Goal: Task Accomplishment & Management: Use online tool/utility

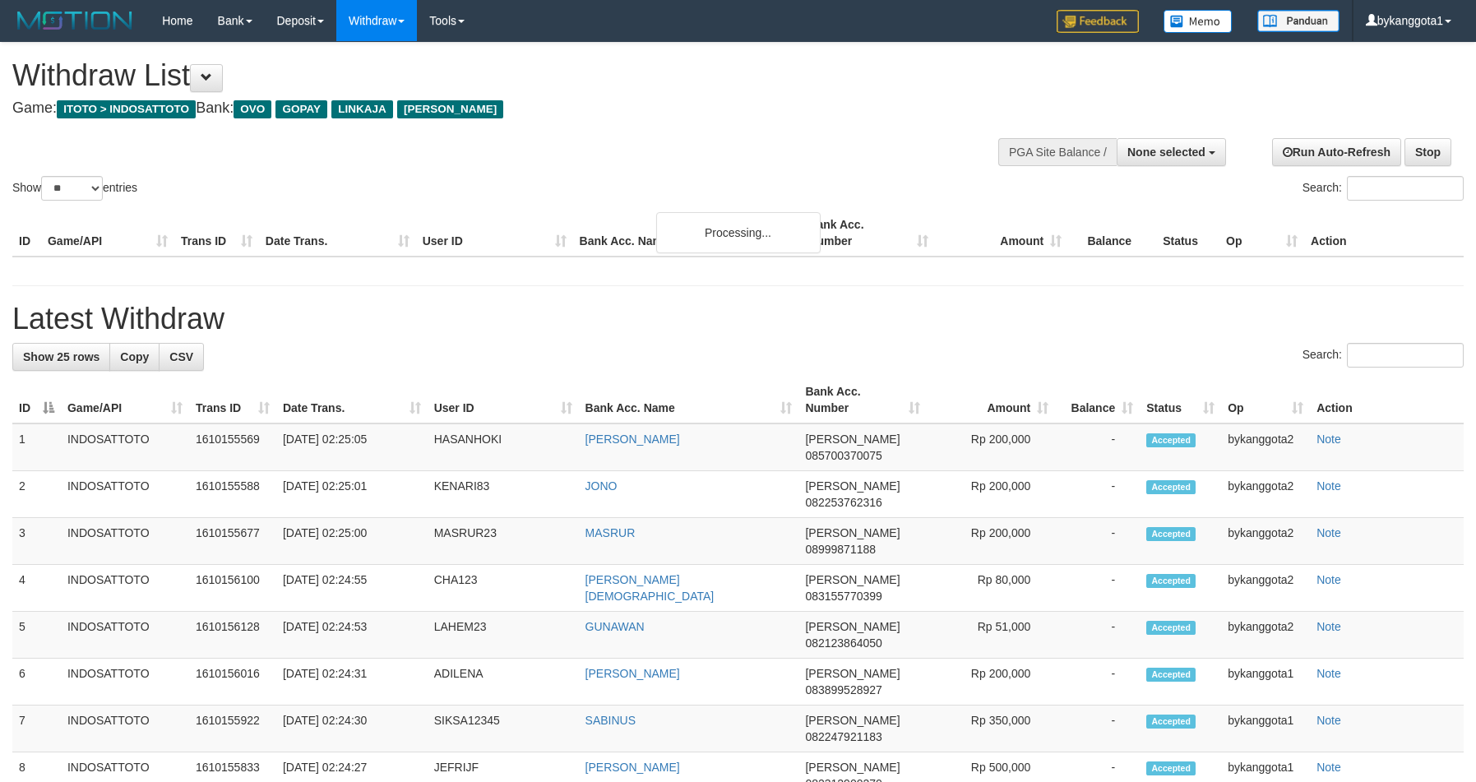
select select
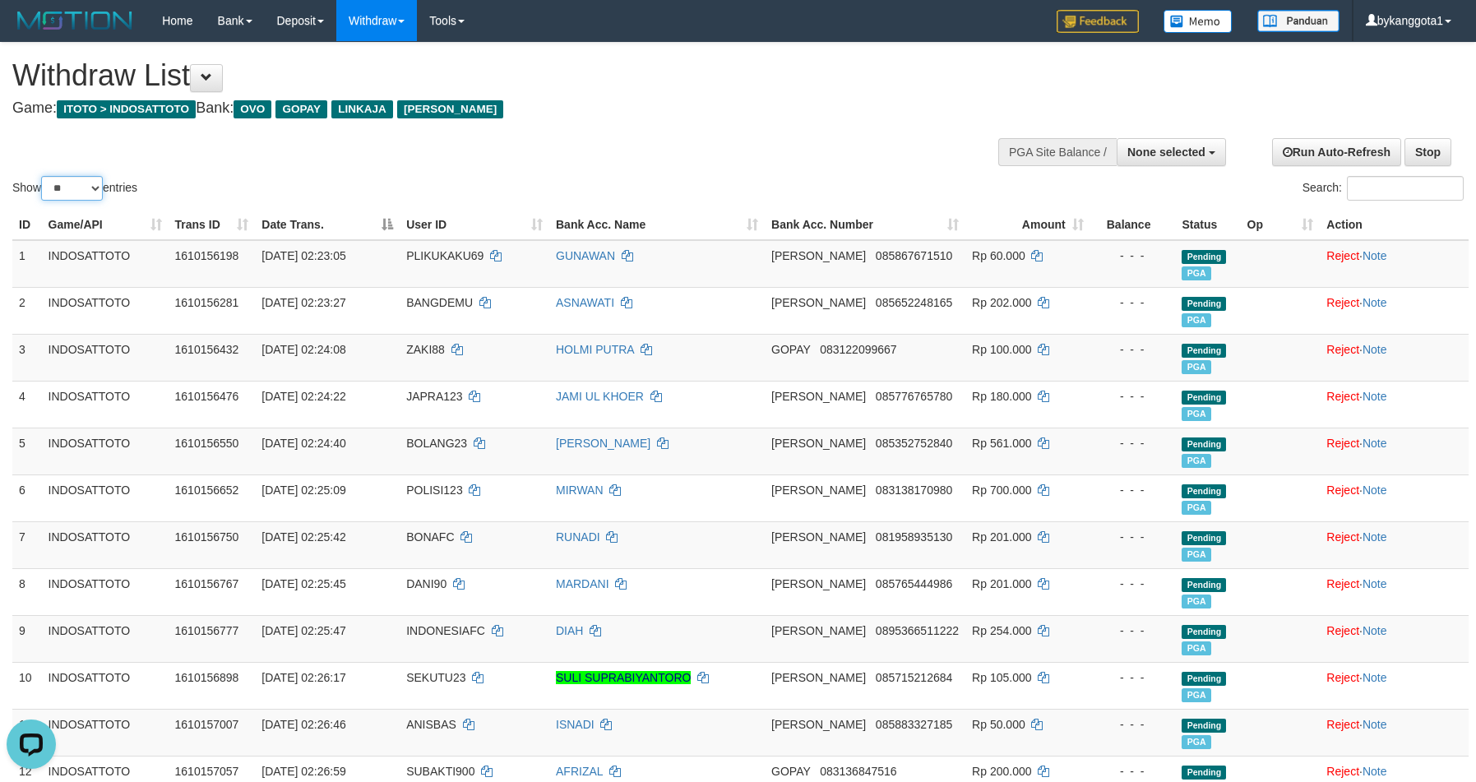
drag, startPoint x: 63, startPoint y: 183, endPoint x: 63, endPoint y: 223, distance: 40.3
click at [63, 183] on select "** ** ** ***" at bounding box center [72, 188] width 62 height 25
click at [75, 197] on select "** ** ** ***" at bounding box center [72, 188] width 62 height 25
select select "***"
click at [44, 176] on select "** ** ** ***" at bounding box center [72, 188] width 62 height 25
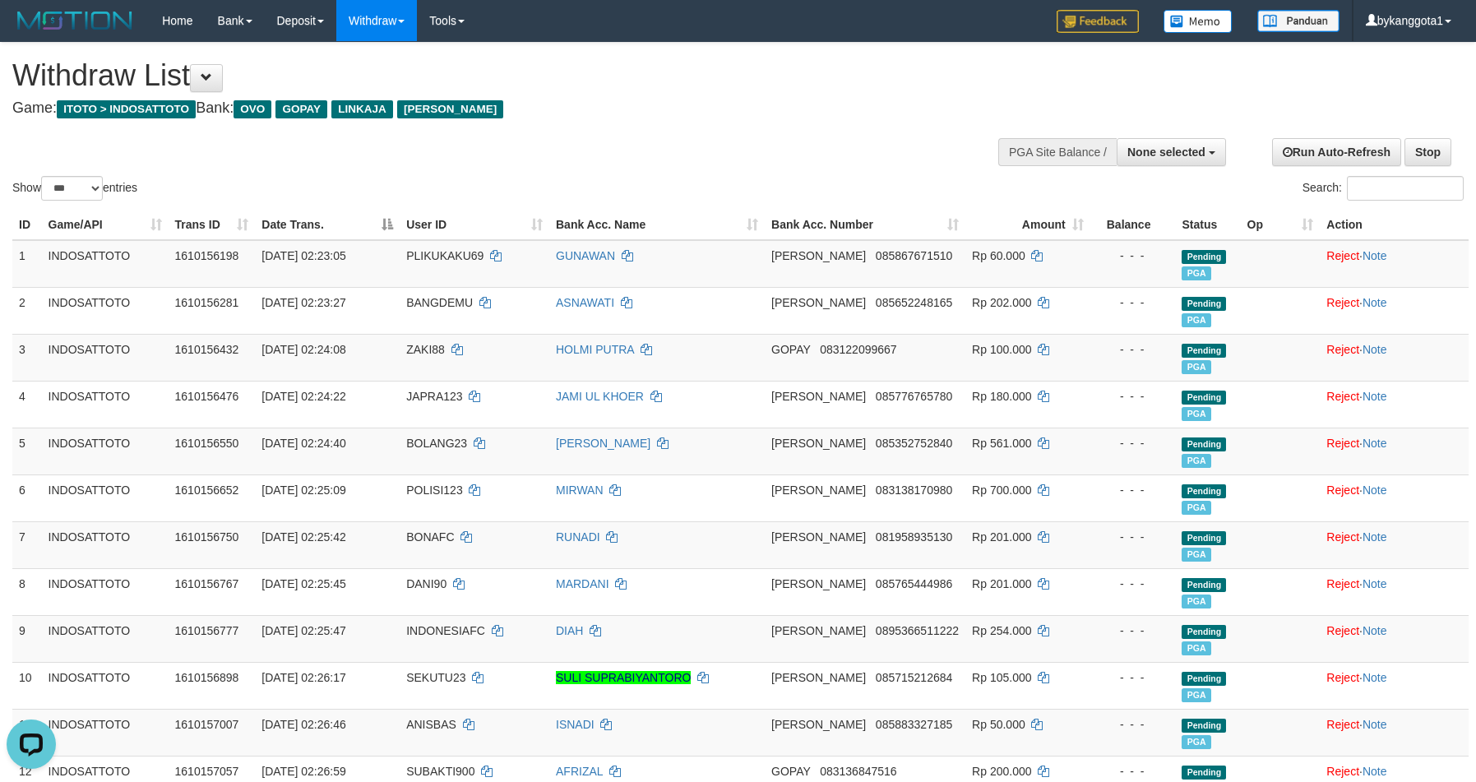
click at [680, 142] on div "Show ** ** ** *** entries Search:" at bounding box center [738, 123] width 1476 height 161
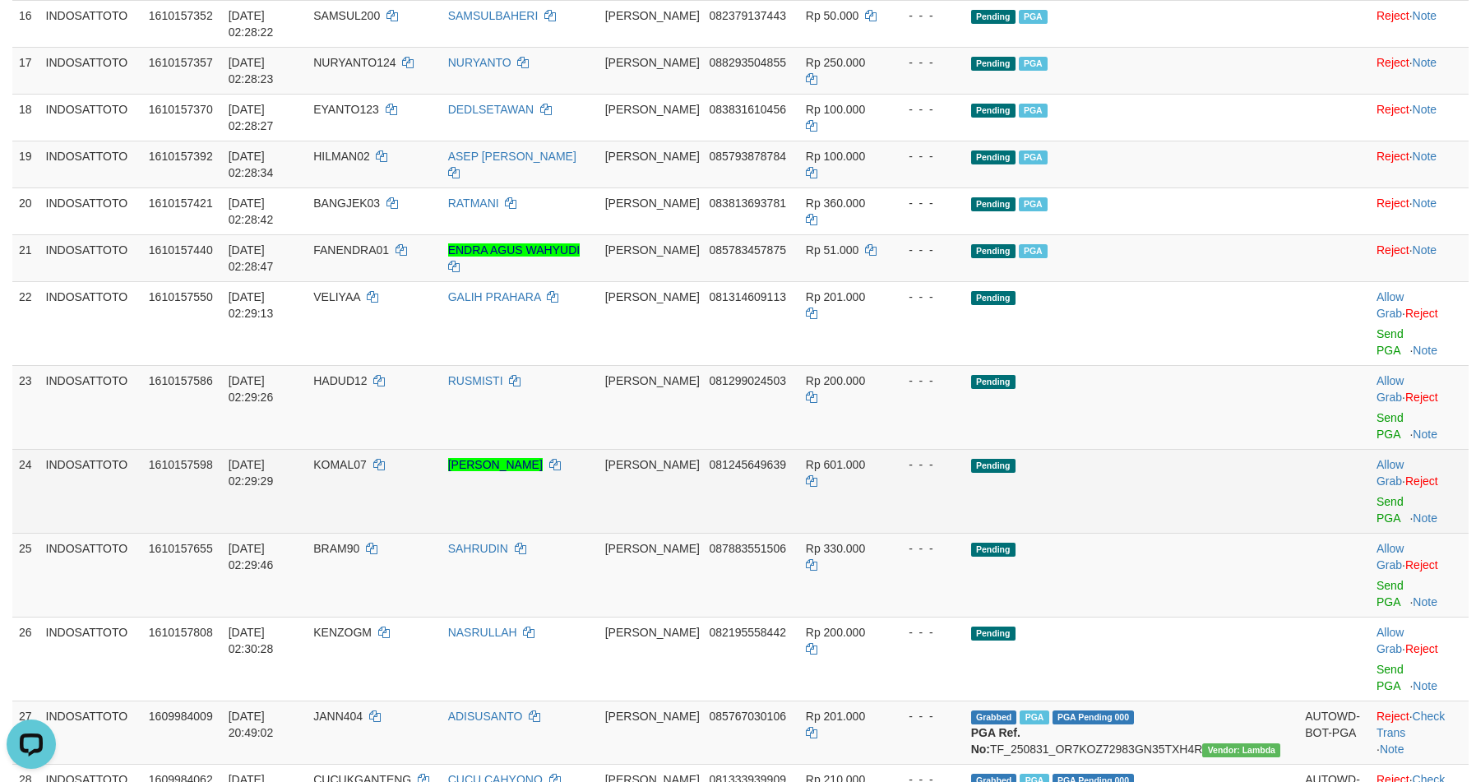
scroll to position [1056, 0]
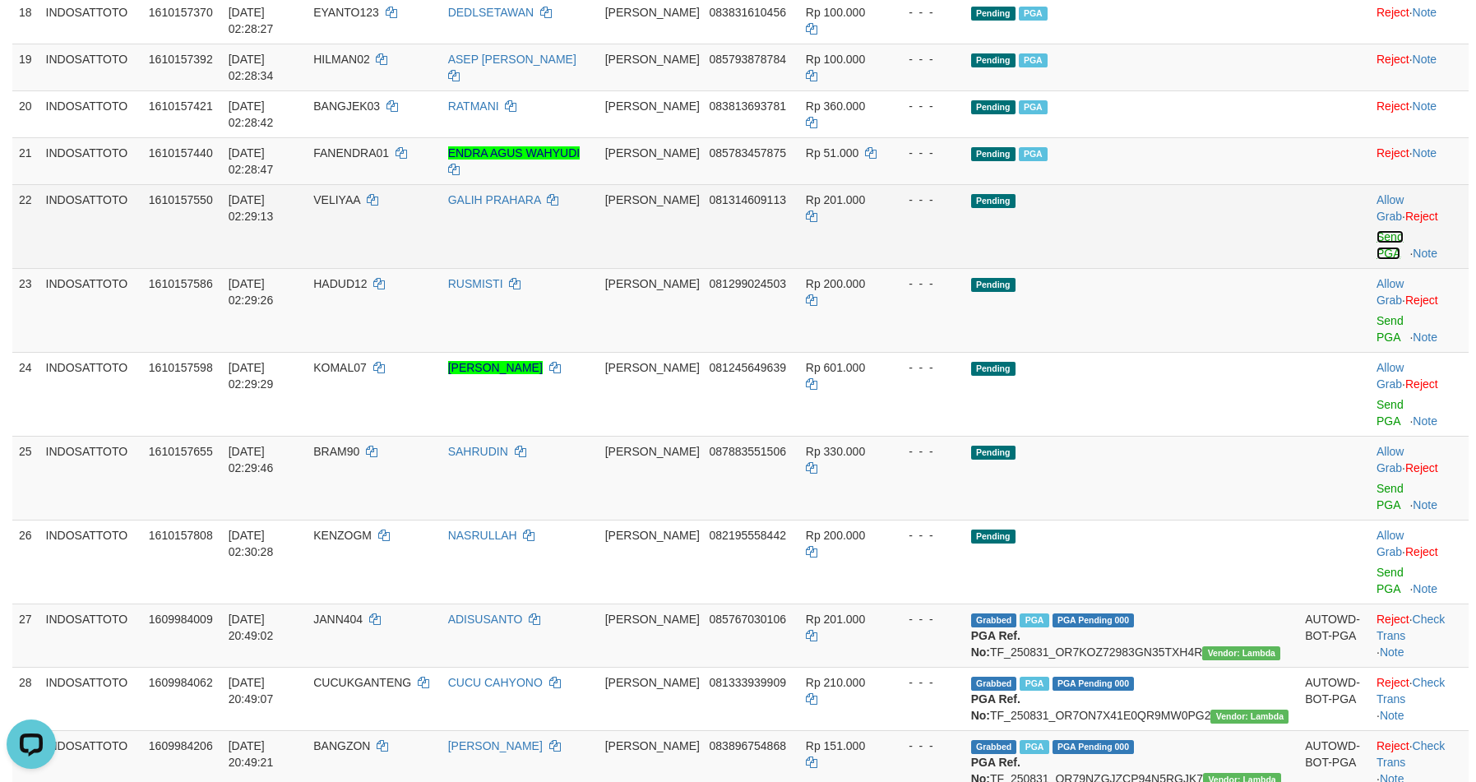
click at [1377, 230] on link "Send PGA" at bounding box center [1389, 245] width 27 height 30
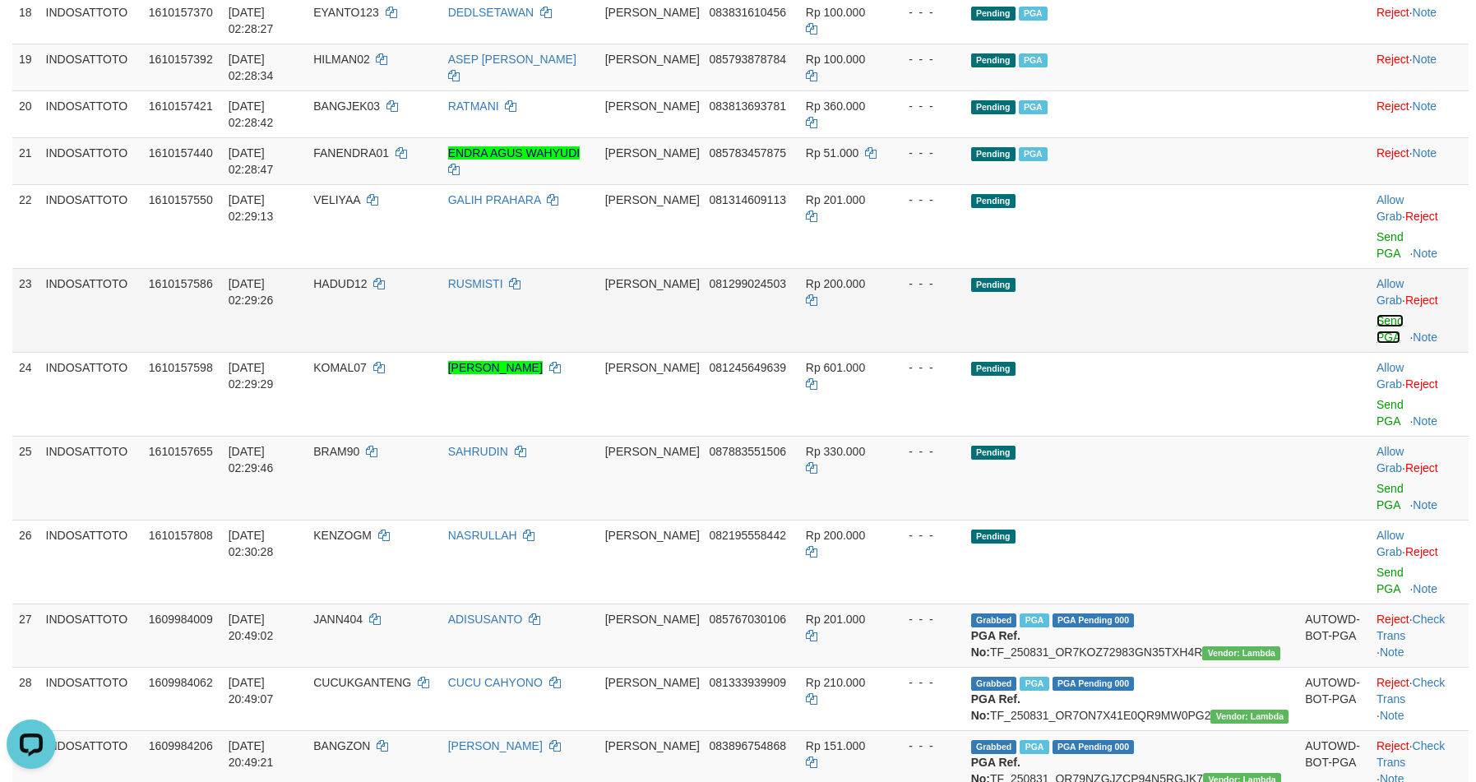
click at [1376, 314] on link "Send PGA" at bounding box center [1389, 329] width 27 height 30
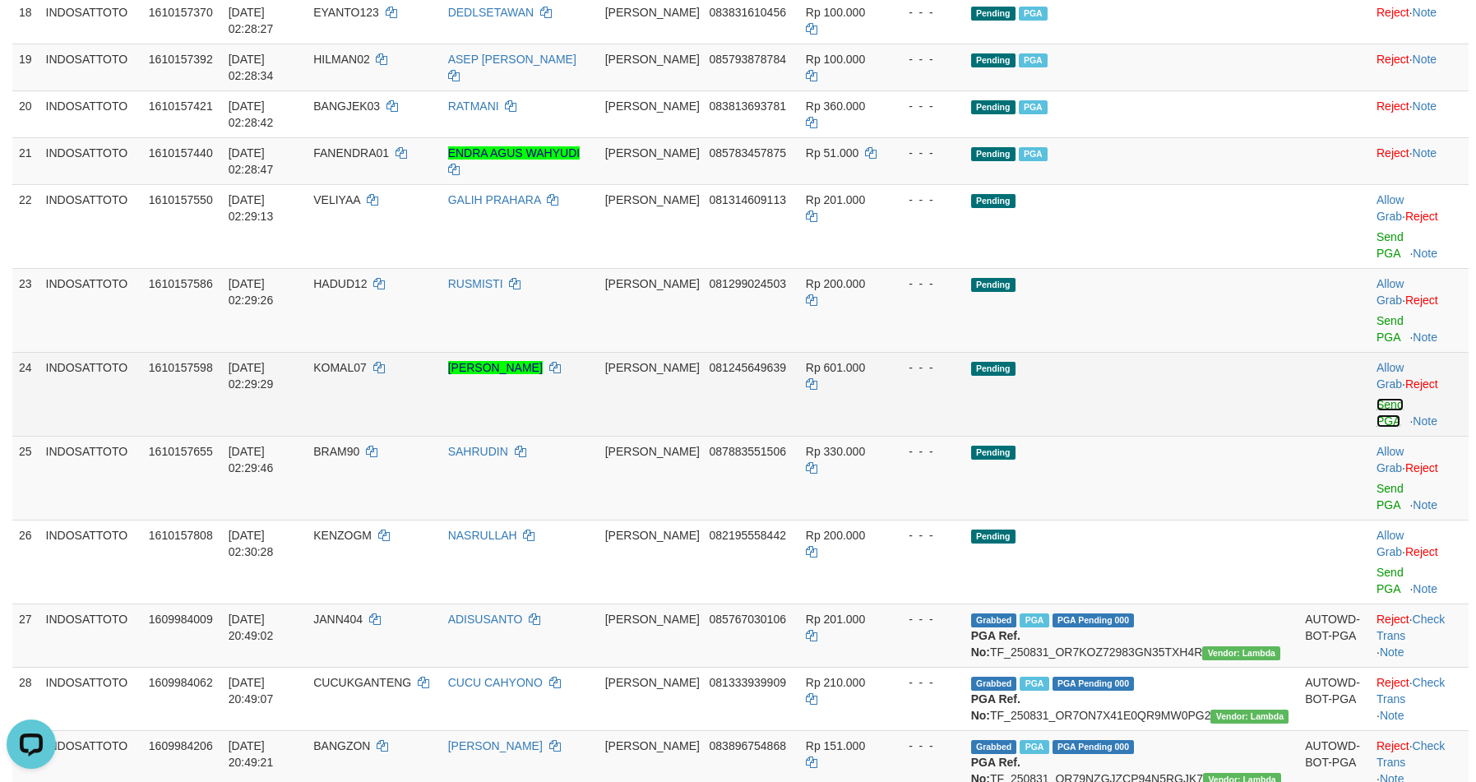
click at [1376, 398] on link "Send PGA" at bounding box center [1389, 413] width 27 height 30
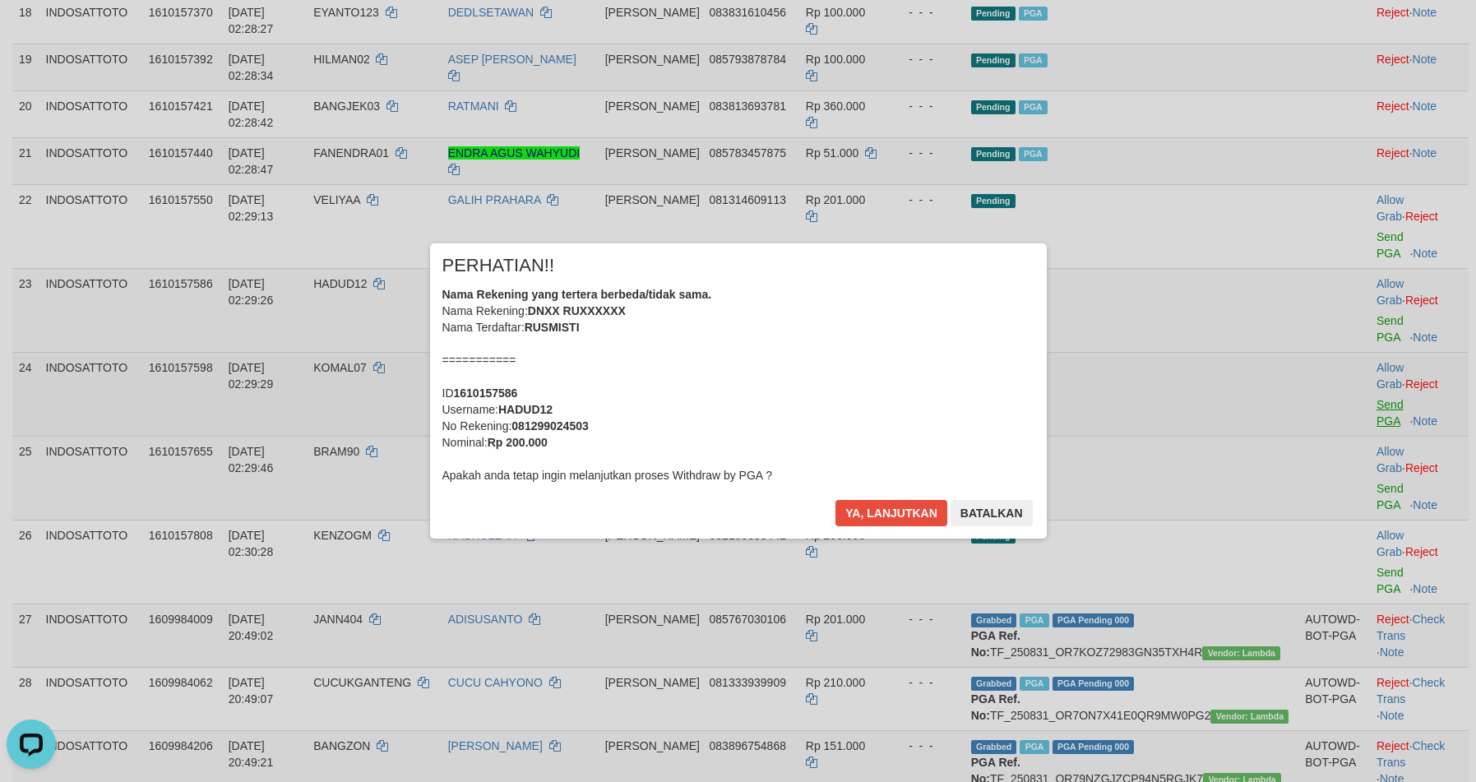
click at [1369, 362] on div "× PERHATIAN!! Nama Rekening yang tertera berbeda/tidak sama. Nama Rekening: DNX…" at bounding box center [738, 390] width 1476 height 360
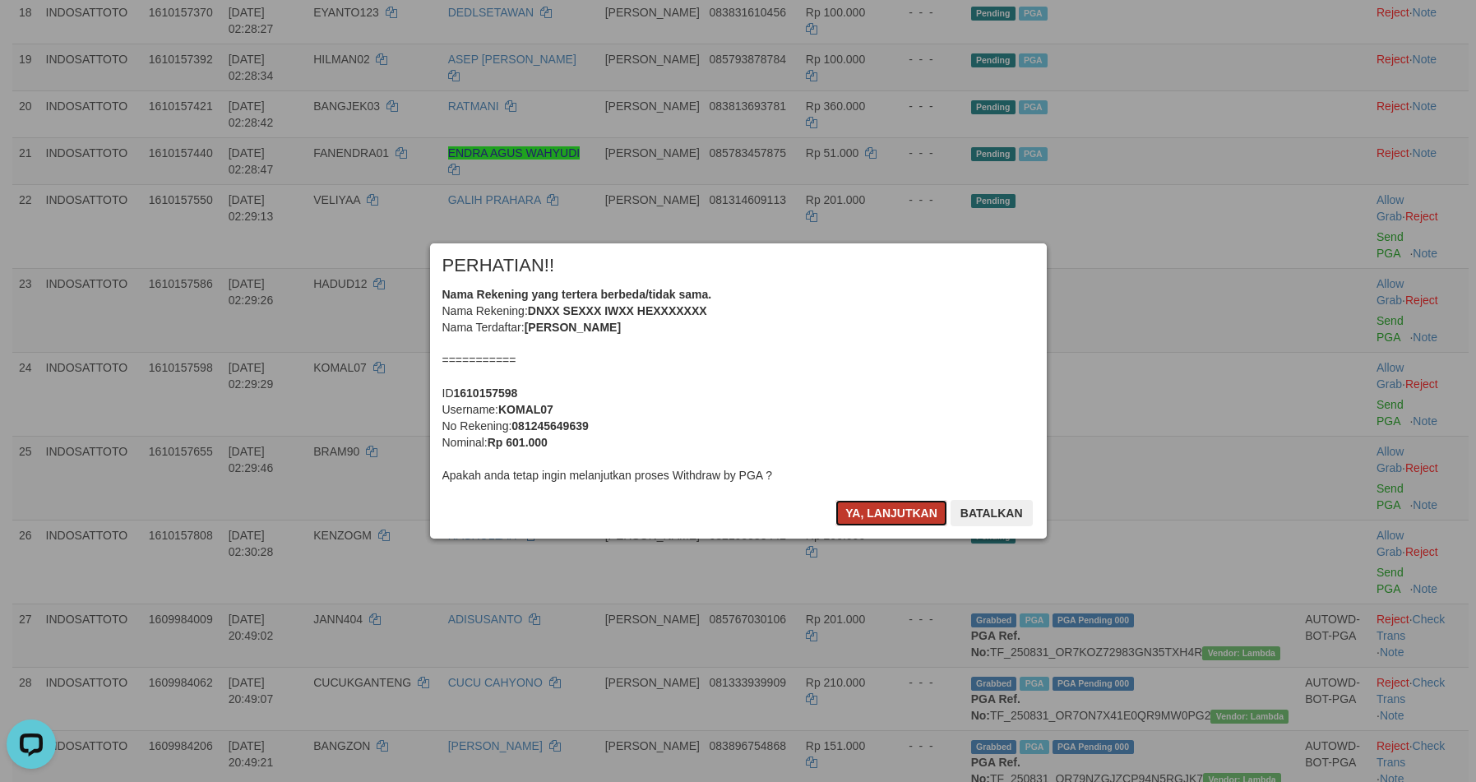
click at [889, 508] on button "Ya, lanjutkan" at bounding box center [891, 513] width 112 height 26
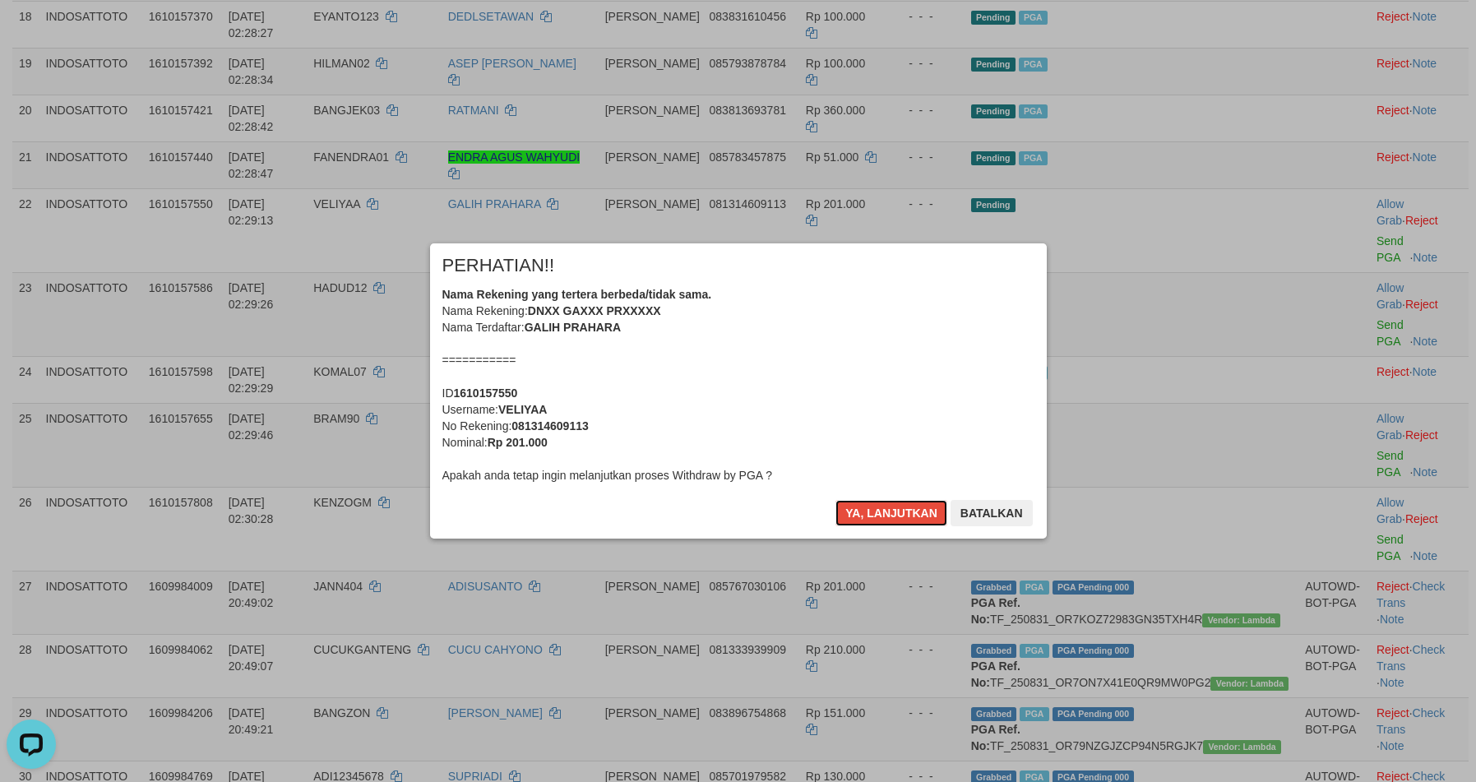
click at [889, 511] on button "Ya, lanjutkan" at bounding box center [891, 513] width 112 height 26
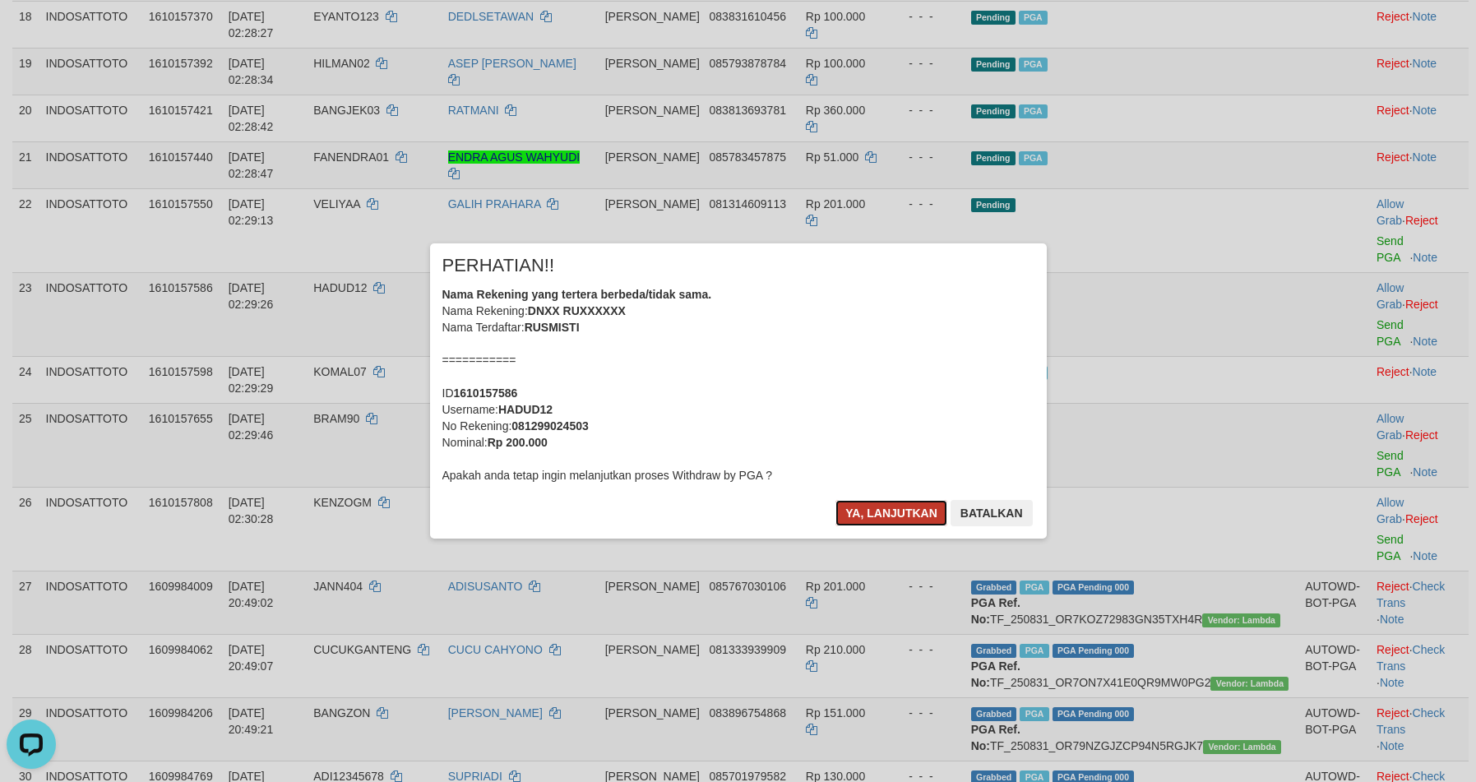
click at [882, 512] on button "Ya, lanjutkan" at bounding box center [891, 513] width 112 height 26
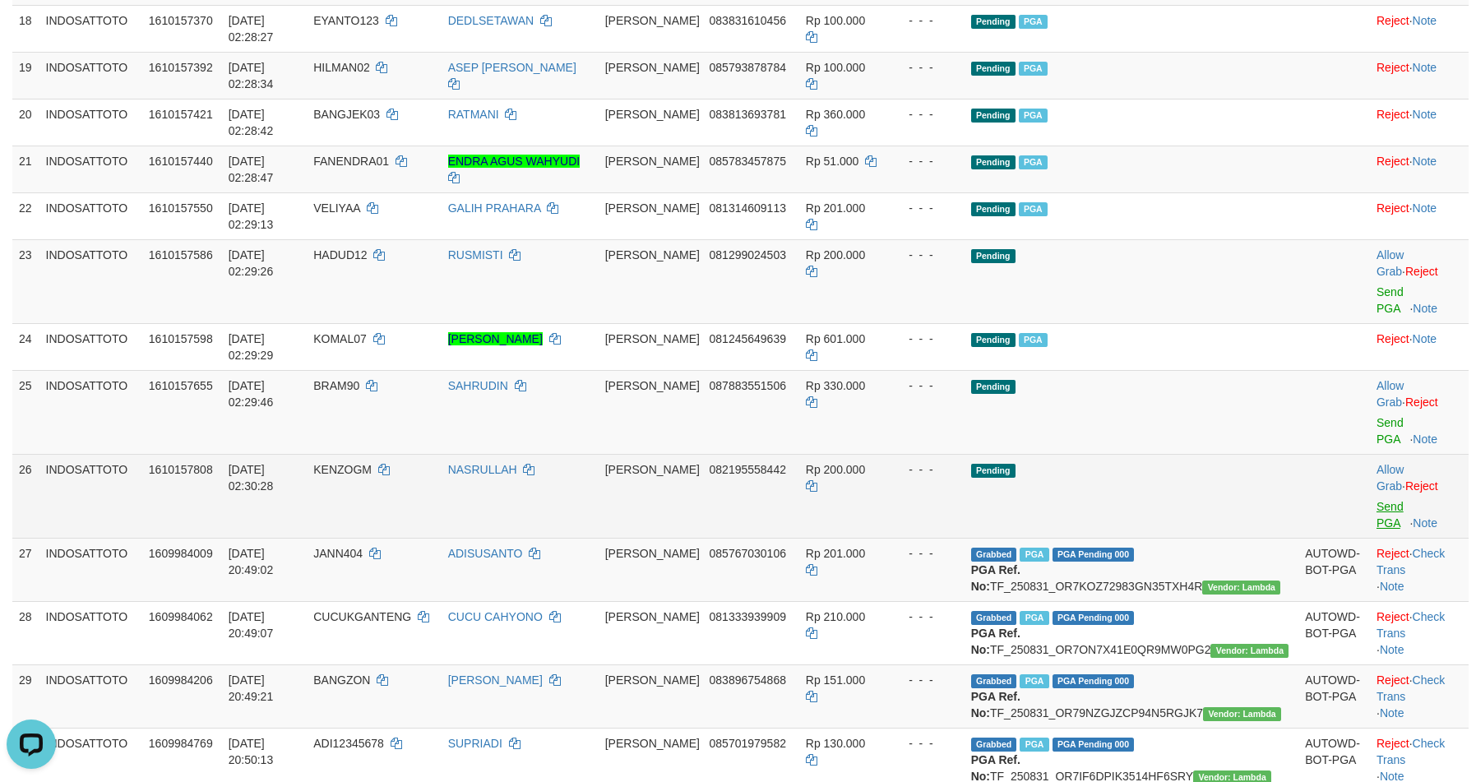
scroll to position [1044, 0]
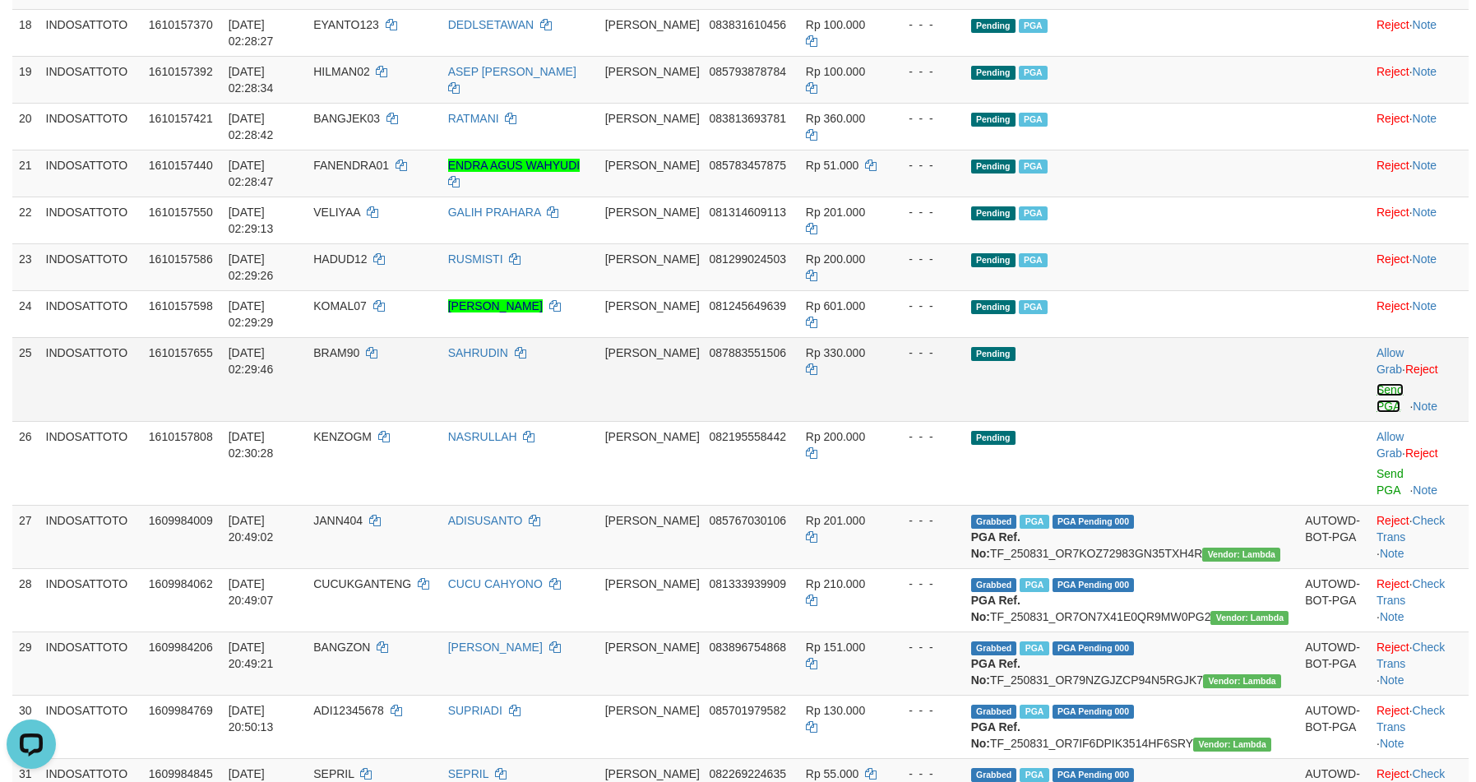
click at [1376, 383] on link "Send PGA" at bounding box center [1389, 398] width 27 height 30
click at [1376, 467] on link "Send PGA" at bounding box center [1389, 482] width 27 height 30
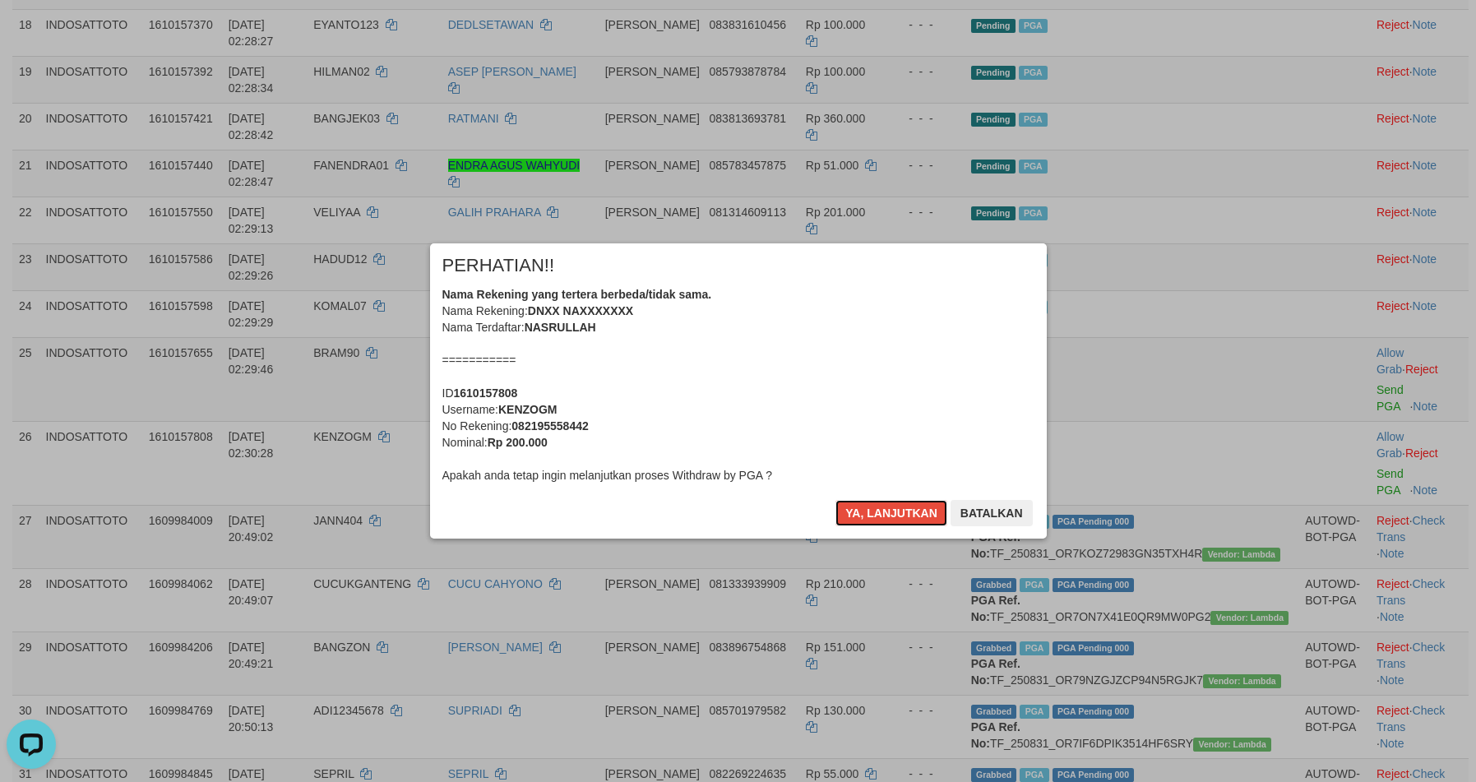
click at [881, 511] on button "Ya, lanjutkan" at bounding box center [891, 513] width 112 height 26
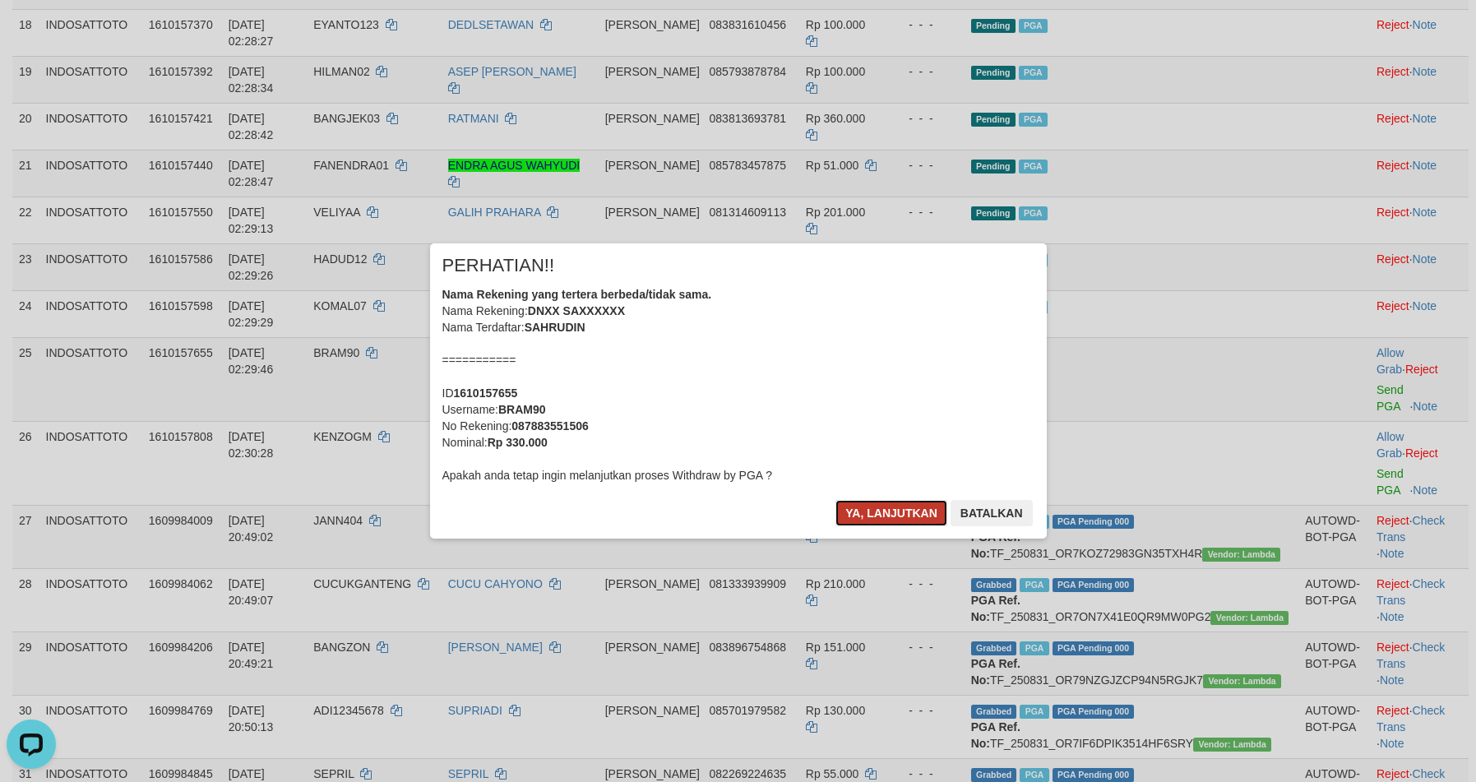
click at [881, 511] on button "Ya, lanjutkan" at bounding box center [891, 513] width 112 height 26
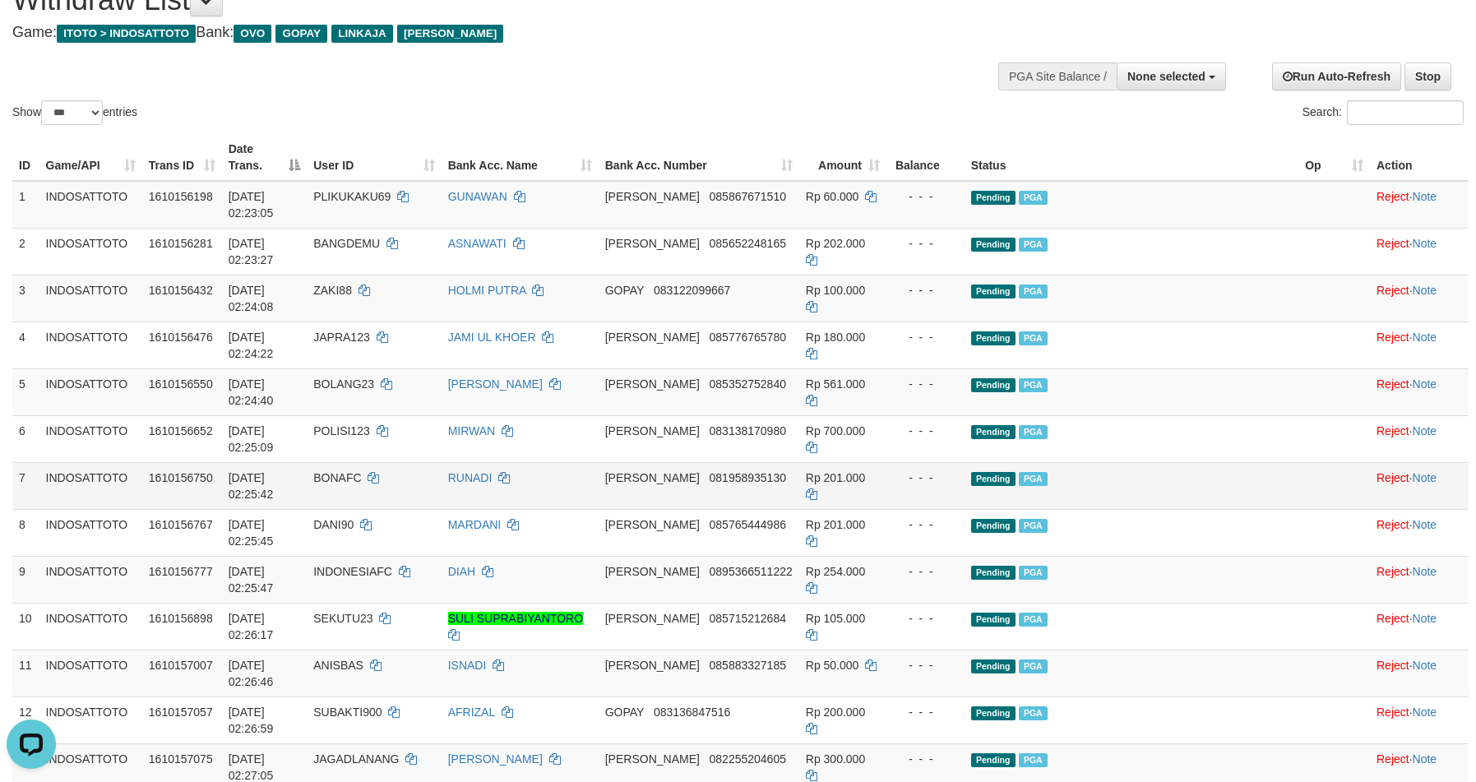
scroll to position [206, 0]
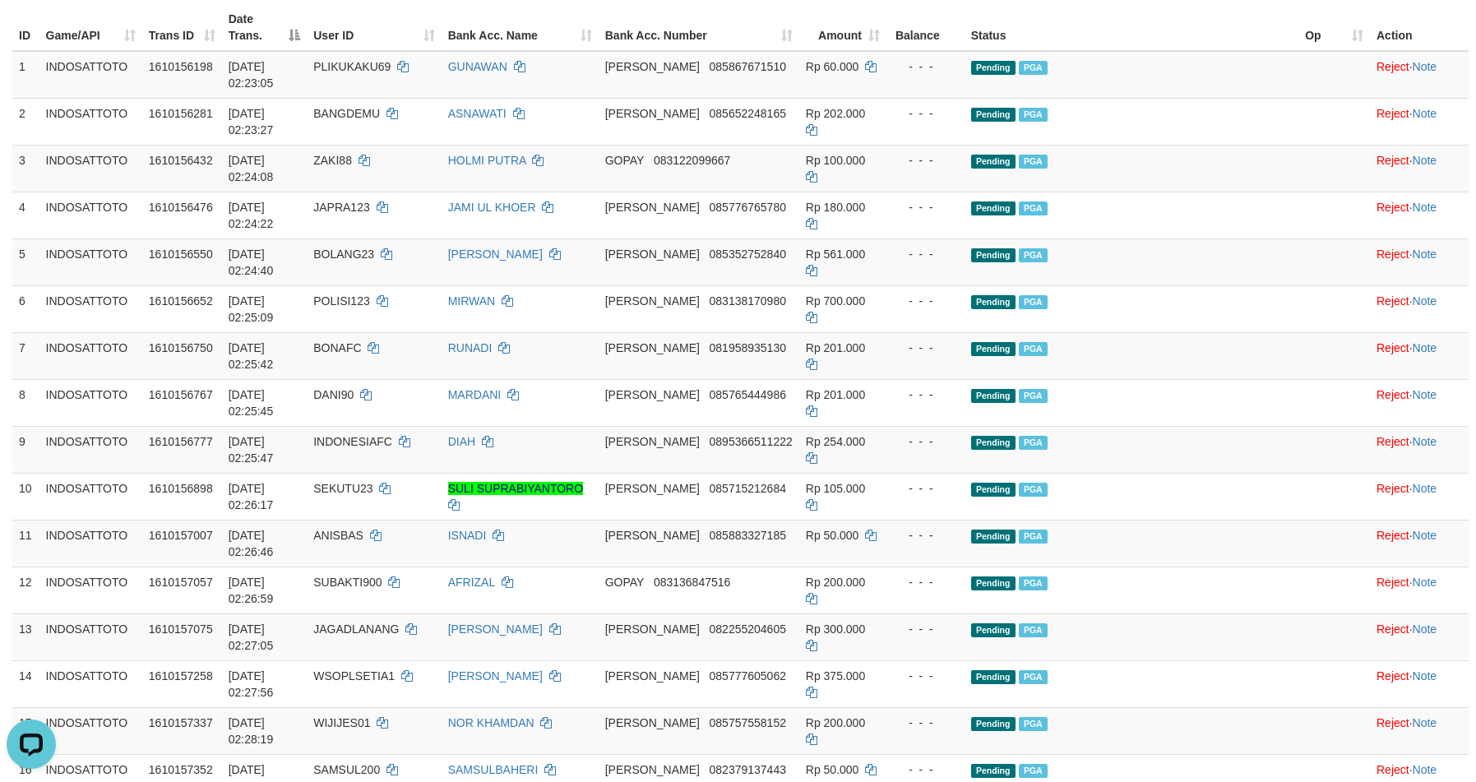
drag, startPoint x: 1182, startPoint y: 469, endPoint x: 1173, endPoint y: 465, distance: 9.6
click at [1182, 473] on td "Pending PGA" at bounding box center [1131, 496] width 335 height 47
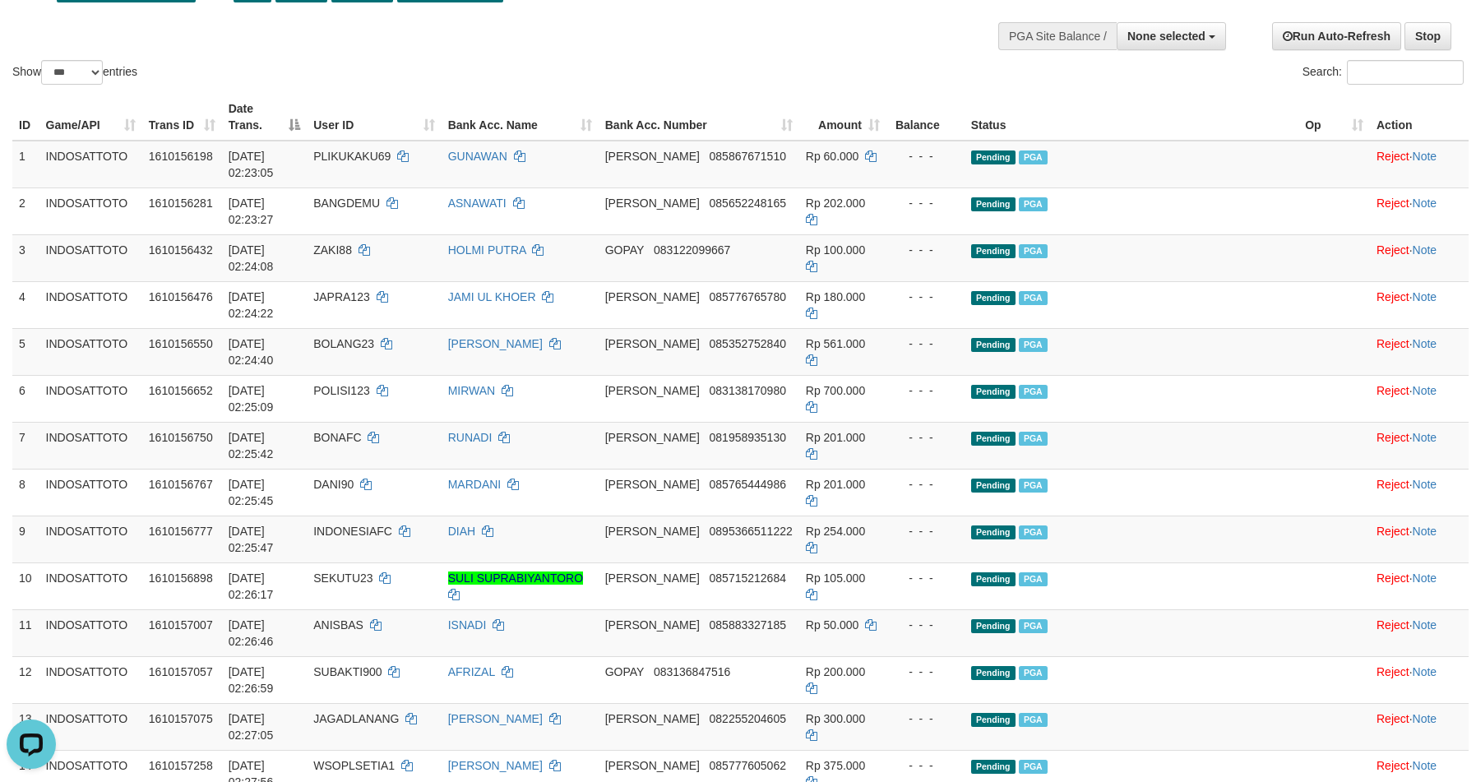
scroll to position [0, 0]
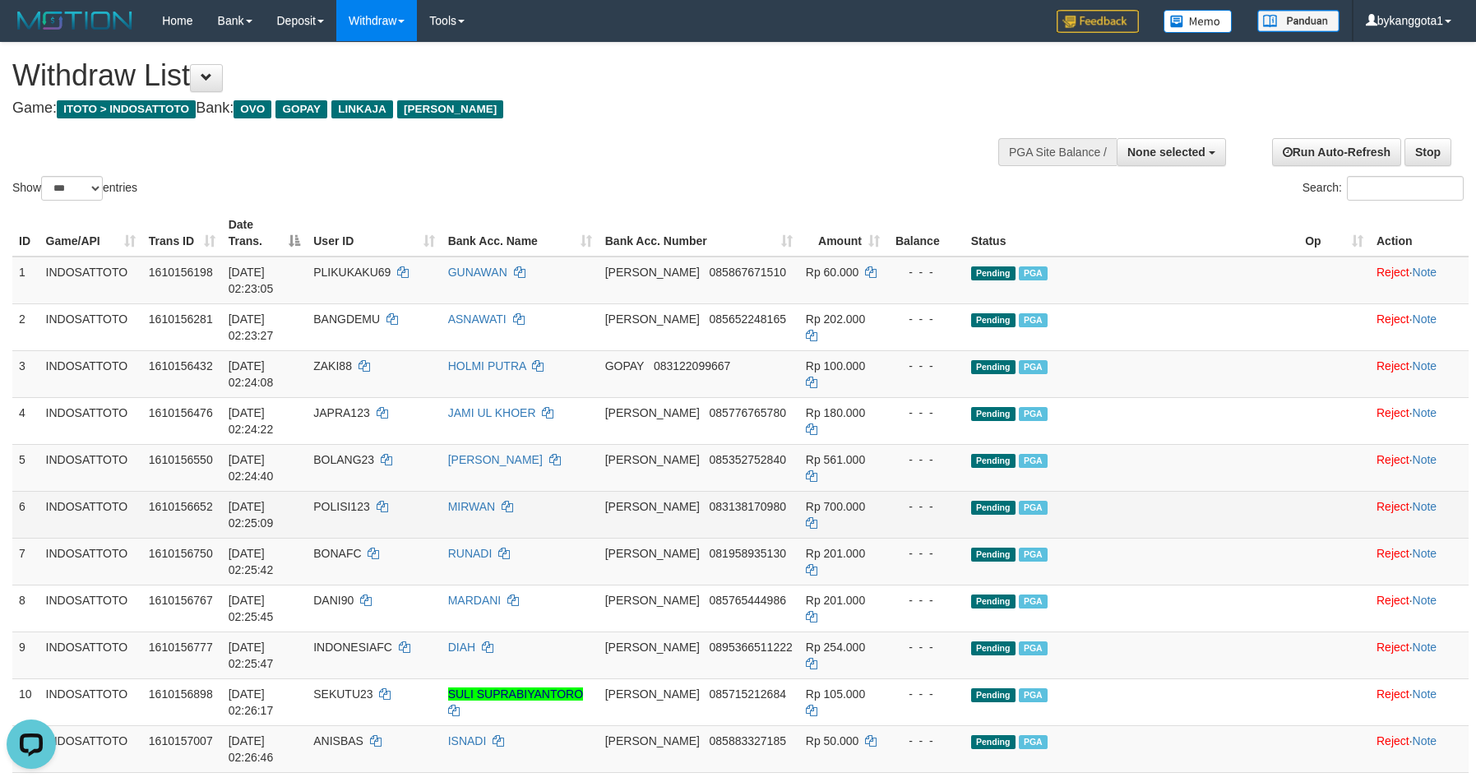
click at [1199, 491] on td "Pending PGA" at bounding box center [1131, 514] width 335 height 47
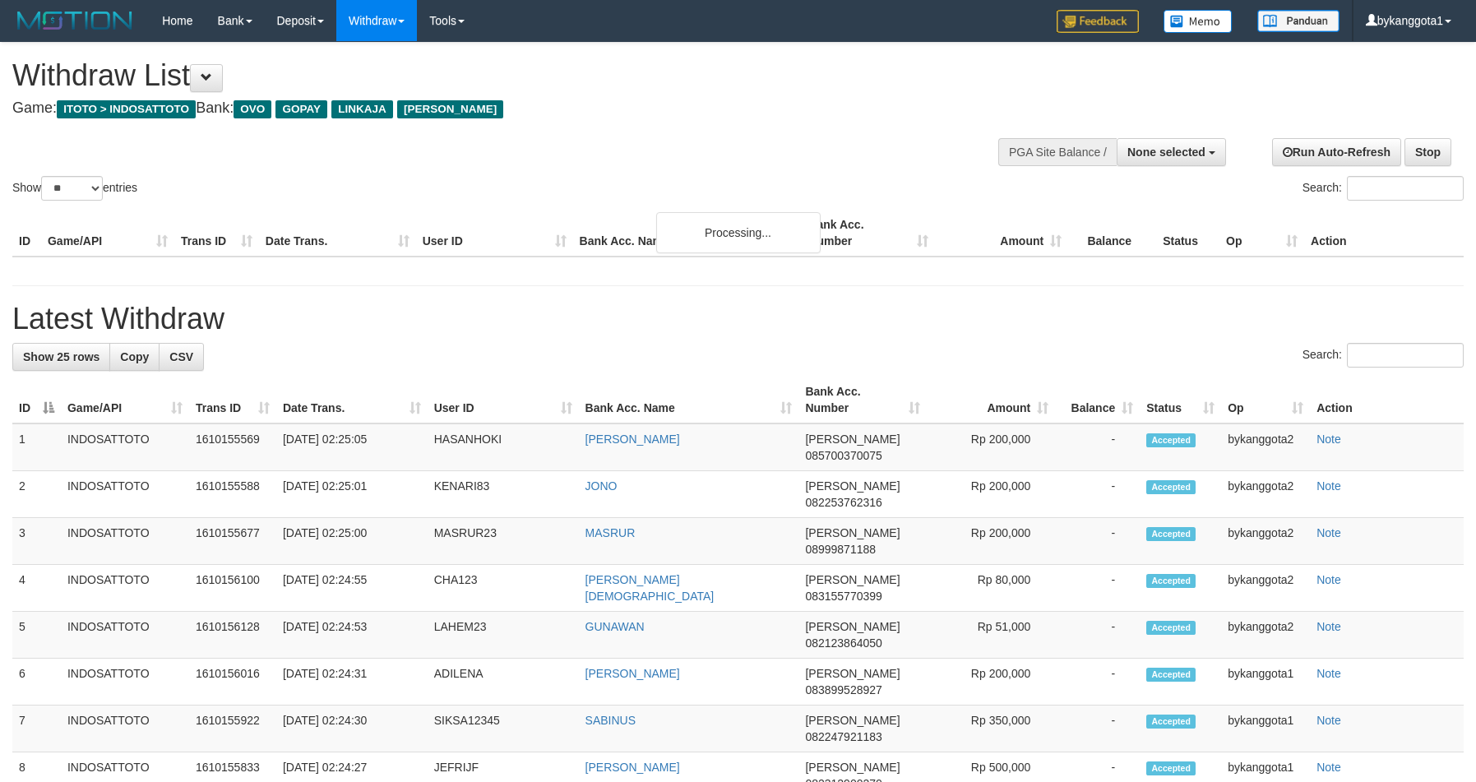
select select
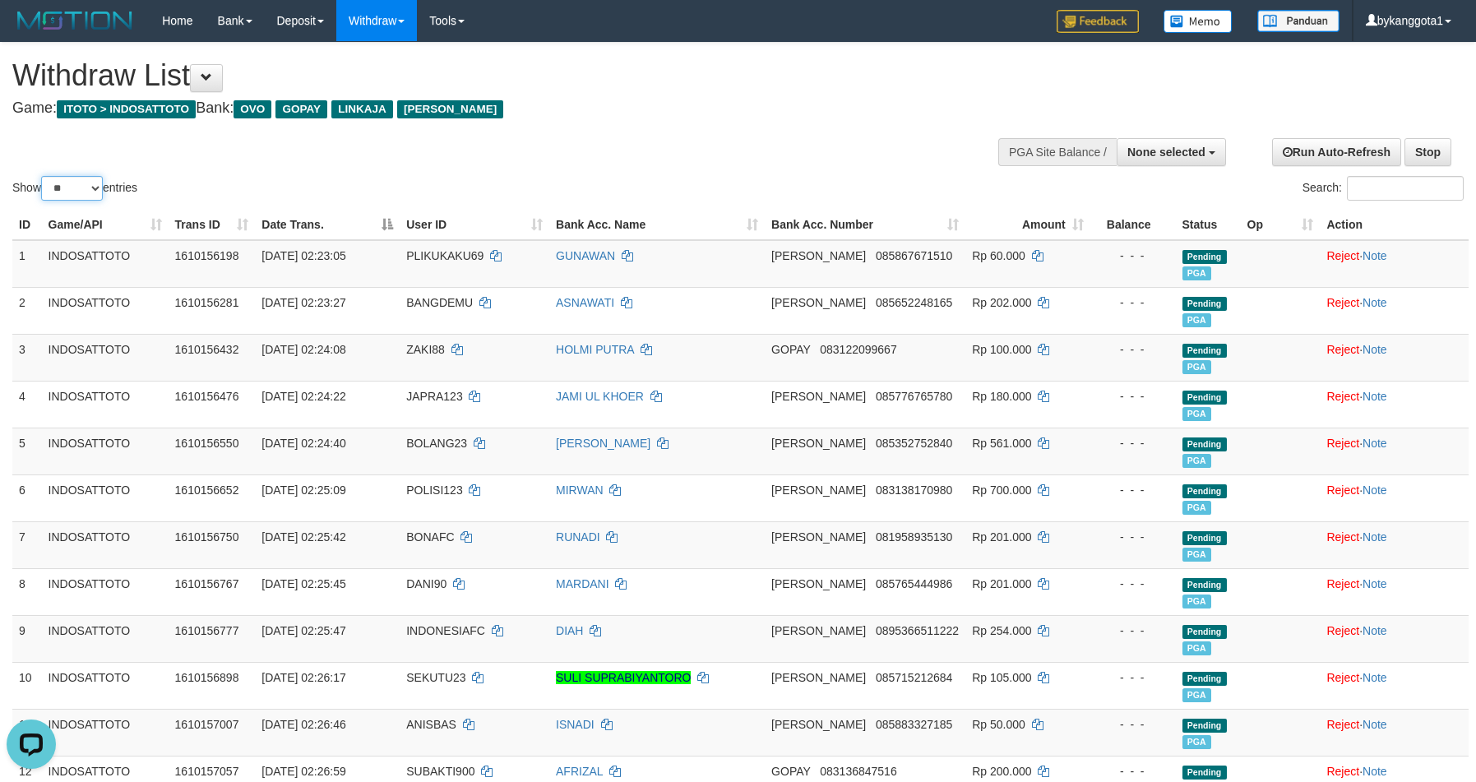
click at [49, 194] on select "** ** ** ***" at bounding box center [72, 188] width 62 height 25
select select "**"
click at [44, 176] on select "** ** ** ***" at bounding box center [72, 188] width 62 height 25
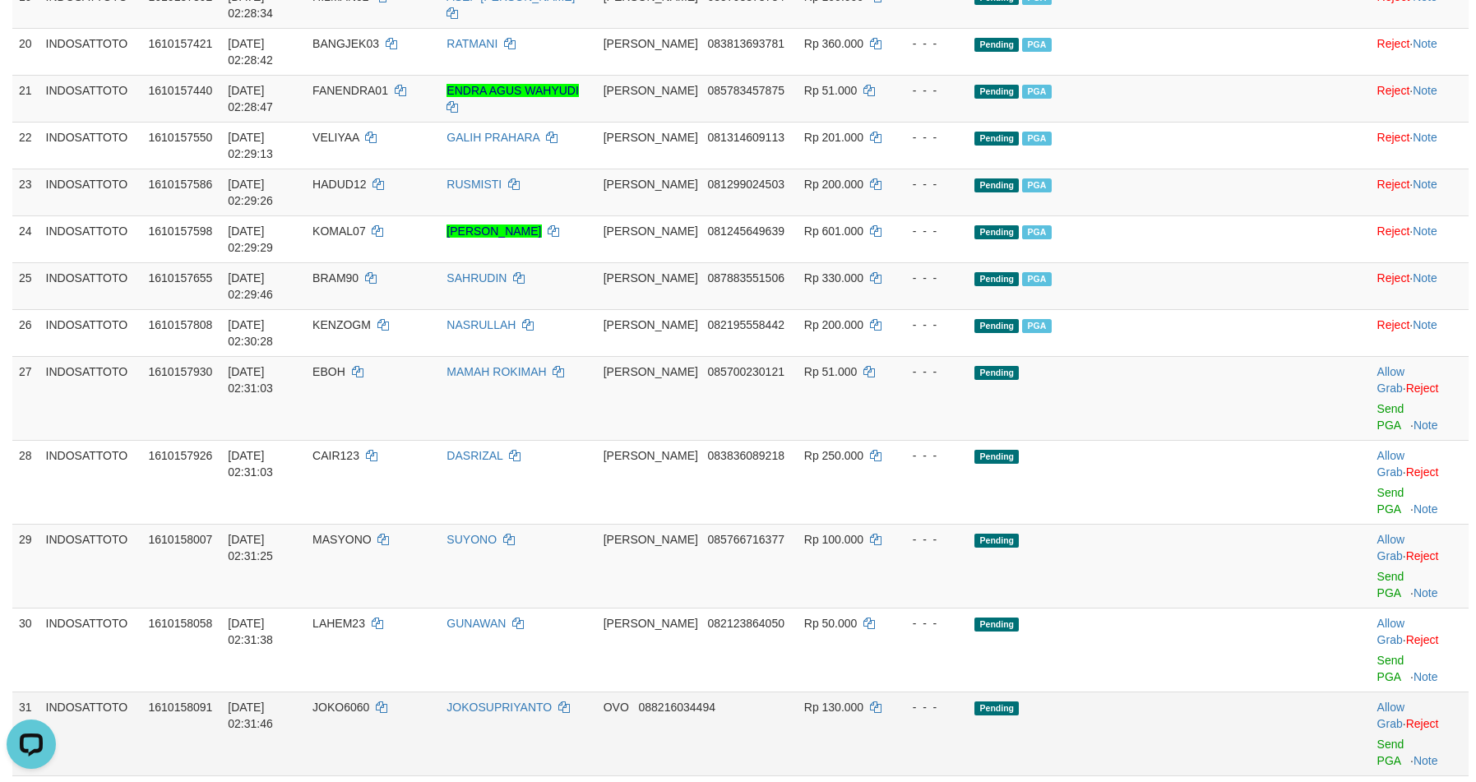
scroll to position [1336, 0]
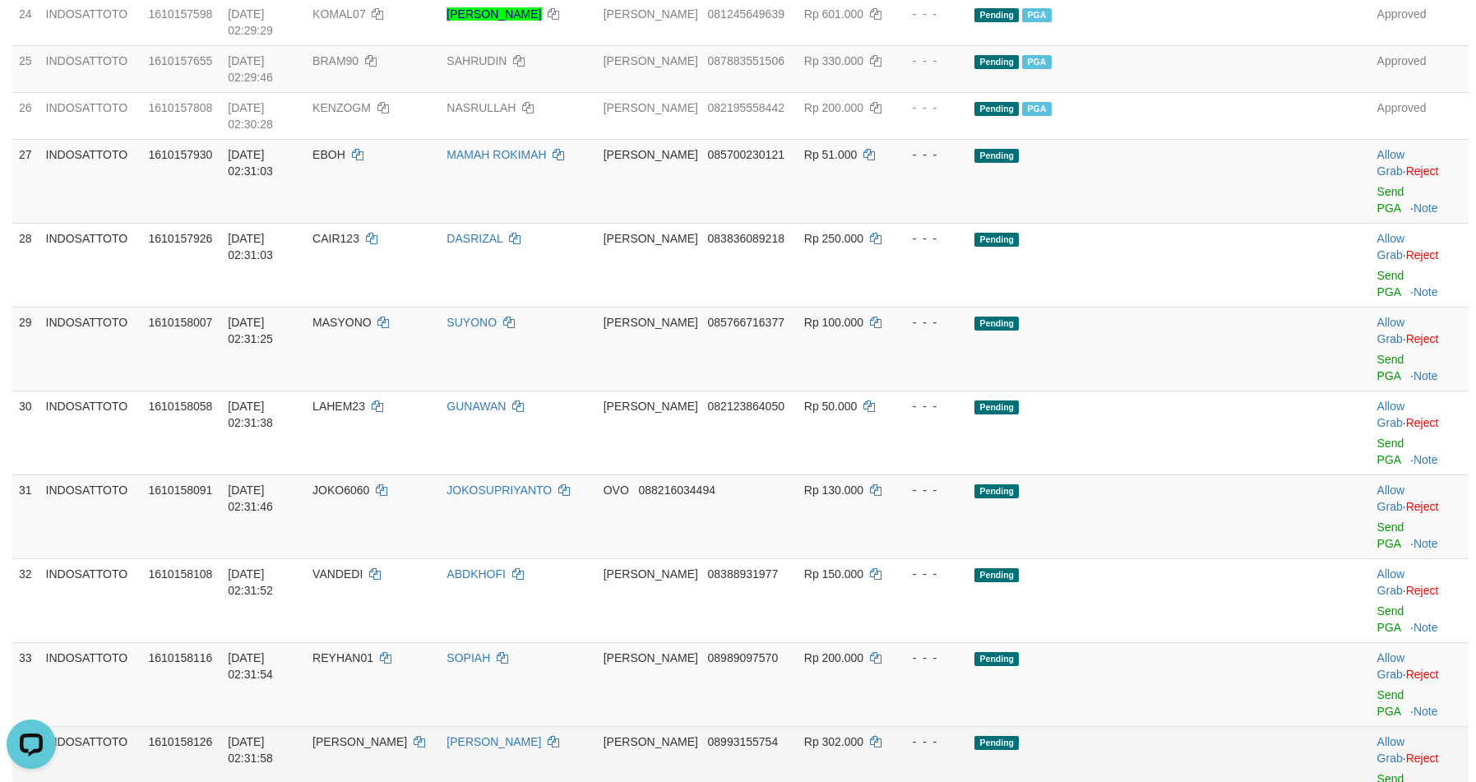
click at [1256, 726] on td "Pending" at bounding box center [1133, 768] width 331 height 84
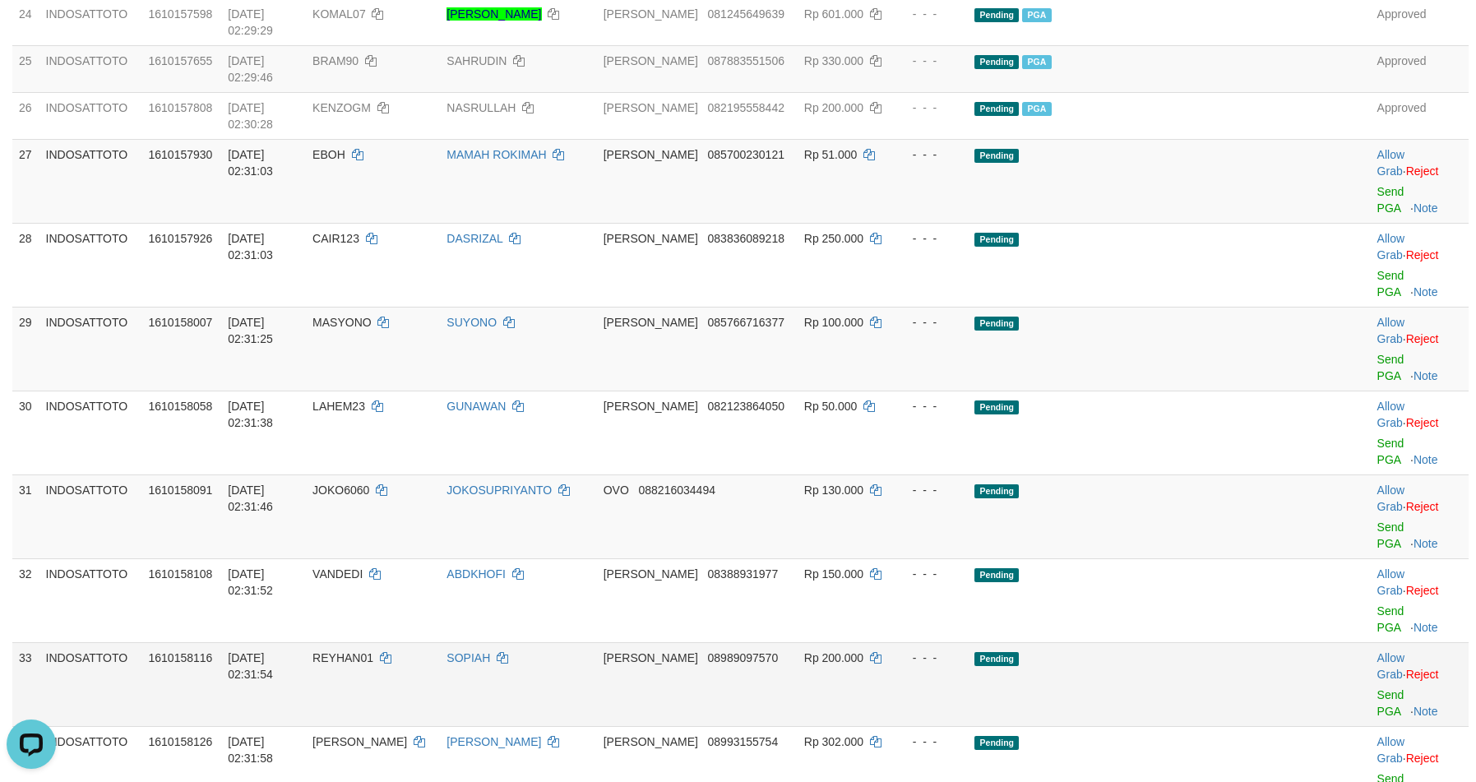
click at [1240, 642] on td "Pending" at bounding box center [1133, 684] width 331 height 84
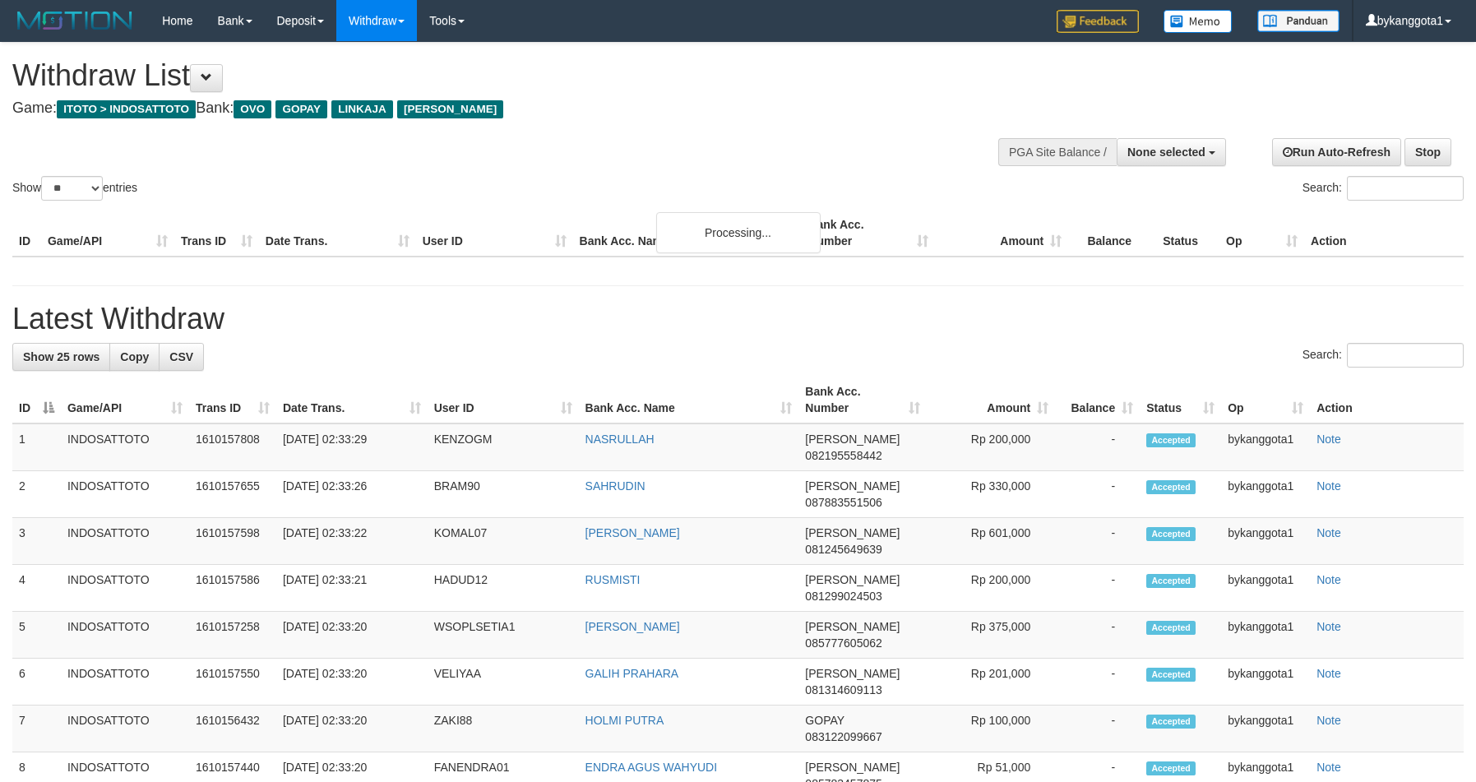
select select
select select "**"
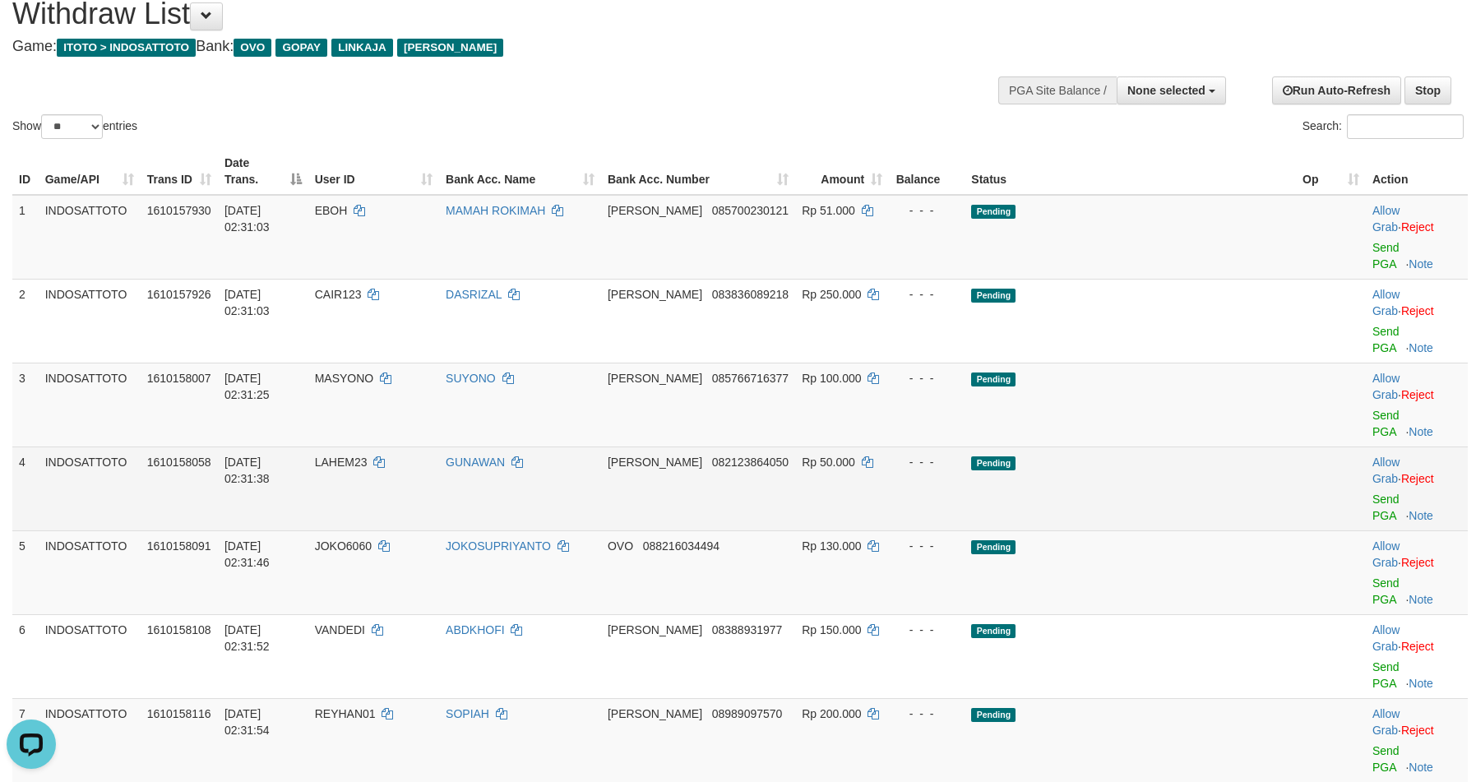
click at [1042, 446] on td "Pending" at bounding box center [1129, 488] width 331 height 84
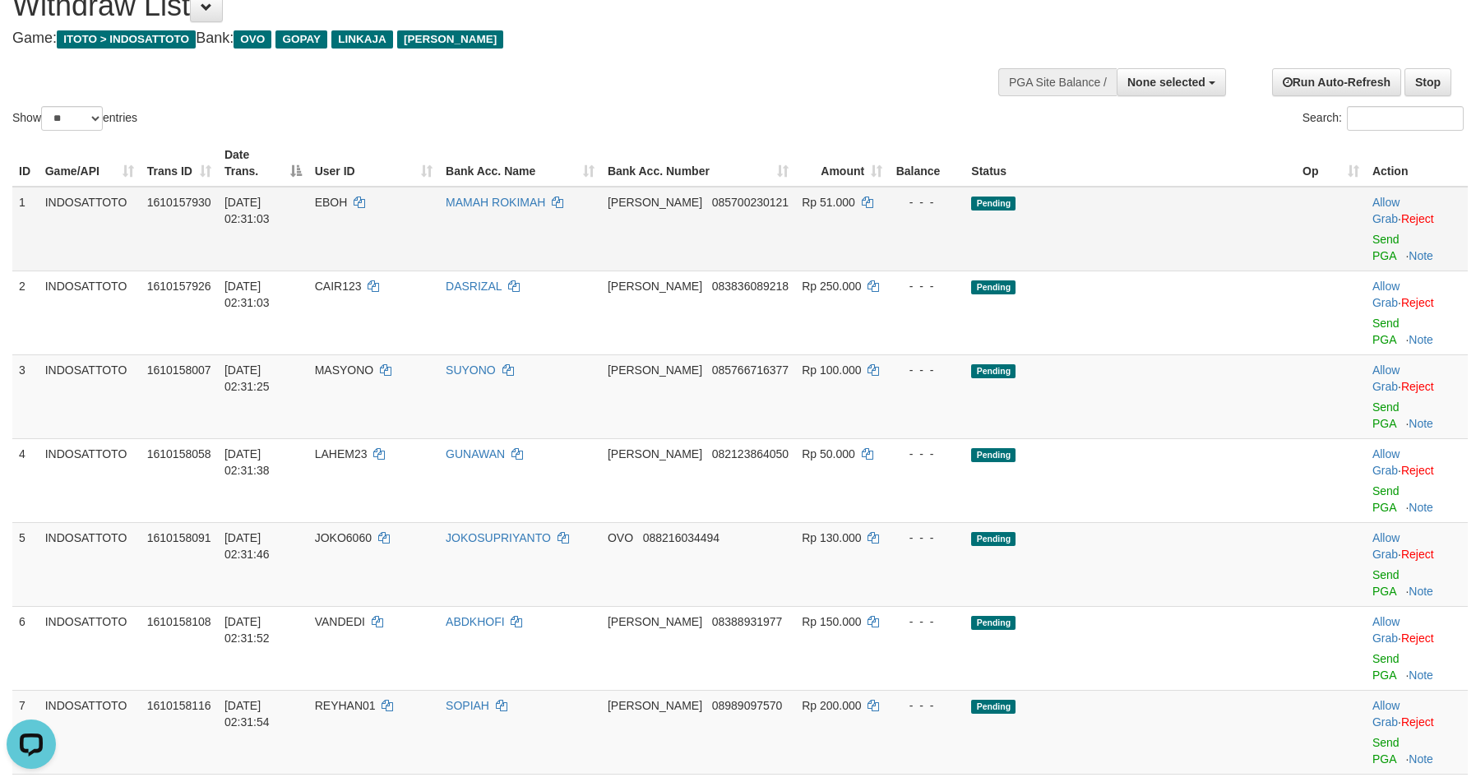
scroll to position [118, 0]
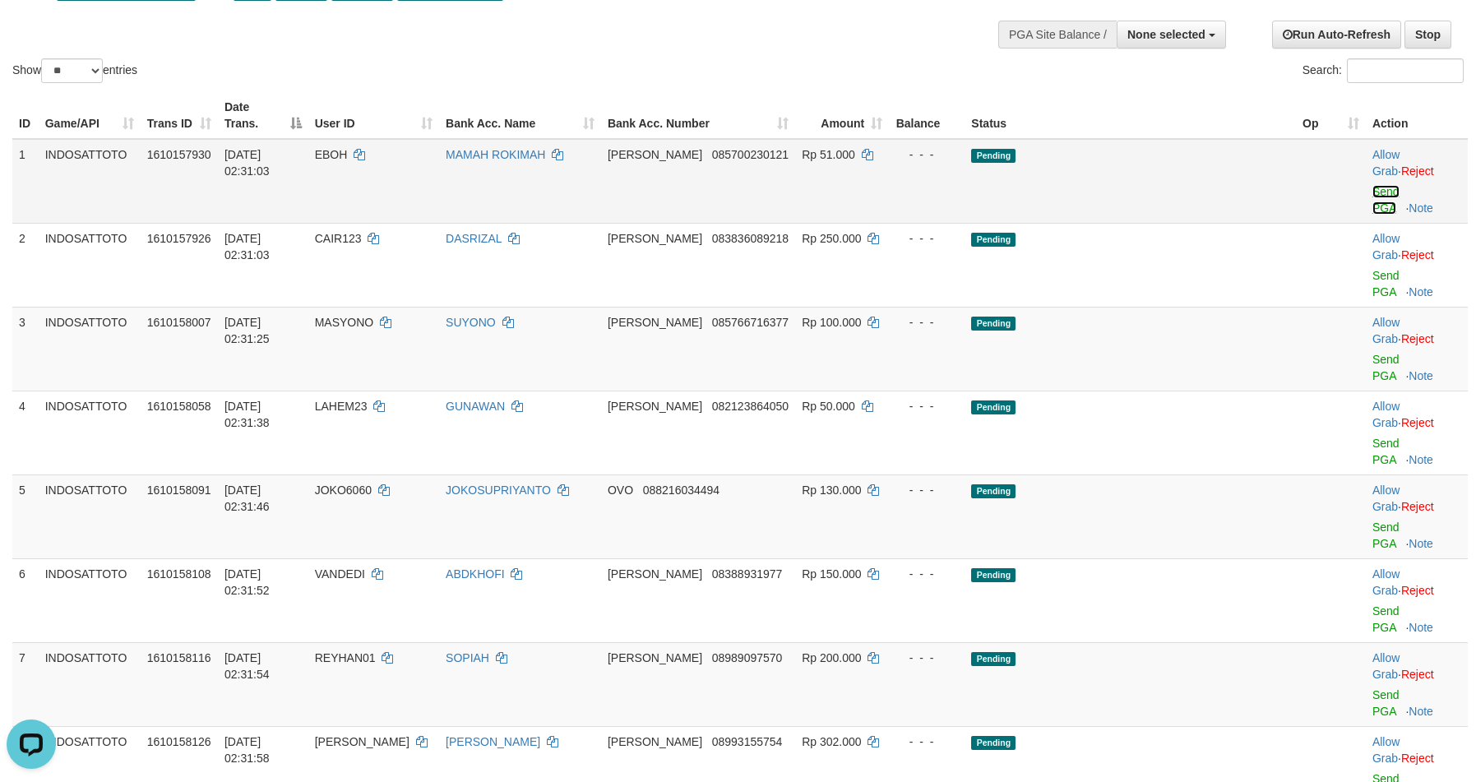
click at [1372, 185] on link "Send PGA" at bounding box center [1385, 200] width 27 height 30
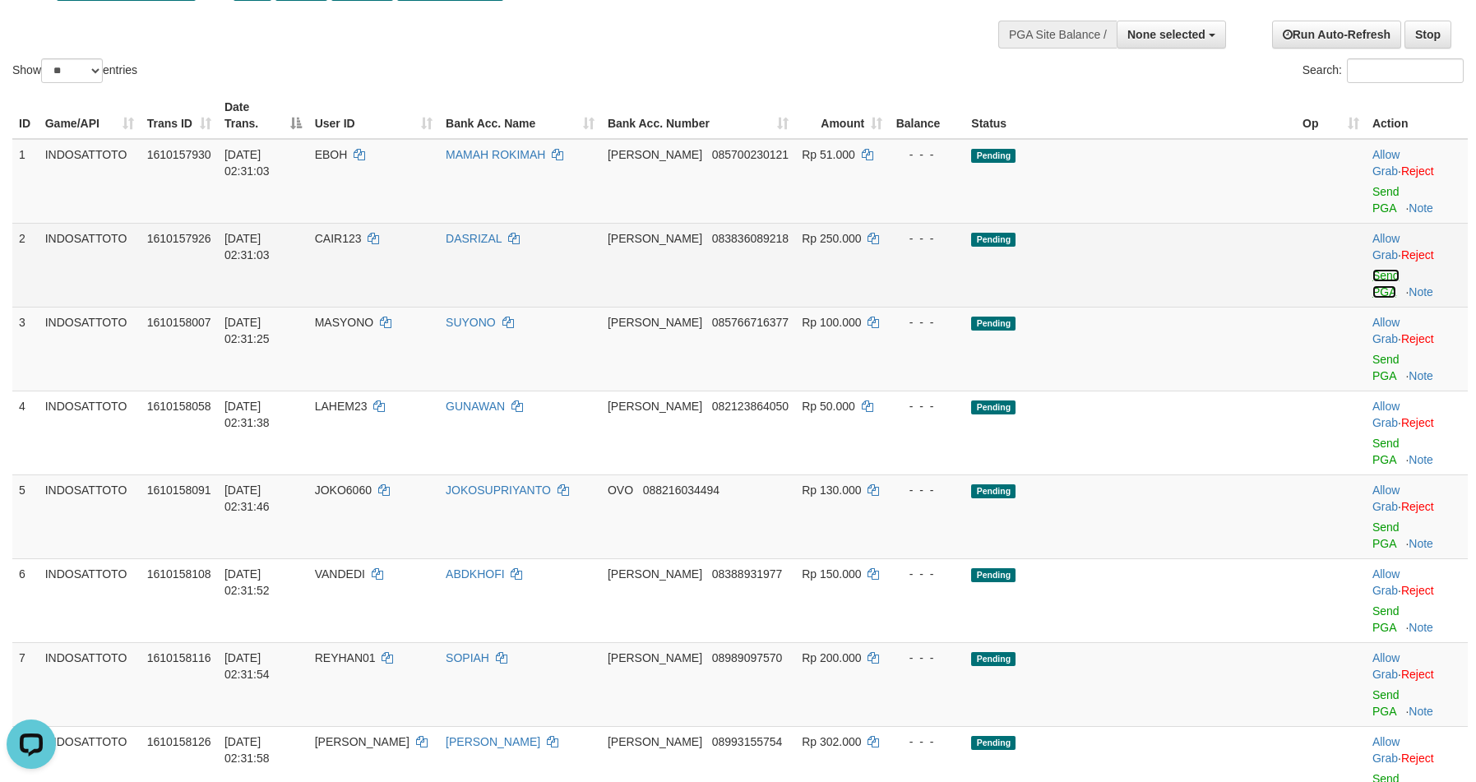
click at [1372, 269] on link "Send PGA" at bounding box center [1385, 284] width 27 height 30
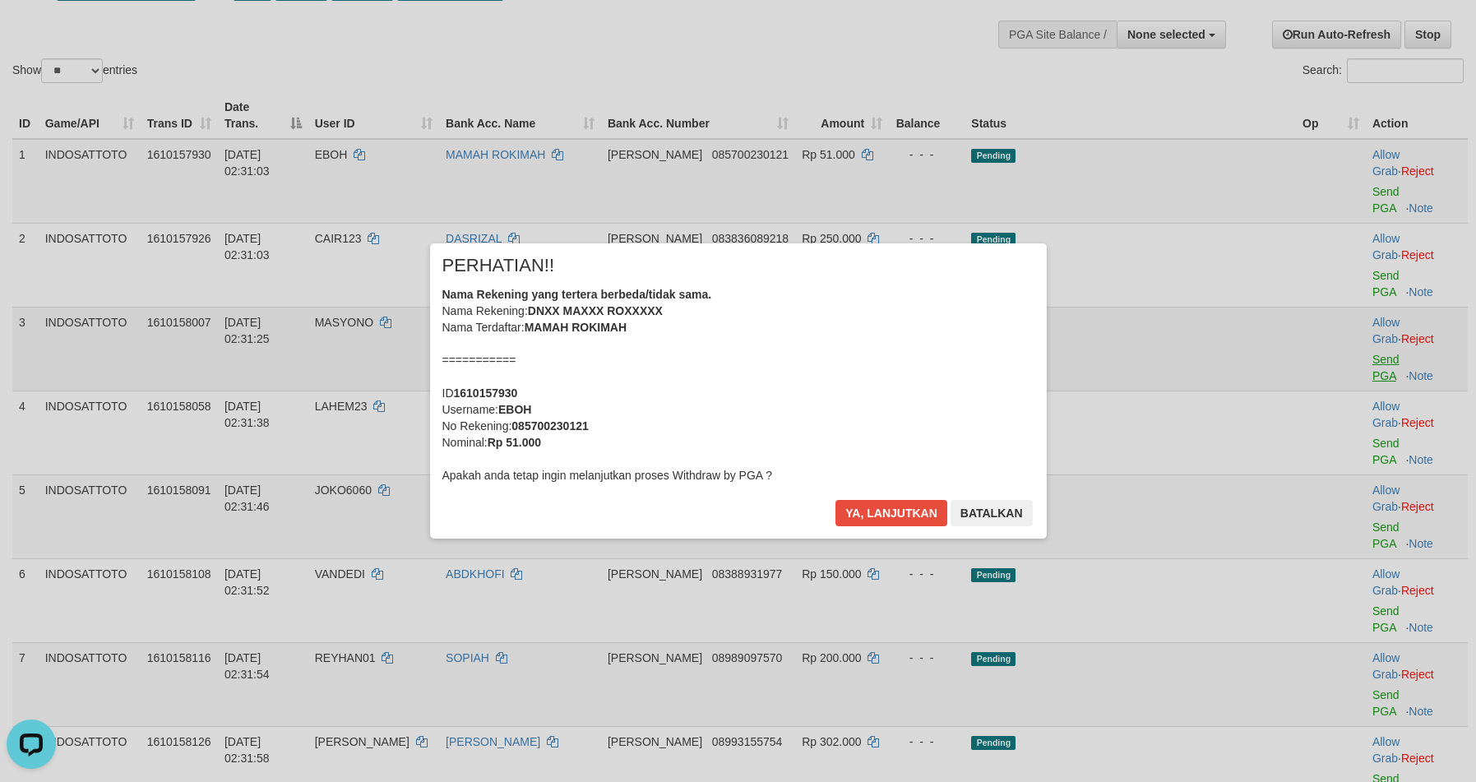
click at [1363, 261] on div "× PERHATIAN!! Nama Rekening yang tertera berbeda/tidak sama. Nama Rekening: DNX…" at bounding box center [738, 390] width 1476 height 360
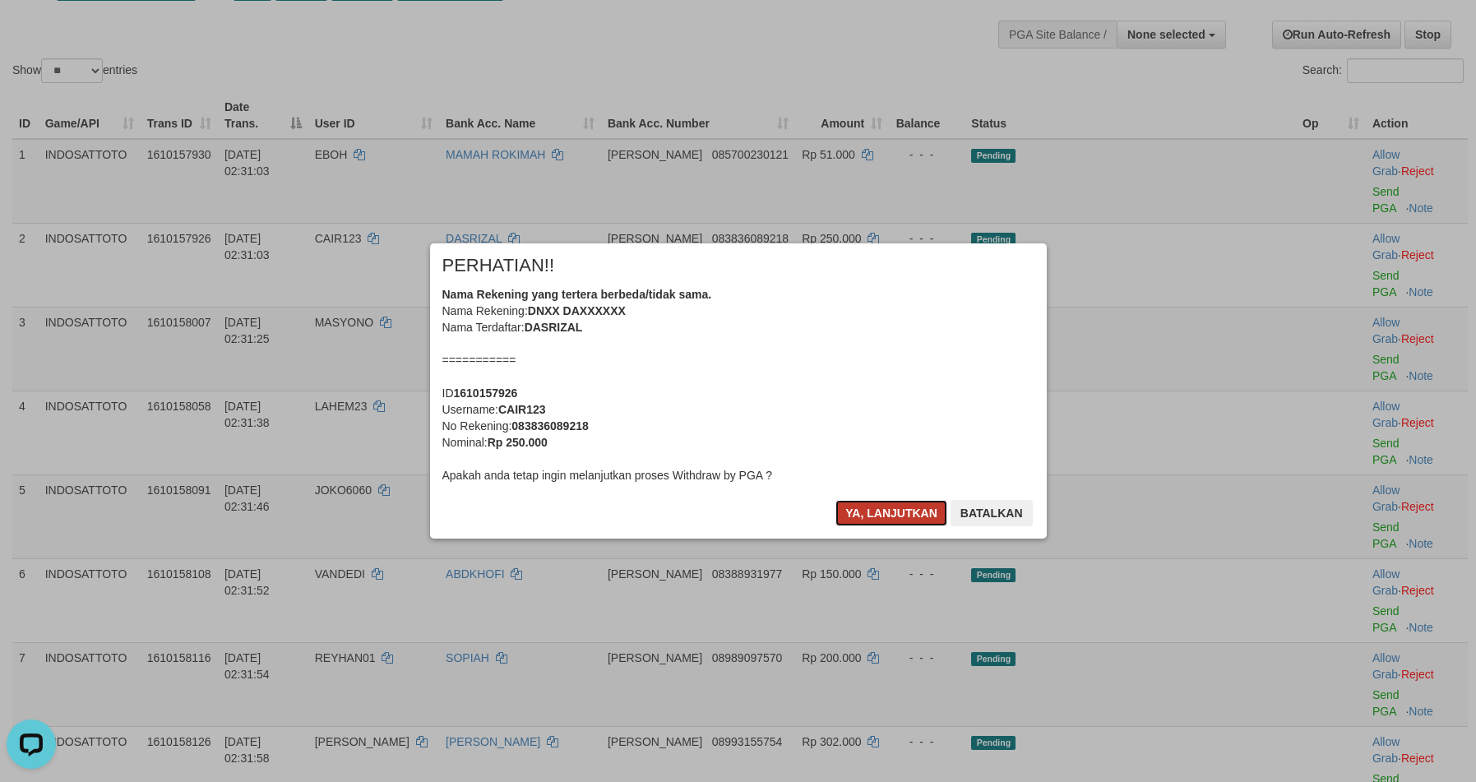
click at [908, 501] on button "Ya, lanjutkan" at bounding box center [891, 513] width 112 height 26
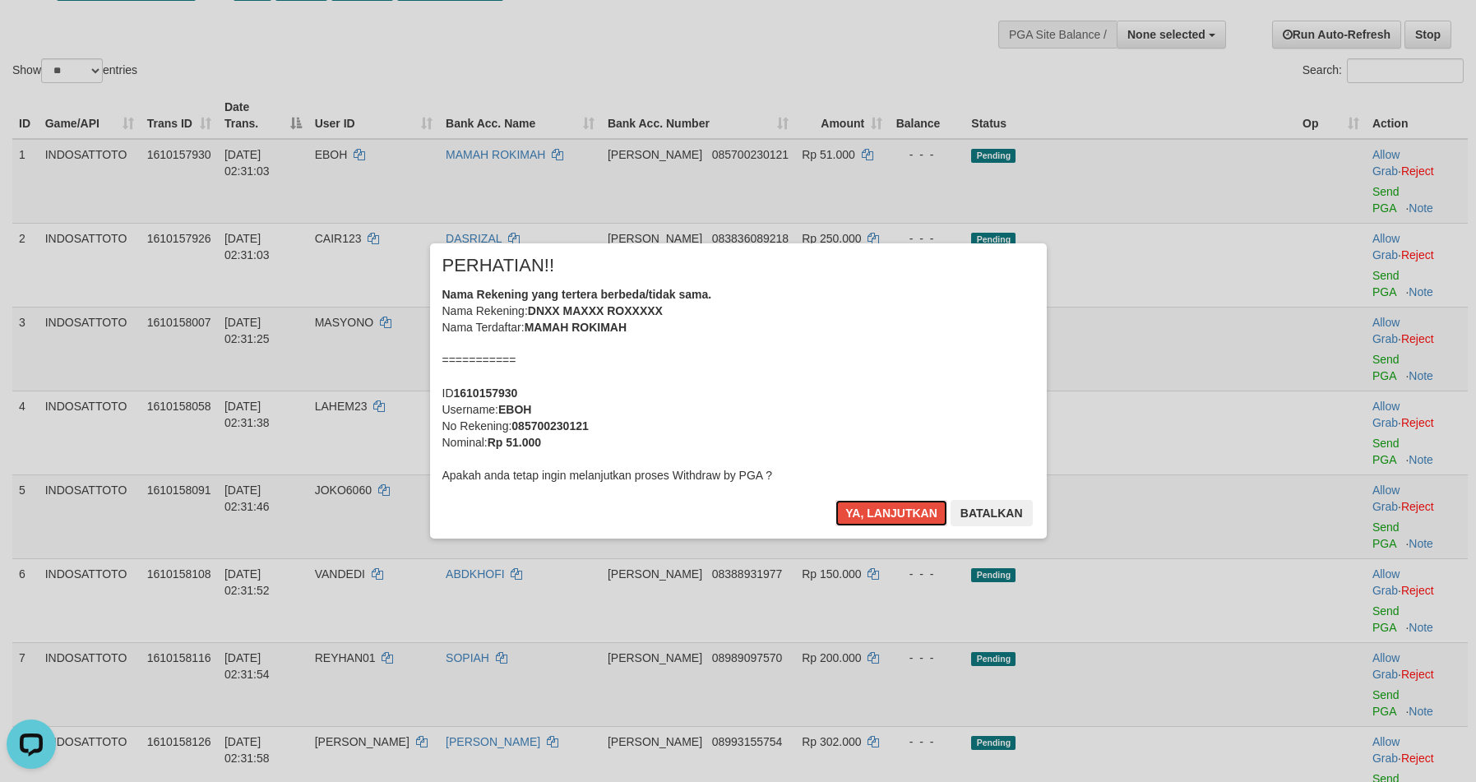
click at [917, 506] on button "Ya, lanjutkan" at bounding box center [891, 513] width 112 height 26
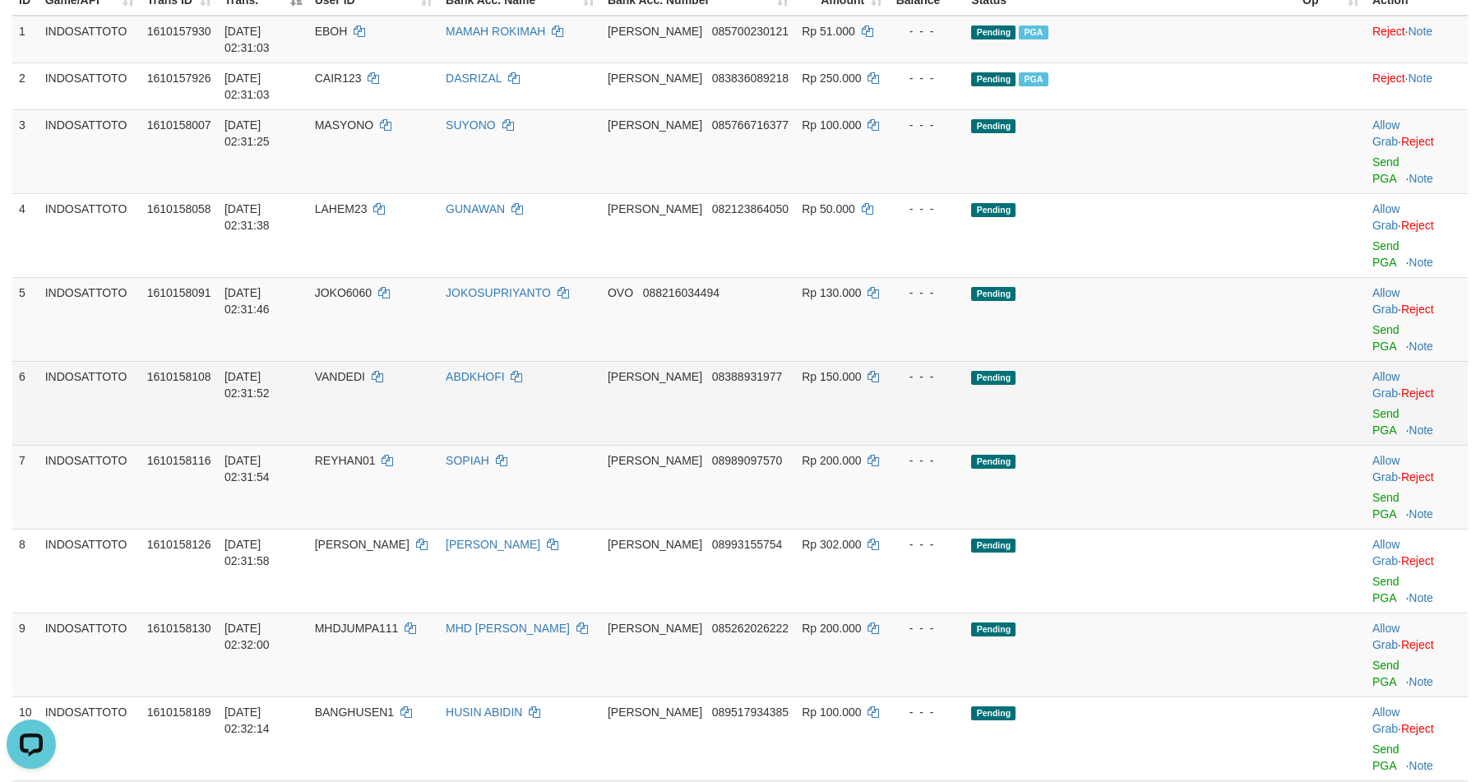
scroll to position [206, 0]
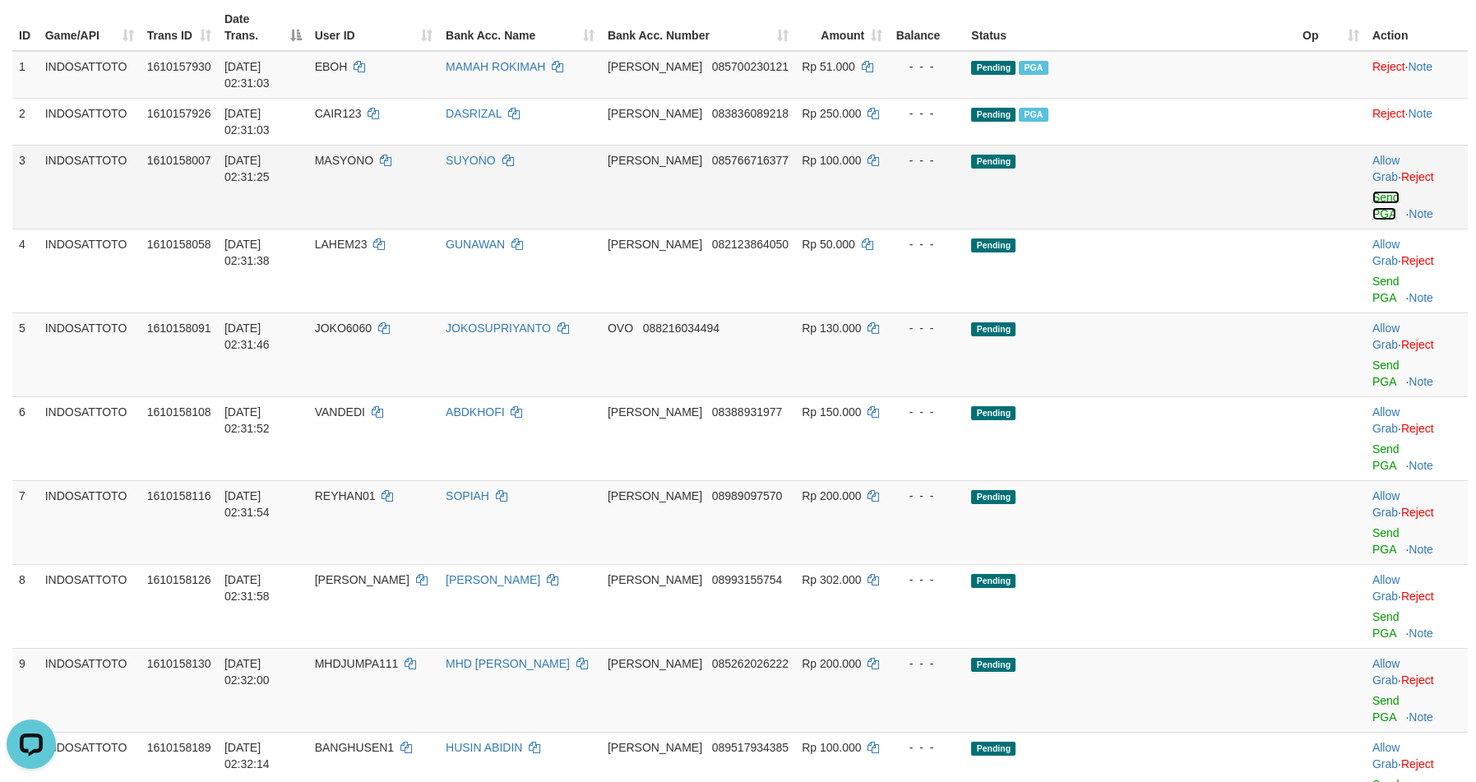
click at [1372, 191] on link "Send PGA" at bounding box center [1385, 206] width 27 height 30
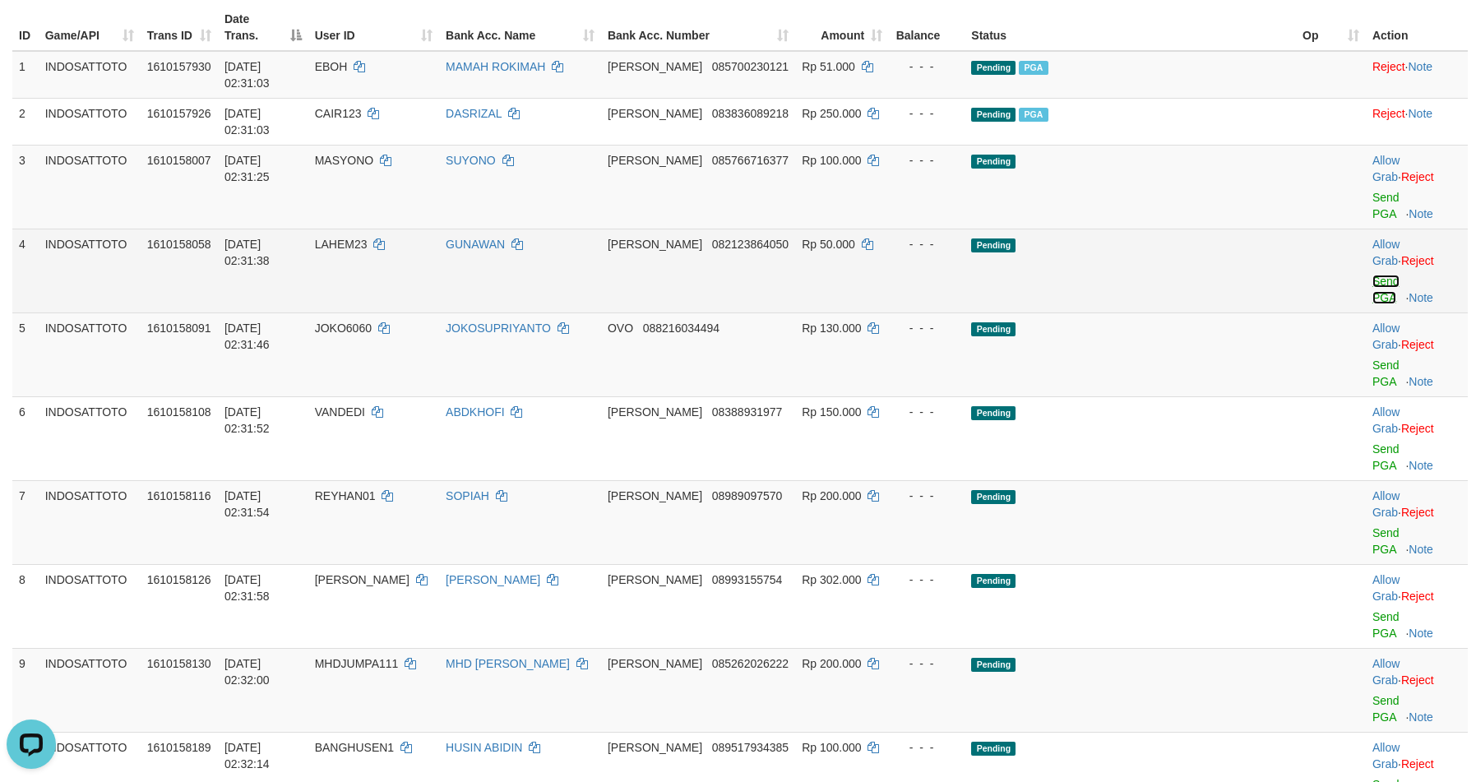
click at [1372, 275] on link "Send PGA" at bounding box center [1385, 290] width 27 height 30
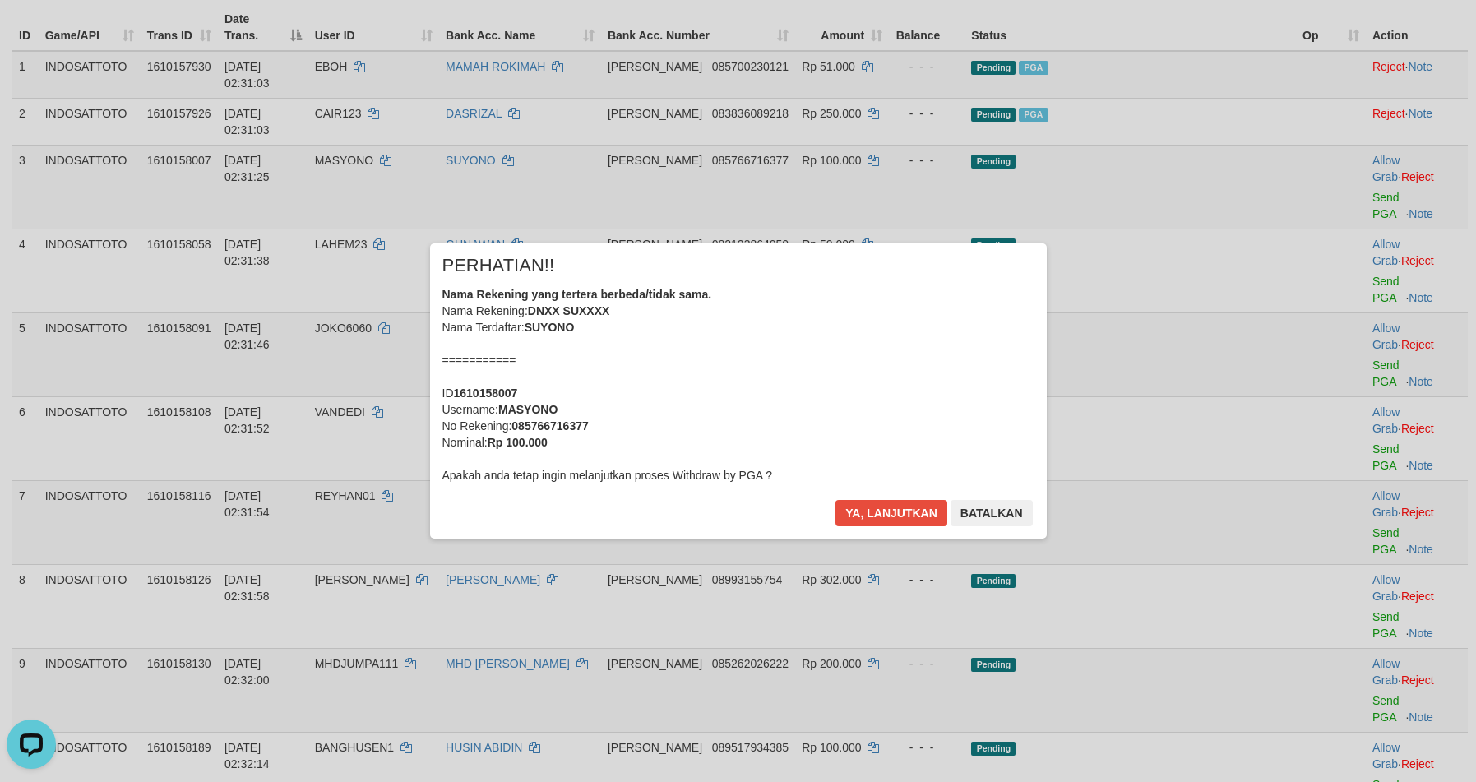
click at [1356, 239] on div "× PERHATIAN!! Nama Rekening yang tertera berbeda/tidak sama. Nama Rekening: DNX…" at bounding box center [738, 390] width 1476 height 360
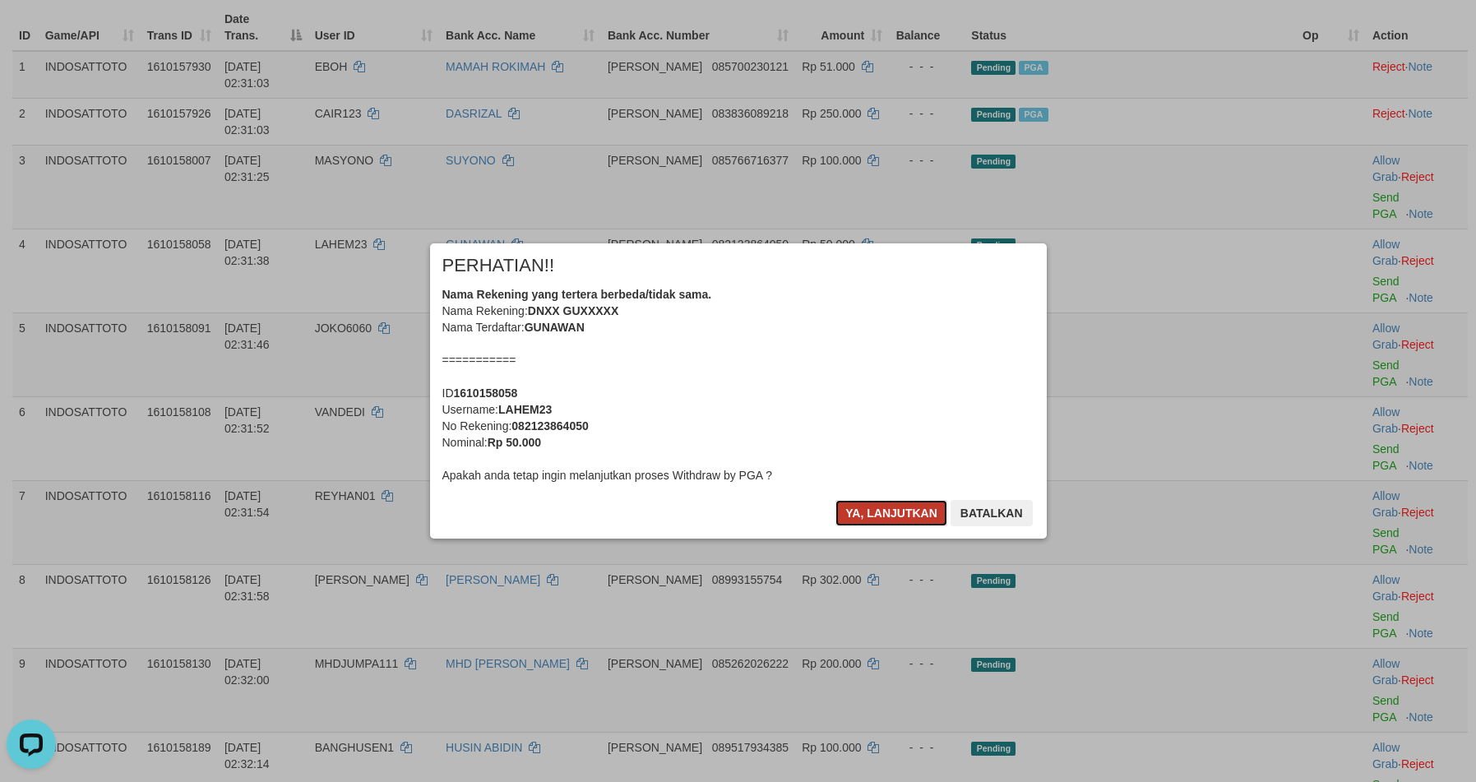
click at [880, 506] on button "Ya, lanjutkan" at bounding box center [891, 513] width 112 height 26
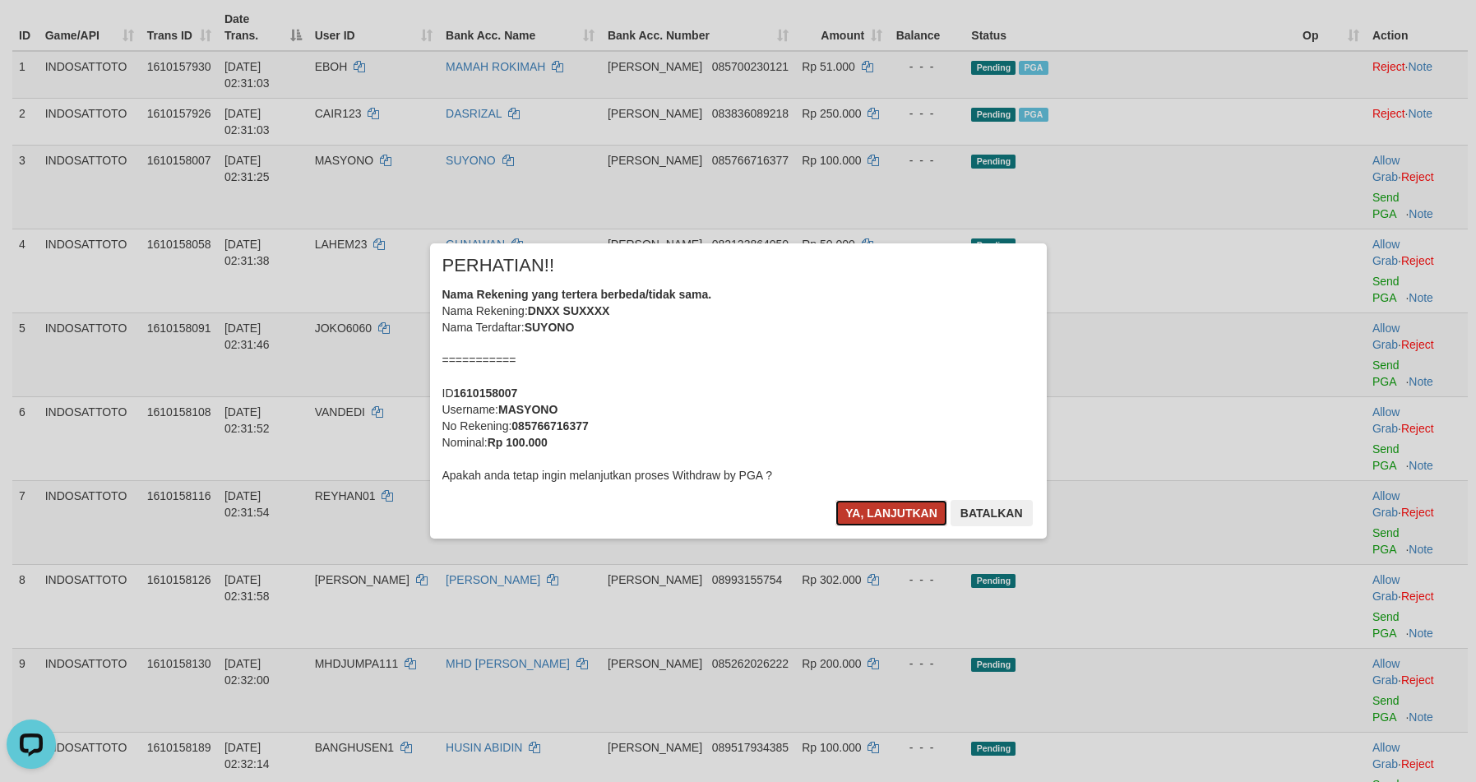
click at [881, 507] on button "Ya, lanjutkan" at bounding box center [891, 513] width 112 height 26
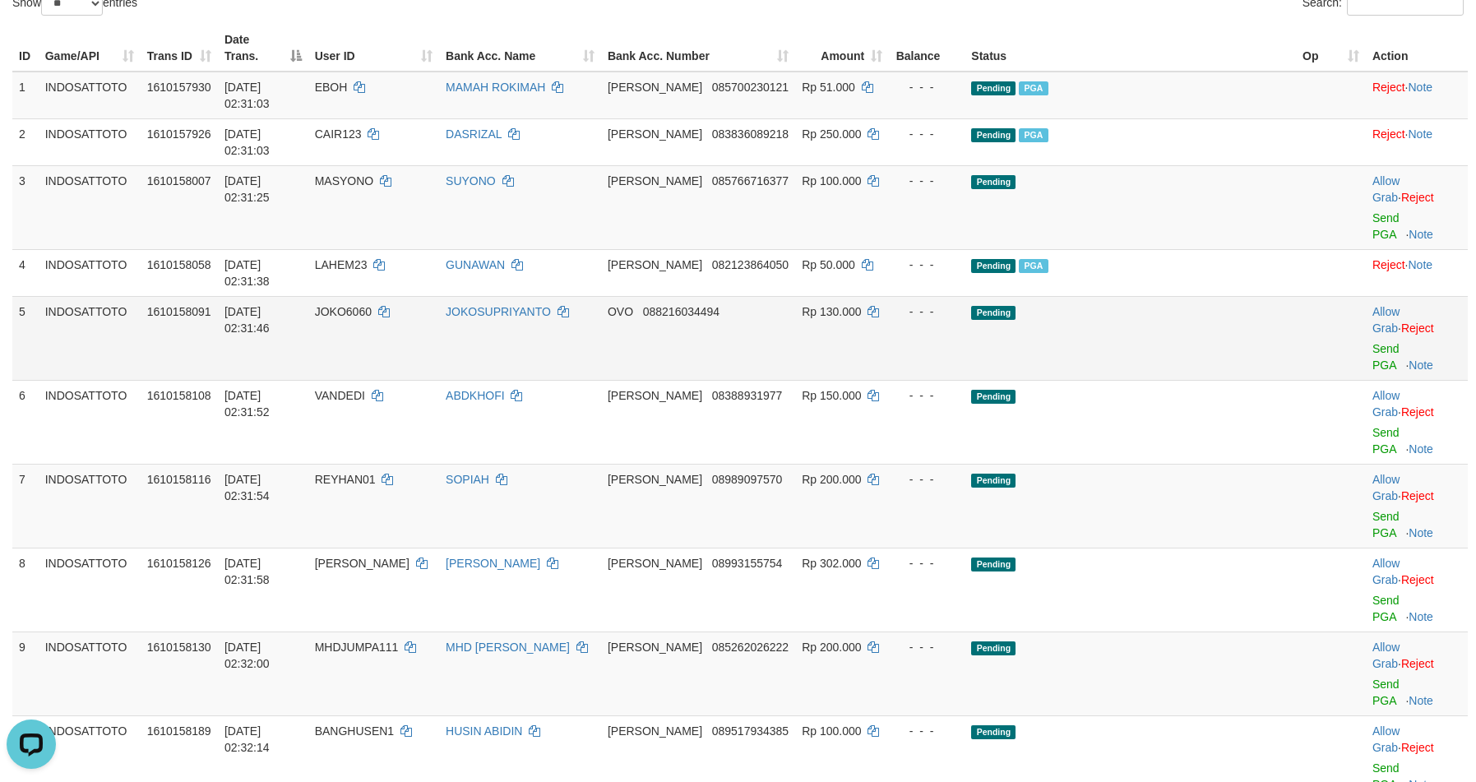
scroll to position [164, 0]
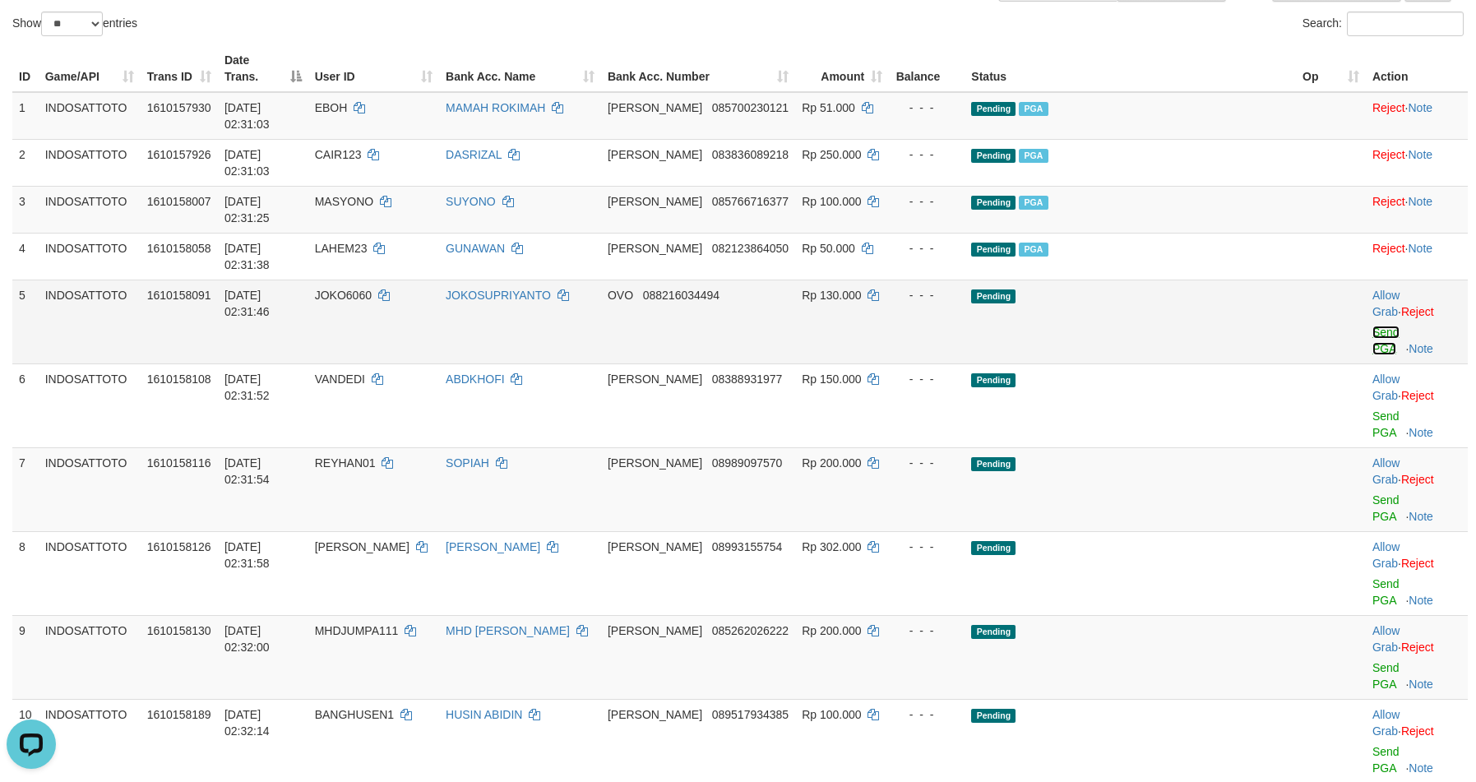
click at [1372, 326] on link "Send PGA" at bounding box center [1385, 341] width 27 height 30
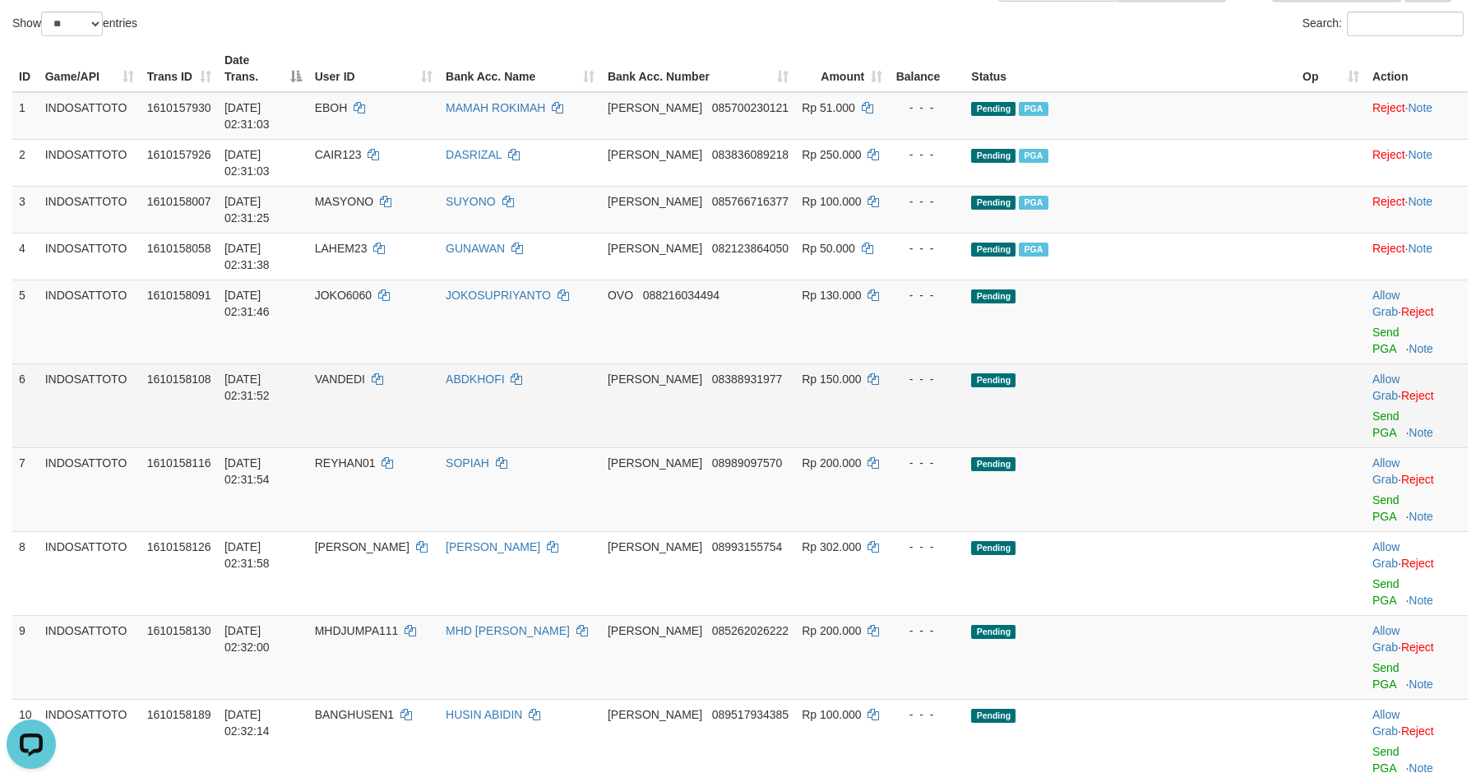
click at [1365, 363] on td "Allow Grab · Reject Send PGA · Note" at bounding box center [1416, 405] width 102 height 84
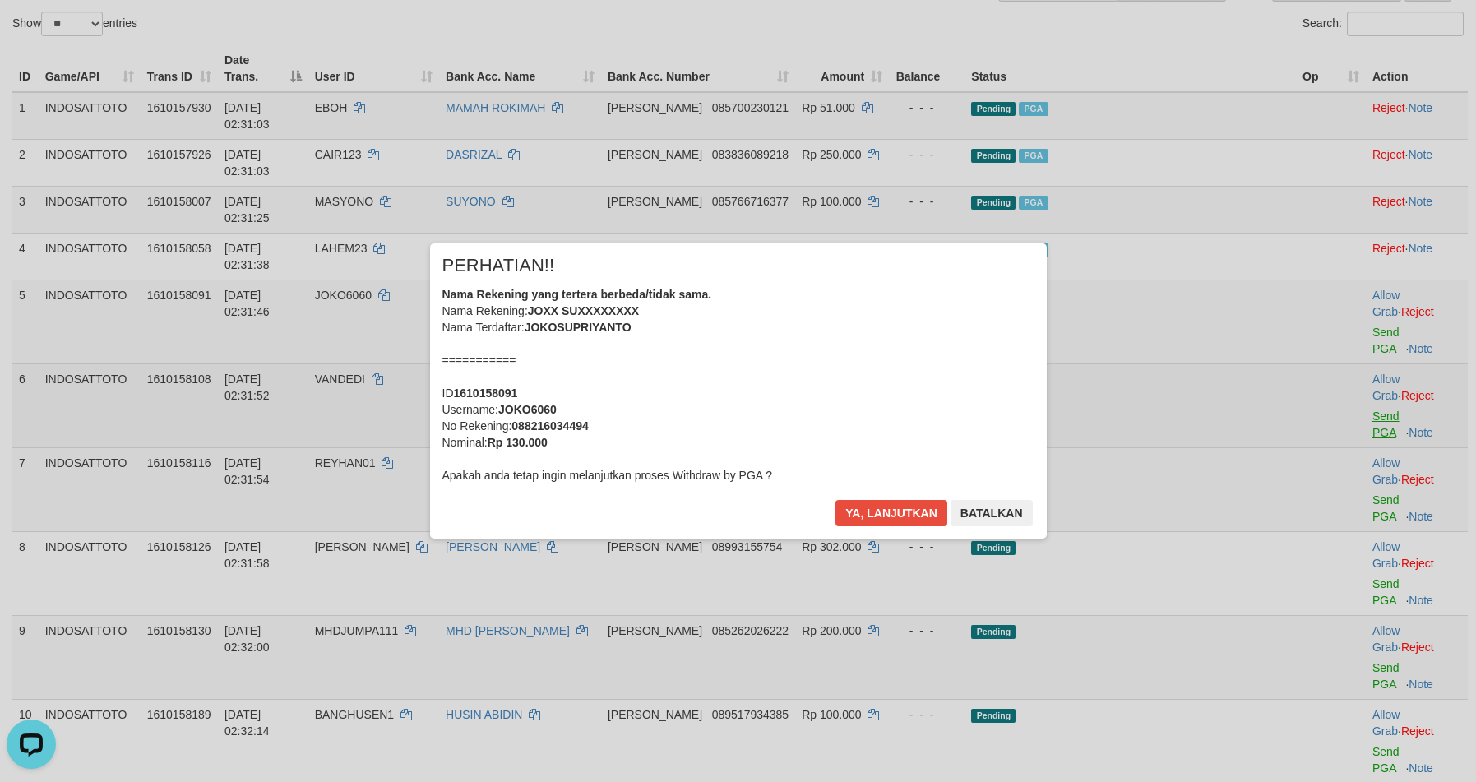
click at [1366, 289] on div "× PERHATIAN!! Nama Rekening yang tertera berbeda/tidak sama. Nama Rekening: JOX…" at bounding box center [738, 390] width 1476 height 360
click at [880, 520] on button "Ya, lanjutkan" at bounding box center [891, 513] width 112 height 26
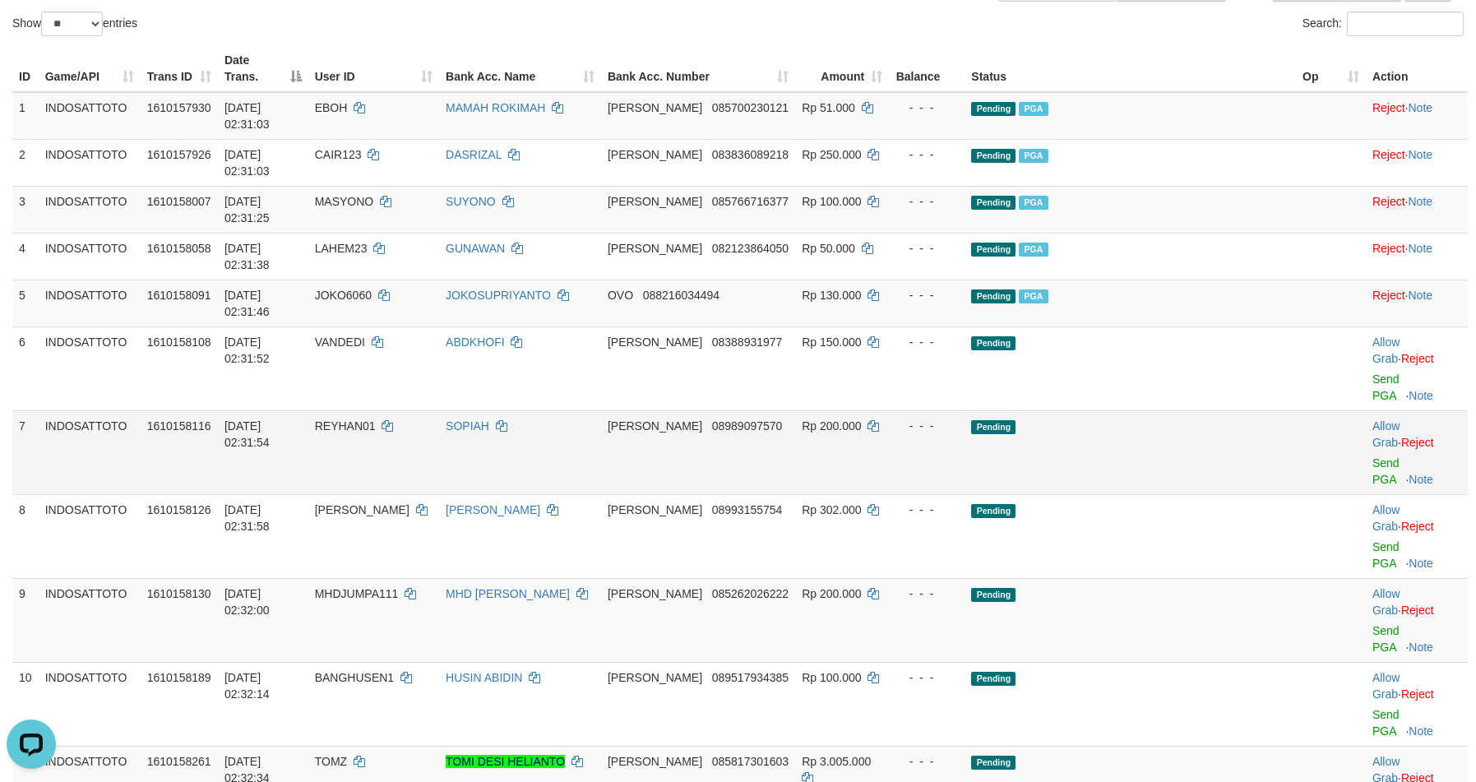
scroll to position [144, 0]
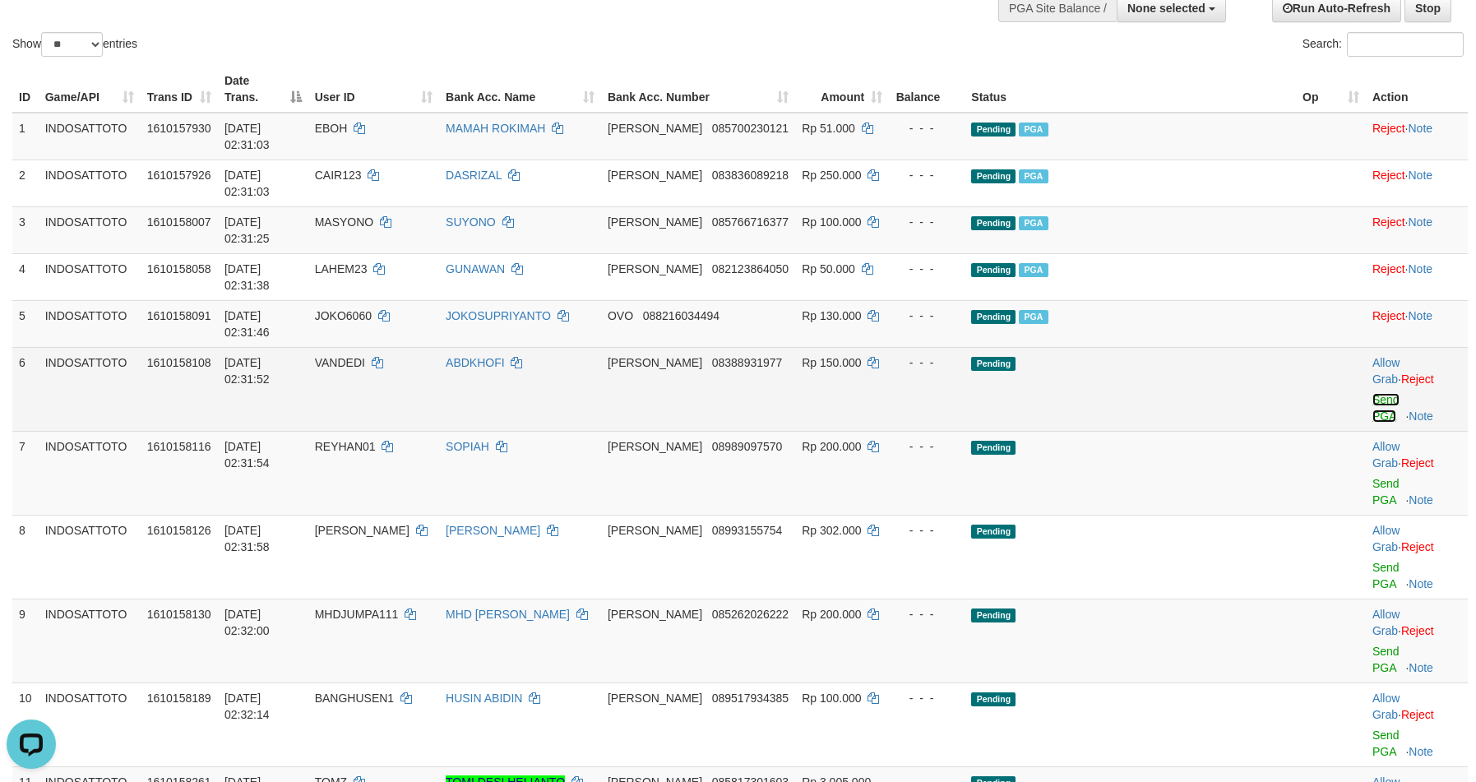
click at [1372, 393] on link "Send PGA" at bounding box center [1385, 408] width 27 height 30
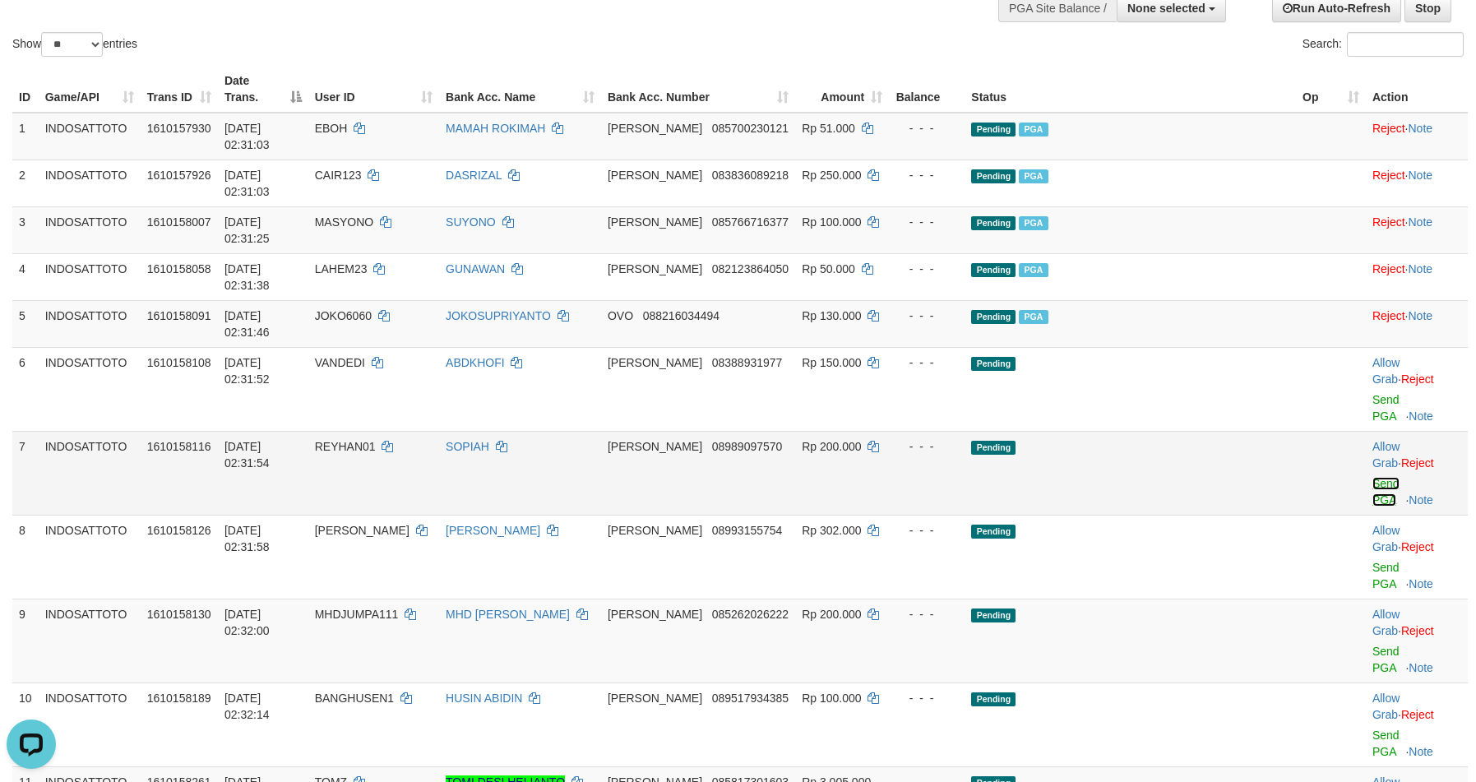
click at [1372, 477] on link "Send PGA" at bounding box center [1385, 492] width 27 height 30
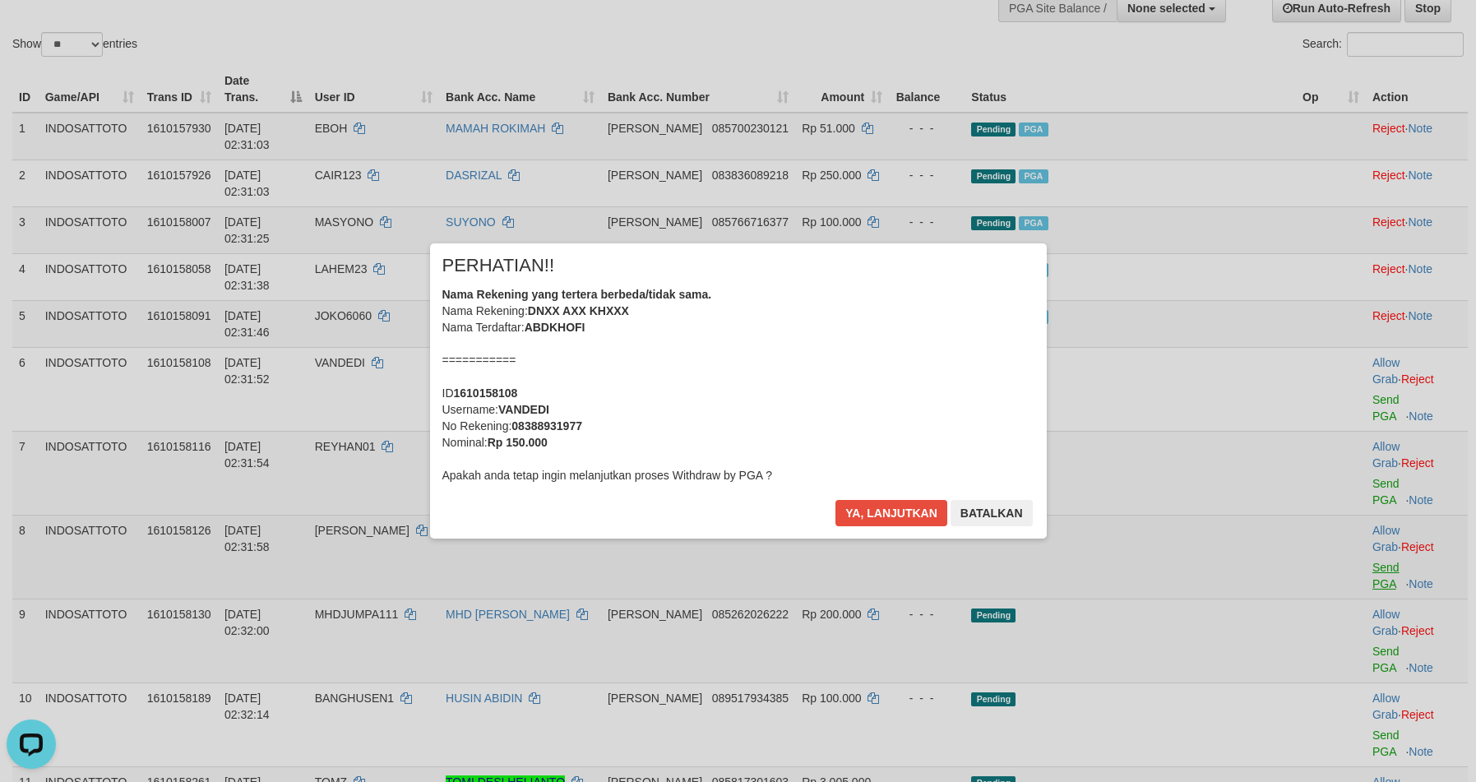
click at [1357, 390] on div "× PERHATIAN!! Nama Rekening yang tertera berbeda/tidak sama. Nama Rekening: DNX…" at bounding box center [738, 390] width 1476 height 360
click at [876, 510] on button "Ya, lanjutkan" at bounding box center [891, 513] width 112 height 26
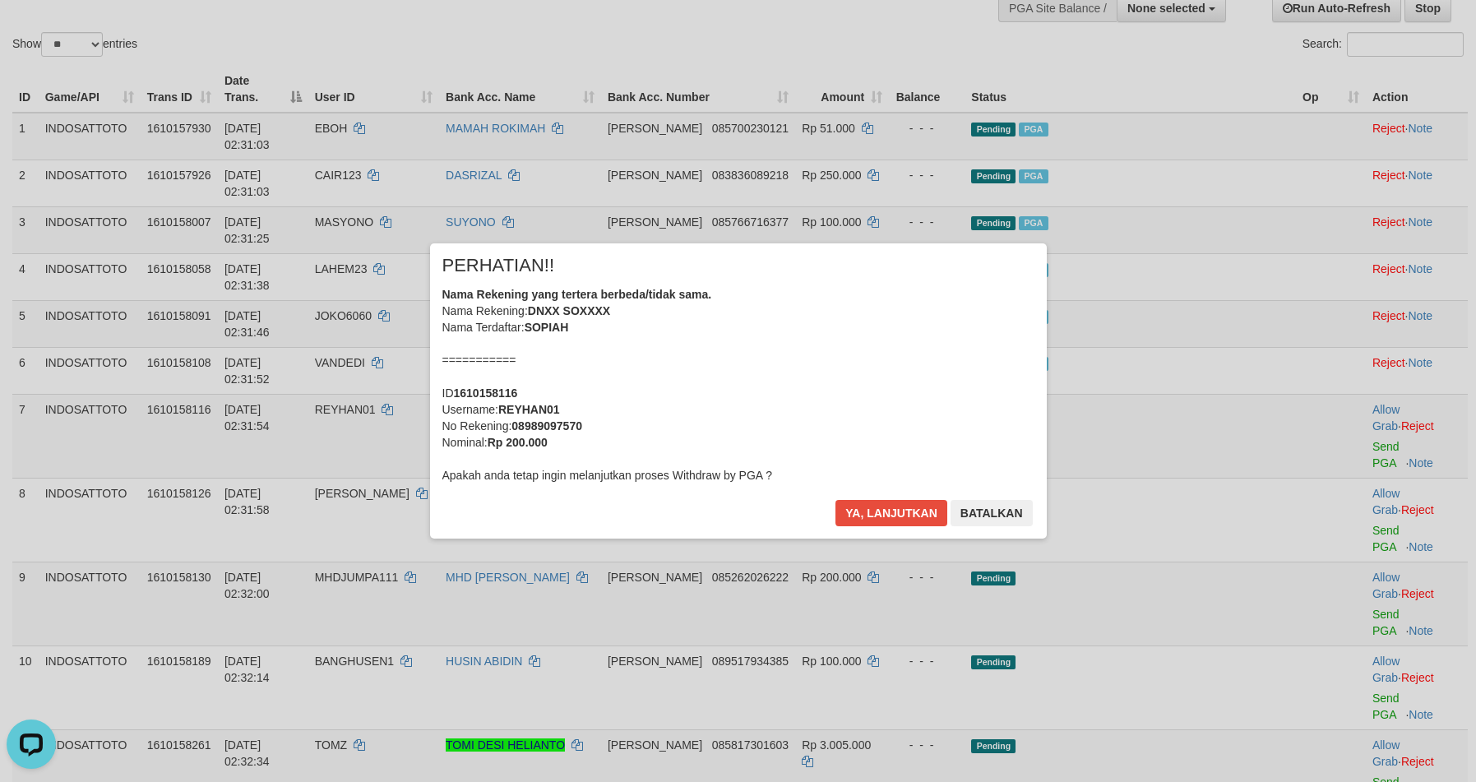
scroll to position [123, 0]
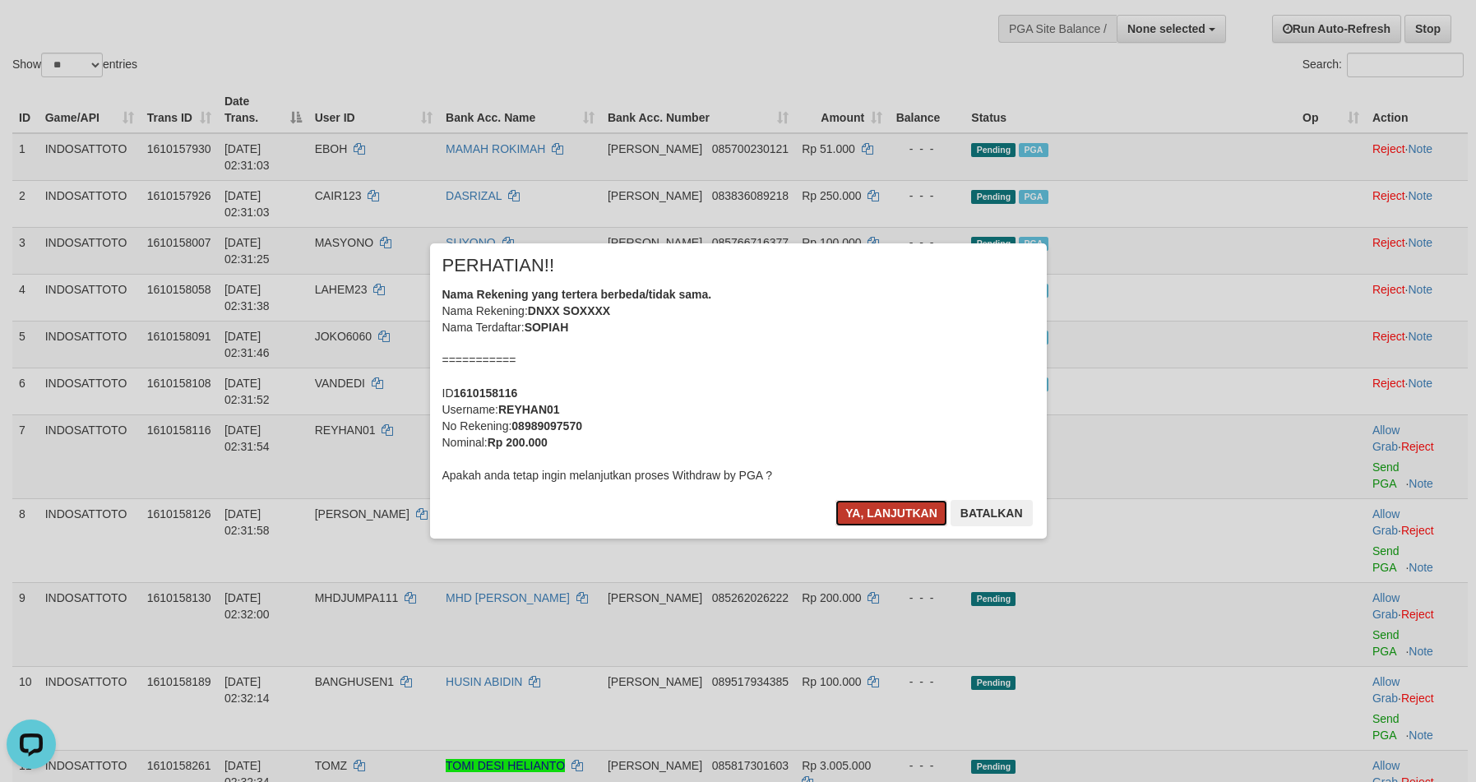
click at [867, 502] on button "Ya, lanjutkan" at bounding box center [891, 513] width 112 height 26
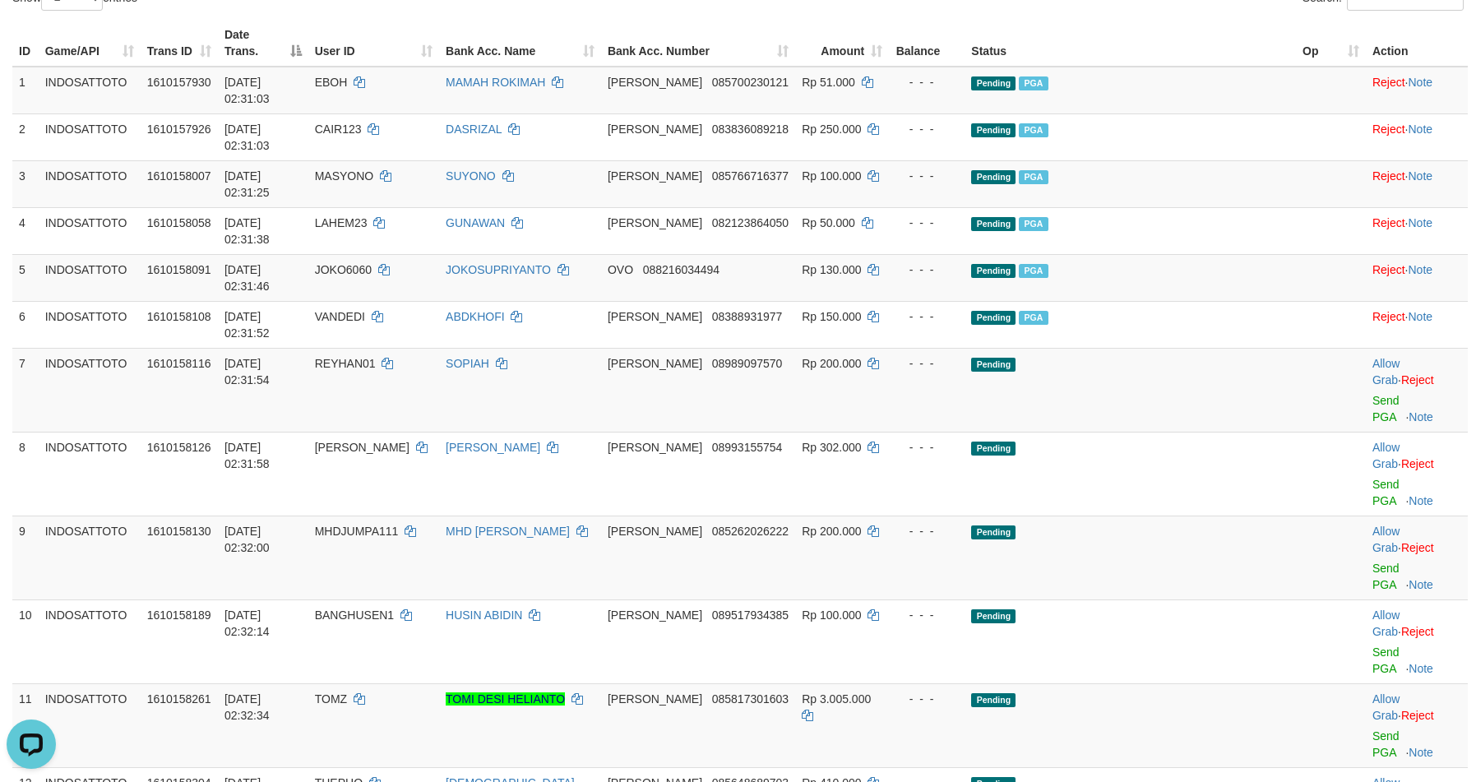
scroll to position [206, 0]
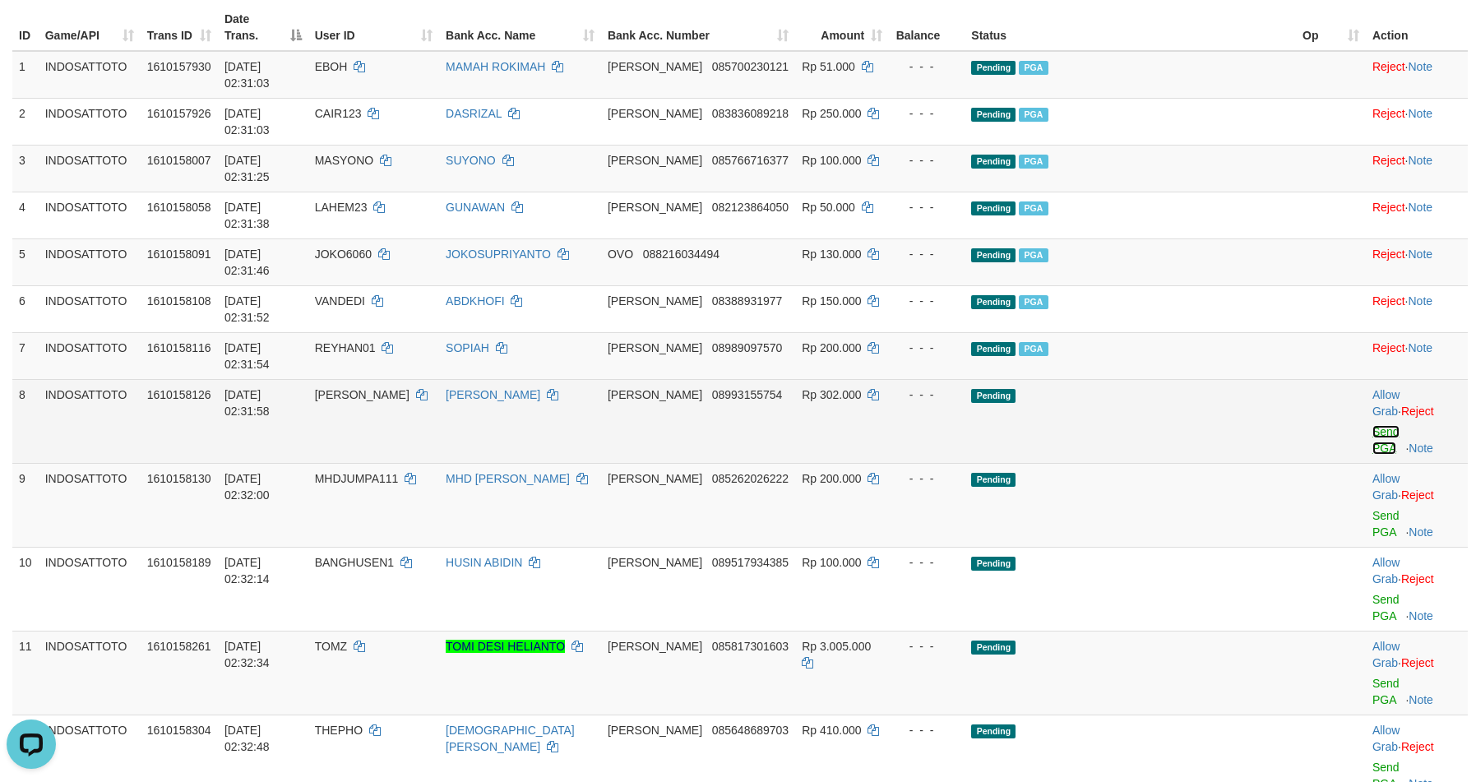
click at [1372, 425] on link "Send PGA" at bounding box center [1385, 440] width 27 height 30
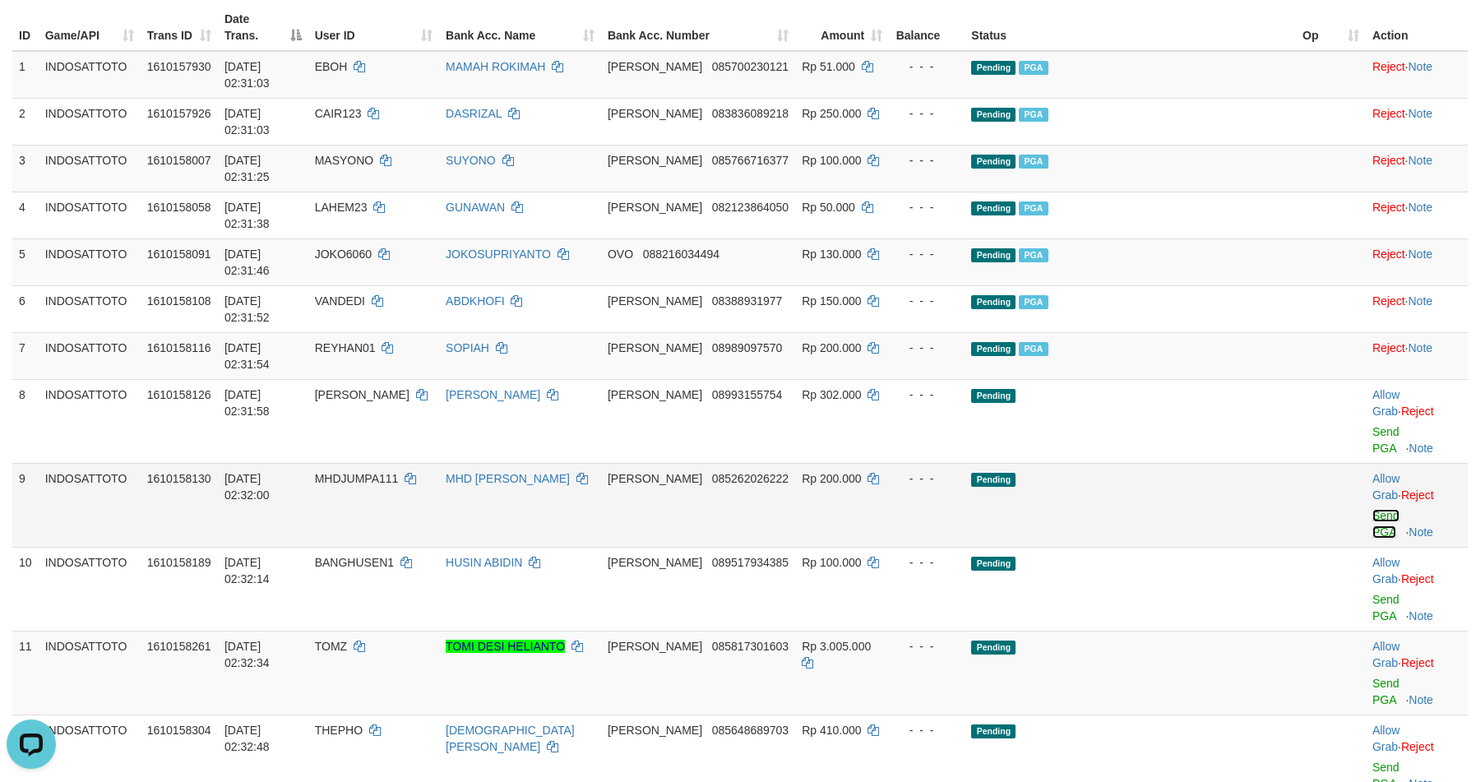
click at [1372, 509] on link "Send PGA" at bounding box center [1385, 524] width 27 height 30
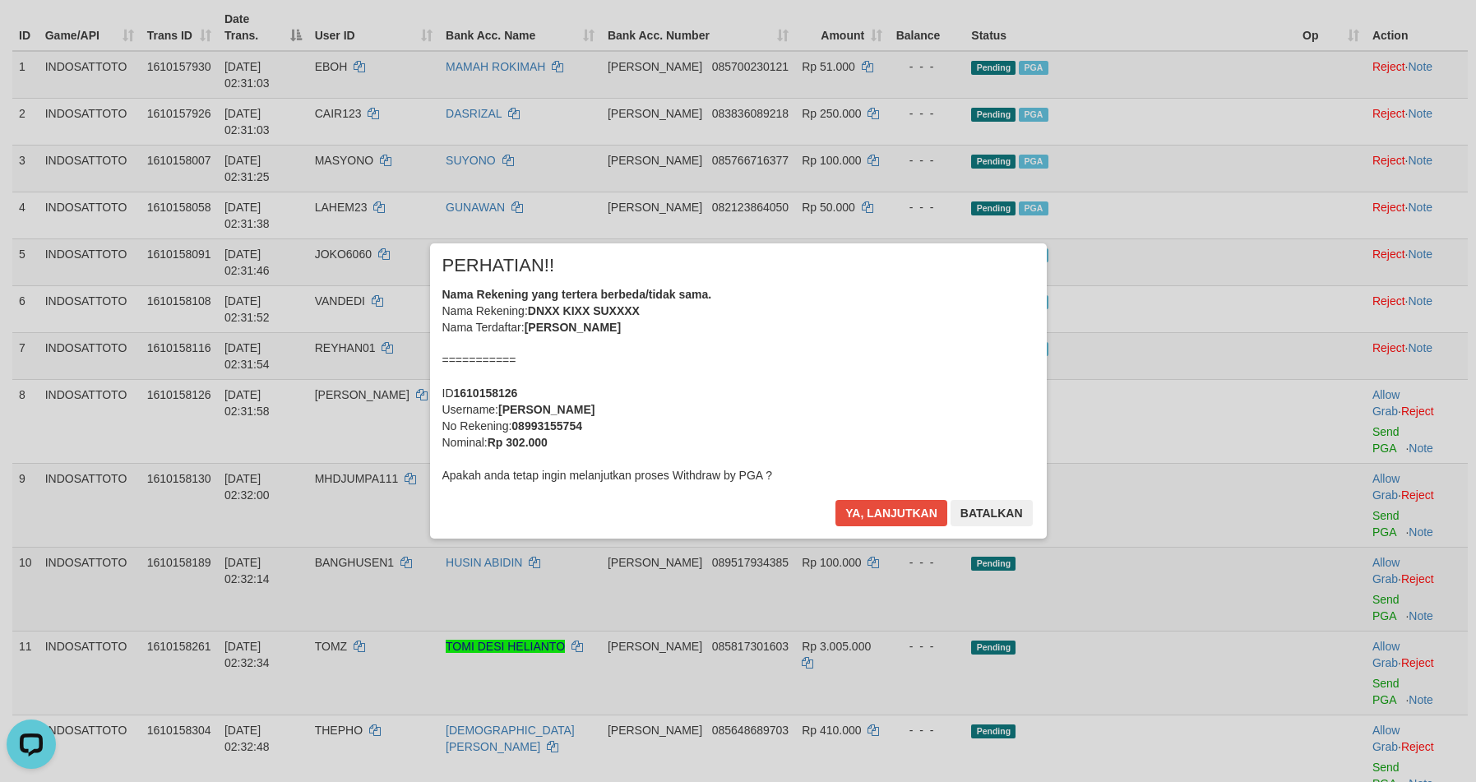
click at [1352, 379] on div "× PERHATIAN!! Nama Rekening yang tertera berbeda/tidak sama. Nama Rekening: DNX…" at bounding box center [738, 390] width 1476 height 360
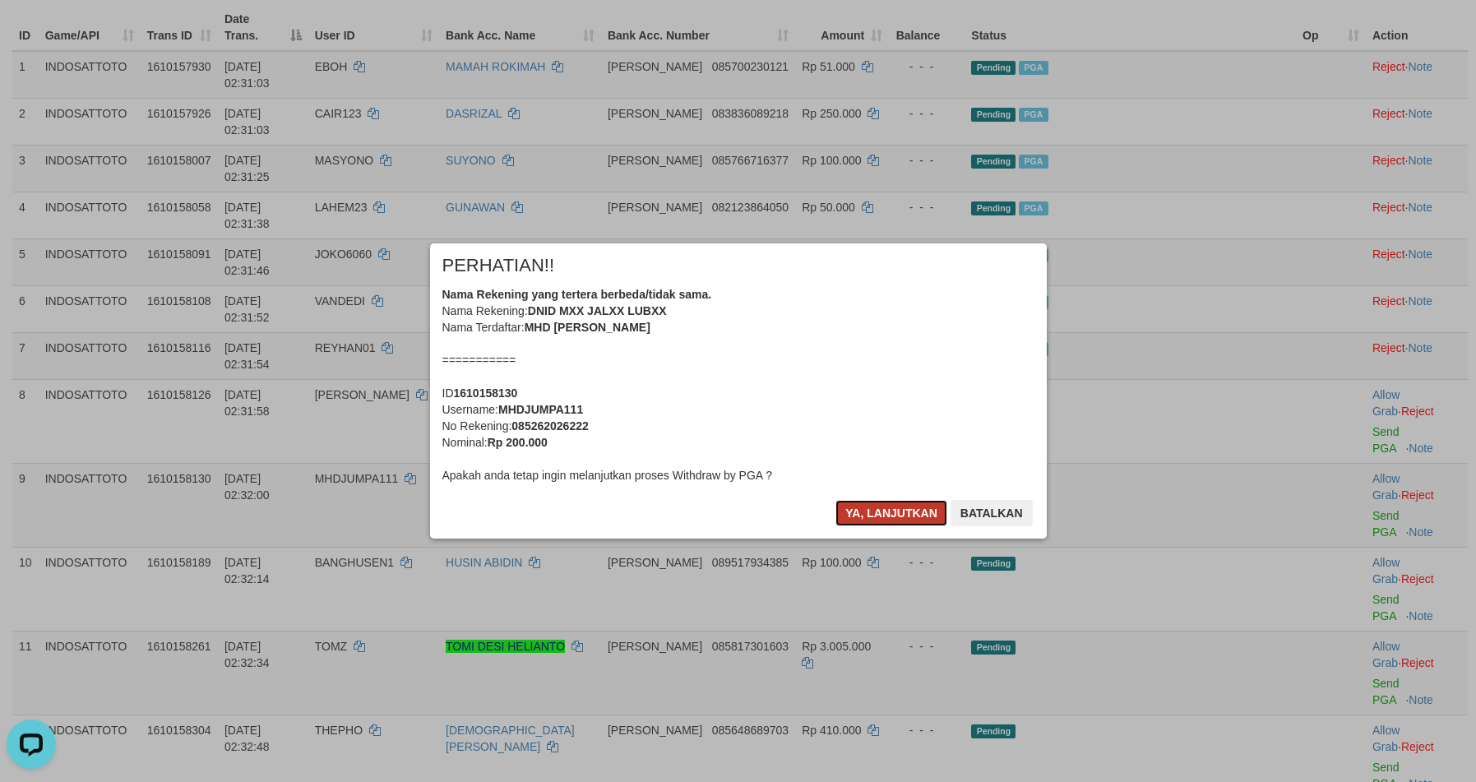
click at [885, 518] on button "Ya, lanjutkan" at bounding box center [891, 513] width 112 height 26
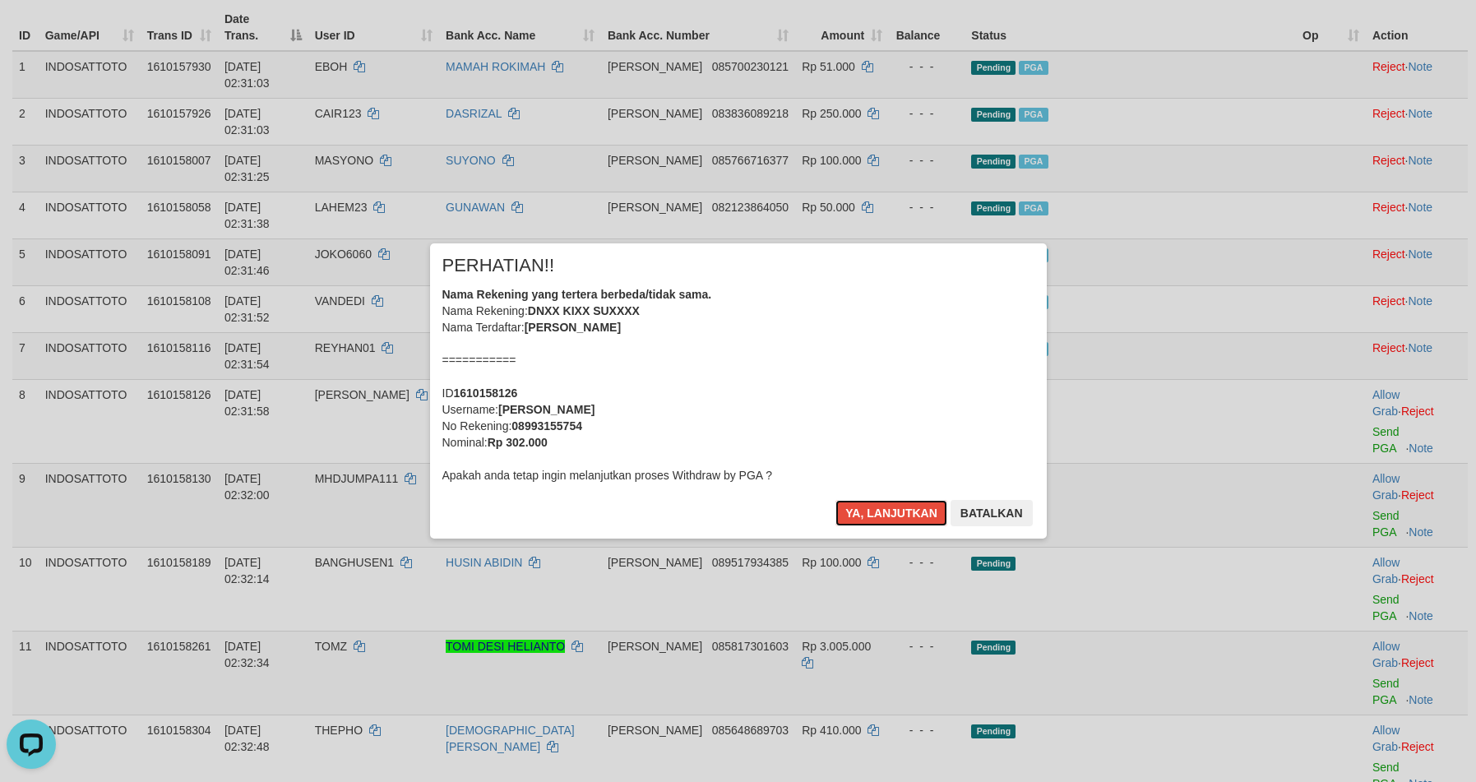
click at [890, 515] on button "Ya, lanjutkan" at bounding box center [891, 513] width 112 height 26
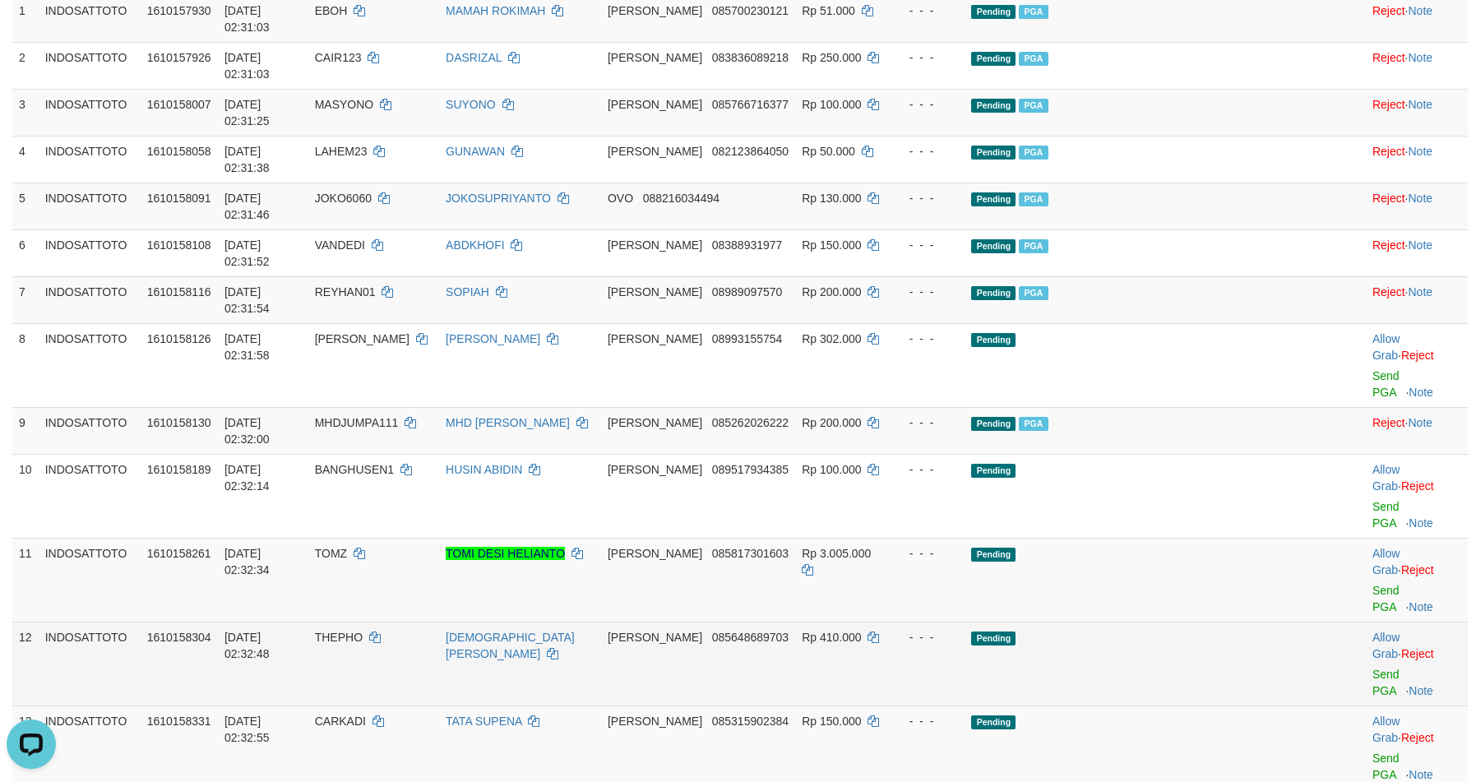
scroll to position [267, 0]
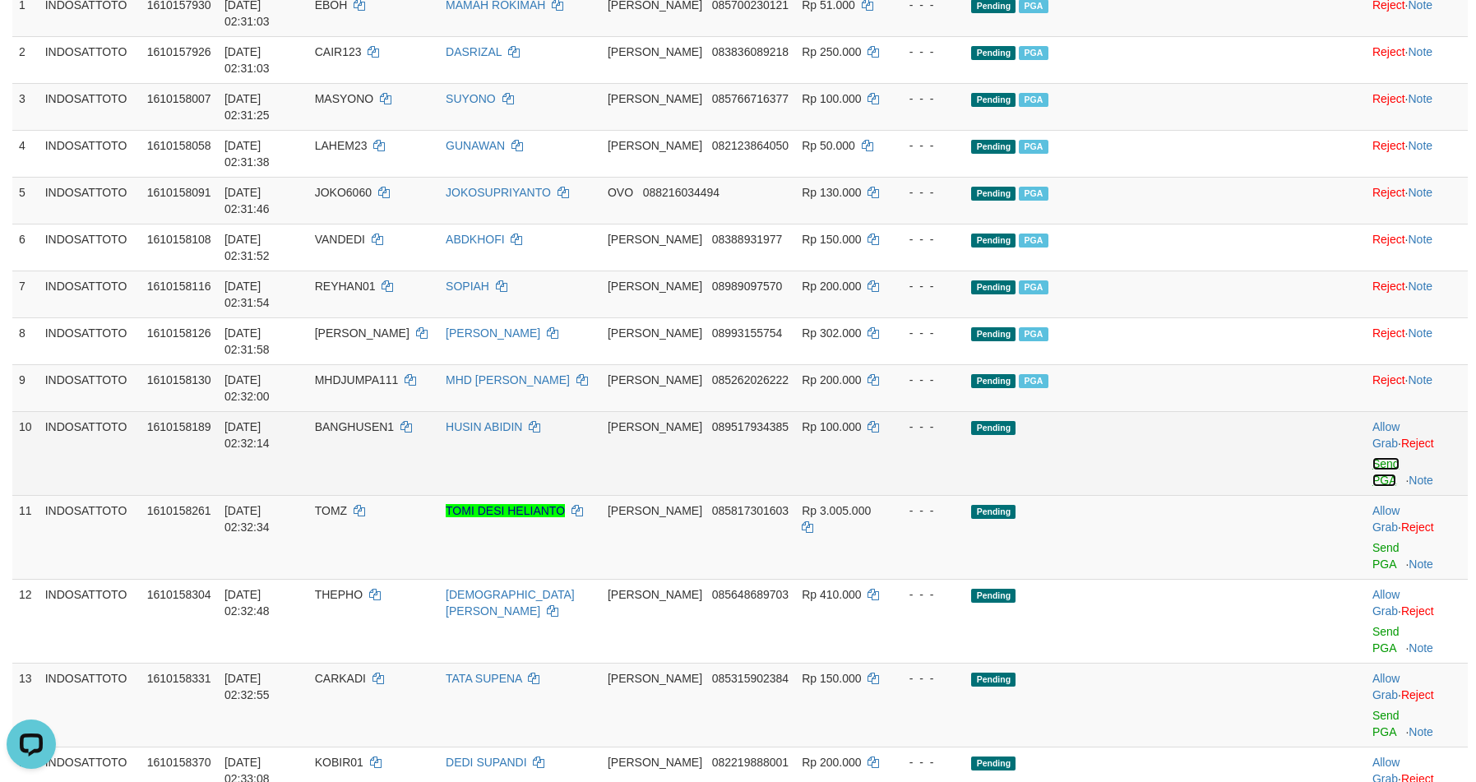
click at [1372, 457] on link "Send PGA" at bounding box center [1385, 472] width 27 height 30
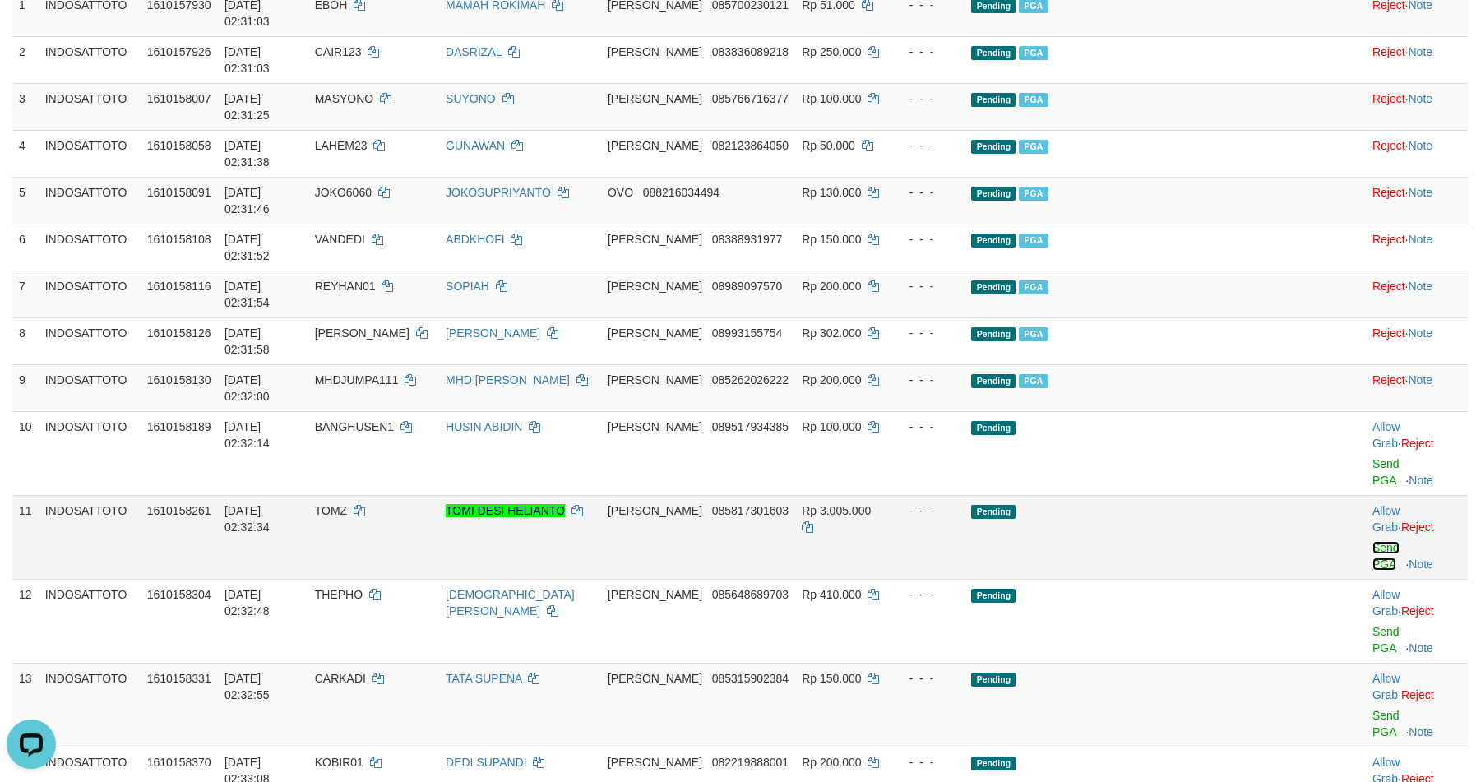
click at [1372, 541] on link "Send PGA" at bounding box center [1385, 556] width 27 height 30
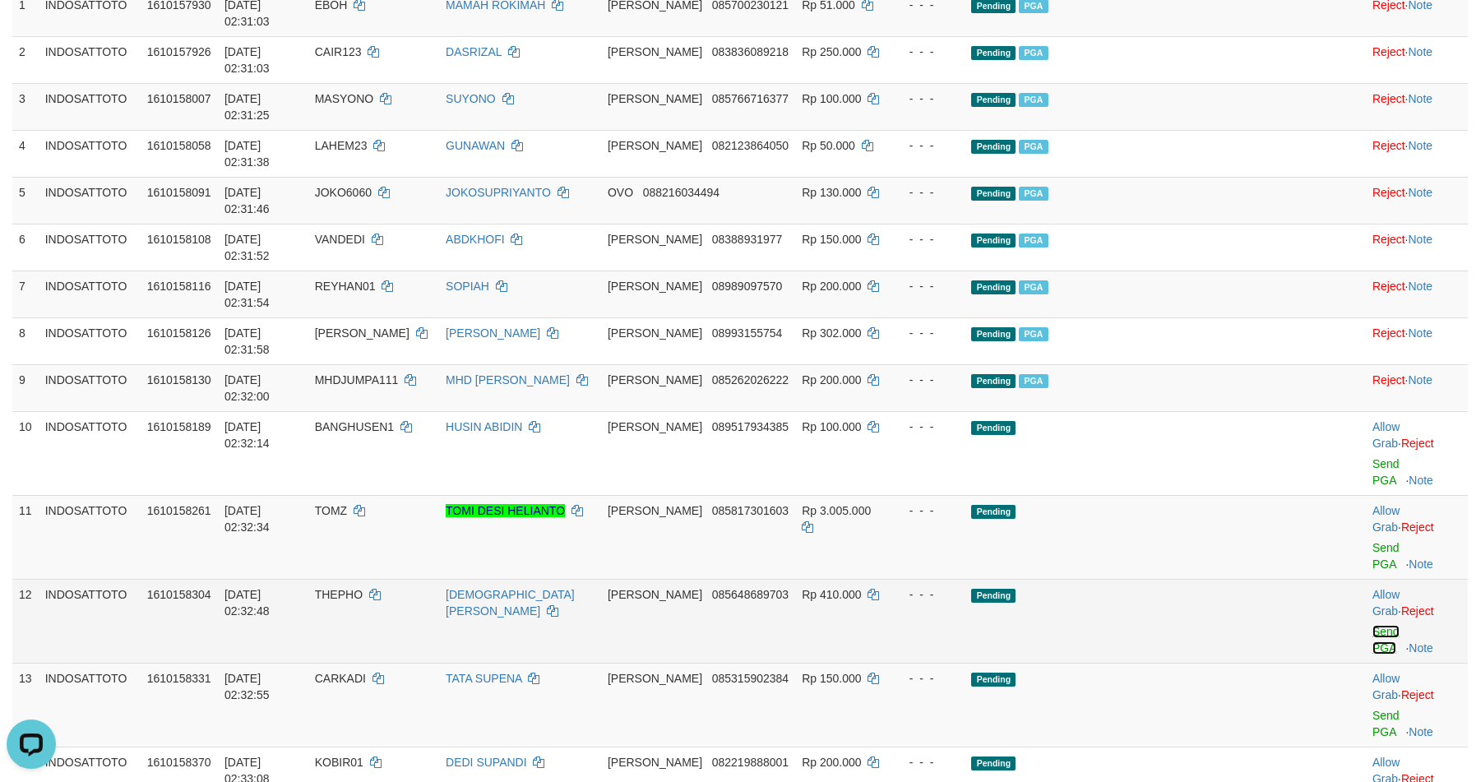
drag, startPoint x: 1361, startPoint y: 335, endPoint x: 1361, endPoint y: 387, distance: 51.8
click at [1372, 625] on link "Send PGA" at bounding box center [1385, 640] width 27 height 30
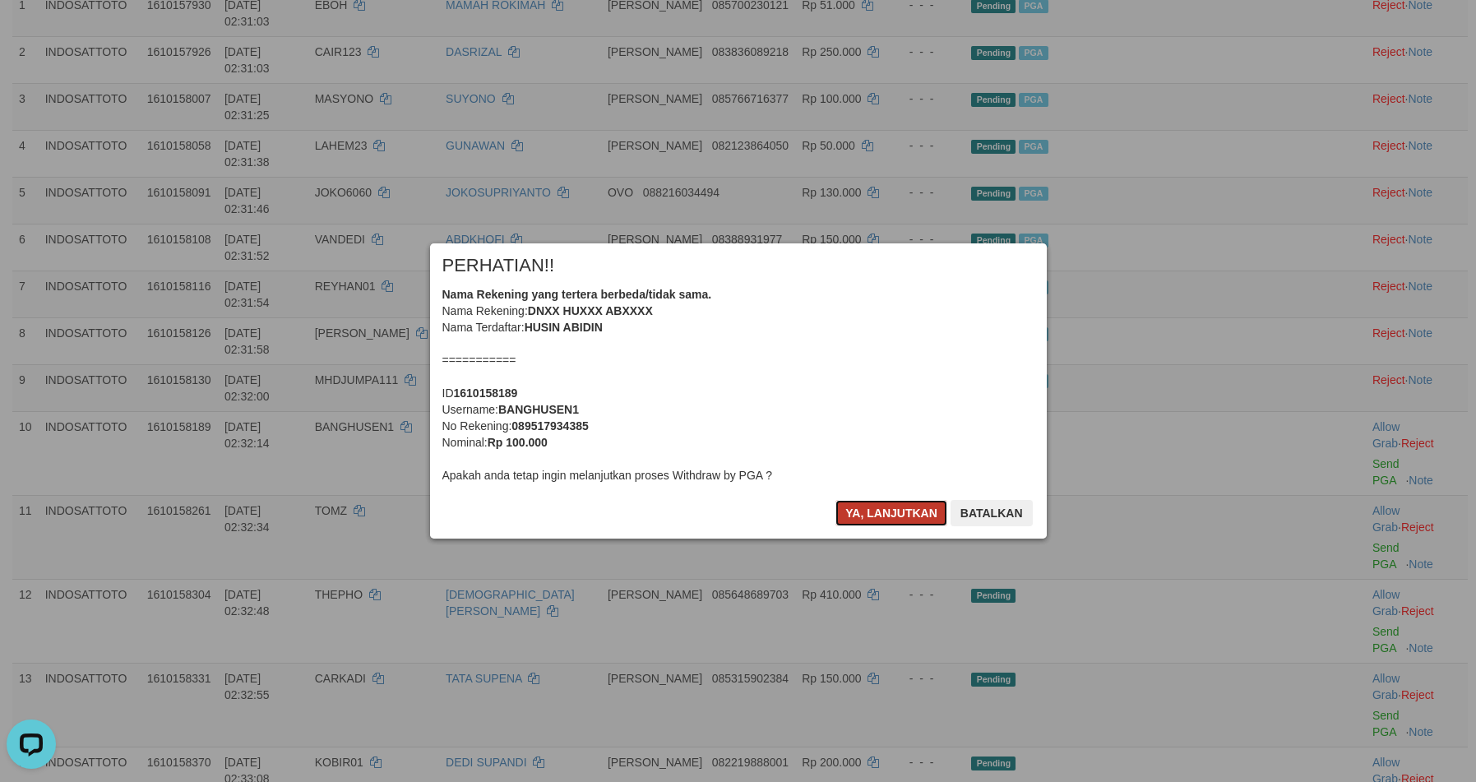
click at [868, 519] on button "Ya, lanjutkan" at bounding box center [891, 513] width 112 height 26
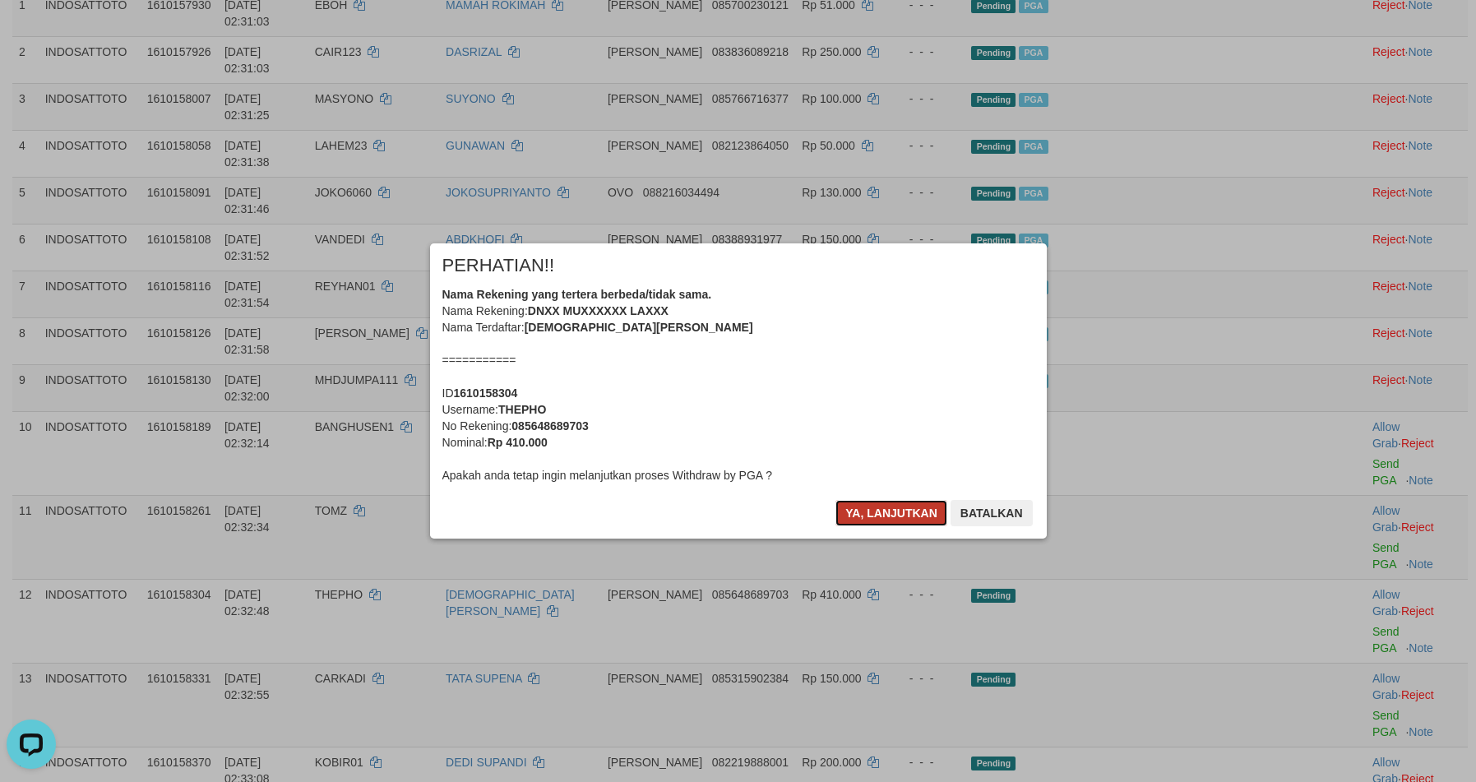
click at [864, 518] on button "Ya, lanjutkan" at bounding box center [891, 513] width 112 height 26
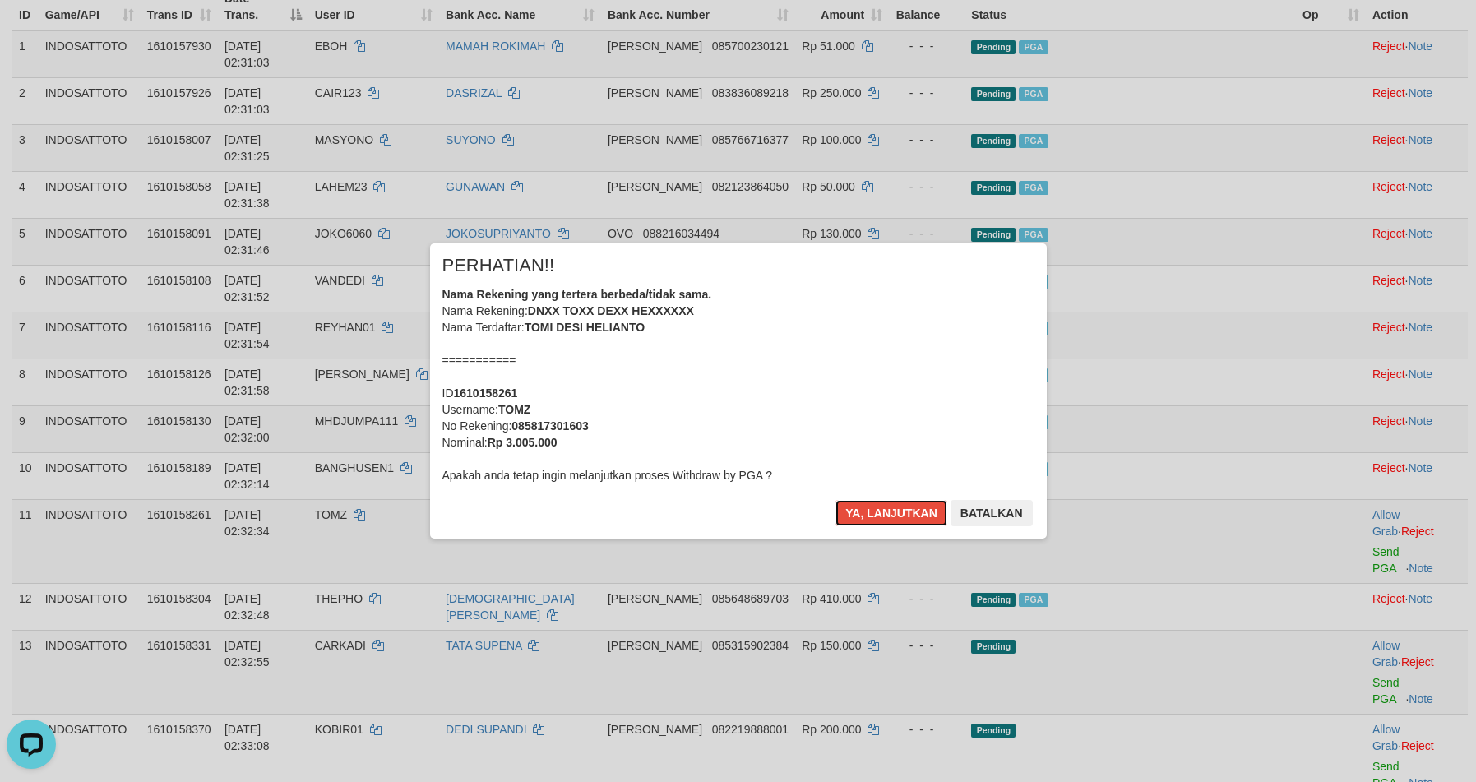
click at [864, 518] on button "Ya, lanjutkan" at bounding box center [891, 513] width 112 height 26
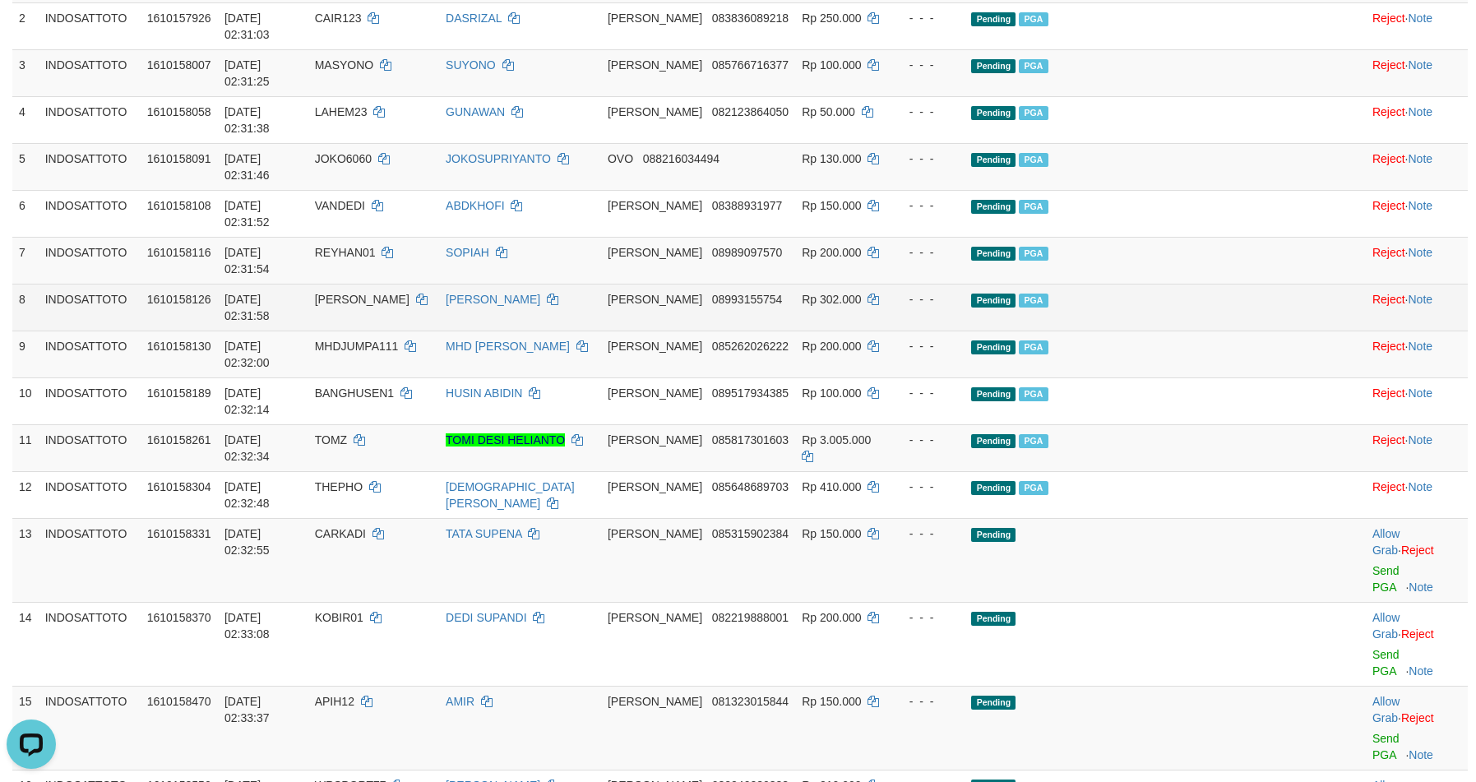
scroll to position [302, 0]
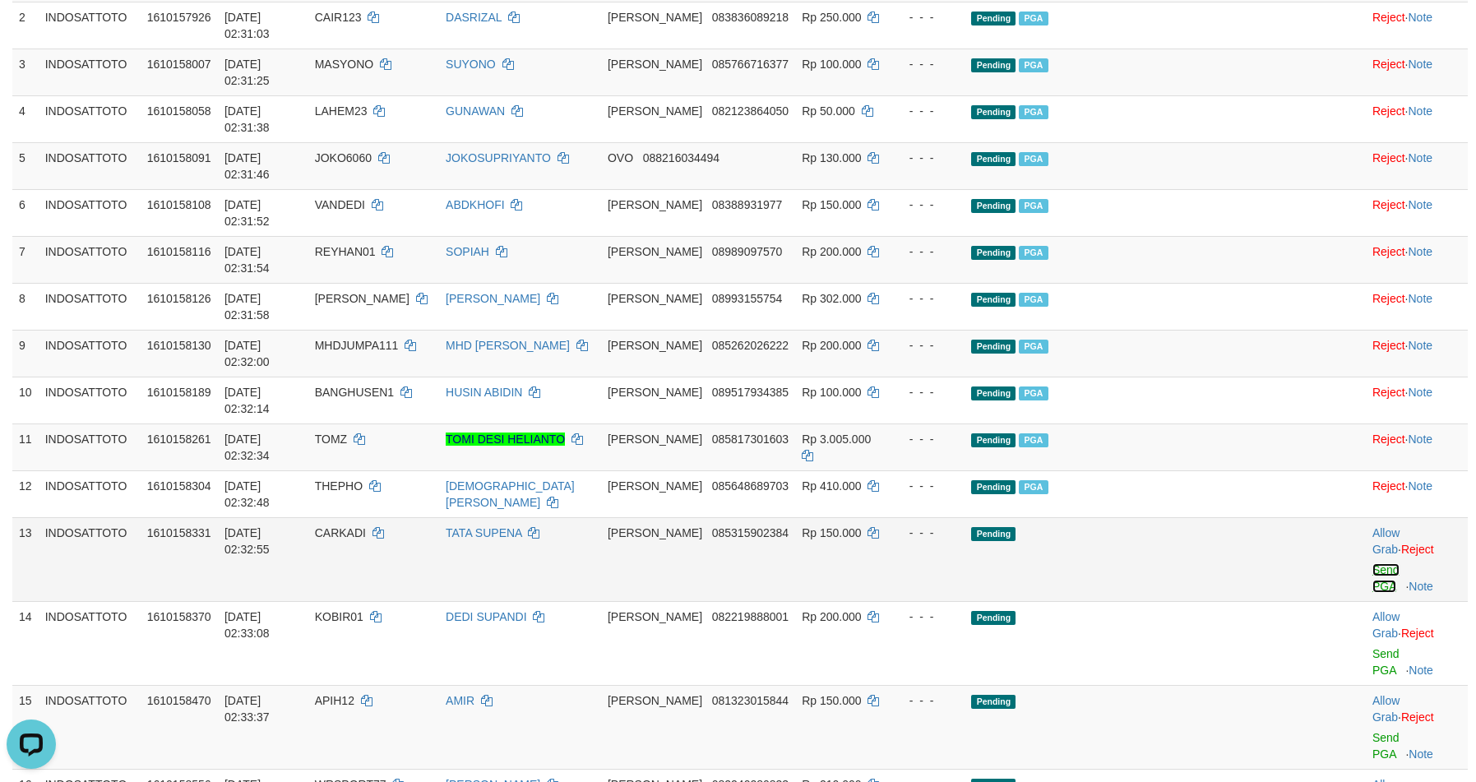
click at [1372, 563] on link "Send PGA" at bounding box center [1385, 578] width 27 height 30
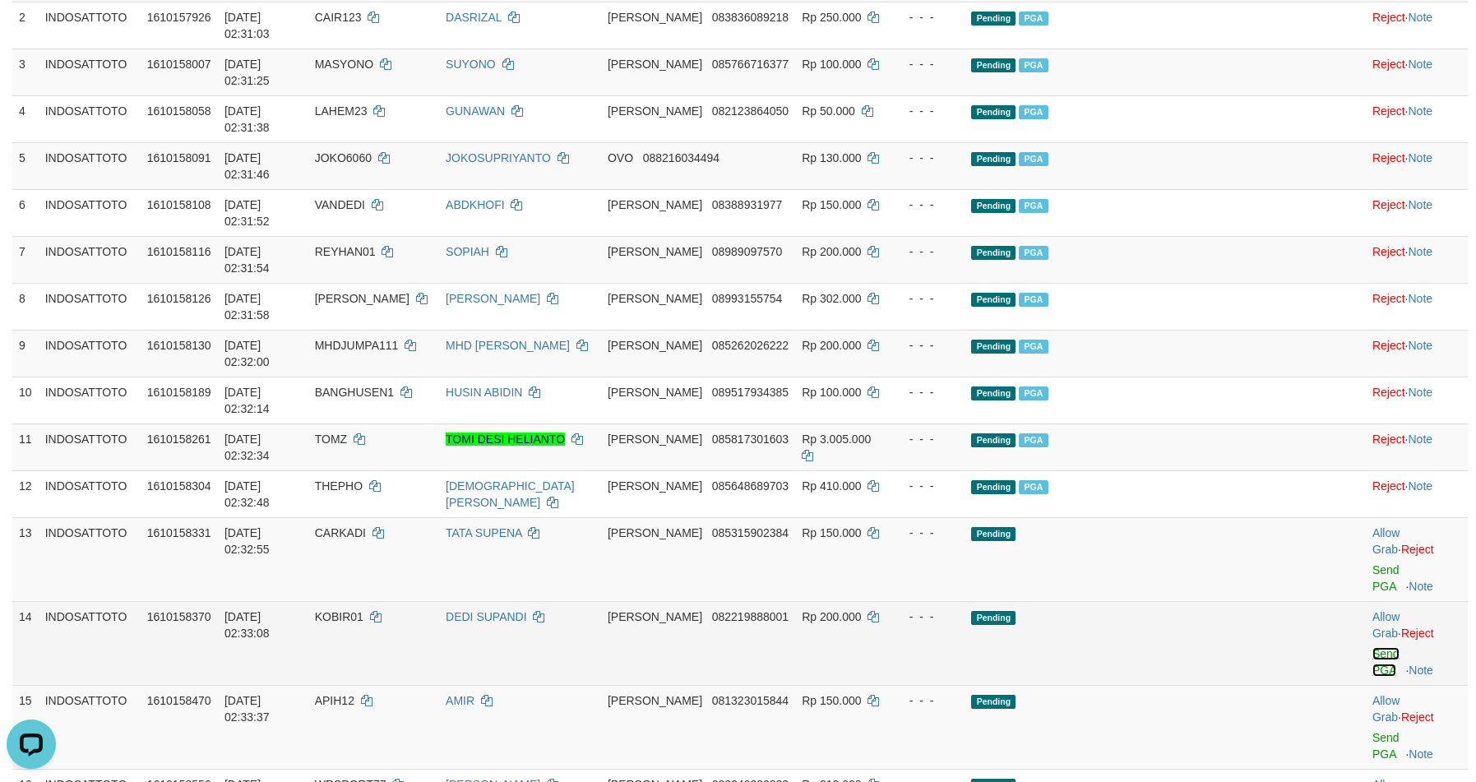
click at [1372, 647] on link "Send PGA" at bounding box center [1385, 662] width 27 height 30
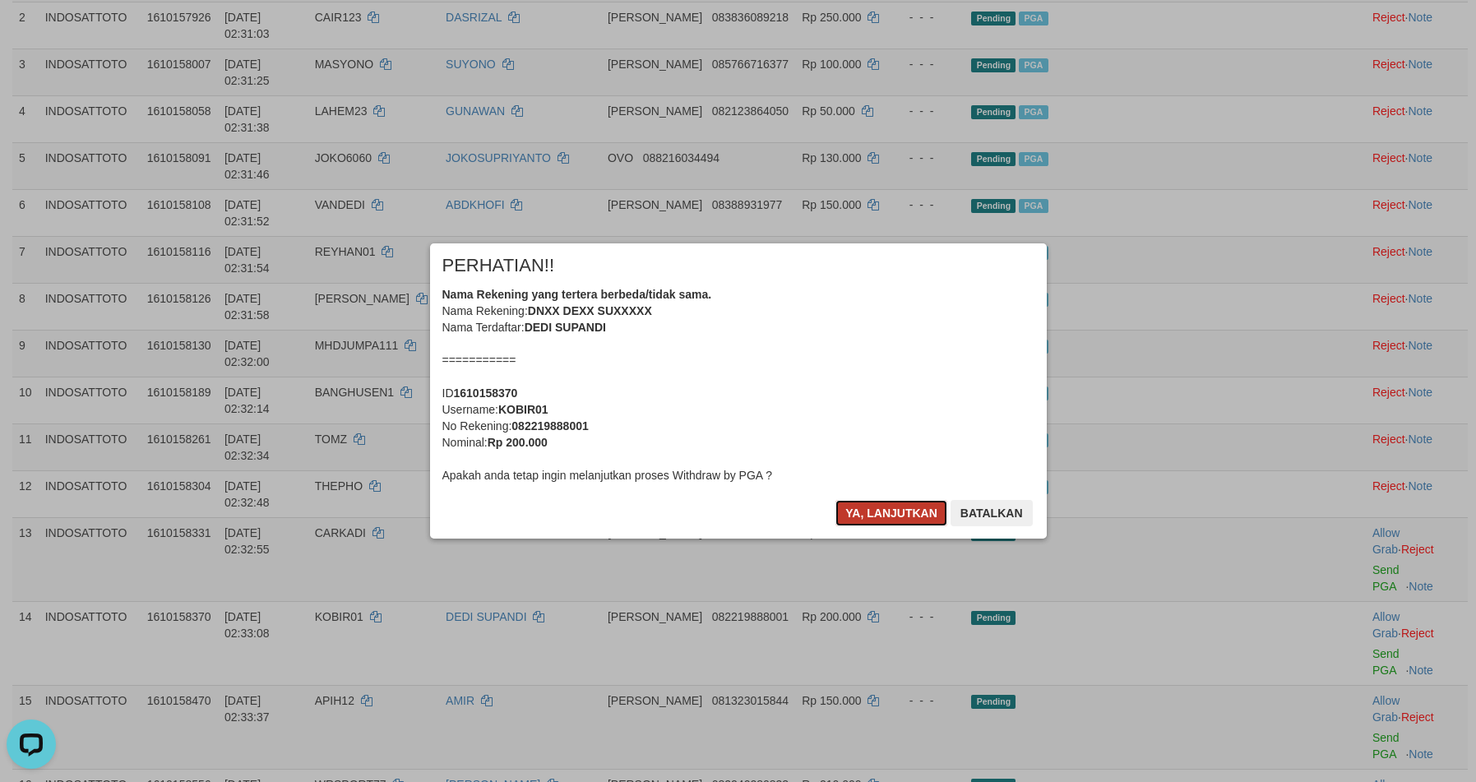
click at [880, 514] on button "Ya, lanjutkan" at bounding box center [891, 513] width 112 height 26
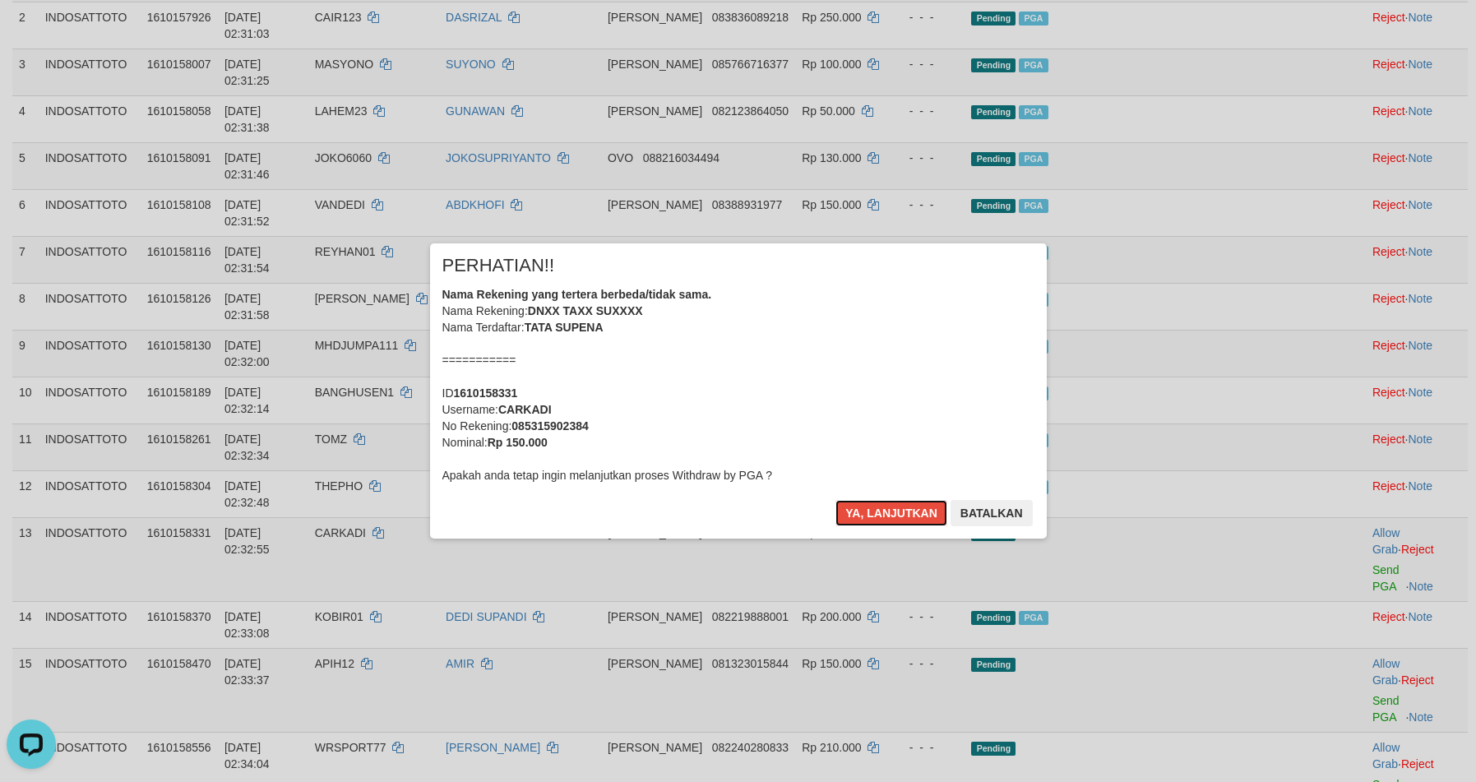
click at [880, 514] on button "Ya, lanjutkan" at bounding box center [891, 513] width 112 height 26
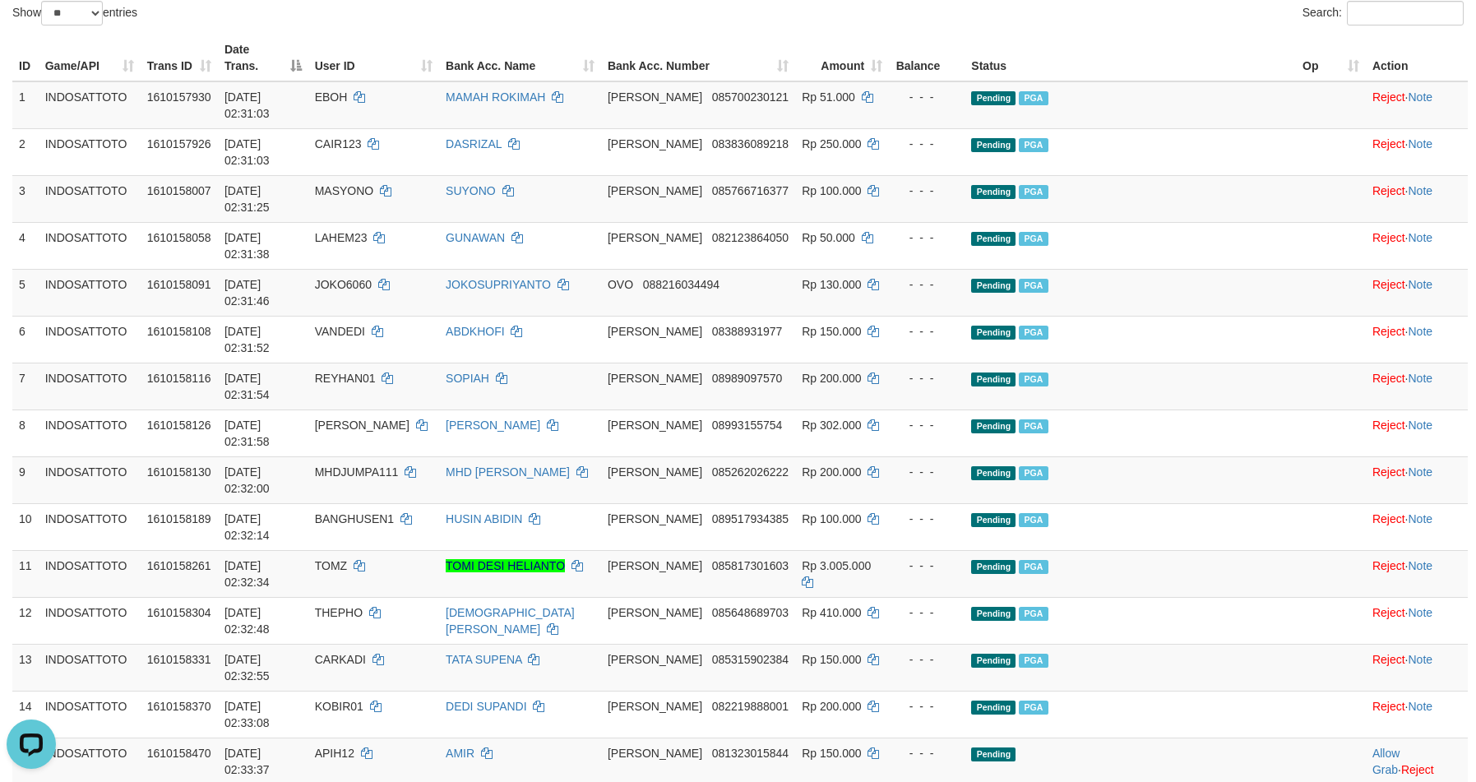
scroll to position [41, 0]
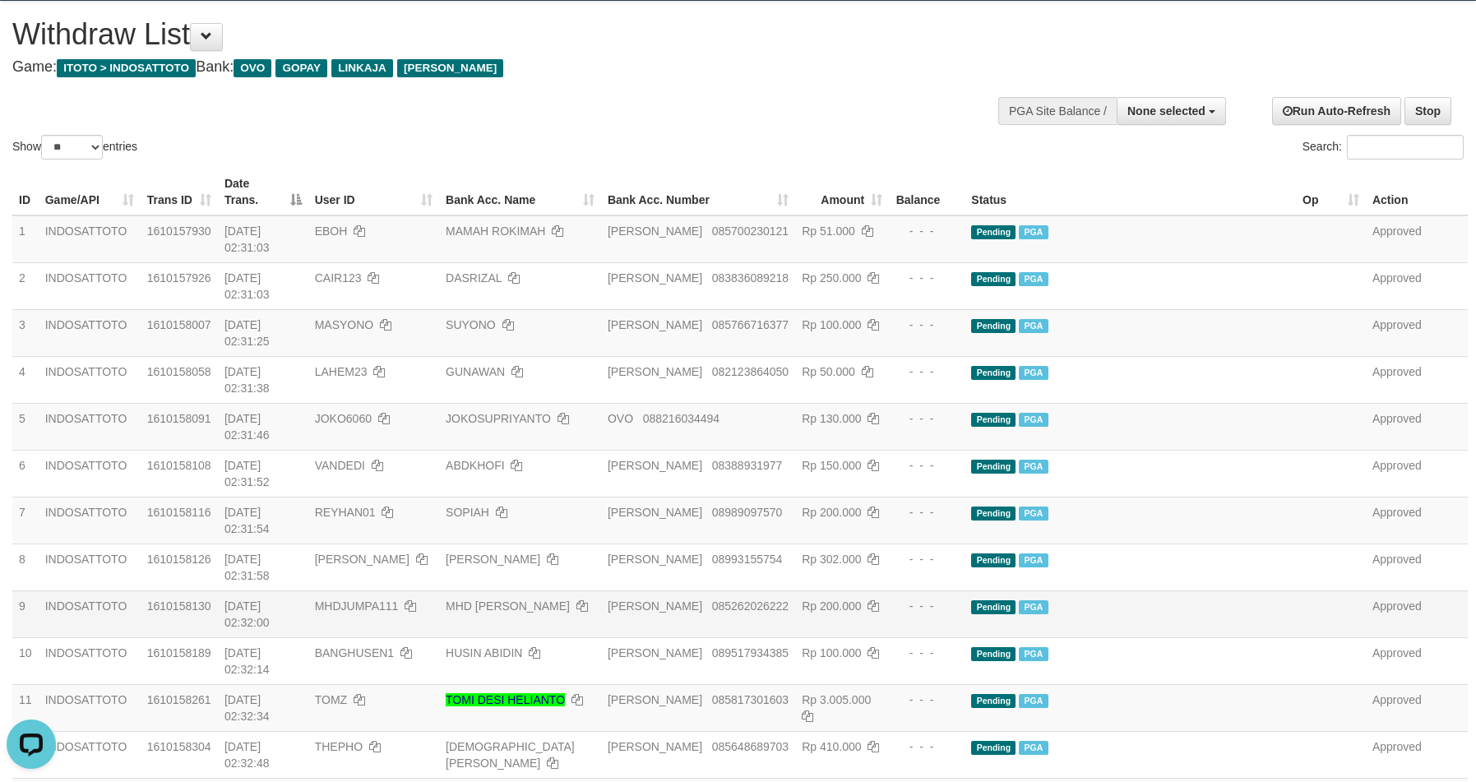
click at [153, 590] on td "1610158130" at bounding box center [179, 613] width 77 height 47
click at [1254, 590] on td "Pending PGA" at bounding box center [1129, 613] width 331 height 47
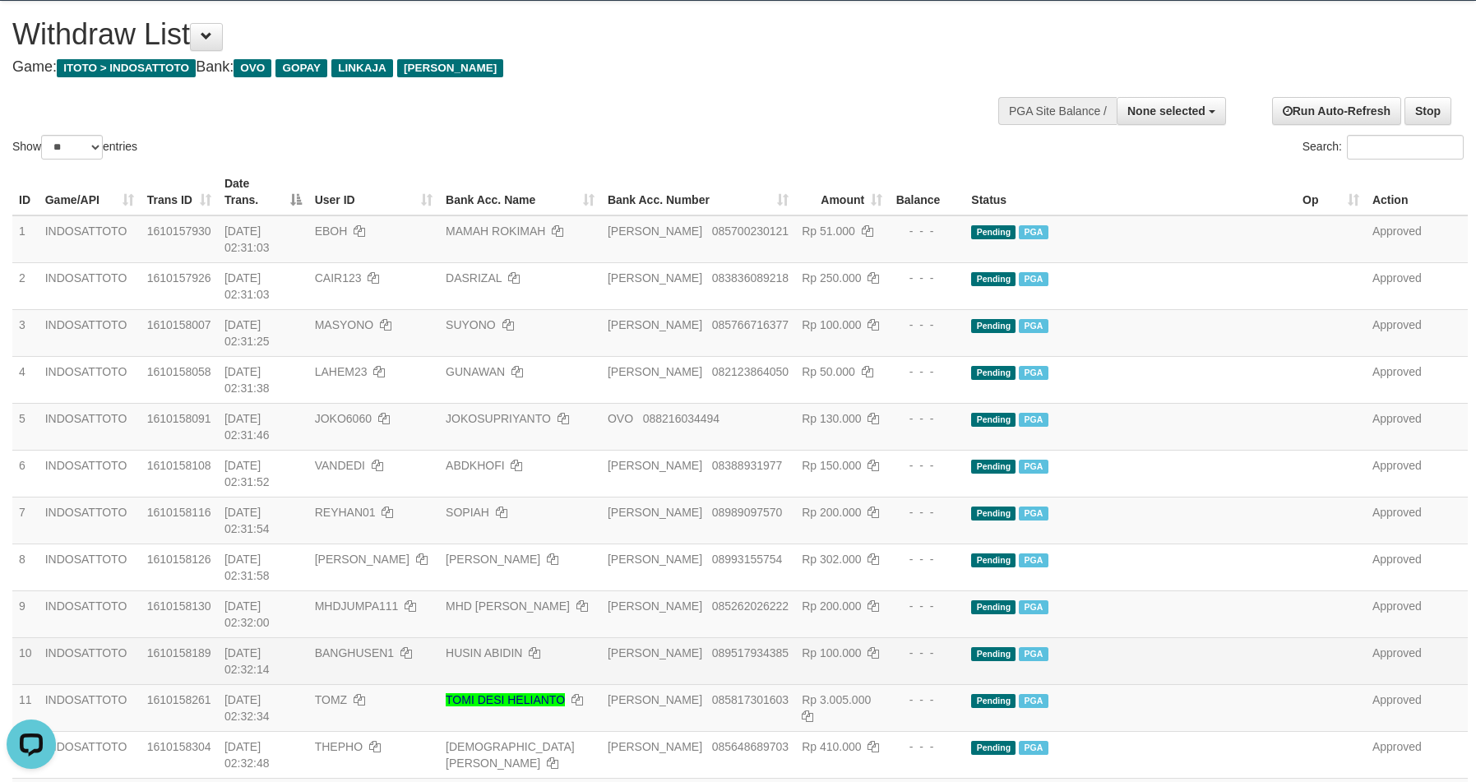
click at [1313, 637] on td at bounding box center [1331, 660] width 70 height 47
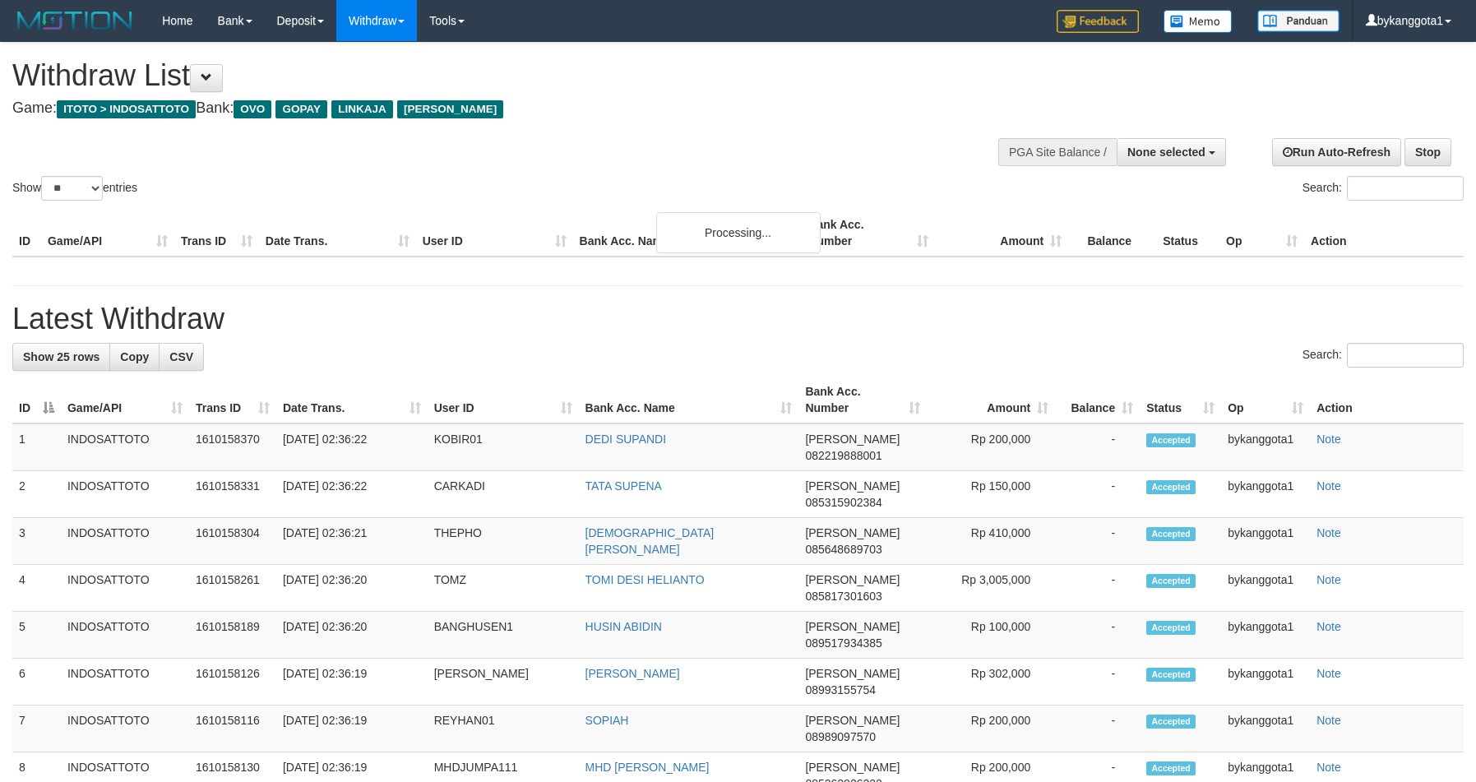
select select
select select "**"
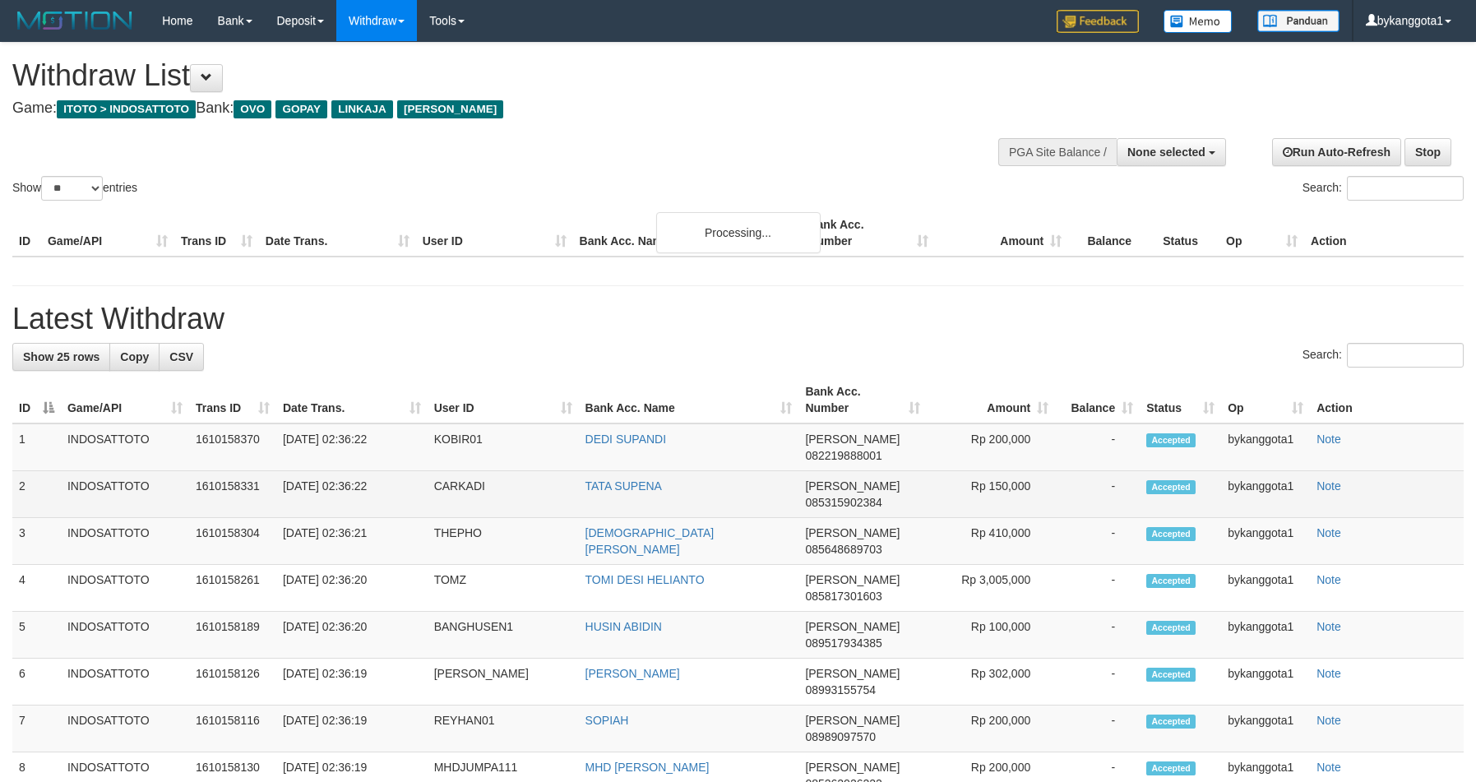
scroll to position [41, 0]
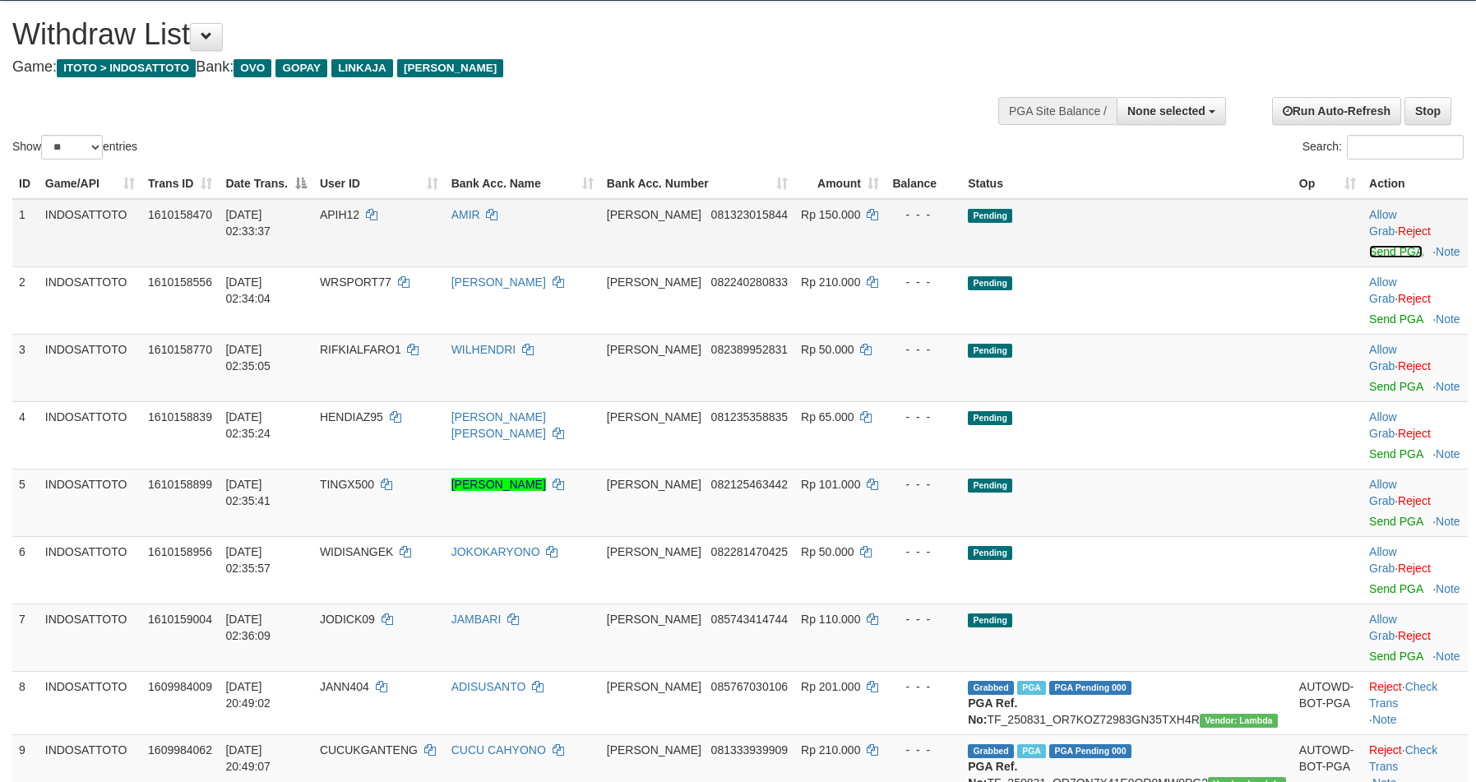
click at [1369, 245] on link "Send PGA" at bounding box center [1395, 251] width 53 height 13
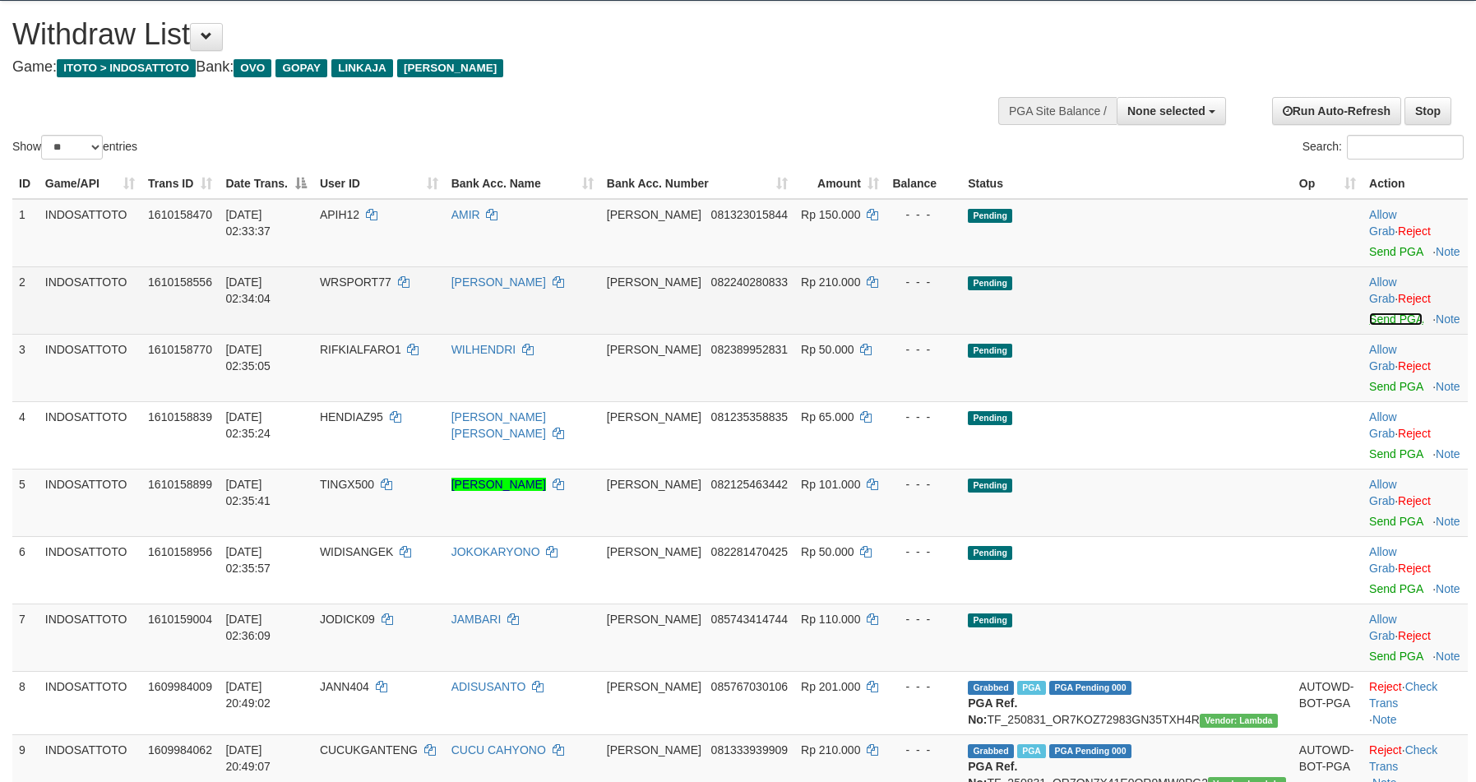
click at [1369, 312] on link "Send PGA" at bounding box center [1395, 318] width 53 height 13
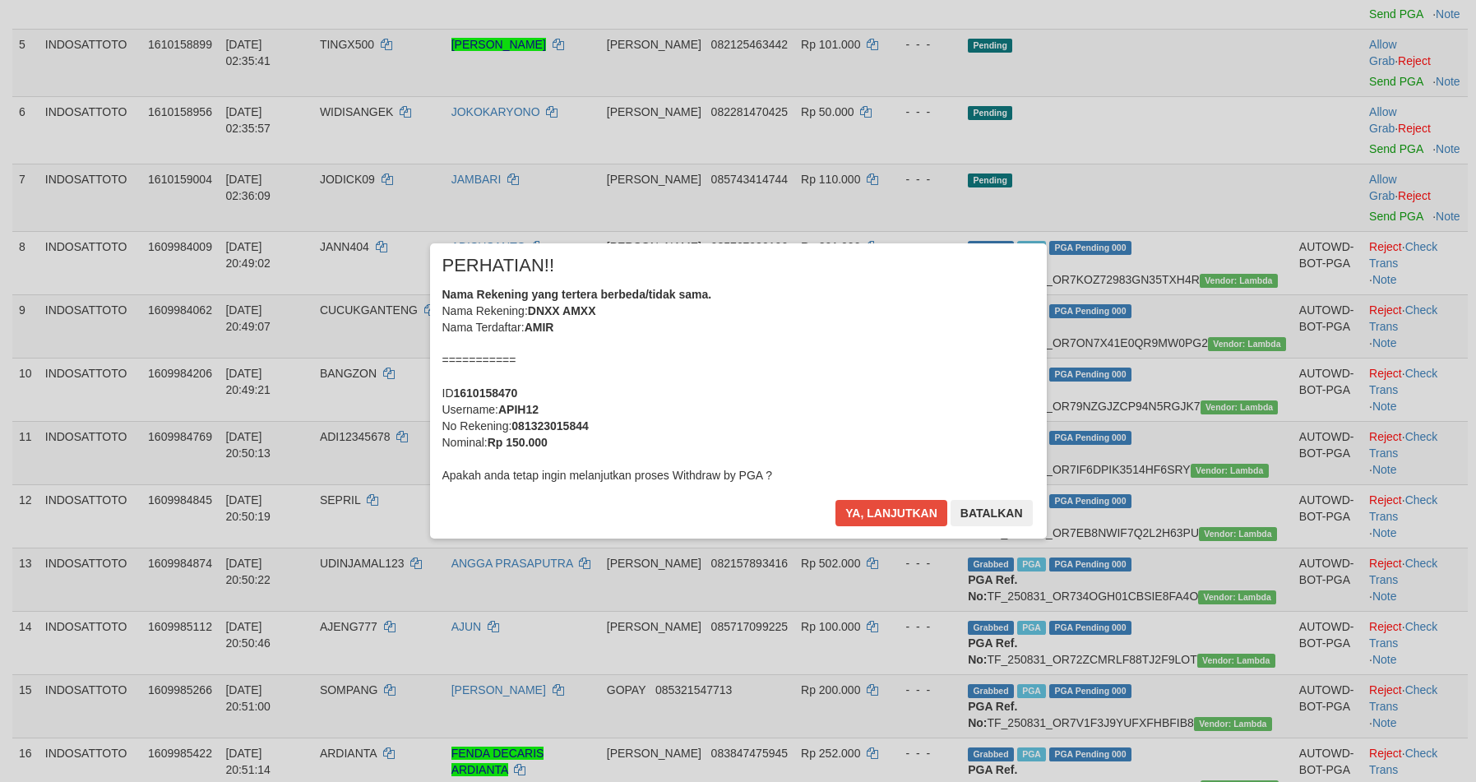
click at [1362, 331] on div "× PERHATIAN!! Nama Rekening yang tertera berbeda/tidak sama. Nama Rekening: DNX…" at bounding box center [738, 390] width 1476 height 360
click at [878, 510] on button "Ya, lanjutkan" at bounding box center [891, 513] width 112 height 26
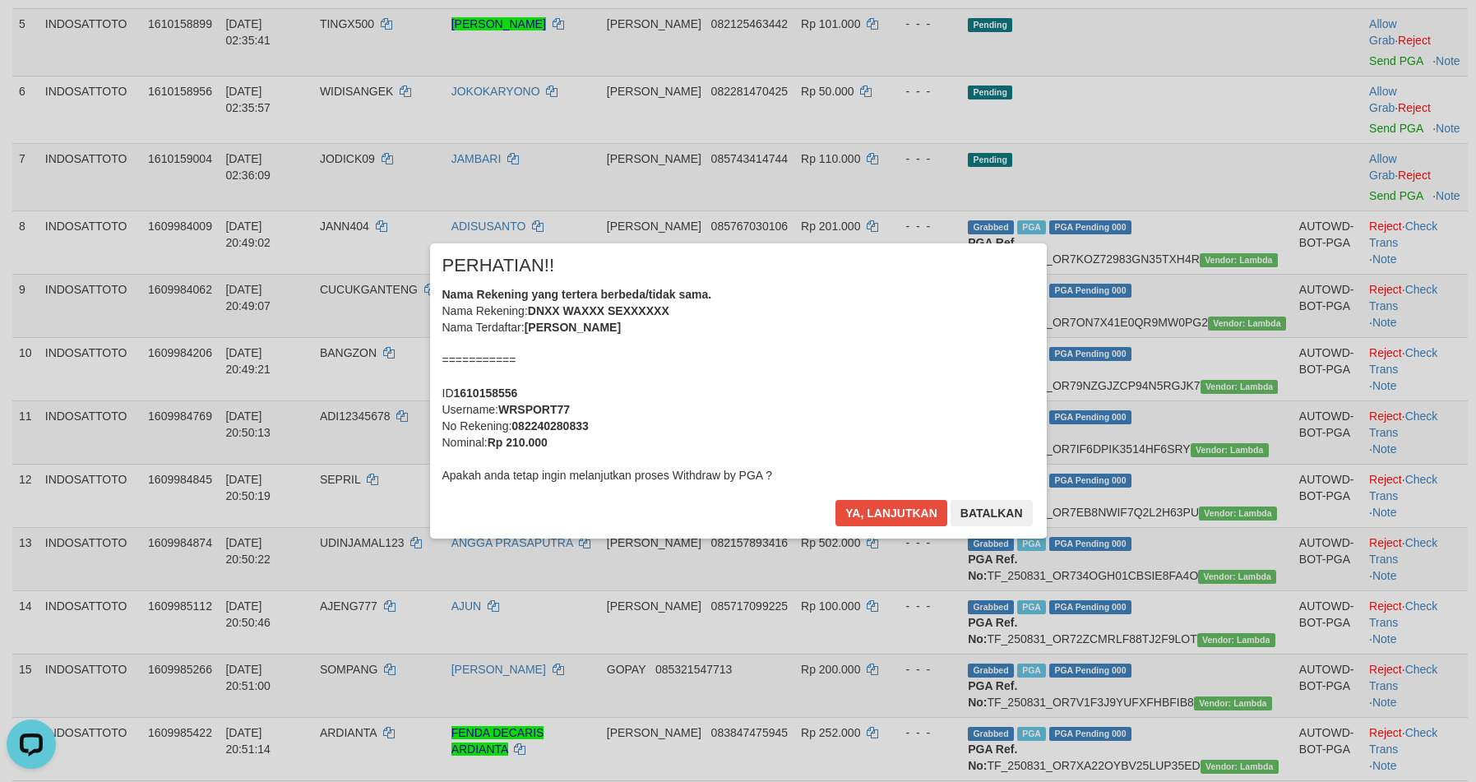
scroll to position [460, 0]
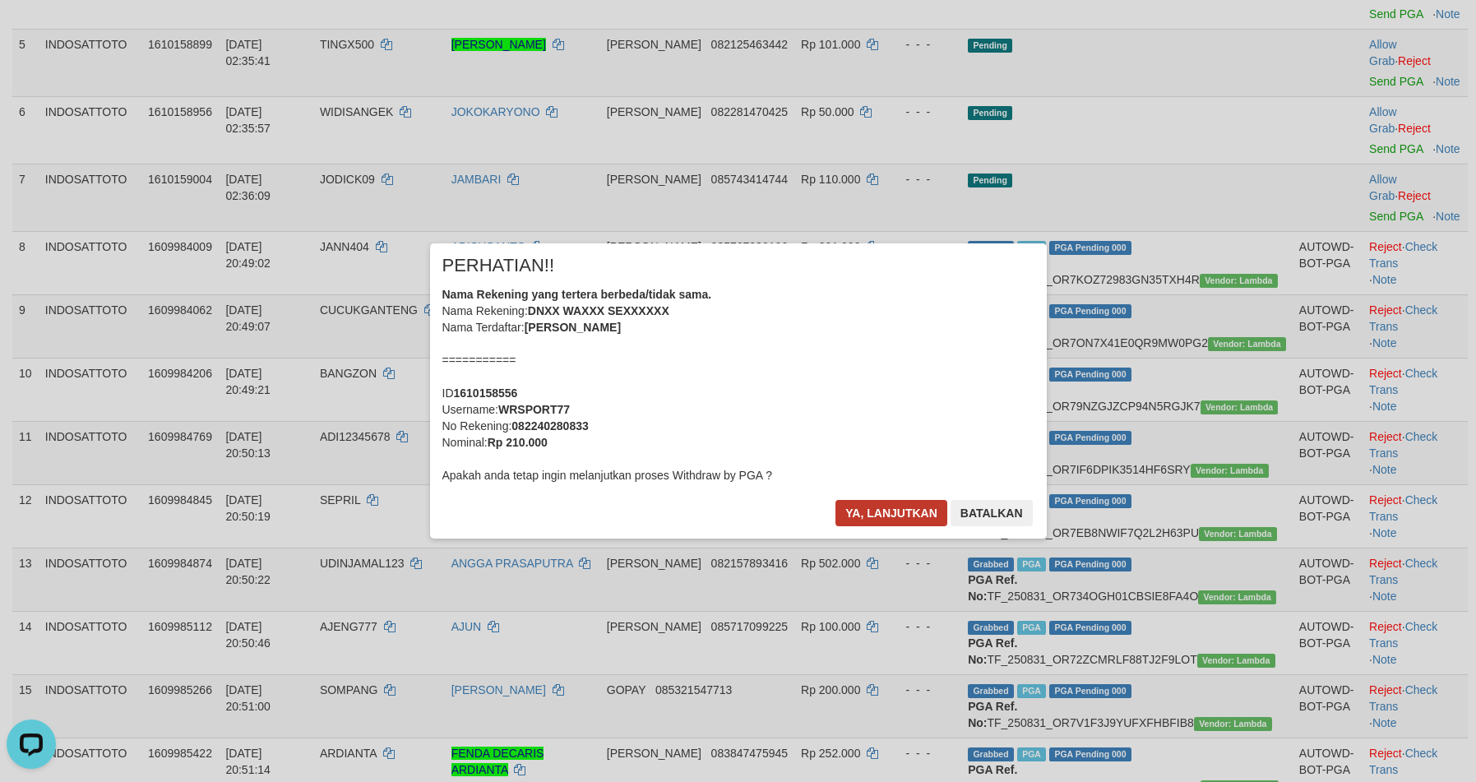
click at [878, 511] on button "Ya, lanjutkan" at bounding box center [891, 513] width 112 height 26
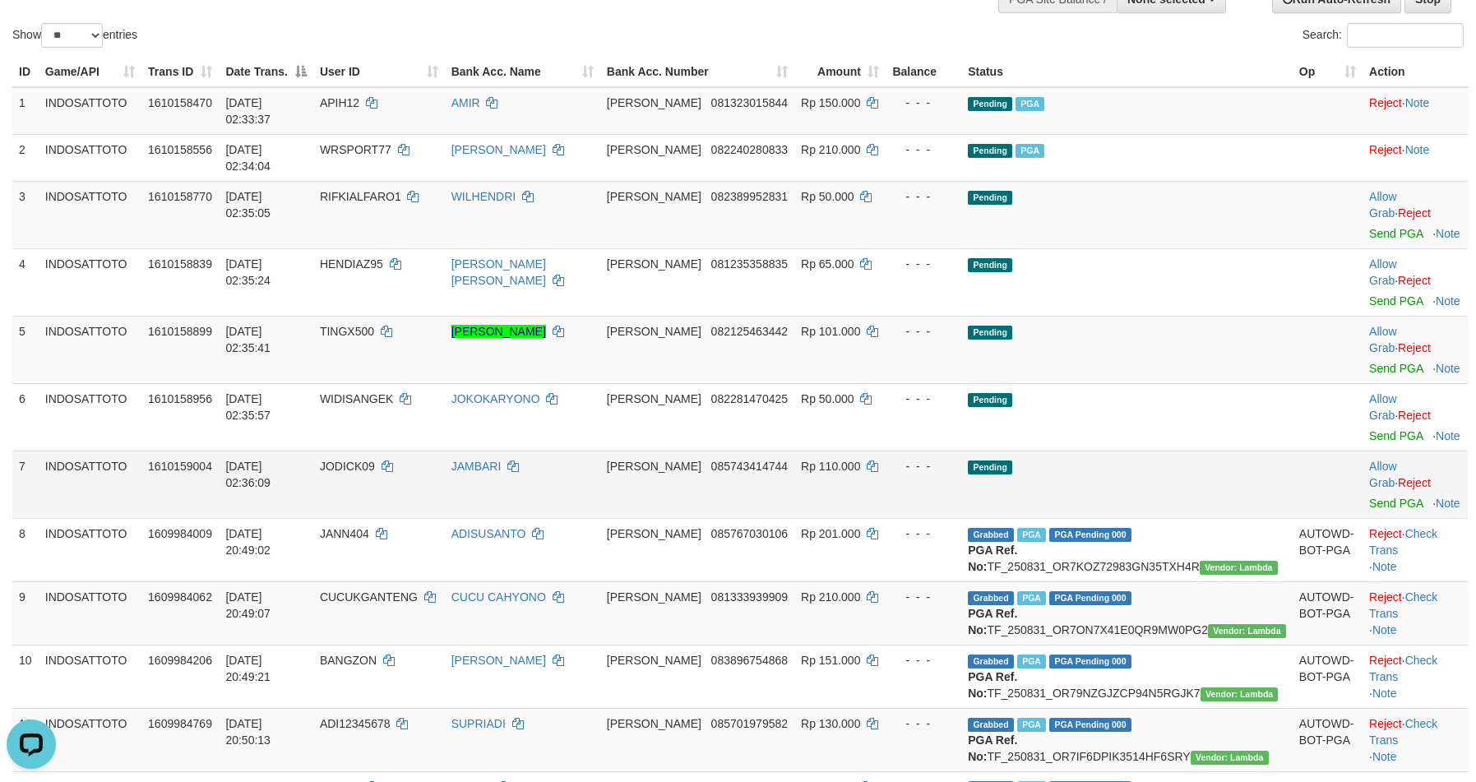
scroll to position [132, 0]
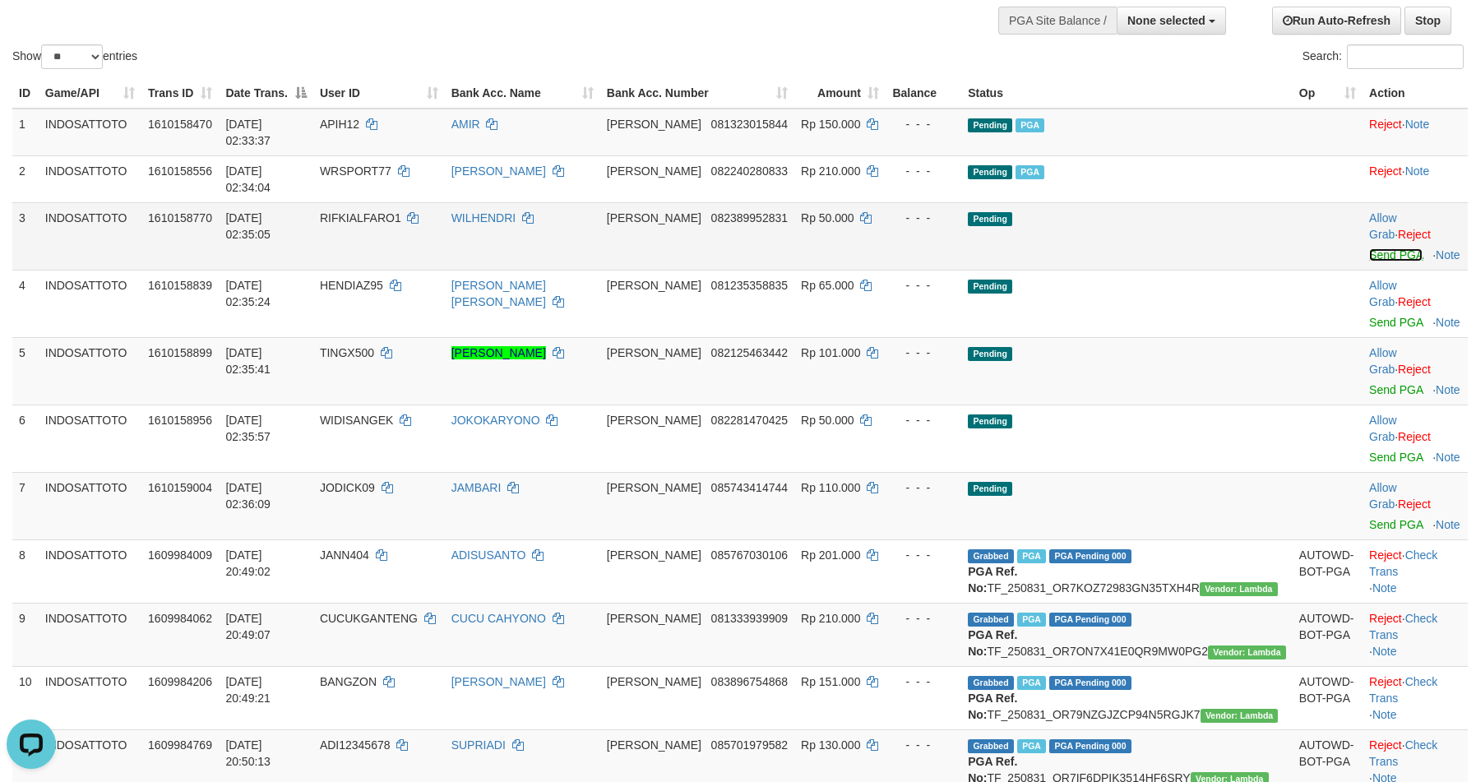
click at [1369, 248] on link "Send PGA" at bounding box center [1395, 254] width 53 height 13
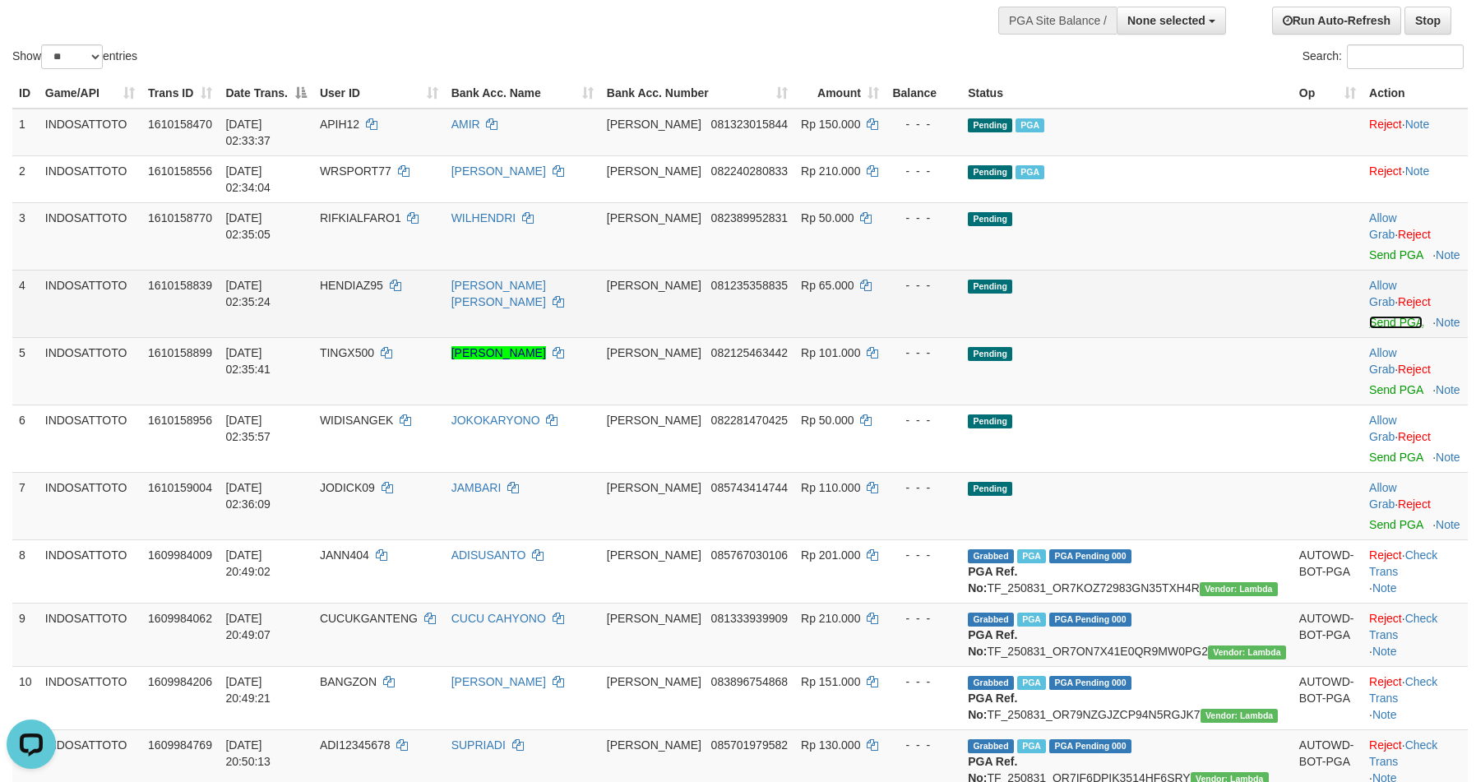
click at [1369, 316] on link "Send PGA" at bounding box center [1395, 322] width 53 height 13
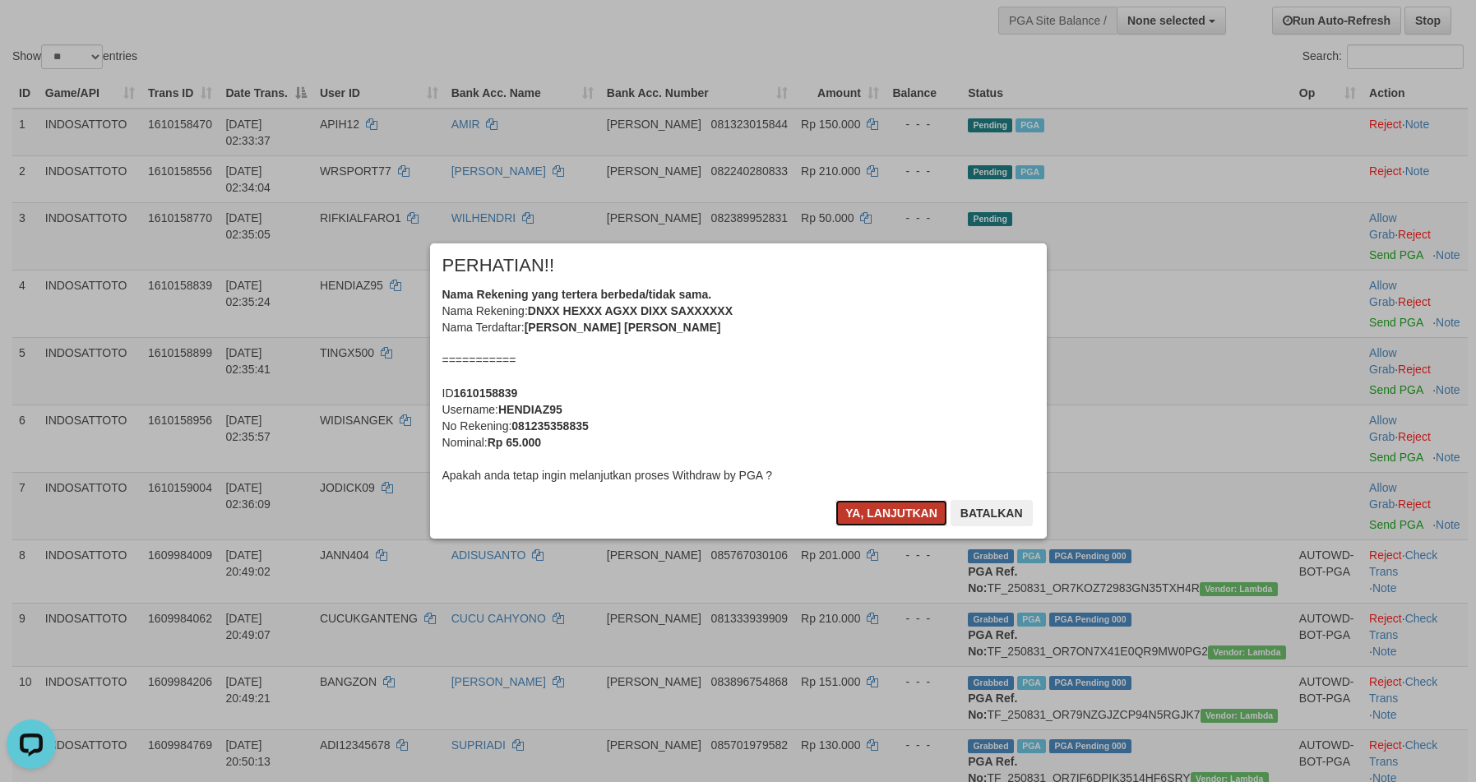
click at [882, 520] on button "Ya, lanjutkan" at bounding box center [891, 513] width 112 height 26
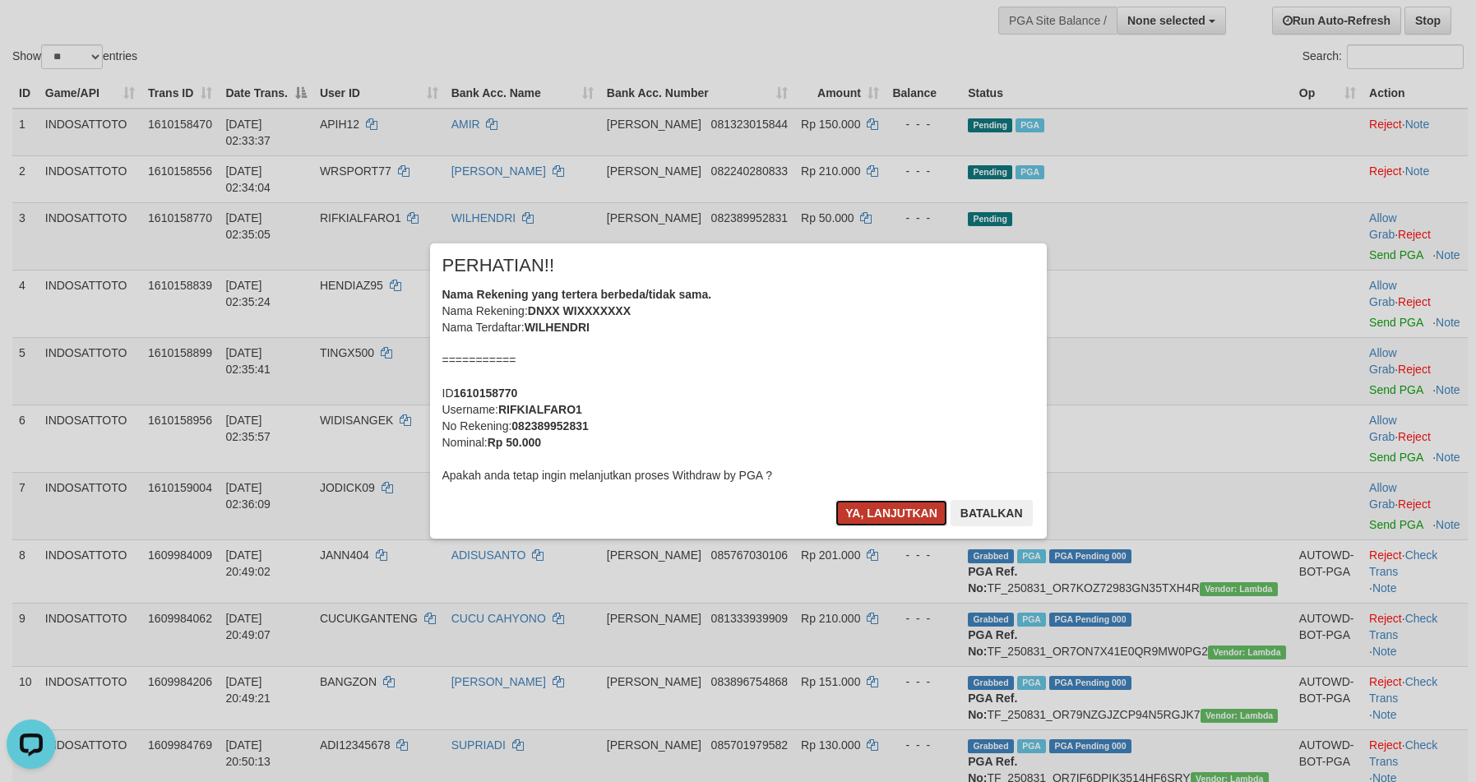
click at [881, 515] on button "Ya, lanjutkan" at bounding box center [891, 513] width 112 height 26
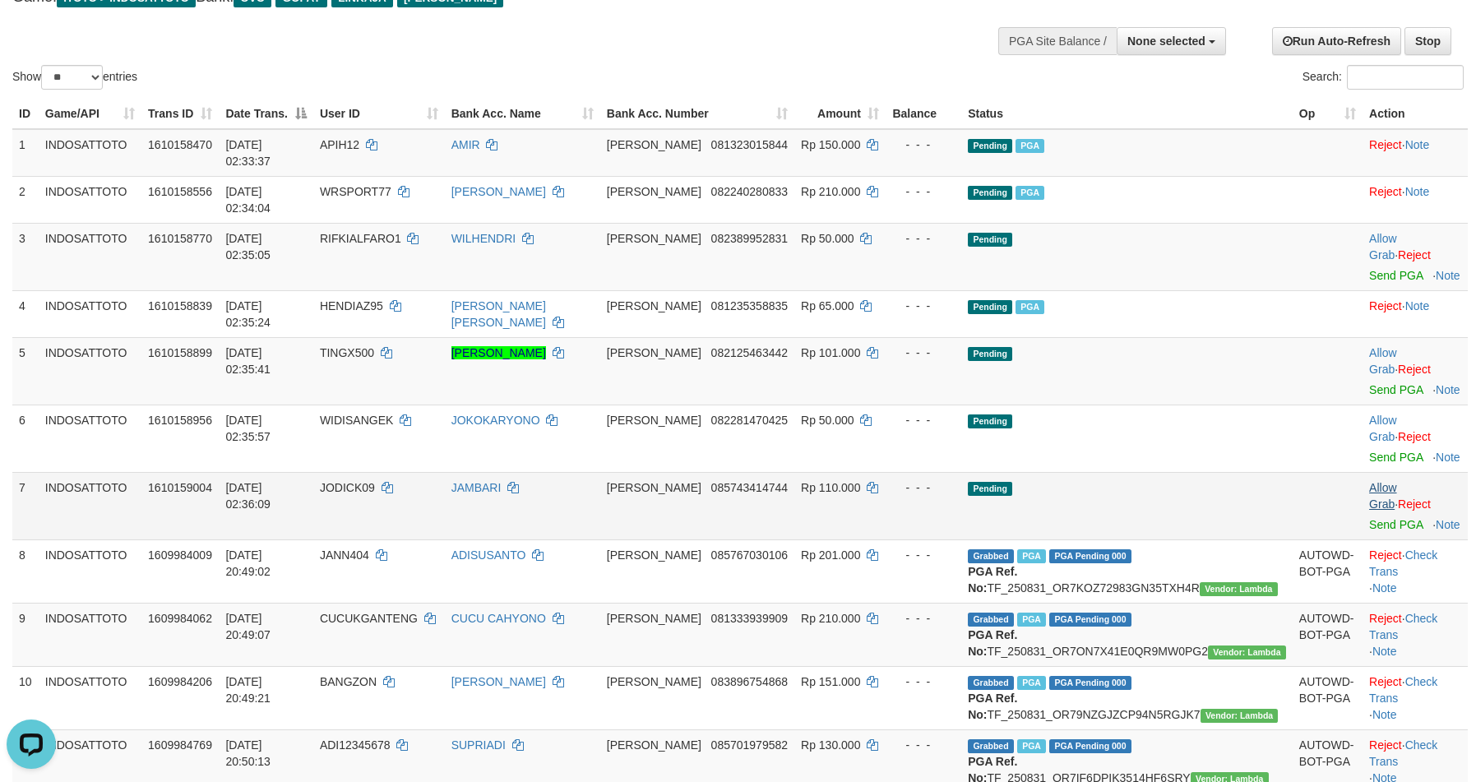
scroll to position [90, 0]
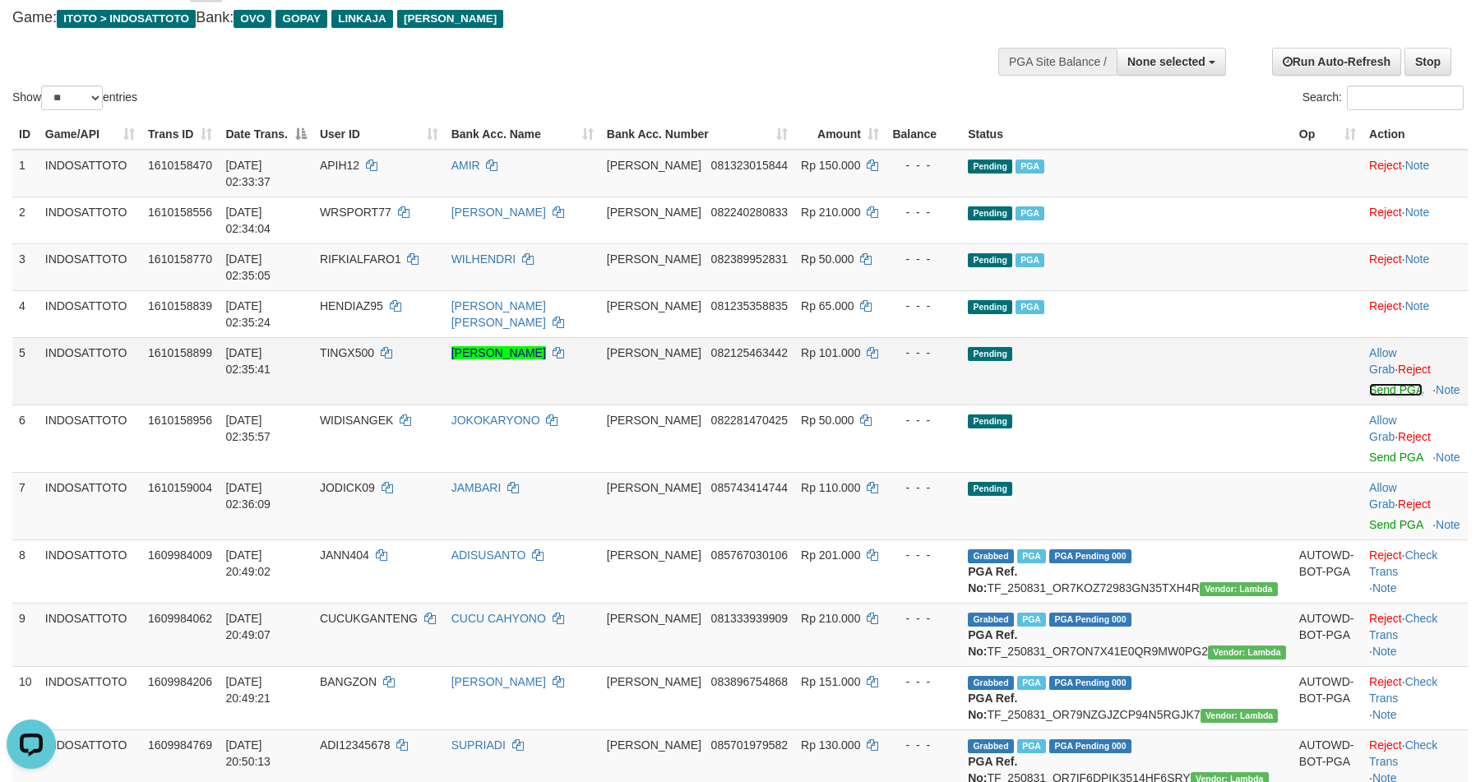
click at [1369, 383] on link "Send PGA" at bounding box center [1395, 389] width 53 height 13
click at [1369, 450] on link "Send PGA" at bounding box center [1395, 456] width 53 height 13
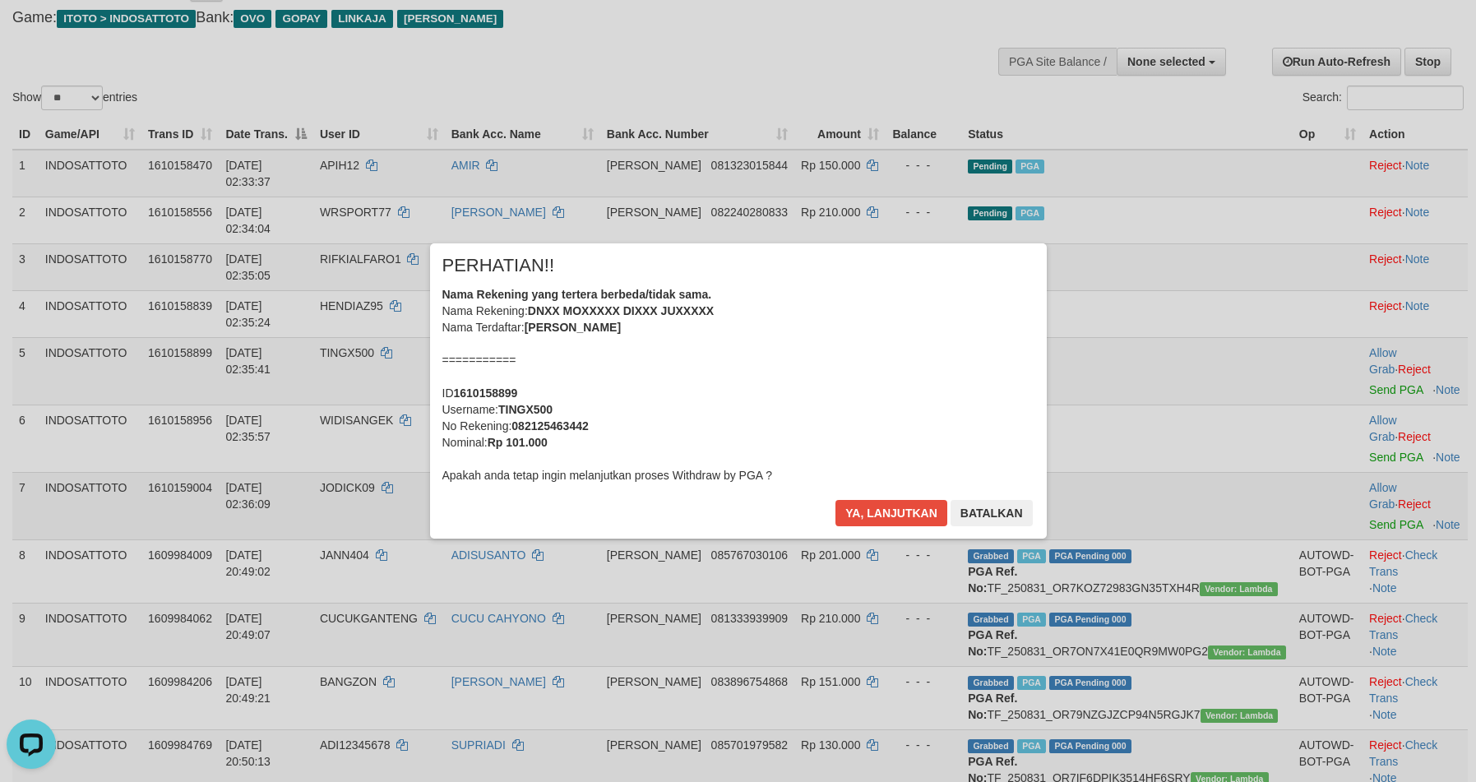
click at [1366, 414] on div "× PERHATIAN!! Nama Rekening yang tertera berbeda/tidak sama. Nama Rekening: DNX…" at bounding box center [738, 390] width 1476 height 360
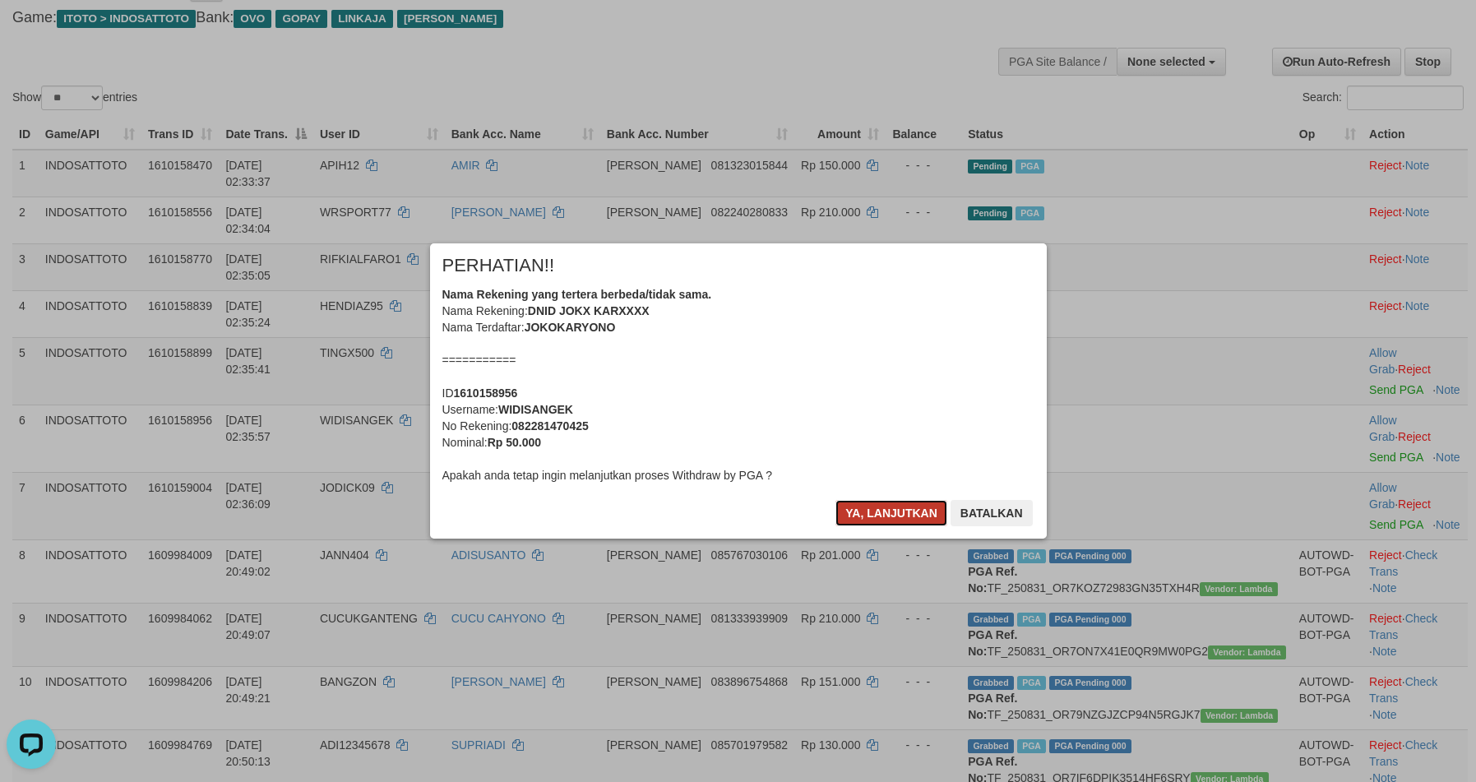
click at [885, 506] on button "Ya, lanjutkan" at bounding box center [891, 513] width 112 height 26
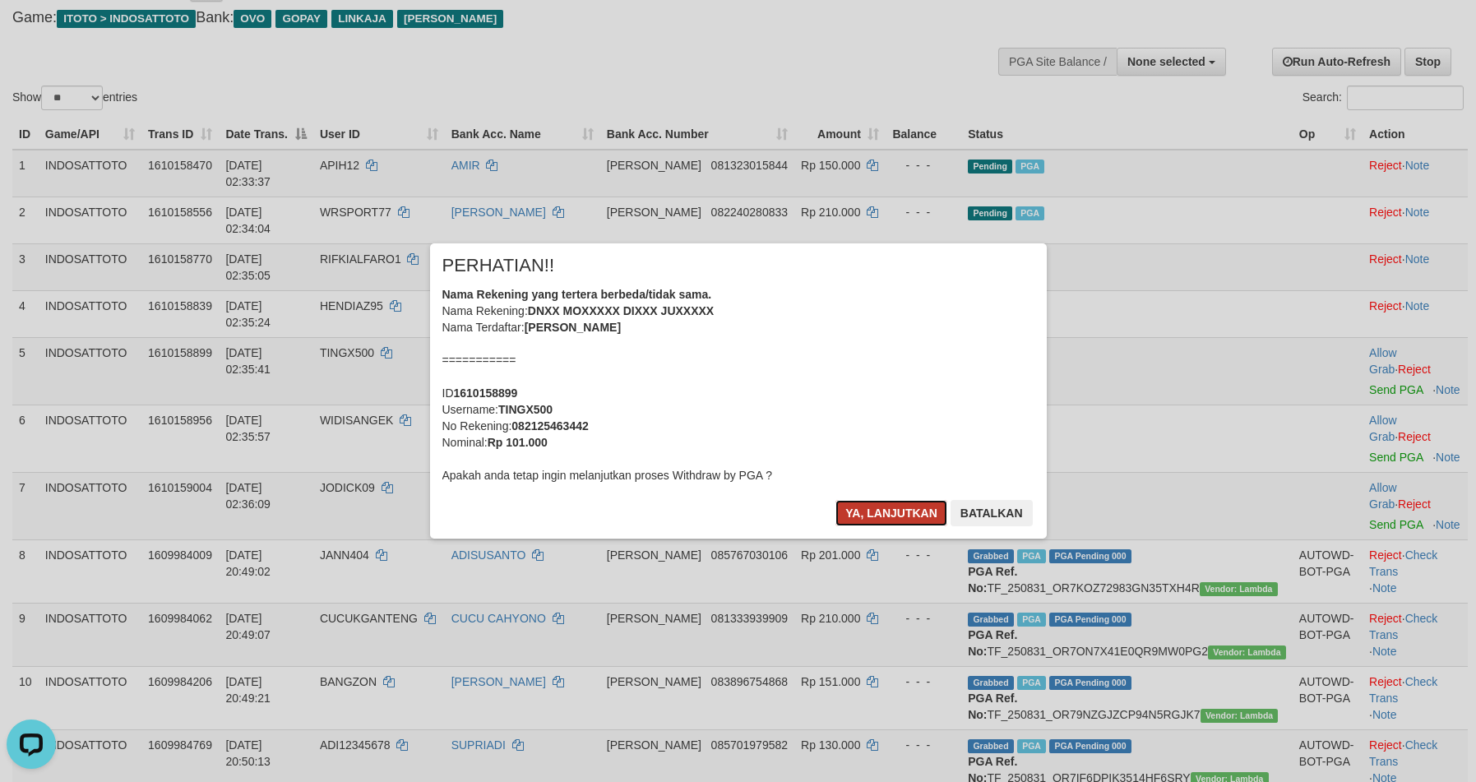
click at [894, 514] on button "Ya, lanjutkan" at bounding box center [891, 513] width 112 height 26
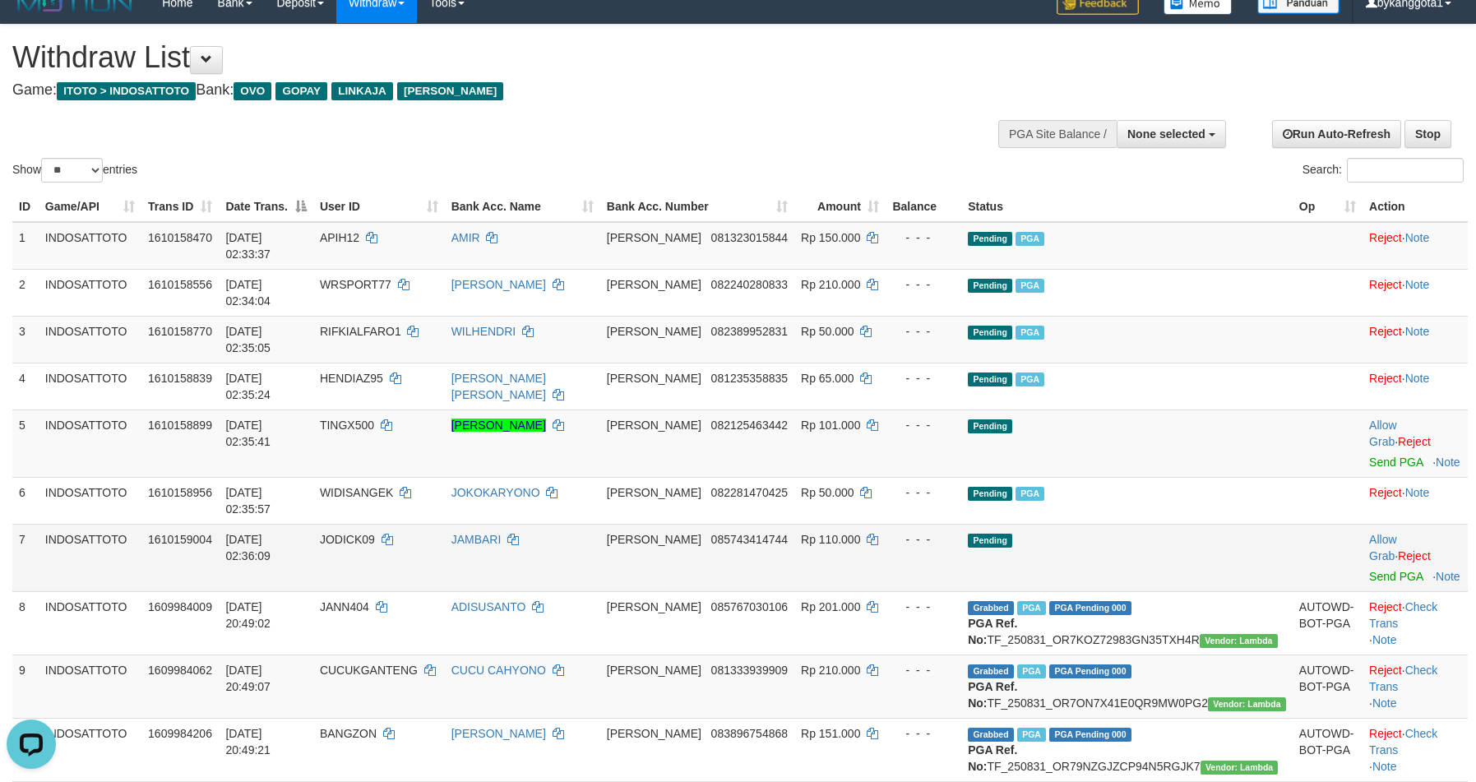
scroll to position [0, 0]
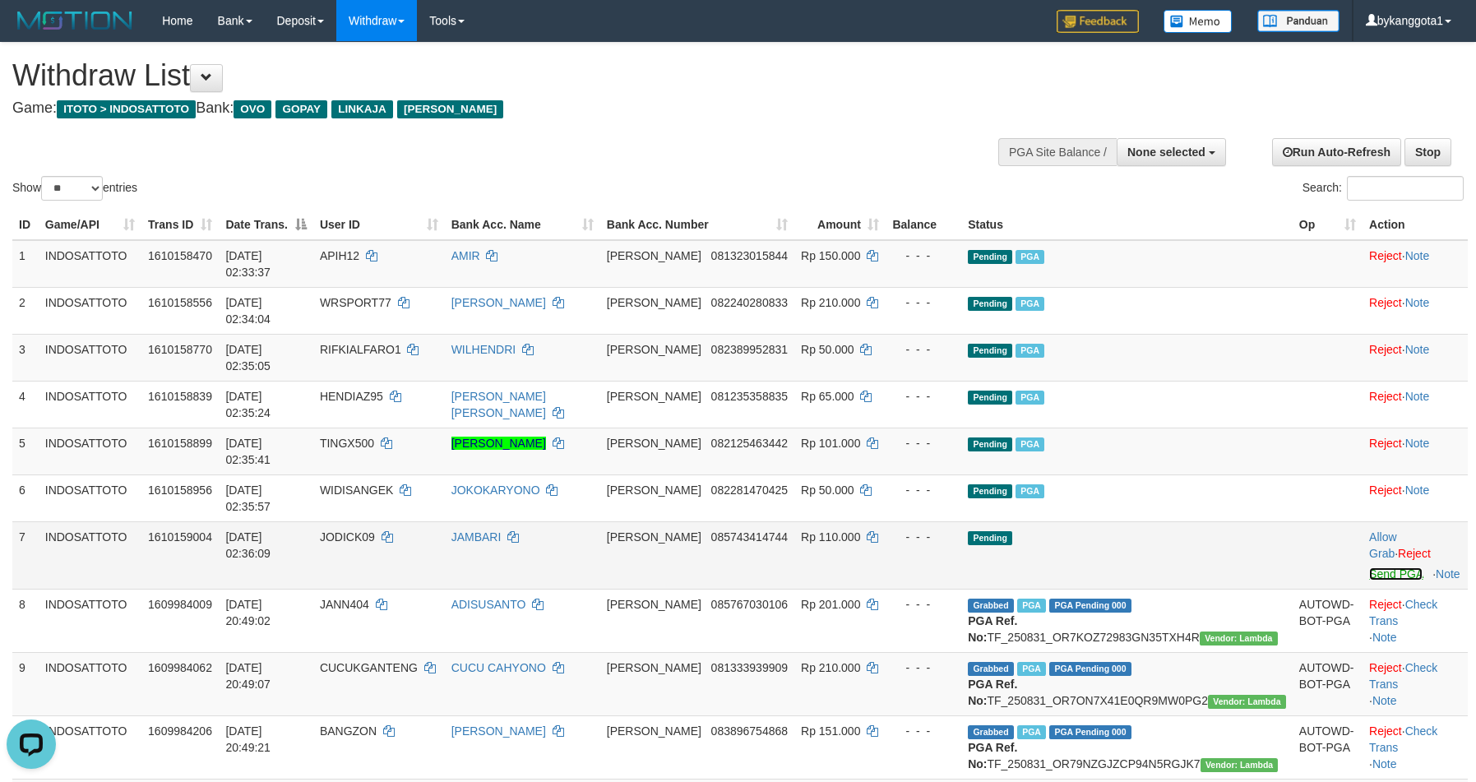
click at [1369, 567] on link "Send PGA" at bounding box center [1395, 573] width 53 height 13
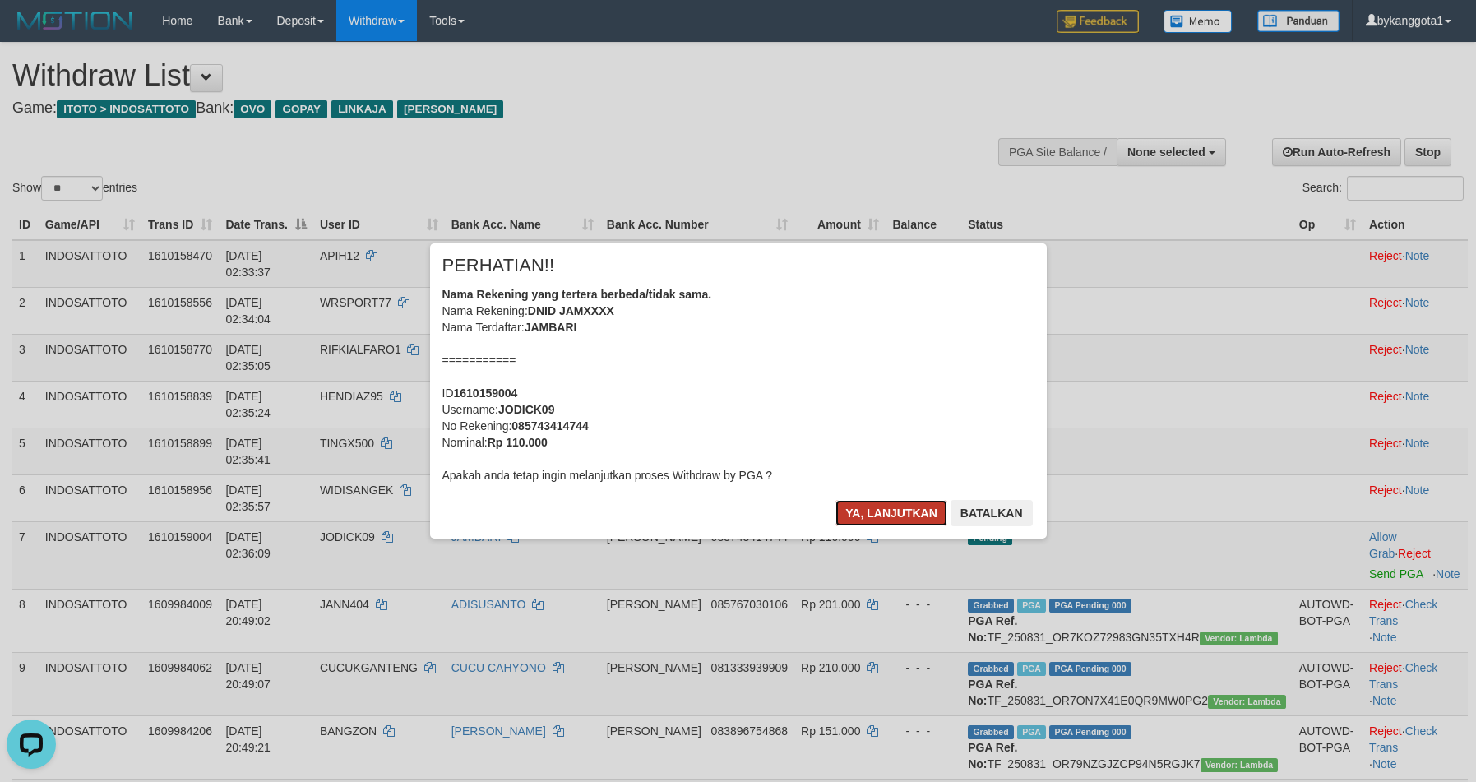
drag, startPoint x: 896, startPoint y: 515, endPoint x: 925, endPoint y: 512, distance: 29.0
click at [896, 515] on button "Ya, lanjutkan" at bounding box center [891, 513] width 112 height 26
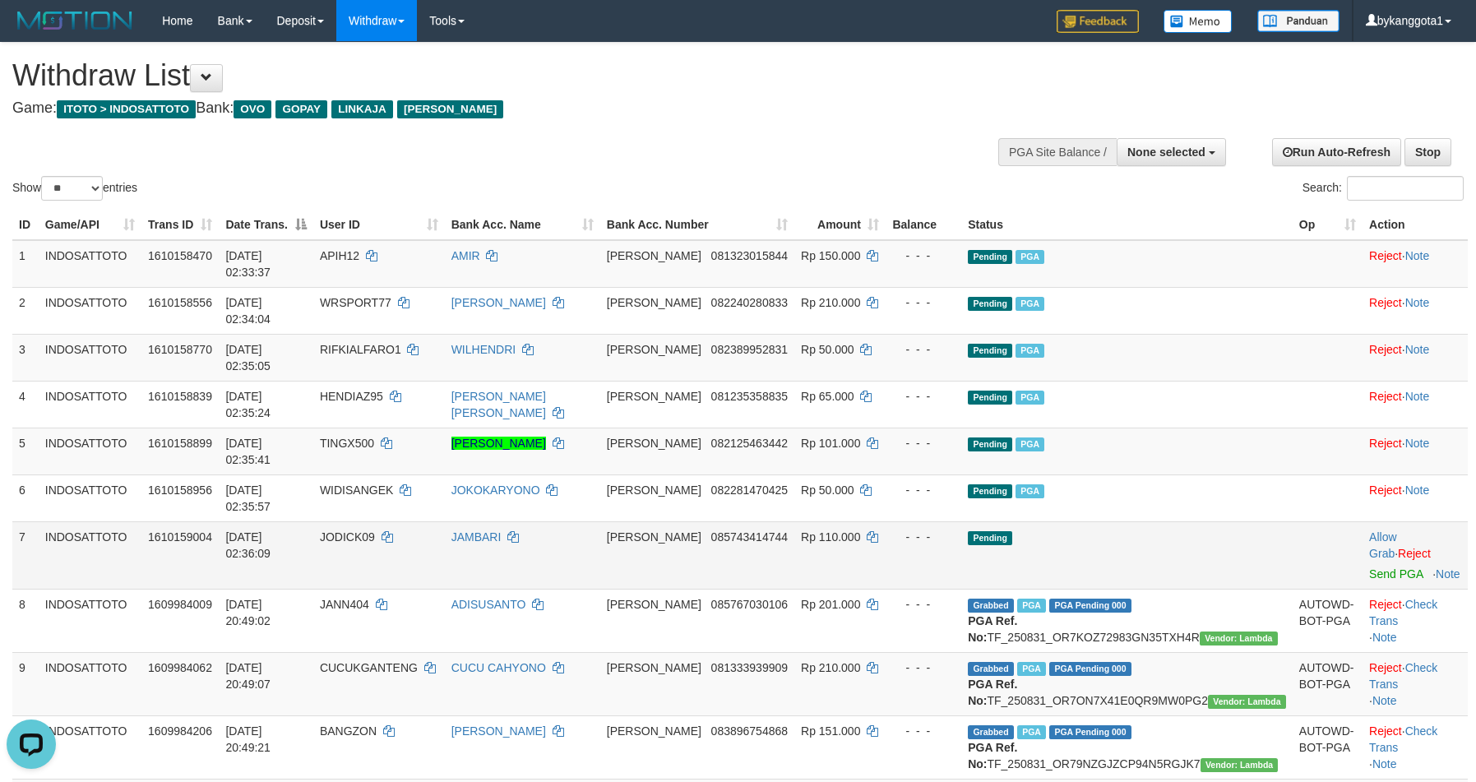
click at [1202, 521] on td "Pending" at bounding box center [1126, 554] width 331 height 67
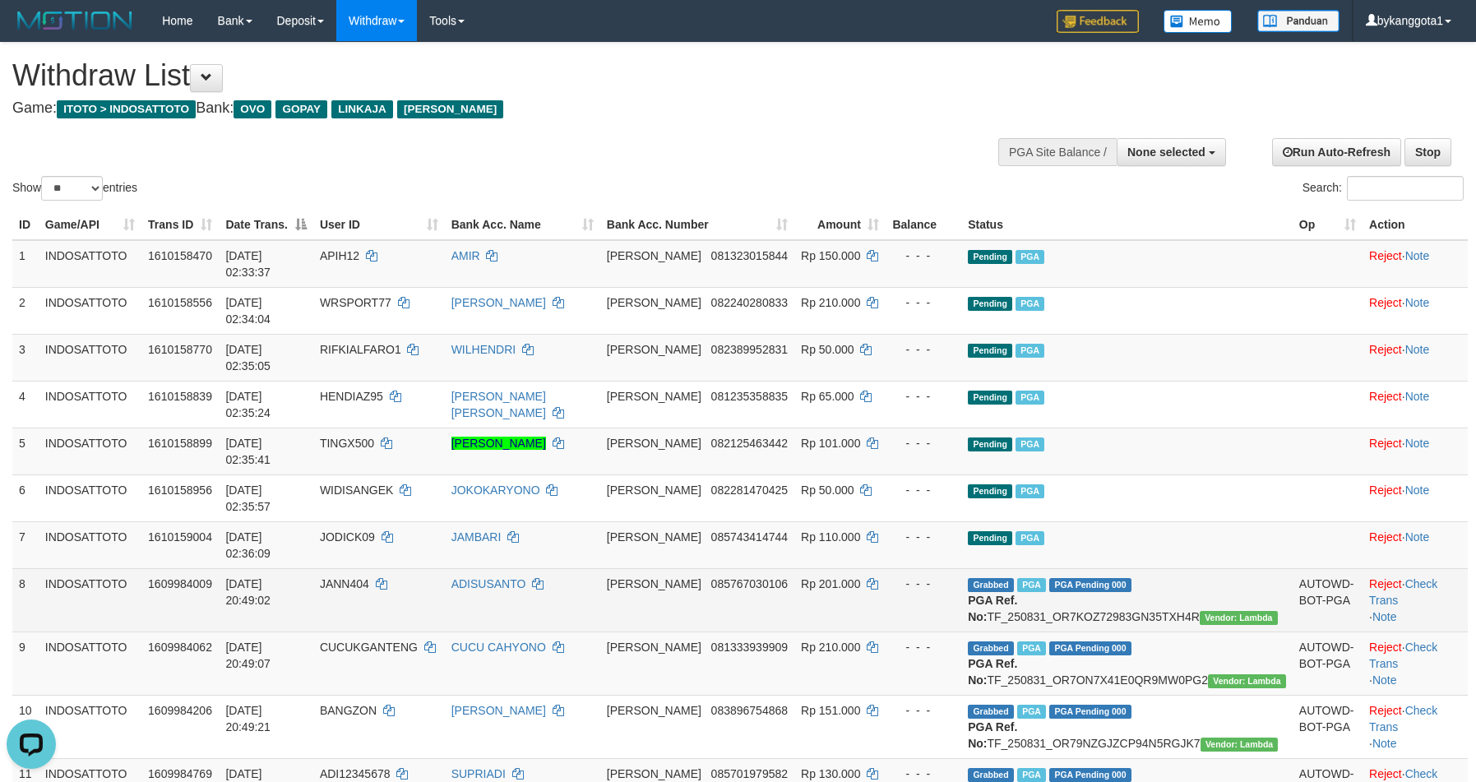
drag, startPoint x: 1169, startPoint y: 493, endPoint x: 1176, endPoint y: 489, distance: 8.5
click at [1169, 568] on td "Grabbed PGA PGA Pending 000 {"status":"000","data":{"unique_id":"1610-160998400…" at bounding box center [1126, 599] width 331 height 63
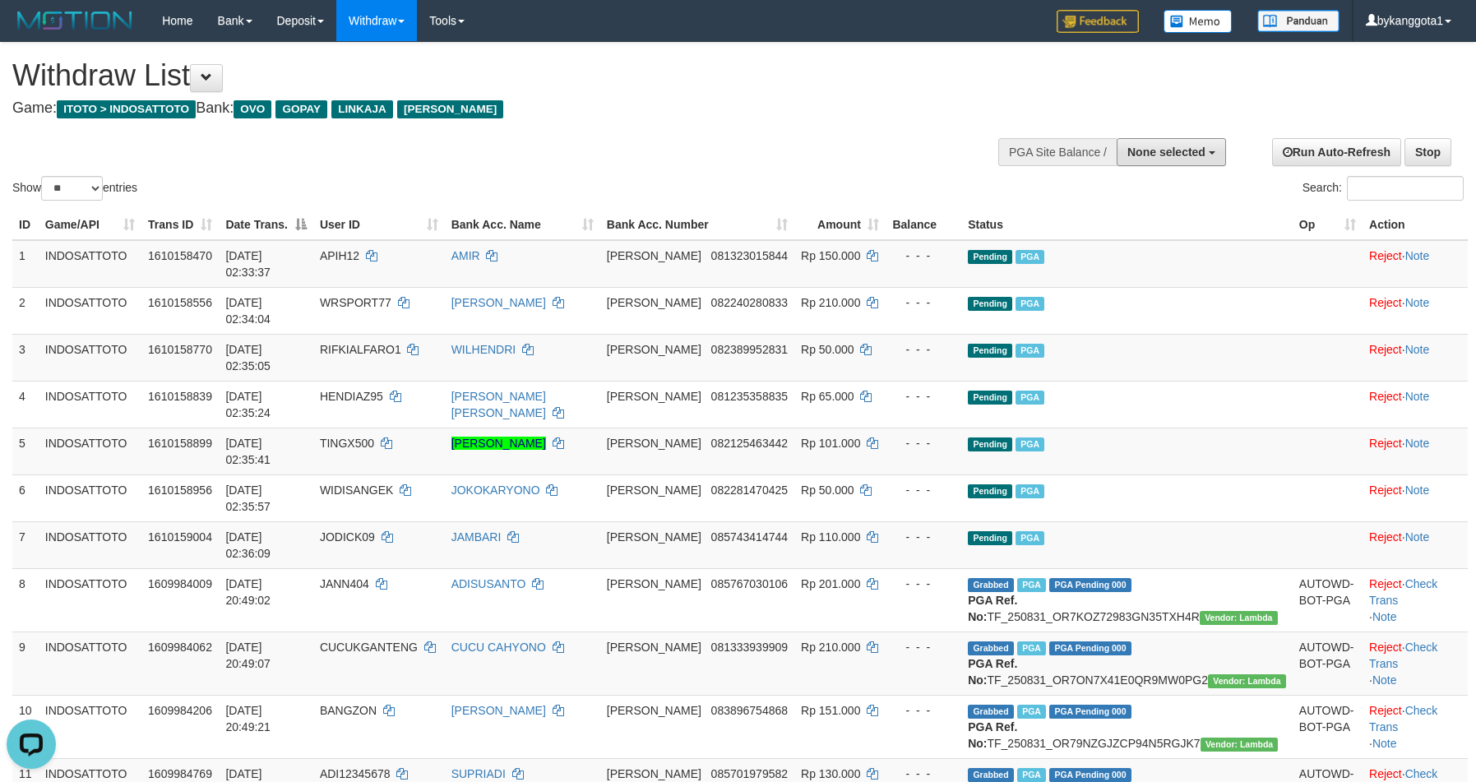
click at [1189, 152] on span "None selected" at bounding box center [1166, 152] width 78 height 13
click at [1139, 239] on label "[ITOTO] INDOSATTOTO" at bounding box center [1137, 234] width 176 height 21
select select "****"
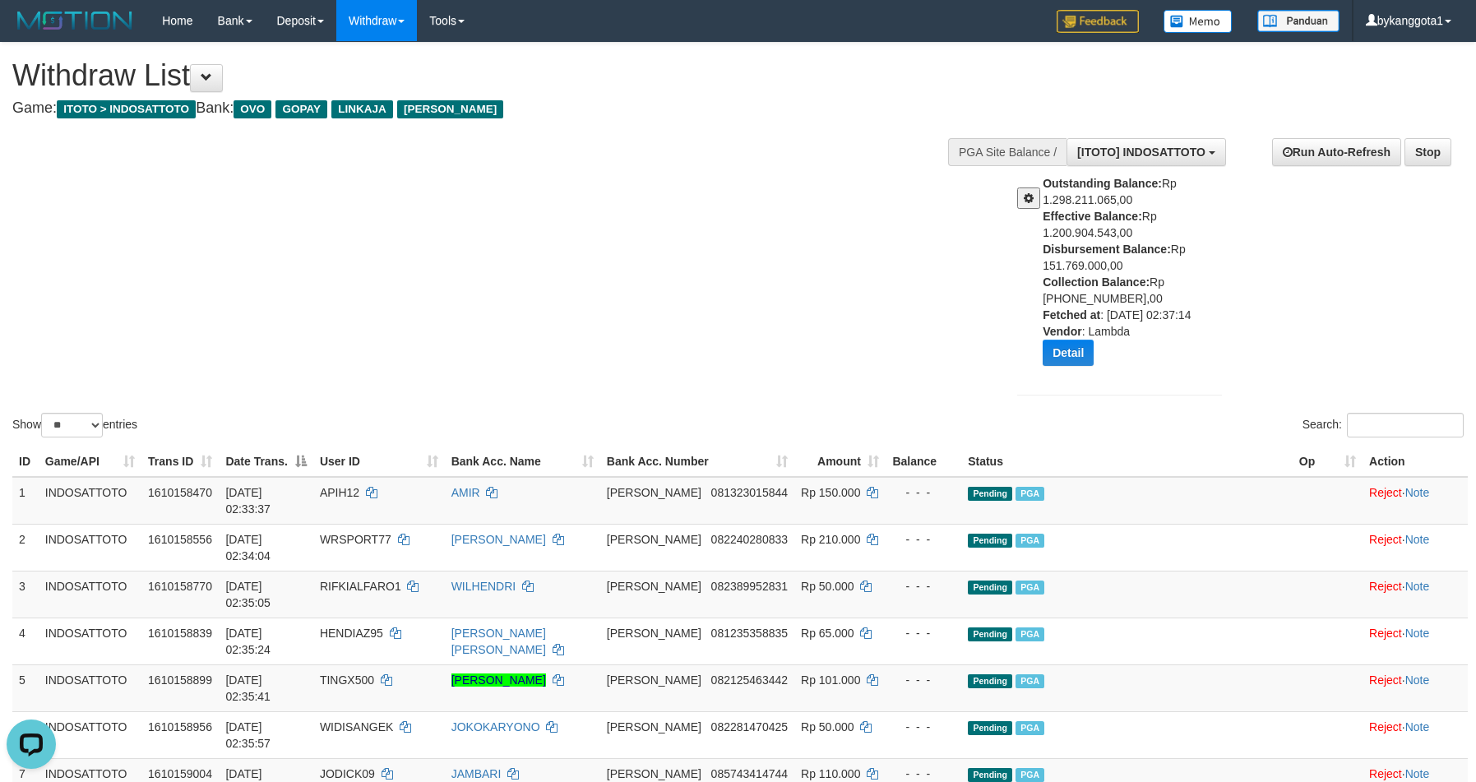
drag, startPoint x: 1037, startPoint y: 251, endPoint x: 1159, endPoint y: 265, distance: 123.3
click at [1159, 265] on div "Outstanding Balance: Rp 1.298.211.065,00 Effective Balance: Rp 1.200.904.543,00…" at bounding box center [1119, 276] width 229 height 203
copy div "Disbursement Balance: Rp 151.769.000,00"
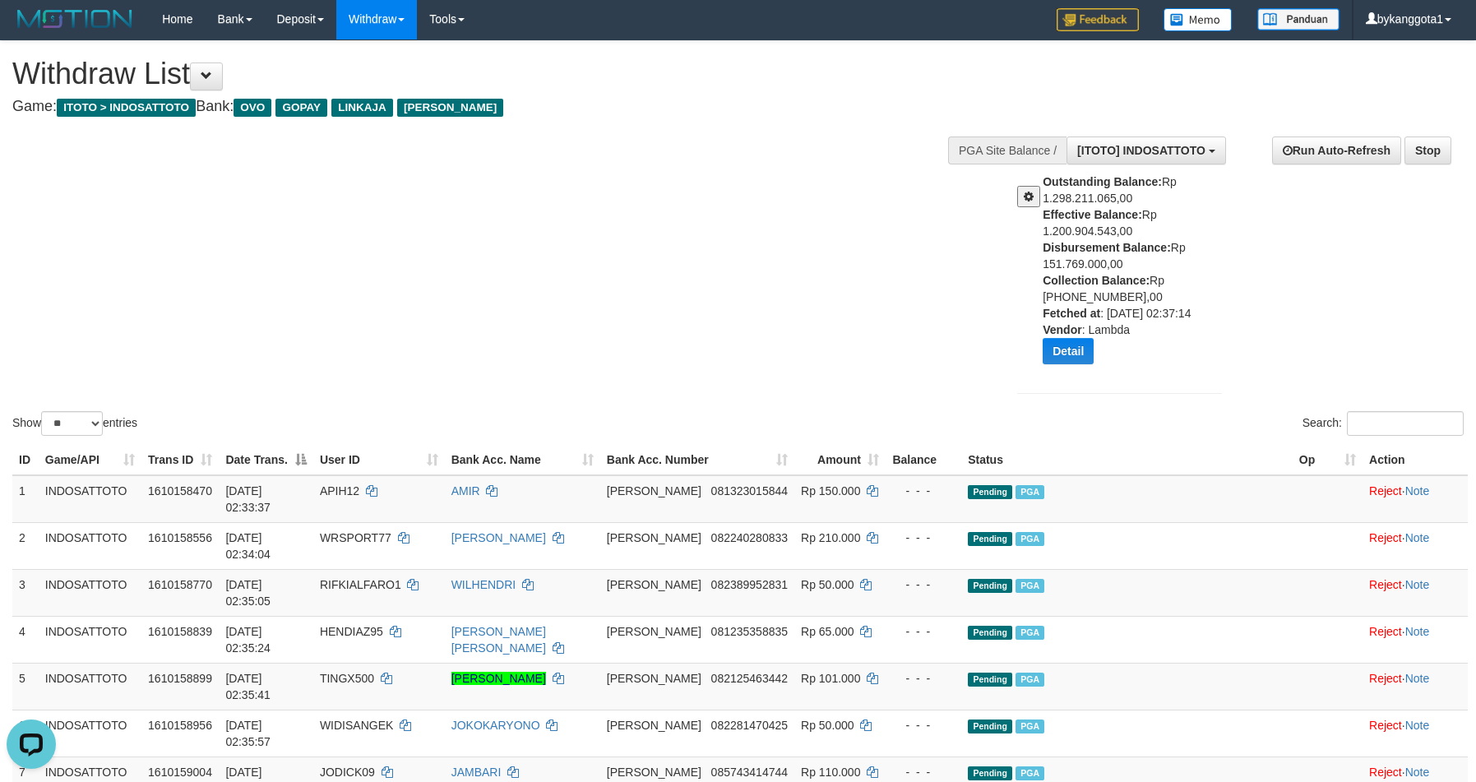
scroll to position [0, 0]
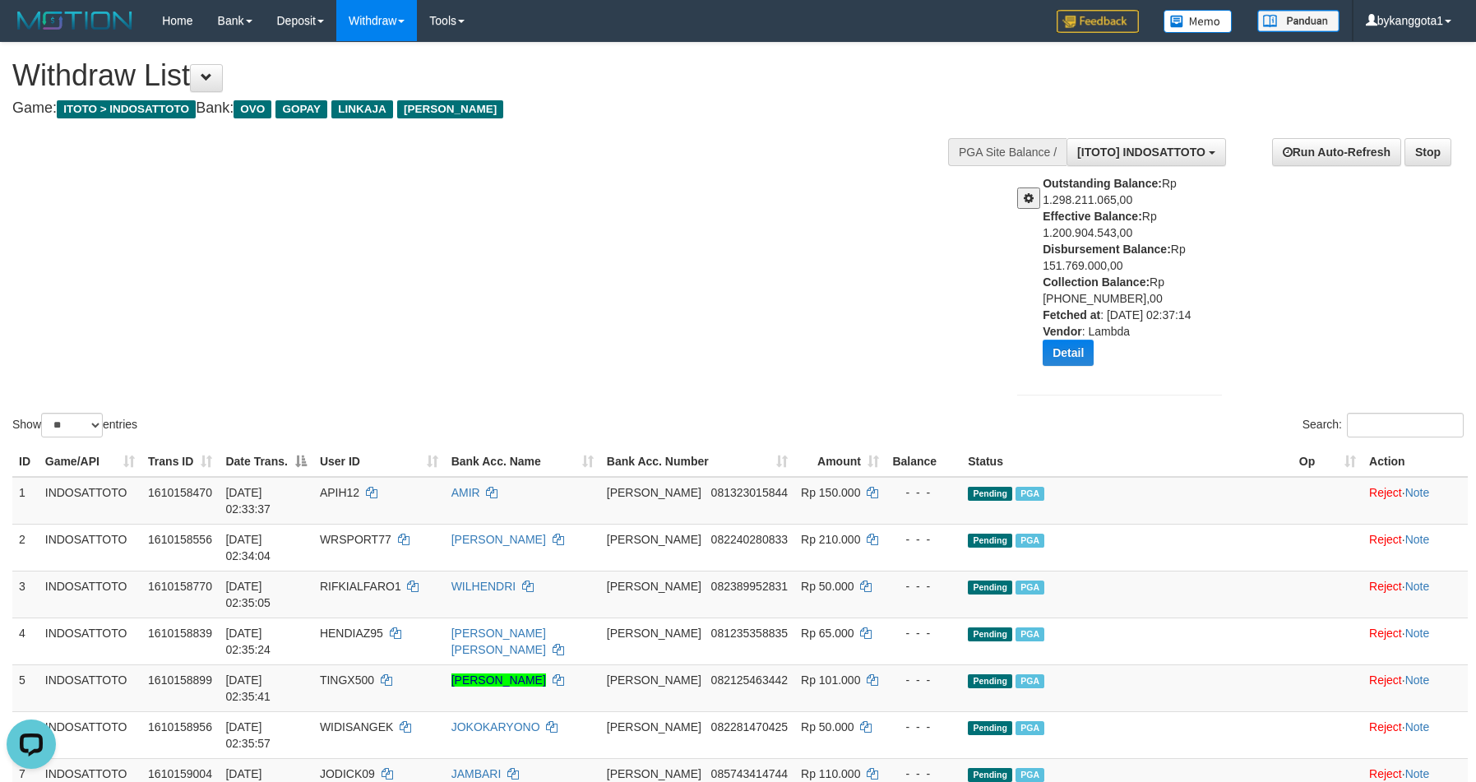
click at [667, 293] on div "Show ** ** ** *** entries Search:" at bounding box center [738, 242] width 1476 height 398
click at [586, 203] on div "Show ** ** ** *** entries Search:" at bounding box center [738, 242] width 1476 height 398
click at [860, 494] on span "Rp 150.000" at bounding box center [830, 492] width 59 height 13
copy td "150.000"
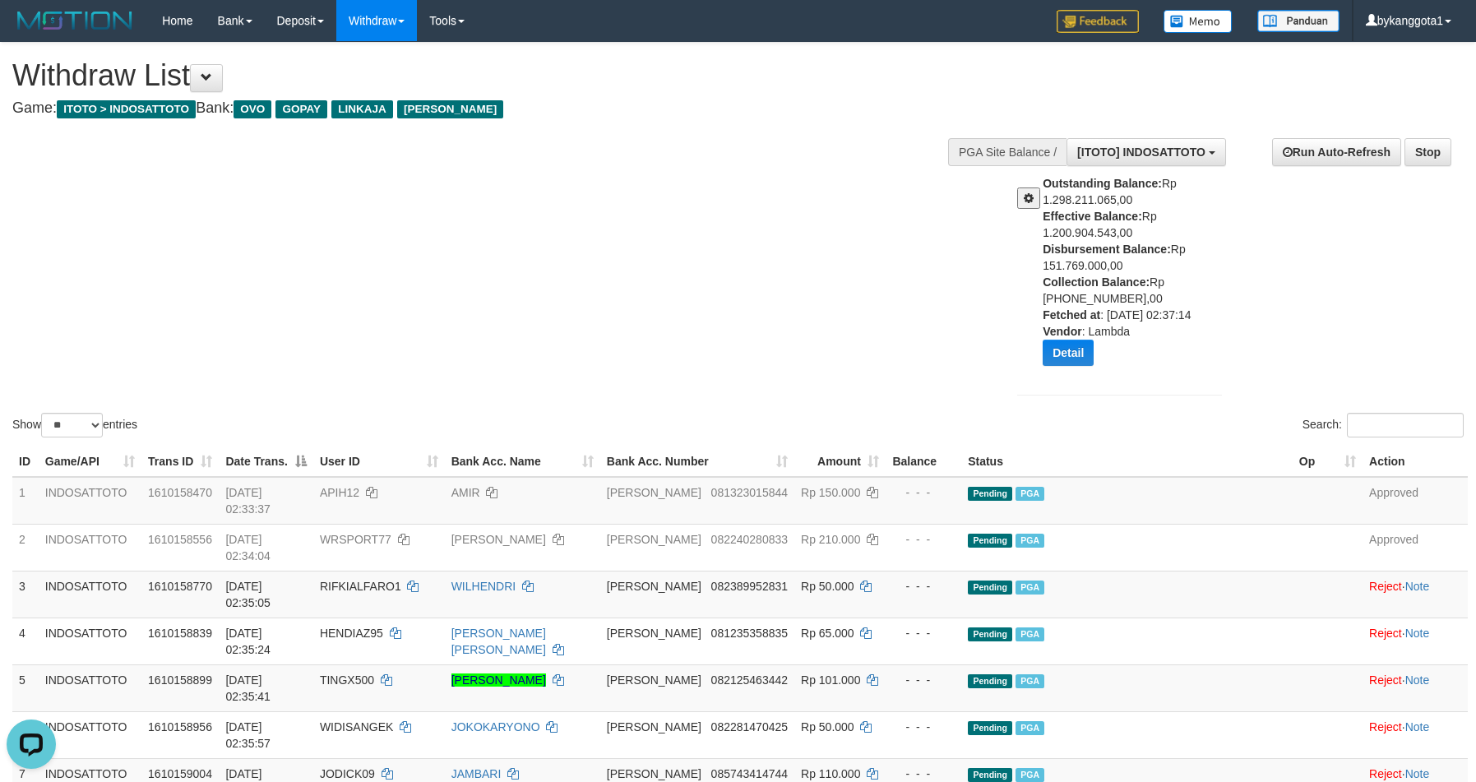
click at [806, 210] on div "Show ** ** ** *** entries Search:" at bounding box center [738, 242] width 1476 height 398
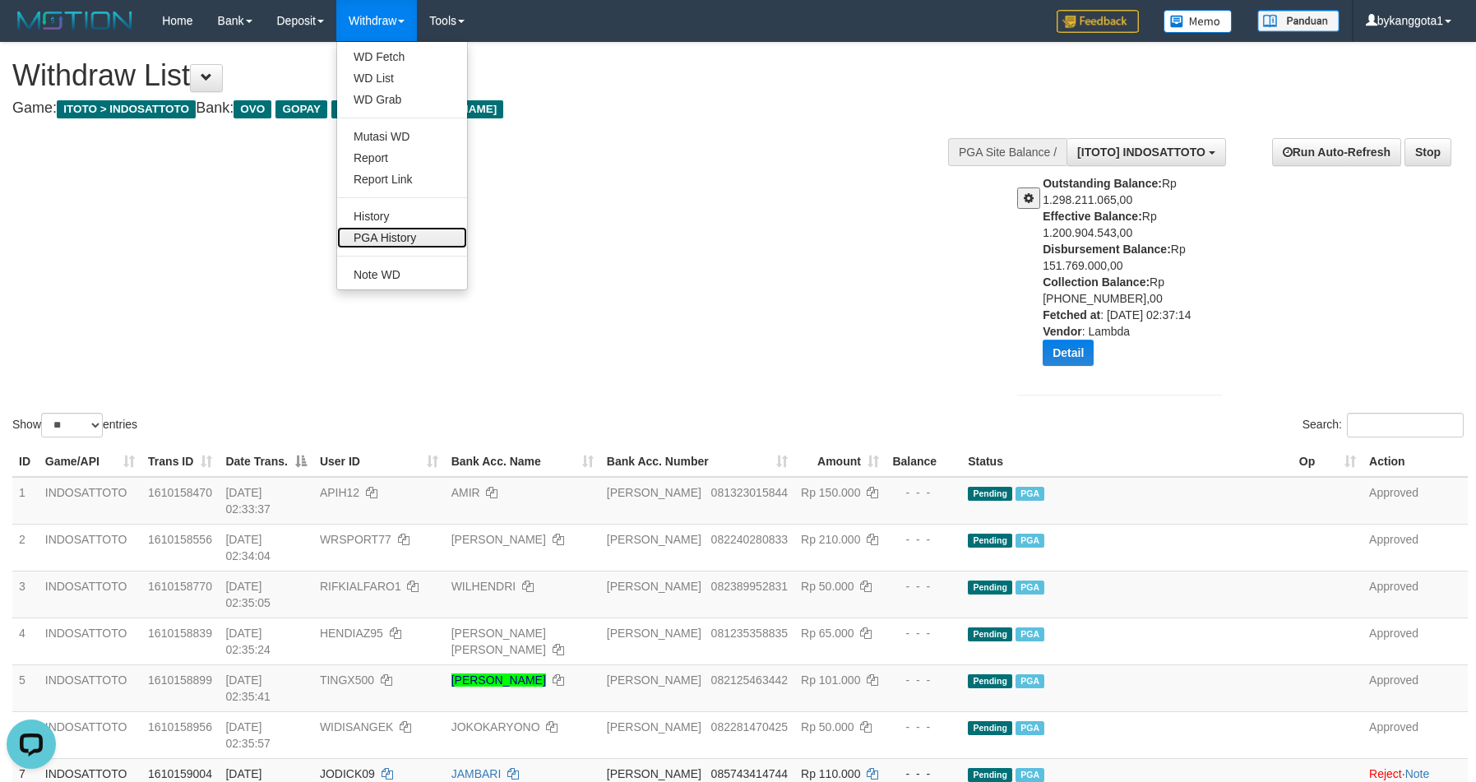
drag, startPoint x: 412, startPoint y: 231, endPoint x: 502, endPoint y: 219, distance: 91.3
click at [412, 231] on link "PGA History" at bounding box center [402, 237] width 130 height 21
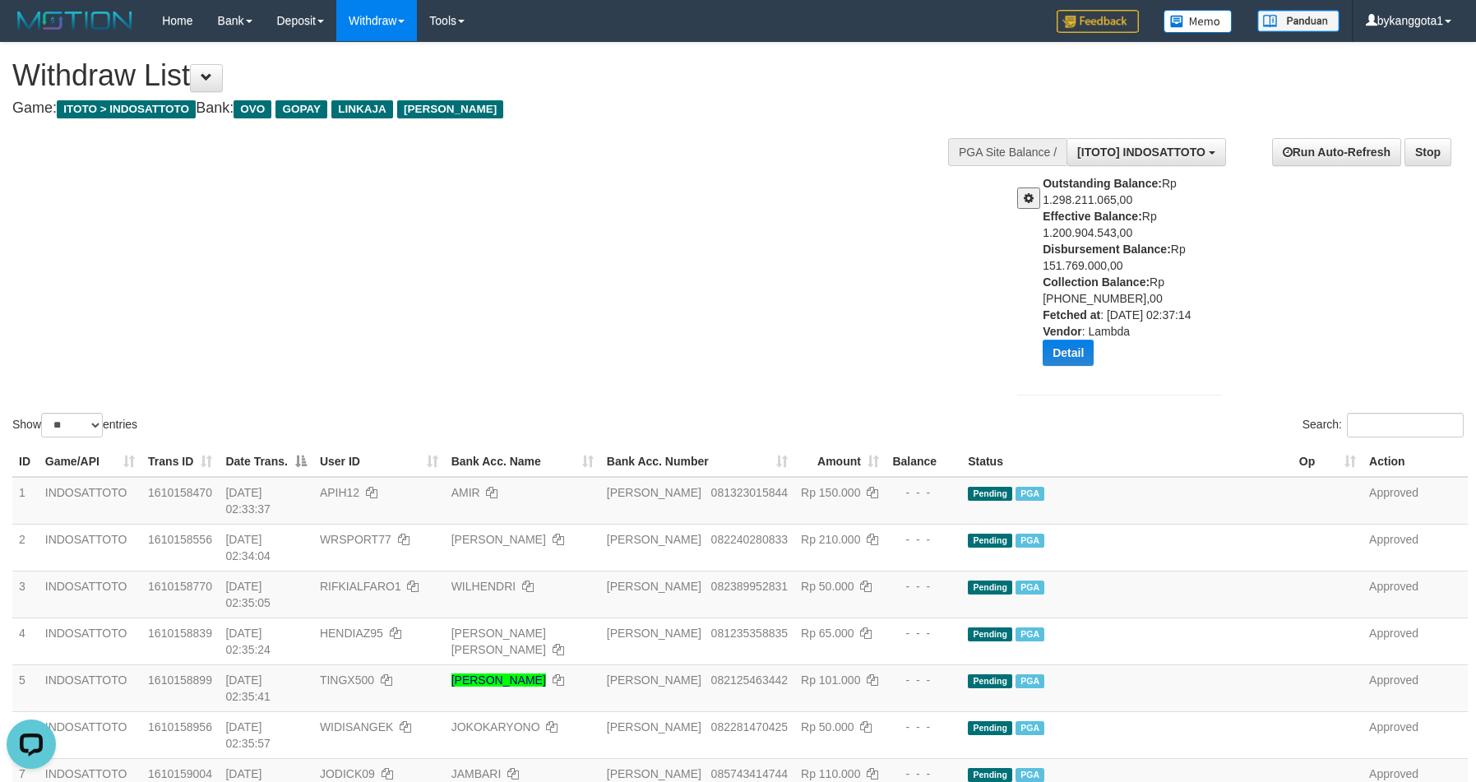
click at [902, 302] on div "Show ** ** ** *** entries Search:" at bounding box center [738, 242] width 1476 height 398
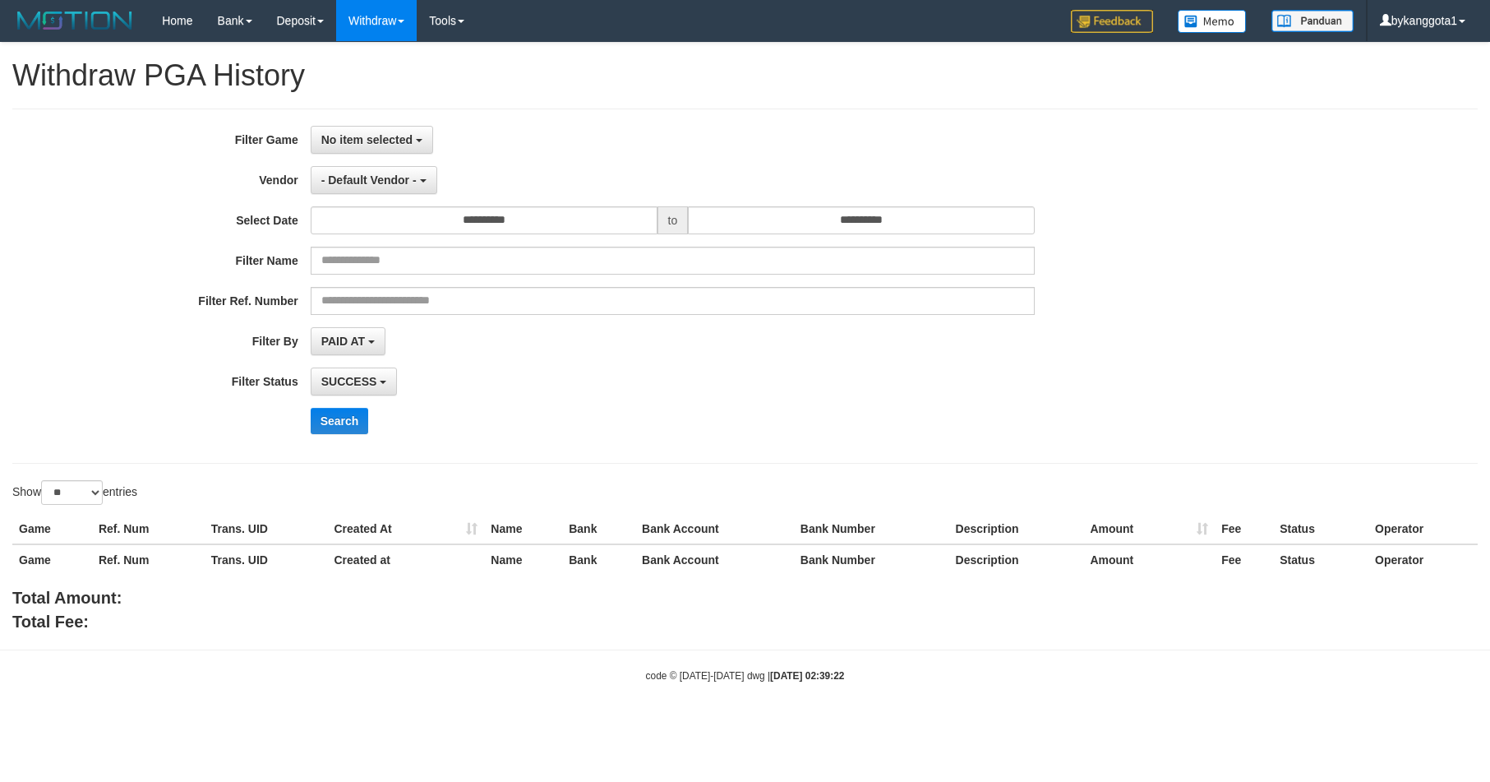
select select
select select "**"
click at [367, 185] on span "- Default Vendor -" at bounding box center [368, 179] width 95 height 13
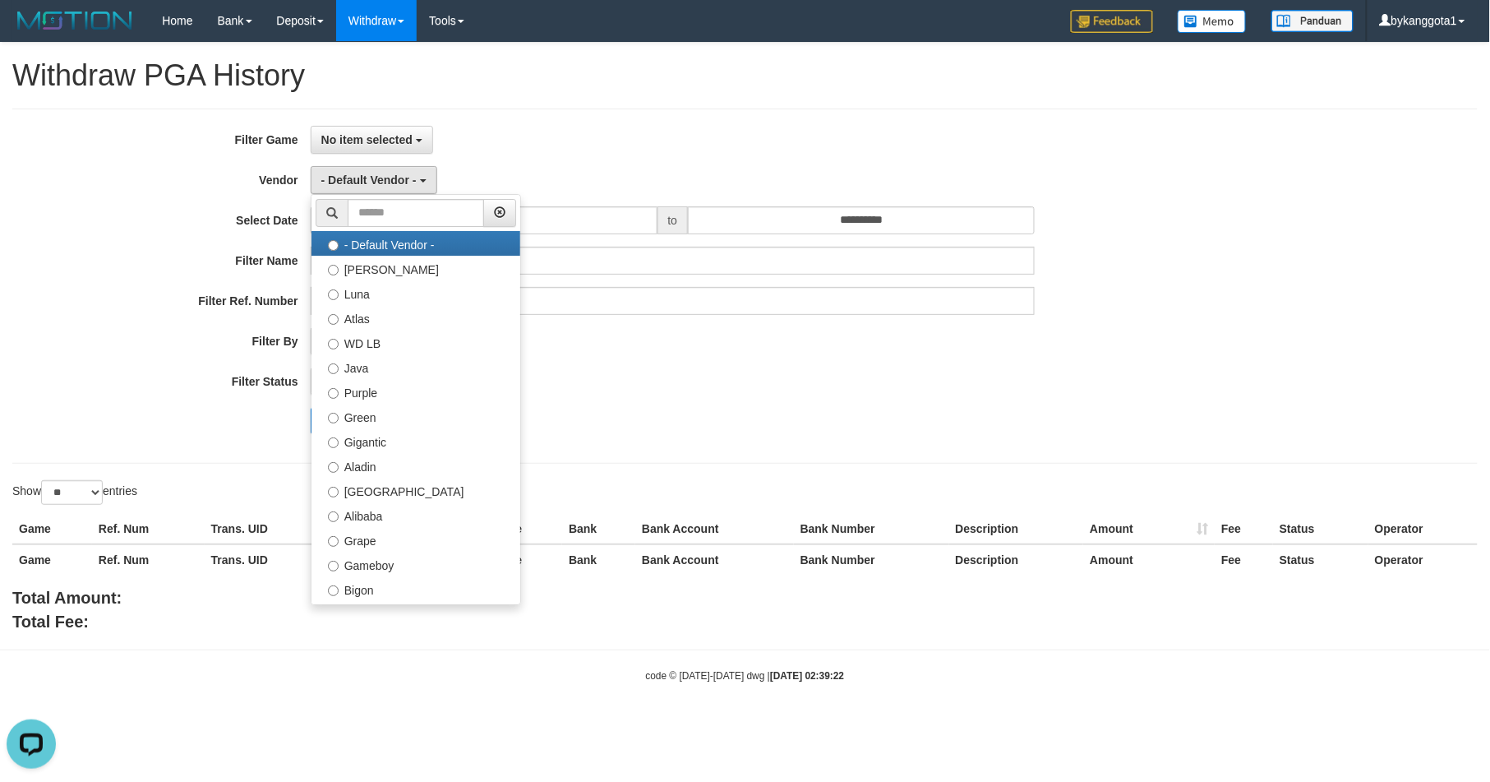
click at [871, 420] on div "Search" at bounding box center [776, 421] width 931 height 26
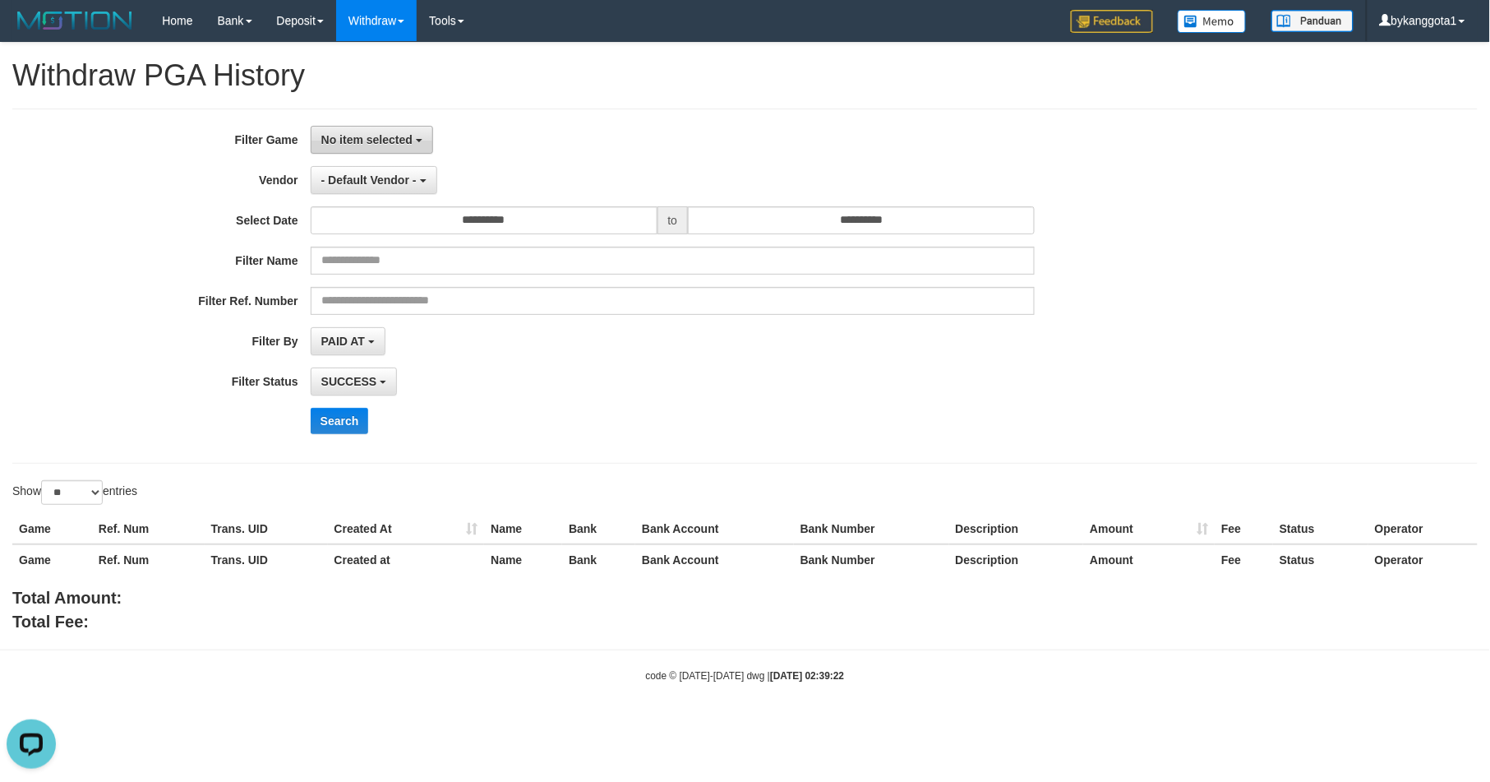
click at [390, 141] on span "No item selected" at bounding box center [366, 139] width 91 height 13
click at [386, 235] on label "[ITOTO] INDOSATTOTO" at bounding box center [416, 224] width 209 height 25
select select "****"
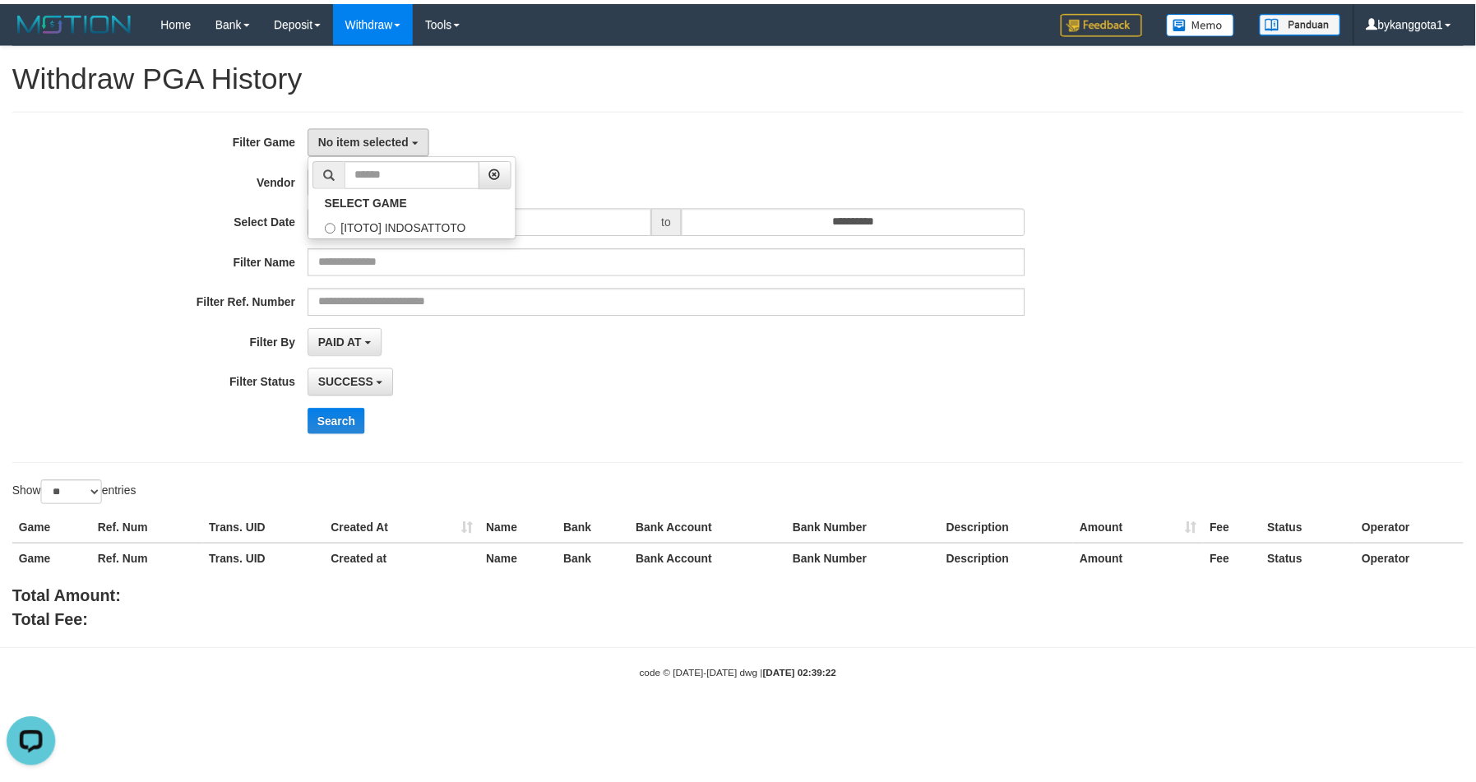
scroll to position [14, 0]
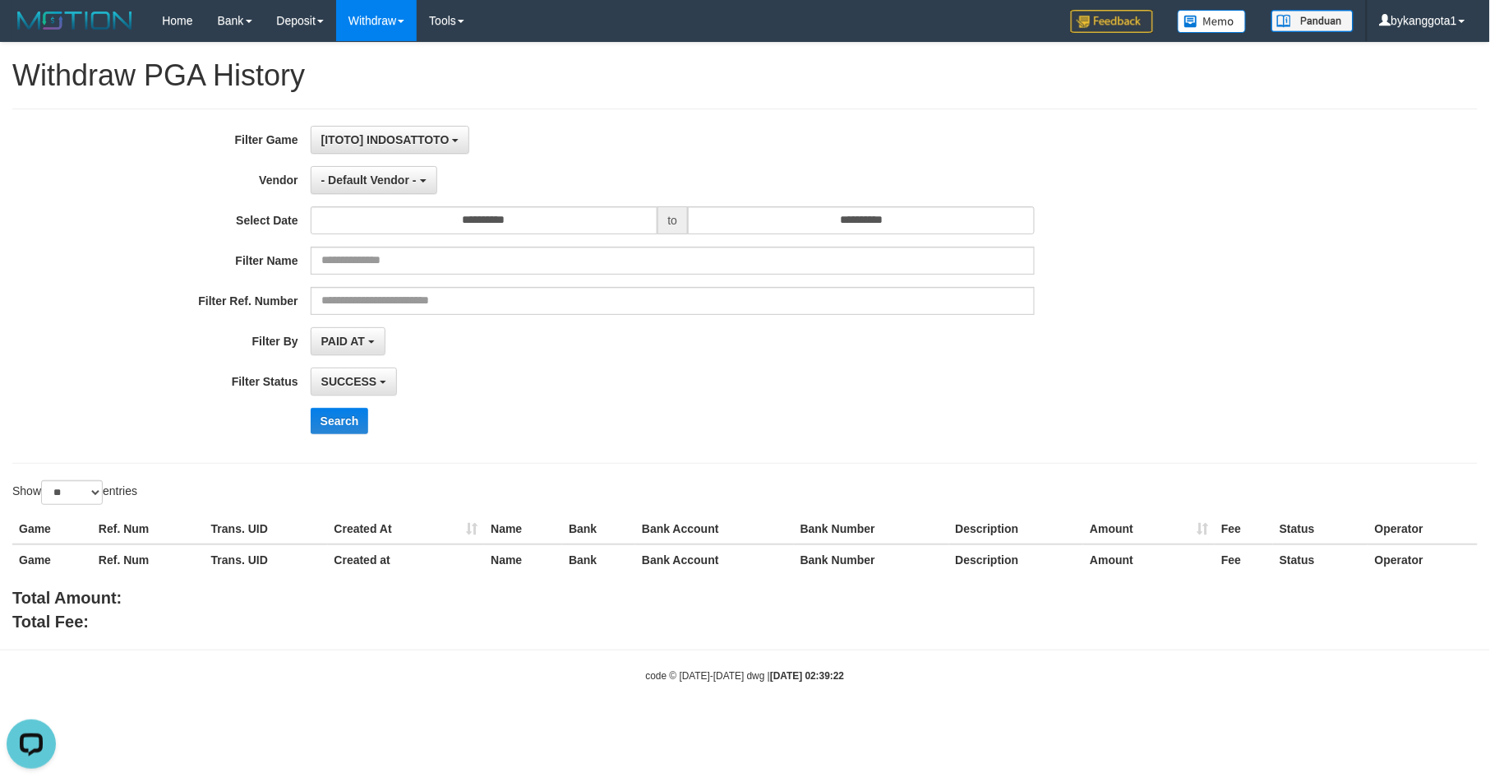
click at [534, 374] on div "SUCCESS SUCCESS ON PROCESS FAILED" at bounding box center [673, 381] width 724 height 28
click at [352, 428] on button "Search" at bounding box center [340, 421] width 58 height 26
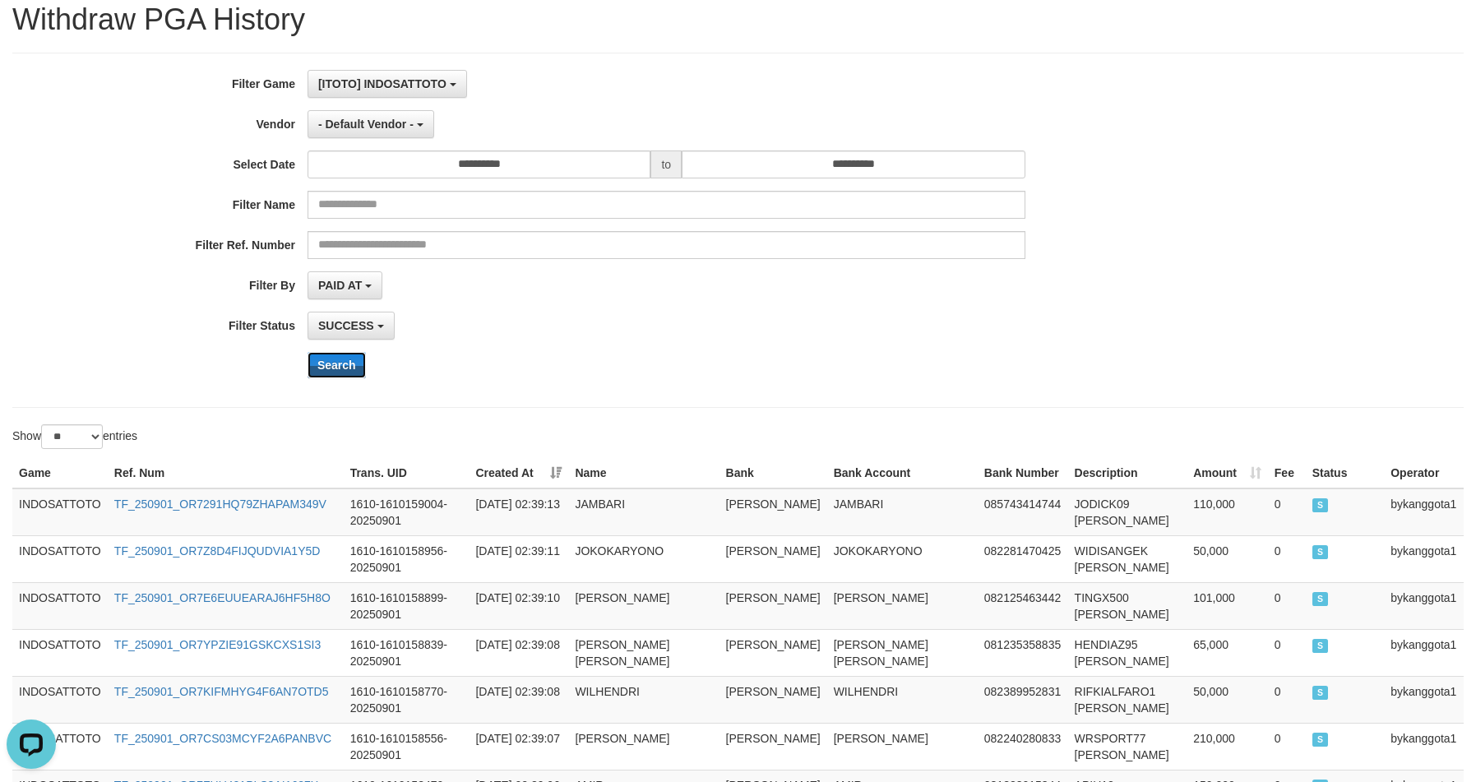
scroll to position [103, 0]
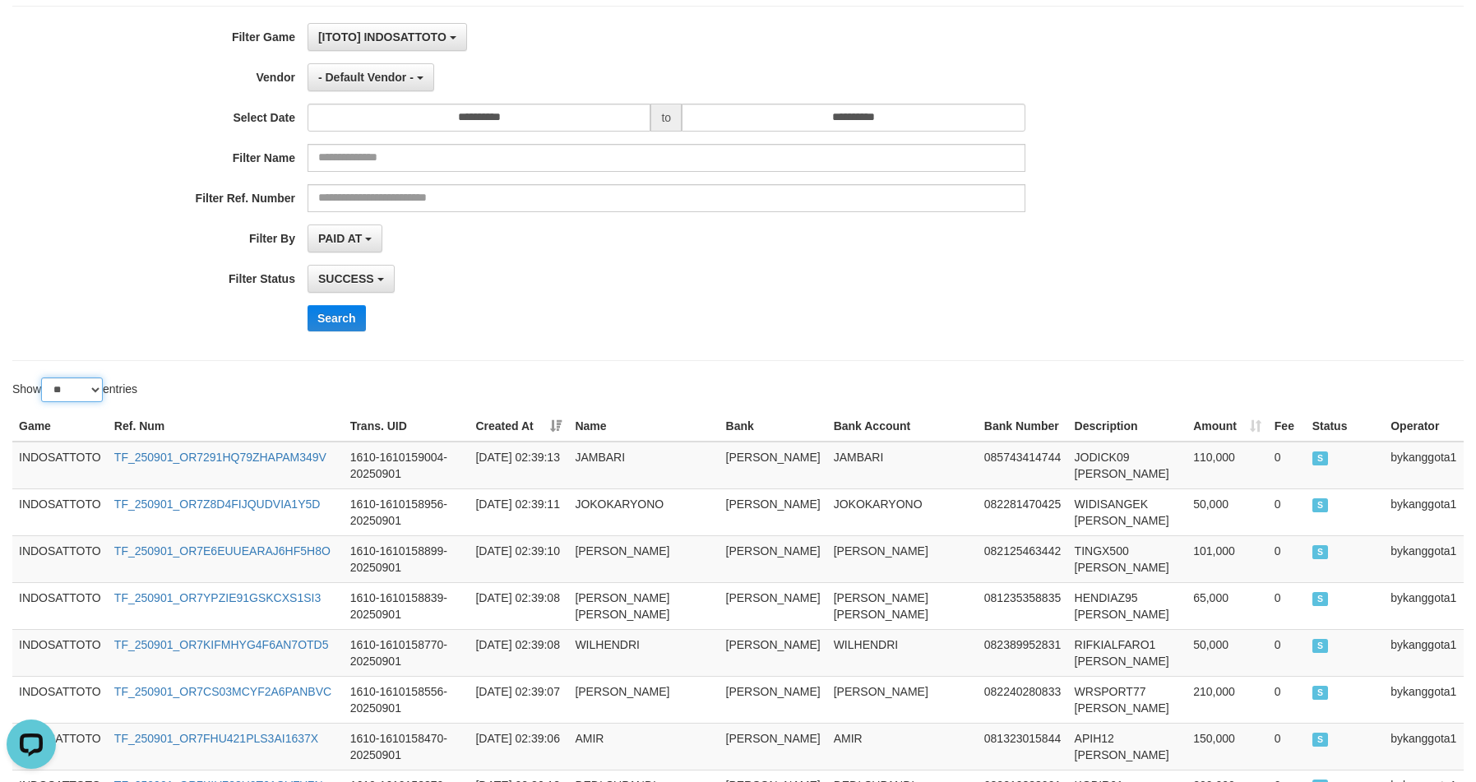
click at [86, 392] on select "** ** ** ***" at bounding box center [72, 389] width 62 height 25
select select "***"
click at [44, 379] on select "** ** ** ***" at bounding box center [72, 389] width 62 height 25
click at [1075, 273] on div "**********" at bounding box center [615, 279] width 1230 height 28
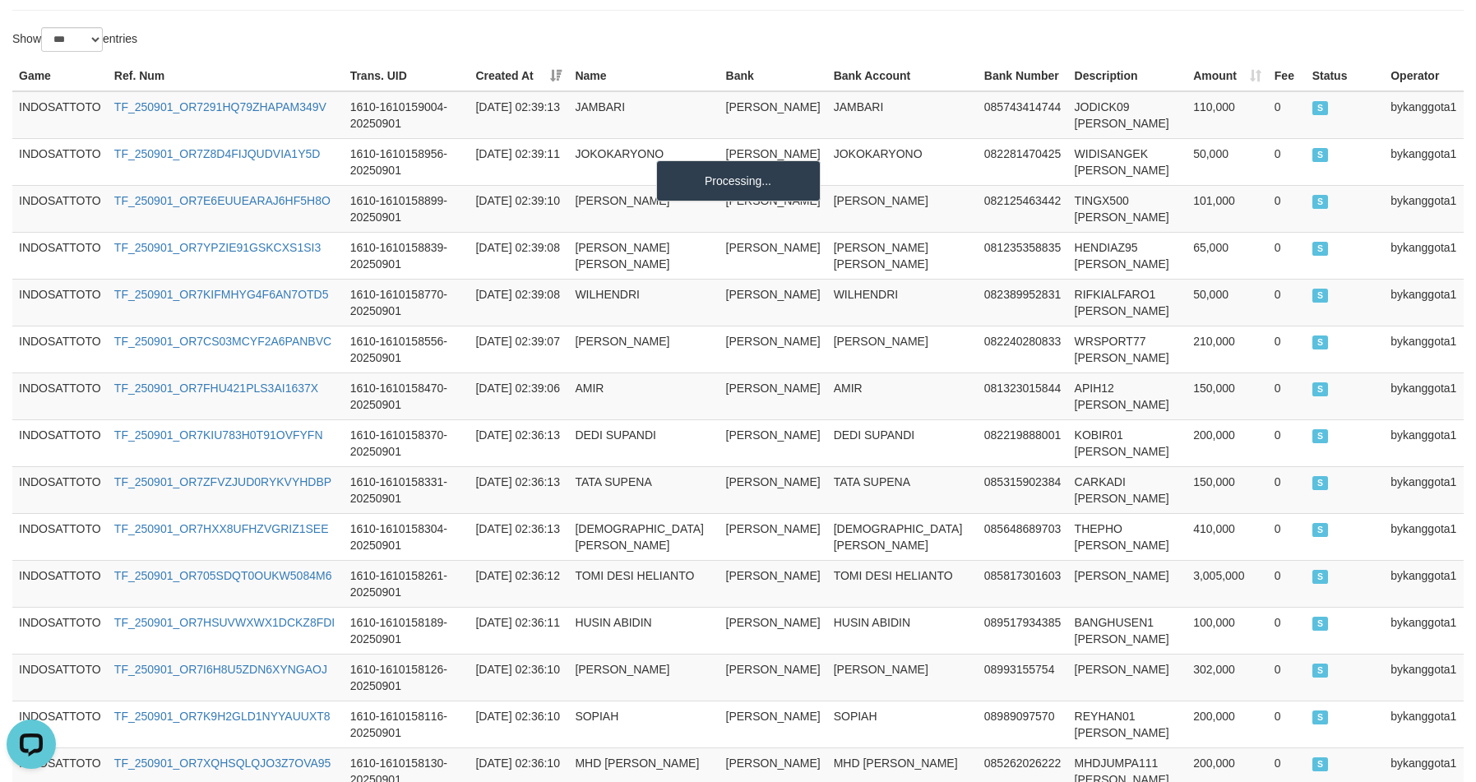
scroll to position [206, 0]
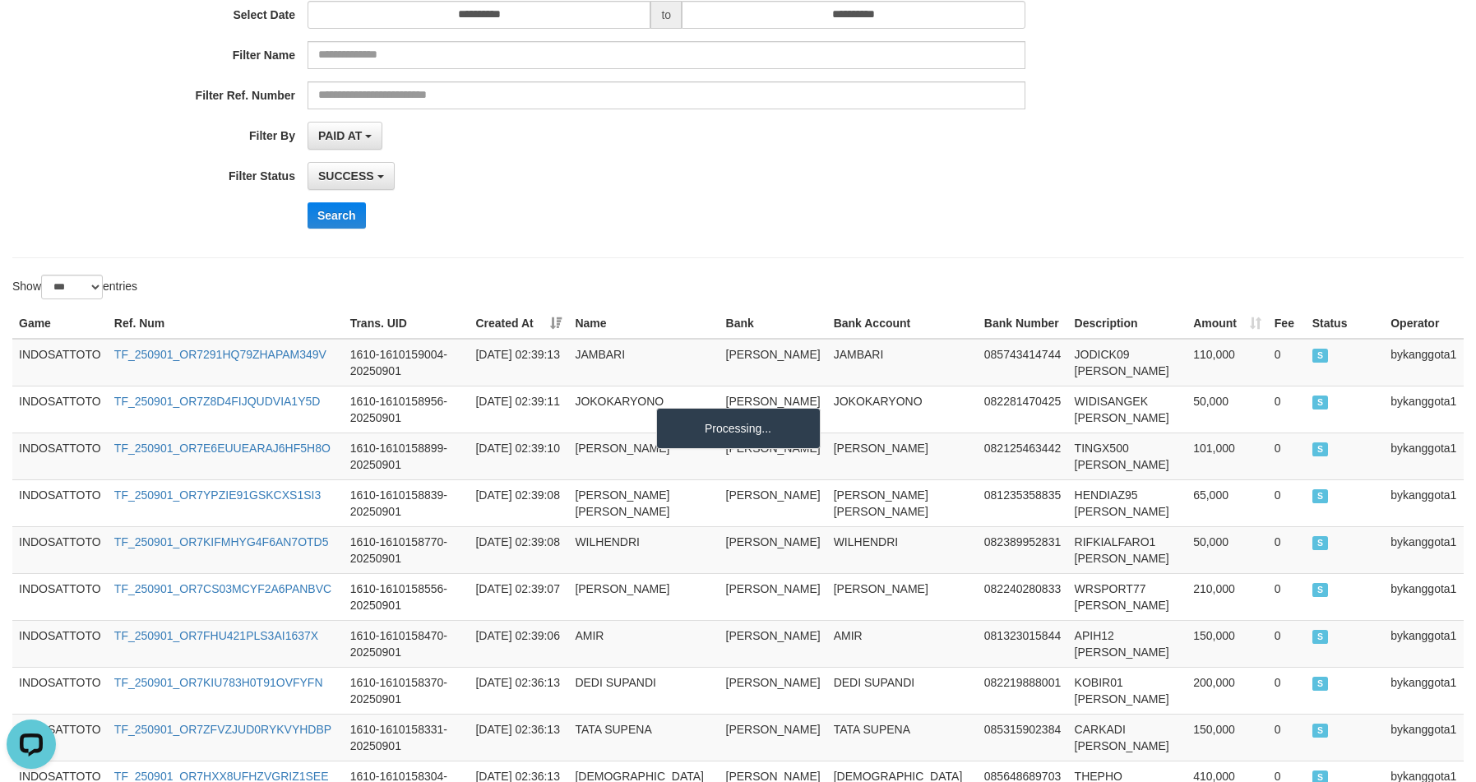
click at [1017, 146] on div "PAID AT PAID AT CREATED AT" at bounding box center [666, 136] width 718 height 28
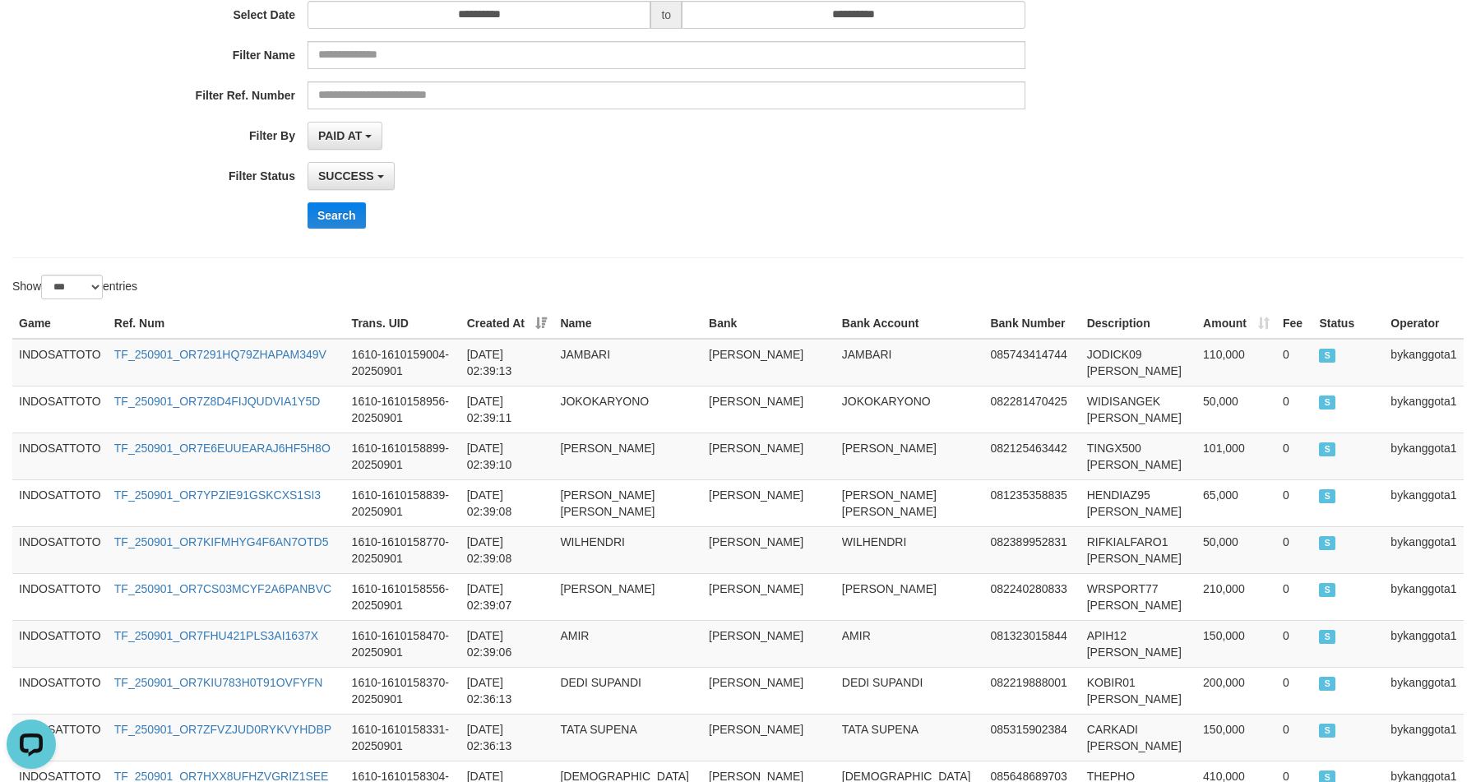
scroll to position [1769, 0]
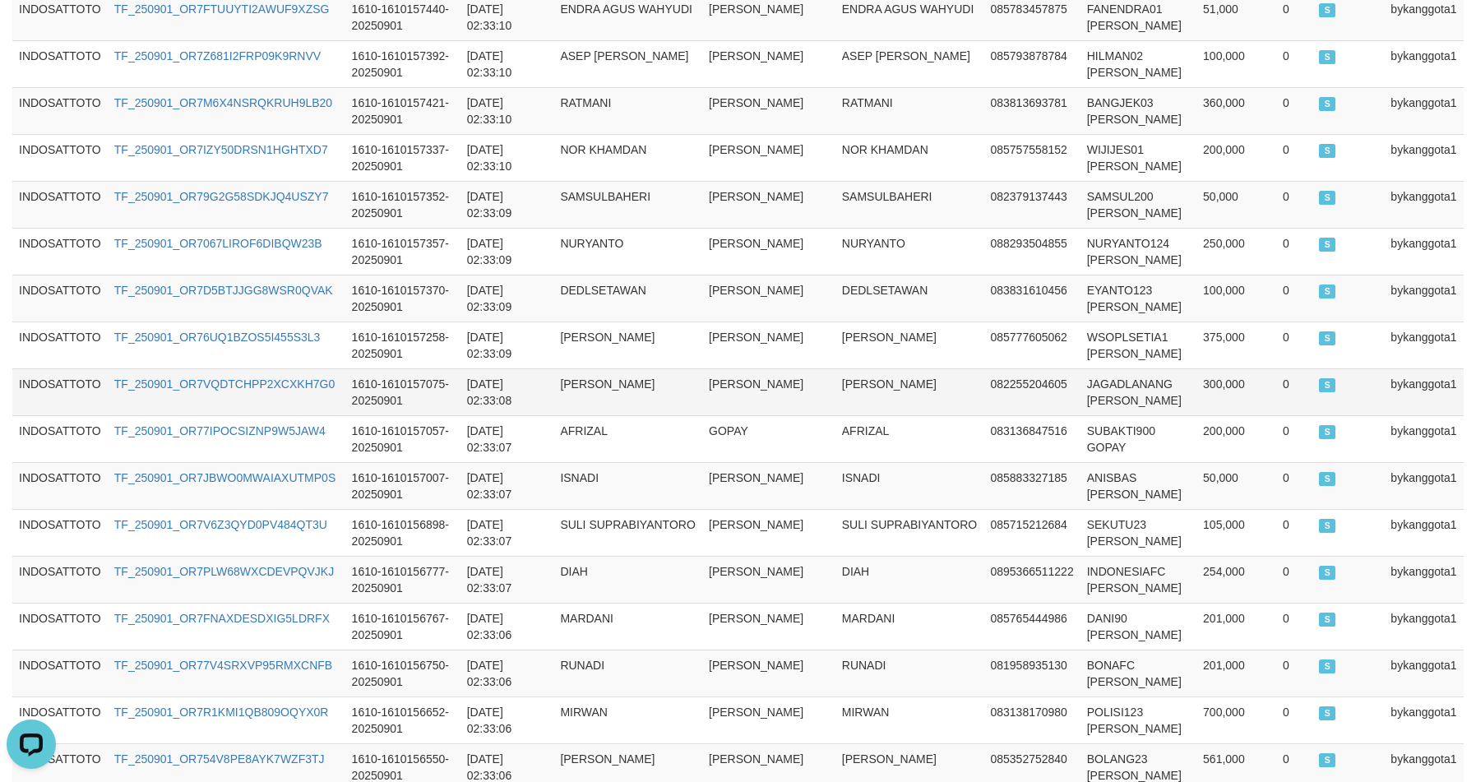
click at [1115, 403] on td "JAGADLANANG [PERSON_NAME]" at bounding box center [1138, 391] width 116 height 47
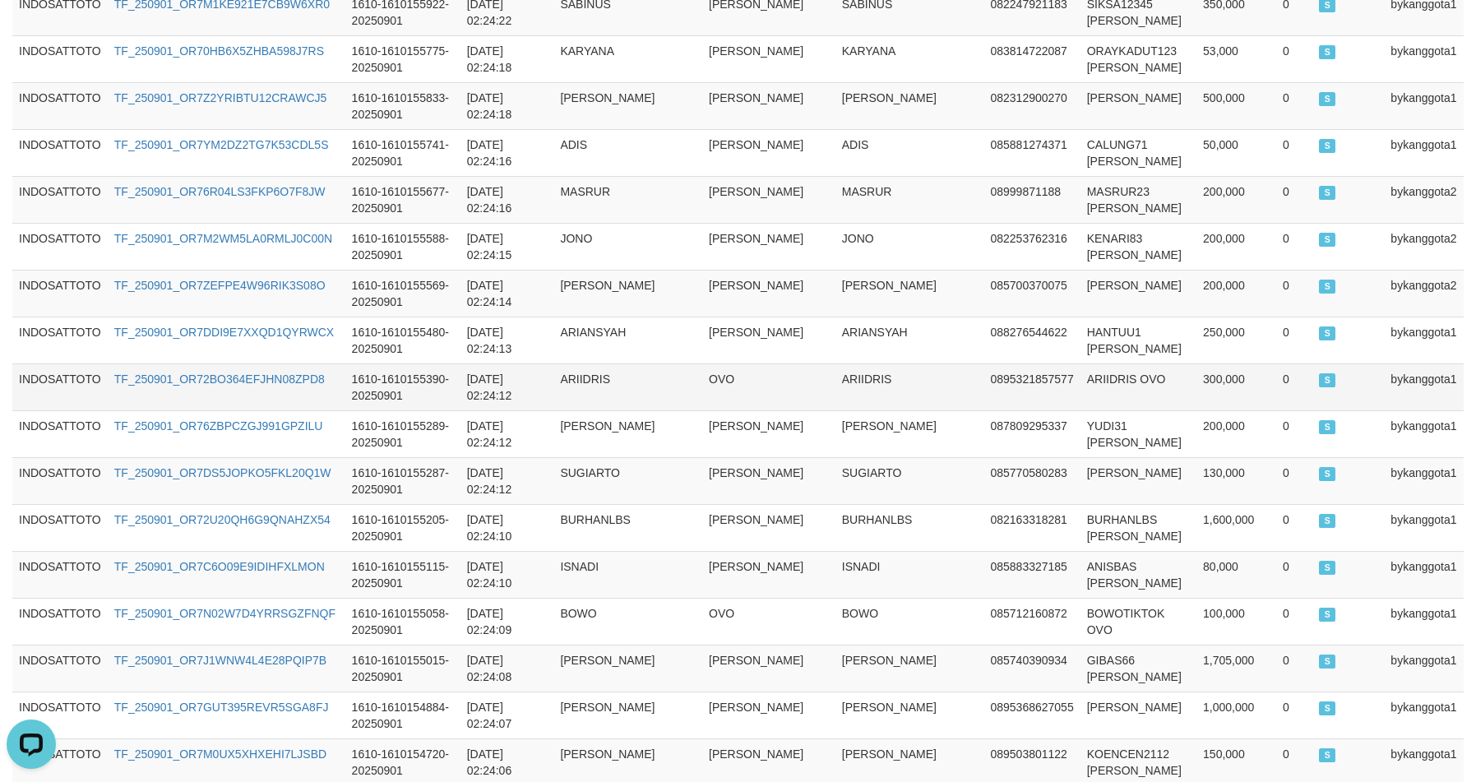
click at [860, 390] on td "ARIIDRIS" at bounding box center [909, 386] width 149 height 47
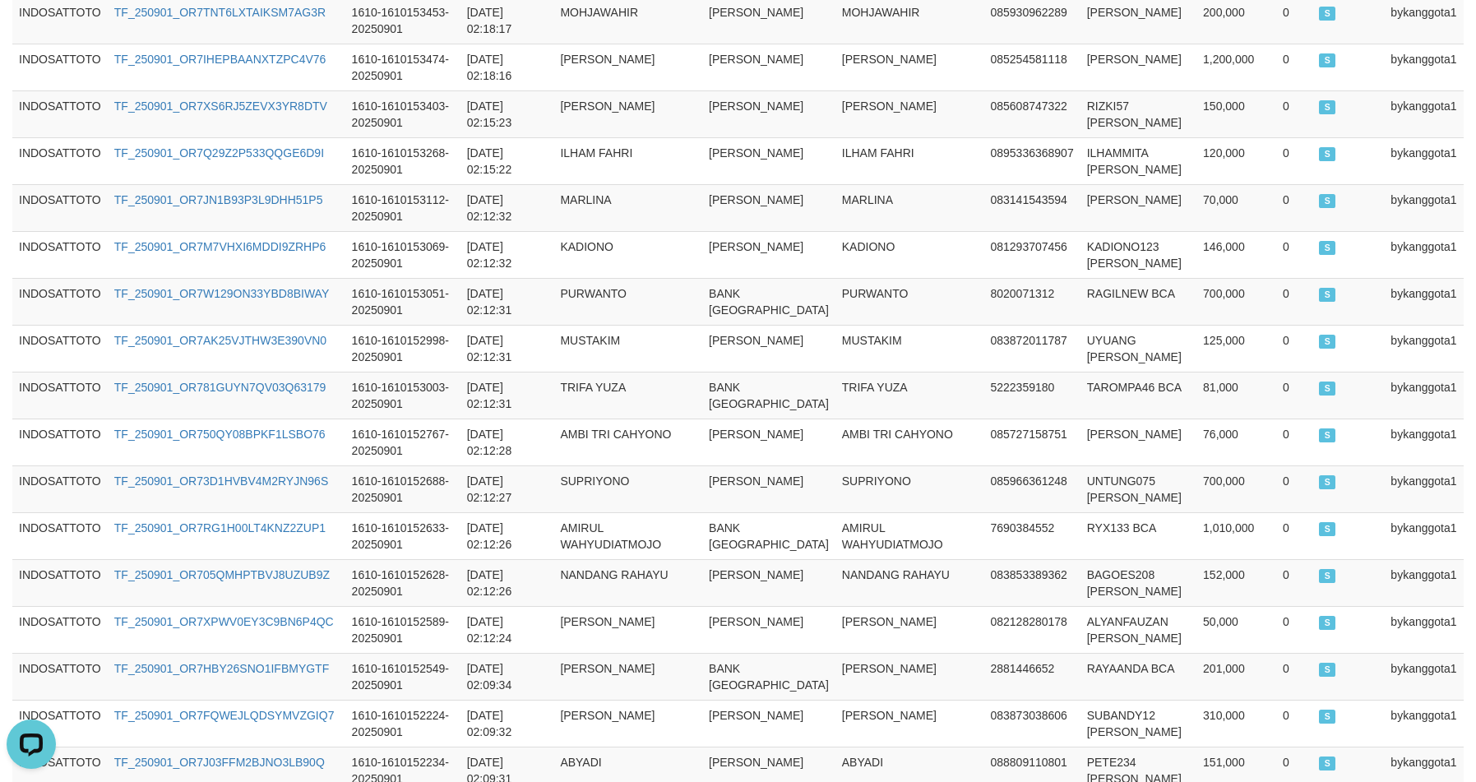
scroll to position [4748, 0]
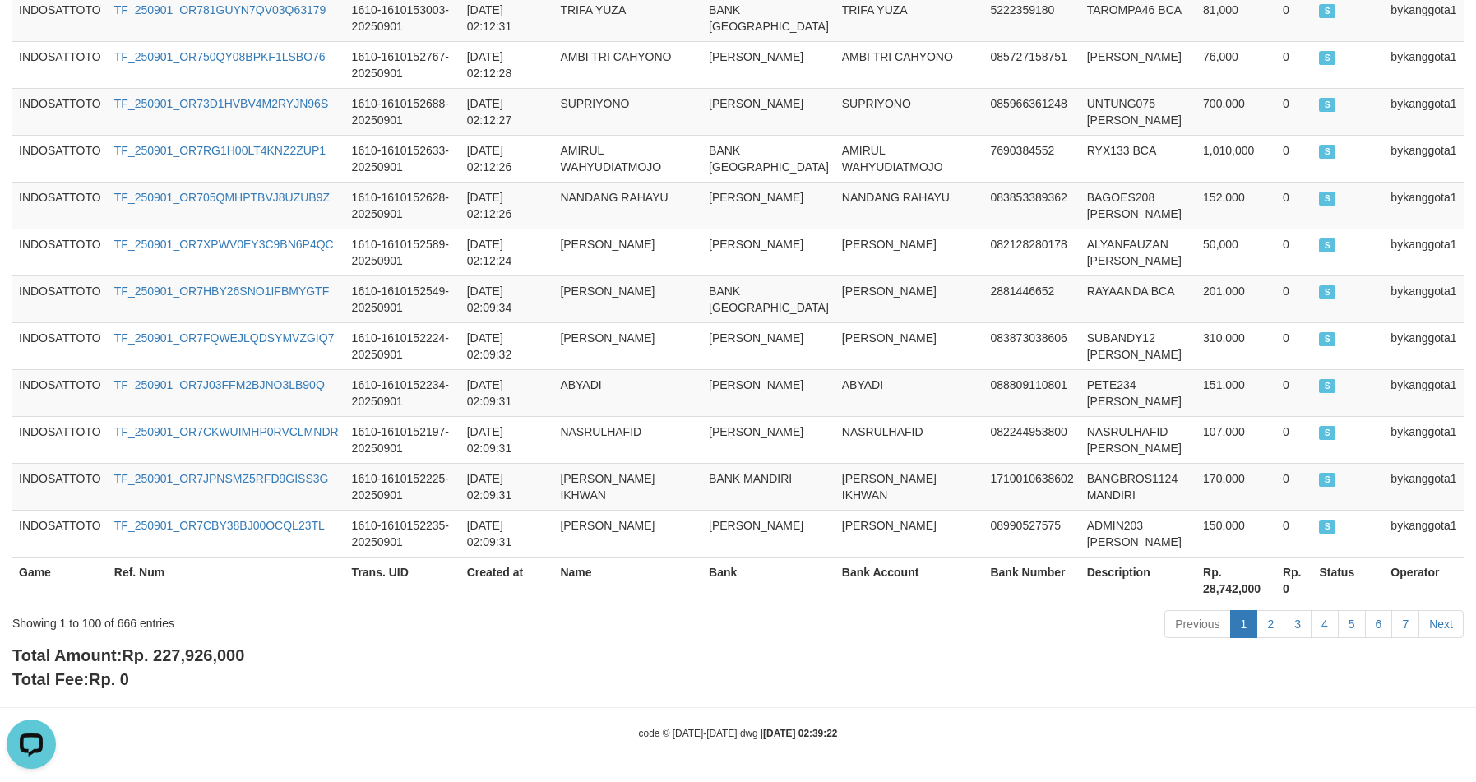
click at [1273, 644] on div "Previous 1 2 3 4 5 6 7 Next" at bounding box center [1045, 625] width 836 height 35
click at [1272, 638] on link "2" at bounding box center [1270, 624] width 28 height 28
click at [1270, 633] on link "2" at bounding box center [1270, 624] width 28 height 28
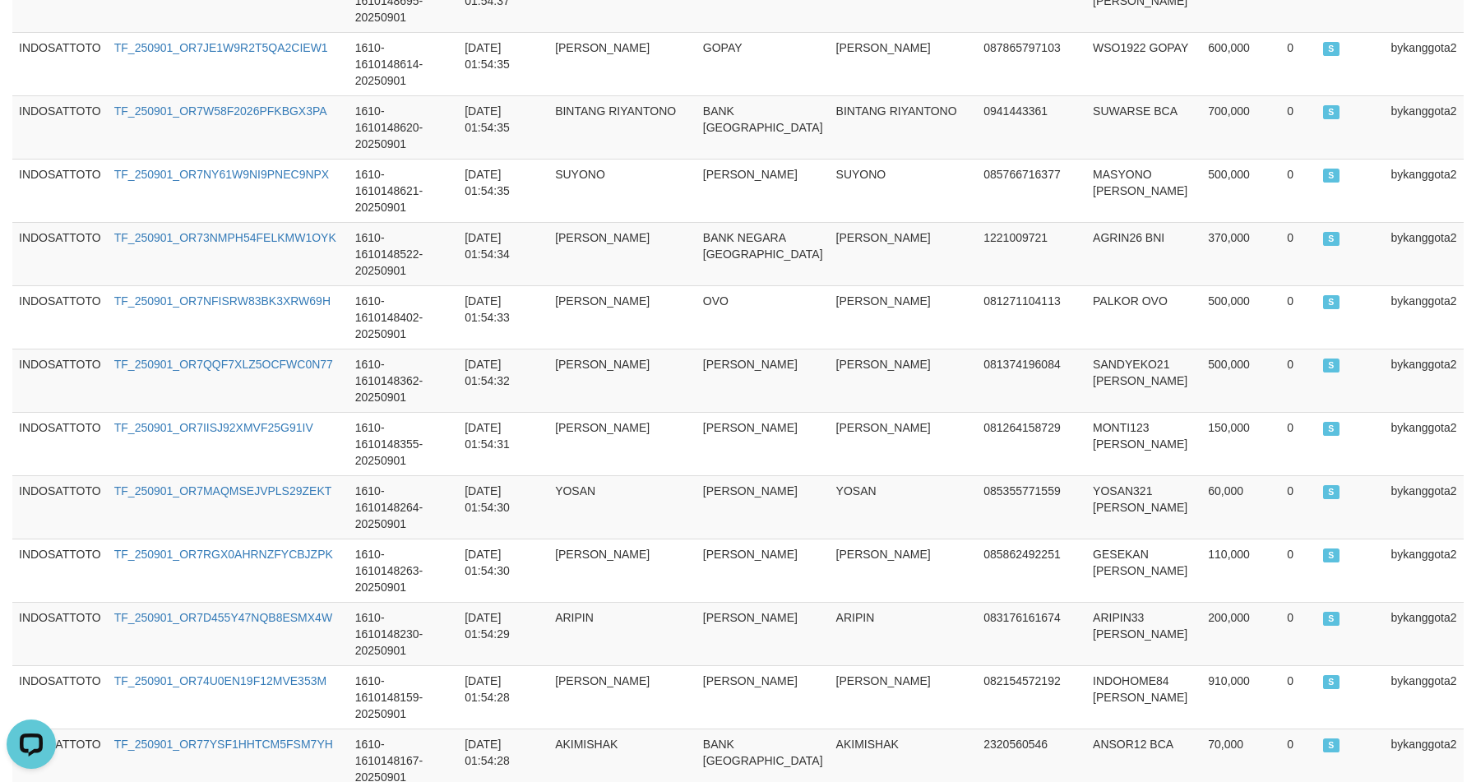
scroll to position [4990, 0]
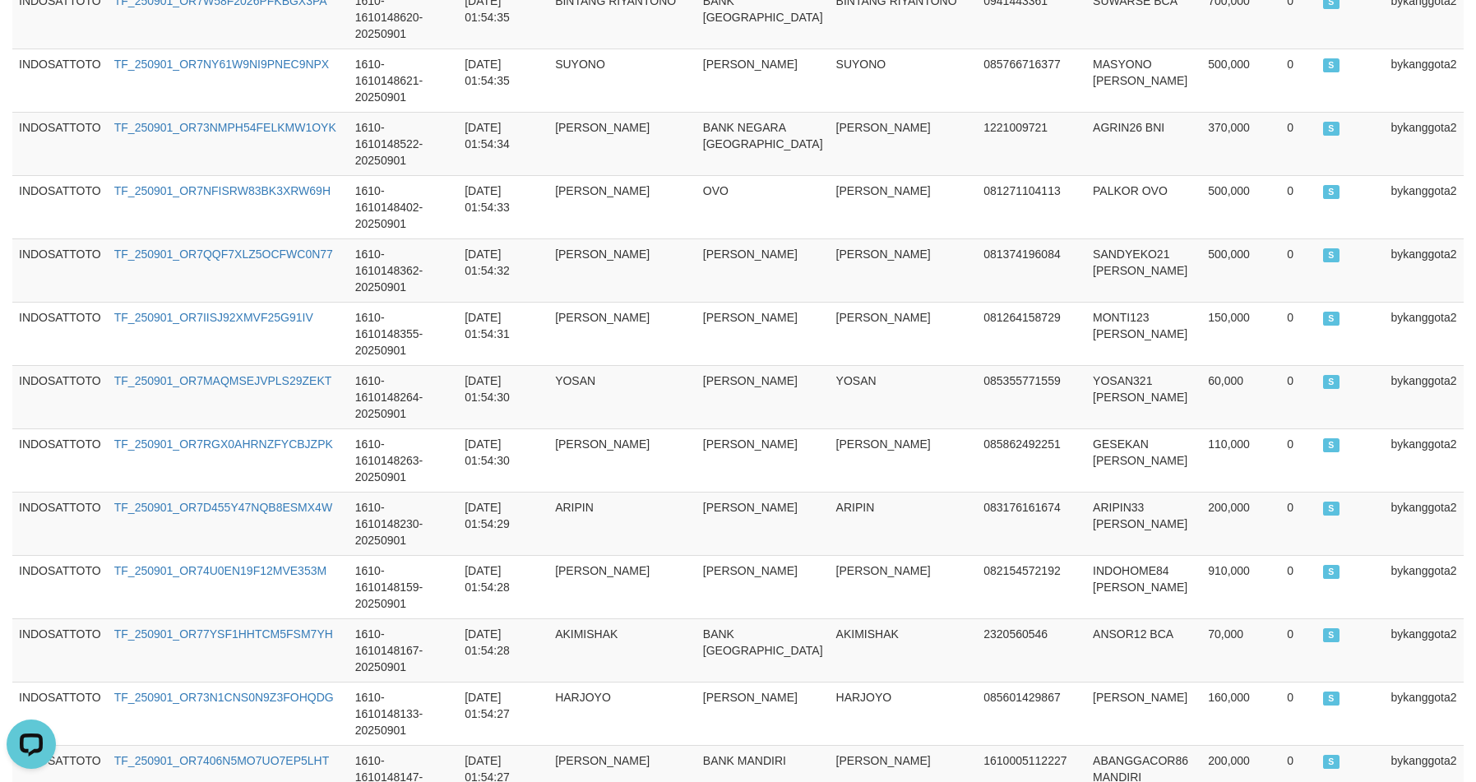
drag, startPoint x: 756, startPoint y: 360, endPoint x: 767, endPoint y: 359, distance: 10.7
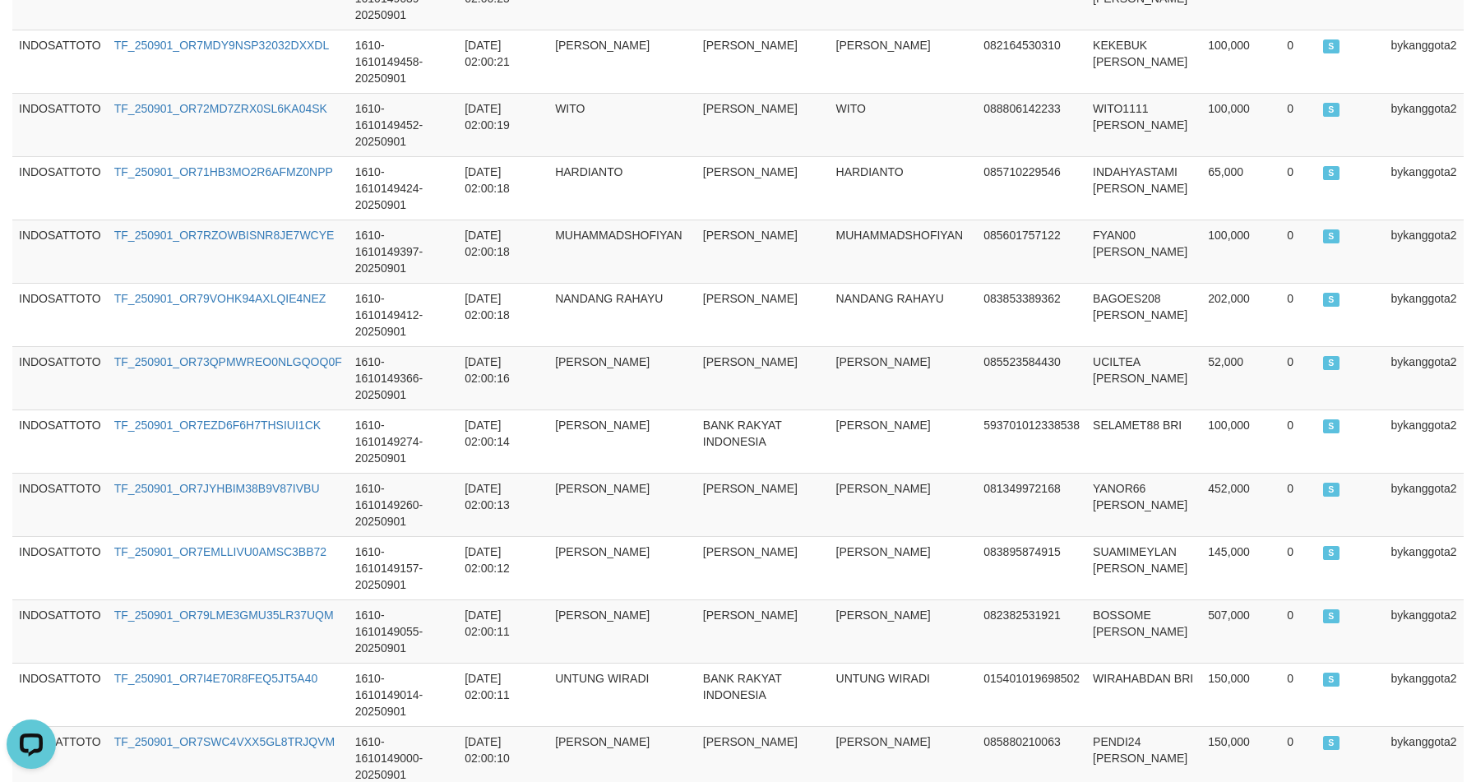
scroll to position [3757, 0]
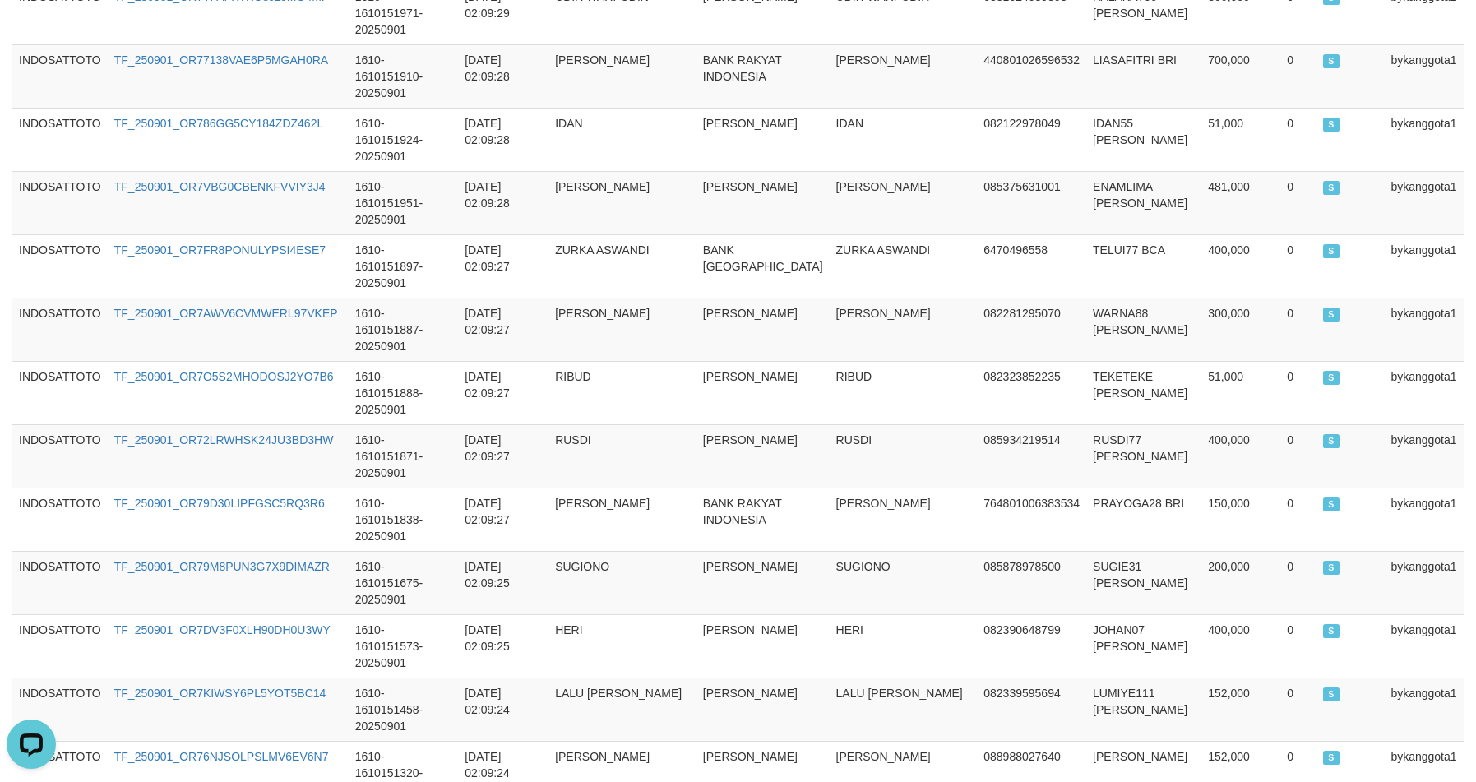
scroll to position [0, 0]
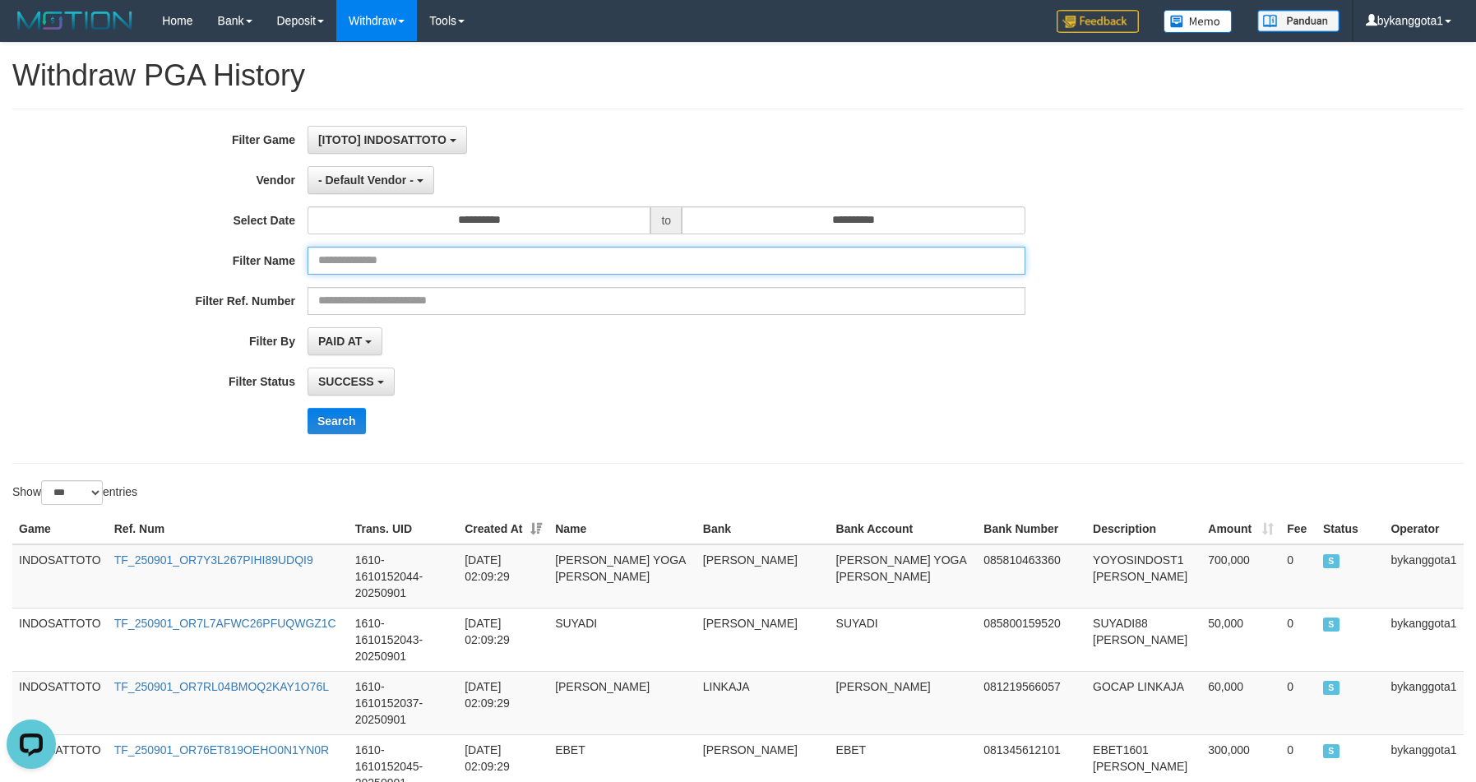
click at [397, 263] on input "text" at bounding box center [666, 261] width 718 height 28
paste input "****"
type input "****"
drag, startPoint x: 618, startPoint y: 381, endPoint x: 363, endPoint y: 247, distance: 288.3
click at [617, 381] on div "SUCCESS SUCCESS ON PROCESS FAILED" at bounding box center [666, 381] width 718 height 28
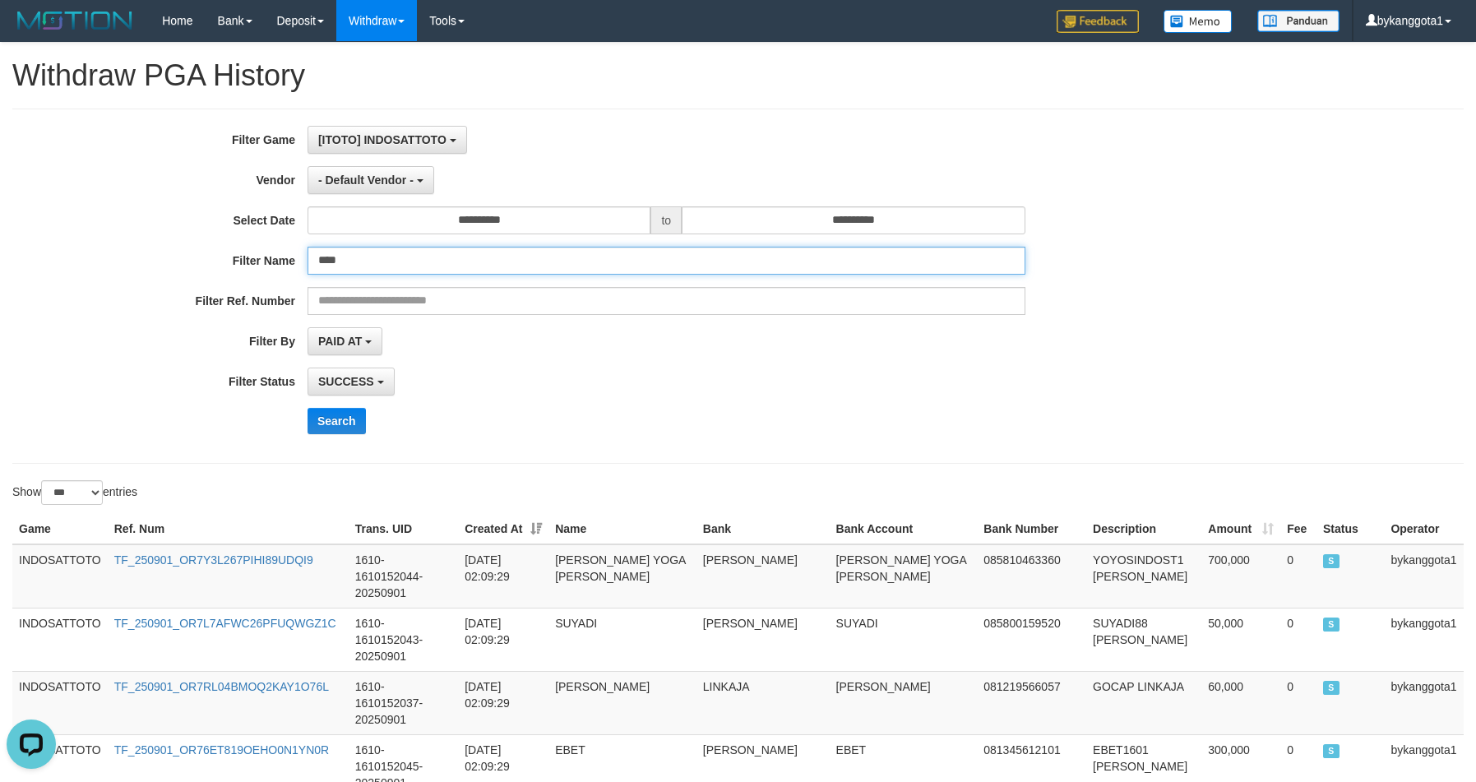
drag, startPoint x: 354, startPoint y: 261, endPoint x: 159, endPoint y: 260, distance: 195.7
click at [158, 260] on div "Filter Name ****" at bounding box center [615, 261] width 1230 height 28
click at [240, 307] on label "Filter Ref. Number" at bounding box center [153, 298] width 307 height 22
click at [921, 253] on input "text" at bounding box center [666, 261] width 718 height 28
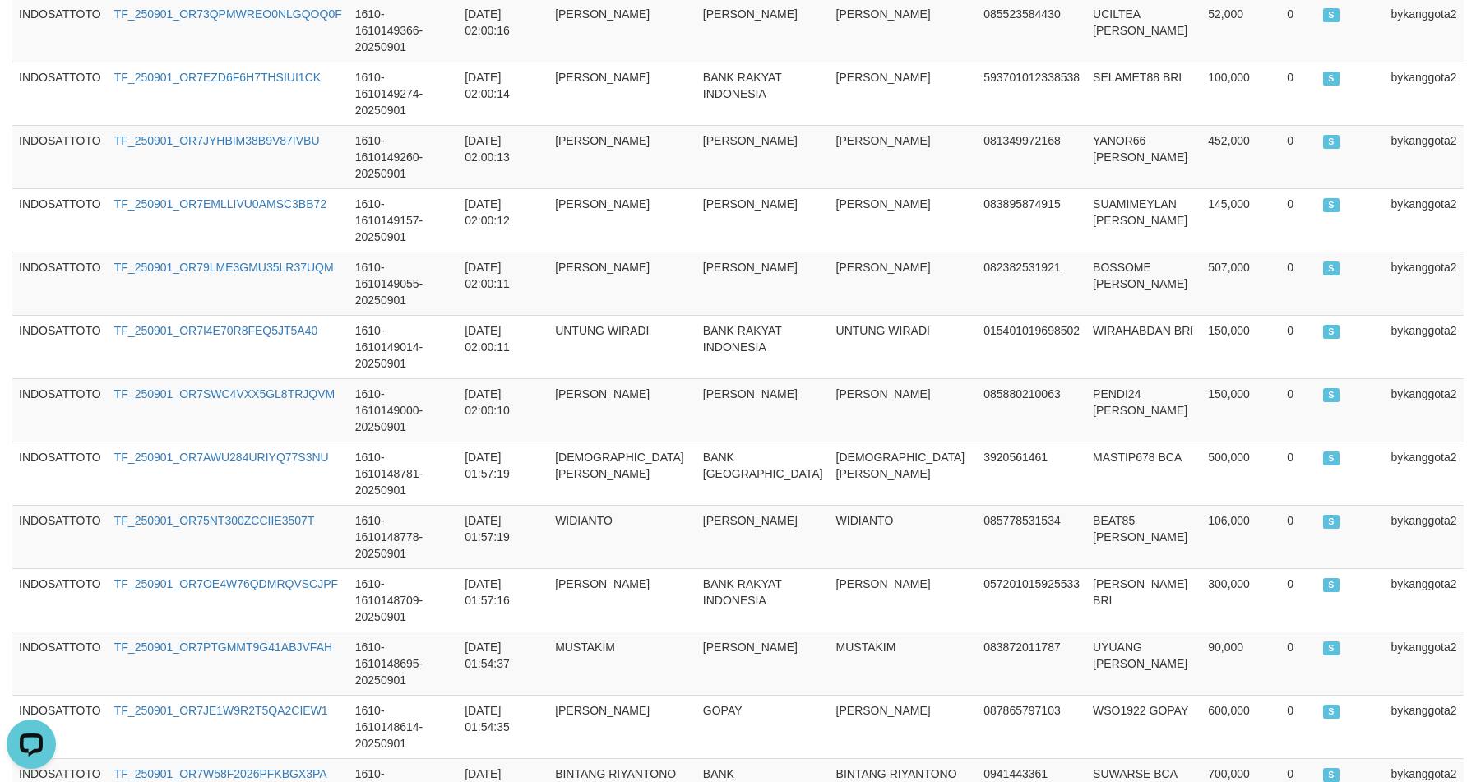
scroll to position [4170, 0]
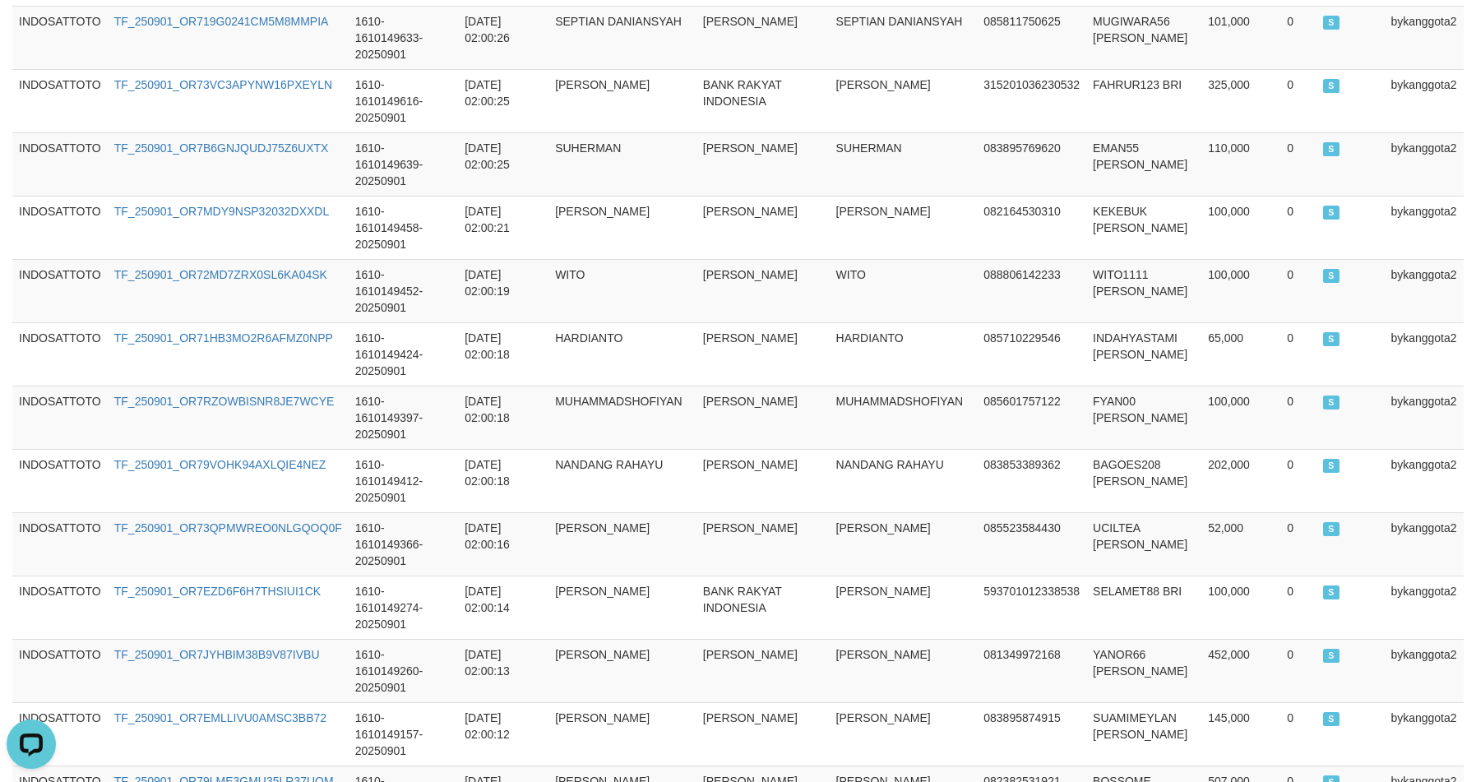
scroll to position [3657, 0]
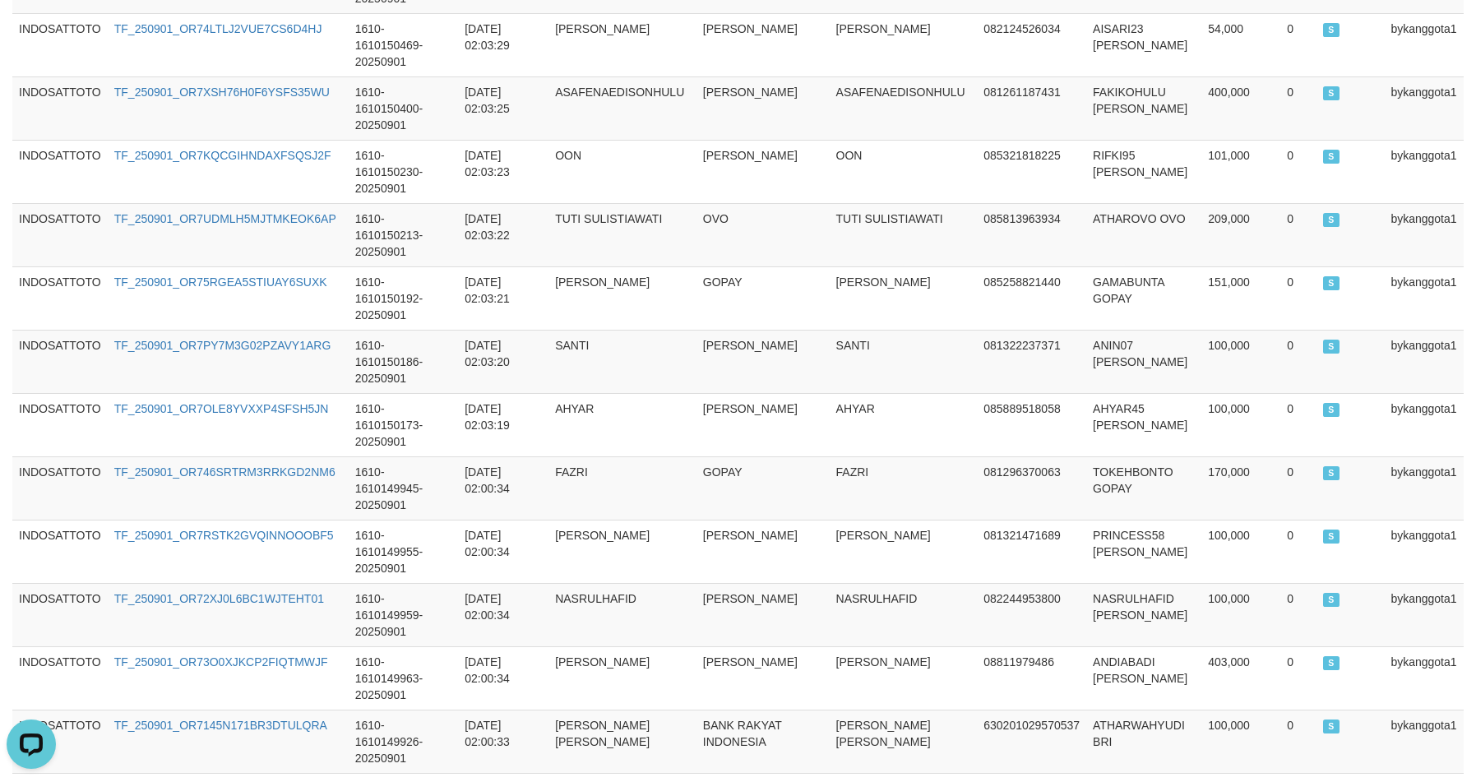
scroll to position [2526, 0]
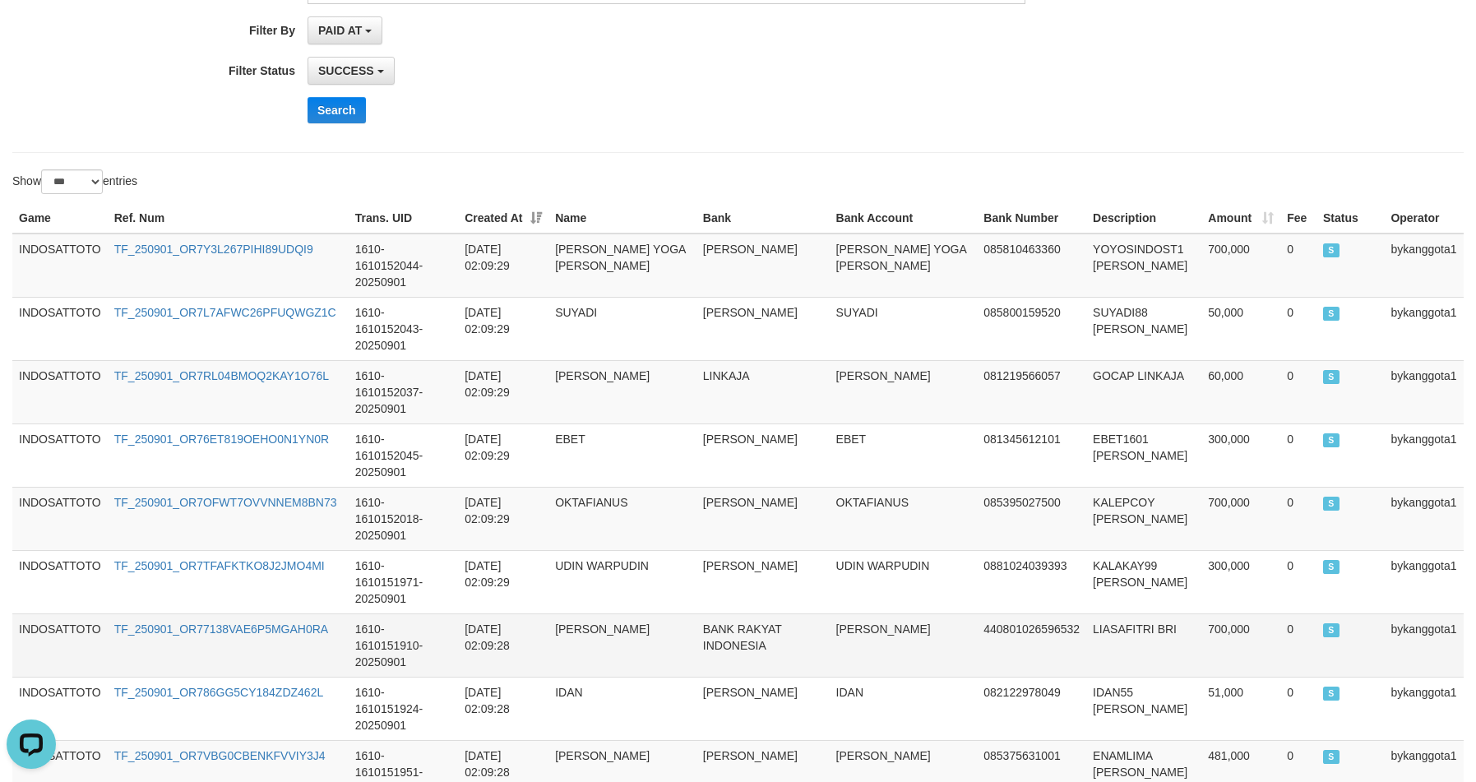
scroll to position [2339, 0]
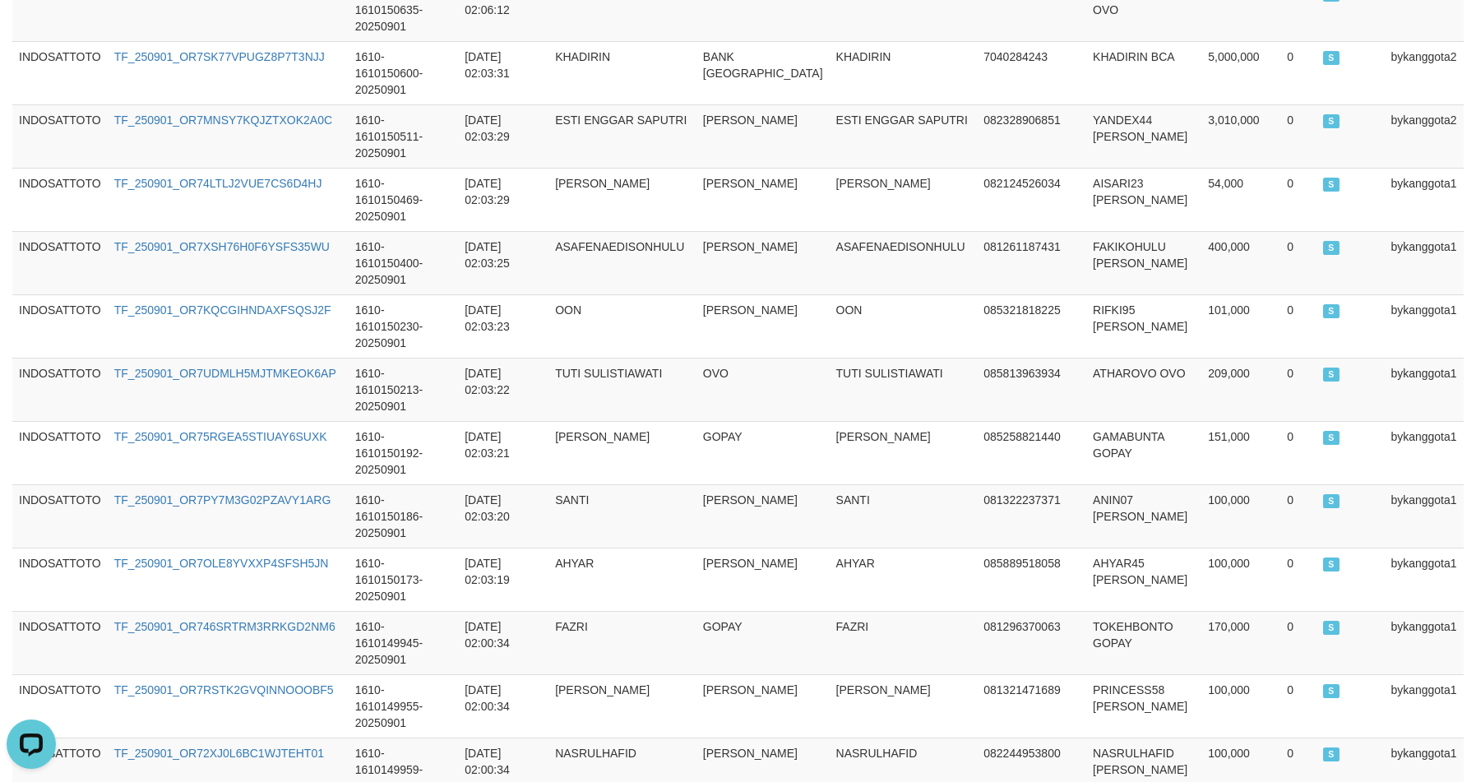
copy td "ZAKI88"
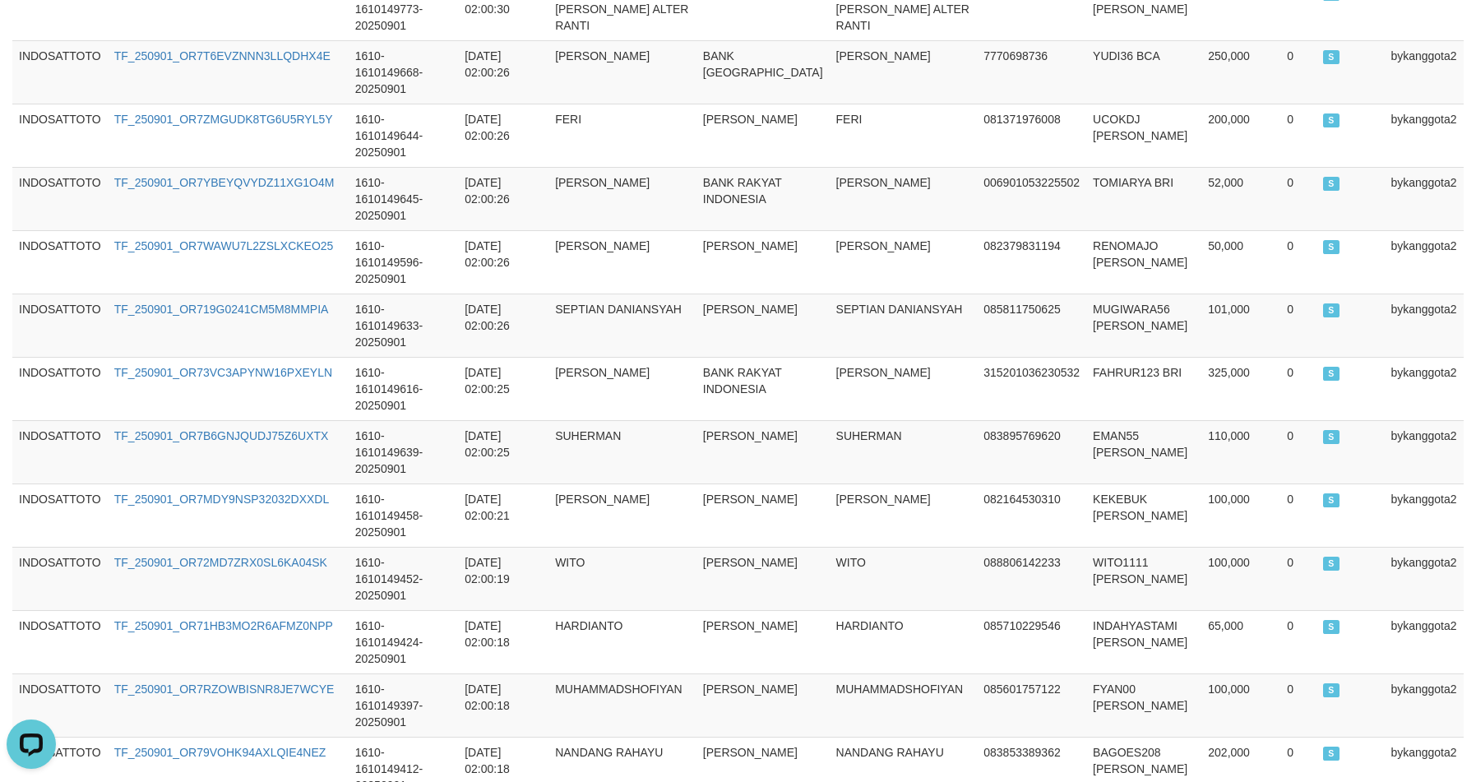
scroll to position [3599, 0]
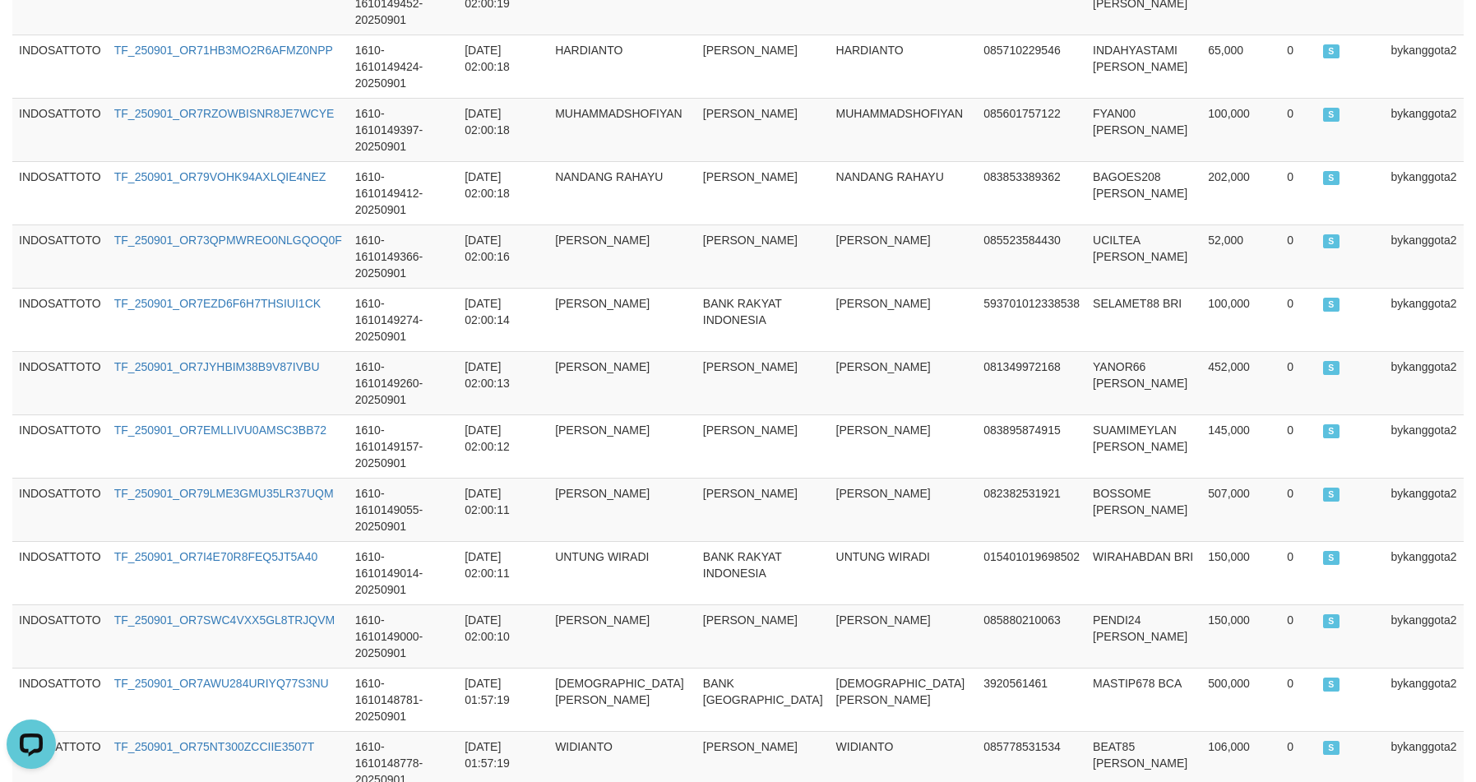
scroll to position [3881, 0]
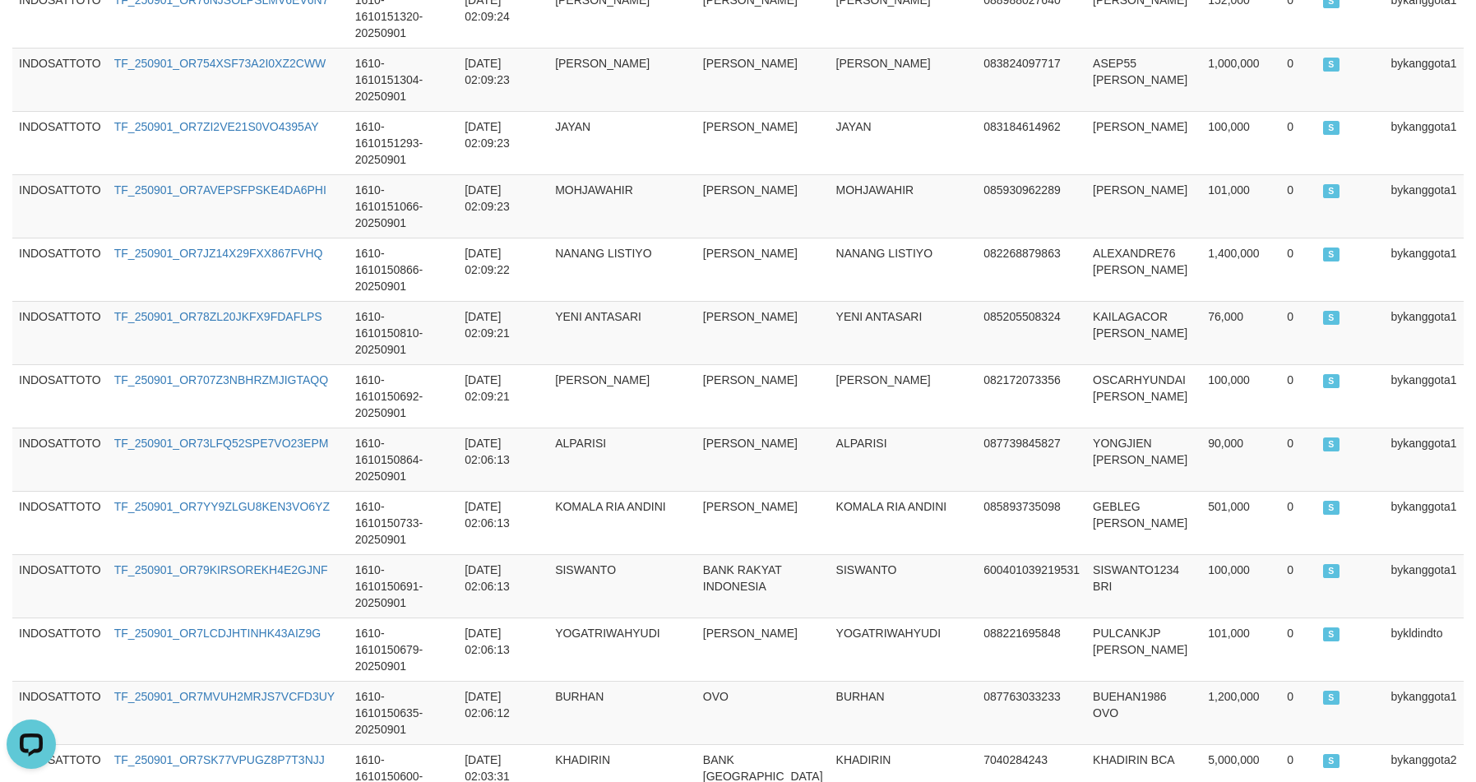
scroll to position [1600, 0]
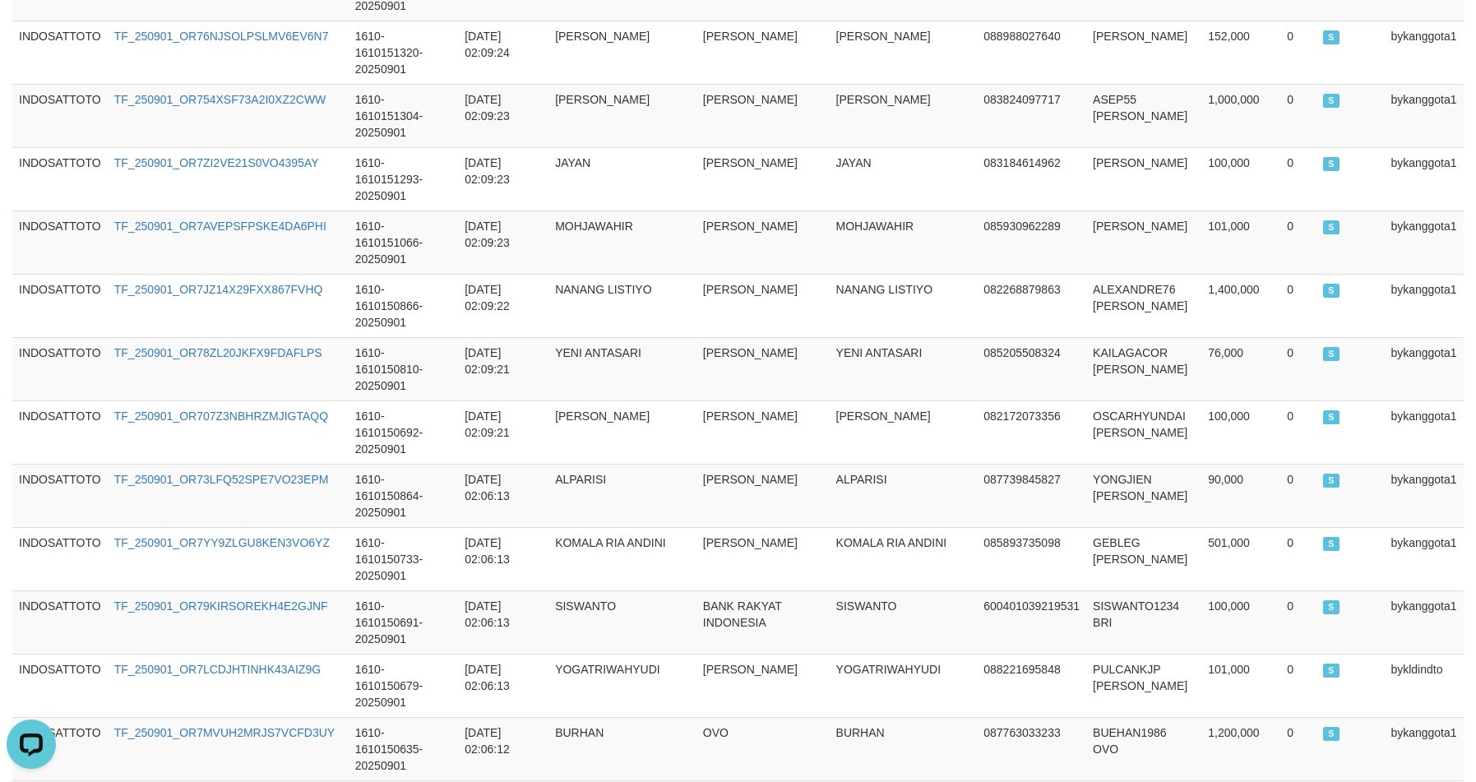
click at [1115, 590] on td "SISWANTO1234 BRI" at bounding box center [1143, 621] width 115 height 63
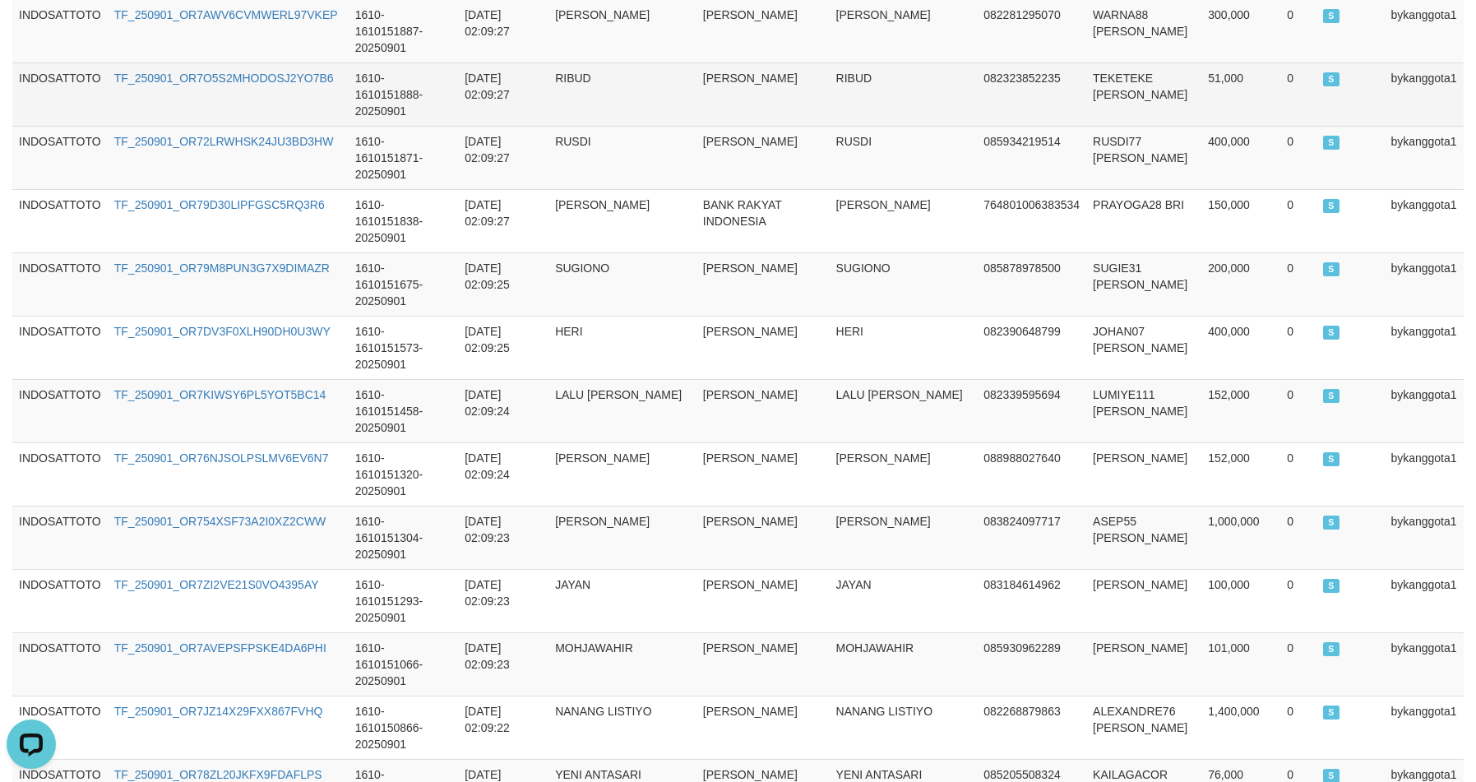
scroll to position [1086, 0]
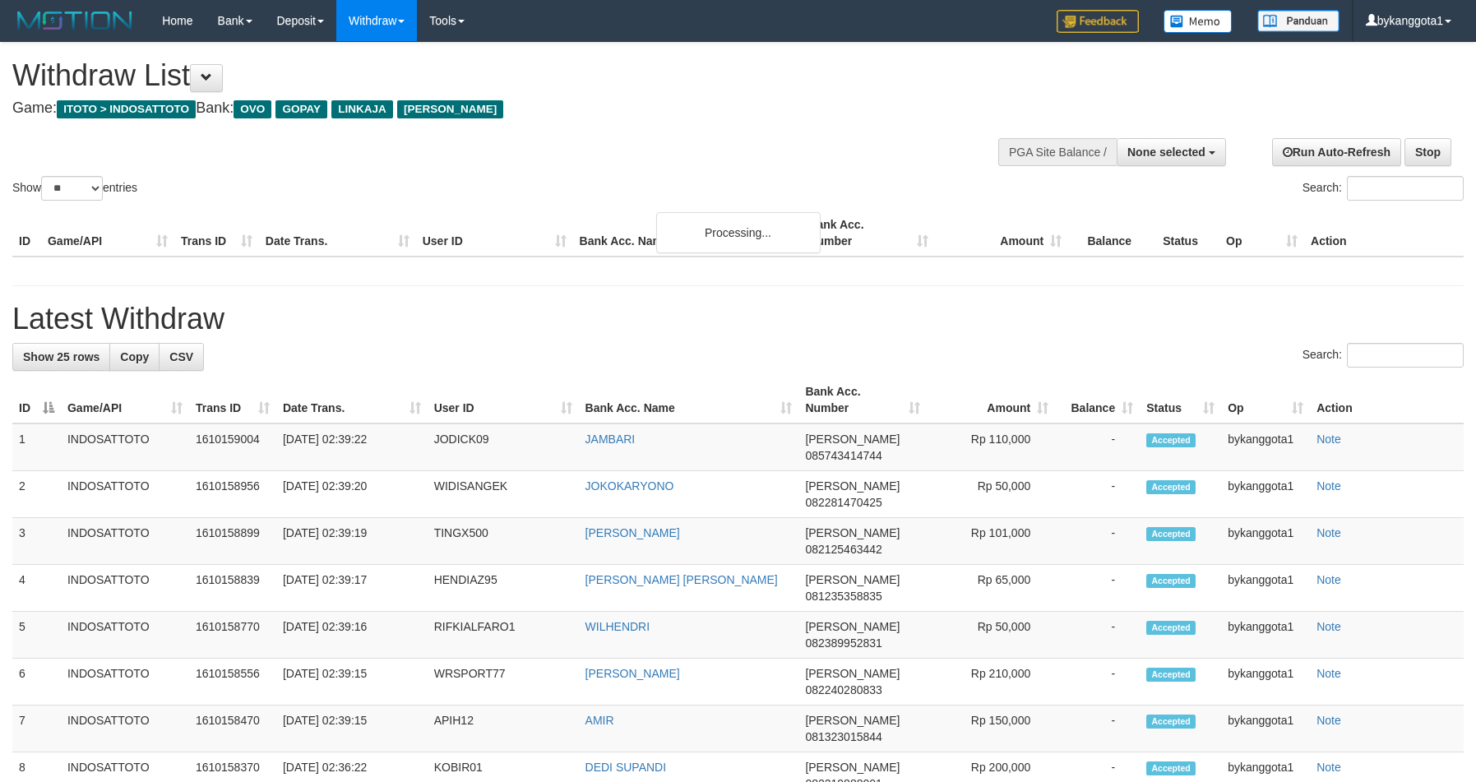
select select
select select "**"
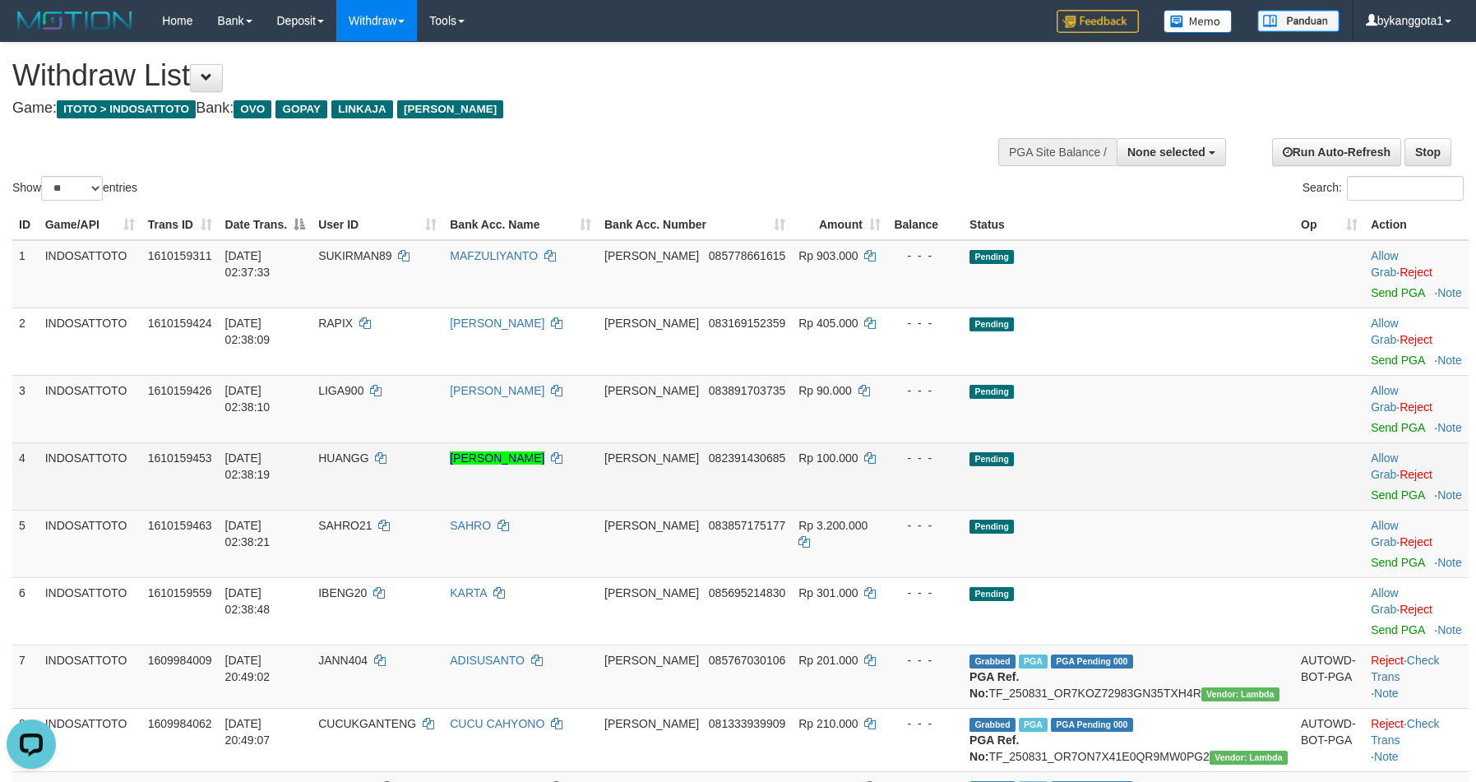
click at [1160, 442] on td "Pending" at bounding box center [1128, 475] width 331 height 67
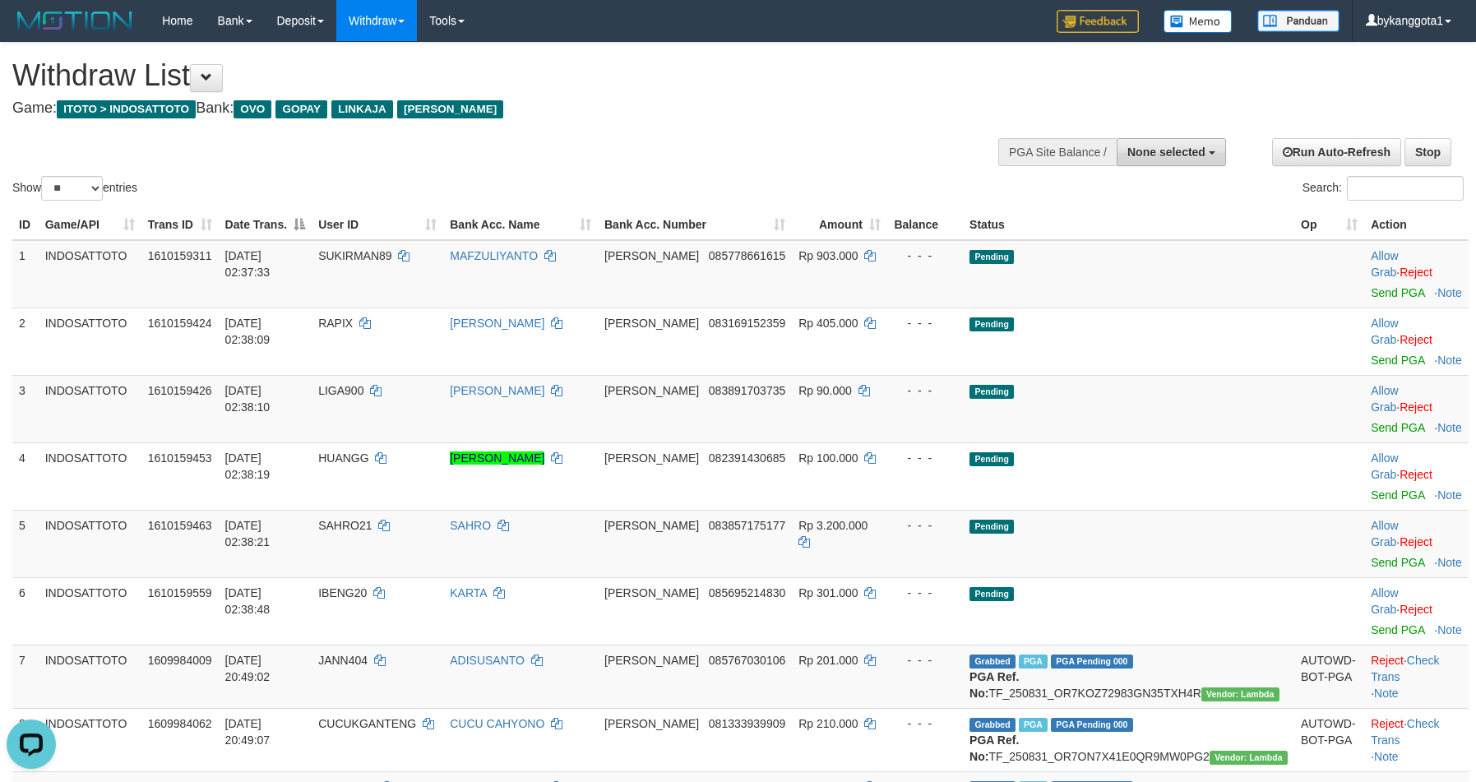
click at [1188, 159] on button "None selected" at bounding box center [1170, 152] width 109 height 28
click at [1148, 230] on label "[ITOTO] INDOSATTOTO" at bounding box center [1137, 234] width 176 height 21
select select "****"
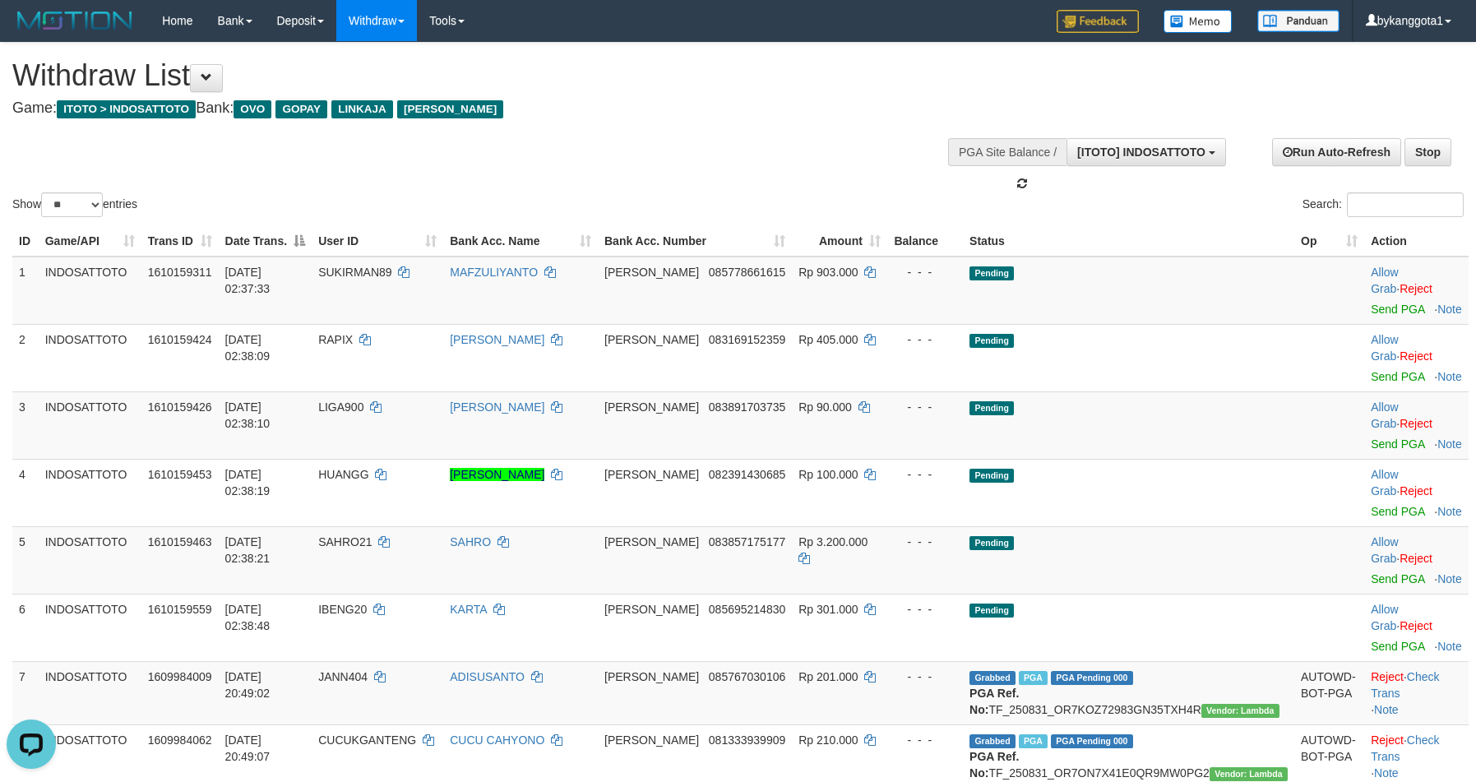
scroll to position [14, 0]
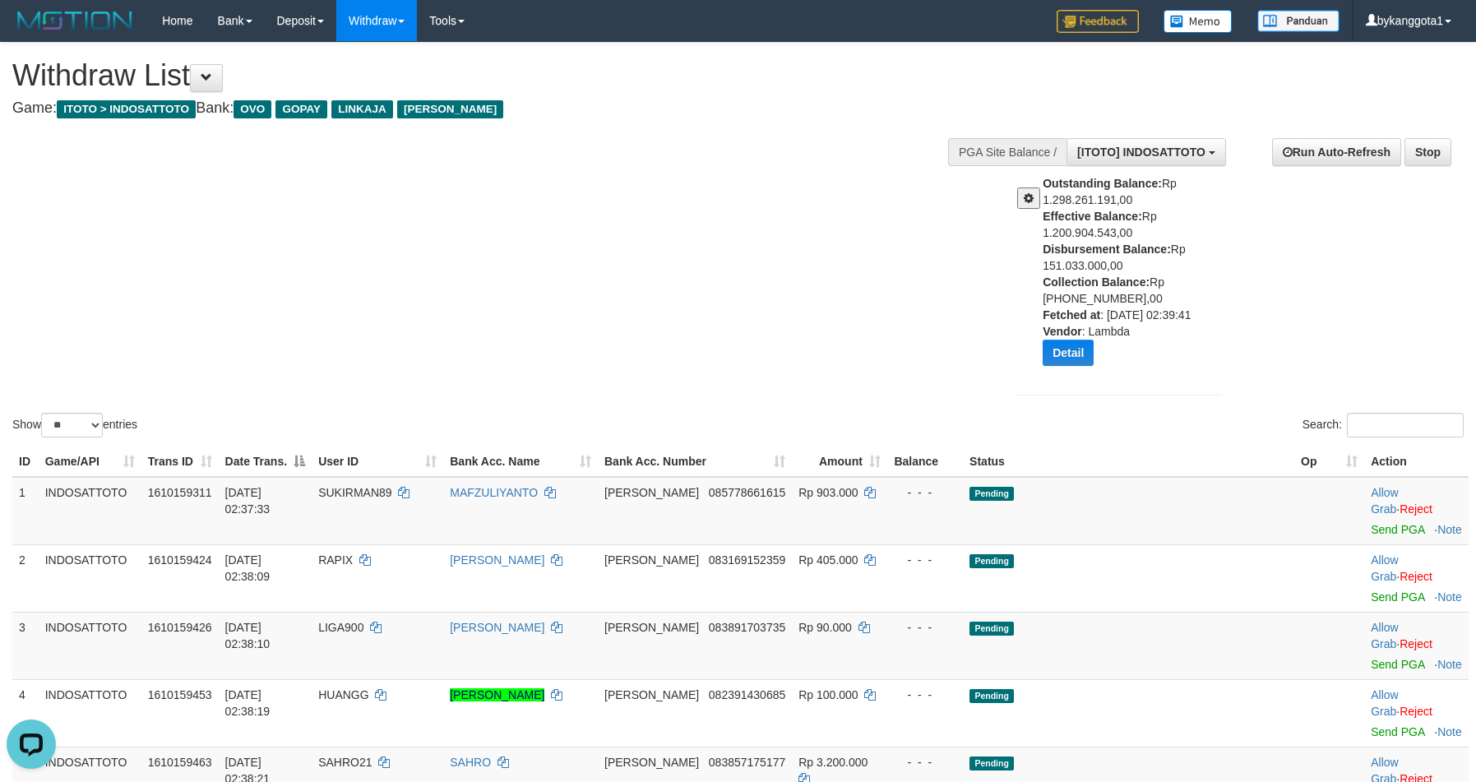
drag, startPoint x: 1041, startPoint y: 249, endPoint x: 1157, endPoint y: 263, distance: 117.6
click at [1157, 263] on div "Outstanding Balance: Rp 1.298.261.191,00 Effective Balance: Rp 1.200.904.543,00…" at bounding box center [1119, 276] width 229 height 203
copy div "Disbursement Balance: Rp 151.033.000,00"
click at [1114, 407] on div "Outstanding Balance: Rp 1.298.261.191,00 Effective Balance: Rp 1.200.904.543,00…" at bounding box center [1119, 269] width 205 height 286
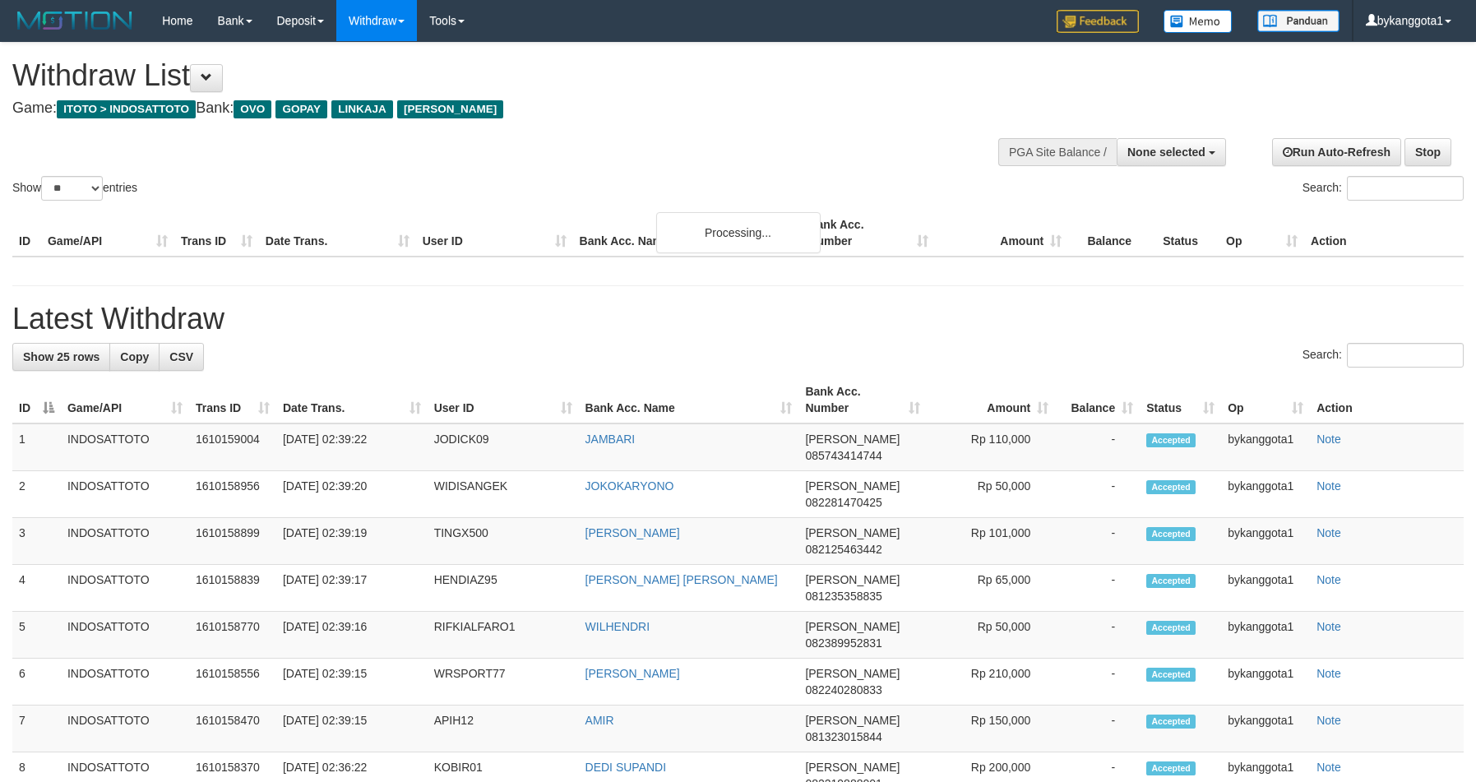
select select
select select "**"
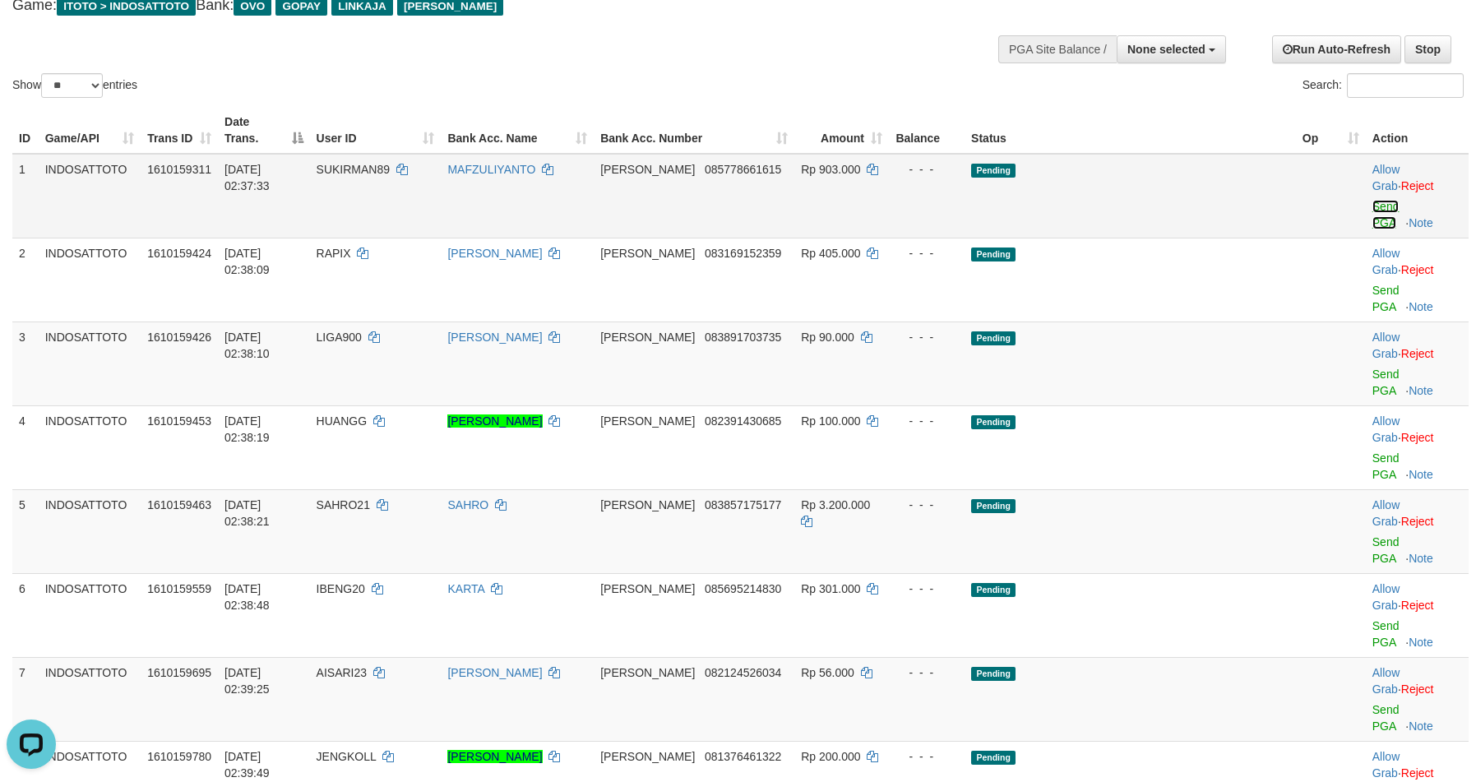
click at [1372, 200] on link "Send PGA" at bounding box center [1385, 215] width 27 height 30
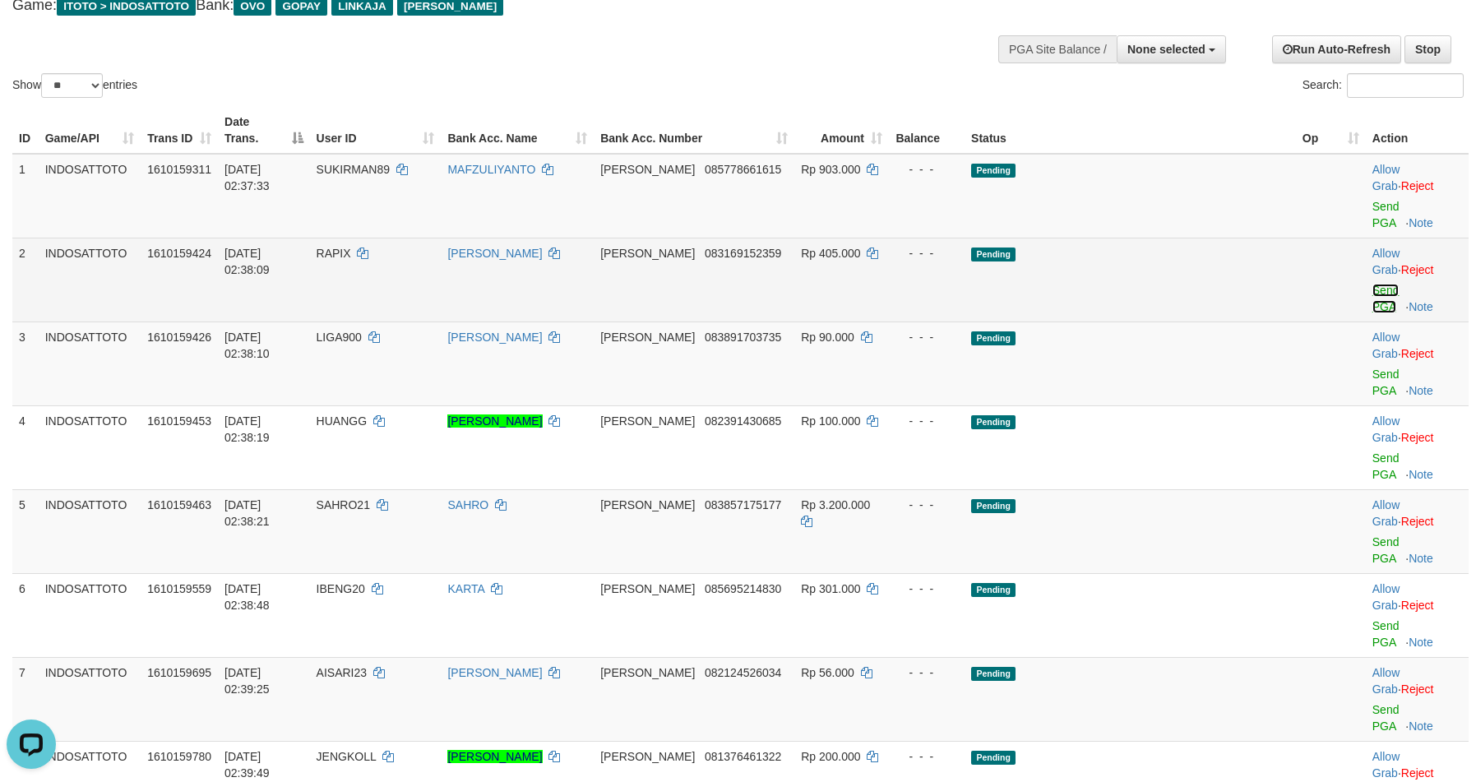
click at [1372, 284] on link "Send PGA" at bounding box center [1385, 299] width 27 height 30
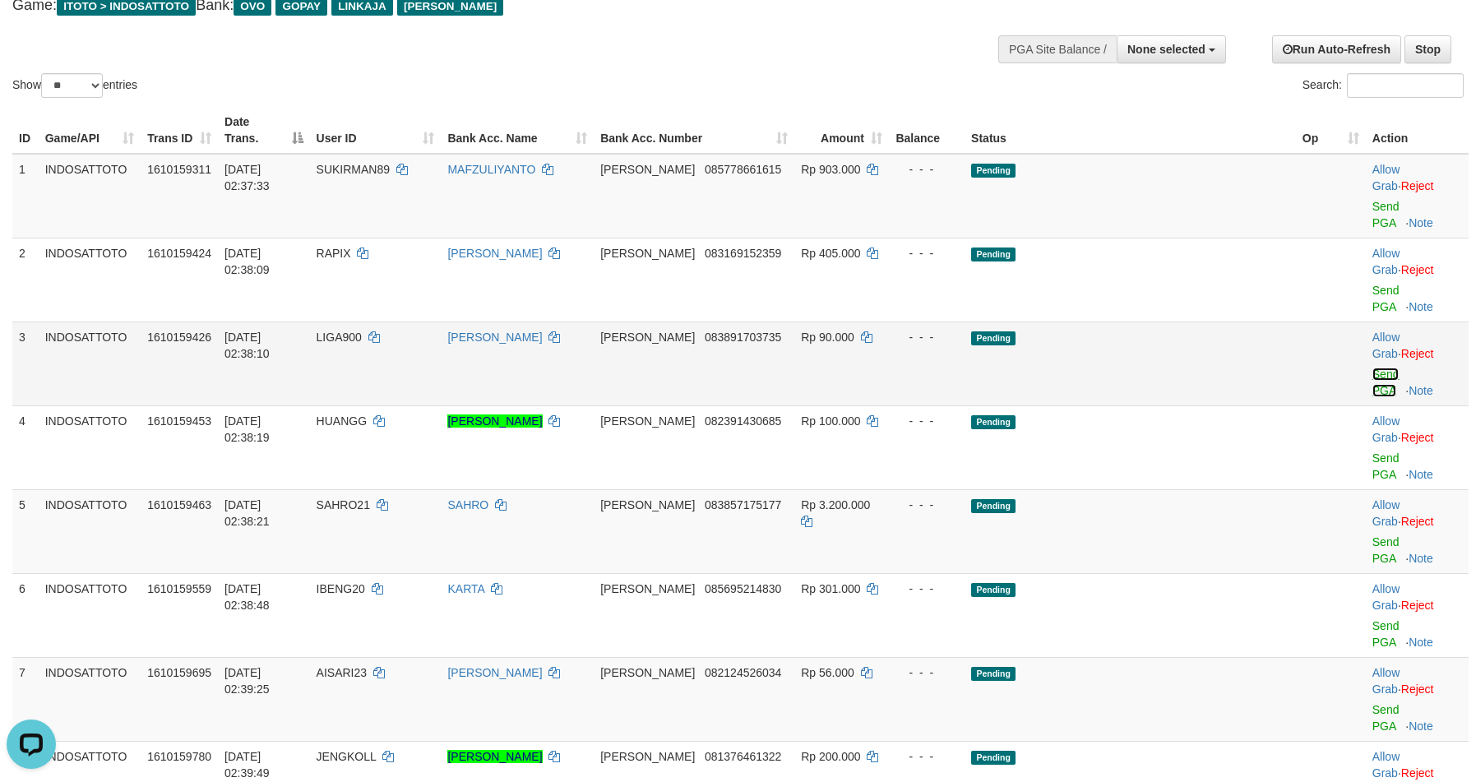
click at [1372, 367] on link "Send PGA" at bounding box center [1385, 382] width 27 height 30
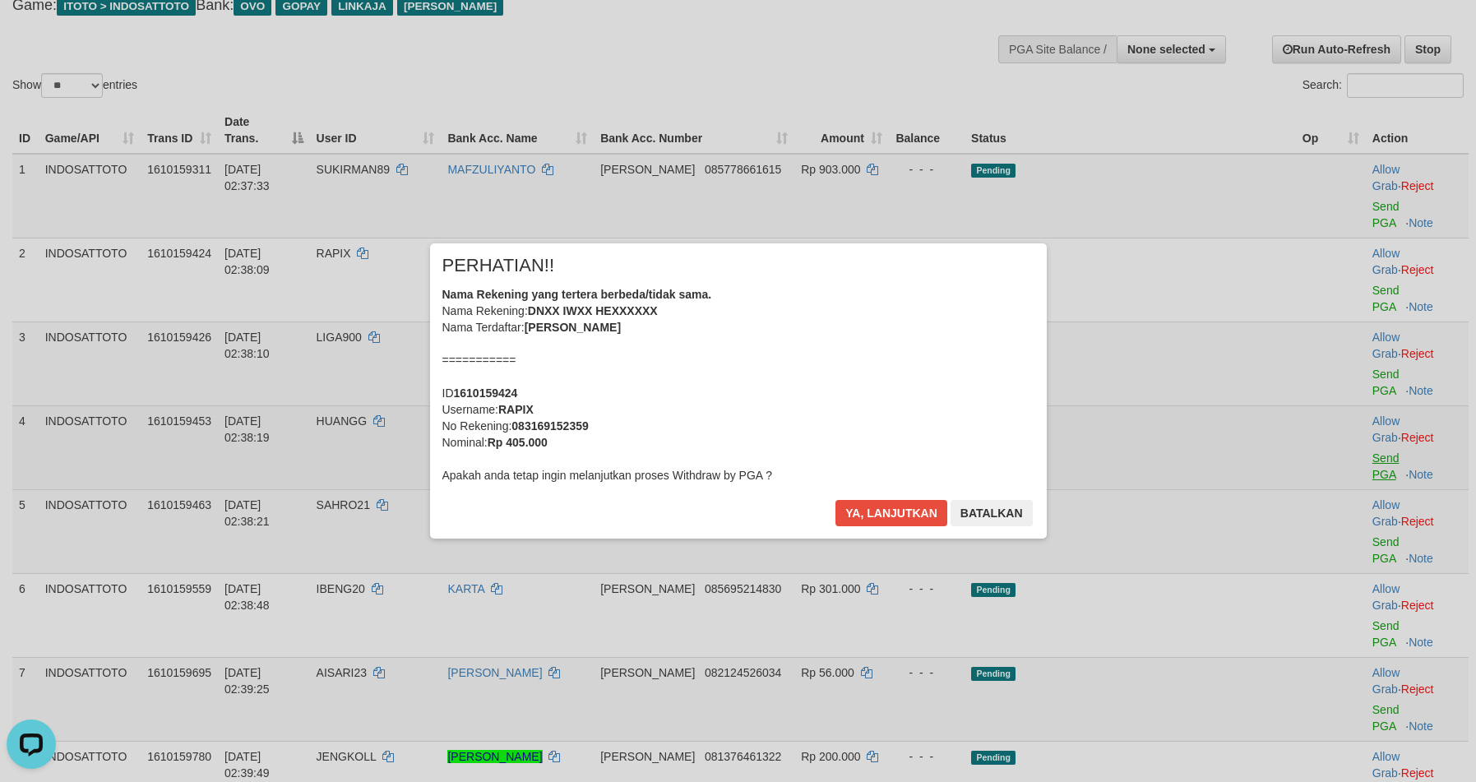
click at [1351, 323] on div "× PERHATIAN!! Nama Rekening yang tertera berbeda/tidak sama. Nama Rekening: DNX…" at bounding box center [738, 390] width 1476 height 360
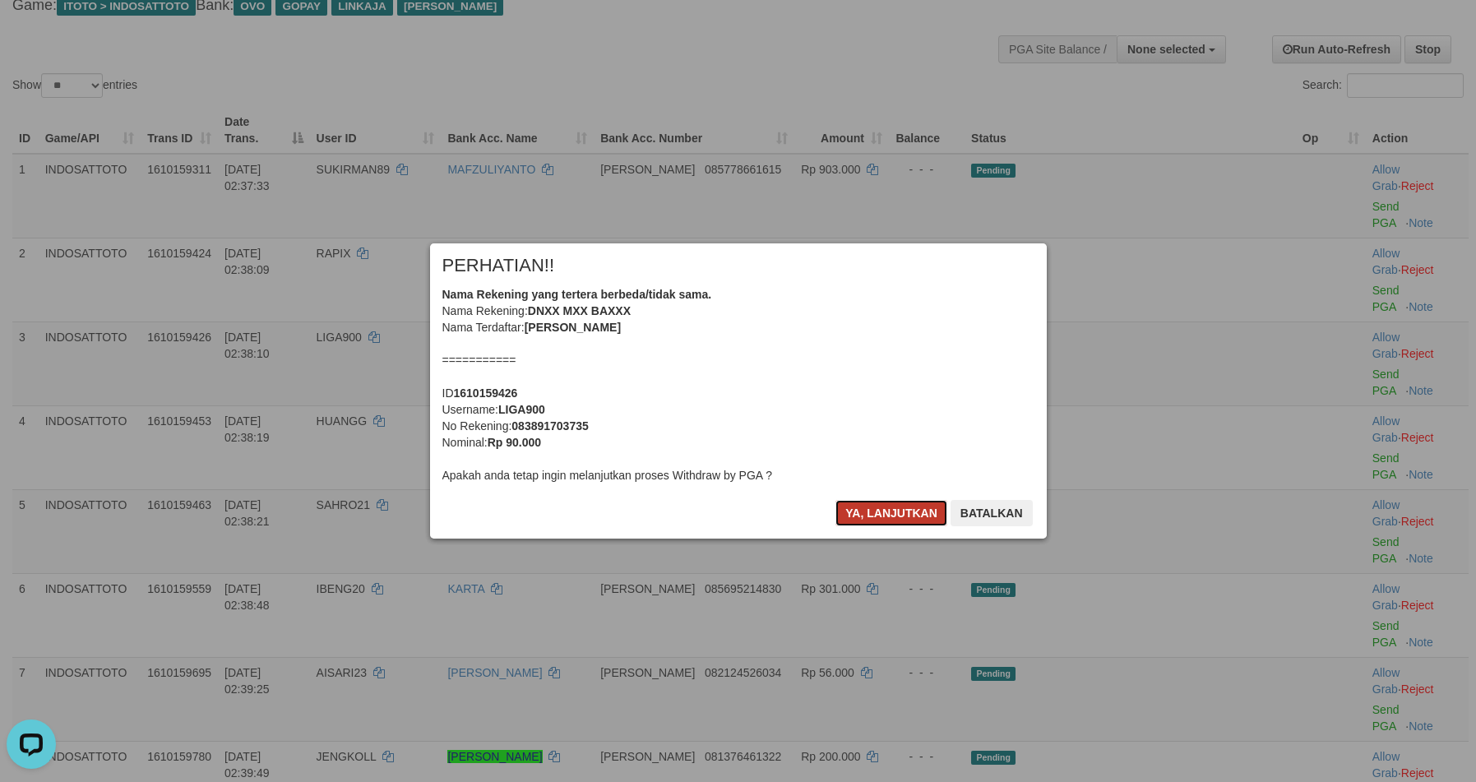
click at [862, 515] on button "Ya, lanjutkan" at bounding box center [891, 513] width 112 height 26
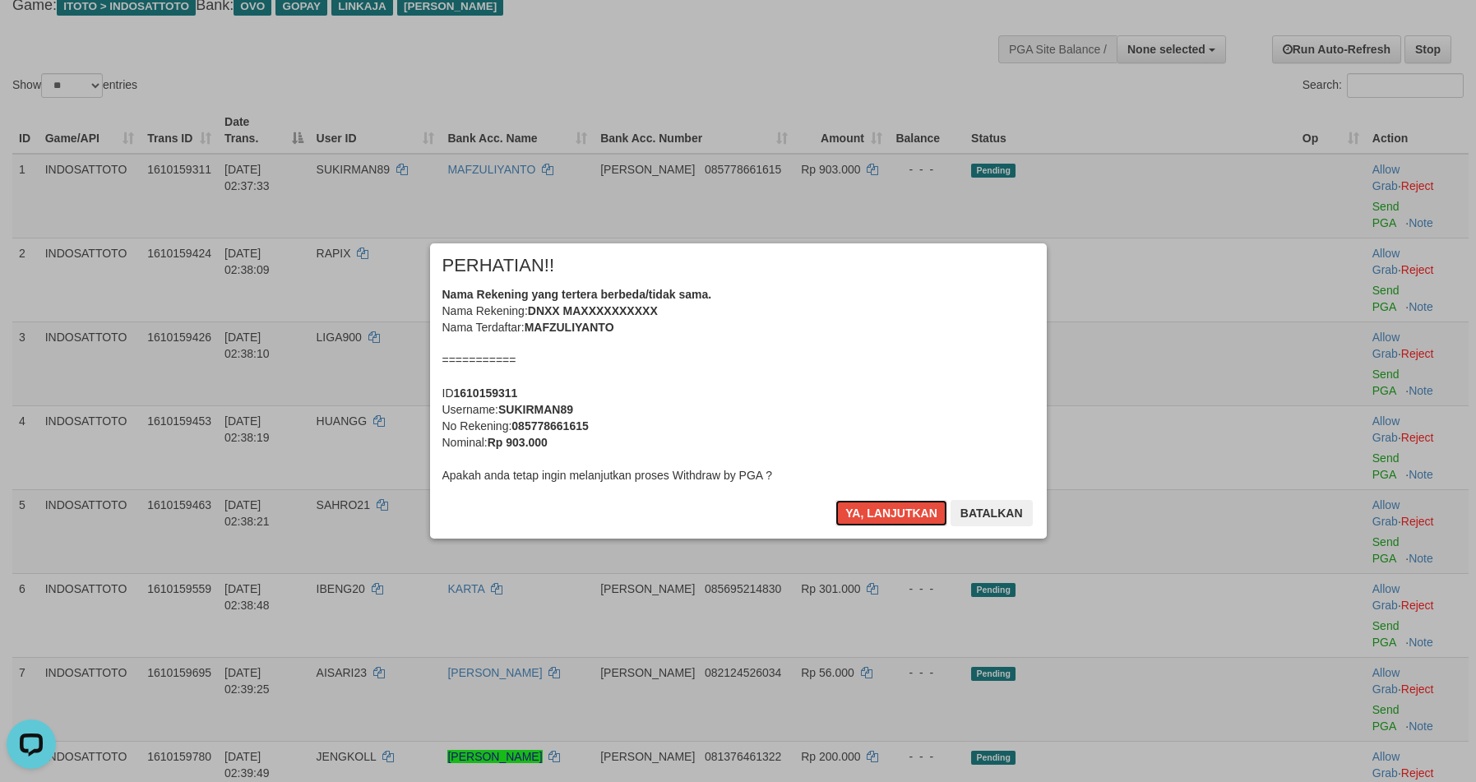
click at [862, 515] on button "Ya, lanjutkan" at bounding box center [891, 513] width 112 height 26
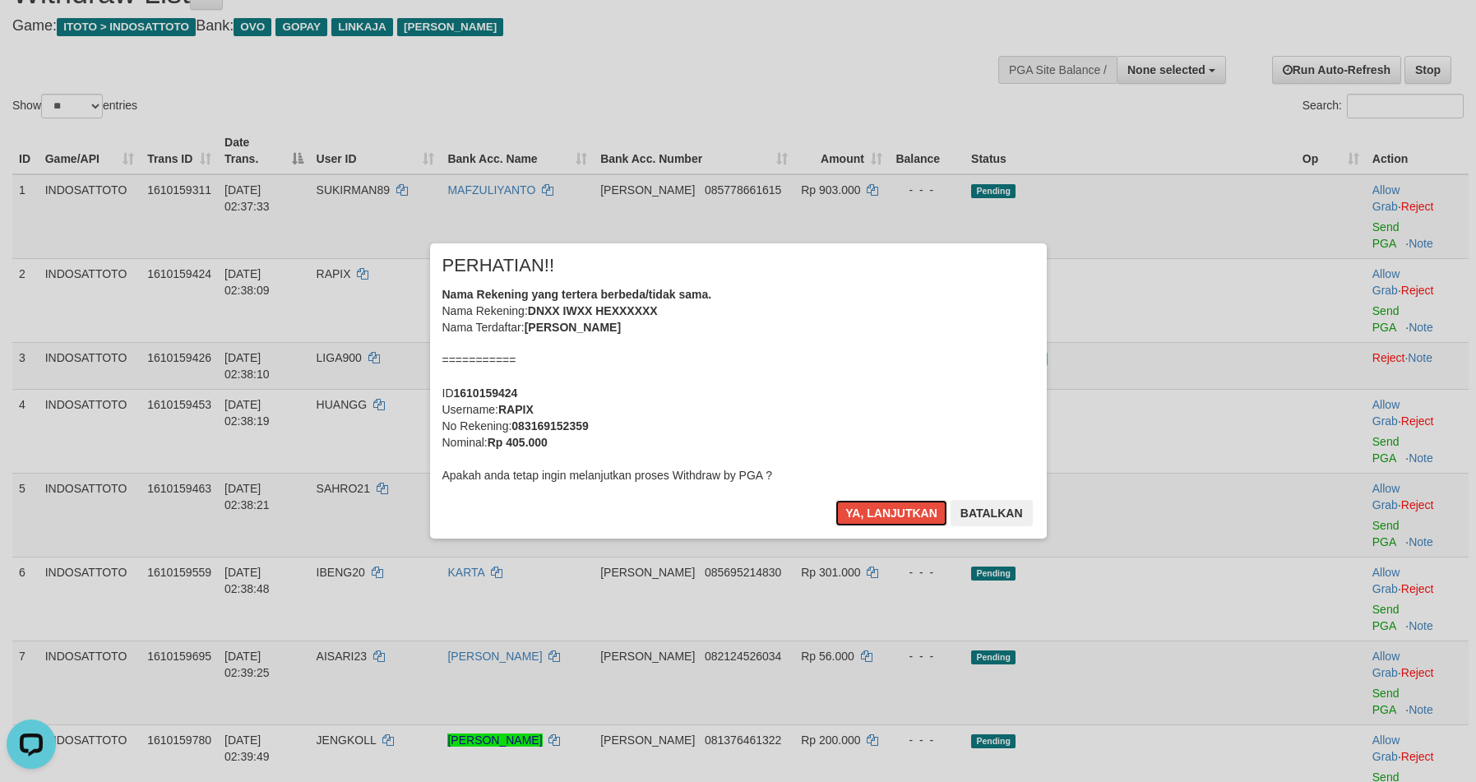
click at [862, 515] on button "Ya, lanjutkan" at bounding box center [891, 513] width 112 height 26
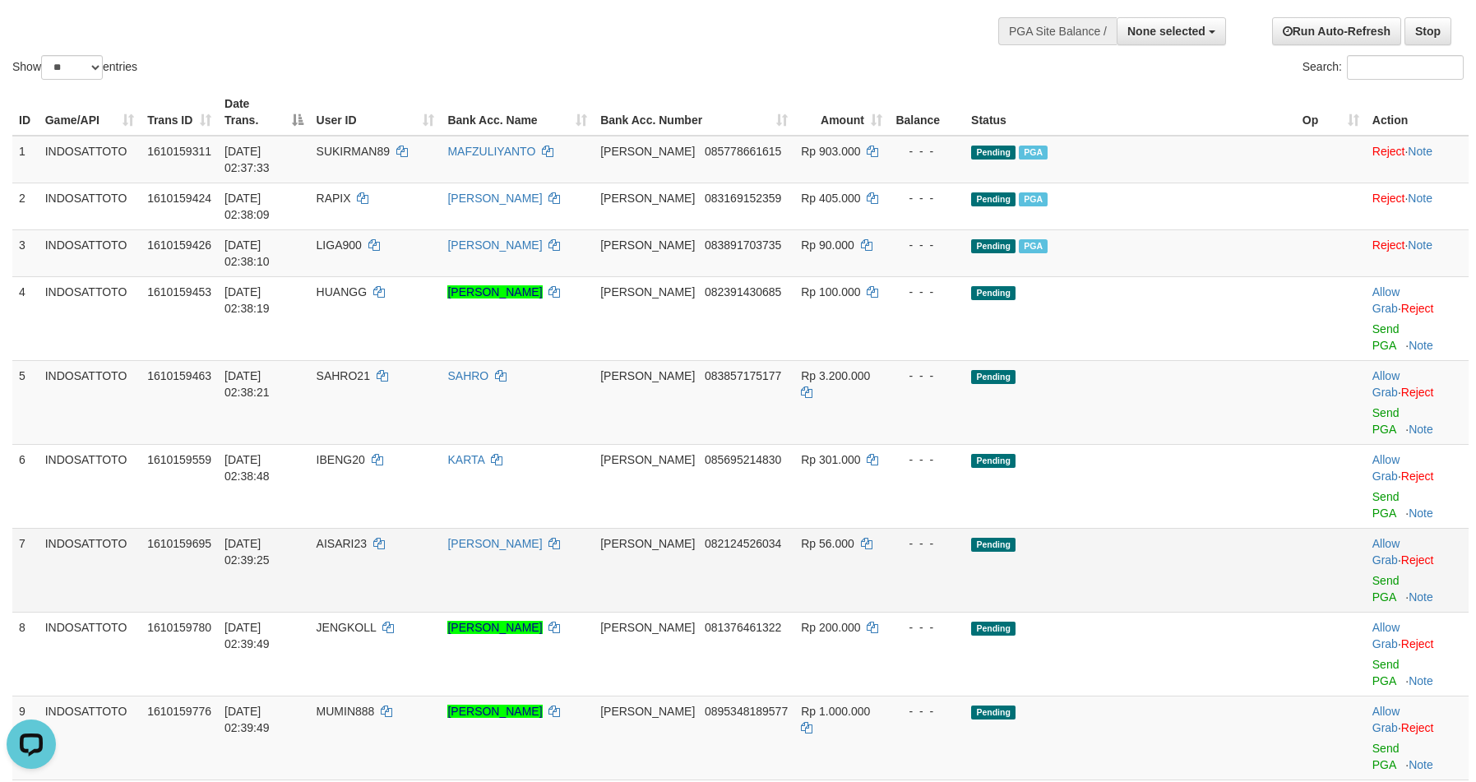
scroll to position [144, 0]
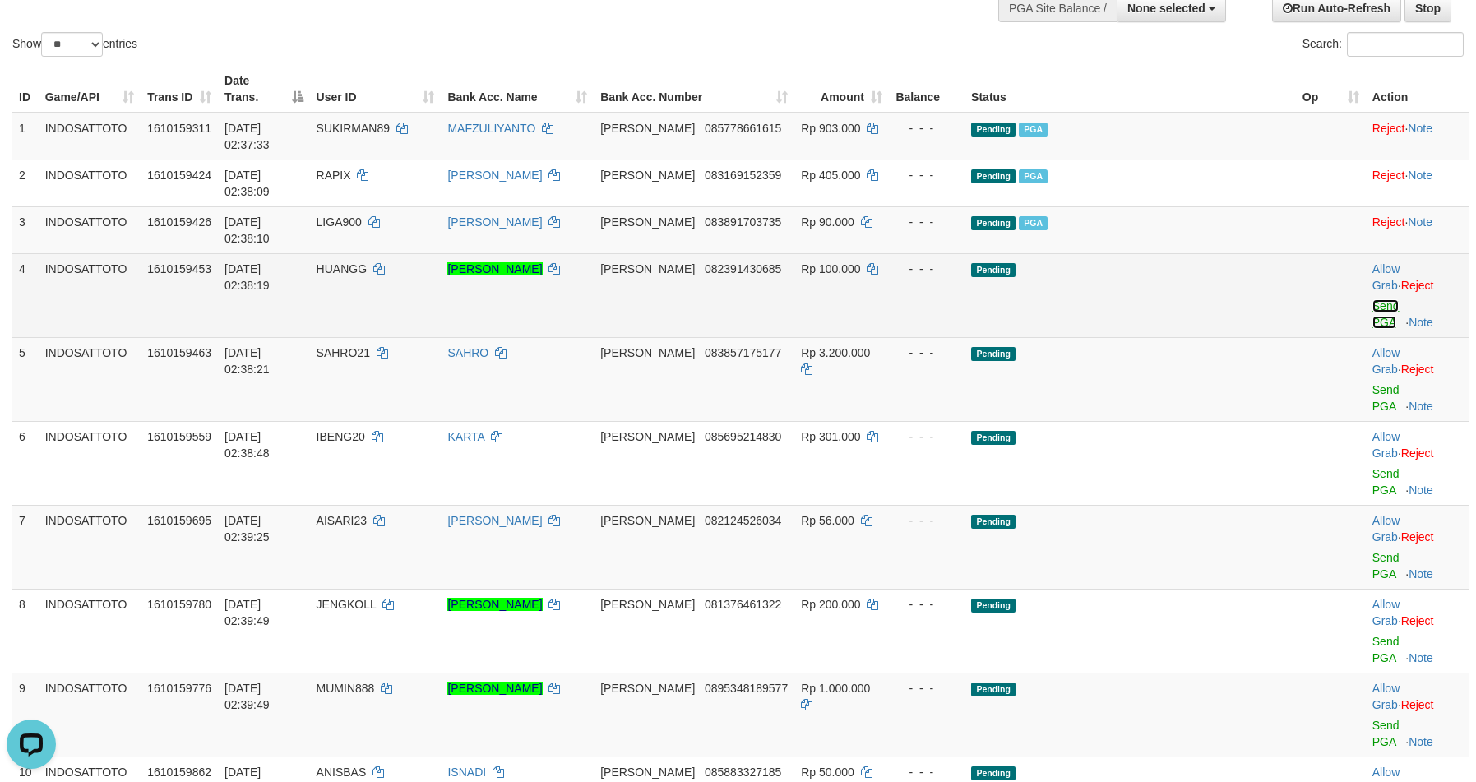
click at [1372, 299] on link "Send PGA" at bounding box center [1385, 314] width 27 height 30
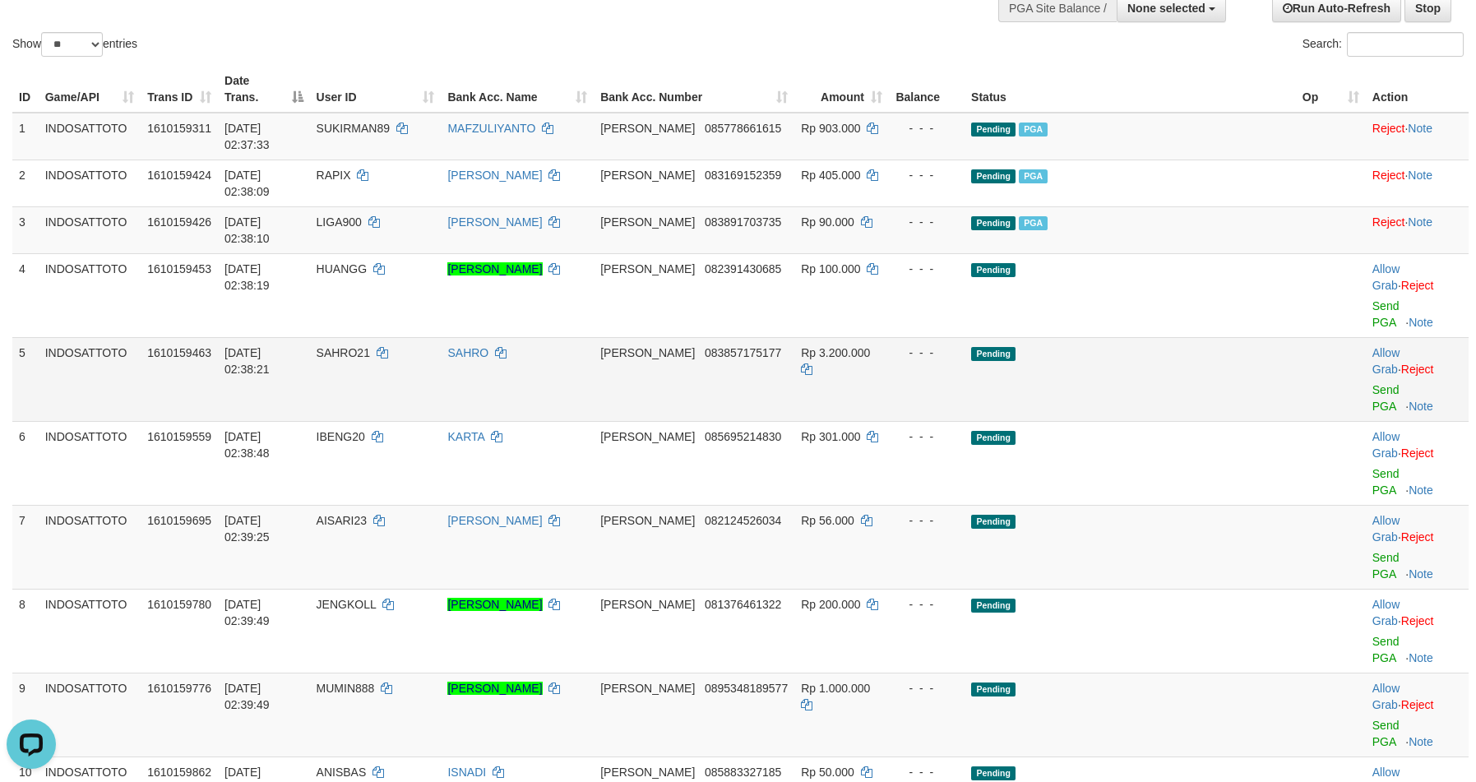
click at [1365, 337] on td "Allow Grab · Reject Send PGA · Note" at bounding box center [1416, 379] width 103 height 84
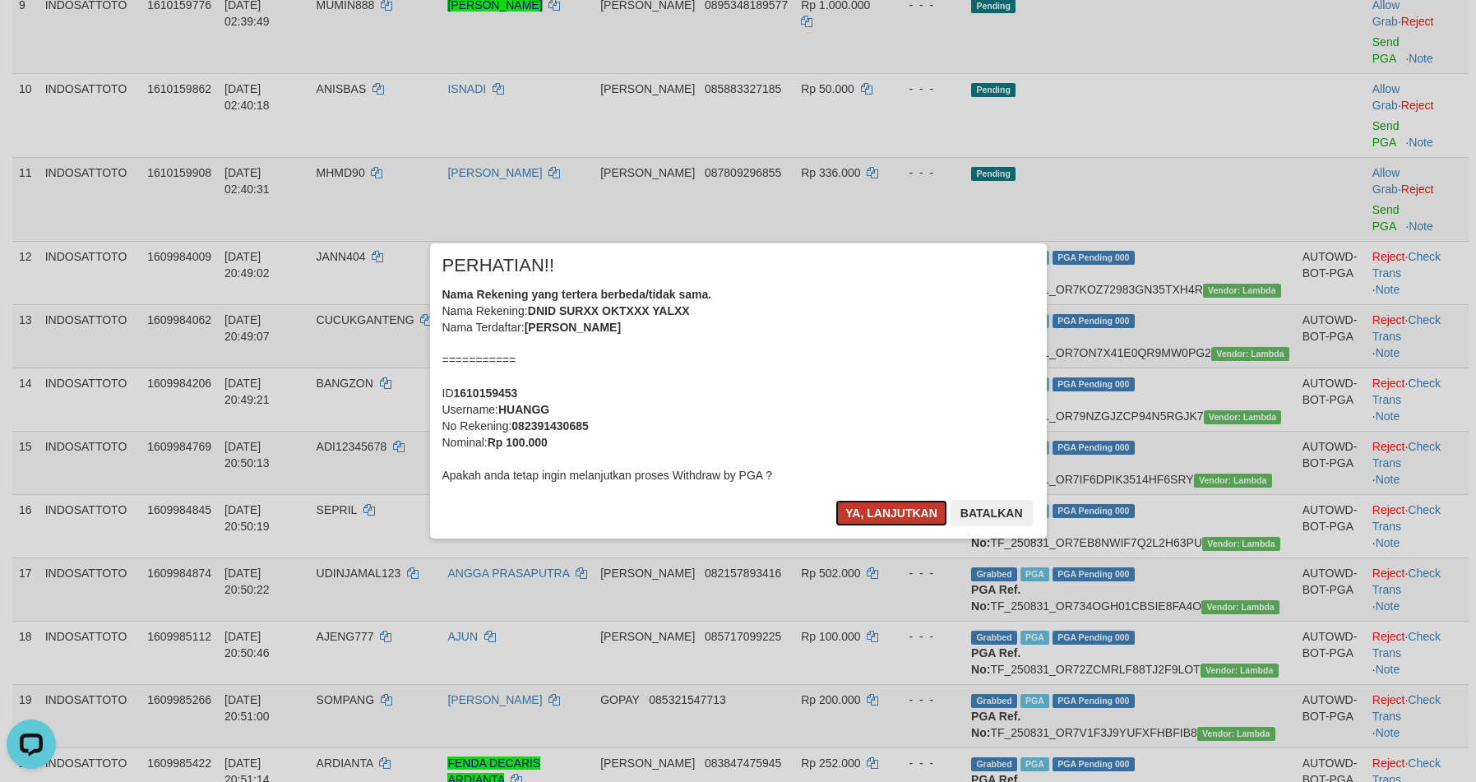
click at [902, 511] on button "Ya, lanjutkan" at bounding box center [891, 513] width 112 height 26
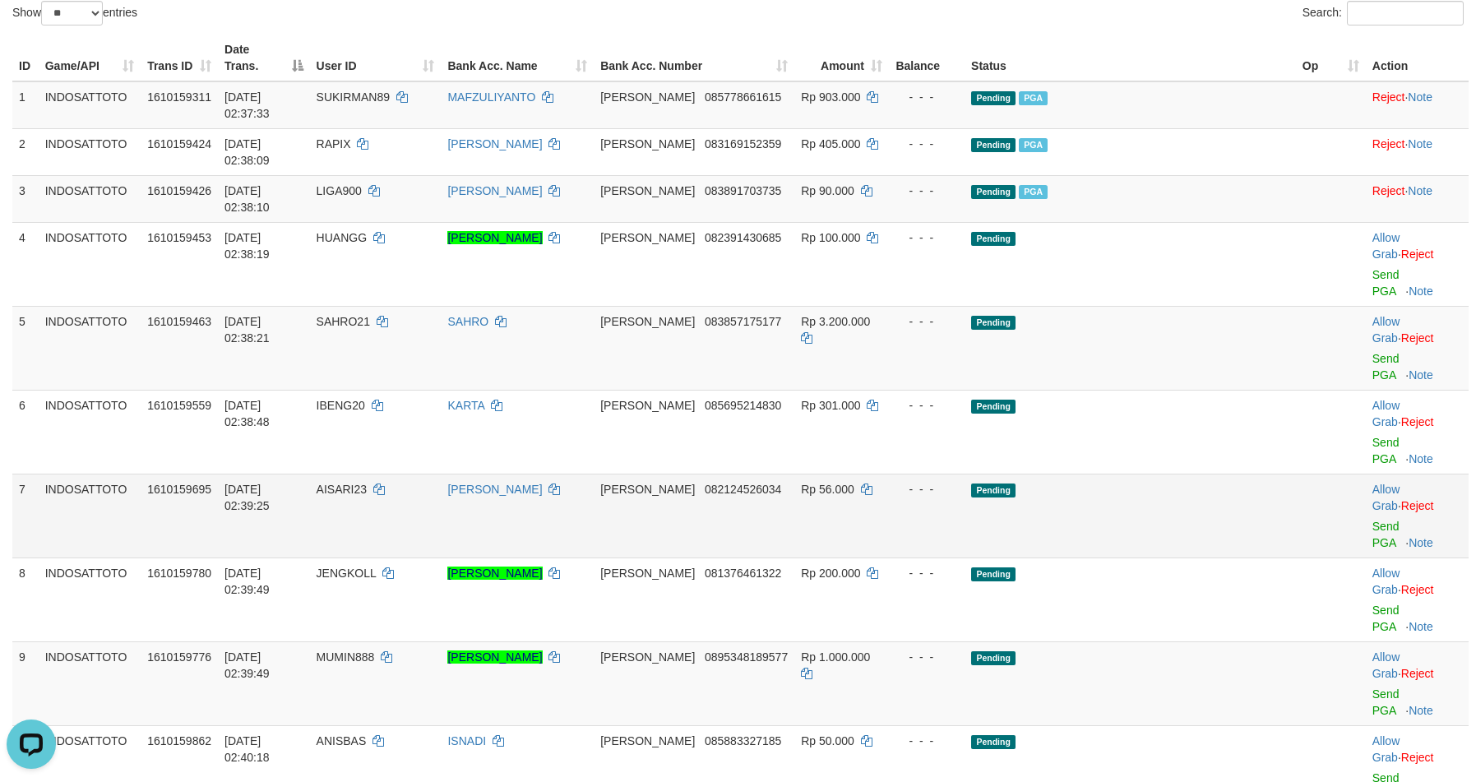
scroll to position [152, 0]
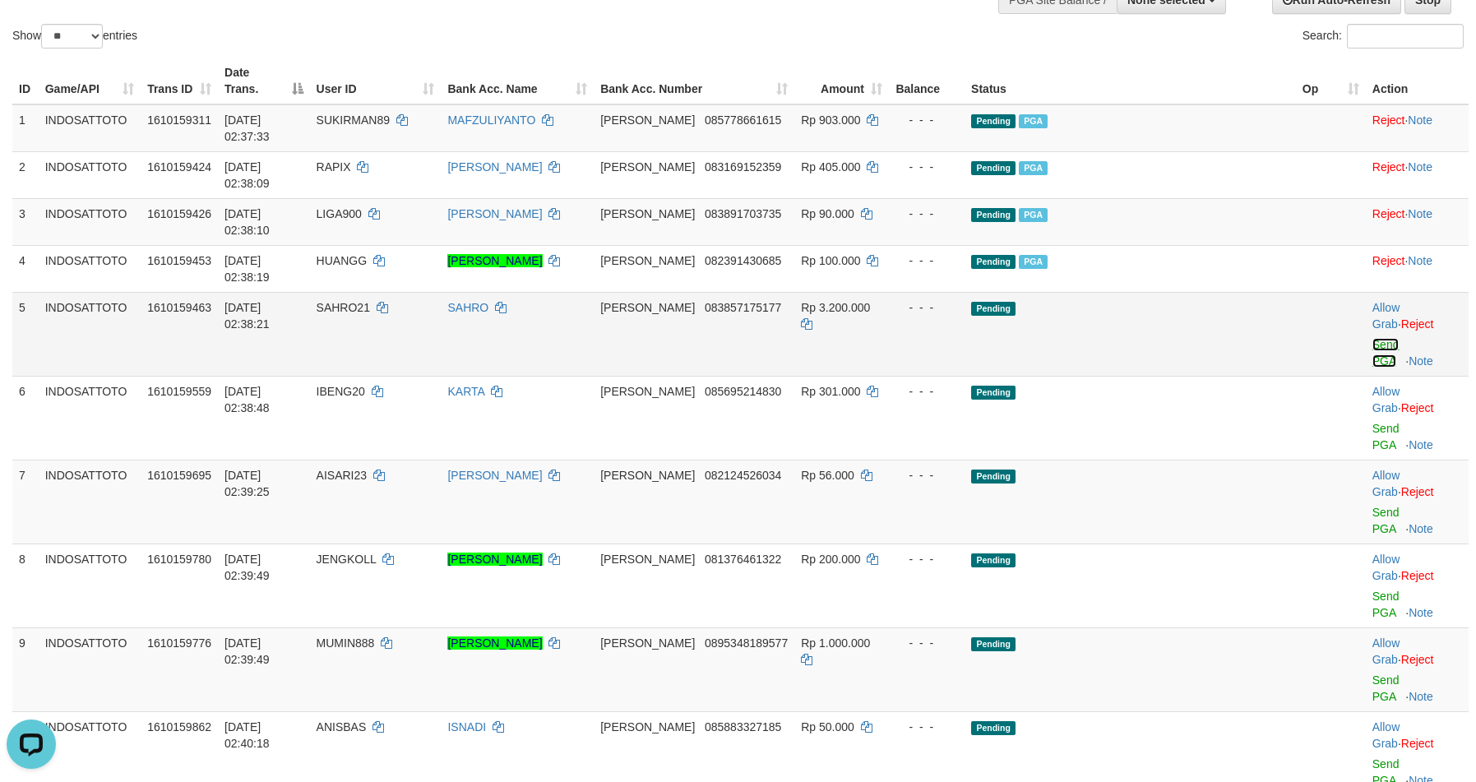
click at [1372, 338] on link "Send PGA" at bounding box center [1385, 353] width 27 height 30
click at [1372, 422] on link "Send PGA" at bounding box center [1385, 437] width 27 height 30
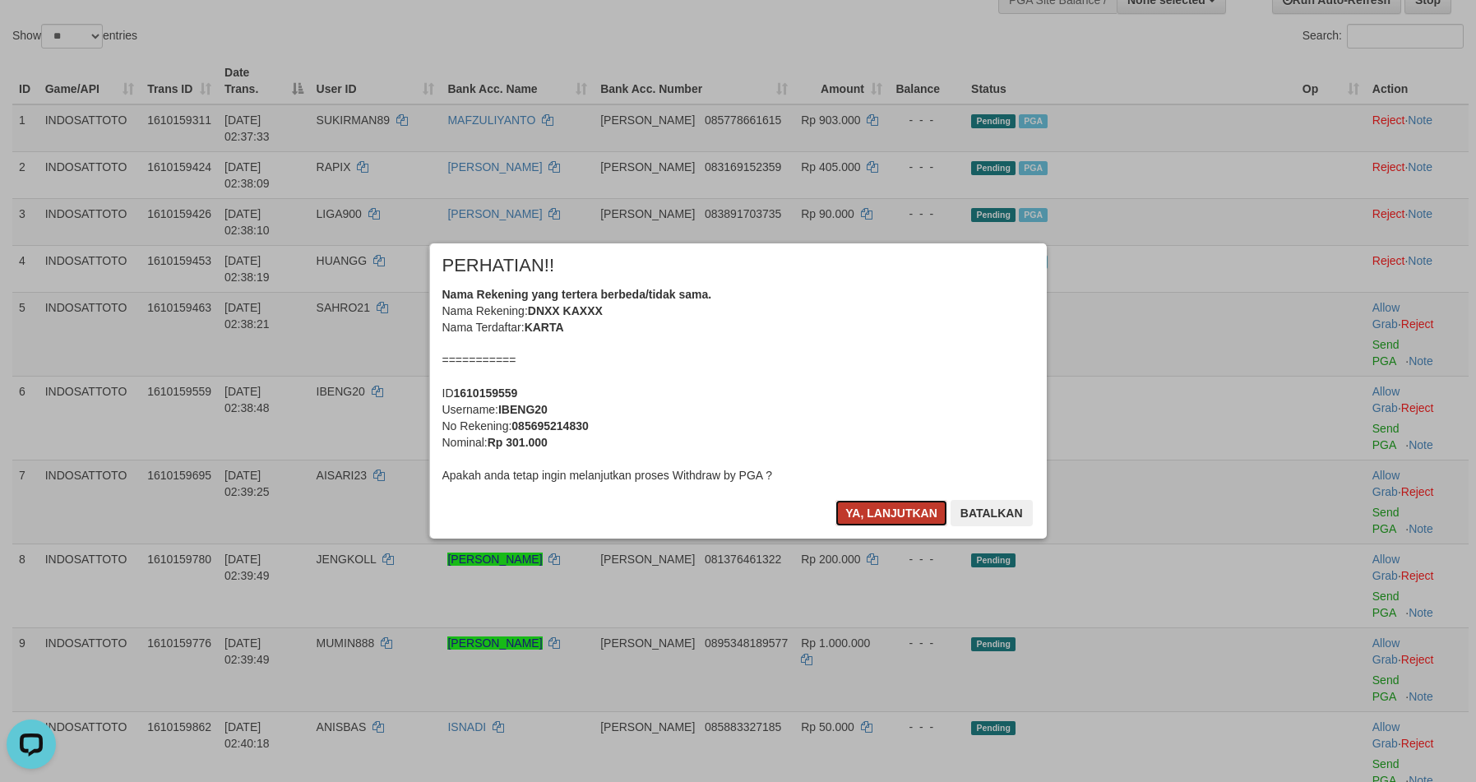
click at [880, 508] on button "Ya, lanjutkan" at bounding box center [891, 513] width 112 height 26
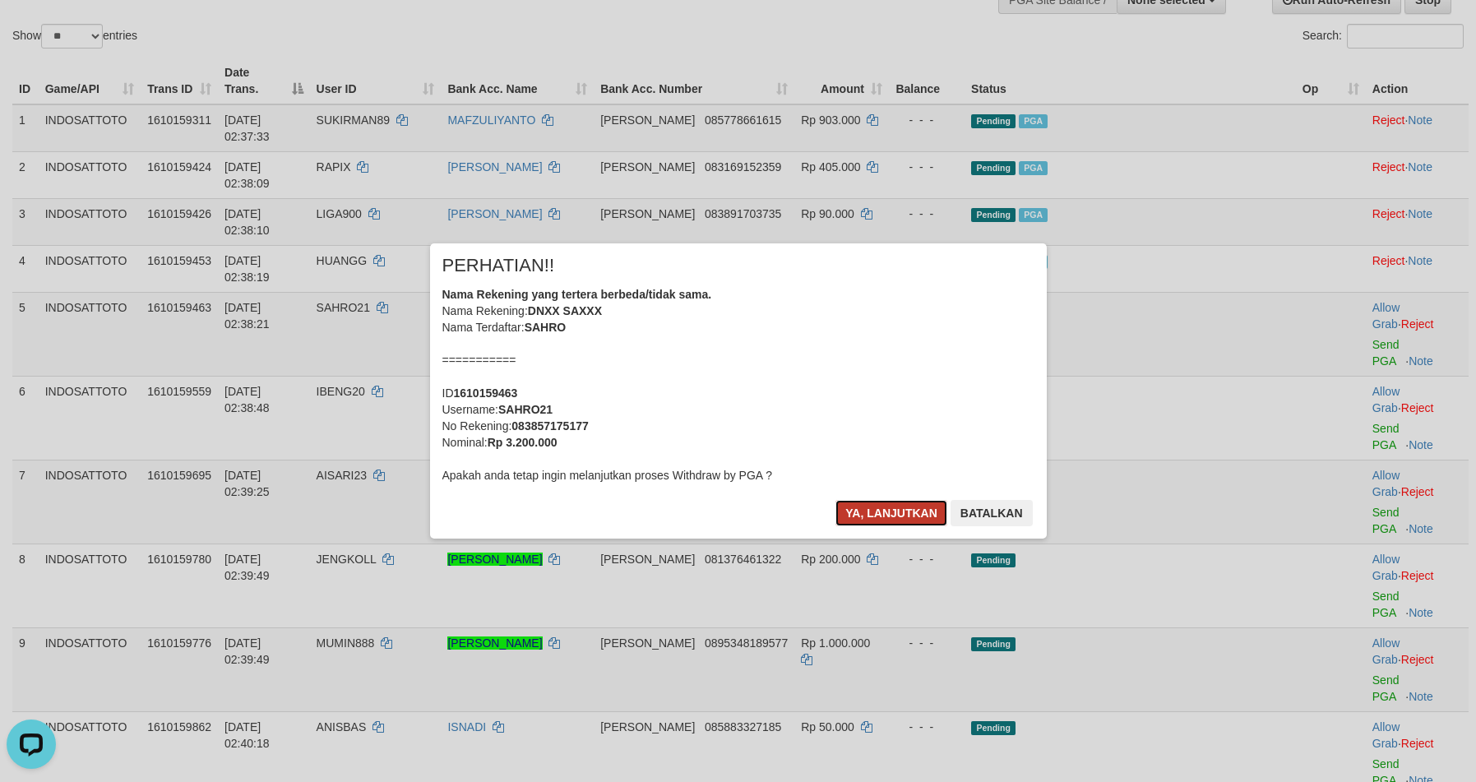
click at [876, 522] on button "Ya, lanjutkan" at bounding box center [891, 513] width 112 height 26
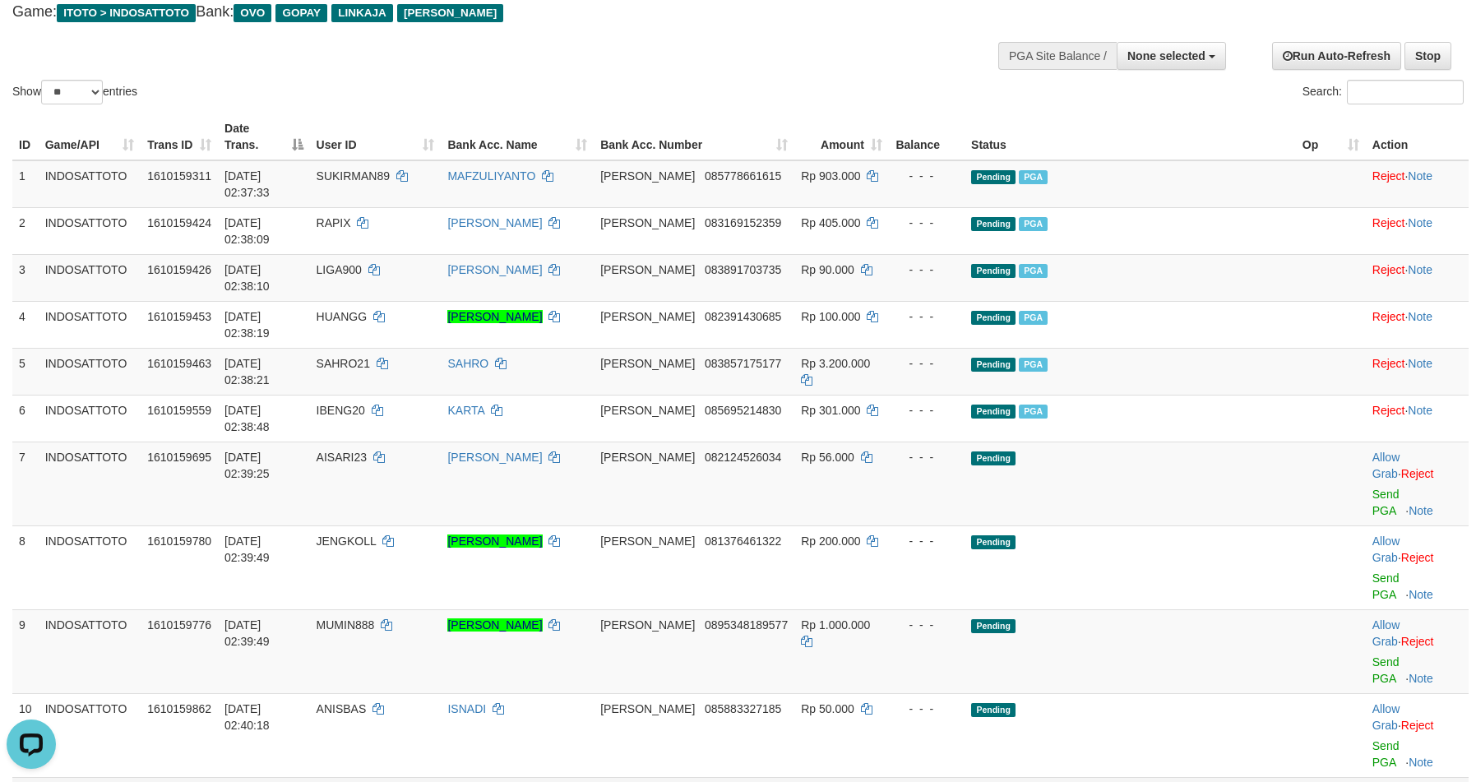
scroll to position [206, 0]
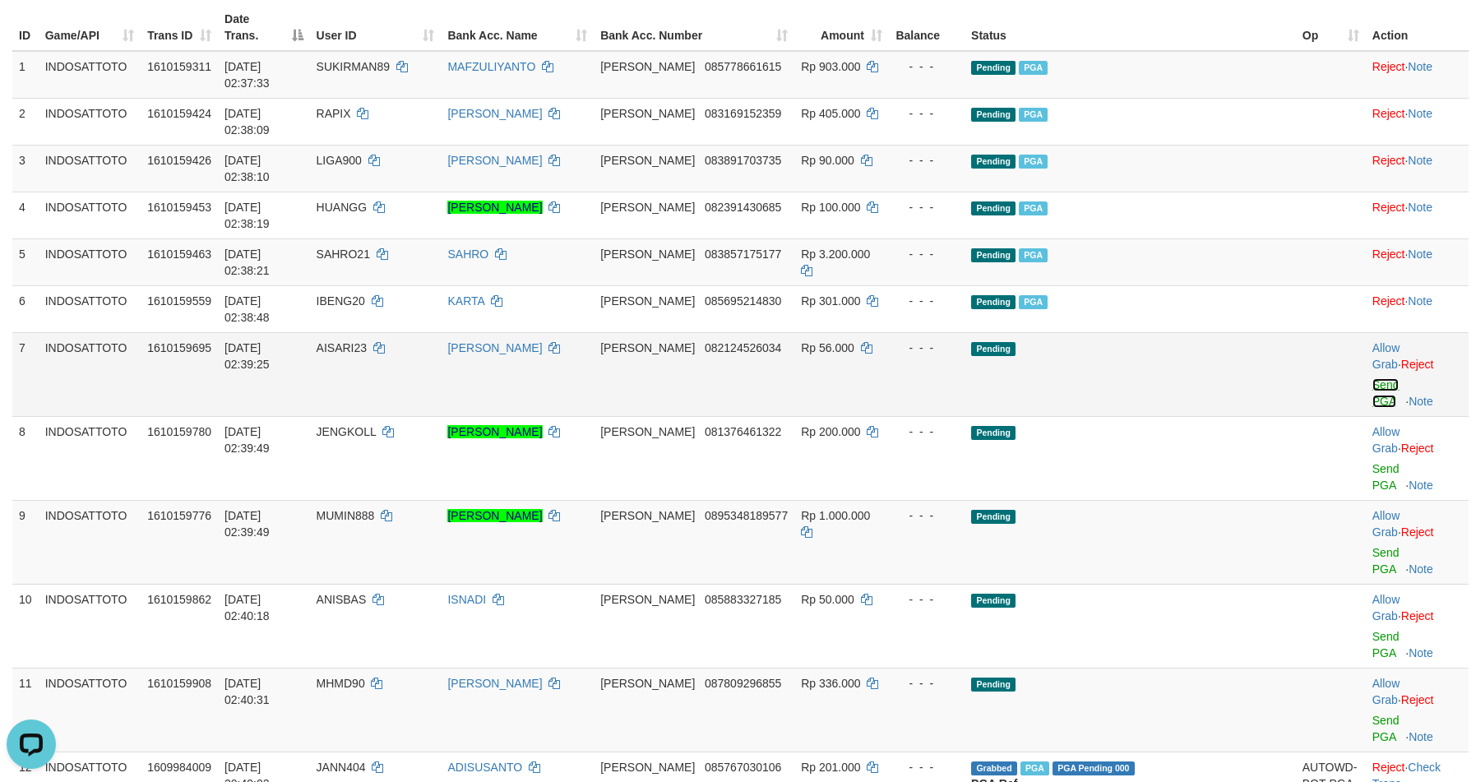
click at [1372, 378] on link "Send PGA" at bounding box center [1385, 393] width 27 height 30
click at [1372, 462] on link "Send PGA" at bounding box center [1385, 477] width 27 height 30
click at [1372, 546] on link "Send PGA" at bounding box center [1385, 561] width 27 height 30
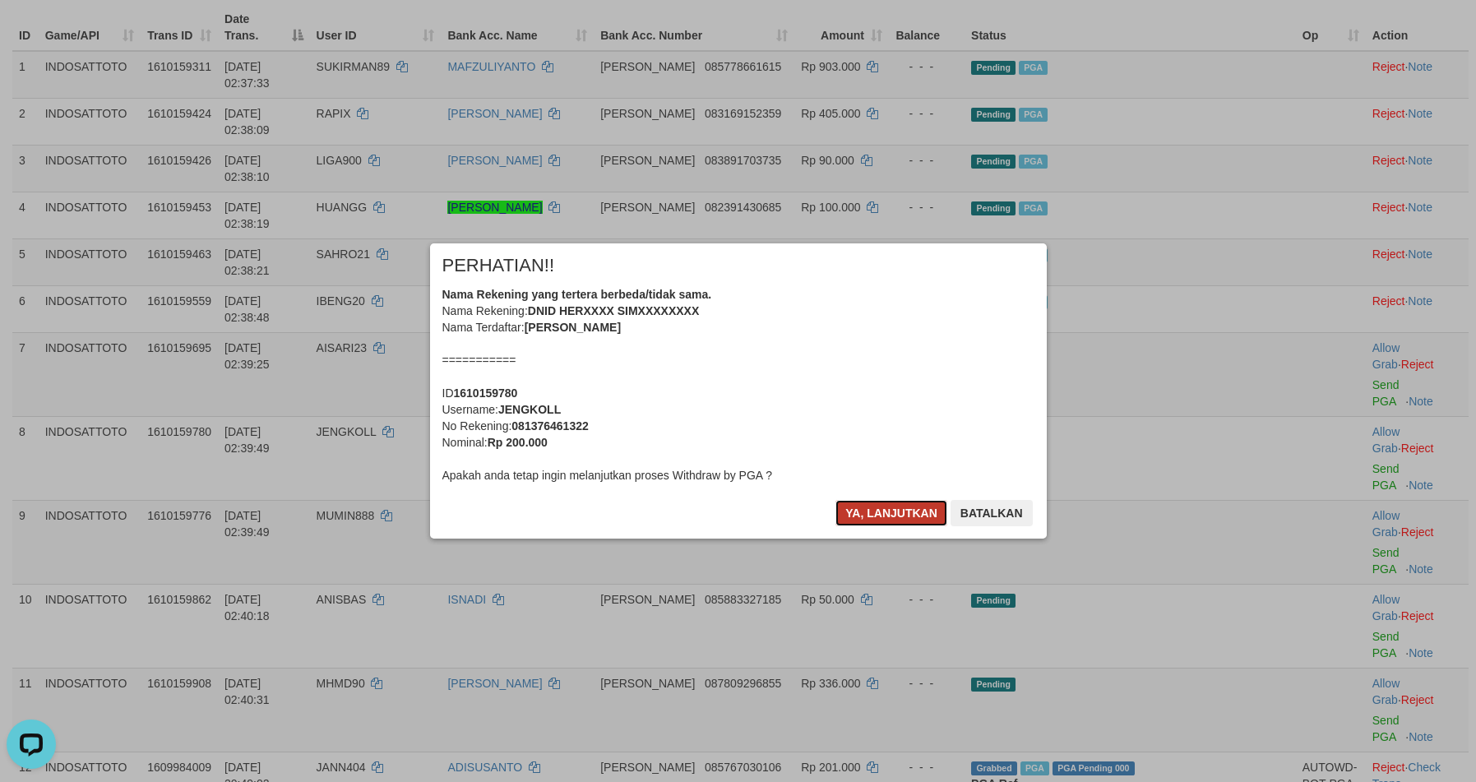
click at [892, 514] on button "Ya, lanjutkan" at bounding box center [891, 513] width 112 height 26
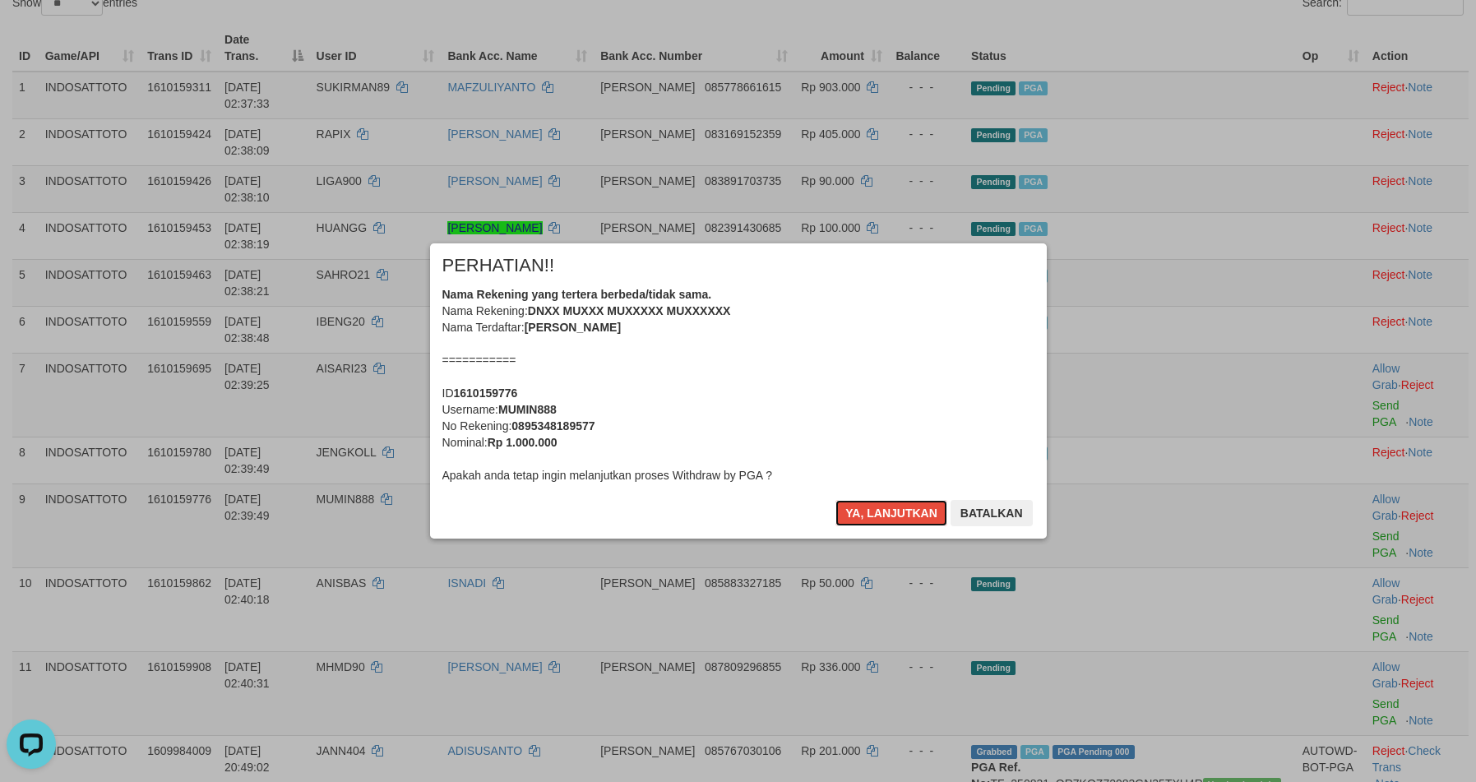
click at [890, 514] on button "Ya, lanjutkan" at bounding box center [891, 513] width 112 height 26
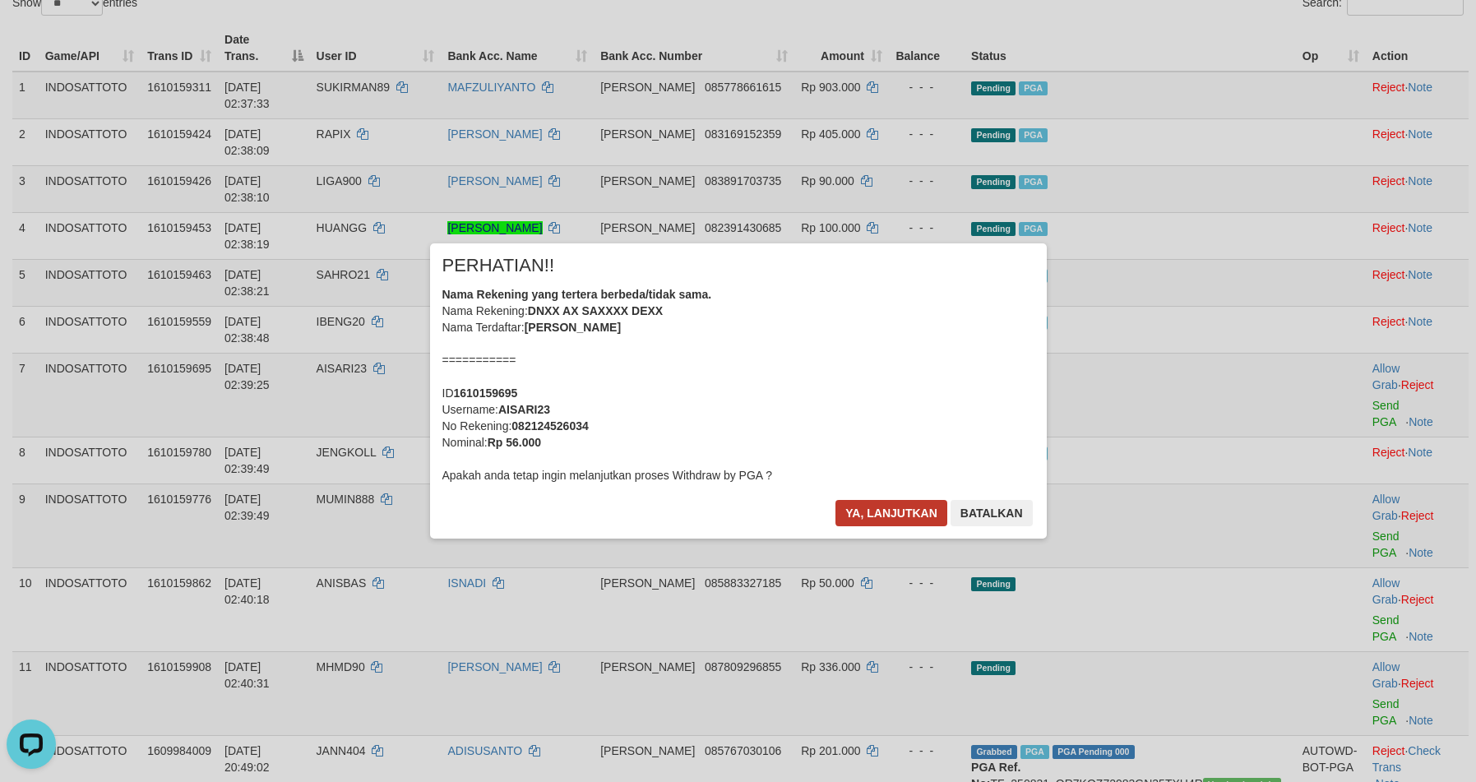
scroll to position [181, 0]
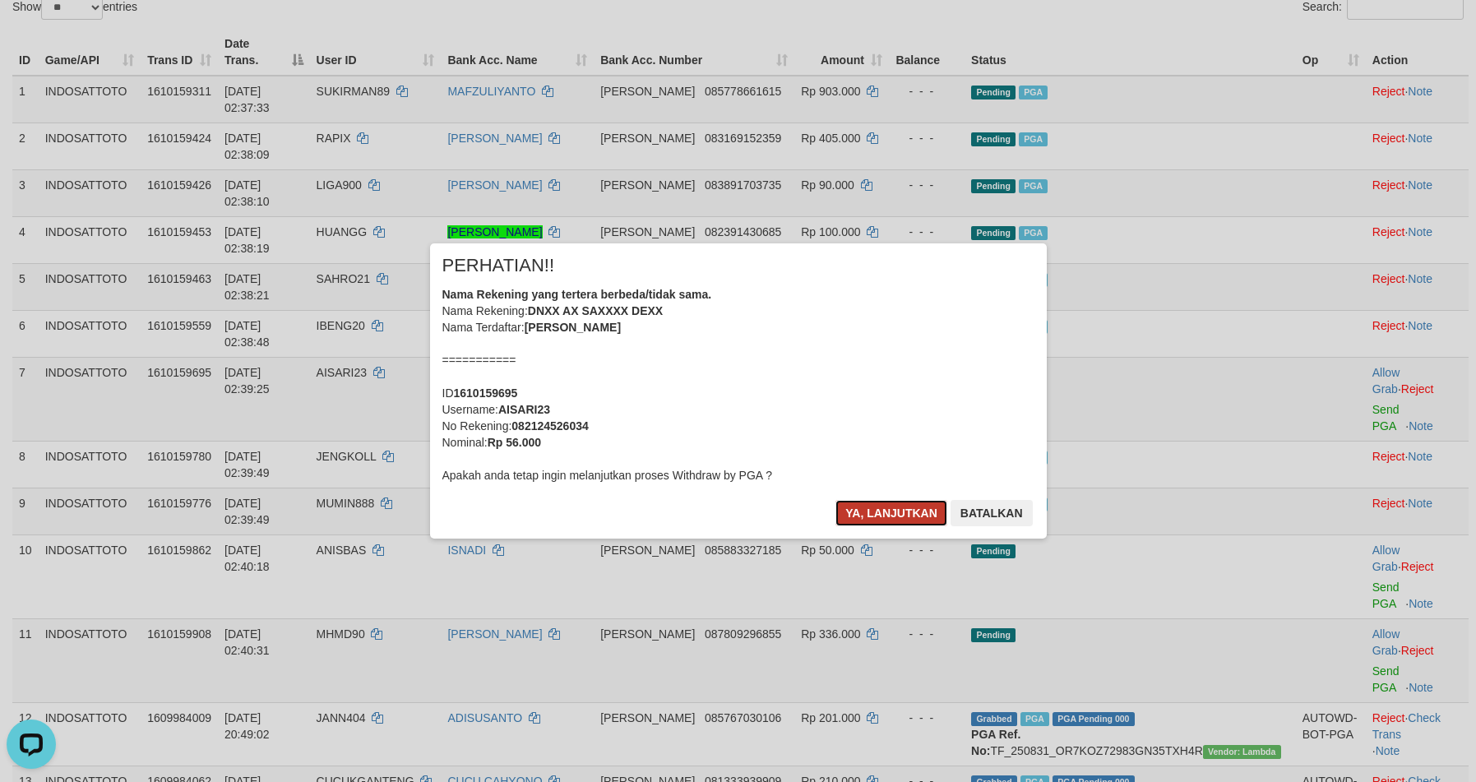
click at [890, 514] on button "Ya, lanjutkan" at bounding box center [891, 513] width 112 height 26
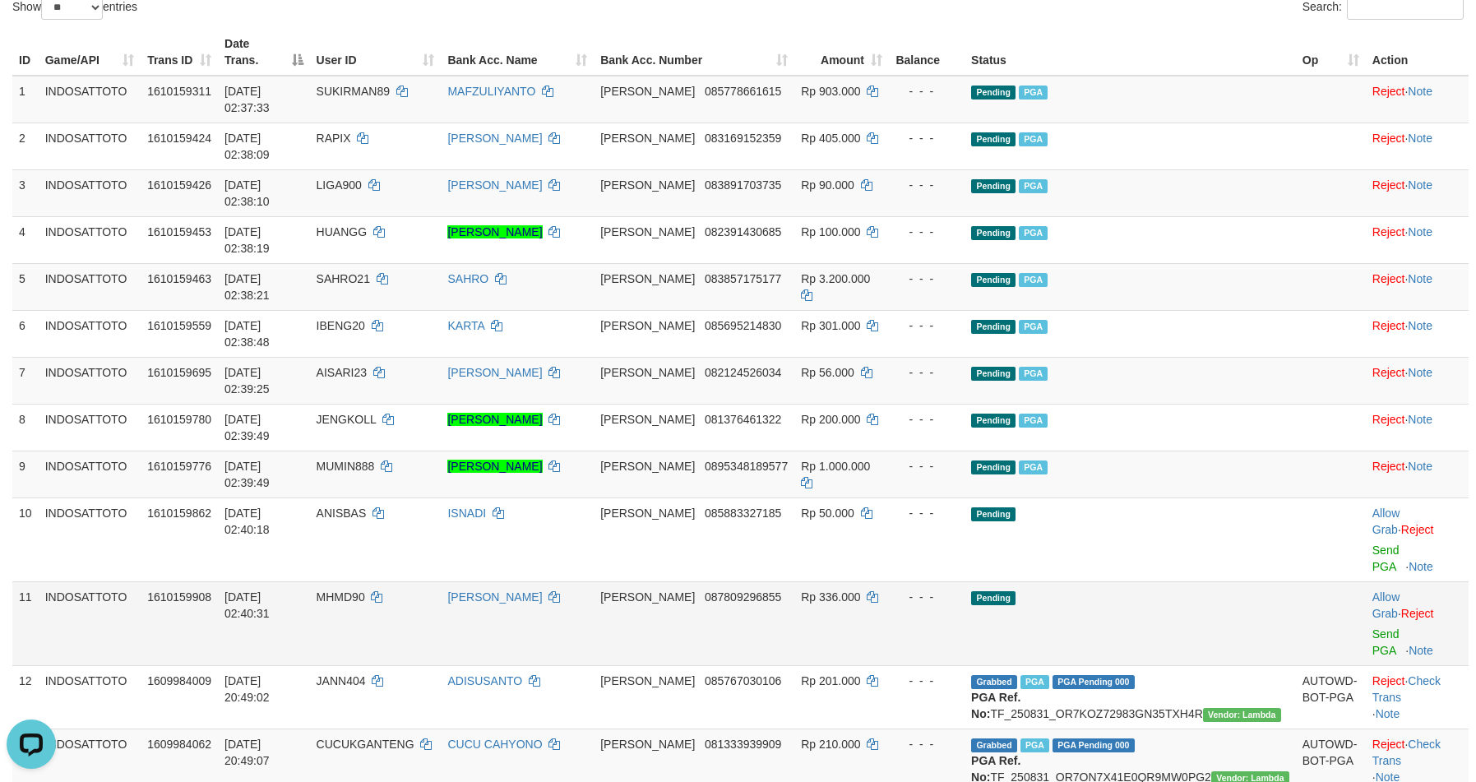
scroll to position [160, 0]
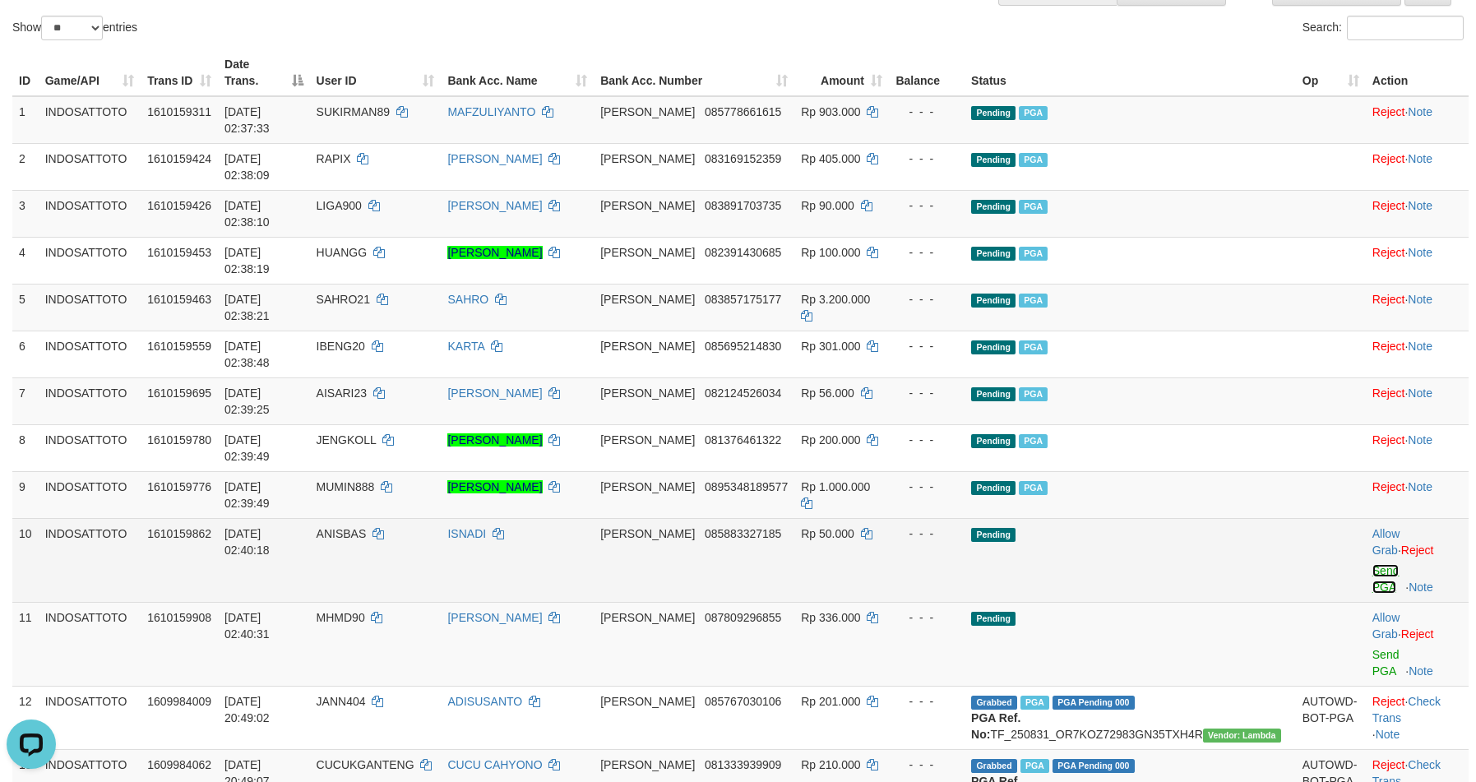
click at [1372, 564] on link "Send PGA" at bounding box center [1385, 579] width 27 height 30
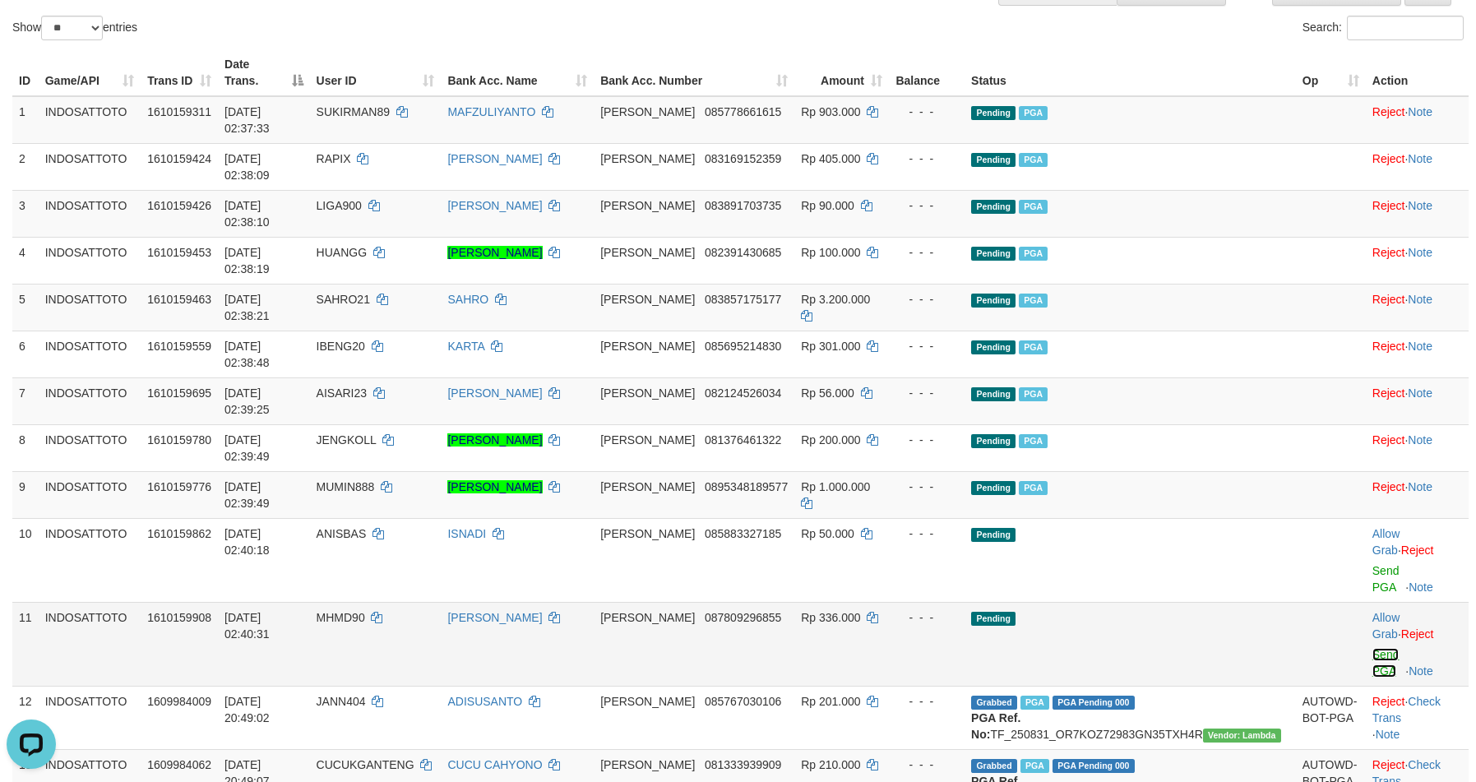
click at [1372, 648] on link "Send PGA" at bounding box center [1385, 663] width 27 height 30
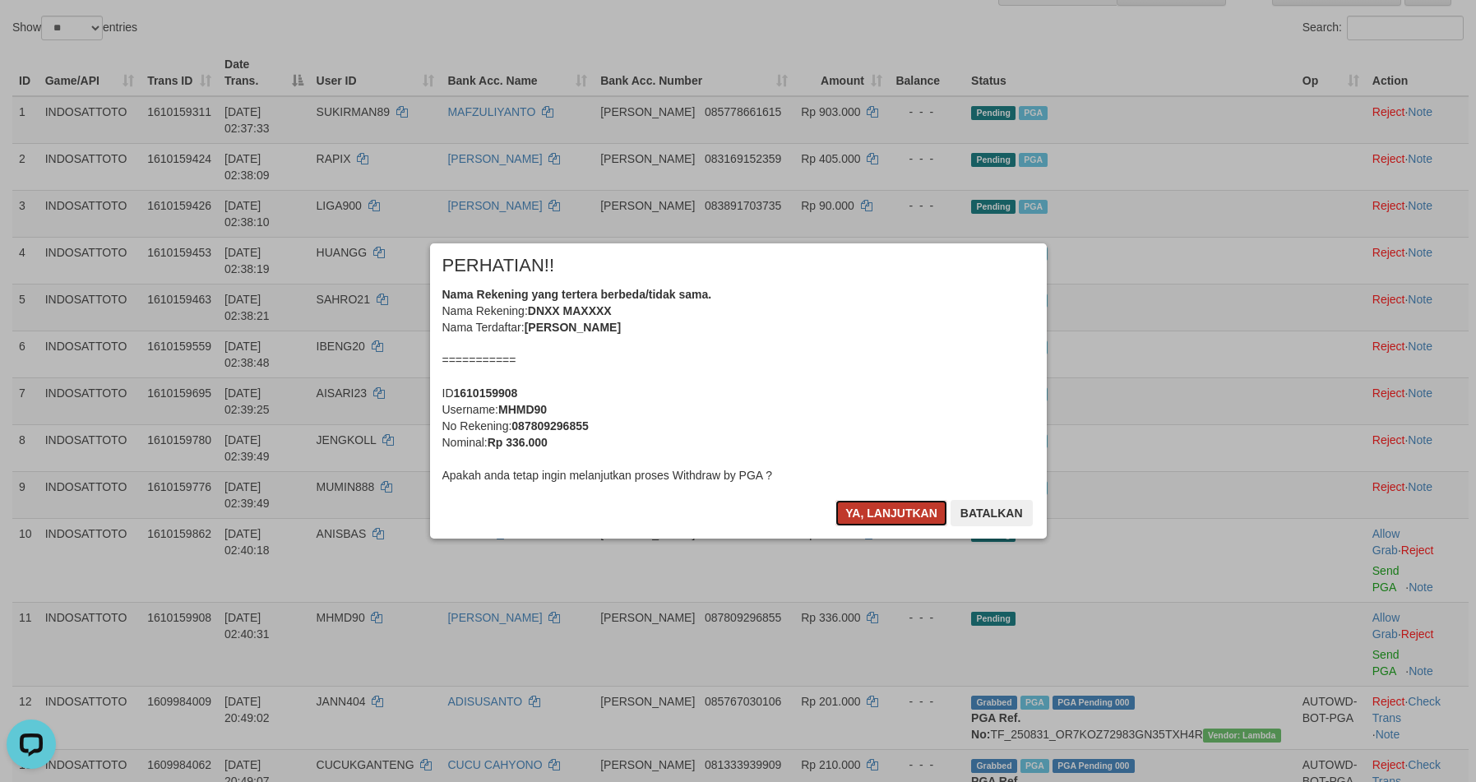
click at [863, 520] on button "Ya, lanjutkan" at bounding box center [891, 513] width 112 height 26
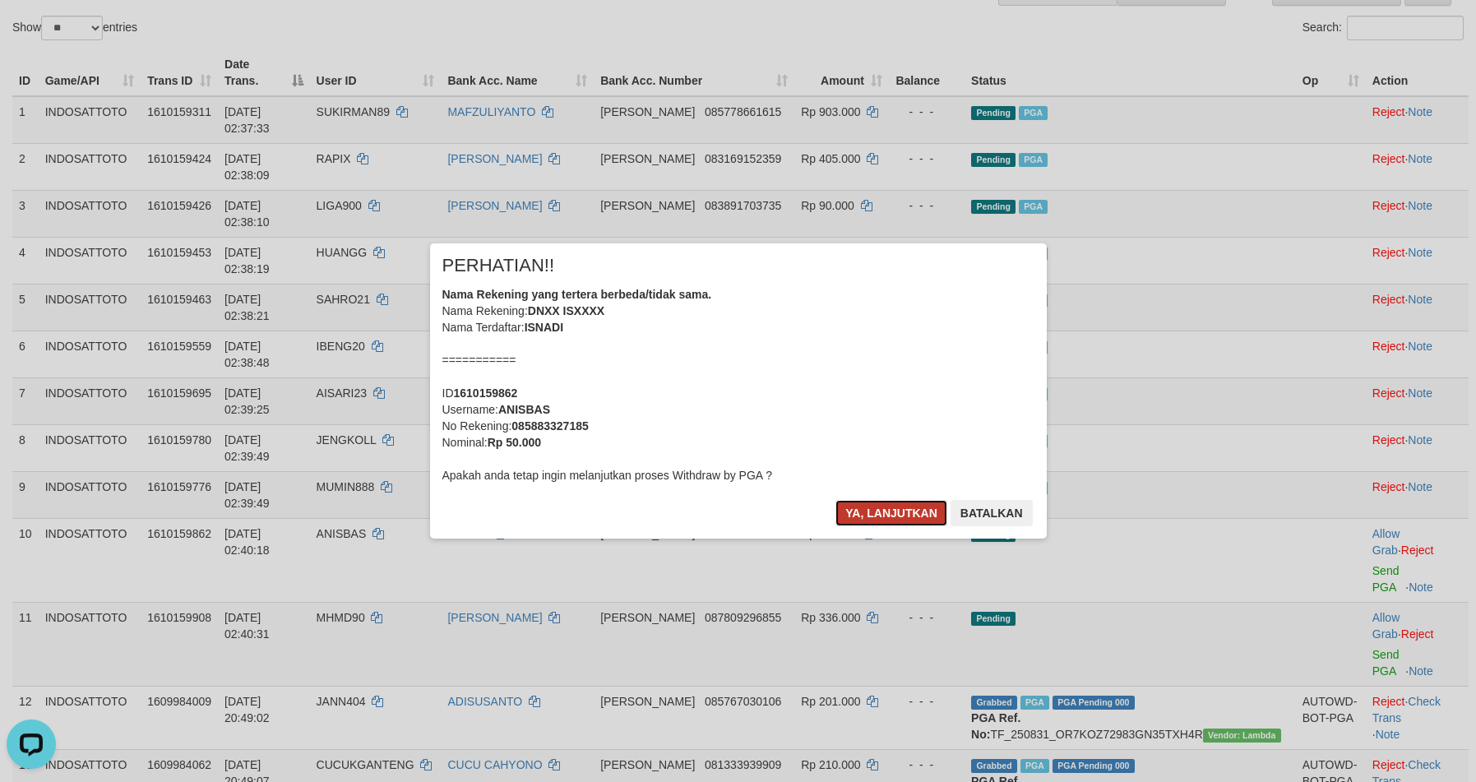
click at [864, 515] on button "Ya, lanjutkan" at bounding box center [891, 513] width 112 height 26
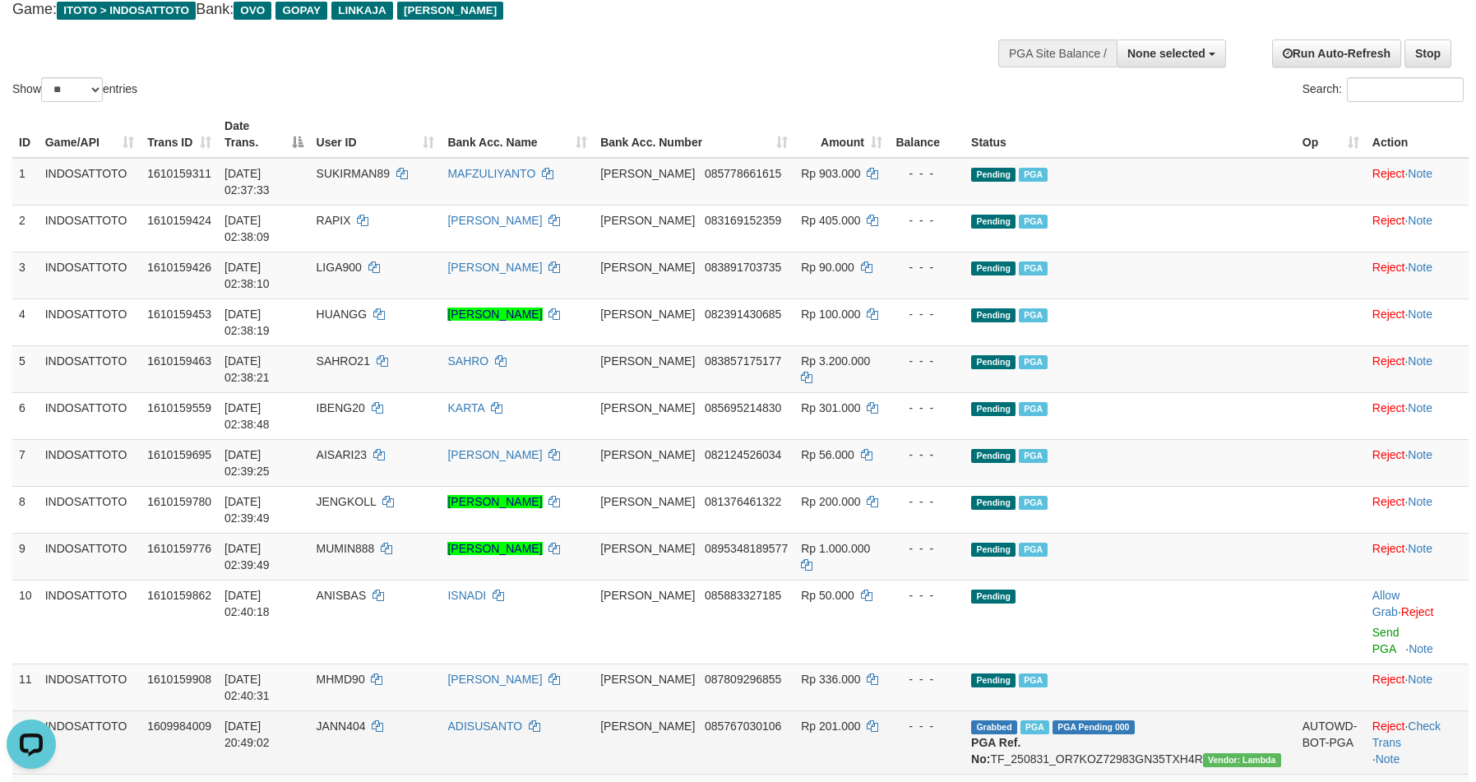
scroll to position [0, 0]
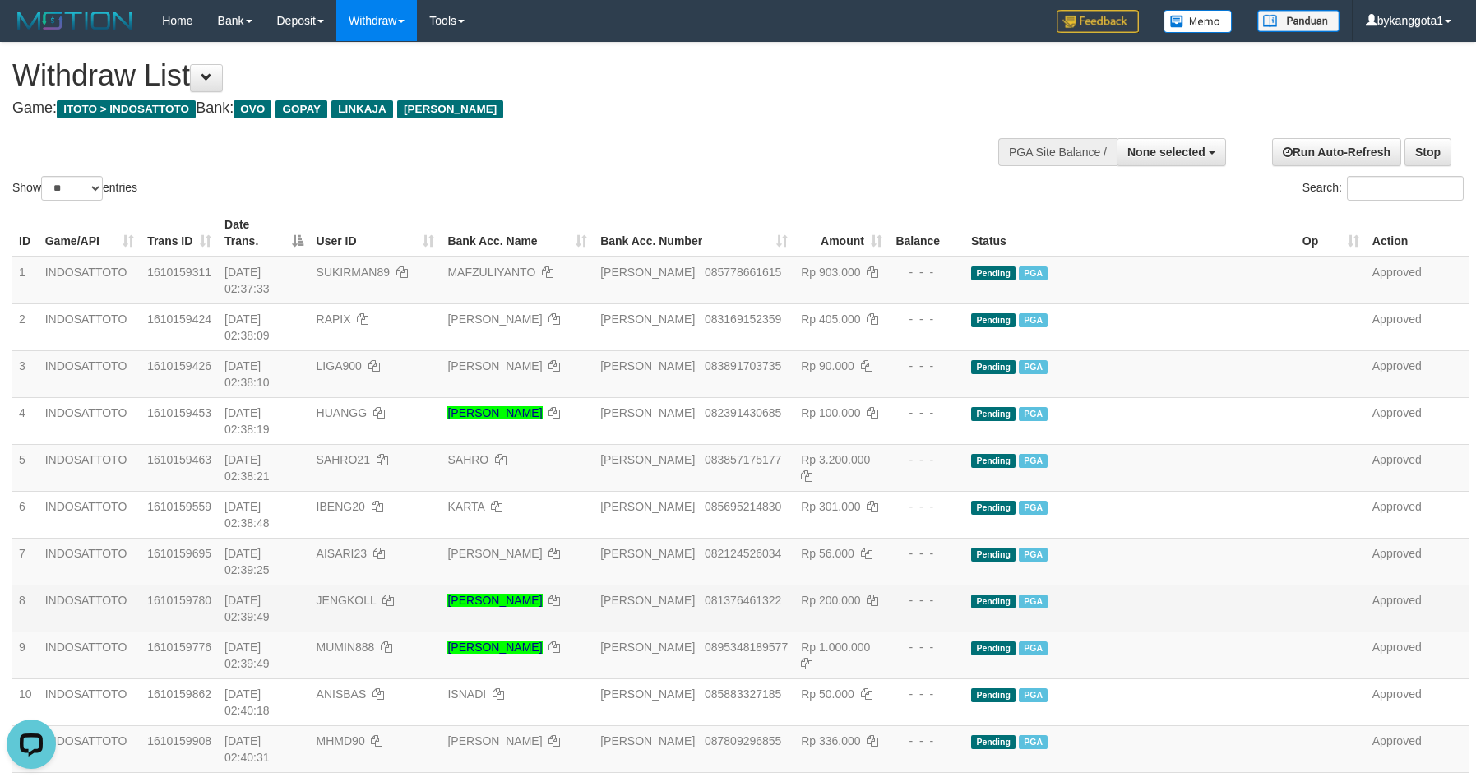
click at [1210, 584] on td "Pending PGA" at bounding box center [1129, 607] width 331 height 47
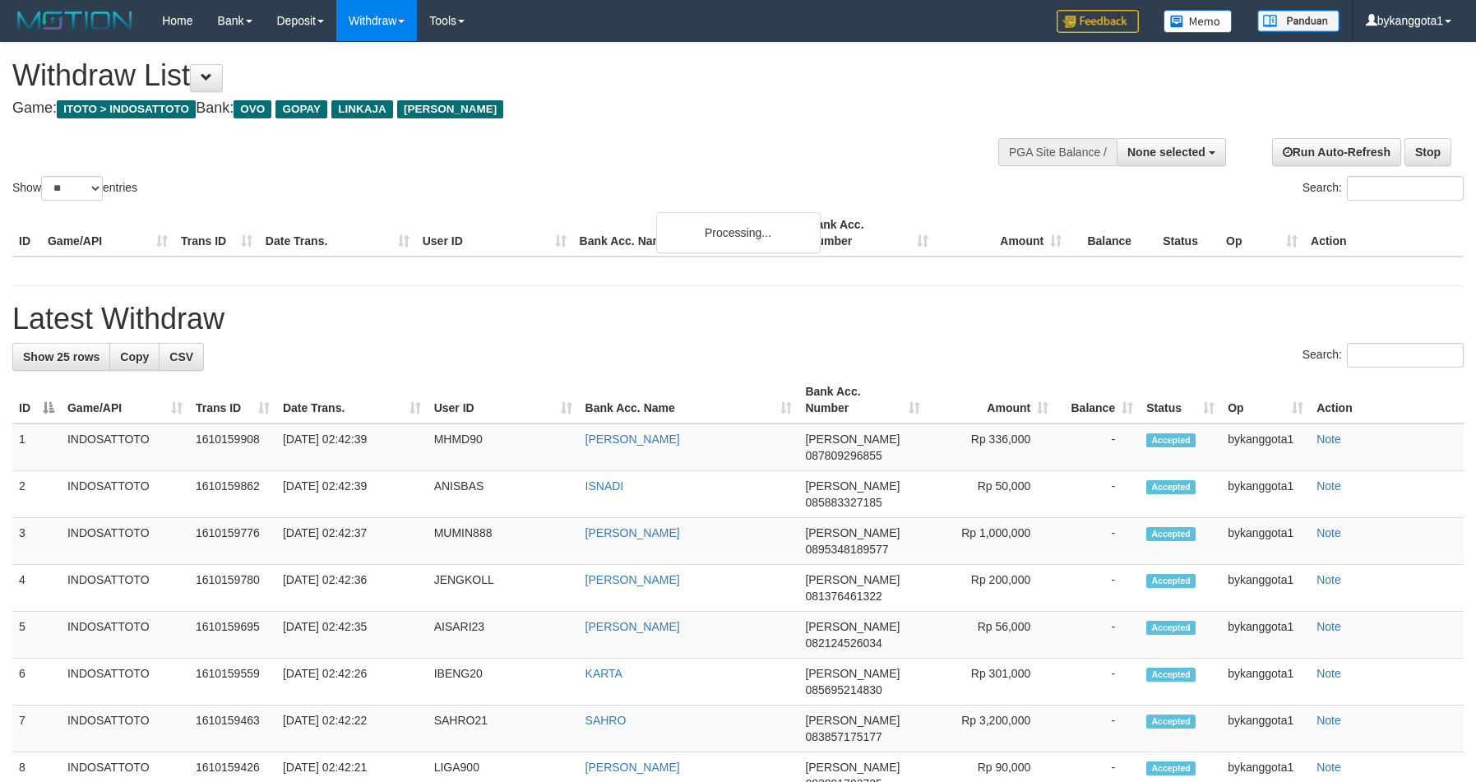
select select
select select "**"
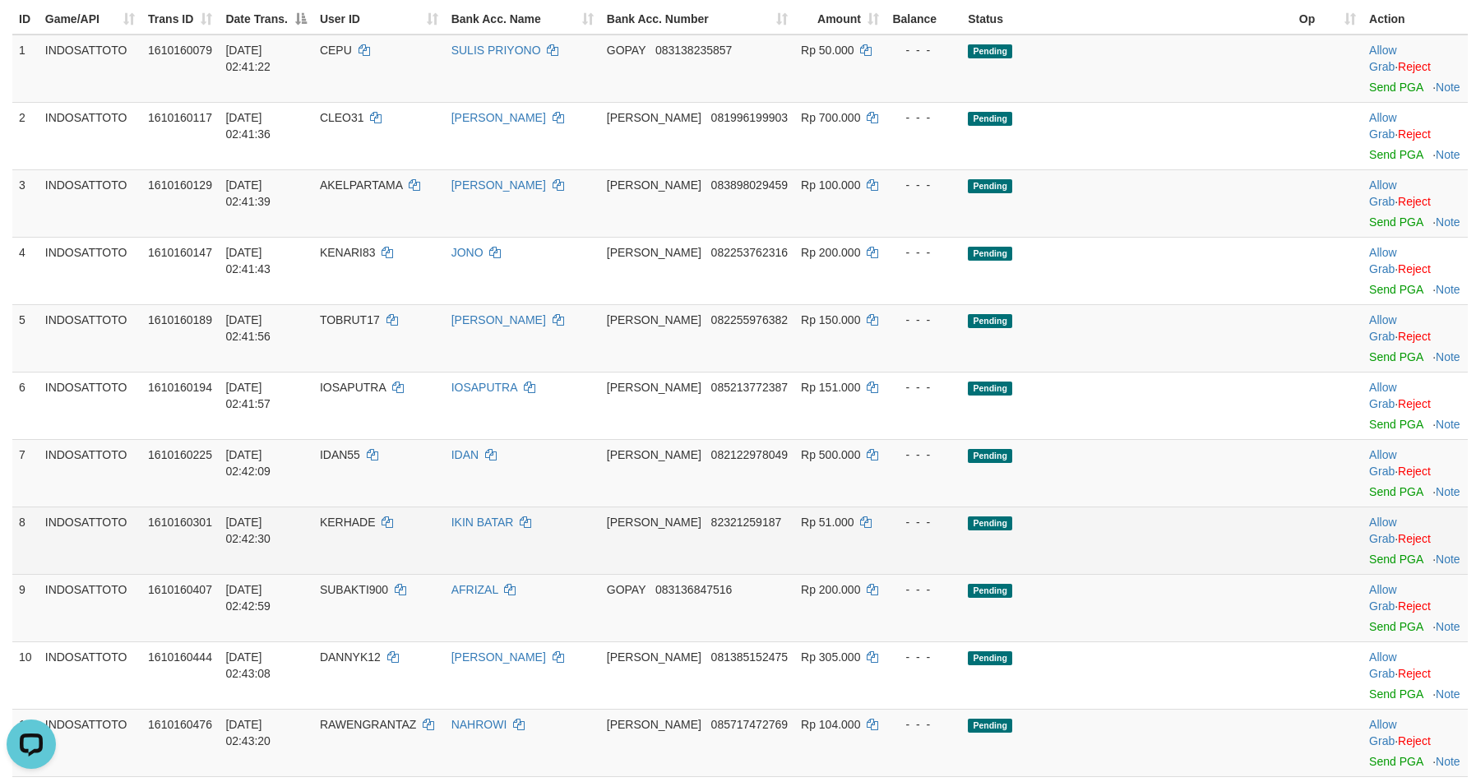
click at [1186, 506] on td "Pending" at bounding box center [1126, 539] width 331 height 67
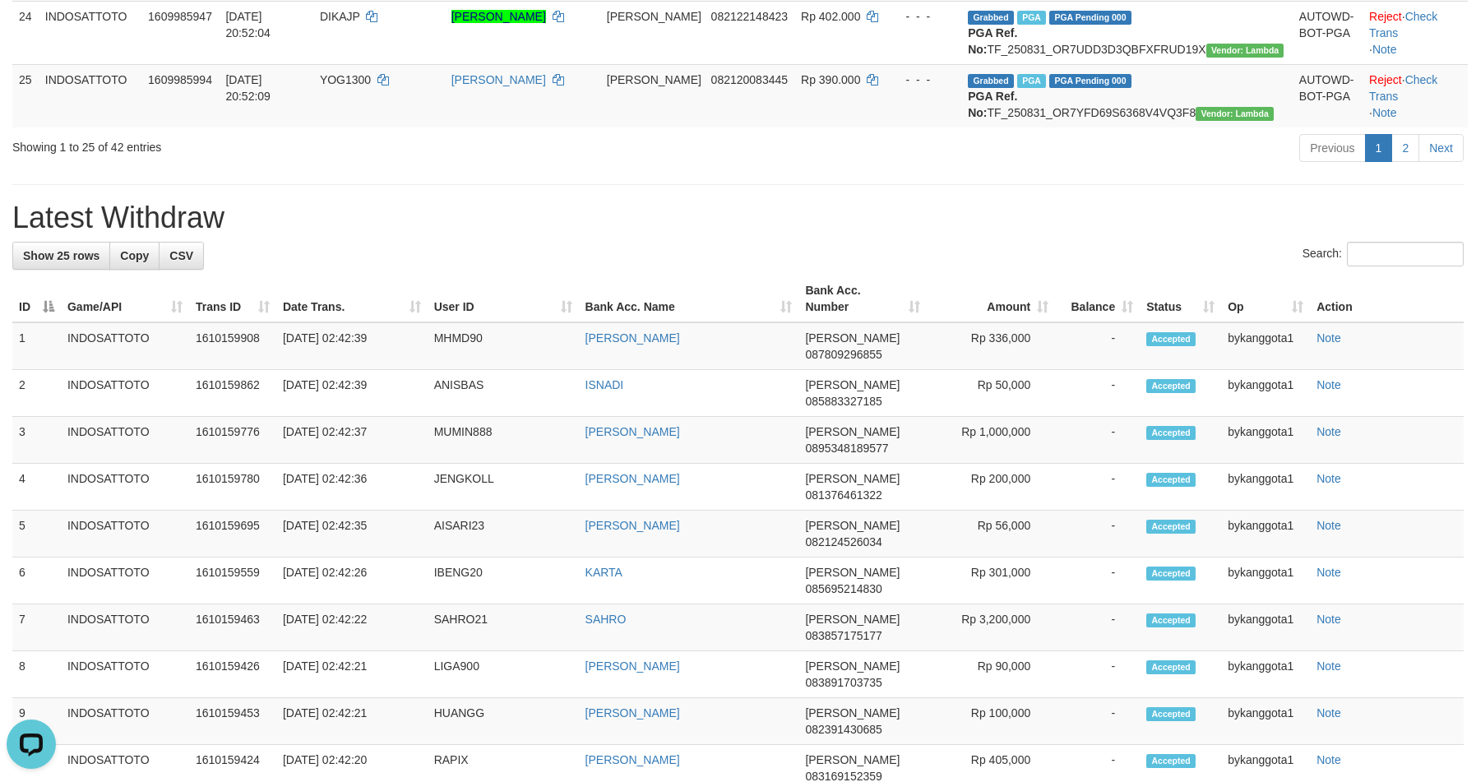
click at [1128, 234] on h1 "Latest Withdraw" at bounding box center [737, 217] width 1451 height 33
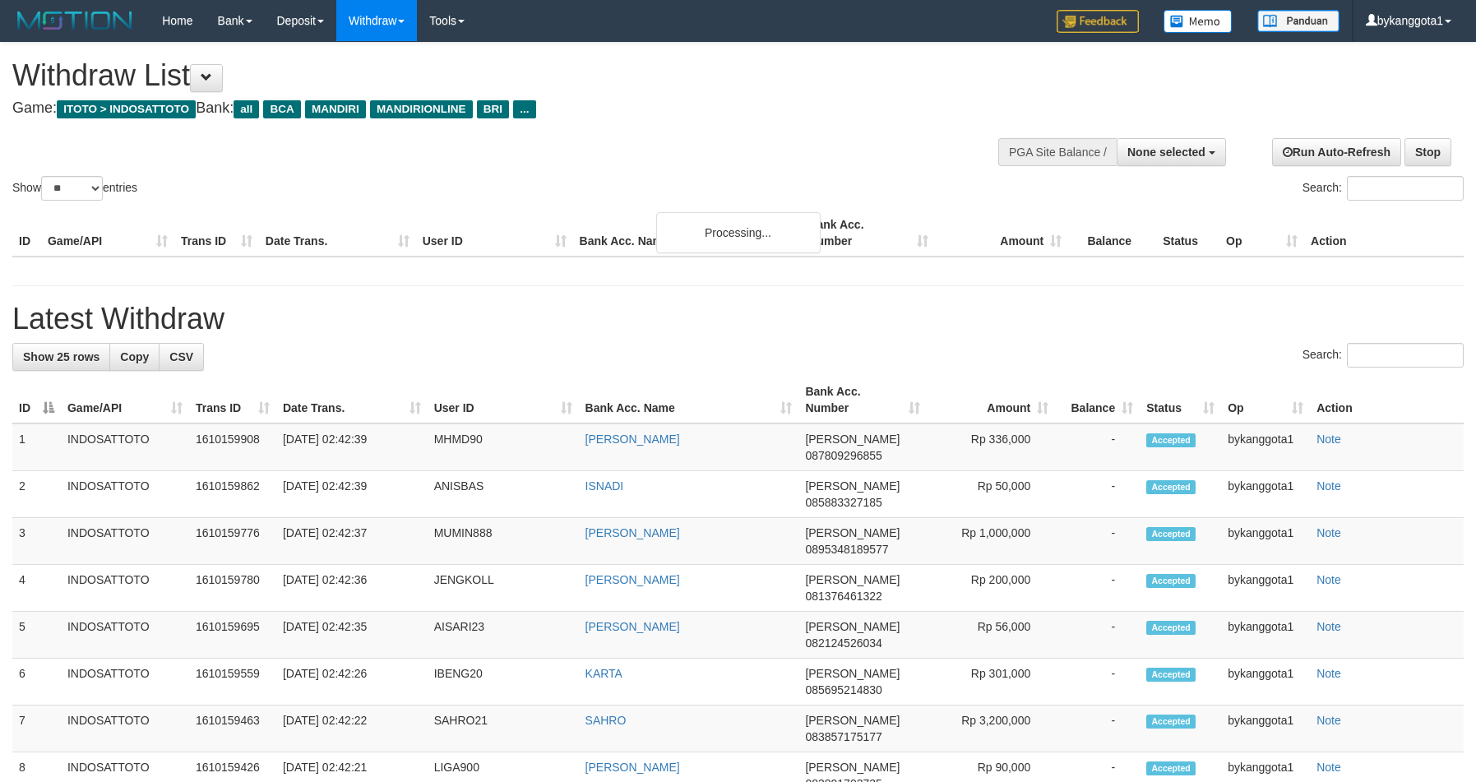
select select
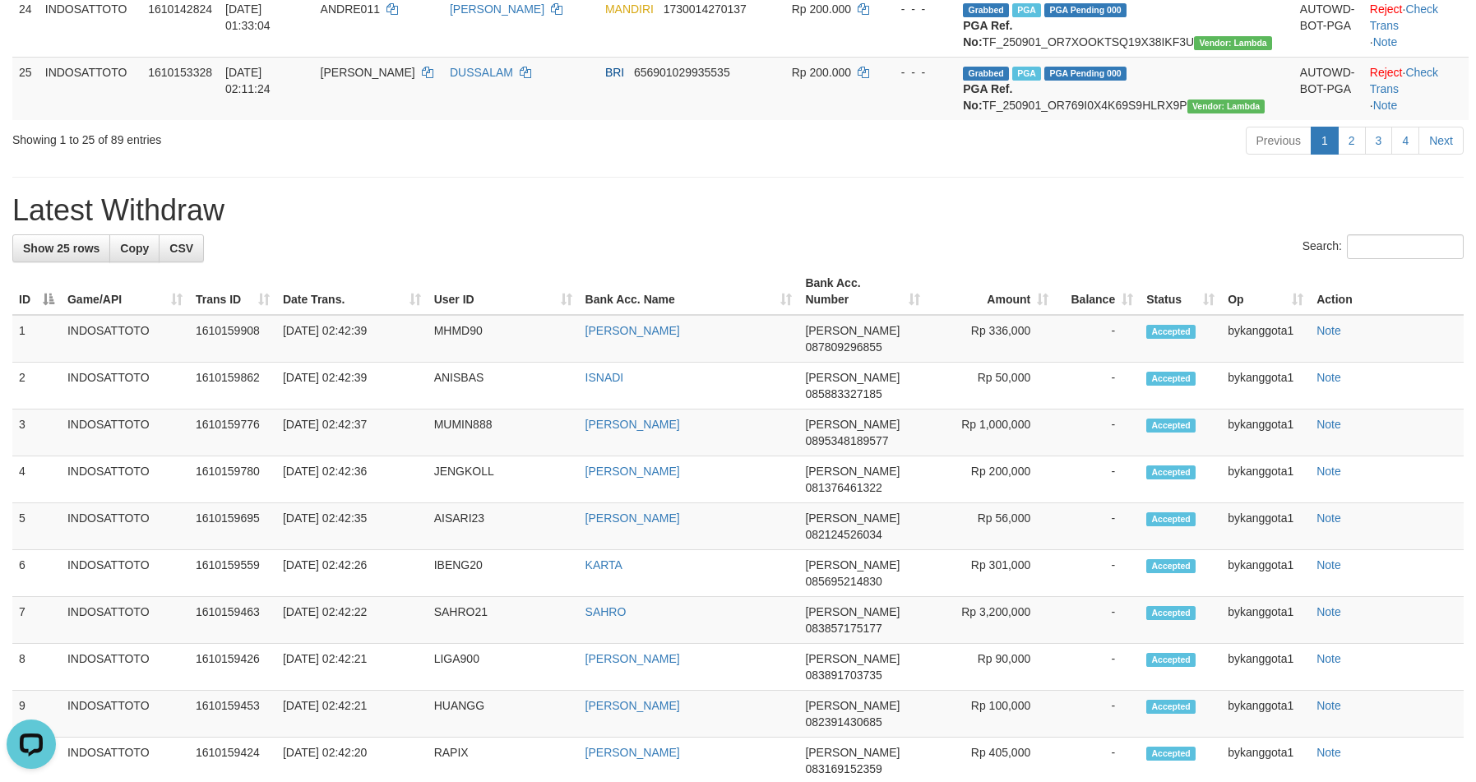
click at [995, 160] on div "Previous 1 2 3 4 Next" at bounding box center [1045, 142] width 836 height 35
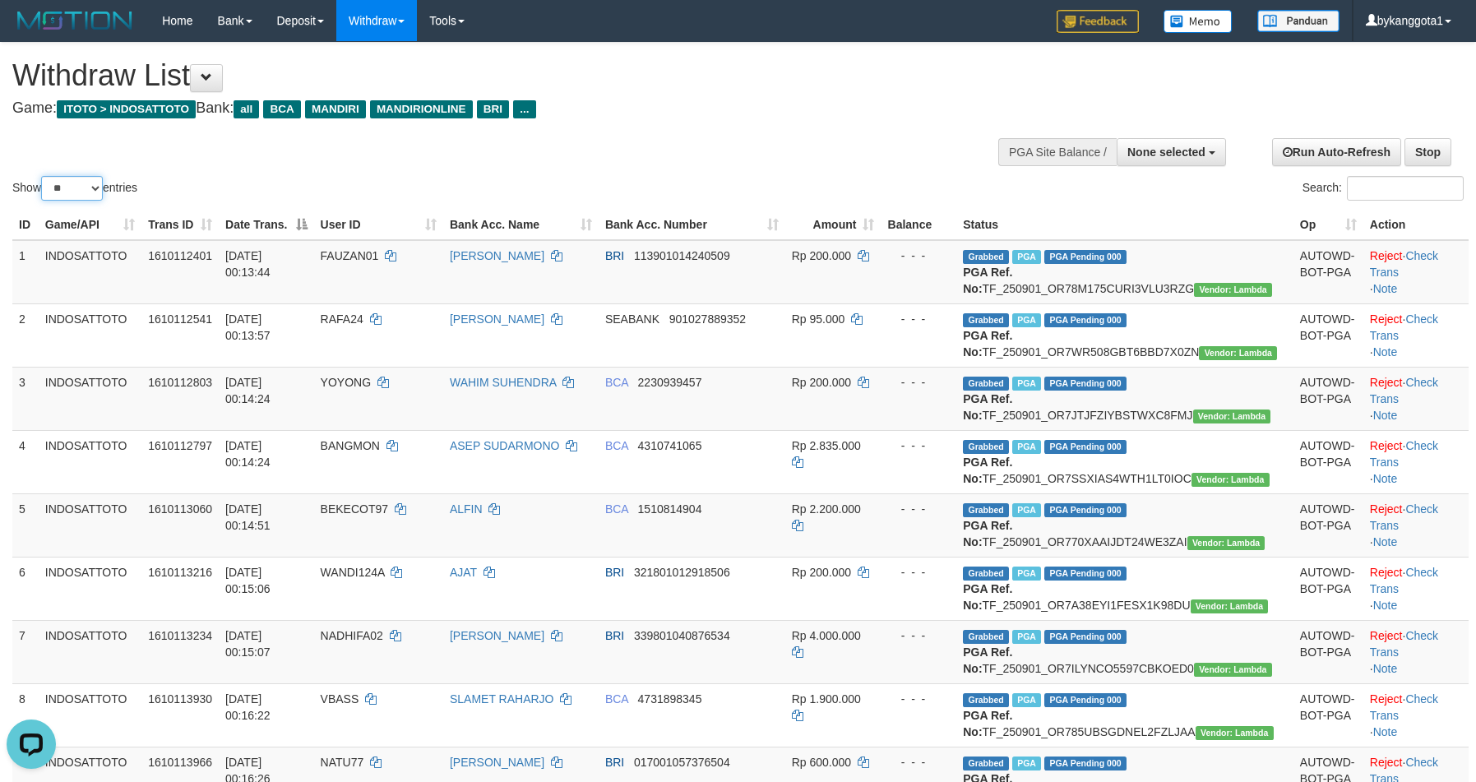
click at [83, 194] on select "** ** ** ***" at bounding box center [72, 188] width 62 height 25
select select "***"
click at [44, 176] on select "** ** ** ***" at bounding box center [72, 188] width 62 height 25
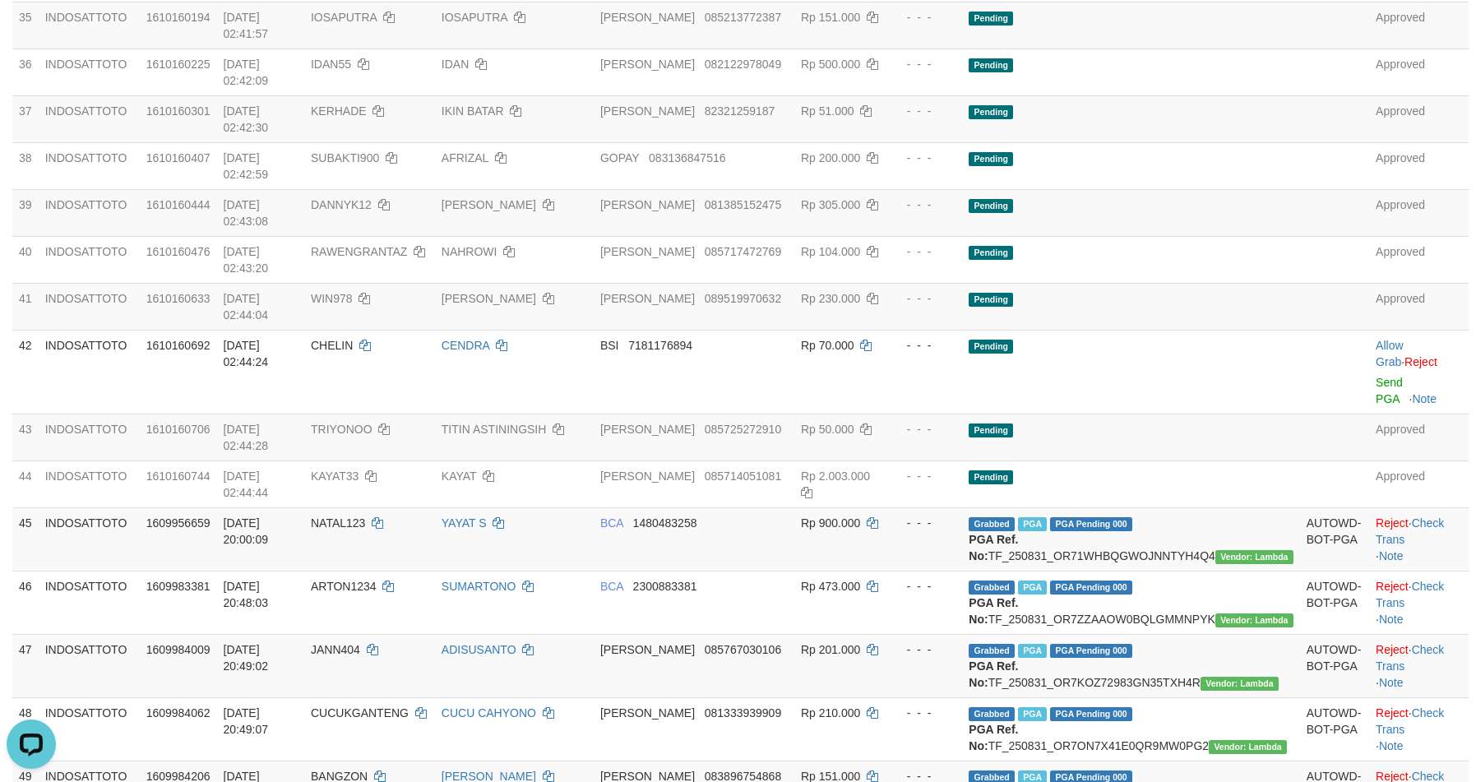
scroll to position [2055, 0]
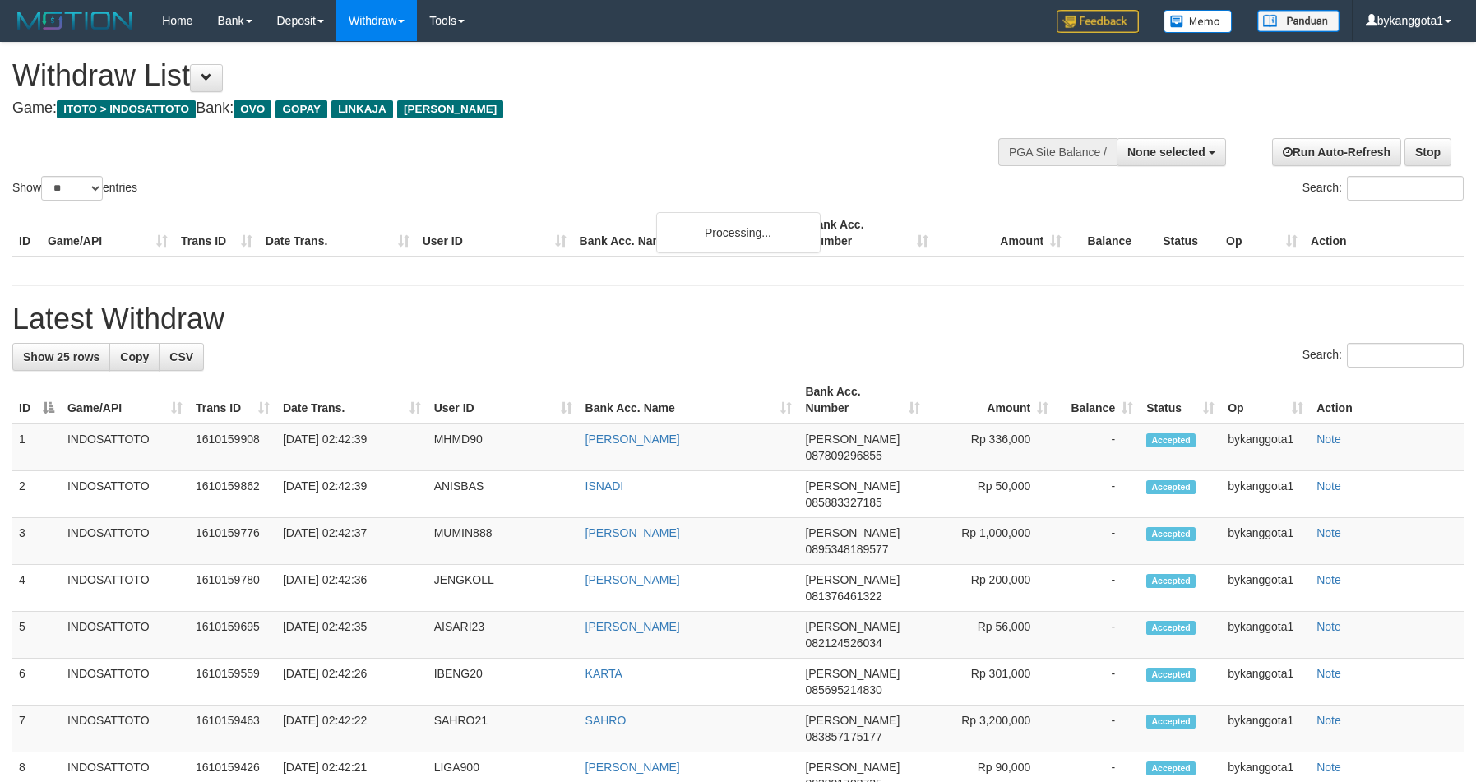
select select
select select "**"
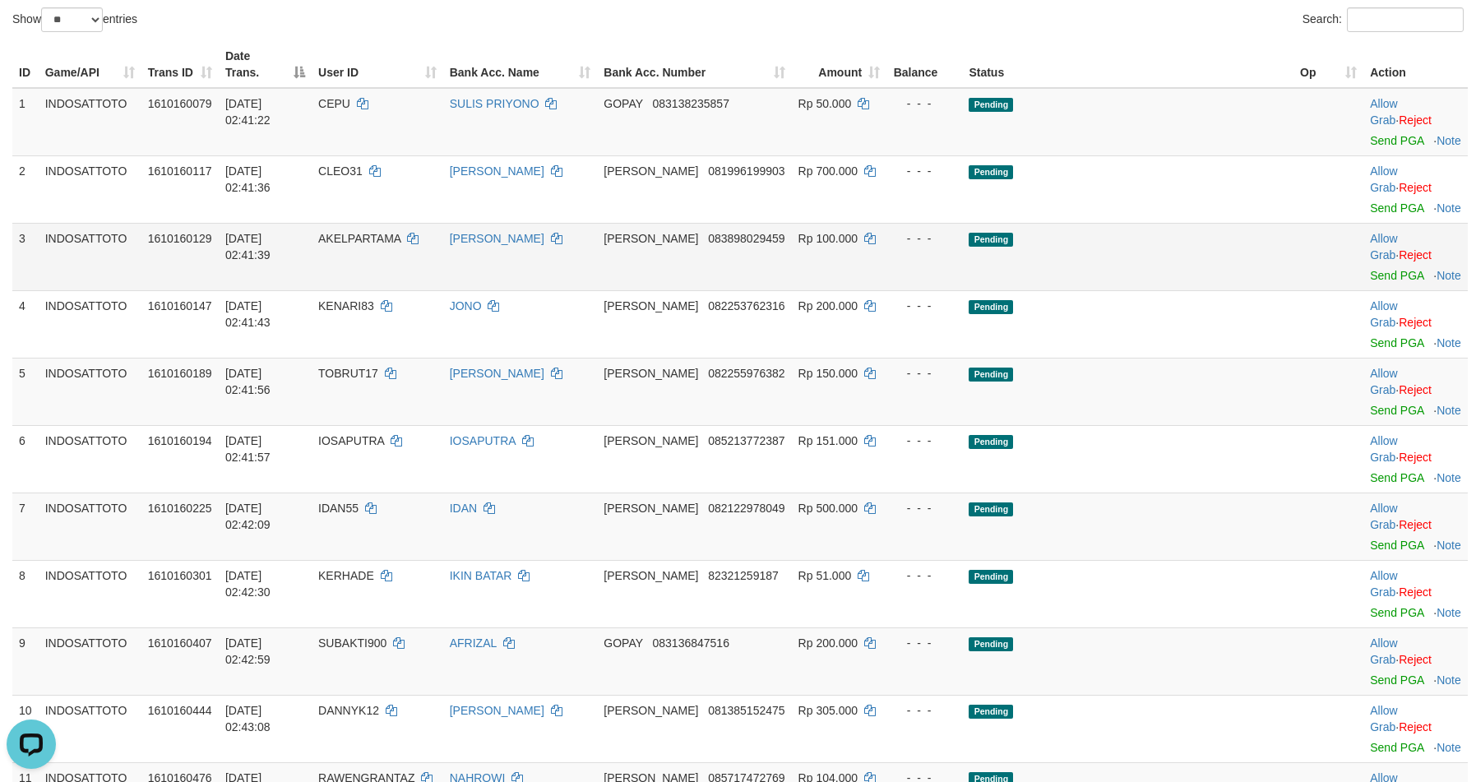
scroll to position [169, 0]
click at [1370, 133] on link "Send PGA" at bounding box center [1396, 139] width 53 height 13
click at [1370, 201] on link "Send PGA" at bounding box center [1396, 207] width 53 height 13
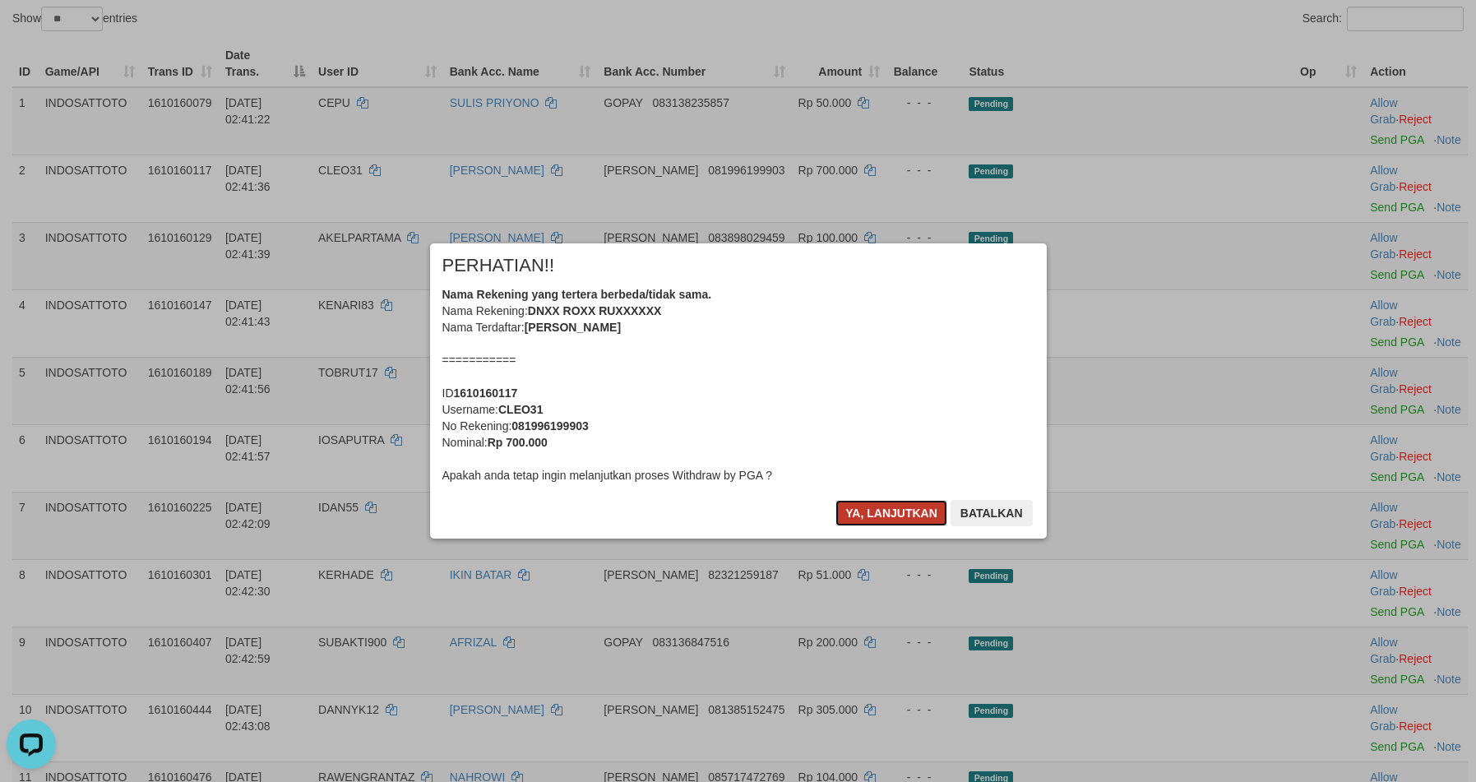
click at [900, 519] on button "Ya, lanjutkan" at bounding box center [891, 513] width 112 height 26
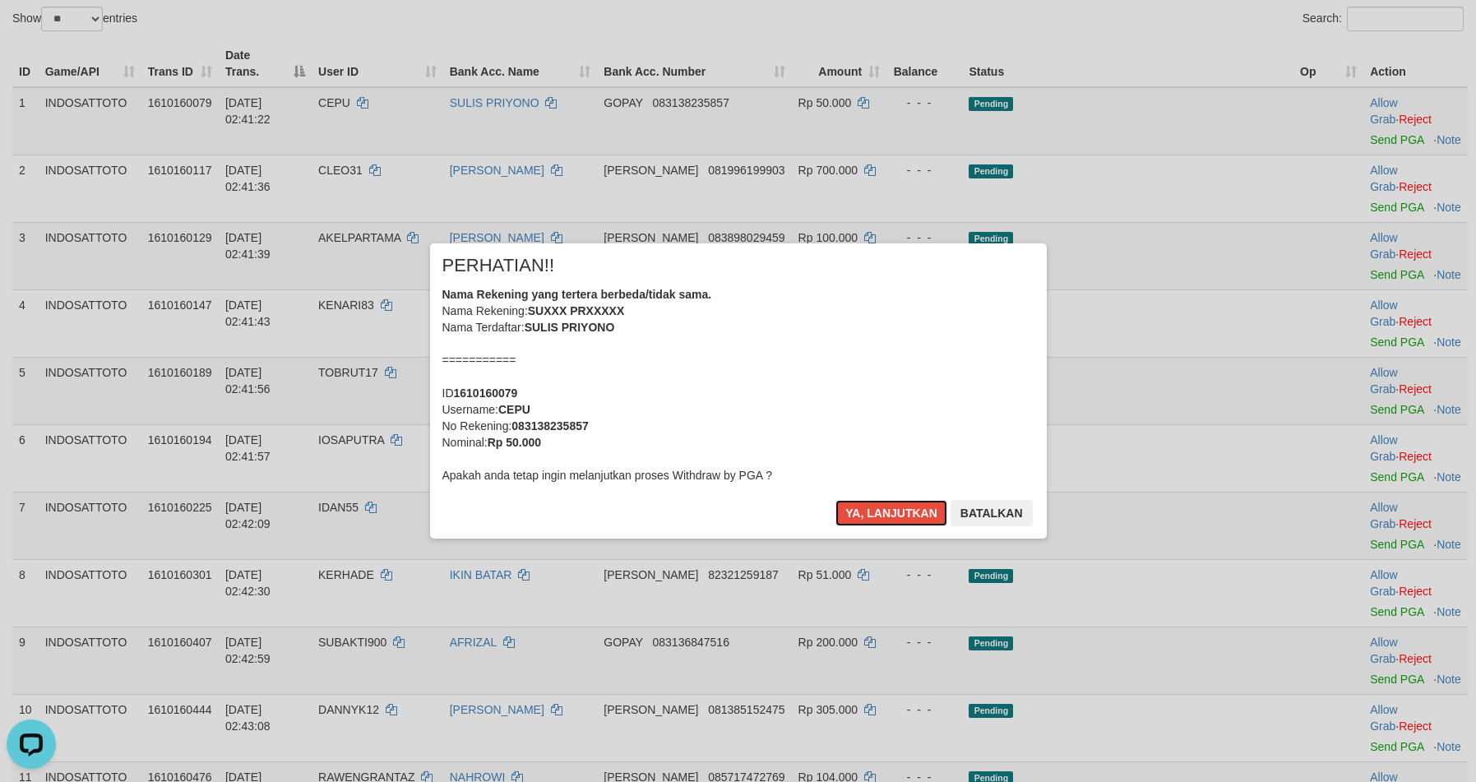
click at [900, 519] on button "Ya, lanjutkan" at bounding box center [891, 513] width 112 height 26
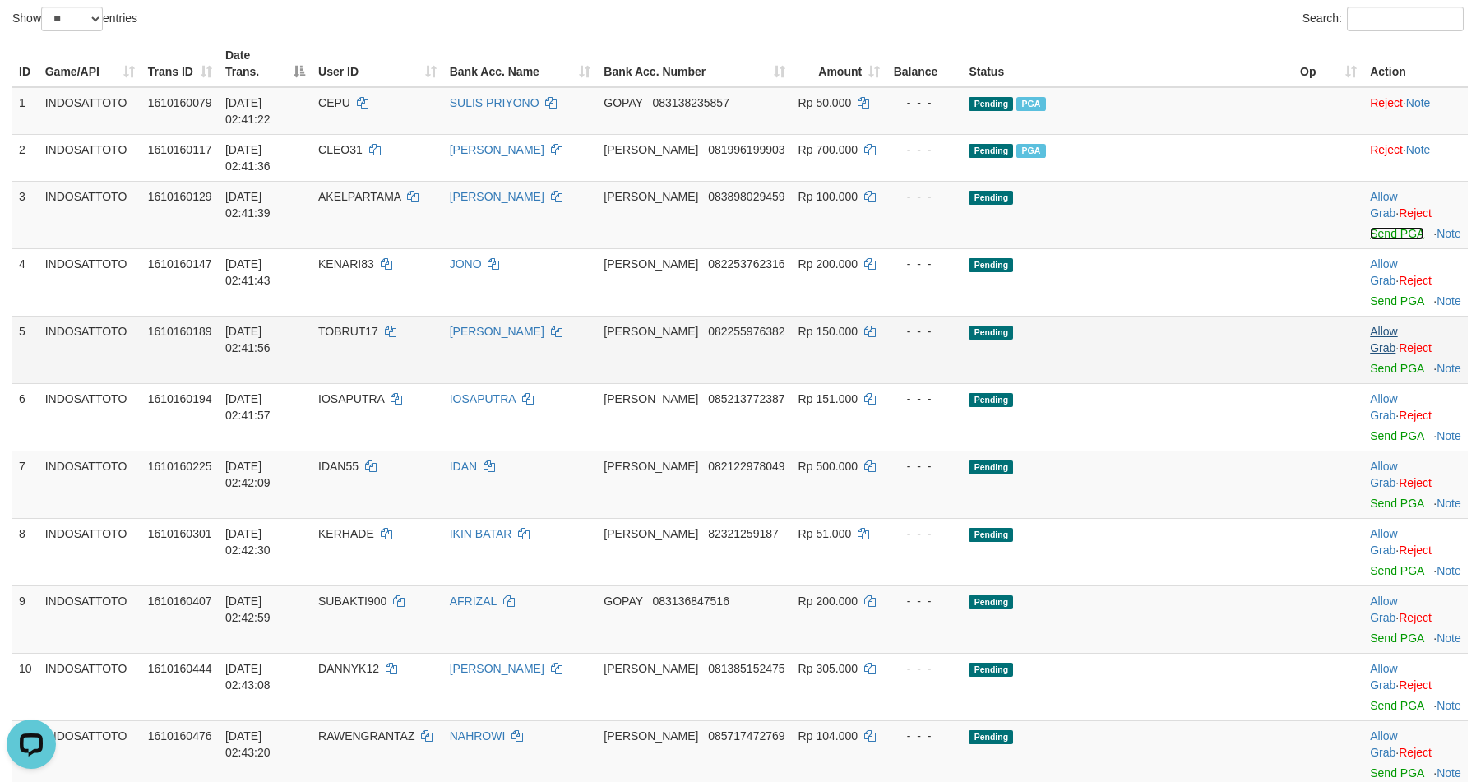
scroll to position [149, 0]
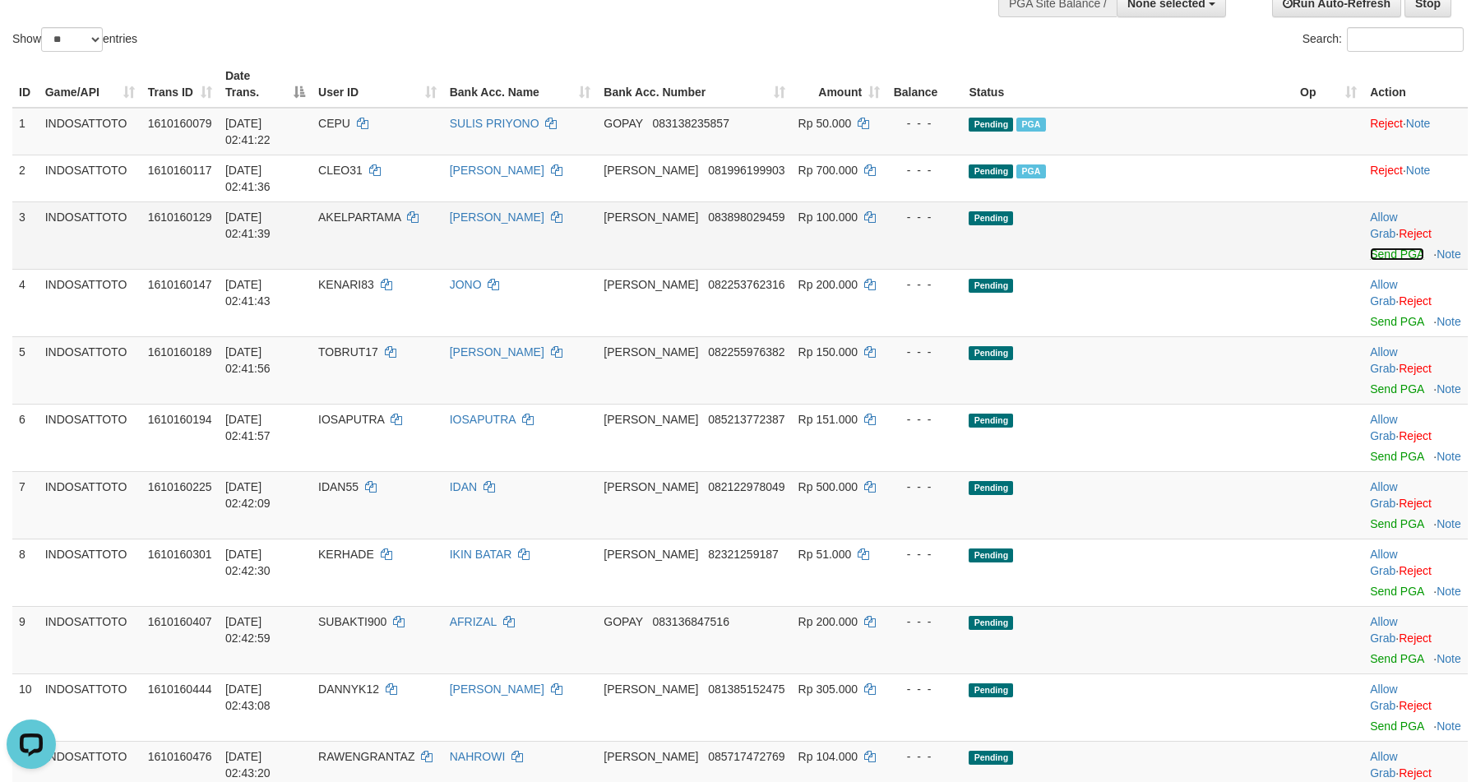
click at [1370, 247] on link "Send PGA" at bounding box center [1396, 253] width 53 height 13
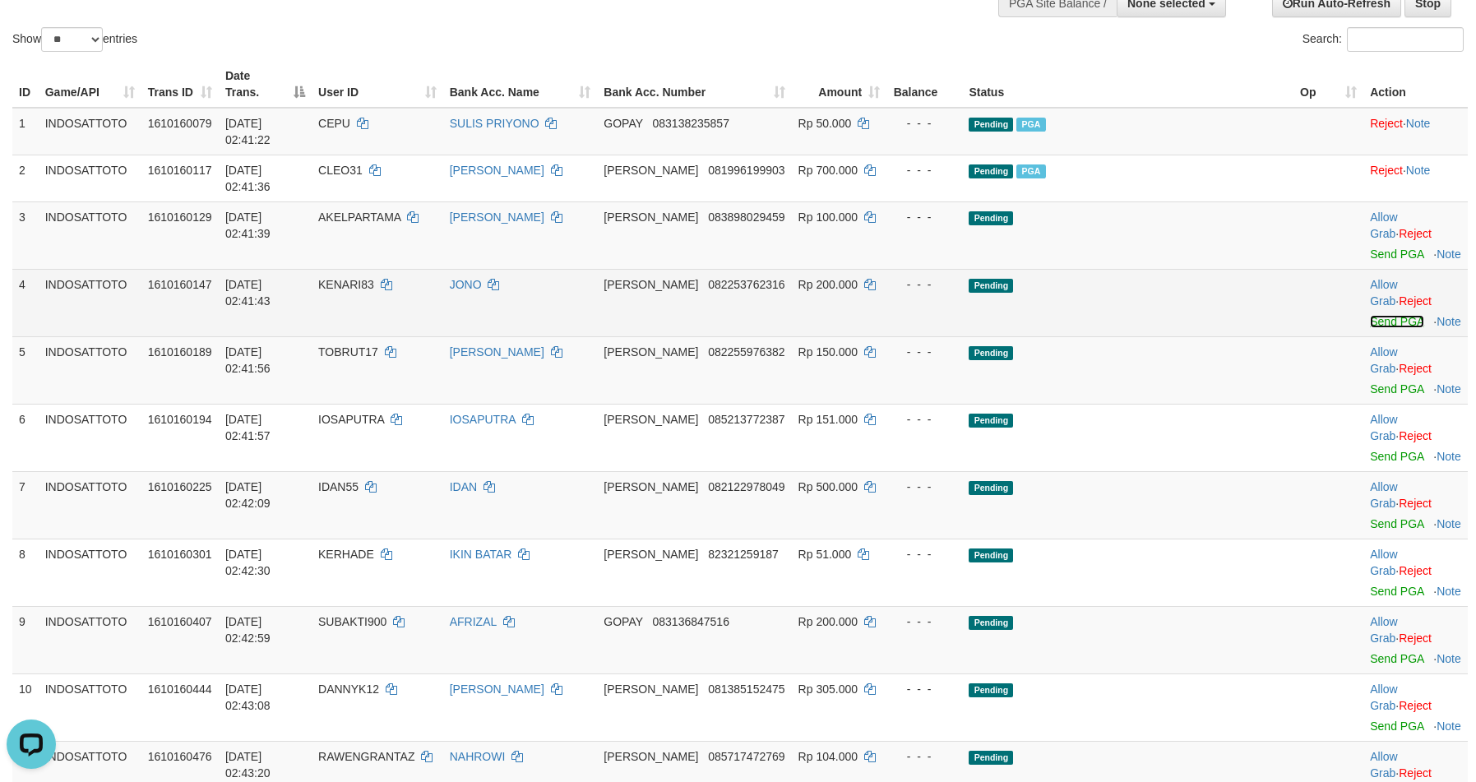
click at [1371, 315] on link "Send PGA" at bounding box center [1396, 321] width 53 height 13
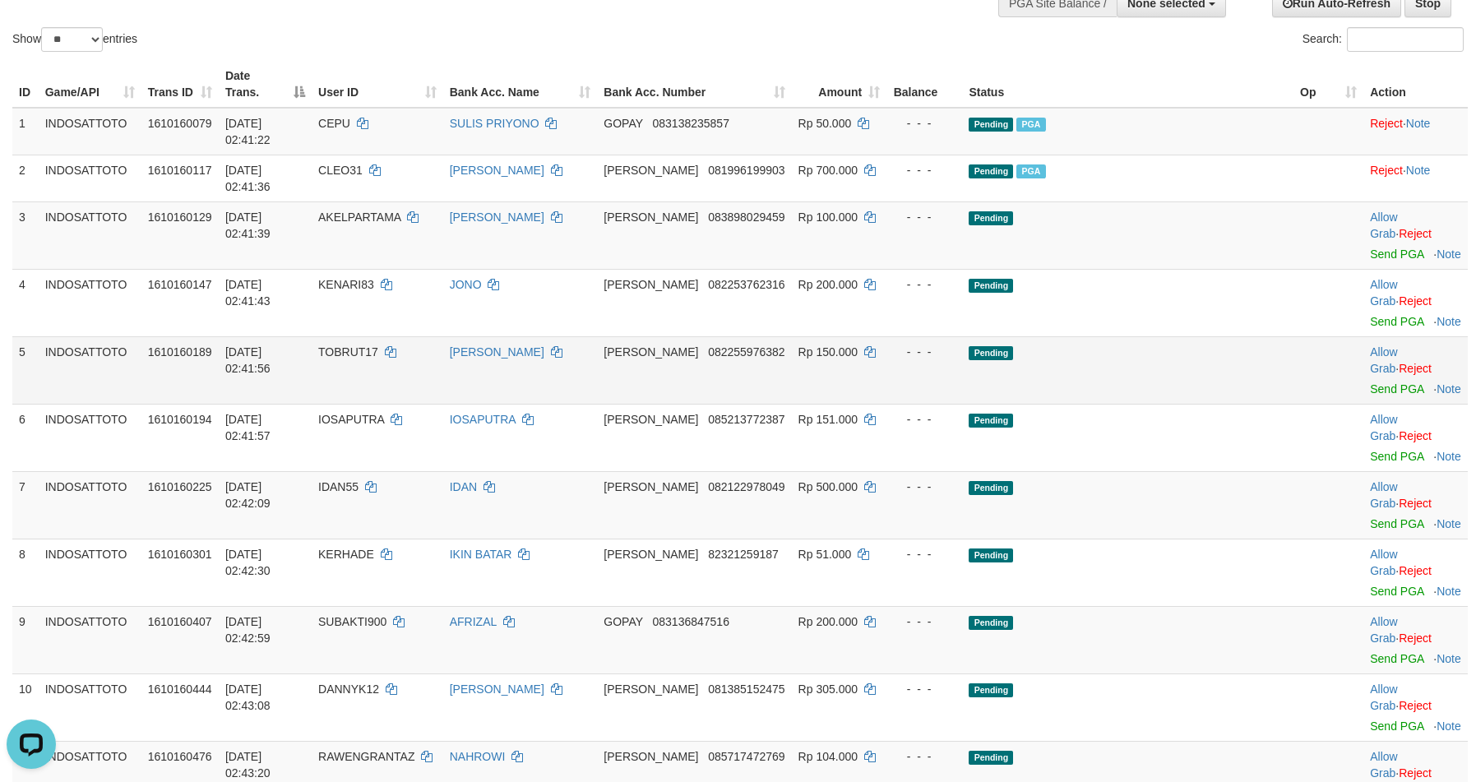
click at [1363, 336] on td "Allow Grab · Reject Send PGA · Note" at bounding box center [1415, 369] width 104 height 67
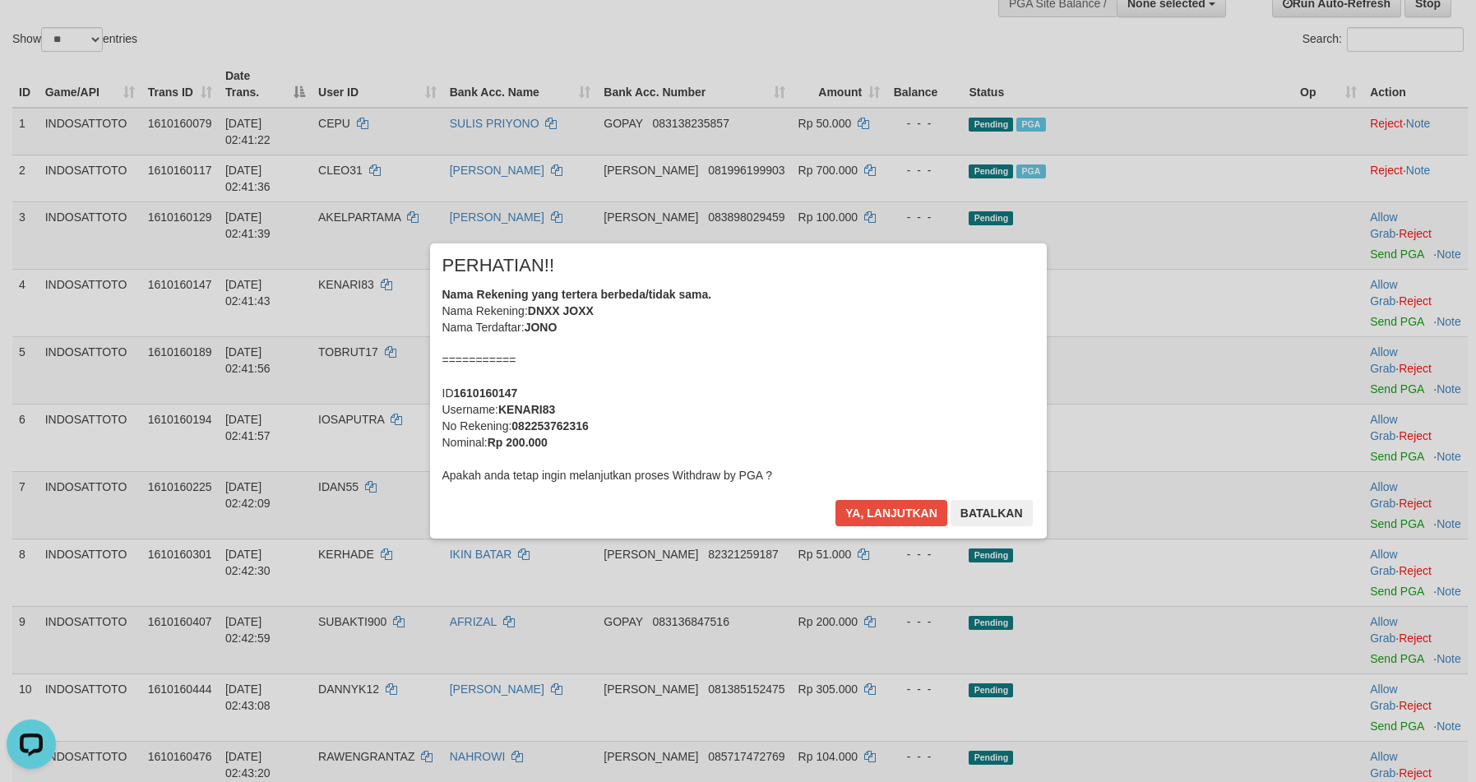
click at [1363, 294] on div "× PERHATIAN!! Nama Rekening yang tertera berbeda/tidak sama. Nama Rekening: DNX…" at bounding box center [738, 390] width 1476 height 360
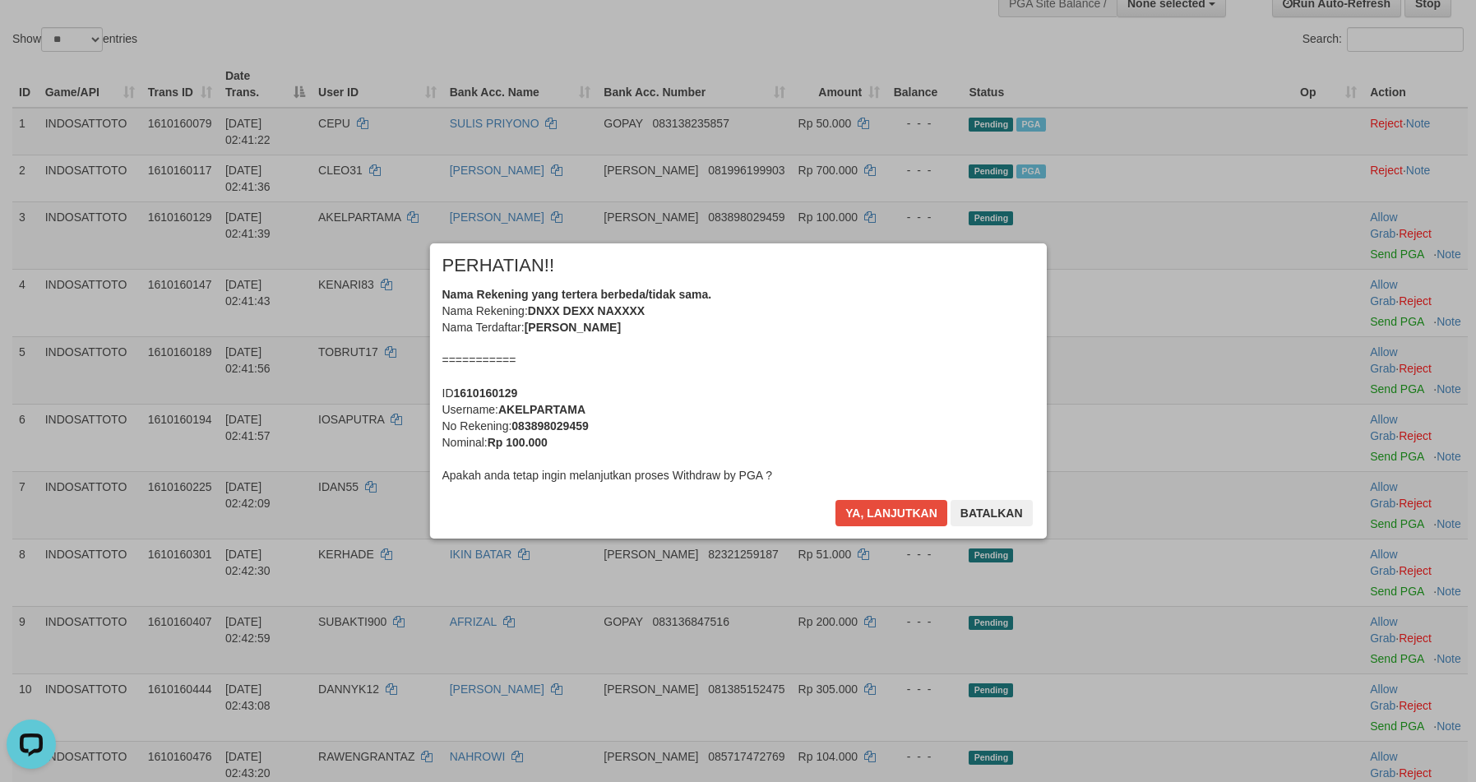
click at [877, 520] on div "Ya, lanjutkan Batalkan" at bounding box center [934, 519] width 200 height 39
click at [876, 512] on button "Ya, lanjutkan" at bounding box center [891, 513] width 112 height 26
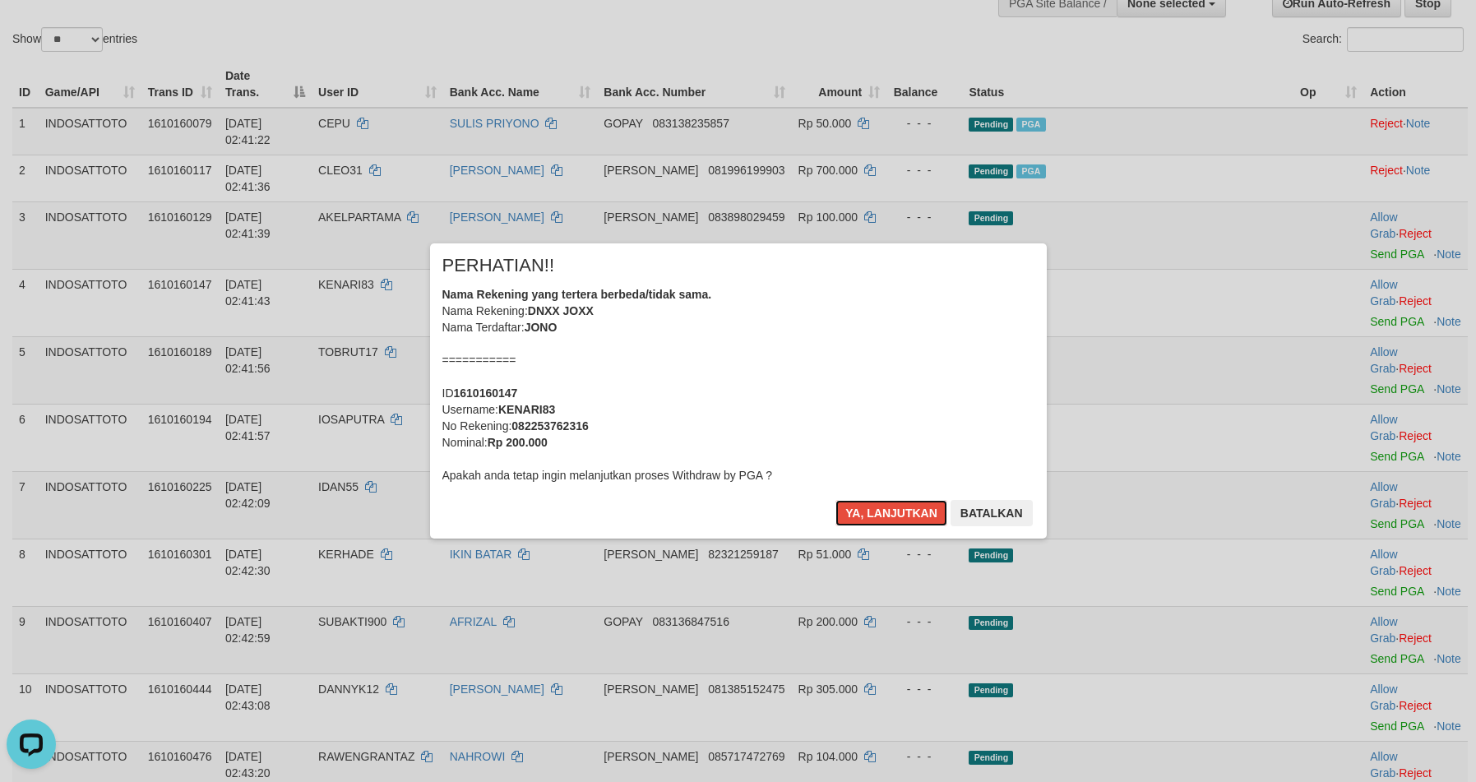
click at [876, 512] on button "Ya, lanjutkan" at bounding box center [891, 513] width 112 height 26
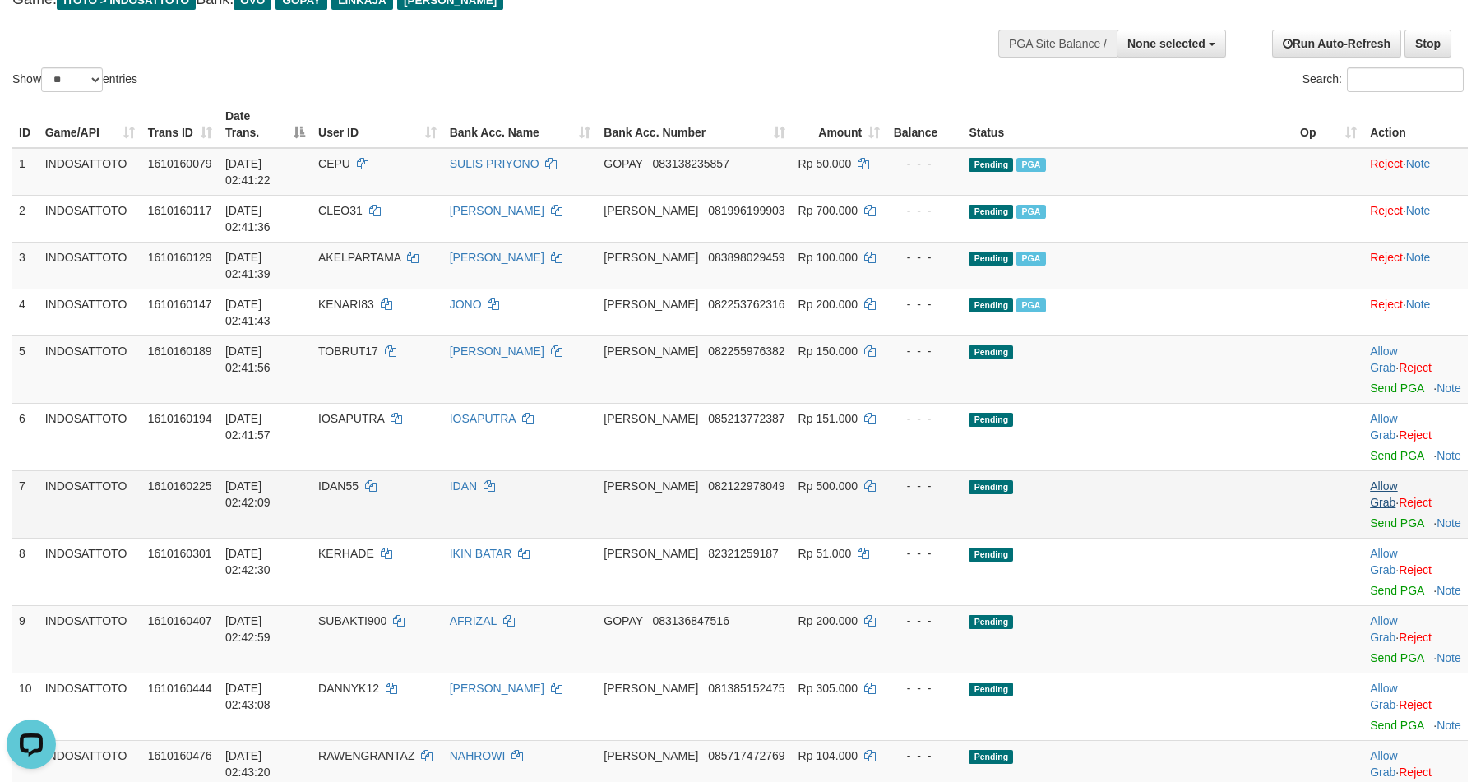
scroll to position [210, 0]
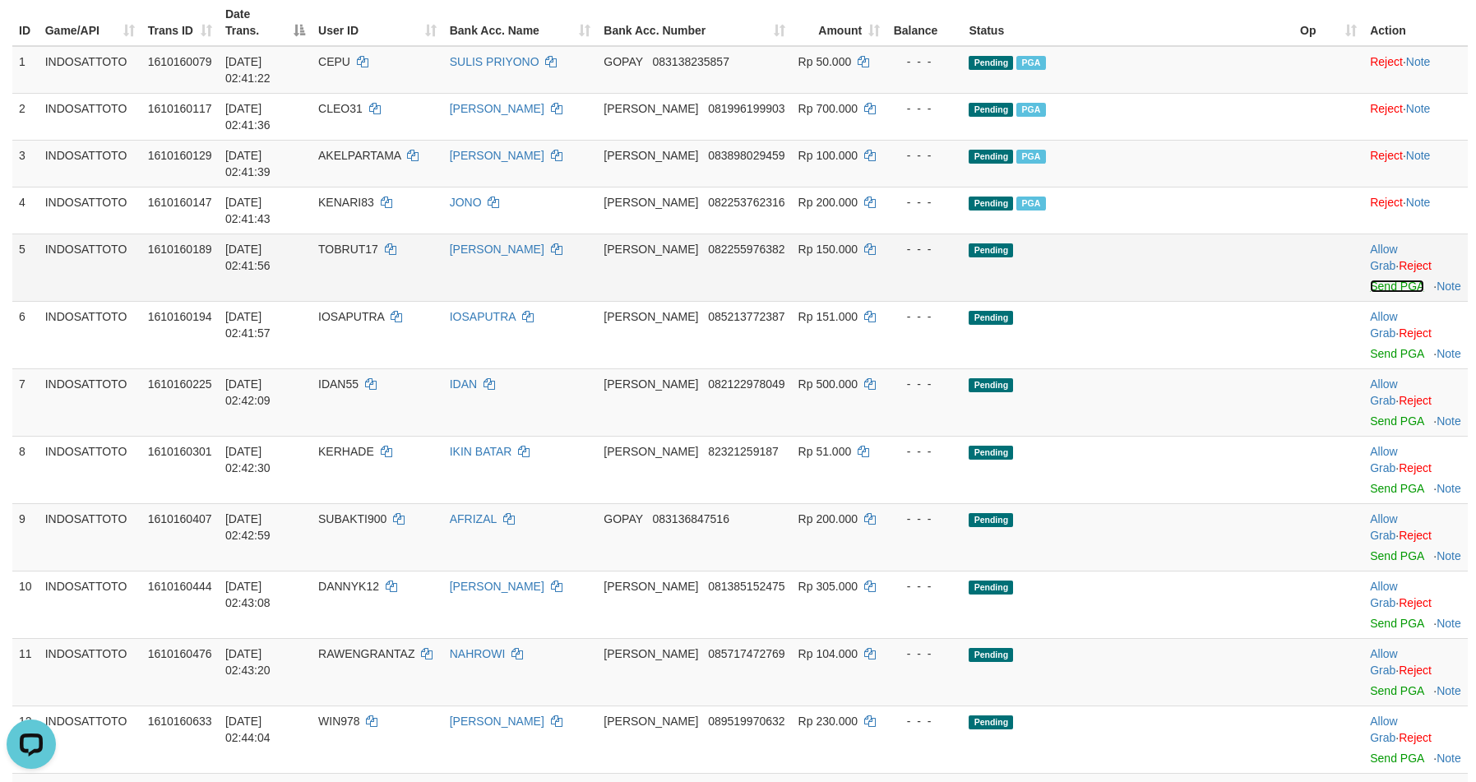
click at [1370, 280] on link "Send PGA" at bounding box center [1396, 286] width 53 height 13
click at [1370, 347] on link "Send PGA" at bounding box center [1396, 353] width 53 height 13
click at [1370, 414] on link "Send PGA" at bounding box center [1396, 420] width 53 height 13
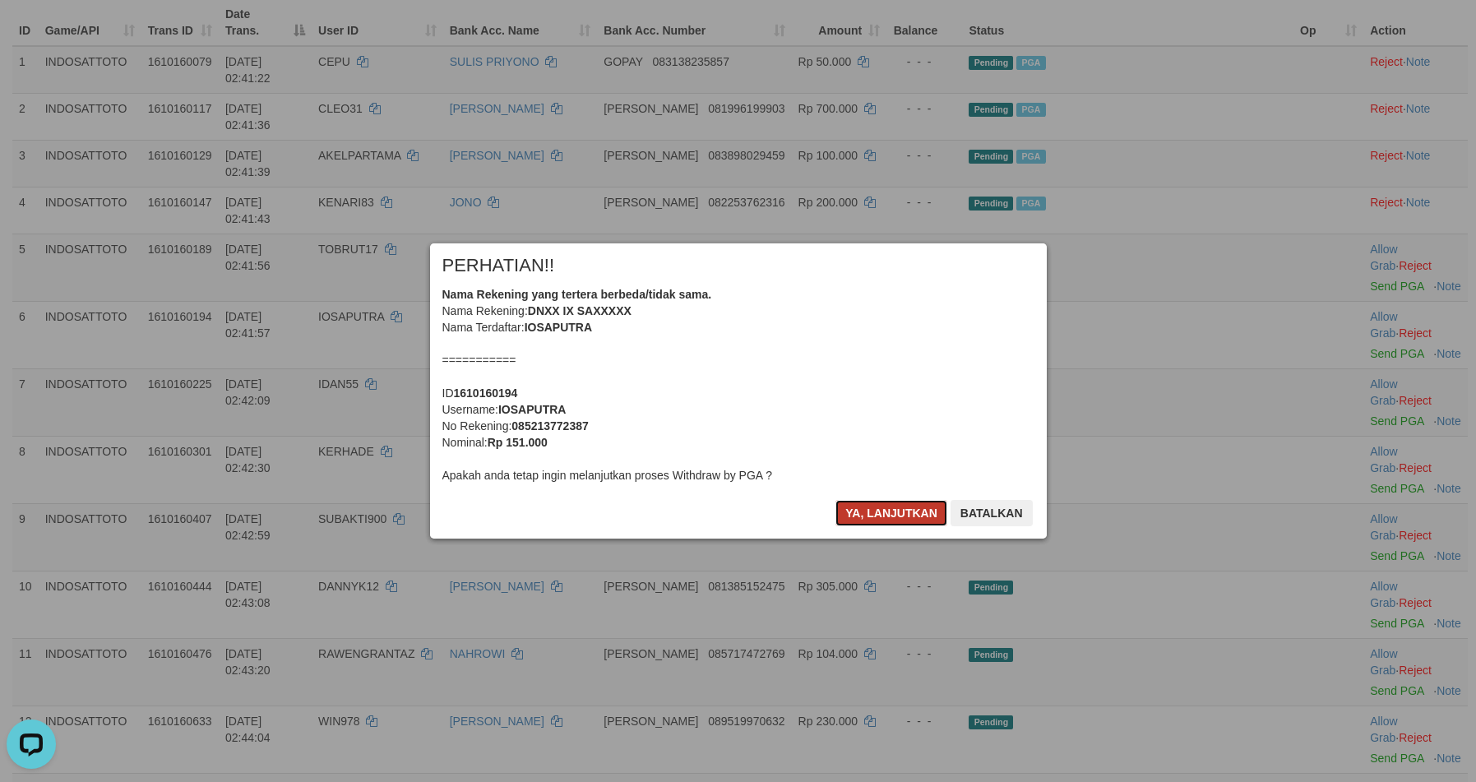
click at [882, 520] on button "Ya, lanjutkan" at bounding box center [891, 513] width 112 height 26
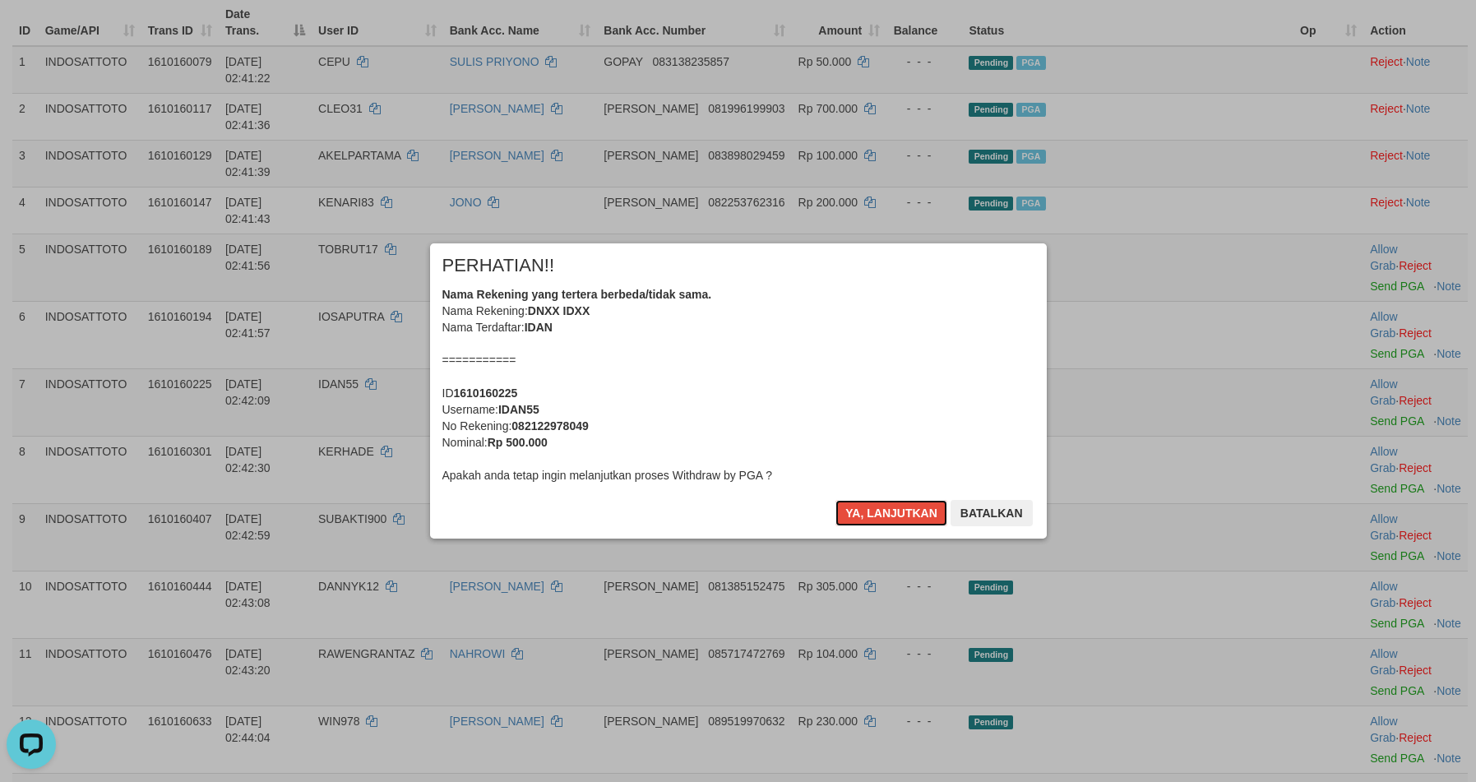
click at [882, 520] on button "Ya, lanjutkan" at bounding box center [891, 513] width 112 height 26
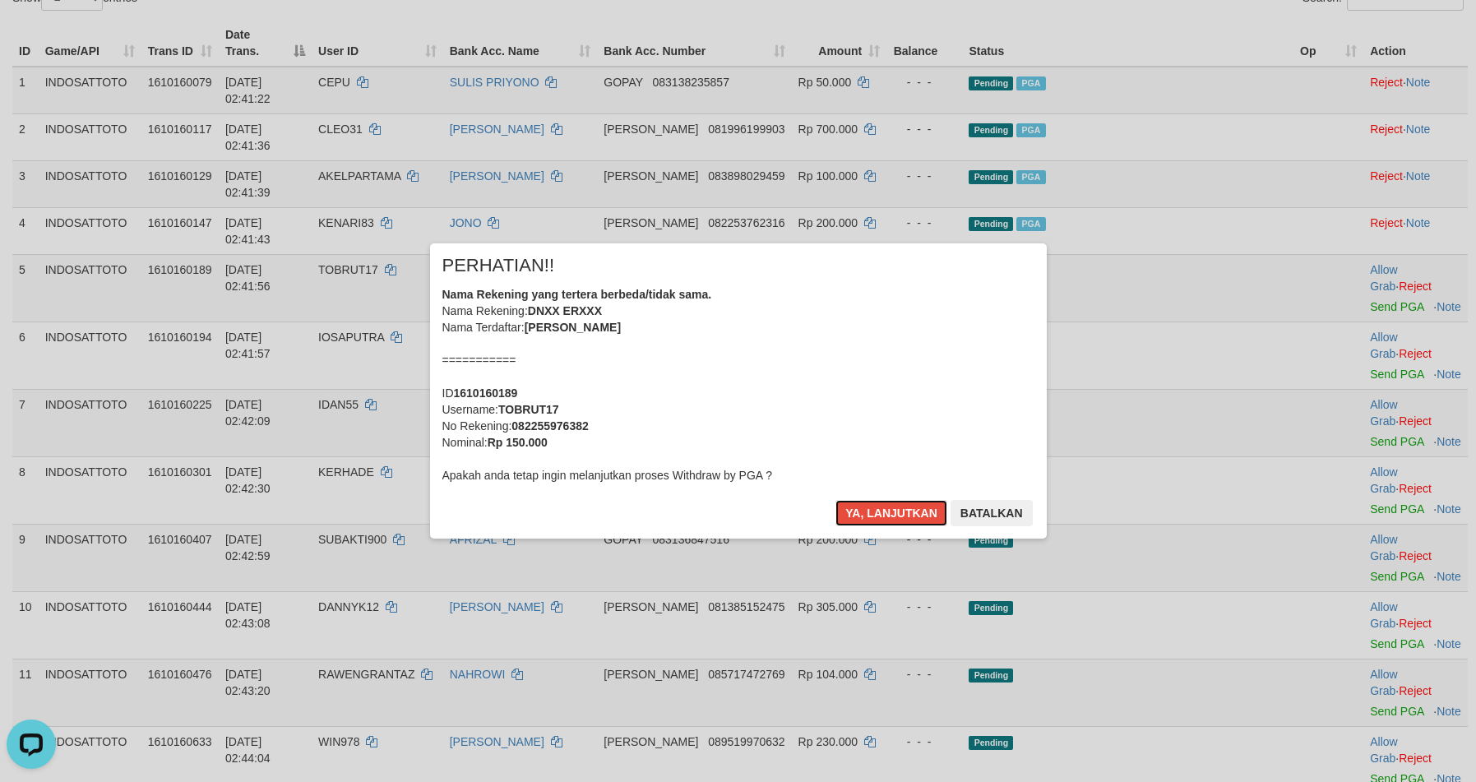
click at [882, 520] on button "Ya, lanjutkan" at bounding box center [891, 513] width 112 height 26
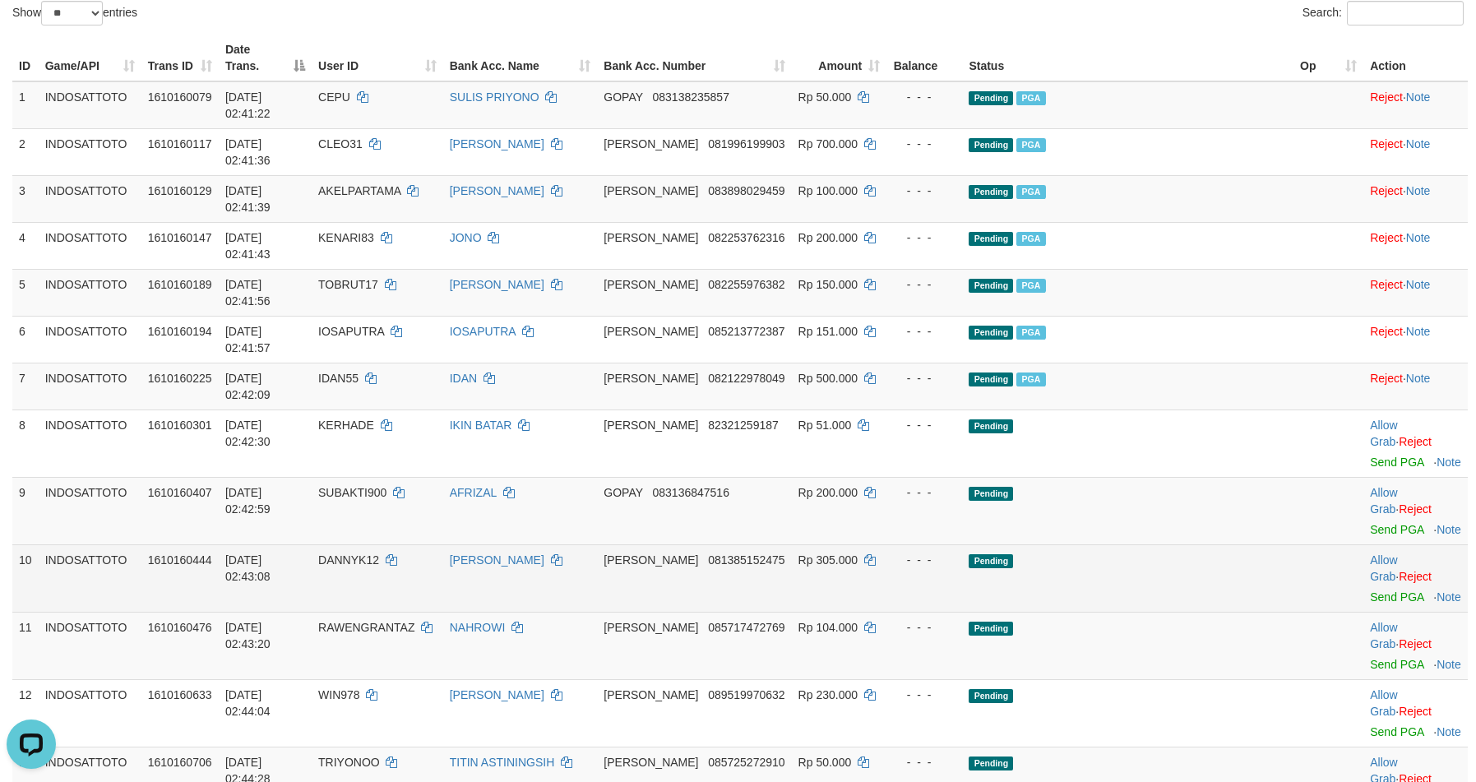
scroll to position [252, 0]
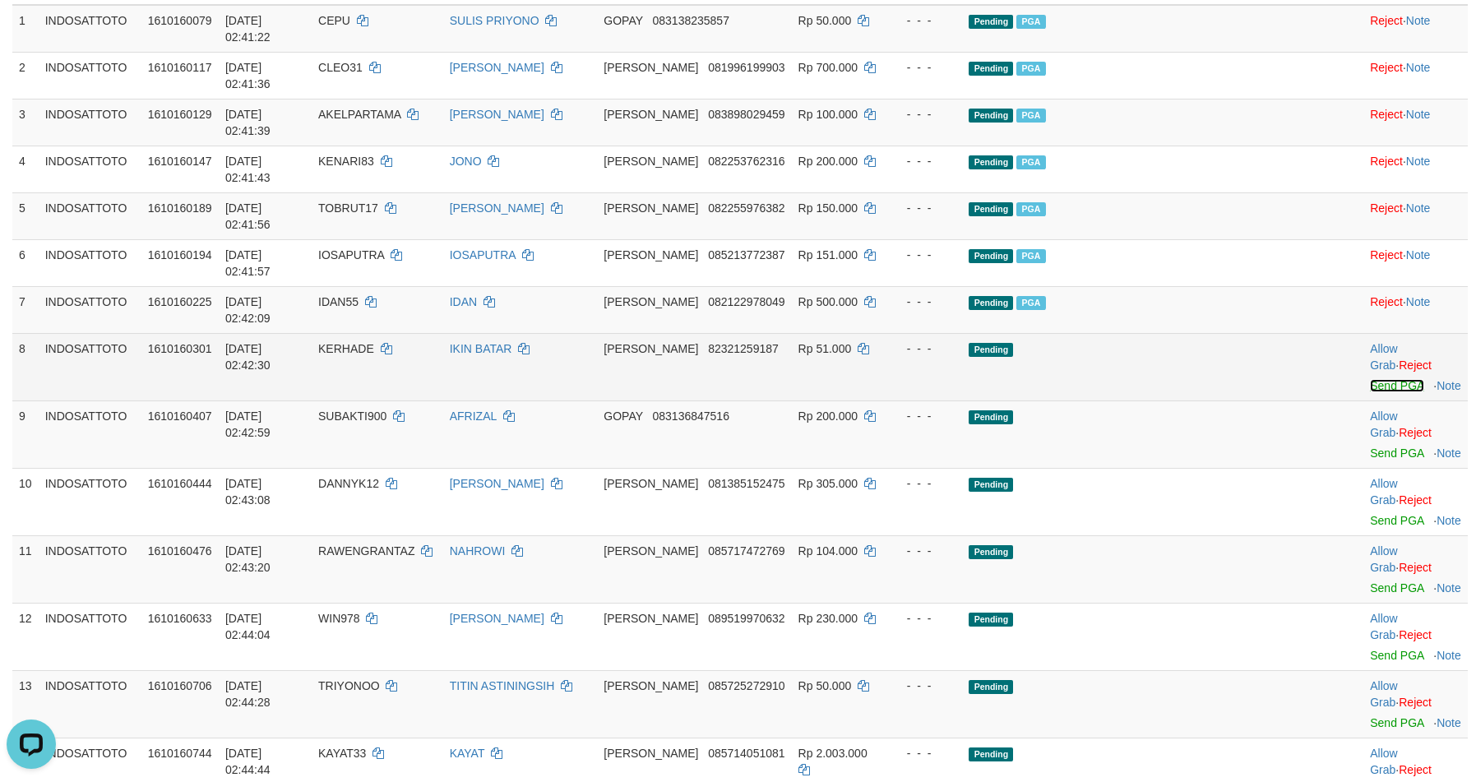
click at [1370, 379] on link "Send PGA" at bounding box center [1396, 385] width 53 height 13
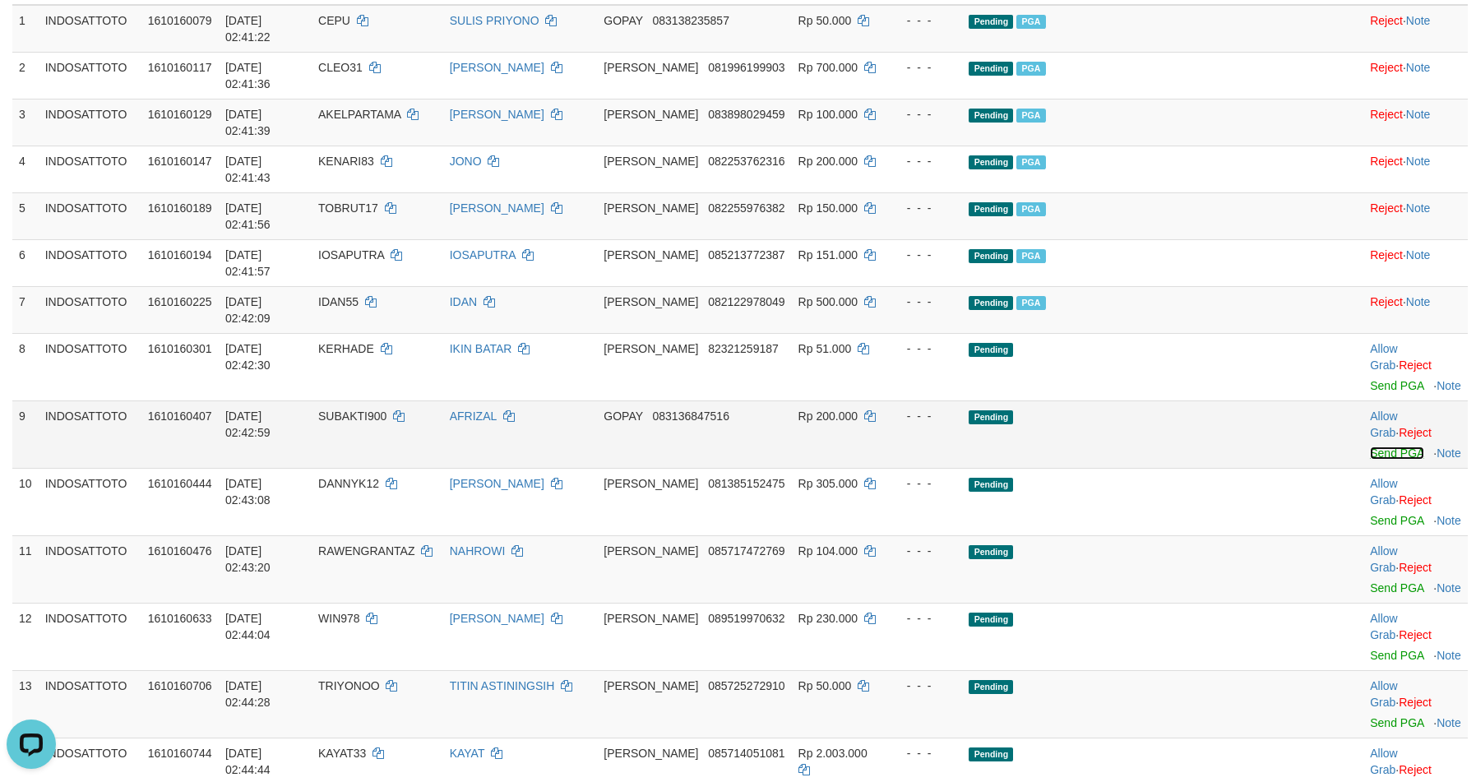
click at [1370, 446] on link "Send PGA" at bounding box center [1396, 452] width 53 height 13
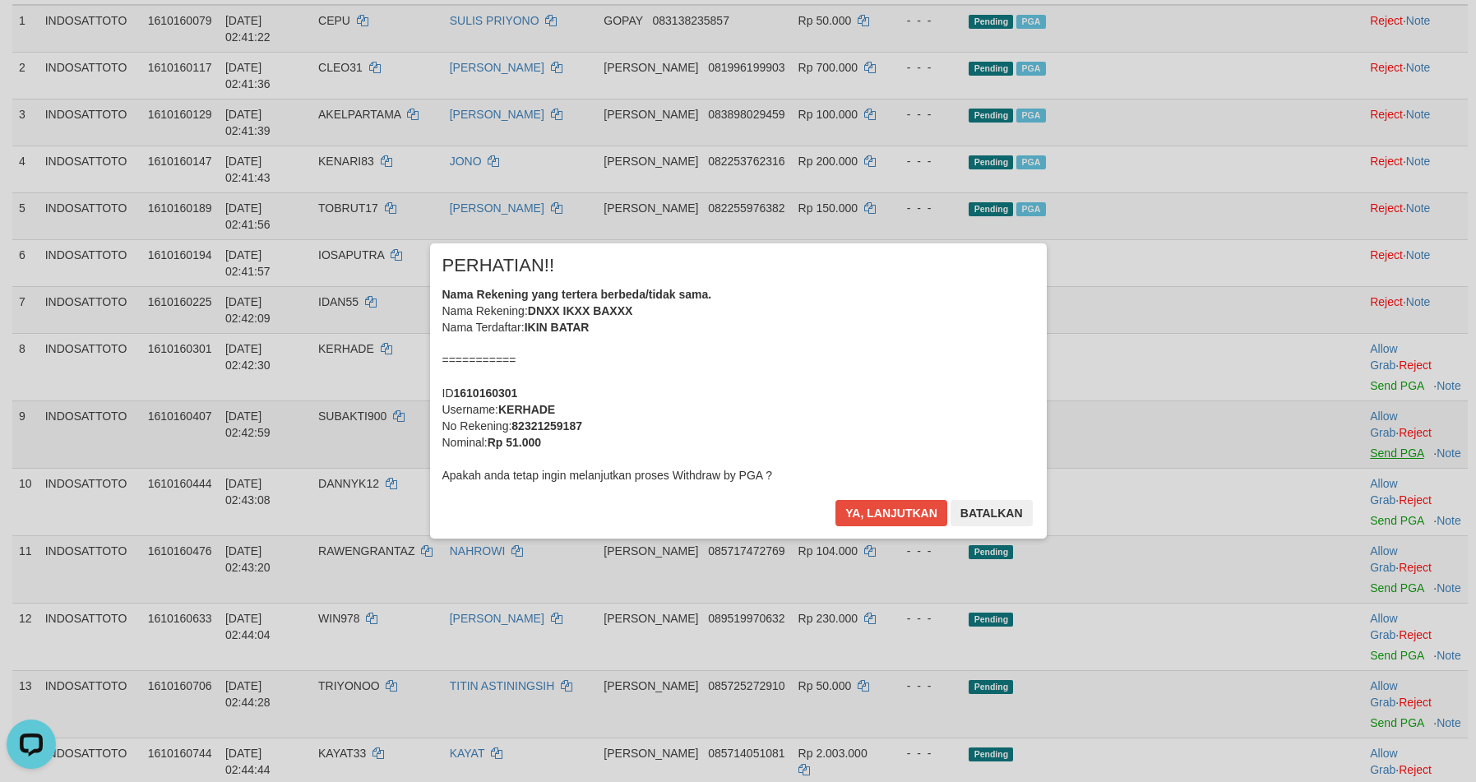
click at [1357, 339] on div "× PERHATIAN!! Nama Rekening yang tertera berbeda/tidak sama. Nama Rekening: DNX…" at bounding box center [738, 390] width 1476 height 360
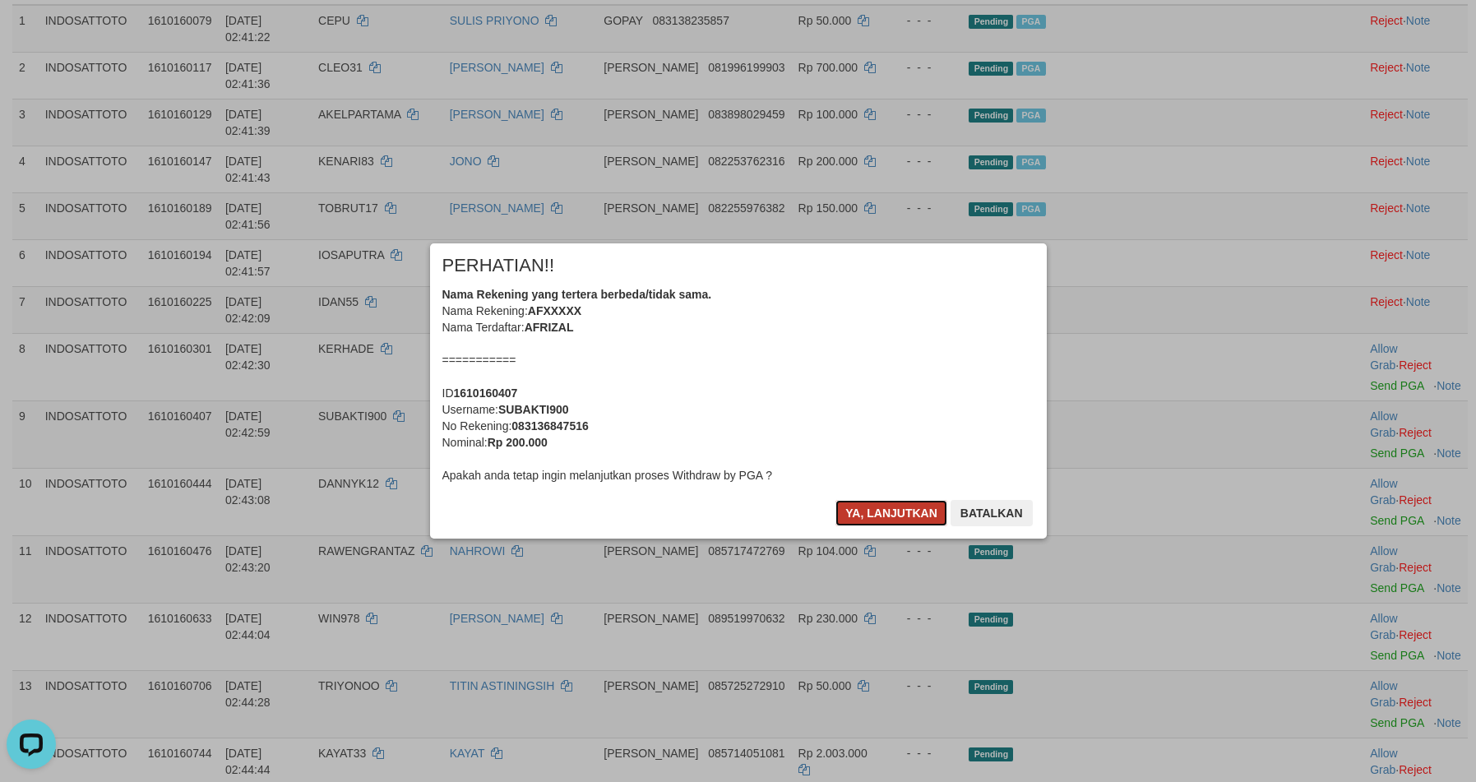
click at [892, 518] on button "Ya, lanjutkan" at bounding box center [891, 513] width 112 height 26
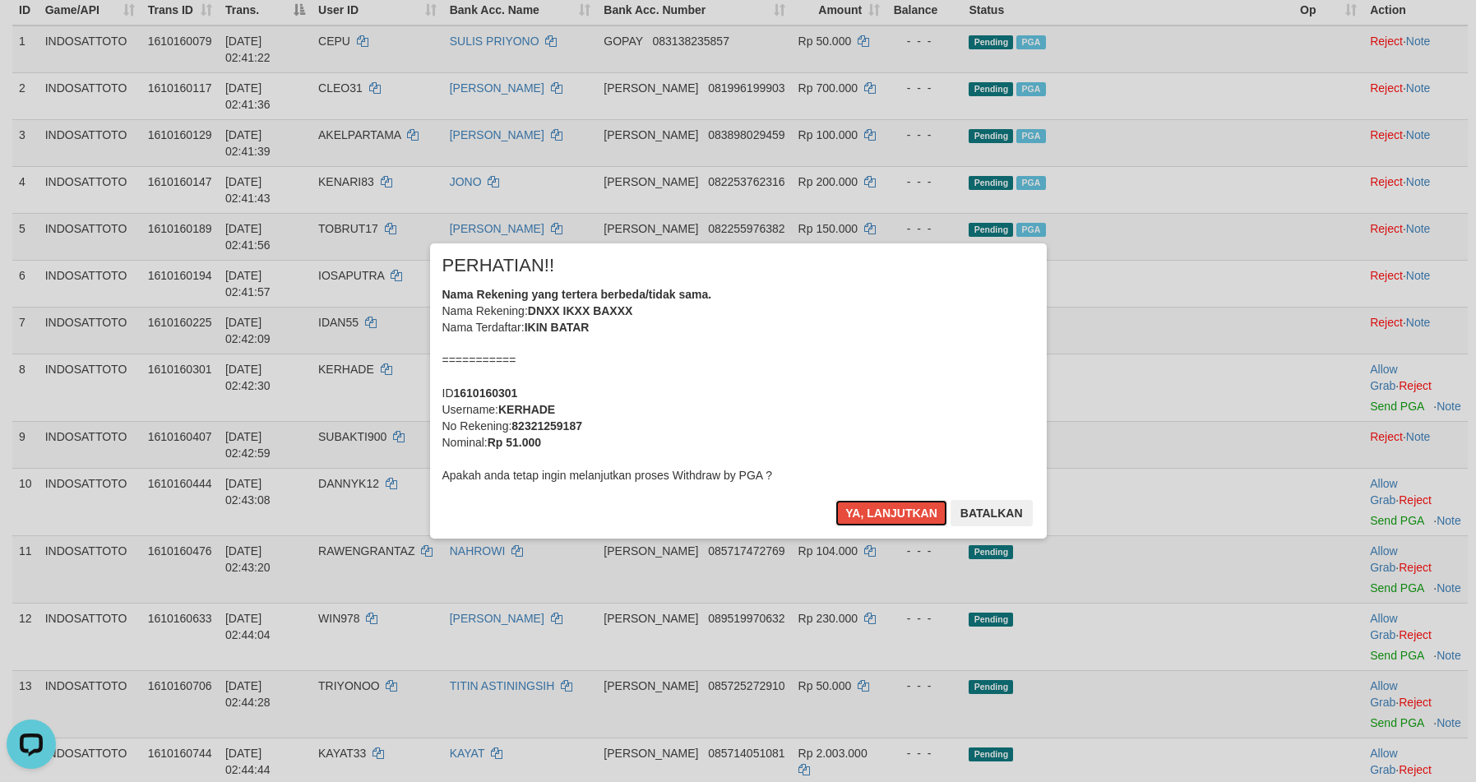
click at [892, 518] on button "Ya, lanjutkan" at bounding box center [891, 513] width 112 height 26
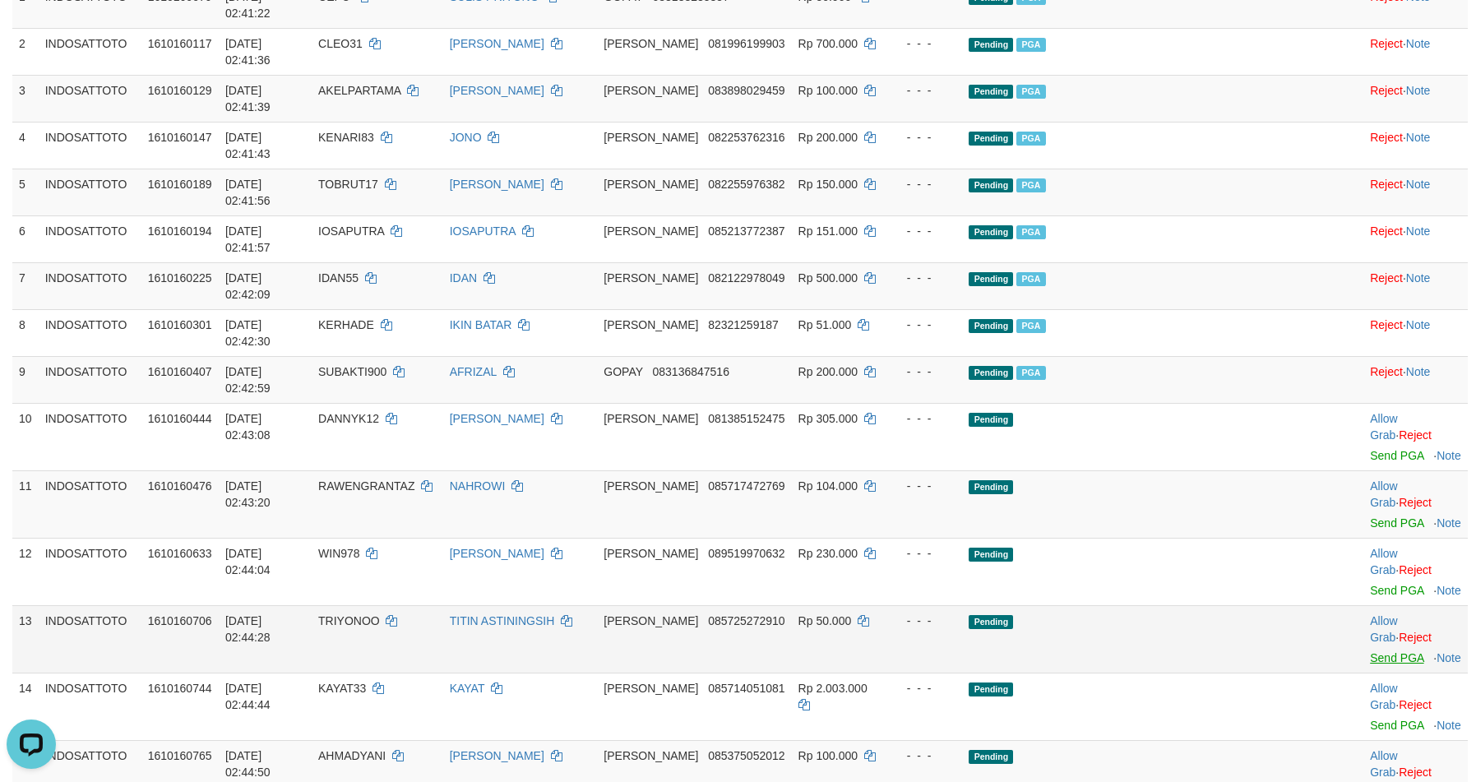
scroll to position [390, 0]
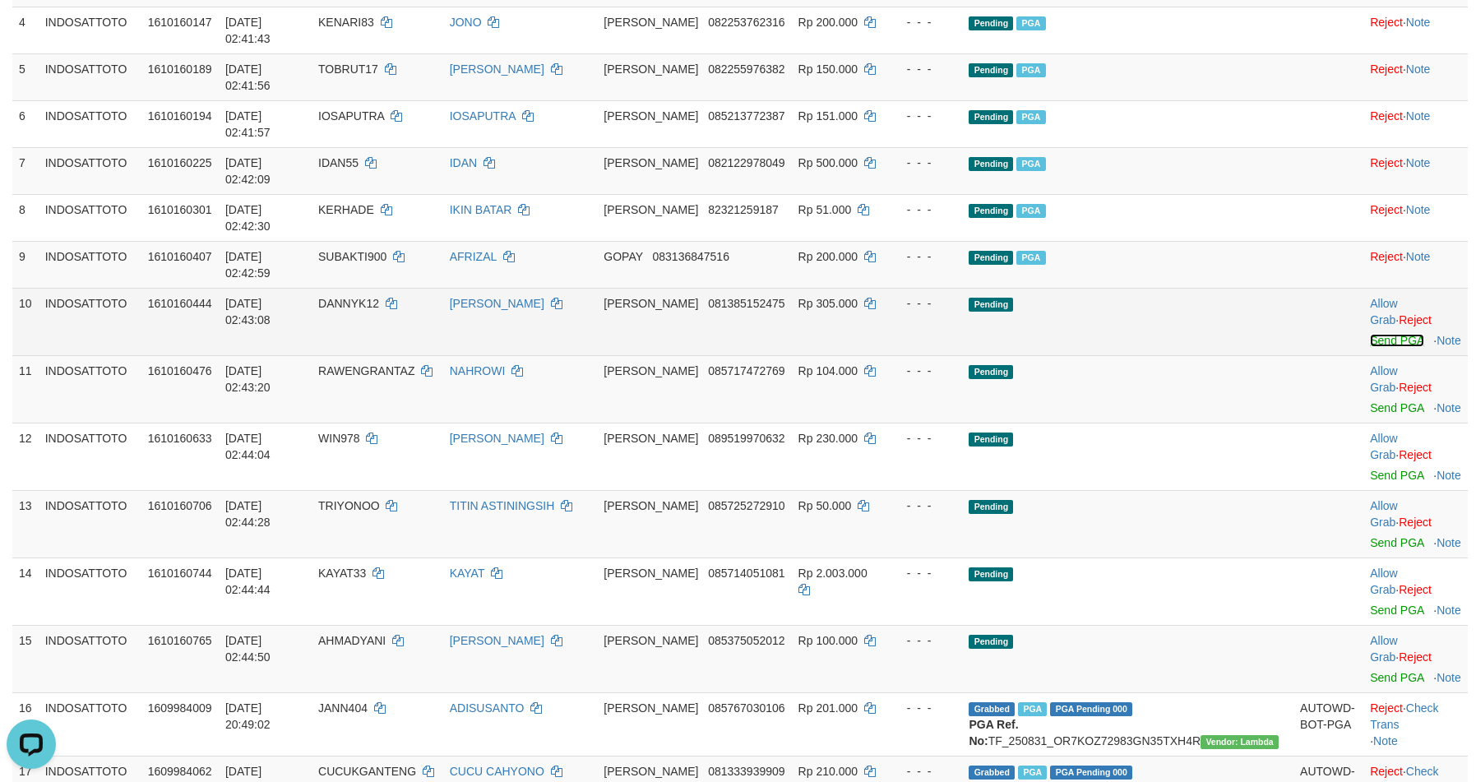
click at [1370, 334] on link "Send PGA" at bounding box center [1396, 340] width 53 height 13
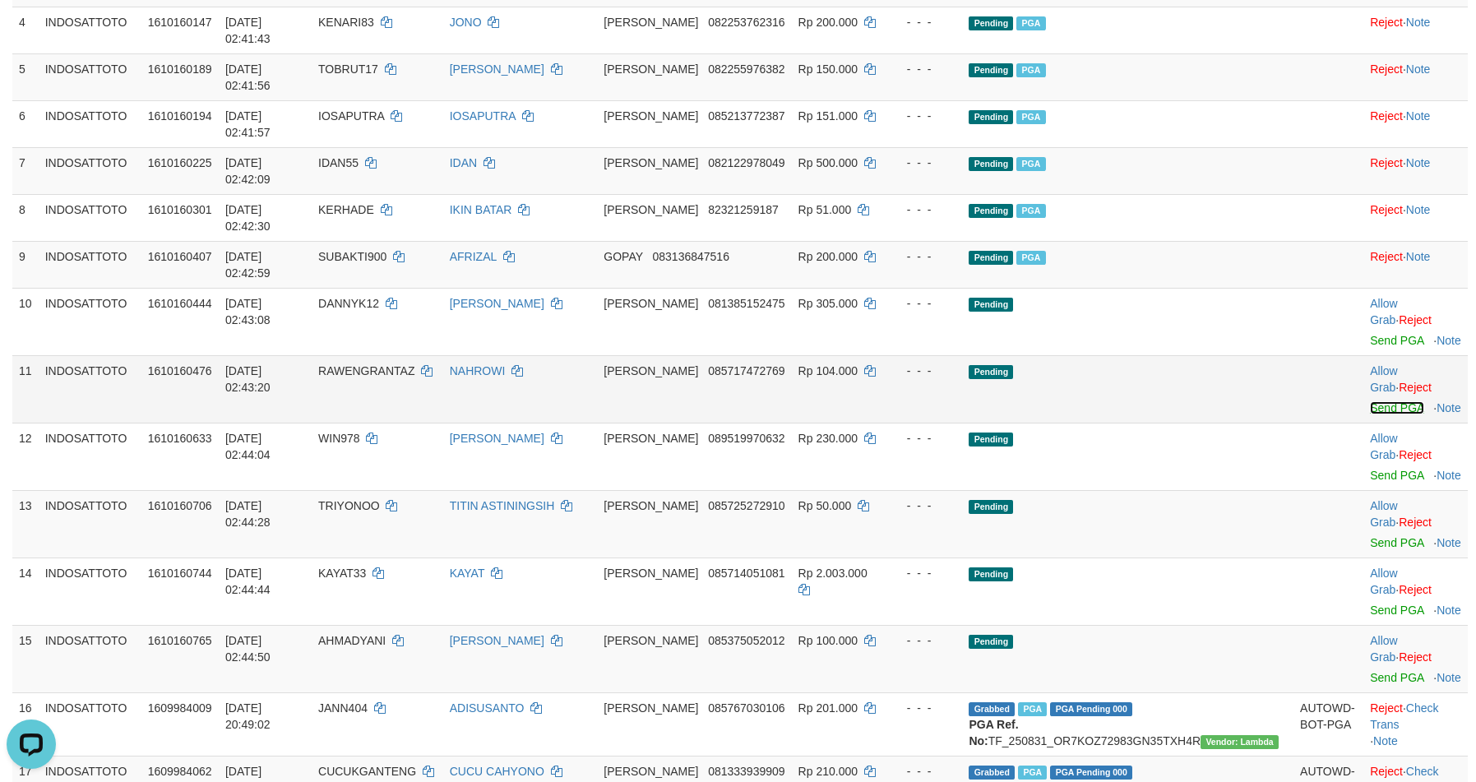
click at [1370, 401] on link "Send PGA" at bounding box center [1396, 407] width 53 height 13
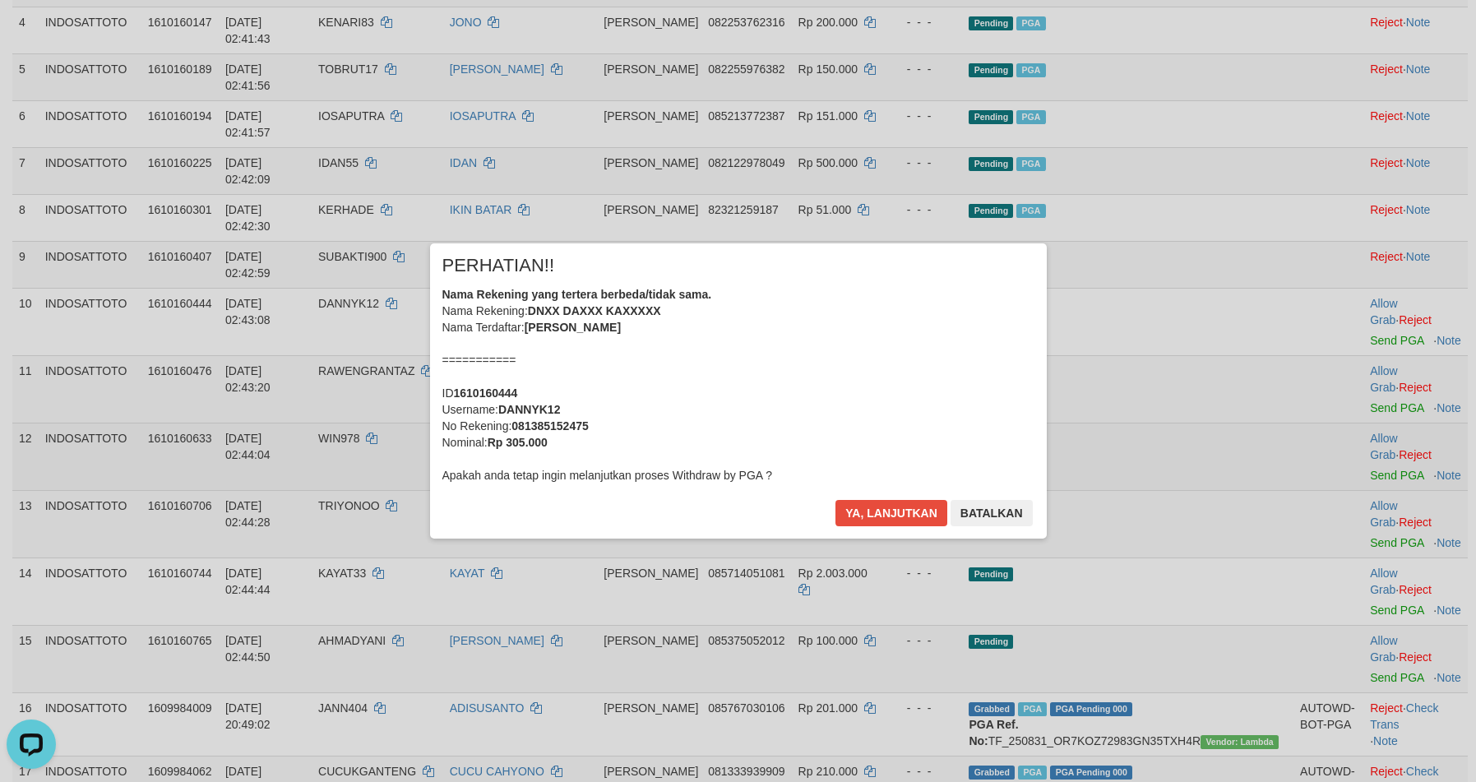
click at [1367, 267] on div "× PERHATIAN!! Nama Rekening yang tertera berbeda/tidak sama. Nama Rekening: DNX…" at bounding box center [738, 390] width 1476 height 360
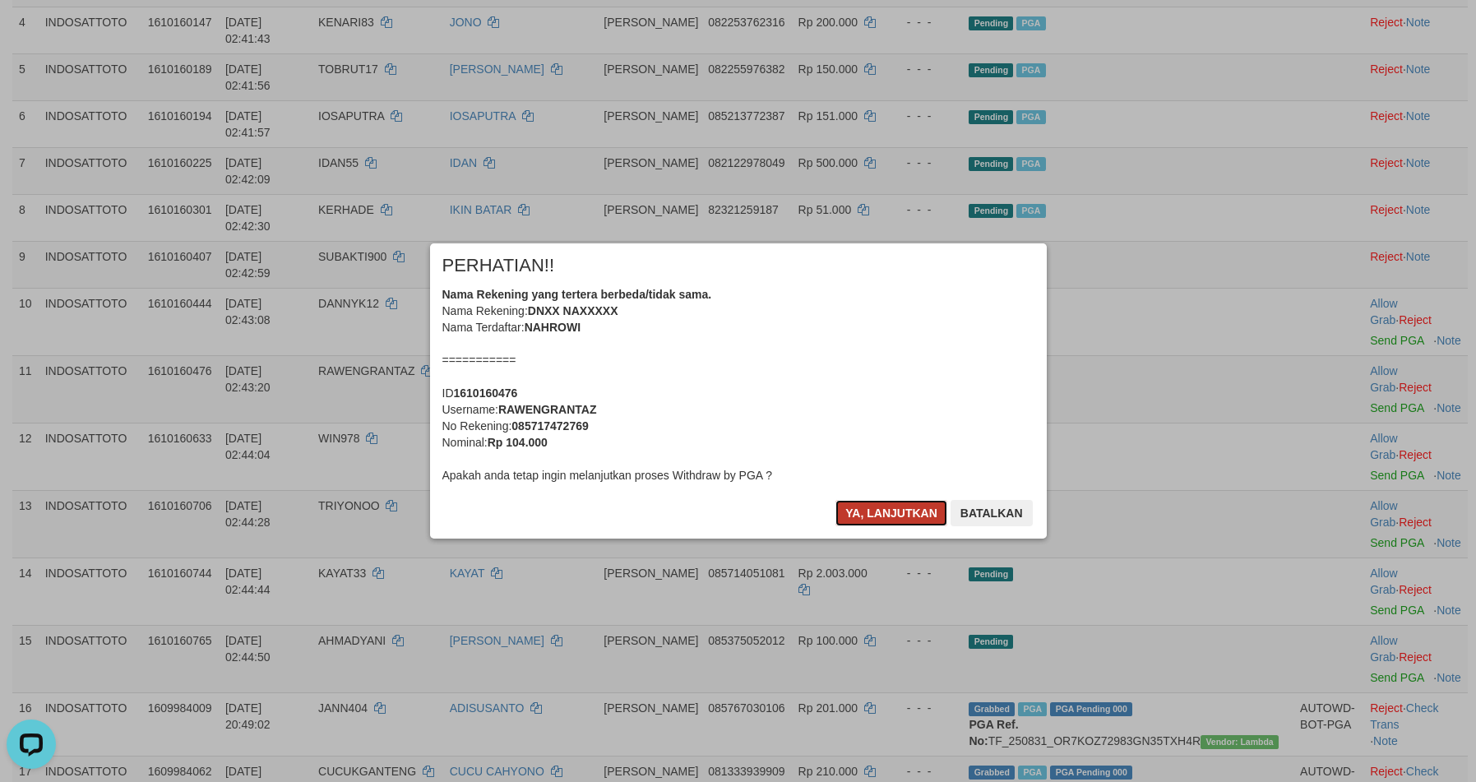
click at [876, 511] on button "Ya, lanjutkan" at bounding box center [891, 513] width 112 height 26
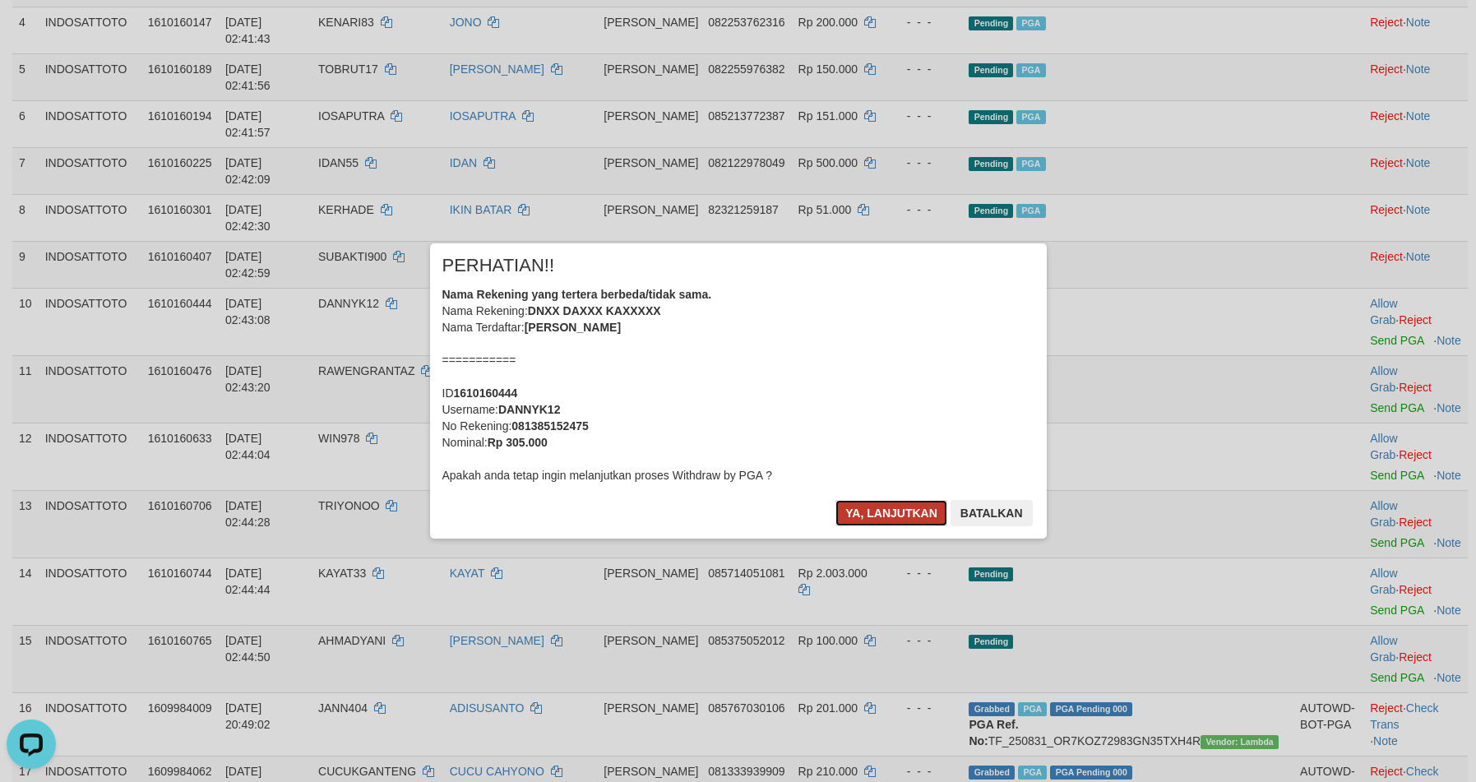
click at [876, 522] on button "Ya, lanjutkan" at bounding box center [891, 513] width 112 height 26
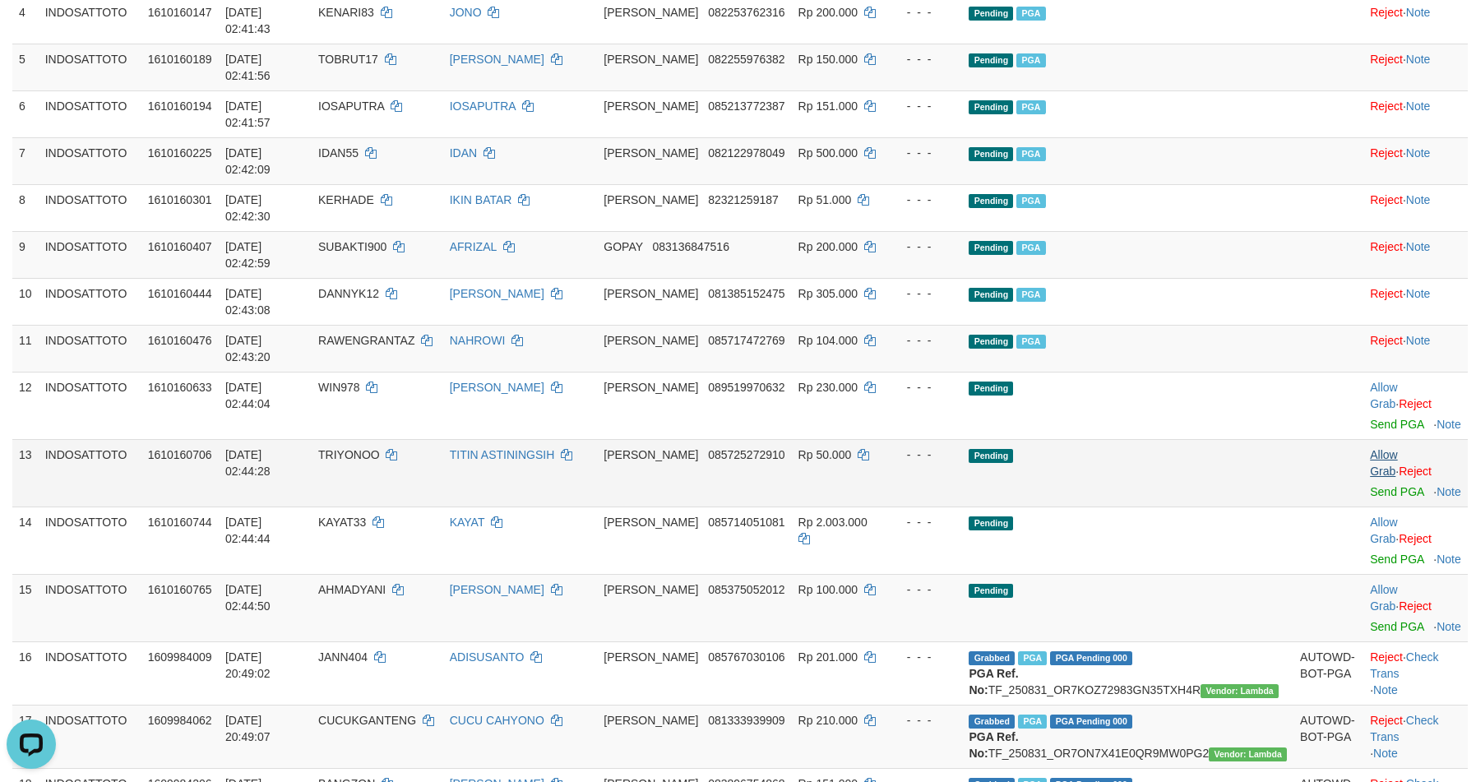
scroll to position [452, 0]
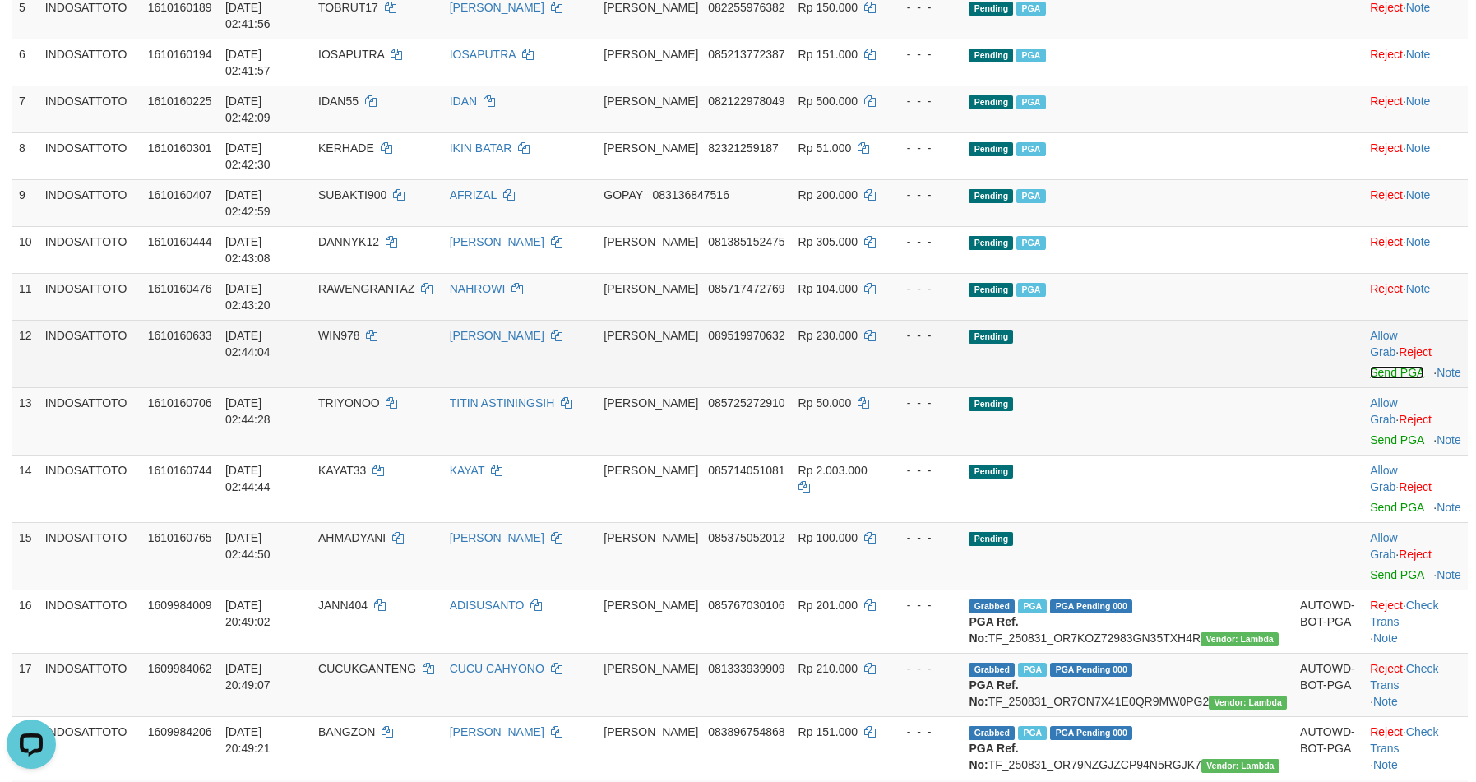
click at [1370, 366] on link "Send PGA" at bounding box center [1396, 372] width 53 height 13
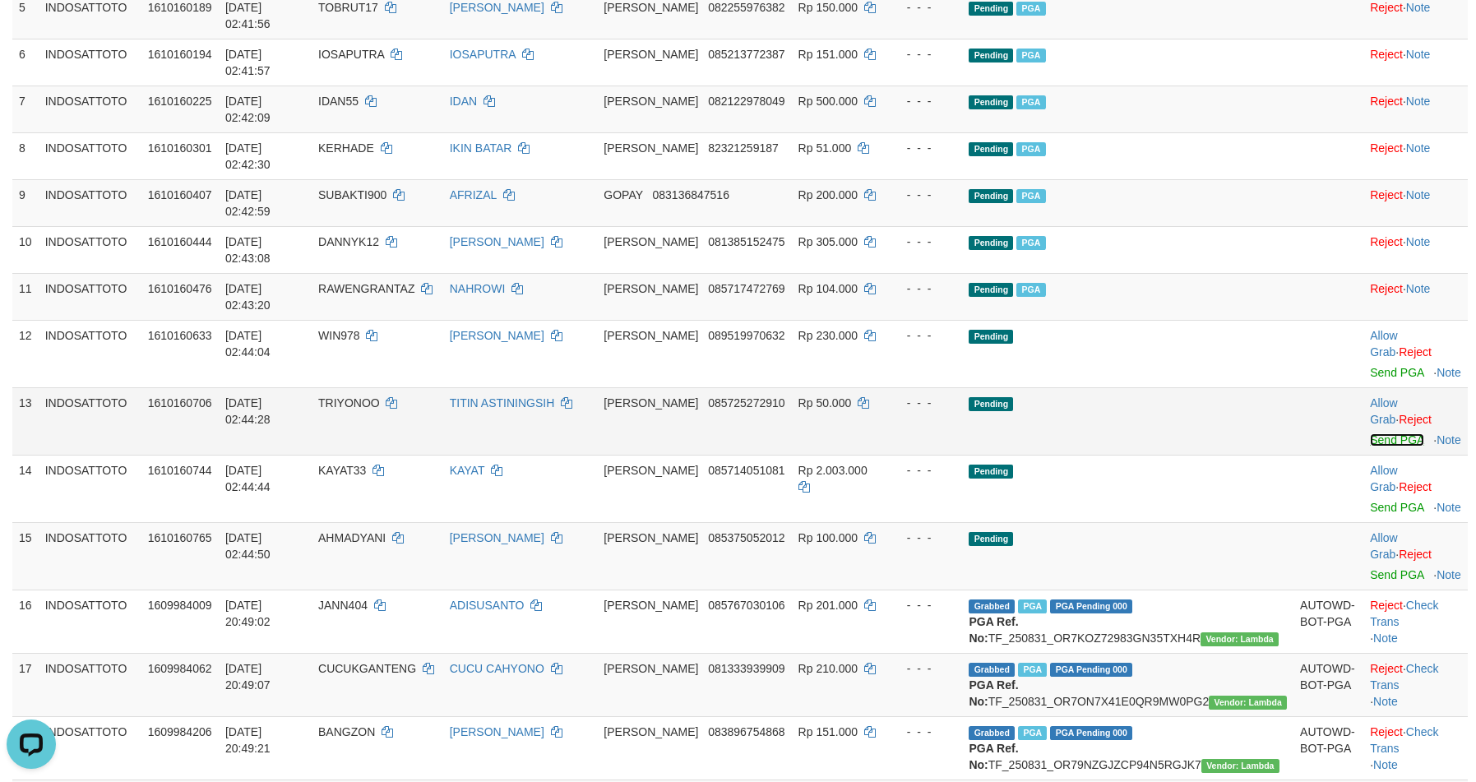
click at [1370, 433] on link "Send PGA" at bounding box center [1396, 439] width 53 height 13
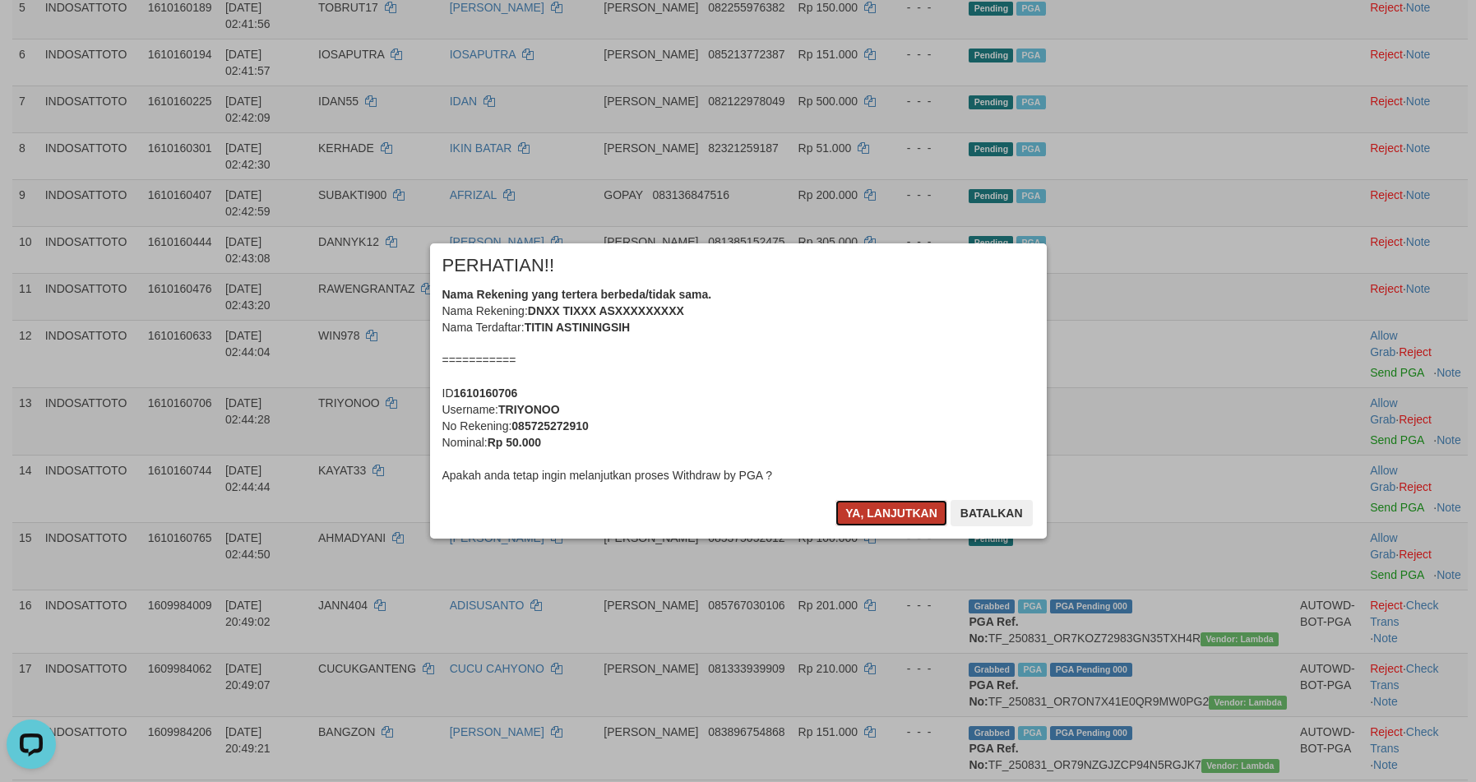
click at [880, 512] on button "Ya, lanjutkan" at bounding box center [891, 513] width 112 height 26
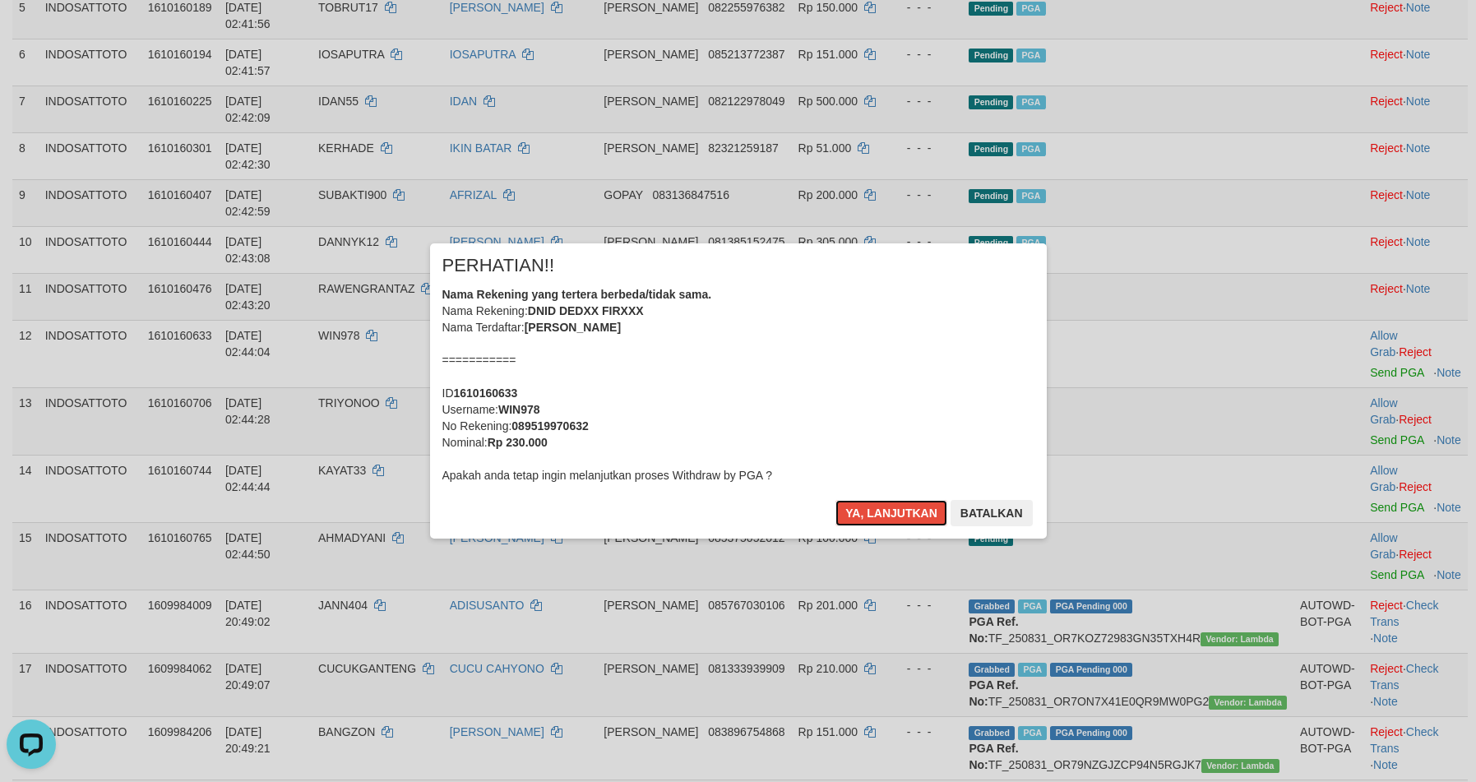
click at [880, 512] on button "Ya, lanjutkan" at bounding box center [891, 513] width 112 height 26
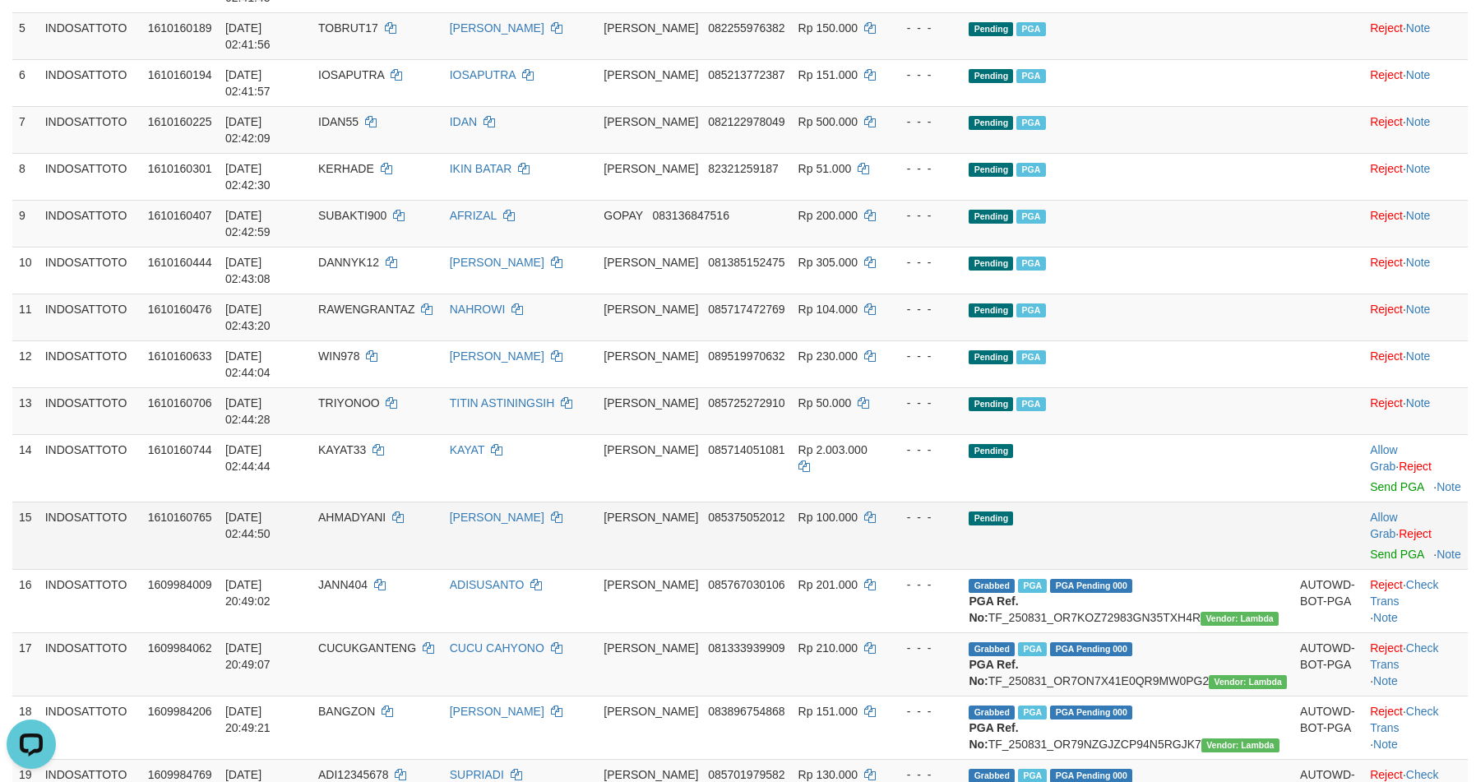
scroll to position [411, 0]
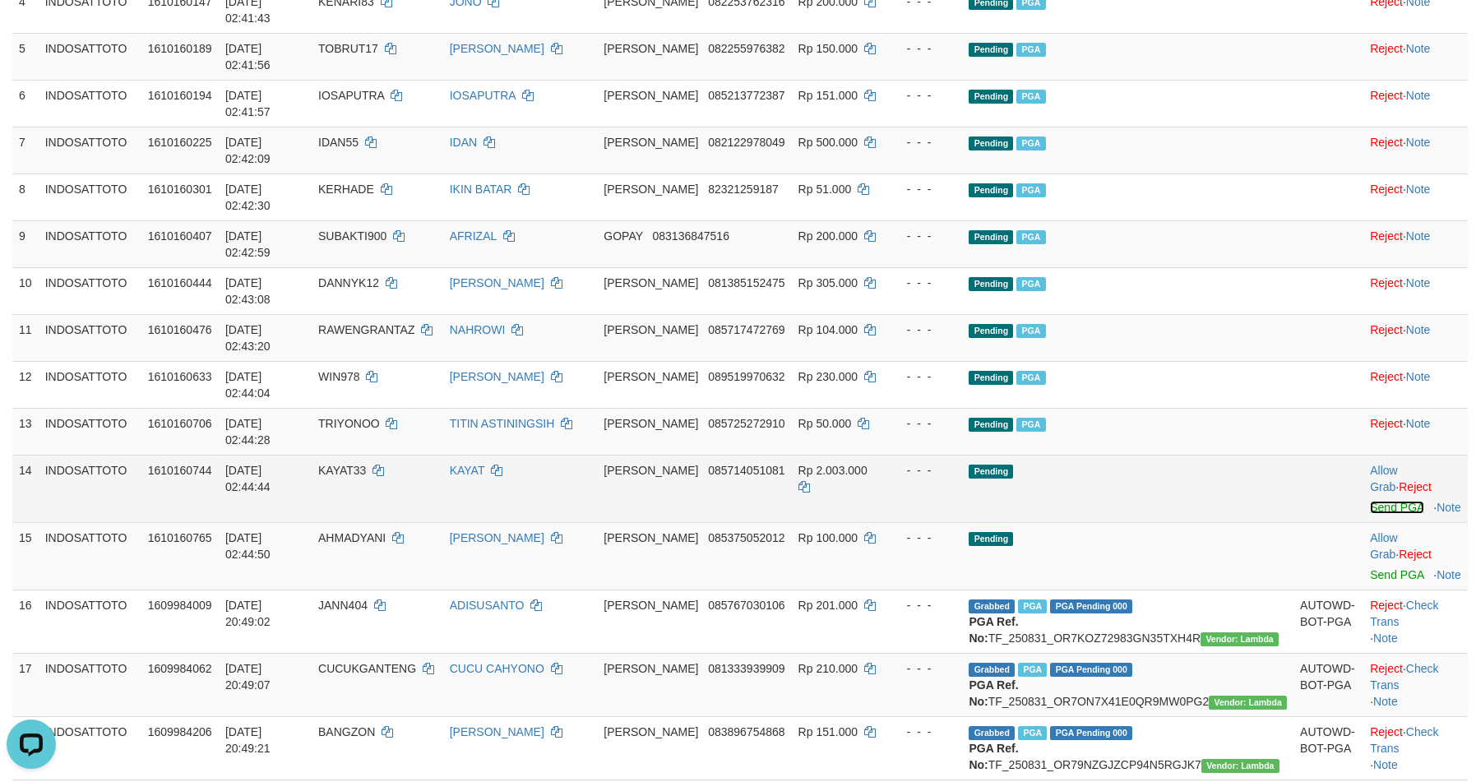
click at [1370, 501] on link "Send PGA" at bounding box center [1396, 507] width 53 height 13
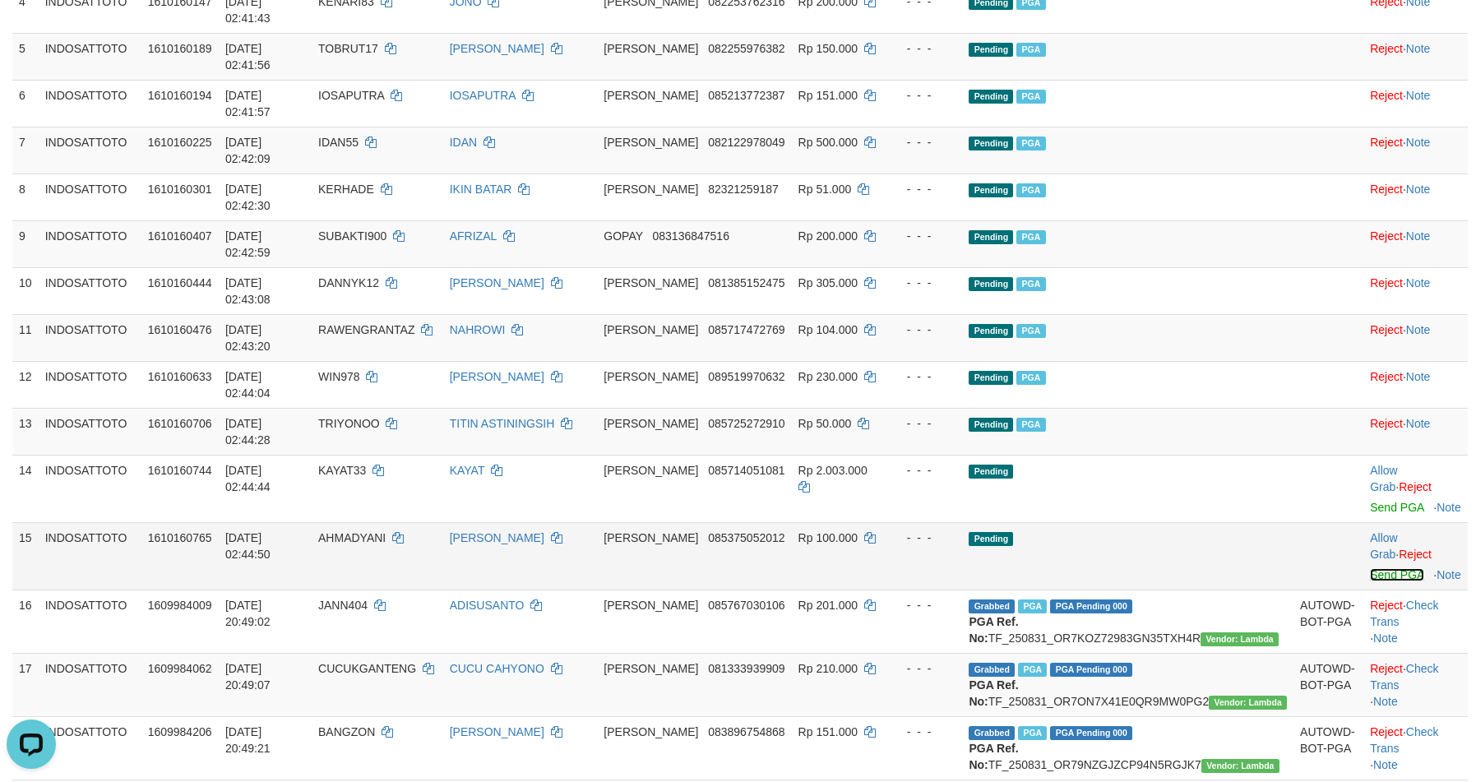
click at [1370, 568] on link "Send PGA" at bounding box center [1396, 574] width 53 height 13
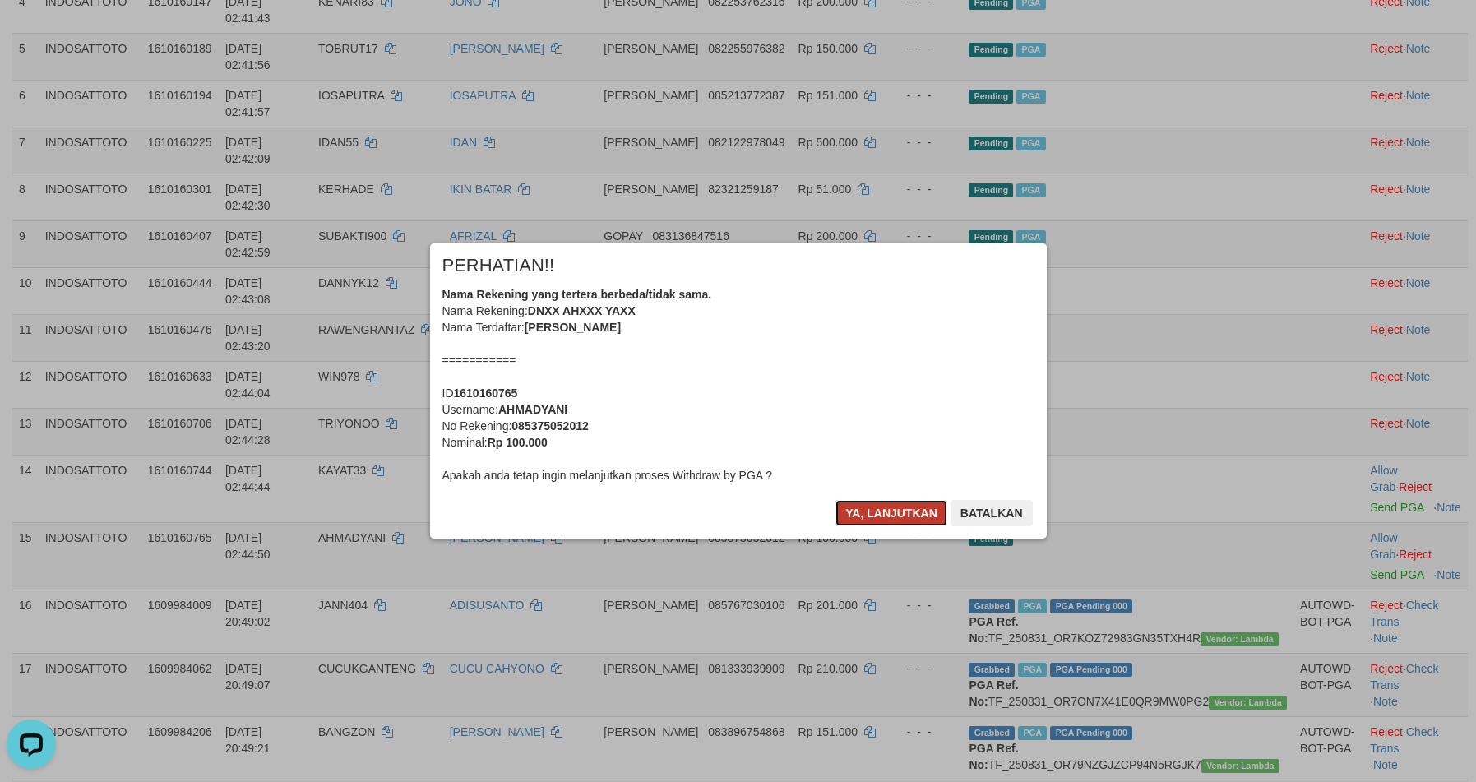
click at [892, 524] on button "Ya, lanjutkan" at bounding box center [891, 513] width 112 height 26
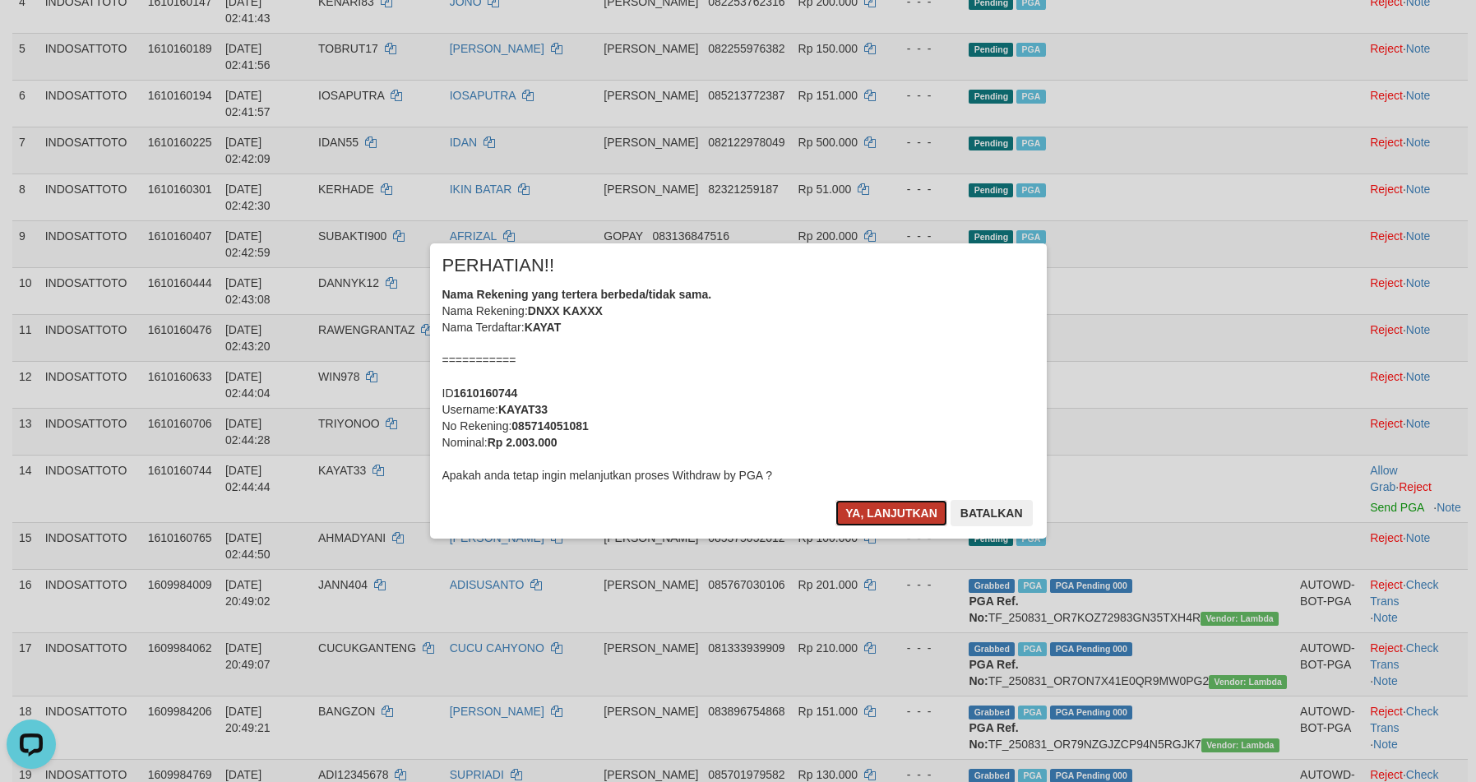
click at [890, 516] on button "Ya, lanjutkan" at bounding box center [891, 513] width 112 height 26
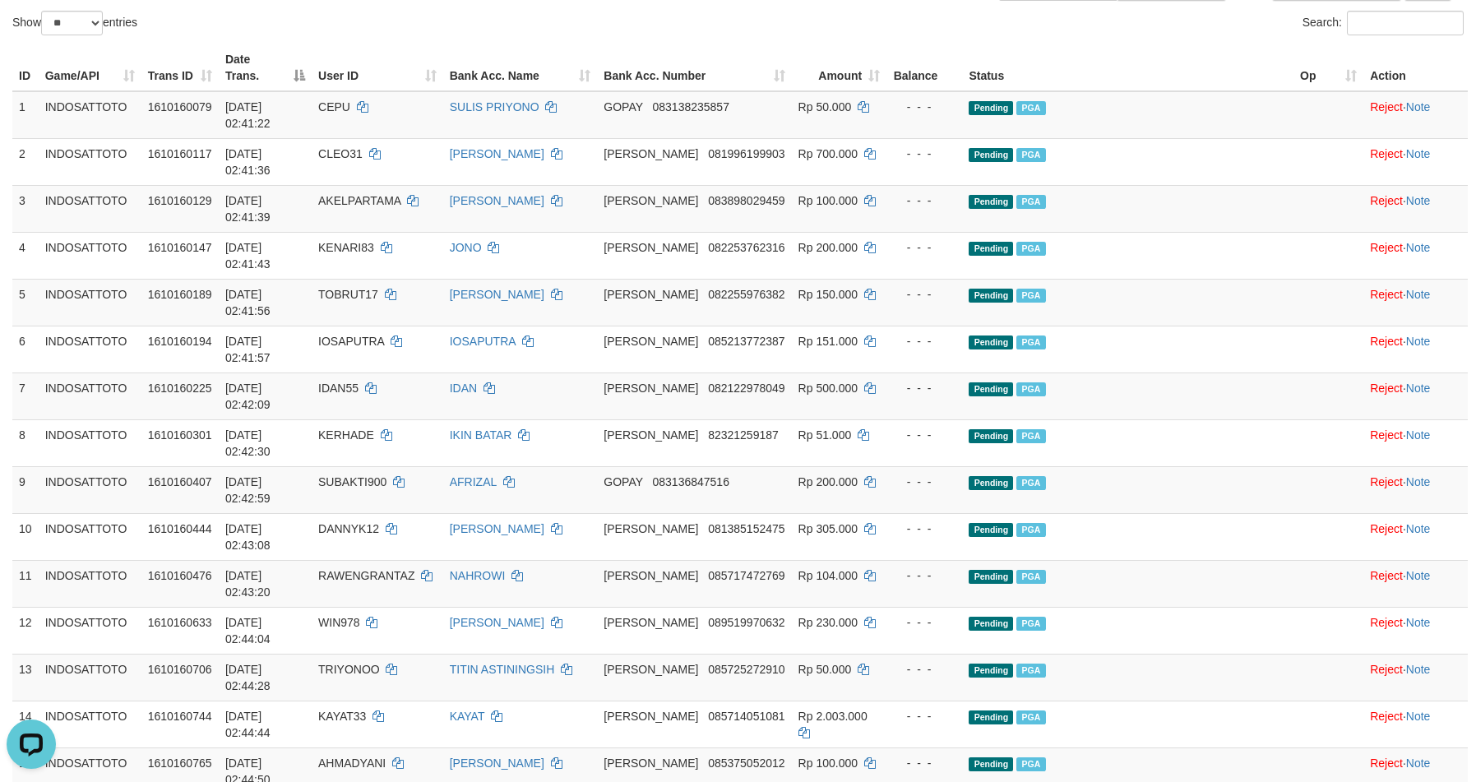
scroll to position [150, 0]
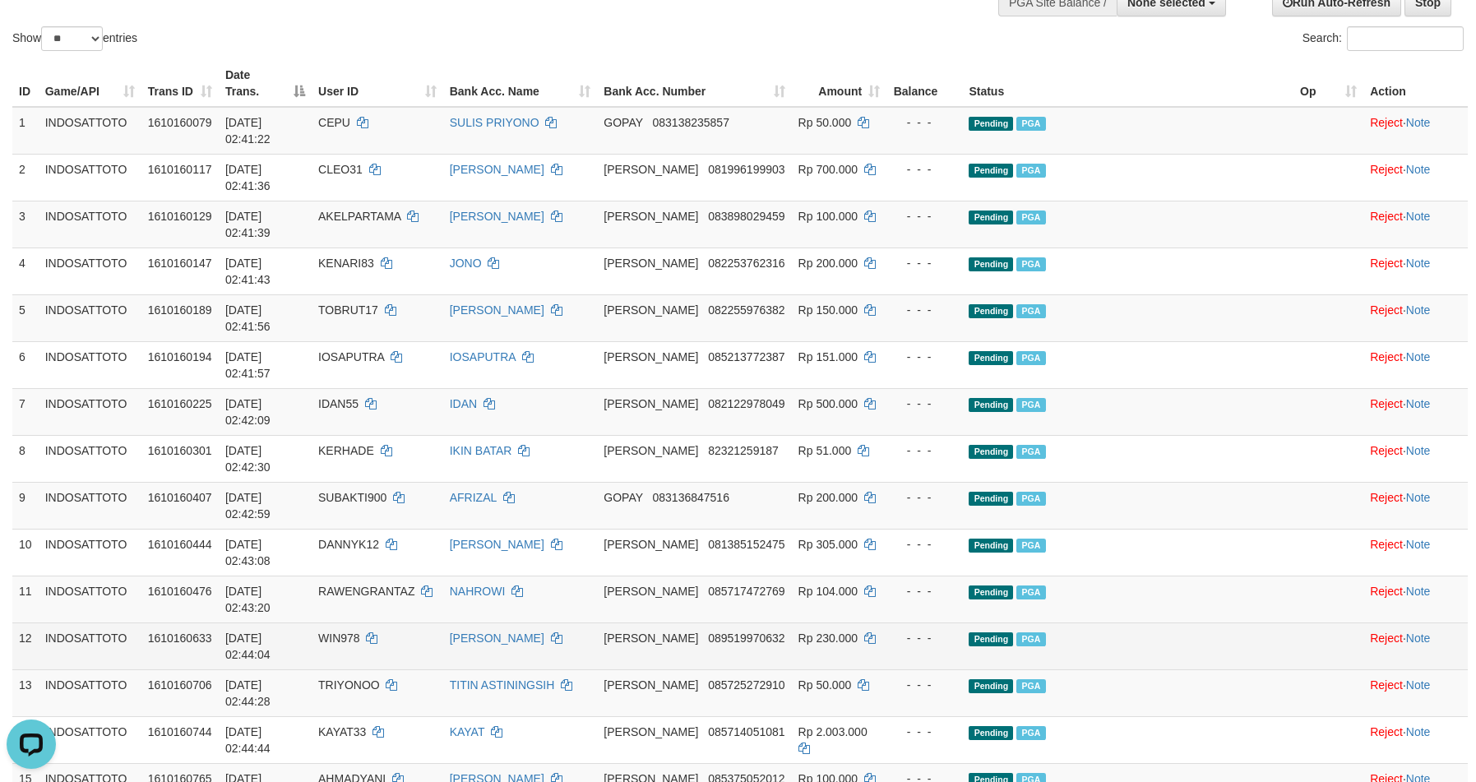
click at [1208, 622] on td "Pending PGA" at bounding box center [1127, 645] width 331 height 47
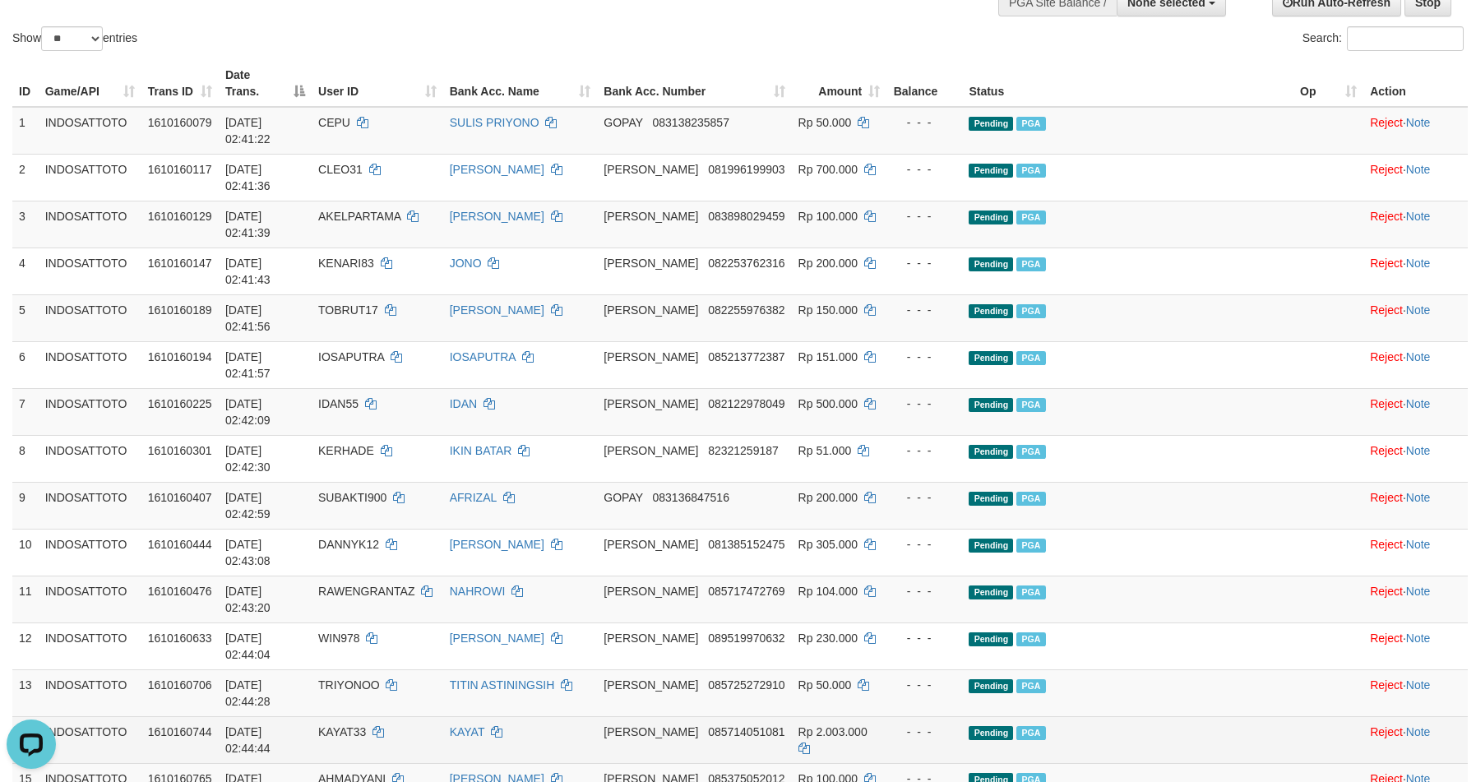
click at [1177, 716] on td "Pending PGA" at bounding box center [1127, 739] width 331 height 47
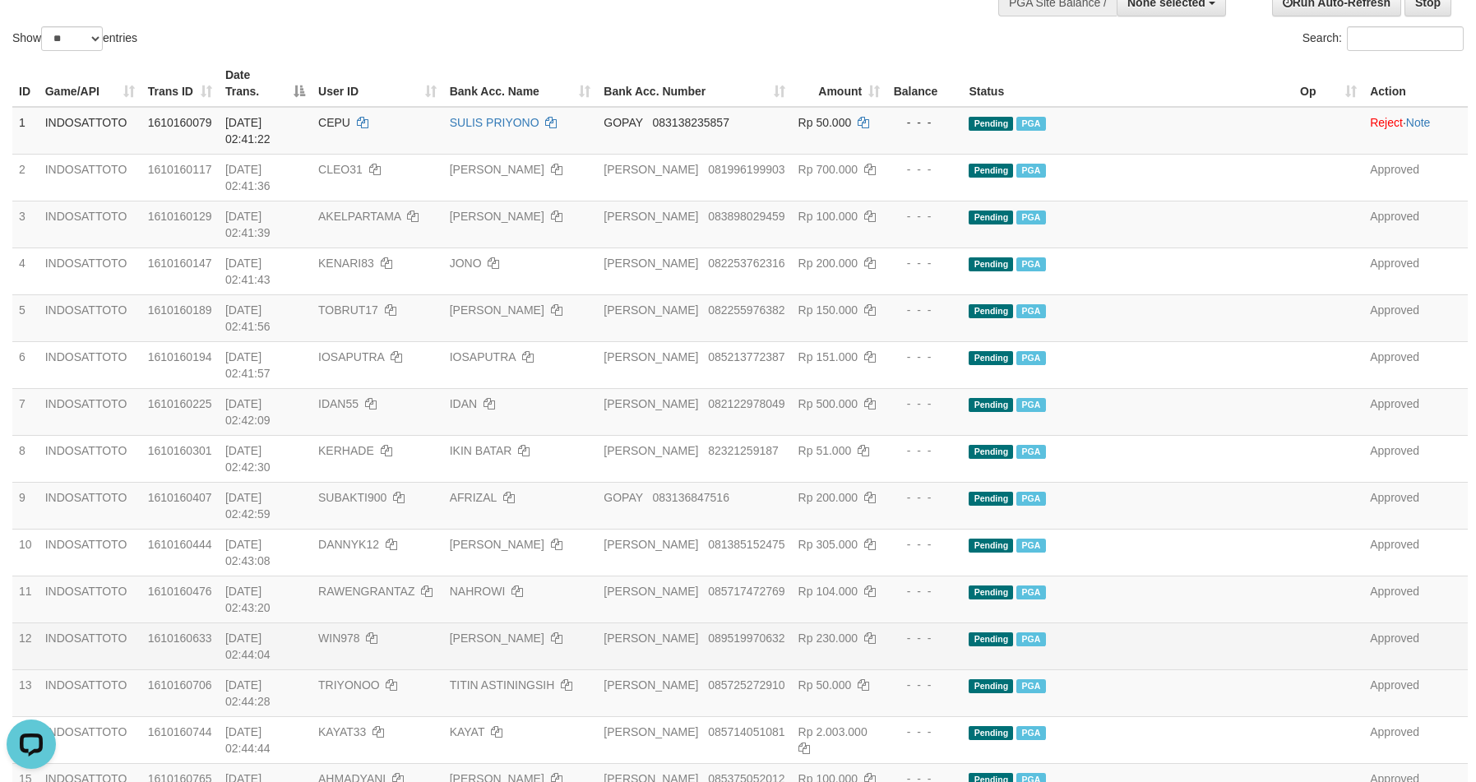
drag, startPoint x: 95, startPoint y: 453, endPoint x: 112, endPoint y: 450, distance: 17.6
click at [95, 622] on td "INDOSATTOTO" at bounding box center [90, 645] width 103 height 47
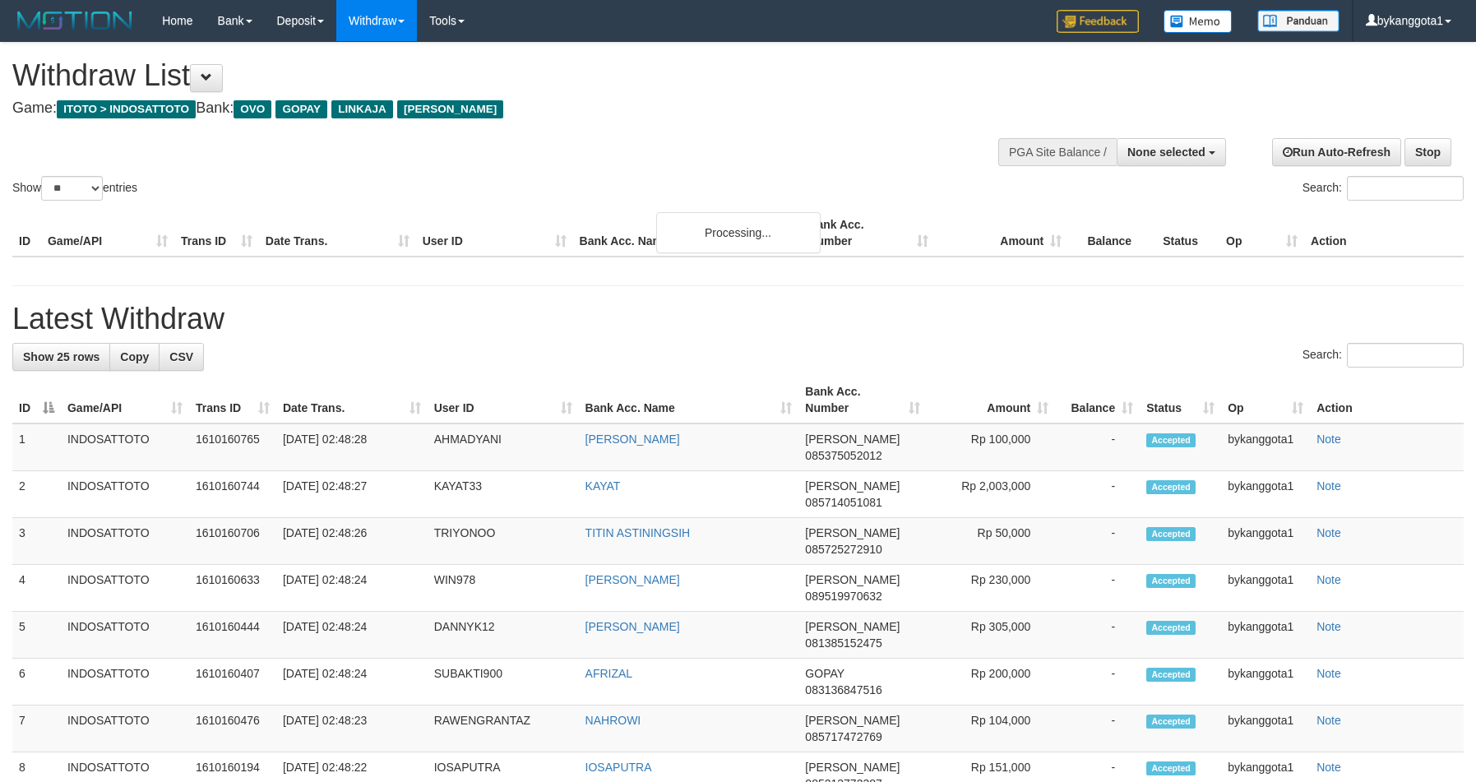
select select
select select "**"
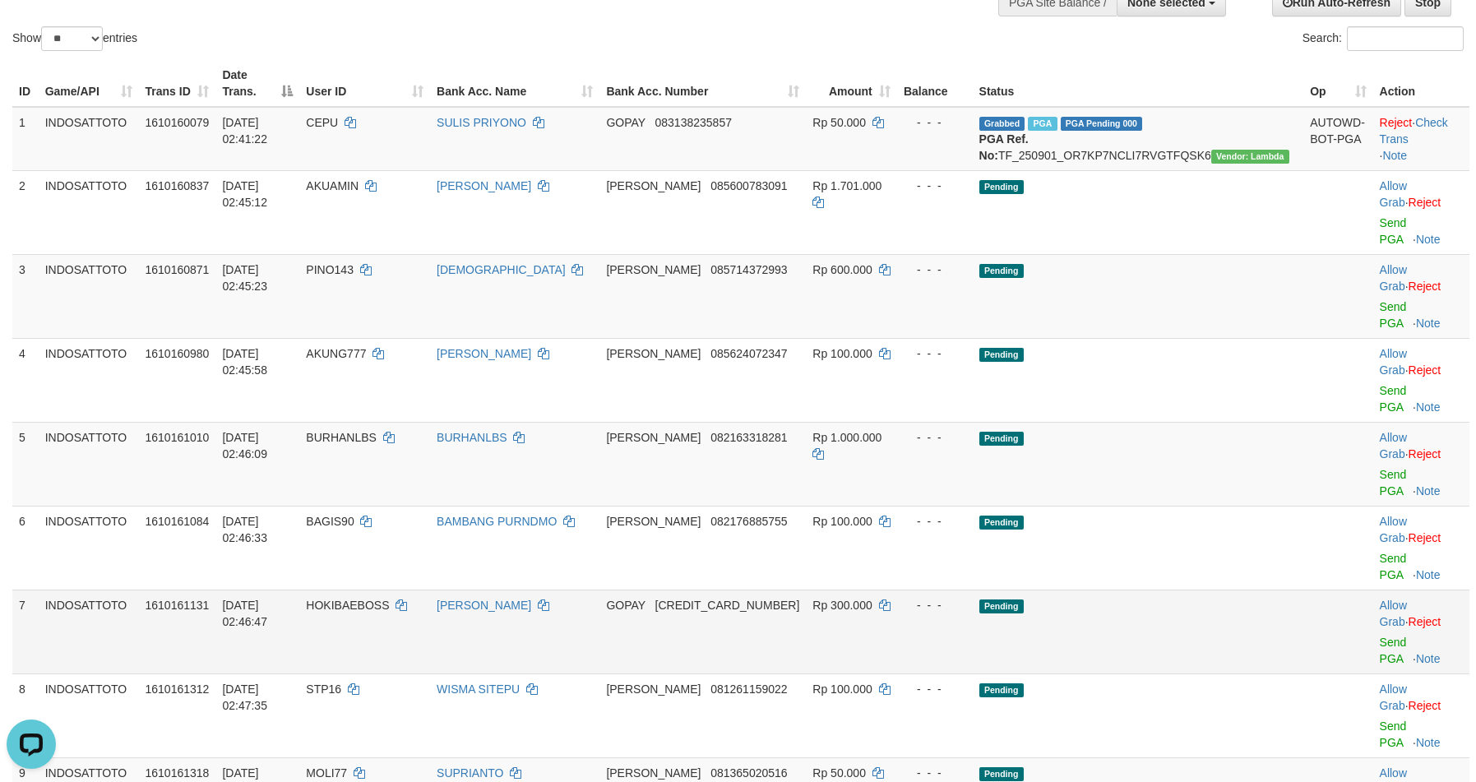
click at [1157, 589] on td "Pending" at bounding box center [1138, 631] width 331 height 84
click at [1426, 116] on link "Check Trans" at bounding box center [1413, 131] width 68 height 30
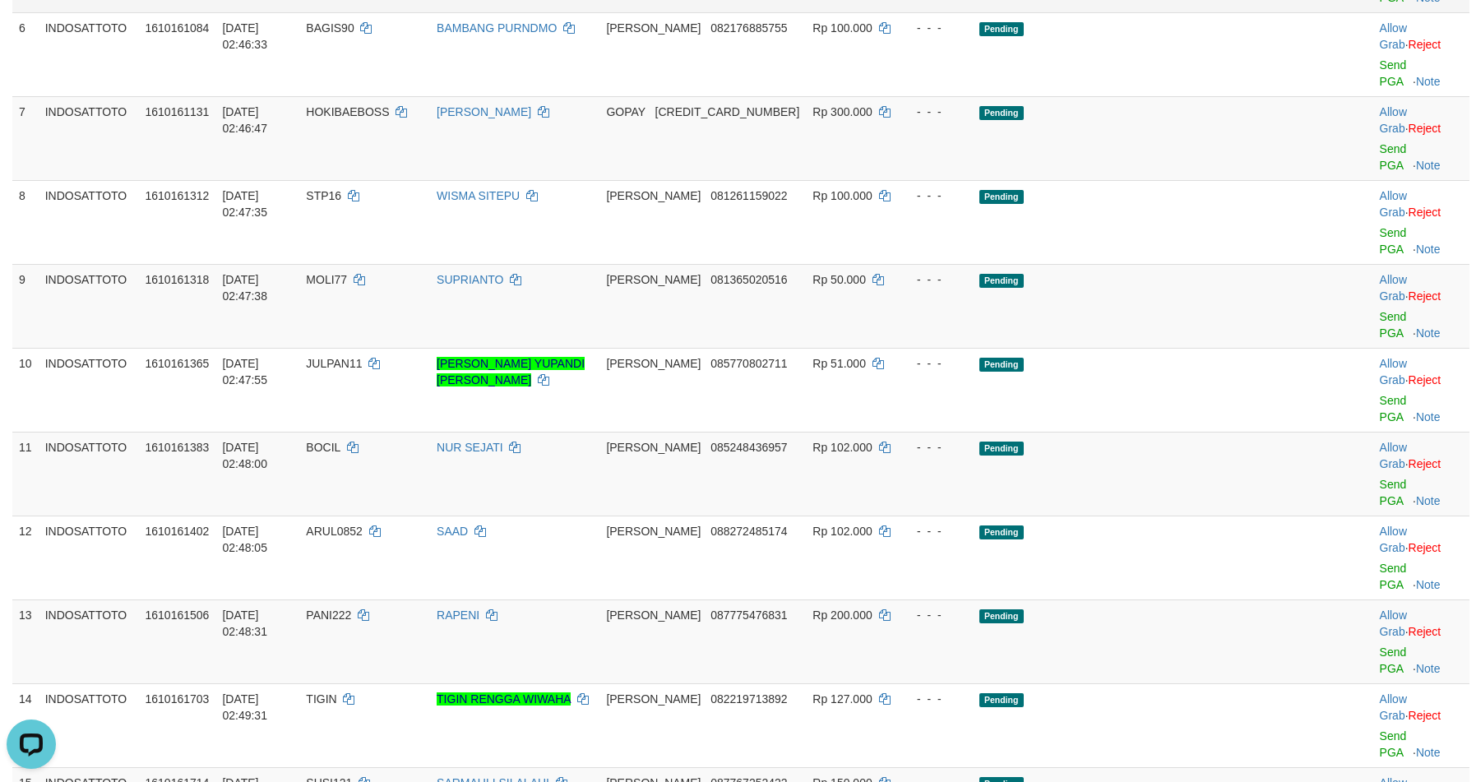
scroll to position [216, 0]
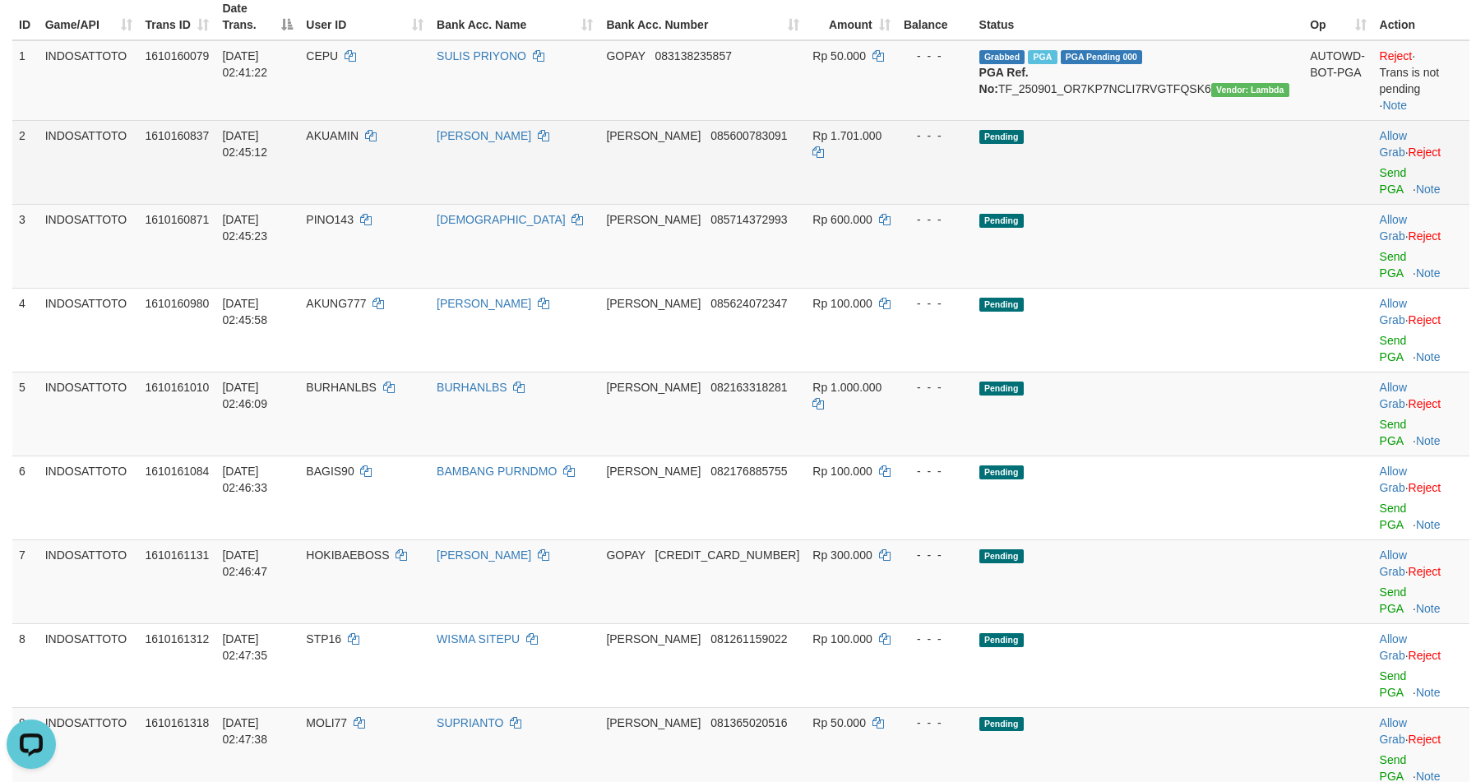
click at [1374, 145] on td "Allow Grab · Reject Send PGA · Note" at bounding box center [1421, 162] width 96 height 84
click at [1379, 166] on link "Send PGA" at bounding box center [1392, 181] width 27 height 30
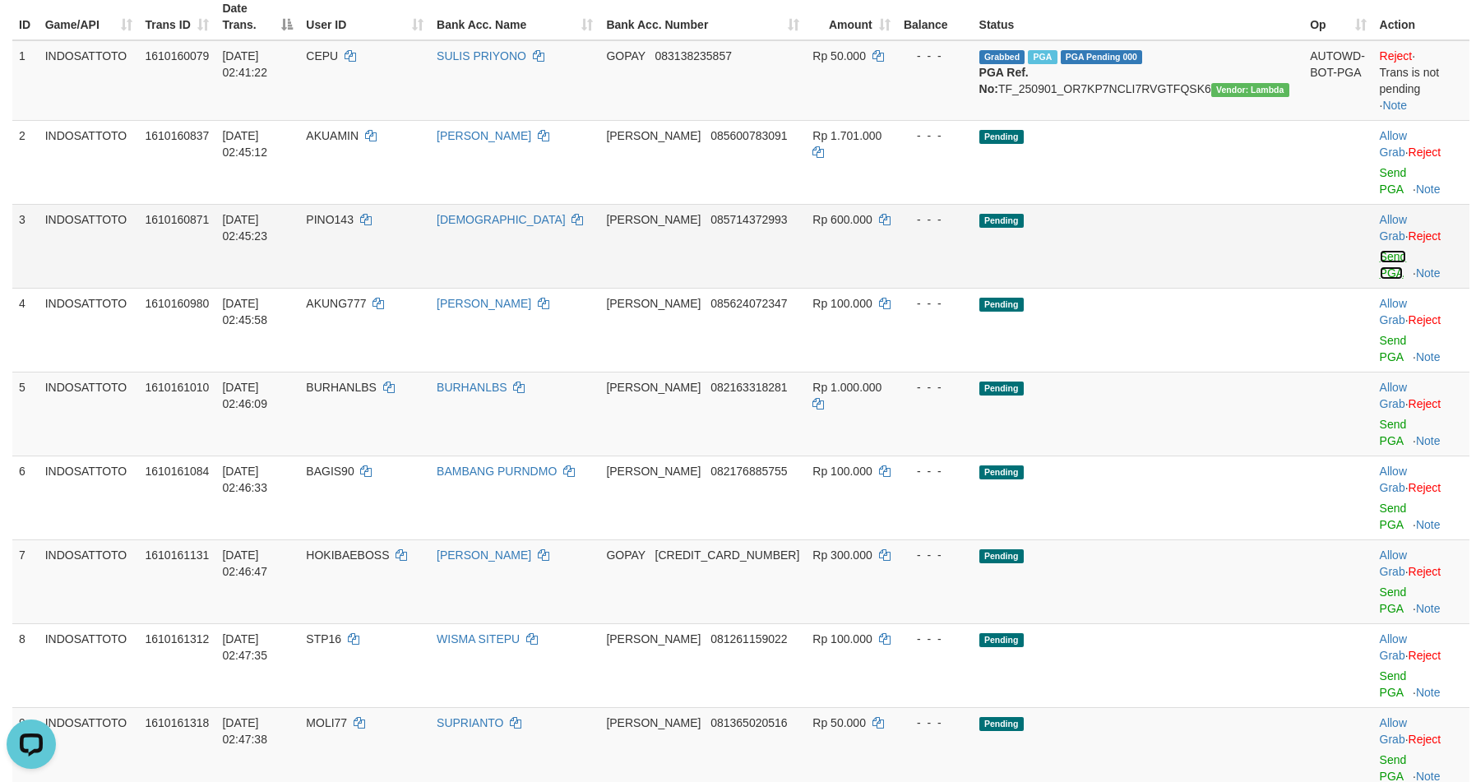
click at [1379, 250] on link "Send PGA" at bounding box center [1392, 265] width 27 height 30
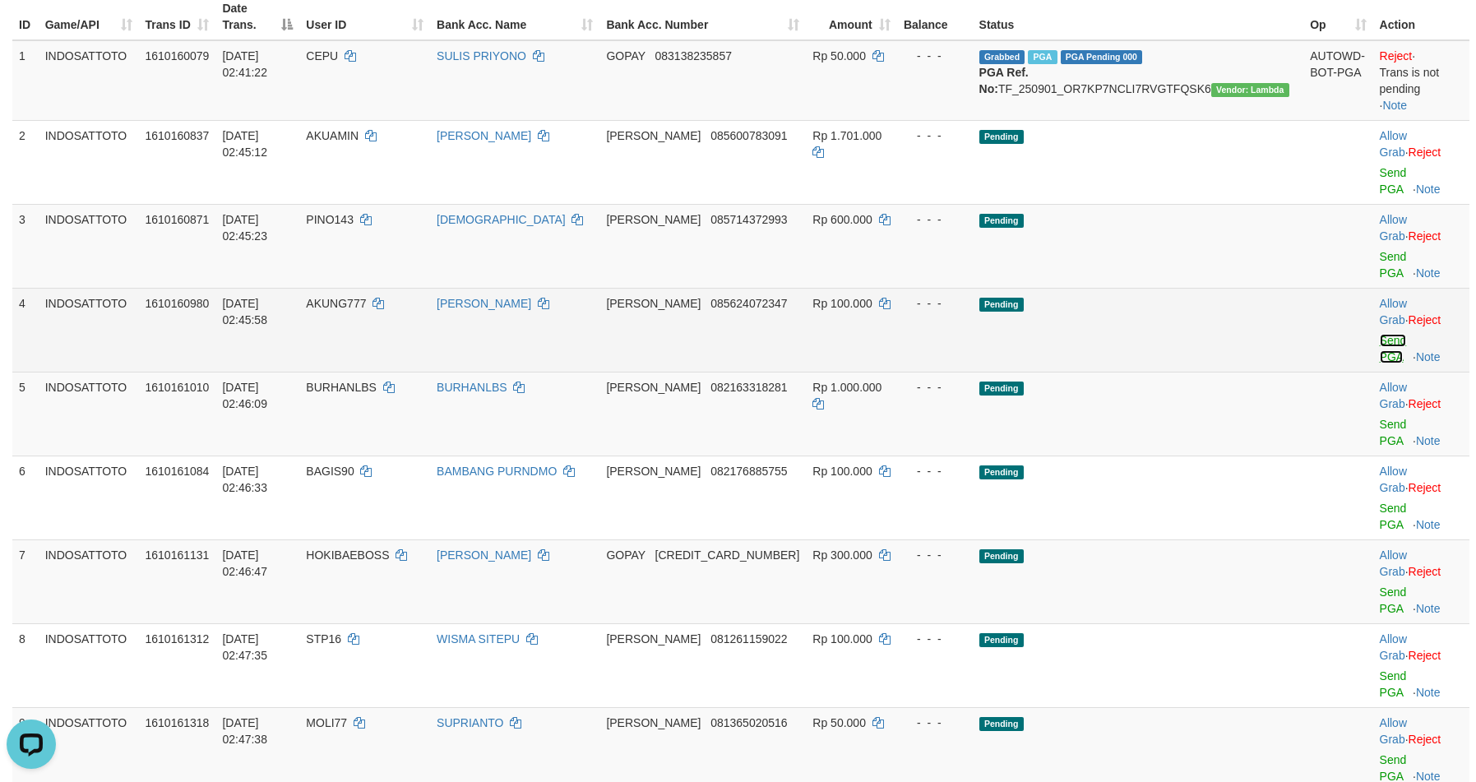
click at [1379, 334] on link "Send PGA" at bounding box center [1392, 349] width 27 height 30
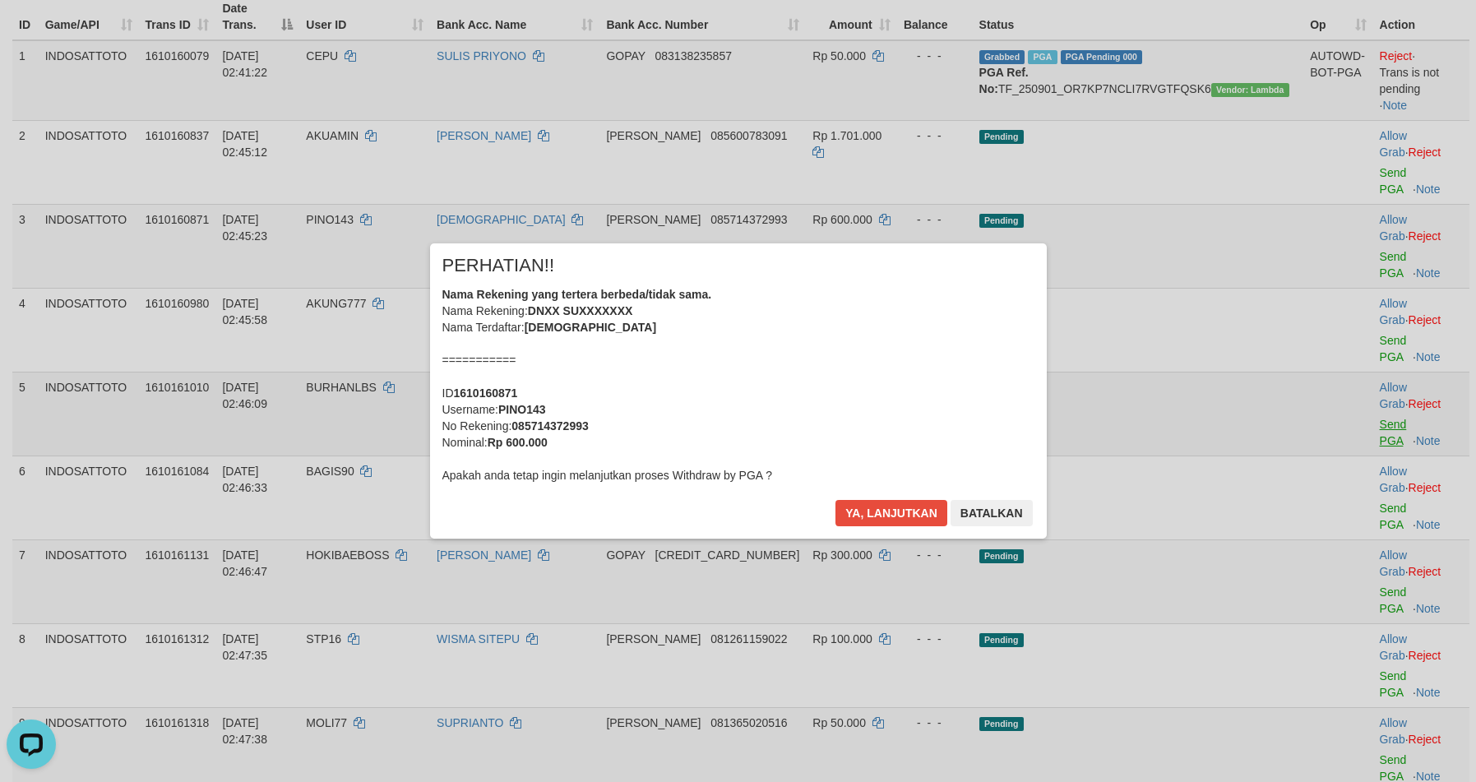
click at [1361, 297] on div "× PERHATIAN!! Nama Rekening yang tertera berbeda/tidak sama. Nama Rekening: DNX…" at bounding box center [738, 390] width 1476 height 360
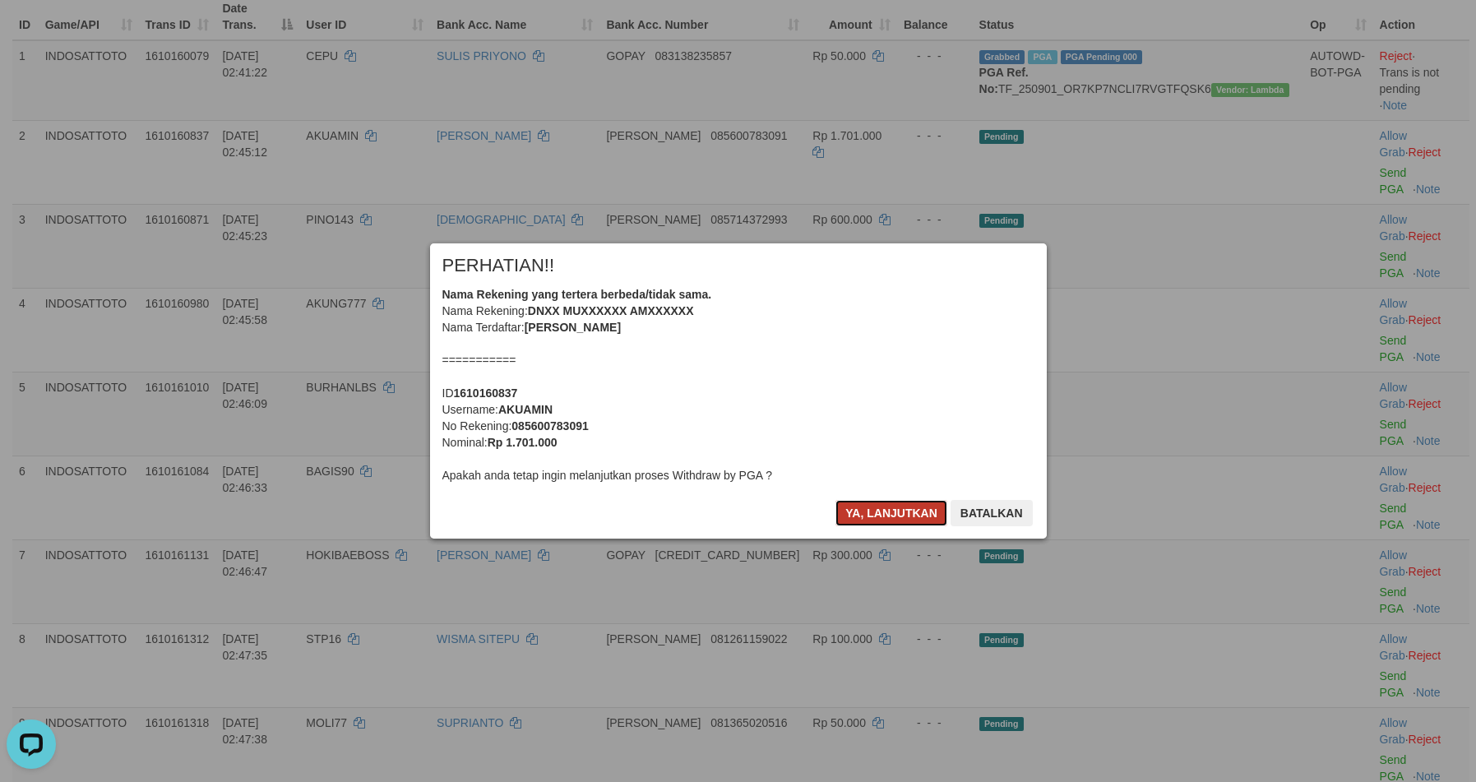
click at [874, 520] on button "Ya, lanjutkan" at bounding box center [891, 513] width 112 height 26
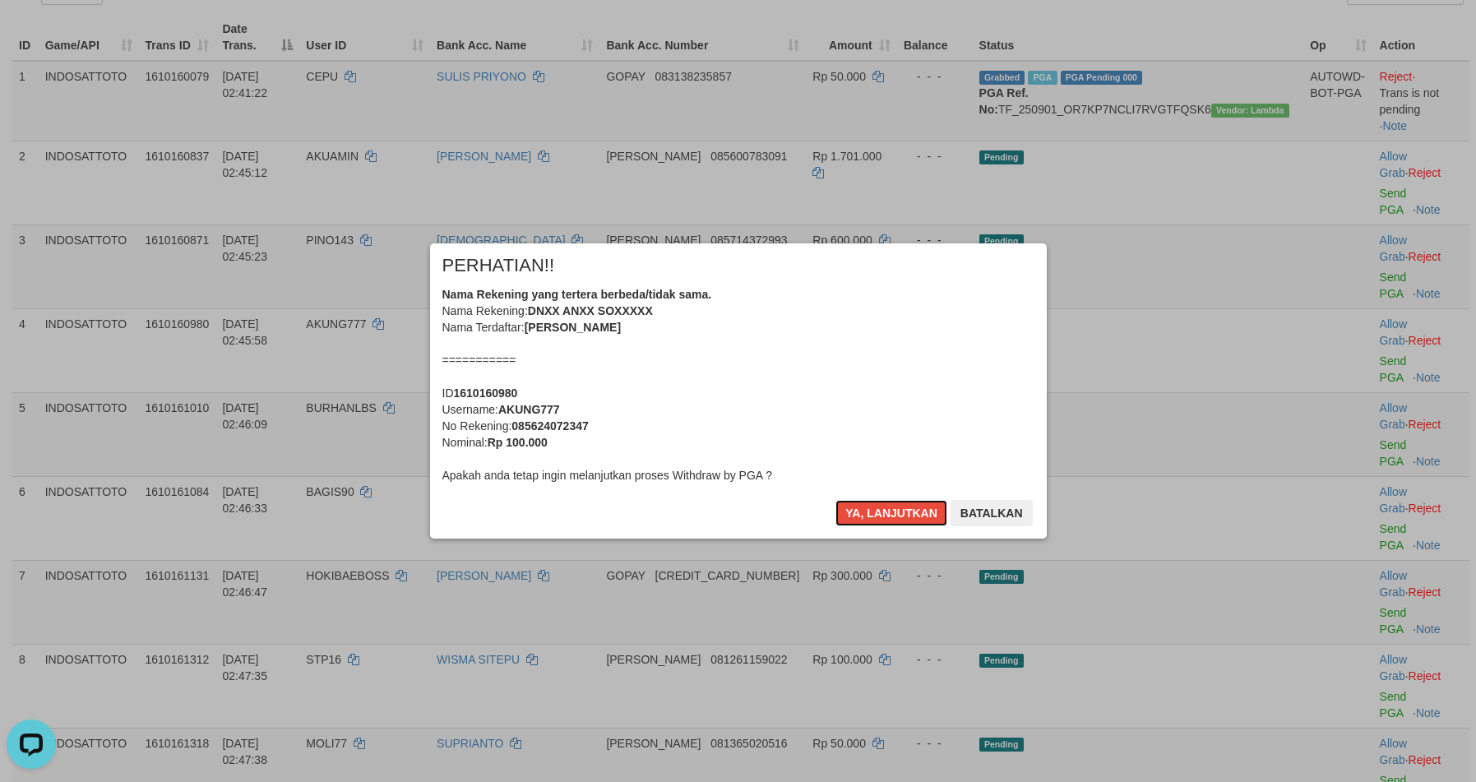
click at [874, 520] on button "Ya, lanjutkan" at bounding box center [891, 513] width 112 height 26
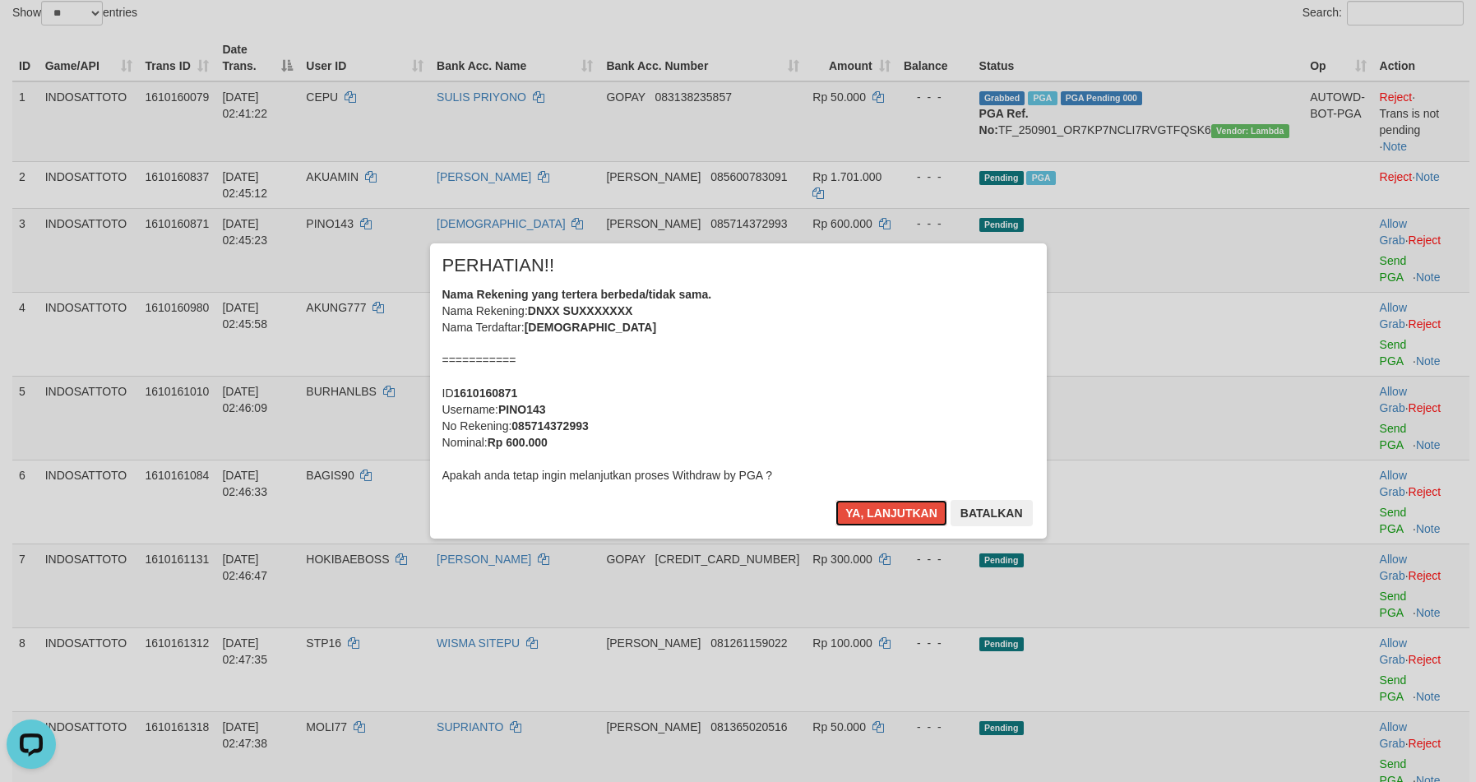
click at [874, 520] on button "Ya, lanjutkan" at bounding box center [891, 513] width 112 height 26
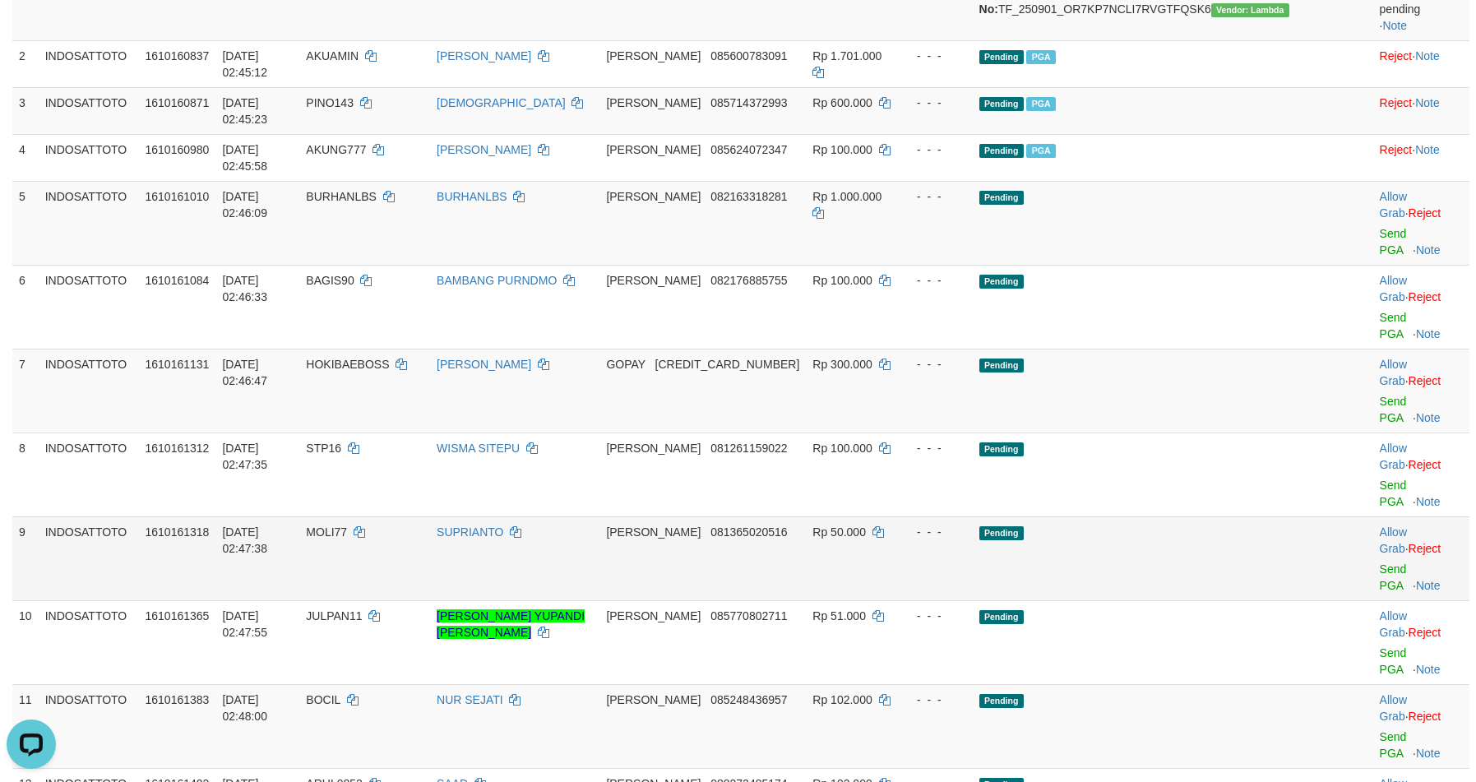
scroll to position [307, 0]
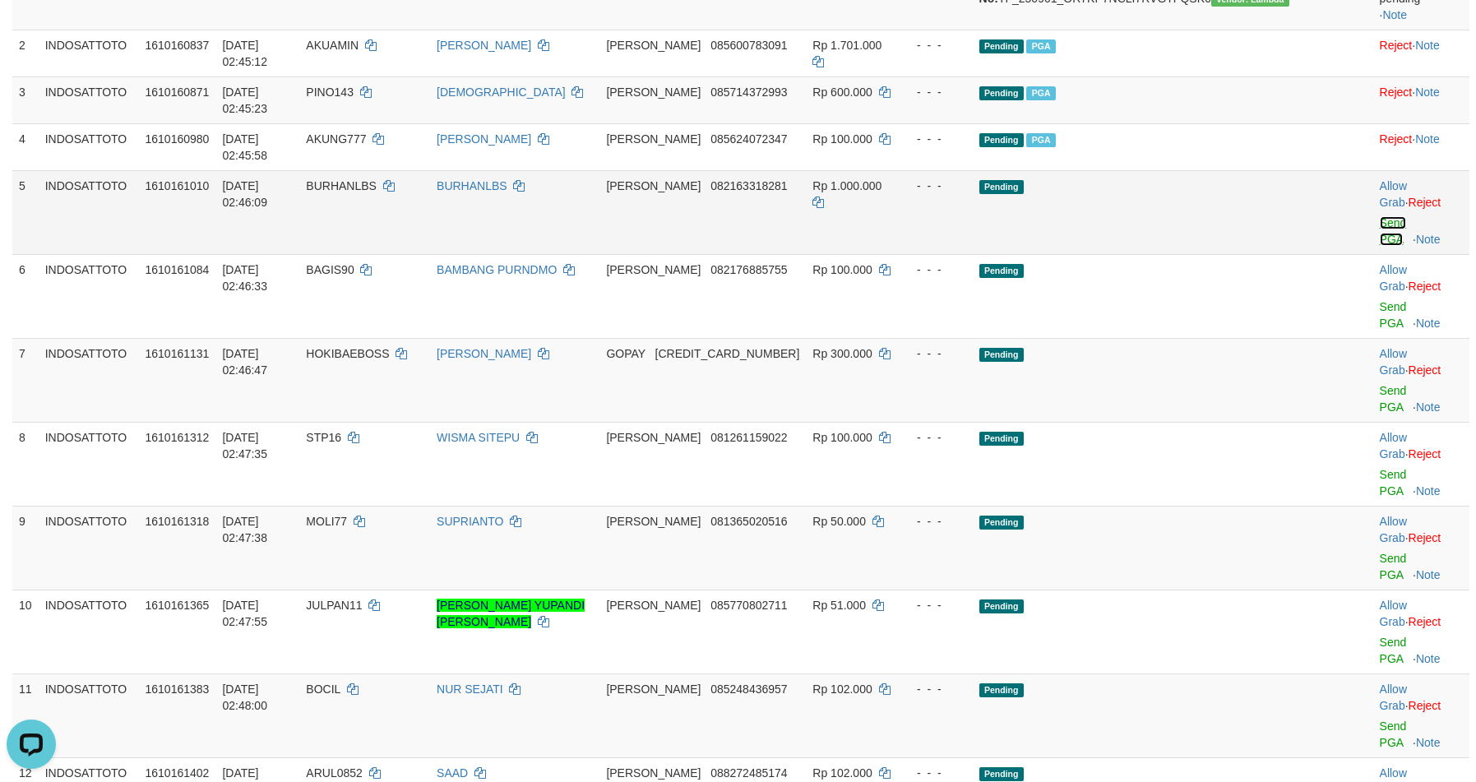
drag, startPoint x: 1350, startPoint y: 144, endPoint x: 1366, endPoint y: 197, distance: 55.9
click at [1379, 216] on link "Send PGA" at bounding box center [1392, 231] width 27 height 30
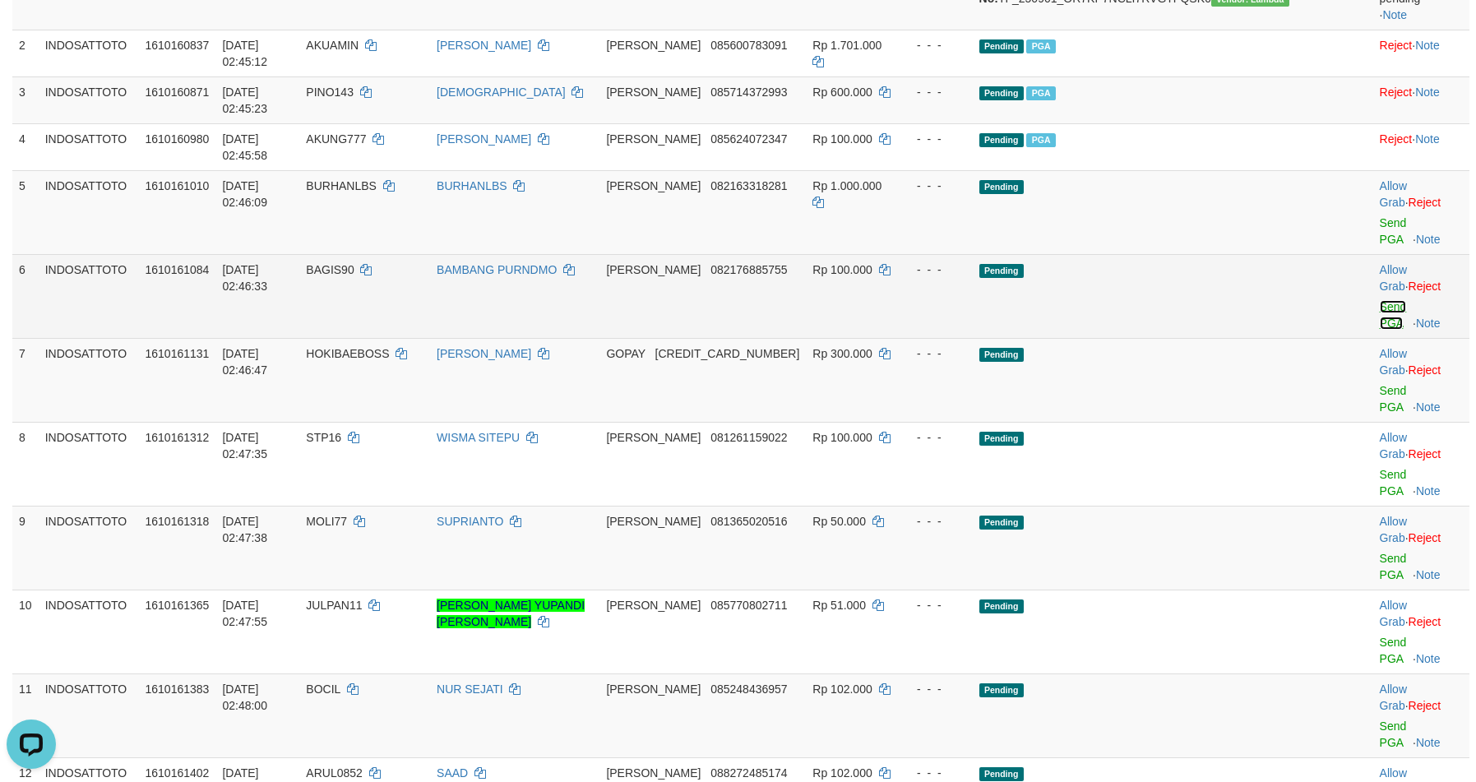
click at [1379, 300] on link "Send PGA" at bounding box center [1392, 315] width 27 height 30
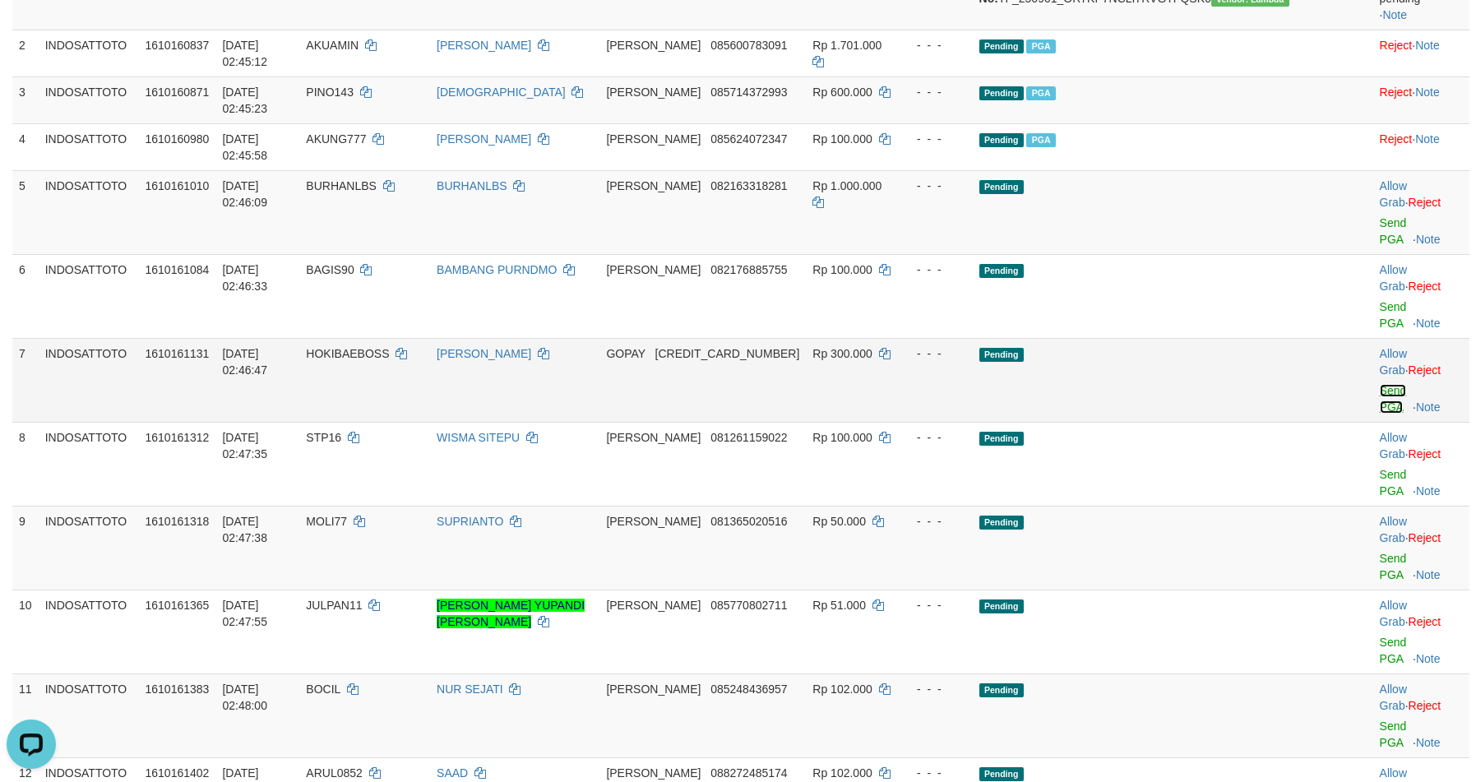
click at [1379, 384] on link "Send PGA" at bounding box center [1392, 399] width 27 height 30
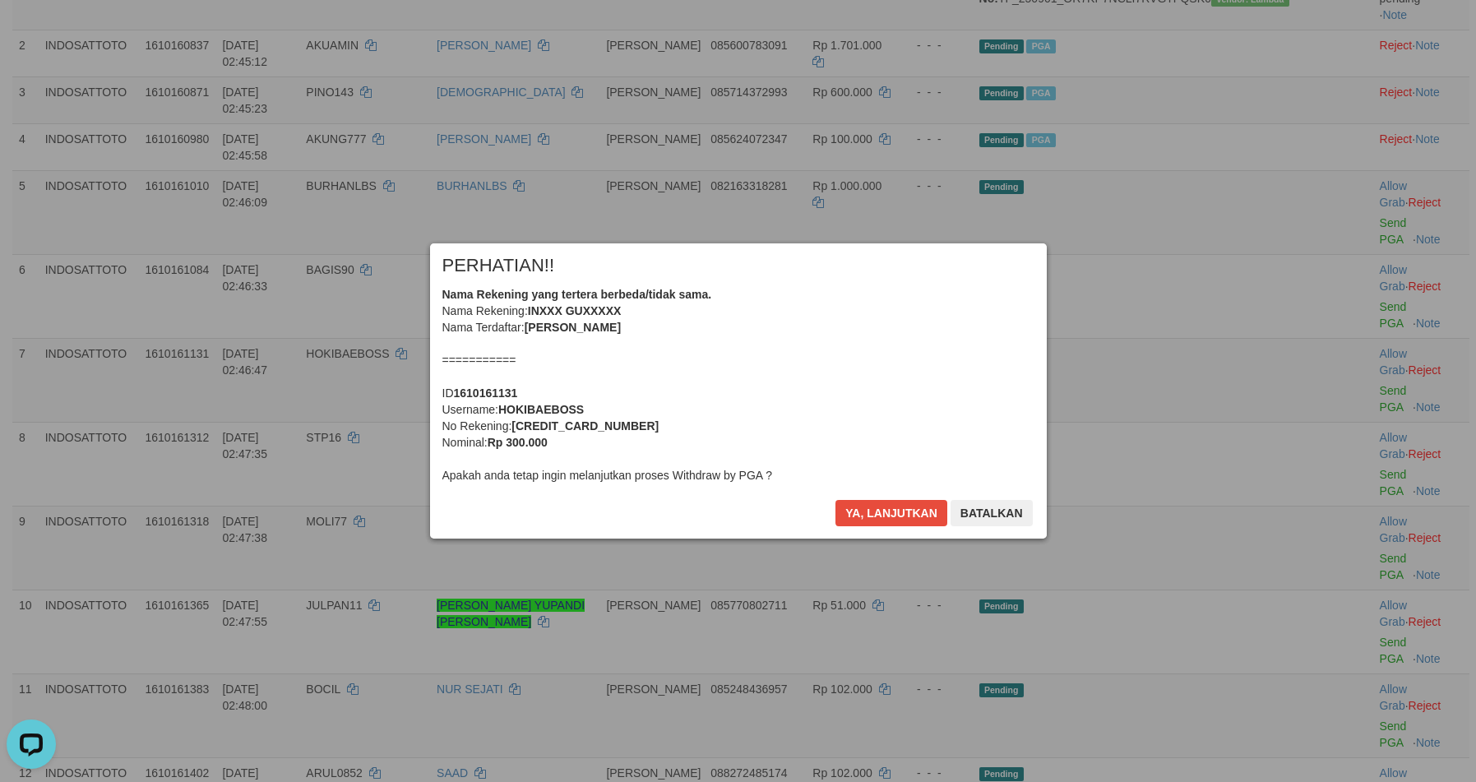
click at [886, 532] on div "Ya, lanjutkan Batalkan" at bounding box center [934, 519] width 200 height 39
click at [890, 523] on button "Ya, lanjutkan" at bounding box center [891, 513] width 112 height 26
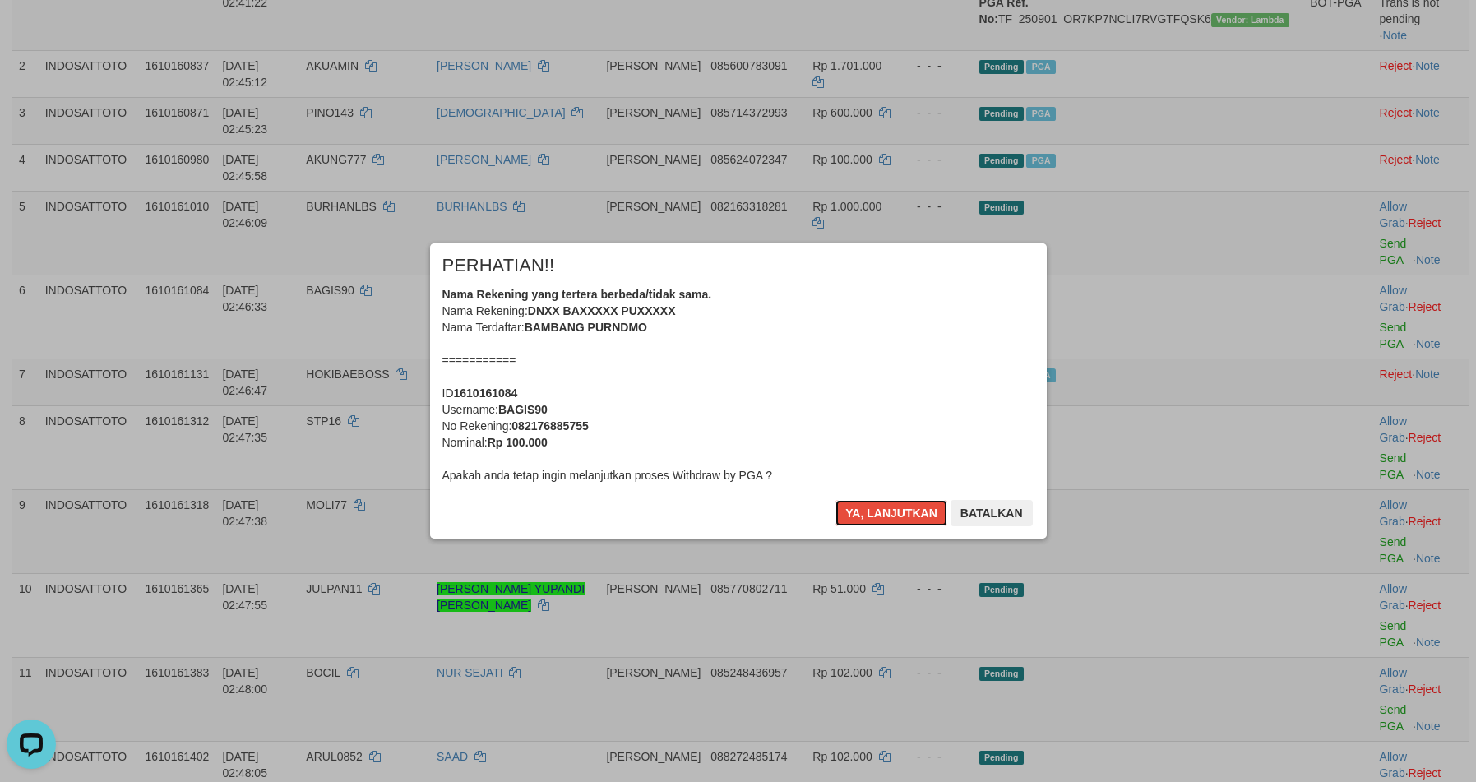
click at [890, 523] on button "Ya, lanjutkan" at bounding box center [891, 513] width 112 height 26
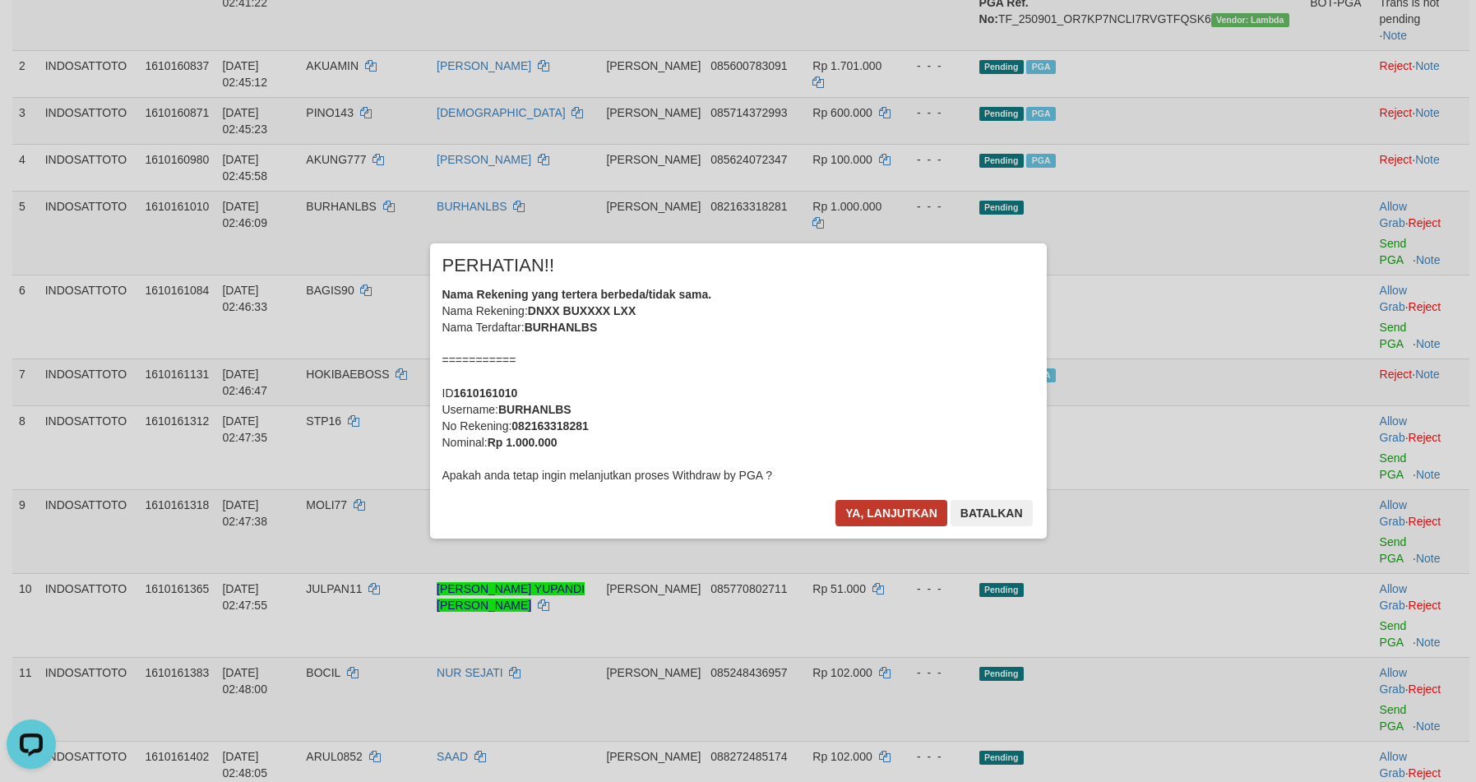
scroll to position [266, 0]
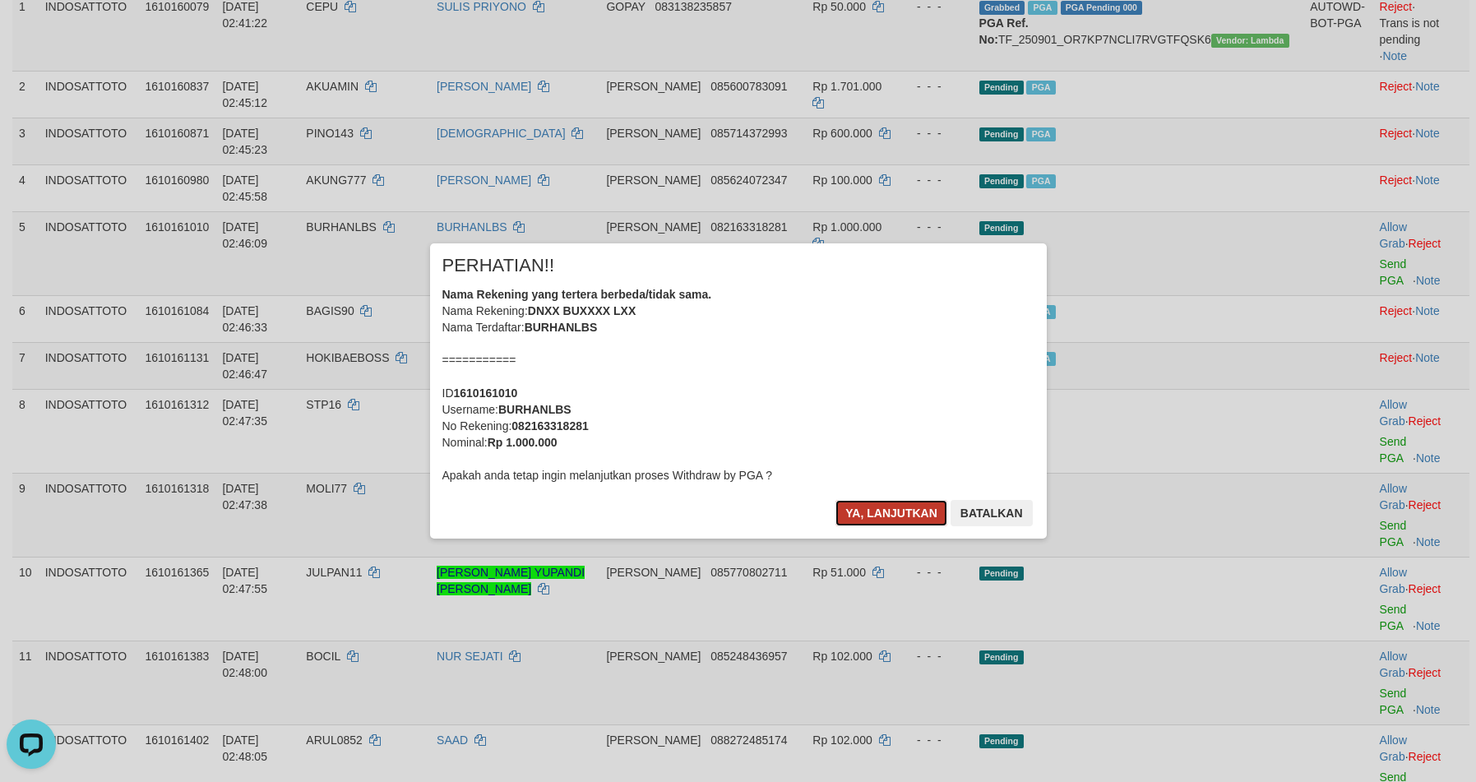
click at [890, 516] on button "Ya, lanjutkan" at bounding box center [891, 513] width 112 height 26
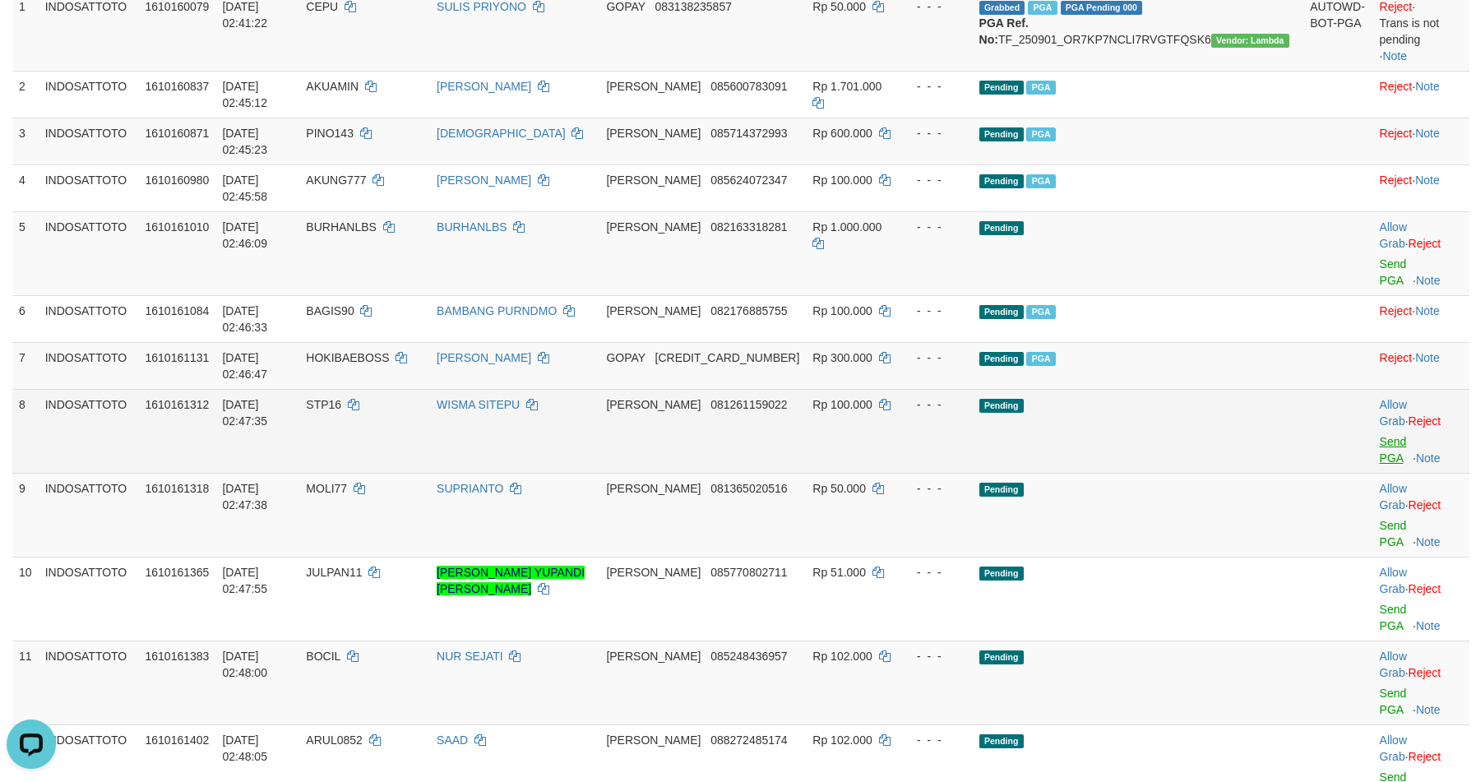
scroll to position [245, 0]
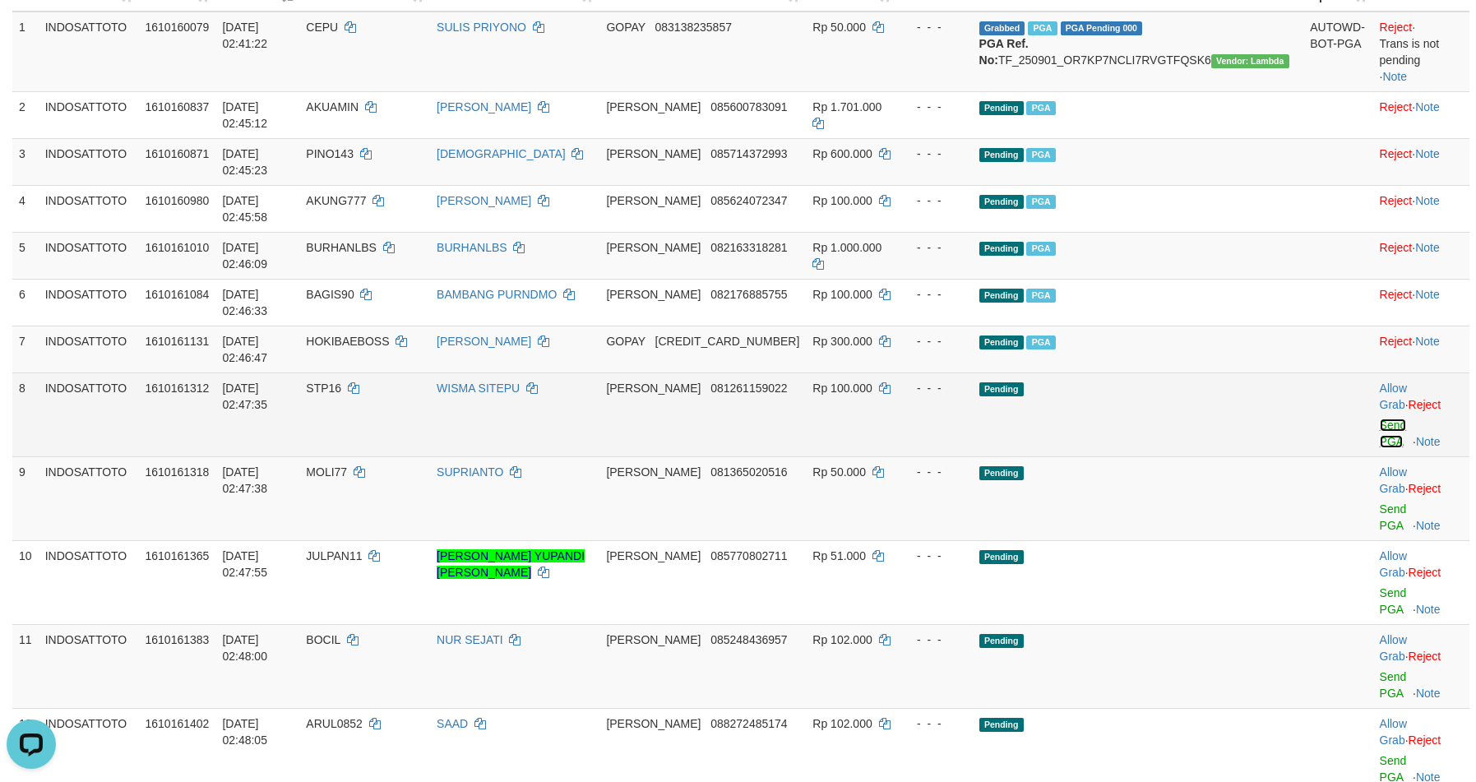
click at [1379, 418] on link "Send PGA" at bounding box center [1392, 433] width 27 height 30
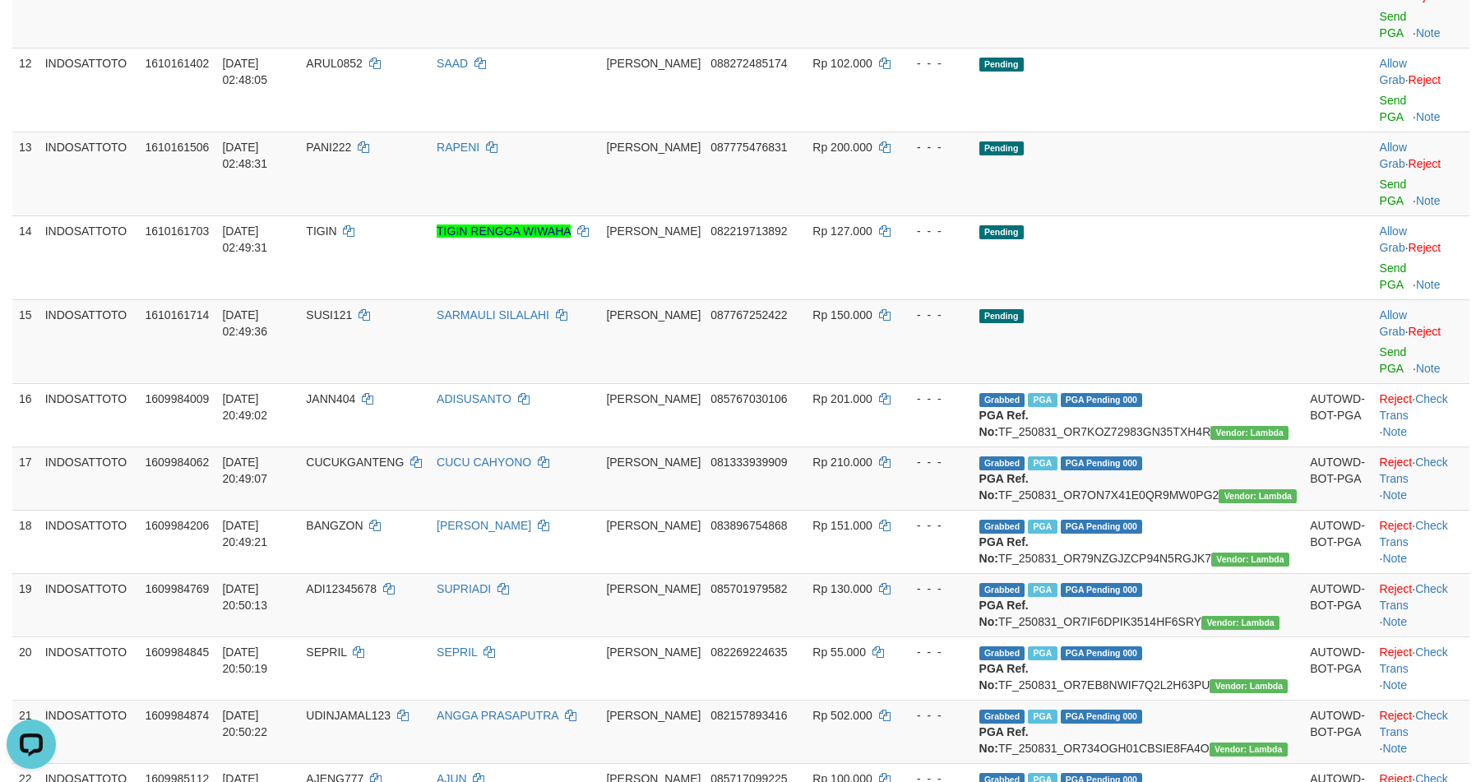
scroll to position [929, 0]
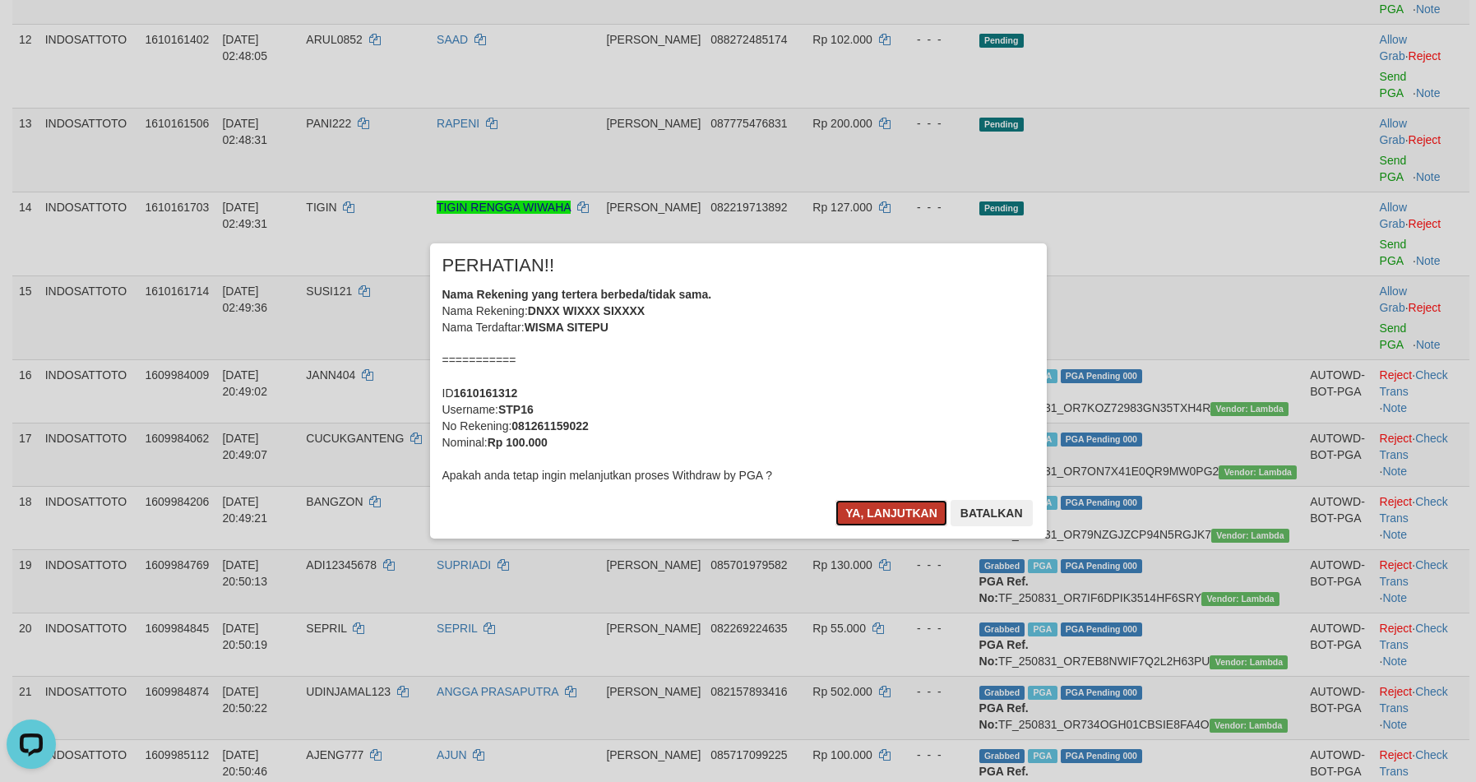
click at [849, 503] on button "Ya, lanjutkan" at bounding box center [891, 513] width 112 height 26
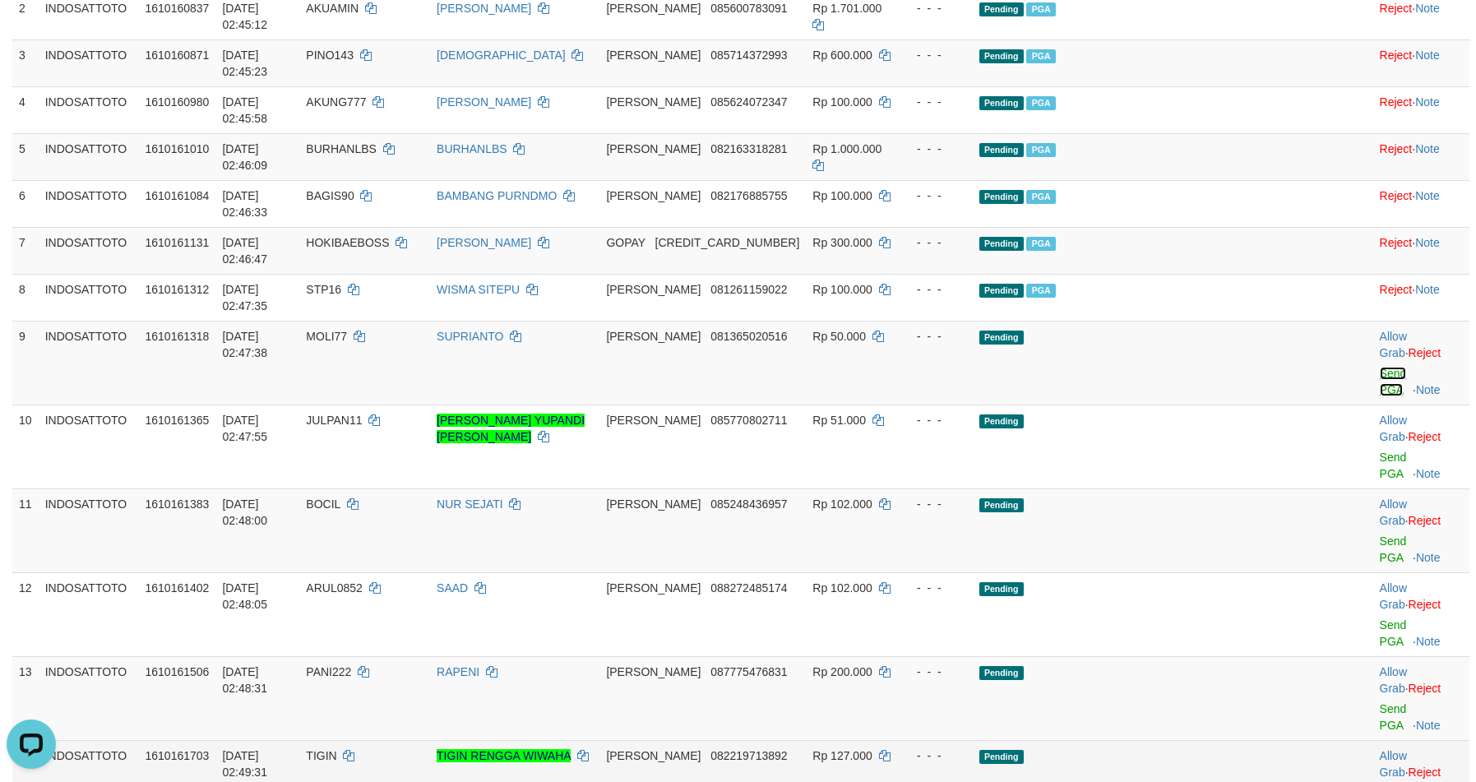
scroll to position [323, 0]
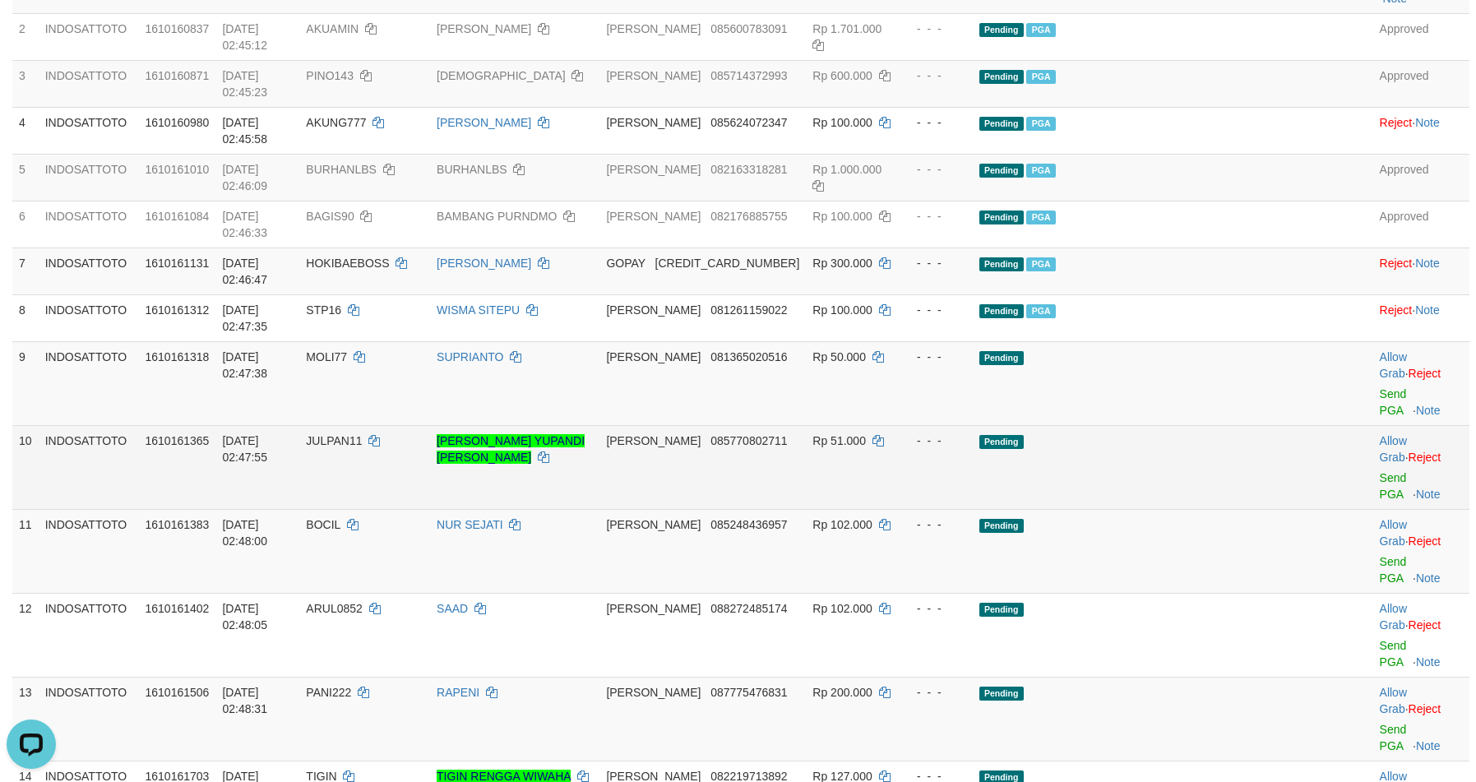
click at [79, 425] on td "INDOSATTOTO" at bounding box center [89, 467] width 100 height 84
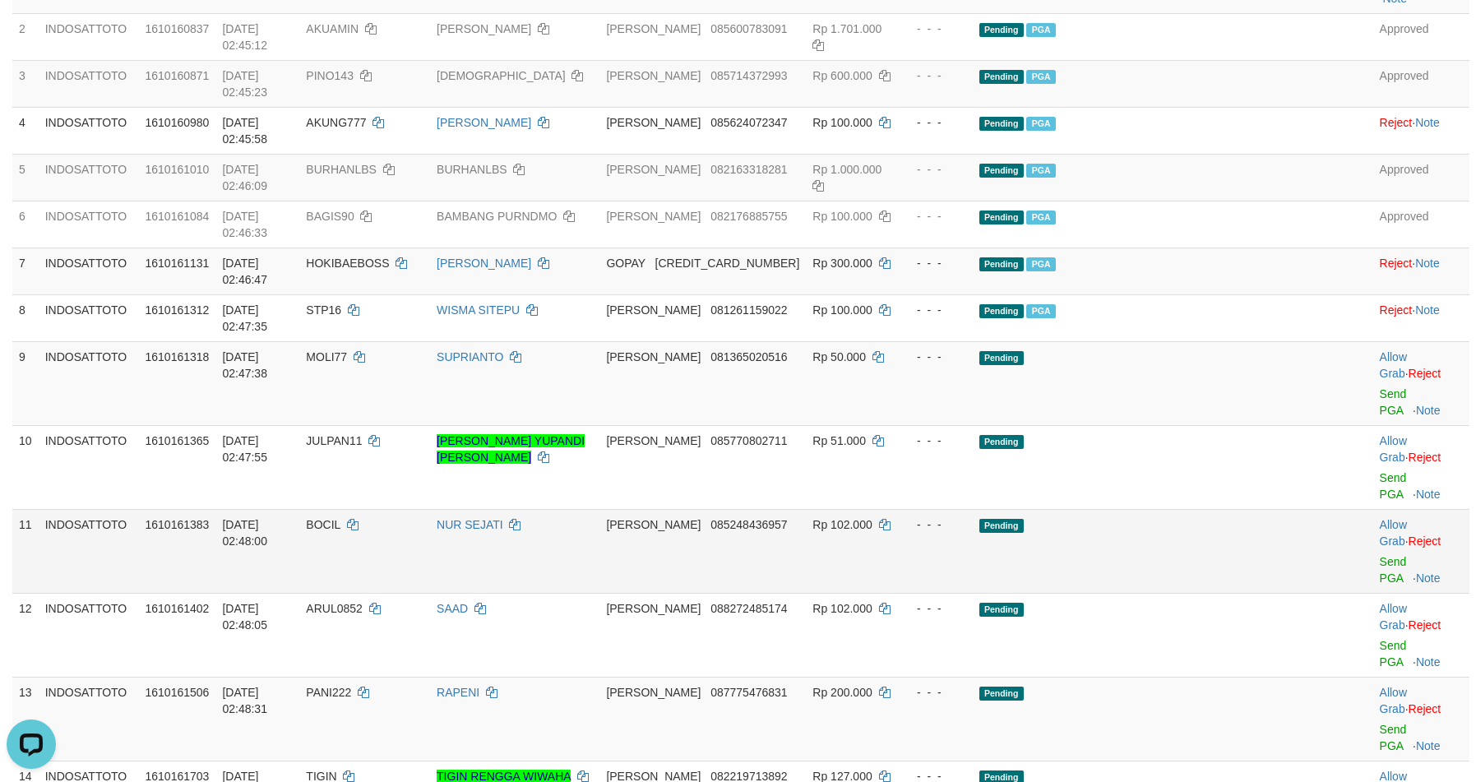
click at [1135, 509] on td "Pending" at bounding box center [1138, 551] width 331 height 84
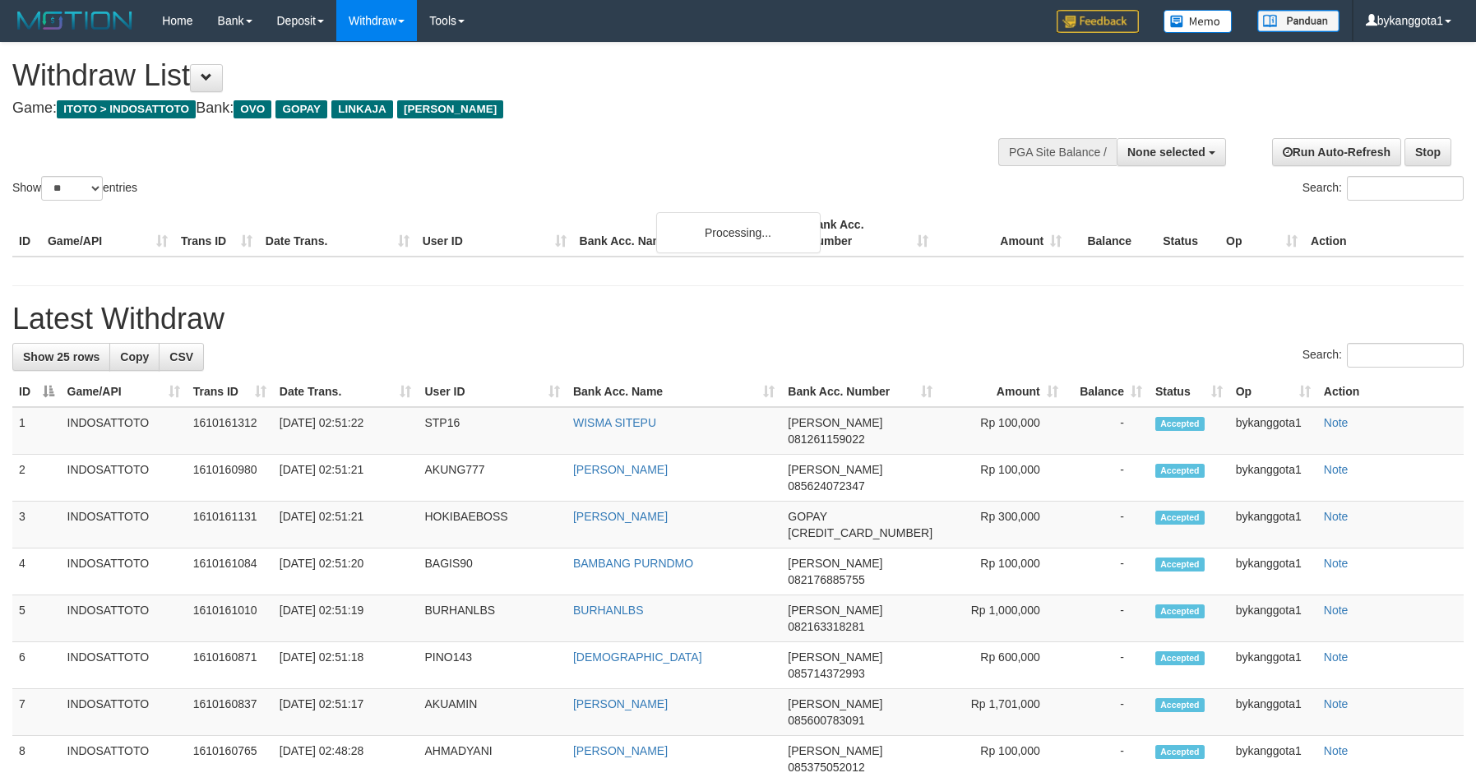
select select
select select "**"
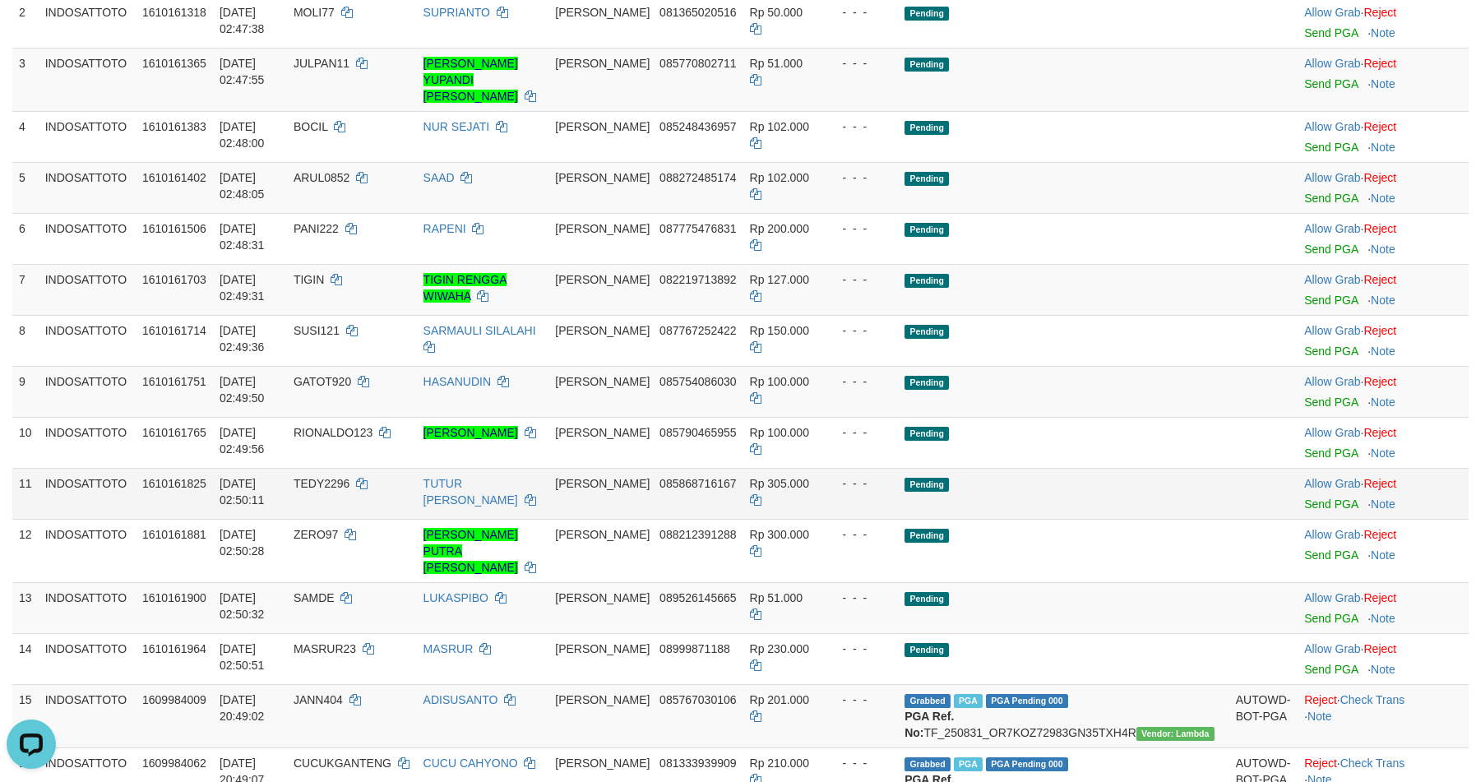
click at [1160, 468] on td "Pending" at bounding box center [1063, 493] width 331 height 51
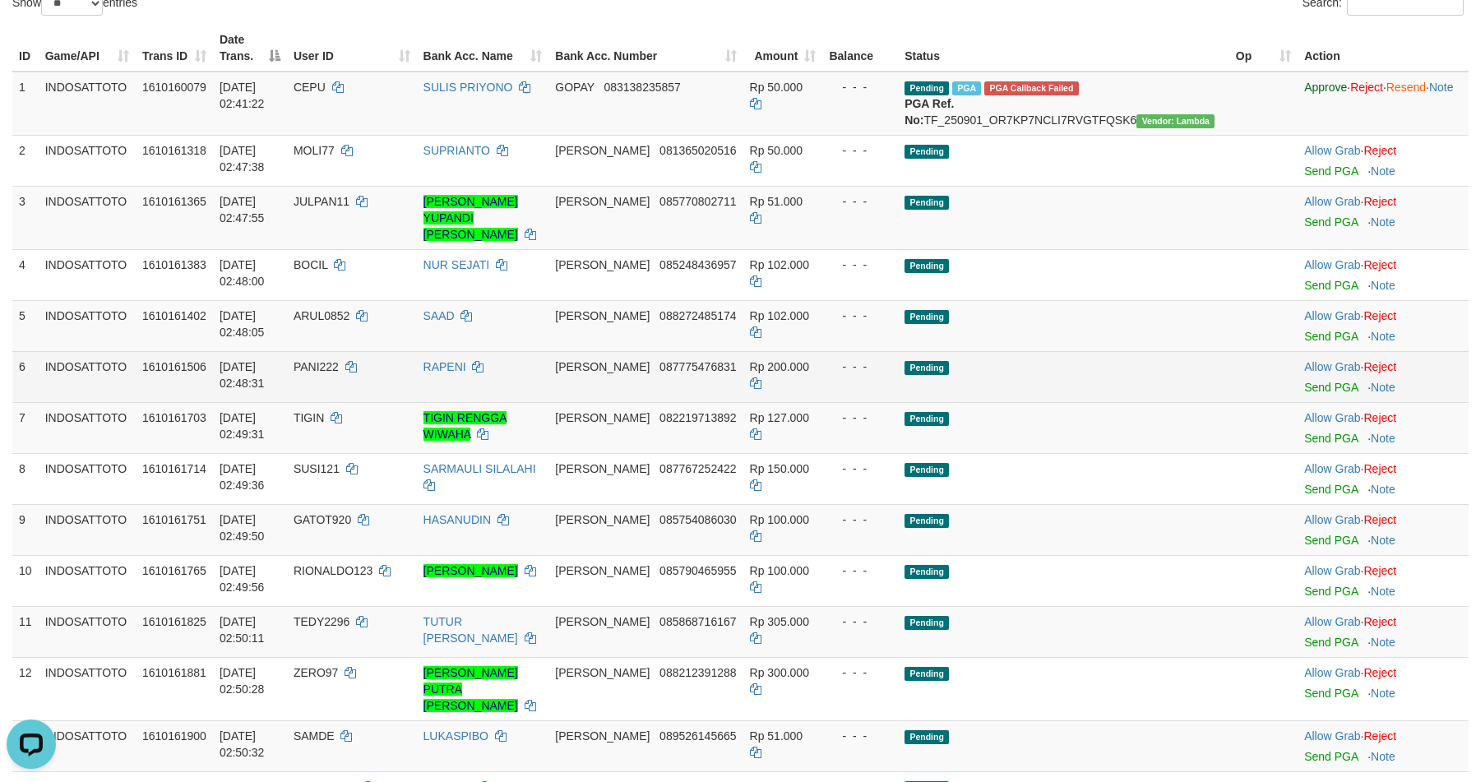
scroll to position [220, 0]
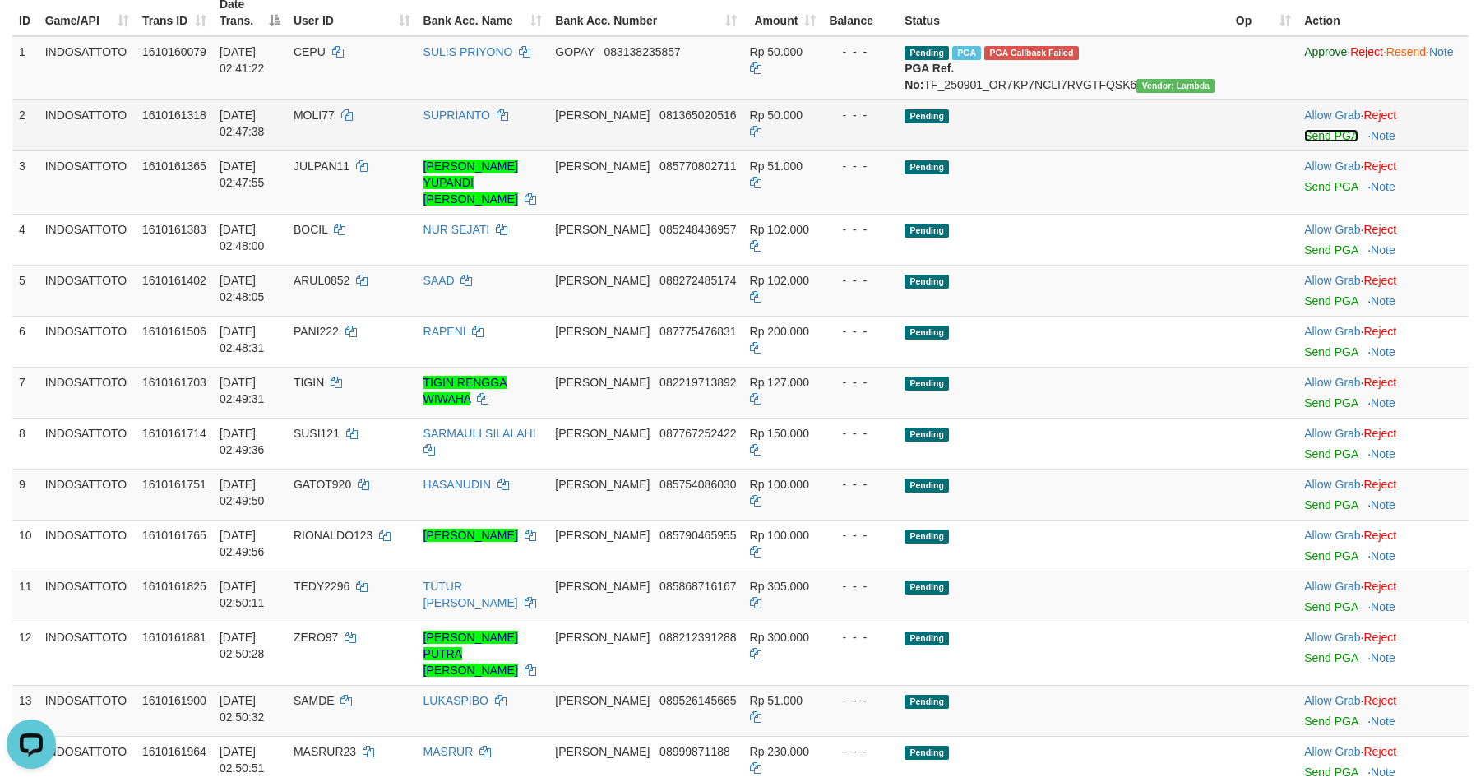
click at [1304, 137] on link "Send PGA" at bounding box center [1330, 135] width 53 height 13
click at [1304, 186] on link "Send PGA" at bounding box center [1330, 186] width 53 height 13
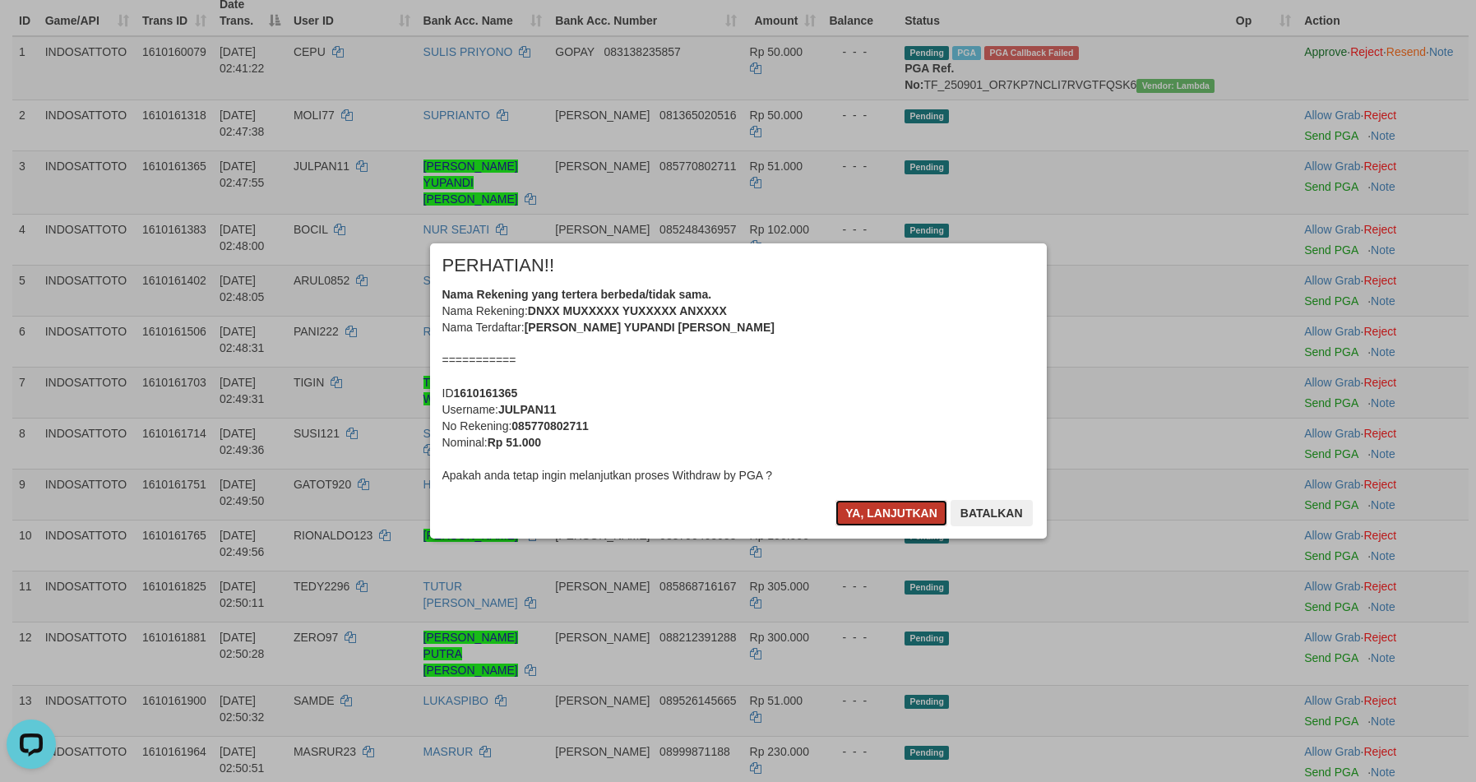
click at [876, 514] on button "Ya, lanjutkan" at bounding box center [891, 513] width 112 height 26
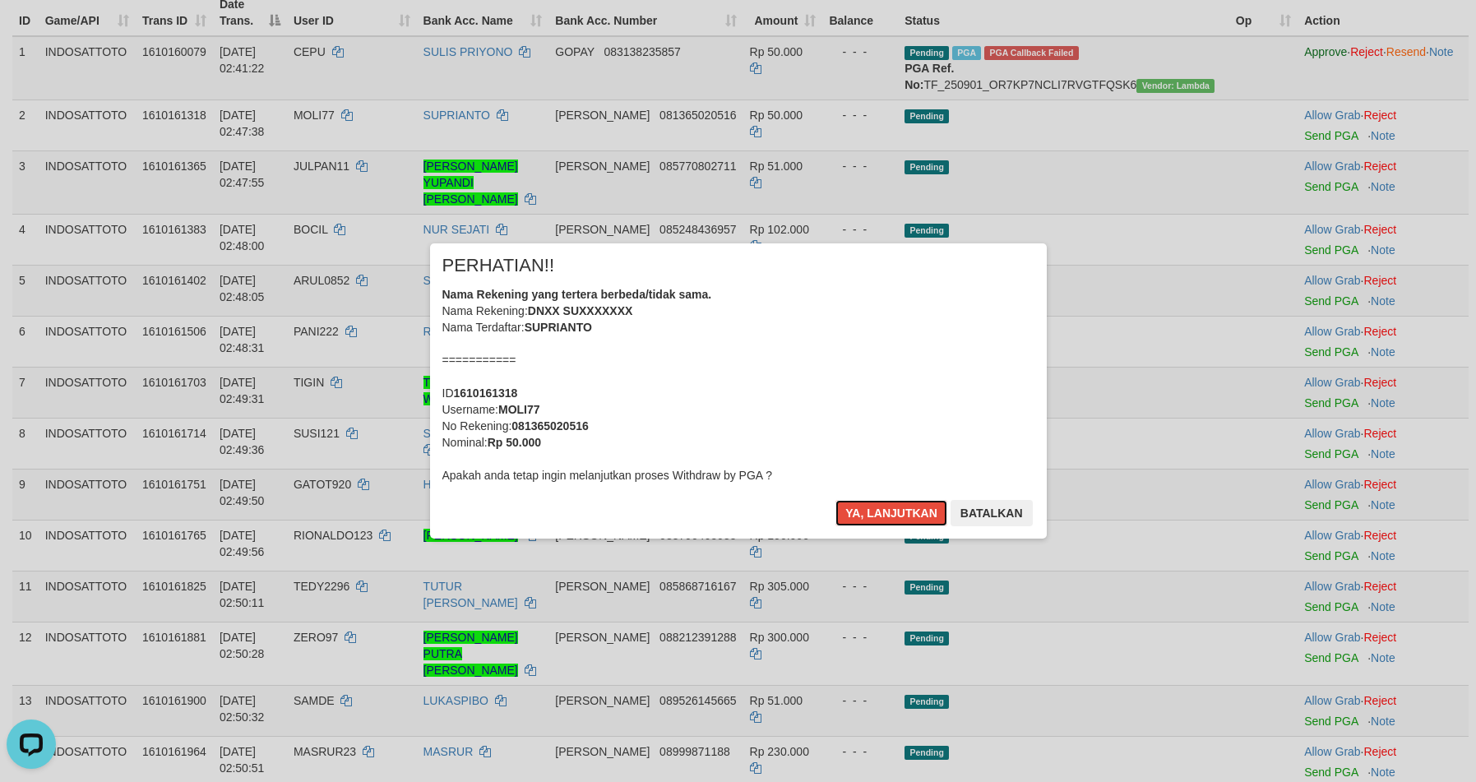
click at [876, 514] on button "Ya, lanjutkan" at bounding box center [891, 513] width 112 height 26
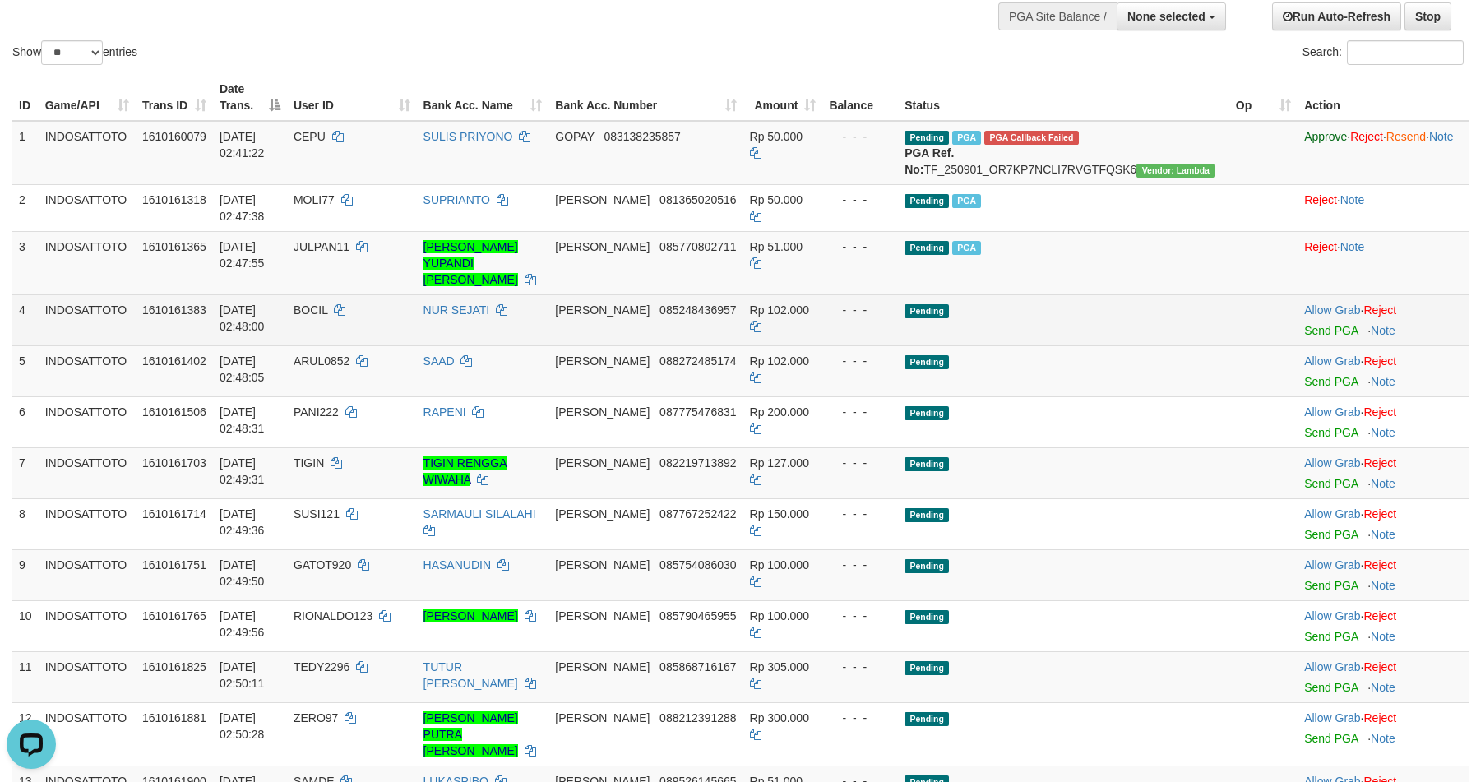
scroll to position [238, 0]
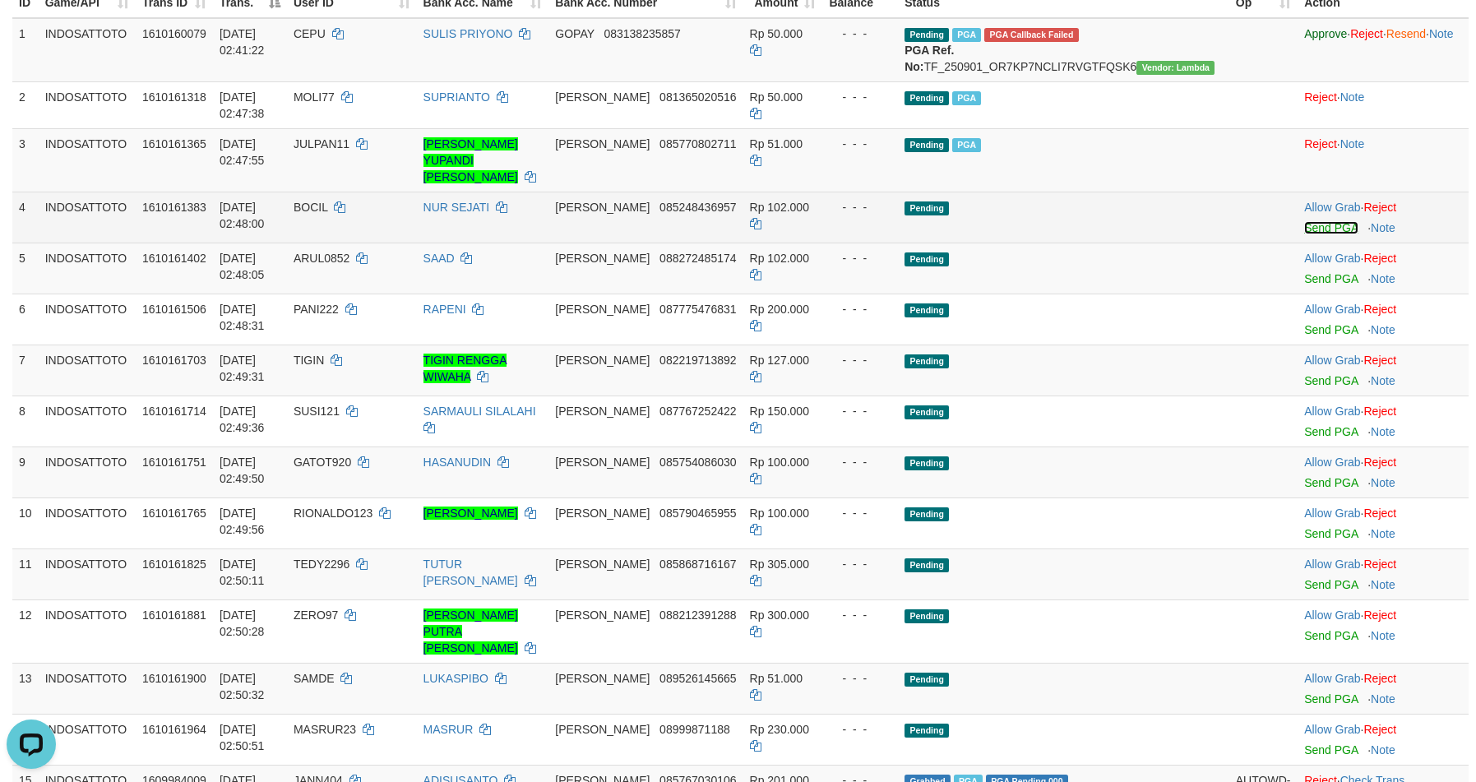
click at [1307, 221] on link "Send PGA" at bounding box center [1330, 227] width 53 height 13
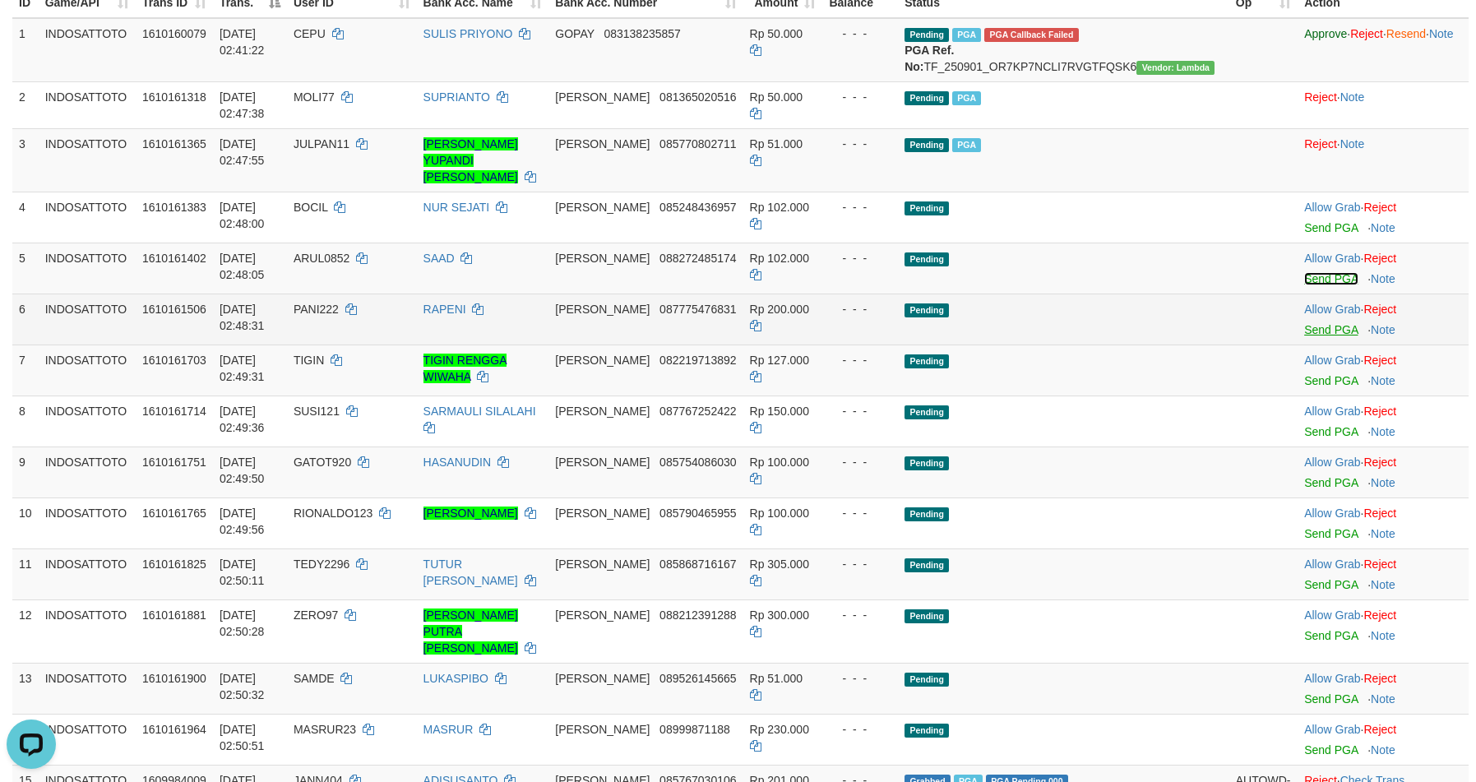
drag, startPoint x: 1291, startPoint y: 257, endPoint x: 1288, endPoint y: 315, distance: 57.6
click at [1304, 272] on link "Send PGA" at bounding box center [1330, 278] width 53 height 13
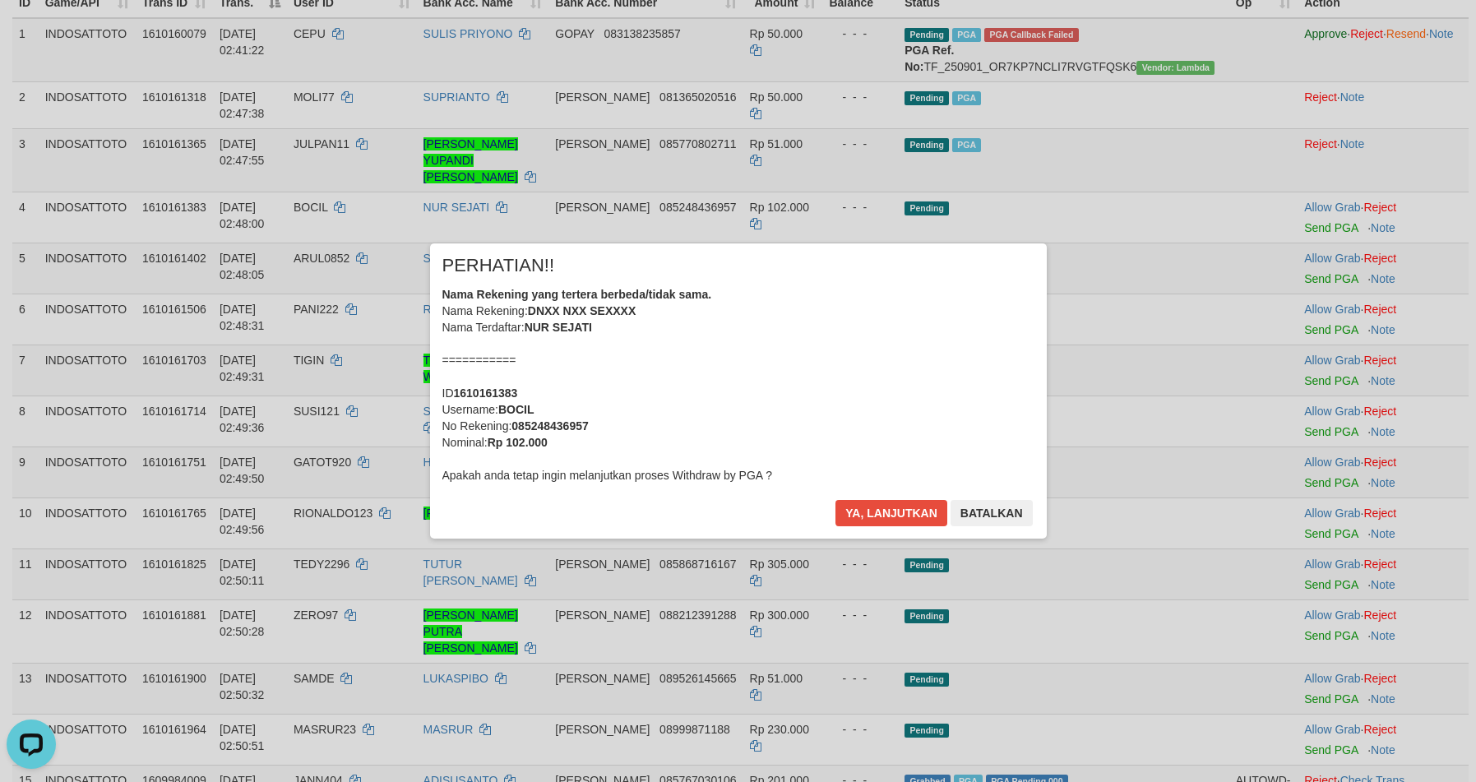
click at [1287, 309] on div "× PERHATIAN!! Nama Rekening yang tertera berbeda/tidak sama. Nama Rekening: DNX…" at bounding box center [738, 390] width 1476 height 360
click at [852, 510] on button "Ya, lanjutkan" at bounding box center [891, 513] width 112 height 26
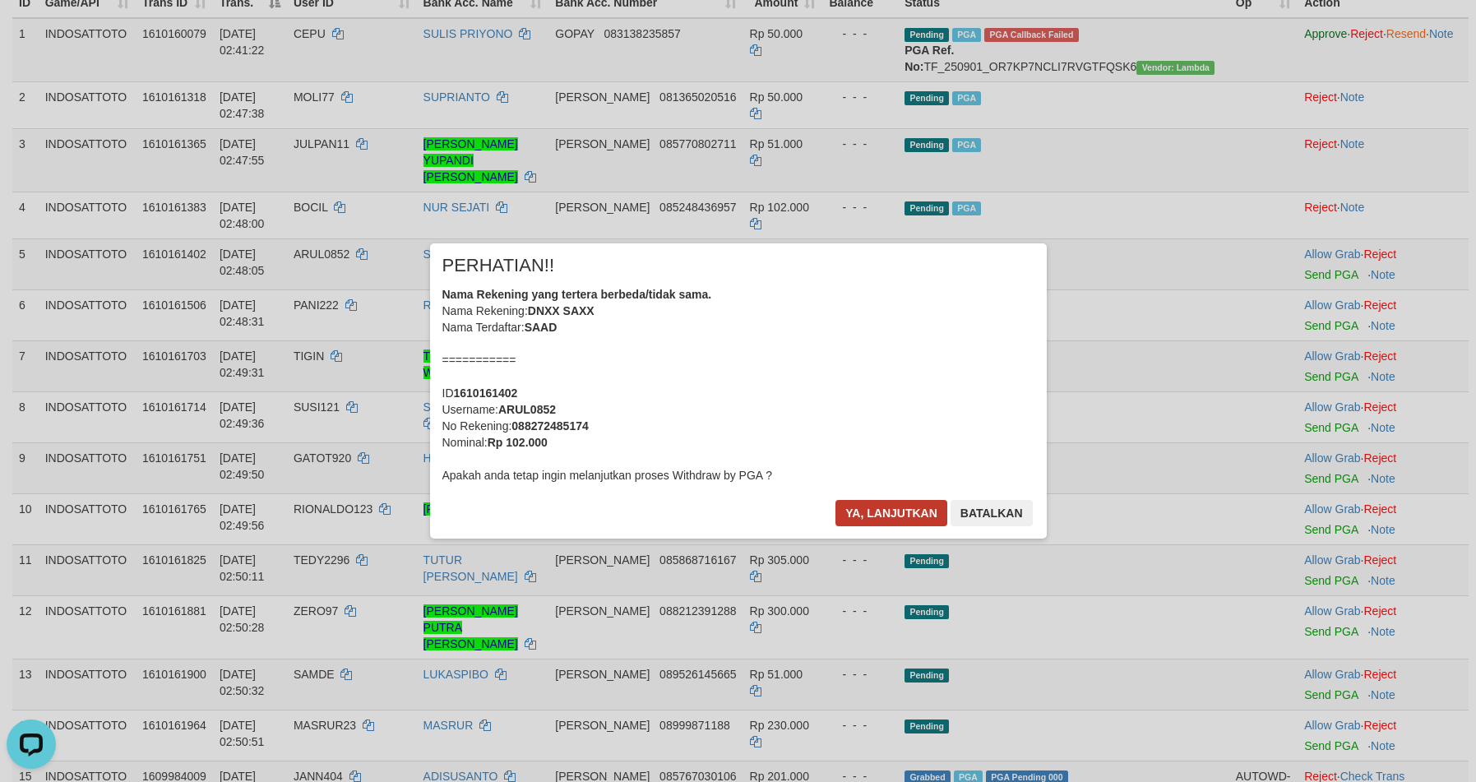
scroll to position [234, 0]
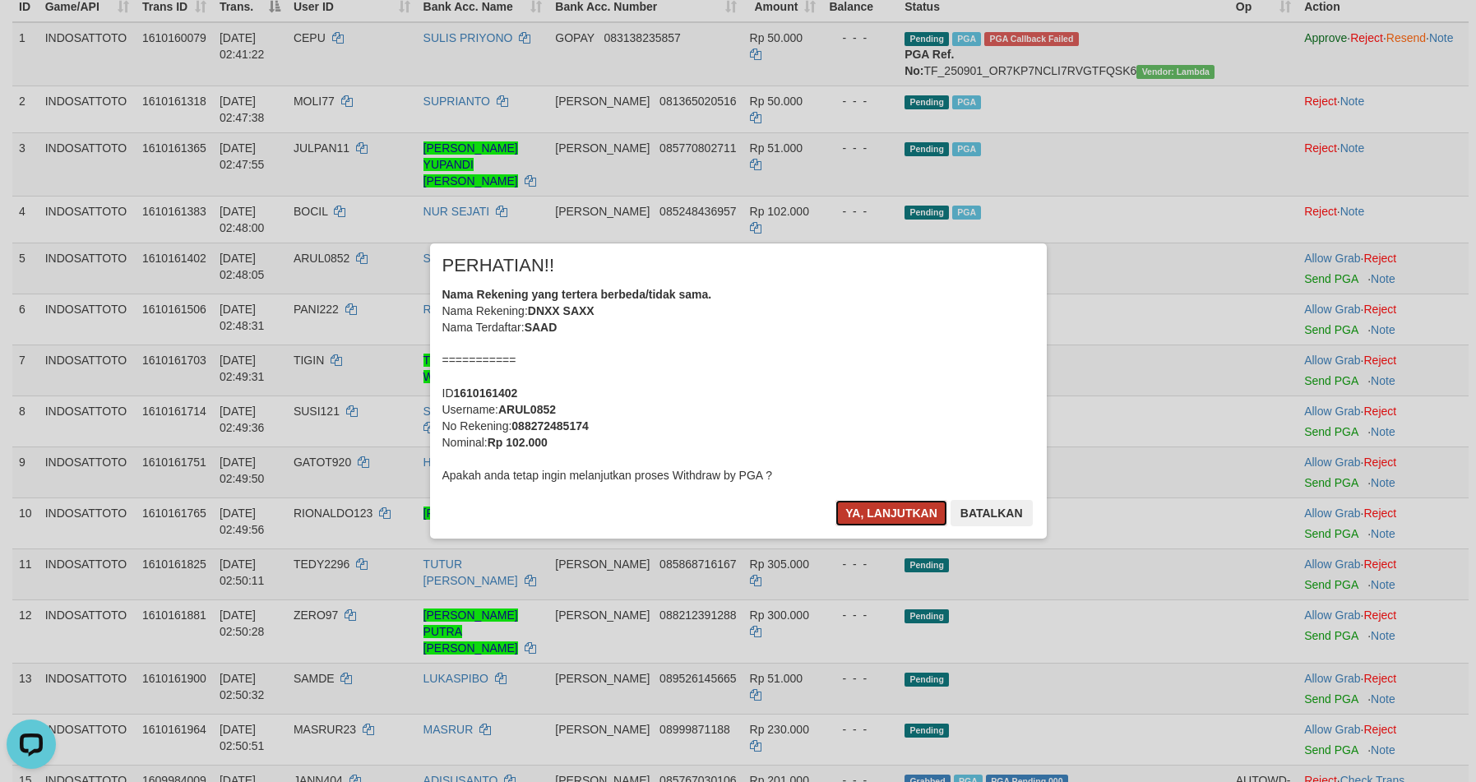
click at [866, 515] on button "Ya, lanjutkan" at bounding box center [891, 513] width 112 height 26
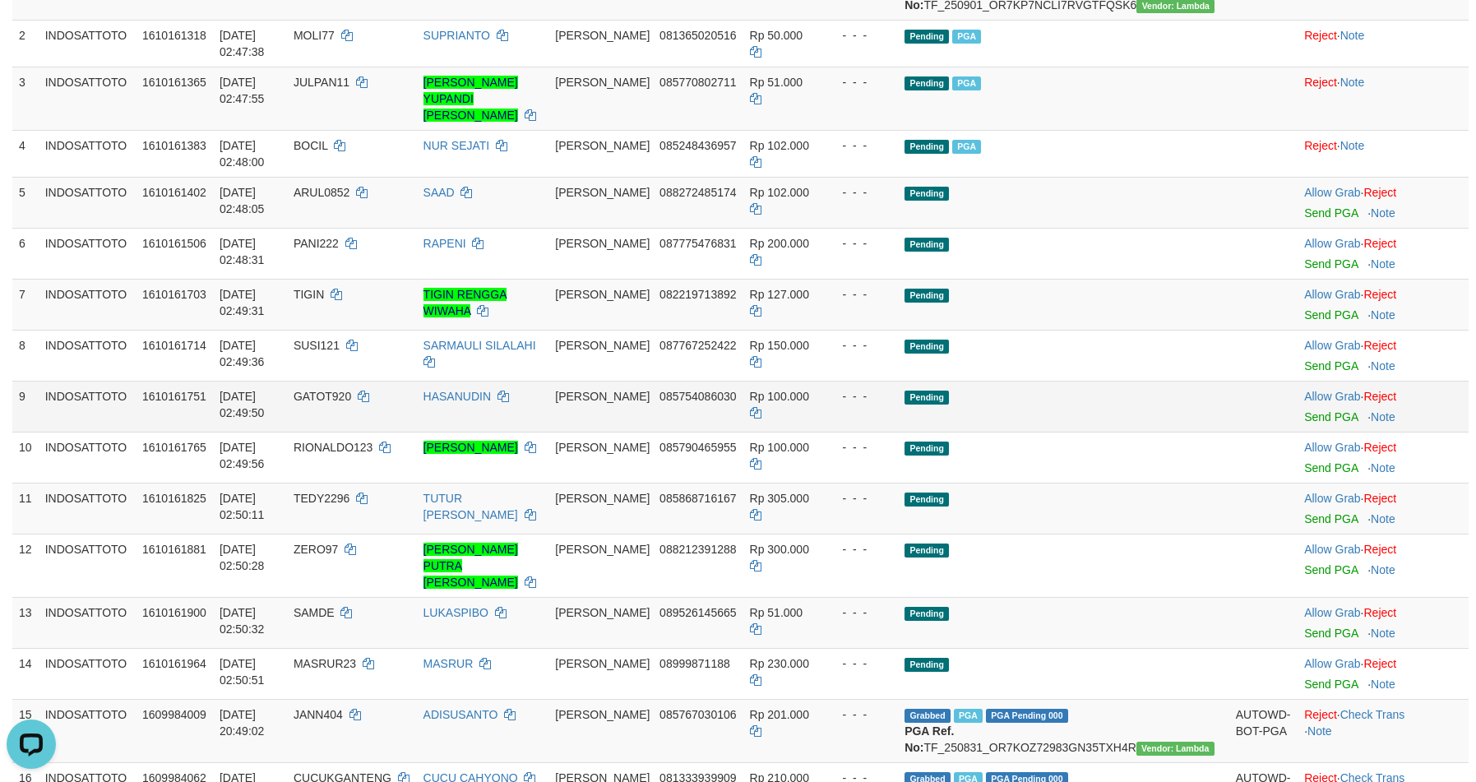
scroll to position [333, 0]
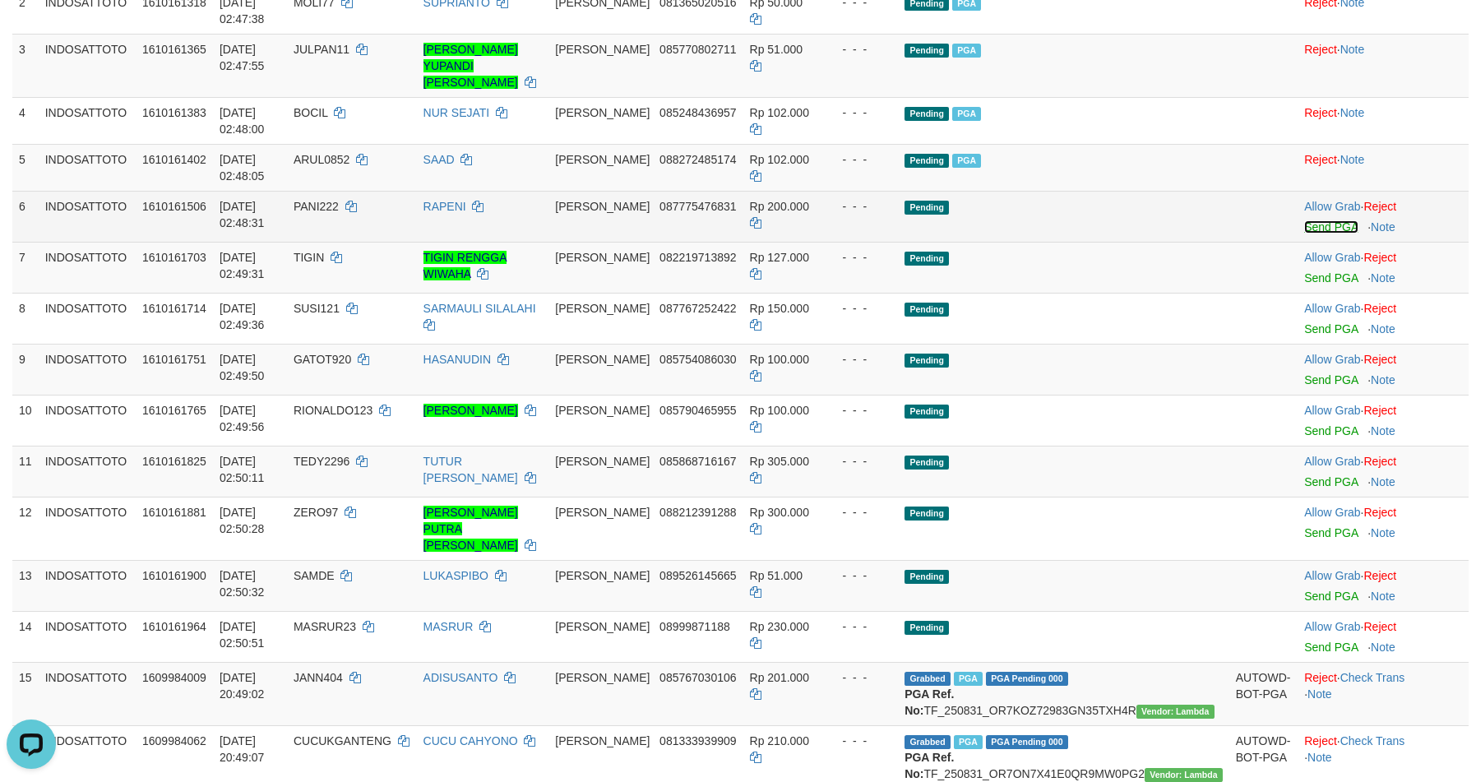
click at [1304, 220] on link "Send PGA" at bounding box center [1330, 226] width 53 height 13
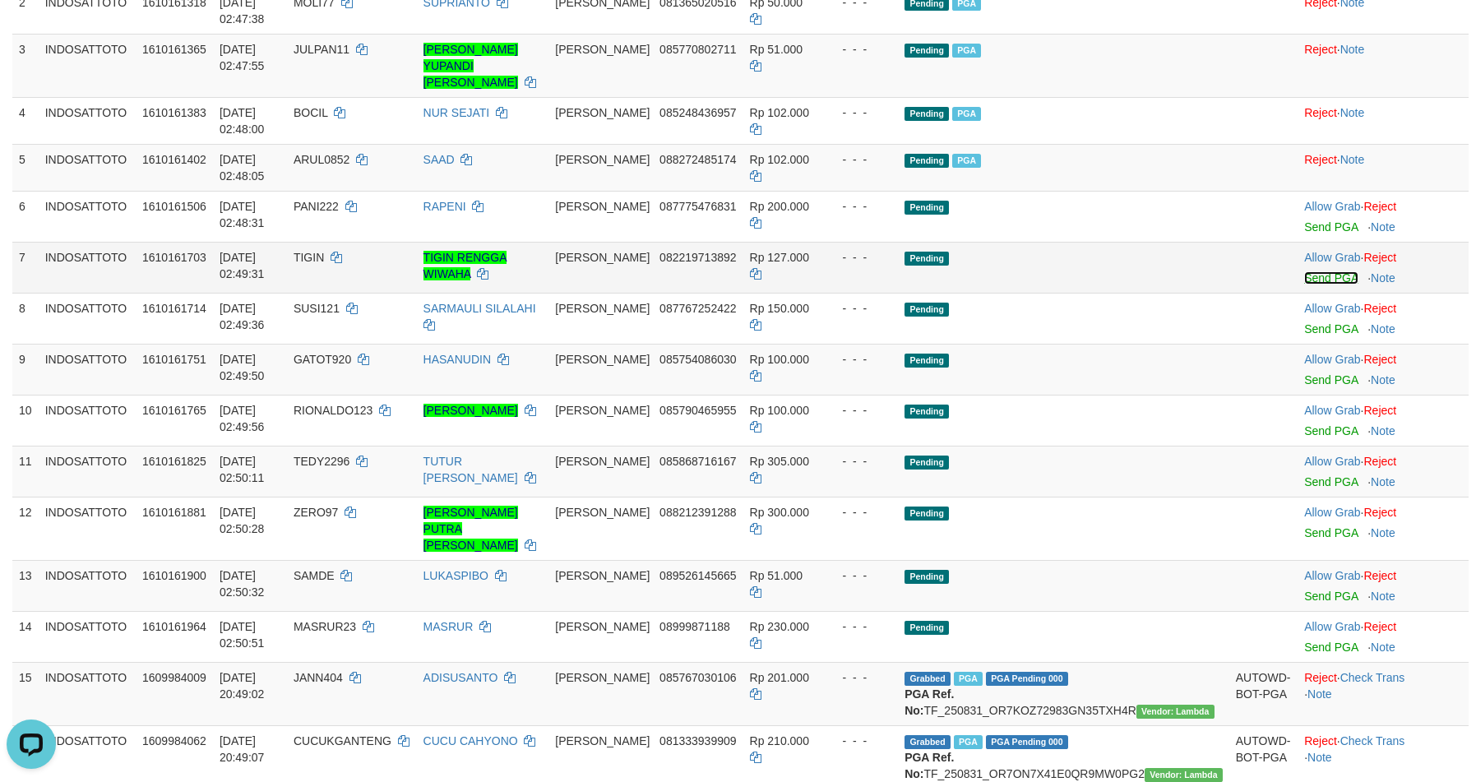
click at [1304, 271] on link "Send PGA" at bounding box center [1330, 277] width 53 height 13
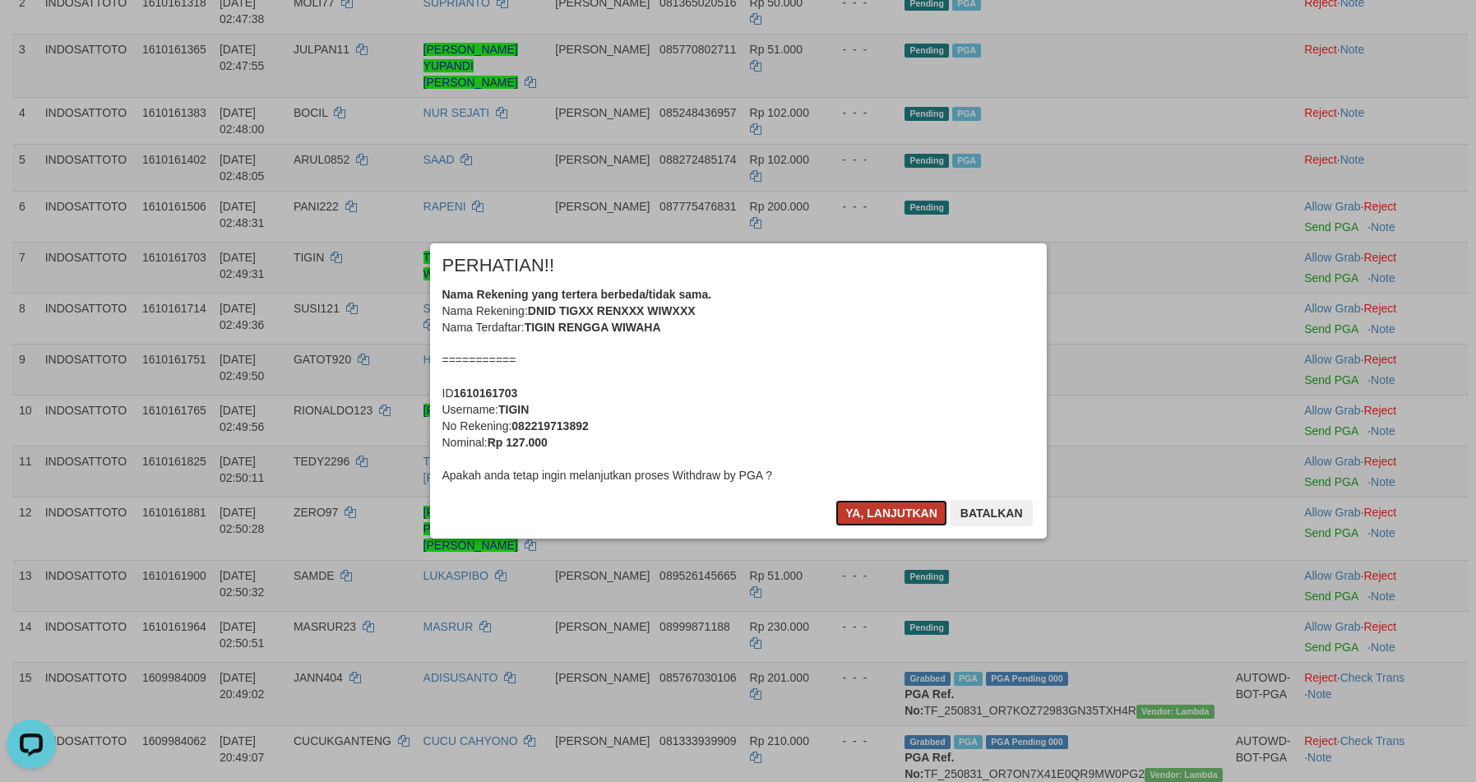
click at [873, 515] on button "Ya, lanjutkan" at bounding box center [891, 513] width 112 height 26
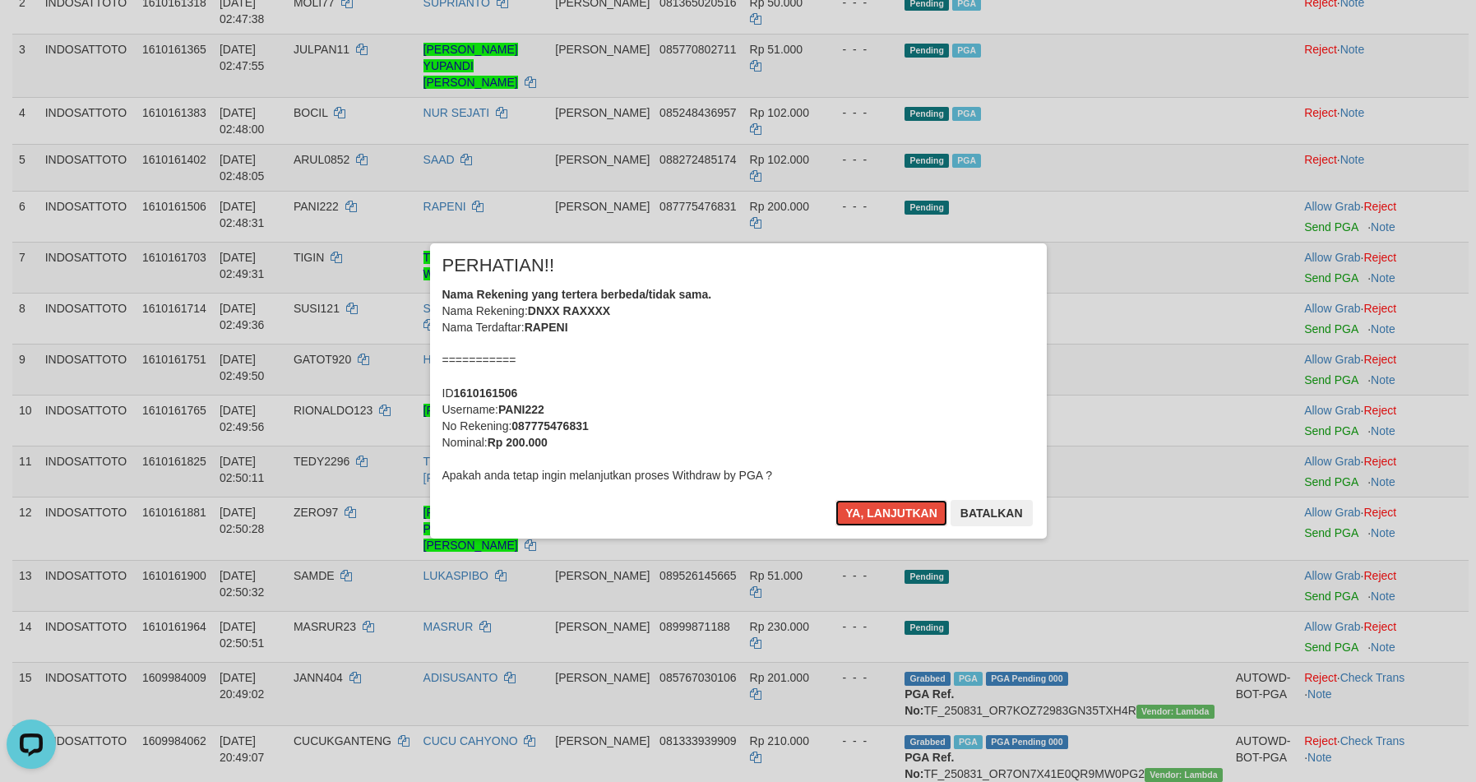
click at [874, 515] on button "Ya, lanjutkan" at bounding box center [891, 513] width 112 height 26
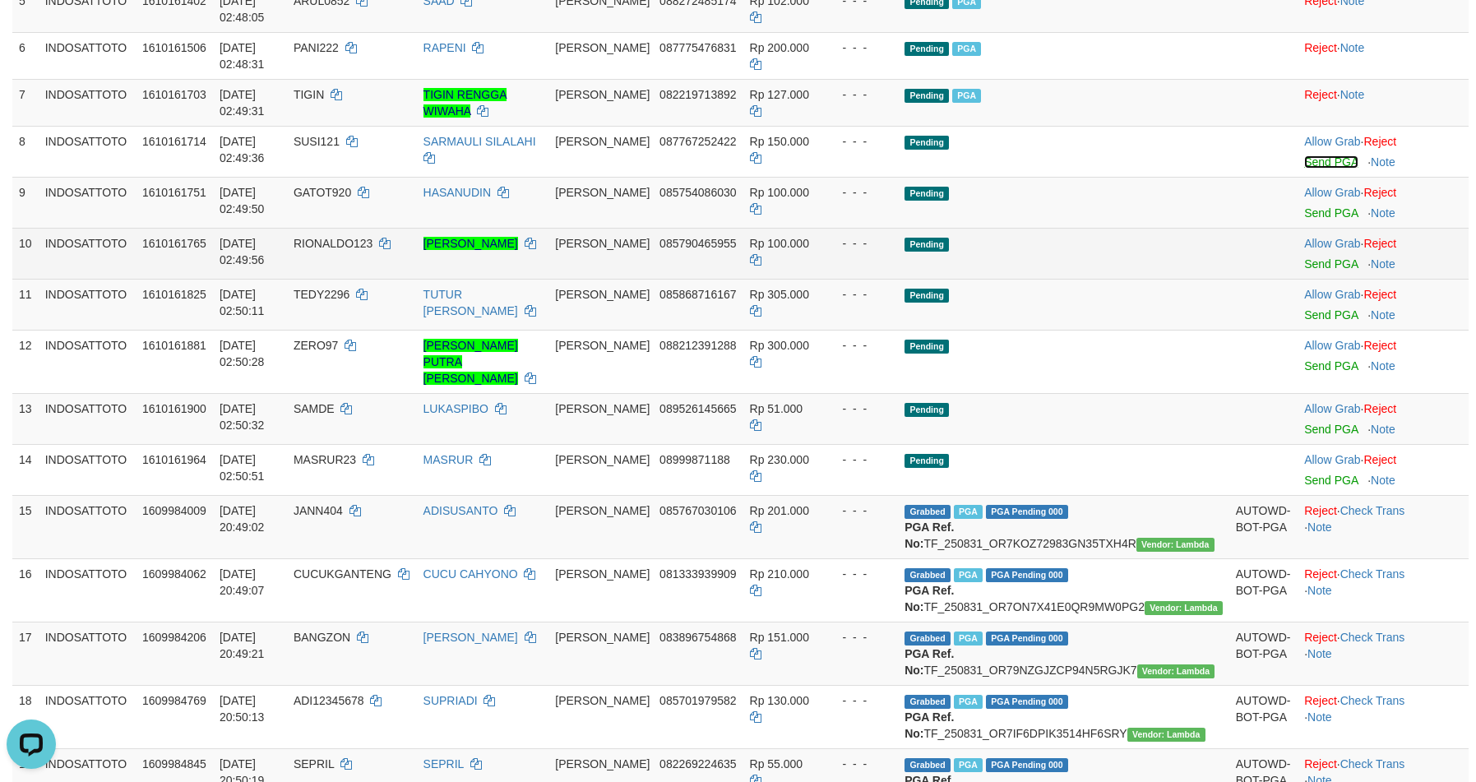
scroll to position [391, 0]
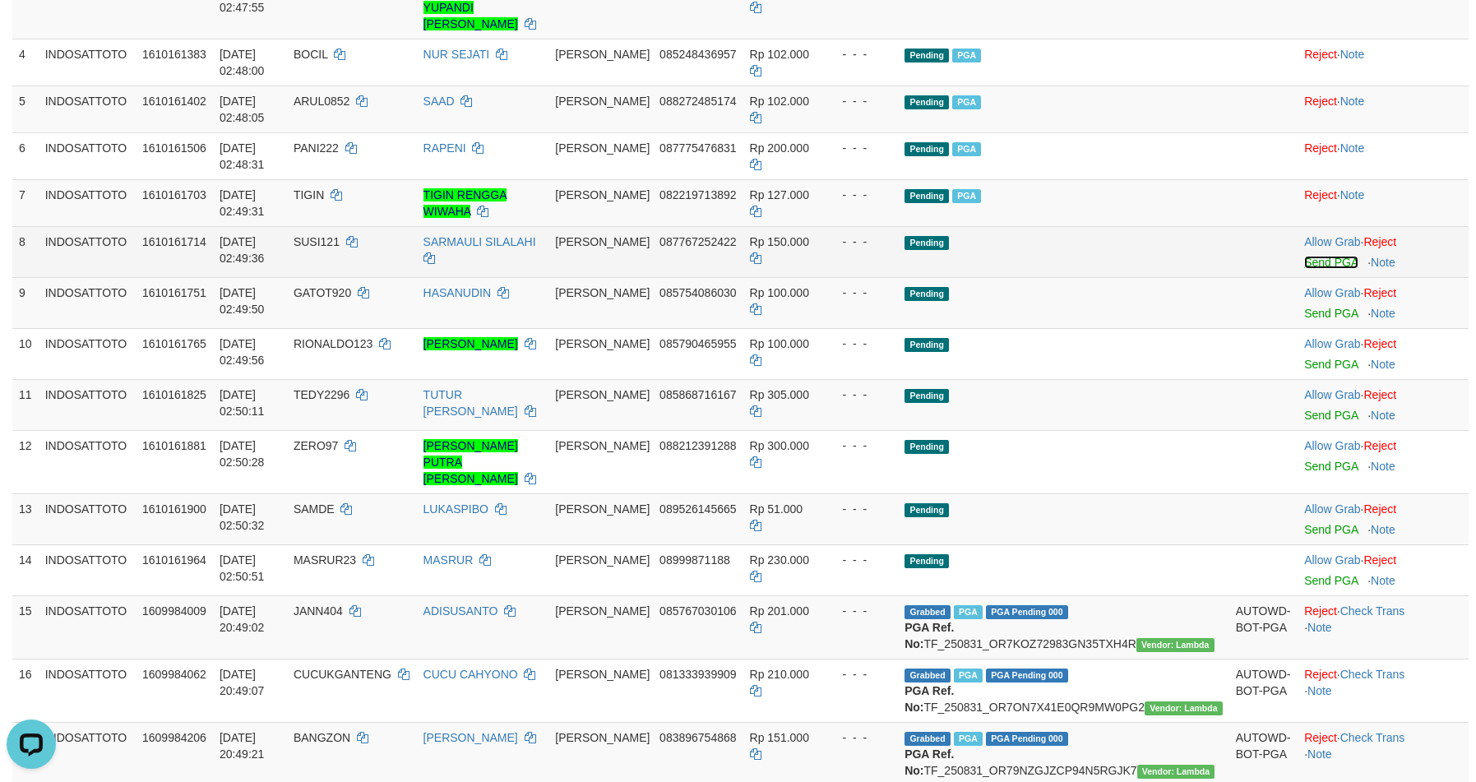
click at [1304, 256] on link "Send PGA" at bounding box center [1330, 262] width 53 height 13
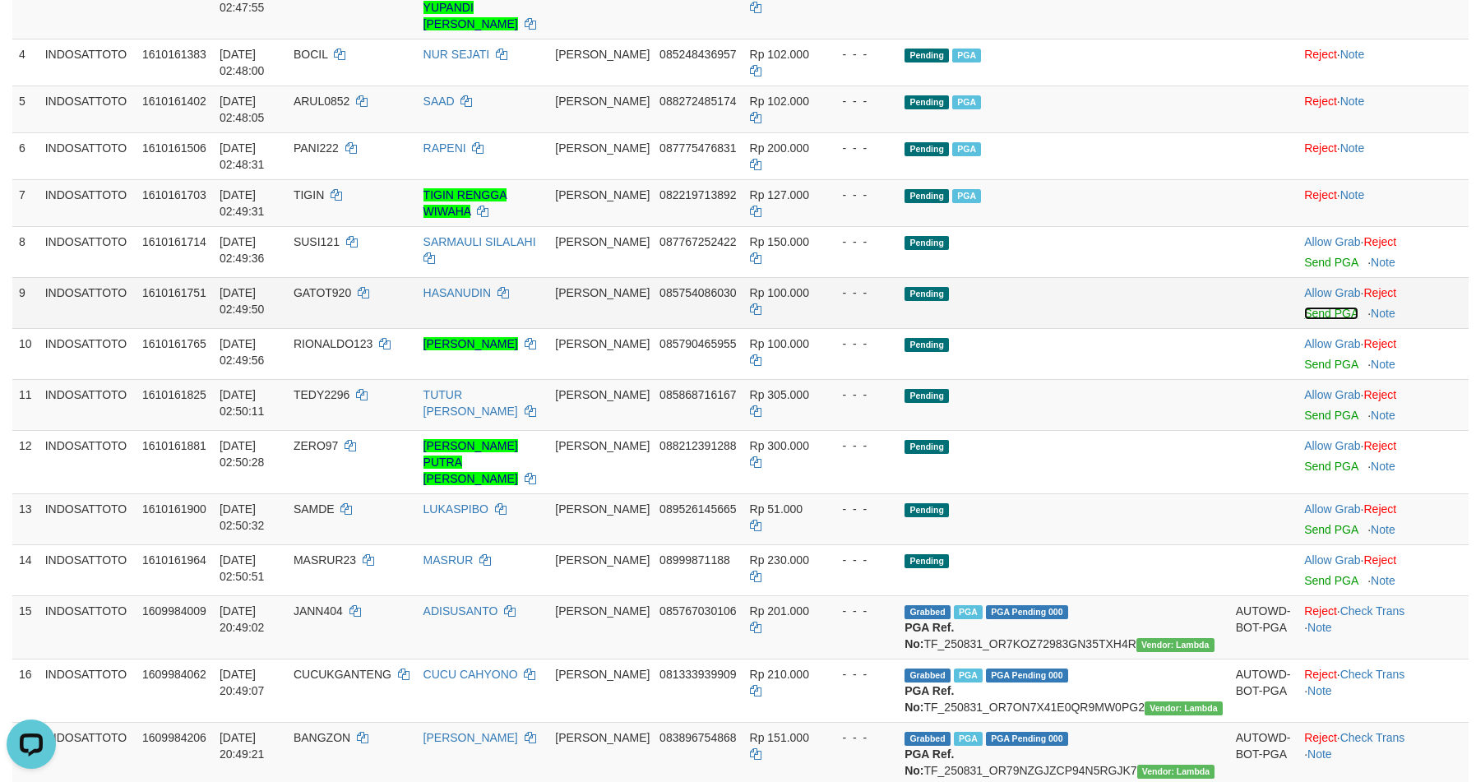
click at [1304, 307] on link "Send PGA" at bounding box center [1330, 313] width 53 height 13
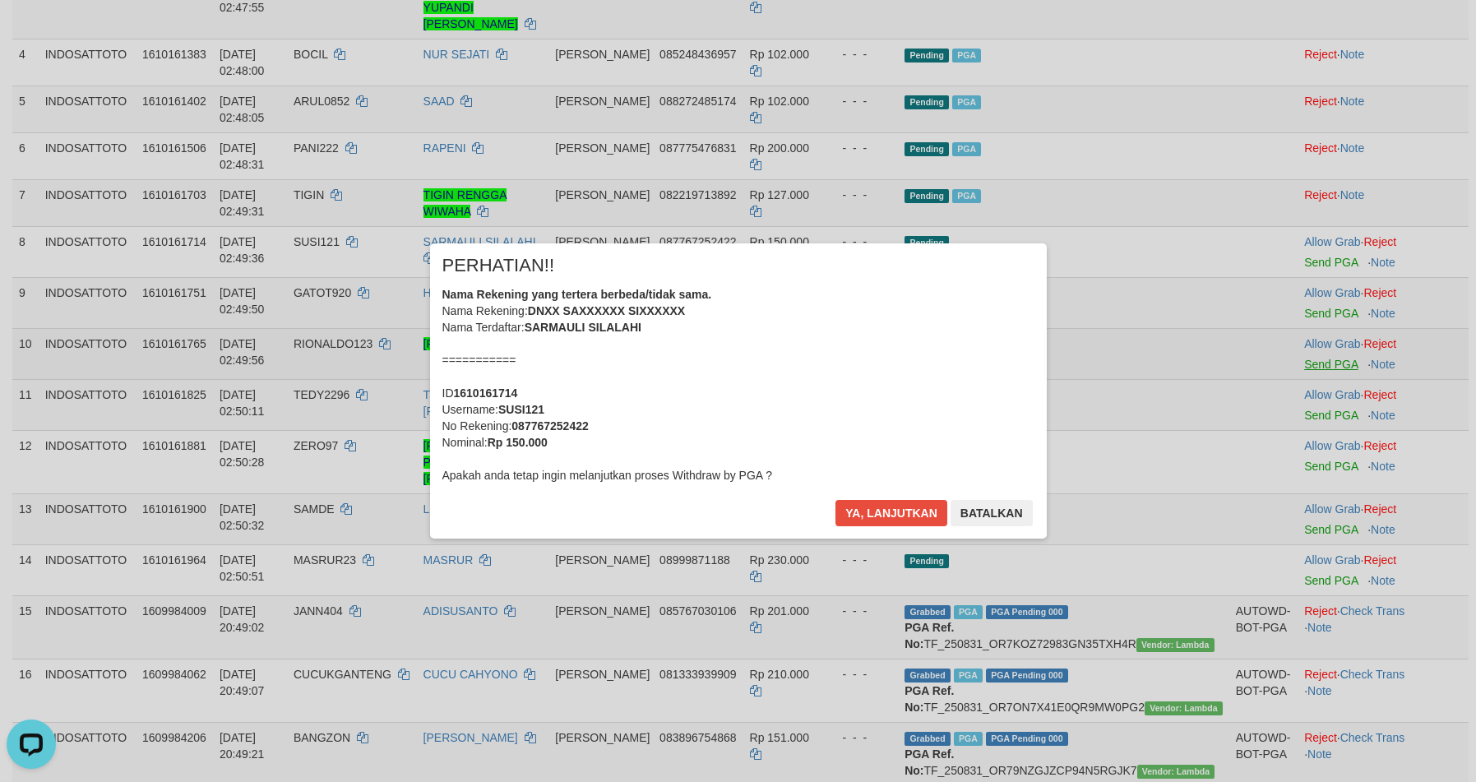
click at [1287, 347] on div "× PERHATIAN!! Nama Rekening yang tertera berbeda/tidak sama. Nama Rekening: DNX…" at bounding box center [738, 390] width 1476 height 360
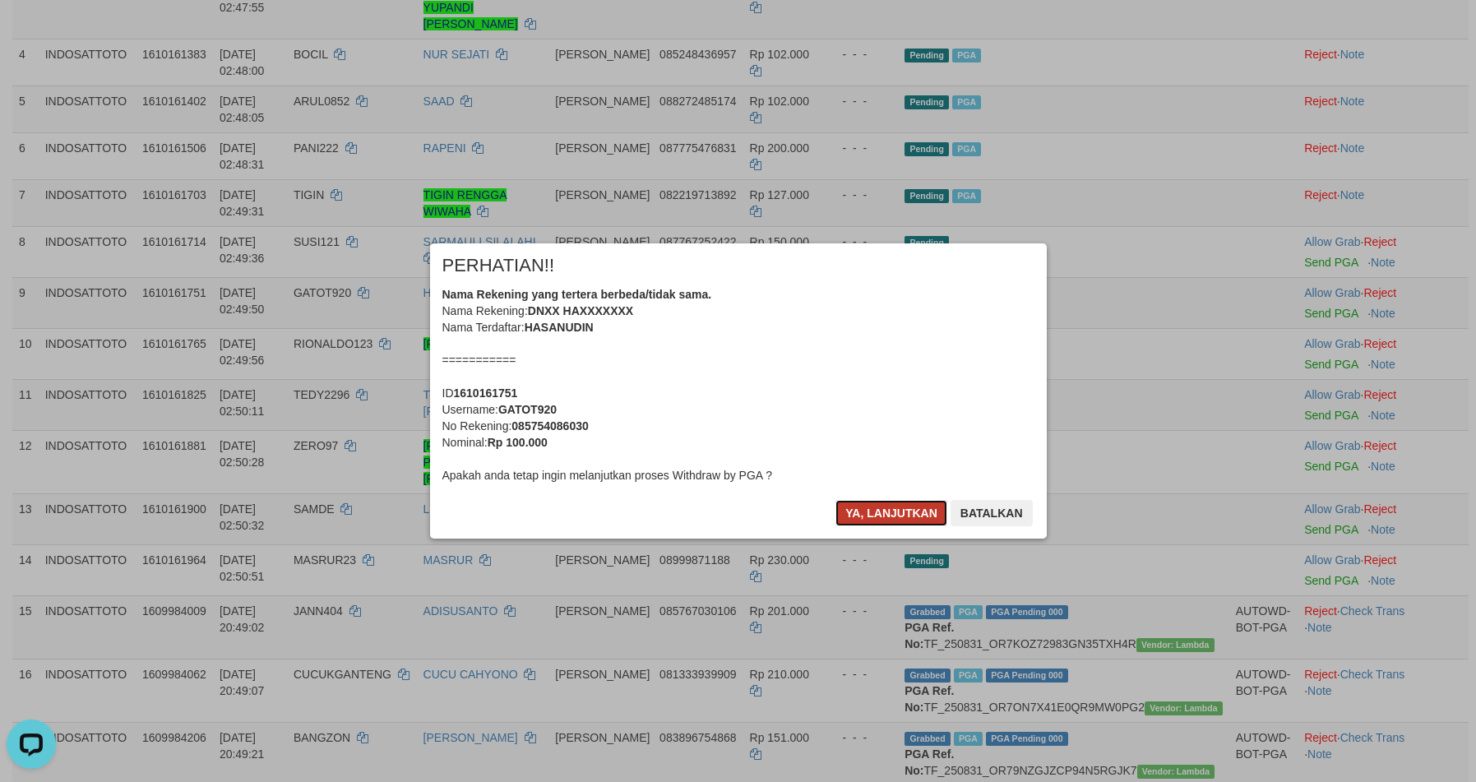
click at [876, 515] on button "Ya, lanjutkan" at bounding box center [891, 513] width 112 height 26
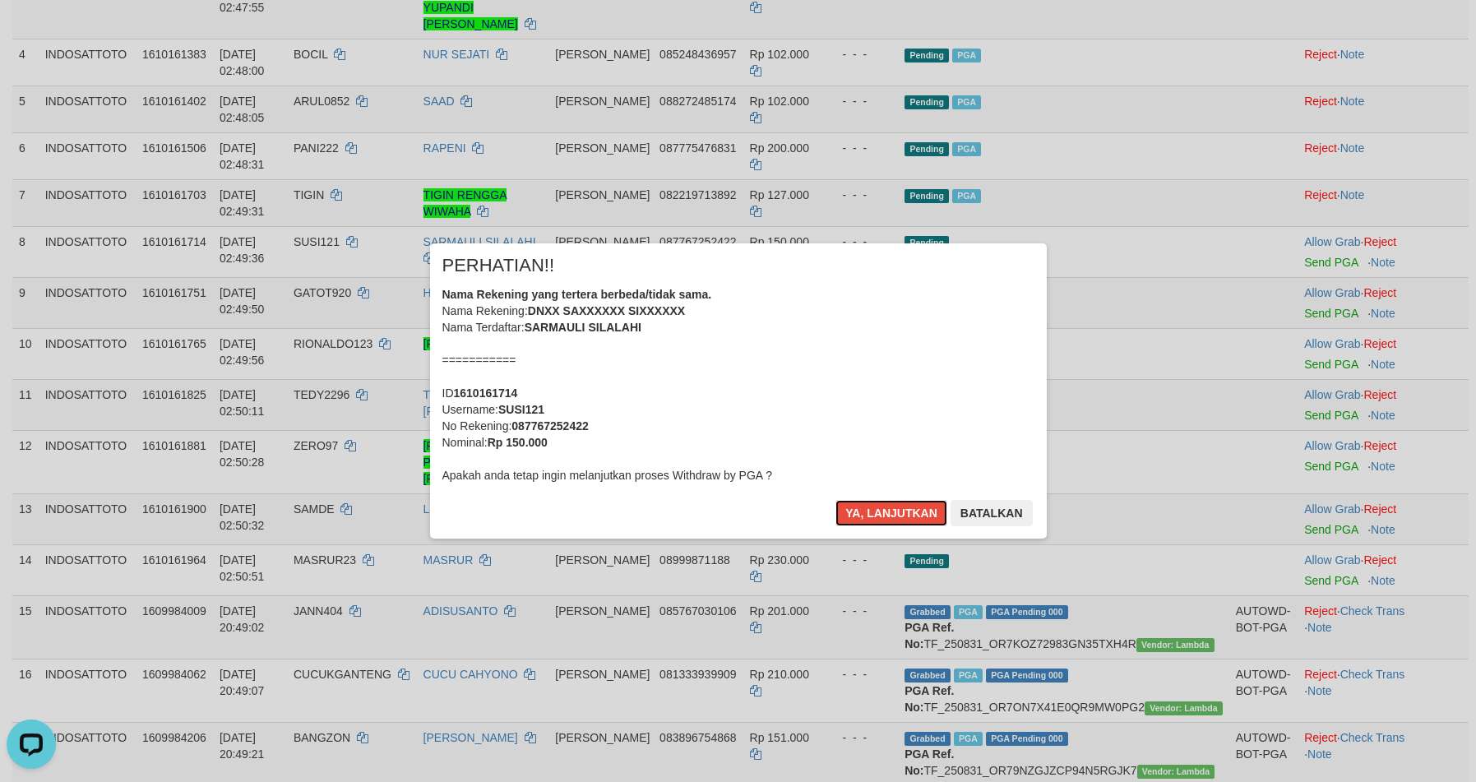
click at [876, 515] on button "Ya, lanjutkan" at bounding box center [891, 513] width 112 height 26
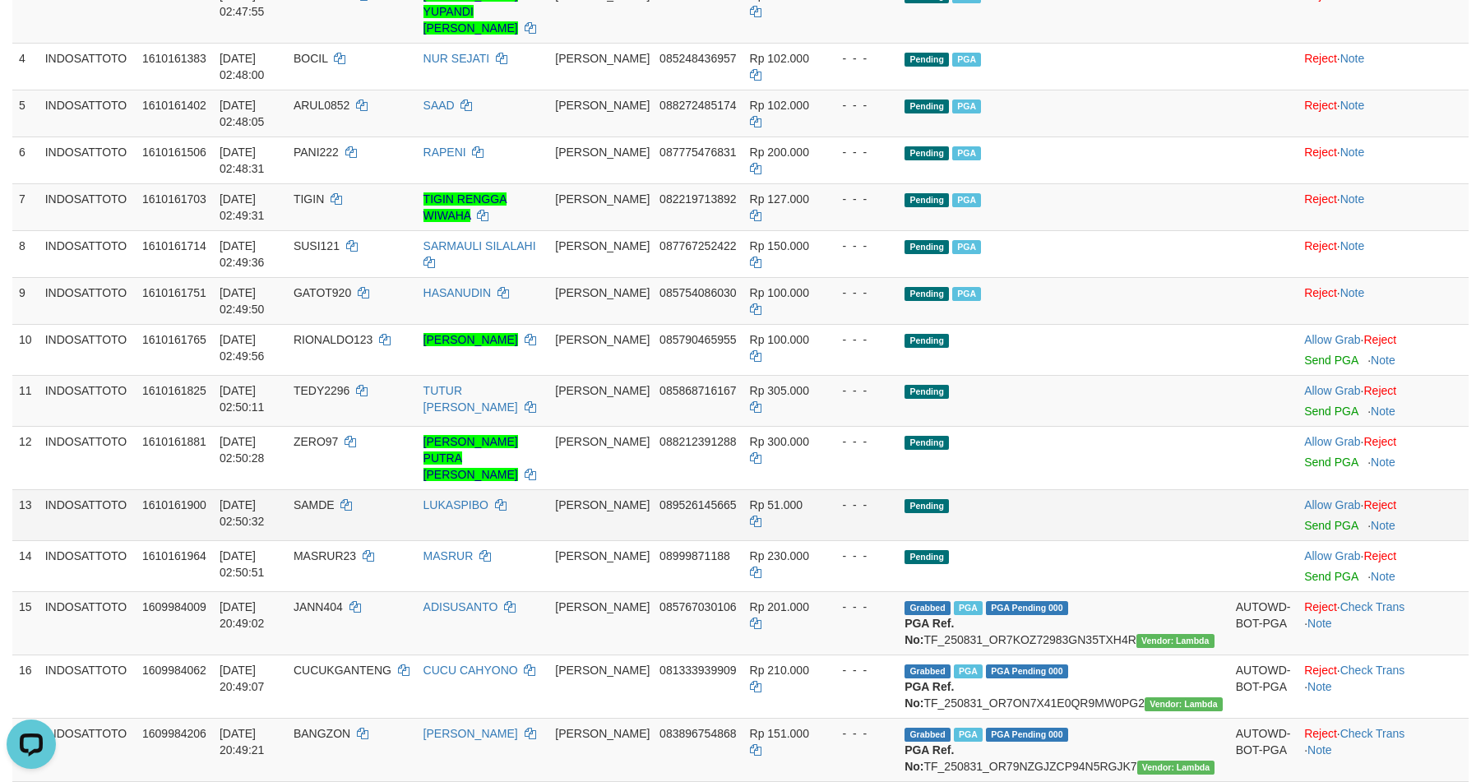
scroll to position [383, 0]
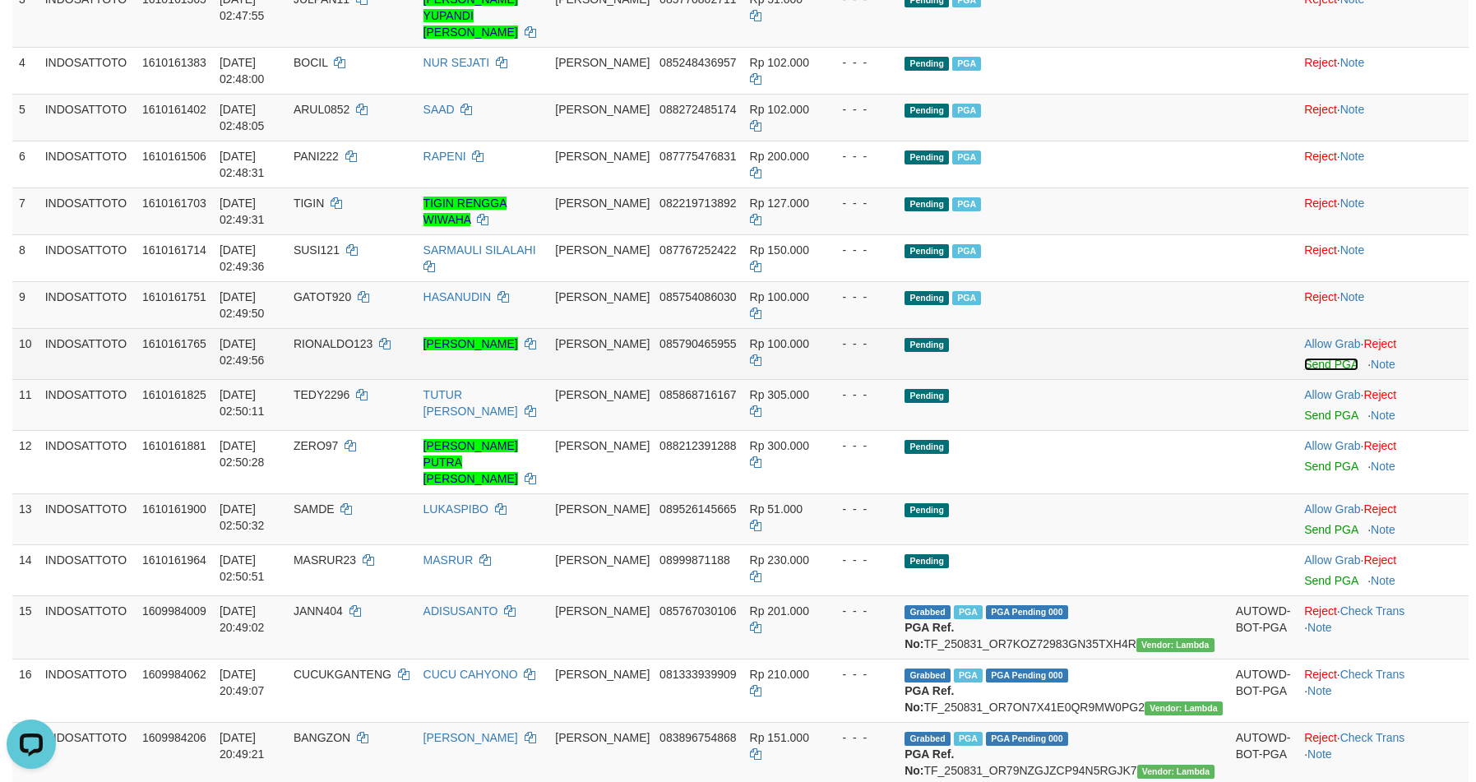
click at [1304, 358] on link "Send PGA" at bounding box center [1330, 364] width 53 height 13
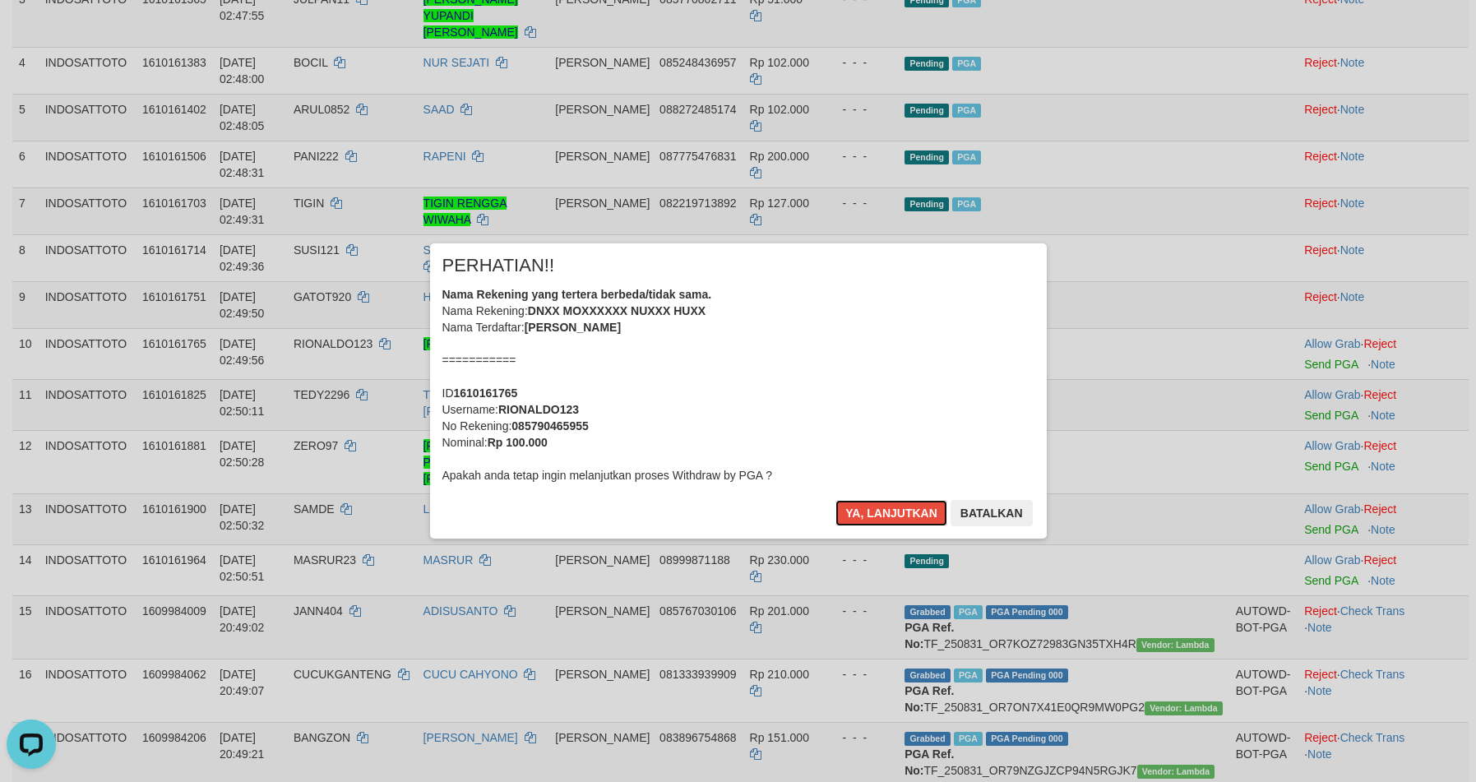
drag, startPoint x: 872, startPoint y: 514, endPoint x: 1013, endPoint y: 467, distance: 148.2
click at [872, 514] on button "Ya, lanjutkan" at bounding box center [891, 513] width 112 height 26
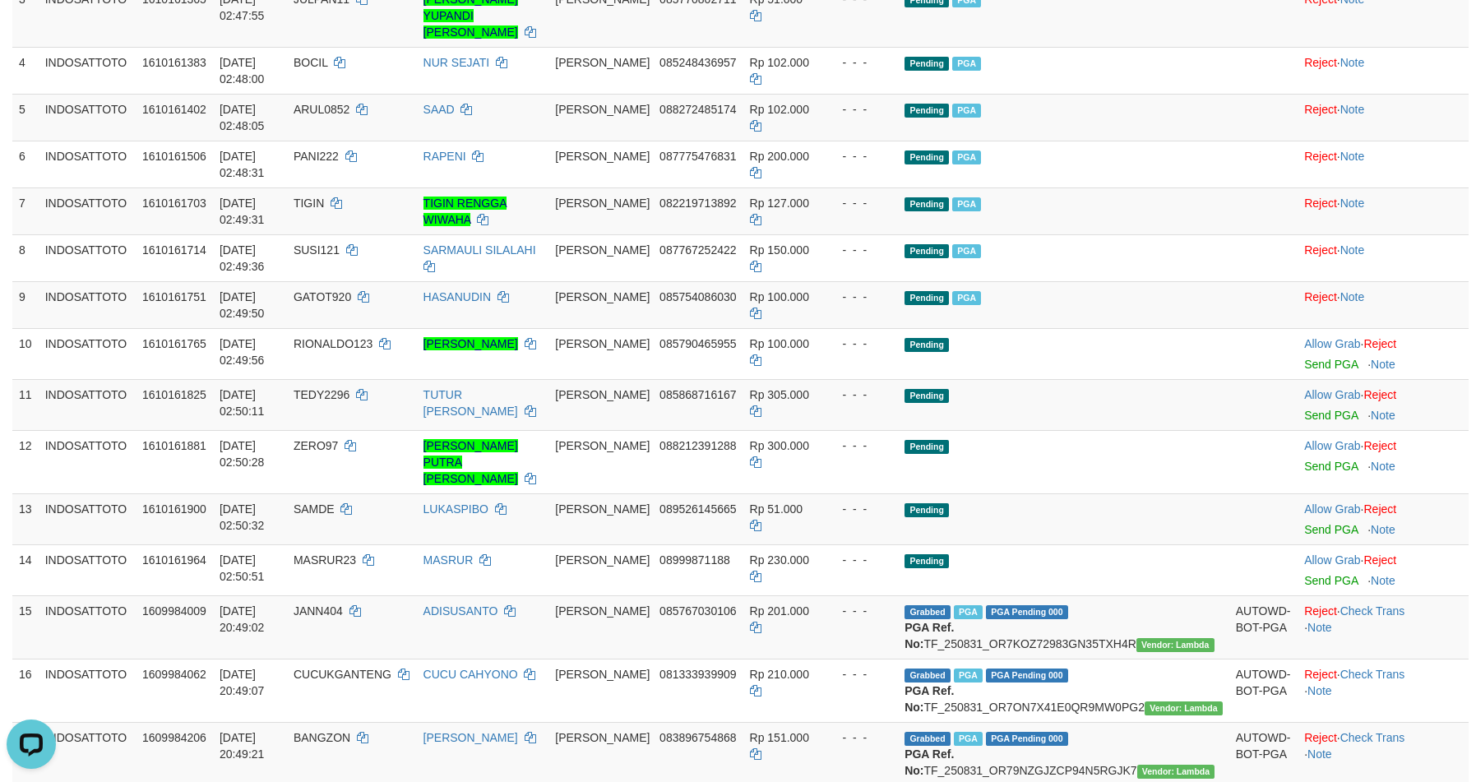
click at [1119, 400] on td "Pending" at bounding box center [1063, 404] width 331 height 51
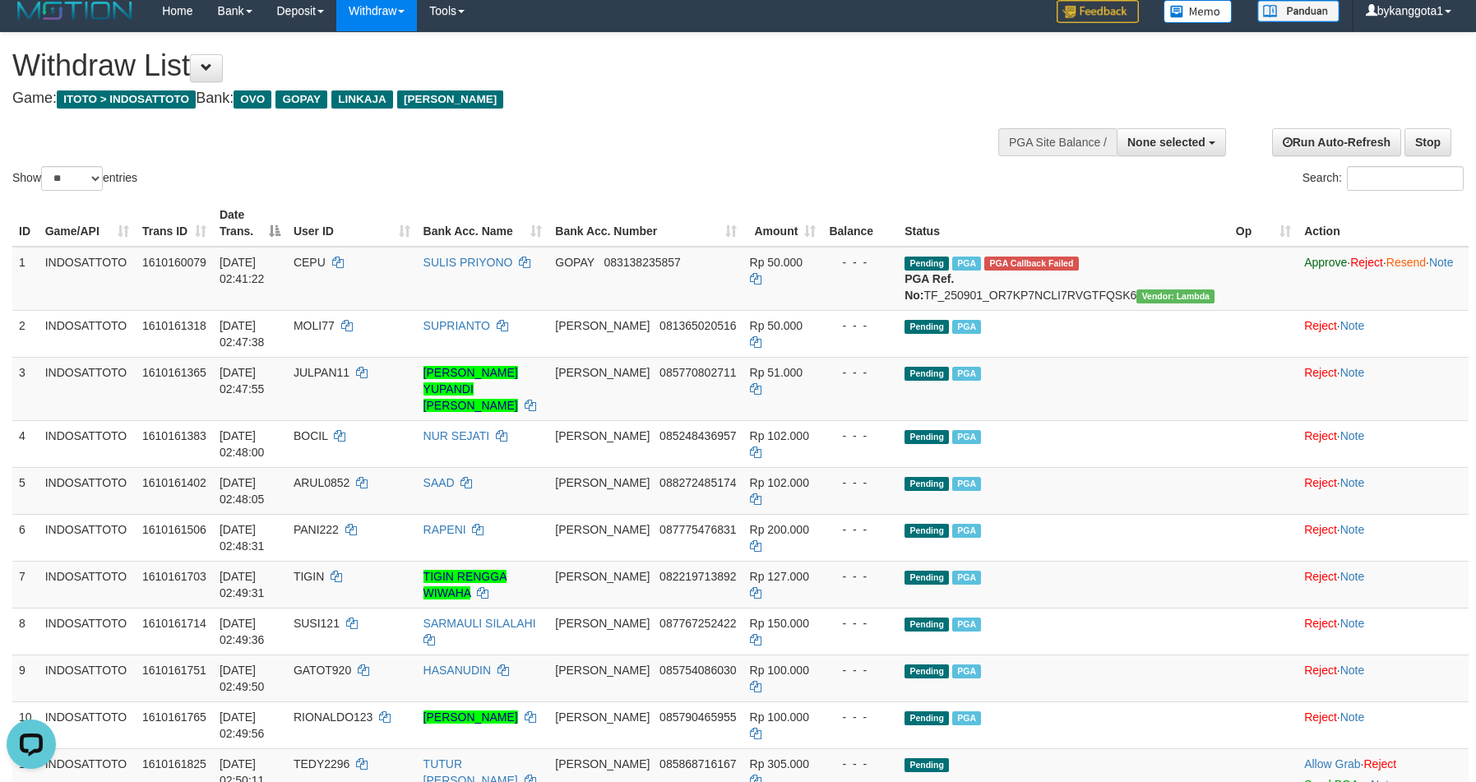
scroll to position [6, 0]
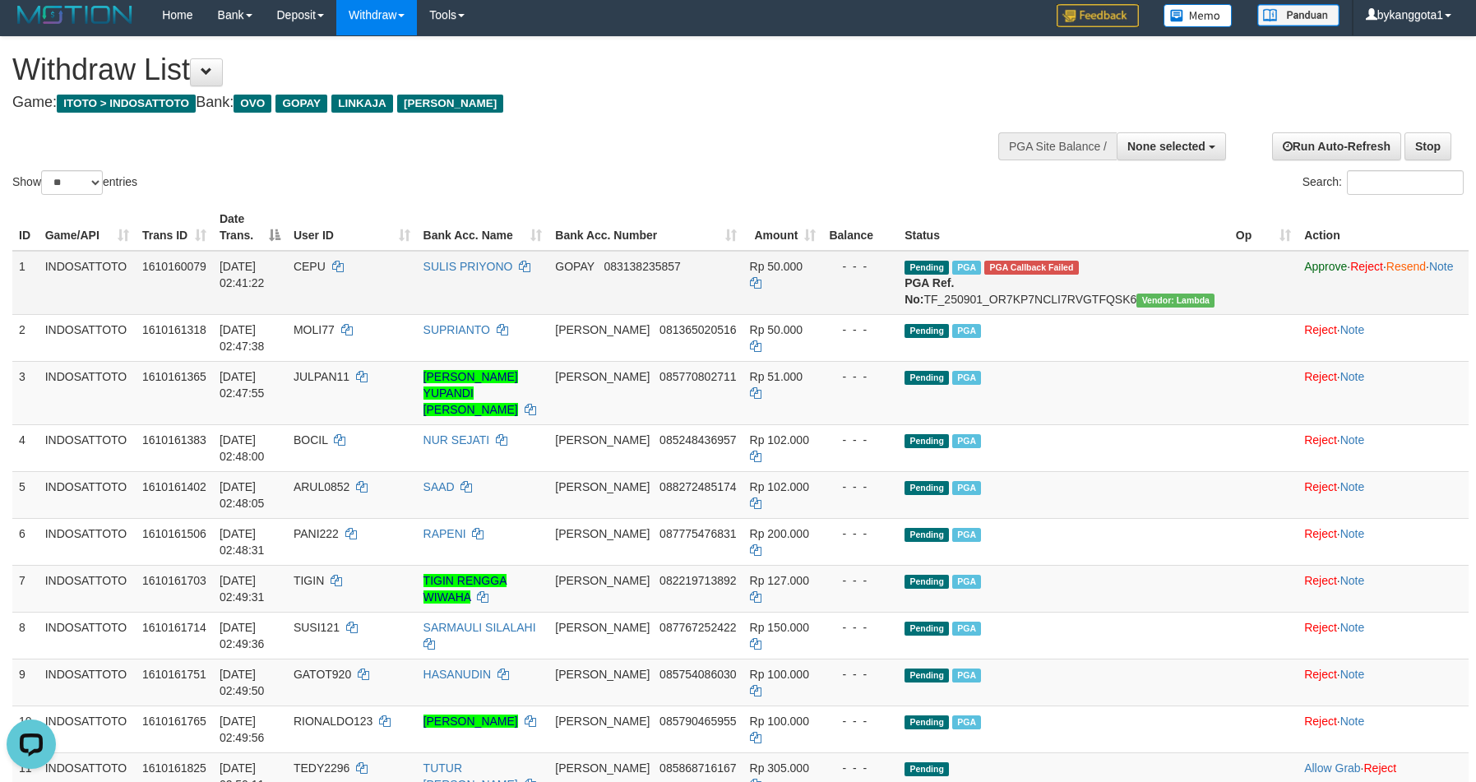
click at [326, 260] on span "CEPU" at bounding box center [309, 266] width 32 height 13
copy td "CEPU"
click at [326, 260] on span "CEPU" at bounding box center [309, 266] width 32 height 13
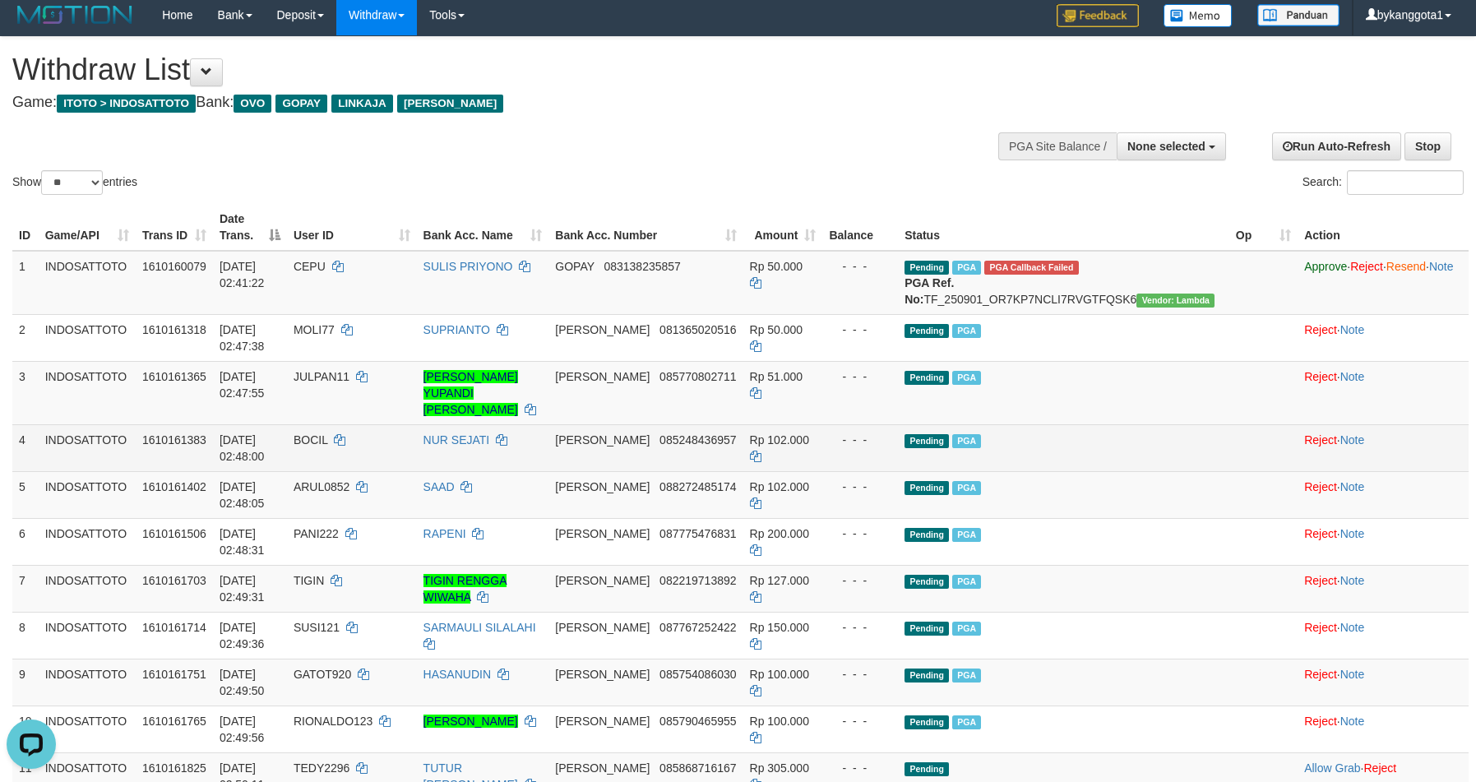
click at [1168, 428] on td "Pending PGA" at bounding box center [1063, 447] width 331 height 47
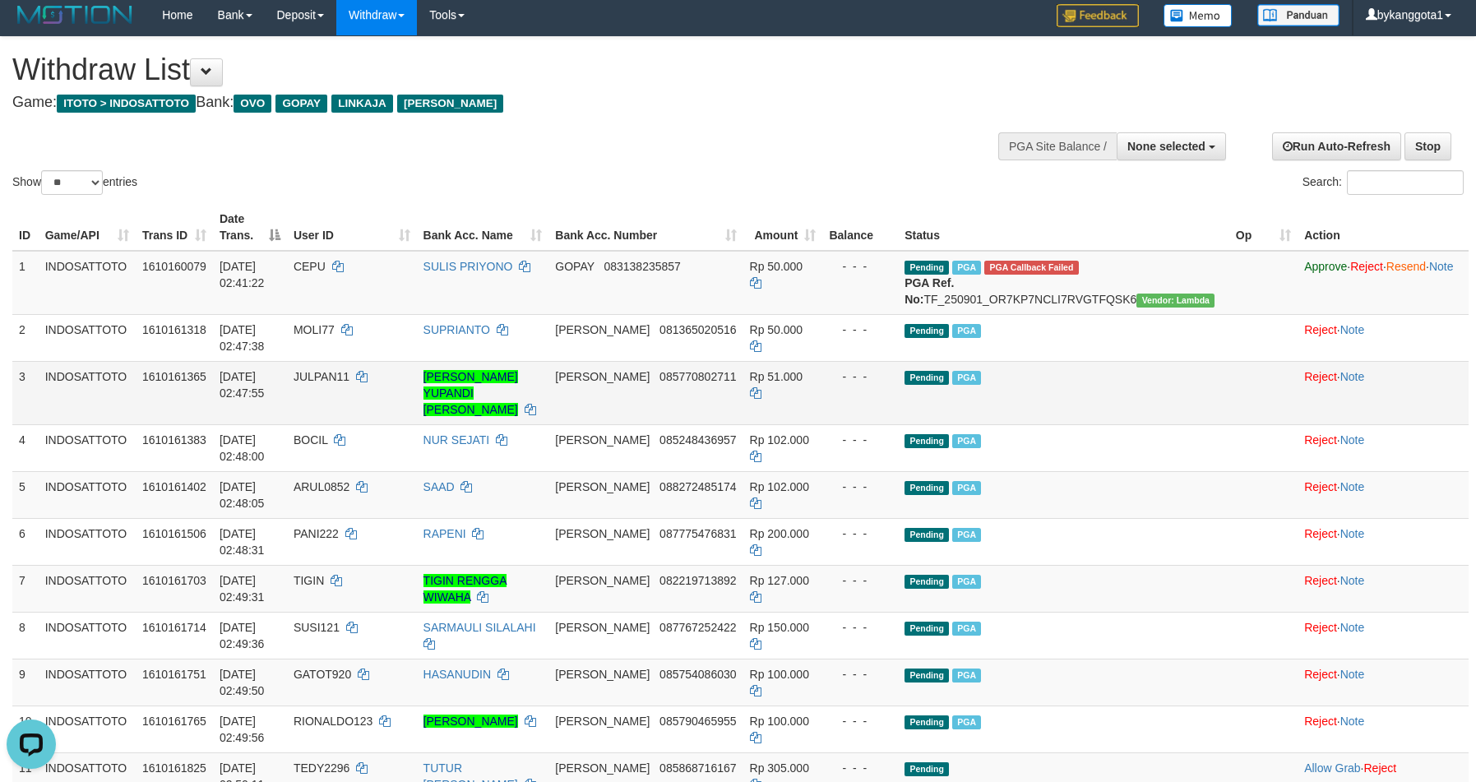
click at [1155, 405] on td "Pending PGA" at bounding box center [1063, 392] width 331 height 63
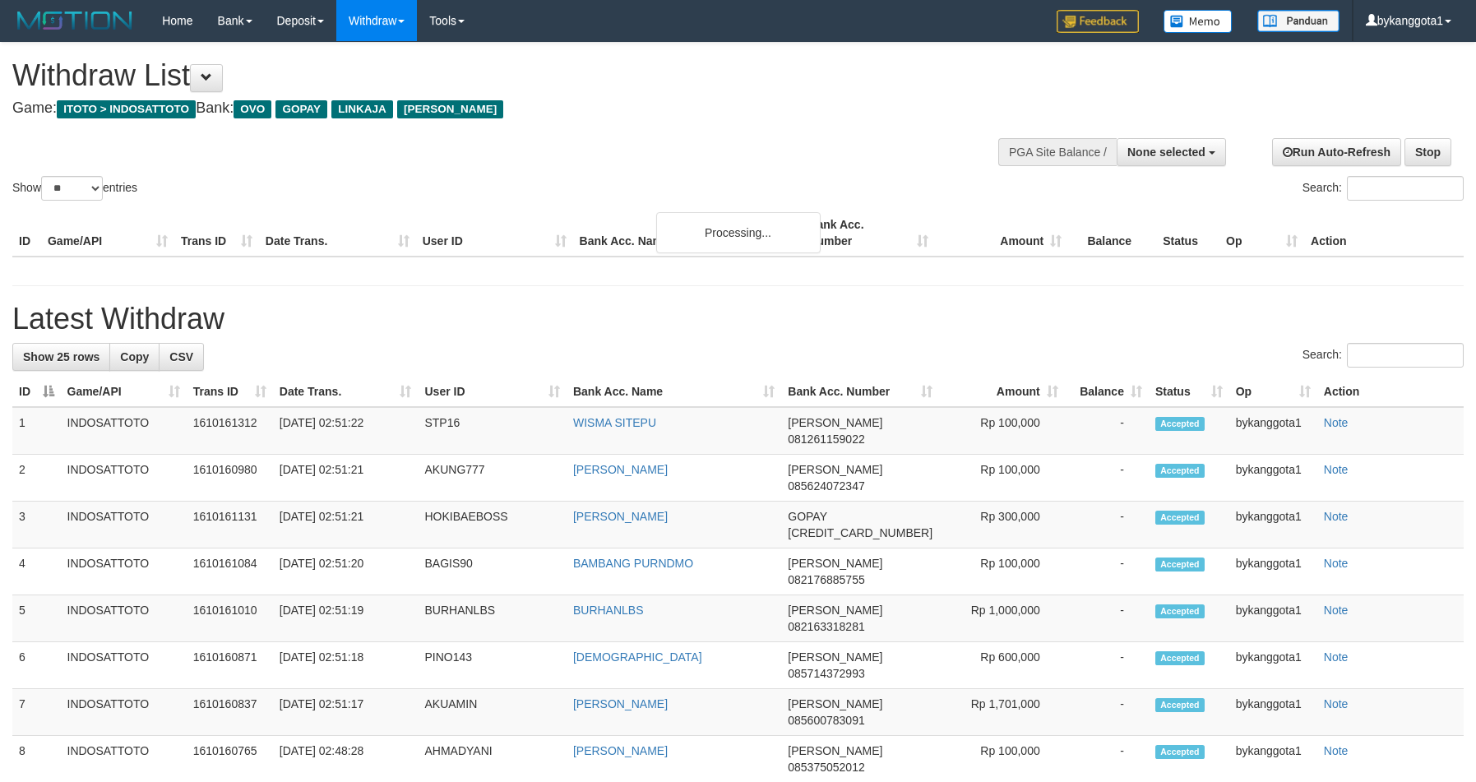
select select
select select "**"
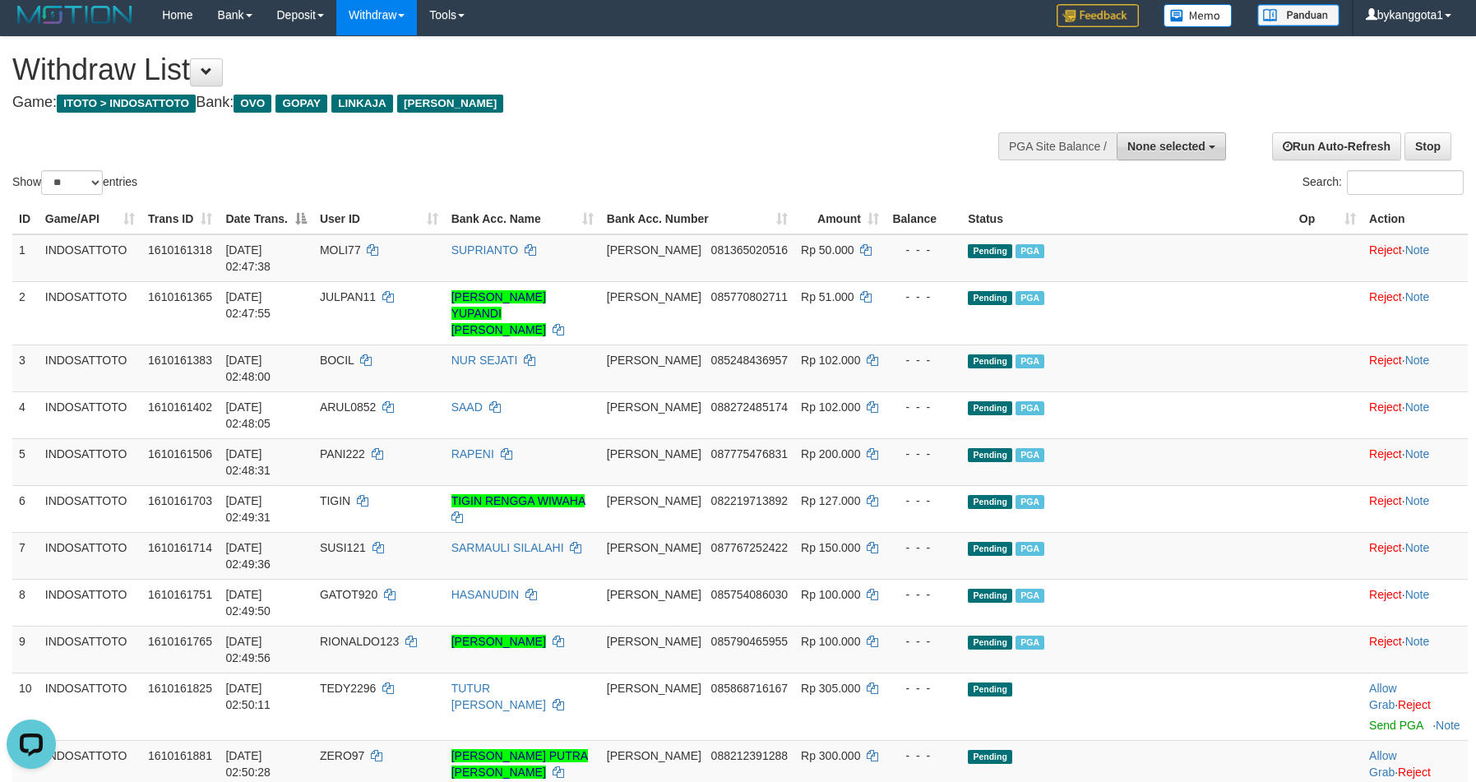
click at [1153, 146] on span "None selected" at bounding box center [1166, 146] width 78 height 13
click at [1095, 224] on label "[ITOTO] INDOSATTOTO" at bounding box center [1137, 229] width 176 height 21
select select "****"
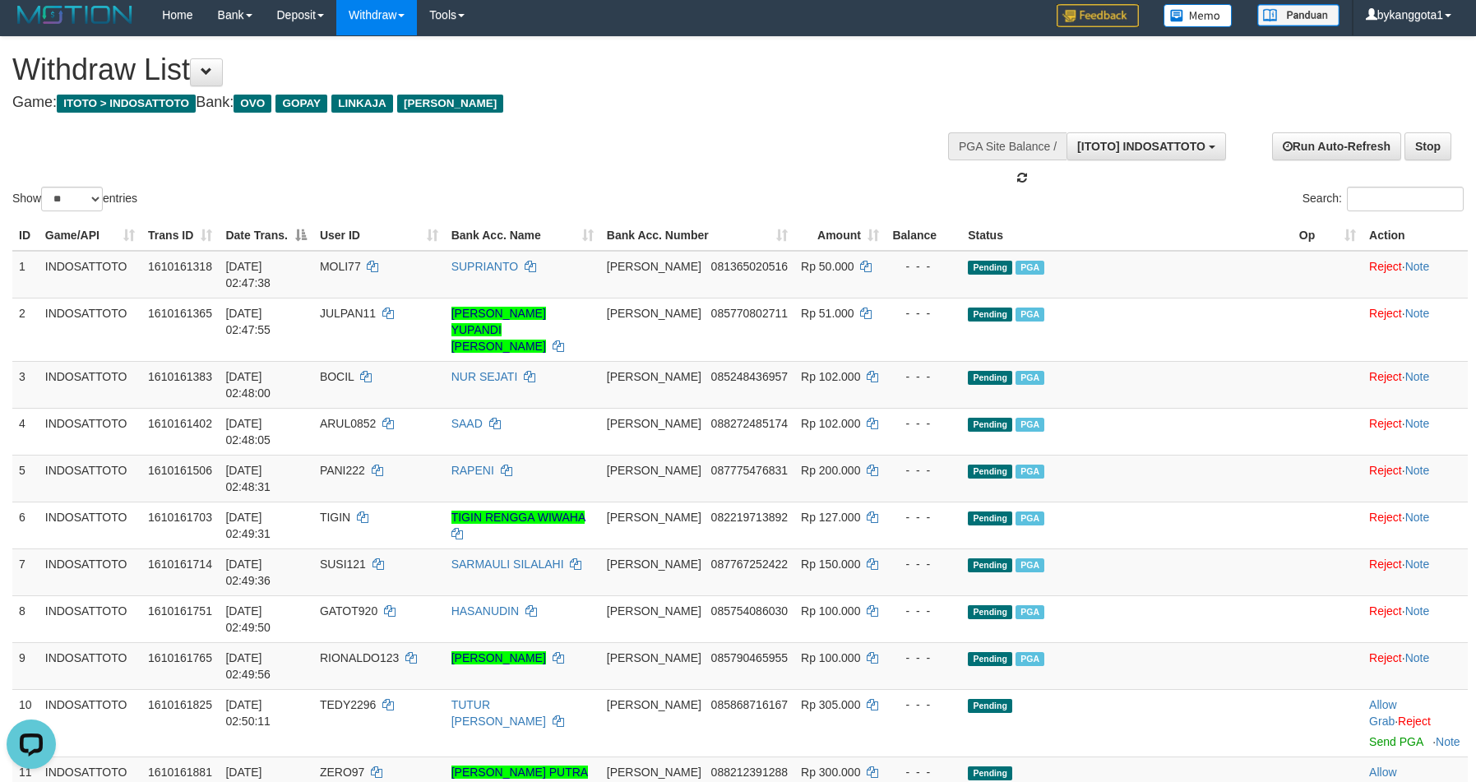
scroll to position [14, 0]
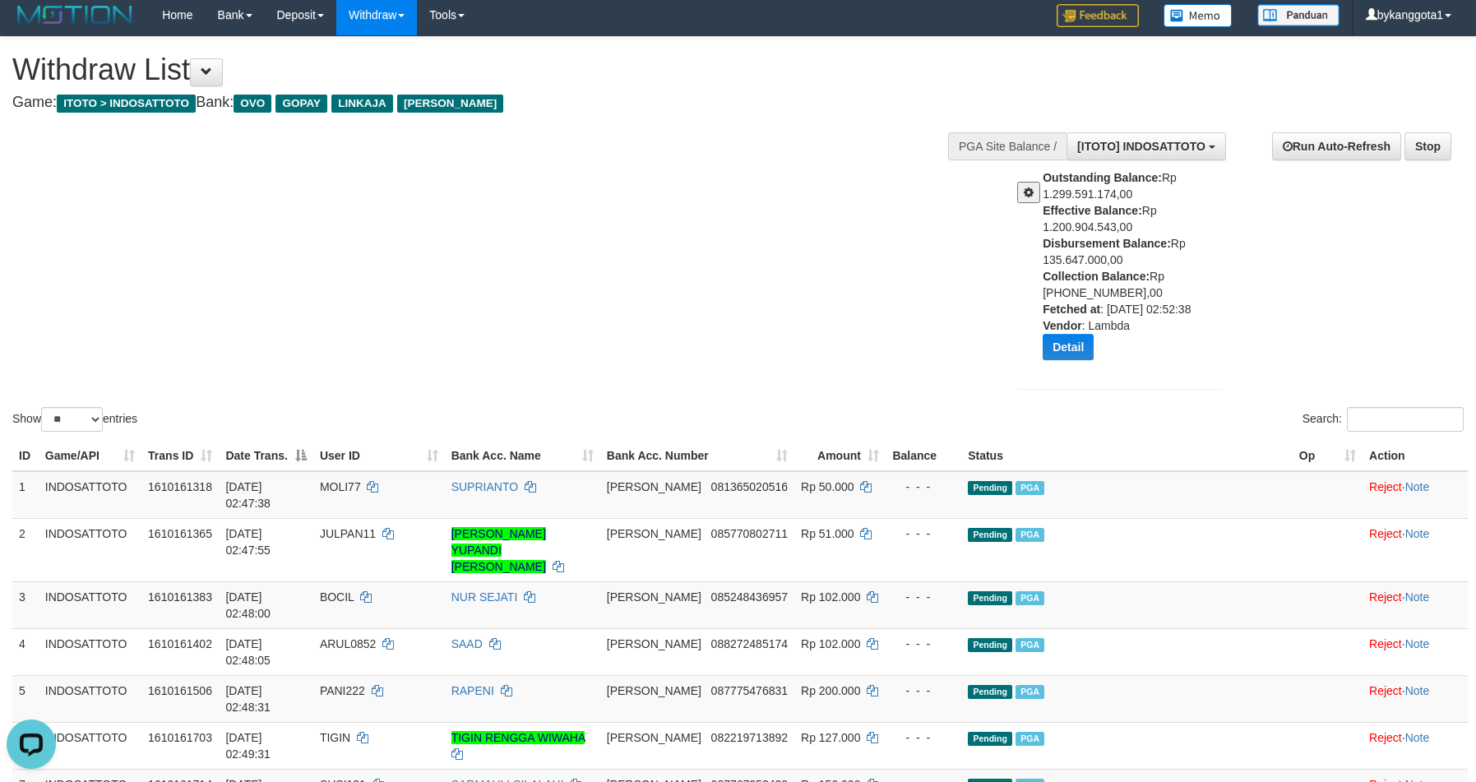
drag, startPoint x: 1070, startPoint y: 252, endPoint x: 1155, endPoint y: 264, distance: 85.6
click at [1155, 264] on div "Outstanding Balance: Rp 1.299.591.174,00 Effective Balance: Rp 1.200.904.543,00…" at bounding box center [1119, 270] width 229 height 203
copy div "Disbursement Balance: Rp 135.647.000,00"
click at [1313, 275] on div "**********" at bounding box center [1233, 263] width 483 height 286
click at [894, 259] on div "Show ** ** ** *** entries Search:" at bounding box center [738, 236] width 1476 height 398
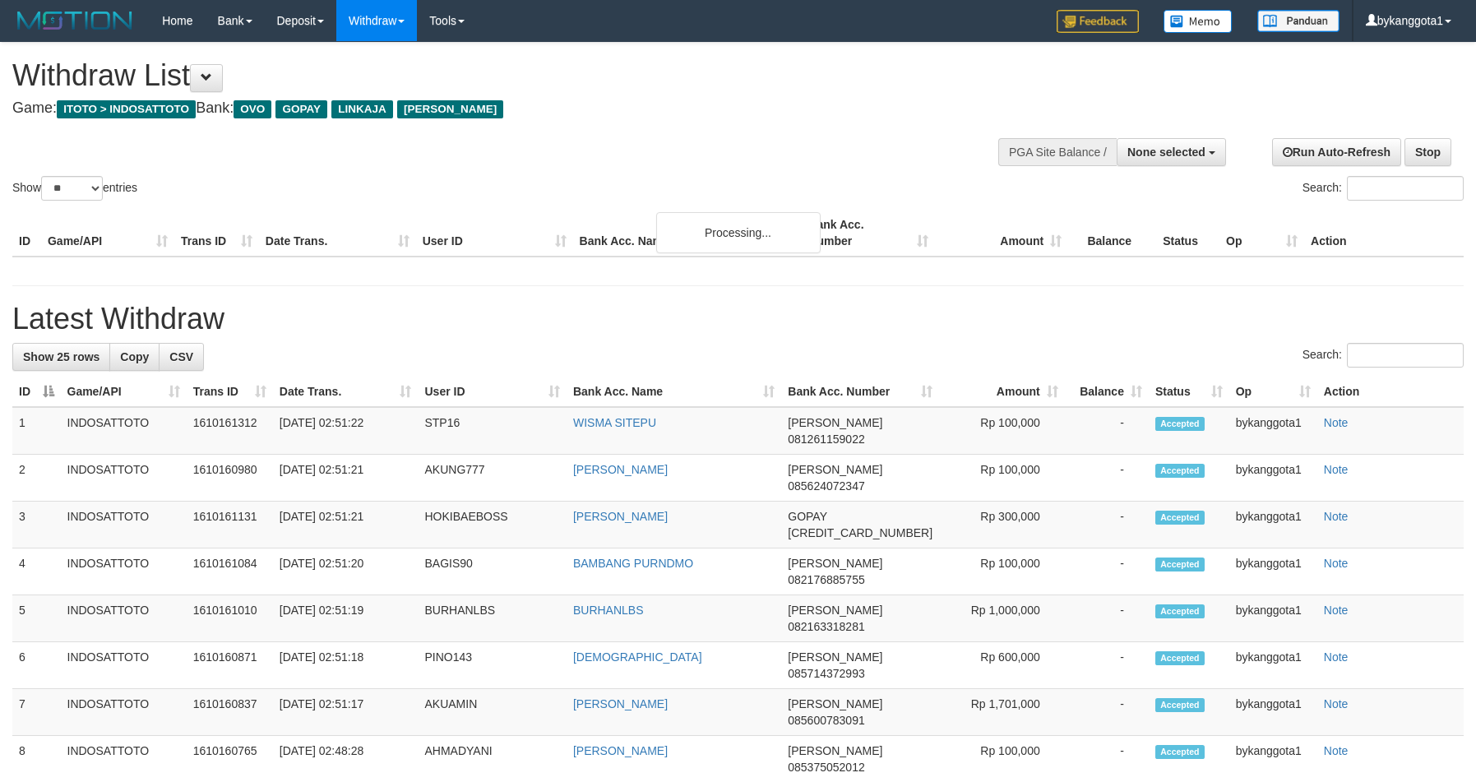
select select
select select "**"
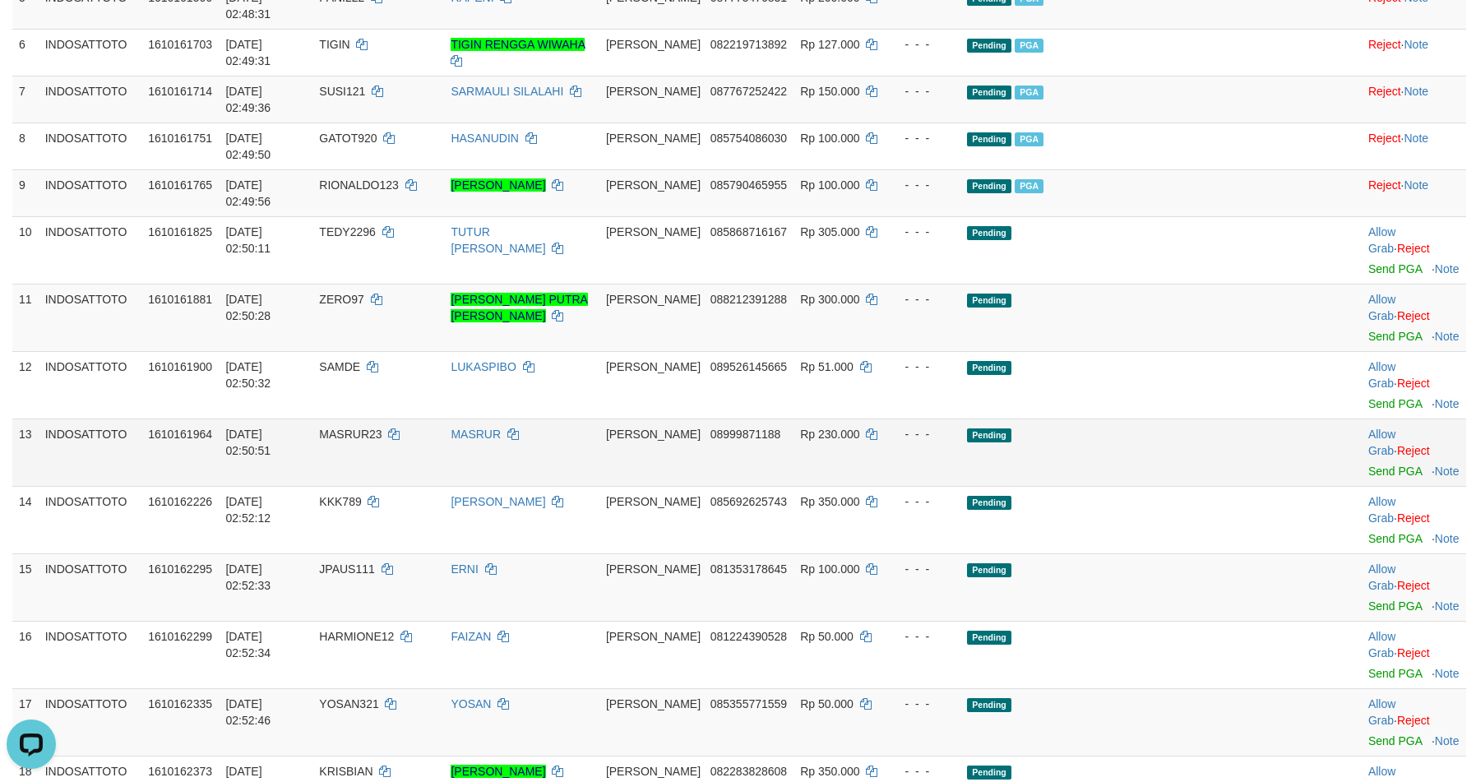
scroll to position [359, 0]
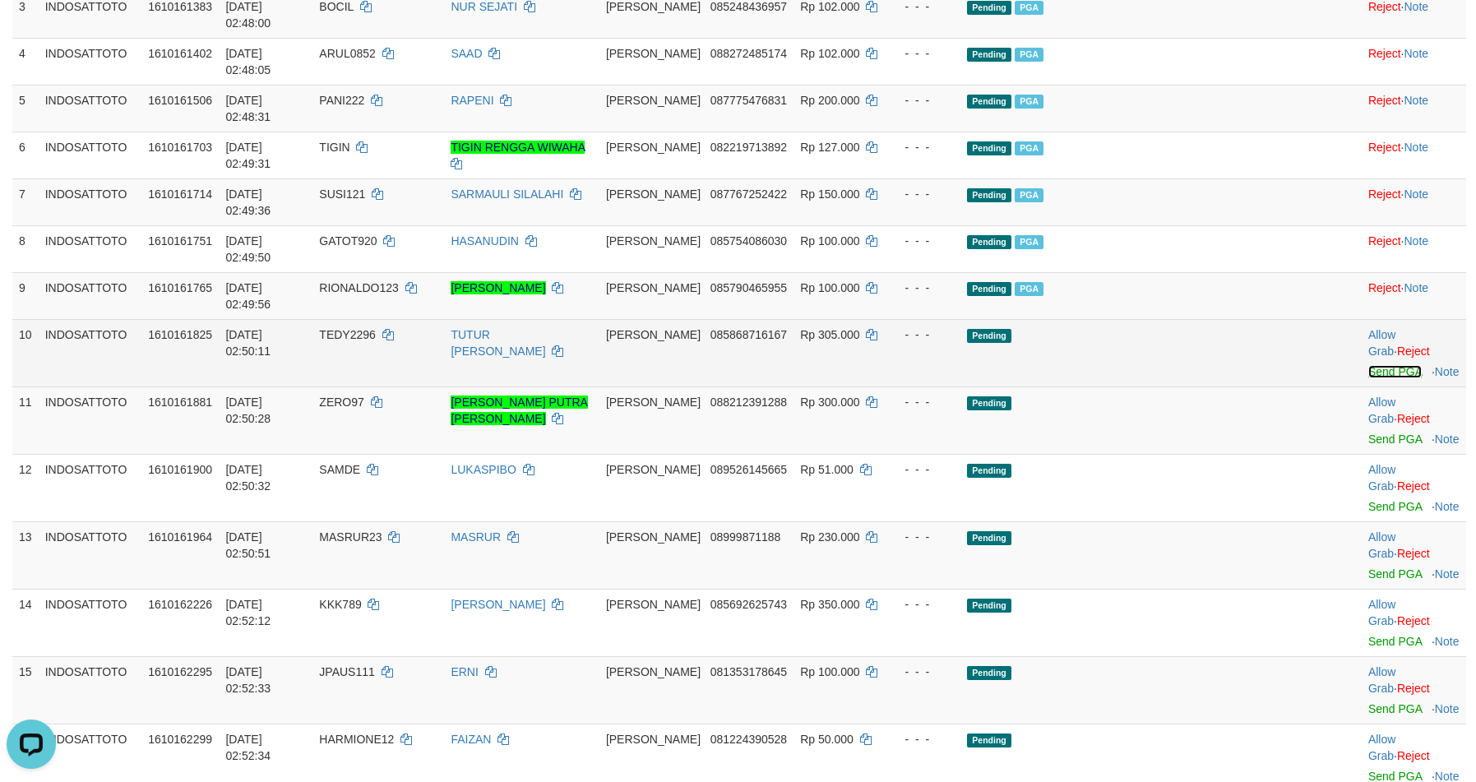
click at [1368, 365] on link "Send PGA" at bounding box center [1394, 371] width 53 height 13
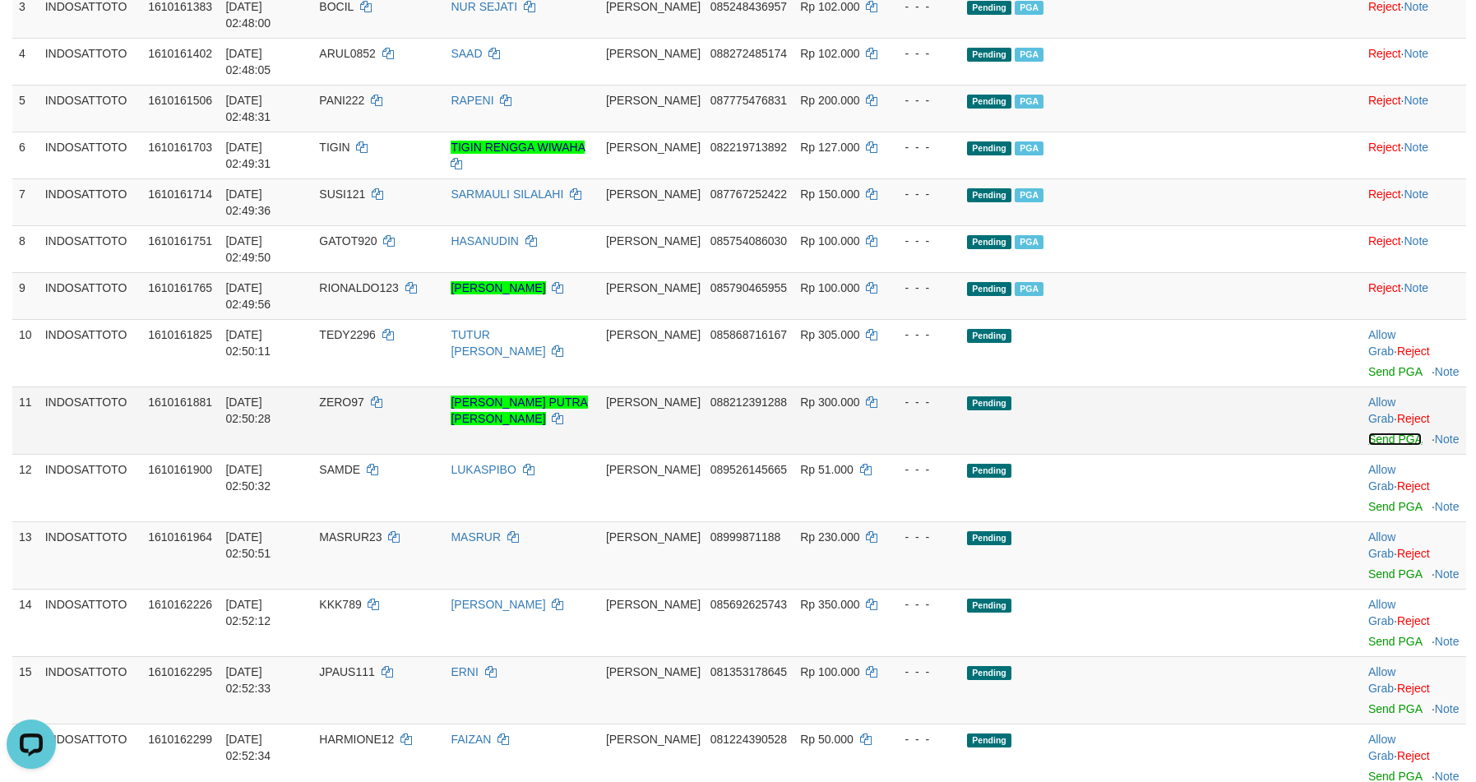
click at [1368, 432] on link "Send PGA" at bounding box center [1394, 438] width 53 height 13
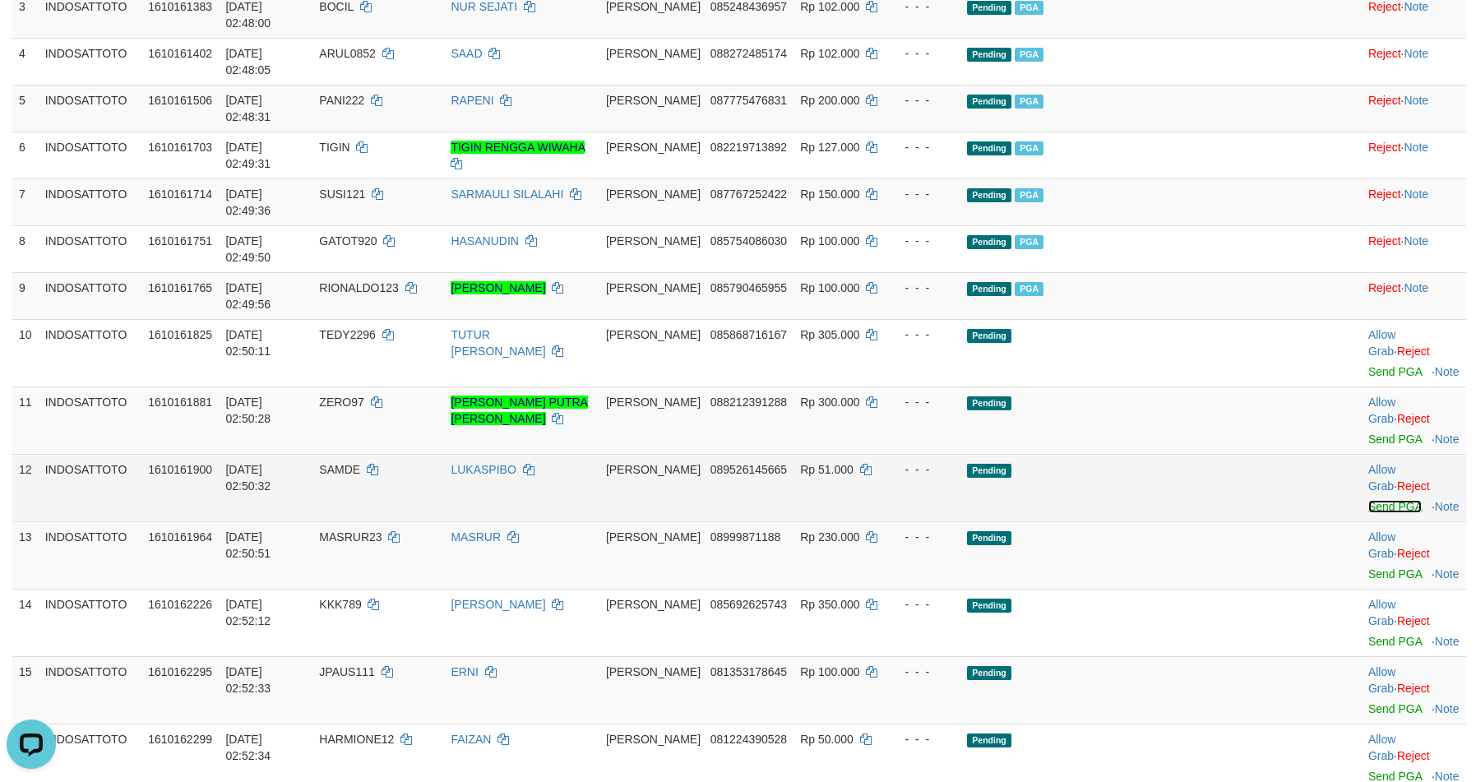
click at [1368, 500] on link "Send PGA" at bounding box center [1394, 506] width 53 height 13
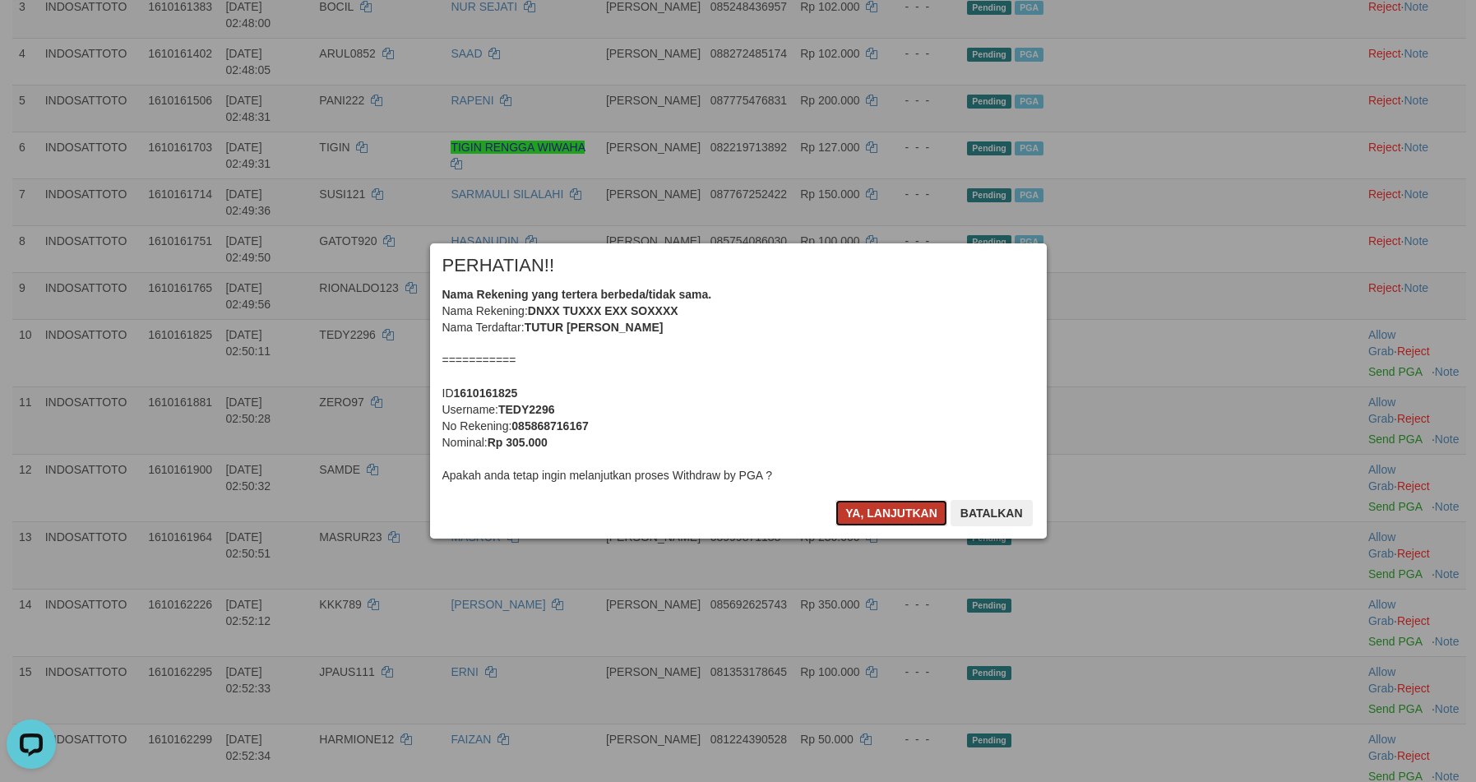
click at [880, 512] on button "Ya, lanjutkan" at bounding box center [891, 513] width 112 height 26
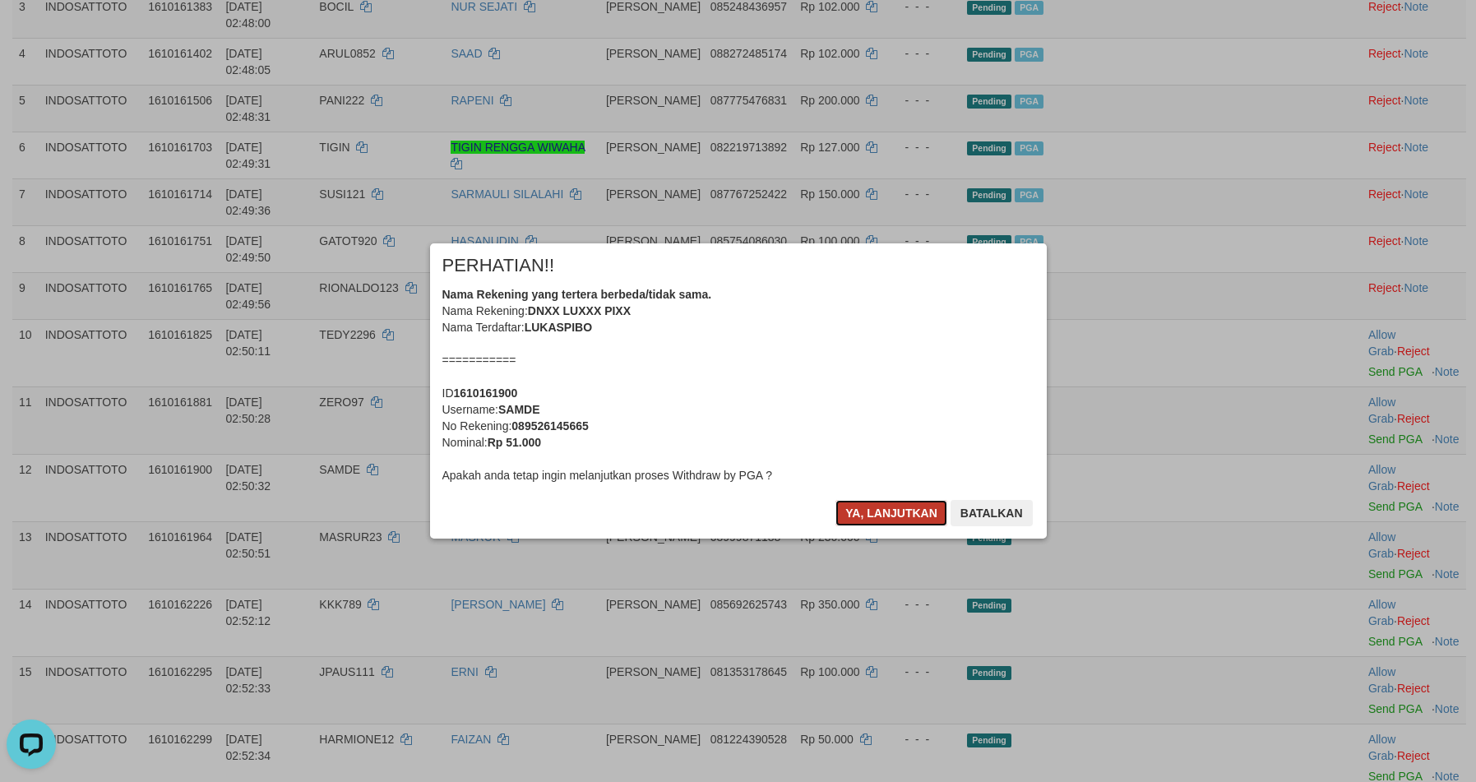
click at [880, 512] on button "Ya, lanjutkan" at bounding box center [891, 513] width 112 height 26
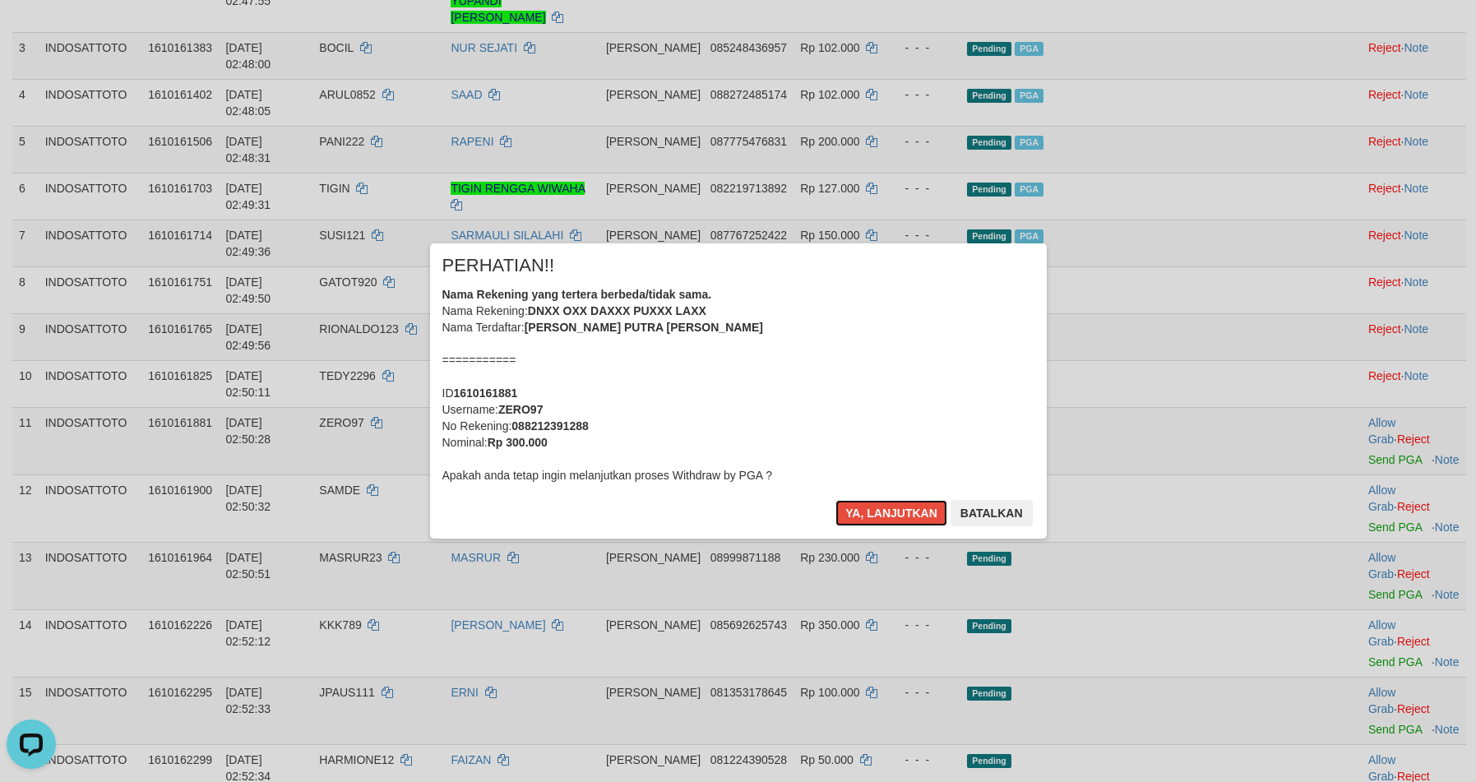
click at [880, 512] on button "Ya, lanjutkan" at bounding box center [891, 513] width 112 height 26
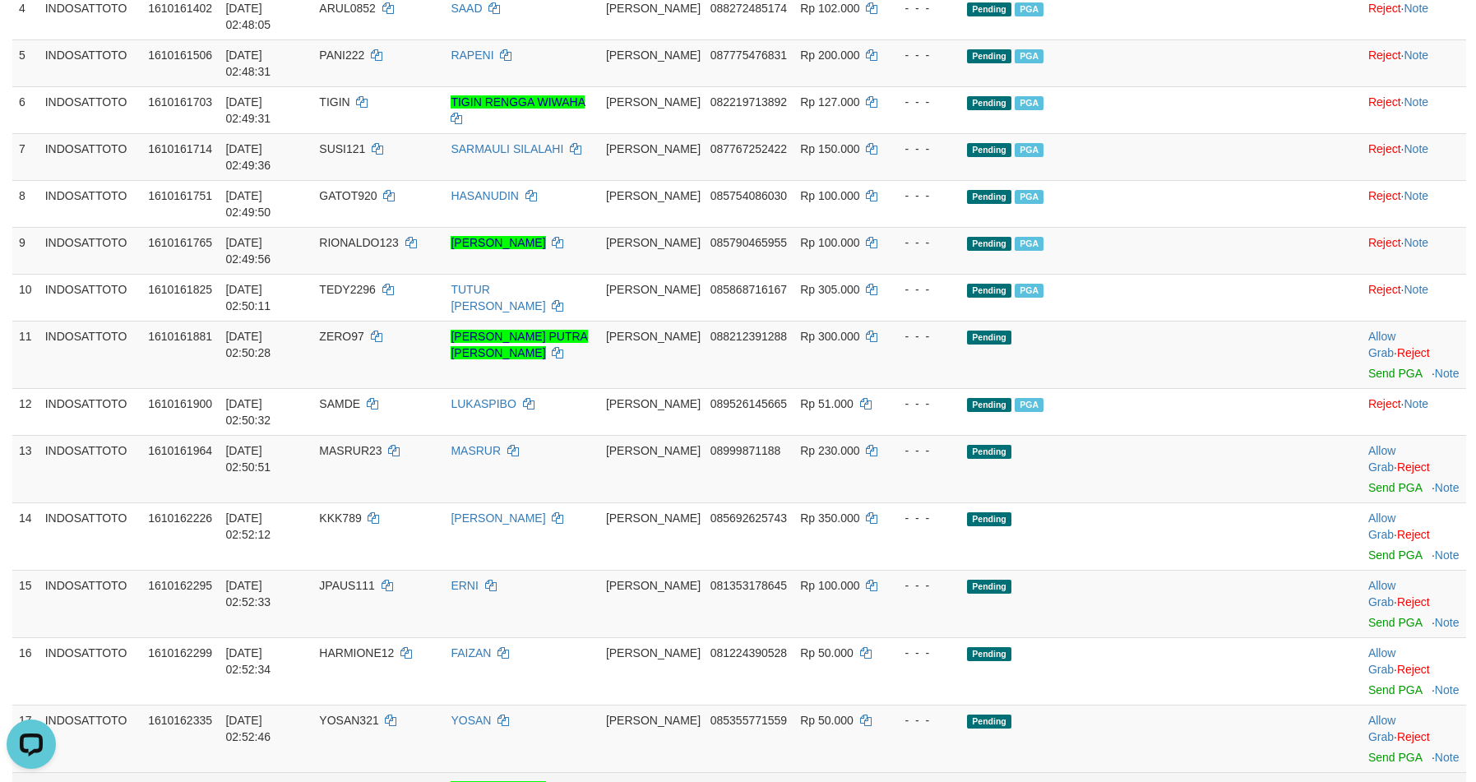
scroll to position [503, 0]
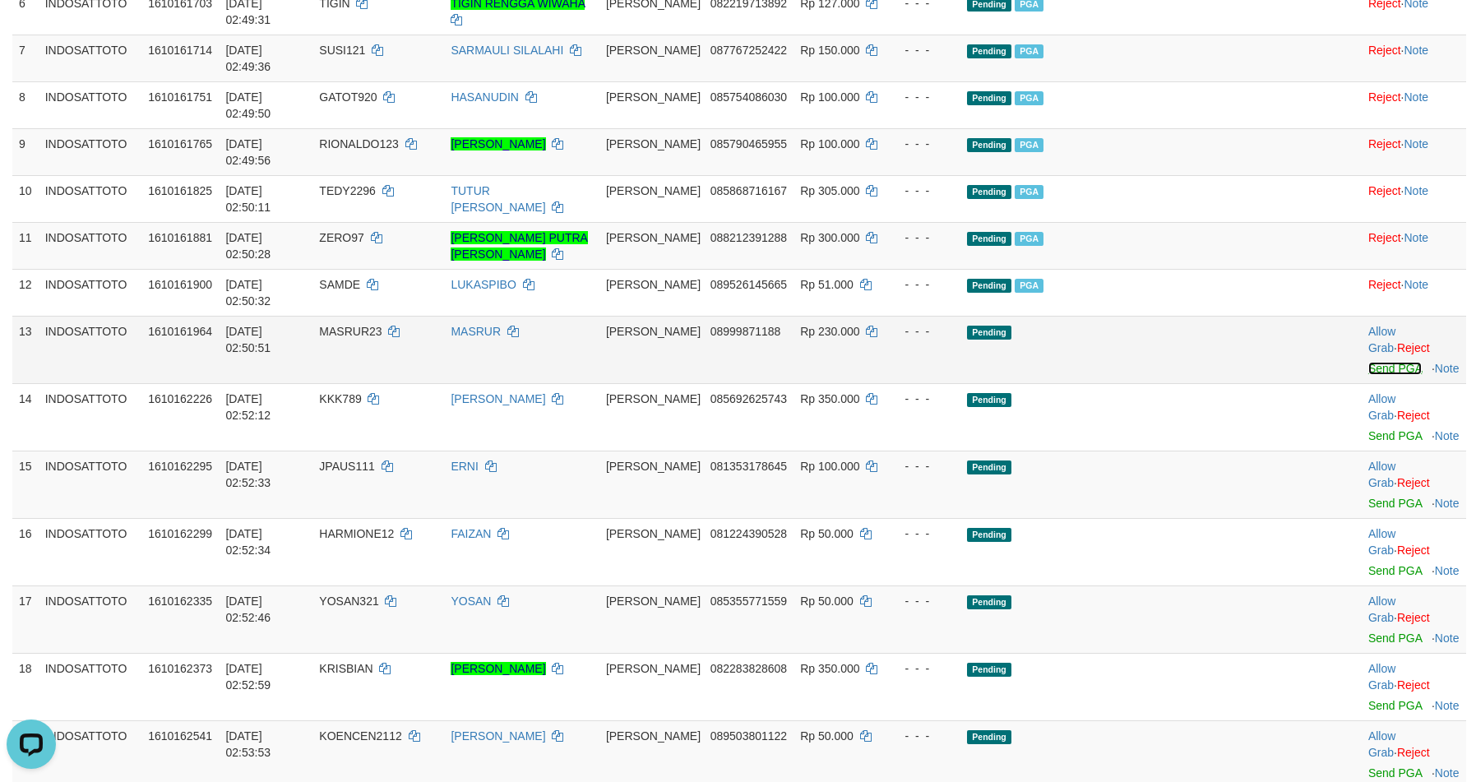
click at [1368, 362] on link "Send PGA" at bounding box center [1394, 368] width 53 height 13
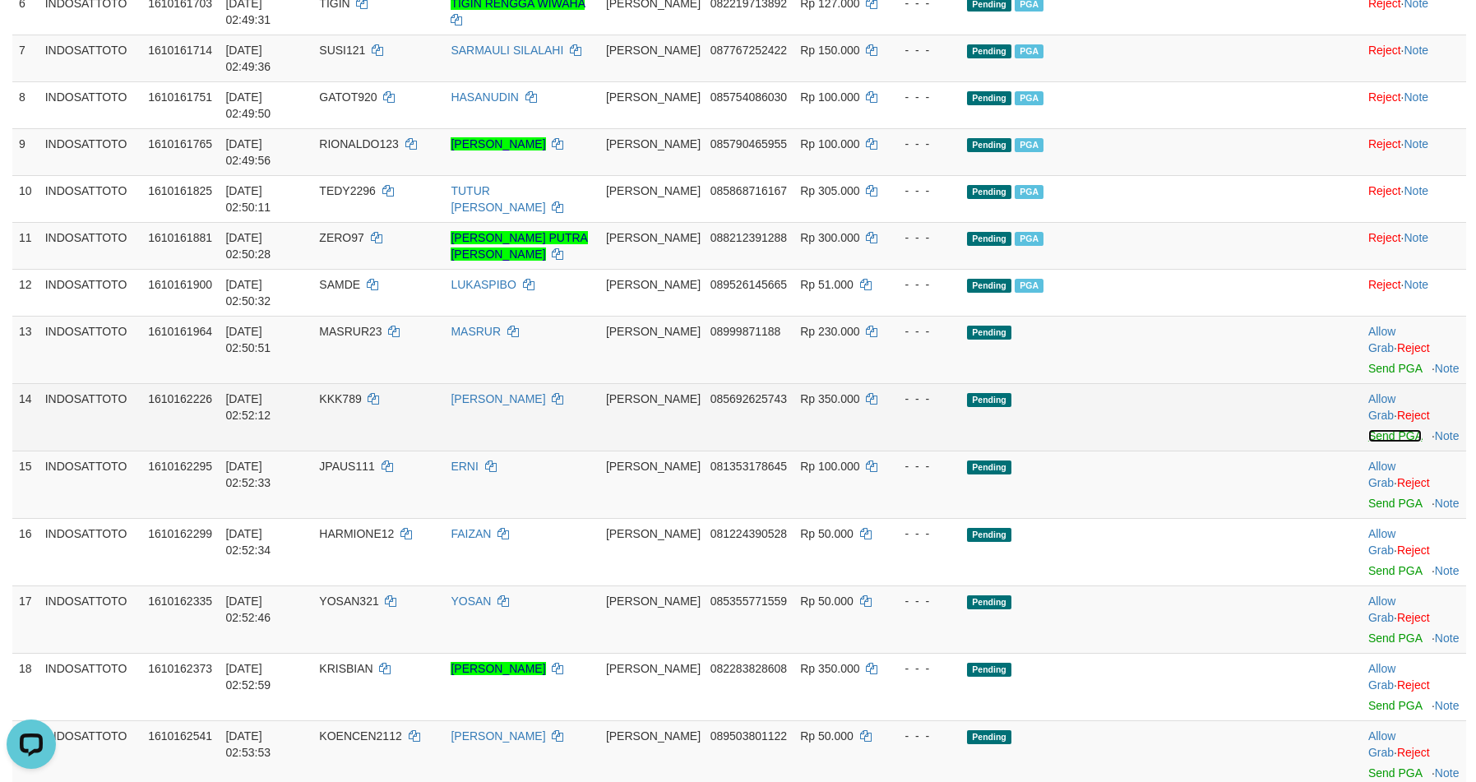
click at [1369, 429] on link "Send PGA" at bounding box center [1394, 435] width 53 height 13
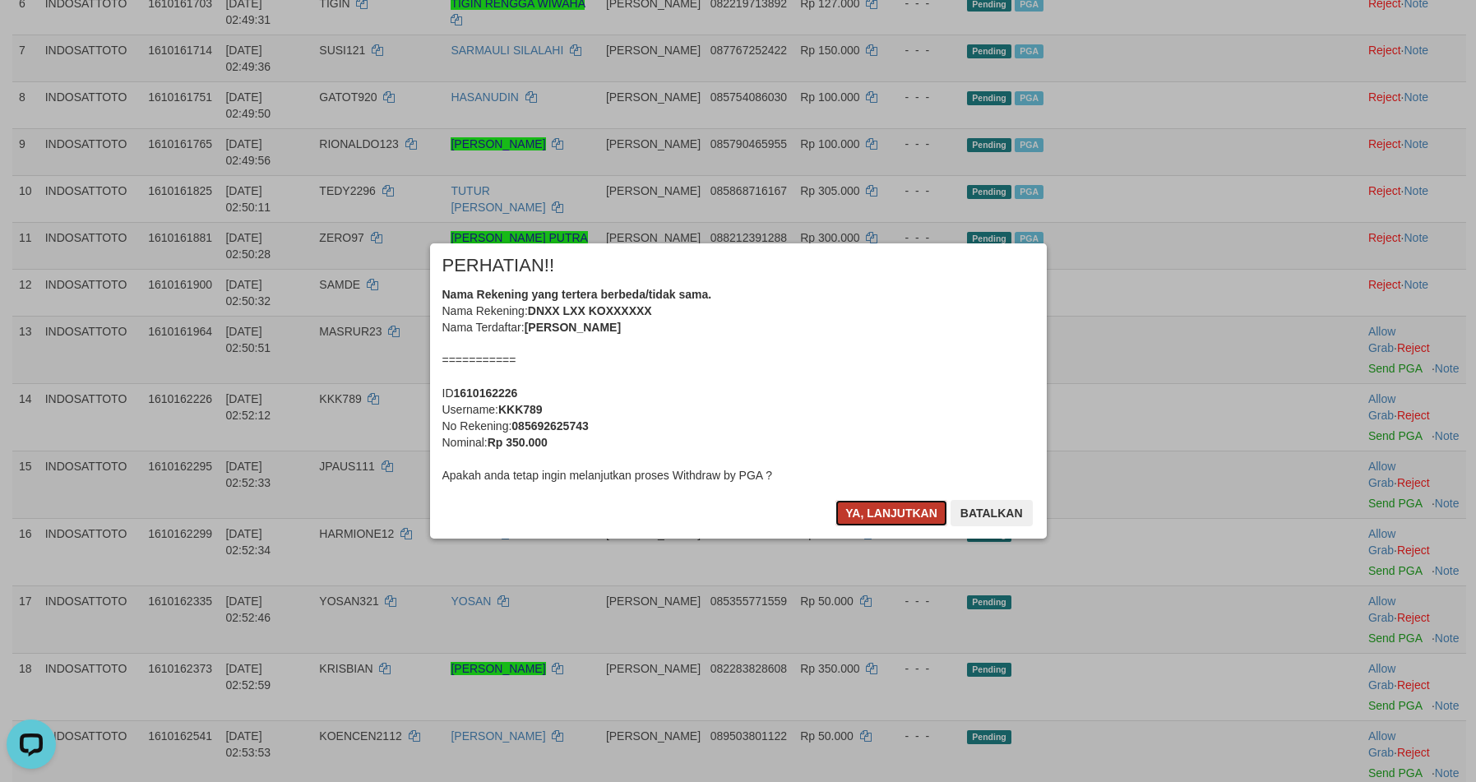
click at [876, 516] on button "Ya, lanjutkan" at bounding box center [891, 513] width 112 height 26
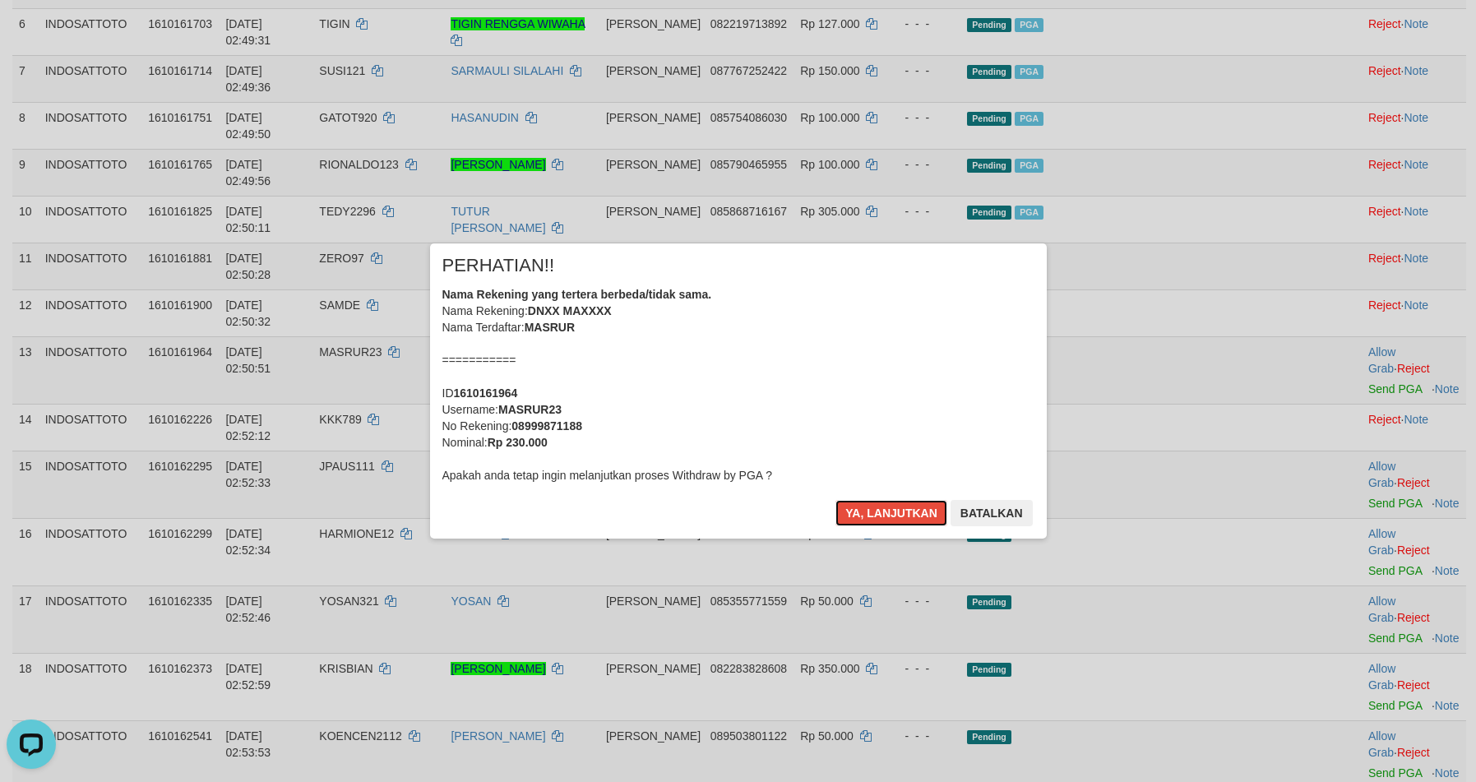
click at [876, 516] on button "Ya, lanjutkan" at bounding box center [891, 513] width 112 height 26
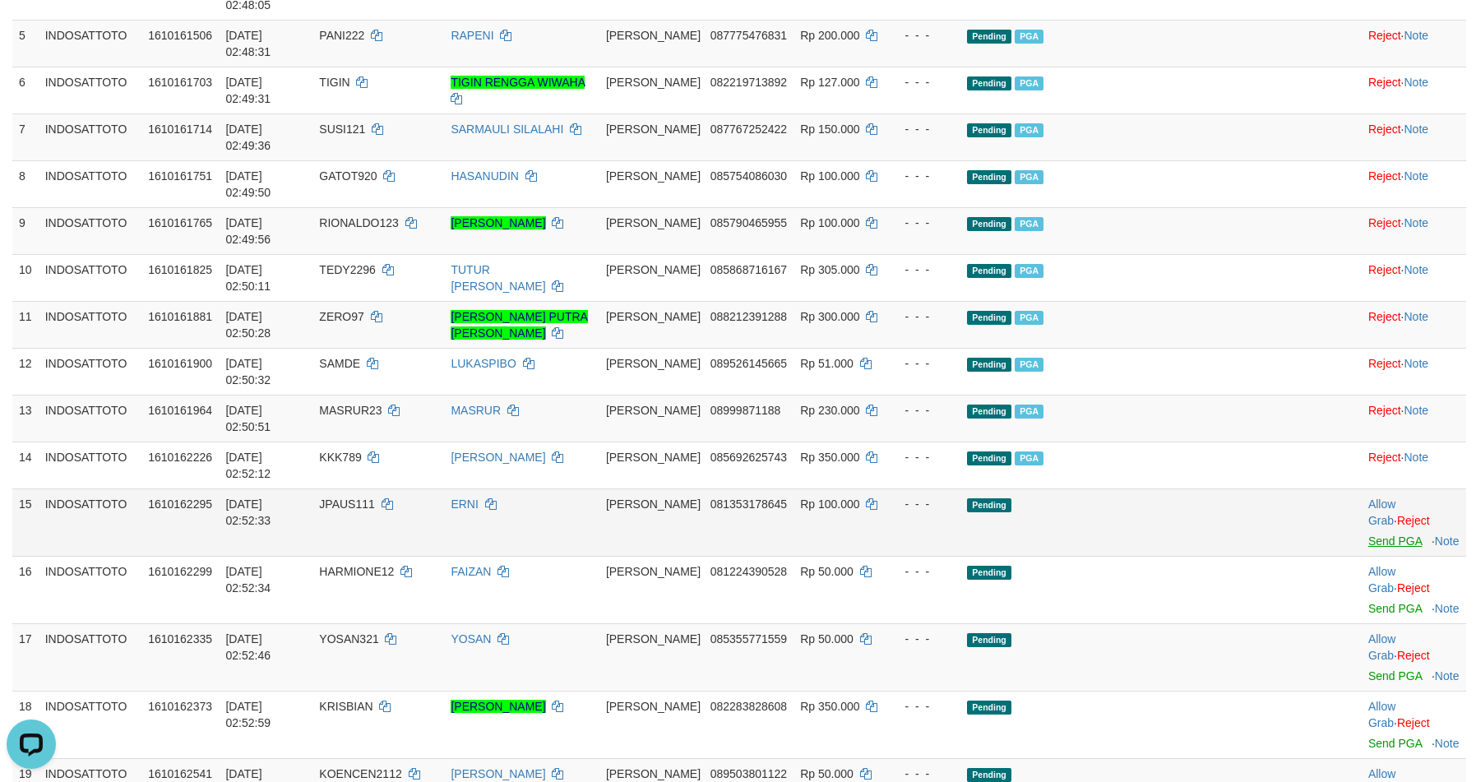
scroll to position [427, 0]
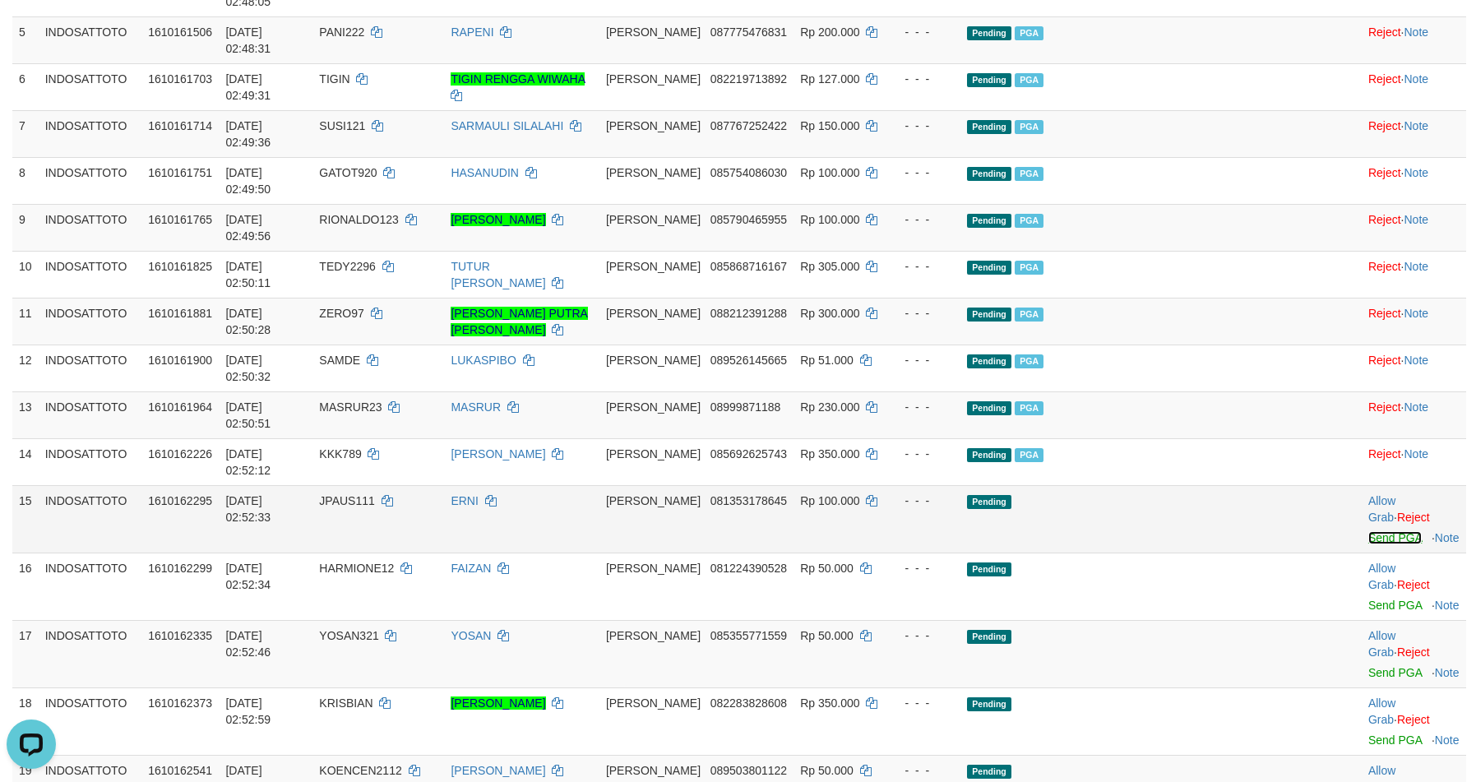
click at [1368, 531] on link "Send PGA" at bounding box center [1394, 537] width 53 height 13
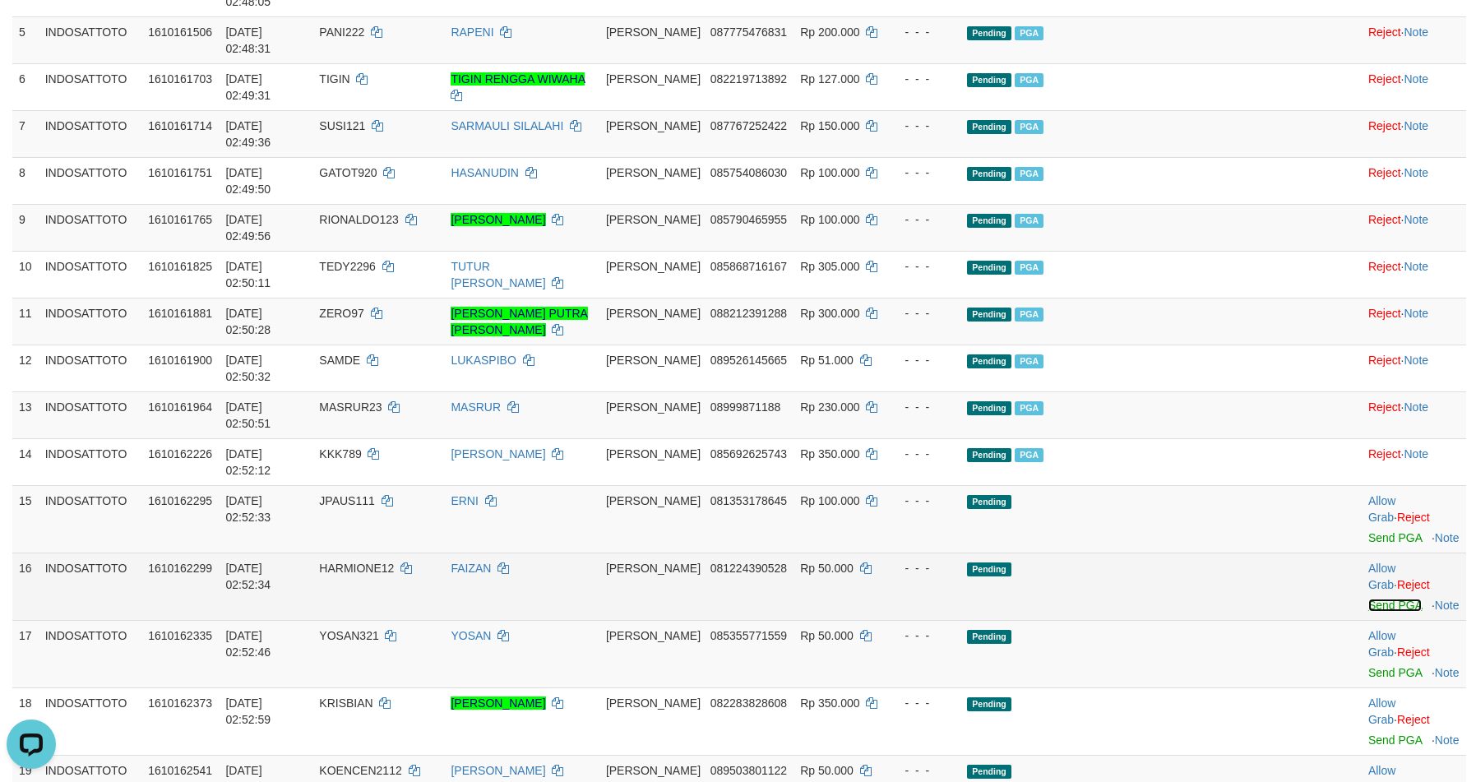
click at [1368, 598] on link "Send PGA" at bounding box center [1394, 604] width 53 height 13
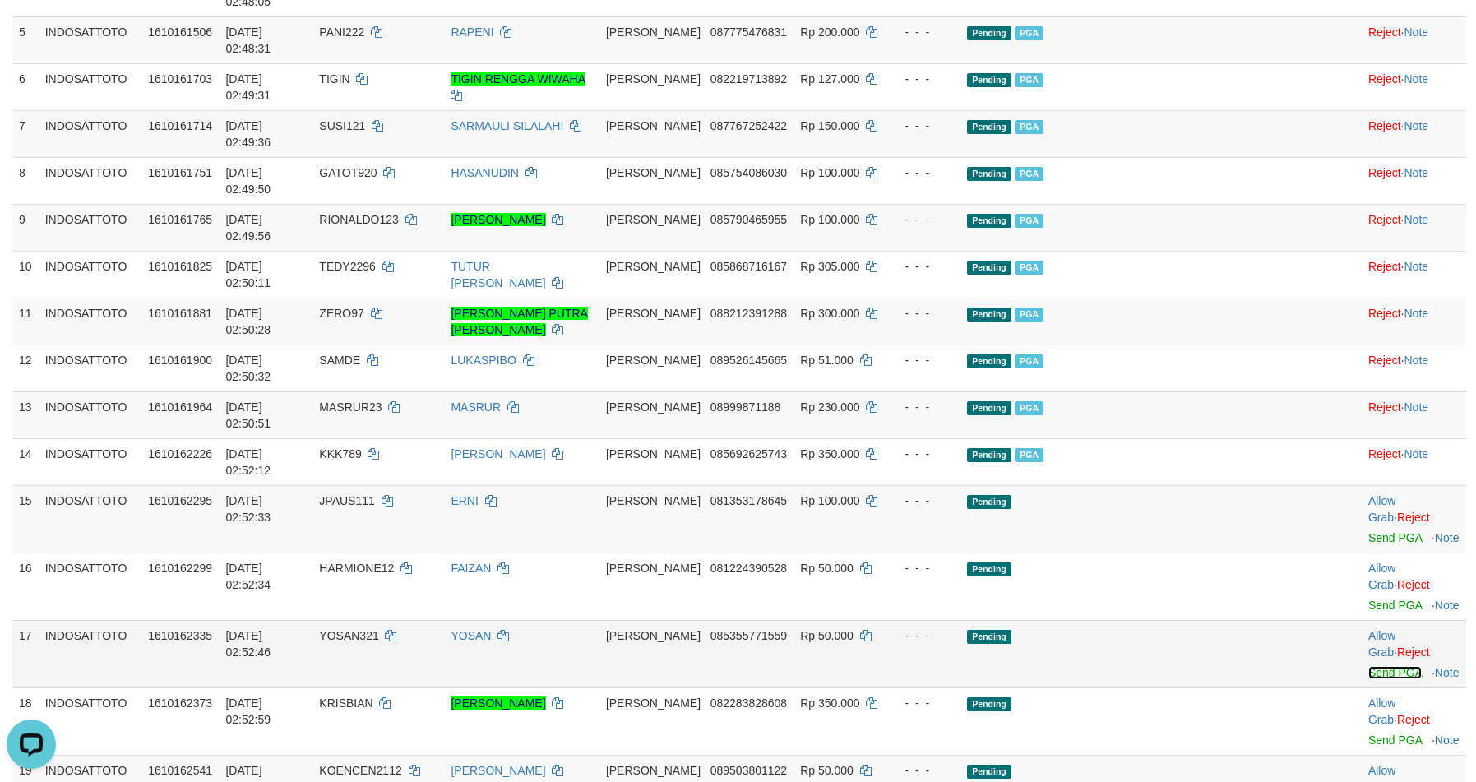
click at [1368, 666] on link "Send PGA" at bounding box center [1394, 672] width 53 height 13
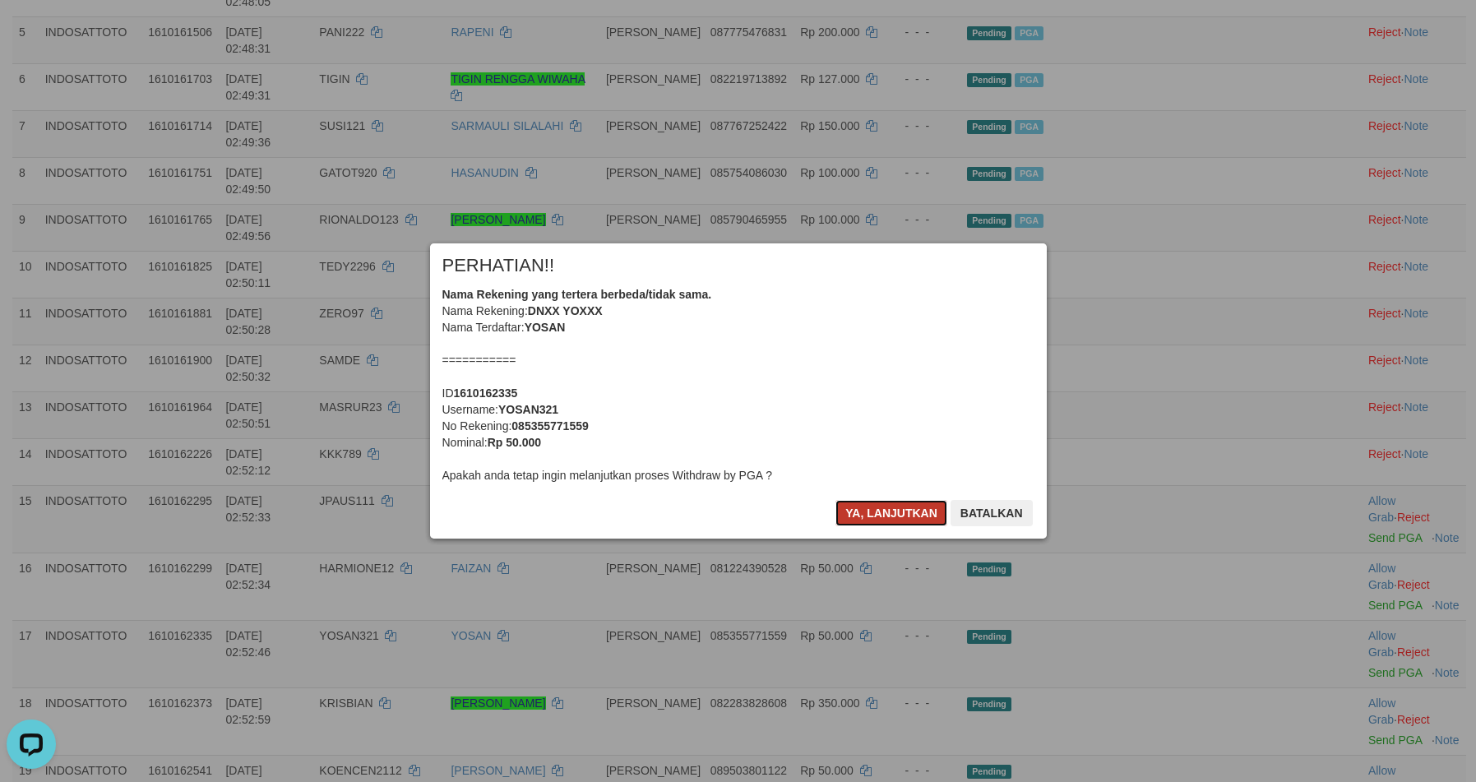
click at [881, 515] on button "Ya, lanjutkan" at bounding box center [891, 513] width 112 height 26
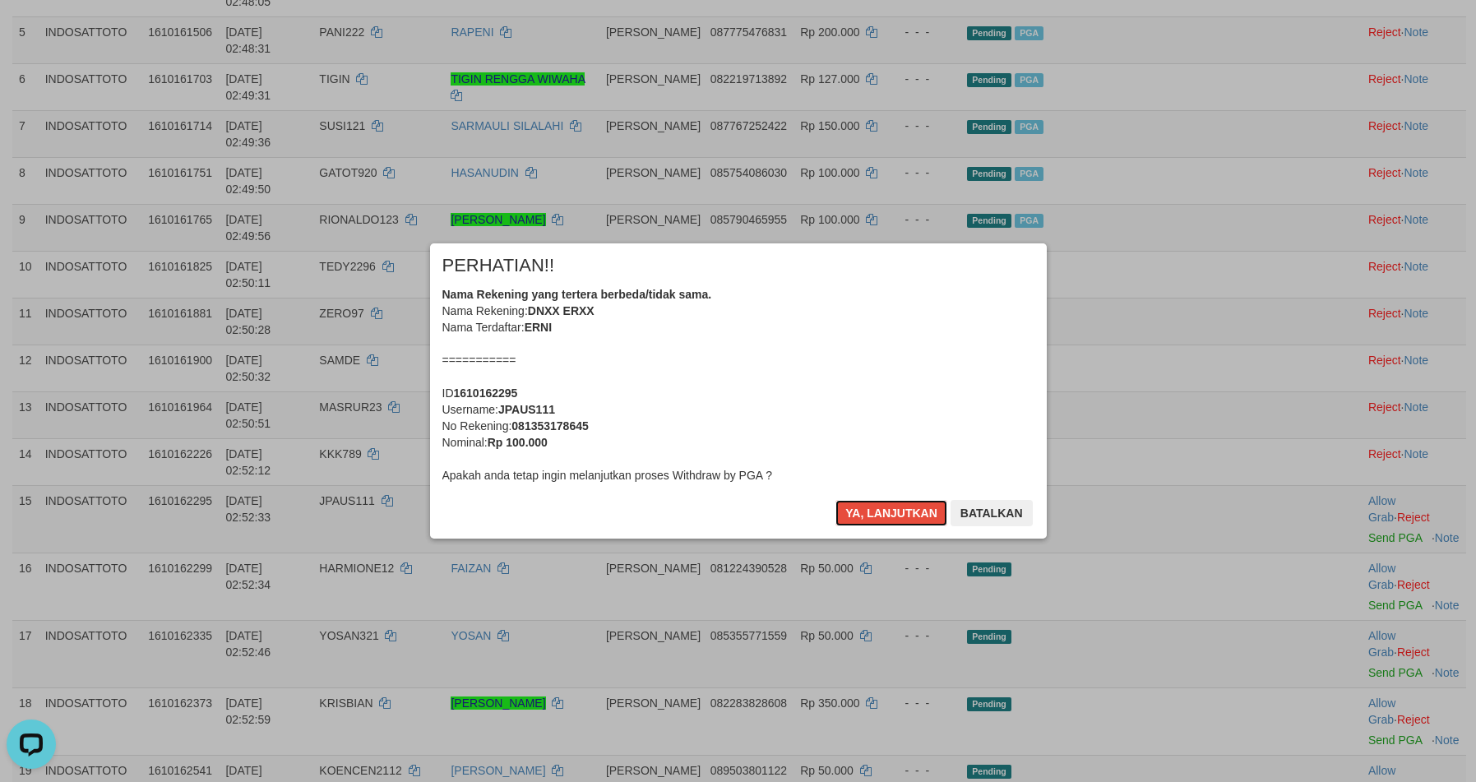
click at [881, 515] on button "Ya, lanjutkan" at bounding box center [891, 513] width 112 height 26
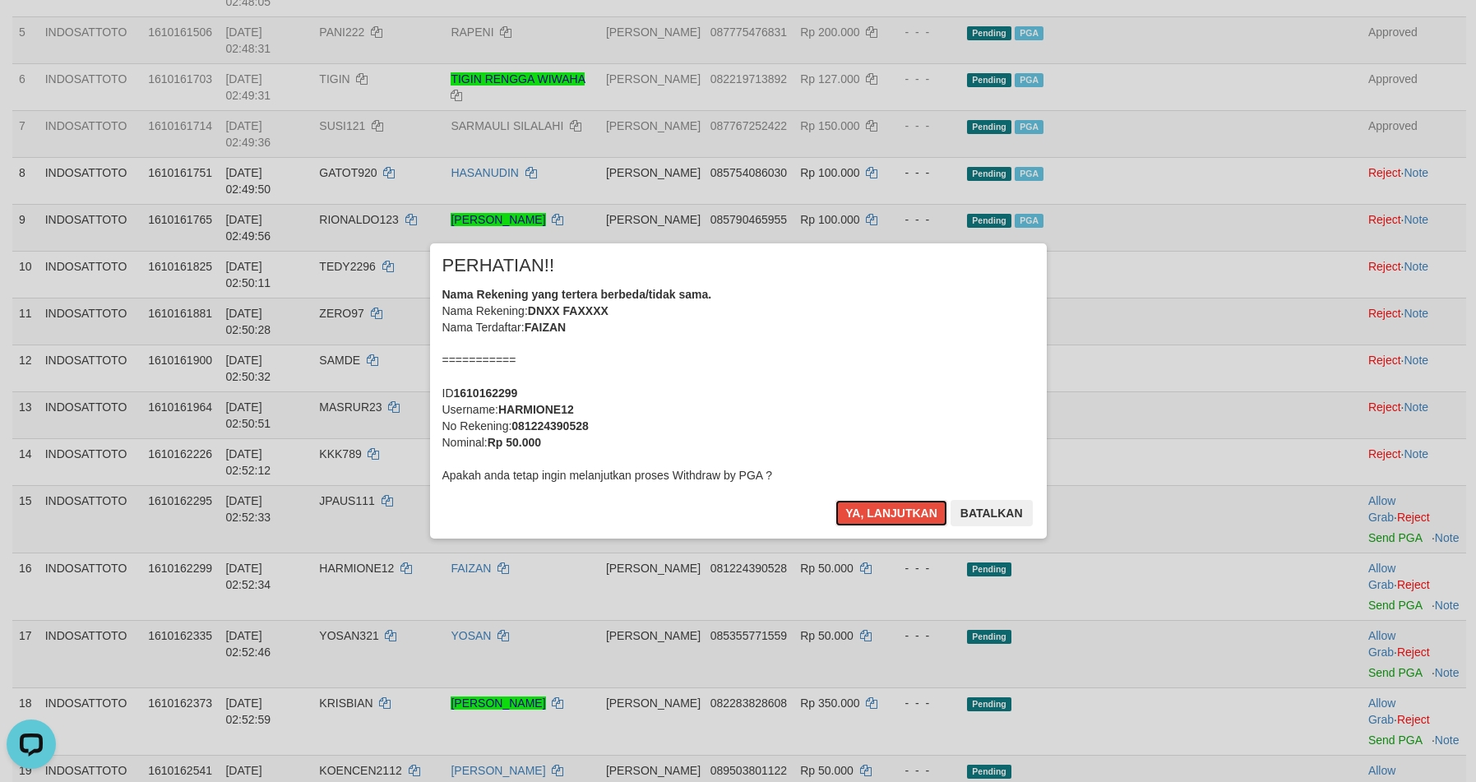
click at [881, 515] on button "Ya, lanjutkan" at bounding box center [891, 513] width 112 height 26
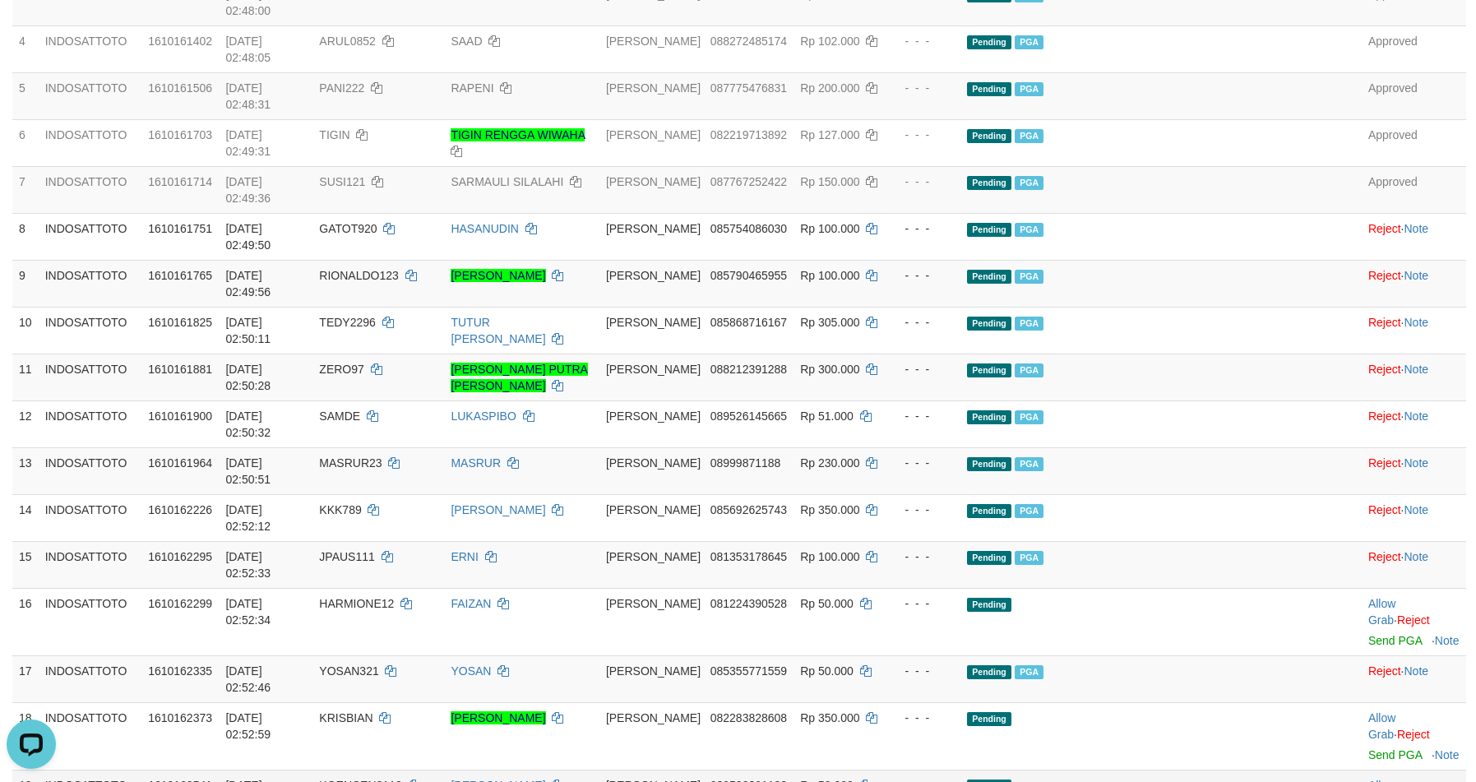
scroll to position [469, 0]
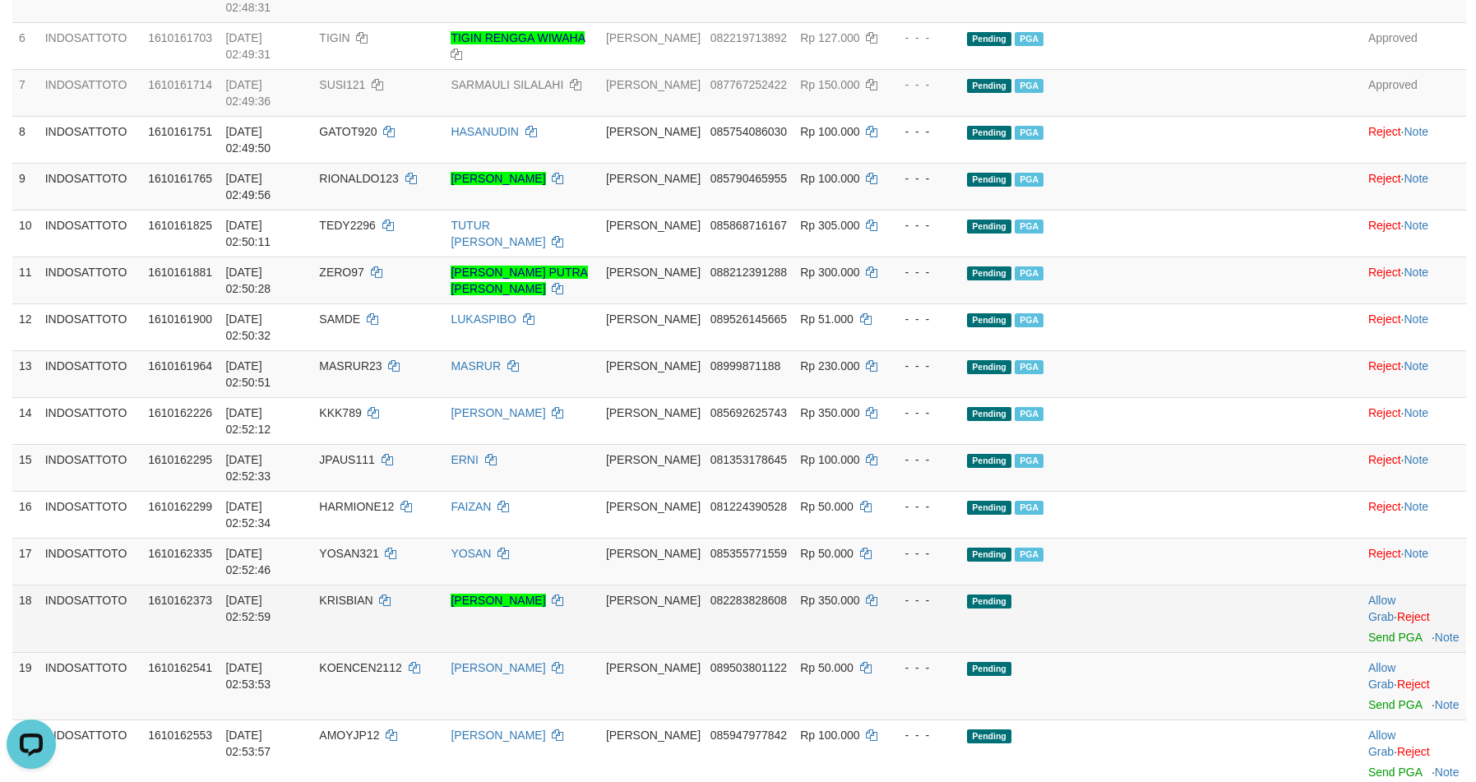
click at [1361, 584] on td "Allow Grab · Reject Send PGA · Note" at bounding box center [1413, 617] width 104 height 67
click at [1368, 631] on link "Send PGA" at bounding box center [1394, 637] width 53 height 13
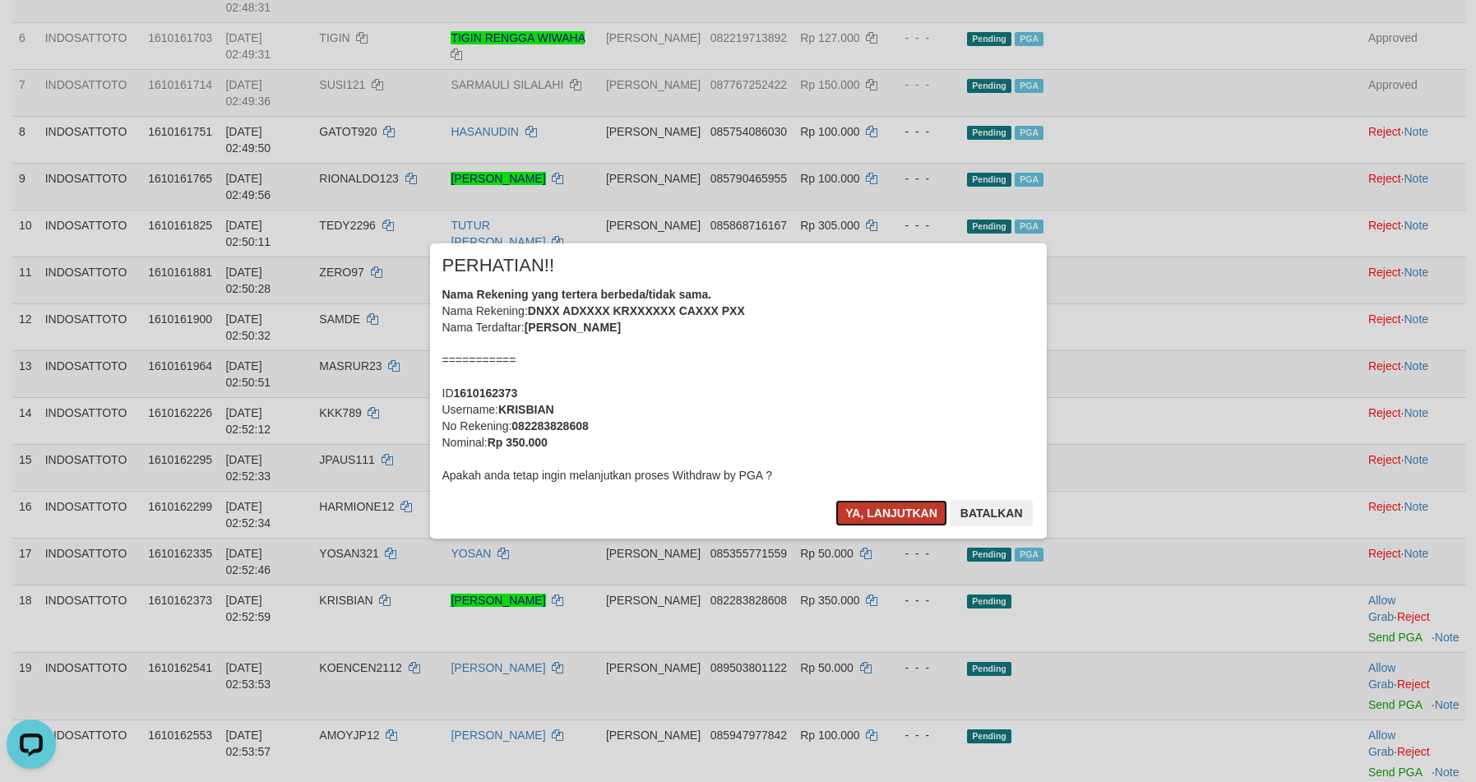
drag, startPoint x: 898, startPoint y: 512, endPoint x: 934, endPoint y: 502, distance: 37.5
click at [898, 512] on button "Ya, lanjutkan" at bounding box center [891, 513] width 112 height 26
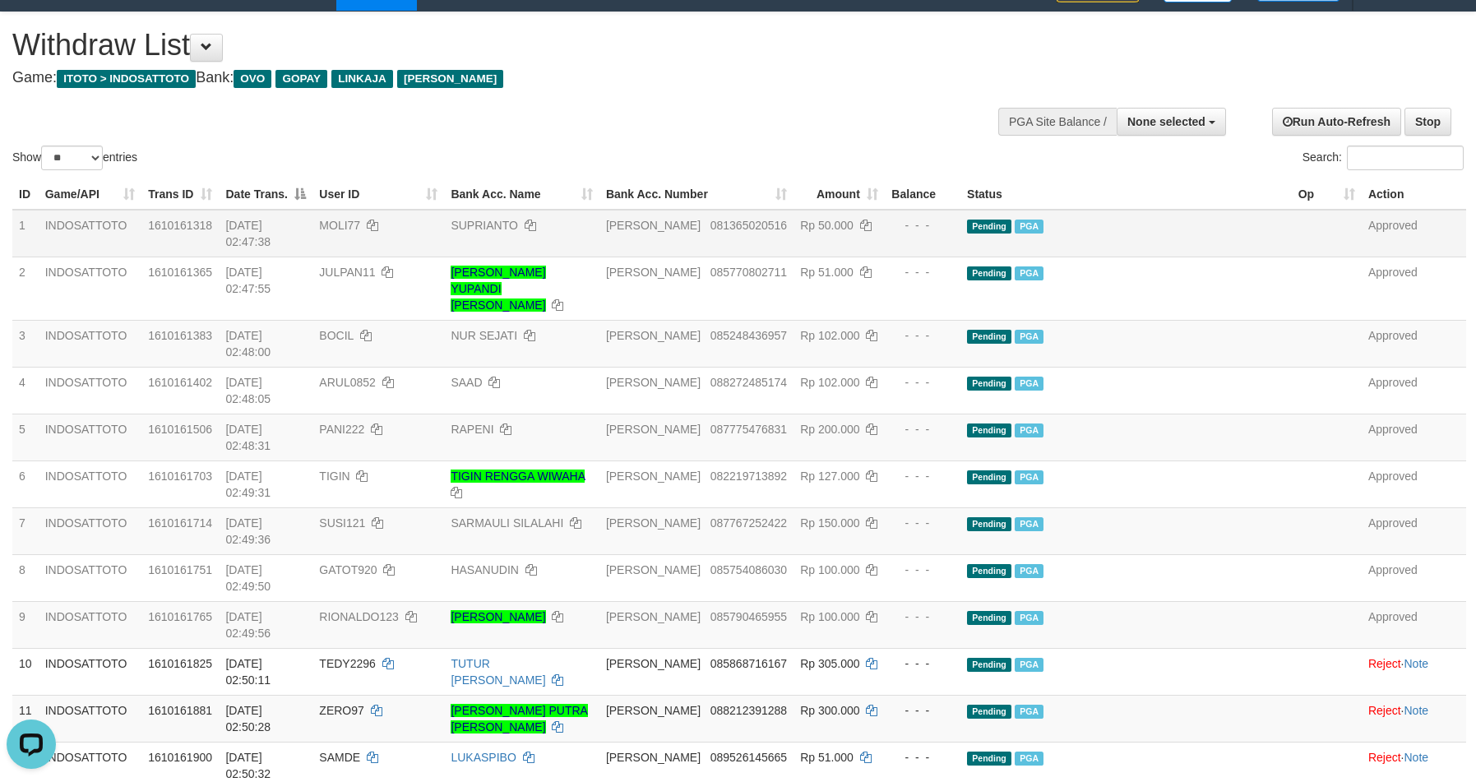
scroll to position [0, 0]
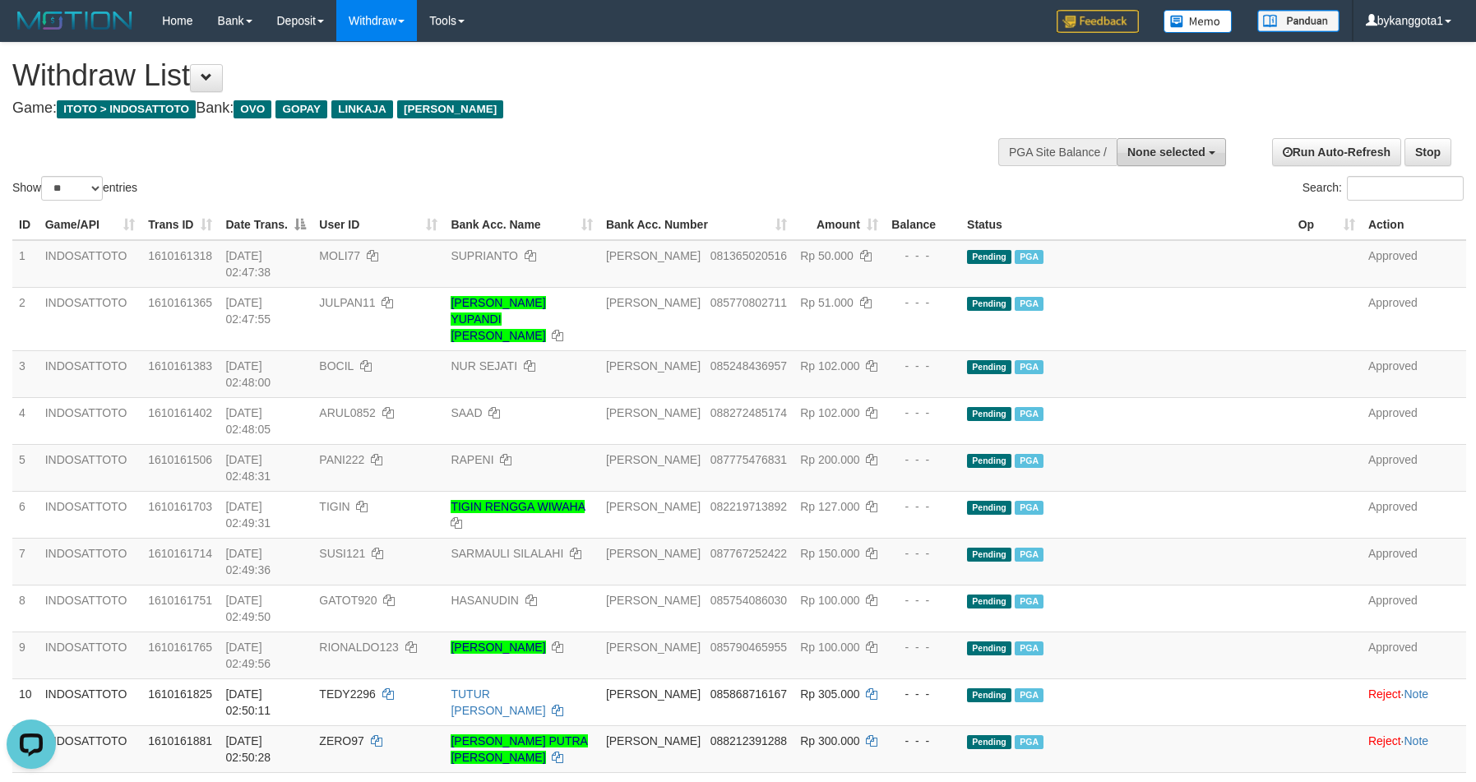
click at [1153, 158] on span "None selected" at bounding box center [1166, 152] width 78 height 13
click at [1120, 235] on label "[ITOTO] INDOSATTOTO" at bounding box center [1137, 234] width 176 height 21
select select "****"
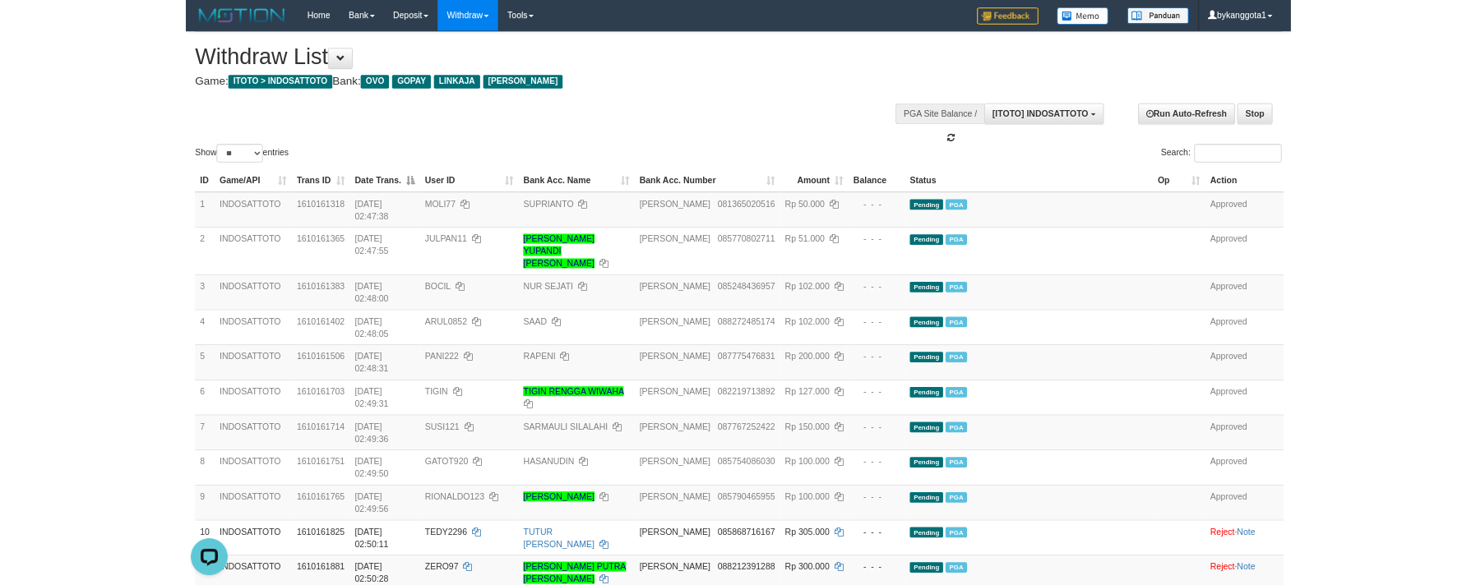
scroll to position [14, 0]
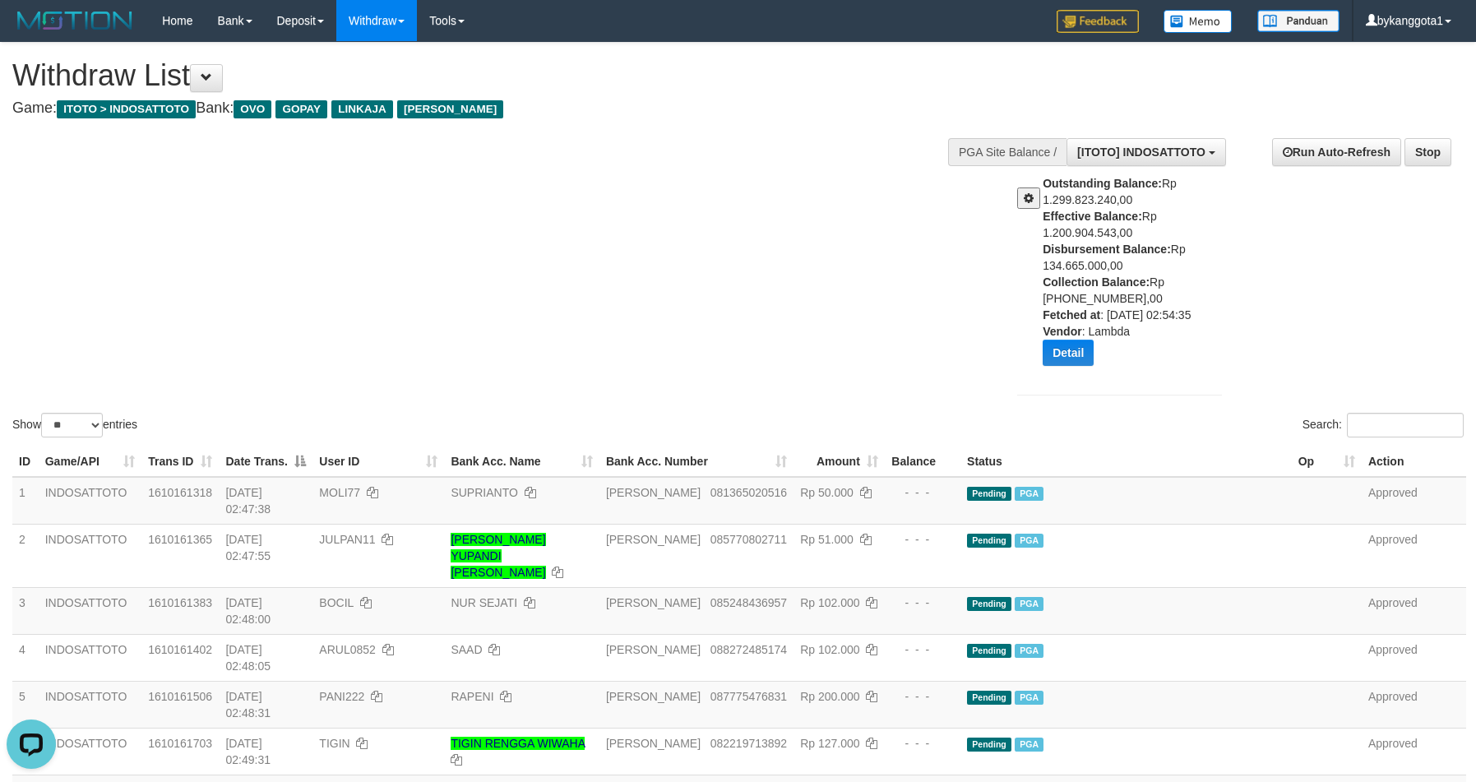
drag, startPoint x: 1036, startPoint y: 252, endPoint x: 1182, endPoint y: 261, distance: 146.7
click at [1182, 261] on div "Outstanding Balance: Rp 1.299.823.240,00 Effective Balance: Rp 1.200.904.543,00…" at bounding box center [1119, 276] width 229 height 203
copy div "Disbursement Balance: Rp 134.665.000,00"
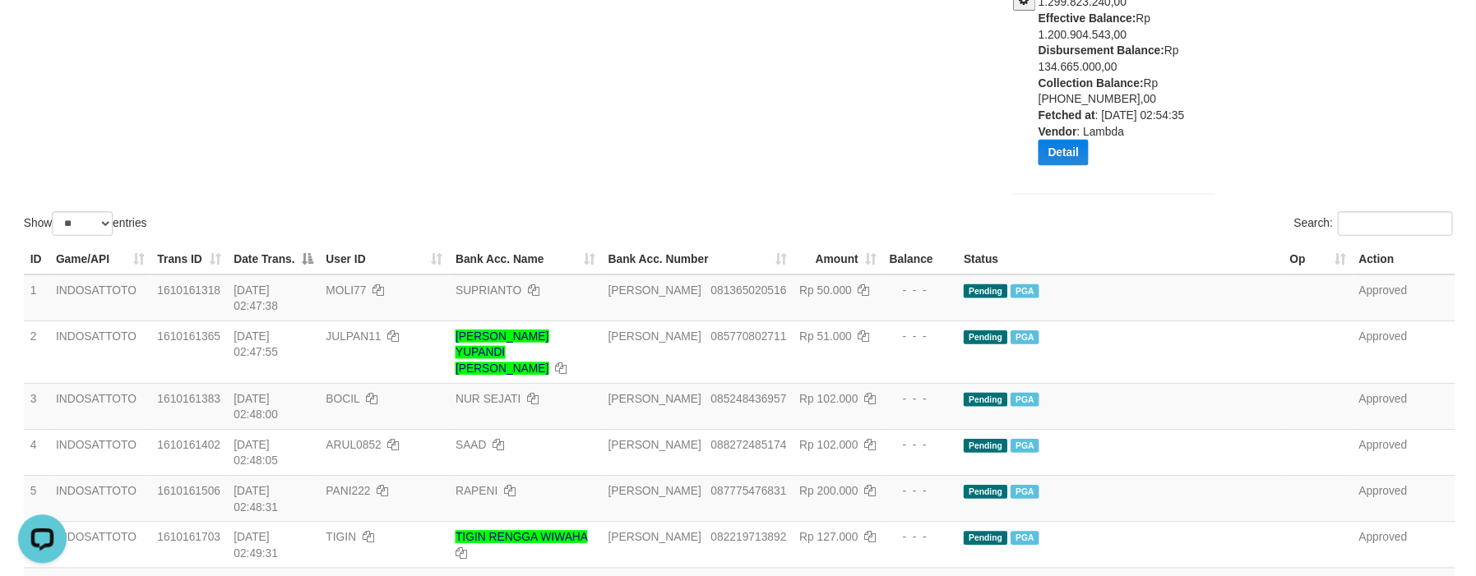
scroll to position [206, 0]
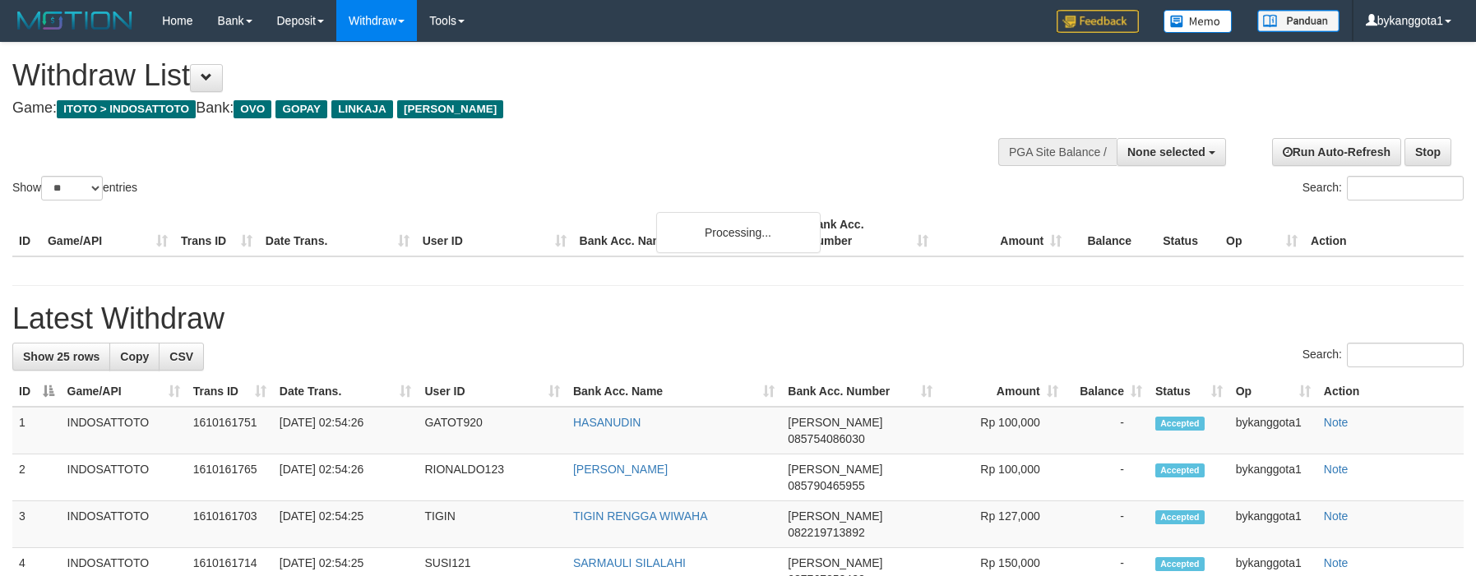
select select
select select "**"
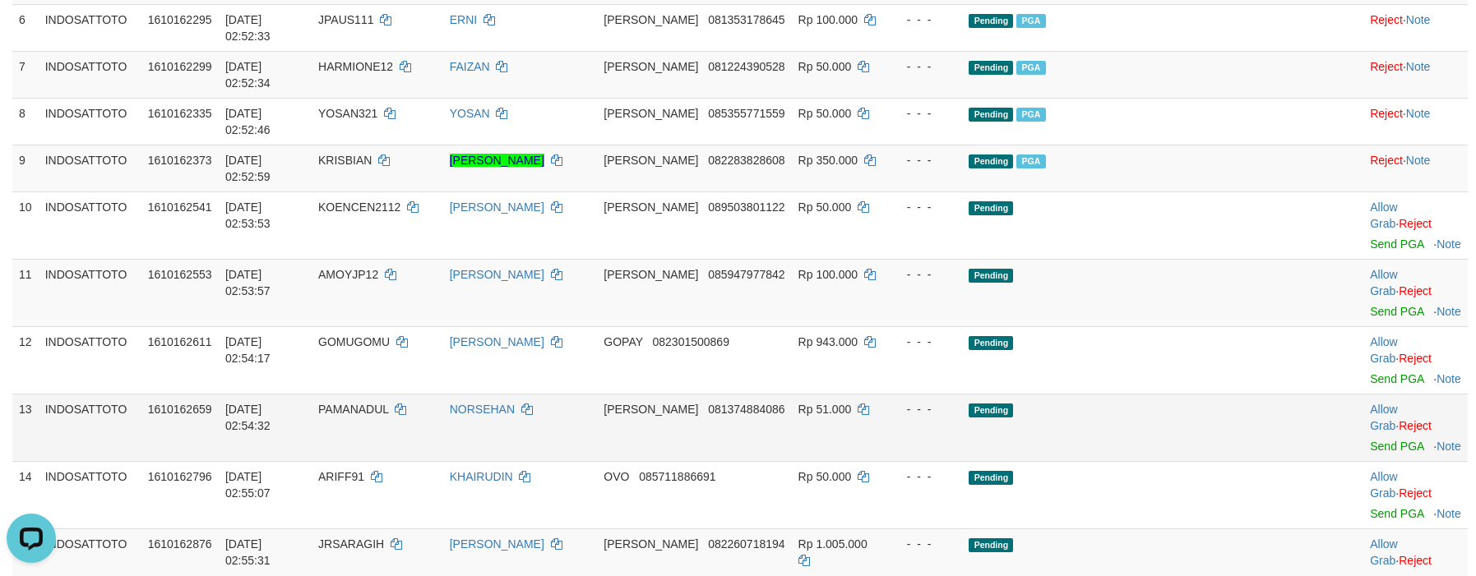
scroll to position [412, 0]
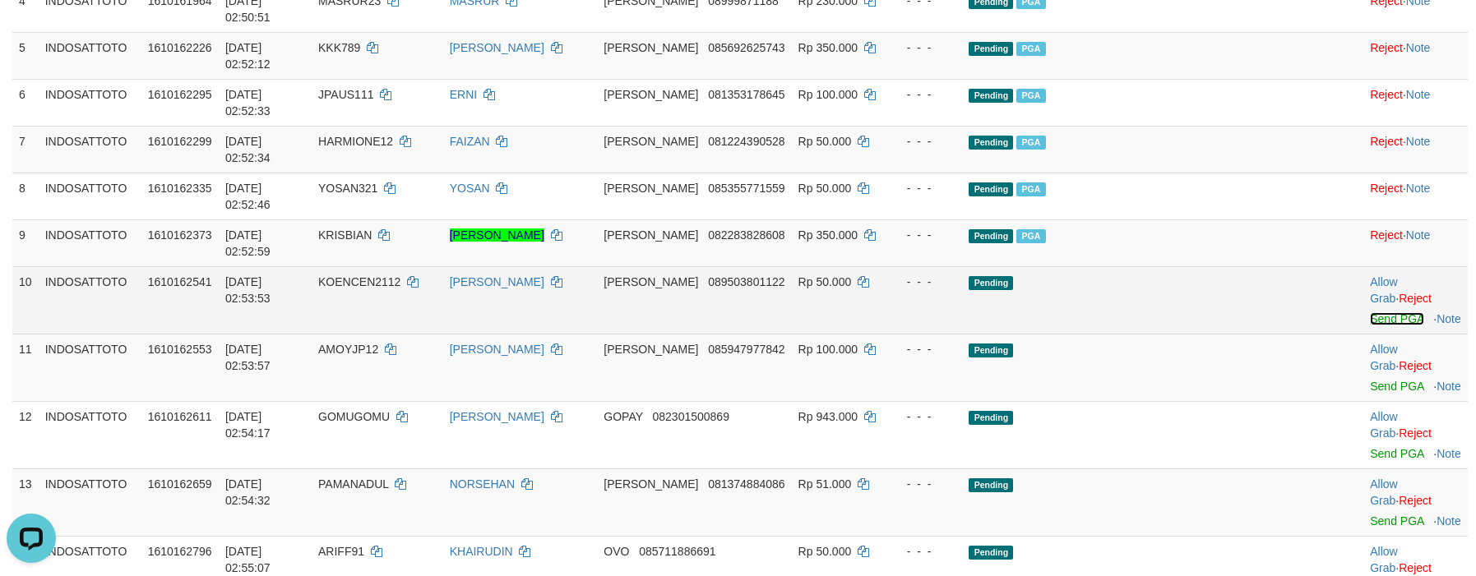
click at [1370, 312] on link "Send PGA" at bounding box center [1396, 318] width 53 height 13
click at [1370, 380] on link "Send PGA" at bounding box center [1396, 386] width 53 height 13
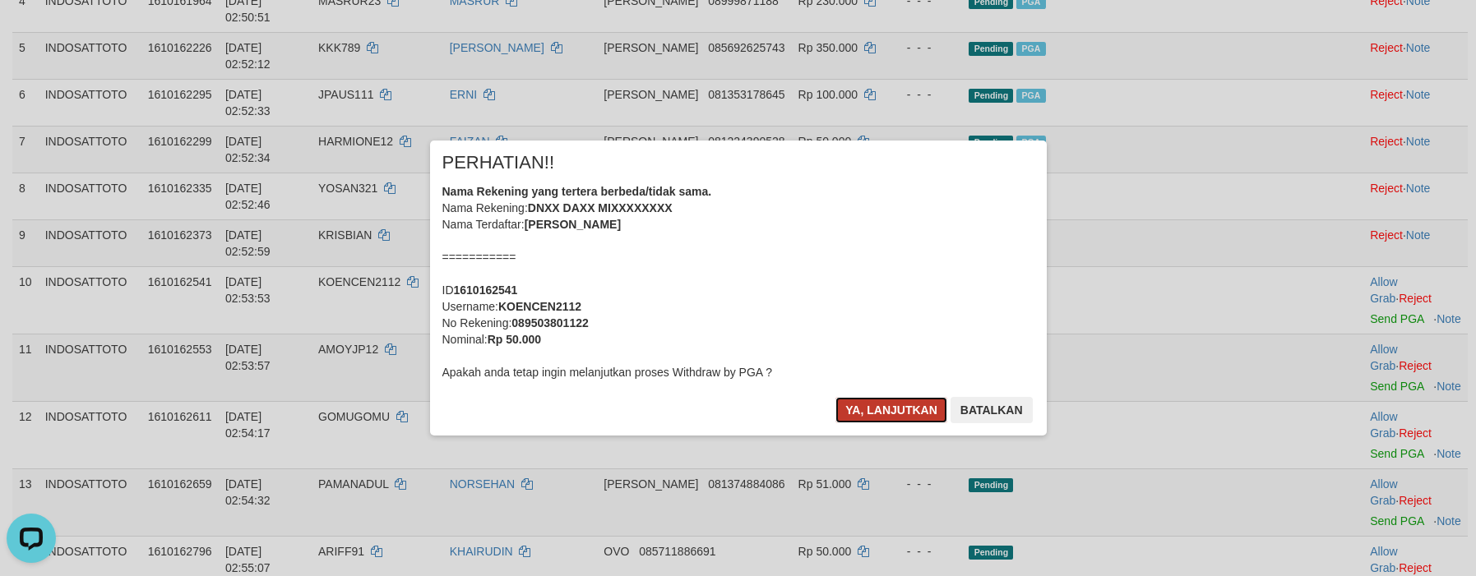
click at [867, 414] on button "Ya, lanjutkan" at bounding box center [891, 410] width 112 height 26
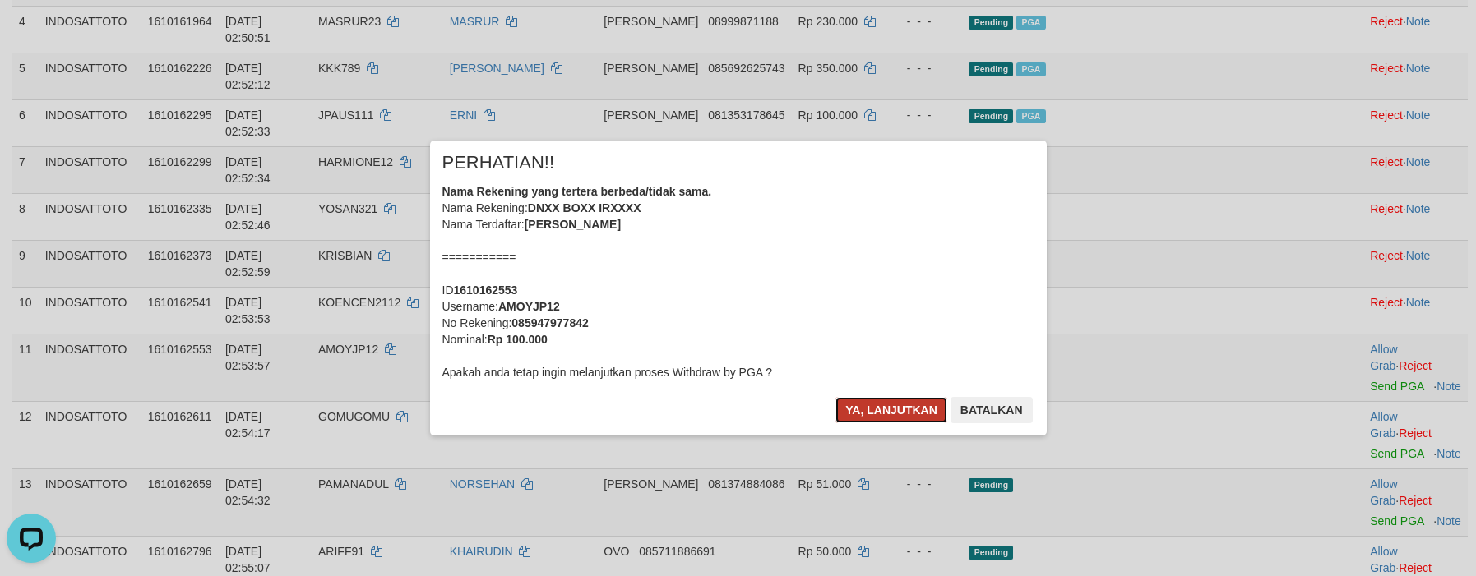
click at [901, 411] on button "Ya, lanjutkan" at bounding box center [891, 410] width 112 height 26
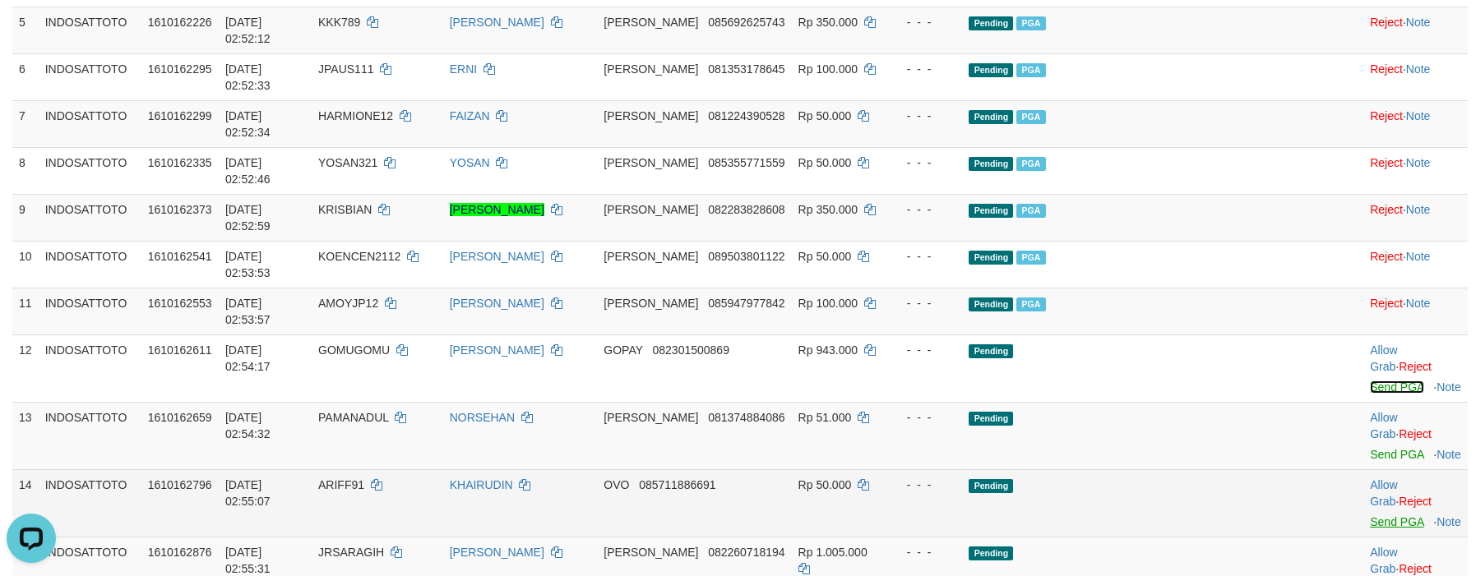
scroll to position [474, 0]
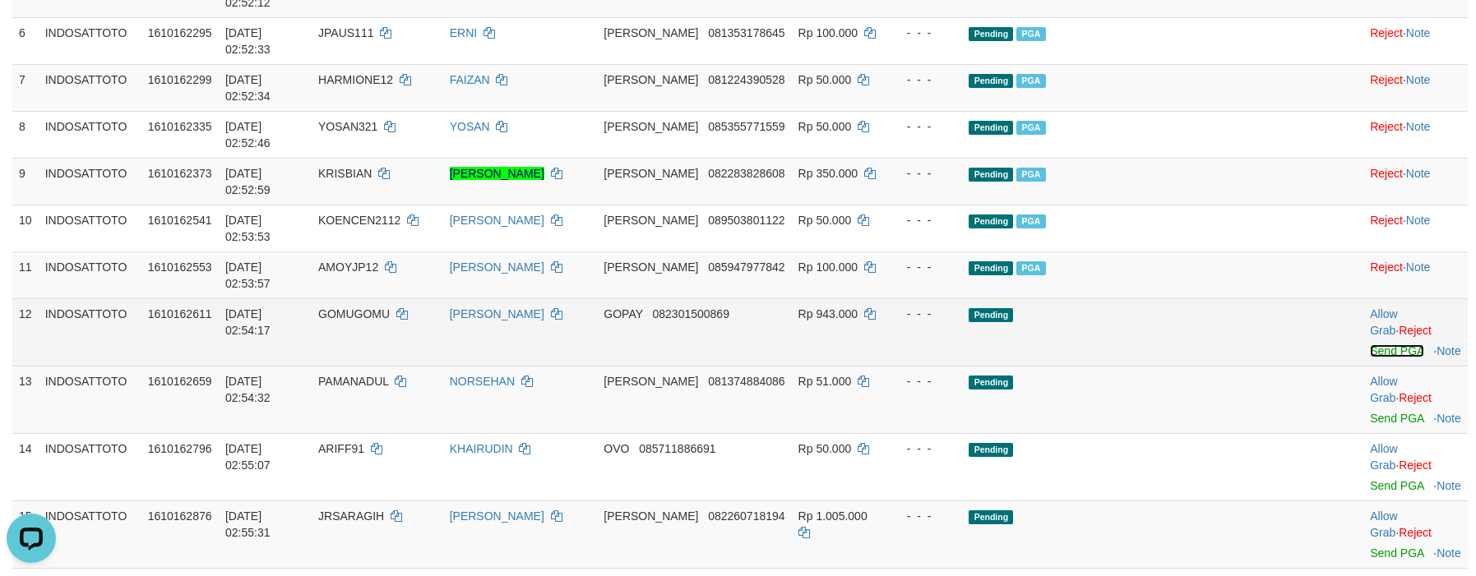
click at [1370, 344] on link "Send PGA" at bounding box center [1396, 350] width 53 height 13
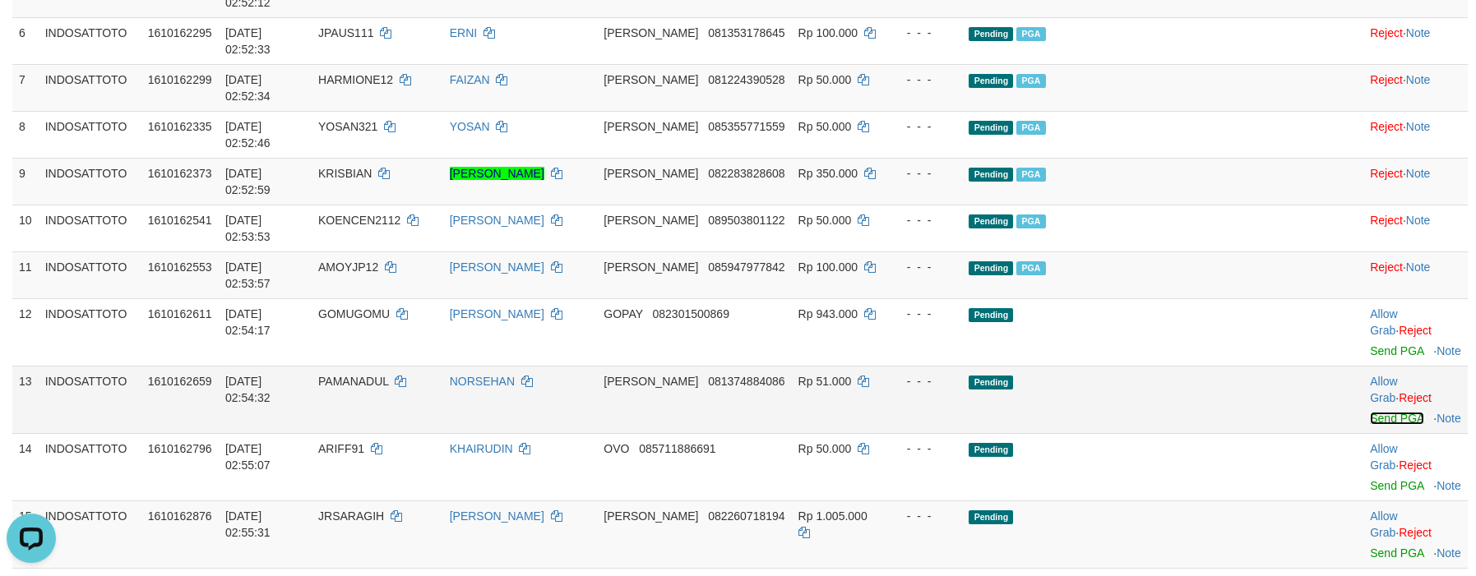
click at [1370, 412] on link "Send PGA" at bounding box center [1396, 418] width 53 height 13
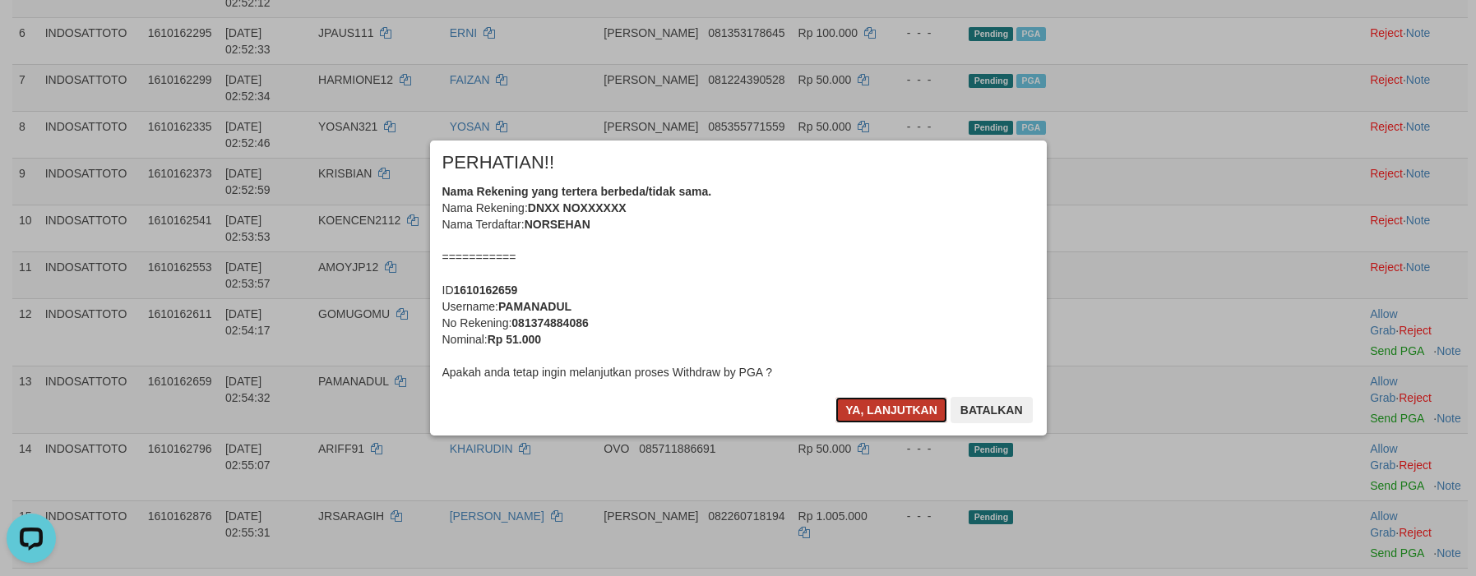
click at [889, 412] on button "Ya, lanjutkan" at bounding box center [891, 410] width 112 height 26
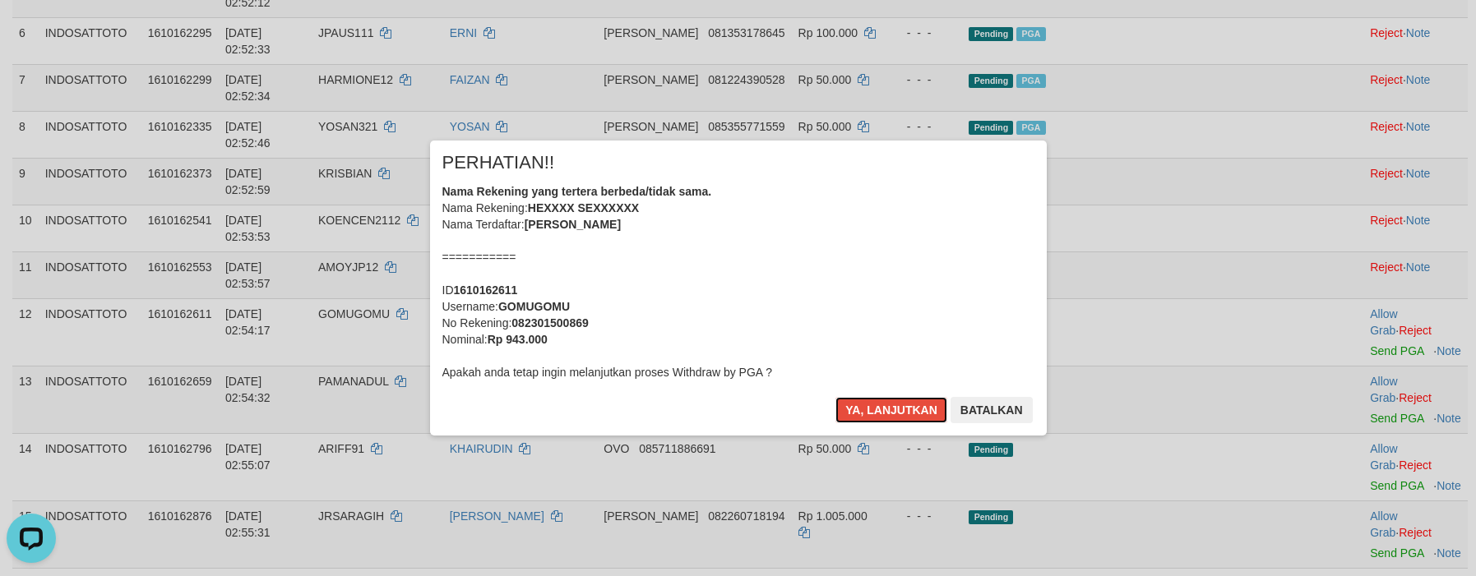
click at [889, 412] on button "Ya, lanjutkan" at bounding box center [891, 410] width 112 height 26
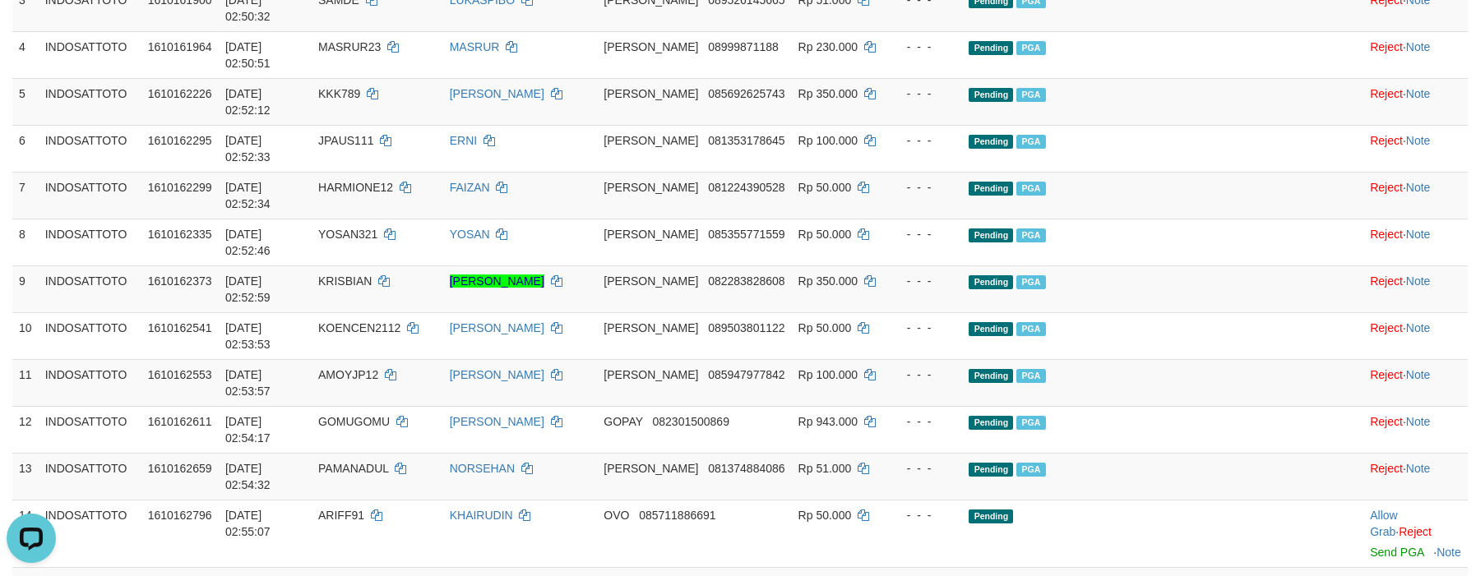
scroll to position [466, 0]
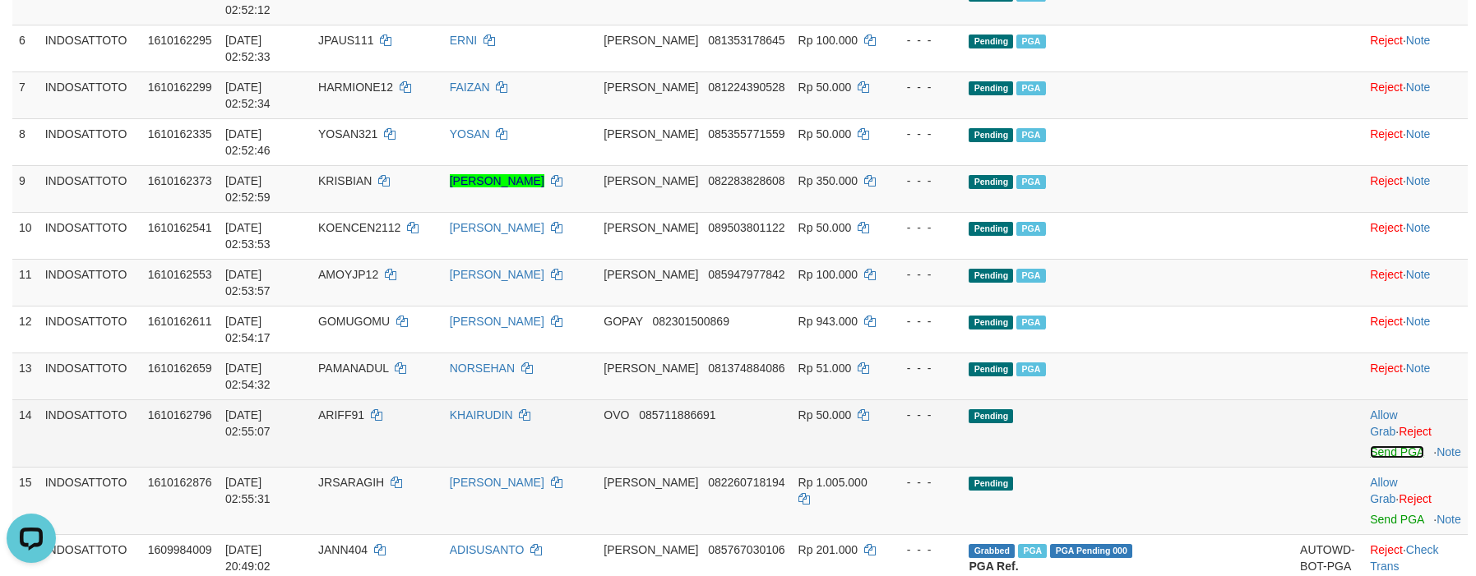
click at [1370, 446] on link "Send PGA" at bounding box center [1396, 452] width 53 height 13
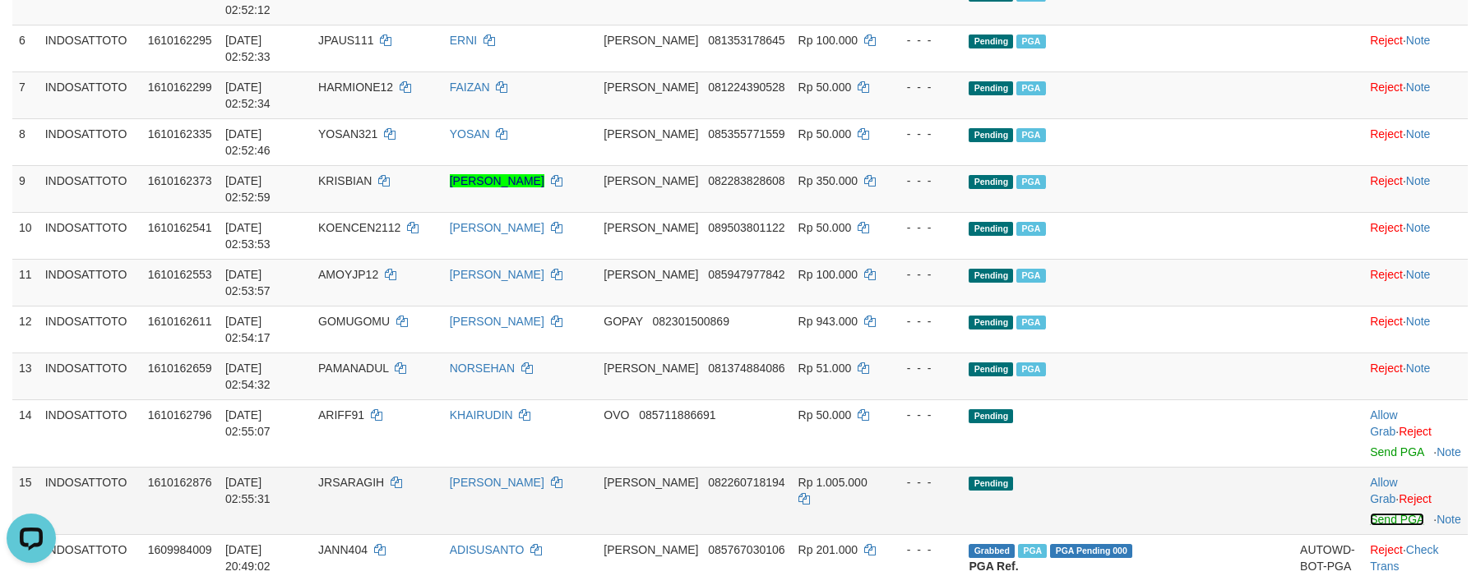
click at [1370, 513] on link "Send PGA" at bounding box center [1396, 519] width 53 height 13
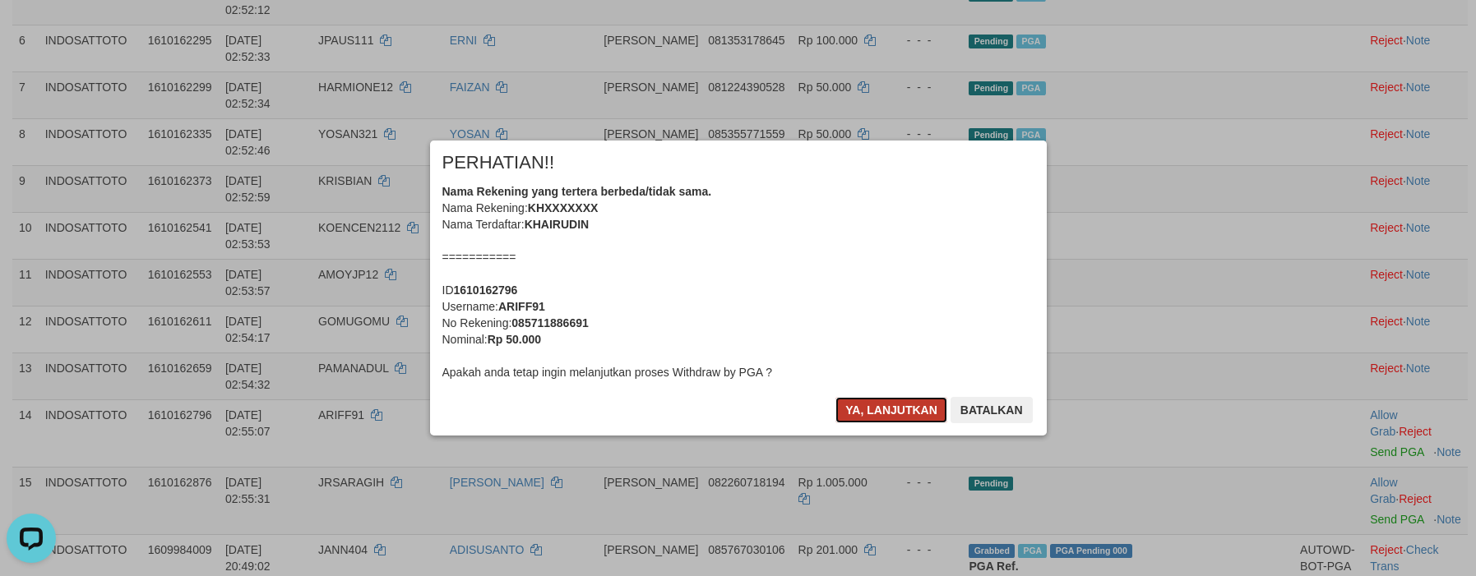
click at [889, 414] on button "Ya, lanjutkan" at bounding box center [891, 410] width 112 height 26
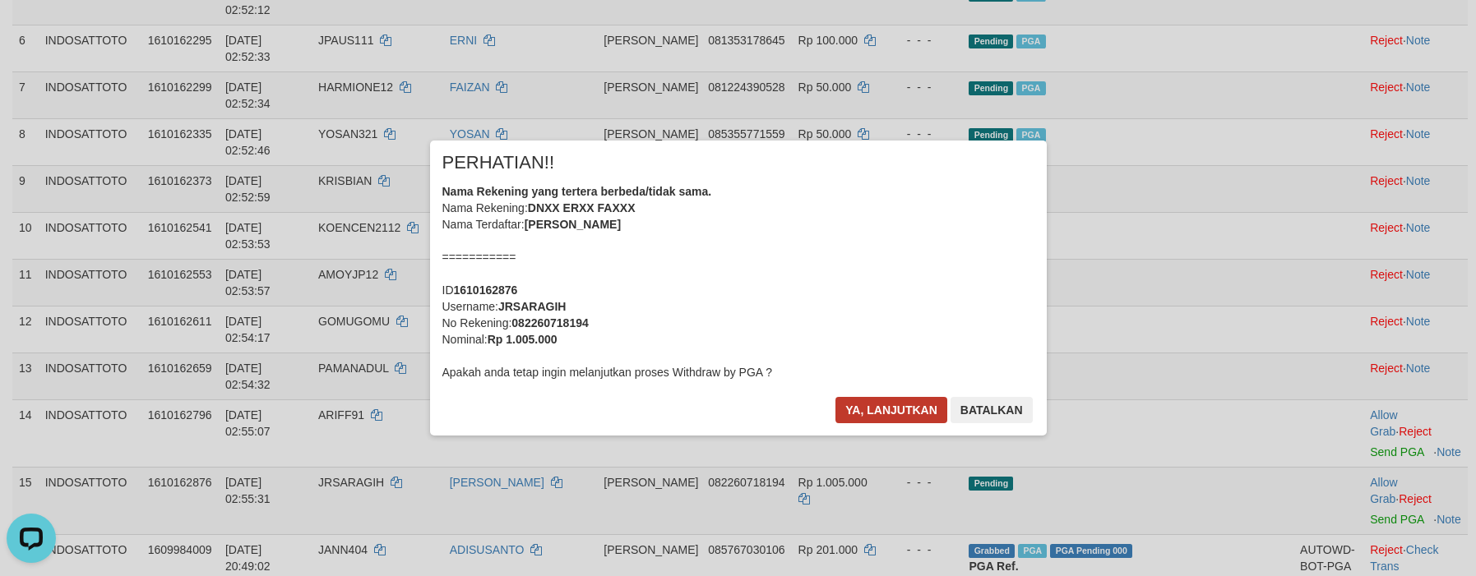
scroll to position [446, 0]
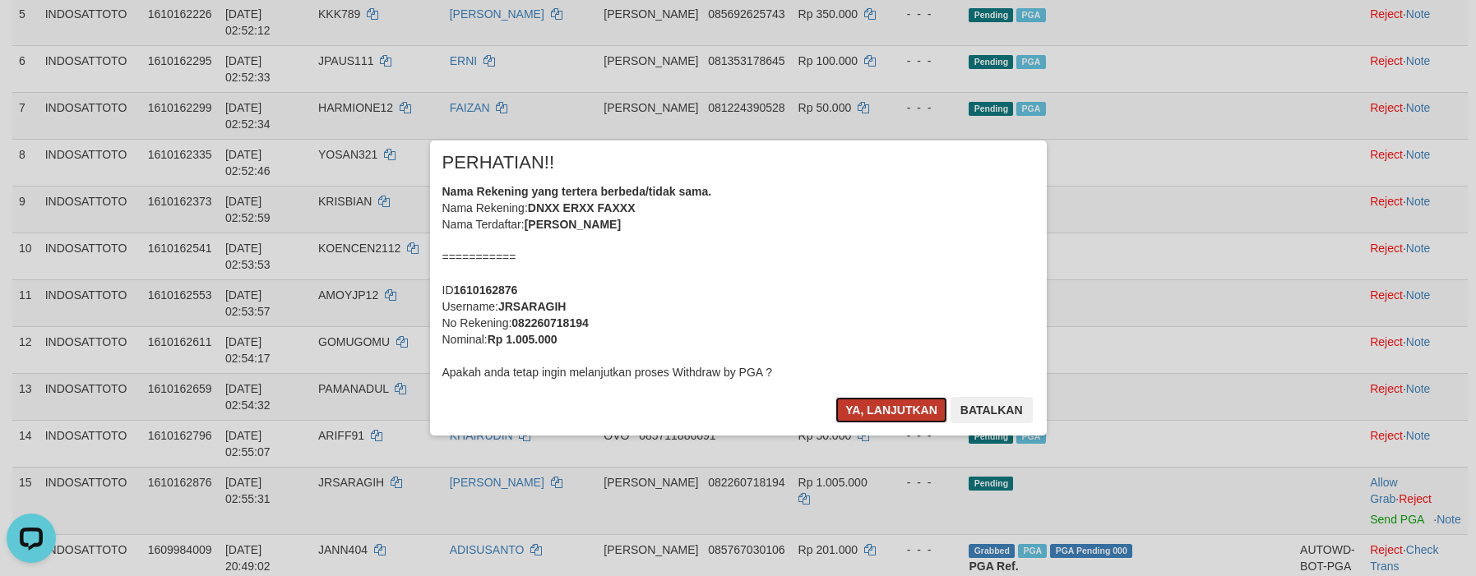
click at [889, 412] on button "Ya, lanjutkan" at bounding box center [891, 410] width 112 height 26
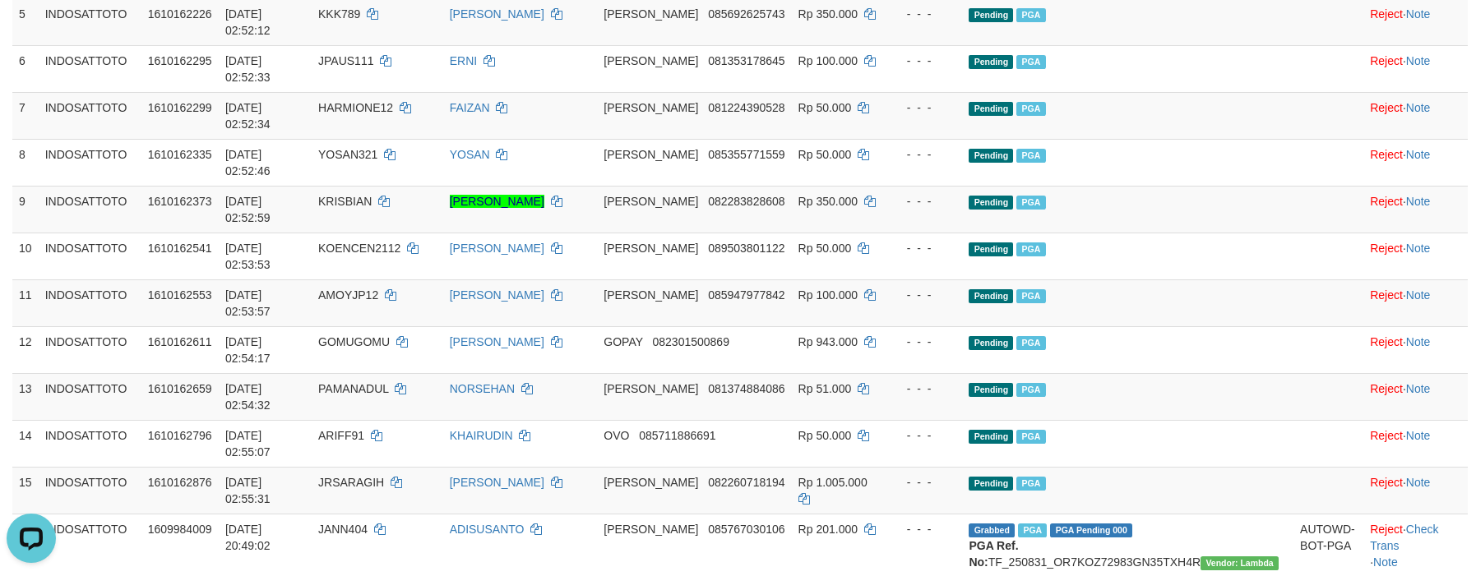
scroll to position [343, 0]
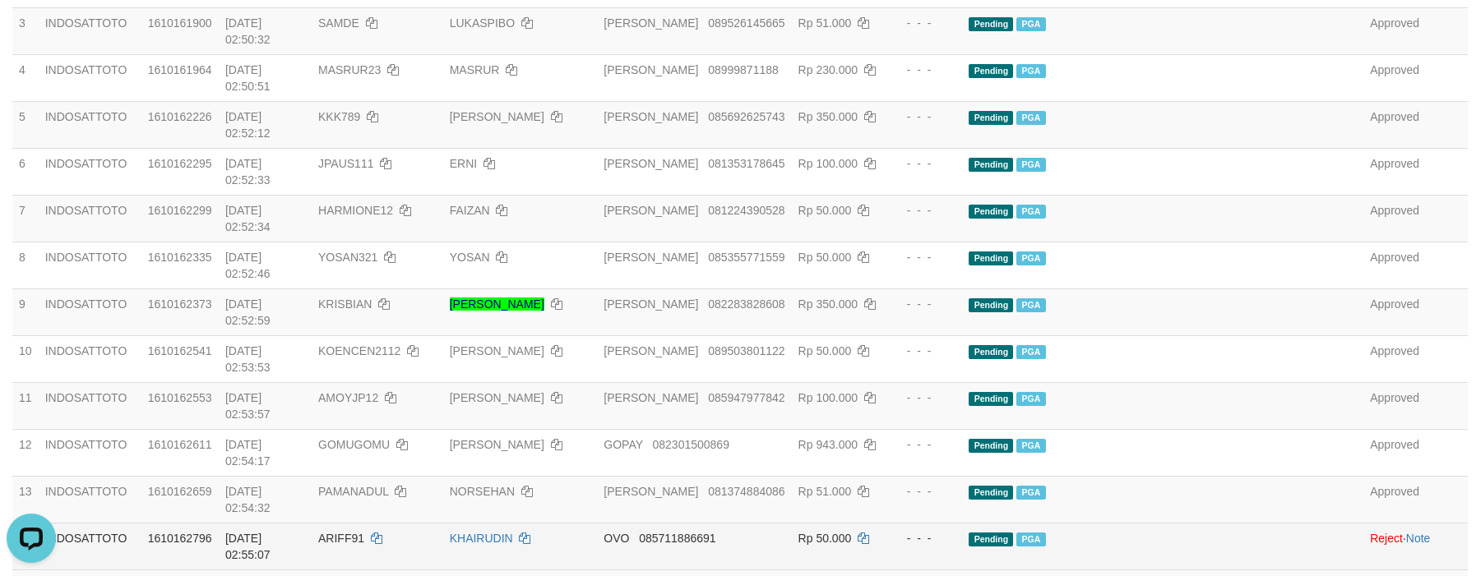
click at [1242, 523] on td "Pending PGA" at bounding box center [1127, 546] width 331 height 47
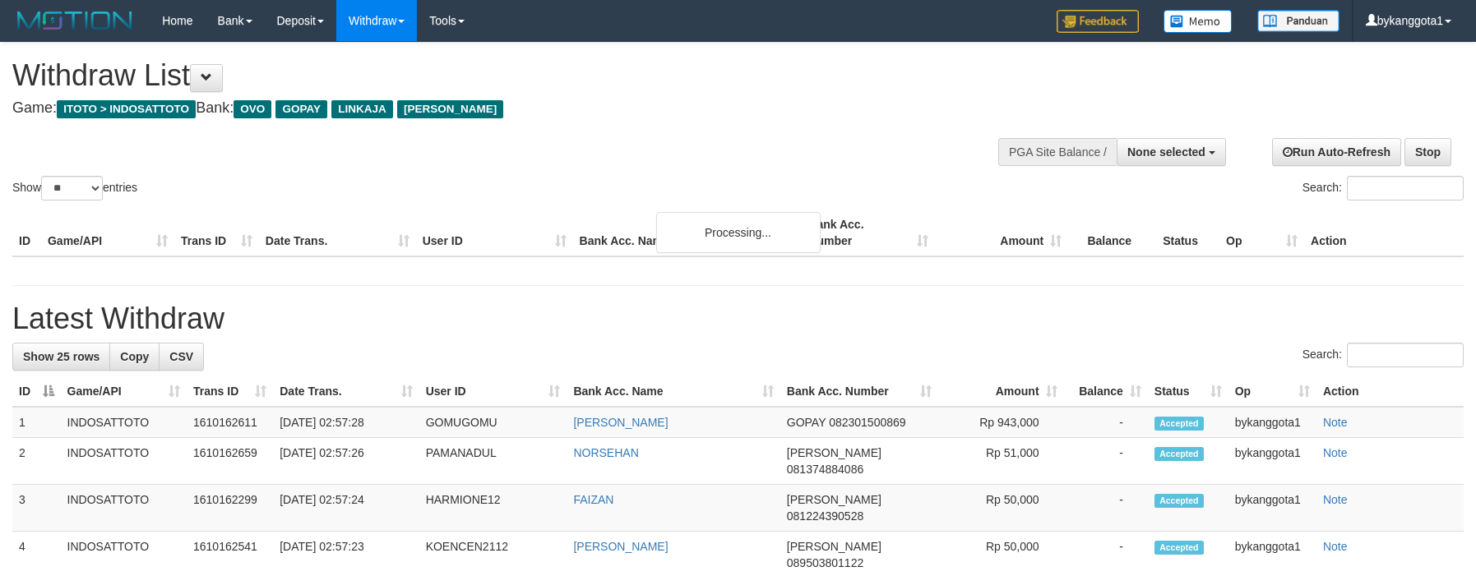
select select
select select "**"
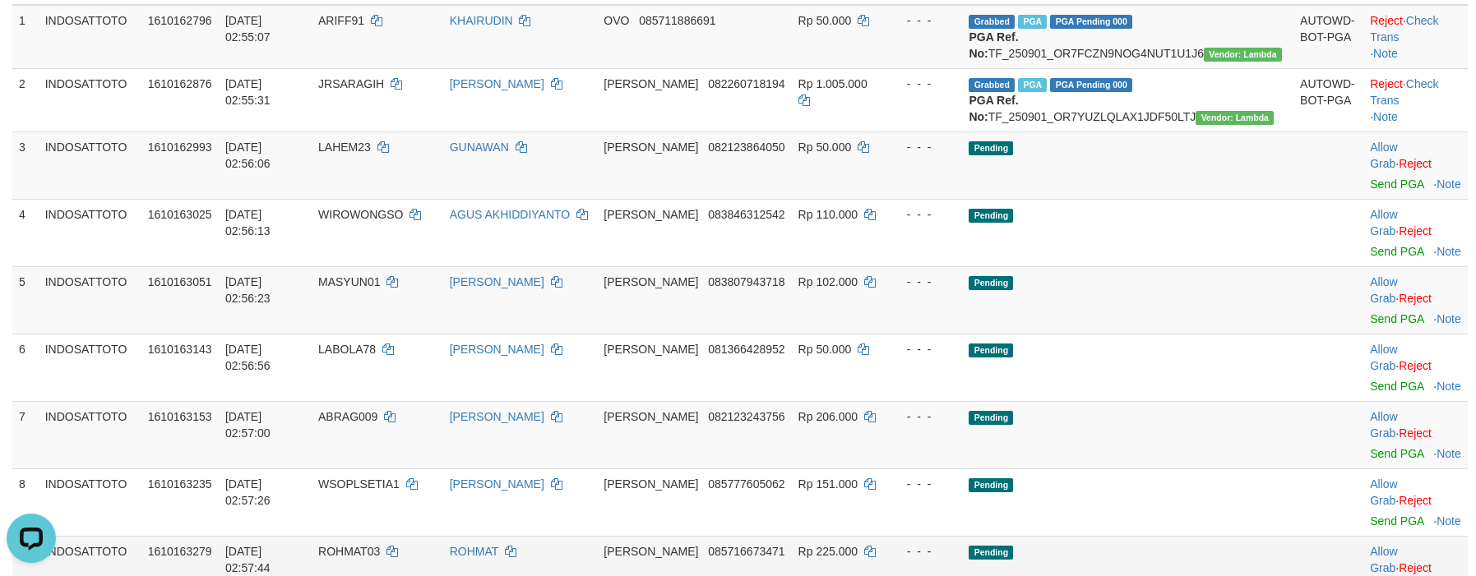
click at [1252, 536] on td "Pending" at bounding box center [1127, 569] width 331 height 67
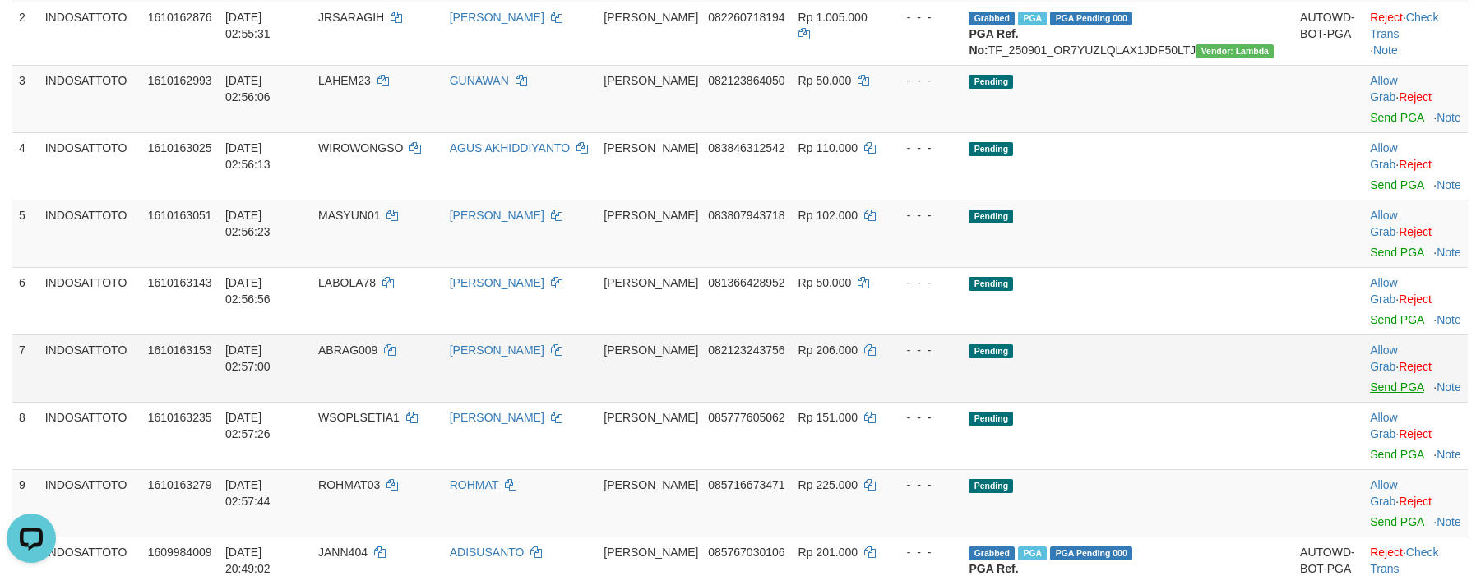
scroll to position [354, 0]
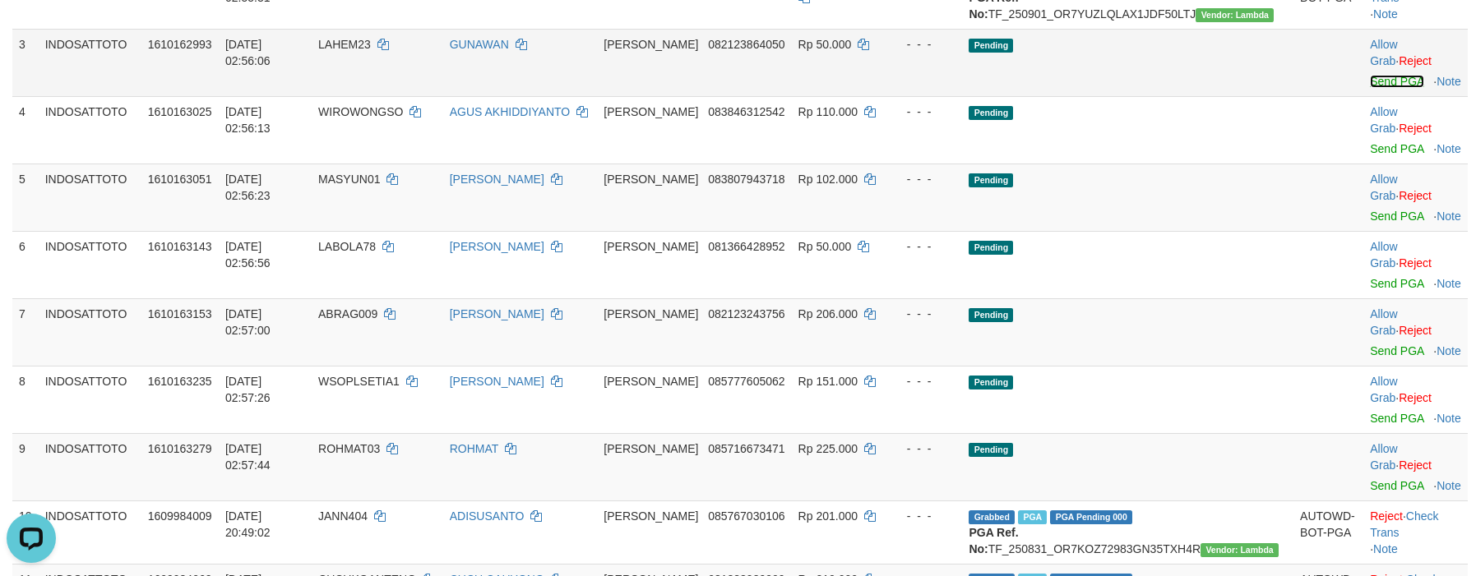
click at [1370, 83] on link "Send PGA" at bounding box center [1396, 81] width 53 height 13
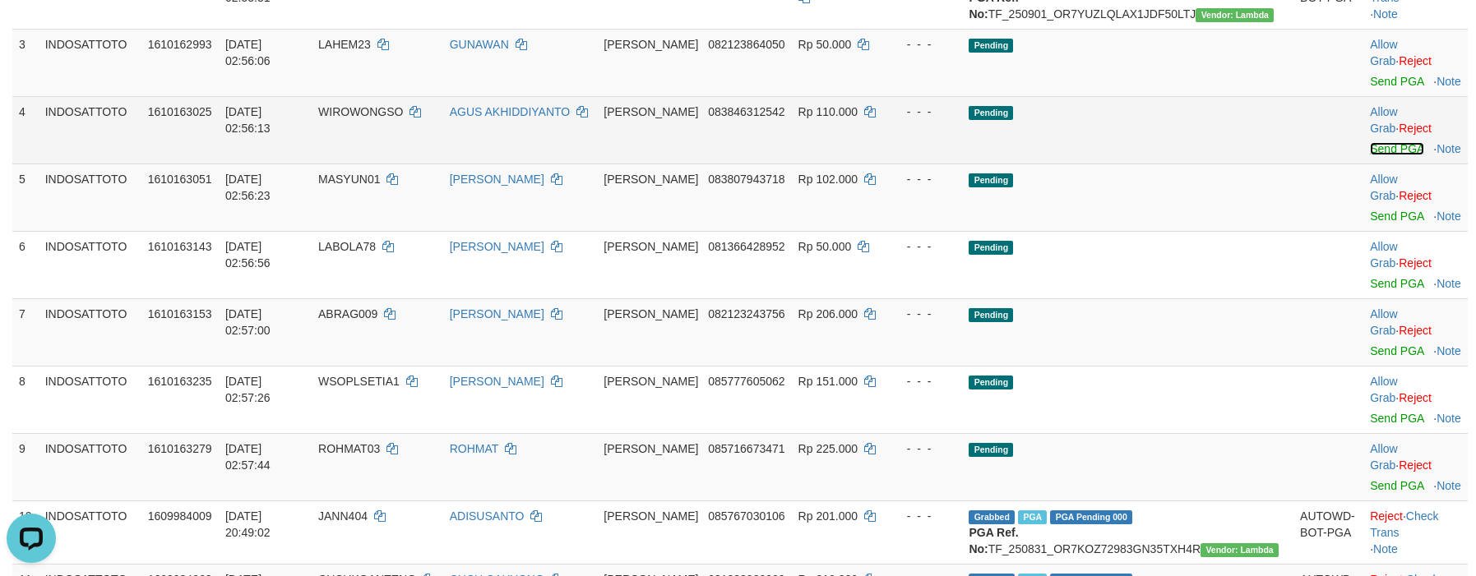
click at [1370, 142] on link "Send PGA" at bounding box center [1396, 148] width 53 height 13
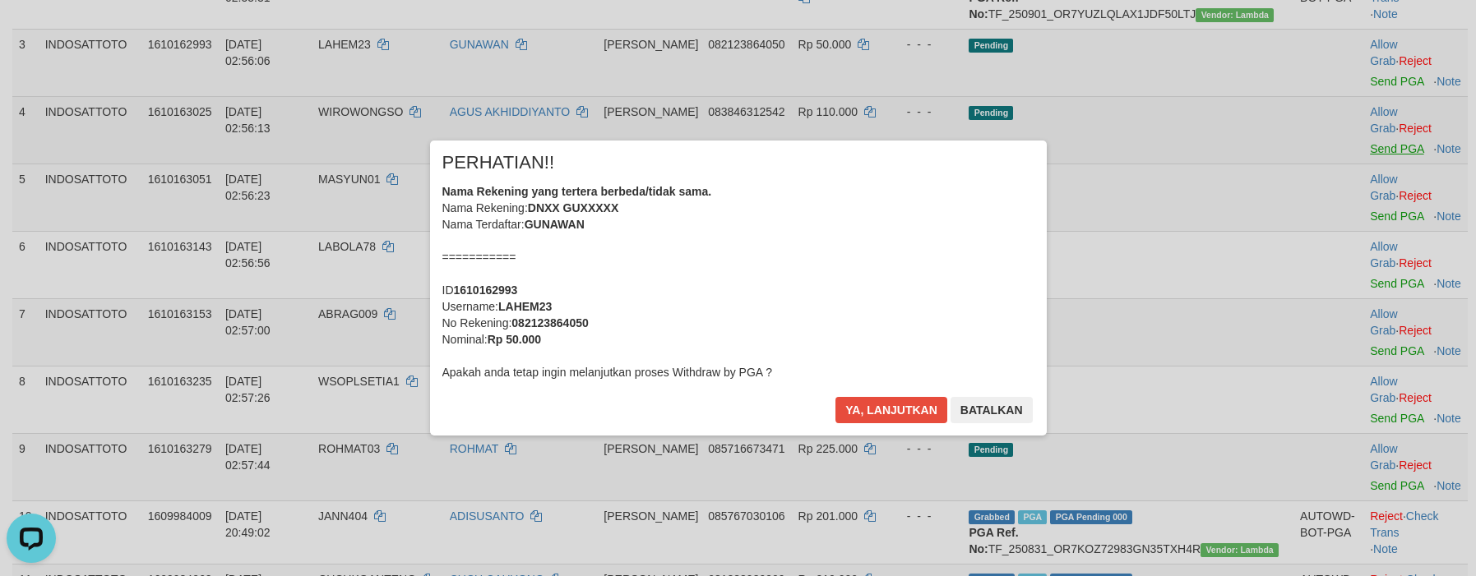
click at [1366, 174] on div "× PERHATIAN!! Nama Rekening yang tertera berbeda/tidak sama. Nama Rekening: DNX…" at bounding box center [738, 288] width 1476 height 360
click at [876, 395] on div "× PERHATIAN!! Nama Rekening yang tertera berbeda/tidak sama. Nama Rekening: DNX…" at bounding box center [738, 288] width 617 height 294
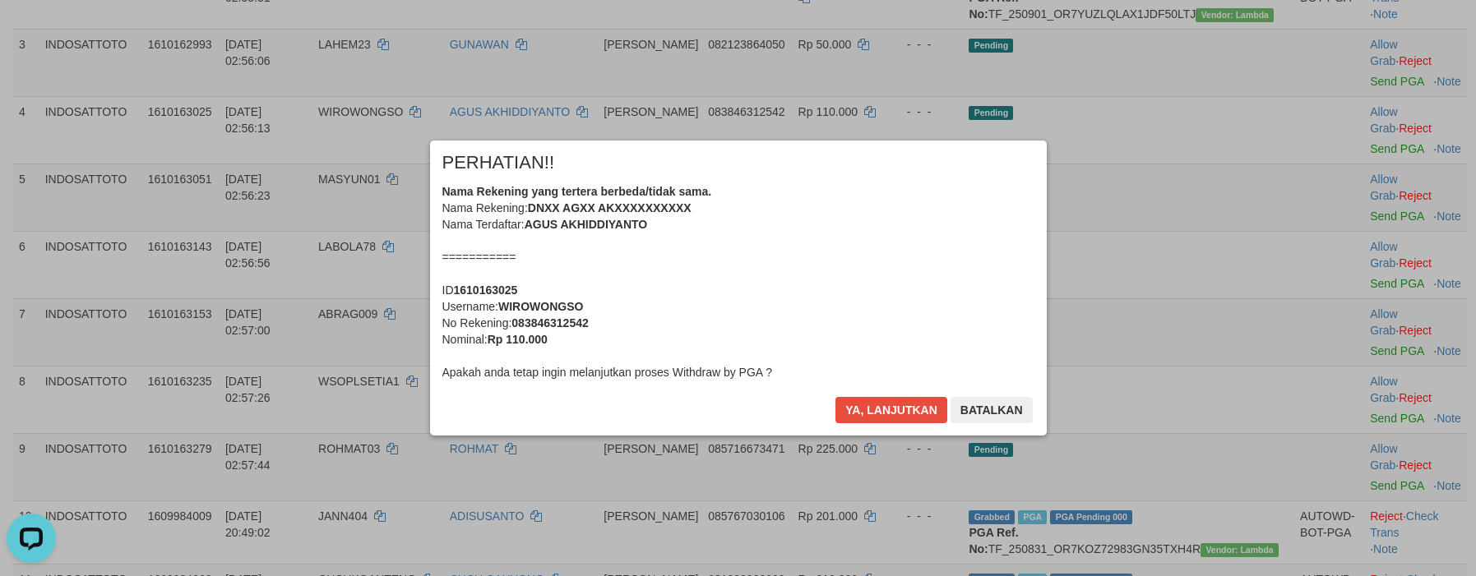
click at [876, 400] on div "× PERHATIAN!! Nama Rekening yang tertera berbeda/tidak sama. Nama Rekening: DNX…" at bounding box center [738, 288] width 641 height 294
click at [877, 408] on button "Ya, lanjutkan" at bounding box center [891, 410] width 112 height 26
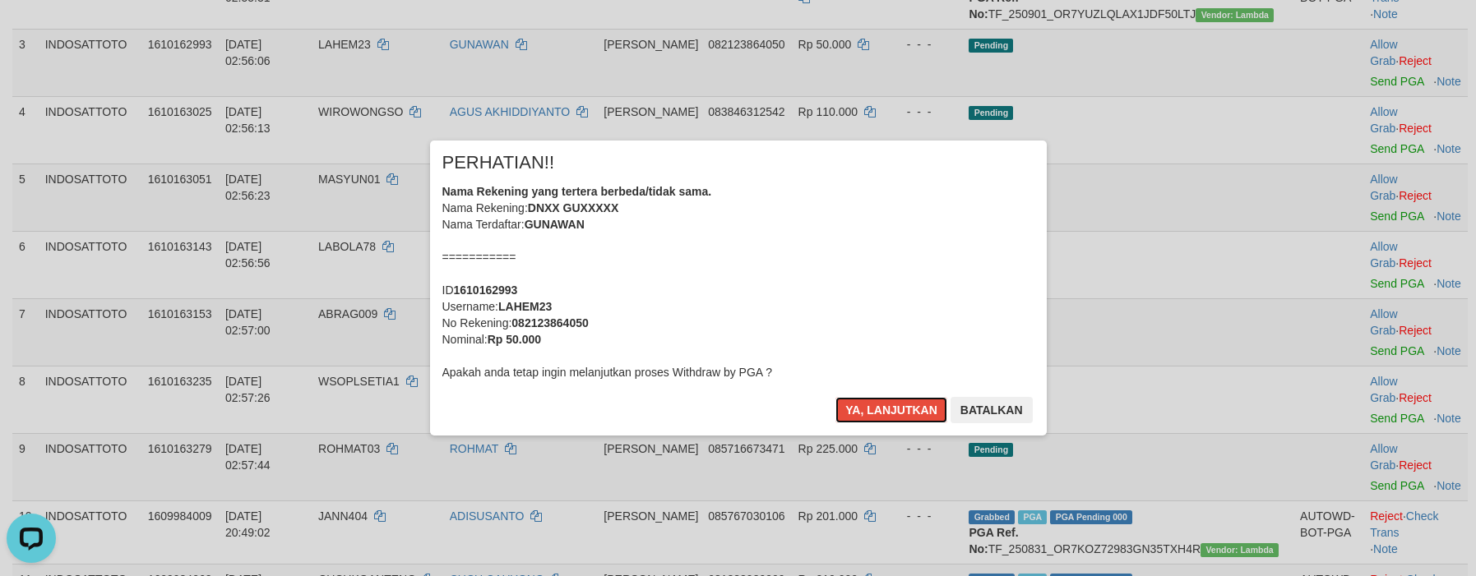
click at [877, 408] on button "Ya, lanjutkan" at bounding box center [891, 410] width 112 height 26
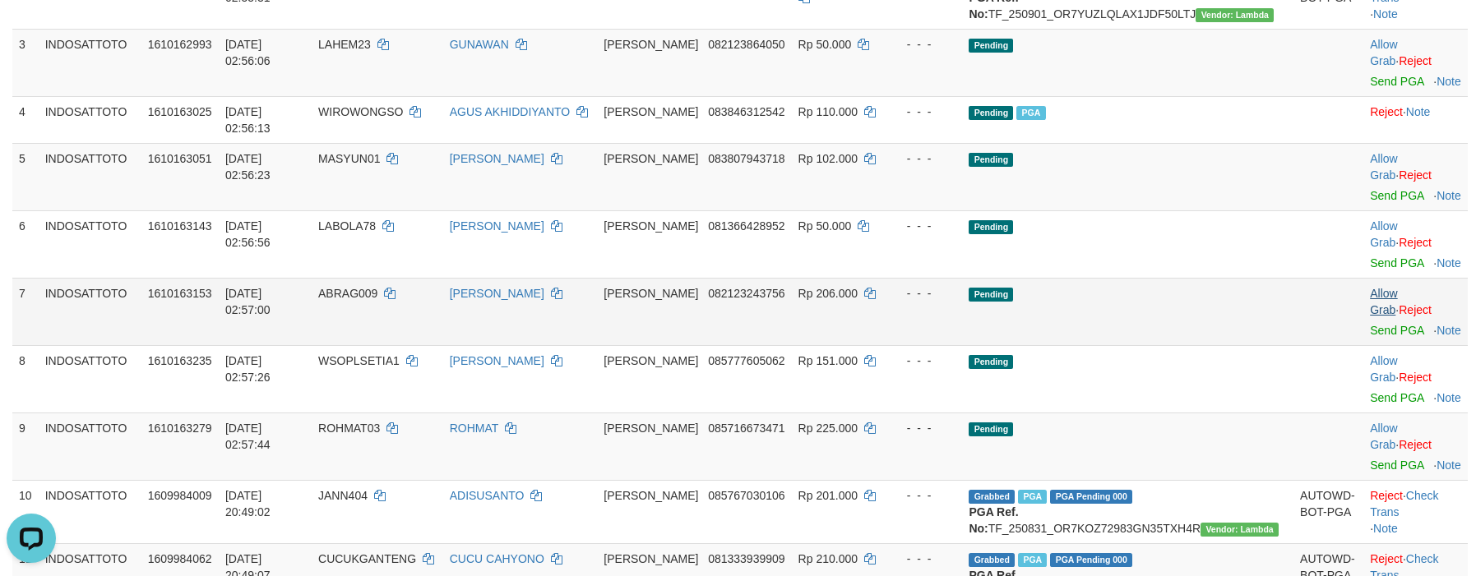
scroll to position [334, 0]
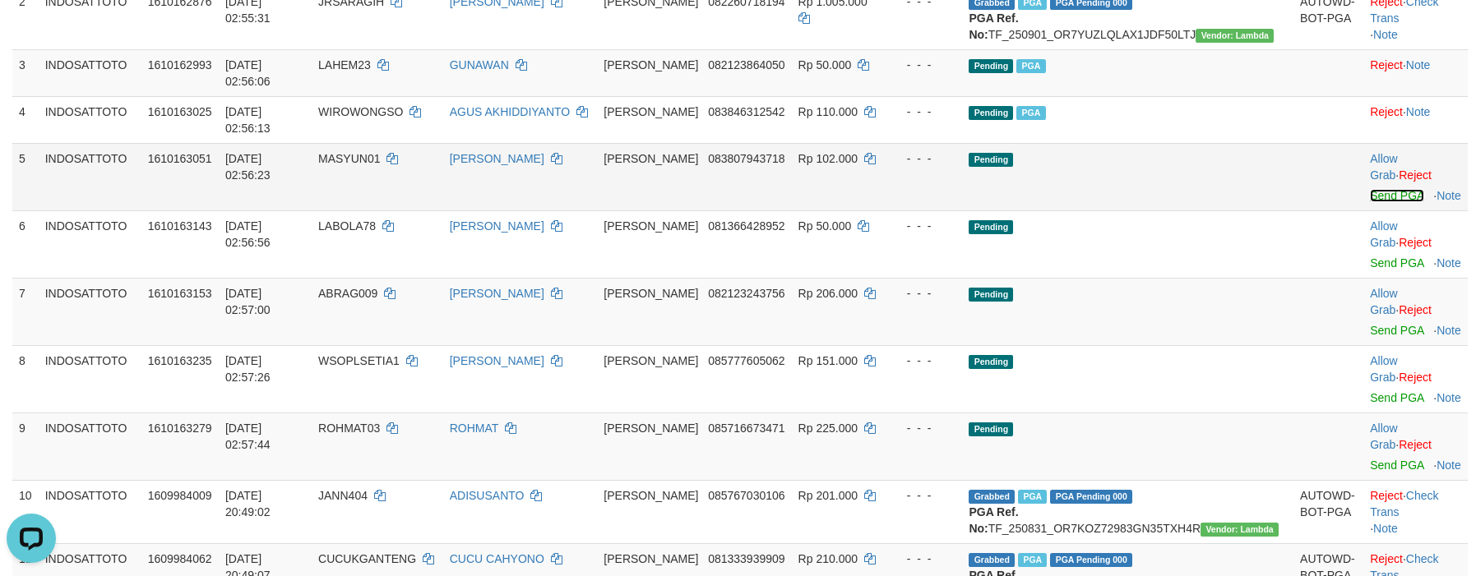
click at [1370, 189] on link "Send PGA" at bounding box center [1396, 195] width 53 height 13
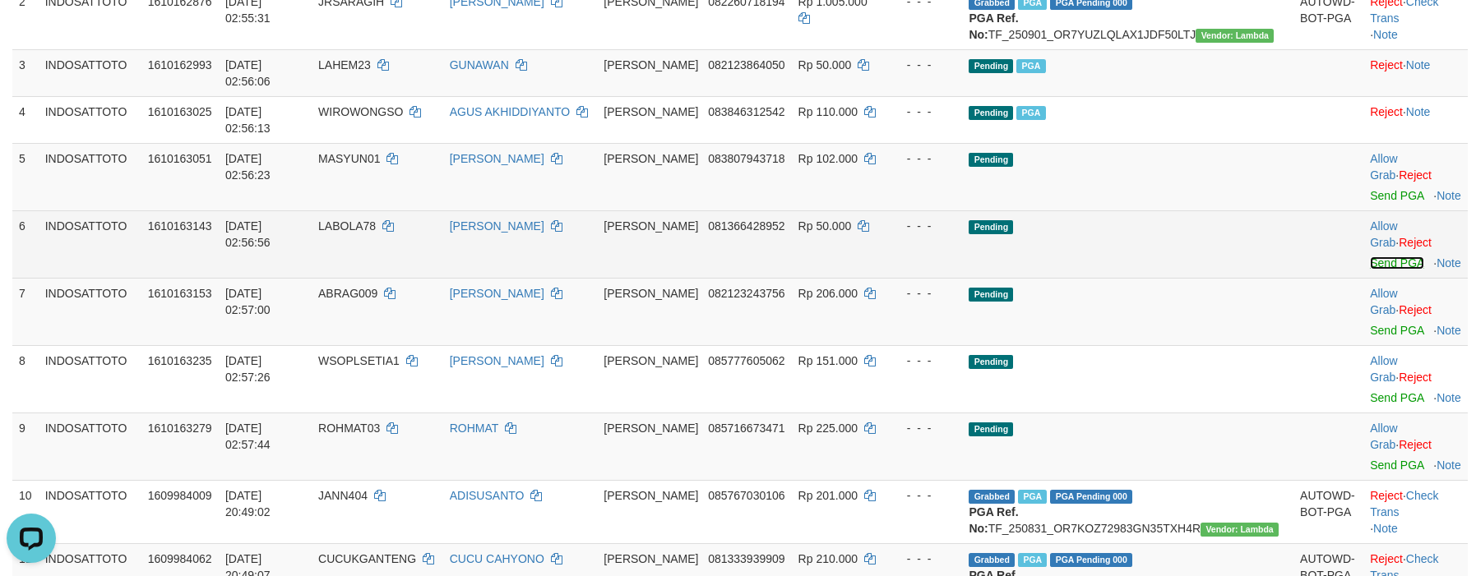
click at [1370, 256] on link "Send PGA" at bounding box center [1396, 262] width 53 height 13
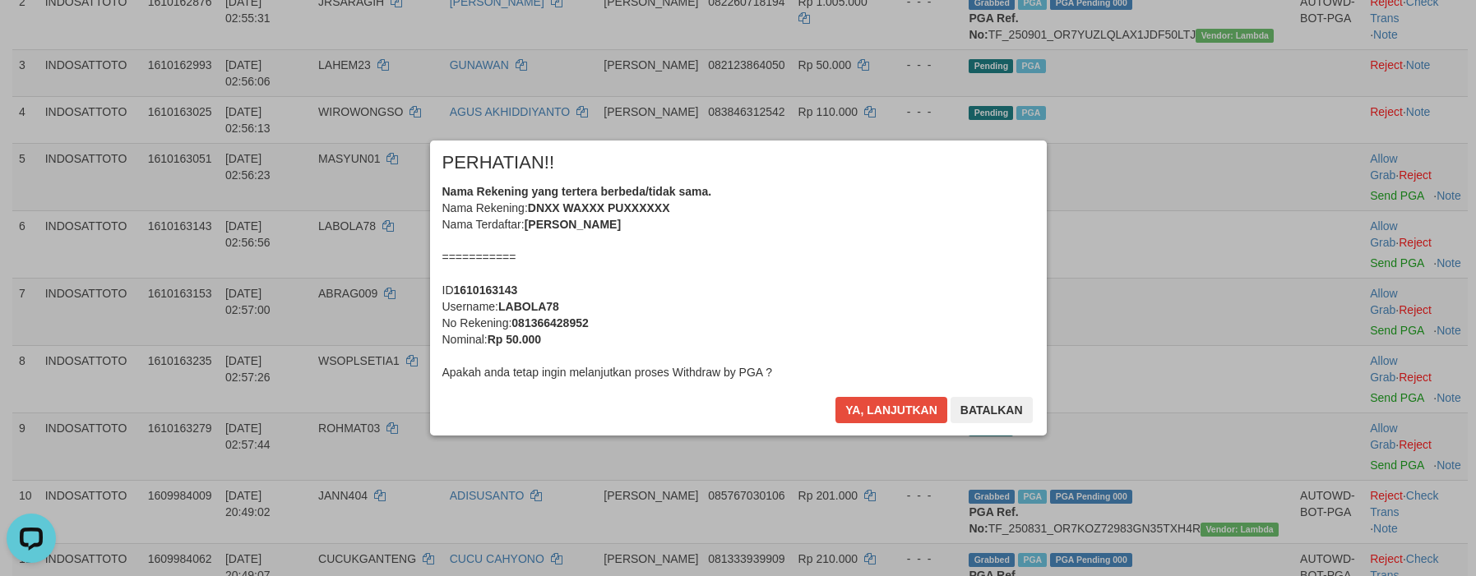
click at [889, 427] on div "Ya, lanjutkan Batalkan" at bounding box center [934, 416] width 200 height 39
click at [885, 411] on button "Ya, lanjutkan" at bounding box center [891, 410] width 112 height 26
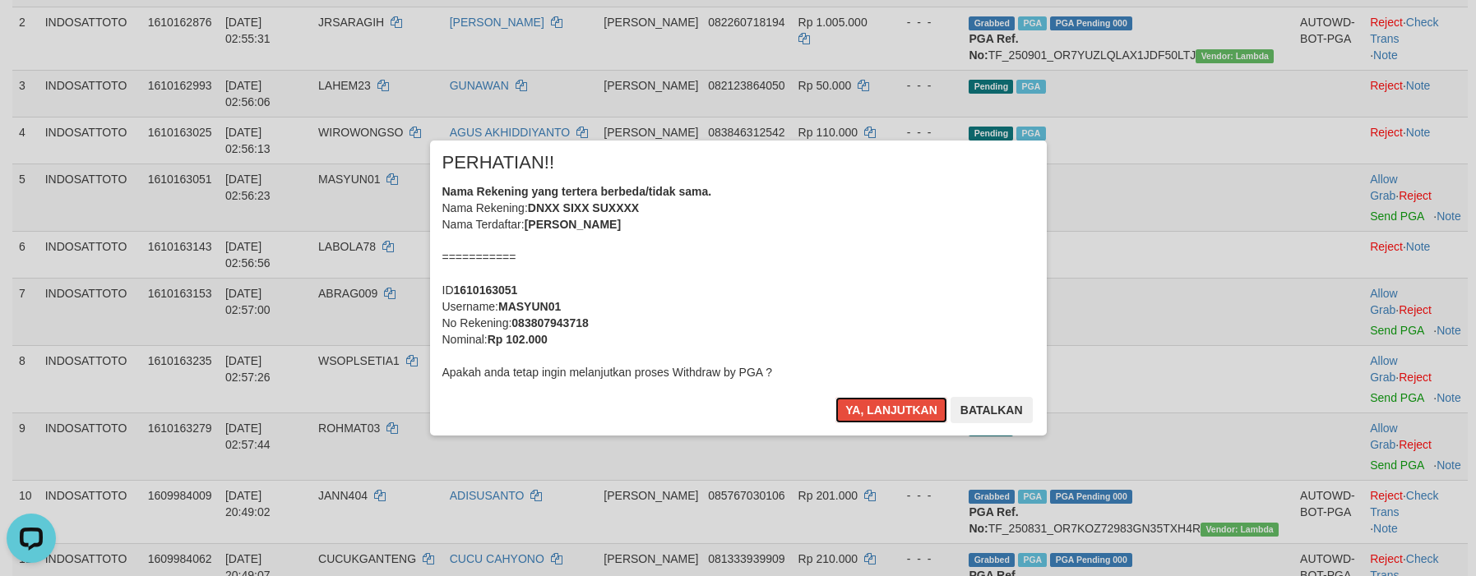
click at [885, 409] on button "Ya, lanjutkan" at bounding box center [891, 410] width 112 height 26
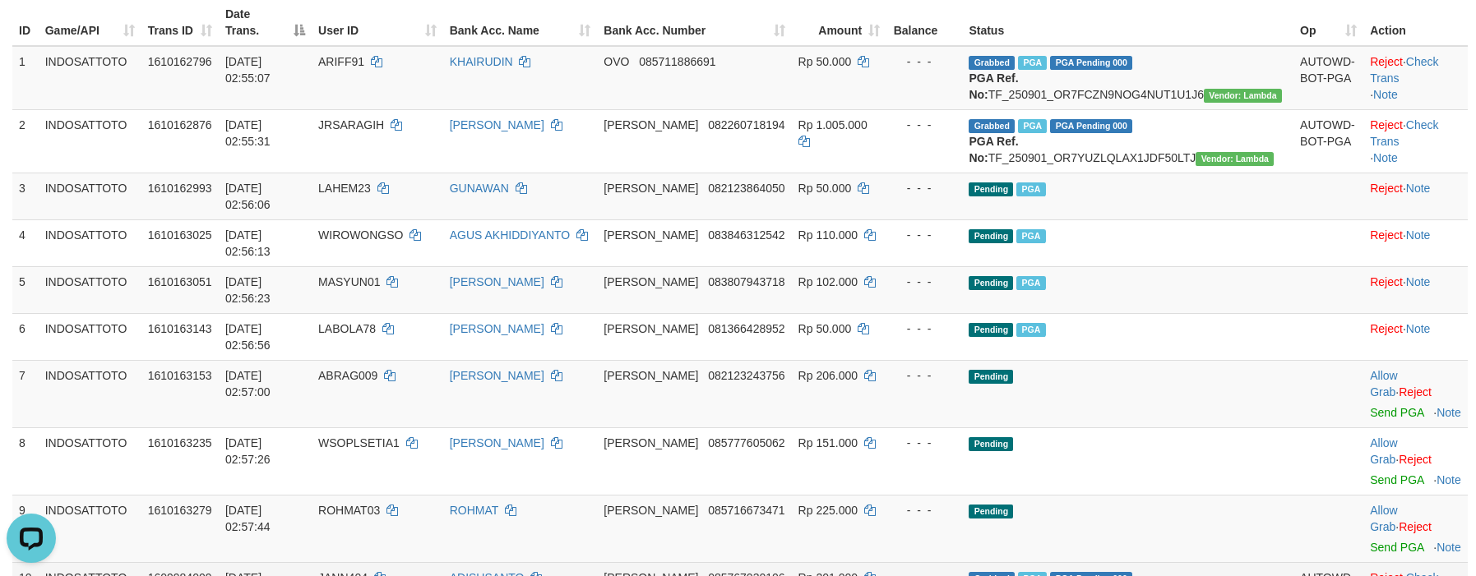
scroll to position [326, 0]
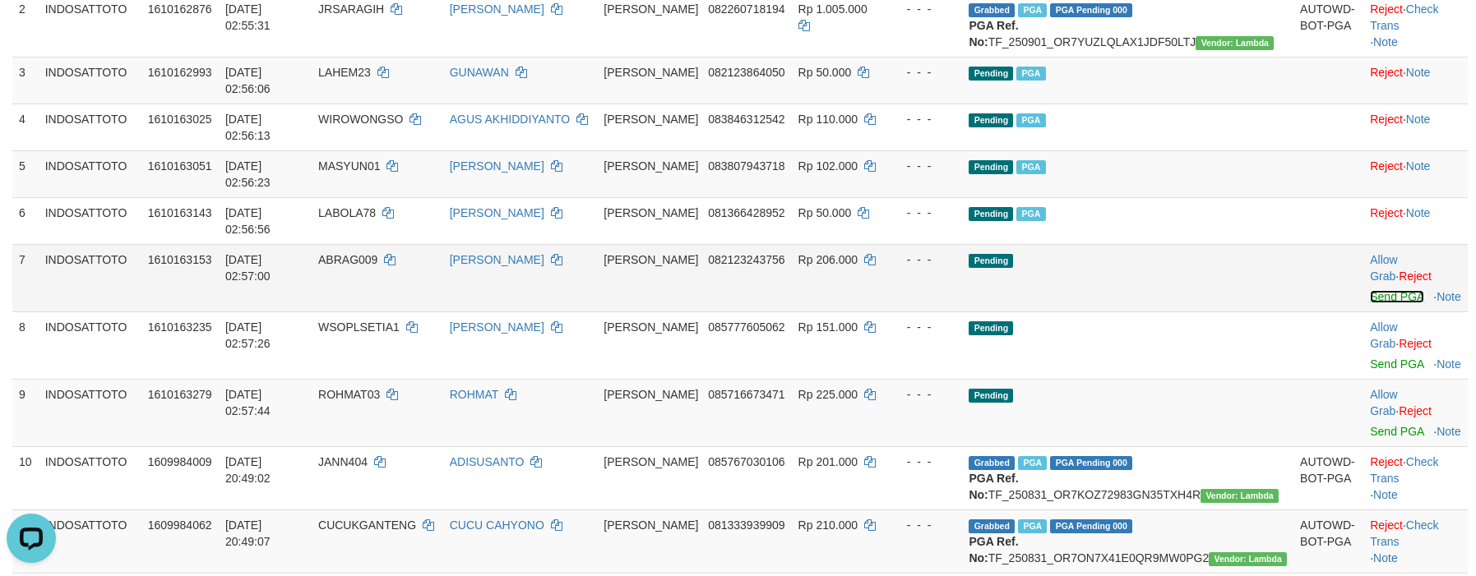
click at [1375, 290] on link "Send PGA" at bounding box center [1396, 296] width 53 height 13
click at [1377, 358] on link "Send PGA" at bounding box center [1396, 364] width 53 height 13
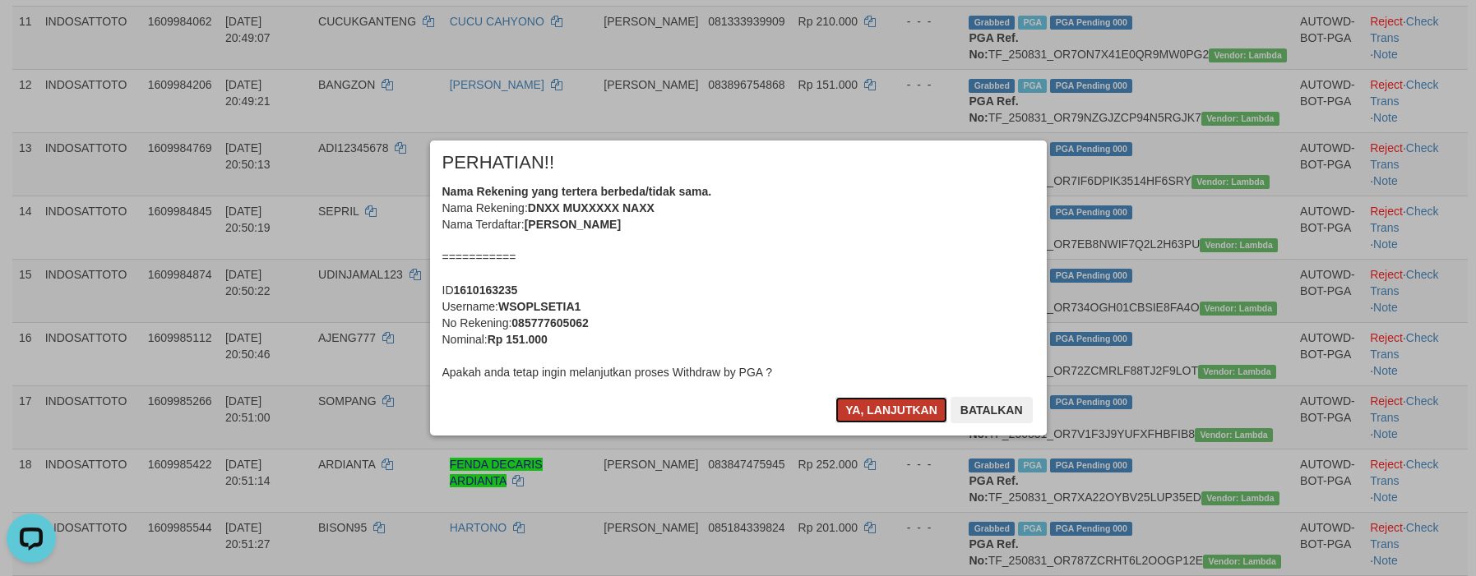
click at [899, 415] on button "Ya, lanjutkan" at bounding box center [891, 410] width 112 height 26
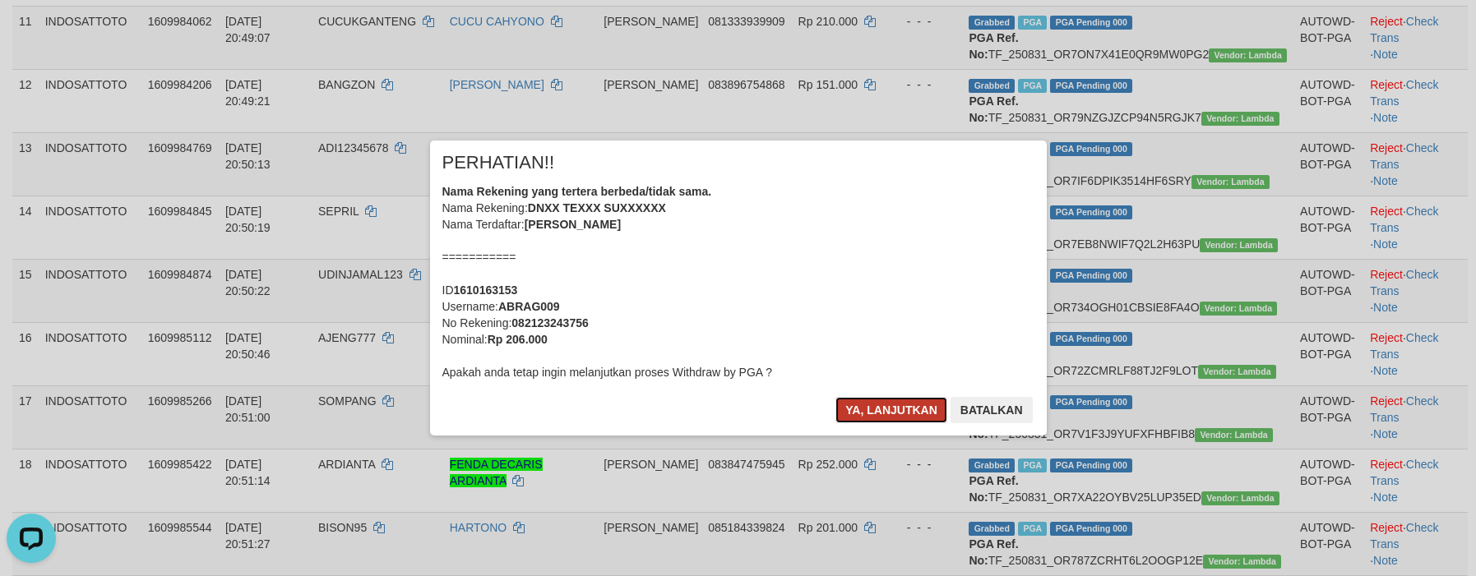
click at [896, 404] on button "Ya, lanjutkan" at bounding box center [891, 410] width 112 height 26
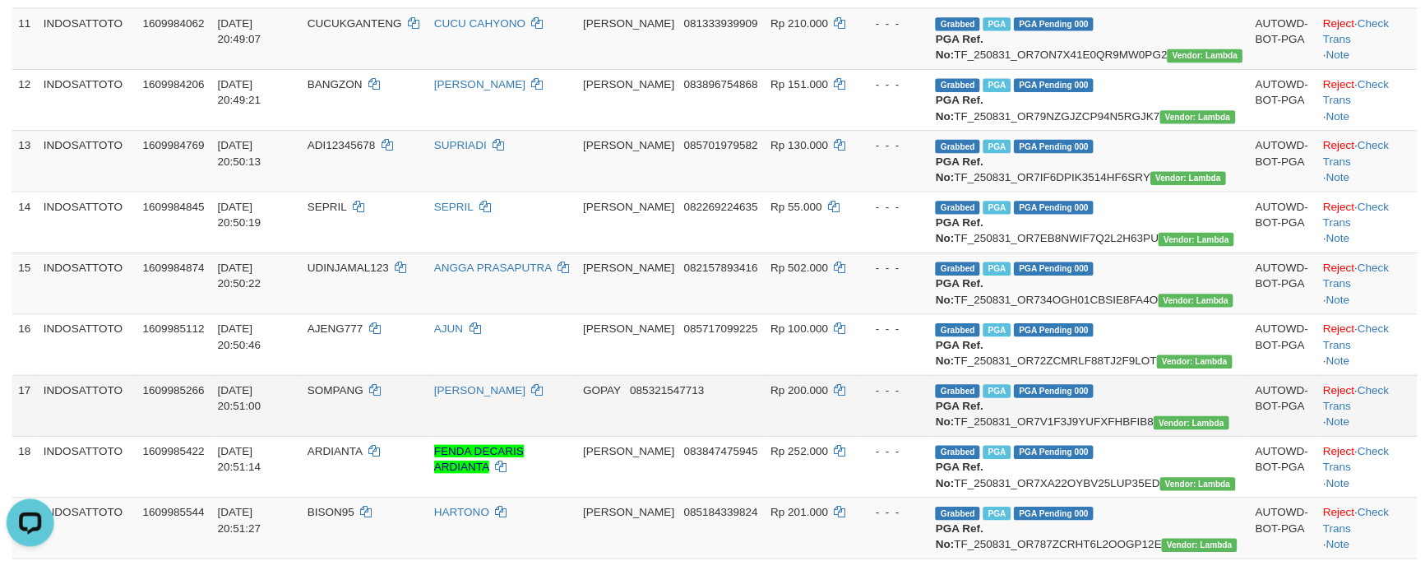
scroll to position [280, 0]
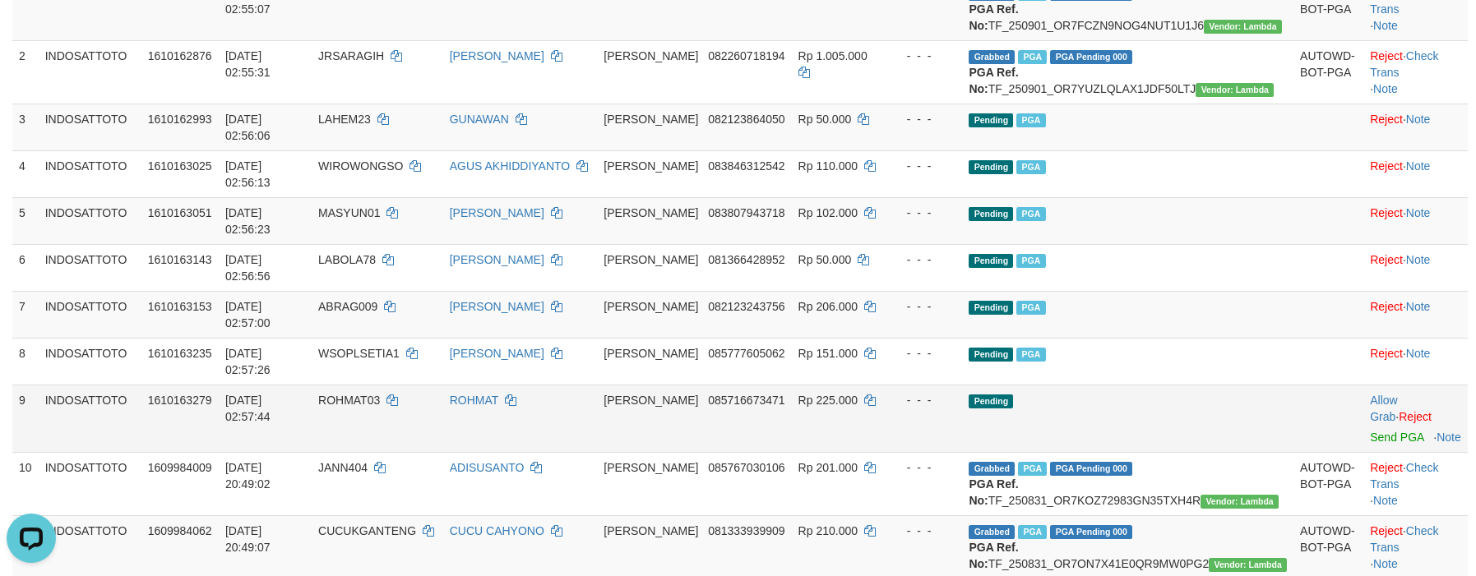
click at [1159, 385] on td "Pending" at bounding box center [1127, 418] width 331 height 67
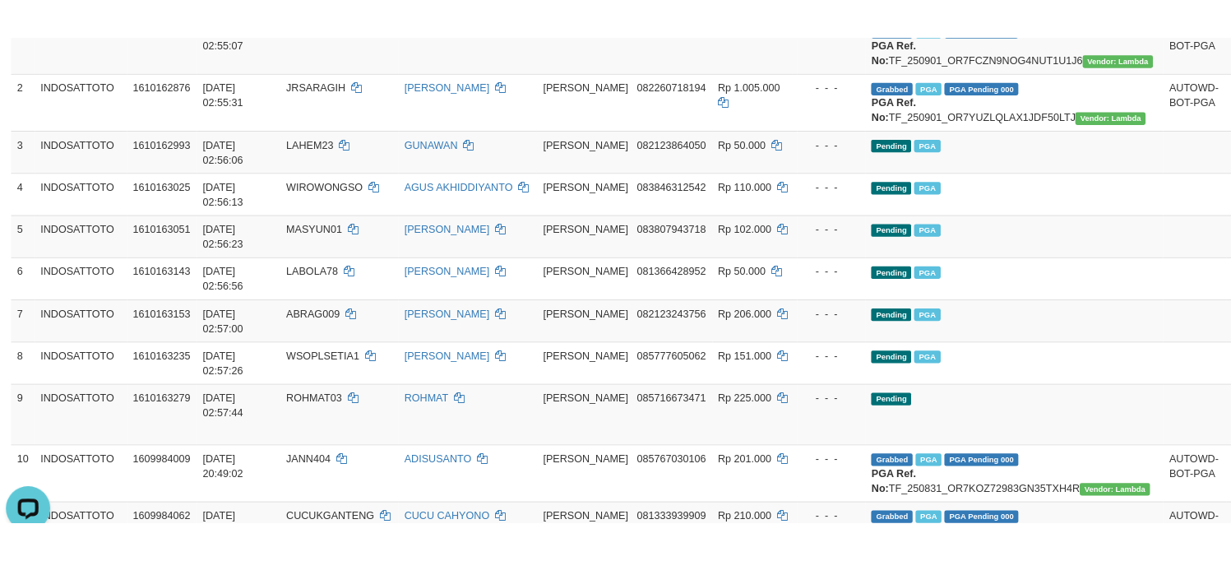
scroll to position [298, 0]
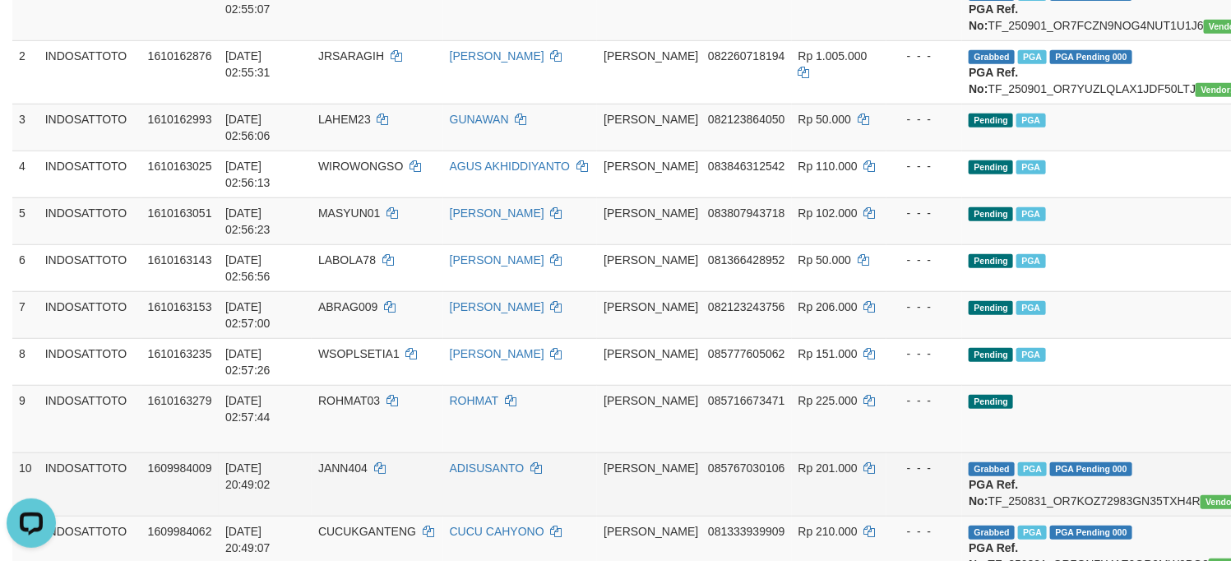
click at [719, 452] on td "DANA 085767030106" at bounding box center [694, 483] width 194 height 63
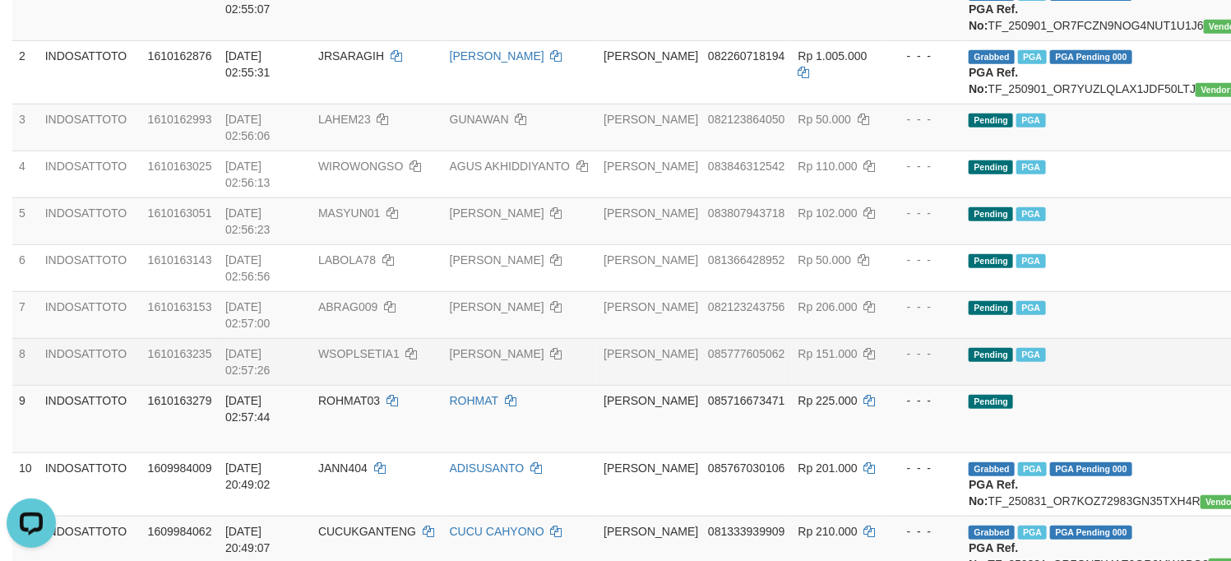
click at [947, 338] on td "- - -" at bounding box center [924, 361] width 76 height 47
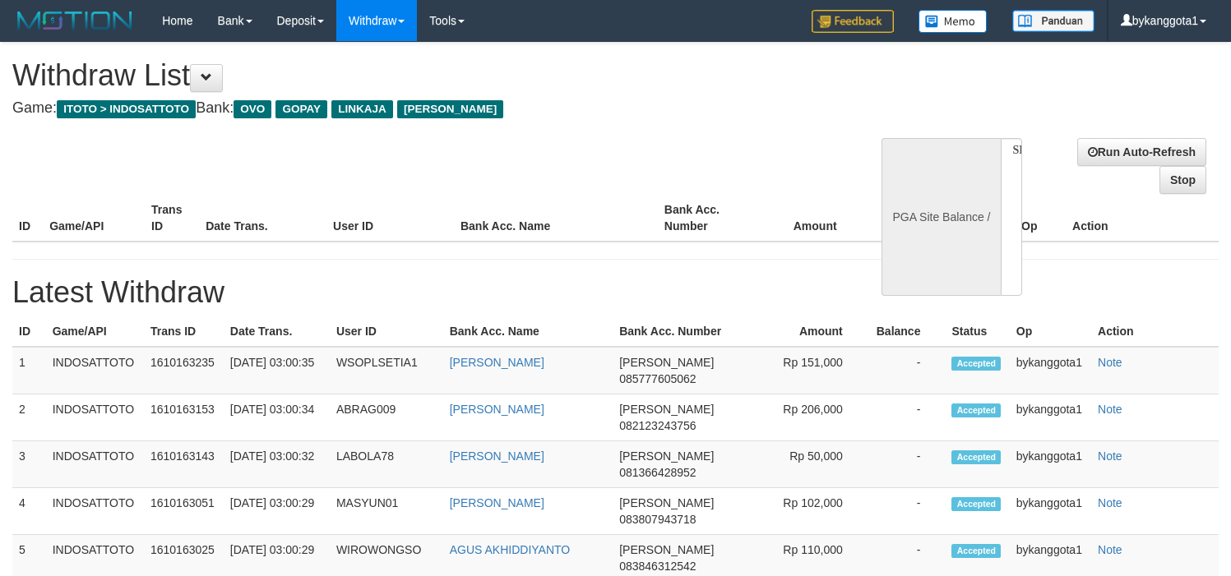
select select
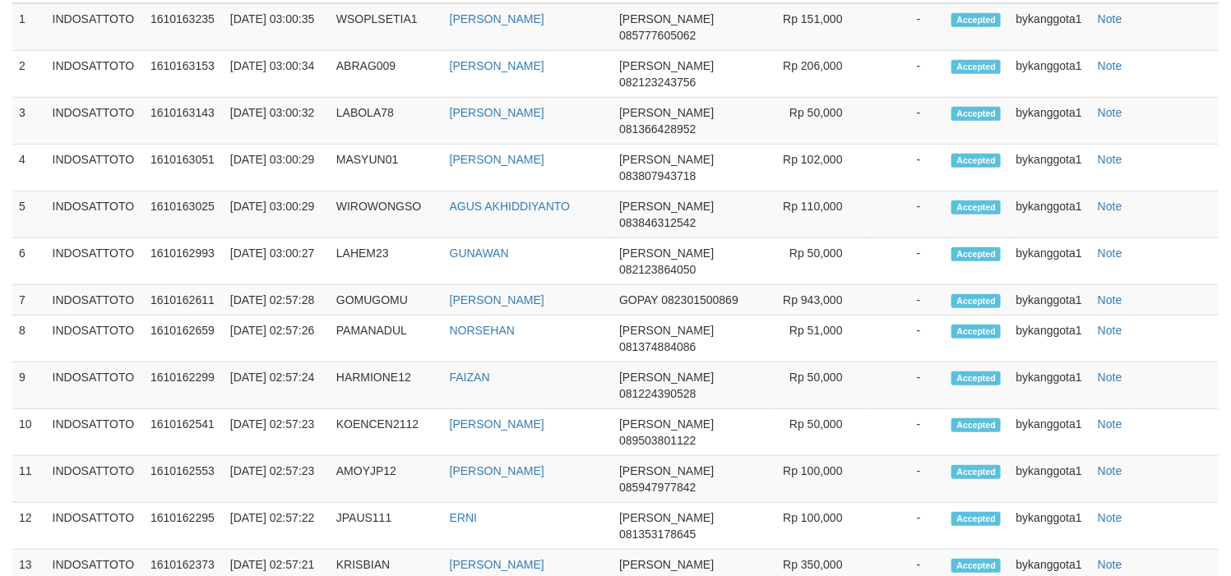
select select "**"
select select
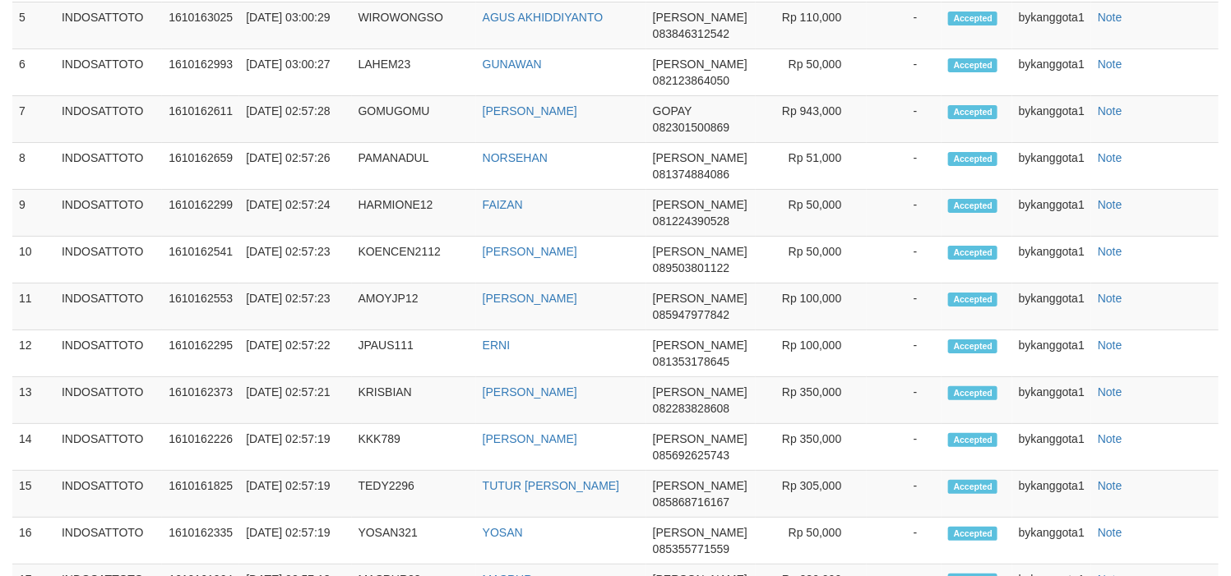
scroll to position [298, 0]
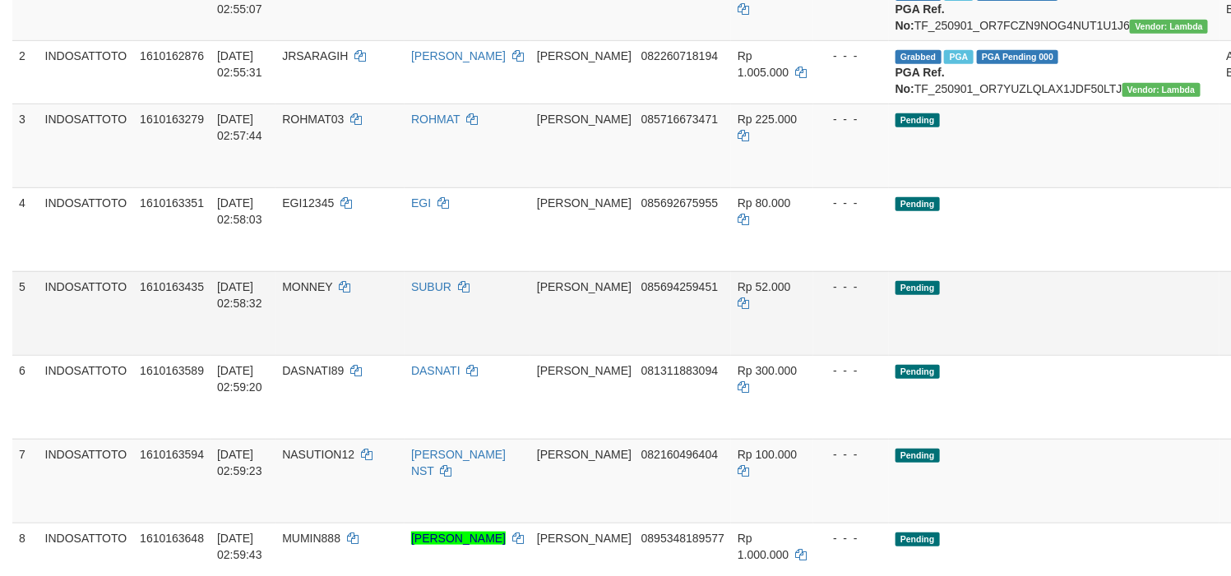
click at [983, 355] on td "Pending" at bounding box center [1054, 313] width 331 height 84
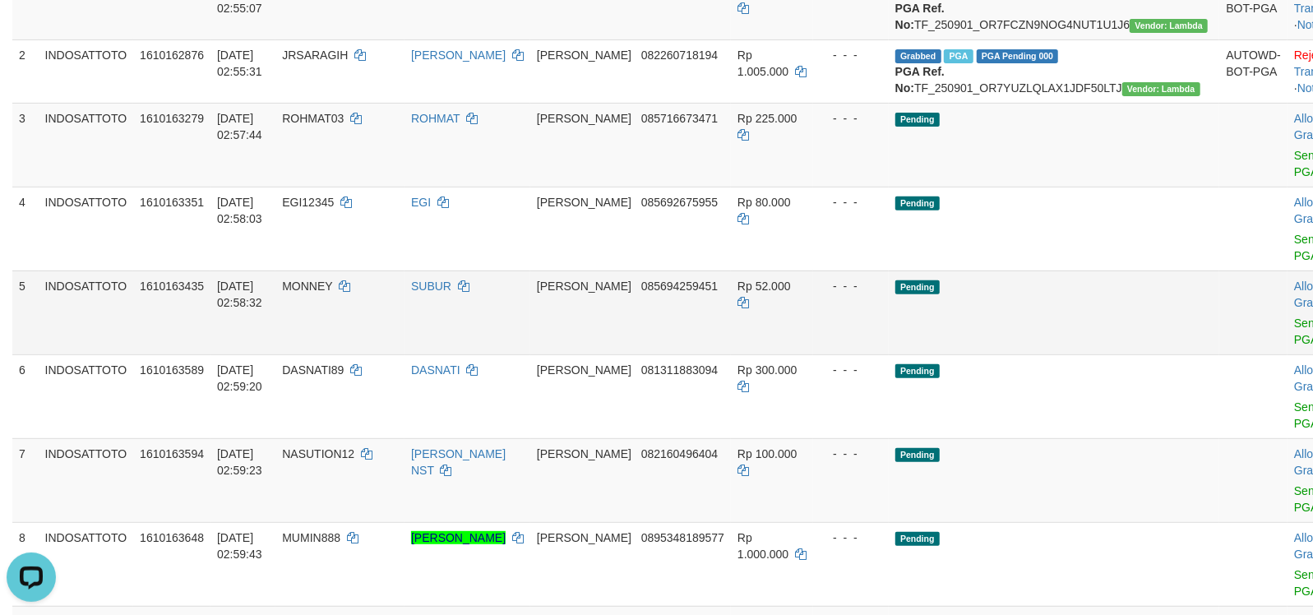
click at [968, 354] on td "Pending" at bounding box center [1054, 312] width 331 height 84
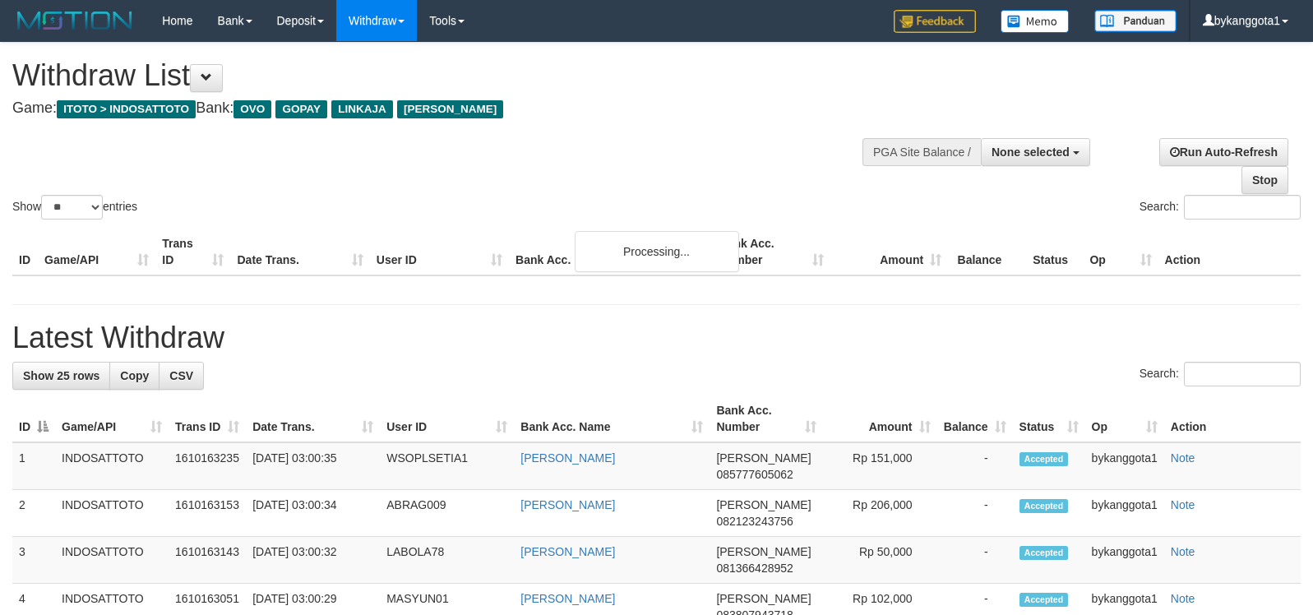
select select
select select "**"
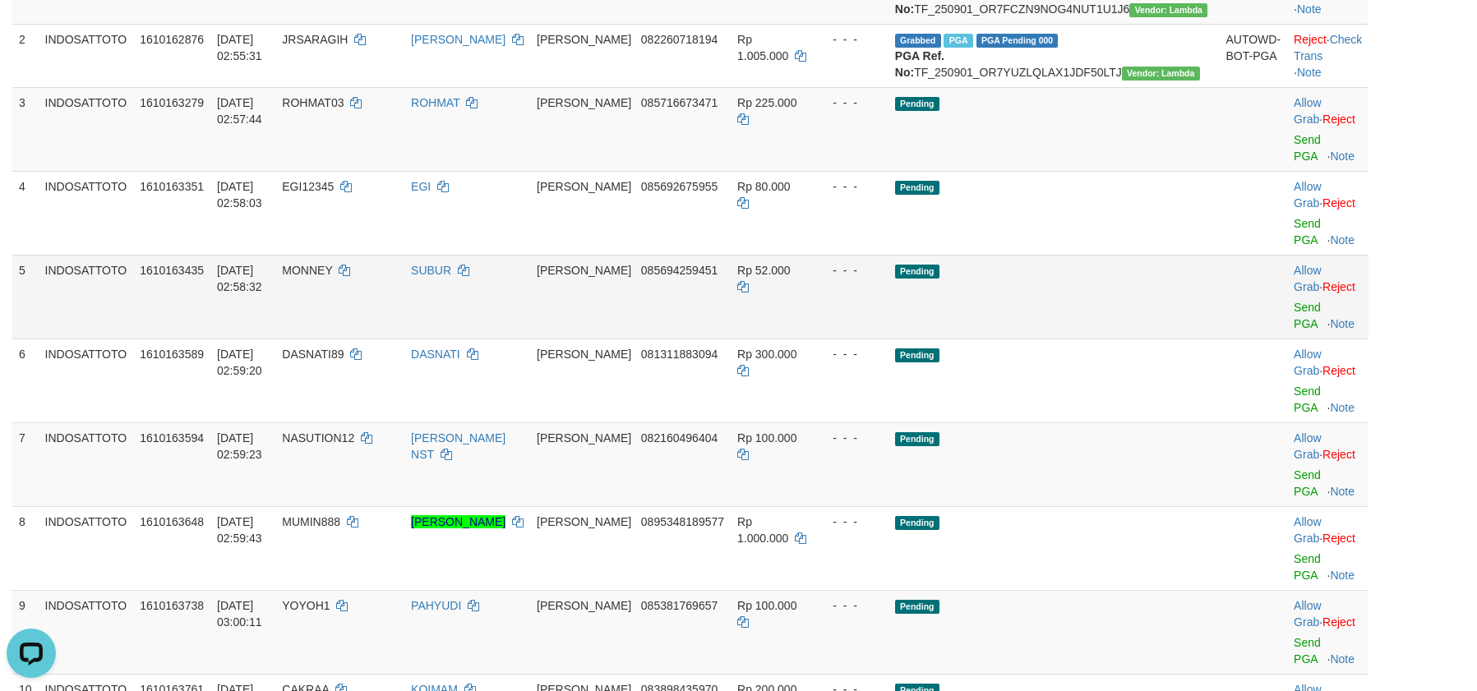
click at [1219, 403] on td at bounding box center [1253, 381] width 68 height 84
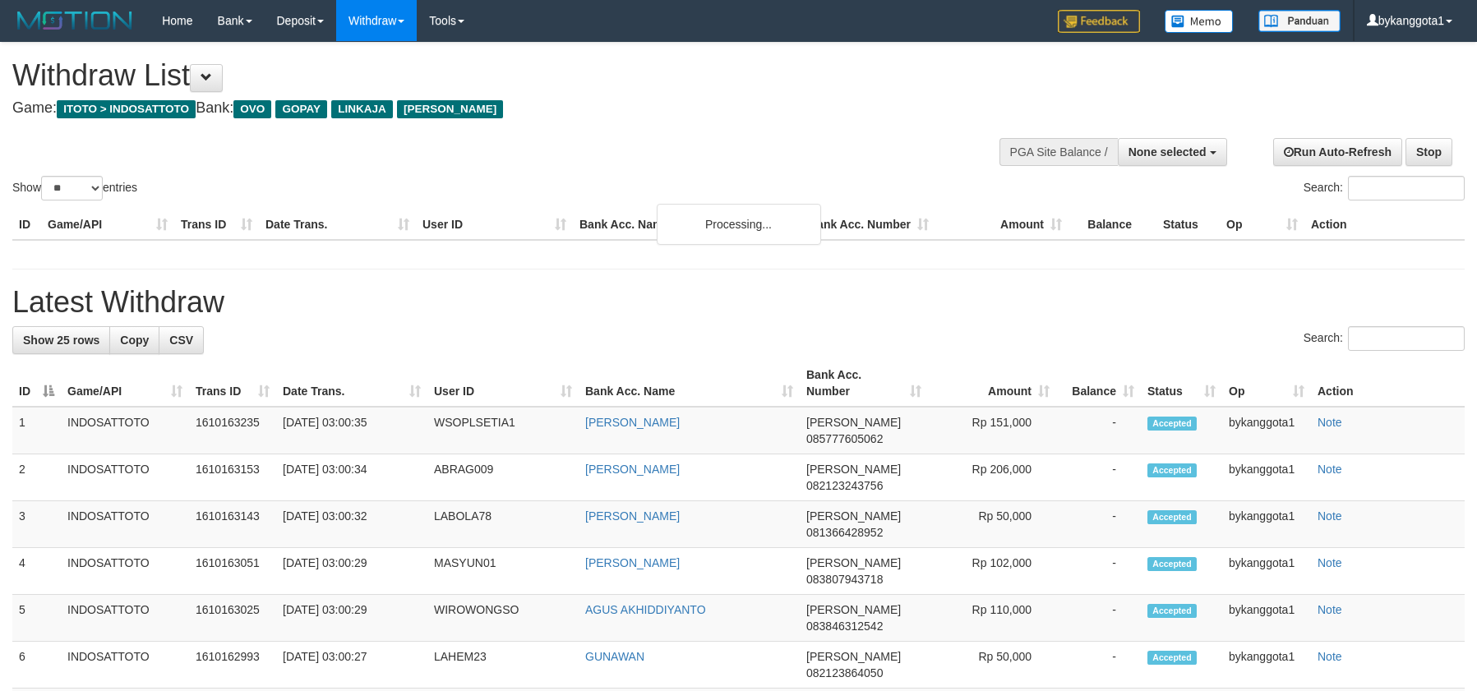
select select
select select "**"
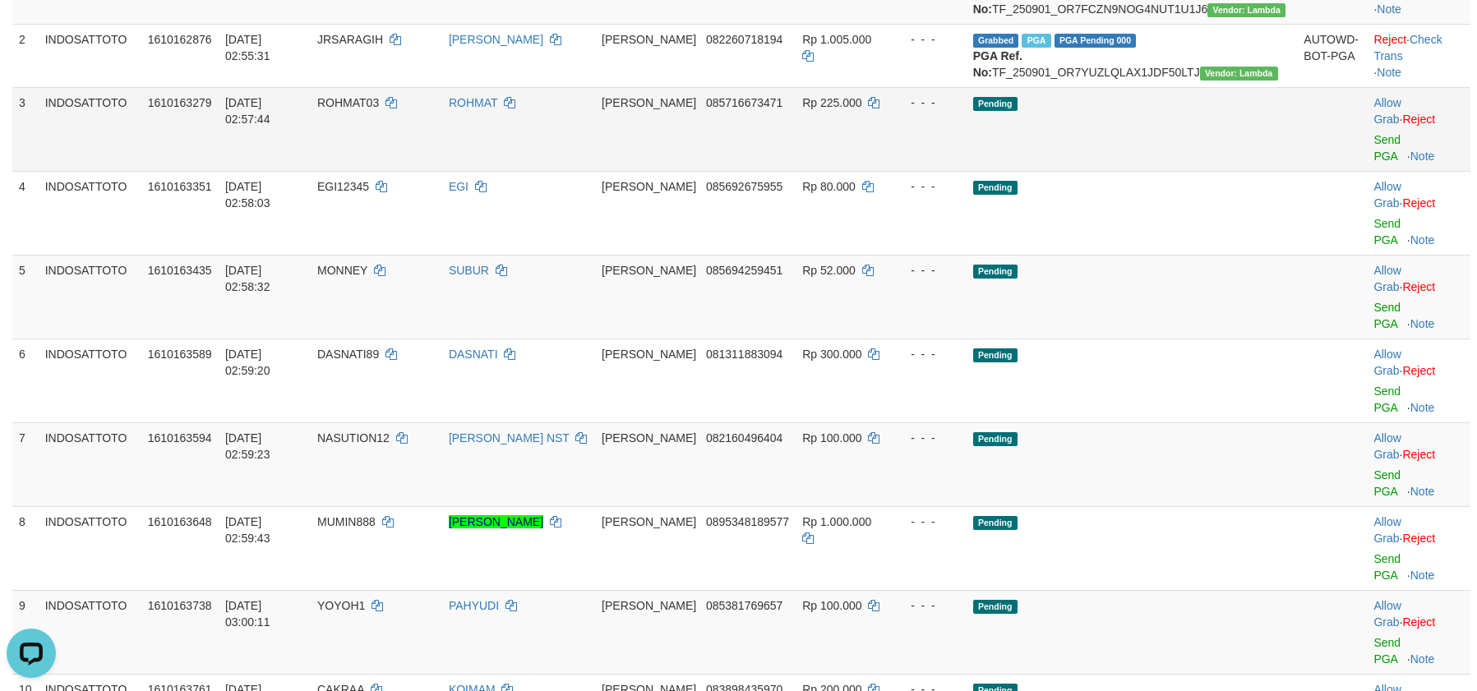
click at [1367, 146] on td "Allow Grab · Reject Send PGA · Note" at bounding box center [1419, 129] width 104 height 84
click at [1374, 141] on link "Send PGA" at bounding box center [1387, 148] width 27 height 30
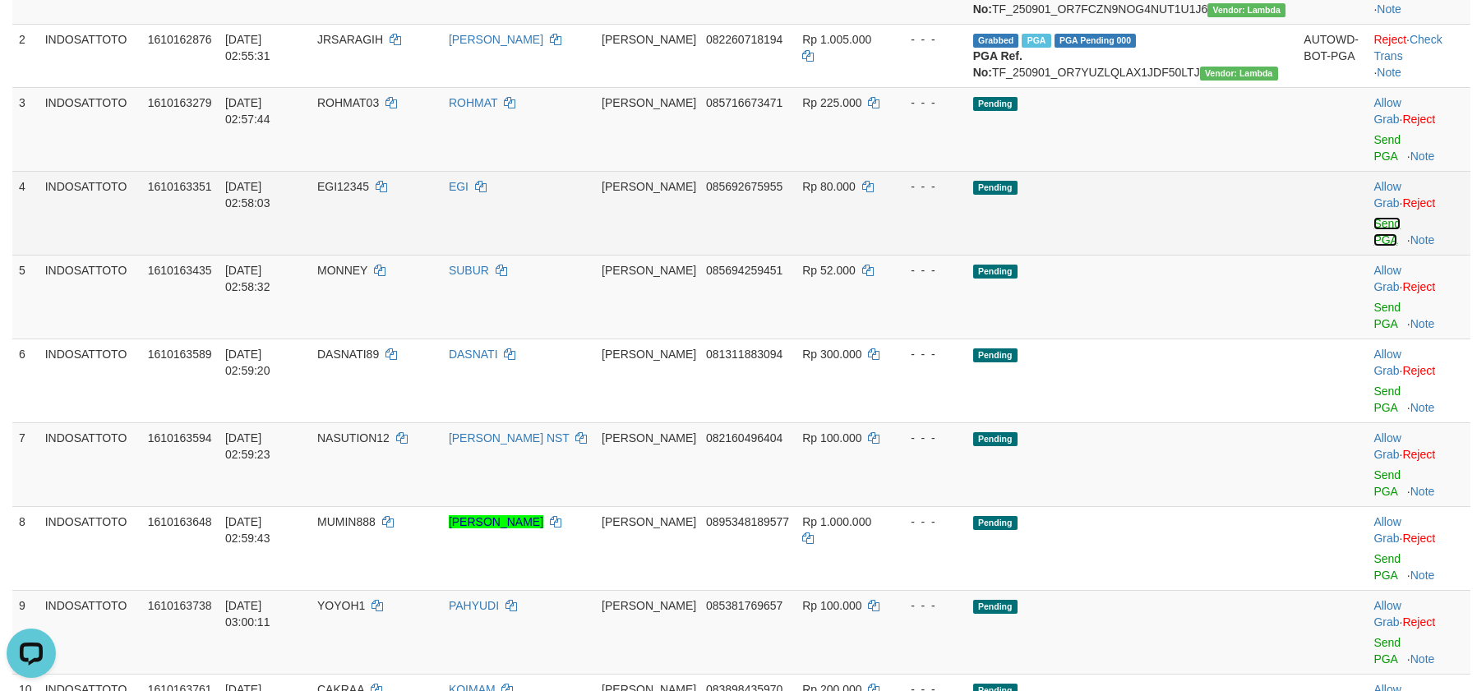
click at [1374, 217] on link "Send PGA" at bounding box center [1387, 232] width 27 height 30
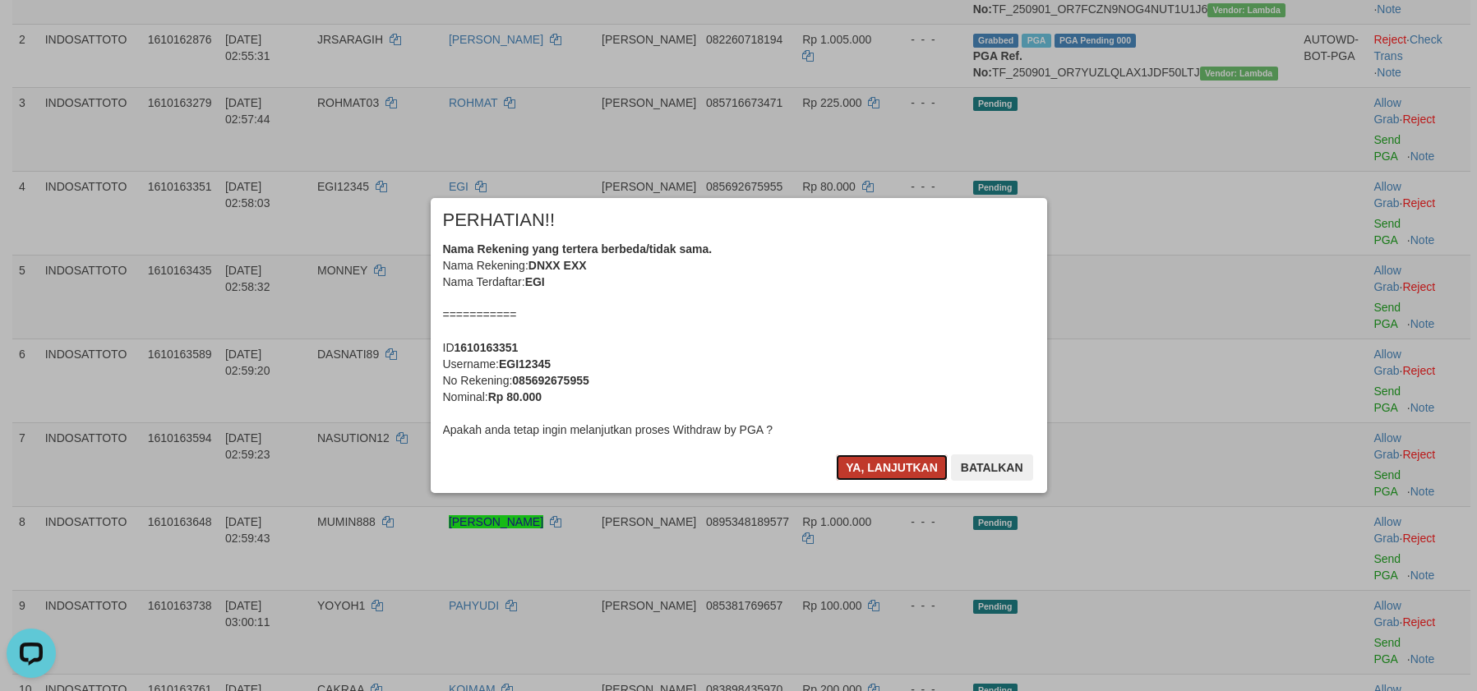
click at [866, 471] on button "Ya, lanjutkan" at bounding box center [892, 468] width 112 height 26
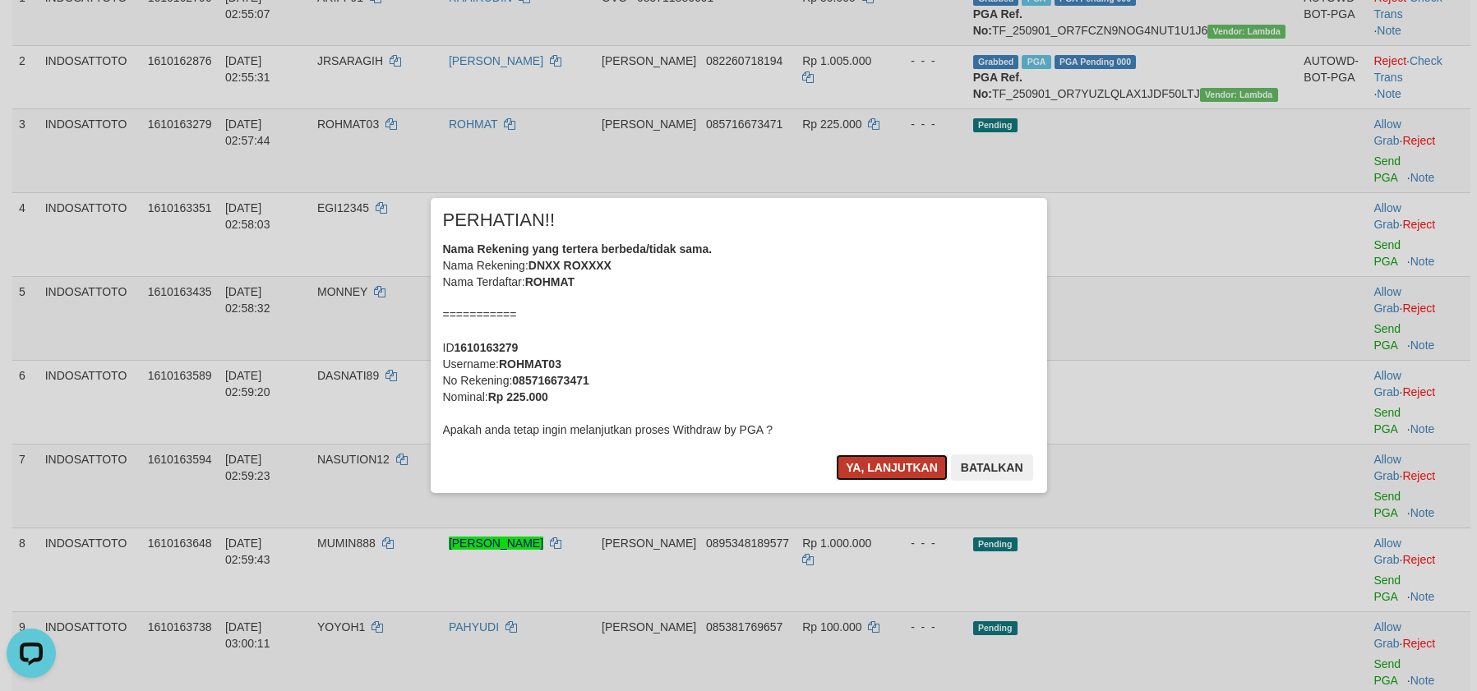
click at [876, 466] on button "Ya, lanjutkan" at bounding box center [892, 468] width 112 height 26
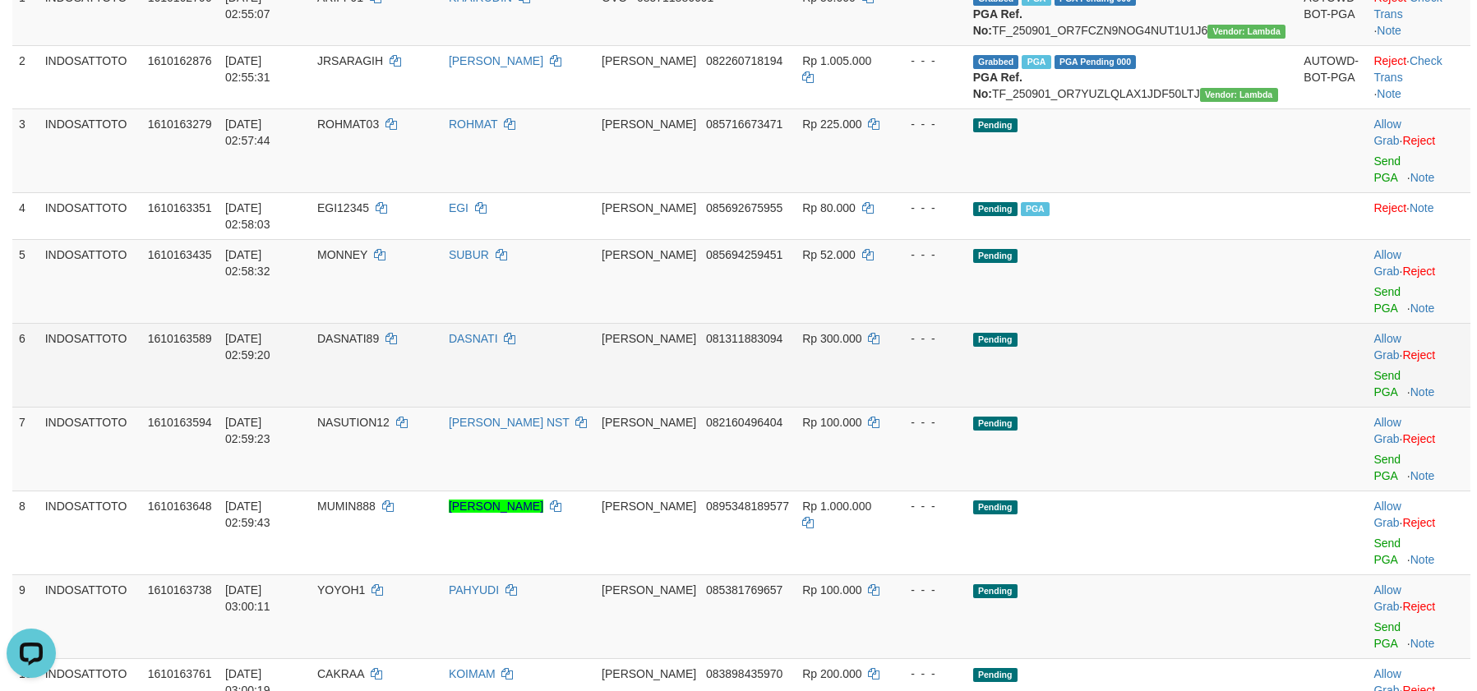
scroll to position [254, 0]
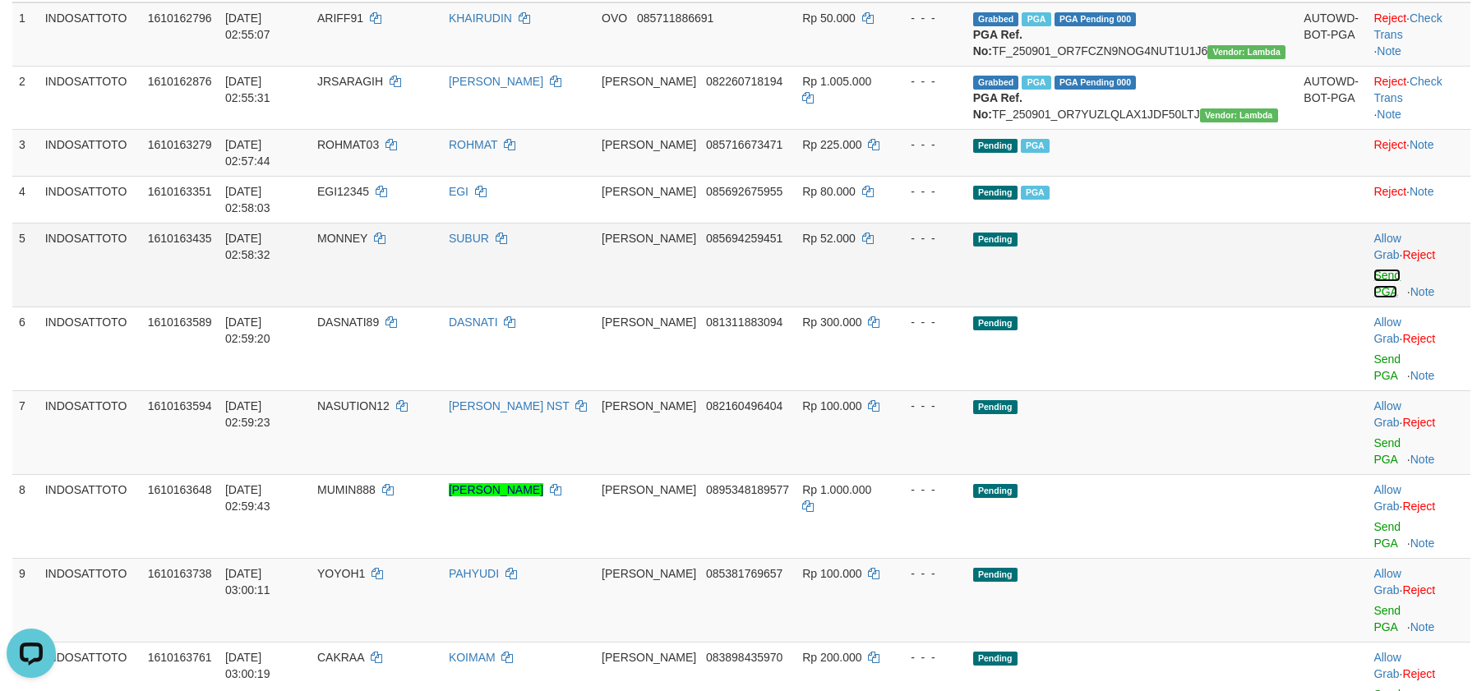
click at [1374, 269] on link "Send PGA" at bounding box center [1387, 284] width 27 height 30
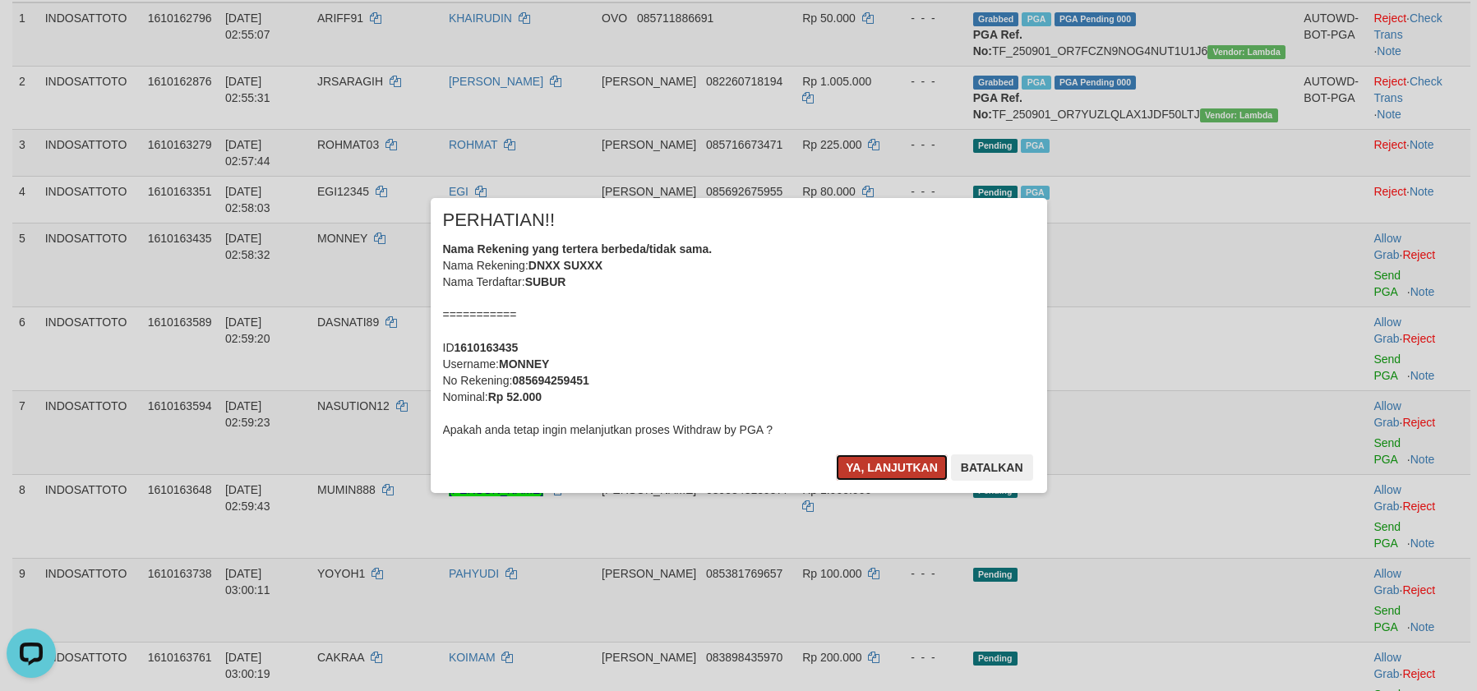
click at [866, 466] on button "Ya, lanjutkan" at bounding box center [892, 468] width 112 height 26
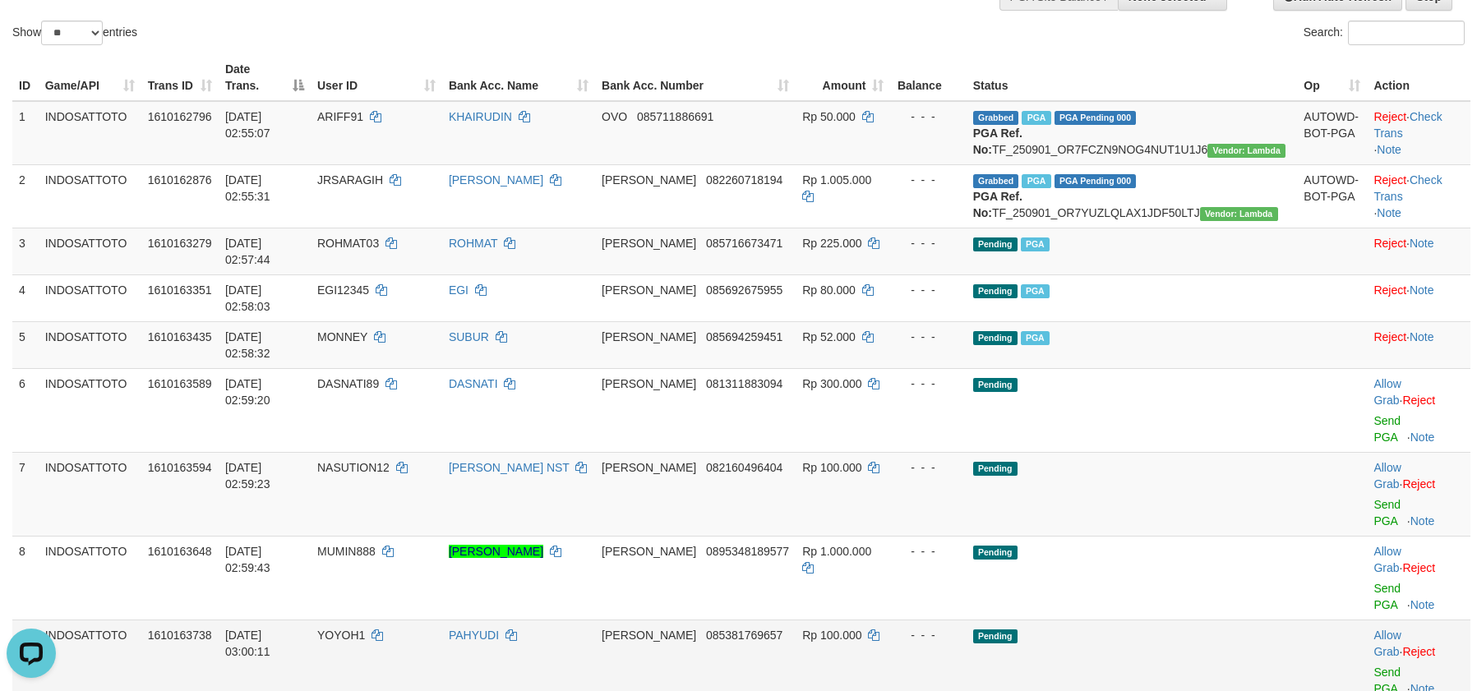
scroll to position [0, 0]
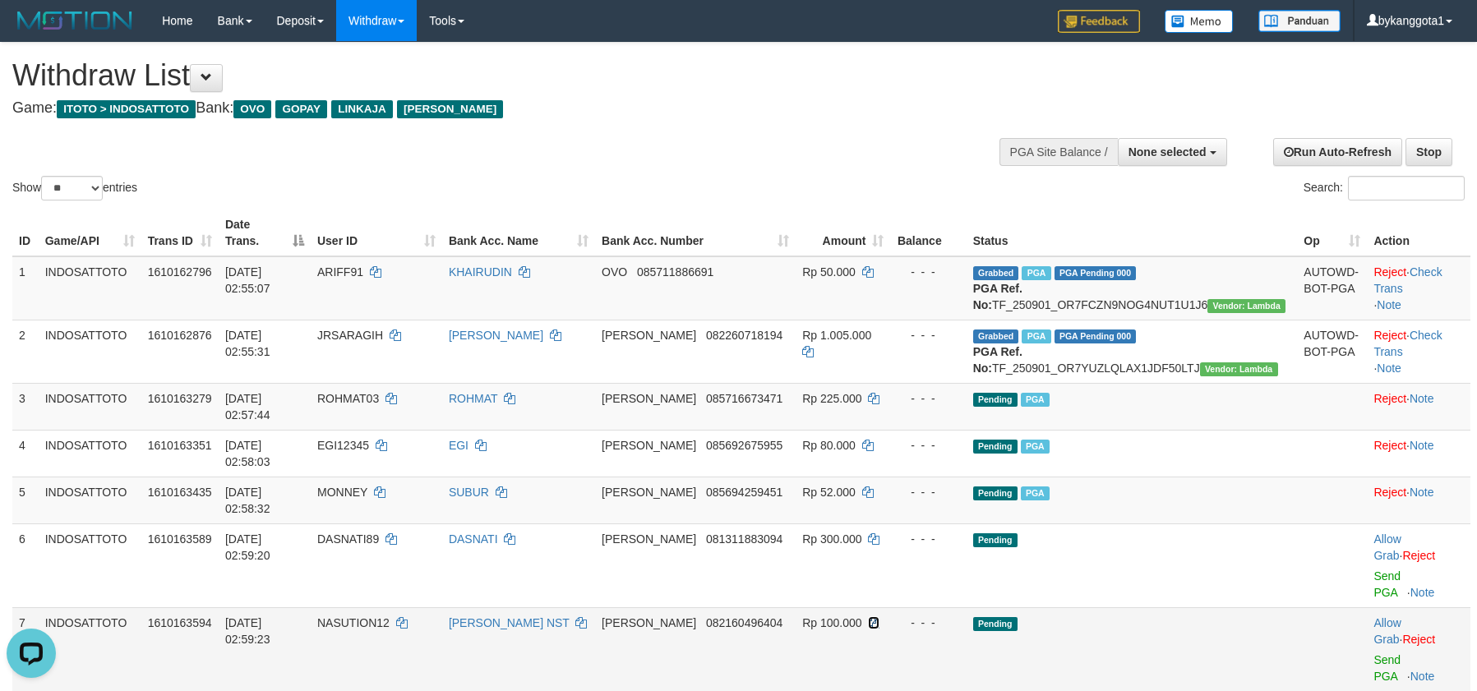
click at [880, 617] on icon at bounding box center [874, 623] width 12 height 12
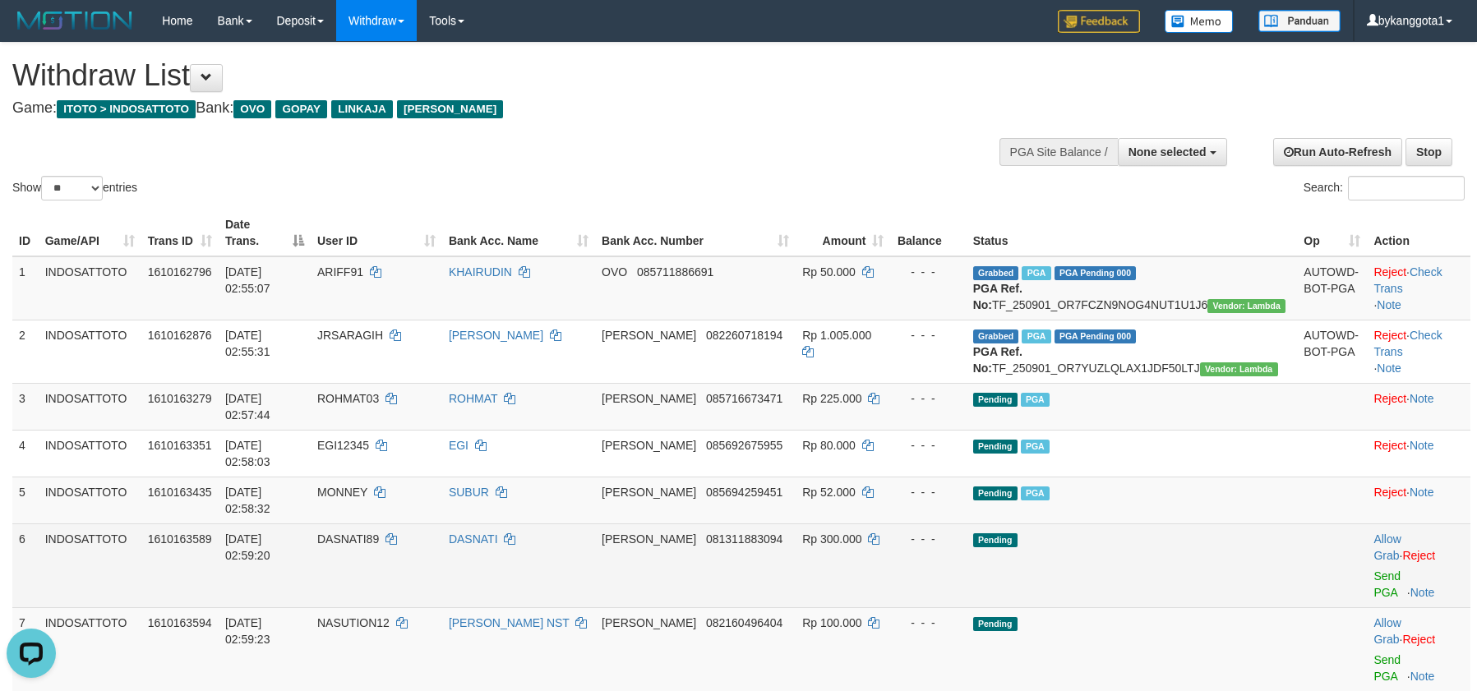
click at [1249, 524] on td "Pending" at bounding box center [1132, 566] width 331 height 84
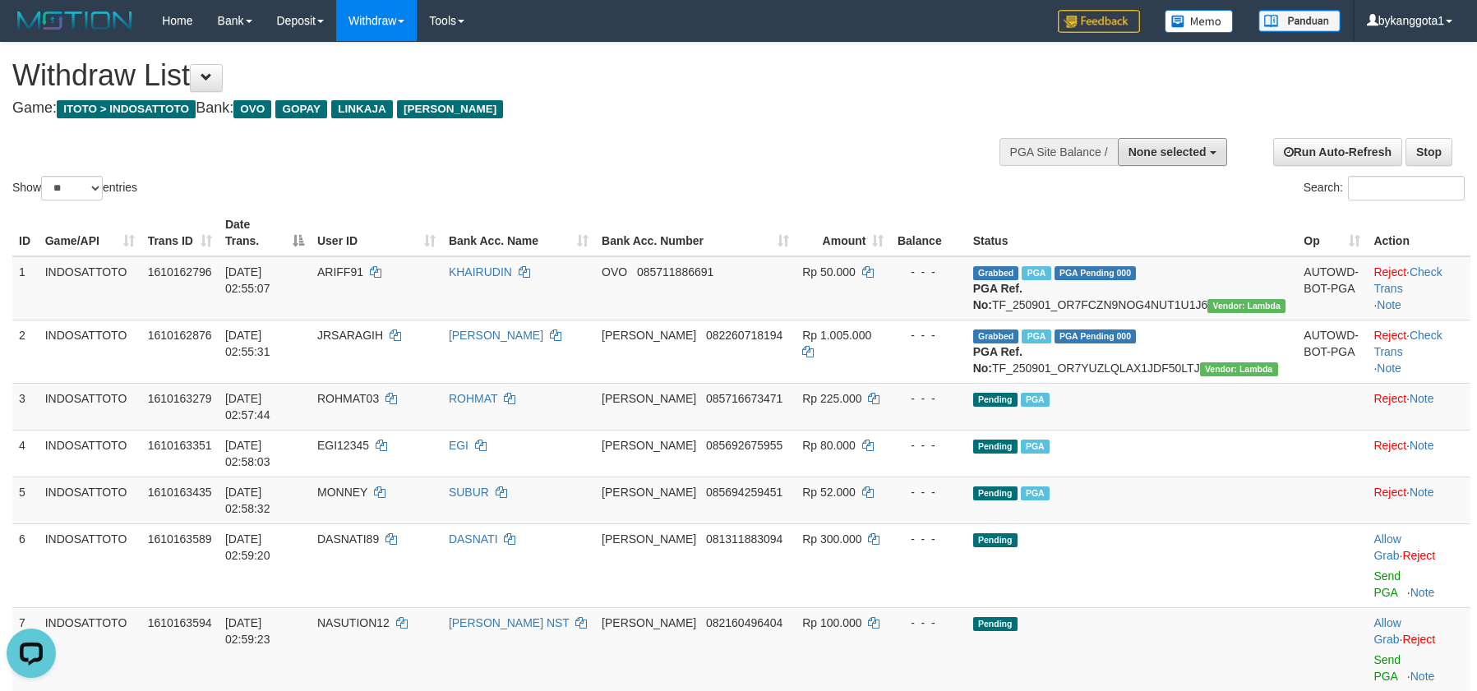
drag, startPoint x: 1157, startPoint y: 155, endPoint x: 1157, endPoint y: 201, distance: 45.2
click at [1157, 164] on button "None selected" at bounding box center [1172, 152] width 109 height 28
click at [1149, 232] on label "[ITOTO] INDOSATTOTO" at bounding box center [1139, 234] width 176 height 21
select select "****"
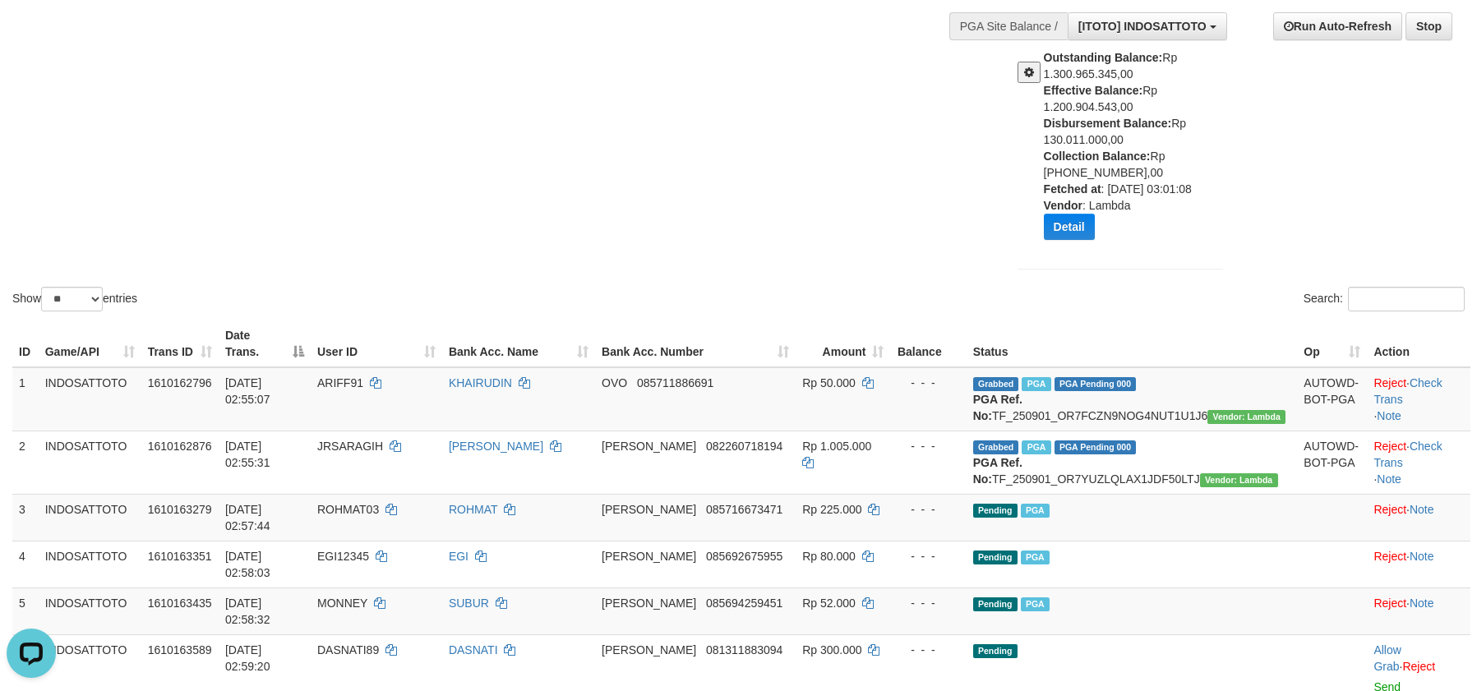
scroll to position [247, 0]
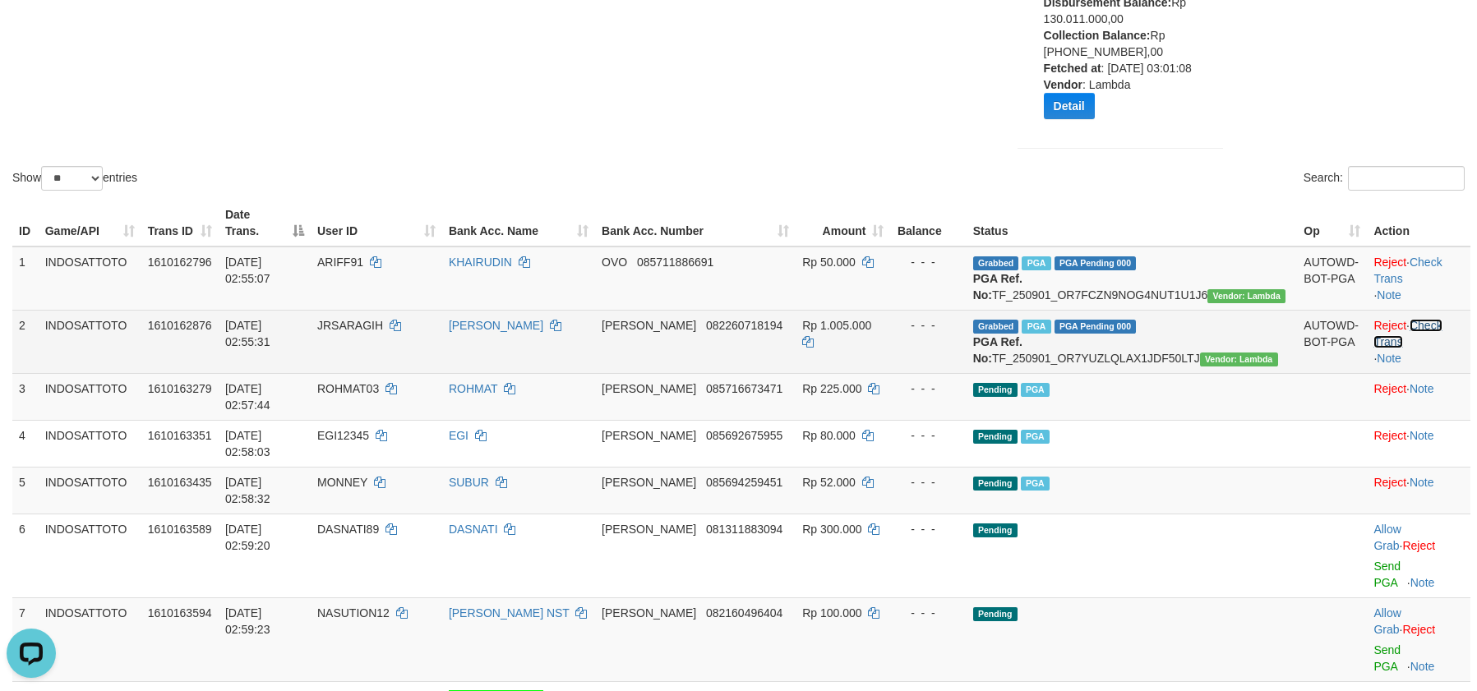
click at [1407, 321] on link "Check Trans" at bounding box center [1408, 334] width 68 height 30
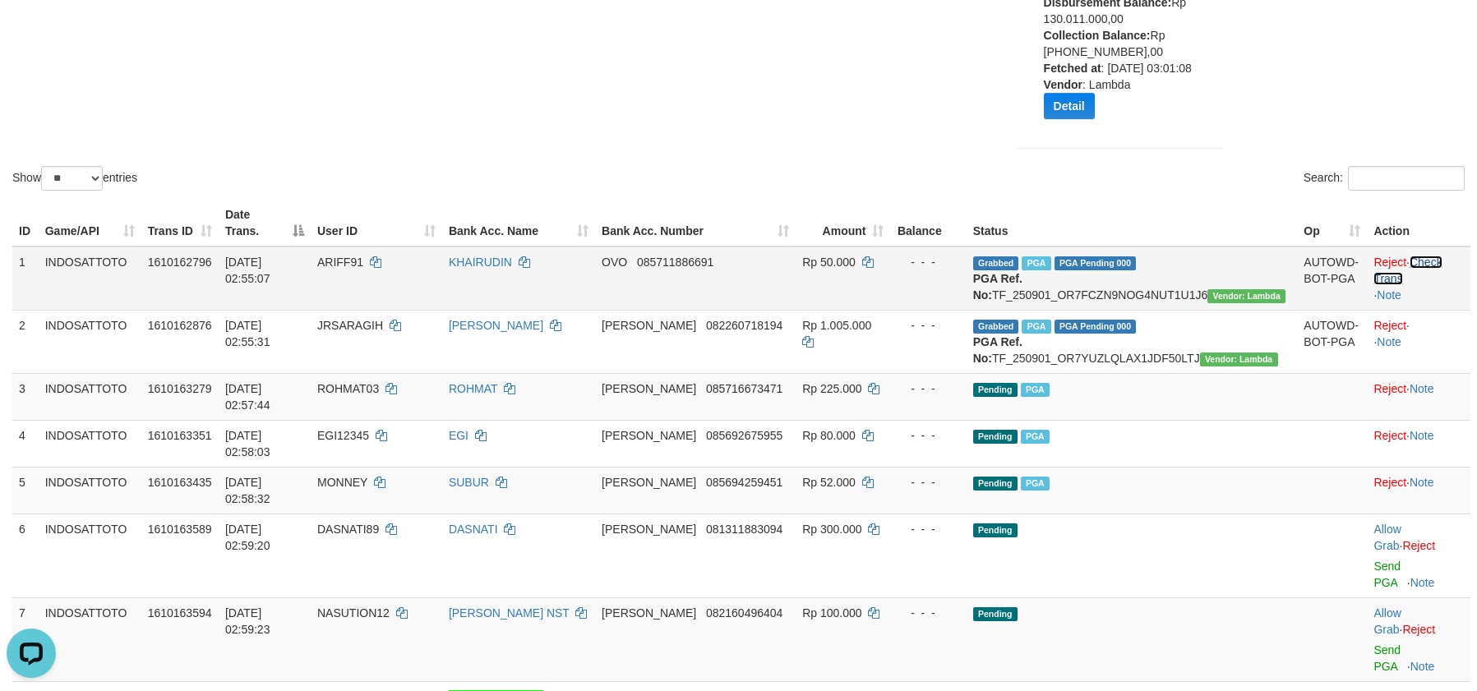
click at [1409, 256] on link "Check Trans" at bounding box center [1408, 271] width 68 height 30
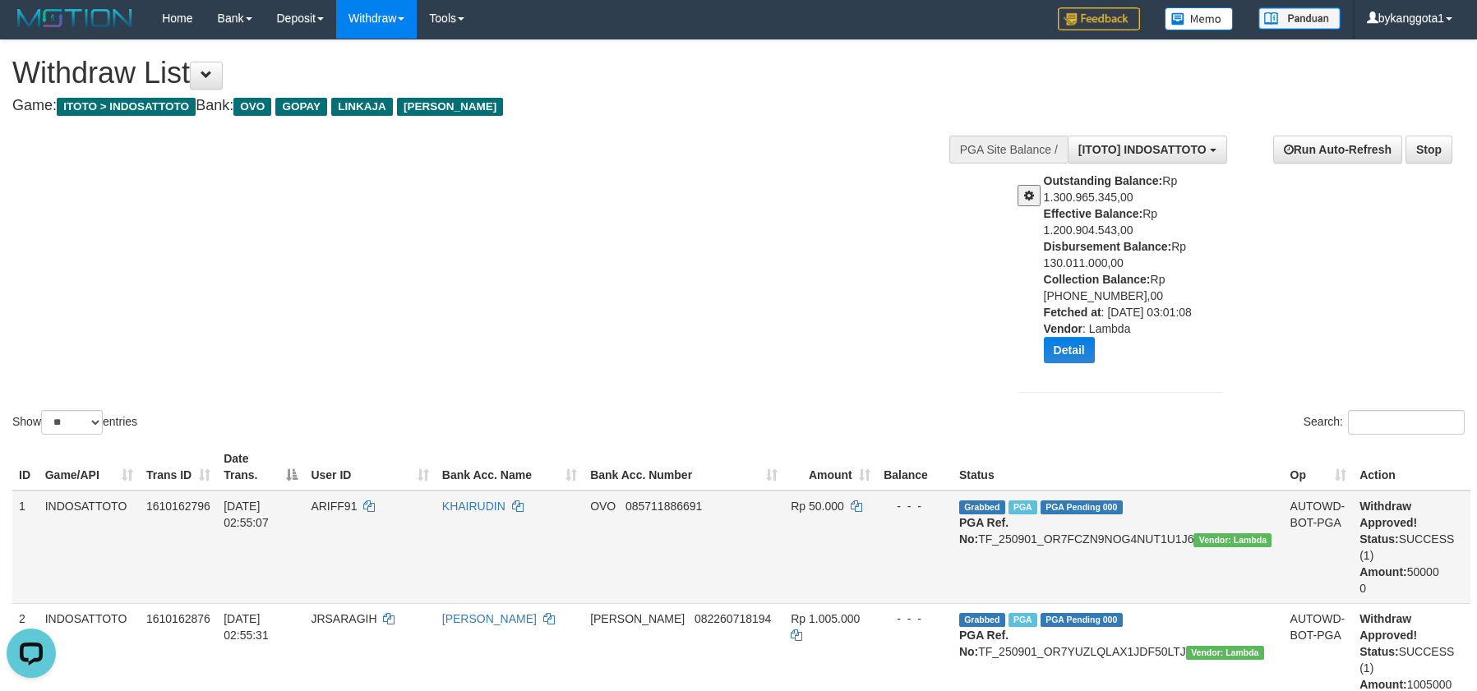
scroll to position [0, 0]
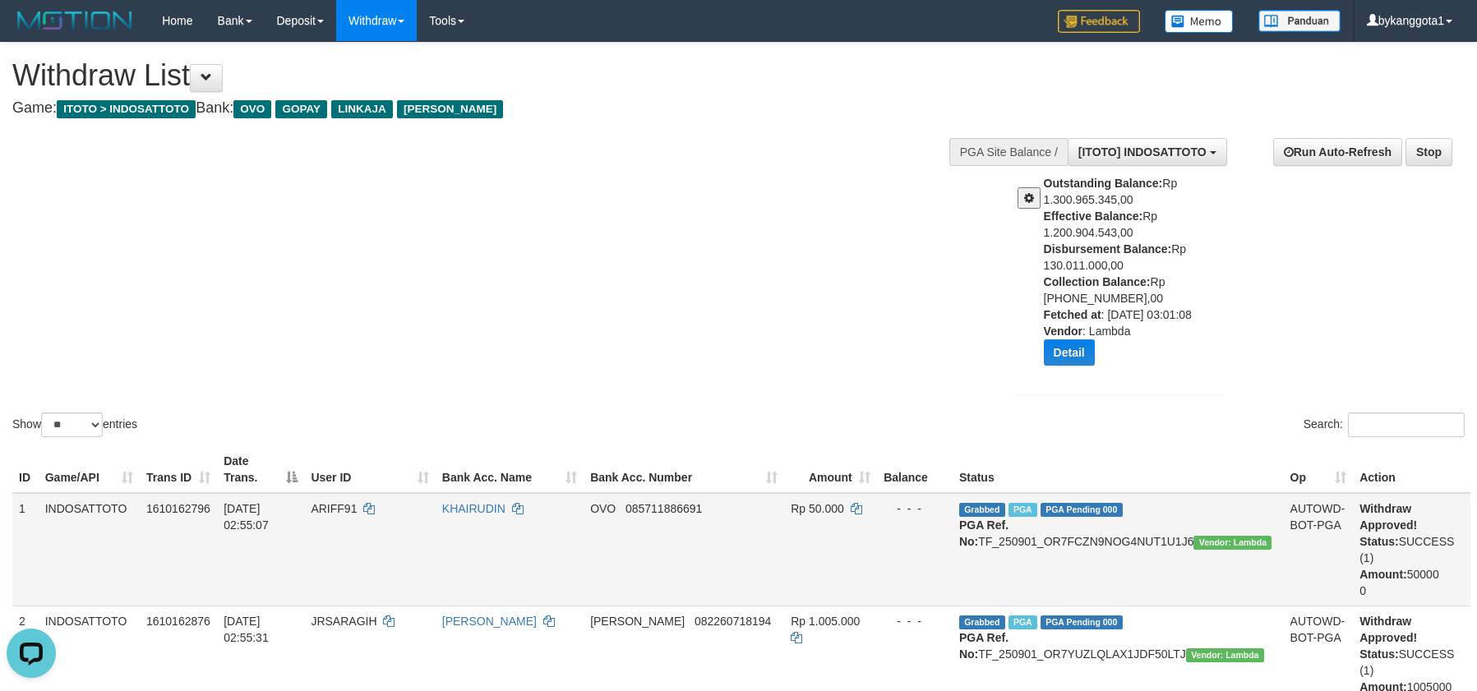
drag, startPoint x: 1042, startPoint y: 245, endPoint x: 1187, endPoint y: 264, distance: 146.7
click at [1187, 264] on div "Outstanding Balance: Rp 1.300.965.345,00 Effective Balance: Rp 1.200.904.543,00…" at bounding box center [1119, 276] width 229 height 203
copy div "Disbursement Balance: Rp 130.011.000,00"
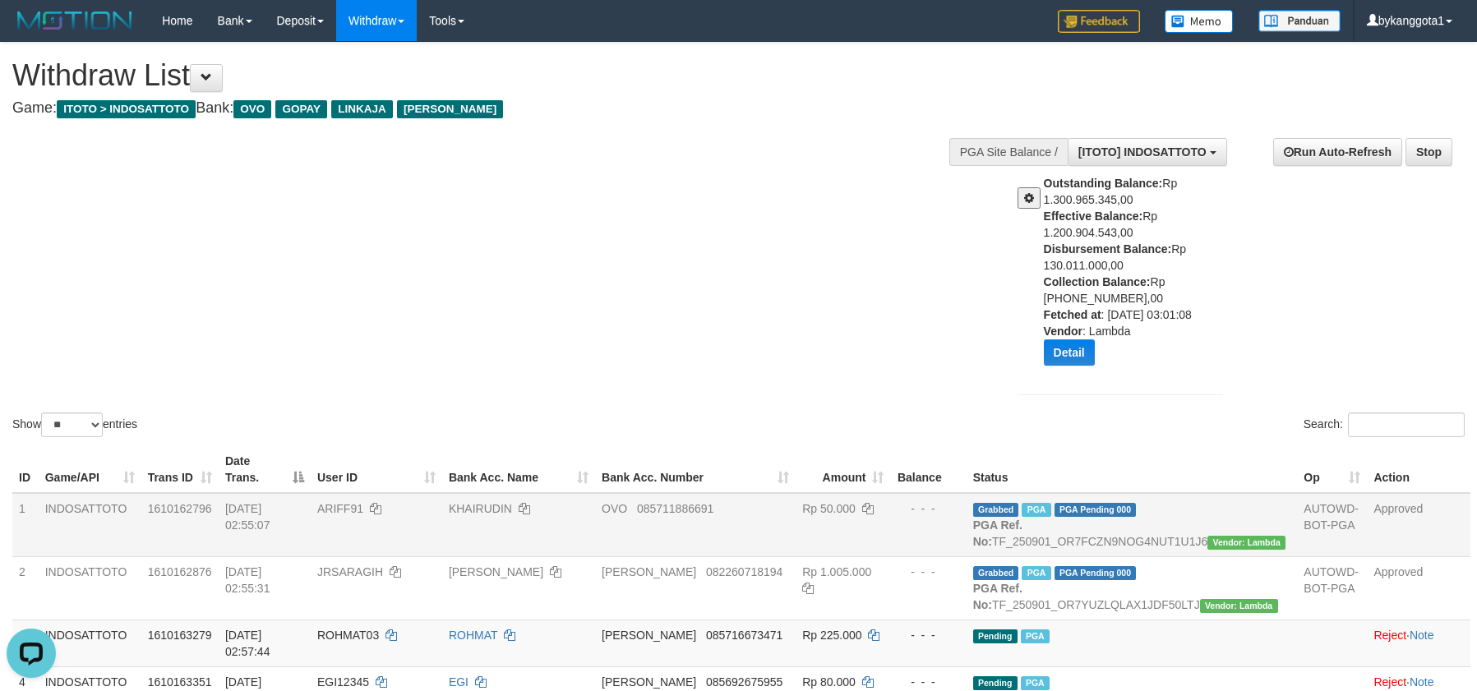
click at [1319, 353] on div "**********" at bounding box center [1235, 269] width 484 height 286
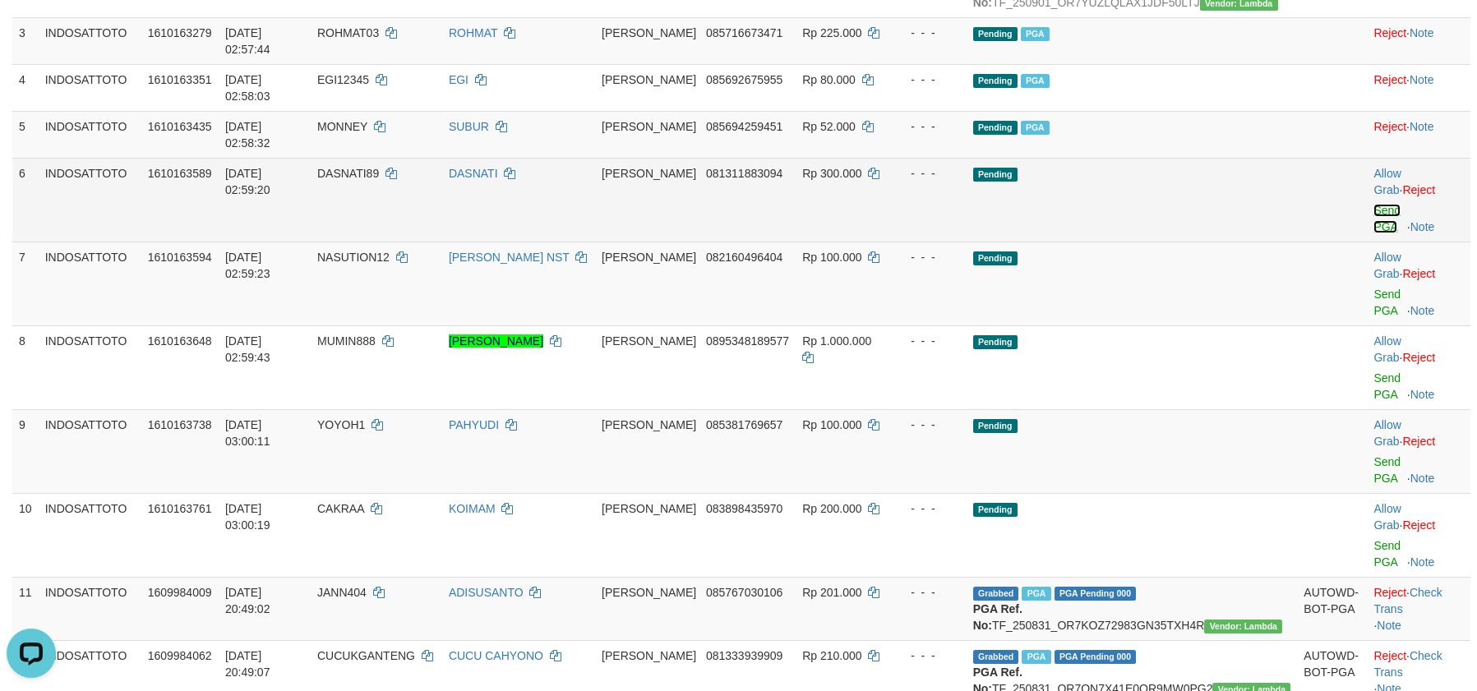
click at [1382, 204] on link "Send PGA" at bounding box center [1387, 219] width 27 height 30
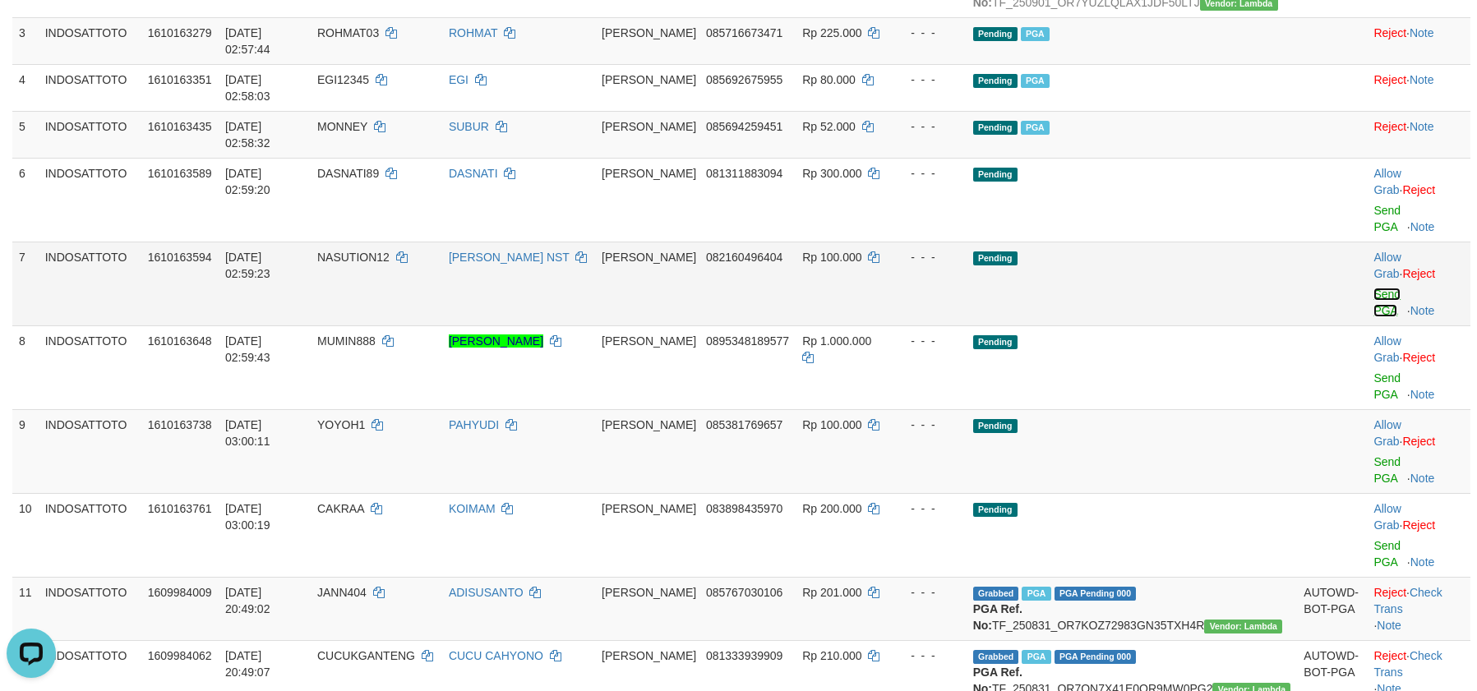
click at [1379, 288] on link "Send PGA" at bounding box center [1387, 303] width 27 height 30
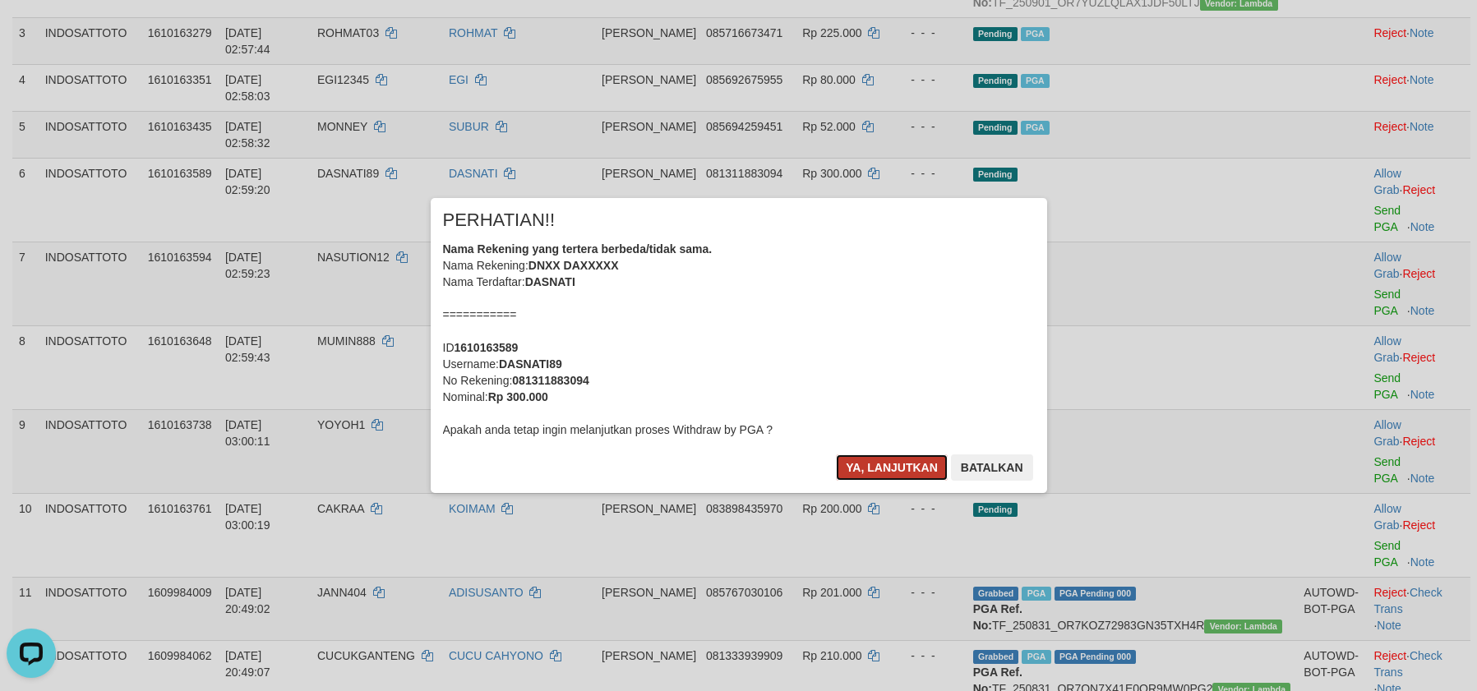
click at [847, 464] on button "Ya, lanjutkan" at bounding box center [892, 468] width 112 height 26
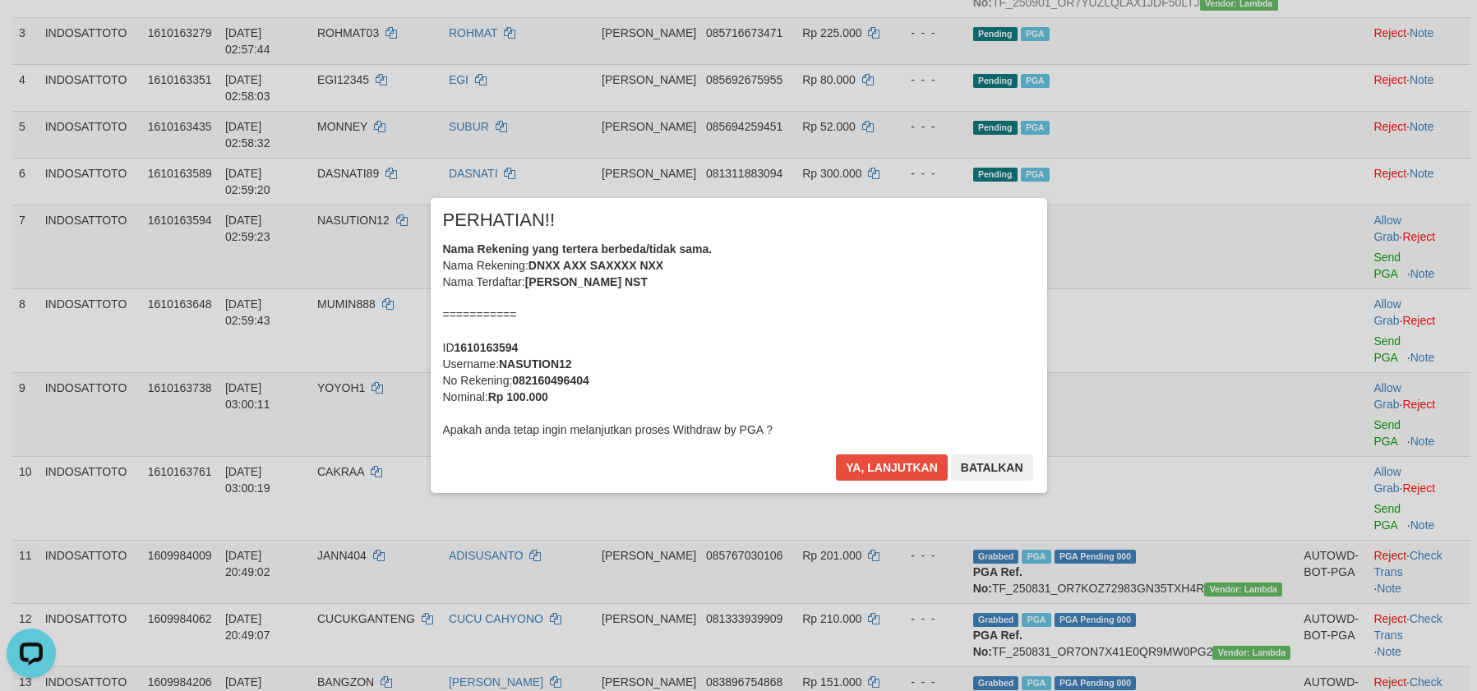
scroll to position [582, 0]
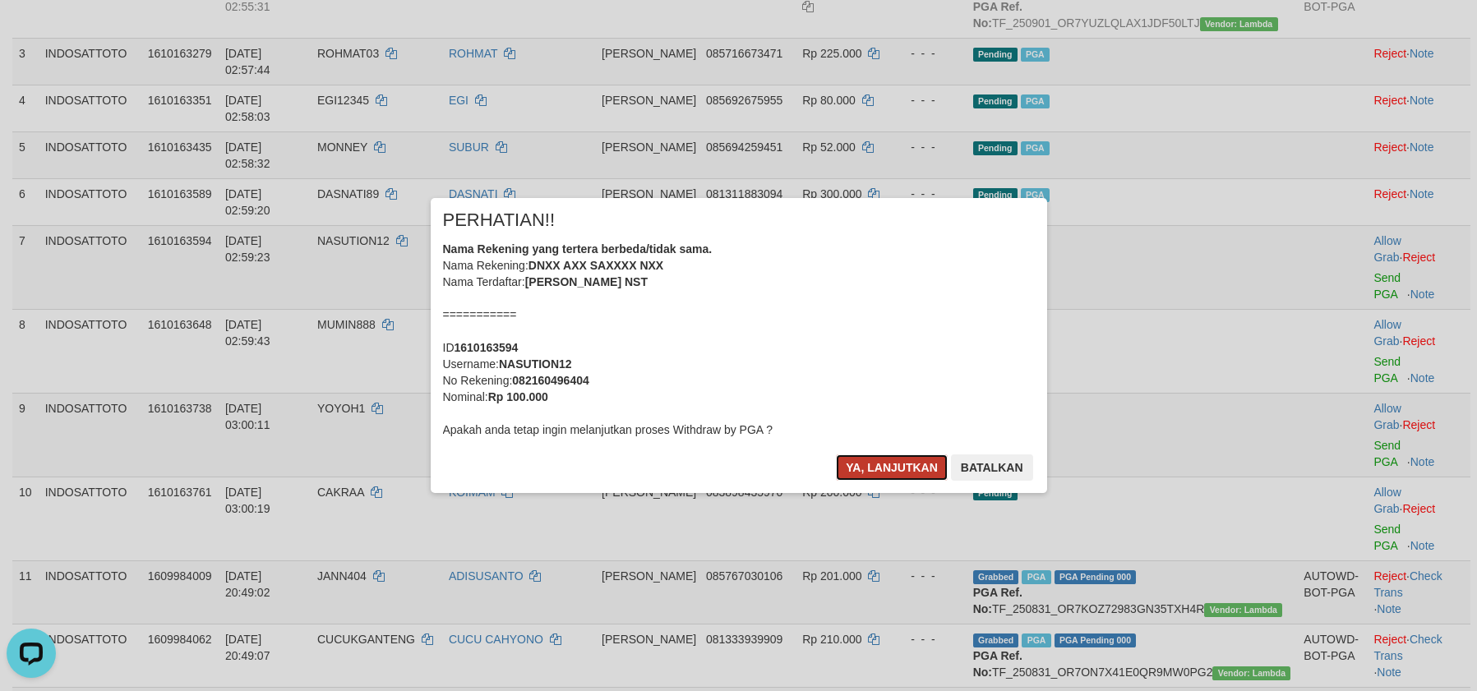
click at [881, 466] on button "Ya, lanjutkan" at bounding box center [892, 468] width 112 height 26
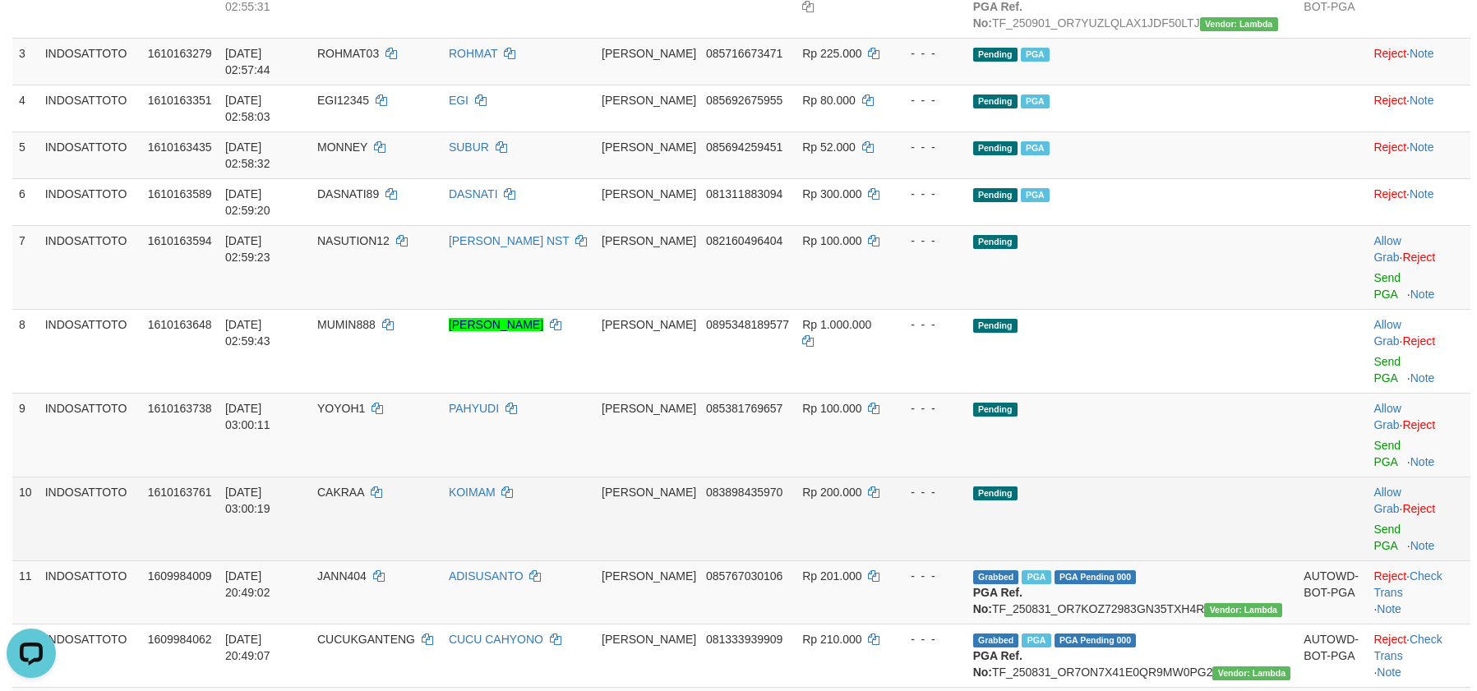
scroll to position [562, 0]
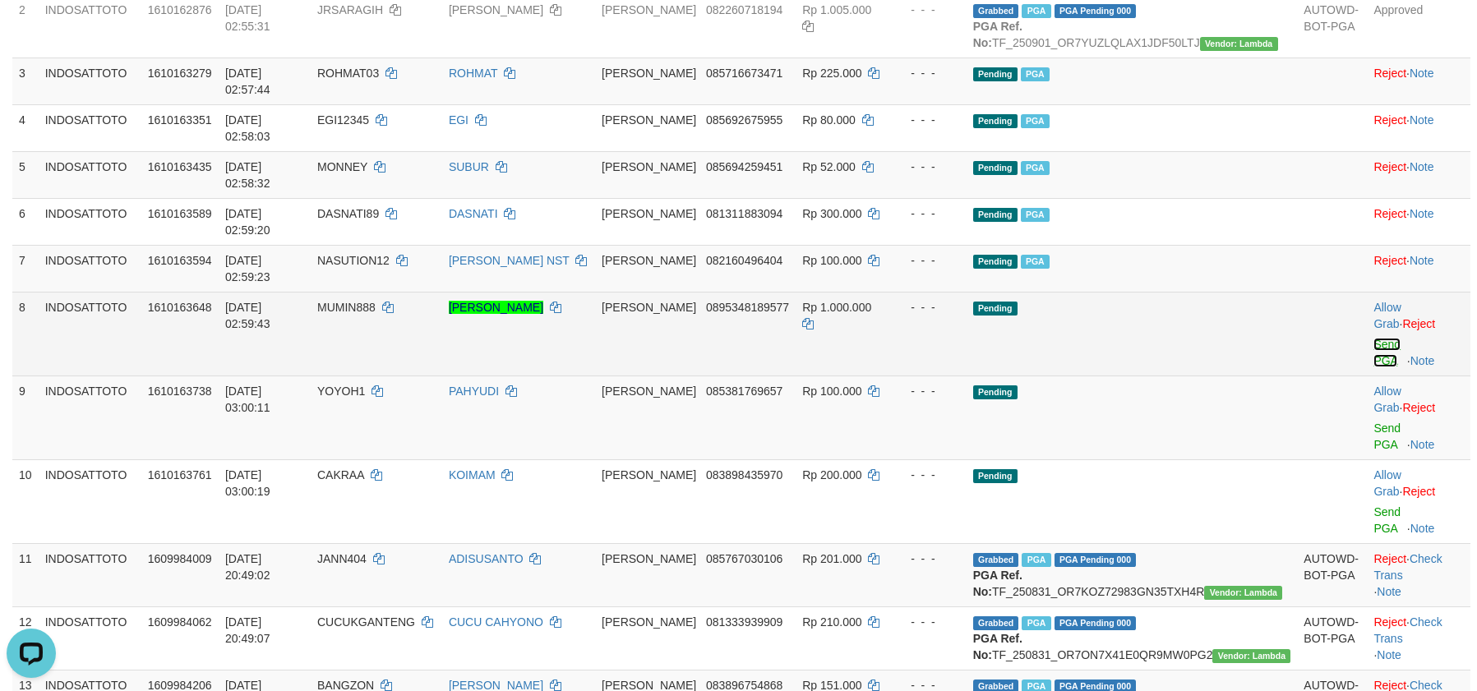
click at [1374, 338] on link "Send PGA" at bounding box center [1387, 353] width 27 height 30
click at [1374, 422] on link "Send PGA" at bounding box center [1387, 437] width 27 height 30
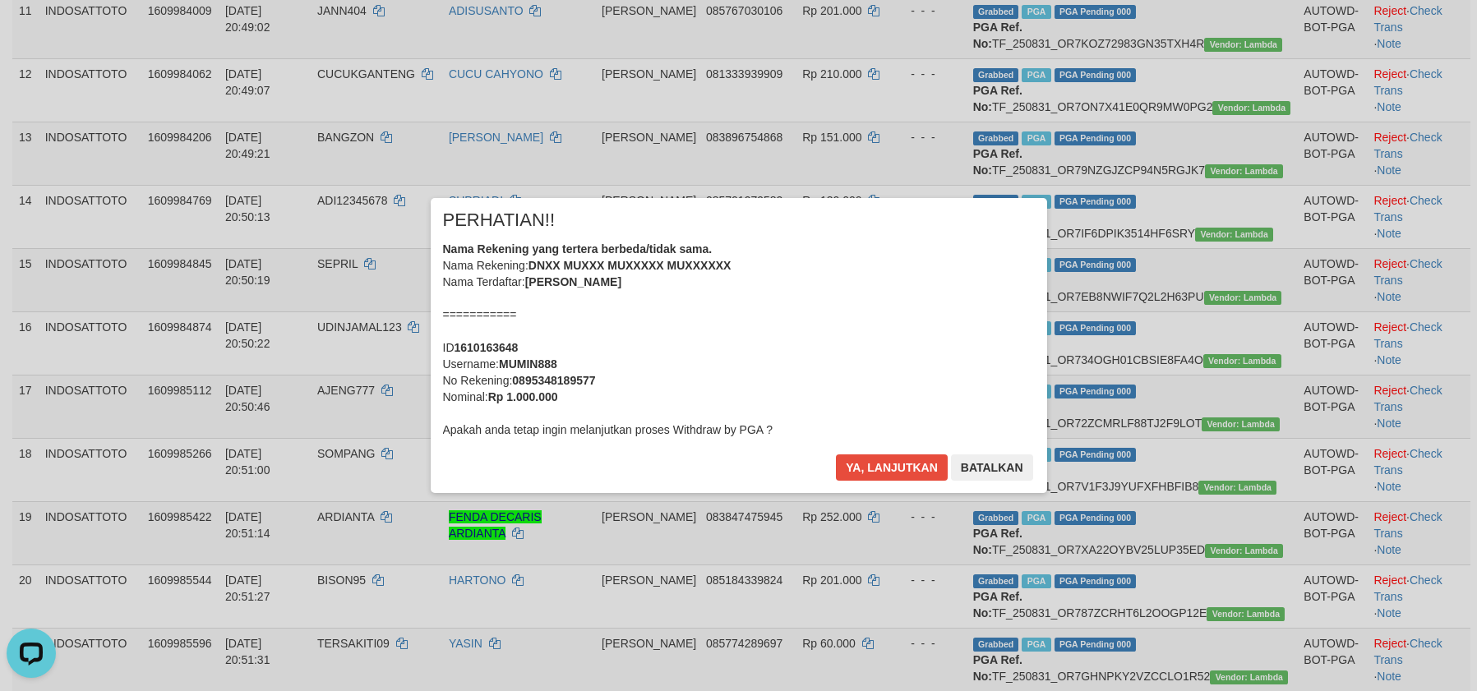
scroll to position [1167, 0]
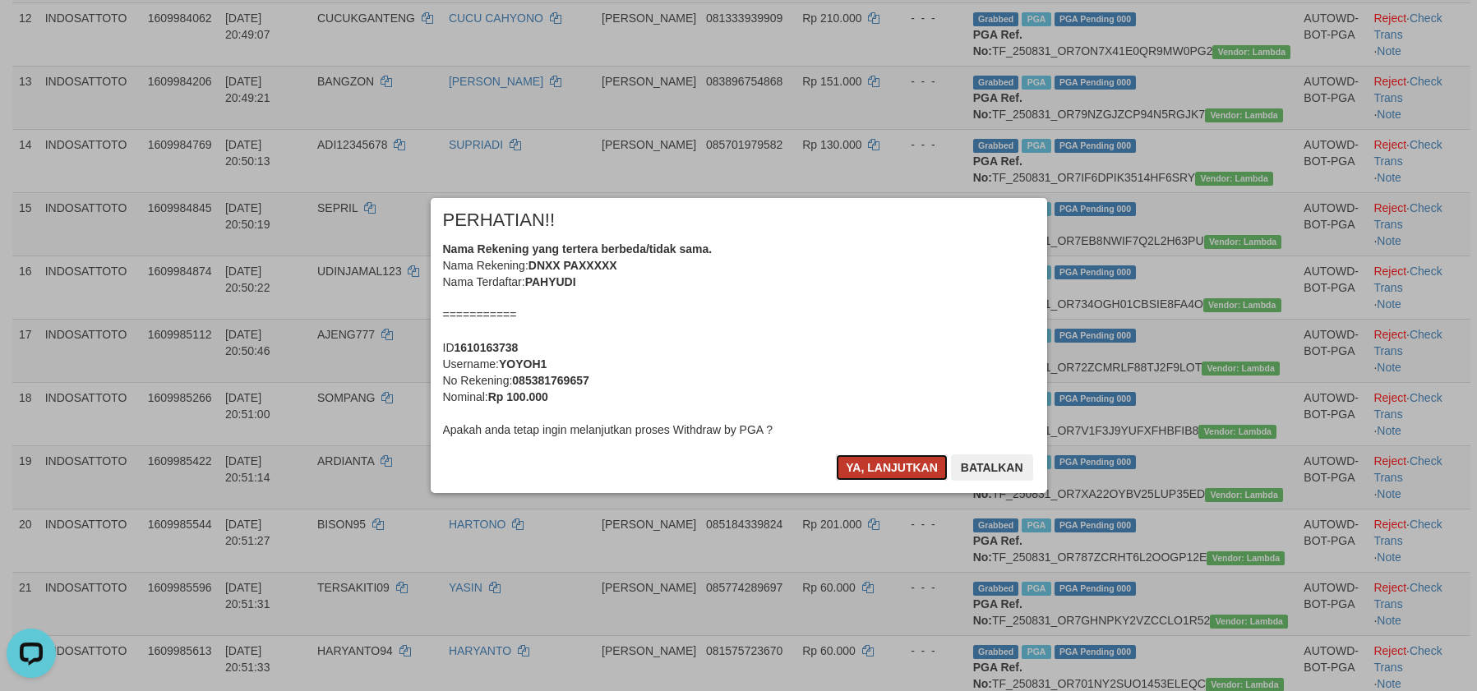
click at [888, 469] on button "Ya, lanjutkan" at bounding box center [892, 468] width 112 height 26
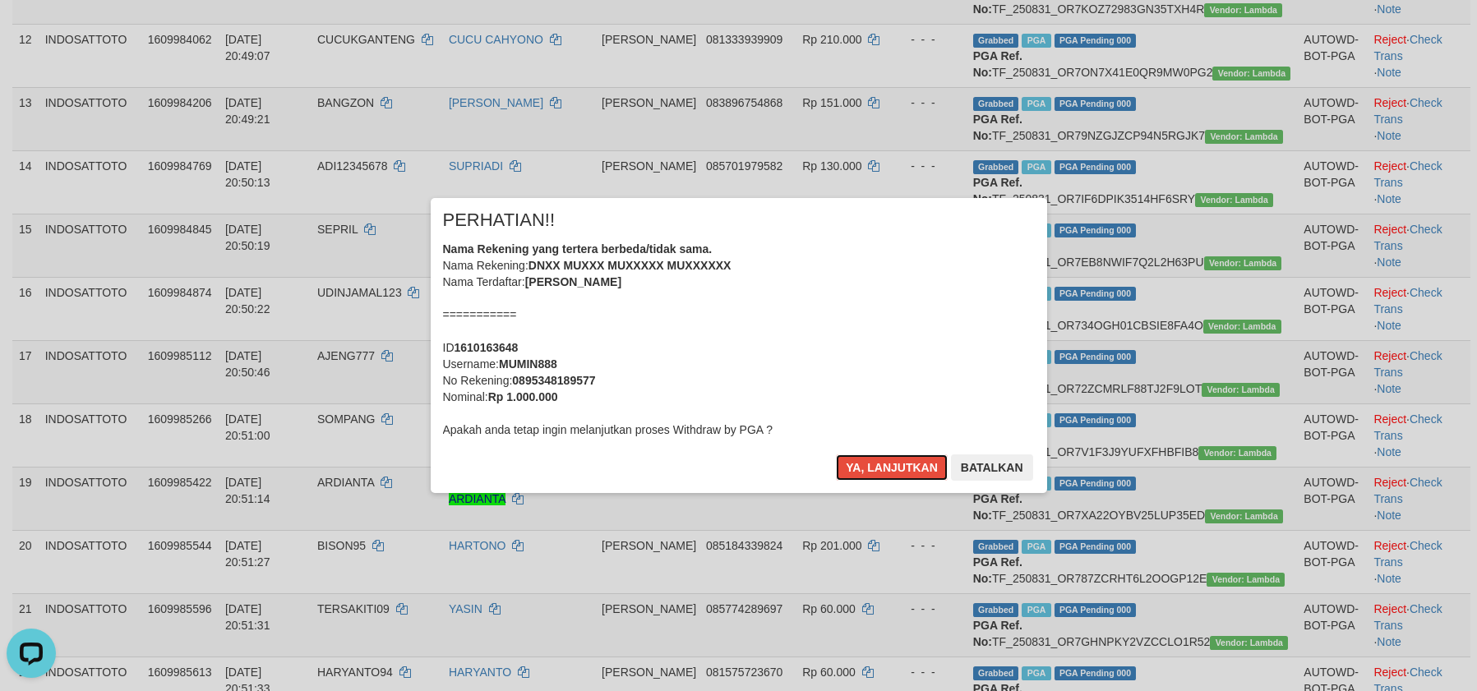
click at [888, 469] on button "Ya, lanjutkan" at bounding box center [892, 468] width 112 height 26
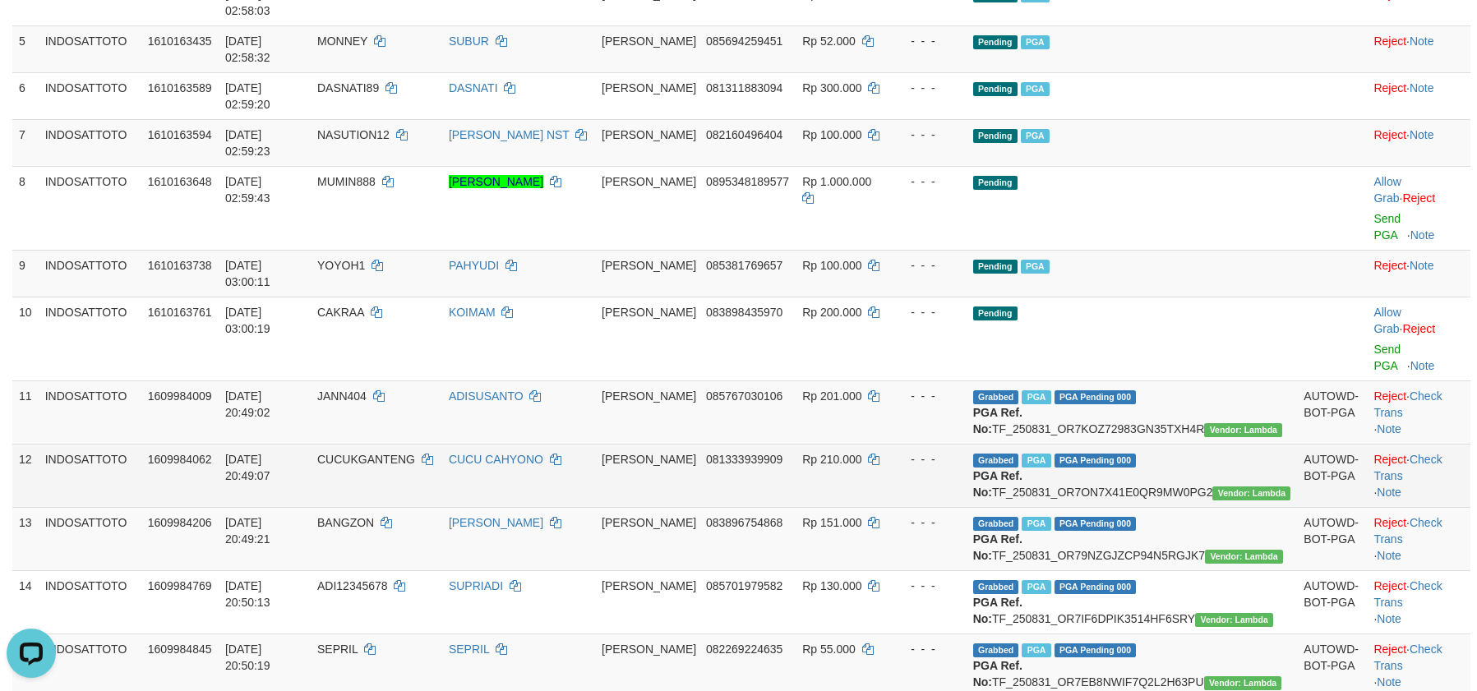
scroll to position [672, 0]
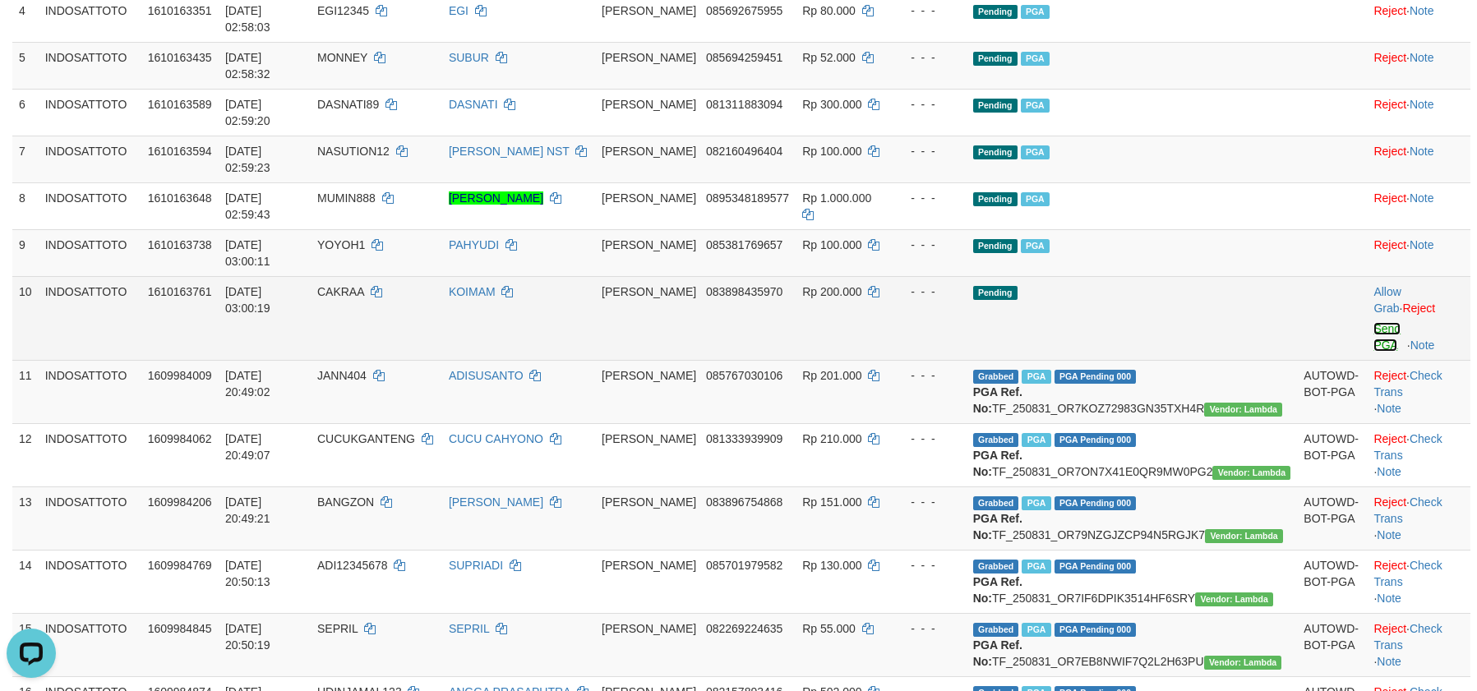
click at [1374, 322] on link "Send PGA" at bounding box center [1387, 337] width 27 height 30
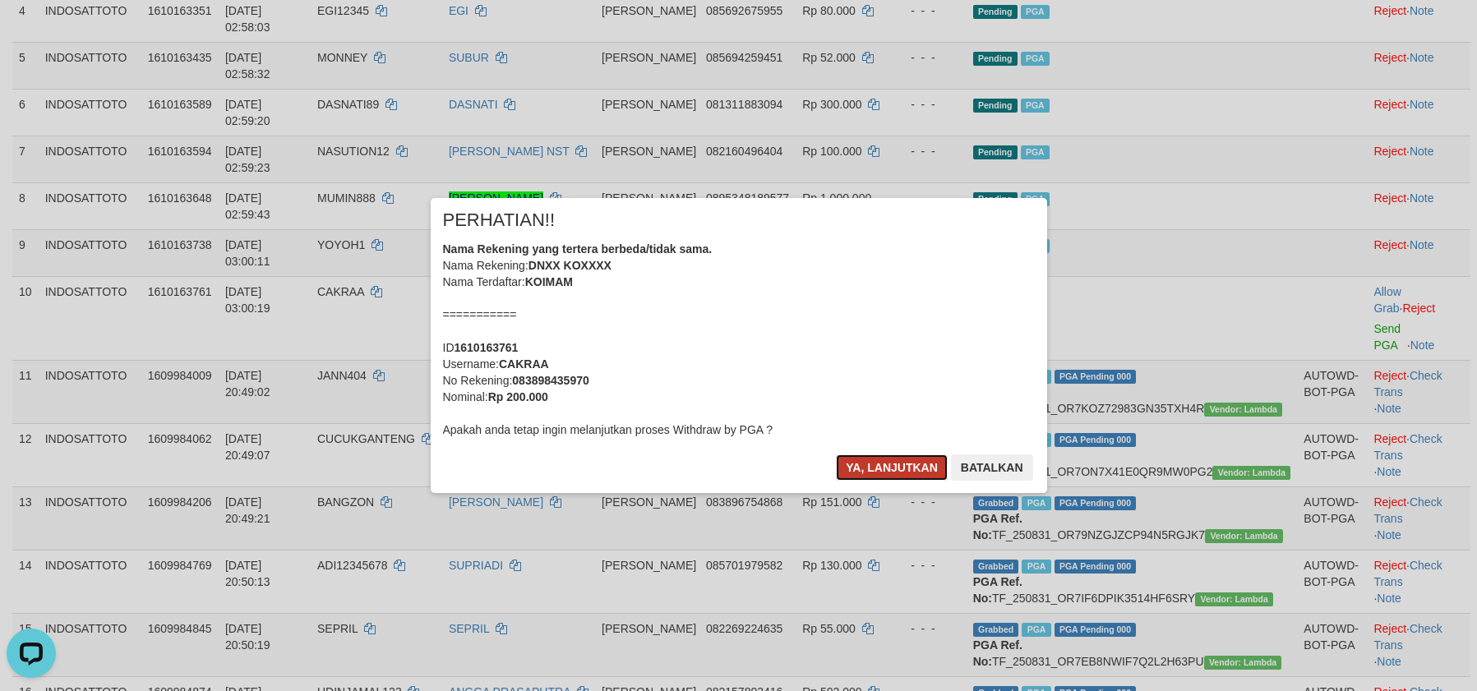
click at [879, 469] on button "Ya, lanjutkan" at bounding box center [892, 468] width 112 height 26
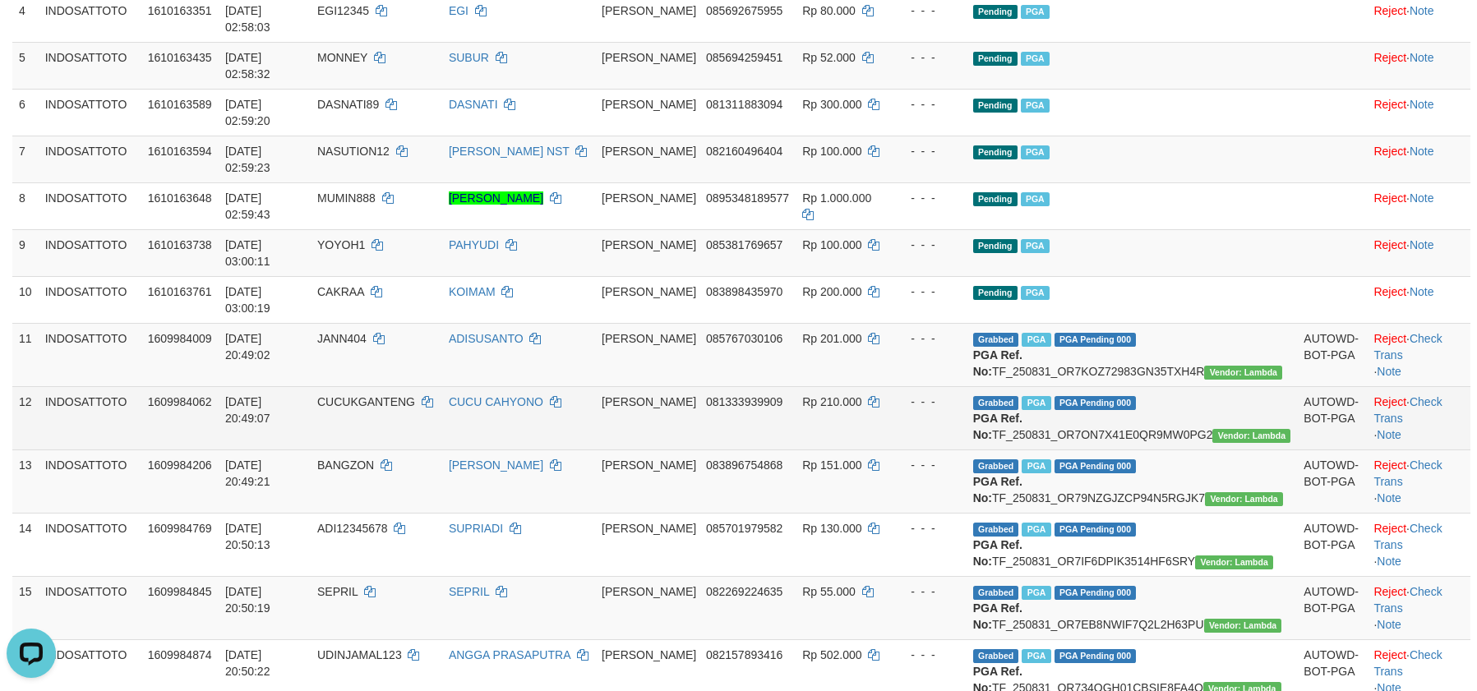
click at [1041, 386] on td "Grabbed PGA PGA Pending 000 {"status":"000","data":{"unique_id":"1610-160998406…" at bounding box center [1132, 417] width 331 height 63
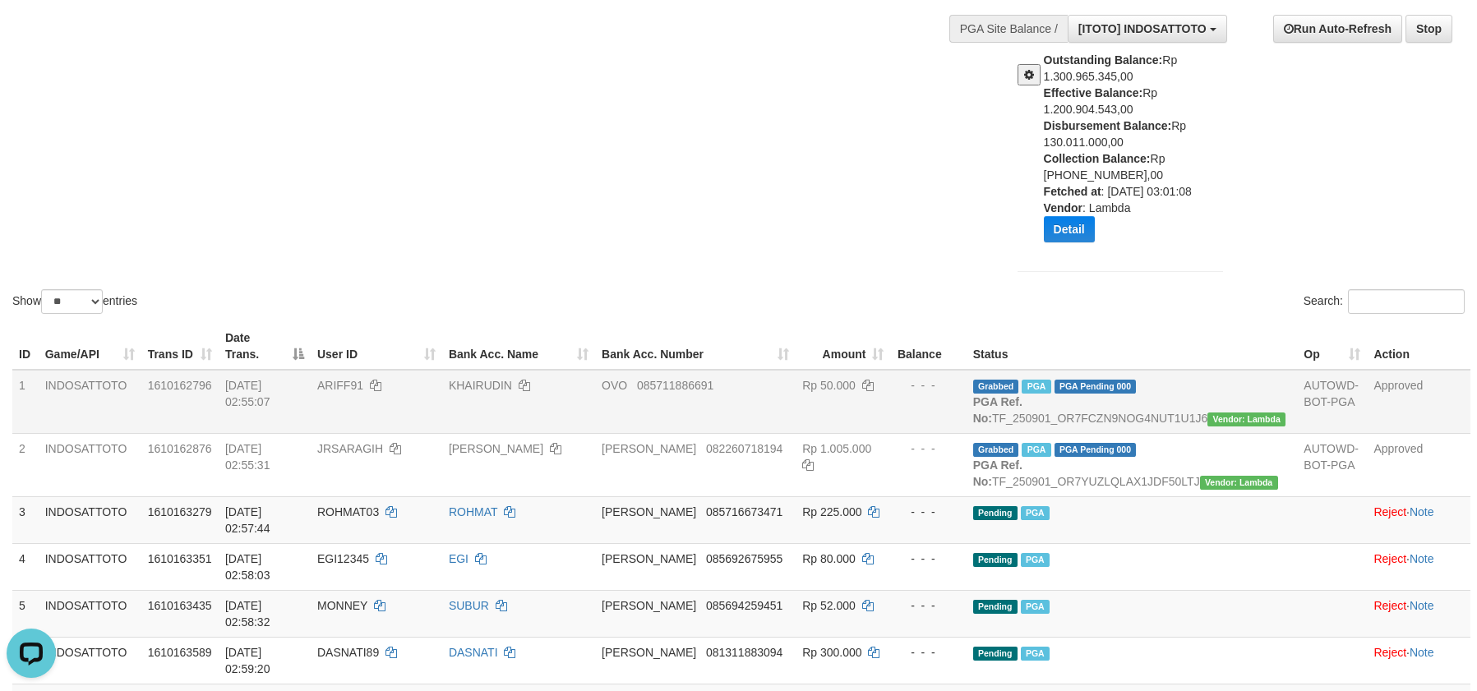
scroll to position [55, 0]
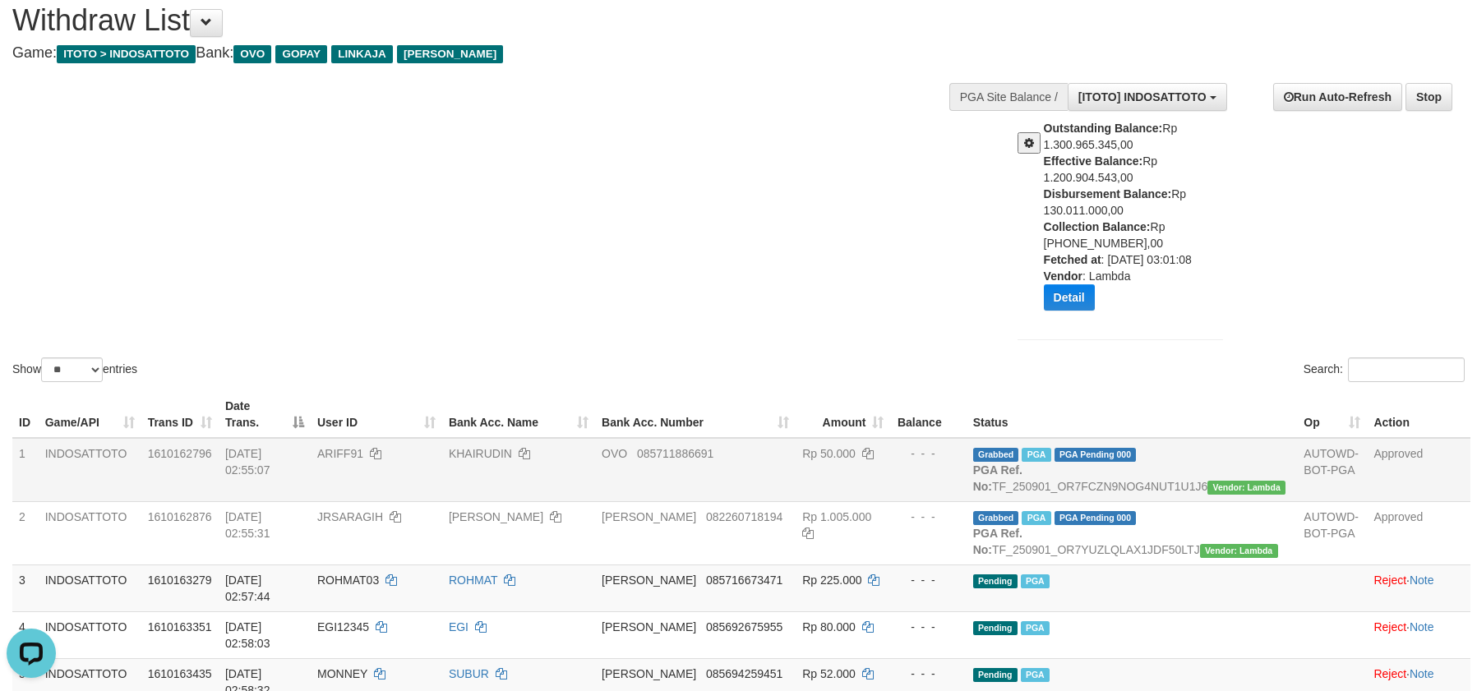
click at [1317, 309] on div "**********" at bounding box center [1235, 214] width 484 height 286
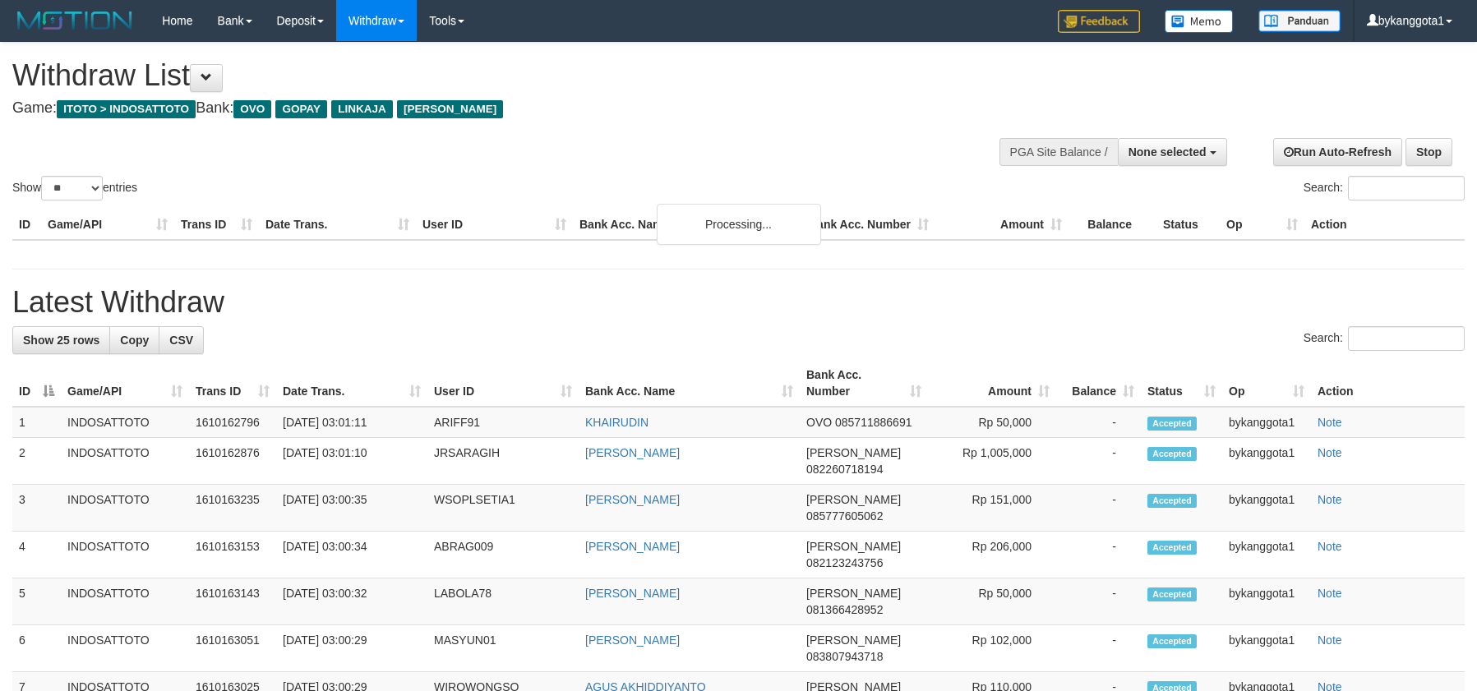
select select
select select "**"
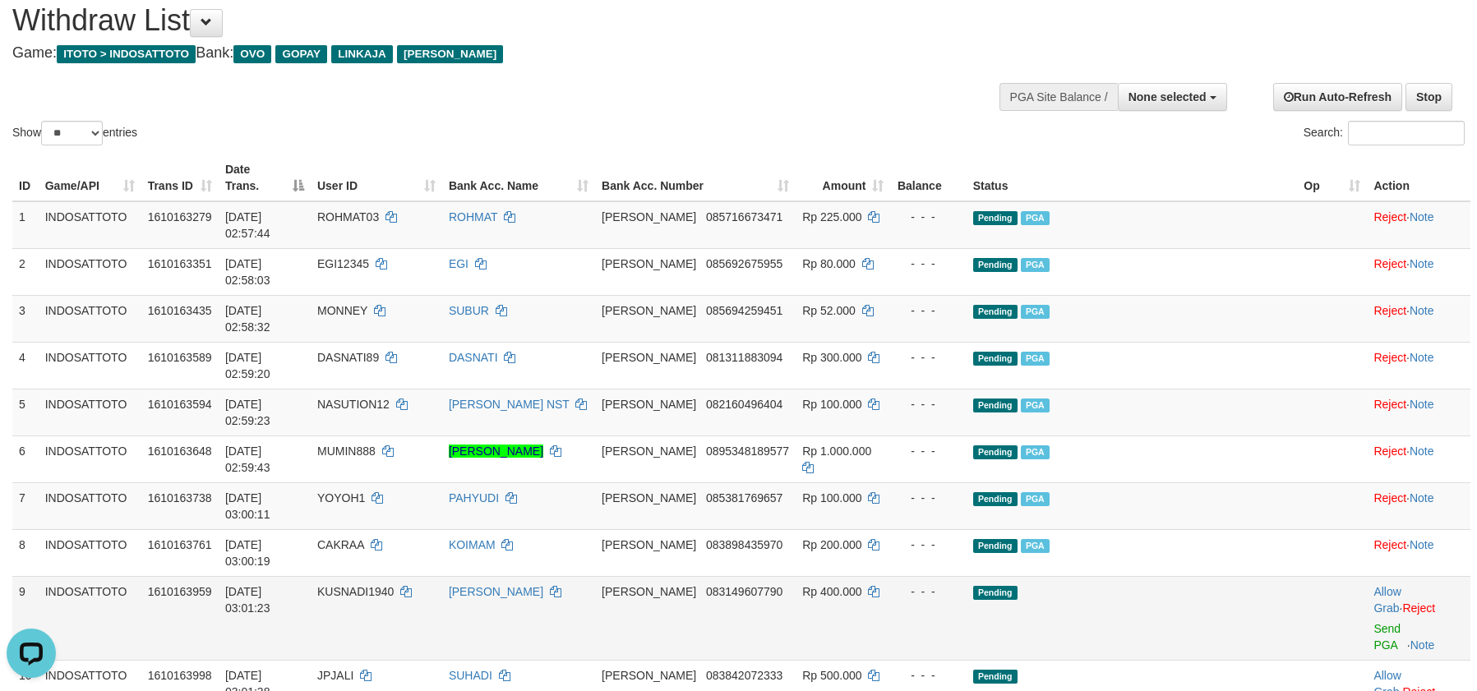
click at [1233, 576] on td "Pending" at bounding box center [1132, 618] width 331 height 84
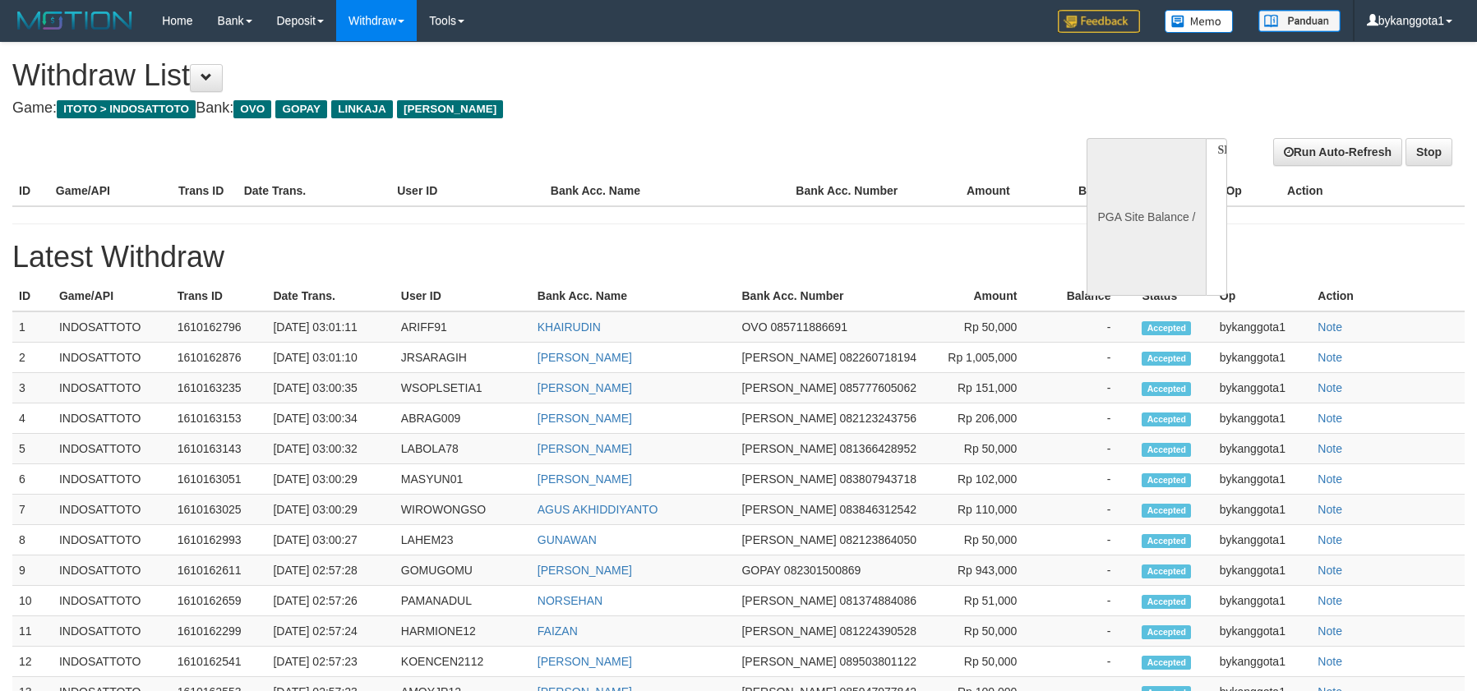
select select
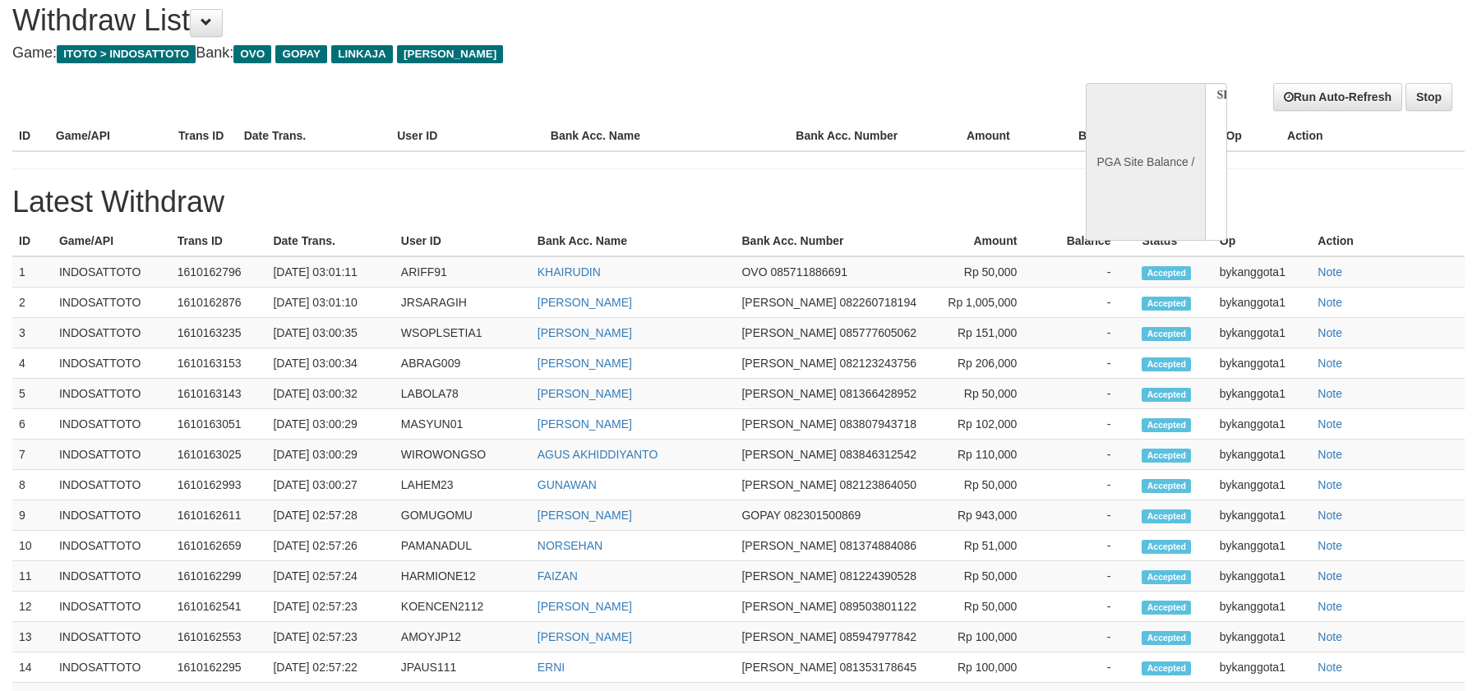
select select "**"
select select
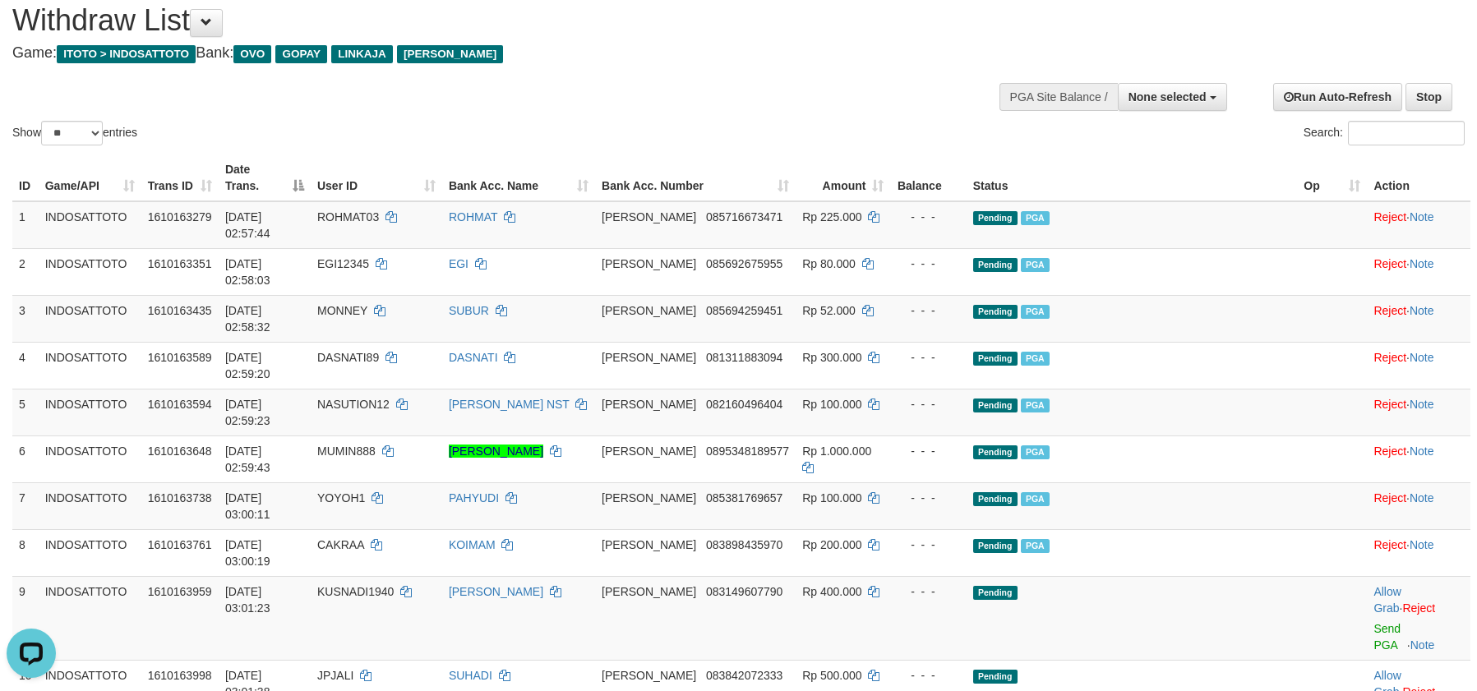
scroll to position [0, 0]
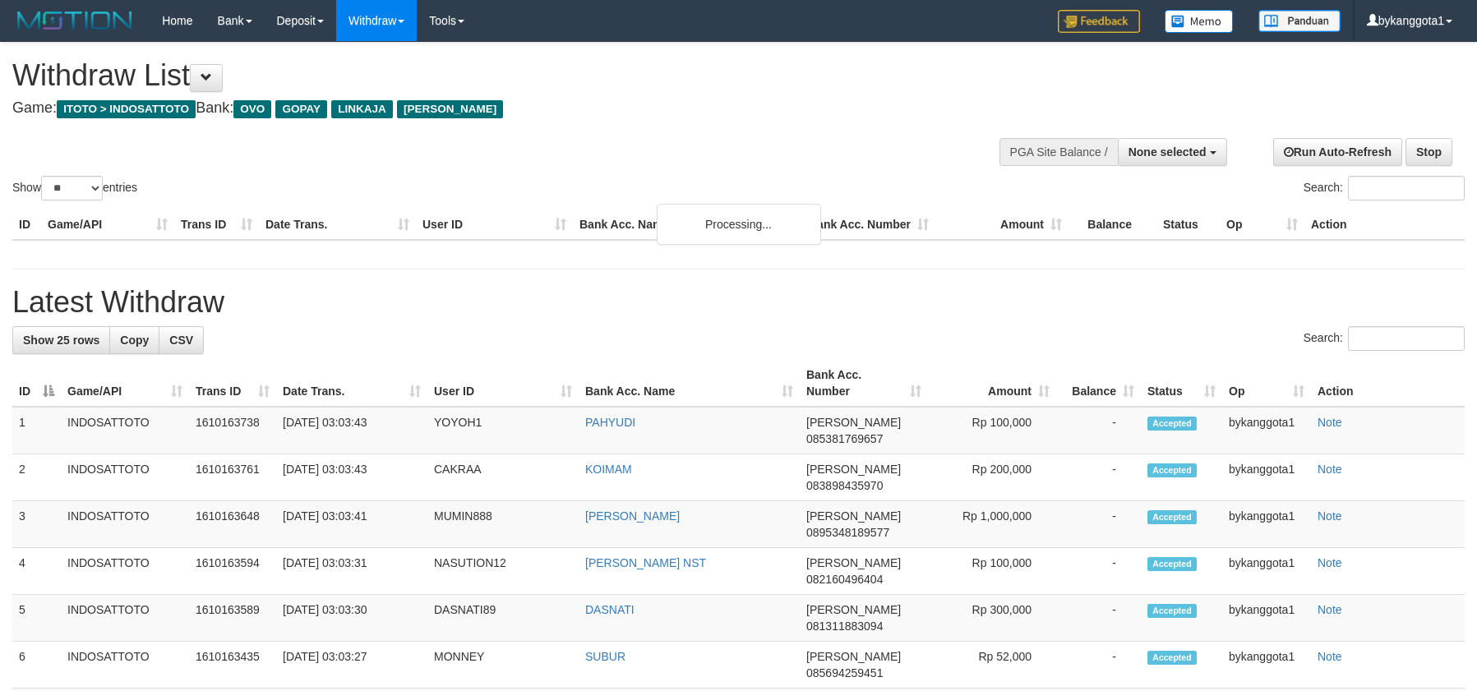
select select
select select "**"
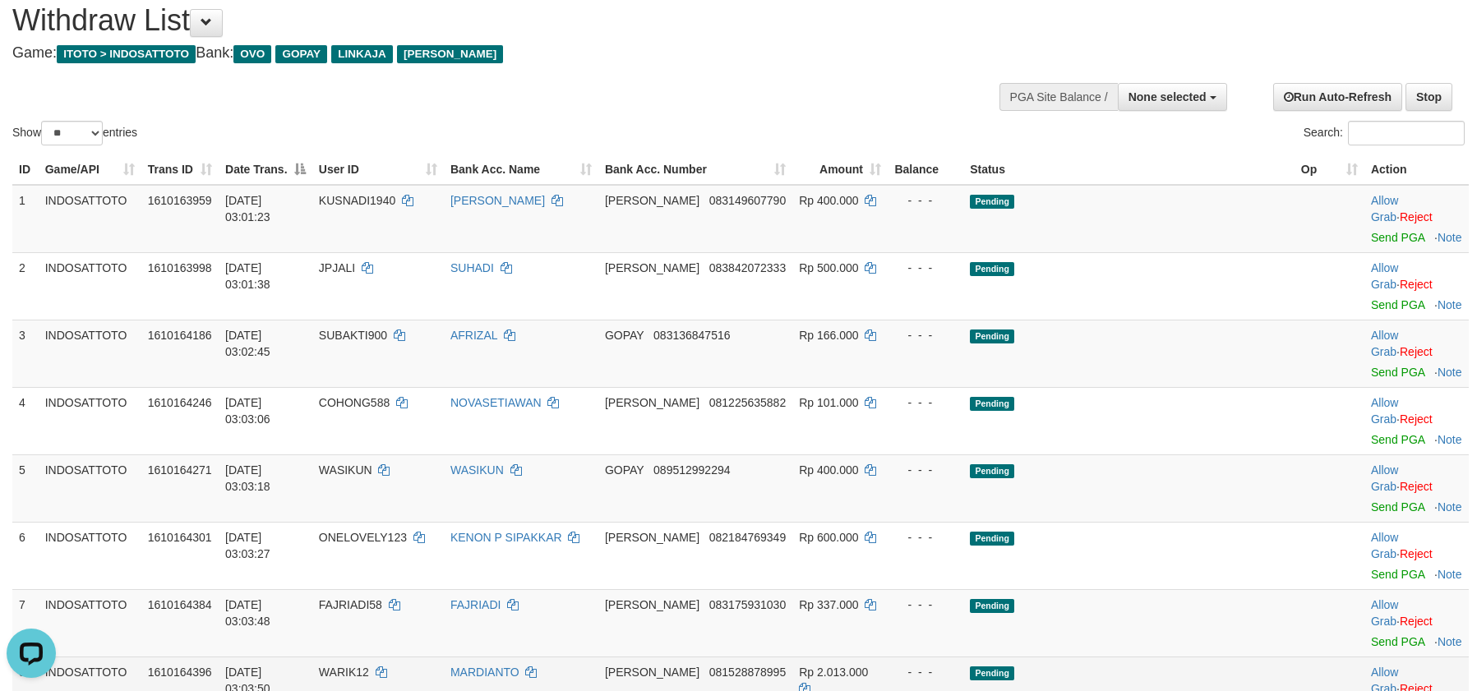
click at [1295, 657] on td at bounding box center [1330, 690] width 70 height 67
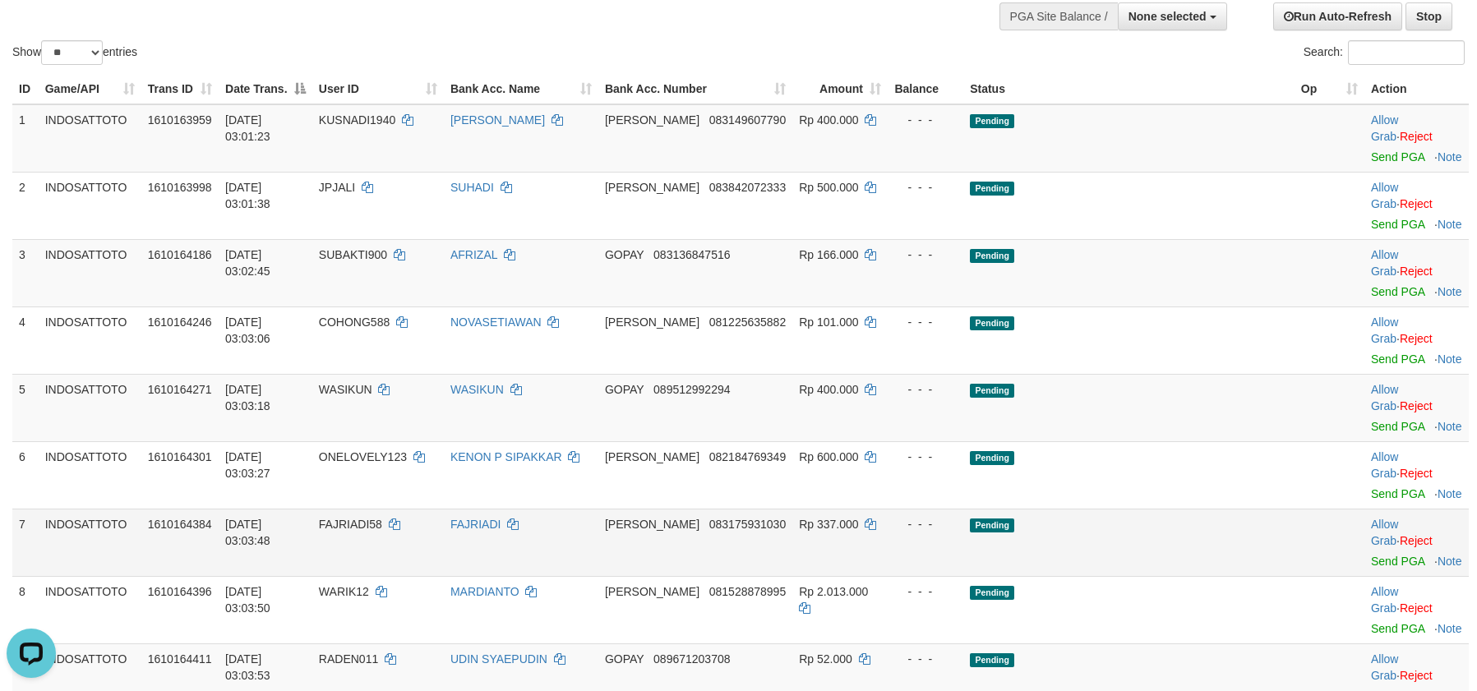
scroll to position [178, 0]
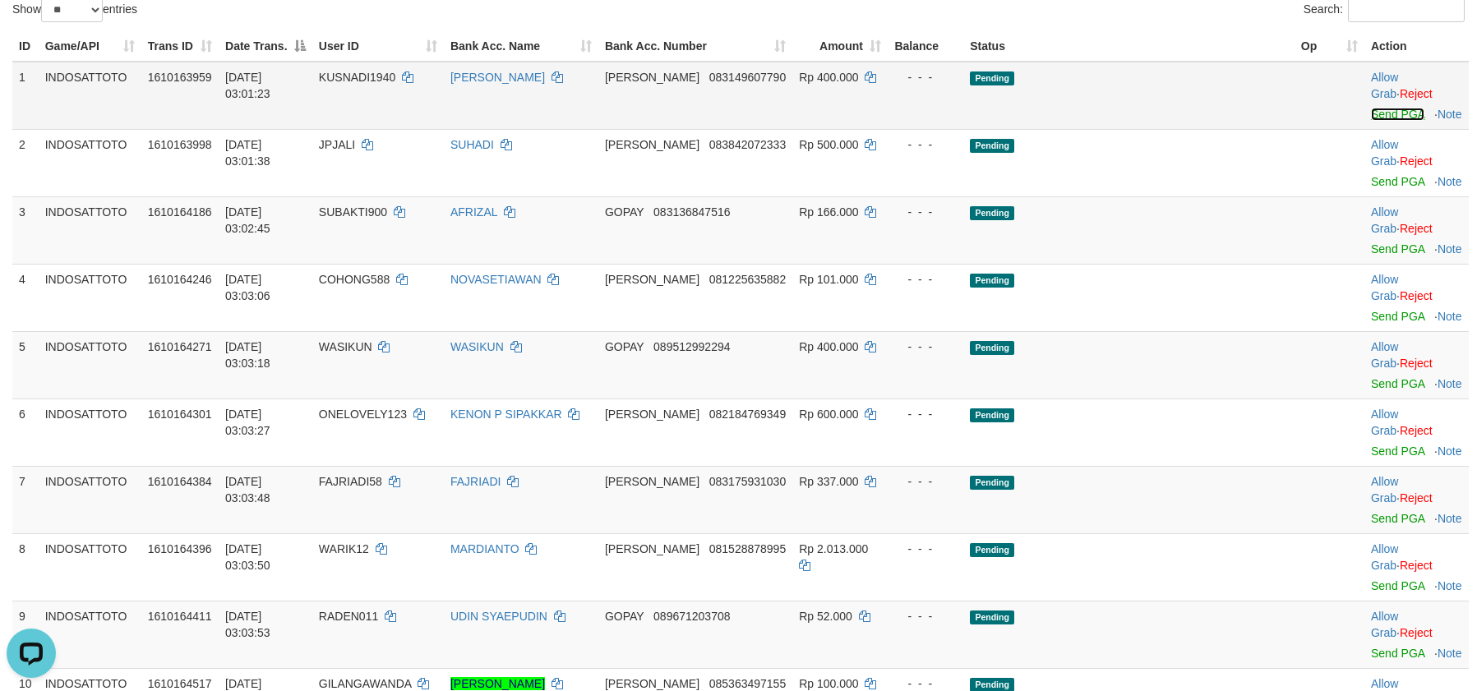
click at [1371, 108] on link "Send PGA" at bounding box center [1397, 114] width 53 height 13
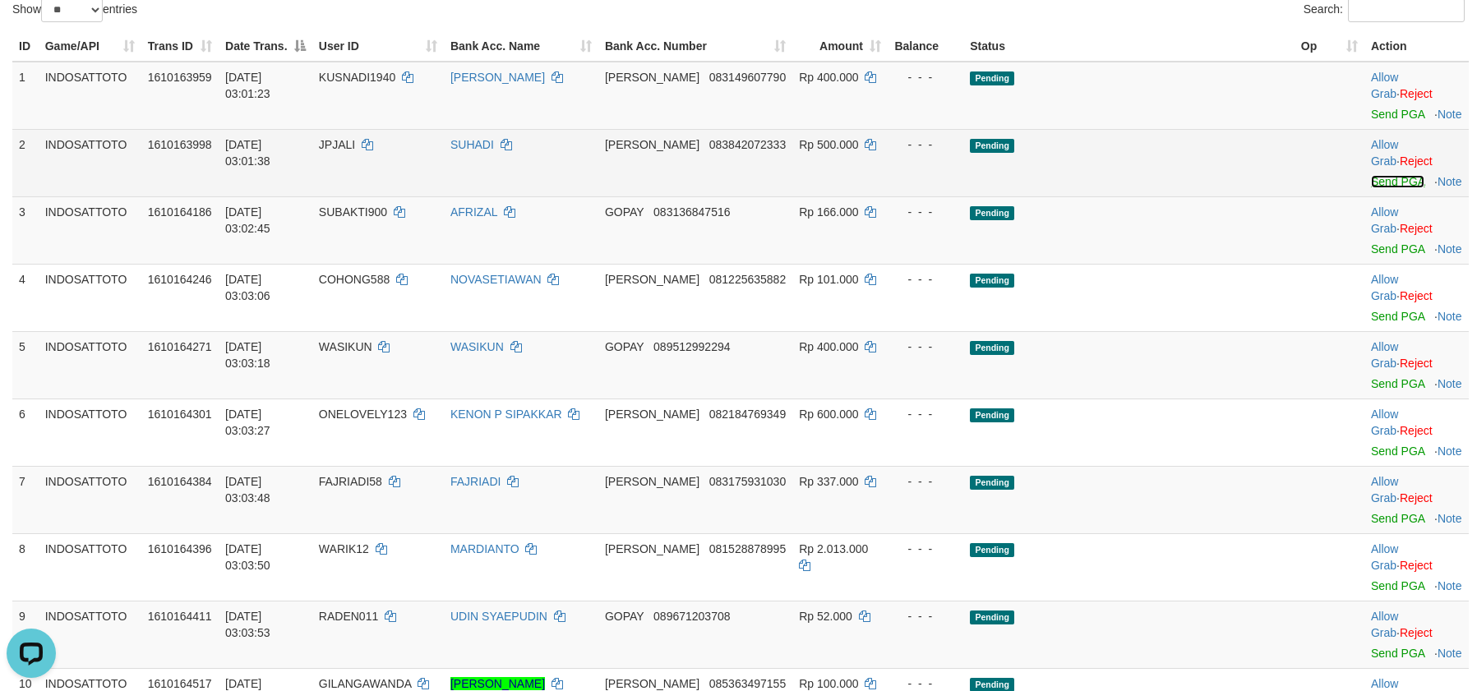
click at [1371, 175] on link "Send PGA" at bounding box center [1397, 181] width 53 height 13
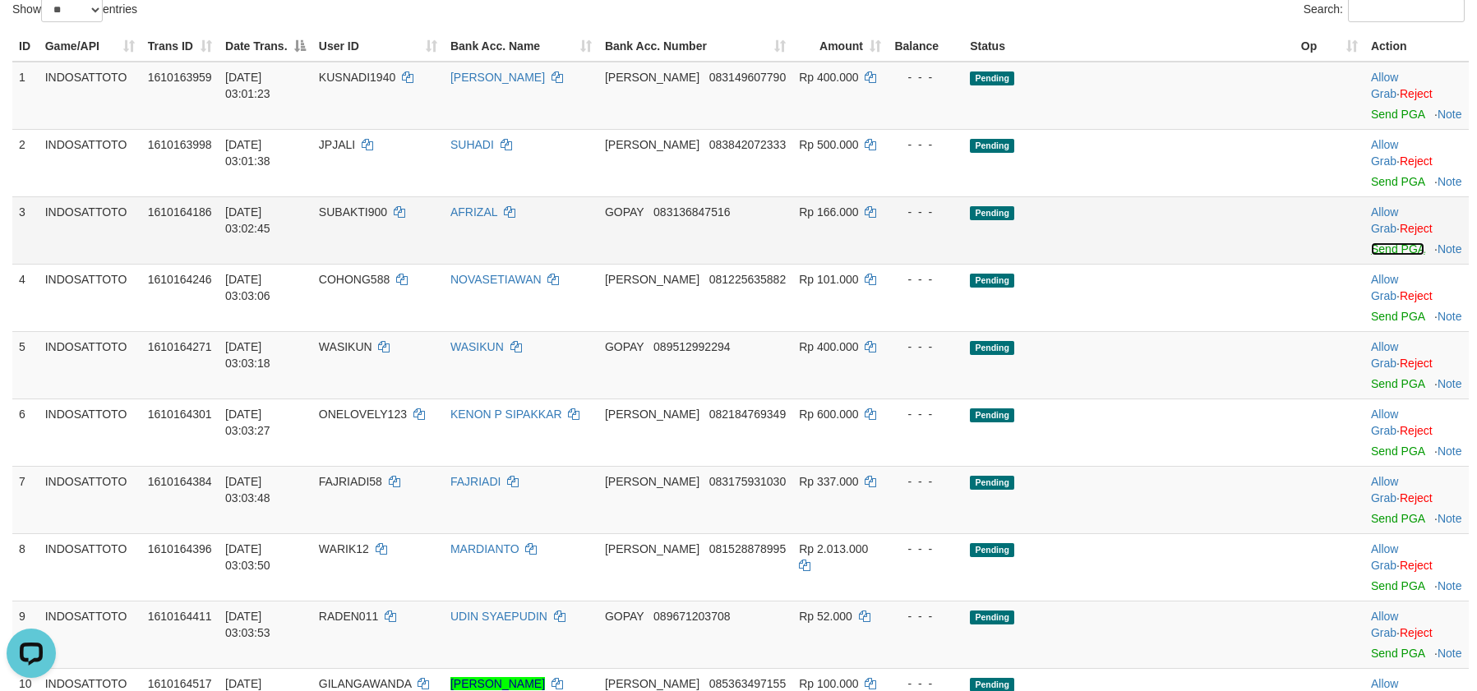
click at [1377, 243] on link "Send PGA" at bounding box center [1397, 249] width 53 height 13
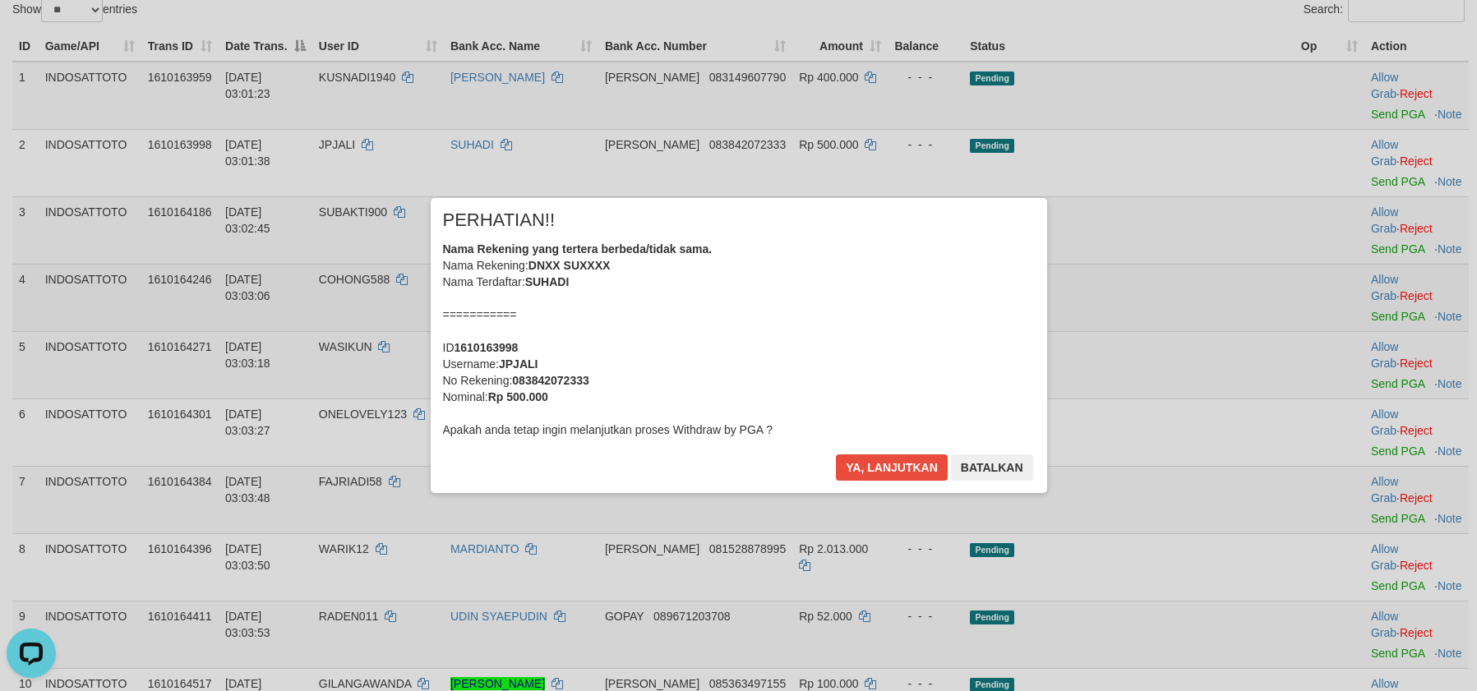
click at [1376, 256] on div "× PERHATIAN!! Nama Rekening yang tertera berbeda/tidak sama. Nama Rekening: DNX…" at bounding box center [738, 345] width 1477 height 360
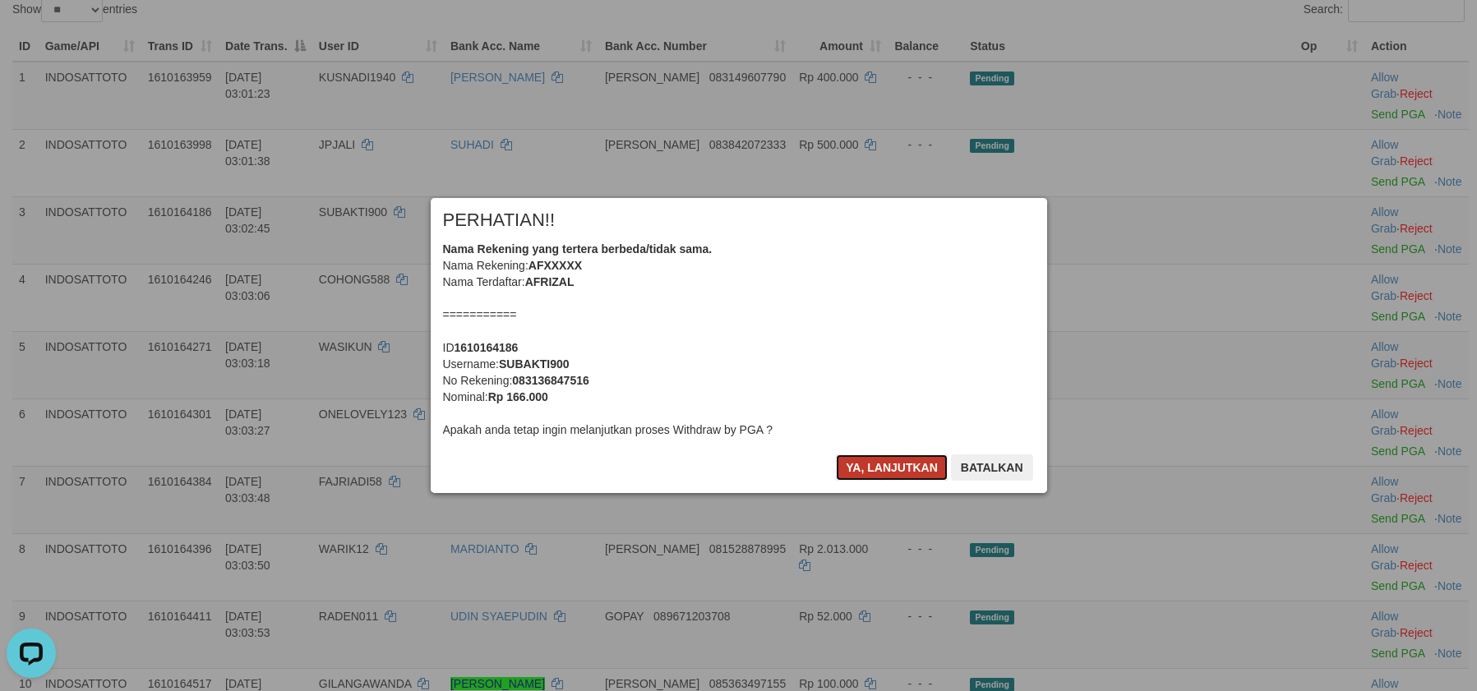
click at [898, 472] on button "Ya, lanjutkan" at bounding box center [892, 468] width 112 height 26
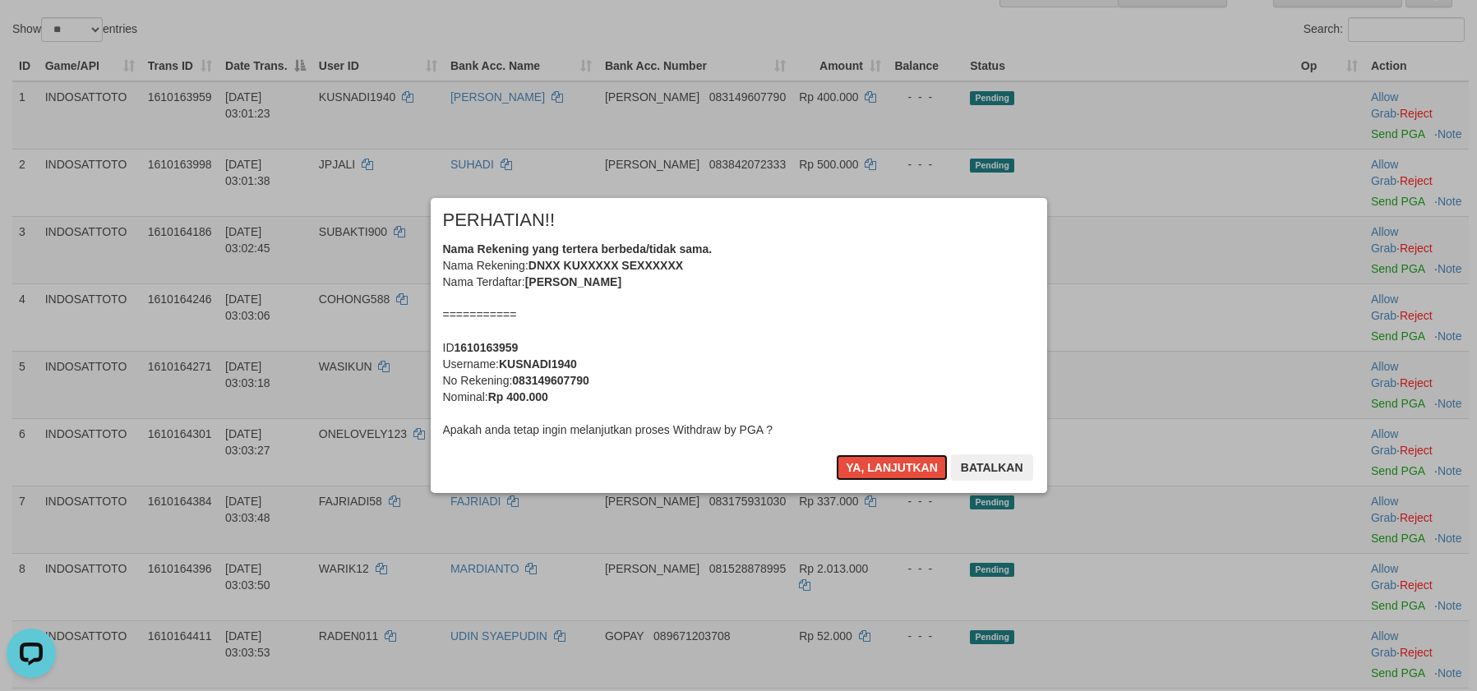
click at [898, 472] on button "Ya, lanjutkan" at bounding box center [892, 468] width 112 height 26
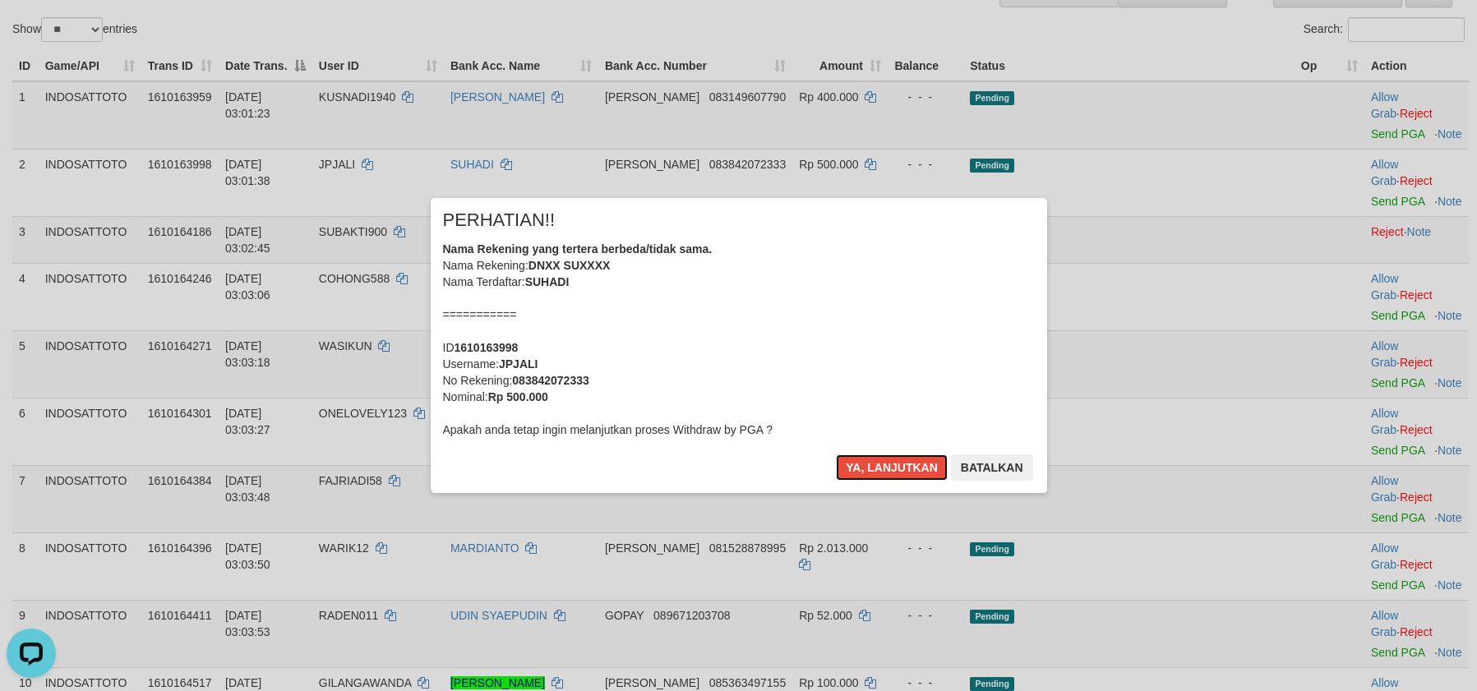
click at [898, 472] on button "Ya, lanjutkan" at bounding box center [892, 468] width 112 height 26
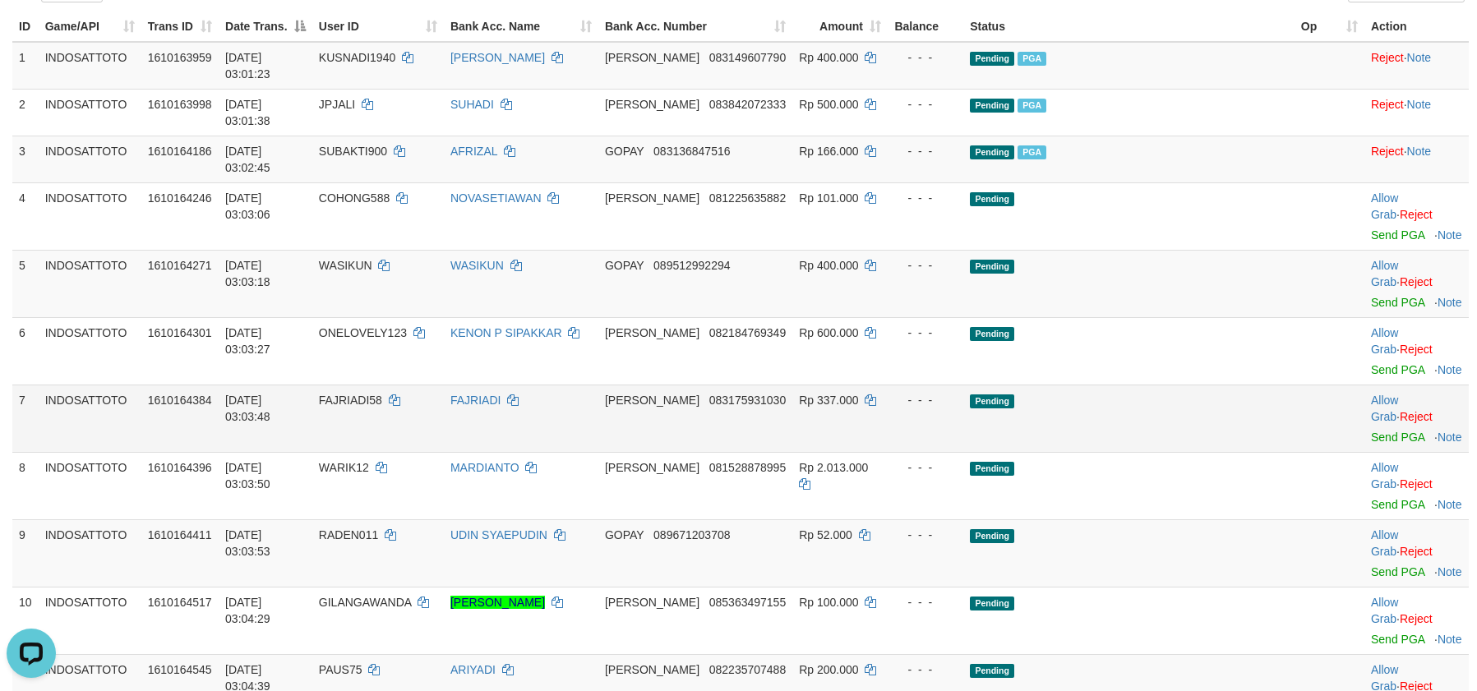
scroll to position [242, 0]
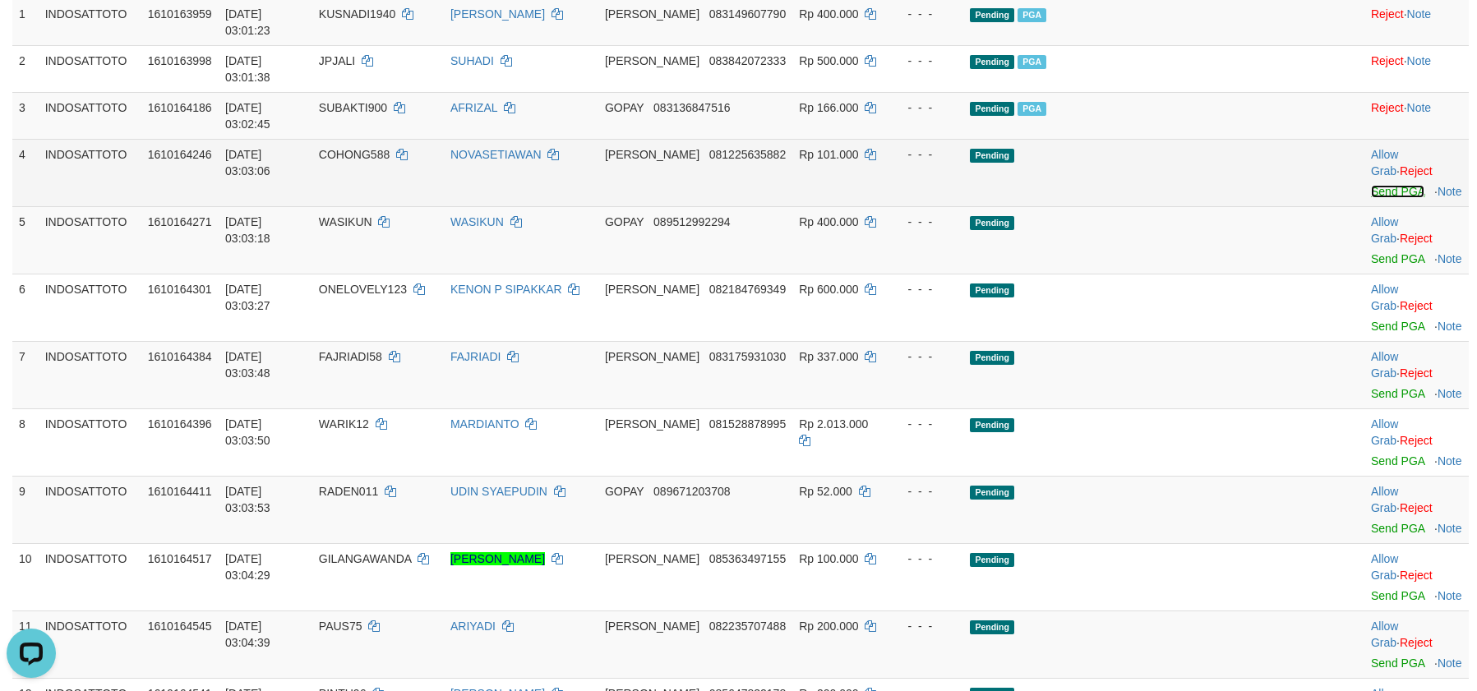
click at [1371, 185] on link "Send PGA" at bounding box center [1397, 191] width 53 height 13
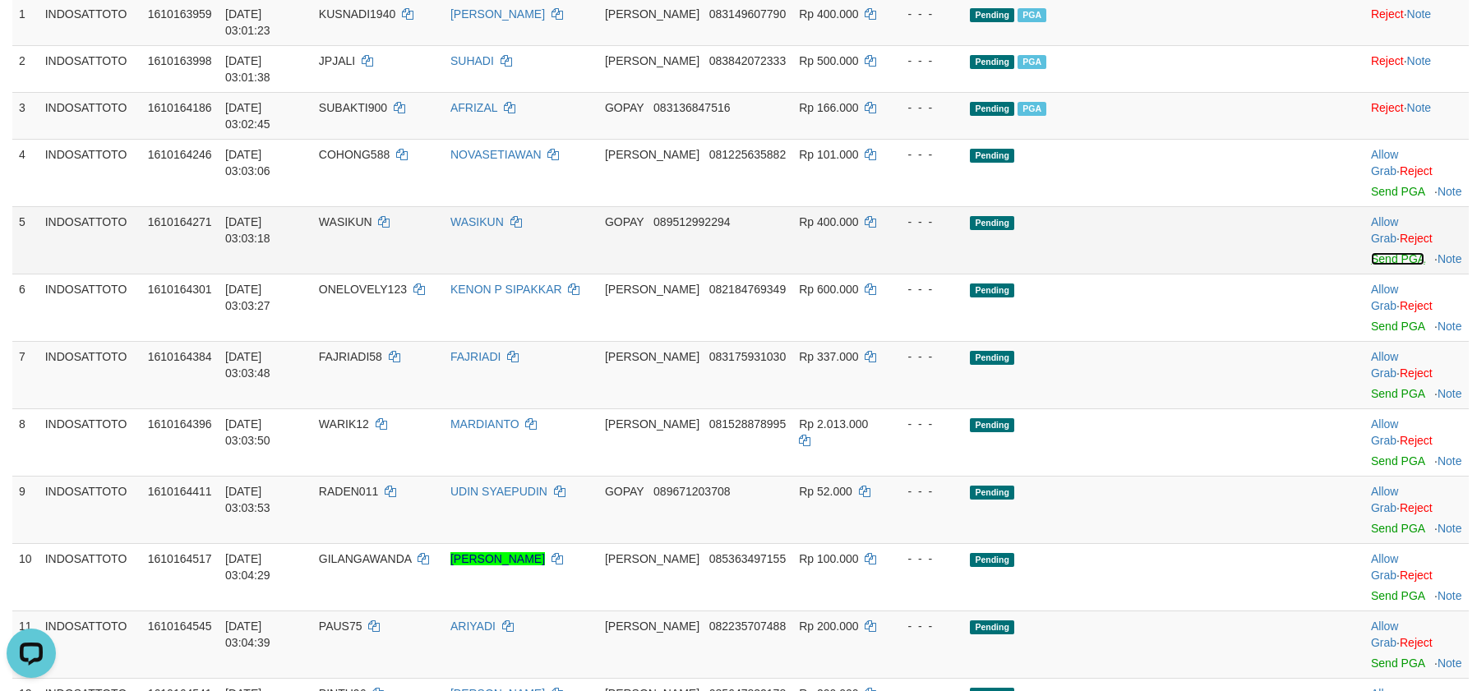
click at [1371, 252] on link "Send PGA" at bounding box center [1397, 258] width 53 height 13
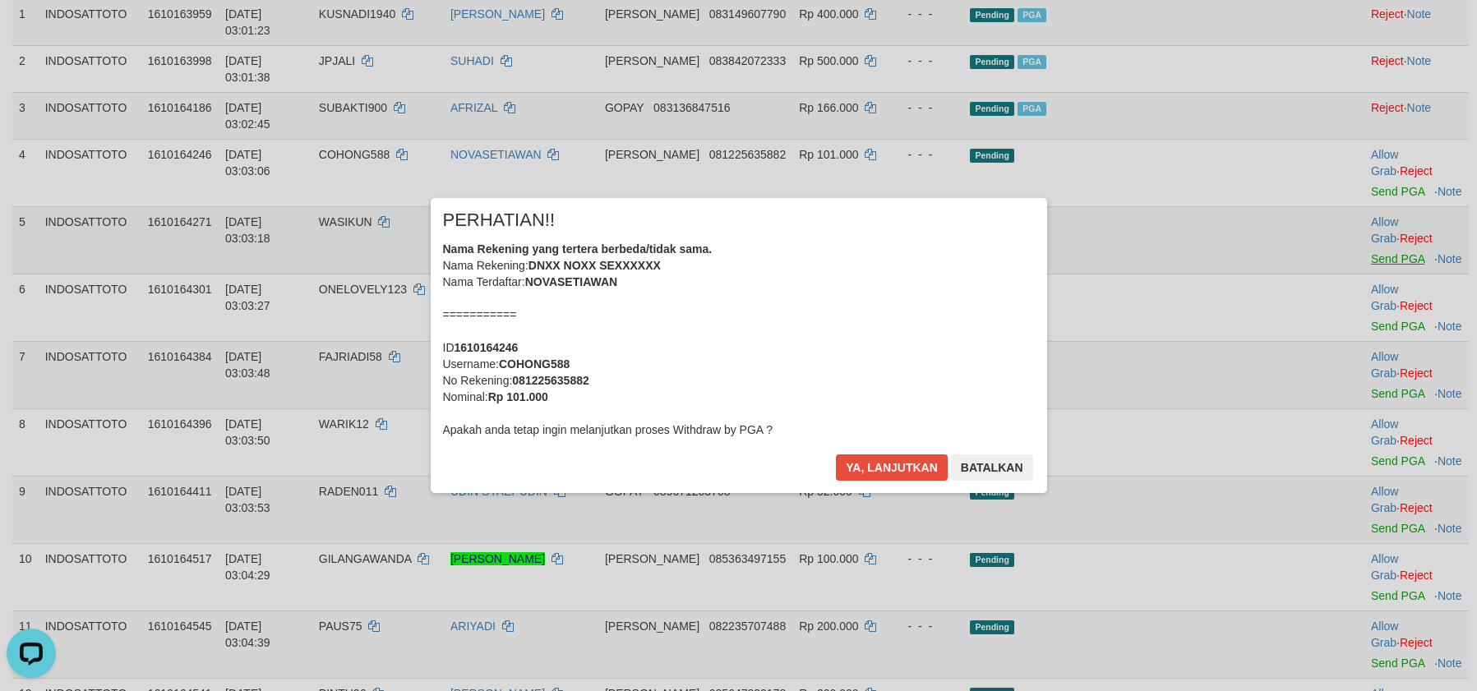
click at [1369, 234] on div "× PERHATIAN!! Nama Rekening yang tertera berbeda/tidak sama. Nama Rekening: DNX…" at bounding box center [738, 345] width 1477 height 360
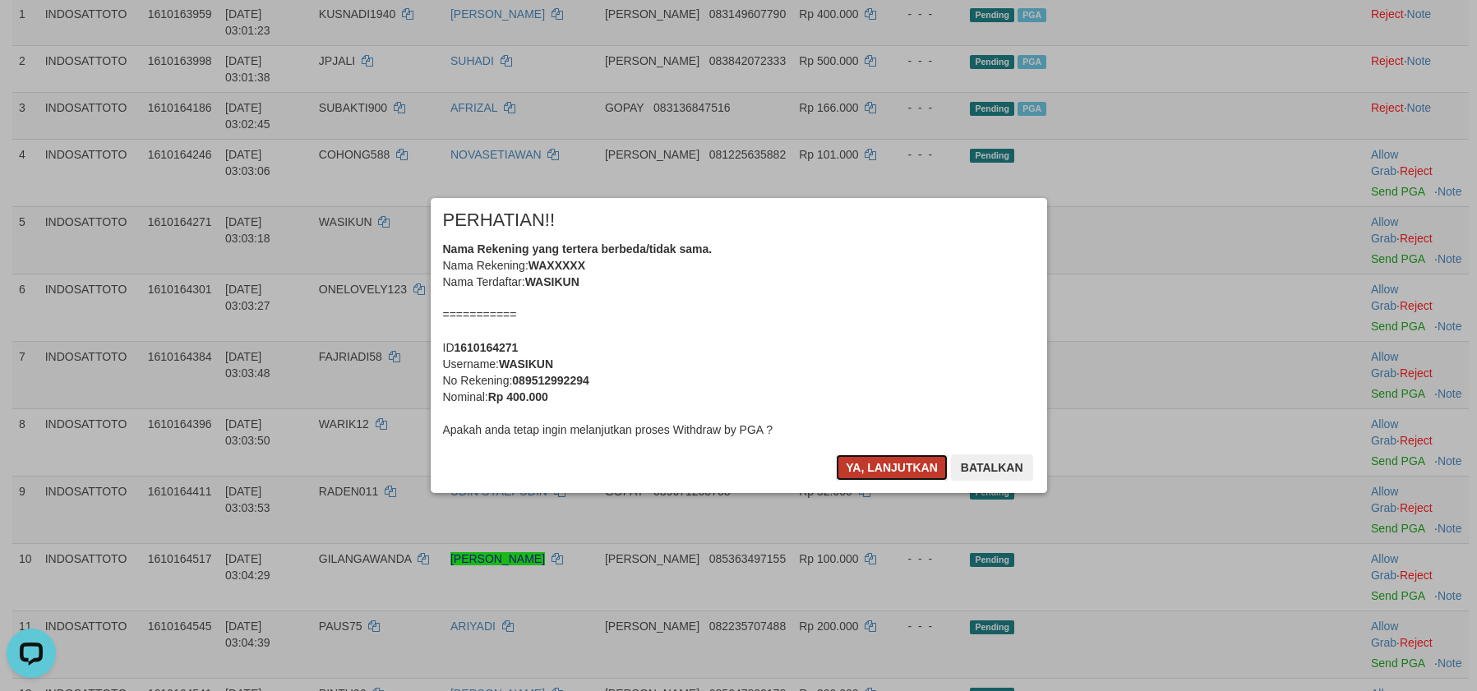
click at [879, 467] on button "Ya, lanjutkan" at bounding box center [892, 468] width 112 height 26
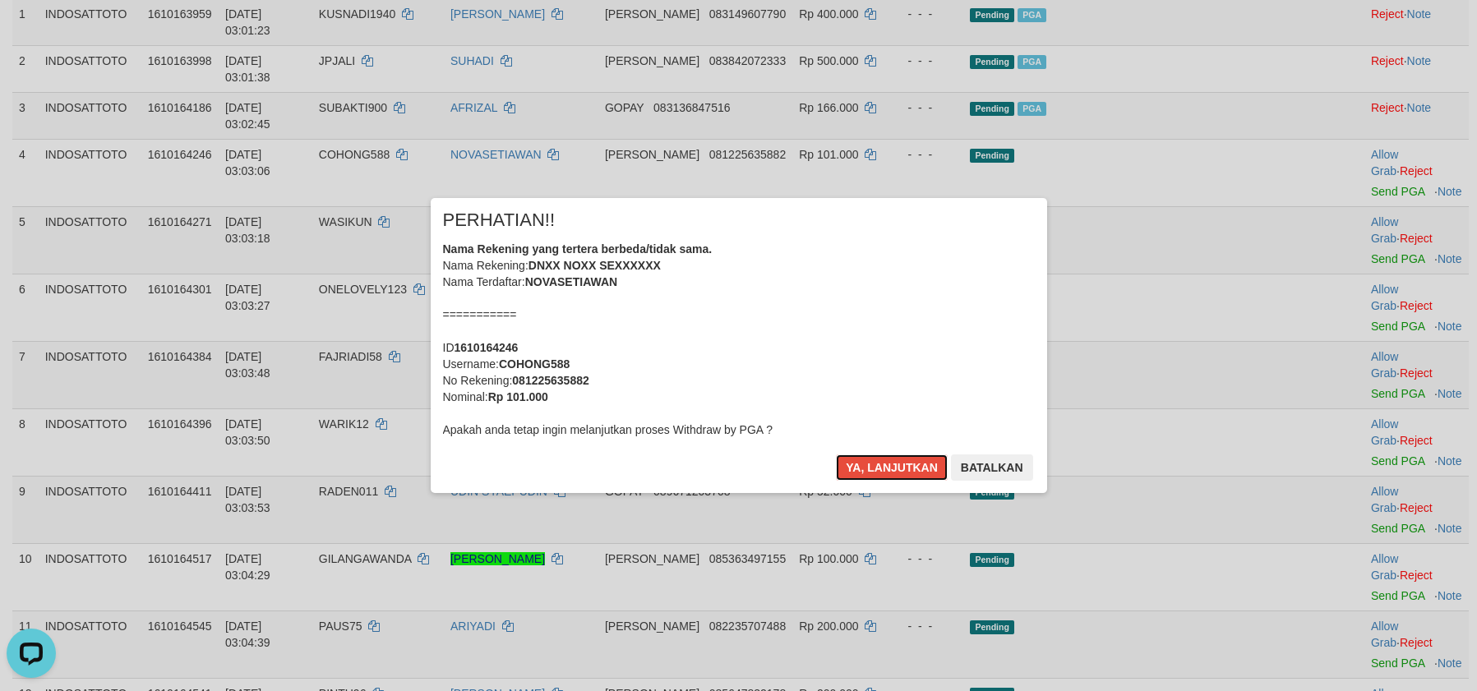
click at [883, 469] on button "Ya, lanjutkan" at bounding box center [892, 468] width 112 height 26
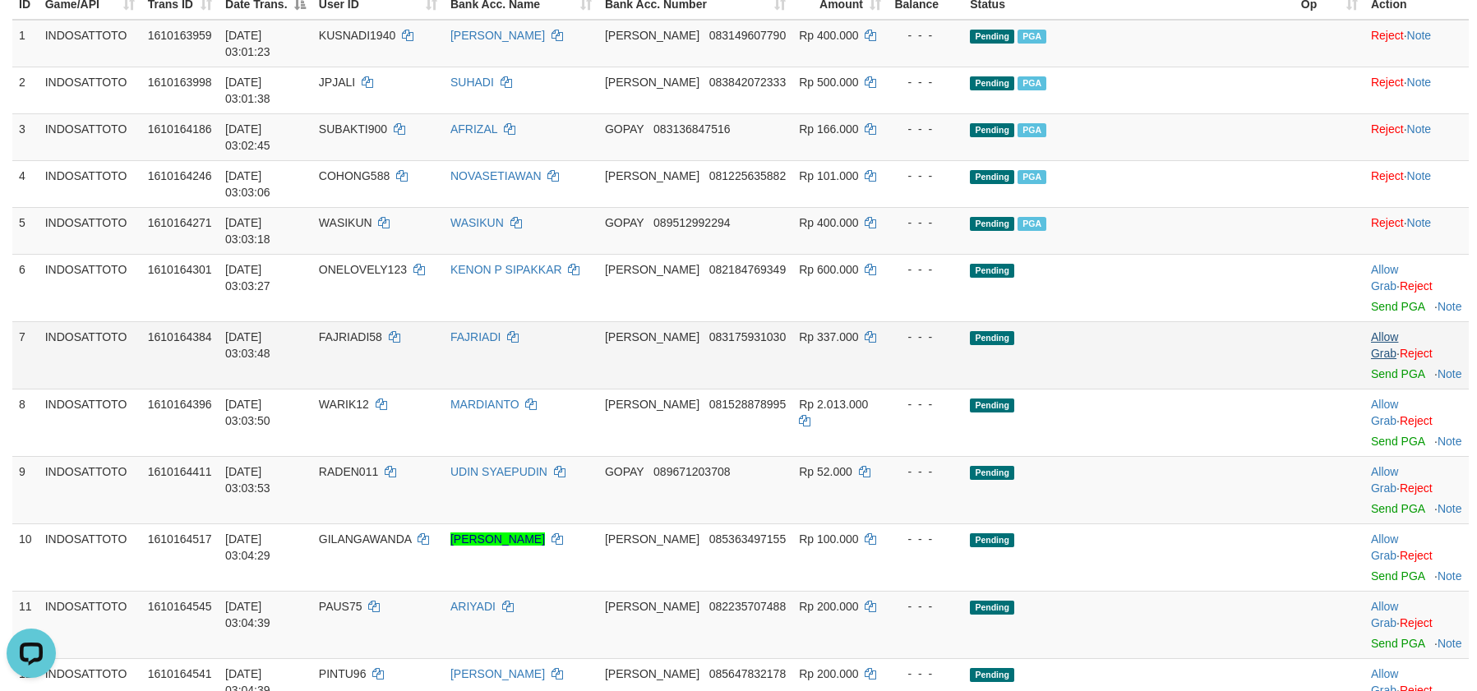
scroll to position [200, 0]
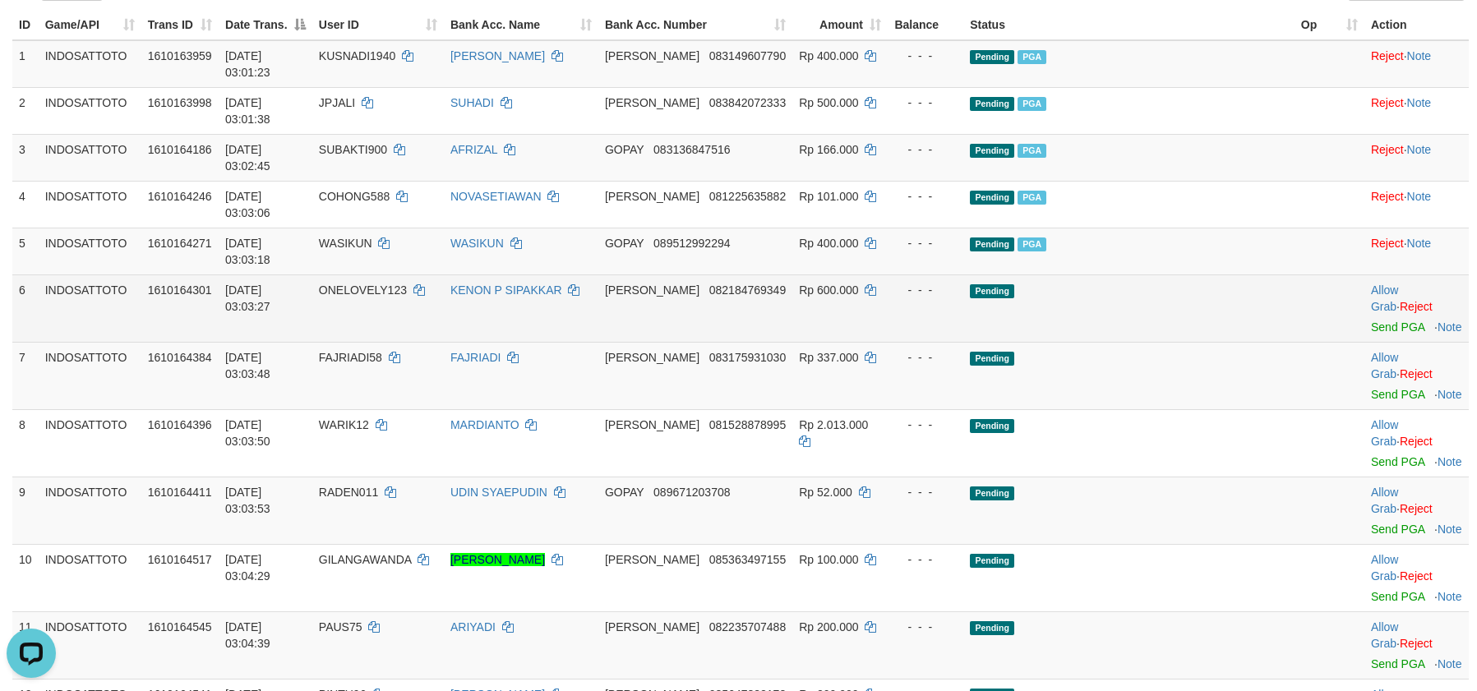
click at [1365, 275] on td "Allow Grab · Reject Send PGA · Note" at bounding box center [1417, 308] width 104 height 67
click at [1371, 321] on link "Send PGA" at bounding box center [1397, 327] width 53 height 13
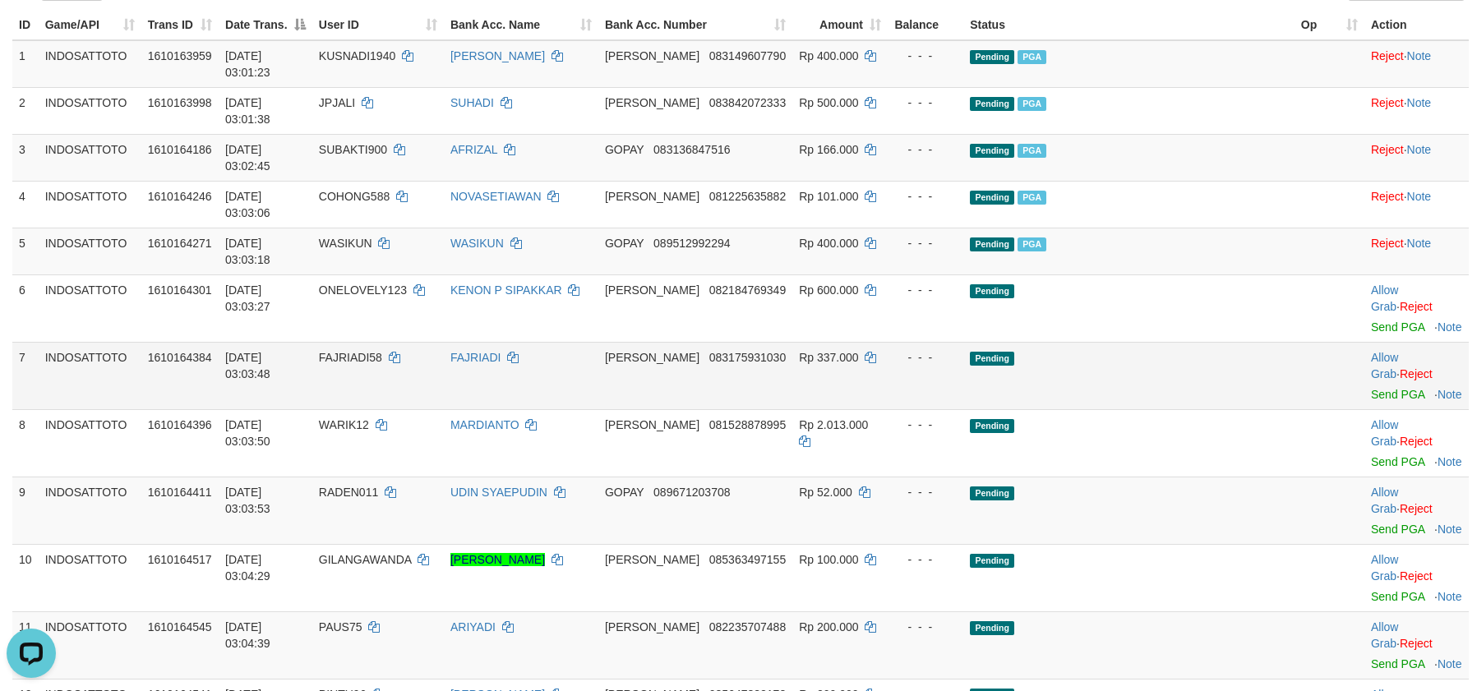
click at [1381, 342] on td "Allow Grab · Reject Send PGA · Note" at bounding box center [1417, 375] width 104 height 67
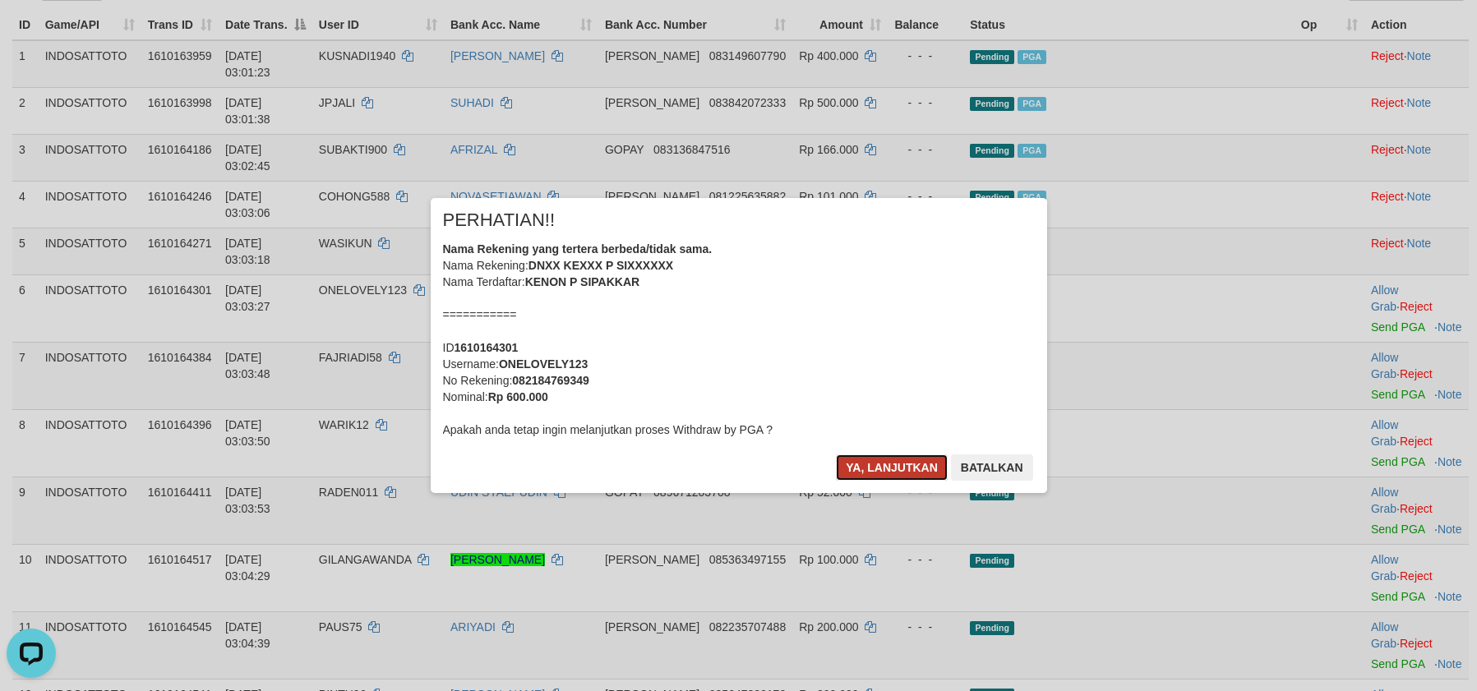
click at [859, 469] on button "Ya, lanjutkan" at bounding box center [892, 468] width 112 height 26
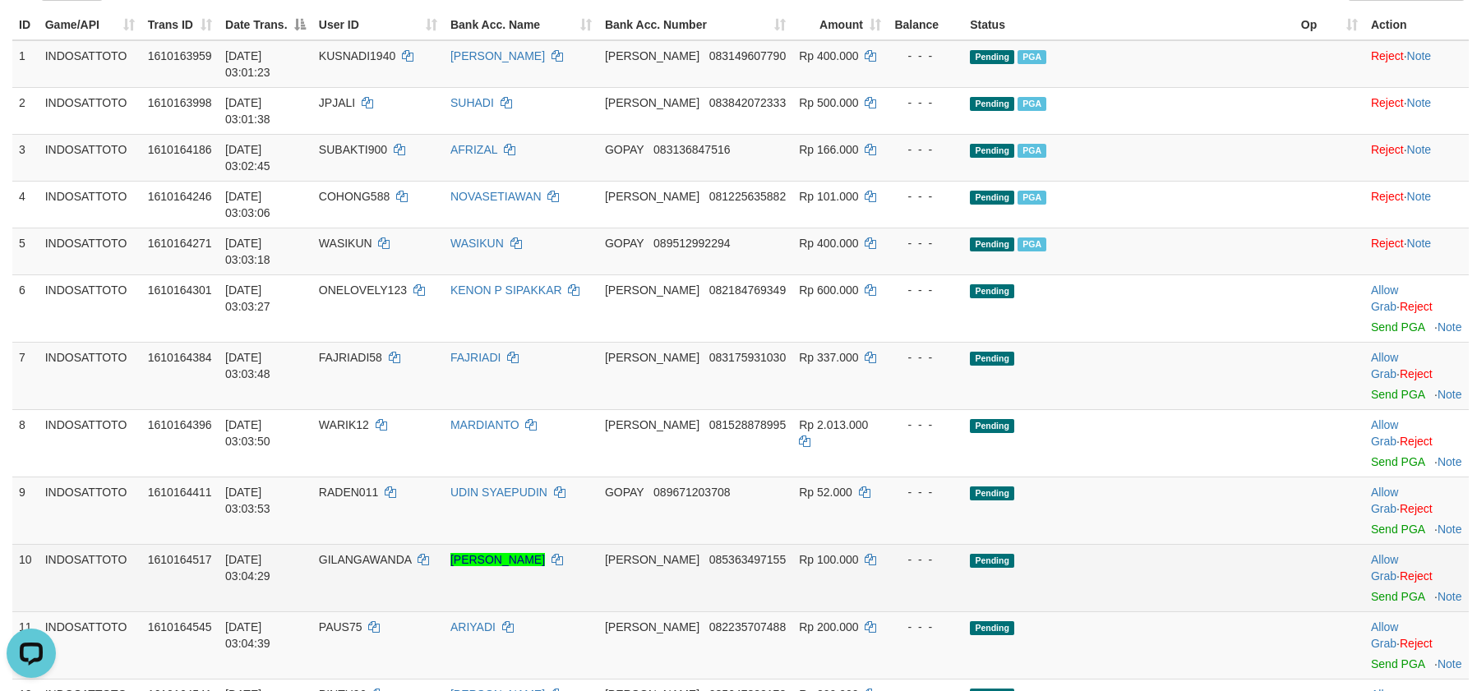
scroll to position [180, 0]
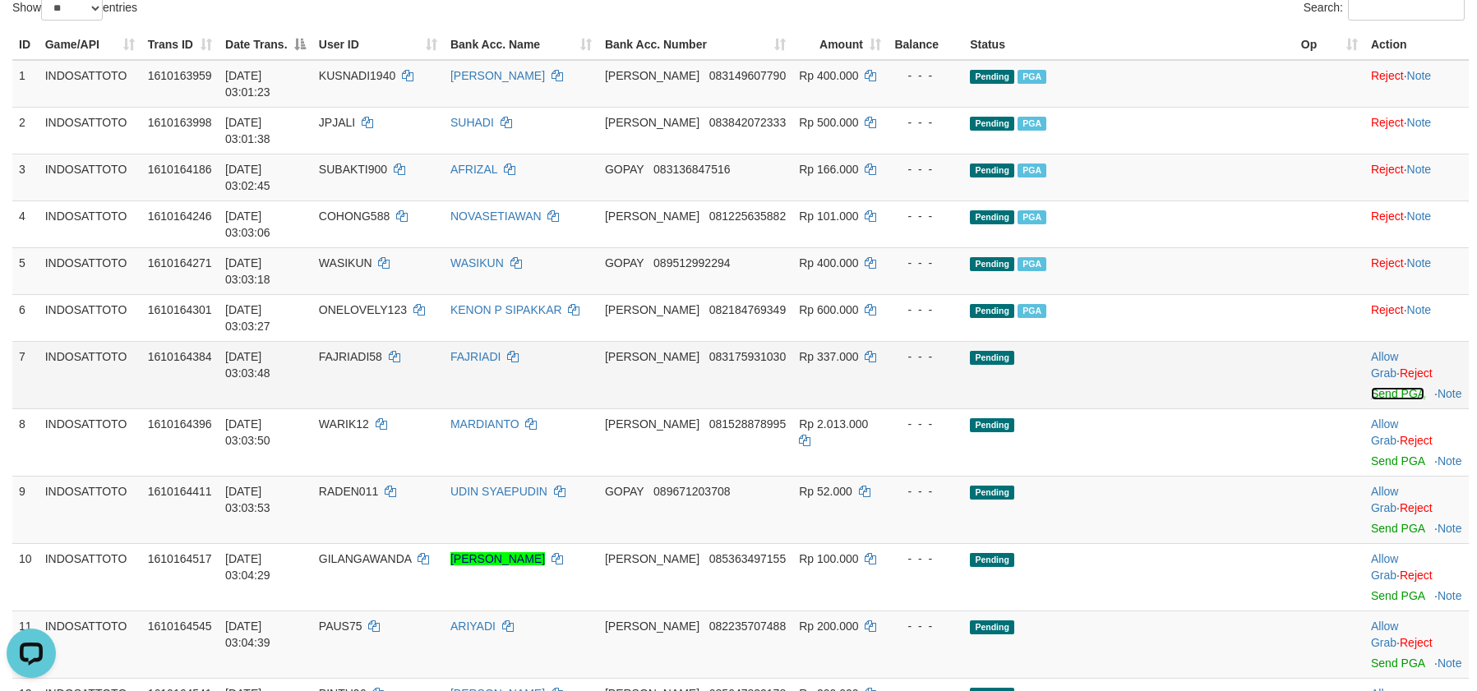
click at [1371, 387] on link "Send PGA" at bounding box center [1397, 393] width 53 height 13
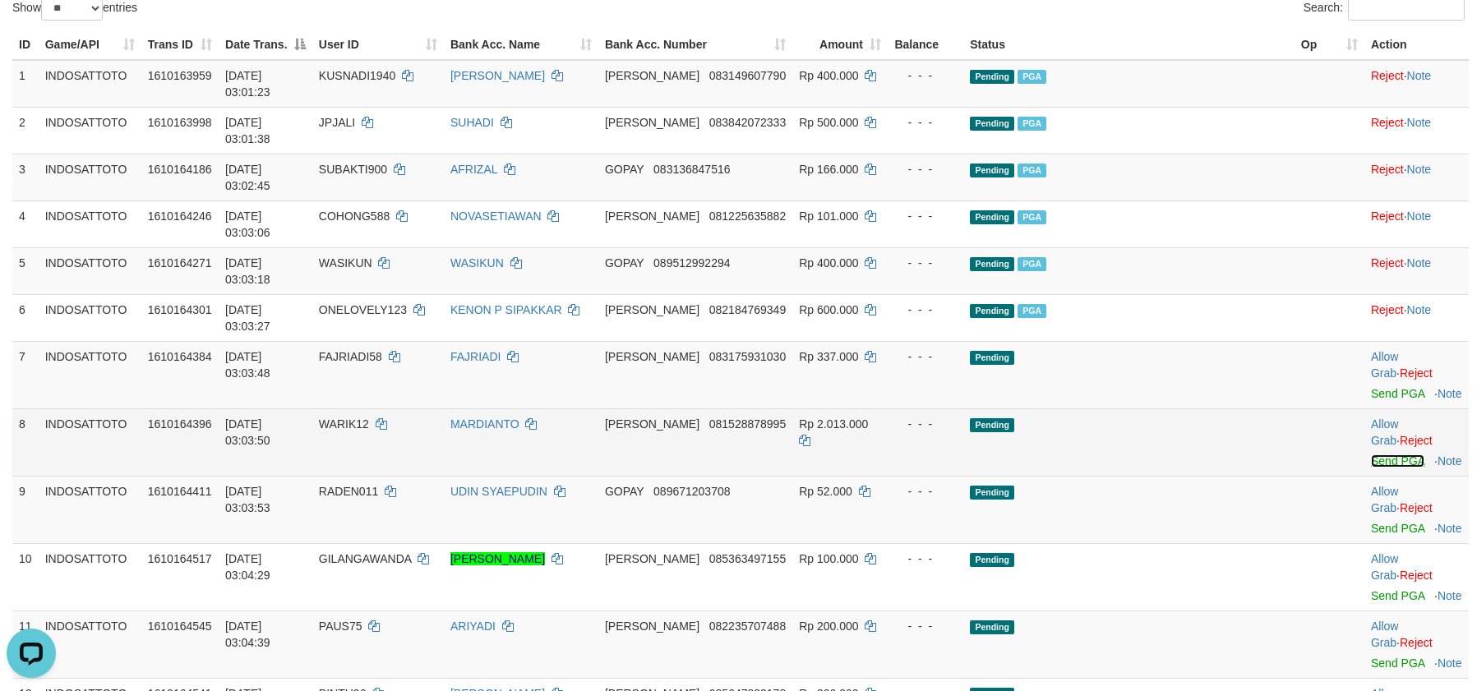
click at [1371, 455] on link "Send PGA" at bounding box center [1397, 461] width 53 height 13
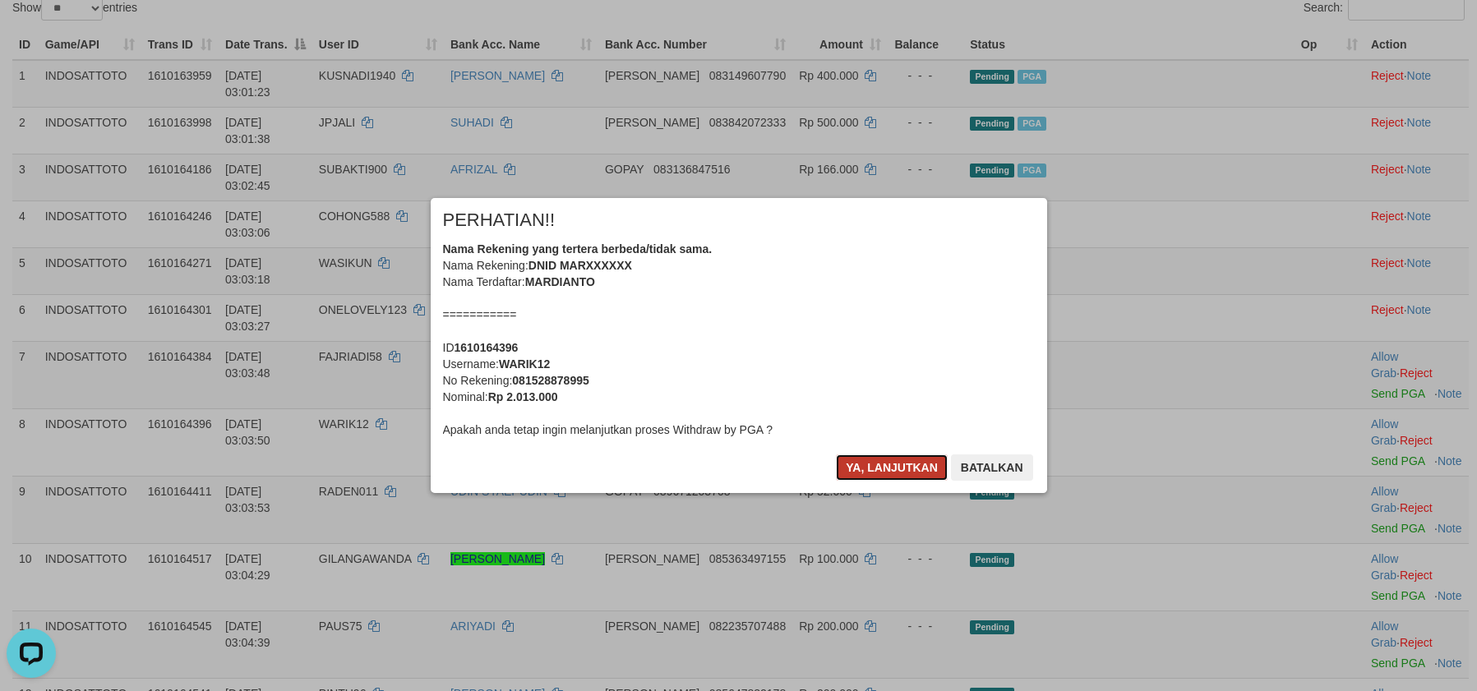
click at [899, 472] on button "Ya, lanjutkan" at bounding box center [892, 468] width 112 height 26
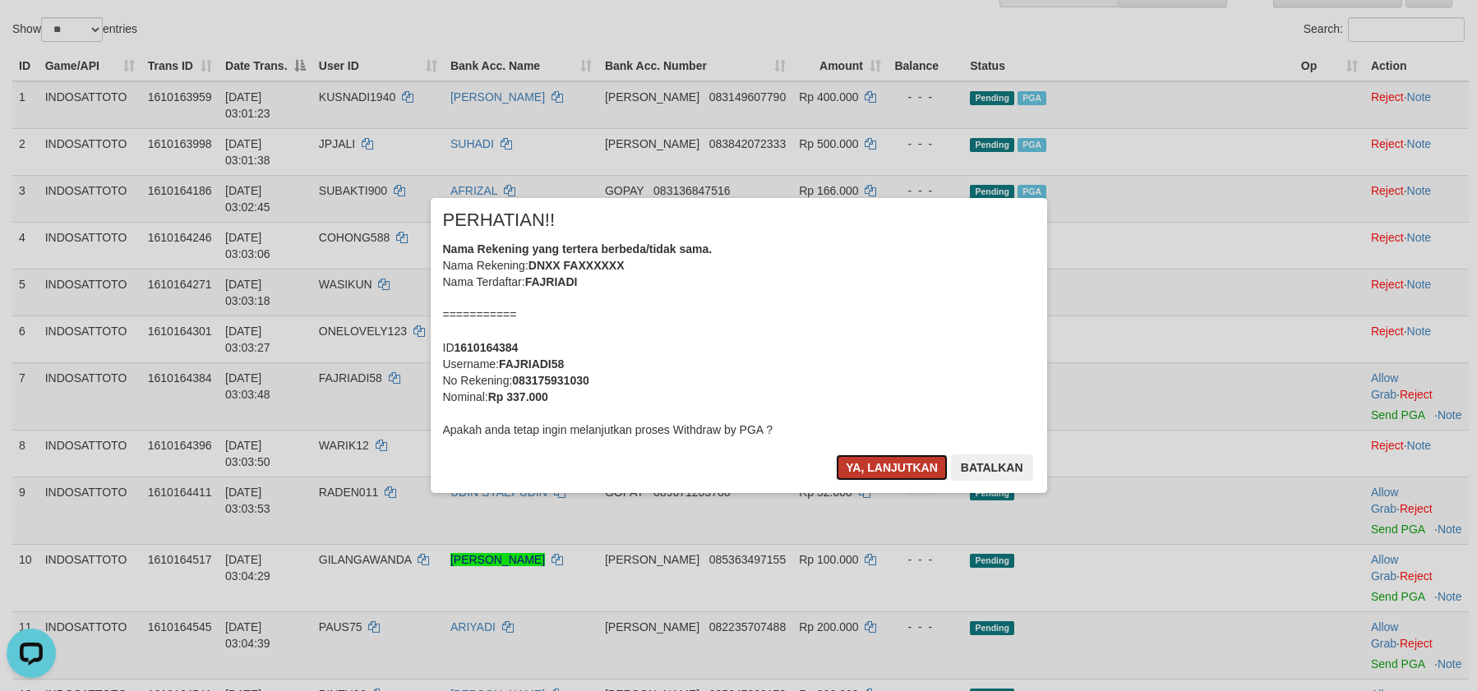
click at [899, 469] on button "Ya, lanjutkan" at bounding box center [892, 468] width 112 height 26
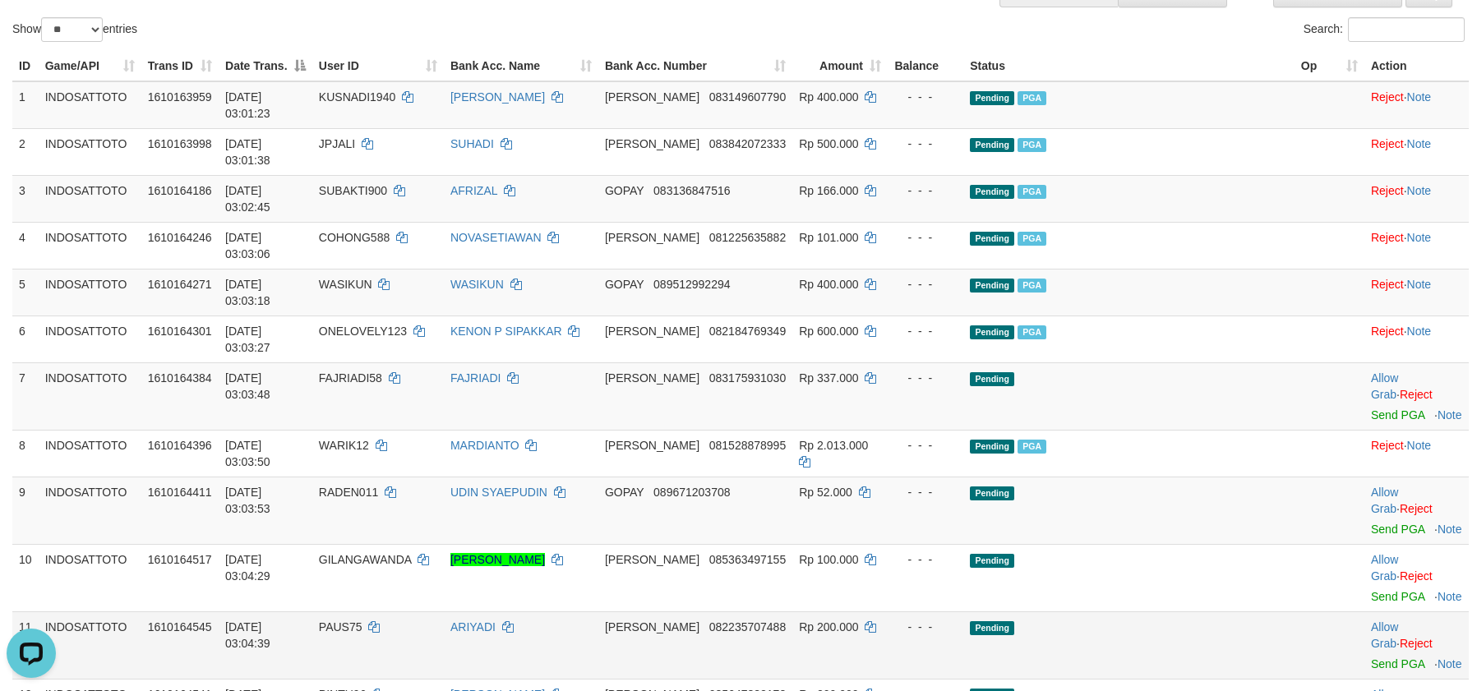
scroll to position [138, 0]
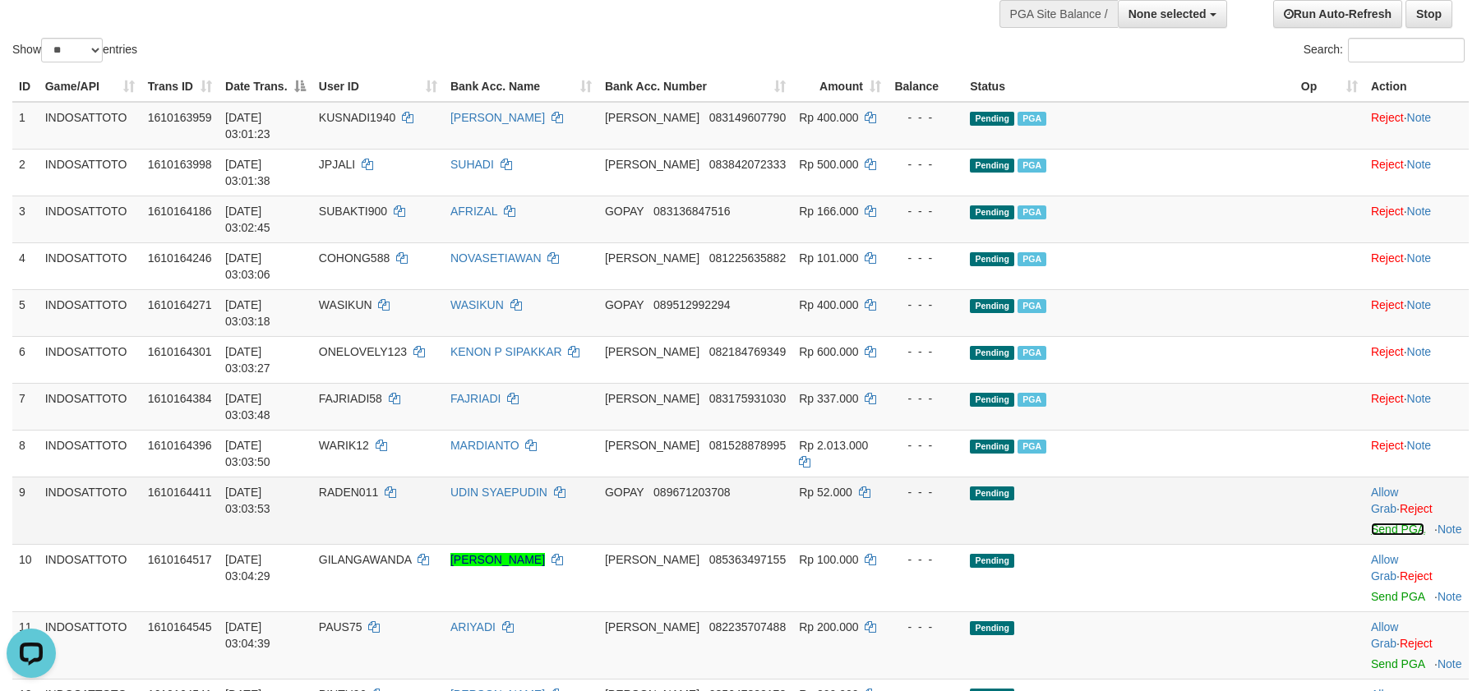
click at [1371, 523] on link "Send PGA" at bounding box center [1397, 529] width 53 height 13
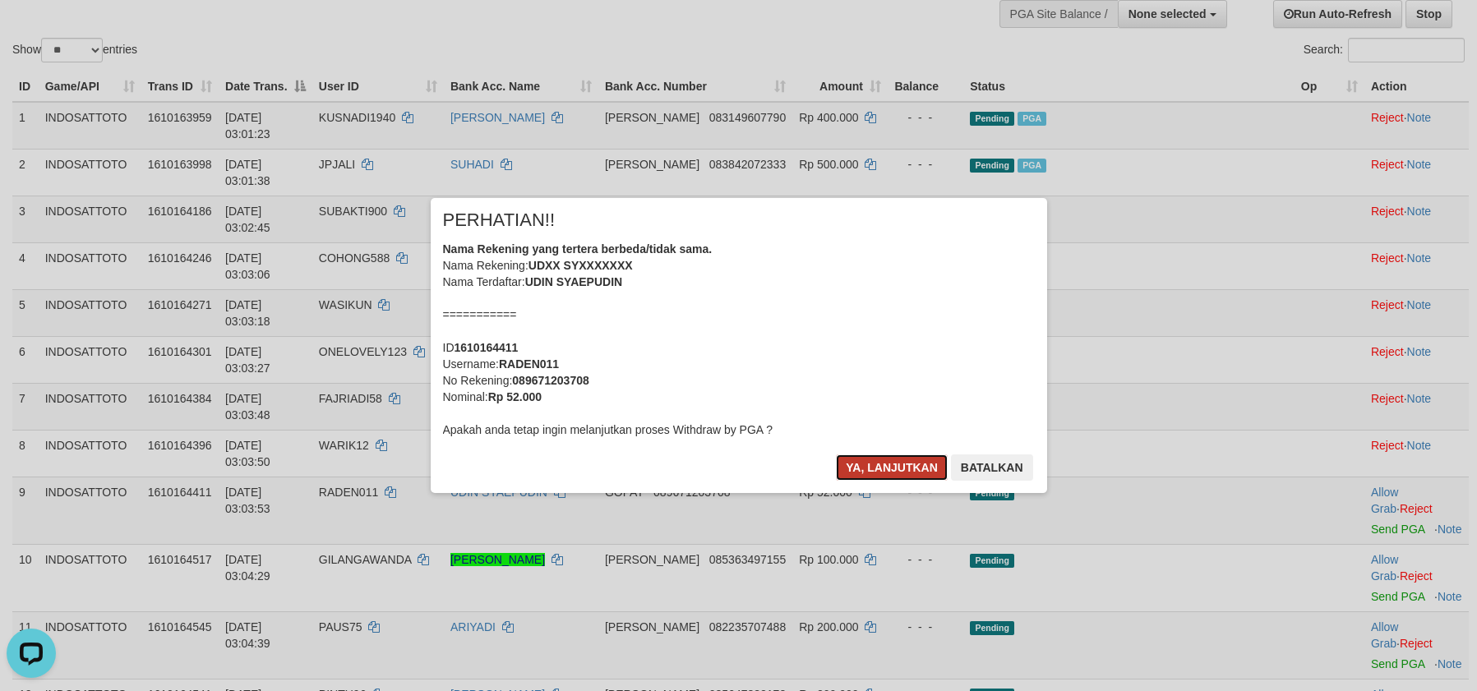
drag, startPoint x: 890, startPoint y: 464, endPoint x: 938, endPoint y: 464, distance: 47.7
click at [890, 464] on button "Ya, lanjutkan" at bounding box center [892, 468] width 112 height 26
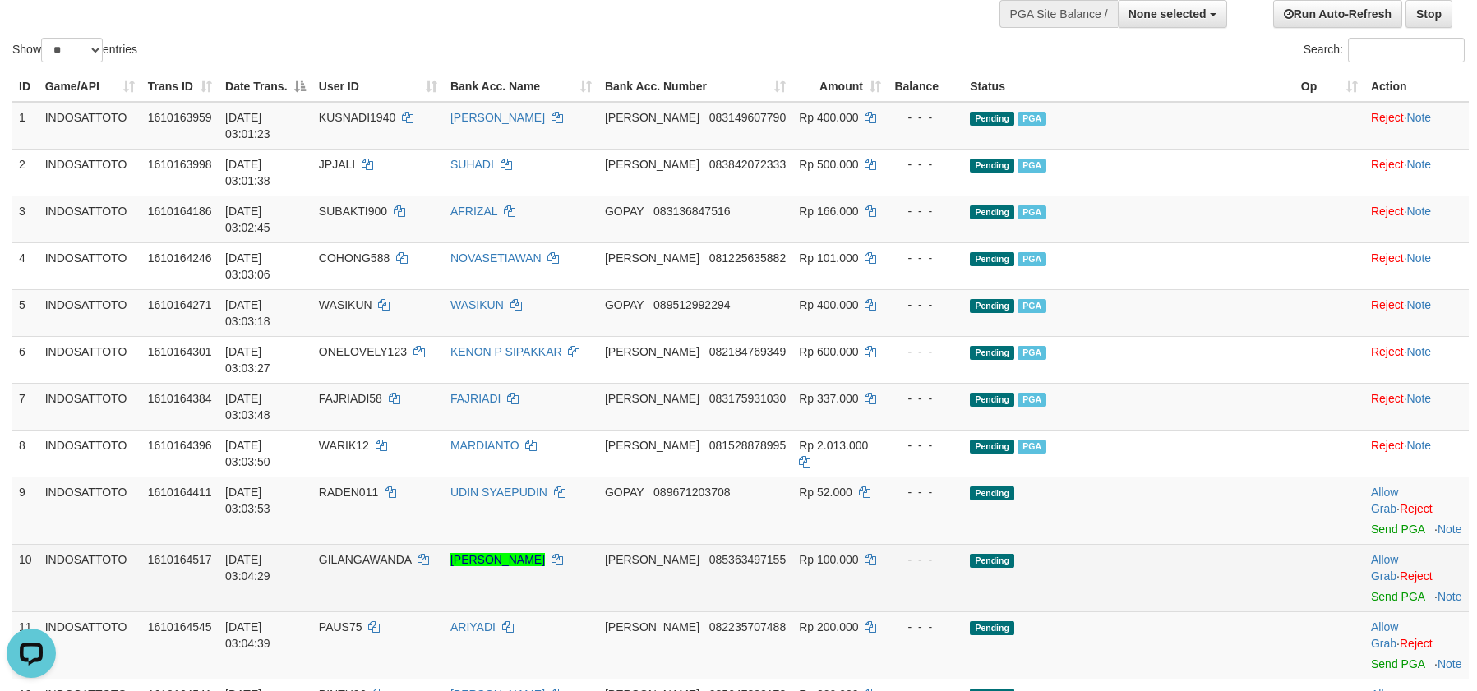
click at [1162, 544] on td "Pending" at bounding box center [1128, 577] width 331 height 67
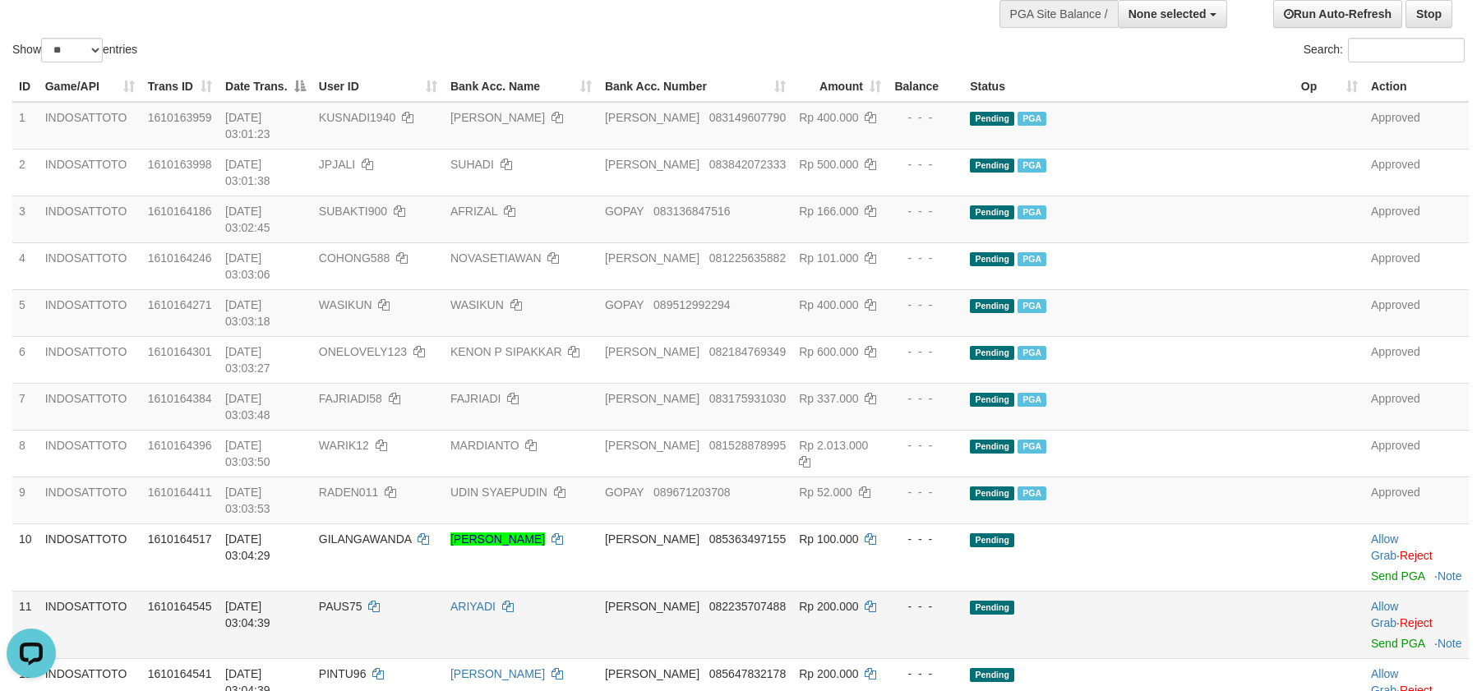
click at [1213, 591] on td "Pending" at bounding box center [1128, 624] width 331 height 67
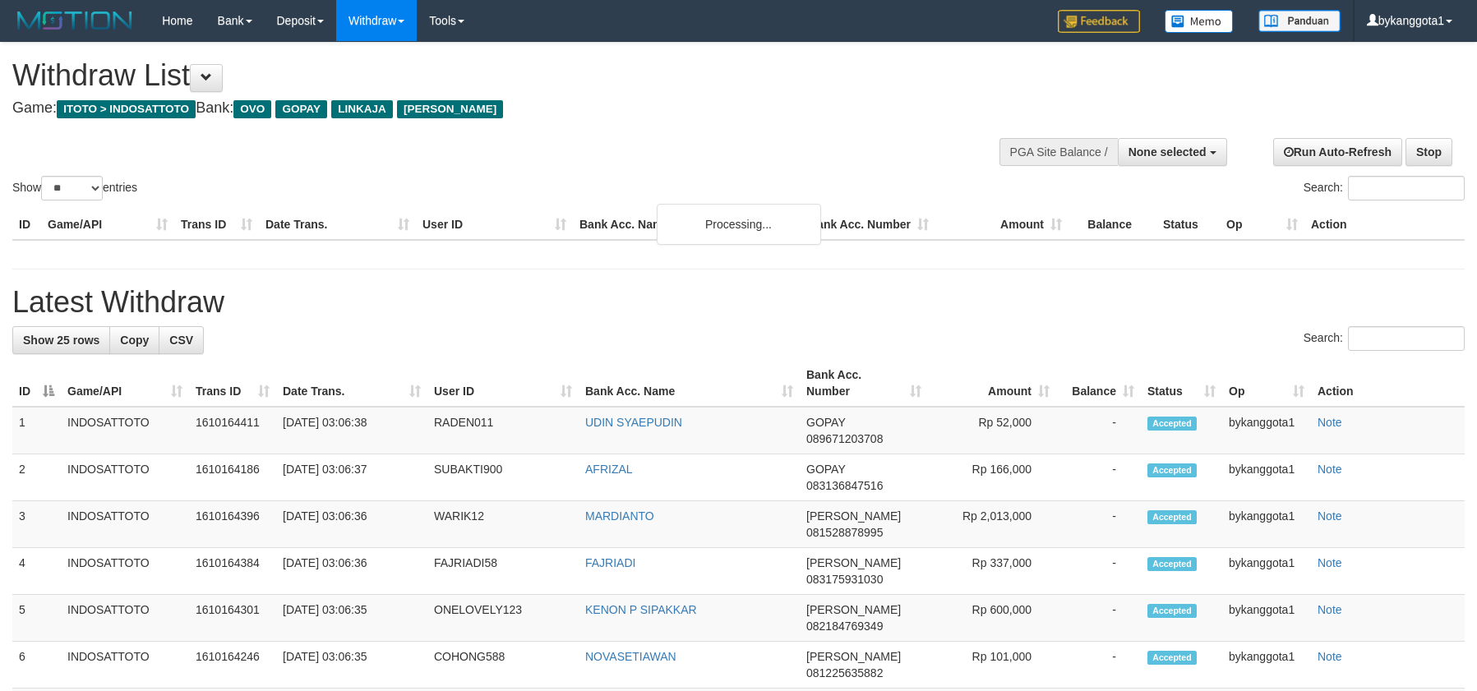
select select
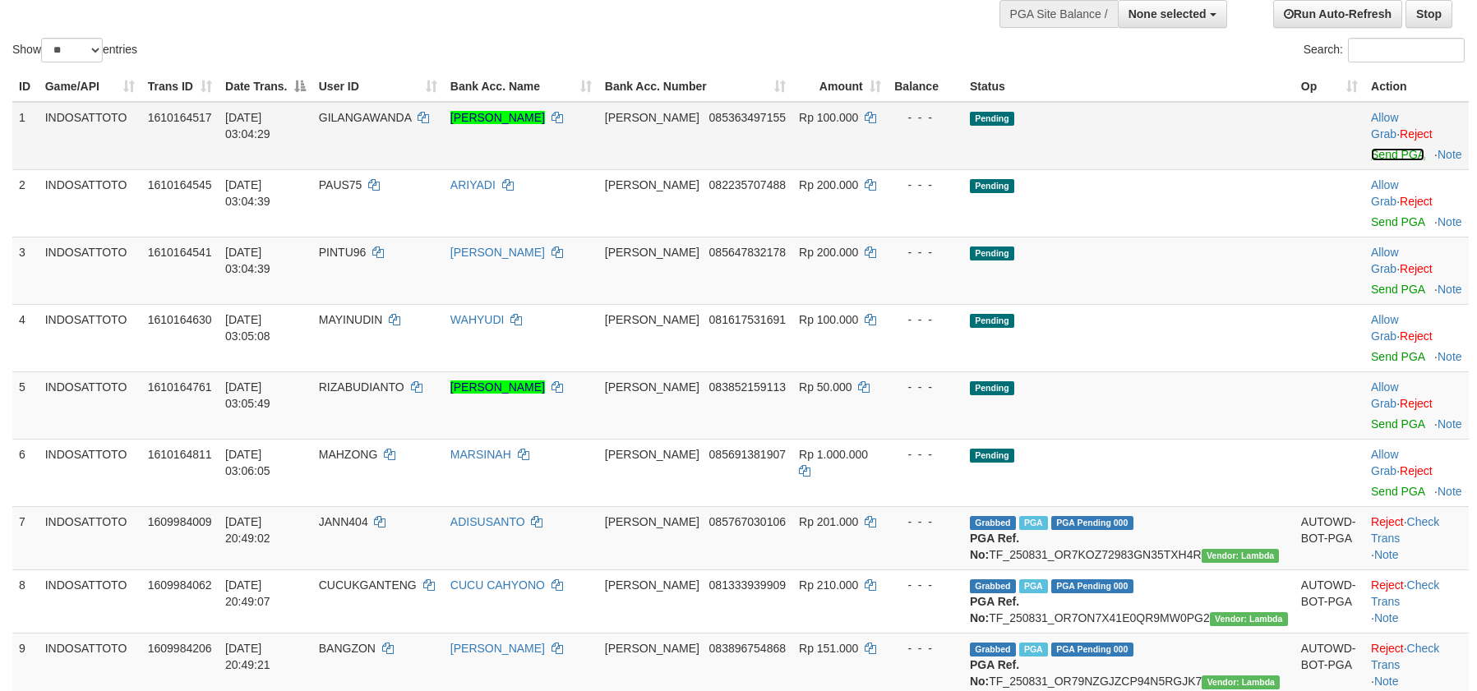
click at [1371, 148] on link "Send PGA" at bounding box center [1397, 154] width 53 height 13
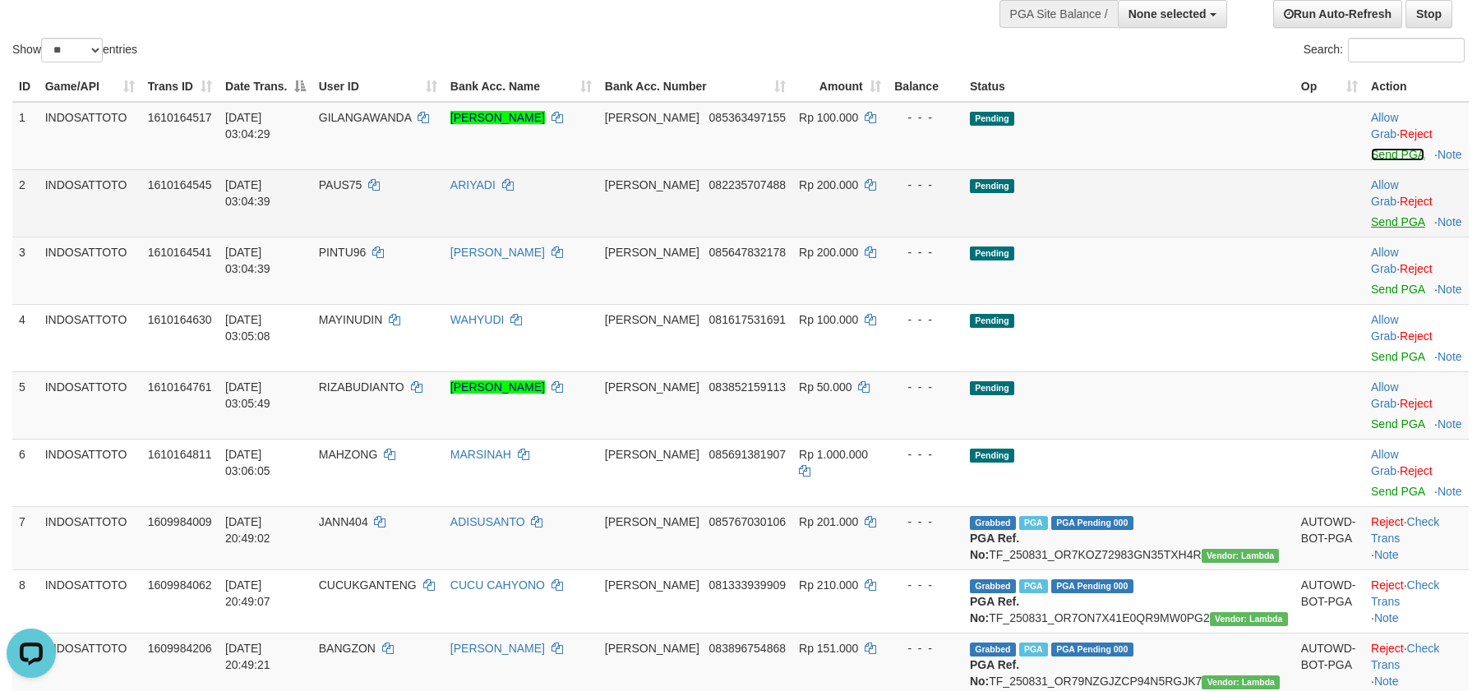
scroll to position [0, 0]
click at [1374, 215] on link "Send PGA" at bounding box center [1397, 221] width 53 height 13
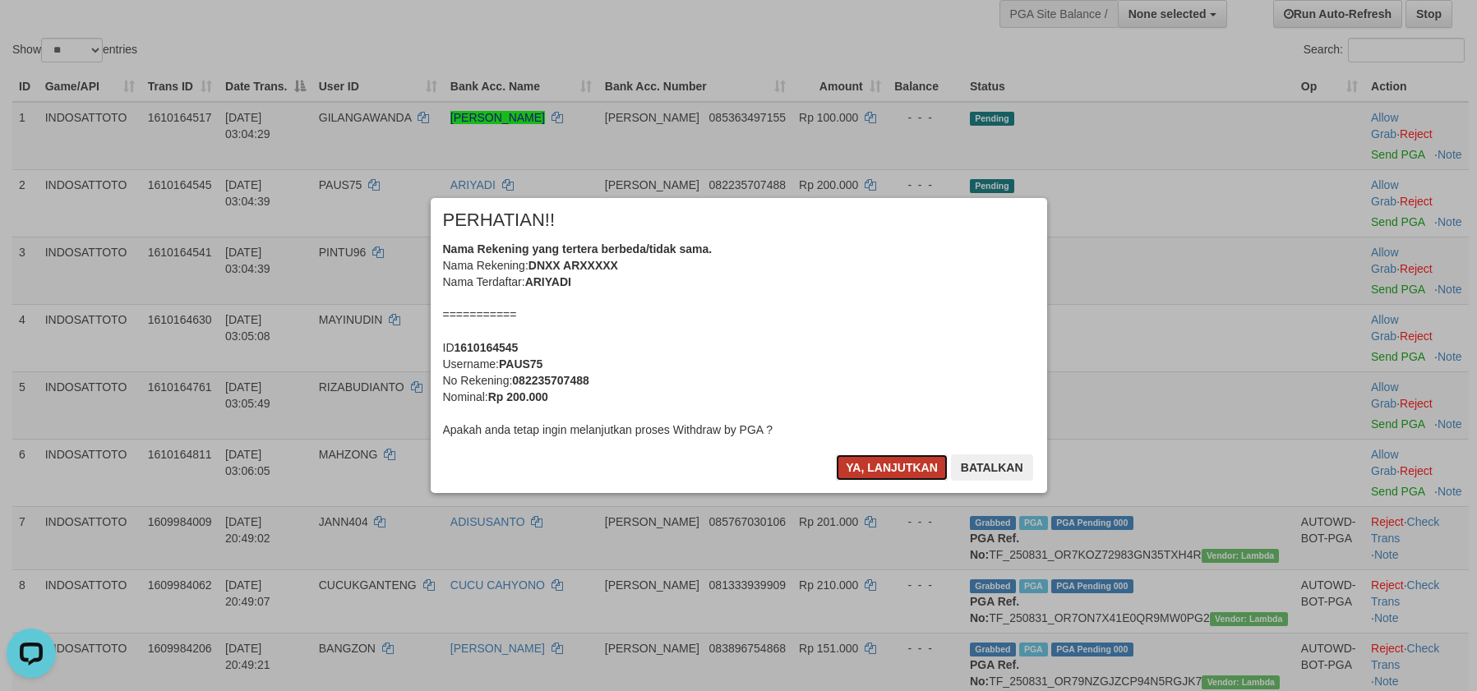
click at [868, 469] on button "Ya, lanjutkan" at bounding box center [892, 468] width 112 height 26
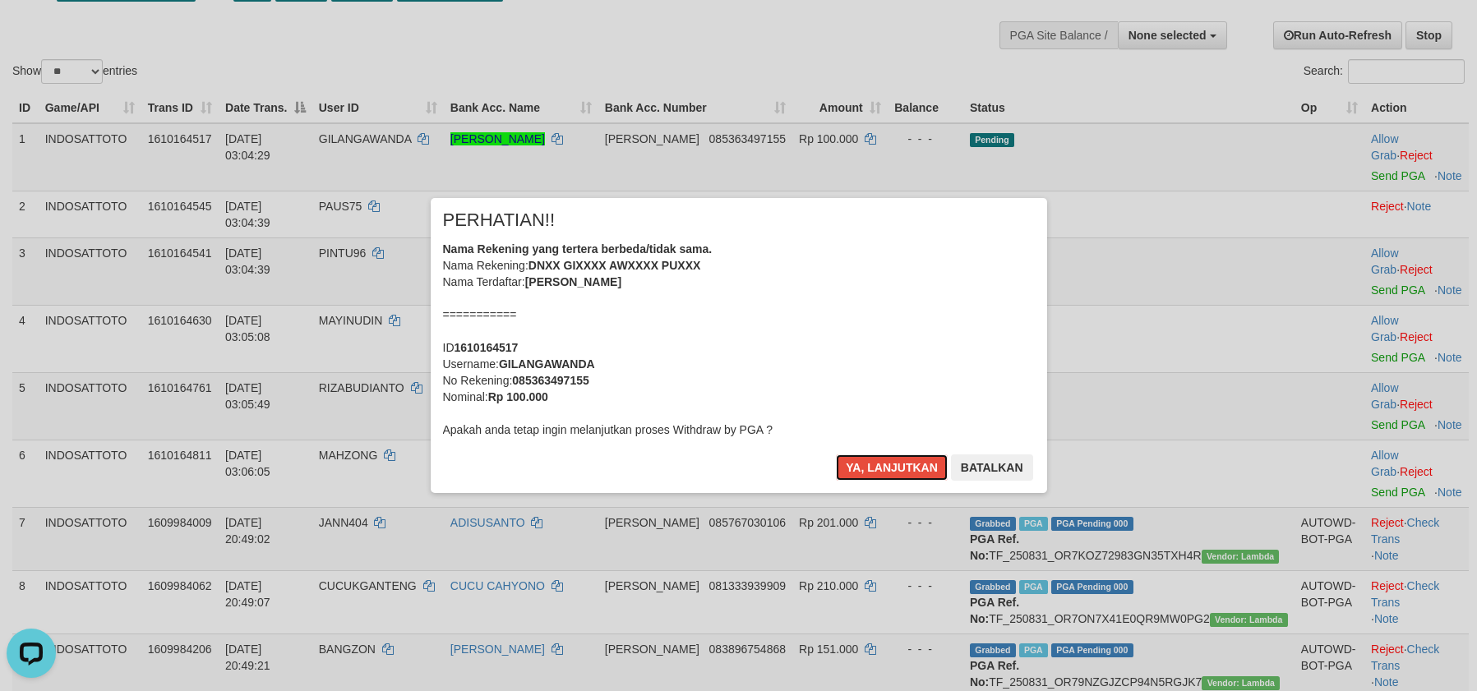
drag, startPoint x: 869, startPoint y: 467, endPoint x: 898, endPoint y: 479, distance: 31.3
click at [871, 467] on button "Ya, lanjutkan" at bounding box center [892, 468] width 112 height 26
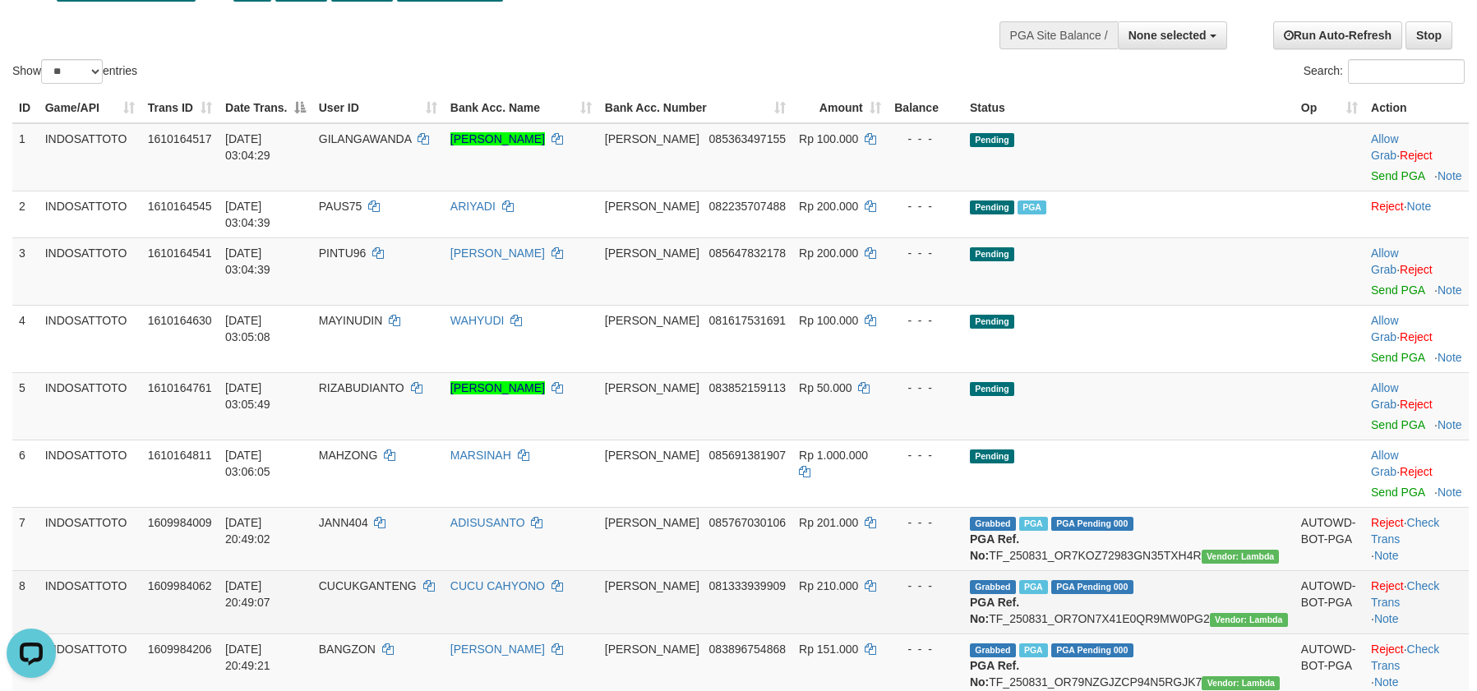
scroll to position [97, 0]
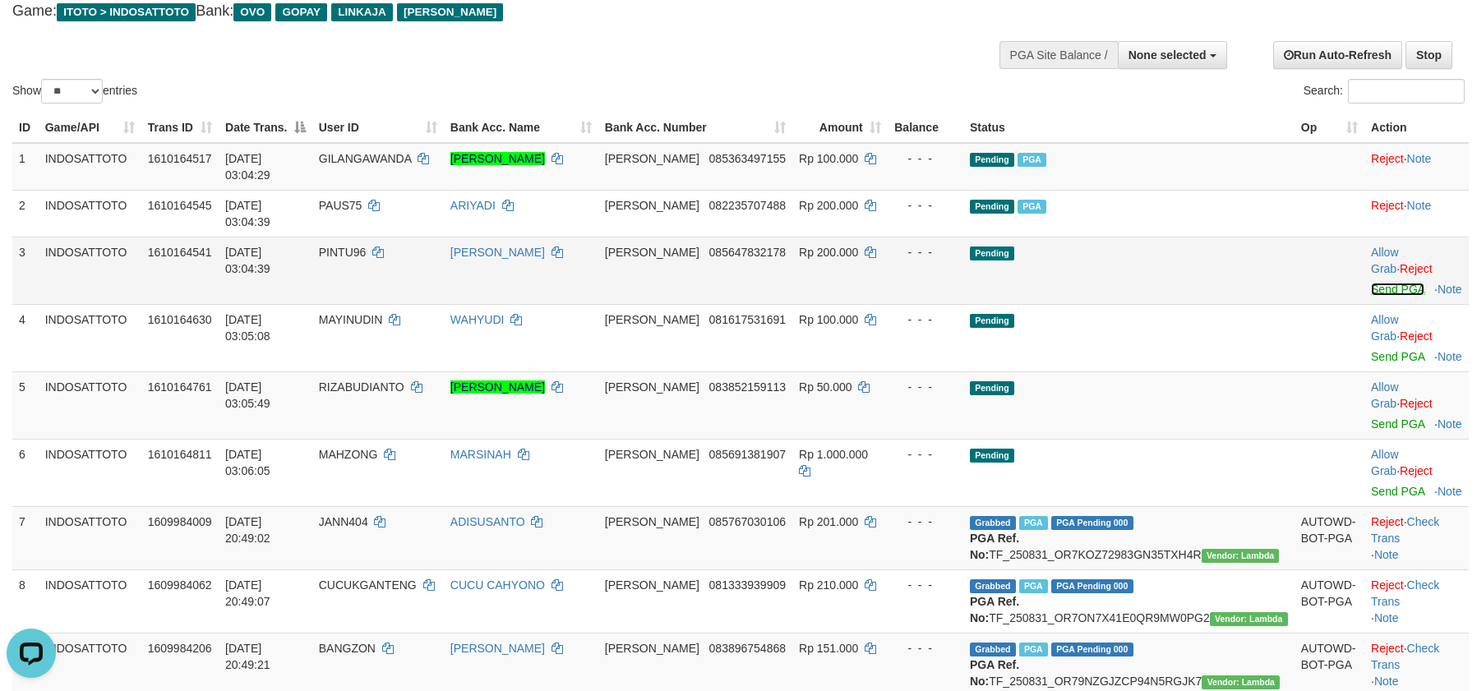
click at [1371, 283] on link "Send PGA" at bounding box center [1397, 289] width 53 height 13
click at [1371, 350] on link "Send PGA" at bounding box center [1397, 356] width 53 height 13
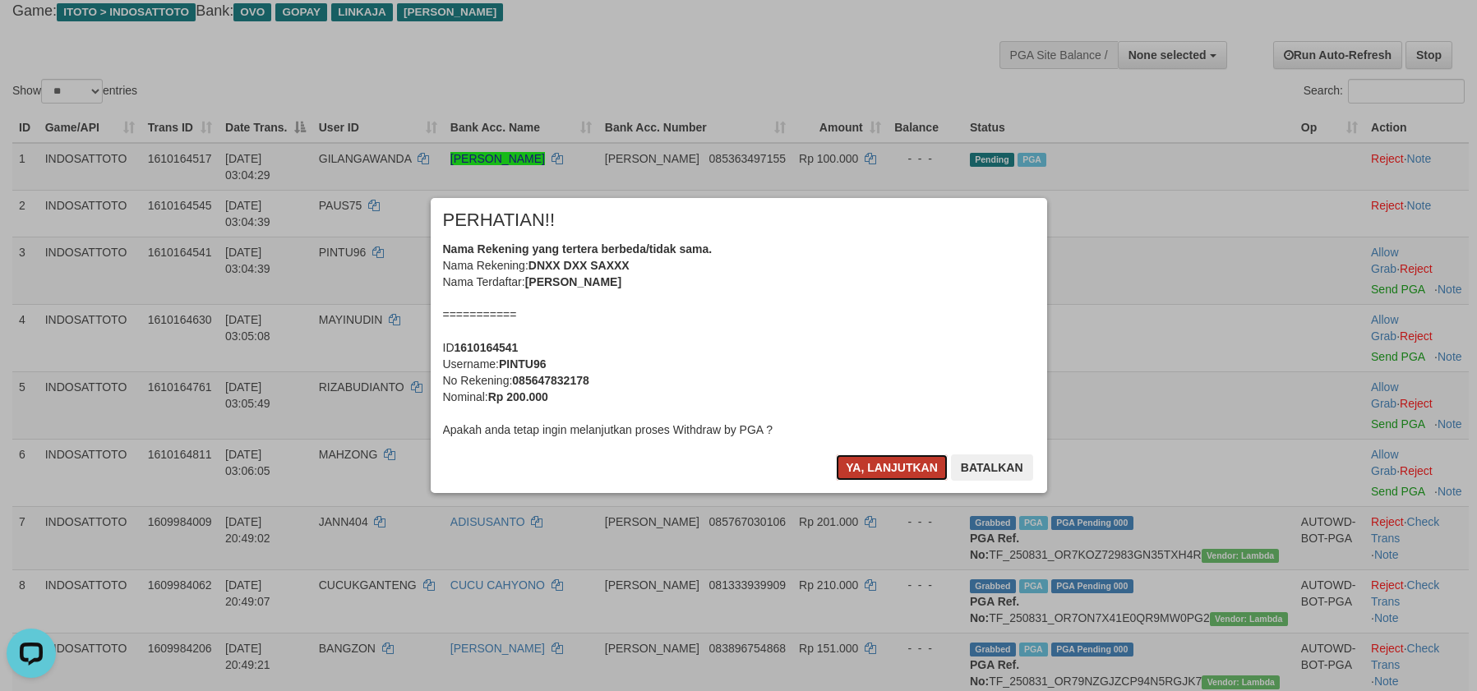
click at [866, 459] on button "Ya, lanjutkan" at bounding box center [892, 468] width 112 height 26
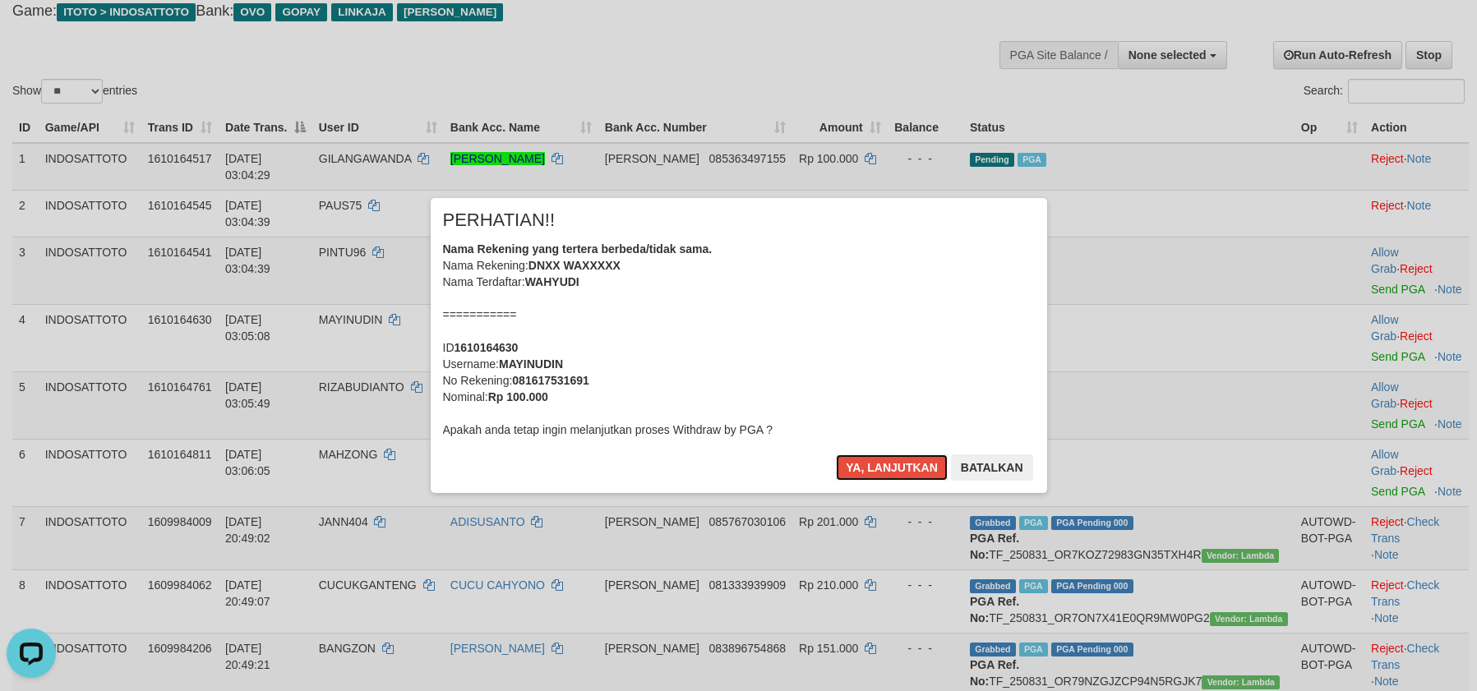
click at [866, 459] on button "Ya, lanjutkan" at bounding box center [892, 468] width 112 height 26
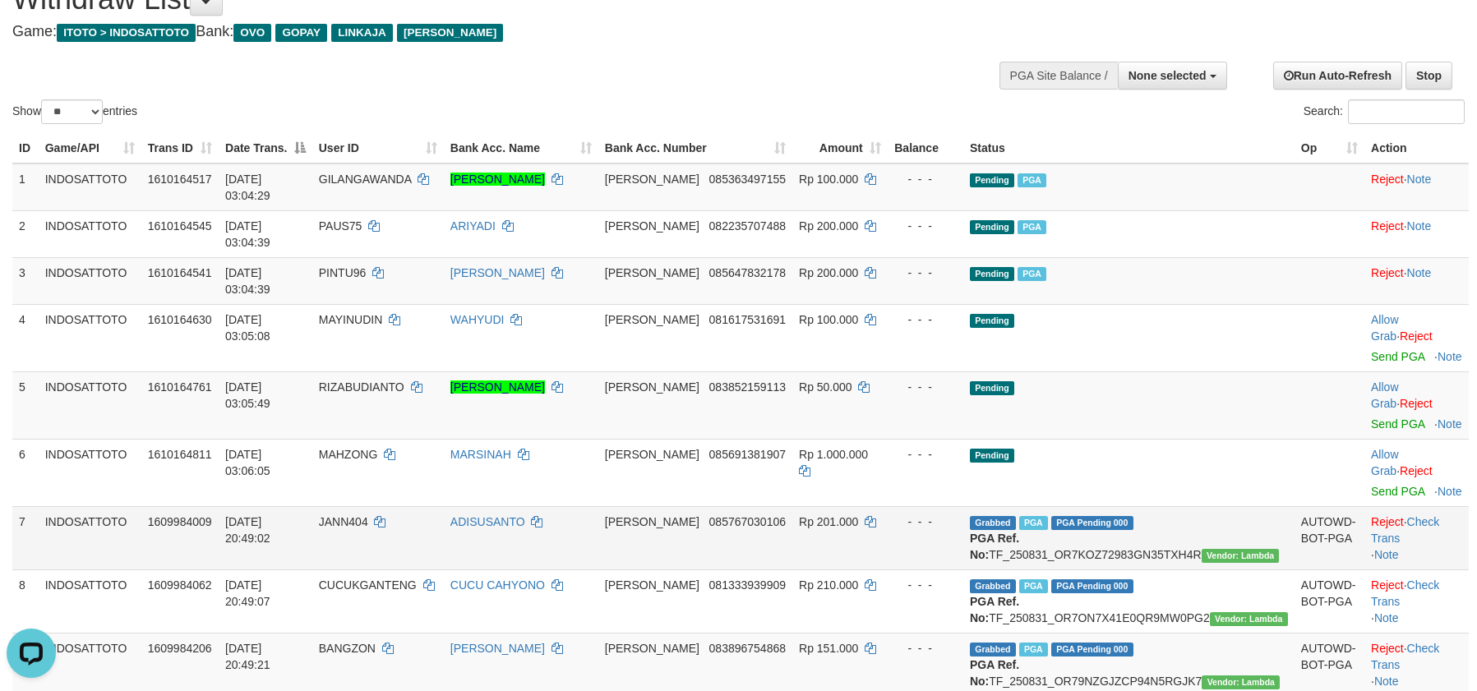
scroll to position [55, 0]
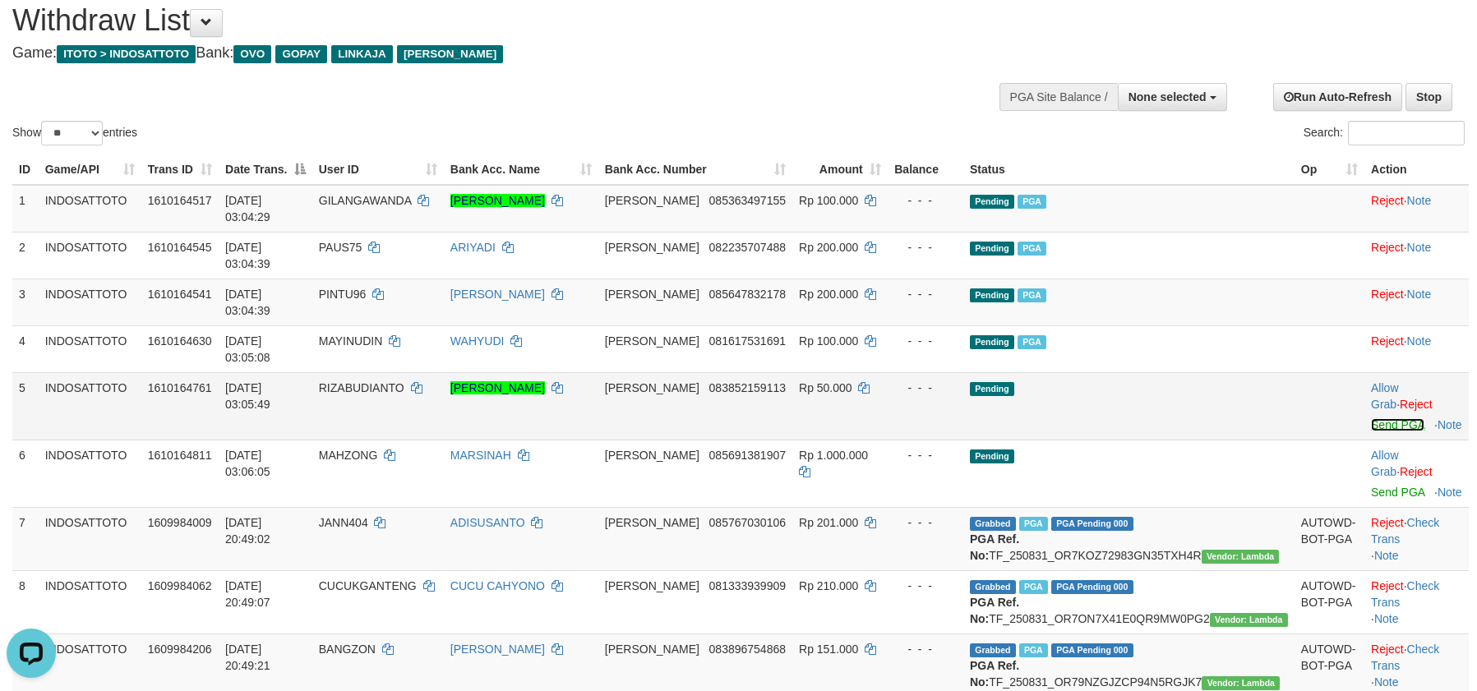
click at [1371, 418] on link "Send PGA" at bounding box center [1397, 424] width 53 height 13
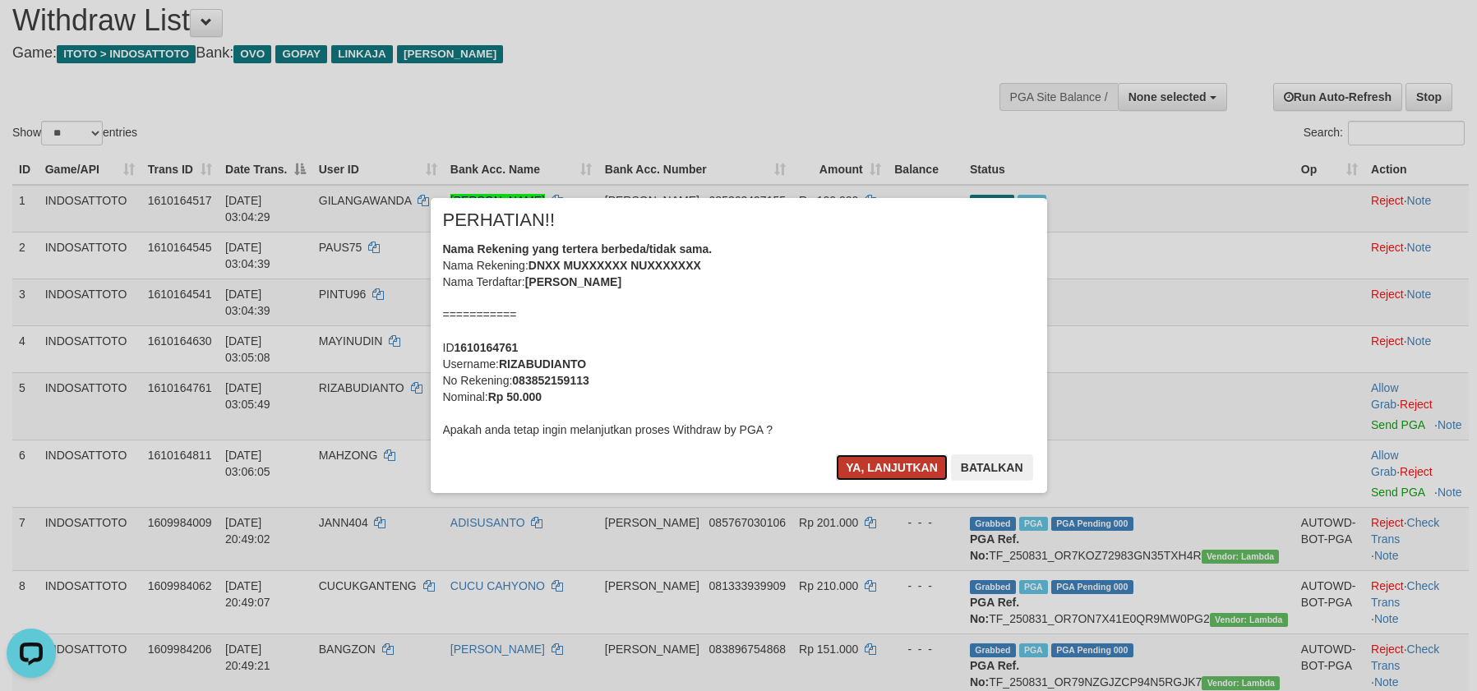
drag, startPoint x: 891, startPoint y: 462, endPoint x: 967, endPoint y: 440, distance: 78.8
click at [895, 462] on button "Ya, lanjutkan" at bounding box center [892, 468] width 112 height 26
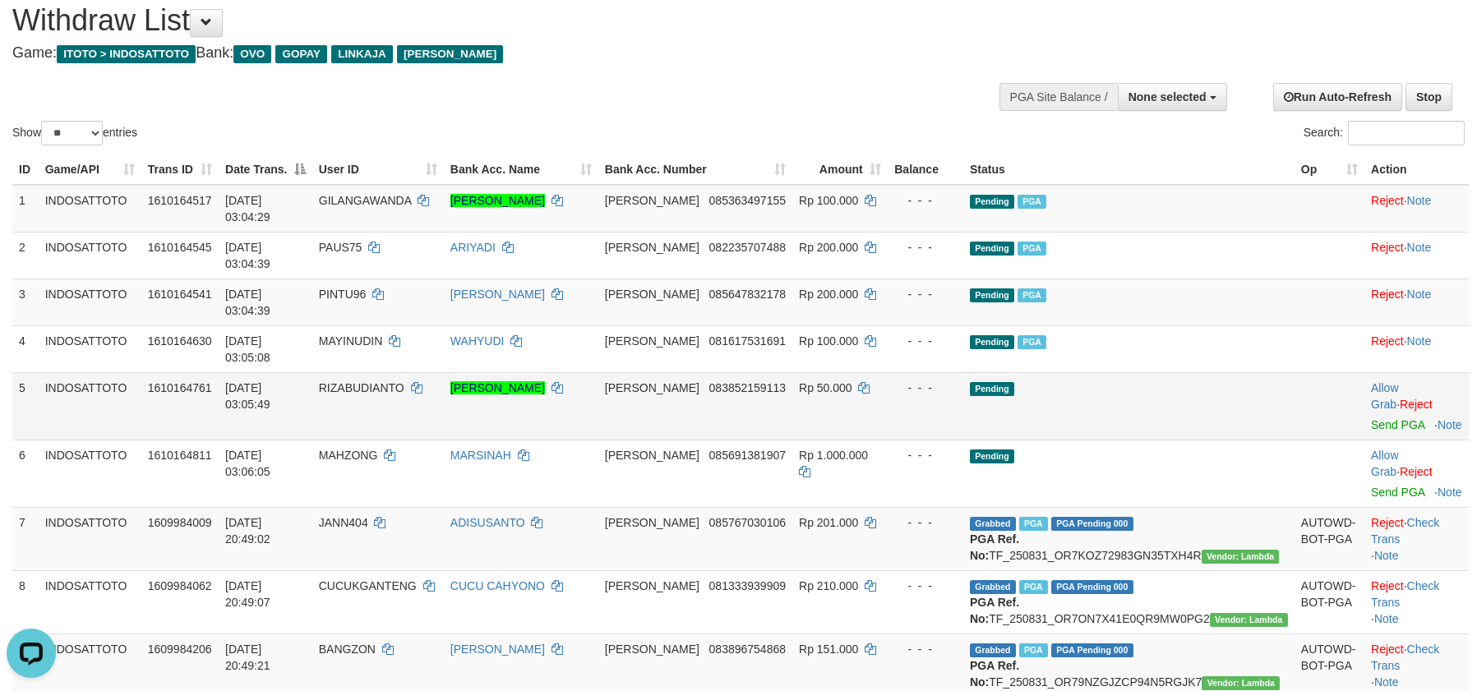
click at [1184, 372] on td "Pending" at bounding box center [1128, 405] width 331 height 67
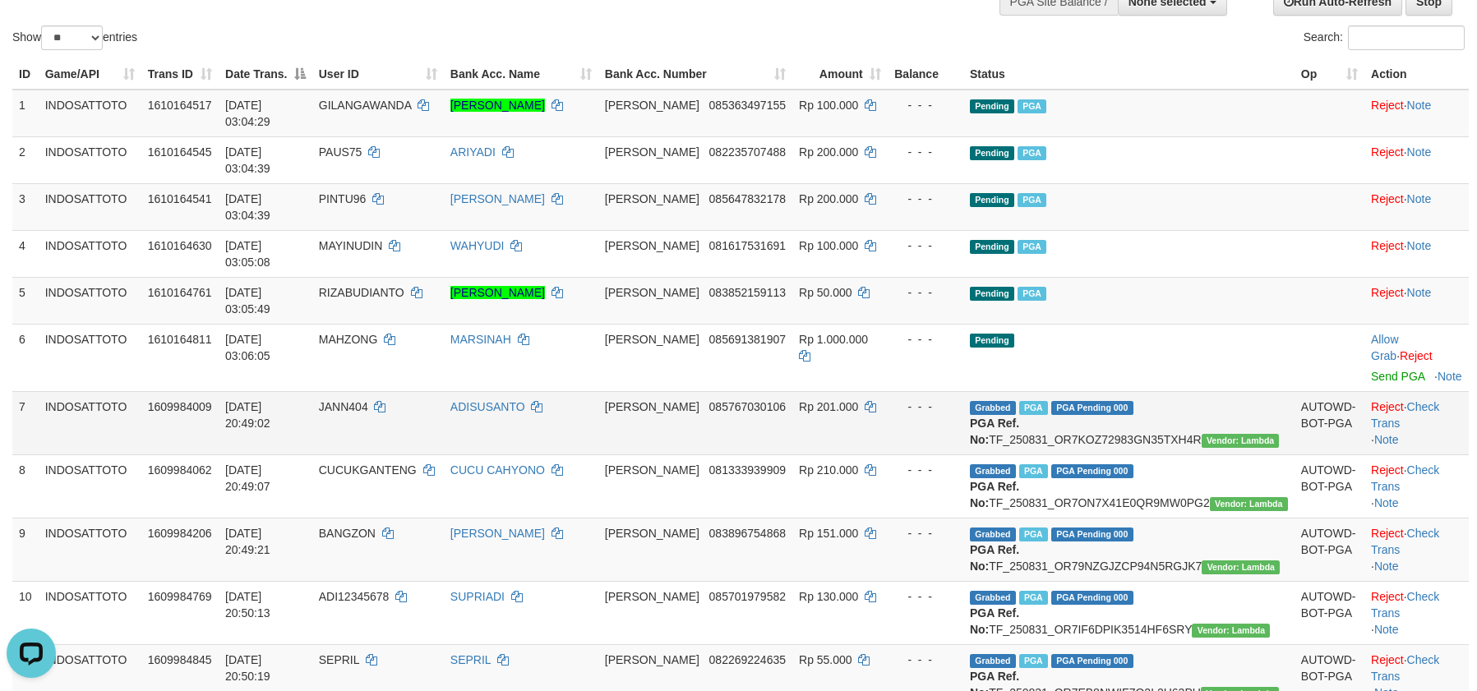
scroll to position [0, 0]
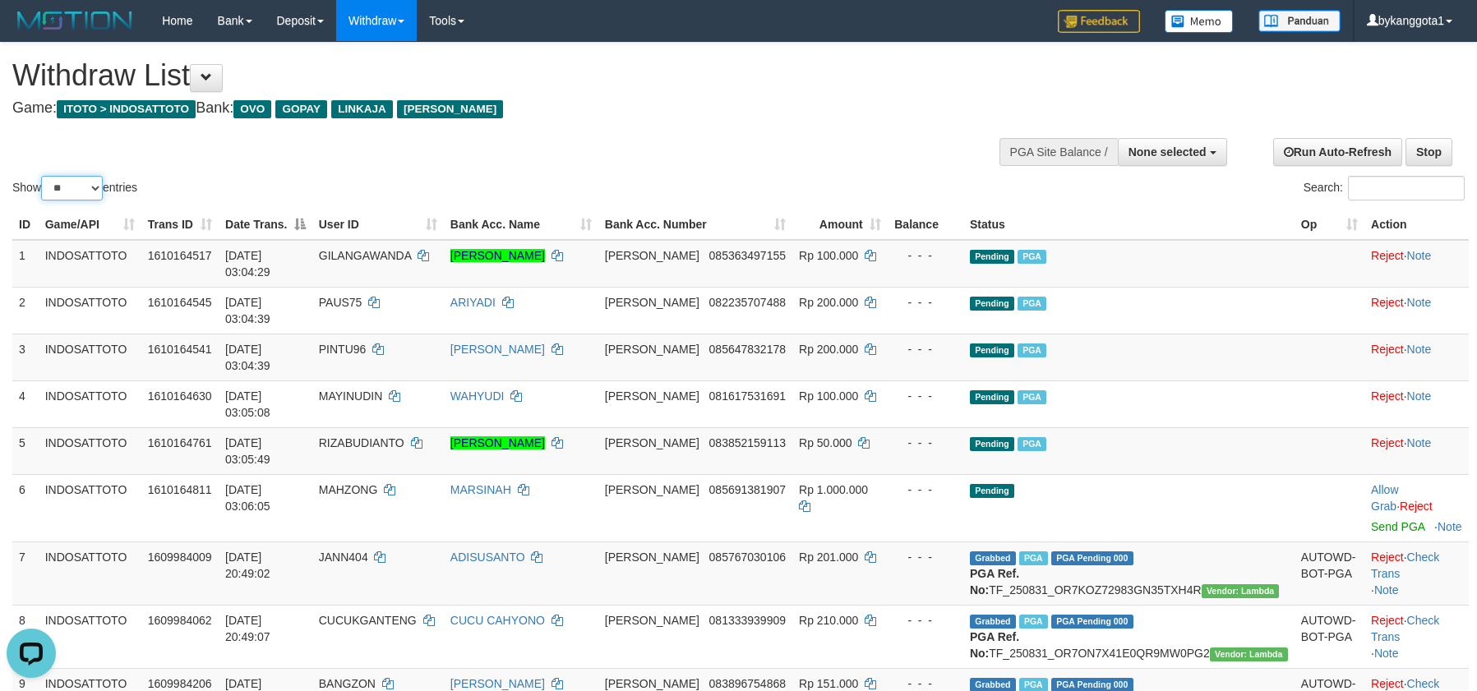
click at [75, 187] on select "** ** ** ***" at bounding box center [72, 188] width 62 height 25
select select "***"
click at [44, 176] on select "** ** ** ***" at bounding box center [72, 188] width 62 height 25
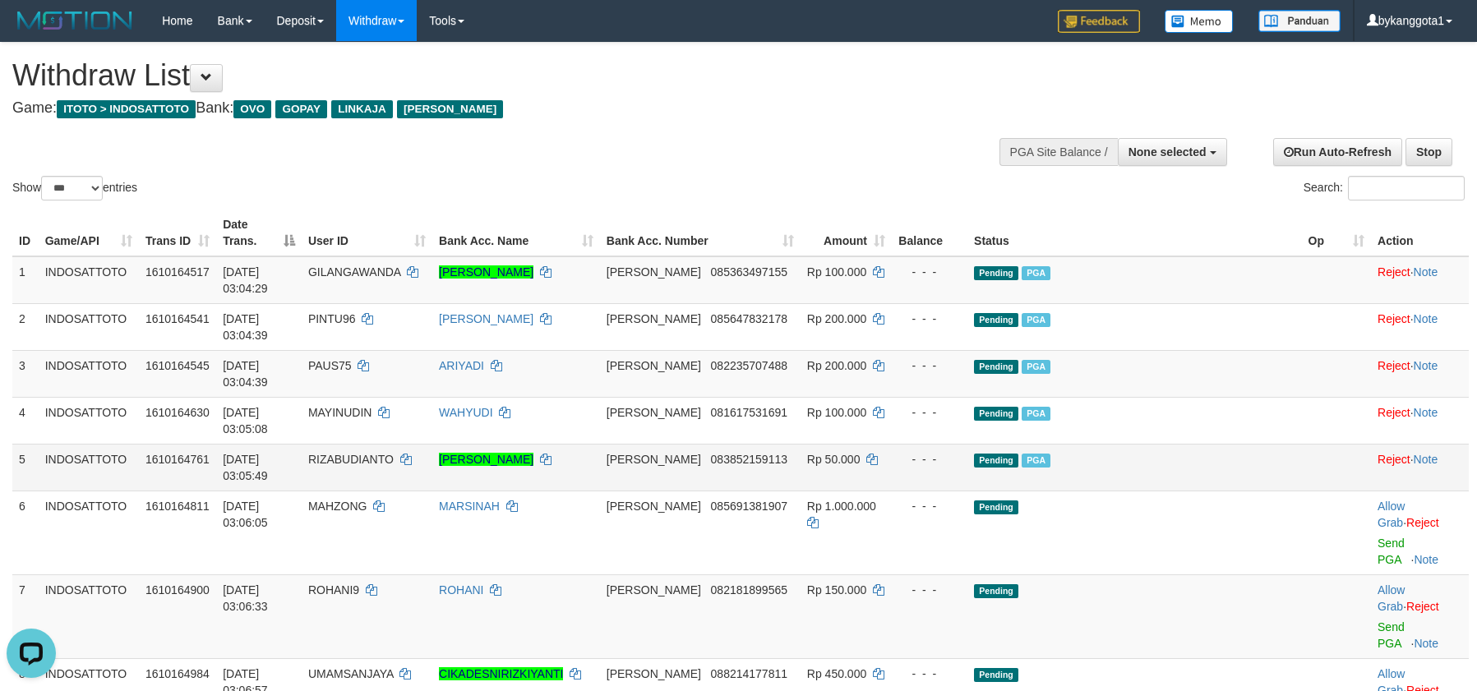
click at [1177, 444] on td "Pending PGA" at bounding box center [1135, 467] width 335 height 47
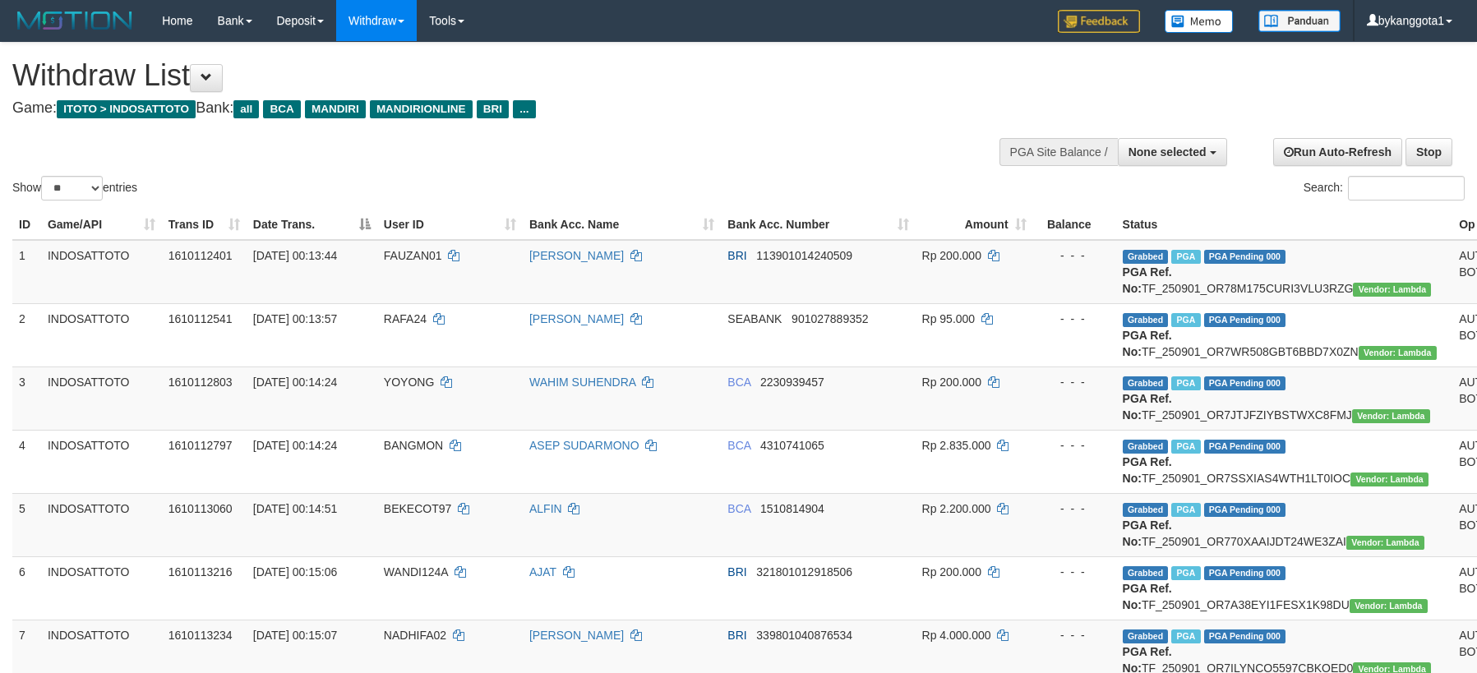
select select
select select "**"
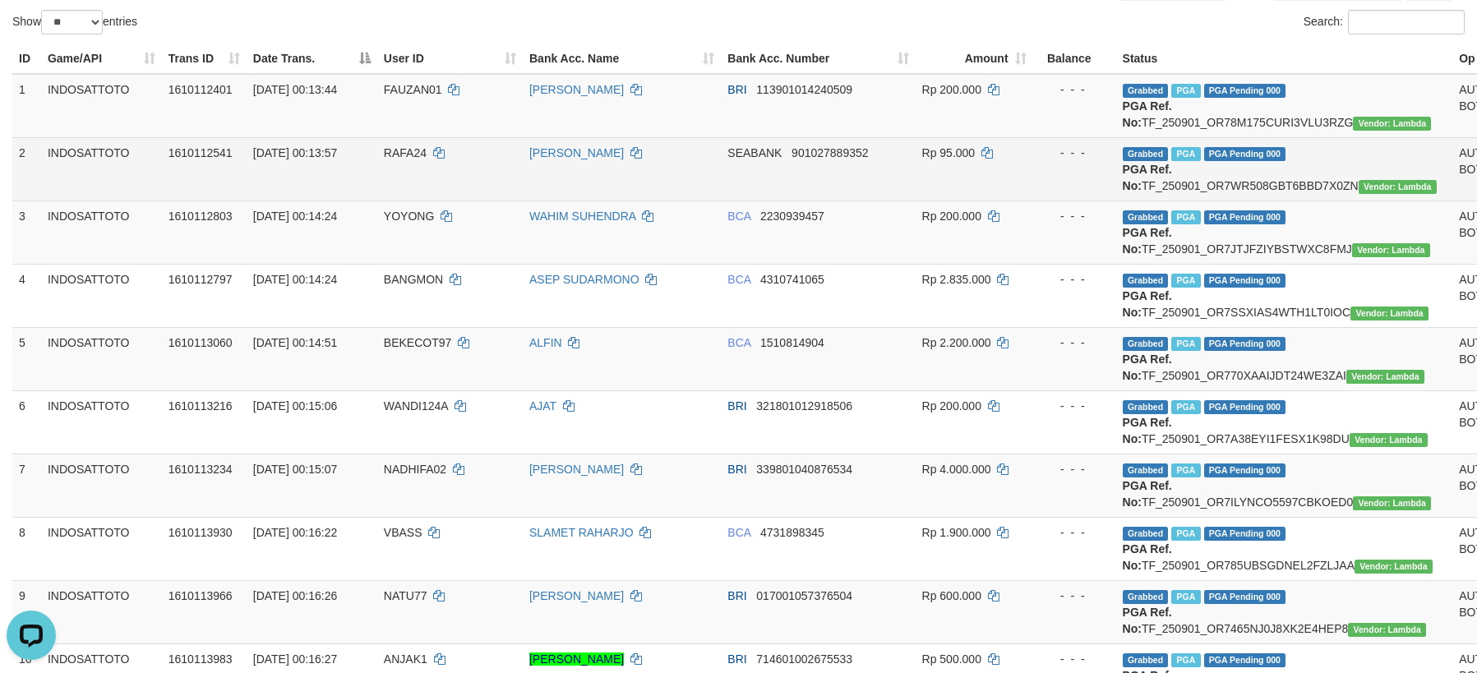
click at [861, 201] on td "SEABANK 901027889352" at bounding box center [818, 168] width 194 height 63
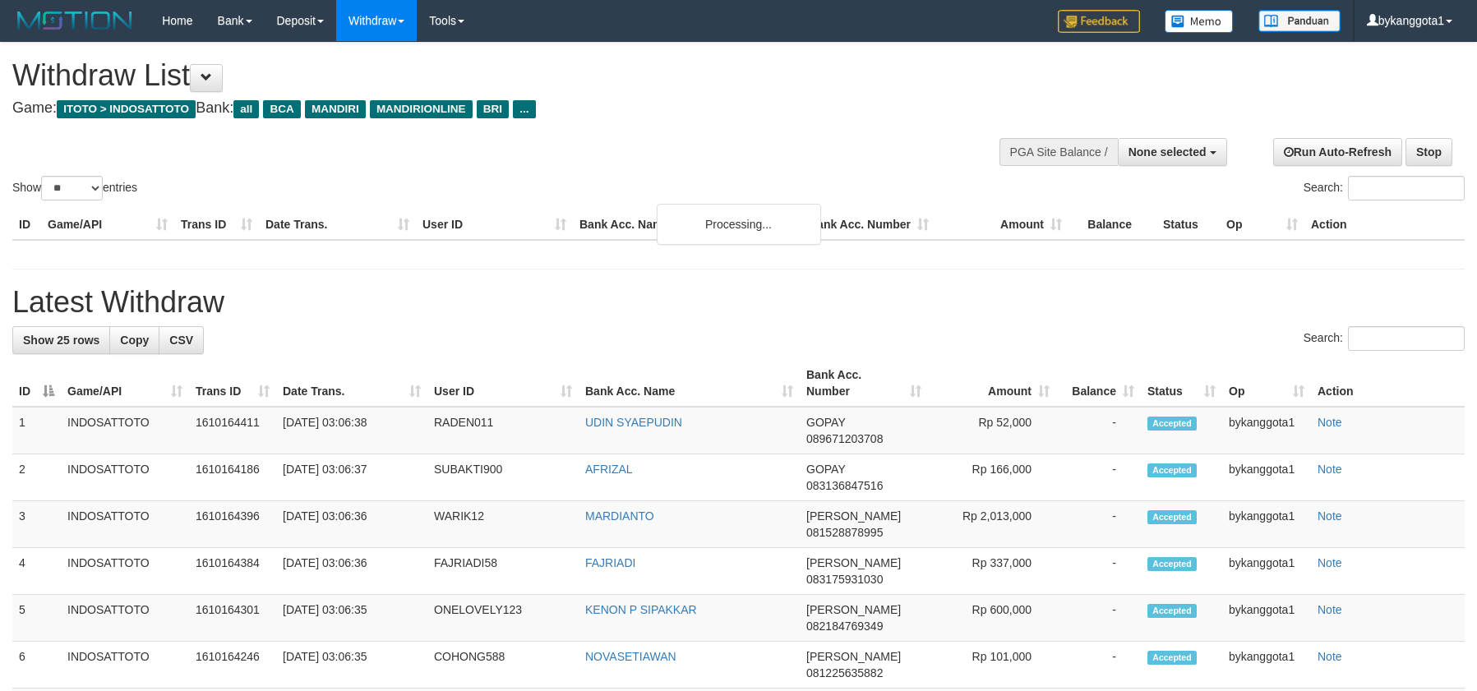
select select
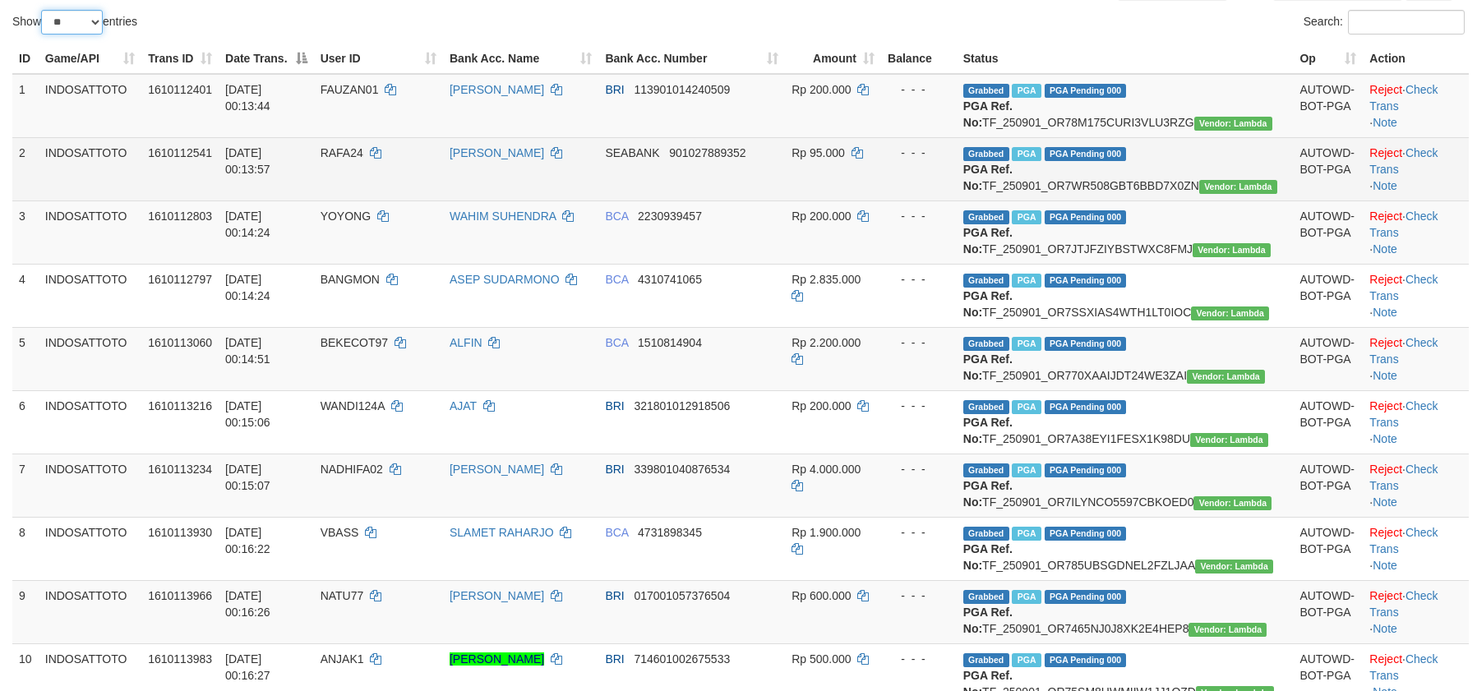
drag, startPoint x: 82, startPoint y: 23, endPoint x: 94, endPoint y: 215, distance: 192.7
select select "***"
click at [44, 10] on select "** ** ** ***" at bounding box center [72, 22] width 62 height 25
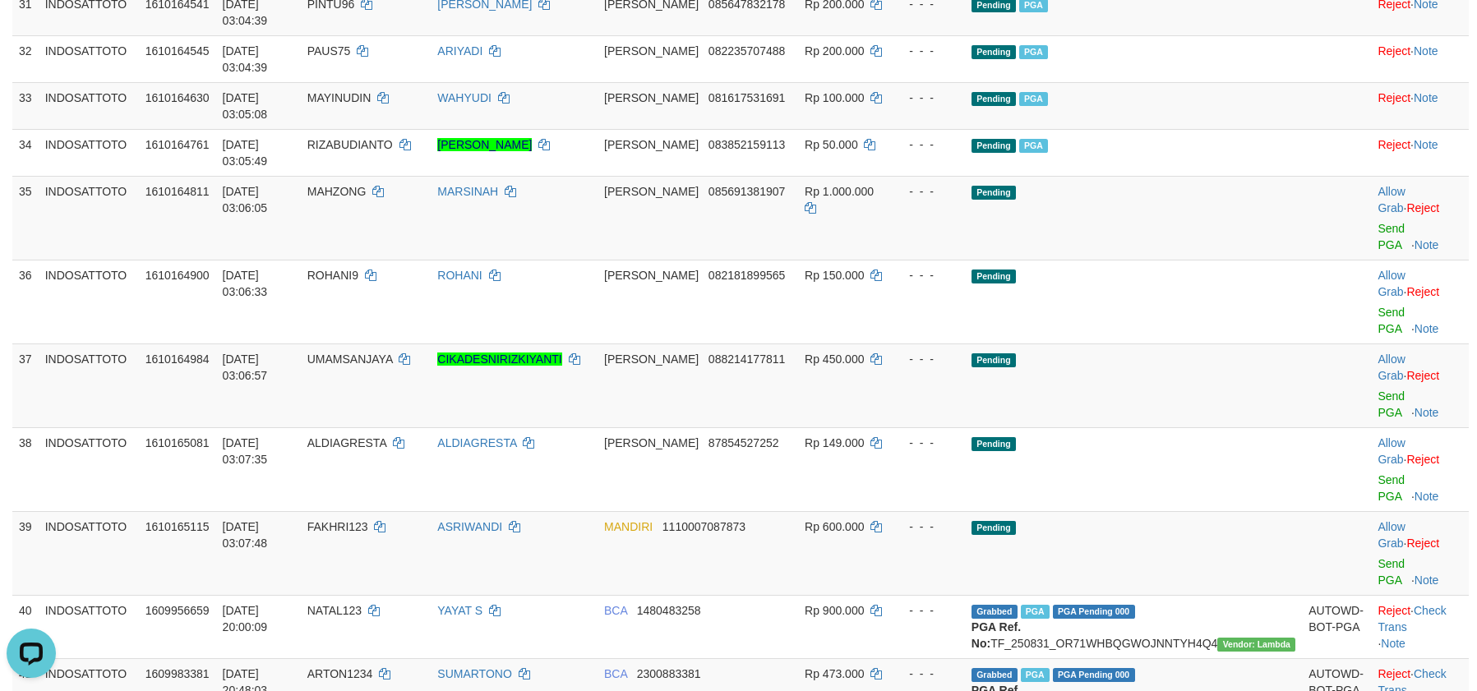
scroll to position [1892, 0]
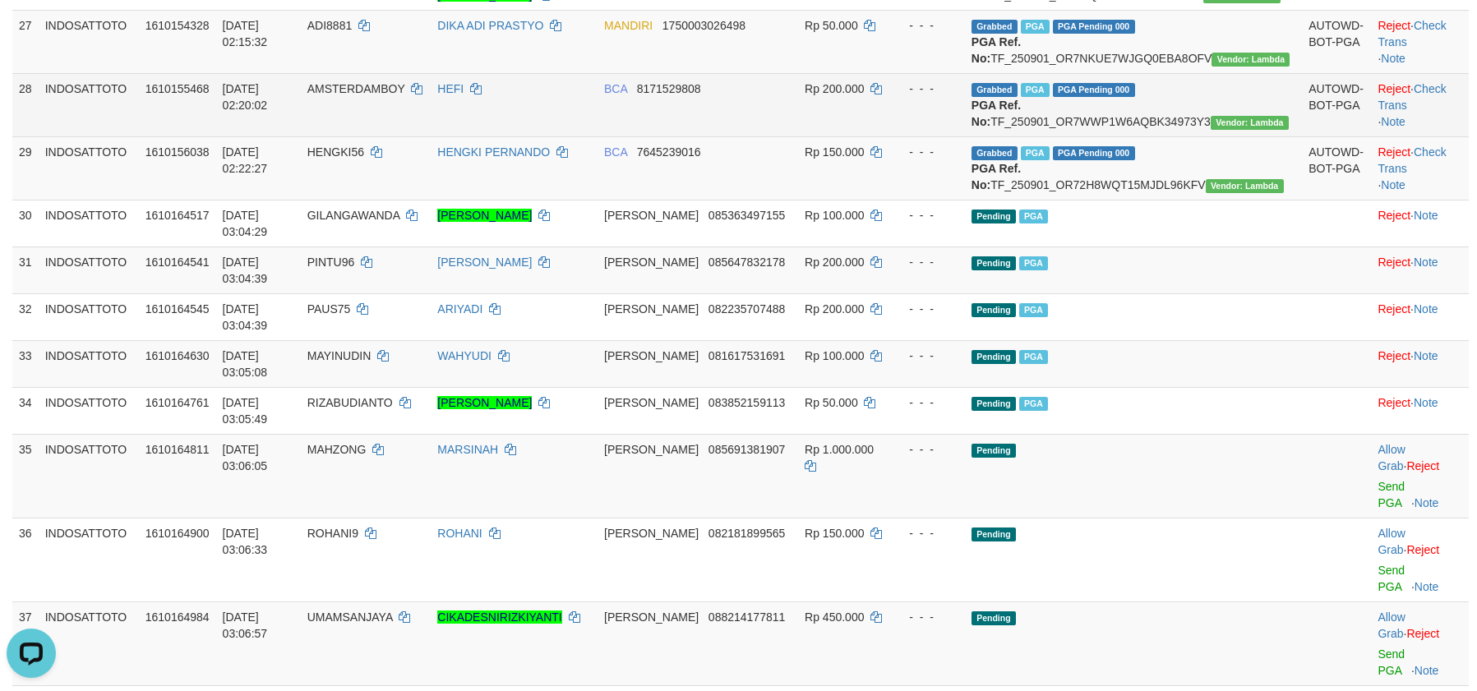
click at [1261, 136] on td "Grabbed PGA PGA Pending 000 {"status":"000","data":{"unique_id":"1610-161015546…" at bounding box center [1133, 104] width 337 height 63
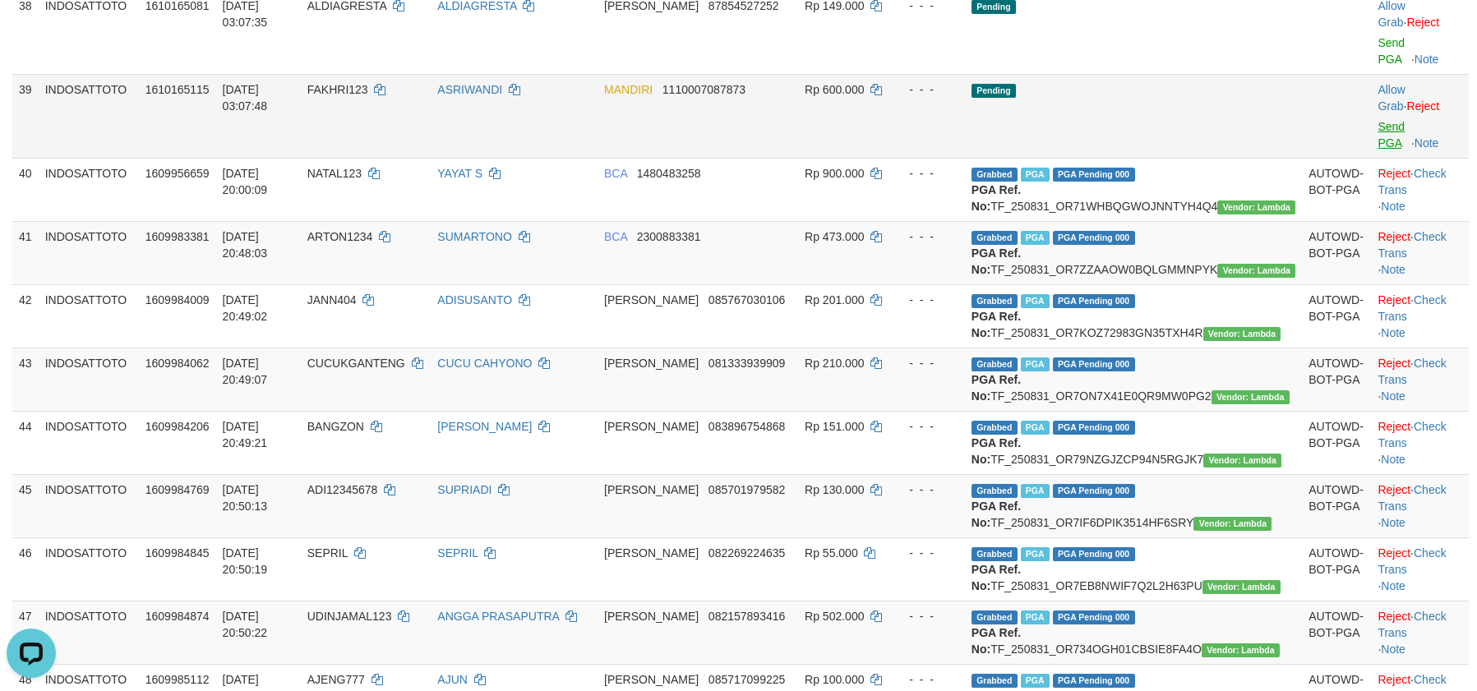
click at [1378, 150] on link "Send PGA" at bounding box center [1391, 135] width 27 height 30
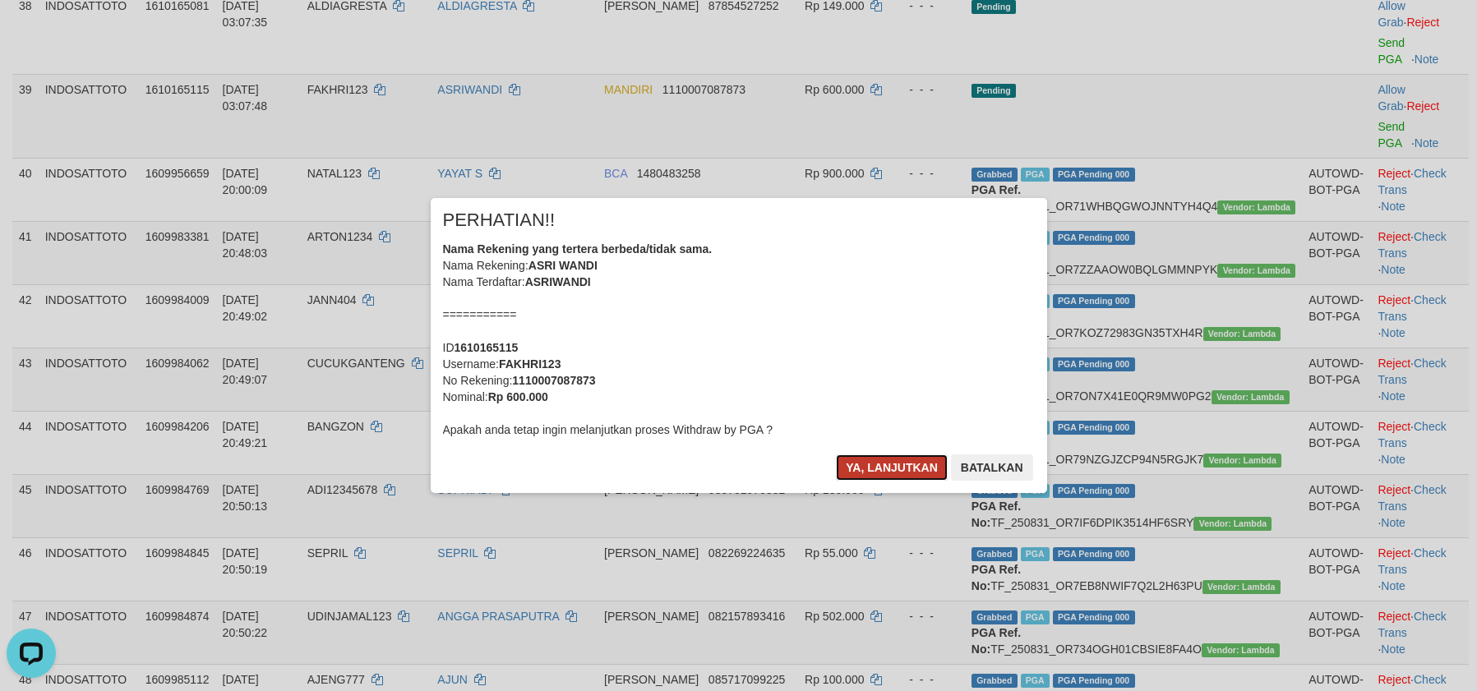
click at [900, 471] on button "Ya, lanjutkan" at bounding box center [892, 468] width 112 height 26
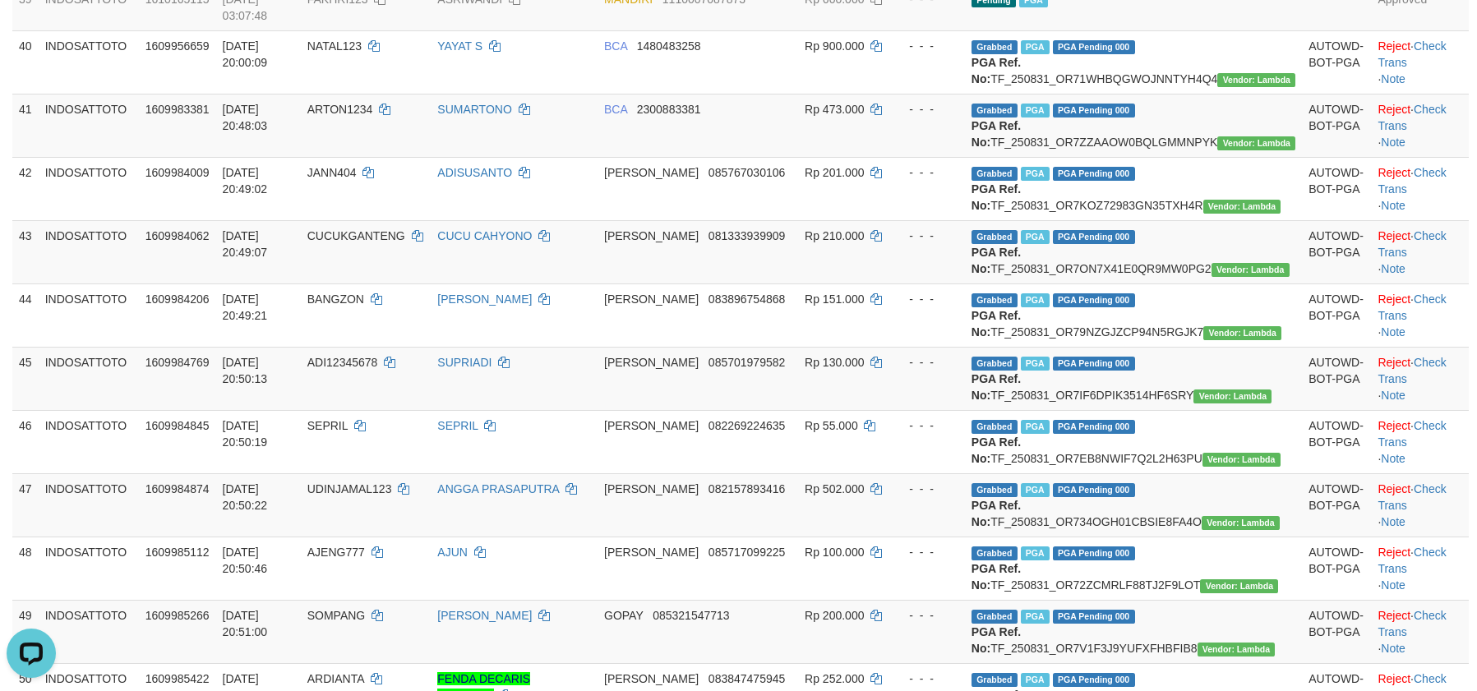
scroll to position [2506, 0]
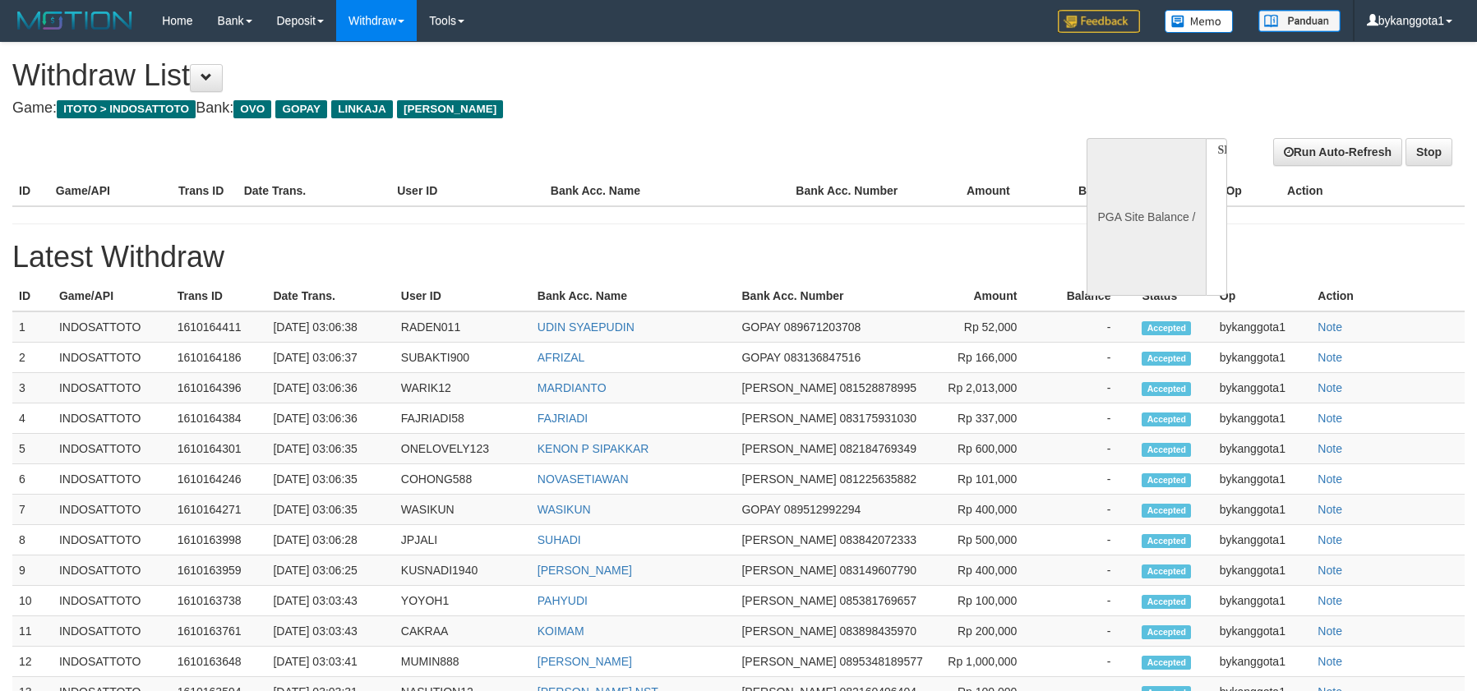
select select
select select "**"
select select
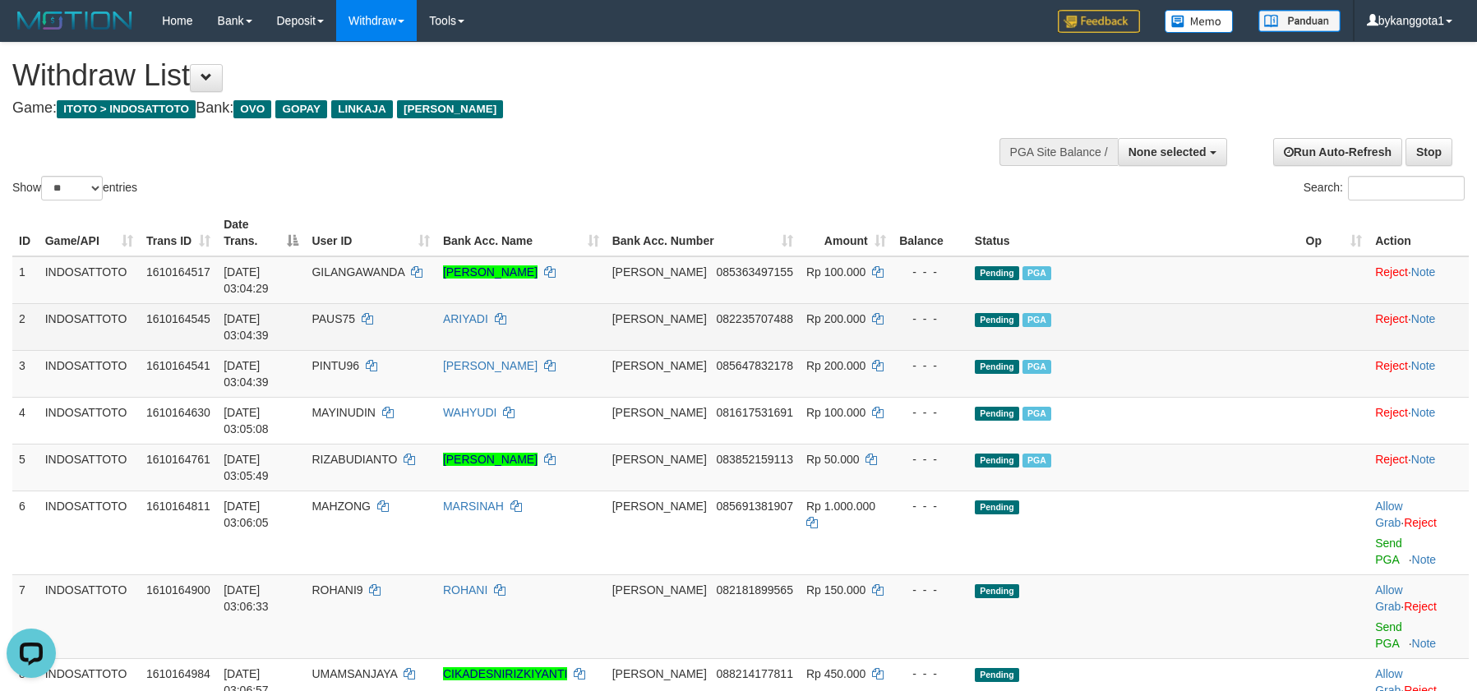
click at [1208, 303] on td "Pending PGA" at bounding box center [1133, 326] width 331 height 47
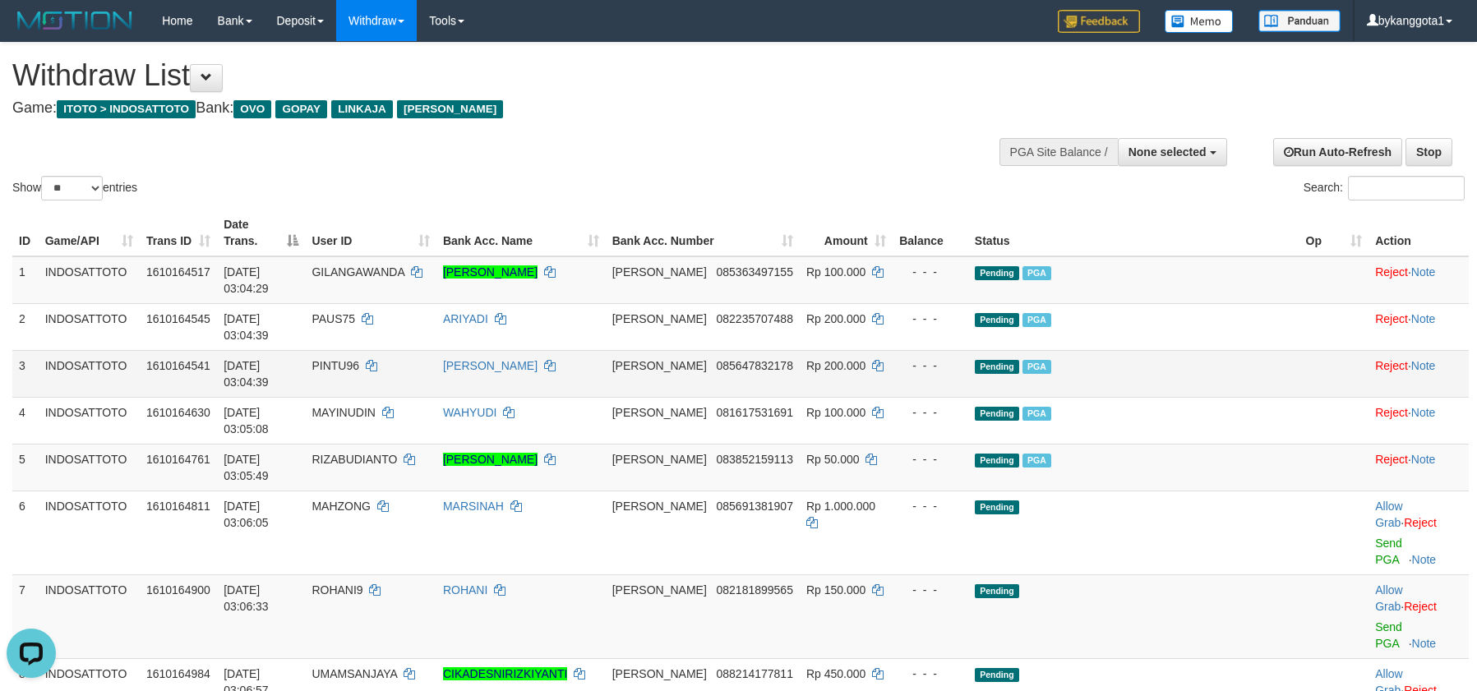
scroll to position [247, 0]
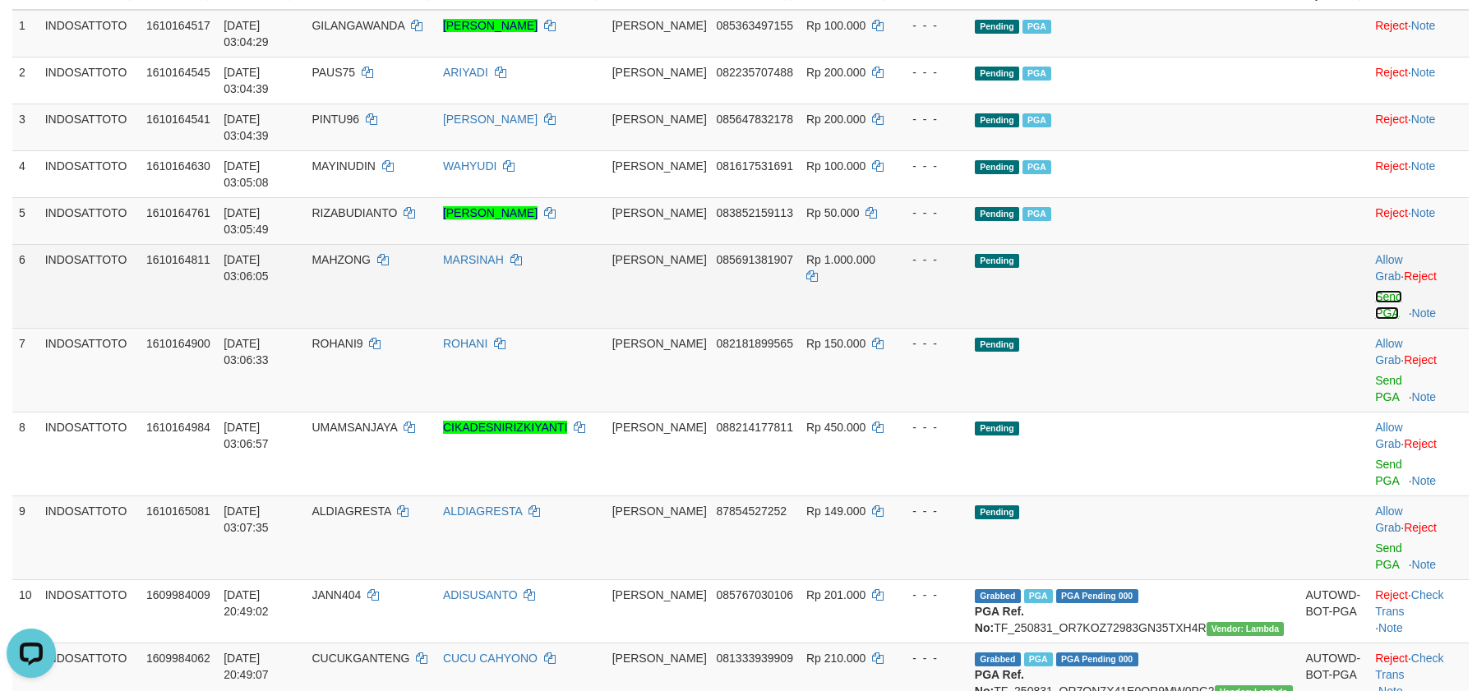
click at [1375, 290] on link "Send PGA" at bounding box center [1388, 305] width 27 height 30
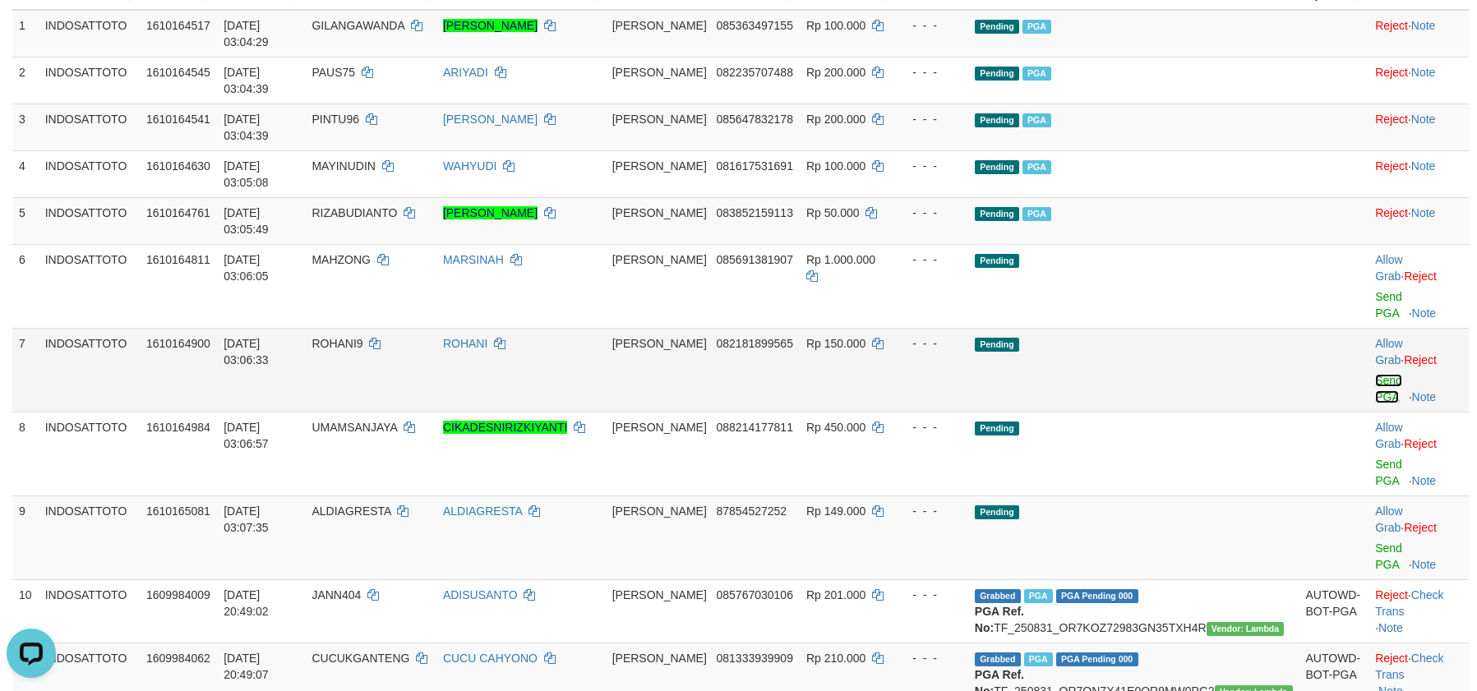
click at [1379, 374] on link "Send PGA" at bounding box center [1388, 389] width 27 height 30
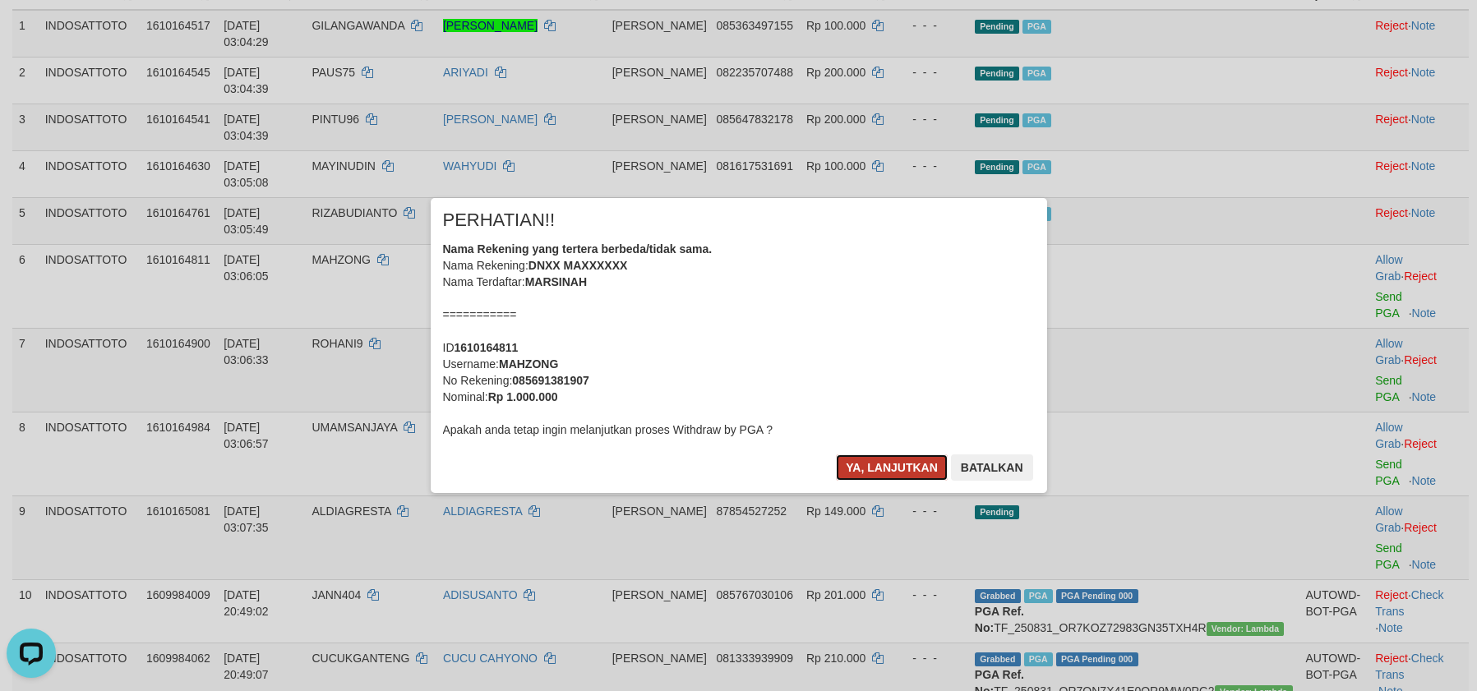
click at [869, 467] on button "Ya, lanjutkan" at bounding box center [892, 468] width 112 height 26
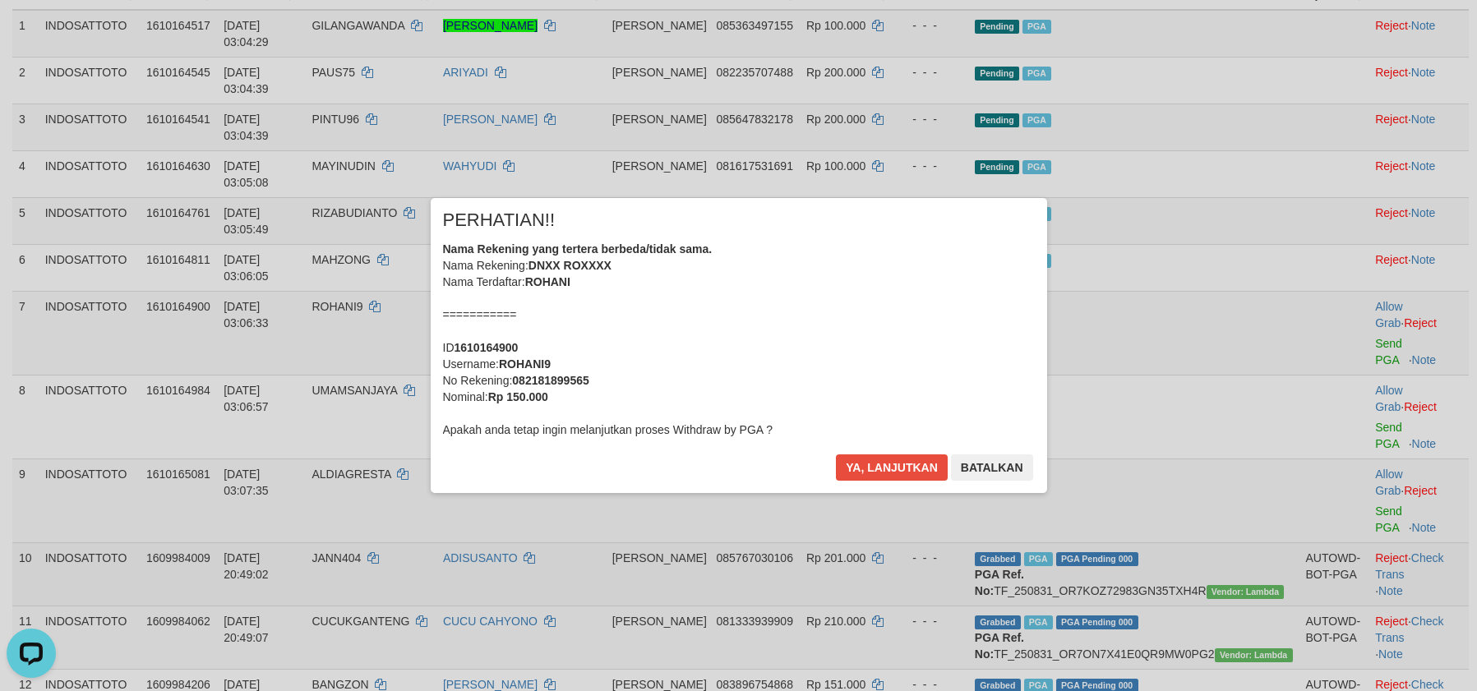
scroll to position [225, 0]
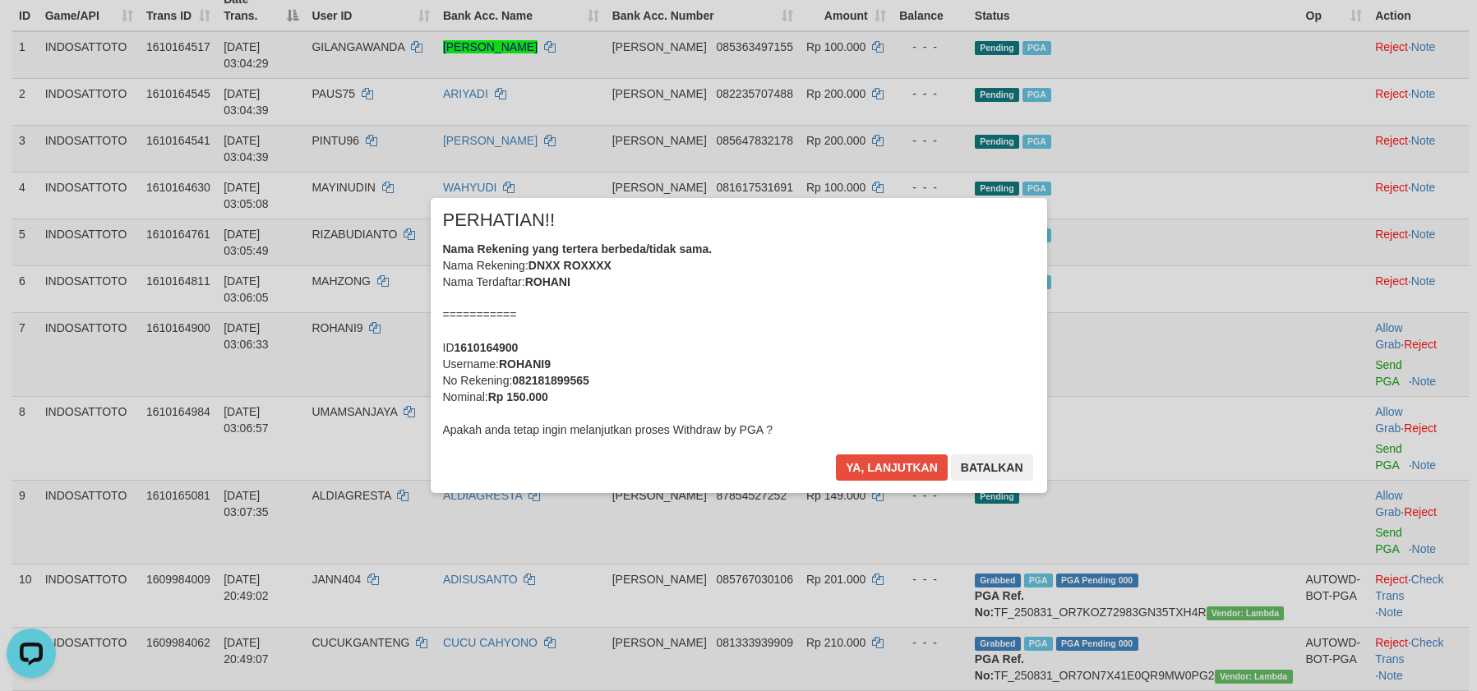
click at [883, 450] on div "× PERHATIAN!! Nama Rekening yang tertera berbeda/tidak sama. Nama Rekening: DNX…" at bounding box center [739, 345] width 617 height 294
click at [883, 478] on button "Ya, lanjutkan" at bounding box center [892, 468] width 112 height 26
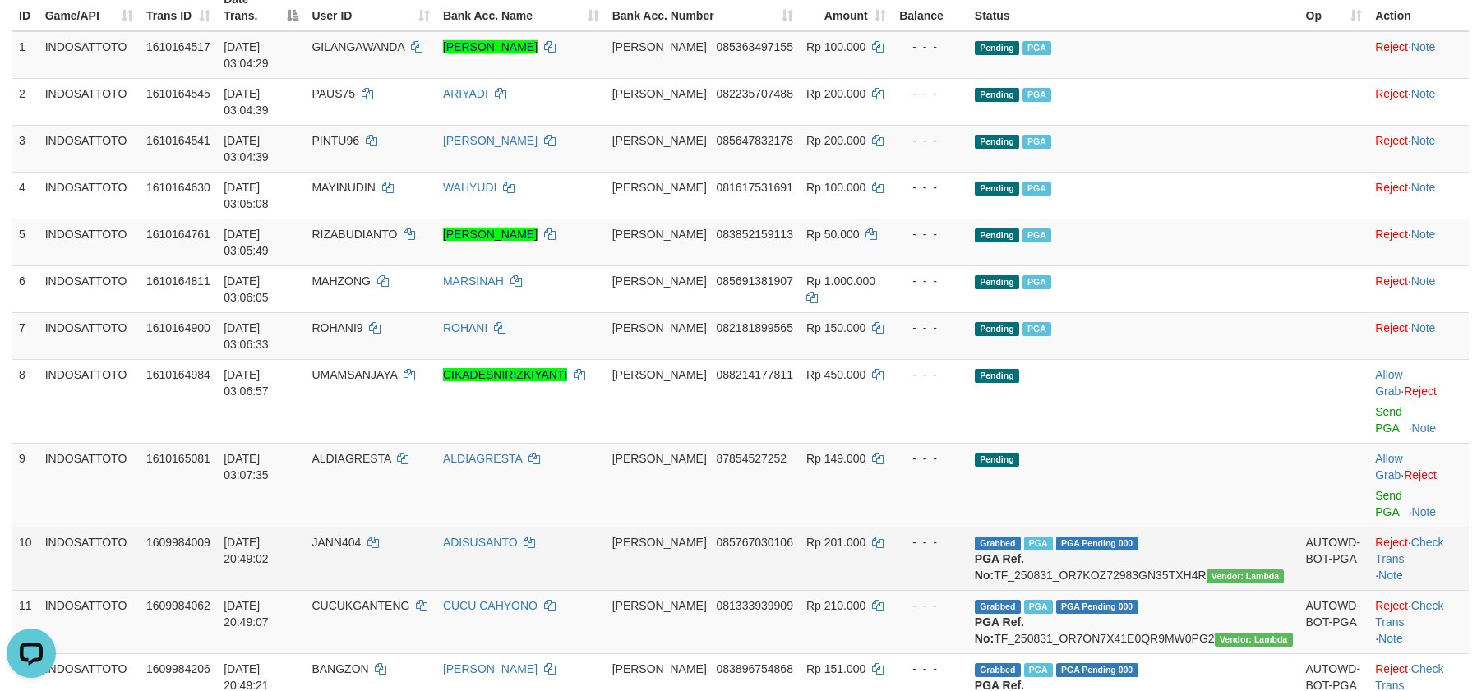
scroll to position [205, 0]
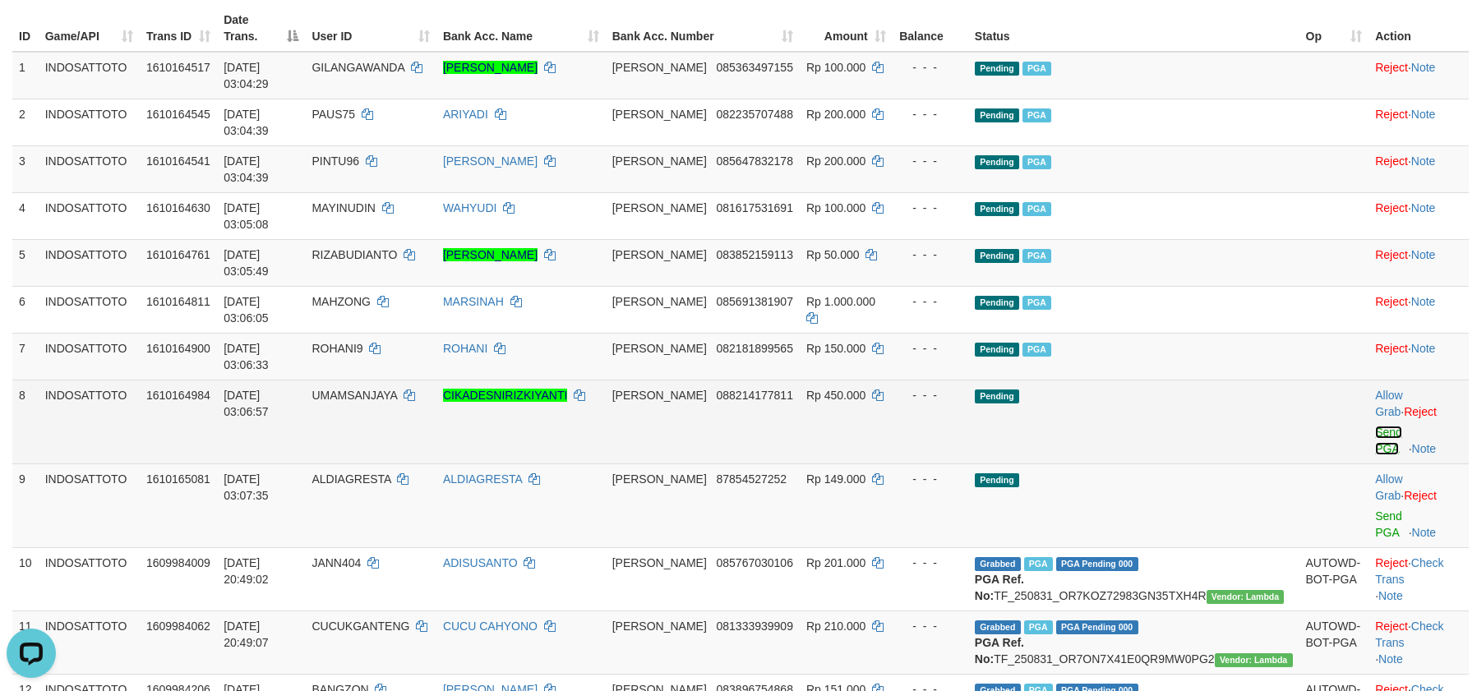
click at [1386, 426] on link "Send PGA" at bounding box center [1388, 441] width 27 height 30
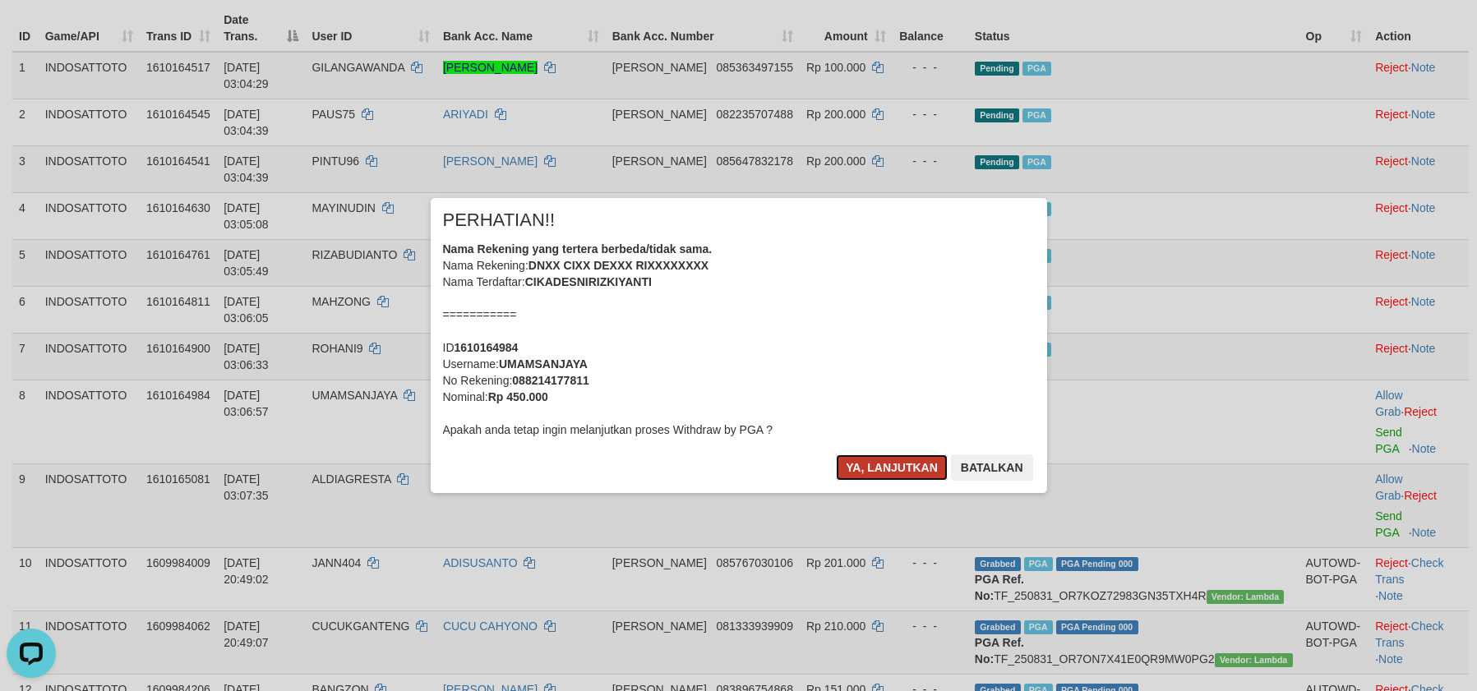
click at [851, 461] on button "Ya, lanjutkan" at bounding box center [892, 468] width 112 height 26
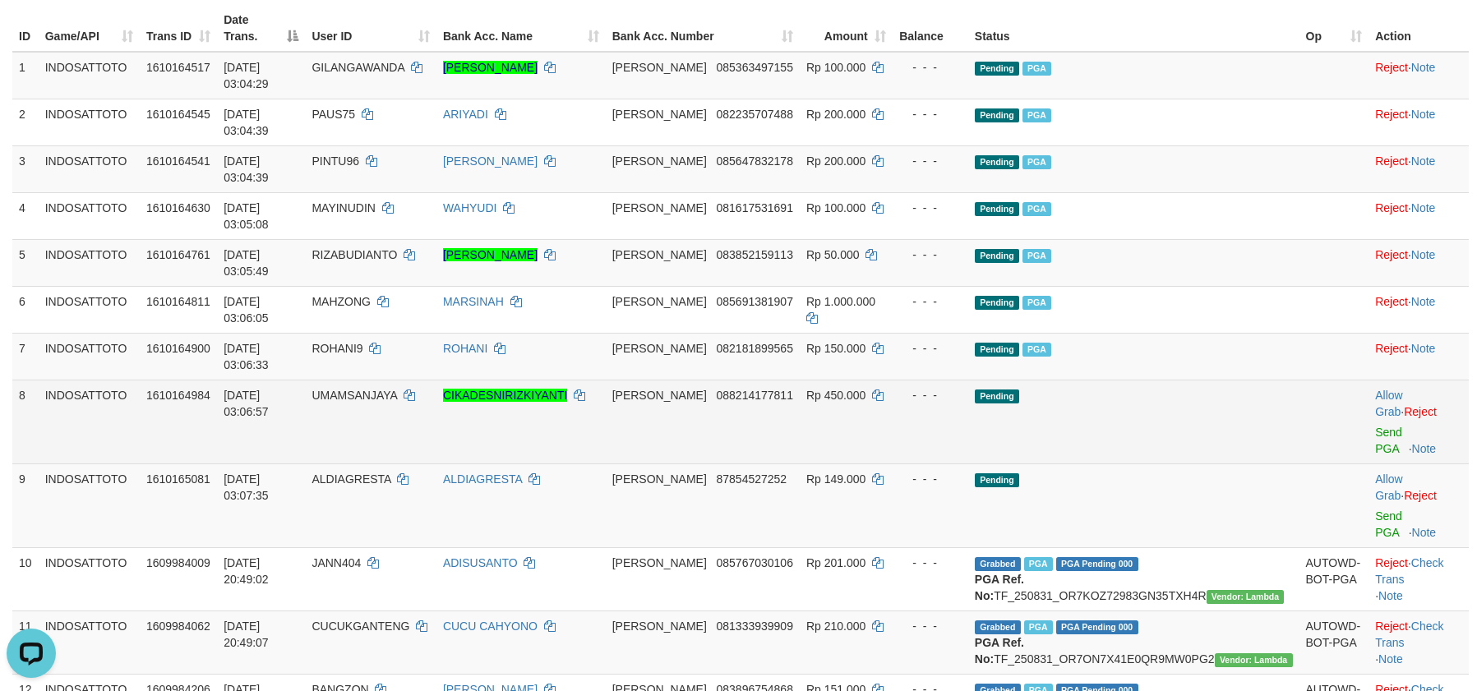
click at [1250, 380] on td "Pending" at bounding box center [1133, 422] width 331 height 84
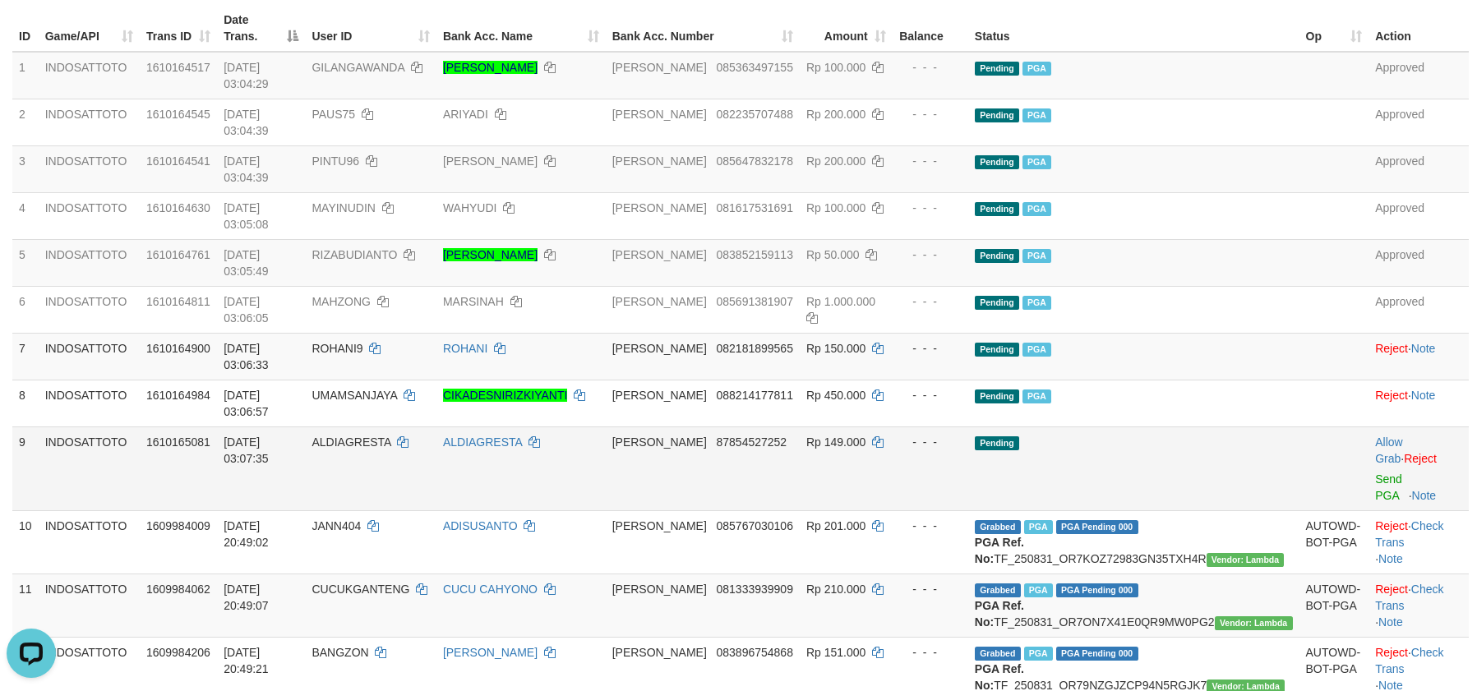
click at [1171, 427] on td "Pending" at bounding box center [1133, 469] width 331 height 84
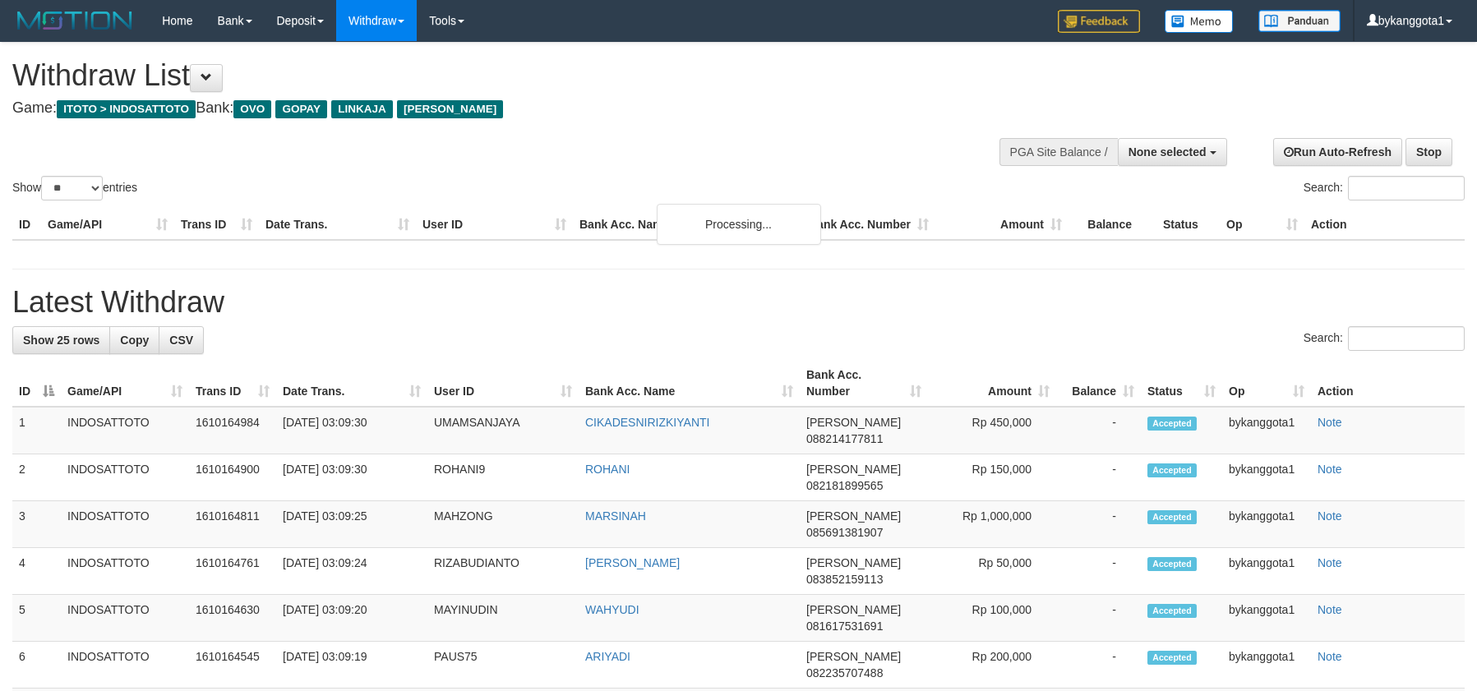
select select
select select "**"
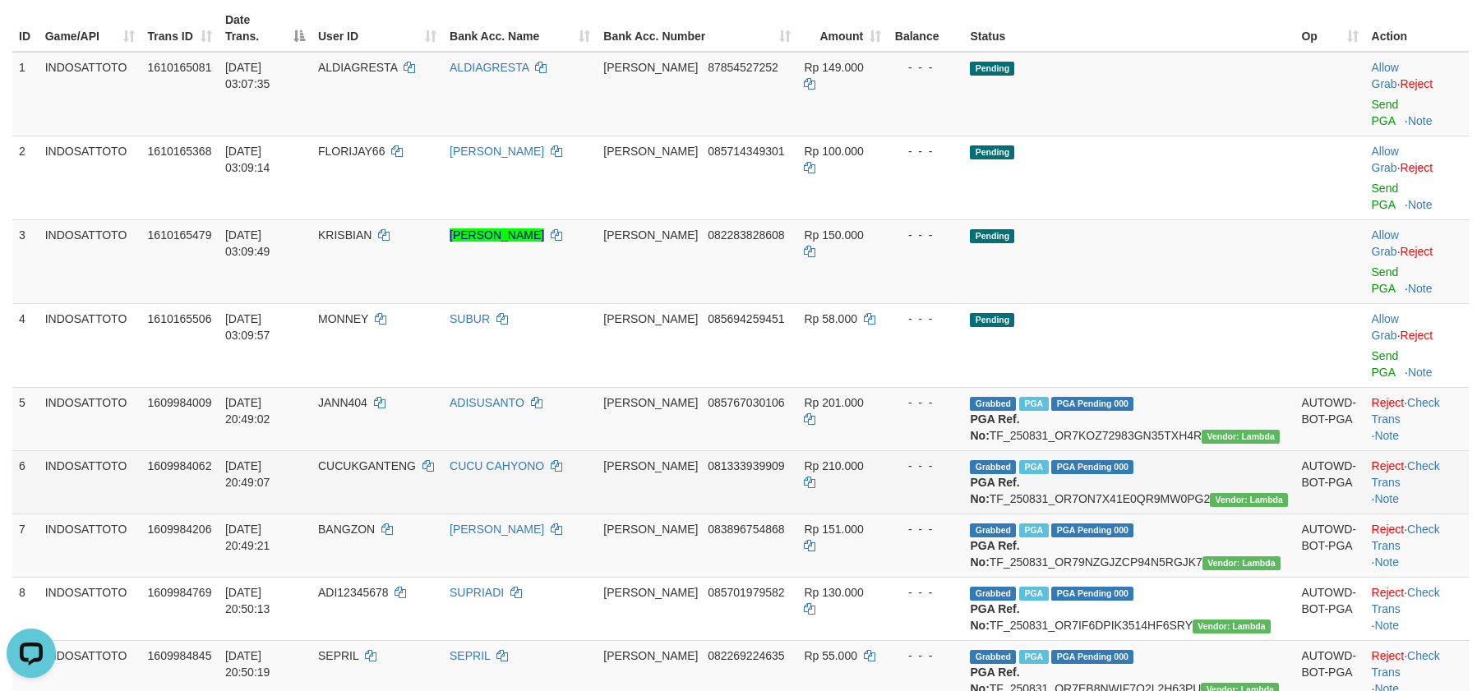
click at [797, 450] on td "[PERSON_NAME] 081333939909" at bounding box center [697, 481] width 201 height 63
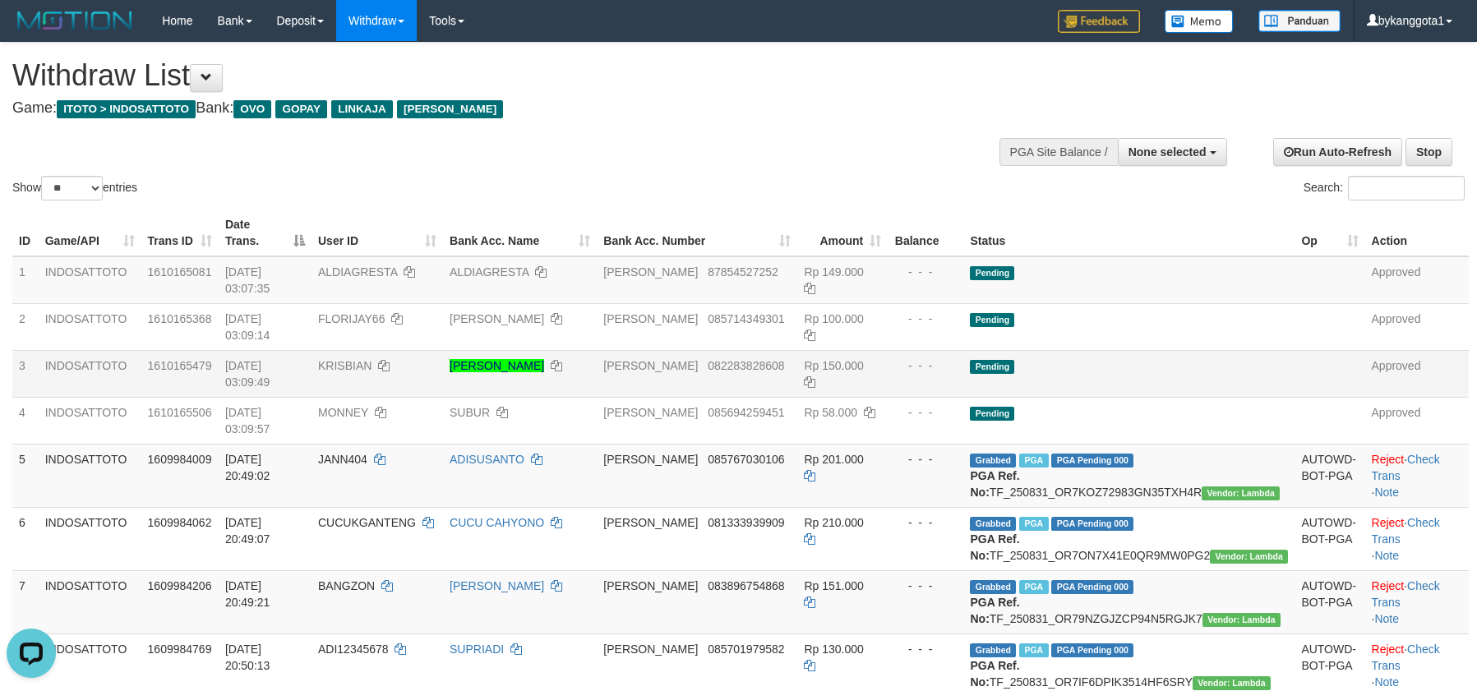
click at [1194, 350] on td "Pending" at bounding box center [1128, 373] width 331 height 47
click at [1171, 350] on td "Pending" at bounding box center [1128, 373] width 331 height 47
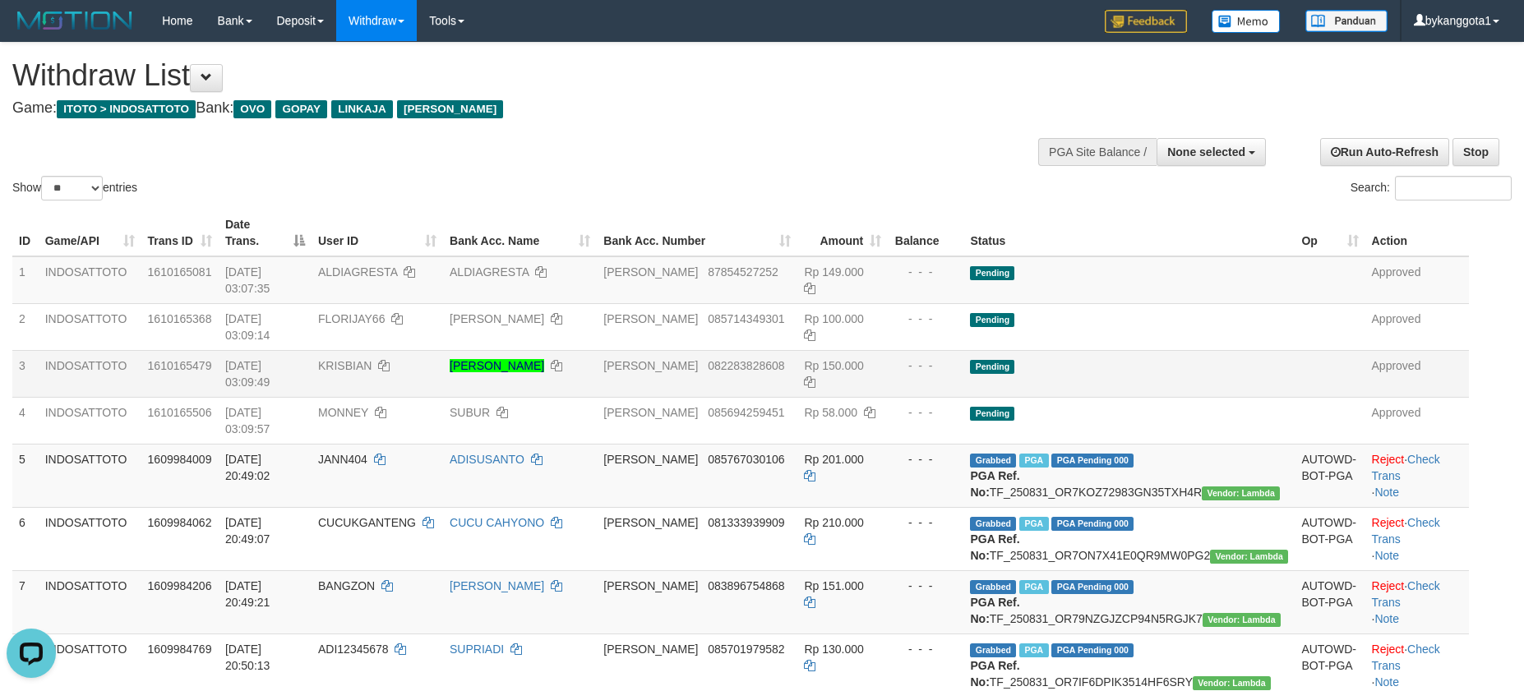
click at [1165, 350] on td "Pending" at bounding box center [1128, 373] width 331 height 47
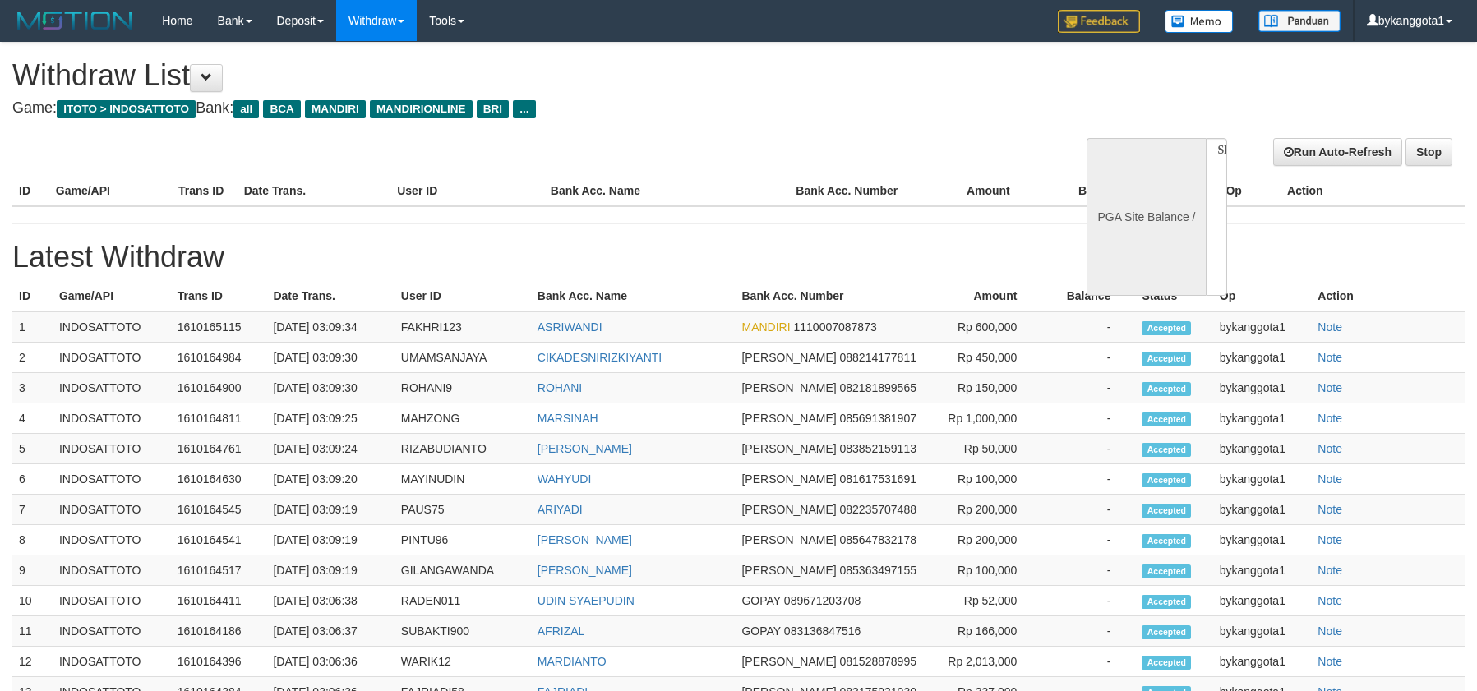
select select
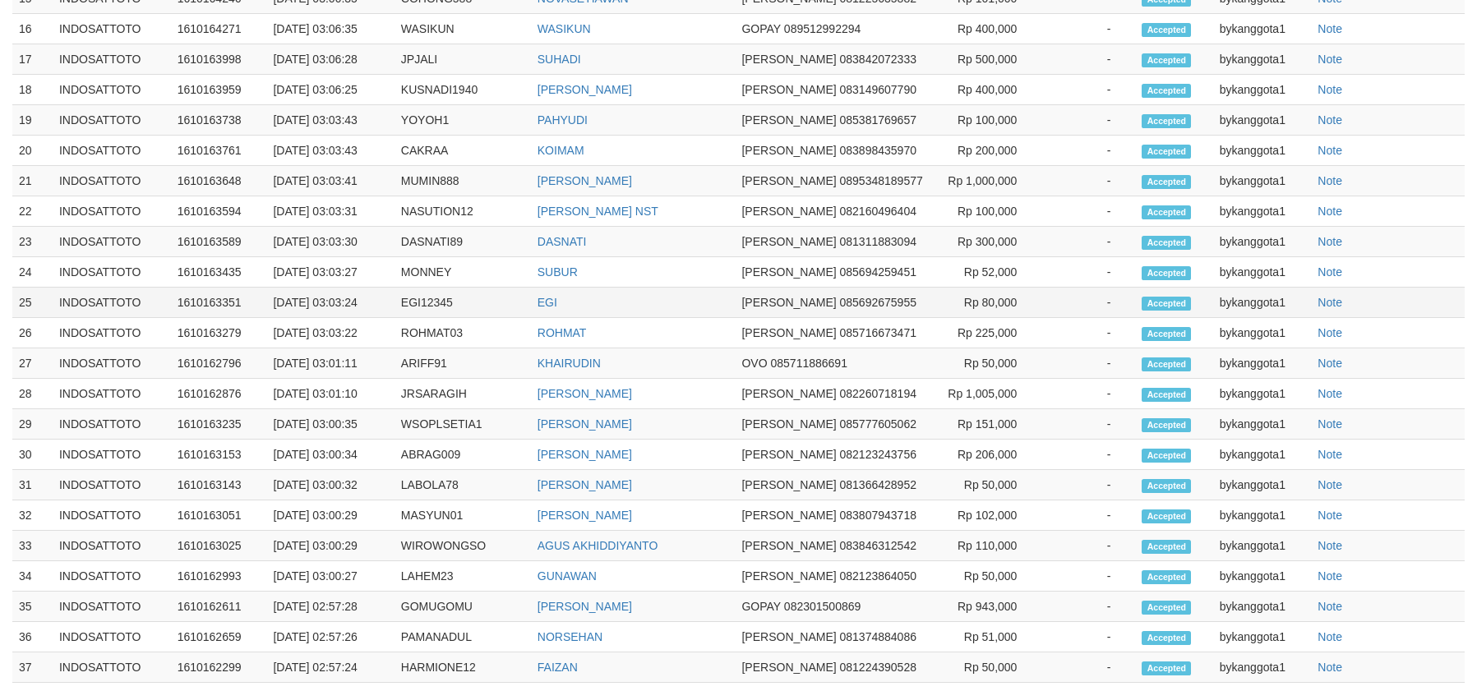
select select "**"
select select
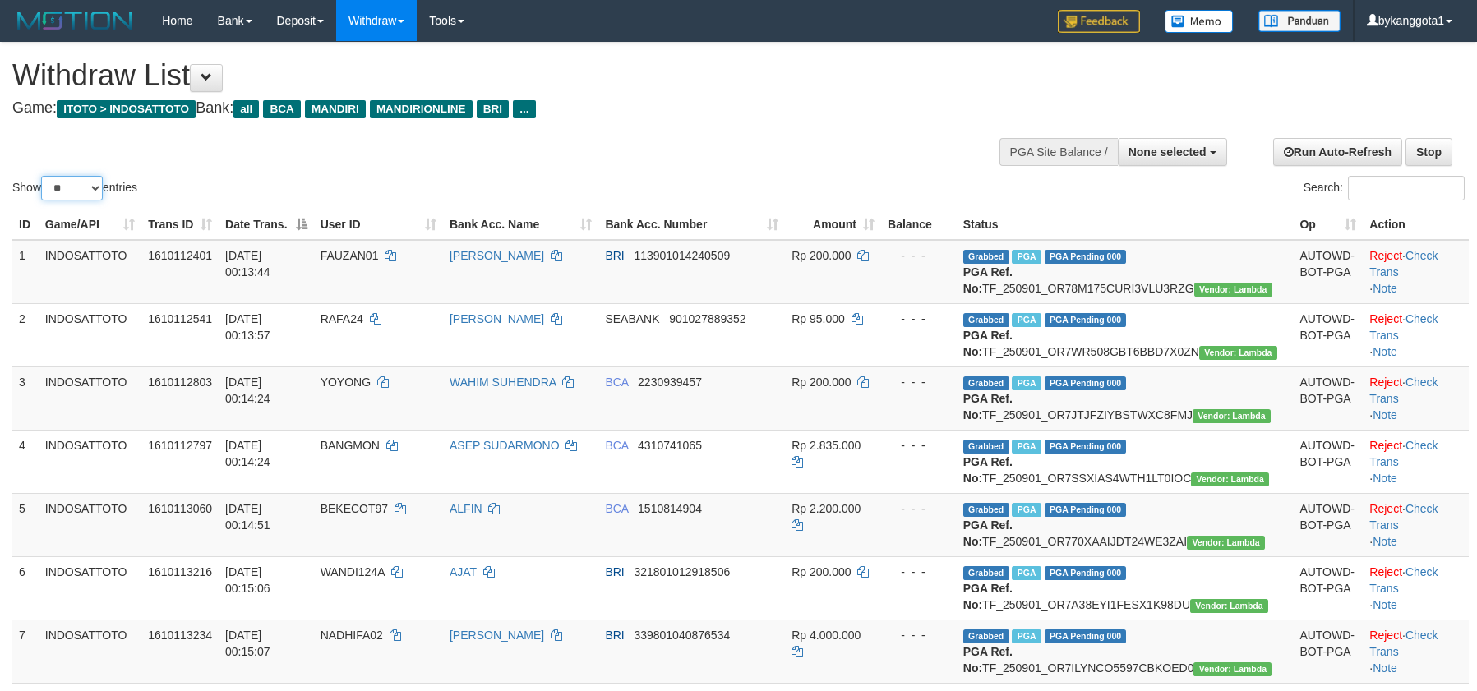
click at [80, 186] on select "** ** ** ***" at bounding box center [72, 188] width 62 height 25
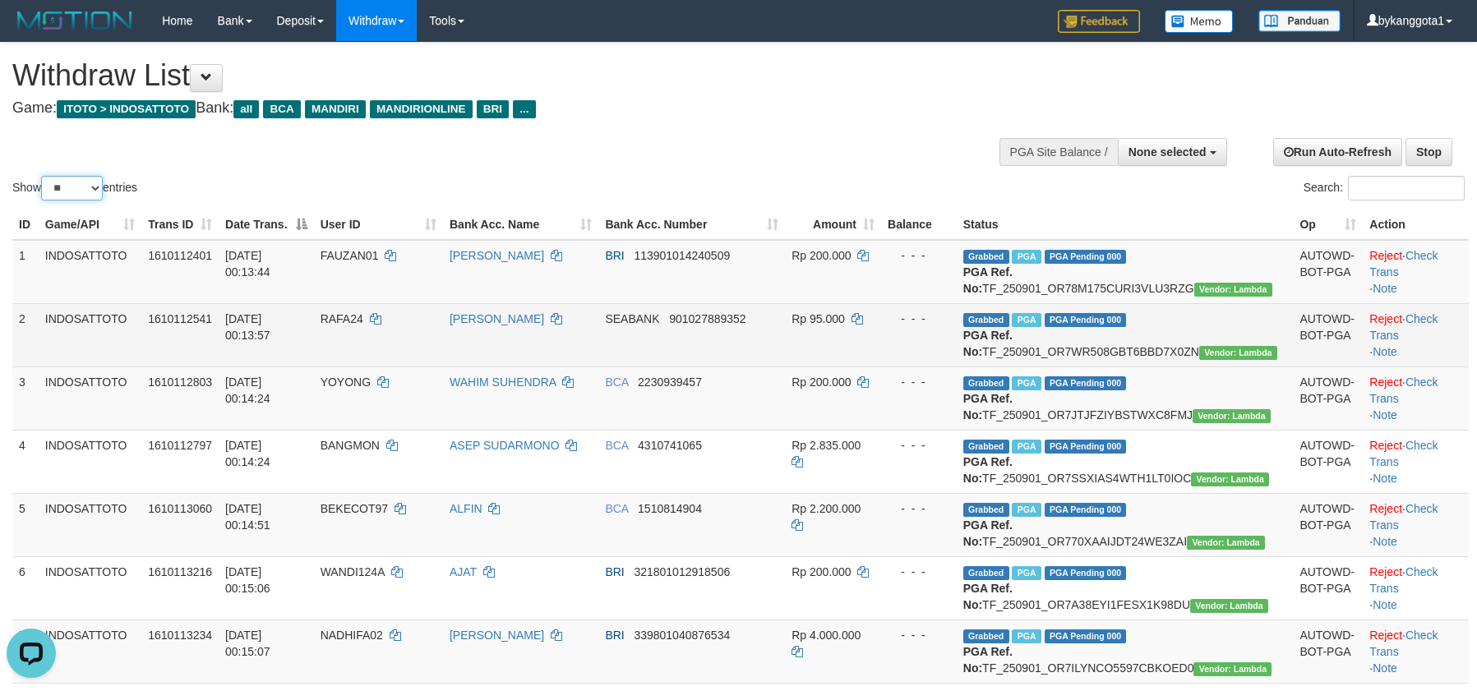
select select "***"
click at [44, 176] on select "** ** ** ***" at bounding box center [72, 188] width 62 height 25
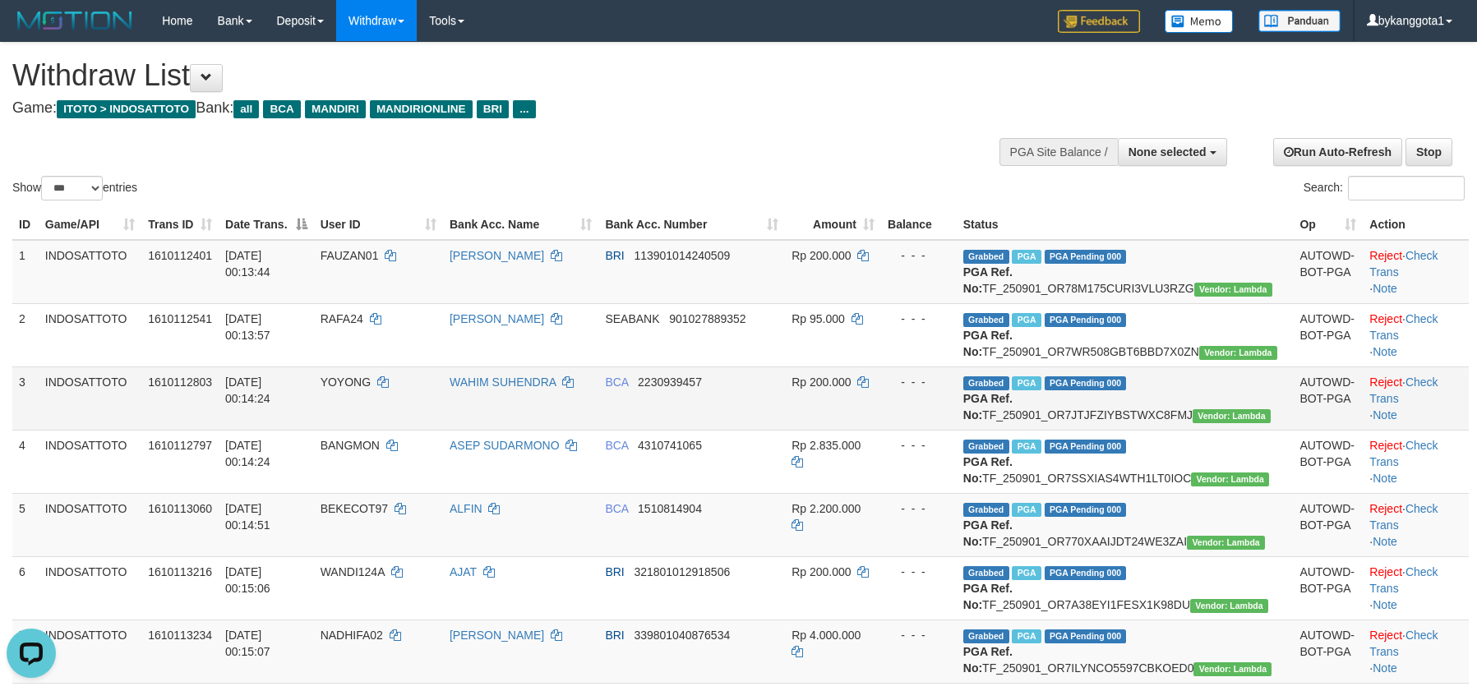
click at [1293, 430] on td "AUTOWD-BOT-PGA" at bounding box center [1328, 398] width 70 height 63
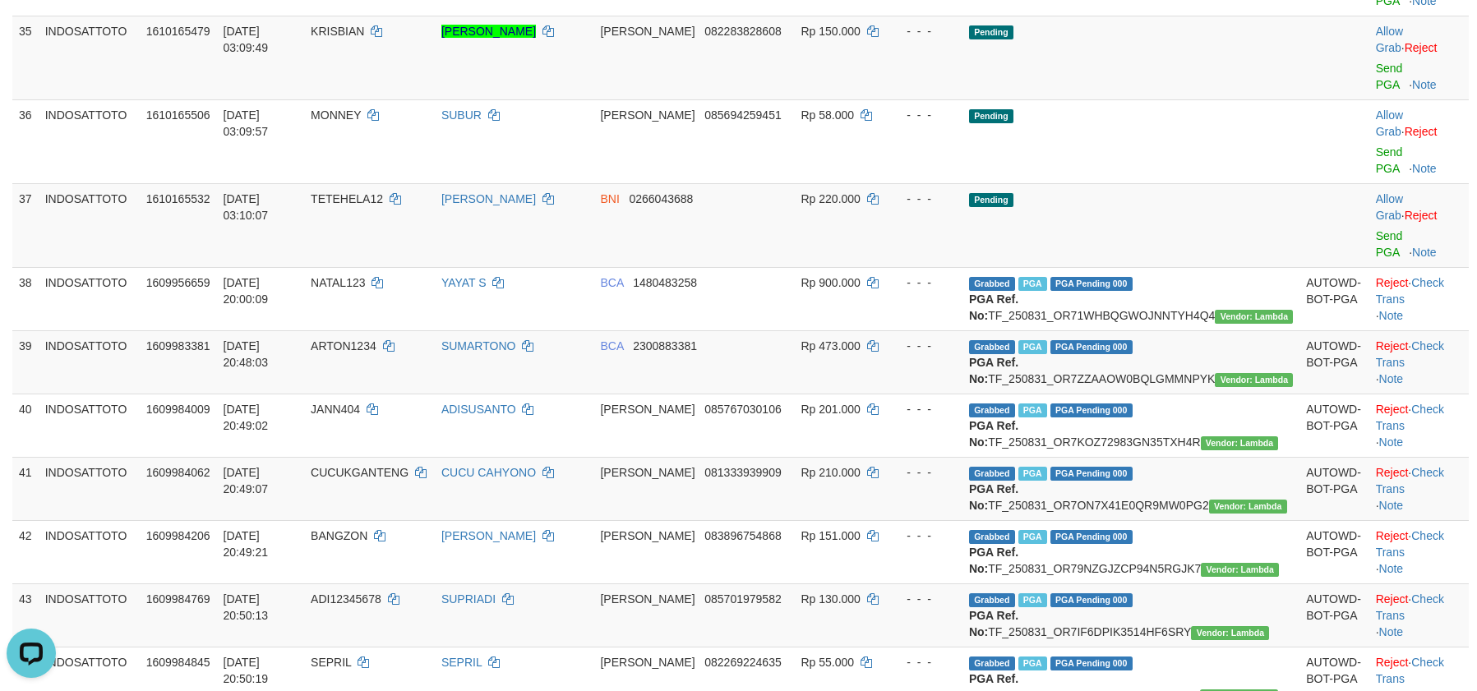
scroll to position [2373, 0]
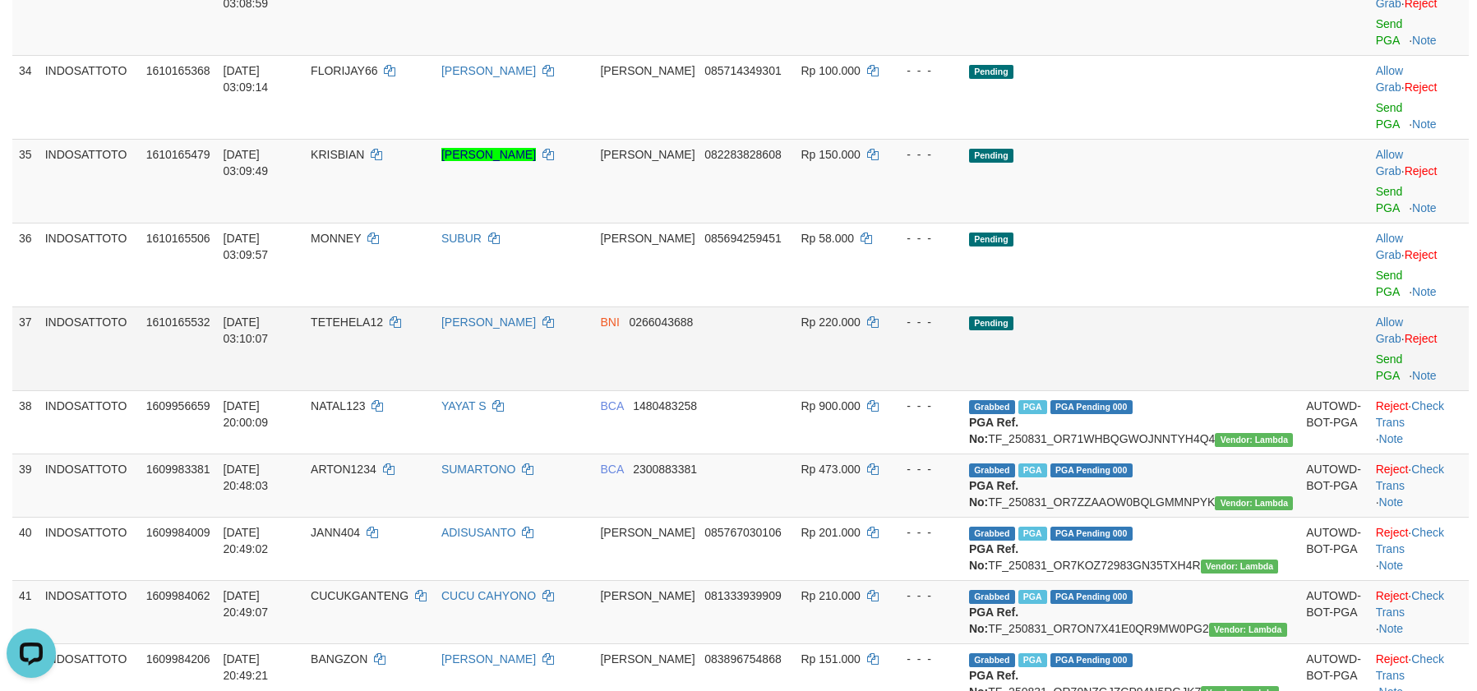
click at [1187, 390] on td "Pending" at bounding box center [1131, 349] width 337 height 84
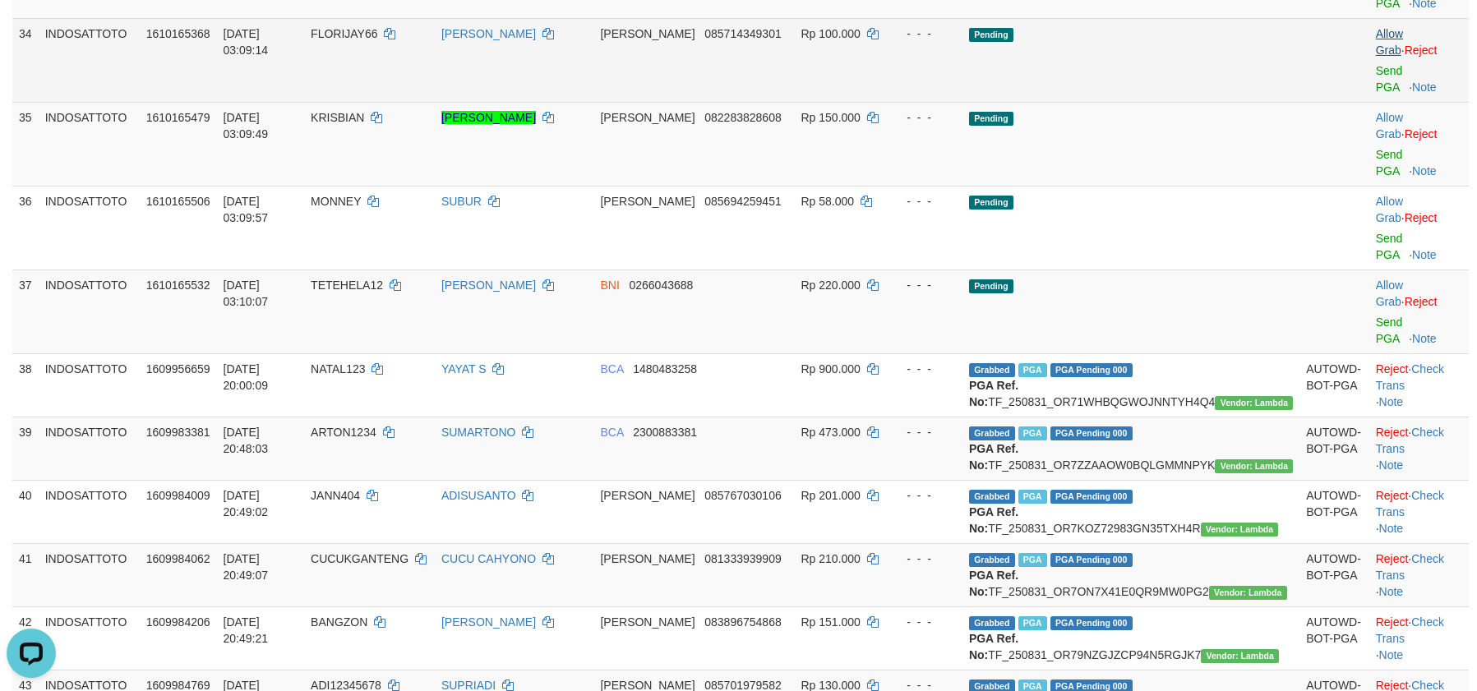
scroll to position [2353, 0]
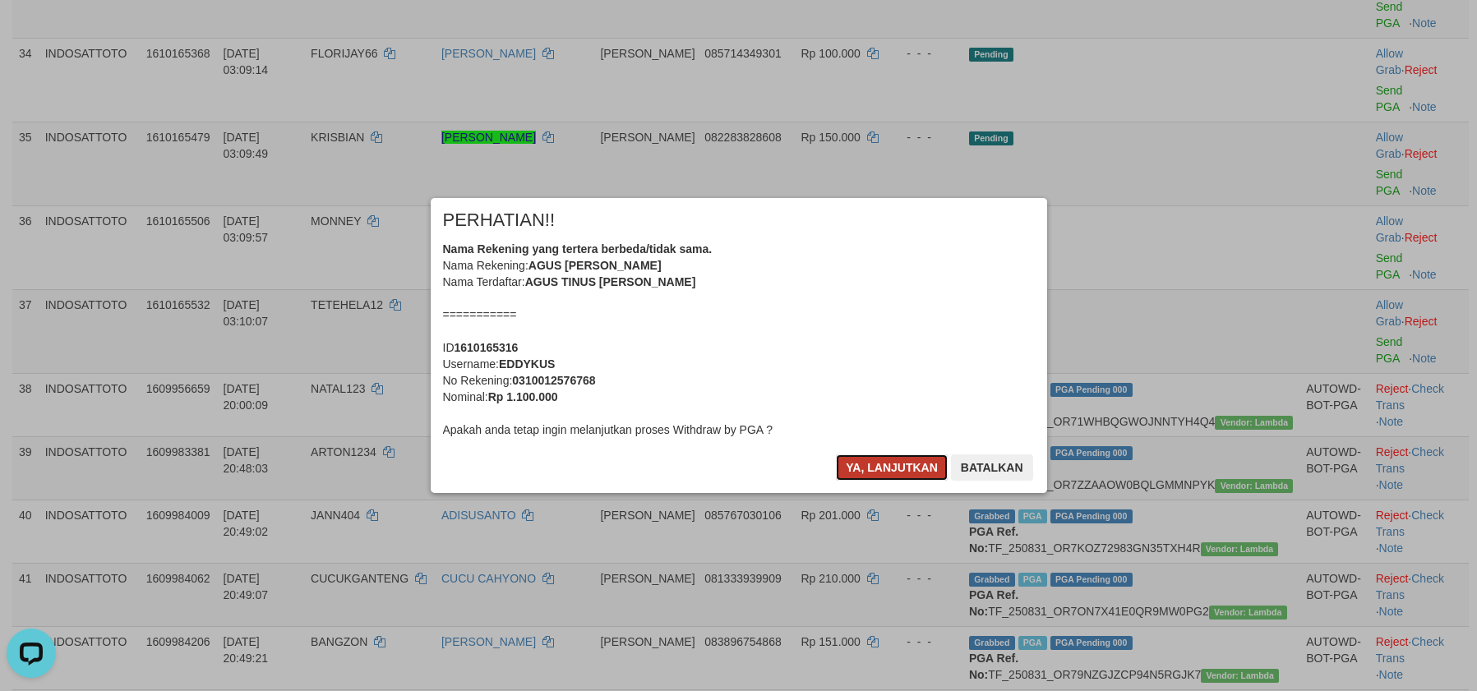
click at [881, 456] on button "Ya, lanjutkan" at bounding box center [892, 468] width 112 height 26
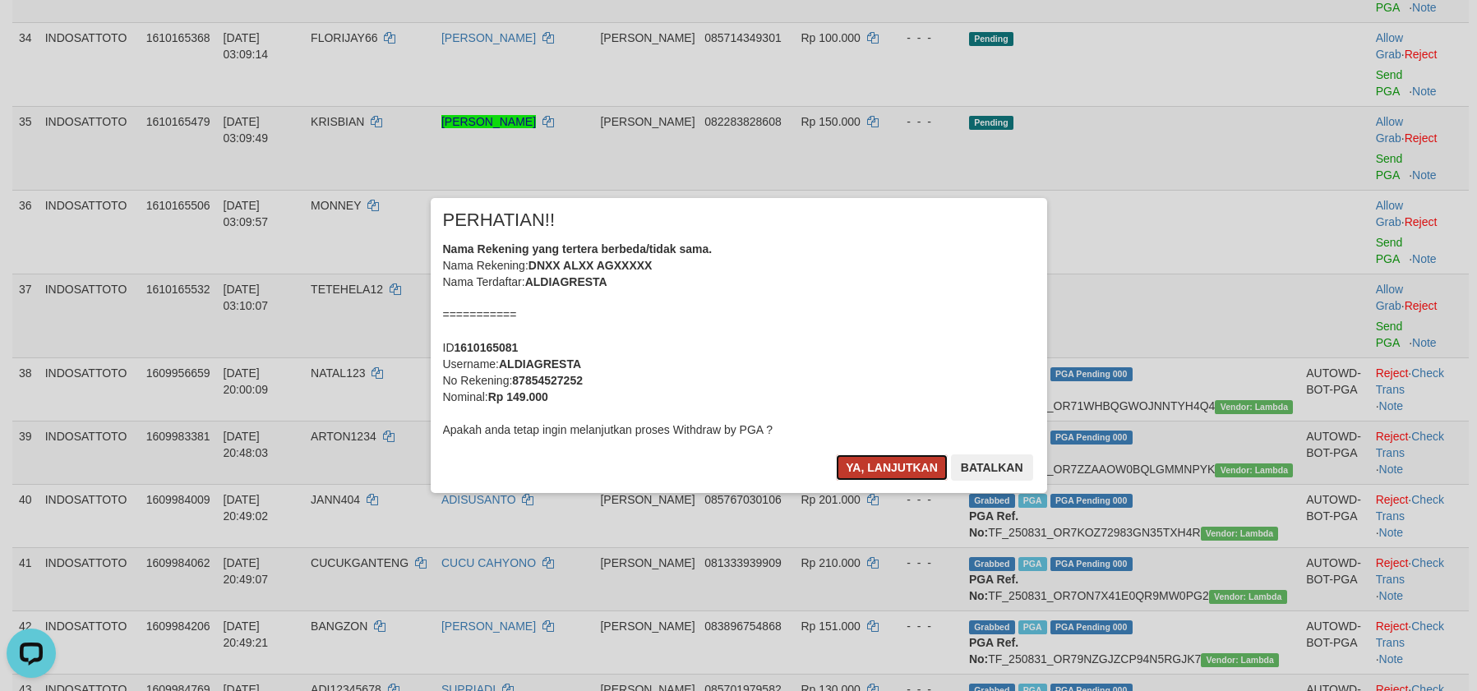
click at [889, 467] on button "Ya, lanjutkan" at bounding box center [892, 468] width 112 height 26
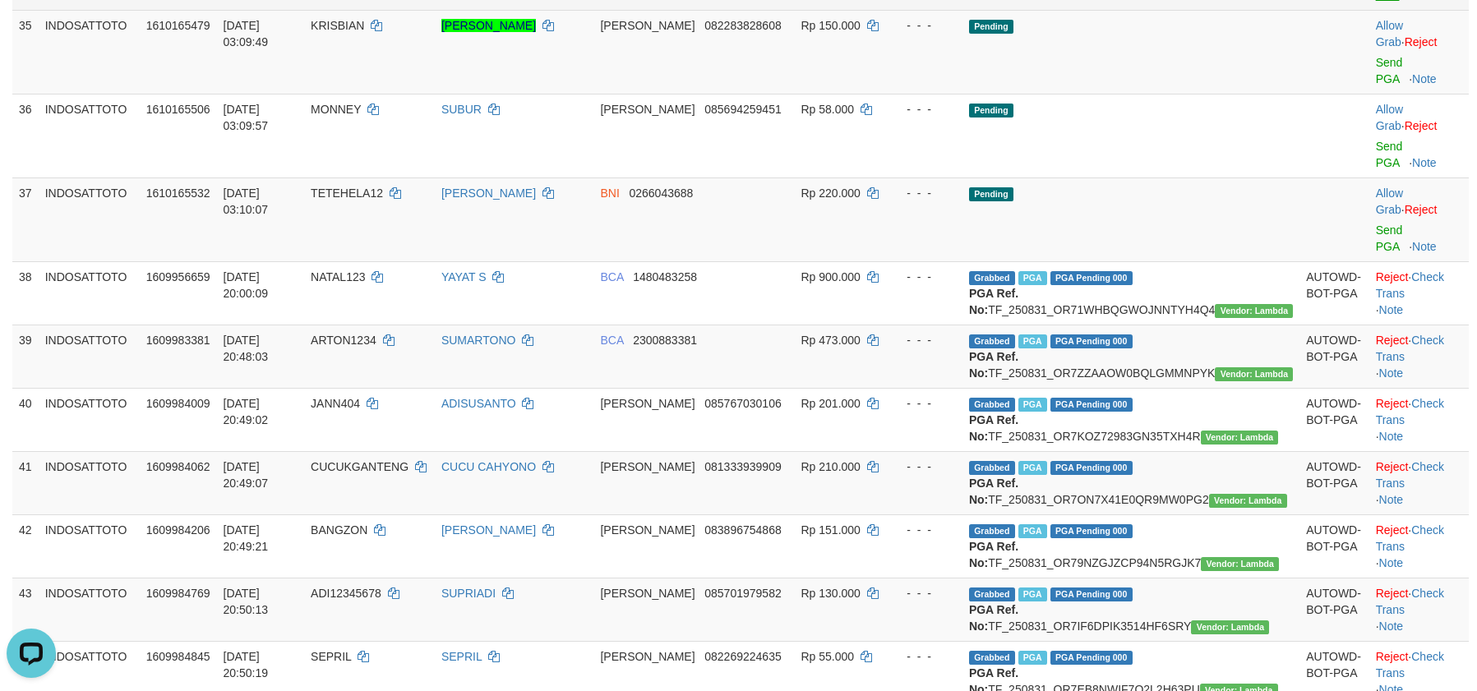
scroll to position [2434, 0]
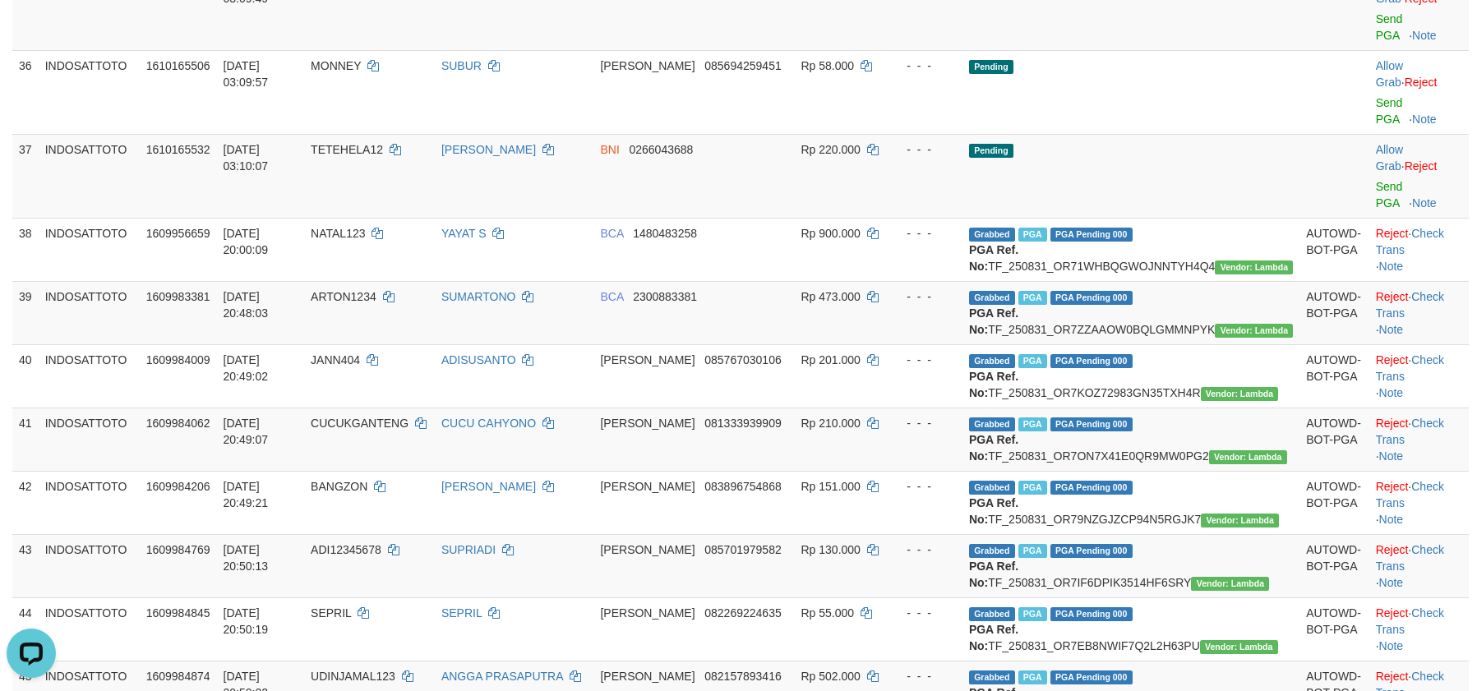
click at [1376, 42] on link "Send PGA" at bounding box center [1389, 27] width 27 height 30
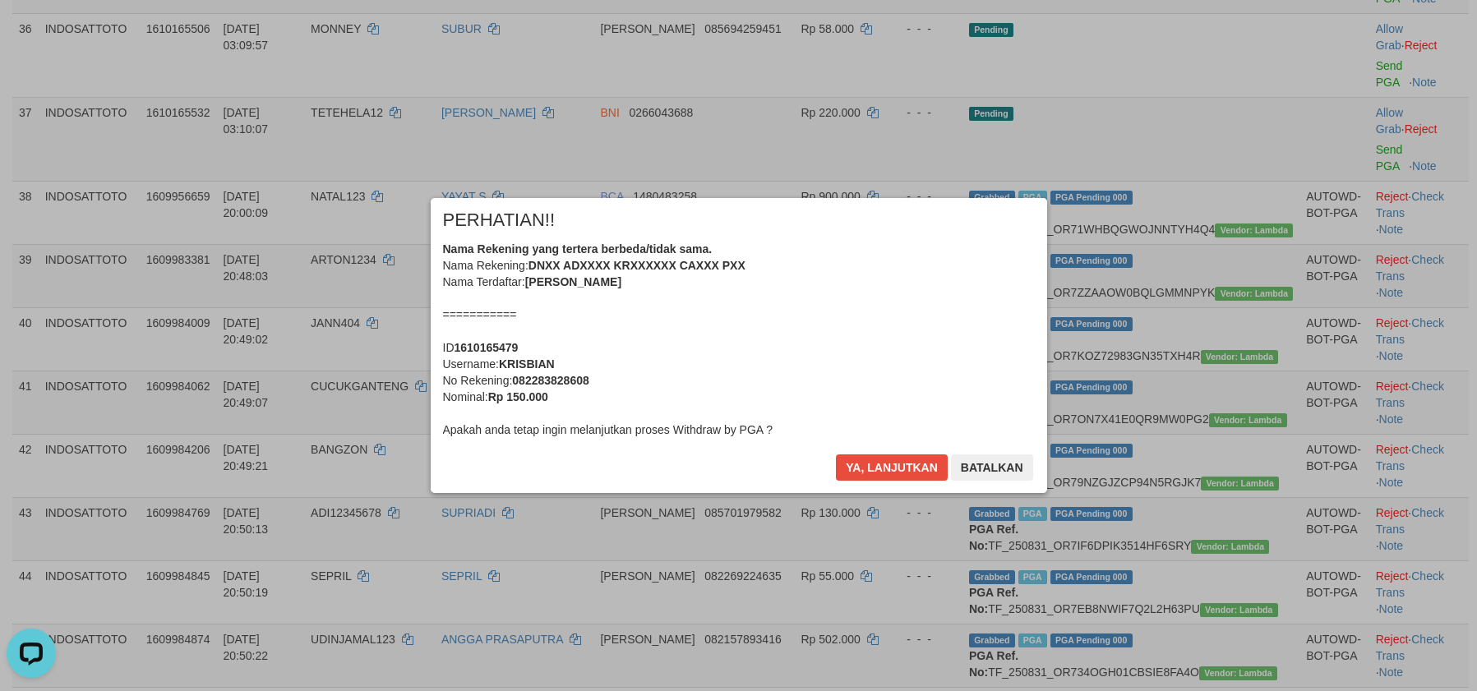
scroll to position [2414, 0]
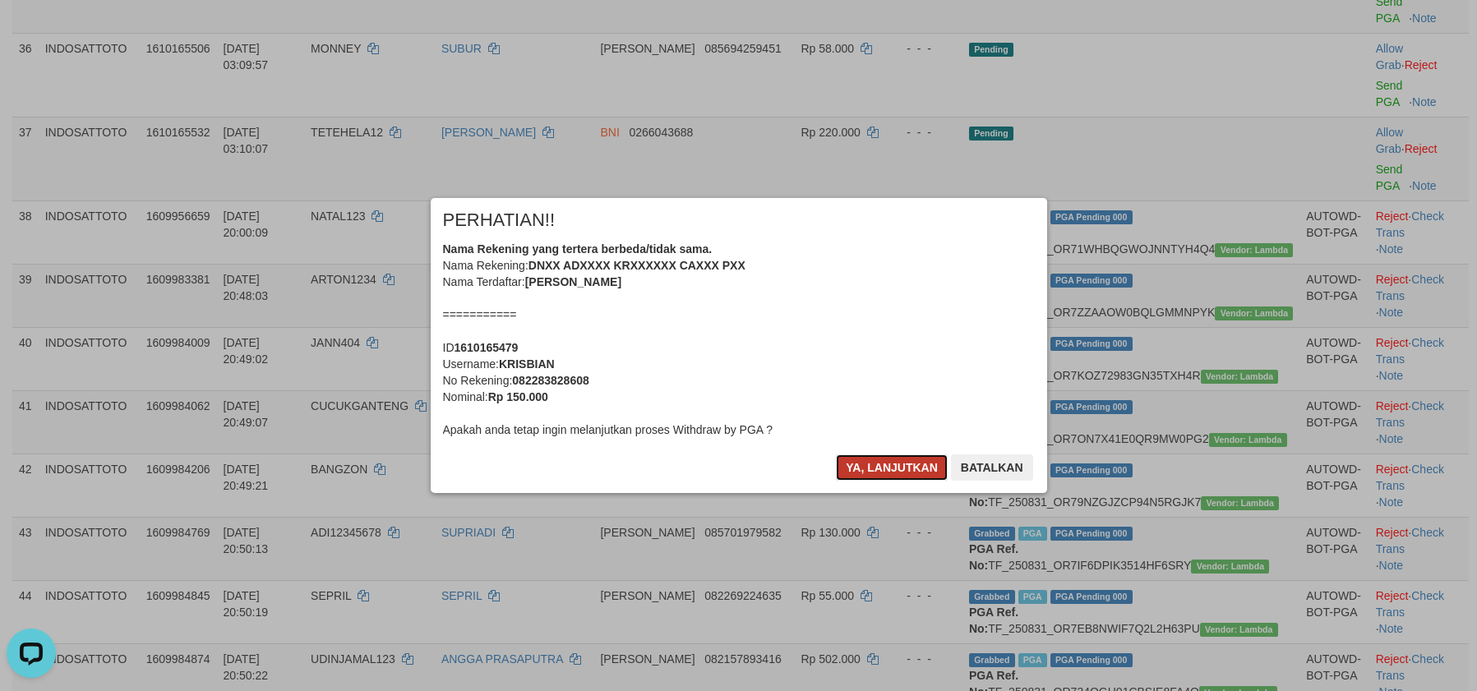
click at [881, 461] on button "Ya, lanjutkan" at bounding box center [892, 468] width 112 height 26
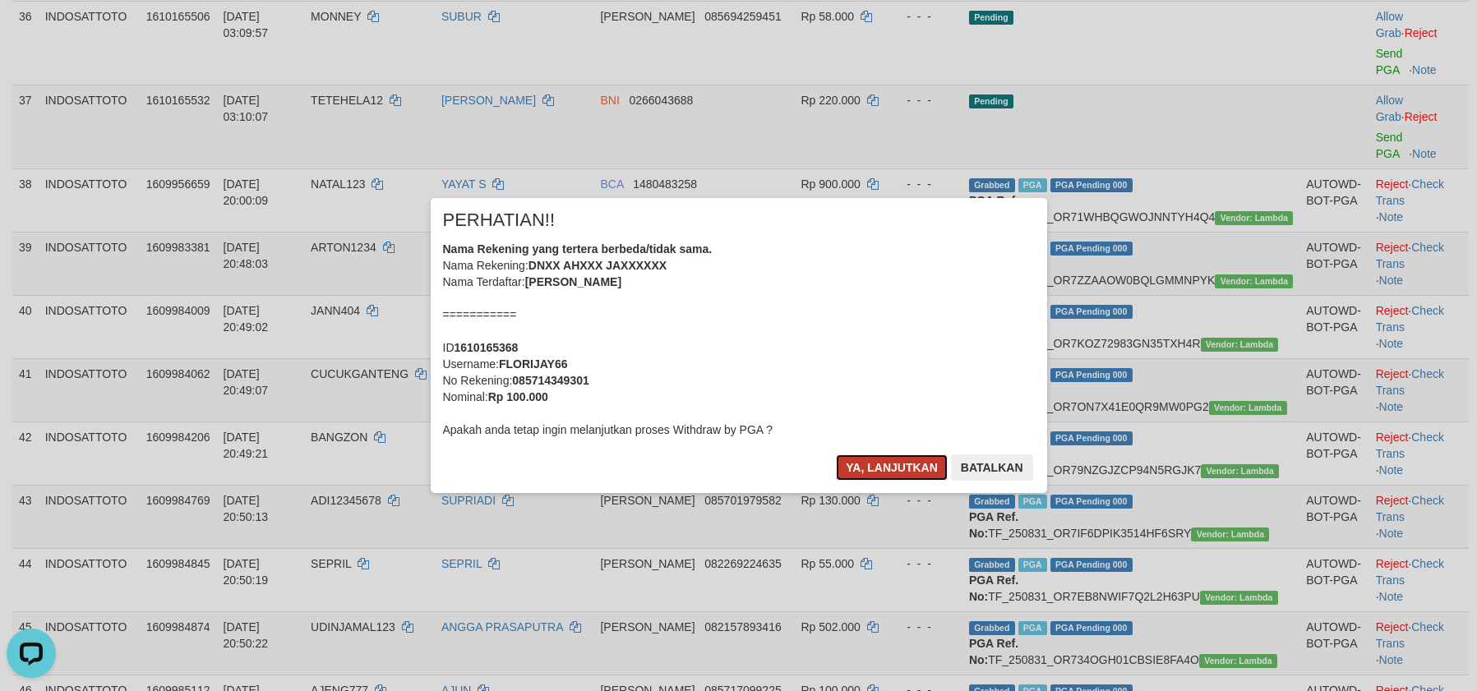
click at [880, 471] on button "Ya, lanjutkan" at bounding box center [892, 468] width 112 height 26
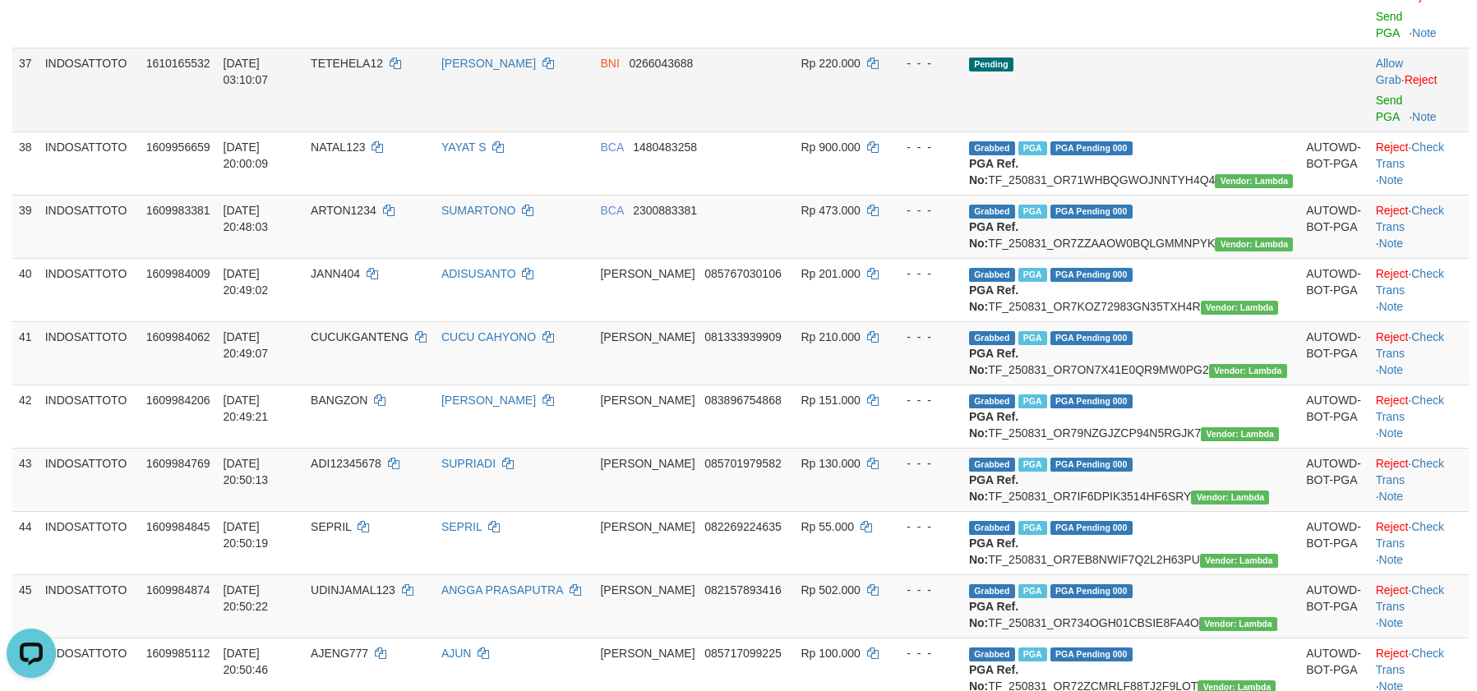
scroll to position [2390, 0]
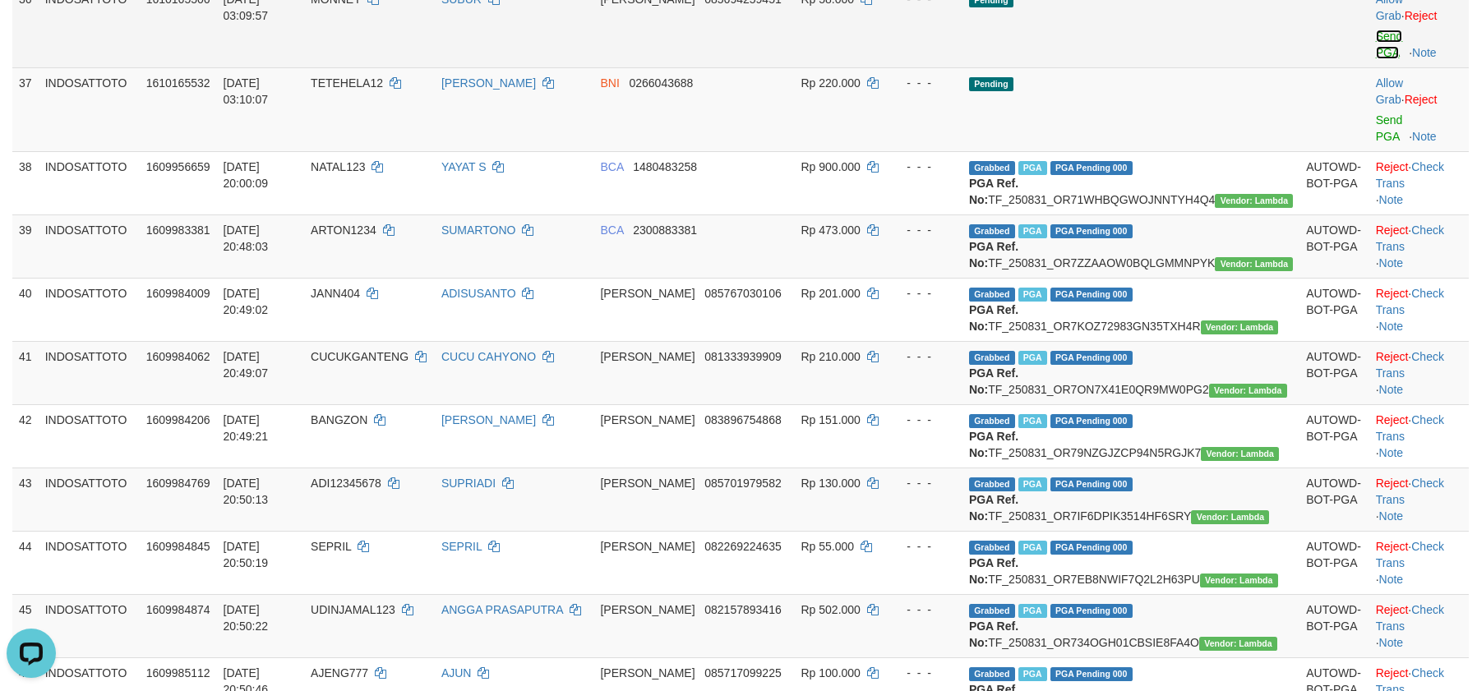
drag, startPoint x: 1354, startPoint y: 407, endPoint x: 1370, endPoint y: 454, distance: 49.4
click at [1376, 59] on link "Send PGA" at bounding box center [1389, 45] width 27 height 30
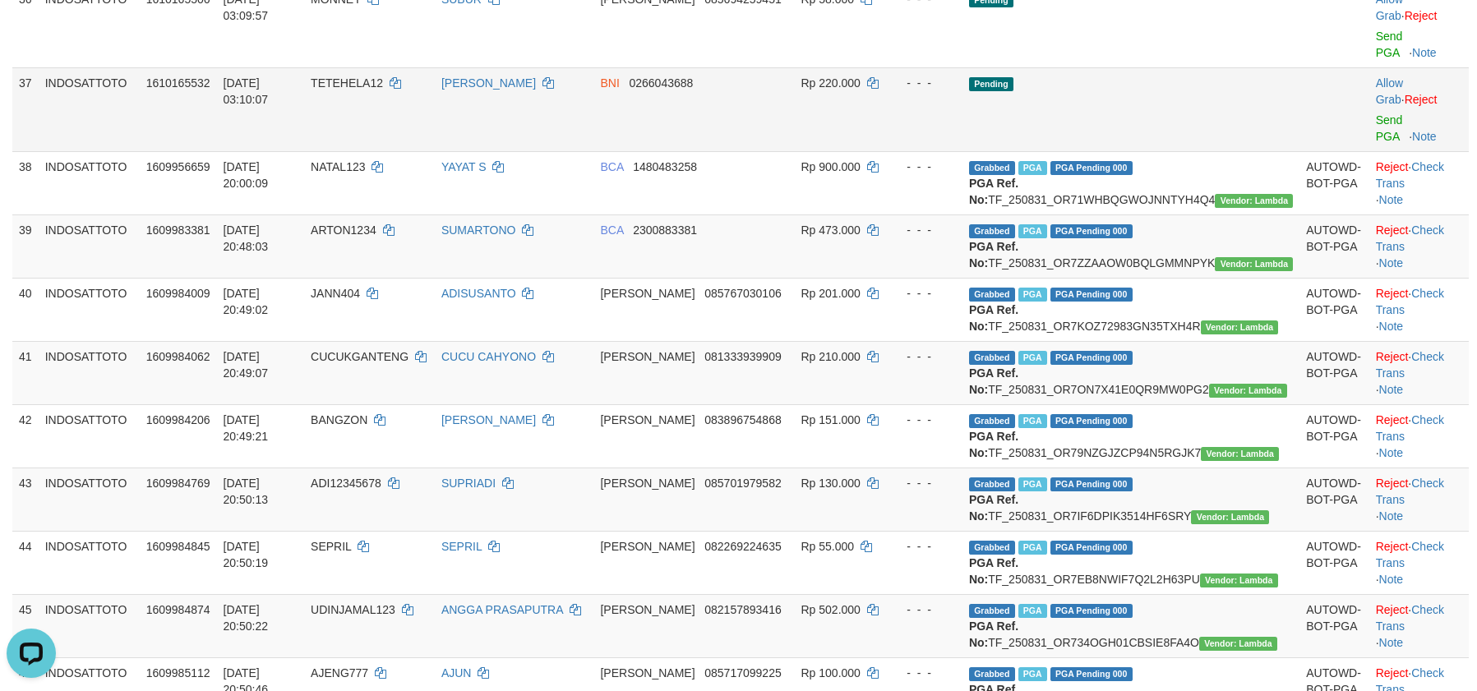
click at [1376, 112] on div at bounding box center [1419, 110] width 86 height 4
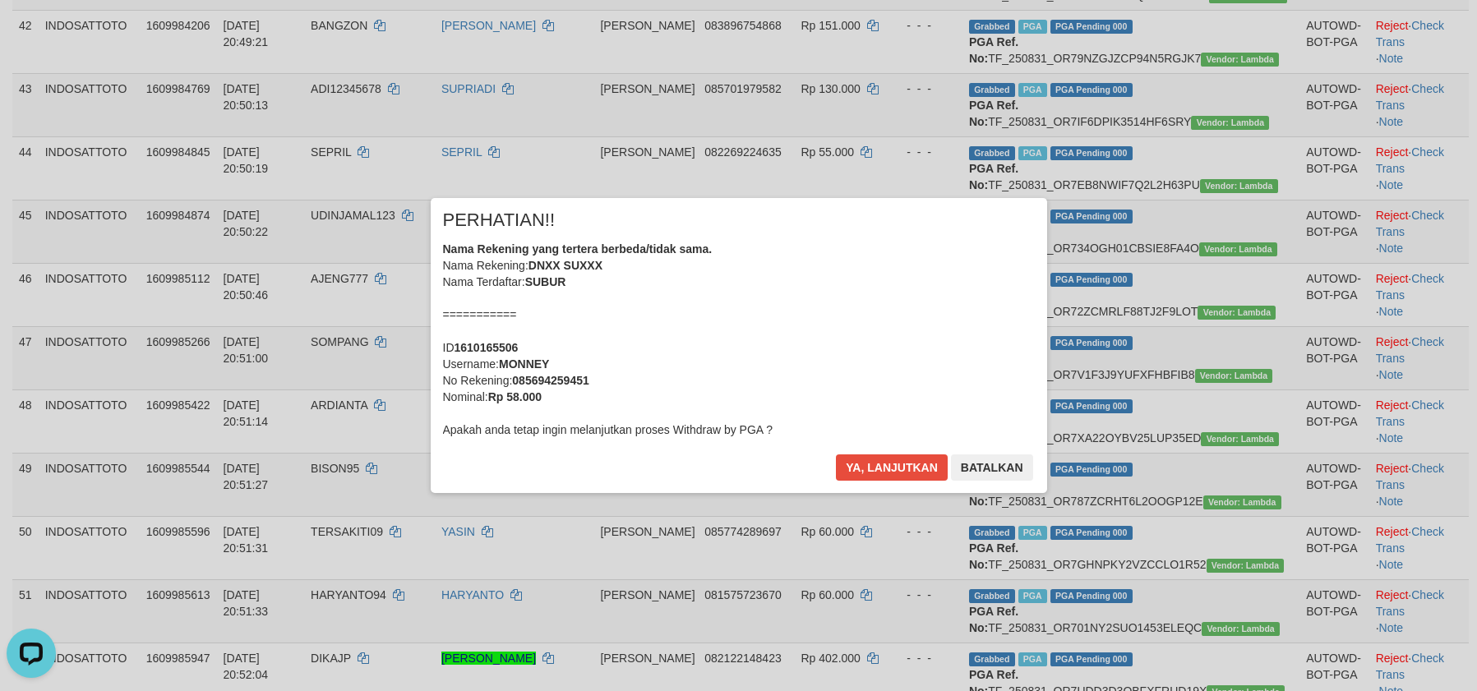
scroll to position [2377, 0]
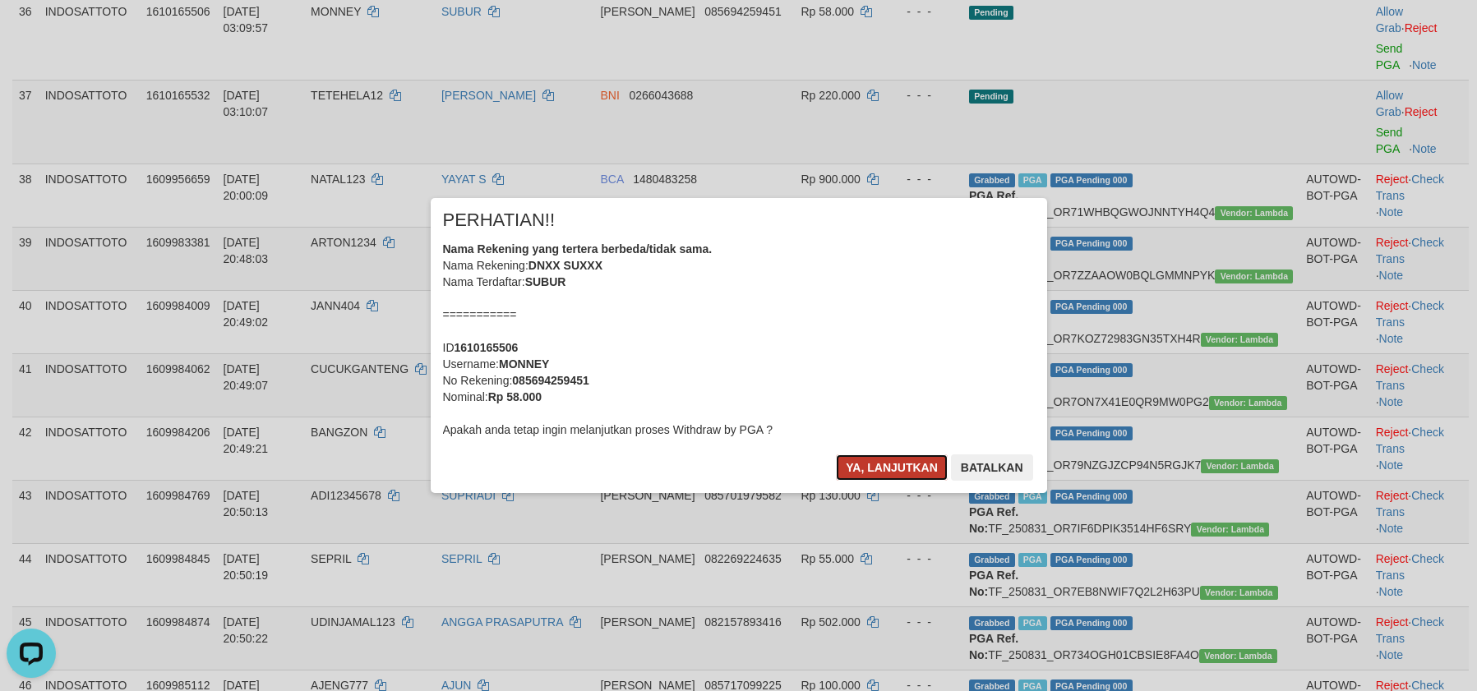
click at [888, 469] on button "Ya, lanjutkan" at bounding box center [892, 468] width 112 height 26
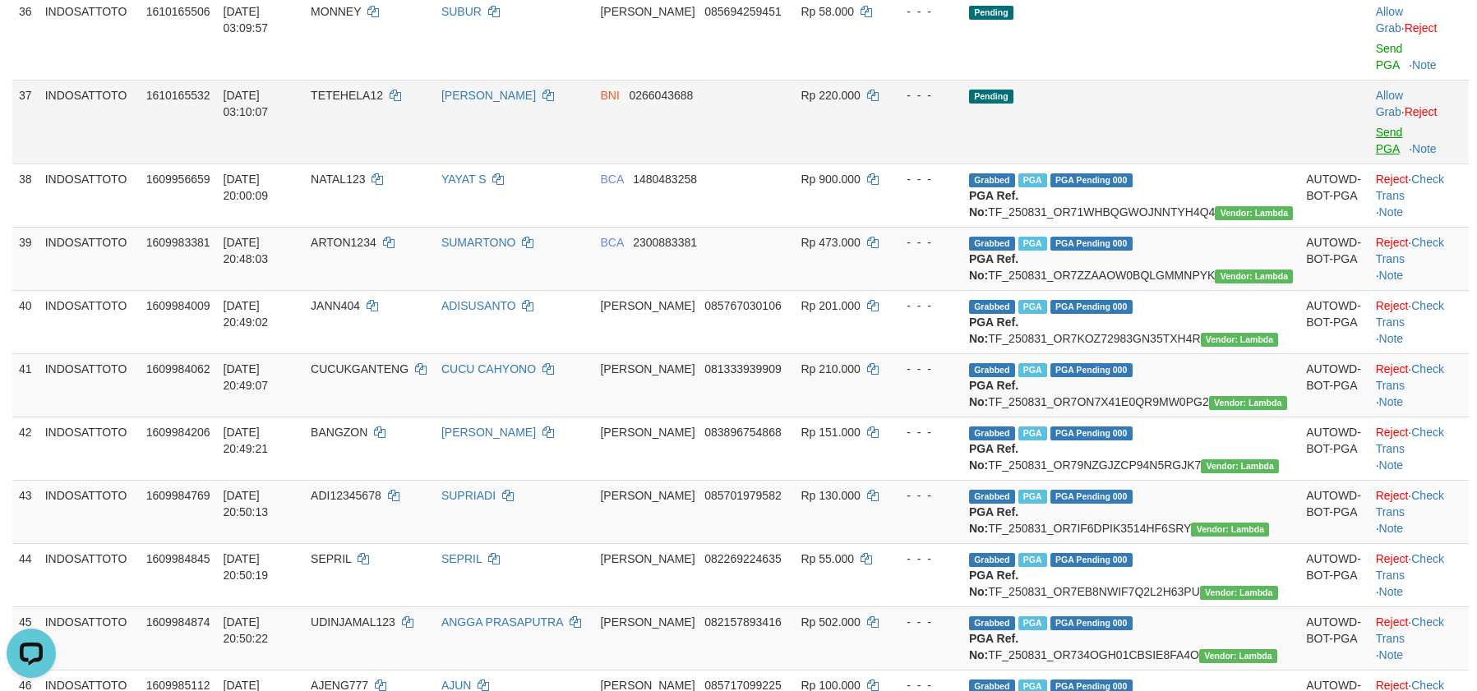
scroll to position [2356, 0]
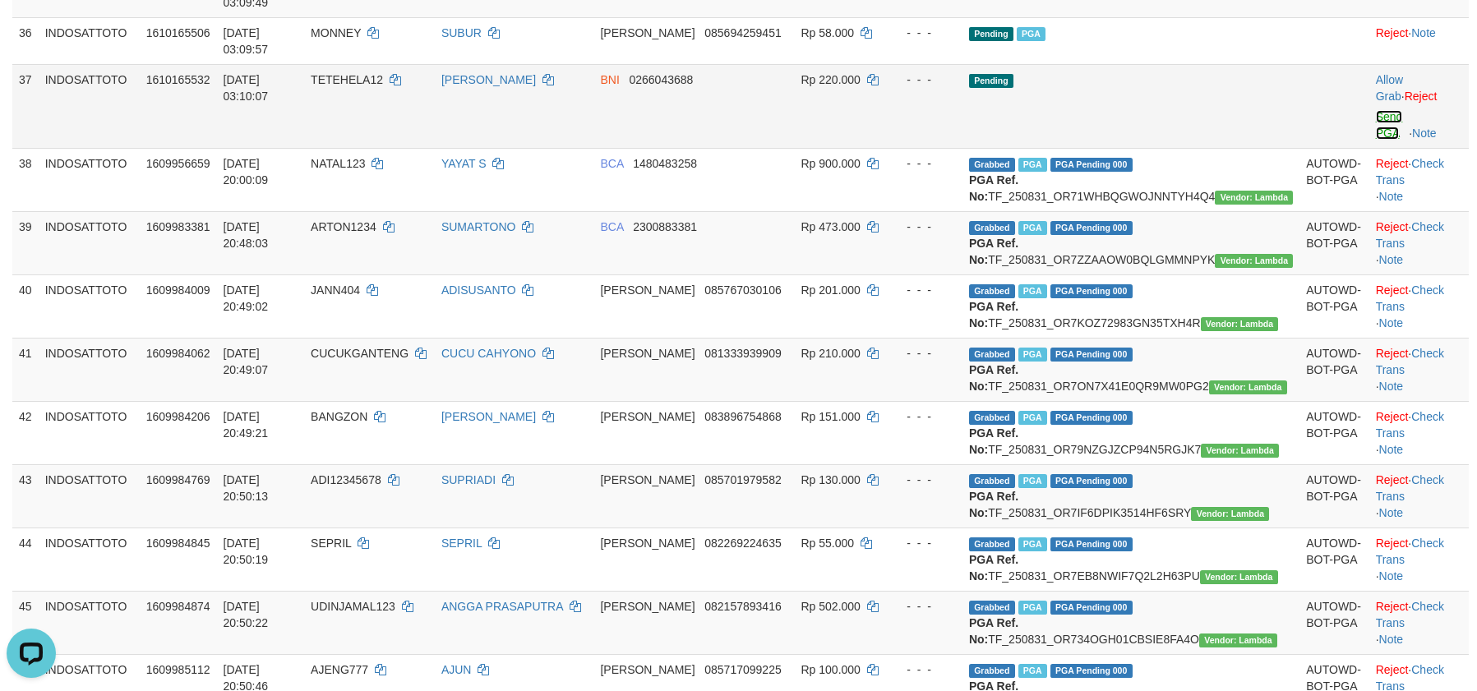
click at [1376, 140] on link "Send PGA" at bounding box center [1389, 125] width 27 height 30
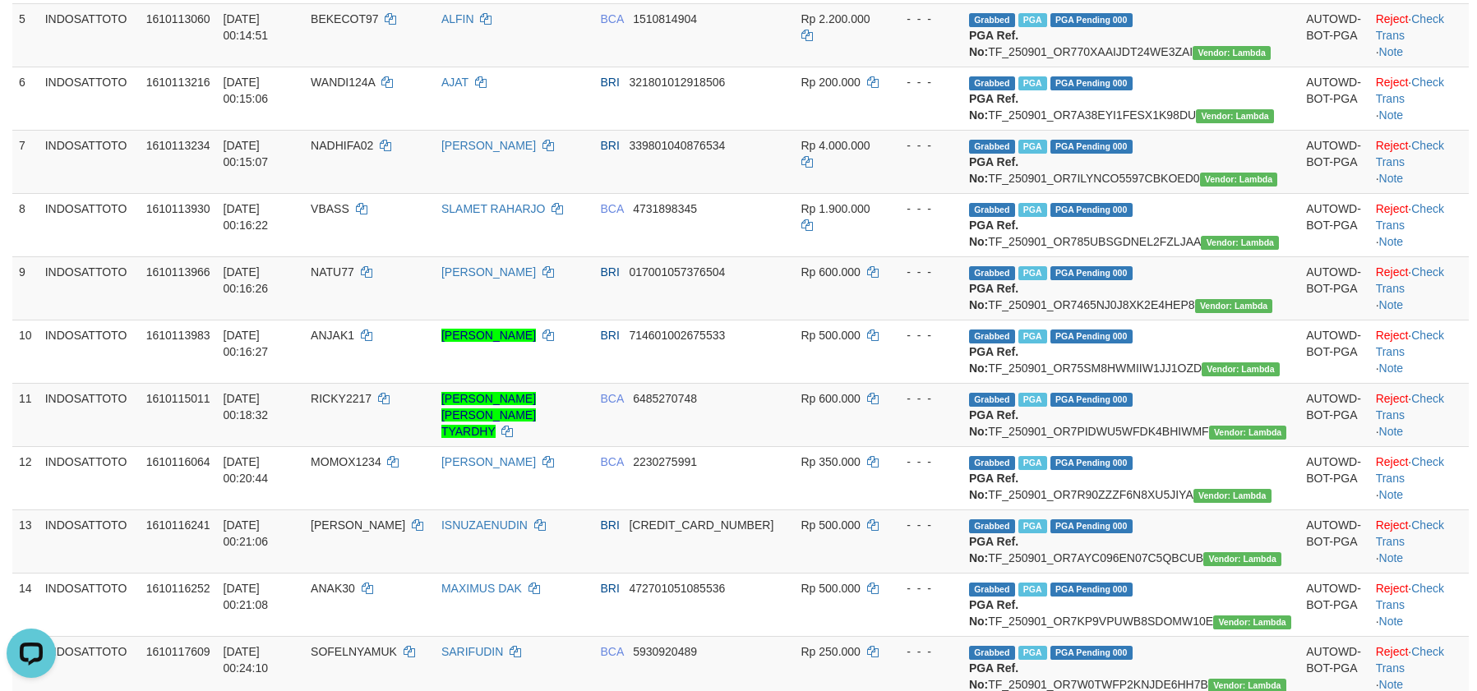
scroll to position [0, 0]
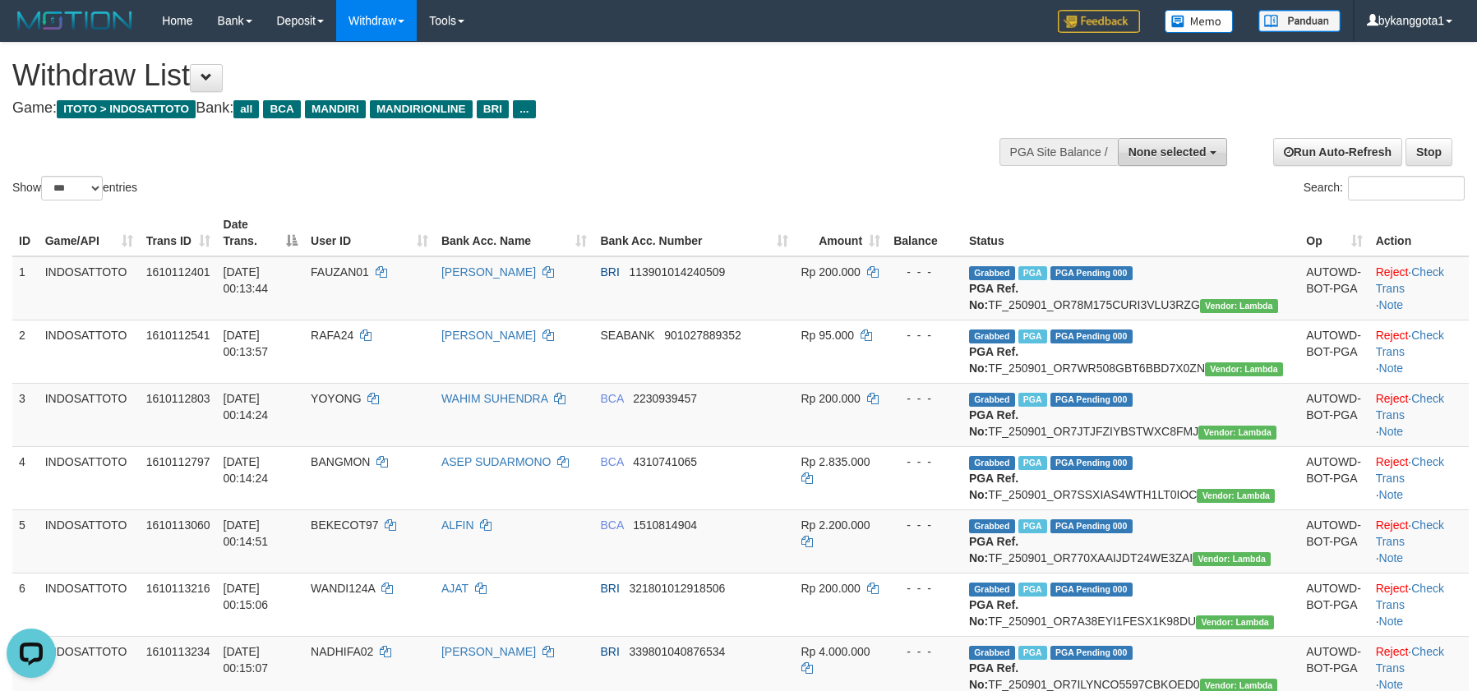
click at [1191, 160] on button "None selected" at bounding box center [1172, 152] width 109 height 28
click at [1130, 242] on label "[ITOTO] INDOSATTOTO" at bounding box center [1139, 234] width 176 height 21
select select "****"
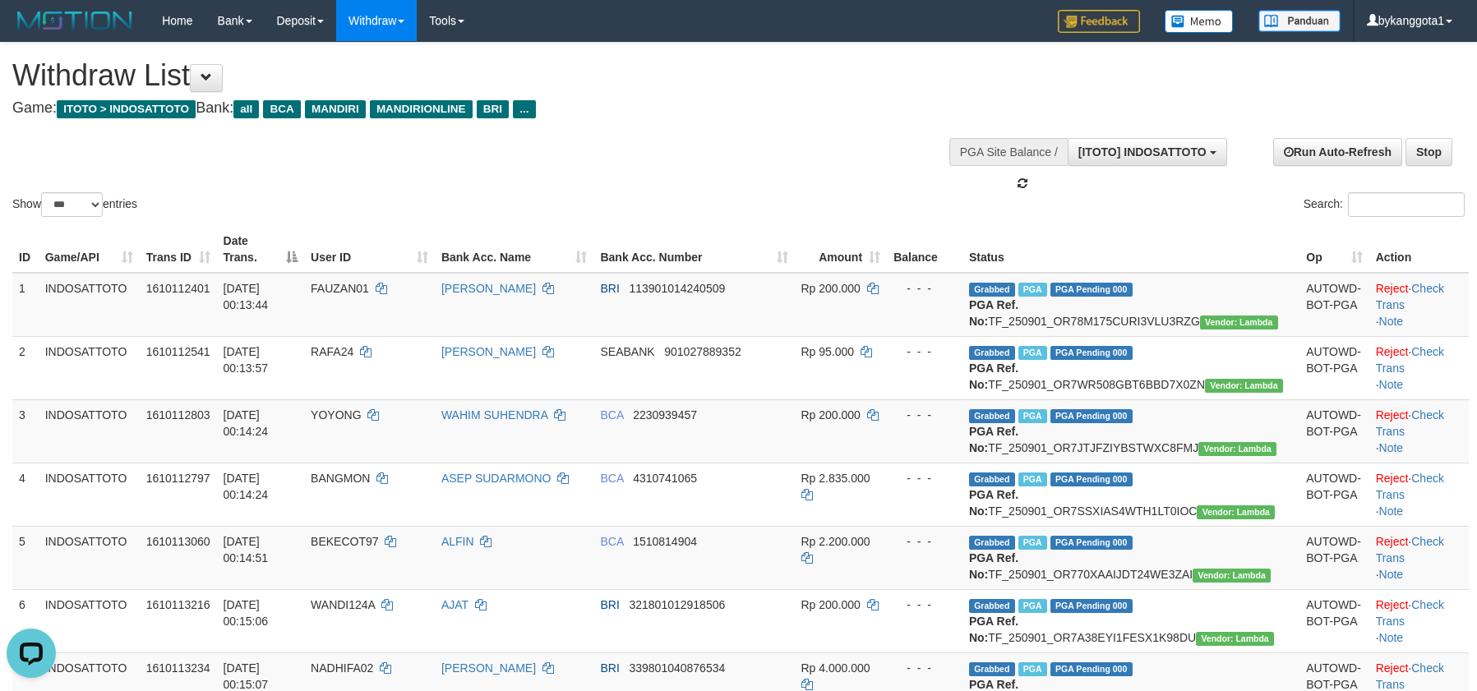
scroll to position [15, 0]
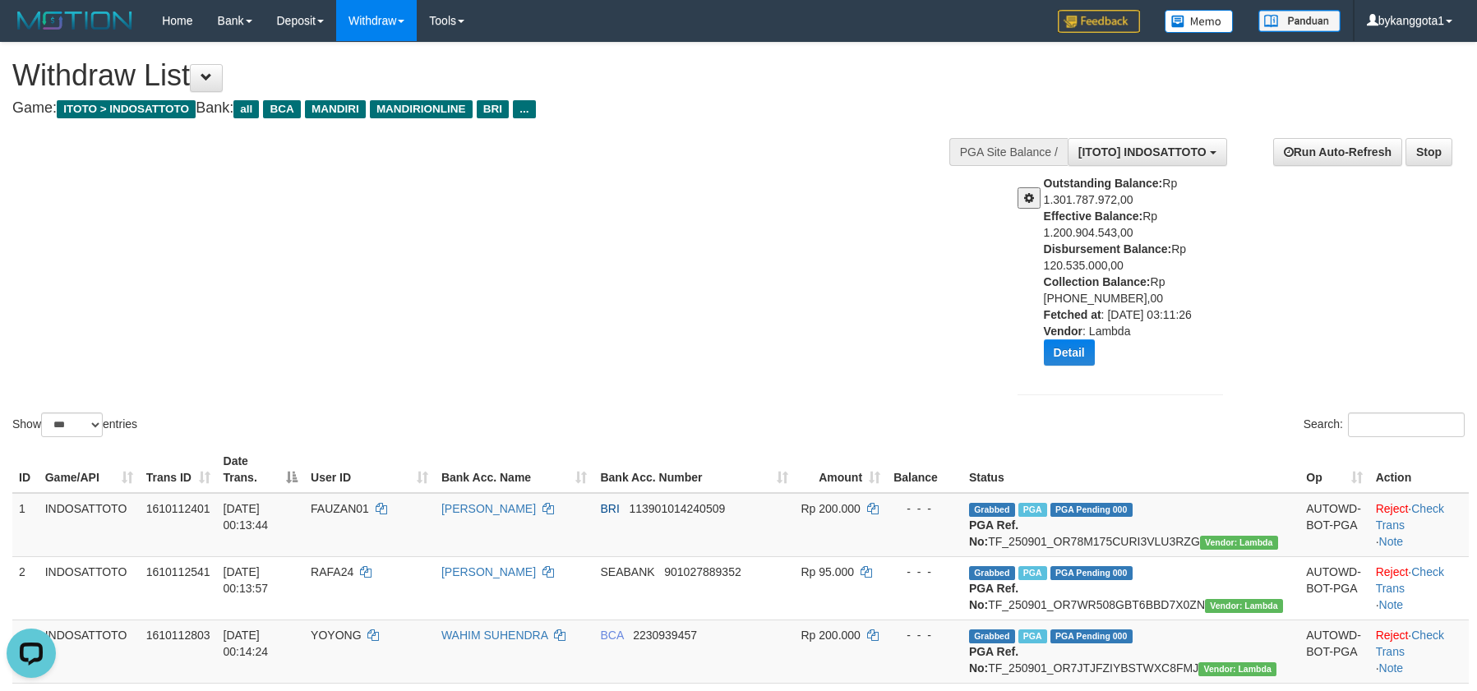
drag, startPoint x: 1042, startPoint y: 239, endPoint x: 1152, endPoint y: 267, distance: 113.6
click at [1152, 267] on div "Outstanding Balance: Rp 1.301.787.972,00 Effective Balance: Rp 1.200.904.543,00…" at bounding box center [1119, 276] width 229 height 203
click at [1053, 247] on b "Disbursement Balance:" at bounding box center [1108, 249] width 128 height 13
click at [1100, 269] on div "Outstanding Balance: Rp 1.301.787.972,00 Effective Balance: Rp 1.200.904.543,00…" at bounding box center [1140, 276] width 192 height 203
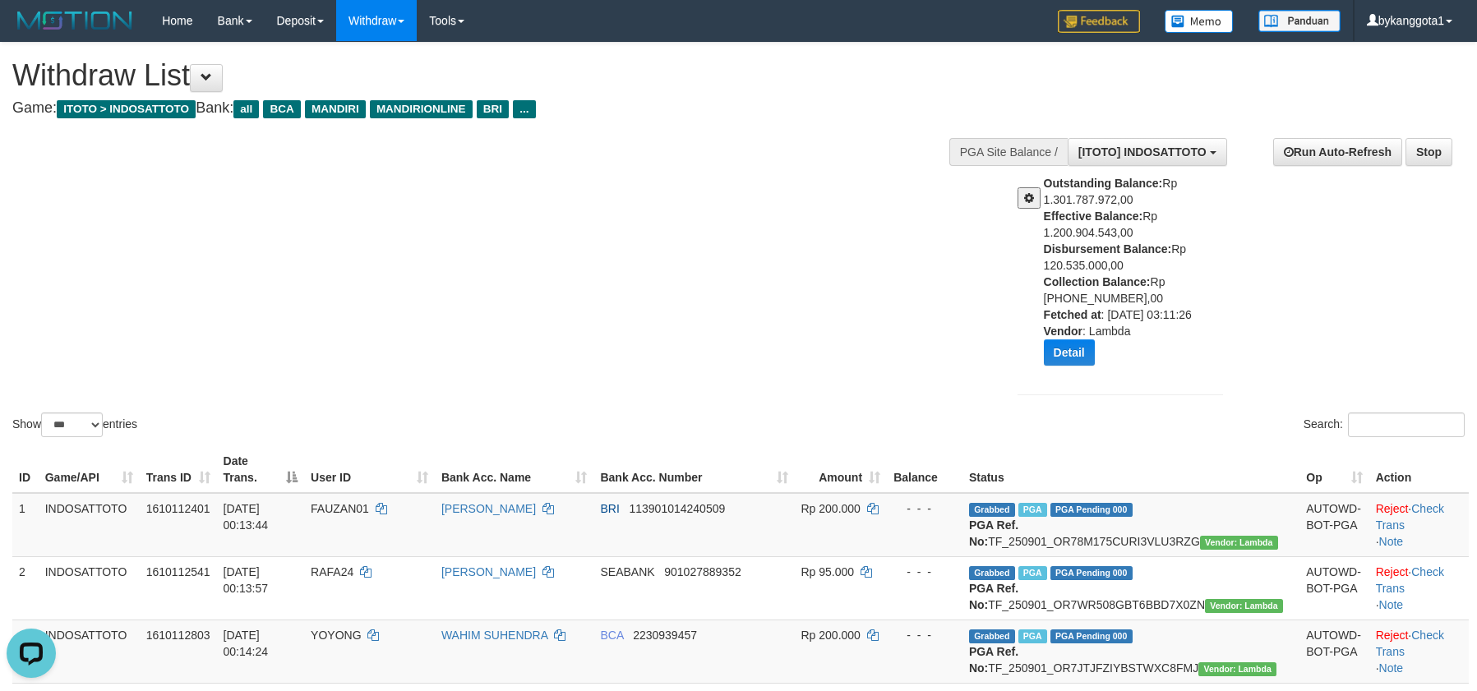
click at [679, 200] on div "Show ** ** ** *** entries Search:" at bounding box center [738, 242] width 1477 height 398
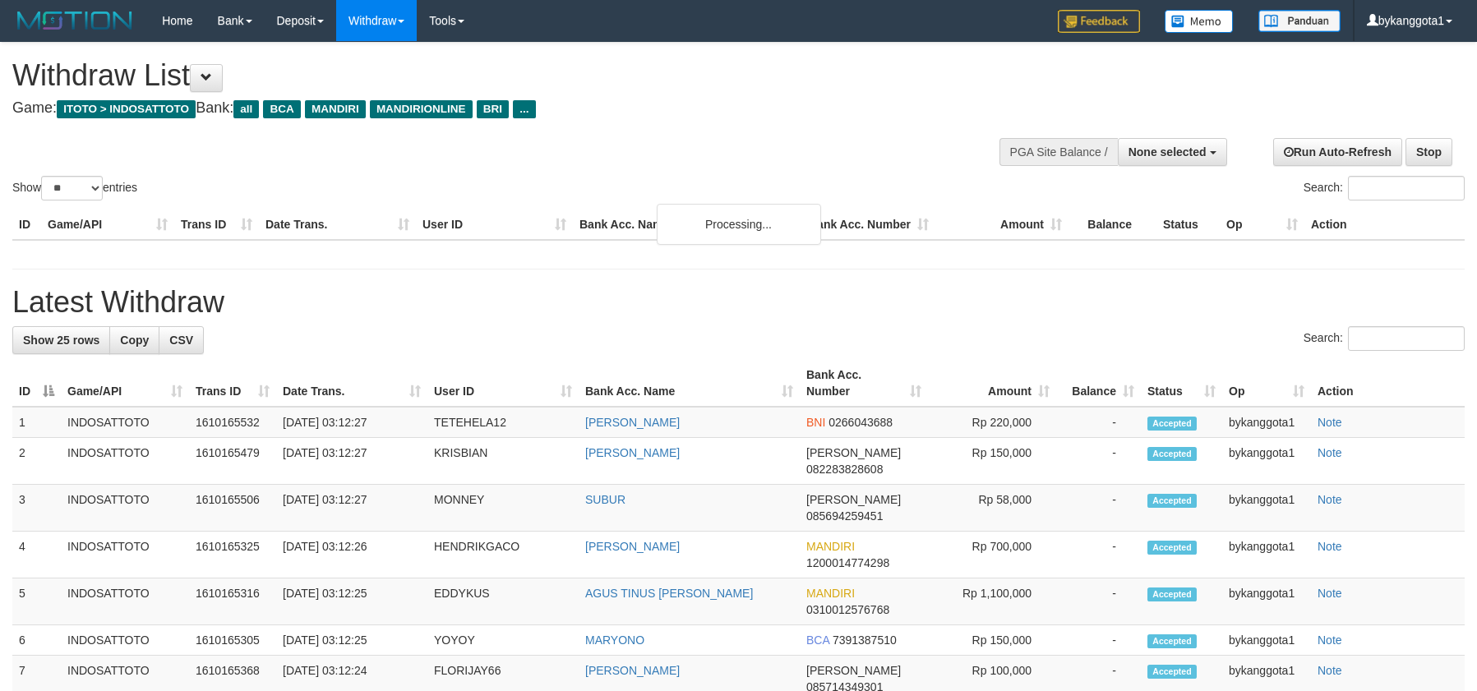
select select
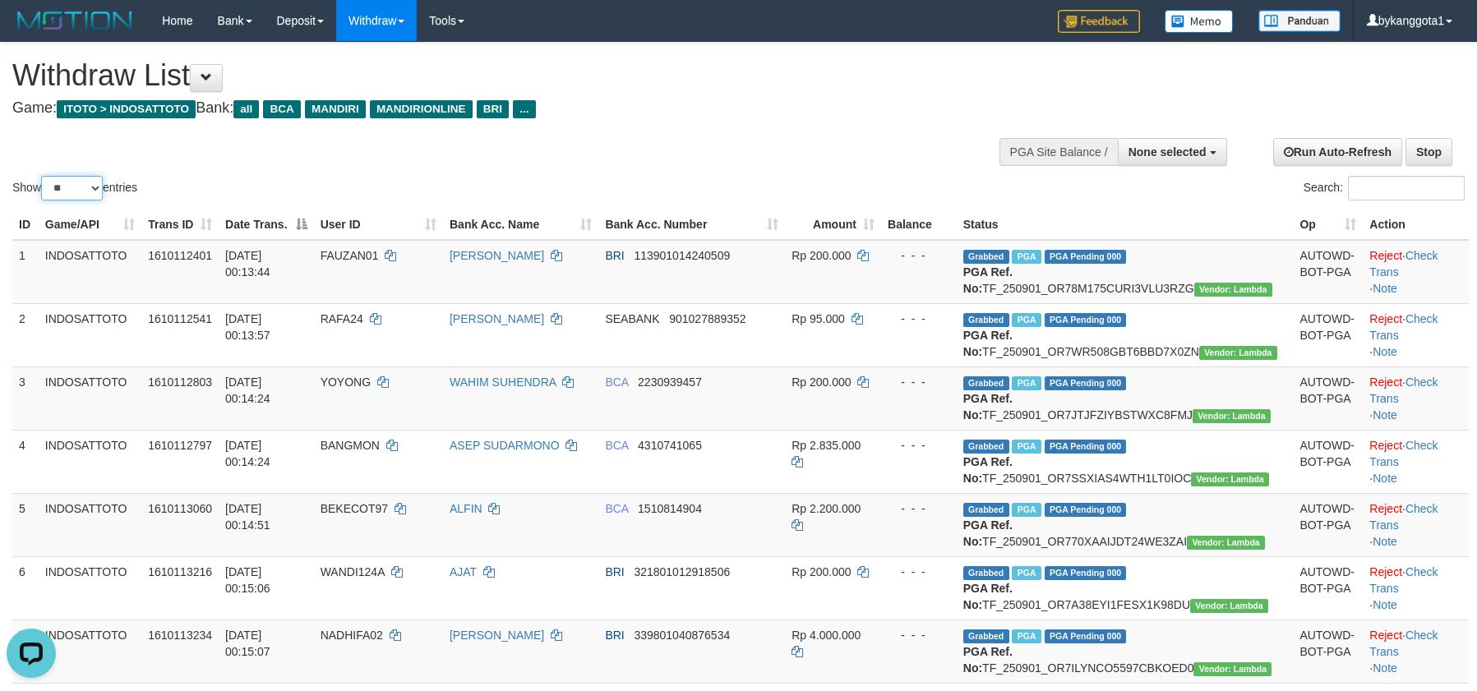
click at [95, 191] on select "** ** ** ***" at bounding box center [72, 188] width 62 height 25
select select "***"
click at [44, 176] on select "** ** ** ***" at bounding box center [72, 188] width 62 height 25
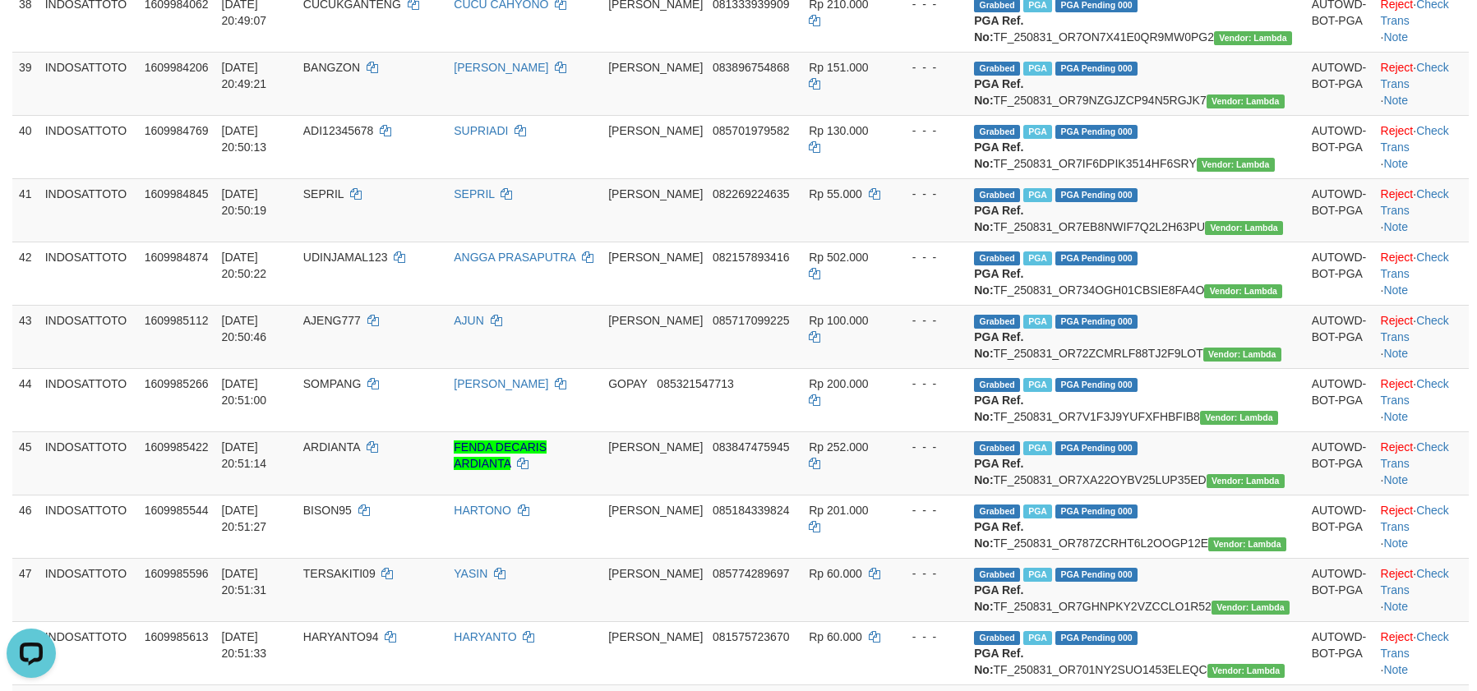
scroll to position [2343, 0]
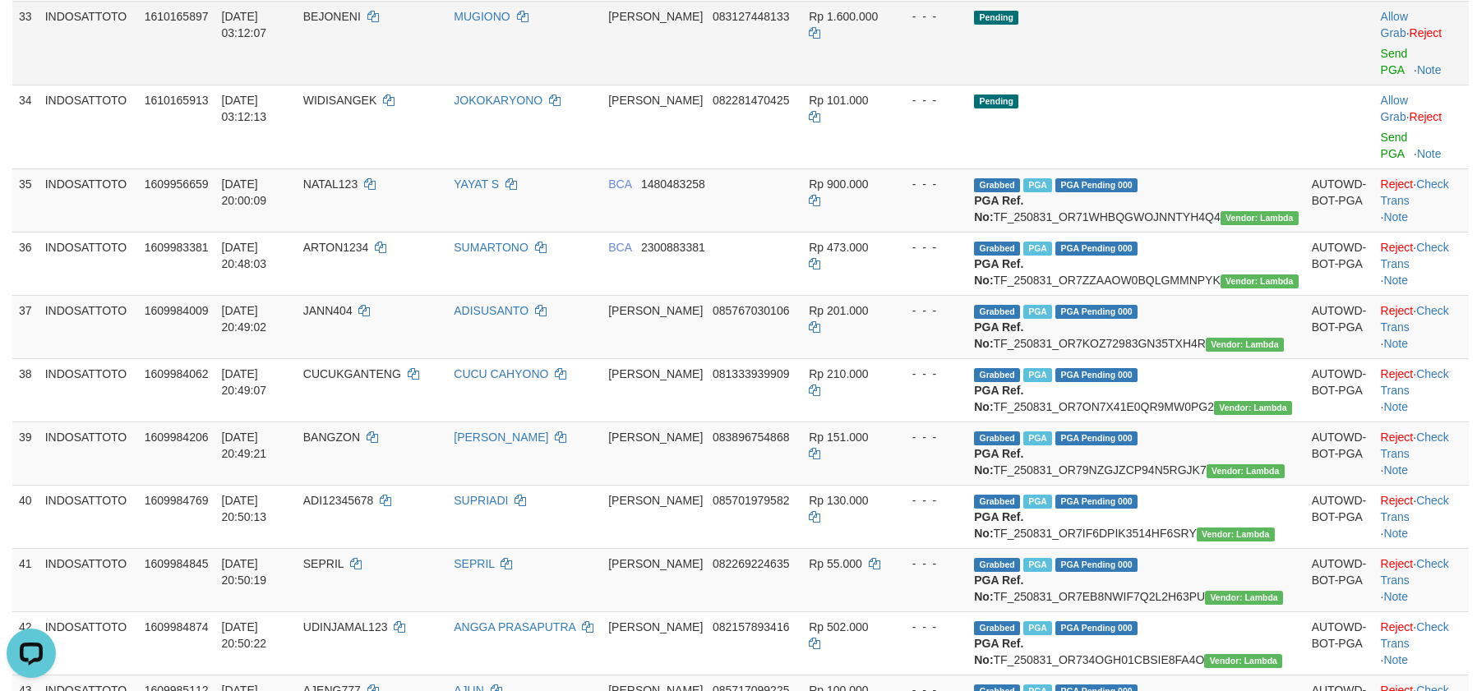
click at [1162, 85] on td "Pending" at bounding box center [1136, 43] width 337 height 84
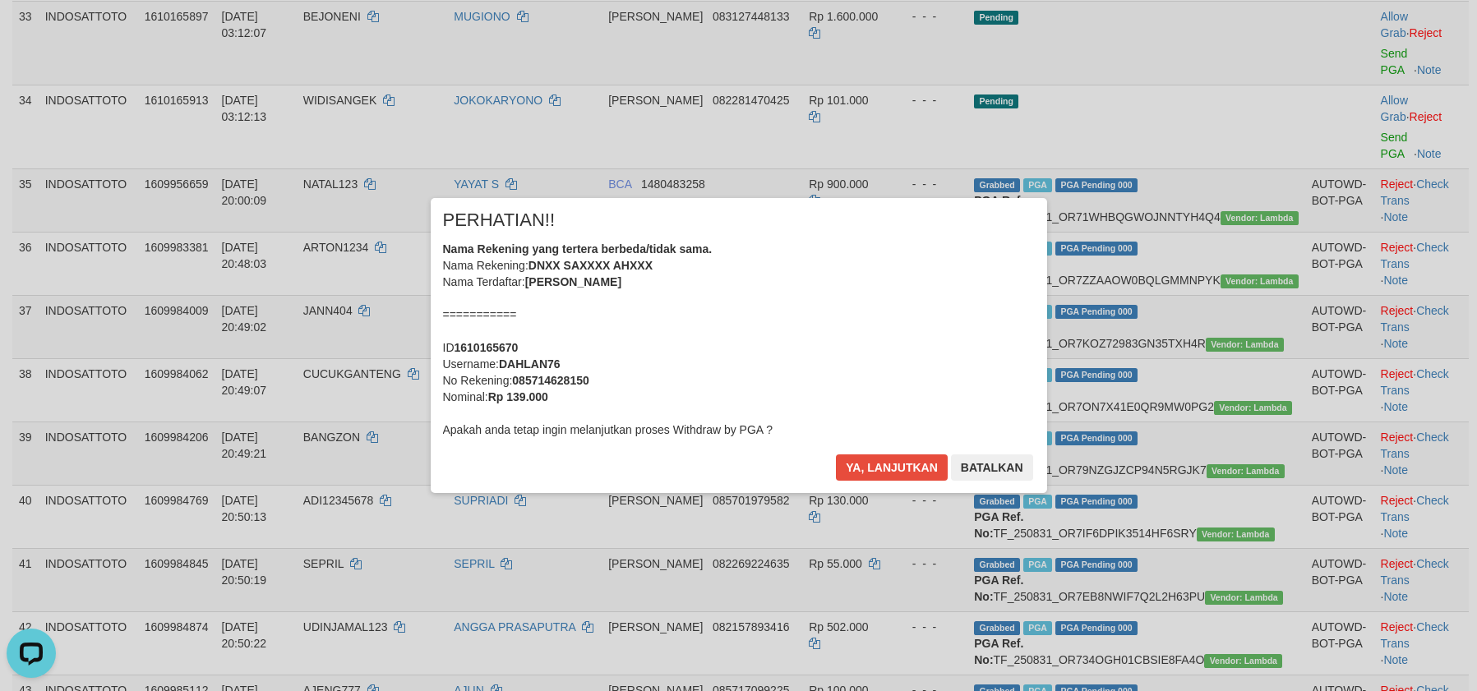
click at [1374, 403] on div "× PERHATIAN!! Nama Rekening yang tertera berbeda/tidak sama. Nama Rekening: DNX…" at bounding box center [738, 345] width 1477 height 360
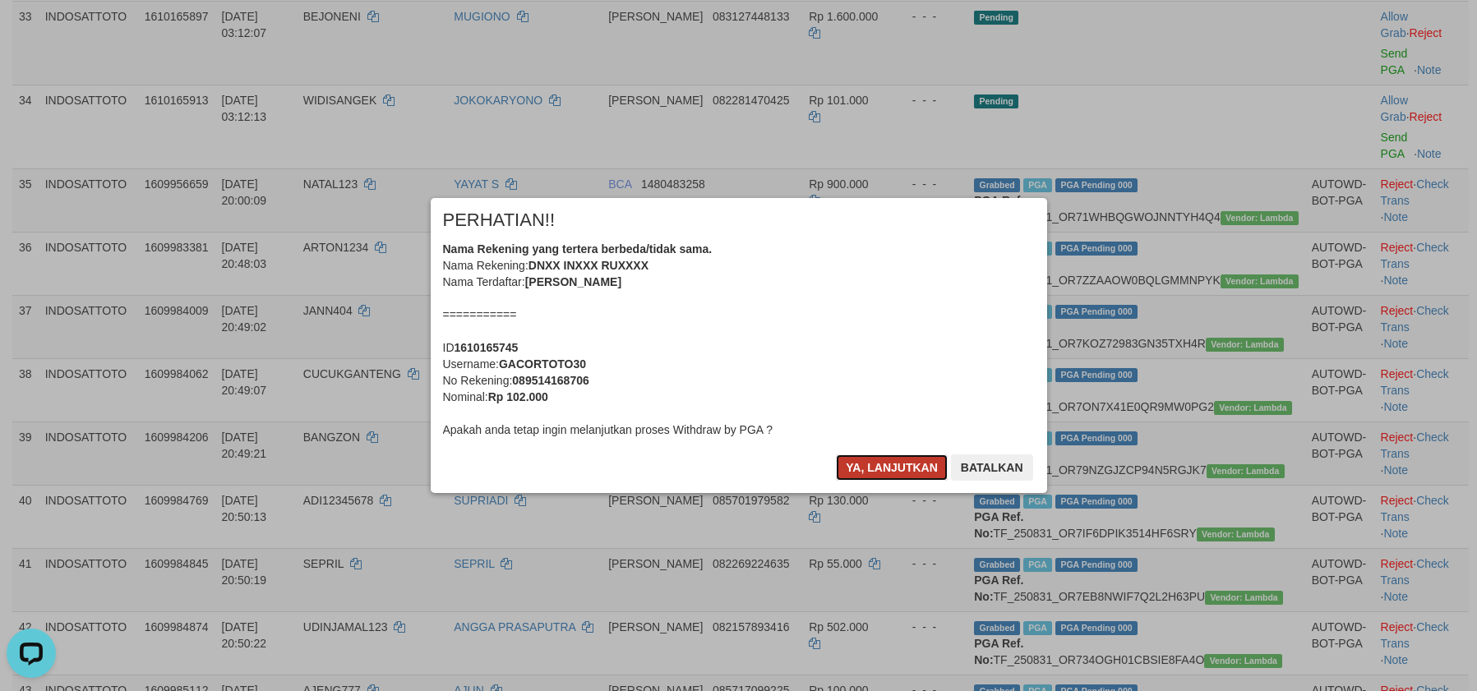
click at [893, 471] on button "Ya, lanjutkan" at bounding box center [892, 468] width 112 height 26
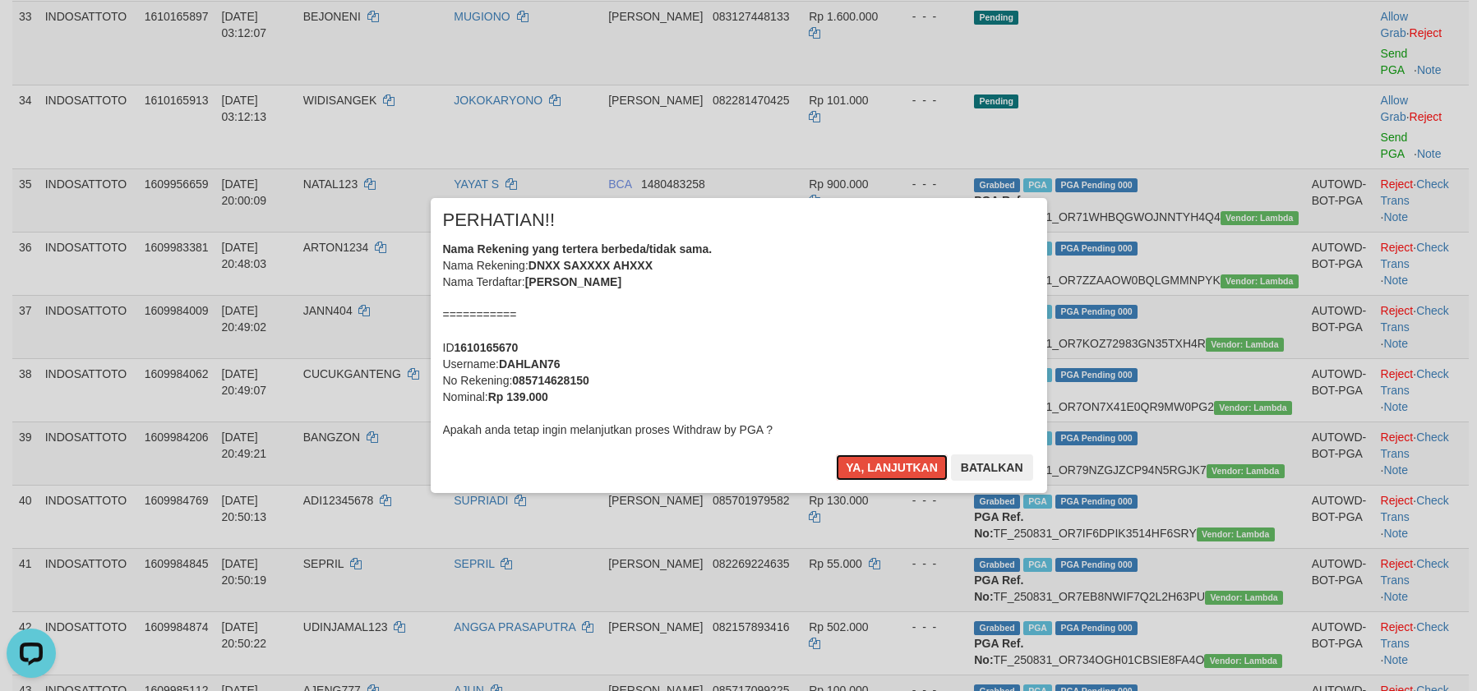
click at [893, 471] on button "Ya, lanjutkan" at bounding box center [892, 468] width 112 height 26
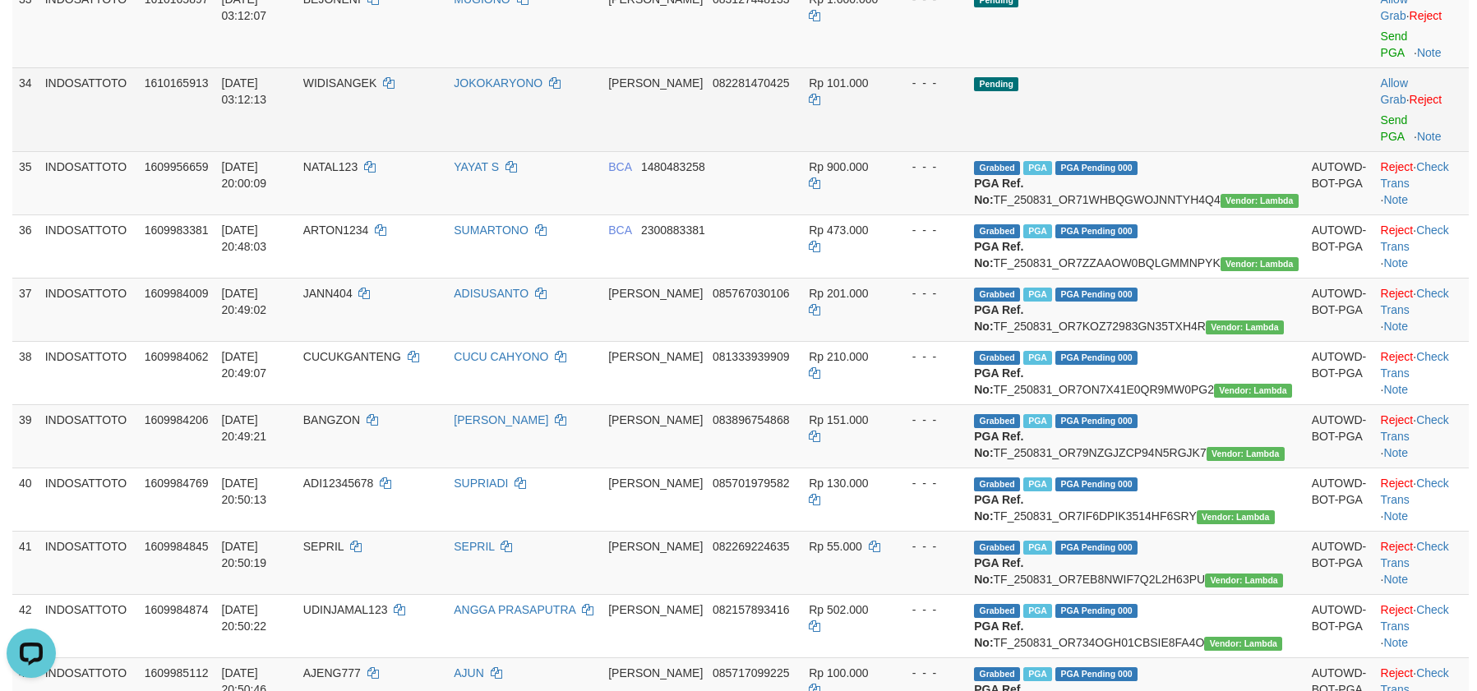
scroll to position [2302, 0]
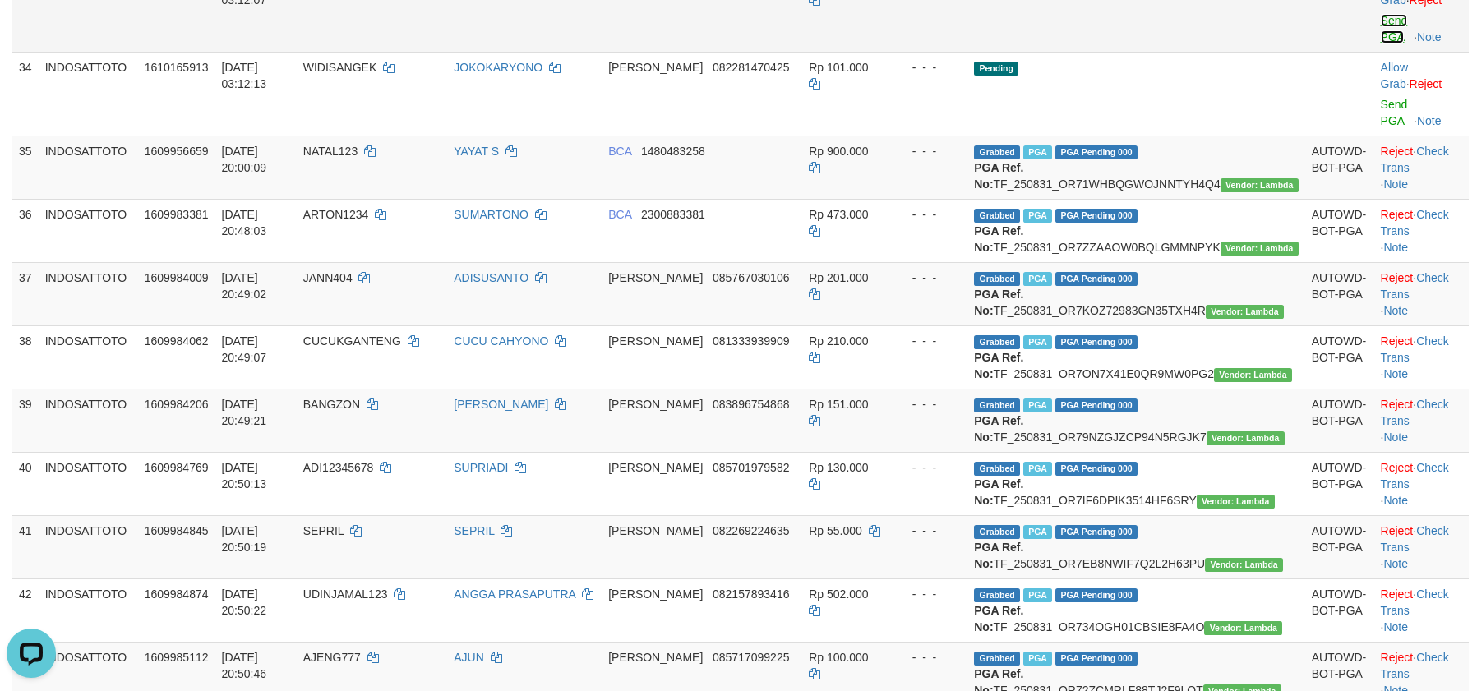
click at [1381, 44] on link "Send PGA" at bounding box center [1394, 29] width 27 height 30
click at [1381, 127] on link "Send PGA" at bounding box center [1394, 113] width 27 height 30
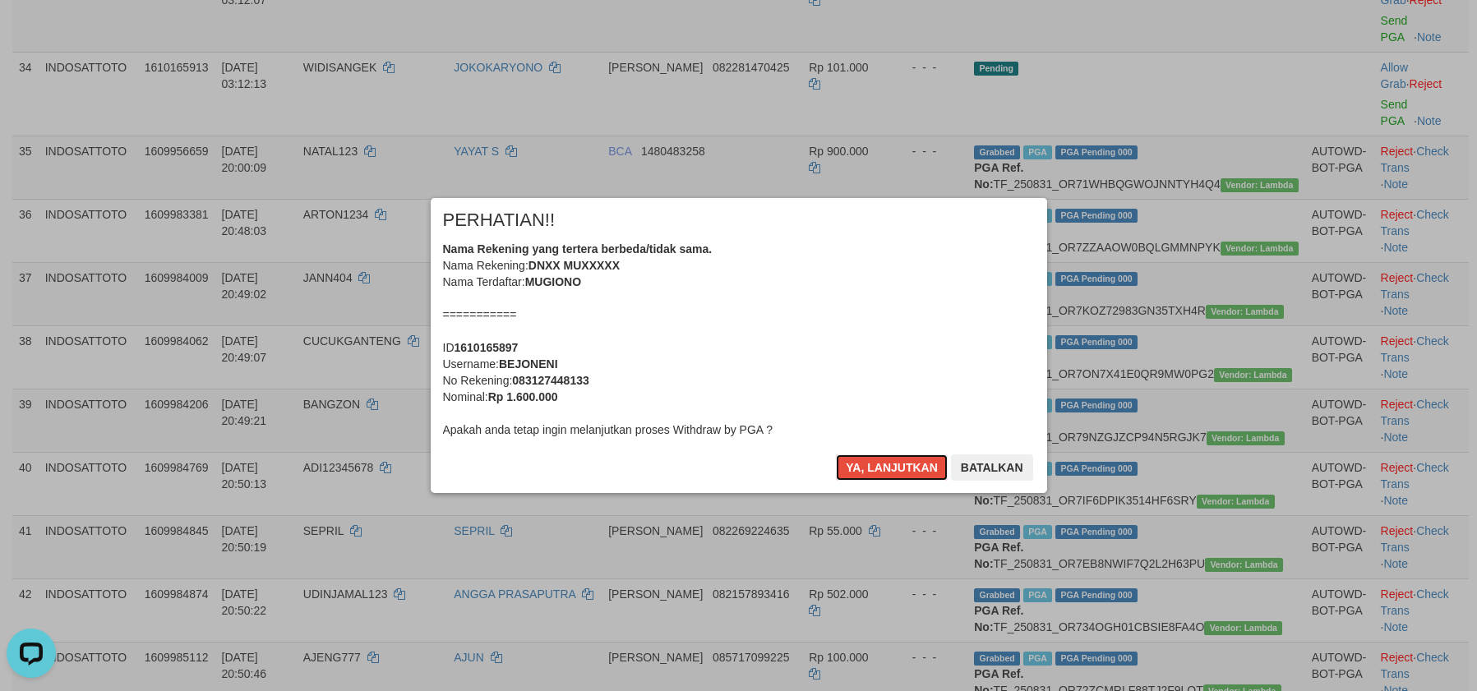
click at [880, 474] on button "Ya, lanjutkan" at bounding box center [892, 468] width 112 height 26
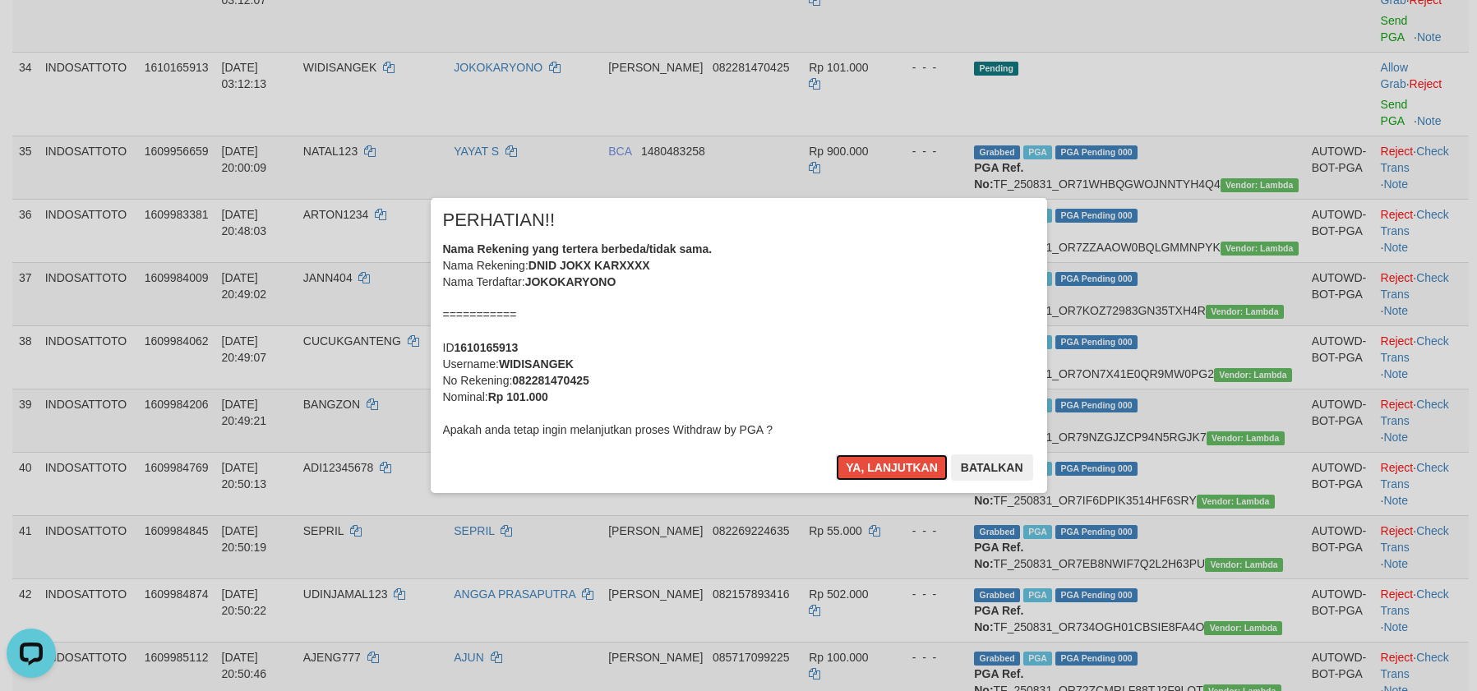
click at [881, 474] on button "Ya, lanjutkan" at bounding box center [892, 468] width 112 height 26
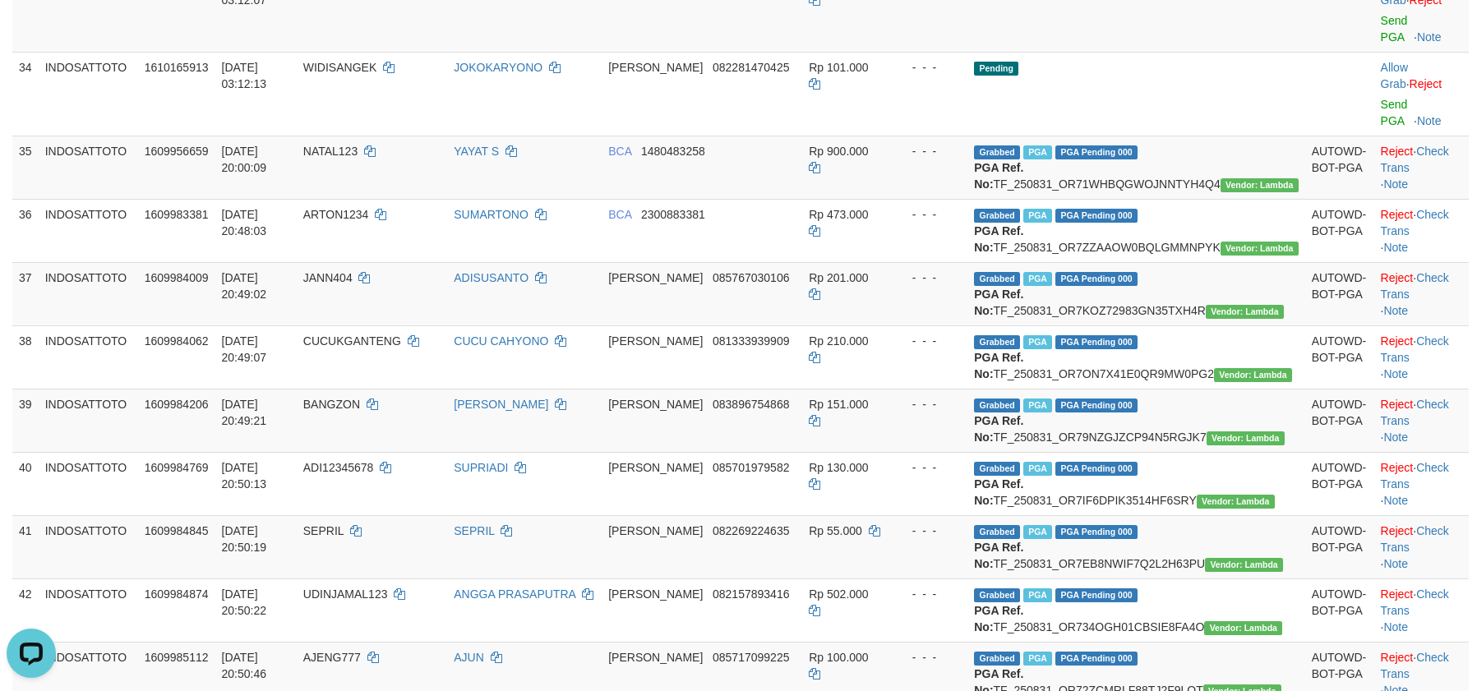
scroll to position [2281, 0]
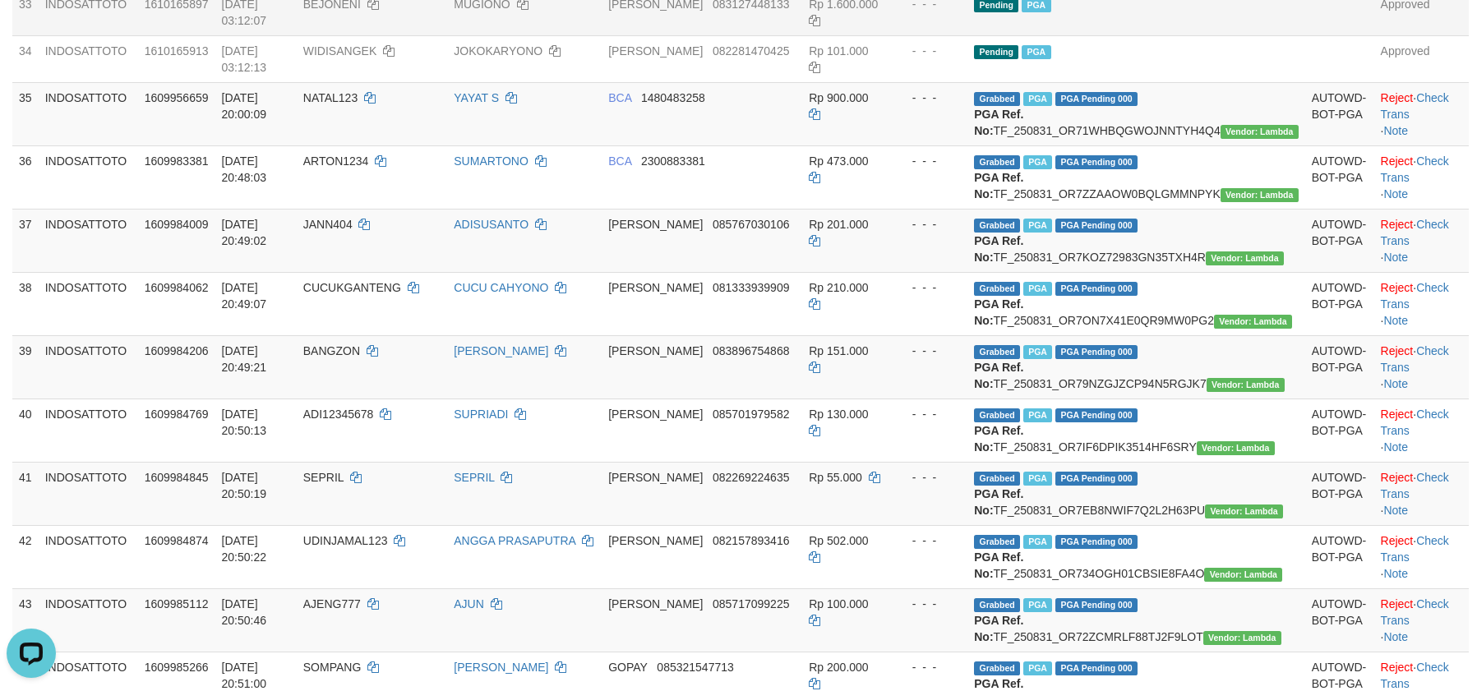
click at [1244, 35] on td "Pending PGA" at bounding box center [1136, 11] width 337 height 47
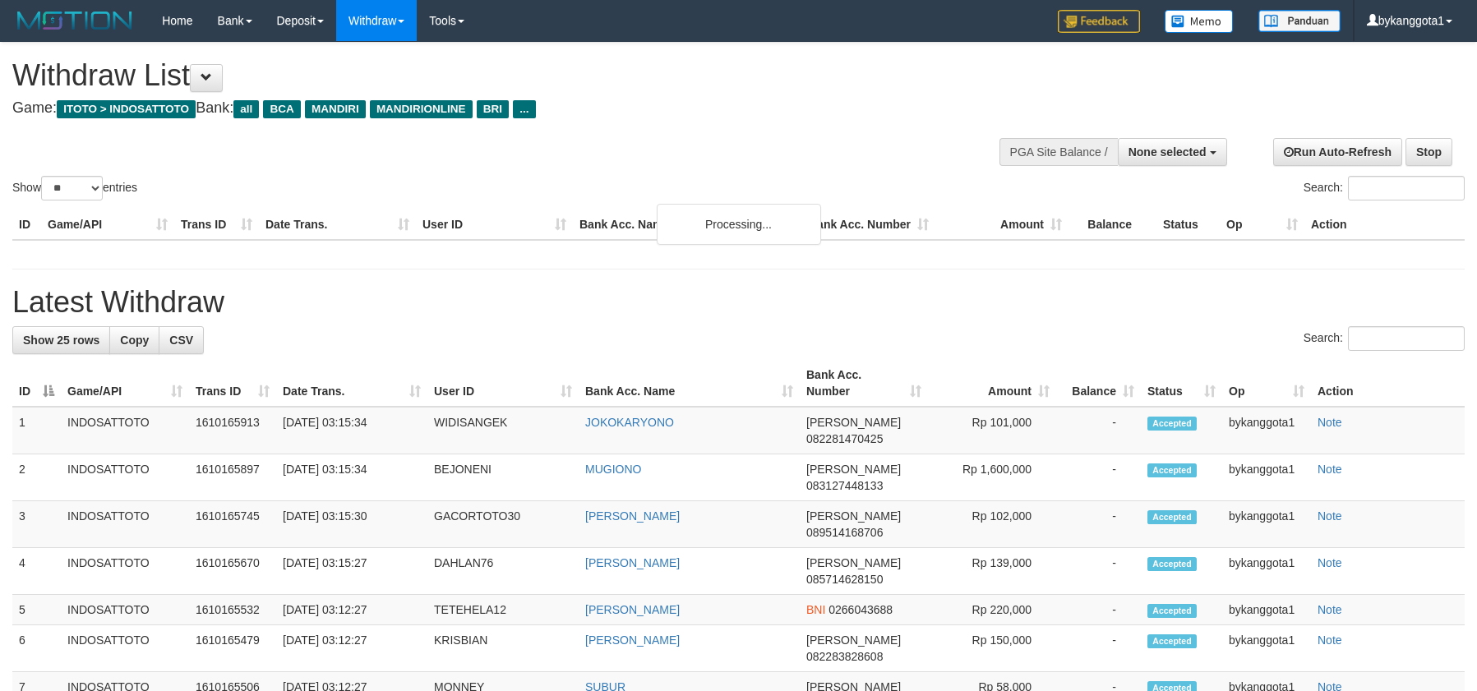
select select
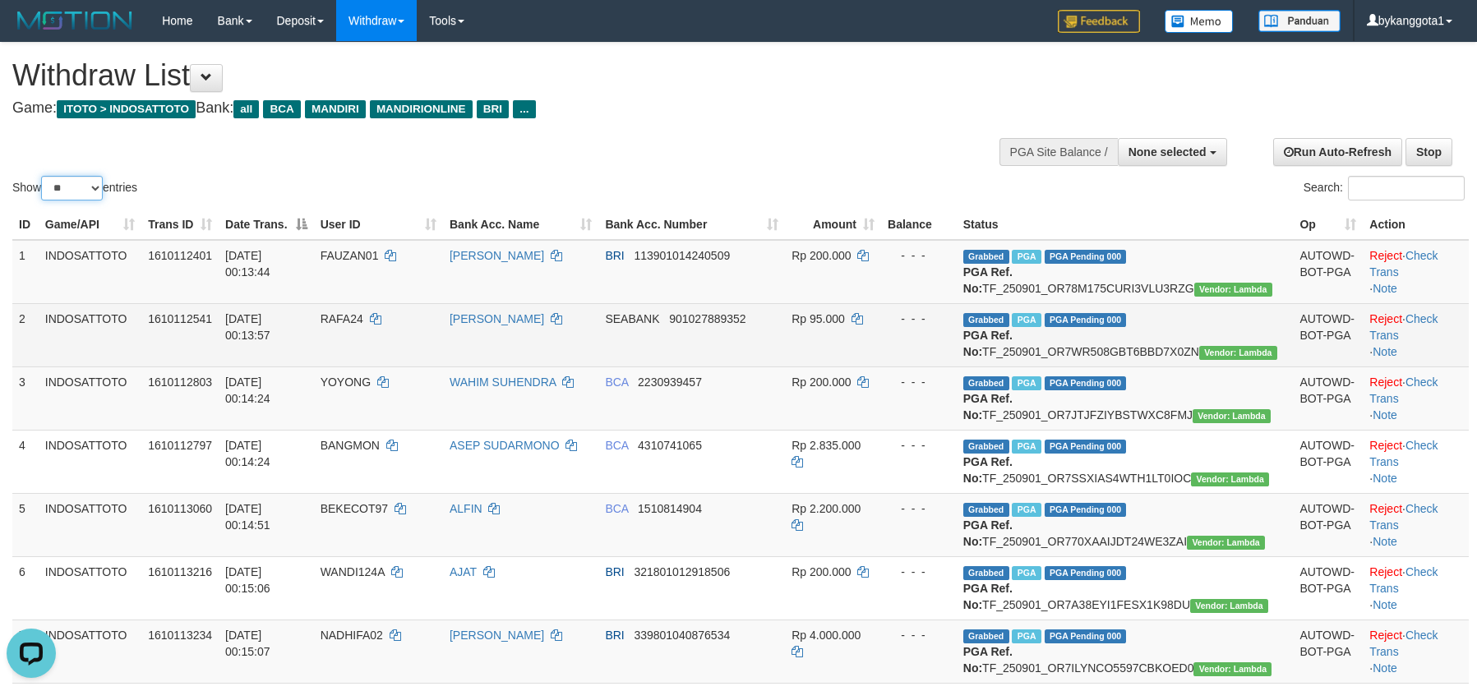
select select "***"
click at [44, 176] on select "** ** ** ***" at bounding box center [72, 188] width 62 height 25
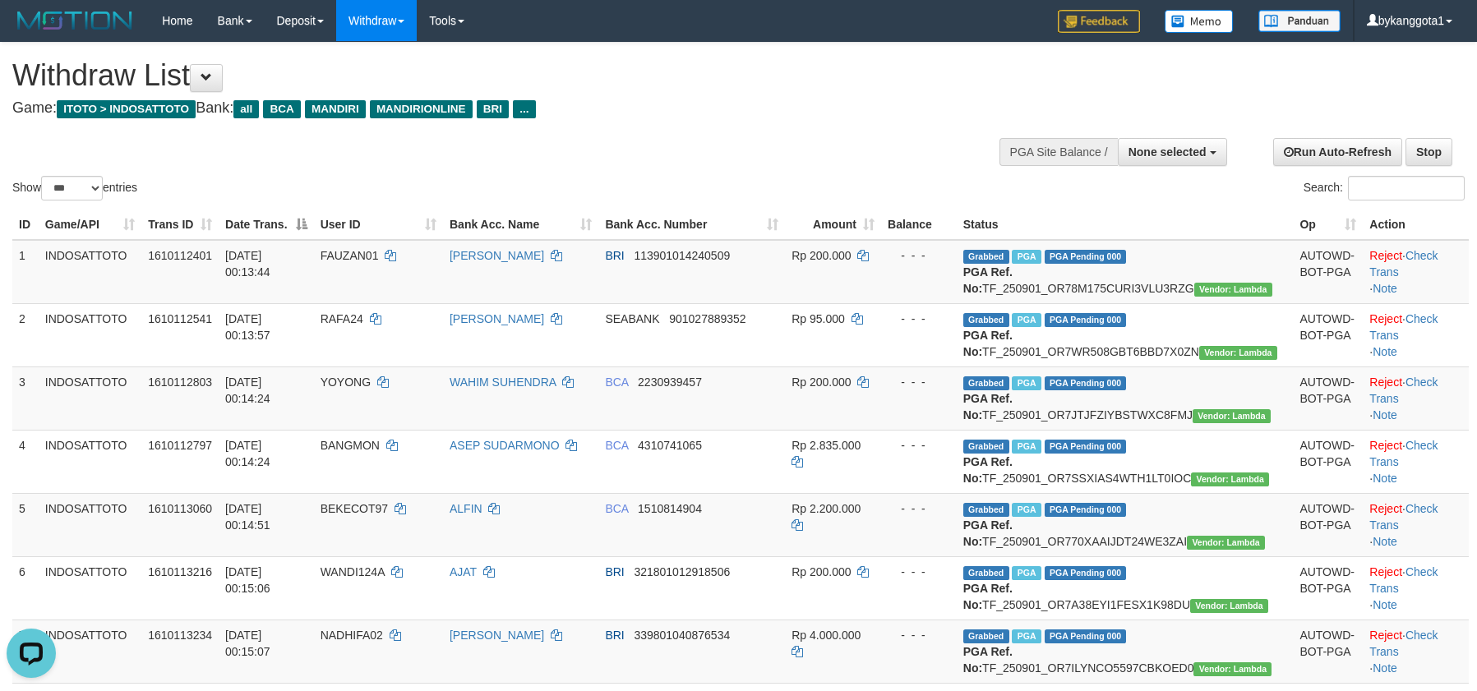
click at [758, 143] on div "Show ** ** ** *** entries Search:" at bounding box center [738, 123] width 1477 height 161
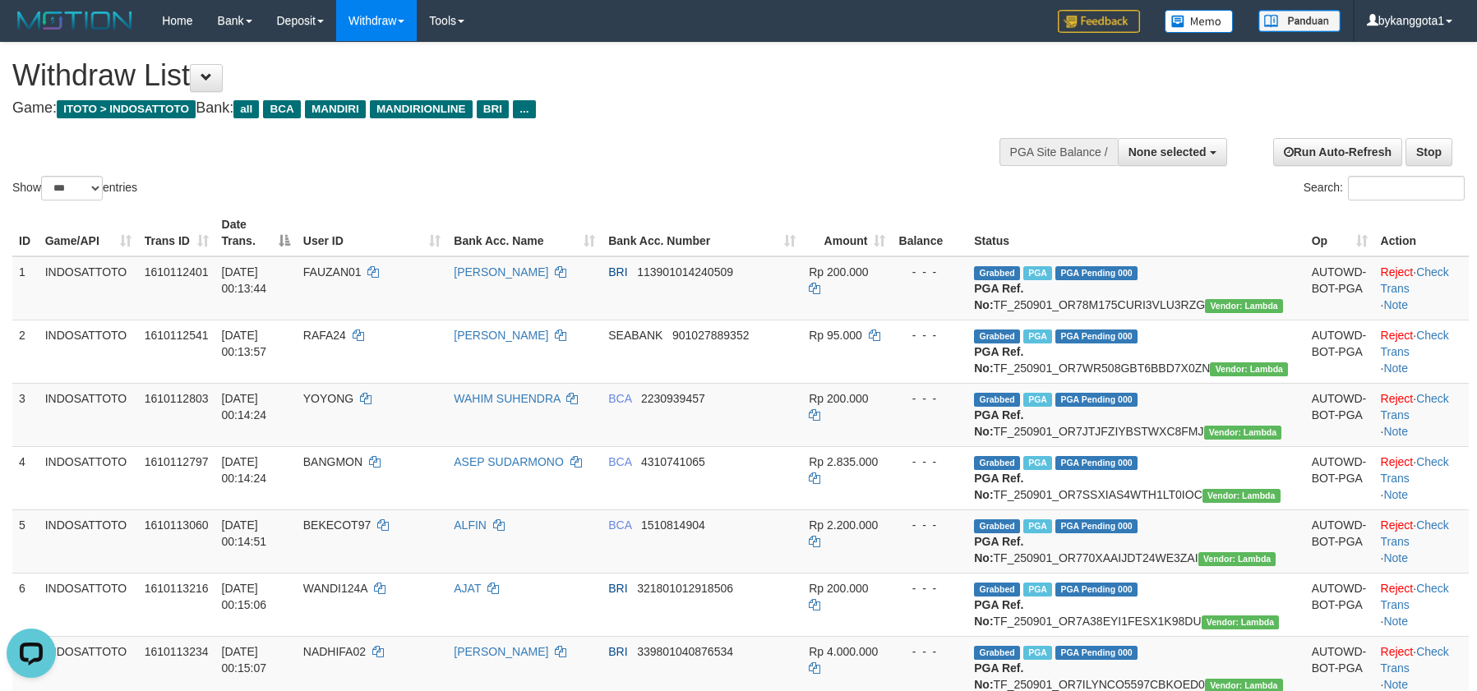
scroll to position [2229, 0]
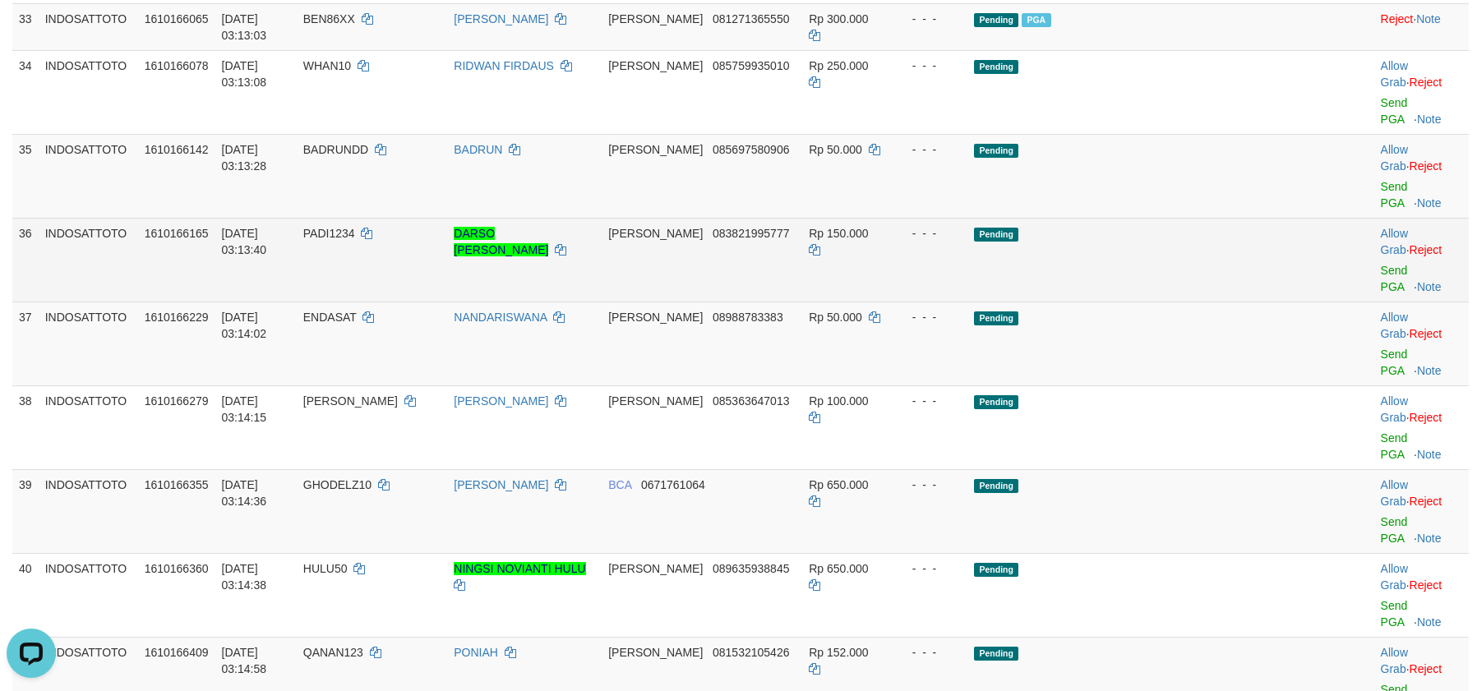
click at [1125, 302] on td "Pending" at bounding box center [1136, 260] width 337 height 84
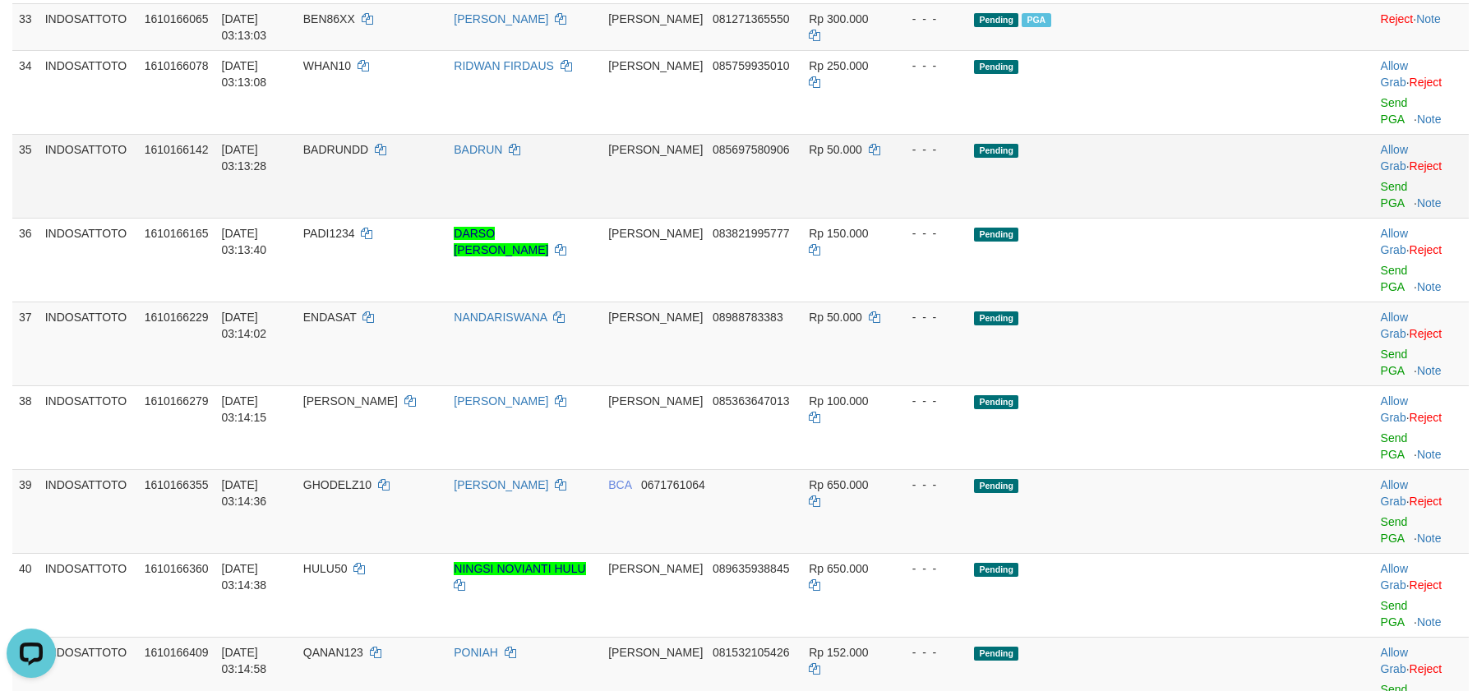
click at [1194, 218] on td "Pending" at bounding box center [1136, 176] width 337 height 84
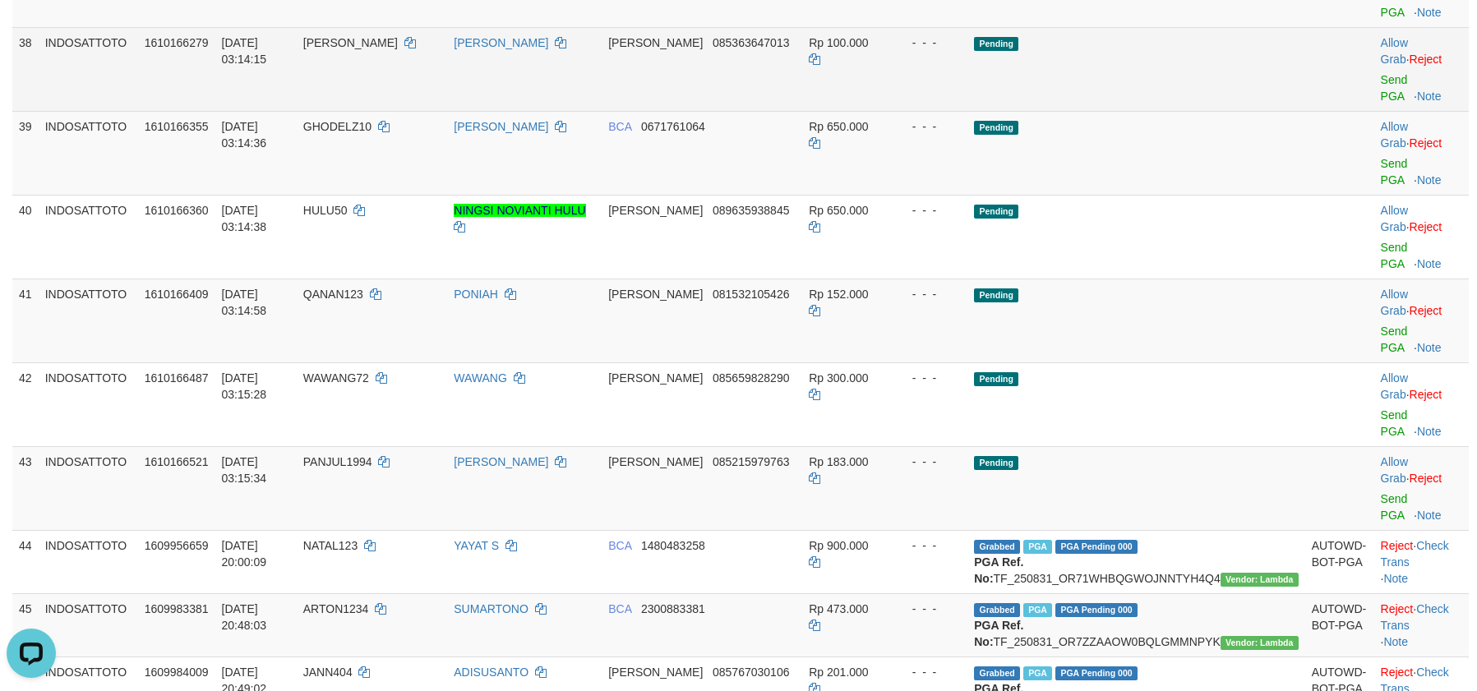
scroll to position [2465, 0]
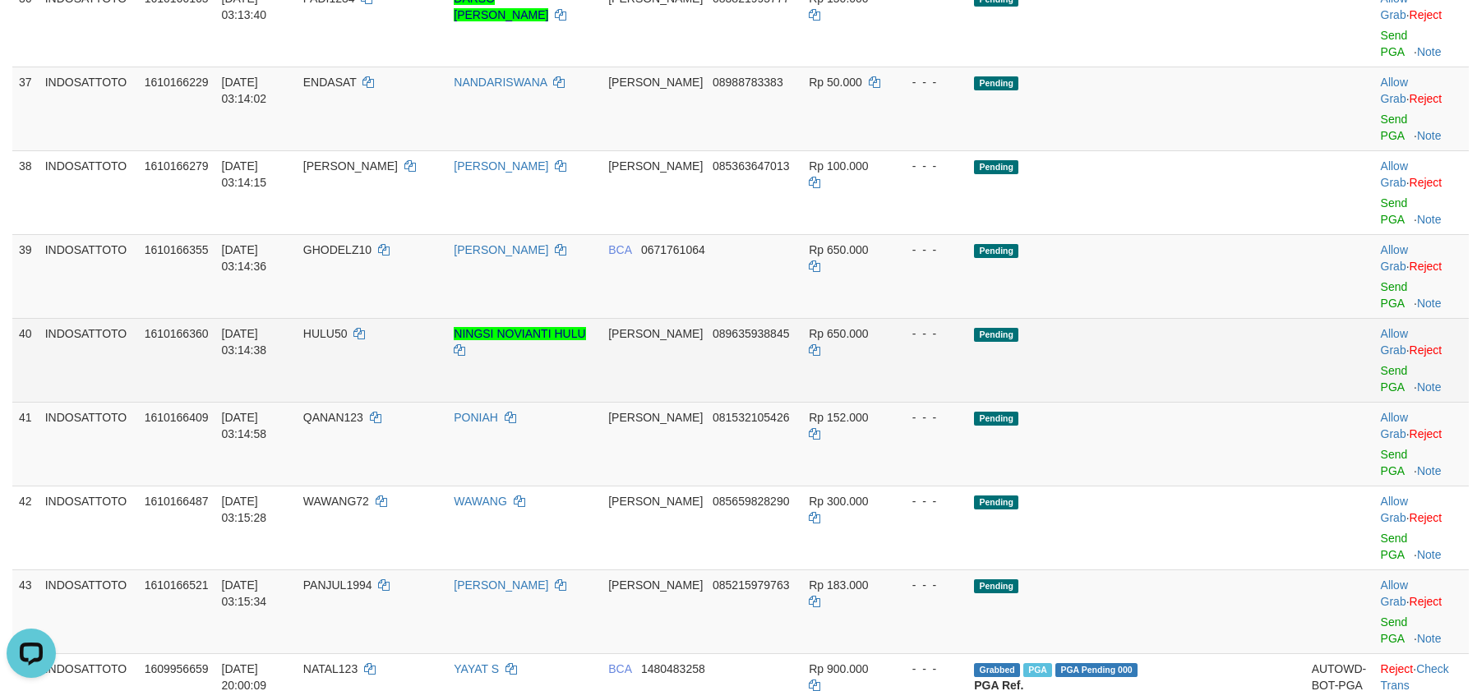
click at [1192, 402] on td "Pending" at bounding box center [1136, 360] width 337 height 84
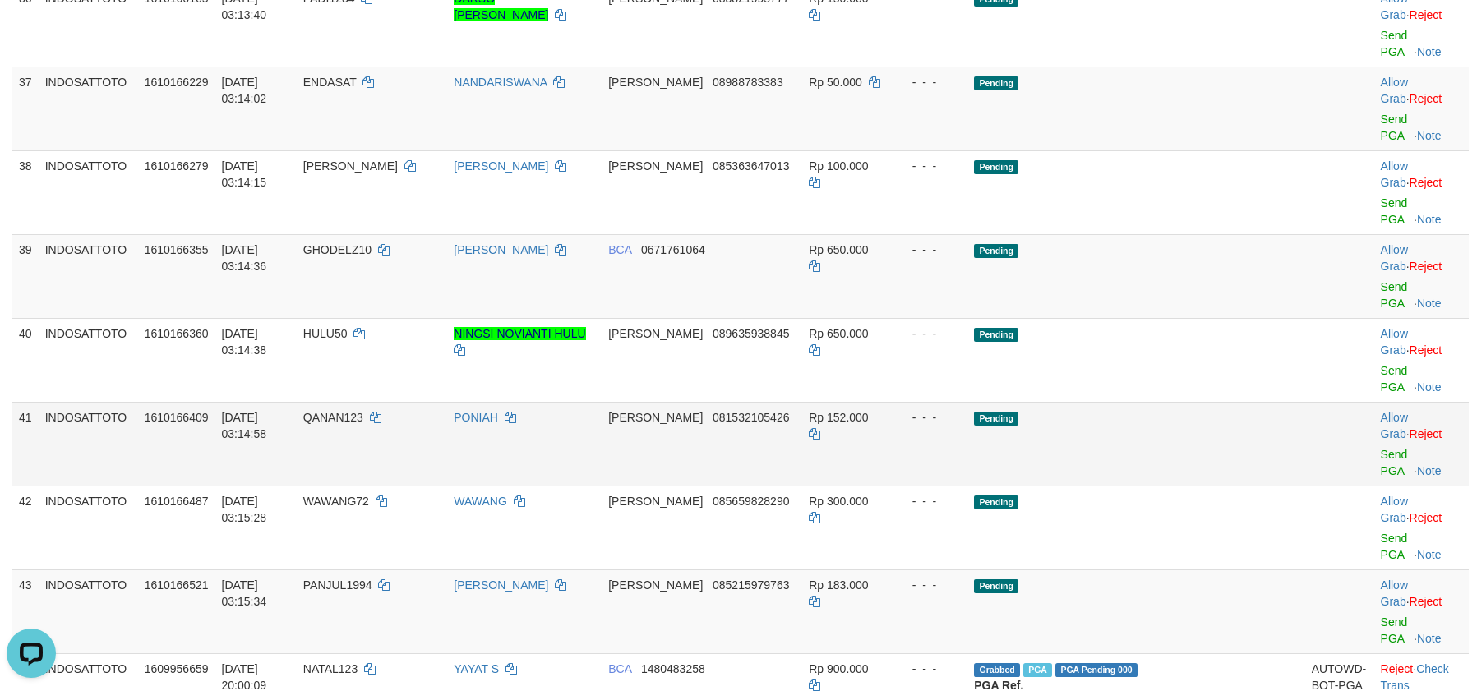
click at [1187, 486] on td "Pending" at bounding box center [1136, 444] width 337 height 84
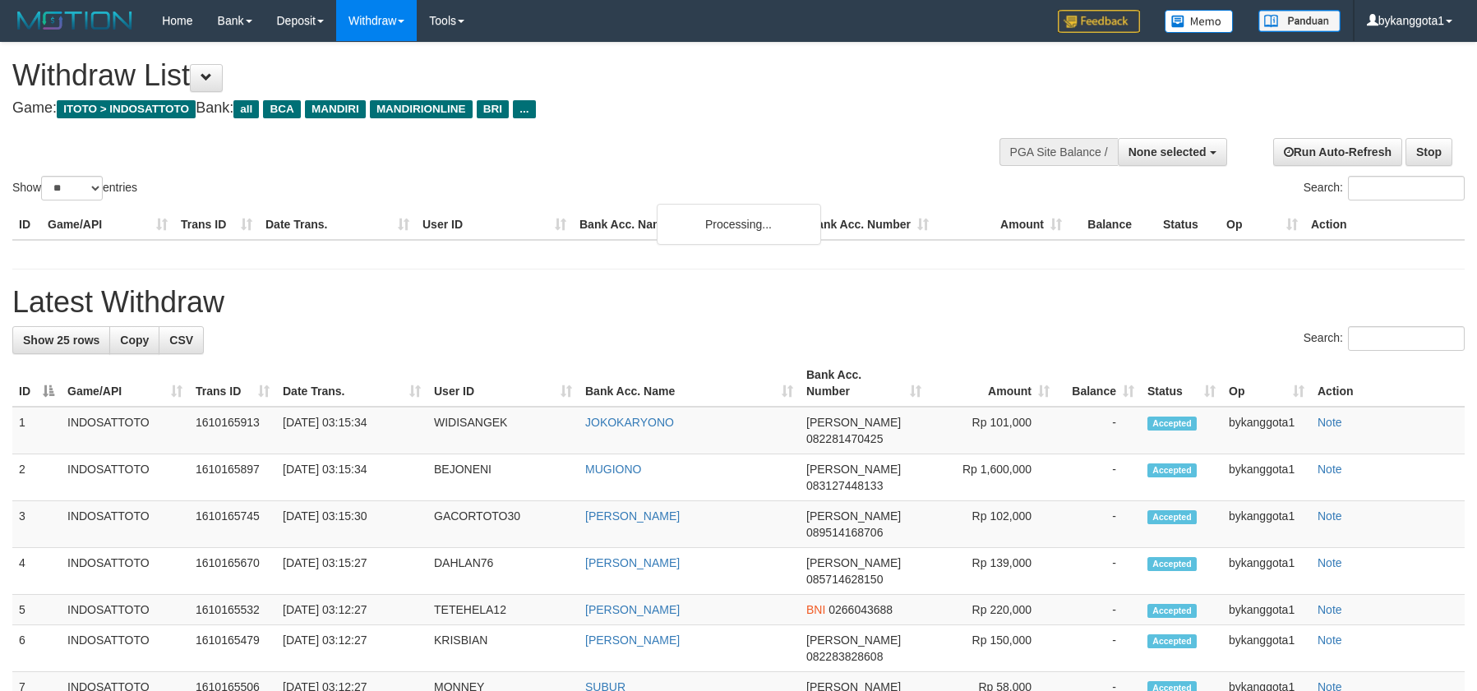
select select
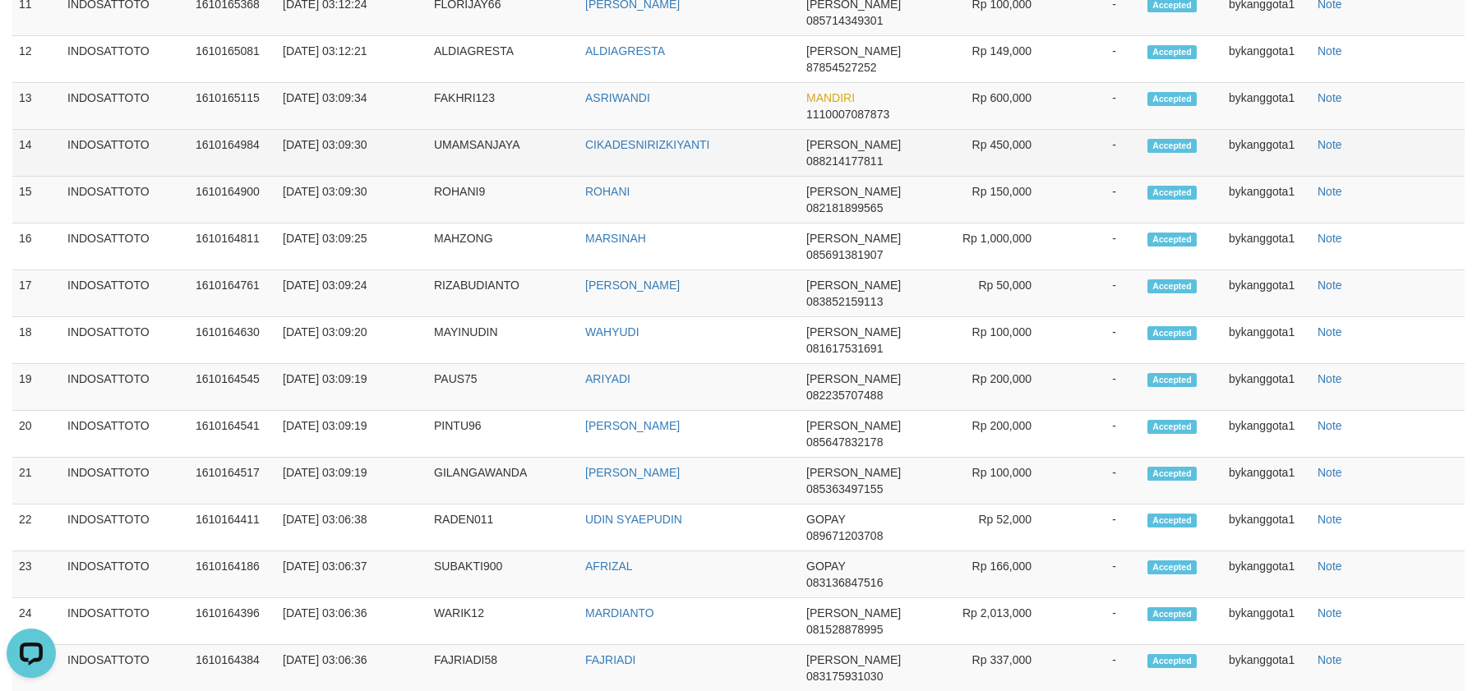
click at [1091, 224] on td "-" at bounding box center [1098, 200] width 85 height 47
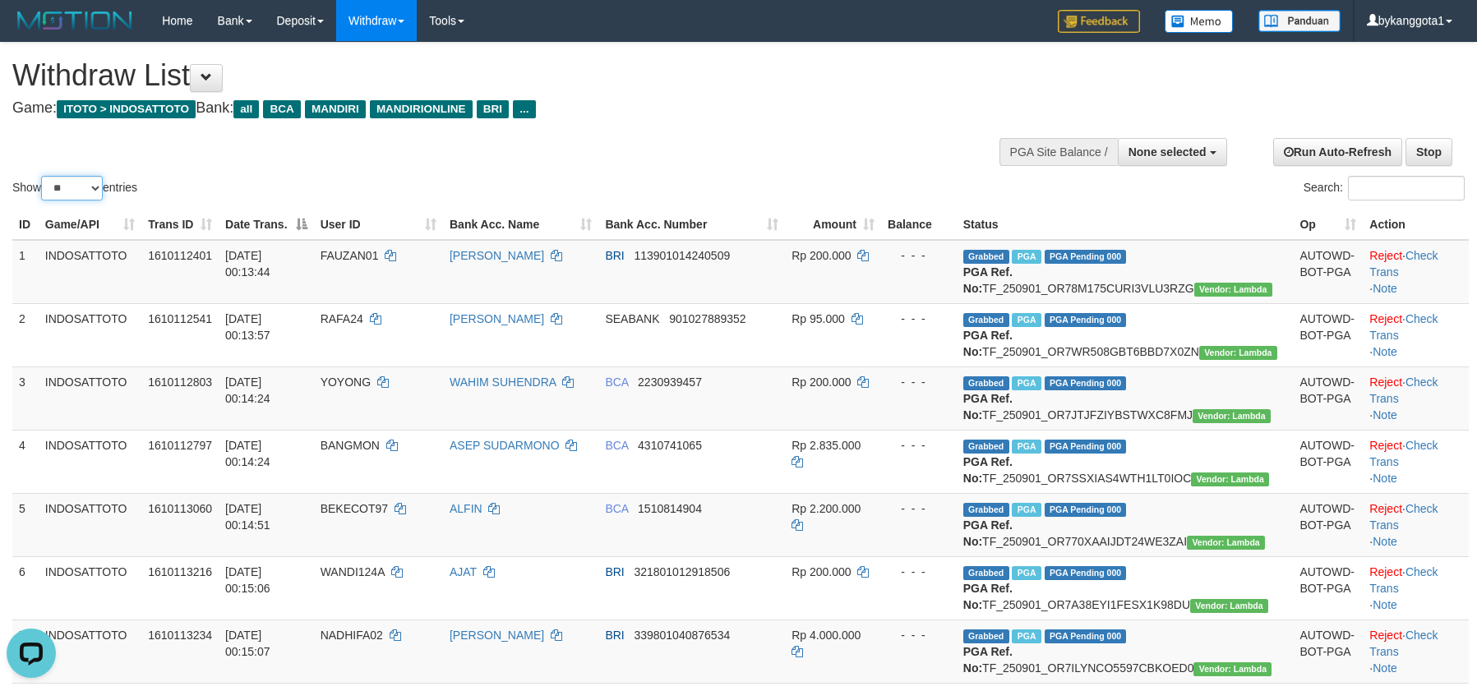
click at [92, 196] on select "** ** ** ***" at bounding box center [72, 188] width 62 height 25
select select "***"
click at [44, 176] on select "** ** ** ***" at bounding box center [72, 188] width 62 height 25
click at [530, 297] on td "[PERSON_NAME]" at bounding box center [520, 272] width 155 height 64
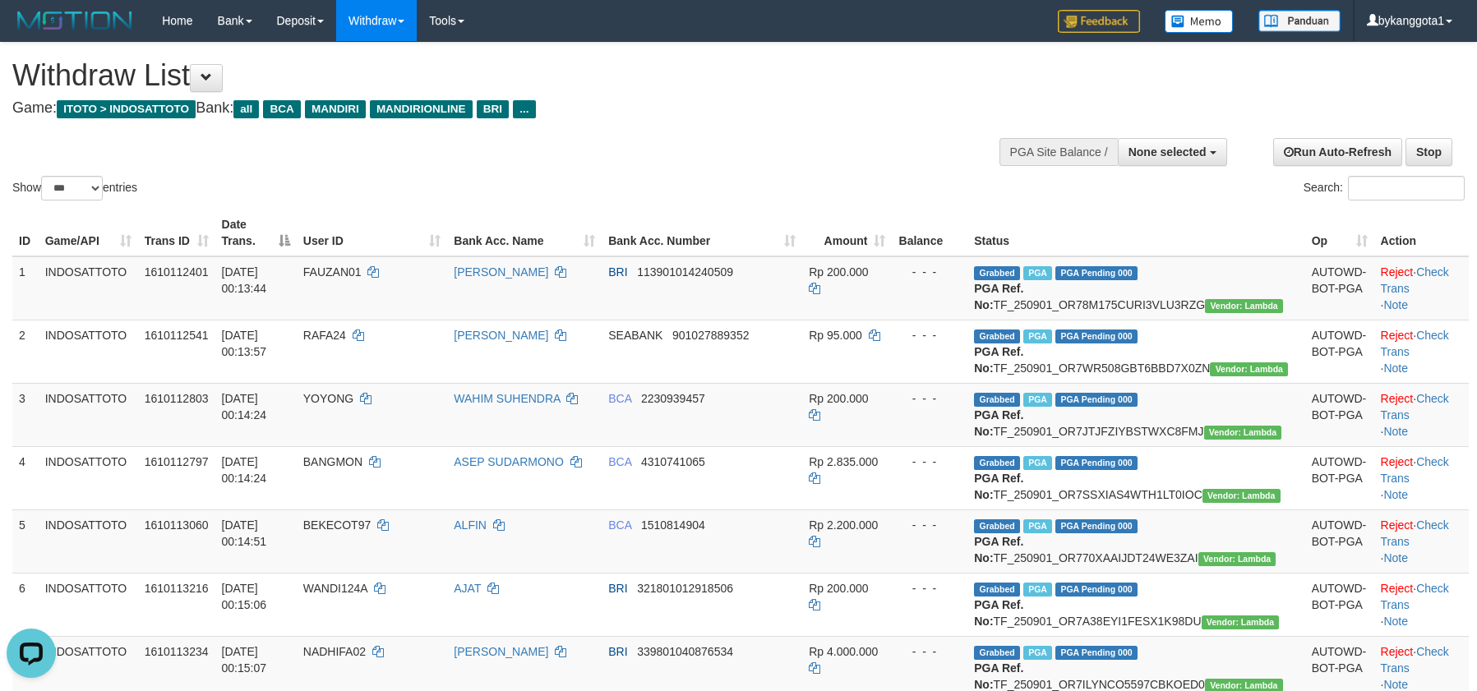
scroll to position [2753, 0]
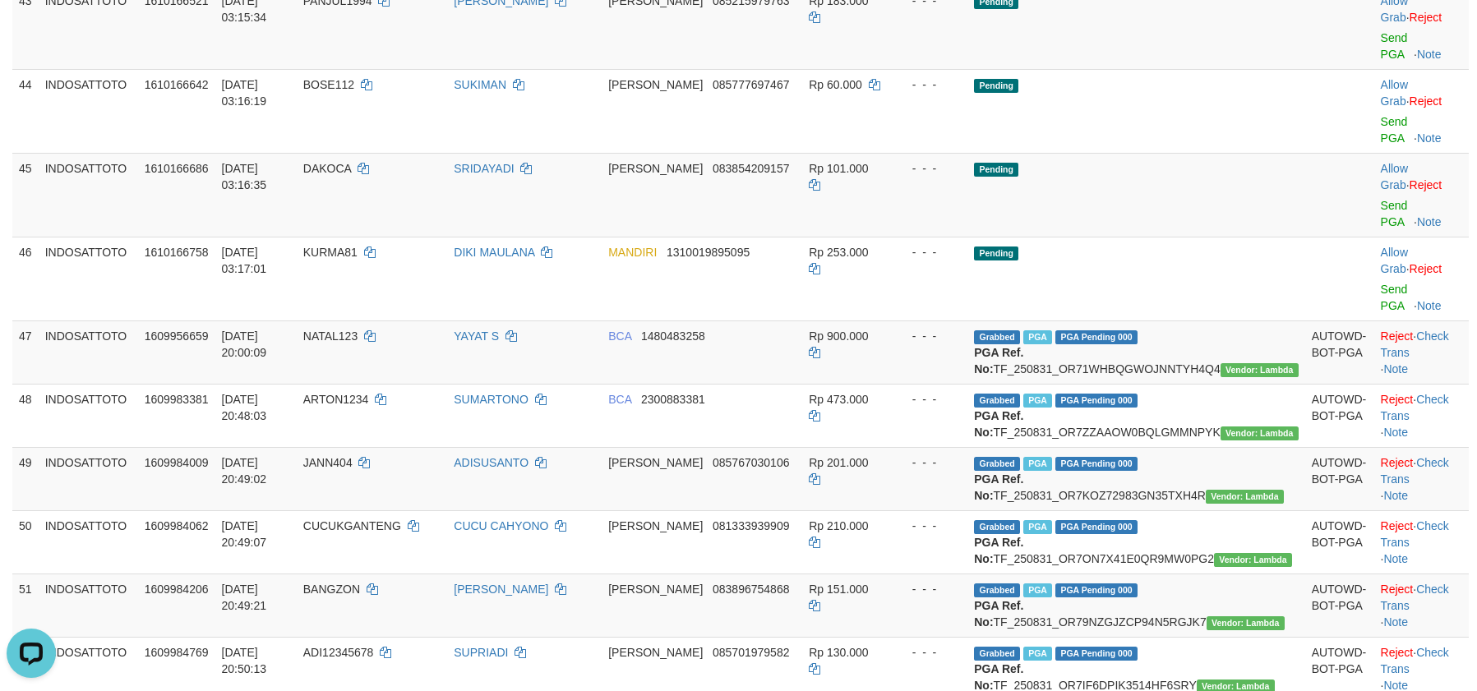
click at [1381, 61] on link "Send PGA" at bounding box center [1394, 46] width 27 height 30
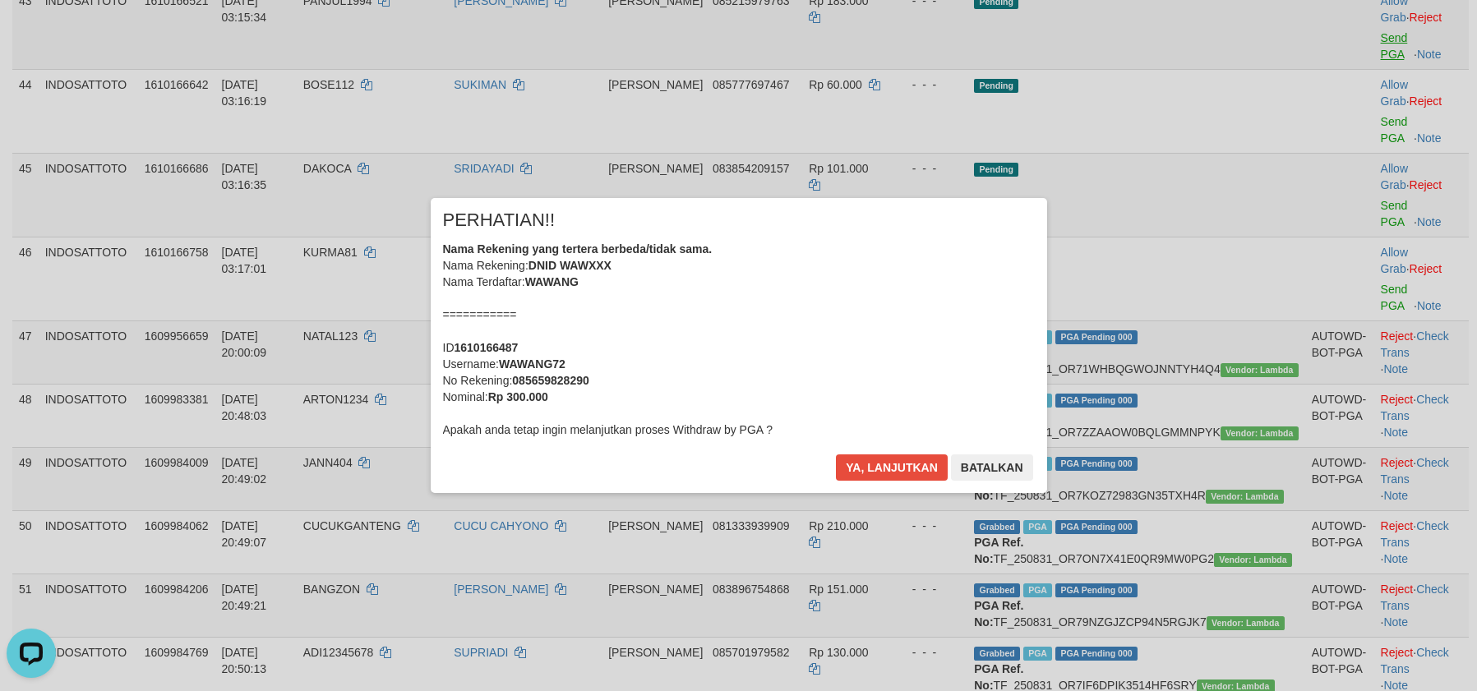
click at [1361, 318] on div "× PERHATIAN!! Nama Rekening yang tertera berbeda/tidak sama. Nama Rekening: DNI…" at bounding box center [738, 345] width 1477 height 360
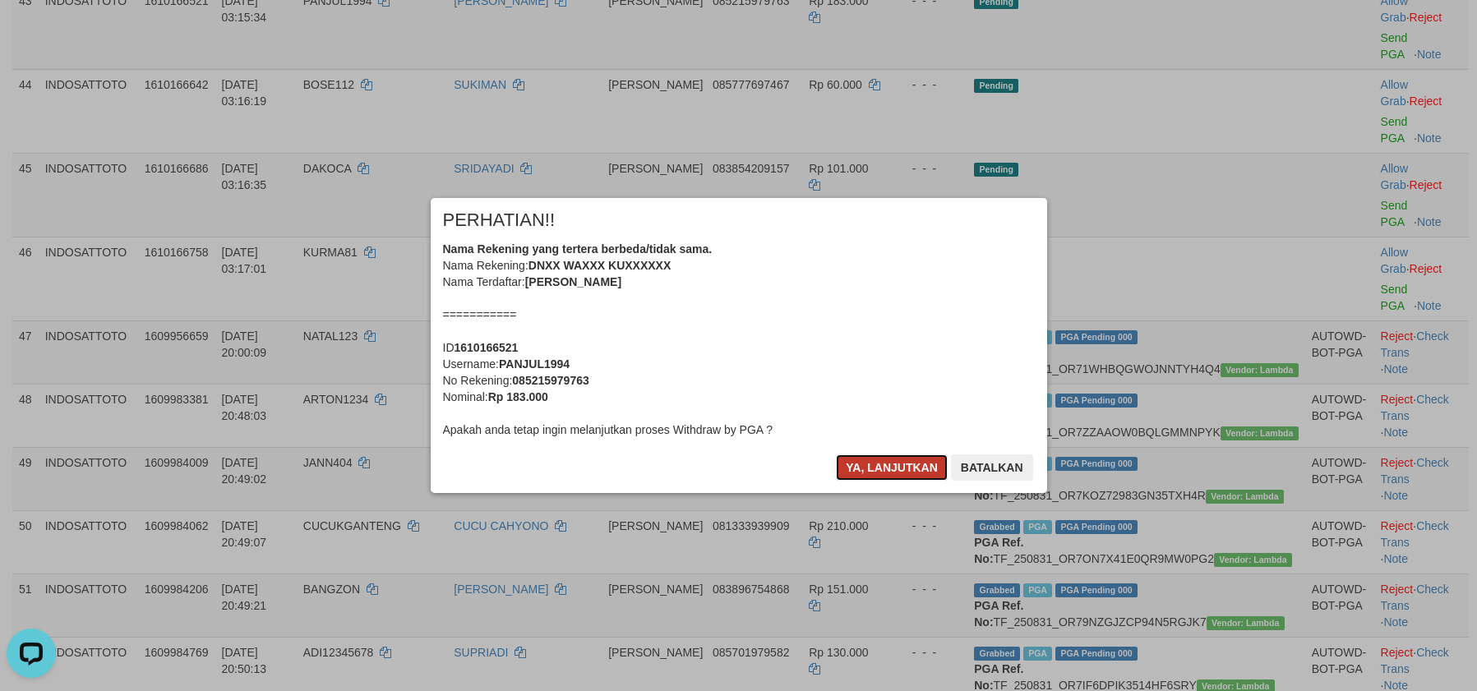
click at [886, 471] on button "Ya, lanjutkan" at bounding box center [892, 468] width 112 height 26
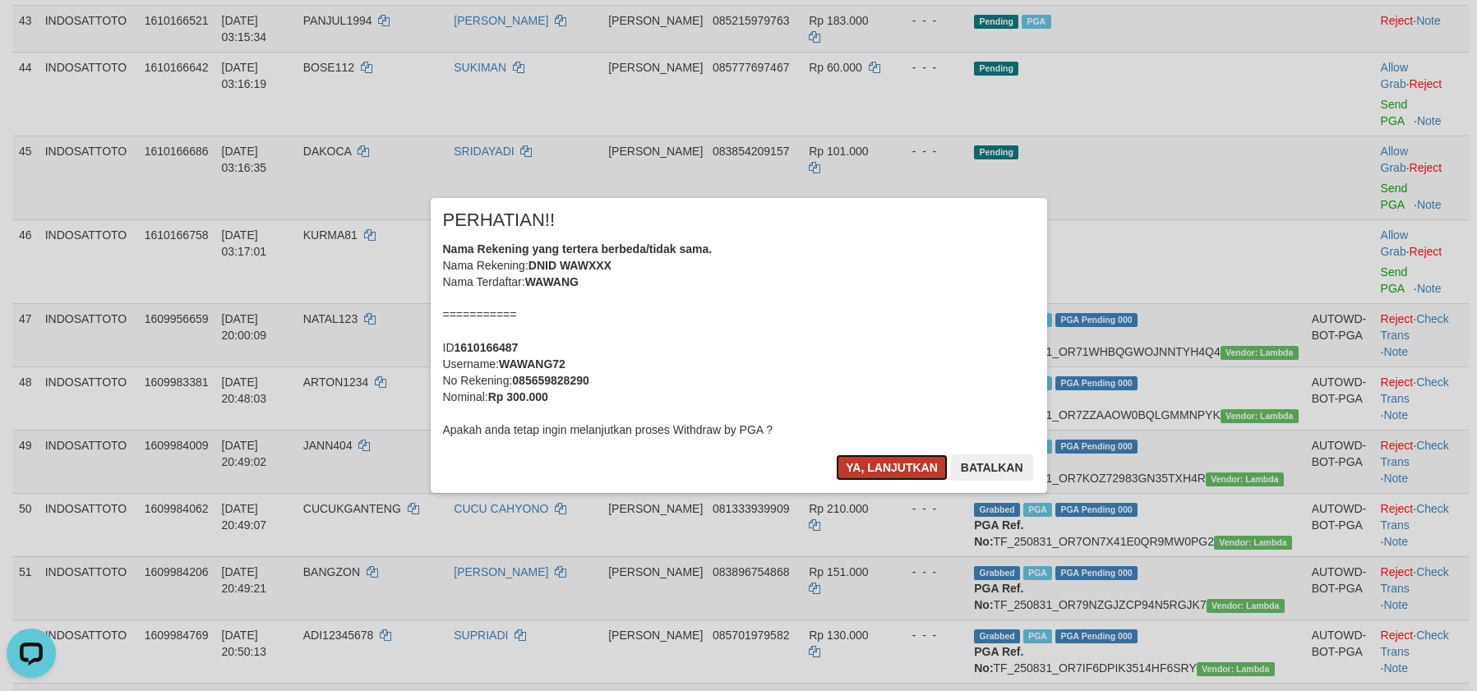
click at [889, 469] on button "Ya, lanjutkan" at bounding box center [892, 468] width 112 height 26
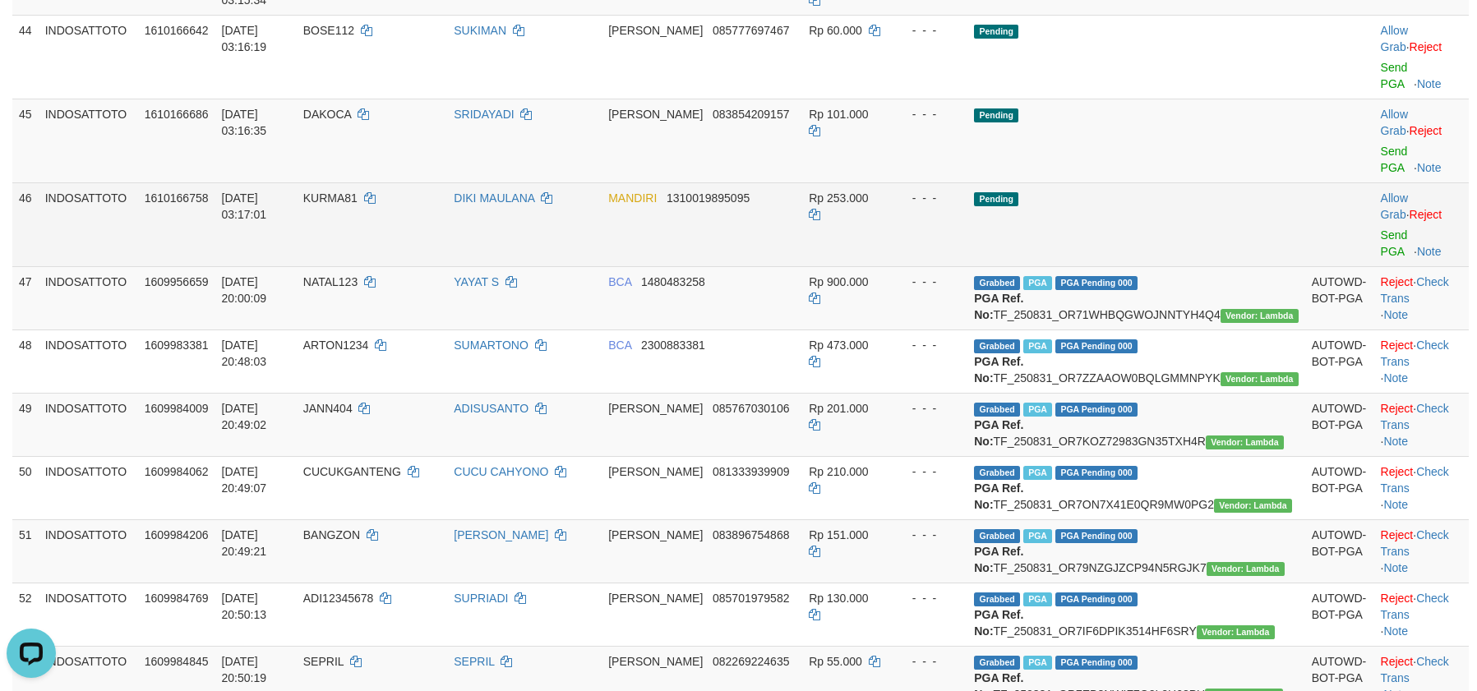
scroll to position [2713, 0]
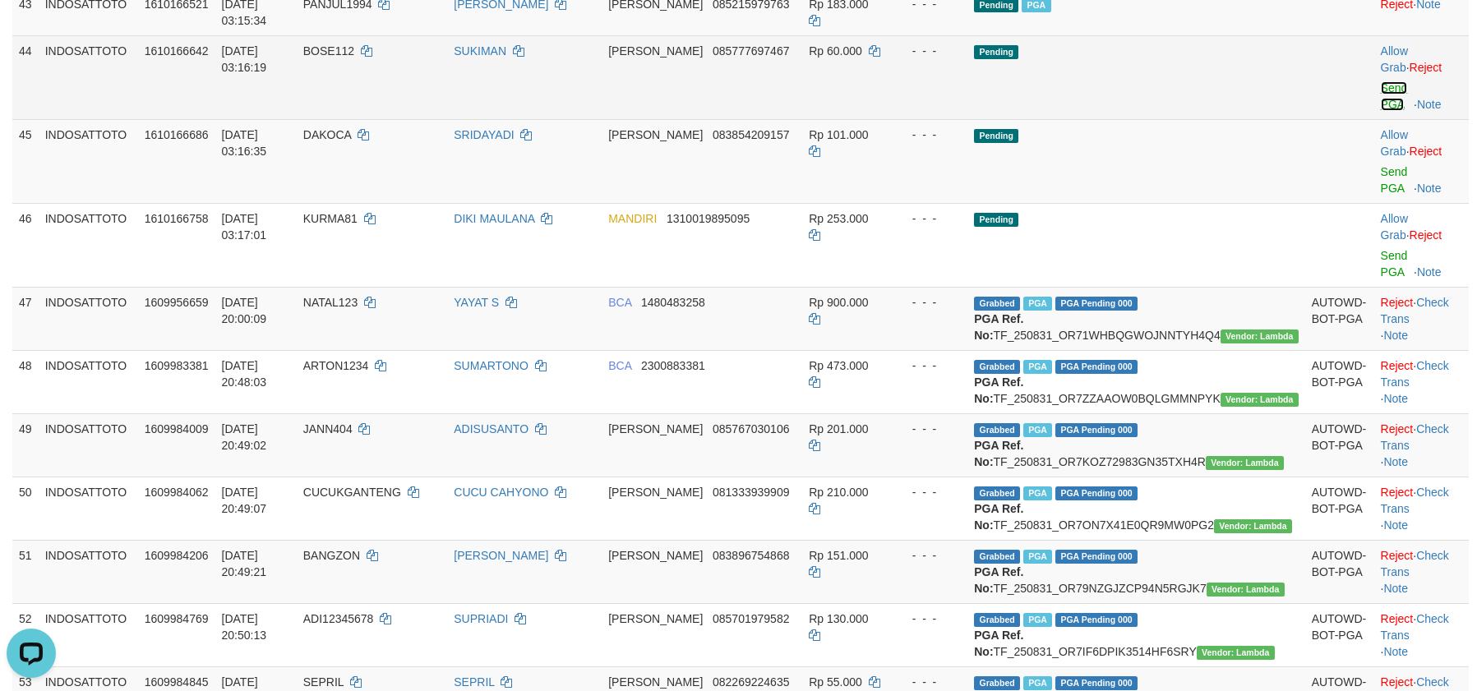
click at [1381, 111] on link "Send PGA" at bounding box center [1394, 96] width 27 height 30
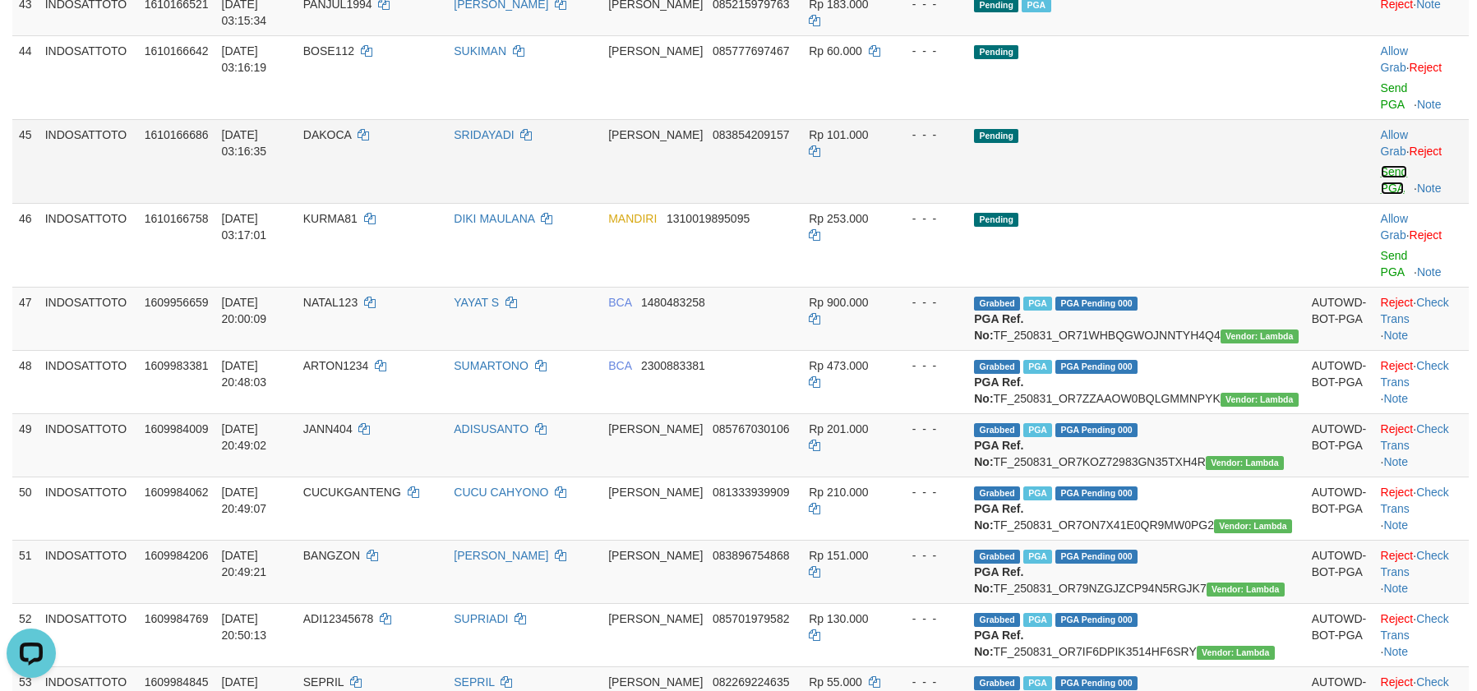
click at [1381, 195] on link "Send PGA" at bounding box center [1394, 180] width 27 height 30
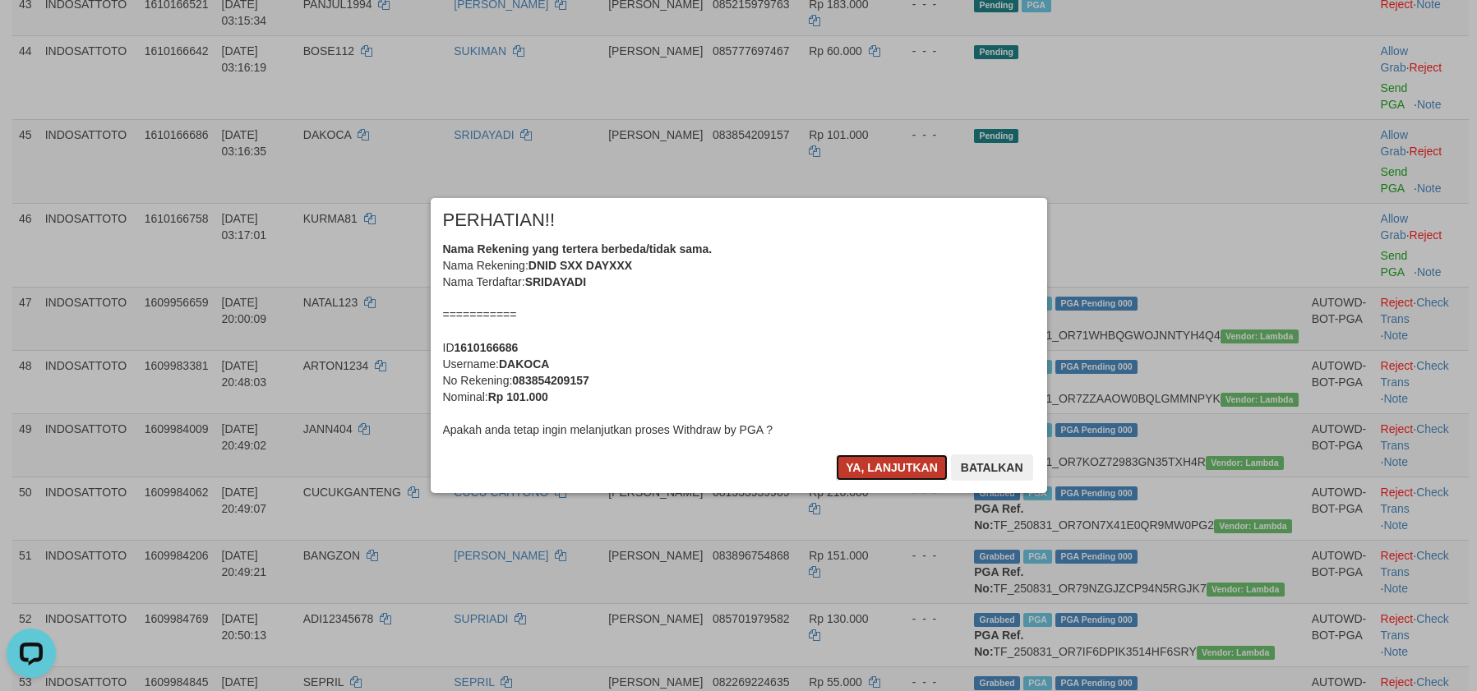
click at [851, 461] on button "Ya, lanjutkan" at bounding box center [892, 468] width 112 height 26
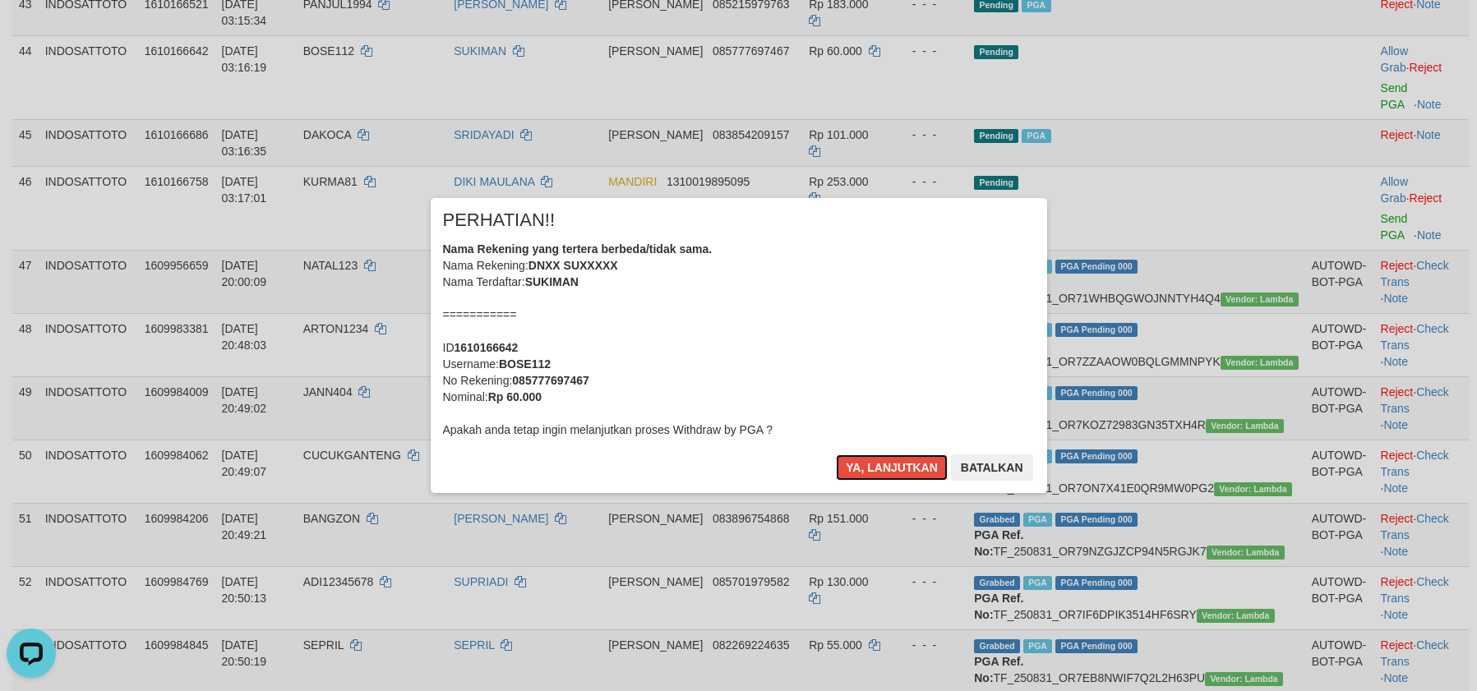
click at [852, 461] on button "Ya, lanjutkan" at bounding box center [892, 468] width 112 height 26
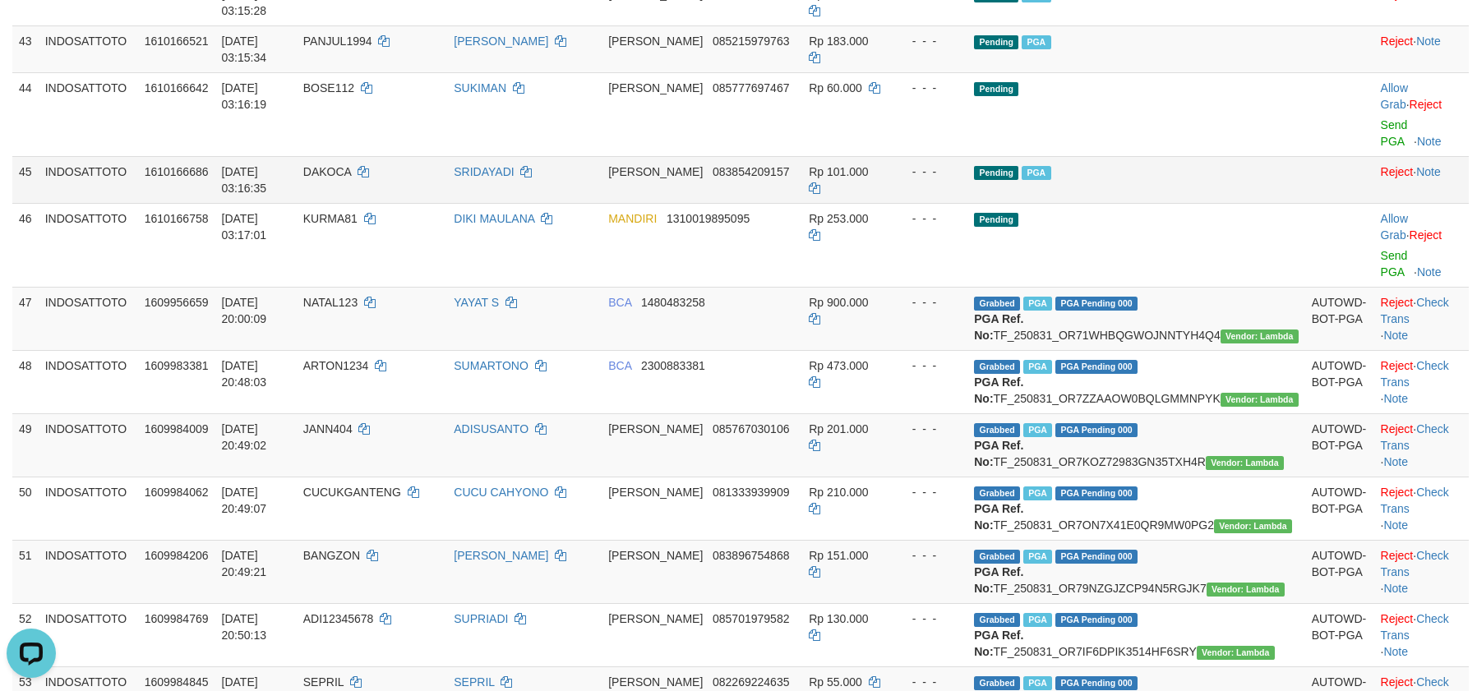
click at [1175, 363] on tbody "1 INDOSATTOTO 1610112401 [DATE] 00:13:44 FAUZAN01 [PERSON_NAME] BRI 11390101424…" at bounding box center [740, 390] width 1457 height 5618
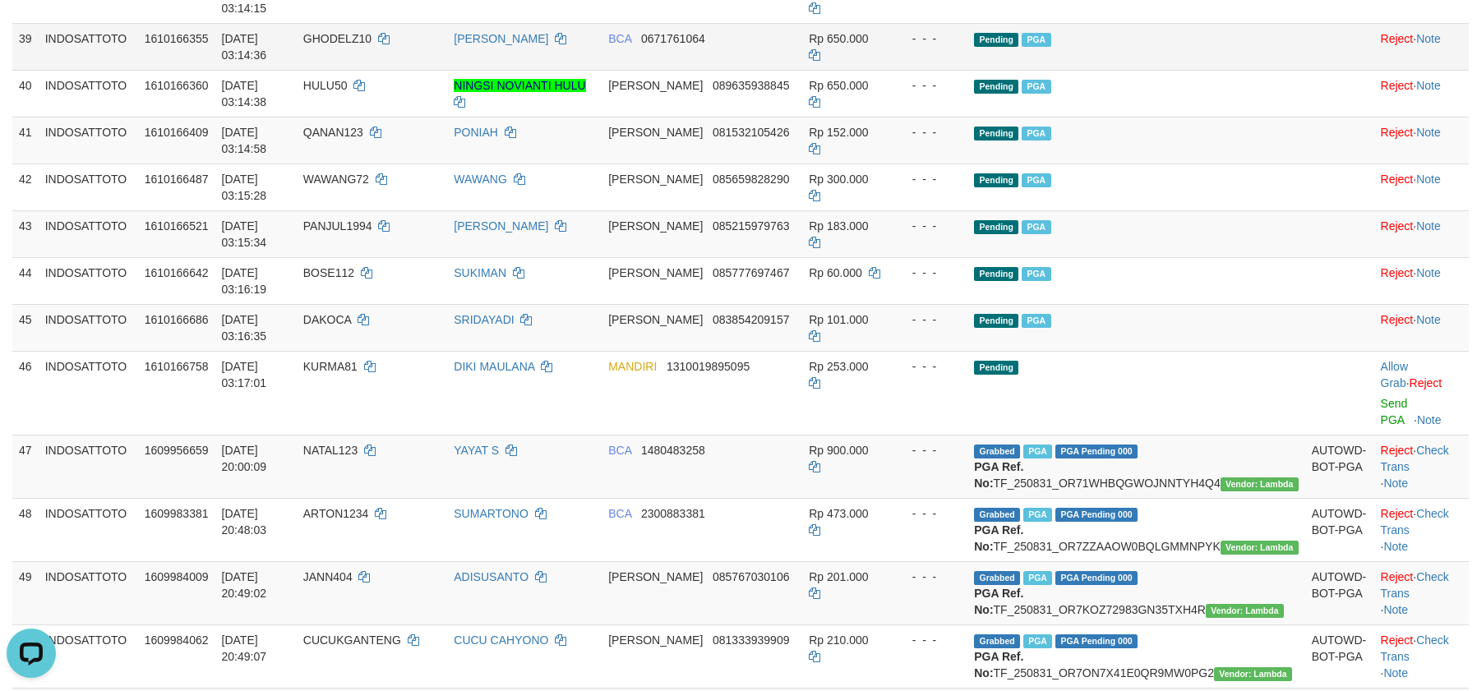
scroll to position [2482, 0]
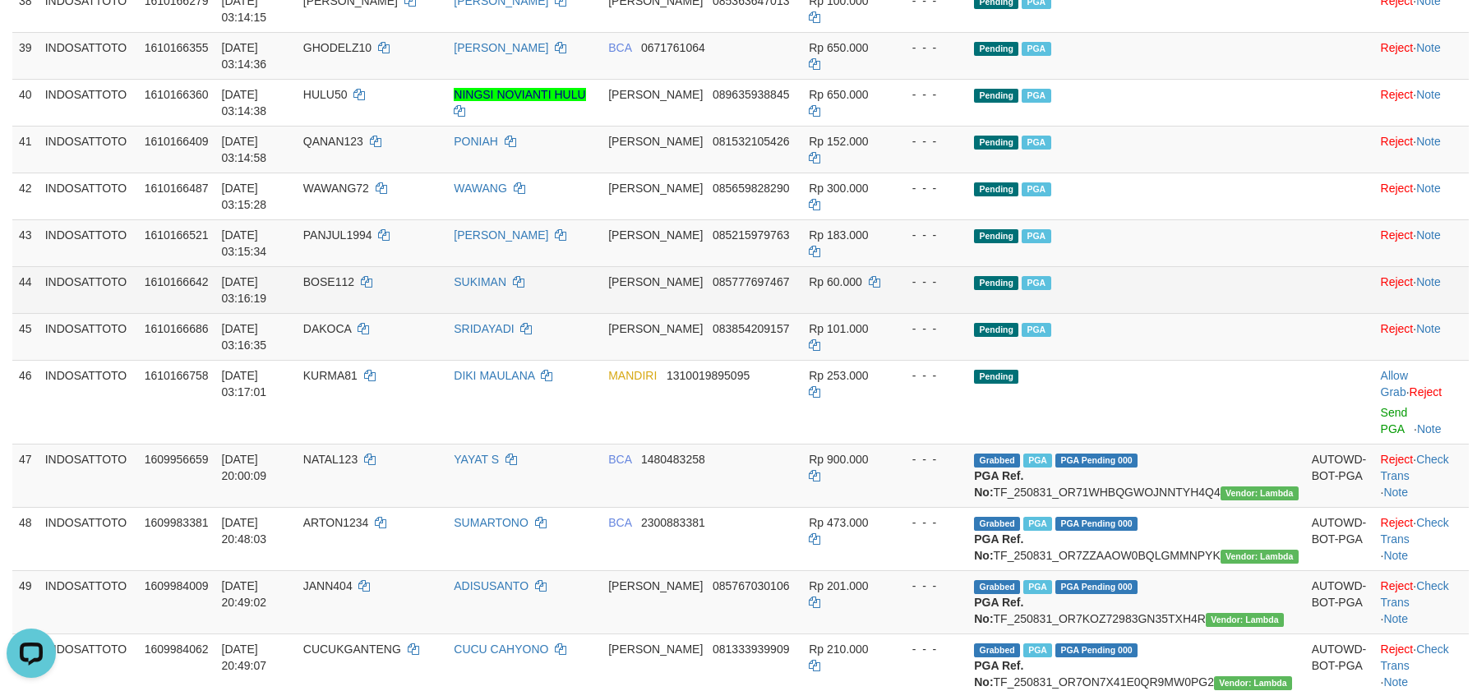
click at [1019, 290] on span "Pending" at bounding box center [996, 283] width 44 height 14
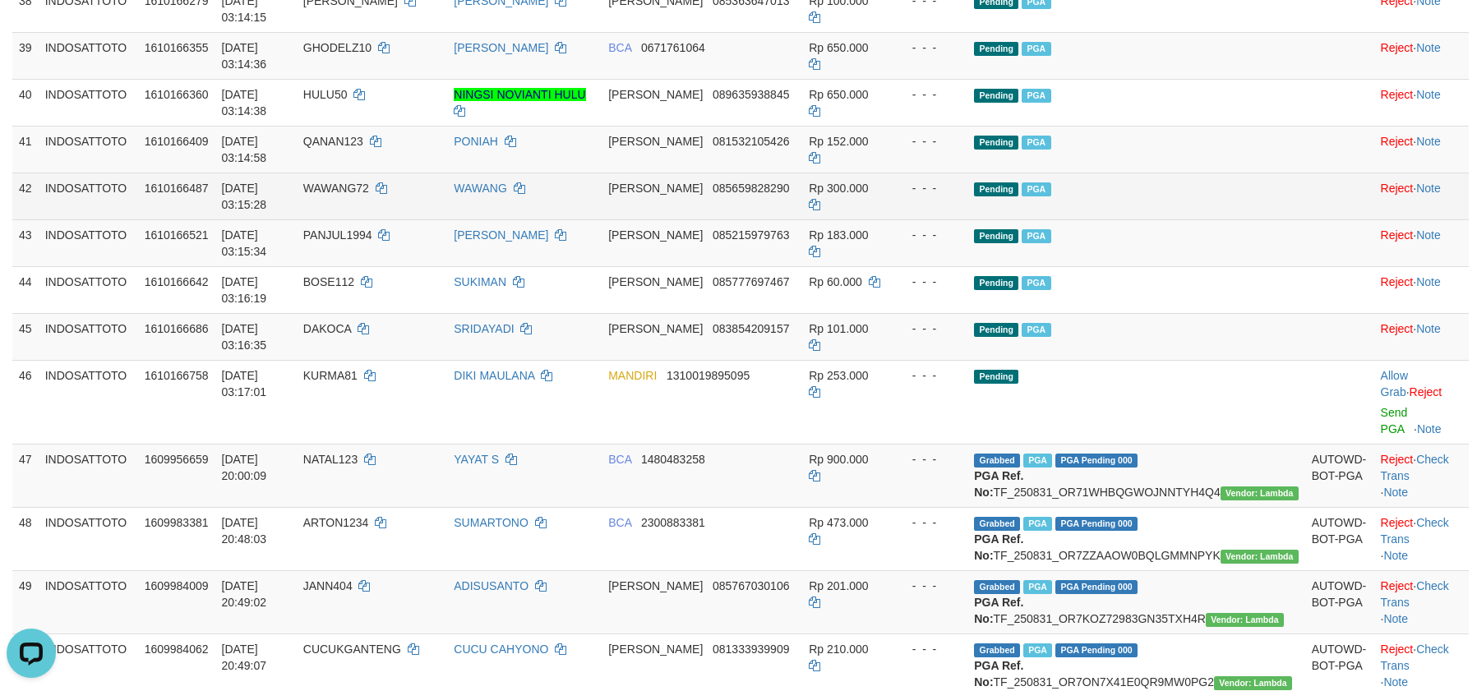
scroll to position [2359, 0]
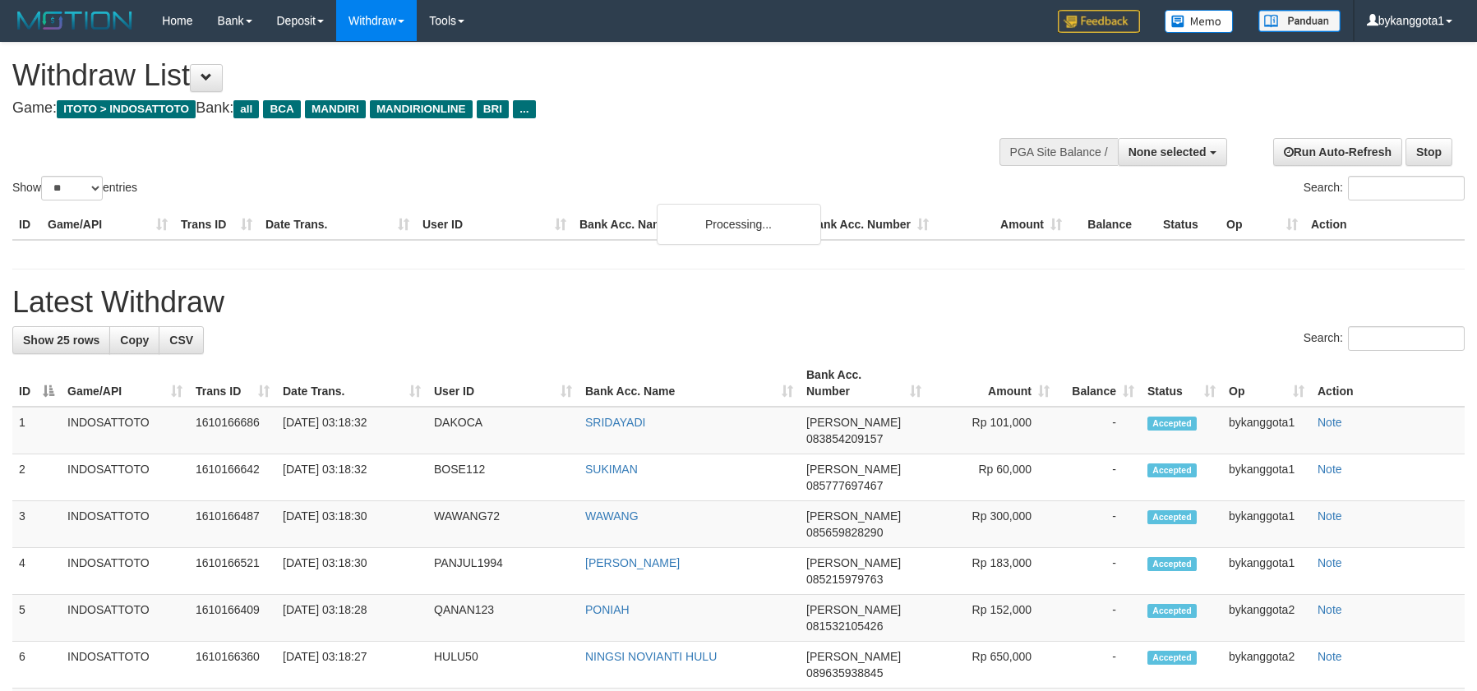
select select
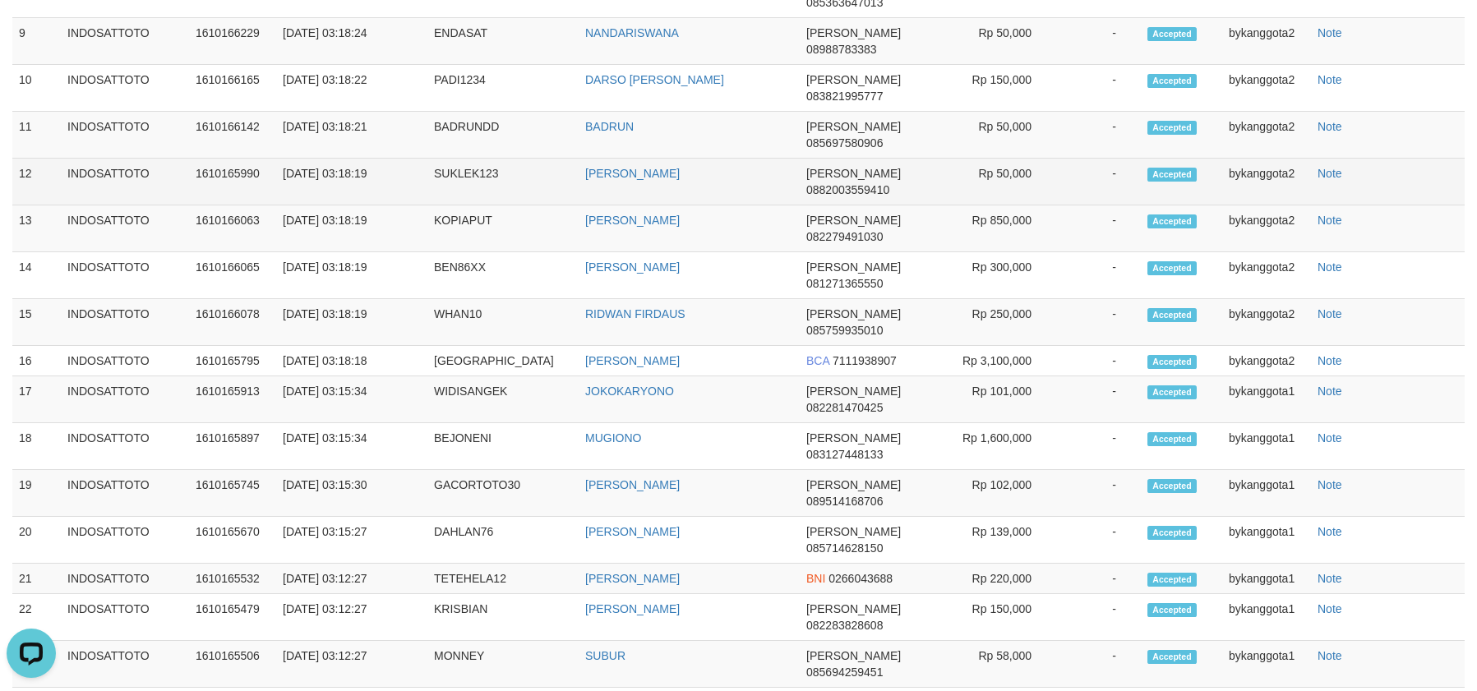
click at [1397, 206] on td "Note" at bounding box center [1388, 182] width 154 height 47
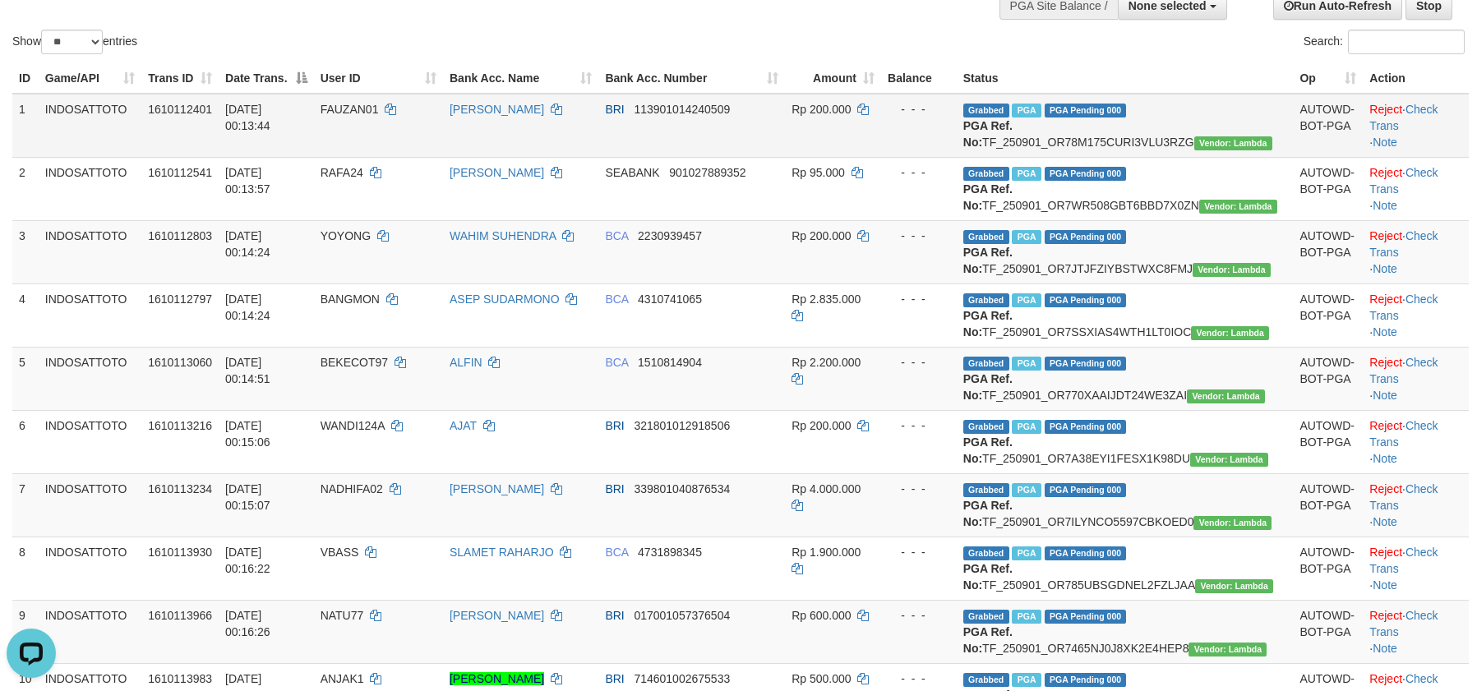
scroll to position [139, 0]
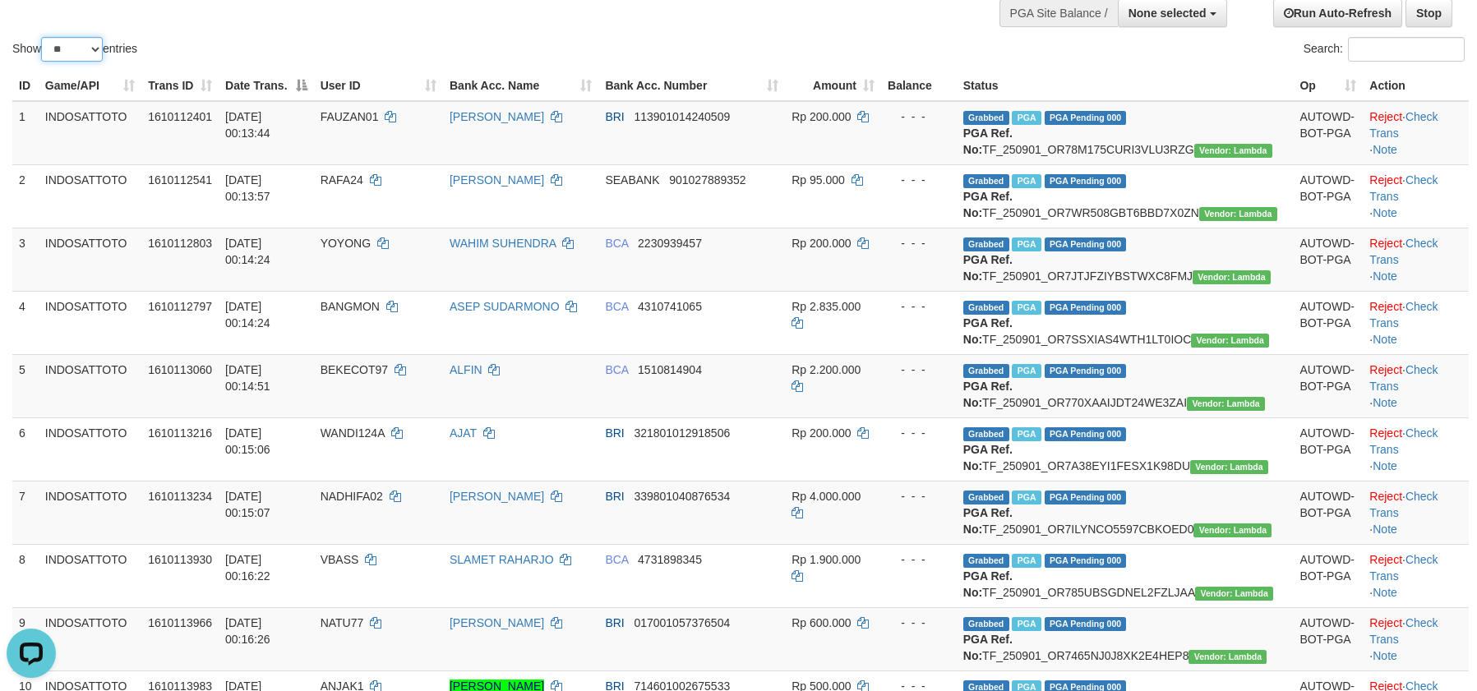
click at [64, 53] on select "** ** ** ***" at bounding box center [72, 49] width 62 height 25
select select "***"
click at [44, 37] on select "** ** ** ***" at bounding box center [72, 49] width 62 height 25
click at [493, 160] on td "[PERSON_NAME]" at bounding box center [520, 133] width 155 height 64
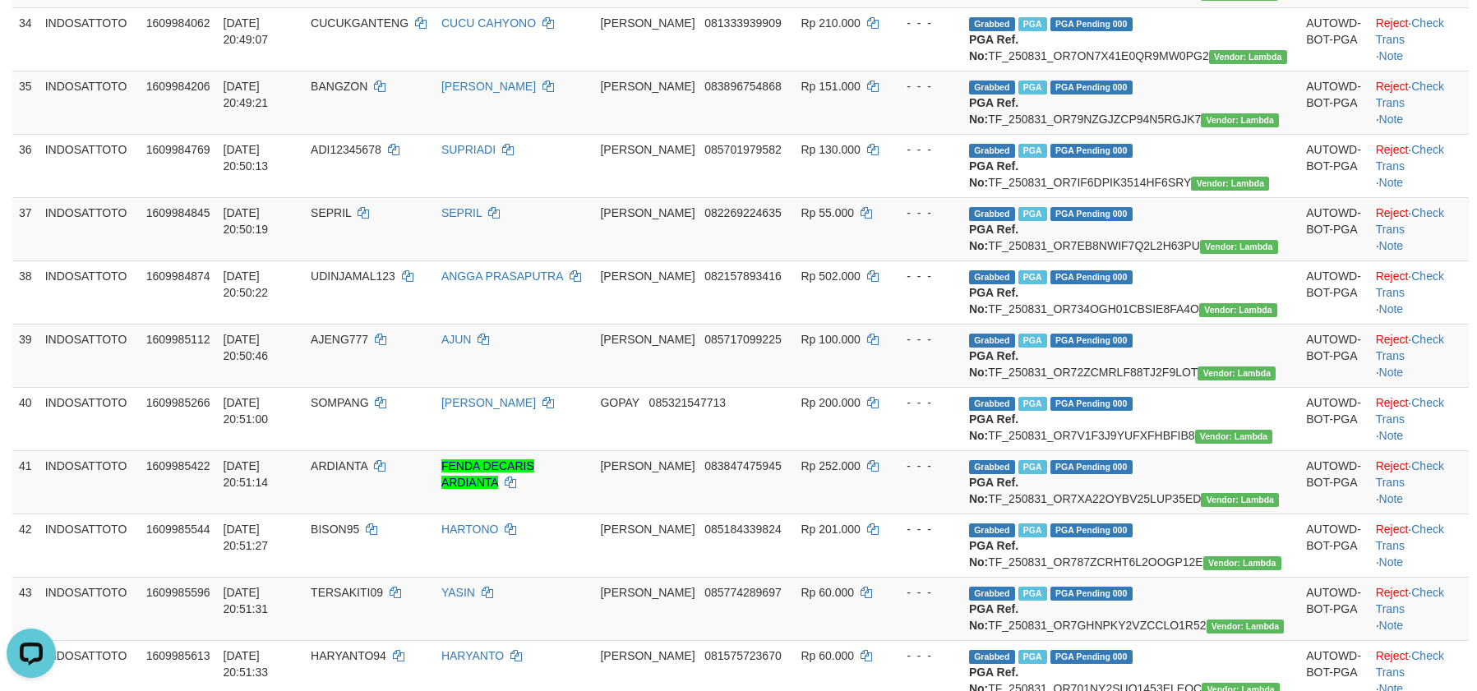
scroll to position [2235, 0]
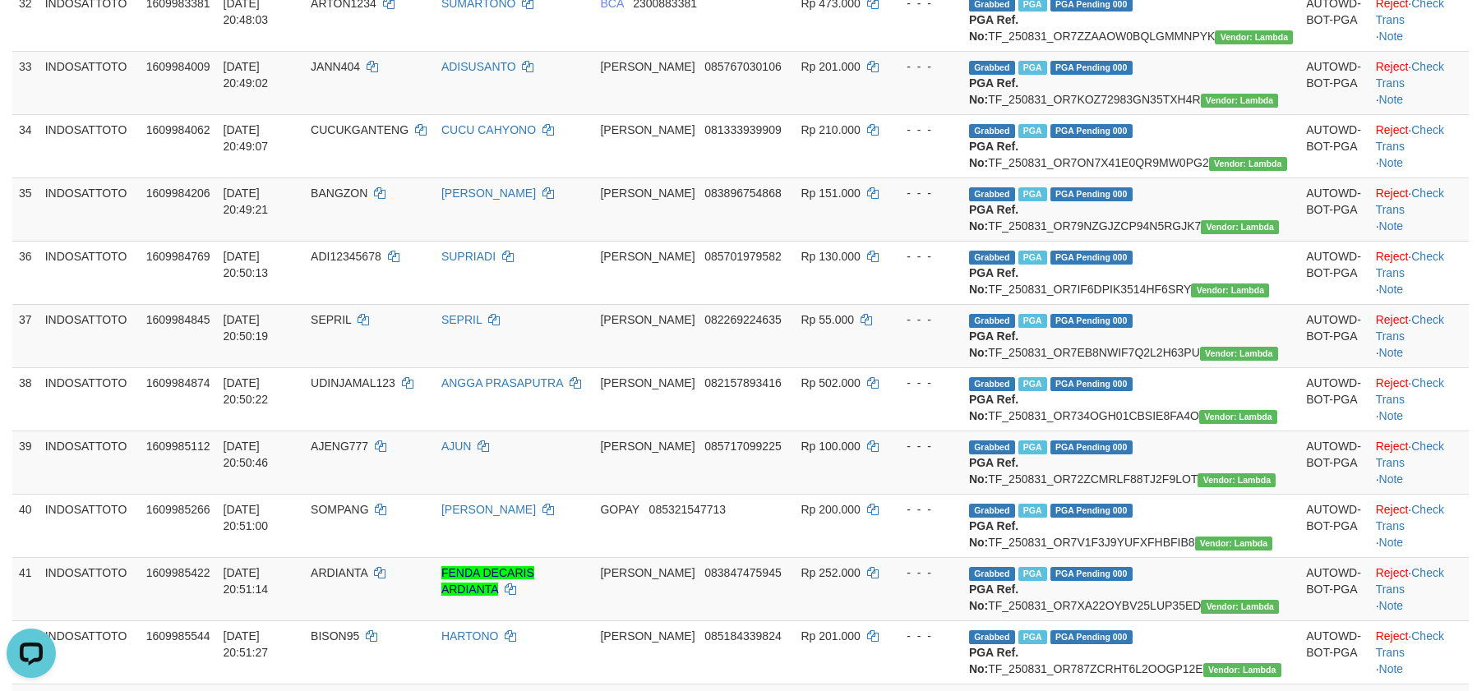
scroll to position [2092, 0]
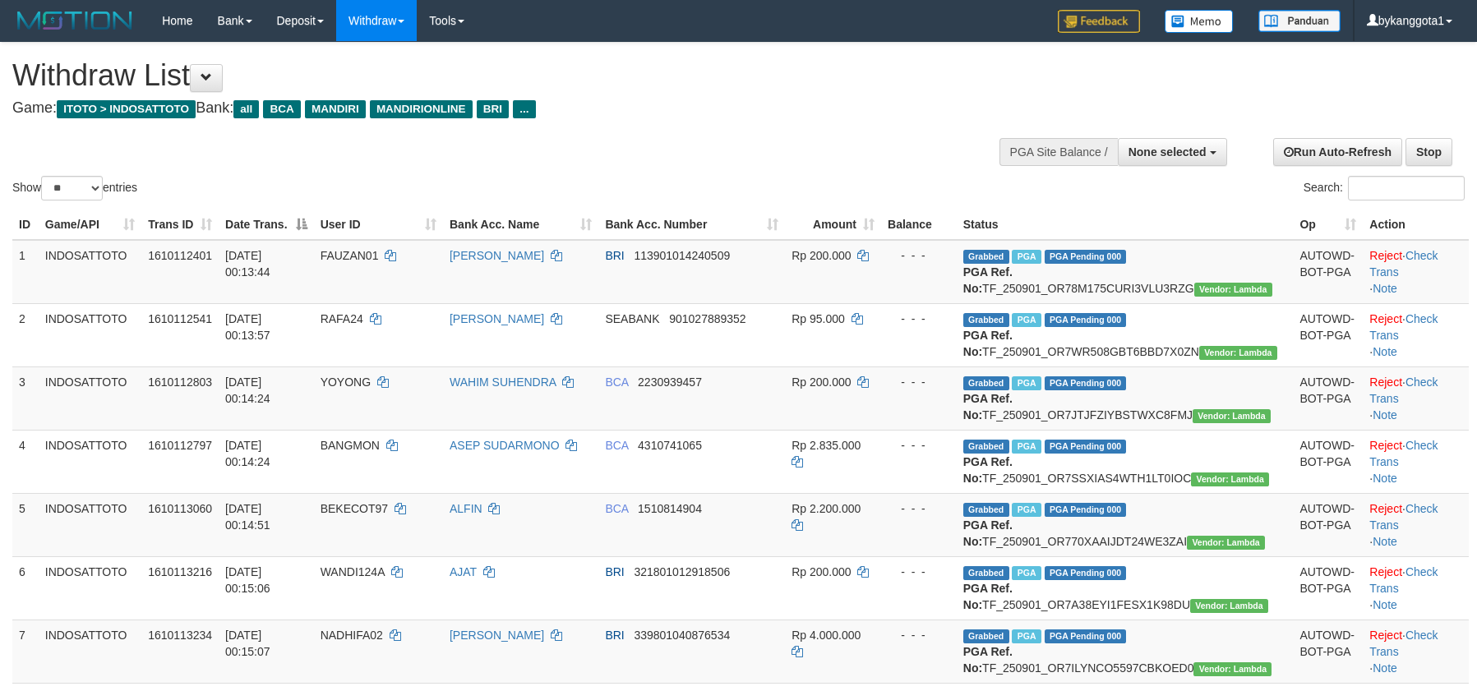
select select
select select "**"
click at [878, 169] on div "Show ** ** ** *** entries Search:" at bounding box center [738, 123] width 1477 height 161
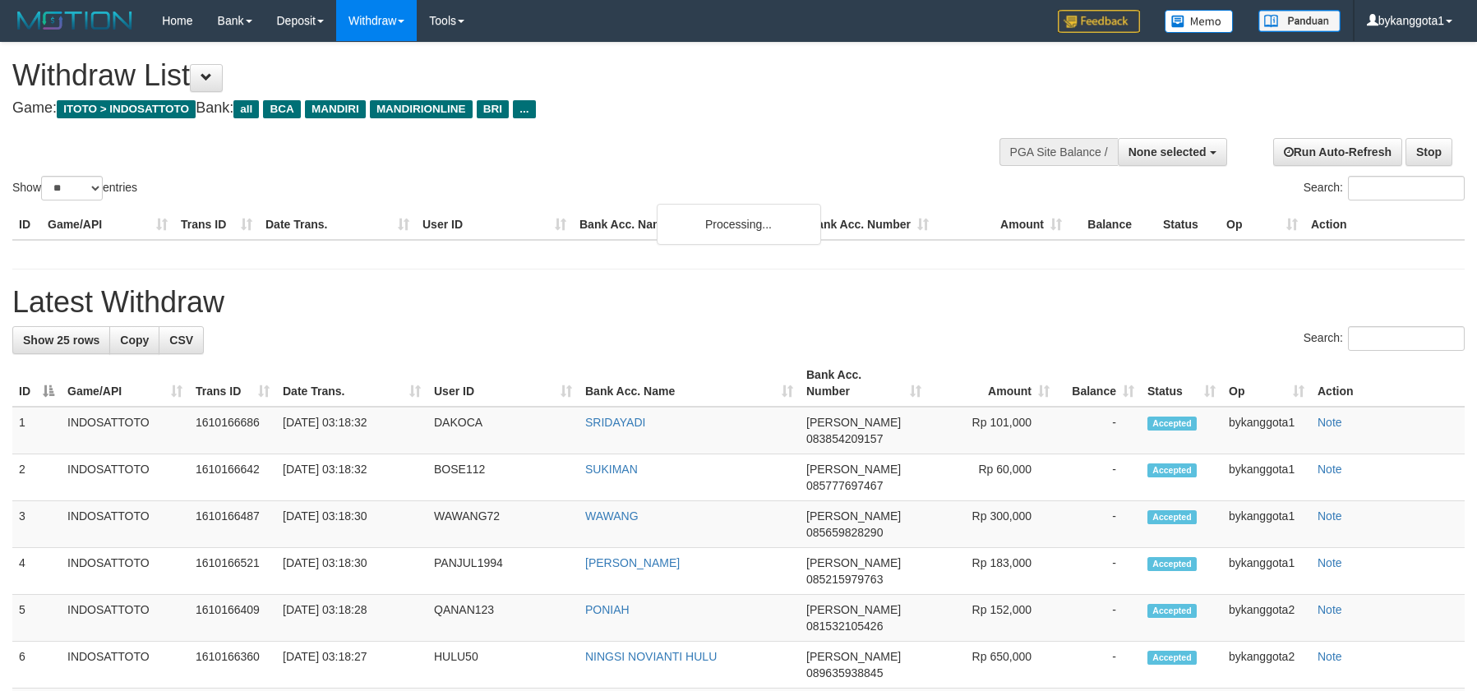
select select
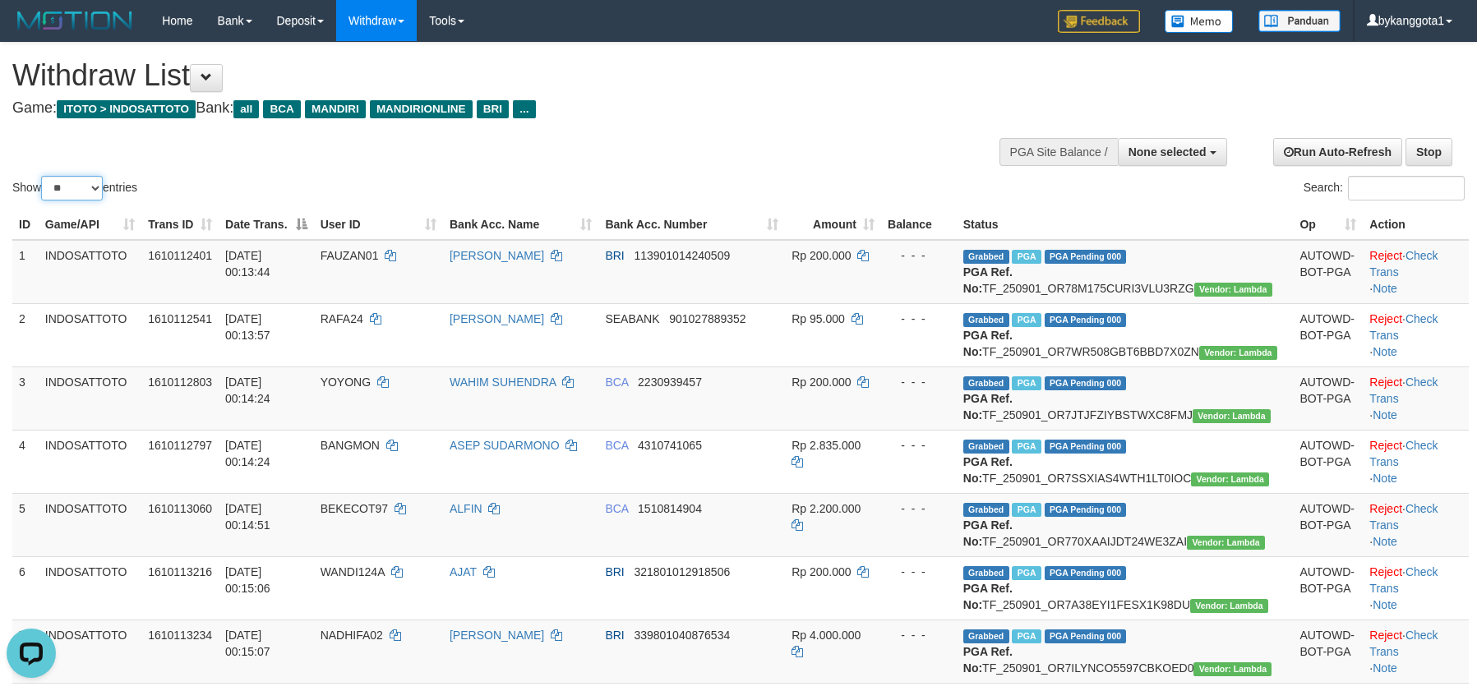
click at [90, 198] on select "** ** ** ***" at bounding box center [72, 188] width 62 height 25
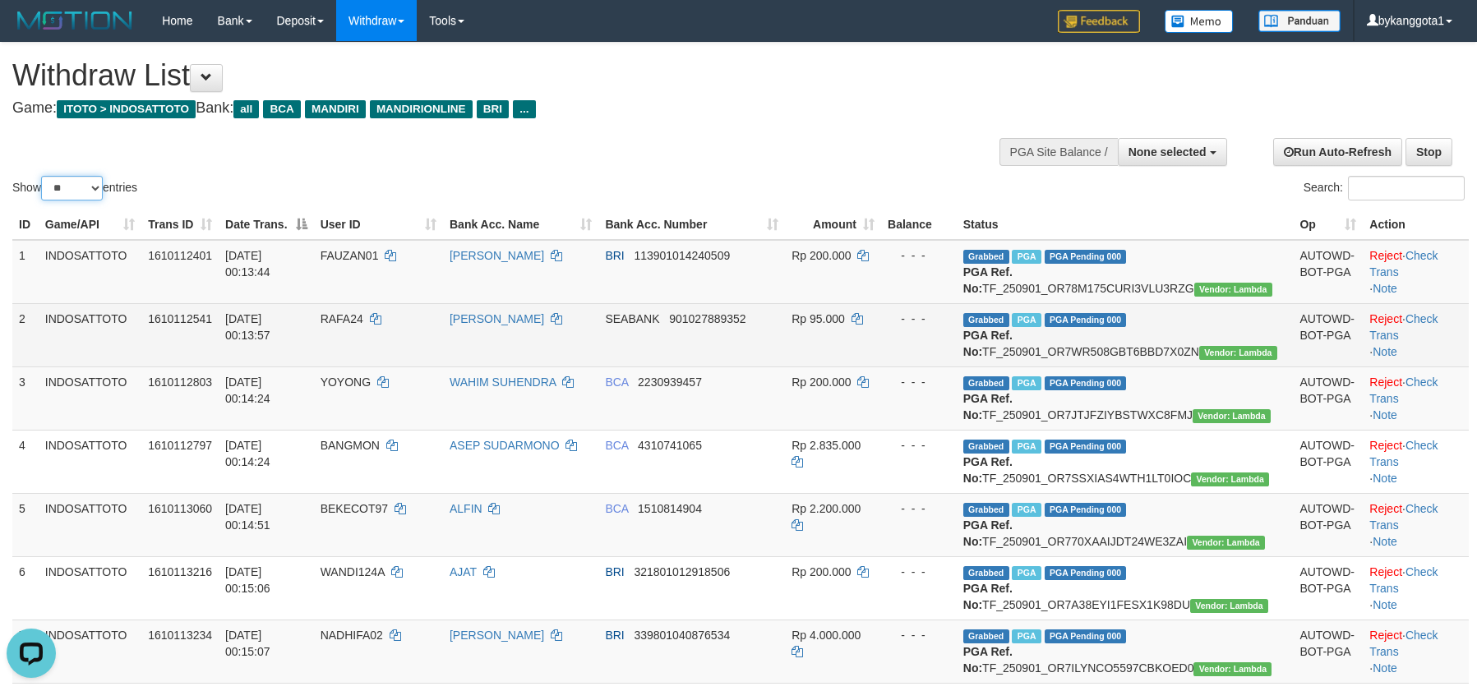
select select "***"
click at [44, 176] on select "** ** ** ***" at bounding box center [72, 188] width 62 height 25
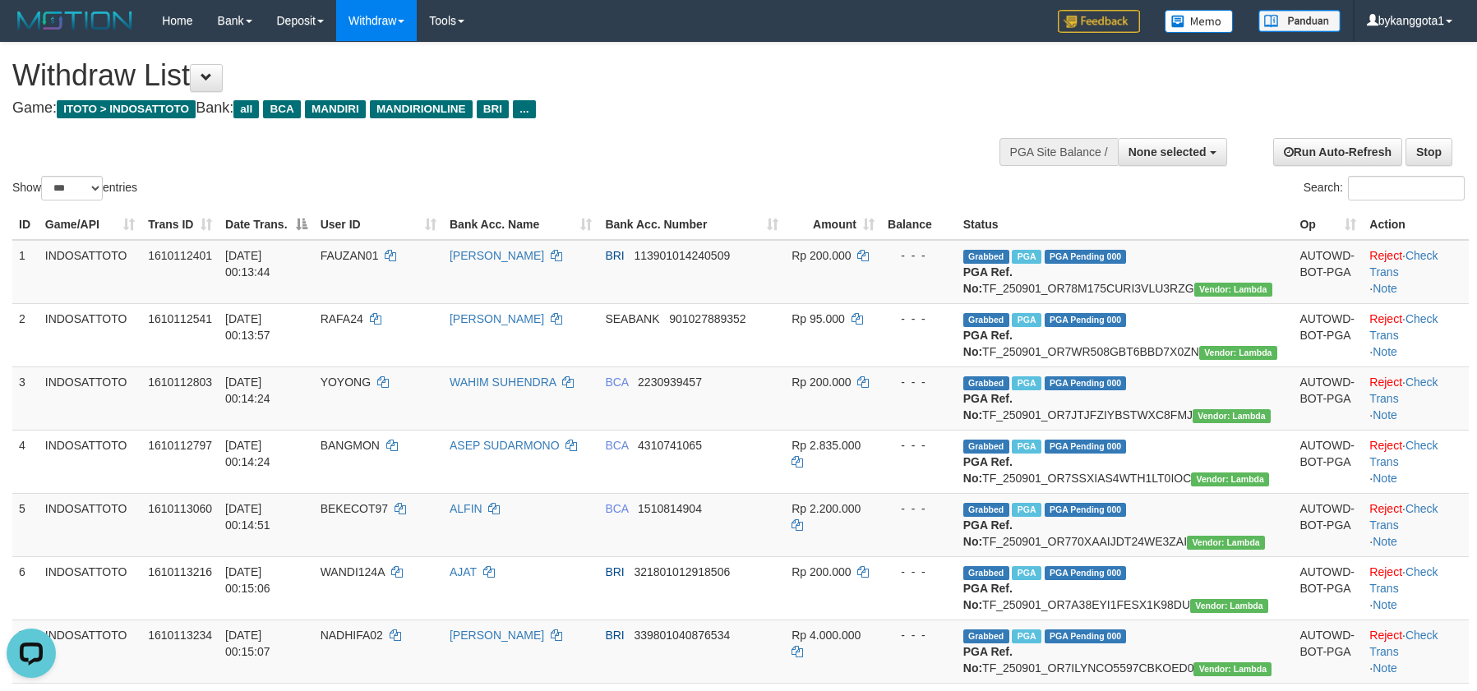
click at [737, 100] on h4 "Game: ITOTO > INDOSATTOTO Bank: all BCA MANDIRI MANDIRIONLINE BRI ..." at bounding box center [490, 108] width 956 height 16
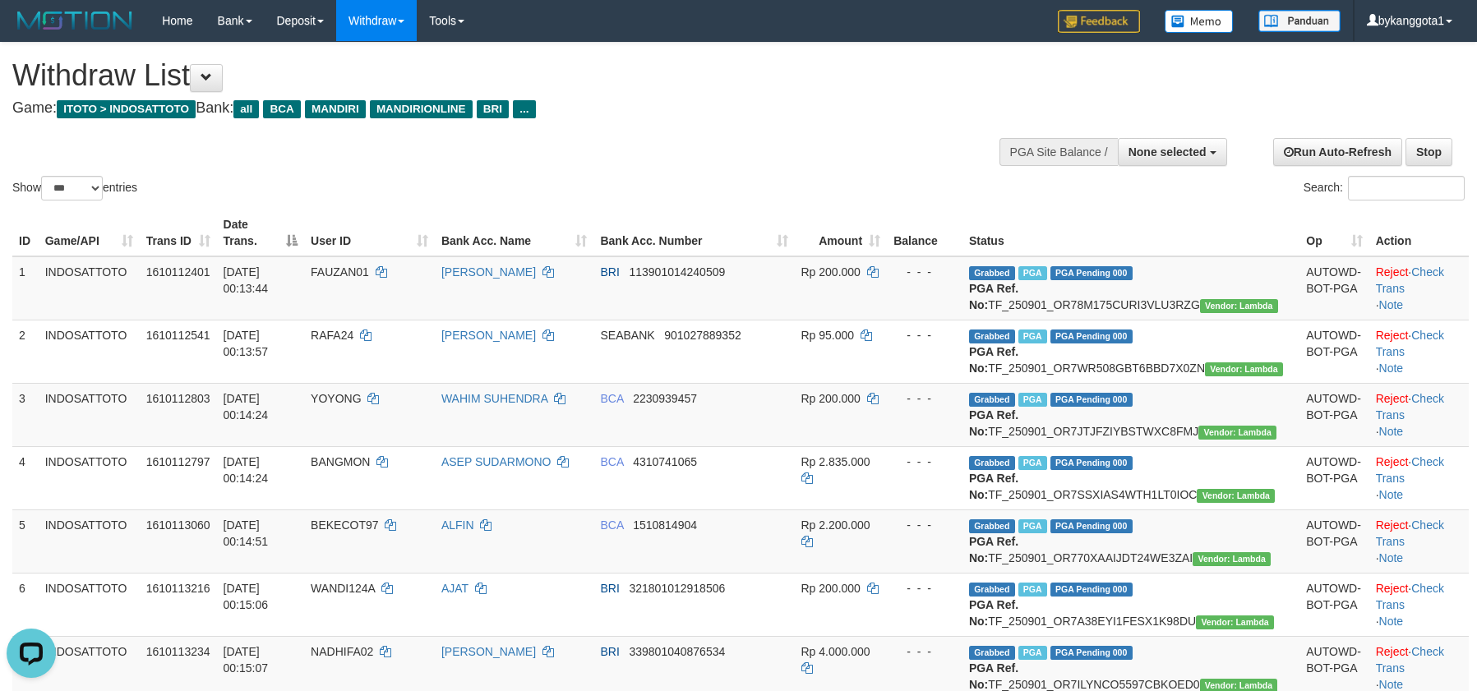
scroll to position [2312, 0]
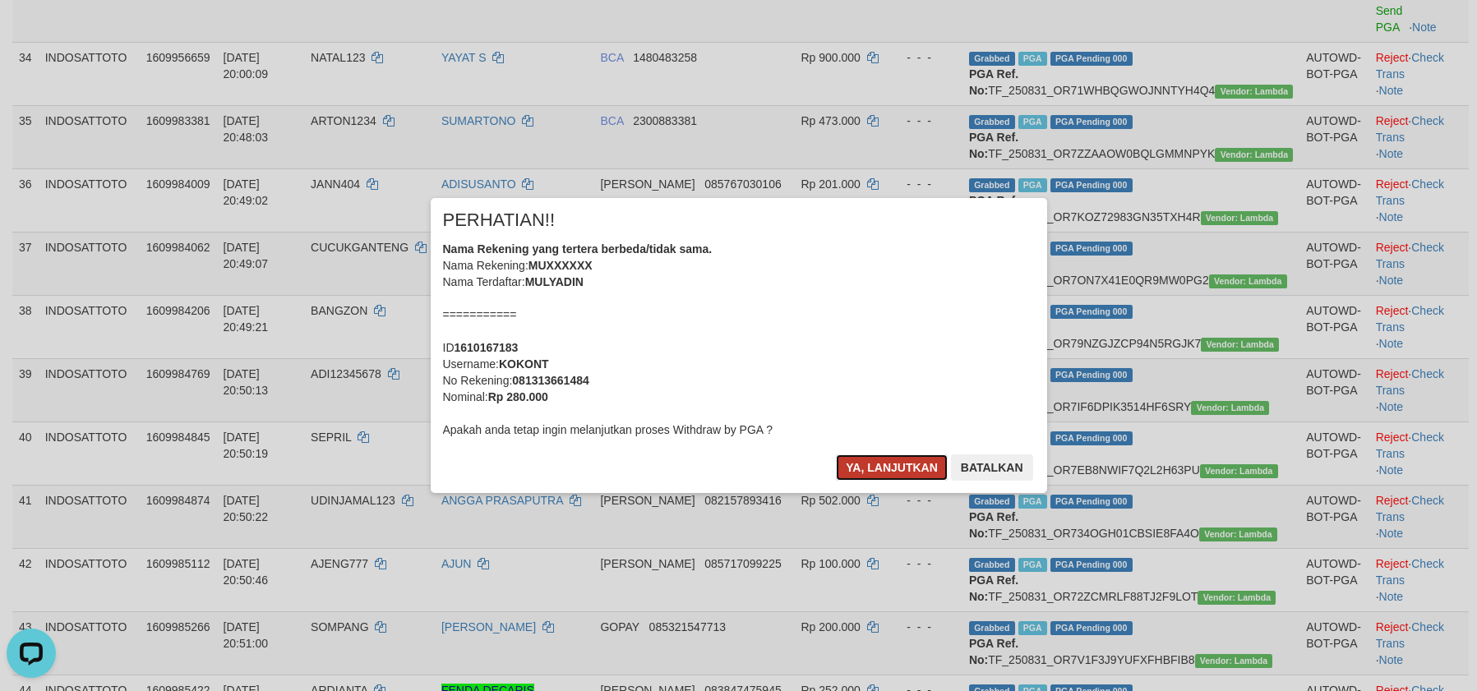
click at [891, 460] on button "Ya, lanjutkan" at bounding box center [892, 468] width 112 height 26
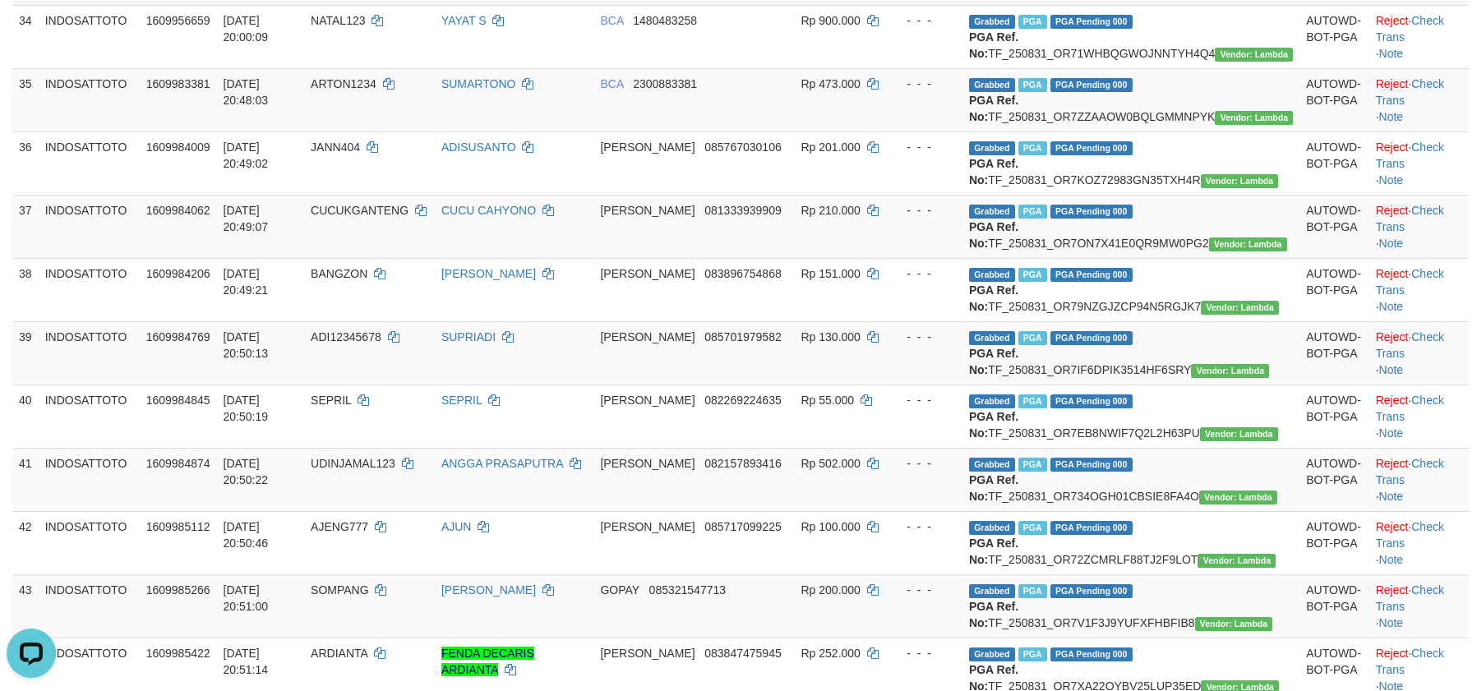
scroll to position [2292, 0]
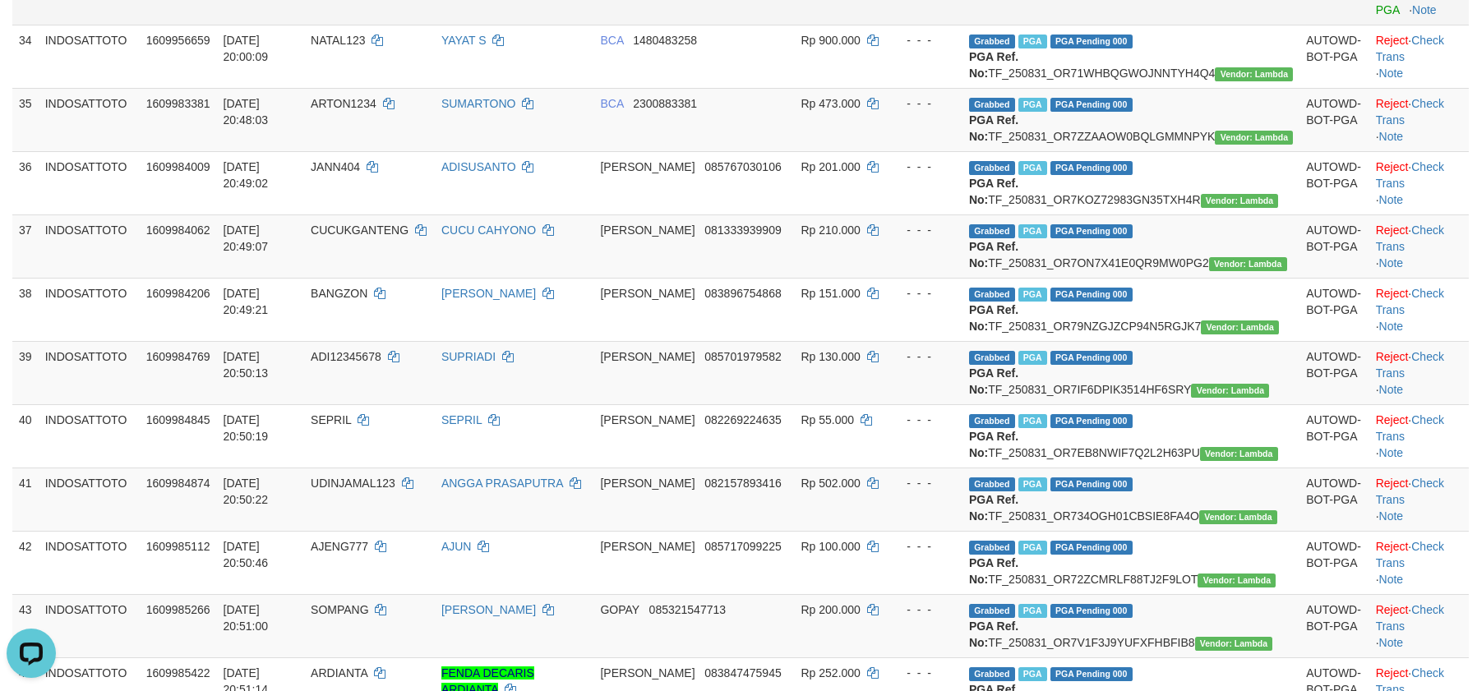
copy td "ALEX121"
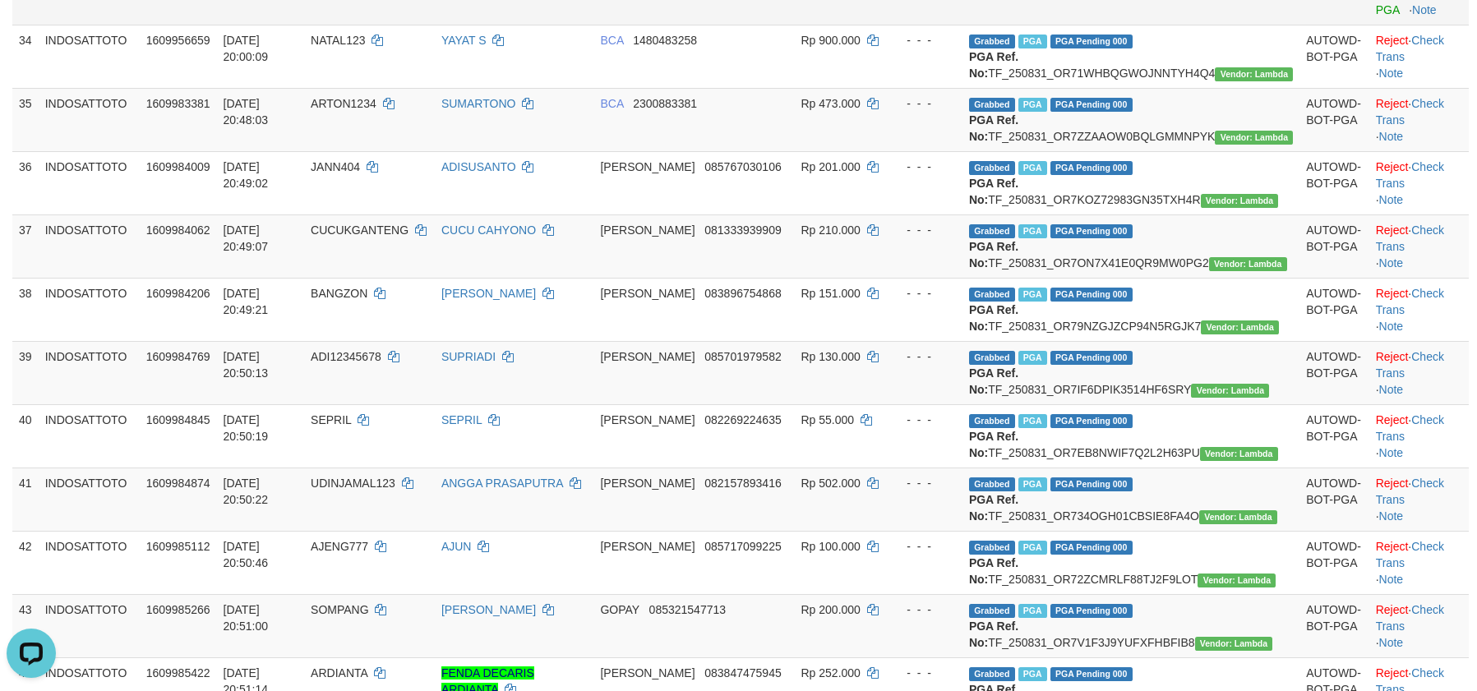
copy td "ALEX121"
click at [1376, 16] on link "Send PGA" at bounding box center [1389, 2] width 27 height 30
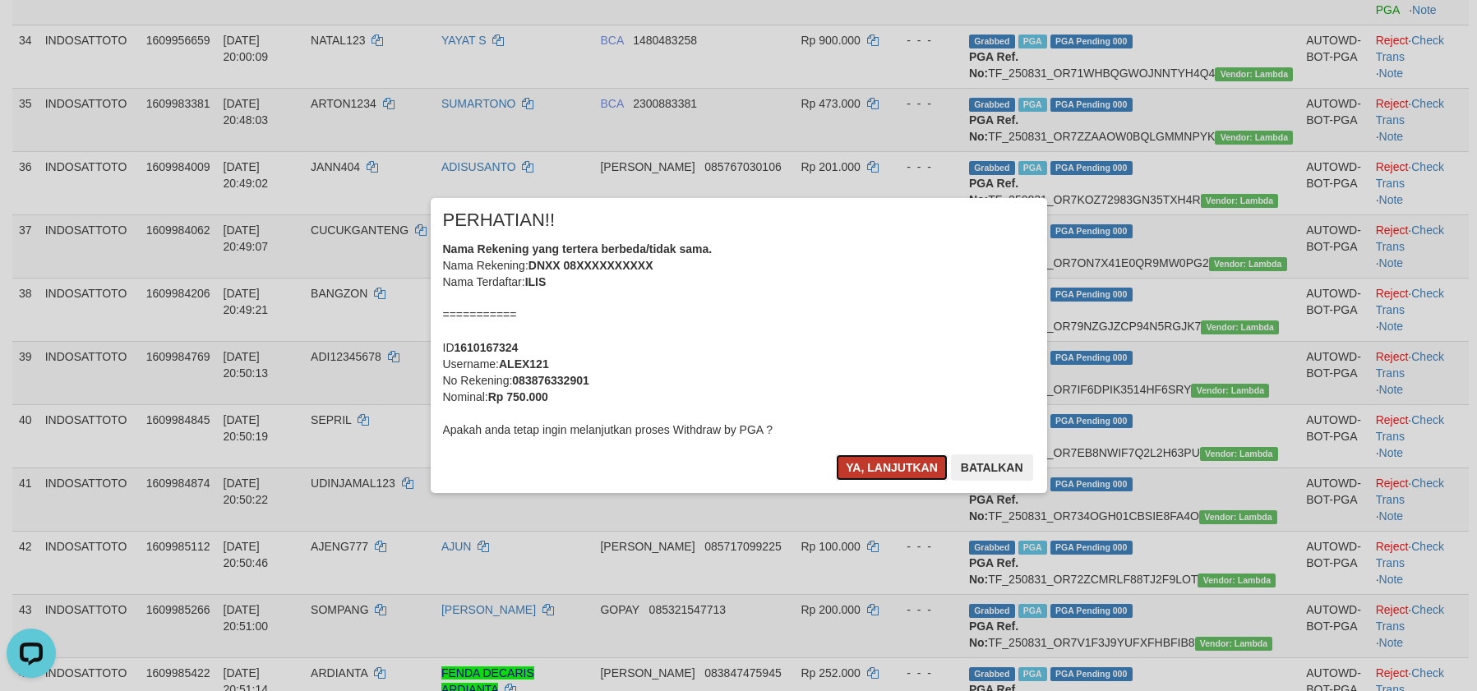
click at [891, 459] on button "Ya, lanjutkan" at bounding box center [892, 468] width 112 height 26
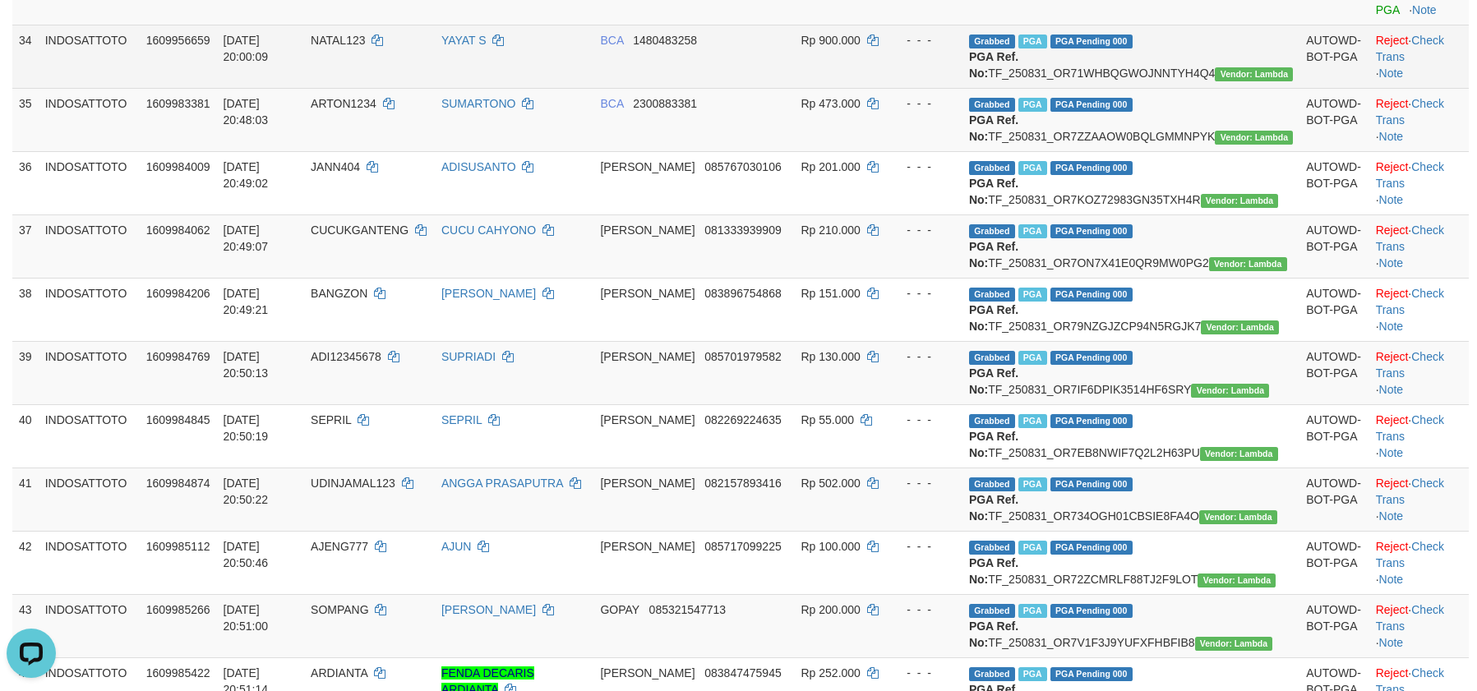
click at [794, 88] on td "BCA 1480483258" at bounding box center [694, 56] width 201 height 63
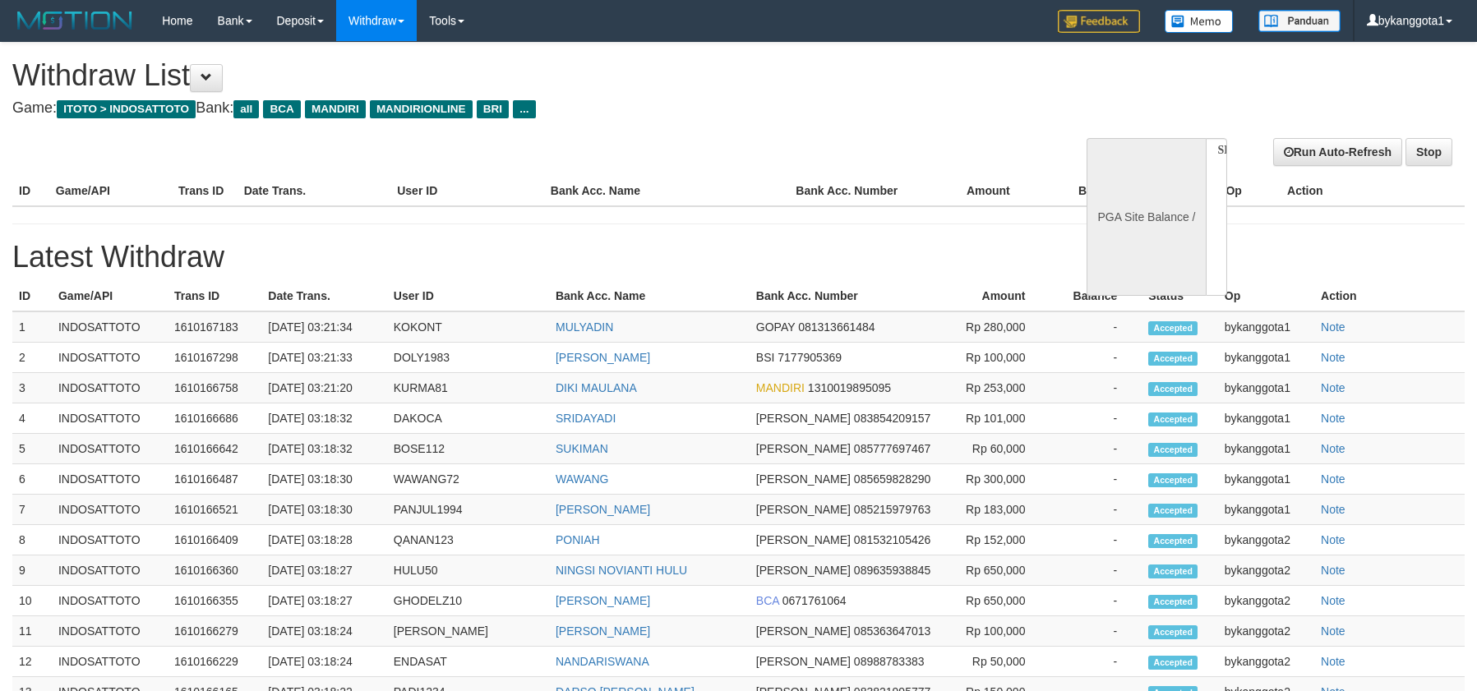
select select
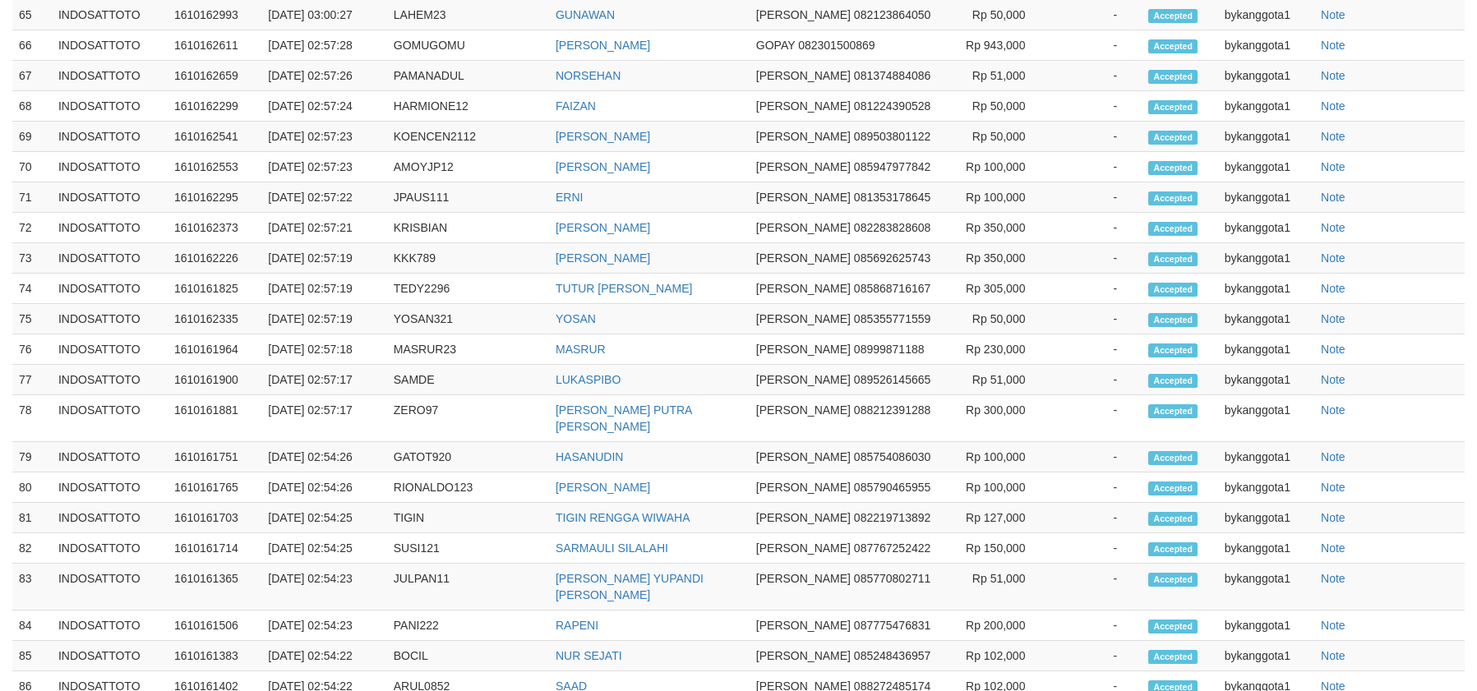
select select "**"
select select
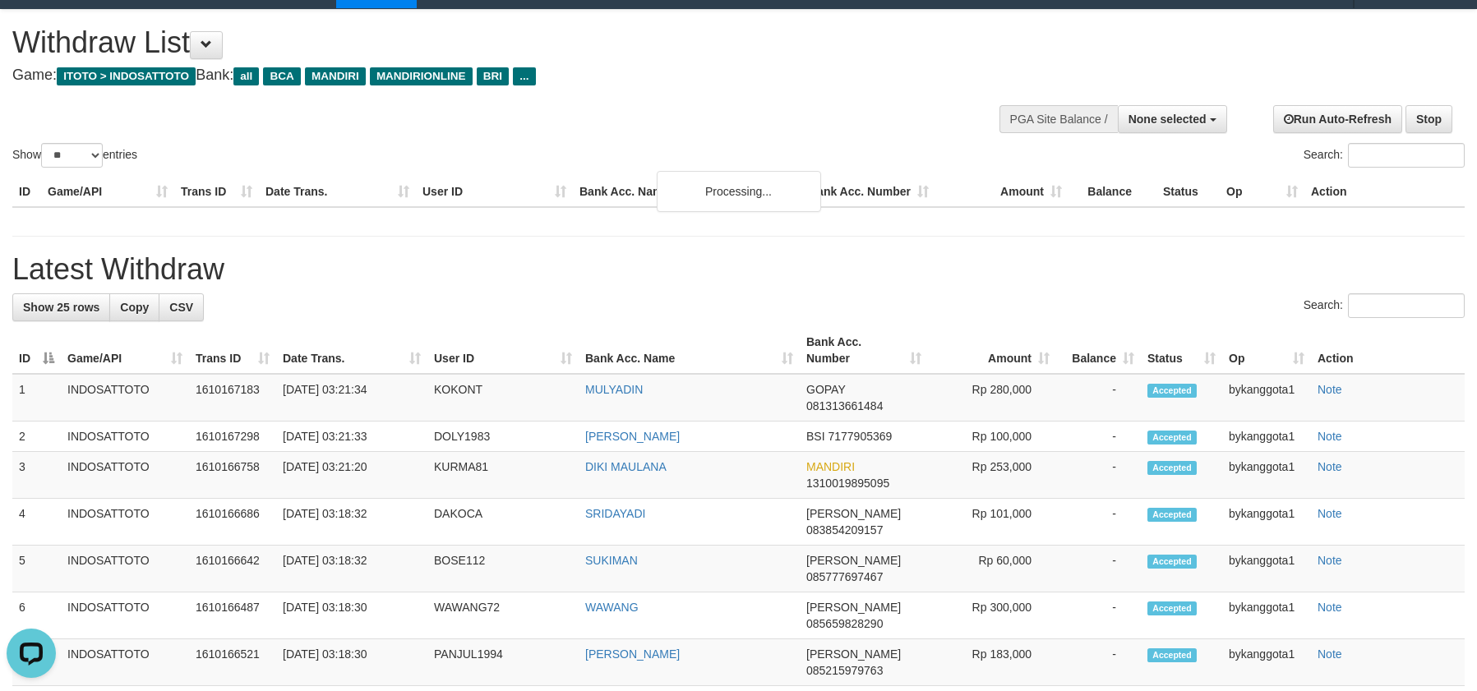
scroll to position [0, 0]
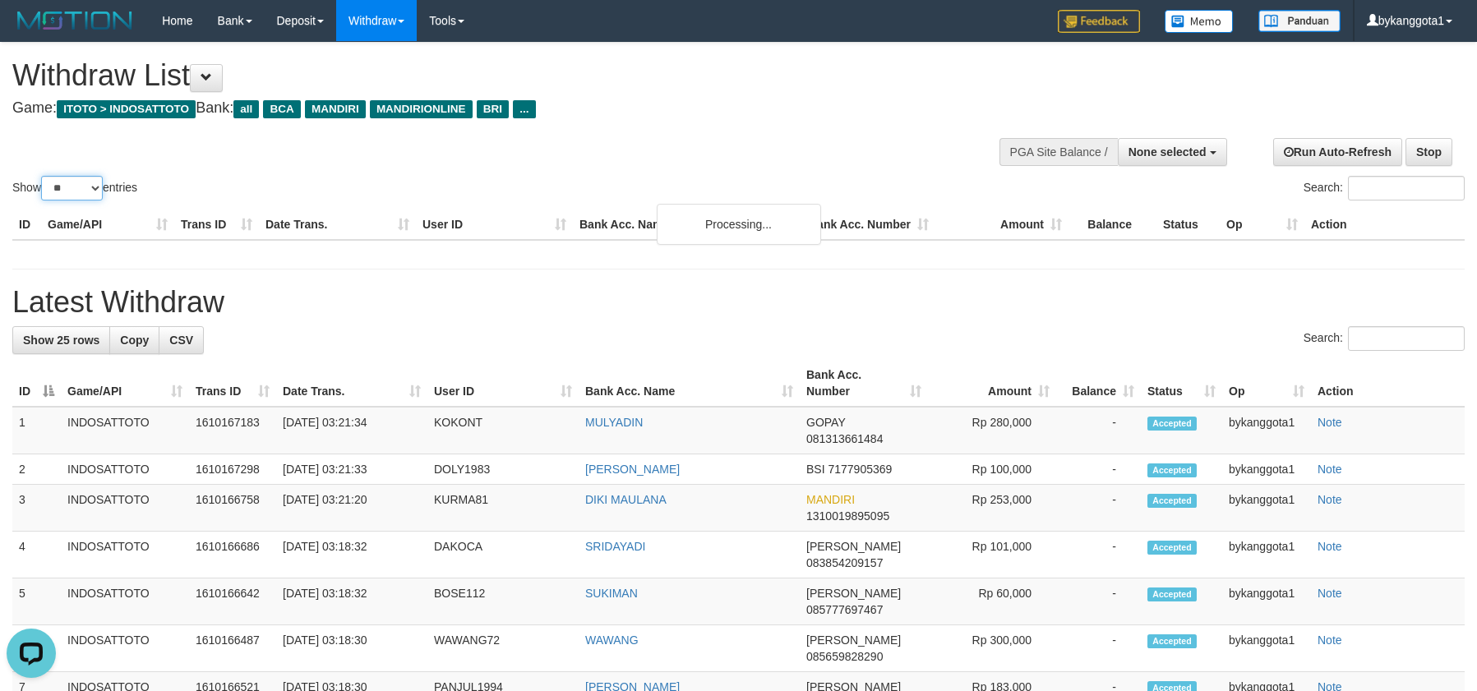
click at [72, 183] on select "** ** ** ***" at bounding box center [72, 188] width 62 height 25
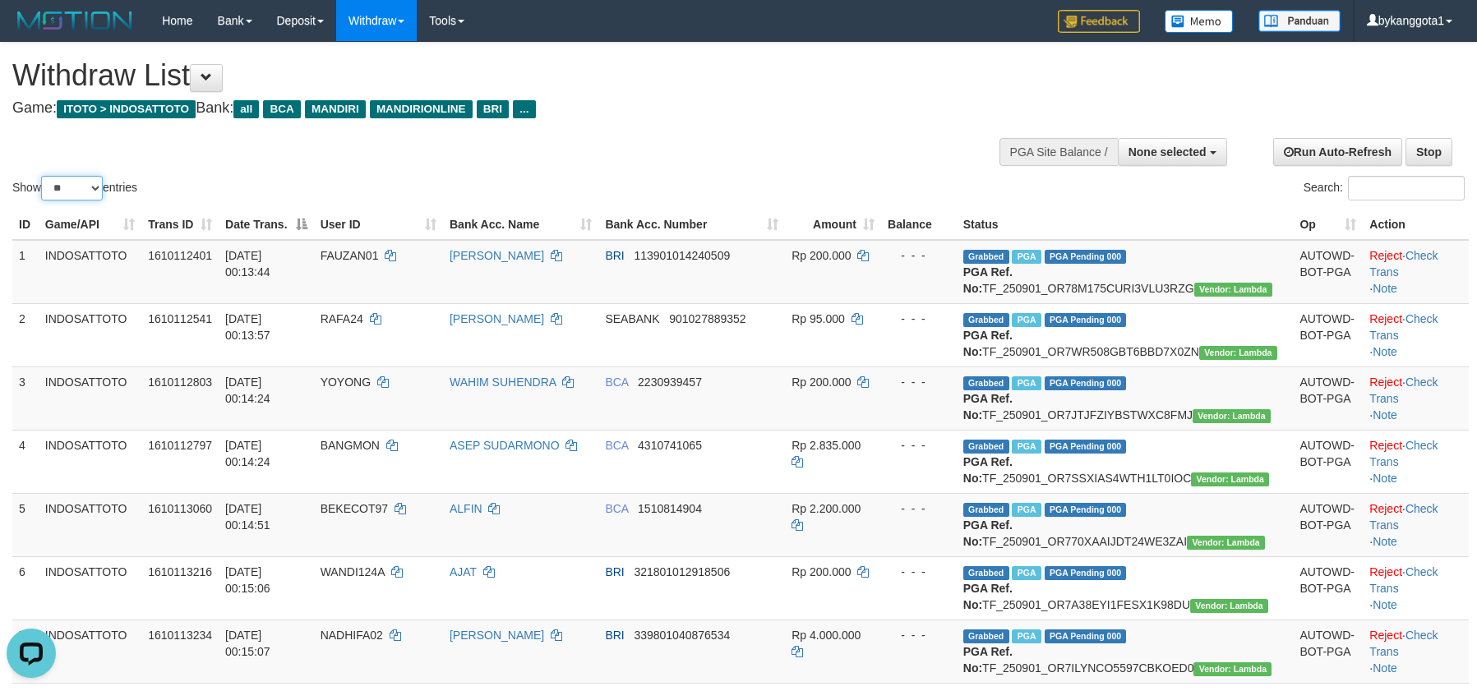
select select "***"
click at [44, 176] on select "** ** ** ***" at bounding box center [72, 188] width 62 height 25
click at [854, 118] on div "**********" at bounding box center [496, 83] width 968 height 81
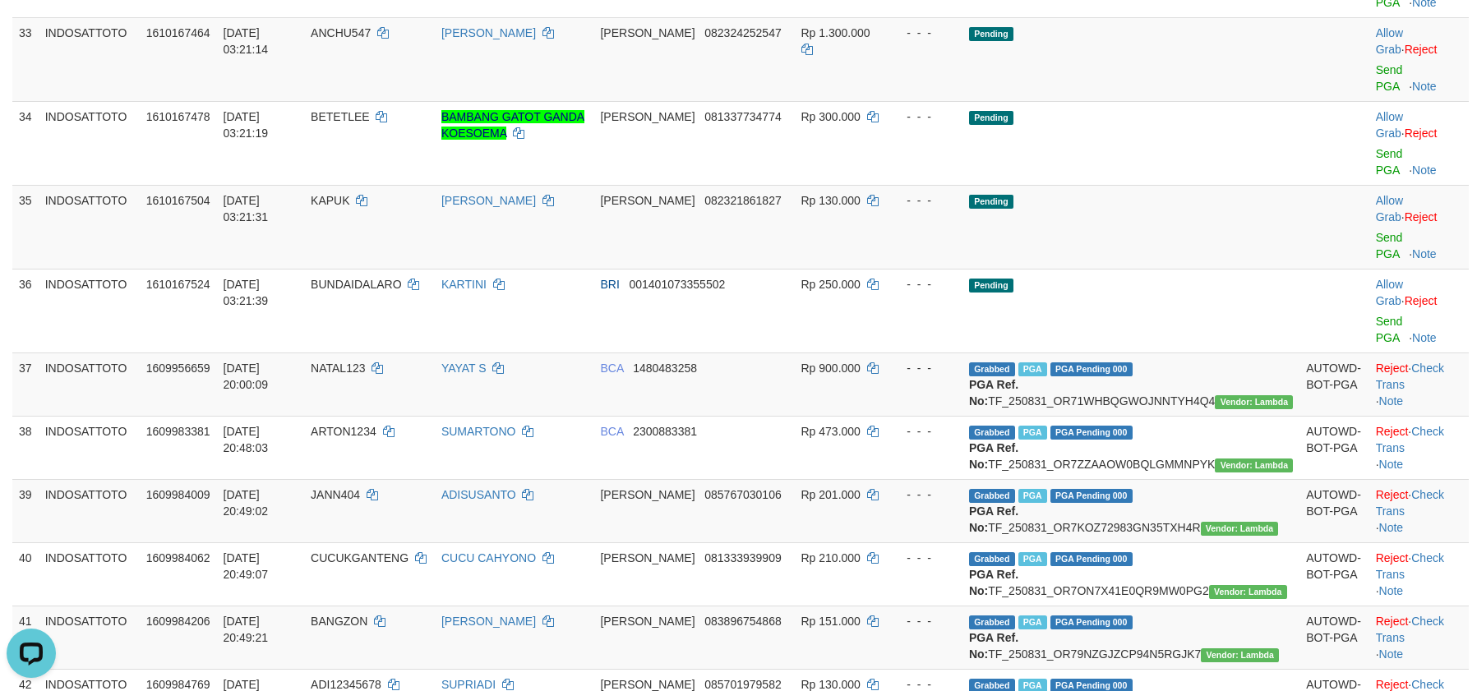
scroll to position [2343, 0]
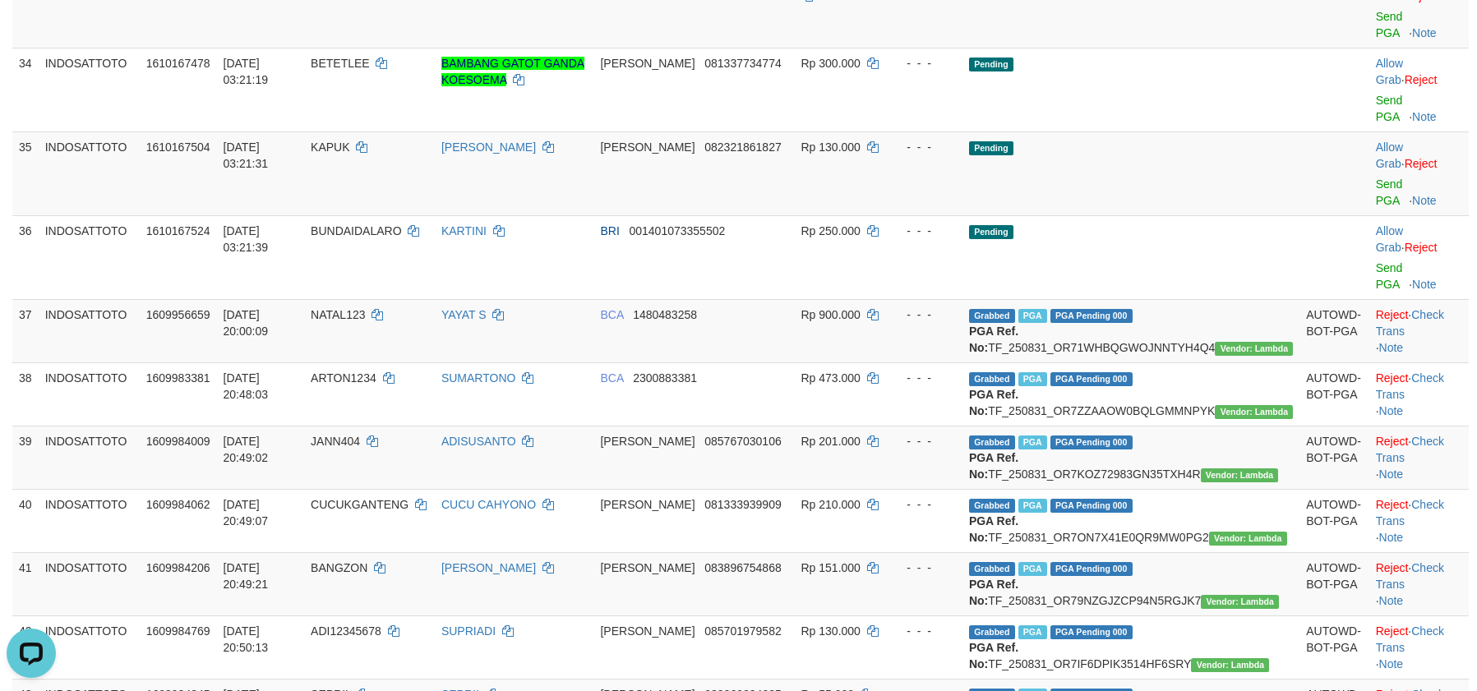
drag, startPoint x: 942, startPoint y: 192, endPoint x: 1029, endPoint y: 264, distance: 112.7
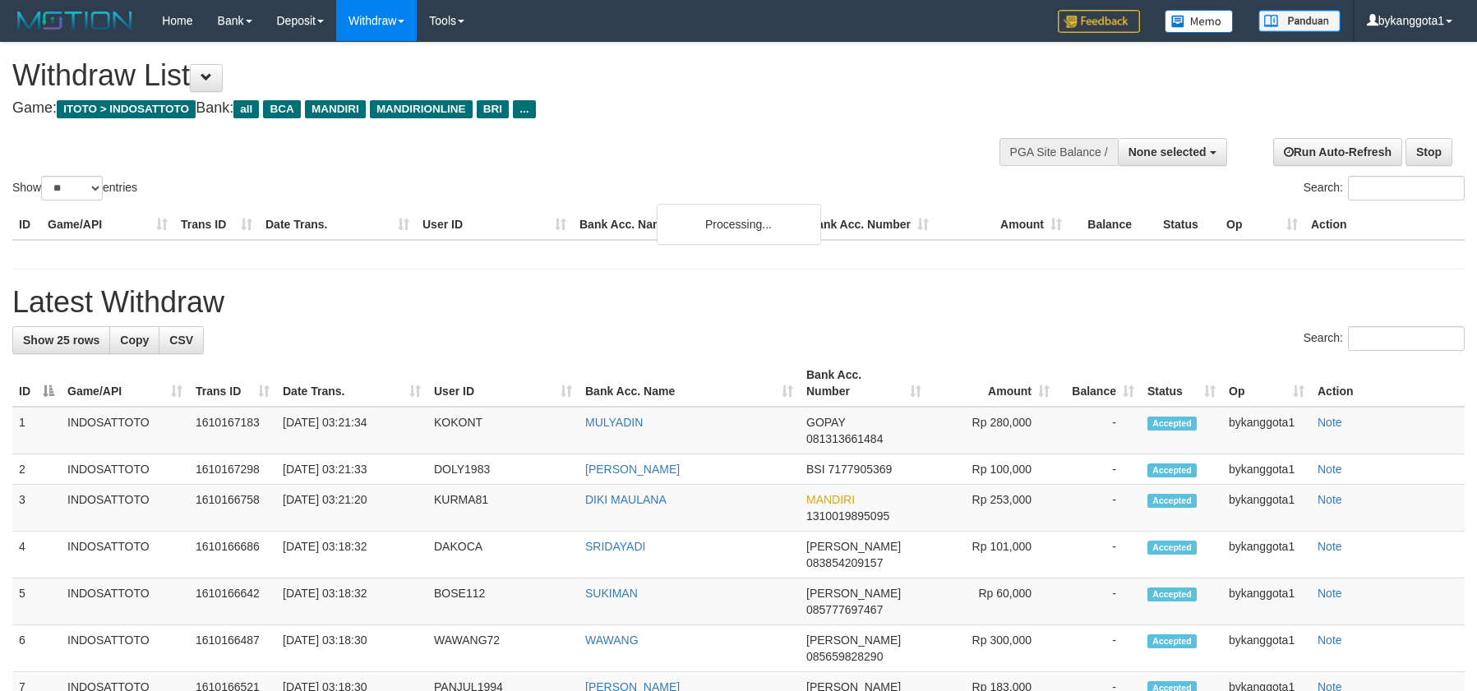
select select
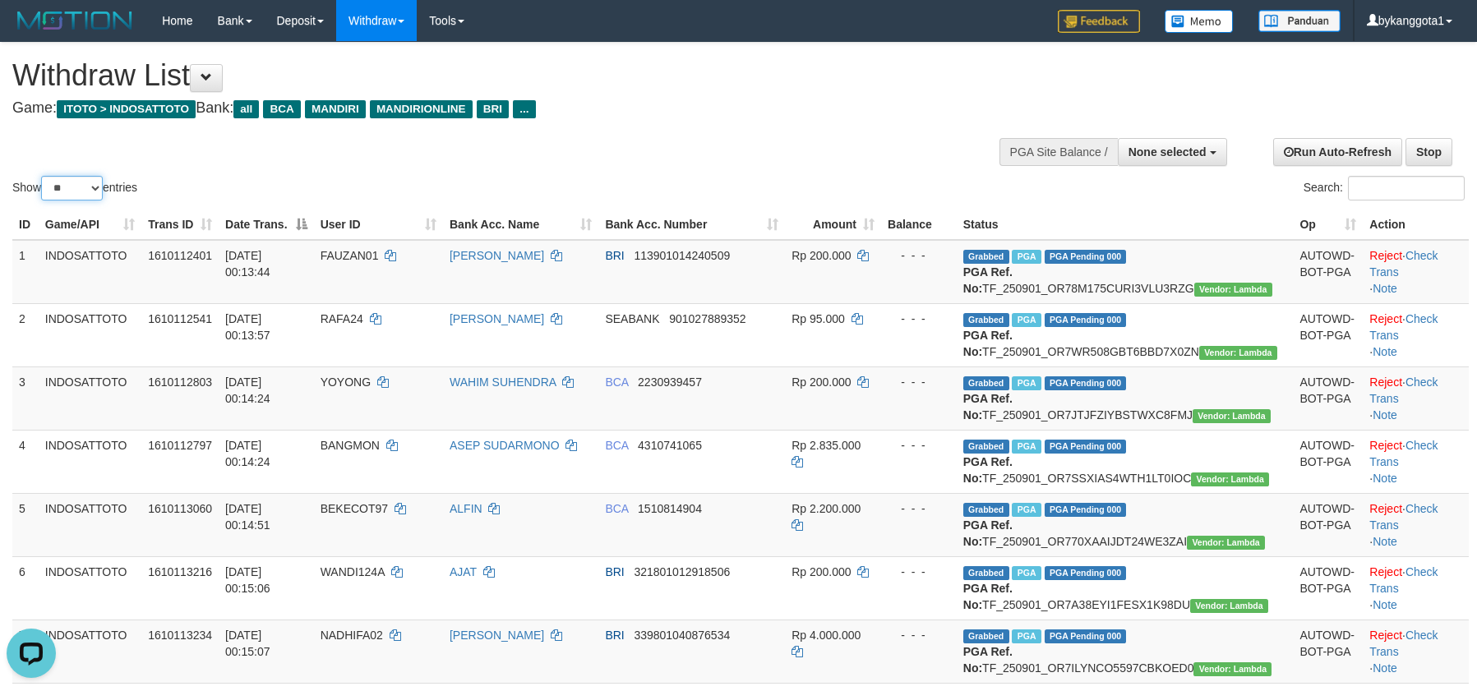
drag, startPoint x: 74, startPoint y: 186, endPoint x: 72, endPoint y: 197, distance: 11.6
click at [74, 191] on select "** ** ** ***" at bounding box center [72, 188] width 62 height 25
select select "***"
click at [44, 176] on select "** ** ** ***" at bounding box center [72, 188] width 62 height 25
drag, startPoint x: 409, startPoint y: 303, endPoint x: 398, endPoint y: 303, distance: 11.5
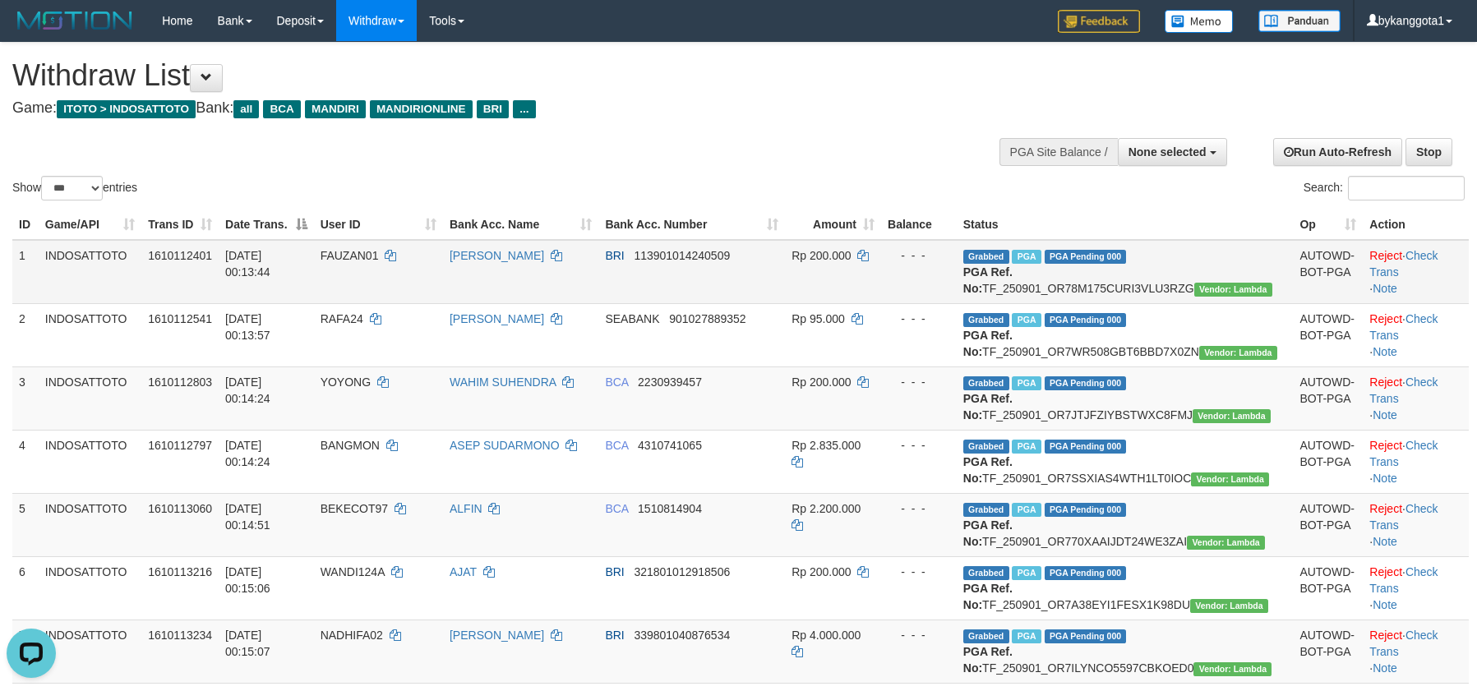
click at [408, 303] on td "FAUZAN01" at bounding box center [378, 272] width 129 height 64
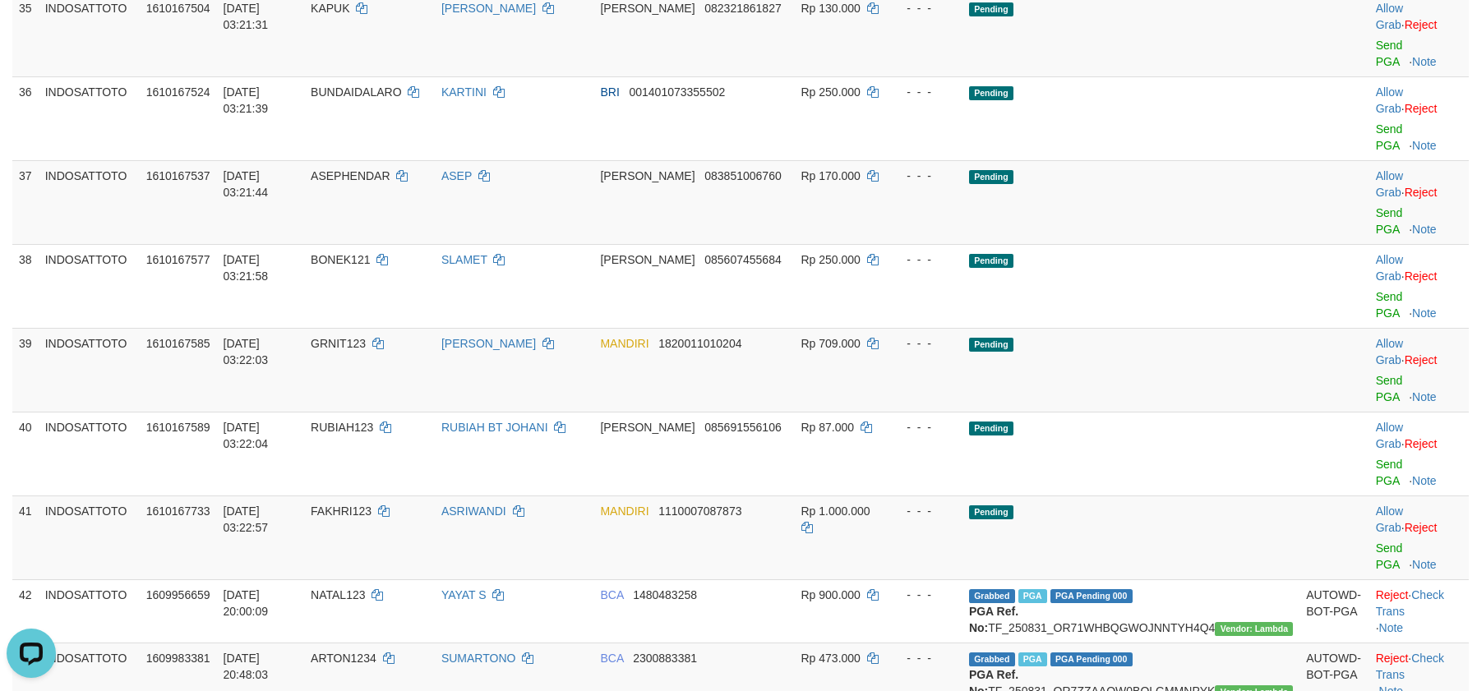
scroll to position [2526, 0]
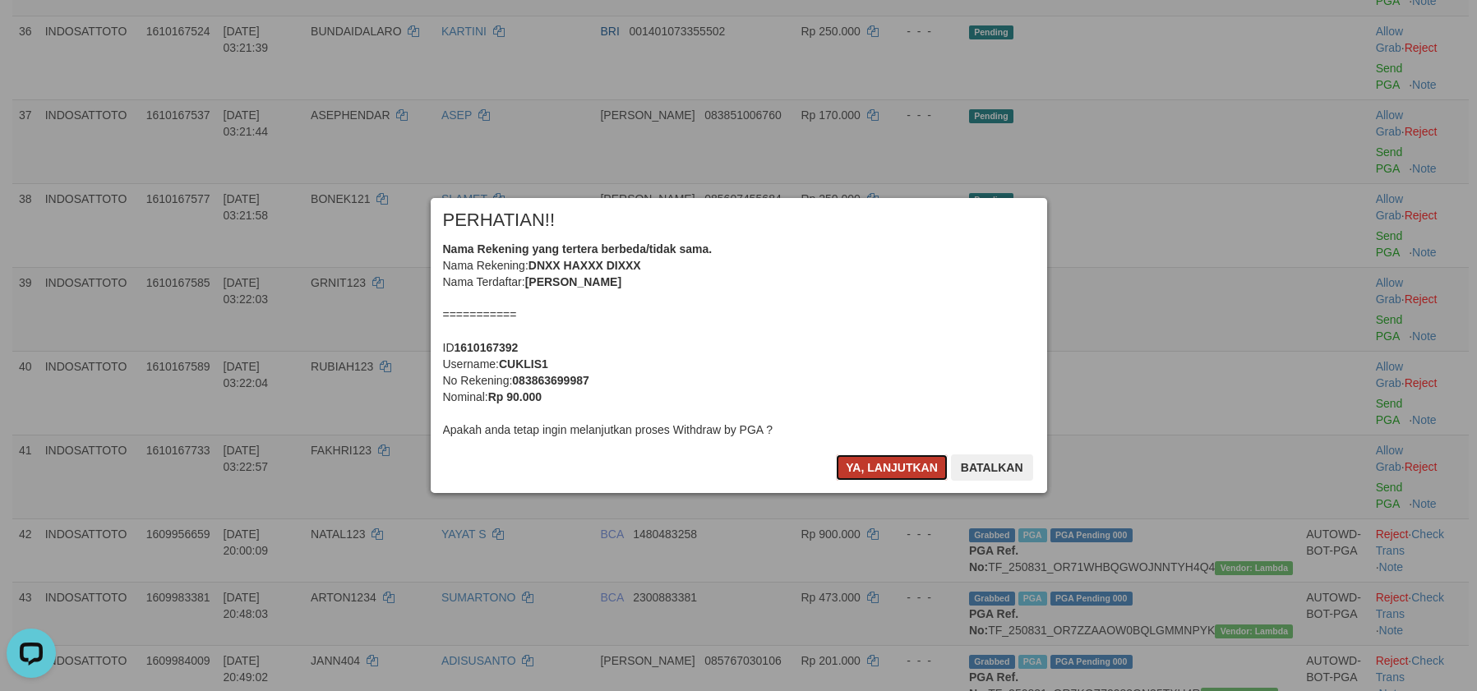
click at [879, 466] on button "Ya, lanjutkan" at bounding box center [892, 468] width 112 height 26
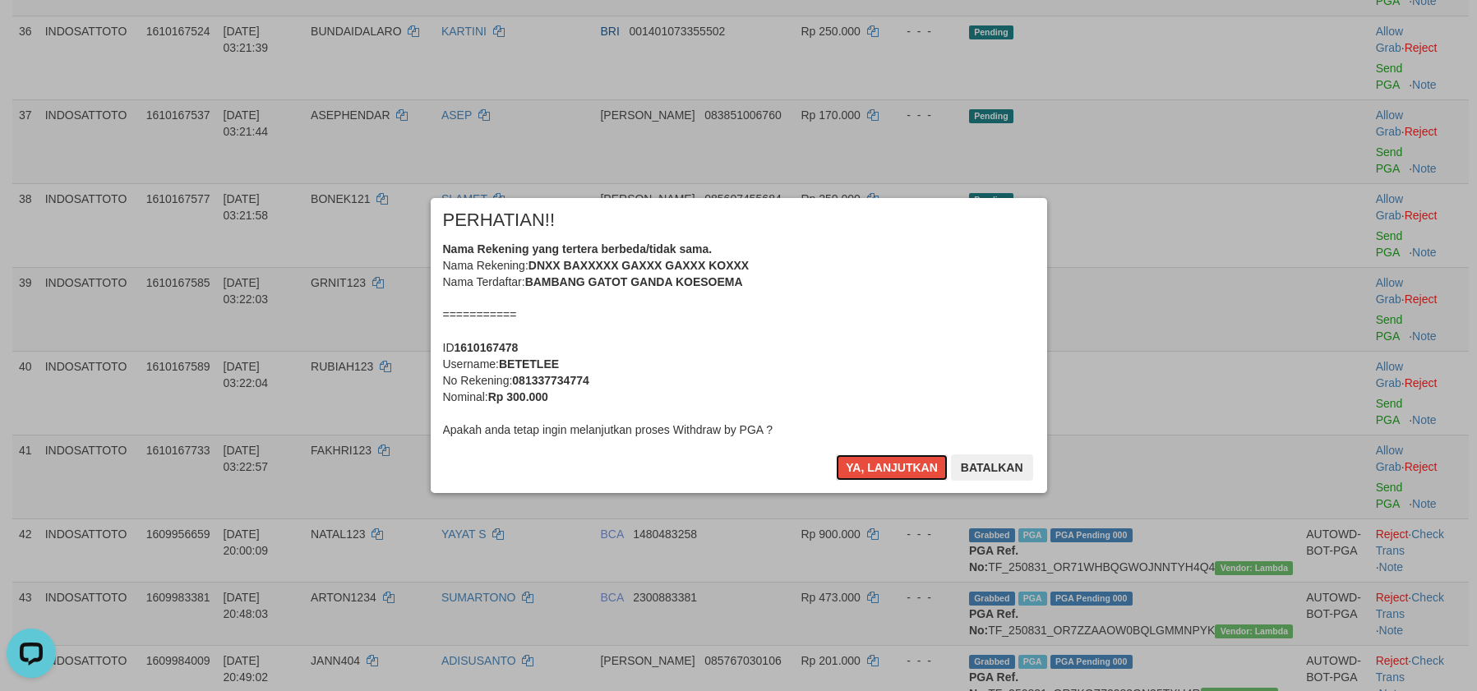
click at [879, 466] on button "Ya, lanjutkan" at bounding box center [892, 468] width 112 height 26
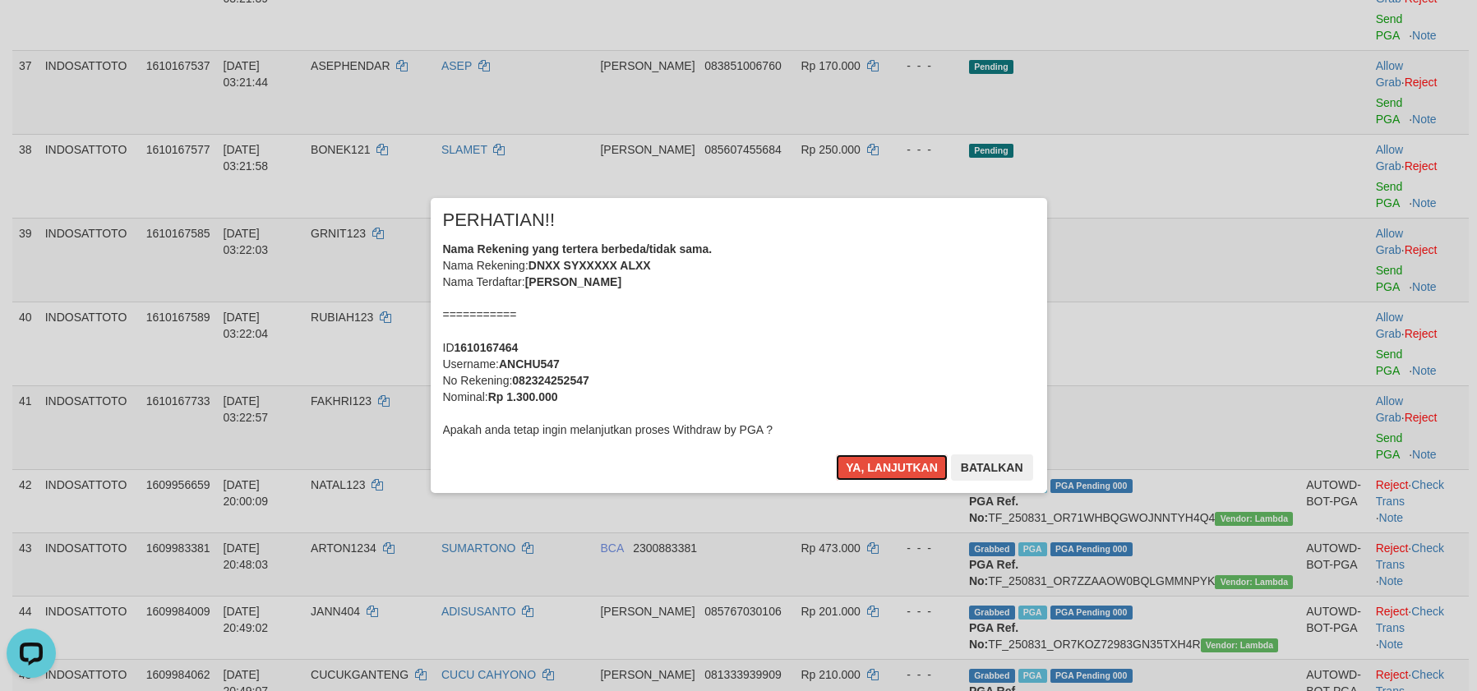
click at [879, 466] on button "Ya, lanjutkan" at bounding box center [892, 468] width 112 height 26
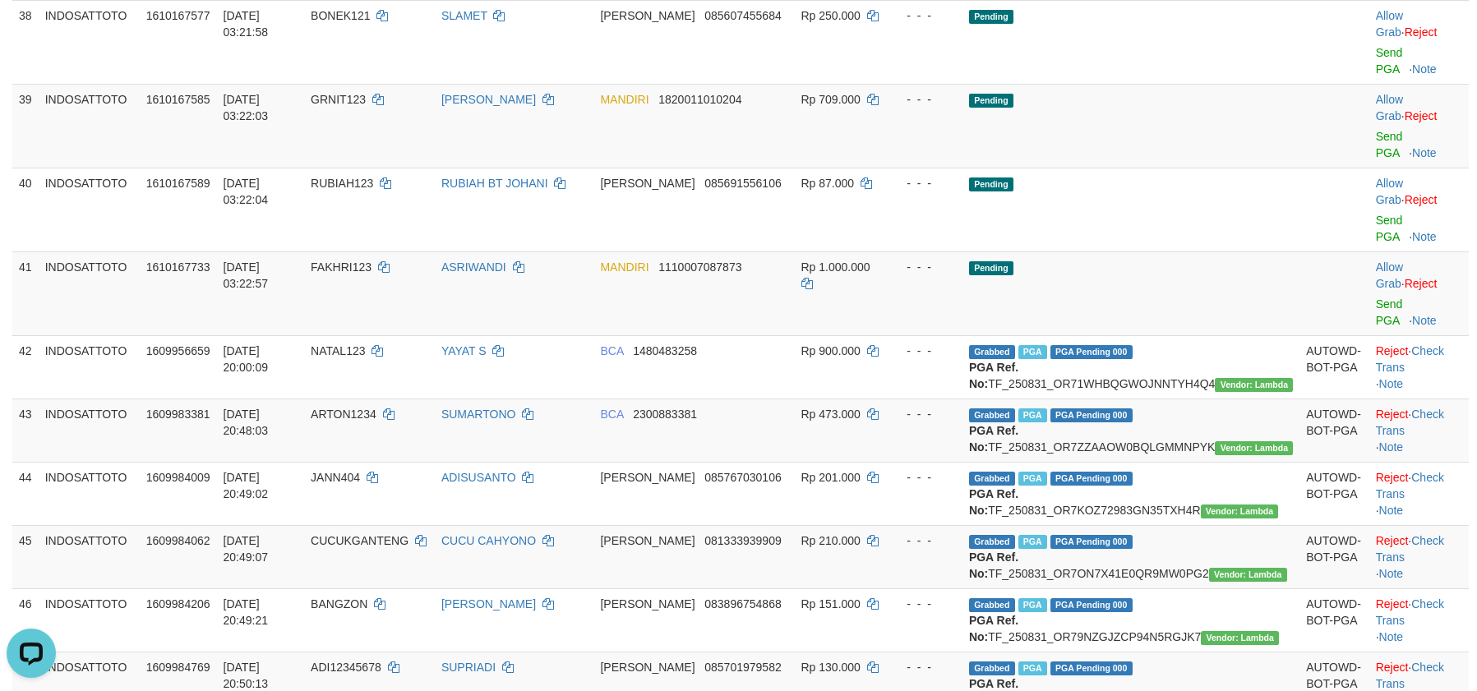
scroll to position [2585, 0]
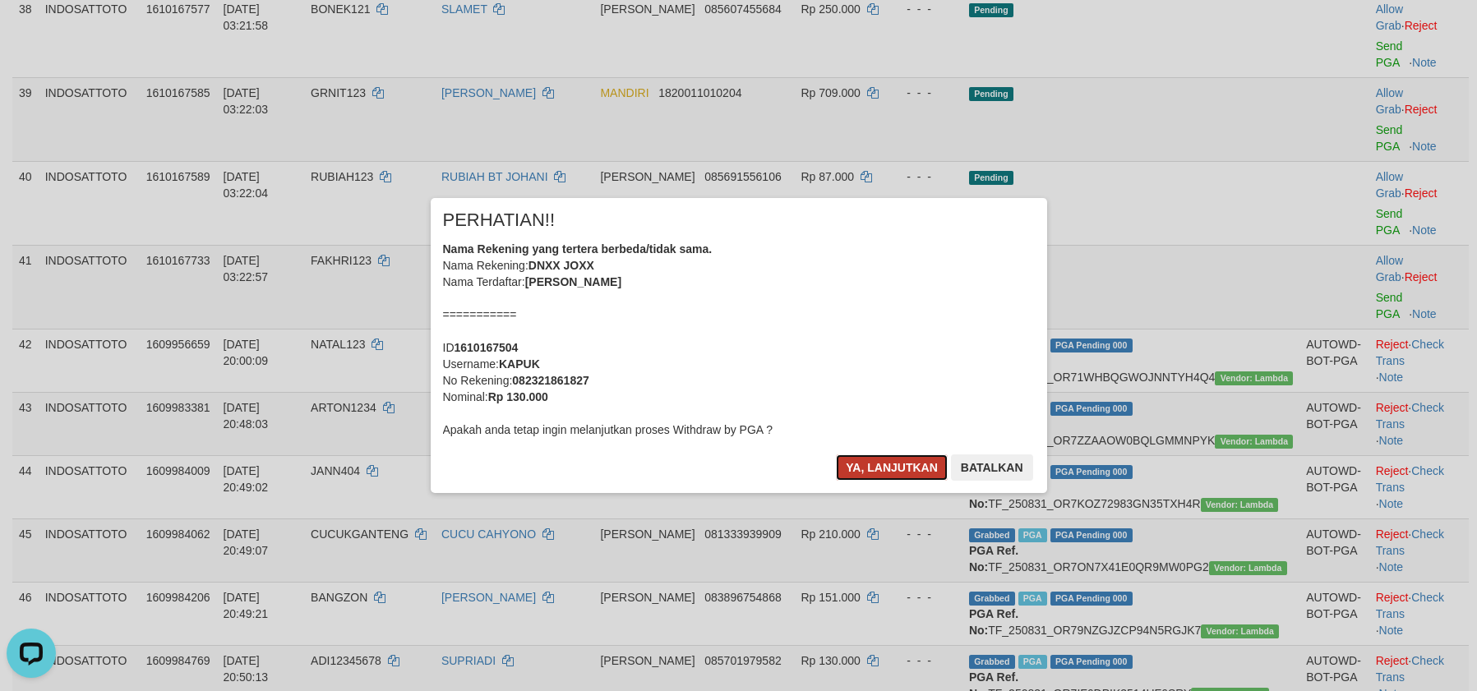
click at [846, 464] on button "Ya, lanjutkan" at bounding box center [892, 468] width 112 height 26
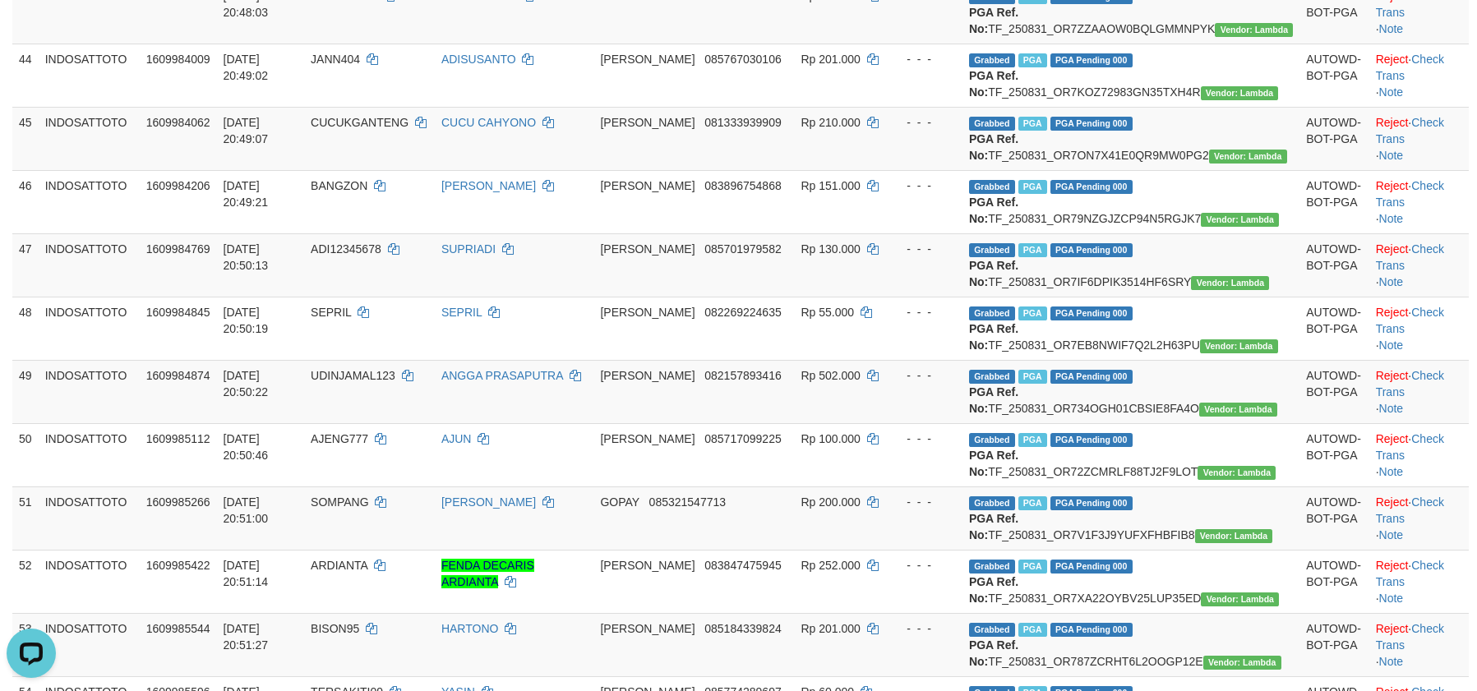
scroll to position [2530, 0]
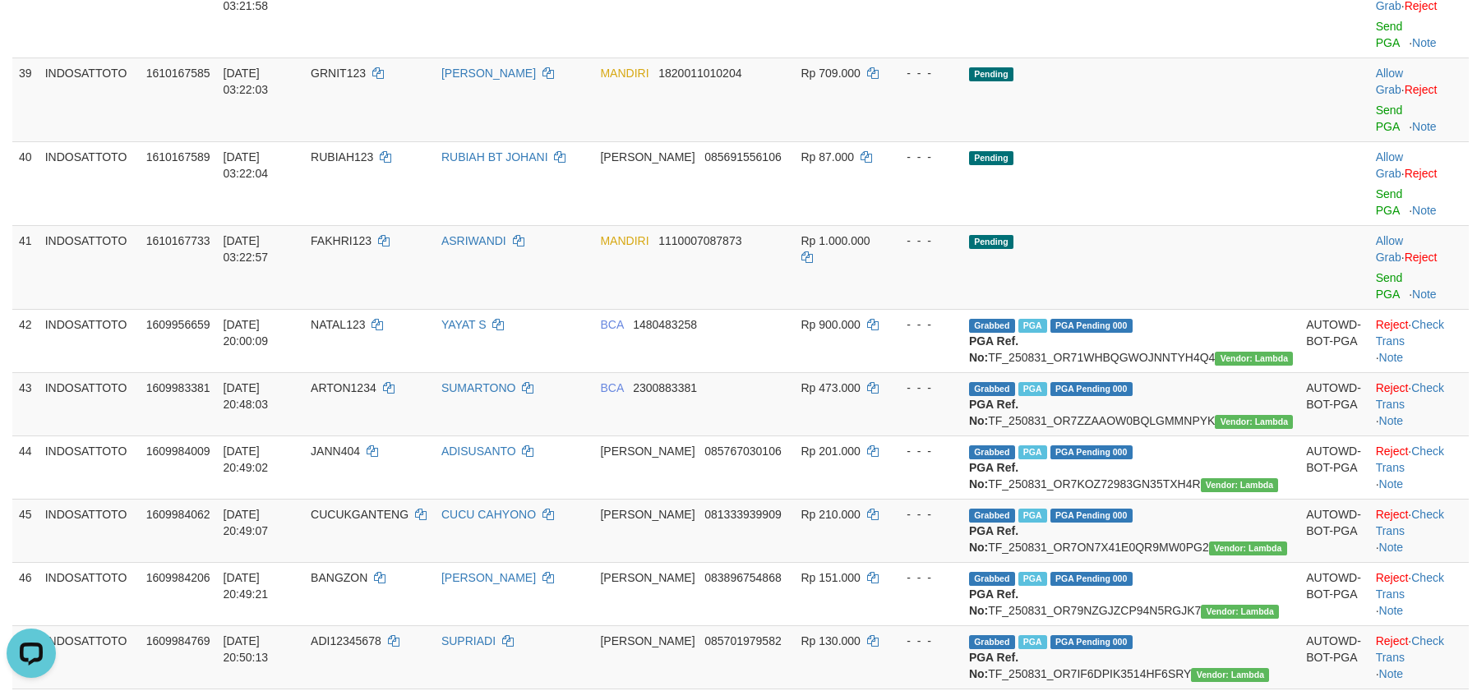
click at [1376, 49] on link "Send PGA" at bounding box center [1389, 35] width 27 height 30
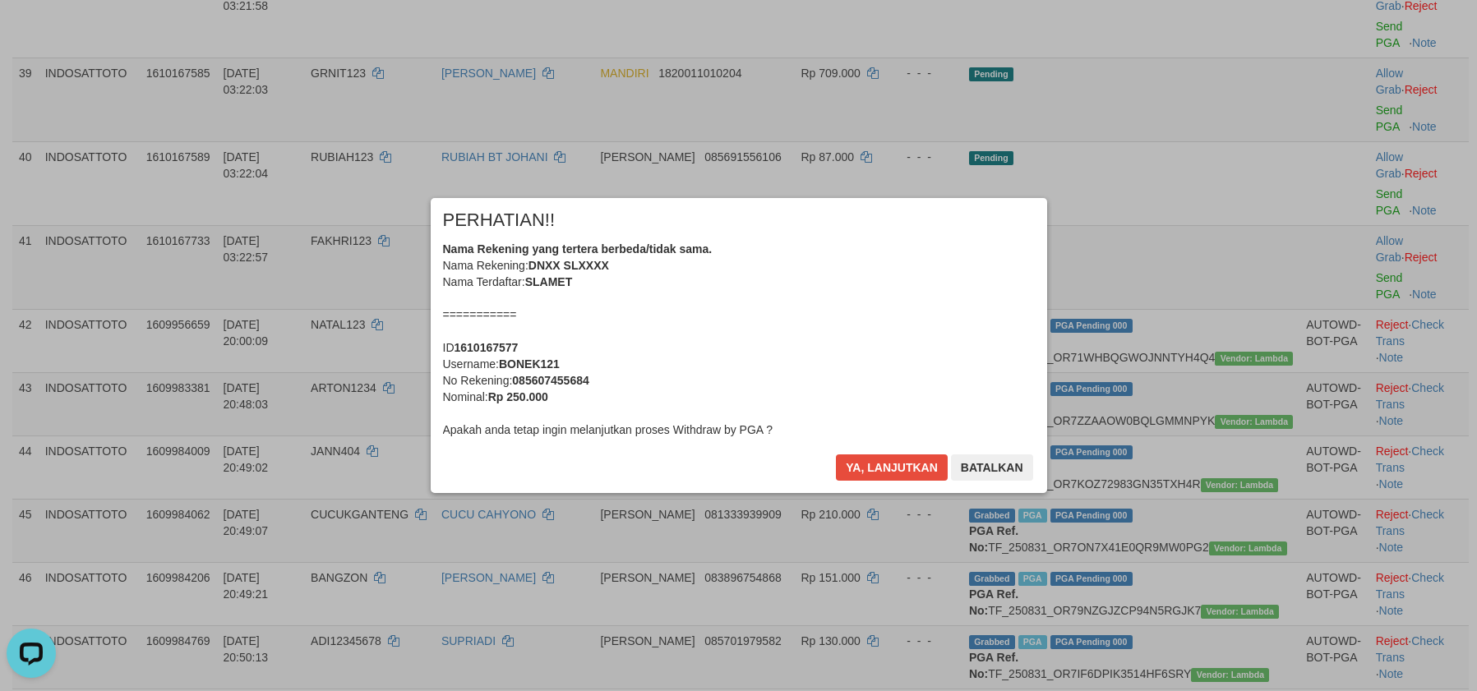
click at [871, 455] on div "× PERHATIAN!! Nama Rekening yang tertera berbeda/tidak sama. Nama Rekening: DNX…" at bounding box center [738, 345] width 641 height 294
click at [868, 464] on button "Ya, lanjutkan" at bounding box center [892, 468] width 112 height 26
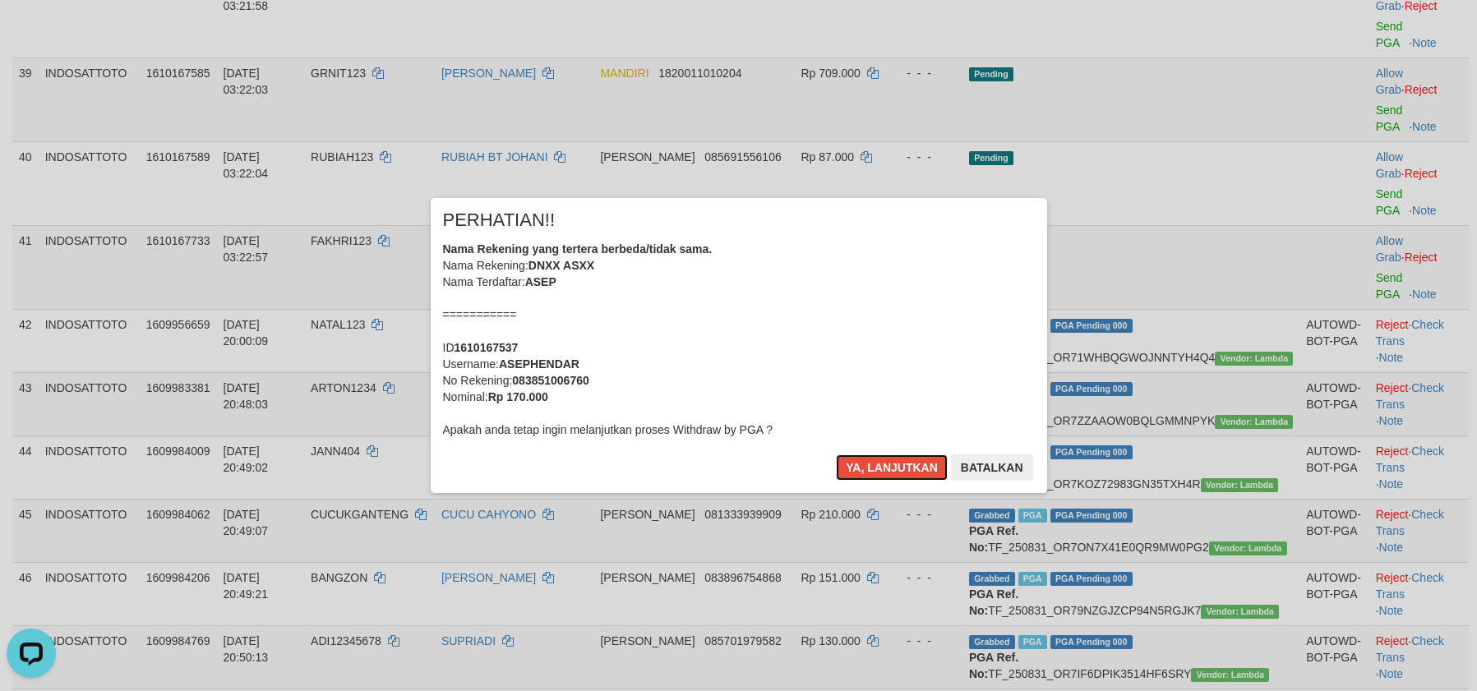
click at [868, 464] on button "Ya, lanjutkan" at bounding box center [892, 468] width 112 height 26
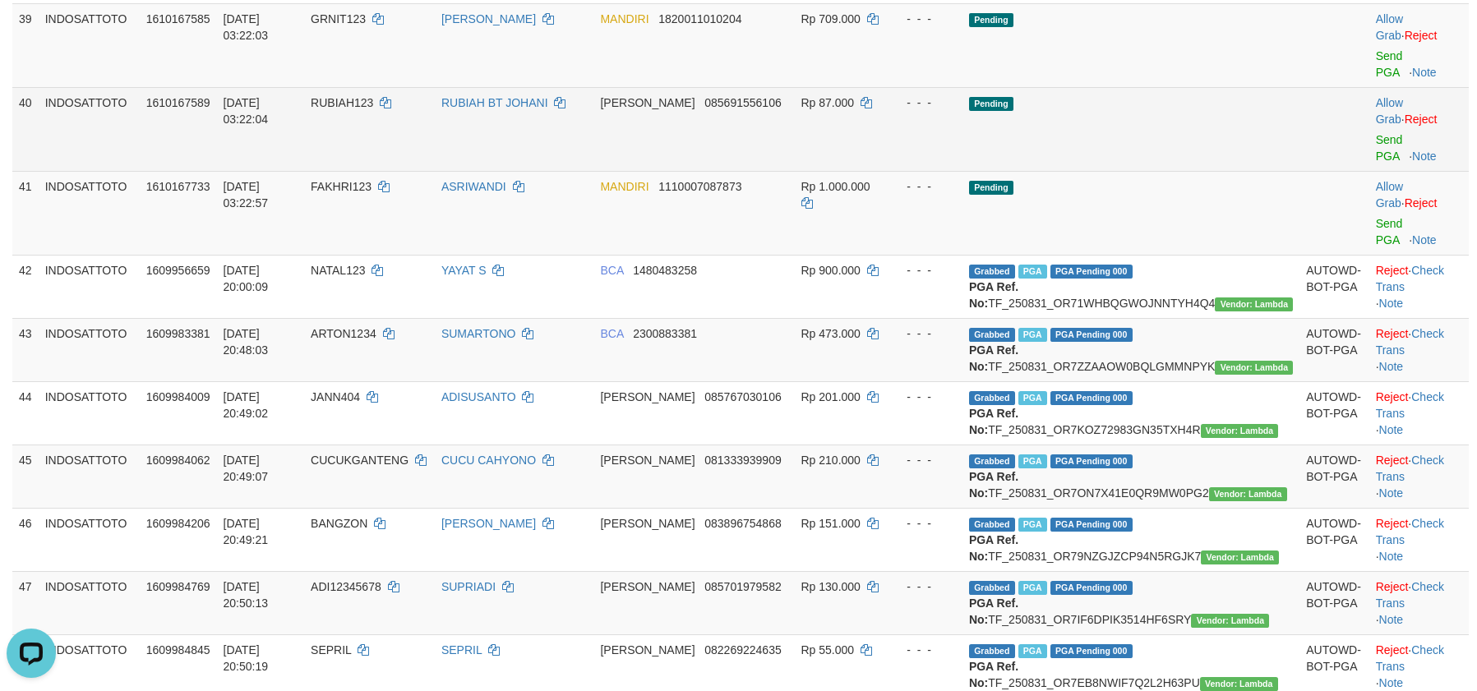
scroll to position [2489, 0]
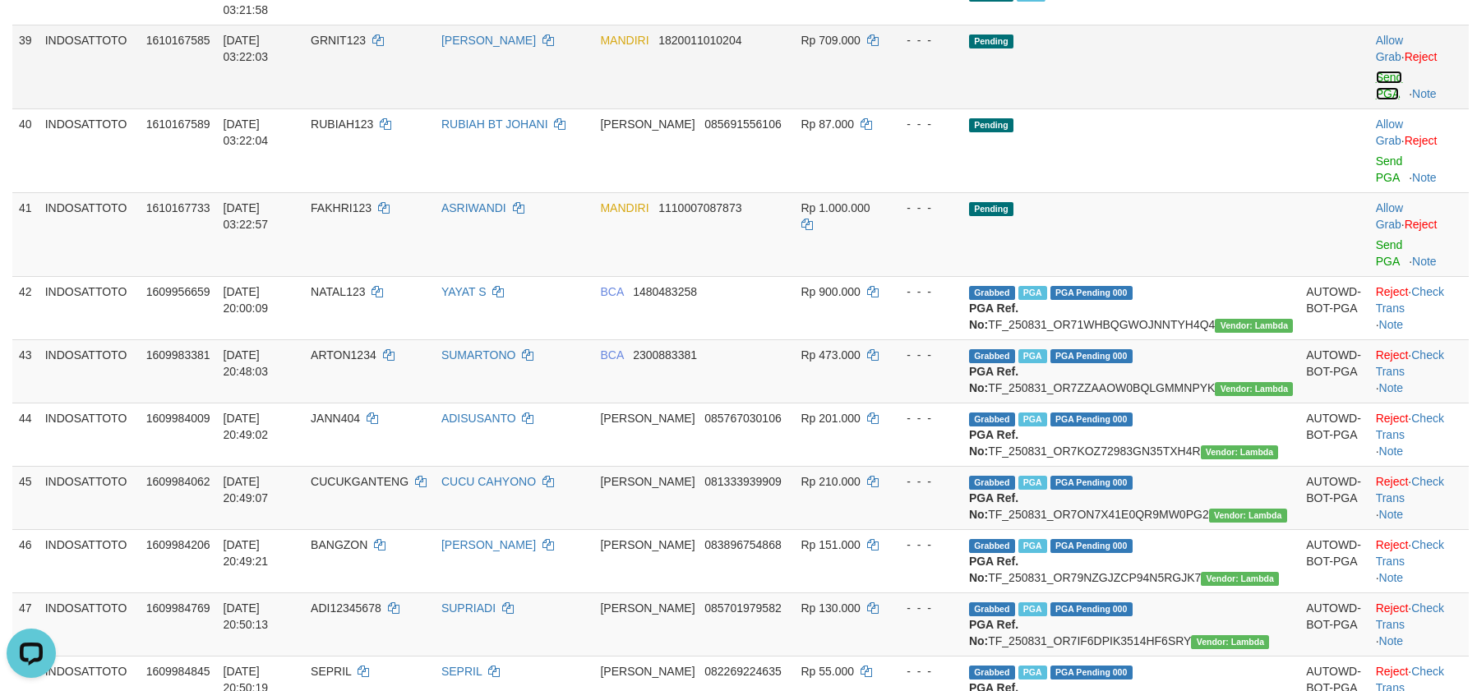
click at [1376, 100] on link "Send PGA" at bounding box center [1389, 86] width 27 height 30
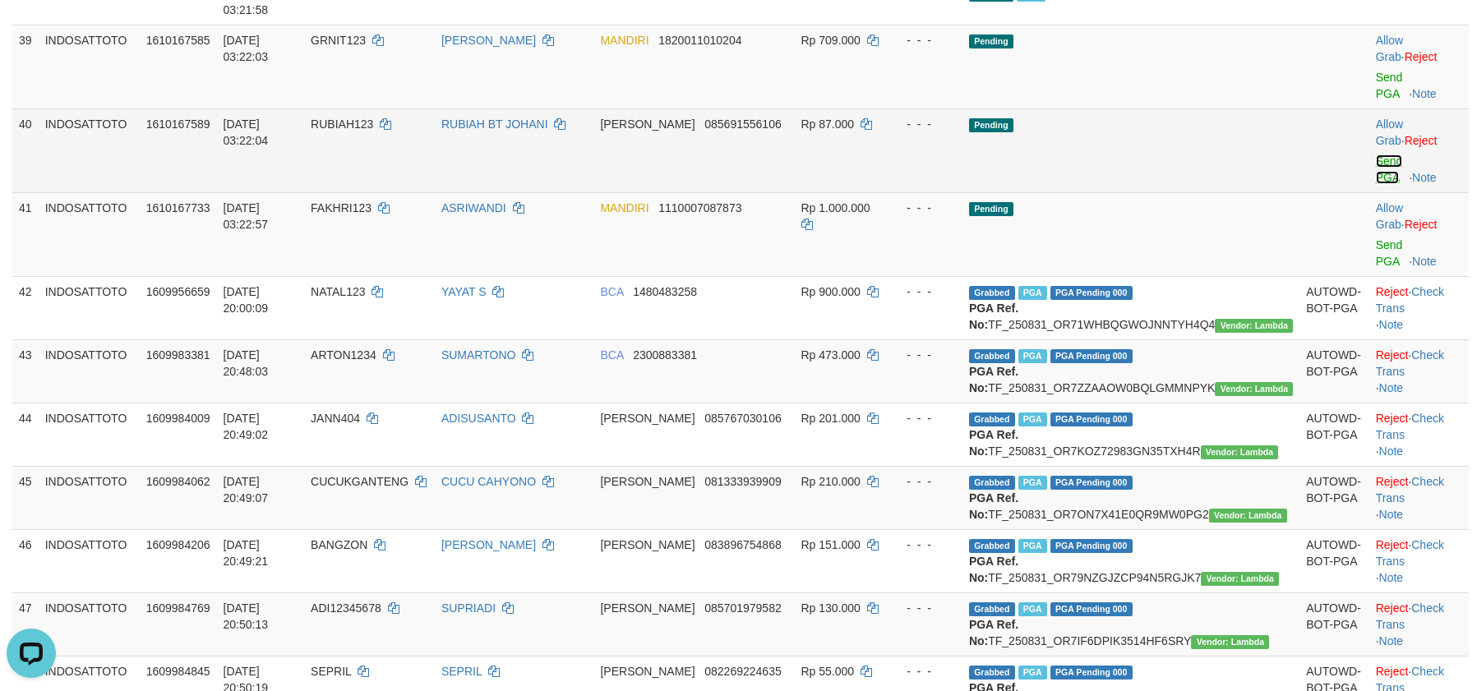
click at [1376, 184] on link "Send PGA" at bounding box center [1389, 170] width 27 height 30
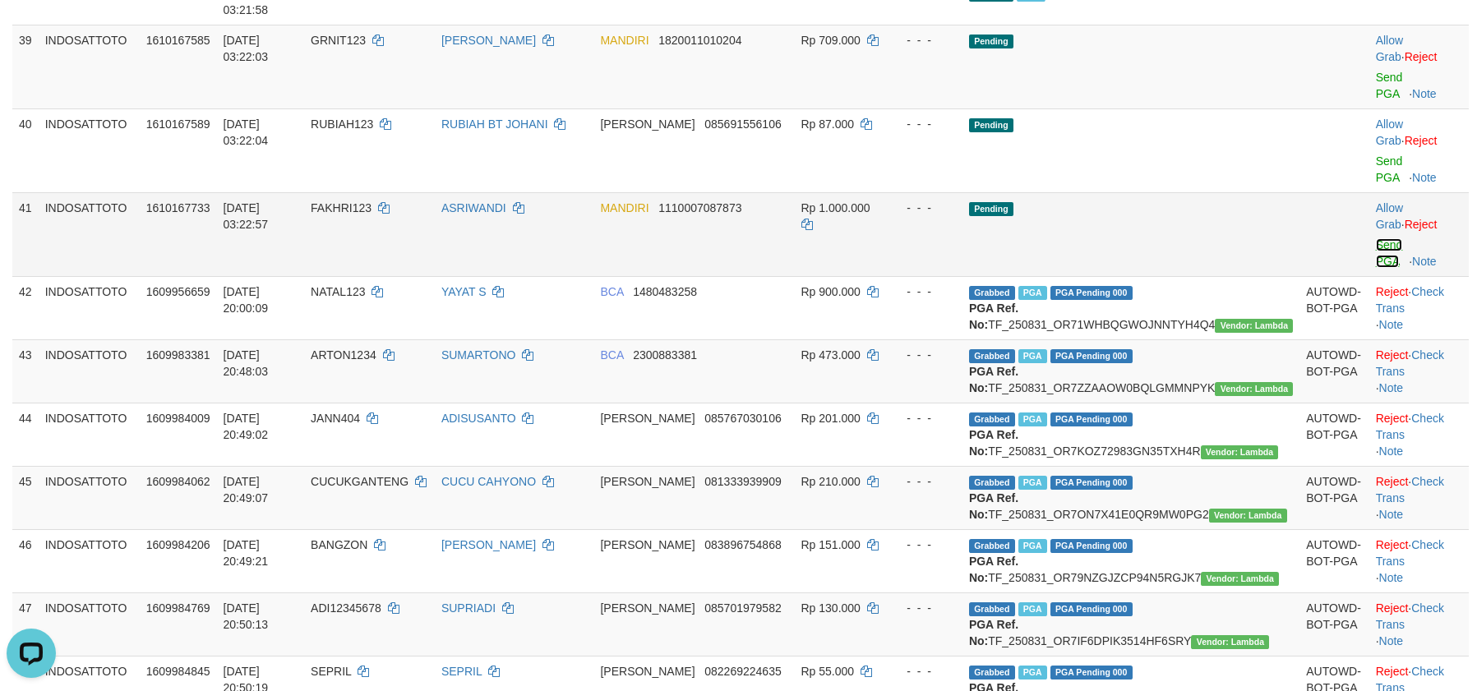
click at [1376, 268] on link "Send PGA" at bounding box center [1389, 253] width 27 height 30
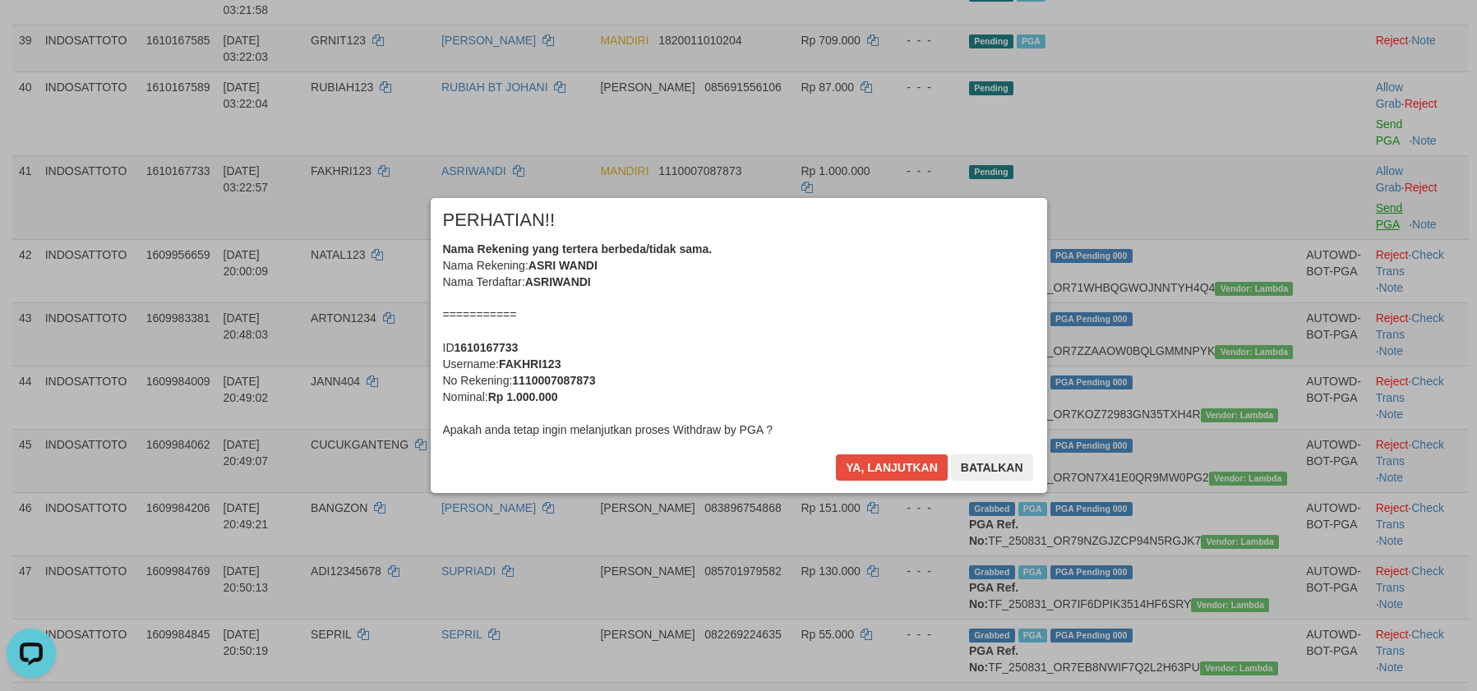
scroll to position [2469, 0]
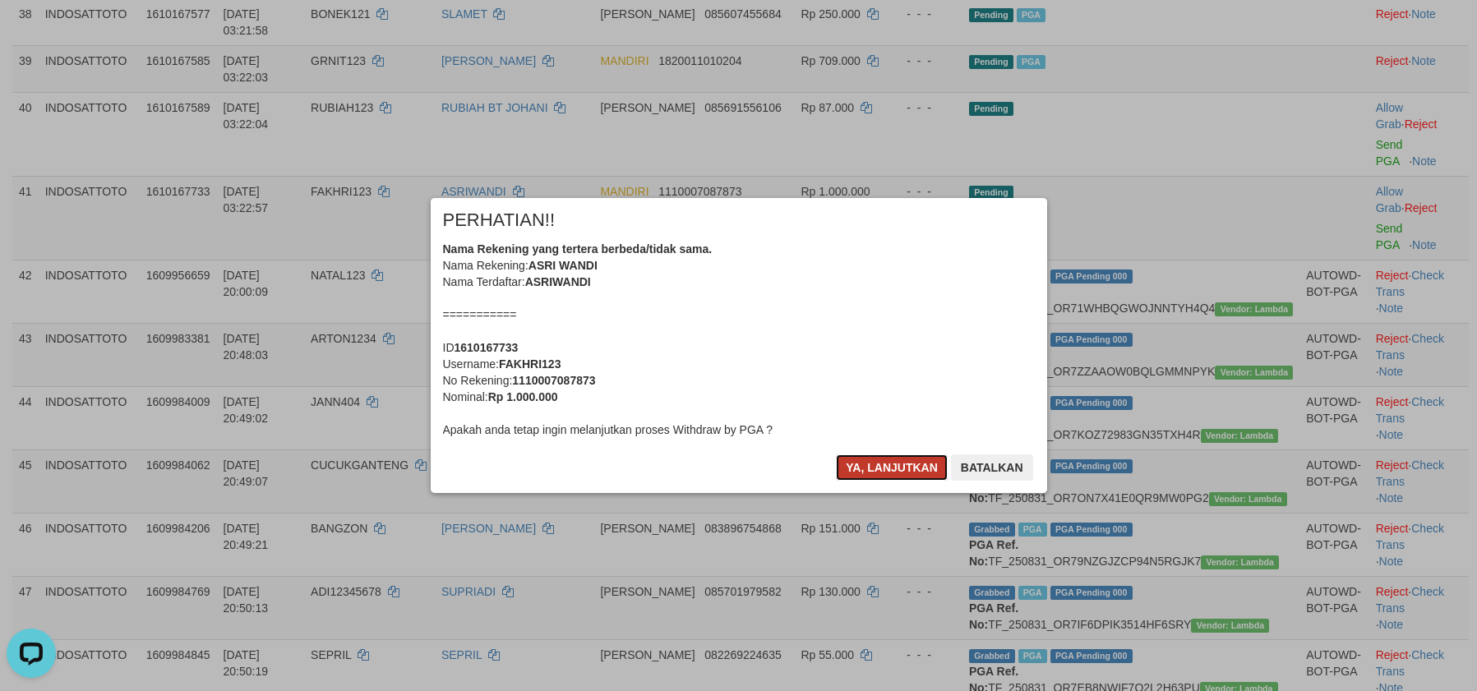
click at [866, 466] on button "Ya, lanjutkan" at bounding box center [892, 468] width 112 height 26
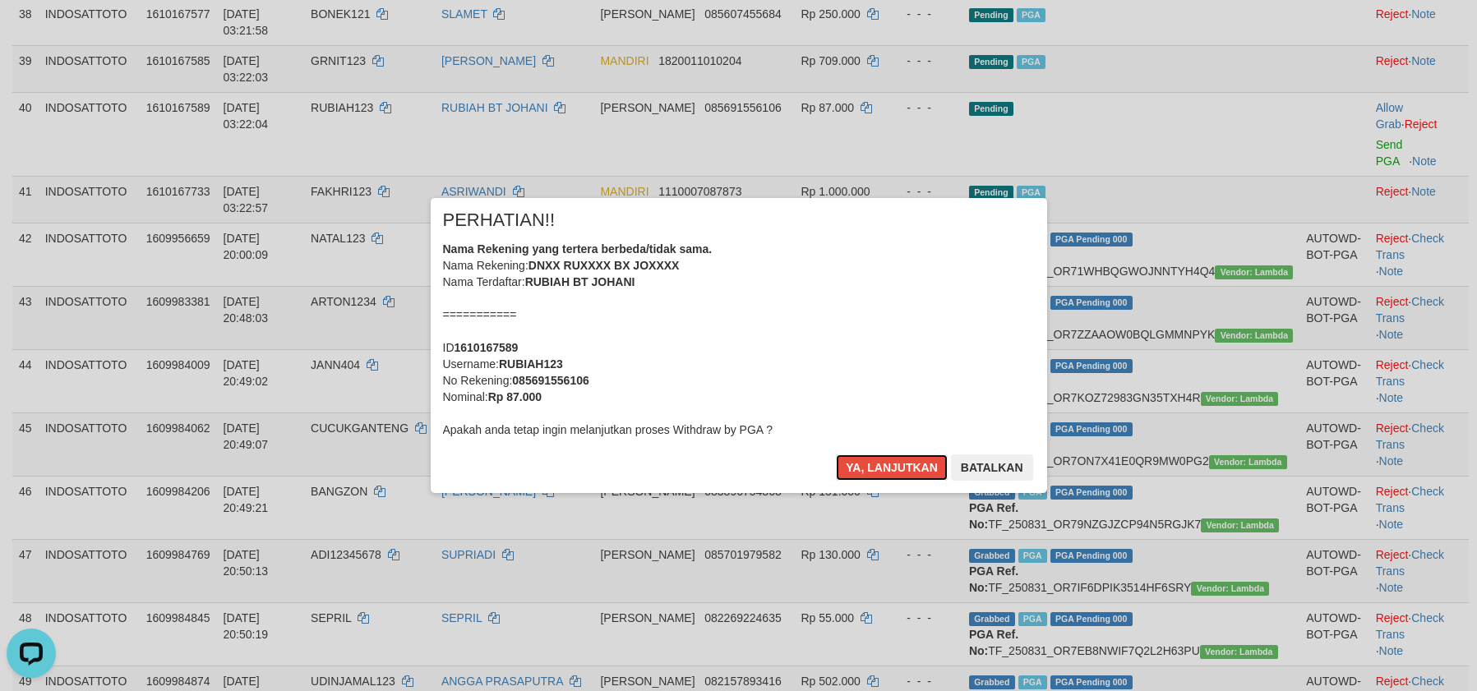
click at [866, 464] on button "Ya, lanjutkan" at bounding box center [892, 468] width 112 height 26
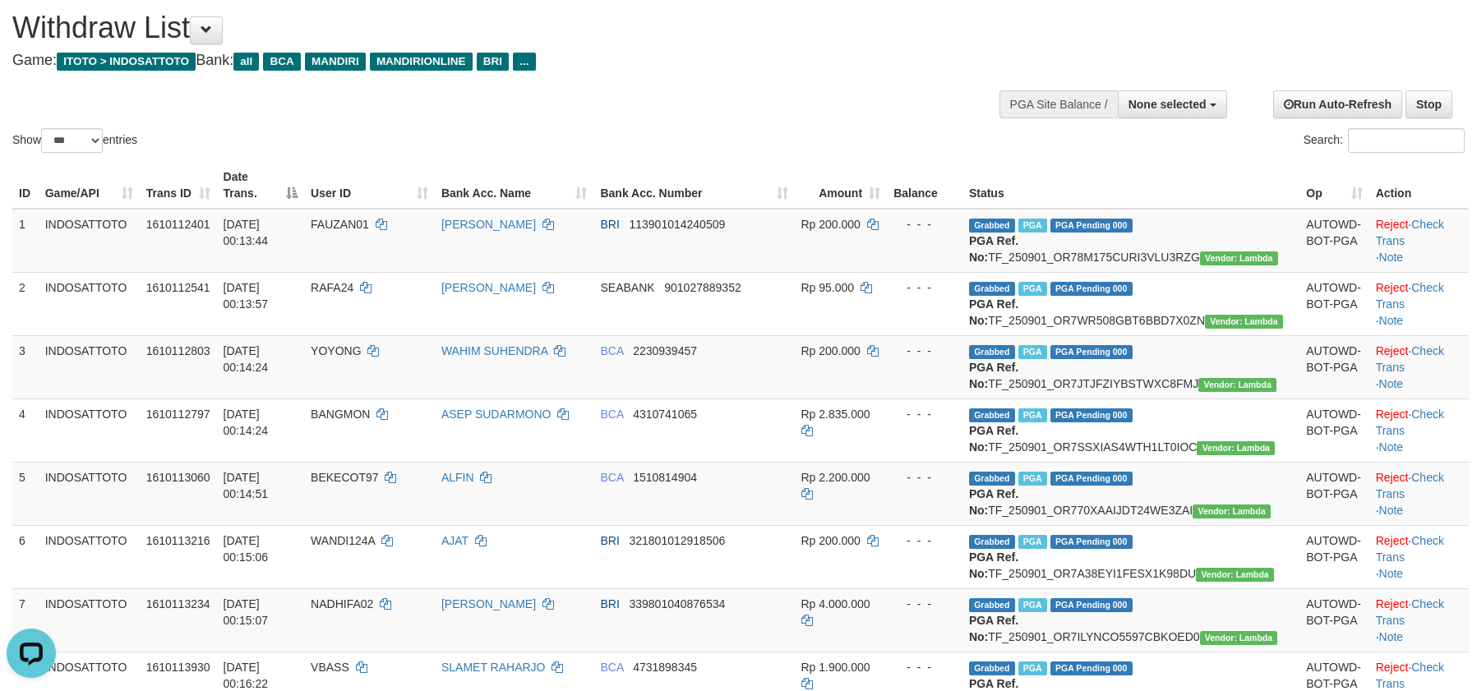
scroll to position [0, 0]
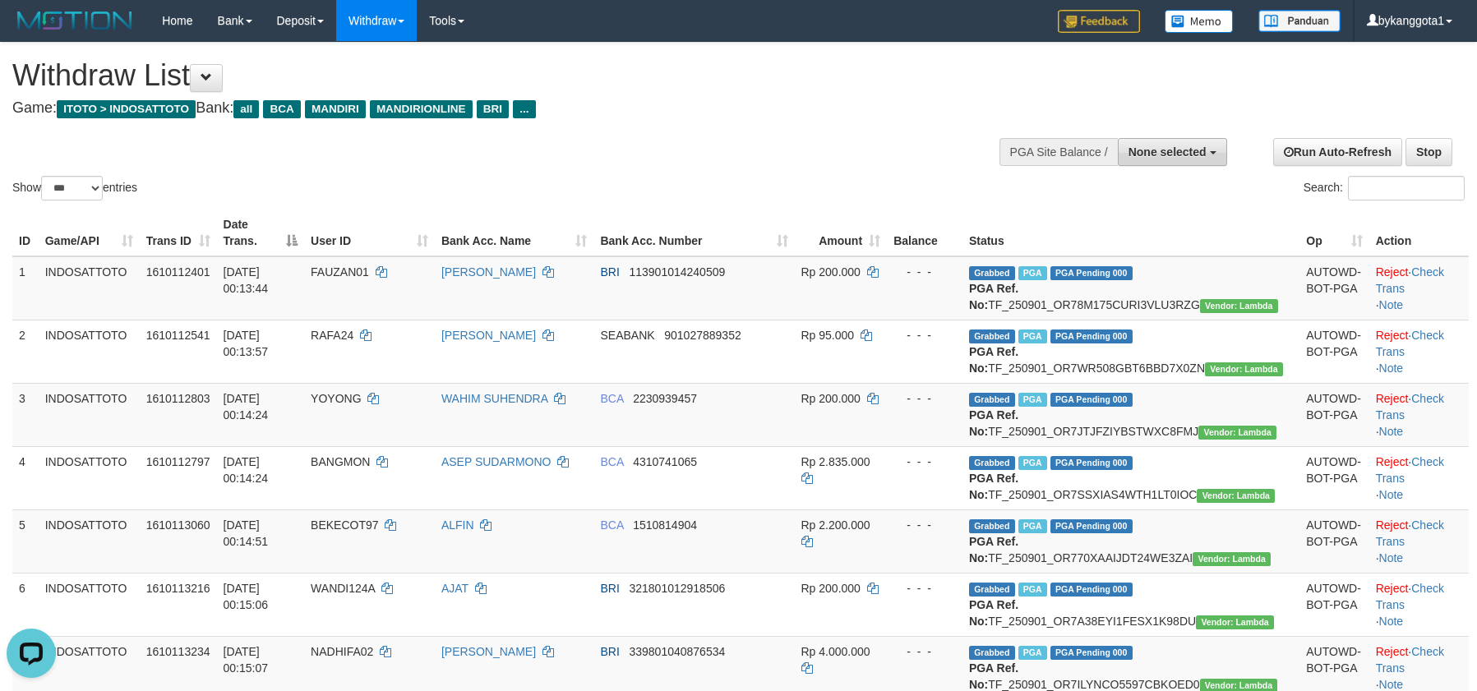
click at [1147, 153] on span "None selected" at bounding box center [1168, 152] width 78 height 13
click at [1108, 242] on label "[ITOTO] INDOSATTOTO" at bounding box center [1139, 234] width 176 height 21
select select "****"
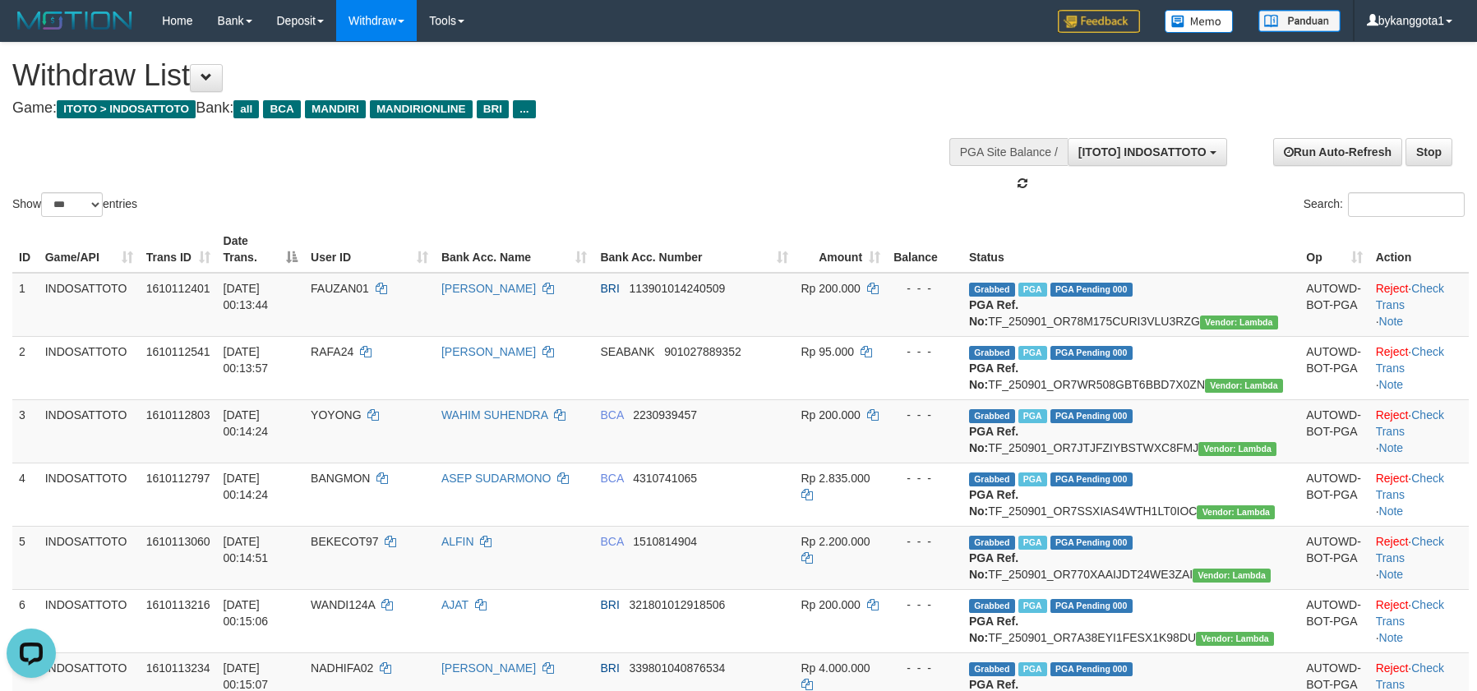
scroll to position [15, 0]
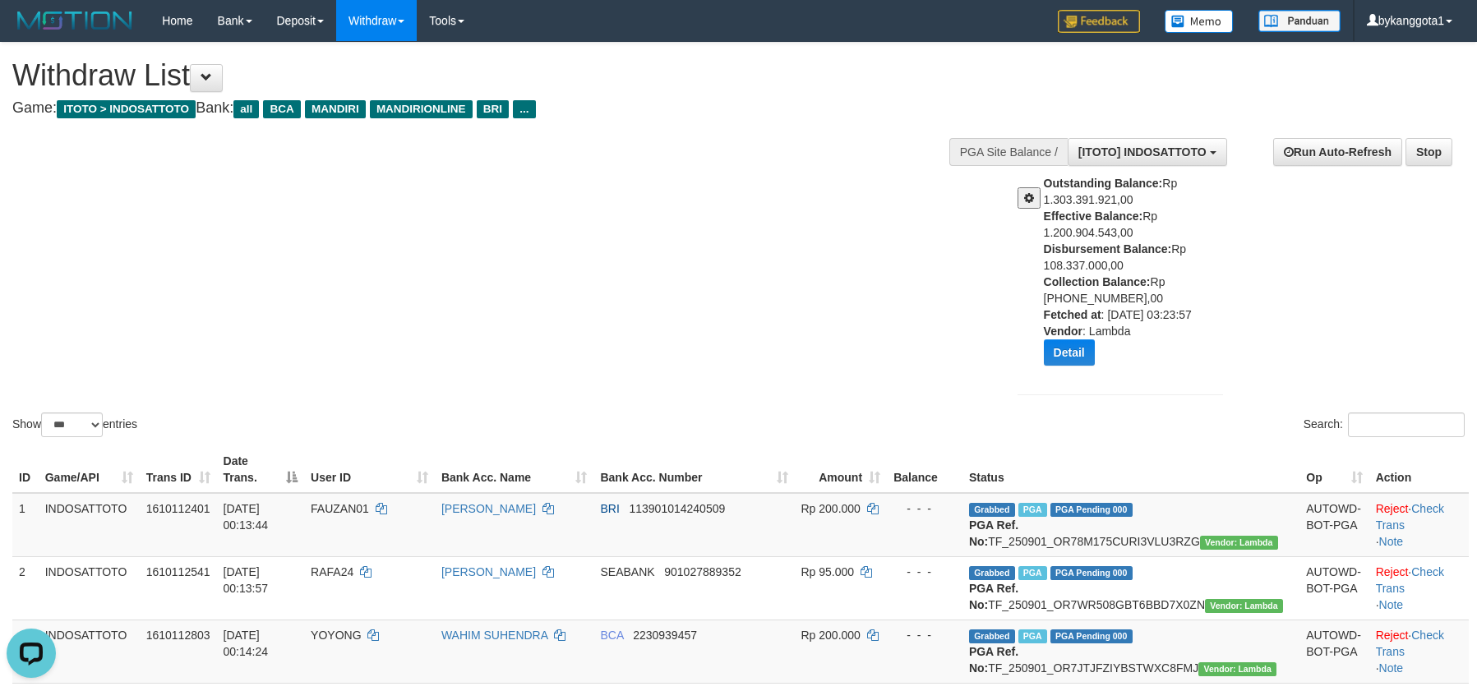
copy div "Disbursement Balance: Rp 108.337.000,00"
drag, startPoint x: 1044, startPoint y: 252, endPoint x: 1192, endPoint y: 264, distance: 148.4
click at [1192, 264] on div "Outstanding Balance: Rp 1.303.391.921,00 Effective Balance: Rp 1.200.904.543,00…" at bounding box center [1140, 276] width 192 height 203
click at [802, 238] on div "Show ** ** ** *** entries Search:" at bounding box center [738, 242] width 1477 height 398
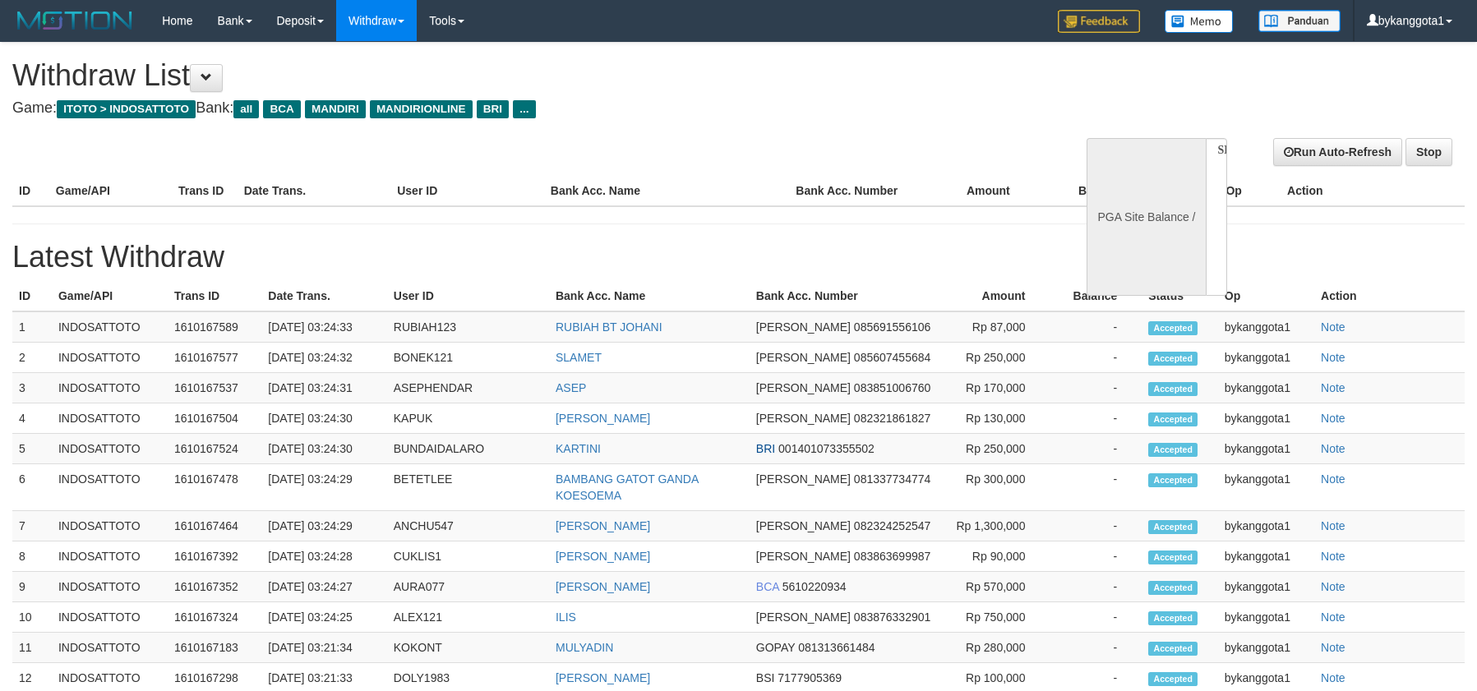
select select
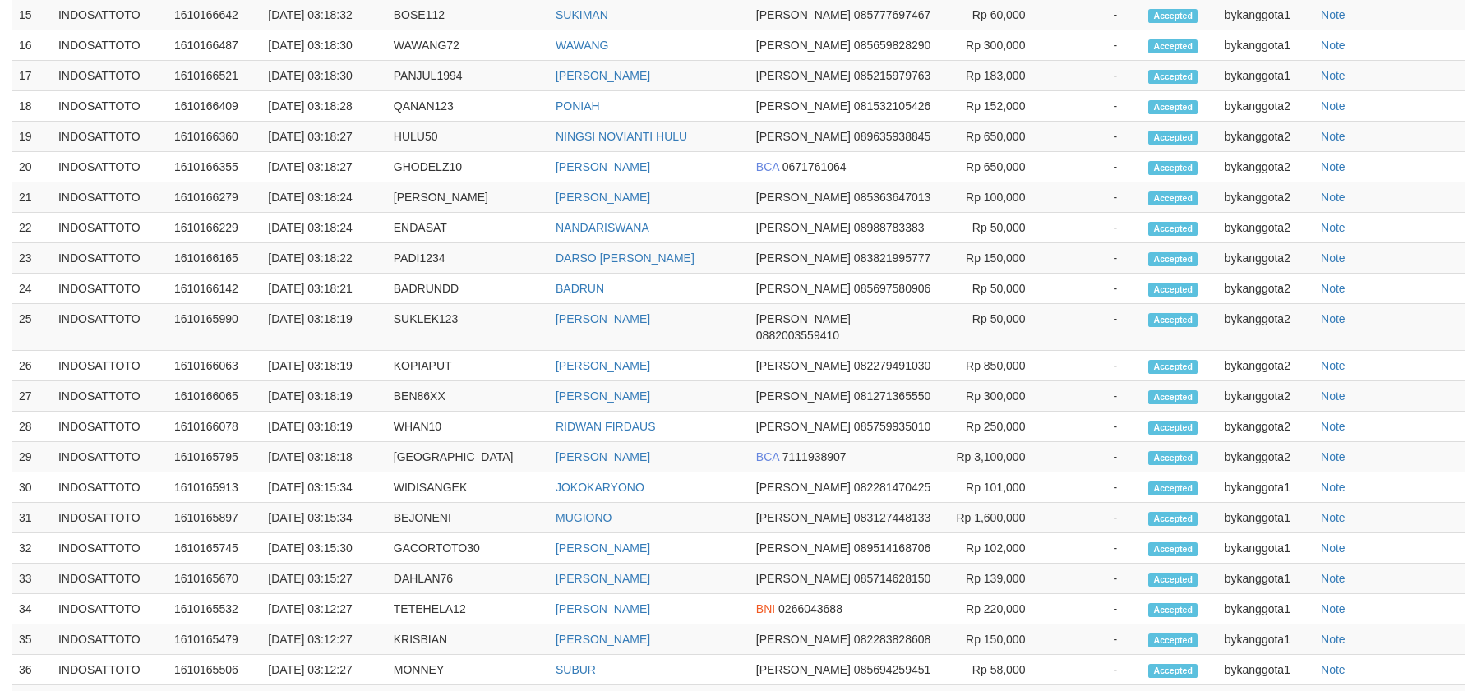
select select "**"
select select
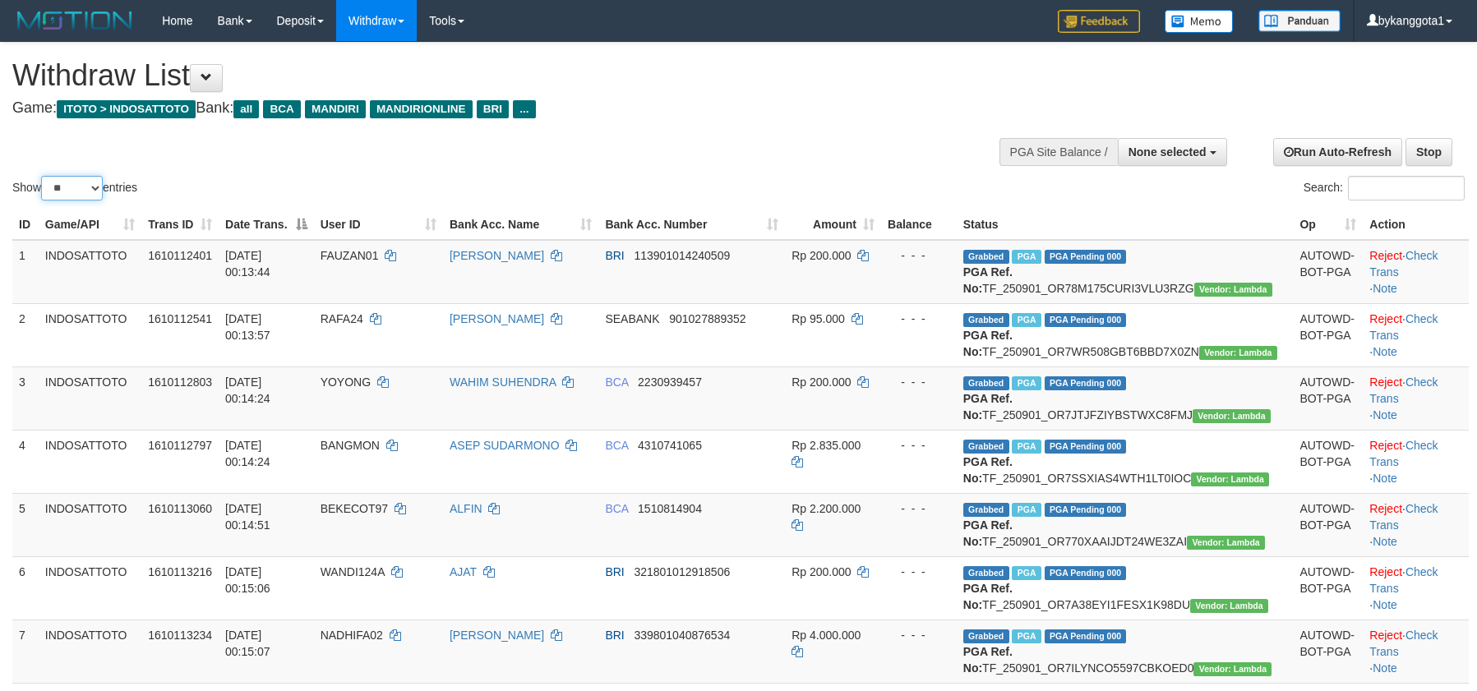
drag, startPoint x: 87, startPoint y: 193, endPoint x: 77, endPoint y: 333, distance: 140.1
click at [87, 195] on select "** ** ** ***" at bounding box center [72, 188] width 62 height 25
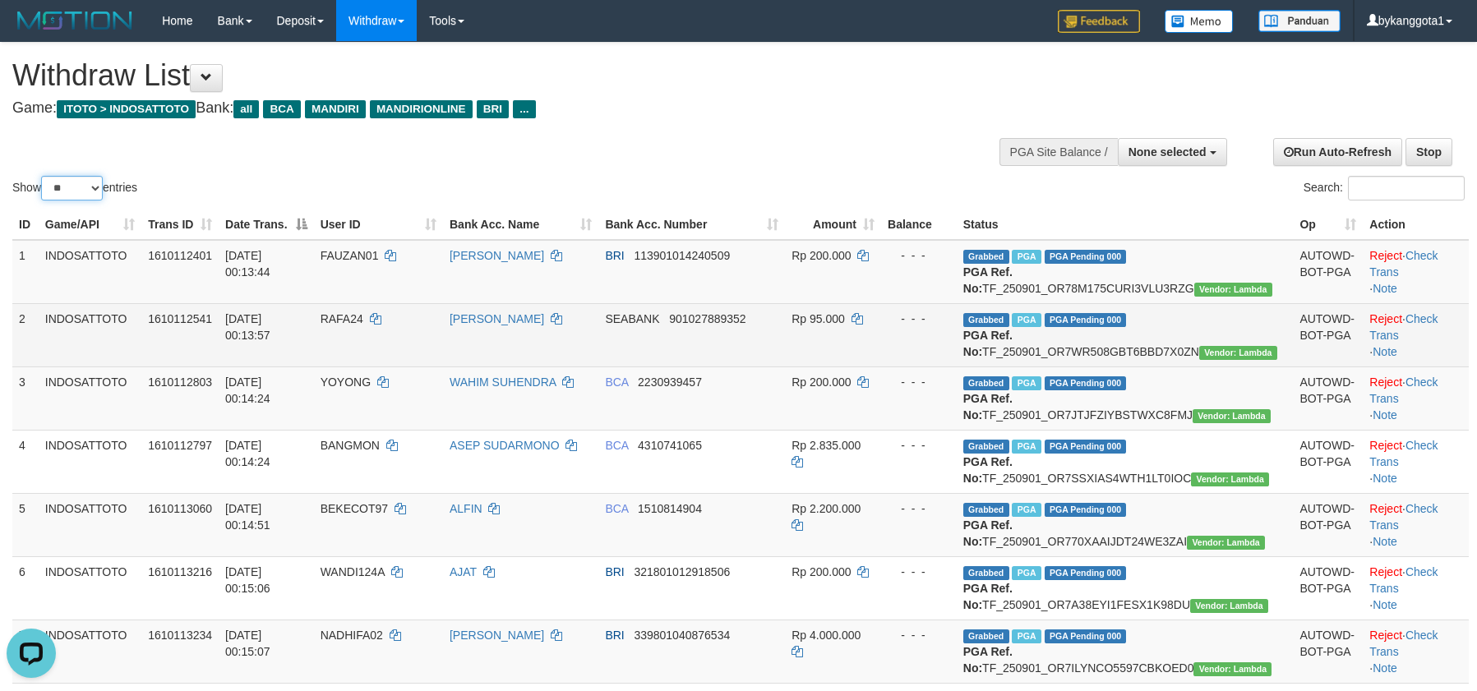
select select "***"
click at [44, 176] on select "** ** ** ***" at bounding box center [72, 188] width 62 height 25
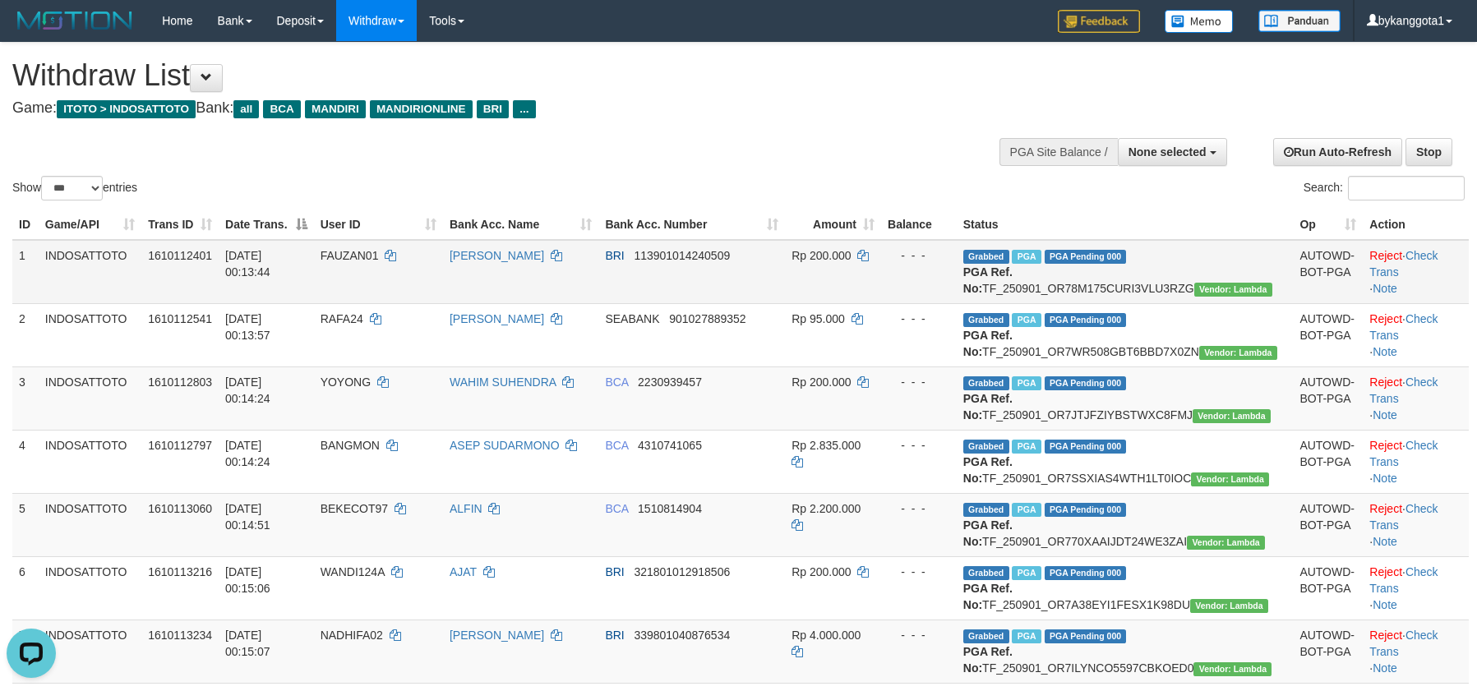
click at [443, 284] on td "FAUZAN01" at bounding box center [378, 272] width 129 height 64
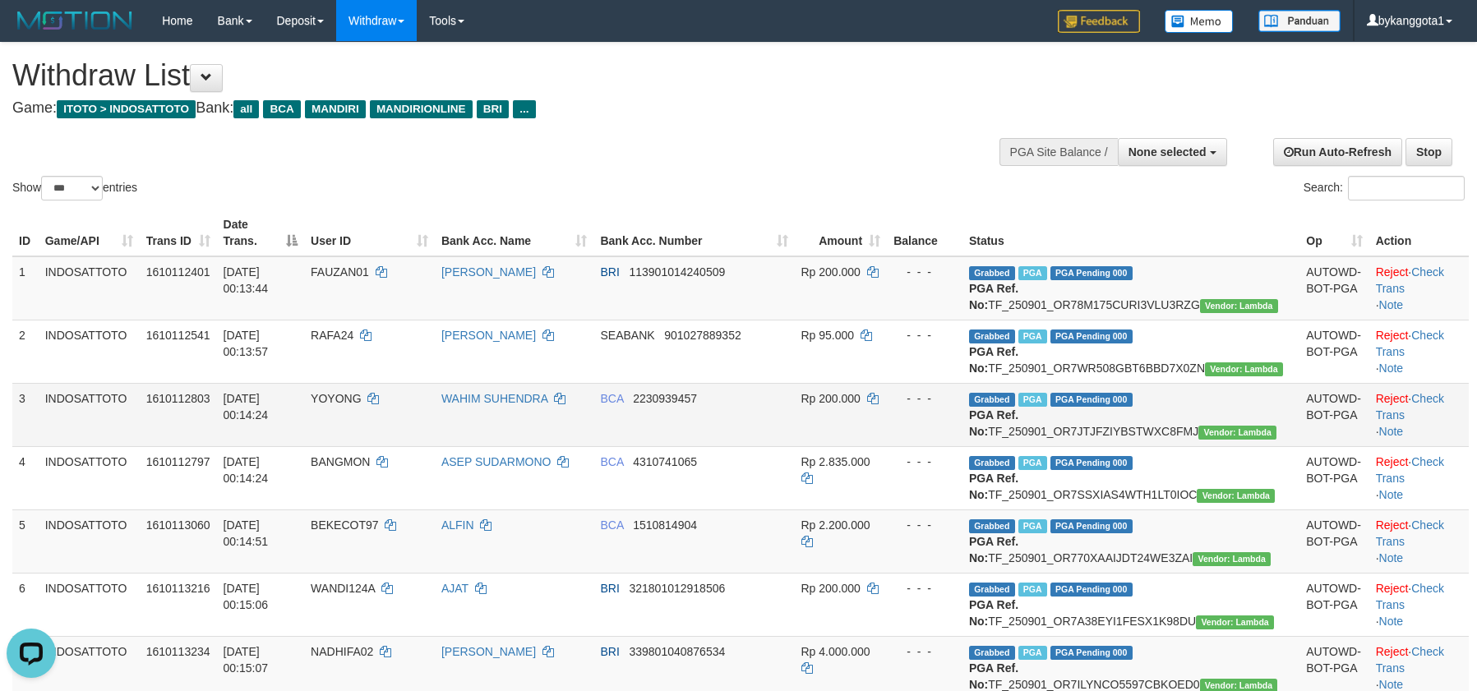
scroll to position [2492, 0]
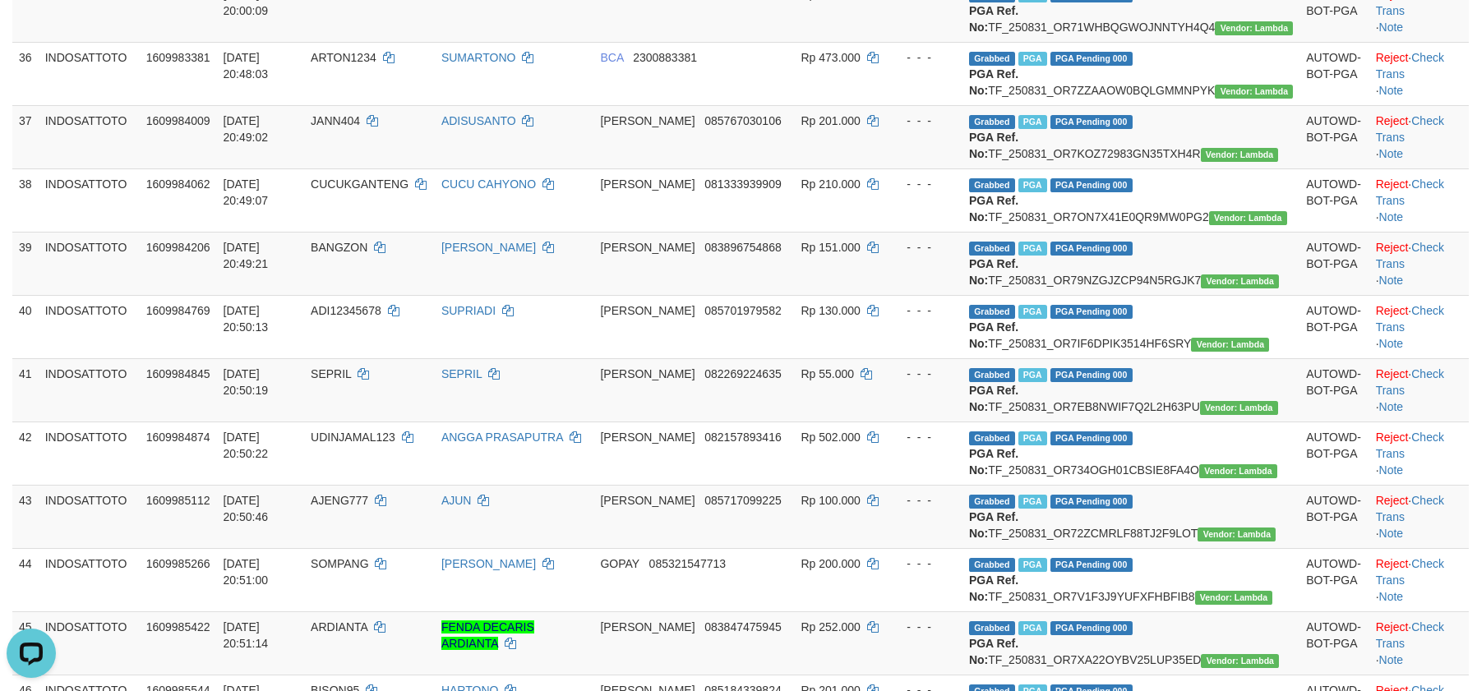
drag, startPoint x: 1377, startPoint y: 321, endPoint x: 1371, endPoint y: 373, distance: 52.9
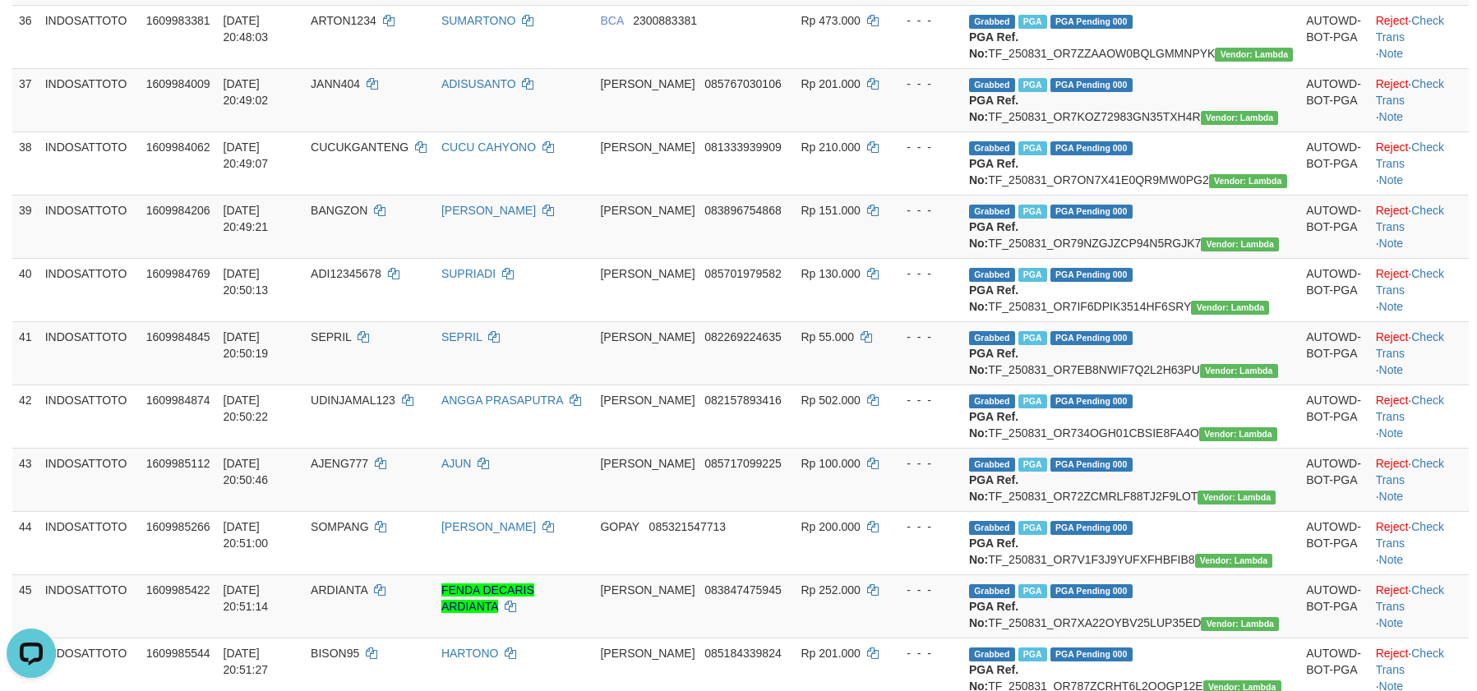
scroll to position [2471, 0]
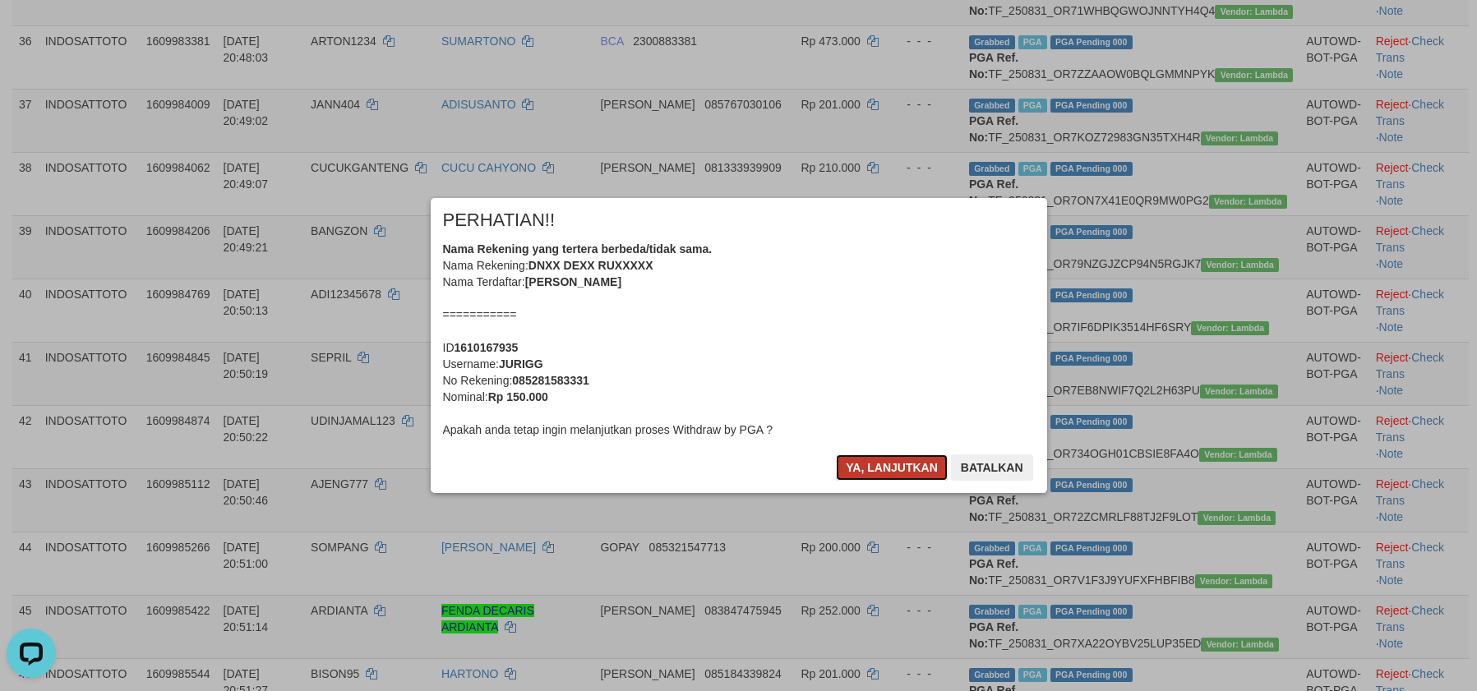
click at [915, 466] on button "Ya, lanjutkan" at bounding box center [892, 468] width 112 height 26
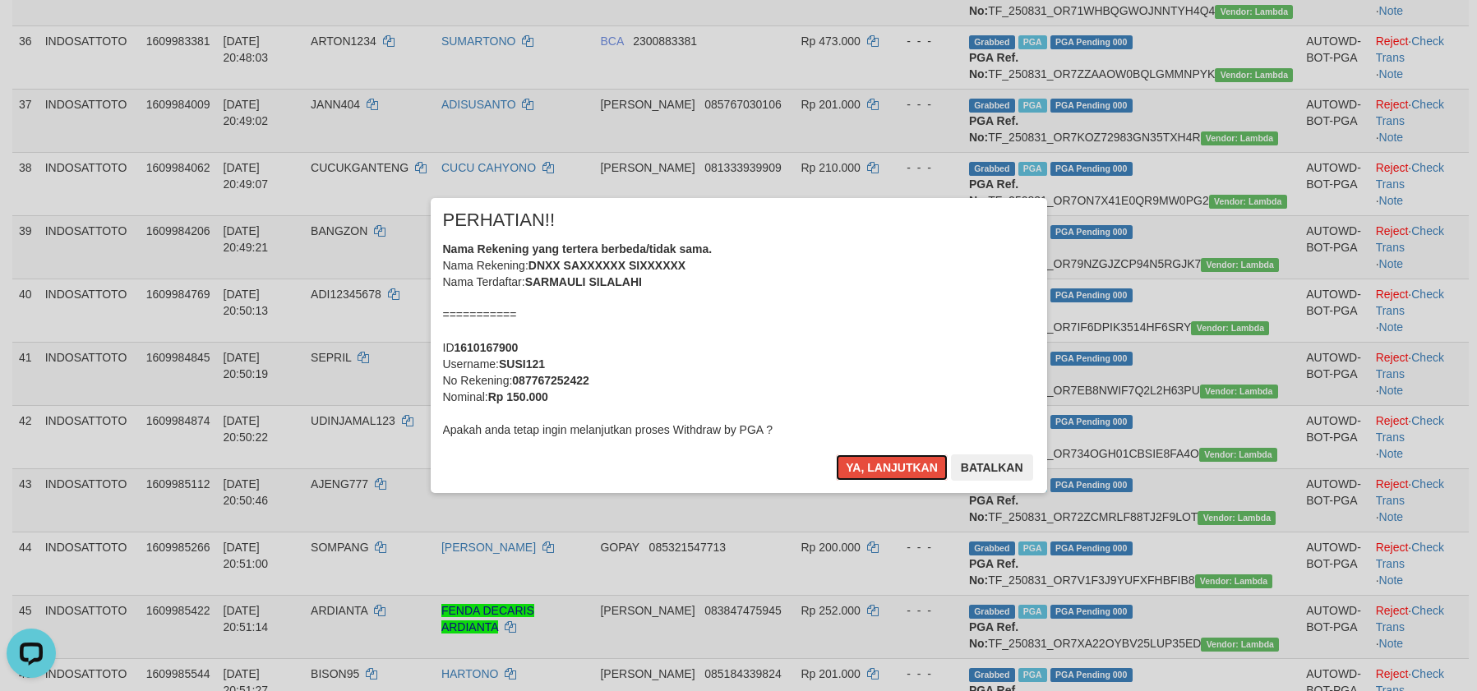
click at [913, 466] on button "Ya, lanjutkan" at bounding box center [892, 468] width 112 height 26
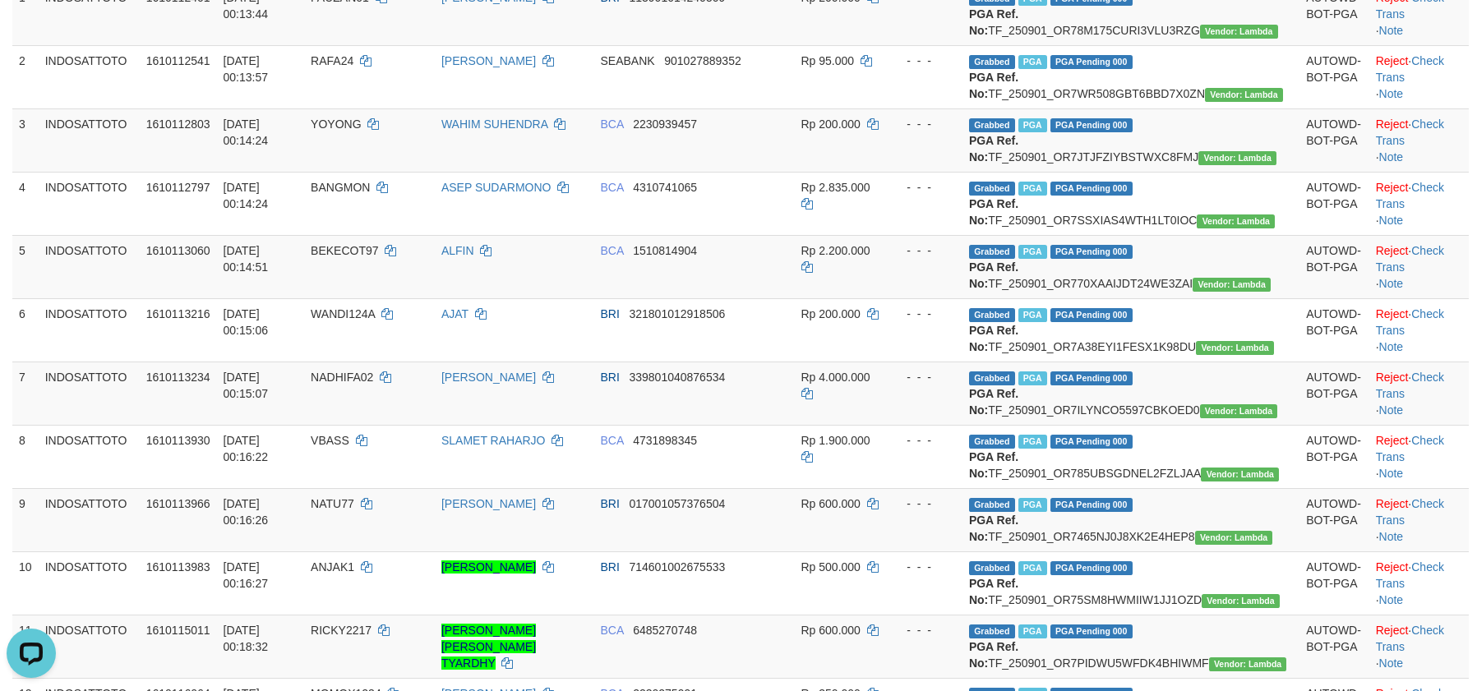
scroll to position [0, 0]
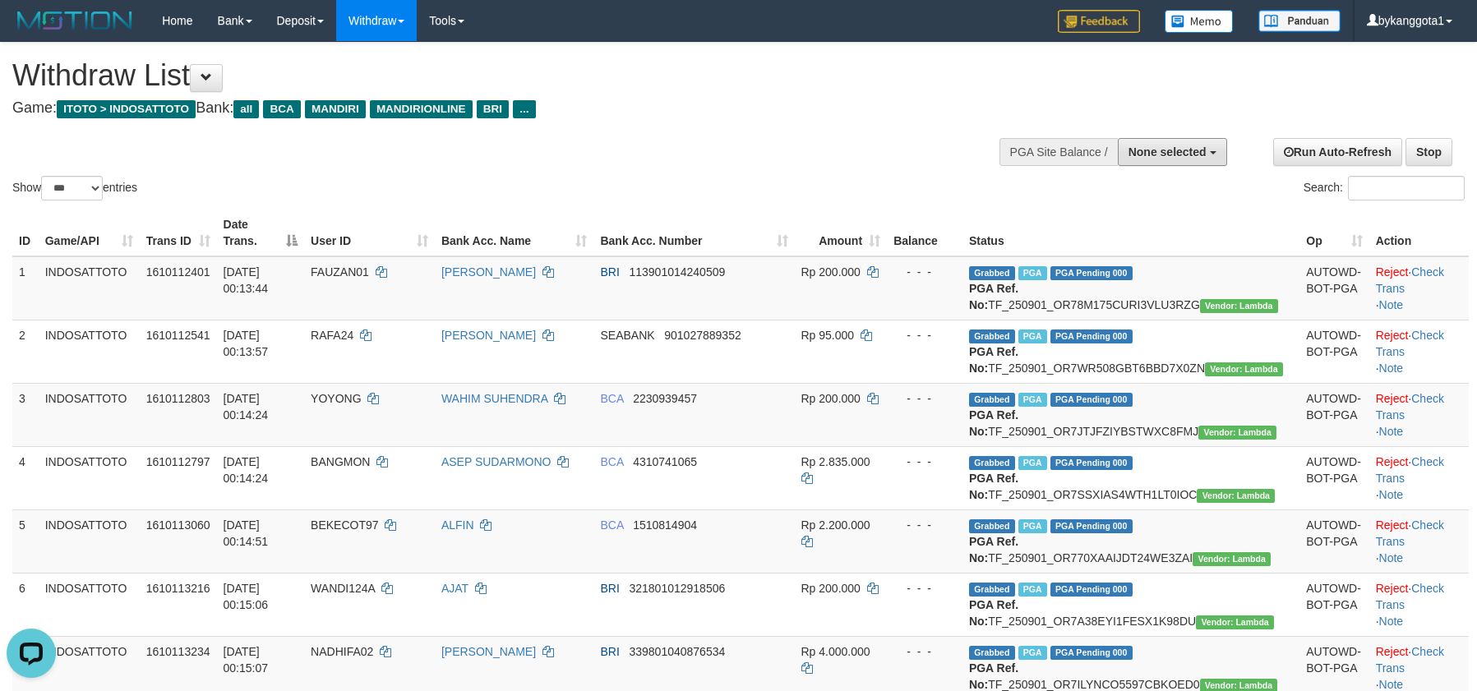
drag, startPoint x: 1167, startPoint y: 158, endPoint x: 1165, endPoint y: 187, distance: 29.7
click at [1167, 156] on span "None selected" at bounding box center [1168, 152] width 78 height 13
click at [1125, 237] on label "[ITOTO] INDOSATTOTO" at bounding box center [1139, 234] width 176 height 21
select select "****"
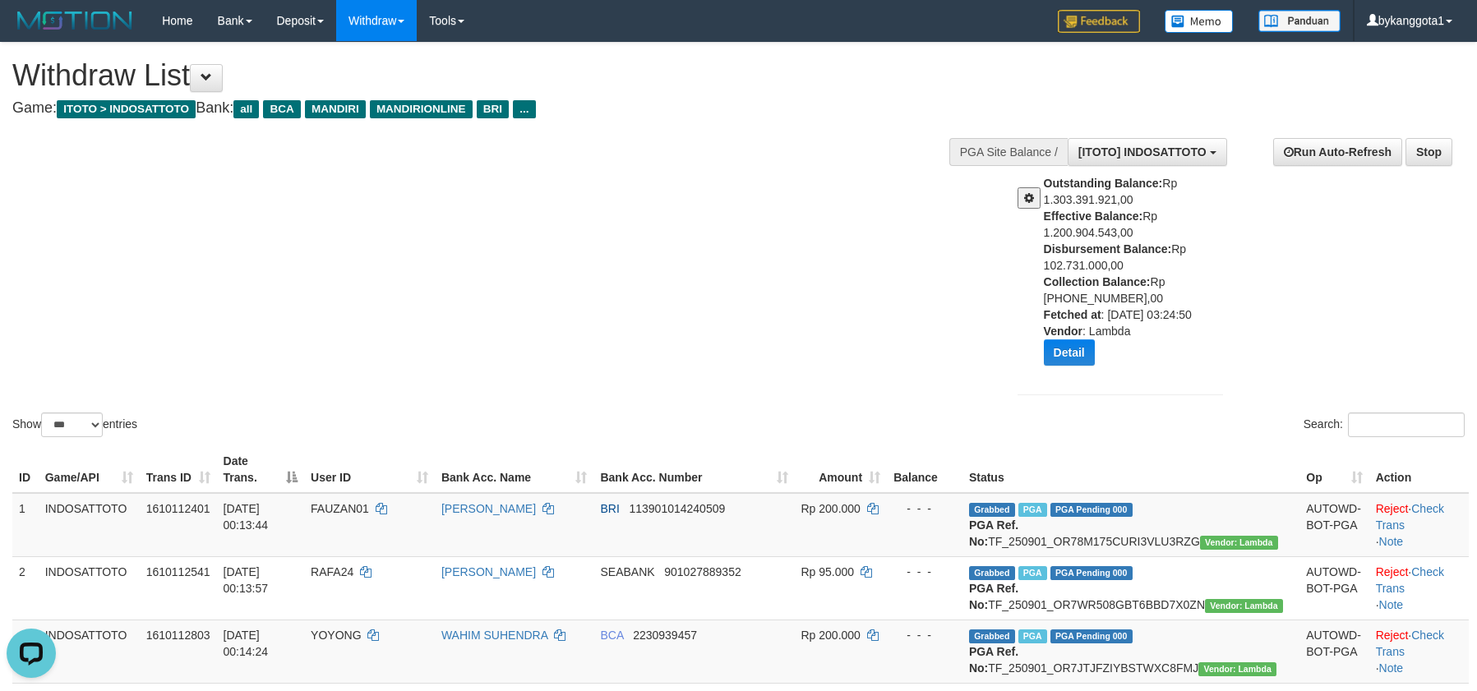
copy div "Disbursement Balance: Rp 102.731.000,00"
drag, startPoint x: 1044, startPoint y: 250, endPoint x: 1154, endPoint y: 262, distance: 110.8
click at [1154, 262] on div "Outstanding Balance: Rp 1.303.391.921,00 Effective Balance: Rp 1.200.904.543,00…" at bounding box center [1140, 276] width 192 height 203
drag, startPoint x: 481, startPoint y: 198, endPoint x: 245, endPoint y: 10, distance: 301.8
click at [481, 198] on div "Show ** ** ** *** entries Search:" at bounding box center [738, 242] width 1477 height 398
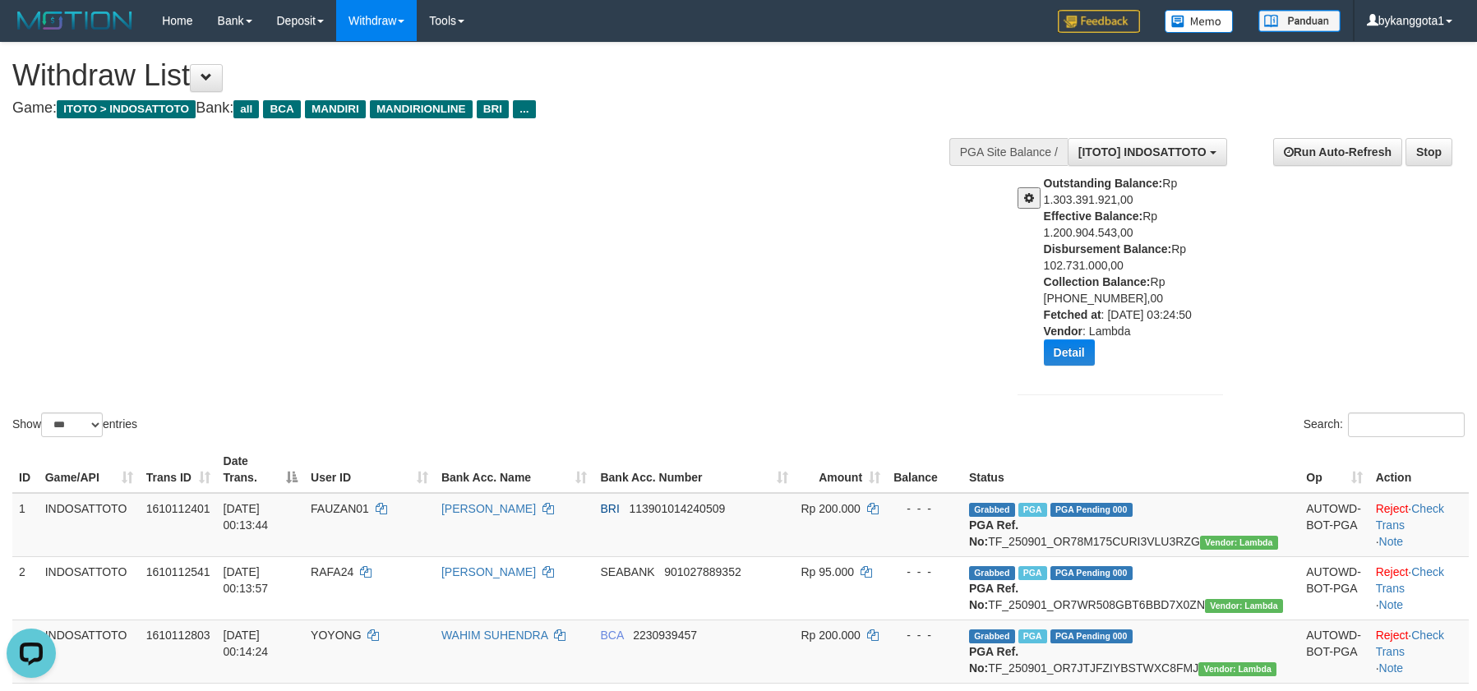
click at [829, 192] on div "Show ** ** ** *** entries Search:" at bounding box center [738, 242] width 1477 height 398
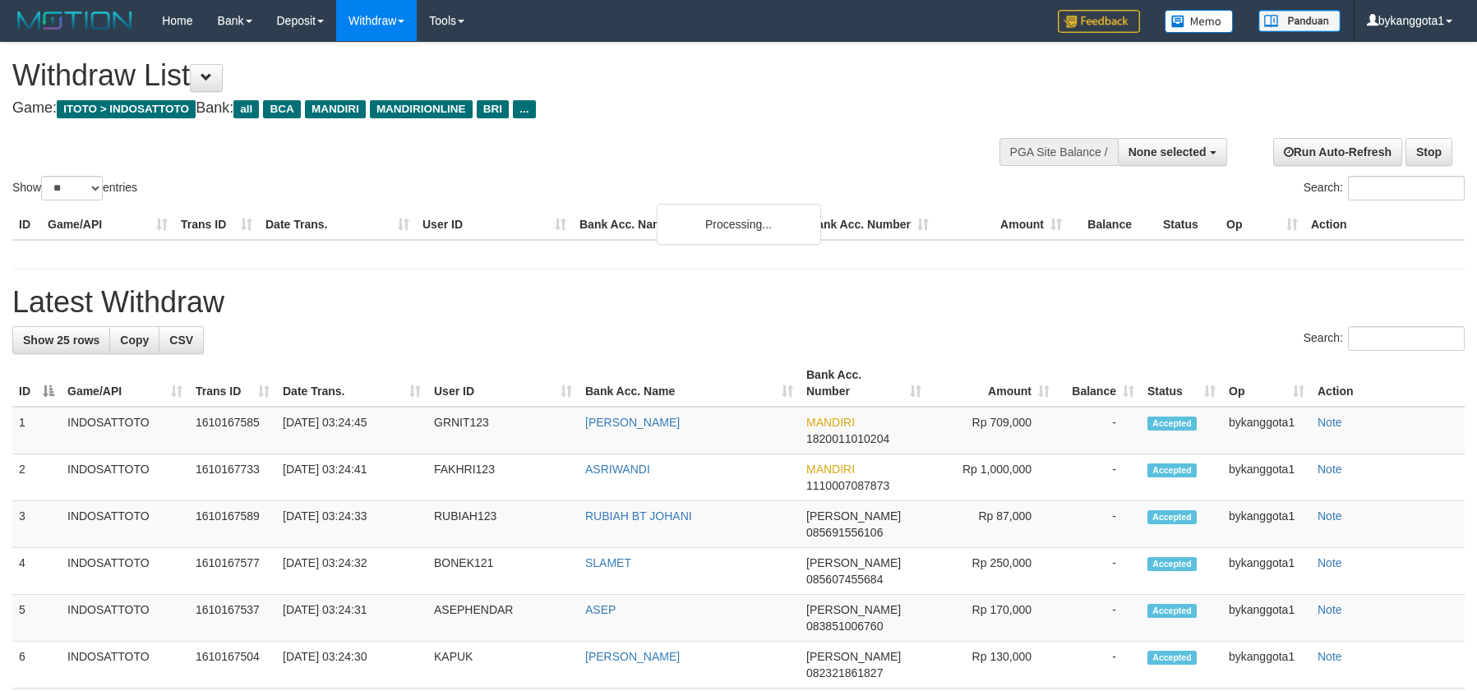
select select
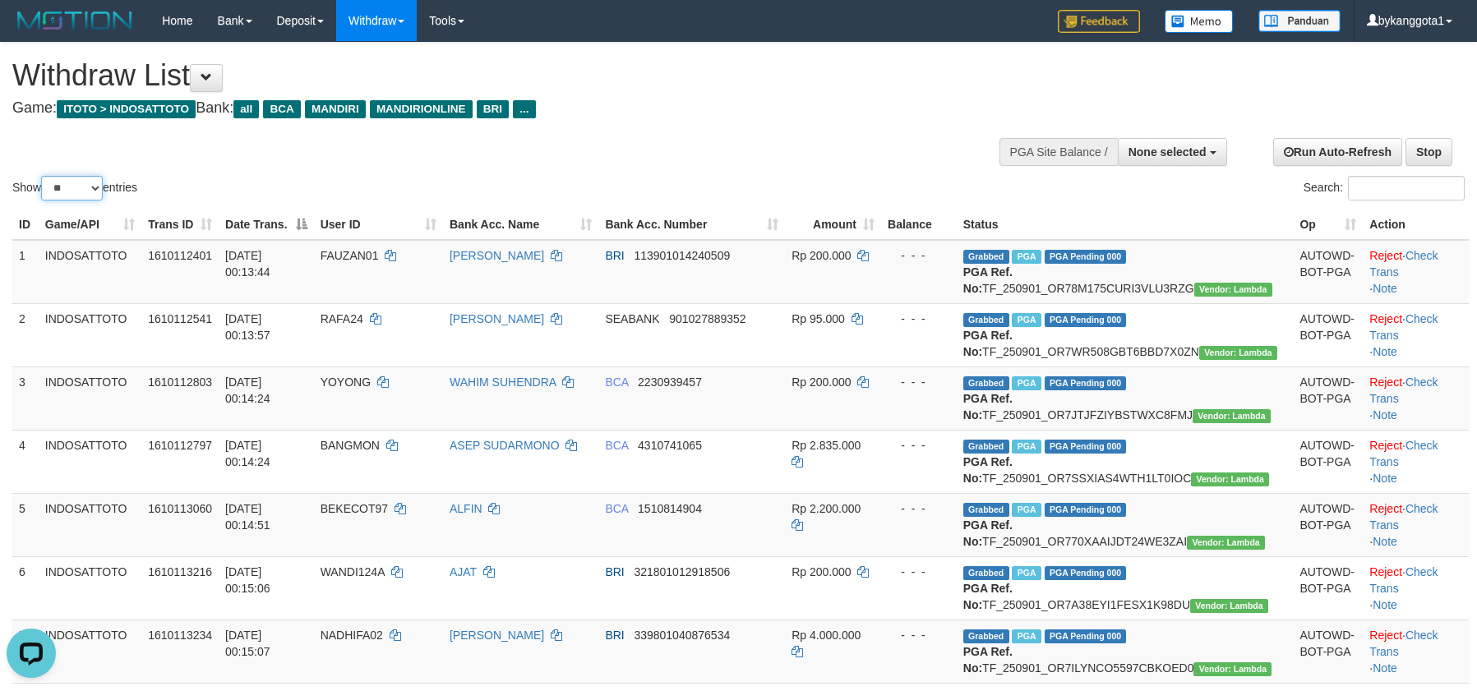
drag, startPoint x: 82, startPoint y: 180, endPoint x: 86, endPoint y: 198, distance: 18.5
click at [82, 180] on select "** ** ** ***" at bounding box center [72, 188] width 62 height 25
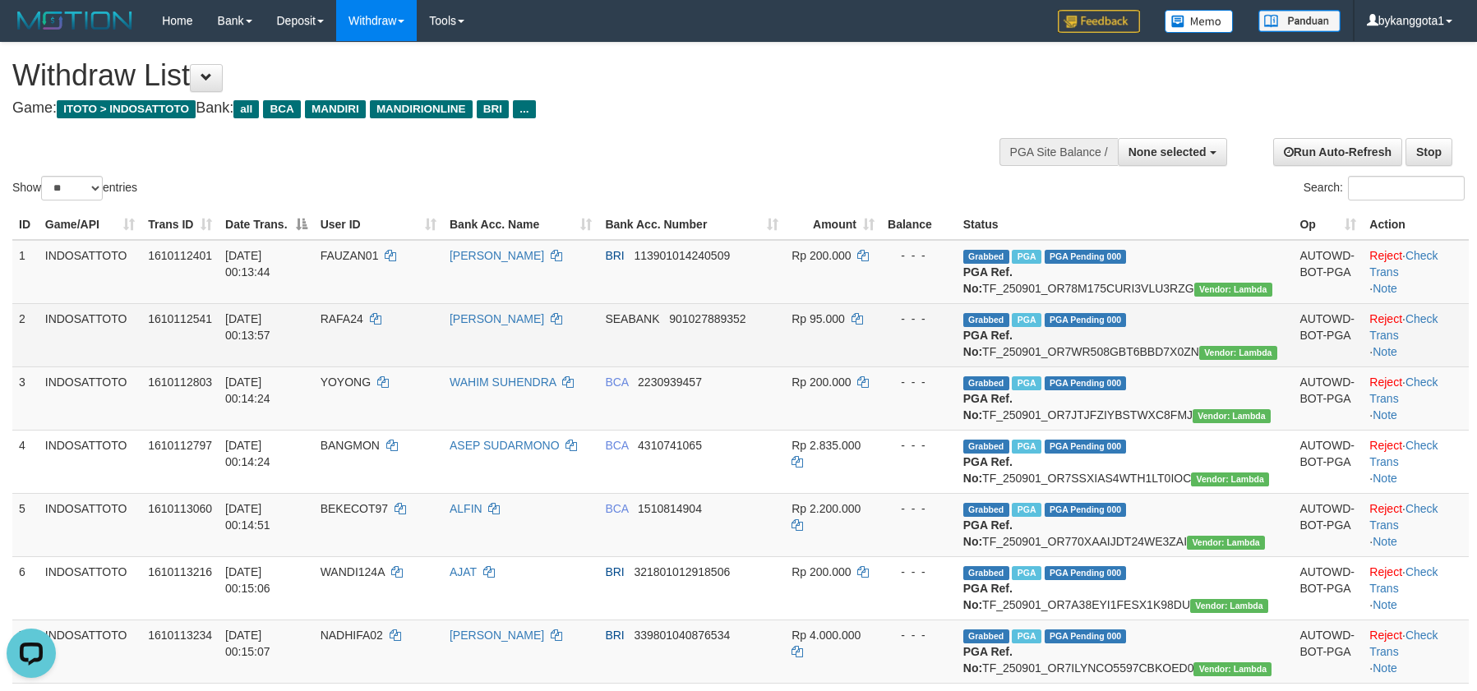
click at [67, 321] on td "INDOSATTOTO" at bounding box center [90, 334] width 103 height 63
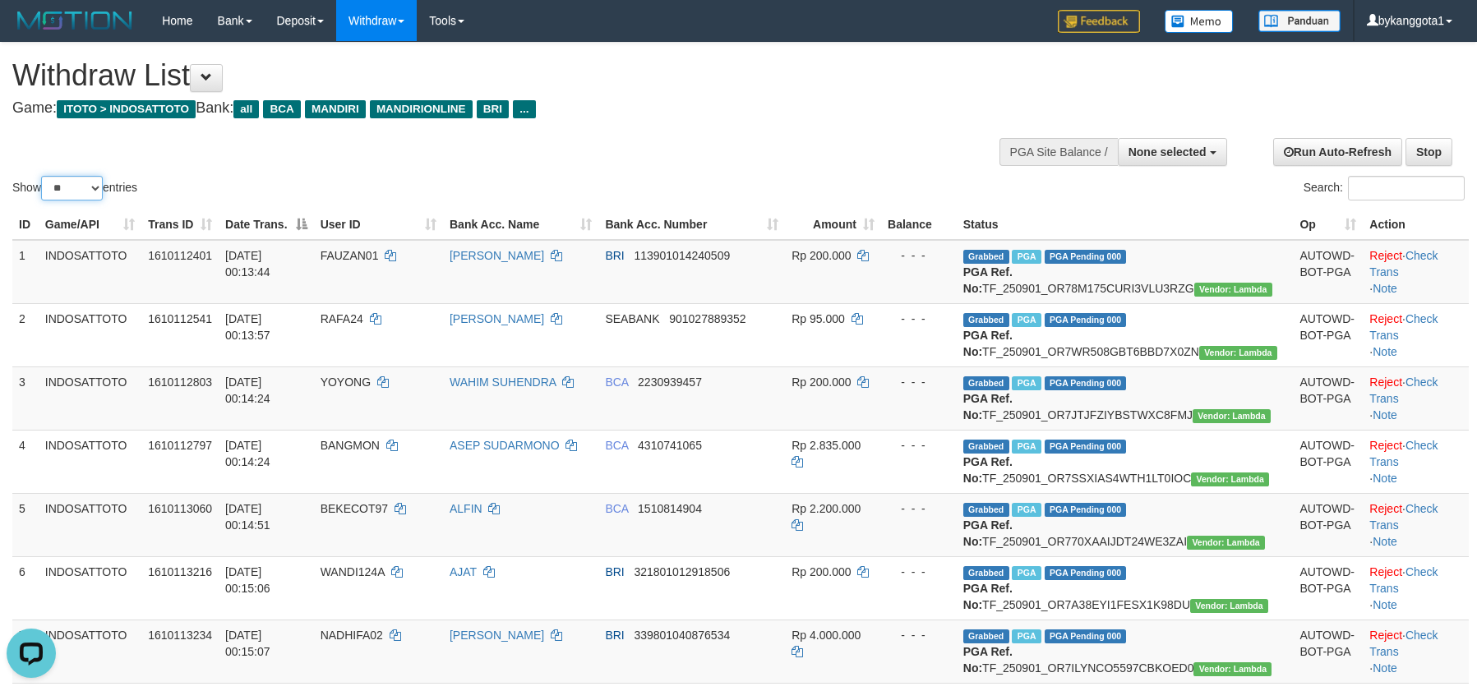
click at [96, 192] on select "** ** ** ***" at bounding box center [72, 188] width 62 height 25
select select "***"
click at [44, 176] on select "** ** ** ***" at bounding box center [72, 188] width 62 height 25
click at [393, 301] on td "FAUZAN01" at bounding box center [378, 272] width 129 height 64
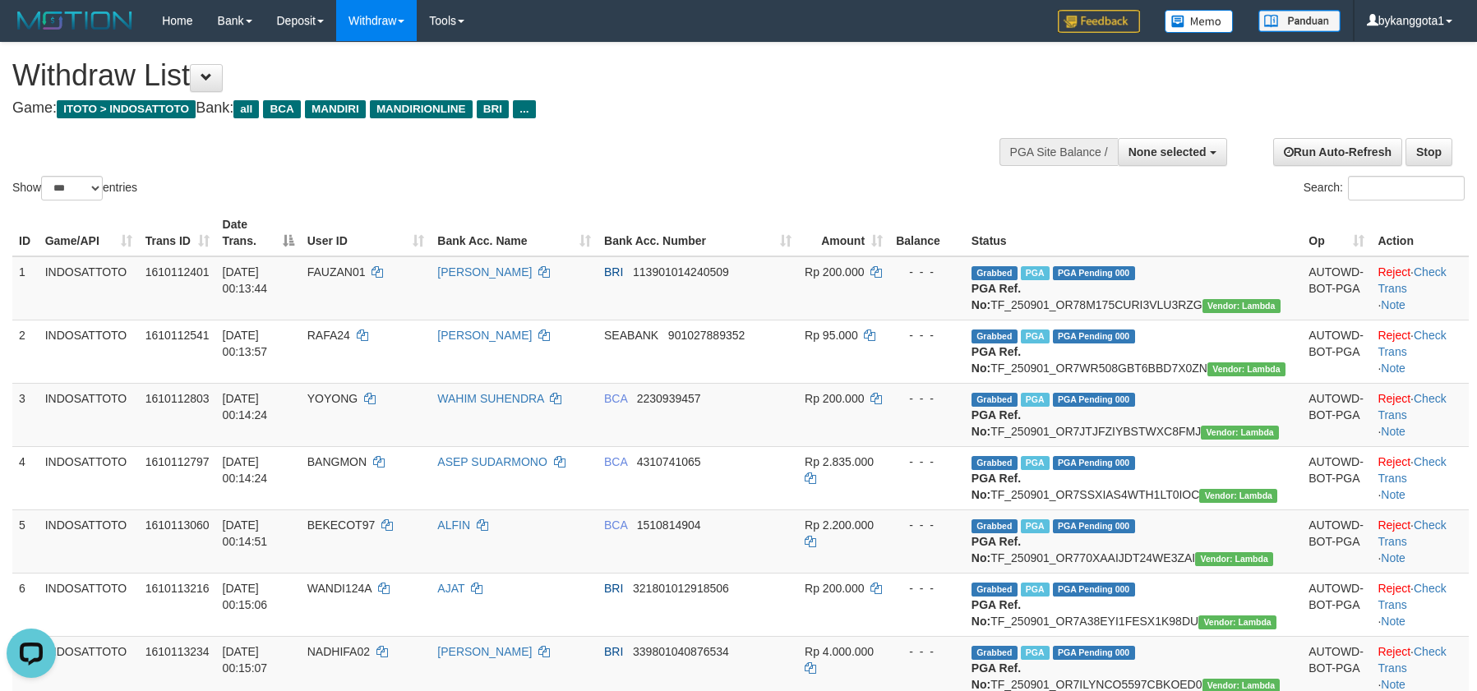
scroll to position [2373, 0]
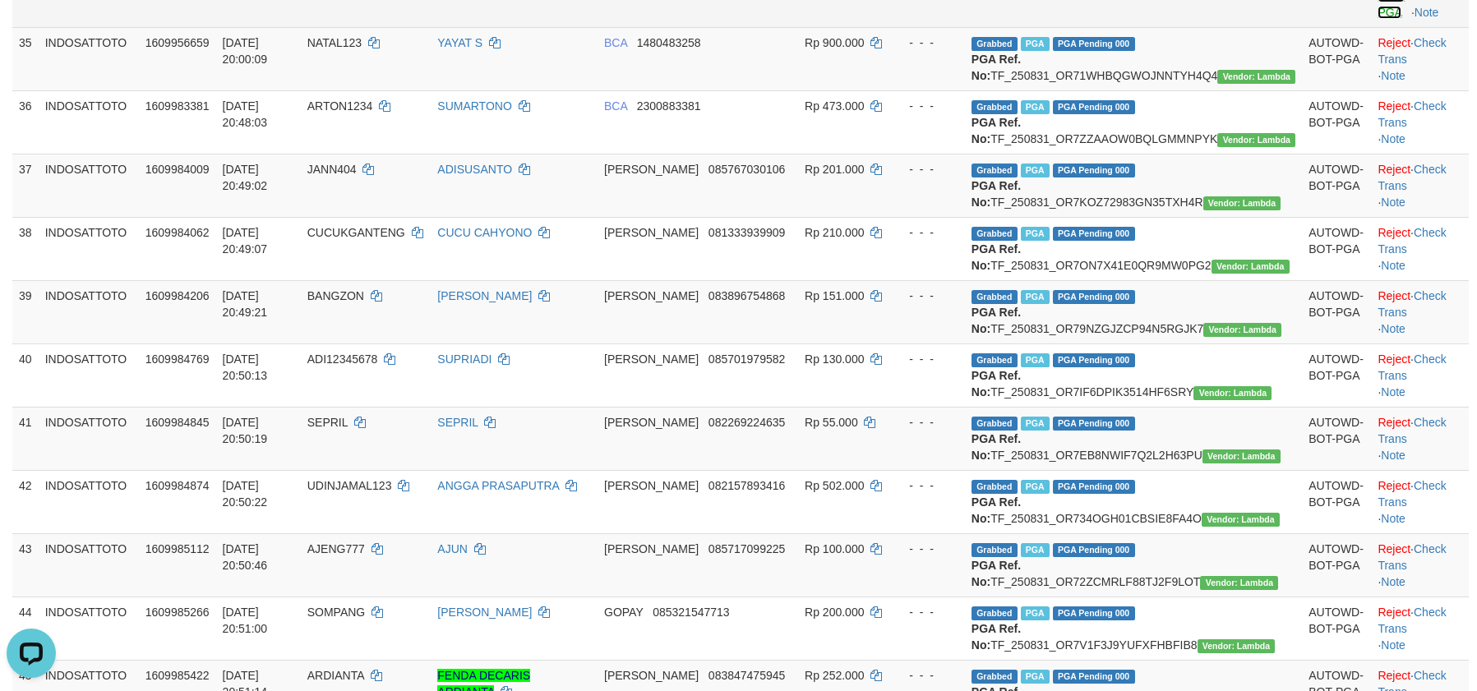
click at [1378, 19] on link "Send PGA" at bounding box center [1391, 4] width 27 height 30
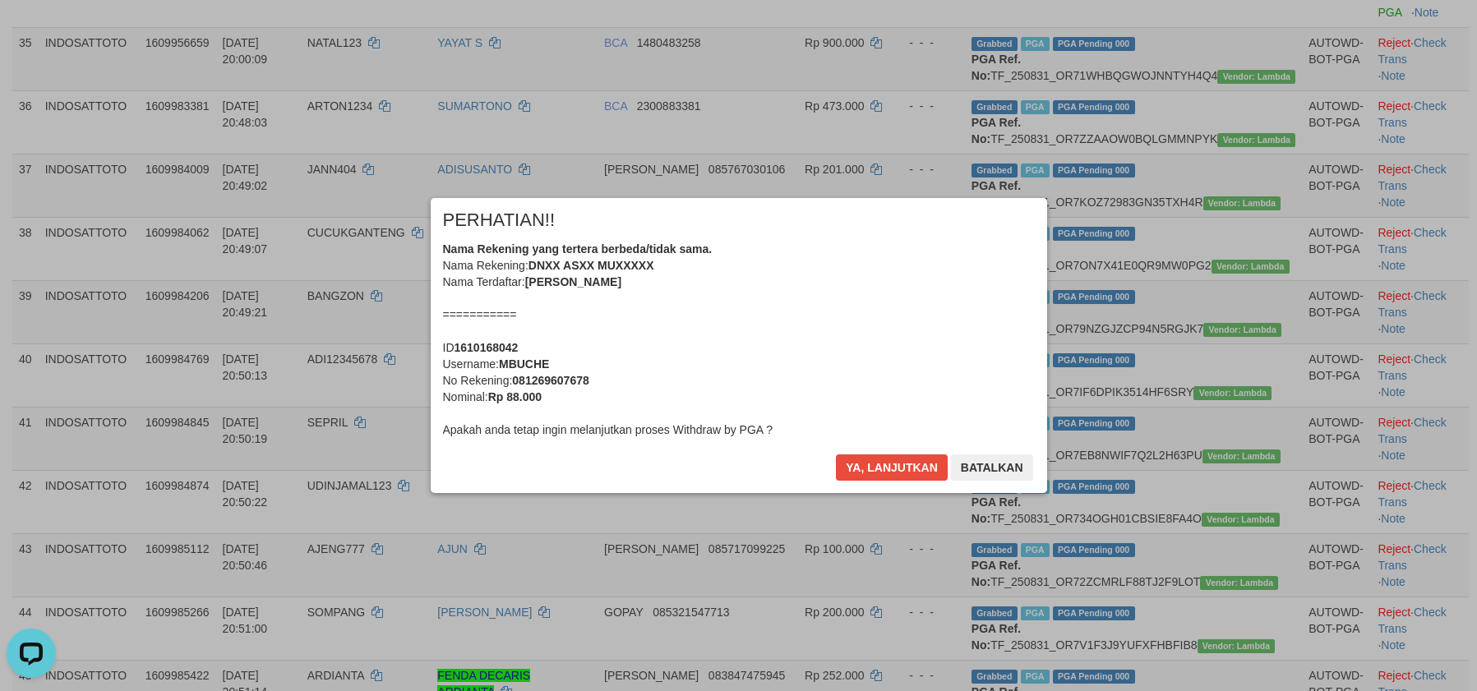
click at [885, 452] on div "× PERHATIAN!! Nama Rekening yang tertera berbeda/tidak sama. Nama Rekening: DNX…" at bounding box center [739, 345] width 617 height 294
click at [878, 461] on button "Ya, lanjutkan" at bounding box center [892, 468] width 112 height 26
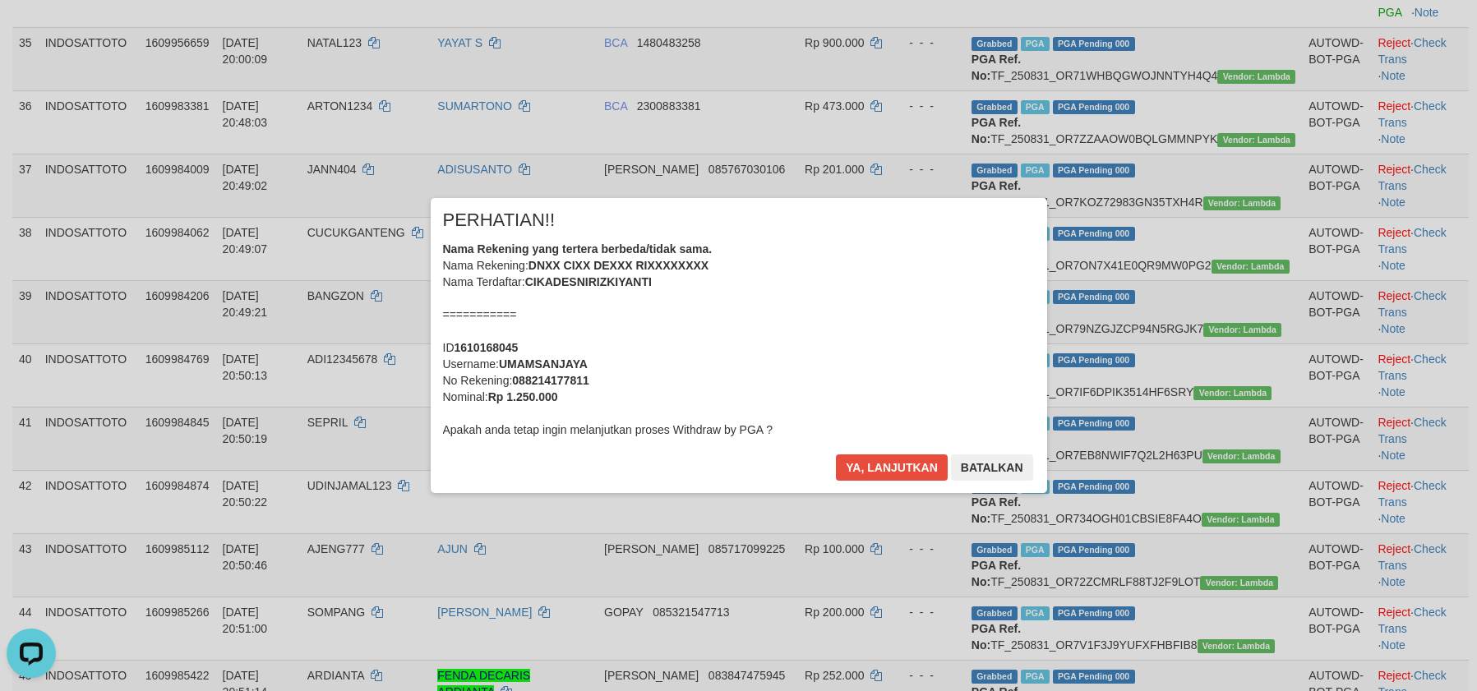
scroll to position [2354, 0]
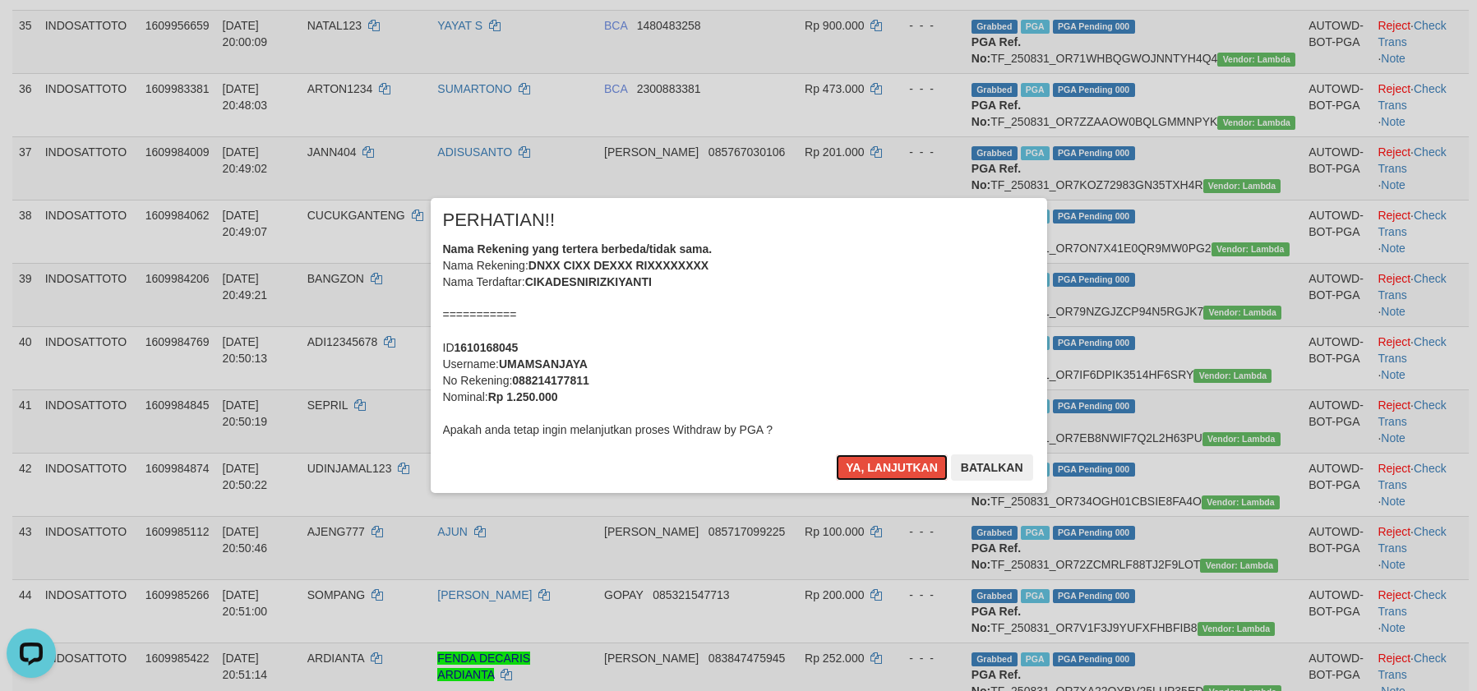
click at [878, 461] on button "Ya, lanjutkan" at bounding box center [892, 468] width 112 height 26
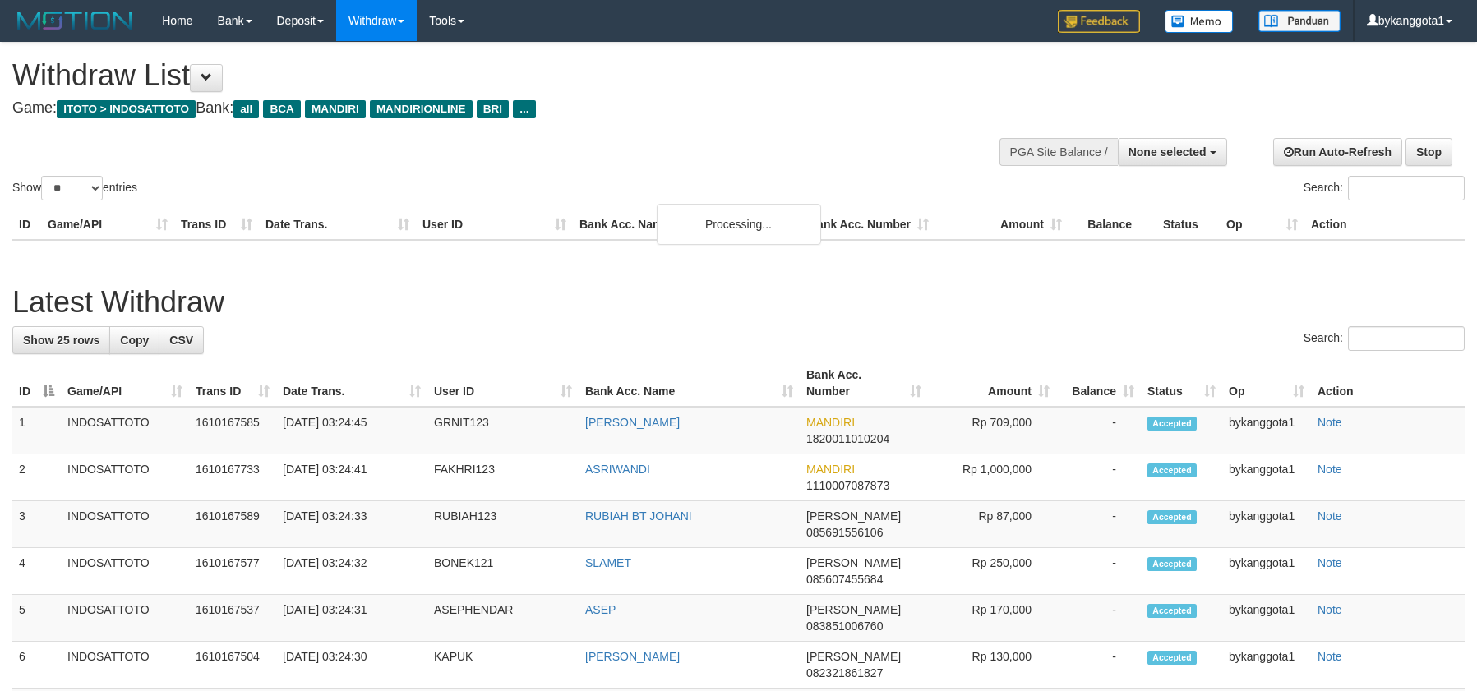
select select
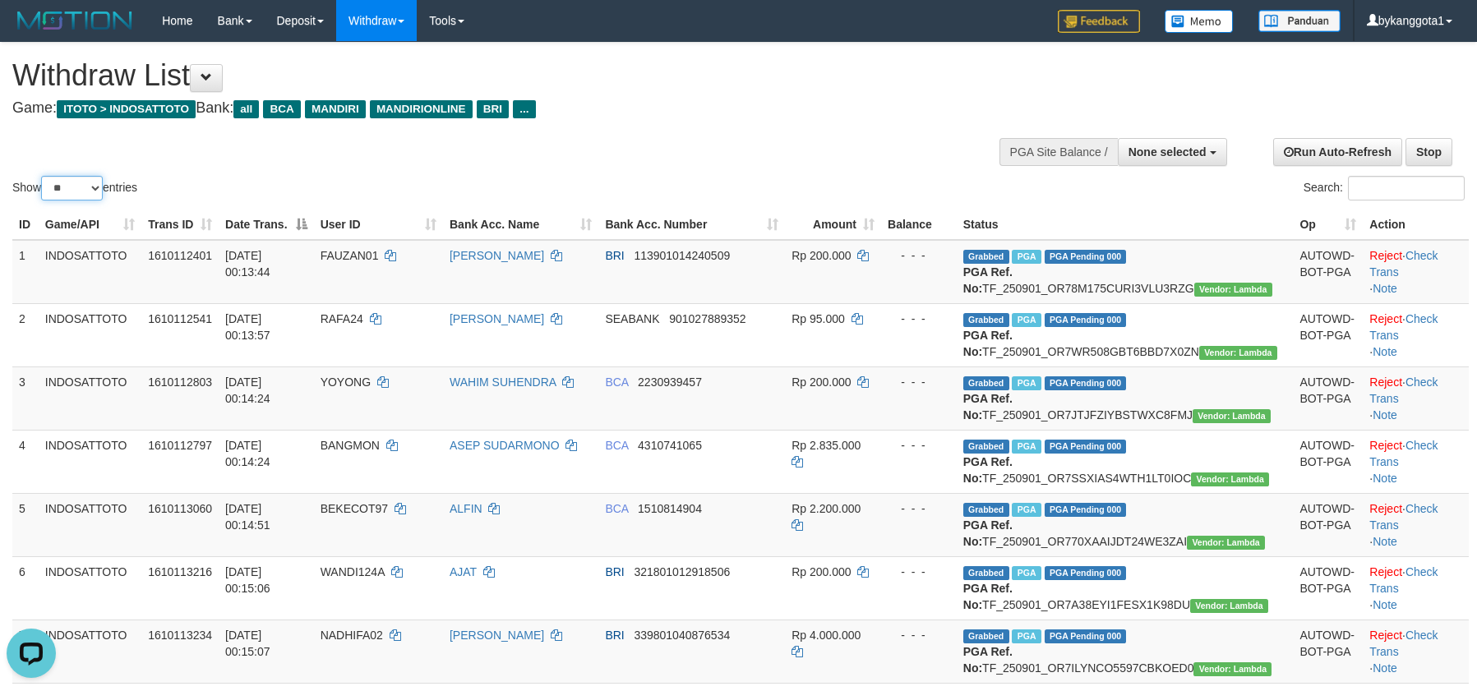
click at [72, 178] on select "** ** ** ***" at bounding box center [72, 188] width 62 height 25
drag, startPoint x: 76, startPoint y: 183, endPoint x: 79, endPoint y: 198, distance: 15.8
click at [76, 183] on select "** ** ** ***" at bounding box center [72, 188] width 62 height 25
select select "***"
click at [44, 176] on select "** ** ** ***" at bounding box center [72, 188] width 62 height 25
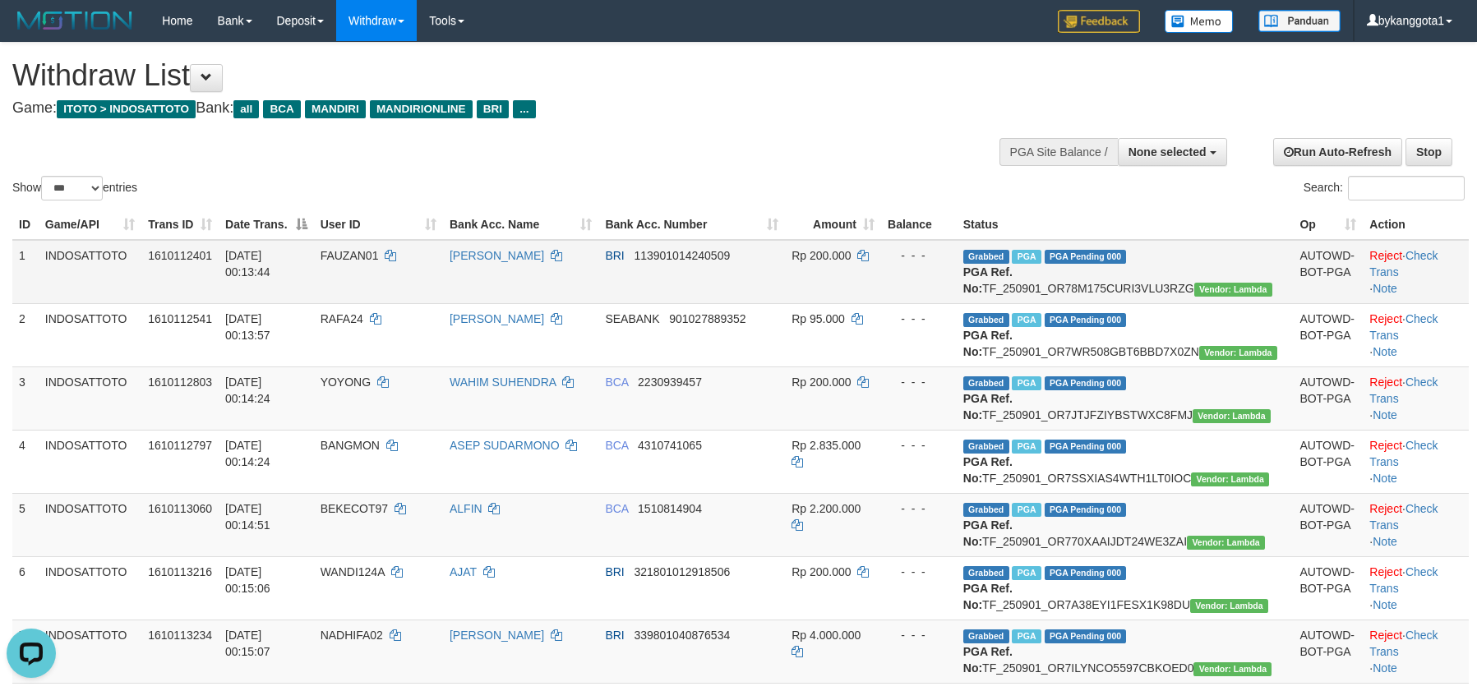
click at [238, 296] on td "[DATE] 00:13:44" at bounding box center [266, 272] width 95 height 64
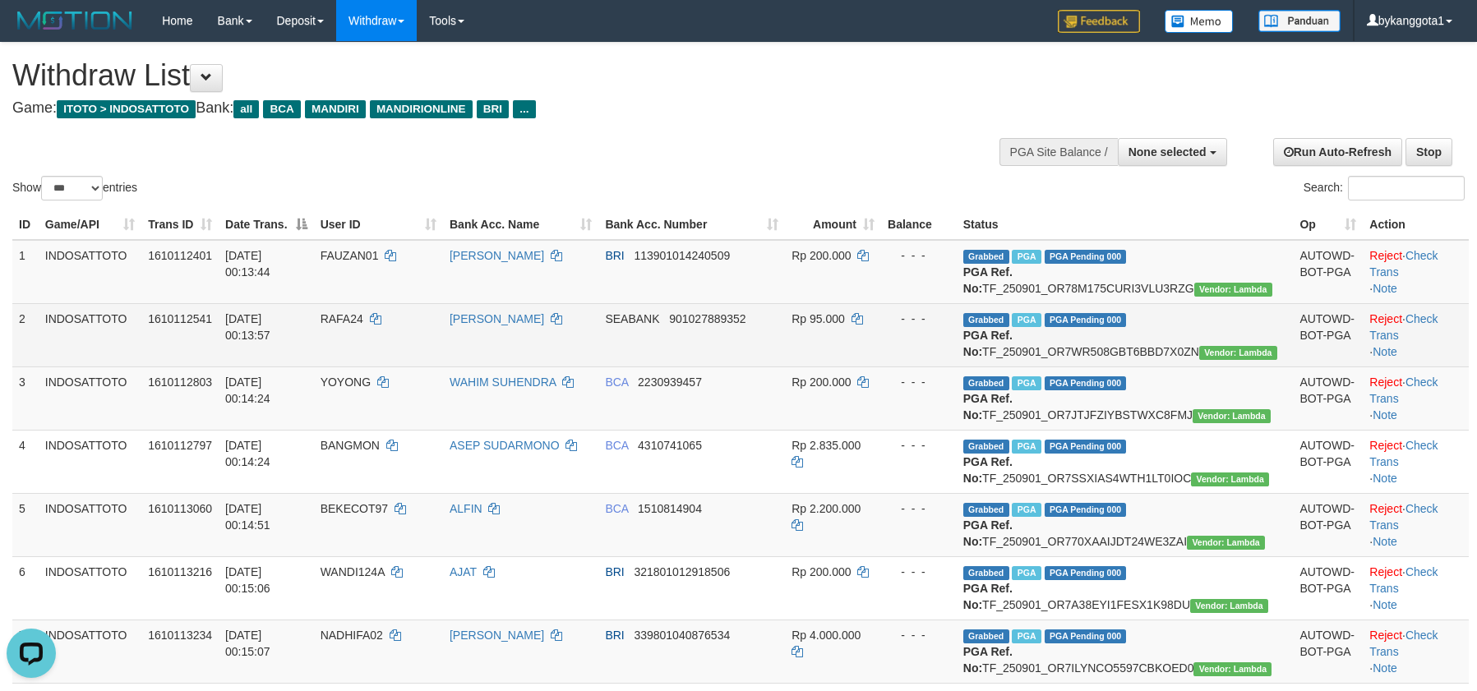
scroll to position [2383, 0]
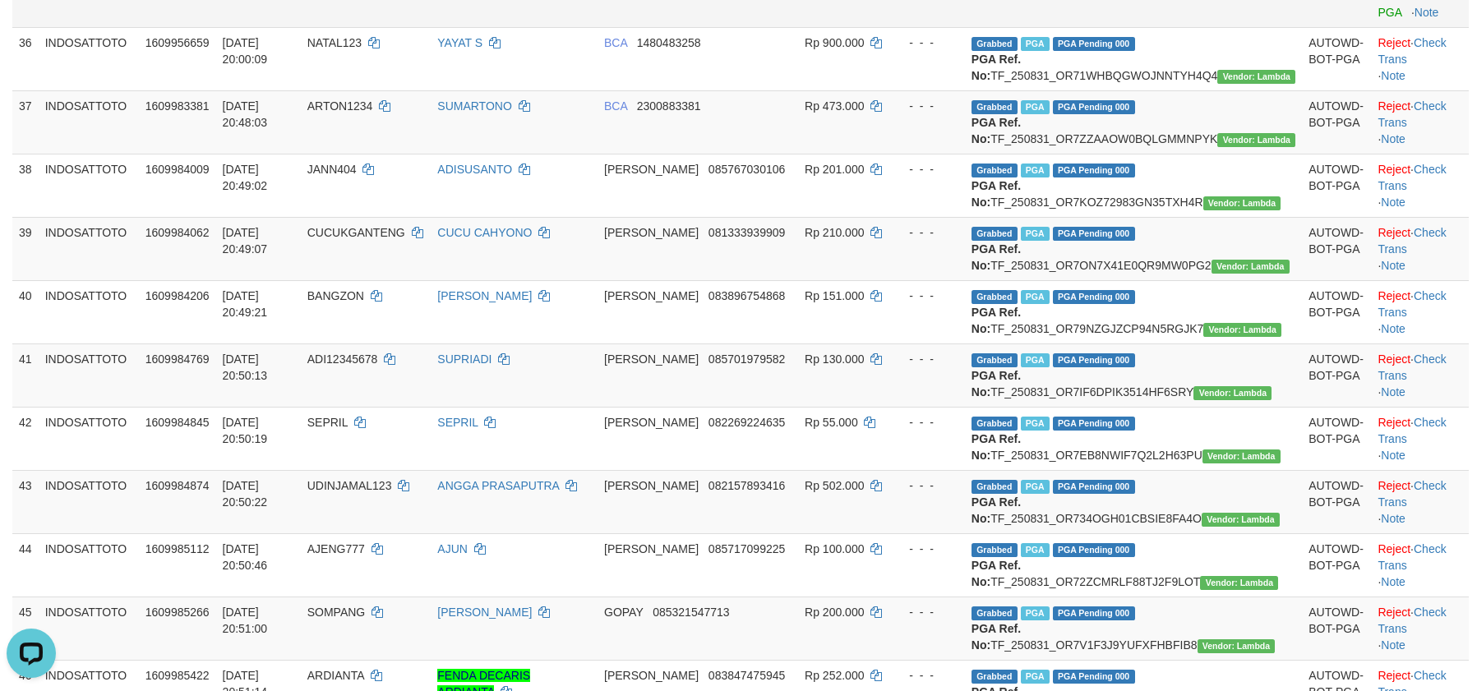
click at [1378, 19] on link "Send PGA" at bounding box center [1391, 4] width 27 height 30
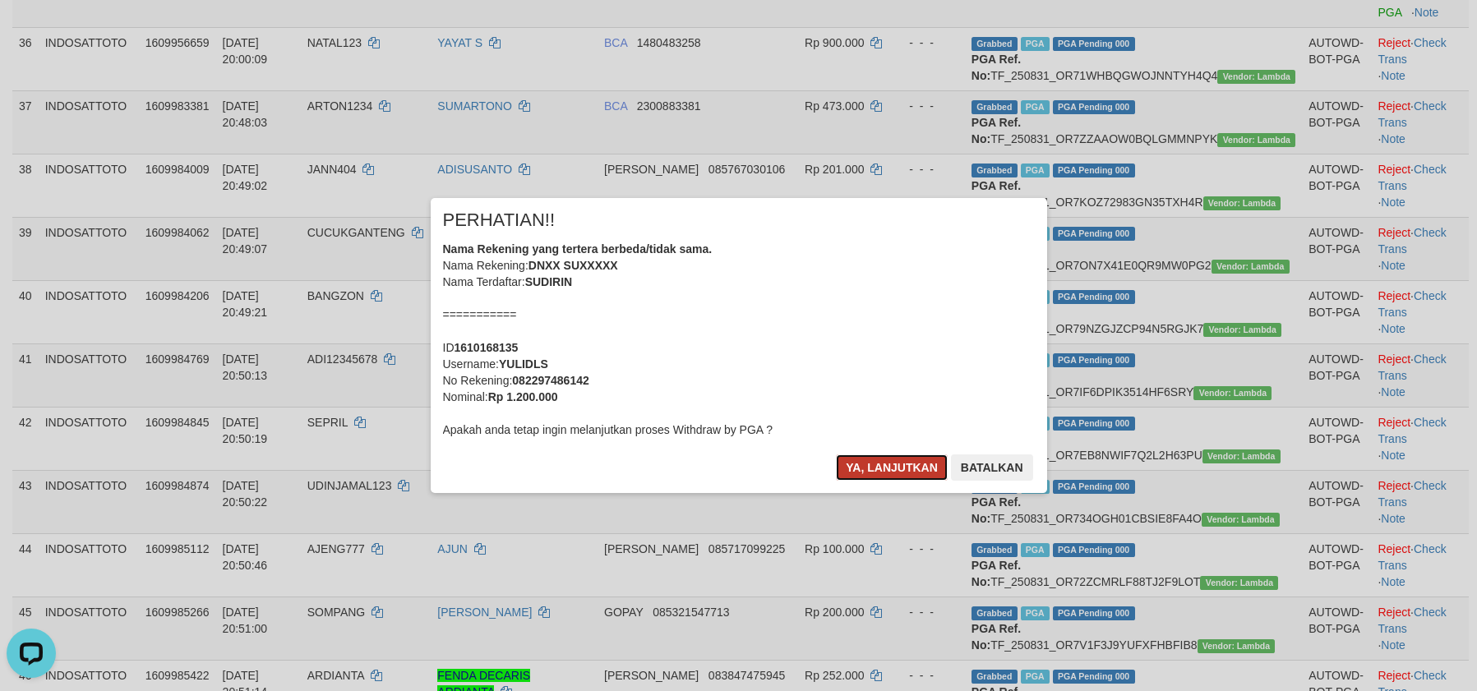
click at [876, 459] on button "Ya, lanjutkan" at bounding box center [892, 468] width 112 height 26
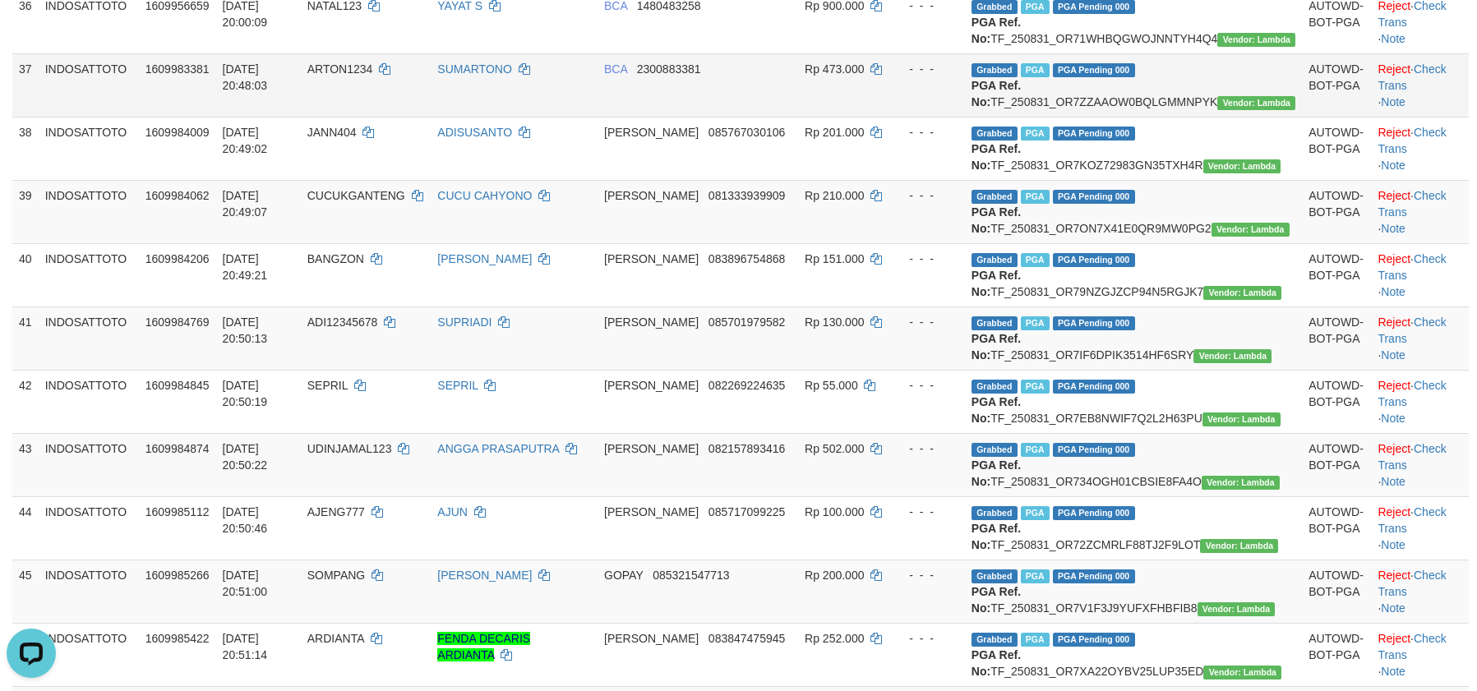
click at [598, 117] on td "SUMARTONO" at bounding box center [514, 84] width 167 height 63
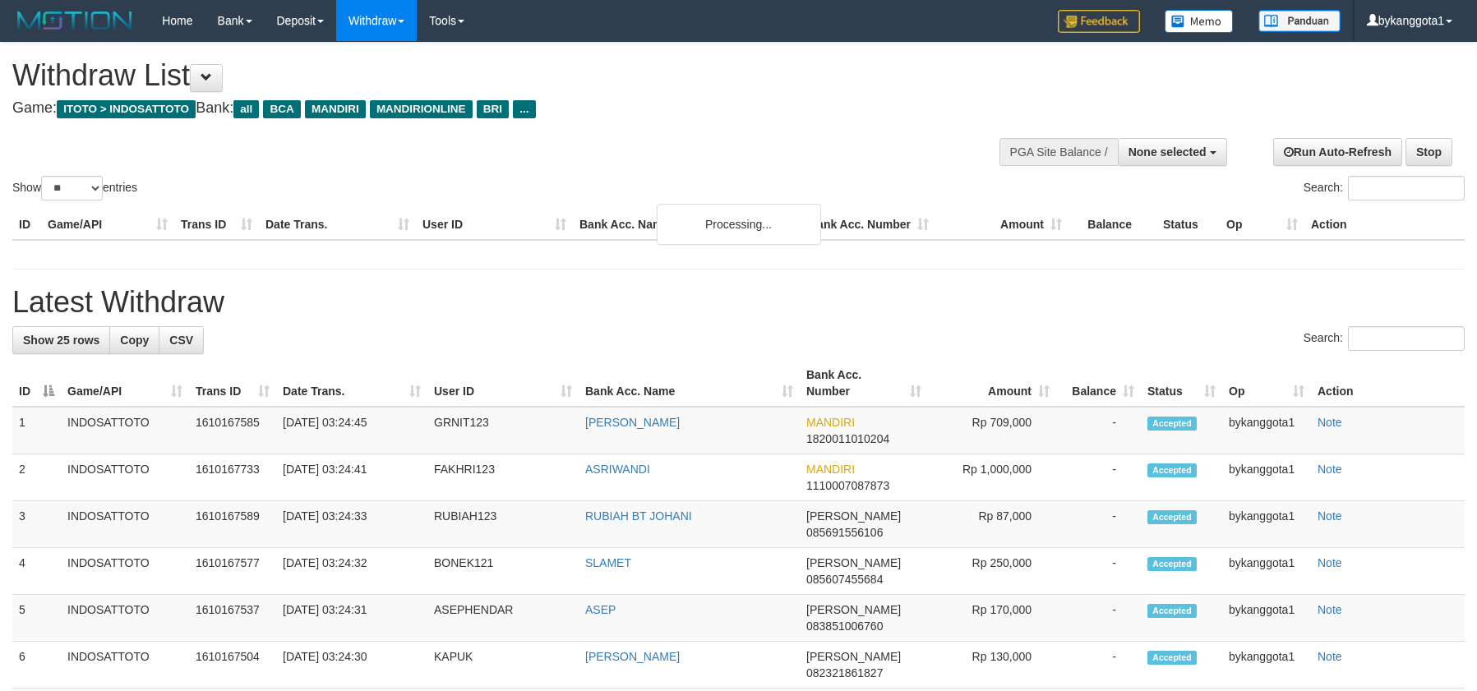
select select
select select "**"
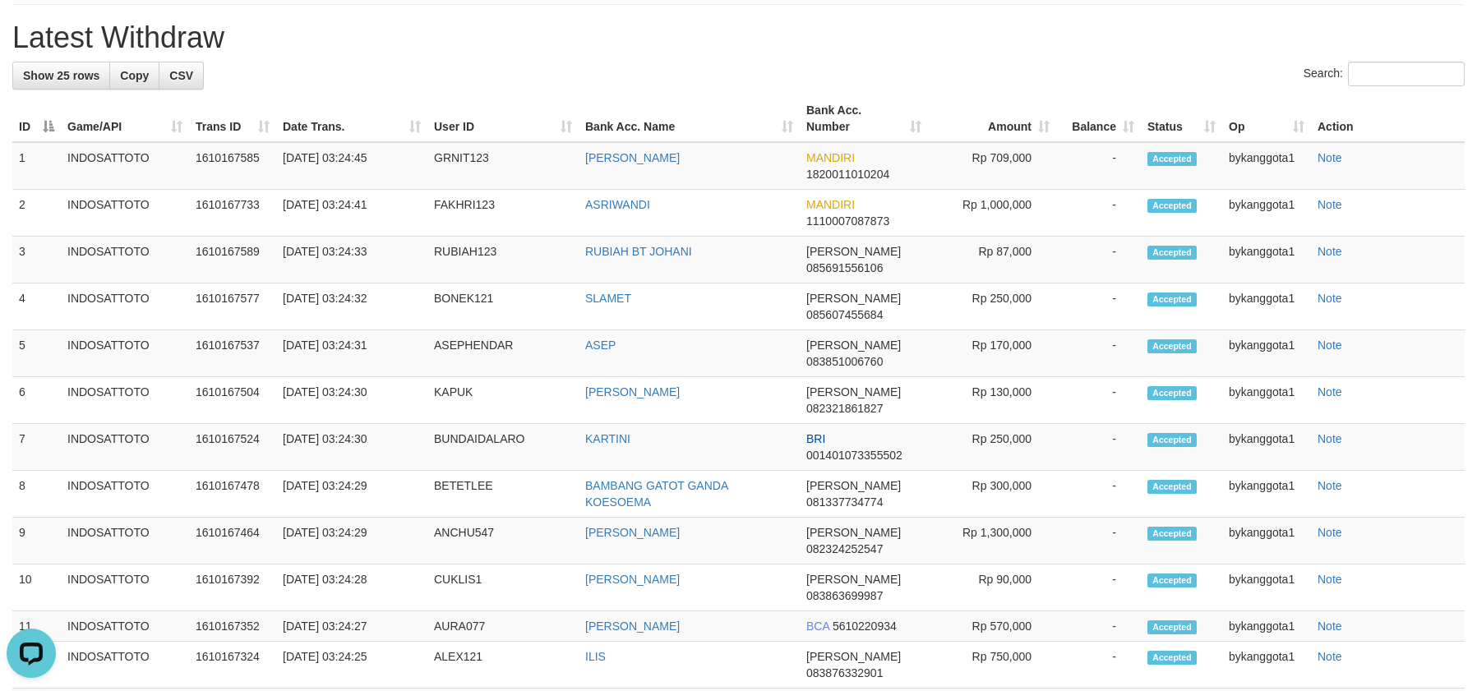
scroll to position [1850, 0]
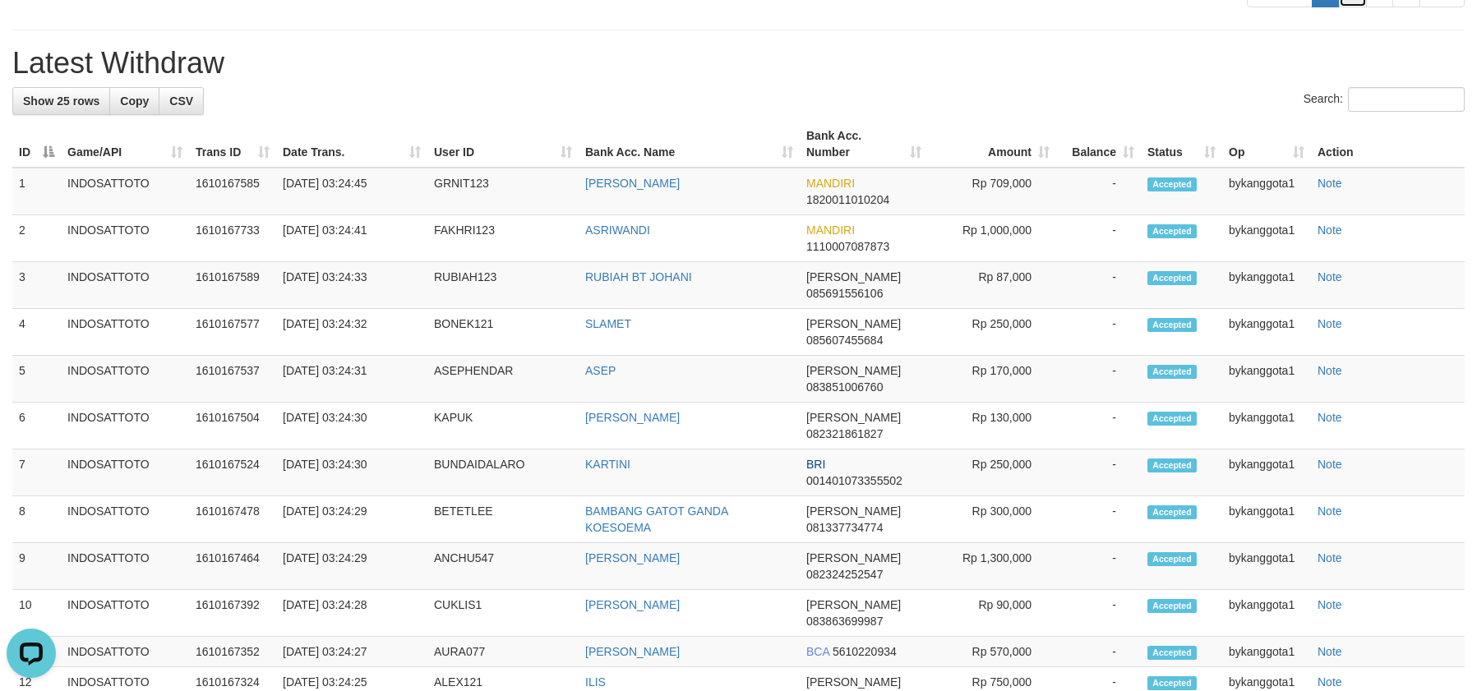
drag, startPoint x: 1347, startPoint y: 409, endPoint x: 1319, endPoint y: 444, distance: 44.4
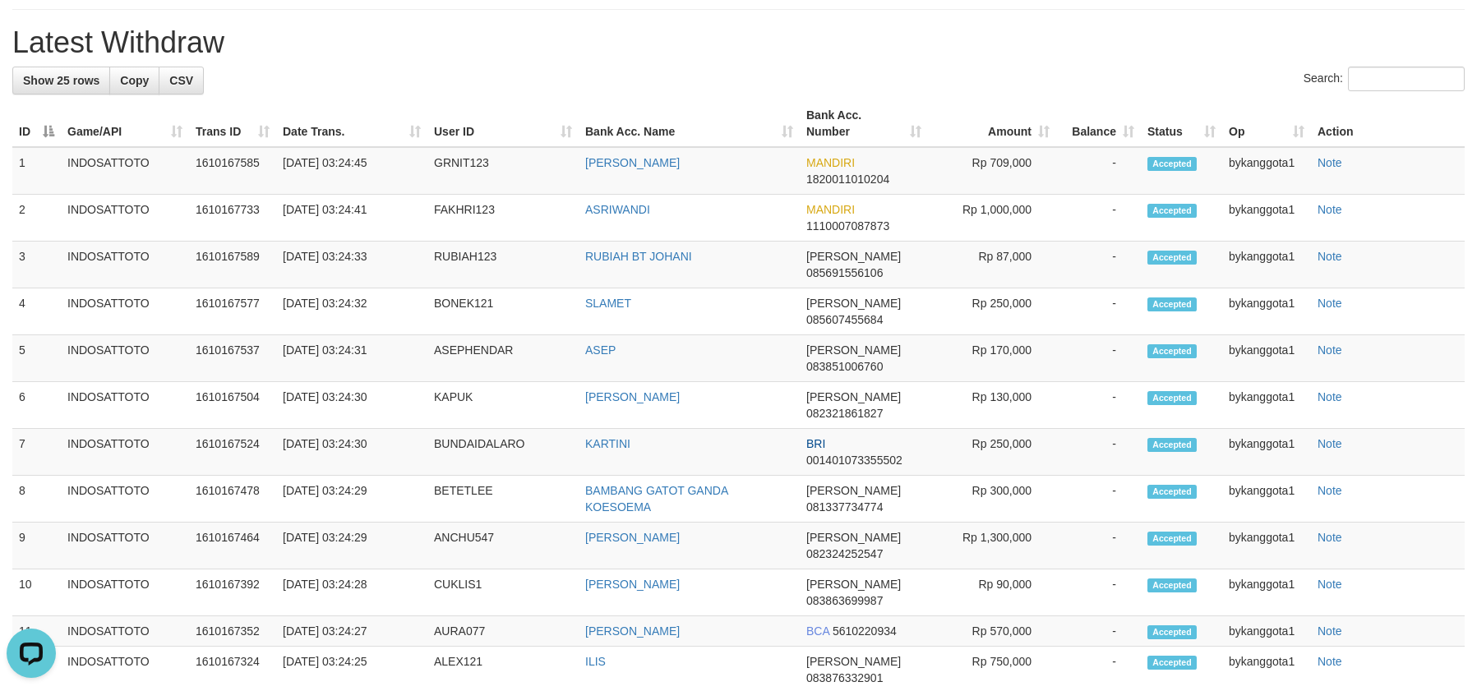
scroll to position [464, 0]
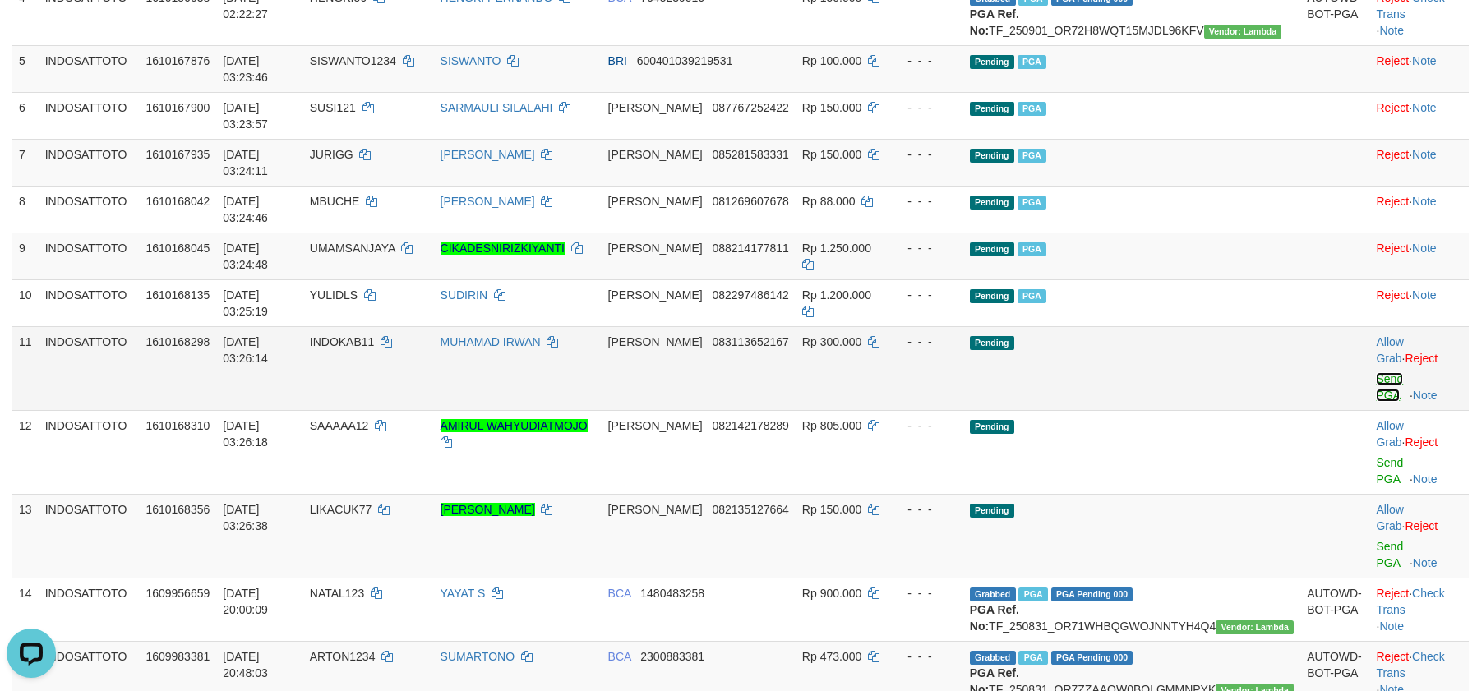
click at [1376, 372] on link "Send PGA" at bounding box center [1389, 387] width 27 height 30
click at [1376, 456] on link "Send PGA" at bounding box center [1389, 471] width 27 height 30
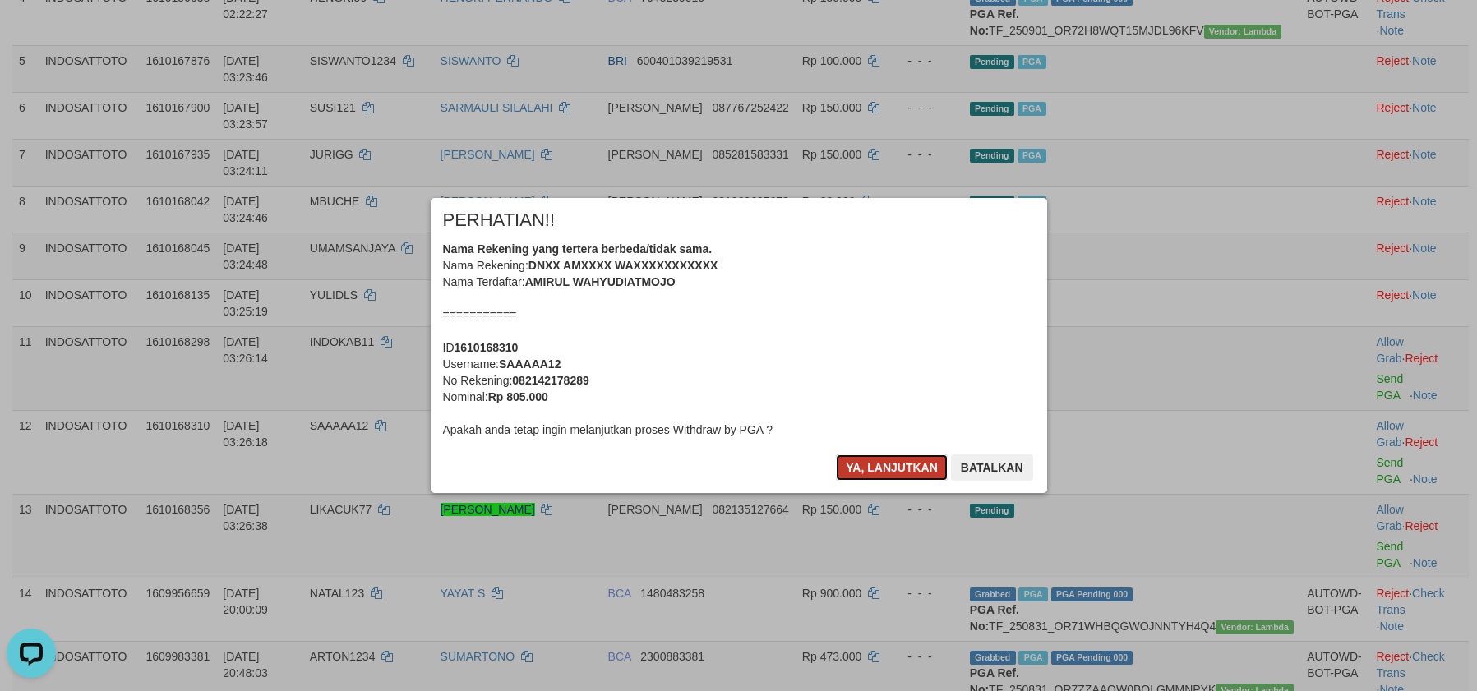
click at [866, 469] on button "Ya, lanjutkan" at bounding box center [892, 468] width 112 height 26
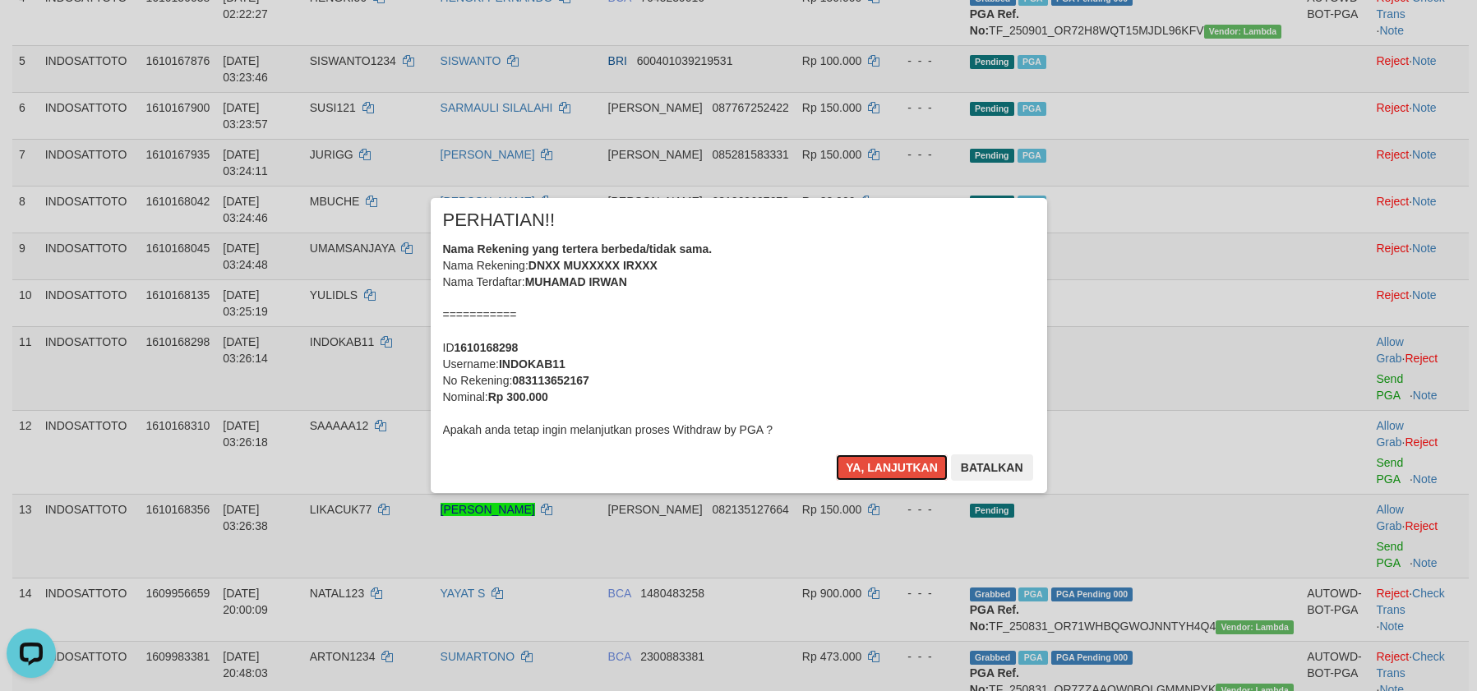
click at [866, 469] on button "Ya, lanjutkan" at bounding box center [892, 468] width 112 height 26
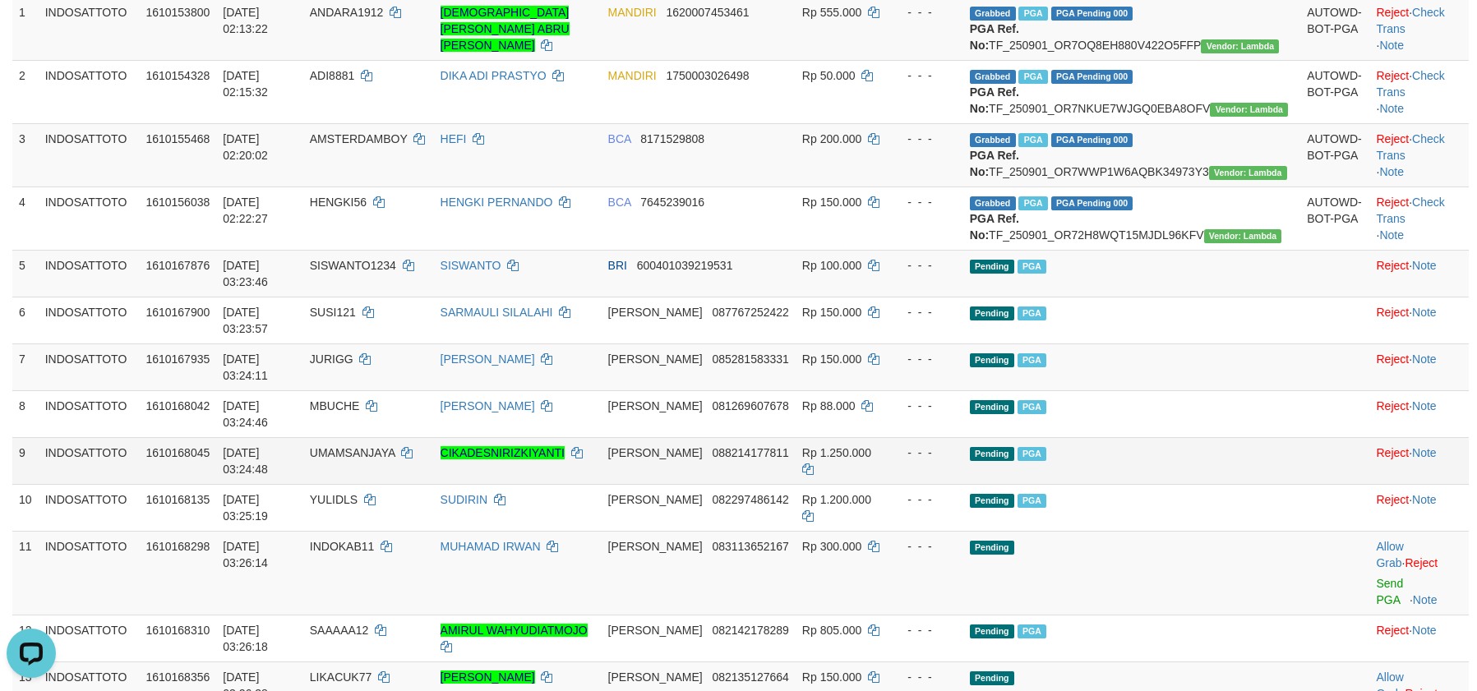
scroll to position [234, 0]
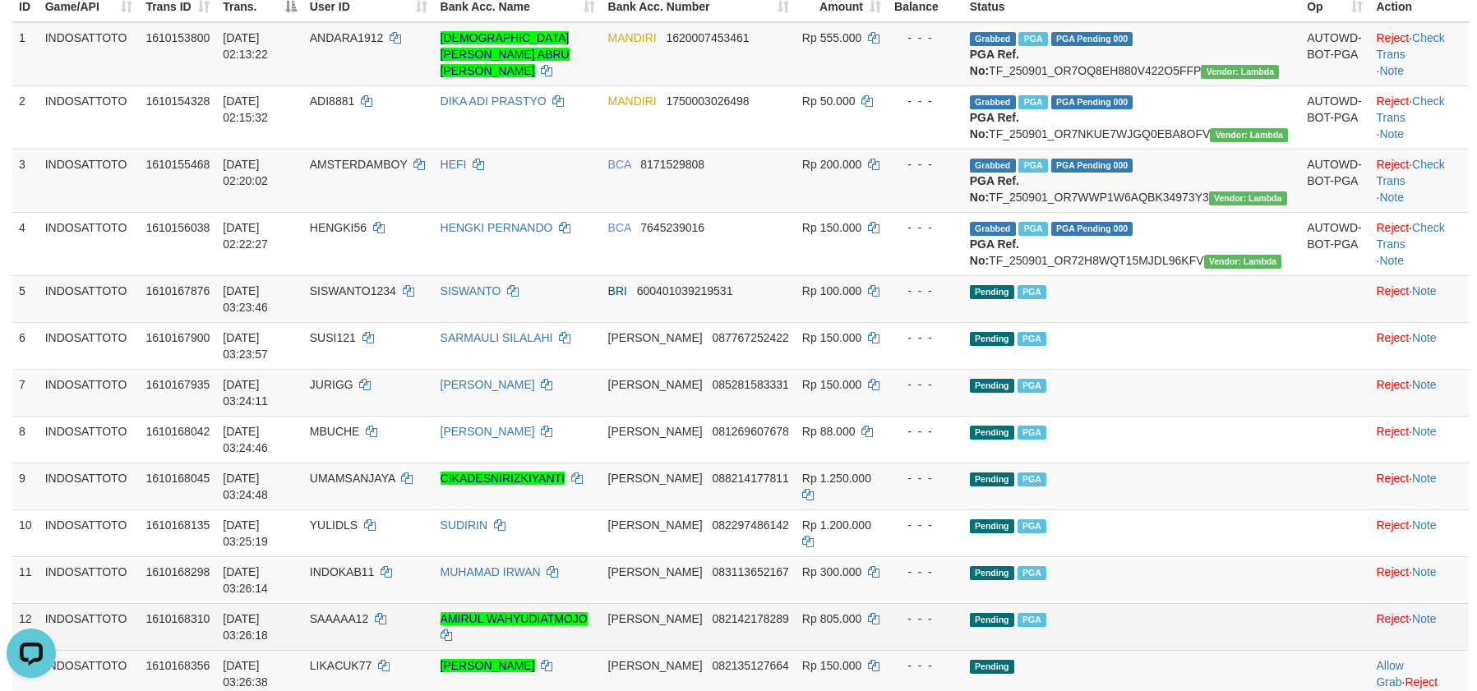
click at [1169, 603] on td "Pending PGA" at bounding box center [1131, 626] width 337 height 47
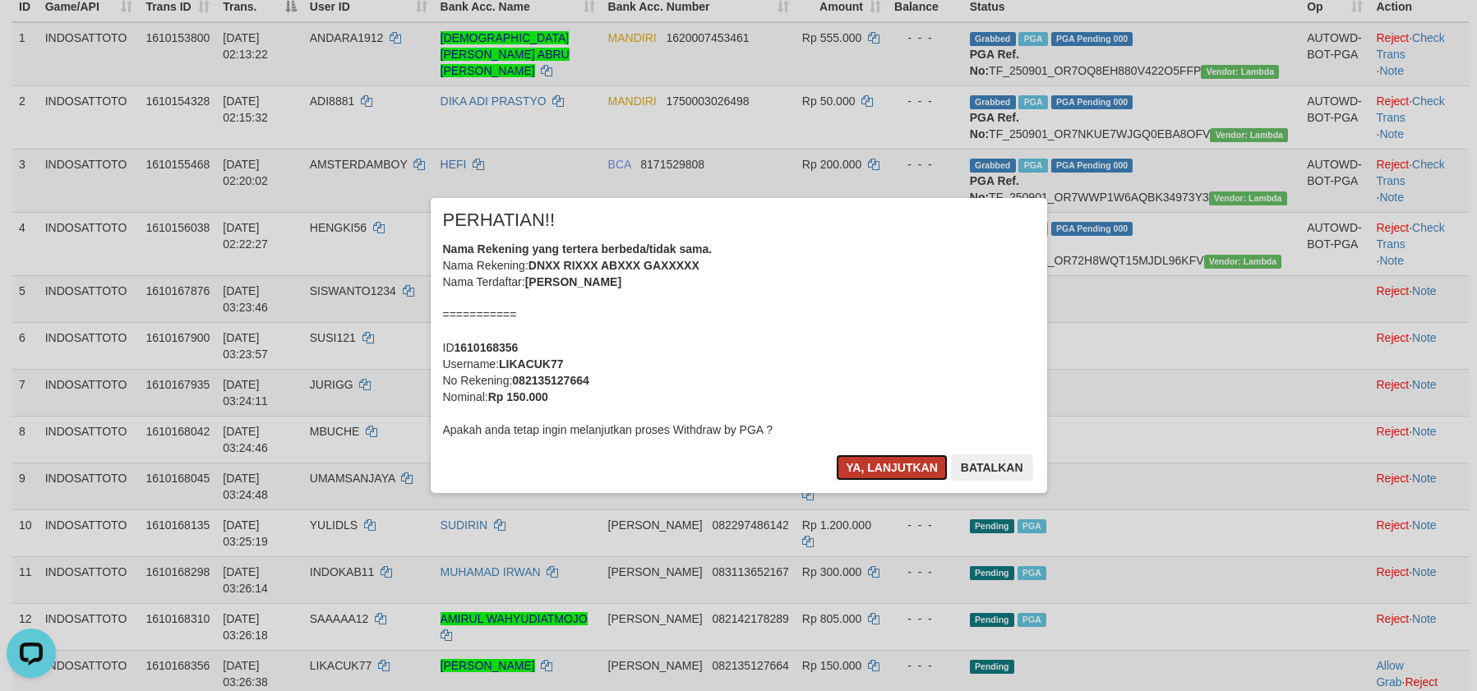
click at [869, 457] on button "Ya, lanjutkan" at bounding box center [892, 468] width 112 height 26
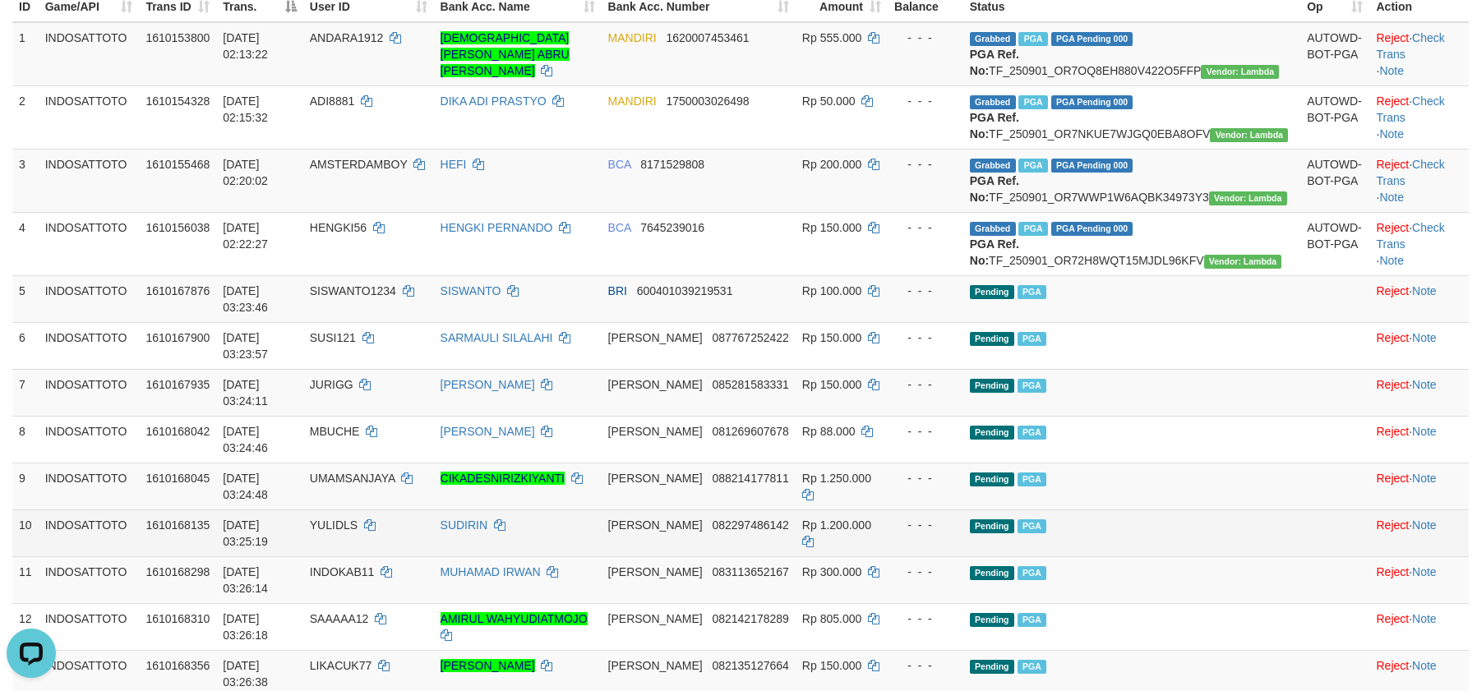
click at [1229, 510] on td "Pending PGA" at bounding box center [1131, 533] width 337 height 47
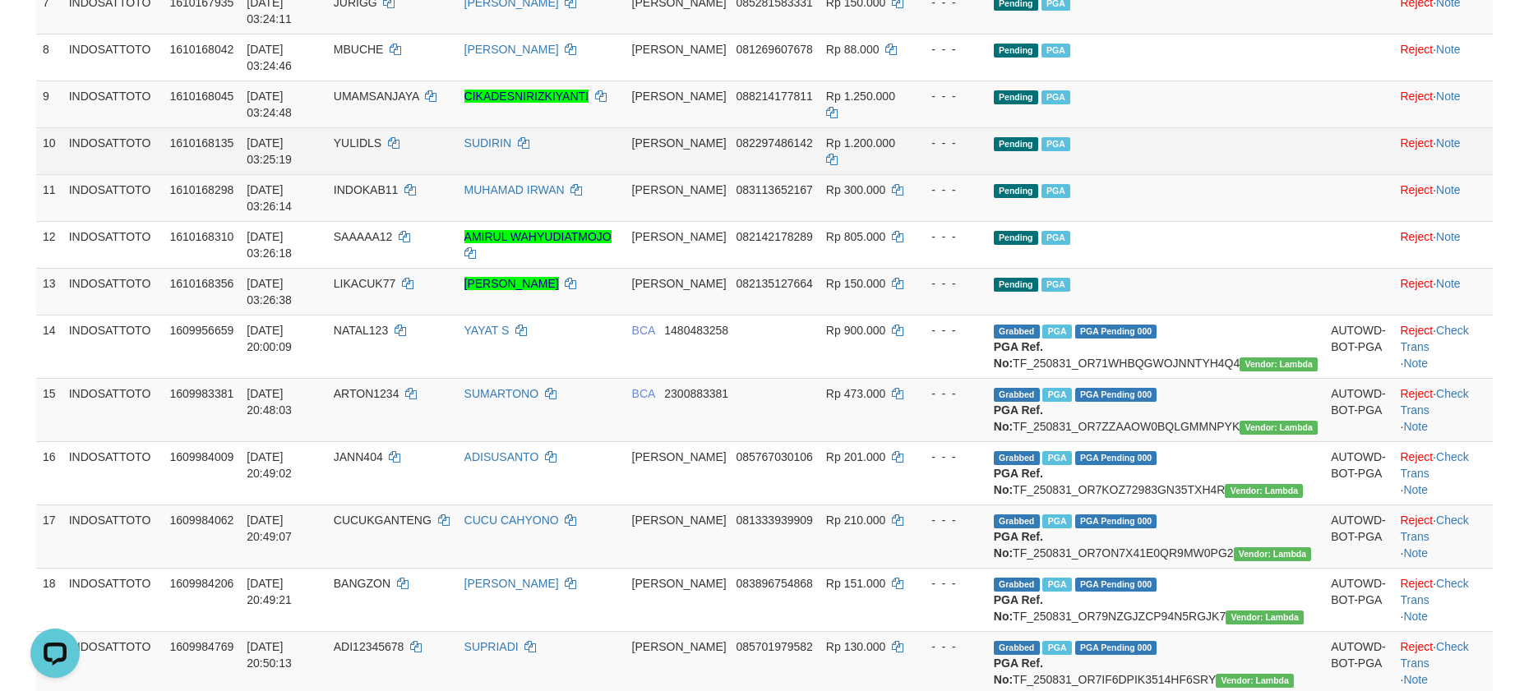
scroll to position [493, 0]
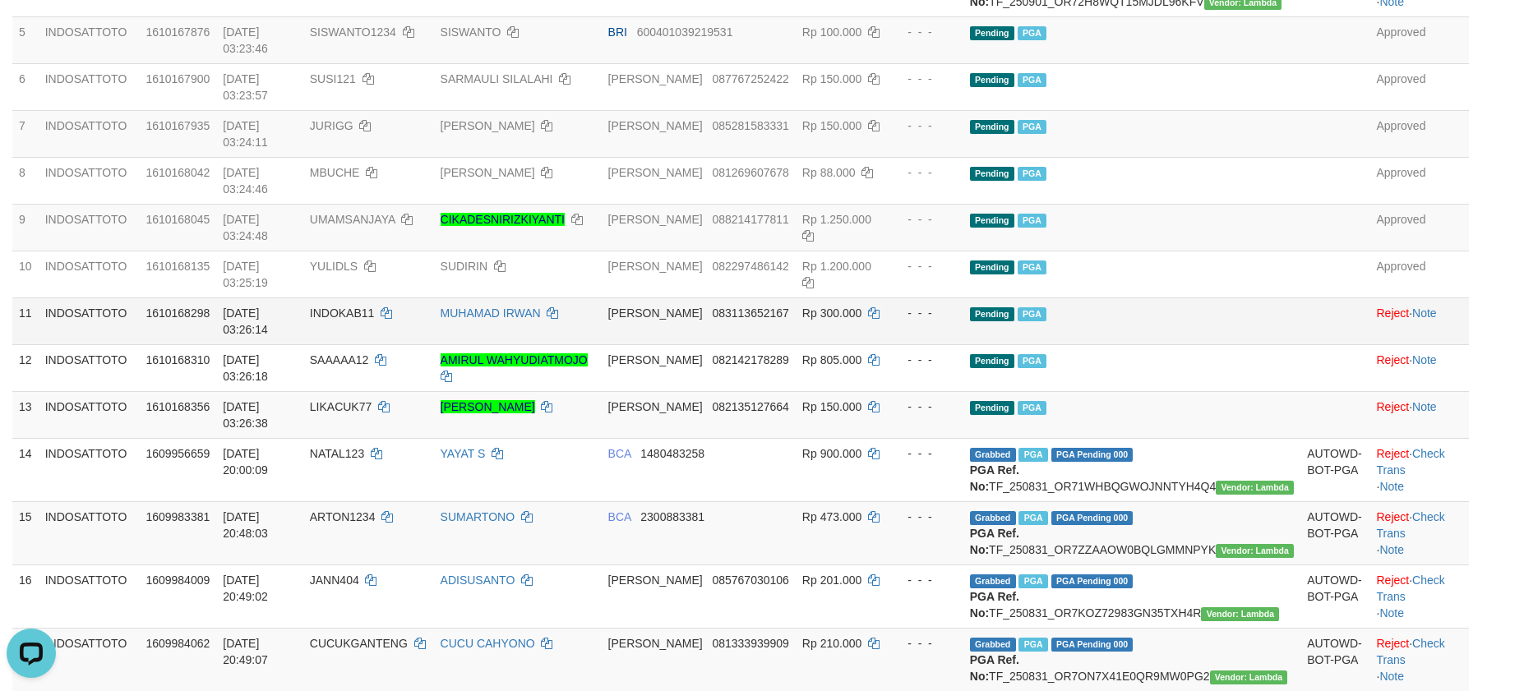
click at [1236, 298] on td "Pending PGA" at bounding box center [1131, 321] width 337 height 47
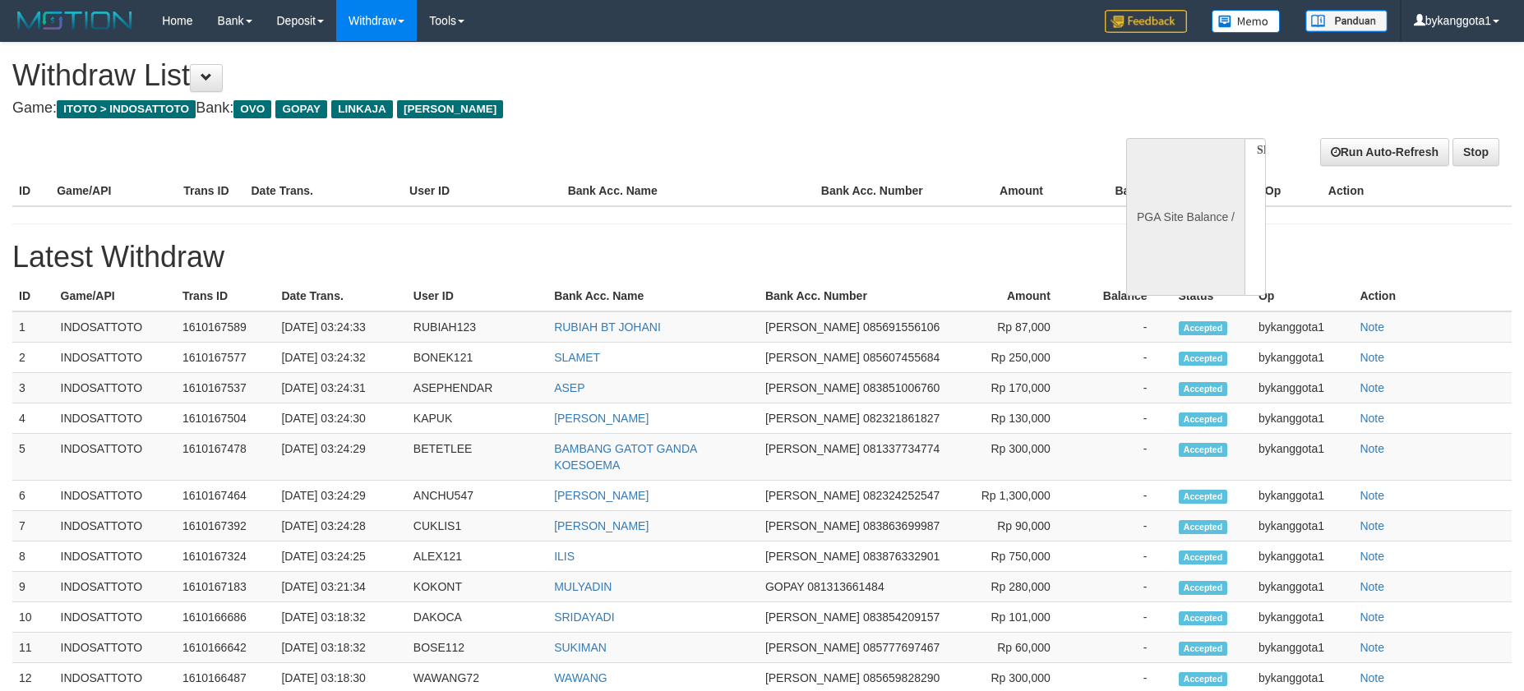
select select
select select "**"
select select
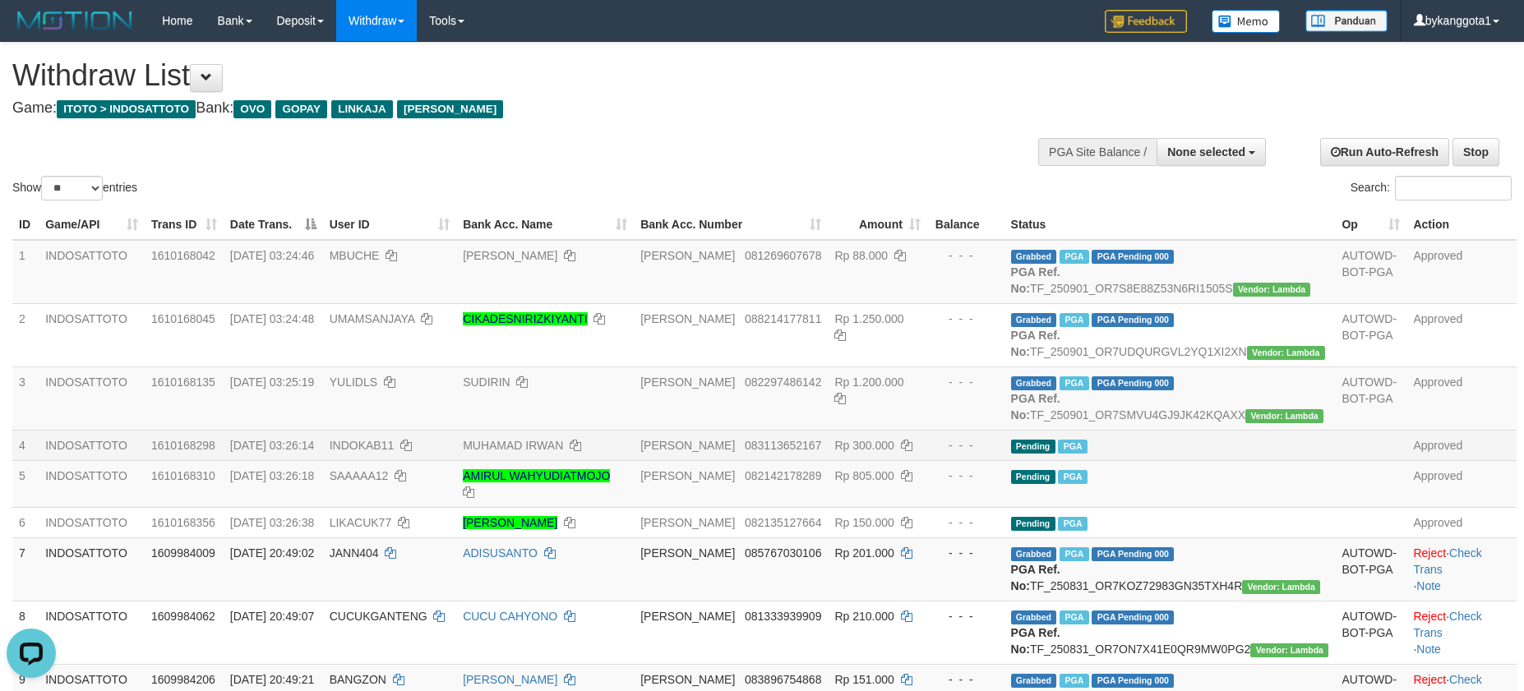
click at [1335, 460] on td at bounding box center [1371, 445] width 72 height 30
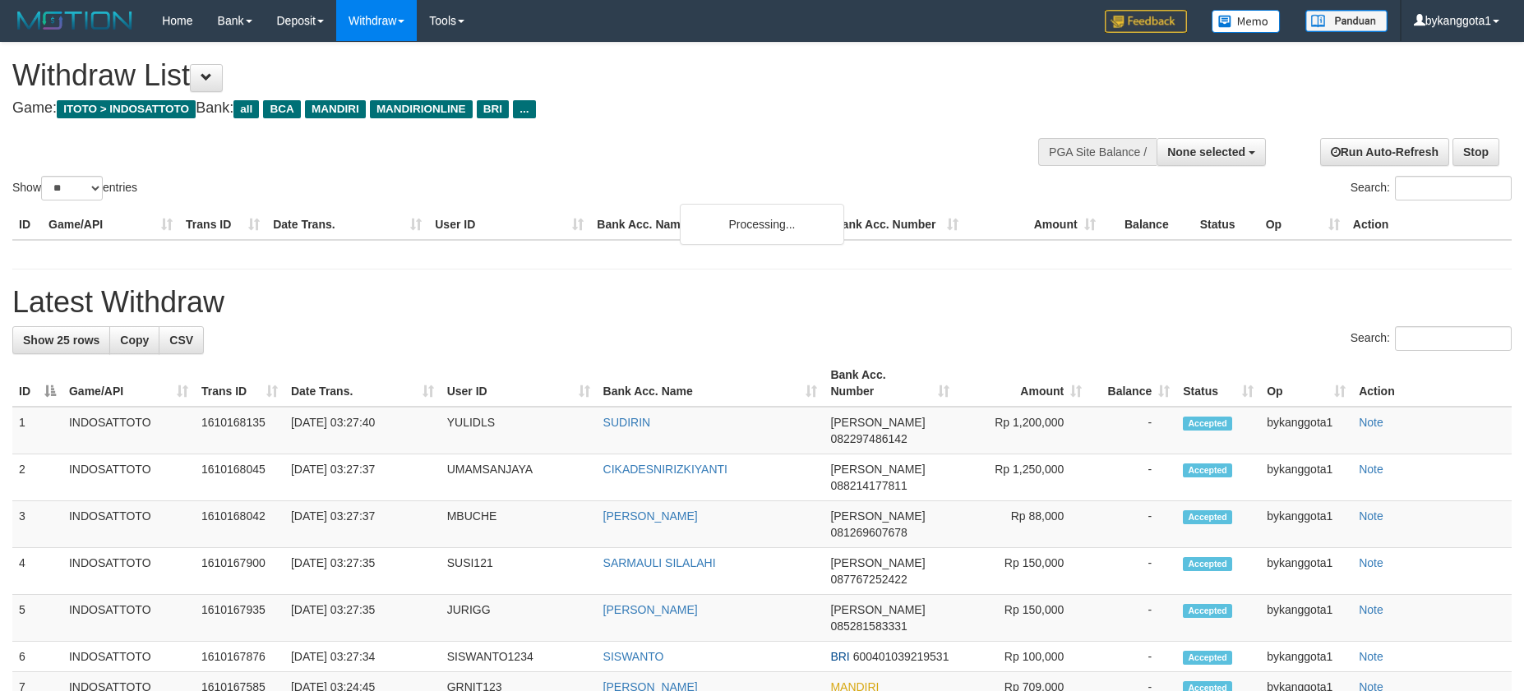
select select
select select "**"
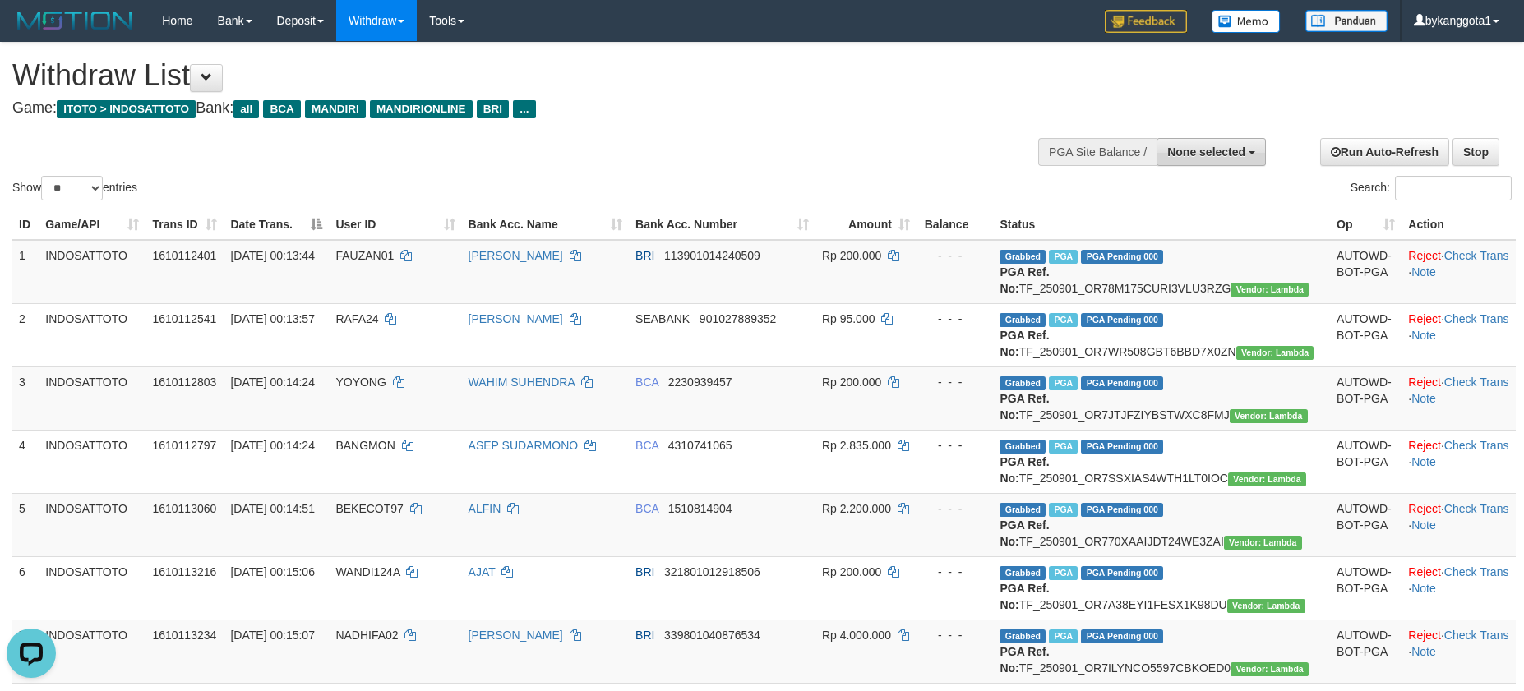
drag, startPoint x: 1172, startPoint y: 158, endPoint x: 1177, endPoint y: 242, distance: 84.0
click button "None selected"
click label "[ITOTO] INDOSATTOTO"
select select "****"
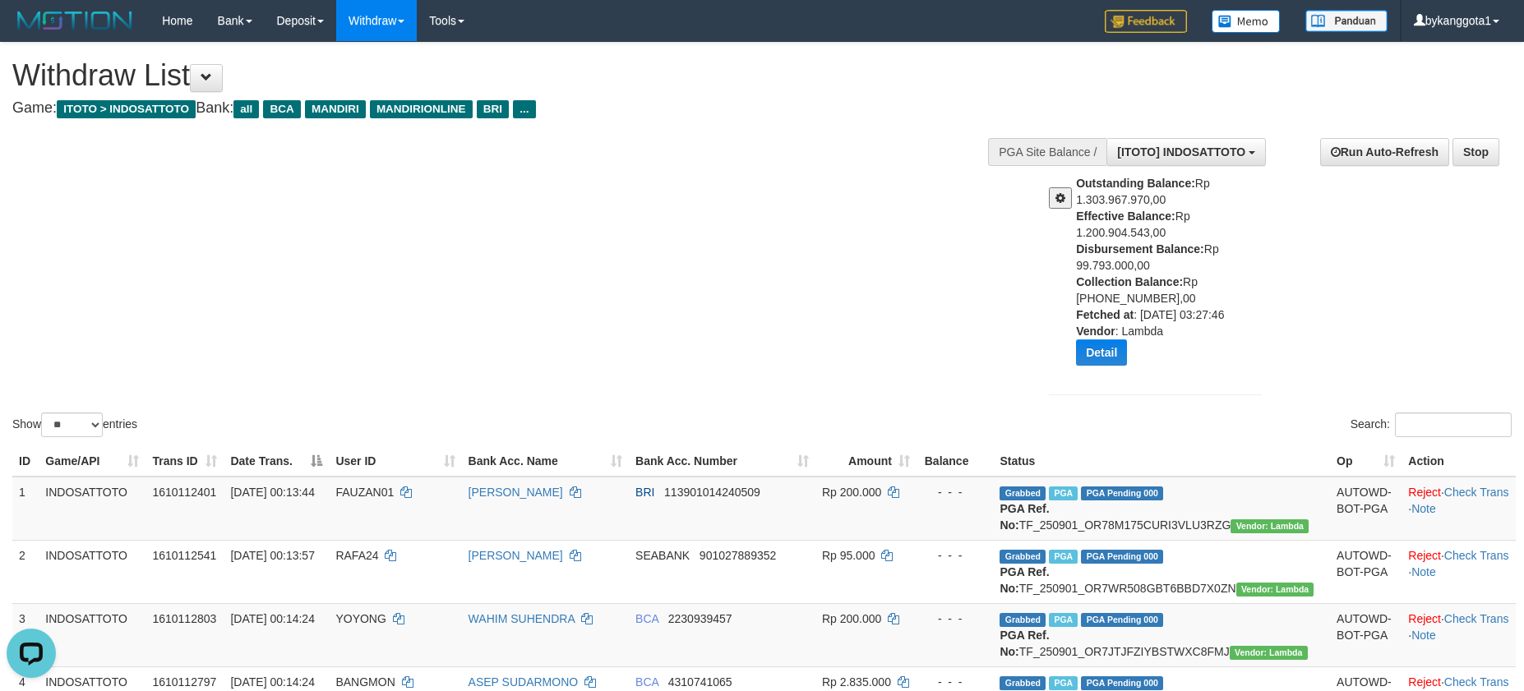
copy div "Disbursement Balance: Rp 99.793.000,00"
drag, startPoint x: 1073, startPoint y: 245, endPoint x: 1162, endPoint y: 259, distance: 89.9
click div "Outstanding Balance: Rp 1.303.967.970,00 Effective Balance: Rp 1.200.904.543,00…"
click div "Show ** ** ** *** entries Search:"
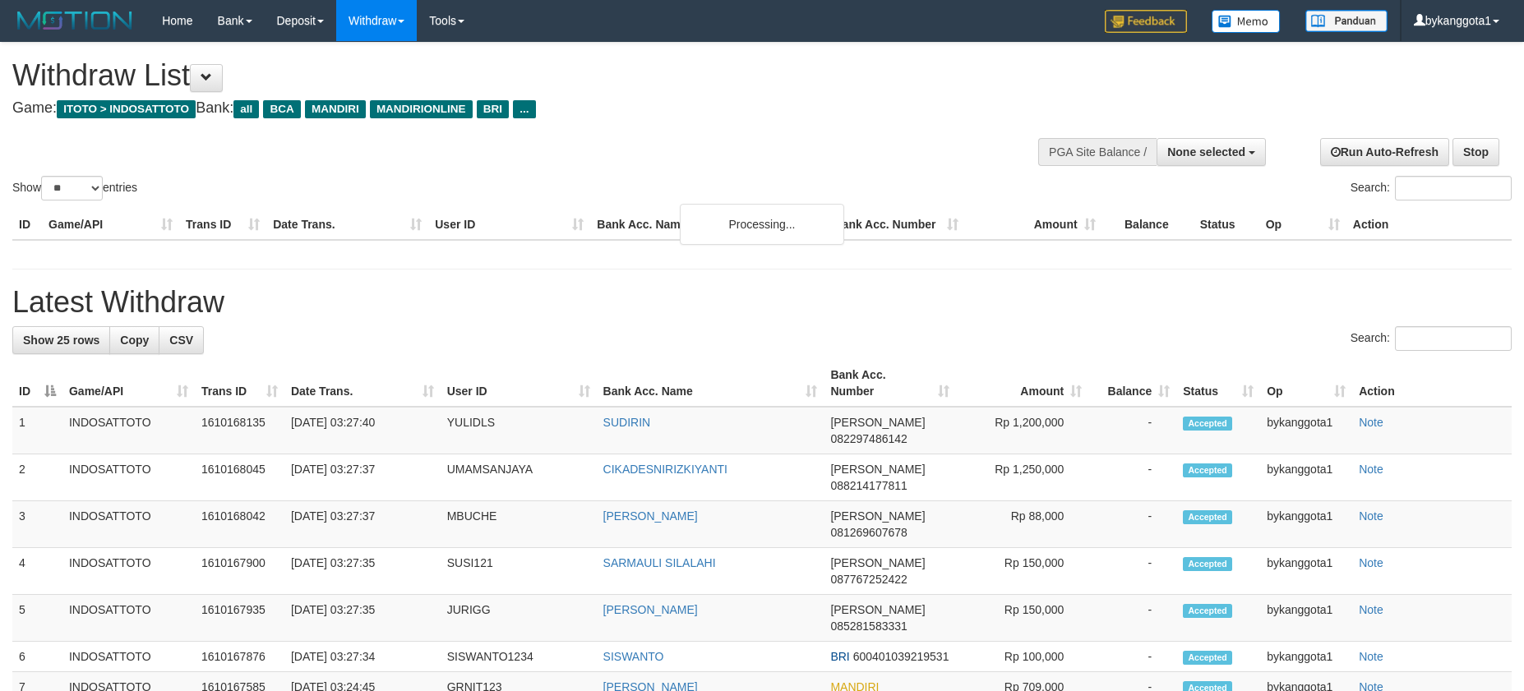
select select
select select "**"
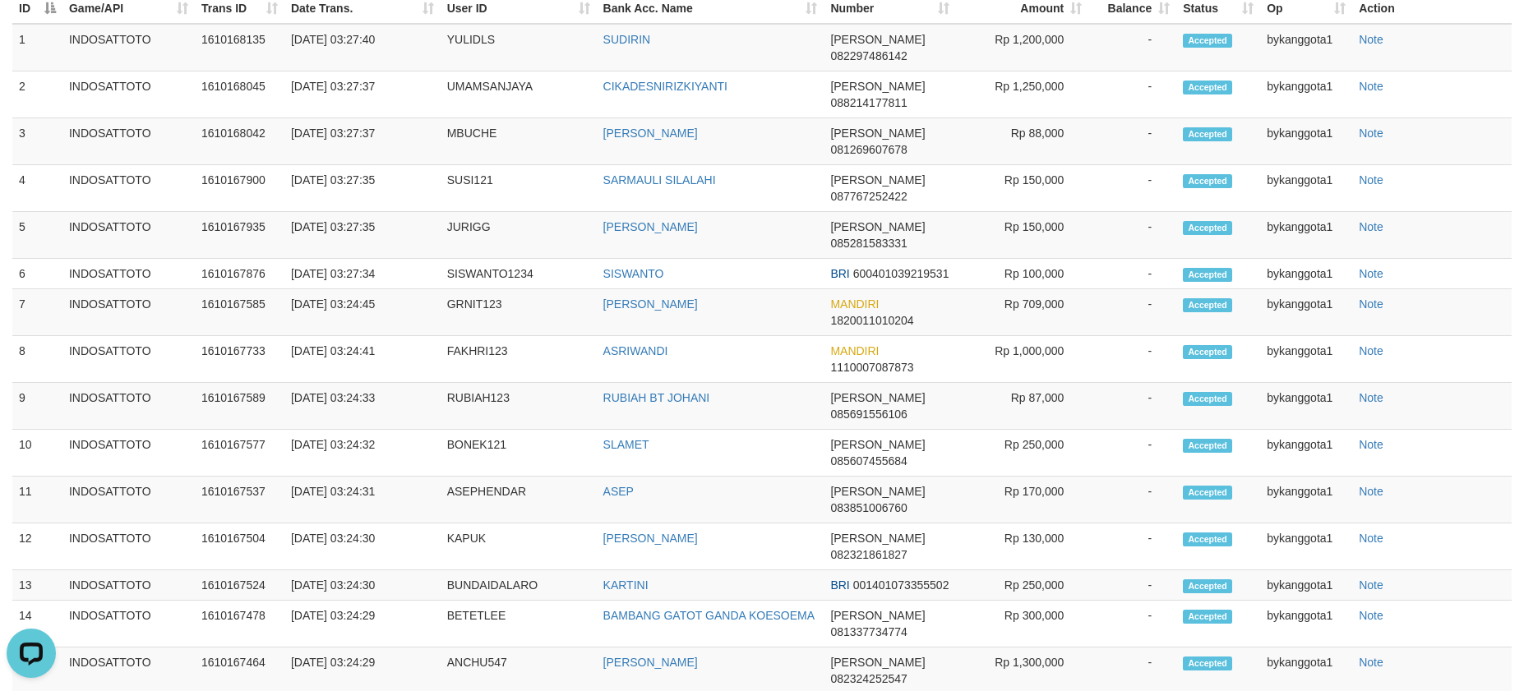
scroll to position [424, 0]
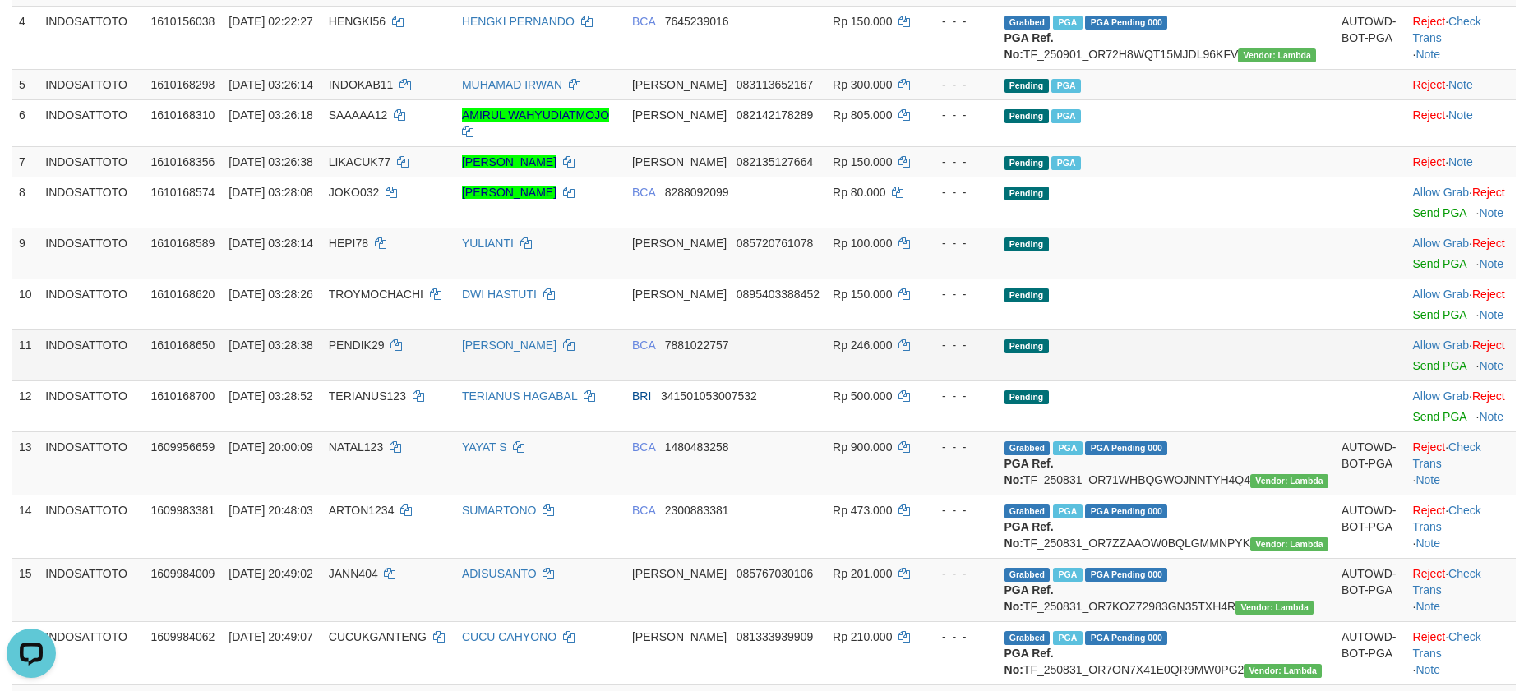
click at [1204, 381] on td "Pending" at bounding box center [1166, 355] width 337 height 51
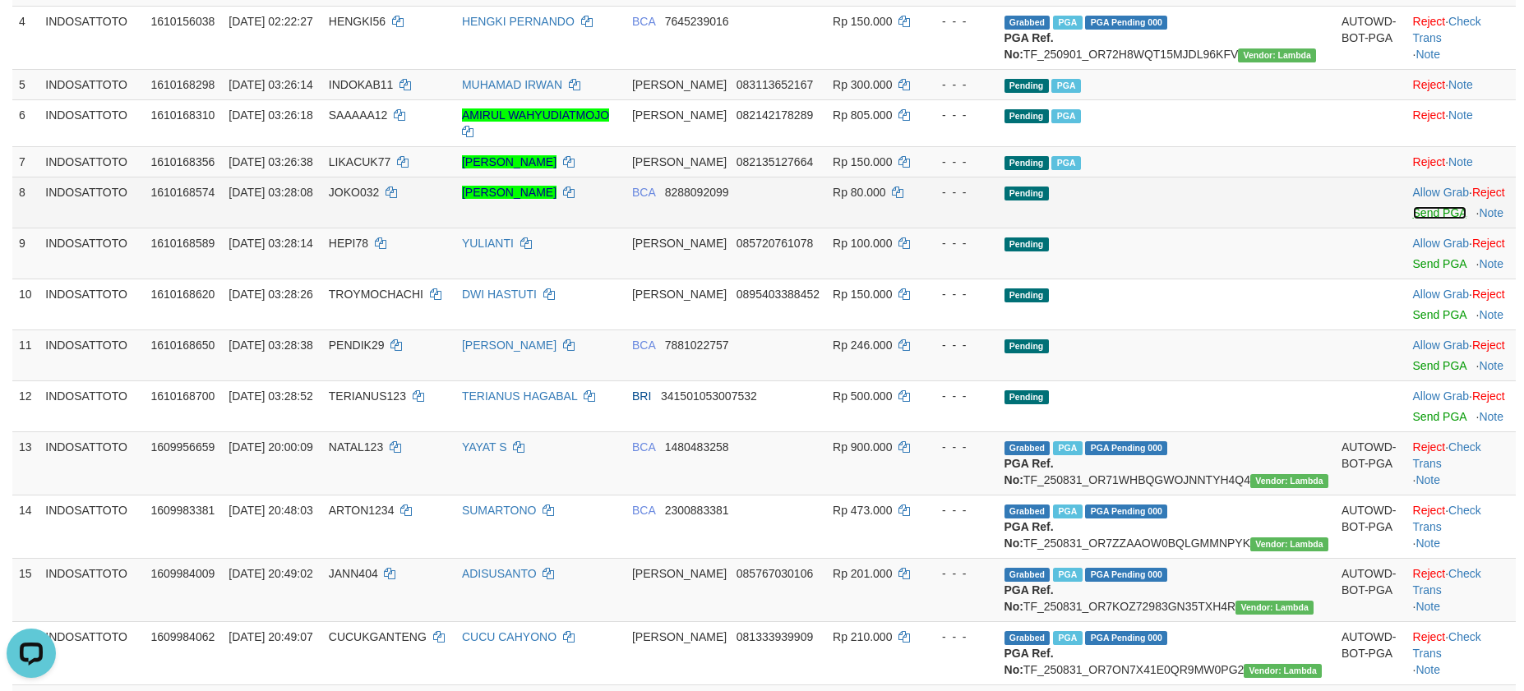
click at [1413, 219] on link "Send PGA" at bounding box center [1439, 212] width 53 height 13
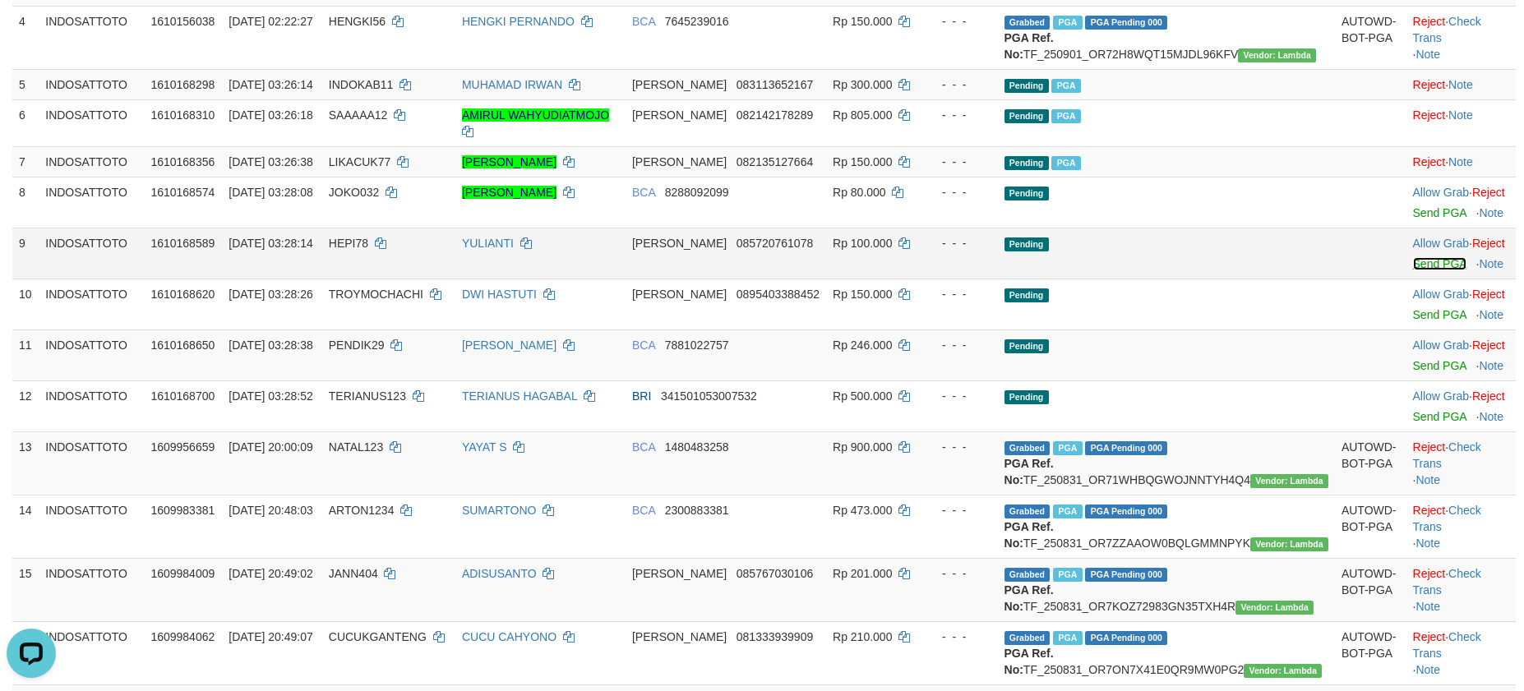
click at [1419, 270] on link "Send PGA" at bounding box center [1439, 263] width 53 height 13
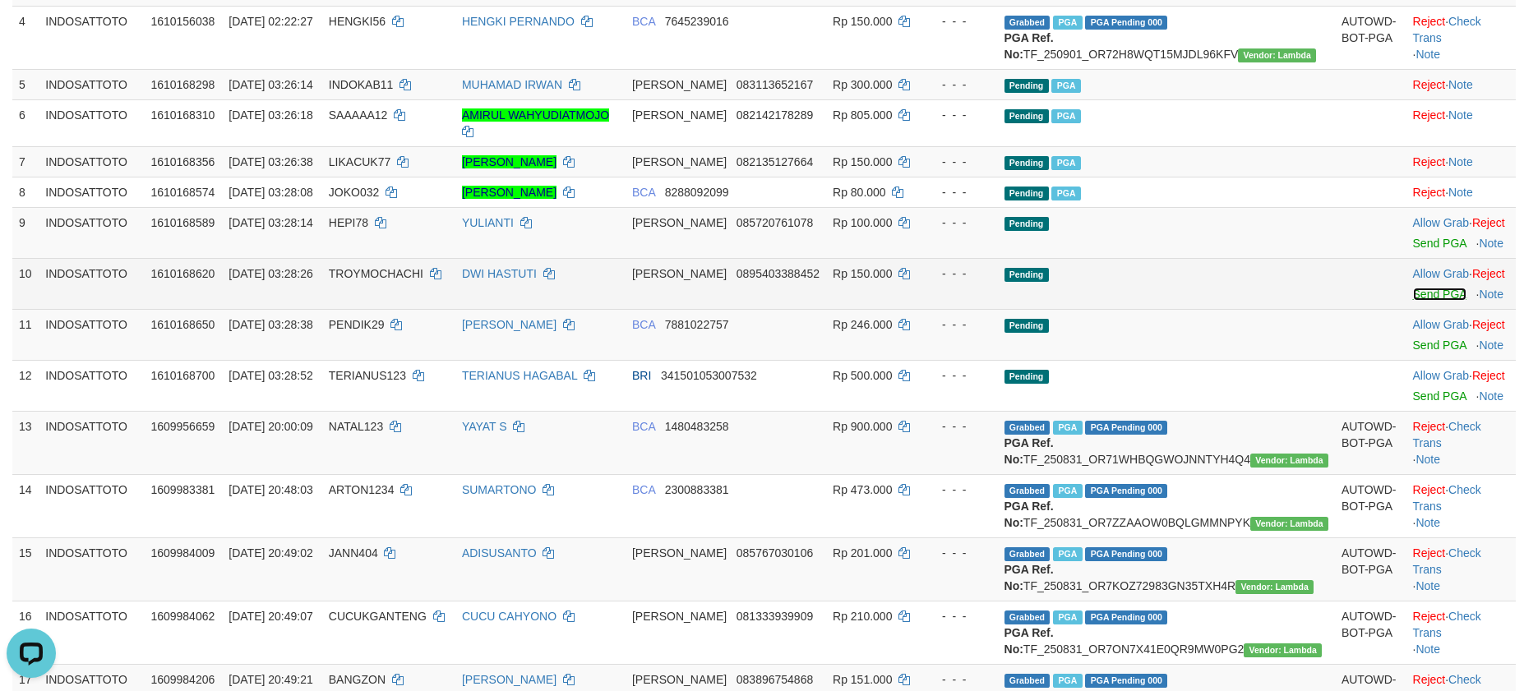
scroll to position [403, 0]
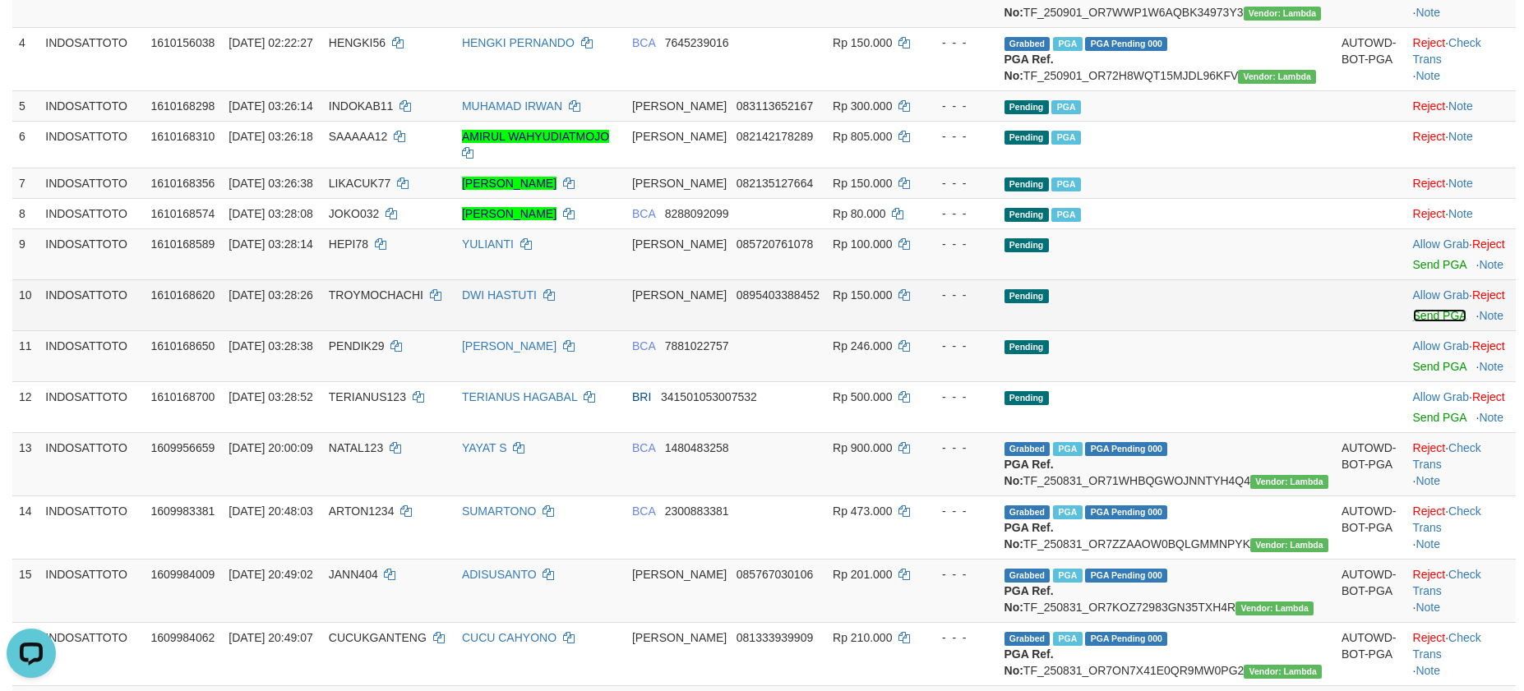
click at [1414, 322] on link "Send PGA" at bounding box center [1439, 315] width 53 height 13
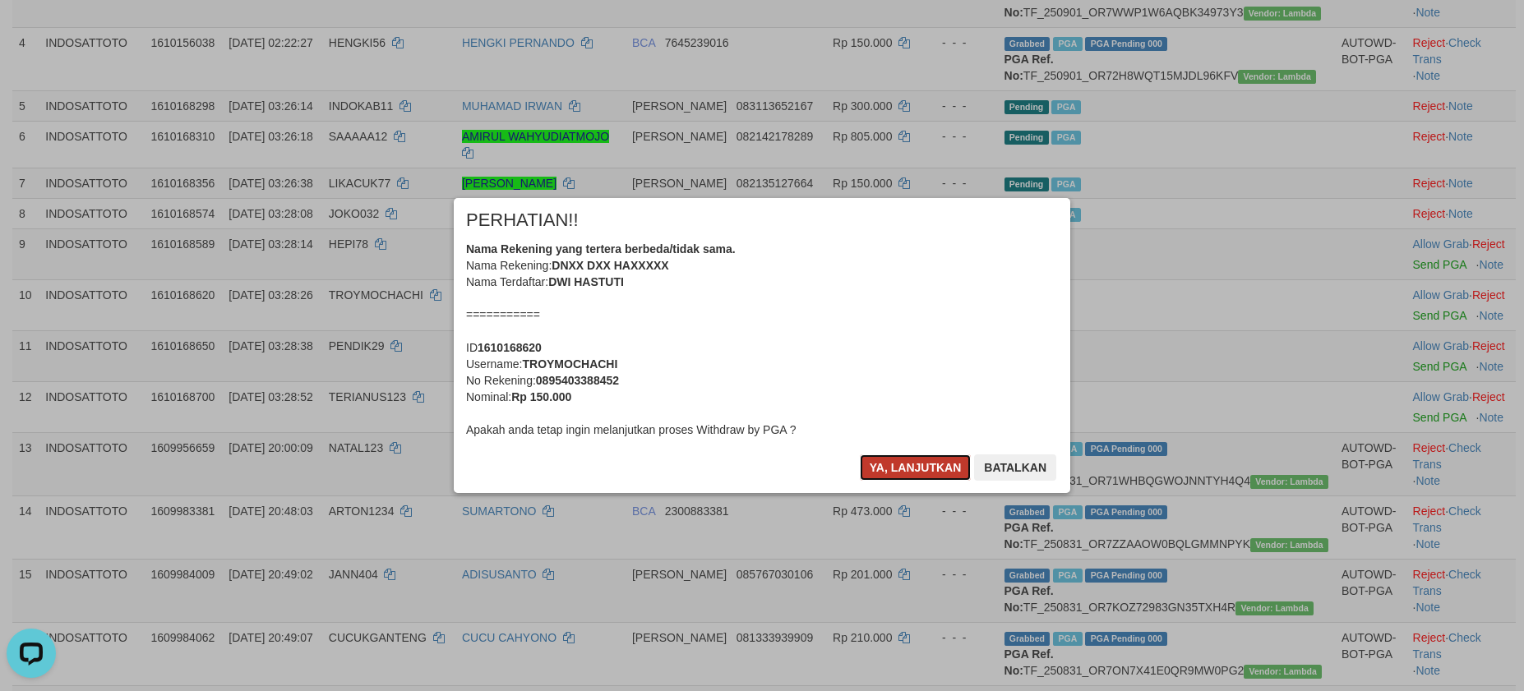
click at [890, 461] on button "Ya, lanjutkan" at bounding box center [916, 468] width 112 height 26
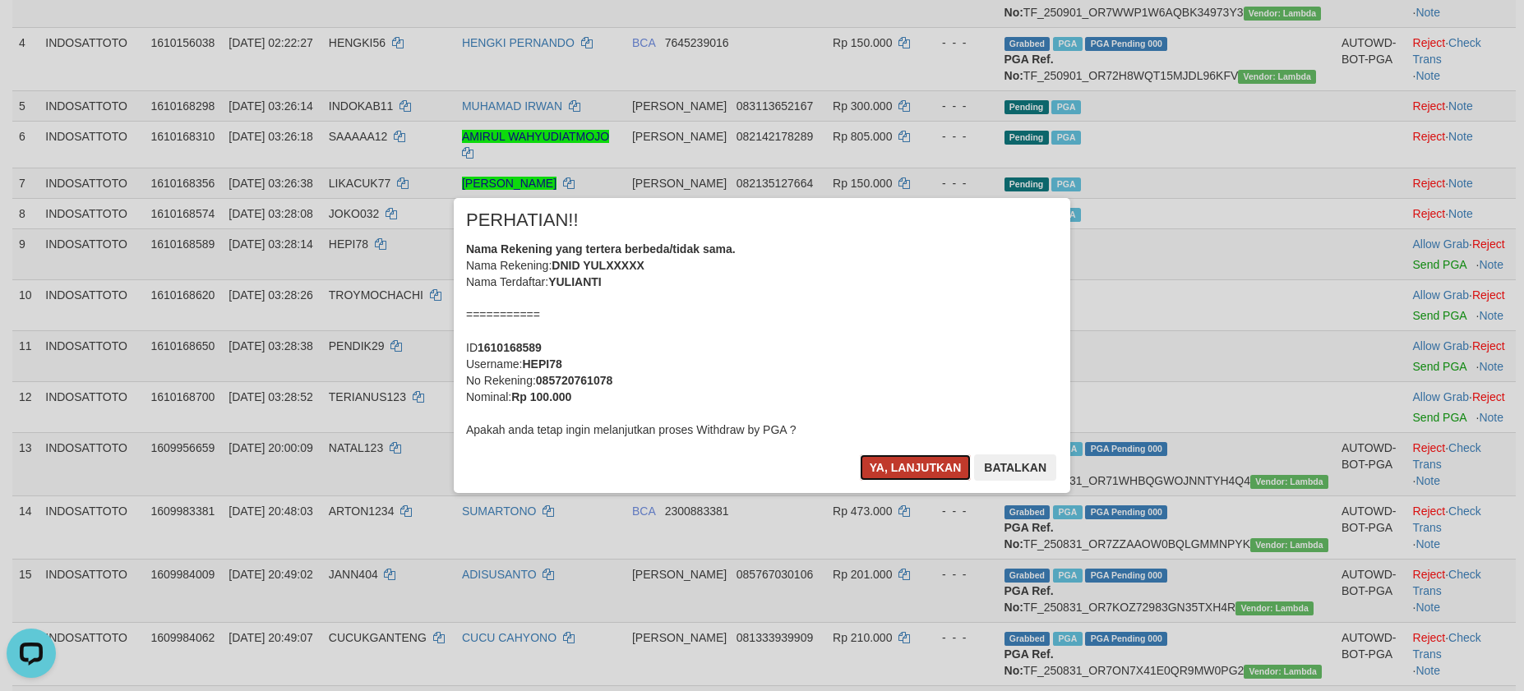
click at [898, 469] on button "Ya, lanjutkan" at bounding box center [916, 468] width 112 height 26
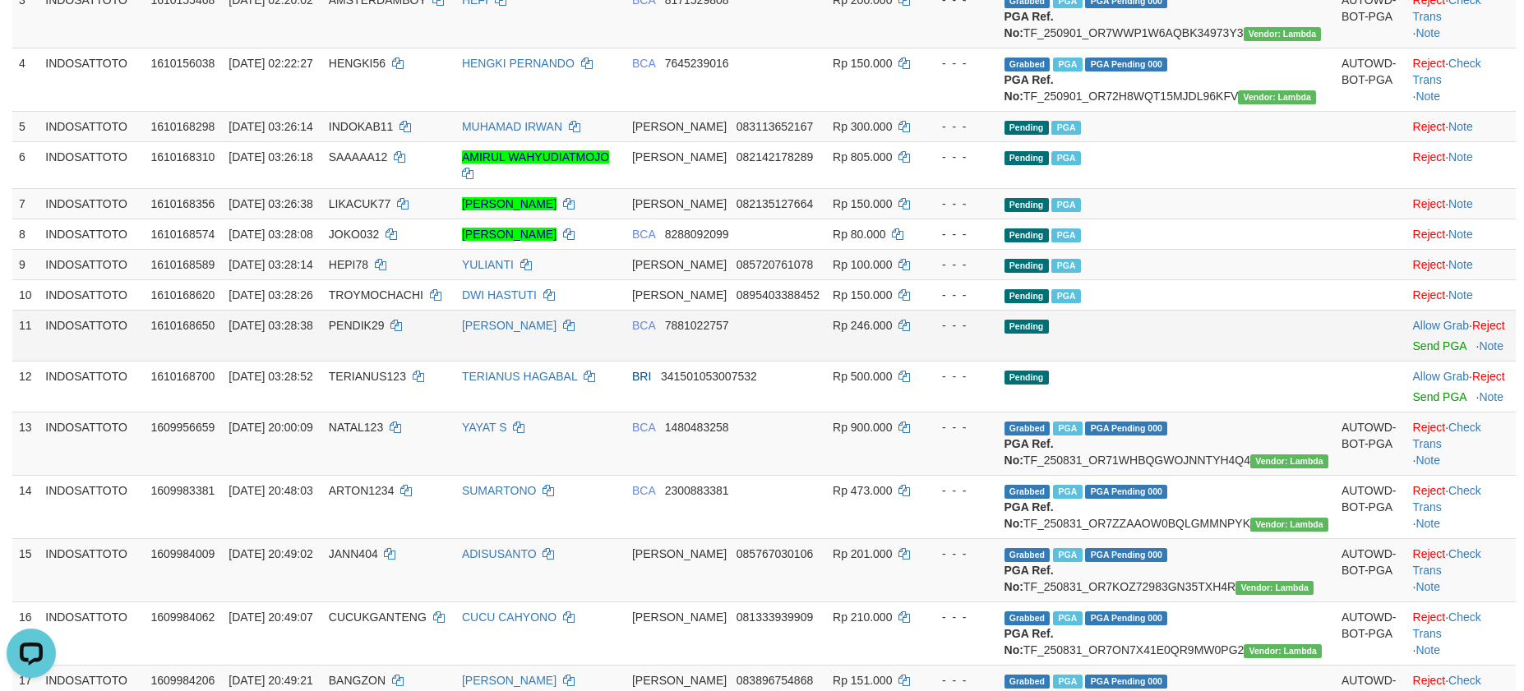
scroll to position [363, 0]
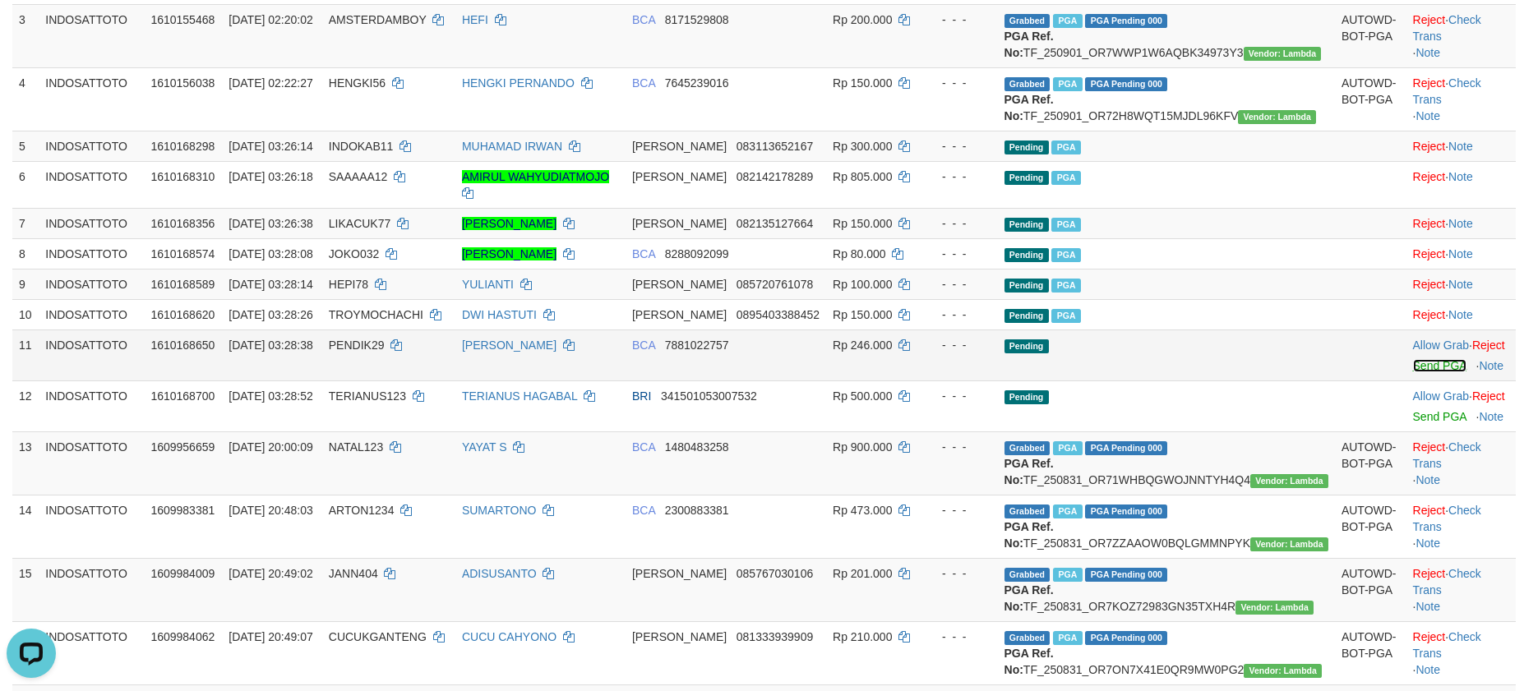
click at [1413, 372] on link "Send PGA" at bounding box center [1439, 365] width 53 height 13
click at [1416, 423] on link "Send PGA" at bounding box center [1439, 416] width 53 height 13
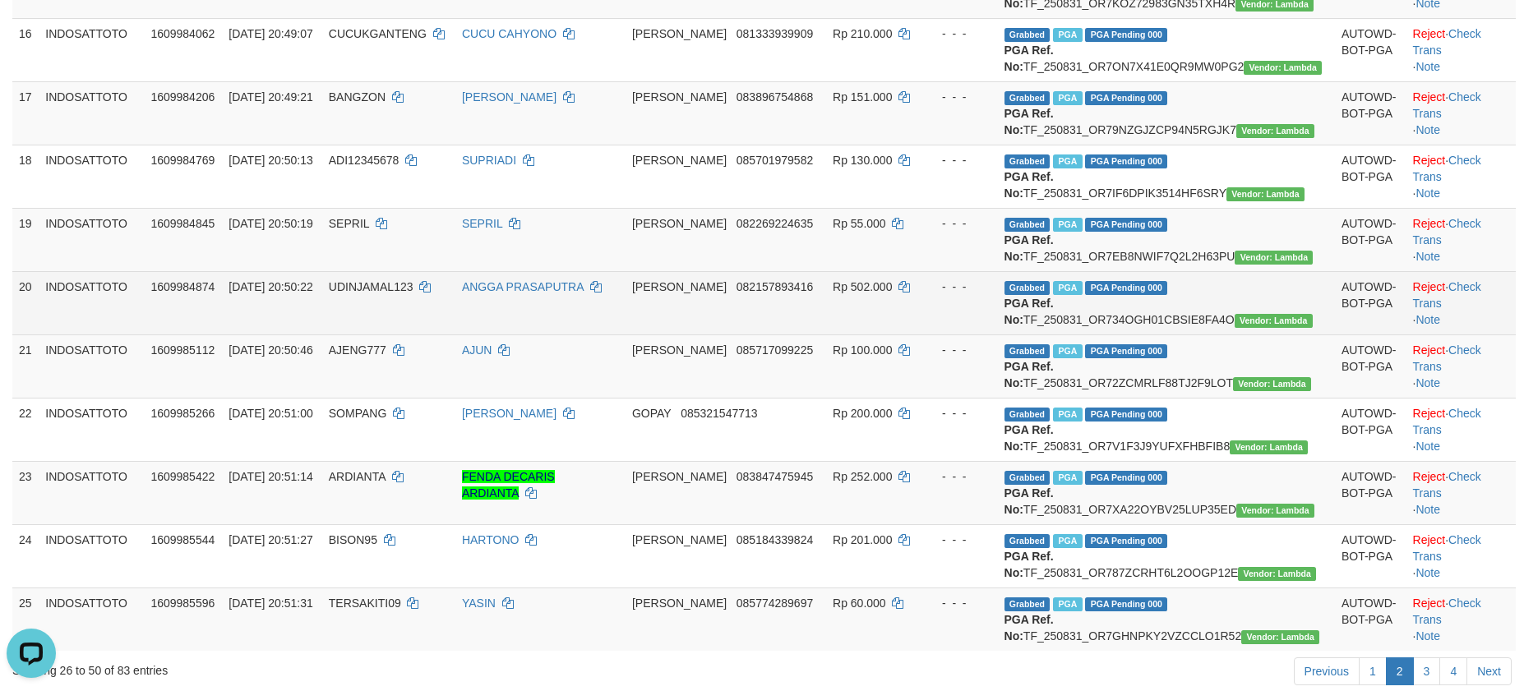
scroll to position [444, 0]
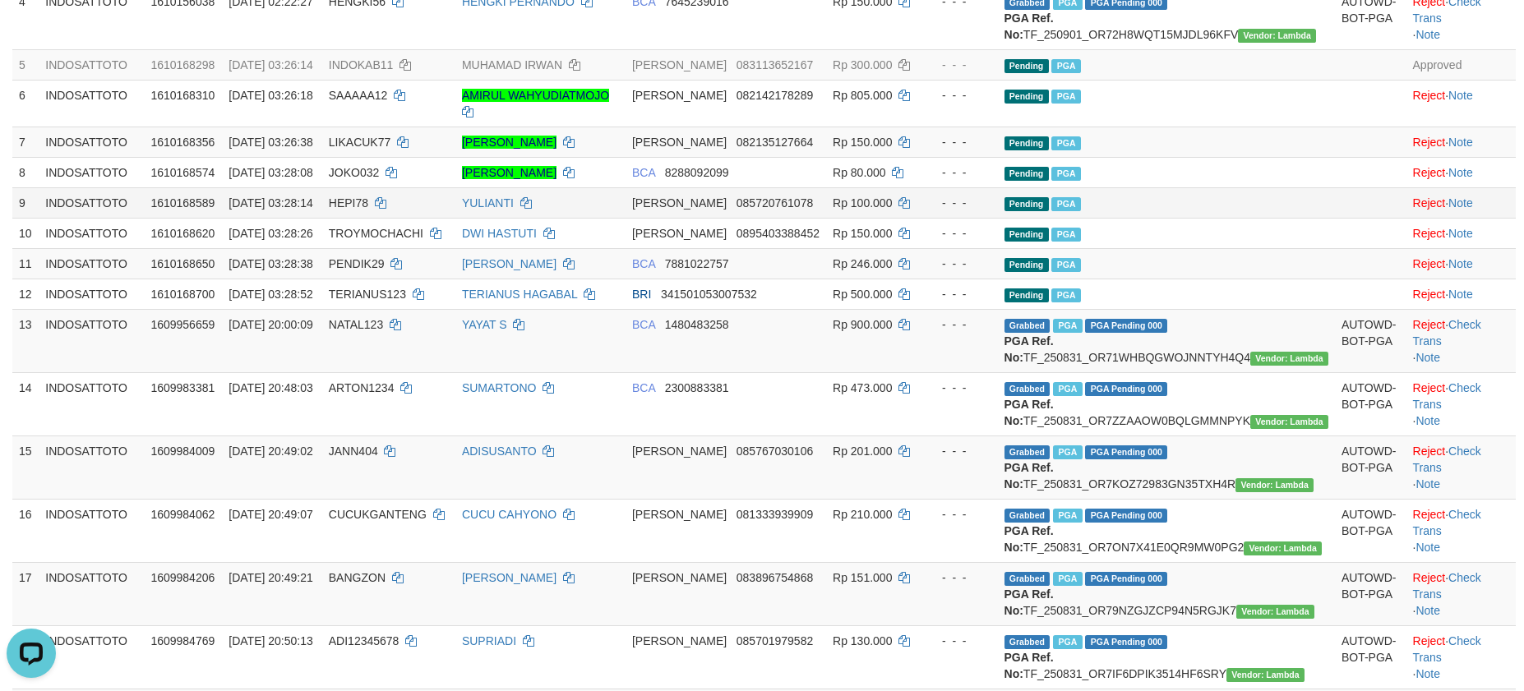
click at [1244, 218] on td "Pending PGA" at bounding box center [1166, 202] width 337 height 30
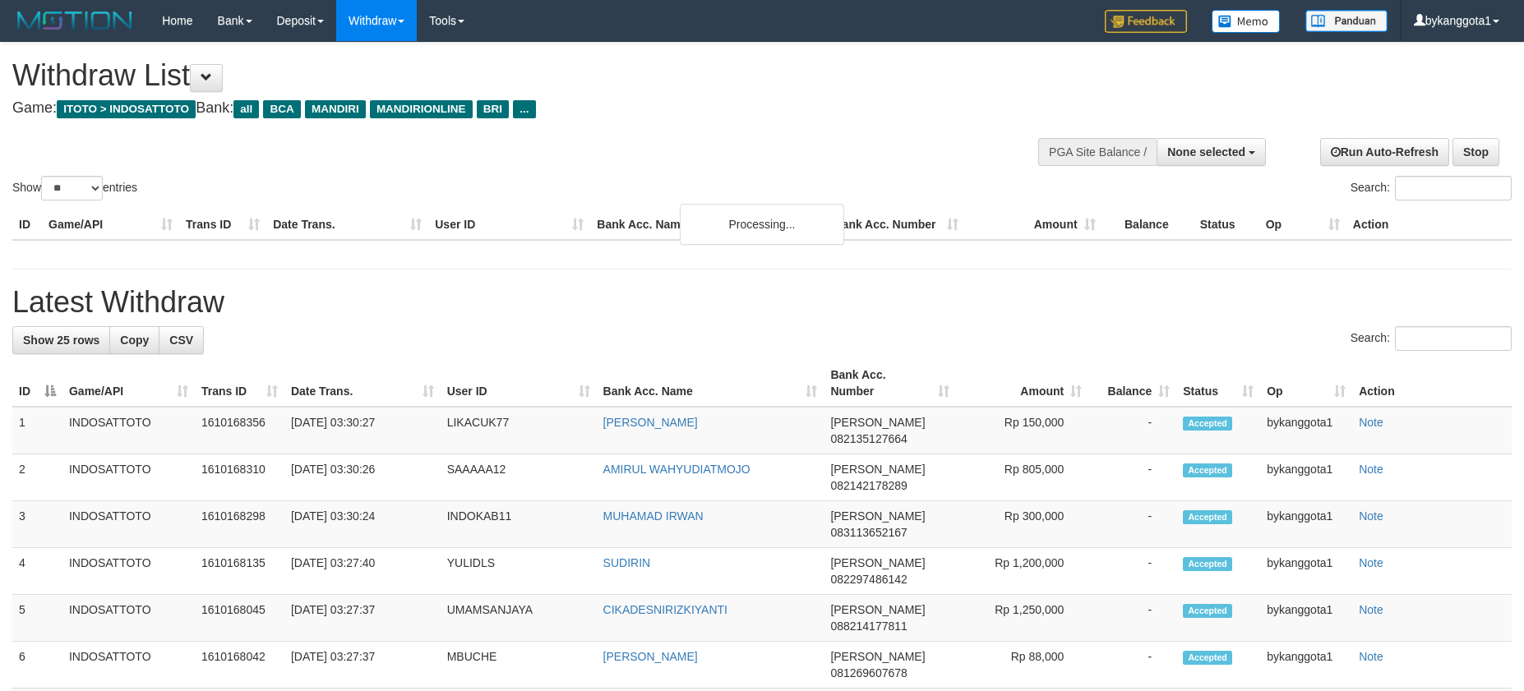
select select
select select "**"
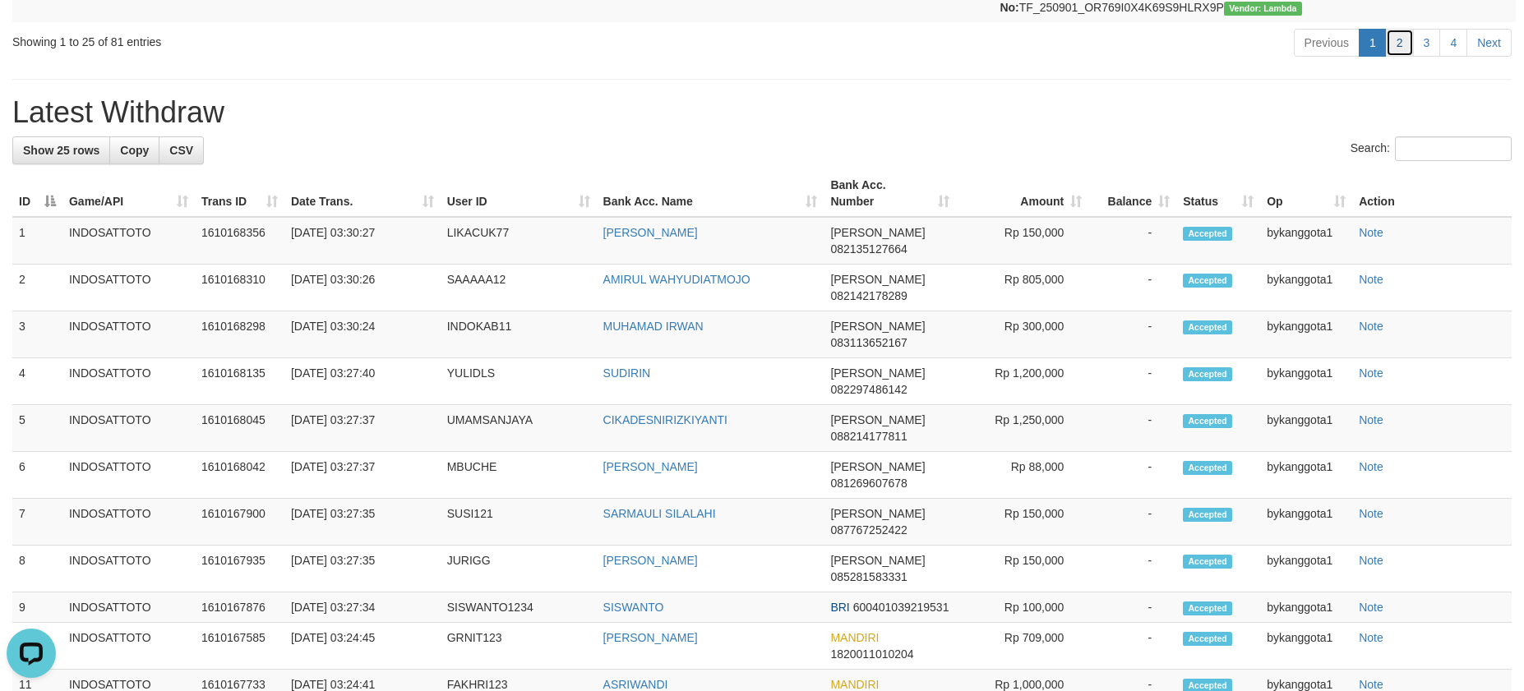
click at [1406, 57] on link "2" at bounding box center [1400, 43] width 28 height 28
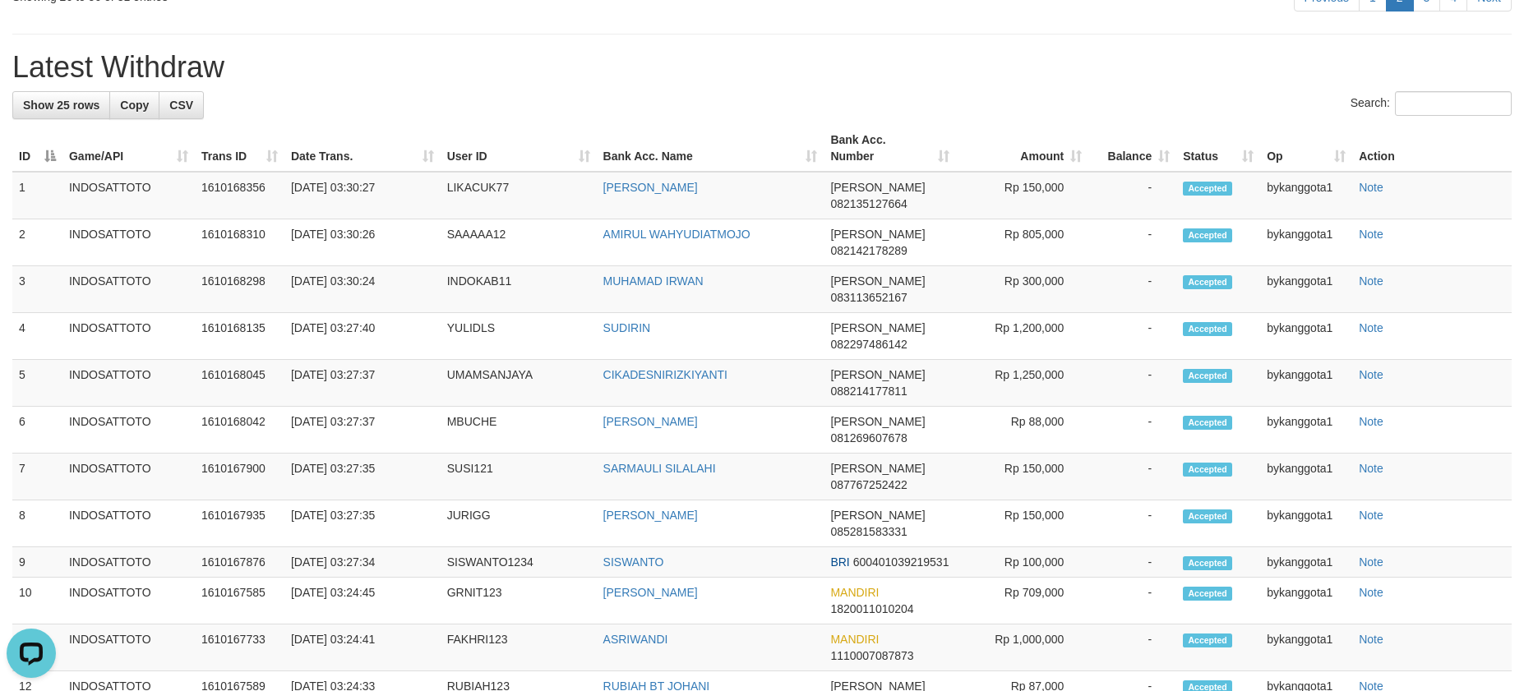
scroll to position [580, 0]
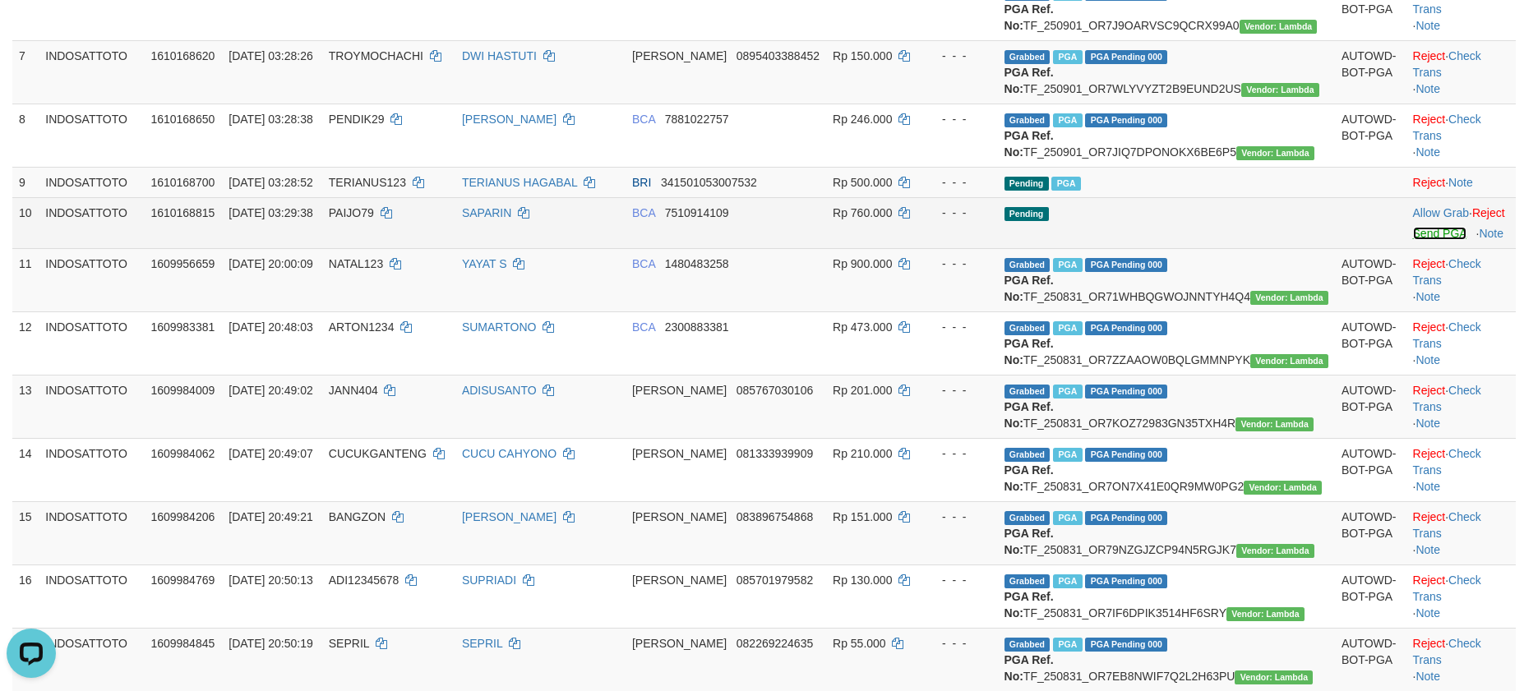
click at [1413, 240] on link "Send PGA" at bounding box center [1439, 233] width 53 height 13
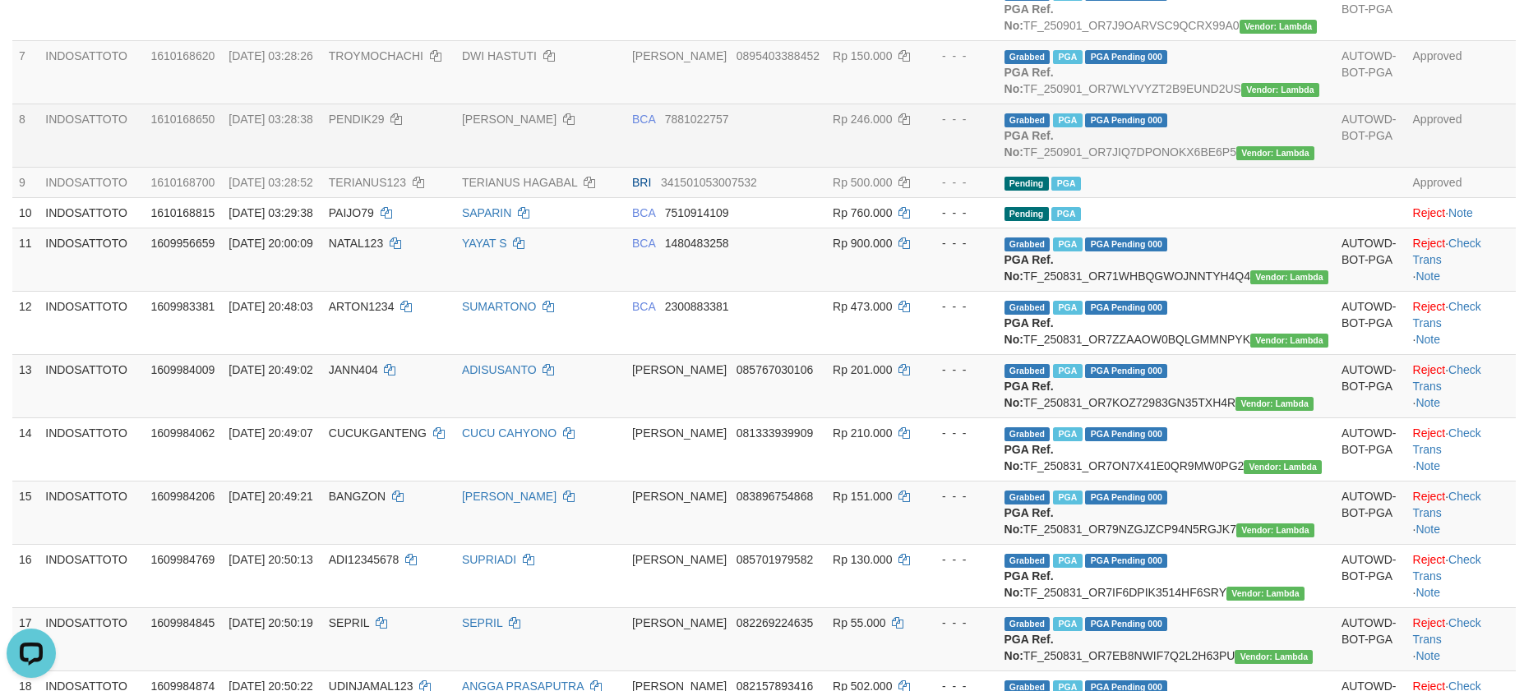
drag, startPoint x: 977, startPoint y: 293, endPoint x: 990, endPoint y: 282, distance: 16.9
click at [990, 167] on tr "8 INDOSATTOTO 1610168650 [DATE] 03:28:38 PENDIK29 [PERSON_NAME] BCA 7881022757 …" at bounding box center [764, 135] width 1504 height 63
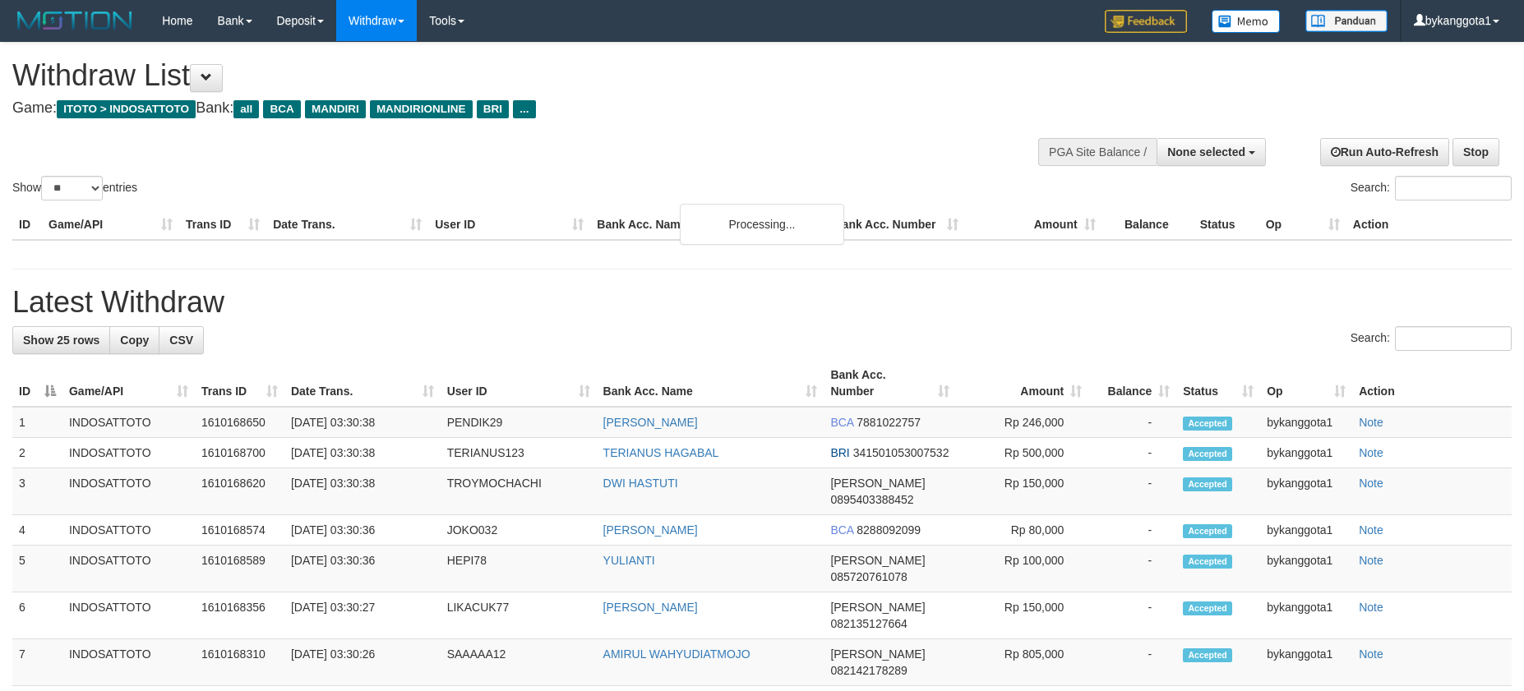
select select
select select "**"
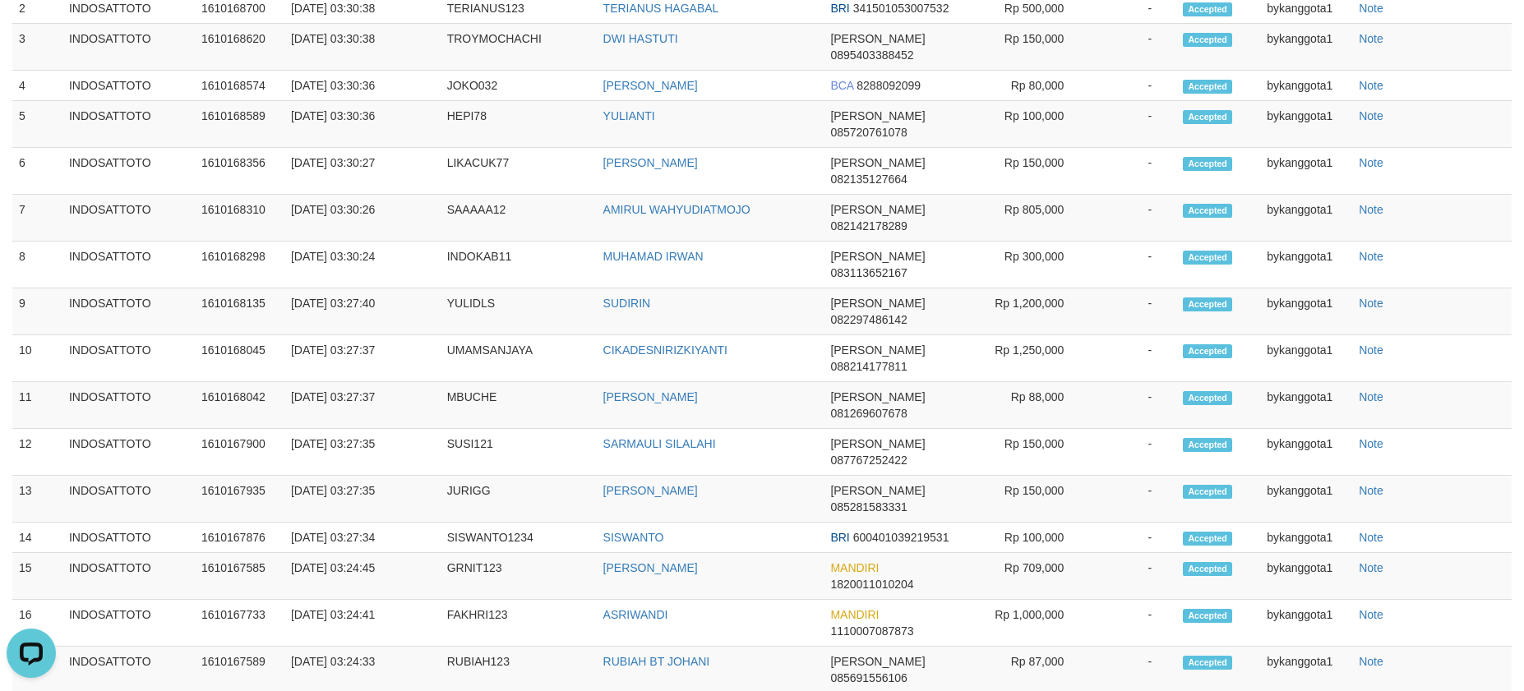
scroll to position [260, 0]
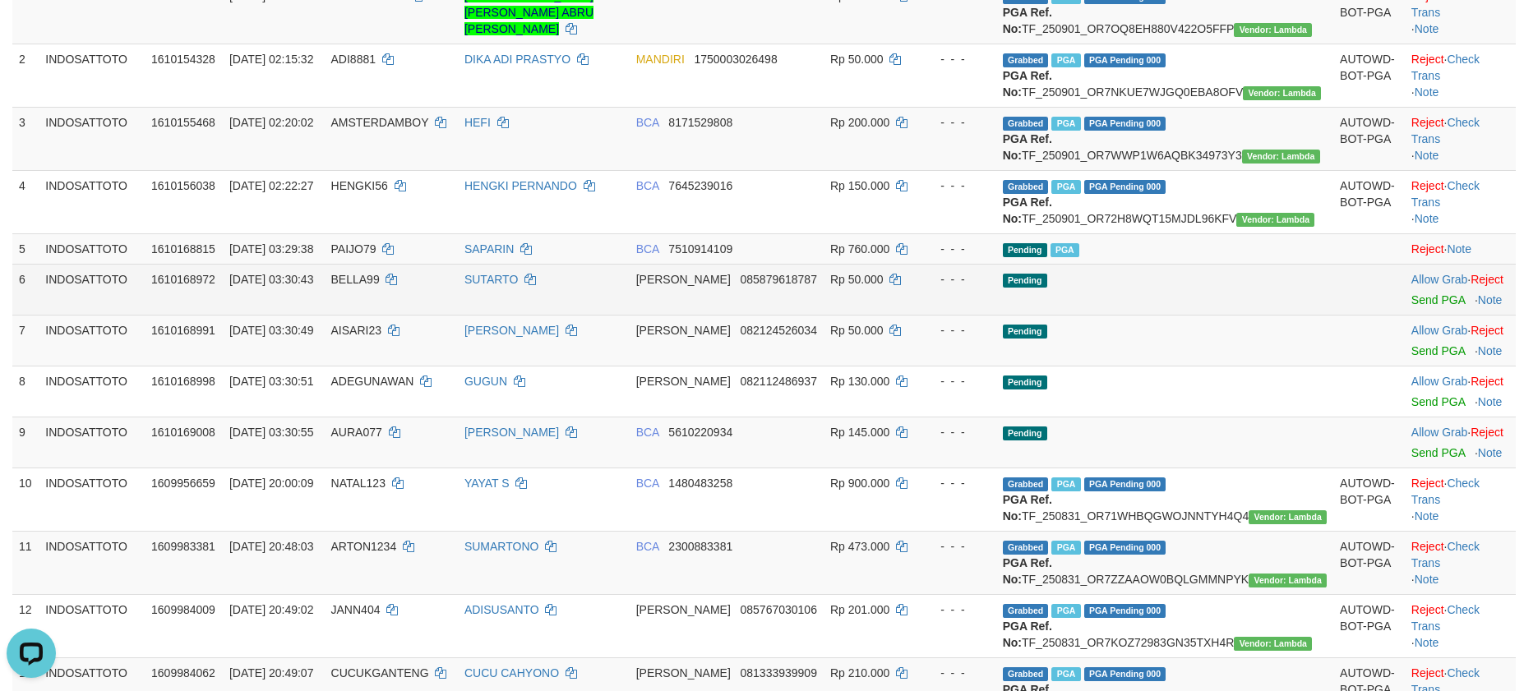
click at [1405, 315] on td "Allow Grab · Reject Send PGA · Note" at bounding box center [1460, 289] width 111 height 51
click at [1412, 307] on link "Send PGA" at bounding box center [1438, 299] width 53 height 13
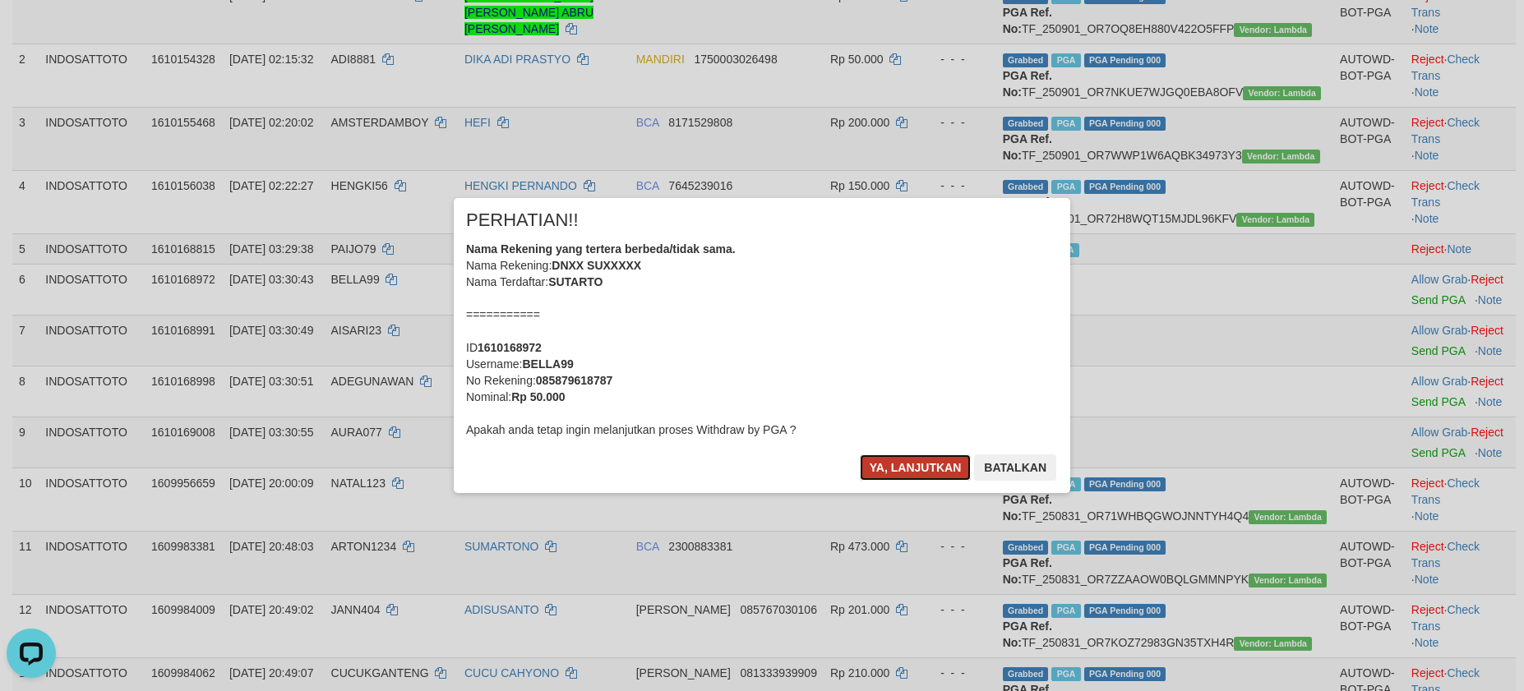
drag, startPoint x: 871, startPoint y: 462, endPoint x: 1418, endPoint y: 541, distance: 553.2
click at [874, 462] on button "Ya, lanjutkan" at bounding box center [916, 468] width 112 height 26
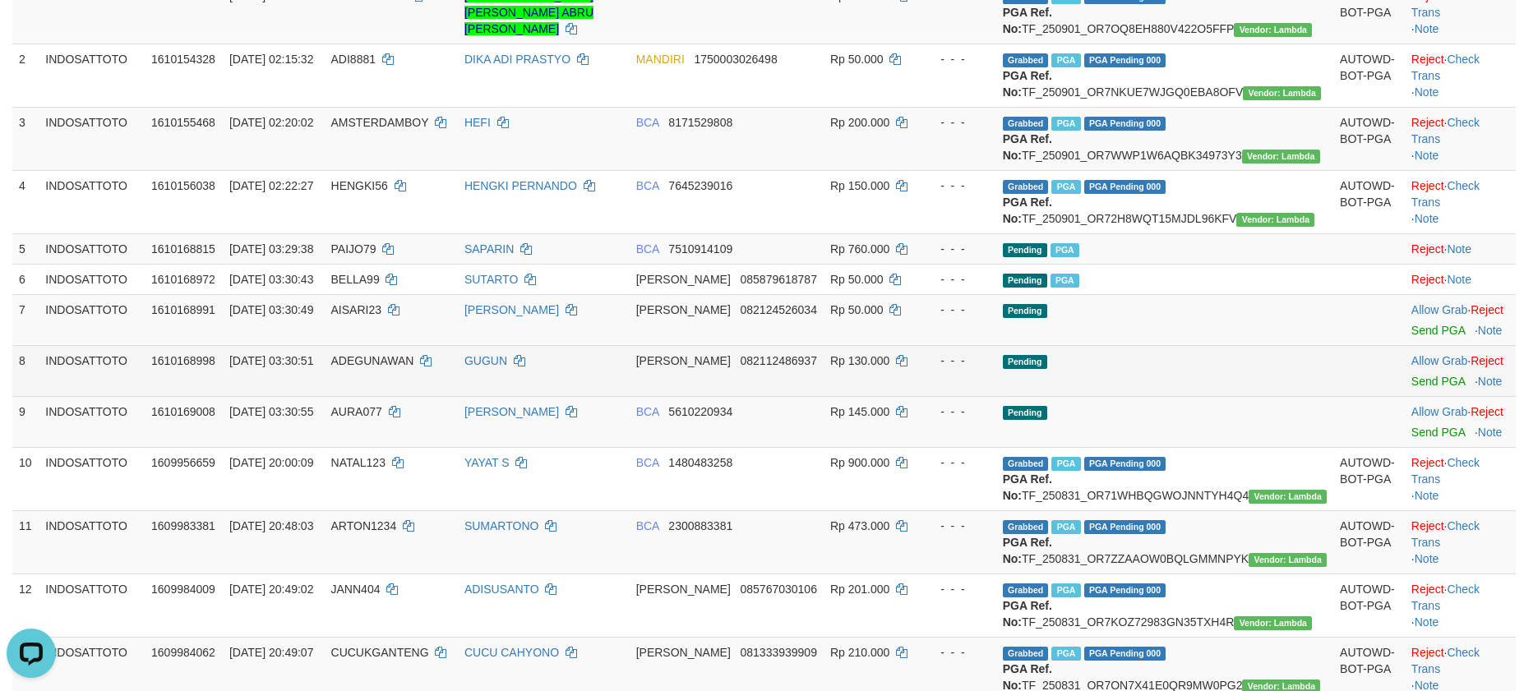
click at [1270, 396] on td "Pending" at bounding box center [1164, 370] width 337 height 51
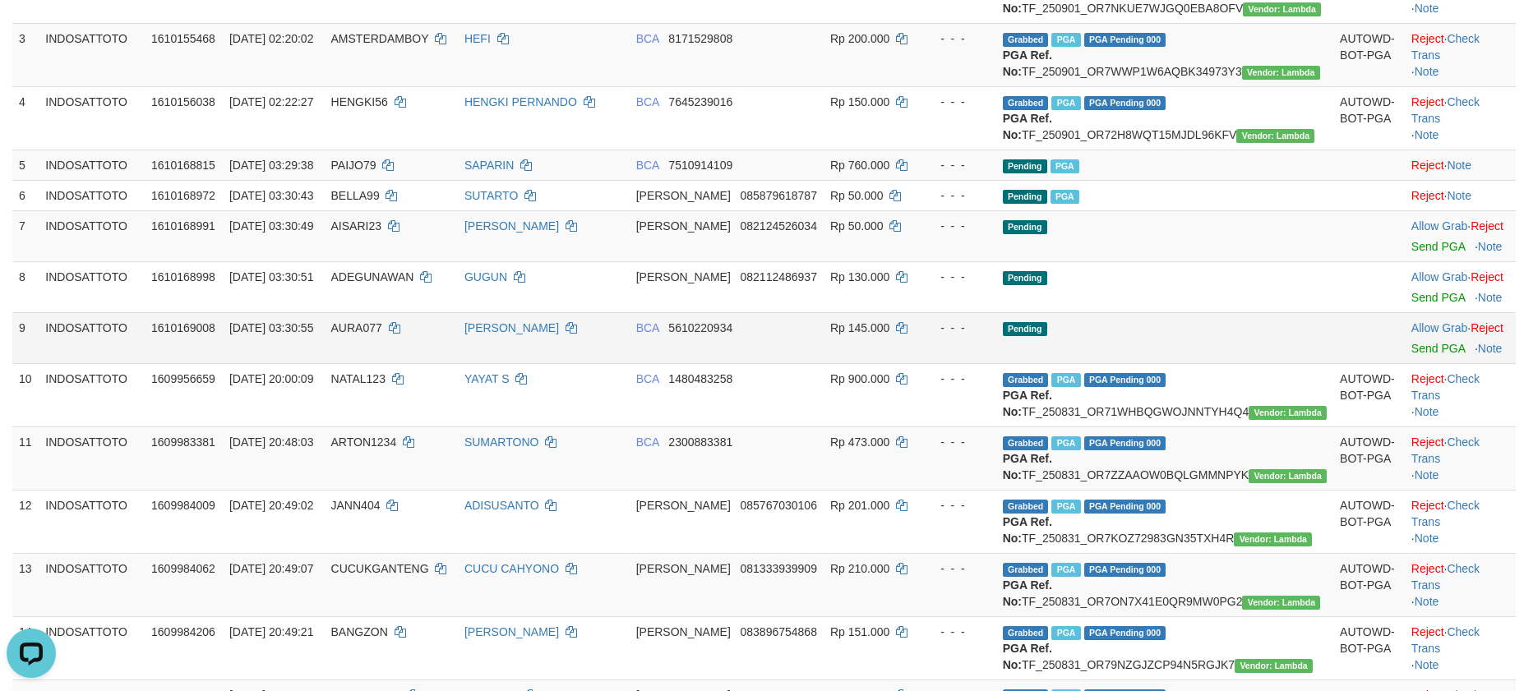
scroll to position [383, 0]
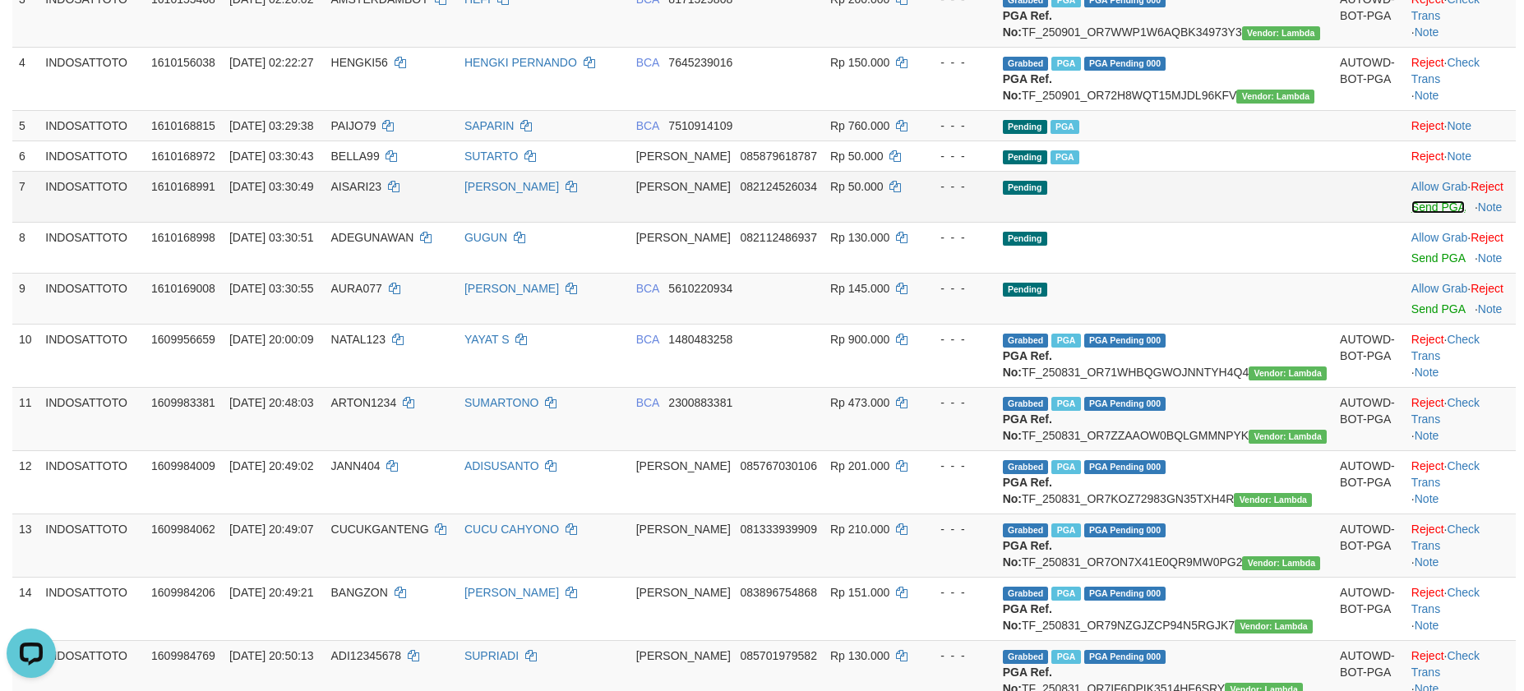
click at [1412, 214] on link "Send PGA" at bounding box center [1438, 207] width 53 height 13
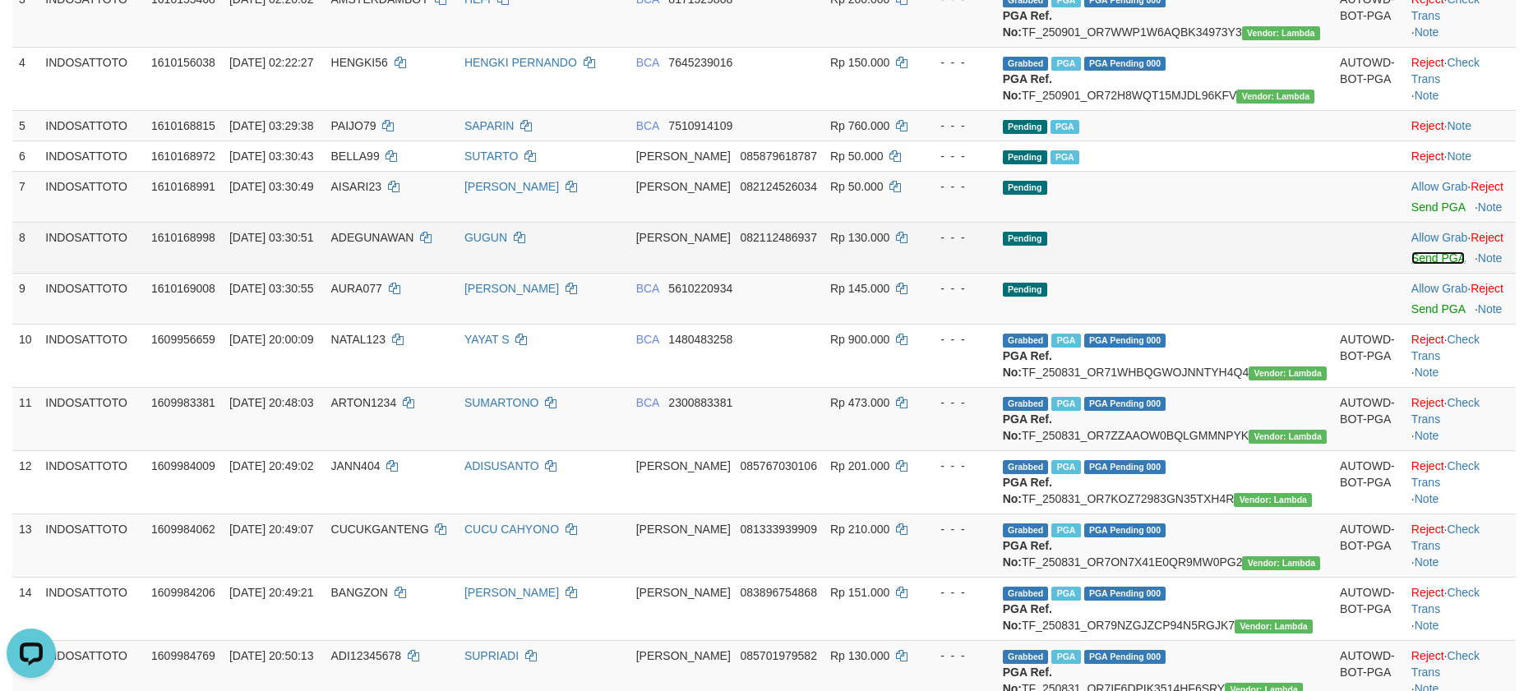
click at [1412, 265] on link "Send PGA" at bounding box center [1438, 258] width 53 height 13
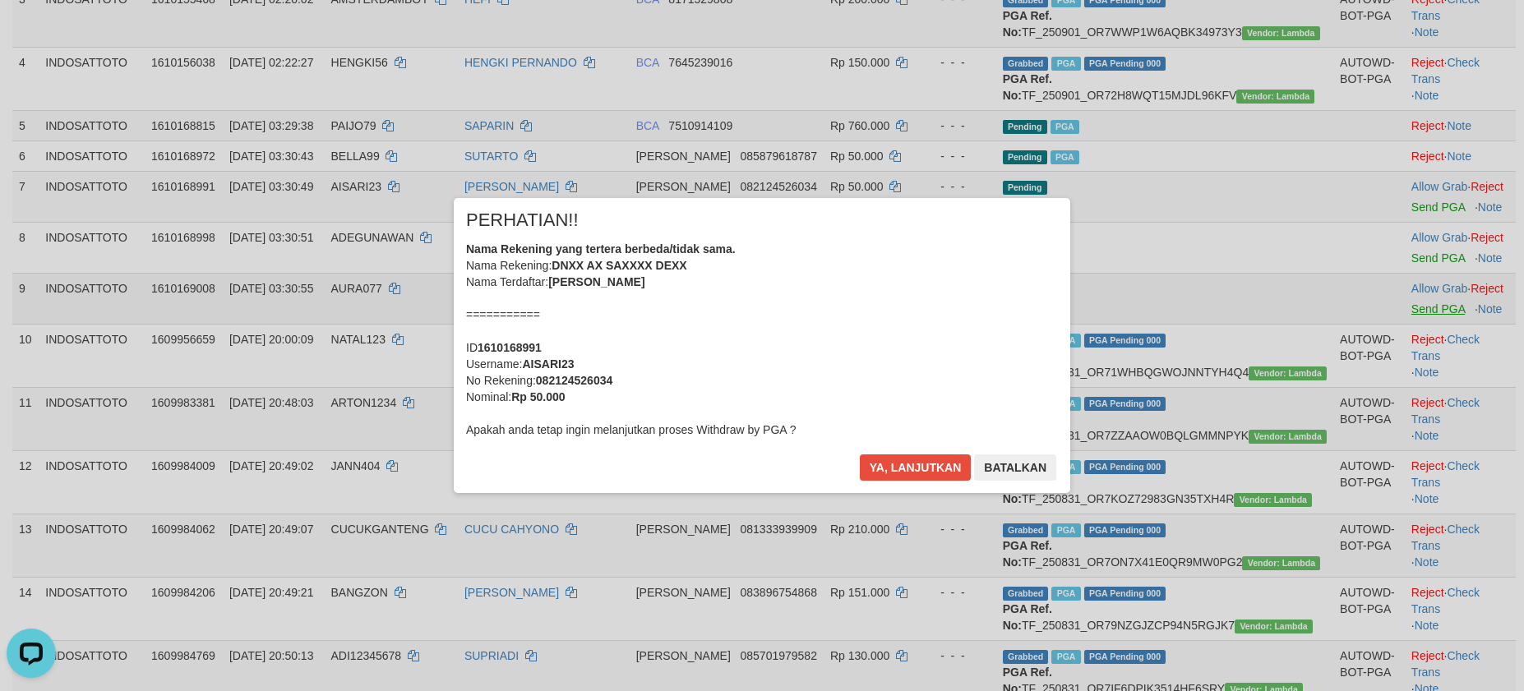
click at [1409, 373] on div "× PERHATIAN!! Nama Rekening yang tertera berbeda/tidak sama. Nama Rekening: DNX…" at bounding box center [762, 345] width 1524 height 360
click at [893, 464] on button "Ya, lanjutkan" at bounding box center [916, 468] width 112 height 26
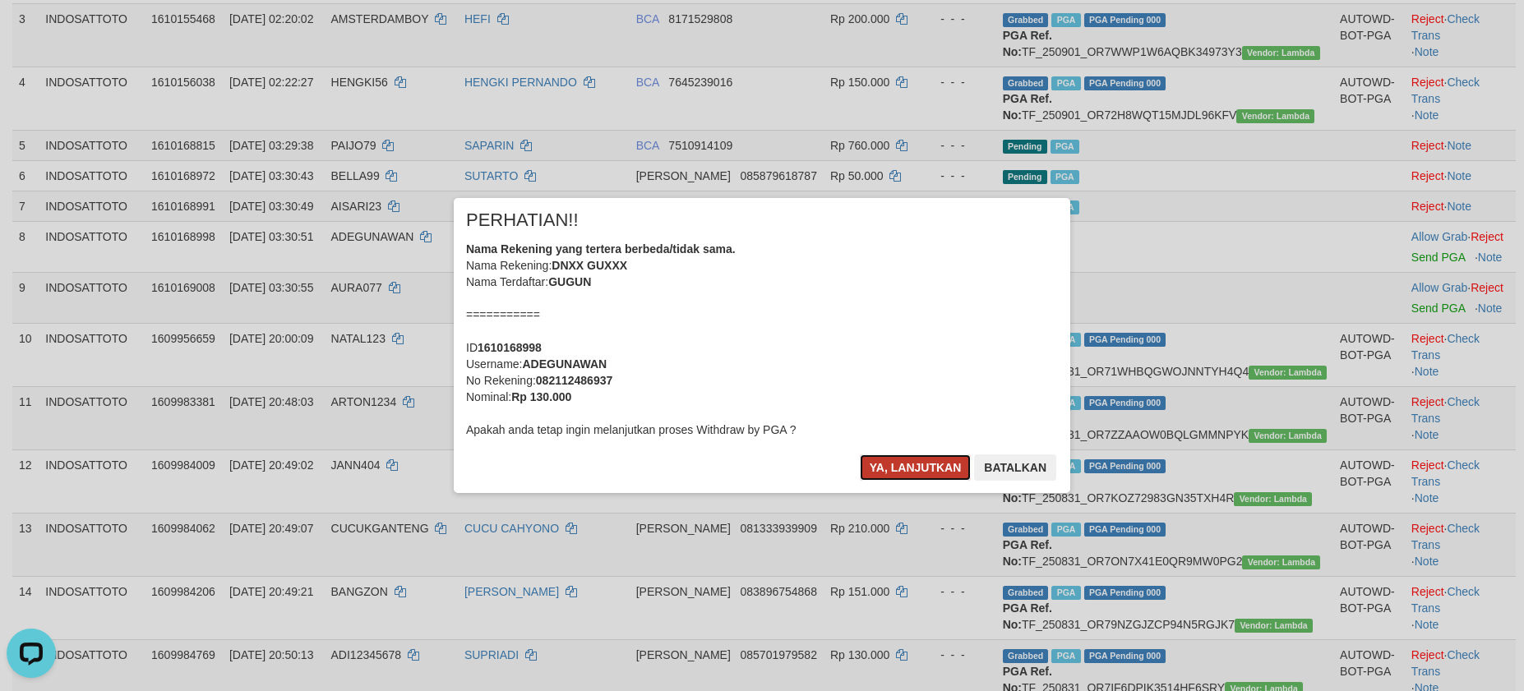
click at [871, 464] on button "Ya, lanjutkan" at bounding box center [916, 468] width 112 height 26
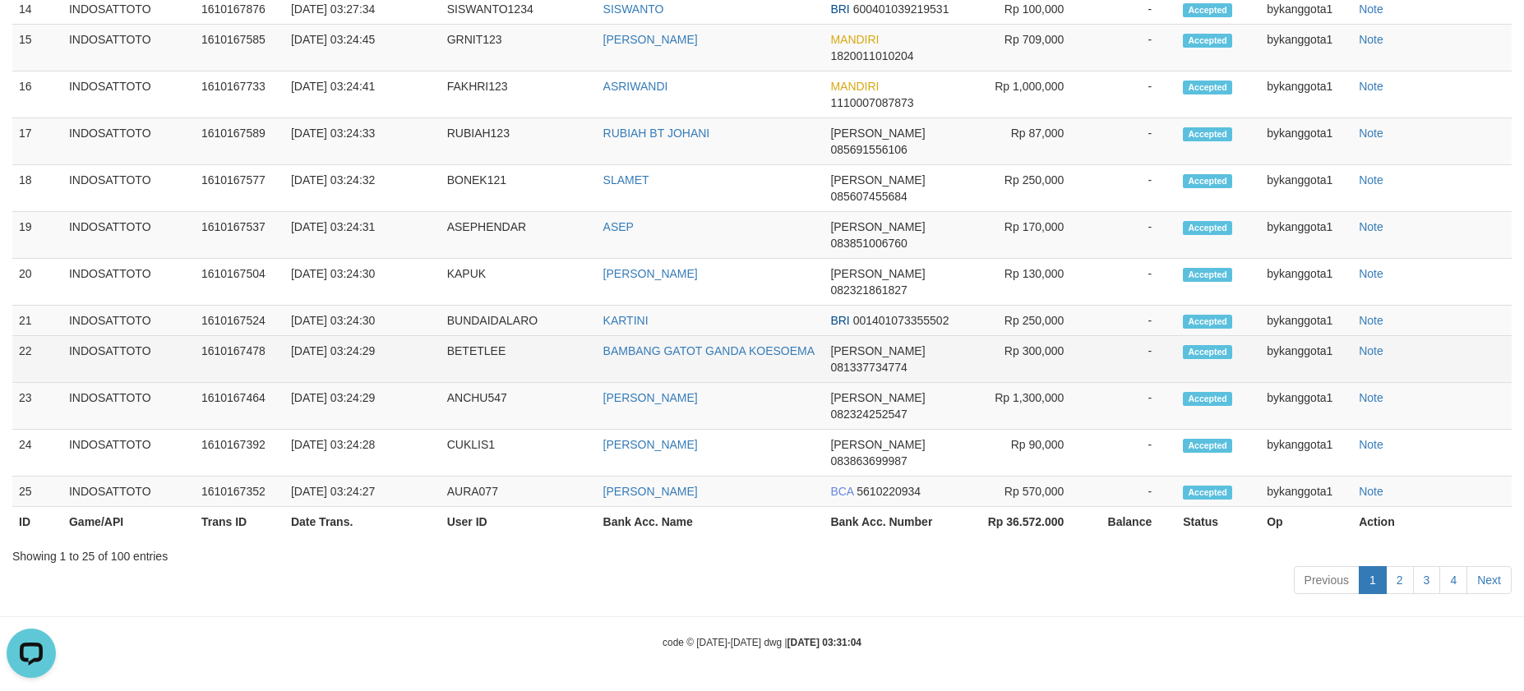
scroll to position [351, 0]
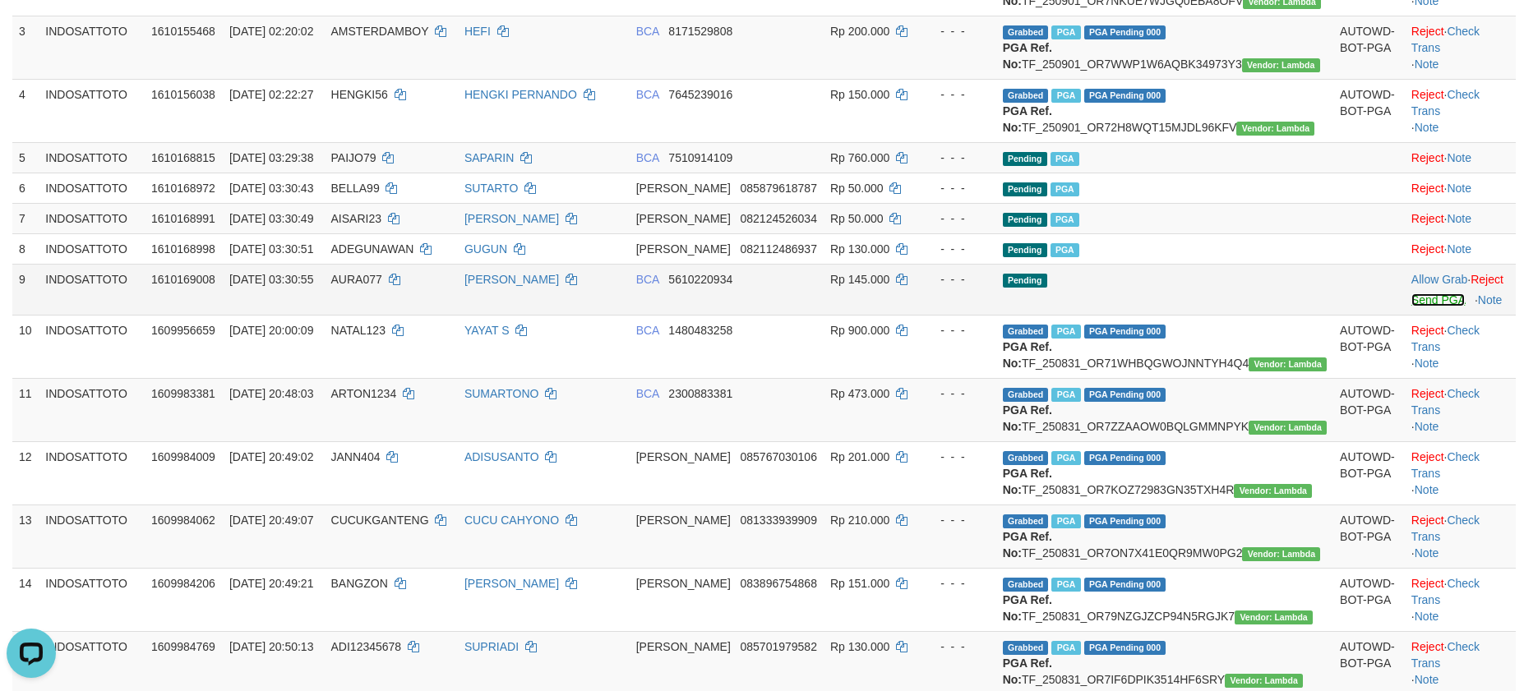
click at [1416, 307] on link "Send PGA" at bounding box center [1438, 299] width 53 height 13
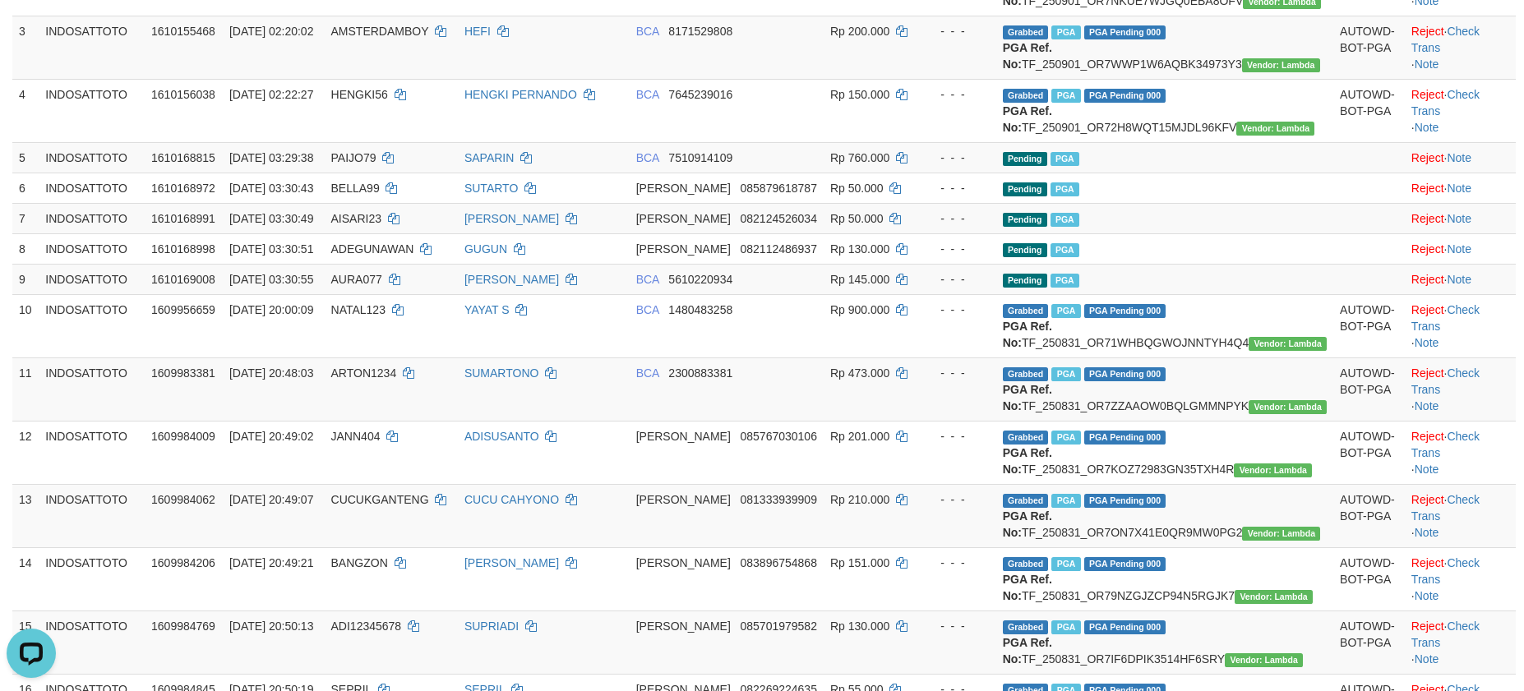
scroll to position [955, 0]
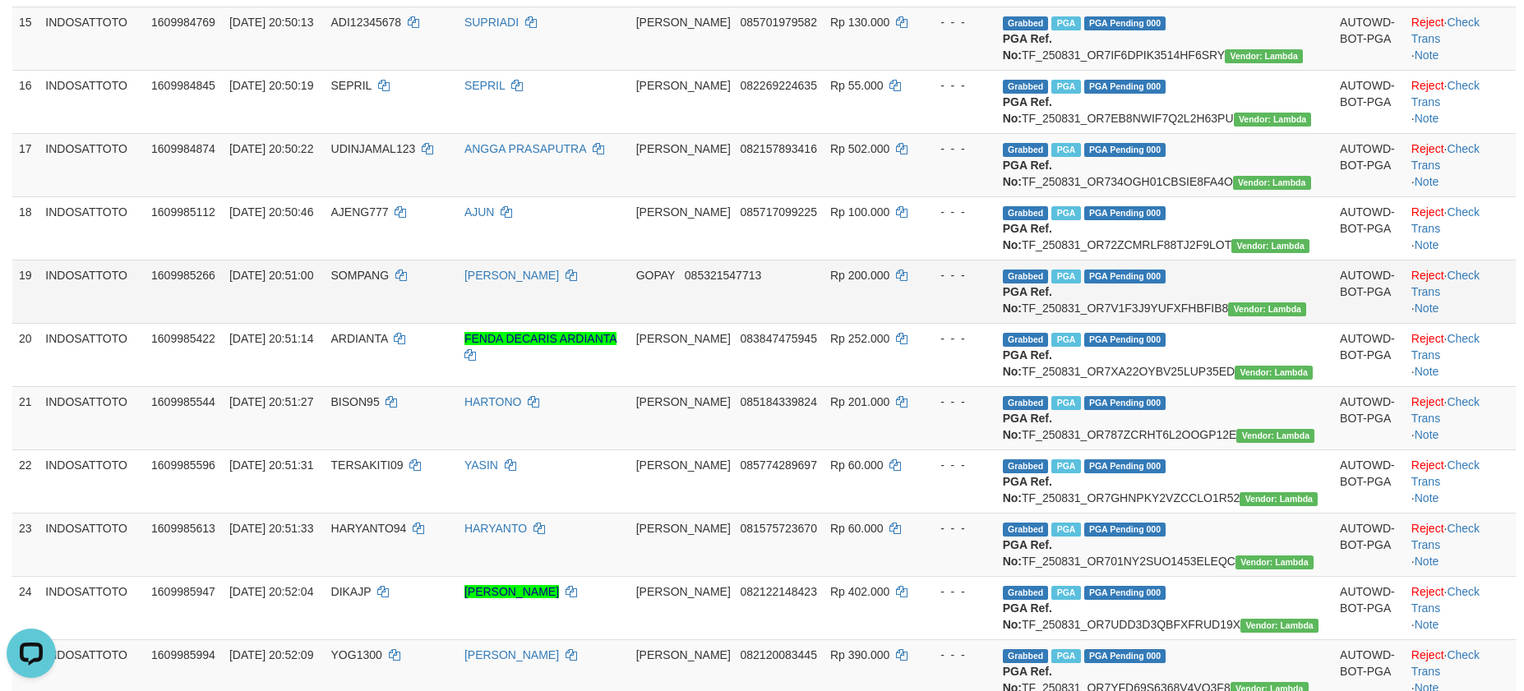
click at [919, 323] on td "Rp 200.000" at bounding box center [871, 291] width 95 height 63
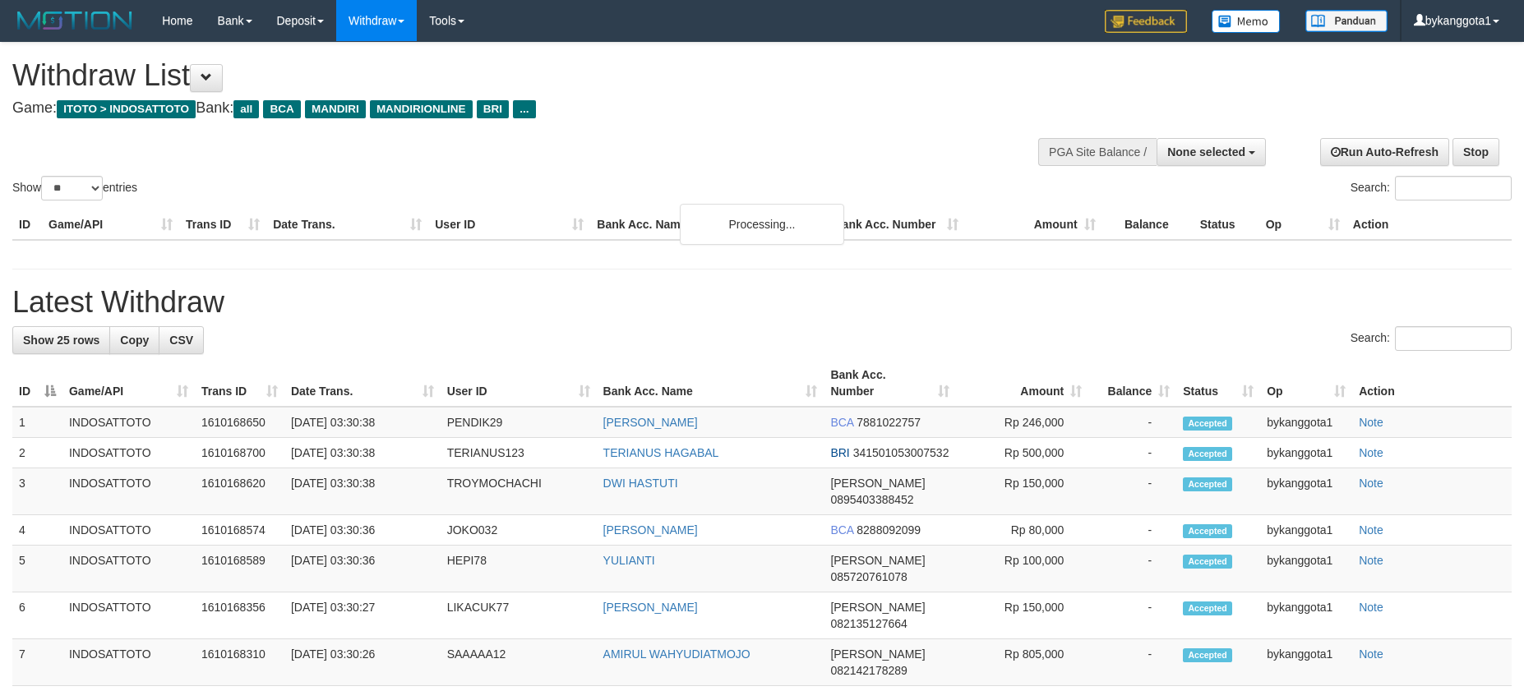
select select
select select "**"
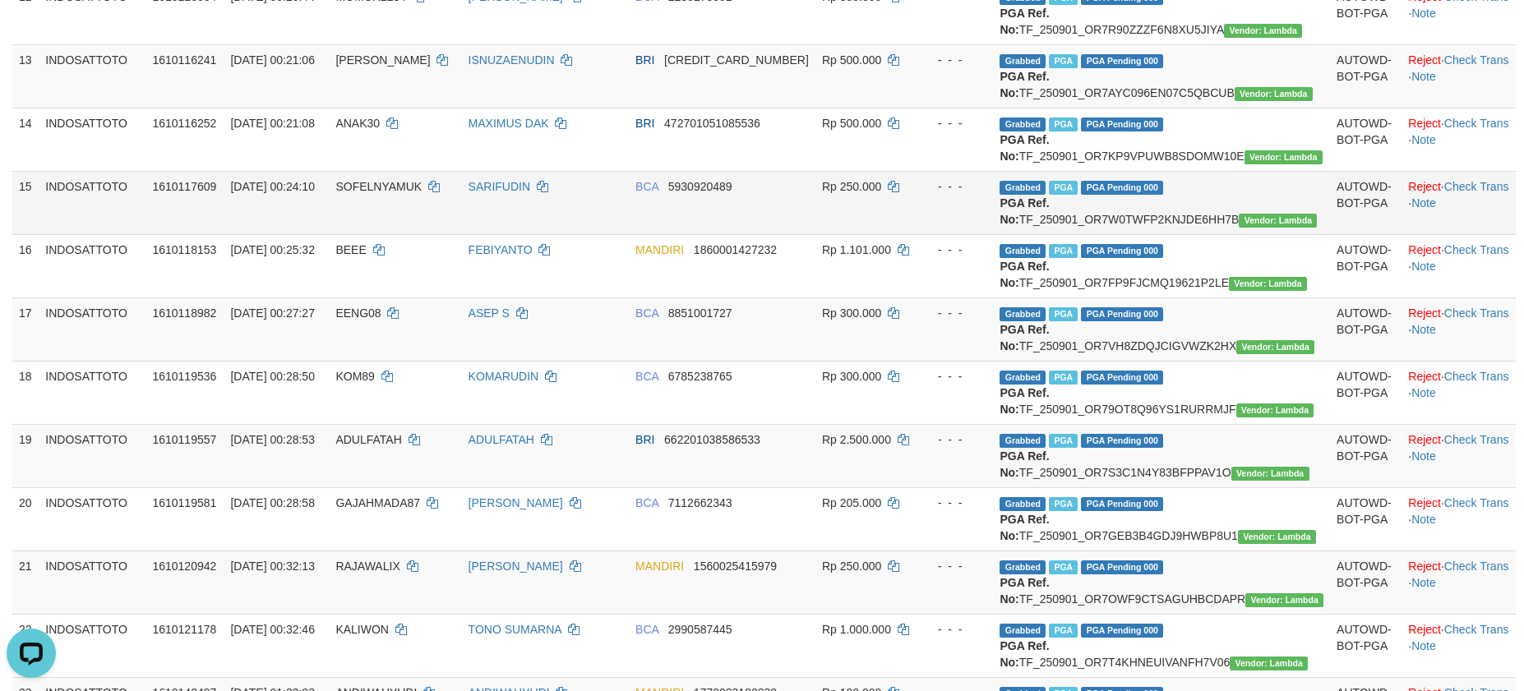
click at [917, 234] on td "Rp 250.000" at bounding box center [865, 202] width 101 height 63
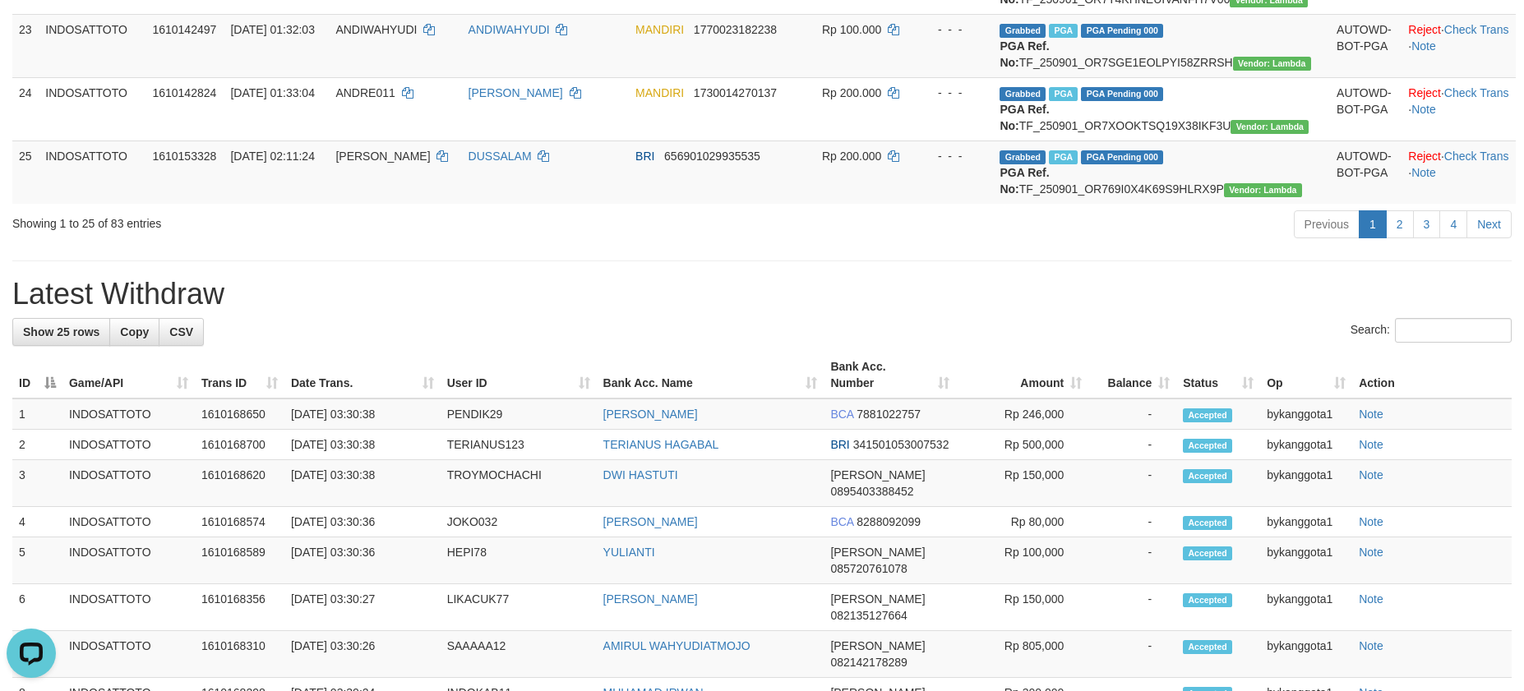
scroll to position [1818, 0]
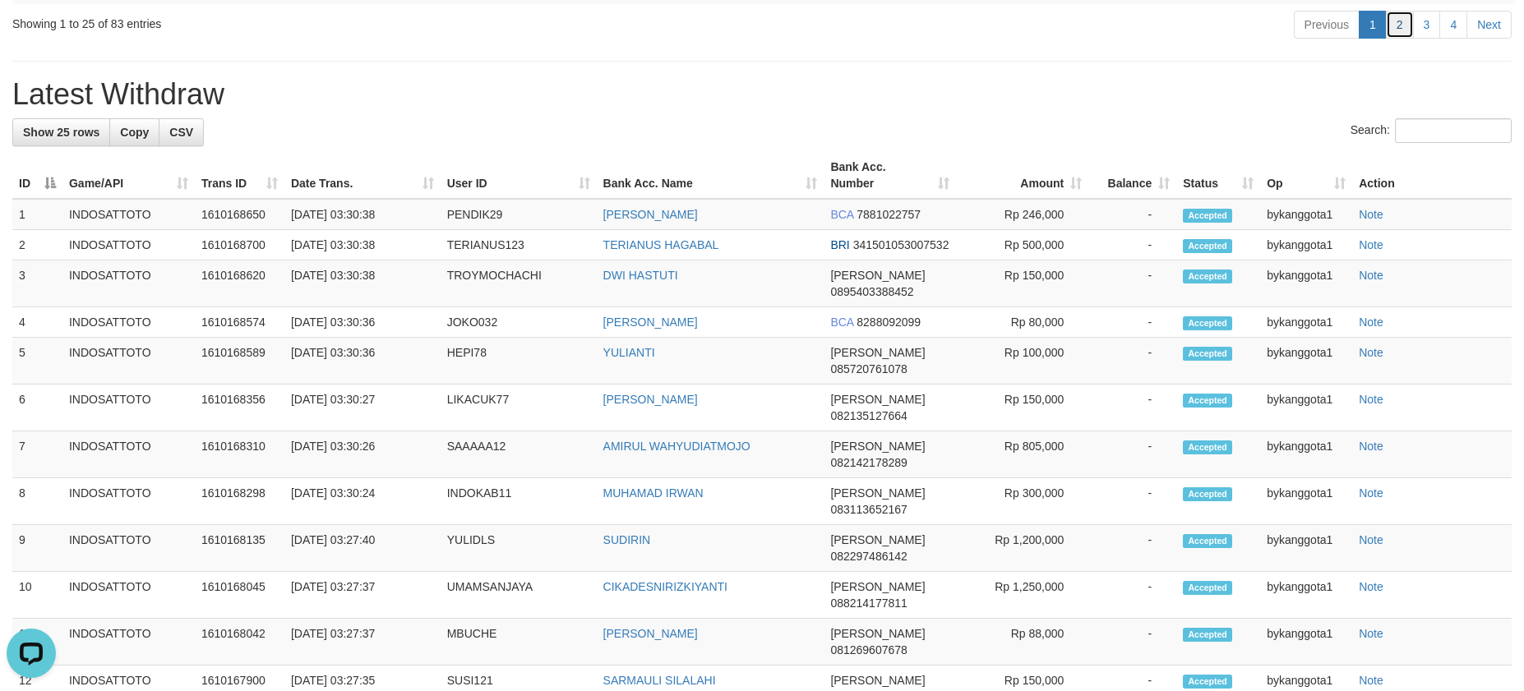
click at [1401, 39] on link "2" at bounding box center [1400, 25] width 28 height 28
drag, startPoint x: 1019, startPoint y: 499, endPoint x: 1021, endPoint y: 486, distance: 13.3
click at [1021, 111] on h1 "Latest Withdraw" at bounding box center [761, 94] width 1499 height 33
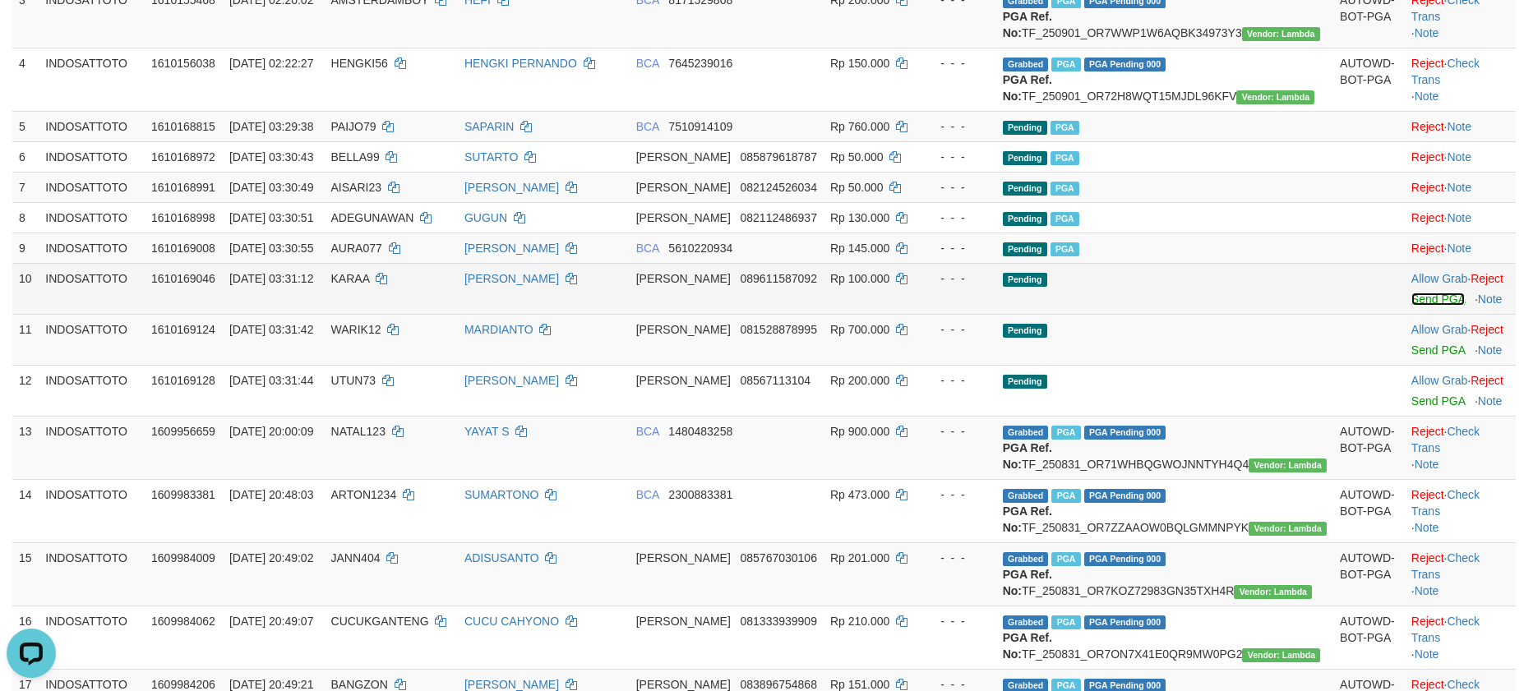
click at [1412, 306] on link "Send PGA" at bounding box center [1438, 299] width 53 height 13
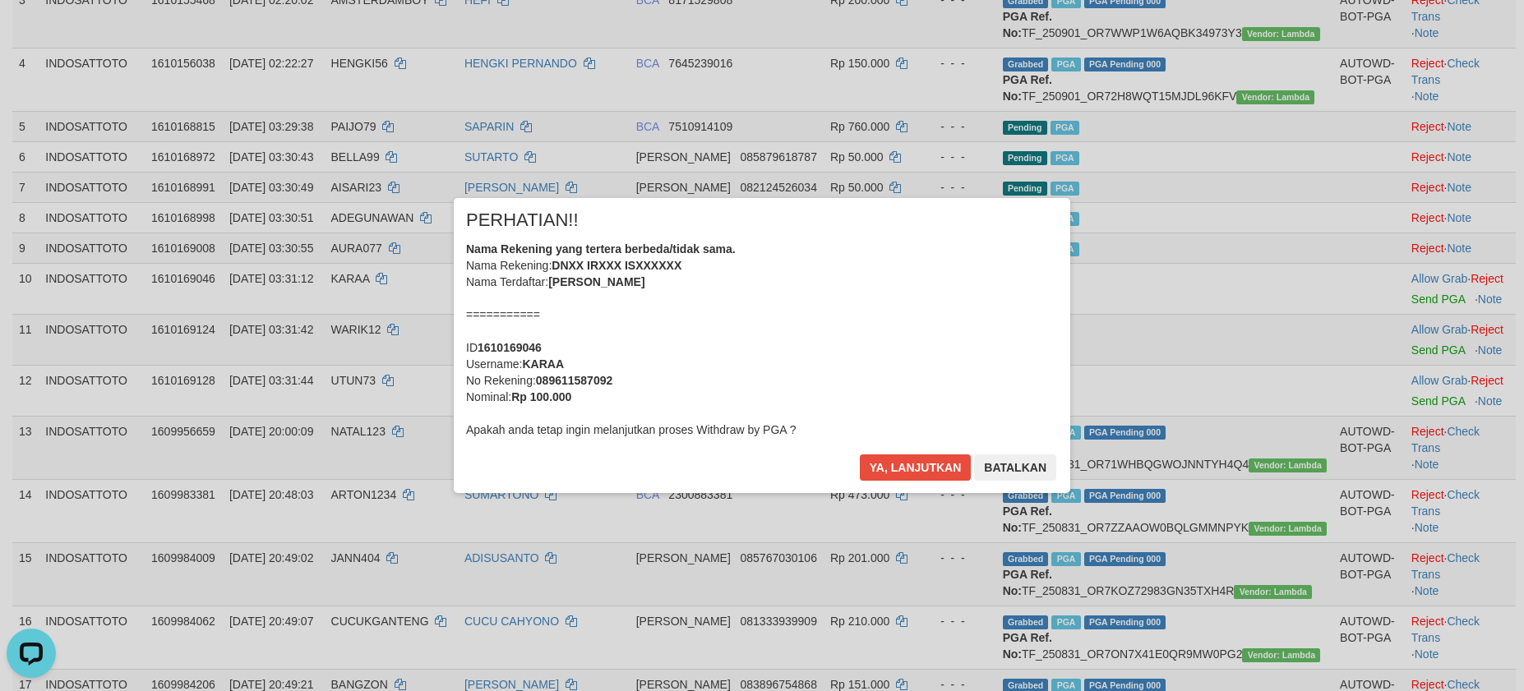
drag, startPoint x: 1075, startPoint y: 550, endPoint x: 1164, endPoint y: 439, distance: 142.1
click at [1164, 439] on div "× PERHATIAN!! Nama Rekening yang tertera berbeda/tidak sama. Nama Rekening: DNX…" at bounding box center [762, 345] width 962 height 294
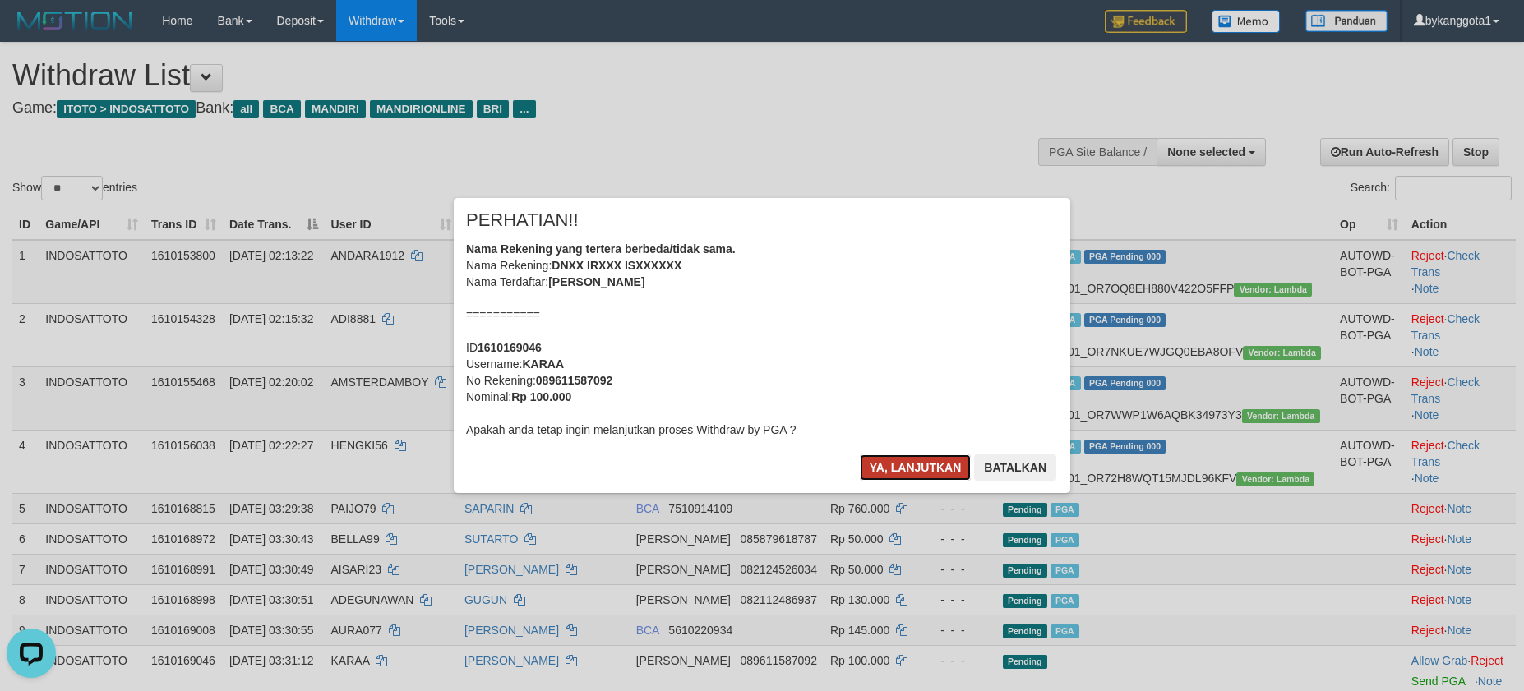
click at [906, 466] on button "Ya, lanjutkan" at bounding box center [916, 468] width 112 height 26
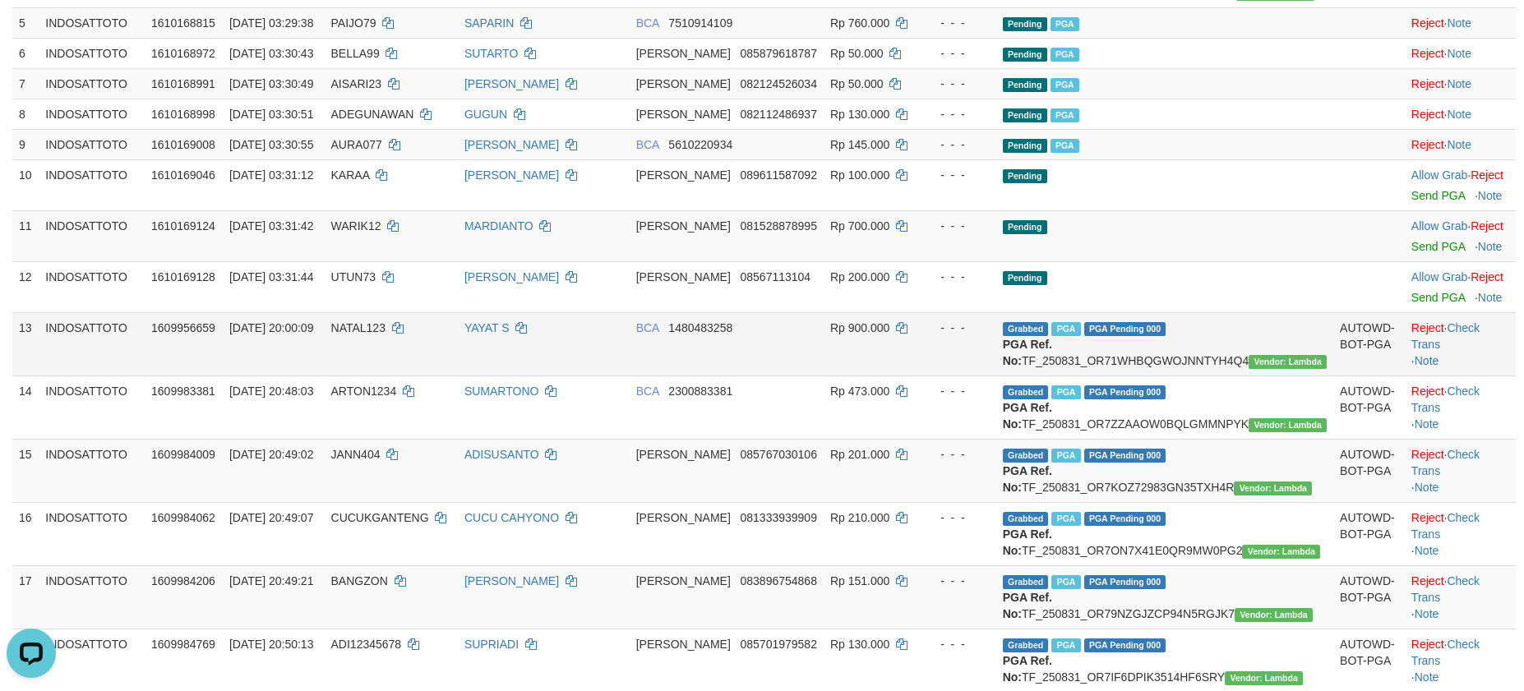
scroll to position [466, 0]
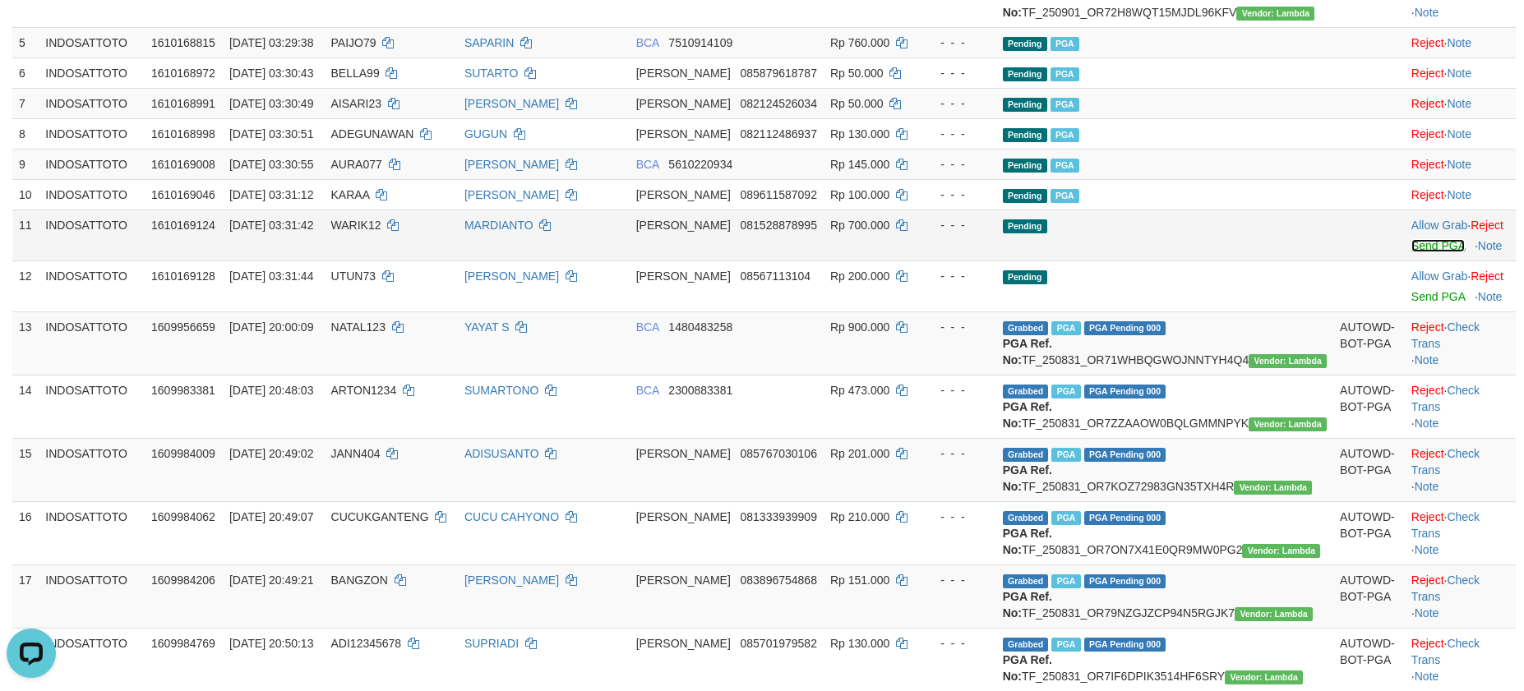
click at [1412, 252] on link "Send PGA" at bounding box center [1438, 245] width 53 height 13
click at [1412, 303] on link "Send PGA" at bounding box center [1438, 296] width 53 height 13
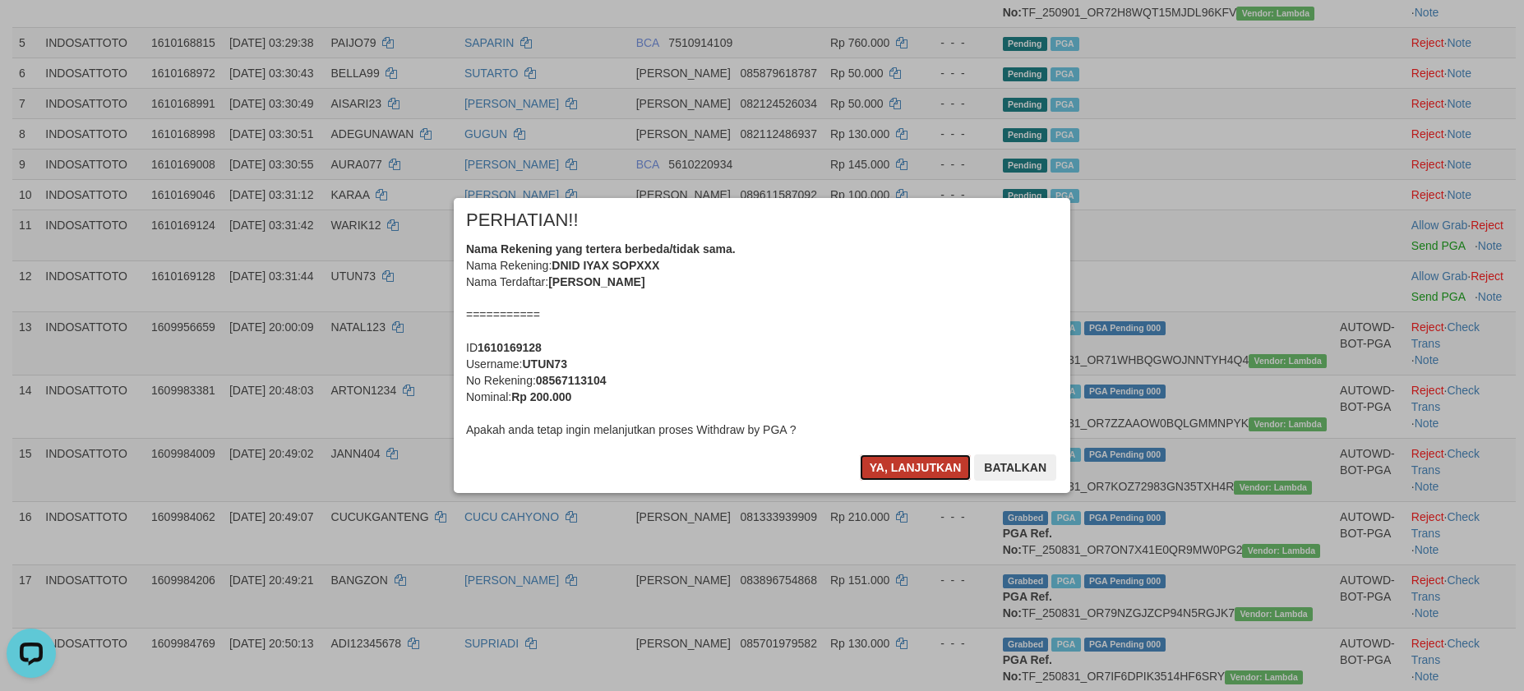
click at [881, 467] on button "Ya, lanjutkan" at bounding box center [916, 468] width 112 height 26
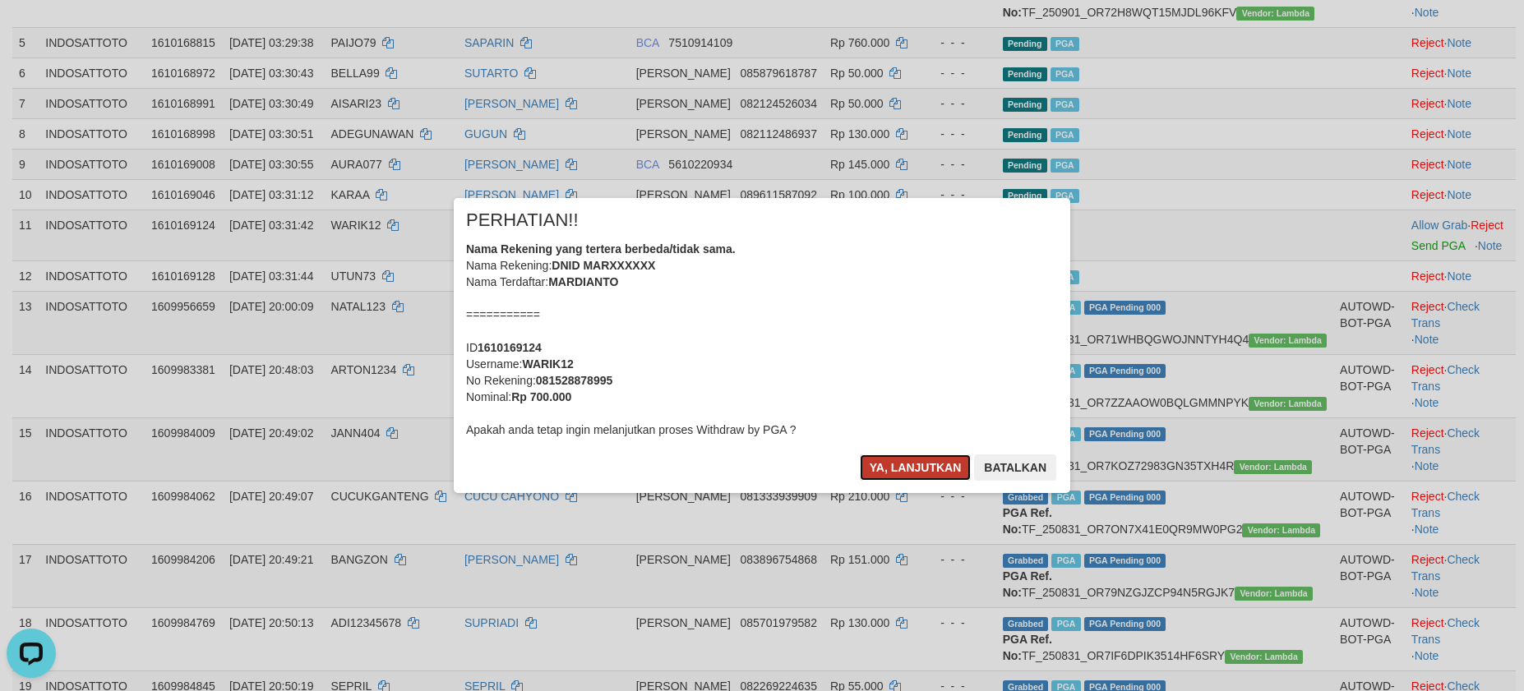
click at [876, 464] on button "Ya, lanjutkan" at bounding box center [916, 468] width 112 height 26
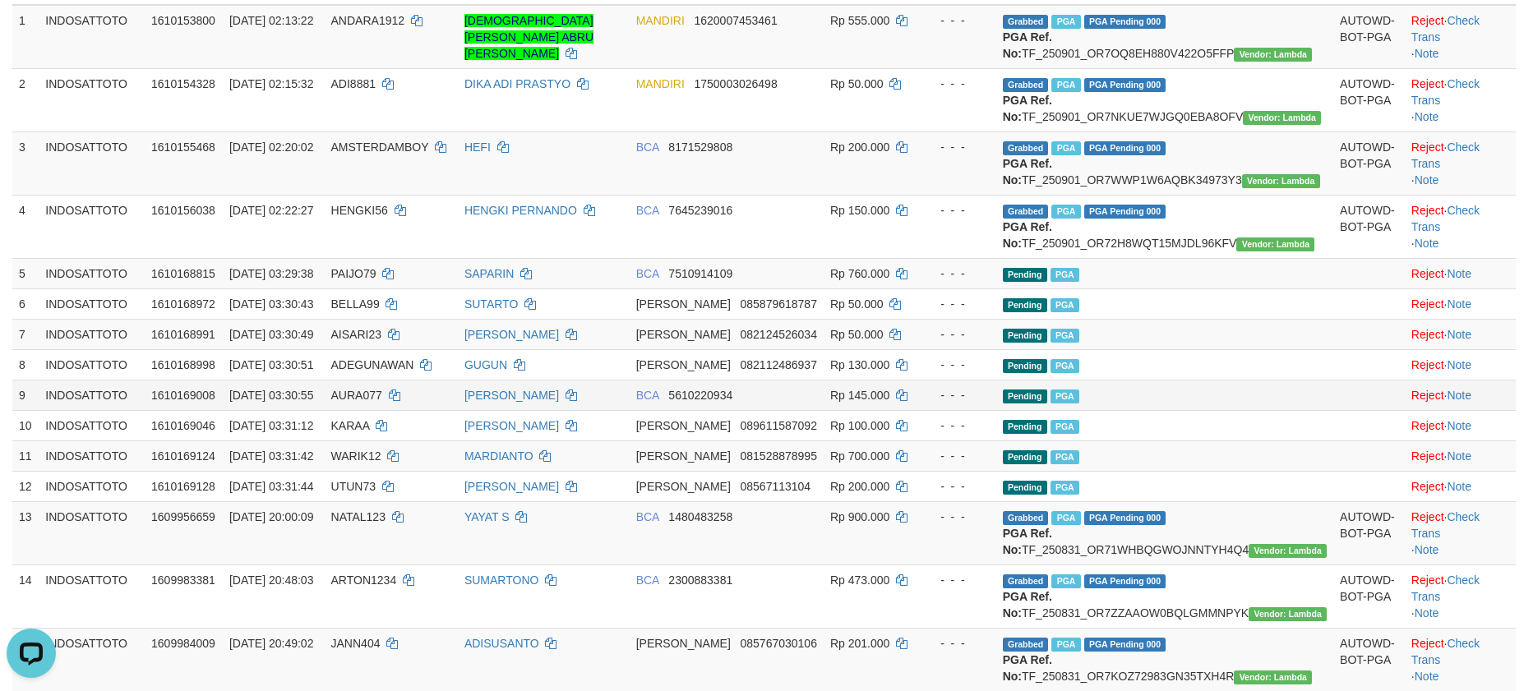
scroll to position [215, 0]
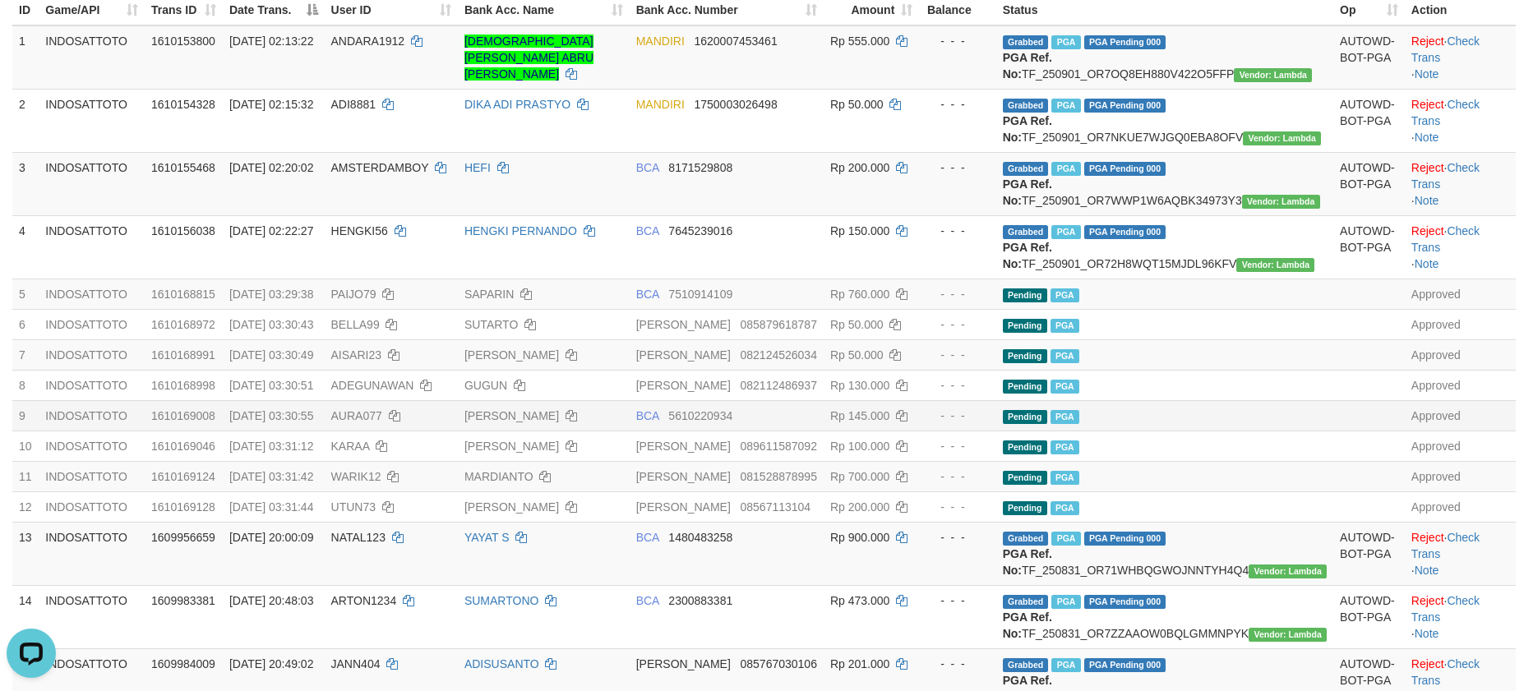
click at [919, 400] on td "Rp 130.000" at bounding box center [871, 385] width 95 height 30
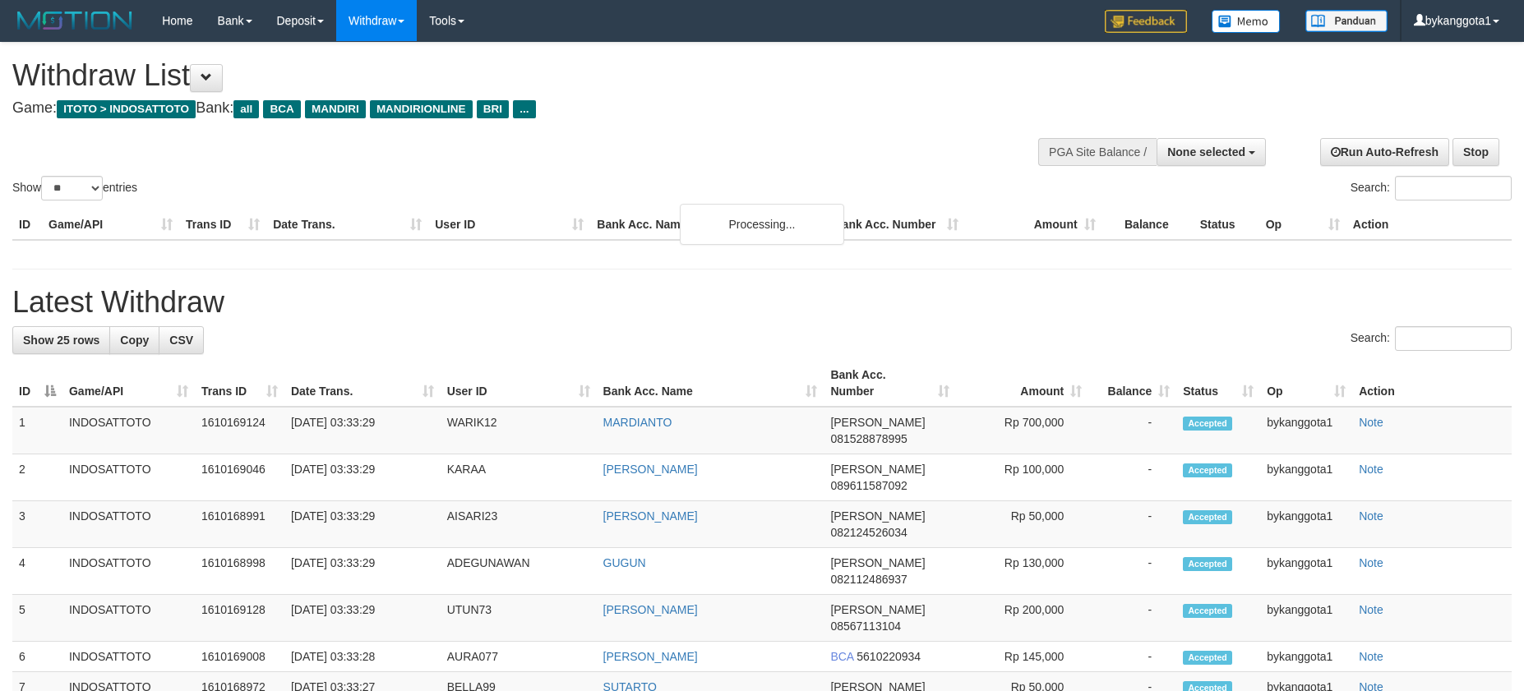
select select
select select "**"
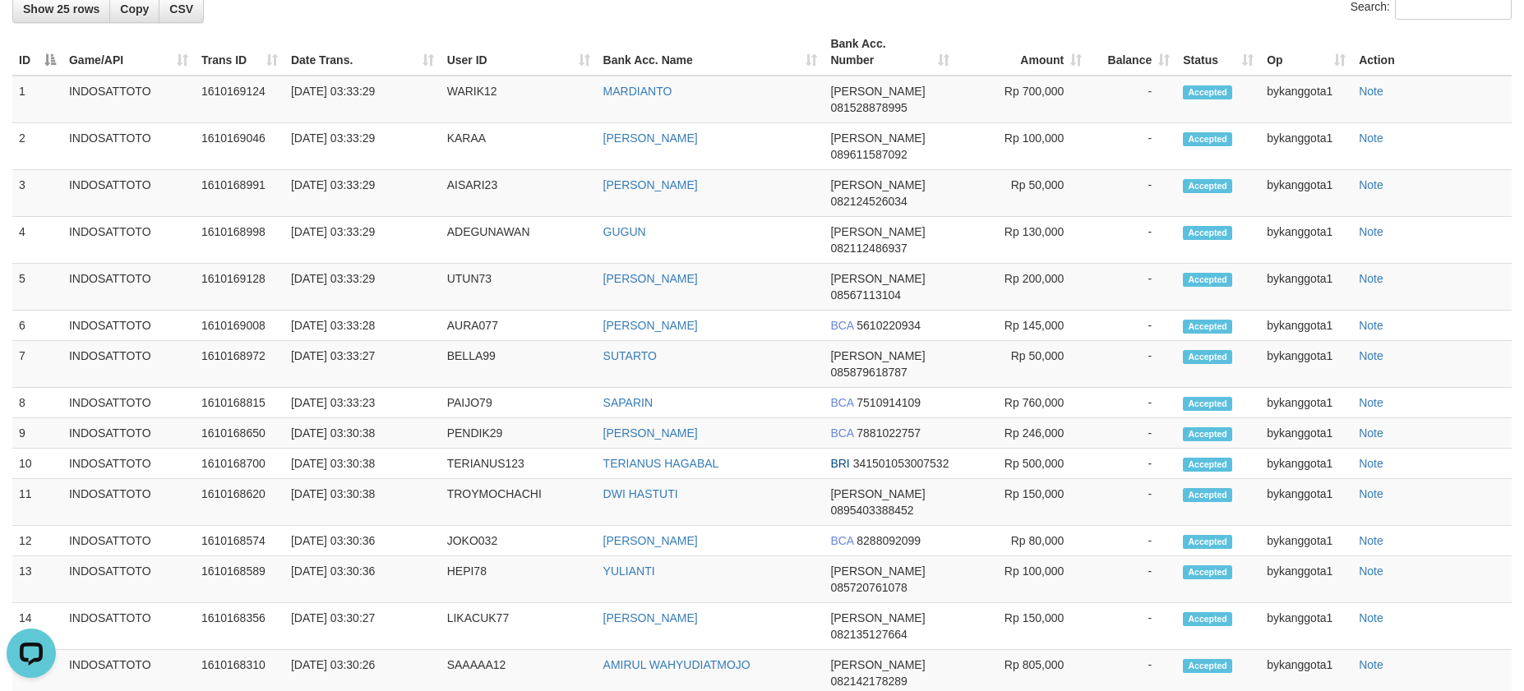
scroll to position [2146, 0]
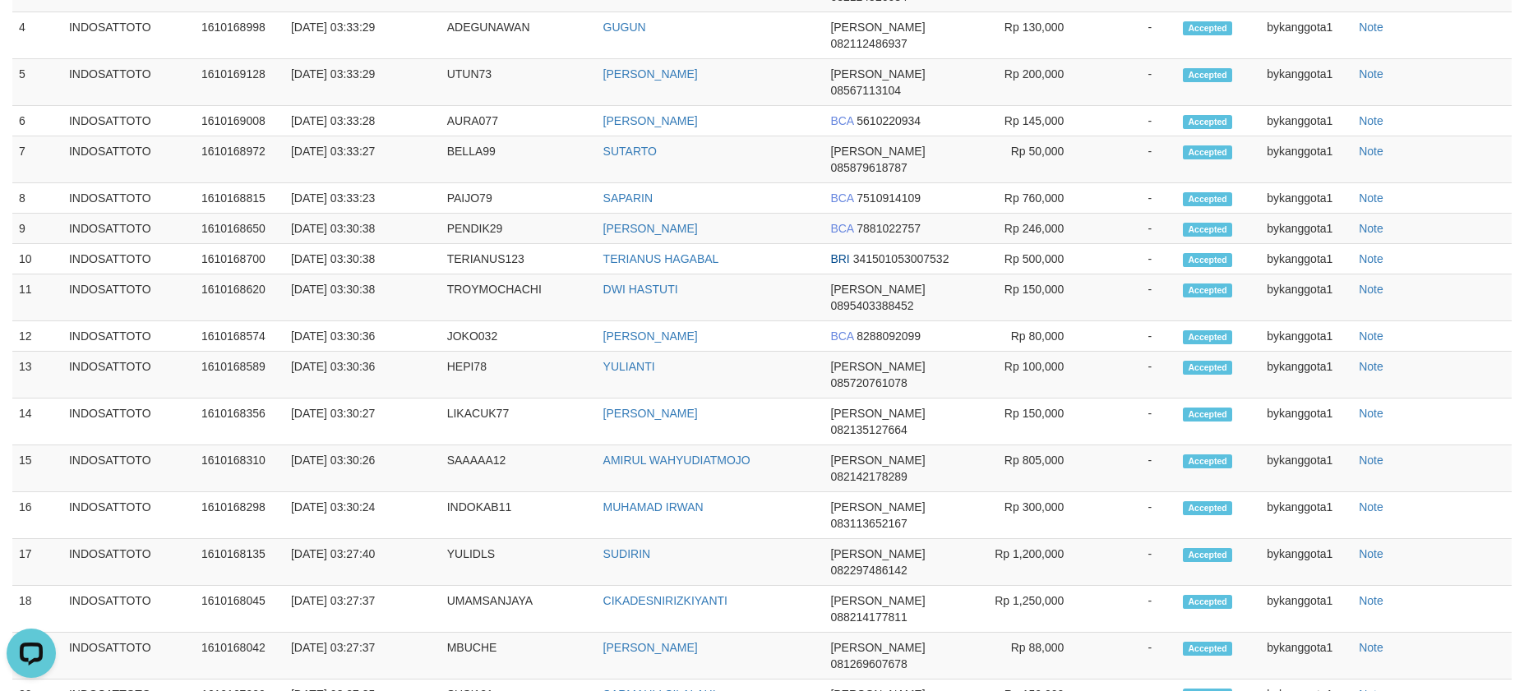
drag, startPoint x: 1387, startPoint y: 118, endPoint x: 1323, endPoint y: 151, distance: 72.1
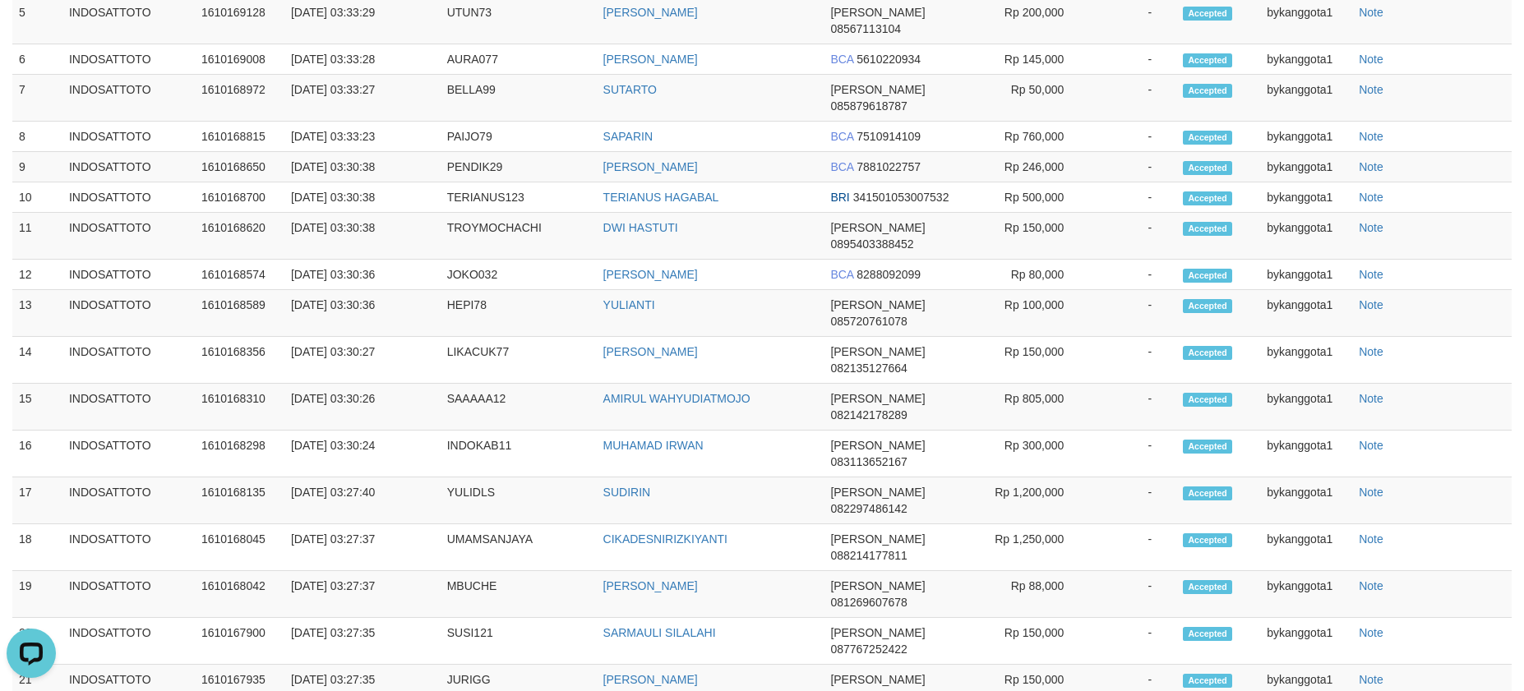
scroll to position [382, 0]
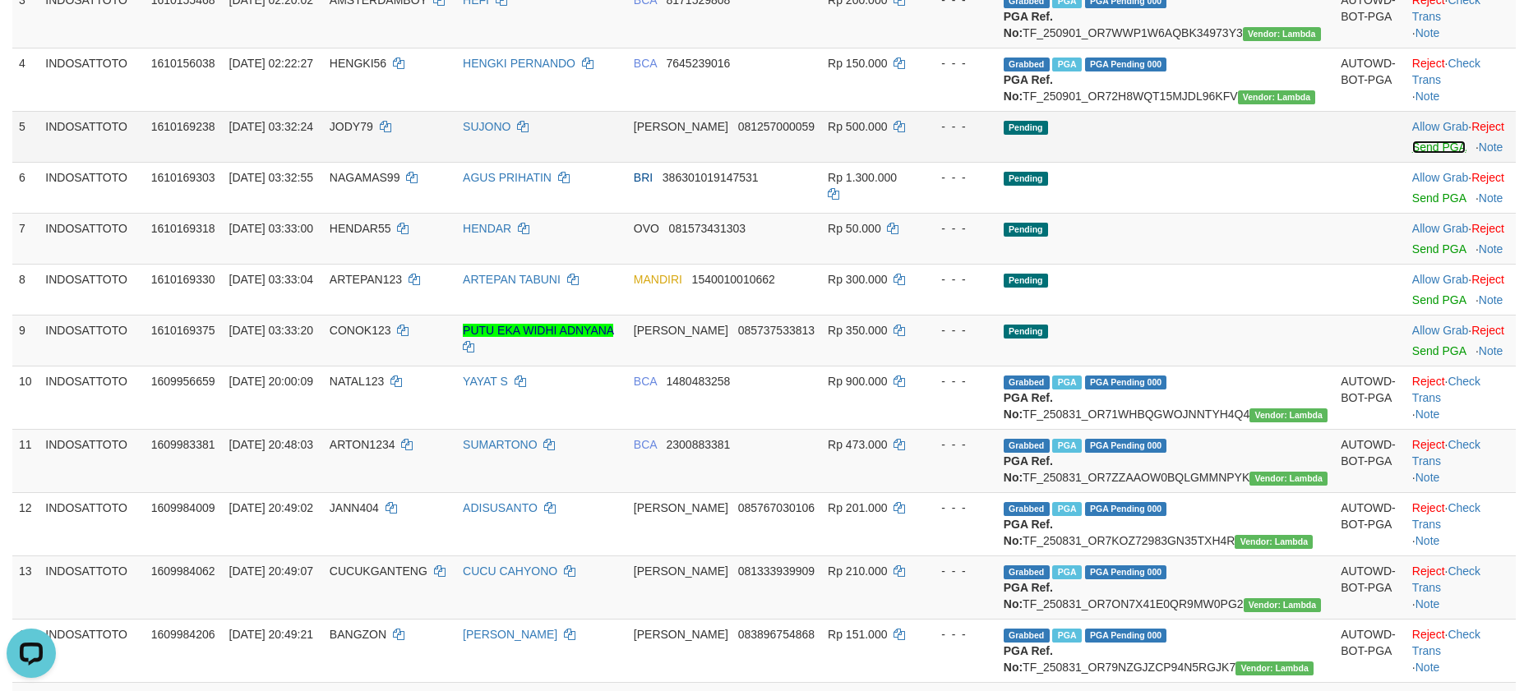
click at [1413, 154] on link "Send PGA" at bounding box center [1438, 147] width 53 height 13
click at [1416, 205] on link "Send PGA" at bounding box center [1438, 198] width 53 height 13
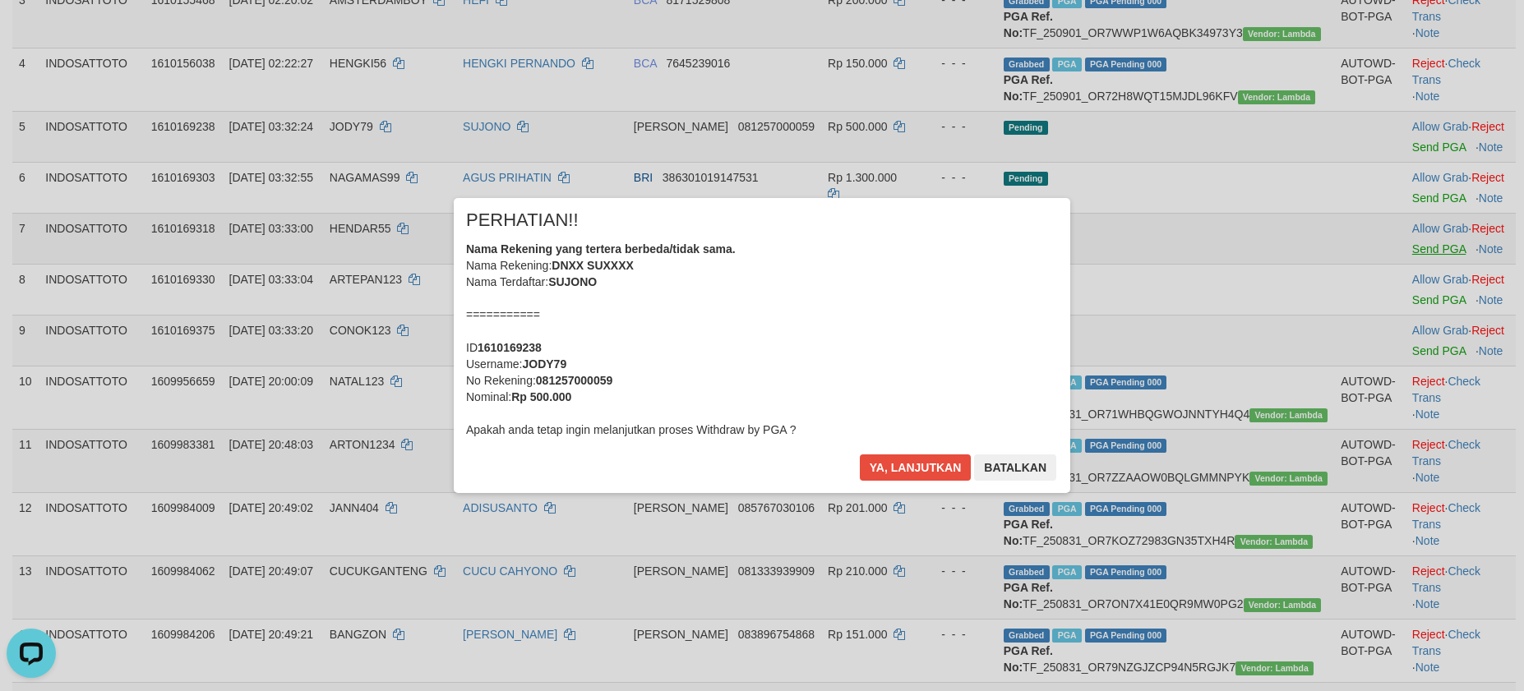
click at [1413, 316] on div "× PERHATIAN!! Nama Rekening yang tertera berbeda/tidak sama. Nama Rekening: DNX…" at bounding box center [762, 345] width 1524 height 360
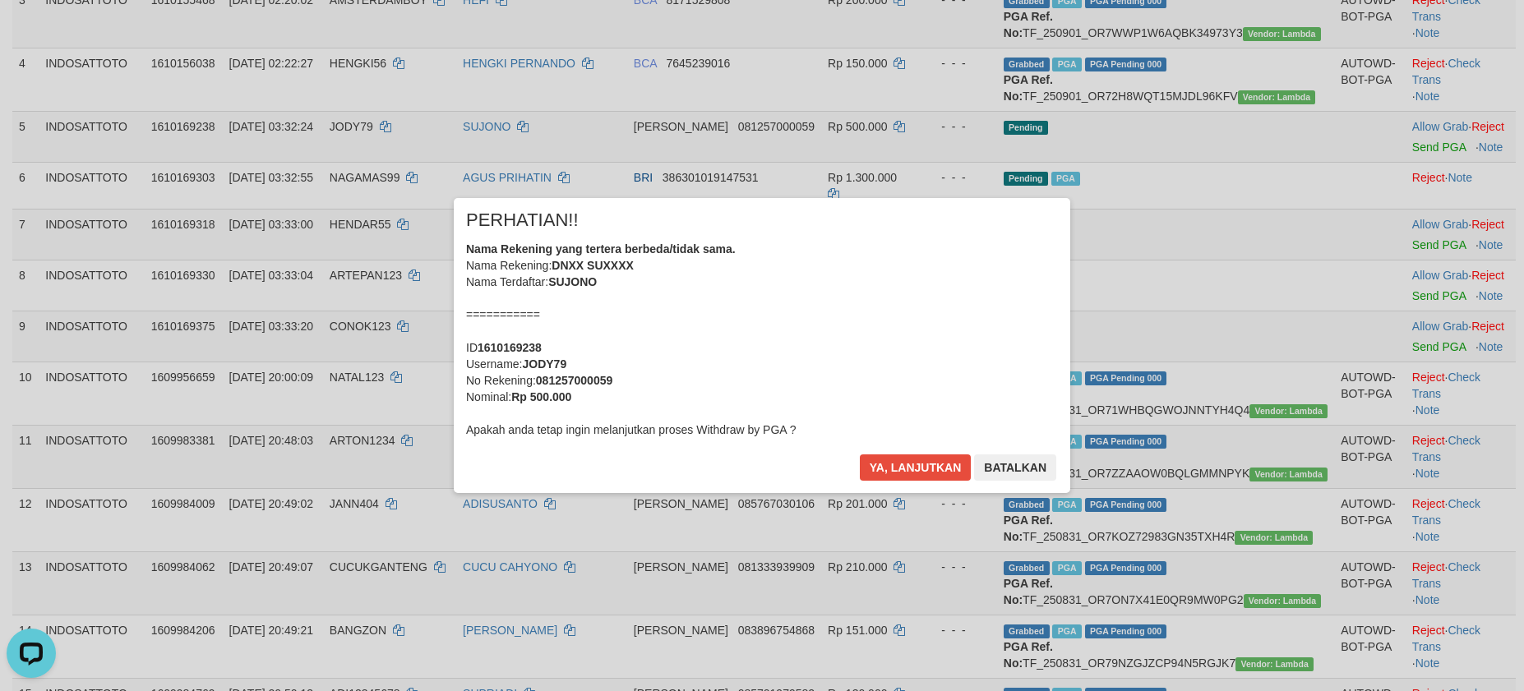
scroll to position [361, 0]
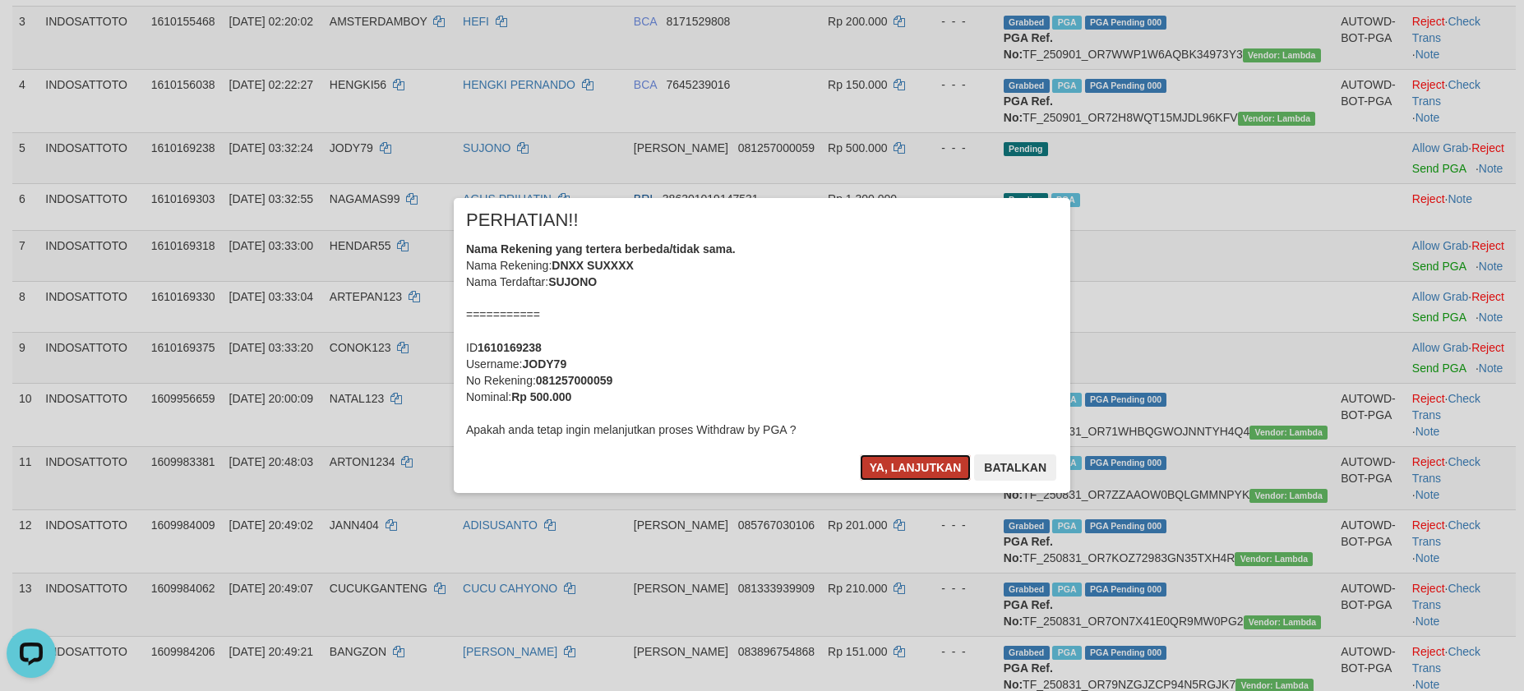
click at [901, 460] on button "Ya, lanjutkan" at bounding box center [916, 468] width 112 height 26
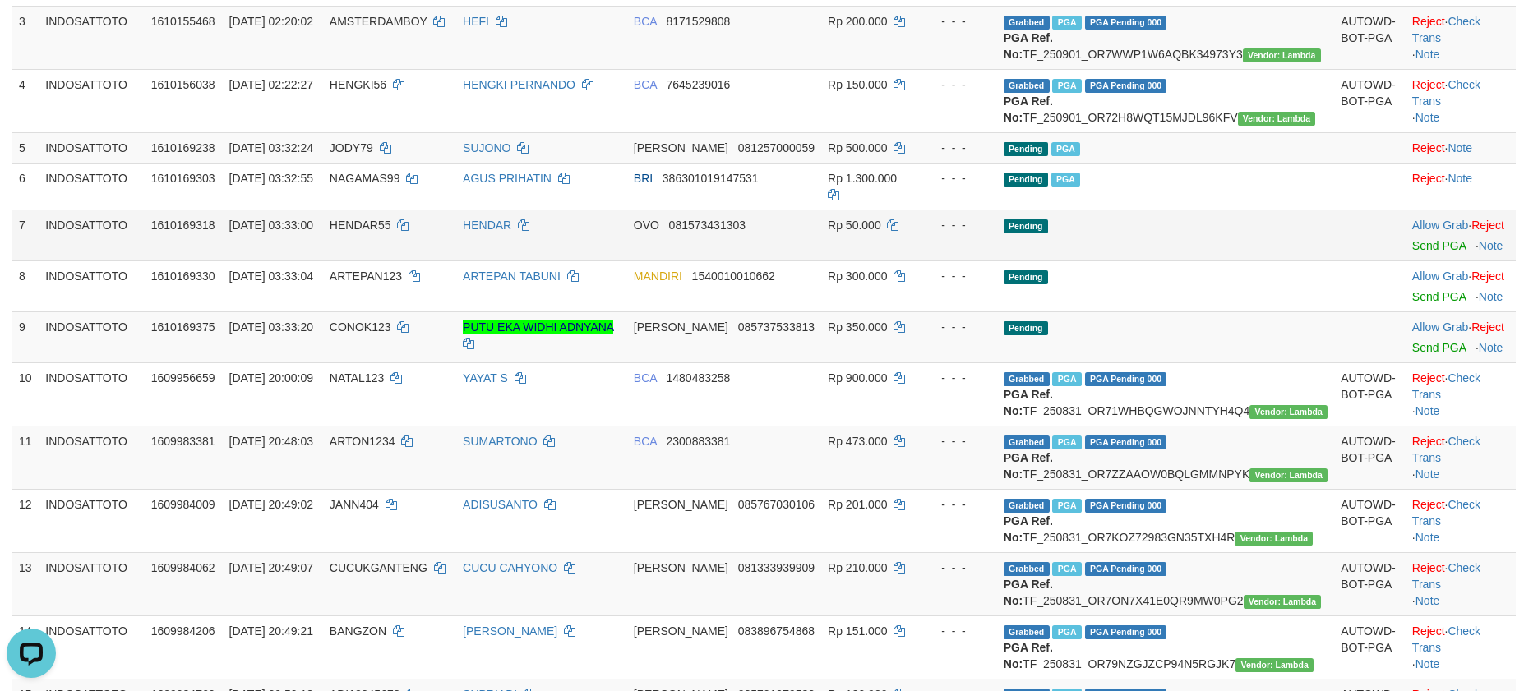
scroll to position [341, 0]
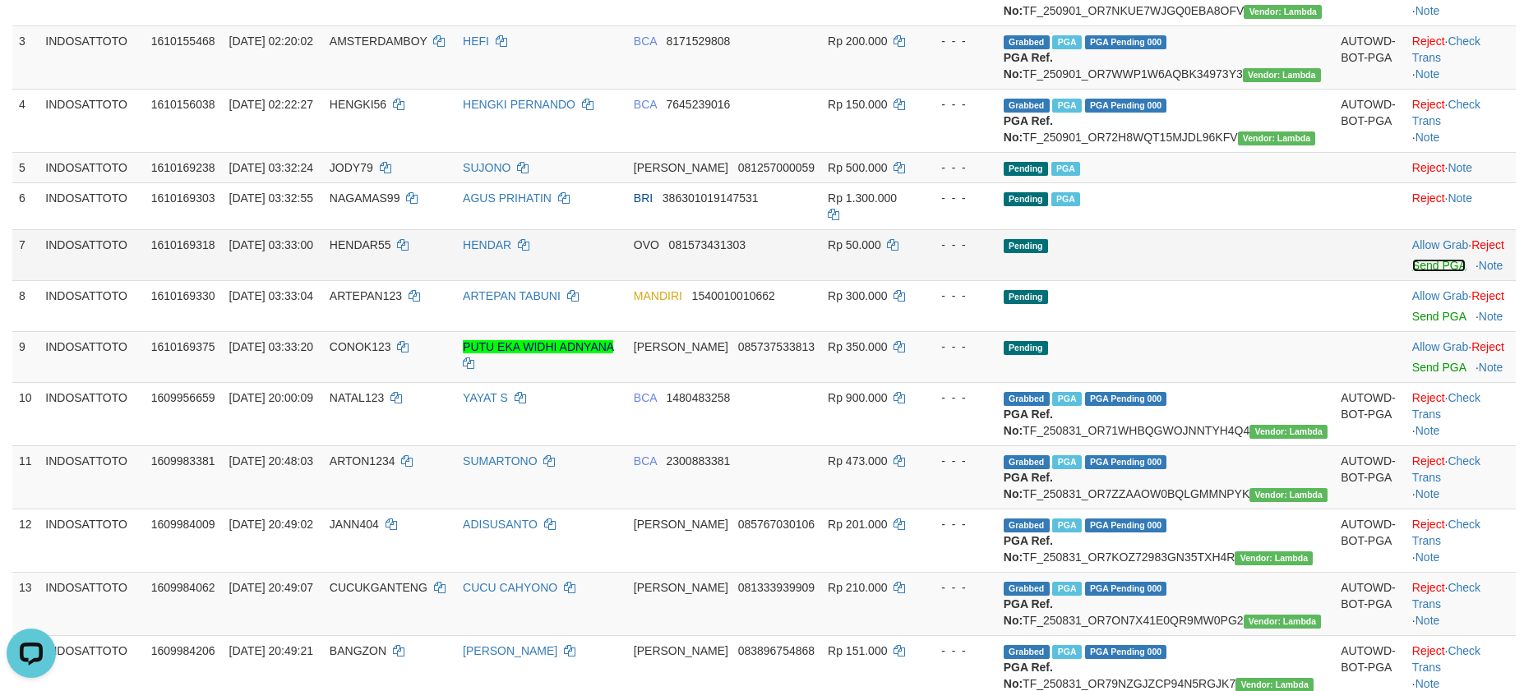
click at [1412, 272] on link "Send PGA" at bounding box center [1438, 265] width 53 height 13
click at [1412, 323] on link "Send PGA" at bounding box center [1438, 316] width 53 height 13
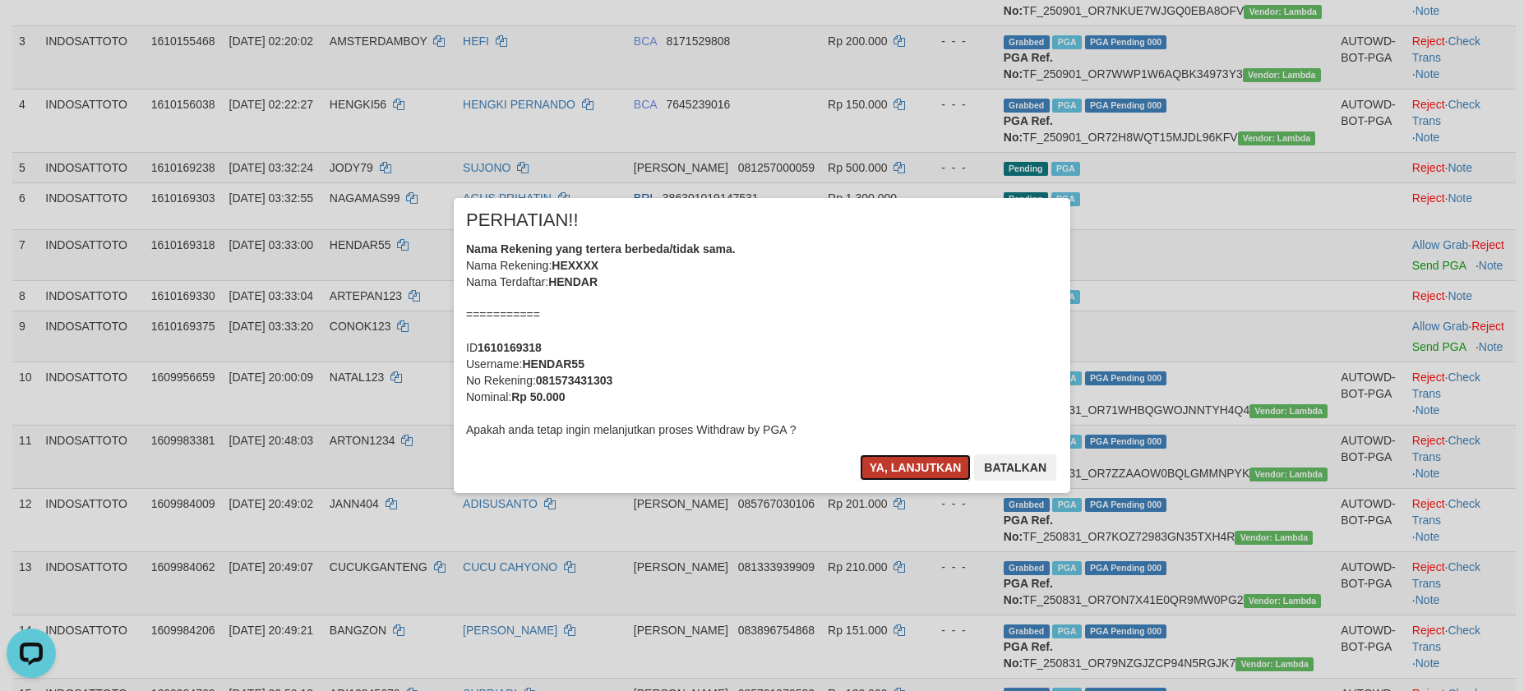
click at [898, 467] on button "Ya, lanjutkan" at bounding box center [916, 468] width 112 height 26
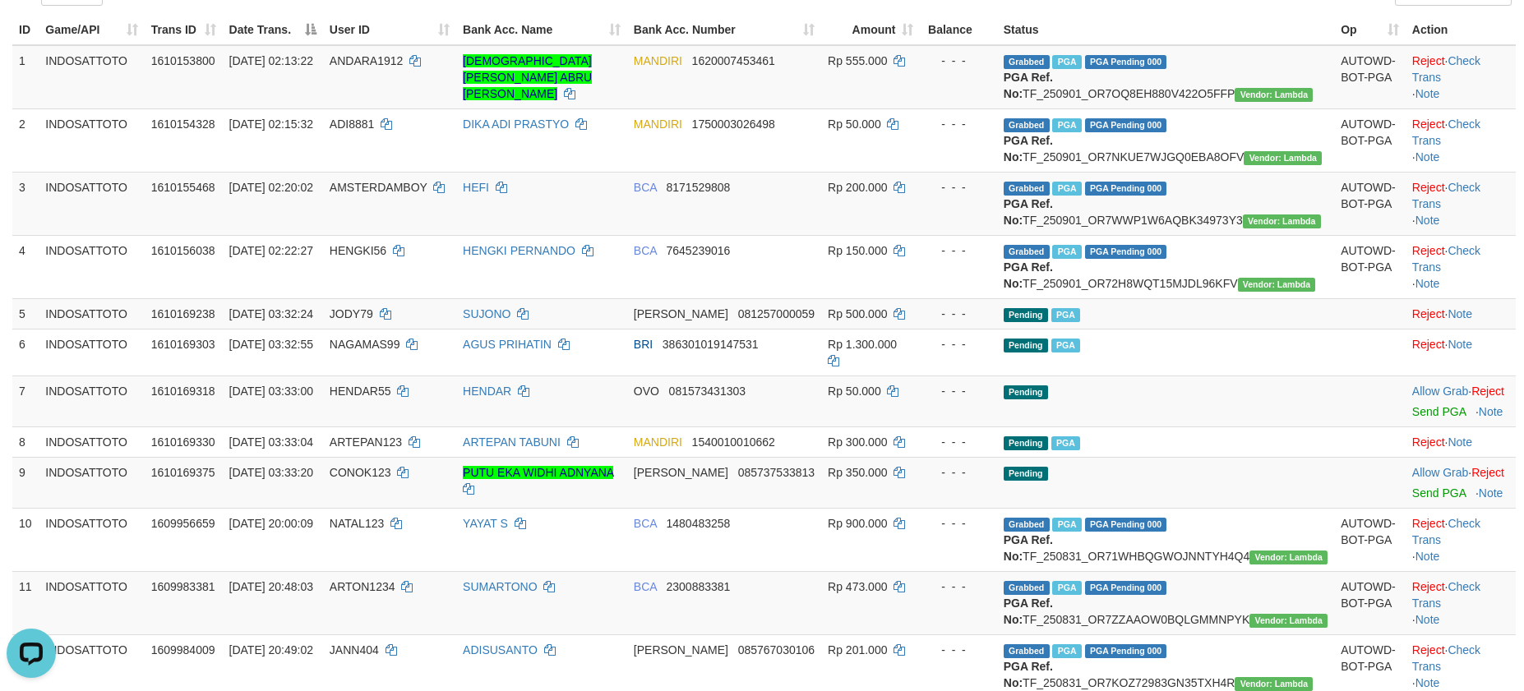
scroll to position [111, 0]
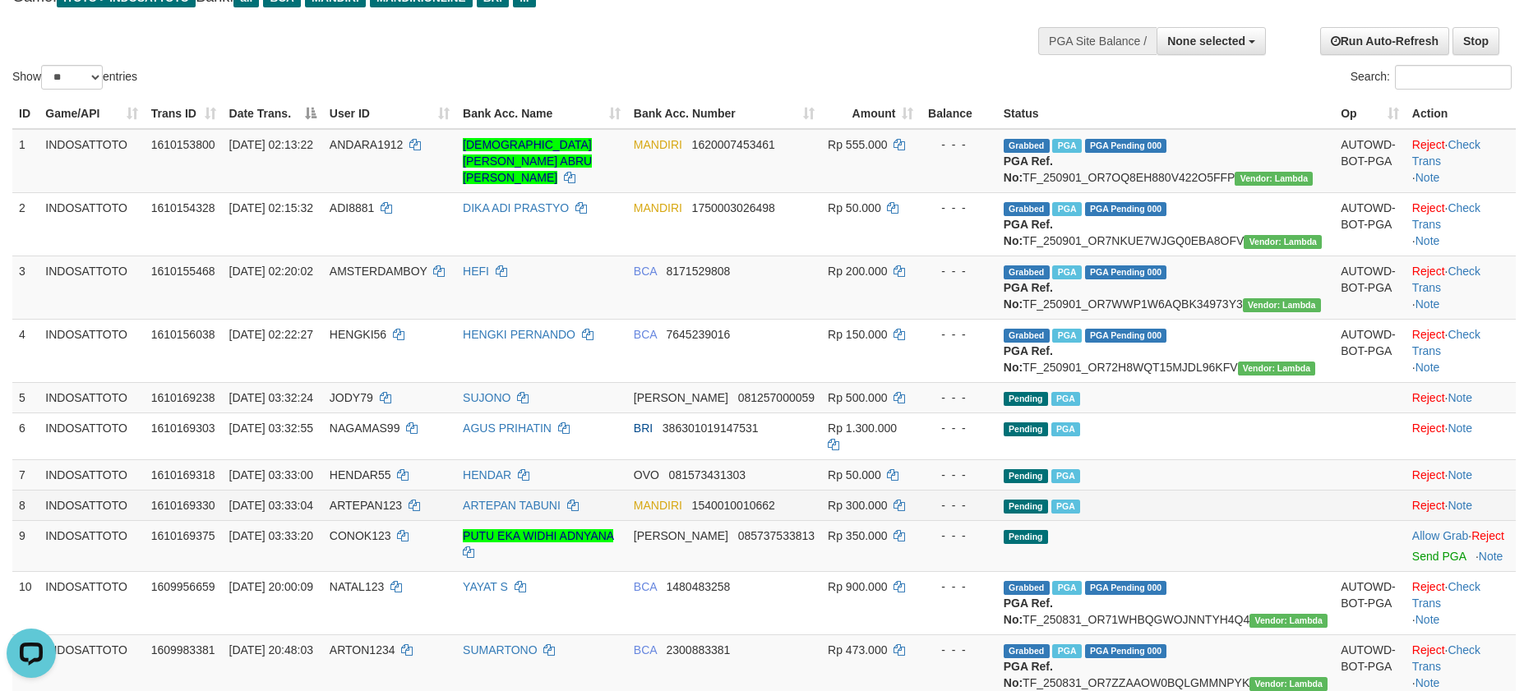
click at [1275, 520] on td "Pending PGA" at bounding box center [1165, 505] width 337 height 30
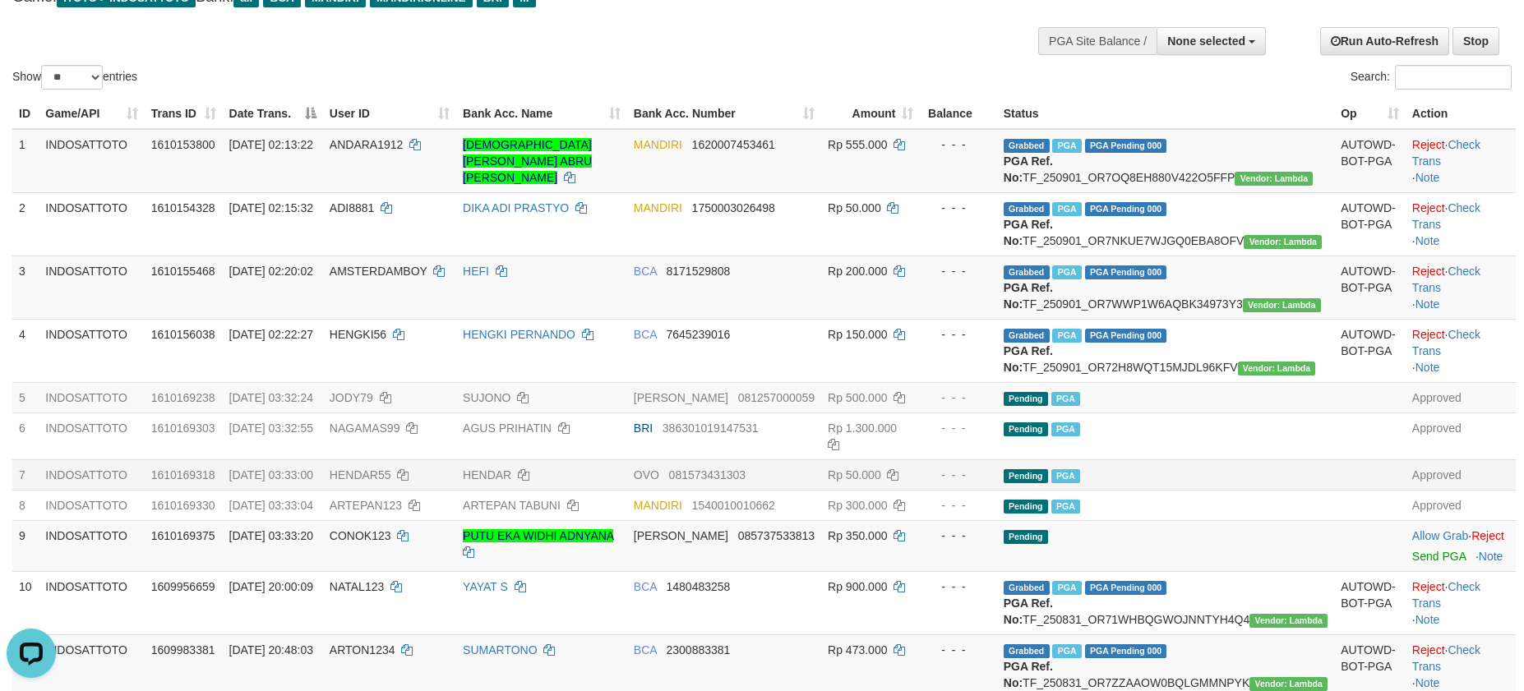
click at [1162, 490] on td "Pending PGA" at bounding box center [1165, 475] width 337 height 30
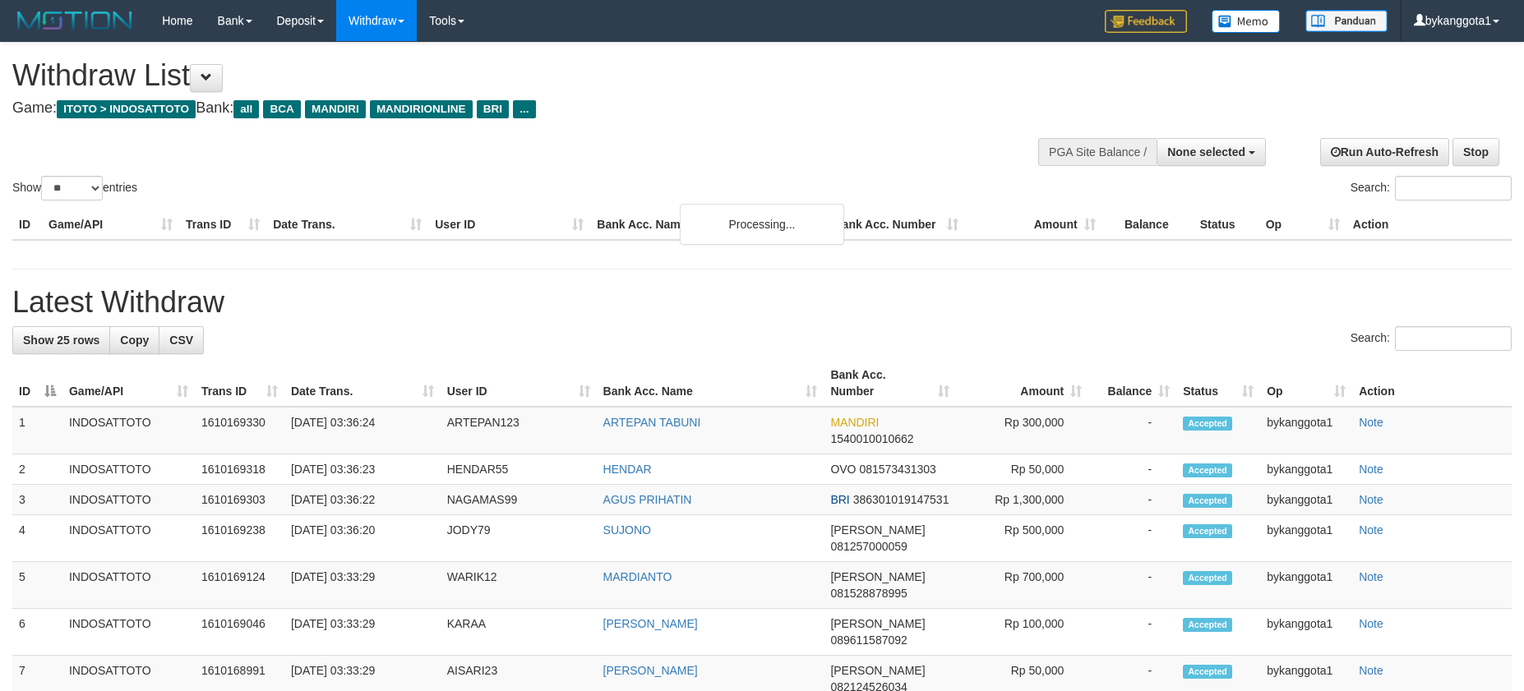
select select
select select "**"
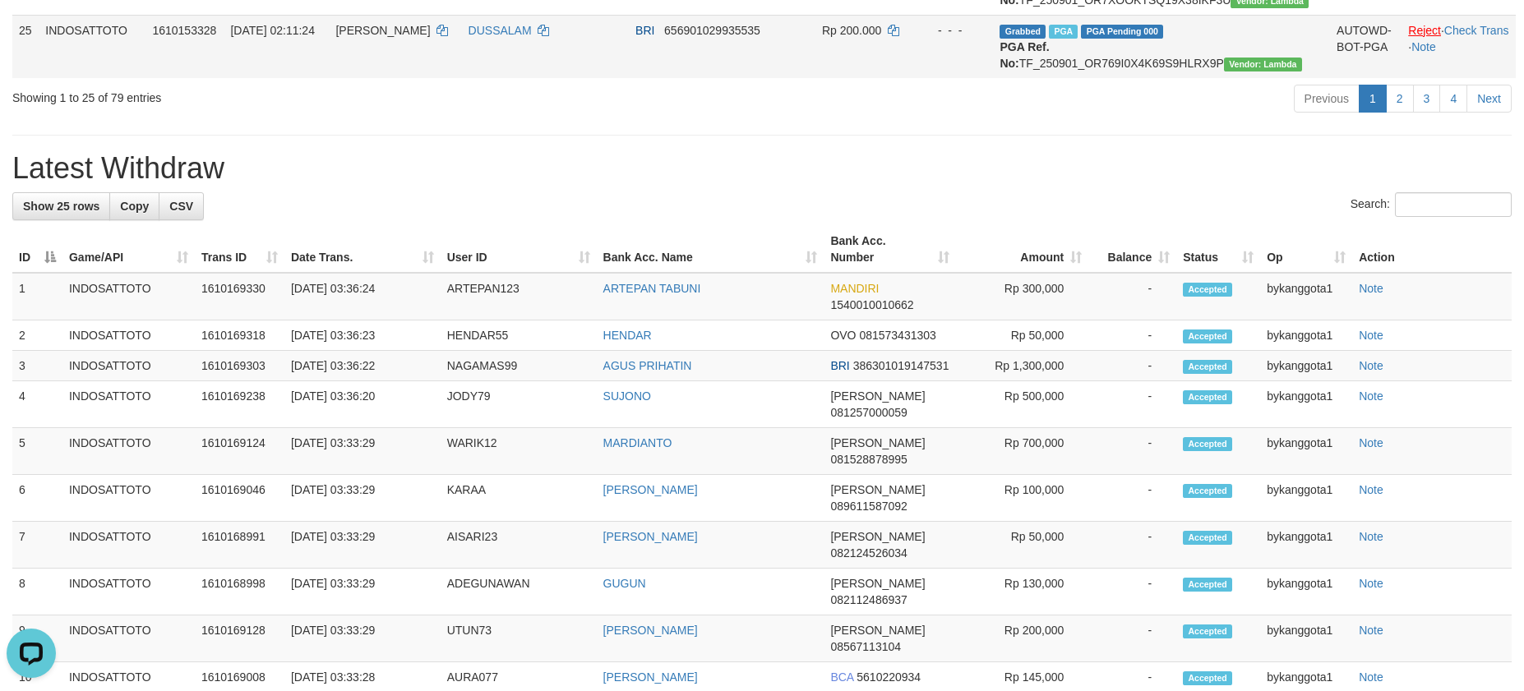
scroll to position [1714, 0]
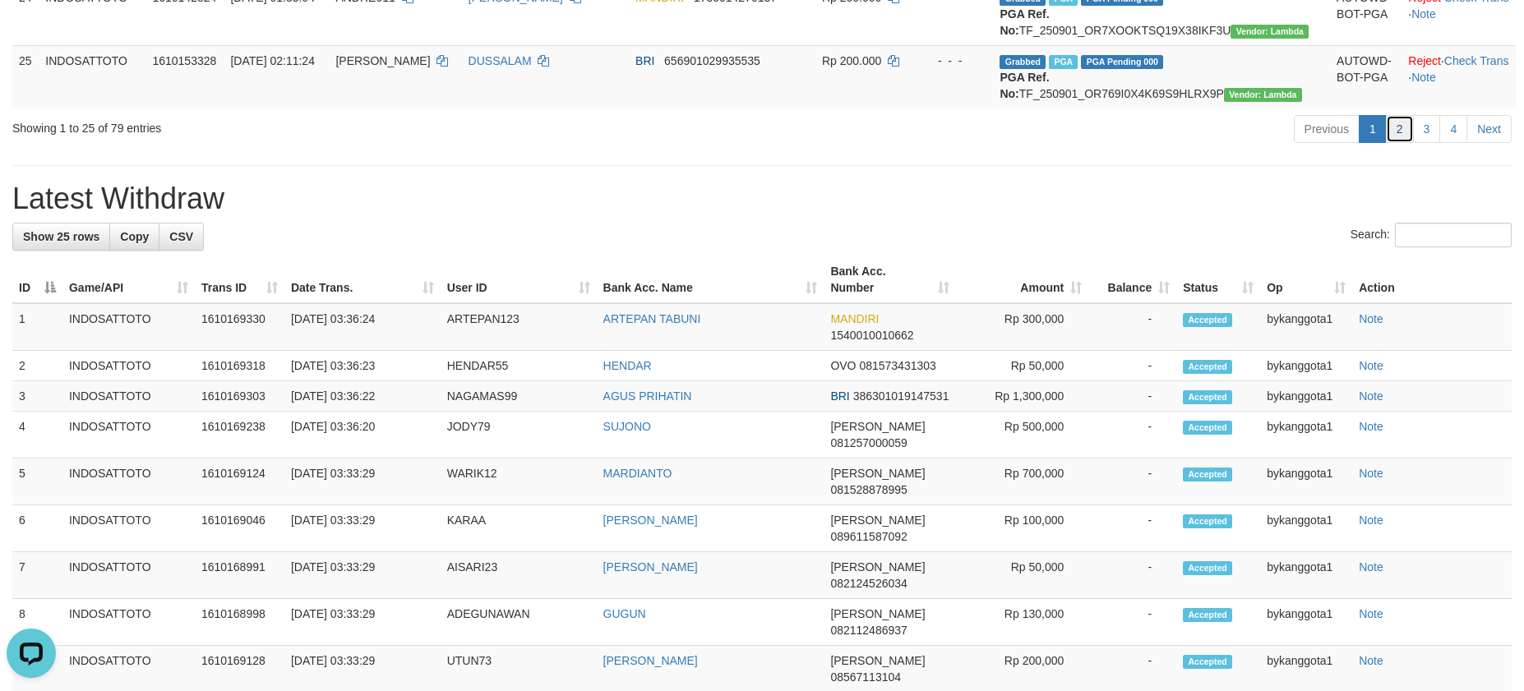
drag, startPoint x: 1389, startPoint y: 548, endPoint x: 1164, endPoint y: 578, distance: 227.3
click at [1389, 143] on link "2" at bounding box center [1400, 129] width 28 height 28
click at [807, 215] on h1 "Latest Withdraw" at bounding box center [761, 199] width 1499 height 33
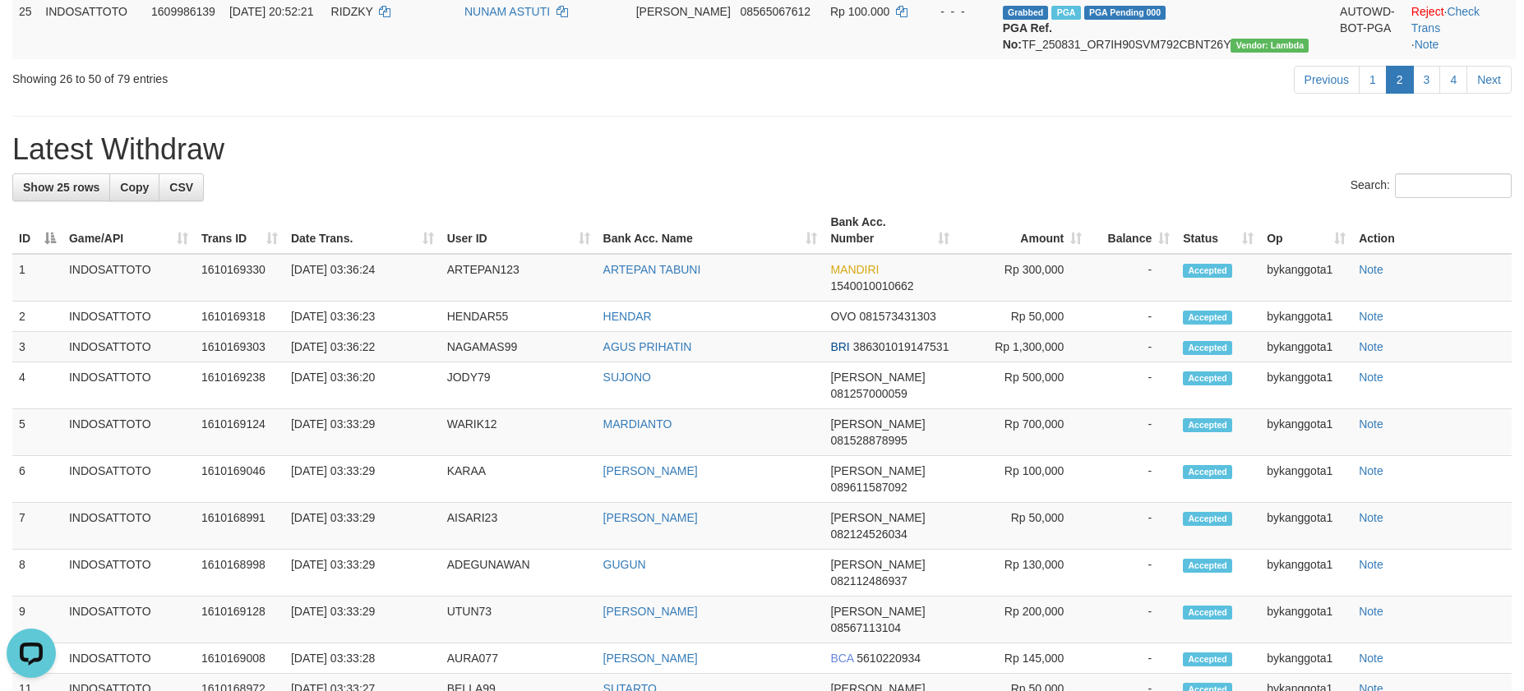
scroll to position [331, 0]
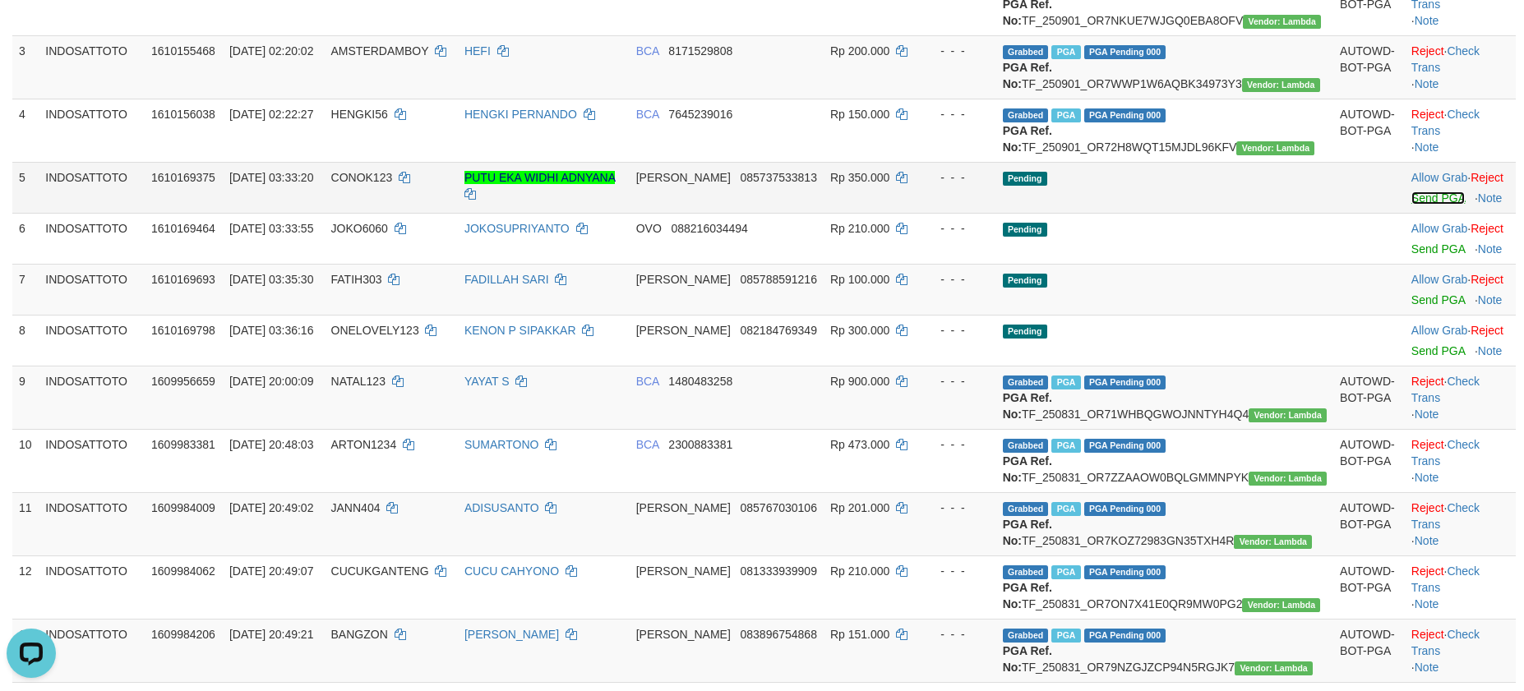
click at [1412, 205] on link "Send PGA" at bounding box center [1438, 198] width 53 height 13
drag, startPoint x: 1409, startPoint y: 307, endPoint x: 1418, endPoint y: 341, distance: 35.7
click at [1409, 264] on td "Allow Grab · Reject Send PGA · Note" at bounding box center [1460, 238] width 111 height 51
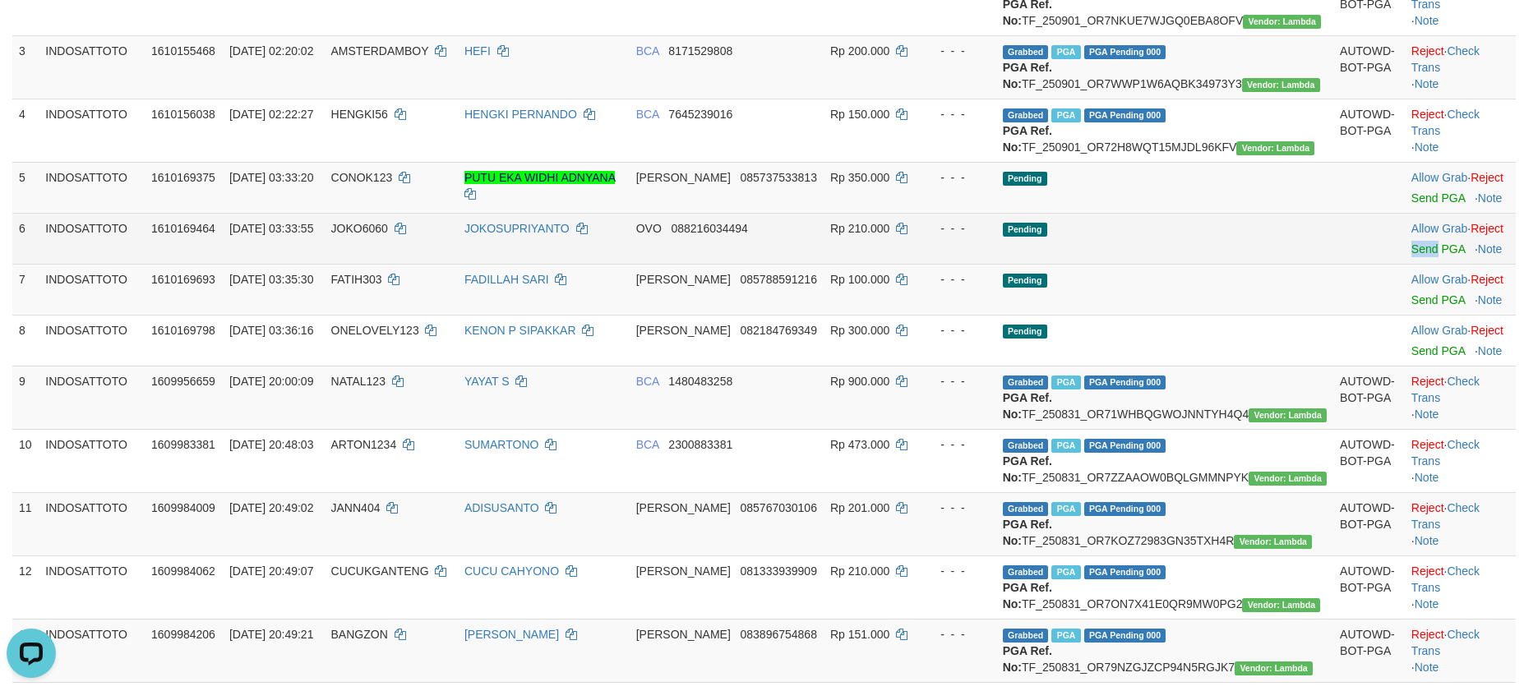
click at [1409, 264] on td "Allow Grab · Reject Send PGA · Note" at bounding box center [1460, 238] width 111 height 51
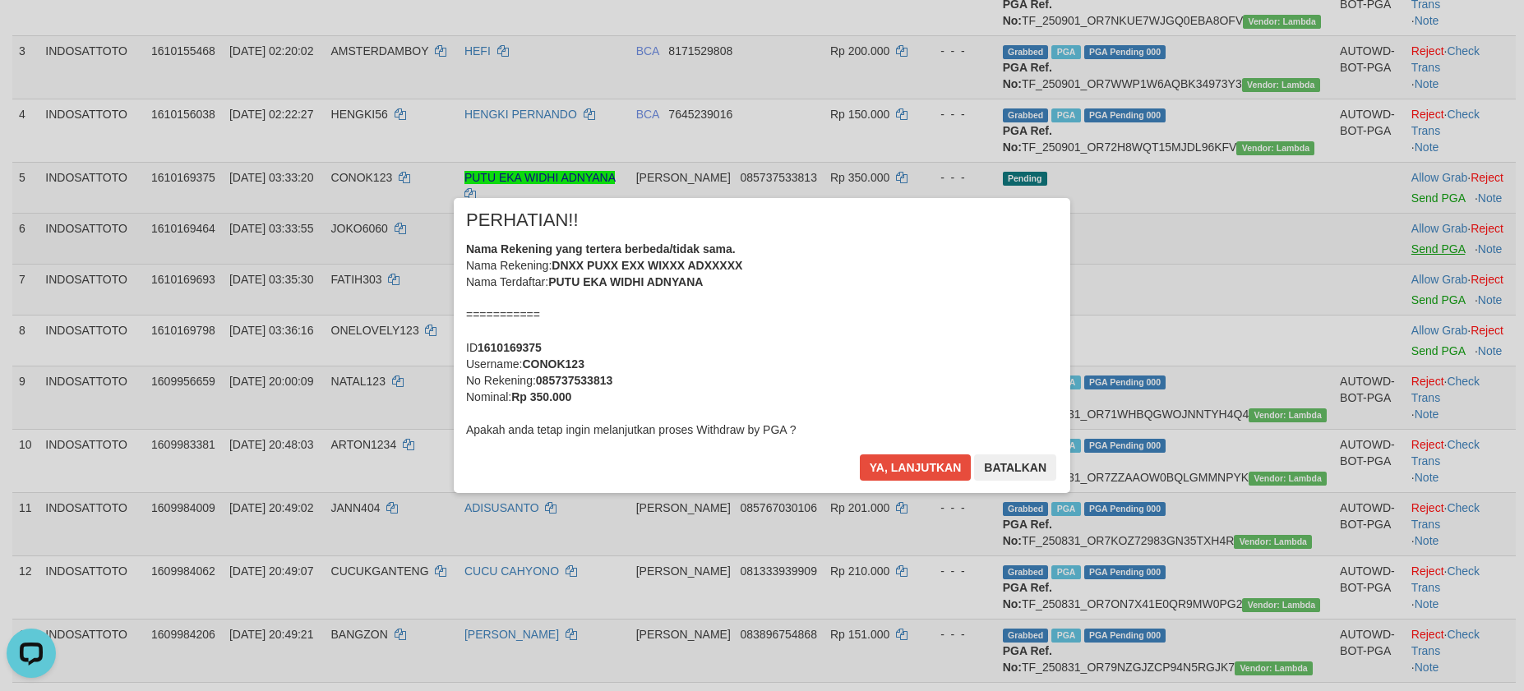
click at [1409, 316] on div "× PERHATIAN!! Nama Rekening yang tertera berbeda/tidak sama. Nama Rekening: DNX…" at bounding box center [762, 345] width 1524 height 360
click at [913, 477] on button "Ya, lanjutkan" at bounding box center [916, 468] width 112 height 26
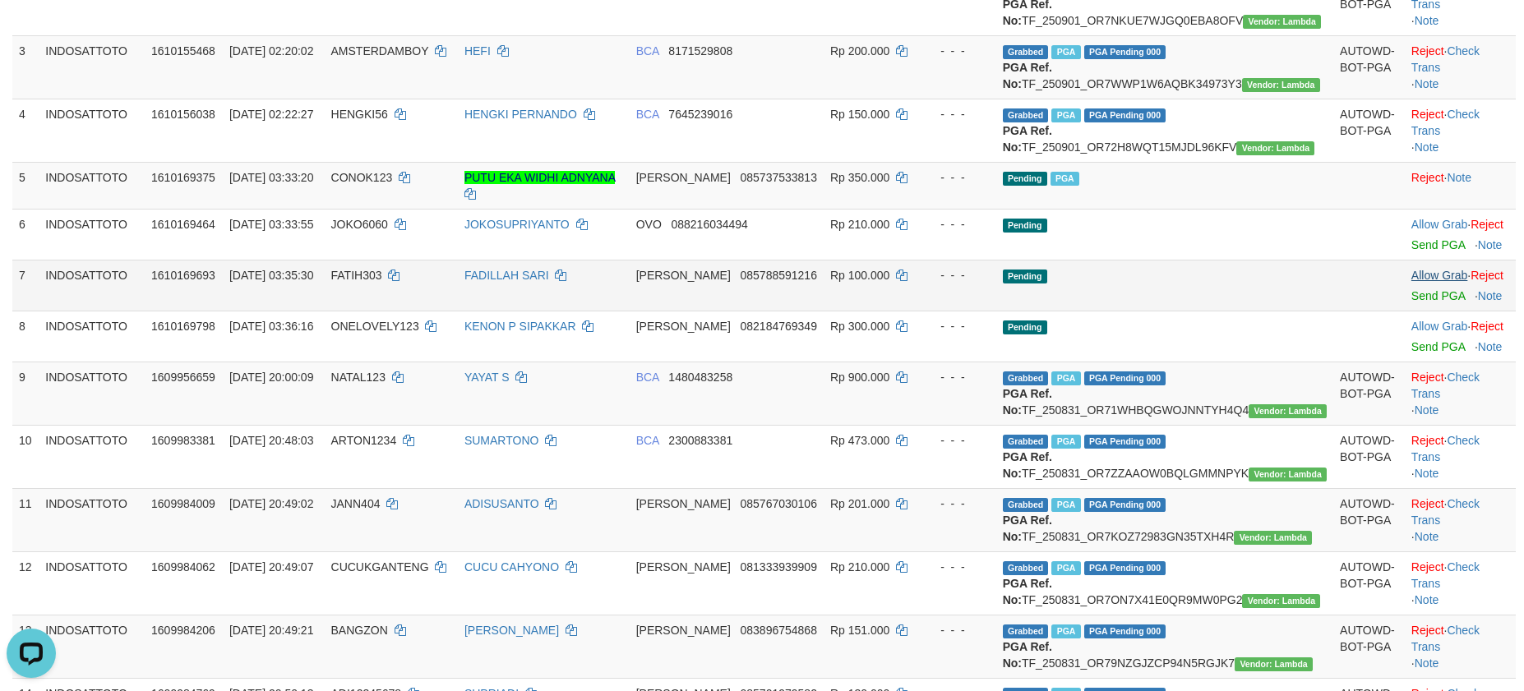
scroll to position [312, 0]
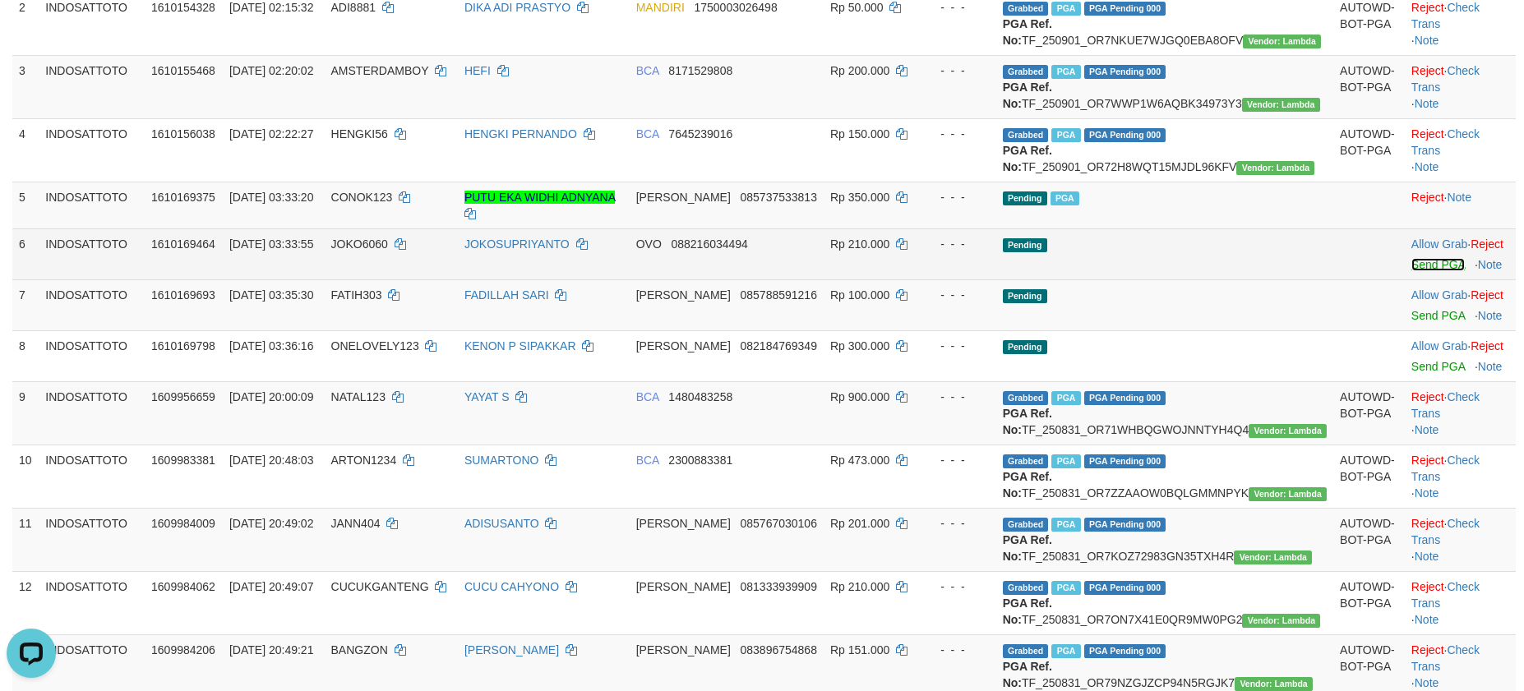
click at [1412, 271] on link "Send PGA" at bounding box center [1438, 264] width 53 height 13
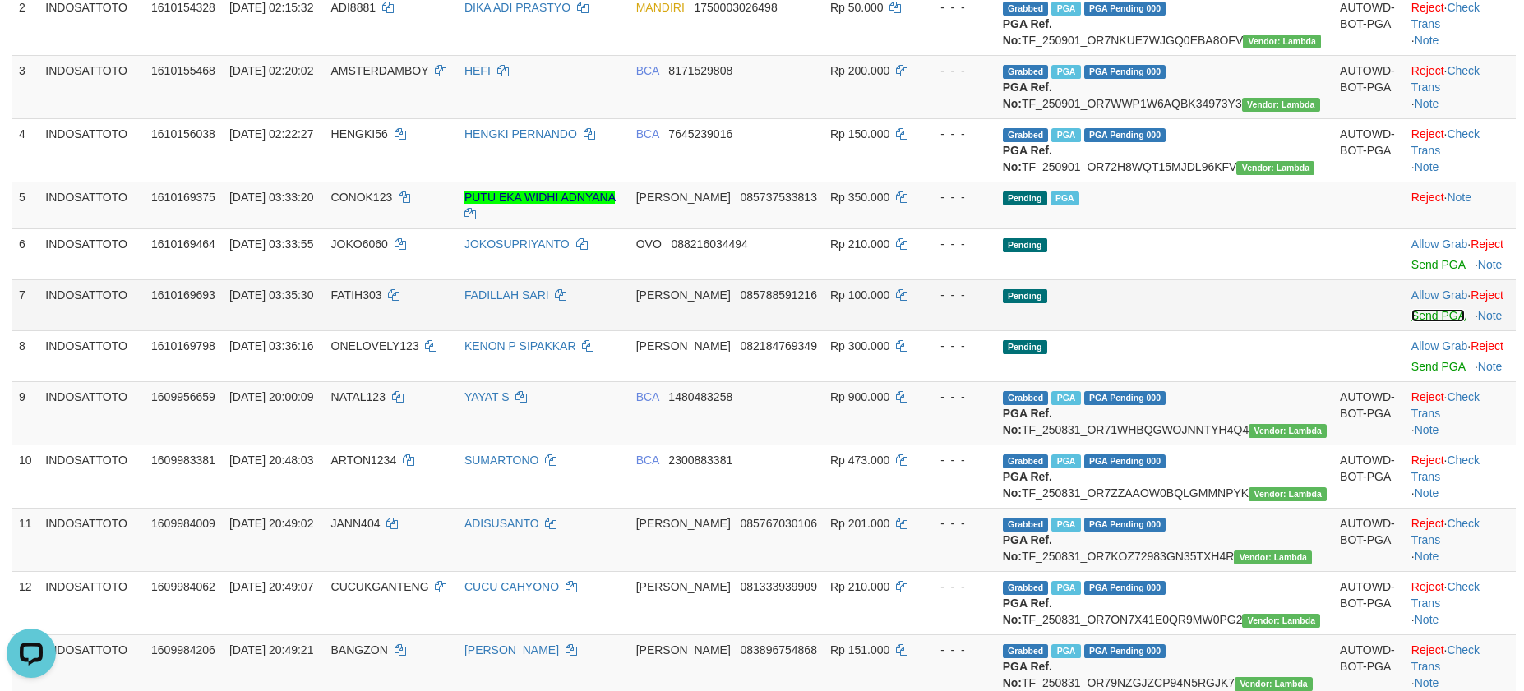
click at [1412, 322] on link "Send PGA" at bounding box center [1438, 315] width 53 height 13
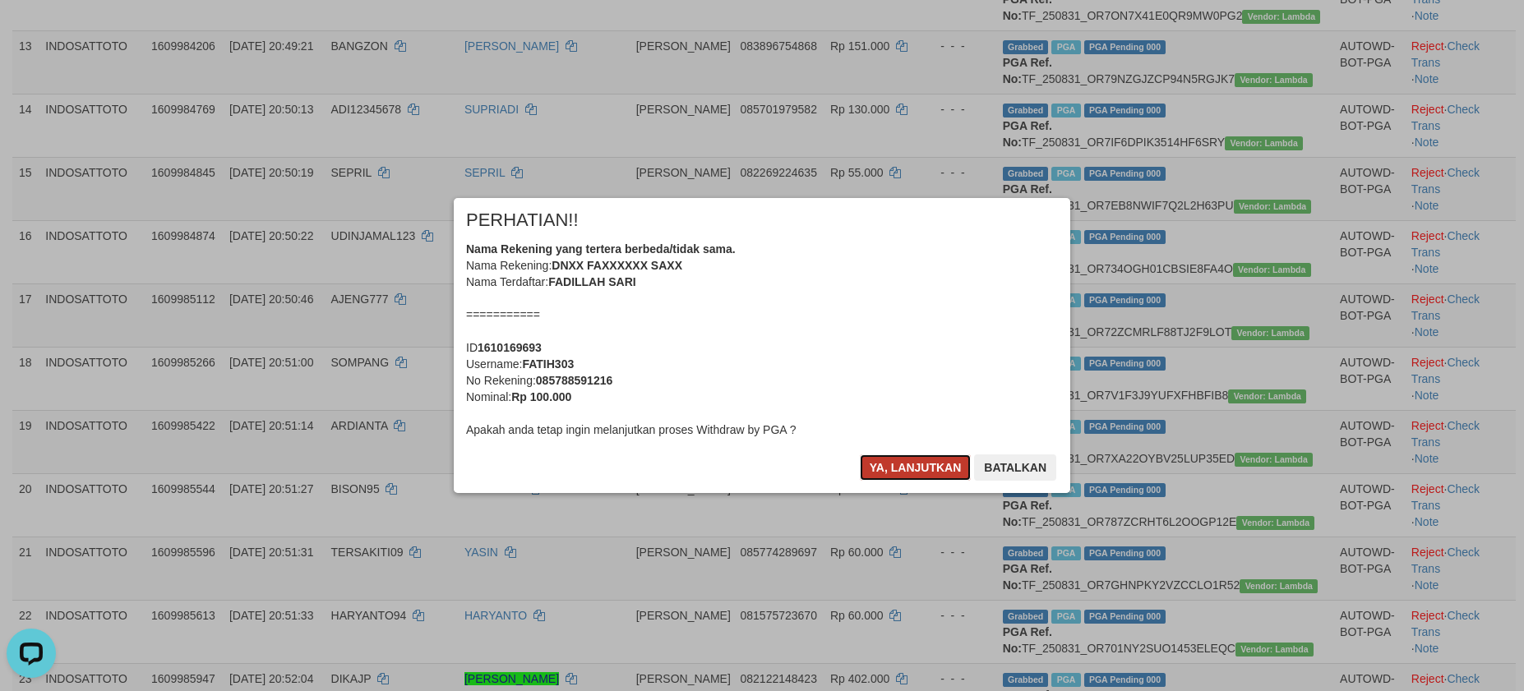
click at [900, 469] on button "Ya, lanjutkan" at bounding box center [916, 468] width 112 height 26
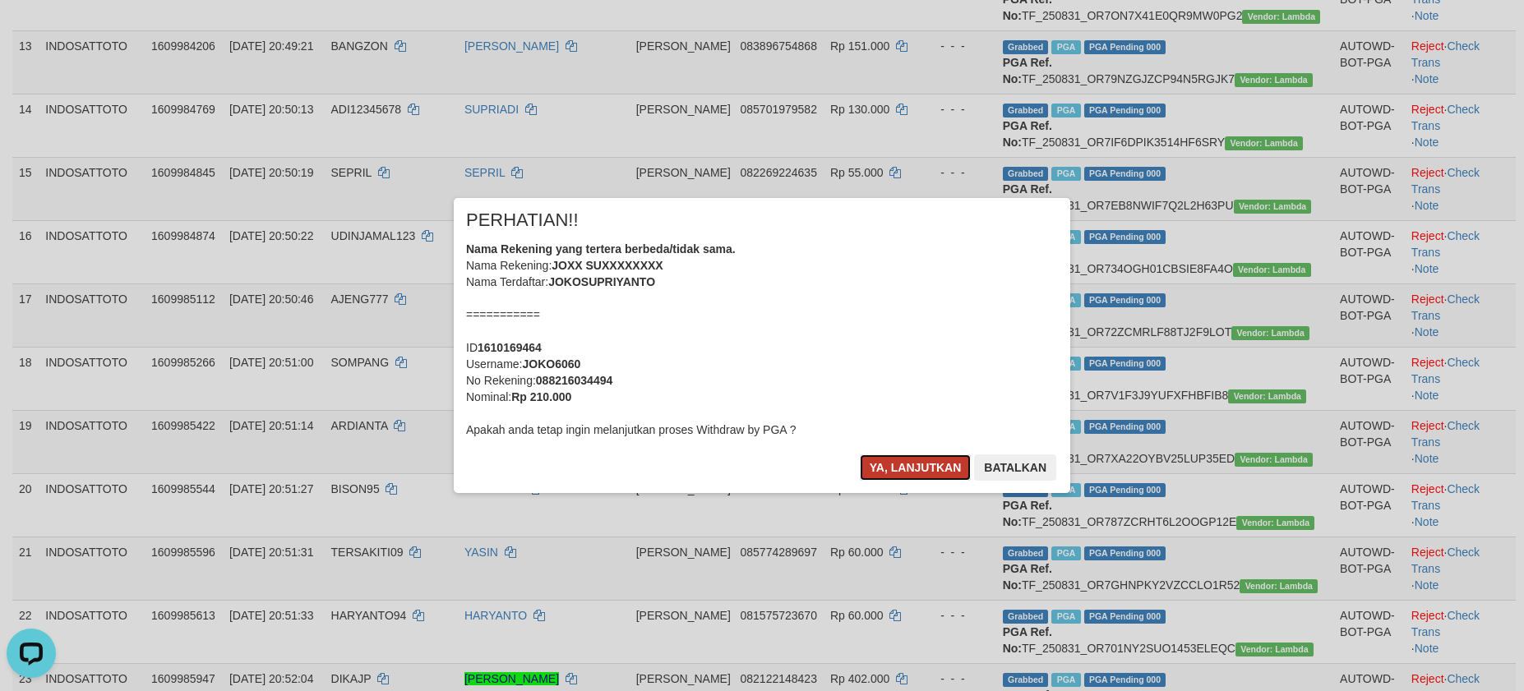
click at [900, 466] on button "Ya, lanjutkan" at bounding box center [916, 468] width 112 height 26
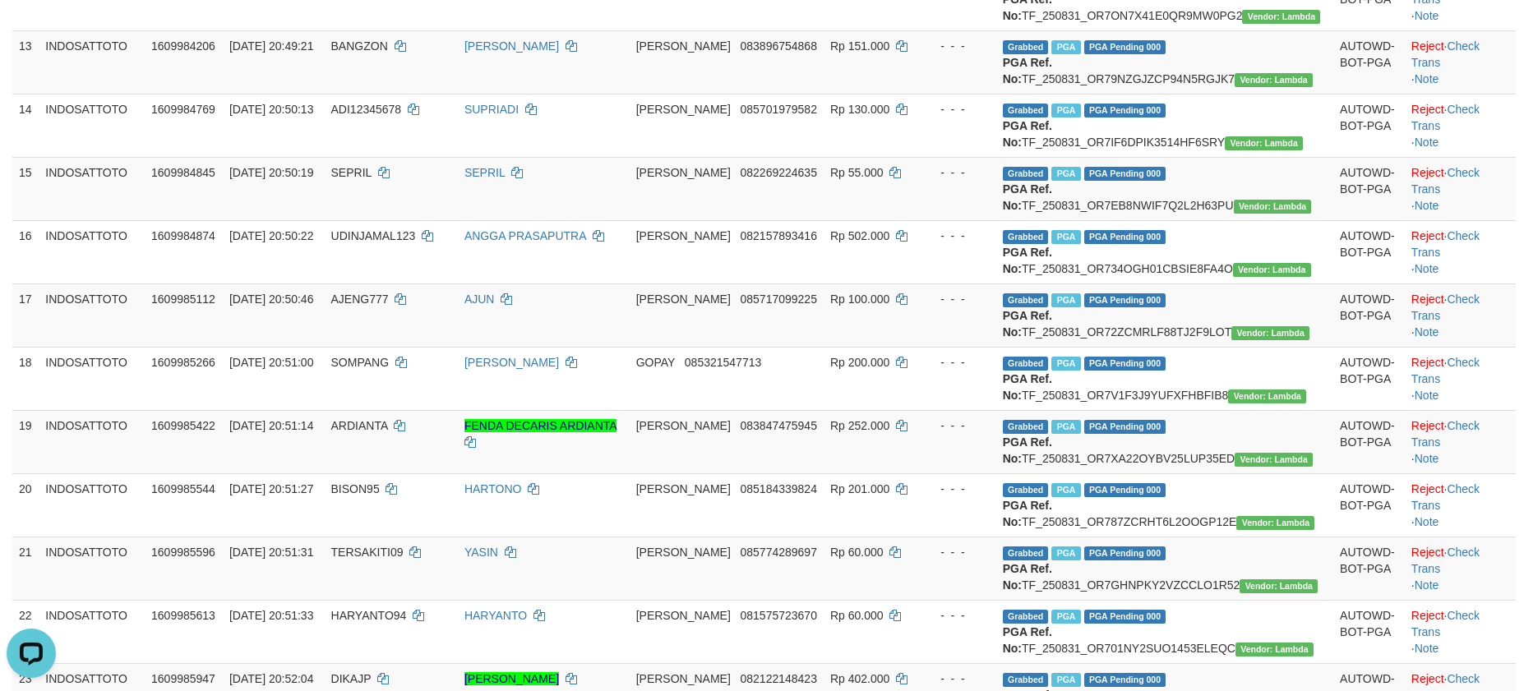
scroll to position [874, 0]
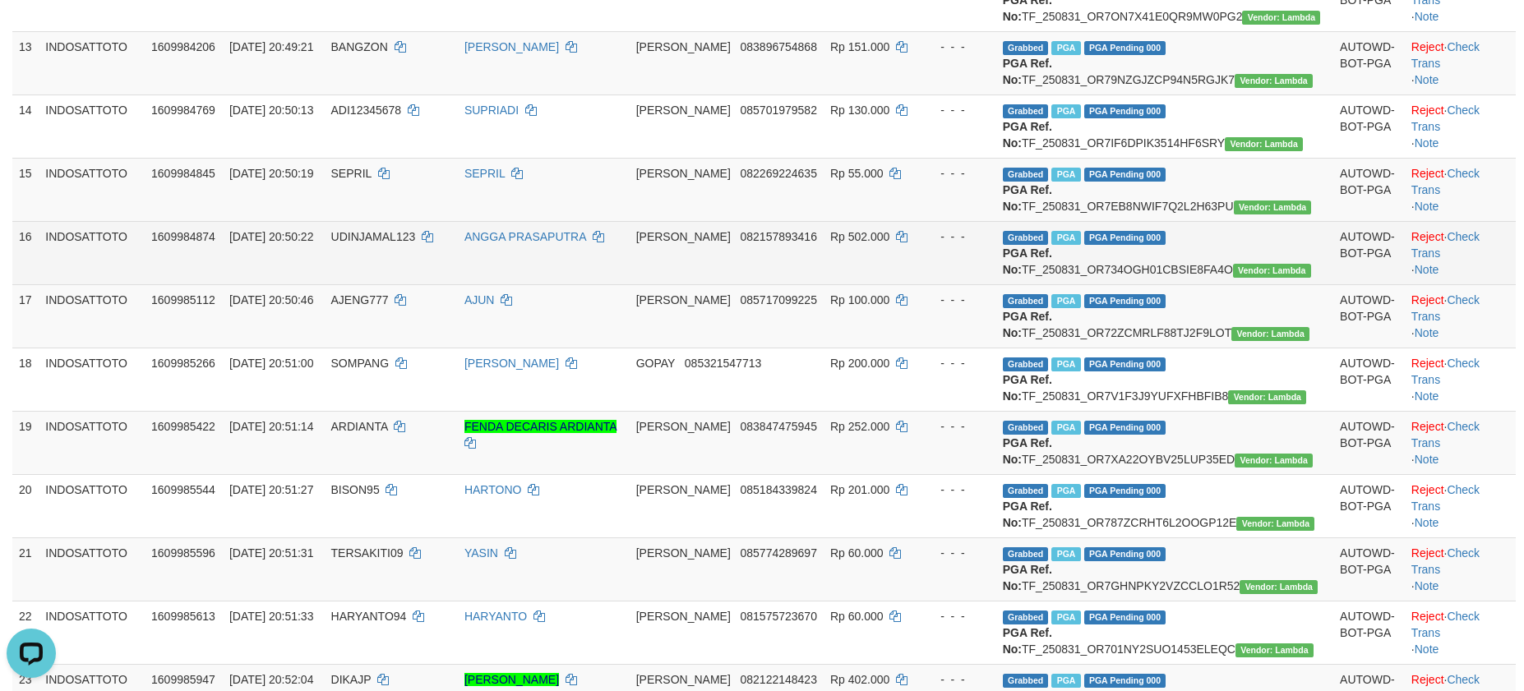
click at [919, 284] on td "Rp 502.000" at bounding box center [871, 252] width 95 height 63
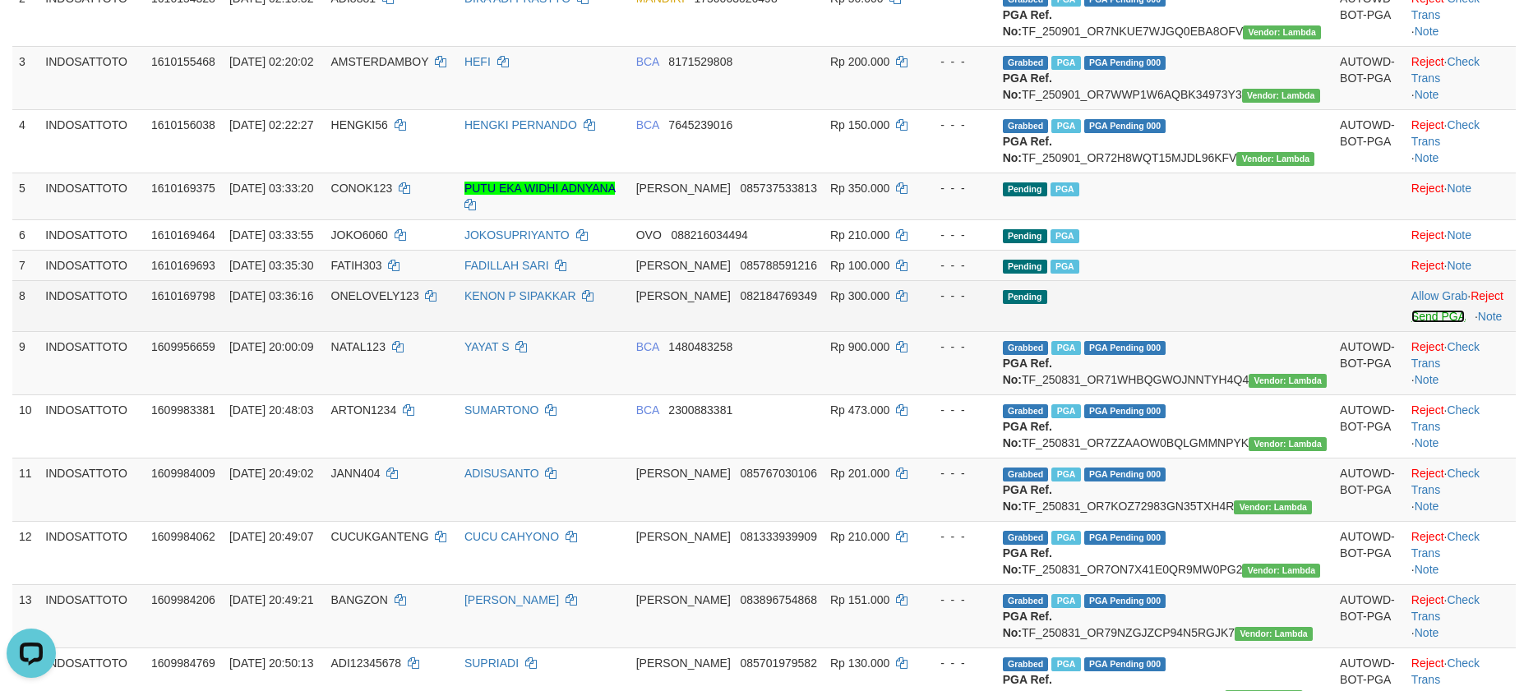
click at [1414, 323] on link "Send PGA" at bounding box center [1438, 316] width 53 height 13
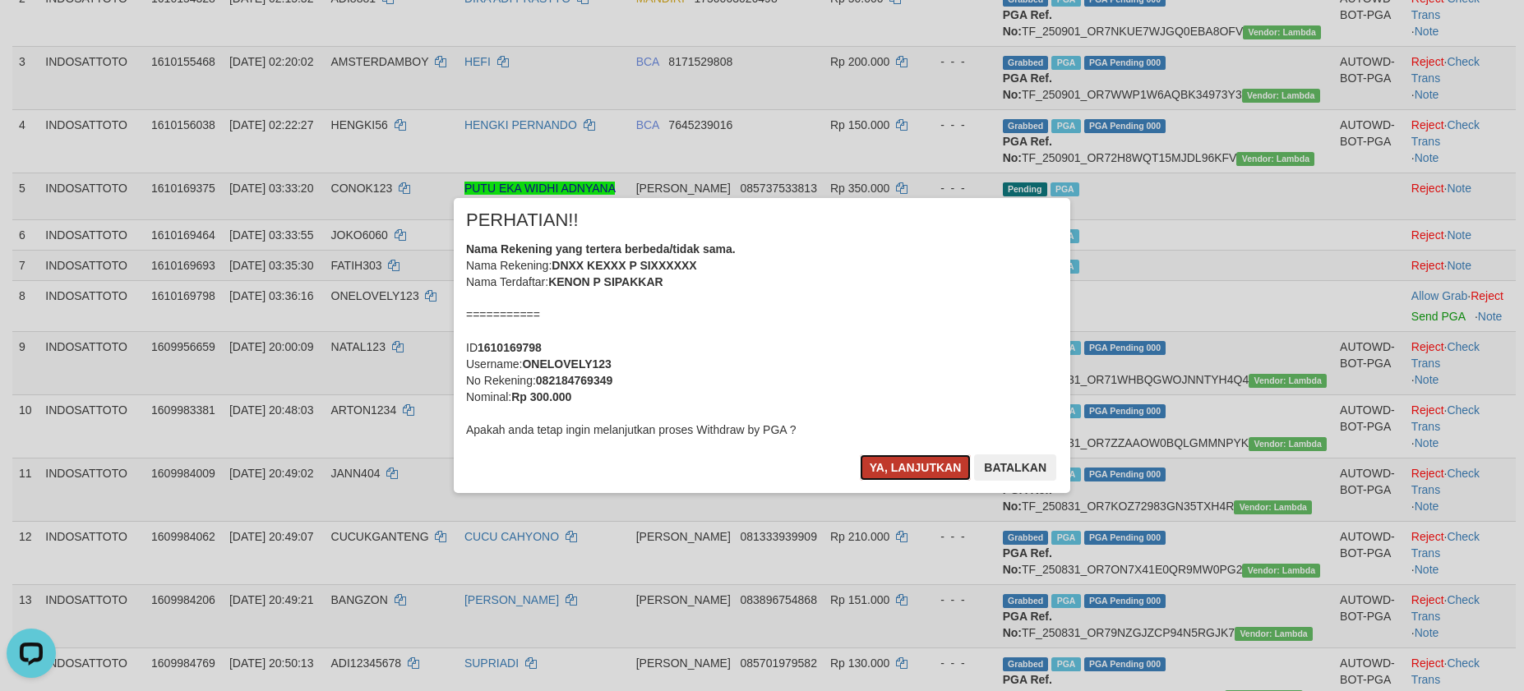
click at [894, 459] on button "Ya, lanjutkan" at bounding box center [916, 468] width 112 height 26
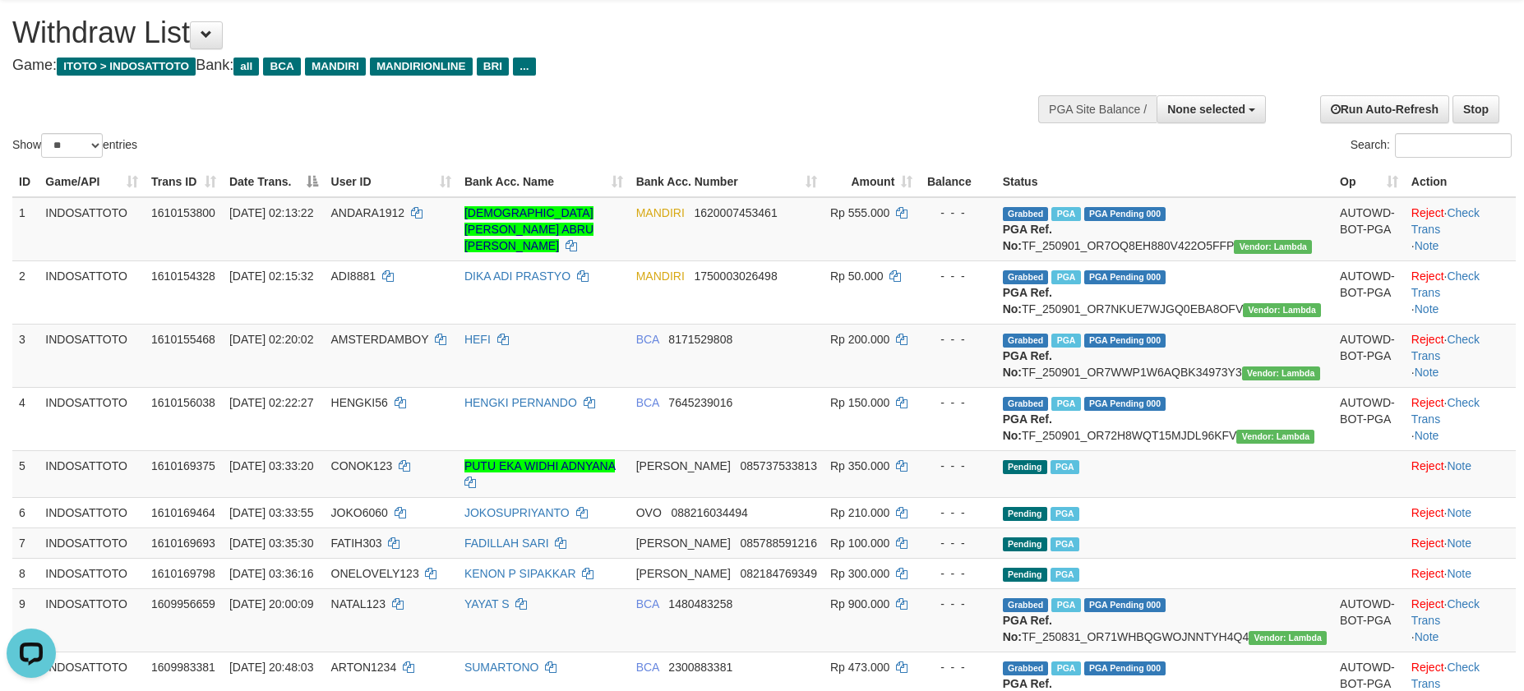
scroll to position [0, 0]
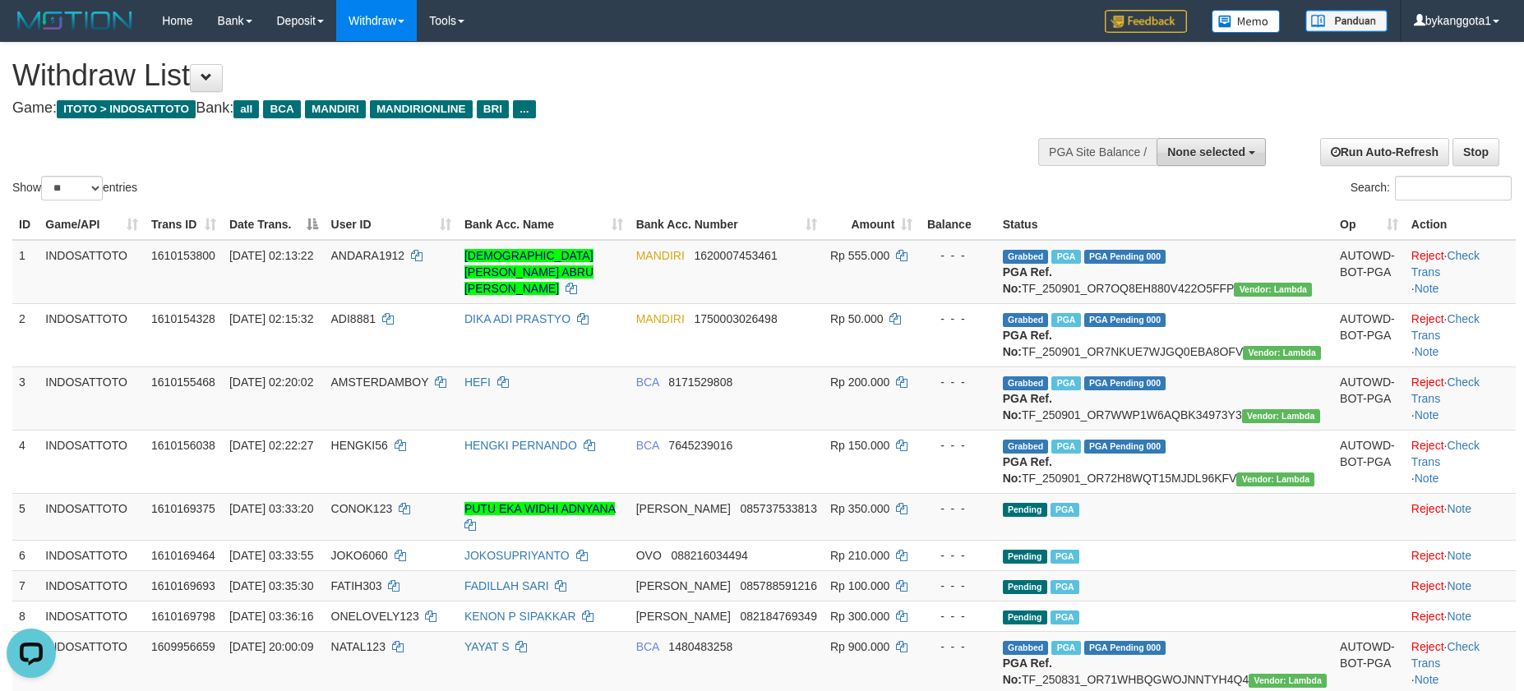
click at [1204, 160] on button "None selected" at bounding box center [1211, 152] width 109 height 28
click at [1186, 238] on label "[ITOTO] INDOSATTOTO" at bounding box center [1177, 234] width 176 height 21
select select "****"
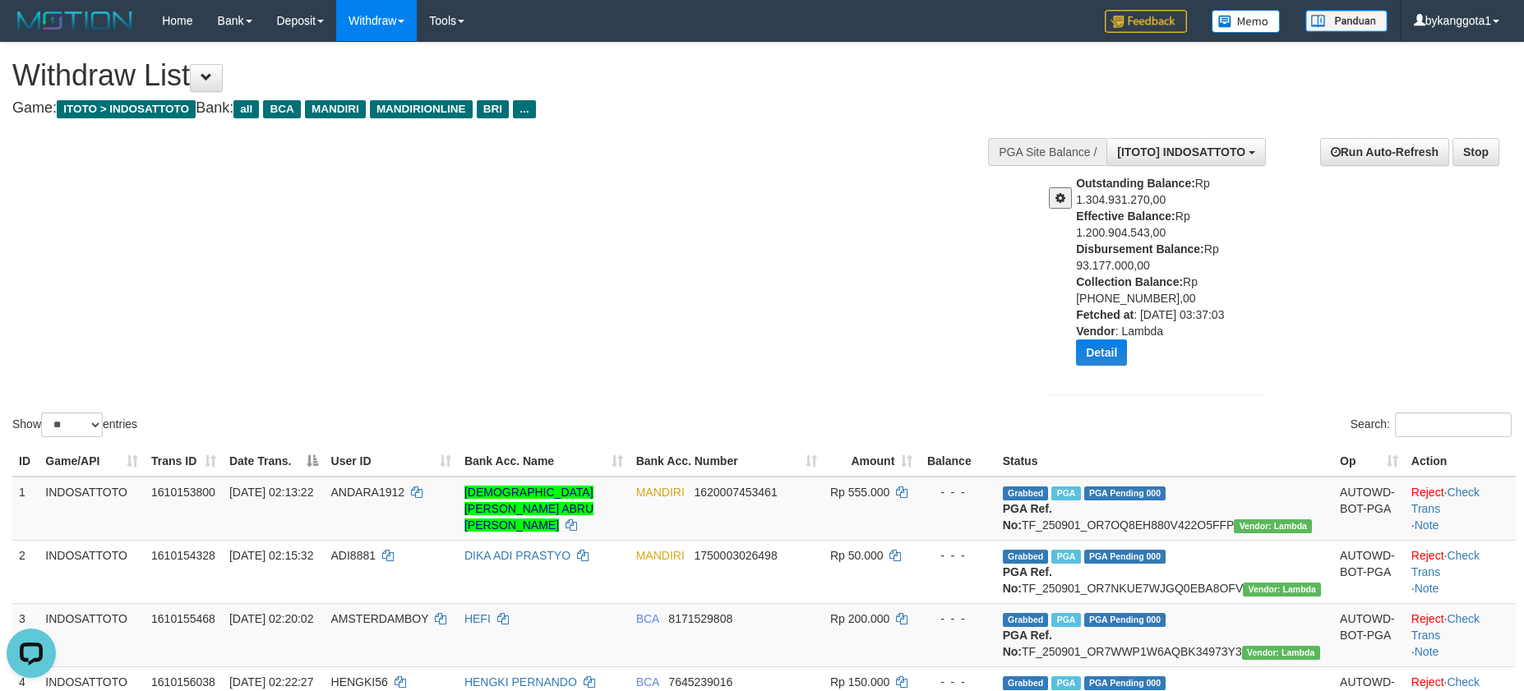
drag, startPoint x: 1076, startPoint y: 247, endPoint x: 1199, endPoint y: 257, distance: 123.8
click at [1199, 257] on div "Outstanding Balance: Rp 1.304.931.270,00 Effective Balance: Rp 1.200.904.543,00…" at bounding box center [1175, 276] width 198 height 203
copy div "Disbursement Balance: Rp 93.177.000,00"
click at [868, 201] on div "Show ** ** ** *** entries Search:" at bounding box center [762, 242] width 1524 height 398
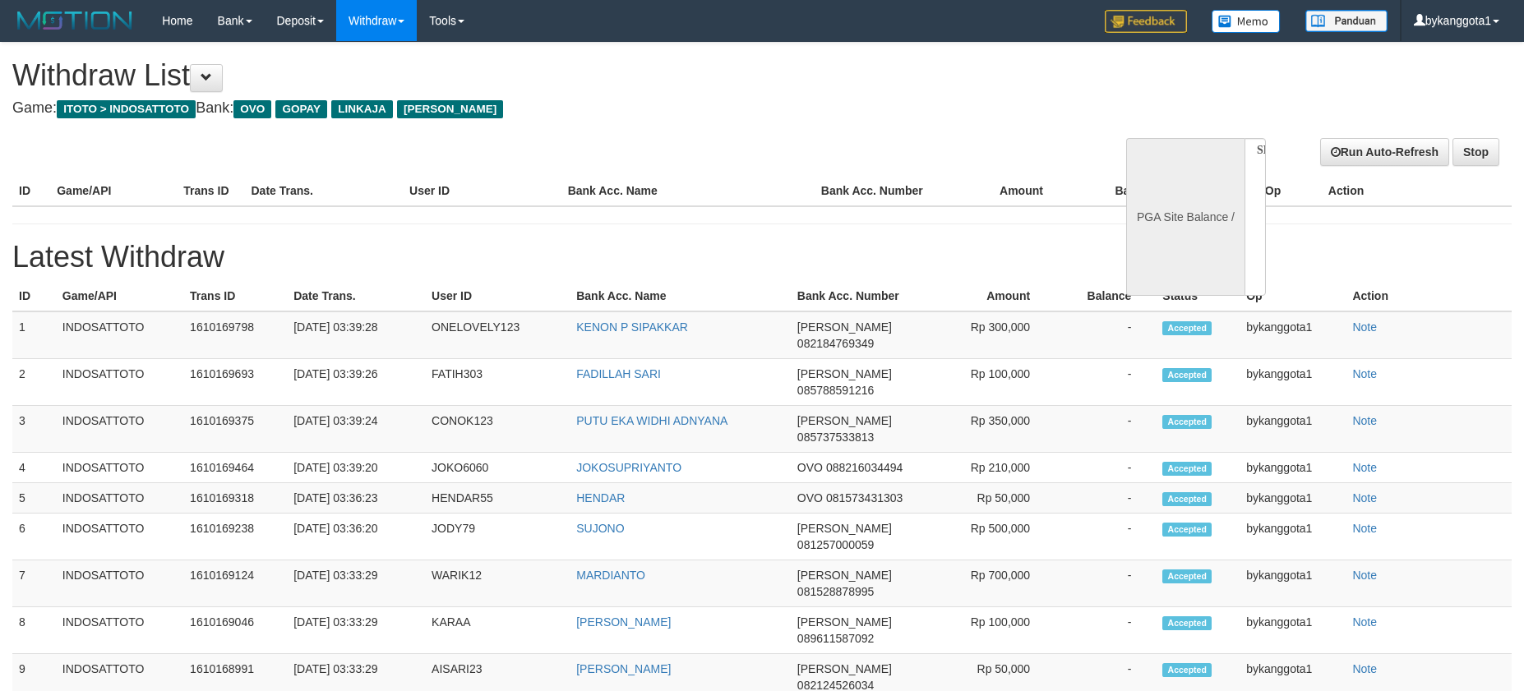
select select
select select "**"
select select
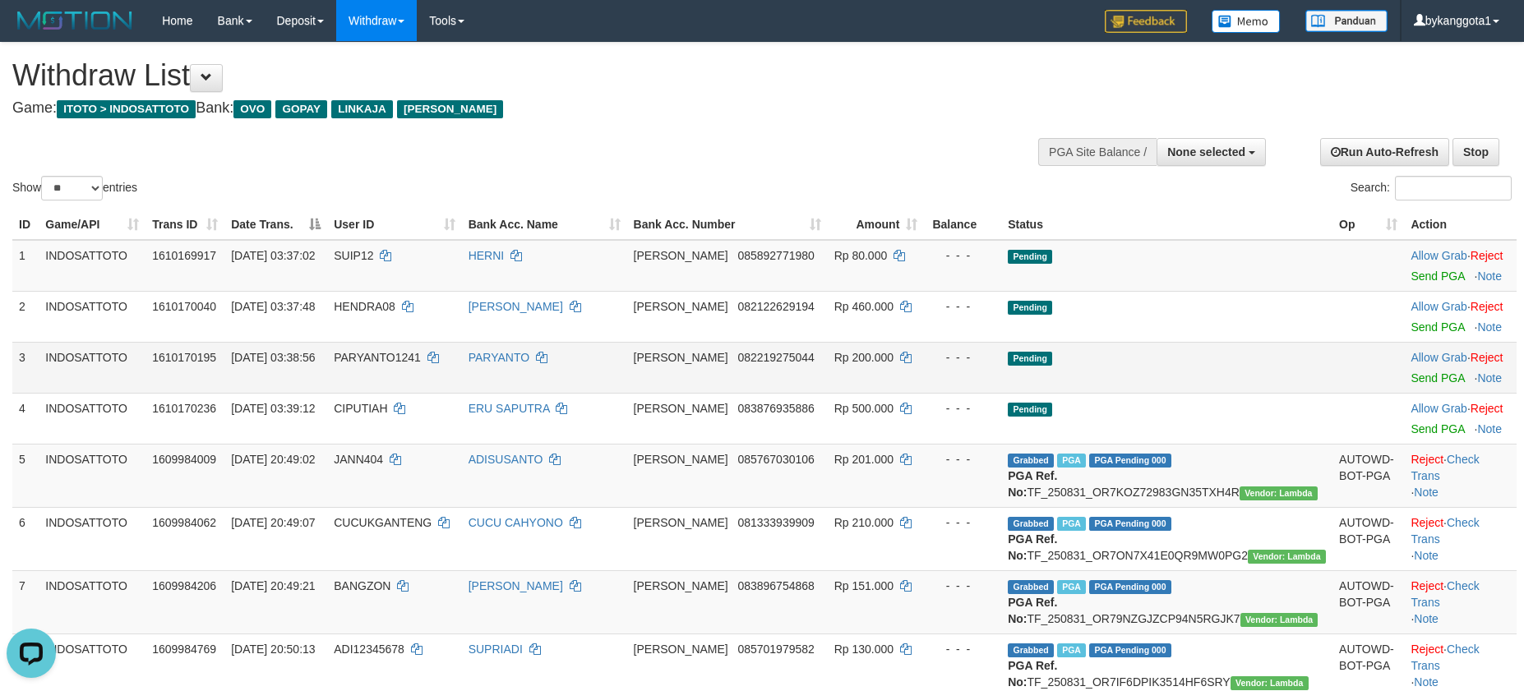
click at [1189, 353] on td "Pending" at bounding box center [1166, 367] width 331 height 51
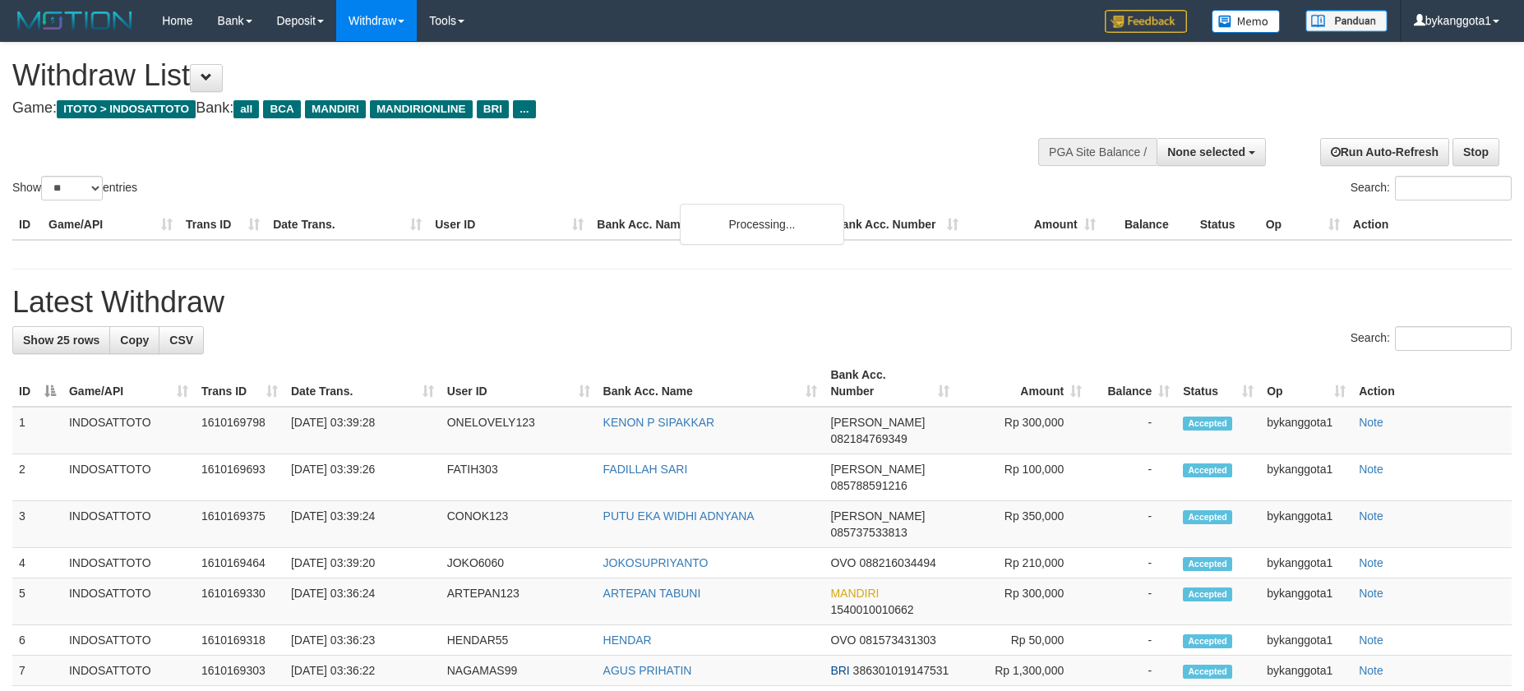
select select
select select "**"
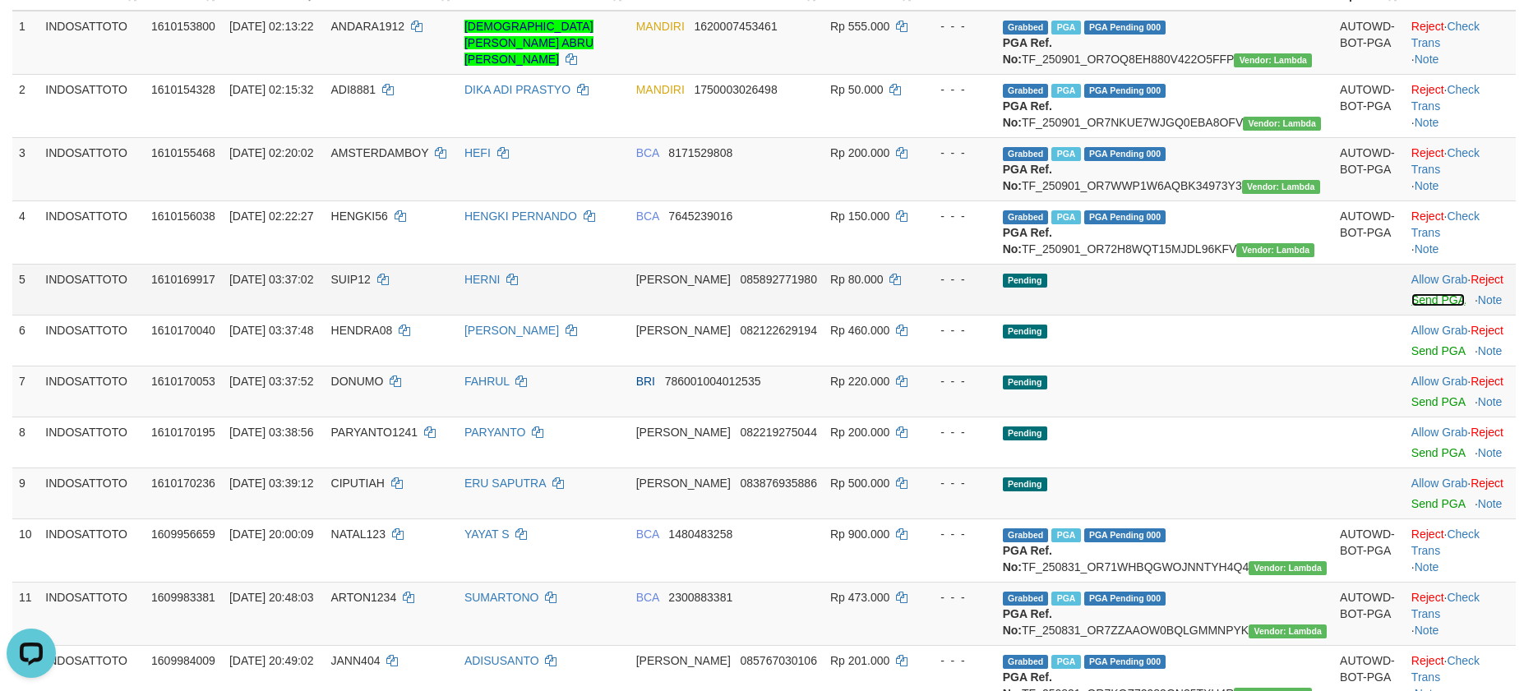
click at [1412, 307] on link "Send PGA" at bounding box center [1438, 299] width 53 height 13
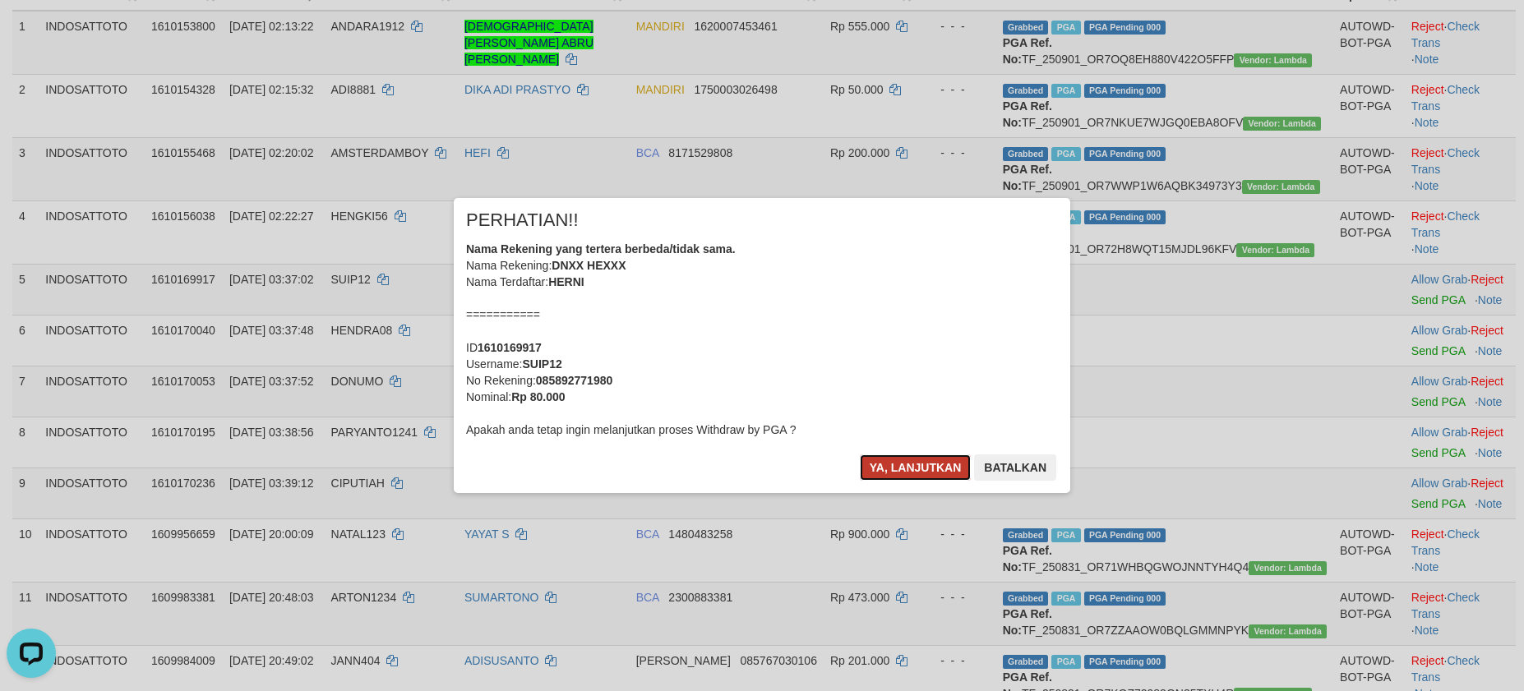
click at [896, 472] on button "Ya, lanjutkan" at bounding box center [916, 468] width 112 height 26
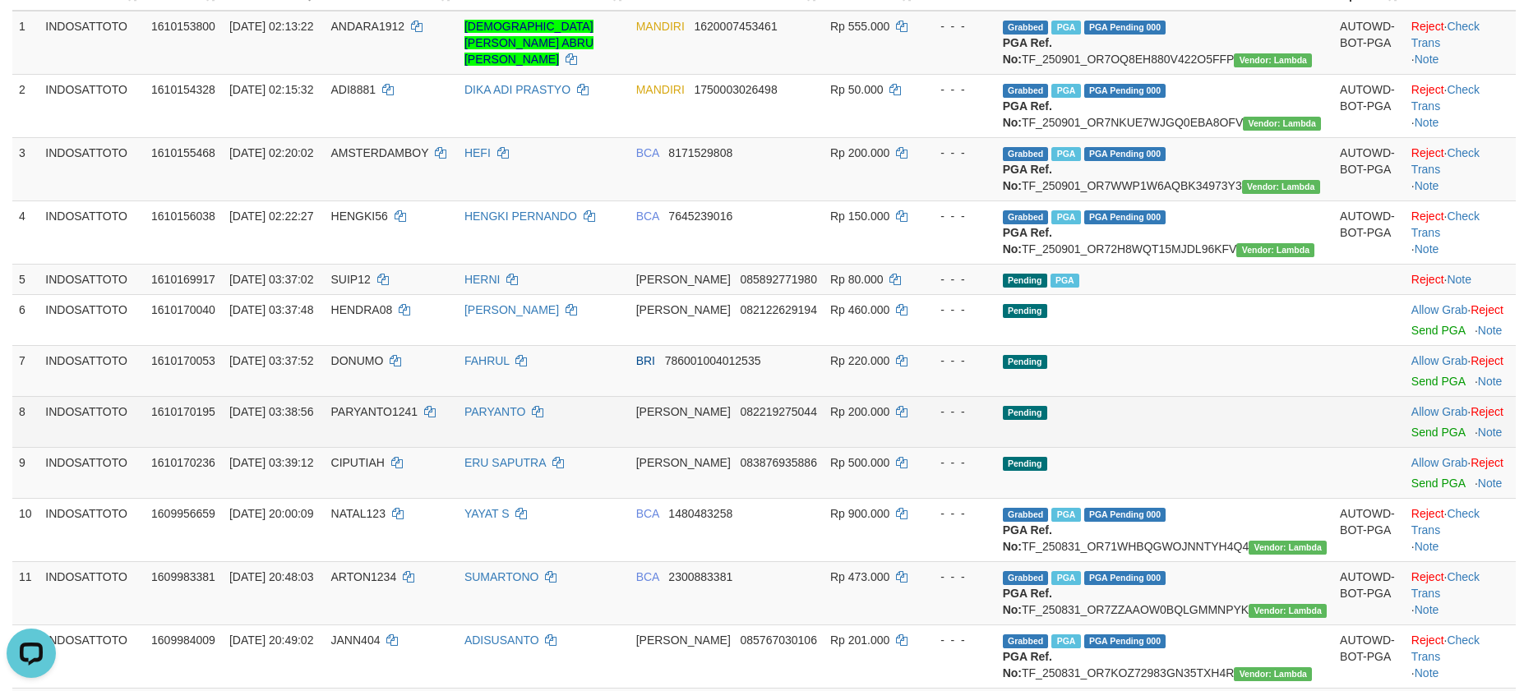
click at [1222, 447] on td "Pending" at bounding box center [1164, 421] width 337 height 51
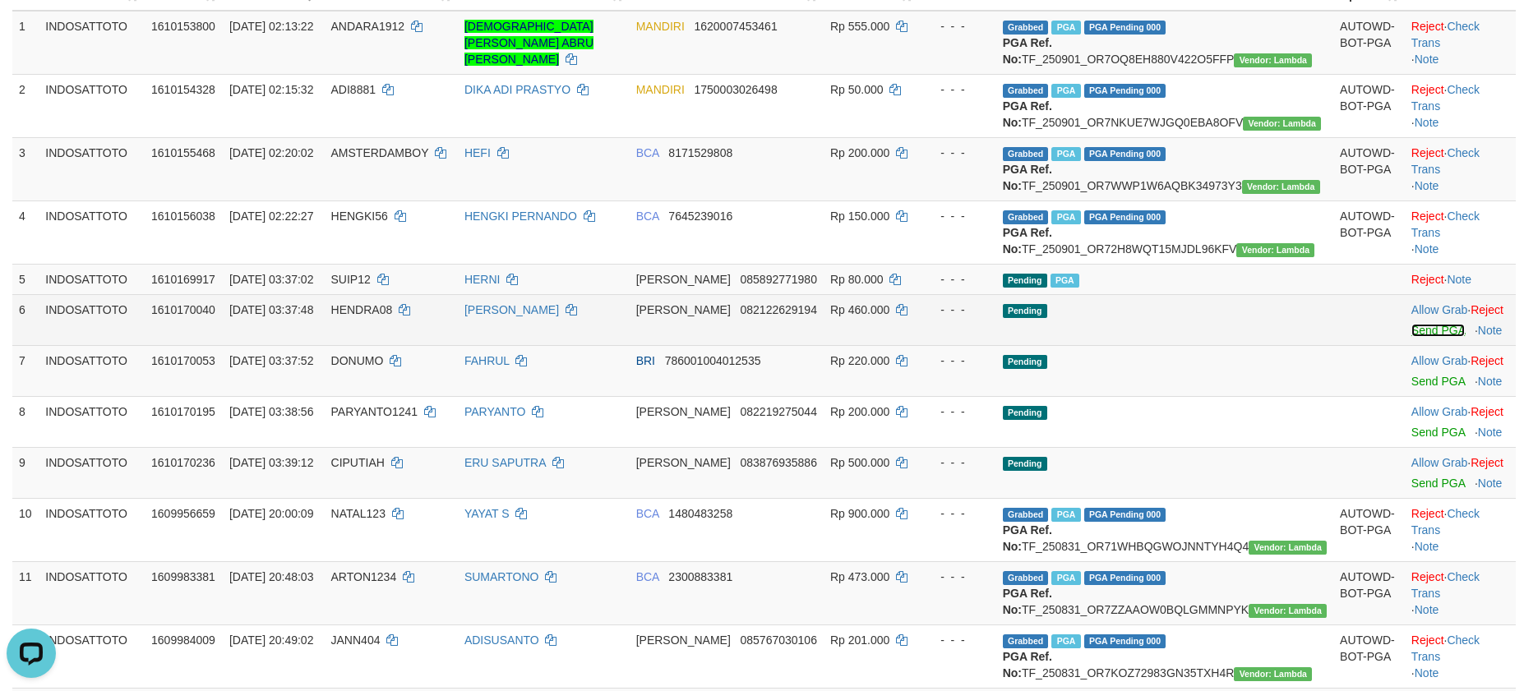
click at [1412, 337] on link "Send PGA" at bounding box center [1438, 330] width 53 height 13
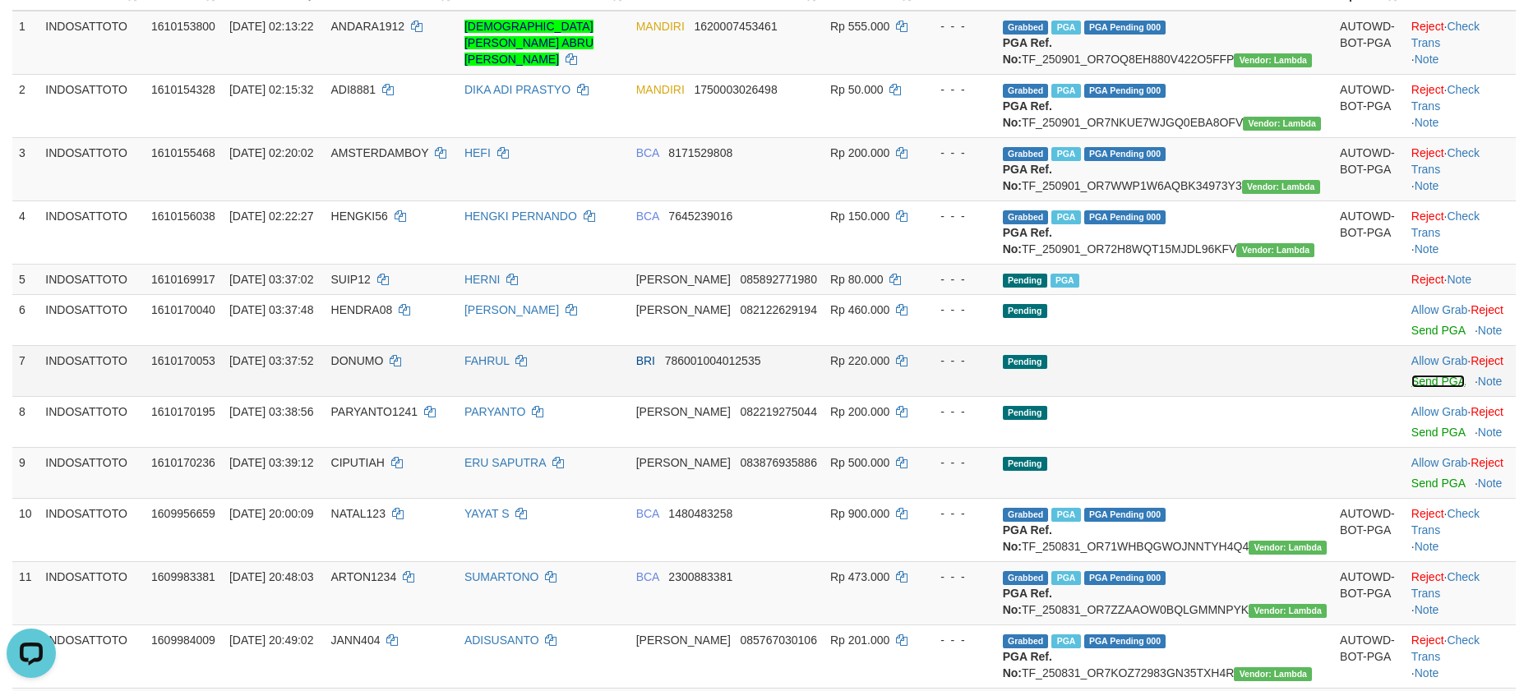
click at [1412, 388] on link "Send PGA" at bounding box center [1438, 381] width 53 height 13
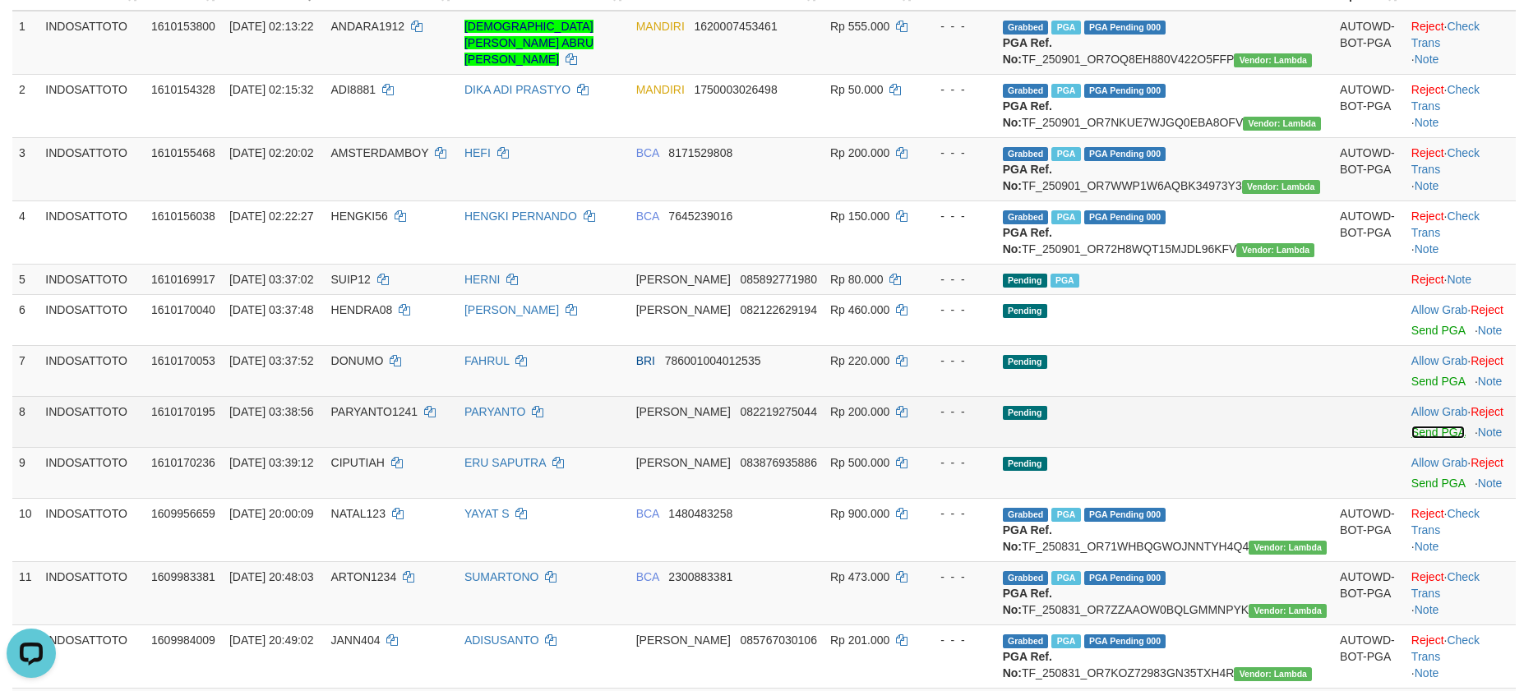
click at [1412, 439] on link "Send PGA" at bounding box center [1438, 432] width 53 height 13
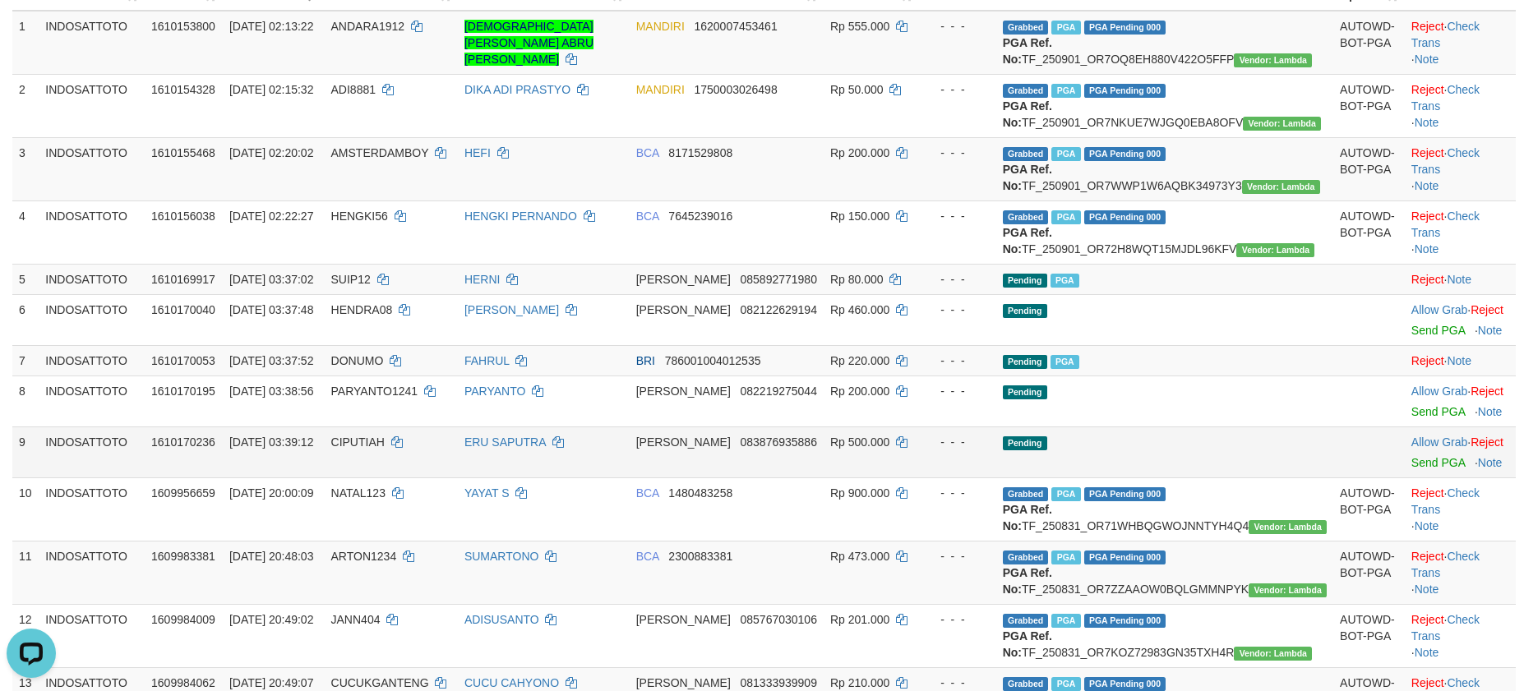
click at [1412, 478] on td "Allow Grab · Reject Send PGA · Note" at bounding box center [1460, 452] width 111 height 51
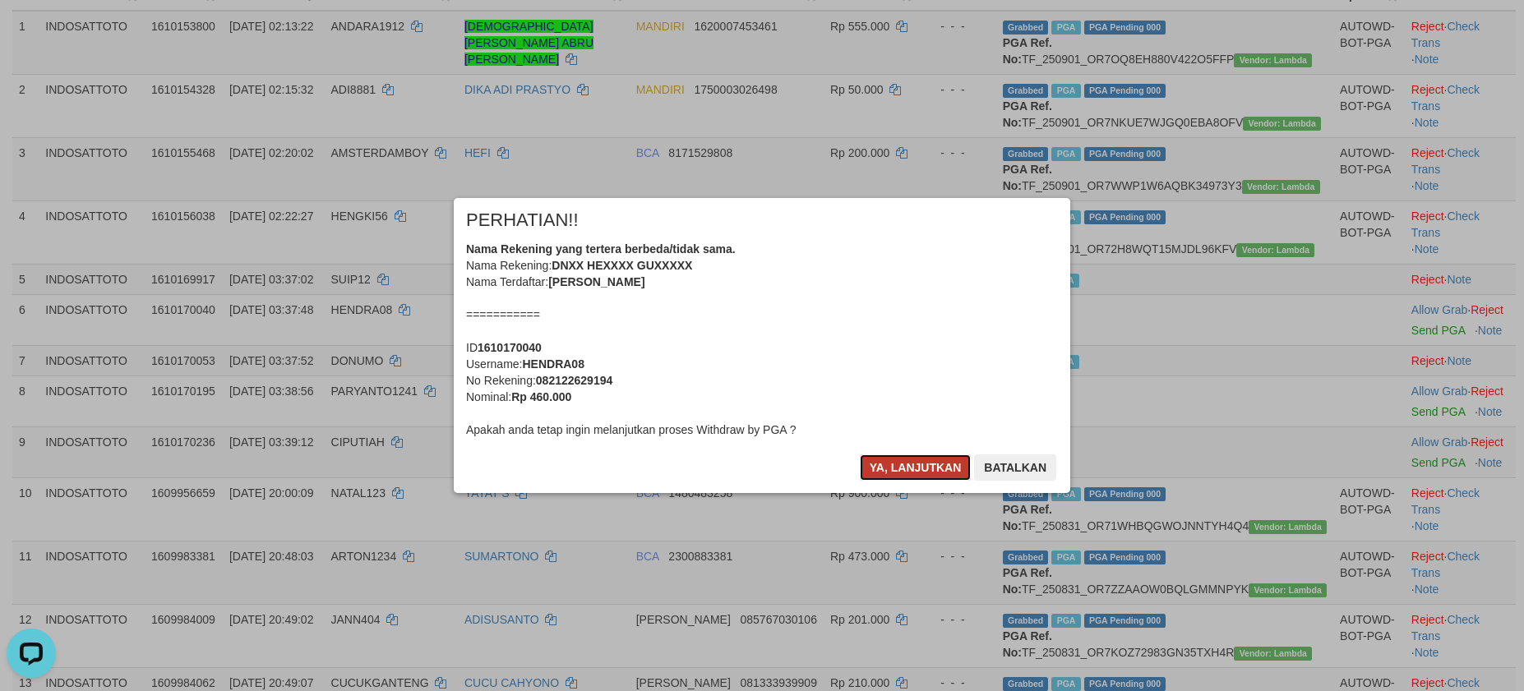
click at [906, 466] on button "Ya, lanjutkan" at bounding box center [916, 468] width 112 height 26
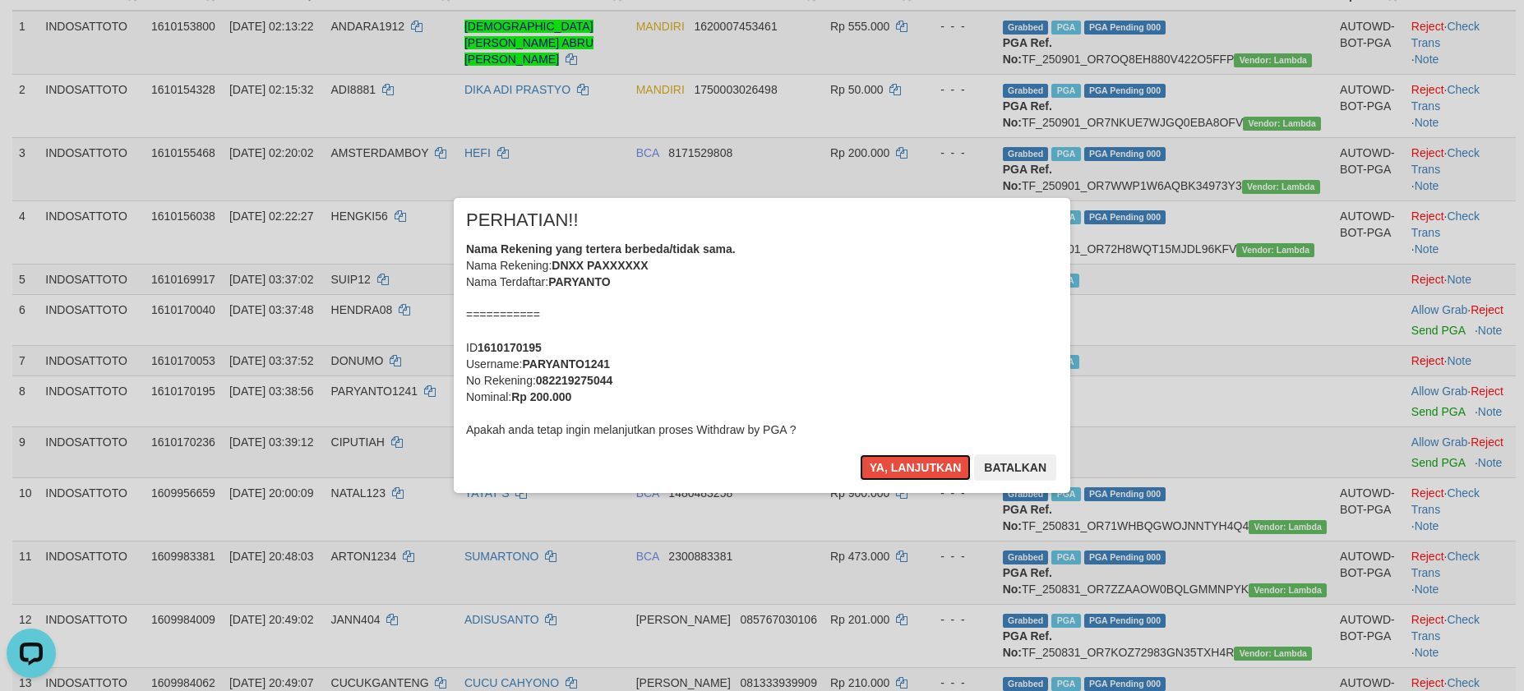
click at [908, 467] on button "Ya, lanjutkan" at bounding box center [916, 468] width 112 height 26
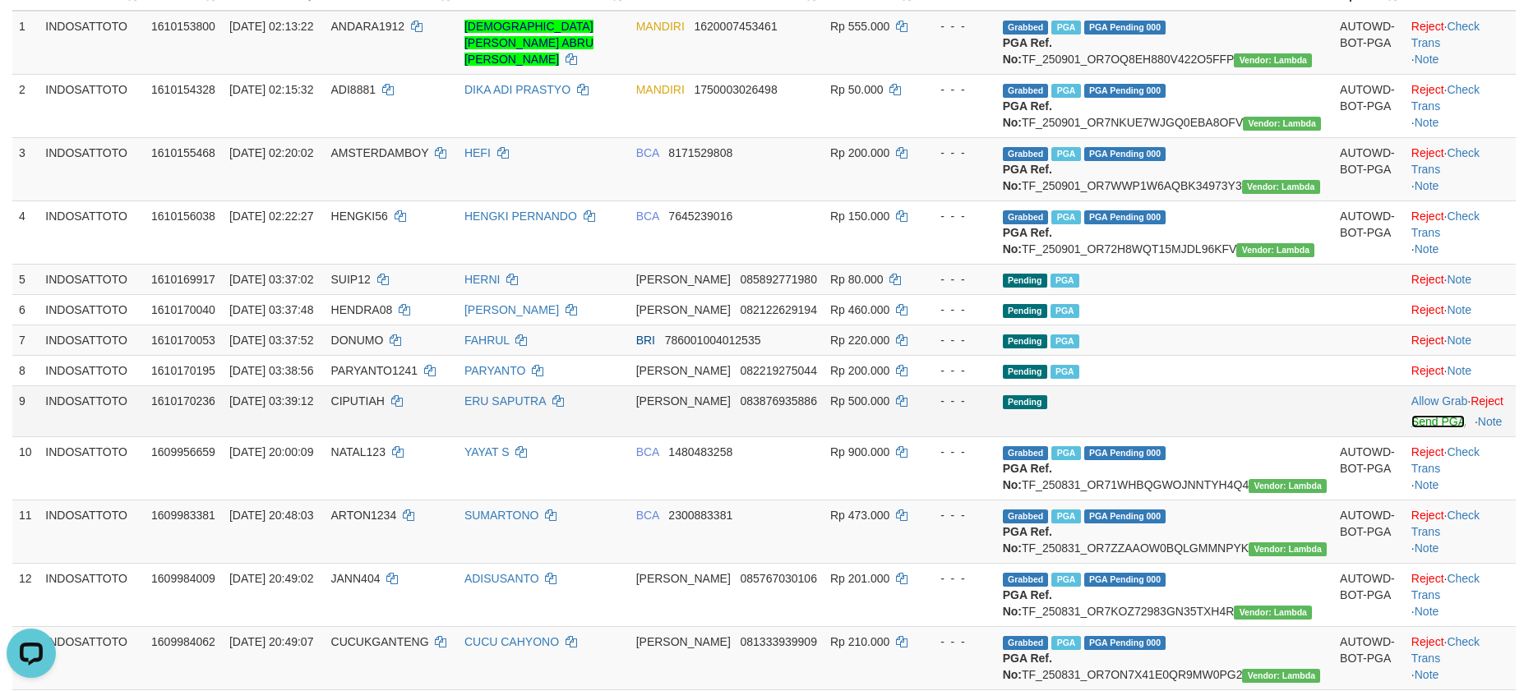
click at [1412, 428] on link "Send PGA" at bounding box center [1438, 421] width 53 height 13
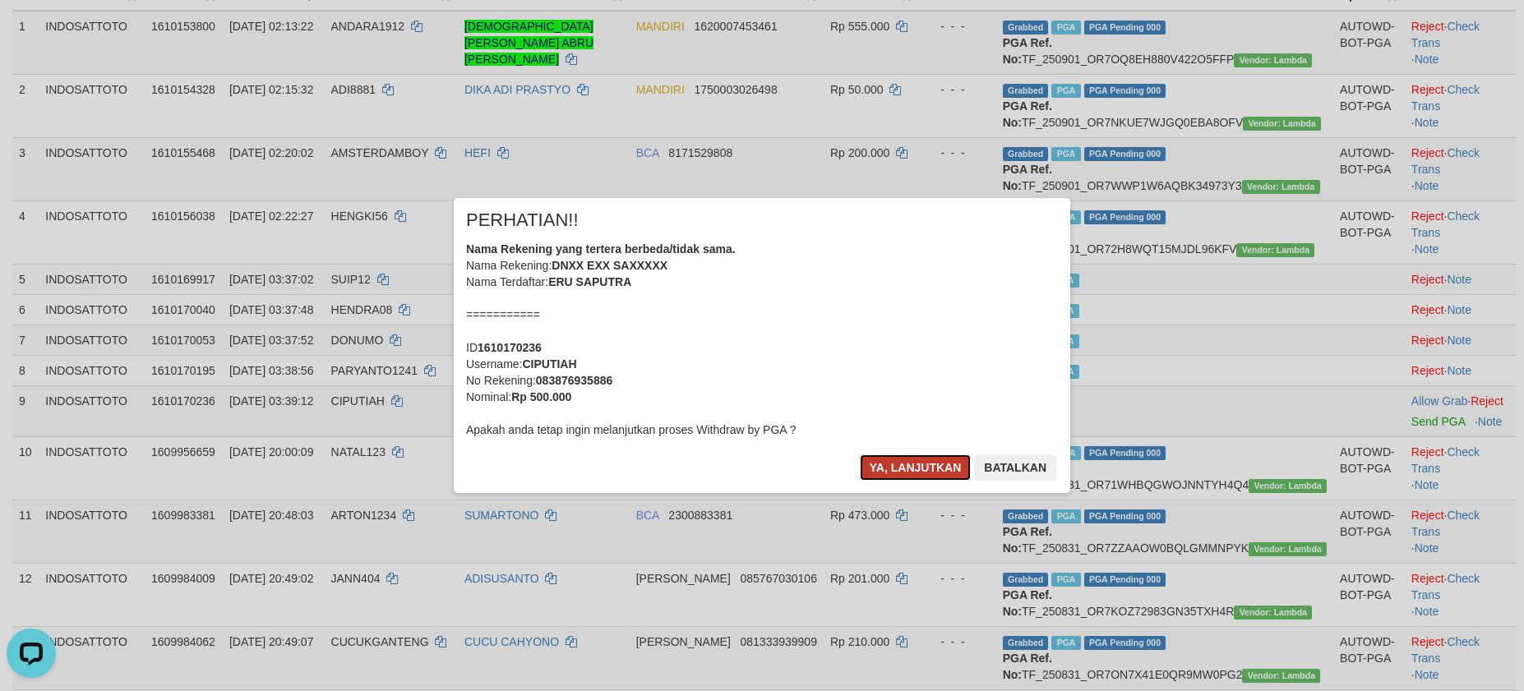
click at [915, 469] on button "Ya, lanjutkan" at bounding box center [916, 468] width 112 height 26
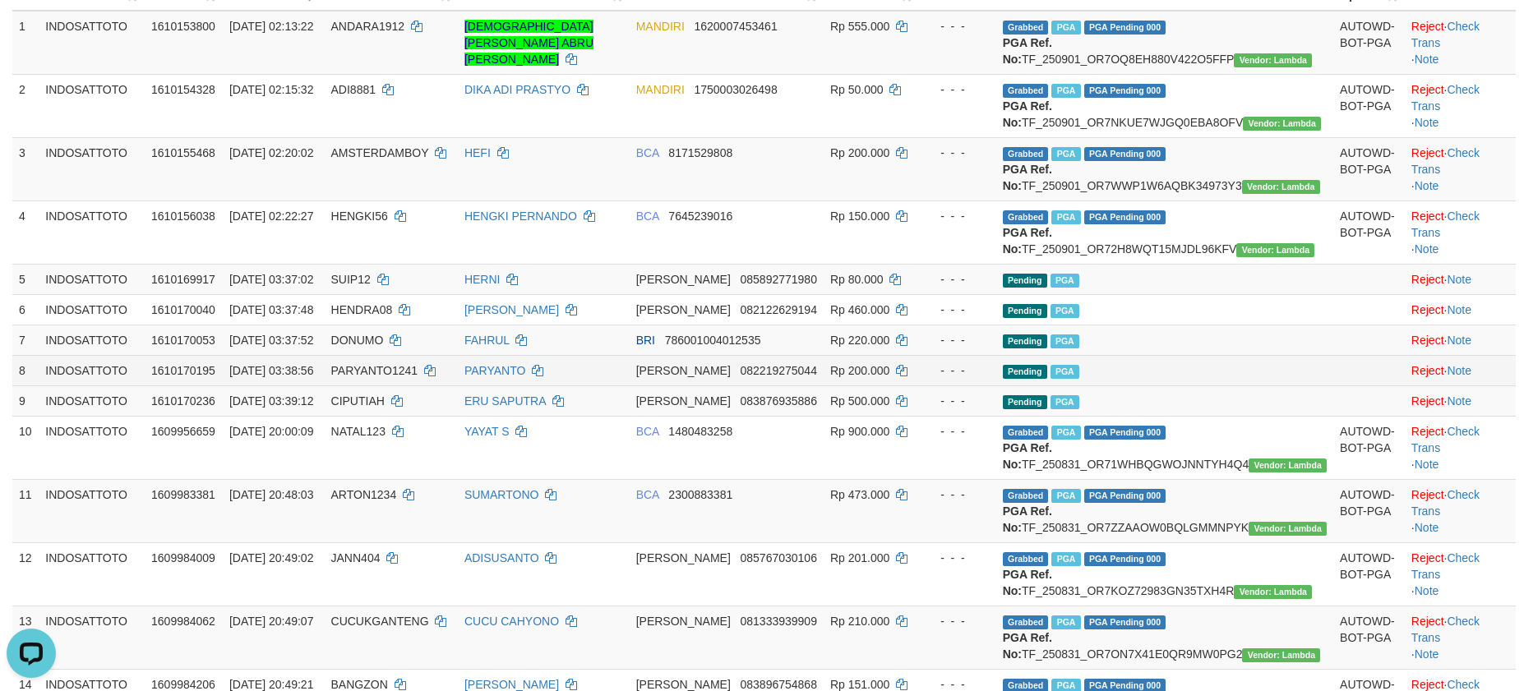
click at [1229, 386] on td "Pending PGA" at bounding box center [1164, 370] width 337 height 30
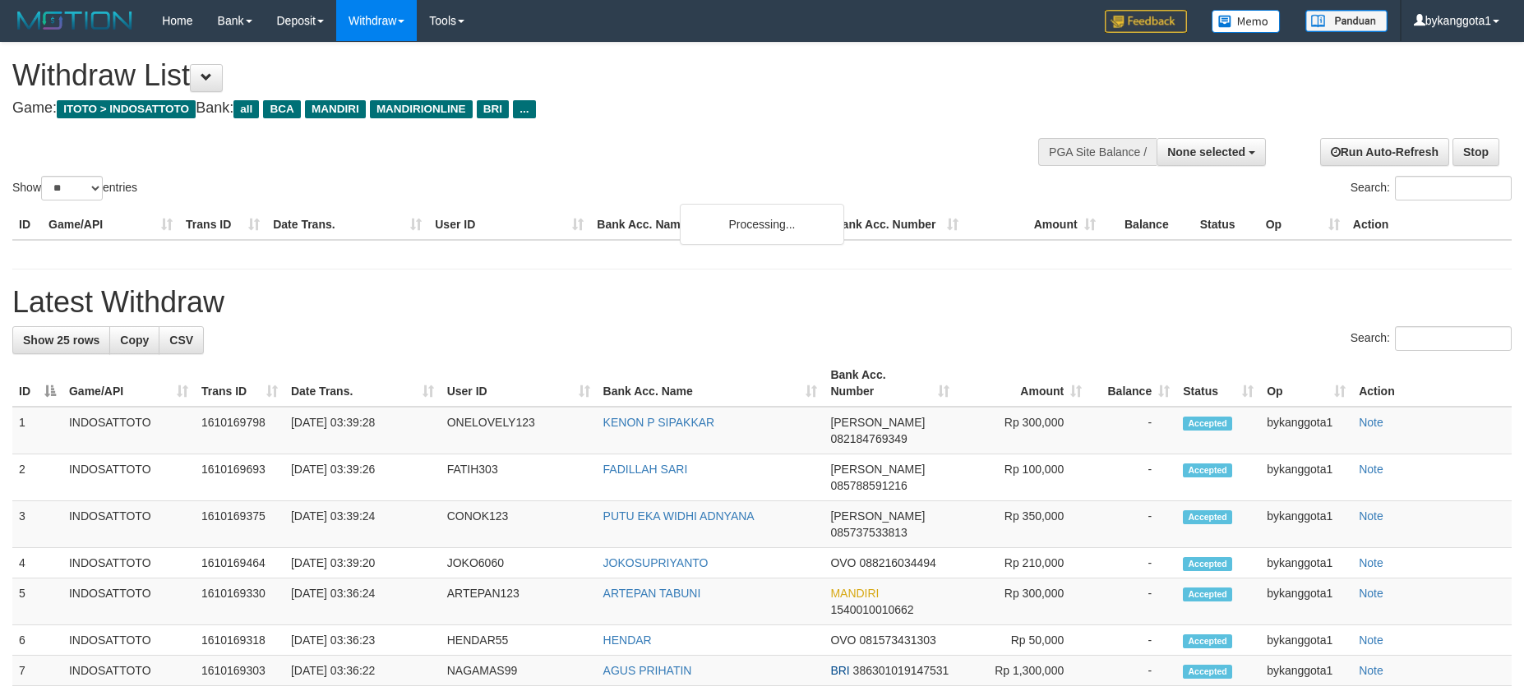
select select
select select "**"
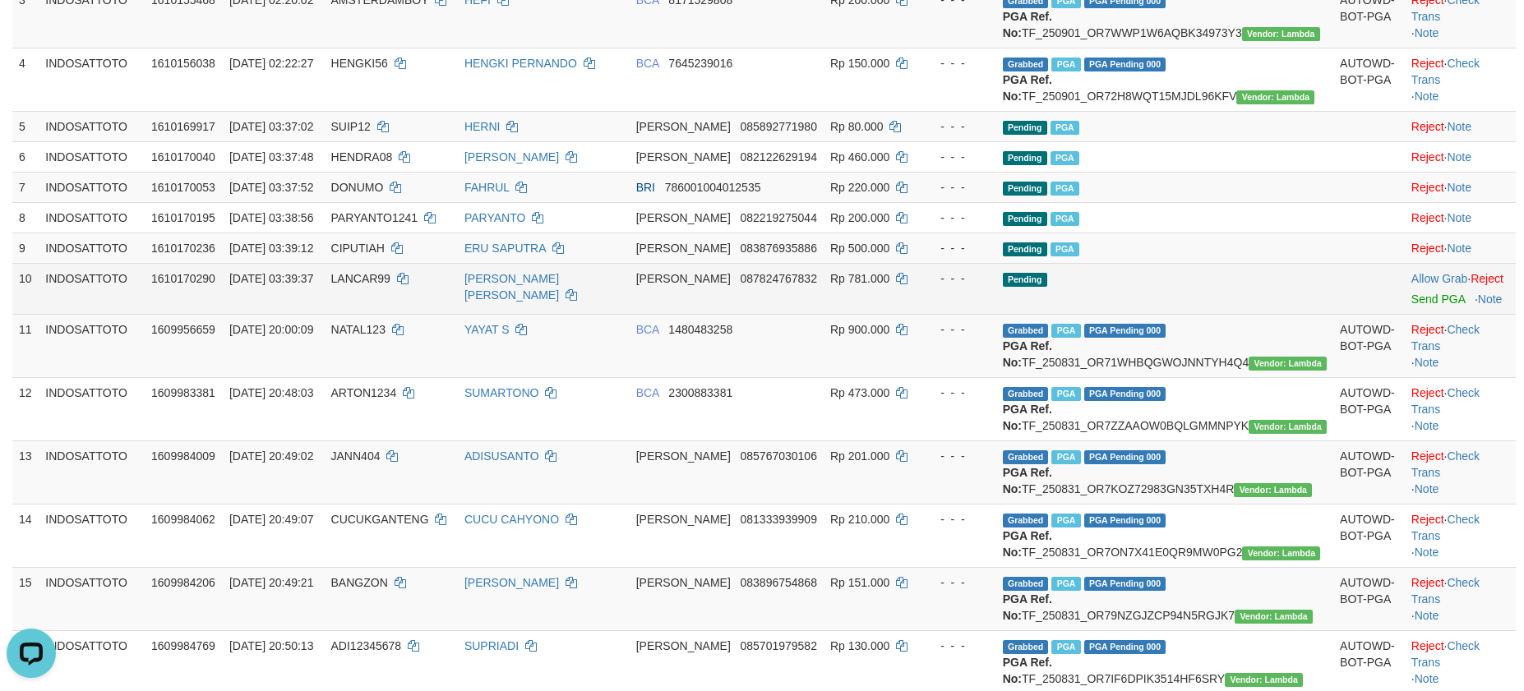
click at [1405, 314] on td "Allow Grab · Reject Send PGA · Note" at bounding box center [1460, 288] width 111 height 51
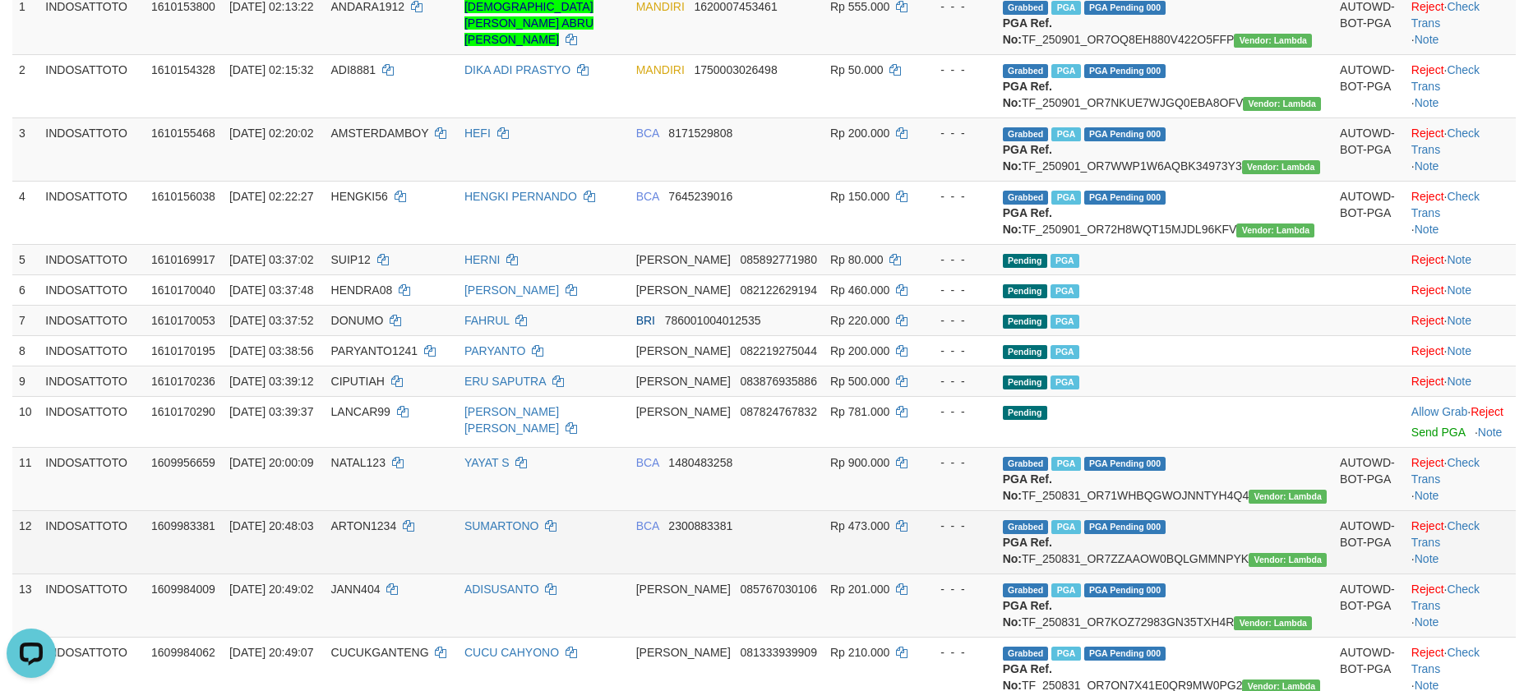
scroll to position [370, 0]
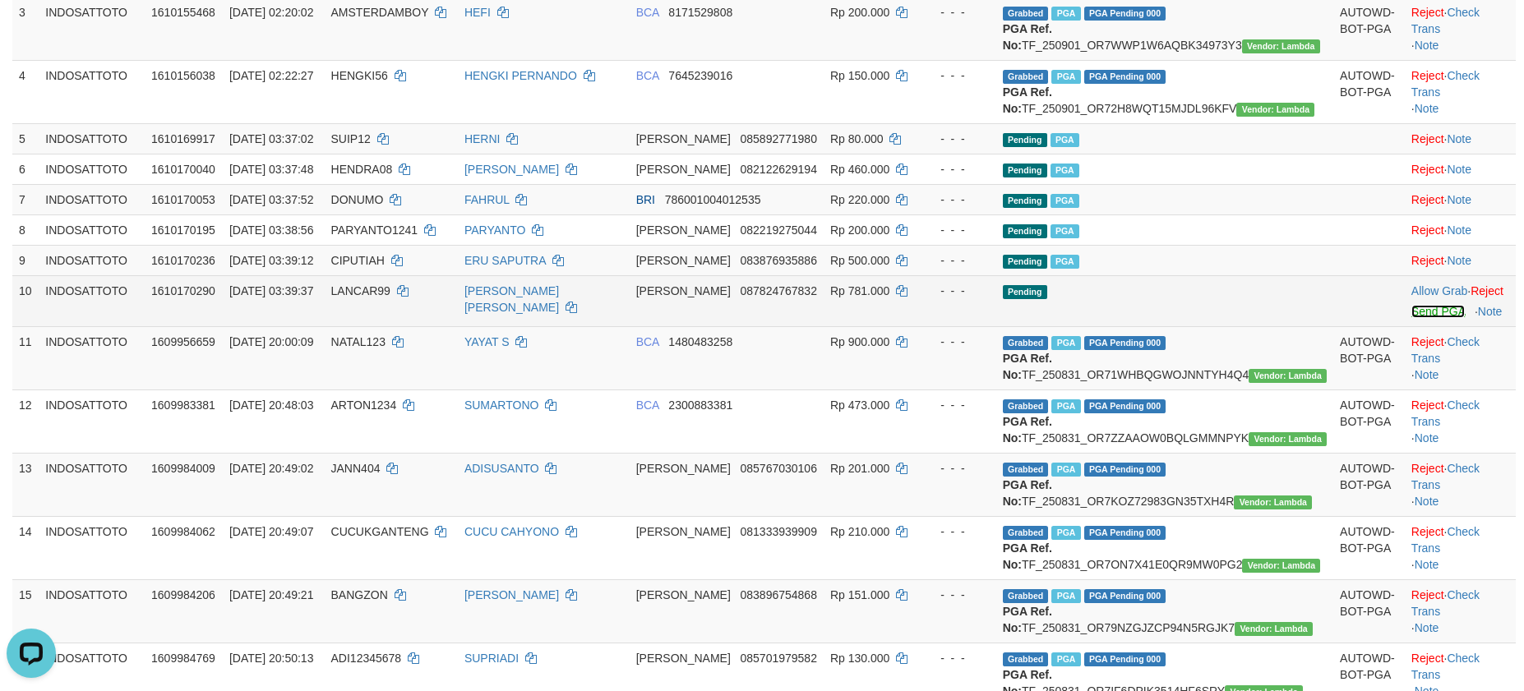
click at [1412, 318] on link "Send PGA" at bounding box center [1438, 311] width 53 height 13
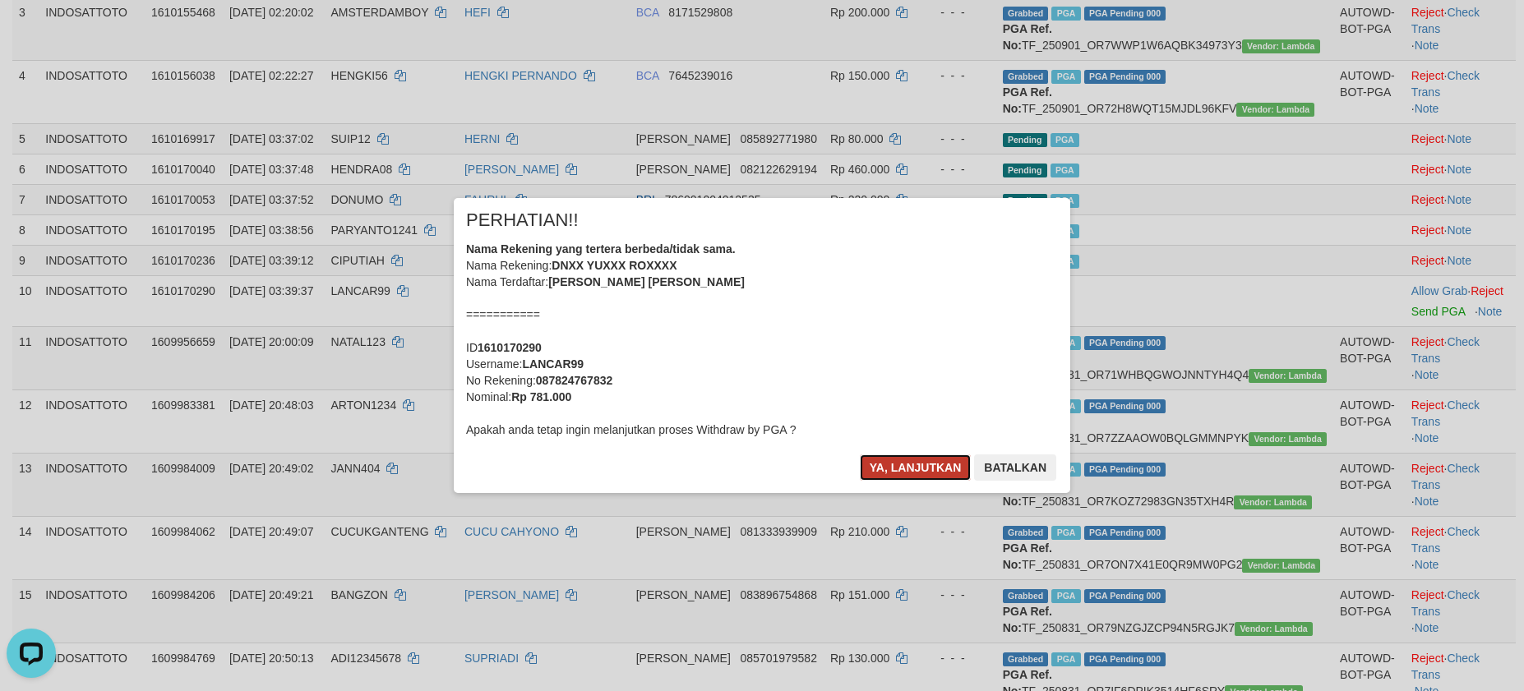
click at [893, 464] on button "Ya, lanjutkan" at bounding box center [916, 468] width 112 height 26
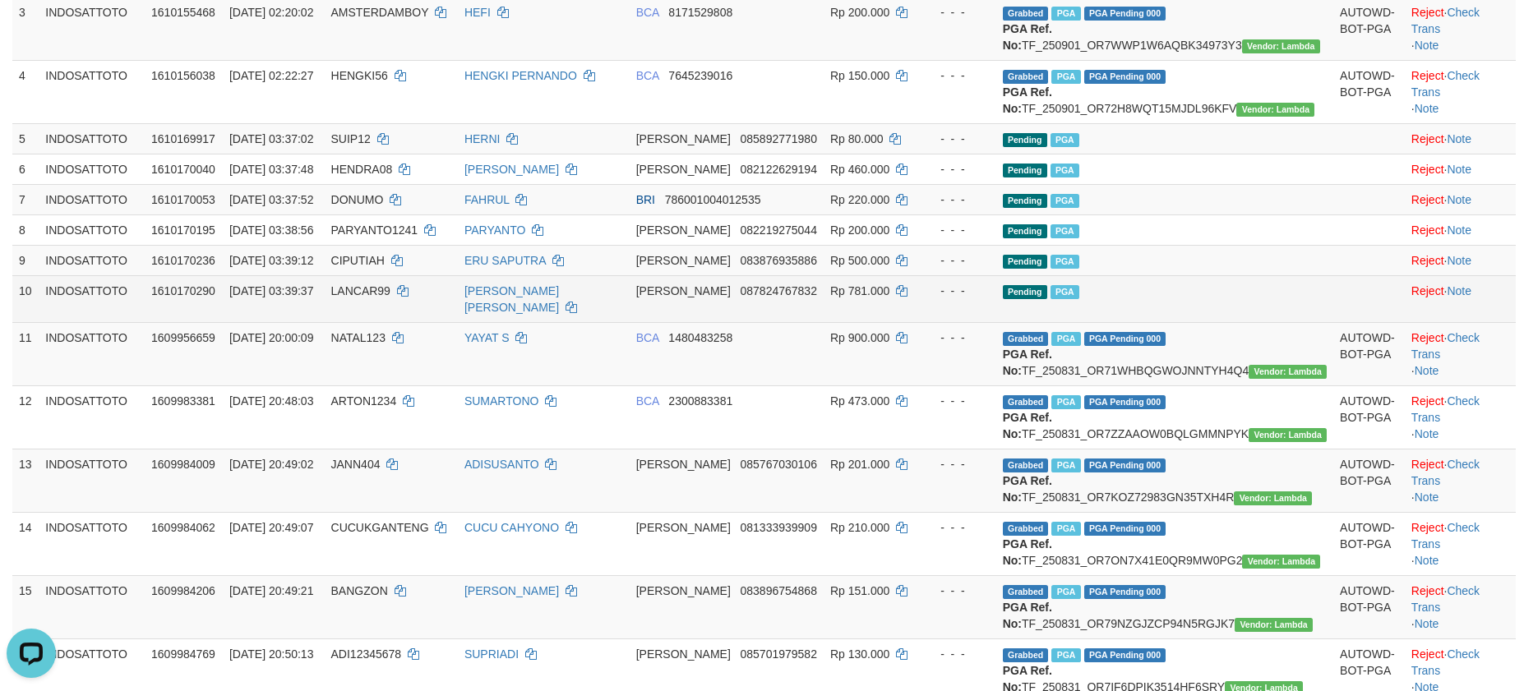
click at [1208, 322] on td "Pending PGA" at bounding box center [1164, 298] width 337 height 47
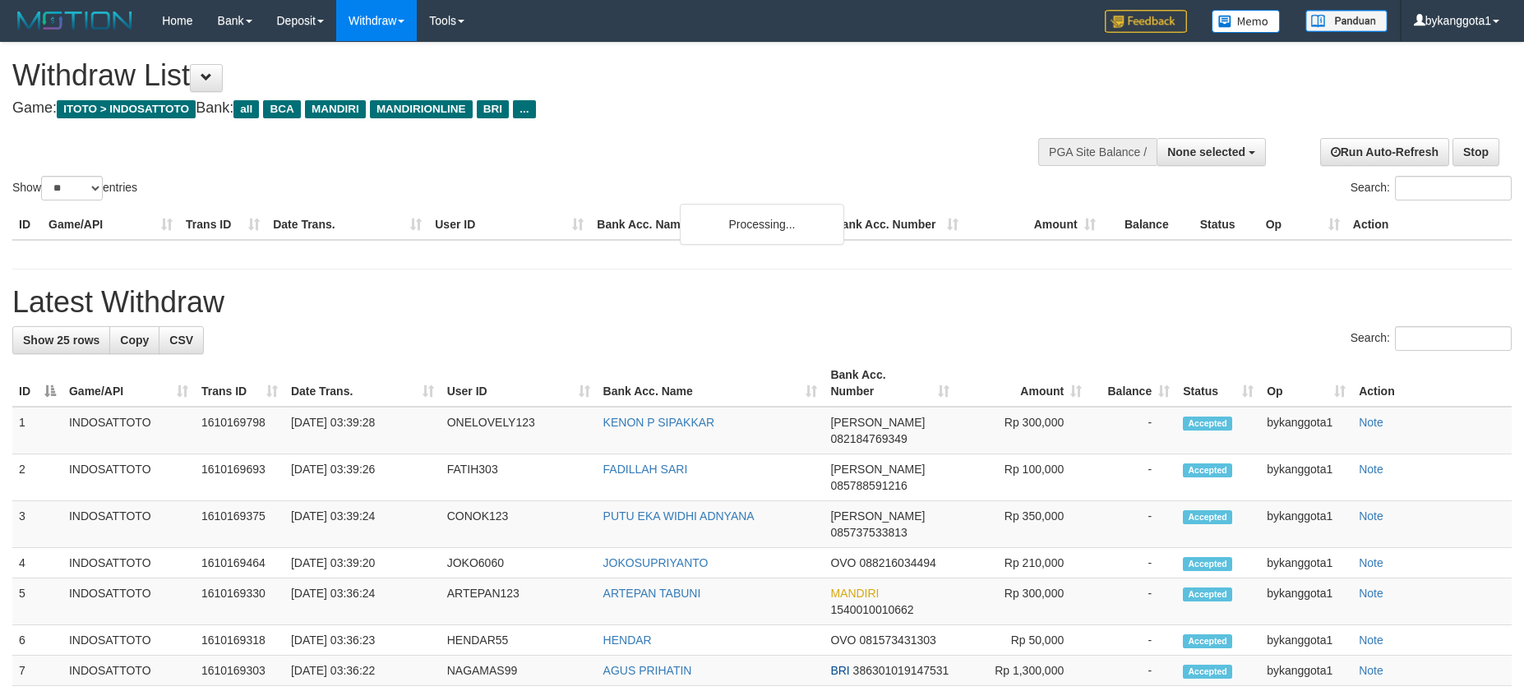
select select
select select "**"
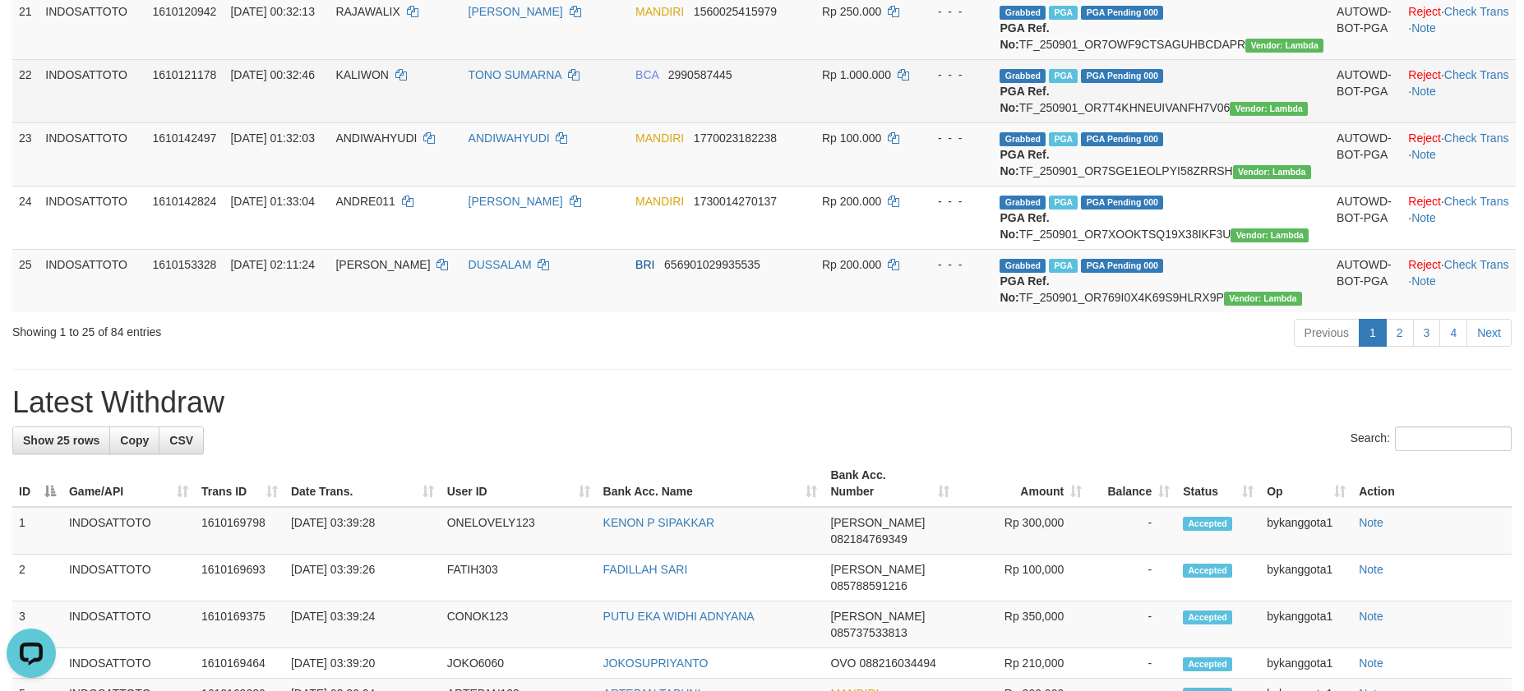
scroll to position [2096, 0]
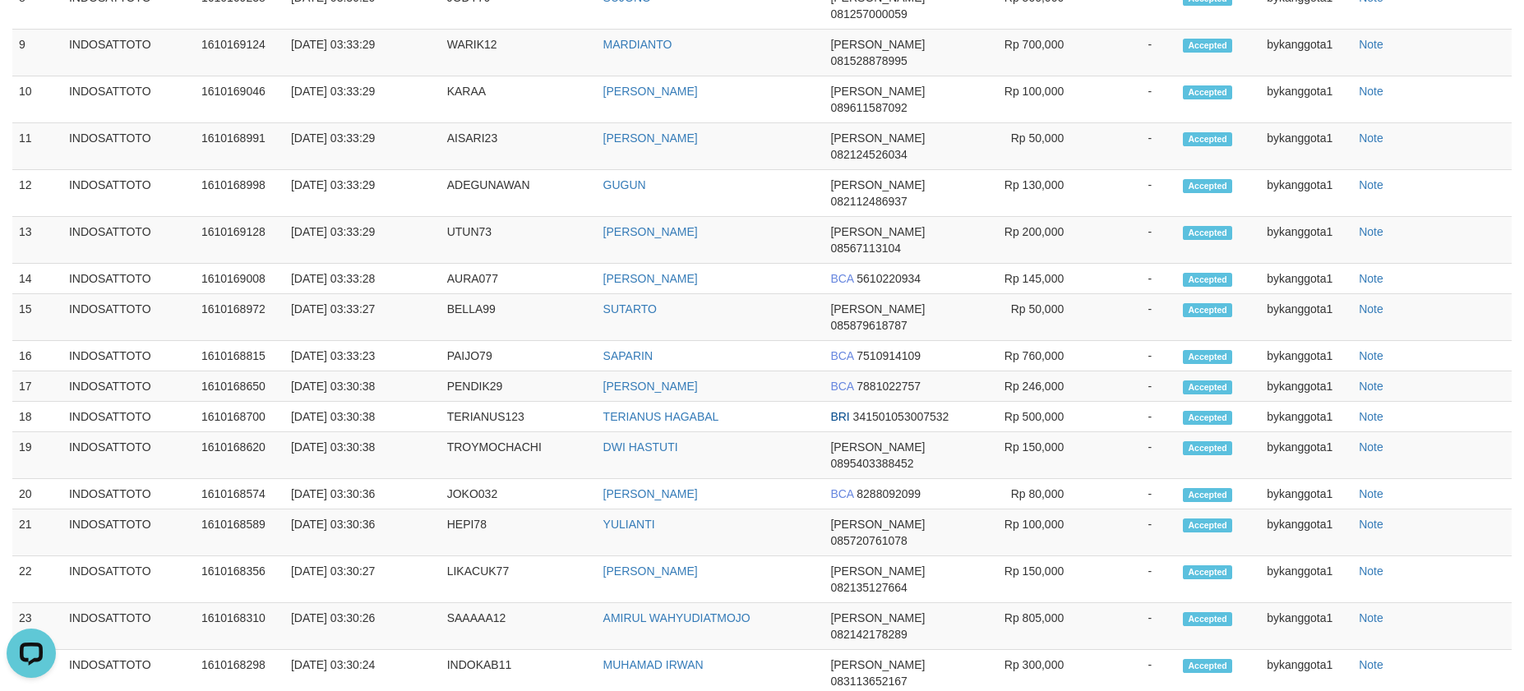
scroll to position [516, 0]
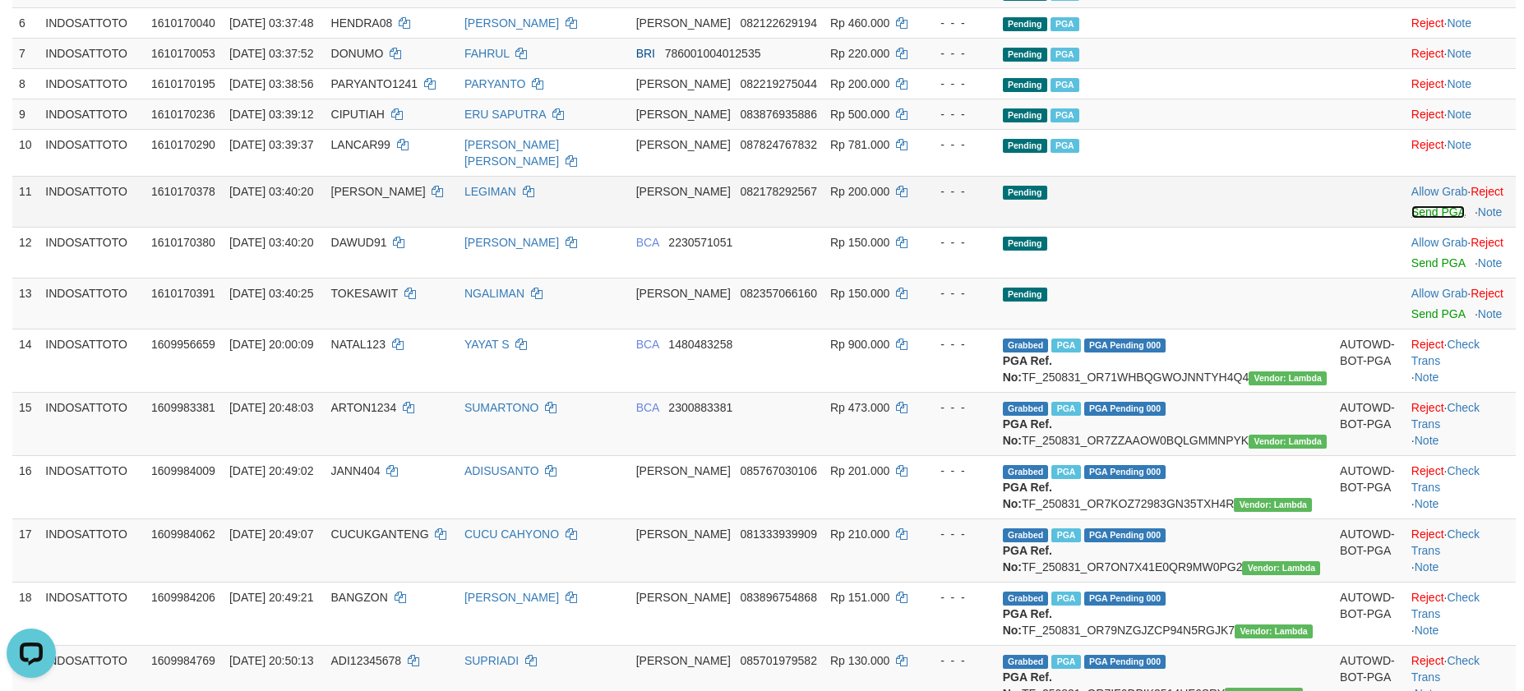
click at [1412, 219] on link "Send PGA" at bounding box center [1438, 212] width 53 height 13
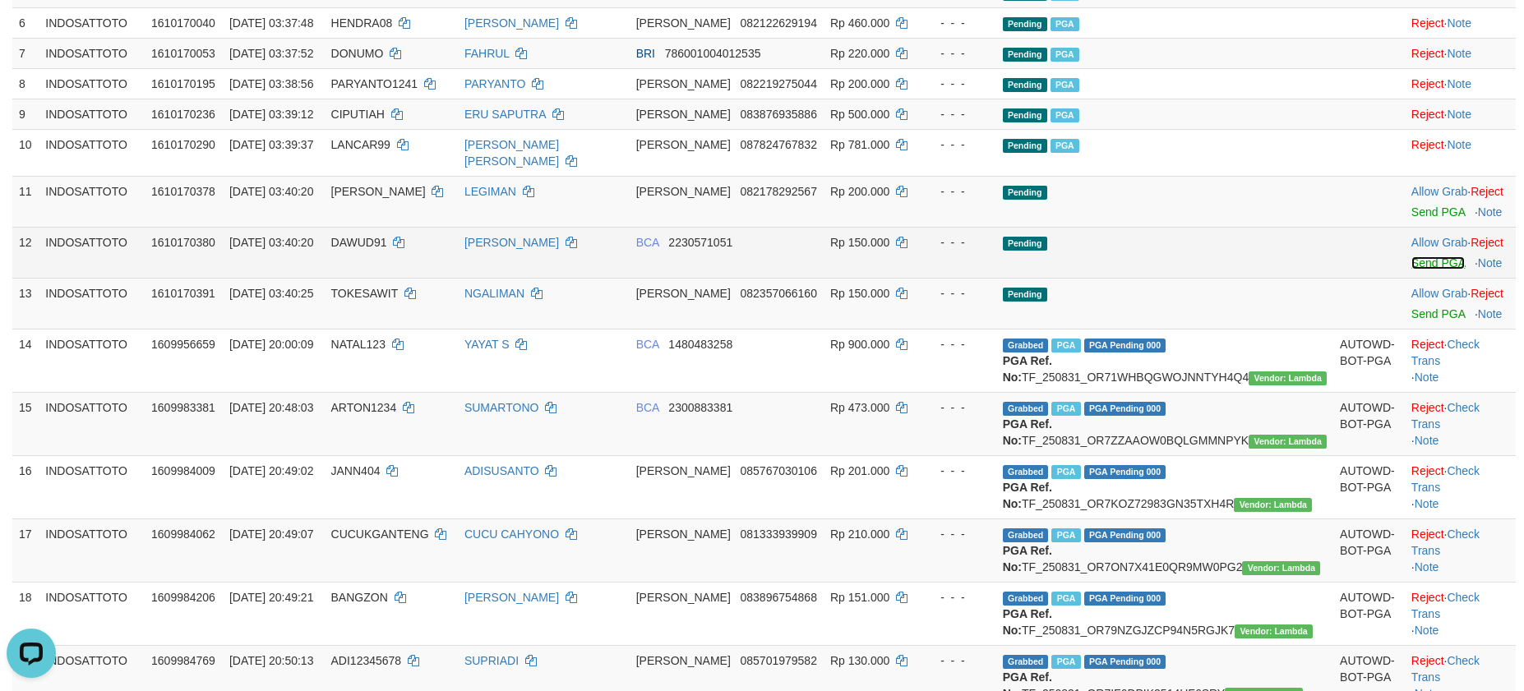
click at [1412, 270] on link "Send PGA" at bounding box center [1438, 262] width 53 height 13
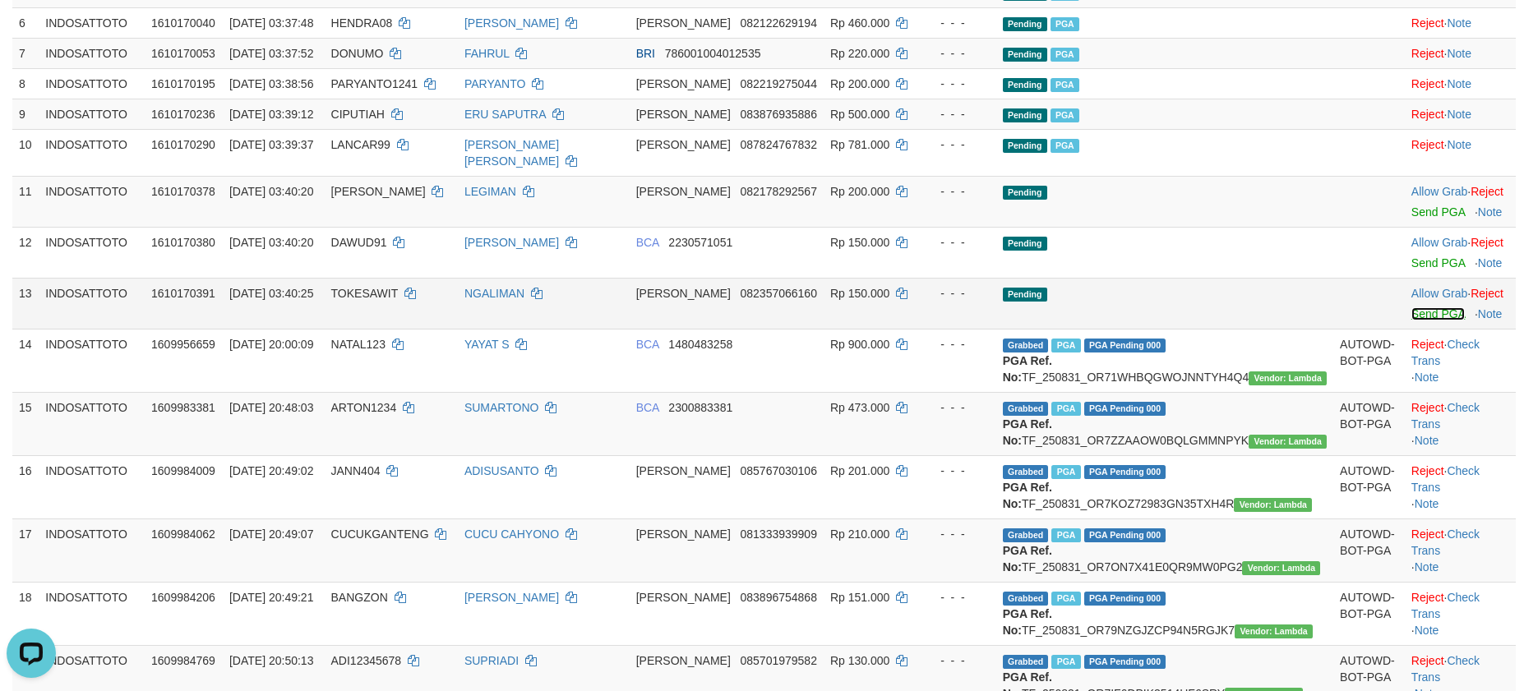
click at [1412, 321] on link "Send PGA" at bounding box center [1438, 313] width 53 height 13
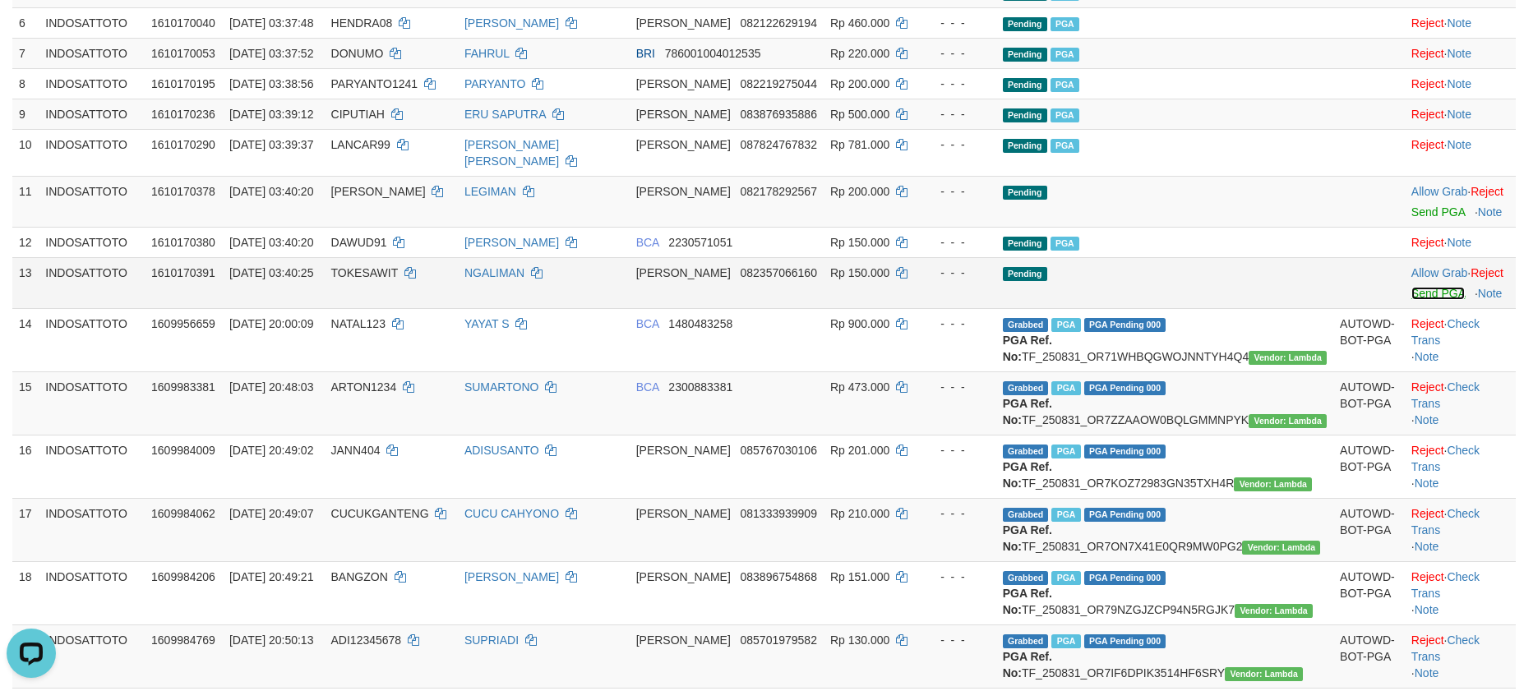
scroll to position [497, 0]
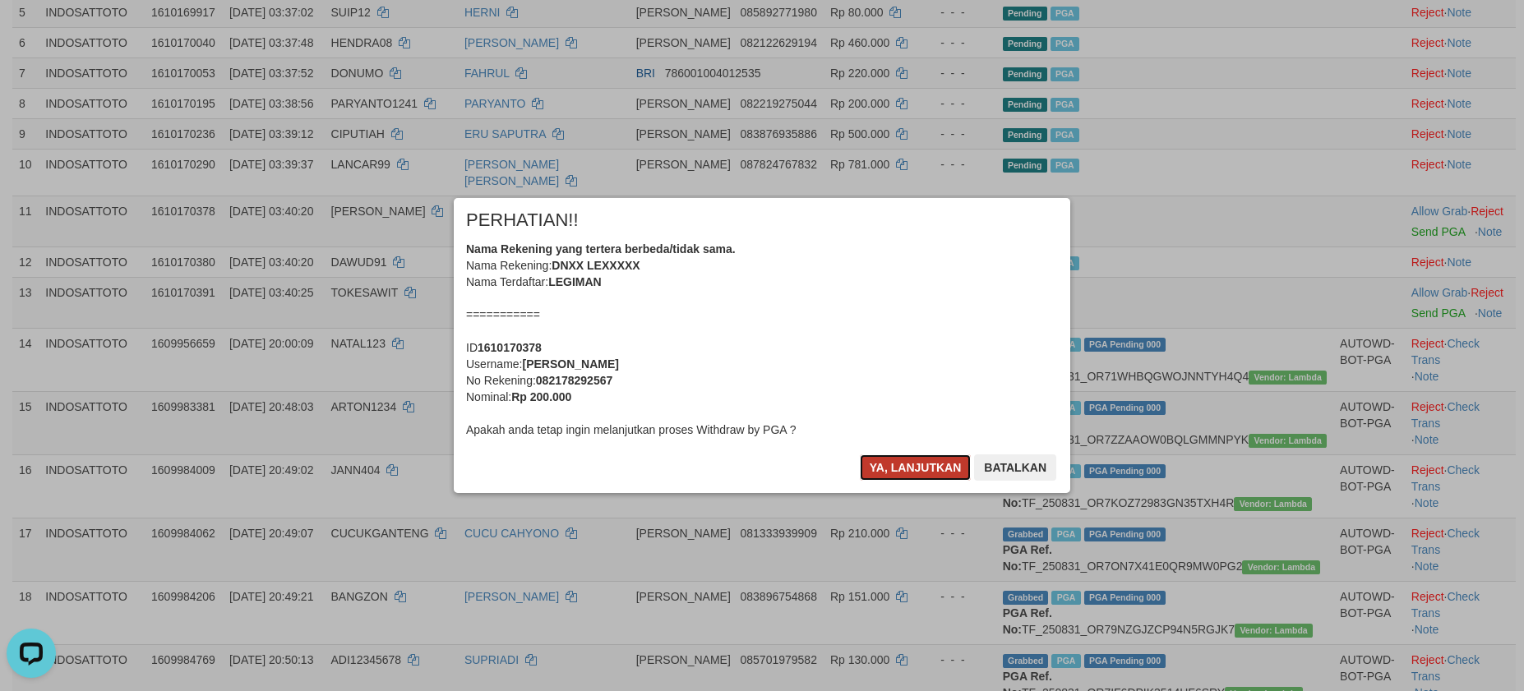
click at [885, 478] on button "Ya, lanjutkan" at bounding box center [916, 468] width 112 height 26
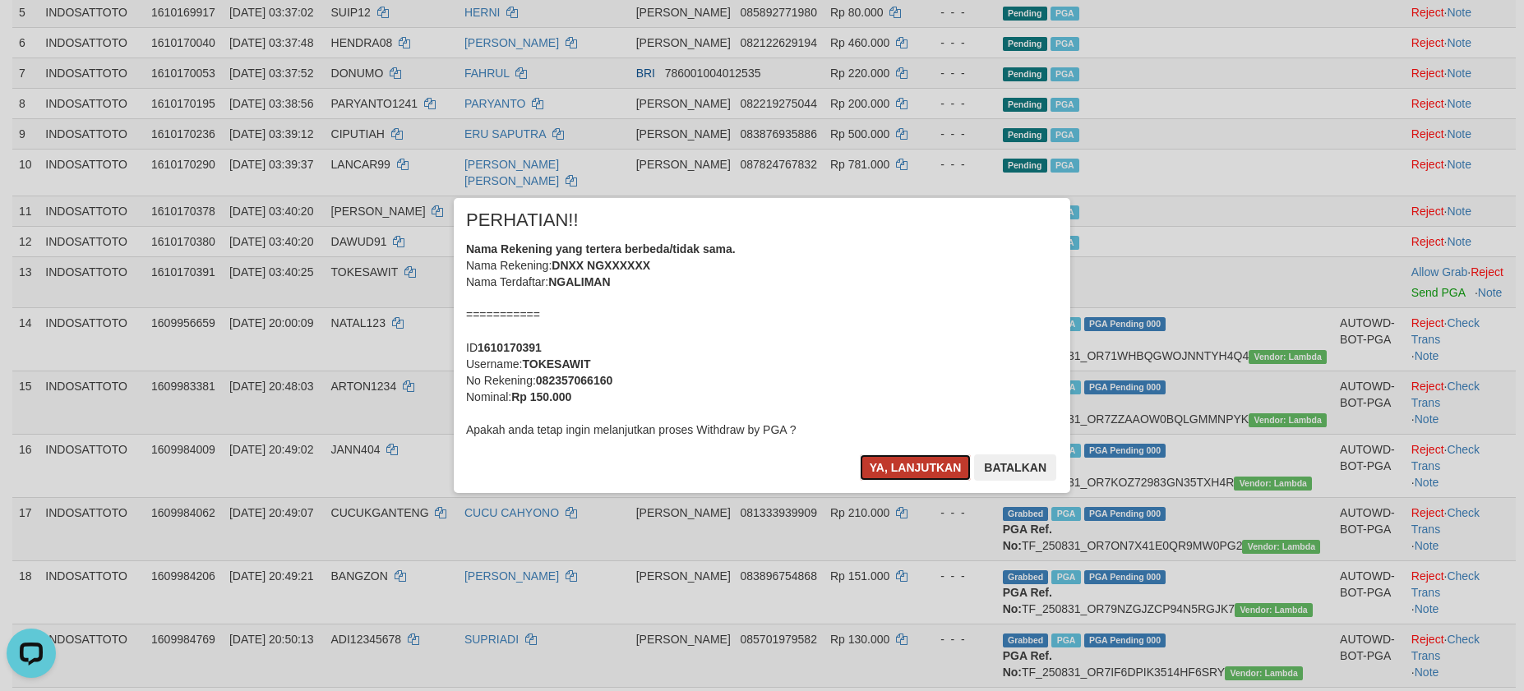
scroll to position [476, 0]
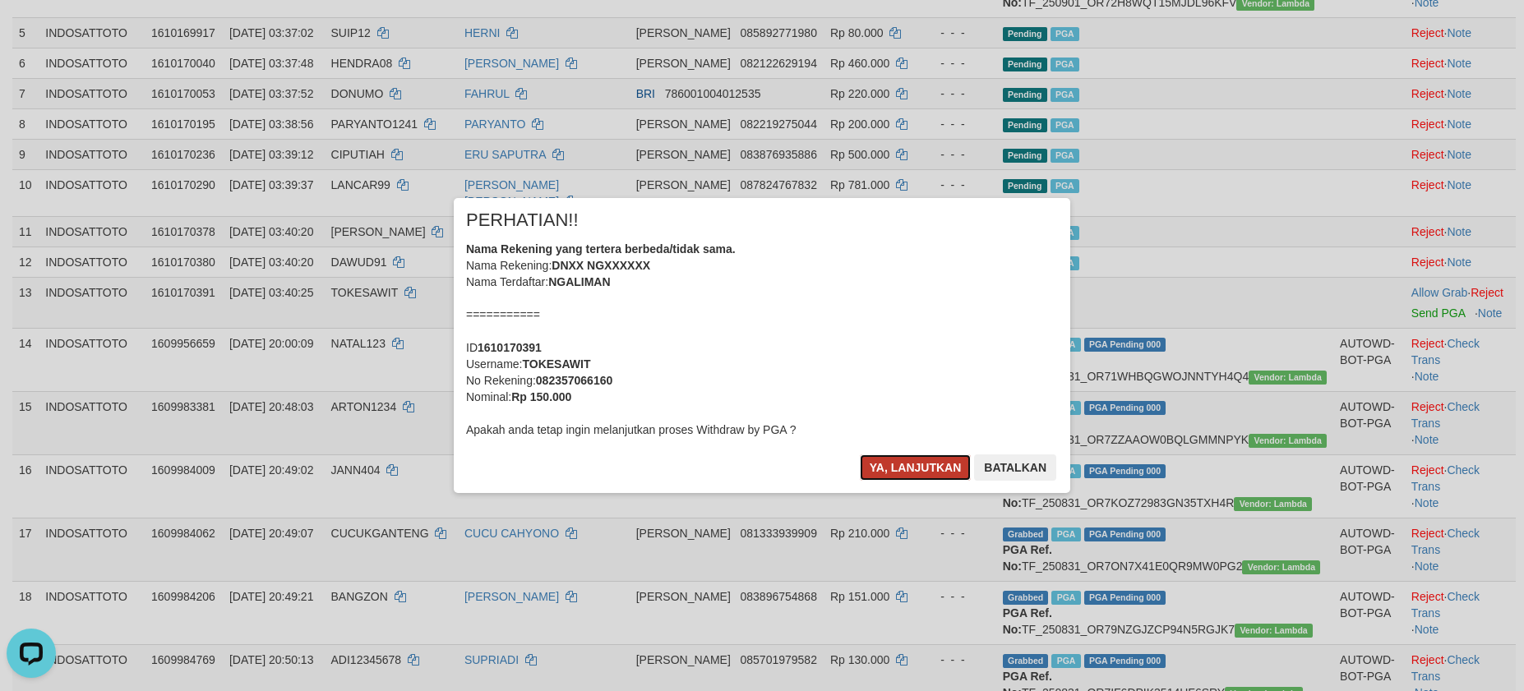
click at [891, 474] on button "Ya, lanjutkan" at bounding box center [916, 468] width 112 height 26
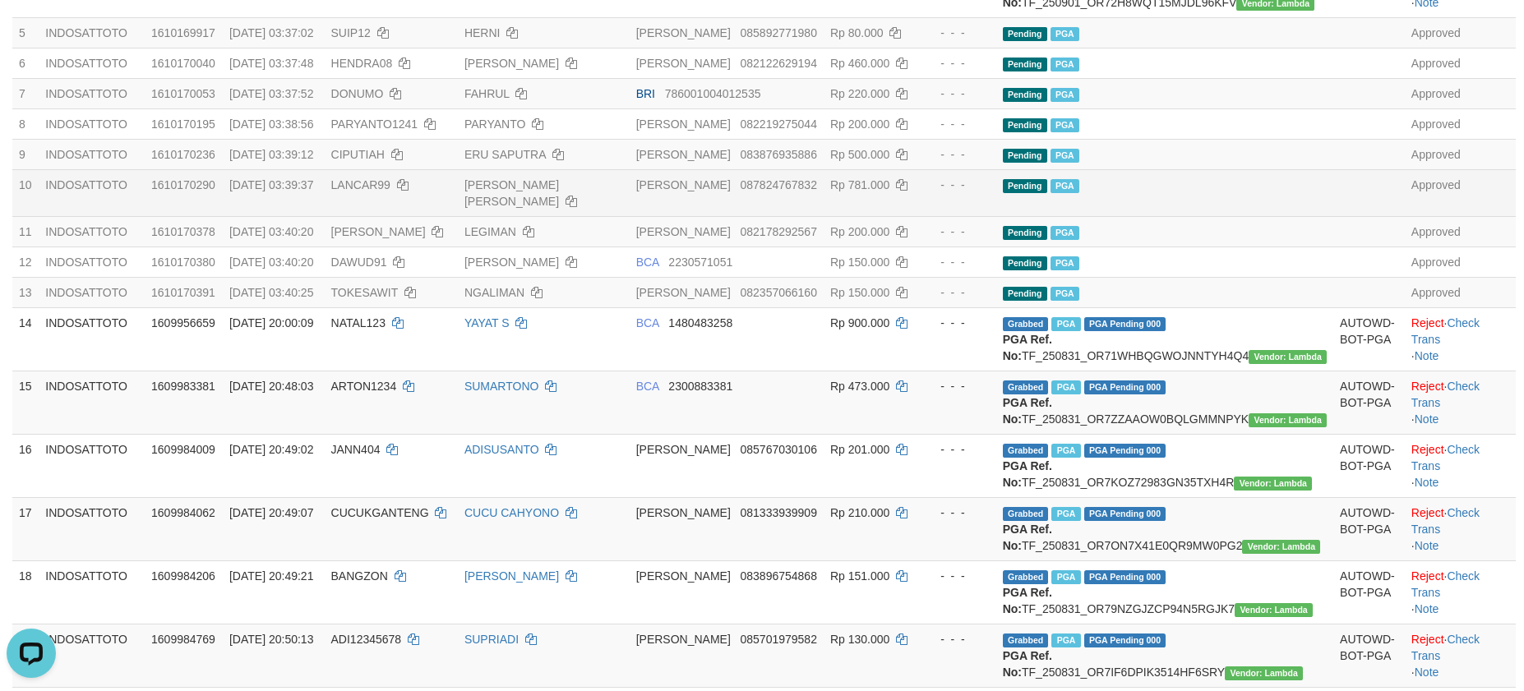
click at [1268, 216] on td "Pending PGA" at bounding box center [1164, 192] width 337 height 47
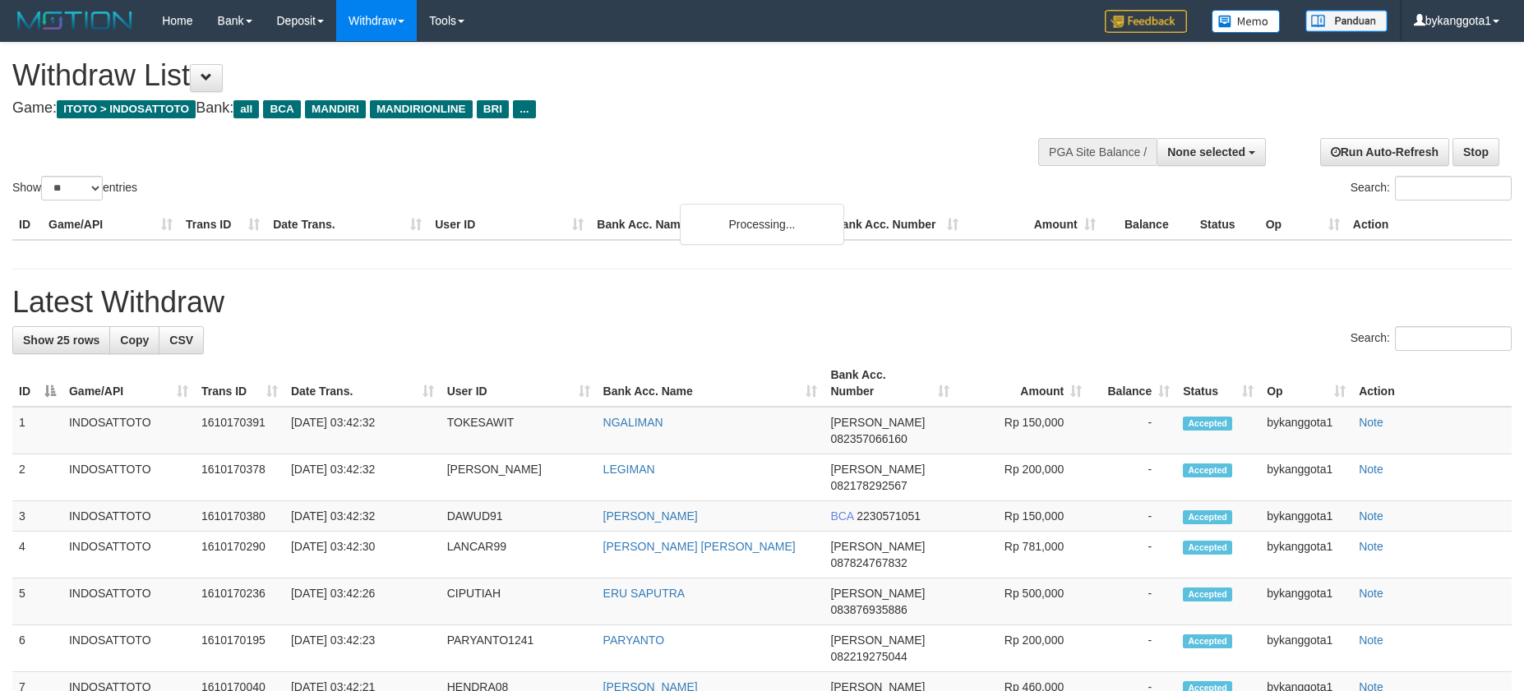
select select
select select "**"
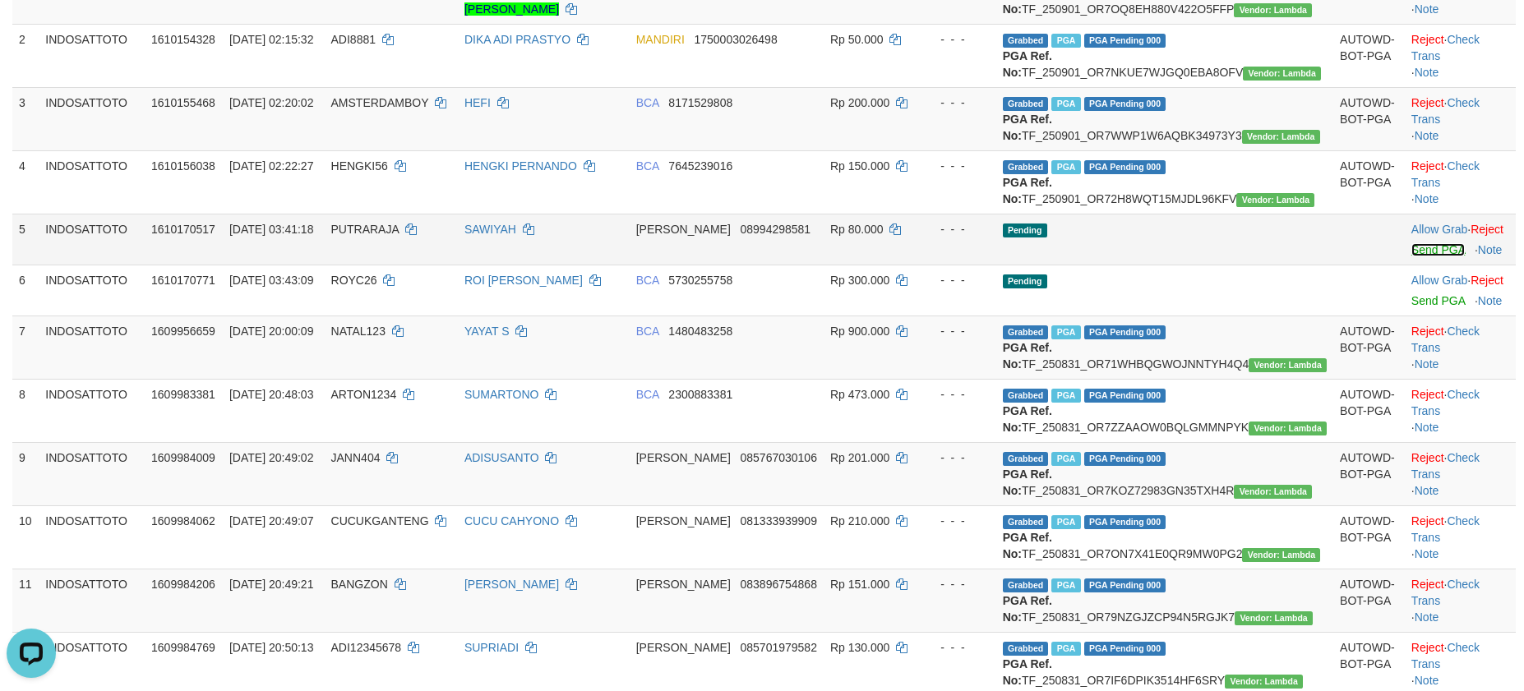
click at [1412, 256] on link "Send PGA" at bounding box center [1438, 249] width 53 height 13
click at [1416, 307] on link "Send PGA" at bounding box center [1438, 300] width 53 height 13
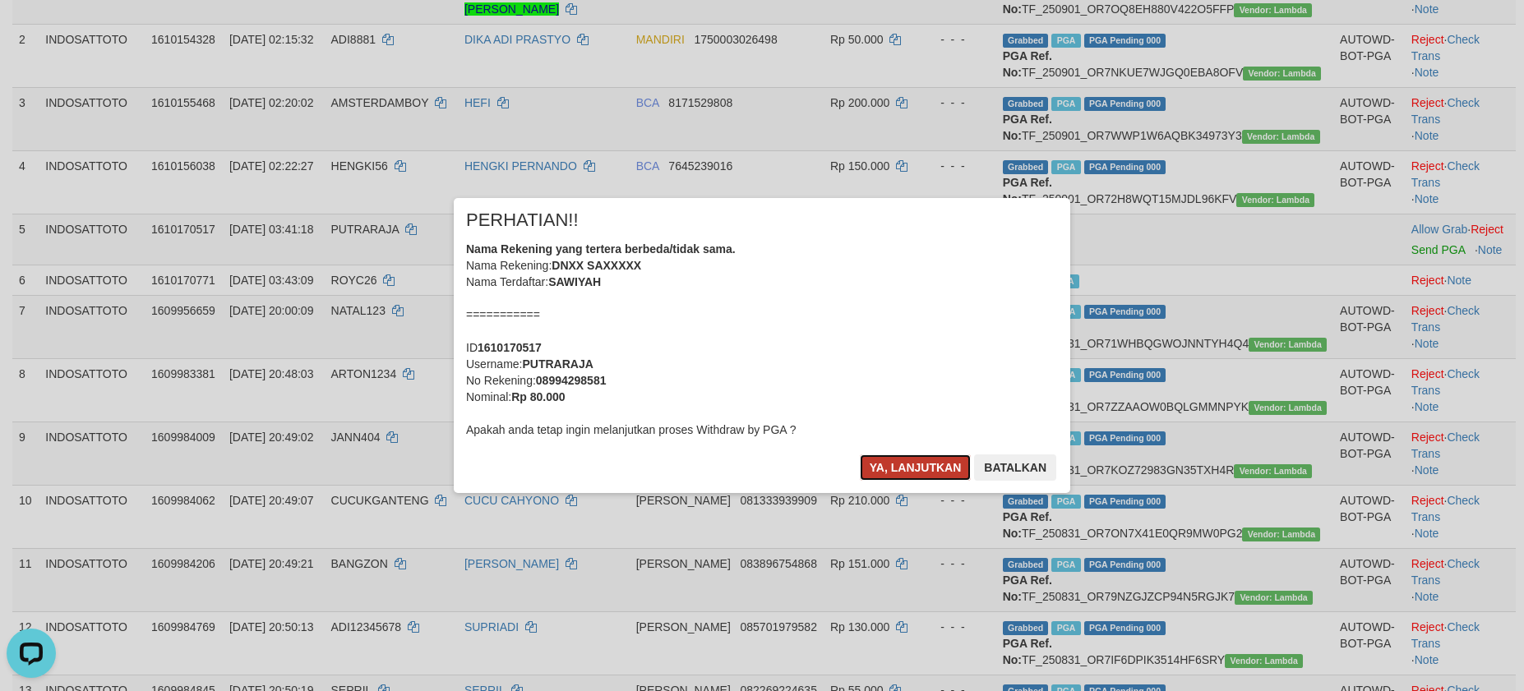
click at [913, 471] on button "Ya, lanjutkan" at bounding box center [916, 468] width 112 height 26
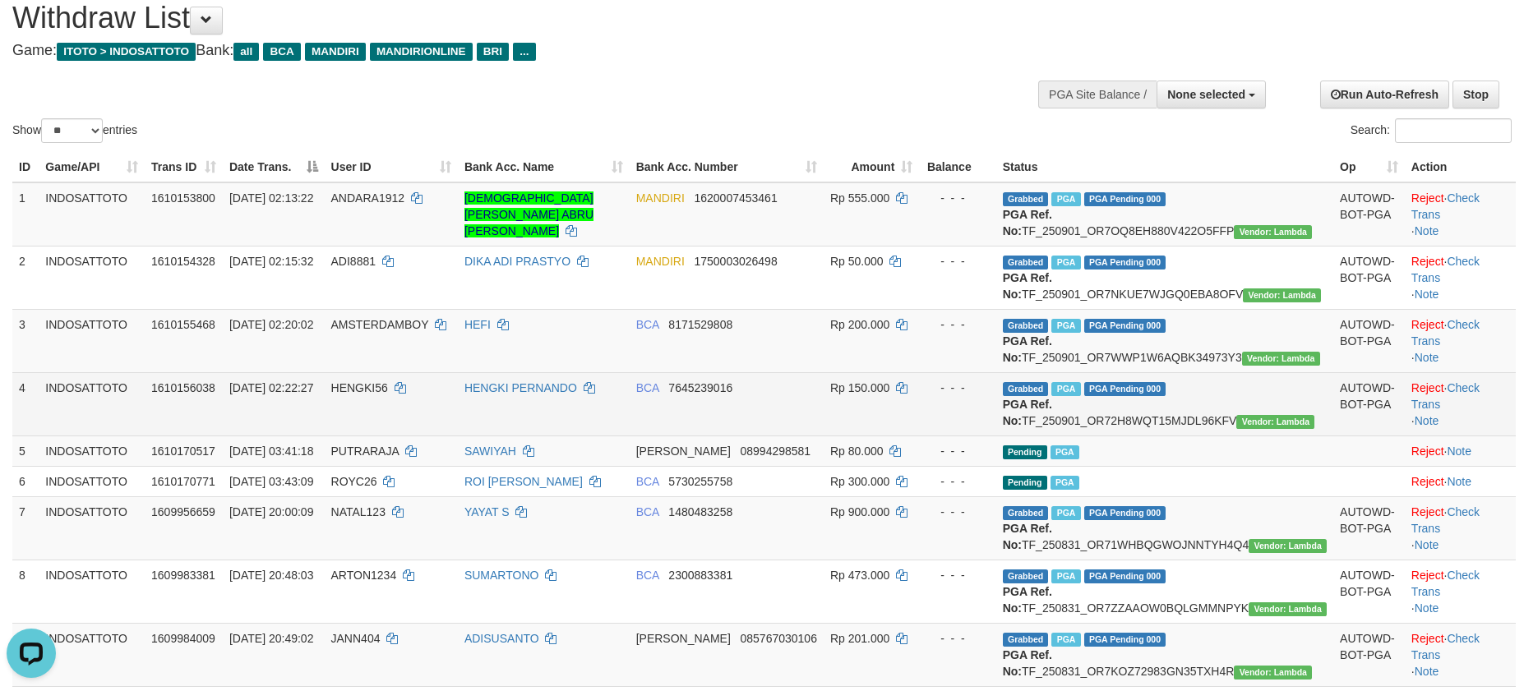
scroll to position [49, 0]
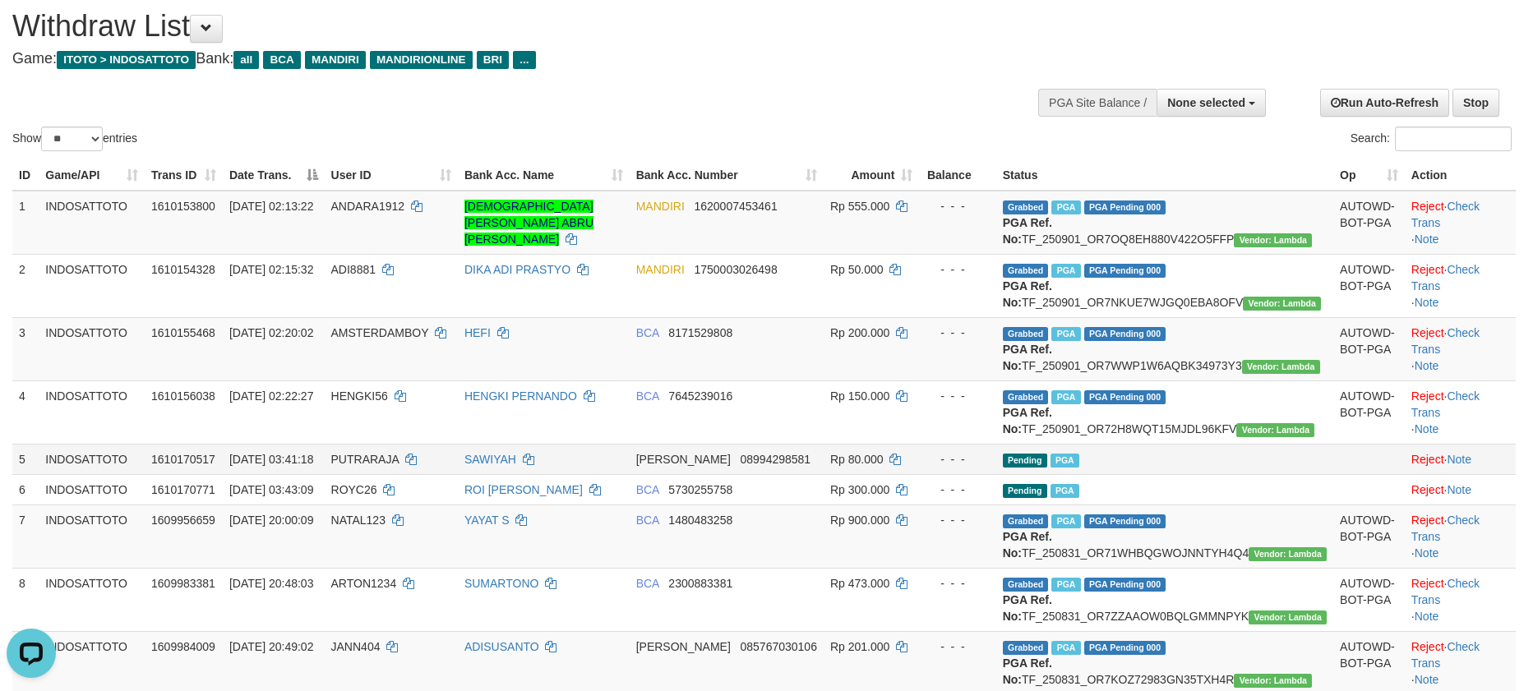
click at [1278, 474] on td "Pending PGA" at bounding box center [1164, 459] width 337 height 30
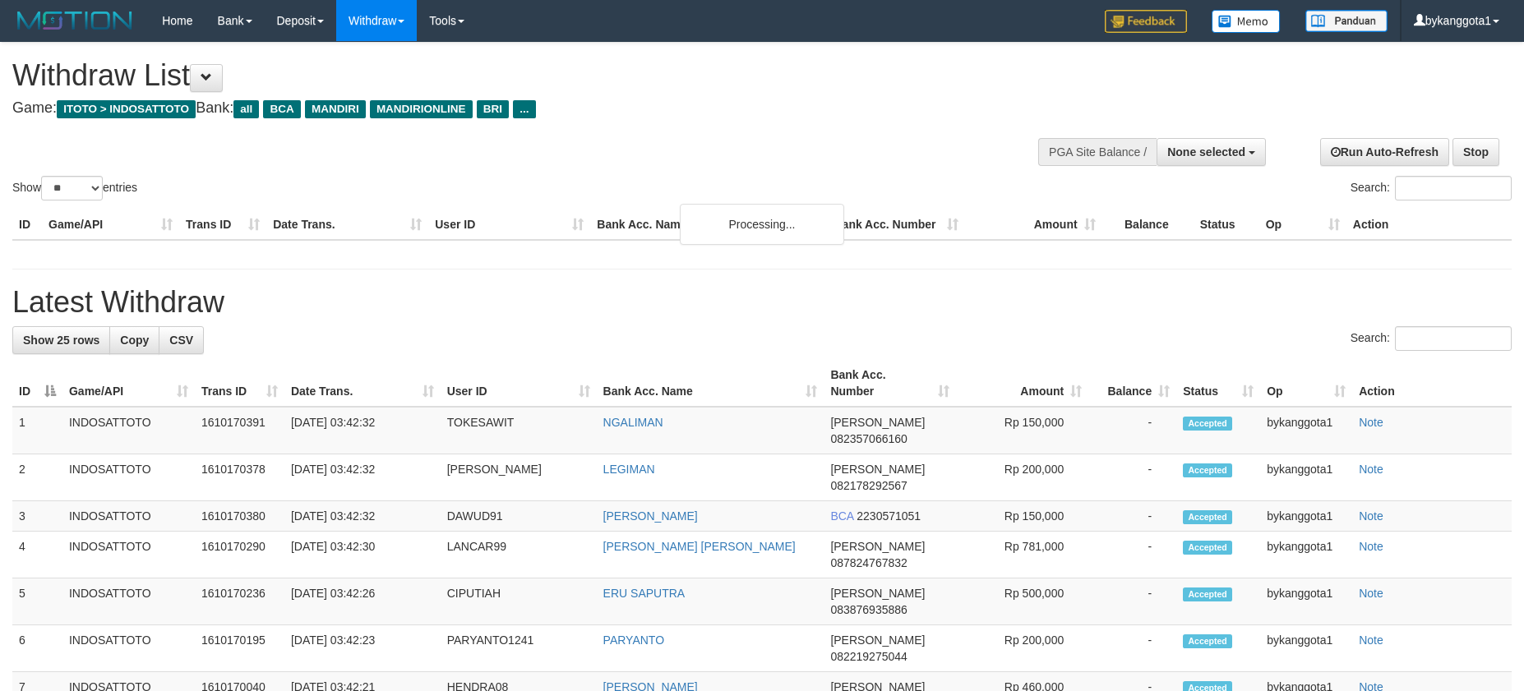
select select
select select "**"
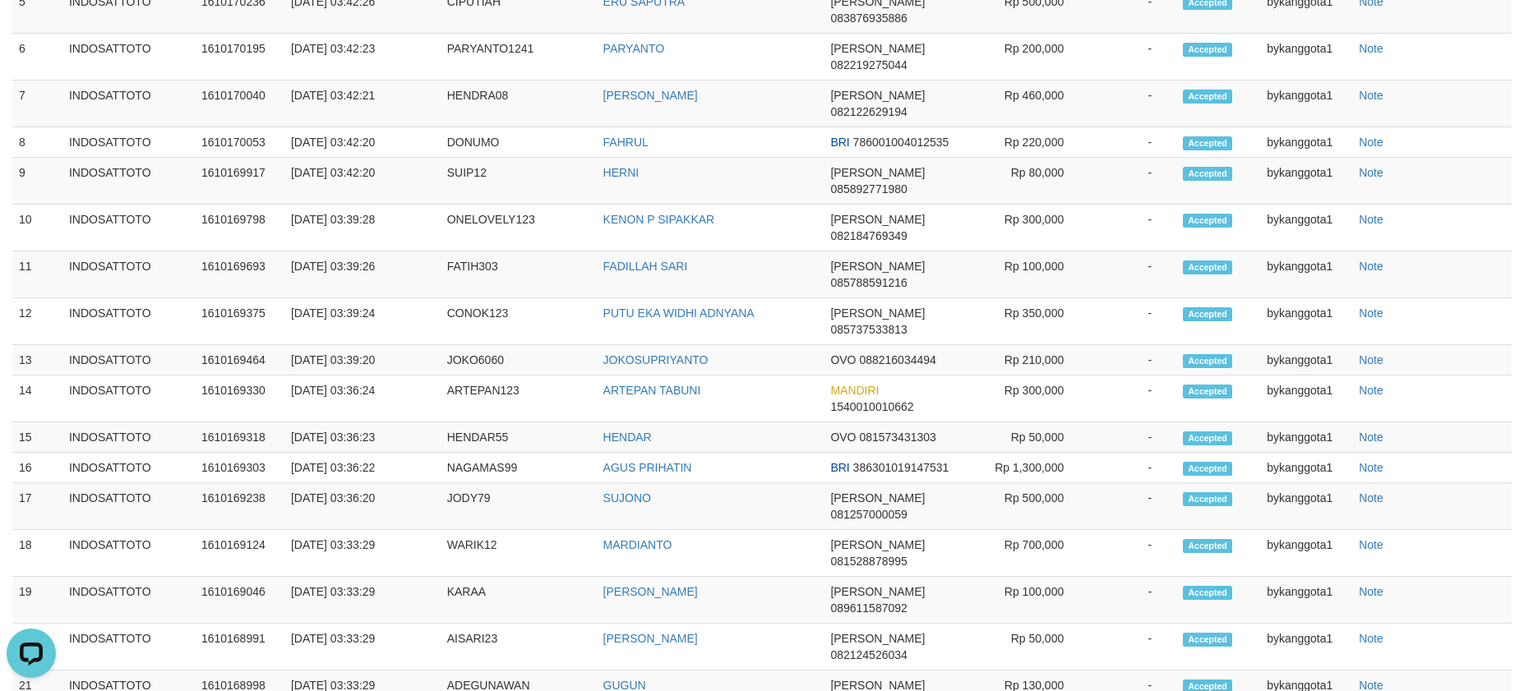
scroll to position [2022, 0]
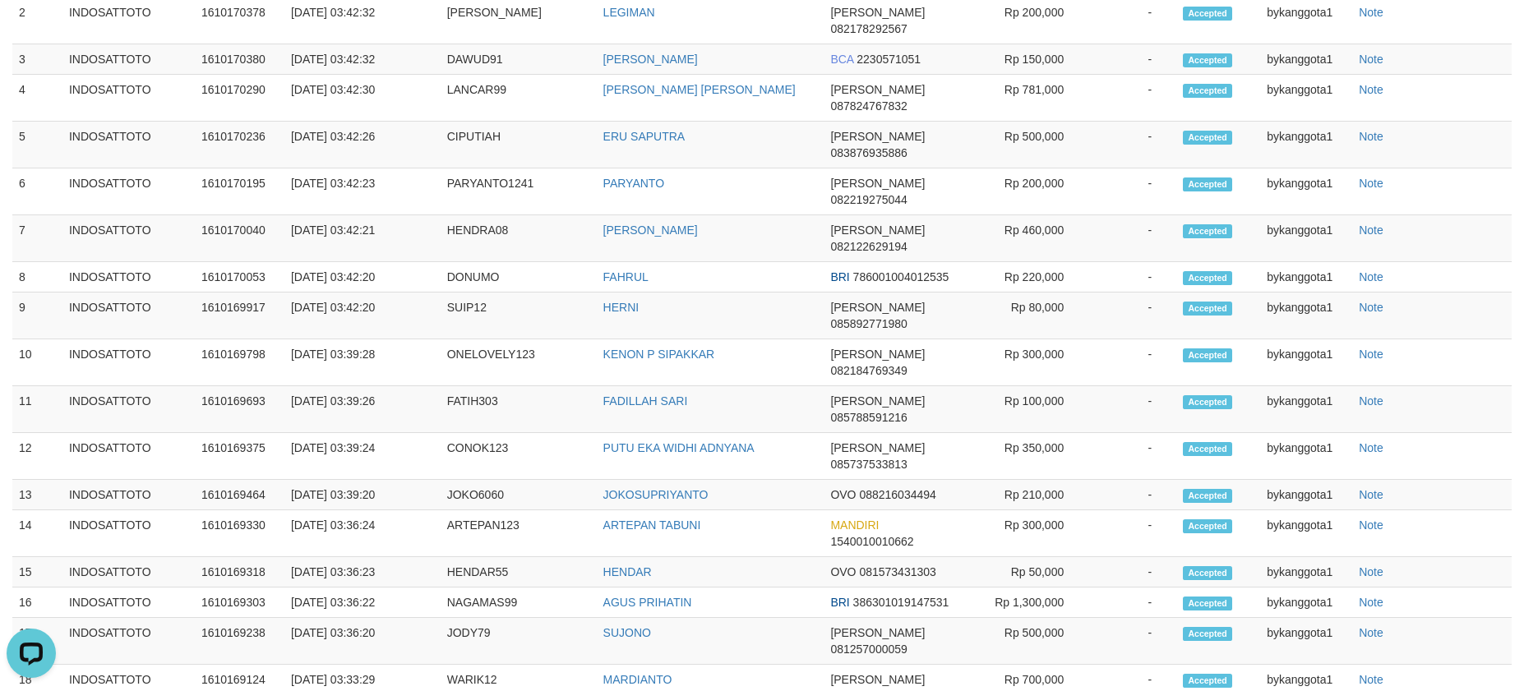
scroll to position [339, 0]
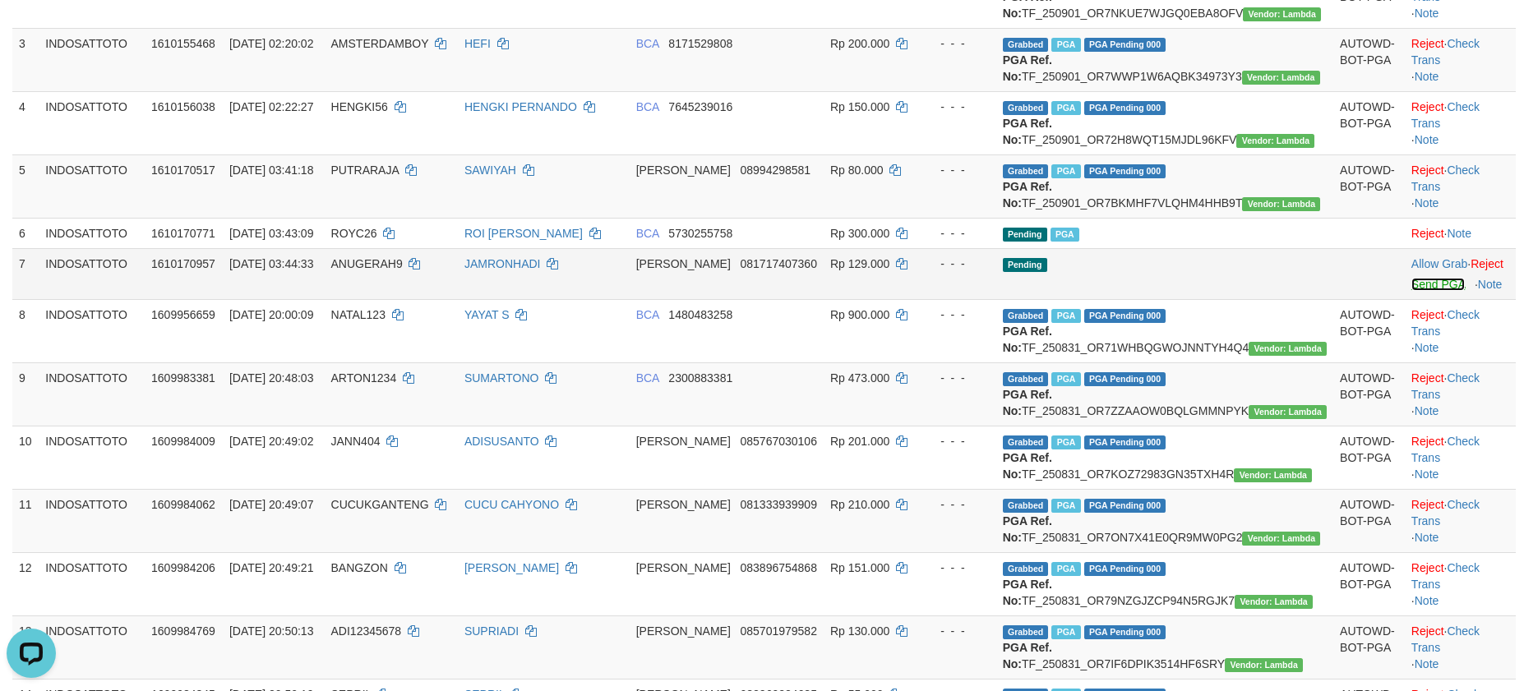
click at [1412, 291] on link "Send PGA" at bounding box center [1438, 284] width 53 height 13
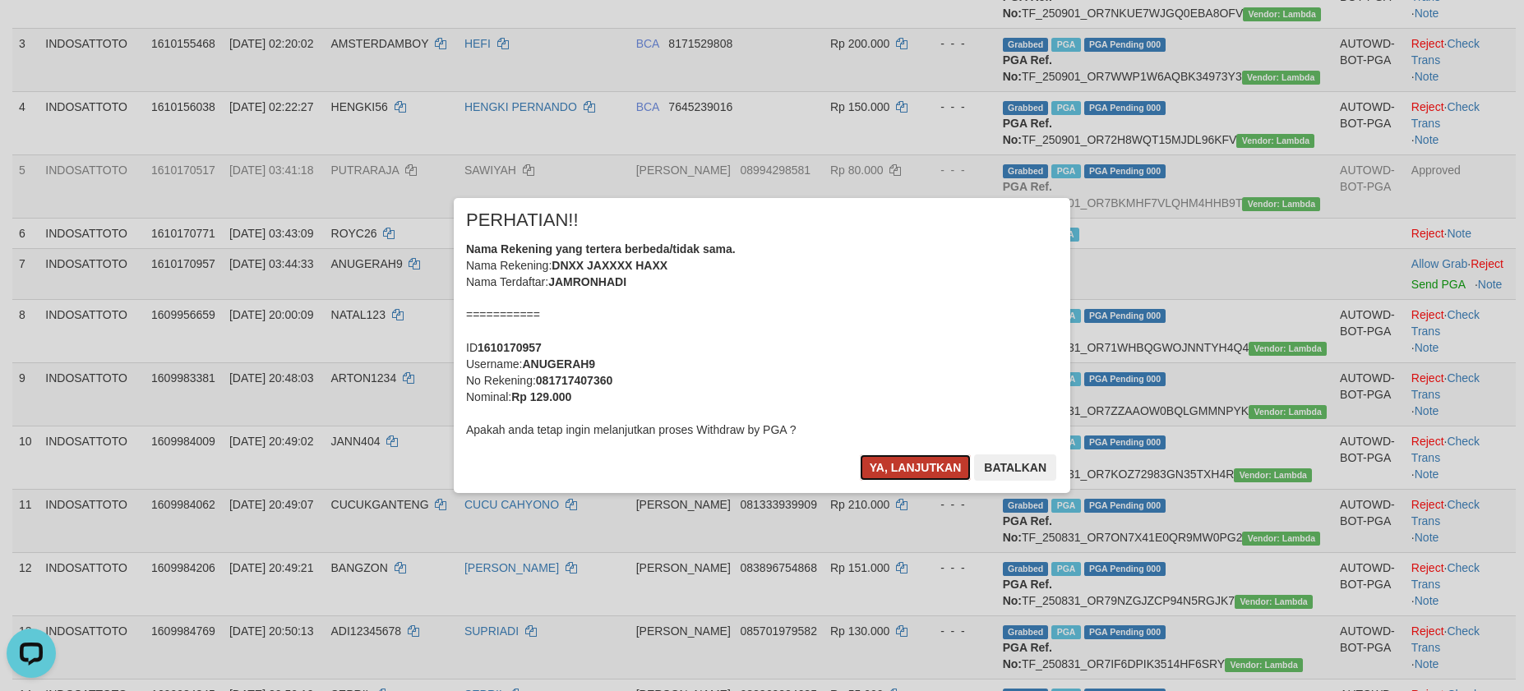
click at [896, 474] on button "Ya, lanjutkan" at bounding box center [916, 468] width 112 height 26
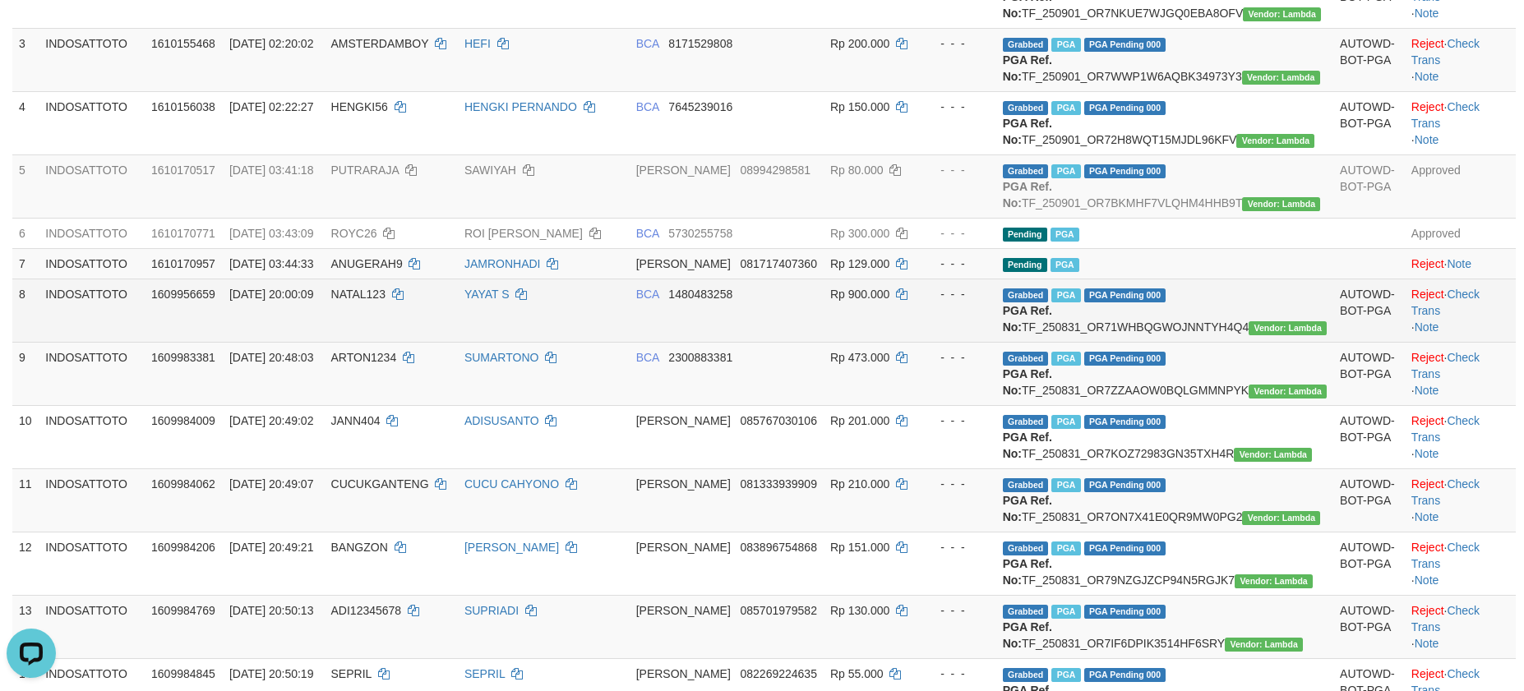
click at [996, 342] on td "- - -" at bounding box center [957, 310] width 76 height 63
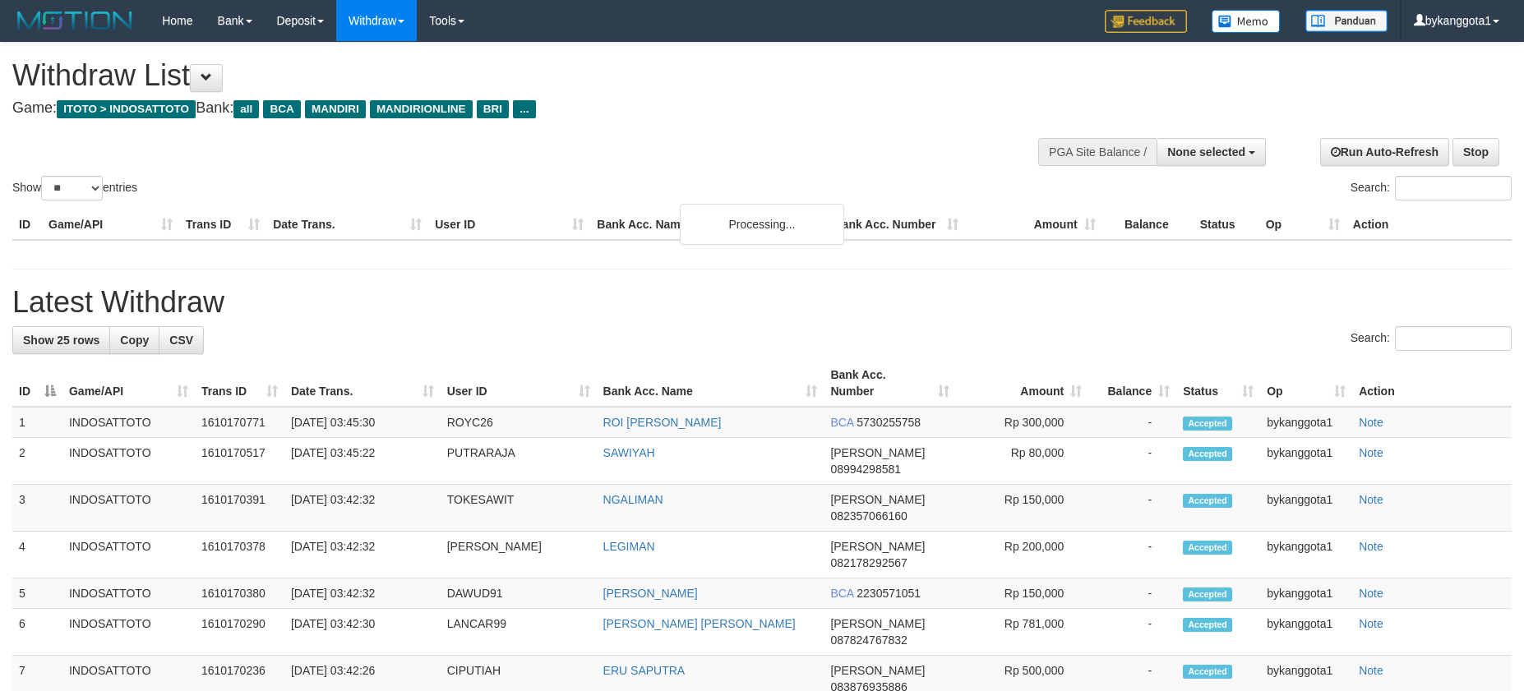
select select
select select "**"
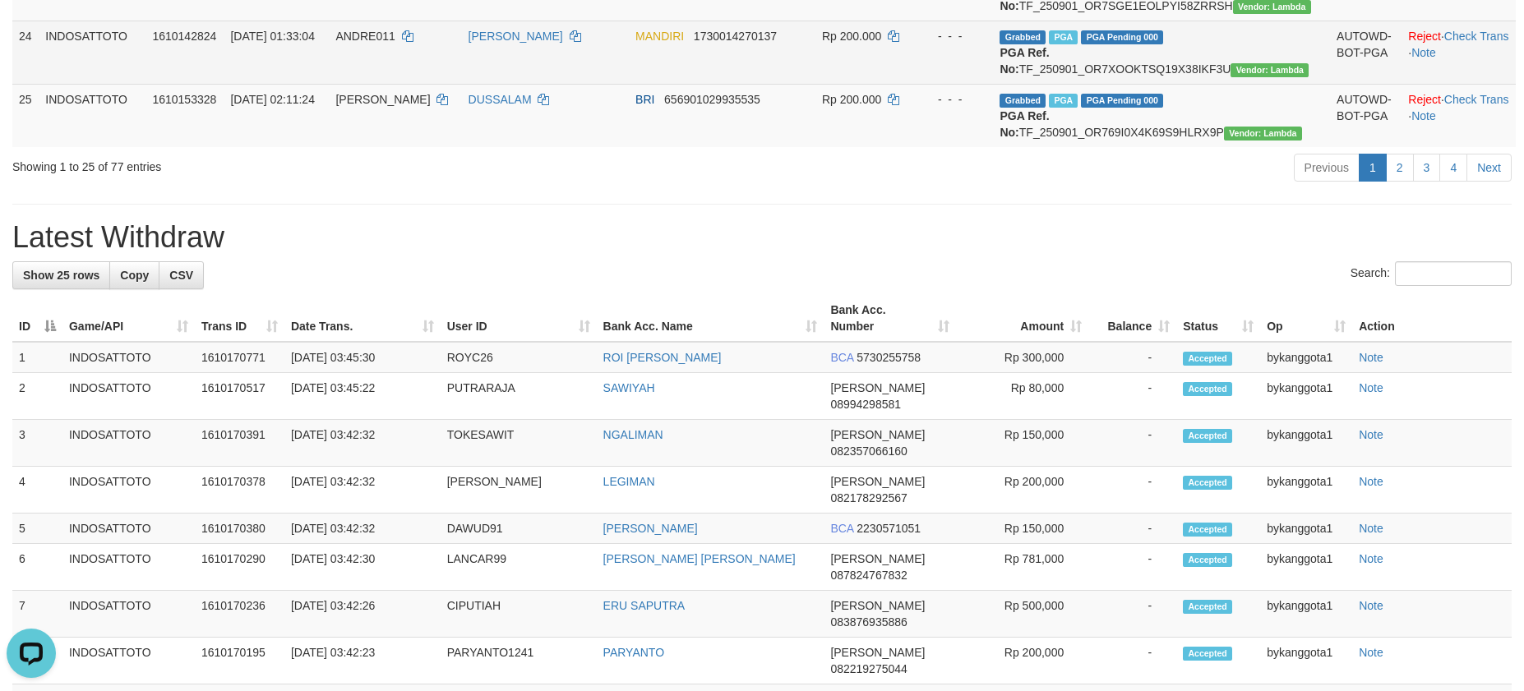
scroll to position [1726, 0]
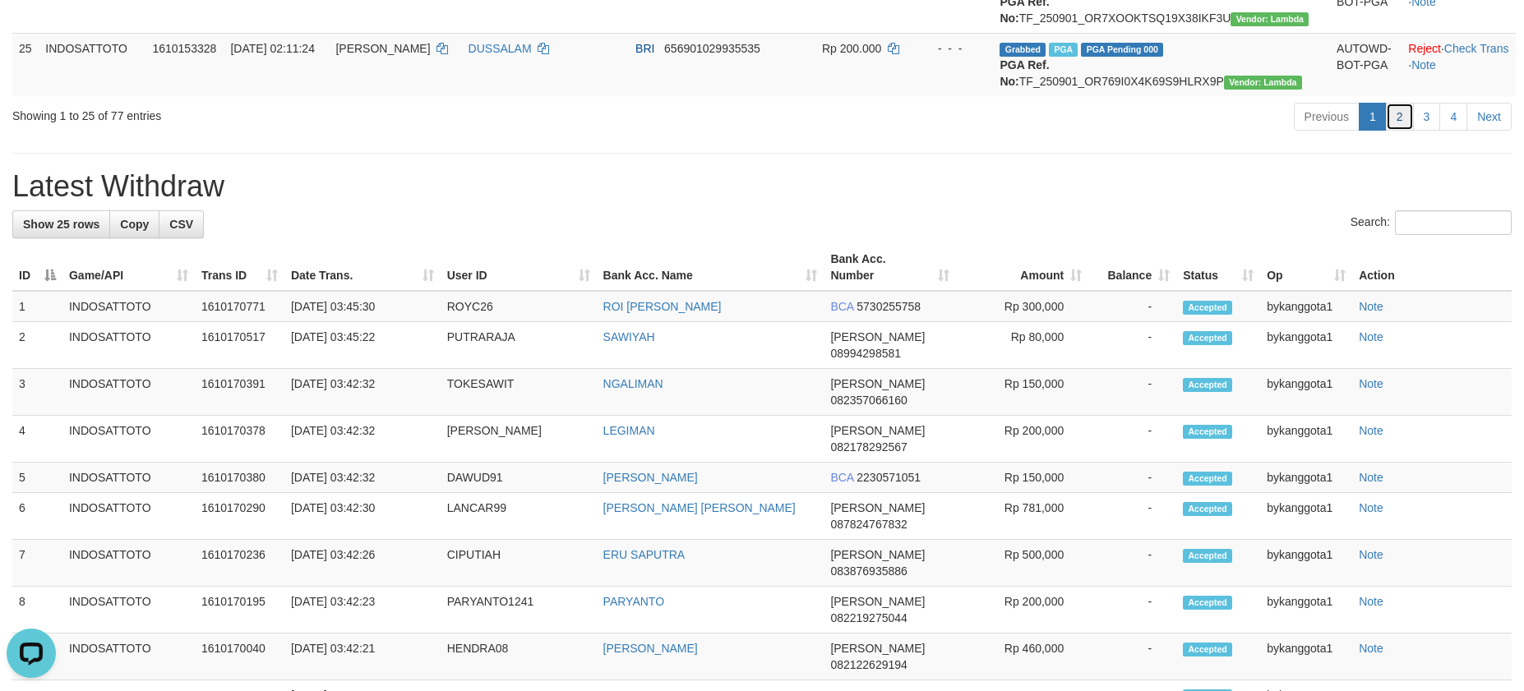
click at [1388, 131] on link "2" at bounding box center [1400, 117] width 28 height 28
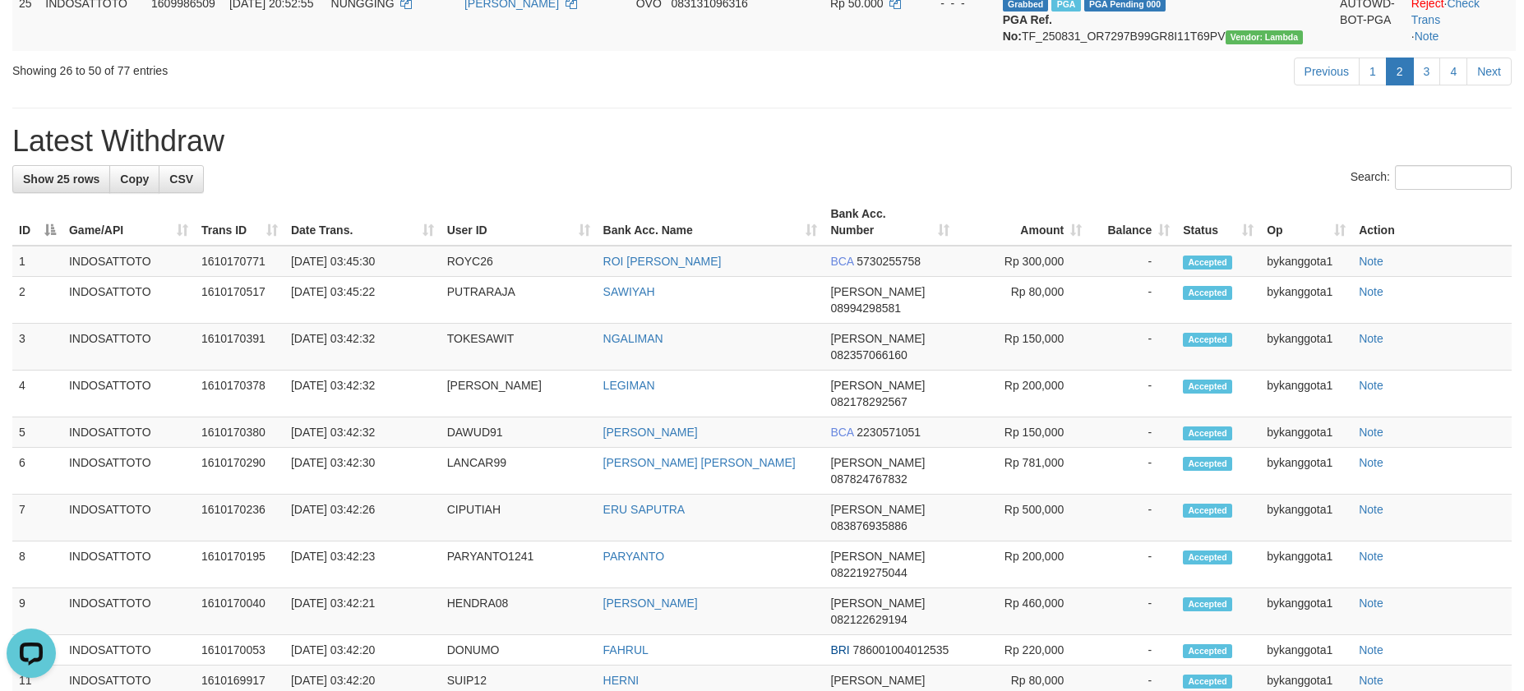
scroll to position [260, 0]
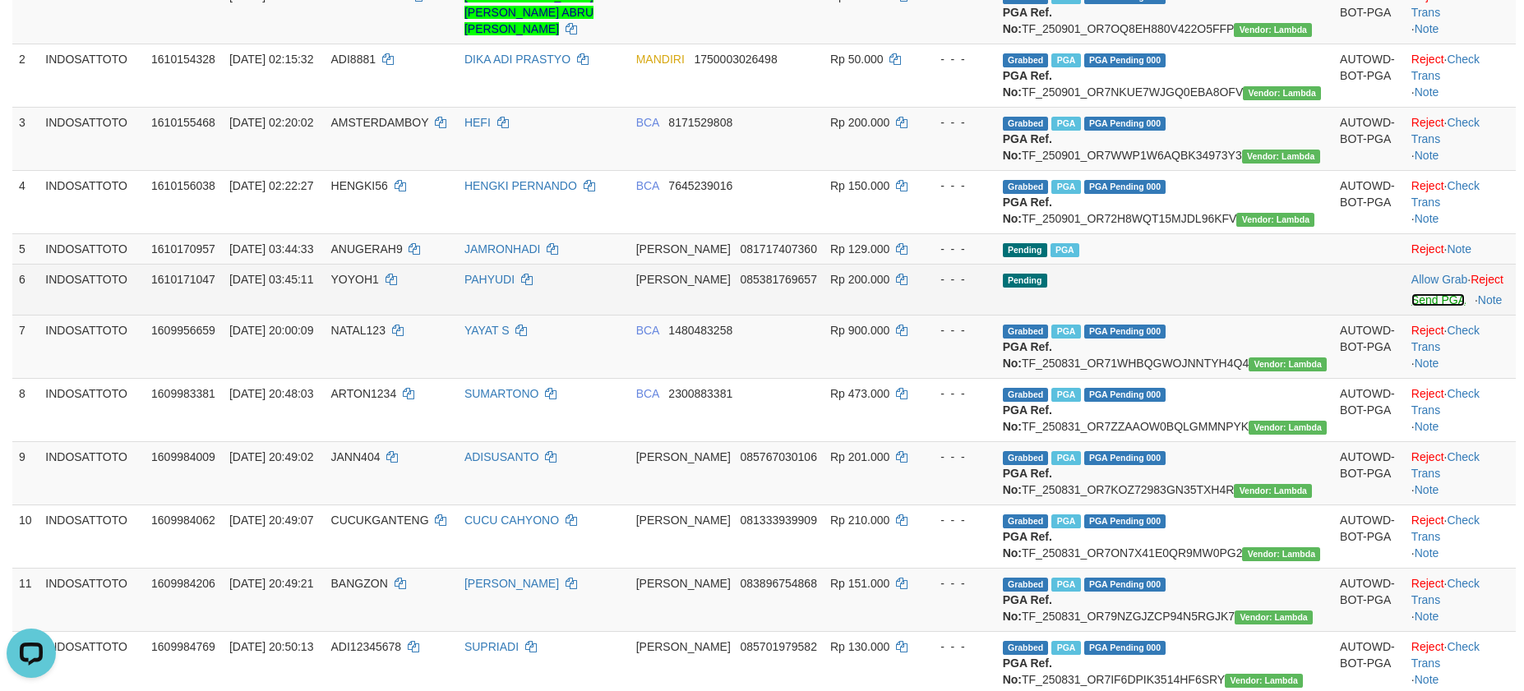
click at [1412, 307] on link "Send PGA" at bounding box center [1438, 299] width 53 height 13
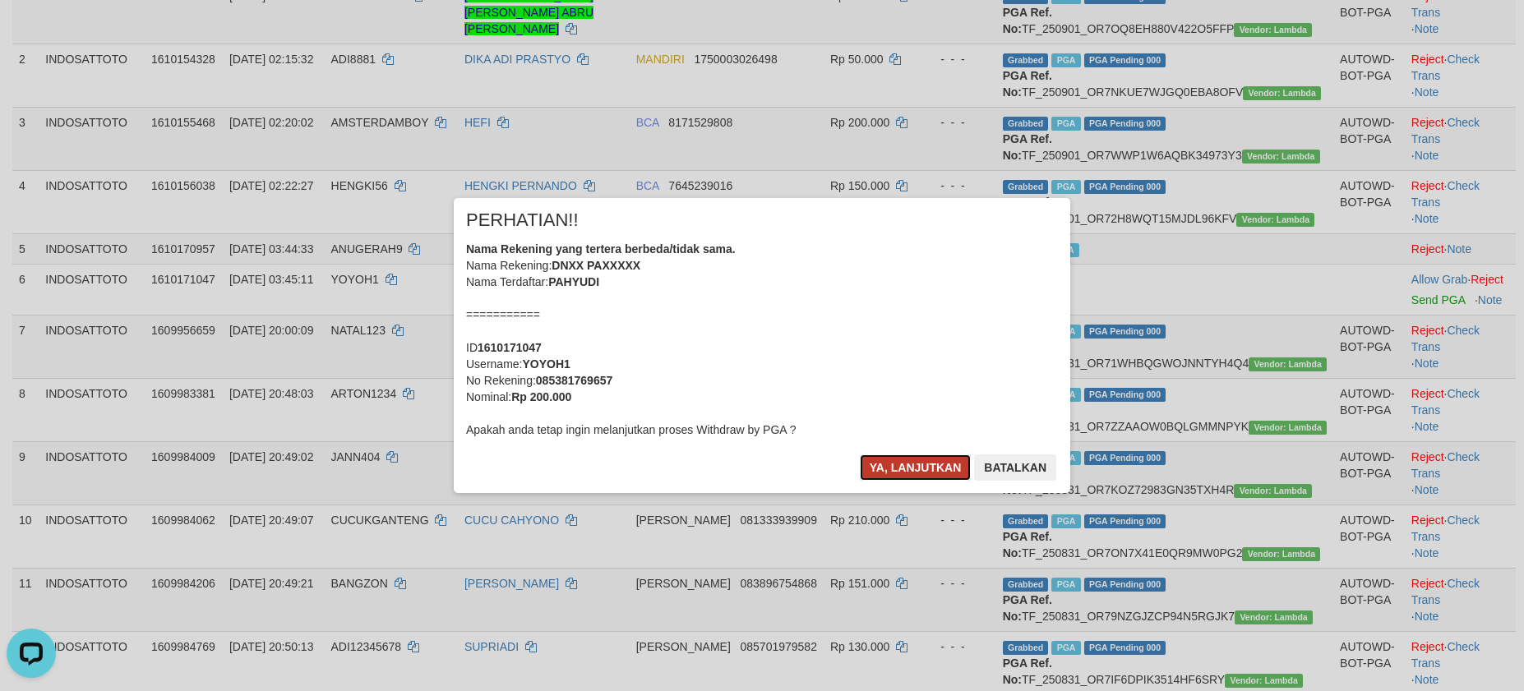
click at [871, 466] on button "Ya, lanjutkan" at bounding box center [916, 468] width 112 height 26
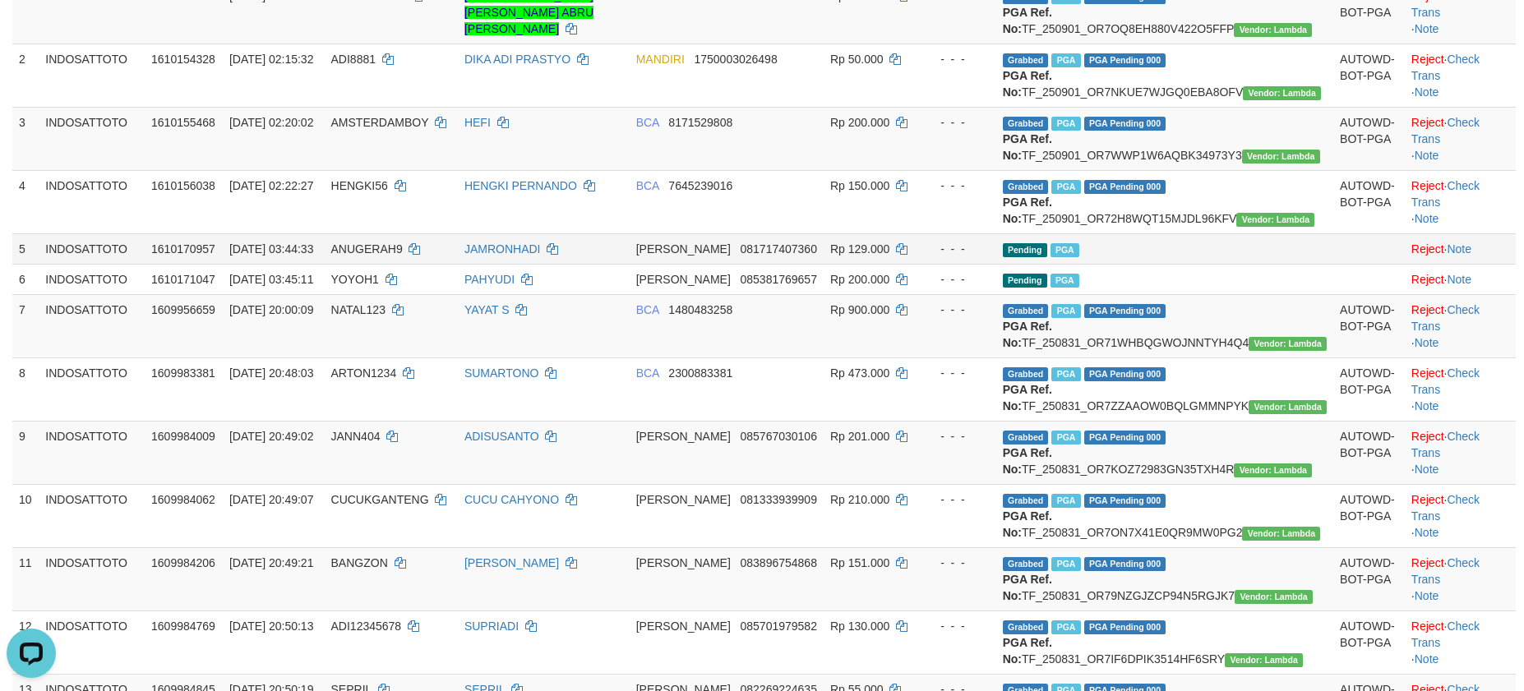
click at [1202, 264] on td "Pending PGA" at bounding box center [1164, 248] width 337 height 30
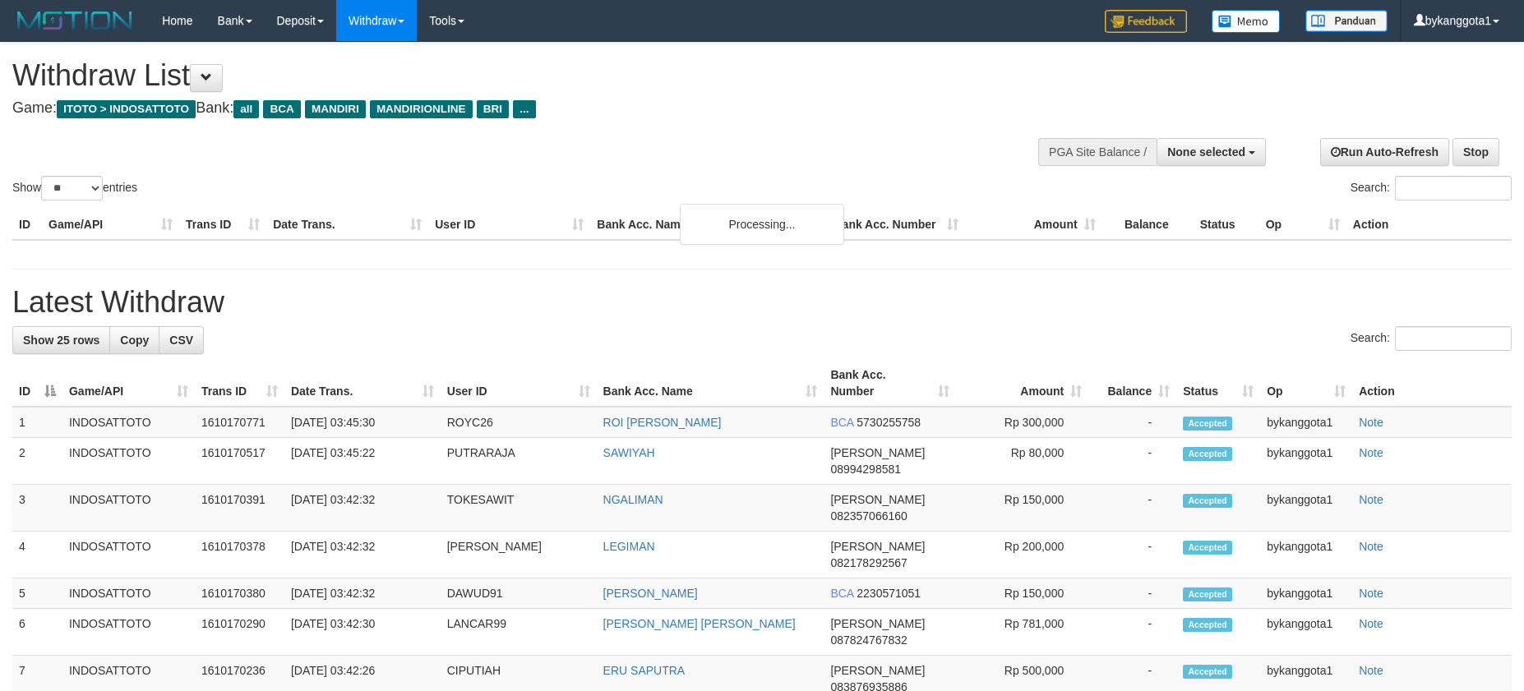
select select
select select "**"
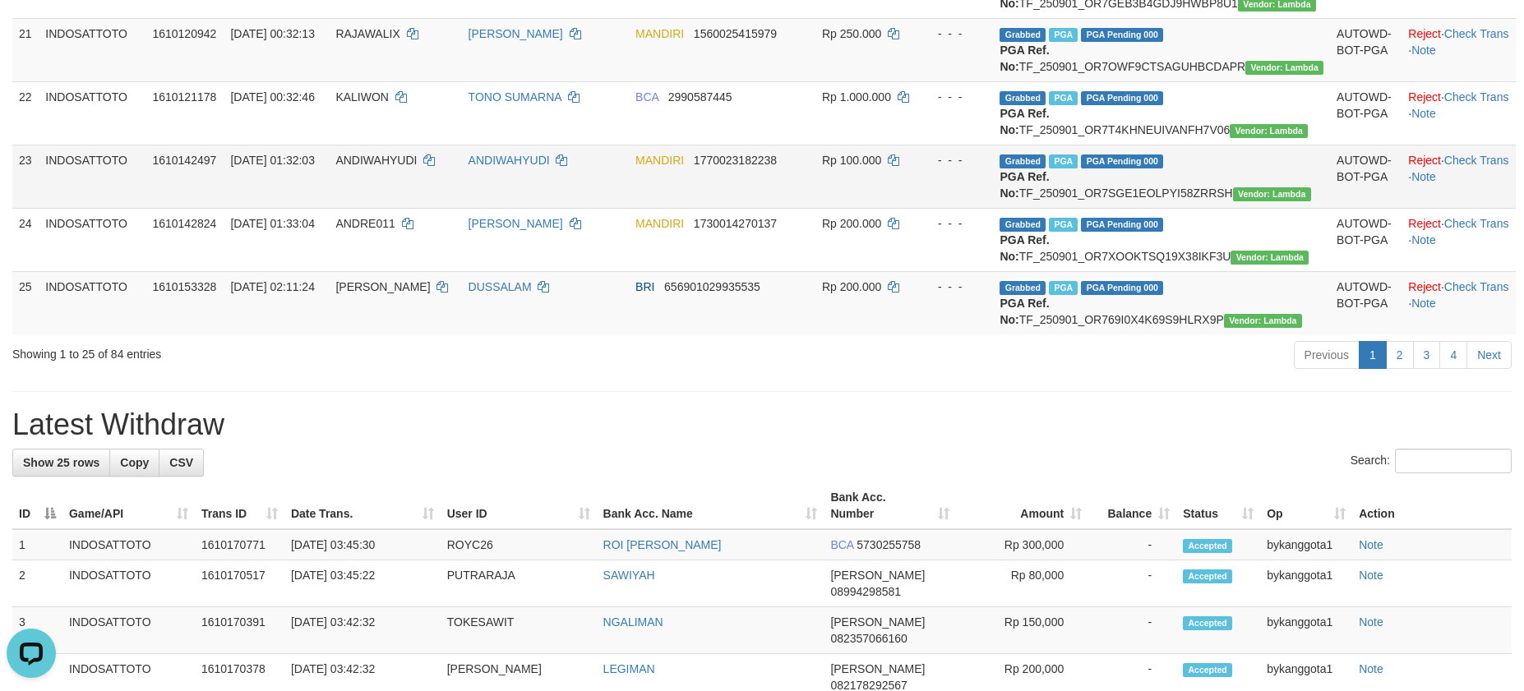
scroll to position [1616, 0]
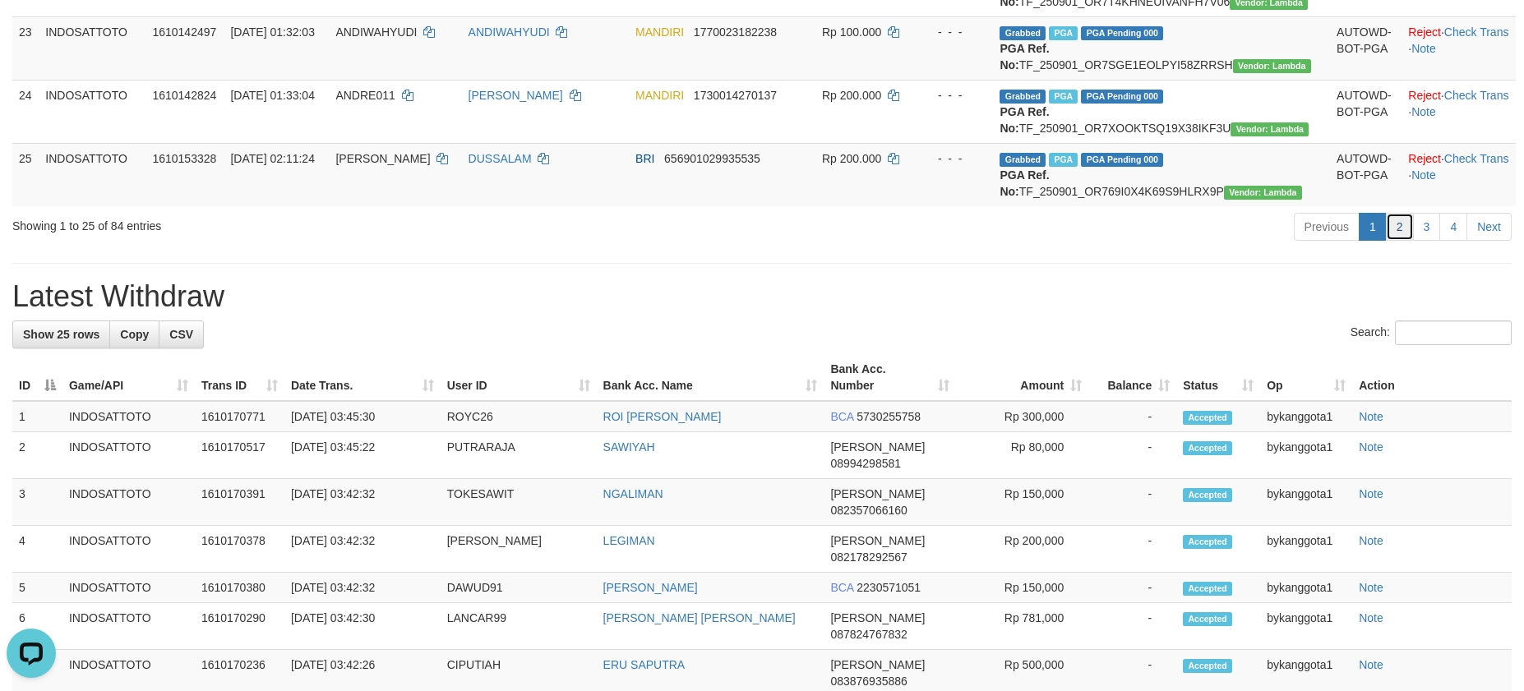
click at [1389, 241] on link "2" at bounding box center [1400, 227] width 28 height 28
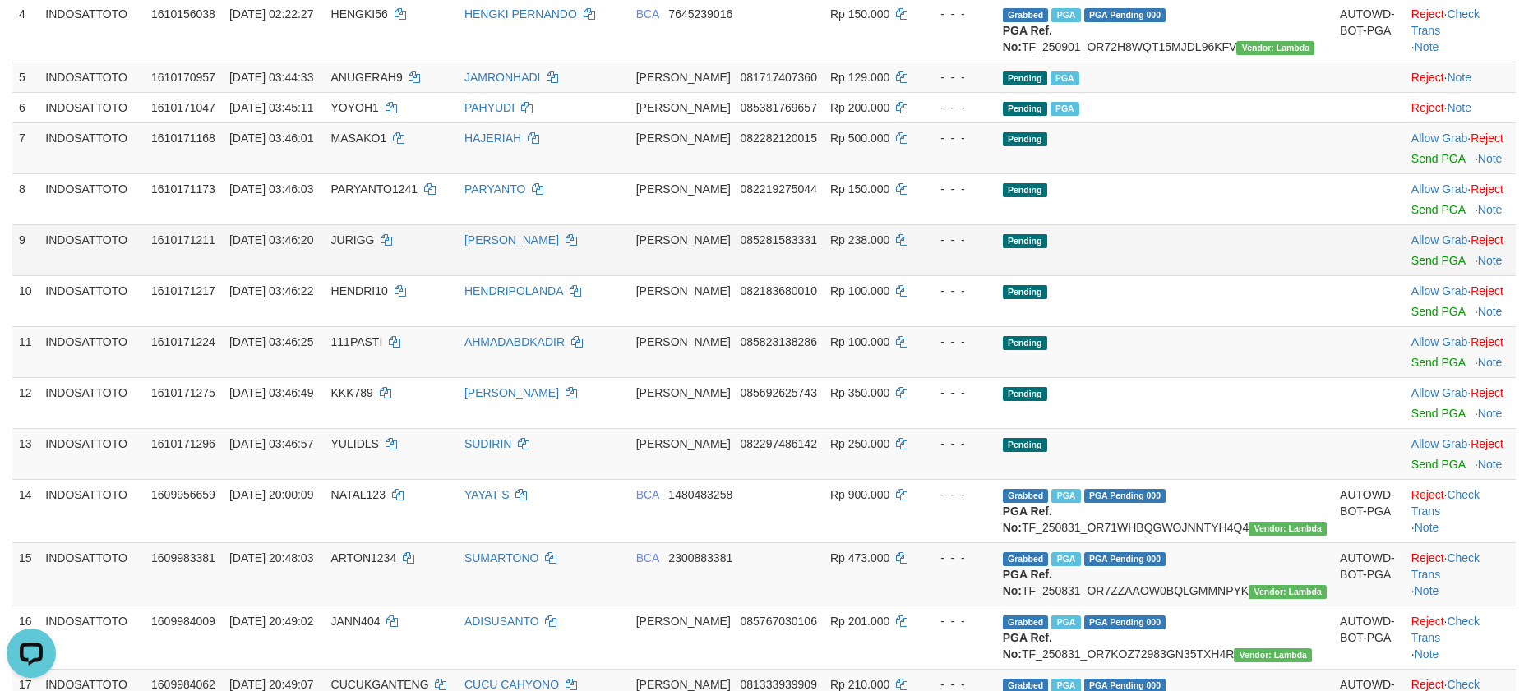
scroll to position [474, 0]
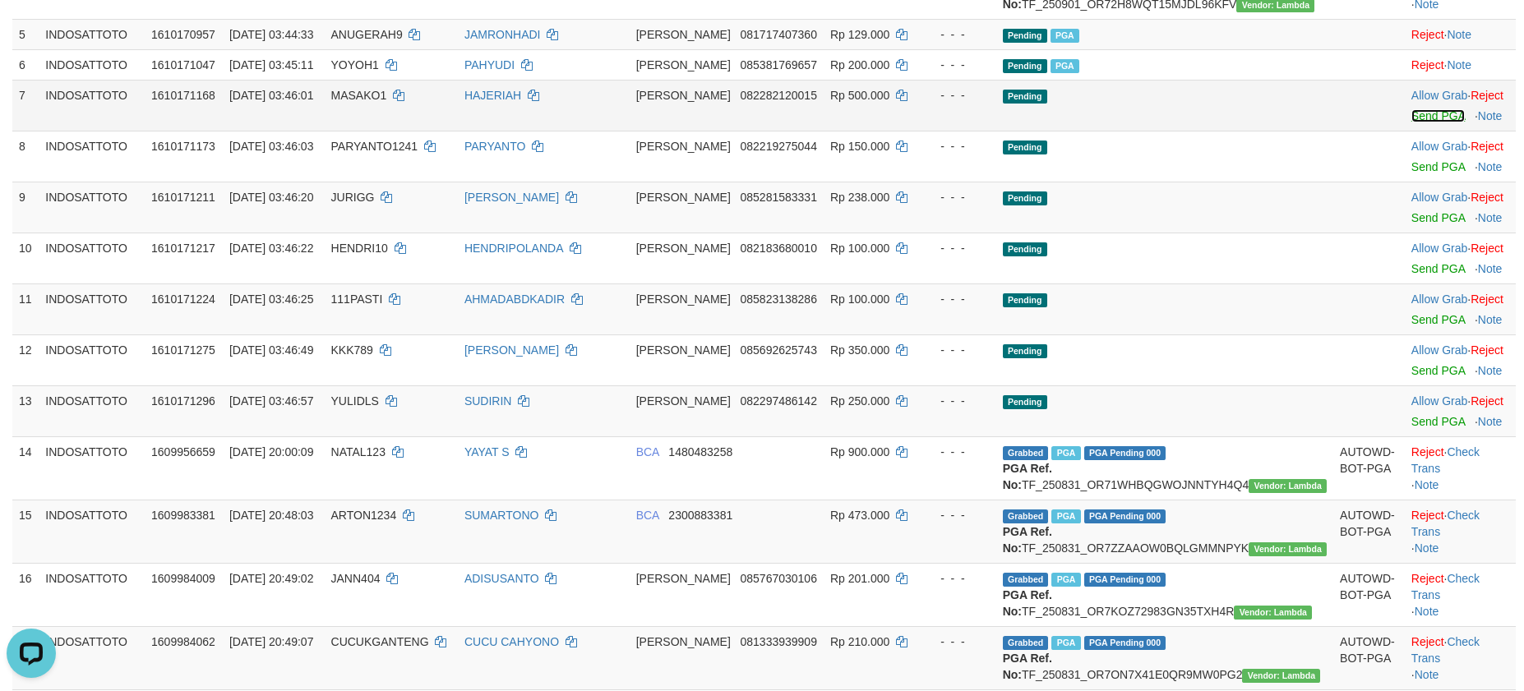
click at [1412, 122] on link "Send PGA" at bounding box center [1438, 115] width 53 height 13
click at [1405, 182] on td "Allow Grab · Reject Send PGA · Note" at bounding box center [1460, 156] width 111 height 51
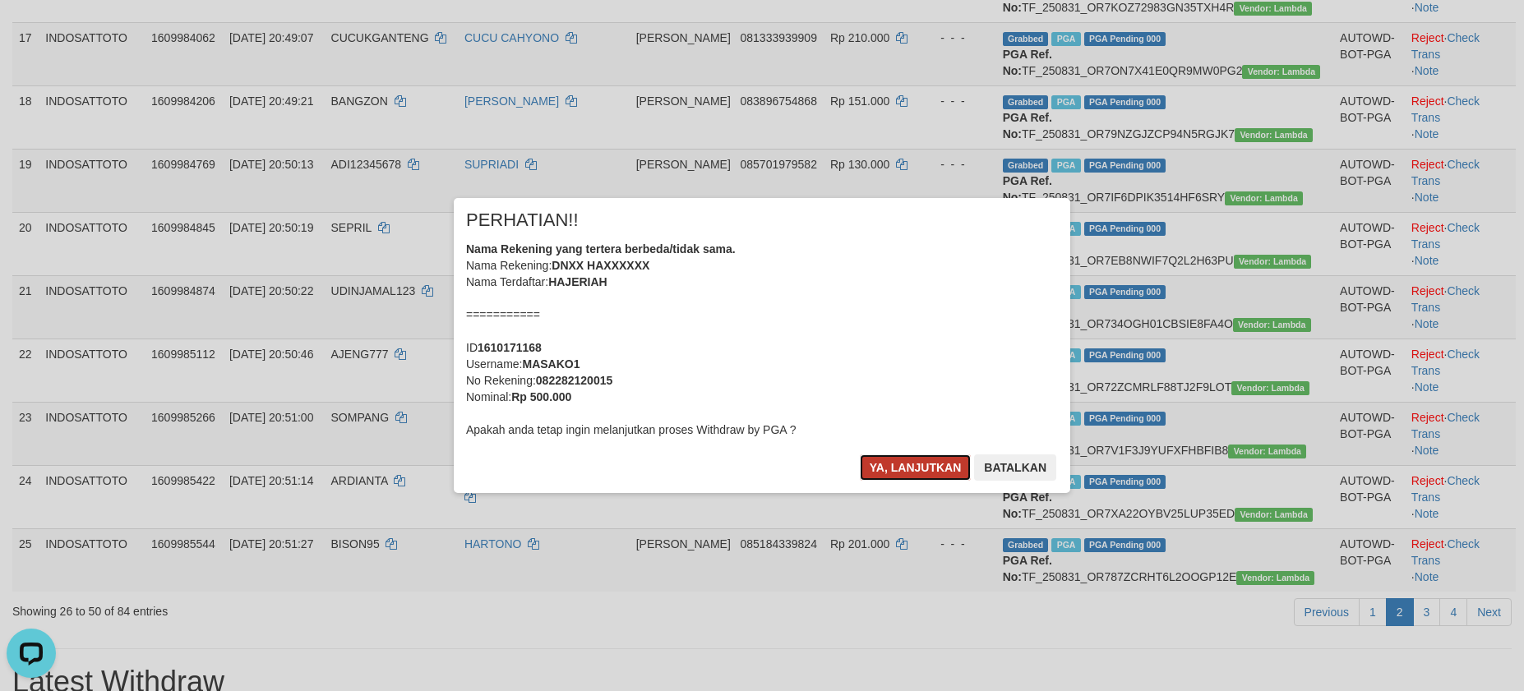
click at [910, 461] on button "Ya, lanjutkan" at bounding box center [916, 468] width 112 height 26
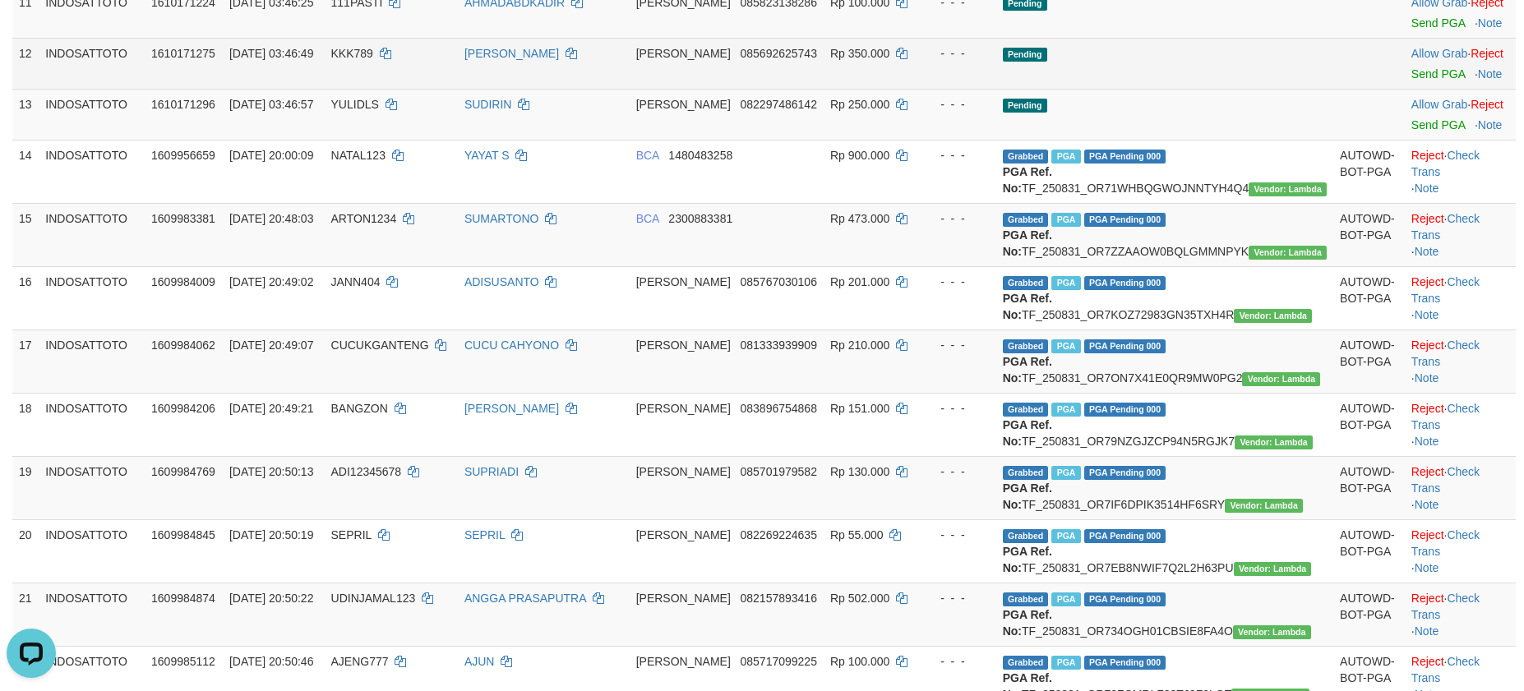
scroll to position [472, 0]
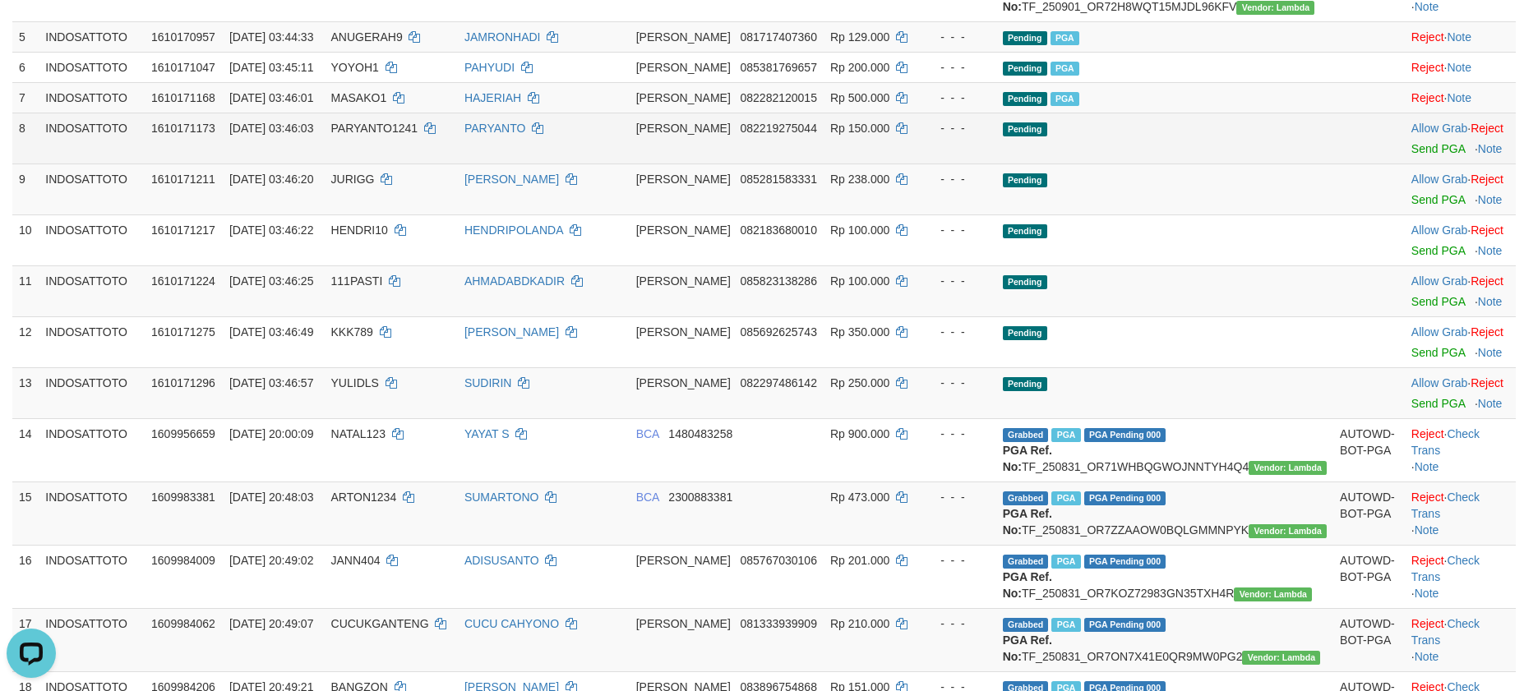
click at [1405, 164] on td "Allow Grab · Reject Send PGA · Note" at bounding box center [1460, 138] width 111 height 51
click at [1412, 155] on link "Send PGA" at bounding box center [1438, 148] width 53 height 13
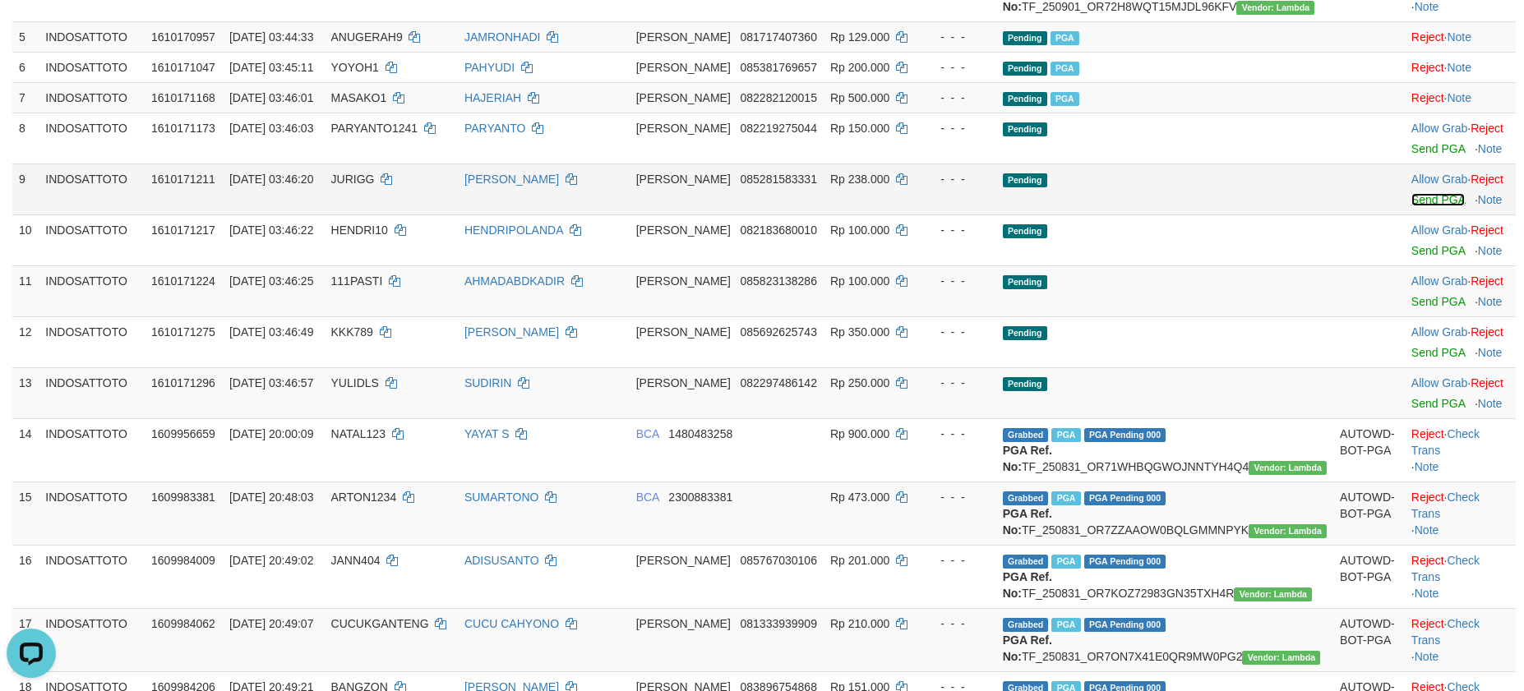
click at [1412, 206] on link "Send PGA" at bounding box center [1438, 199] width 53 height 13
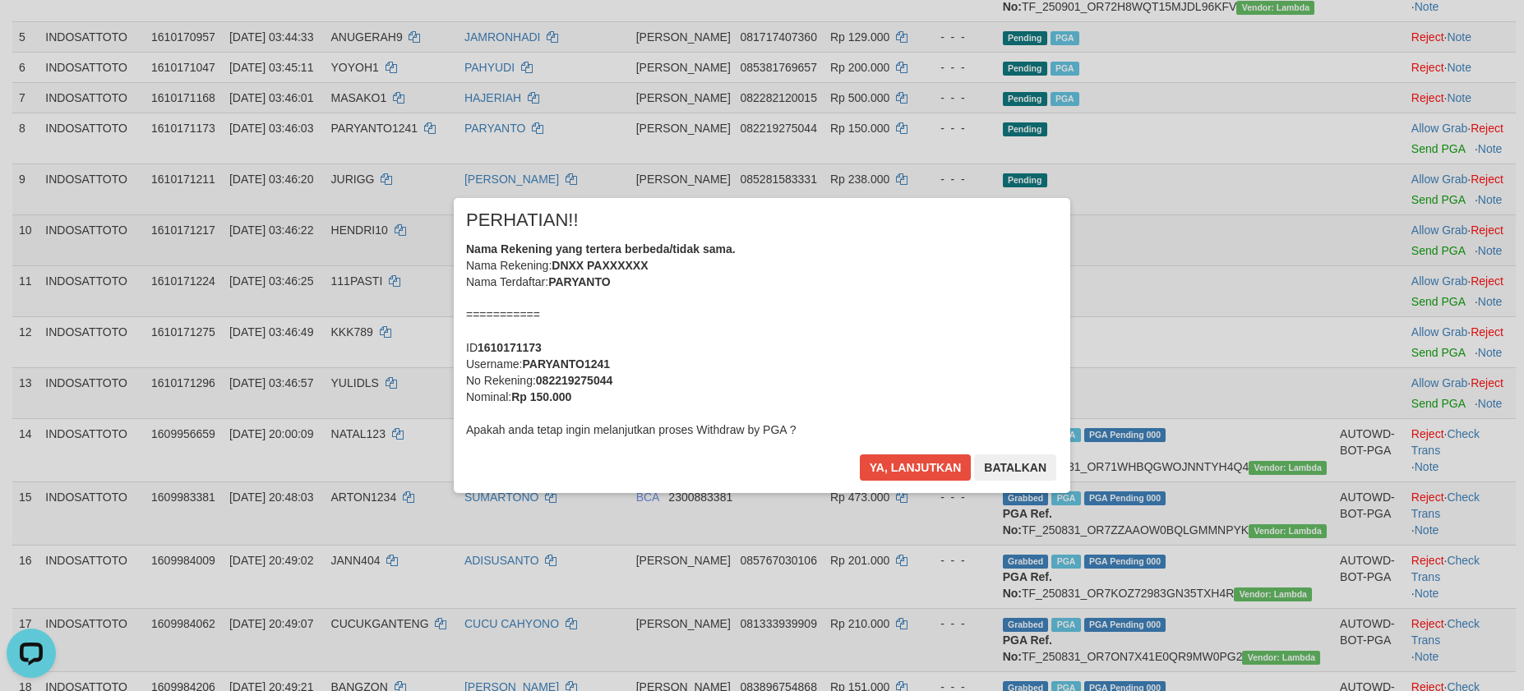
click at [1411, 318] on div "× PERHATIAN!! Nama Rekening yang tertera berbeda/tidak sama. Nama Rekening: DNX…" at bounding box center [762, 345] width 1524 height 360
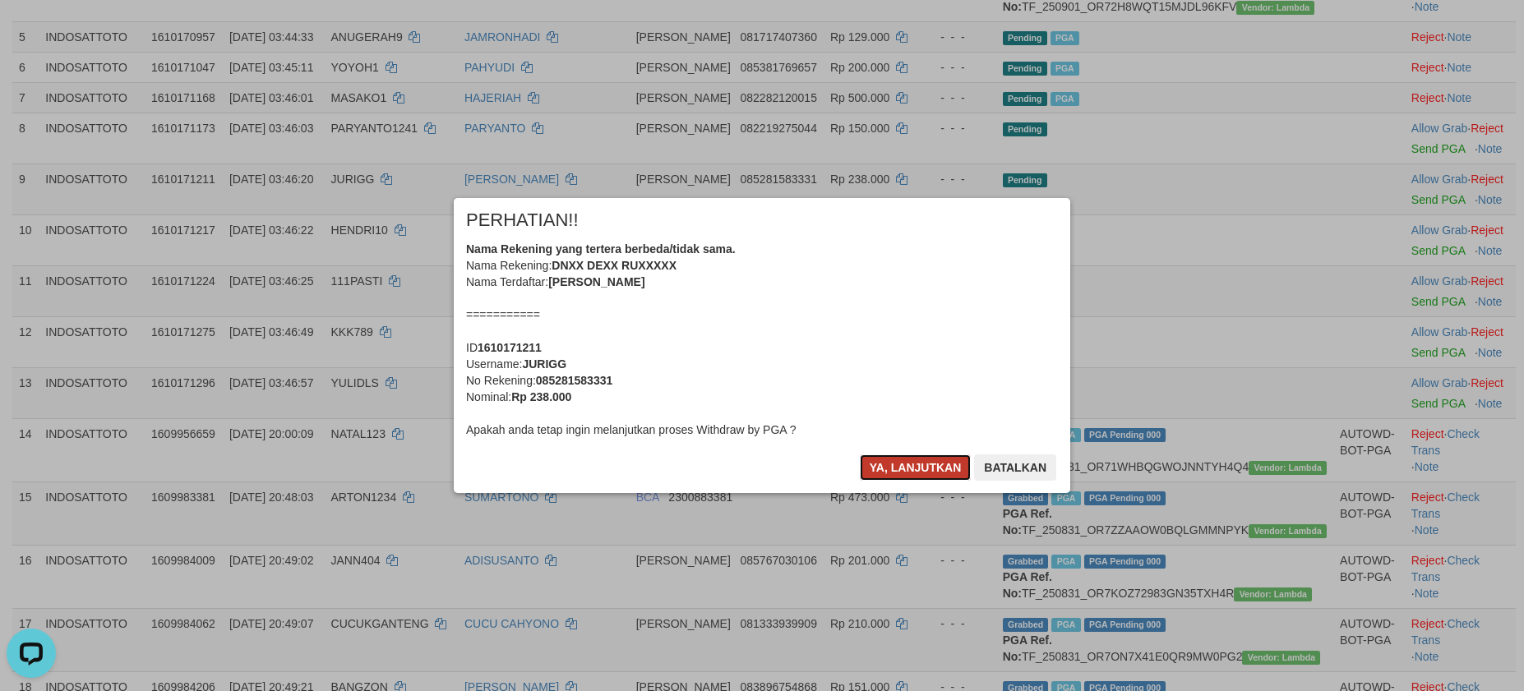
click at [910, 460] on button "Ya, lanjutkan" at bounding box center [916, 468] width 112 height 26
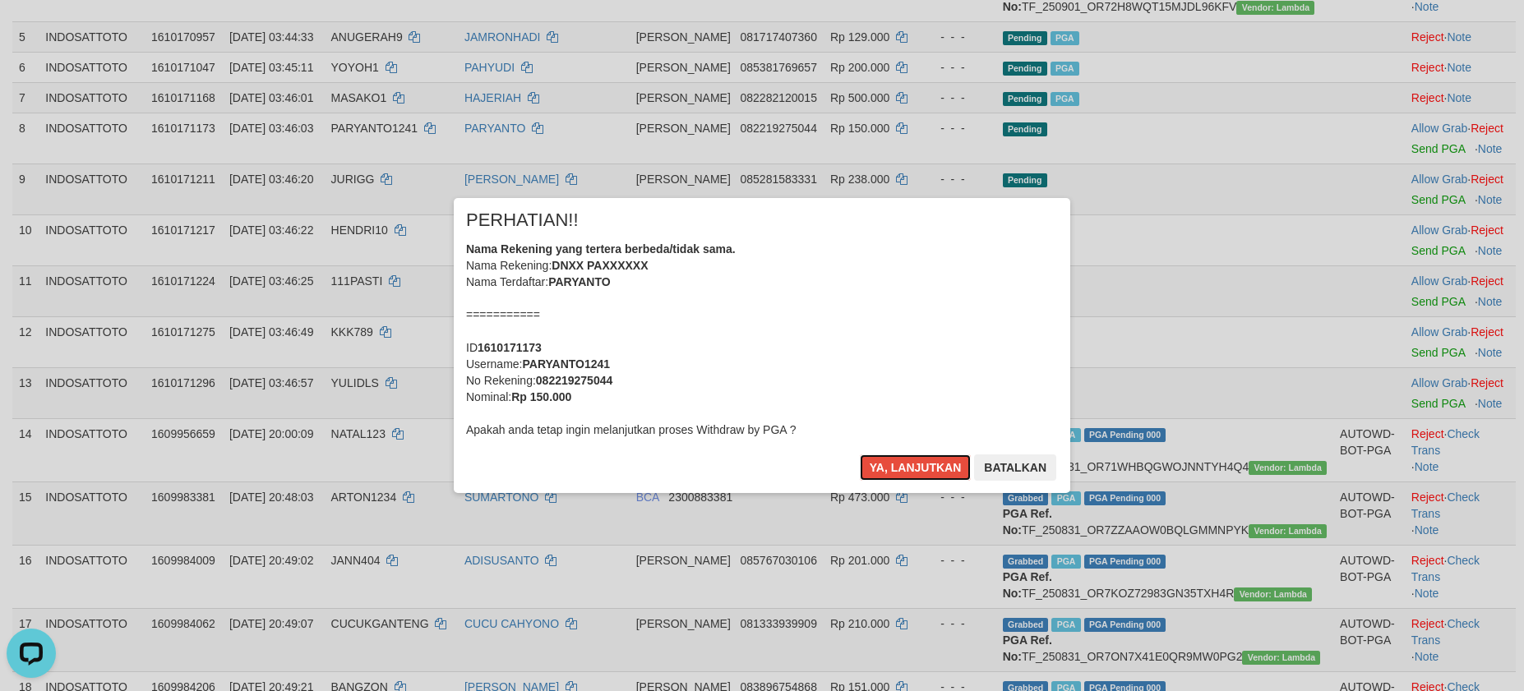
click at [911, 462] on button "Ya, lanjutkan" at bounding box center [916, 468] width 112 height 26
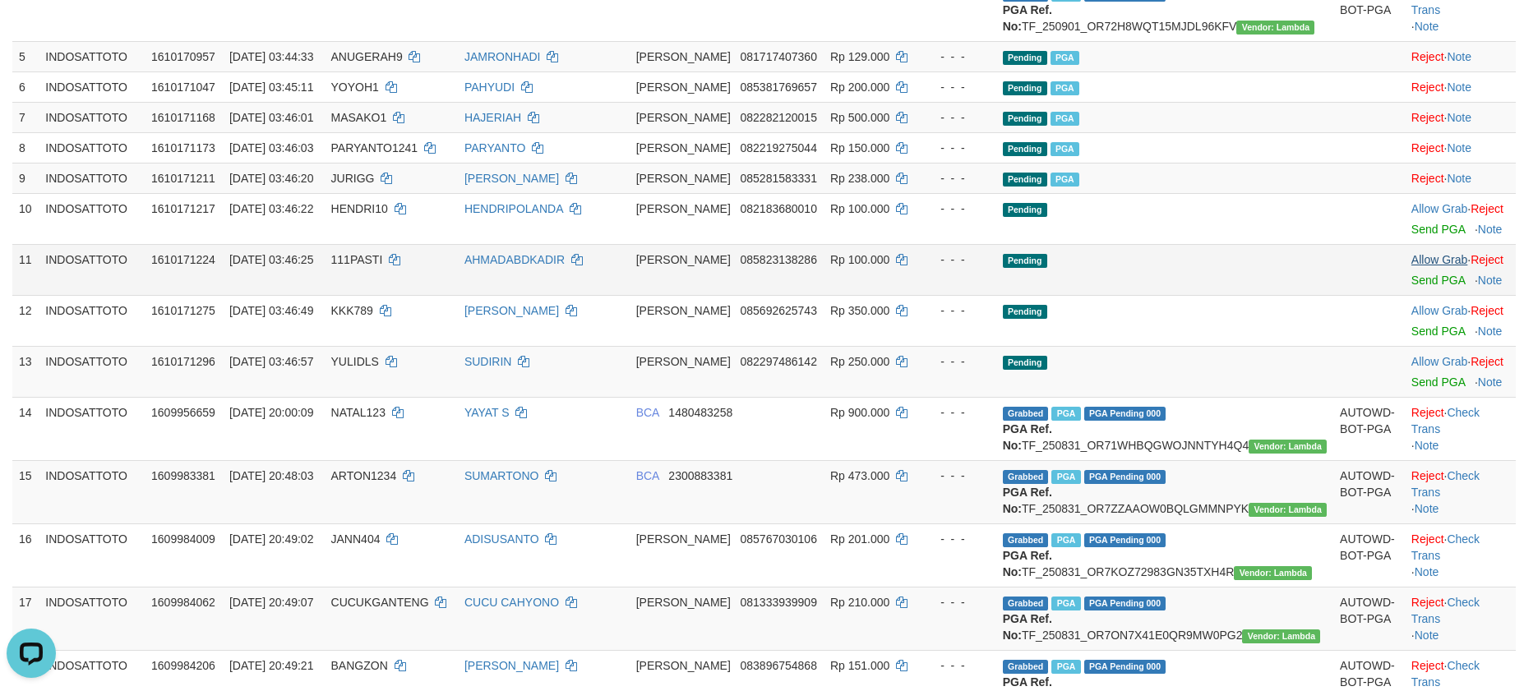
scroll to position [432, 0]
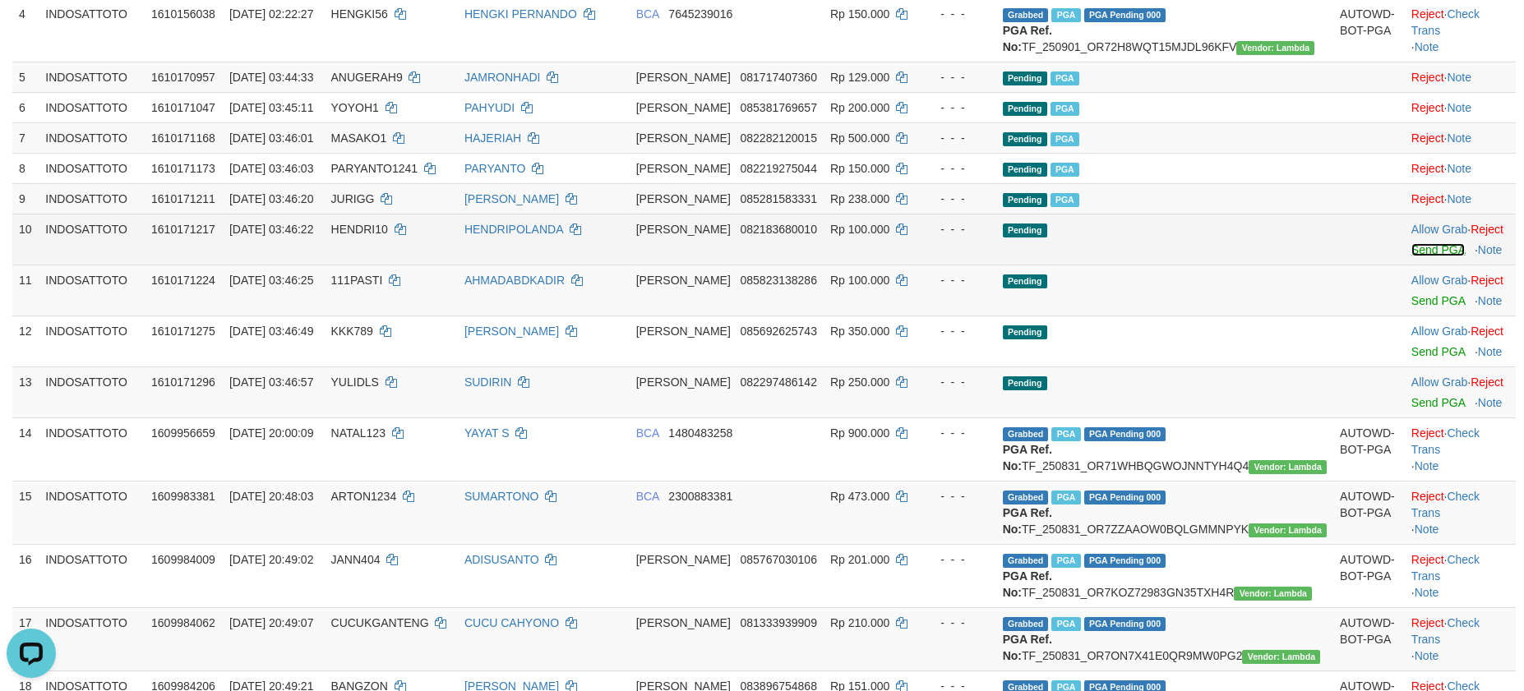
click at [1413, 256] on link "Send PGA" at bounding box center [1438, 249] width 53 height 13
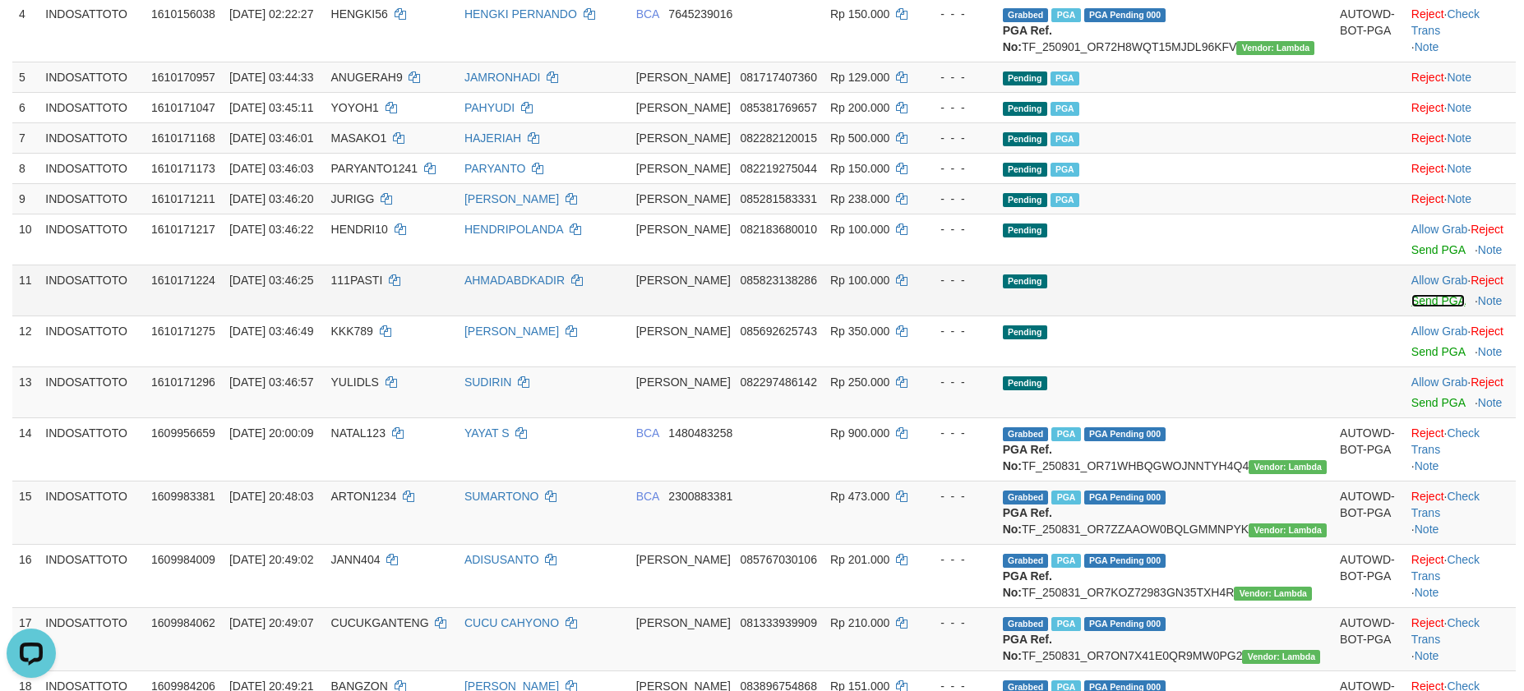
click at [1416, 307] on link "Send PGA" at bounding box center [1438, 300] width 53 height 13
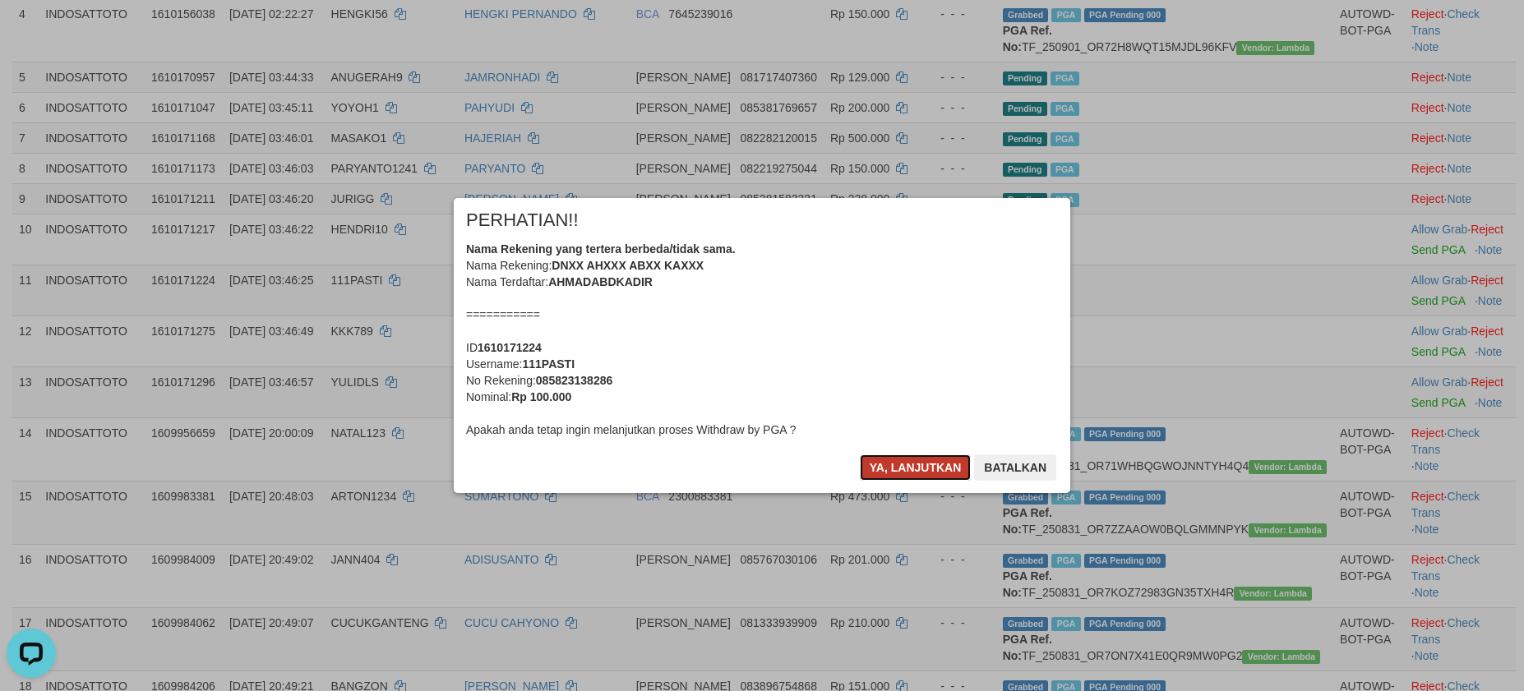
click at [893, 469] on button "Ya, lanjutkan" at bounding box center [916, 468] width 112 height 26
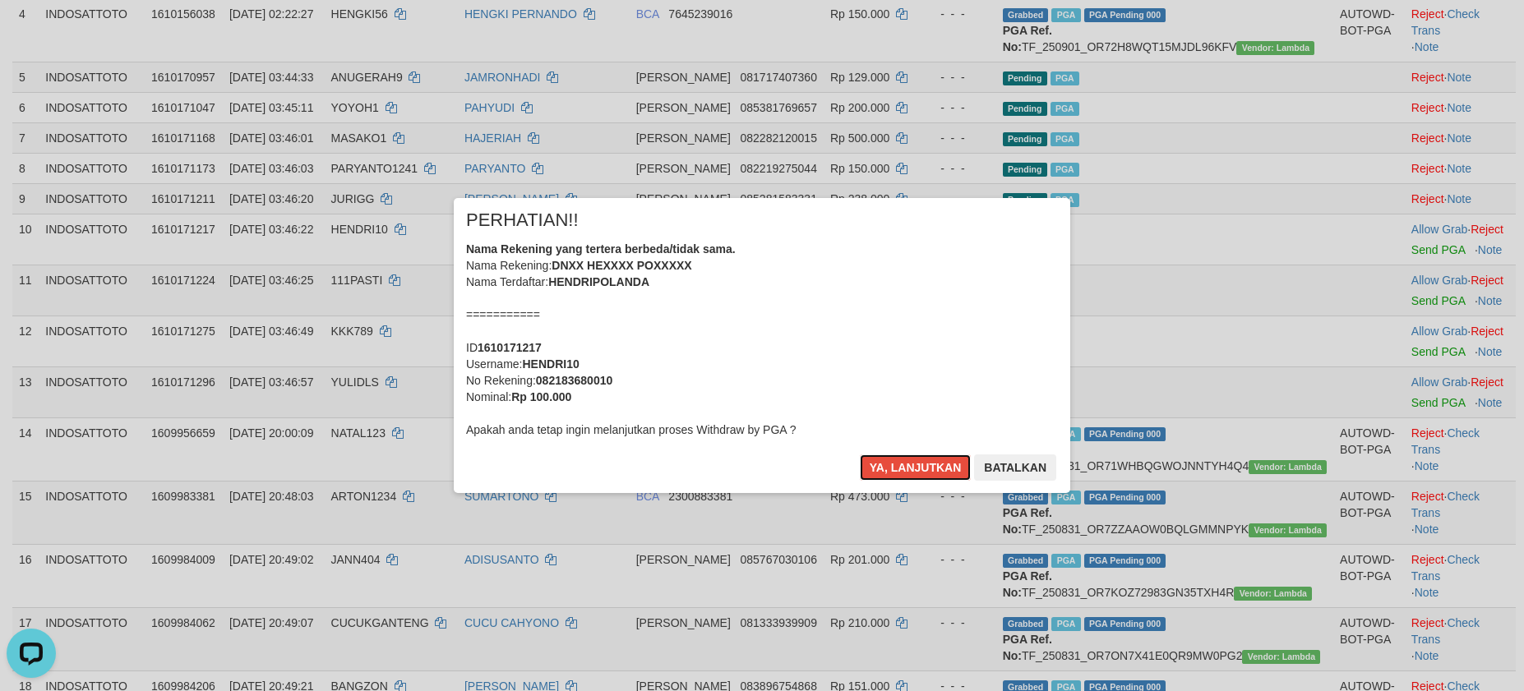
click at [894, 471] on button "Ya, lanjutkan" at bounding box center [916, 468] width 112 height 26
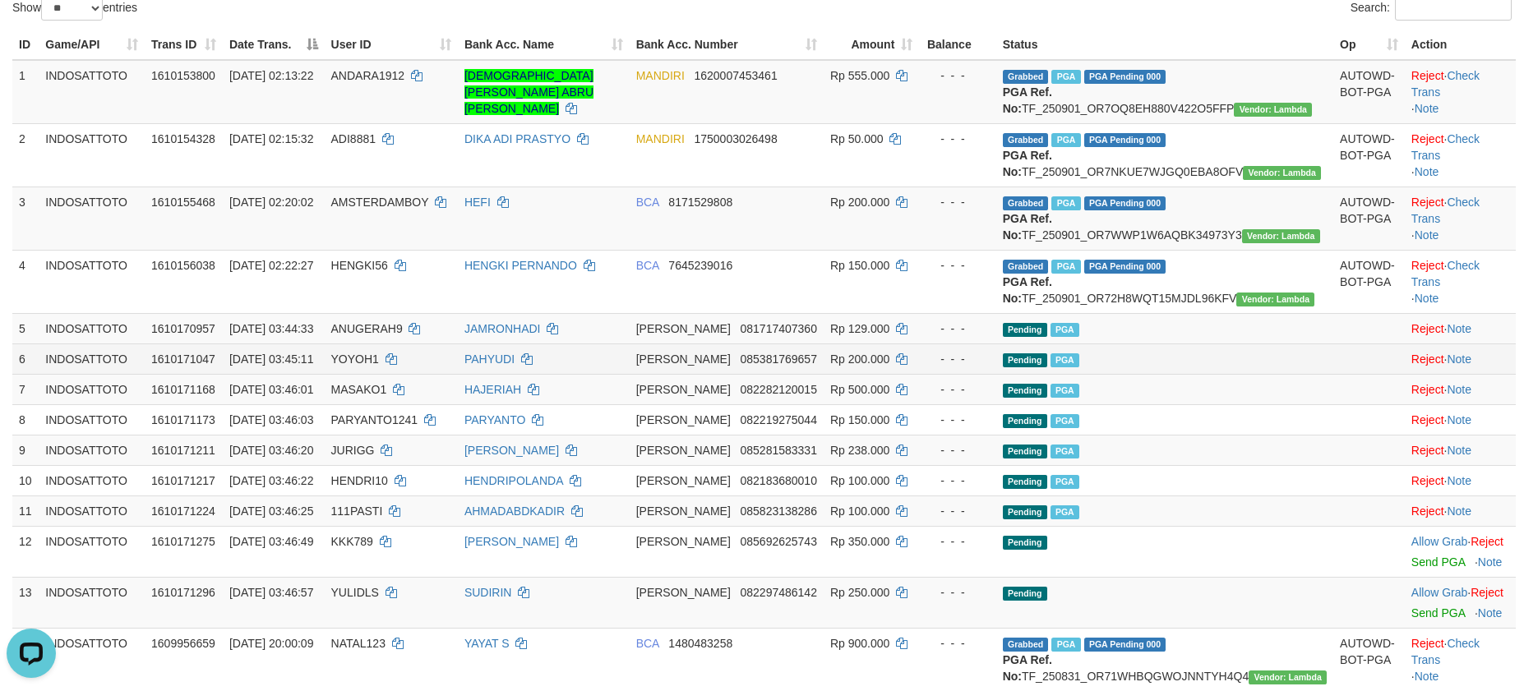
scroll to position [550, 0]
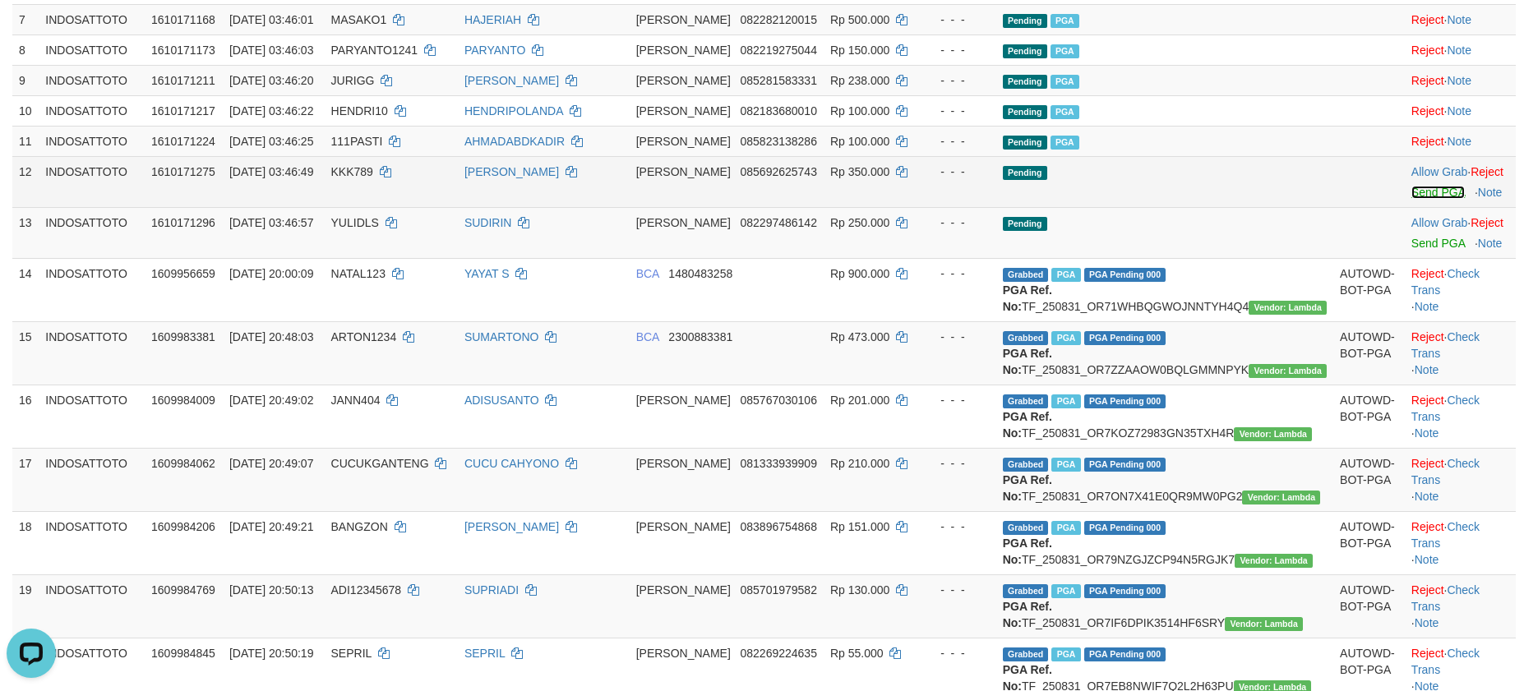
click at [1412, 199] on link "Send PGA" at bounding box center [1438, 192] width 53 height 13
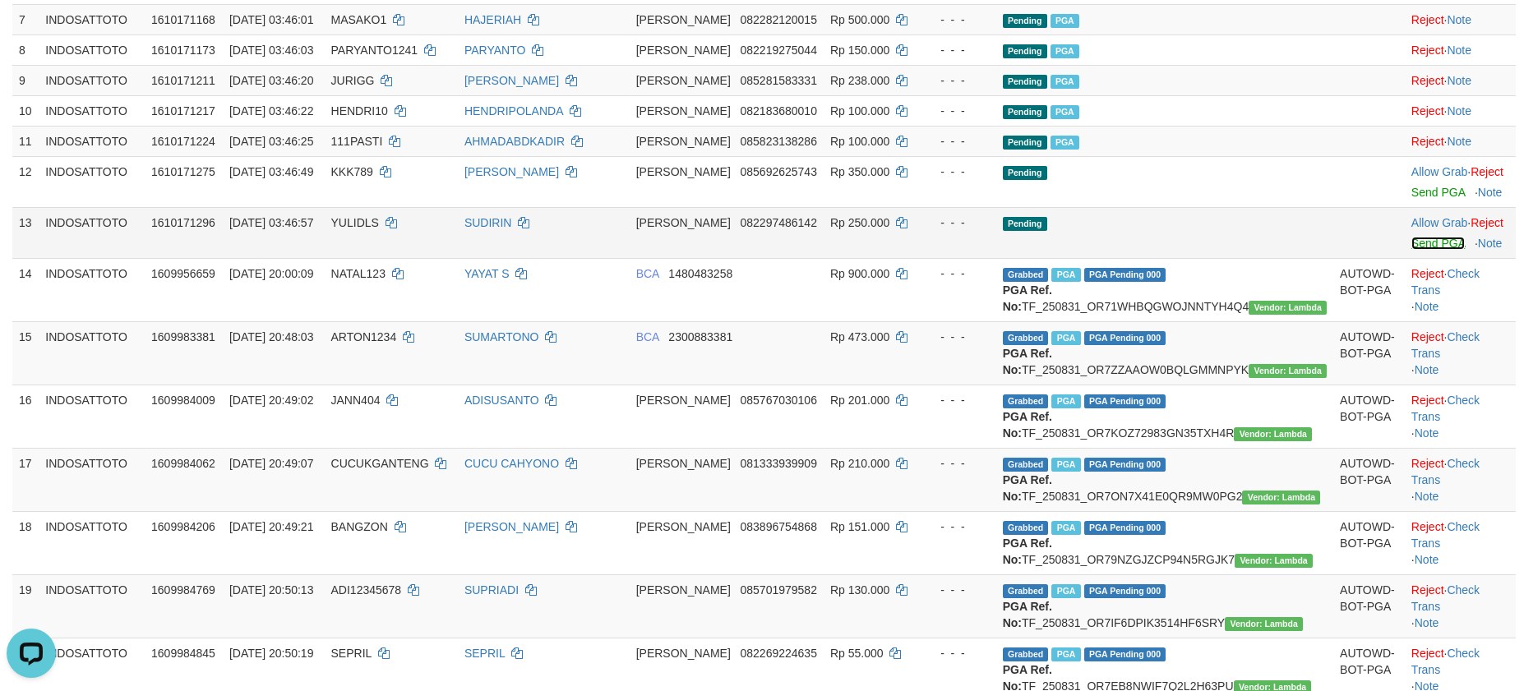
click at [1416, 250] on link "Send PGA" at bounding box center [1438, 243] width 53 height 13
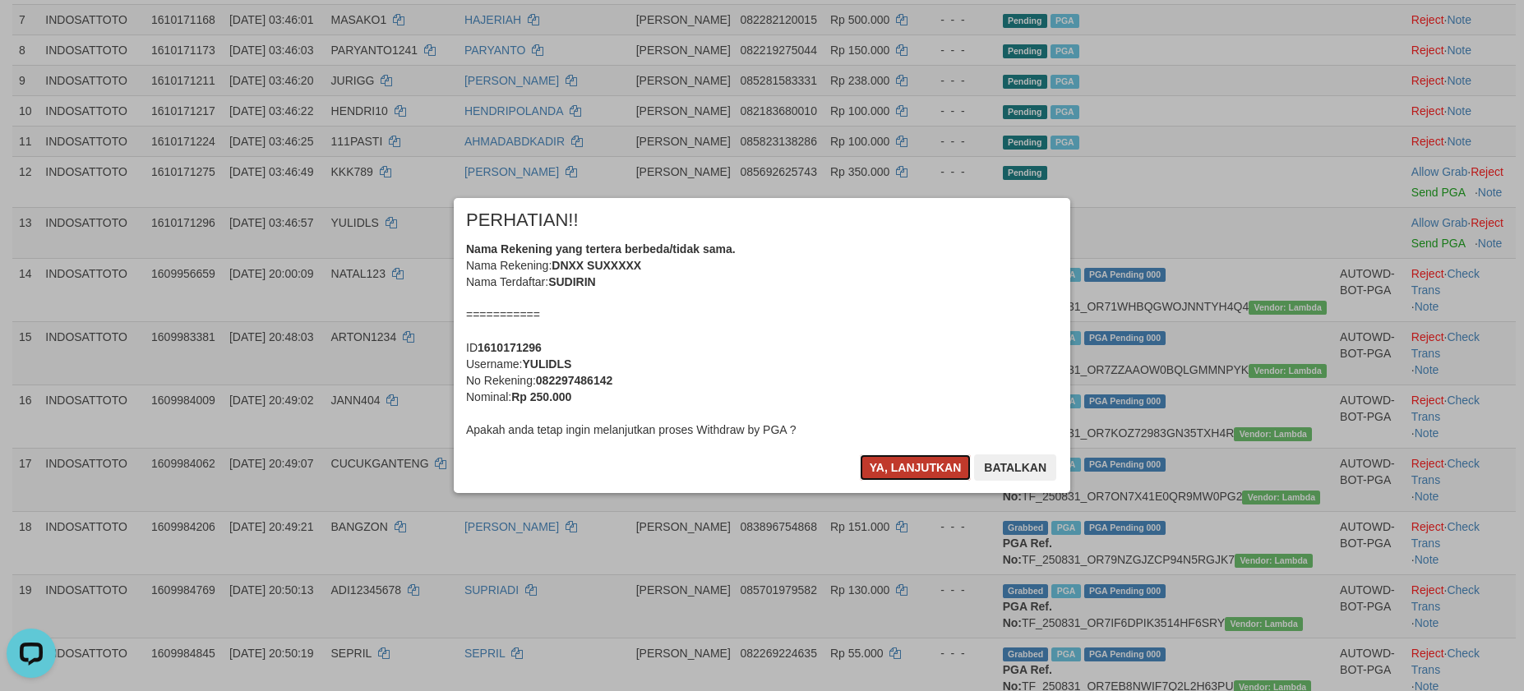
click at [879, 469] on button "Ya, lanjutkan" at bounding box center [916, 468] width 112 height 26
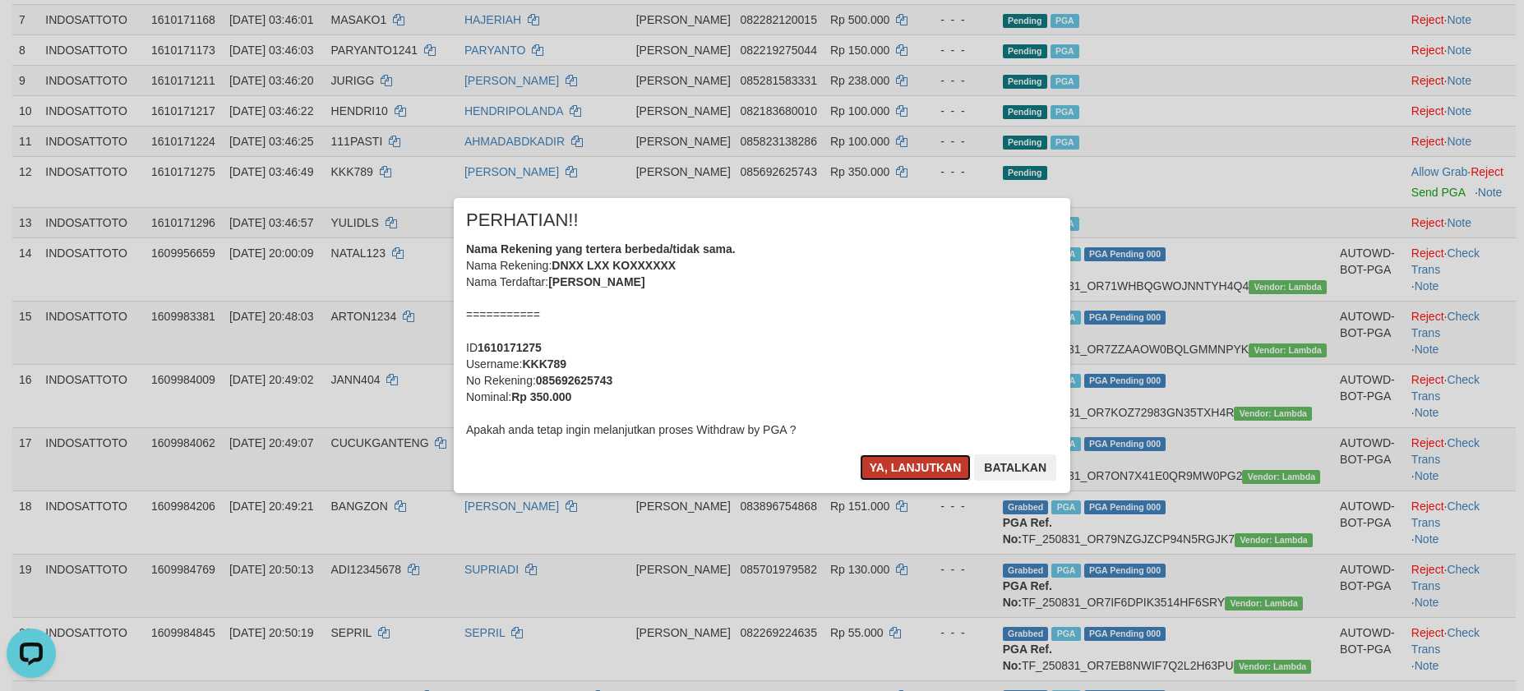
click at [880, 469] on button "Ya, lanjutkan" at bounding box center [916, 468] width 112 height 26
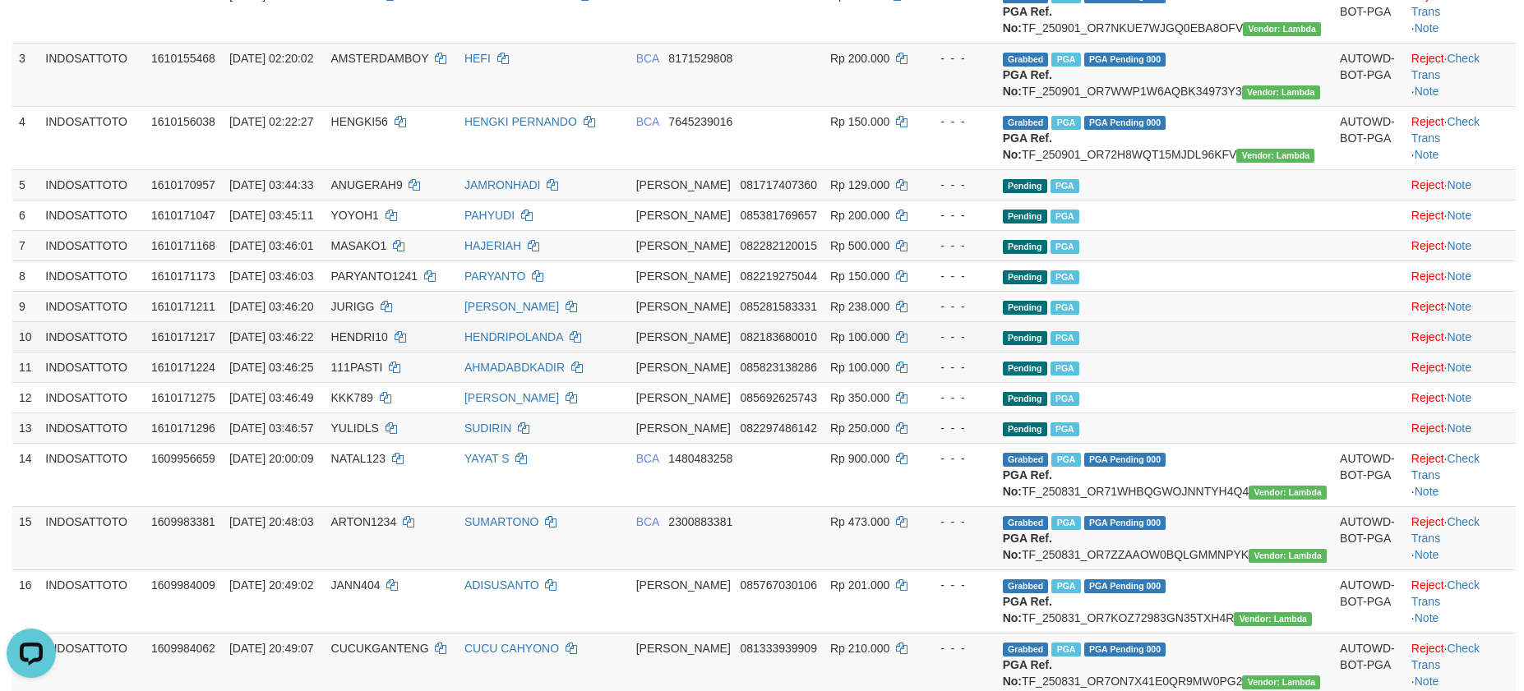
scroll to position [319, 0]
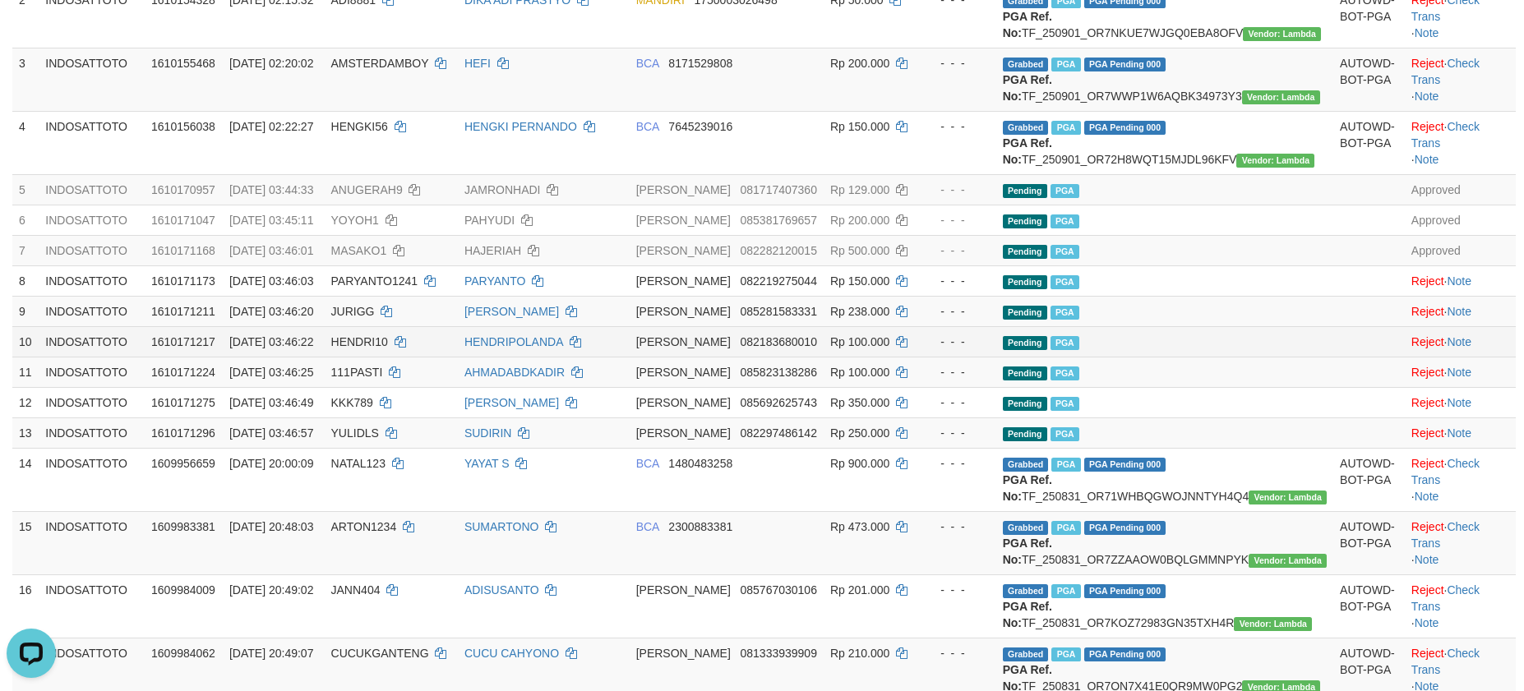
click at [1228, 357] on td "Pending PGA" at bounding box center [1164, 341] width 337 height 30
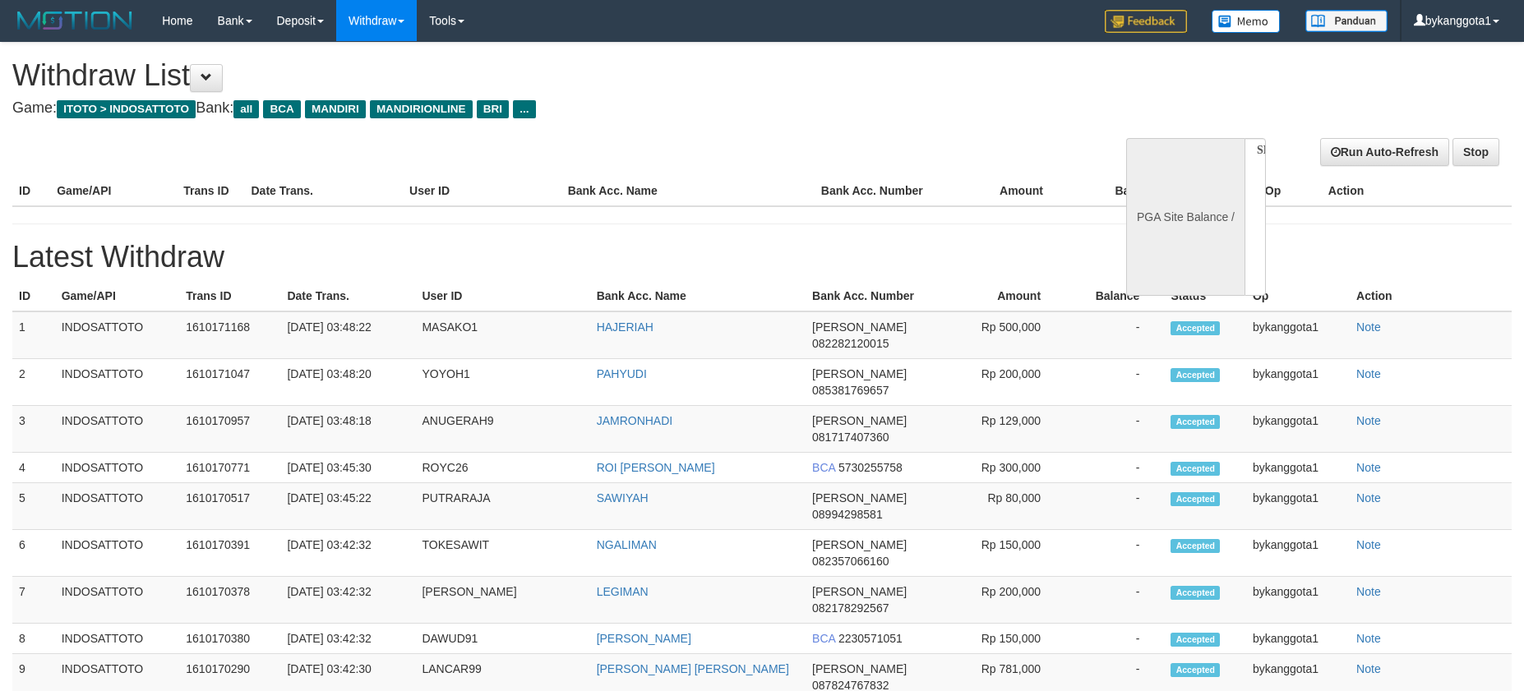
select select
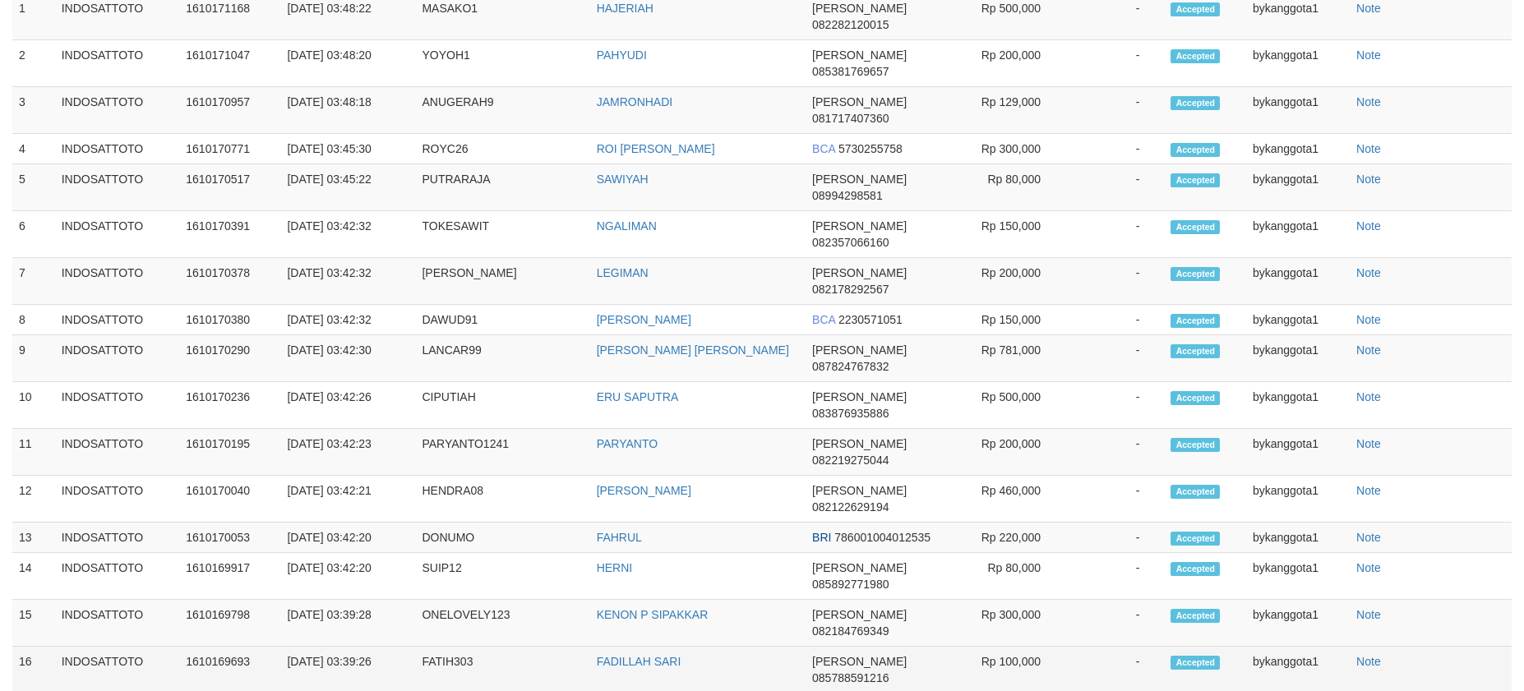
scroll to position [363, 0]
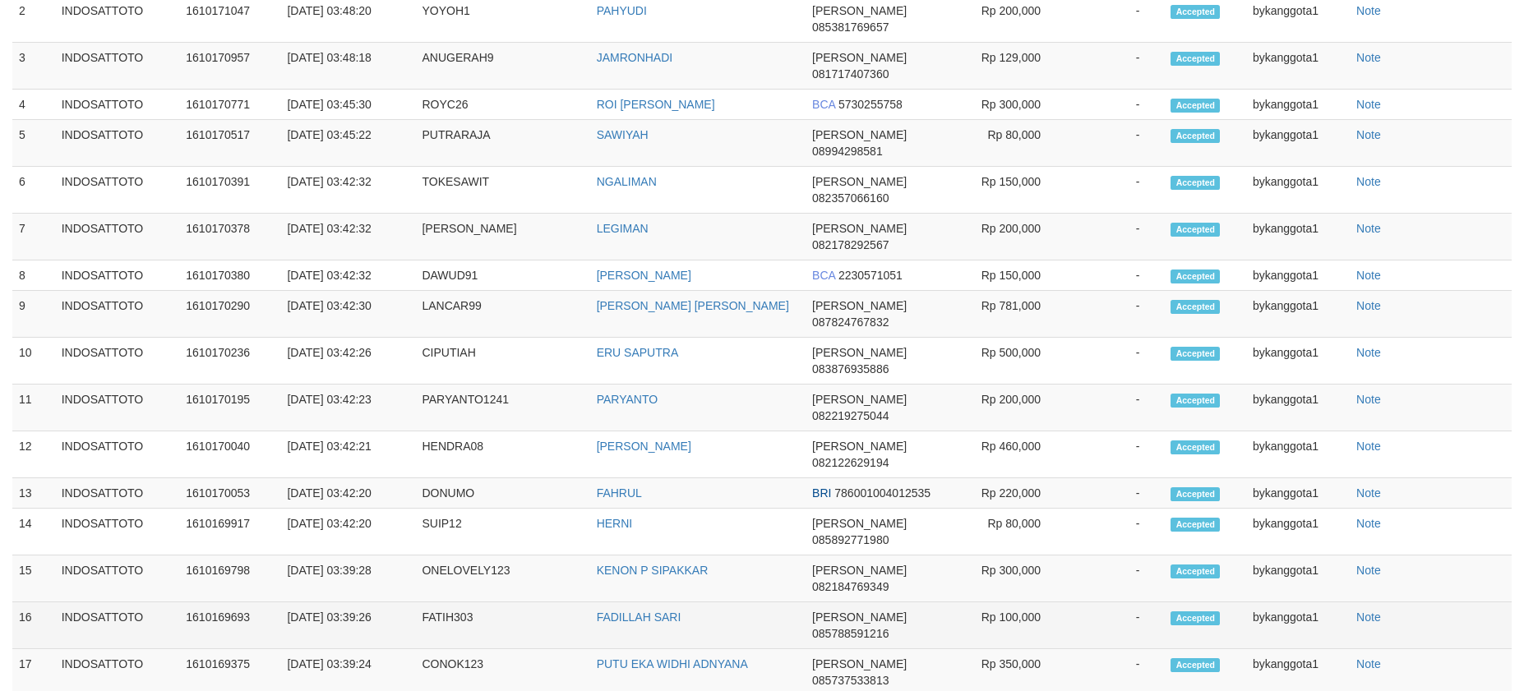
select select "**"
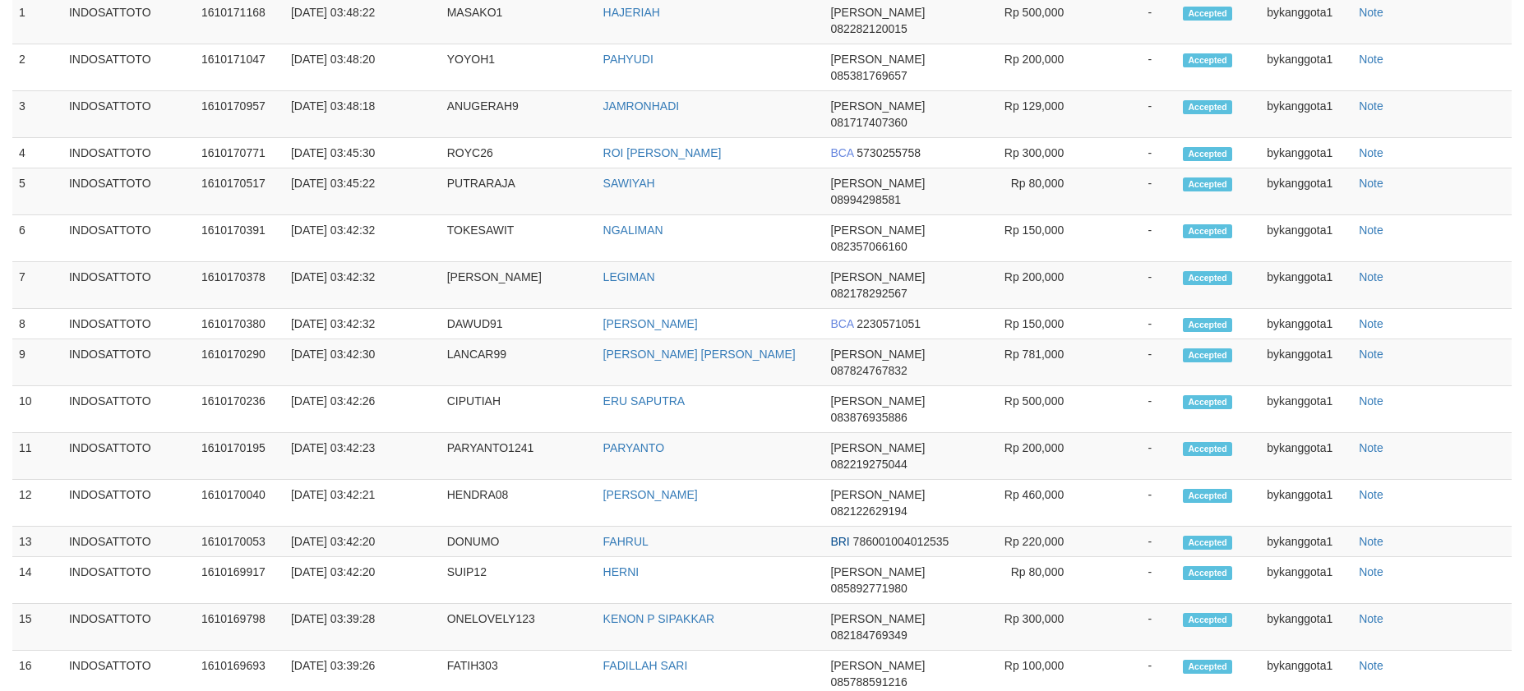
scroll to position [2090, 0]
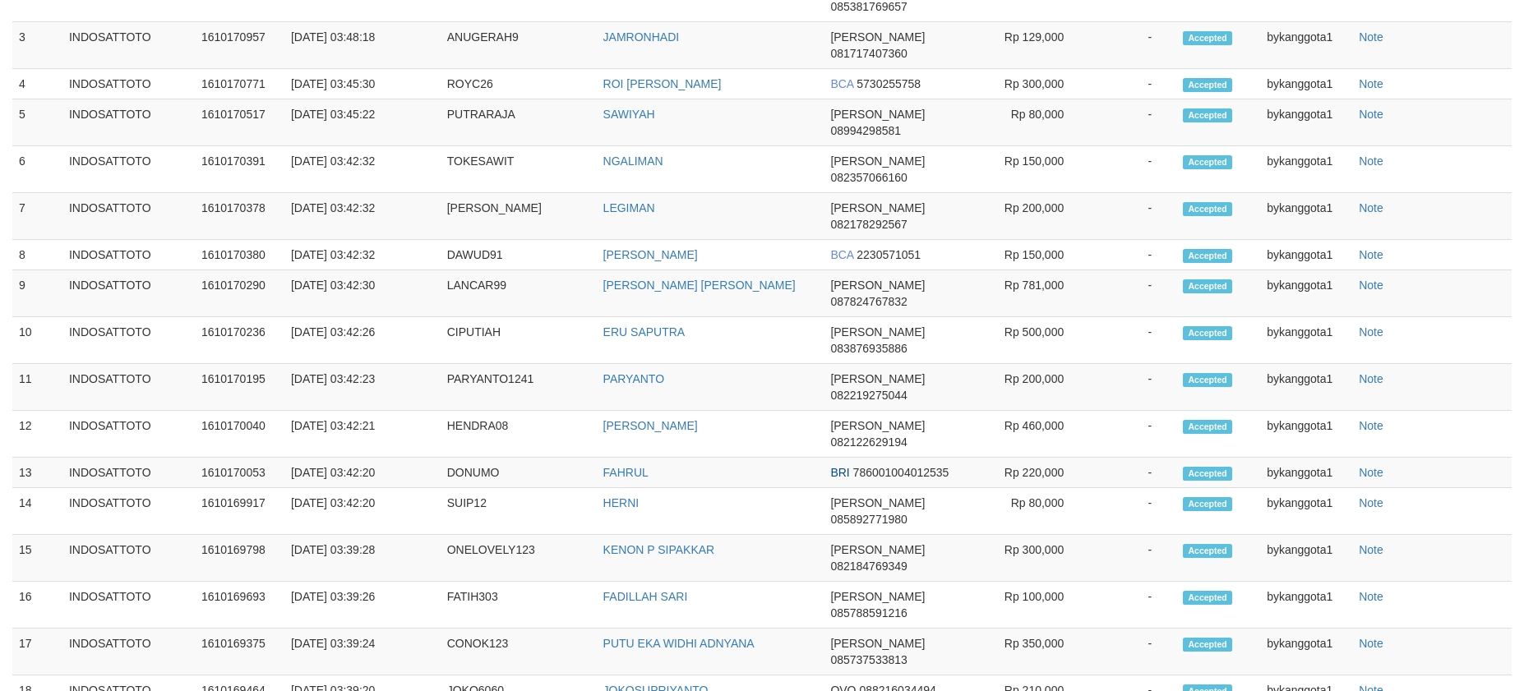
drag, startPoint x: 1391, startPoint y: 178, endPoint x: 1345, endPoint y: 227, distance: 66.9
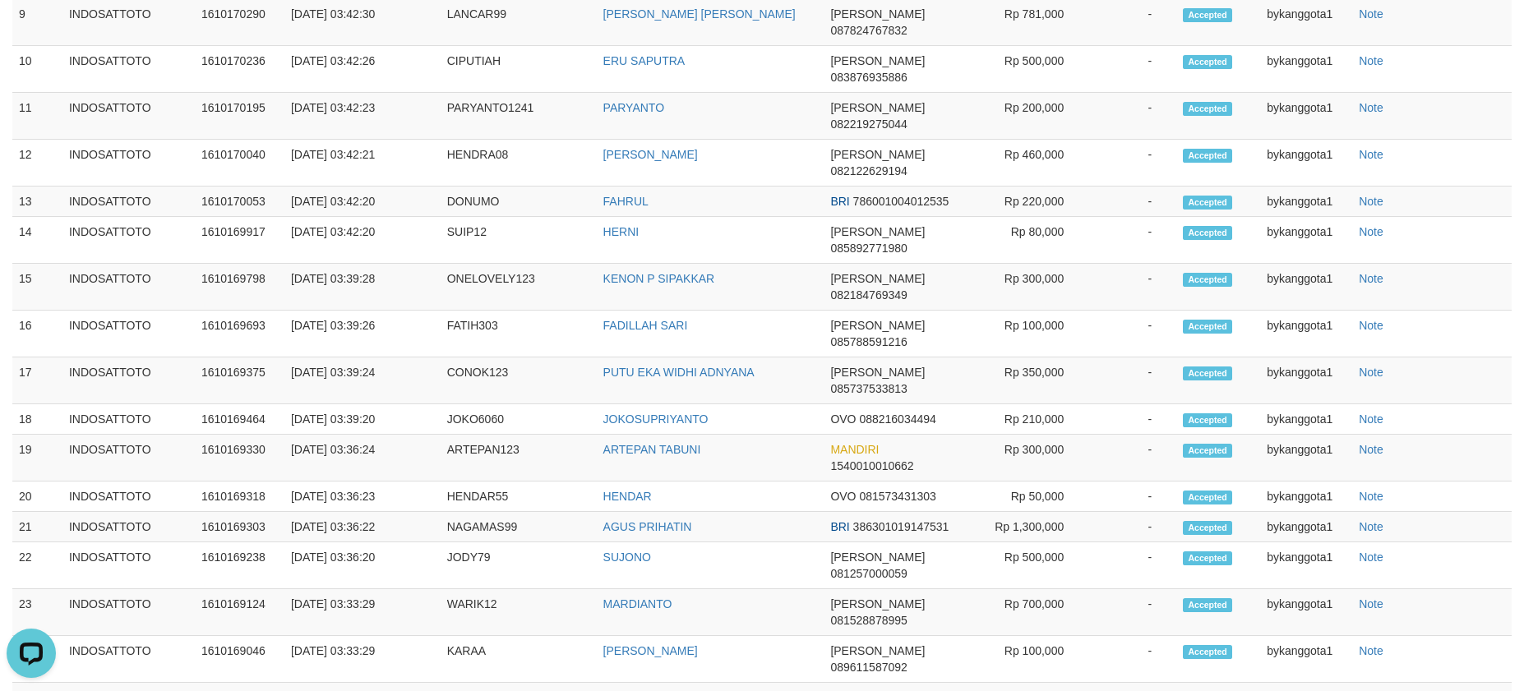
scroll to position [619, 0]
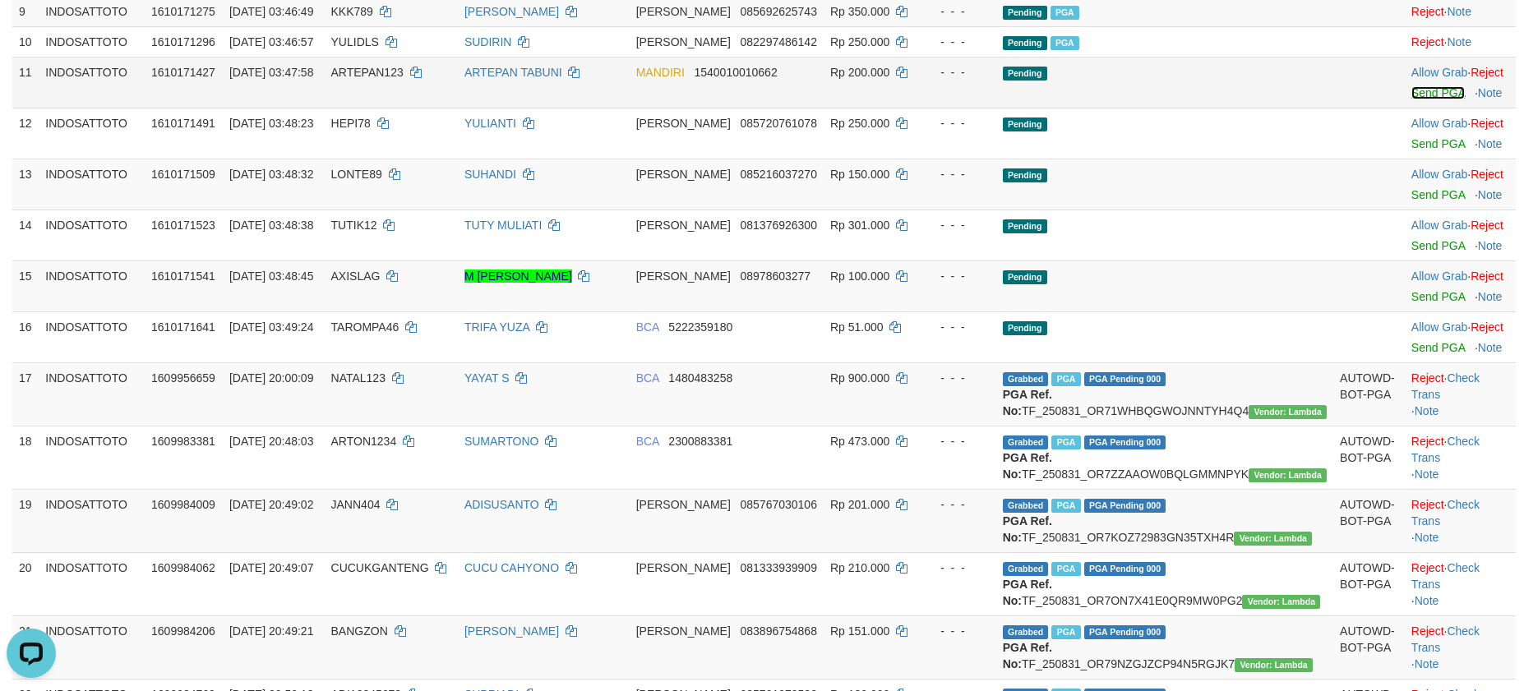
click at [1412, 99] on link "Send PGA" at bounding box center [1438, 92] width 53 height 13
click at [1421, 150] on link "Send PGA" at bounding box center [1438, 143] width 53 height 13
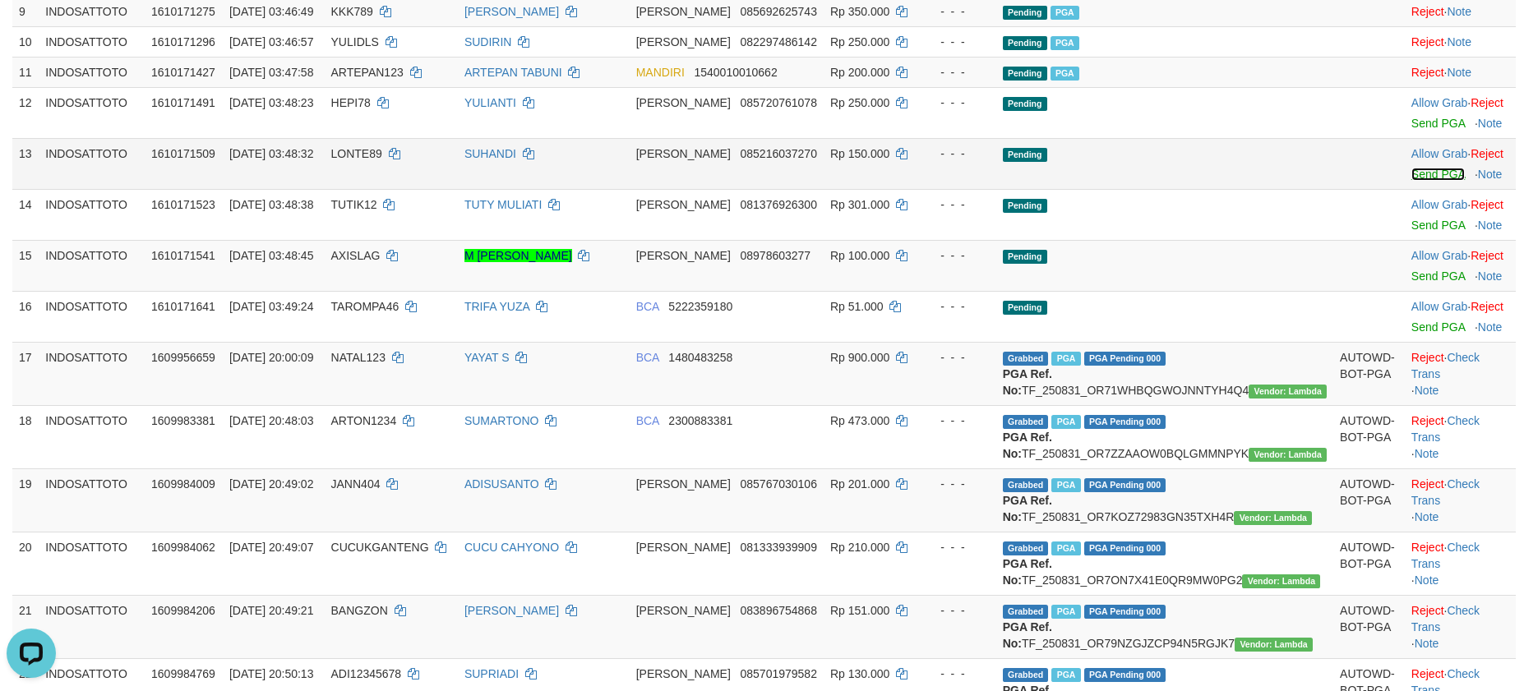
click at [1423, 181] on link "Send PGA" at bounding box center [1438, 174] width 53 height 13
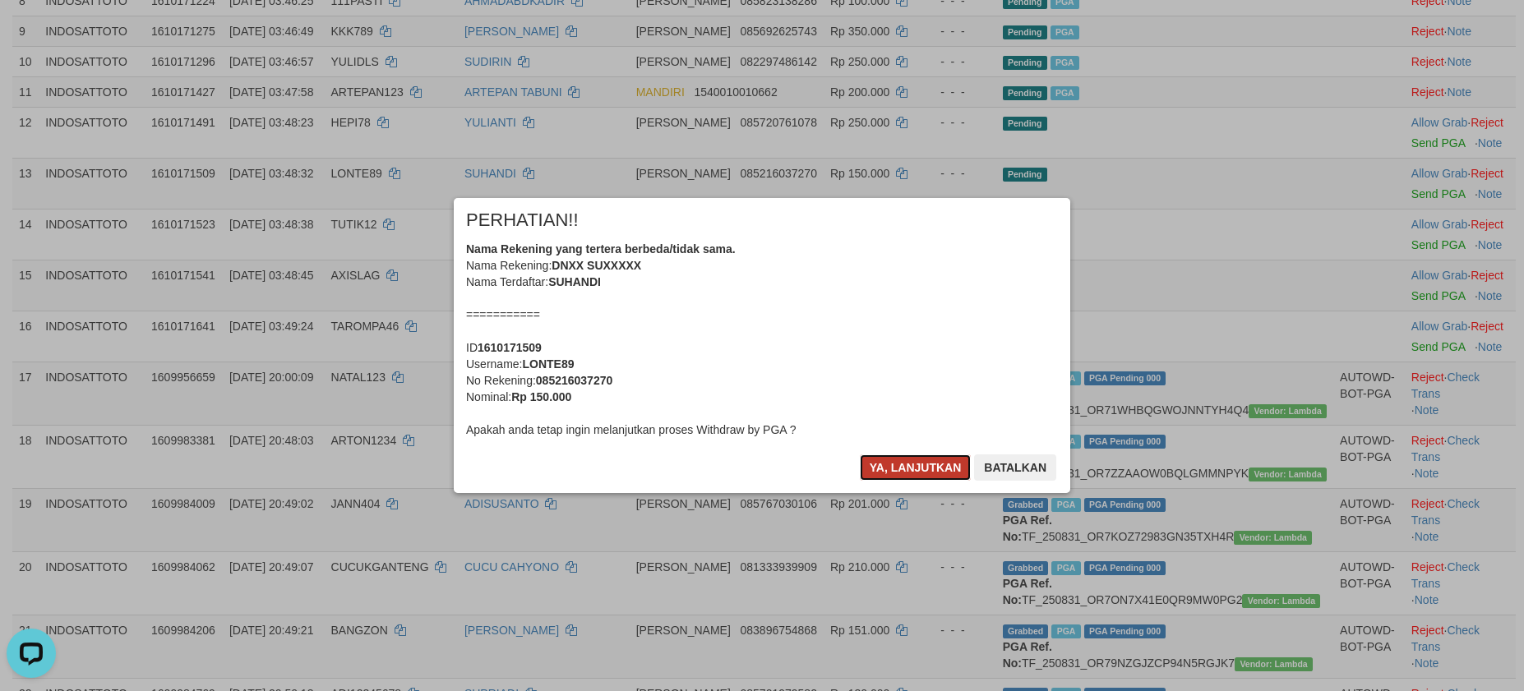
click at [898, 477] on button "Ya, lanjutkan" at bounding box center [916, 468] width 112 height 26
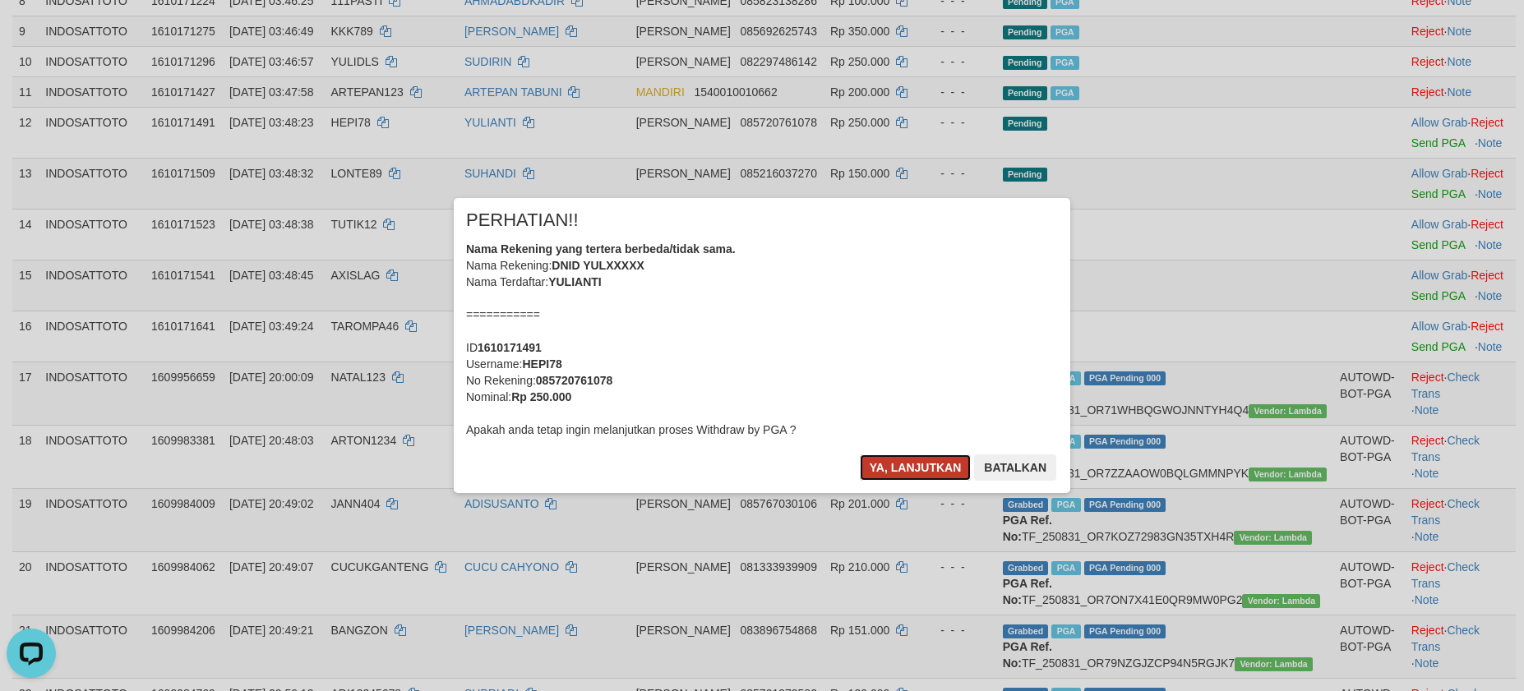
click at [903, 469] on button "Ya, lanjutkan" at bounding box center [916, 468] width 112 height 26
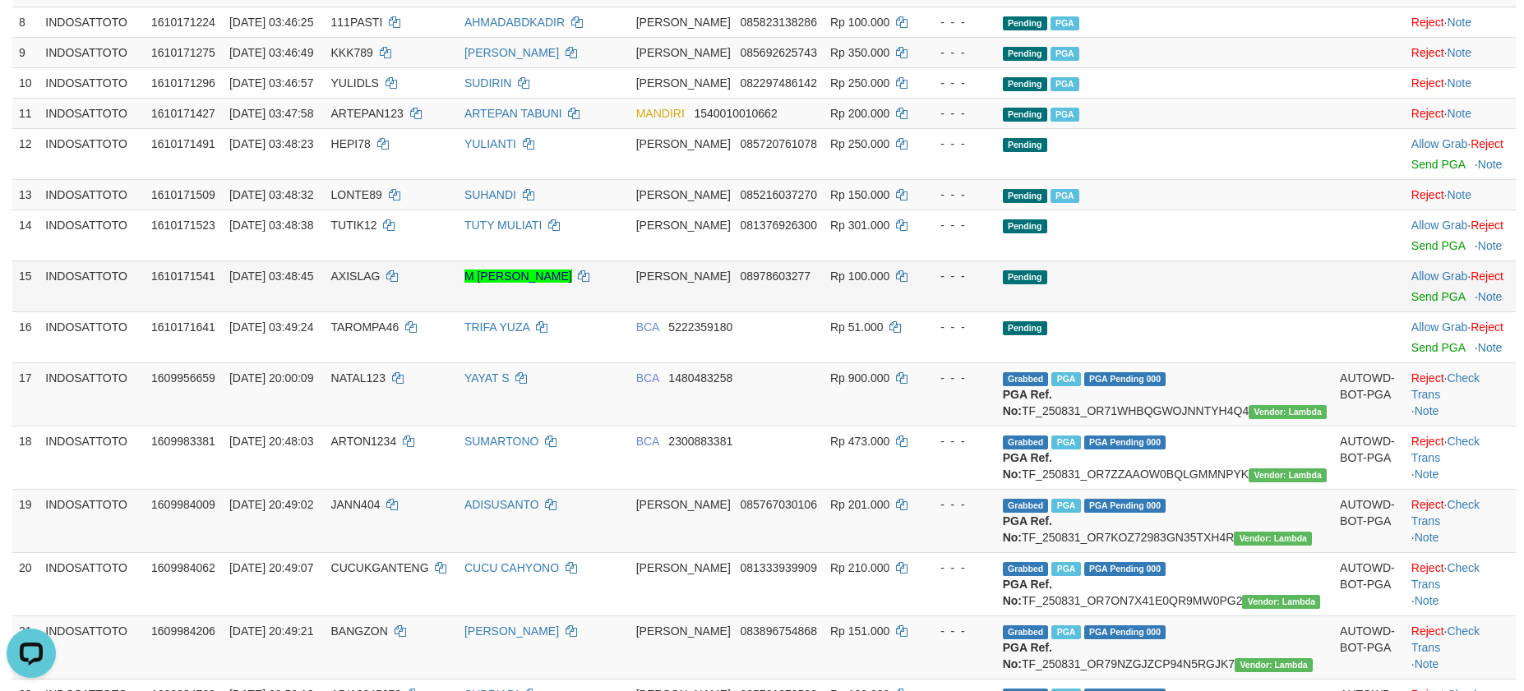
scroll to position [558, 0]
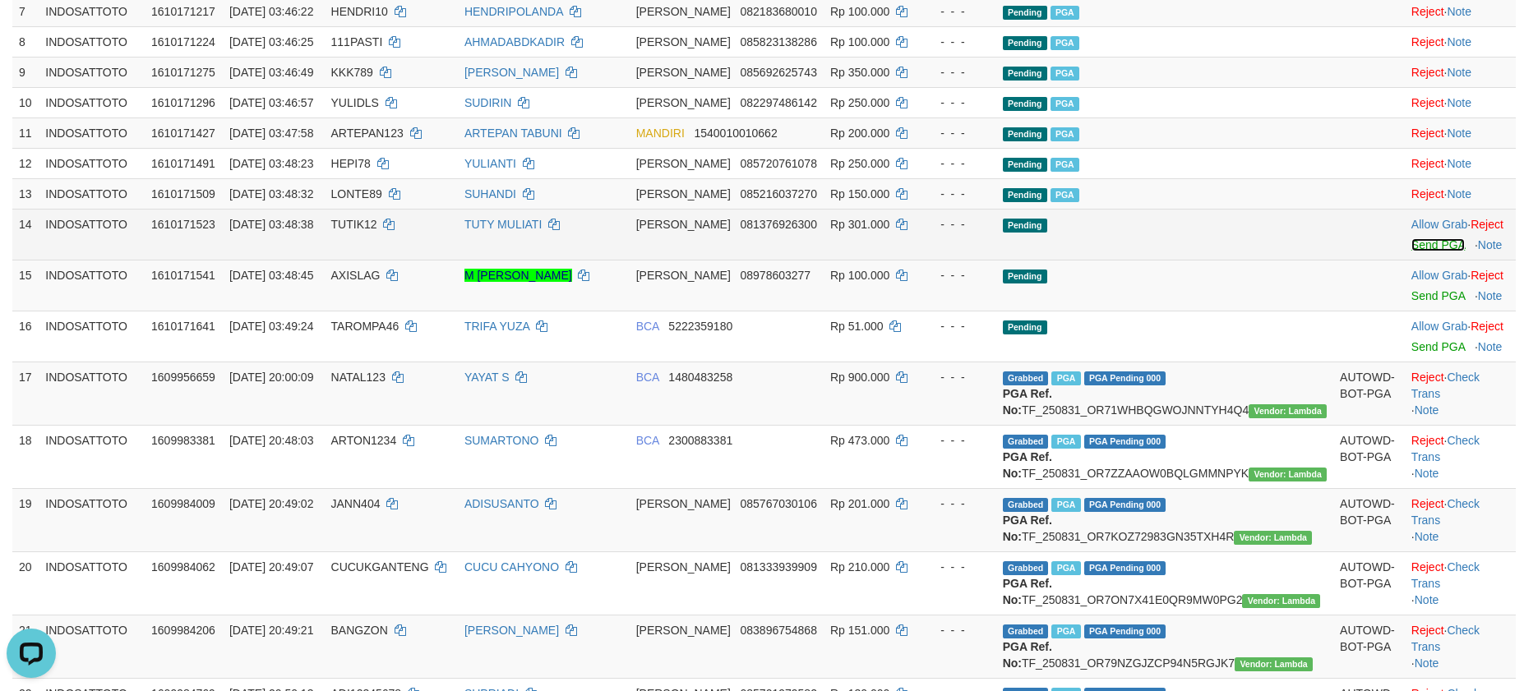
click at [1412, 252] on link "Send PGA" at bounding box center [1438, 244] width 53 height 13
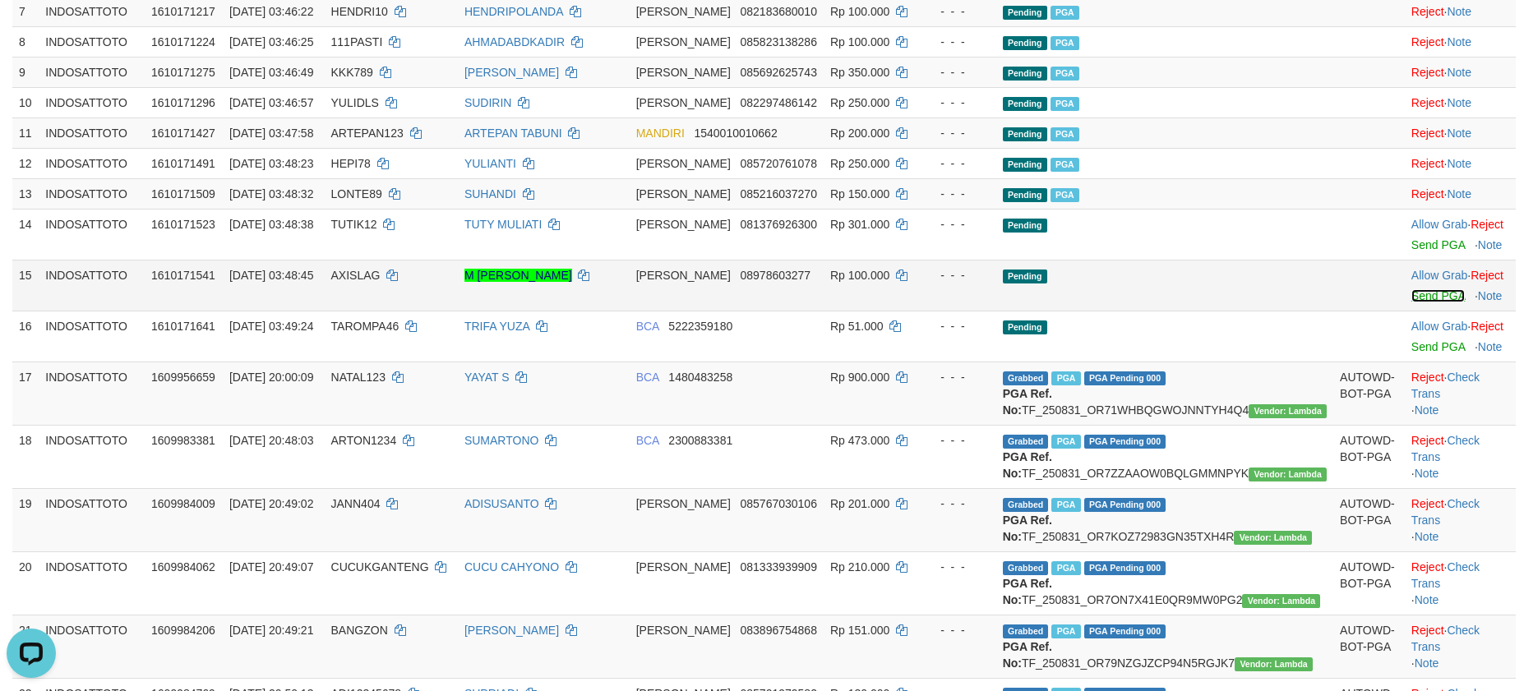
click at [1412, 303] on link "Send PGA" at bounding box center [1438, 295] width 53 height 13
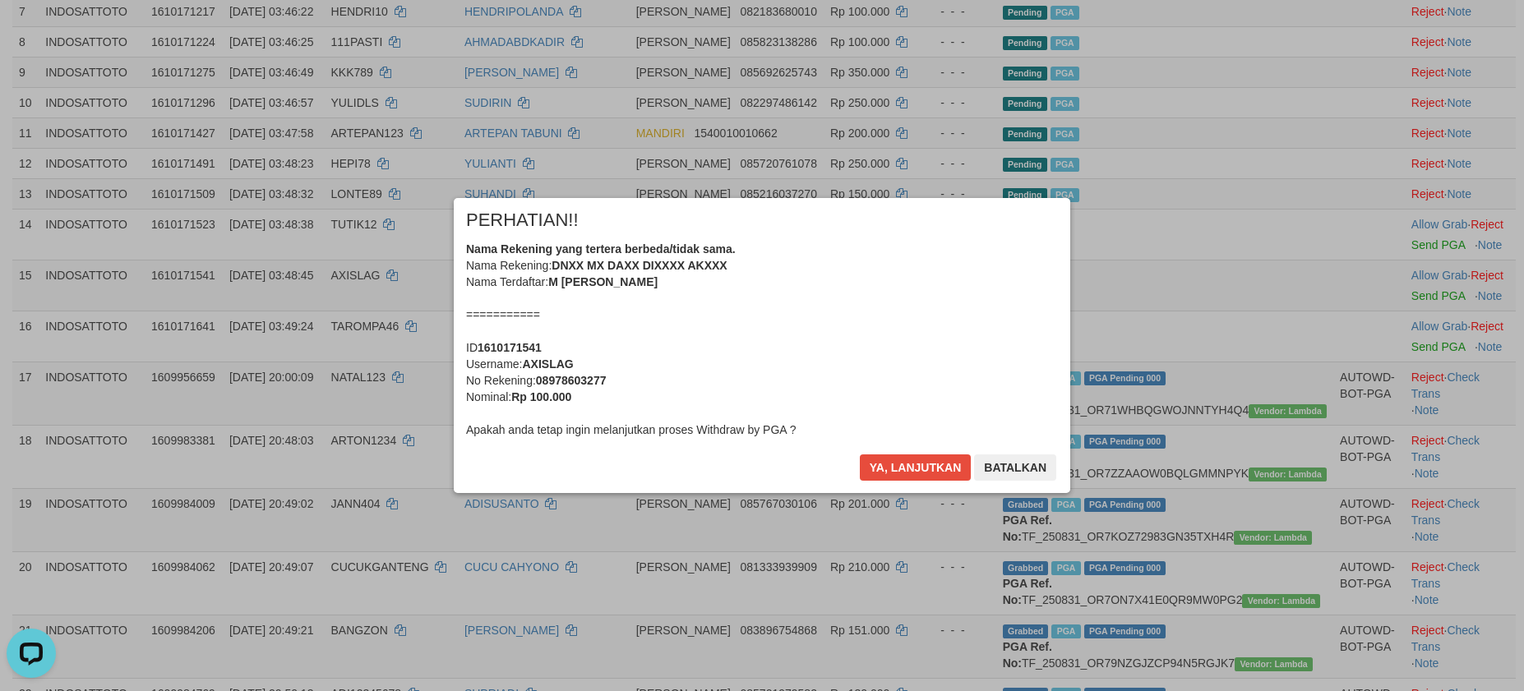
click at [856, 464] on div "× PERHATIAN!! Nama Rekening yang tertera berbeda/tidak sama. Nama Rekening: DNX…" at bounding box center [762, 345] width 617 height 294
click at [880, 461] on button "Ya, lanjutkan" at bounding box center [916, 468] width 112 height 26
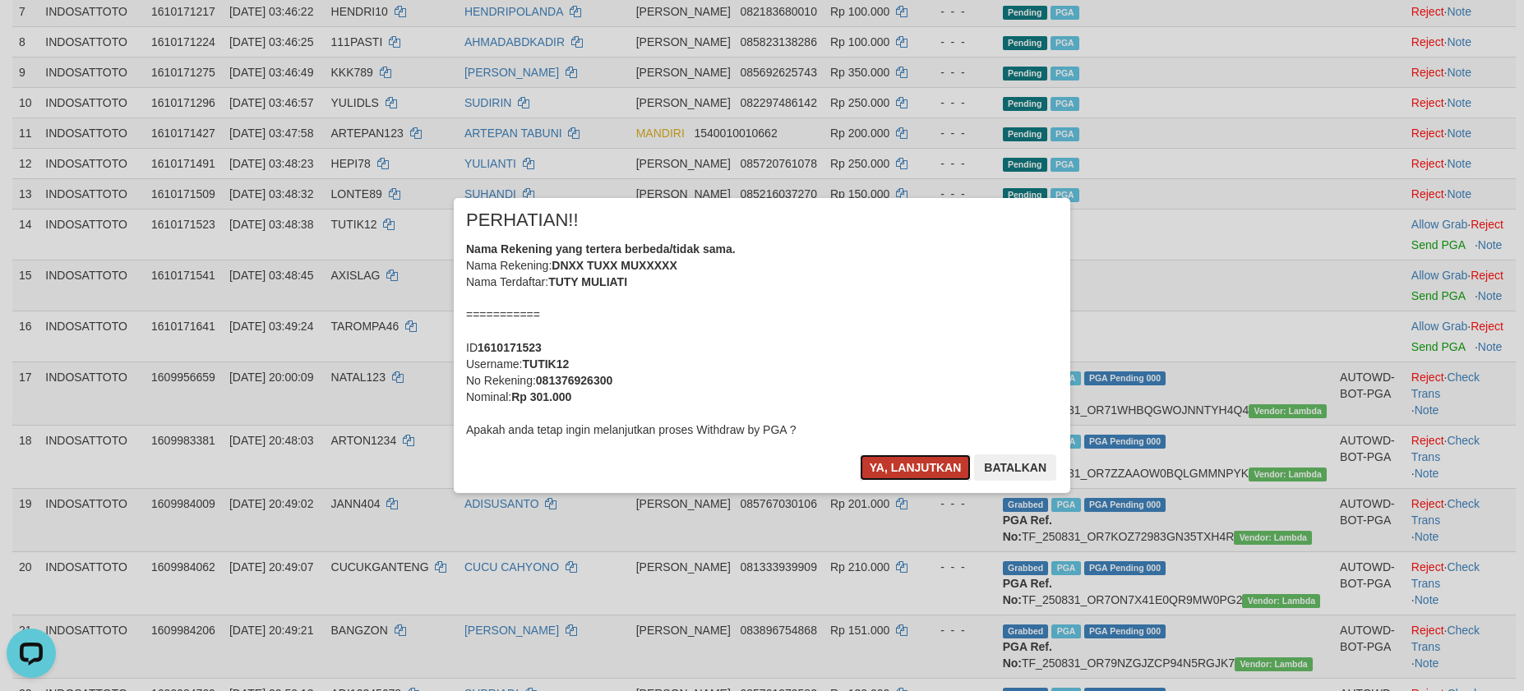
click at [889, 461] on button "Ya, lanjutkan" at bounding box center [916, 468] width 112 height 26
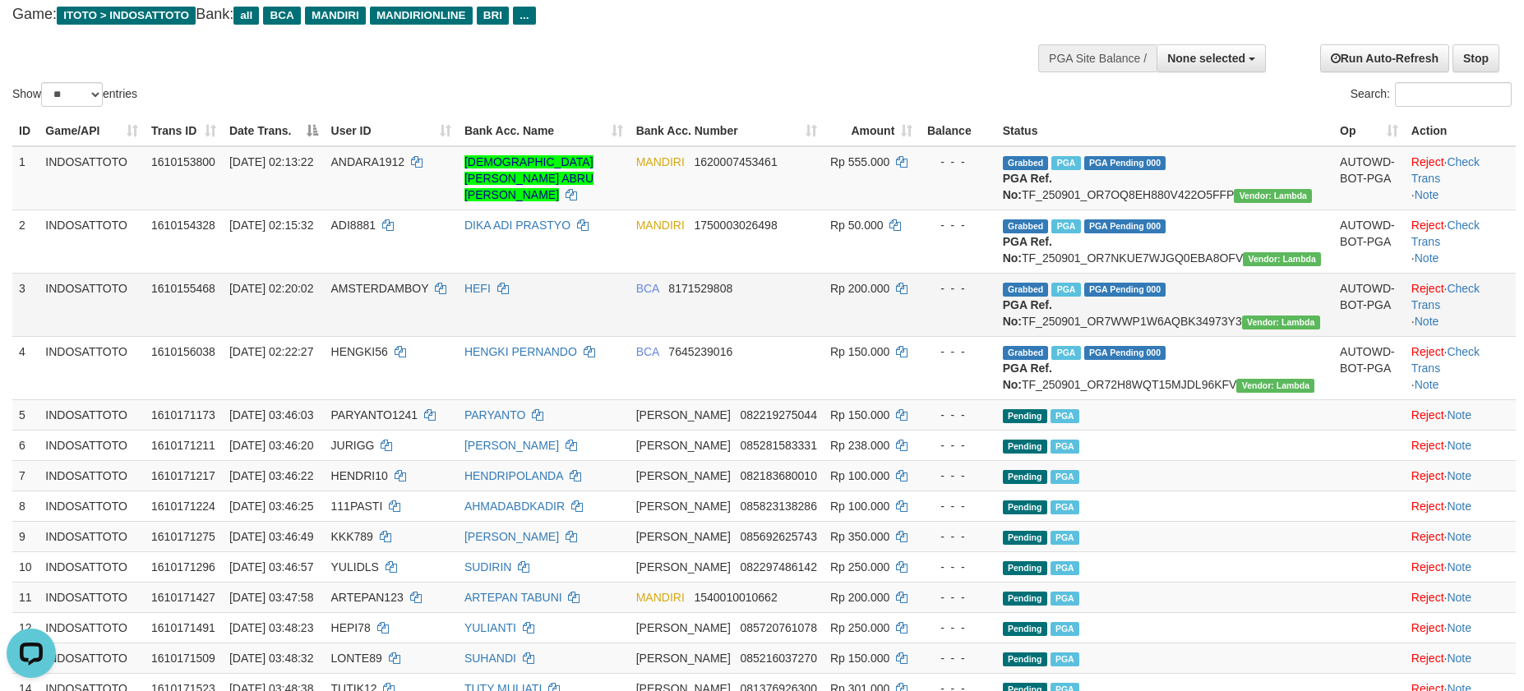
scroll to position [0, 0]
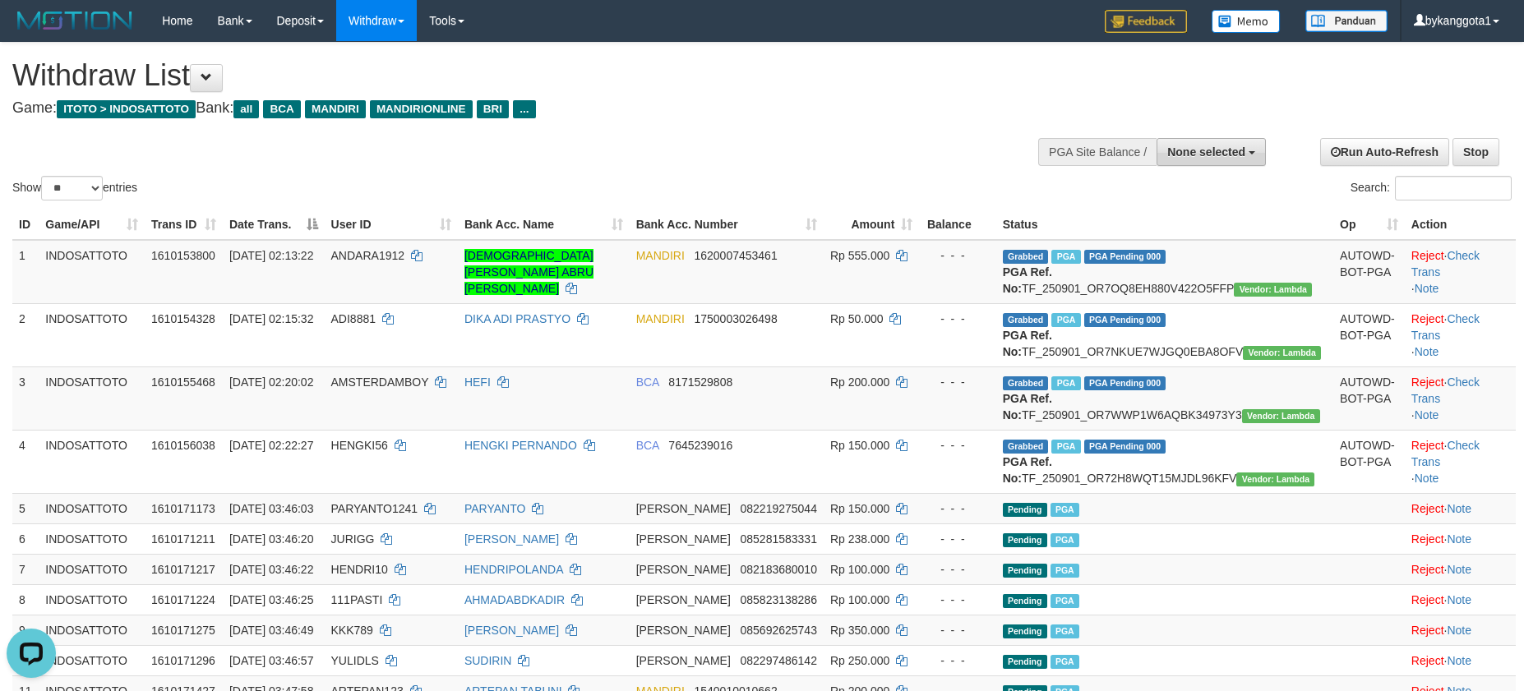
drag, startPoint x: 1221, startPoint y: 150, endPoint x: 1202, endPoint y: 224, distance: 76.4
click at [1219, 150] on span "None selected" at bounding box center [1206, 152] width 78 height 13
click at [1167, 235] on label "[ITOTO] INDOSATTOTO" at bounding box center [1177, 234] width 176 height 21
select select "****"
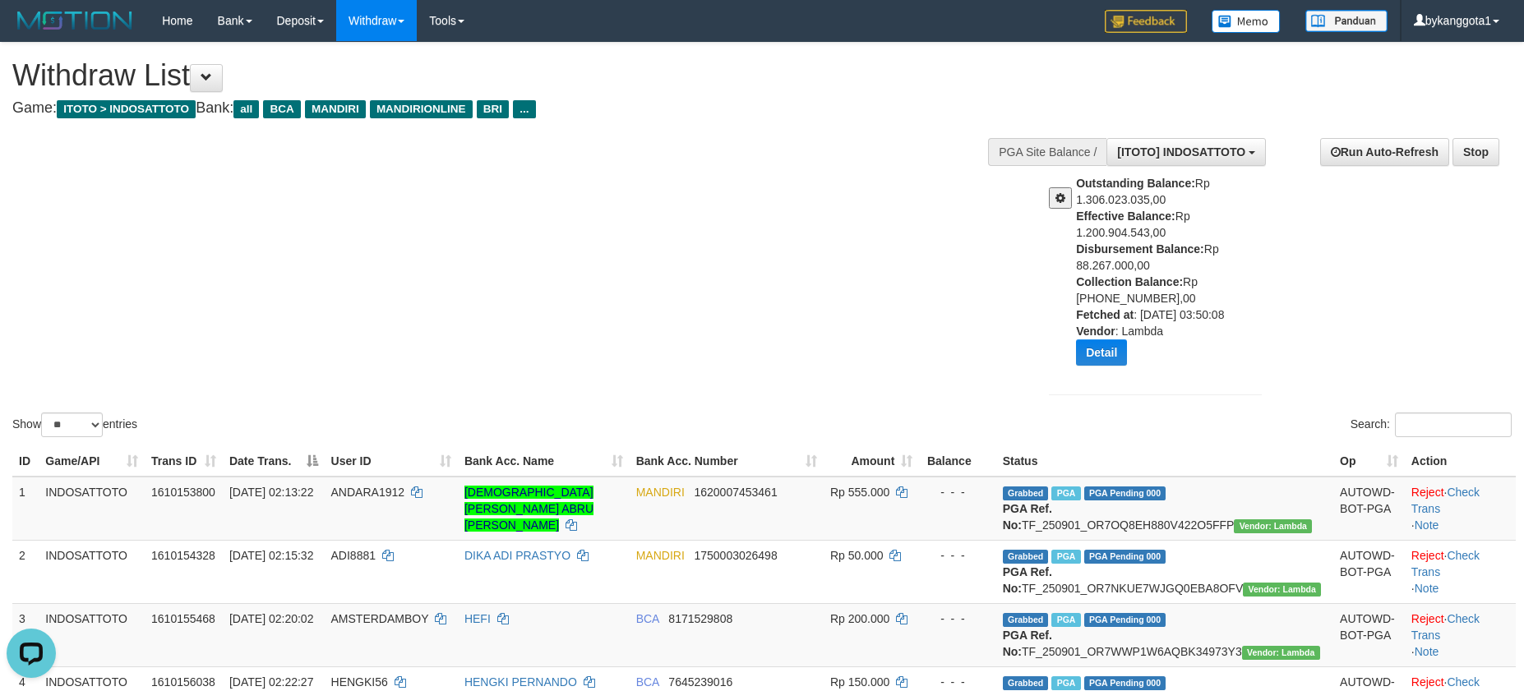
drag, startPoint x: 1076, startPoint y: 242, endPoint x: 1176, endPoint y: 262, distance: 102.4
click at [1176, 262] on div "Outstanding Balance: Rp 1.306.023.035,00 Effective Balance: Rp 1.200.904.543,00…" at bounding box center [1175, 276] width 198 height 203
copy div "Disbursement Balance: Rp 88.267.000,00"
click at [1308, 318] on div "**********" at bounding box center [1274, 269] width 500 height 286
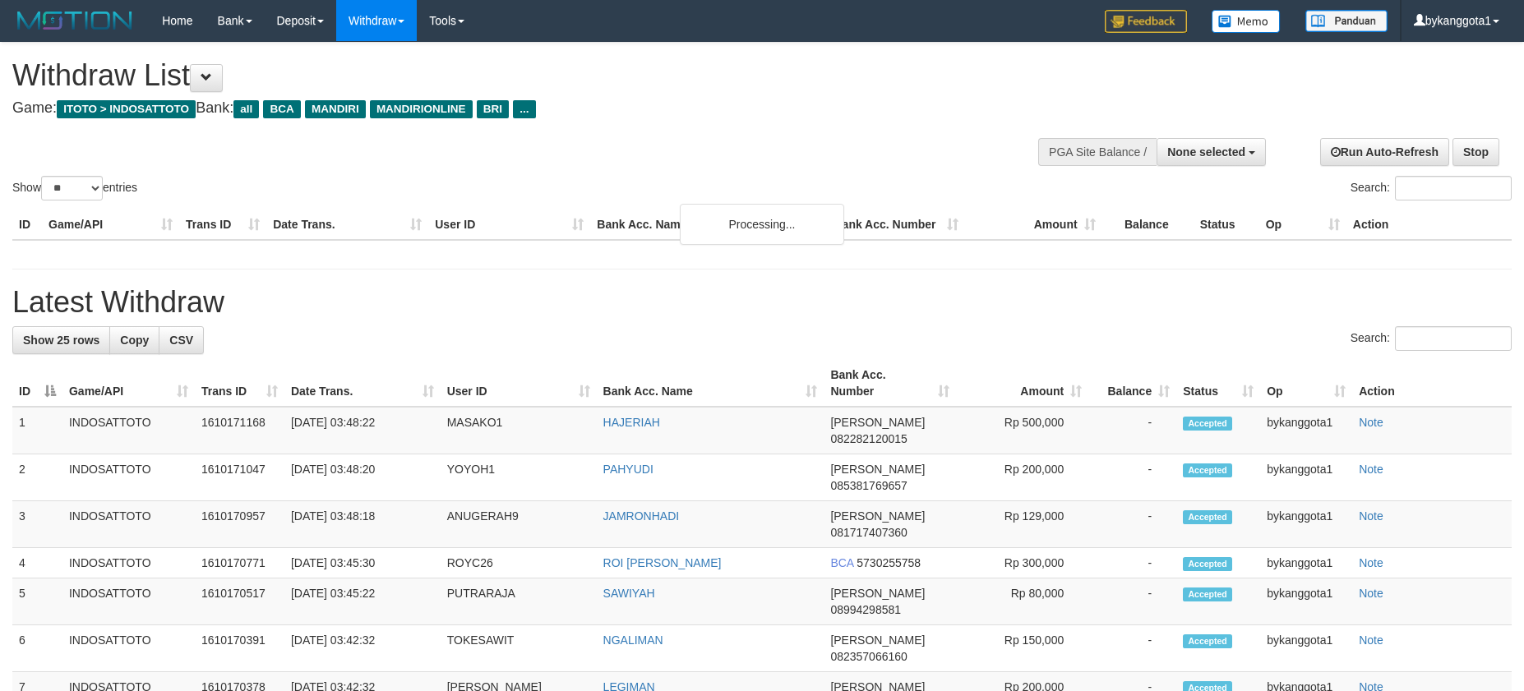
select select
select select "**"
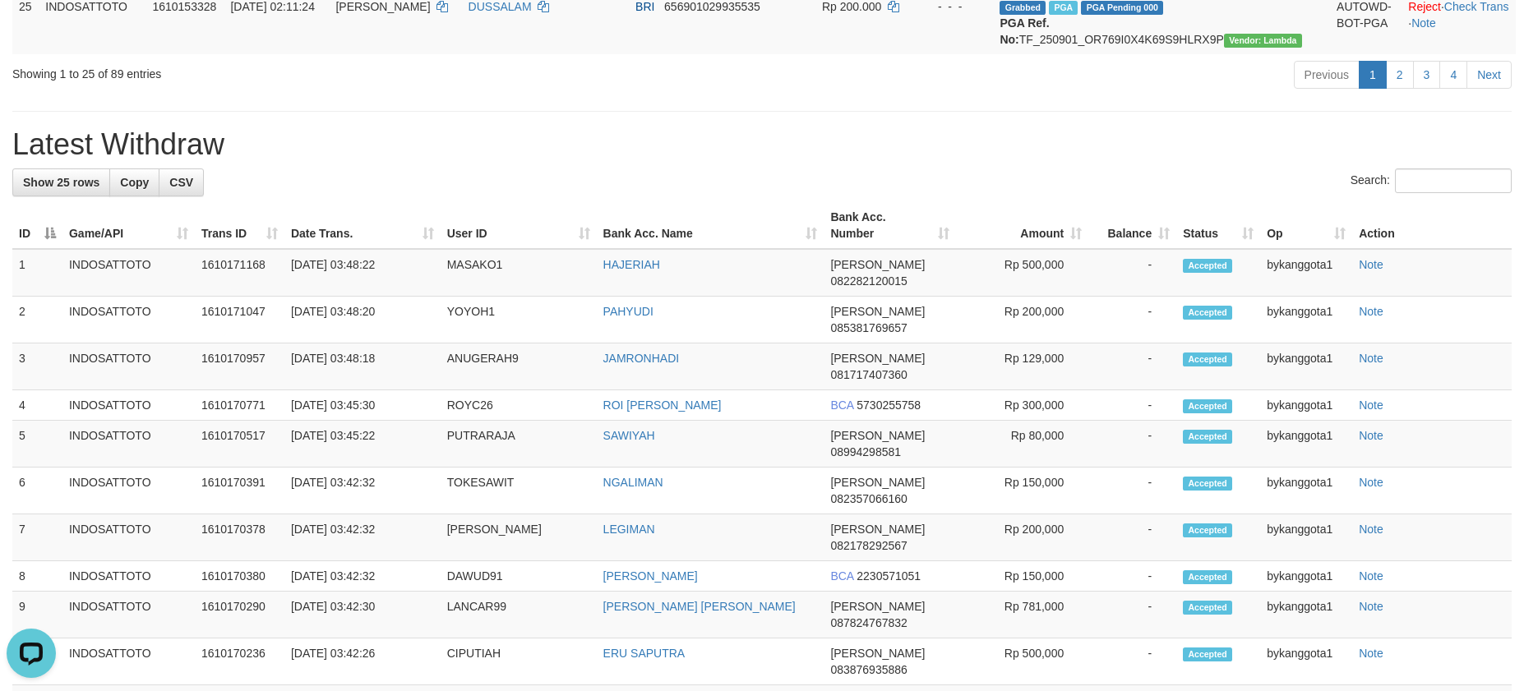
scroll to position [1973, 0]
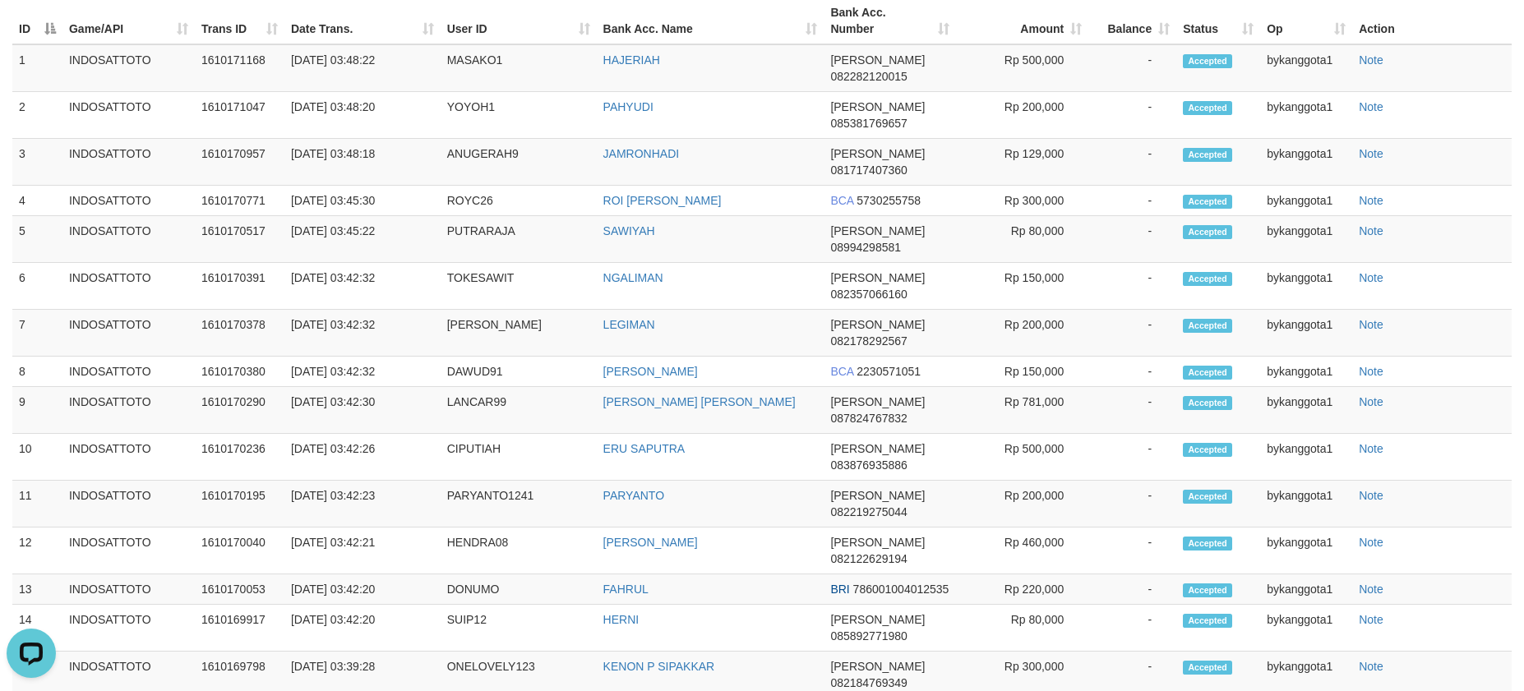
drag, startPoint x: 1396, startPoint y: 289, endPoint x: 1074, endPoint y: 348, distance: 327.6
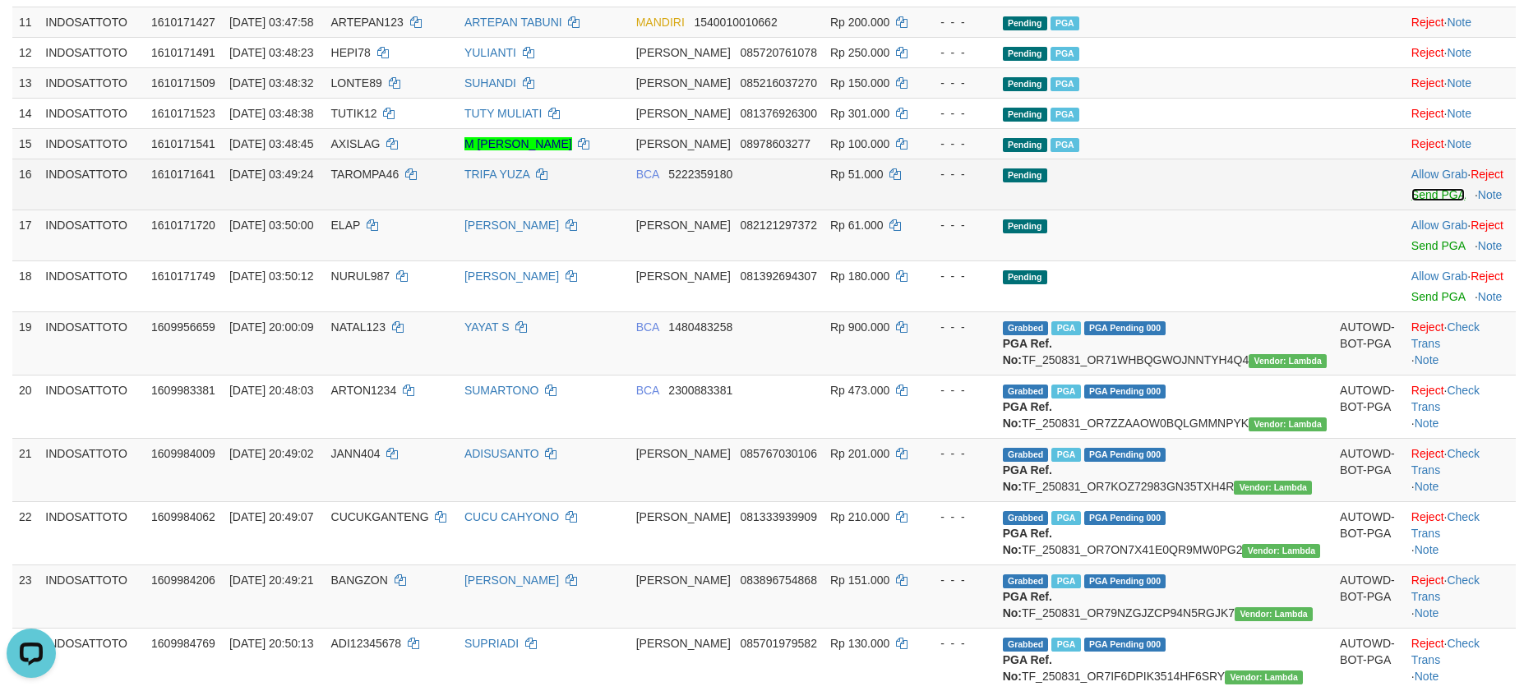
click at [1412, 201] on link "Send PGA" at bounding box center [1438, 194] width 53 height 13
click at [1412, 252] on link "Send PGA" at bounding box center [1438, 245] width 53 height 13
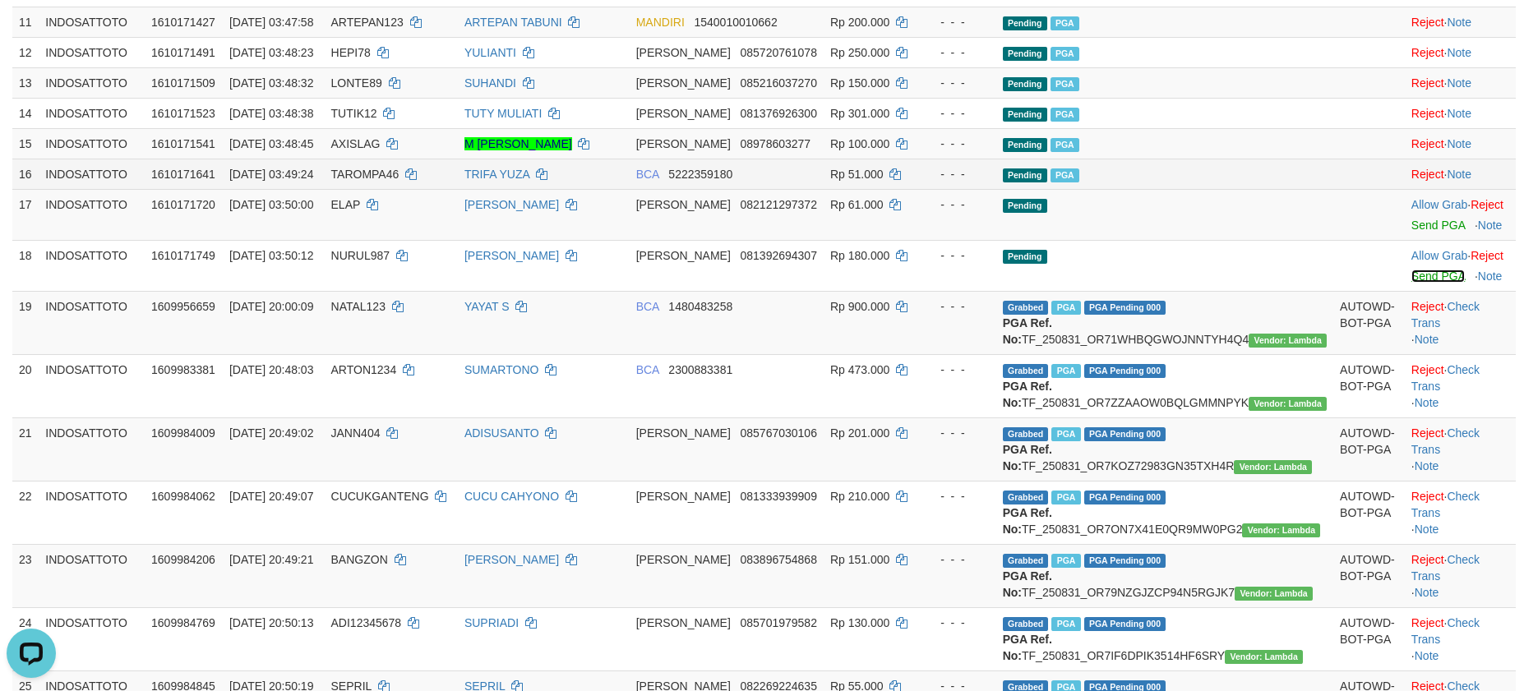
click at [1414, 283] on link "Send PGA" at bounding box center [1438, 276] width 53 height 13
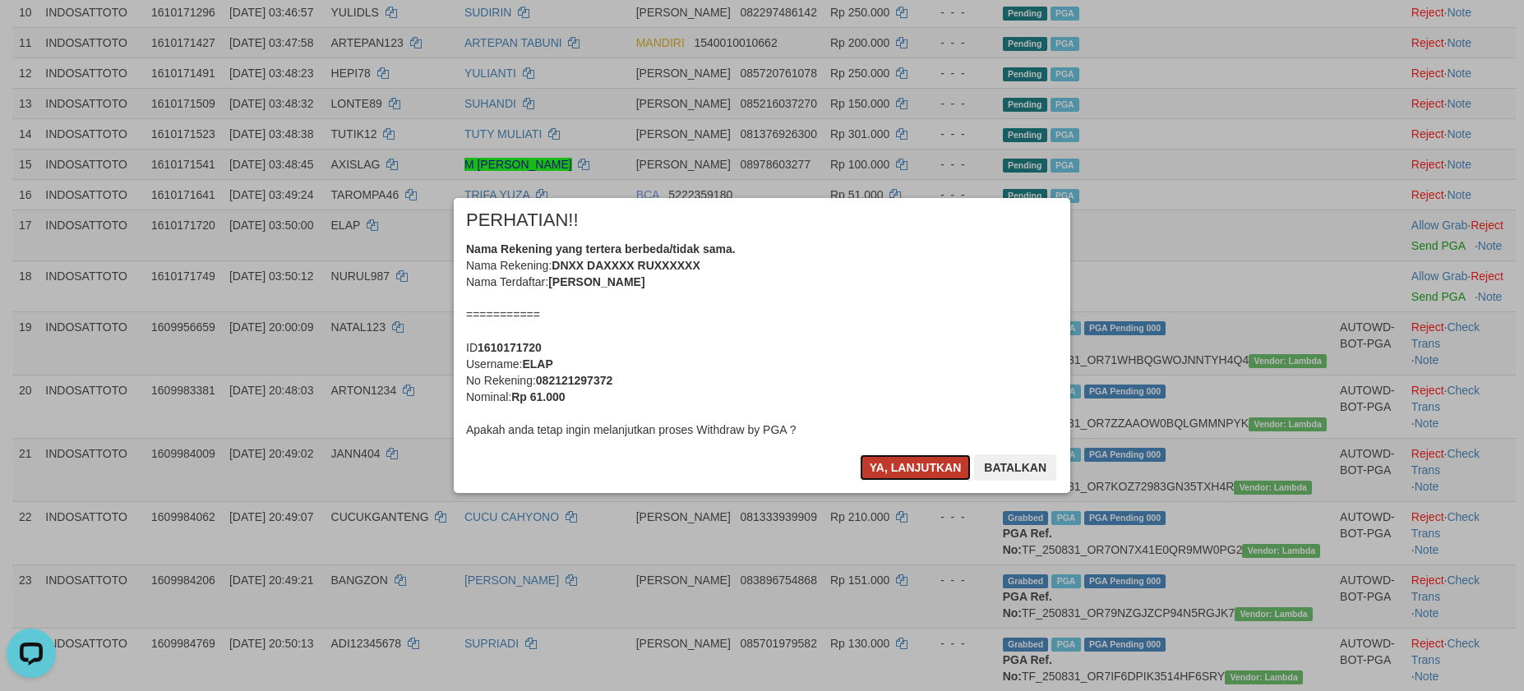
click at [896, 464] on button "Ya, lanjutkan" at bounding box center [916, 468] width 112 height 26
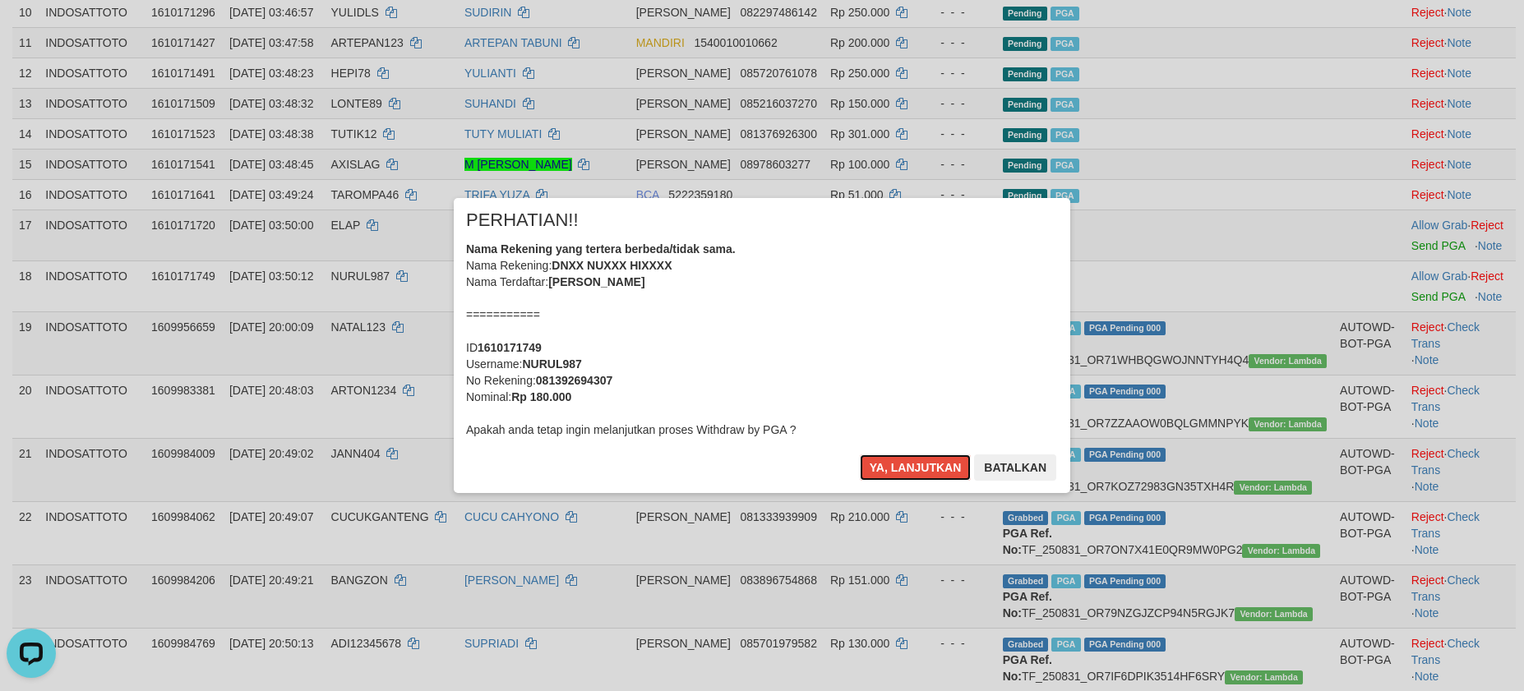
click at [896, 464] on button "Ya, lanjutkan" at bounding box center [916, 468] width 112 height 26
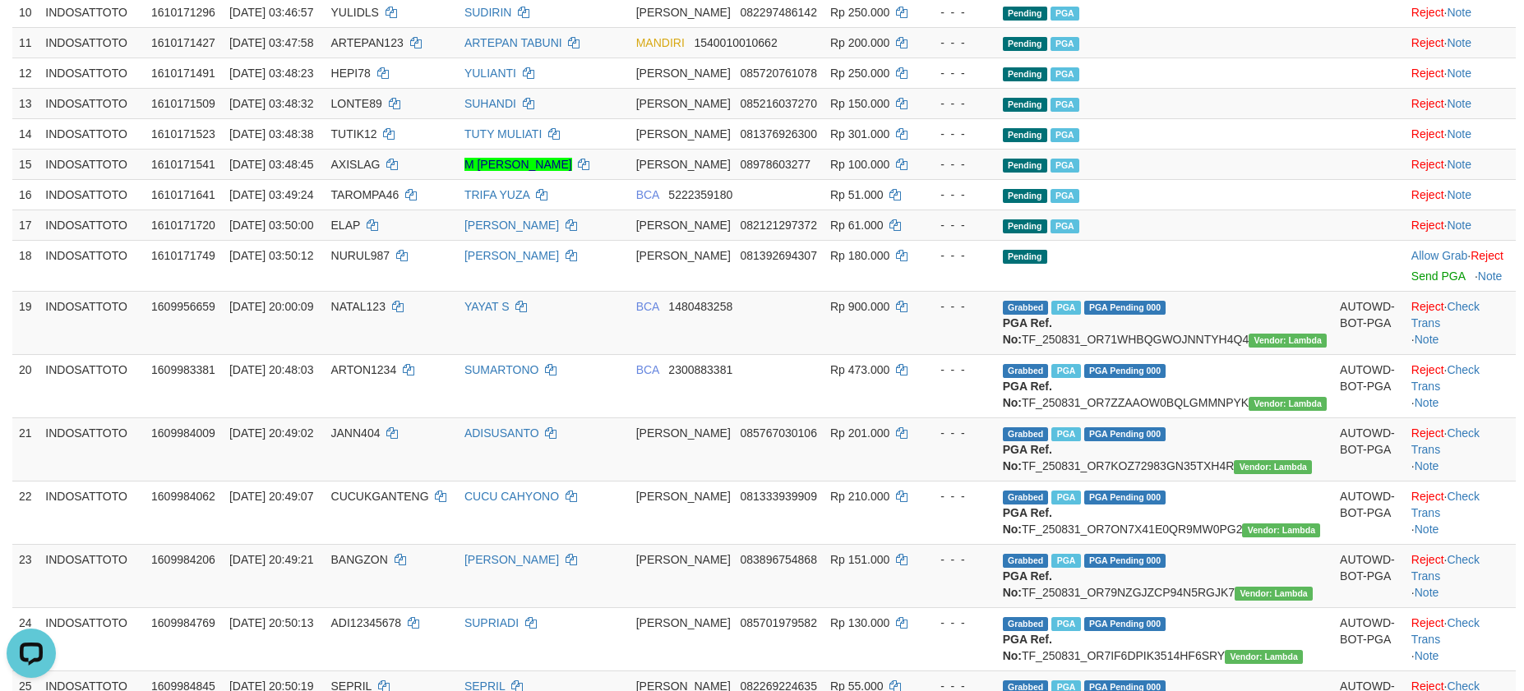
scroll to position [629, 0]
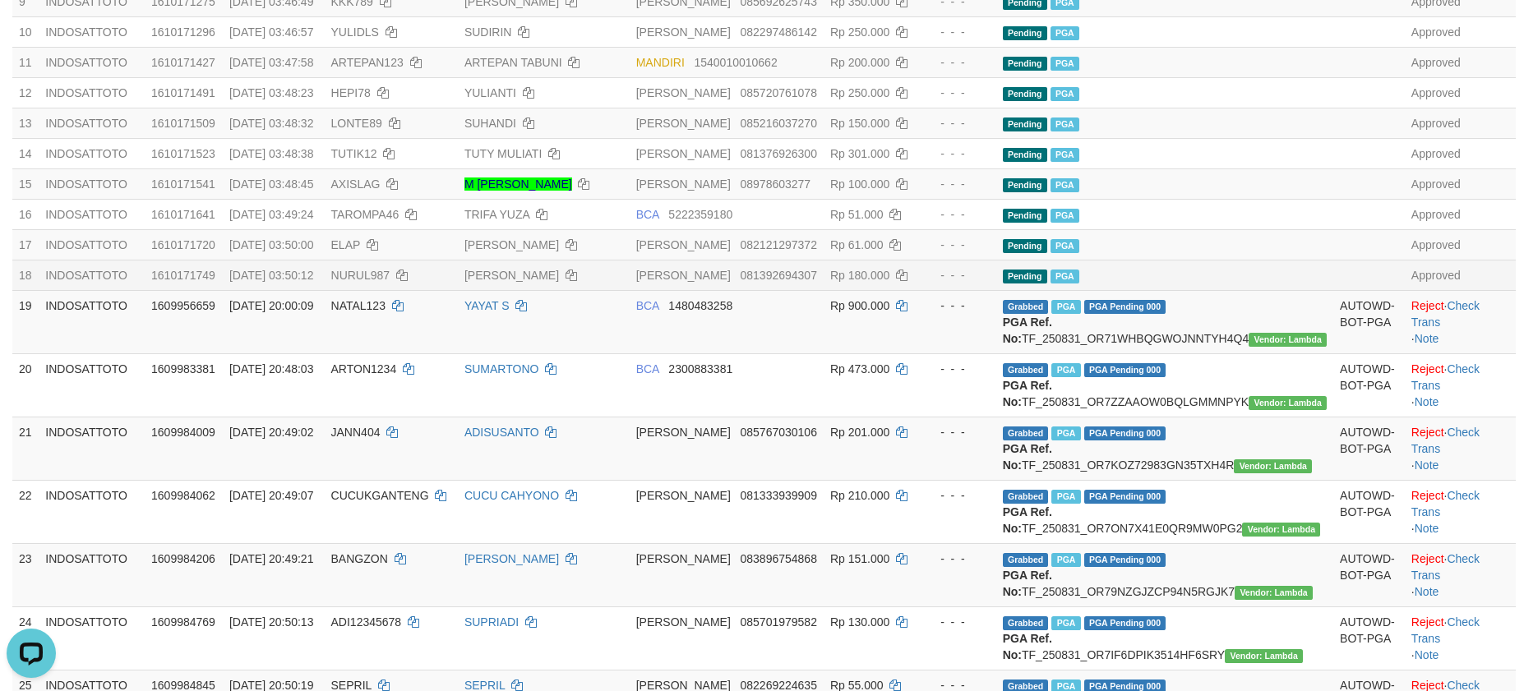
click at [1192, 290] on td "Pending PGA" at bounding box center [1164, 275] width 337 height 30
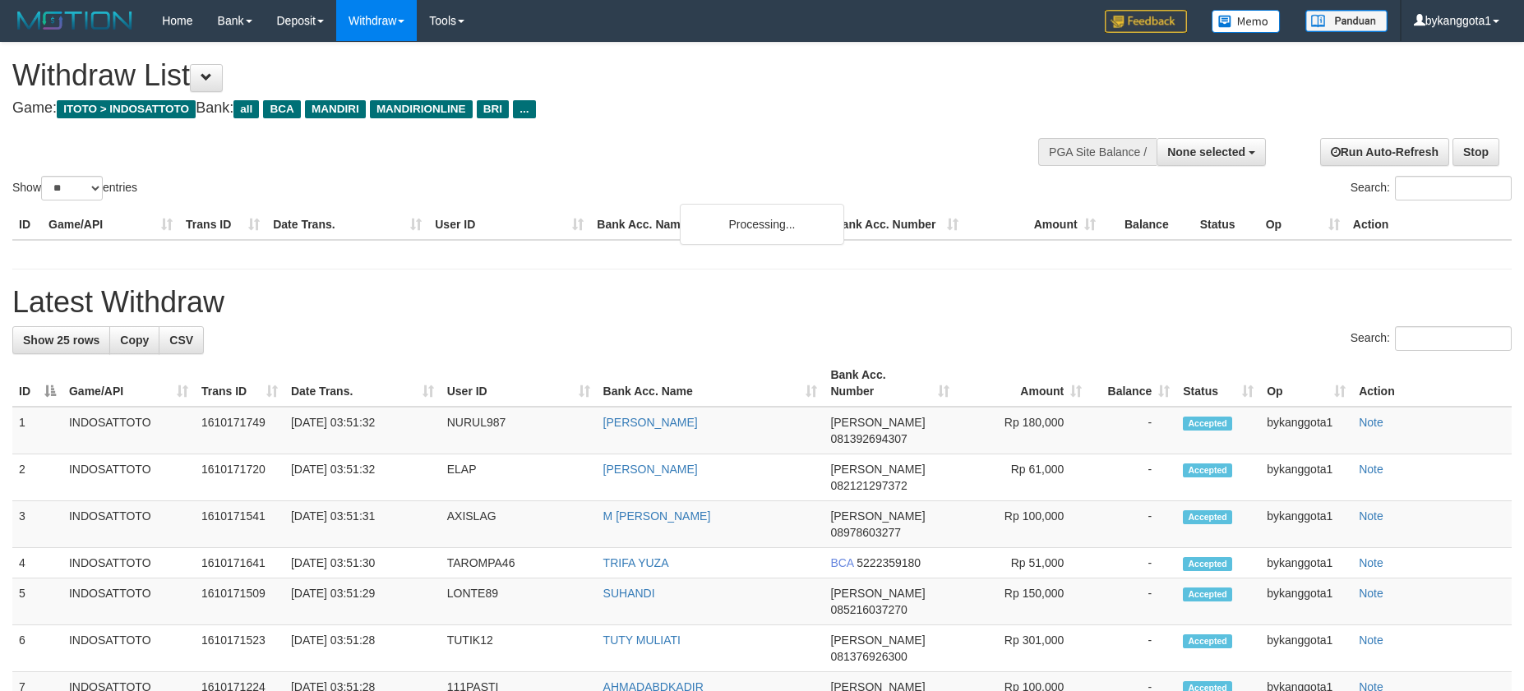
select select
select select "**"
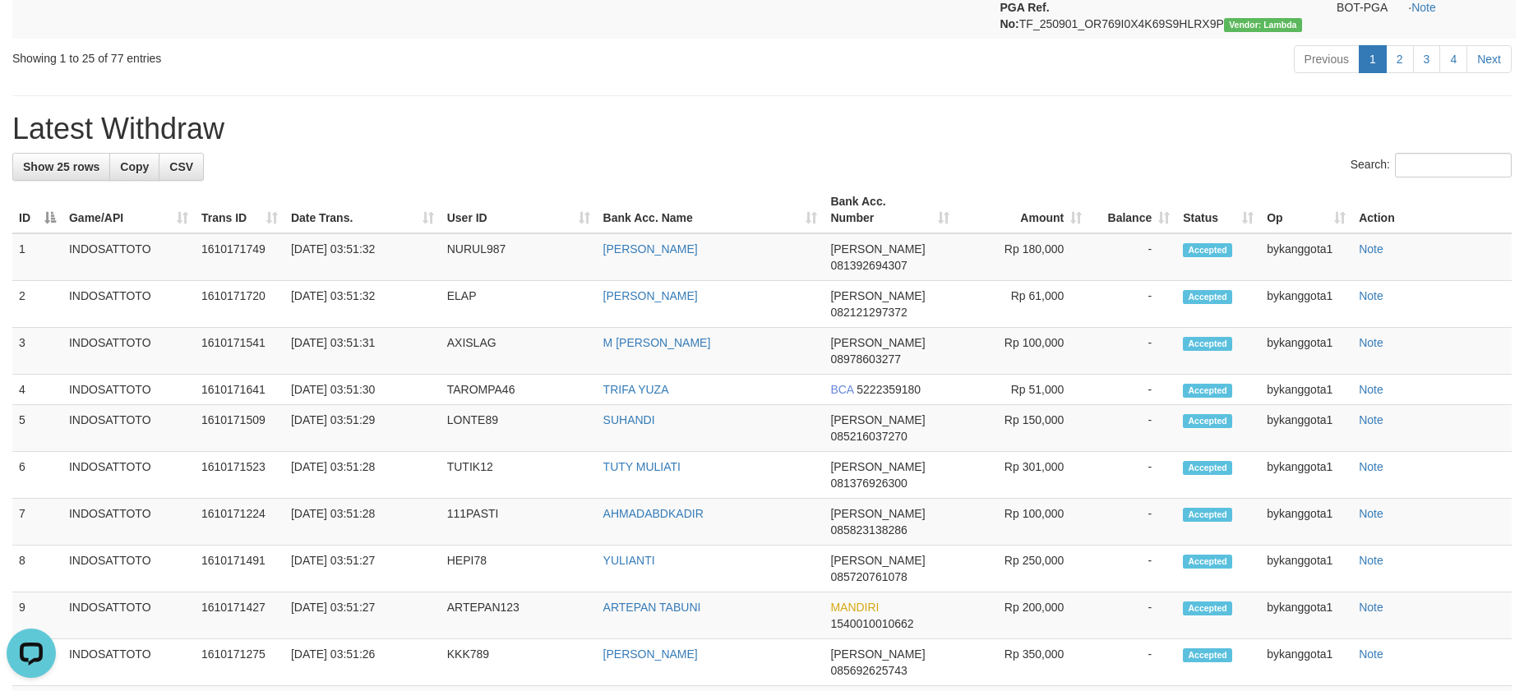
scroll to position [2096, 0]
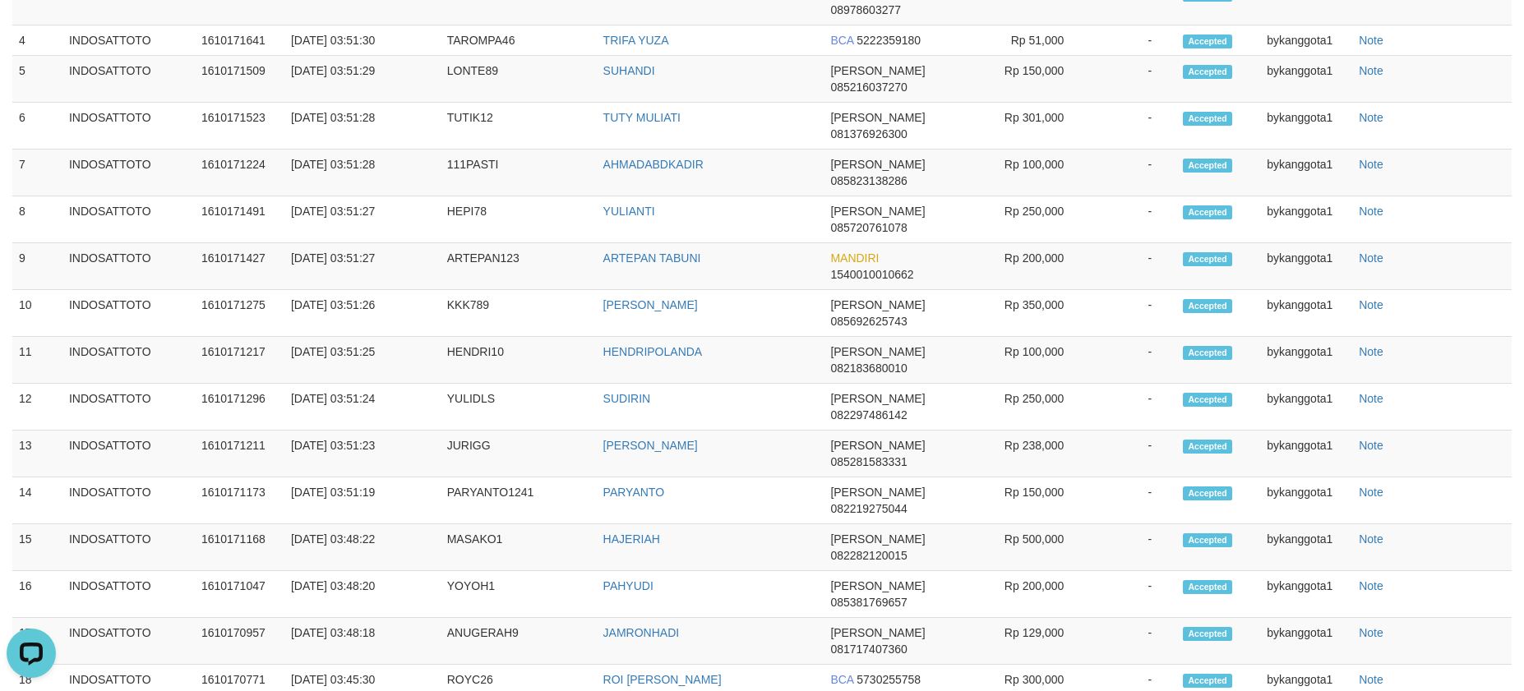
click at [1026, 205] on div "Show 25 rows Copy CSV Search: ID Game/API Trans ID Date Trans. User ID Bank Acc…" at bounding box center [761, 452] width 1499 height 1296
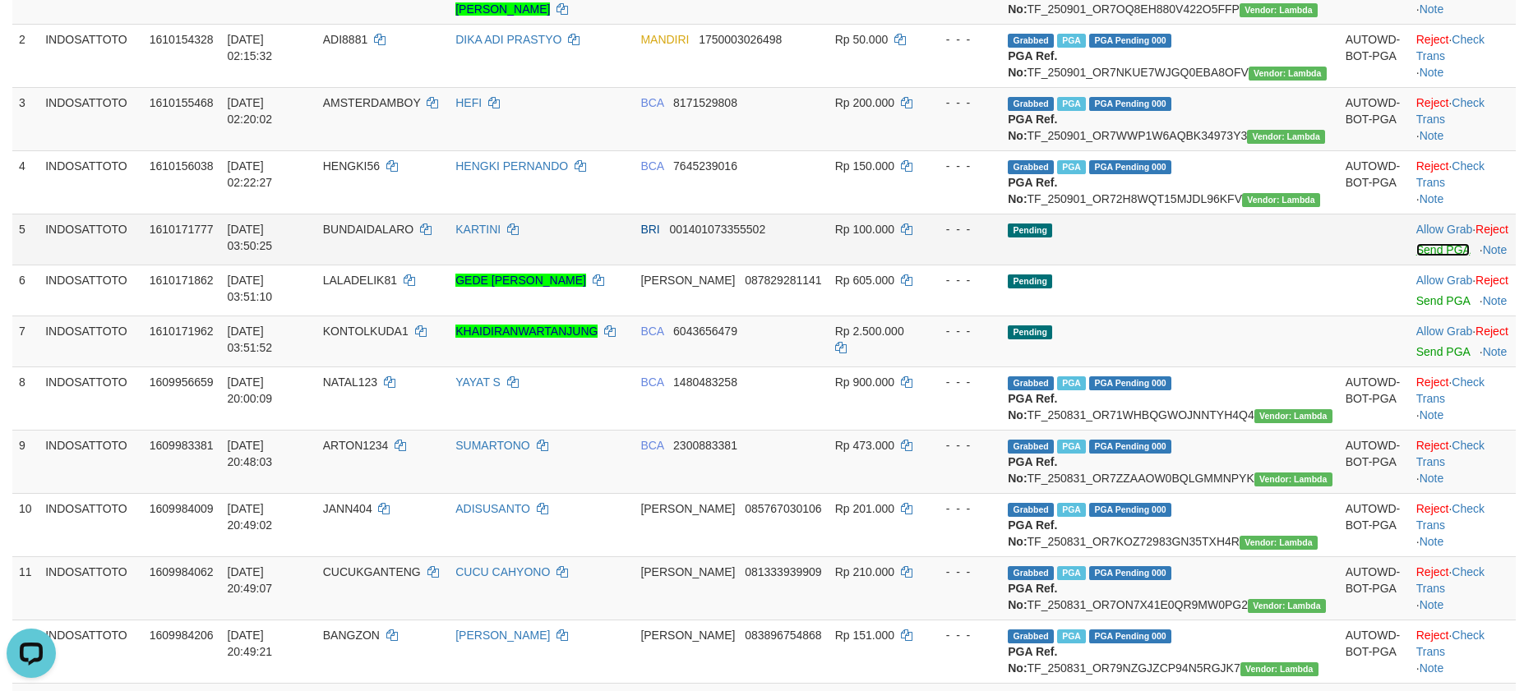
click at [1416, 256] on link "Send PGA" at bounding box center [1442, 249] width 53 height 13
click at [1416, 307] on link "Send PGA" at bounding box center [1442, 300] width 53 height 13
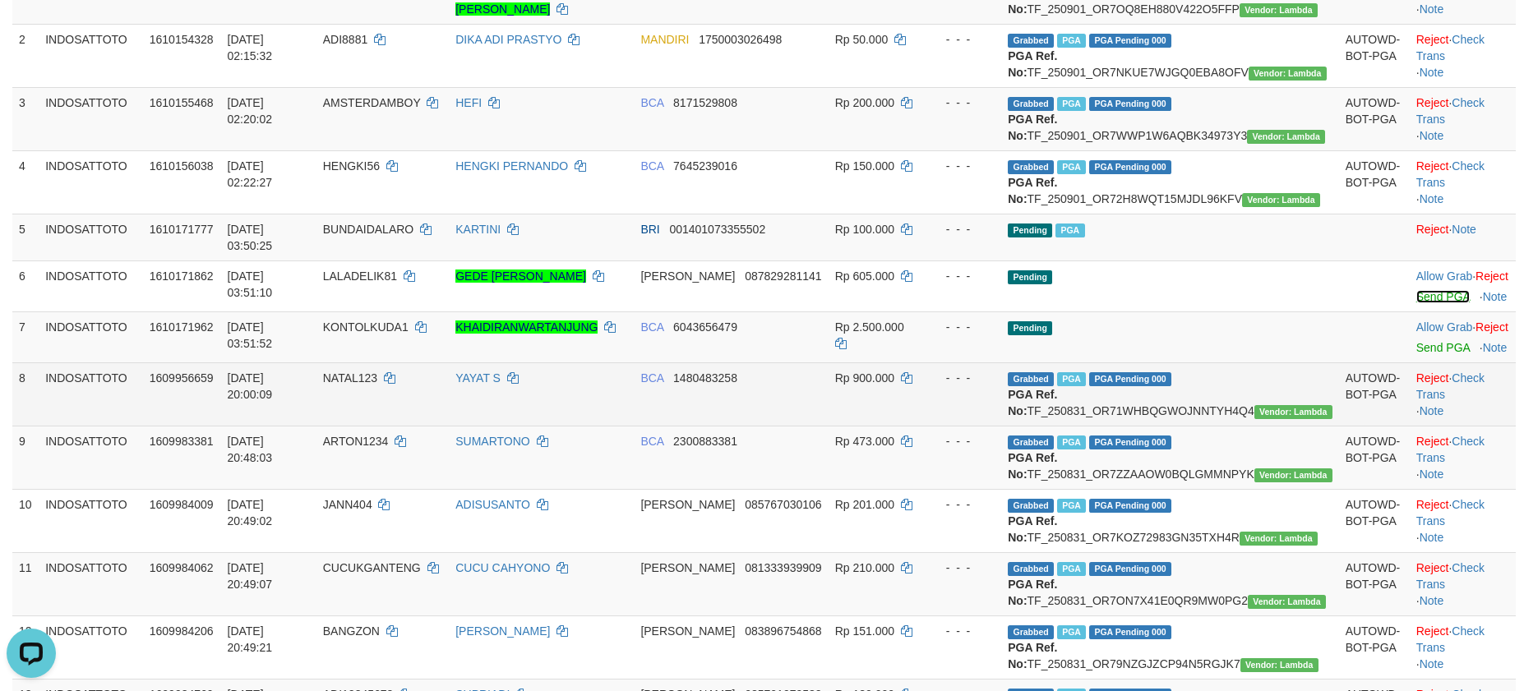
scroll to position [259, 0]
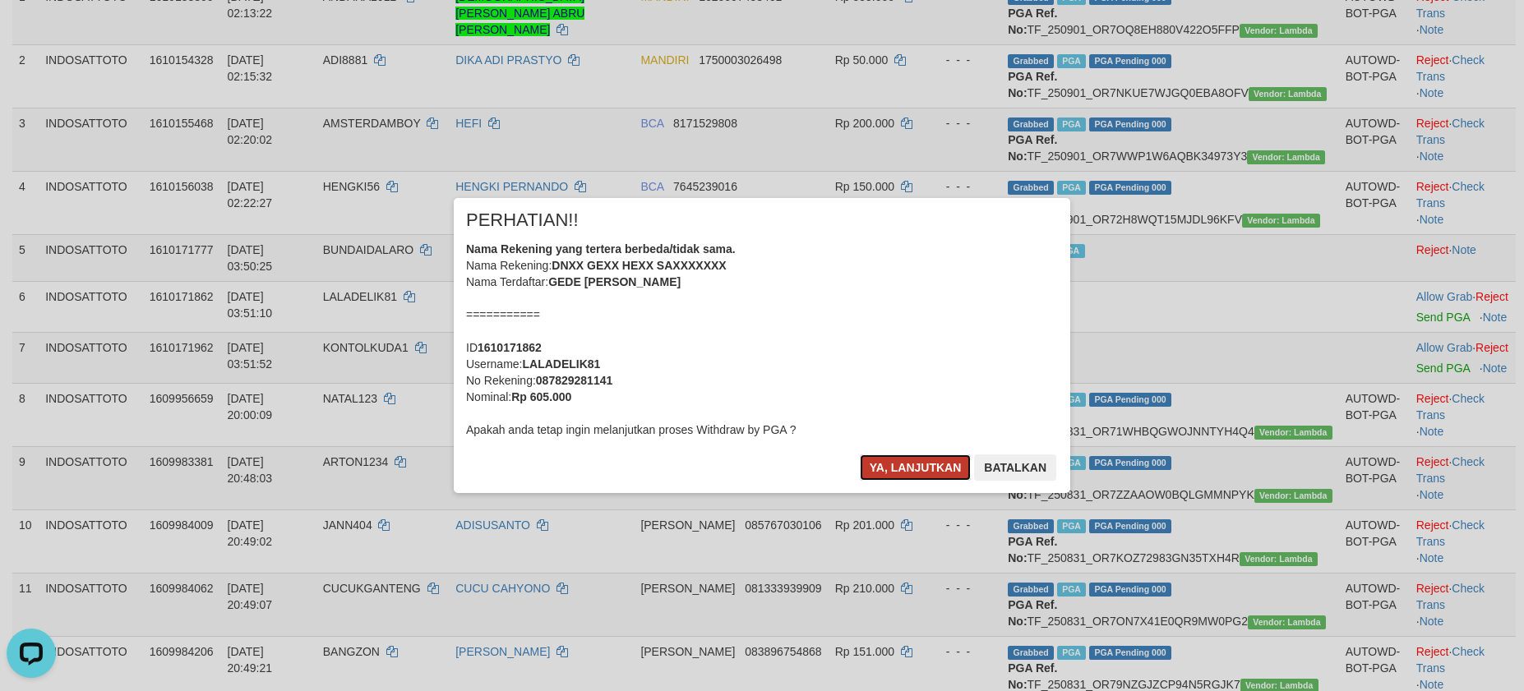
click at [896, 469] on button "Ya, lanjutkan" at bounding box center [916, 468] width 112 height 26
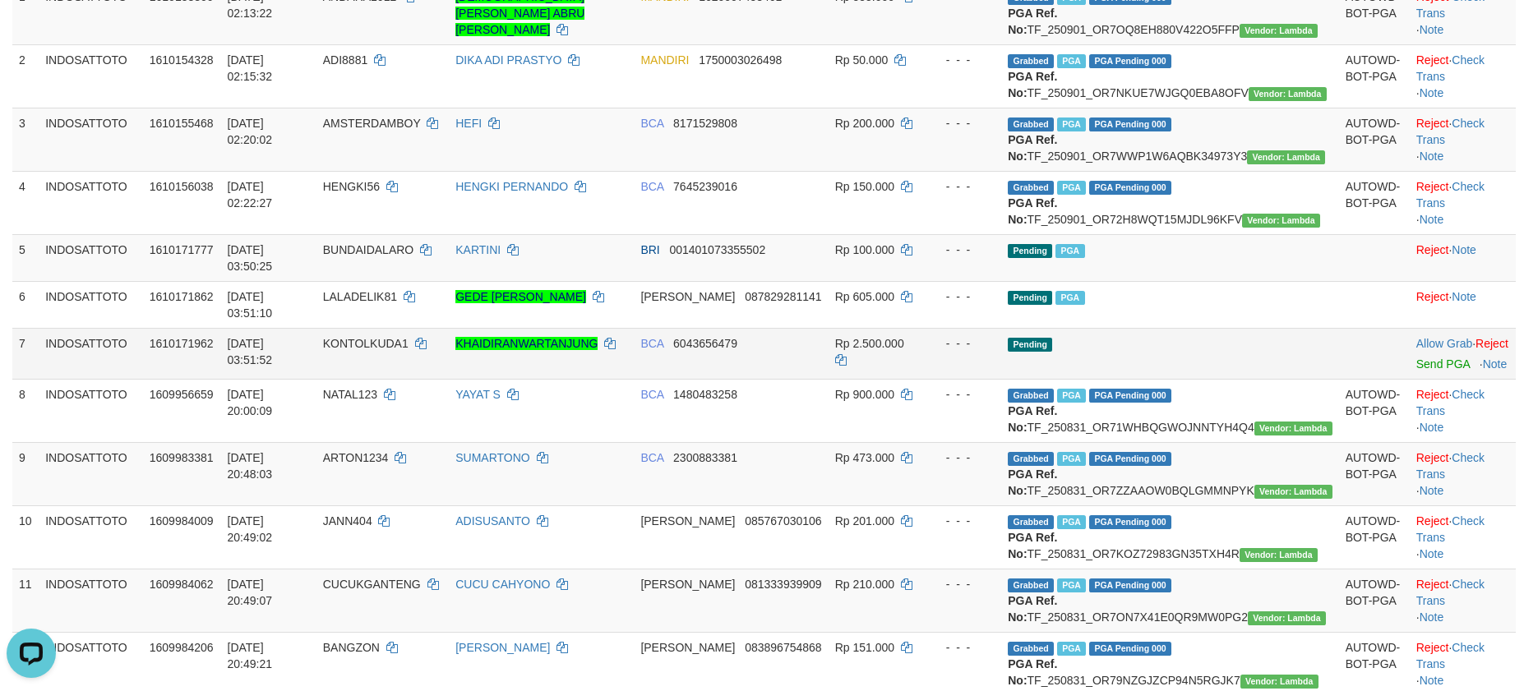
click at [1170, 377] on td "Pending" at bounding box center [1169, 353] width 337 height 51
click at [1416, 371] on link "Send PGA" at bounding box center [1442, 364] width 53 height 13
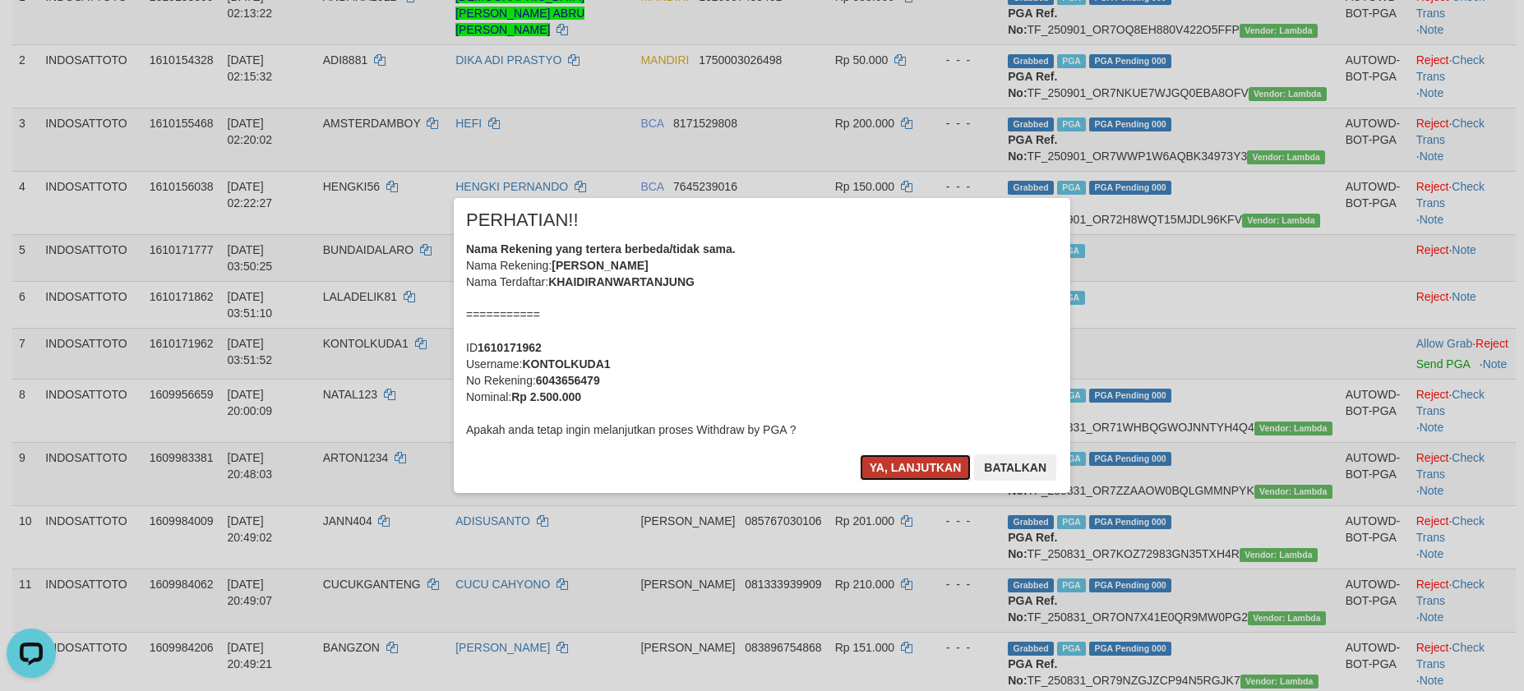
click at [896, 472] on button "Ya, lanjutkan" at bounding box center [916, 468] width 112 height 26
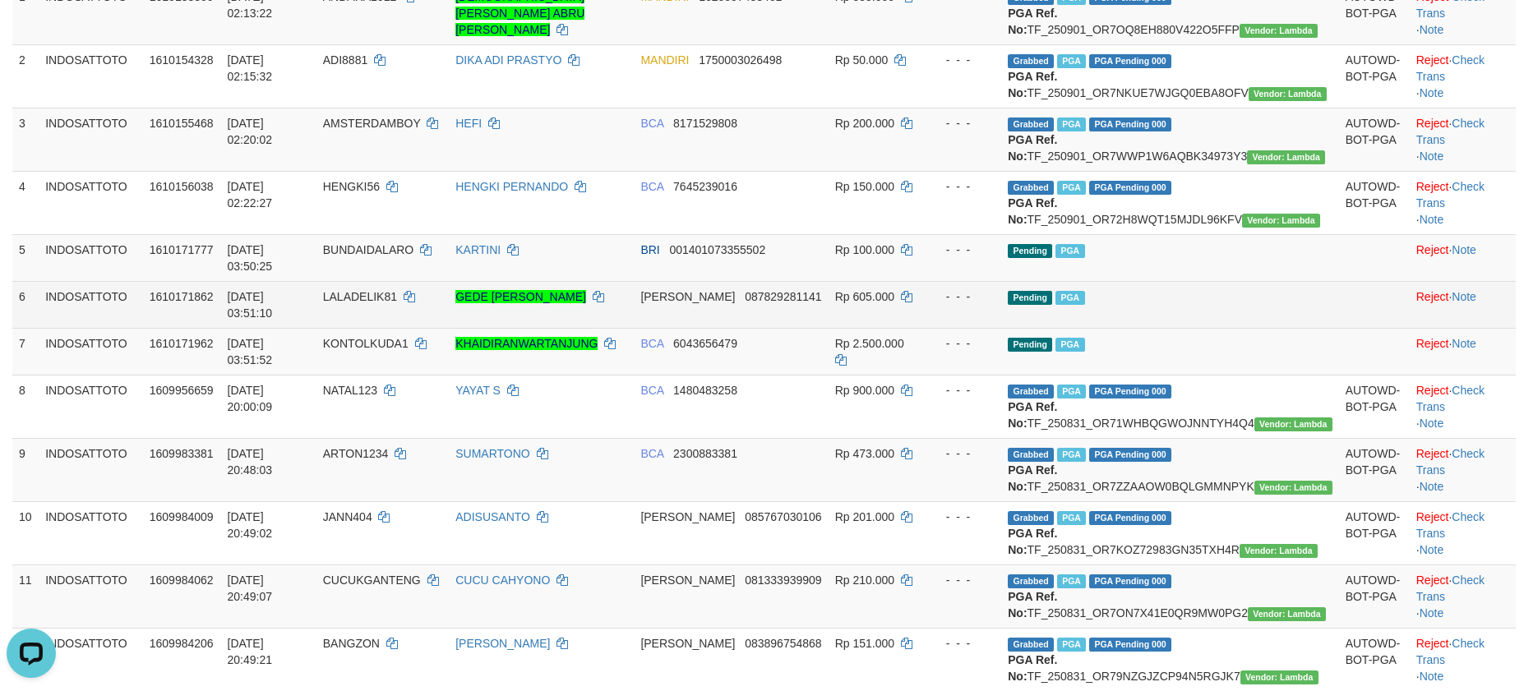
click at [1204, 328] on td "Pending PGA" at bounding box center [1169, 304] width 337 height 47
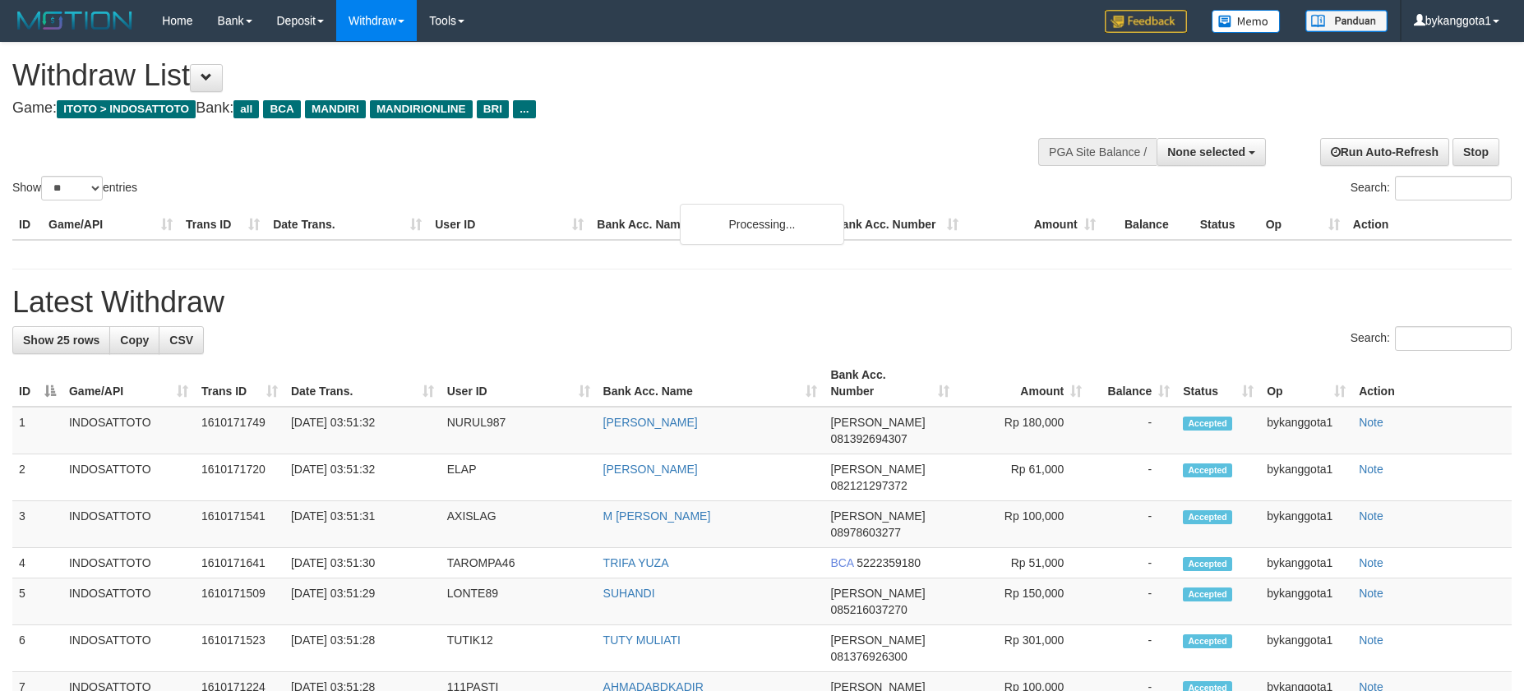
select select
select select "**"
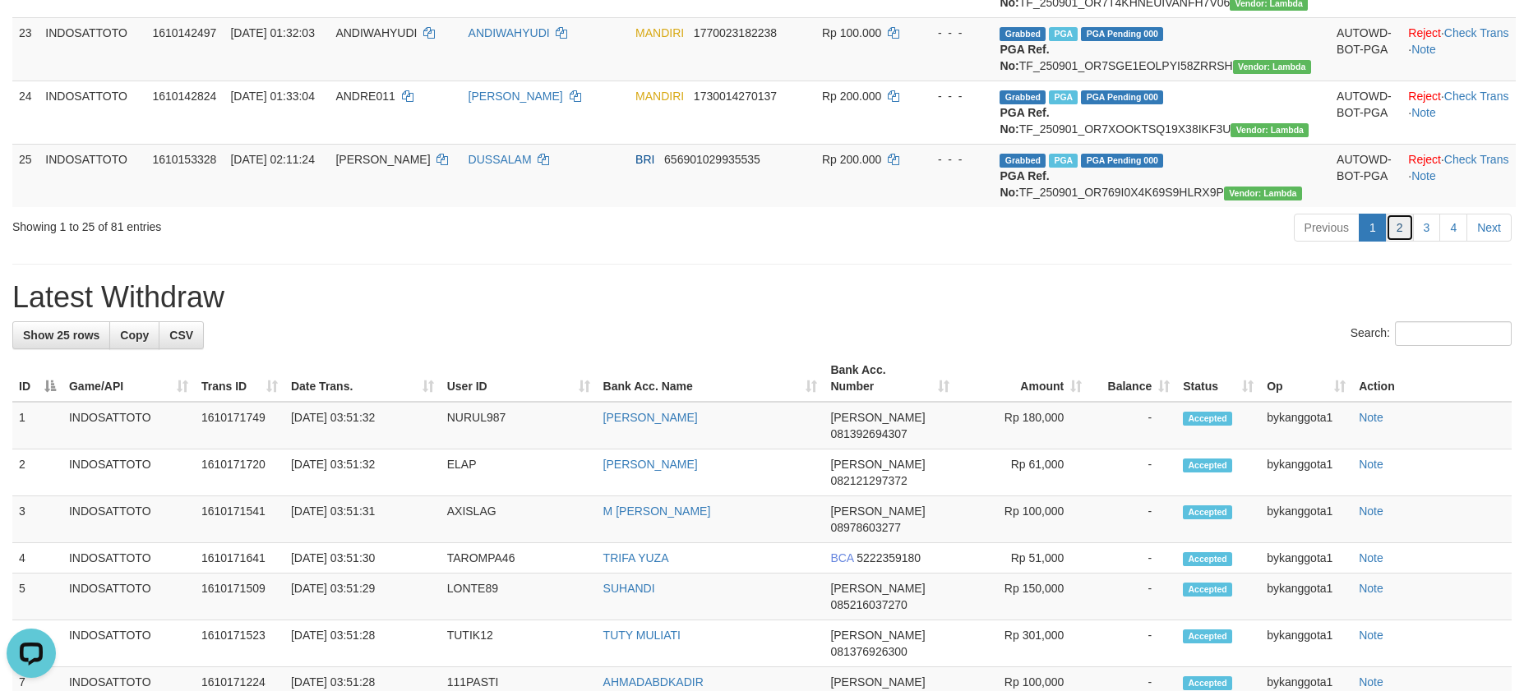
click at [1399, 242] on link "2" at bounding box center [1400, 228] width 28 height 28
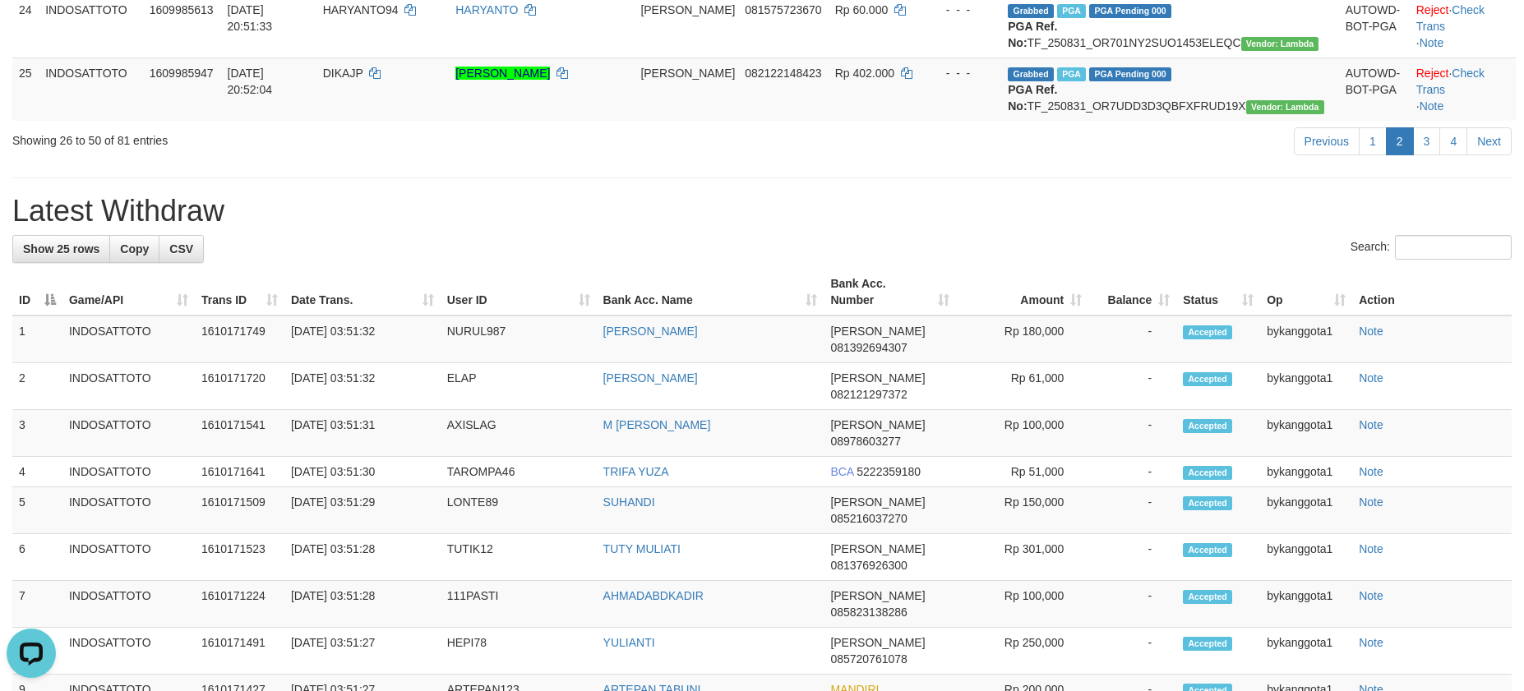
scroll to position [424, 0]
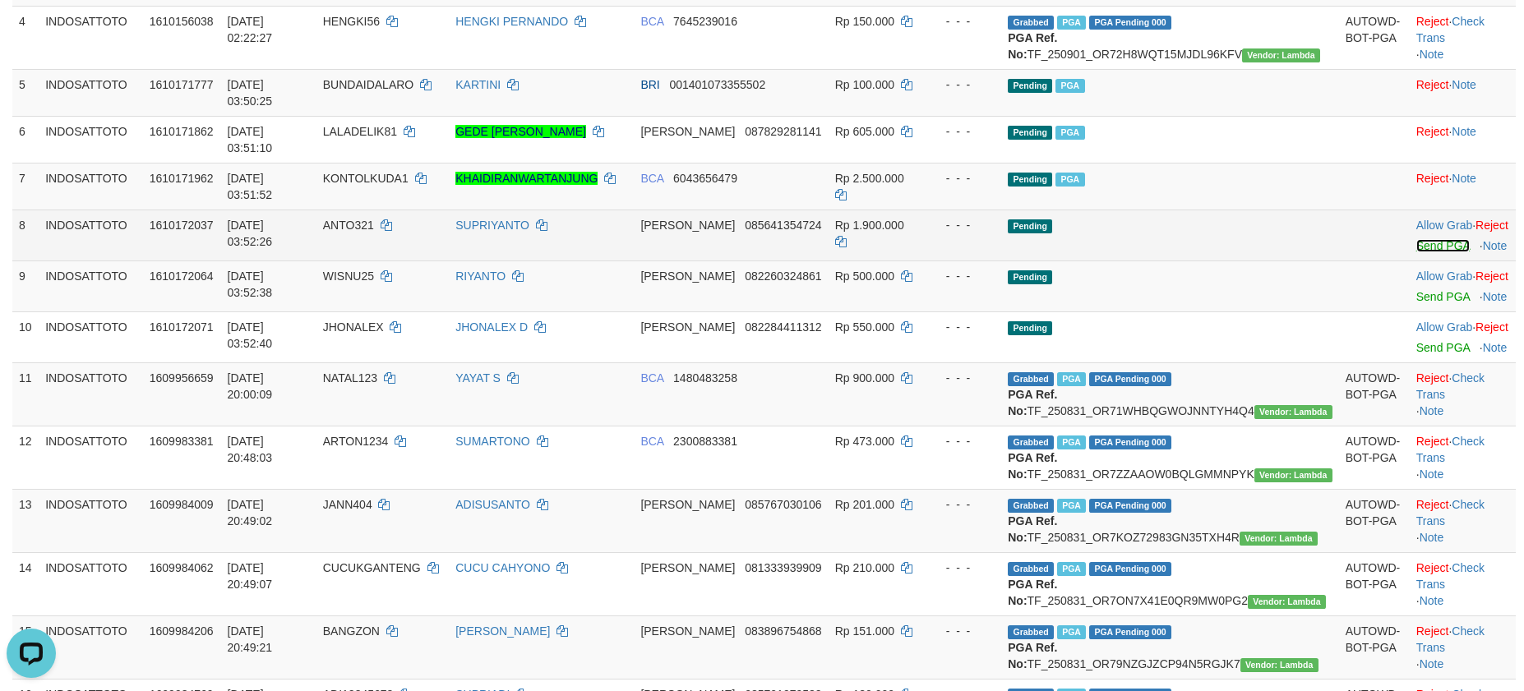
click at [1416, 252] on link "Send PGA" at bounding box center [1442, 245] width 53 height 13
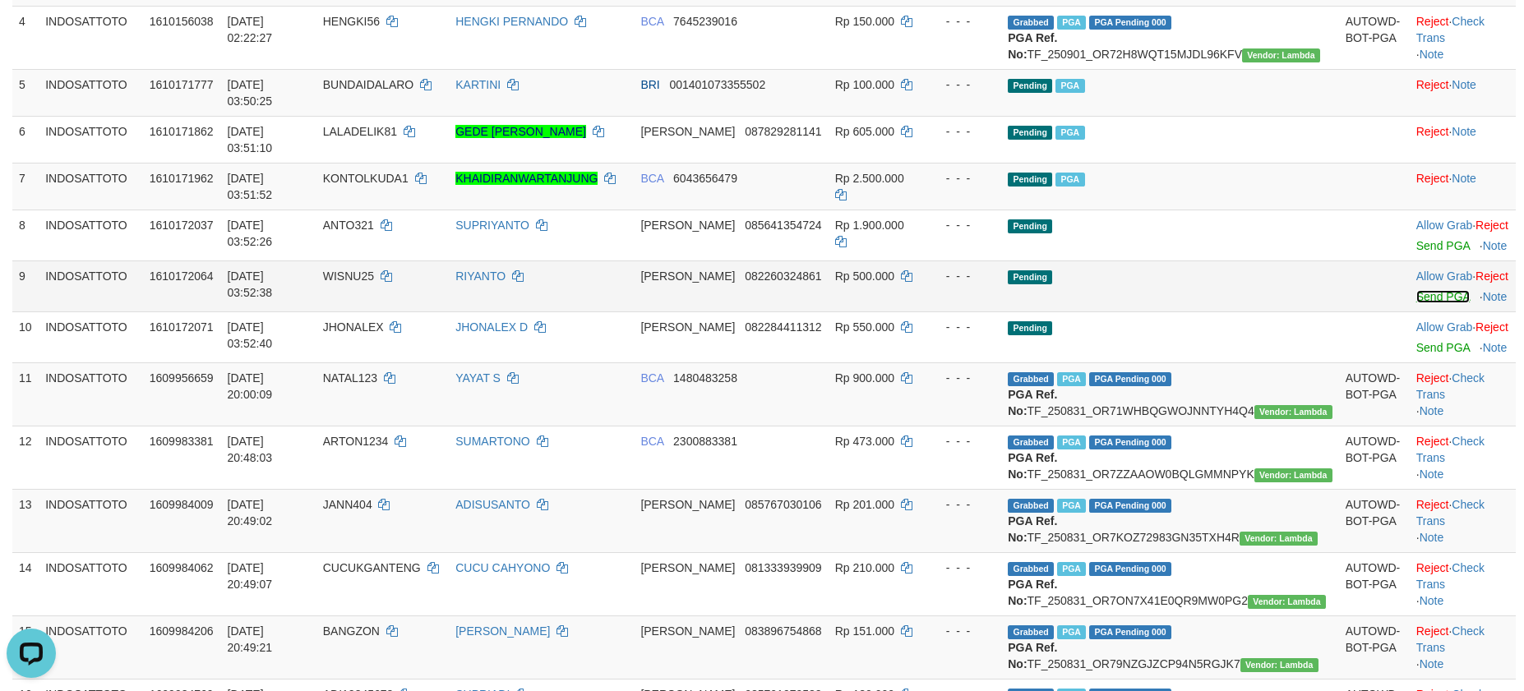
click at [1423, 303] on link "Send PGA" at bounding box center [1442, 296] width 53 height 13
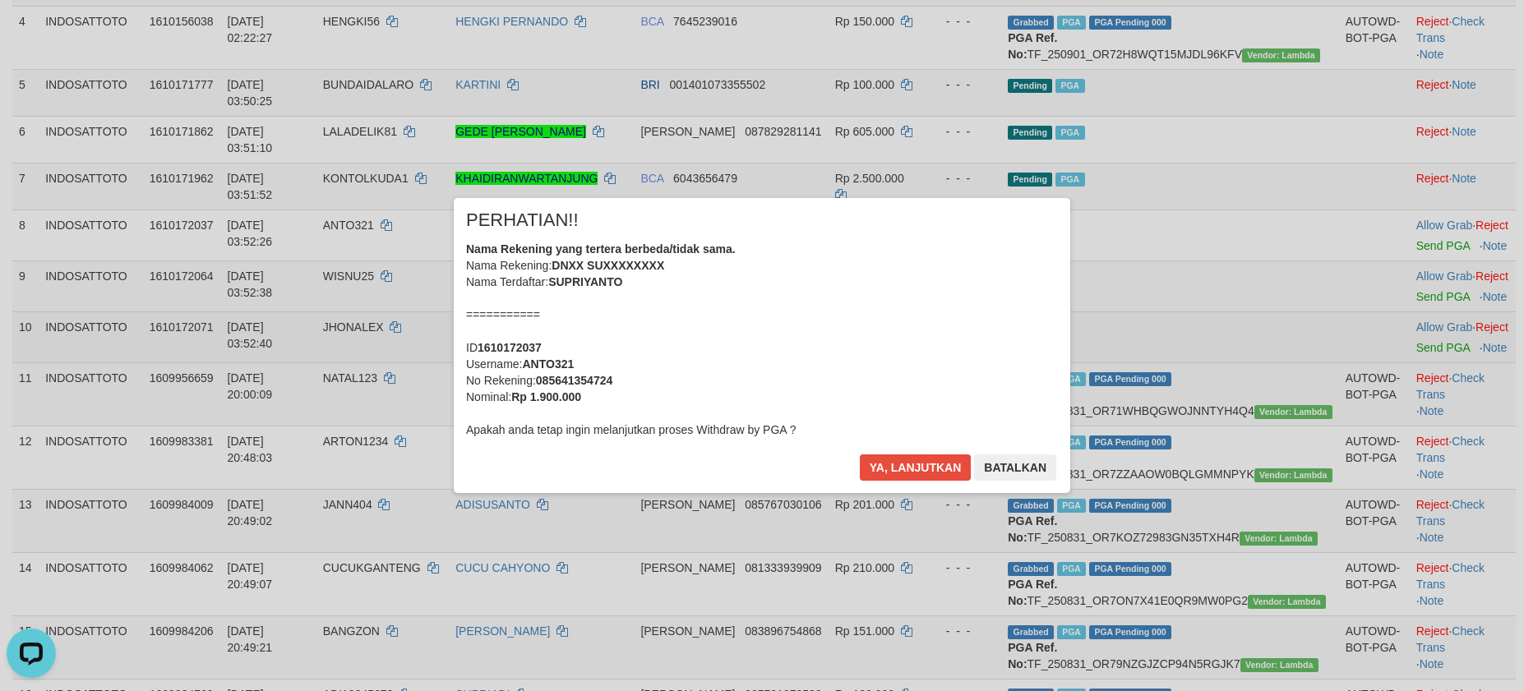
click at [1423, 370] on div "× PERHATIAN!! Nama Rekening yang tertera berbeda/tidak sama. Nama Rekening: DNX…" at bounding box center [762, 345] width 1524 height 360
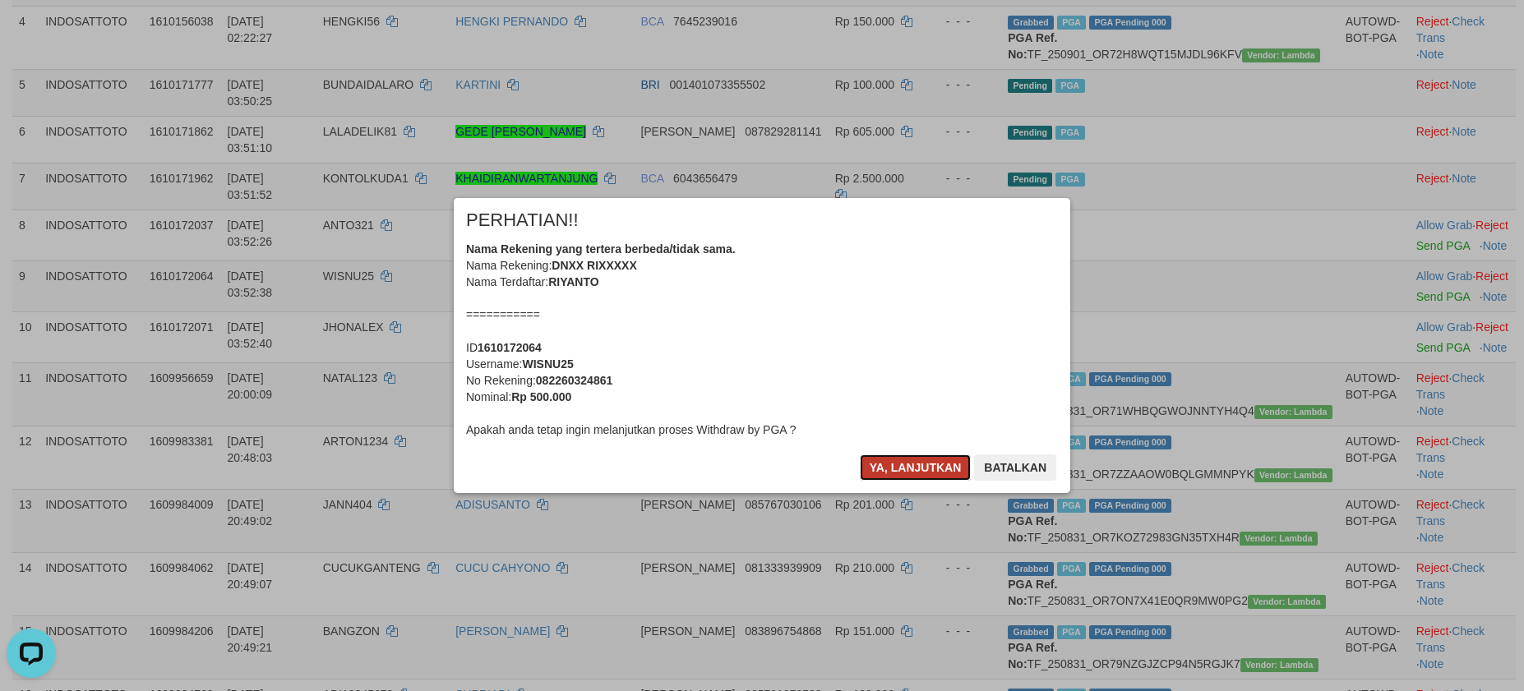
click at [916, 476] on button "Ya, lanjutkan" at bounding box center [916, 468] width 112 height 26
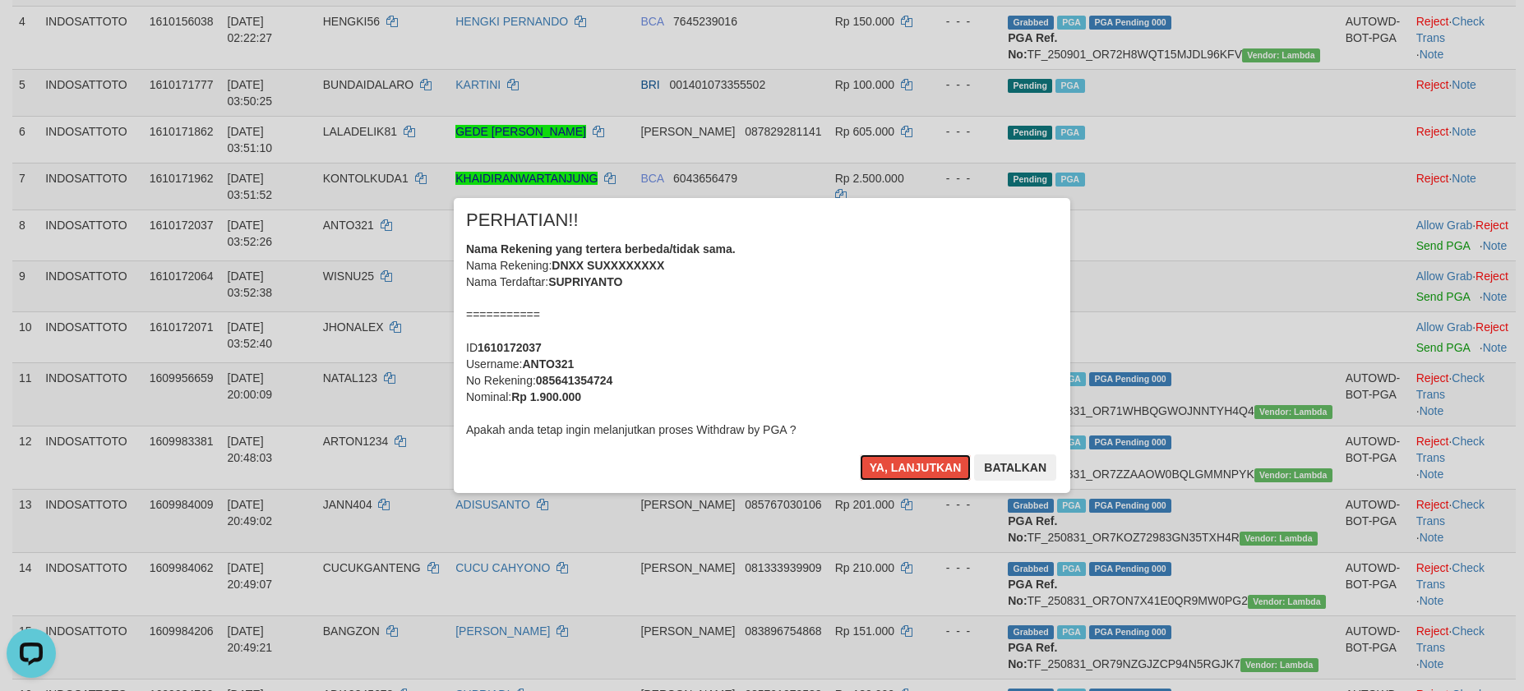
click at [916, 476] on button "Ya, lanjutkan" at bounding box center [916, 468] width 112 height 26
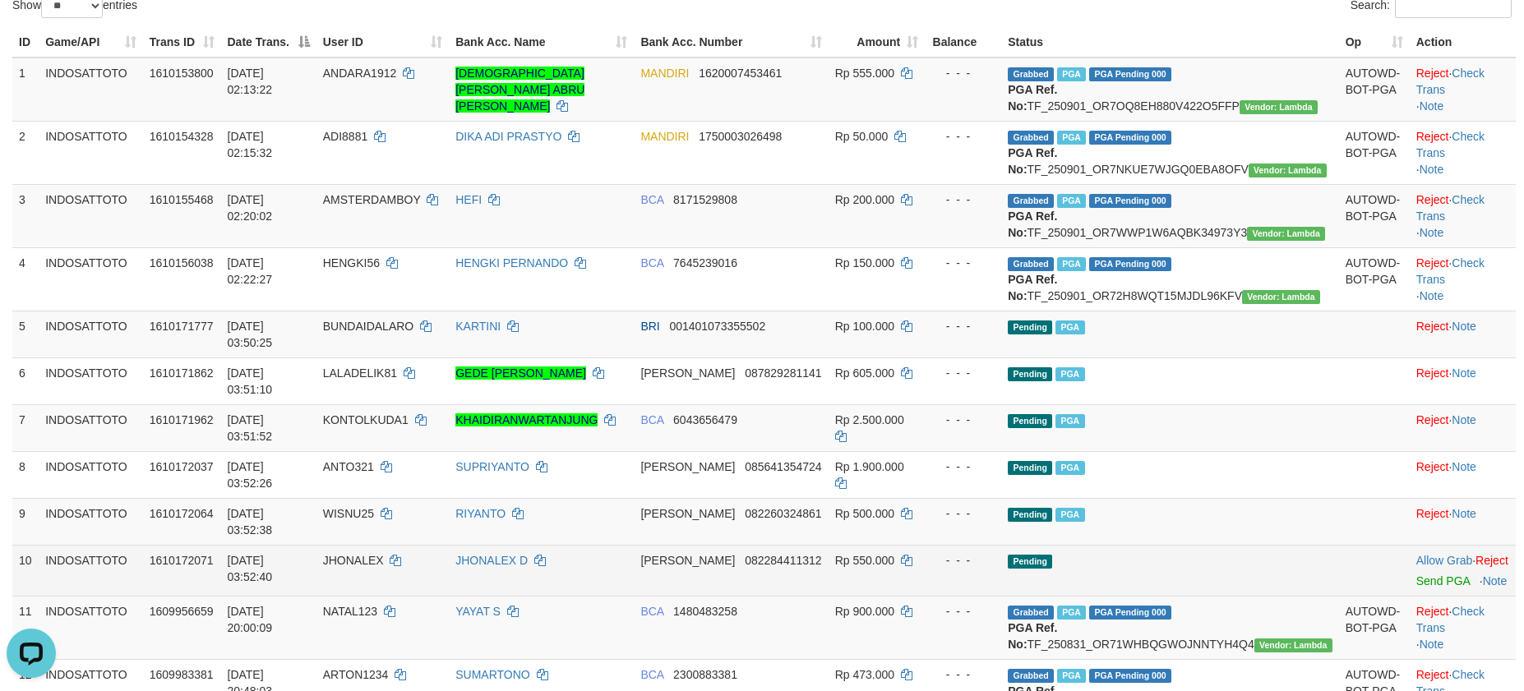
scroll to position [173, 0]
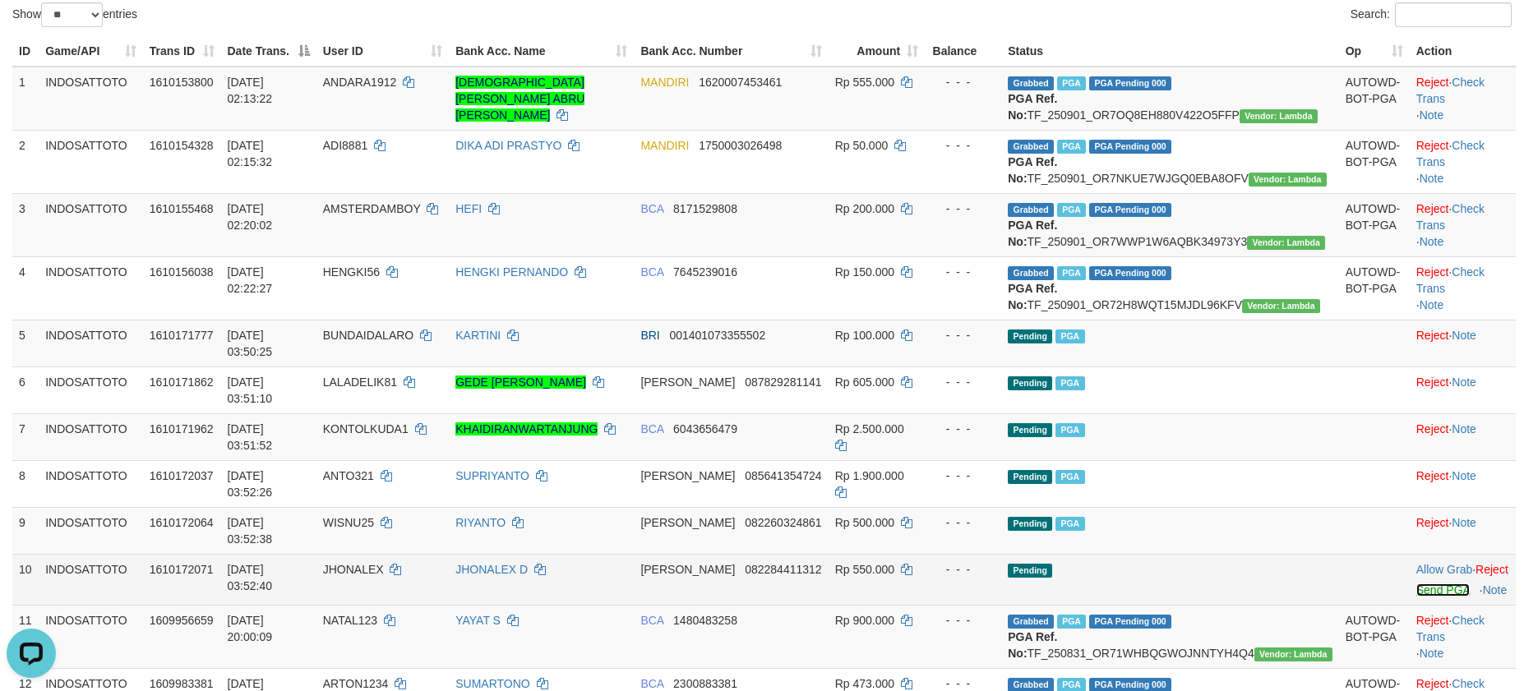
click at [1416, 584] on link "Send PGA" at bounding box center [1442, 590] width 53 height 13
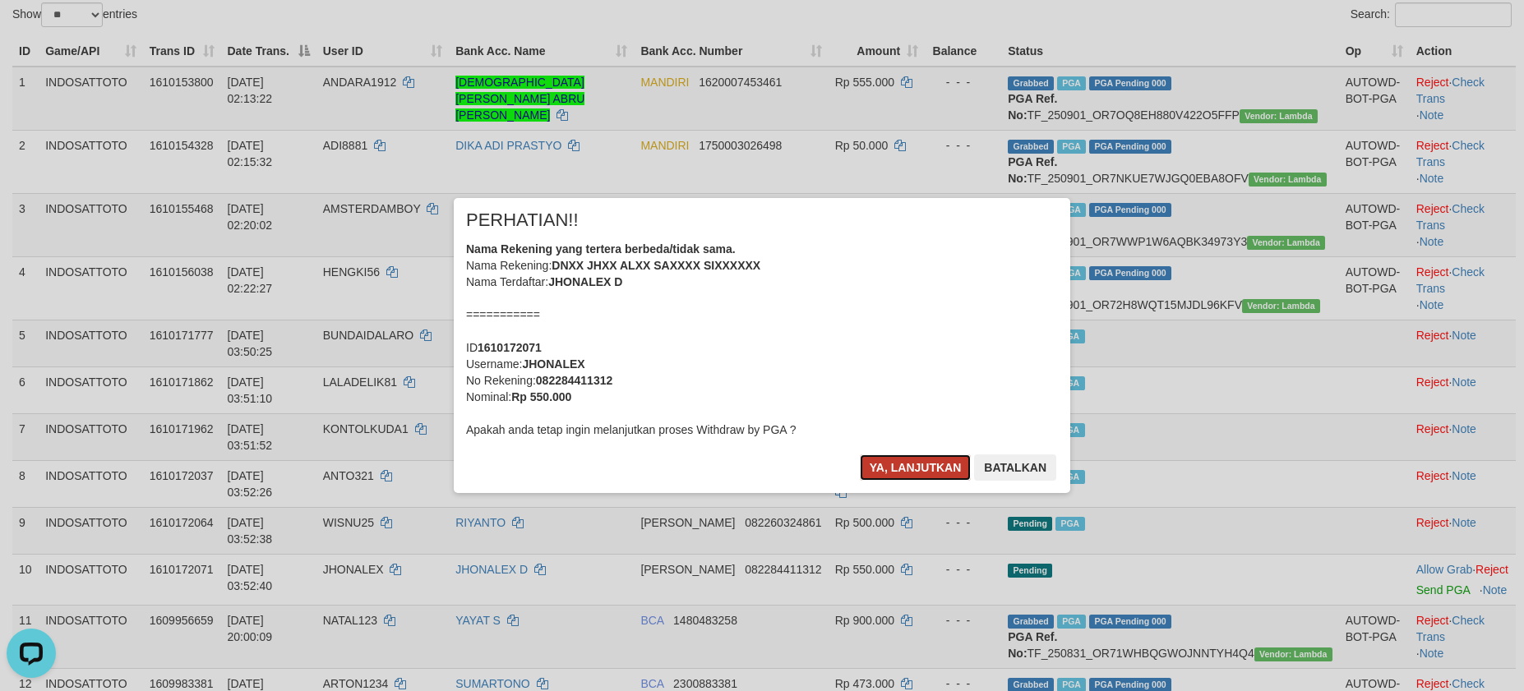
click at [898, 474] on button "Ya, lanjutkan" at bounding box center [916, 468] width 112 height 26
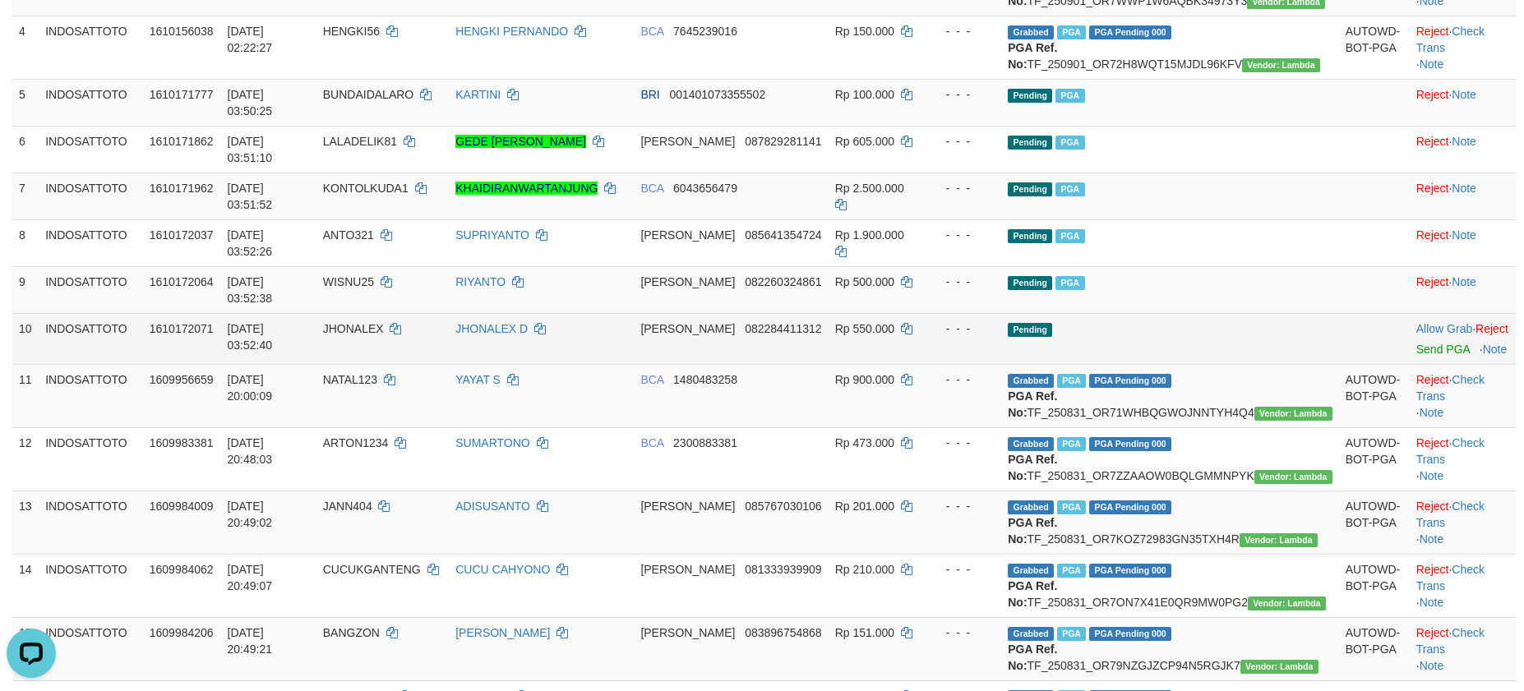
scroll to position [420, 0]
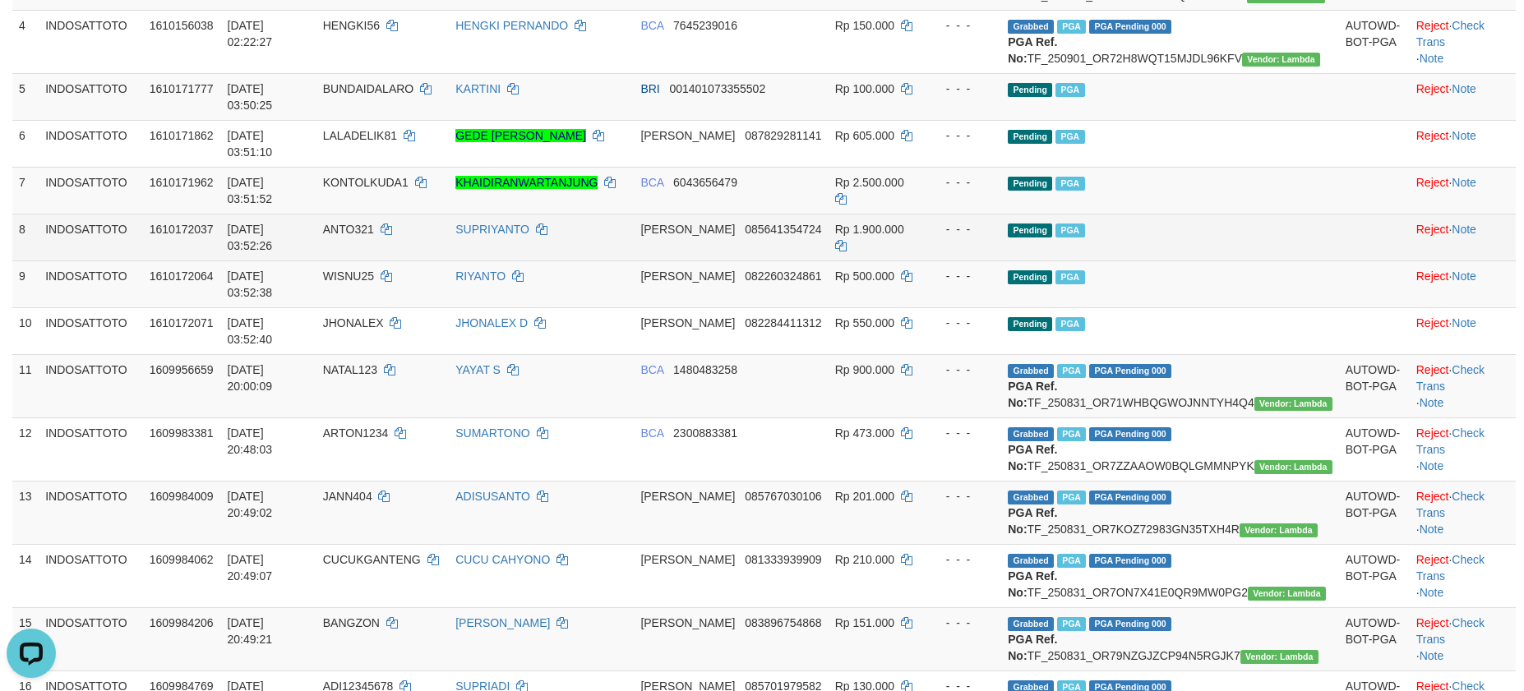
click at [1275, 252] on td "Pending PGA" at bounding box center [1169, 237] width 337 height 47
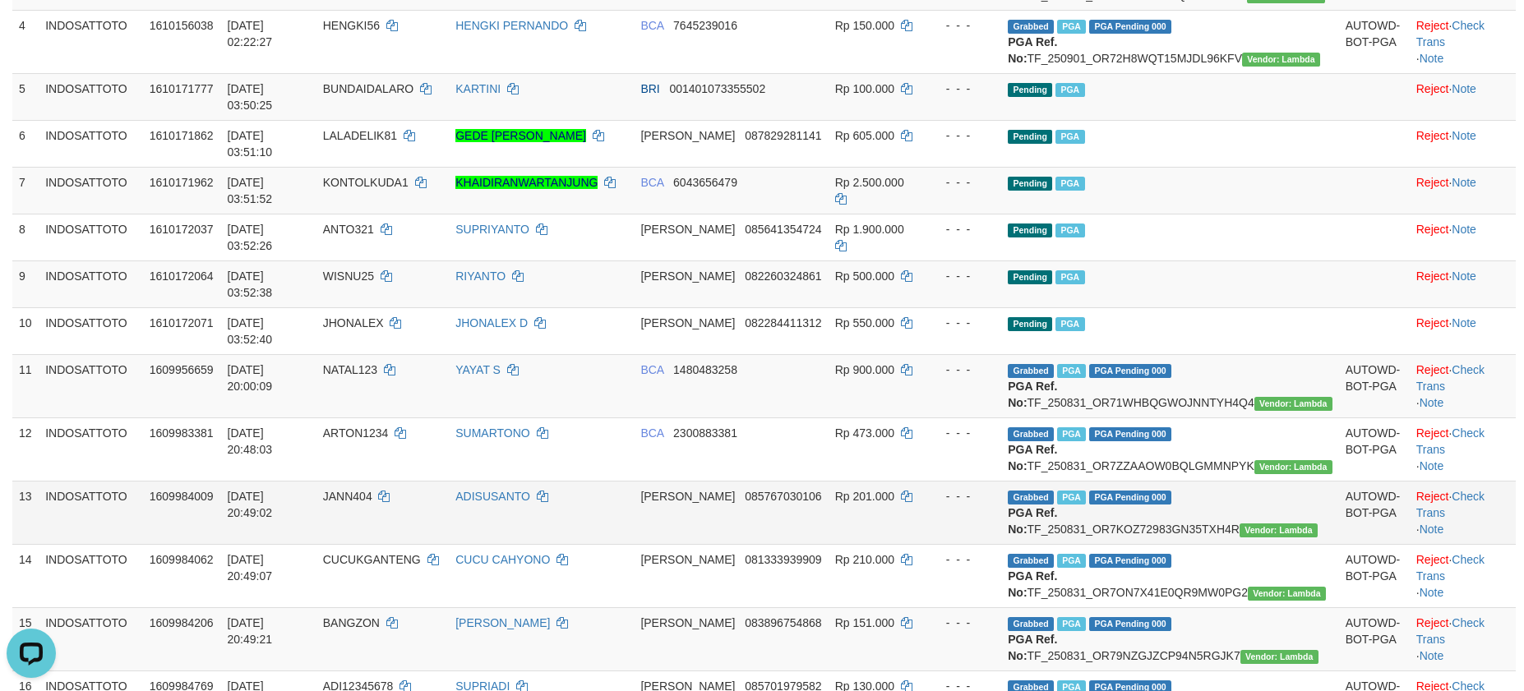
click at [1248, 514] on td "Grabbed PGA PGA Pending 000 {"status":"000","data":{"unique_id":"1610-160998400…" at bounding box center [1169, 512] width 337 height 63
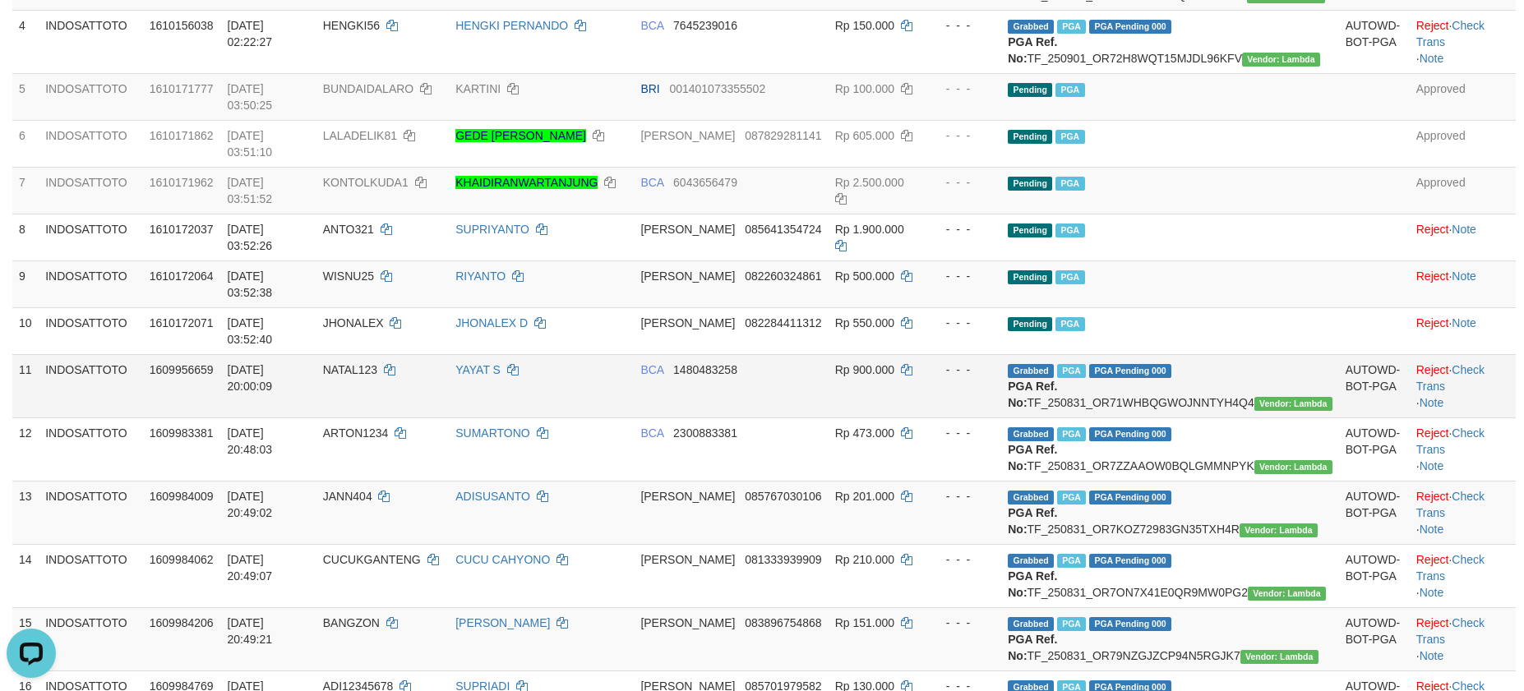
click at [982, 383] on td "- - -" at bounding box center [963, 385] width 76 height 63
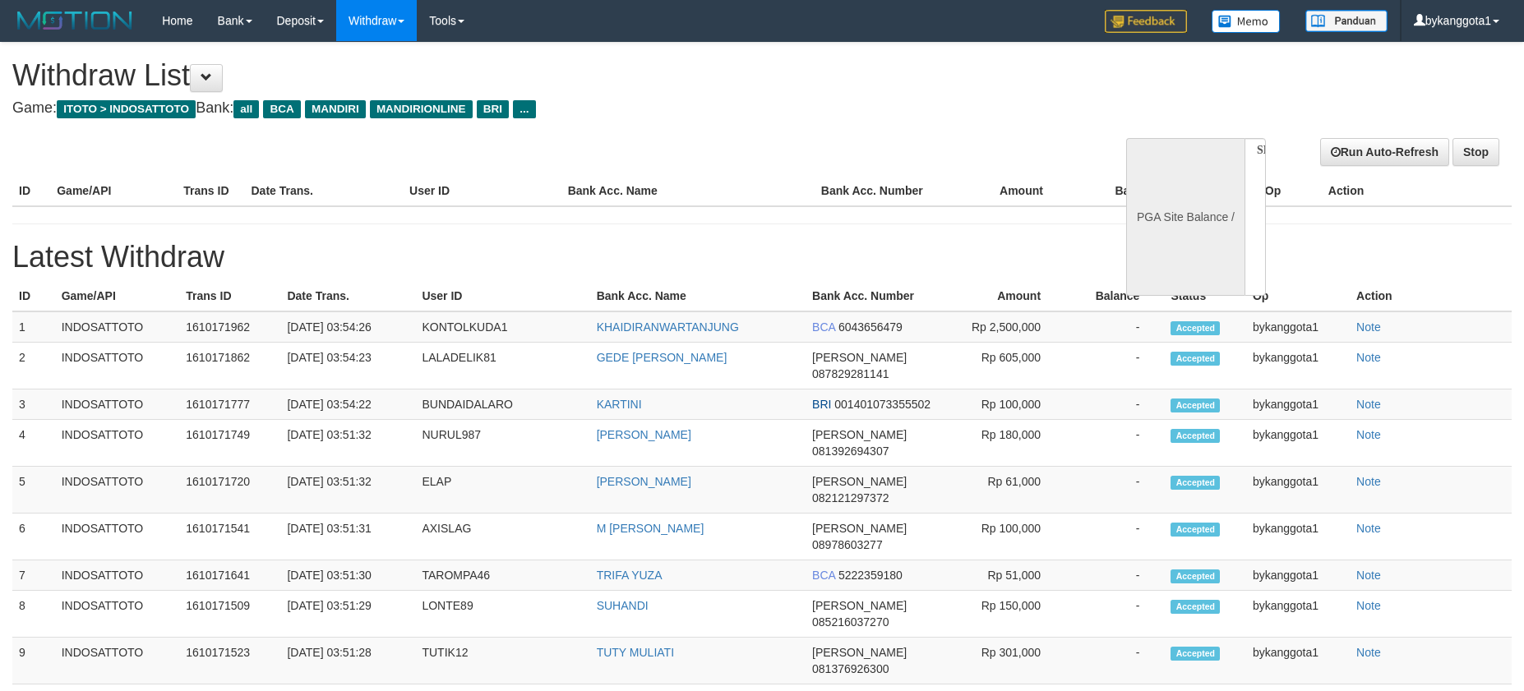
select select
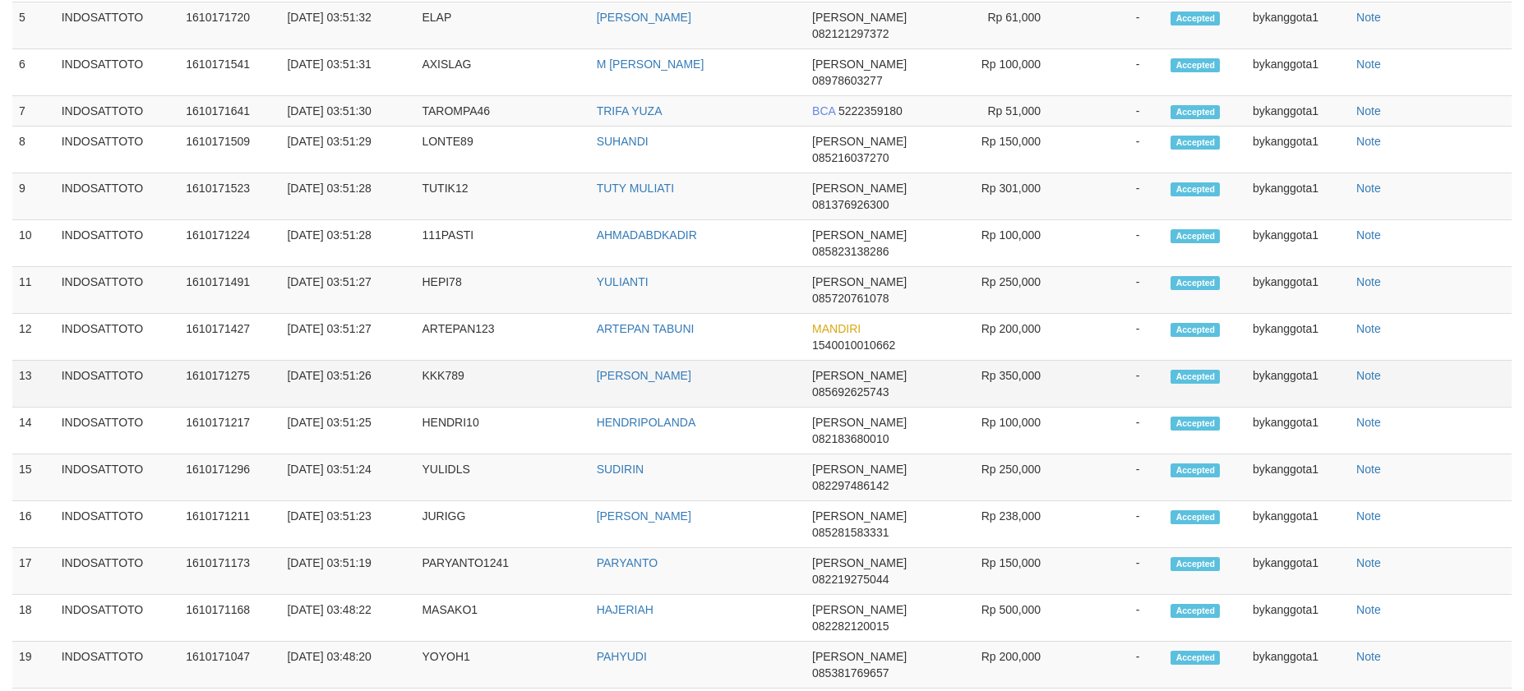
select select "**"
select select
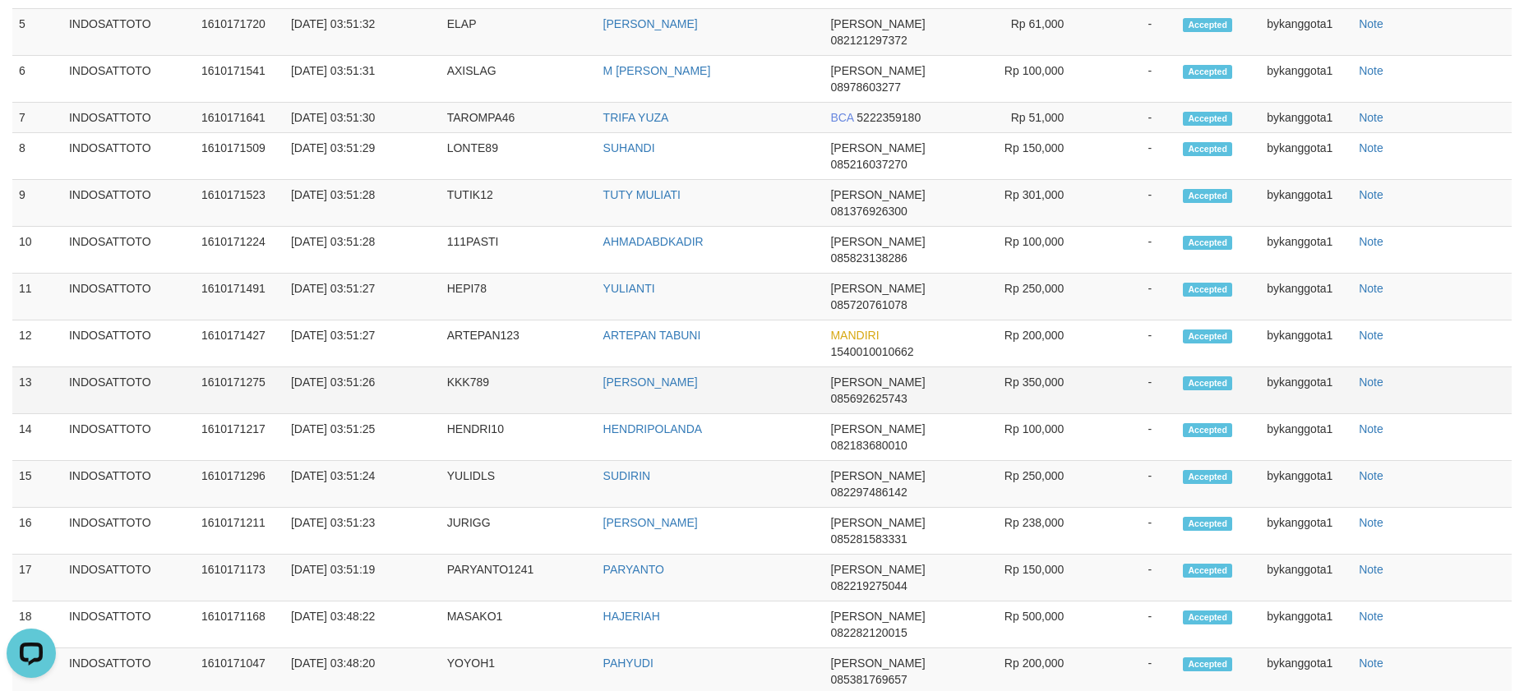
scroll to position [1900, 0]
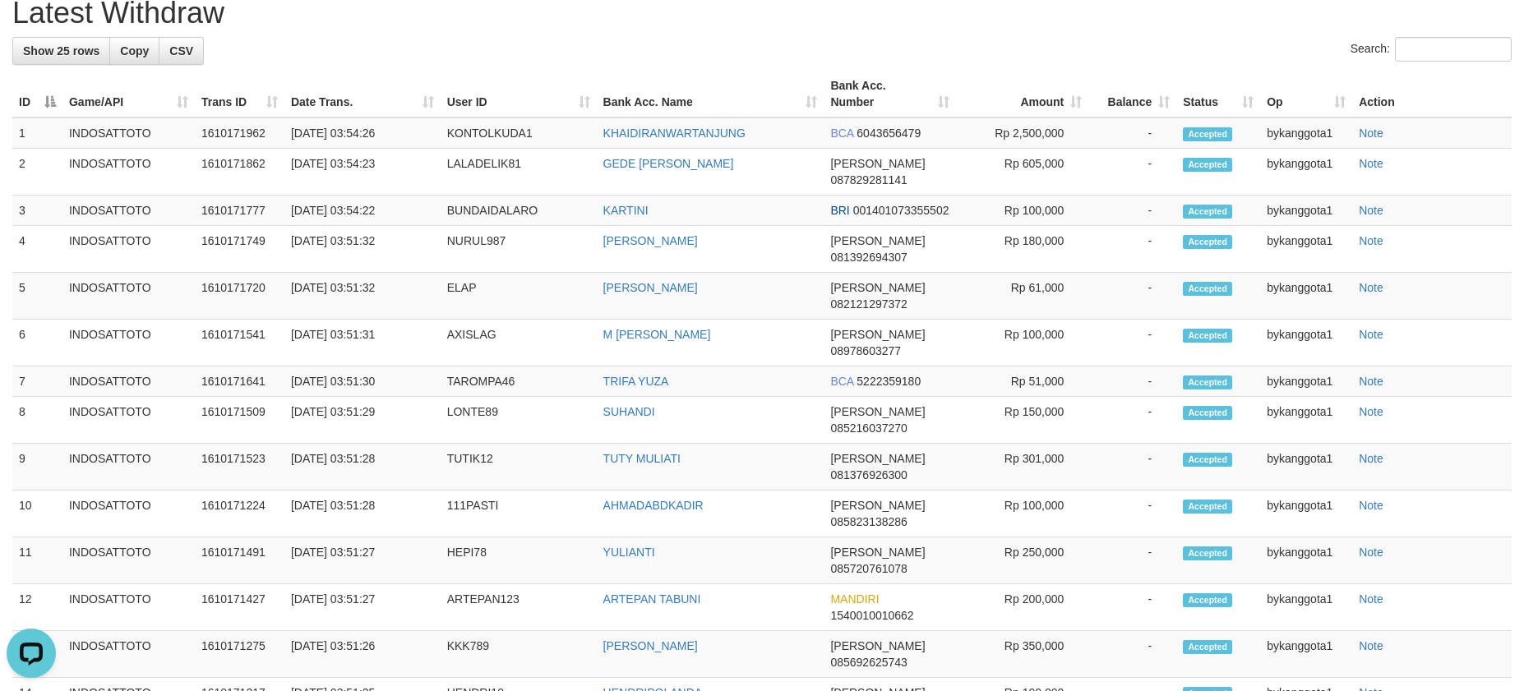
click at [1075, 30] on h1 "Latest Withdraw" at bounding box center [761, 13] width 1499 height 33
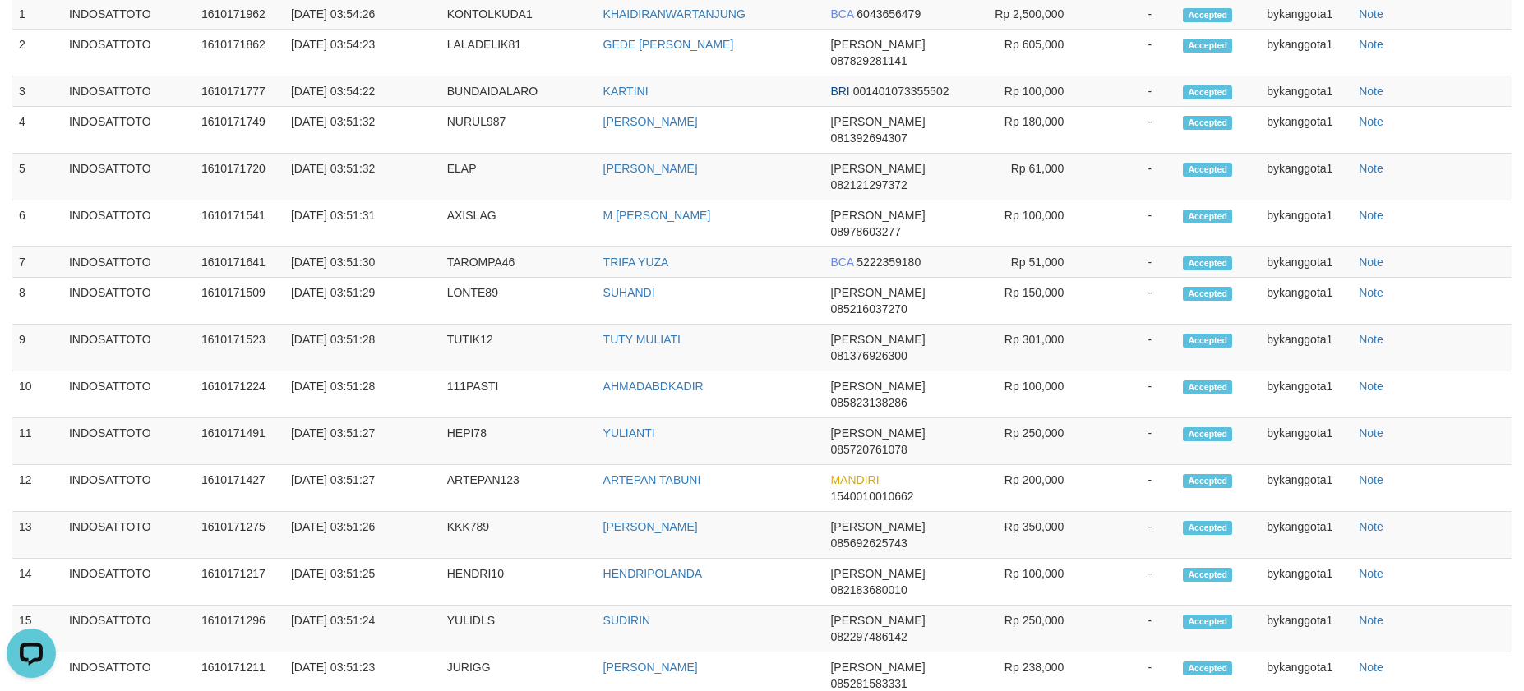
scroll to position [424, 0]
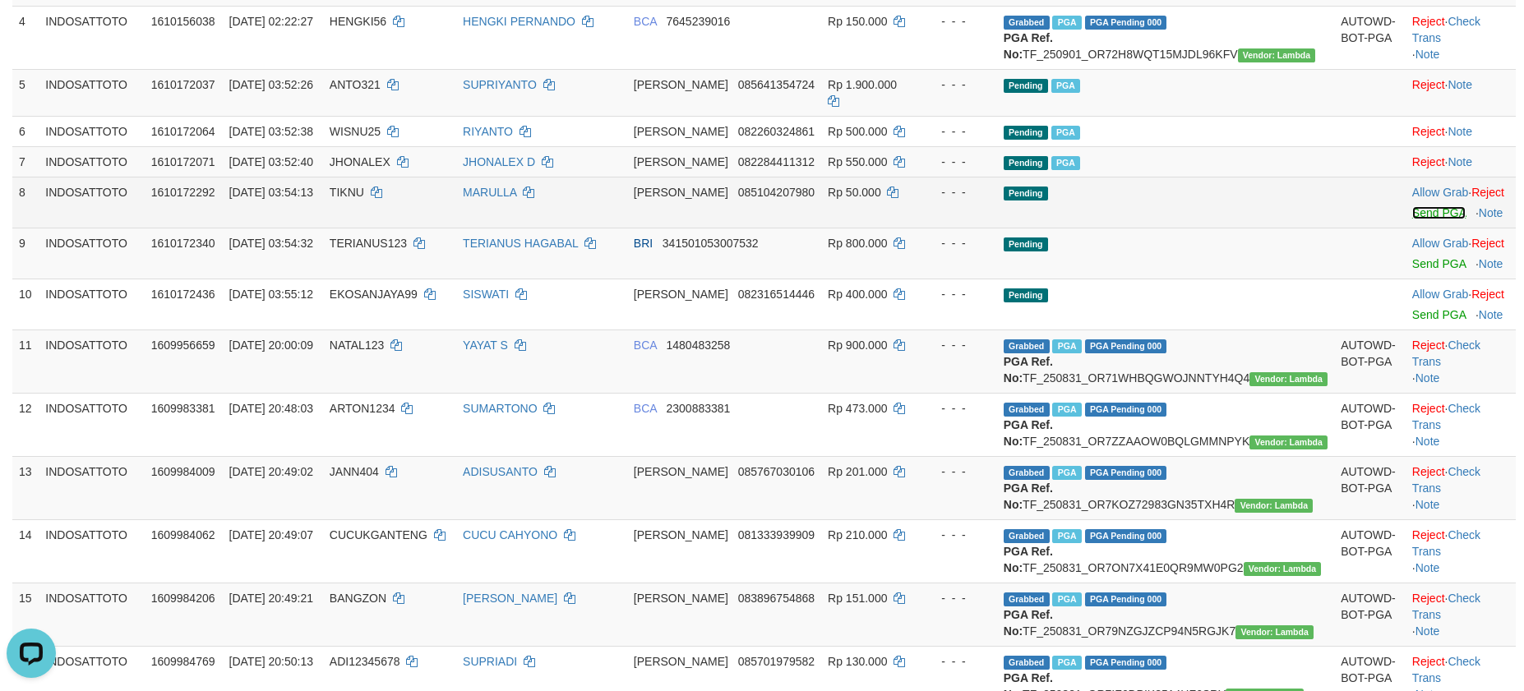
click at [1412, 219] on link "Send PGA" at bounding box center [1438, 212] width 53 height 13
click at [1412, 270] on link "Send PGA" at bounding box center [1438, 263] width 53 height 13
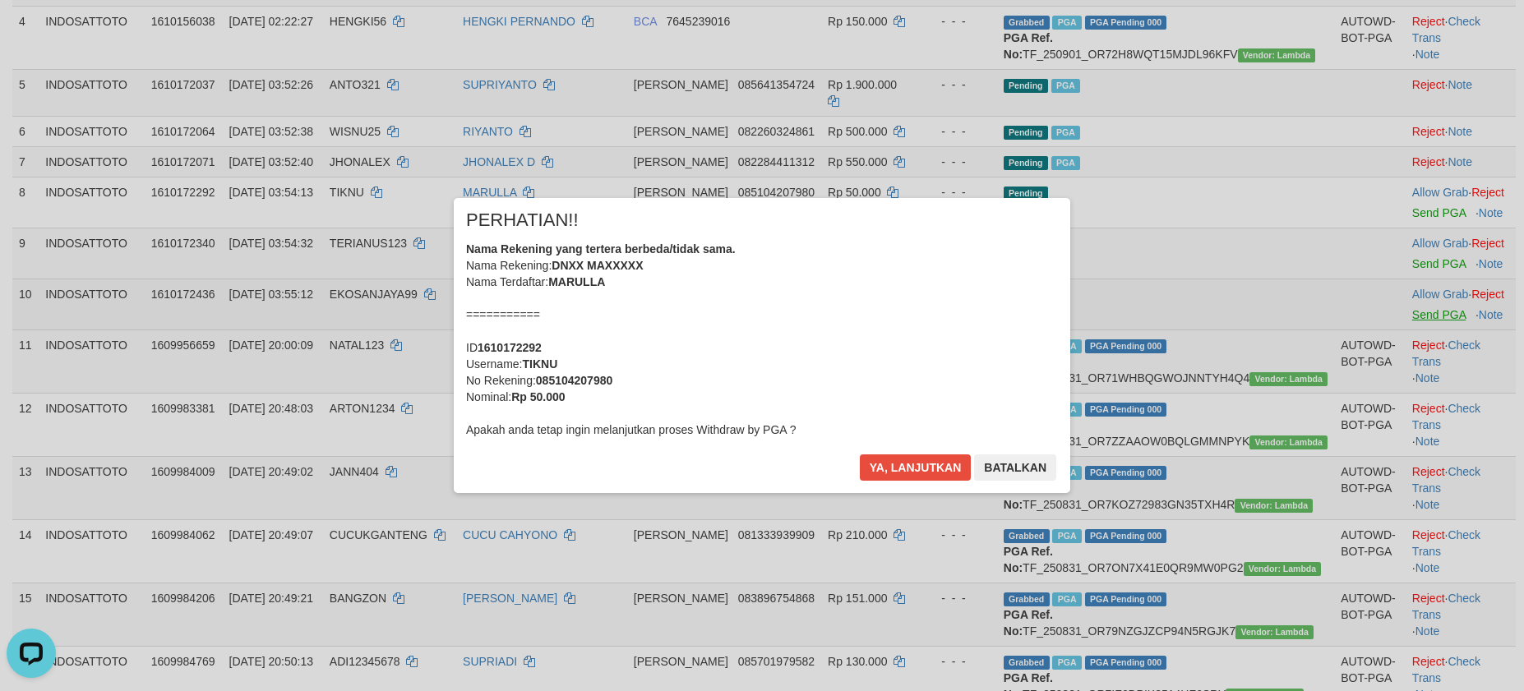
click at [1404, 370] on div "× PERHATIAN!! Nama Rekening yang tertera berbeda/tidak sama. Nama Rekening: DNX…" at bounding box center [762, 345] width 1524 height 360
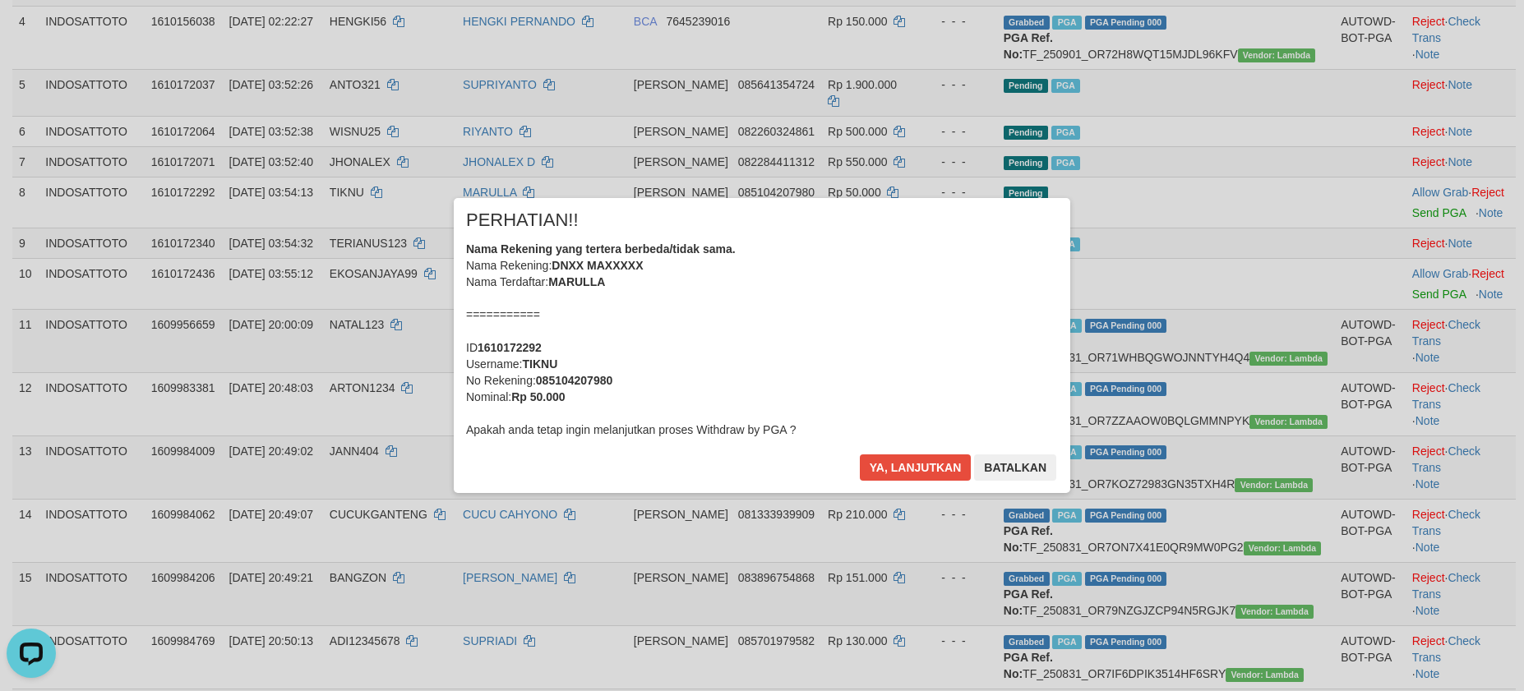
scroll to position [404, 0]
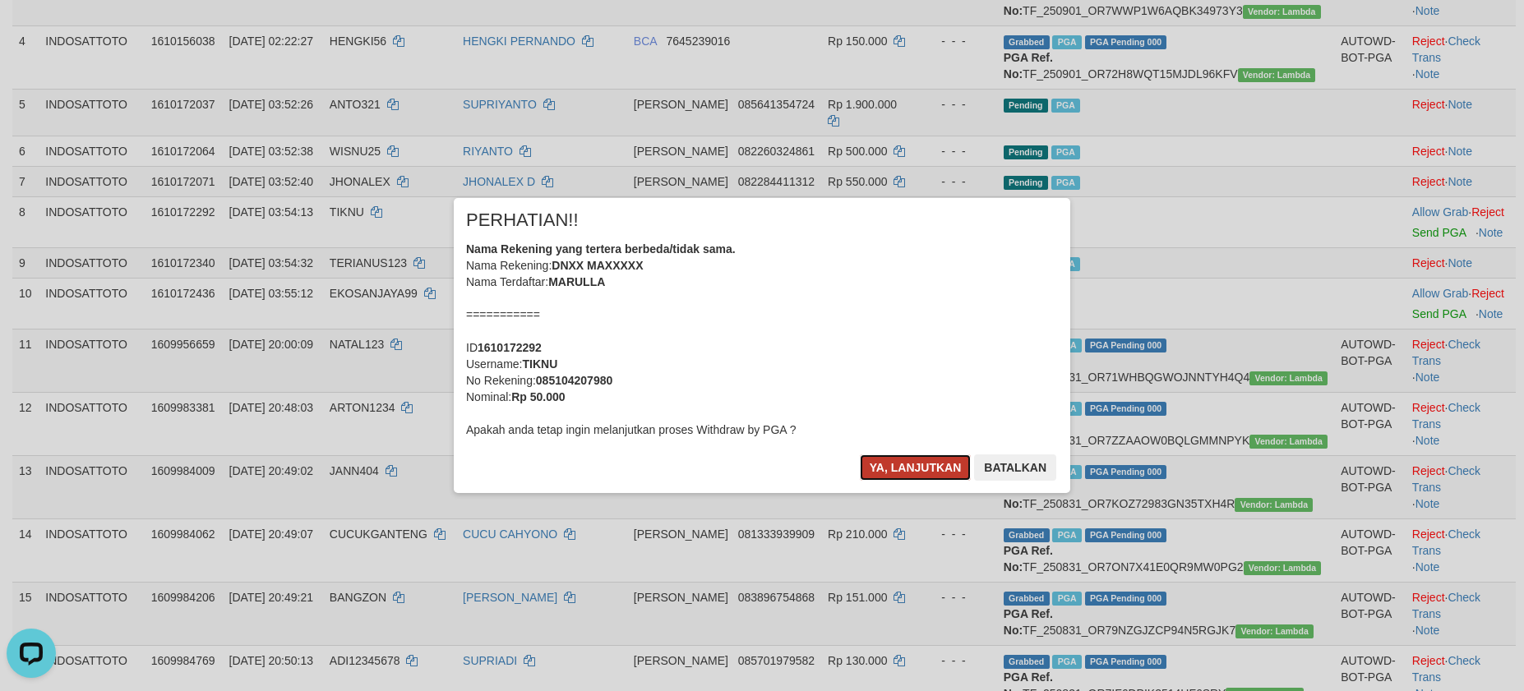
click at [932, 469] on button "Ya, lanjutkan" at bounding box center [916, 468] width 112 height 26
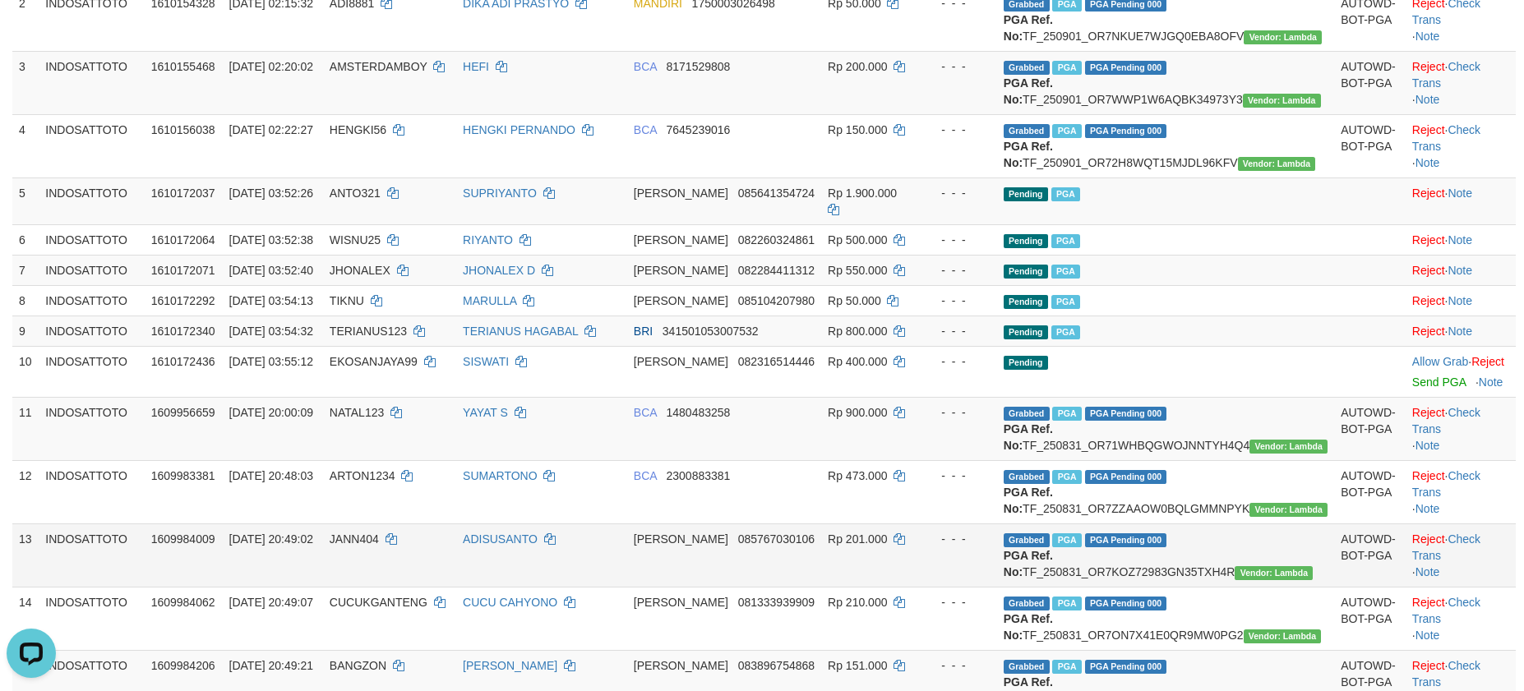
scroll to position [420, 0]
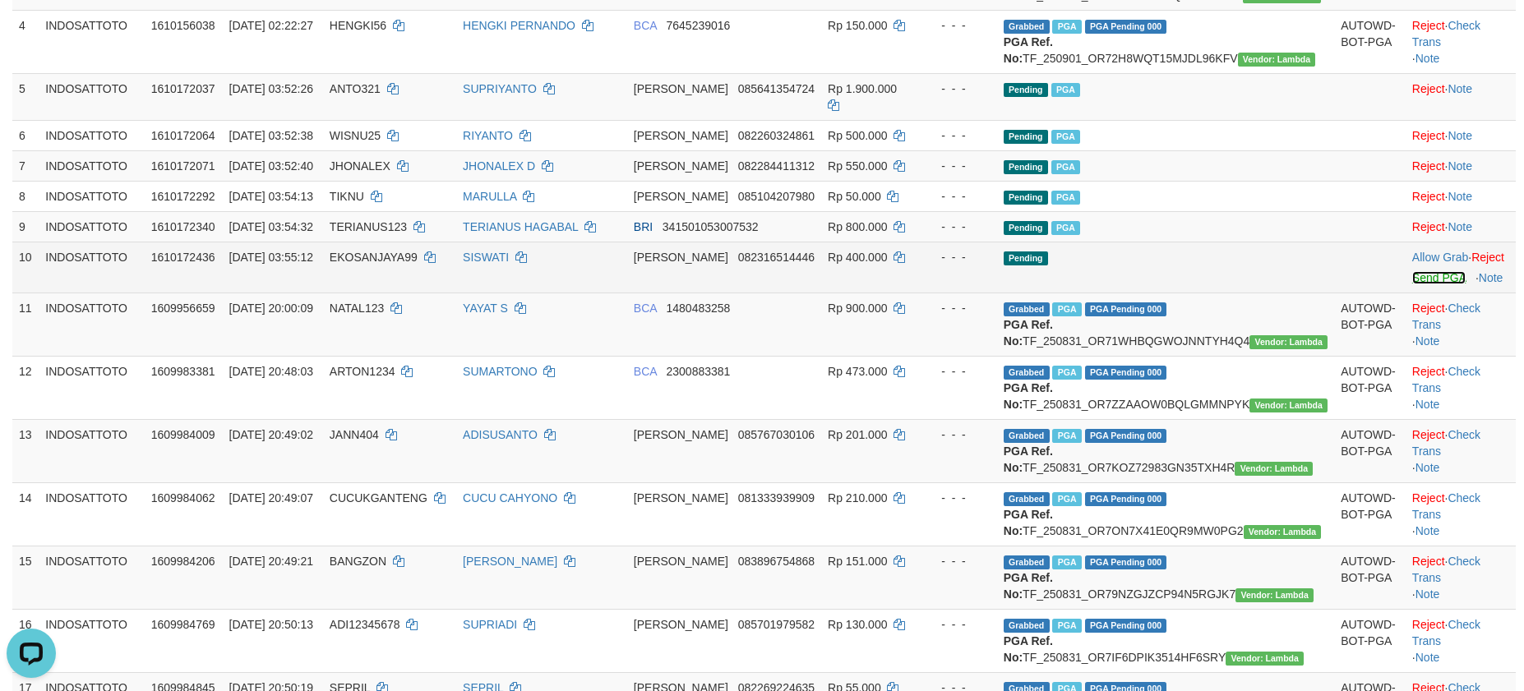
click at [1412, 284] on link "Send PGA" at bounding box center [1438, 277] width 53 height 13
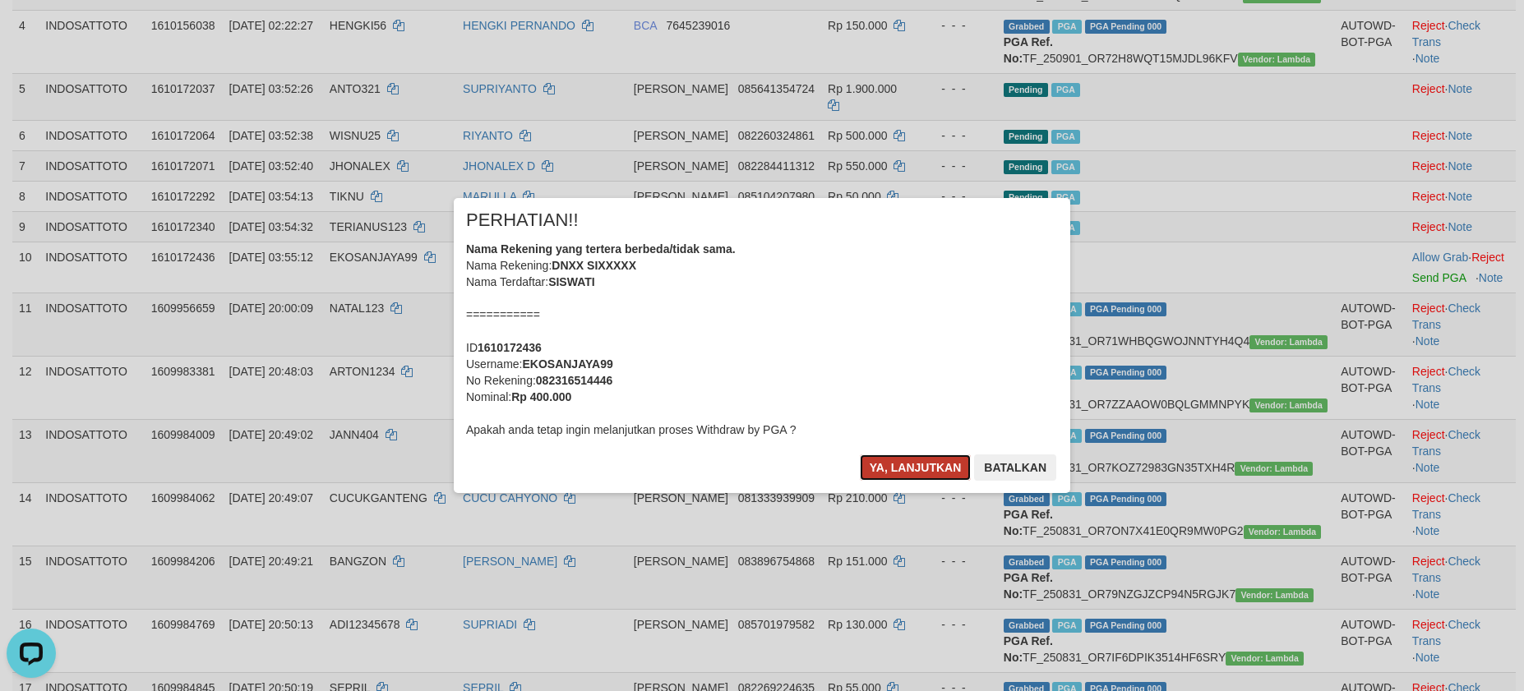
drag, startPoint x: 893, startPoint y: 472, endPoint x: 906, endPoint y: 461, distance: 16.9
click at [893, 472] on button "Ya, lanjutkan" at bounding box center [916, 468] width 112 height 26
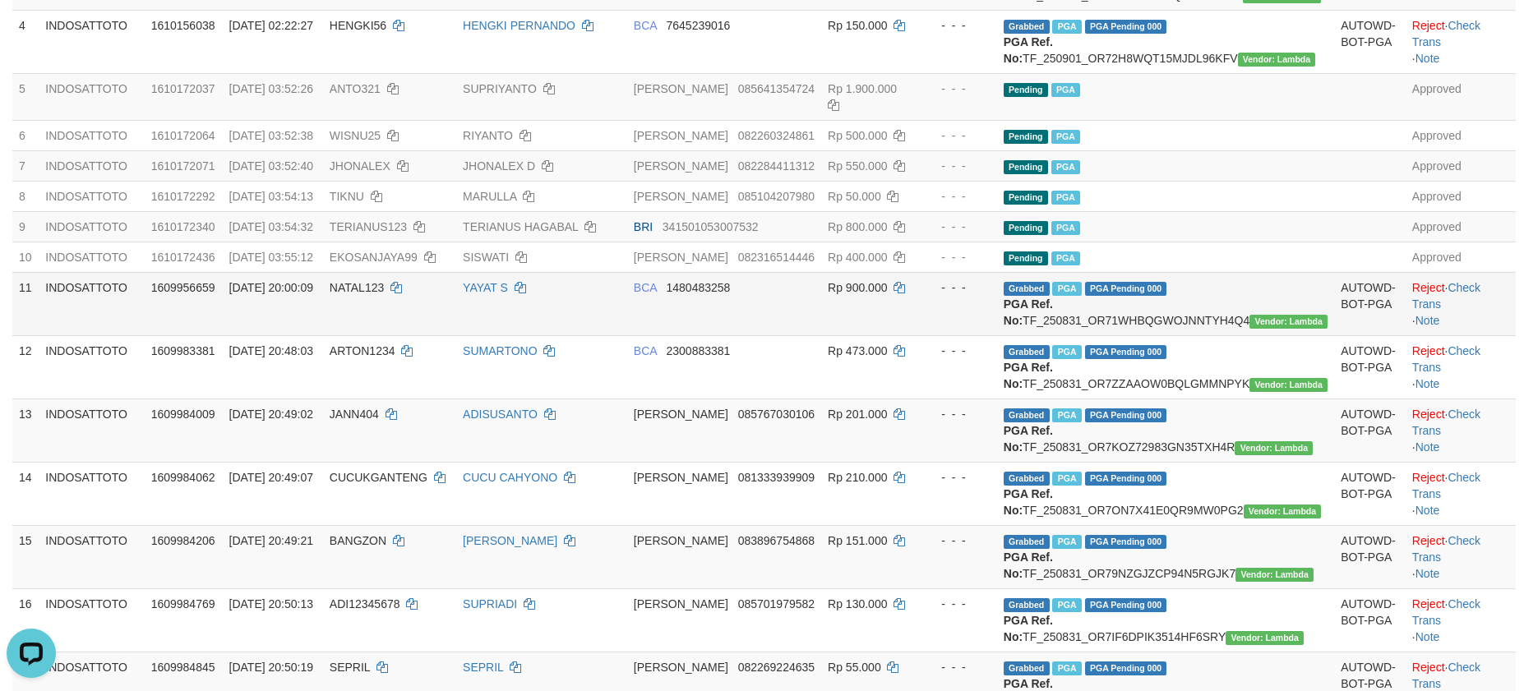
click at [920, 326] on td "Rp 900.000" at bounding box center [870, 303] width 99 height 63
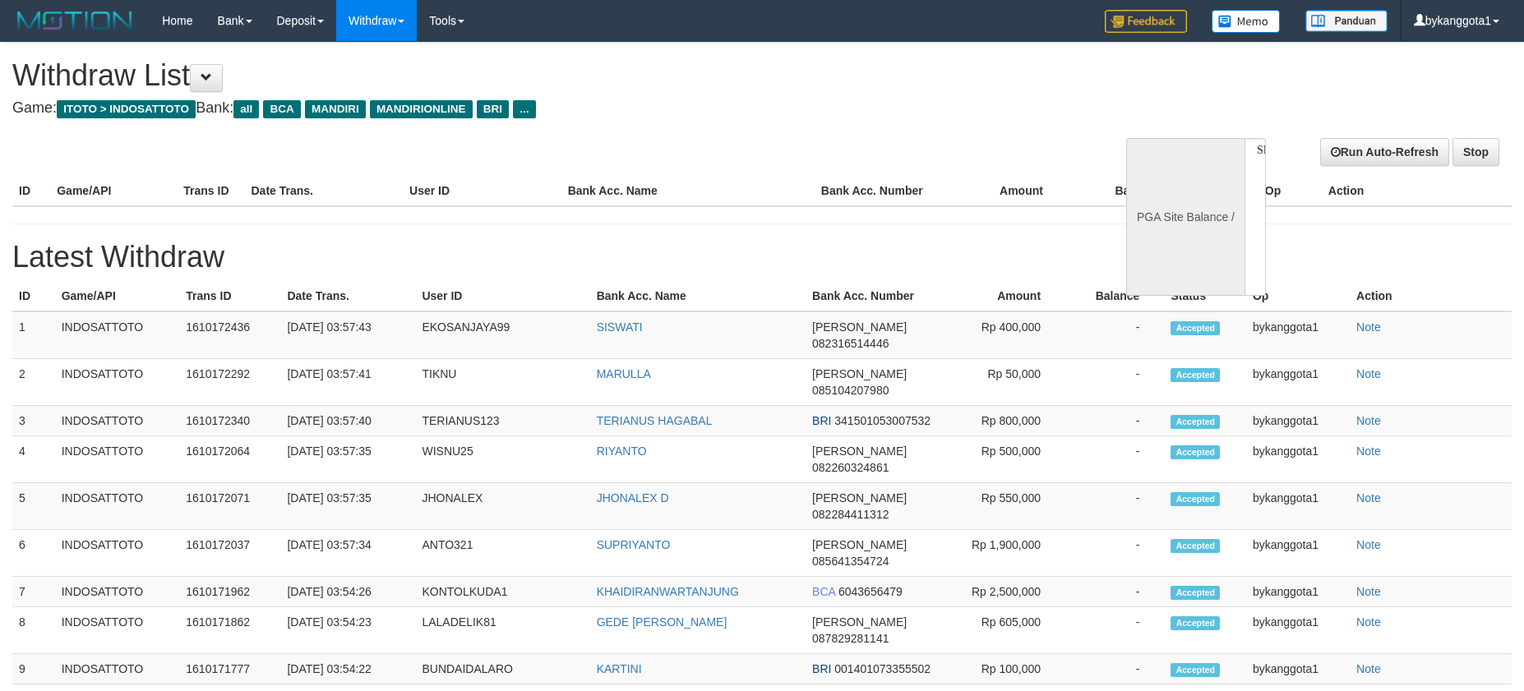
select select
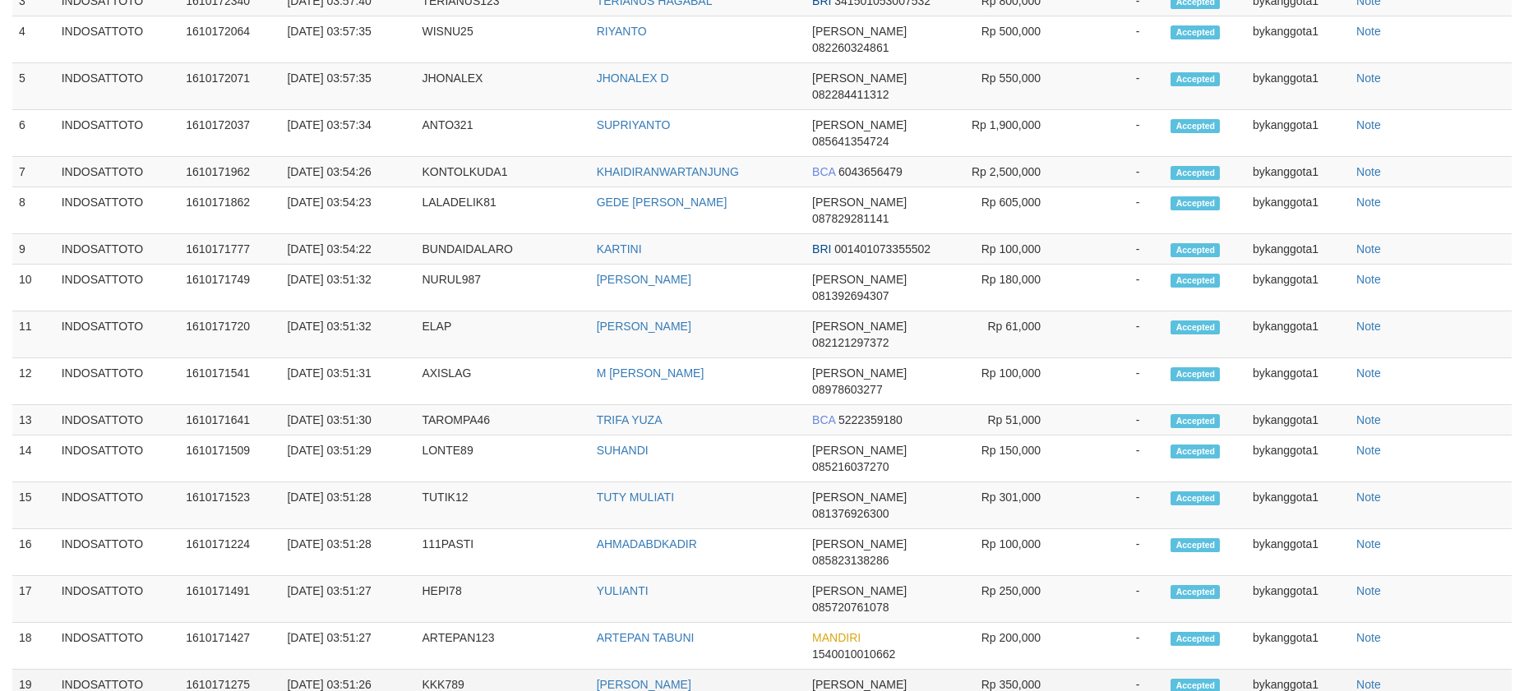
select select "**"
select select
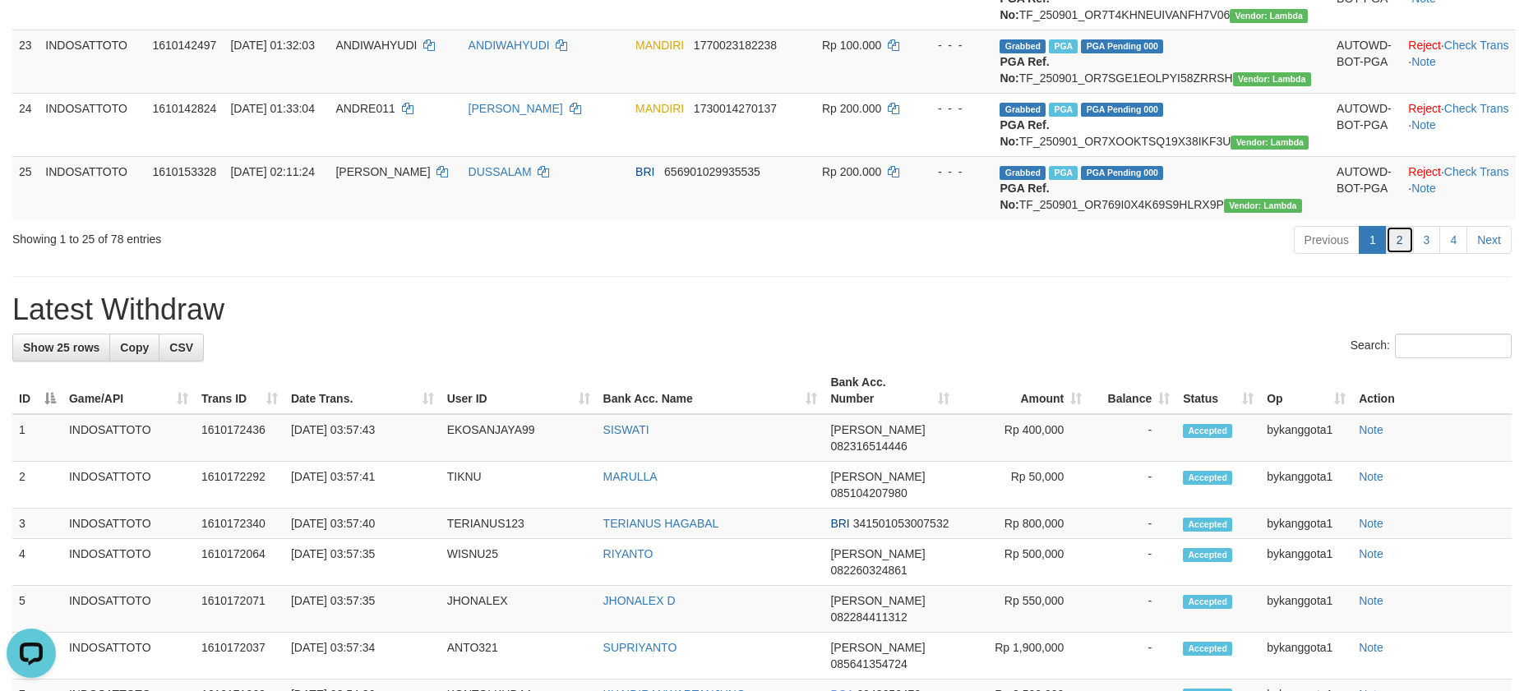
click at [1386, 254] on link "2" at bounding box center [1400, 240] width 28 height 28
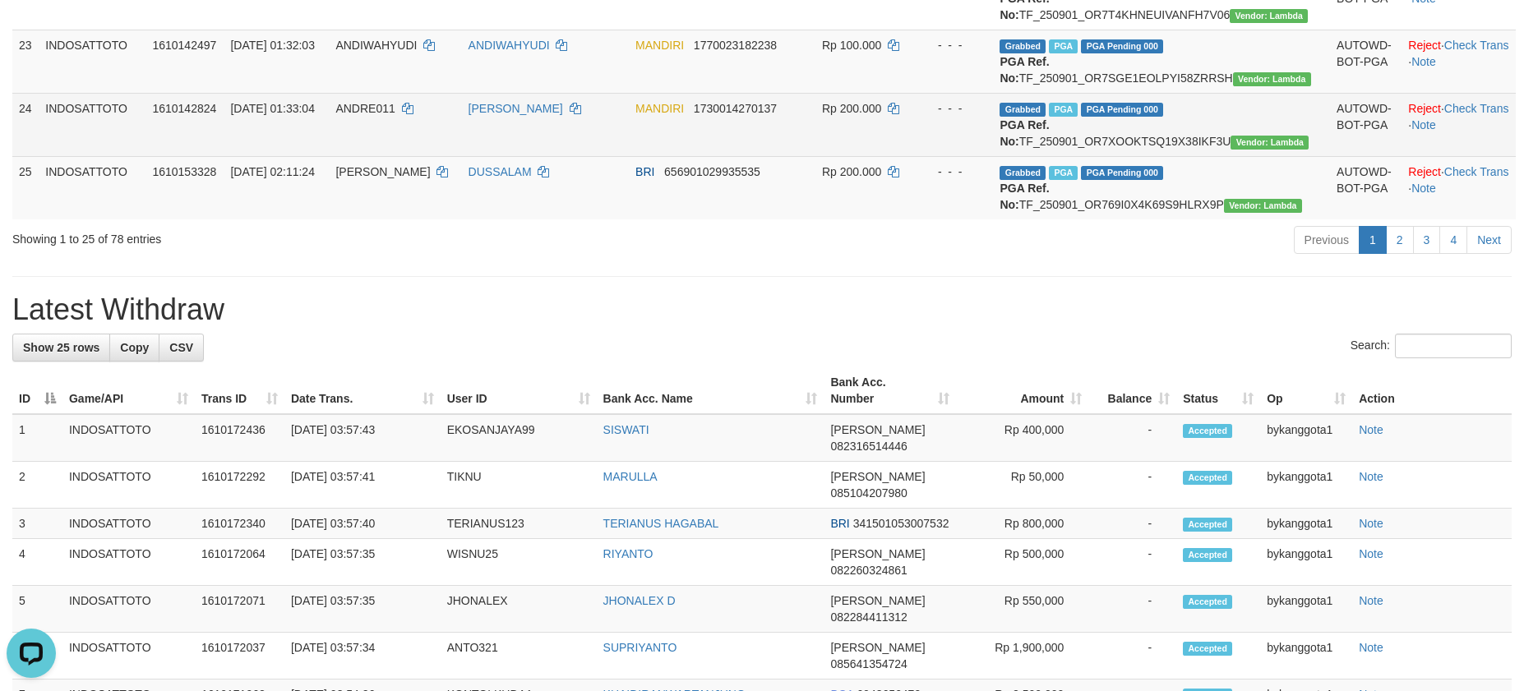
click at [994, 156] on td "- - -" at bounding box center [955, 124] width 77 height 63
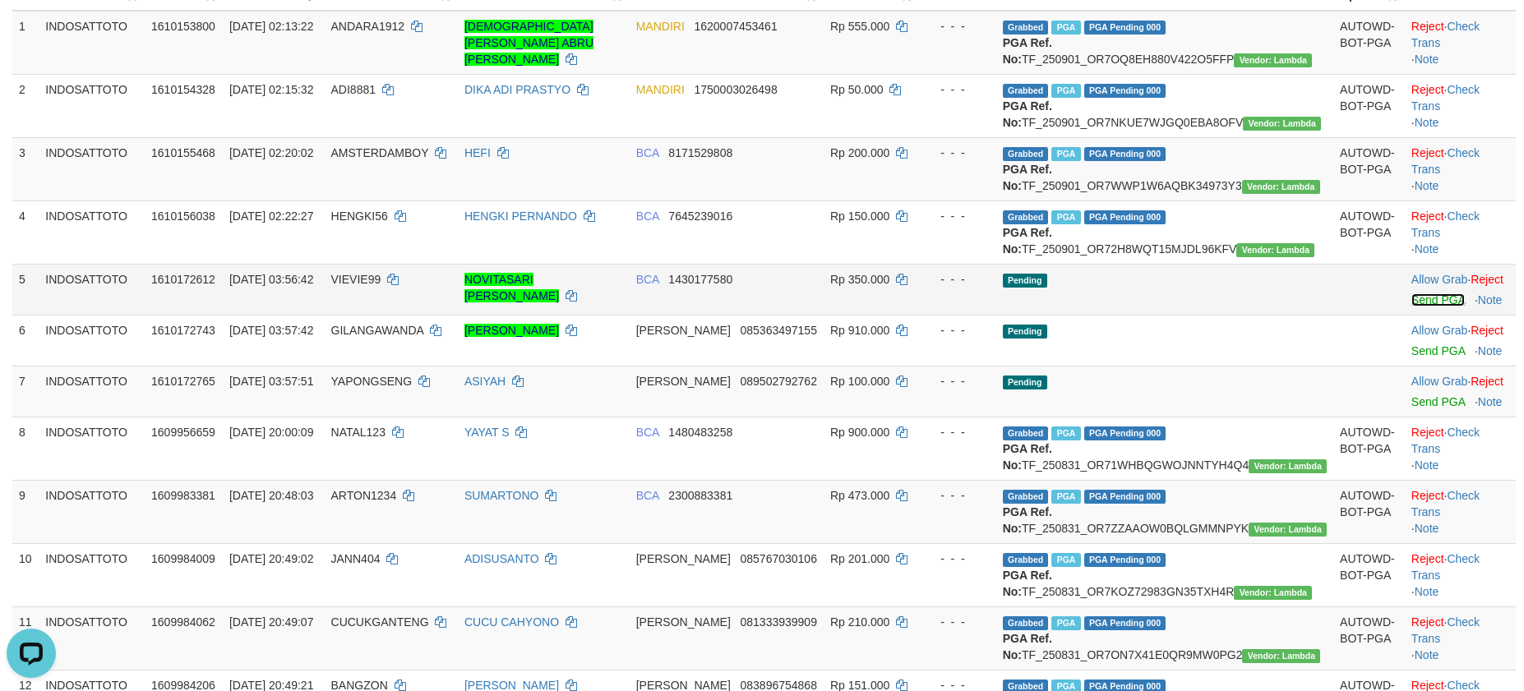
click at [1412, 307] on link "Send PGA" at bounding box center [1438, 299] width 53 height 13
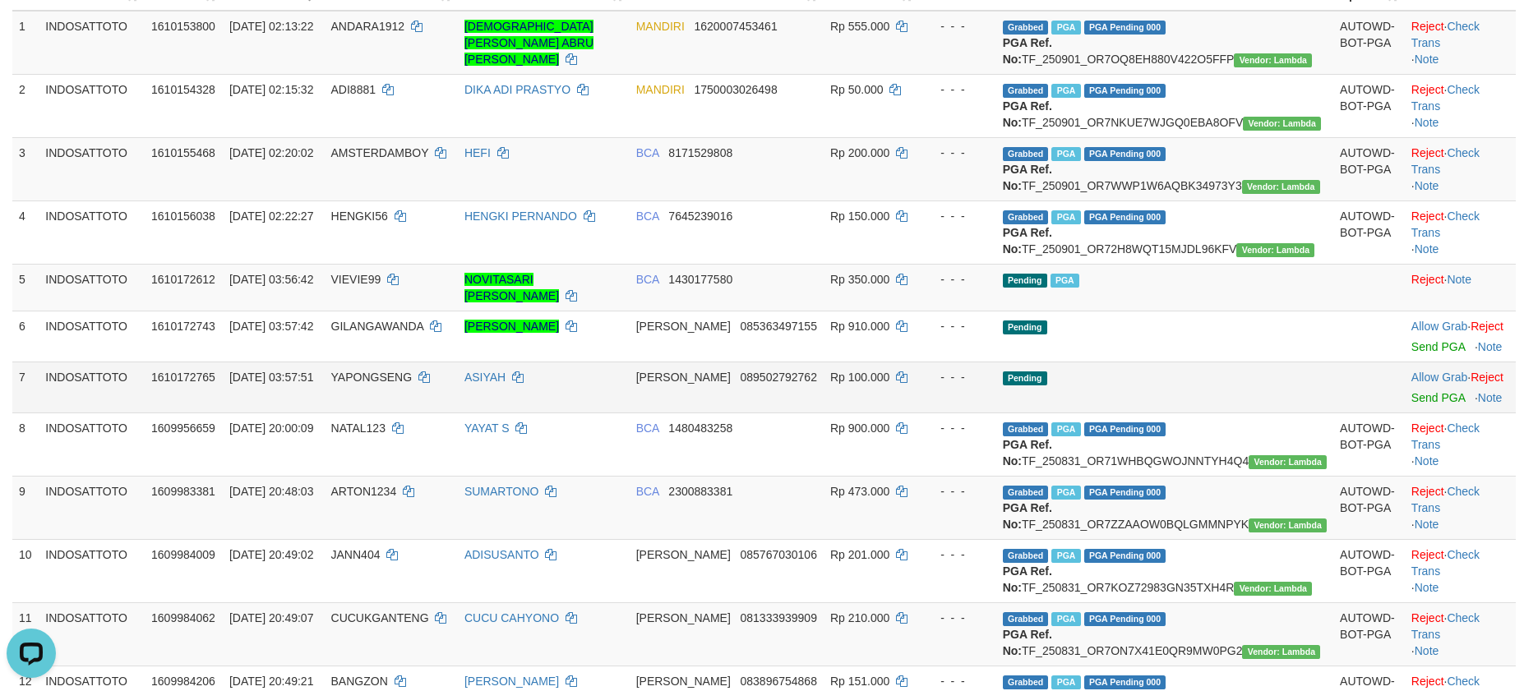
click at [1255, 413] on td "Pending" at bounding box center [1164, 387] width 337 height 51
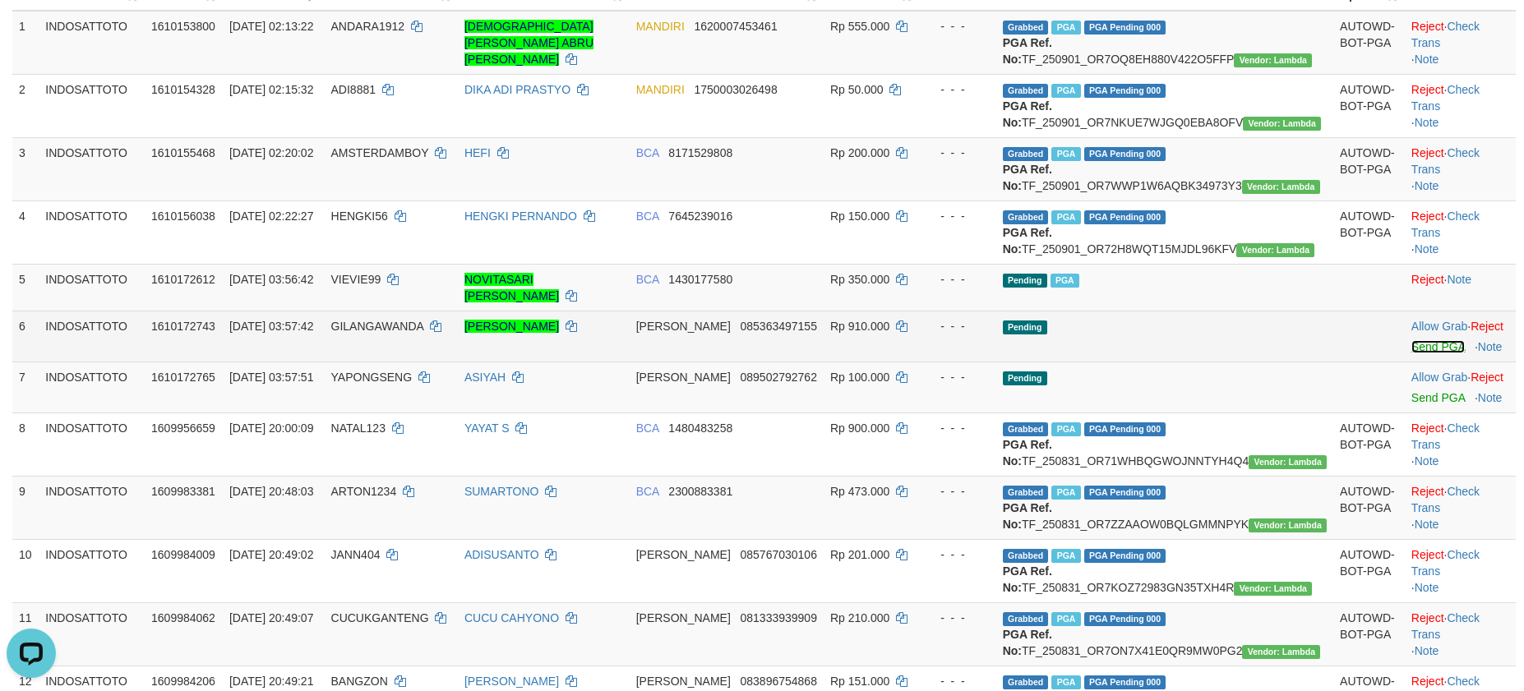
click at [1412, 353] on link "Send PGA" at bounding box center [1438, 346] width 53 height 13
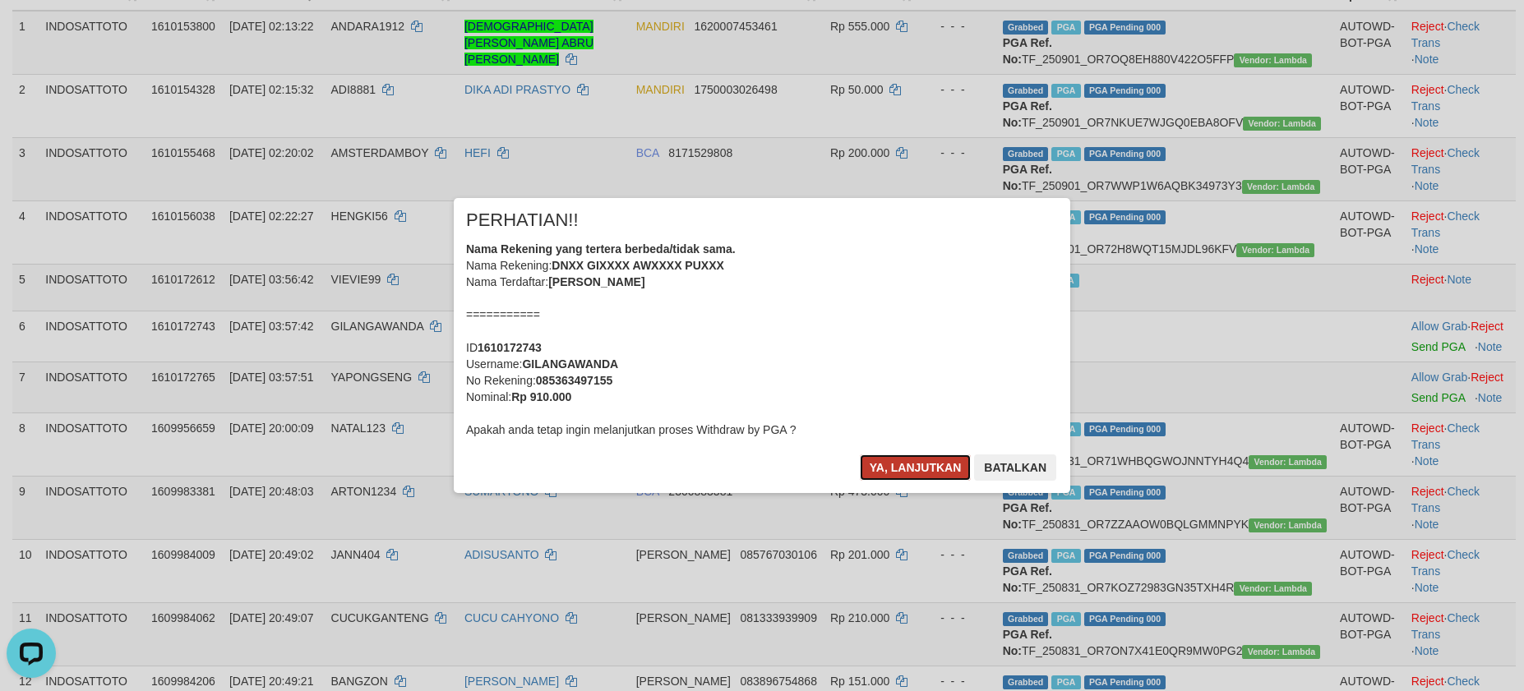
click at [893, 456] on button "Ya, lanjutkan" at bounding box center [916, 468] width 112 height 26
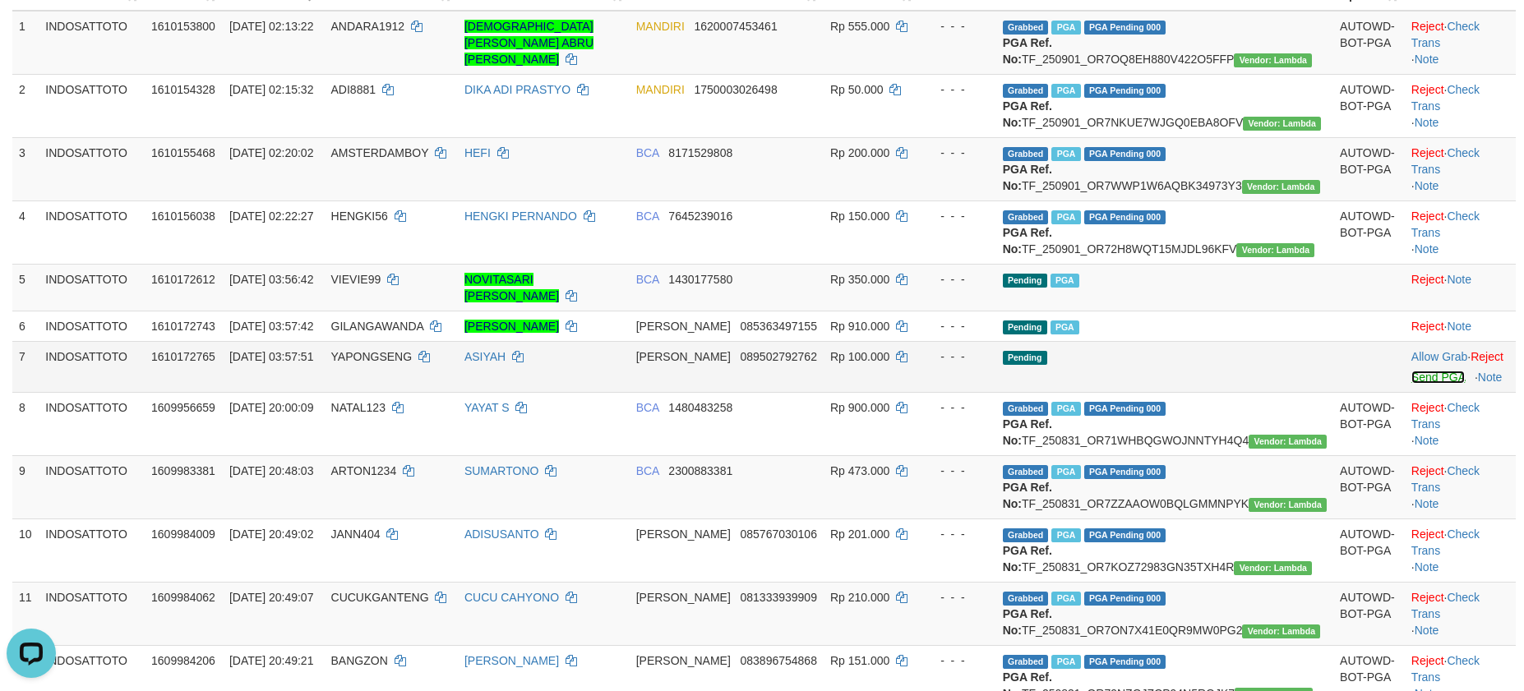
click at [1412, 384] on link "Send PGA" at bounding box center [1438, 377] width 53 height 13
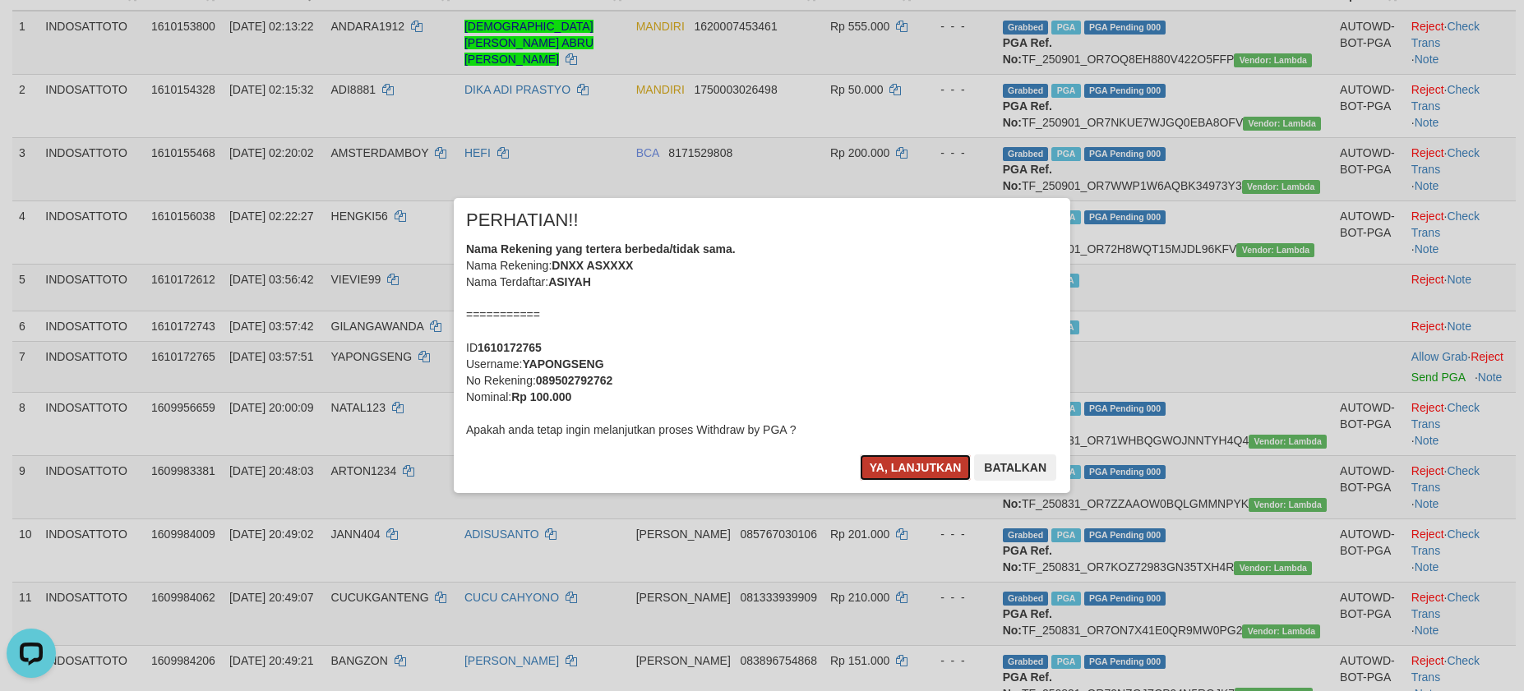
click at [876, 466] on button "Ya, lanjutkan" at bounding box center [916, 468] width 112 height 26
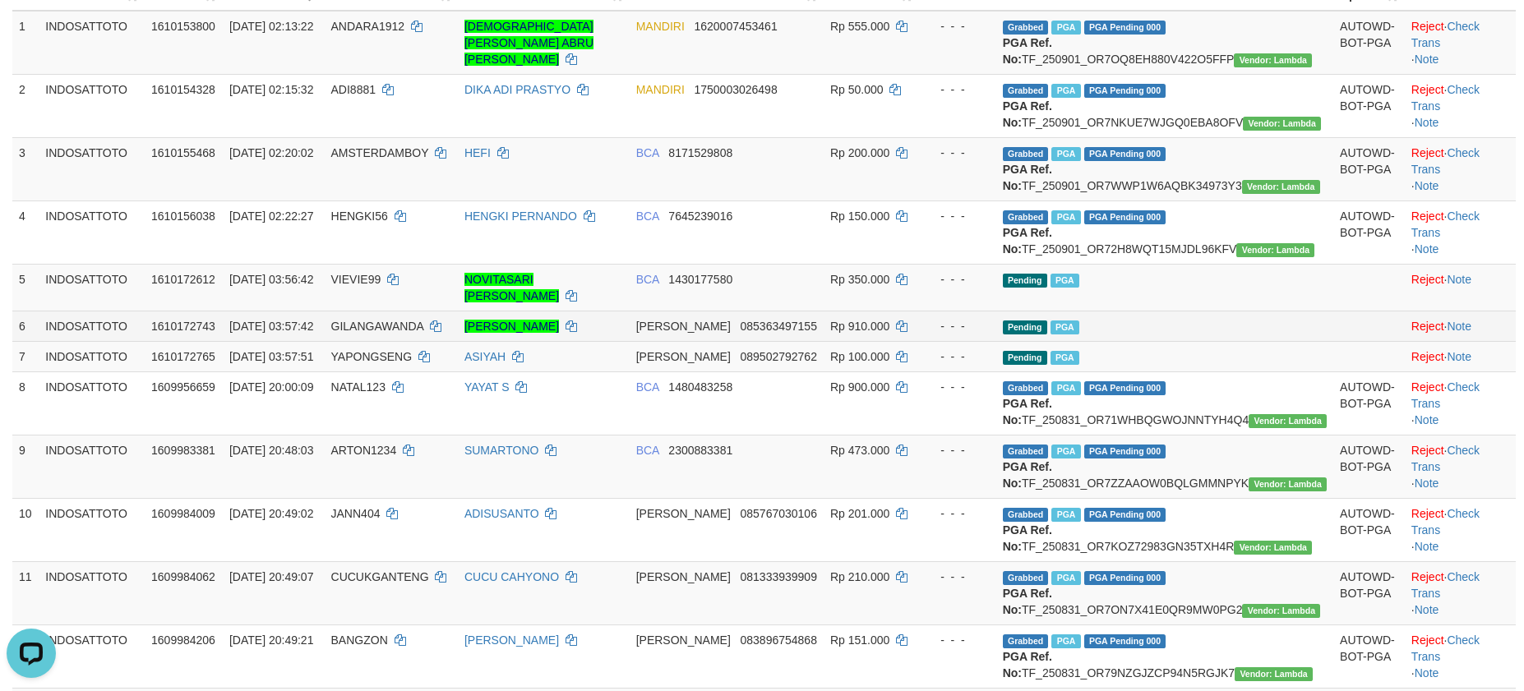
click at [1234, 341] on td "Pending PGA" at bounding box center [1164, 326] width 337 height 30
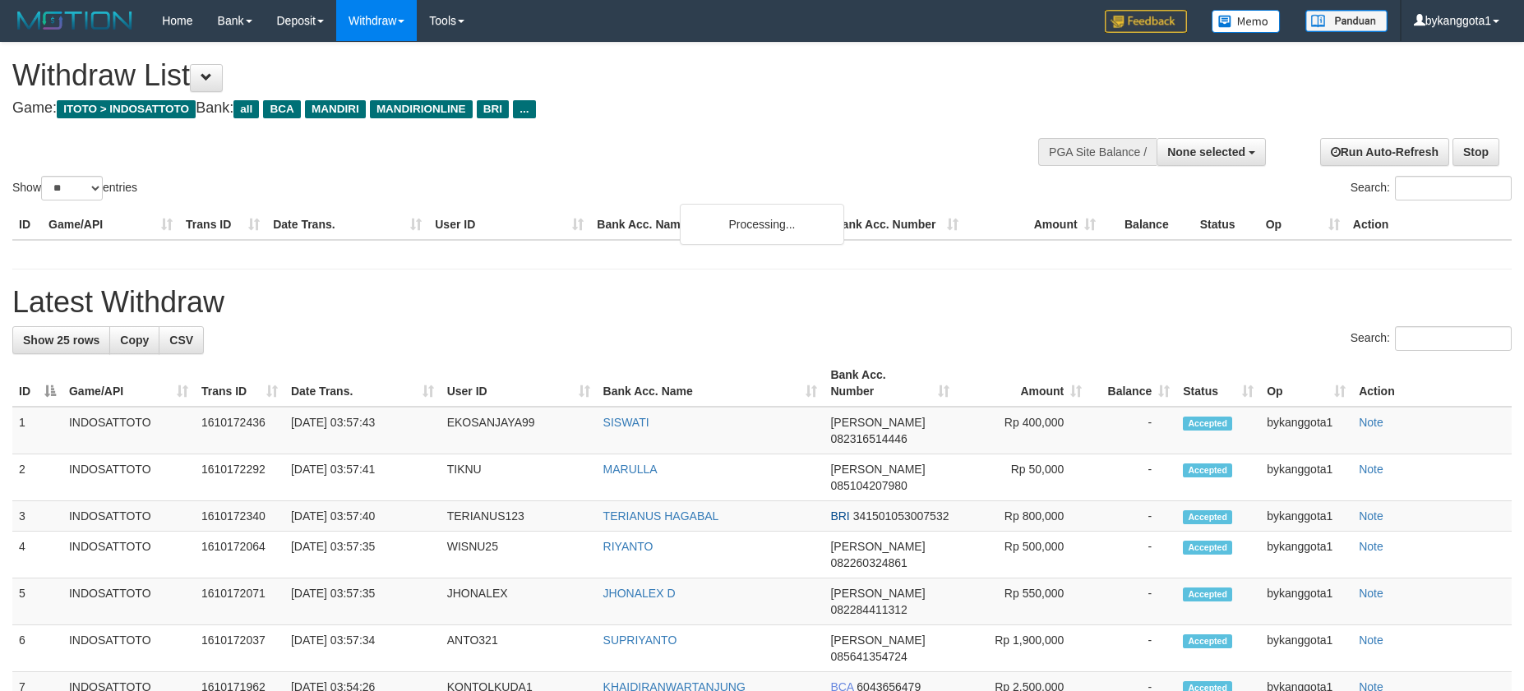
select select
select select "**"
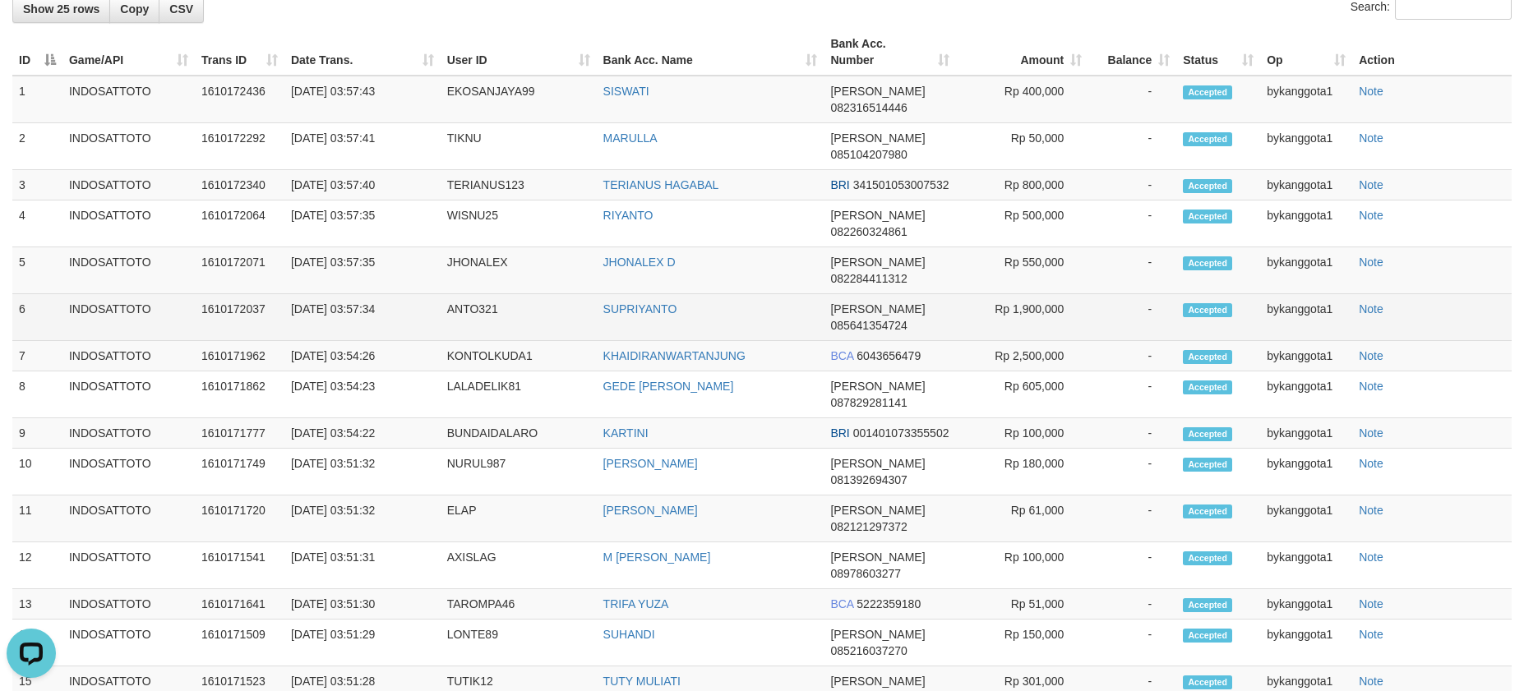
scroll to position [2079, 0]
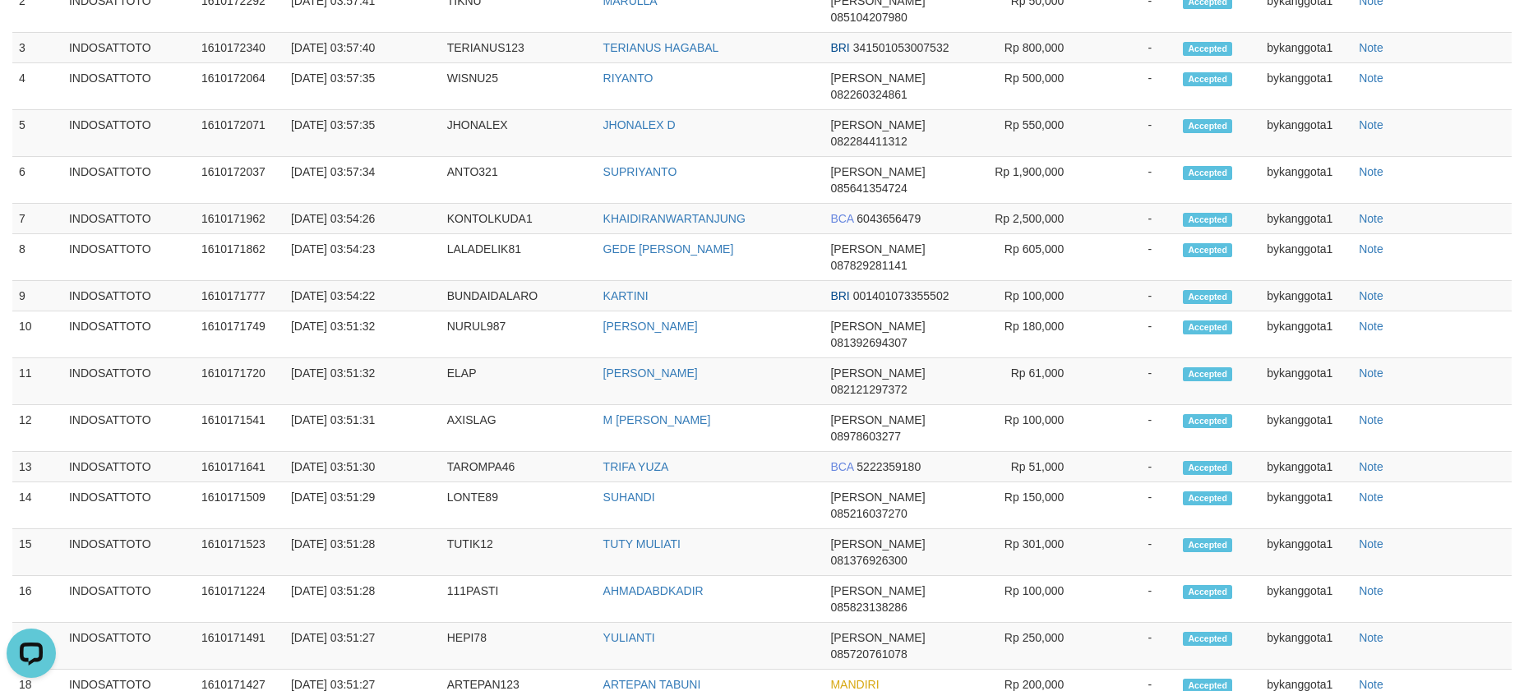
click at [1212, 277] on div "Show 25 rows Copy CSV Search: ID Game/API Trans ID Date Trans. User ID Bank Acc…" at bounding box center [761, 498] width 1499 height 1280
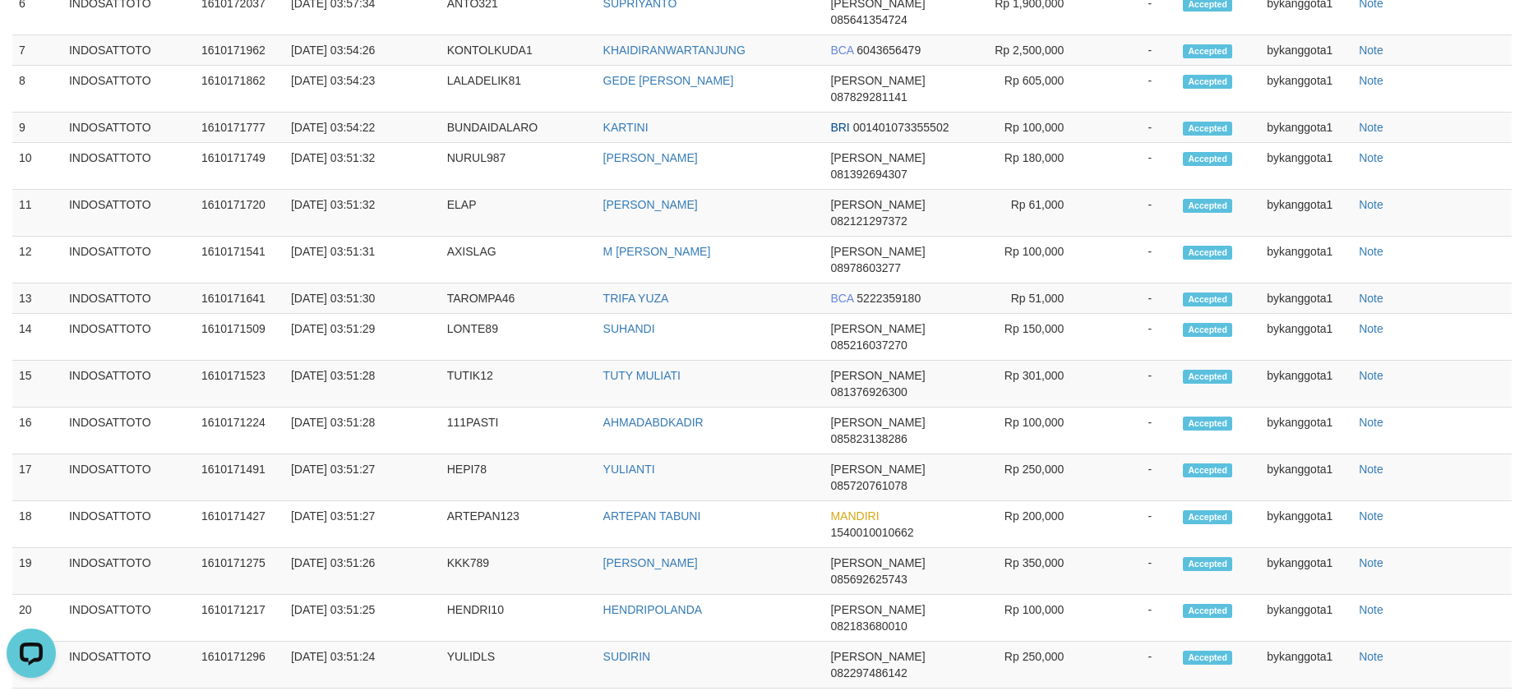
scroll to position [578, 0]
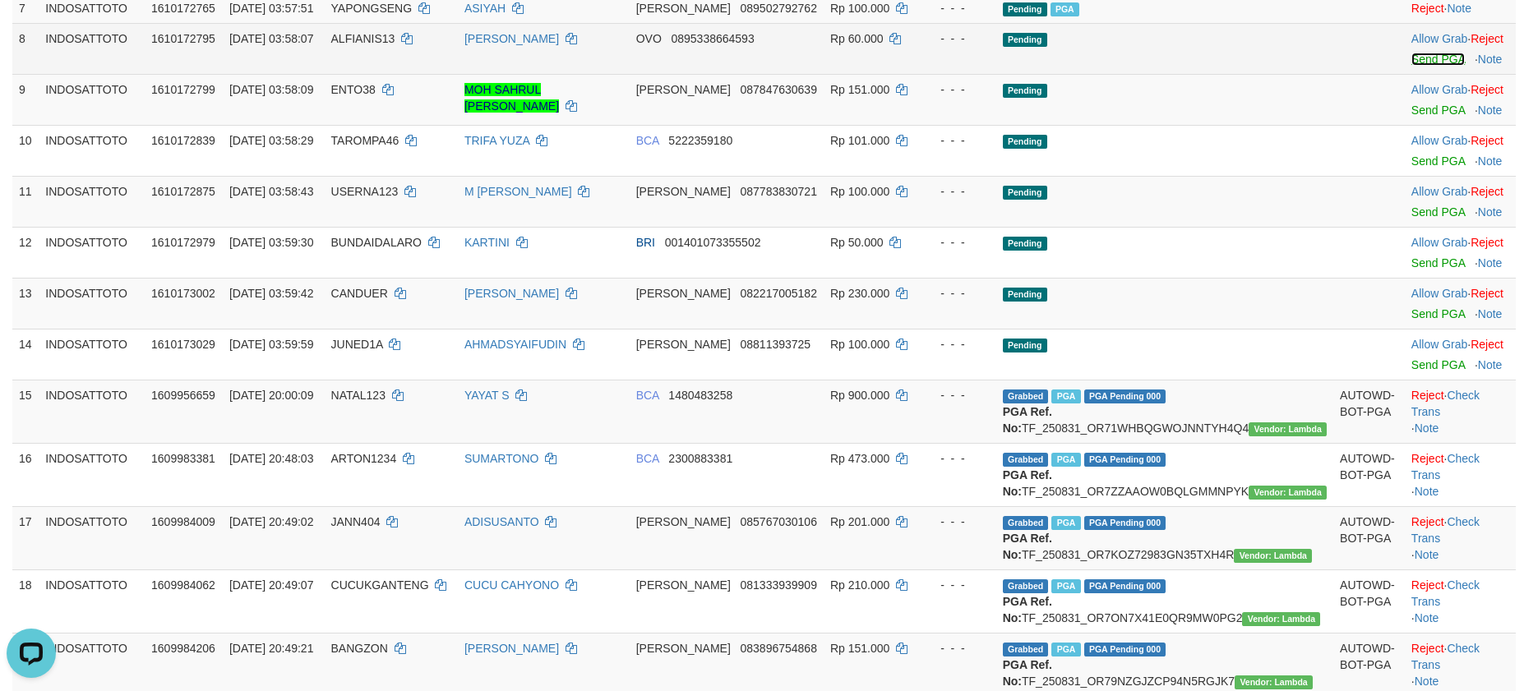
click at [1412, 66] on link "Send PGA" at bounding box center [1438, 59] width 53 height 13
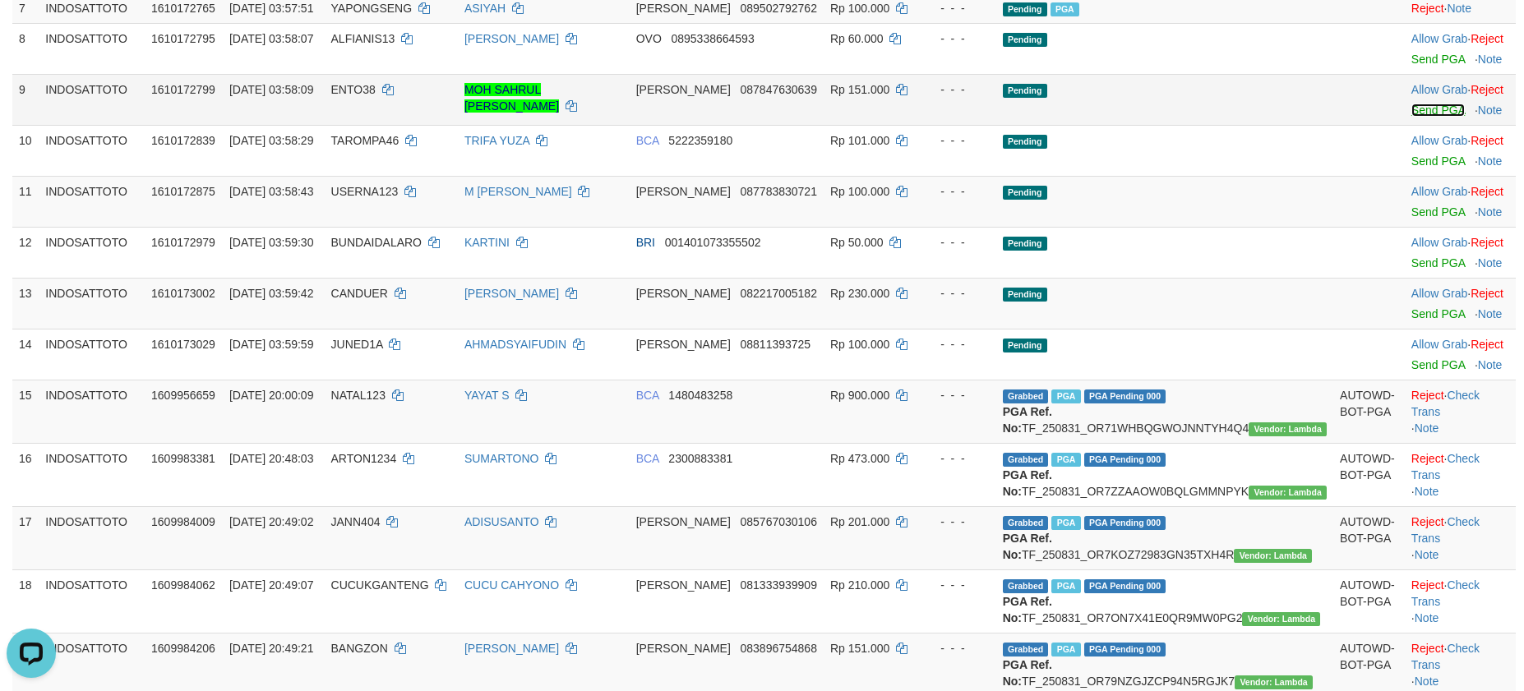
click at [1412, 117] on link "Send PGA" at bounding box center [1438, 110] width 53 height 13
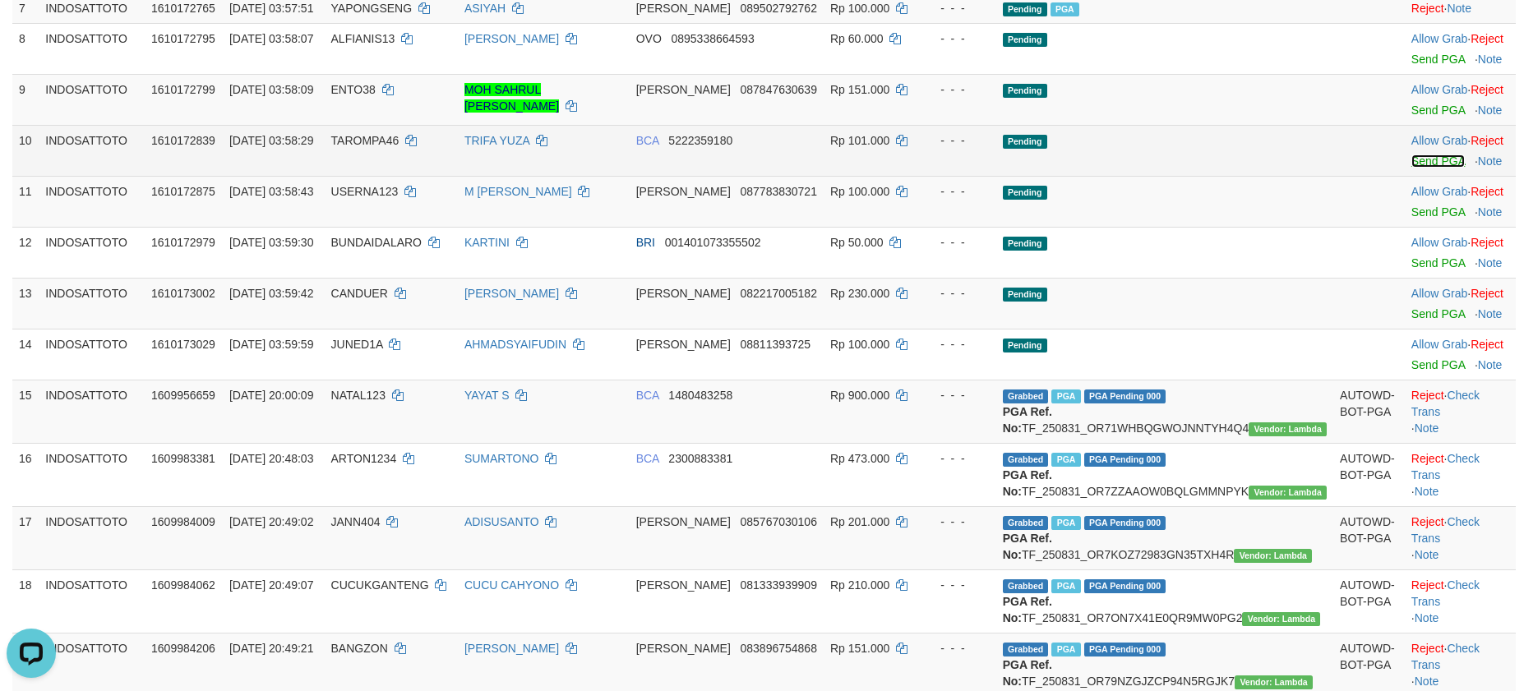
click at [1412, 168] on link "Send PGA" at bounding box center [1438, 161] width 53 height 13
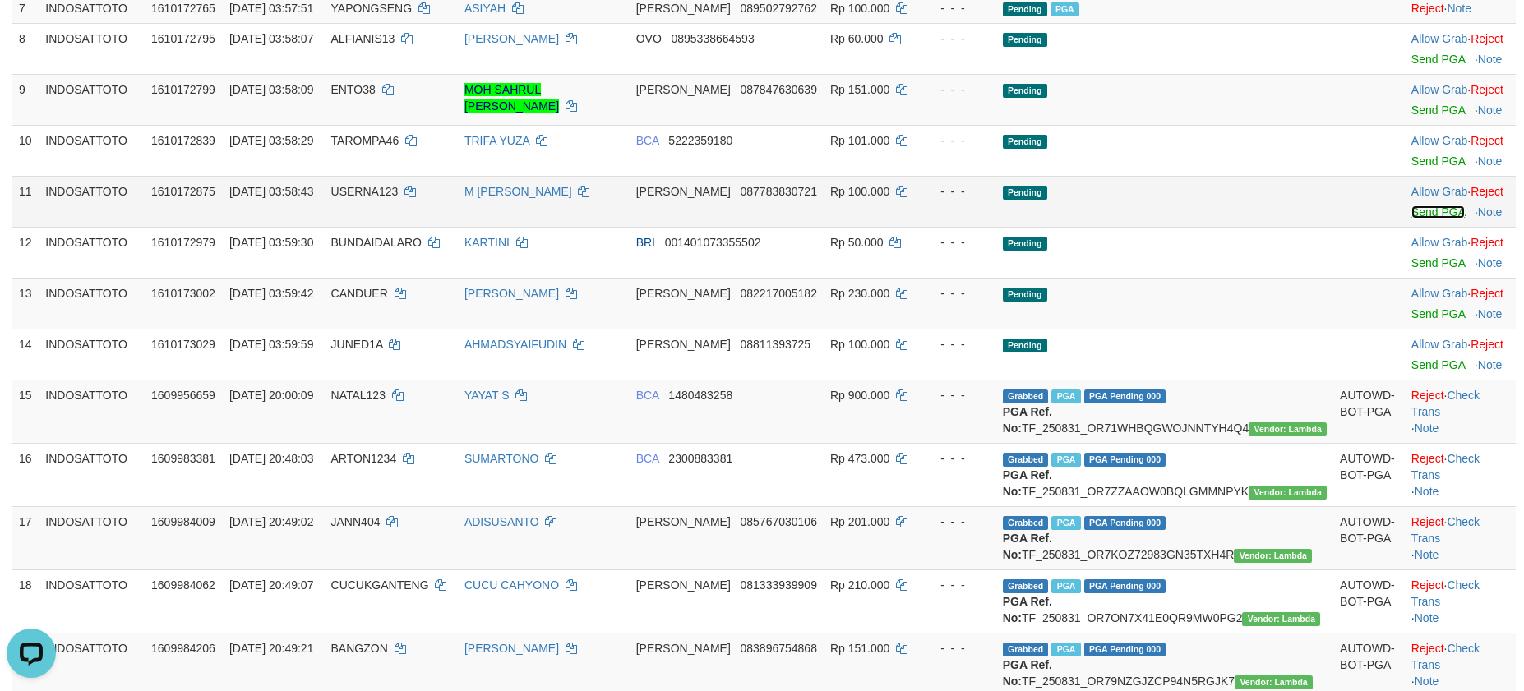
click at [1412, 219] on link "Send PGA" at bounding box center [1438, 212] width 53 height 13
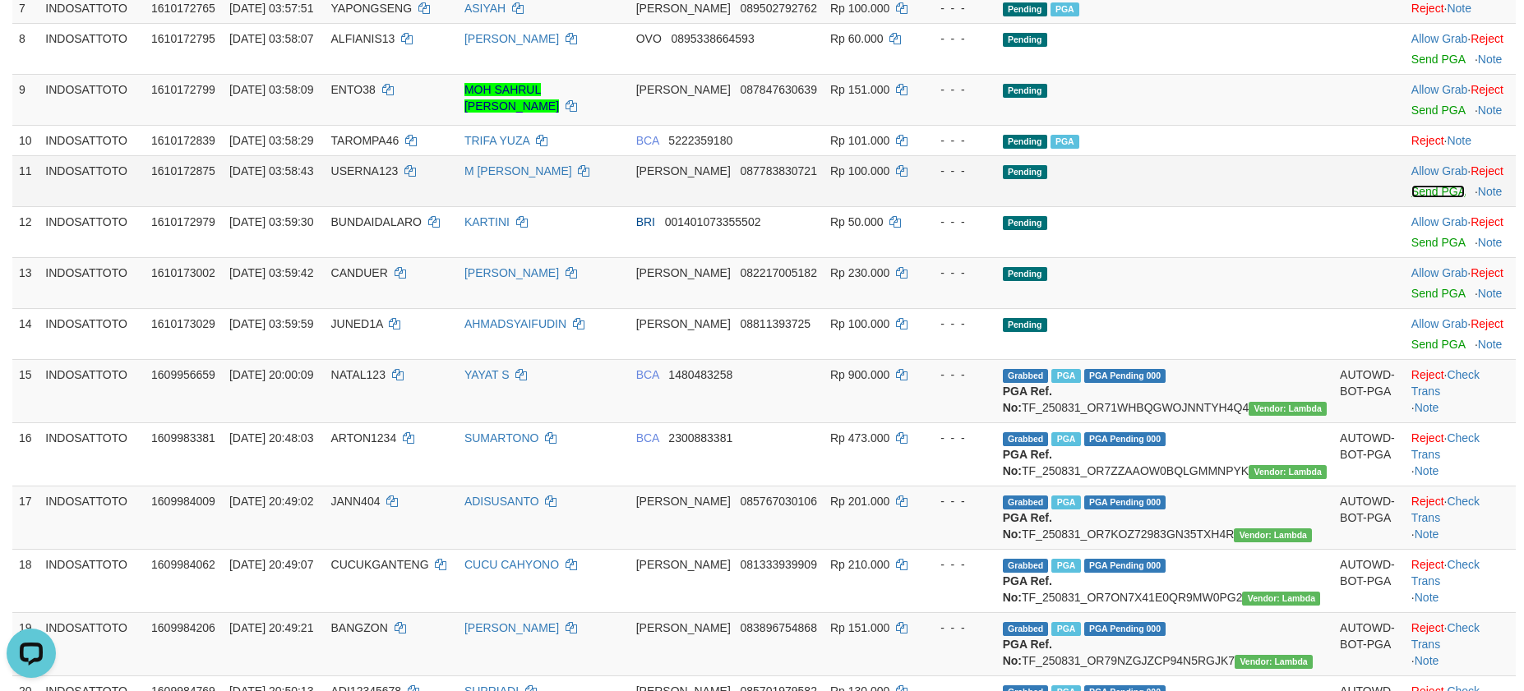
scroll to position [558, 0]
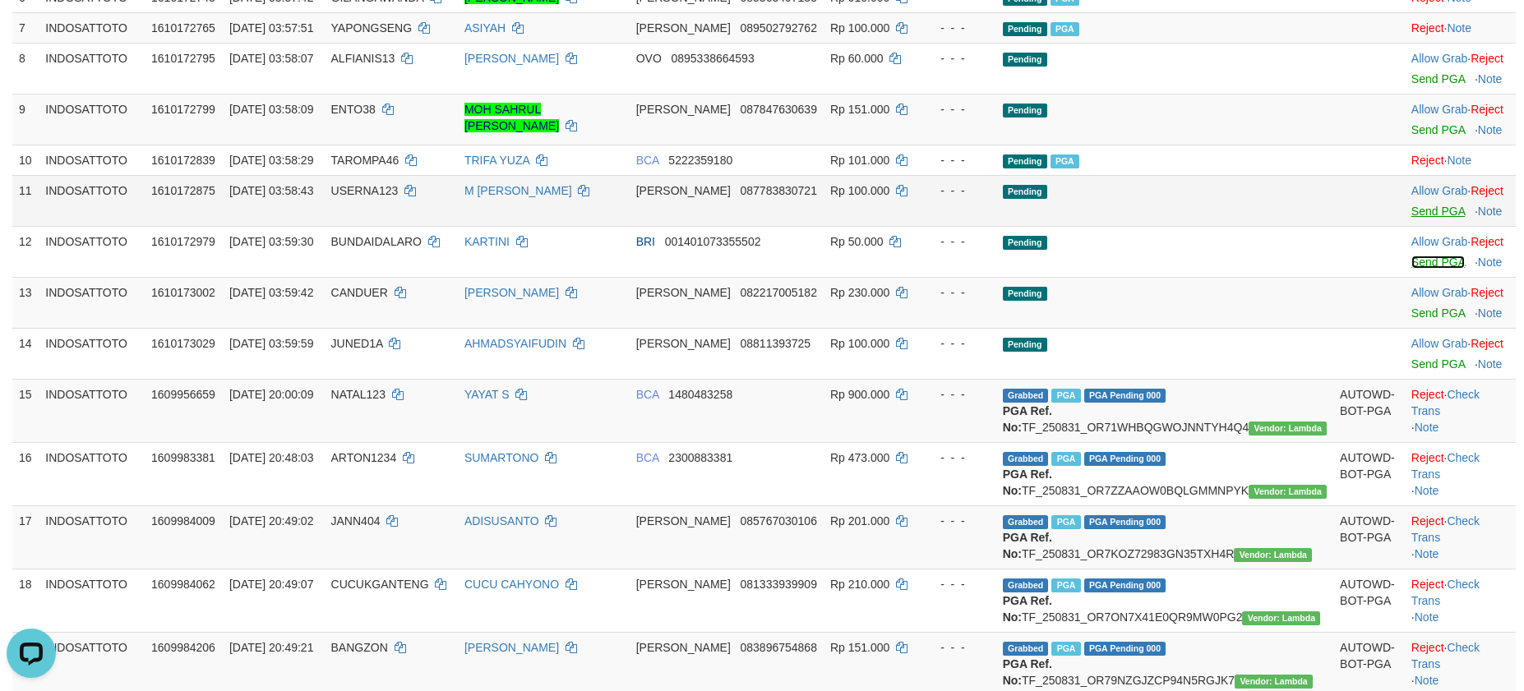
click at [1413, 269] on link "Send PGA" at bounding box center [1438, 262] width 53 height 13
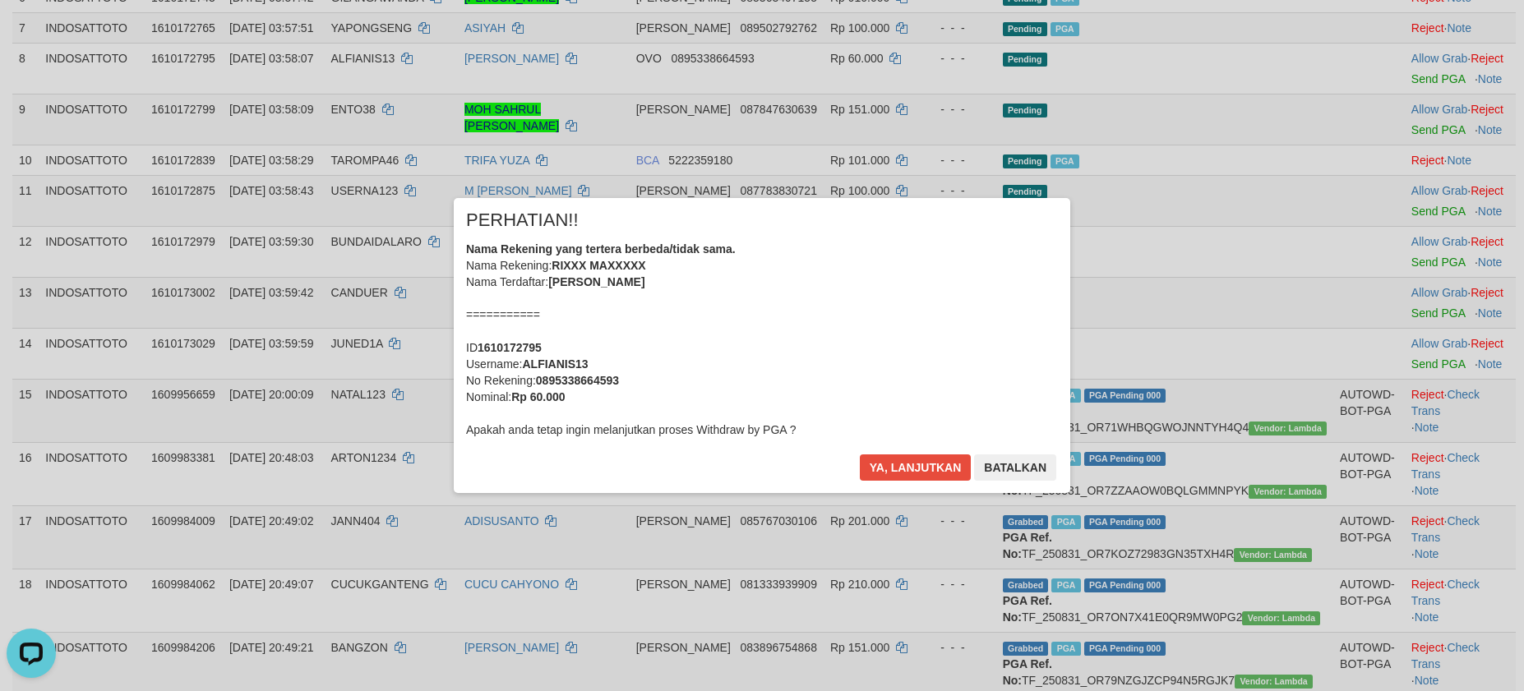
scroll to position [538, 0]
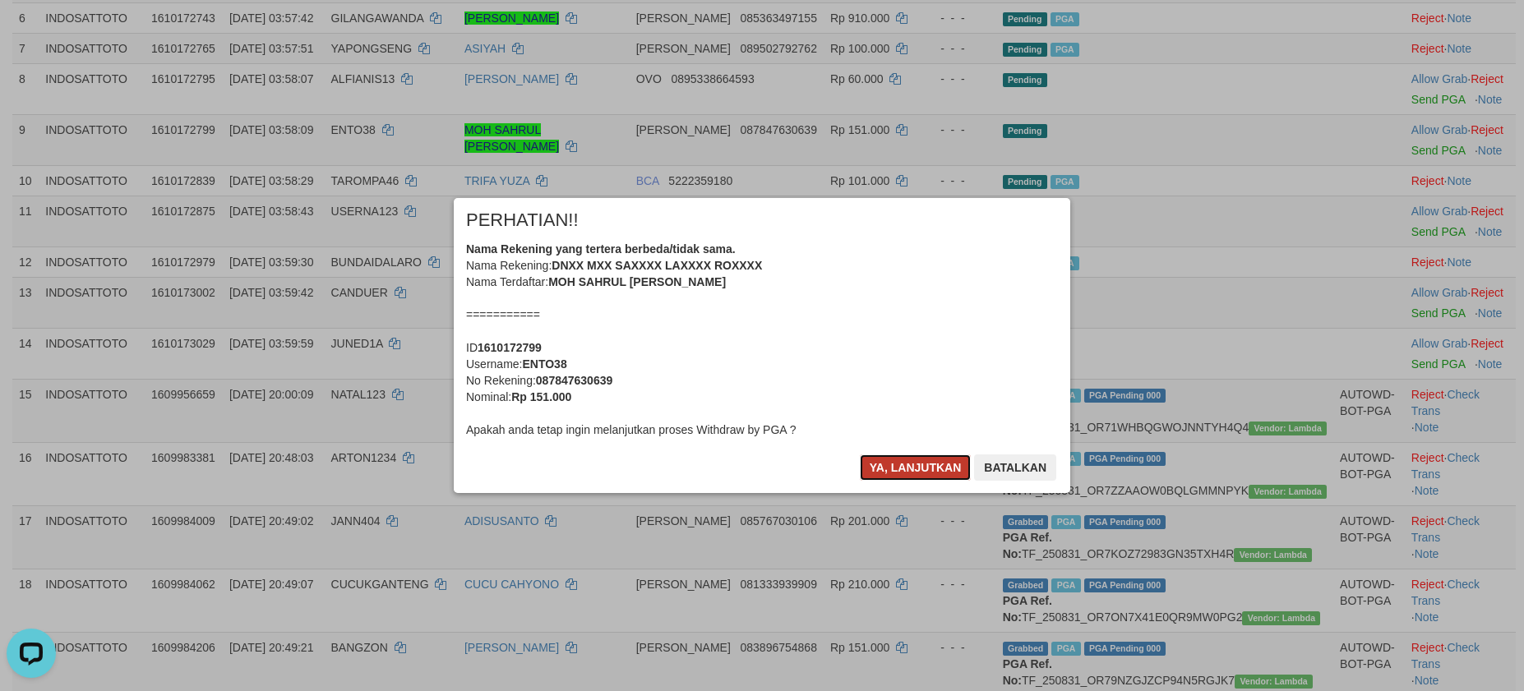
click at [918, 474] on button "Ya, lanjutkan" at bounding box center [916, 468] width 112 height 26
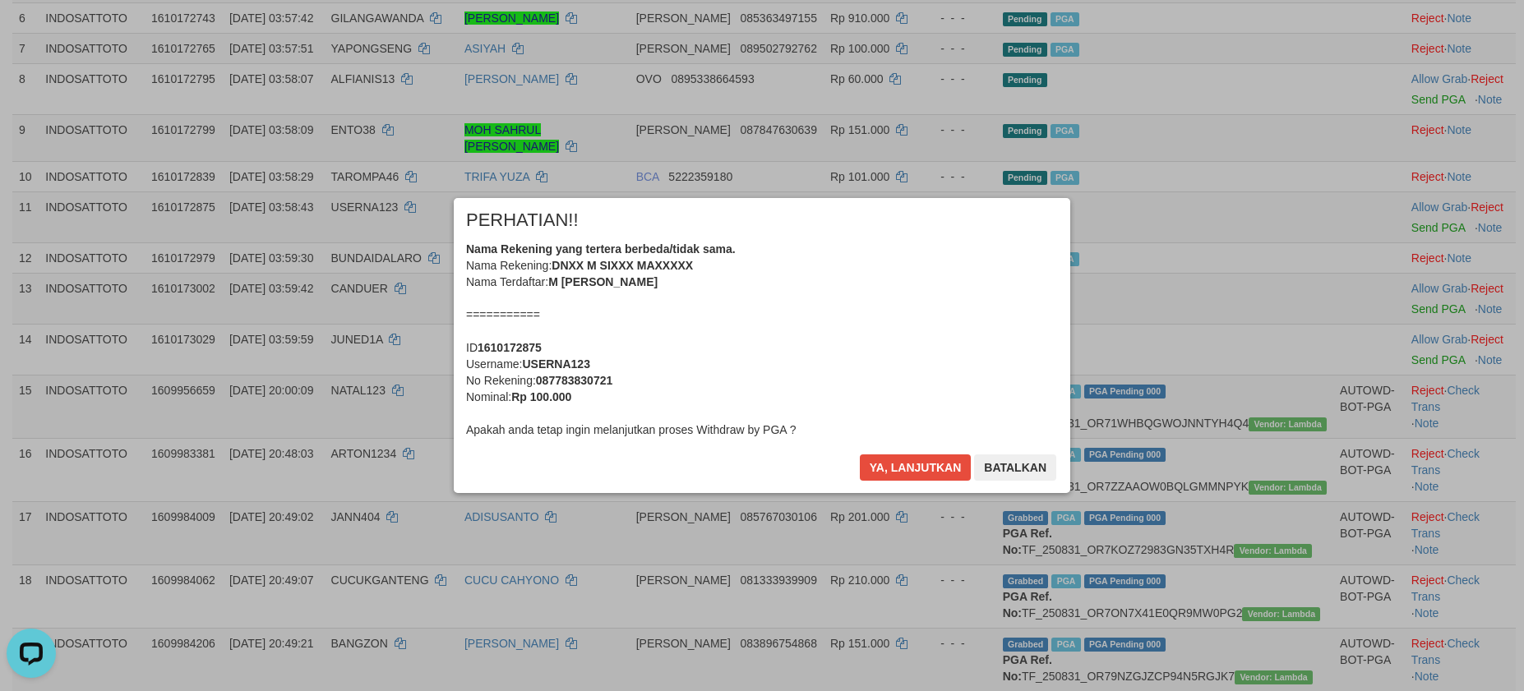
scroll to position [516, 0]
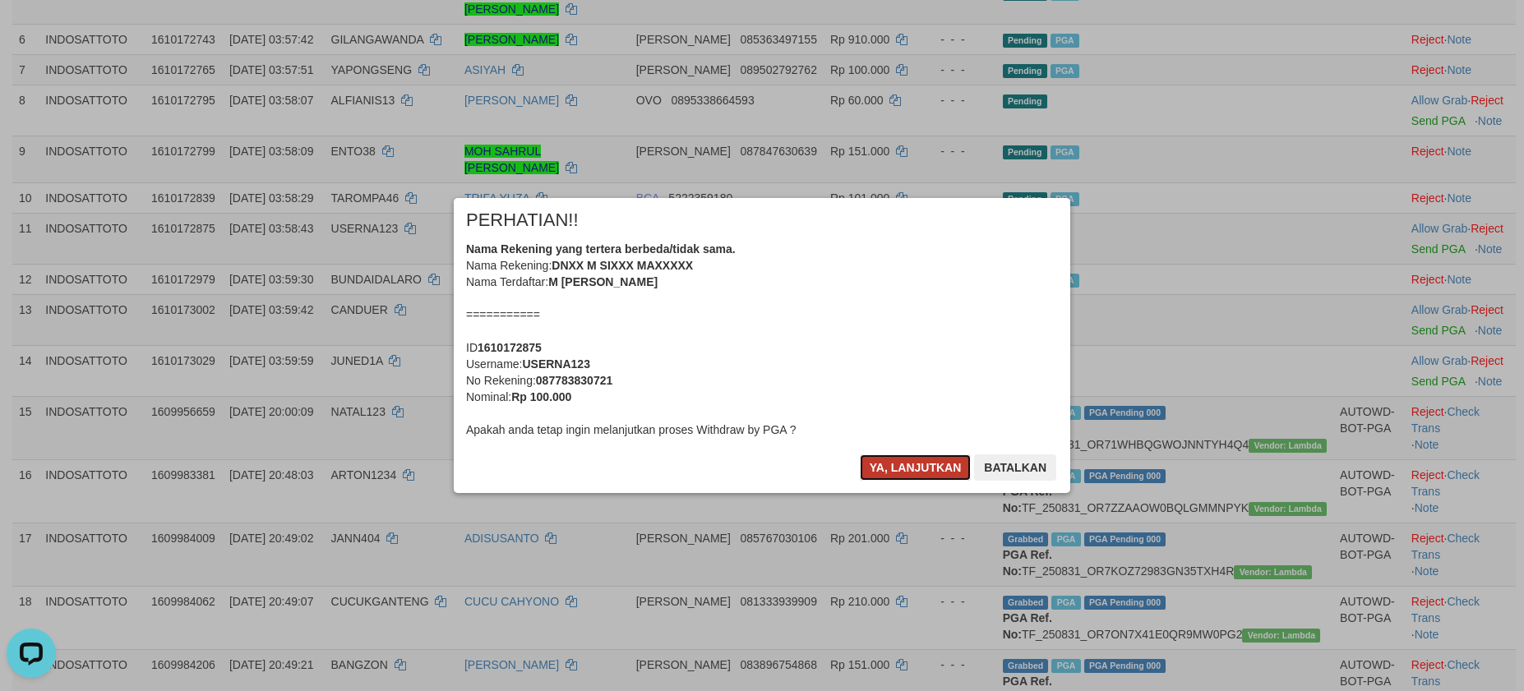
click at [918, 472] on button "Ya, lanjutkan" at bounding box center [916, 468] width 112 height 26
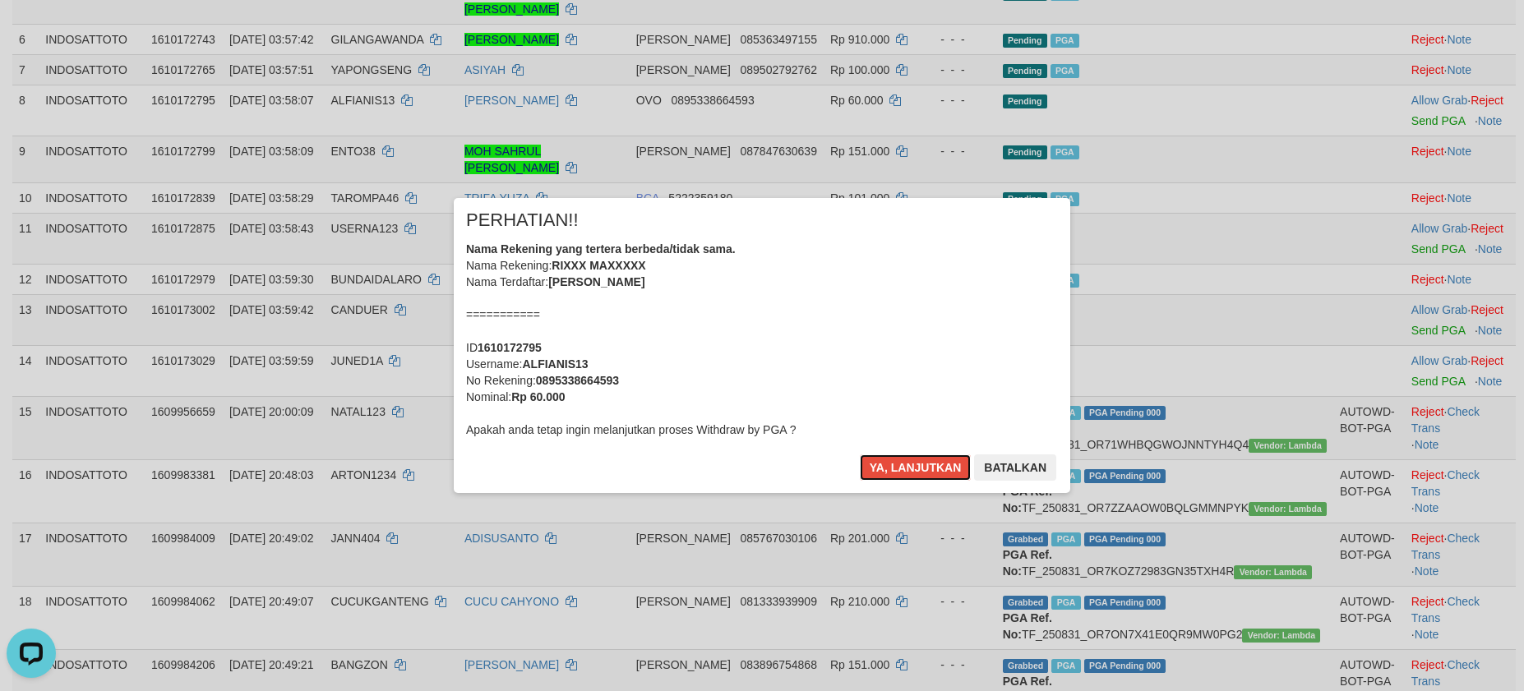
click at [918, 472] on button "Ya, lanjutkan" at bounding box center [916, 468] width 112 height 26
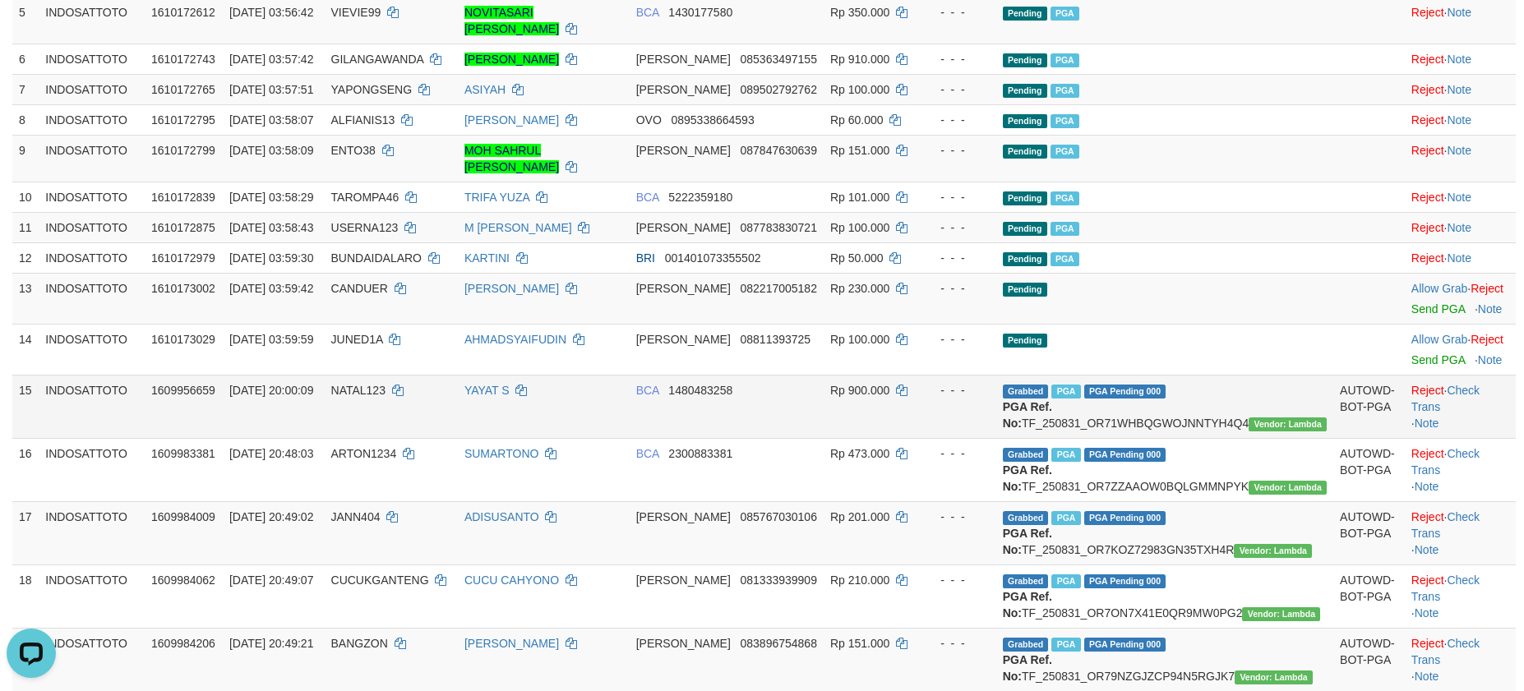
scroll to position [476, 0]
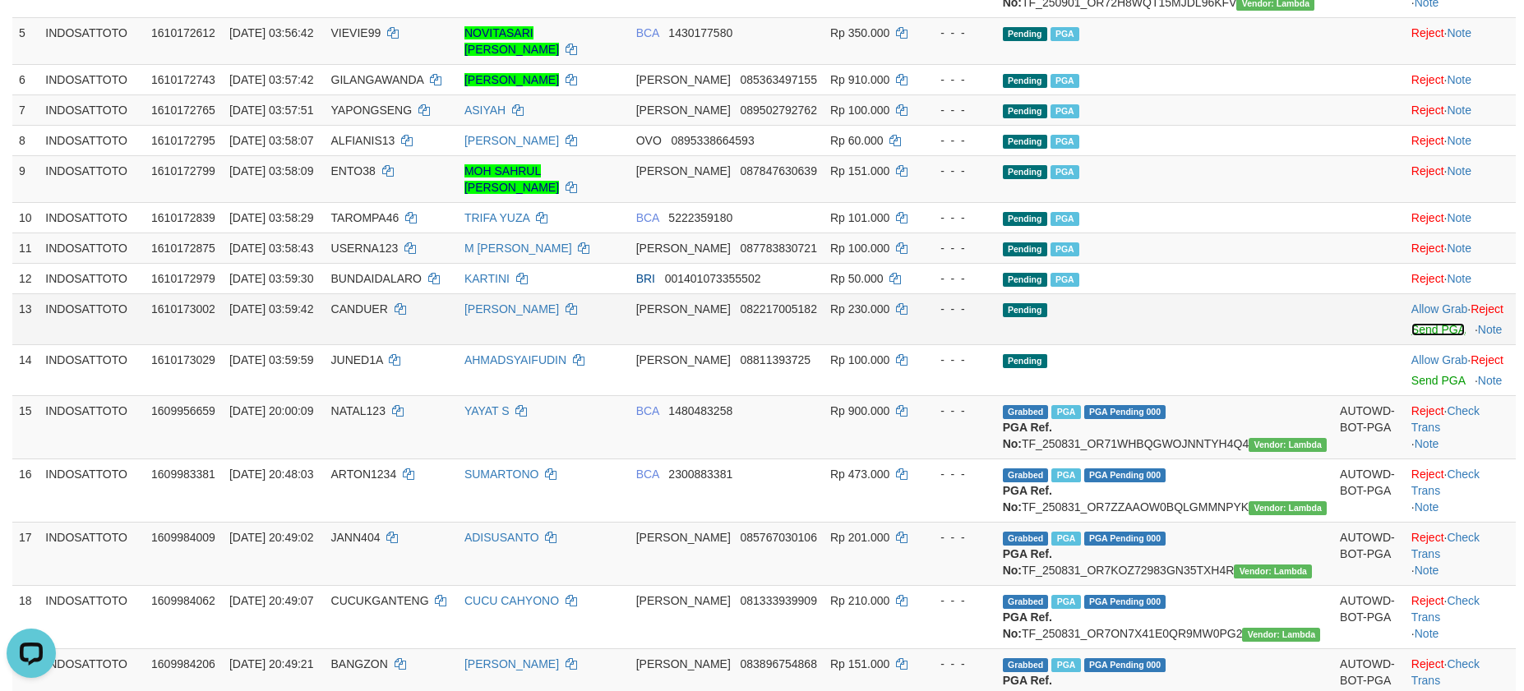
click at [1412, 336] on link "Send PGA" at bounding box center [1438, 329] width 53 height 13
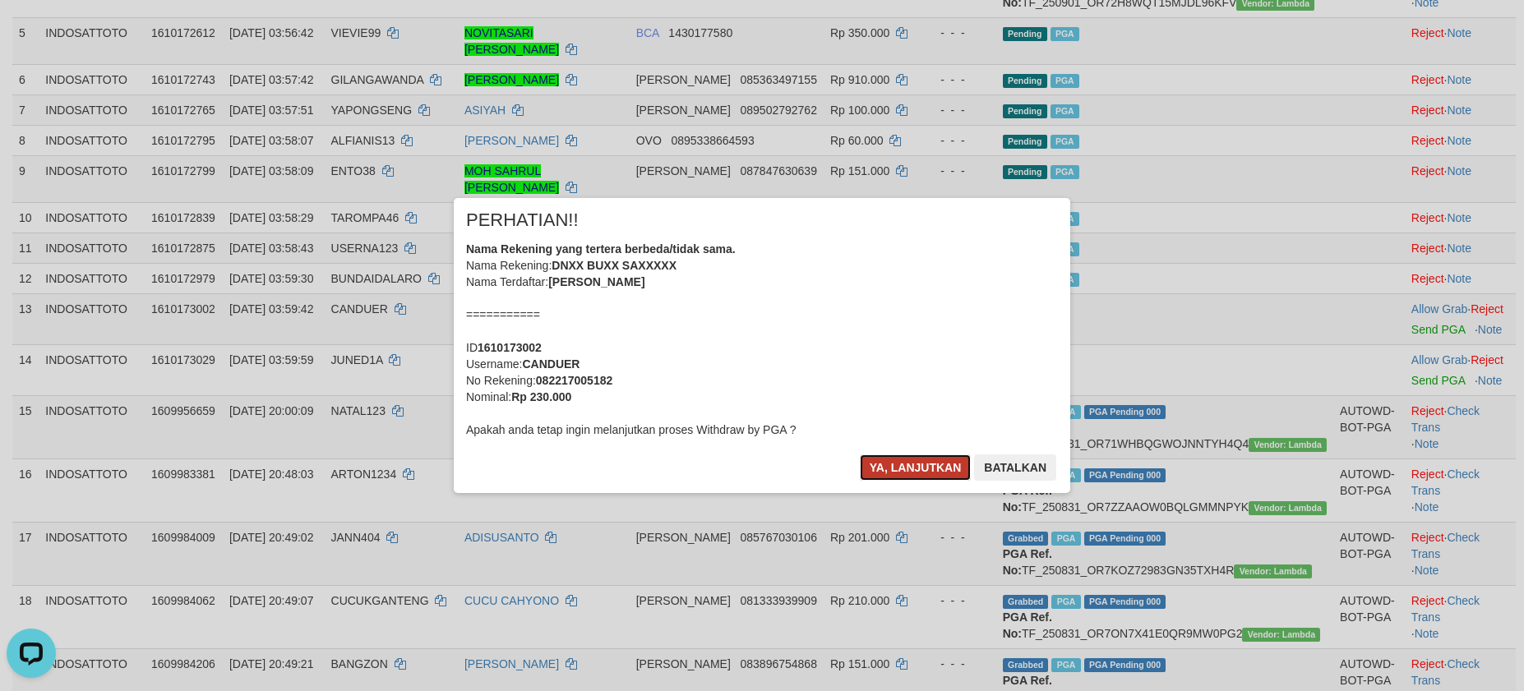
drag, startPoint x: 903, startPoint y: 457, endPoint x: 930, endPoint y: 456, distance: 26.3
click at [903, 457] on button "Ya, lanjutkan" at bounding box center [916, 468] width 112 height 26
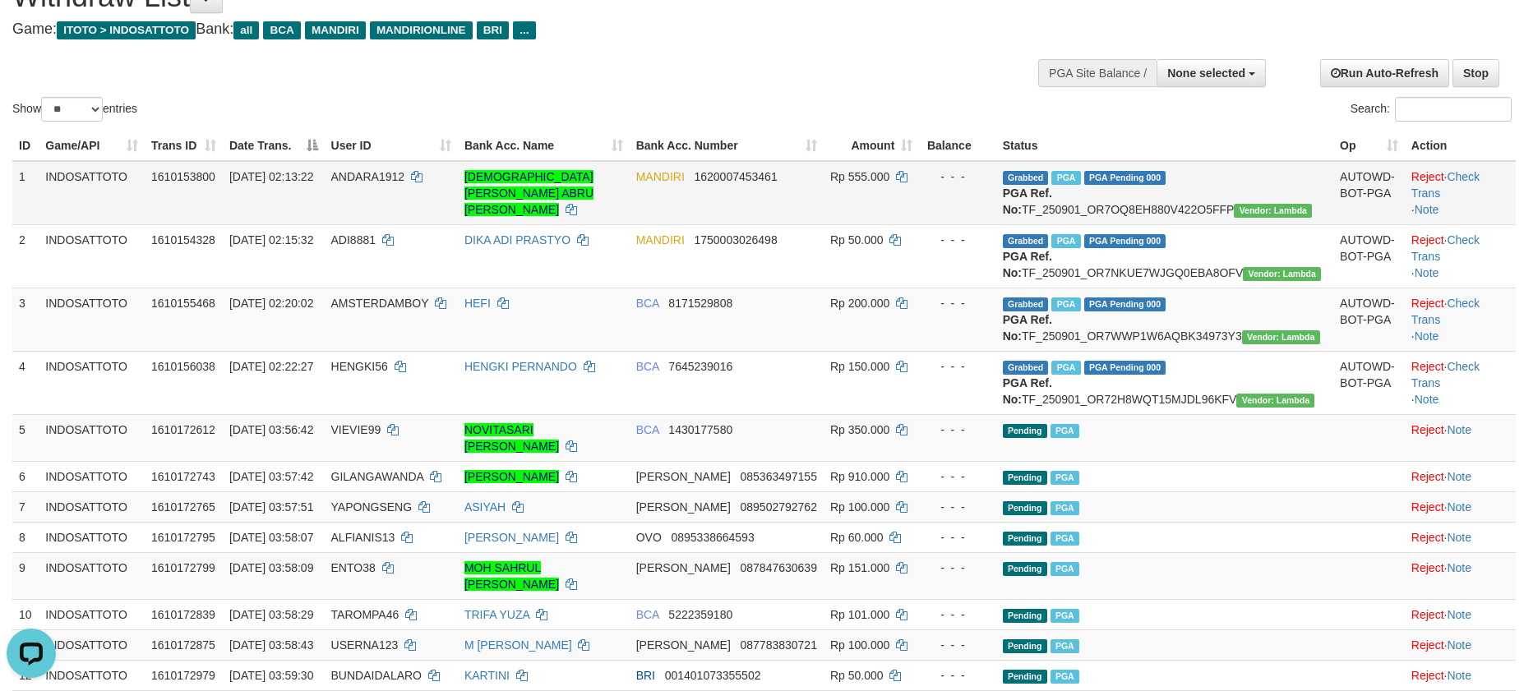
scroll to position [0, 0]
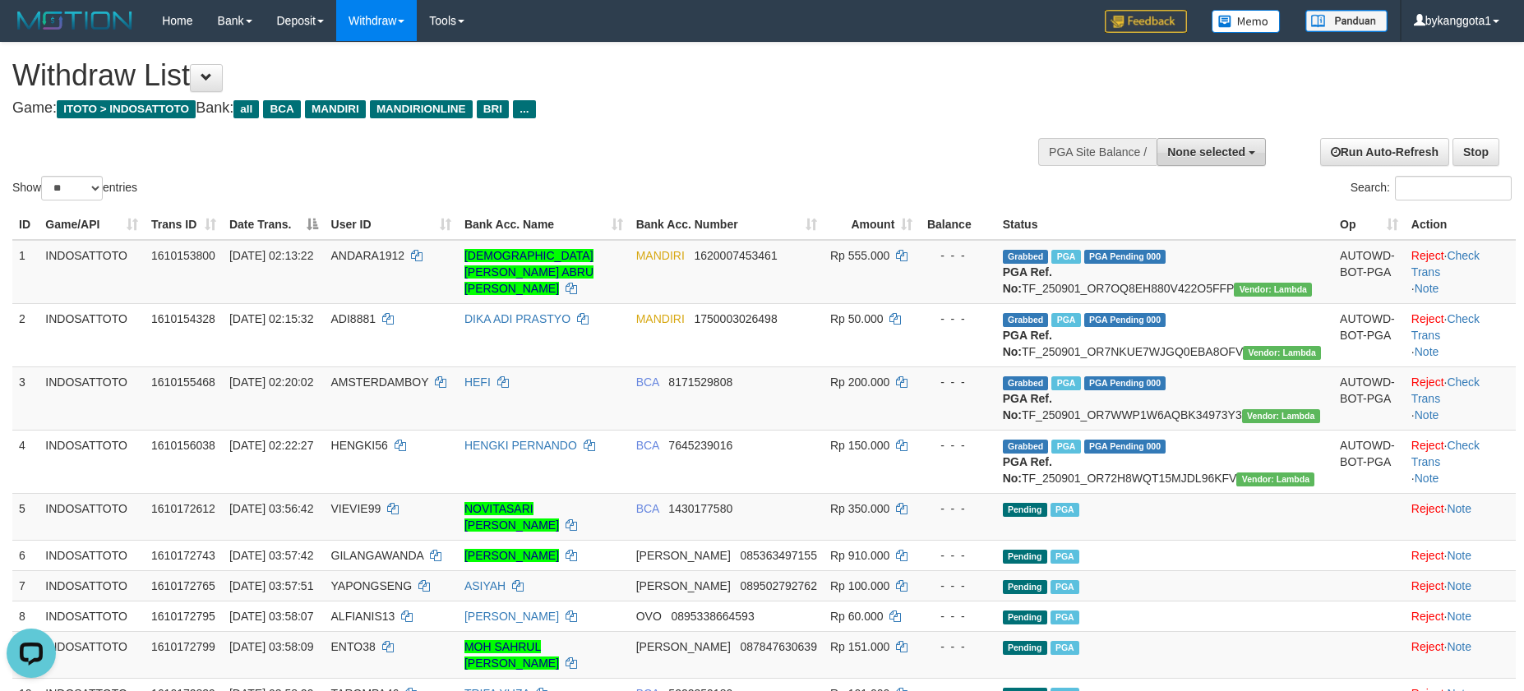
click at [1214, 149] on span "None selected" at bounding box center [1206, 152] width 78 height 13
click at [1171, 238] on label "[ITOTO] INDOSATTOTO" at bounding box center [1177, 234] width 176 height 21
select select "****"
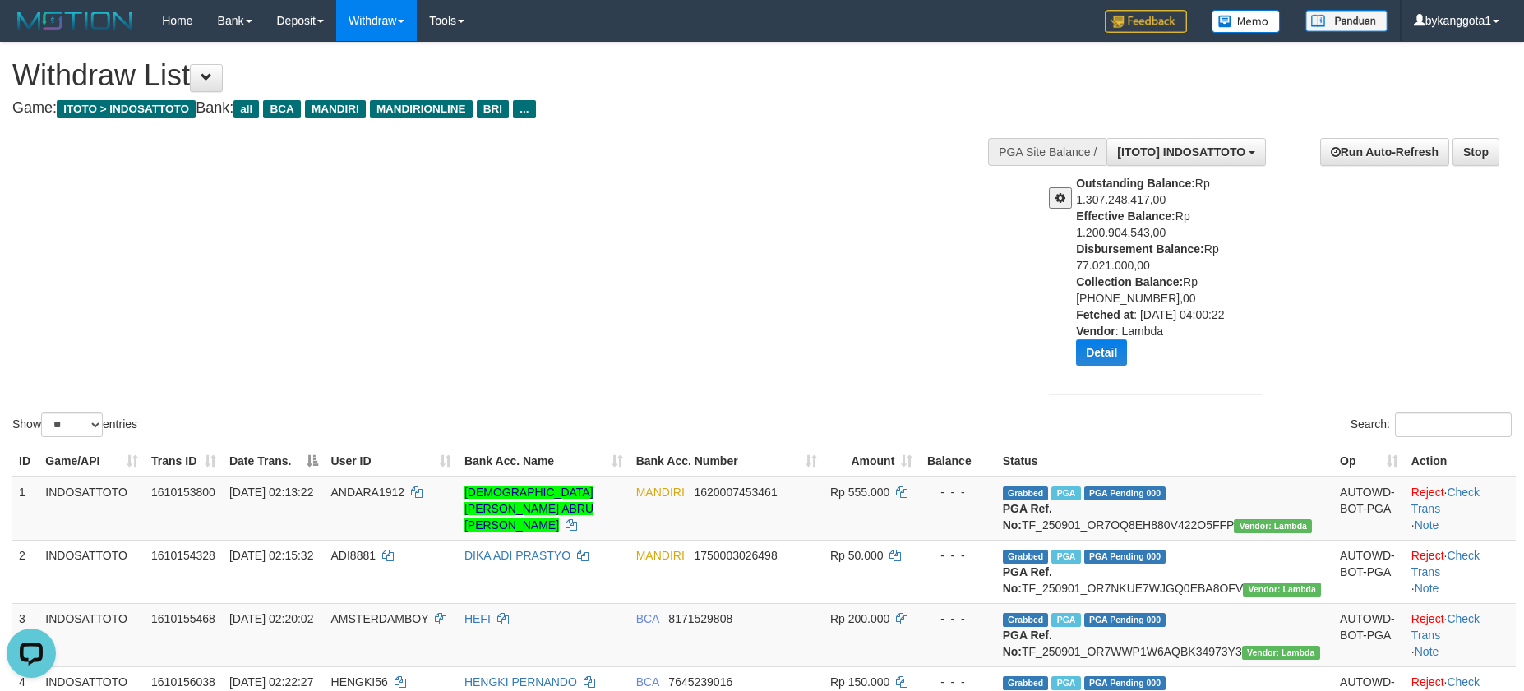
copy div "Disbursement Balance: Rp 77.021.000,00"
drag, startPoint x: 1073, startPoint y: 244, endPoint x: 1199, endPoint y: 264, distance: 127.3
click at [1199, 264] on div "Outstanding Balance: Rp 1.307.248.417,00 Effective Balance: Rp 1.200.904.543,00…" at bounding box center [1156, 276] width 238 height 203
click at [819, 252] on div "Show ** ** ** *** entries Search:" at bounding box center [762, 242] width 1524 height 398
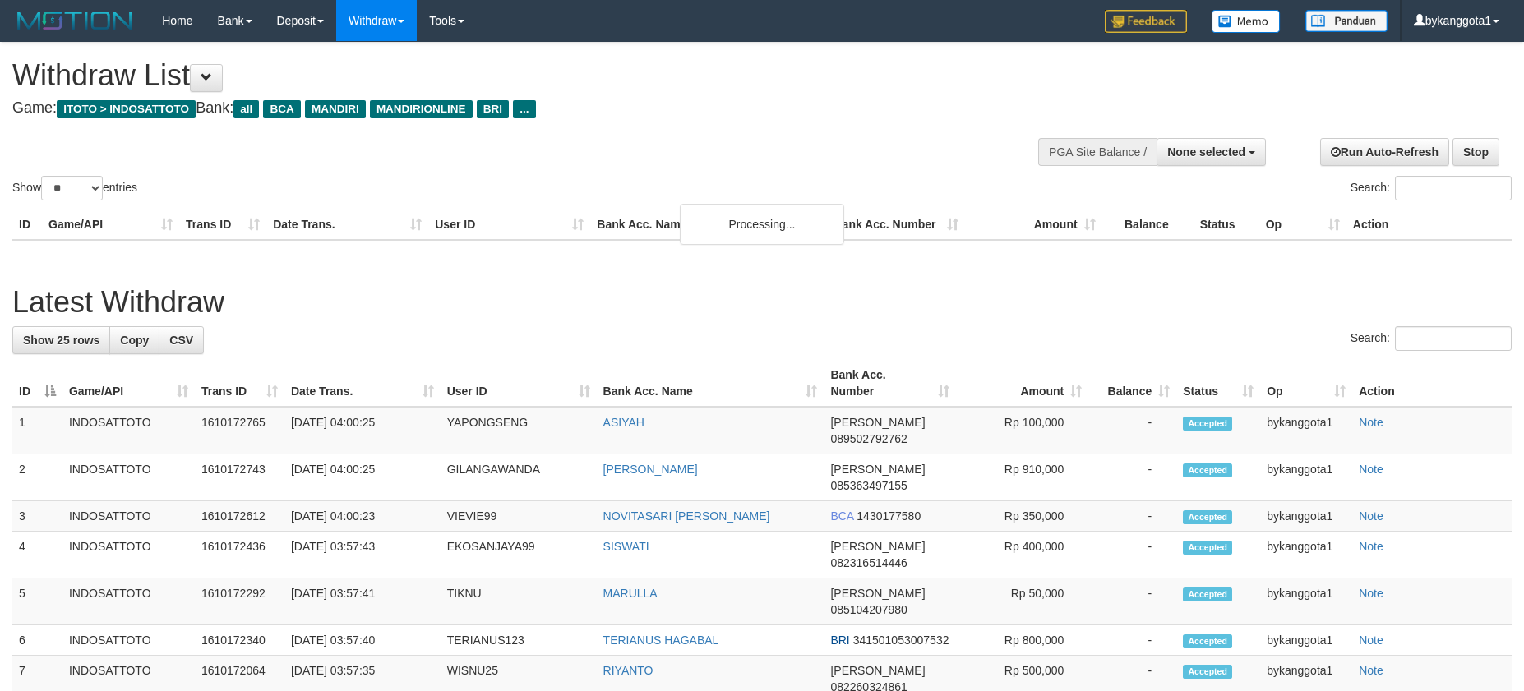
select select
select select "**"
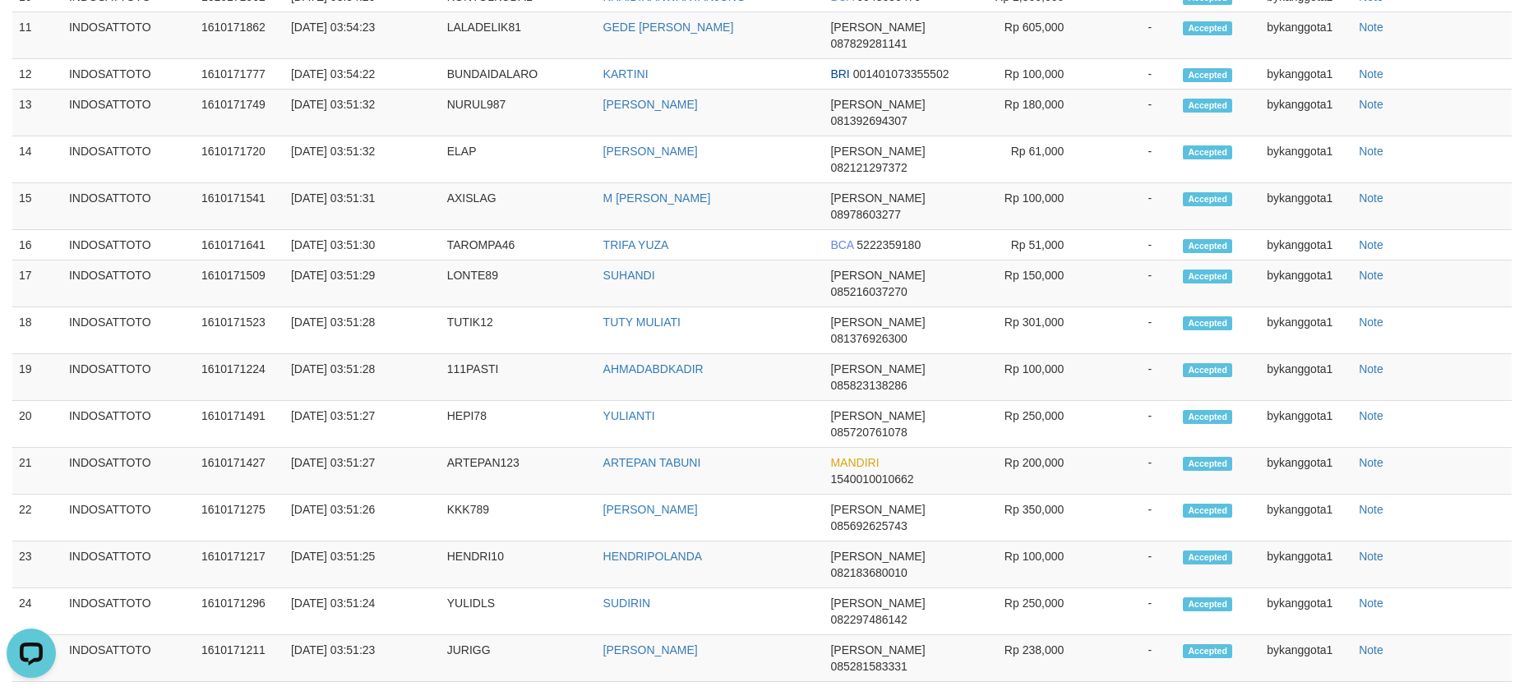
scroll to position [464, 0]
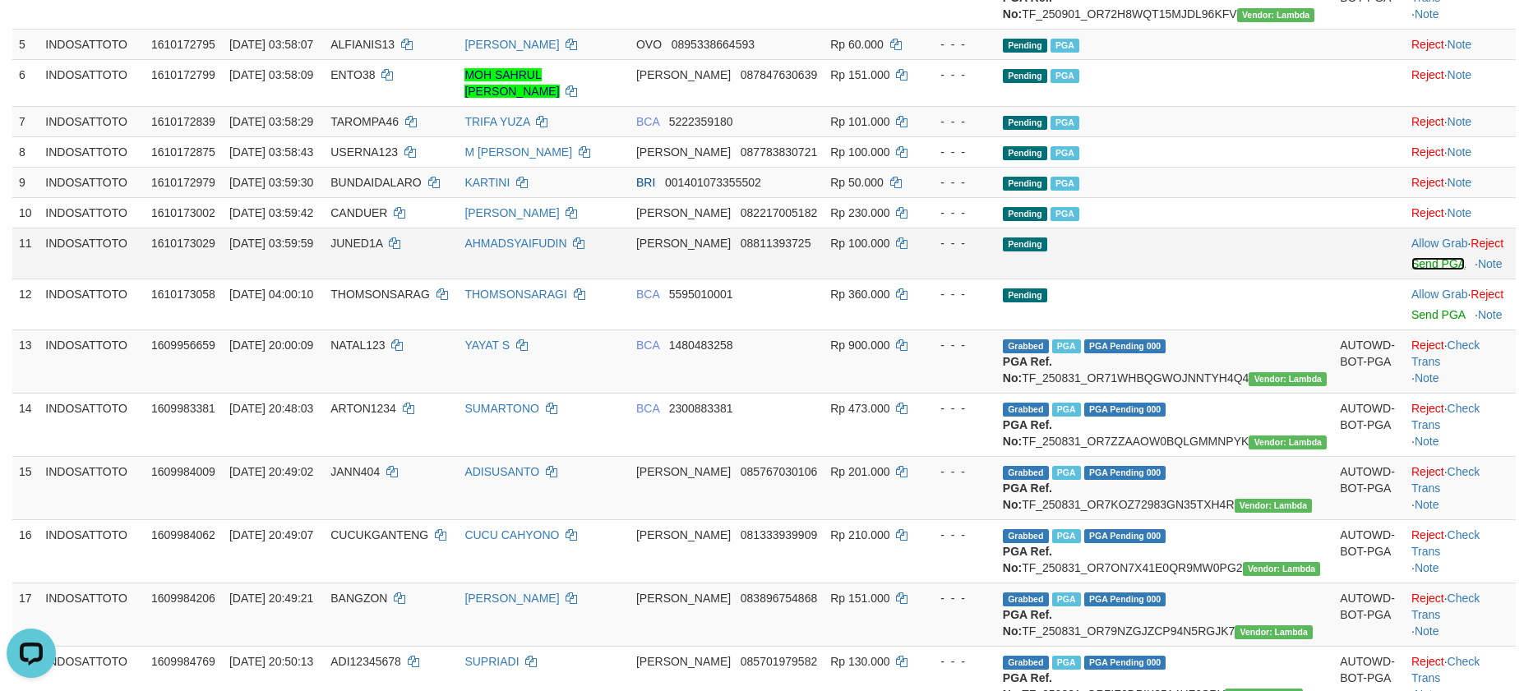
click at [1412, 270] on link "Send PGA" at bounding box center [1438, 263] width 53 height 13
click at [1412, 321] on link "Send PGA" at bounding box center [1438, 314] width 53 height 13
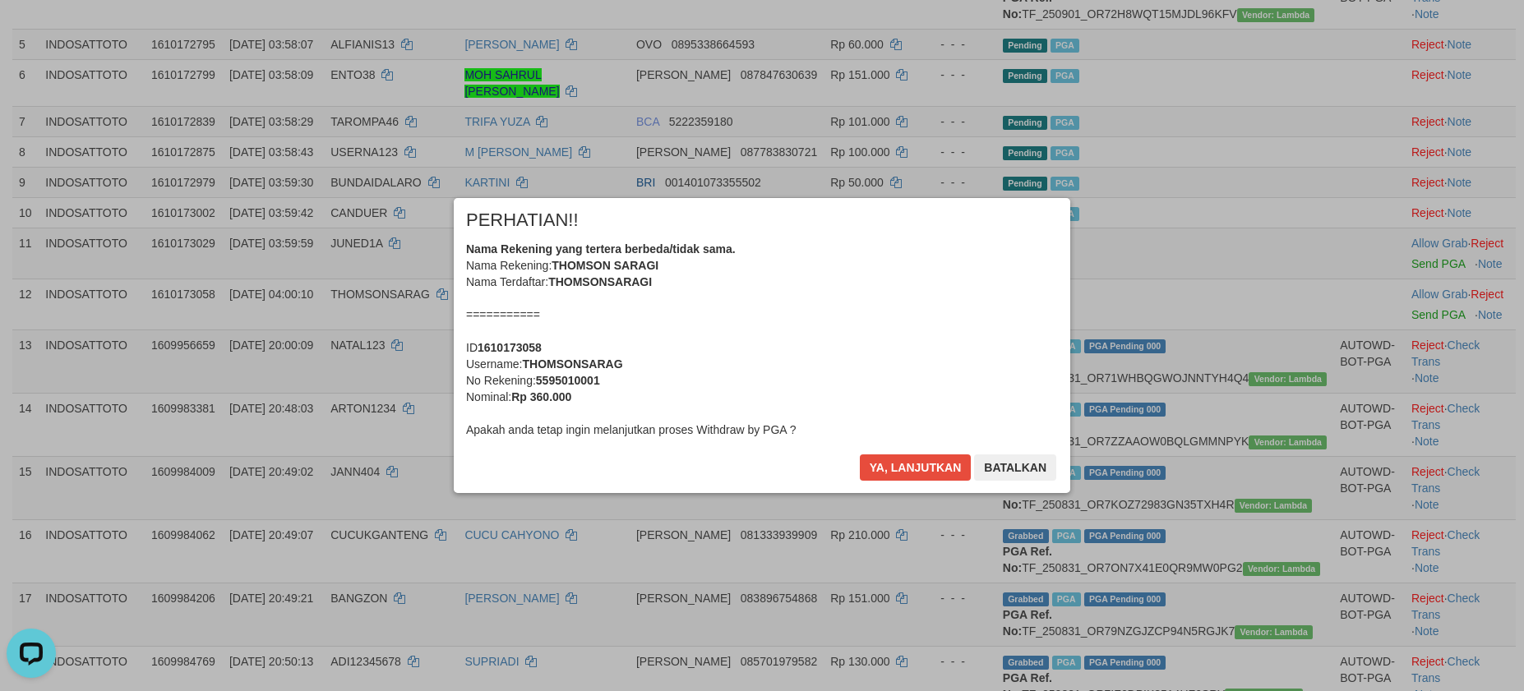
click at [858, 455] on div "Ya, lanjutkan Batalkan" at bounding box center [958, 474] width 200 height 39
click at [889, 467] on button "Ya, lanjutkan" at bounding box center [916, 468] width 112 height 26
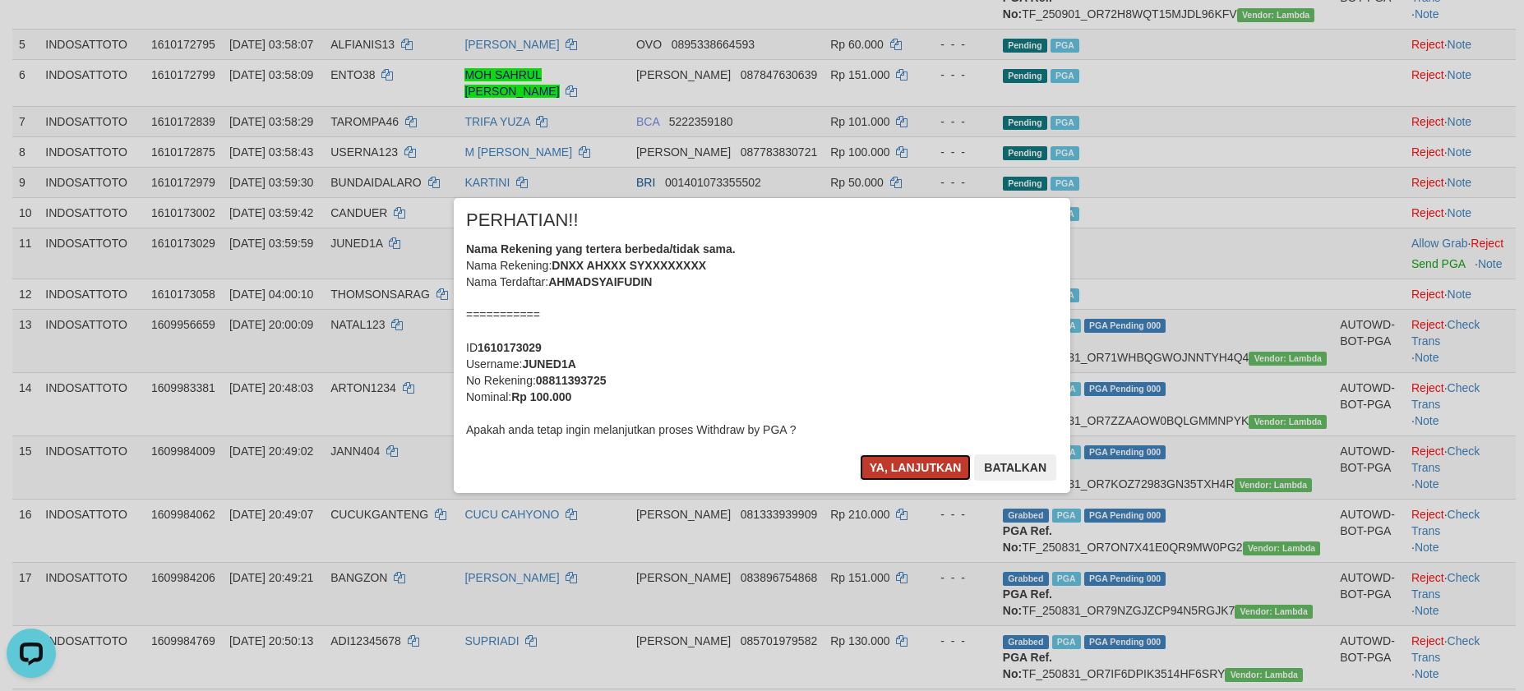
click at [889, 466] on button "Ya, lanjutkan" at bounding box center [916, 468] width 112 height 26
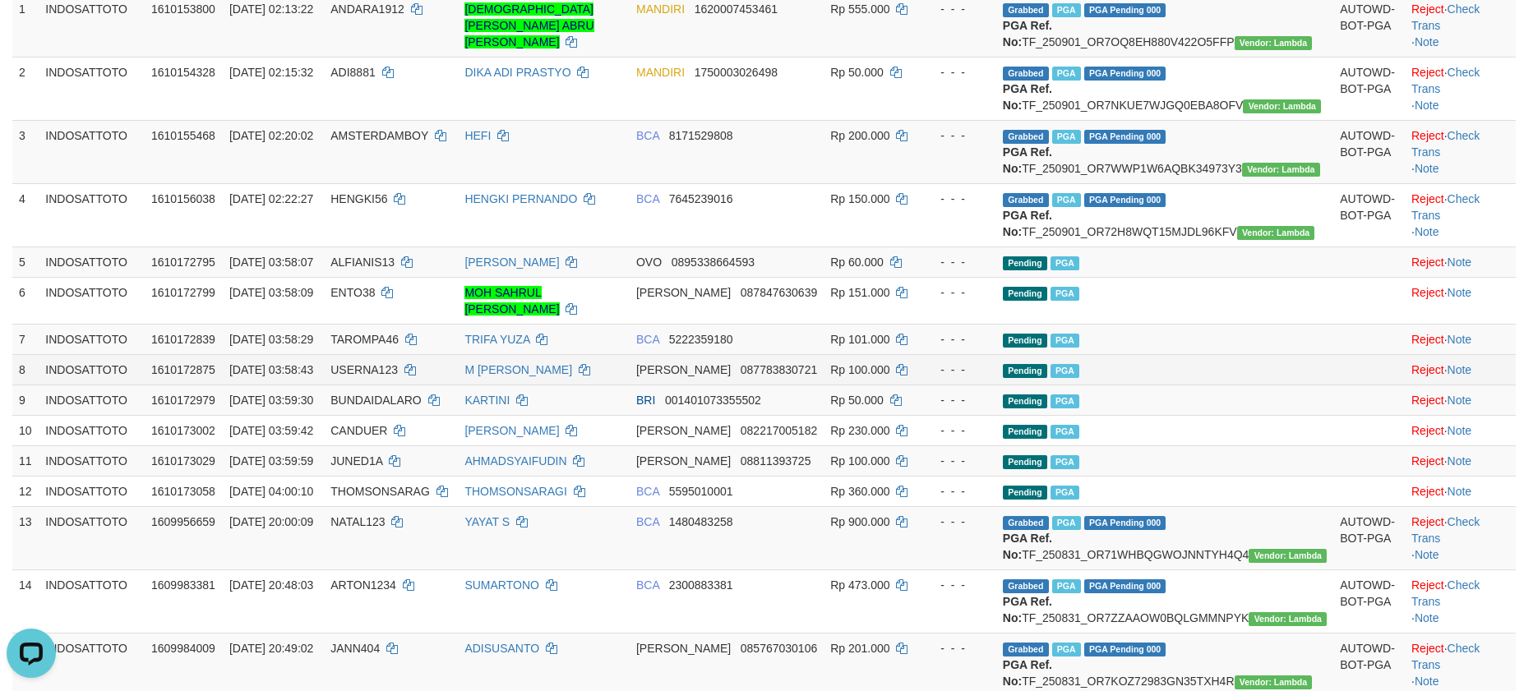
scroll to position [213, 0]
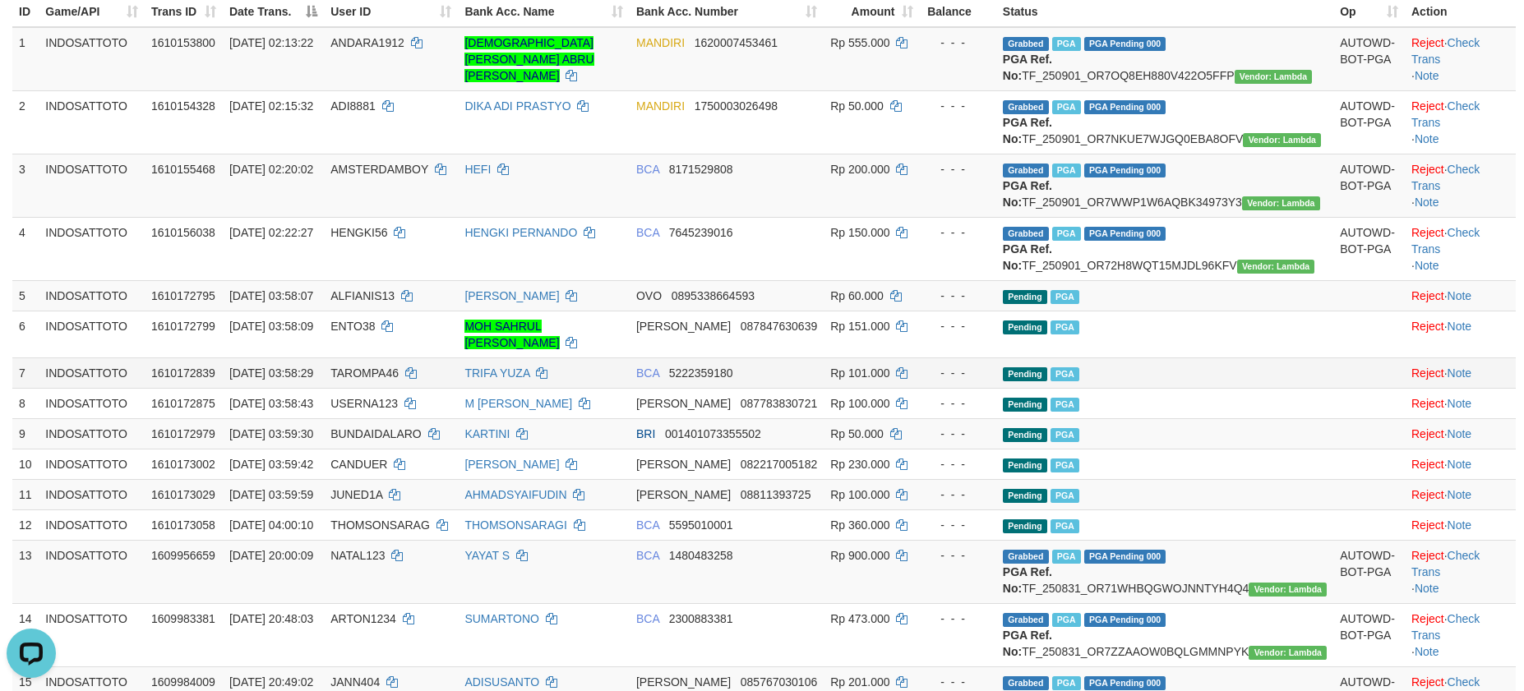
click at [1234, 388] on td "Pending PGA" at bounding box center [1164, 373] width 337 height 30
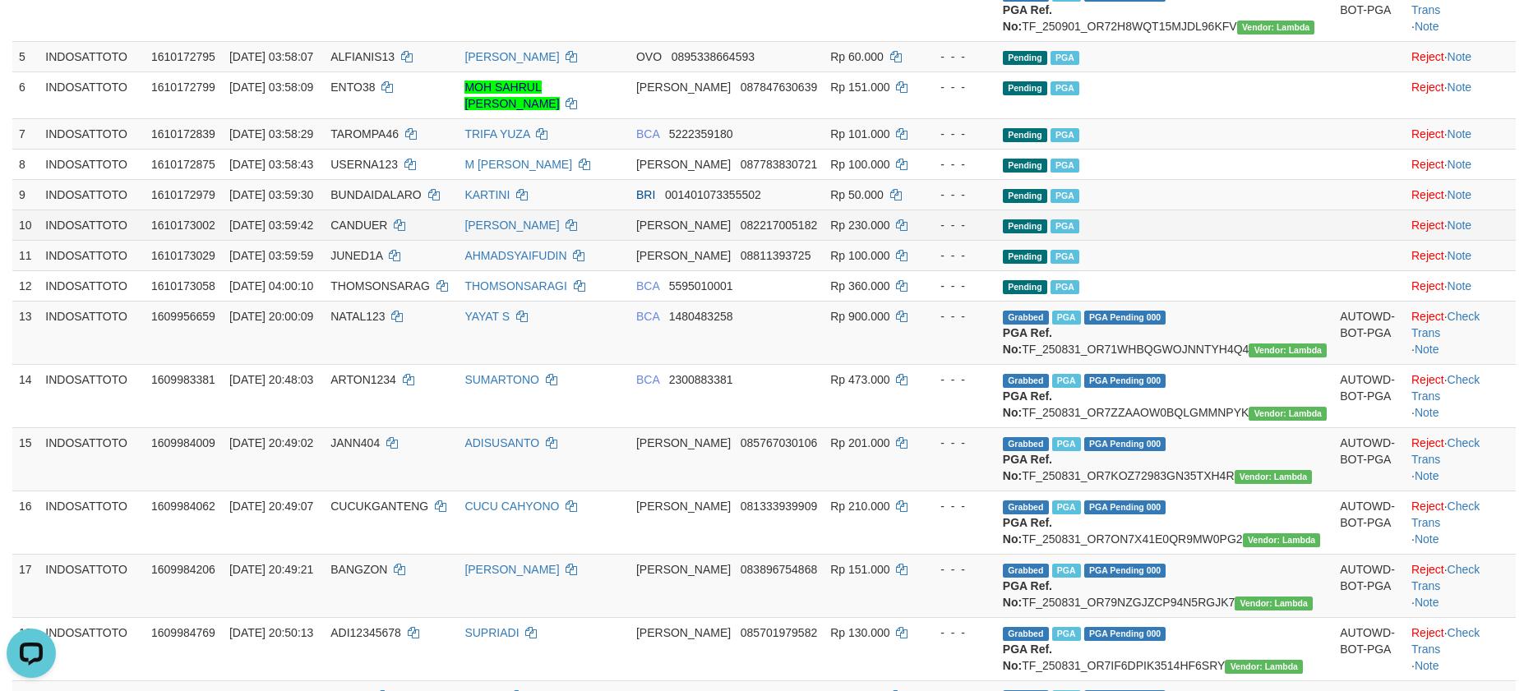
scroll to position [460, 0]
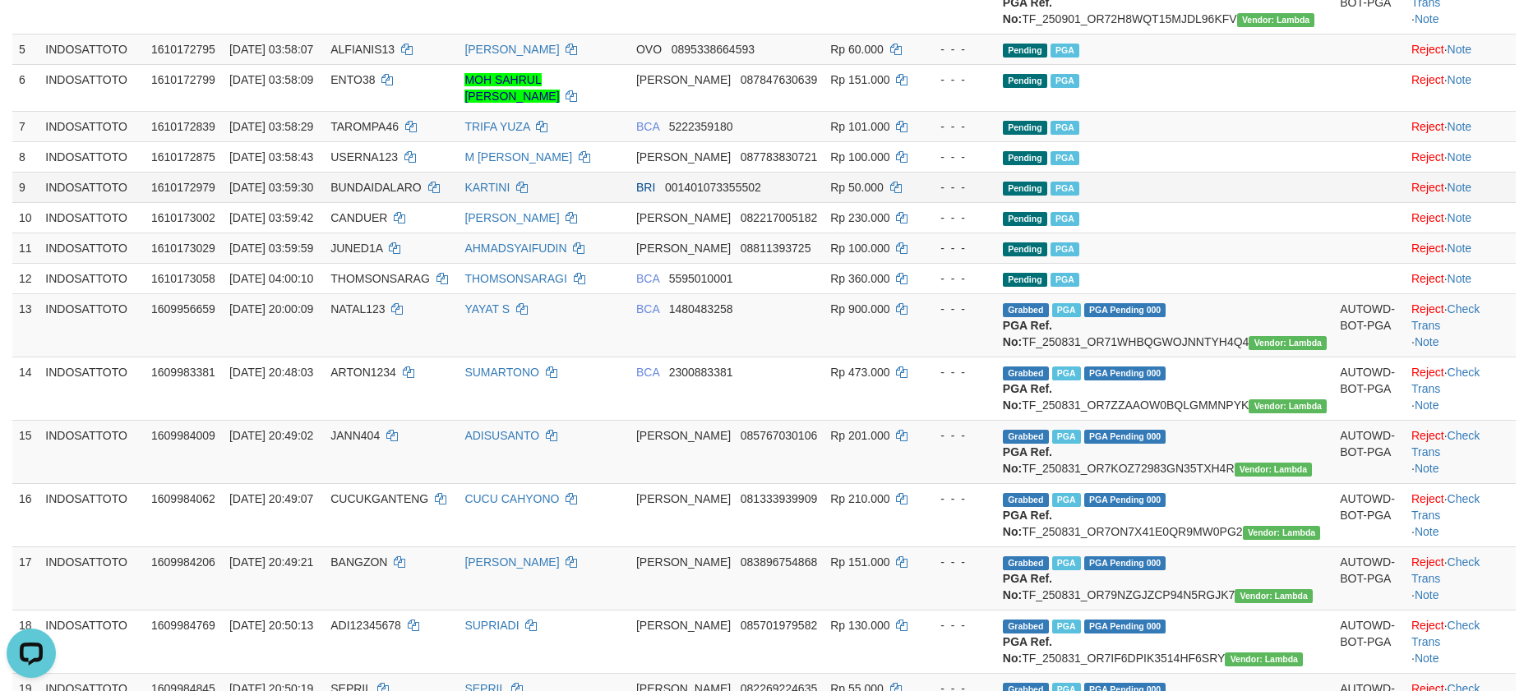
click at [1192, 202] on td "Pending PGA" at bounding box center [1164, 187] width 337 height 30
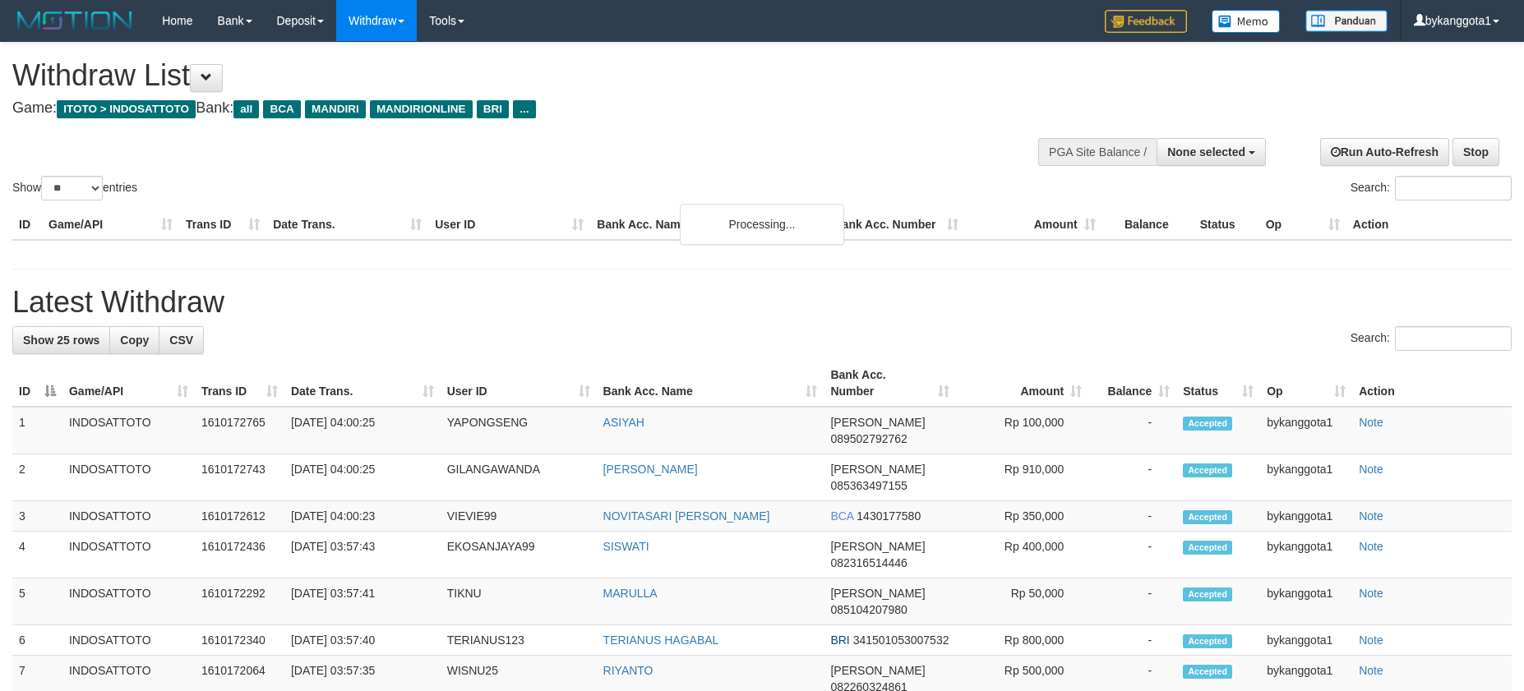
select select
select select "**"
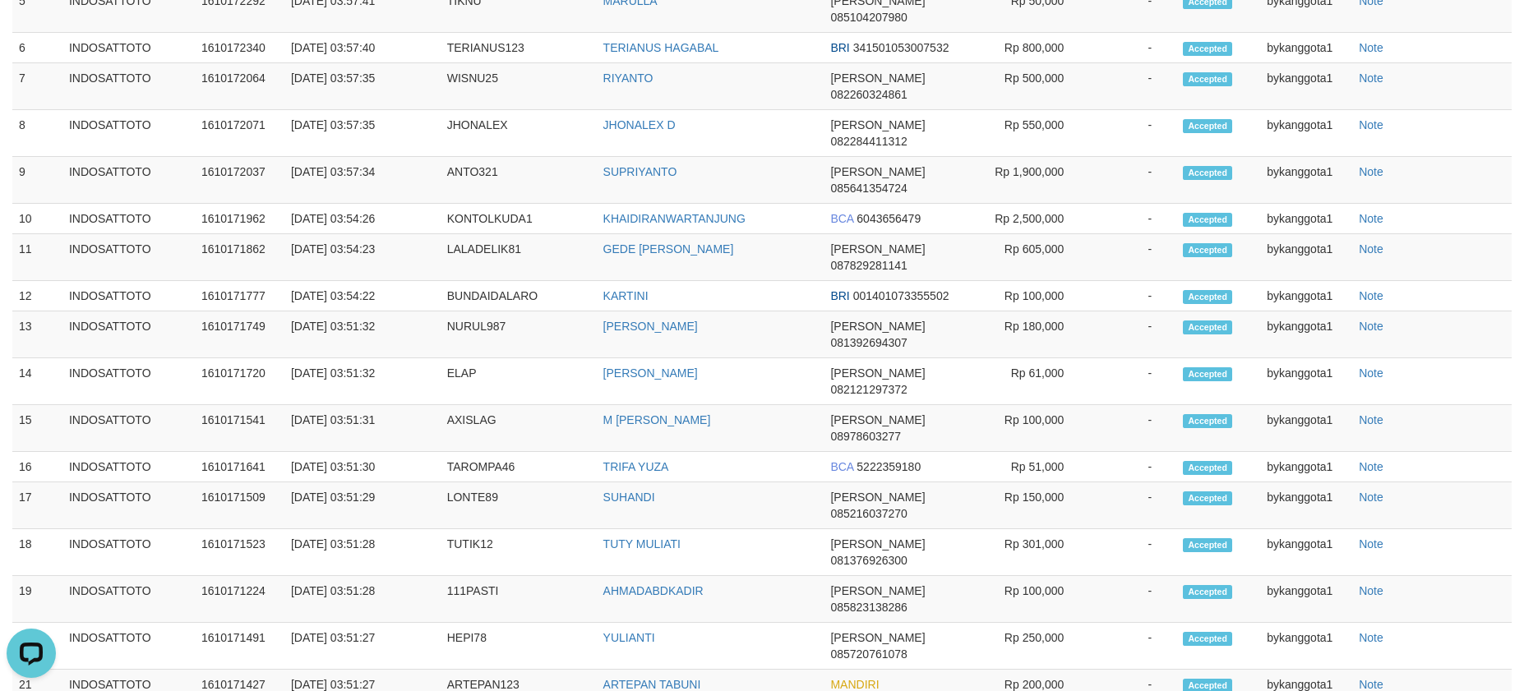
scroll to position [1973, 0]
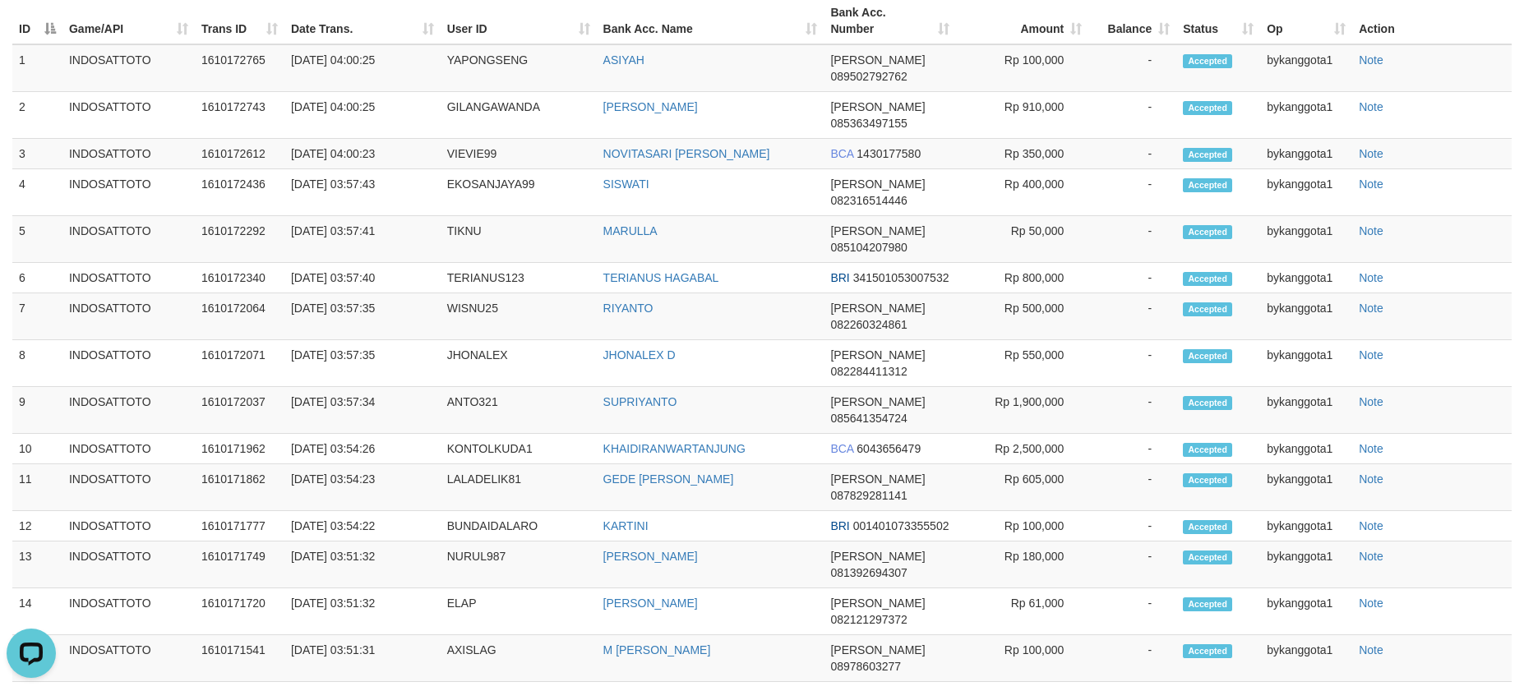
drag, startPoint x: 1401, startPoint y: 289, endPoint x: 1392, endPoint y: 294, distance: 10.3
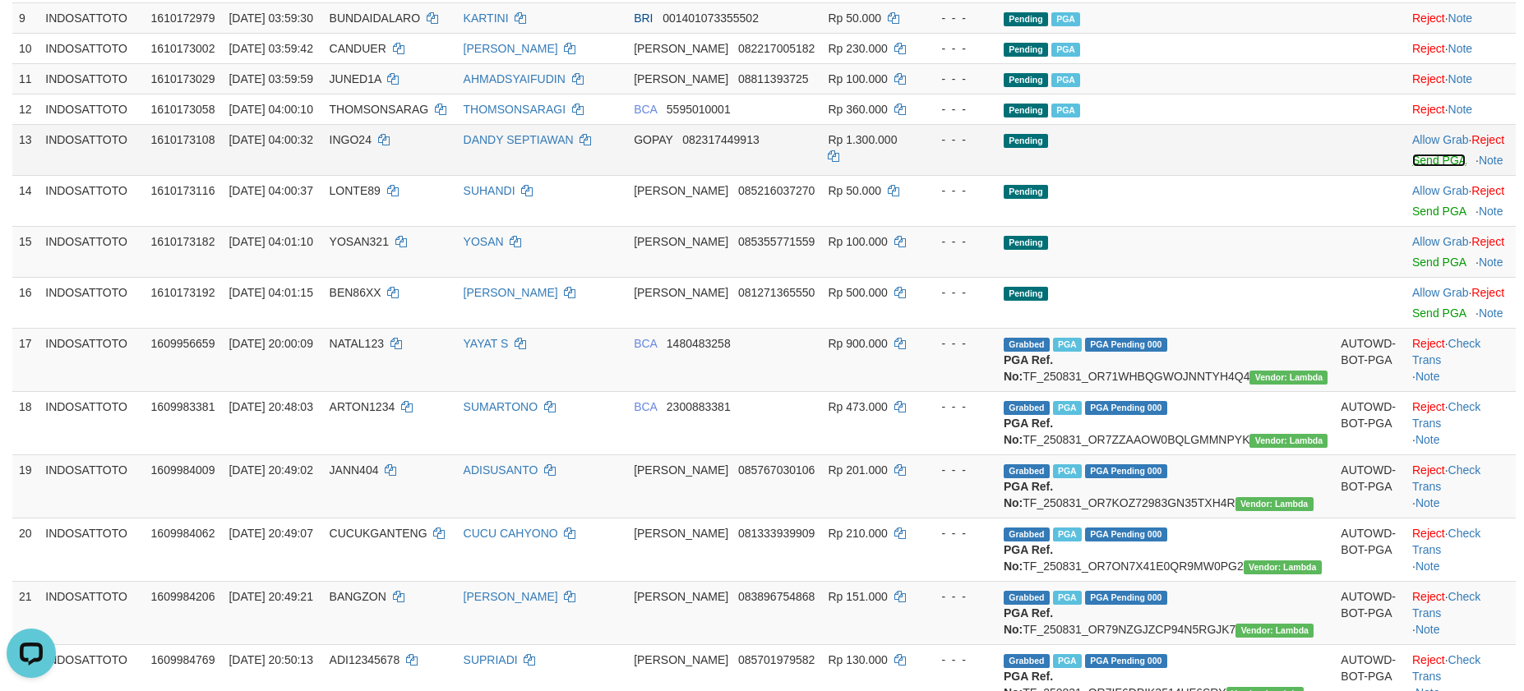
click at [1412, 167] on link "Send PGA" at bounding box center [1438, 160] width 53 height 13
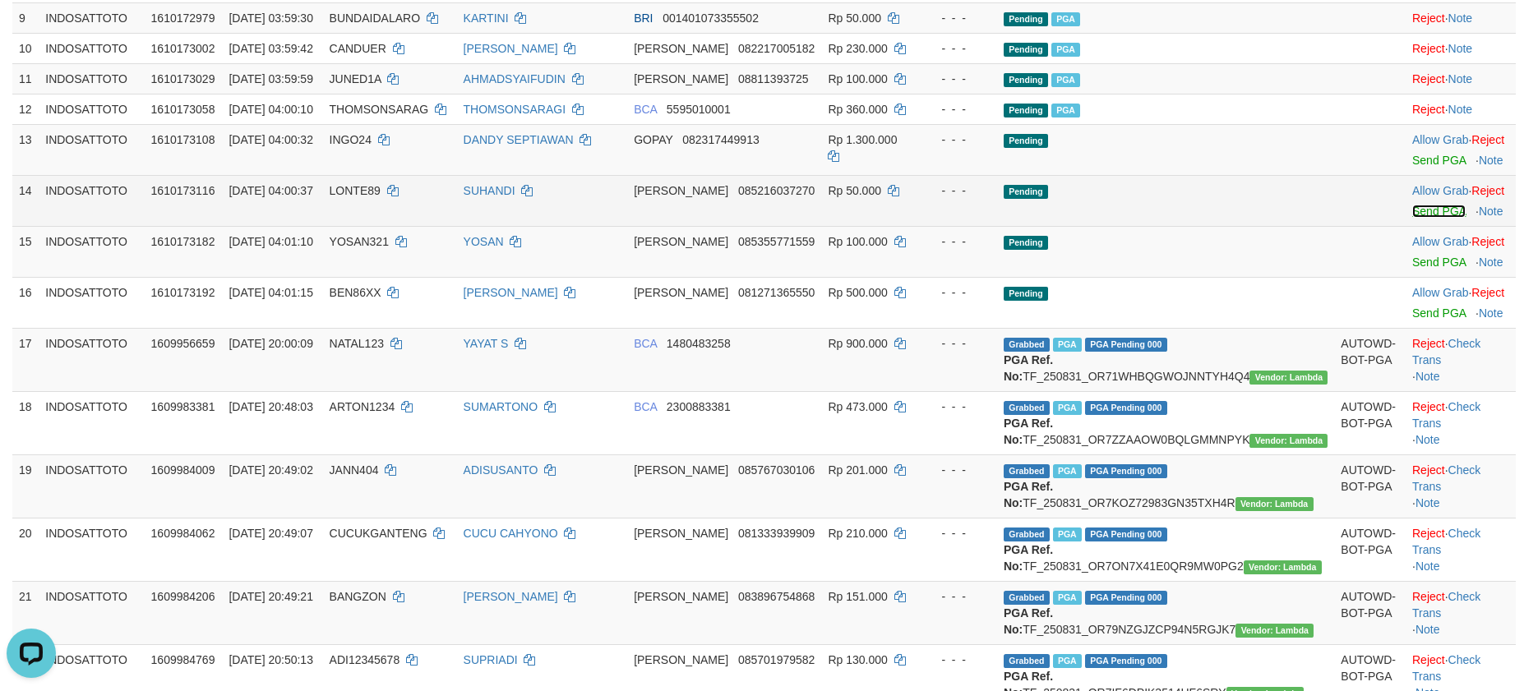
click at [1413, 218] on link "Send PGA" at bounding box center [1438, 211] width 53 height 13
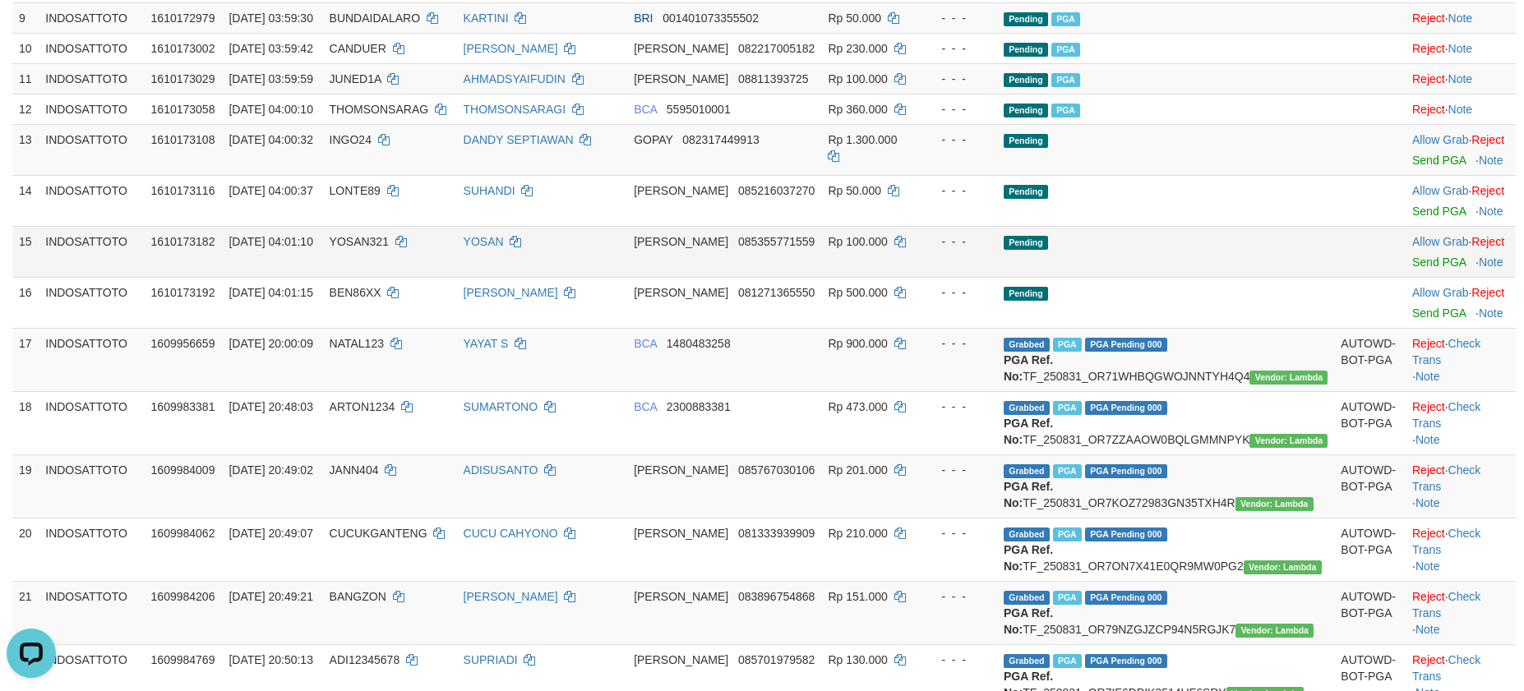
click at [1406, 277] on td "Allow Grab · Reject Send PGA · Note" at bounding box center [1461, 251] width 110 height 51
click at [1412, 269] on link "Send PGA" at bounding box center [1438, 262] width 53 height 13
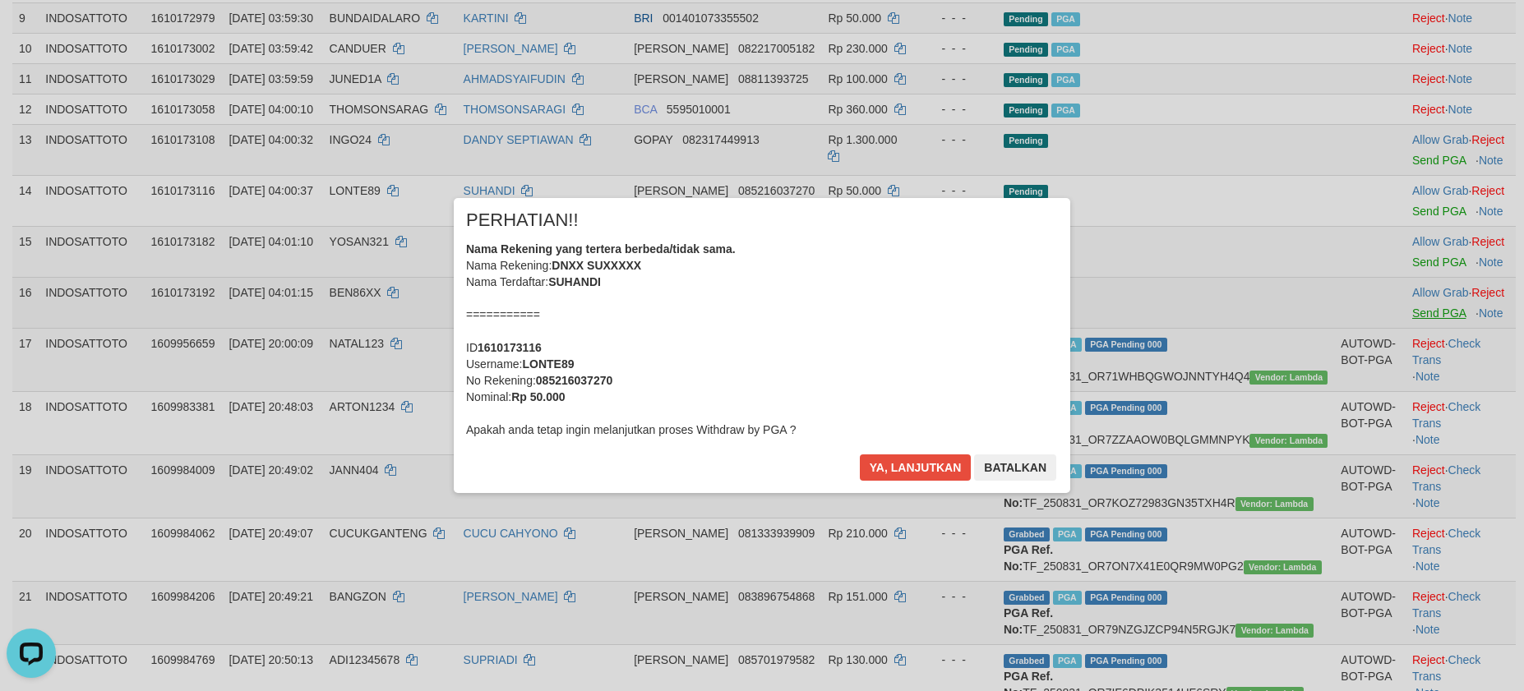
click at [1406, 363] on div "× PERHATIAN!! Nama Rekening yang tertera berbeda/tidak sama. Nama Rekening: DNX…" at bounding box center [762, 345] width 1524 height 360
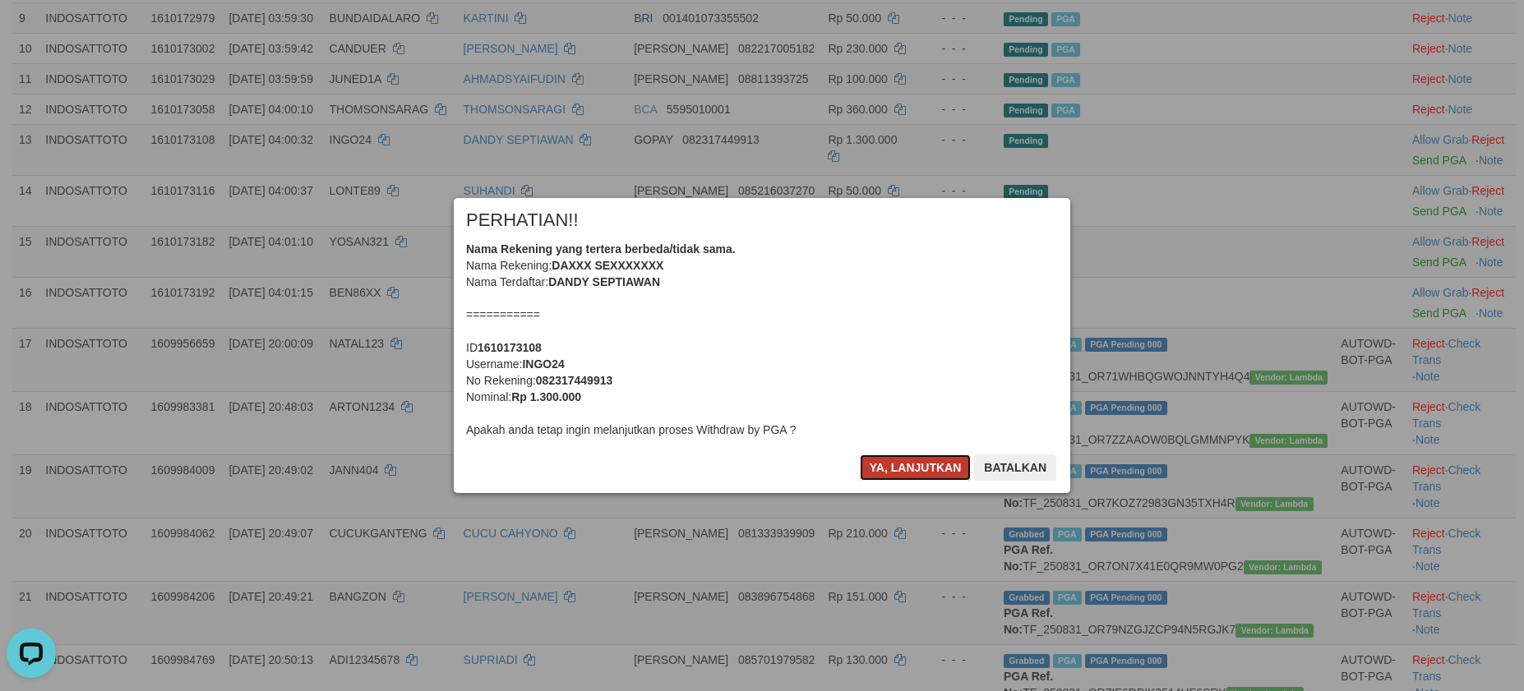
click at [891, 469] on button "Ya, lanjutkan" at bounding box center [916, 468] width 112 height 26
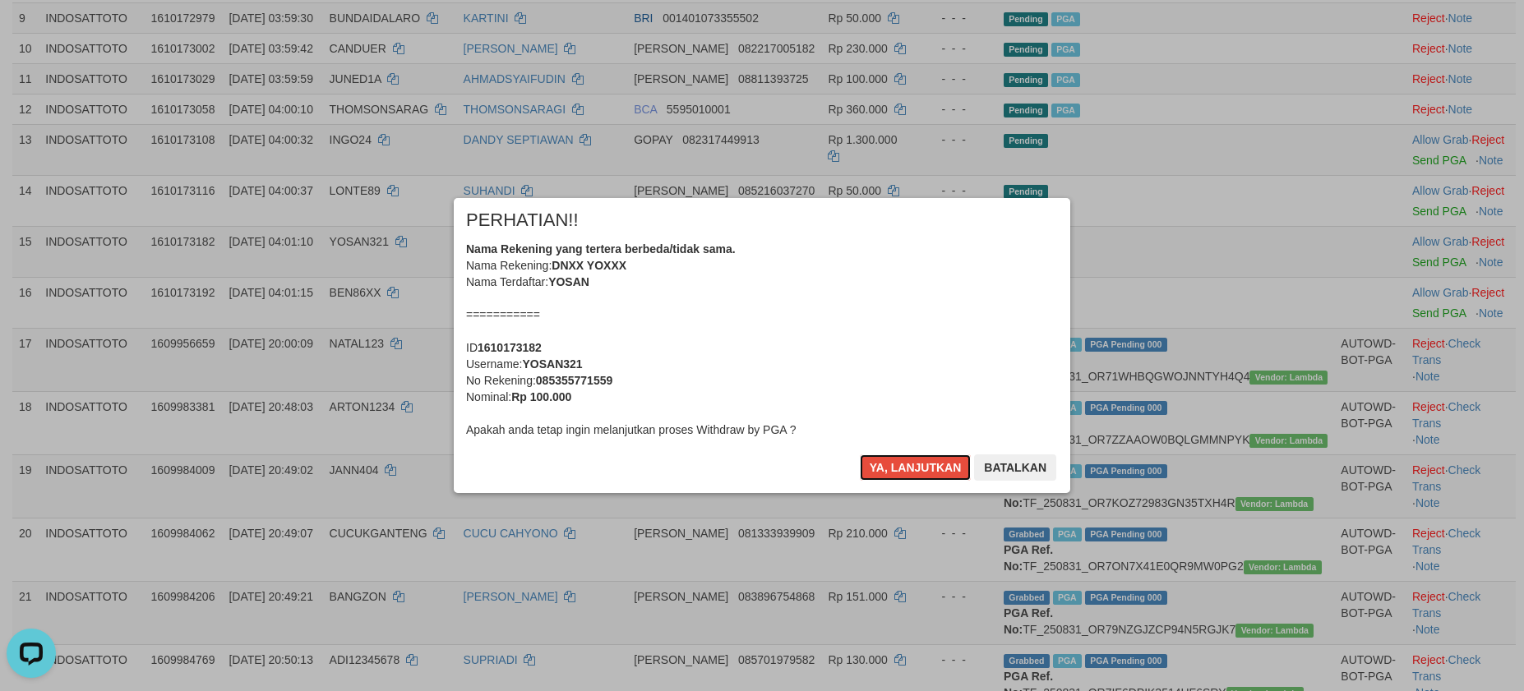
click at [894, 472] on button "Ya, lanjutkan" at bounding box center [916, 468] width 112 height 26
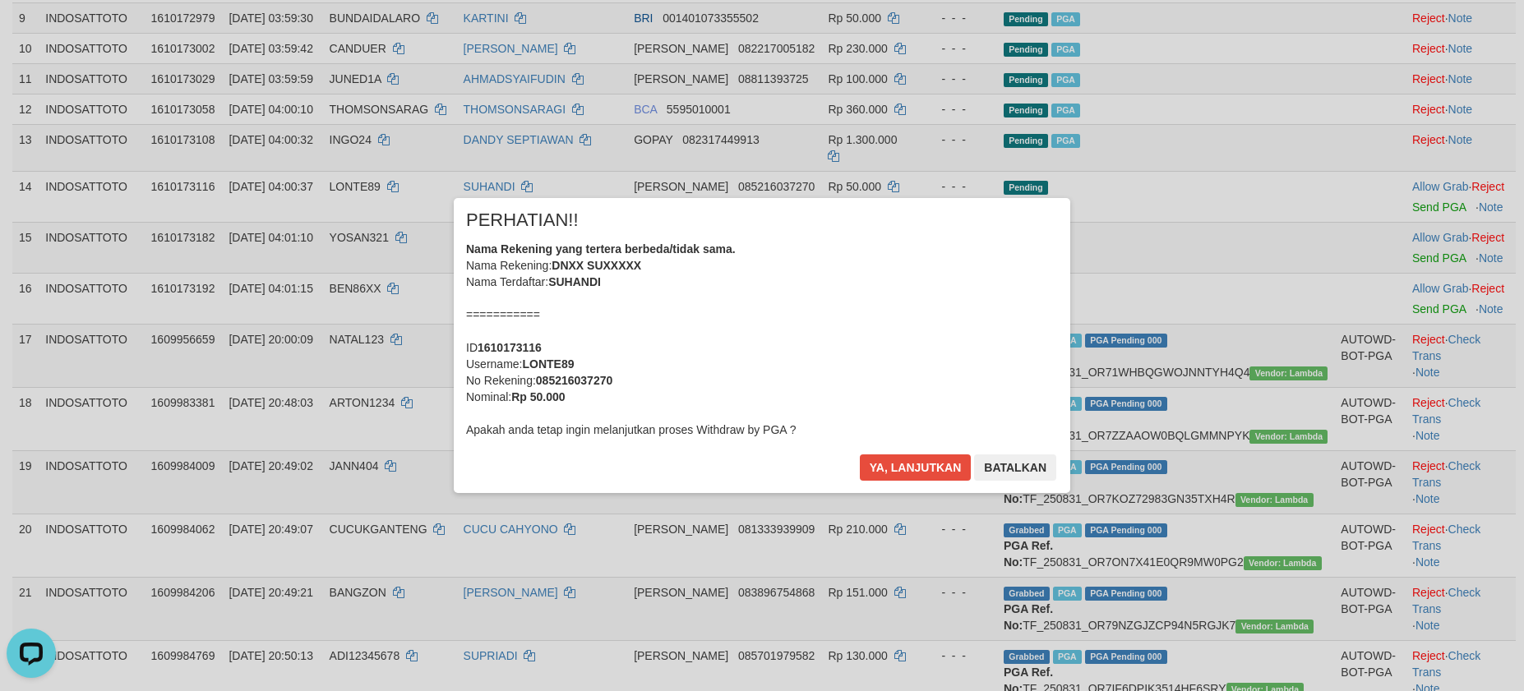
scroll to position [608, 0]
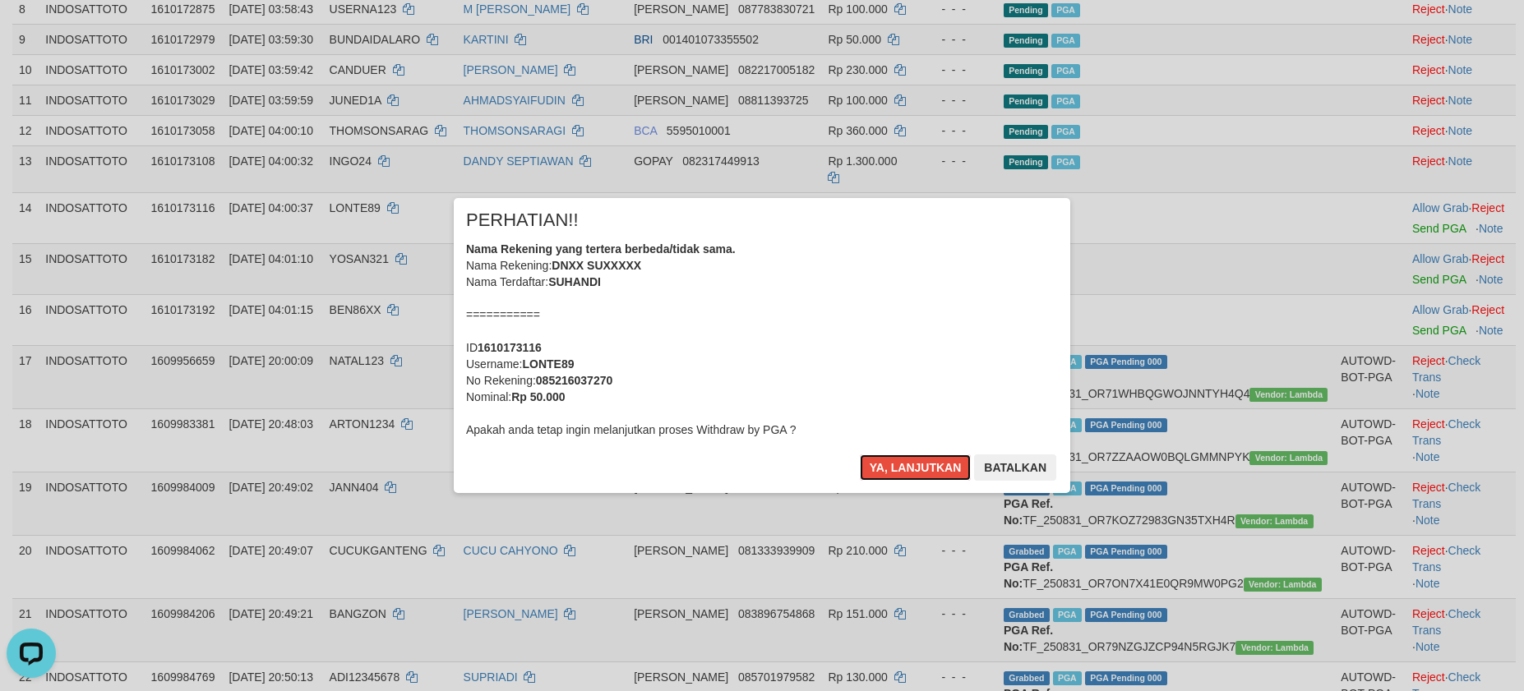
click at [894, 472] on button "Ya, lanjutkan" at bounding box center [916, 468] width 112 height 26
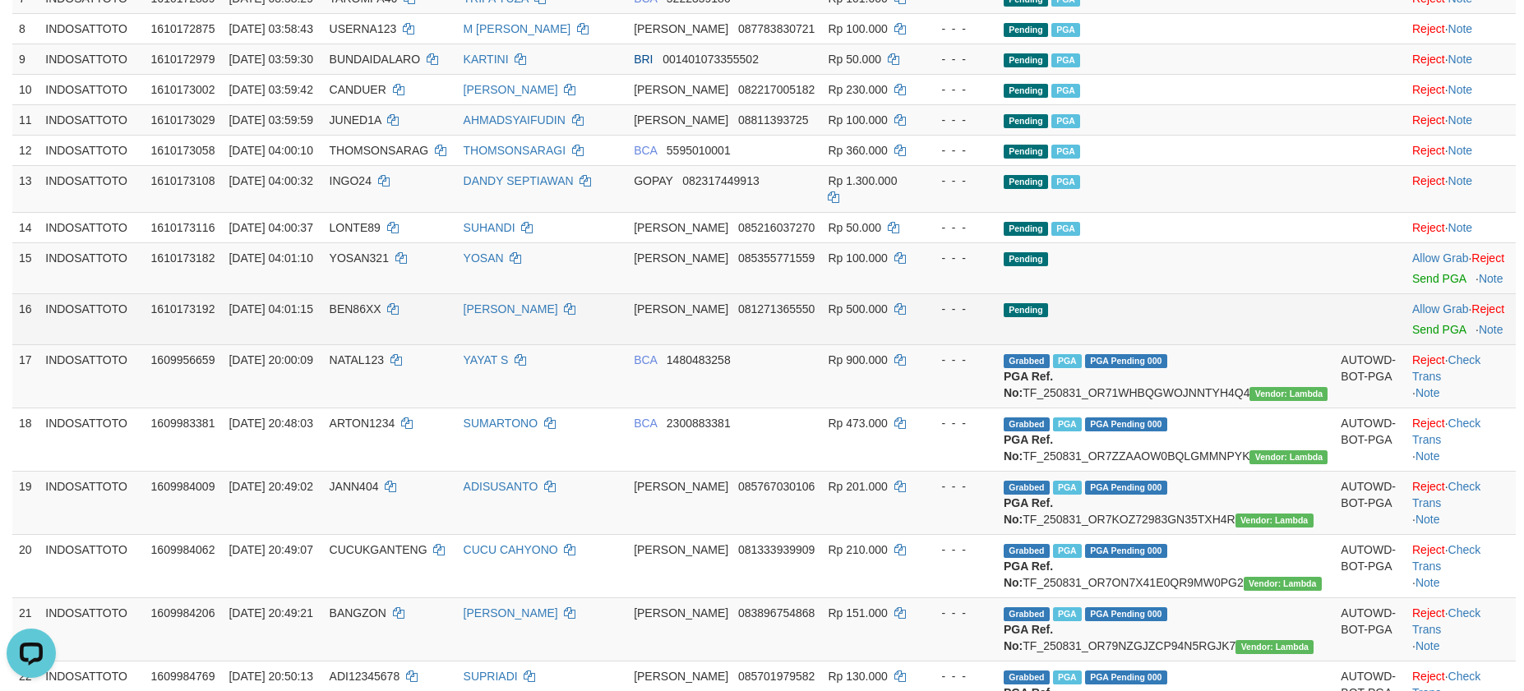
scroll to position [567, 0]
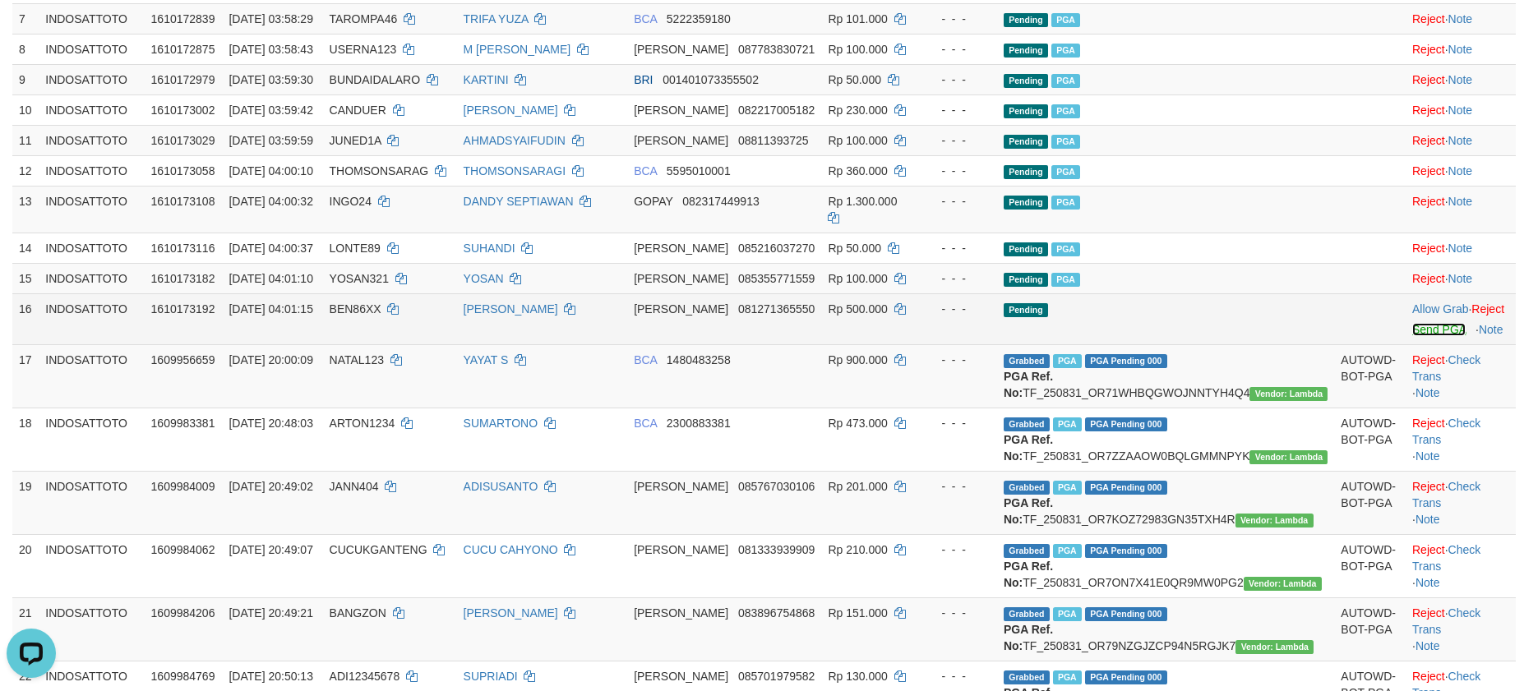
click at [1412, 336] on link "Send PGA" at bounding box center [1438, 329] width 53 height 13
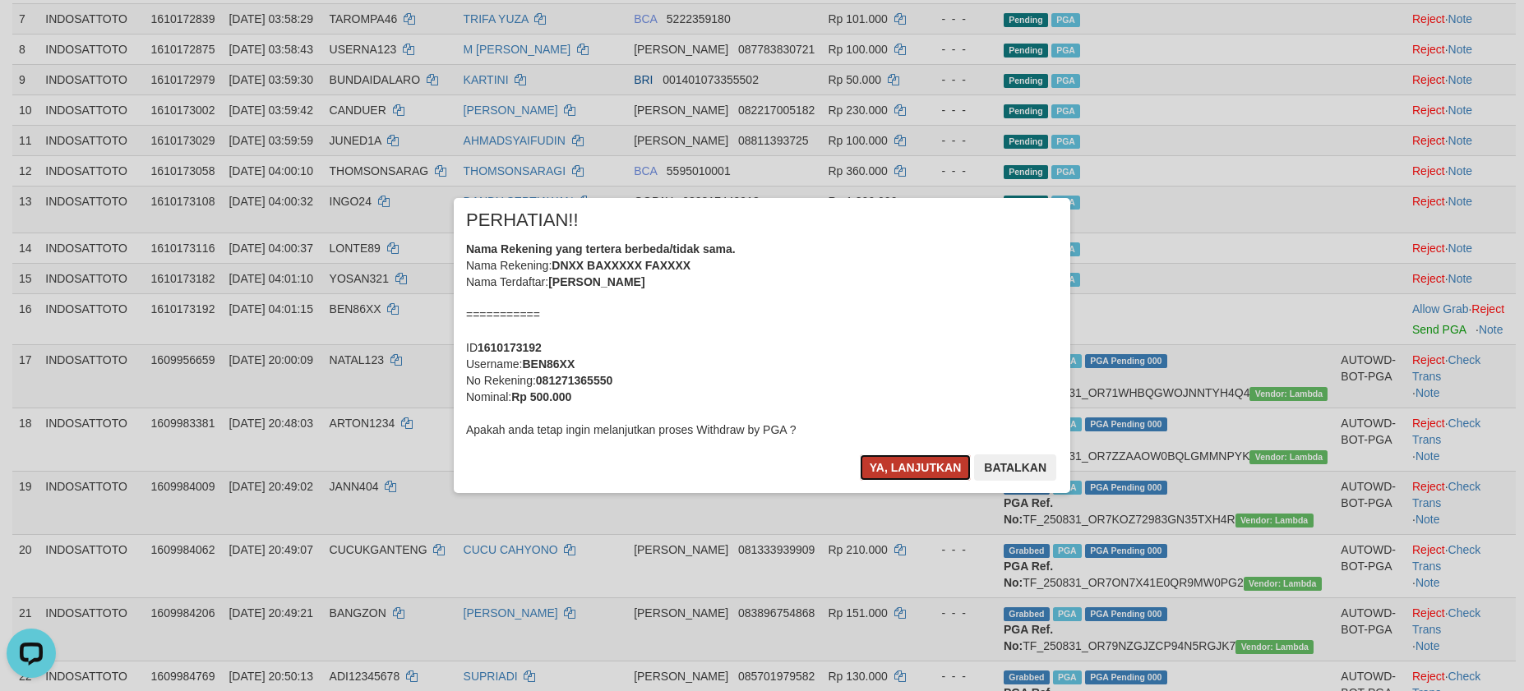
click at [895, 464] on button "Ya, lanjutkan" at bounding box center [916, 468] width 112 height 26
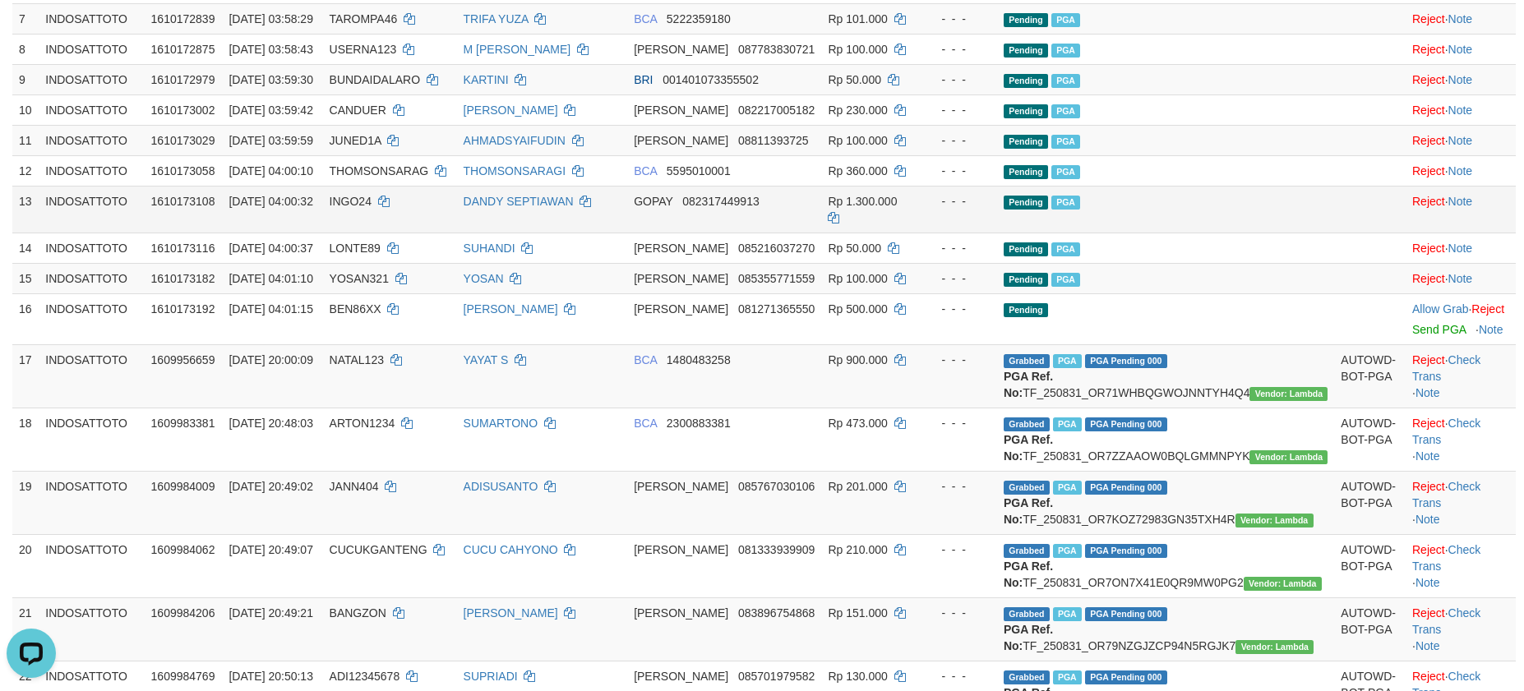
click at [1236, 233] on td "Pending PGA" at bounding box center [1165, 209] width 337 height 47
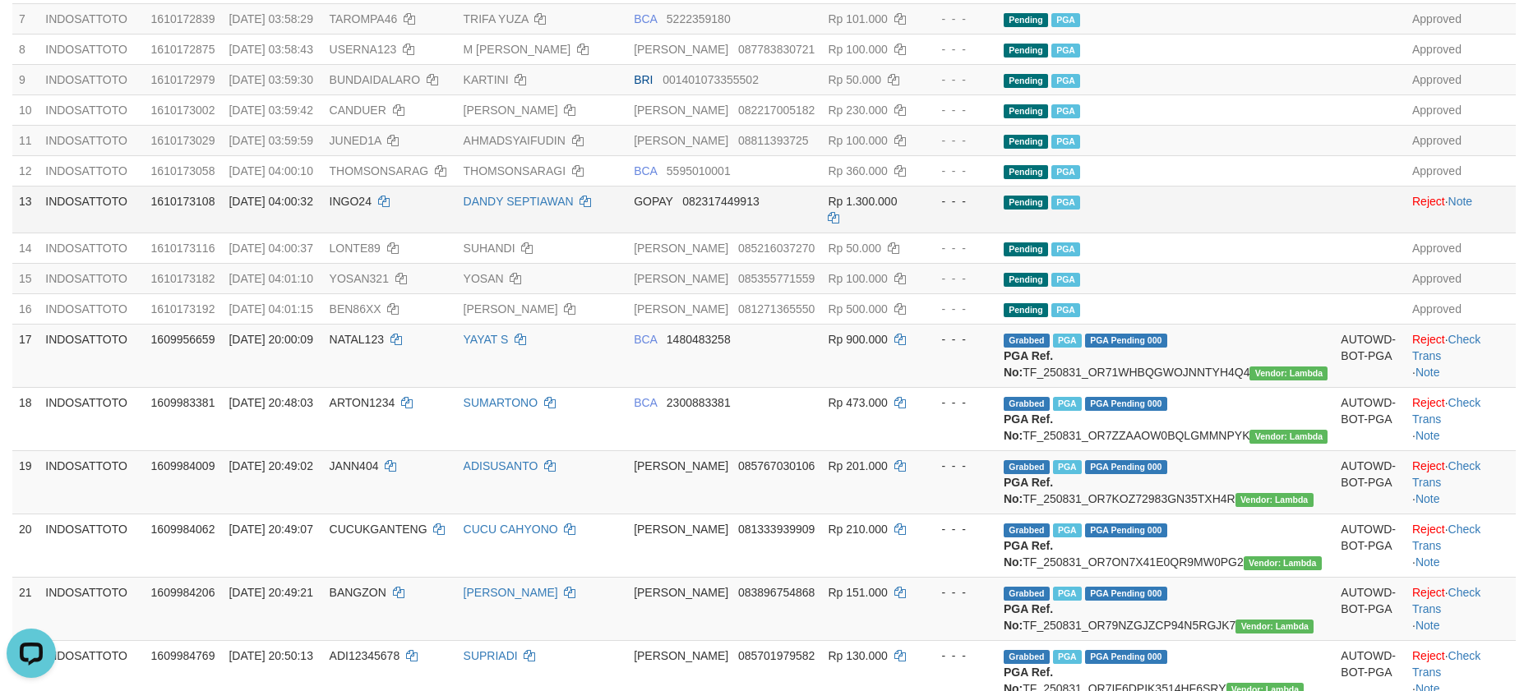
click at [1218, 233] on td "Pending PGA" at bounding box center [1165, 209] width 337 height 47
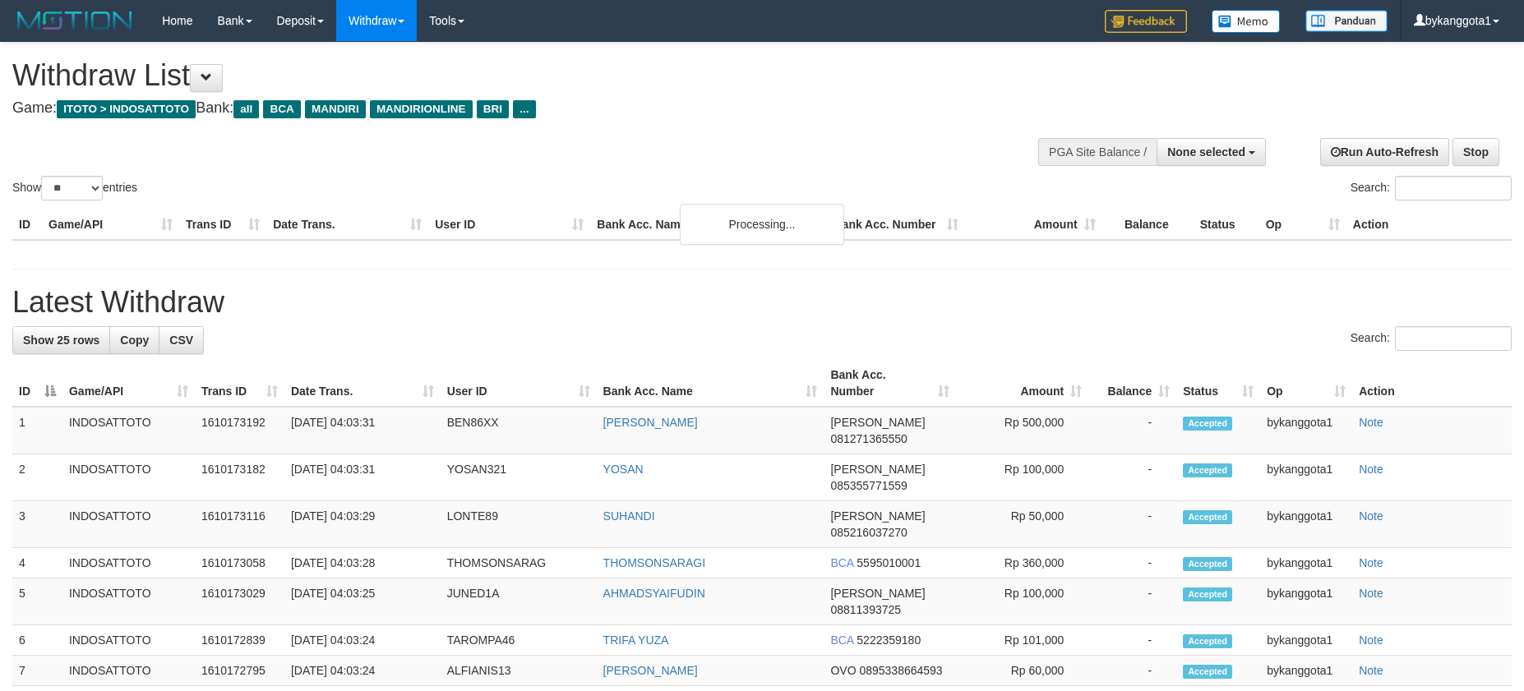
select select
select select "**"
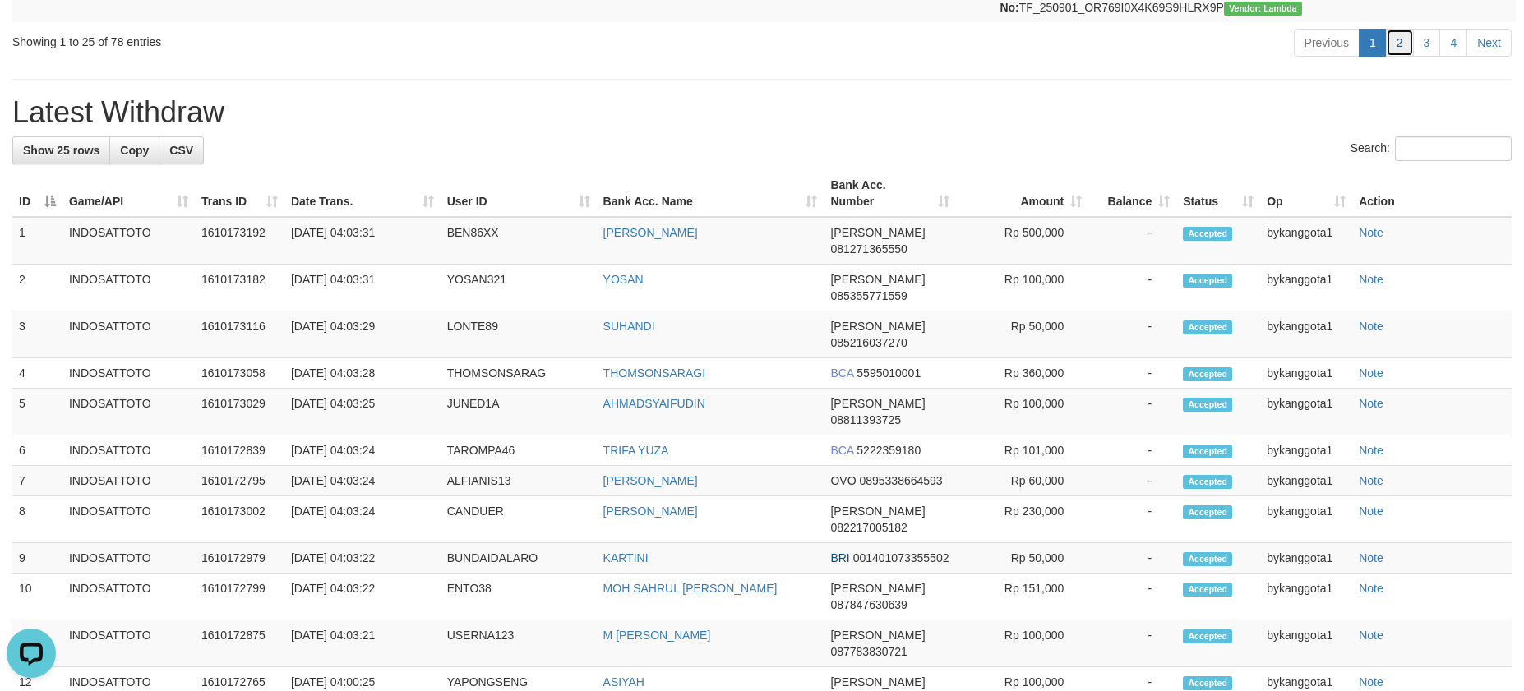
click at [1398, 57] on link "2" at bounding box center [1400, 43] width 28 height 28
click at [1073, 62] on div "Previous 1 2 3 4 Next" at bounding box center [1080, 44] width 865 height 35
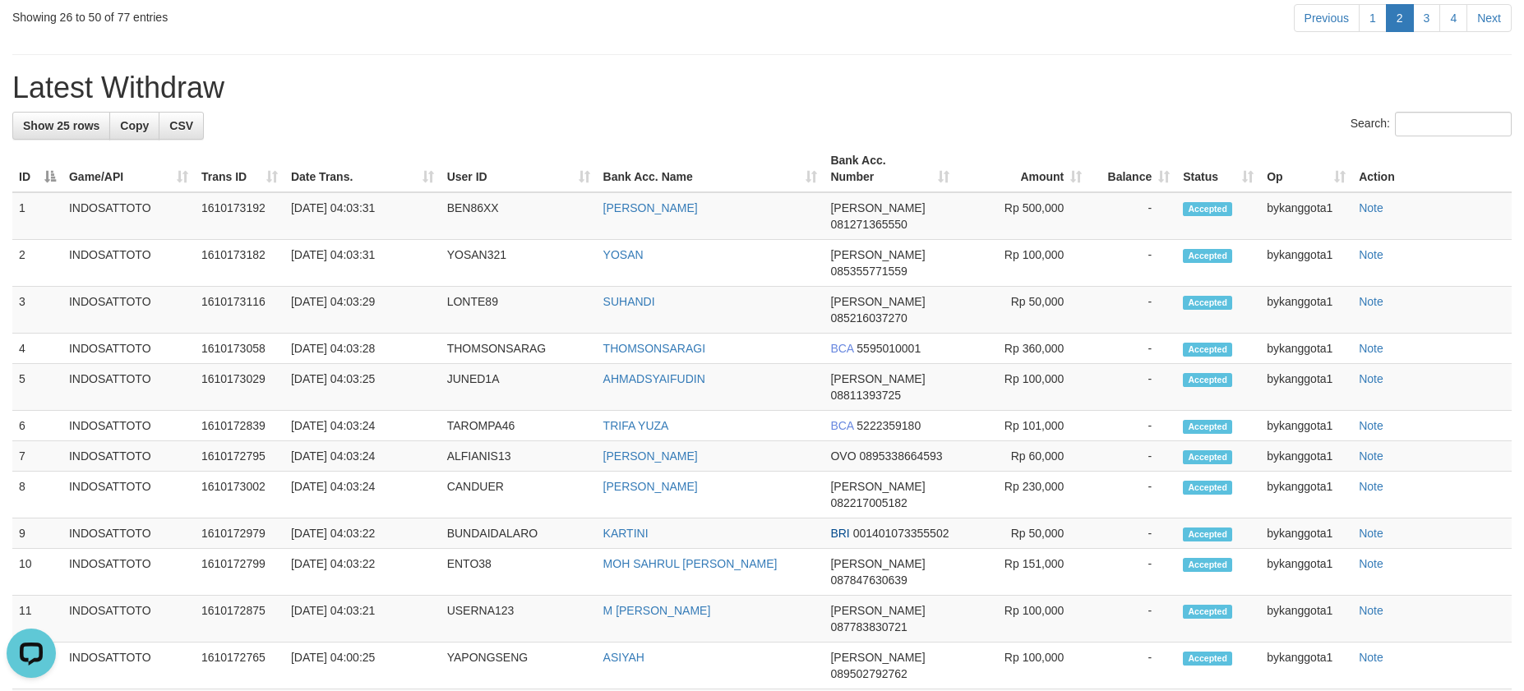
scroll to position [229, 0]
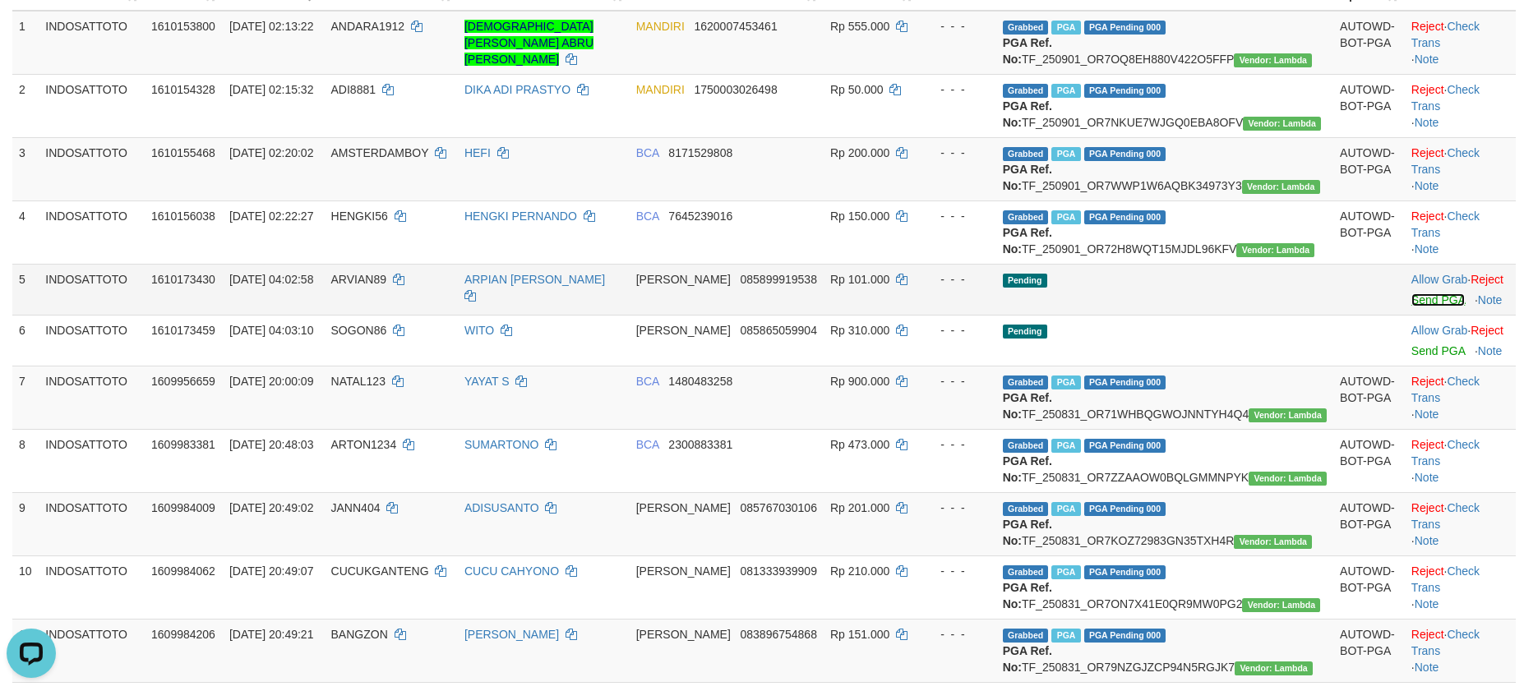
click at [1412, 307] on link "Send PGA" at bounding box center [1438, 299] width 53 height 13
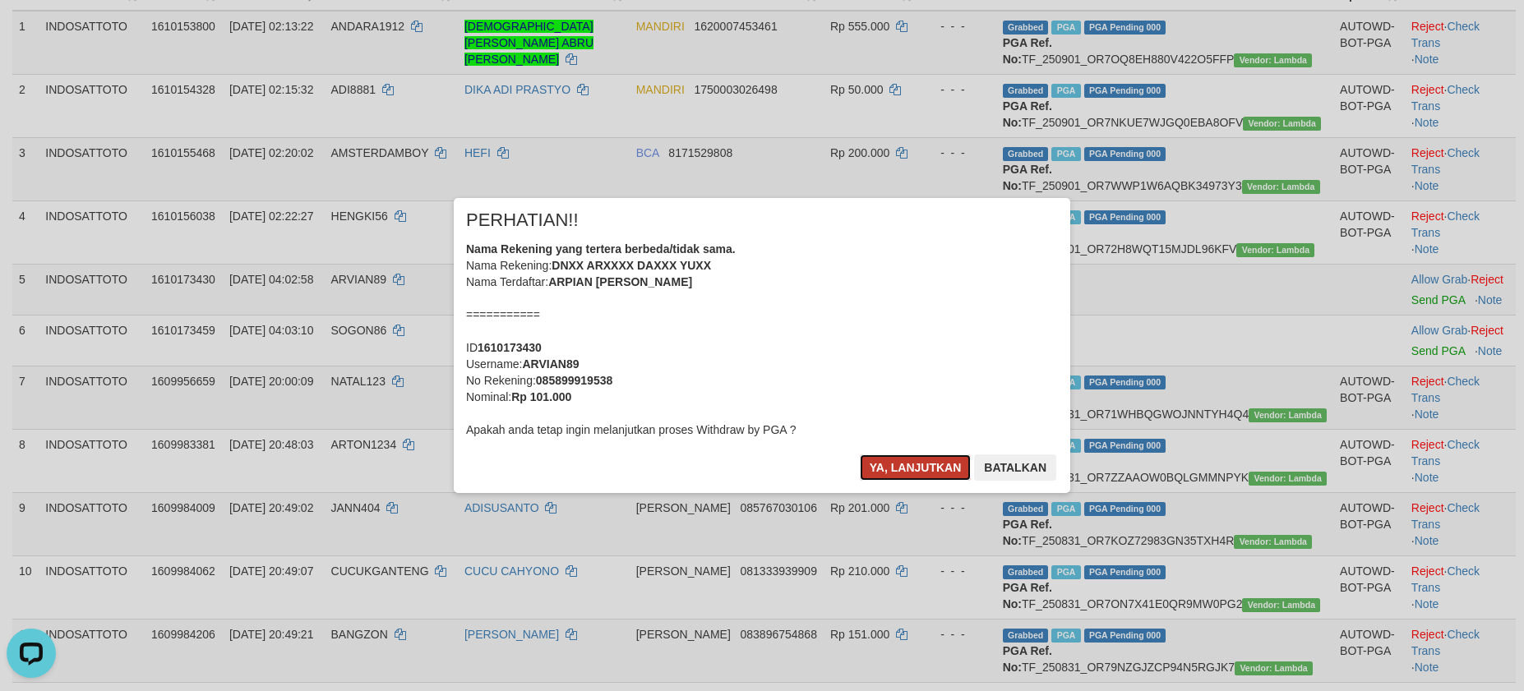
click at [915, 466] on button "Ya, lanjutkan" at bounding box center [916, 468] width 112 height 26
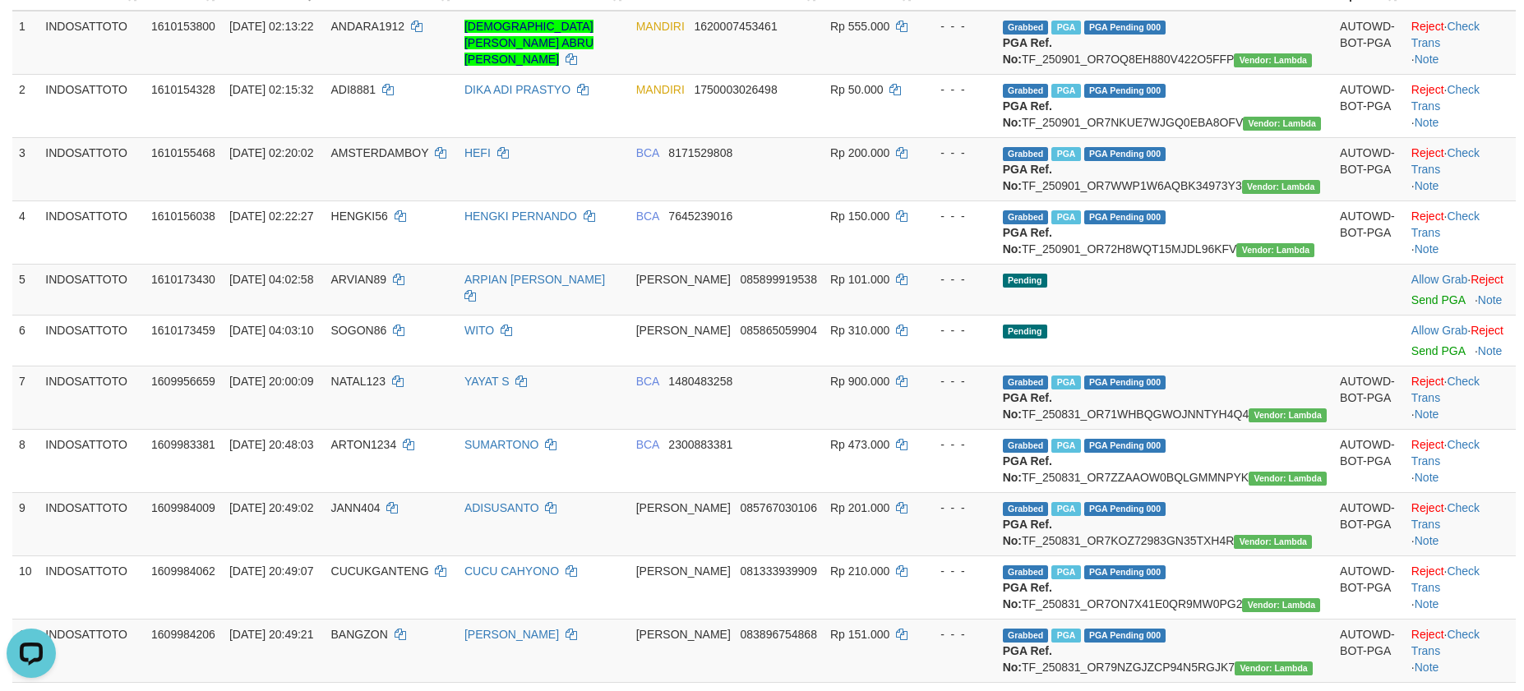
click at [1333, 366] on td at bounding box center [1369, 340] width 72 height 51
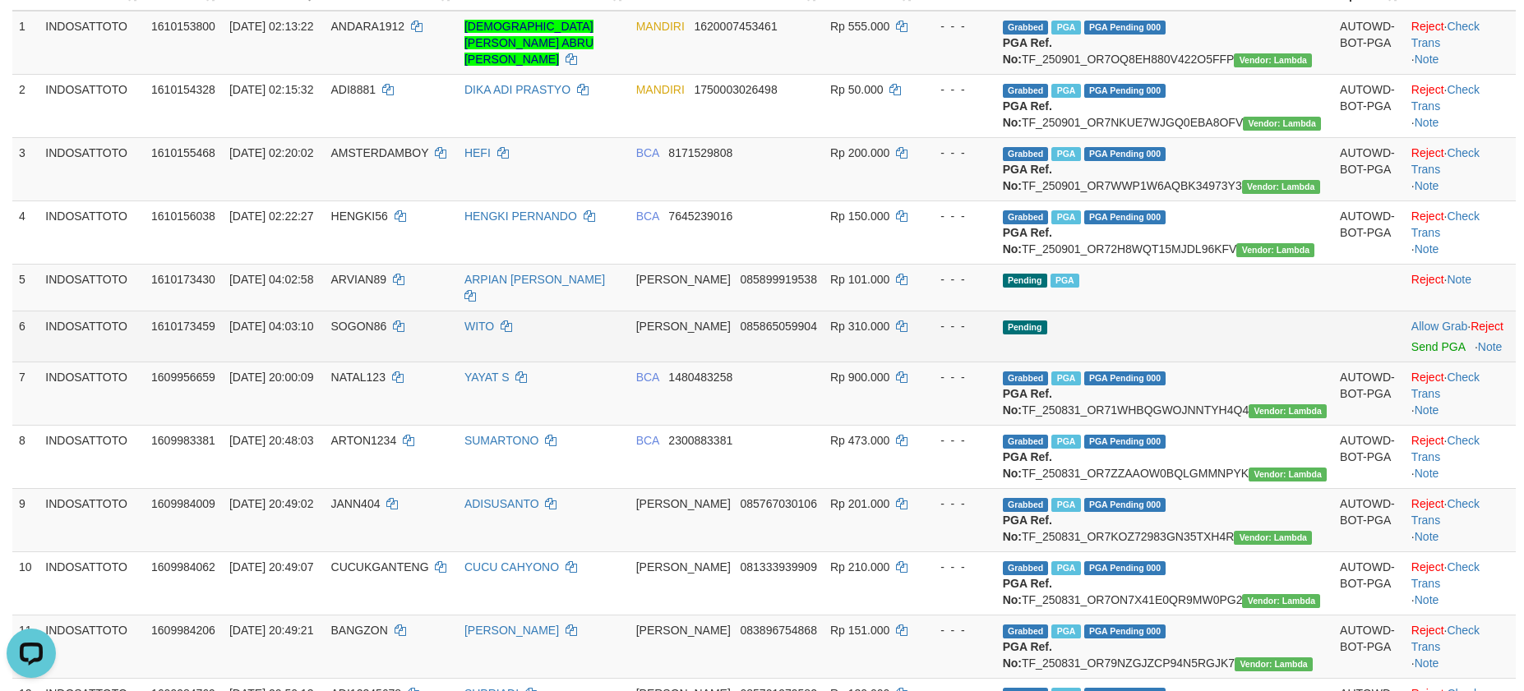
click at [1268, 362] on td "Pending" at bounding box center [1164, 336] width 337 height 51
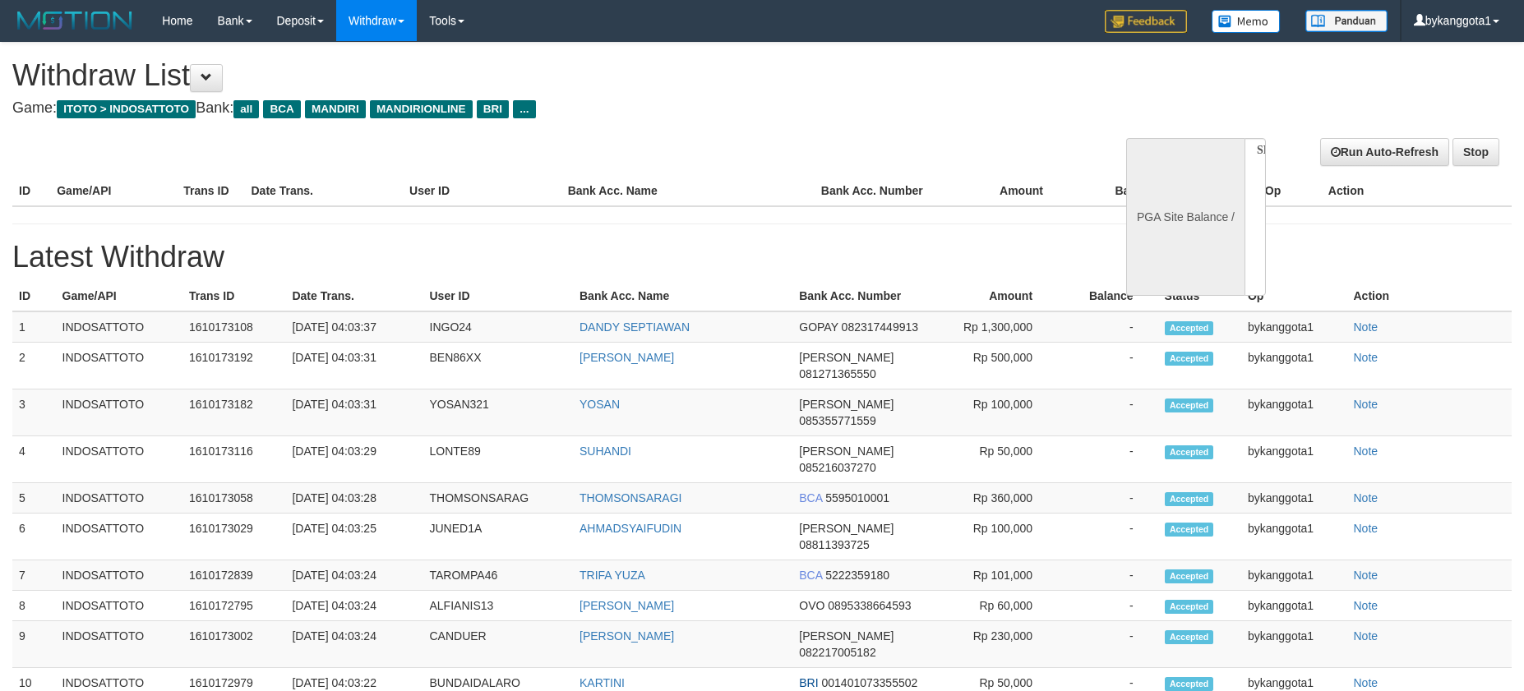
select select
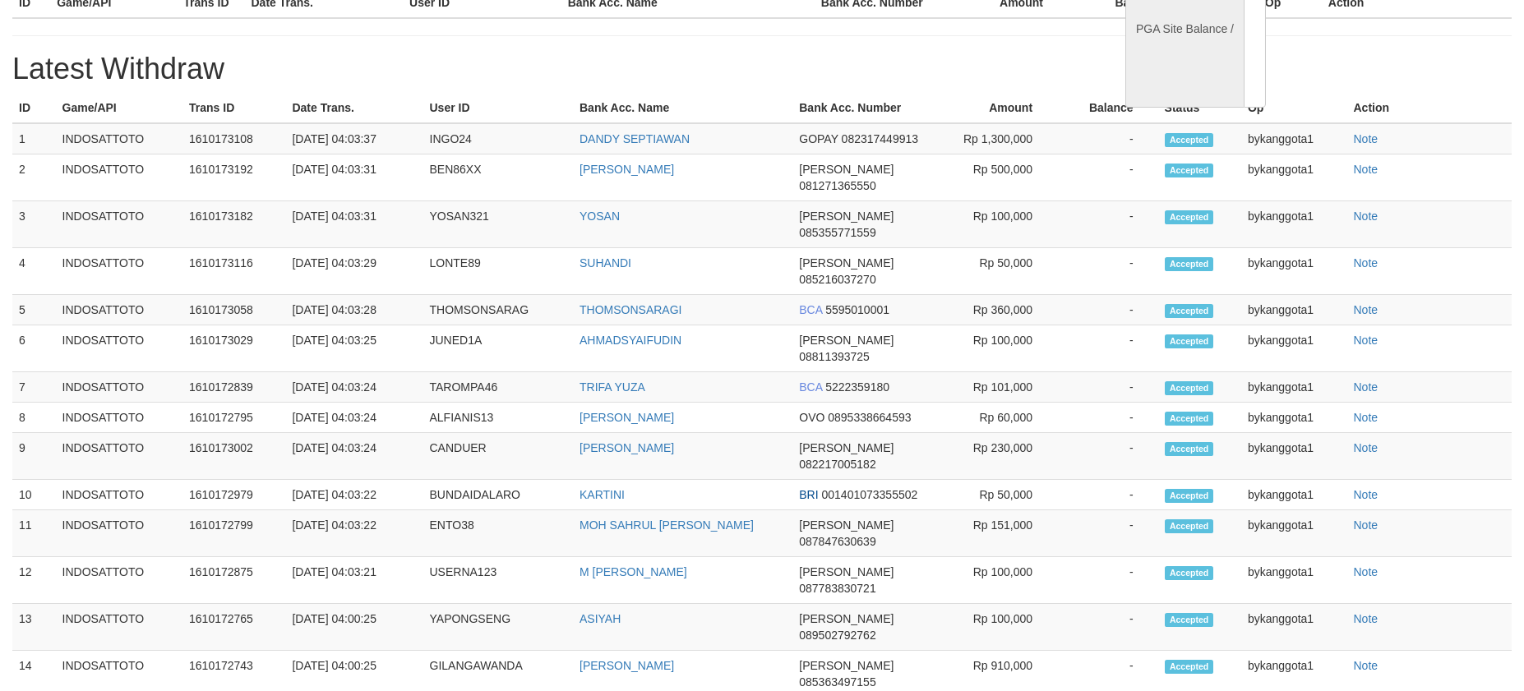
select select "**"
select select
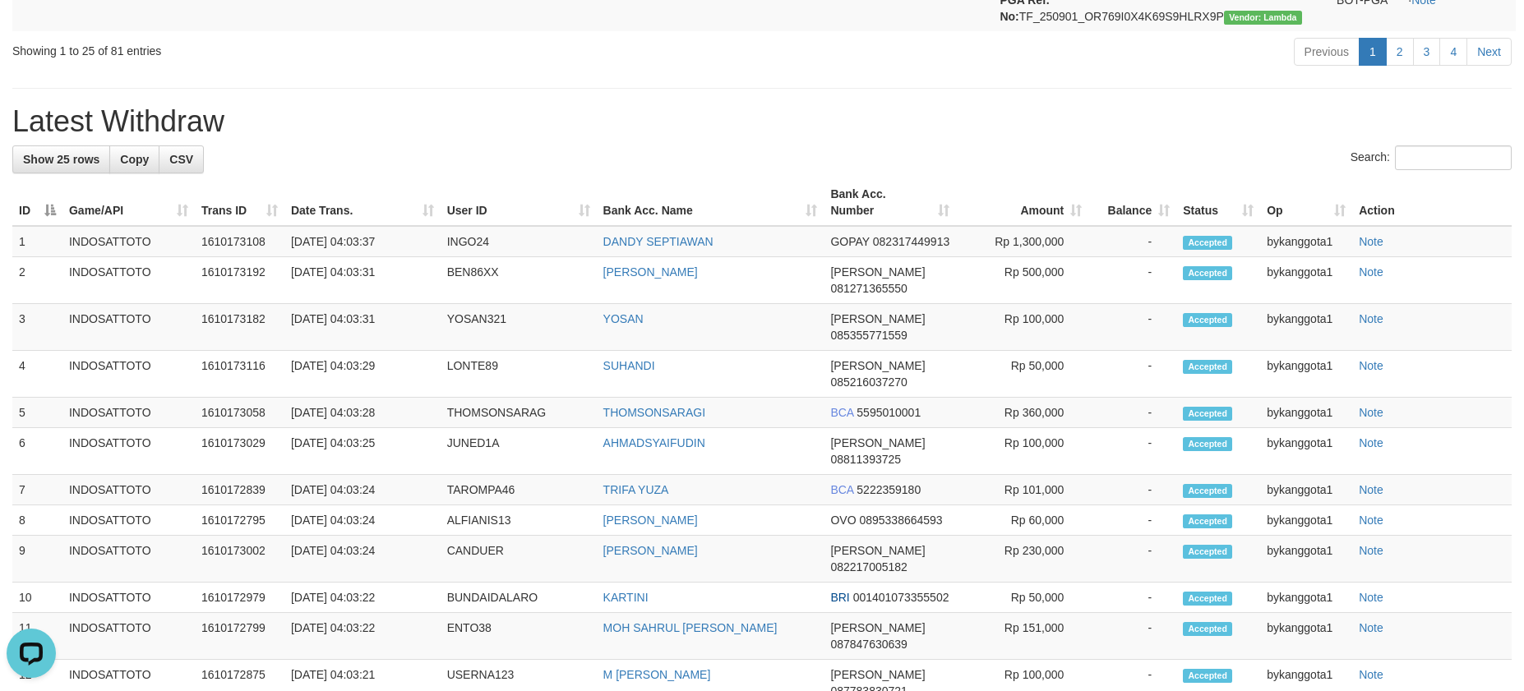
scroll to position [0, 0]
drag, startPoint x: 1396, startPoint y: 464, endPoint x: 1502, endPoint y: 501, distance: 112.3
click at [1396, 66] on link "2" at bounding box center [1400, 52] width 28 height 28
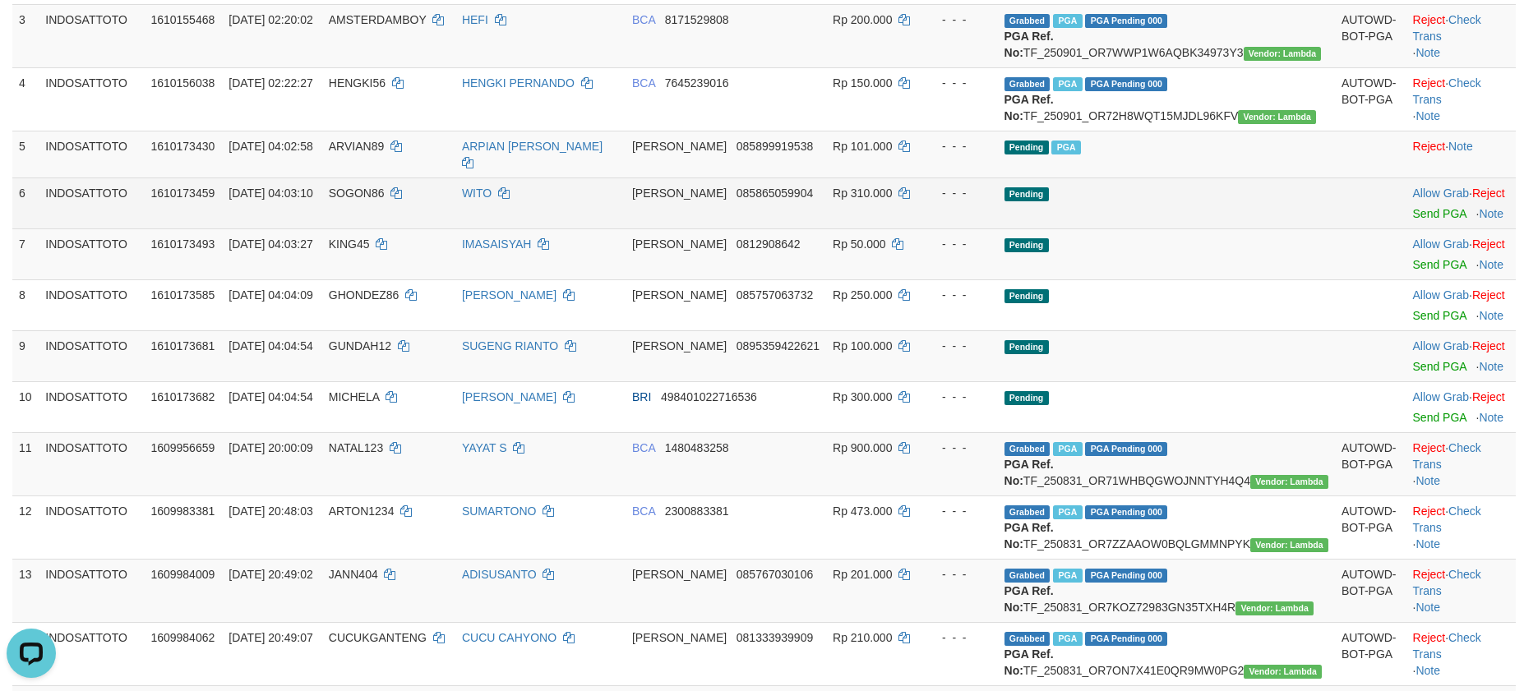
click at [1407, 229] on td "Allow Grab · Reject Send PGA · Note" at bounding box center [1461, 203] width 109 height 51
click at [1413, 220] on link "Send PGA" at bounding box center [1439, 213] width 53 height 13
click at [1413, 271] on link "Send PGA" at bounding box center [1439, 264] width 53 height 13
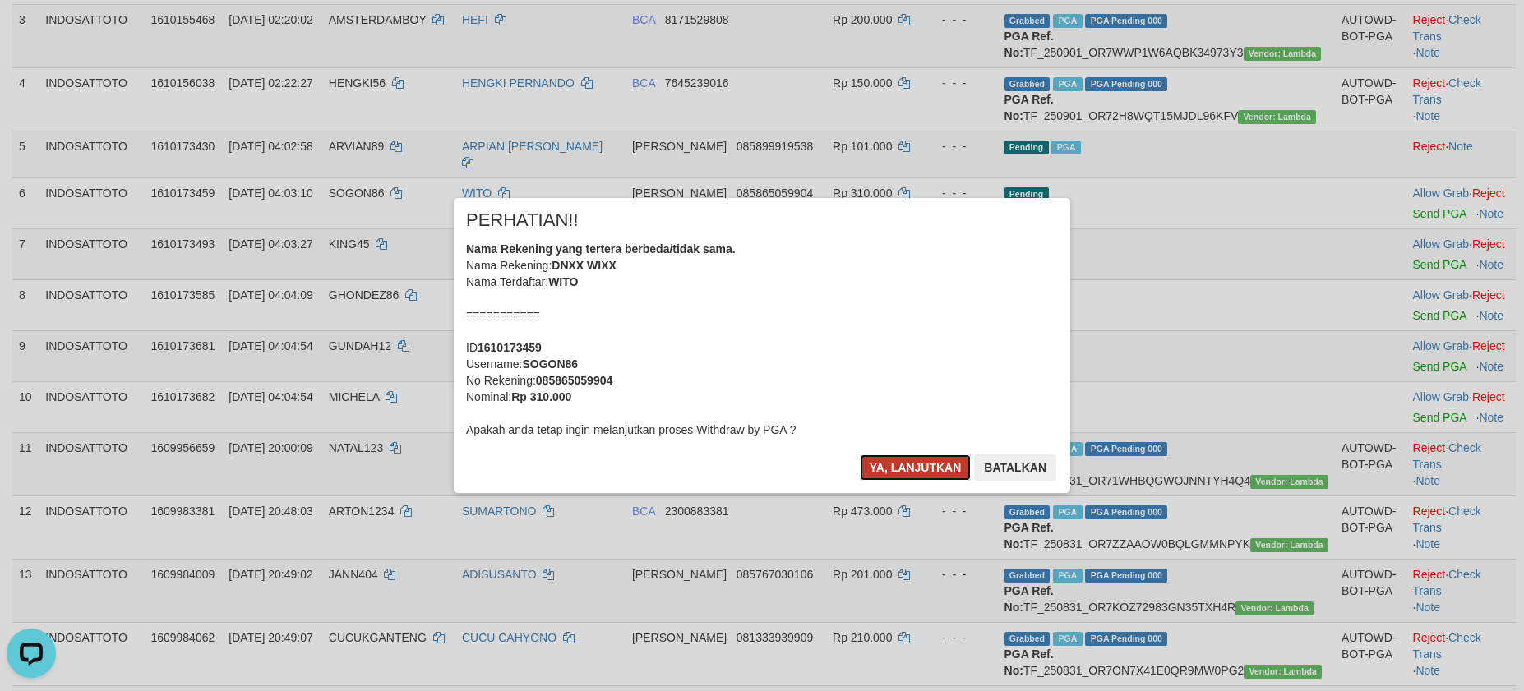
click at [920, 462] on button "Ya, lanjutkan" at bounding box center [916, 468] width 112 height 26
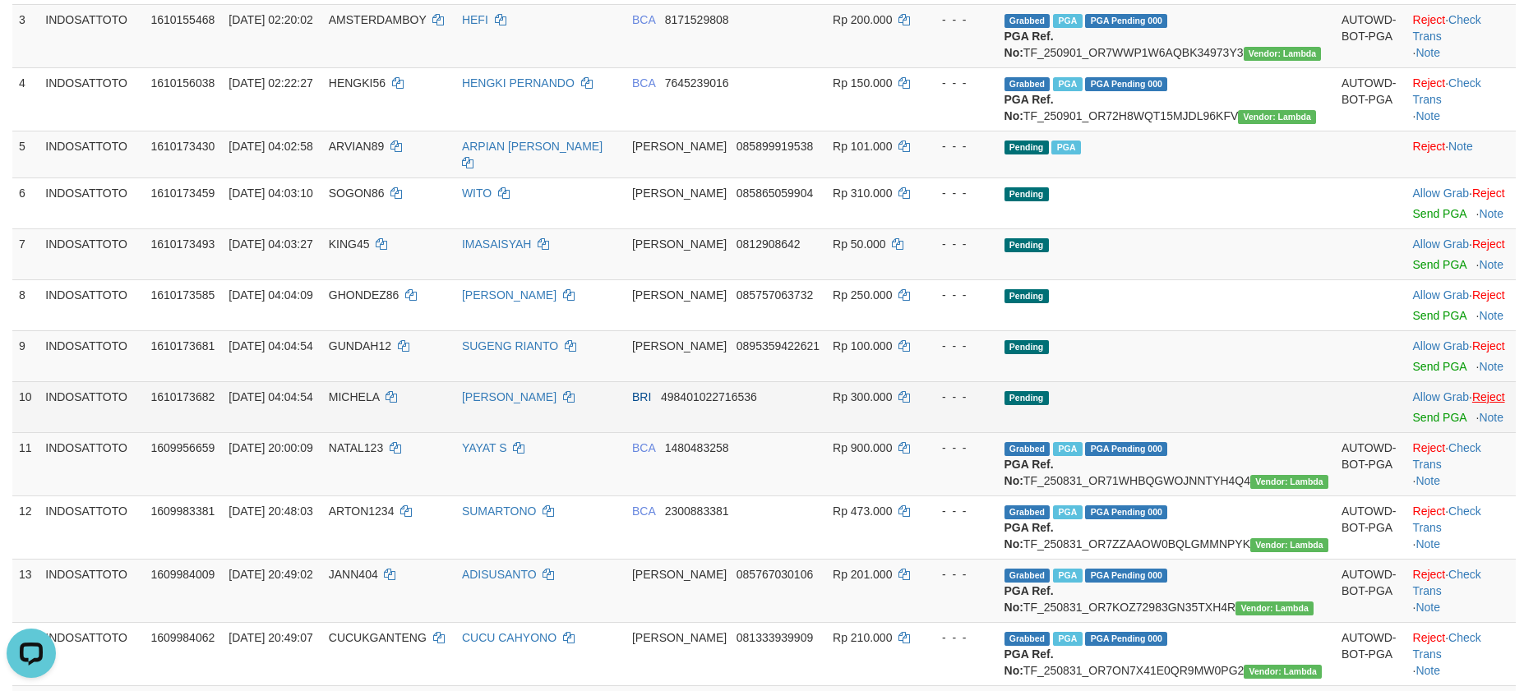
scroll to position [343, 0]
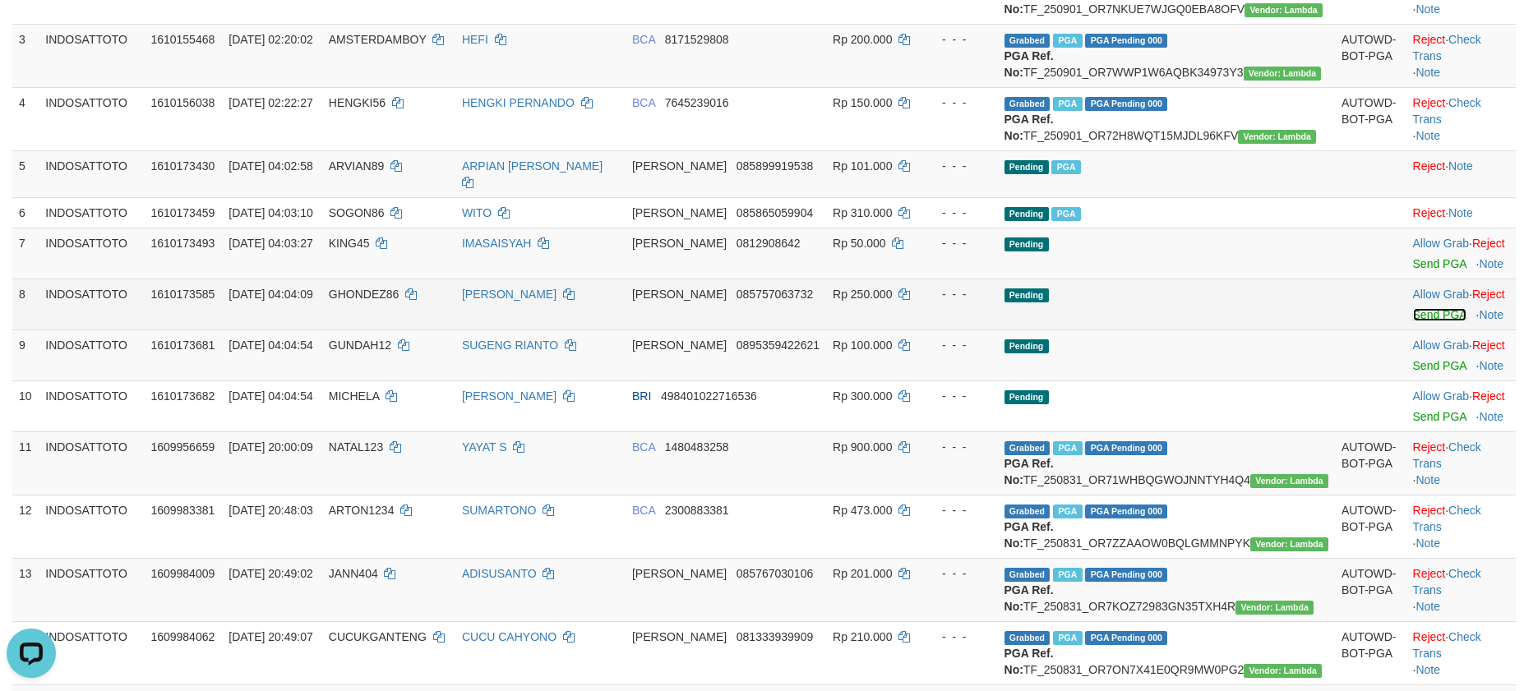
click at [1413, 321] on link "Send PGA" at bounding box center [1439, 314] width 53 height 13
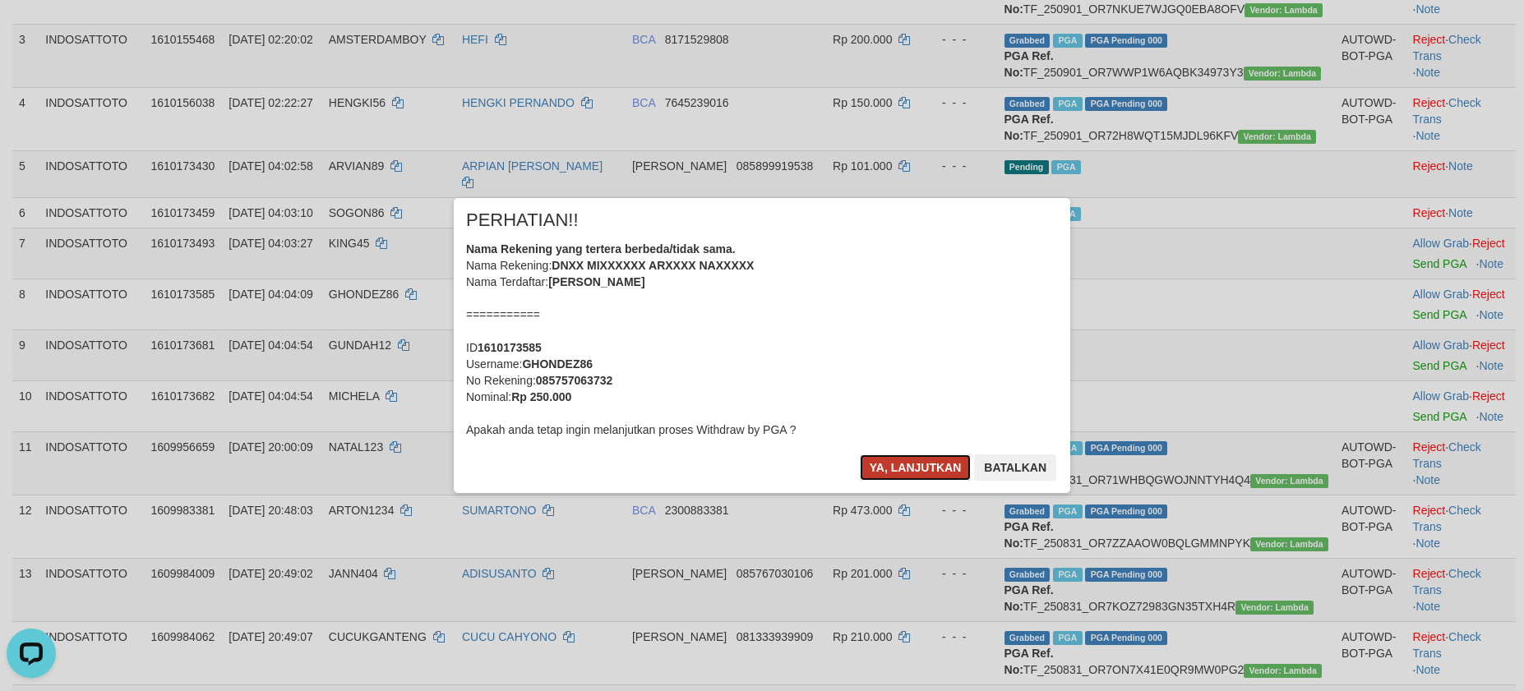
click at [874, 469] on button "Ya, lanjutkan" at bounding box center [916, 468] width 112 height 26
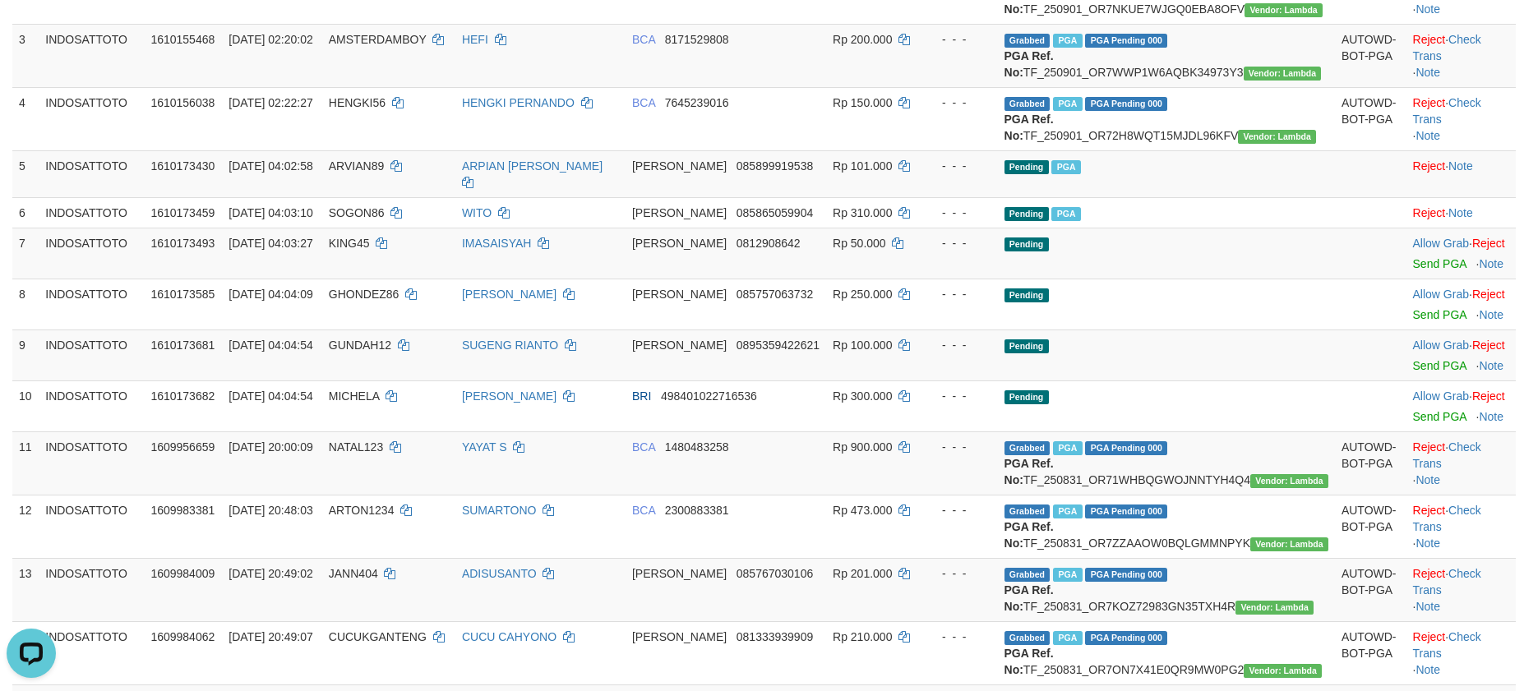
click at [1184, 330] on td "Pending" at bounding box center [1166, 304] width 337 height 51
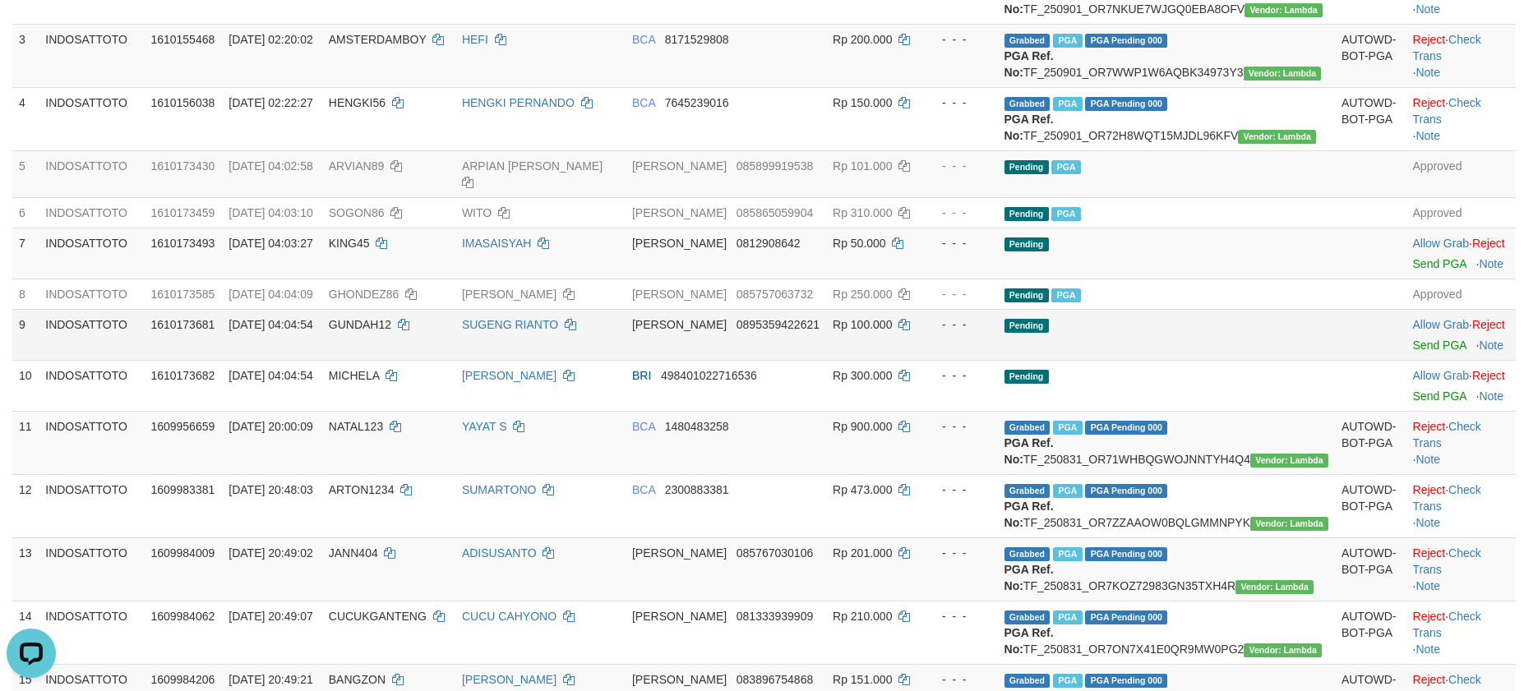
click at [1184, 360] on td "Pending" at bounding box center [1166, 334] width 337 height 51
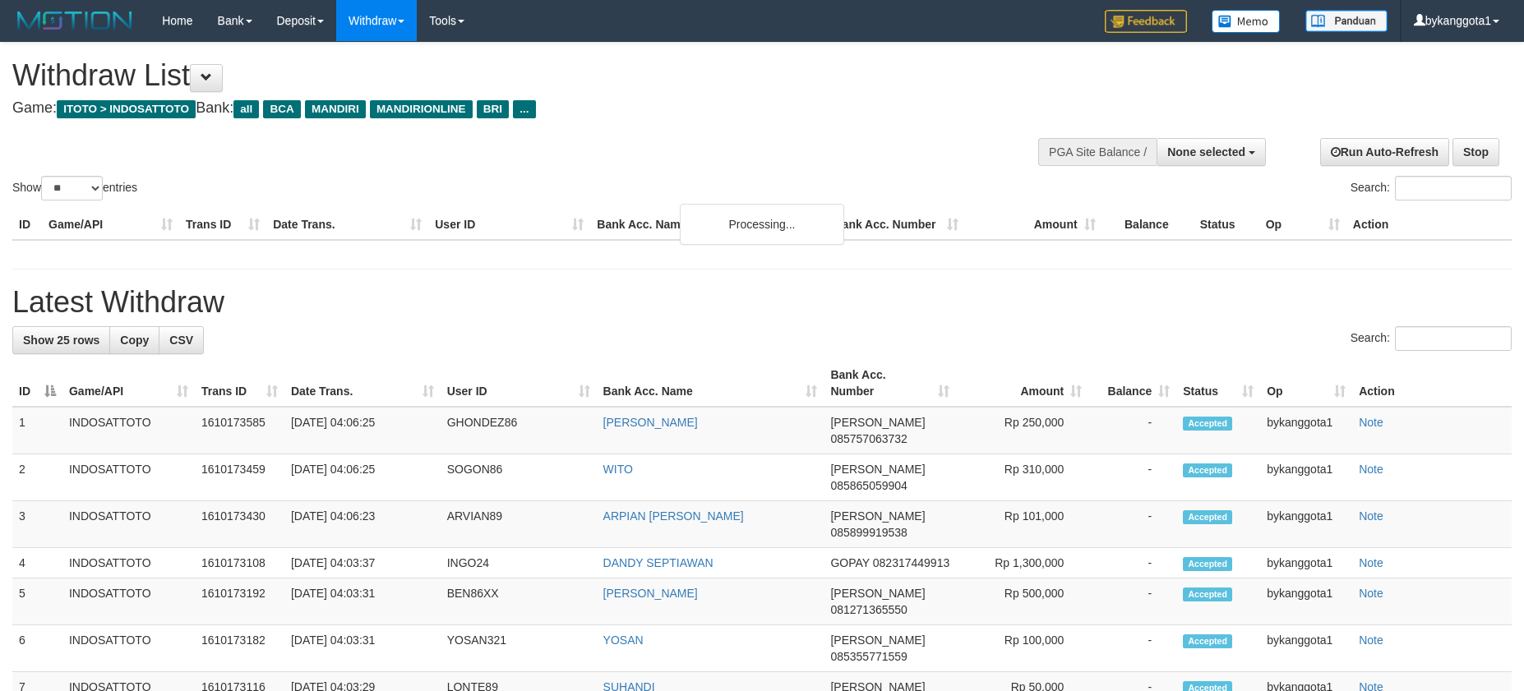
select select
select select "**"
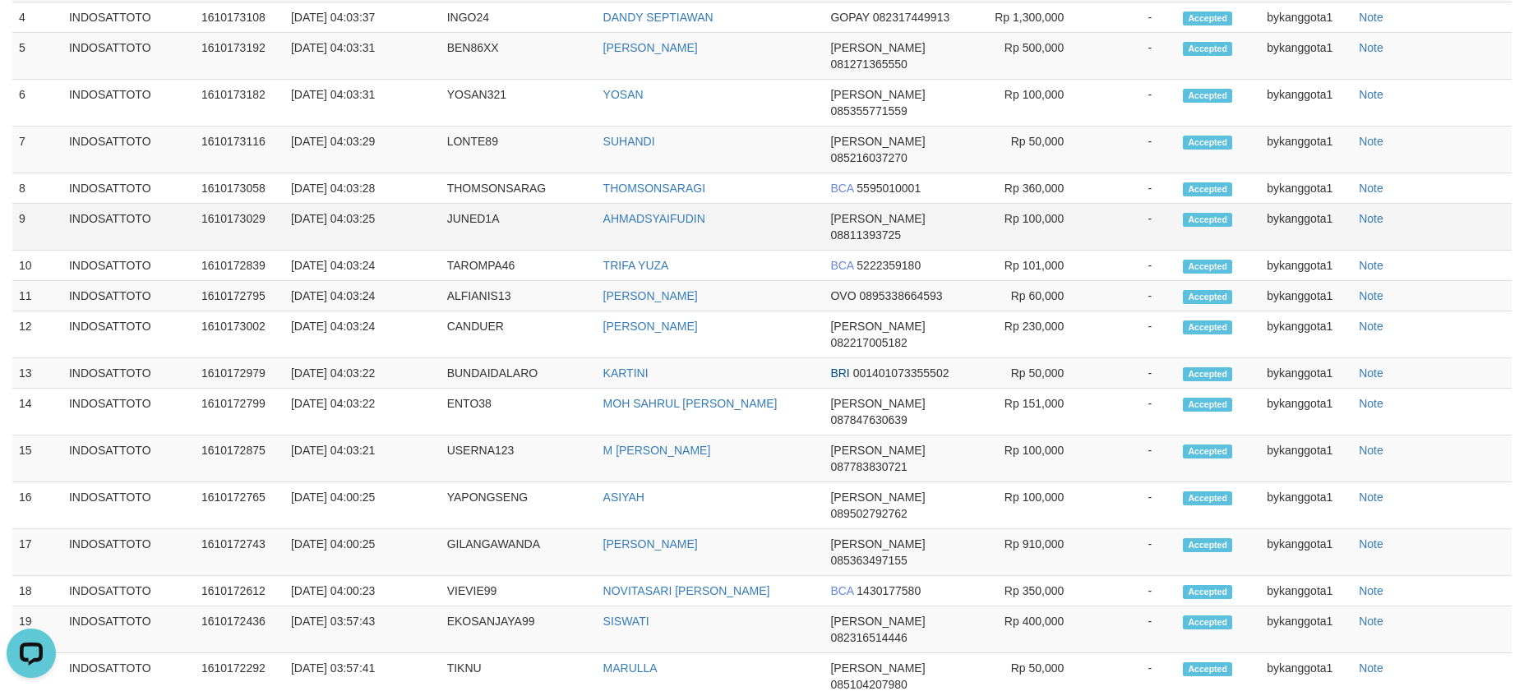
scroll to position [2192, 0]
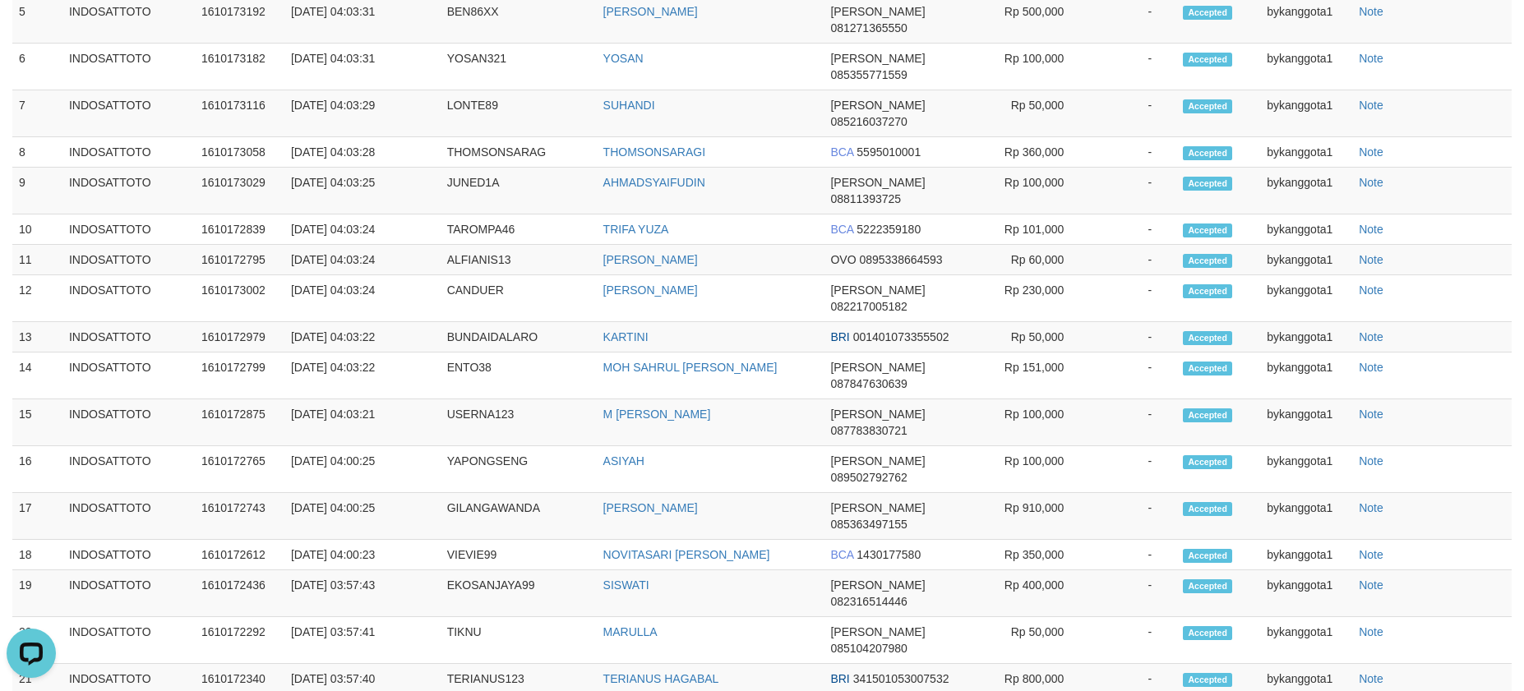
drag, startPoint x: 1403, startPoint y: 72, endPoint x: 1381, endPoint y: 84, distance: 25.0
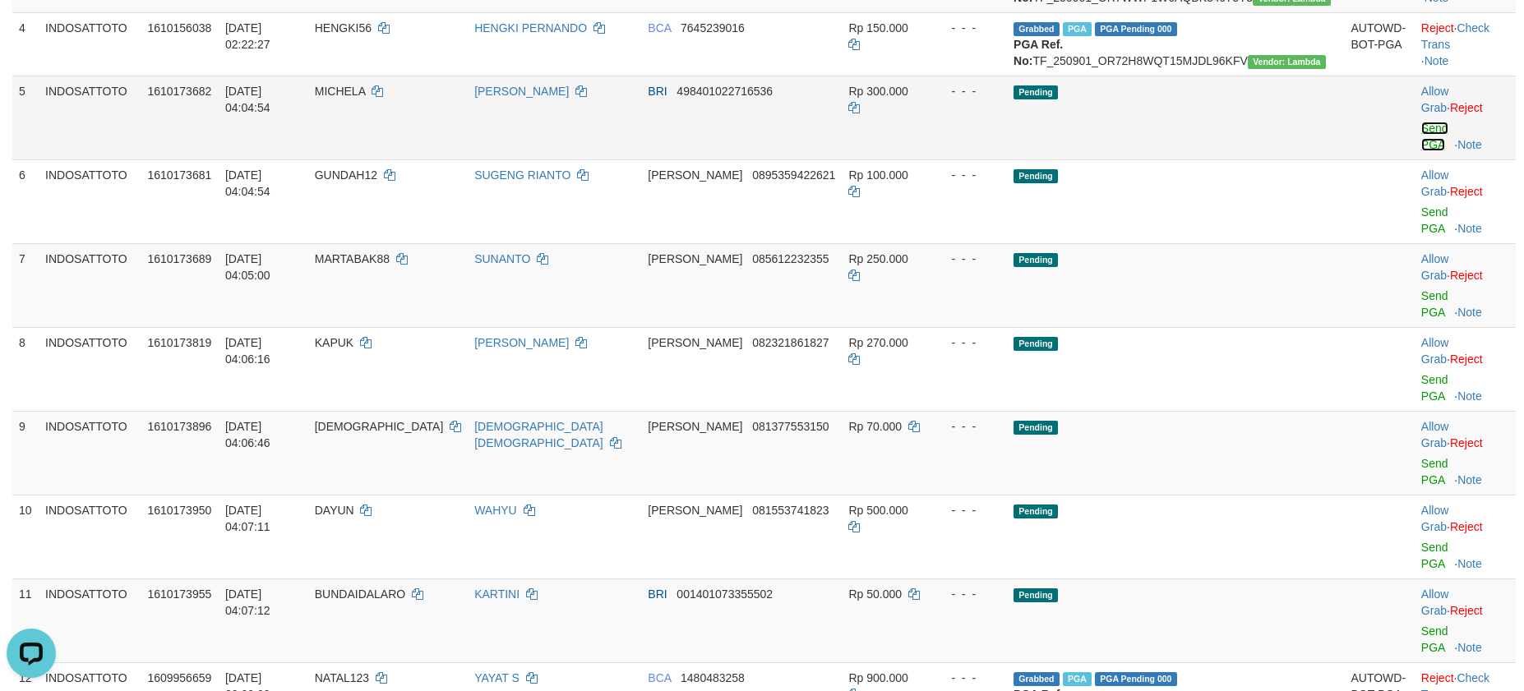
click at [1421, 151] on link "Send PGA" at bounding box center [1434, 137] width 27 height 30
click at [1421, 210] on link "Send PGA" at bounding box center [1434, 221] width 27 height 30
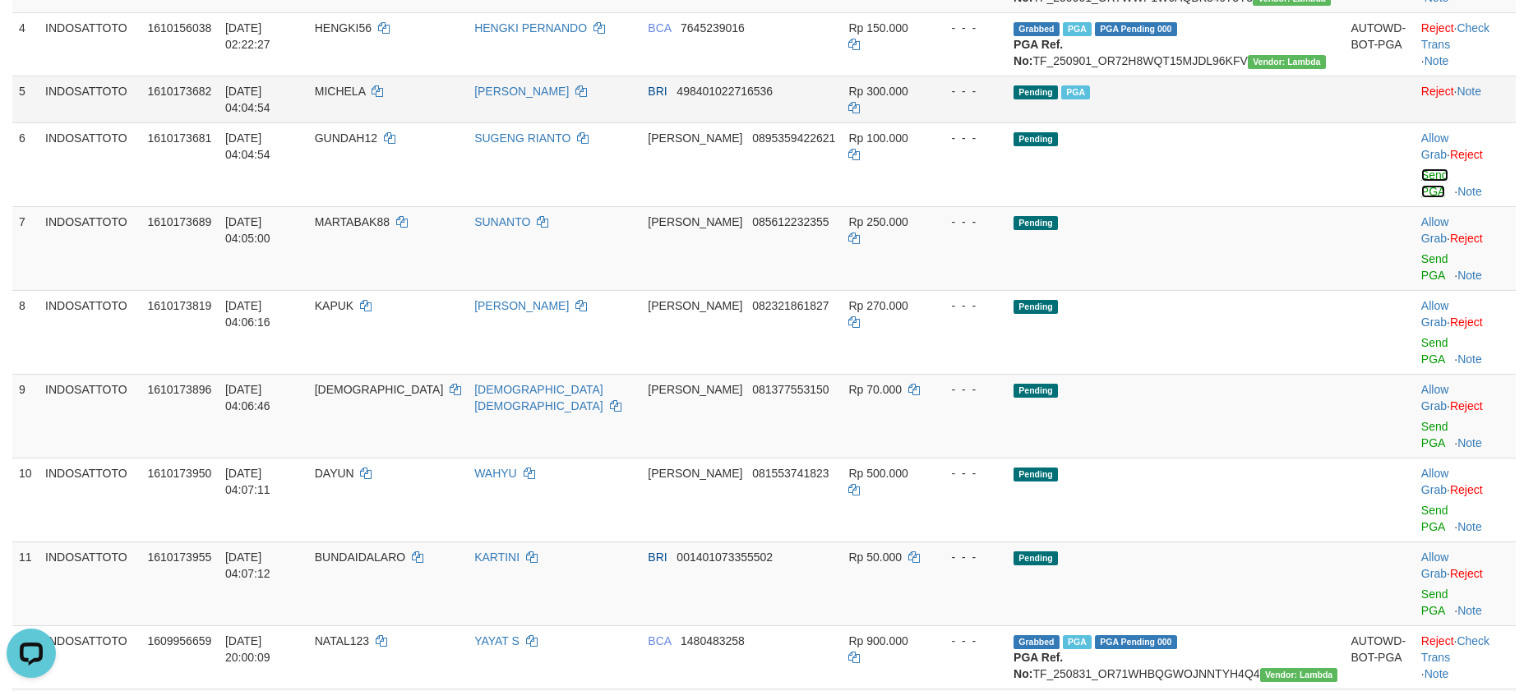
scroll to position [413, 0]
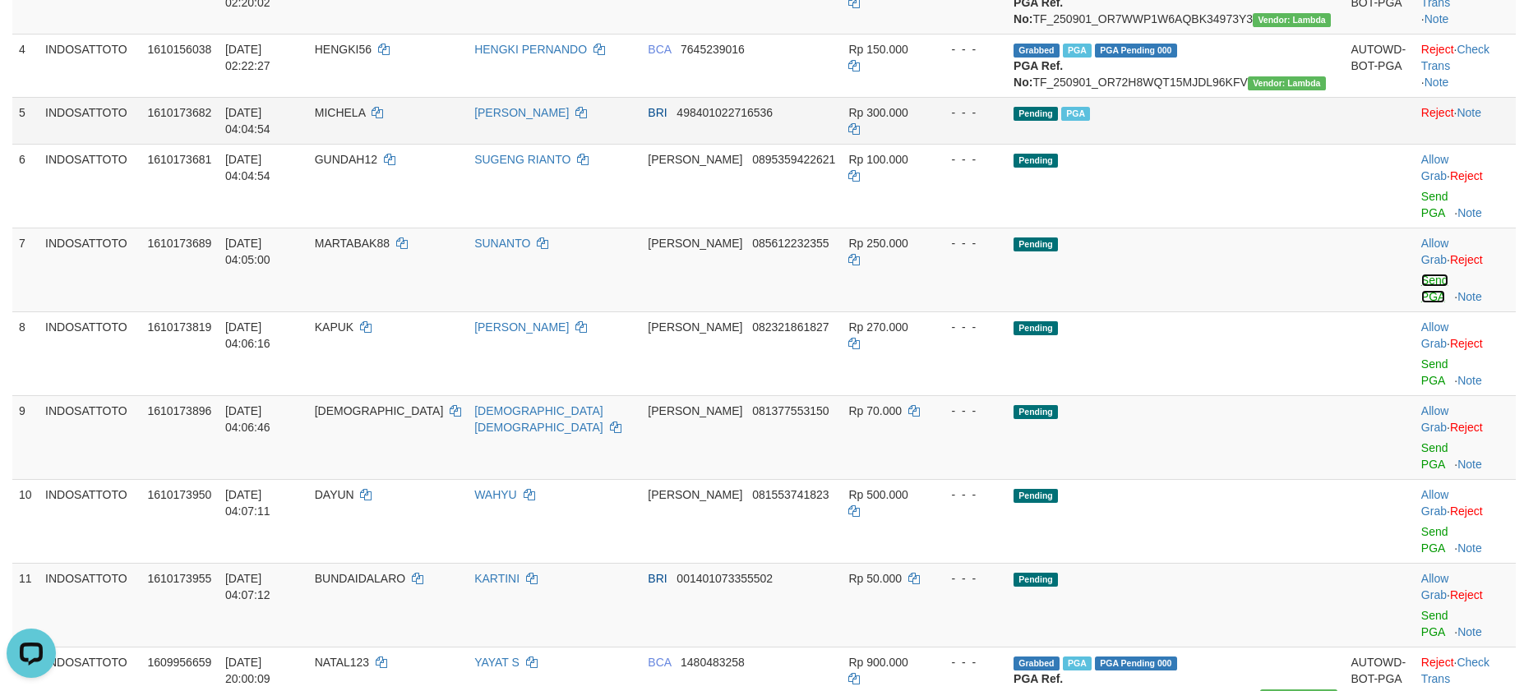
click at [1421, 274] on link "Send PGA" at bounding box center [1434, 289] width 27 height 30
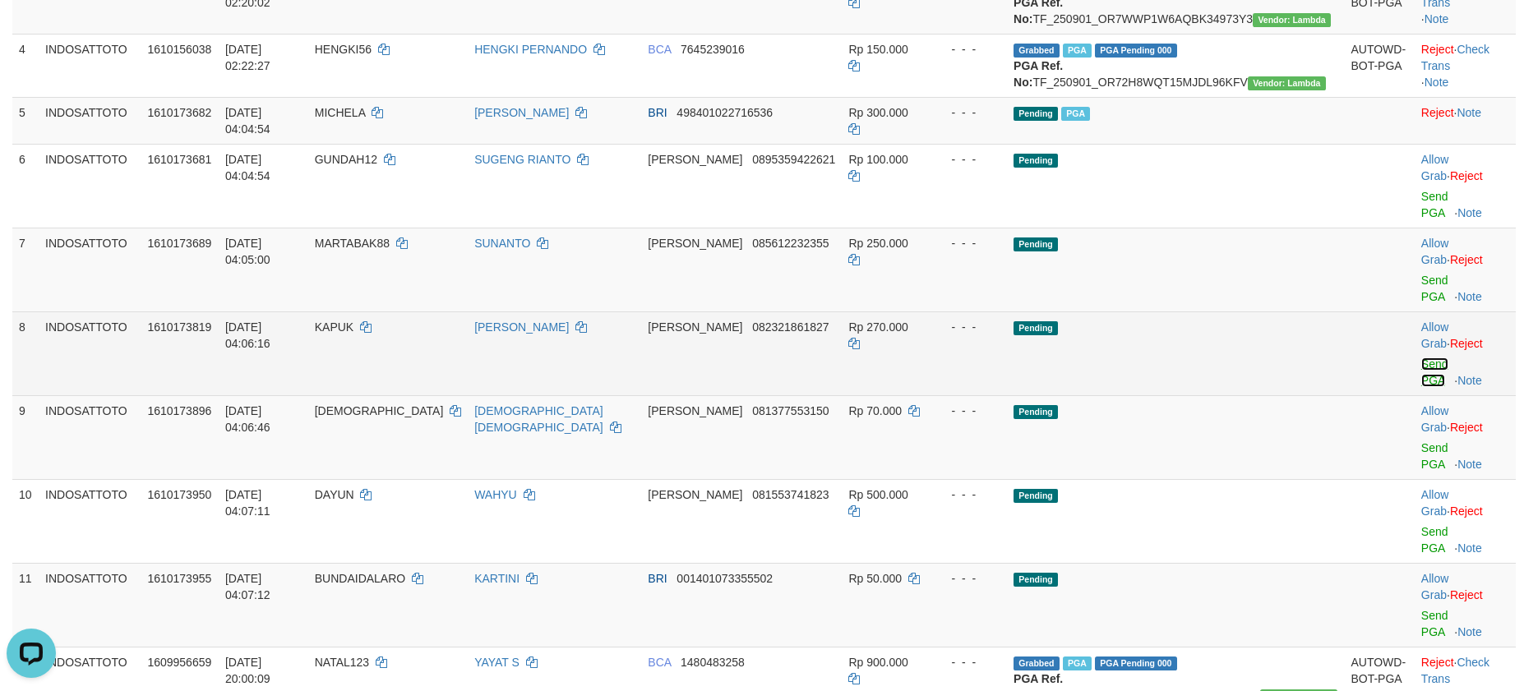
click at [1421, 358] on link "Send PGA" at bounding box center [1434, 373] width 27 height 30
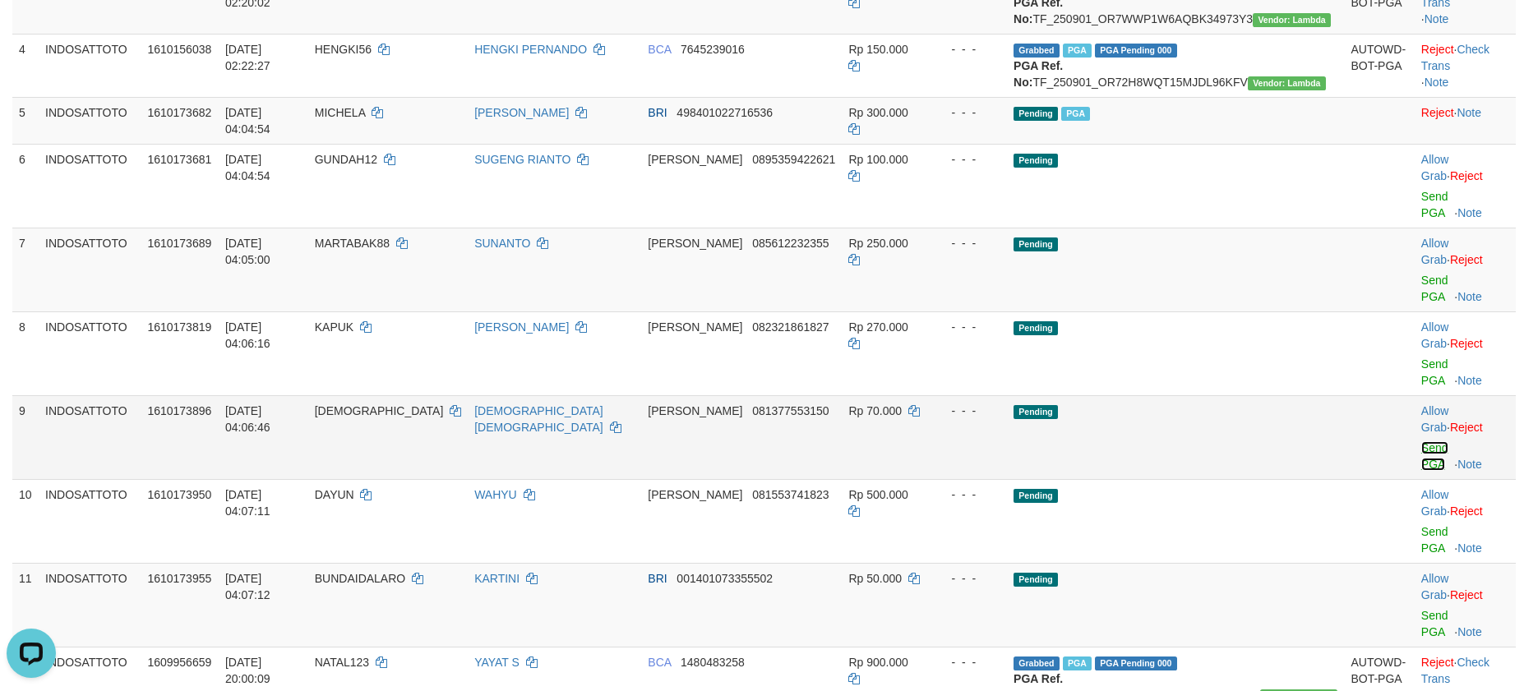
click at [1421, 441] on link "Send PGA" at bounding box center [1434, 456] width 27 height 30
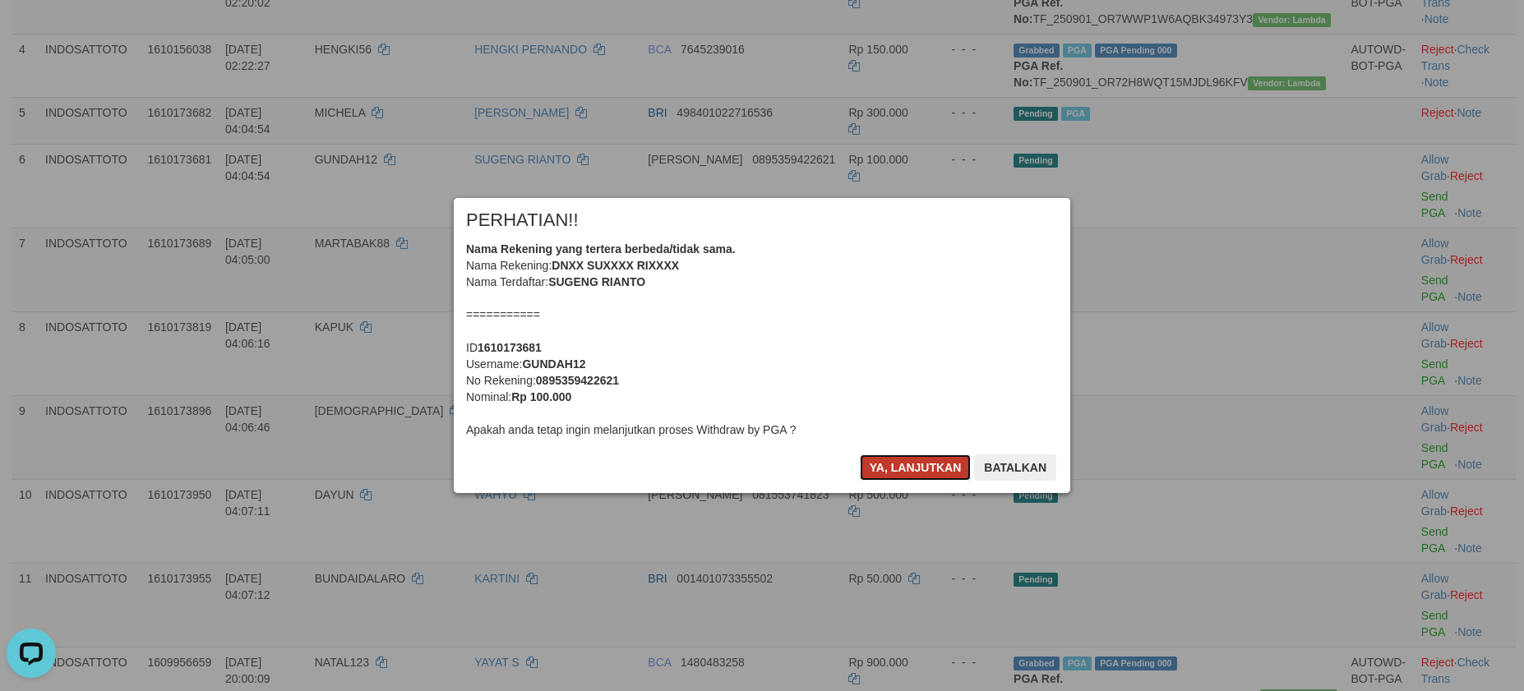
click at [895, 464] on button "Ya, lanjutkan" at bounding box center [916, 468] width 112 height 26
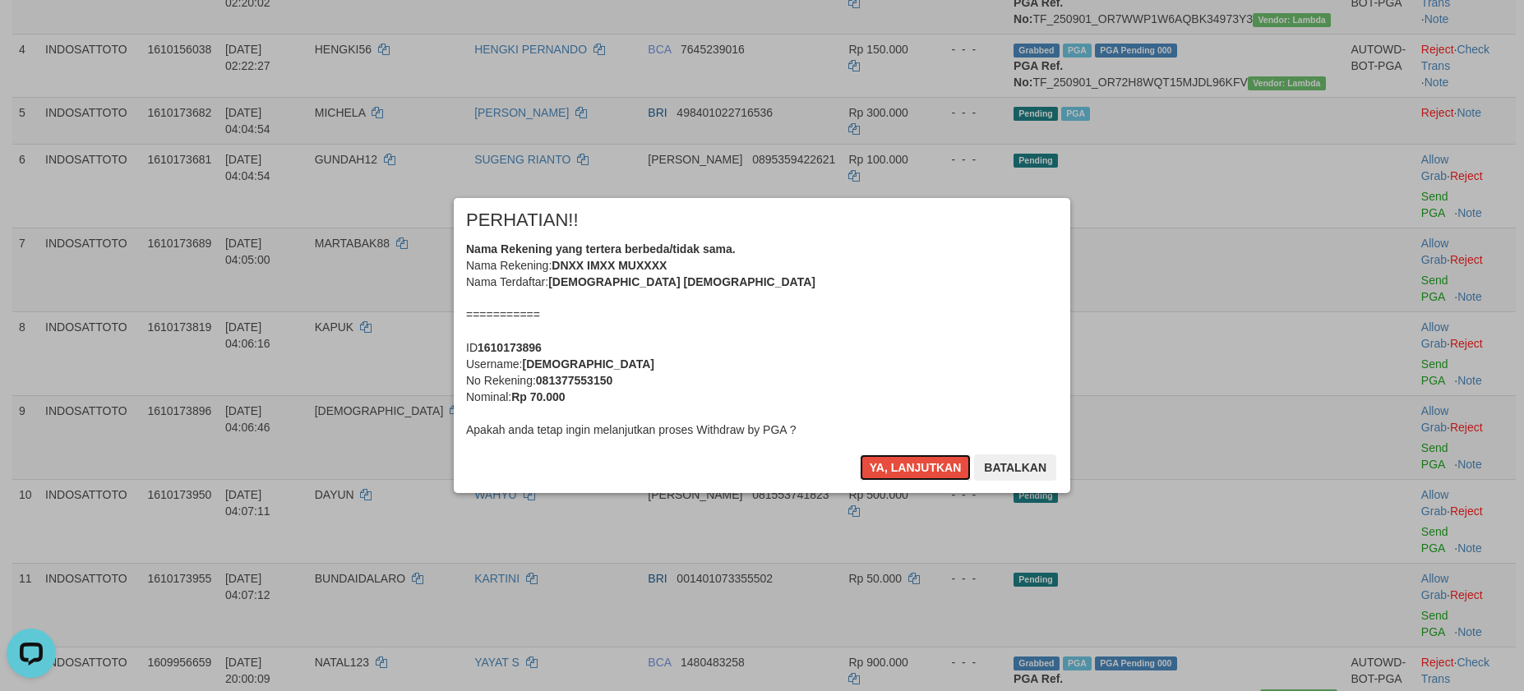
click at [895, 464] on button "Ya, lanjutkan" at bounding box center [916, 468] width 112 height 26
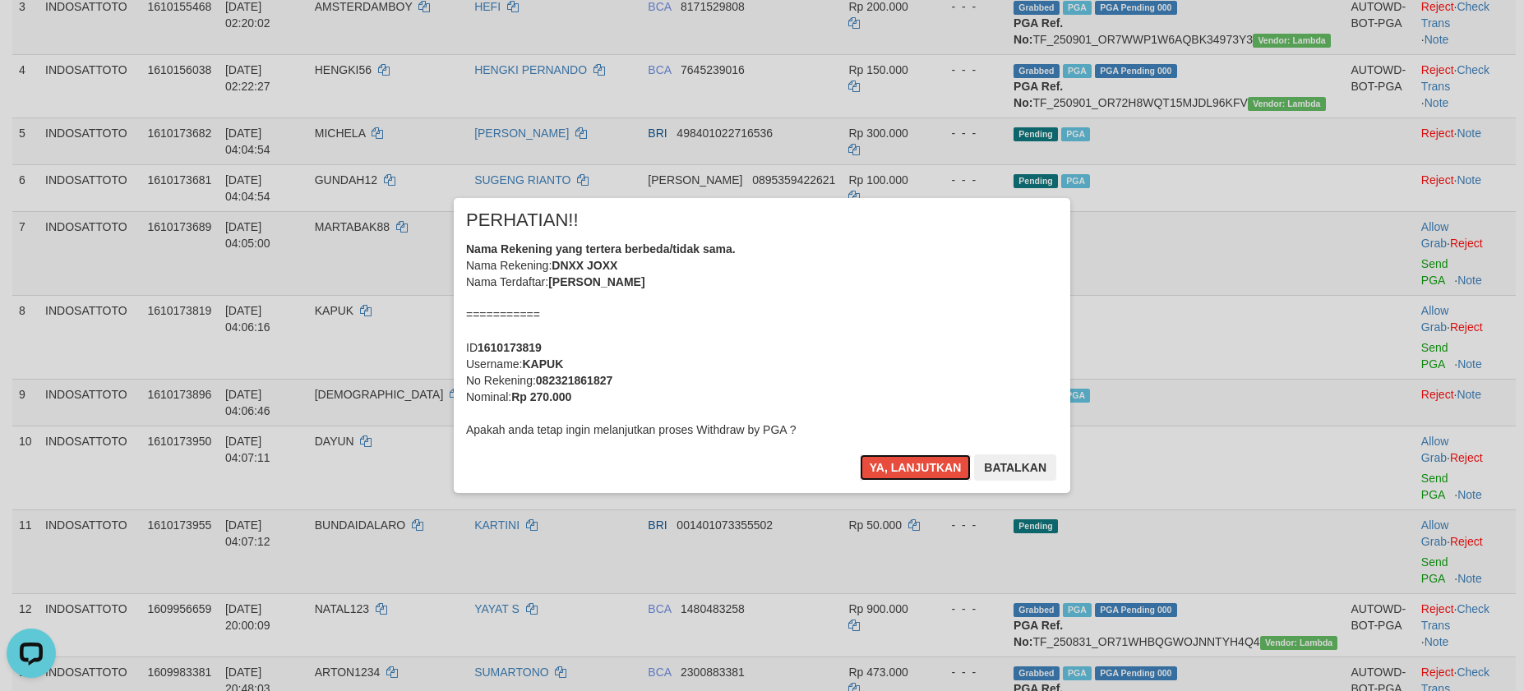
click at [895, 464] on button "Ya, lanjutkan" at bounding box center [916, 468] width 112 height 26
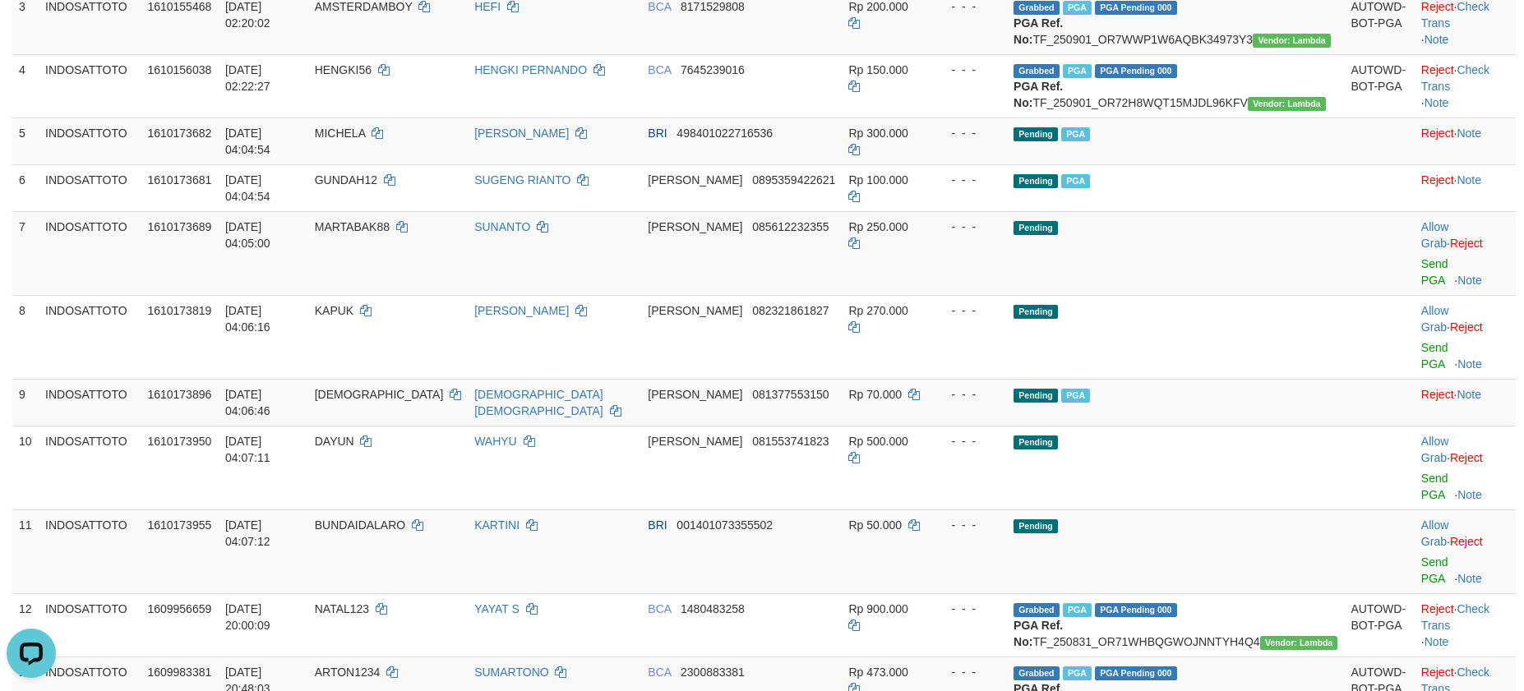
scroll to position [372, 0]
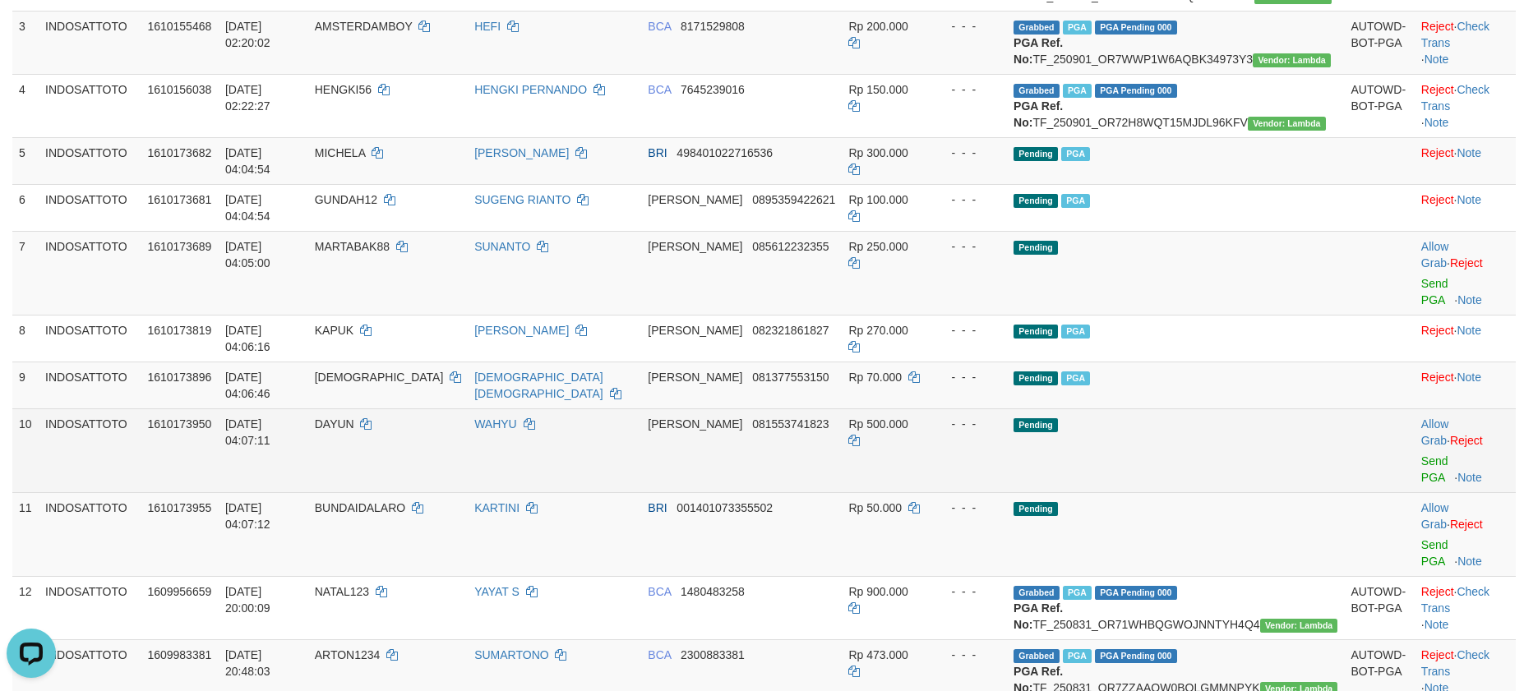
click at [1233, 409] on td "Pending" at bounding box center [1175, 451] width 337 height 84
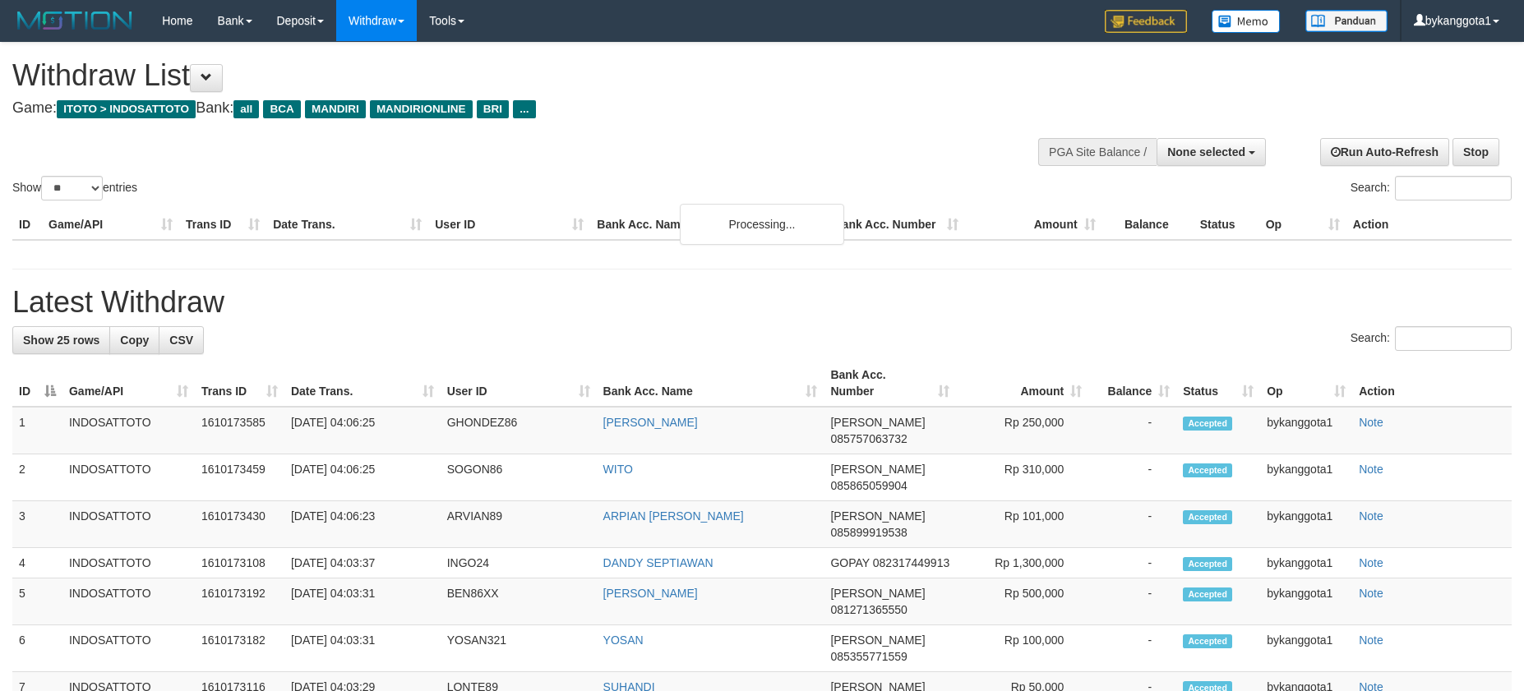
select select
select select "**"
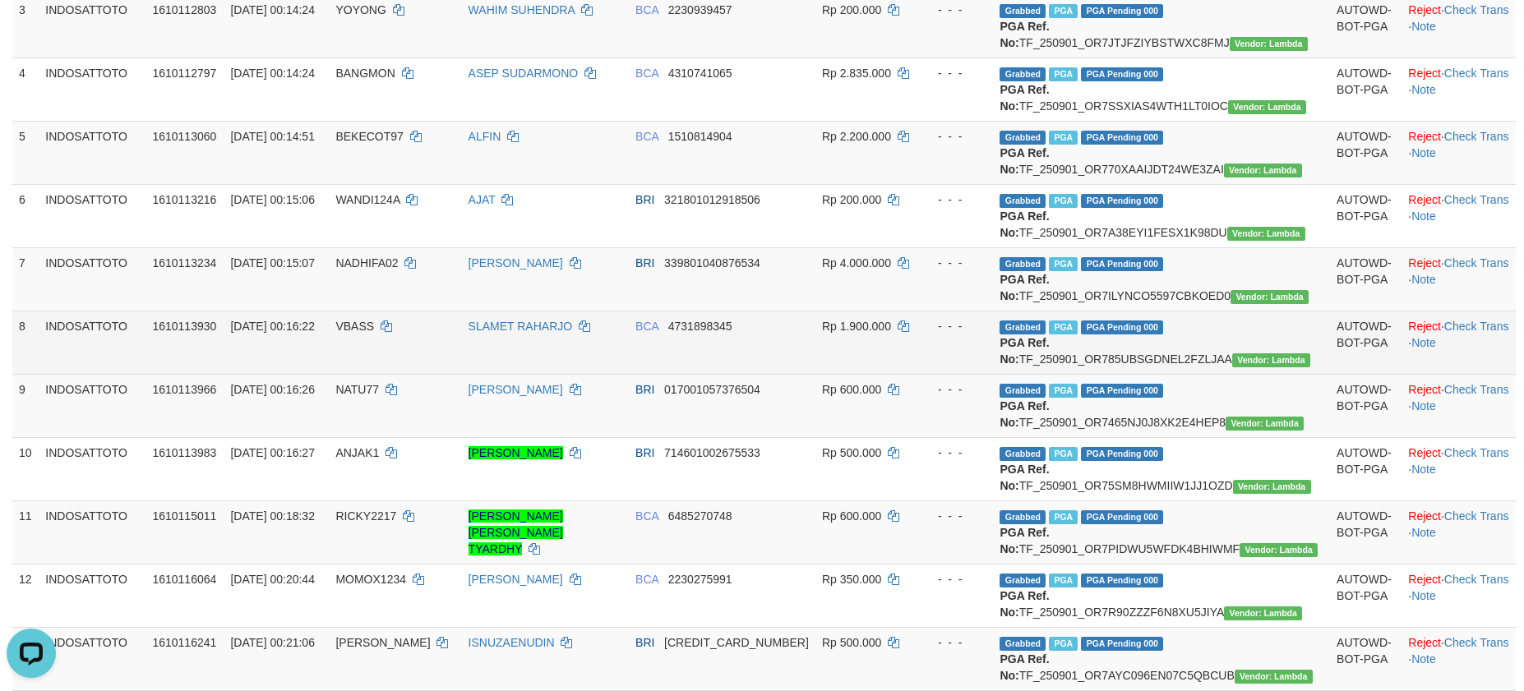
click at [987, 335] on div "- - -" at bounding box center [955, 326] width 64 height 16
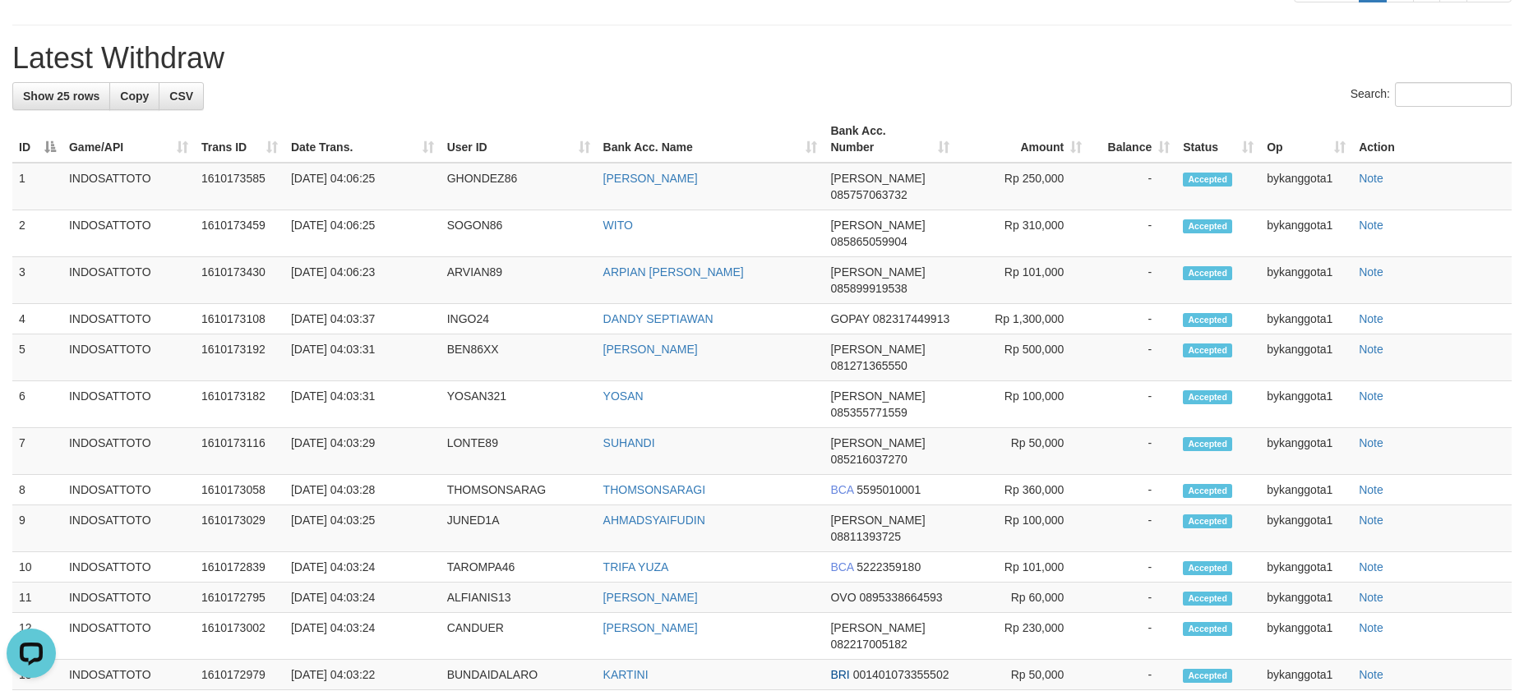
scroll to position [1852, 0]
click at [1097, 113] on div "Search:" at bounding box center [761, 99] width 1499 height 29
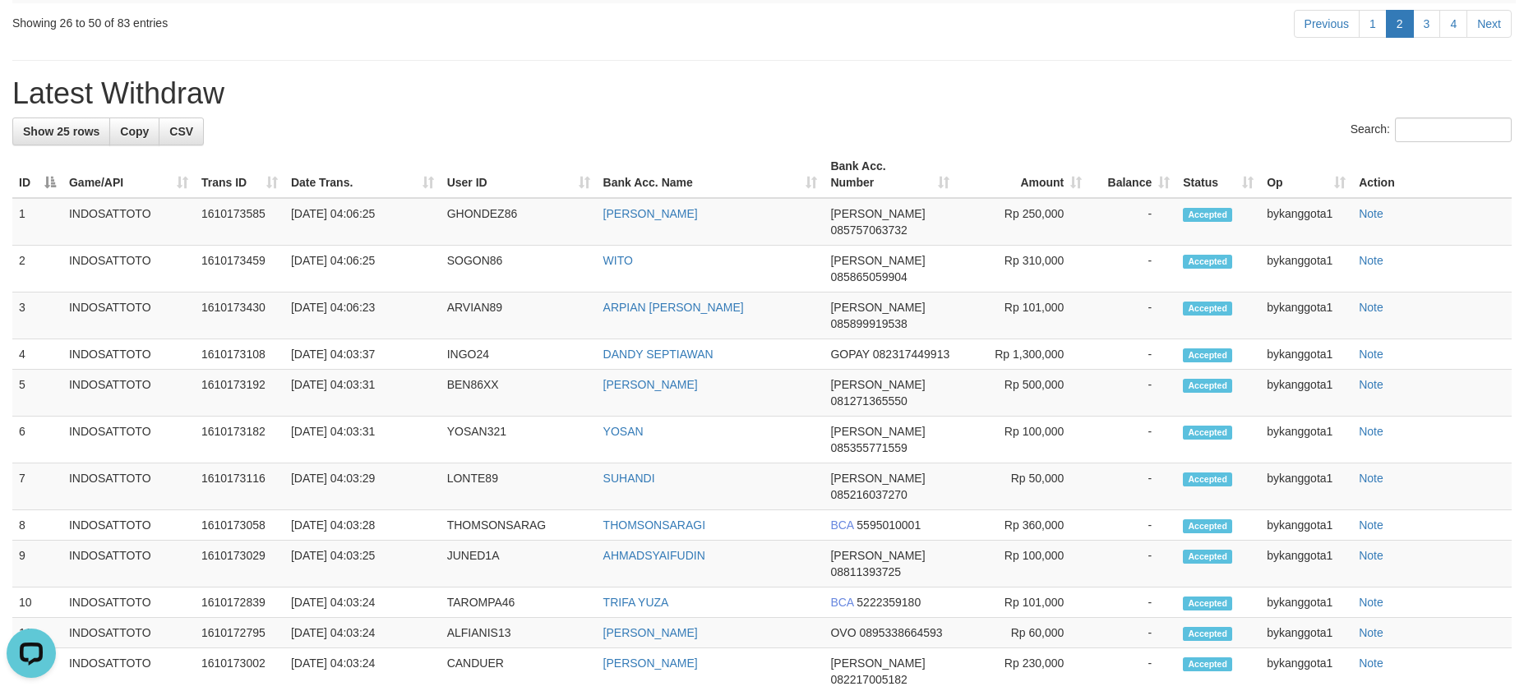
scroll to position [372, 0]
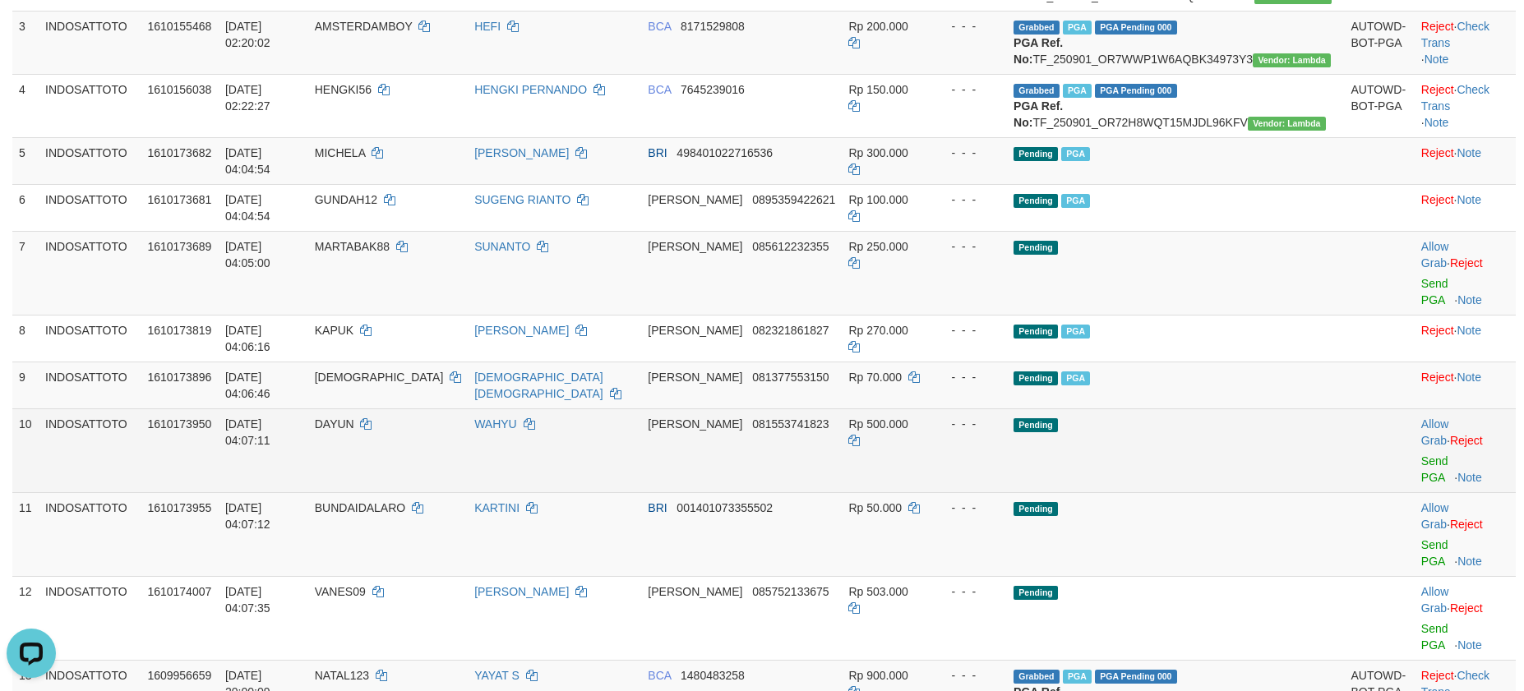
click at [1174, 409] on td "Pending" at bounding box center [1175, 451] width 337 height 84
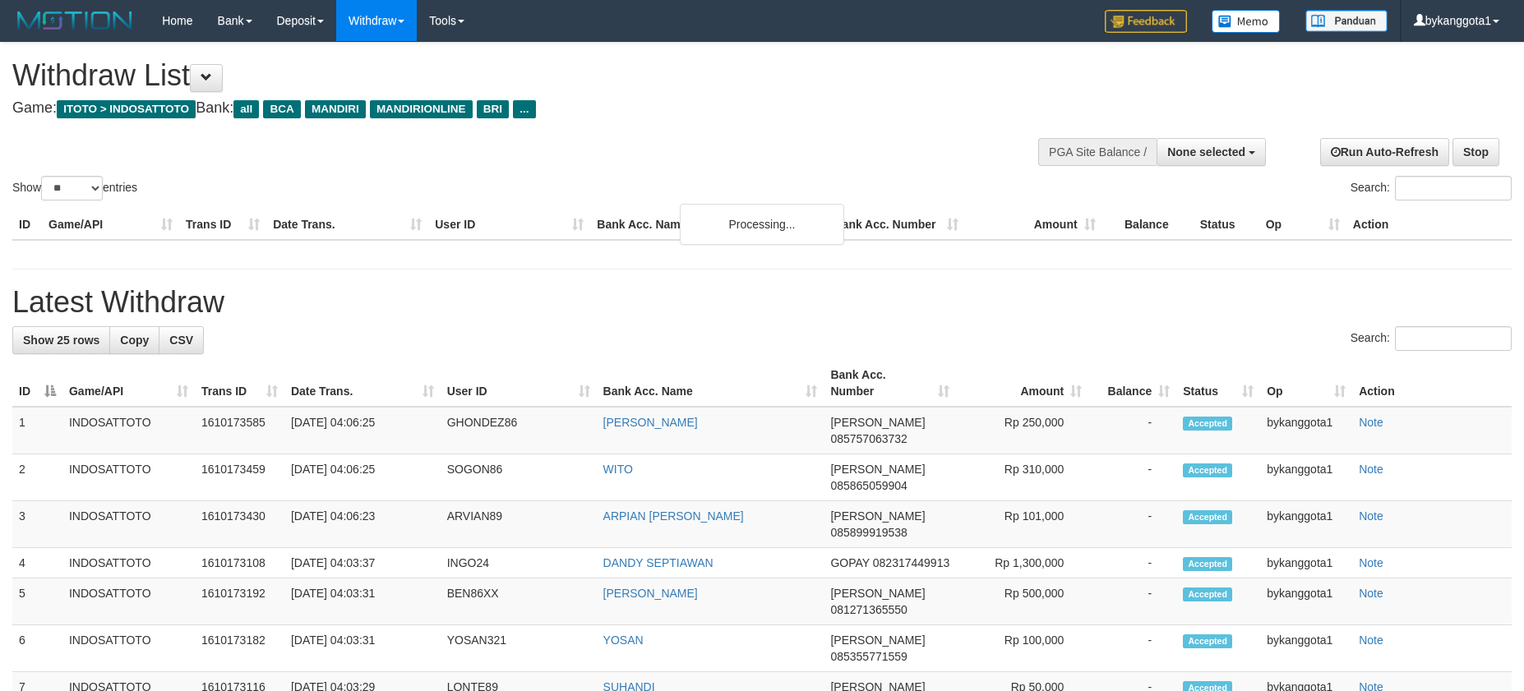
select select
select select "**"
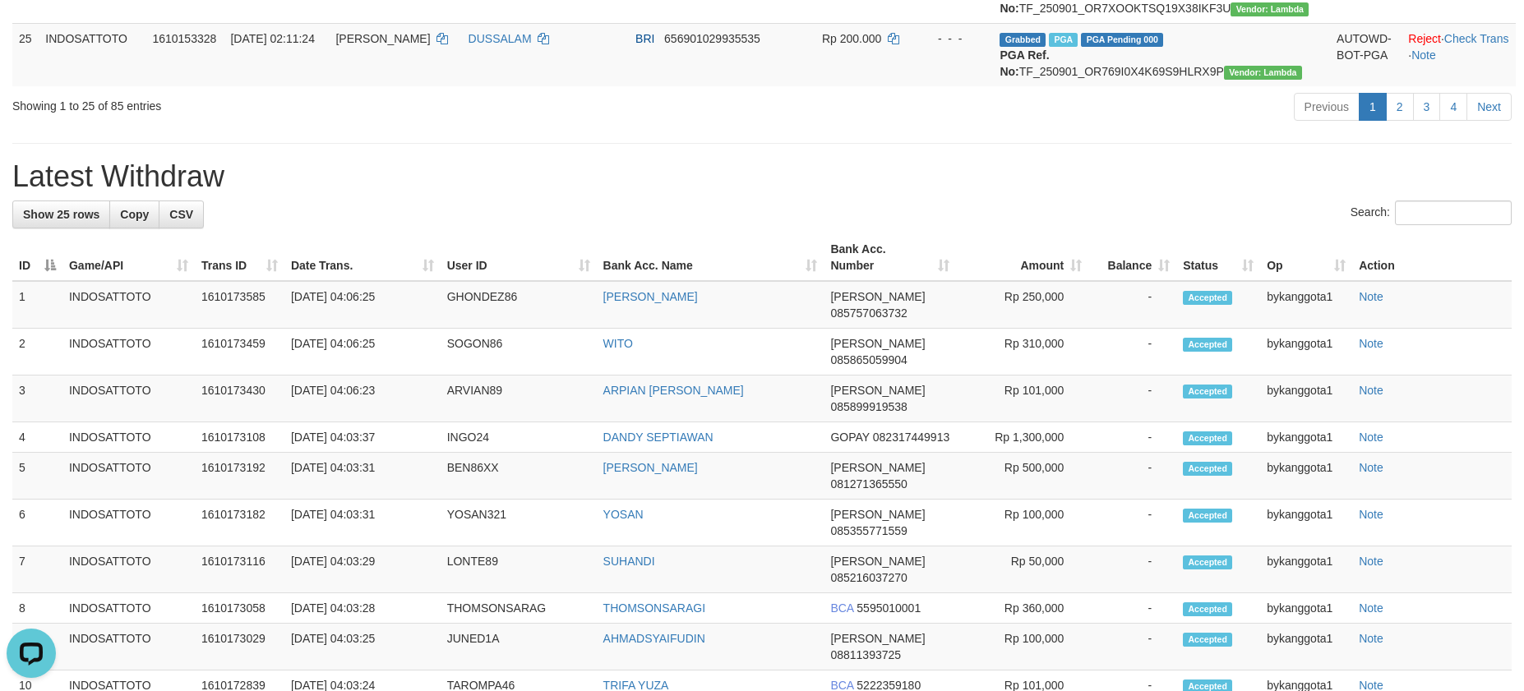
scroll to position [2099, 0]
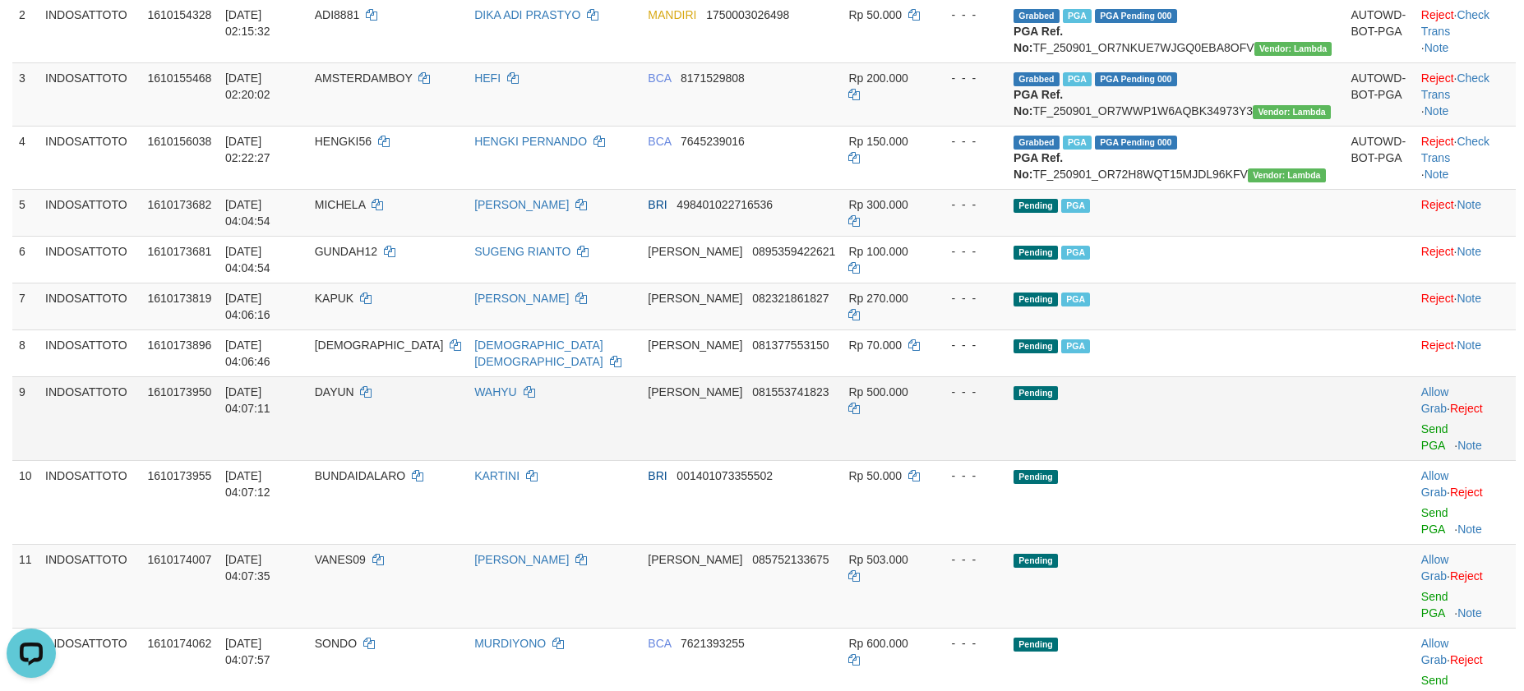
click at [1078, 387] on td "Pending" at bounding box center [1175, 419] width 337 height 84
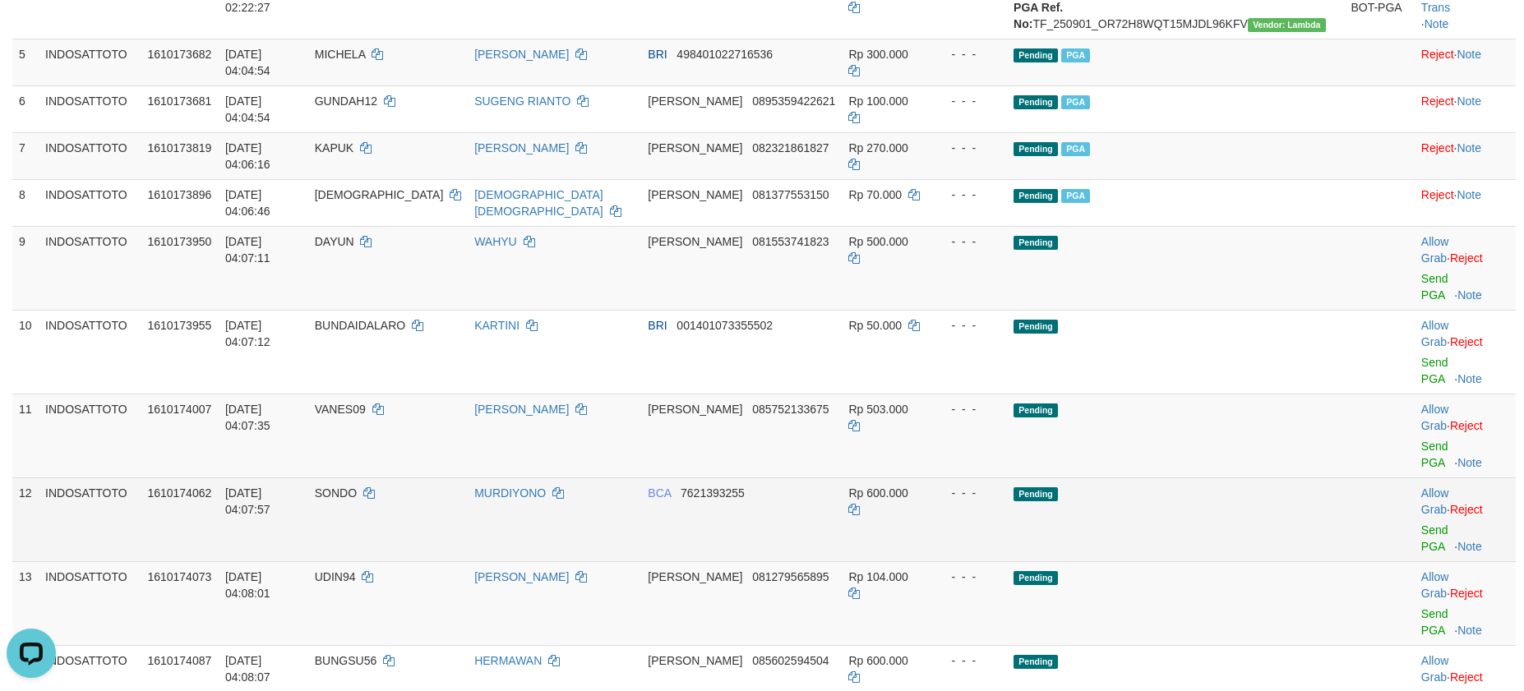
scroll to position [567, 0]
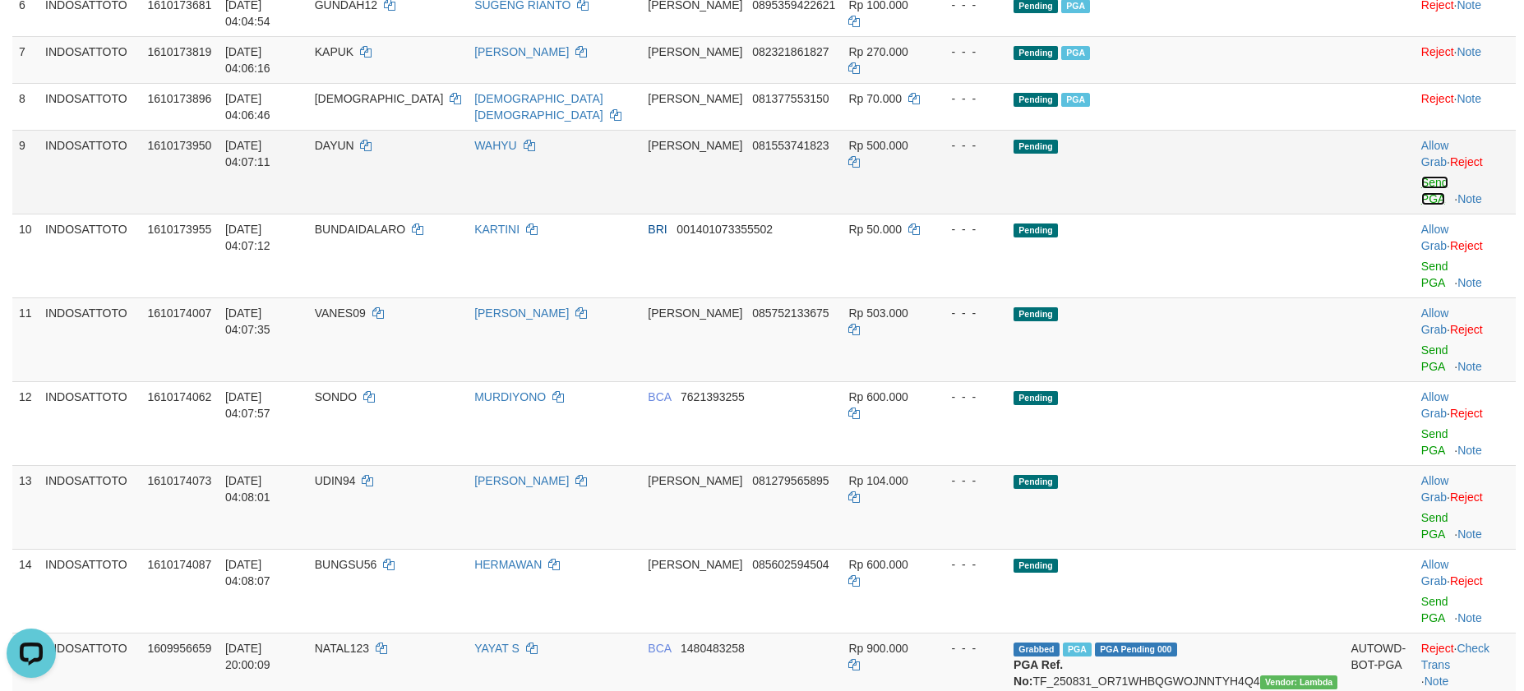
click at [1421, 176] on link "Send PGA" at bounding box center [1434, 191] width 27 height 30
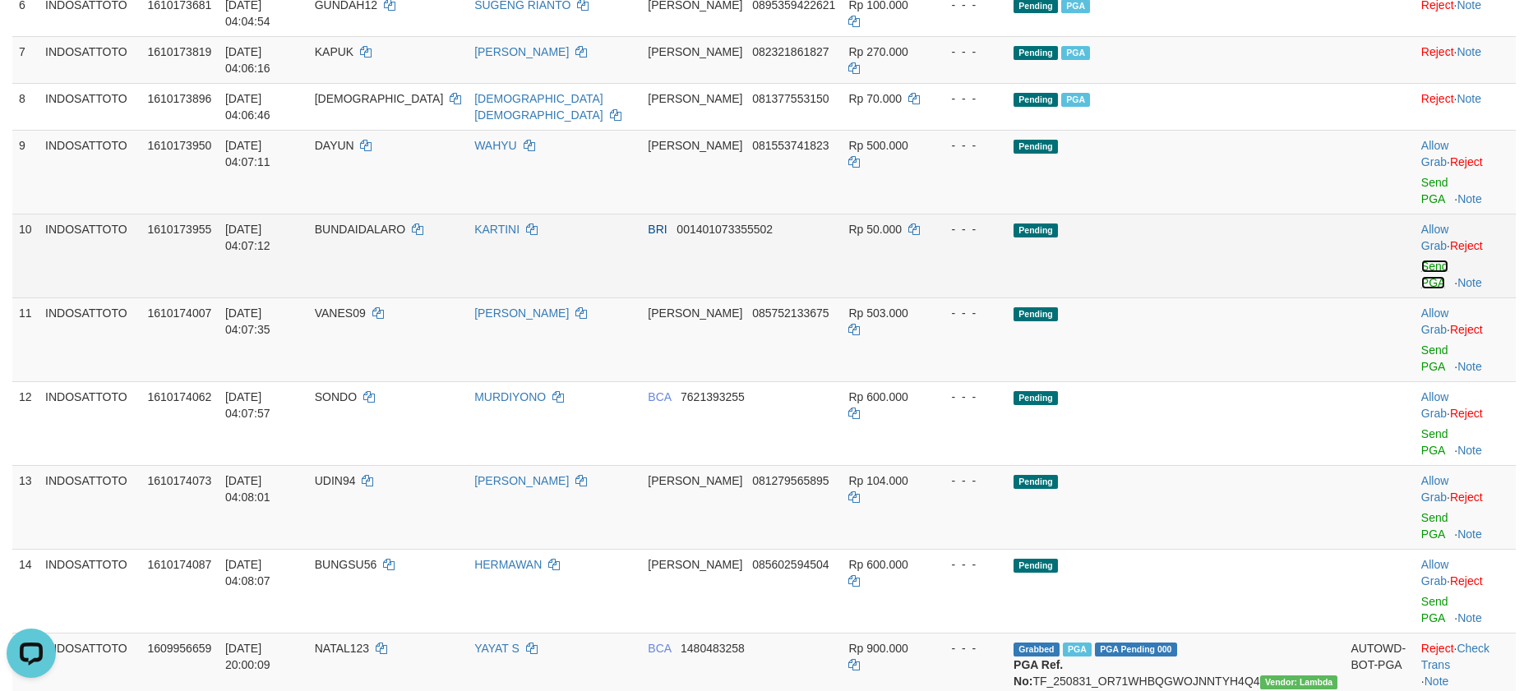
click at [1421, 260] on link "Send PGA" at bounding box center [1434, 275] width 27 height 30
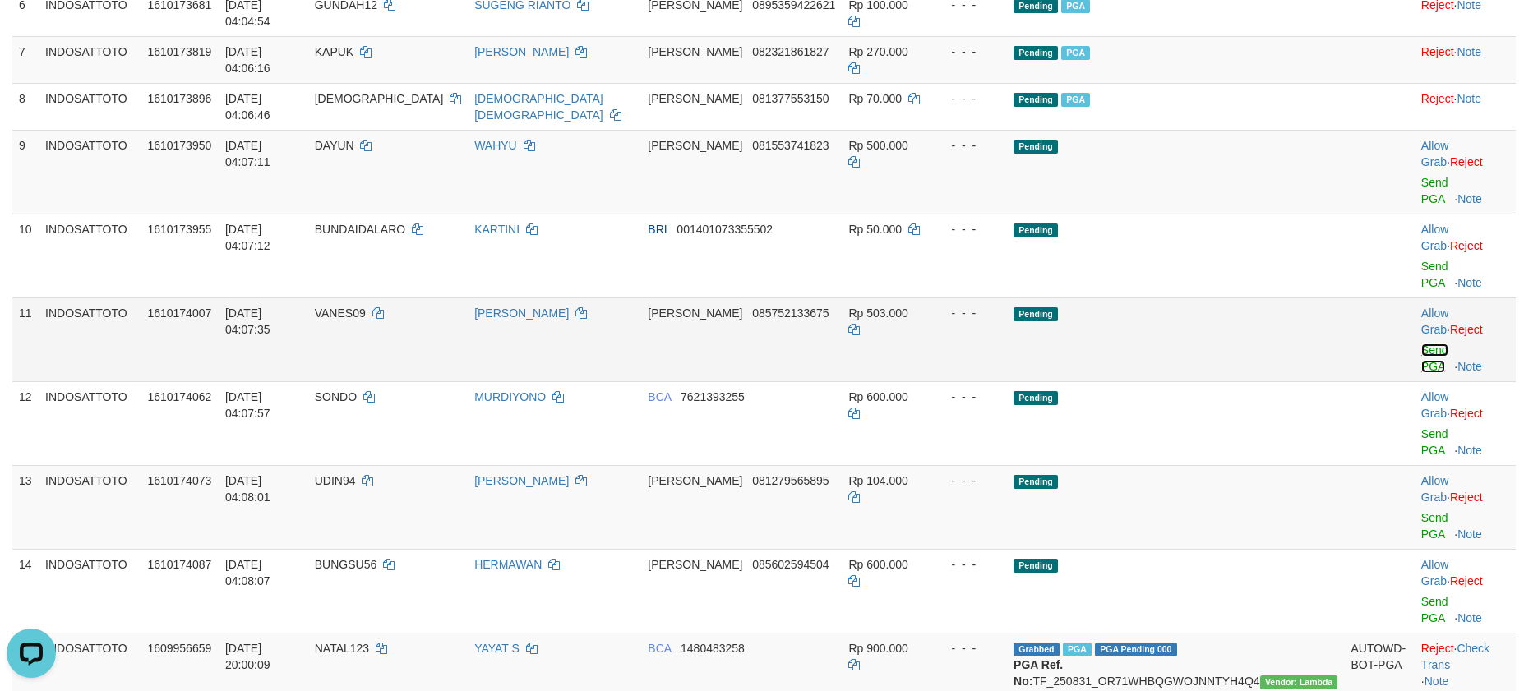
click at [1421, 344] on link "Send PGA" at bounding box center [1434, 359] width 27 height 30
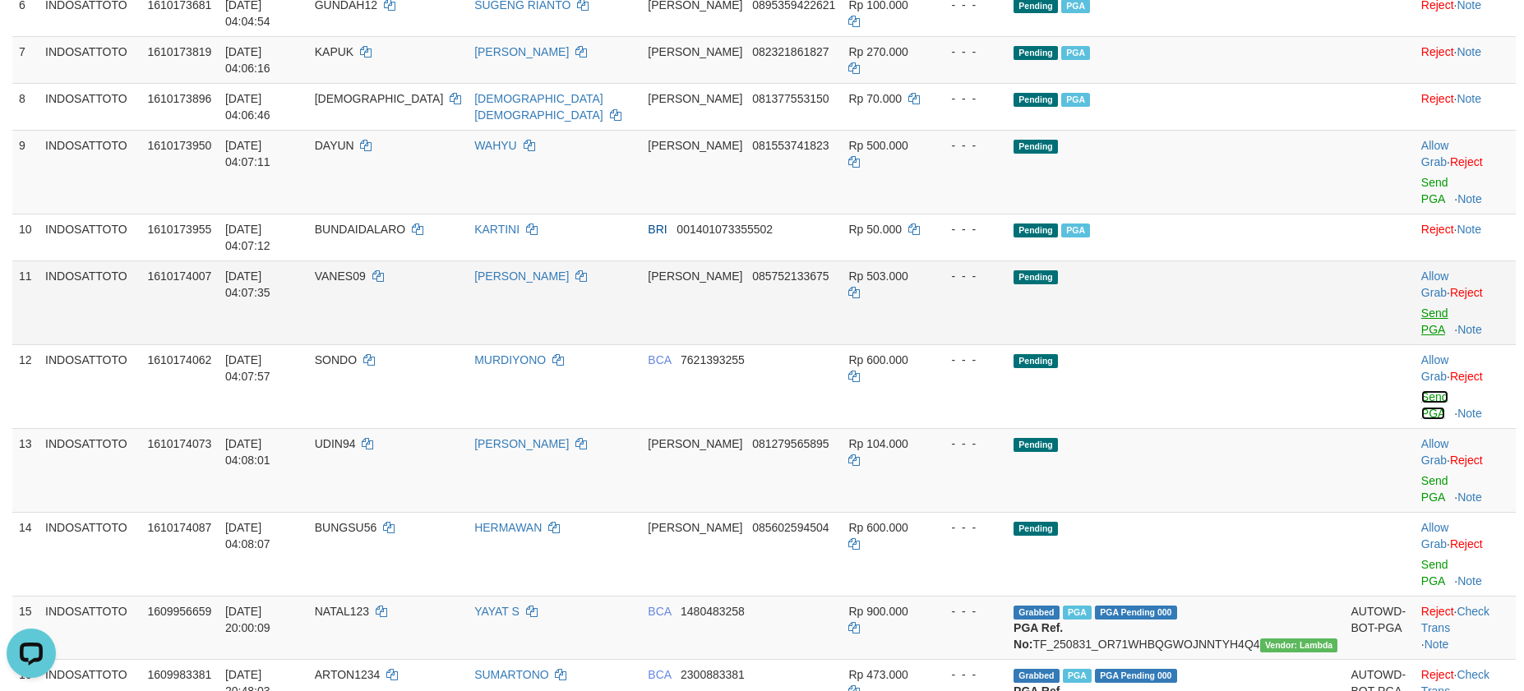
scroll to position [548, 0]
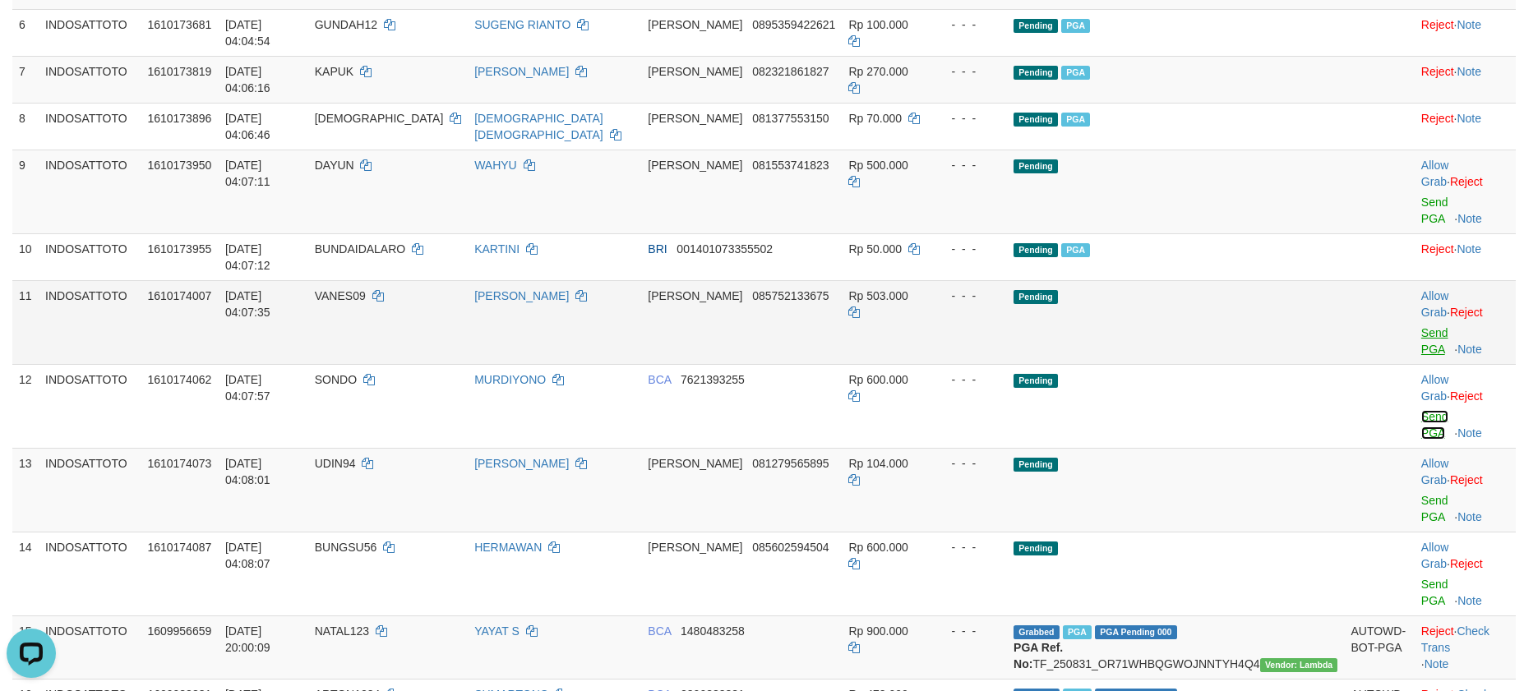
click at [1421, 410] on link "Send PGA" at bounding box center [1434, 425] width 27 height 30
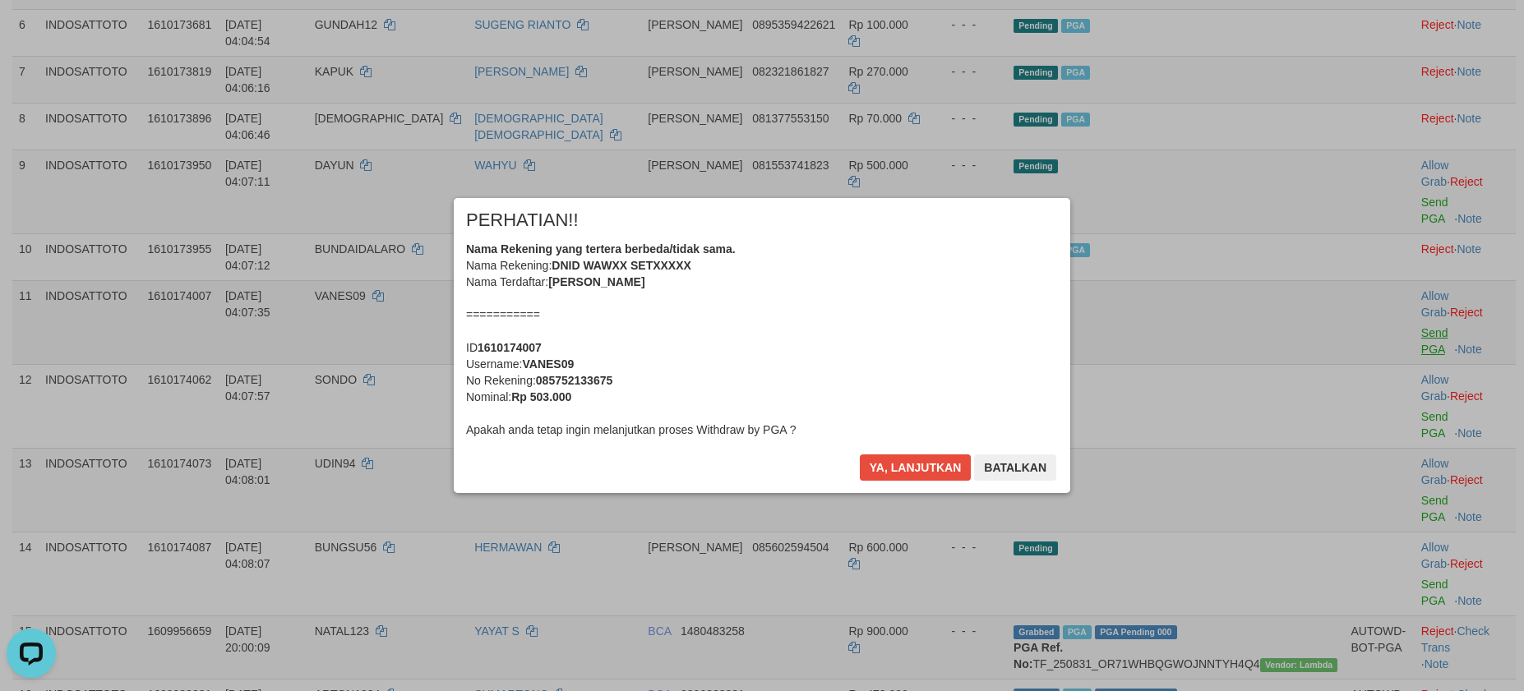
click at [1409, 339] on div "× PERHATIAN!! Nama Rekening yang tertera berbeda/tidak sama. Nama Rekening: DNI…" at bounding box center [762, 345] width 1524 height 360
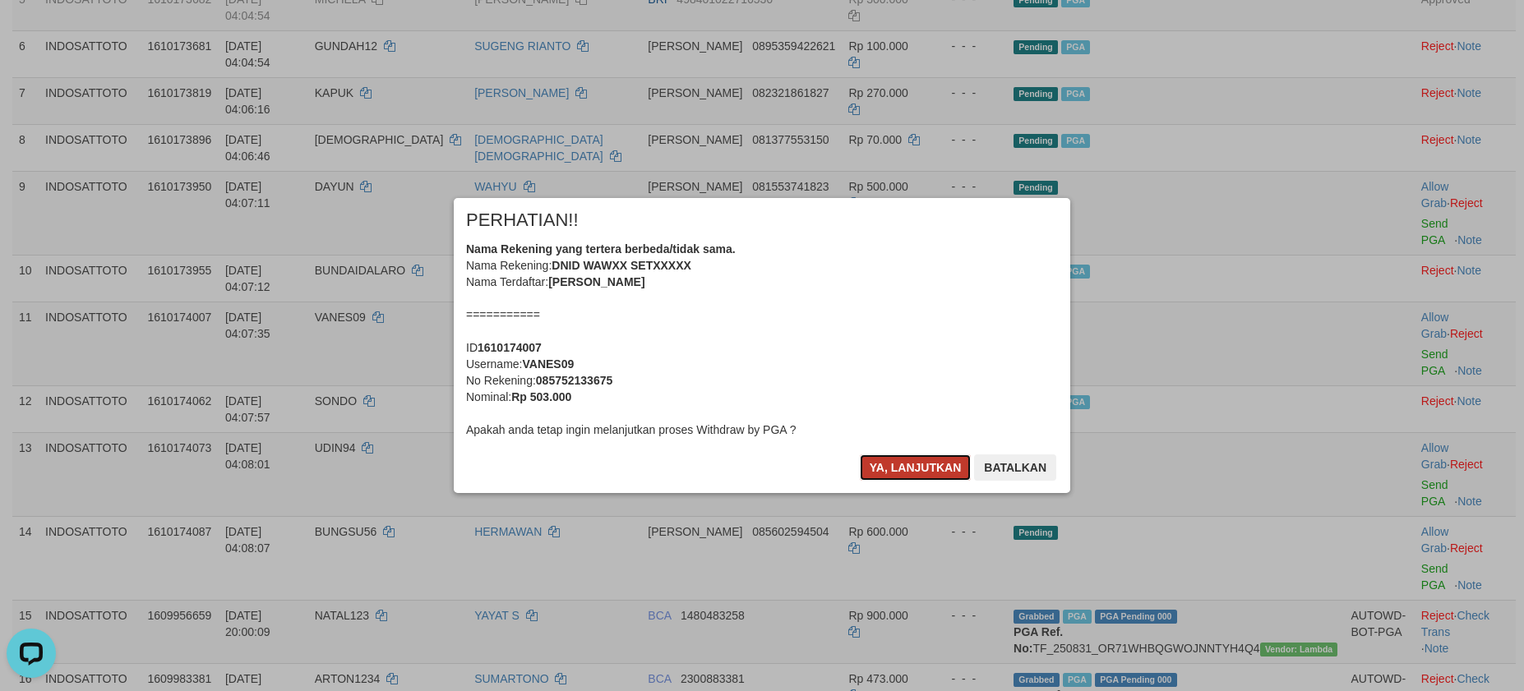
click at [930, 469] on button "Ya, lanjutkan" at bounding box center [916, 468] width 112 height 26
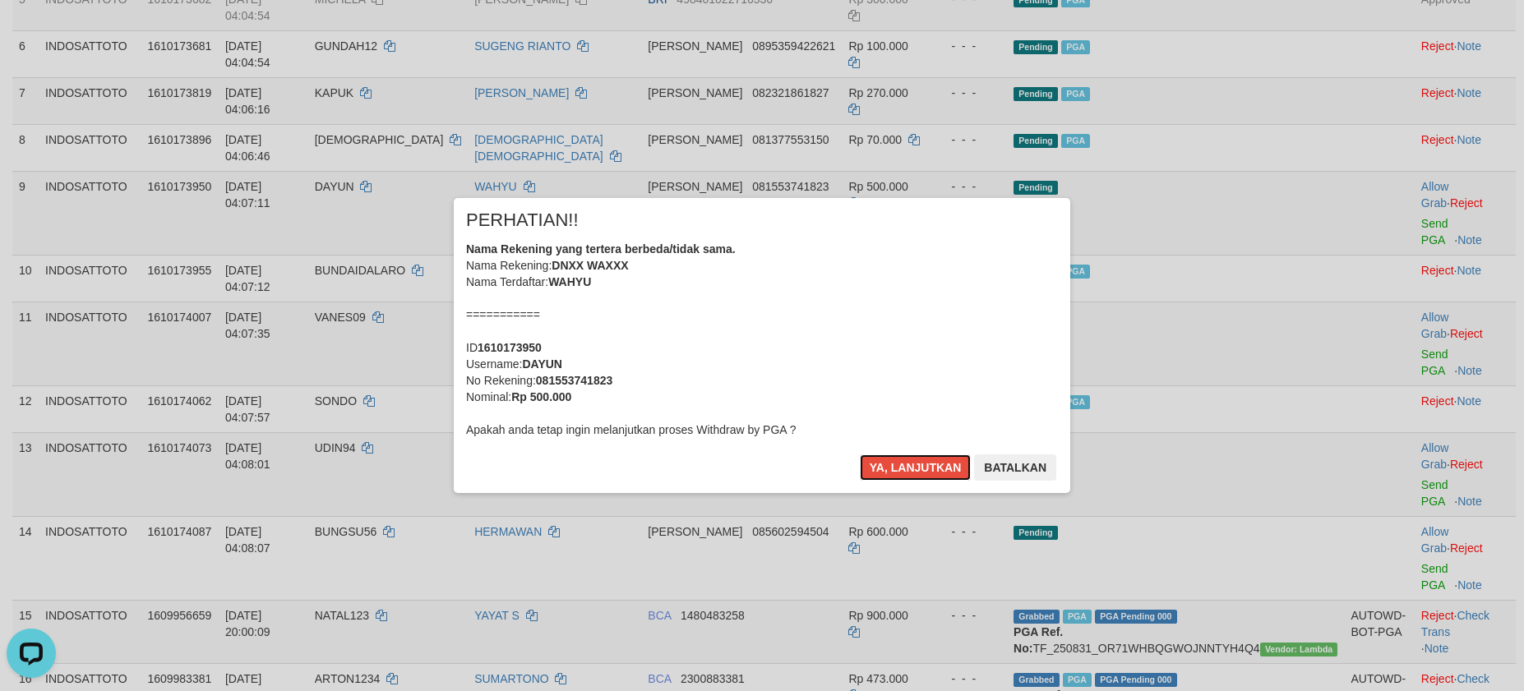
click at [930, 469] on button "Ya, lanjutkan" at bounding box center [916, 468] width 112 height 26
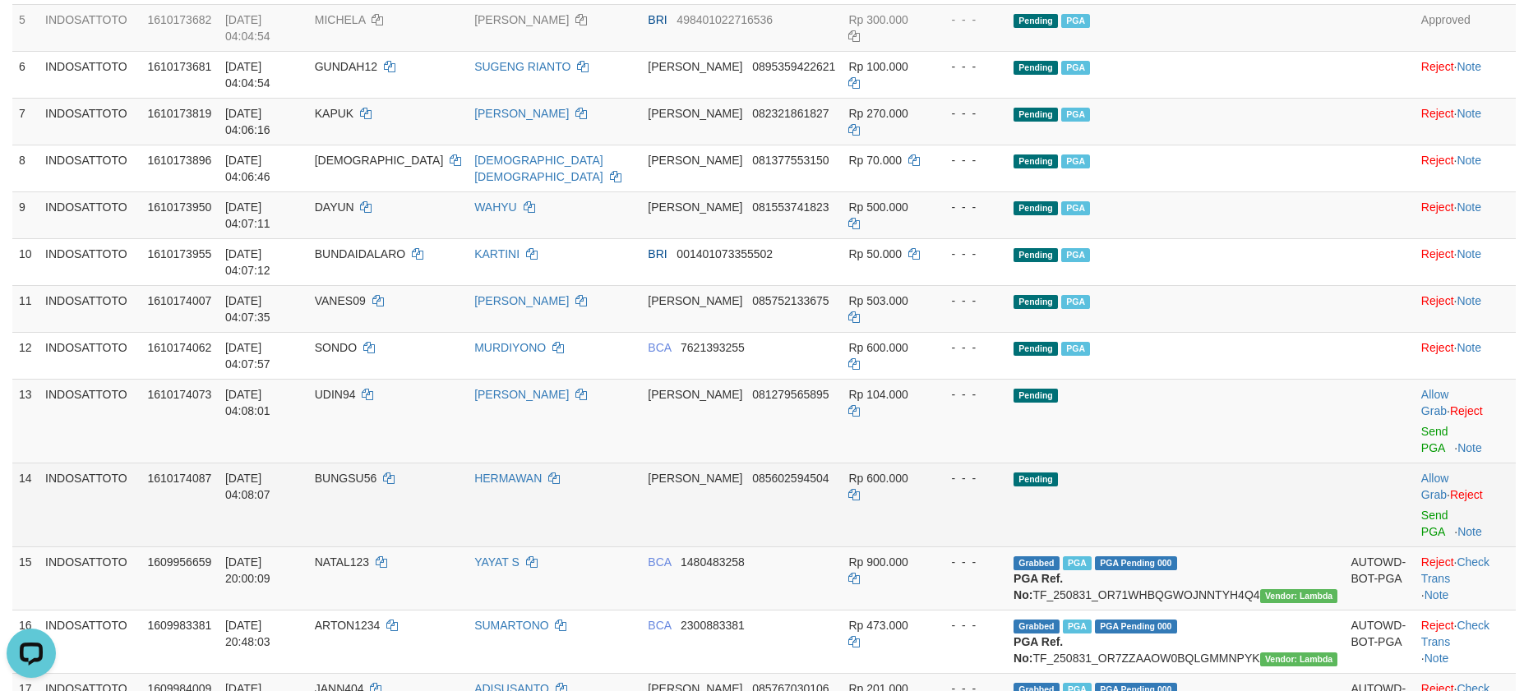
scroll to position [486, 0]
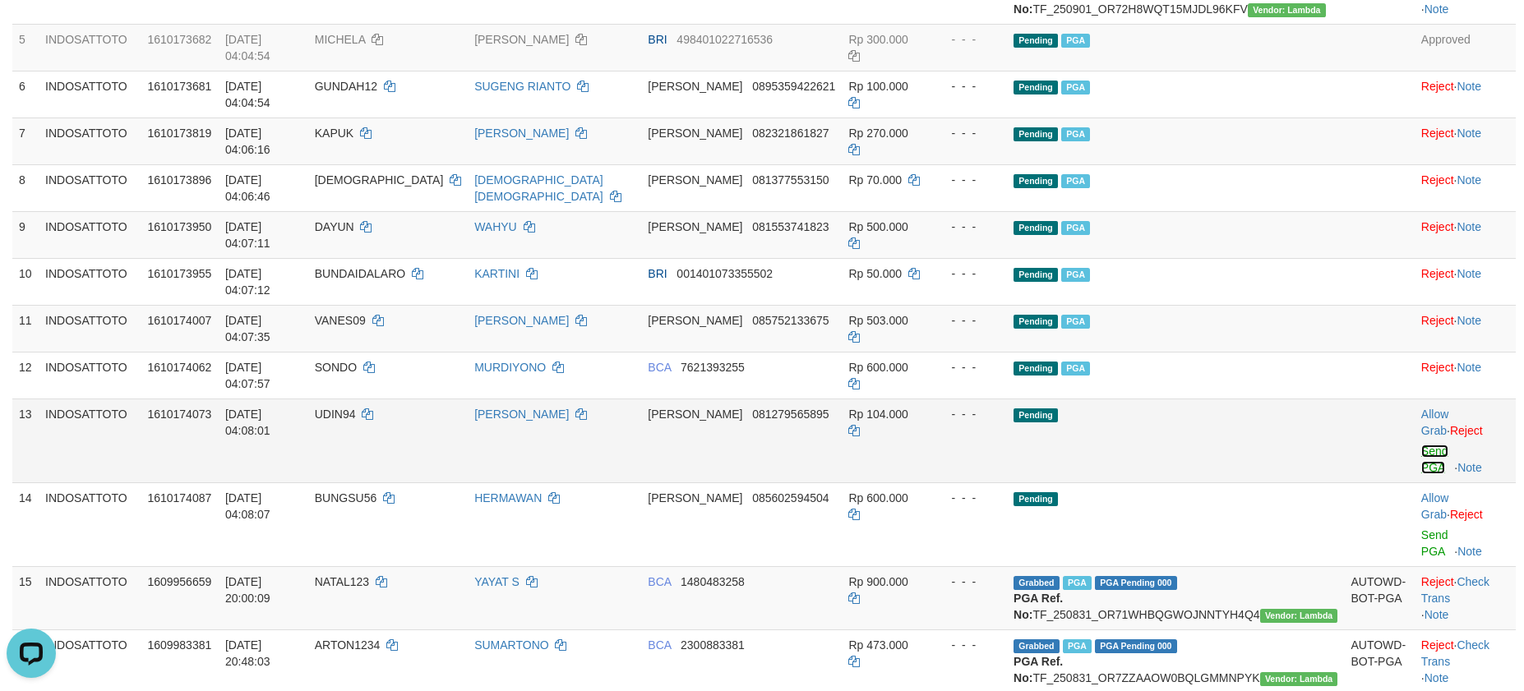
click at [1421, 445] on link "Send PGA" at bounding box center [1434, 460] width 27 height 30
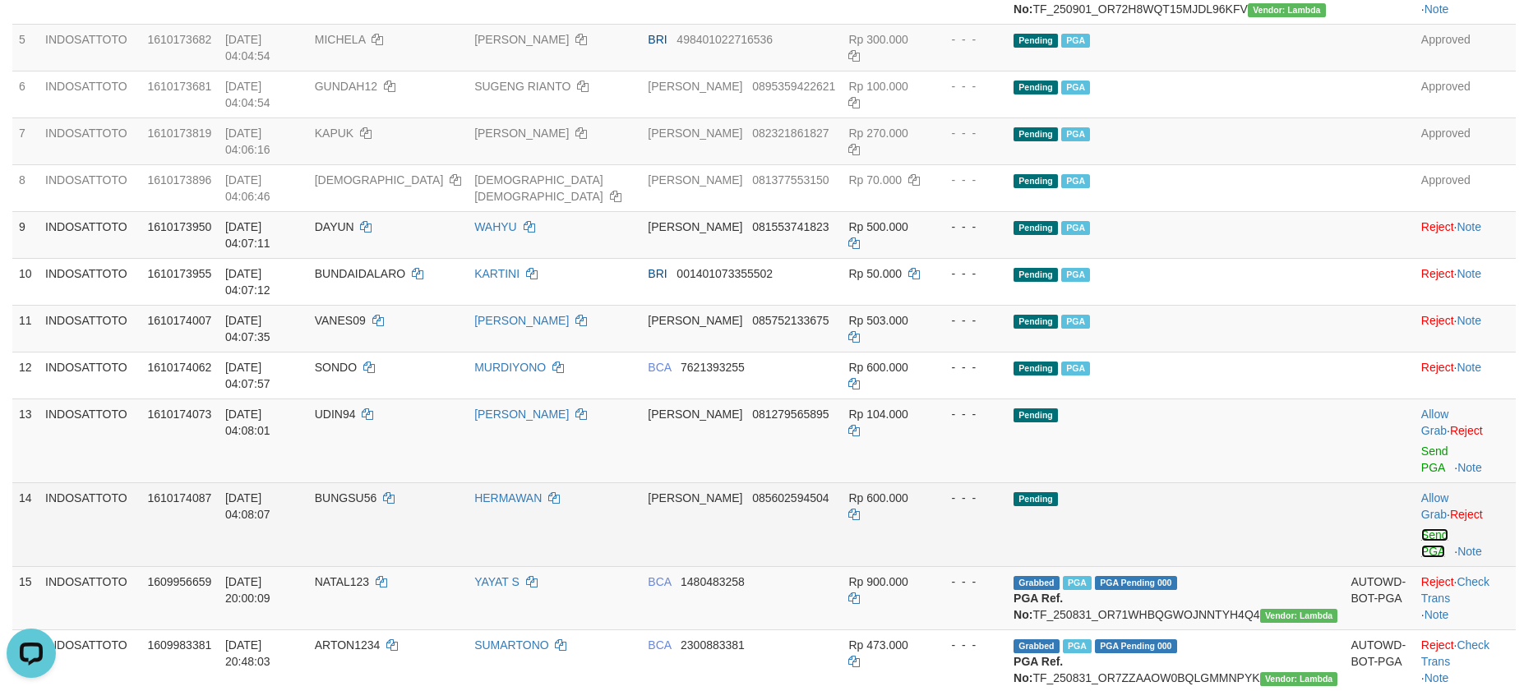
click at [1421, 529] on link "Send PGA" at bounding box center [1434, 544] width 27 height 30
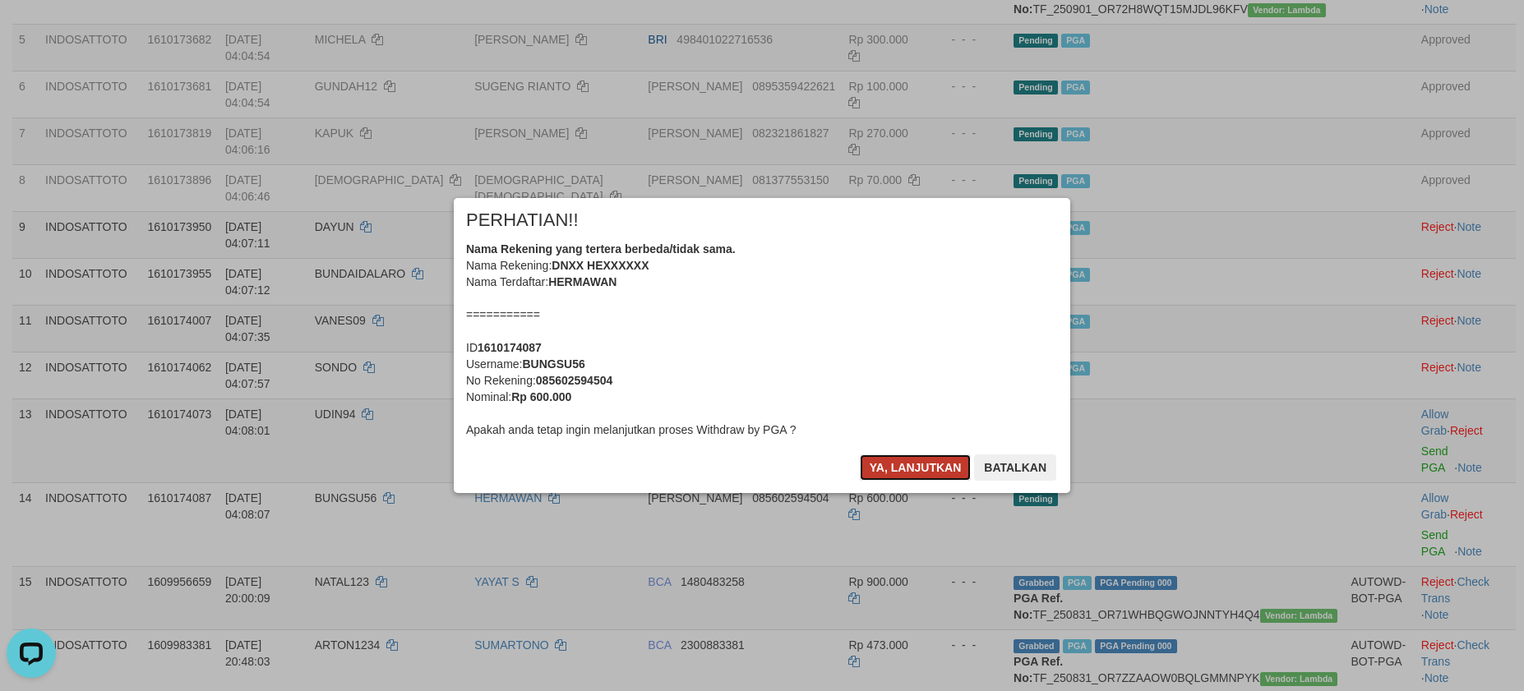
click at [900, 474] on button "Ya, lanjutkan" at bounding box center [916, 468] width 112 height 26
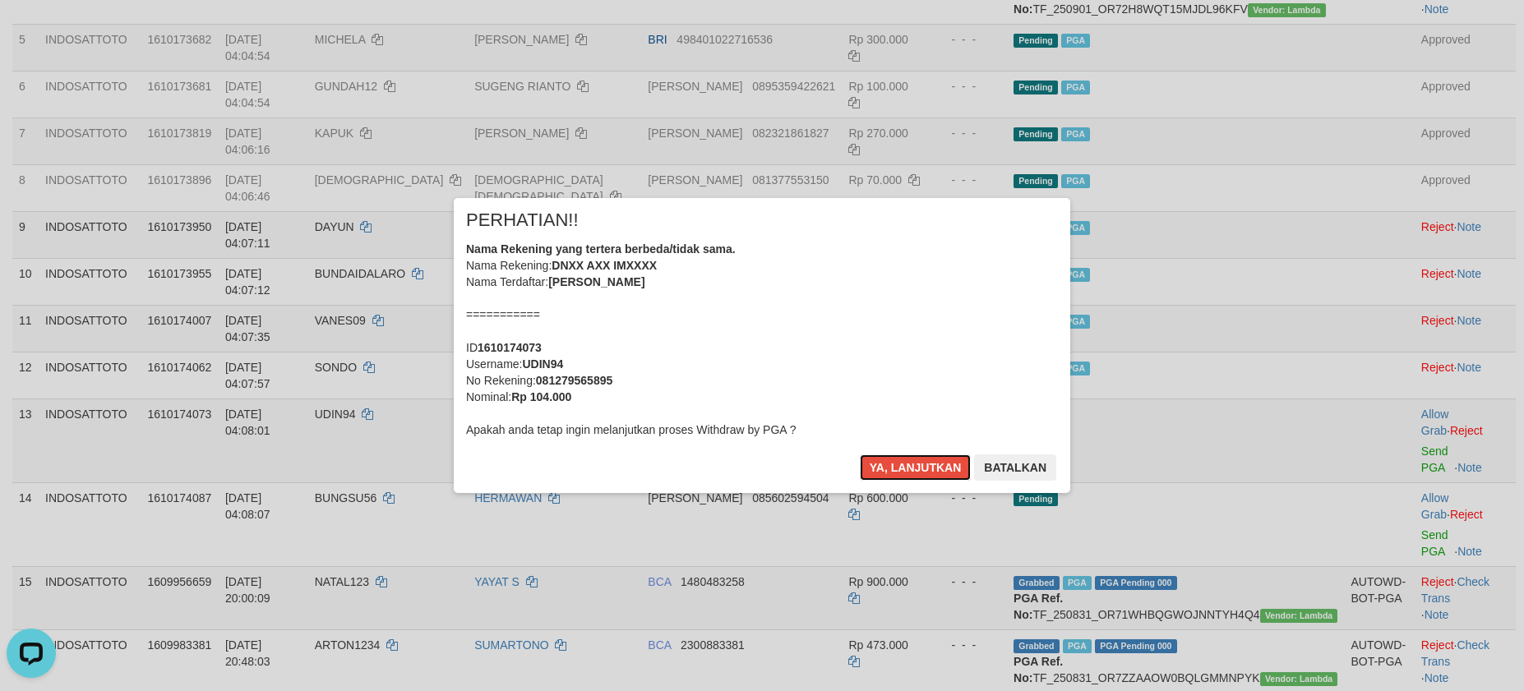
click at [900, 474] on button "Ya, lanjutkan" at bounding box center [916, 468] width 112 height 26
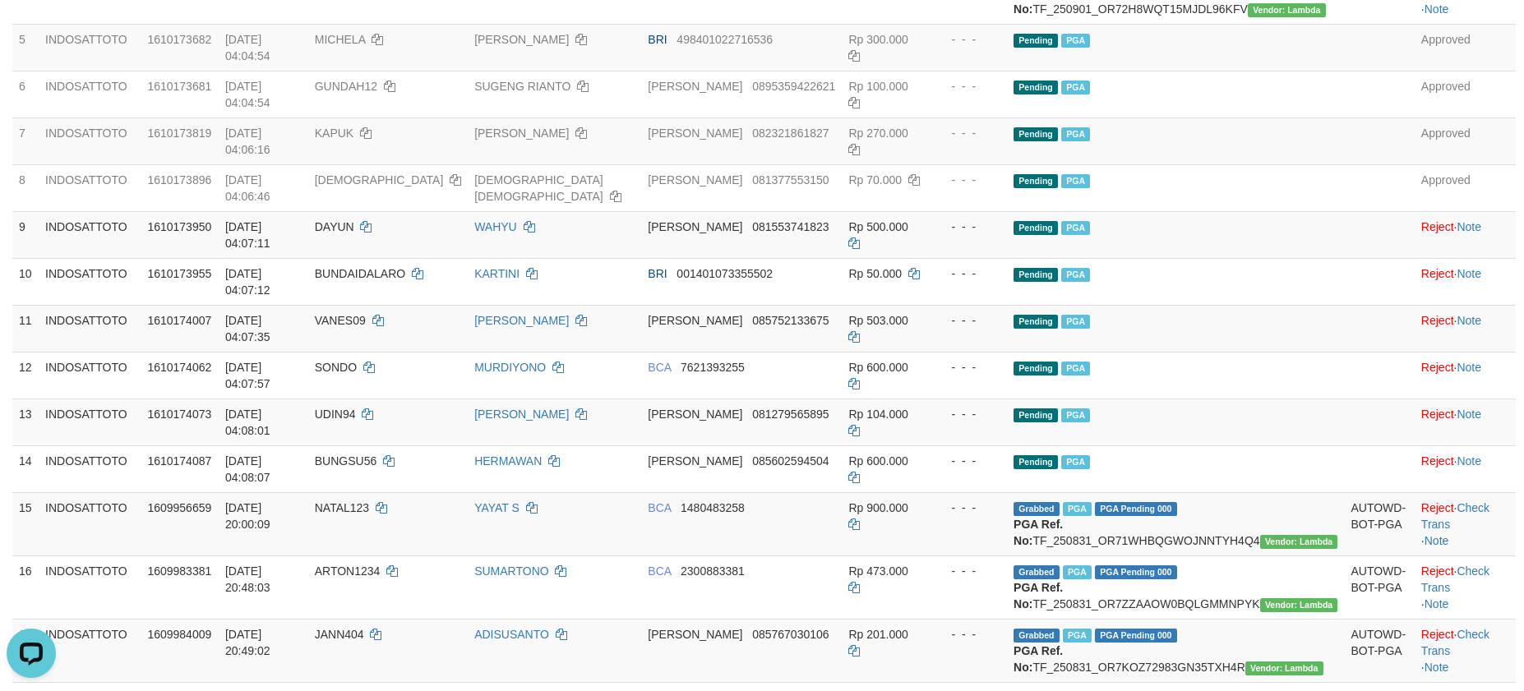
scroll to position [464, 0]
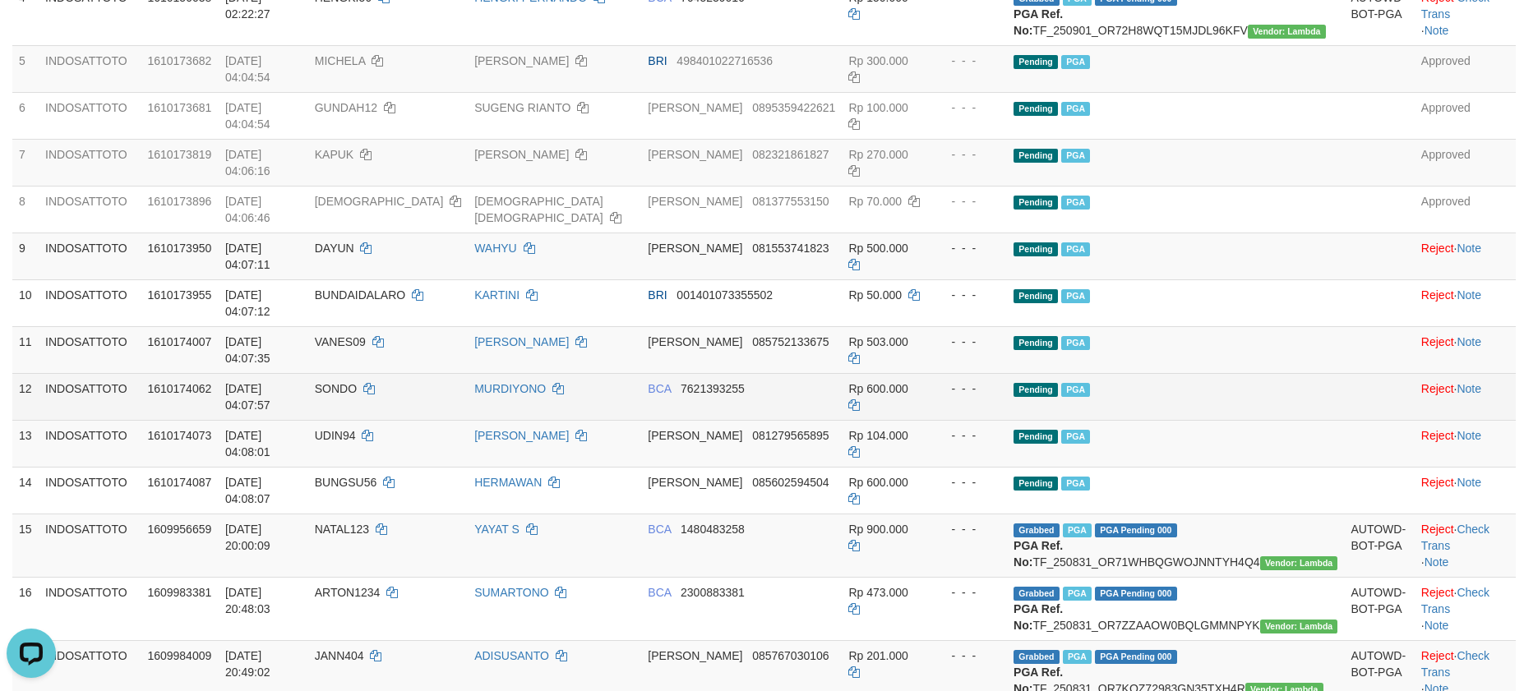
click at [1265, 373] on td "Pending PGA" at bounding box center [1175, 396] width 337 height 47
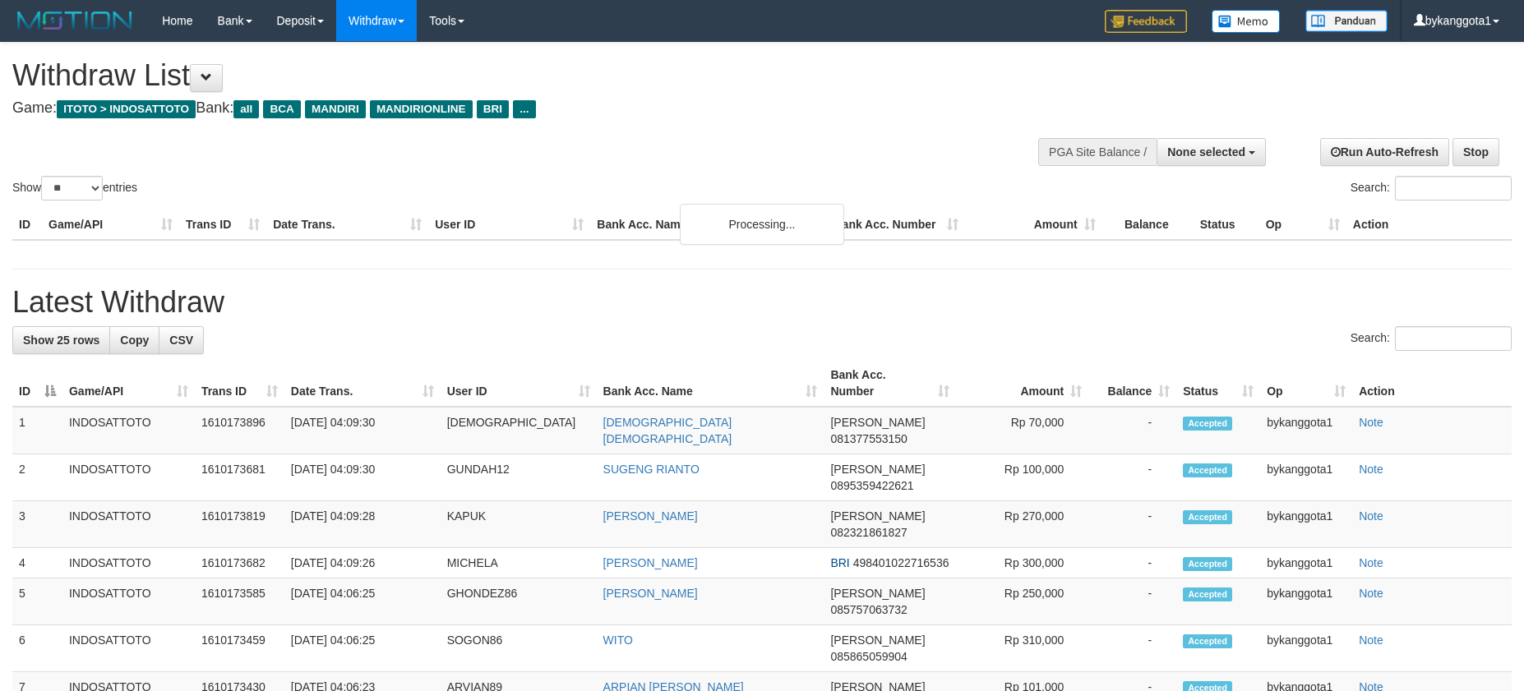
select select
select select "**"
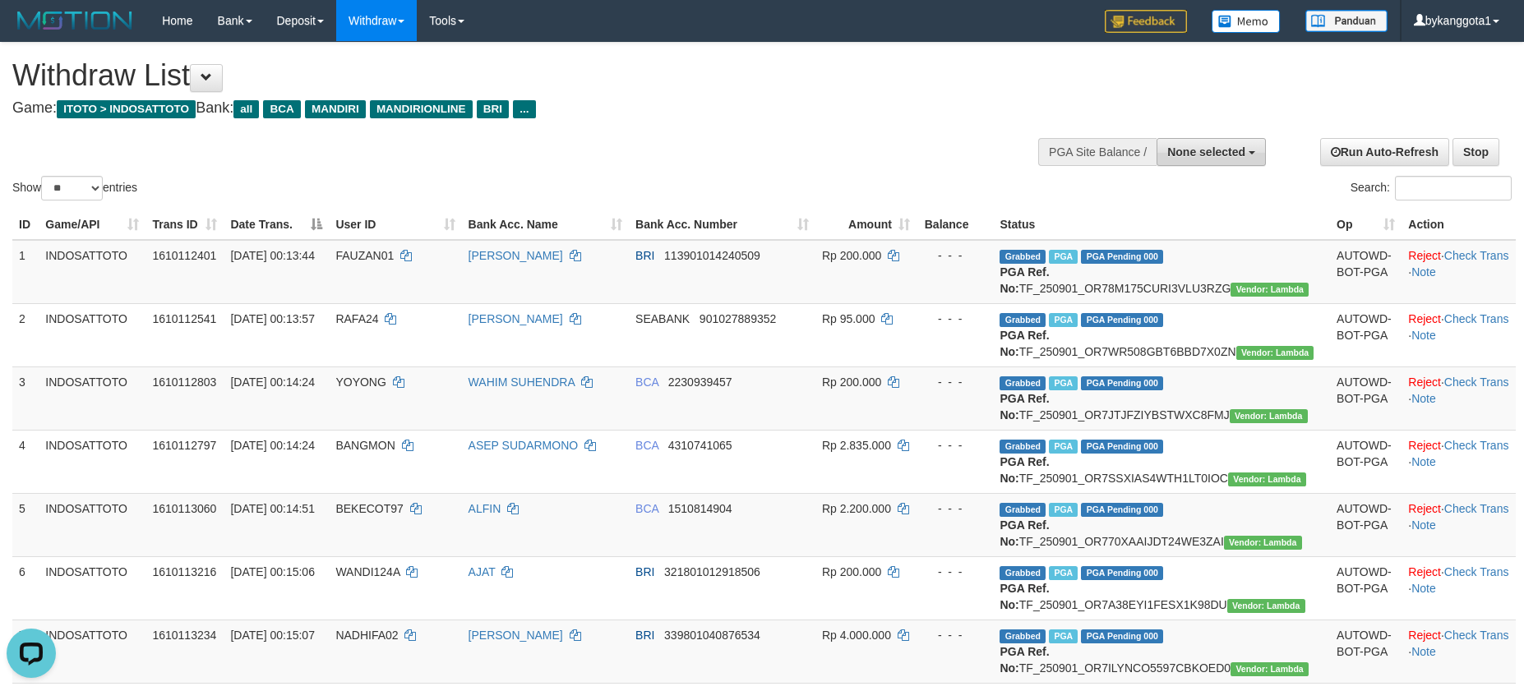
click at [1222, 164] on button "None selected" at bounding box center [1211, 152] width 109 height 28
click at [1175, 237] on label "[ITOTO] INDOSATTOTO" at bounding box center [1177, 234] width 176 height 21
select select "****"
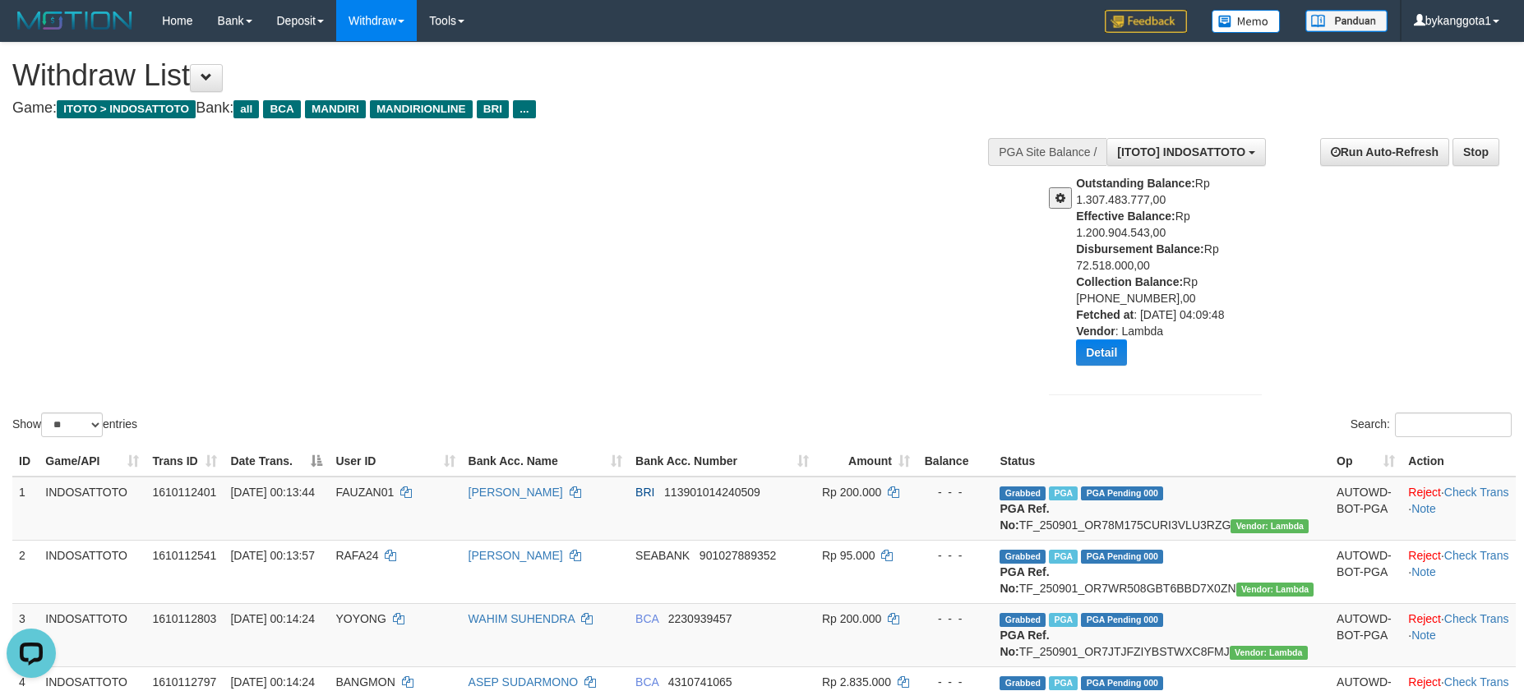
drag, startPoint x: 1079, startPoint y: 247, endPoint x: 1190, endPoint y: 267, distance: 112.7
click at [1190, 267] on div "Outstanding Balance: Rp 1.307.483.777,00 Effective Balance: Rp 1.200.904.543,00…" at bounding box center [1175, 276] width 198 height 203
copy div "Disbursement Balance: Rp 72.518.000,00"
drag, startPoint x: 899, startPoint y: 329, endPoint x: 937, endPoint y: 346, distance: 42.3
click at [899, 329] on div "Show ** ** ** *** entries Search:" at bounding box center [762, 242] width 1524 height 398
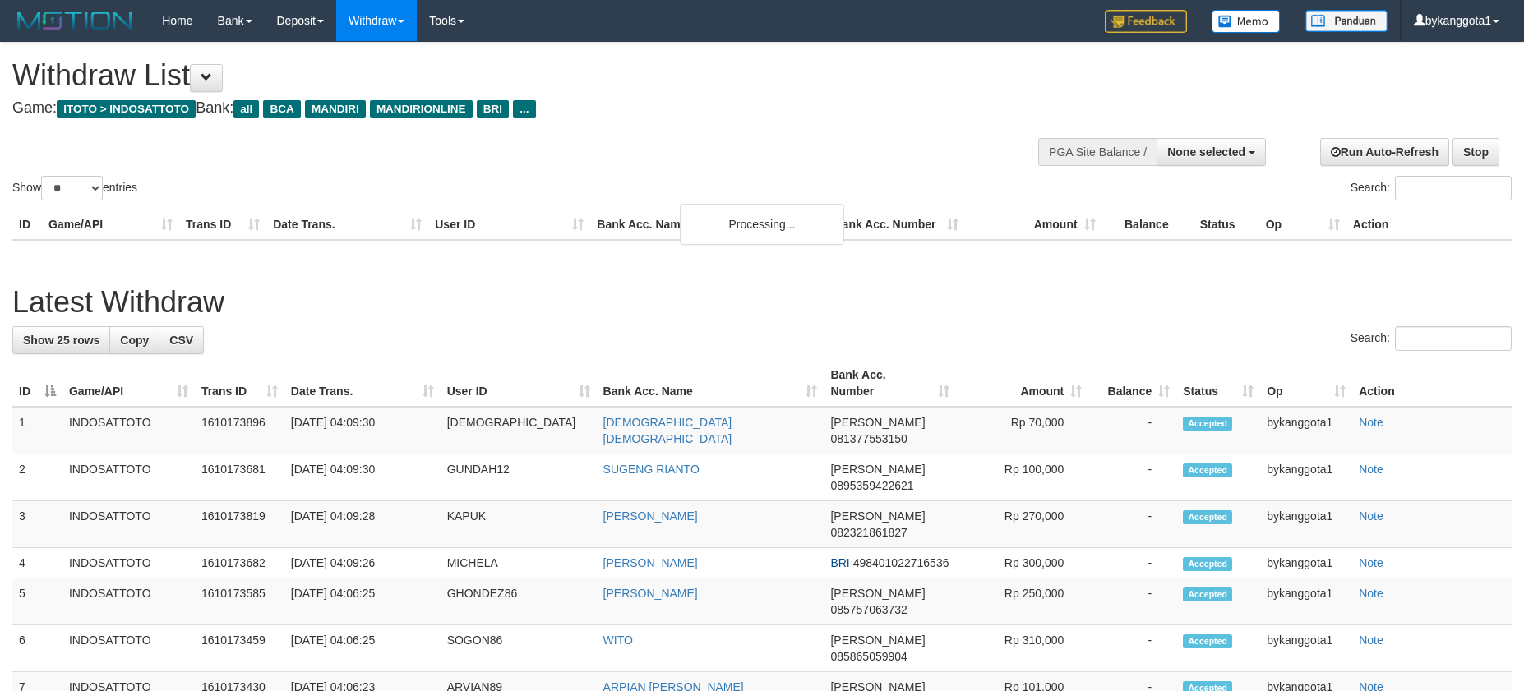
select select
select select "**"
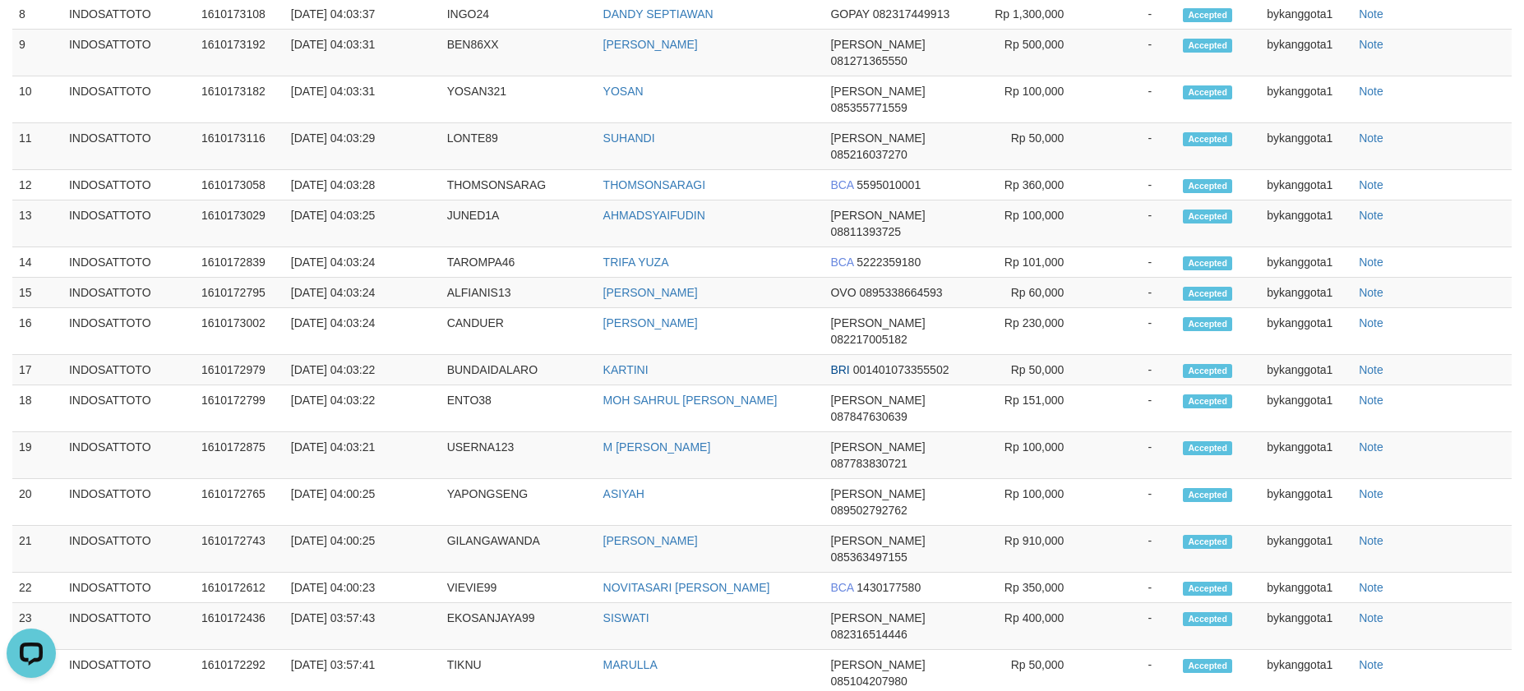
scroll to position [516, 0]
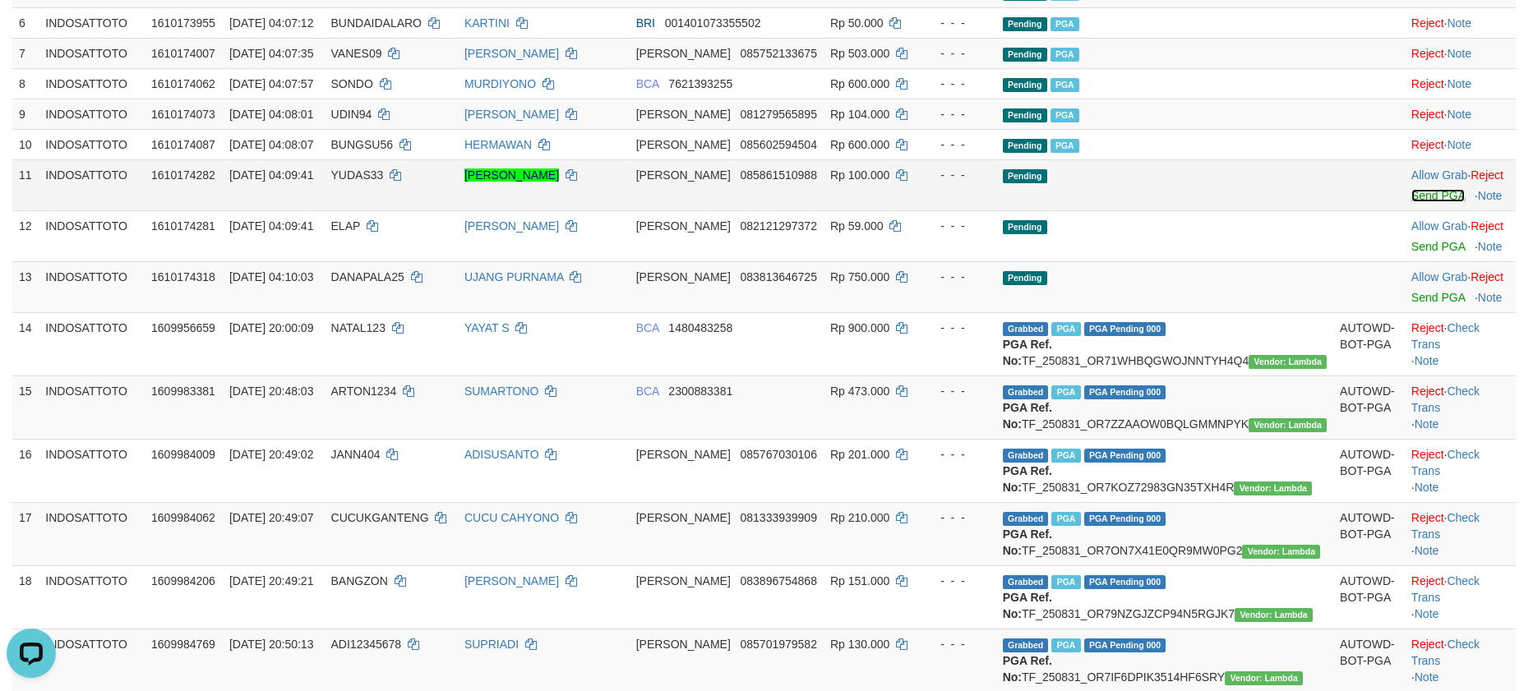
click at [1423, 202] on link "Send PGA" at bounding box center [1438, 195] width 53 height 13
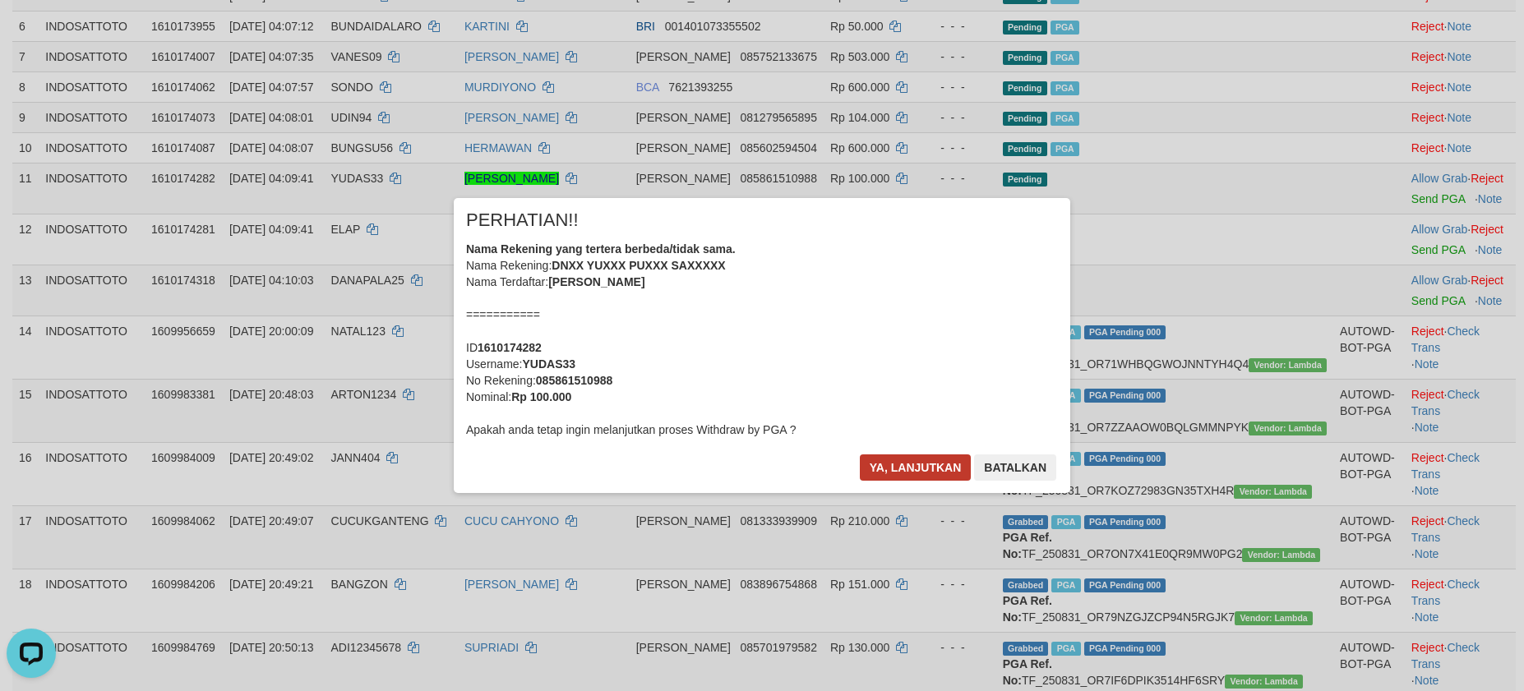
scroll to position [504, 0]
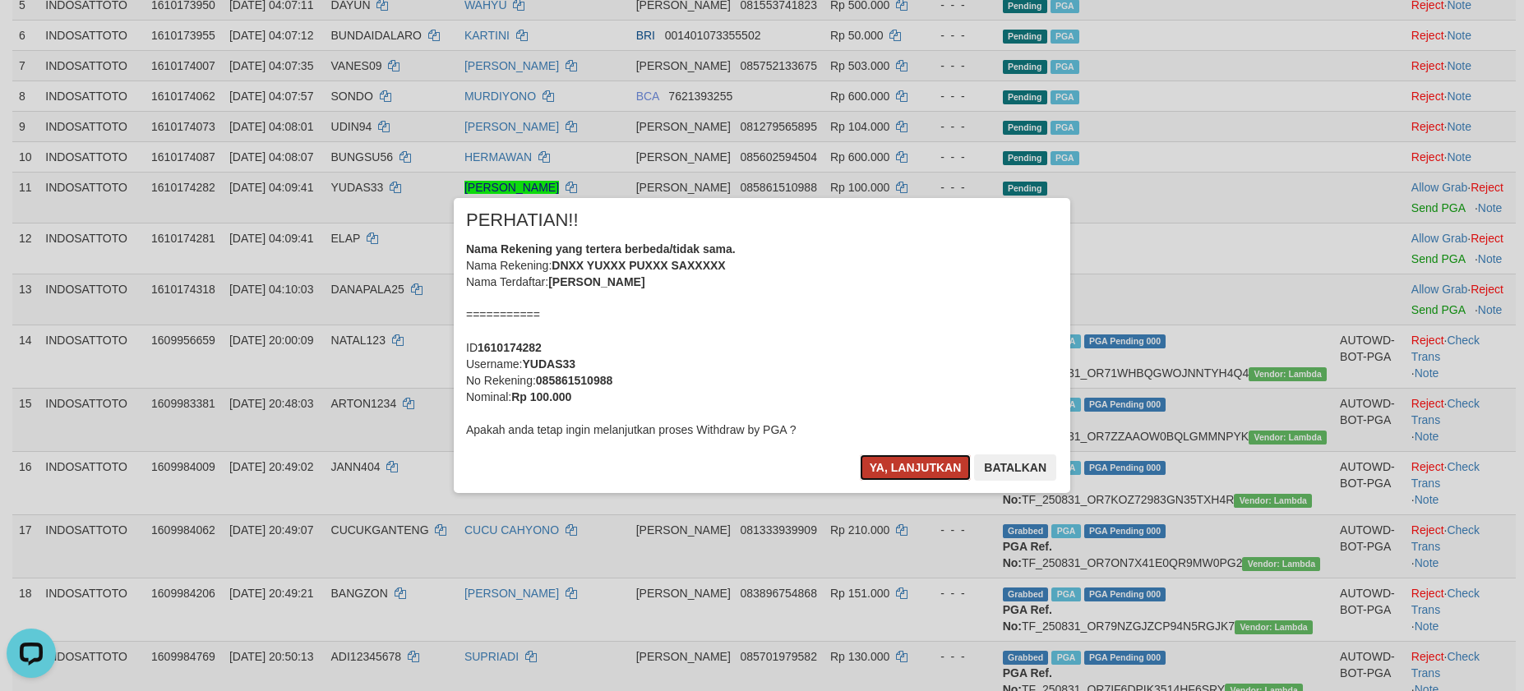
click at [930, 469] on button "Ya, lanjutkan" at bounding box center [916, 468] width 112 height 26
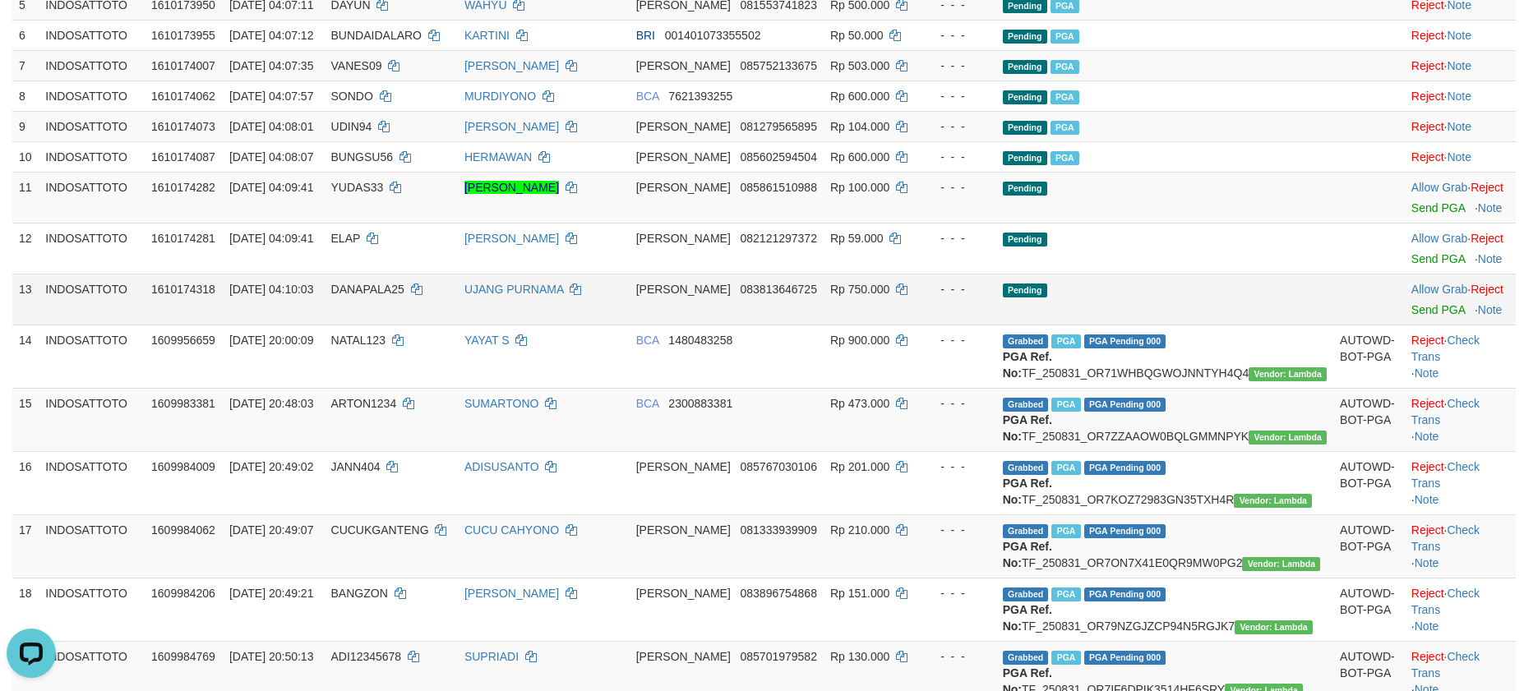
scroll to position [484, 0]
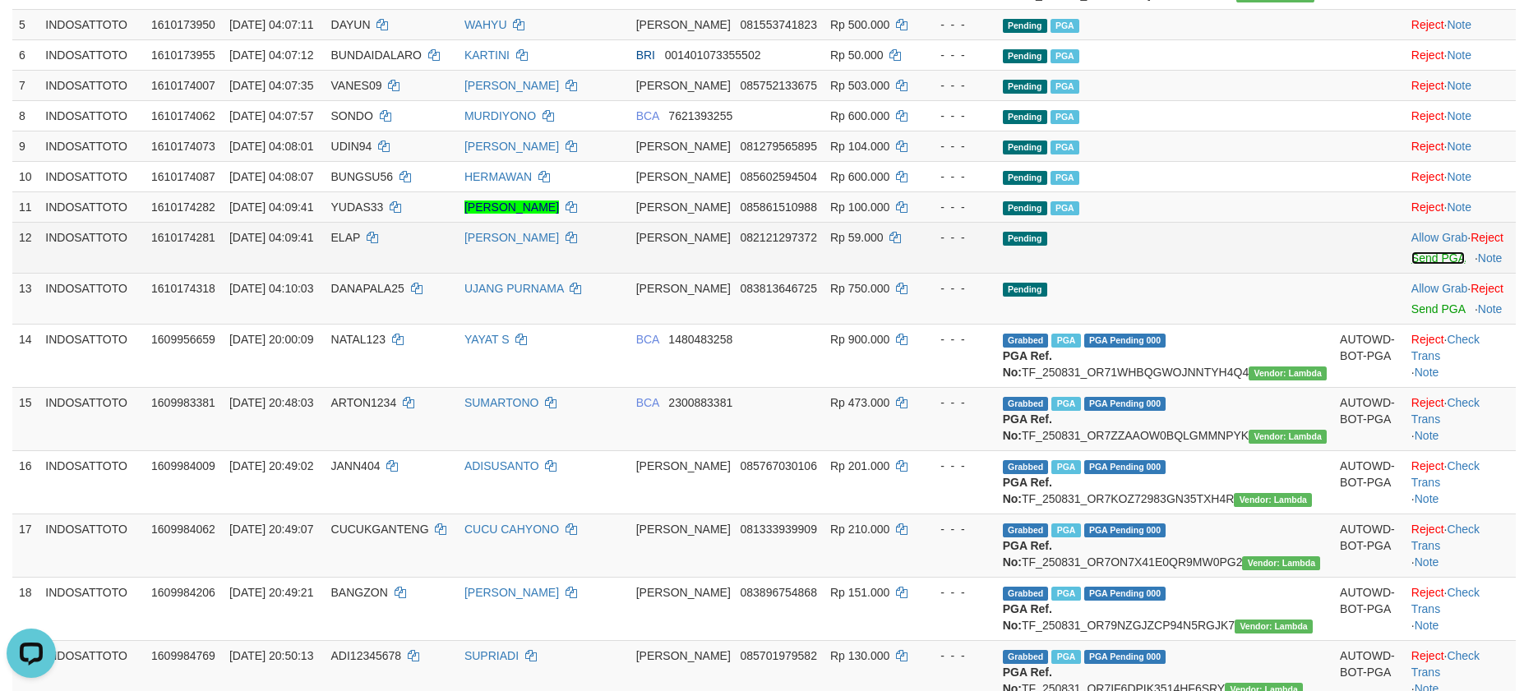
click at [1412, 265] on link "Send PGA" at bounding box center [1438, 258] width 53 height 13
click at [1416, 316] on link "Send PGA" at bounding box center [1438, 309] width 53 height 13
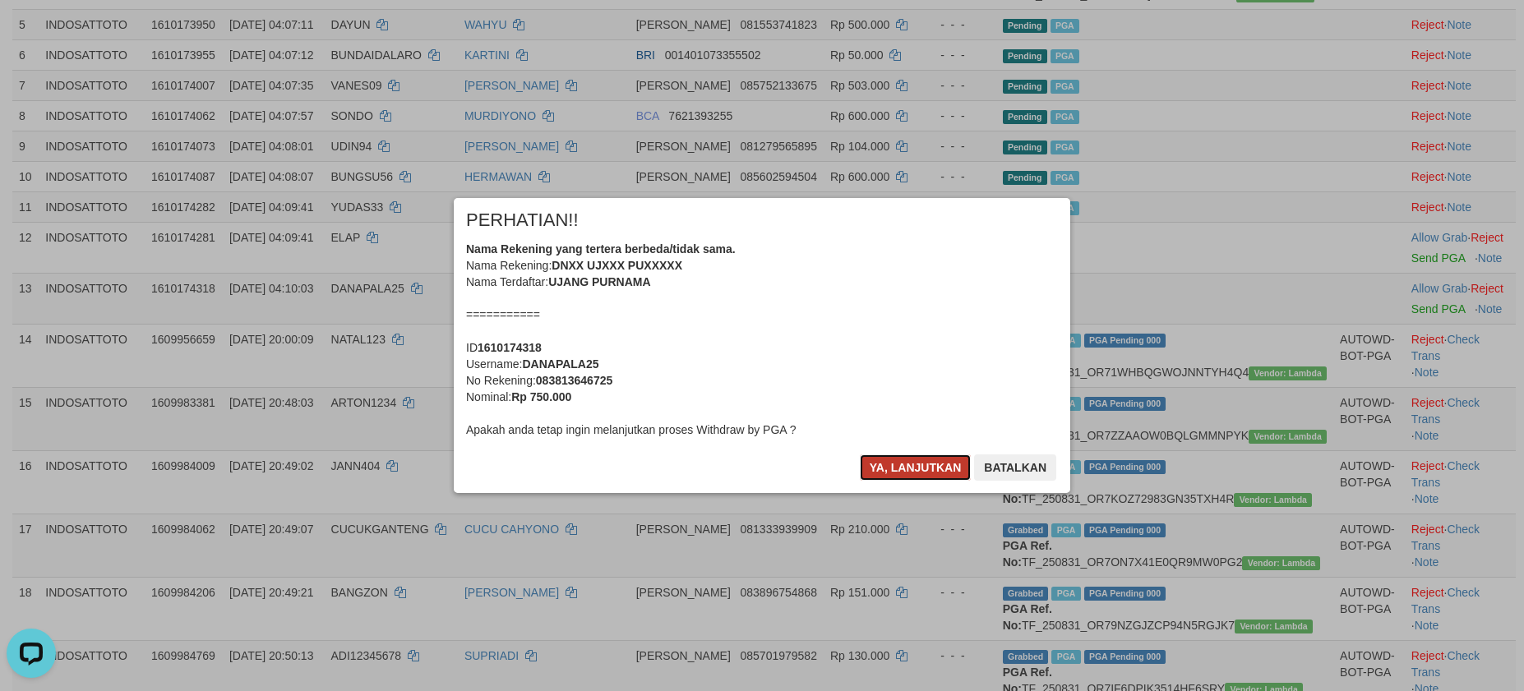
click at [922, 474] on button "Ya, lanjutkan" at bounding box center [916, 468] width 112 height 26
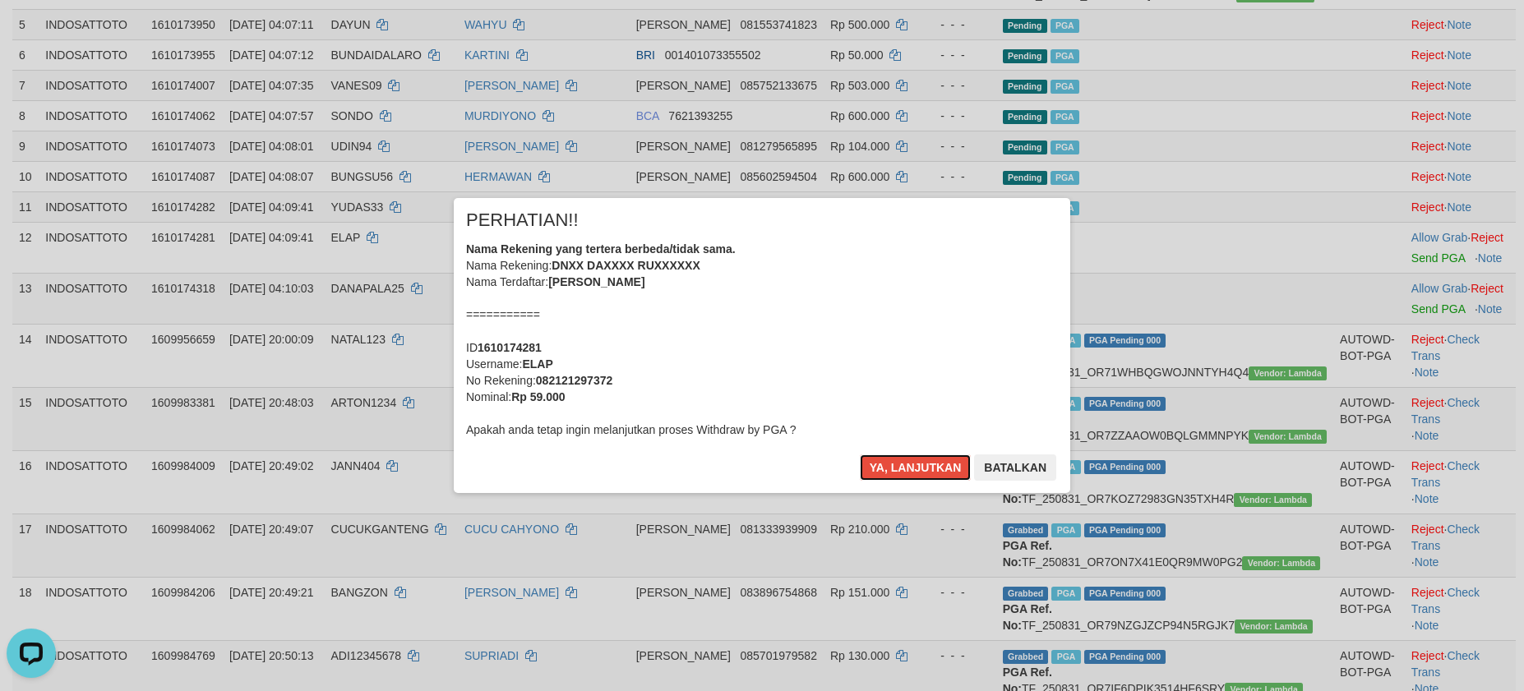
click at [917, 471] on button "Ya, lanjutkan" at bounding box center [916, 468] width 112 height 26
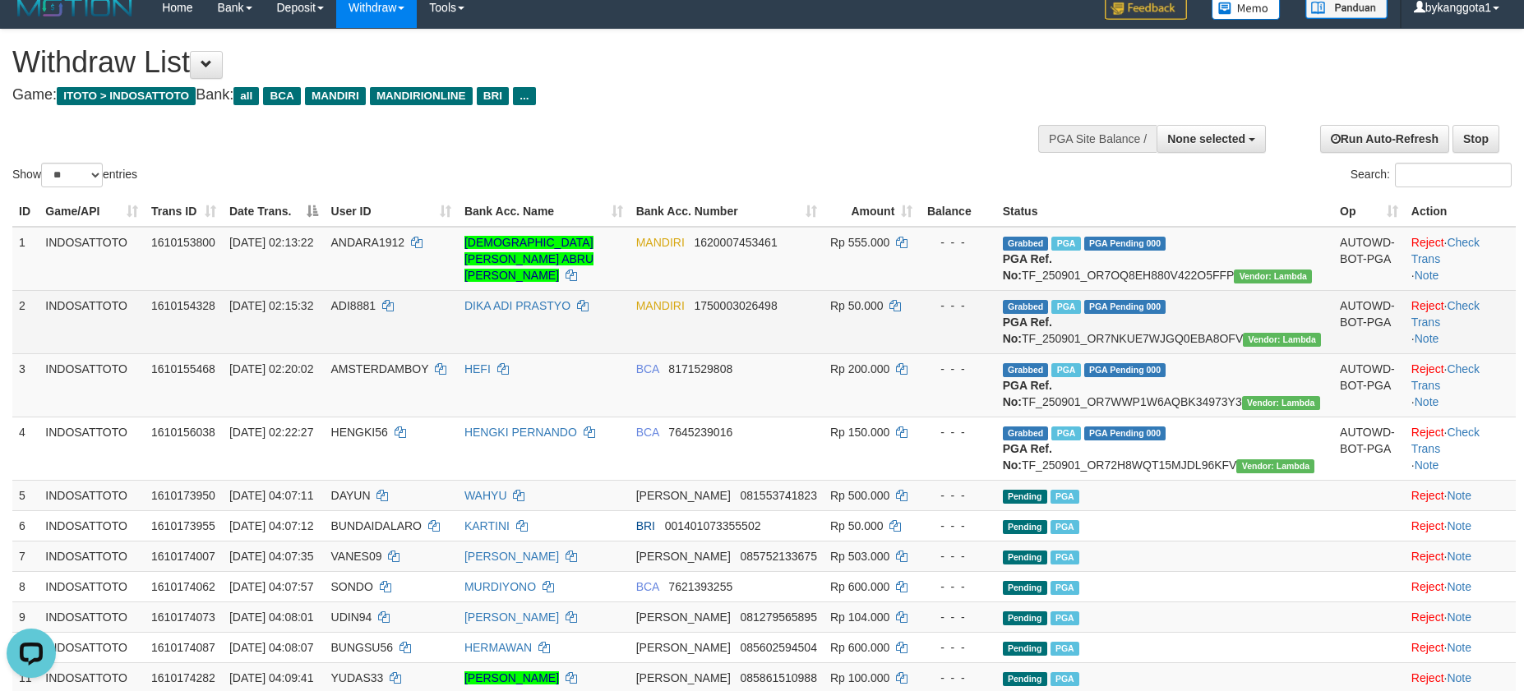
scroll to position [0, 0]
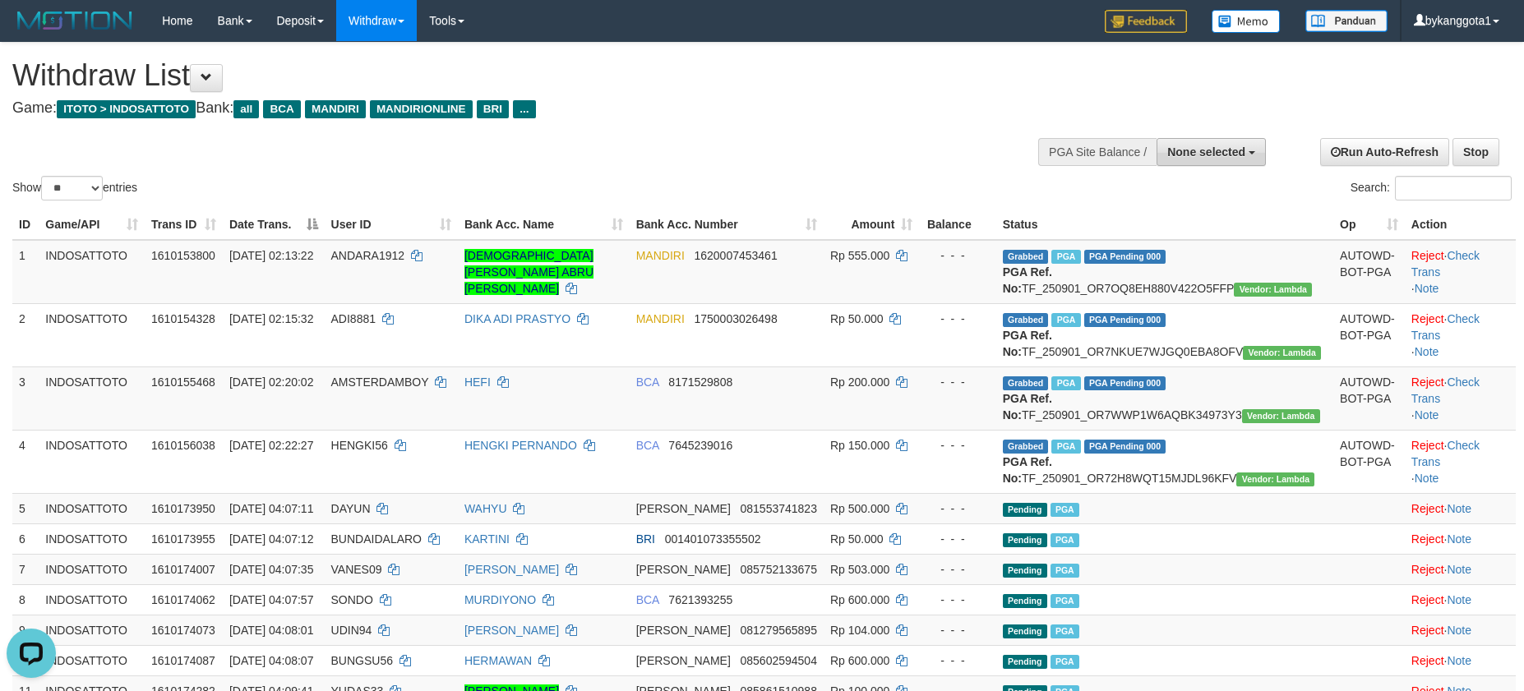
click at [1216, 153] on span "None selected" at bounding box center [1206, 152] width 78 height 13
click at [822, 156] on div "Show ** ** ** *** entries Search:" at bounding box center [762, 123] width 1524 height 161
drag, startPoint x: 276, startPoint y: 345, endPoint x: 625, endPoint y: 415, distance: 355.5
click at [286, 351] on td "[DATE] 02:15:32" at bounding box center [274, 334] width 102 height 63
click at [989, 390] on div "- - -" at bounding box center [957, 382] width 63 height 16
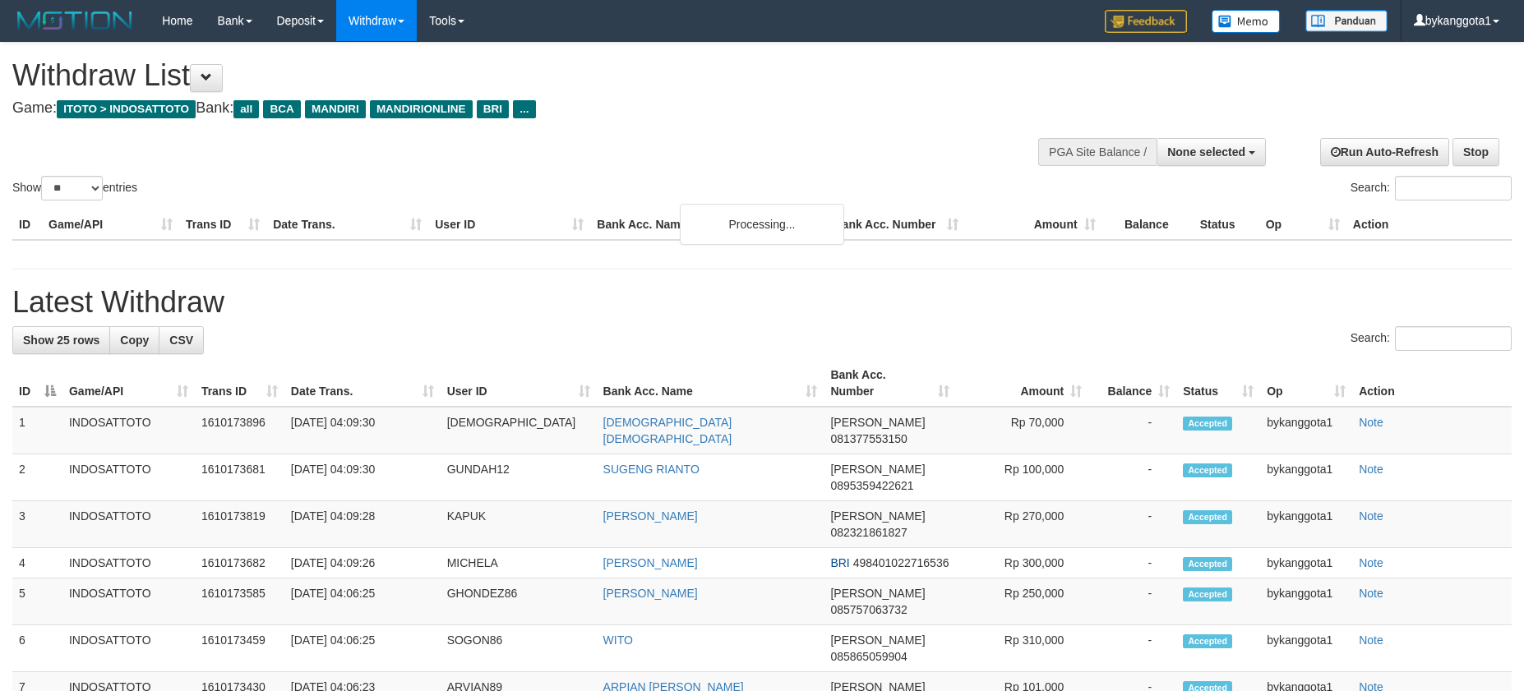
select select
select select "**"
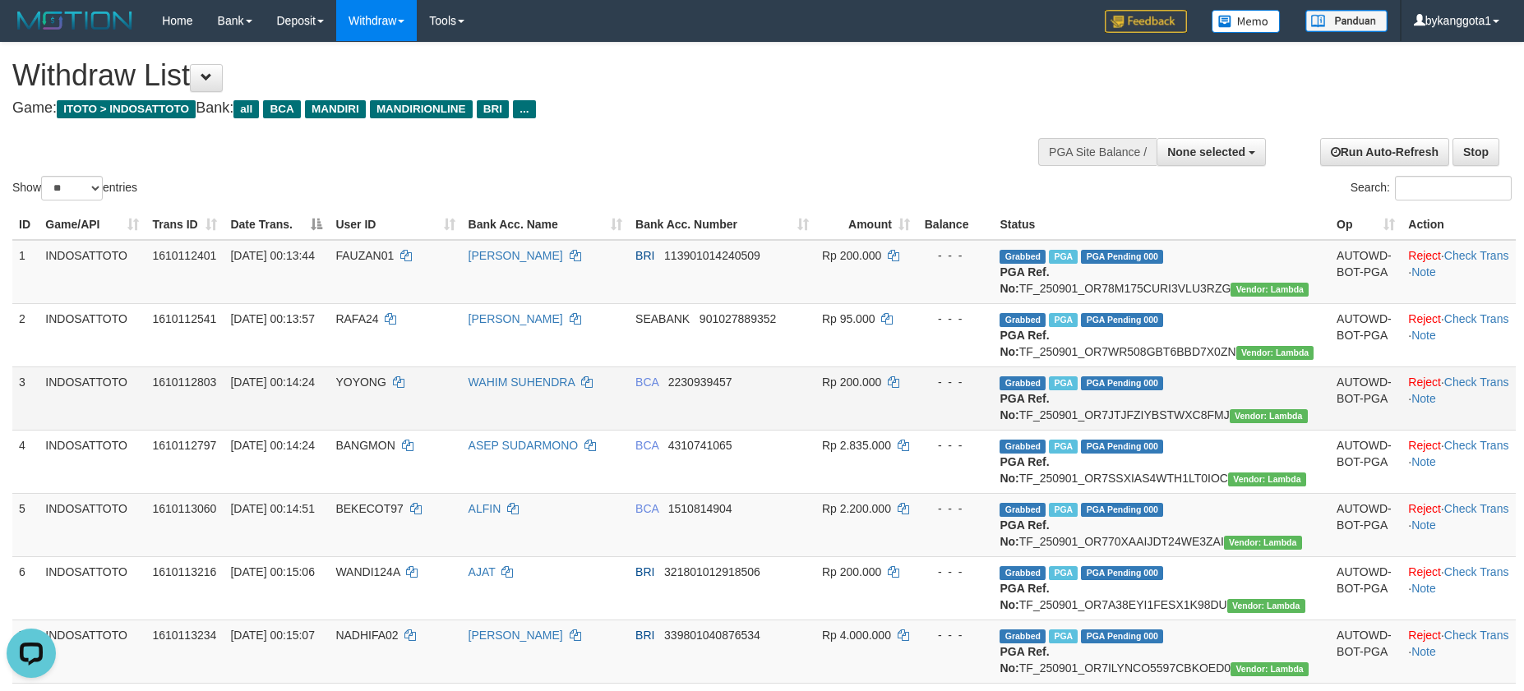
drag, startPoint x: 0, startPoint y: 0, endPoint x: 995, endPoint y: 409, distance: 1075.7
click at [987, 390] on div "- - -" at bounding box center [955, 382] width 64 height 16
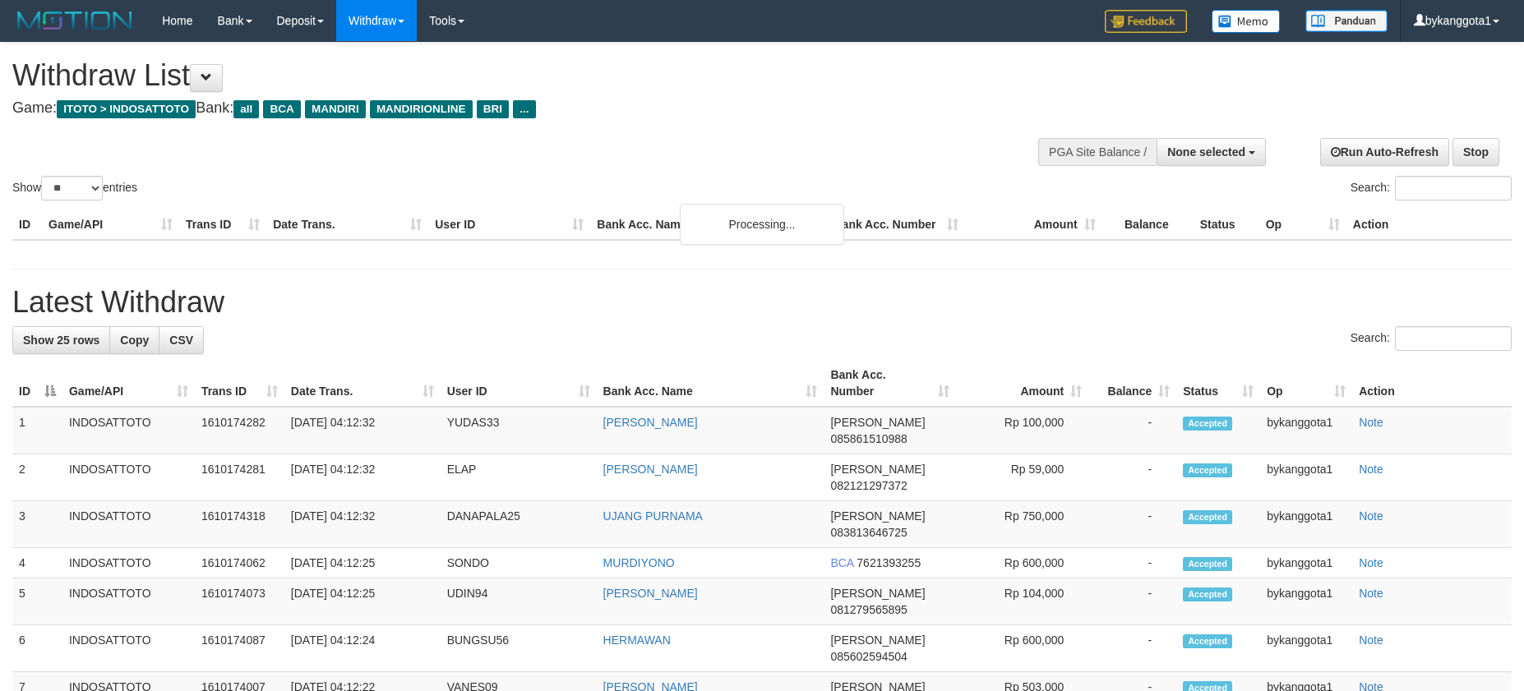
select select
select select "**"
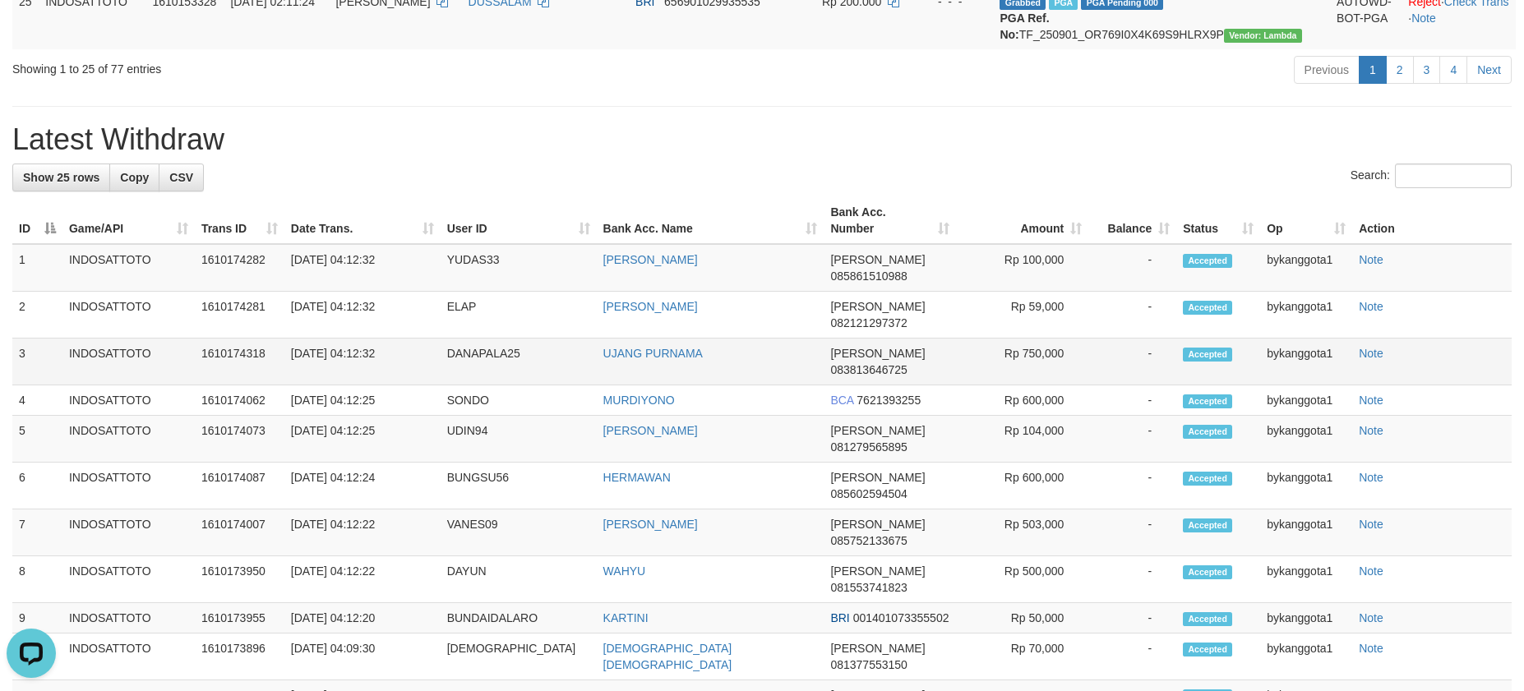
scroll to position [1973, 0]
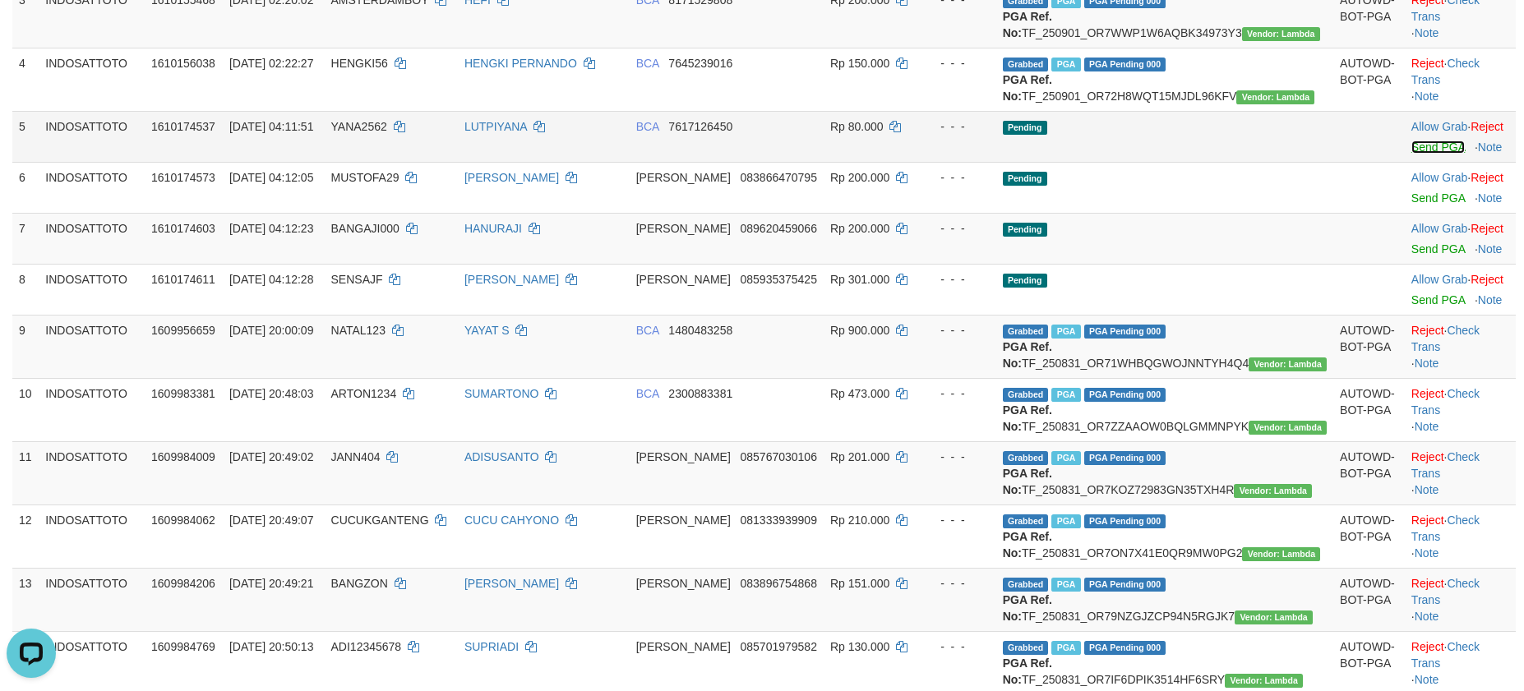
click at [1412, 154] on link "Send PGA" at bounding box center [1438, 147] width 53 height 13
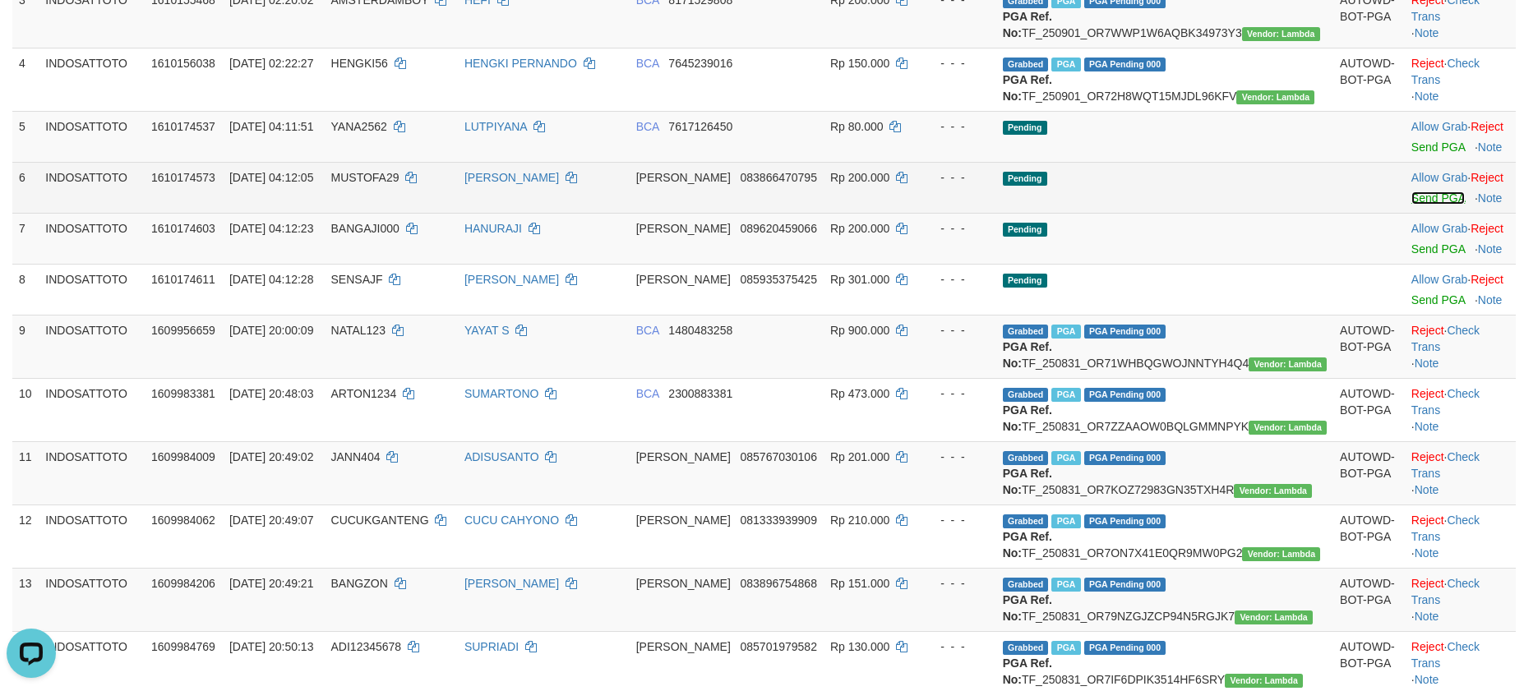
click at [1418, 205] on link "Send PGA" at bounding box center [1438, 198] width 53 height 13
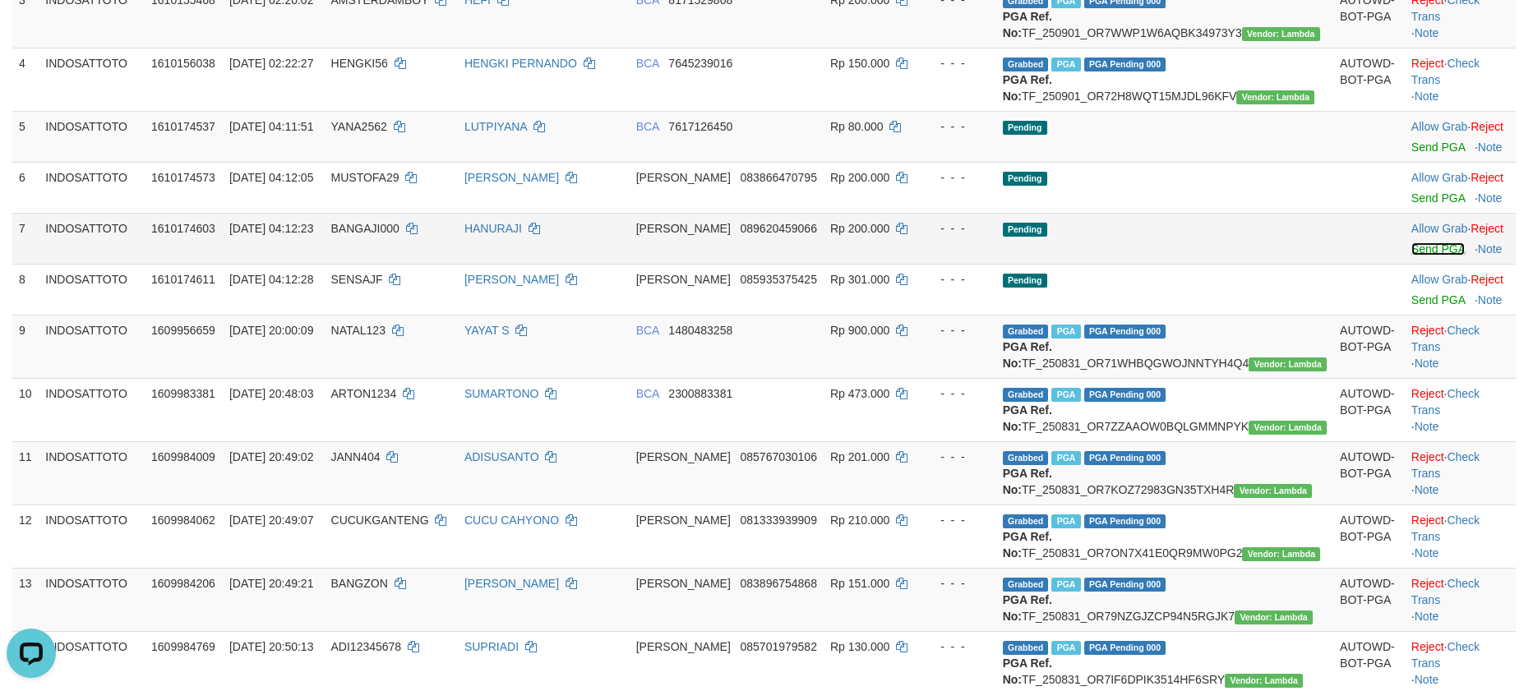
click at [1413, 256] on link "Send PGA" at bounding box center [1438, 249] width 53 height 13
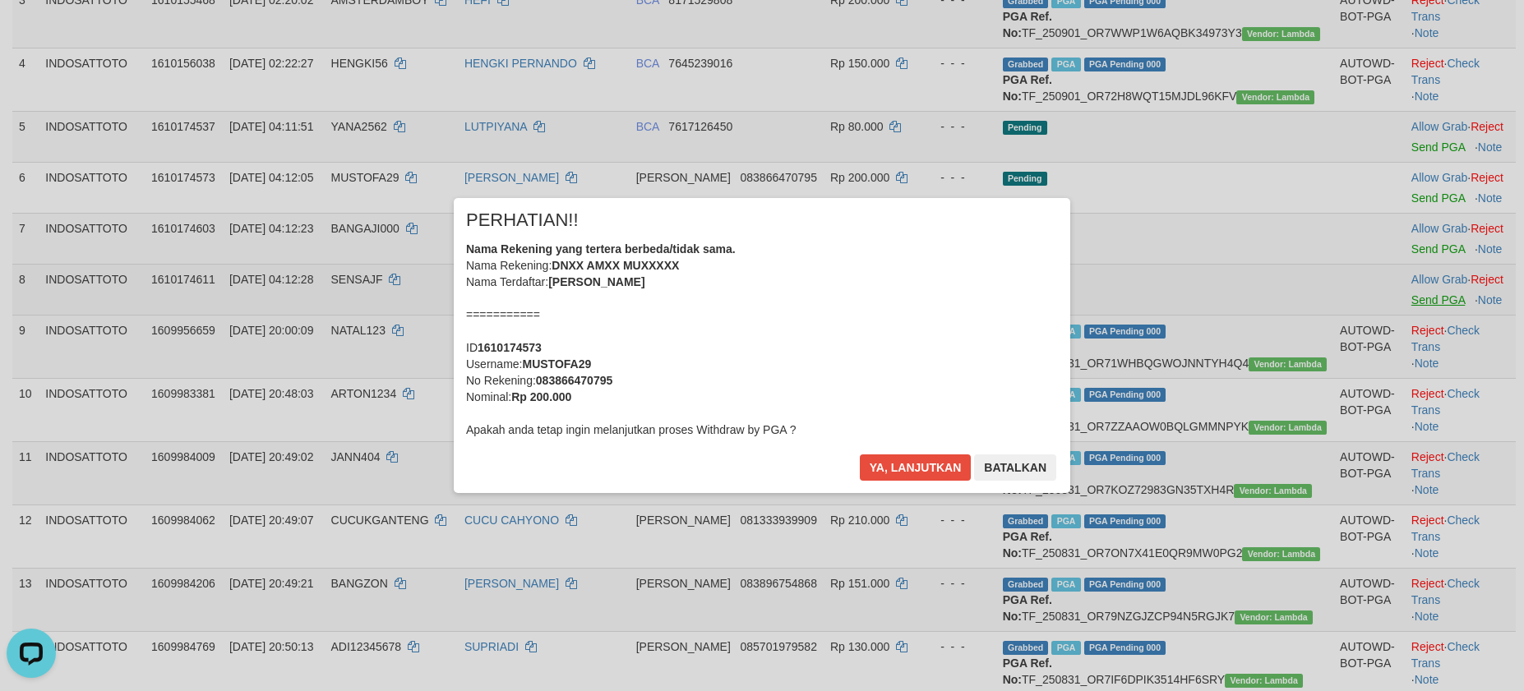
click at [1414, 368] on div "× PERHATIAN!! Nama Rekening yang tertera berbeda/tidak sama. Nama Rekening: DNX…" at bounding box center [762, 345] width 1524 height 360
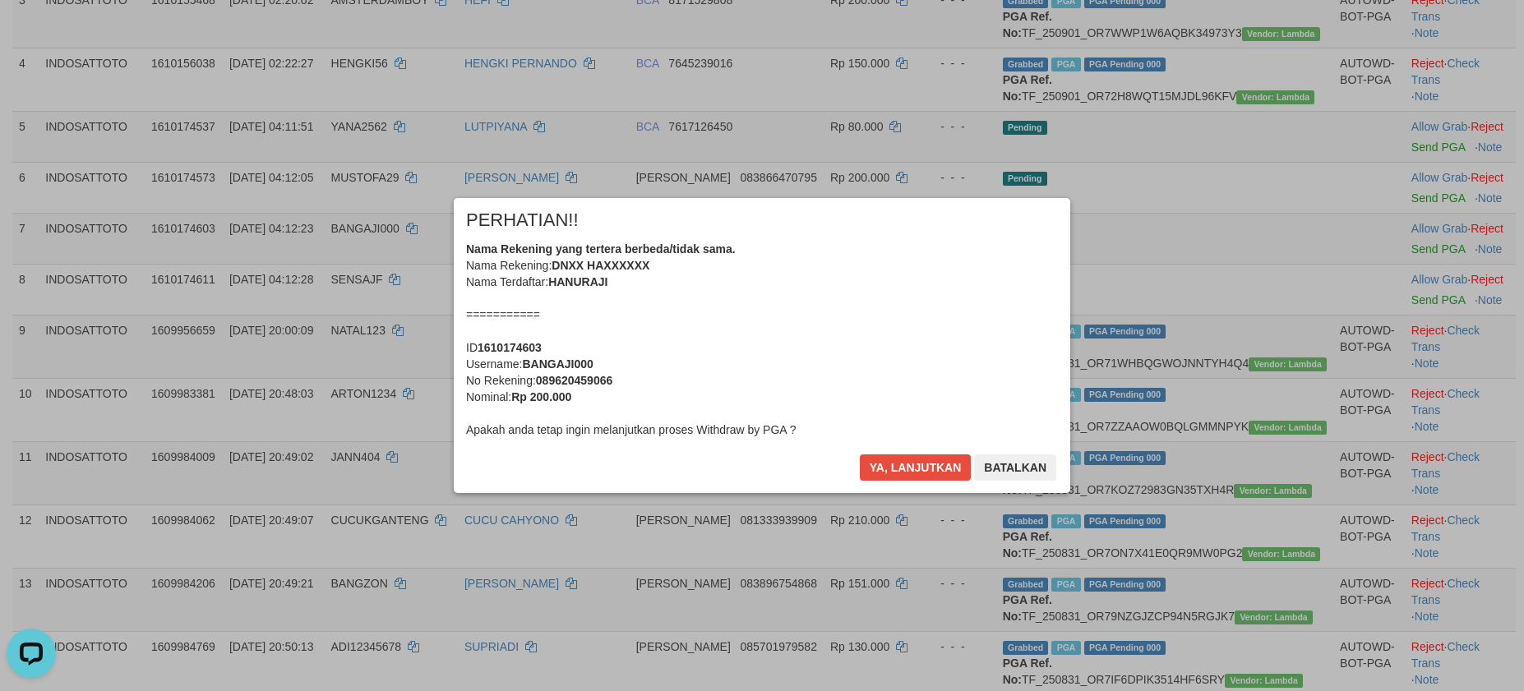
scroll to position [361, 0]
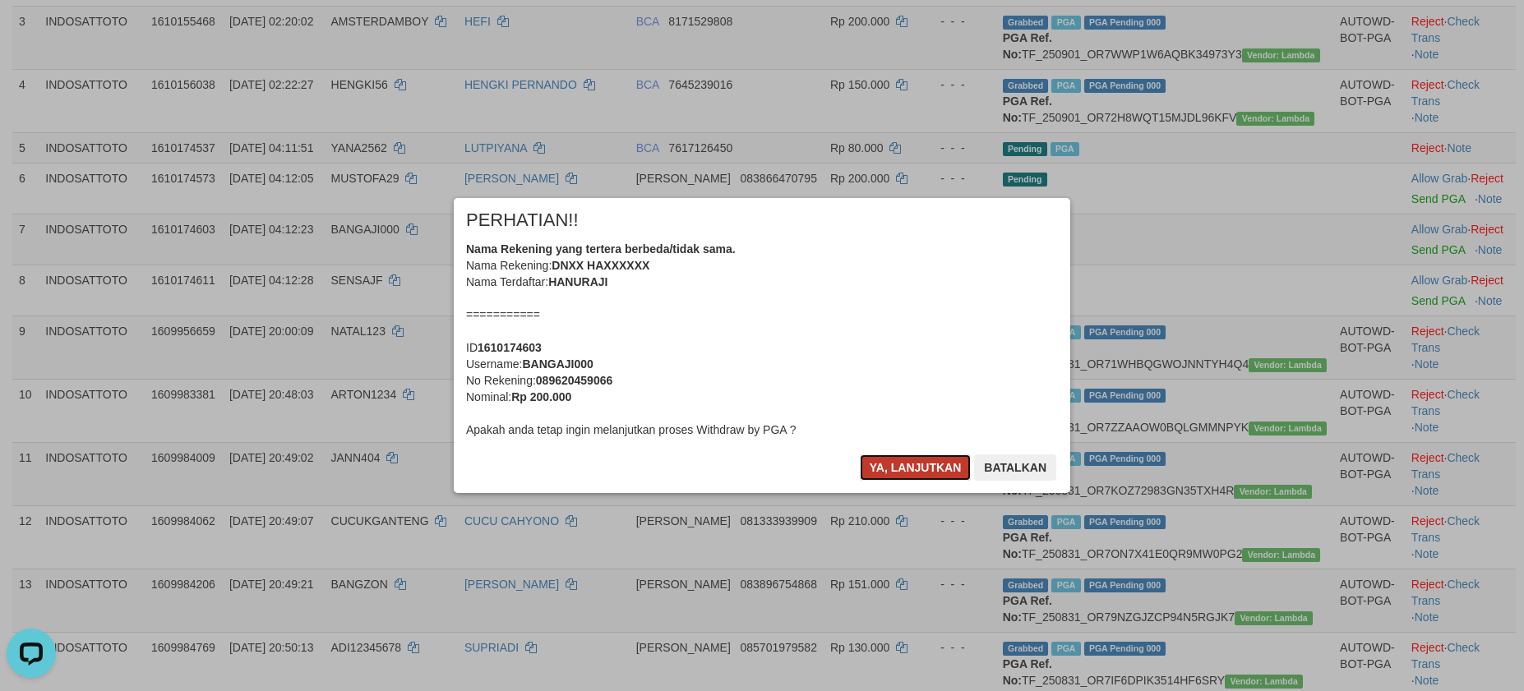
click at [928, 460] on button "Ya, lanjutkan" at bounding box center [916, 468] width 112 height 26
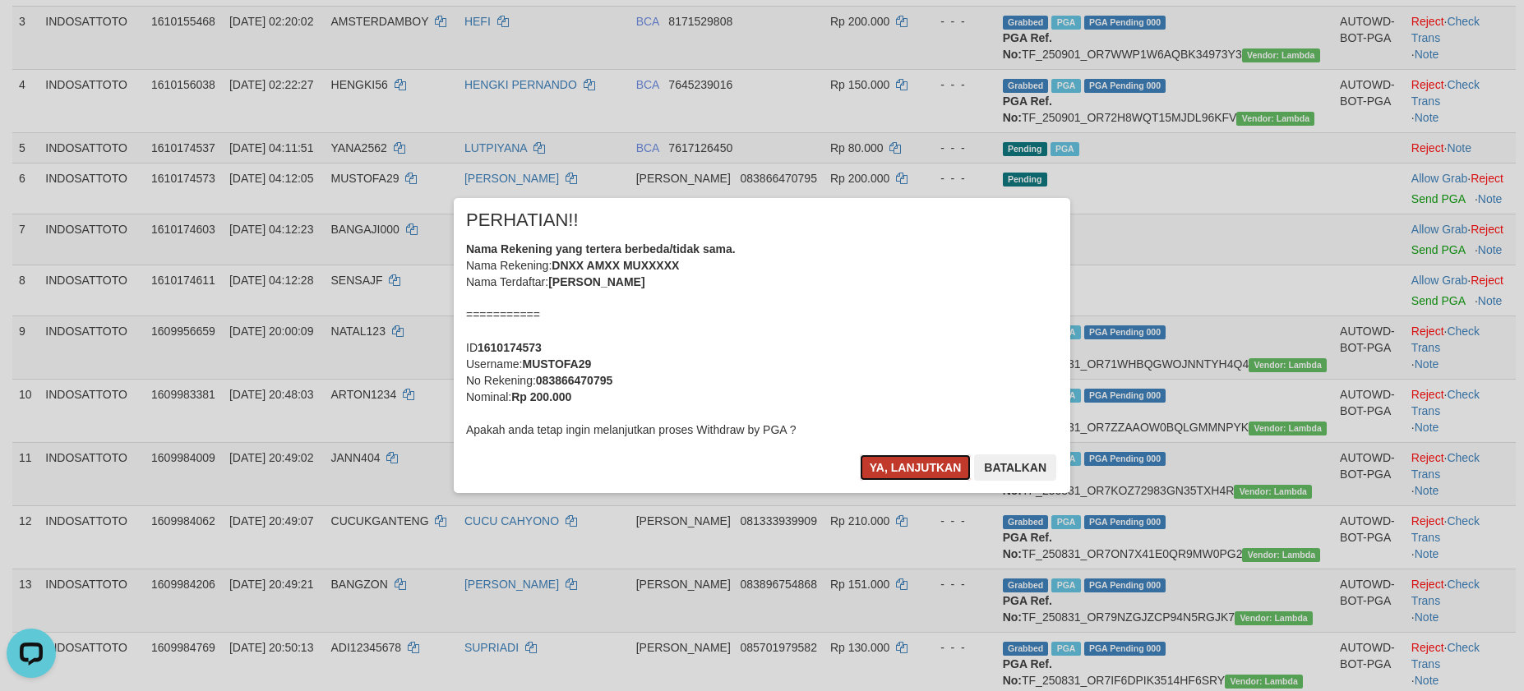
click at [925, 467] on button "Ya, lanjutkan" at bounding box center [916, 468] width 112 height 26
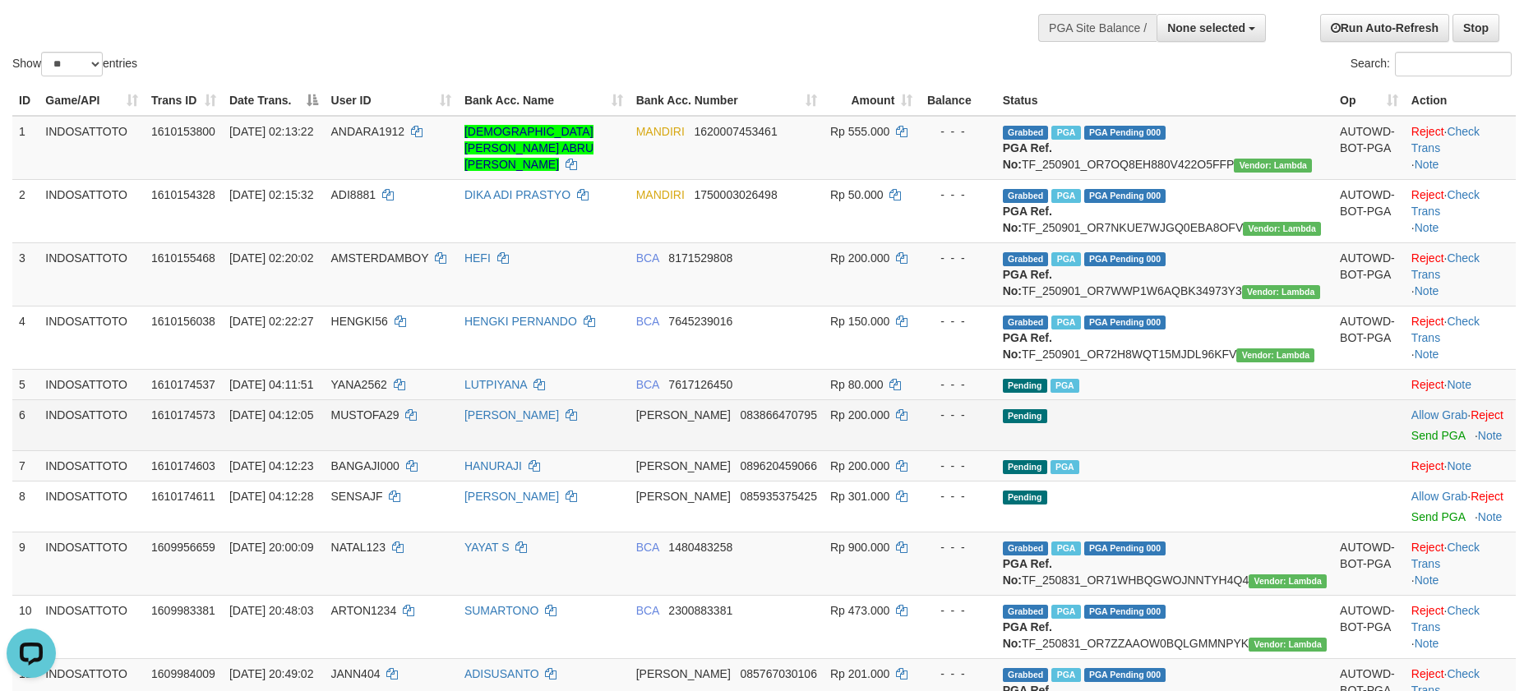
scroll to position [90, 0]
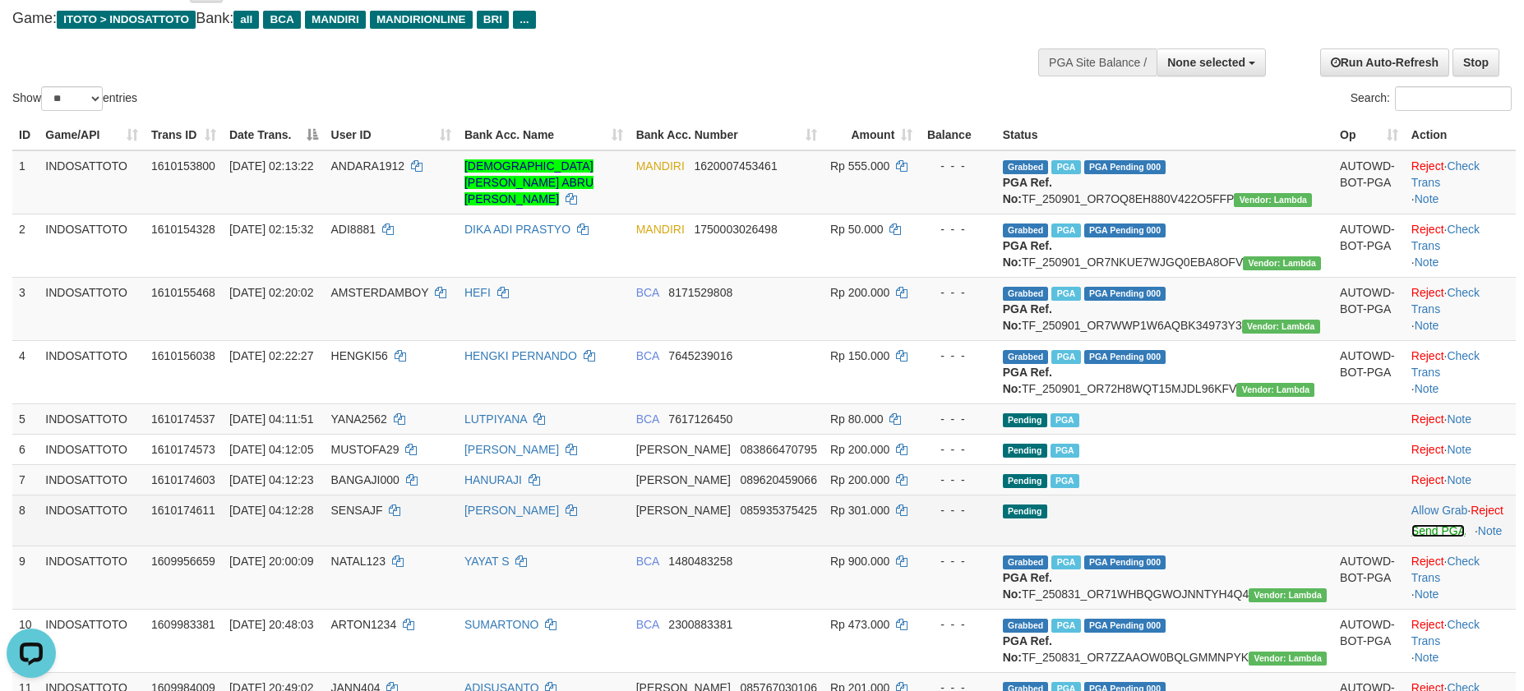
click at [1412, 538] on link "Send PGA" at bounding box center [1438, 530] width 53 height 13
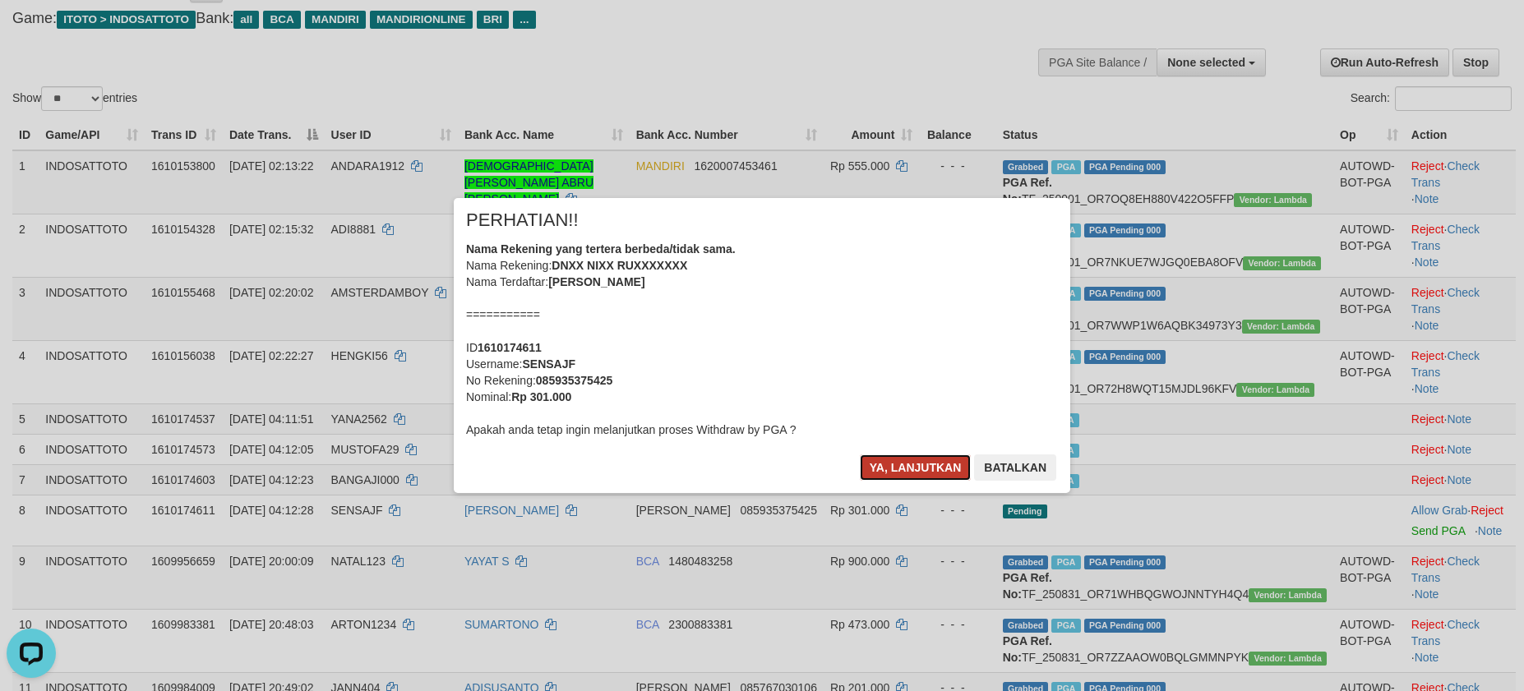
click at [913, 469] on button "Ya, lanjutkan" at bounding box center [916, 468] width 112 height 26
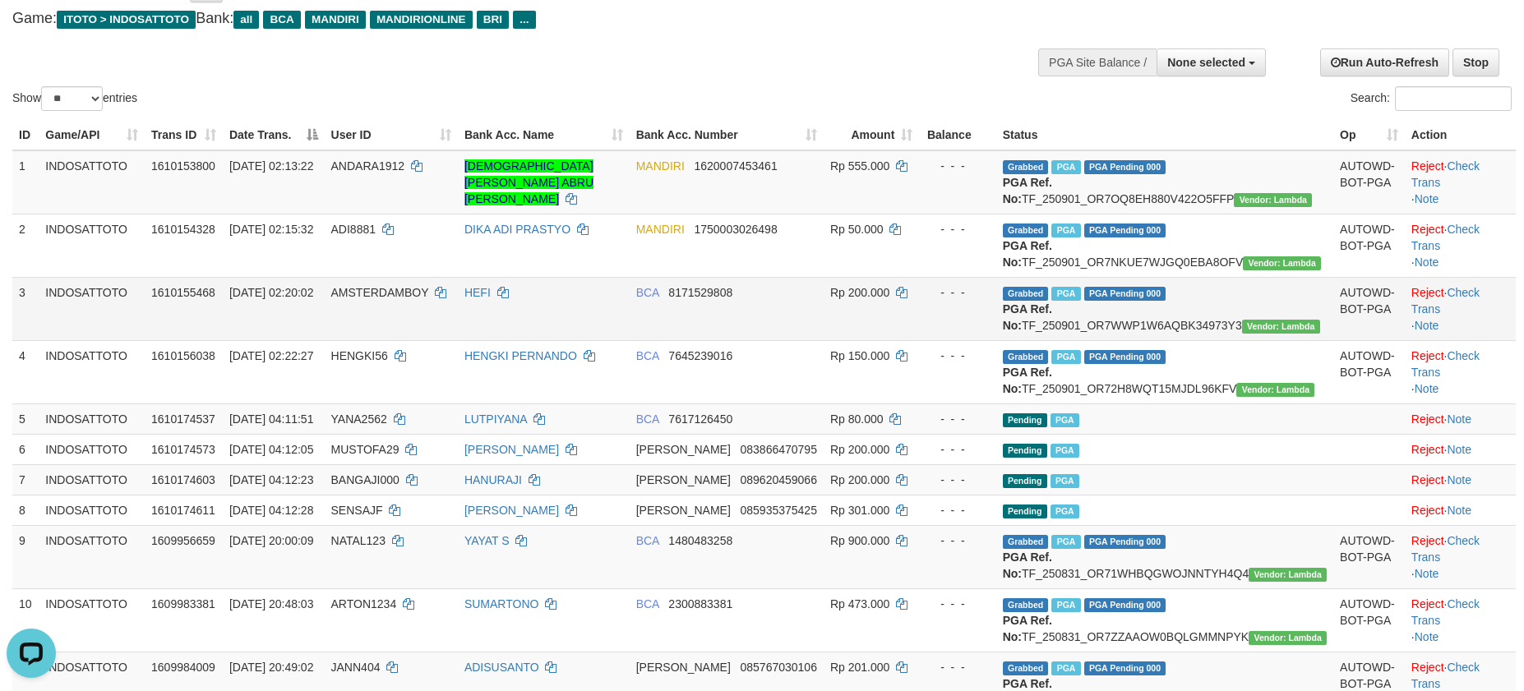
click at [617, 340] on td "HEFI" at bounding box center [544, 308] width 172 height 63
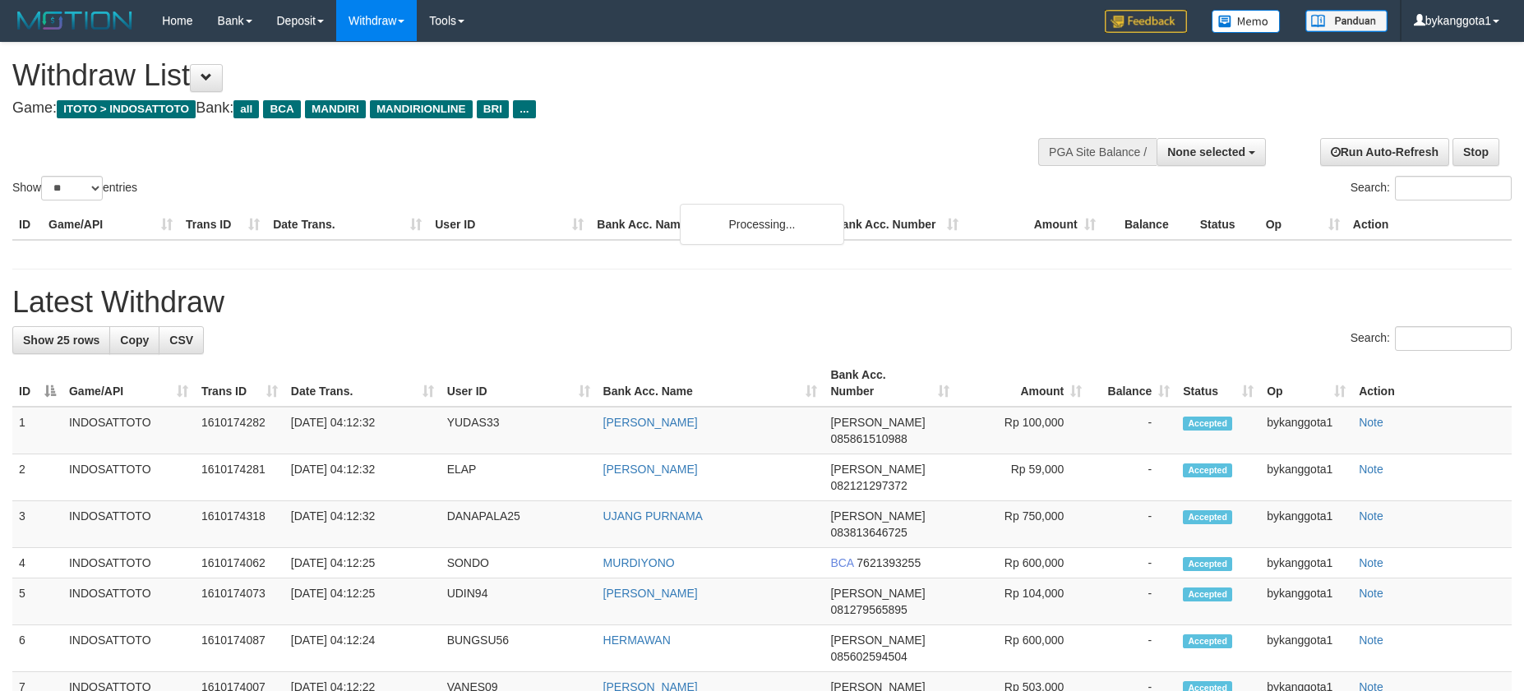
select select
select select "**"
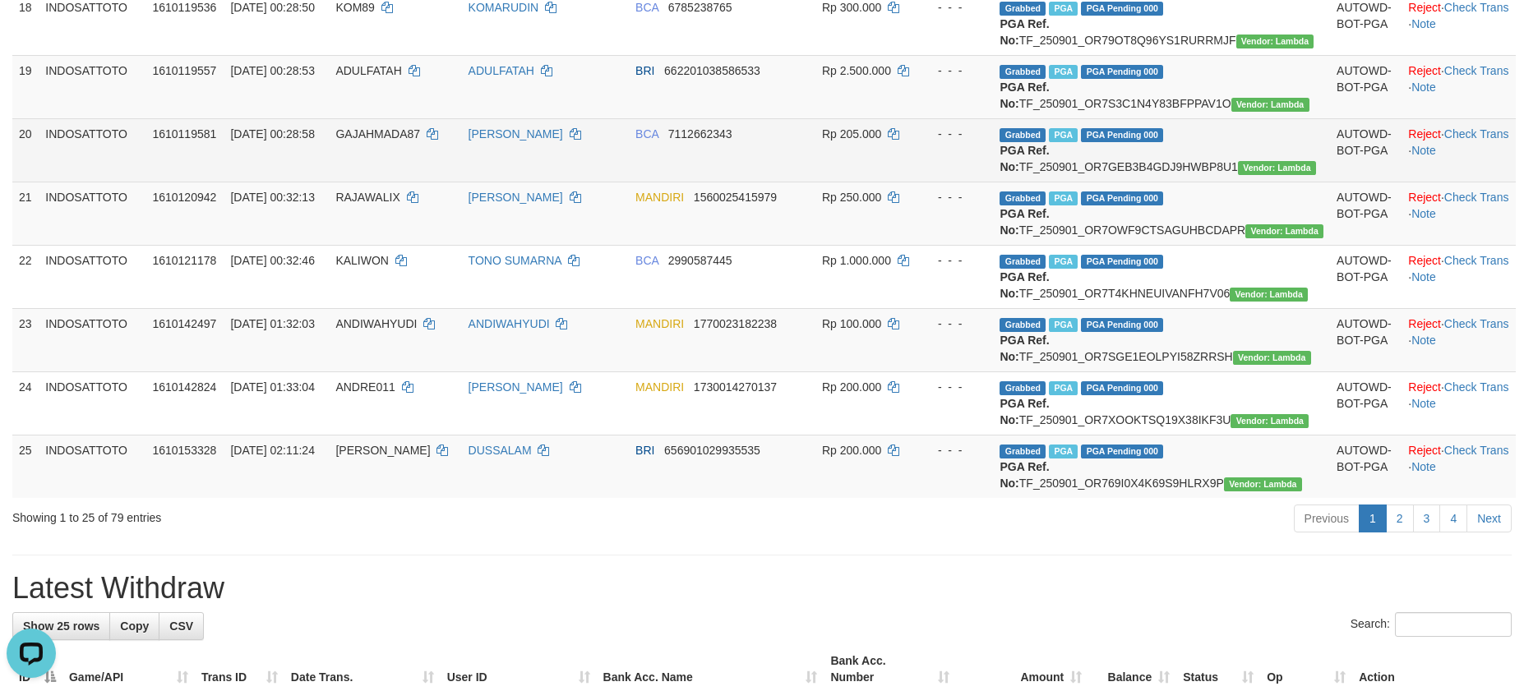
scroll to position [831, 0]
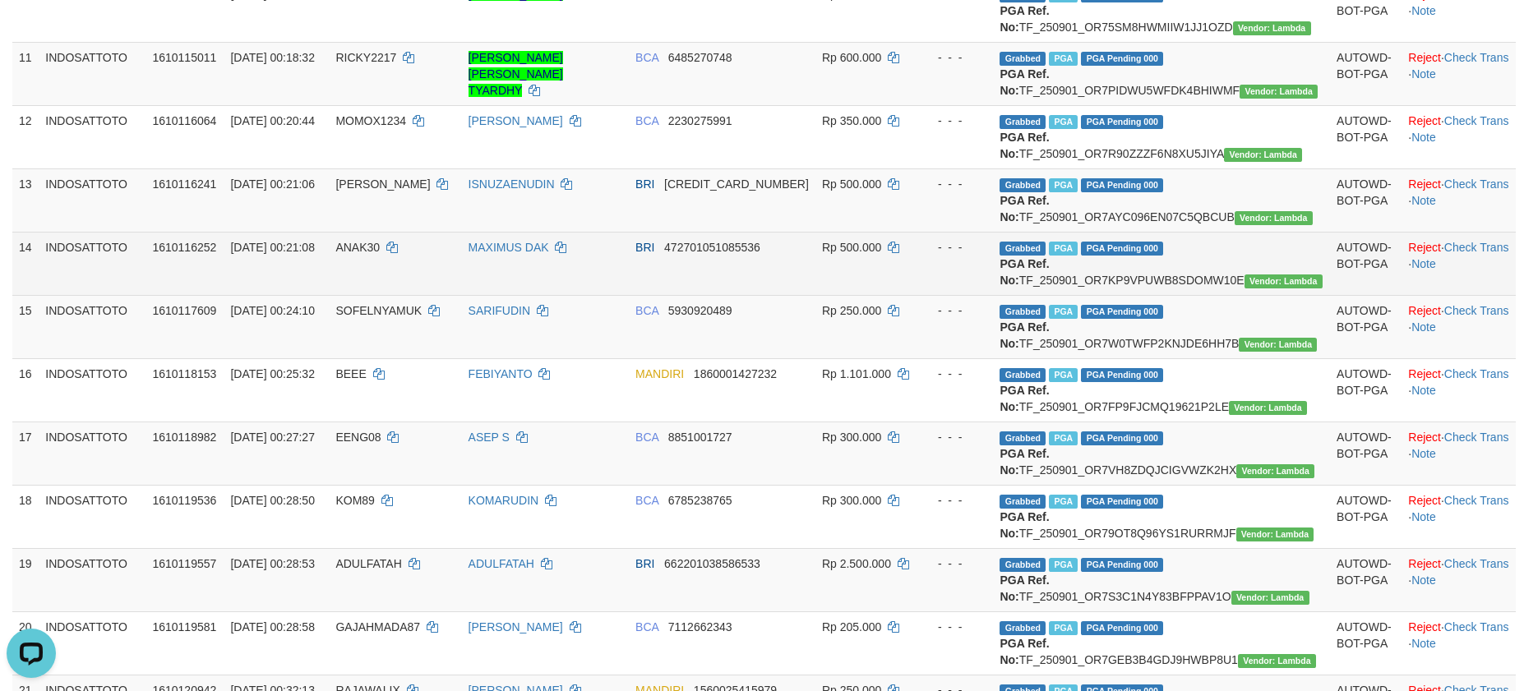
click at [905, 295] on td "Rp 500.000" at bounding box center [865, 263] width 101 height 63
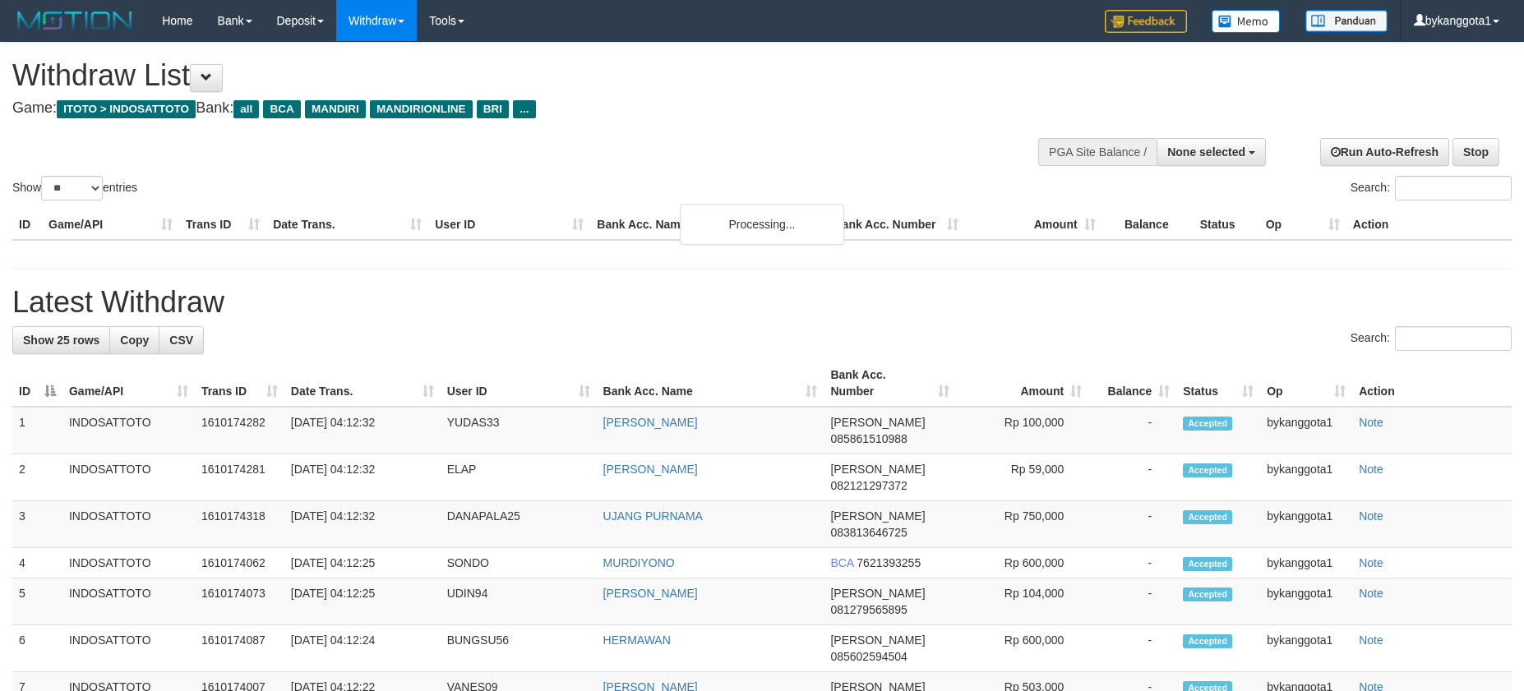
select select
select select "**"
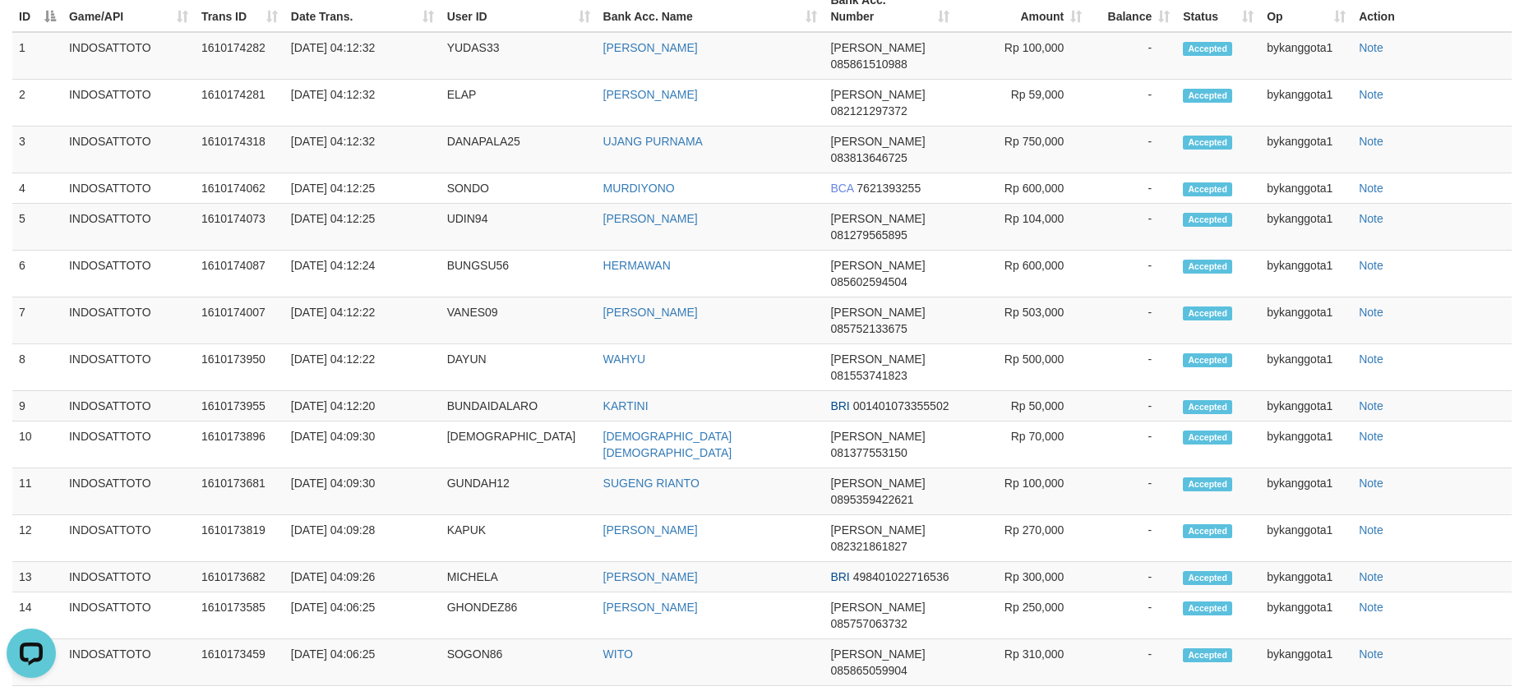
scroll to position [1941, 0]
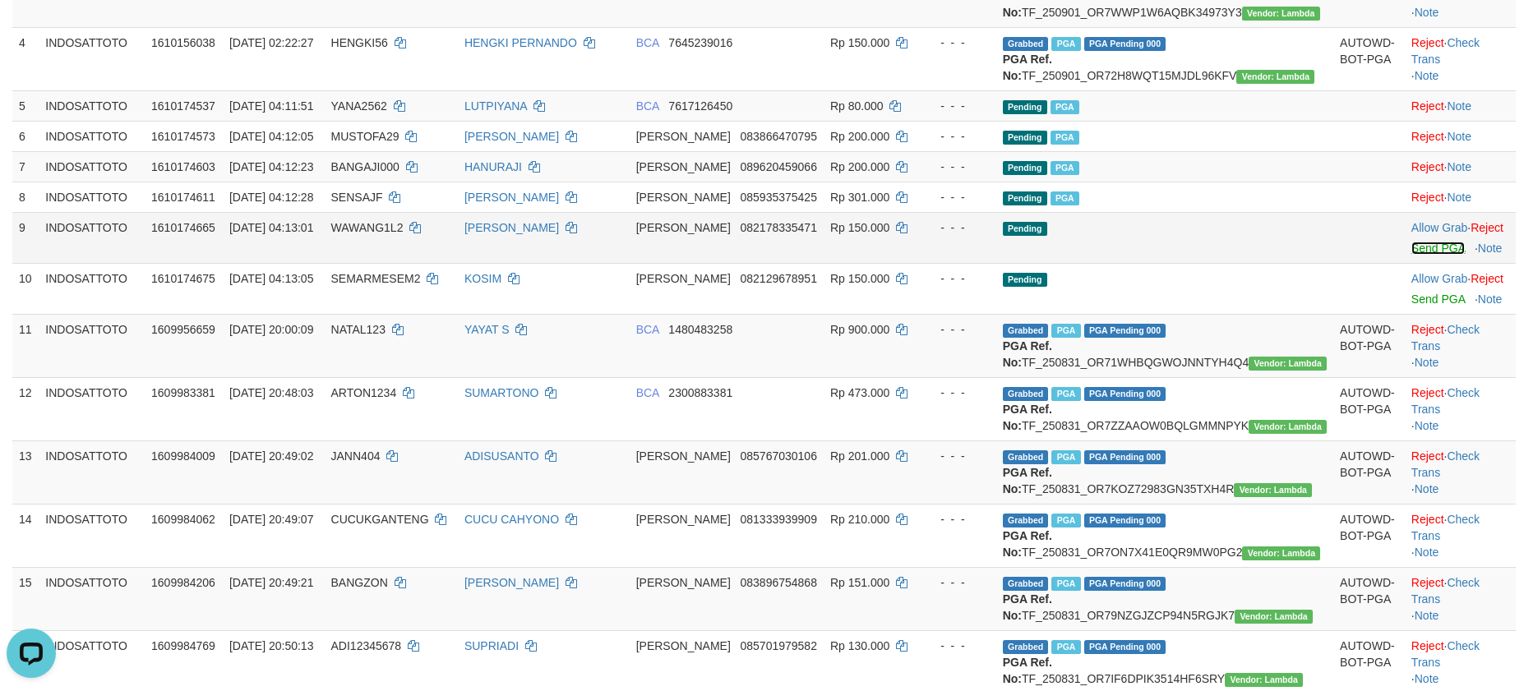
click at [1412, 255] on link "Send PGA" at bounding box center [1438, 248] width 53 height 13
click at [1418, 306] on link "Send PGA" at bounding box center [1438, 299] width 53 height 13
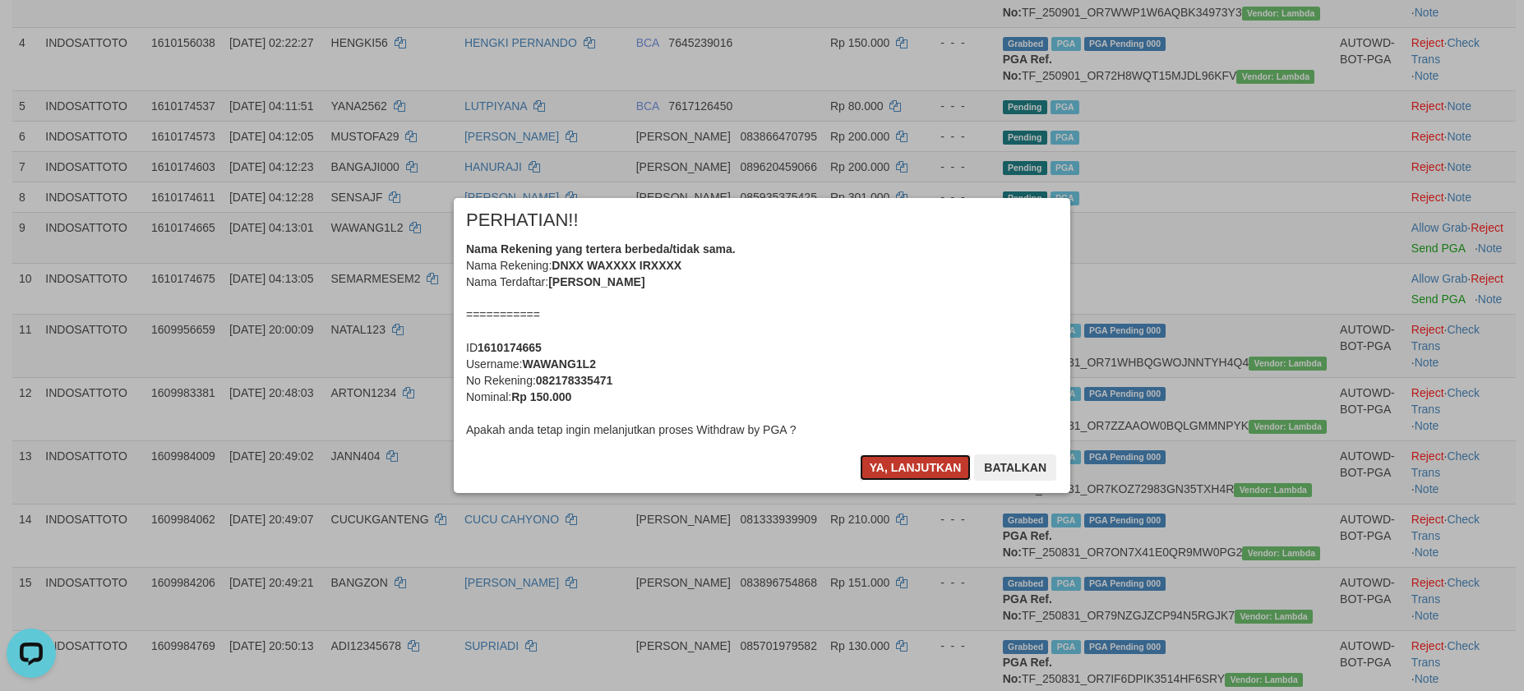
click at [894, 464] on button "Ya, lanjutkan" at bounding box center [916, 468] width 112 height 26
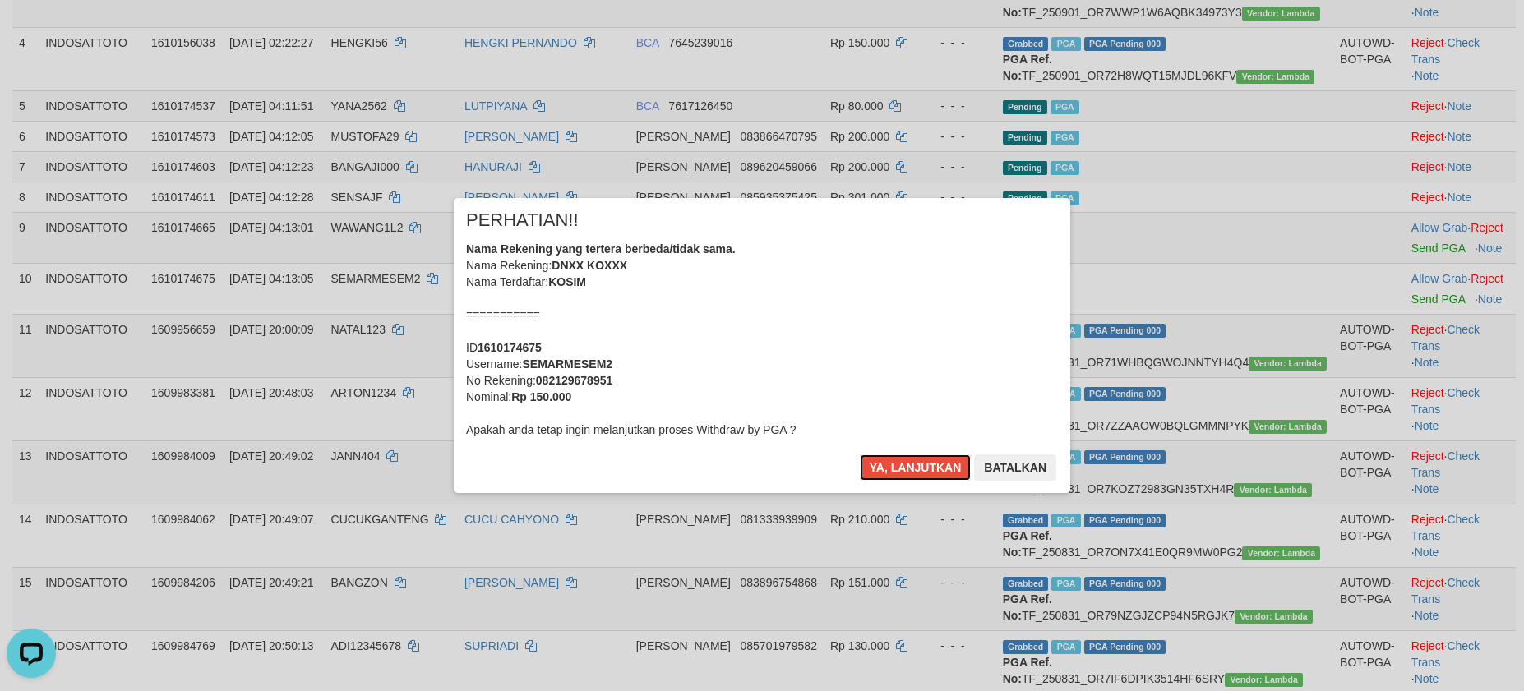
click at [894, 464] on button "Ya, lanjutkan" at bounding box center [916, 468] width 112 height 26
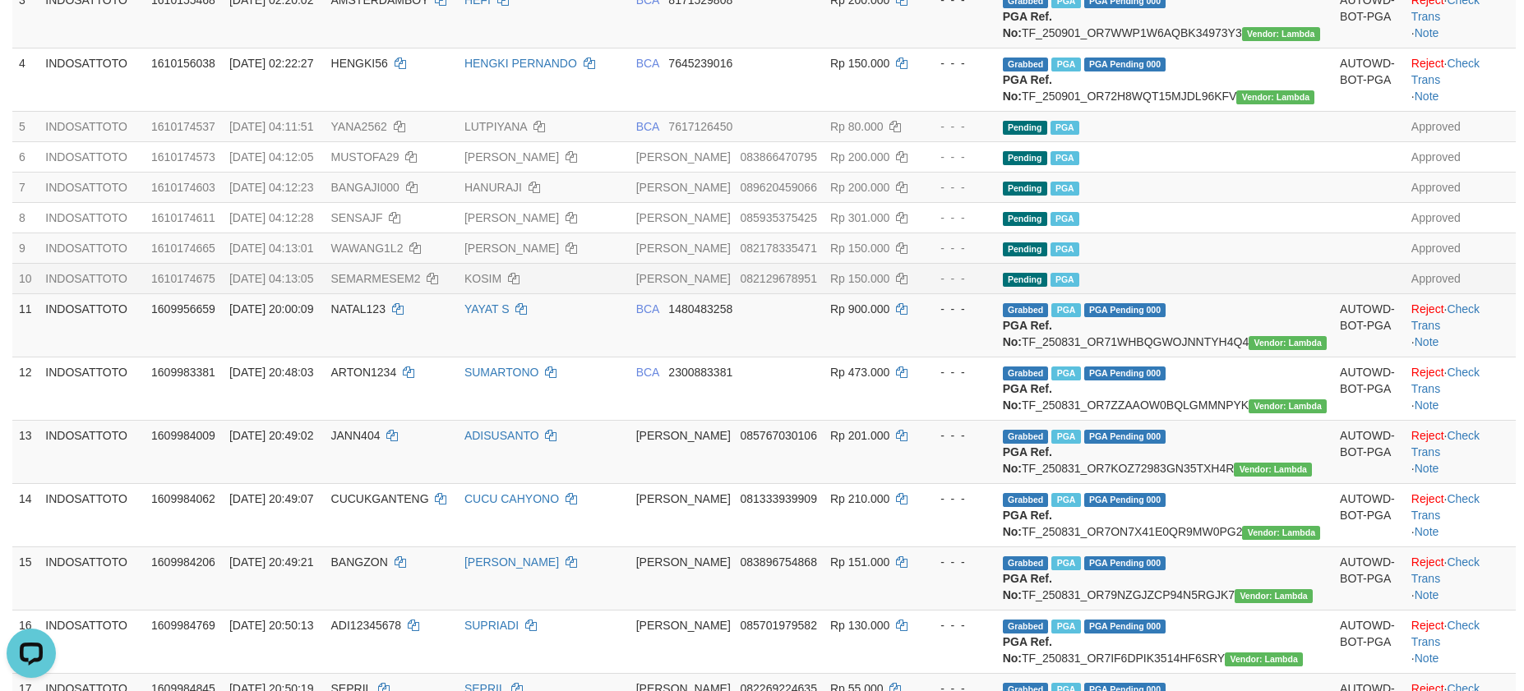
click at [1251, 293] on td "Pending PGA" at bounding box center [1164, 278] width 337 height 30
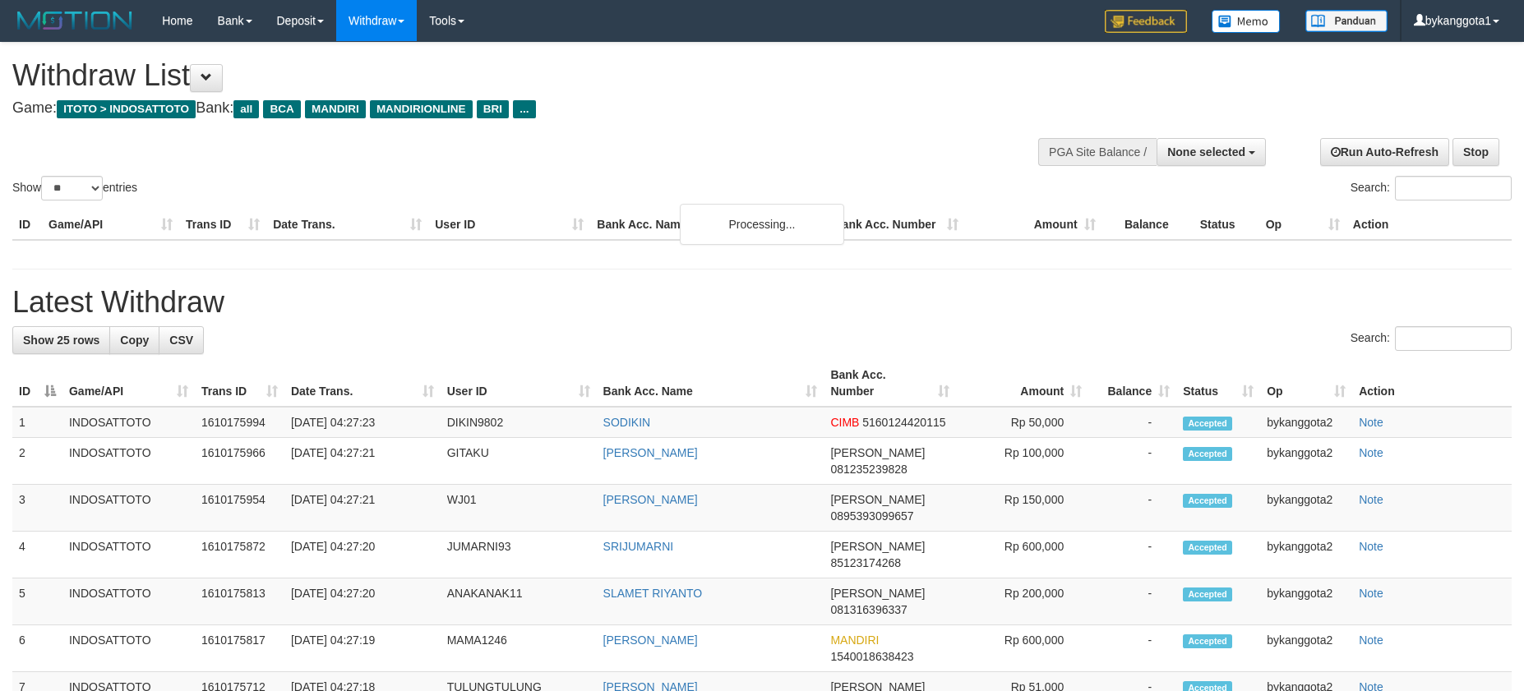
select select
select select "**"
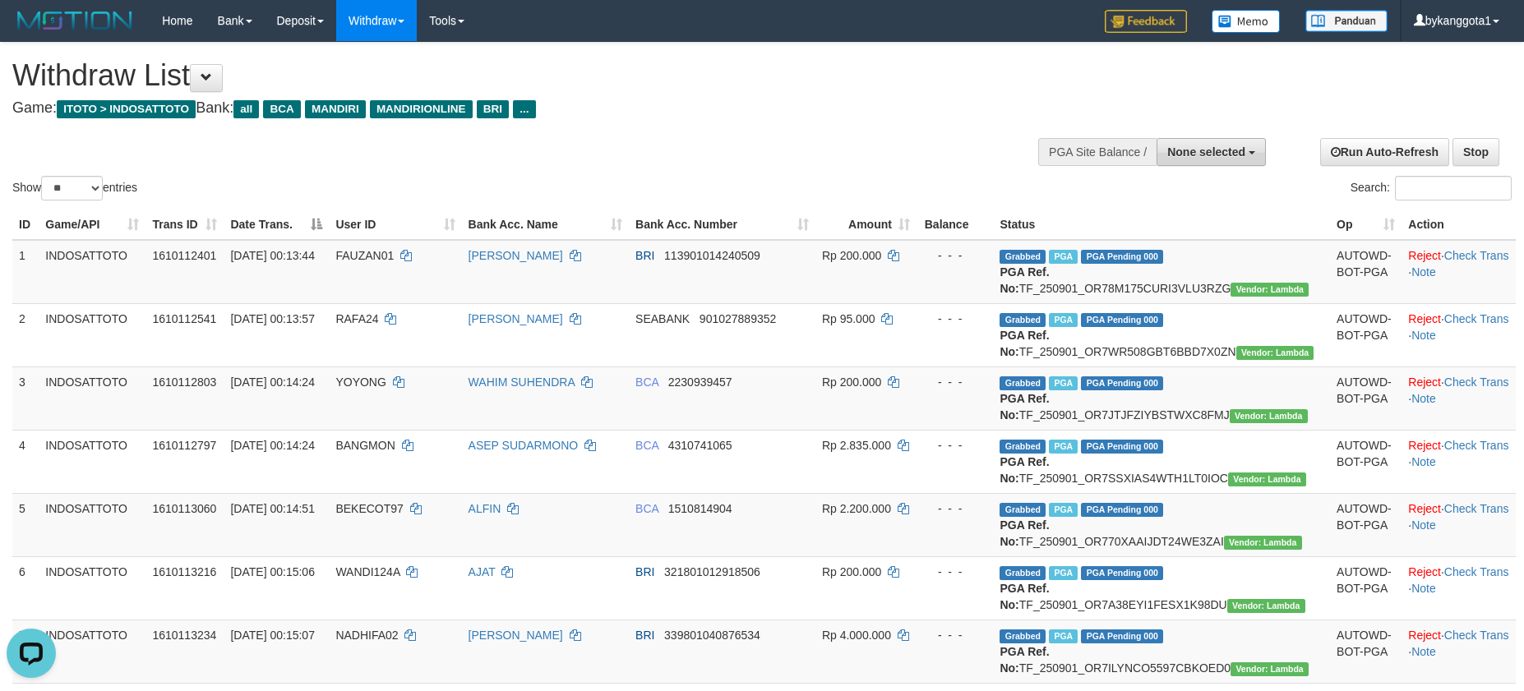
click at [1176, 146] on span "None selected" at bounding box center [1206, 152] width 78 height 13
click at [1157, 240] on label "[ITOTO] INDOSATTOTO" at bounding box center [1177, 234] width 176 height 21
select select "****"
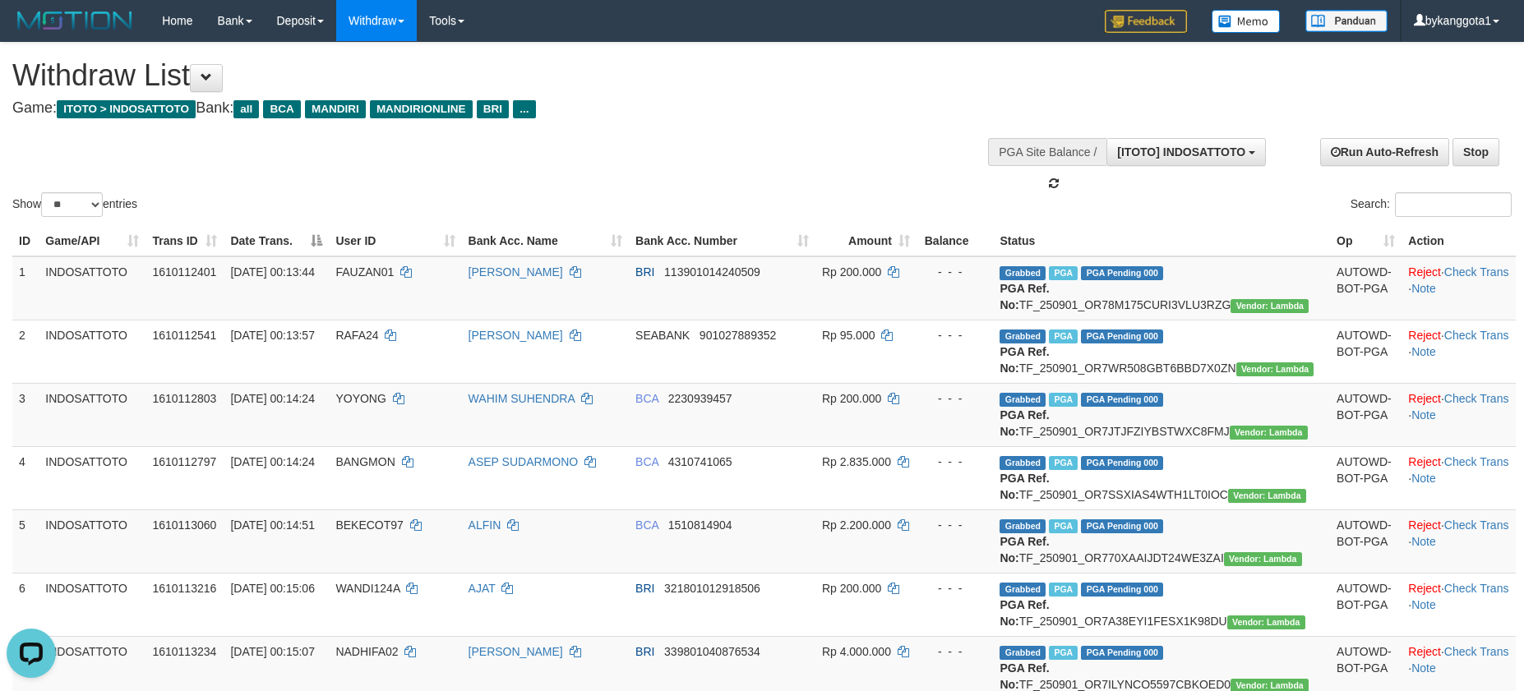
scroll to position [15, 0]
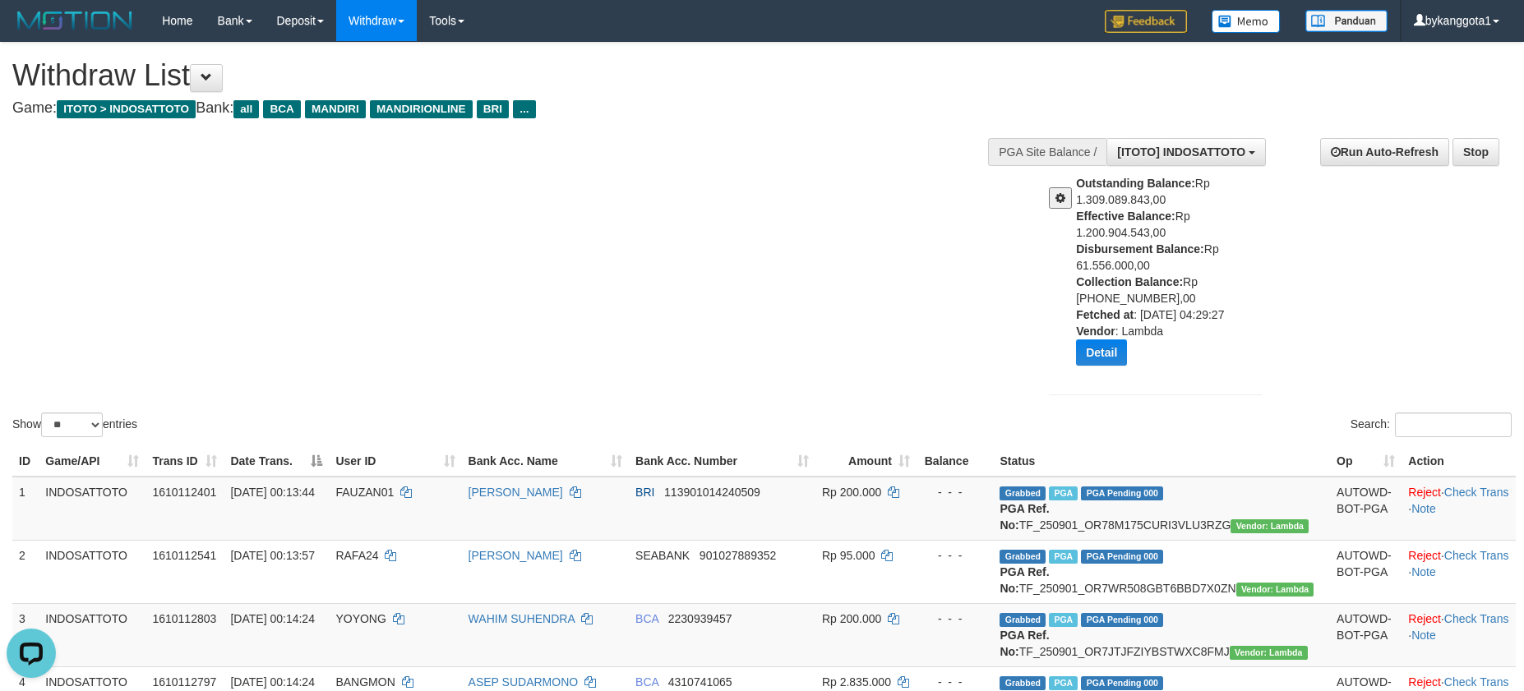
copy div "Disbursement Balance: Rp 61.556.000,00"
drag, startPoint x: 1073, startPoint y: 250, endPoint x: 1148, endPoint y: 265, distance: 76.3
click at [1148, 265] on div "Outstanding Balance: Rp 1.309.089.843,00 Effective Balance: Rp 1.200.904.543,00…" at bounding box center [1156, 276] width 238 height 203
click at [824, 316] on div "Show ** ** ** *** entries Search:" at bounding box center [762, 242] width 1524 height 398
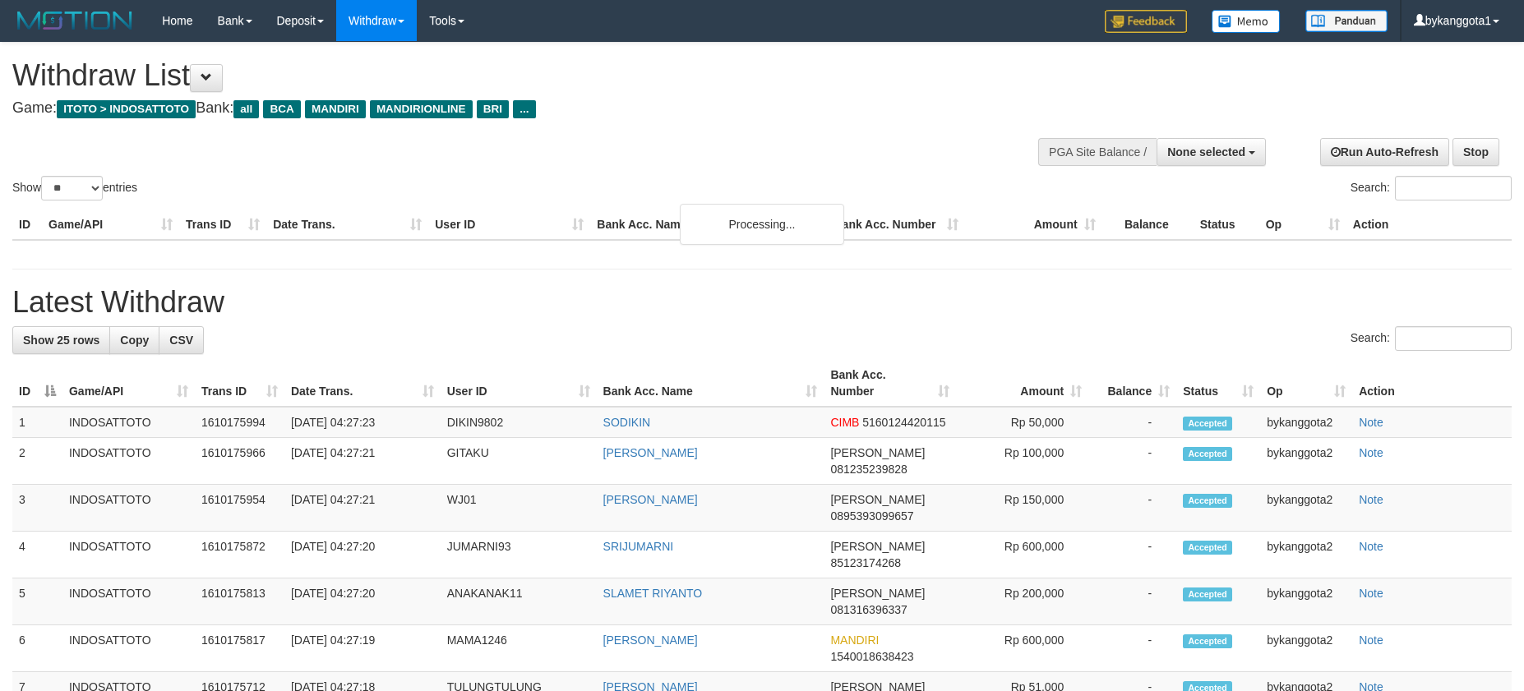
select select
select select "**"
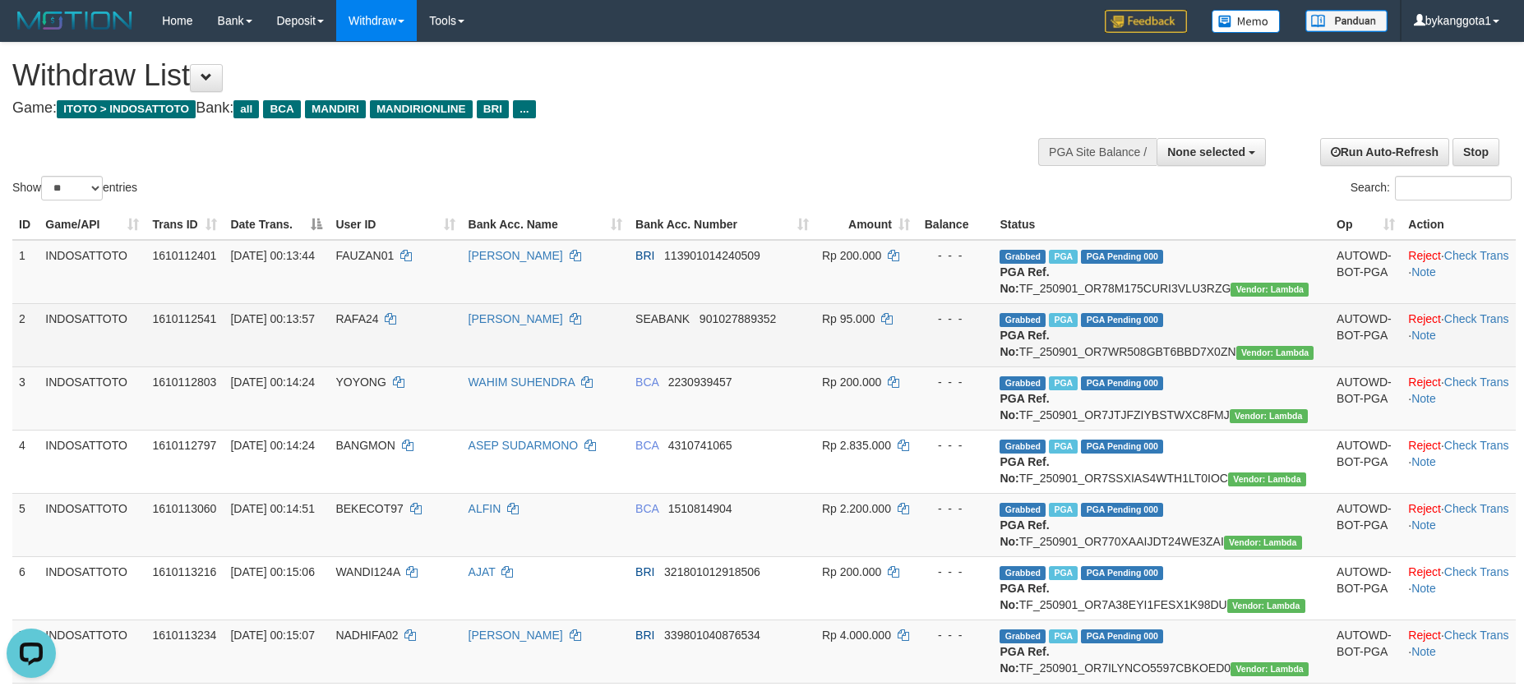
click at [815, 343] on td "SEABANK 901027889352" at bounding box center [722, 334] width 187 height 63
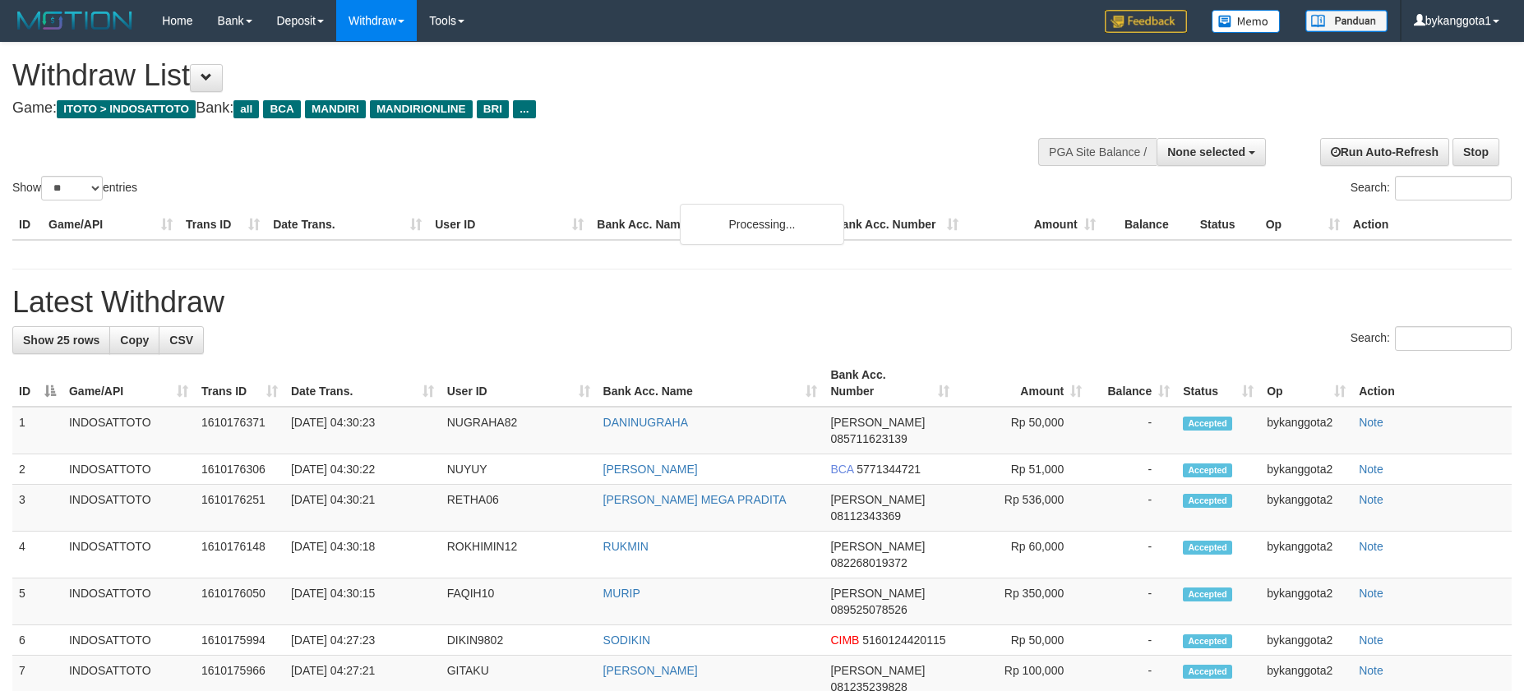
select select
select select "**"
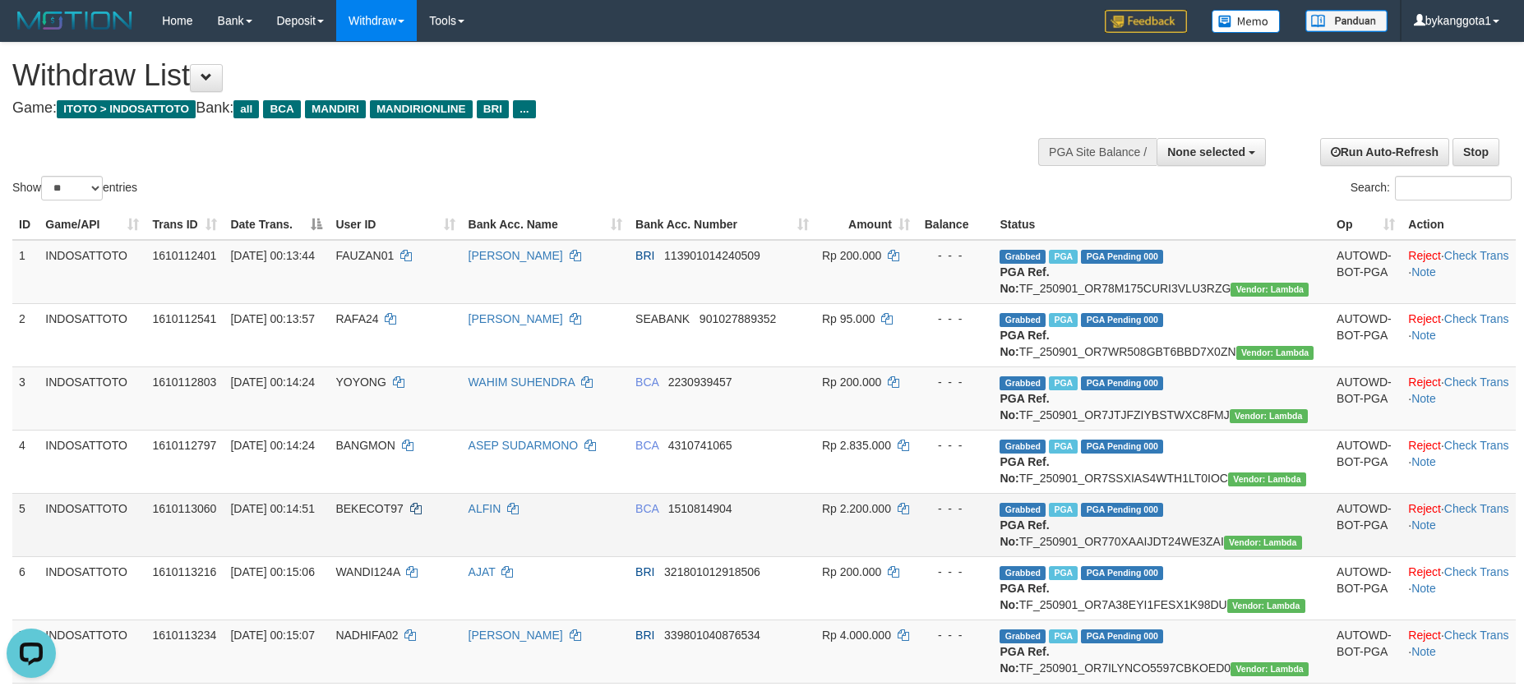
drag, startPoint x: 397, startPoint y: 556, endPoint x: 457, endPoint y: 571, distance: 61.8
click at [397, 493] on td "BANGMON" at bounding box center [395, 461] width 132 height 63
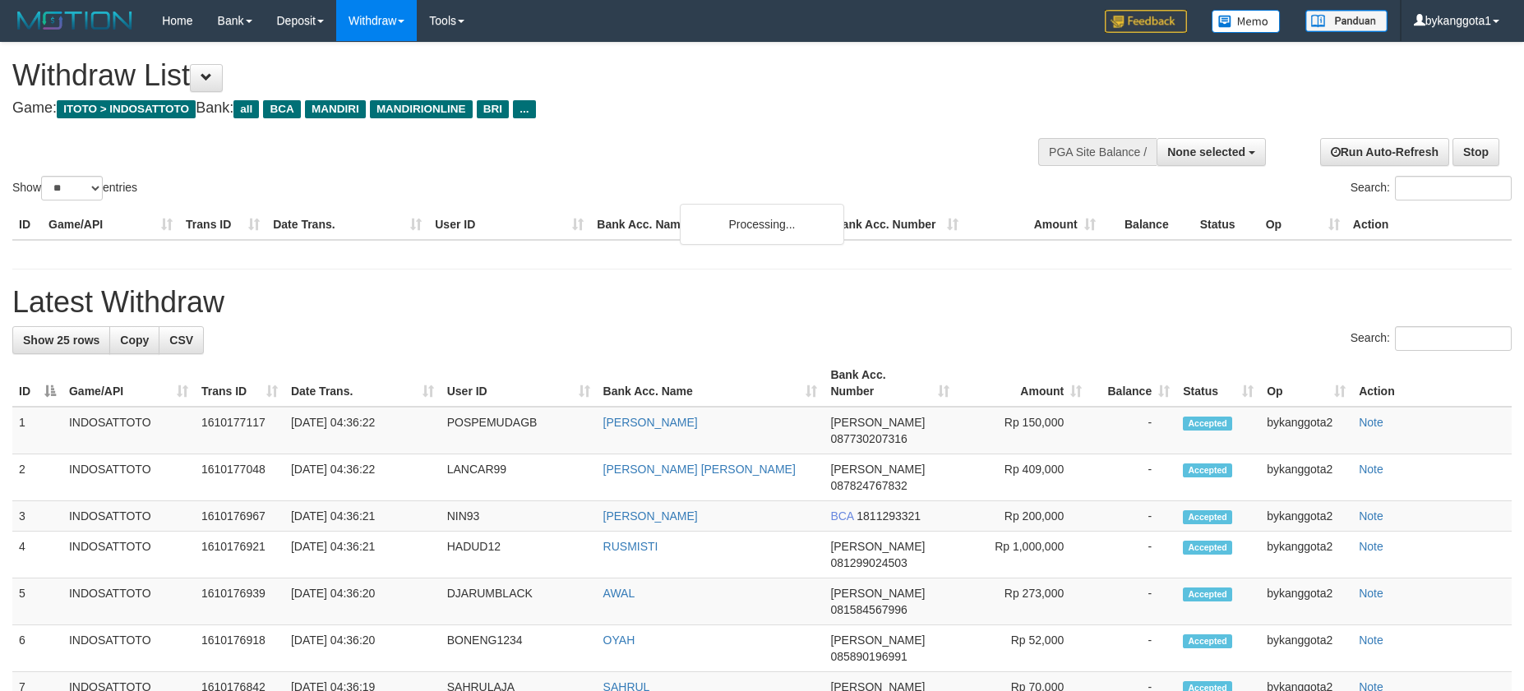
select select
select select "**"
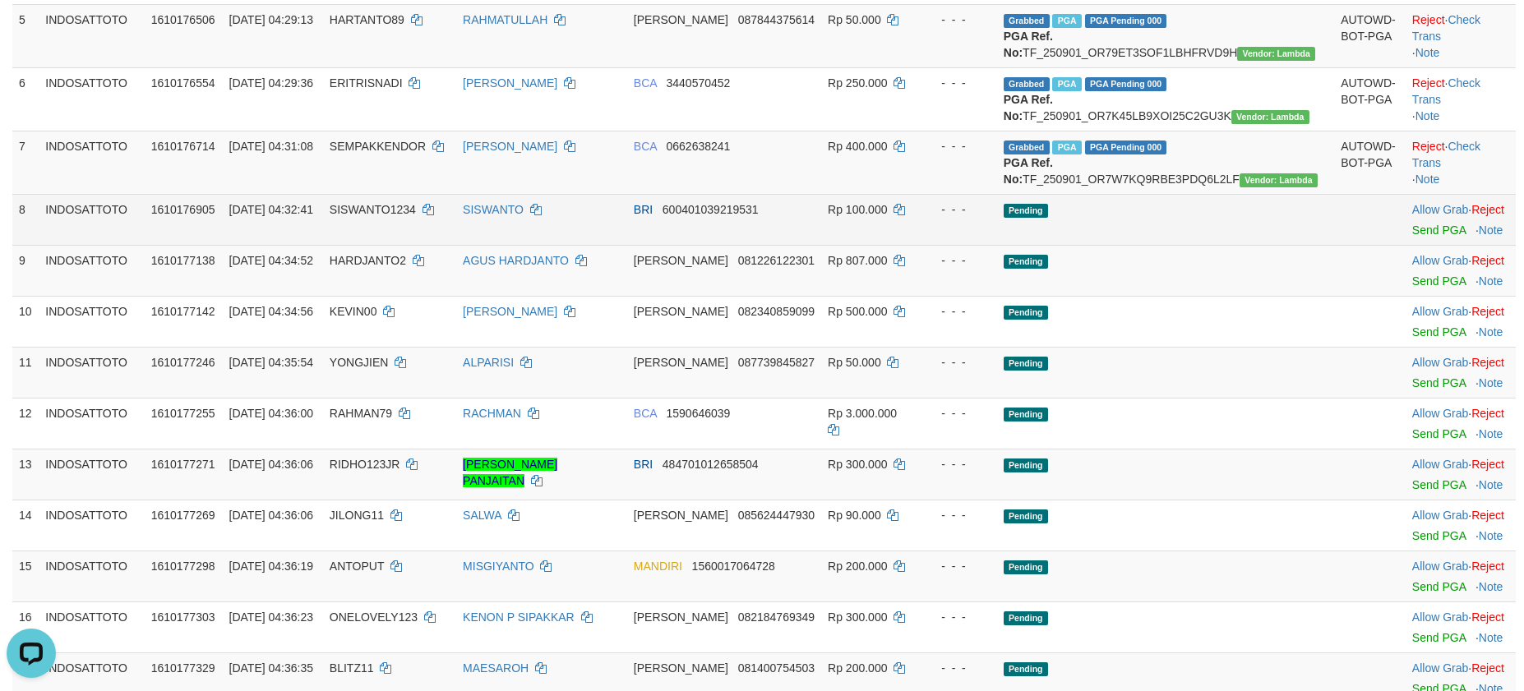
scroll to position [446, 0]
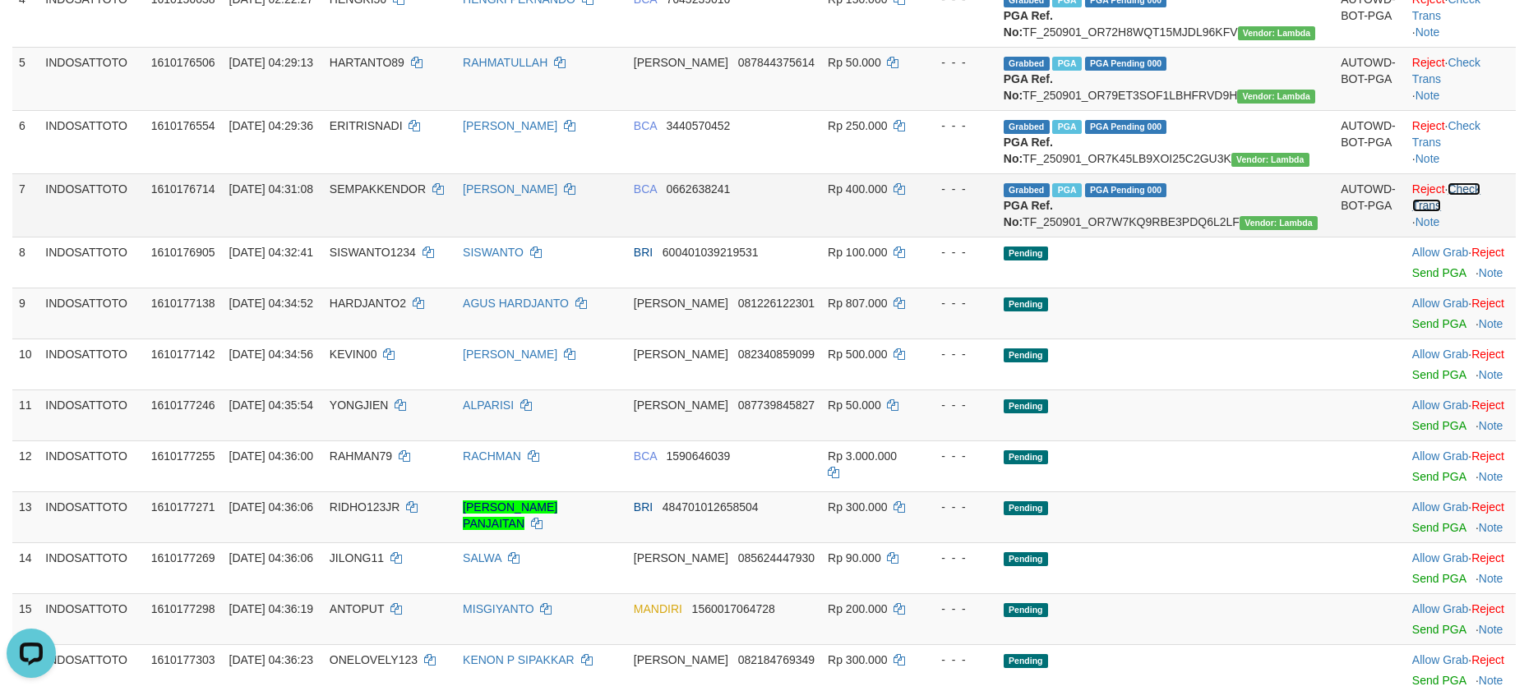
click at [1477, 212] on link "Check Trans" at bounding box center [1446, 198] width 68 height 30
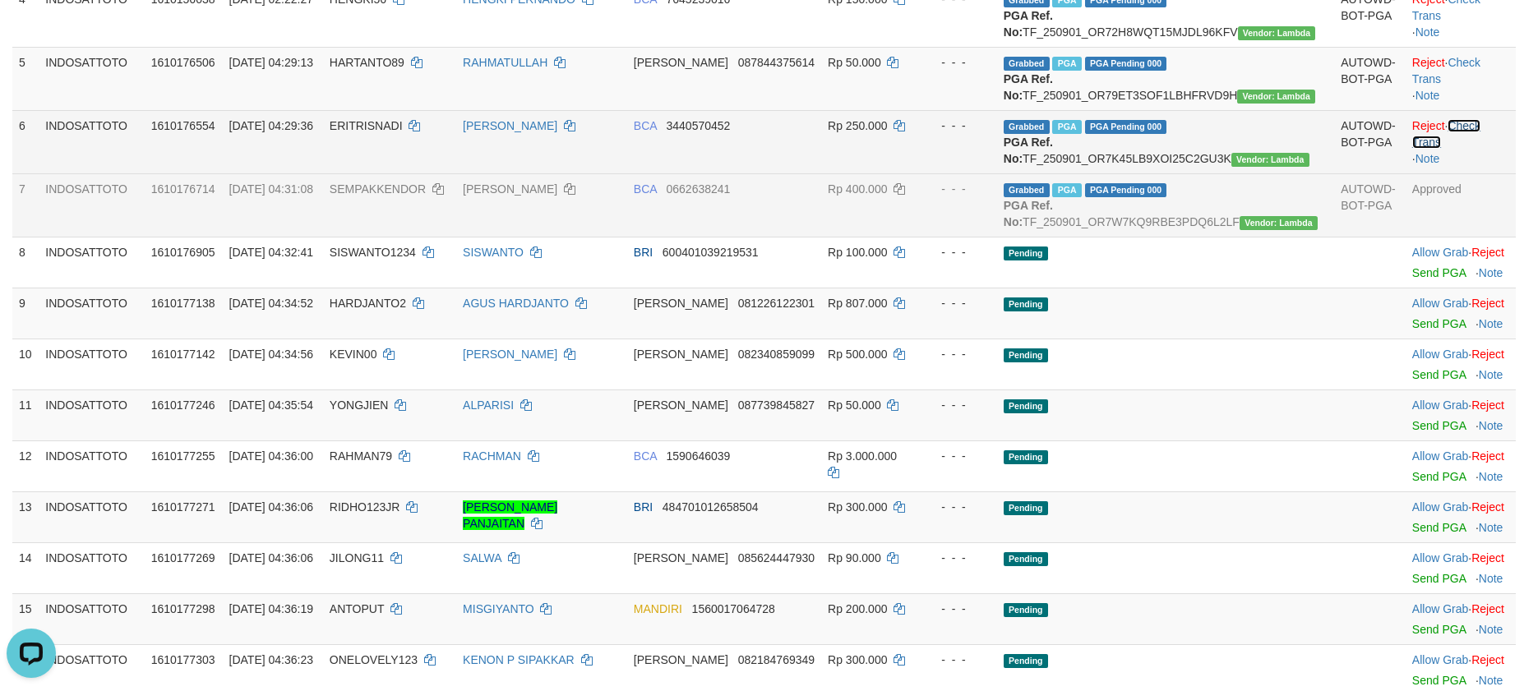
click at [1453, 149] on link "Check Trans" at bounding box center [1446, 134] width 68 height 30
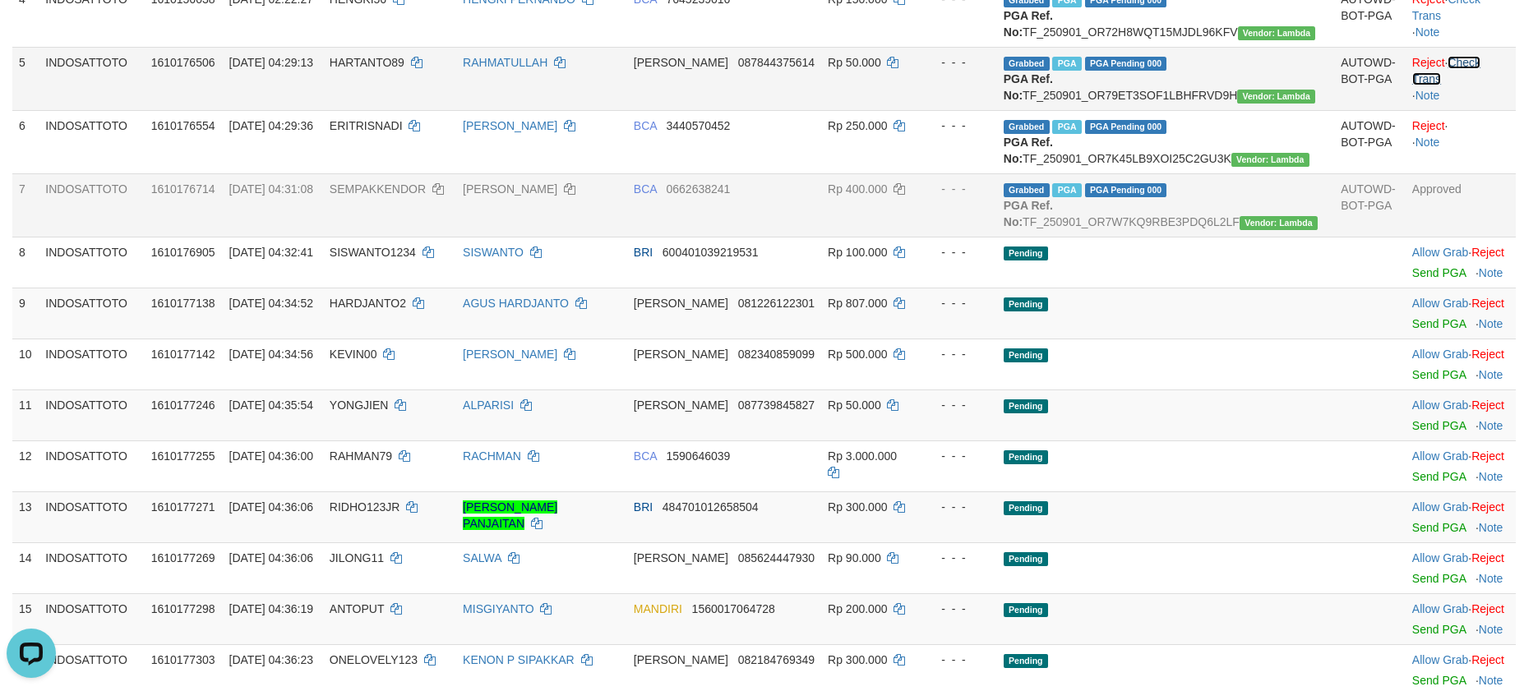
click at [1462, 85] on link "Check Trans" at bounding box center [1446, 71] width 68 height 30
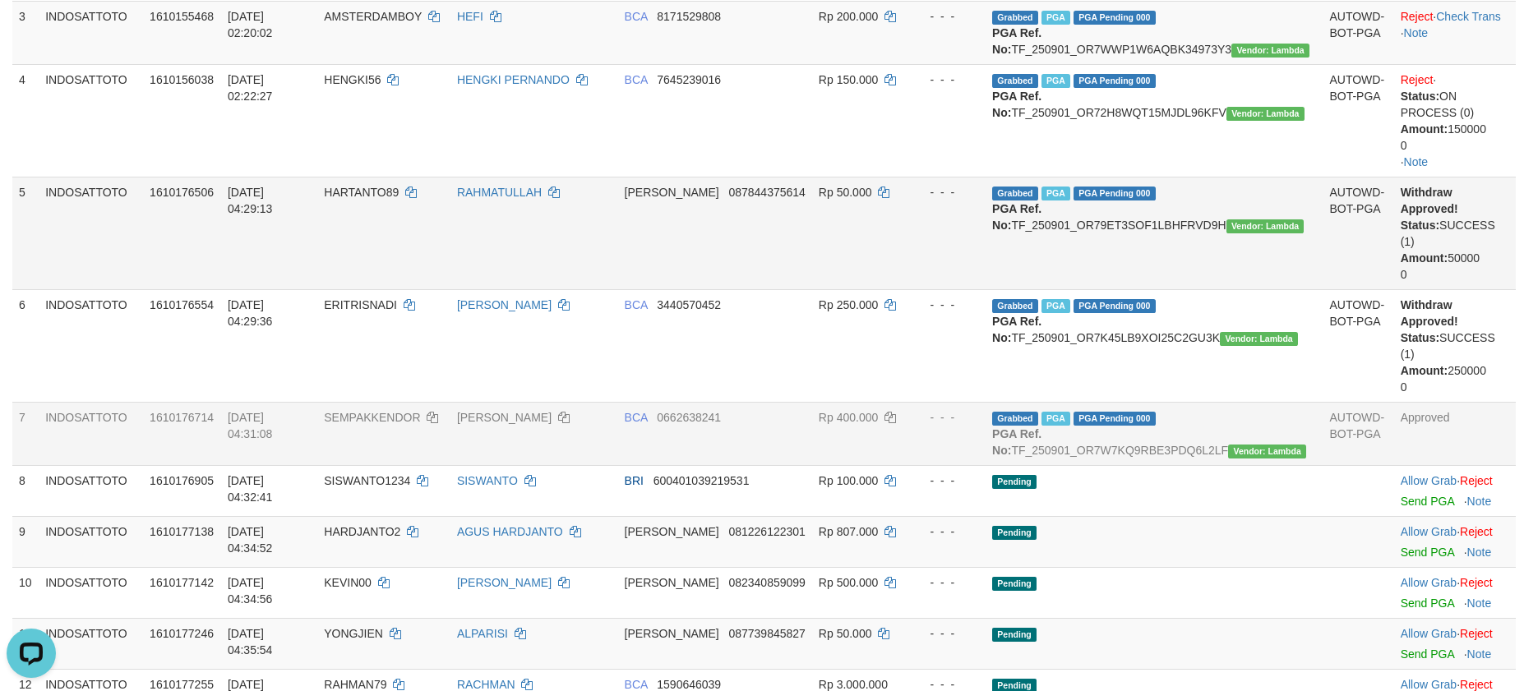
scroll to position [323, 0]
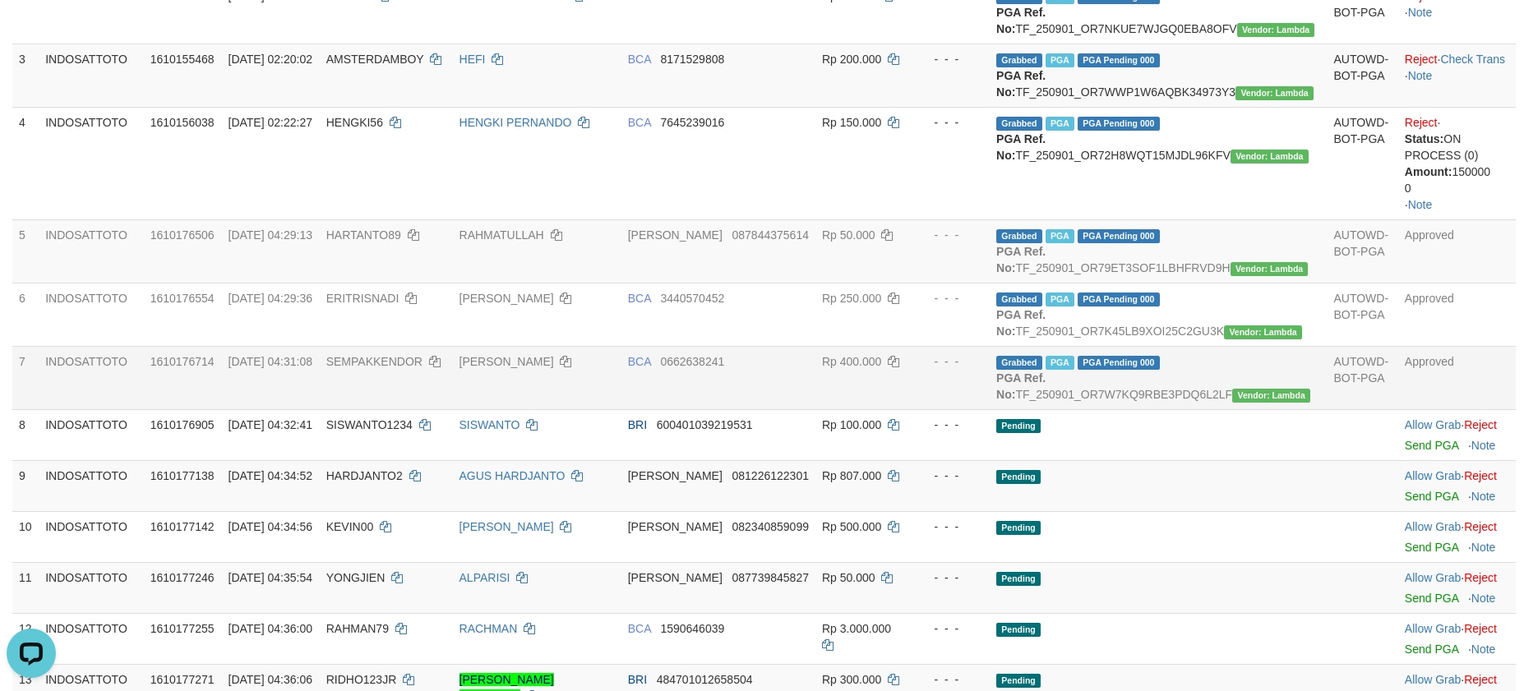
click at [1260, 409] on td "Grabbed PGA PGA Pending 000 {"status":"000","data":{"unique_id":"1610-161017671…" at bounding box center [1158, 377] width 337 height 63
click at [1187, 409] on td "Grabbed PGA PGA Pending 000 {"status":"000","data":{"unique_id":"1610-161017671…" at bounding box center [1158, 377] width 337 height 63
click at [1184, 511] on td "Pending" at bounding box center [1158, 485] width 337 height 51
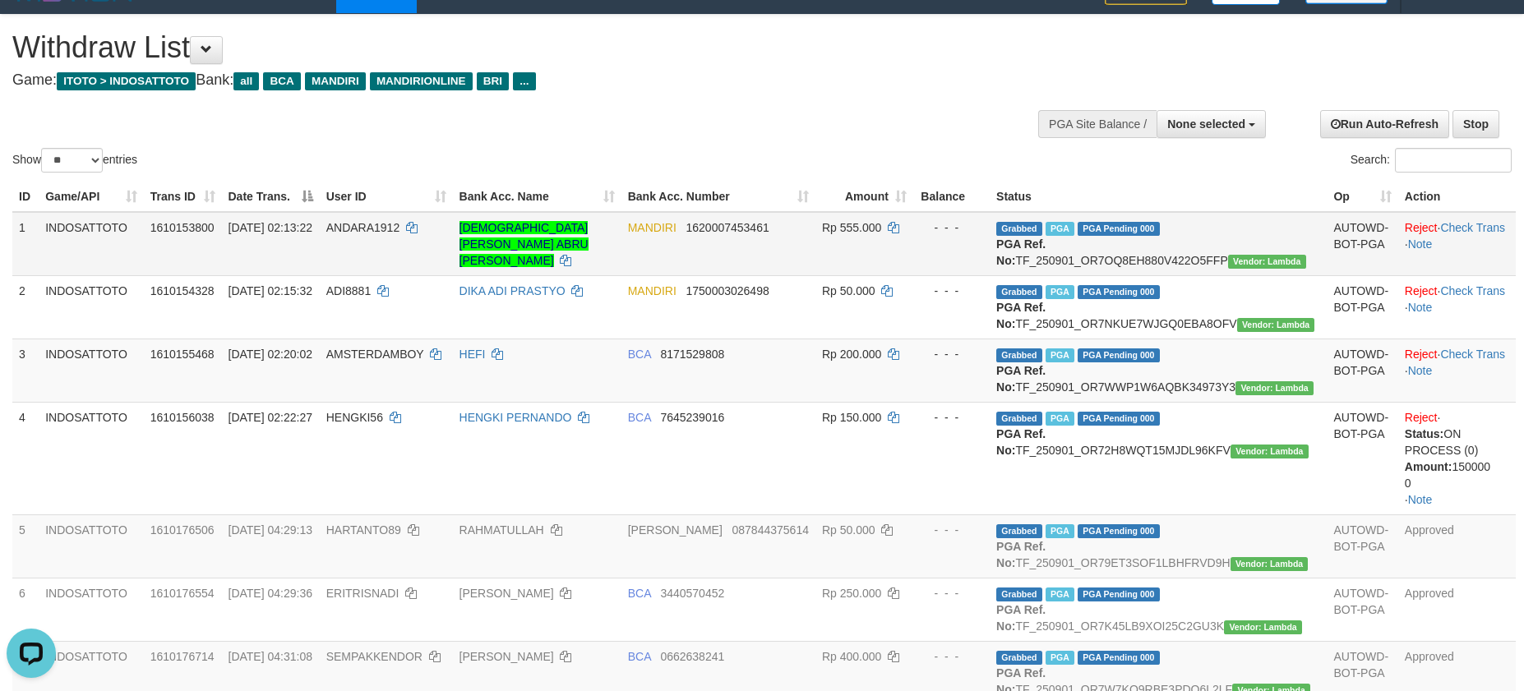
scroll to position [0, 0]
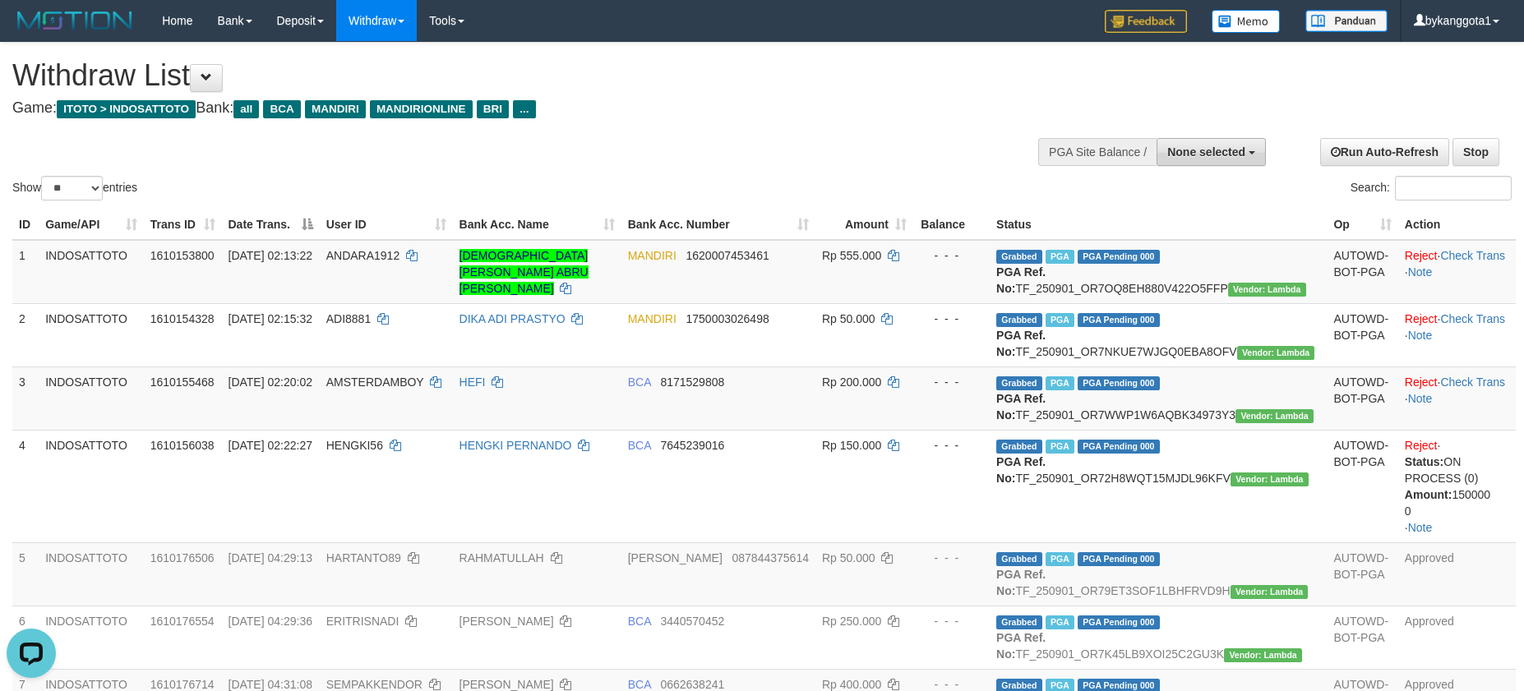
click at [1207, 154] on span "None selected" at bounding box center [1206, 152] width 78 height 13
click at [1174, 244] on label "[ITOTO] INDOSATTOTO" at bounding box center [1177, 234] width 176 height 21
select select "****"
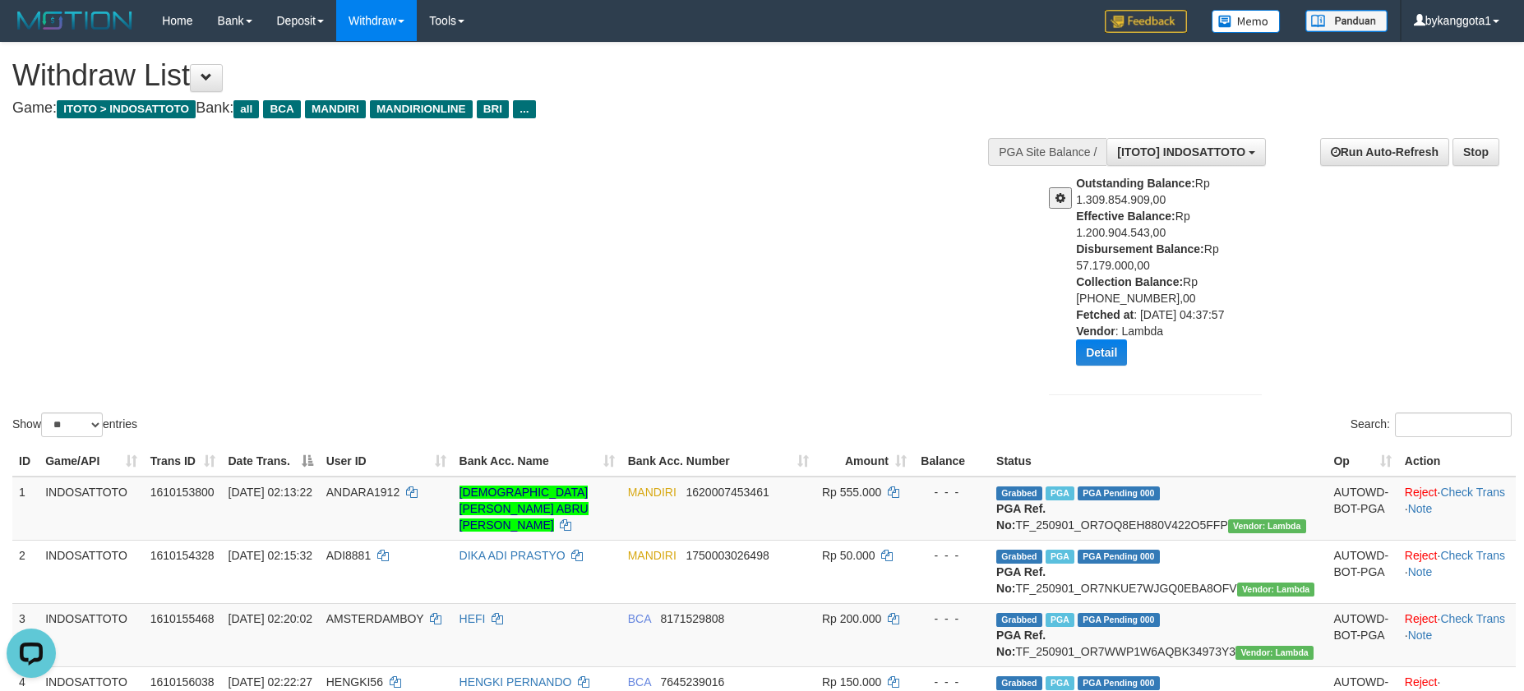
drag, startPoint x: 1071, startPoint y: 247, endPoint x: 1239, endPoint y: 271, distance: 169.4
click at [1239, 271] on div "Outstanding Balance: Rp 1.309.854.909,00 Effective Balance: Rp 1.200.904.543,00…" at bounding box center [1156, 276] width 238 height 203
copy div "Disbursement Balance: Rp 57.179.000,00"
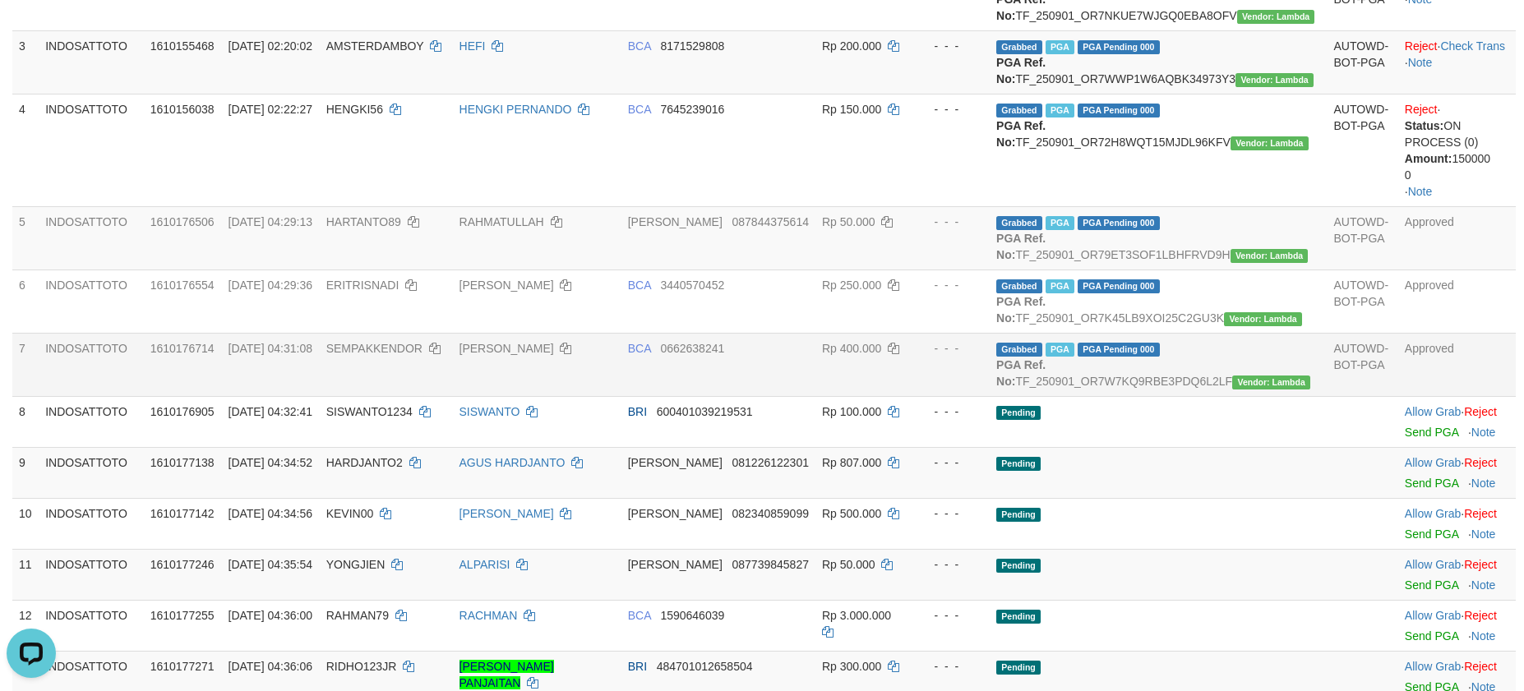
scroll to position [617, 0]
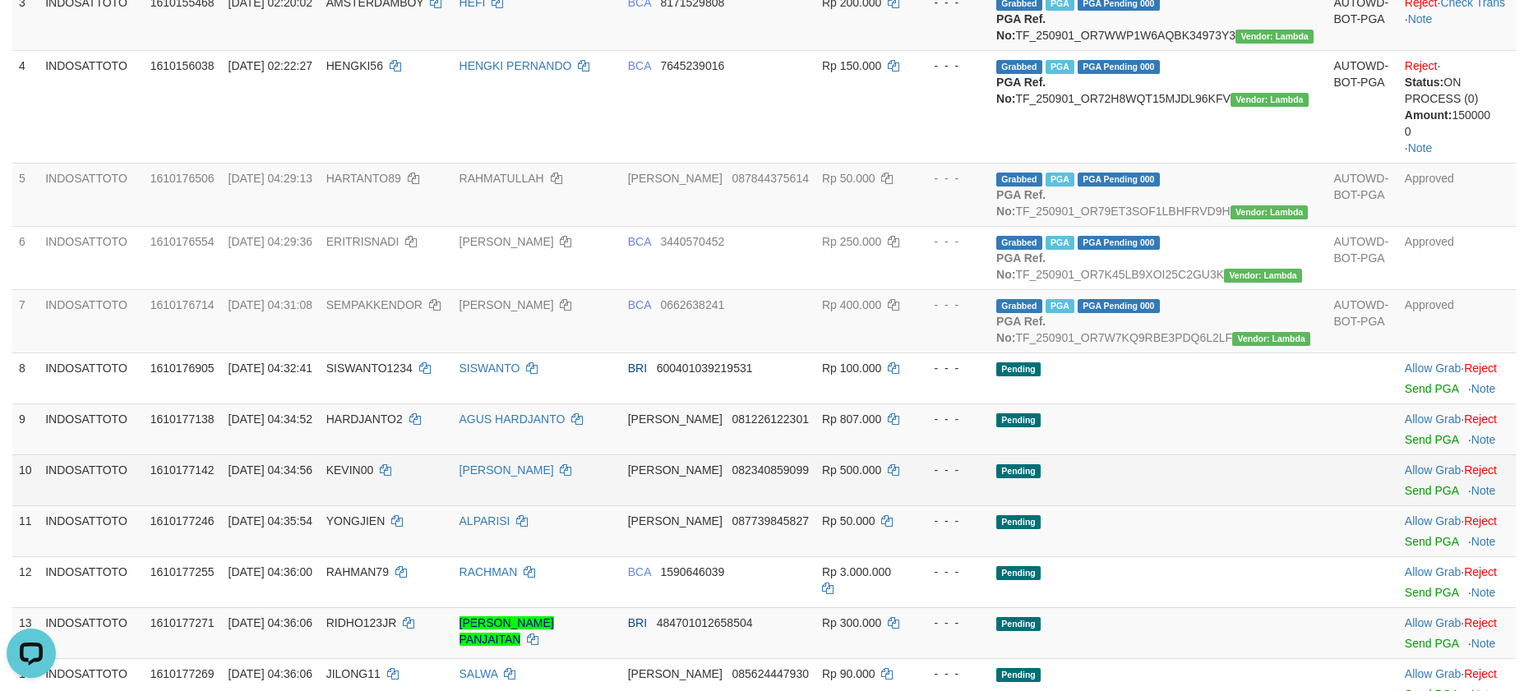
click at [1227, 506] on td "Pending" at bounding box center [1158, 480] width 337 height 51
click at [1214, 506] on td "Pending" at bounding box center [1158, 480] width 337 height 51
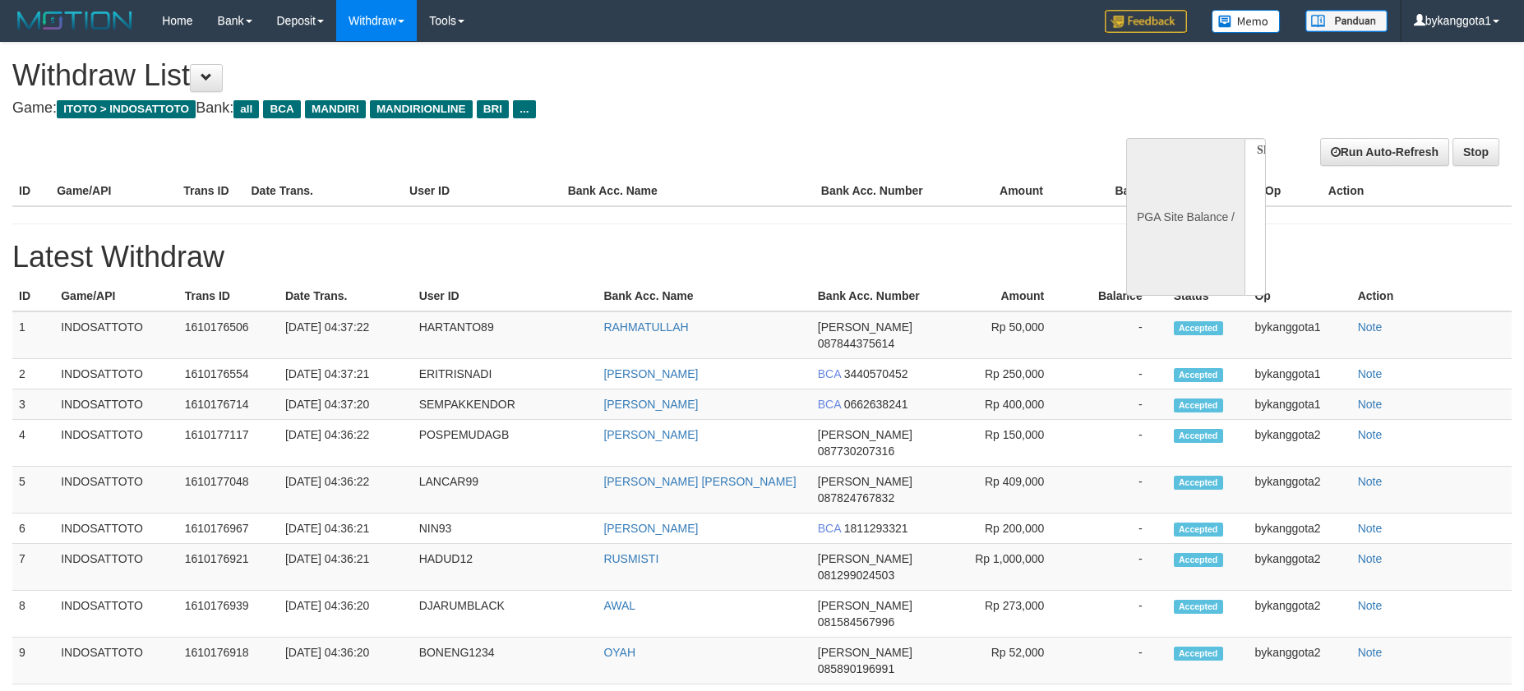
select select
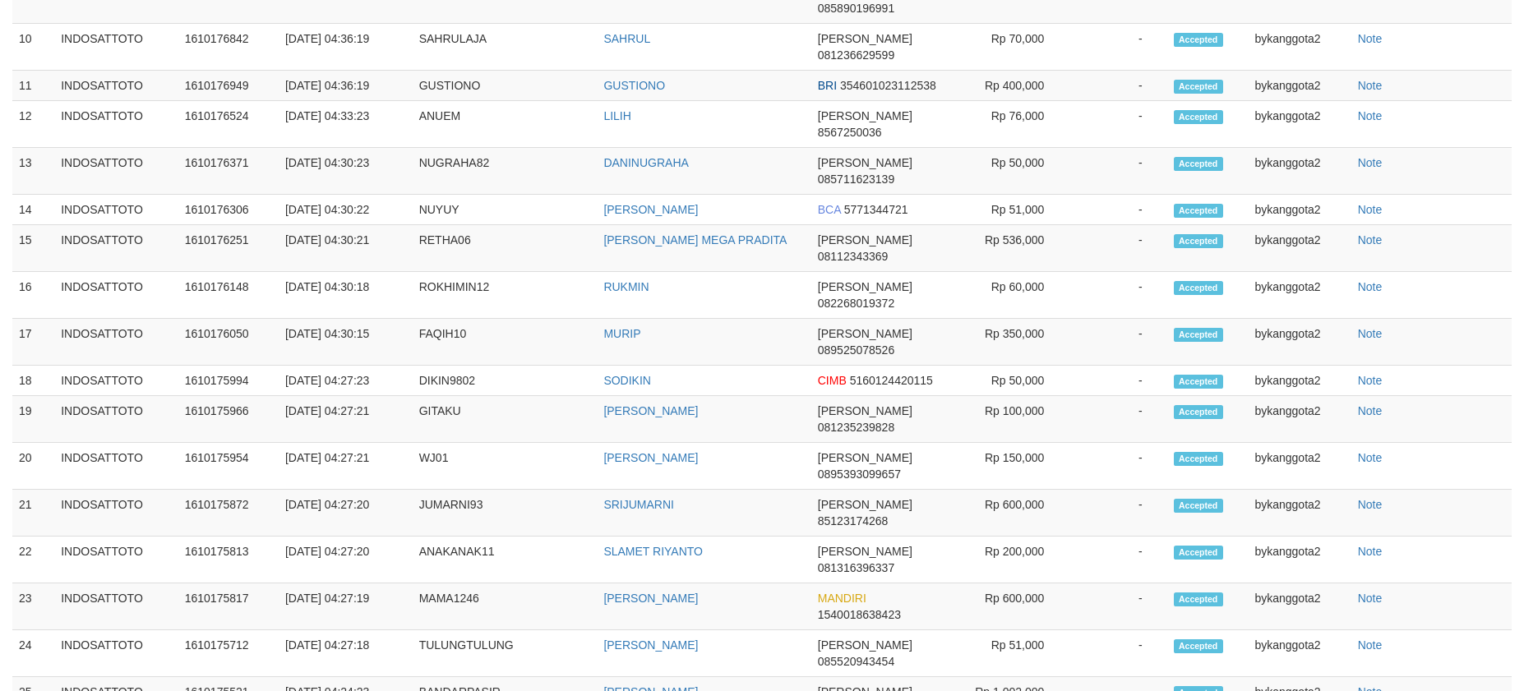
select select "**"
select select
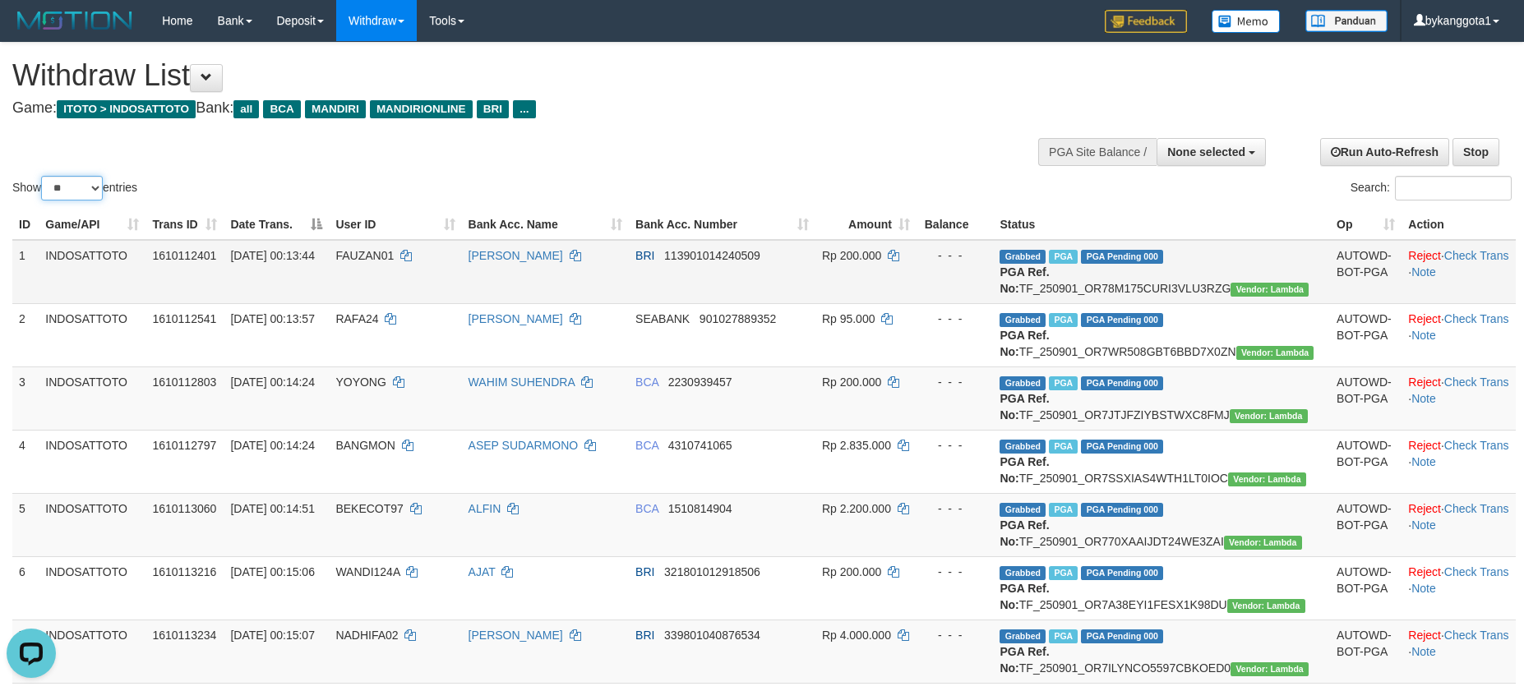
drag, startPoint x: 95, startPoint y: 196, endPoint x: 111, endPoint y: 314, distance: 119.5
click at [95, 196] on select "** ** ** ***" at bounding box center [72, 188] width 62 height 25
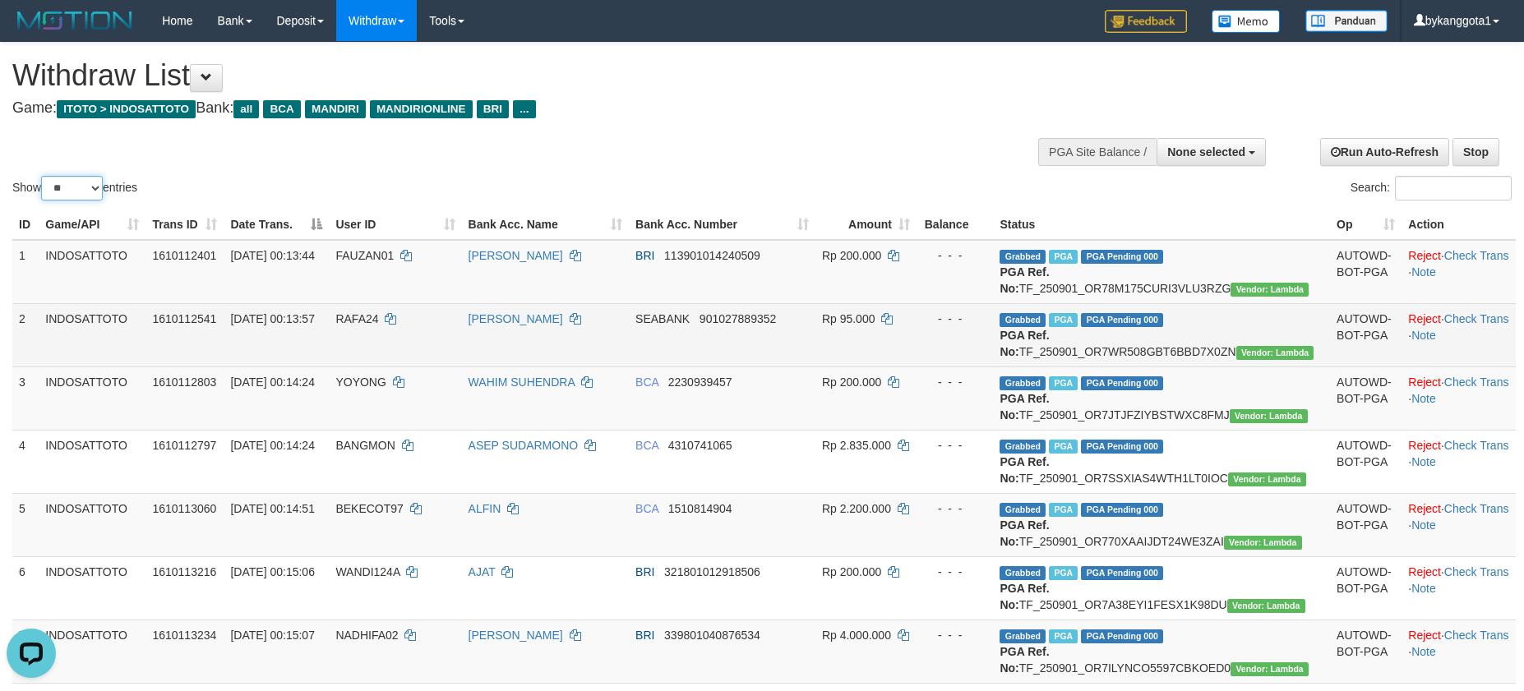
select select "***"
click at [44, 176] on select "** ** ** ***" at bounding box center [72, 188] width 62 height 25
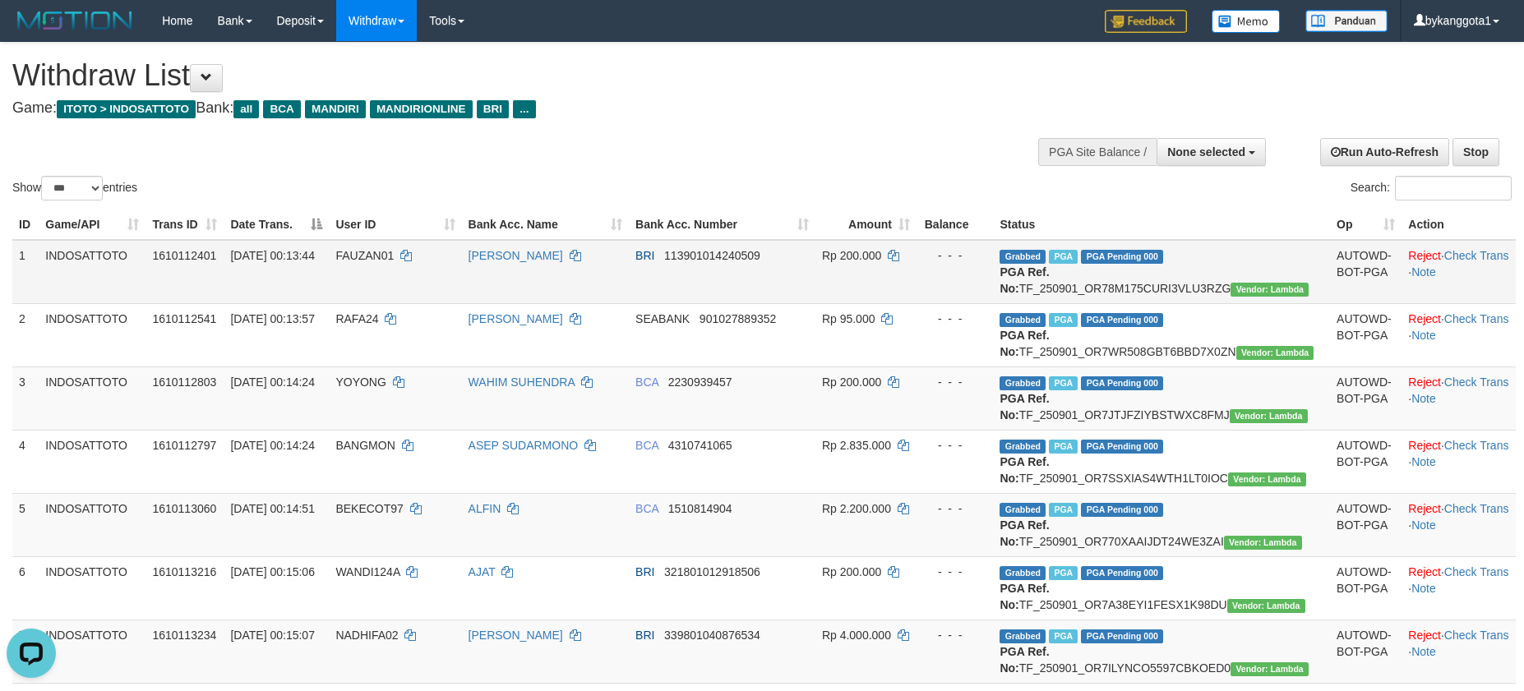
click at [735, 294] on td "BRI 113901014240509" at bounding box center [722, 272] width 187 height 64
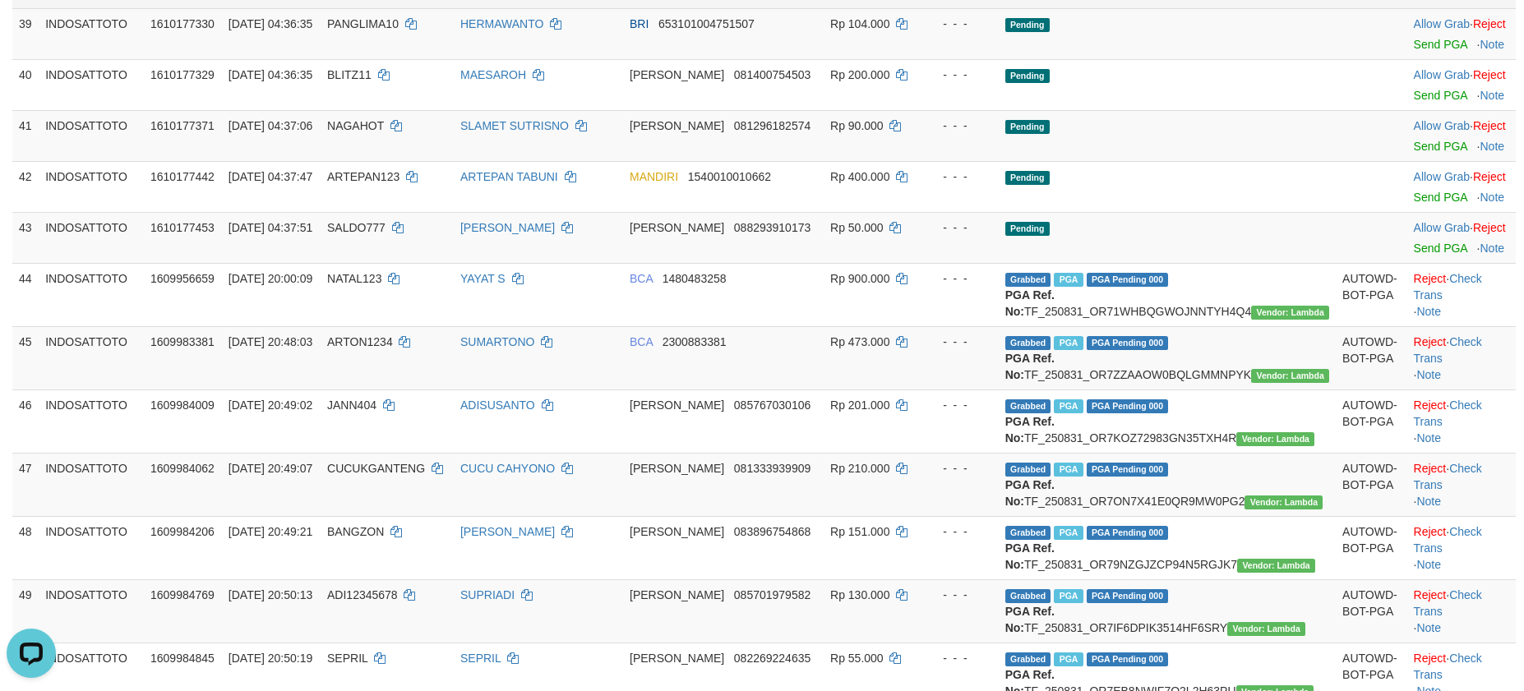
scroll to position [2403, 0]
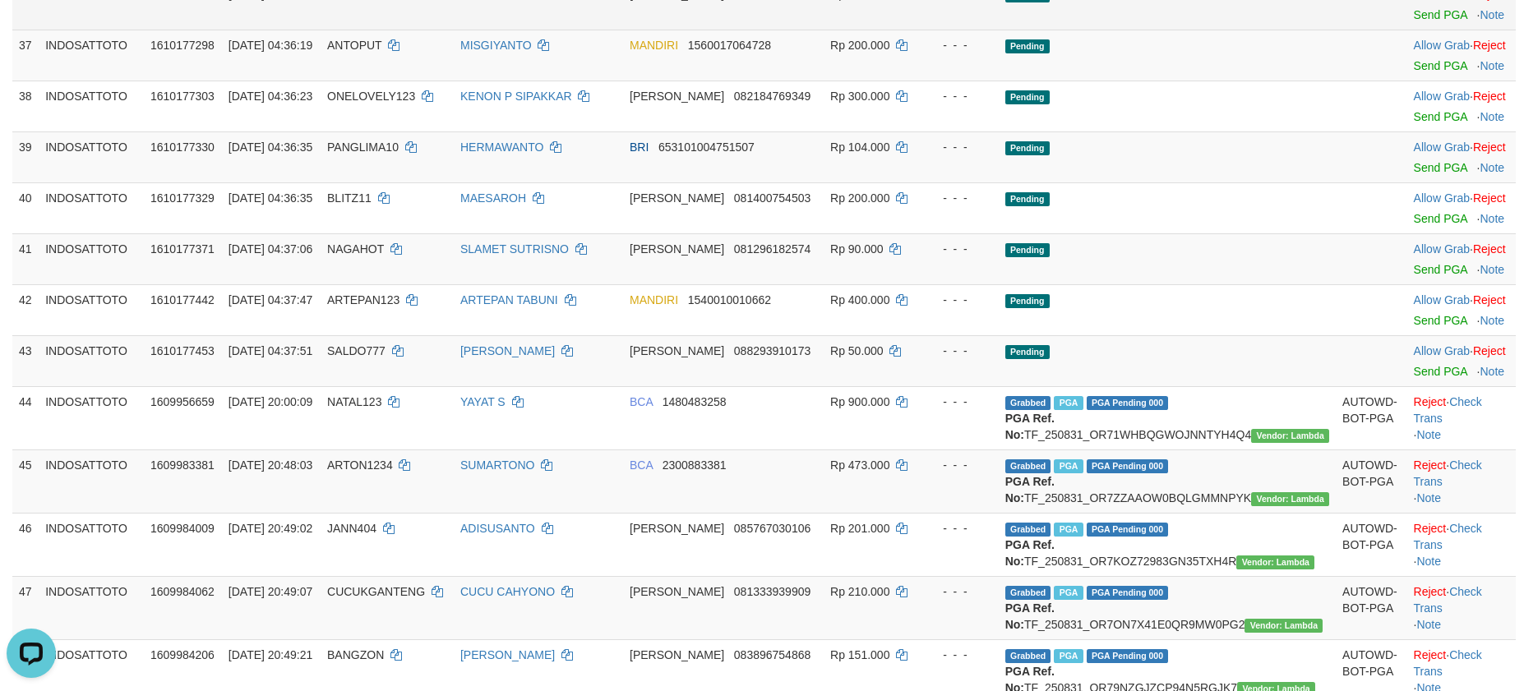
click at [1234, 30] on td "Pending" at bounding box center [1167, 4] width 337 height 51
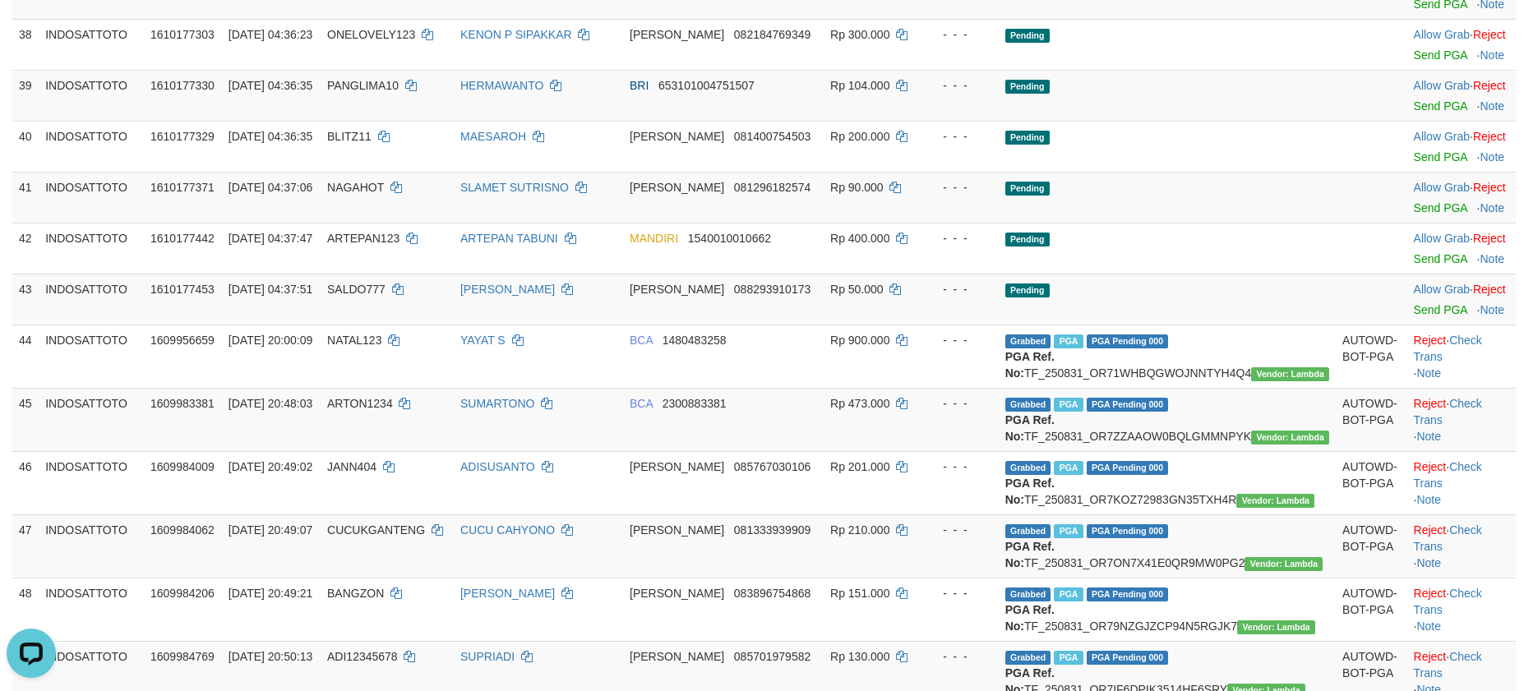
scroll to position [2526, 0]
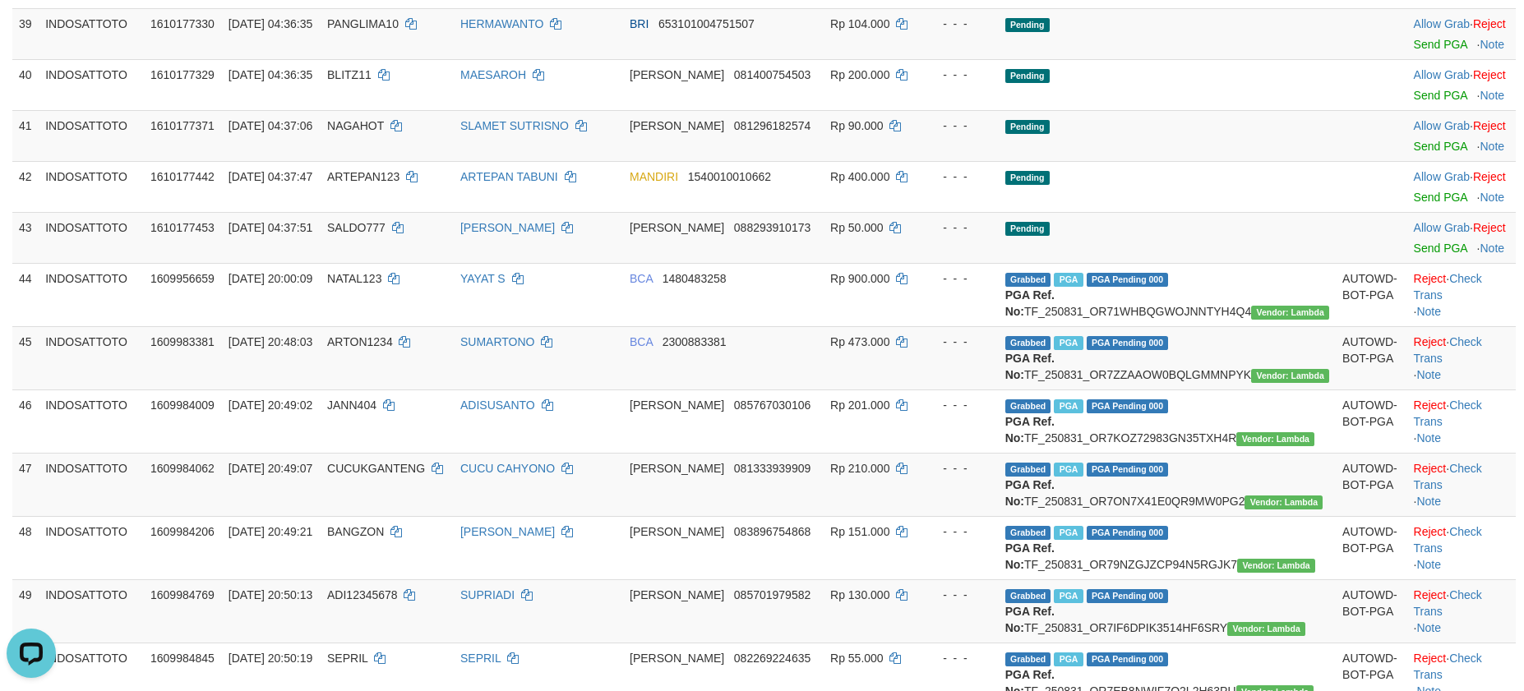
click at [1407, 169] on tbody "1 INDOSATTOTO 1610112401 01/09/2025 00:13:44 FAUZAN01 MOHAMMAD ALFAUZAN BRI 113…" at bounding box center [764, 444] width 1504 height 5461
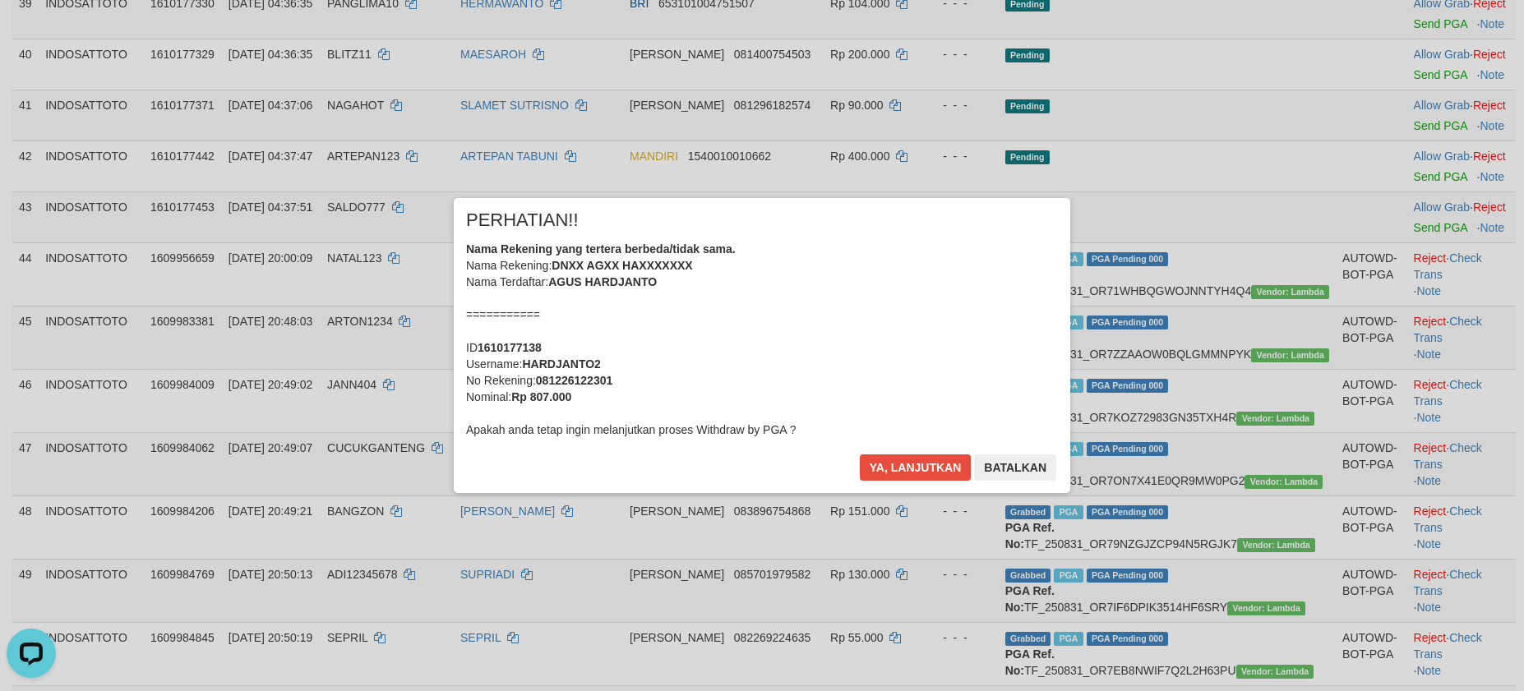
click at [1397, 101] on div "× PERHATIAN!! Nama Rekening yang tertera berbeda/tidak sama. Nama Rekening: DNX…" at bounding box center [762, 345] width 1524 height 691
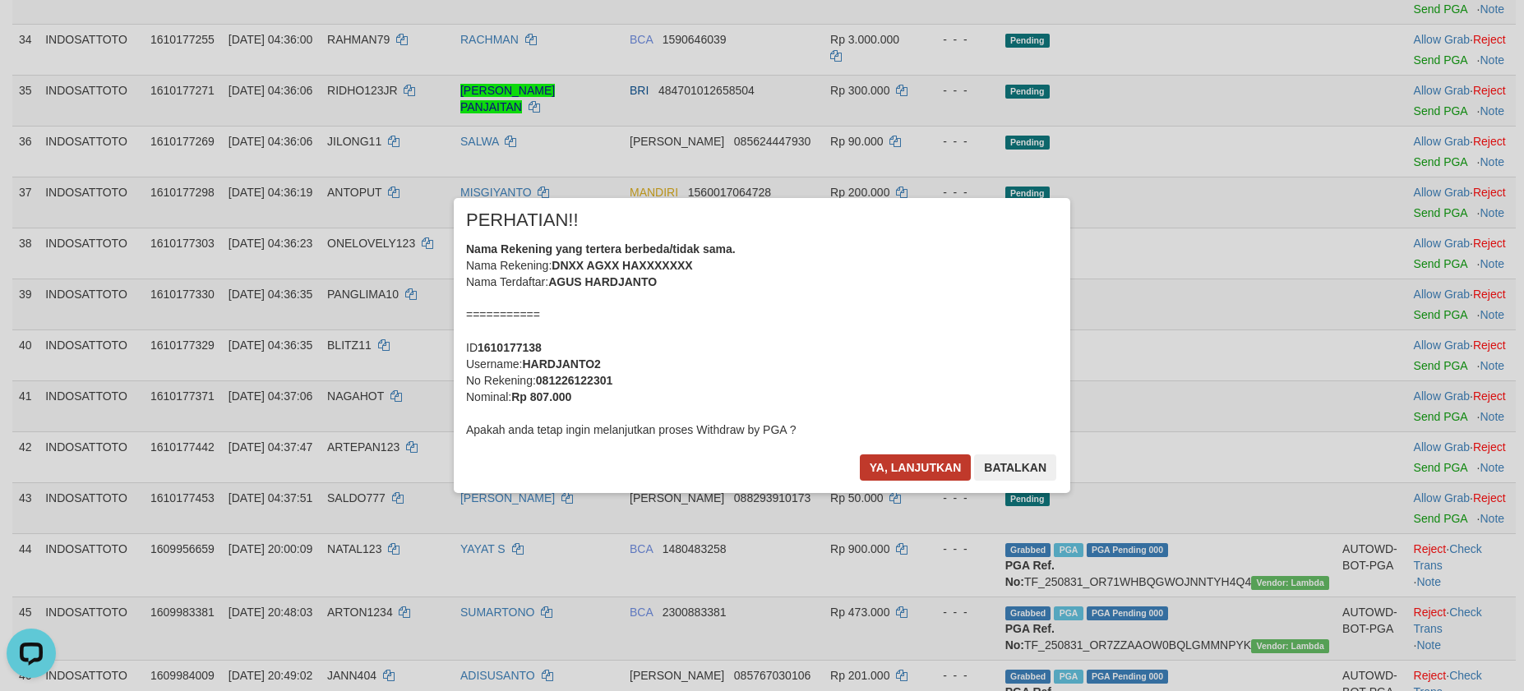
scroll to position [2280, 0]
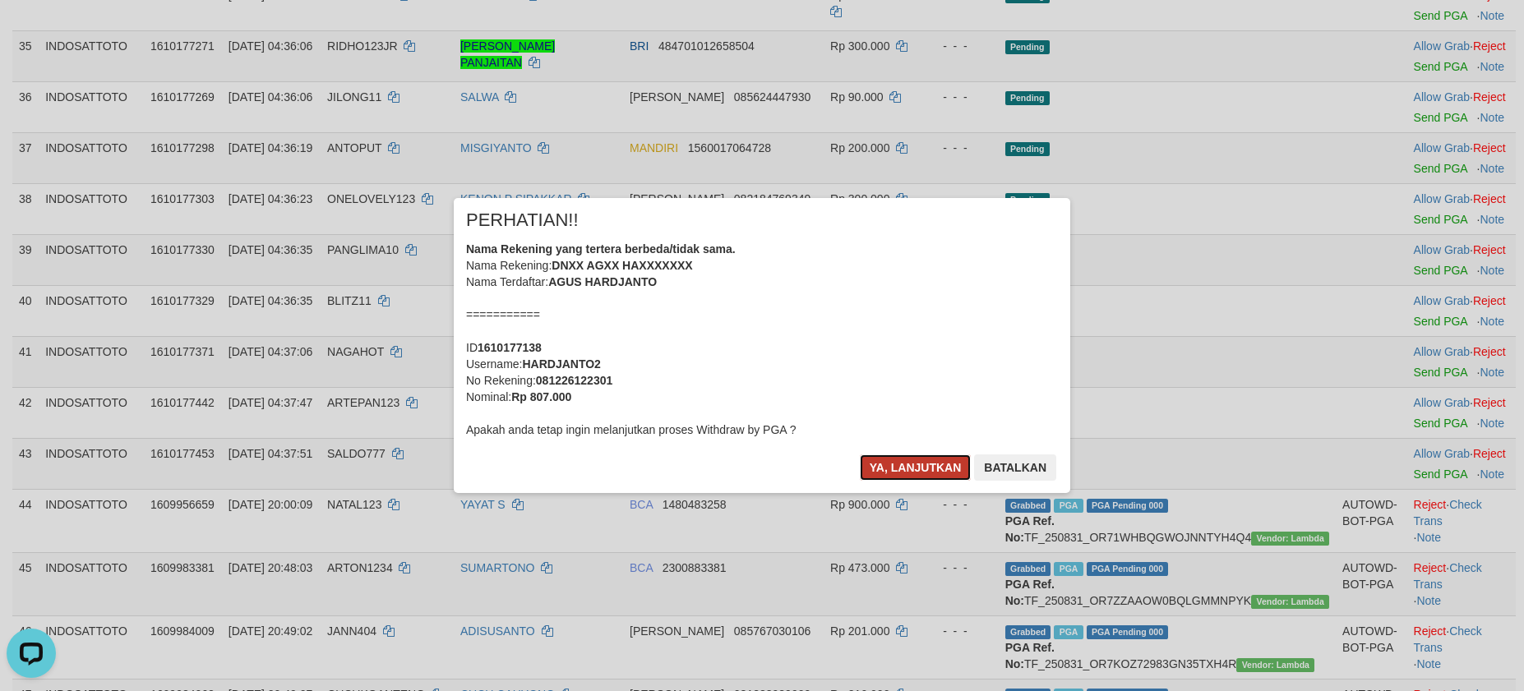
click at [925, 467] on button "Ya, lanjutkan" at bounding box center [916, 468] width 112 height 26
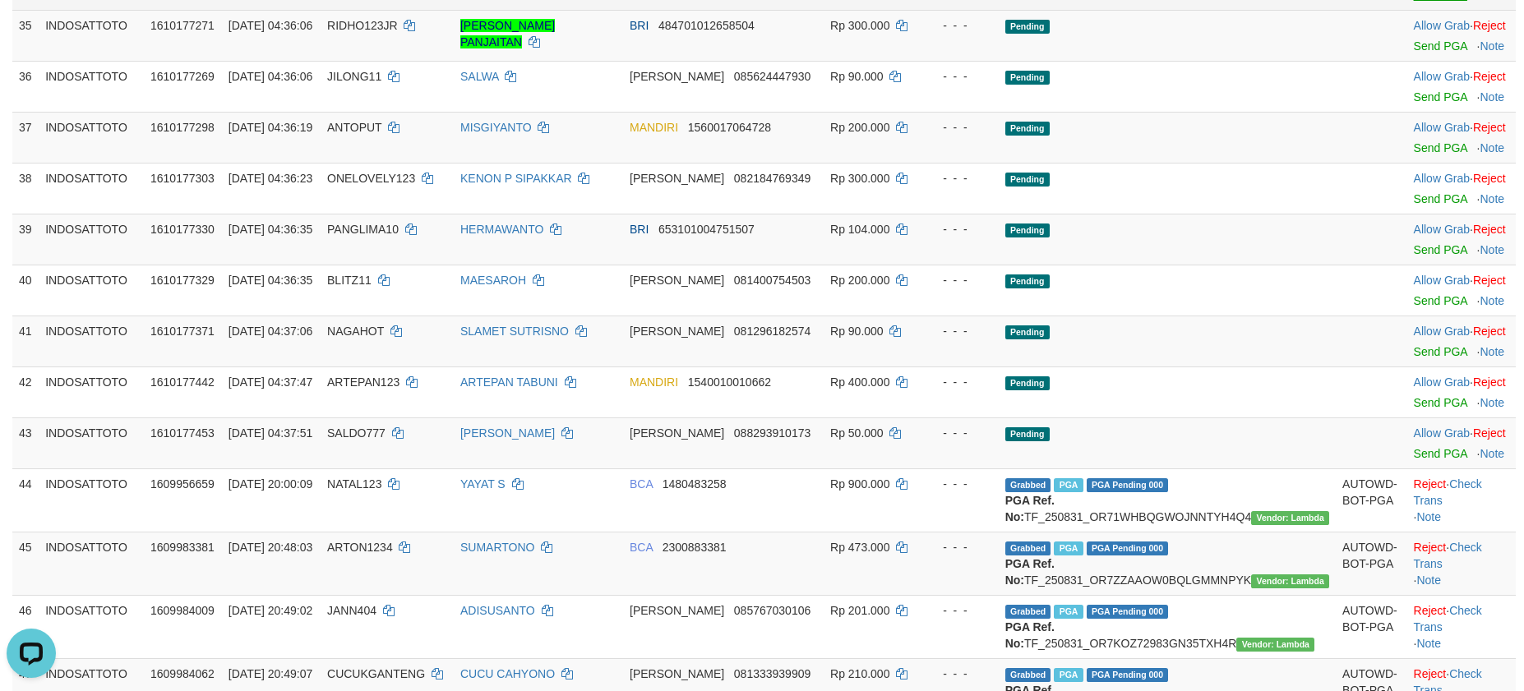
scroll to position [2403, 0]
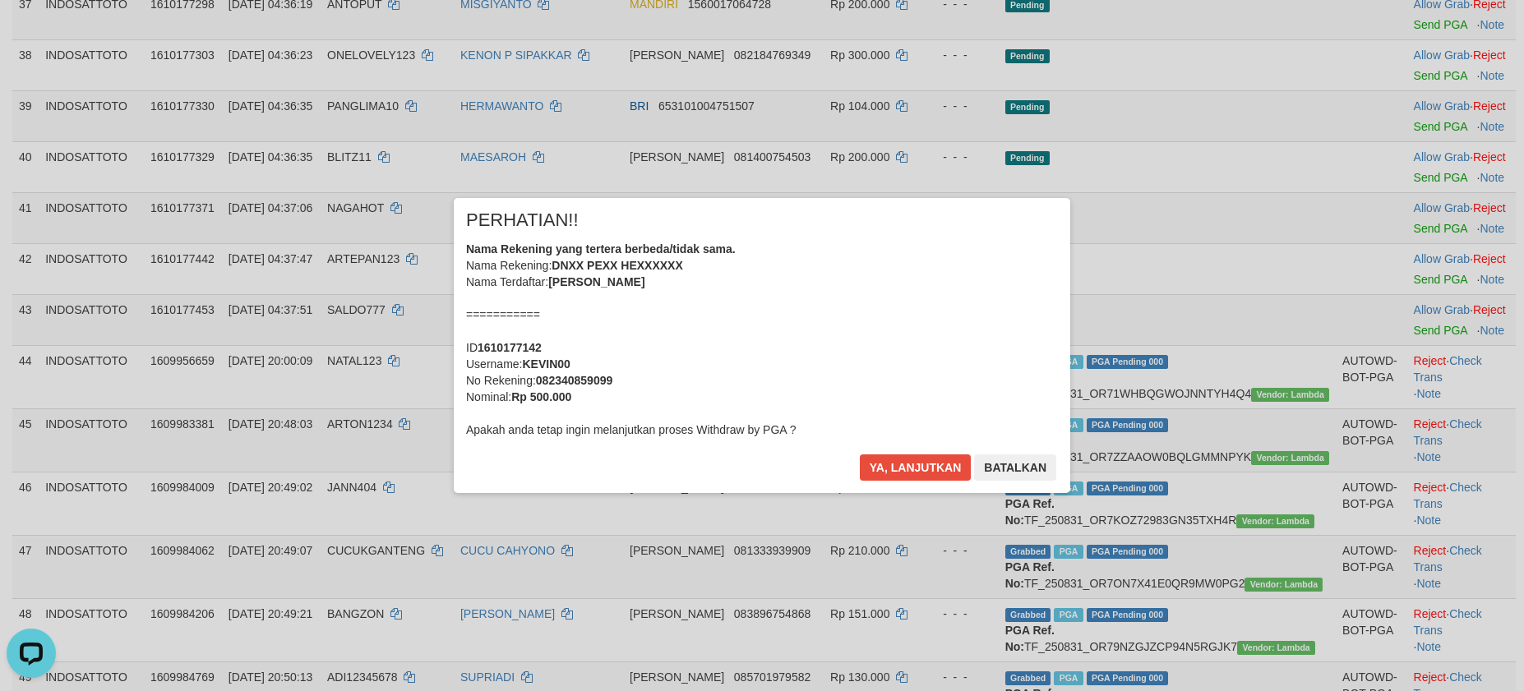
click at [1412, 360] on div "× PERHATIAN!! Nama Rekening yang tertera berbeda/tidak sama. Nama Rekening: DNX…" at bounding box center [762, 345] width 1524 height 360
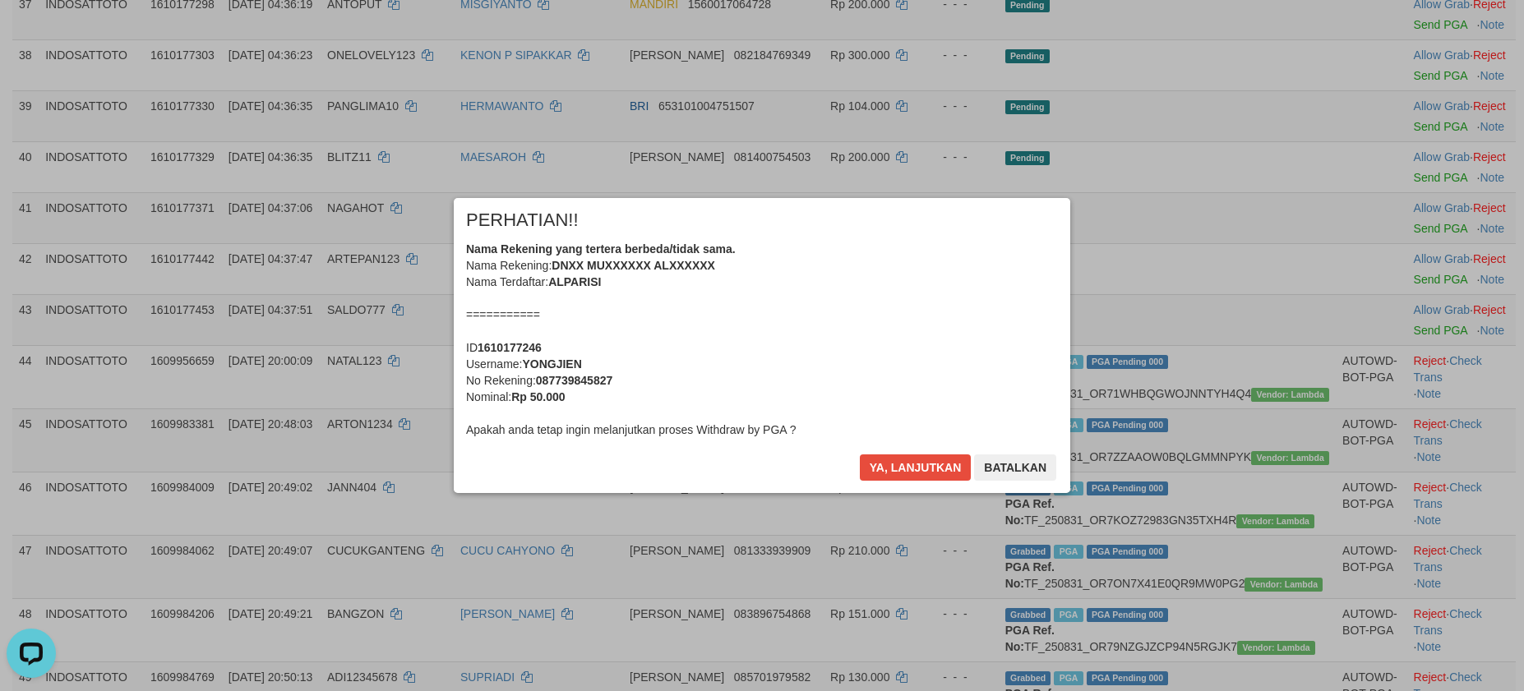
click at [918, 487] on div "Ya, lanjutkan Batalkan" at bounding box center [958, 474] width 200 height 39
click at [876, 474] on button "Ya, lanjutkan" at bounding box center [916, 468] width 112 height 26
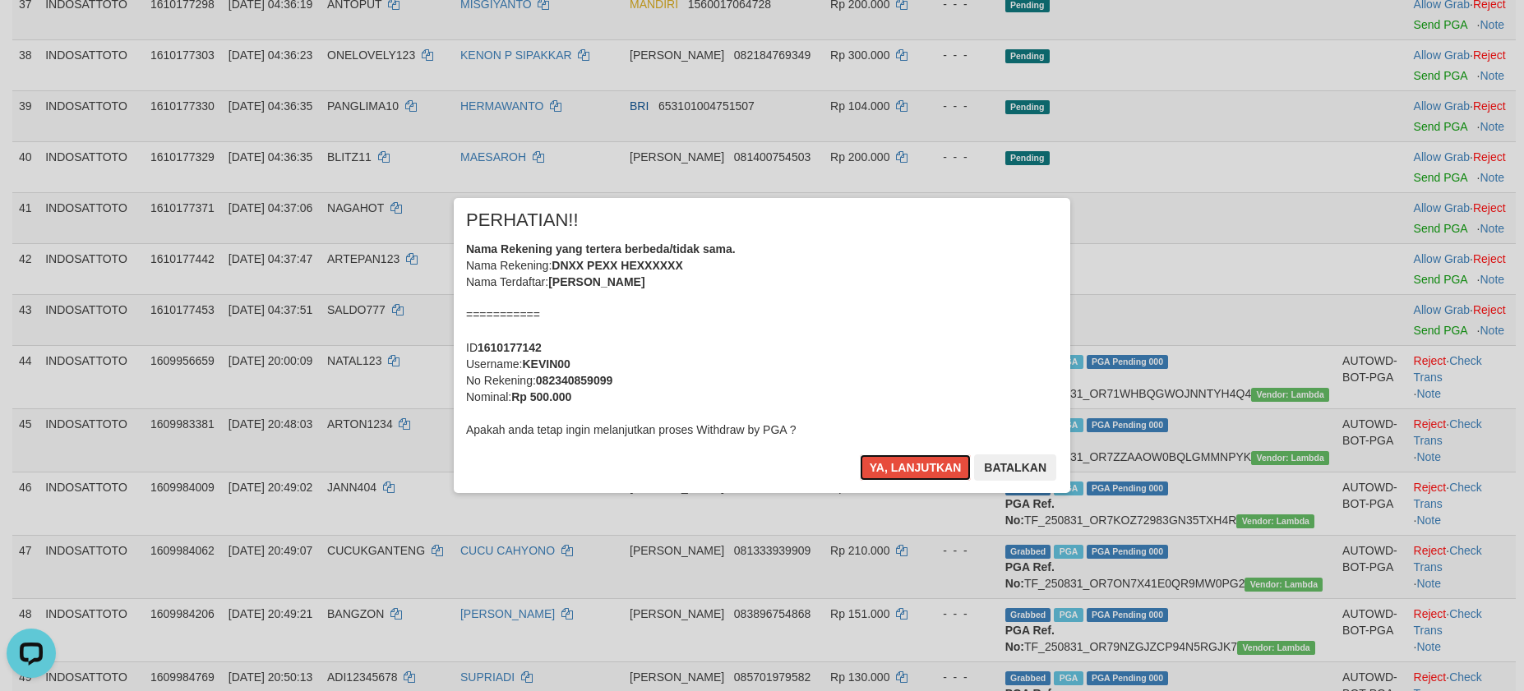
click at [925, 472] on button "Ya, lanjutkan" at bounding box center [916, 468] width 112 height 26
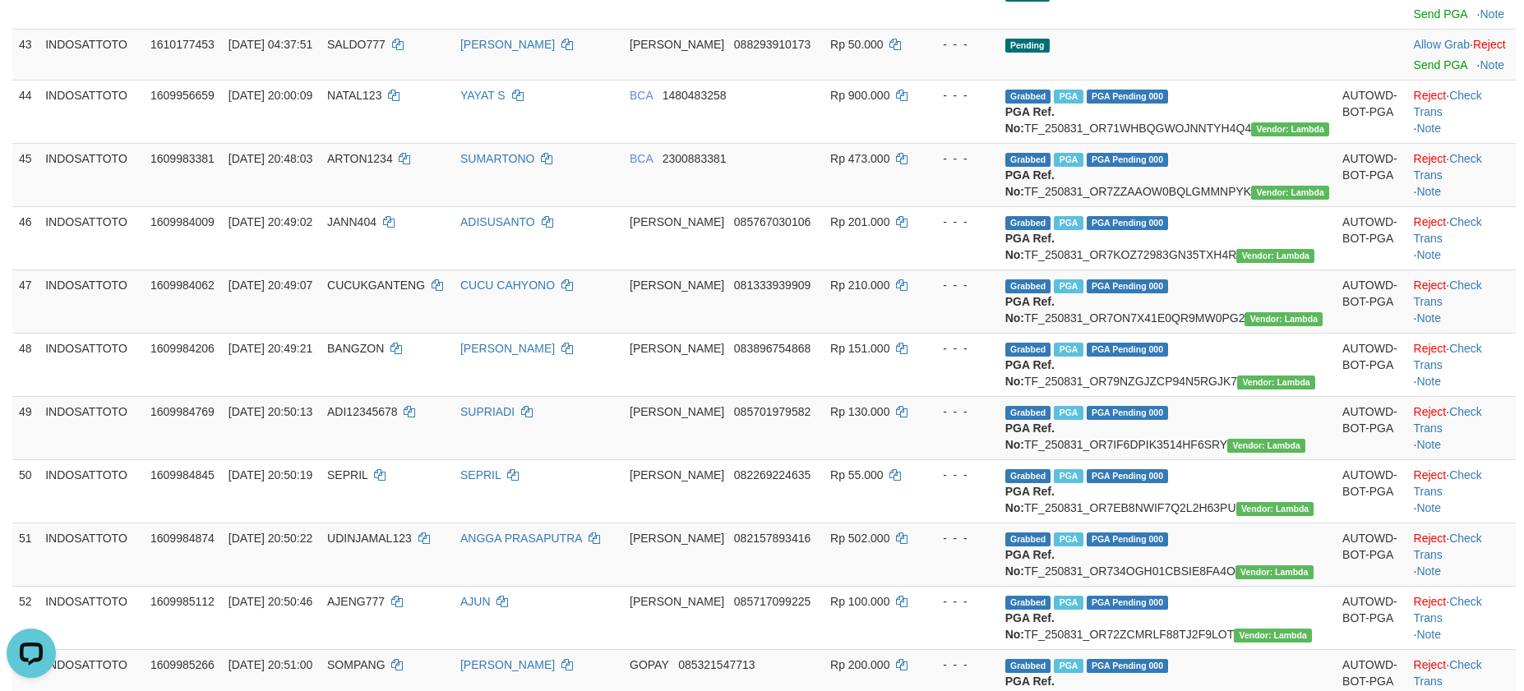
scroll to position [2629, 0]
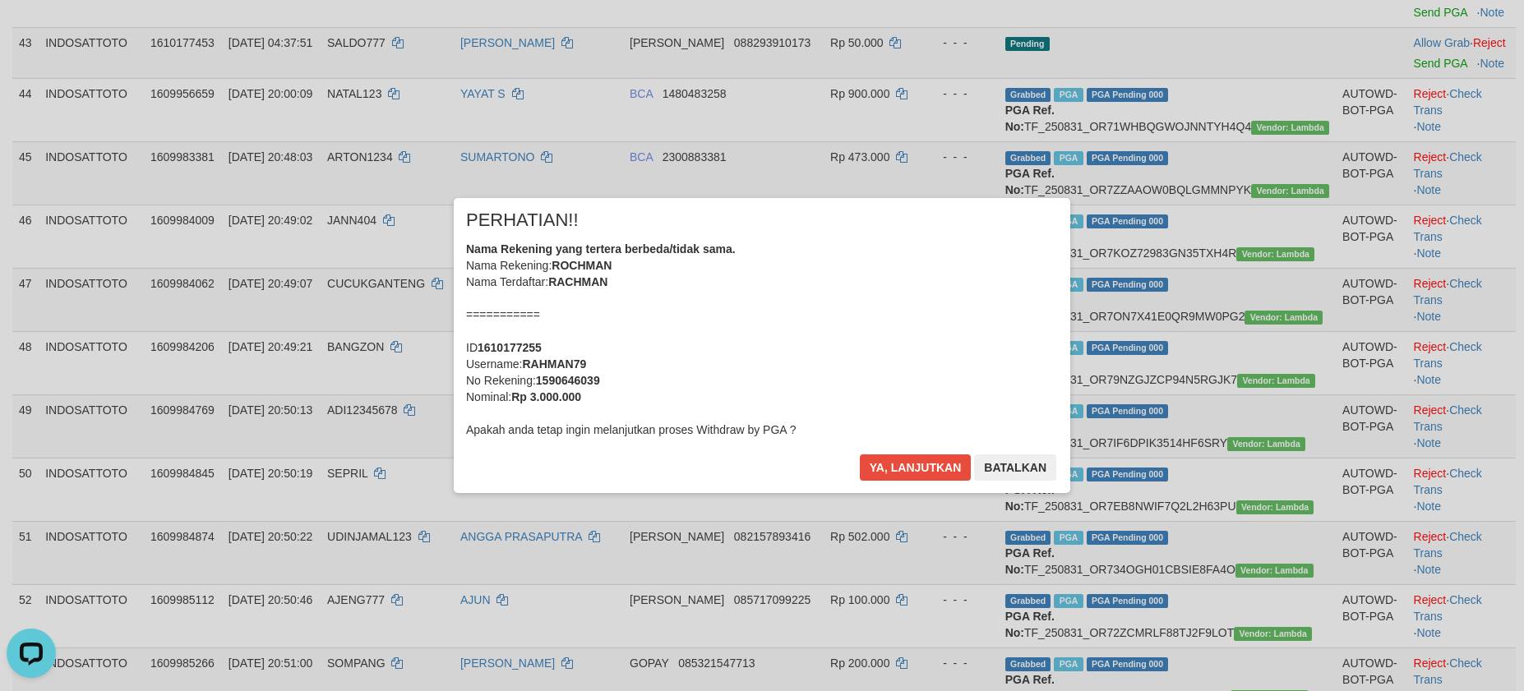
scroll to position [2609, 0]
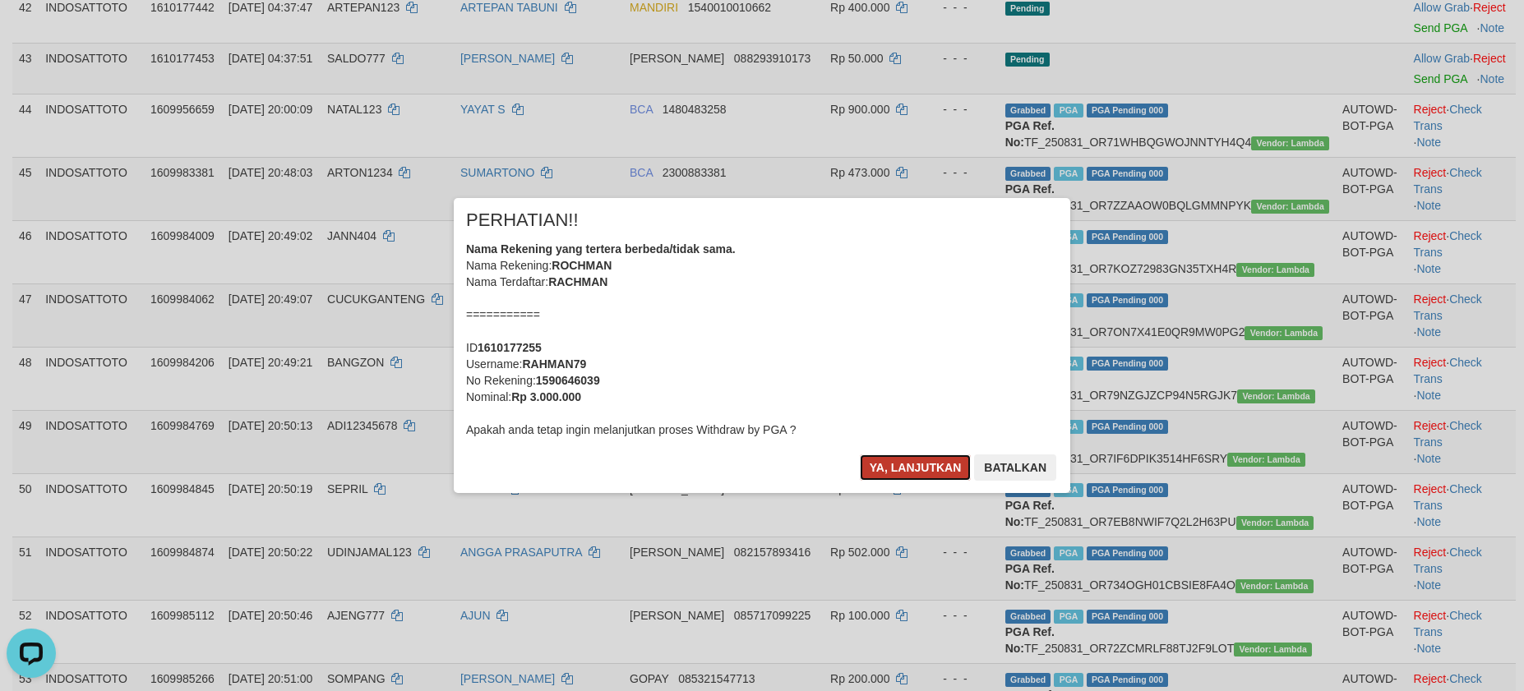
click at [890, 467] on button "Ya, lanjutkan" at bounding box center [916, 468] width 112 height 26
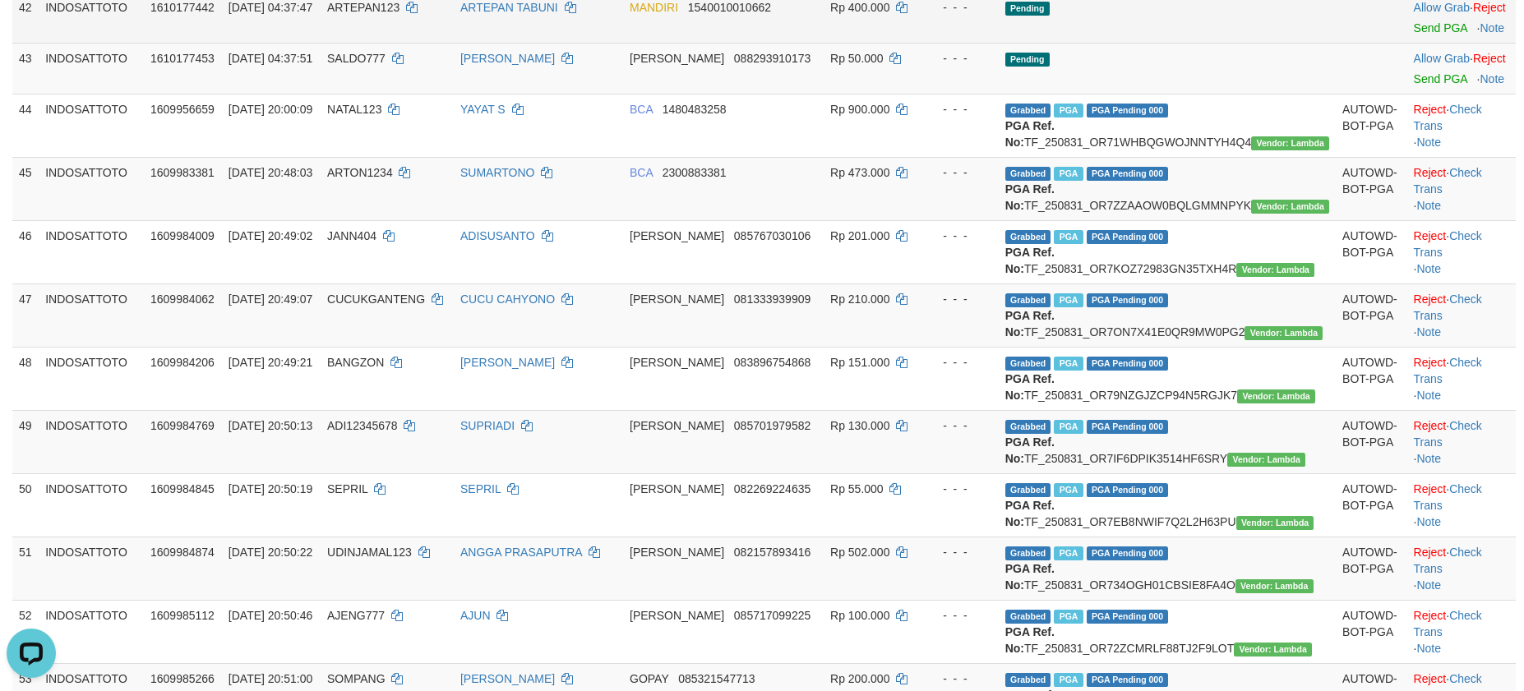
scroll to position [2588, 0]
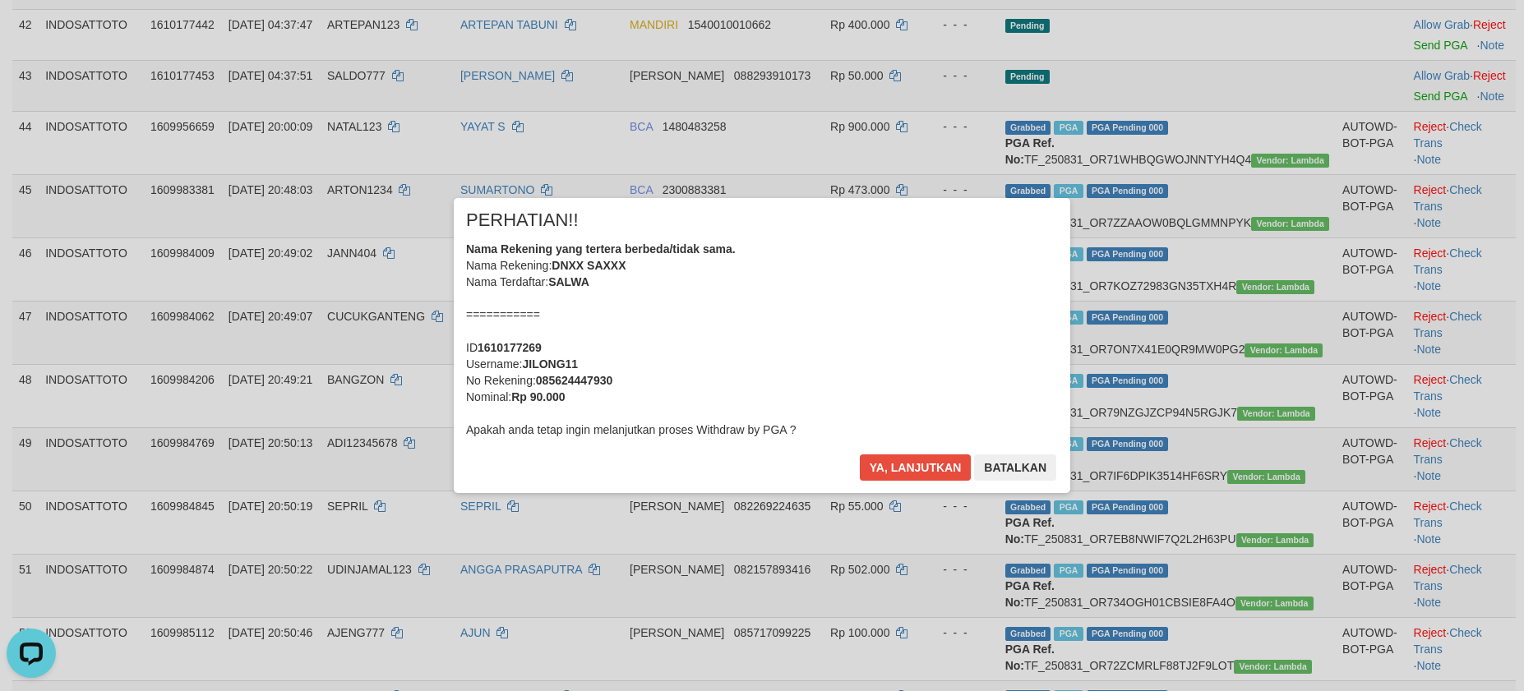
click at [1412, 301] on div "× PERHATIAN!! Nama Rekening yang tertera berbeda/tidak sama. Nama Rekening: DNX…" at bounding box center [762, 345] width 1524 height 360
click at [905, 464] on button "Ya, lanjutkan" at bounding box center [916, 468] width 112 height 26
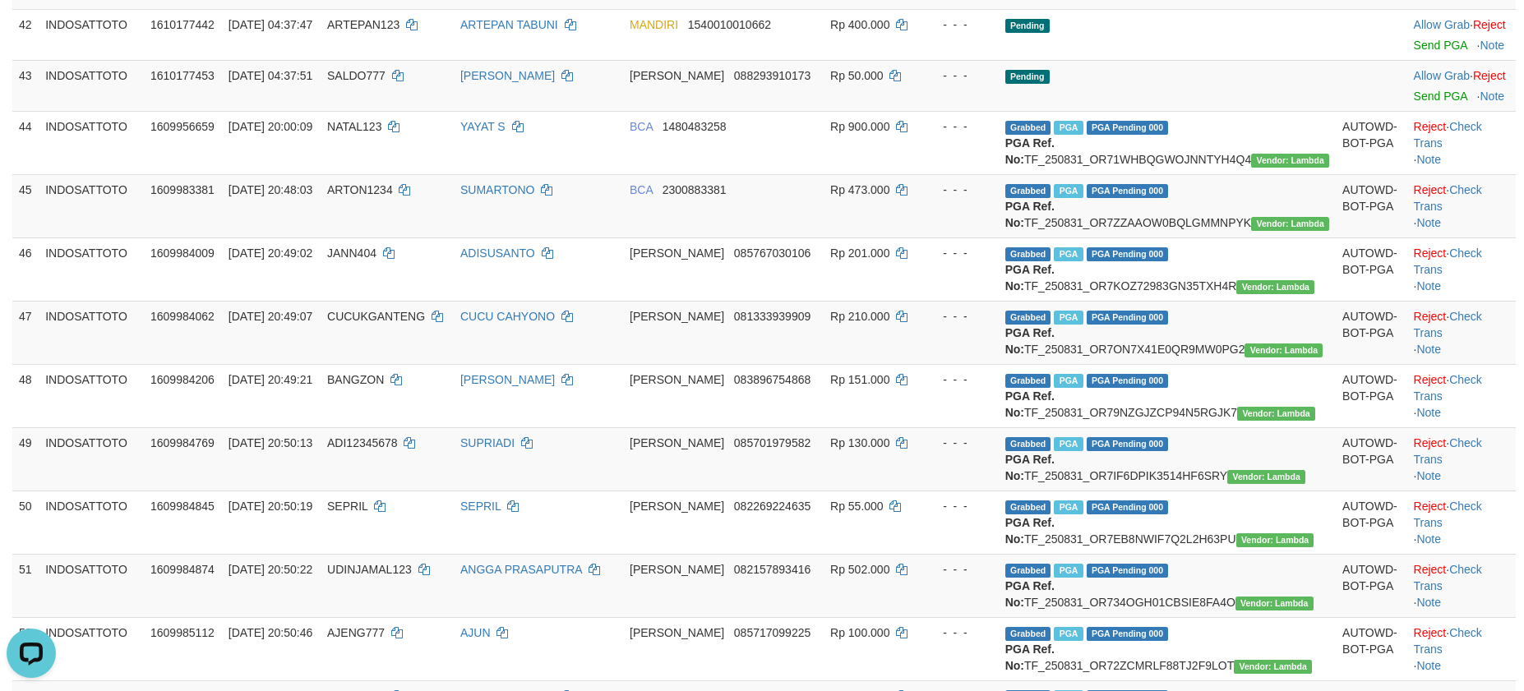
scroll to position [2548, 0]
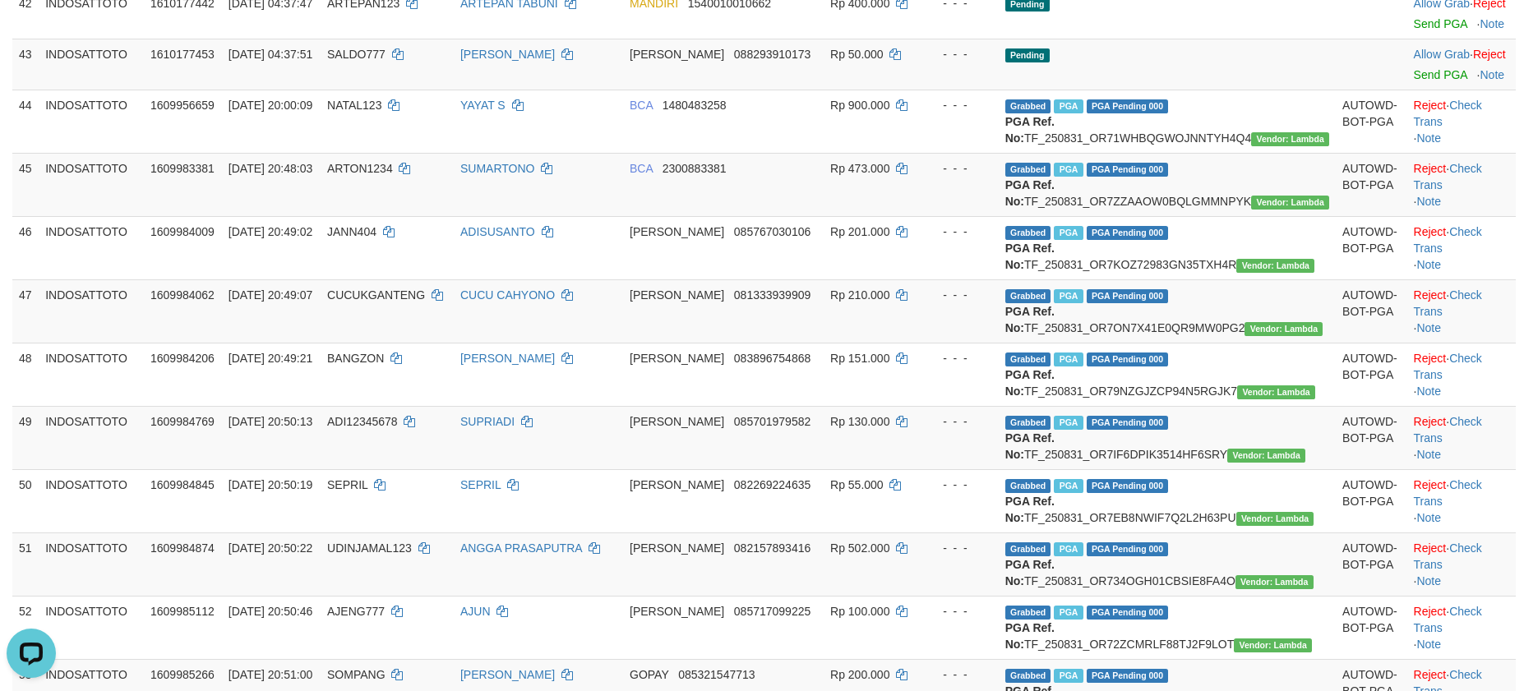
scroll to position [2526, 0]
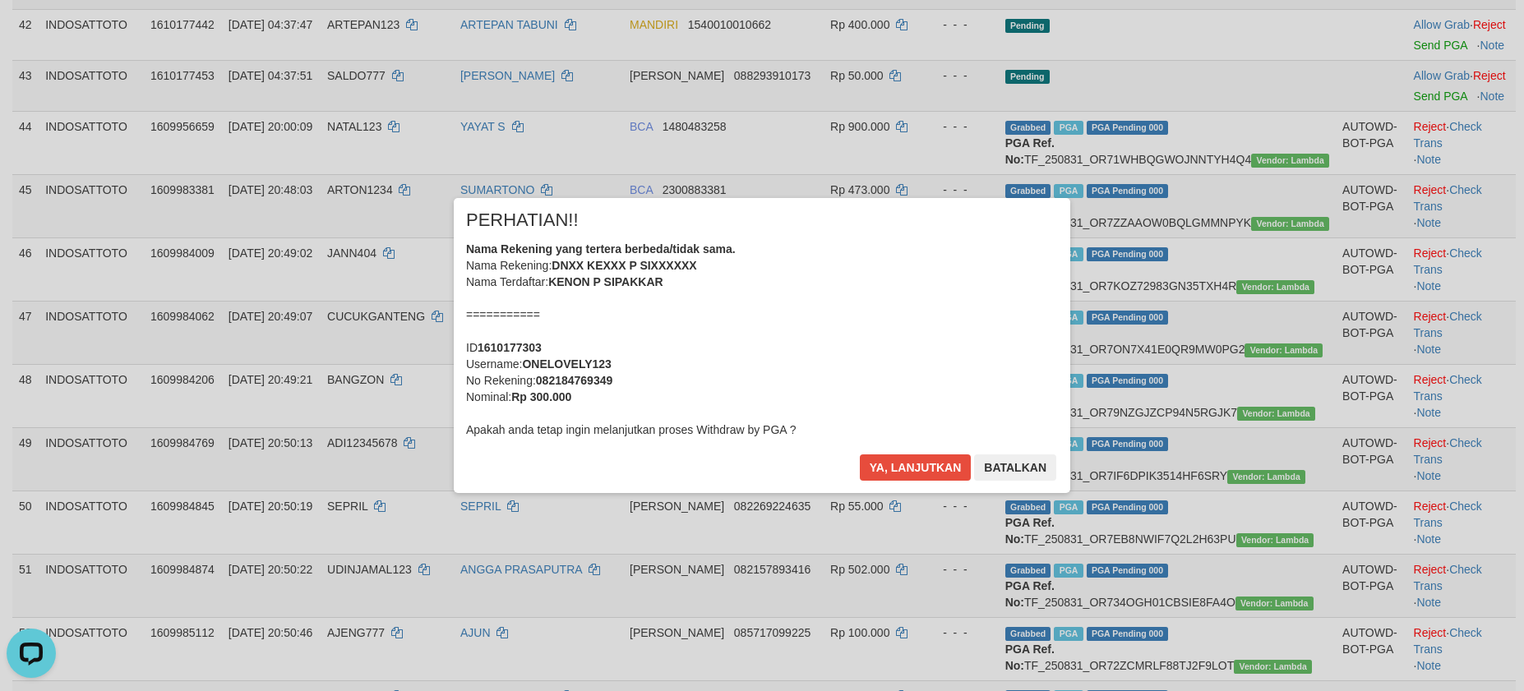
click at [1403, 444] on div "× PERHATIAN!! Nama Rekening yang tertera berbeda/tidak sama. Nama Rekening: DNX…" at bounding box center [762, 345] width 1524 height 360
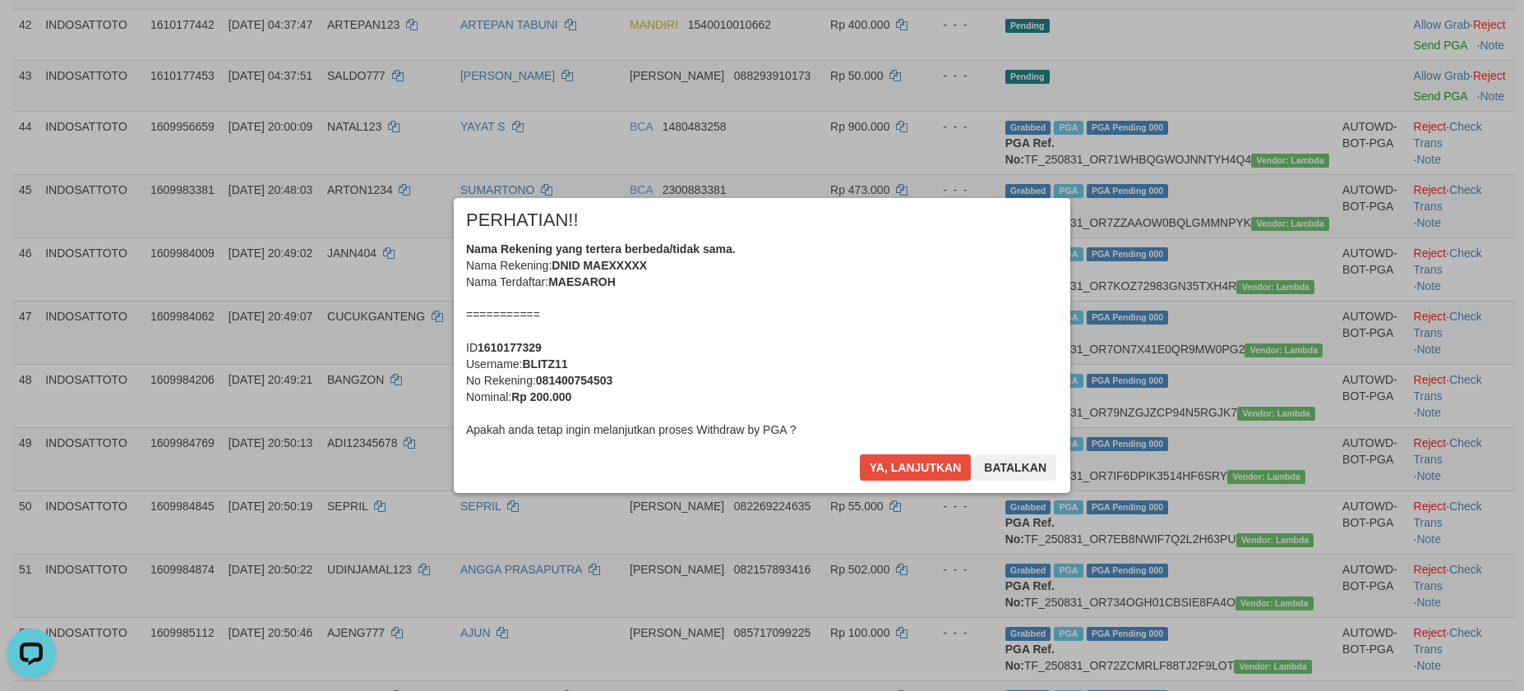
click at [922, 483] on div "Ya, lanjutkan Batalkan" at bounding box center [958, 474] width 200 height 39
click at [921, 469] on button "Ya, lanjutkan" at bounding box center [916, 468] width 112 height 26
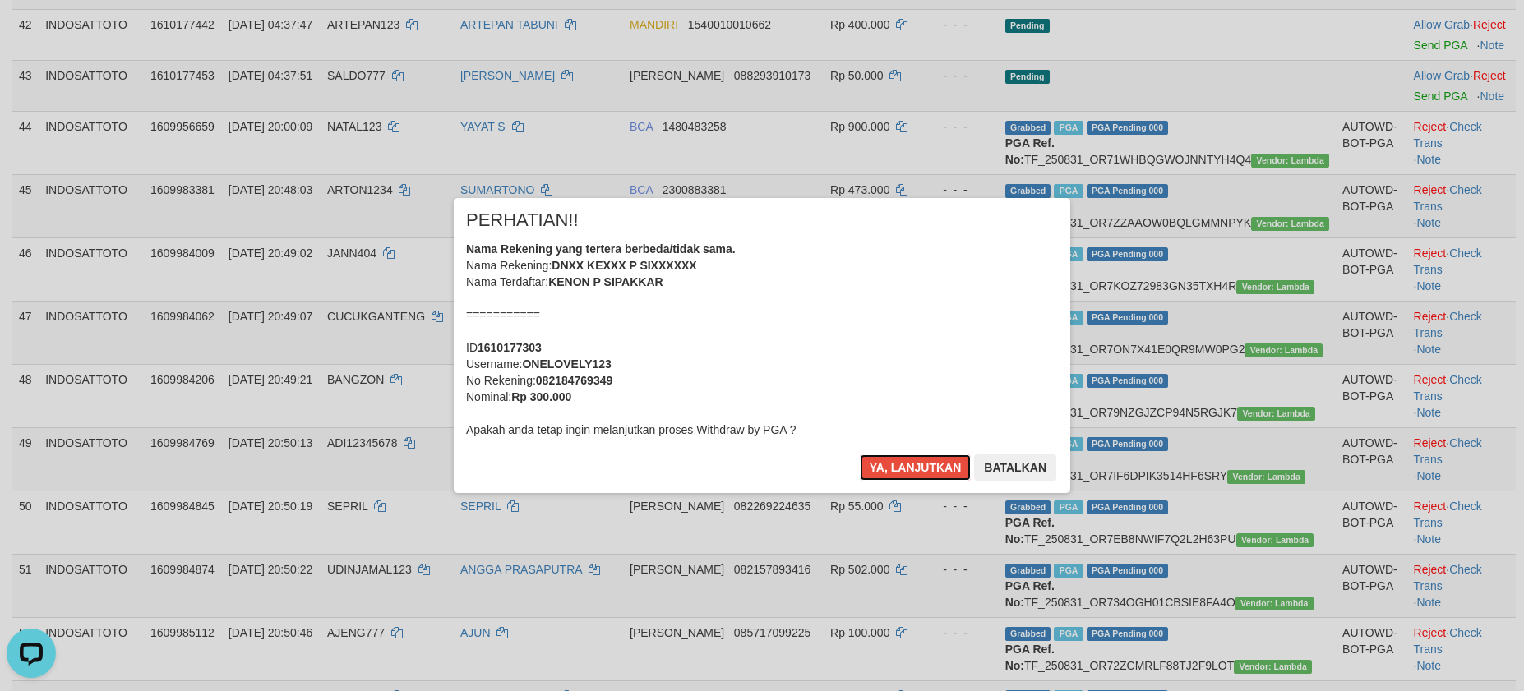
click at [921, 469] on button "Ya, lanjutkan" at bounding box center [916, 468] width 112 height 26
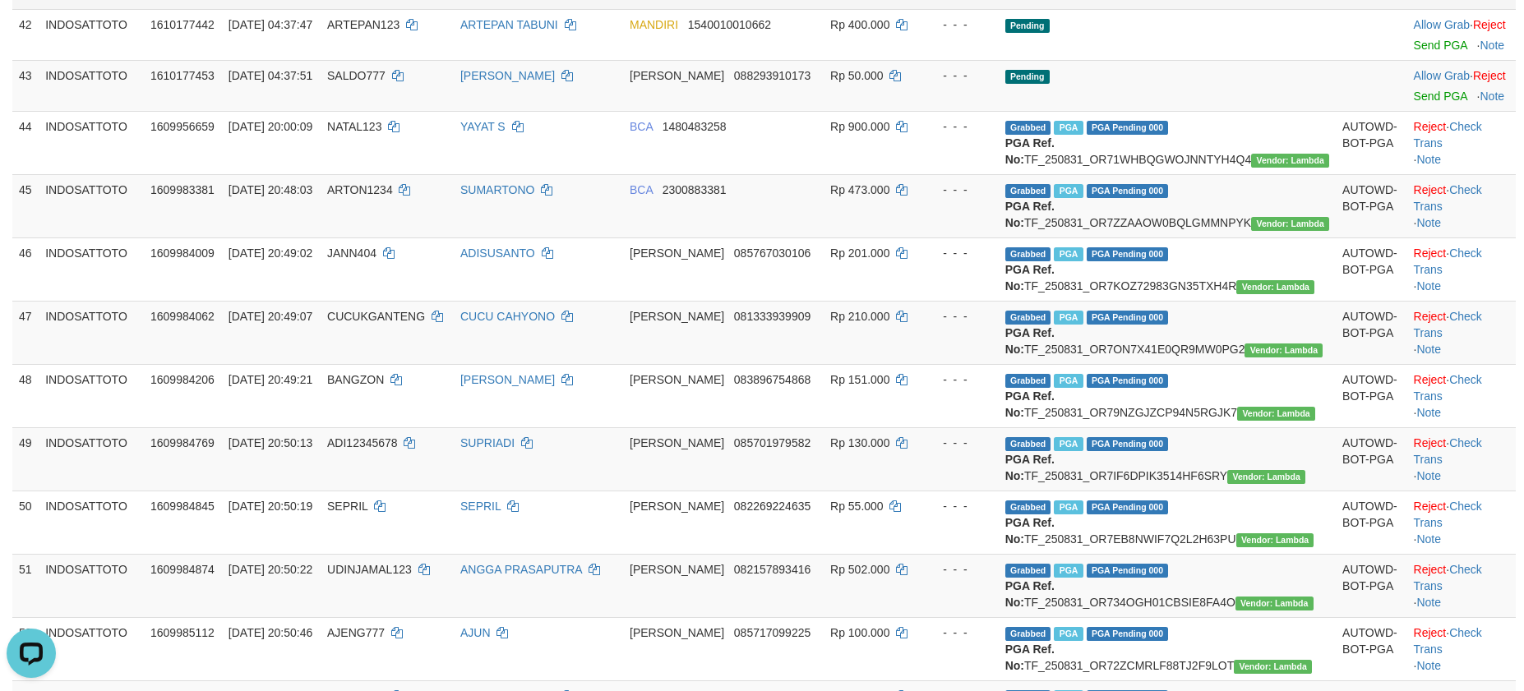
scroll to position [2609, 0]
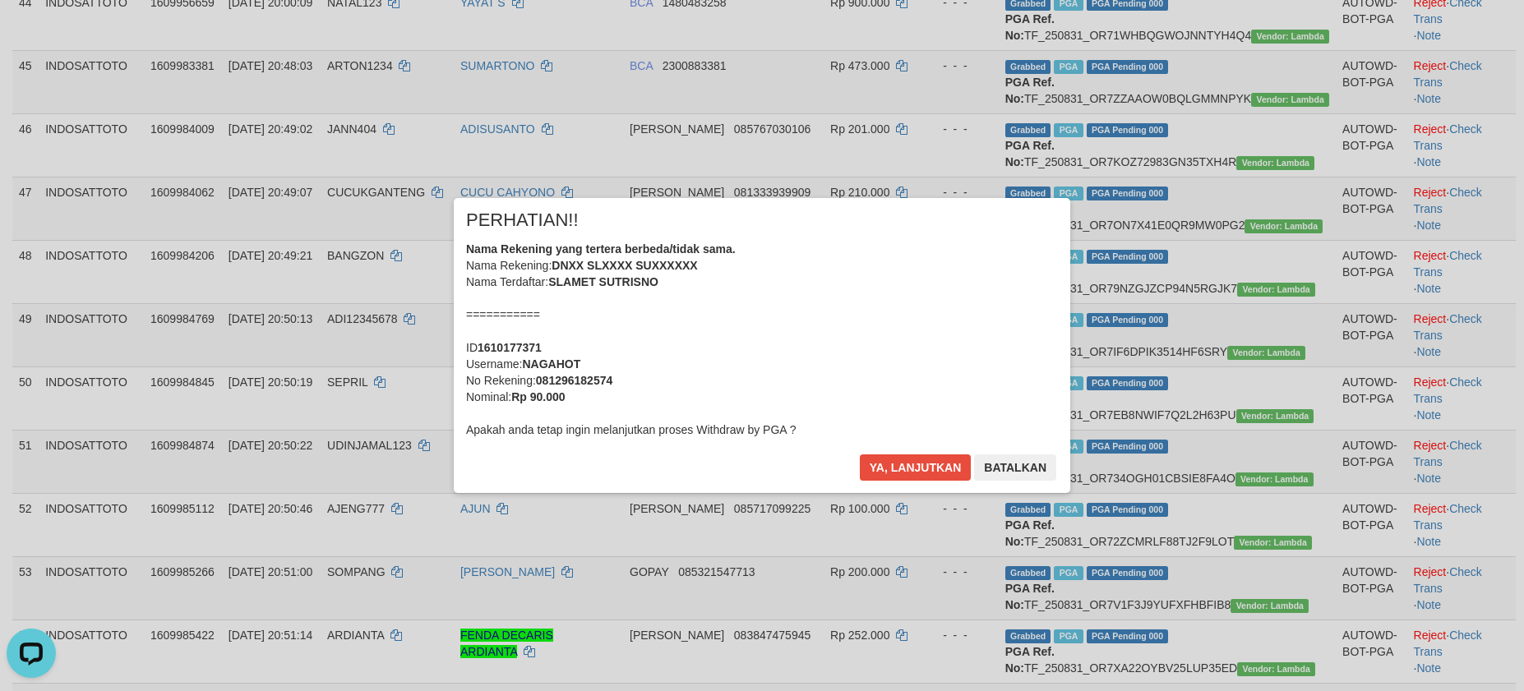
scroll to position [2588, 0]
click at [913, 469] on button "Ya, lanjutkan" at bounding box center [916, 468] width 112 height 26
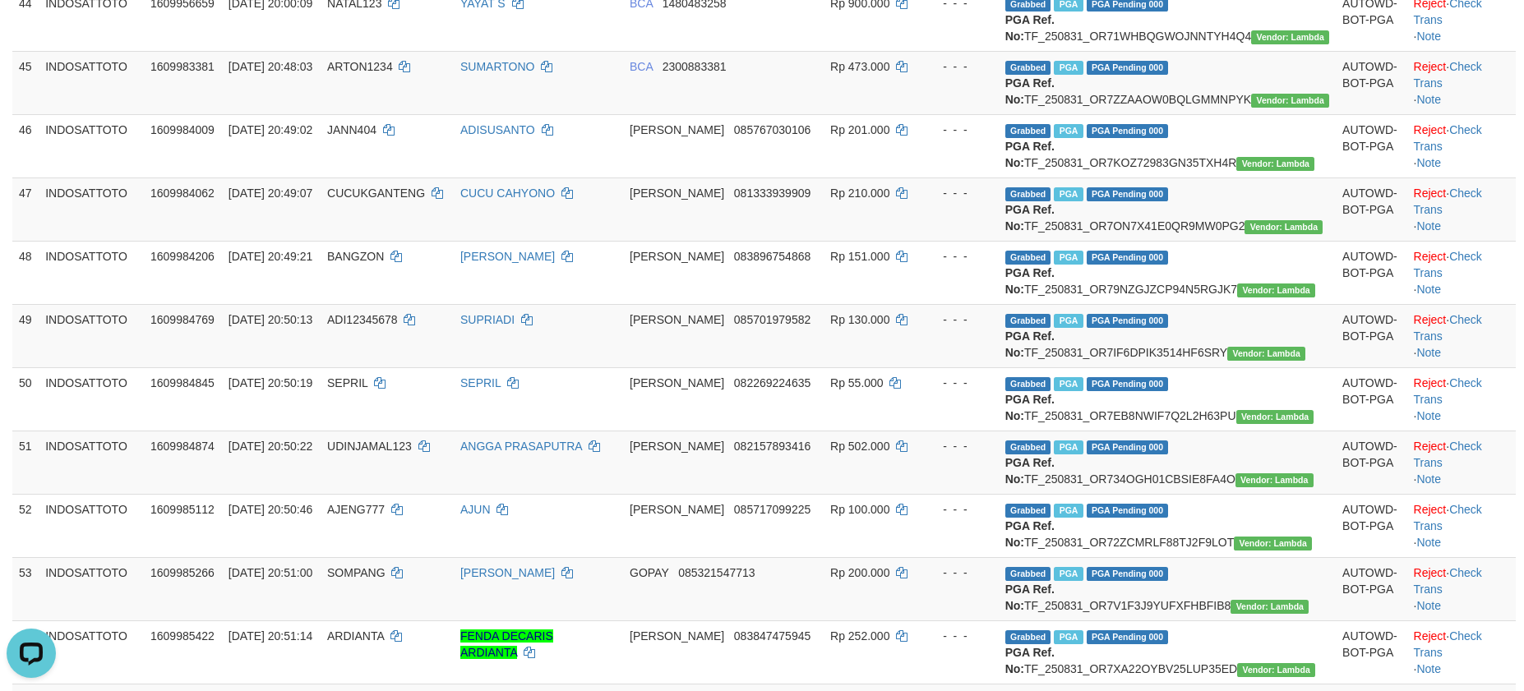
scroll to position [2567, 0]
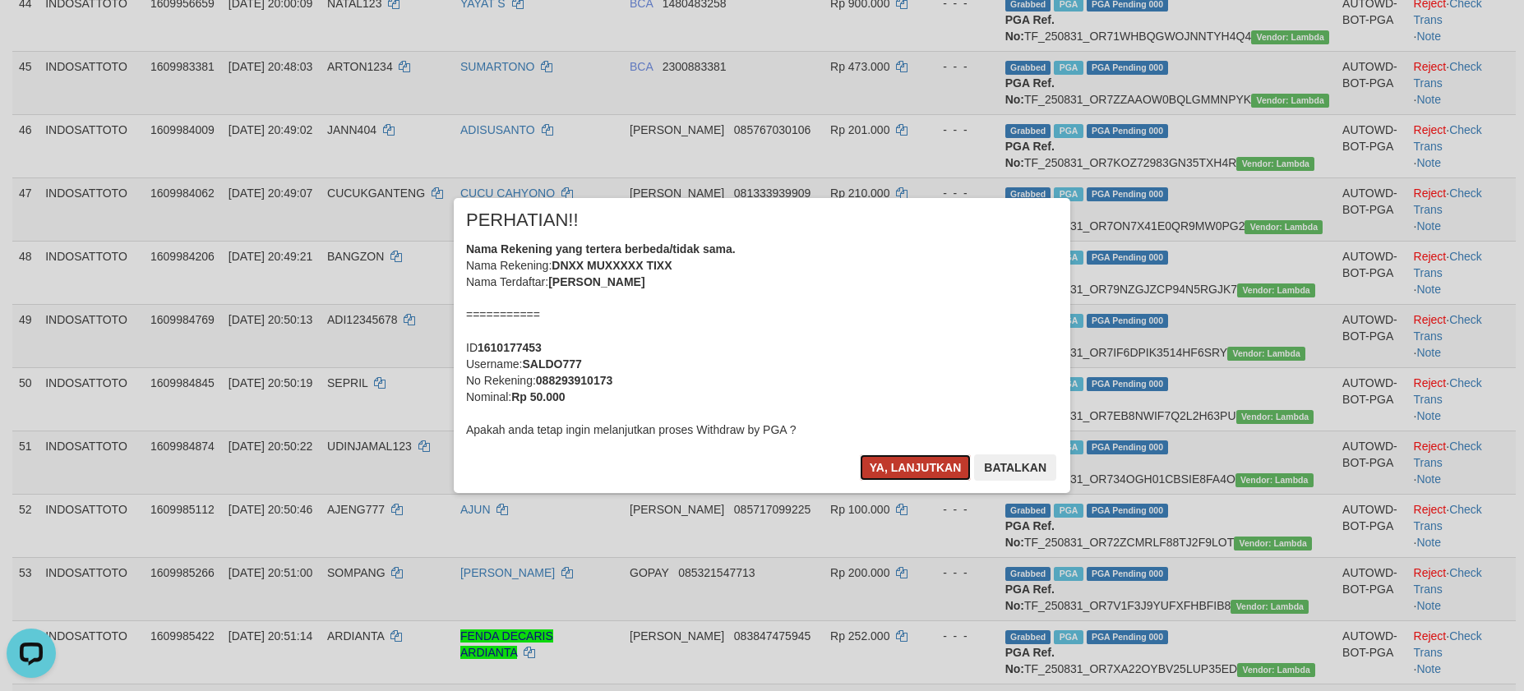
click at [913, 469] on button "Ya, lanjutkan" at bounding box center [916, 468] width 112 height 26
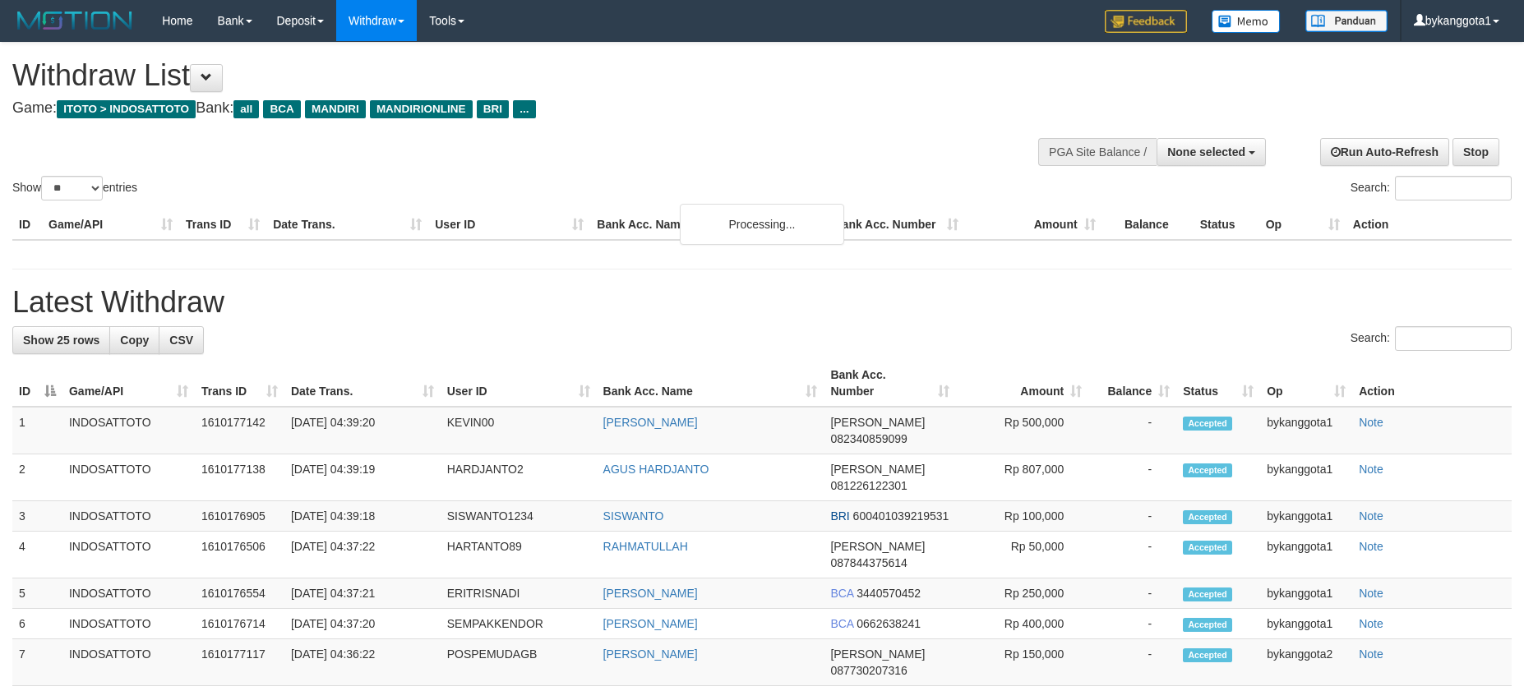
select select
select select "**"
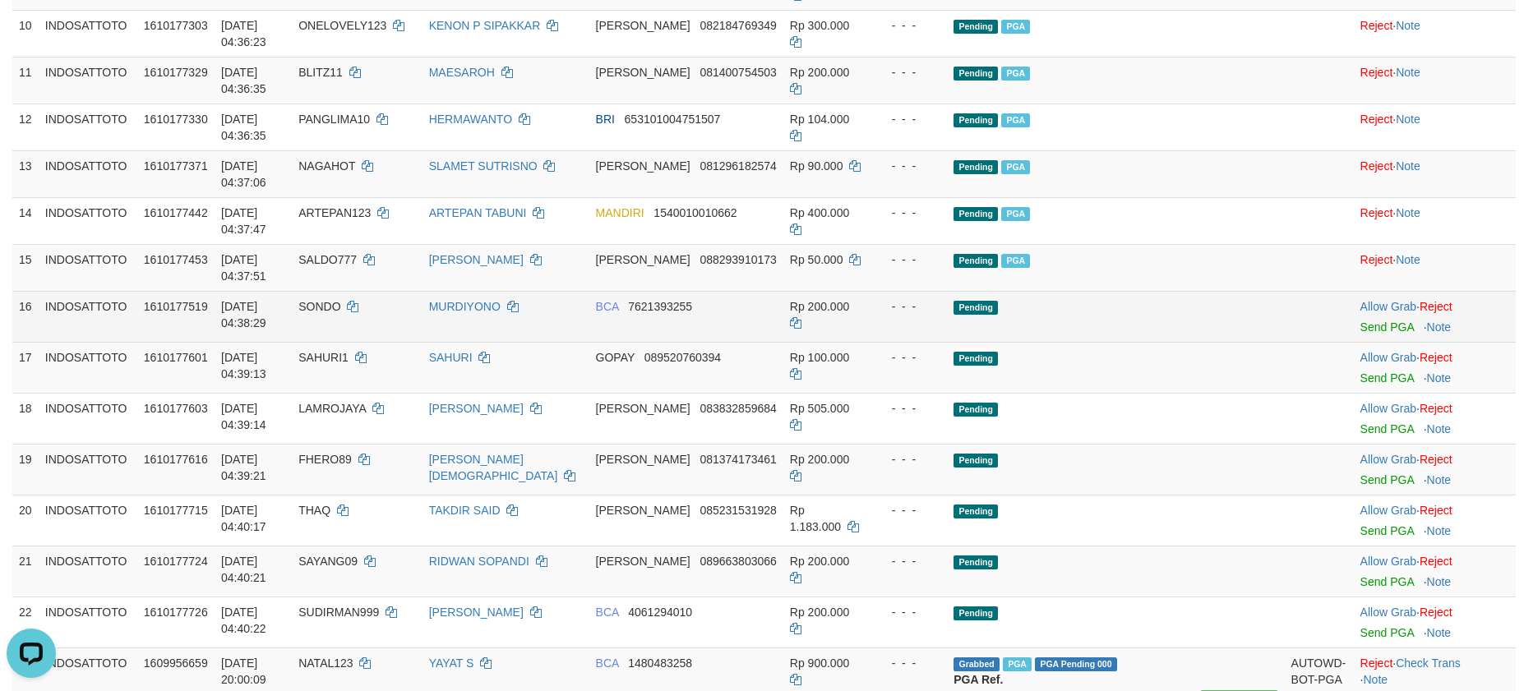
scroll to position [363, 0]
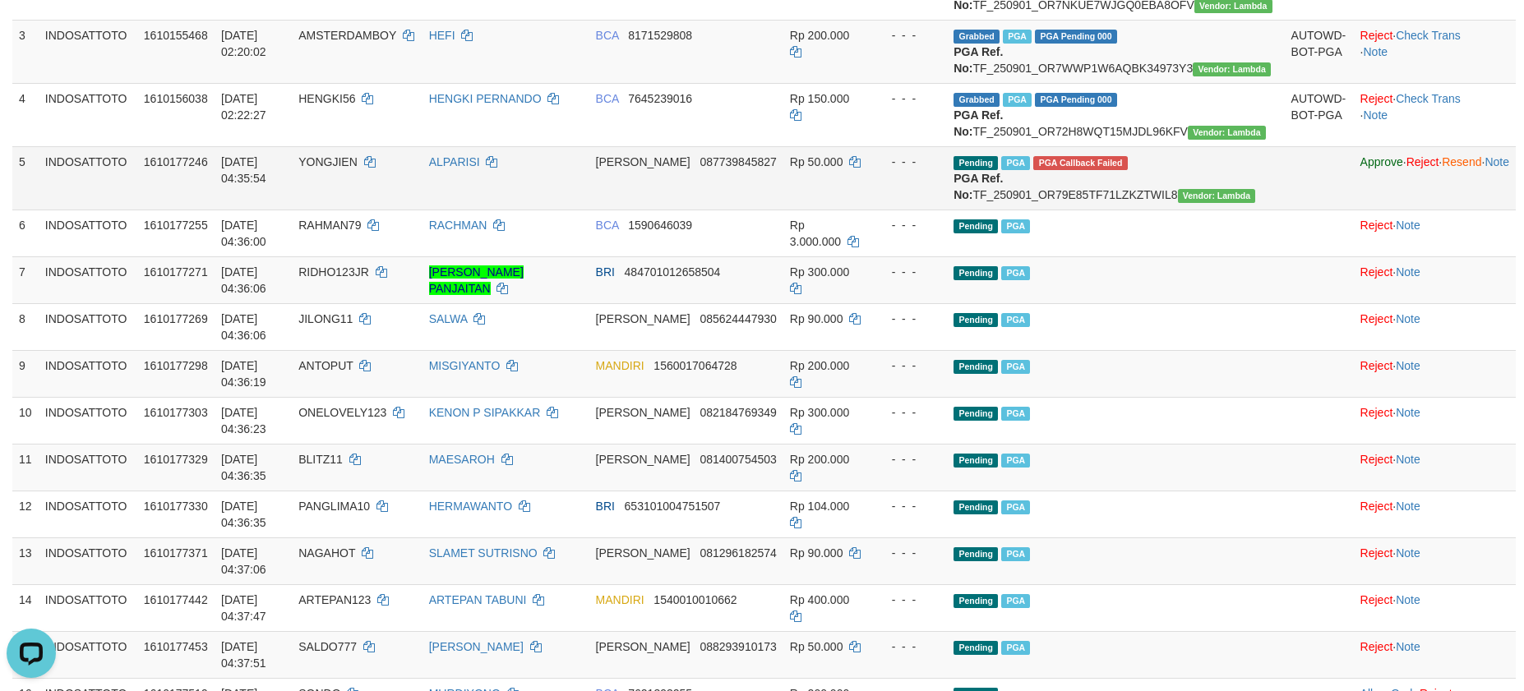
click at [358, 169] on span "YONGJIEN" at bounding box center [327, 161] width 59 height 13
copy td "YONGJIEN"
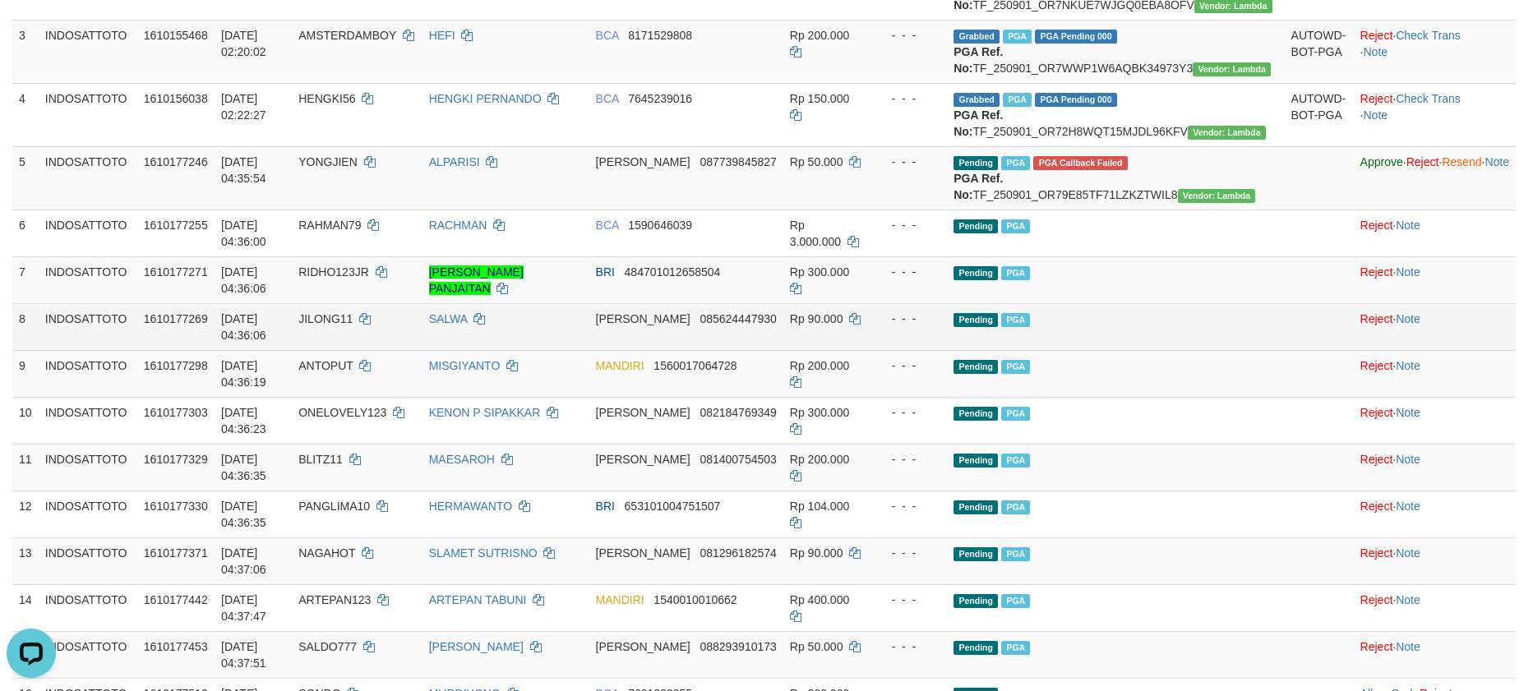
click at [1227, 350] on td "Pending PGA" at bounding box center [1115, 326] width 337 height 47
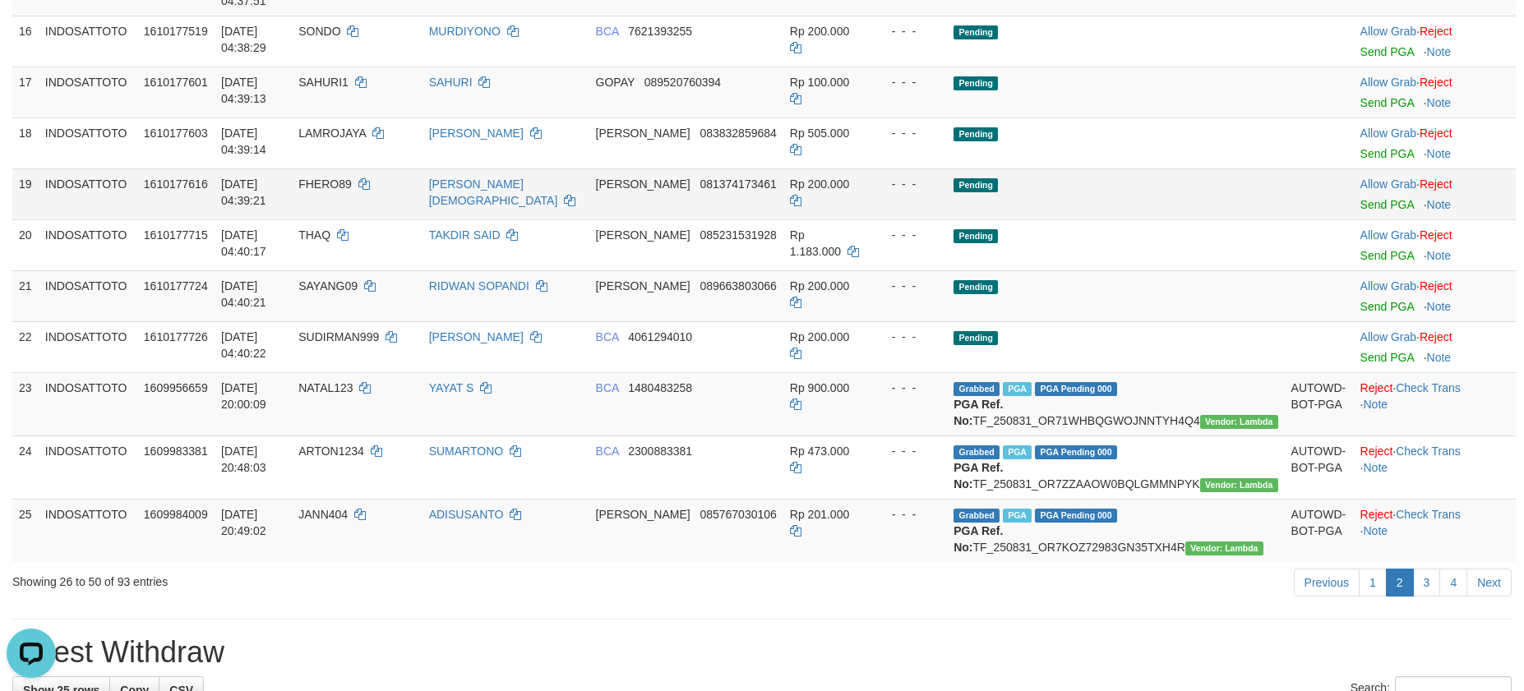
scroll to position [965, 0]
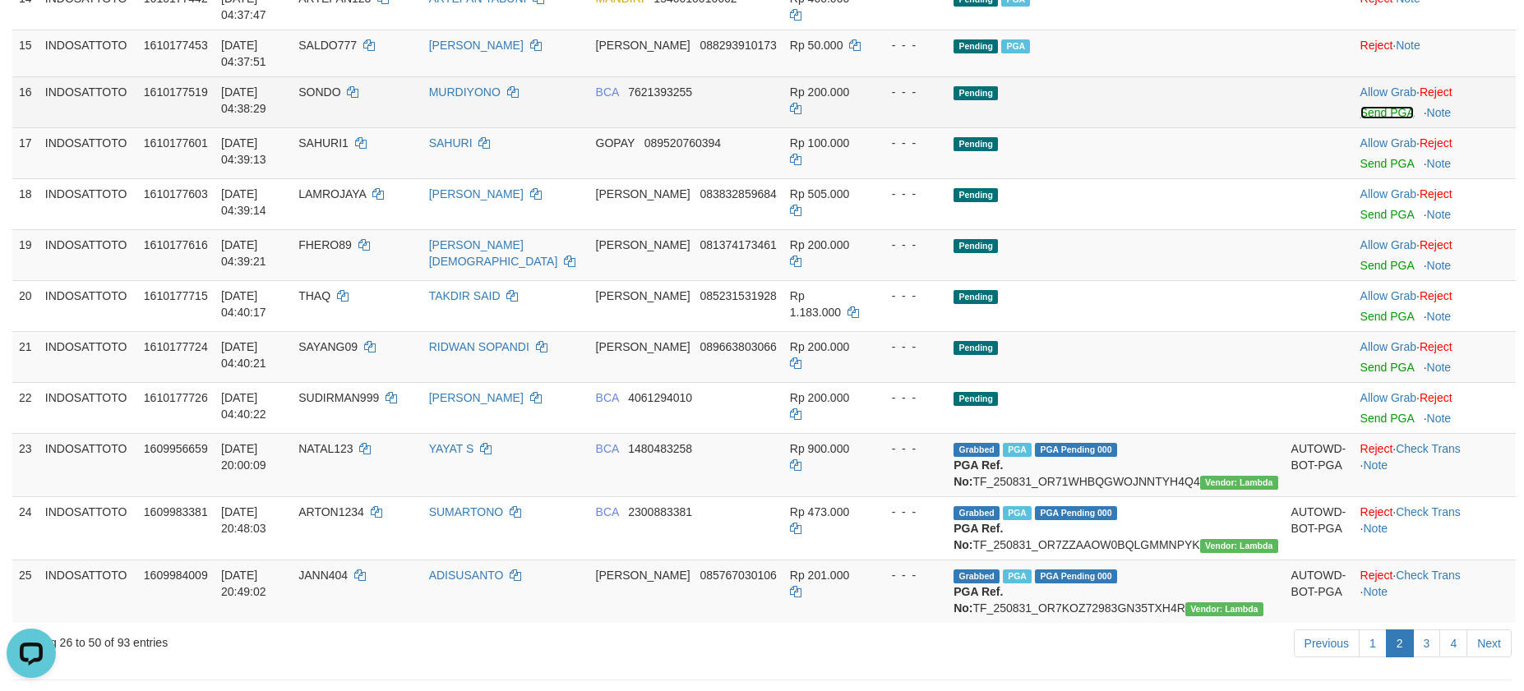
click at [1361, 119] on link "Send PGA" at bounding box center [1387, 112] width 53 height 13
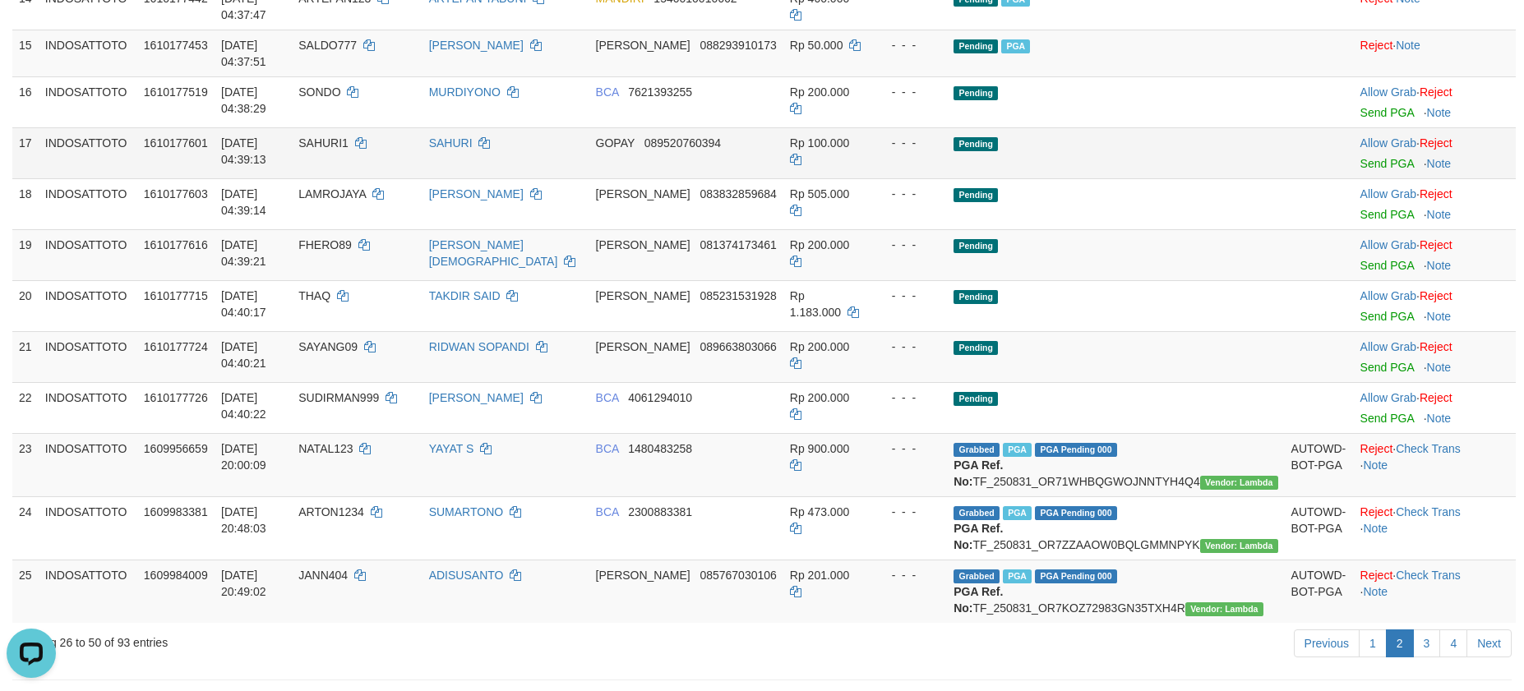
click at [1354, 178] on td "Allow Grab · Reject Send PGA · Note" at bounding box center [1435, 152] width 162 height 51
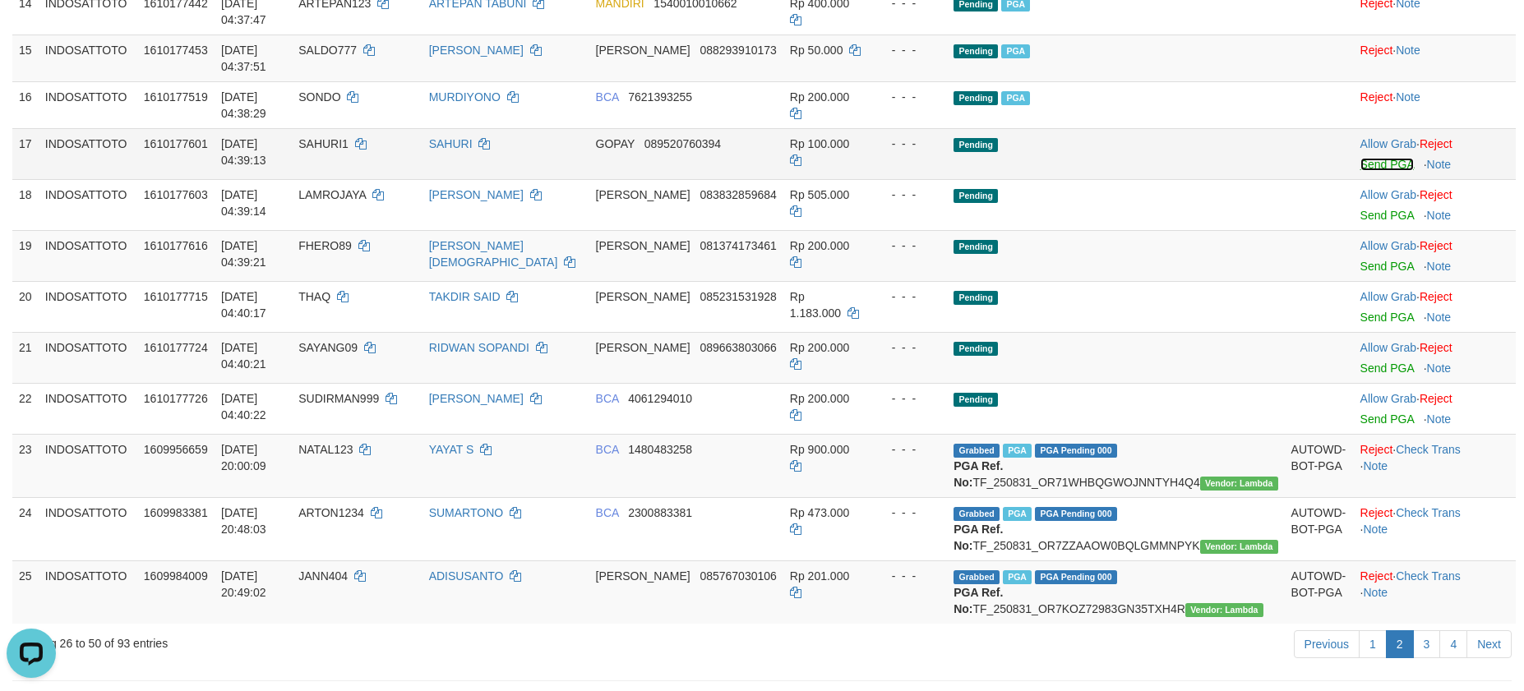
click at [1361, 171] on link "Send PGA" at bounding box center [1387, 164] width 53 height 13
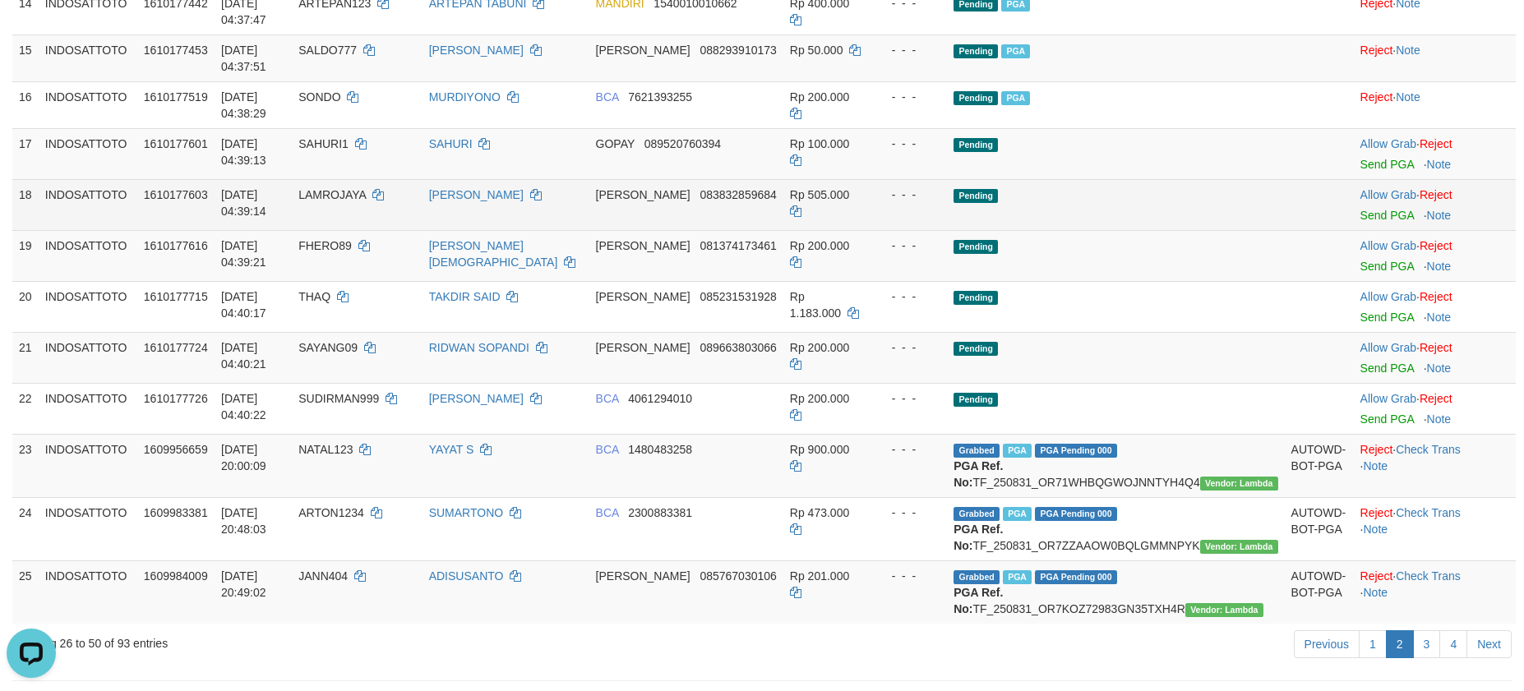
click at [1354, 230] on td "Allow Grab · Reject Send PGA · Note" at bounding box center [1435, 204] width 162 height 51
click at [1340, 284] on body "Toggle navigation Home Bank Account List Load By Website Group [ITOTO] INDOSATT…" at bounding box center [762, 550] width 1524 height 3020
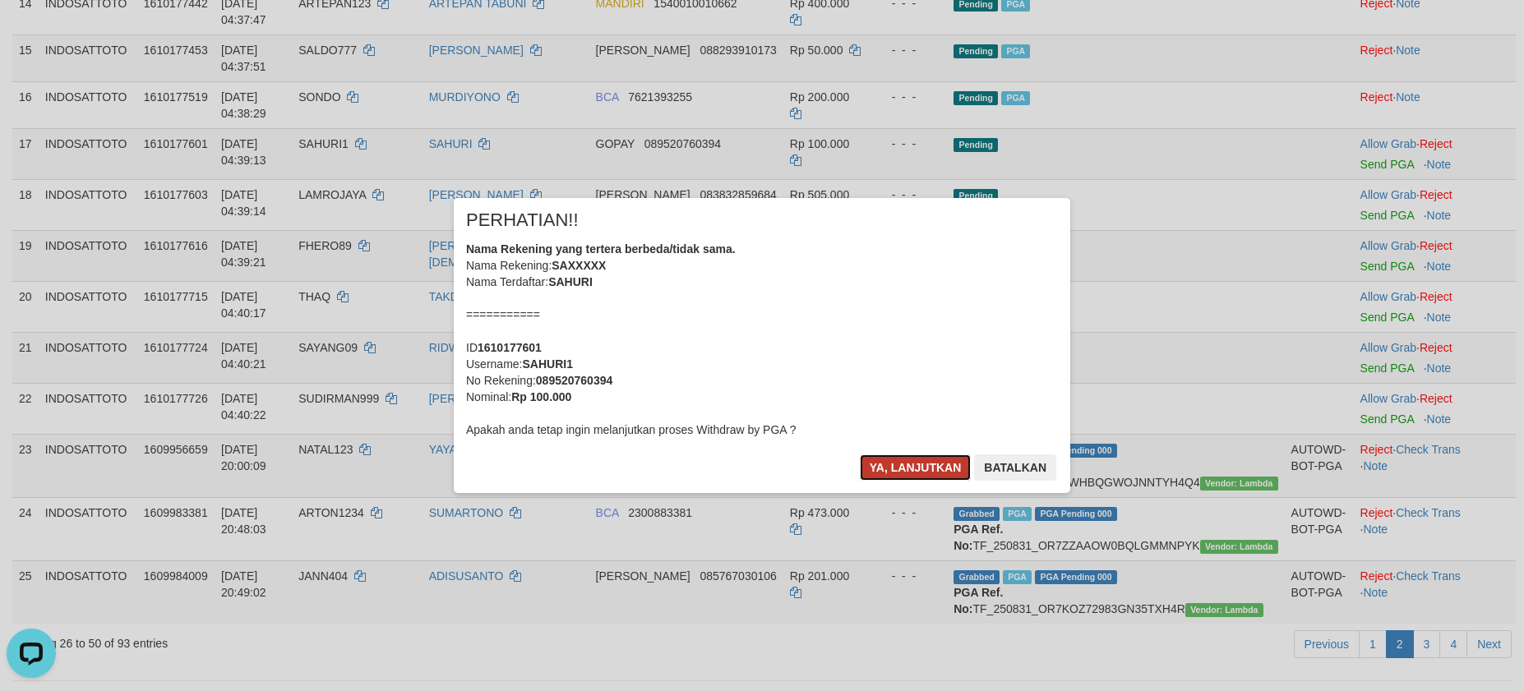
click at [881, 455] on button "Ya, lanjutkan" at bounding box center [916, 468] width 112 height 26
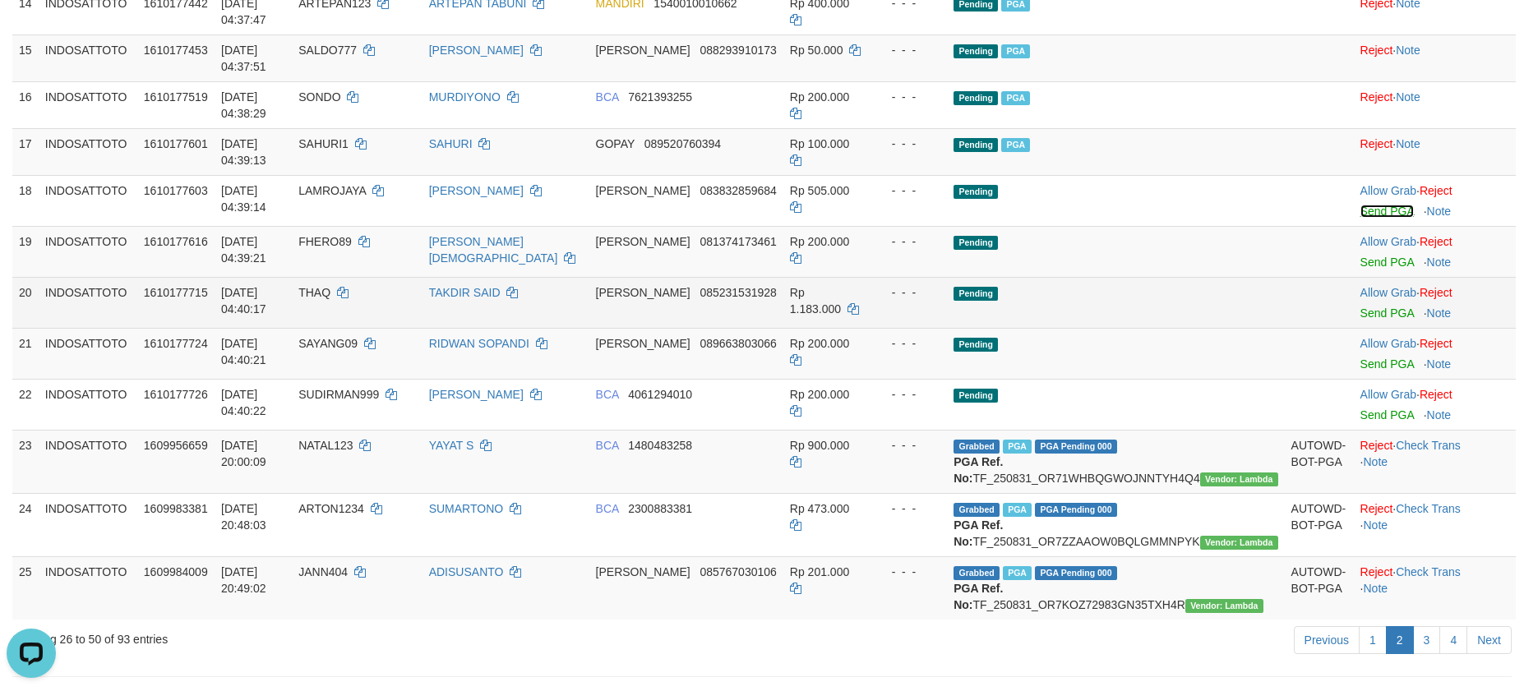
scroll to position [957, 0]
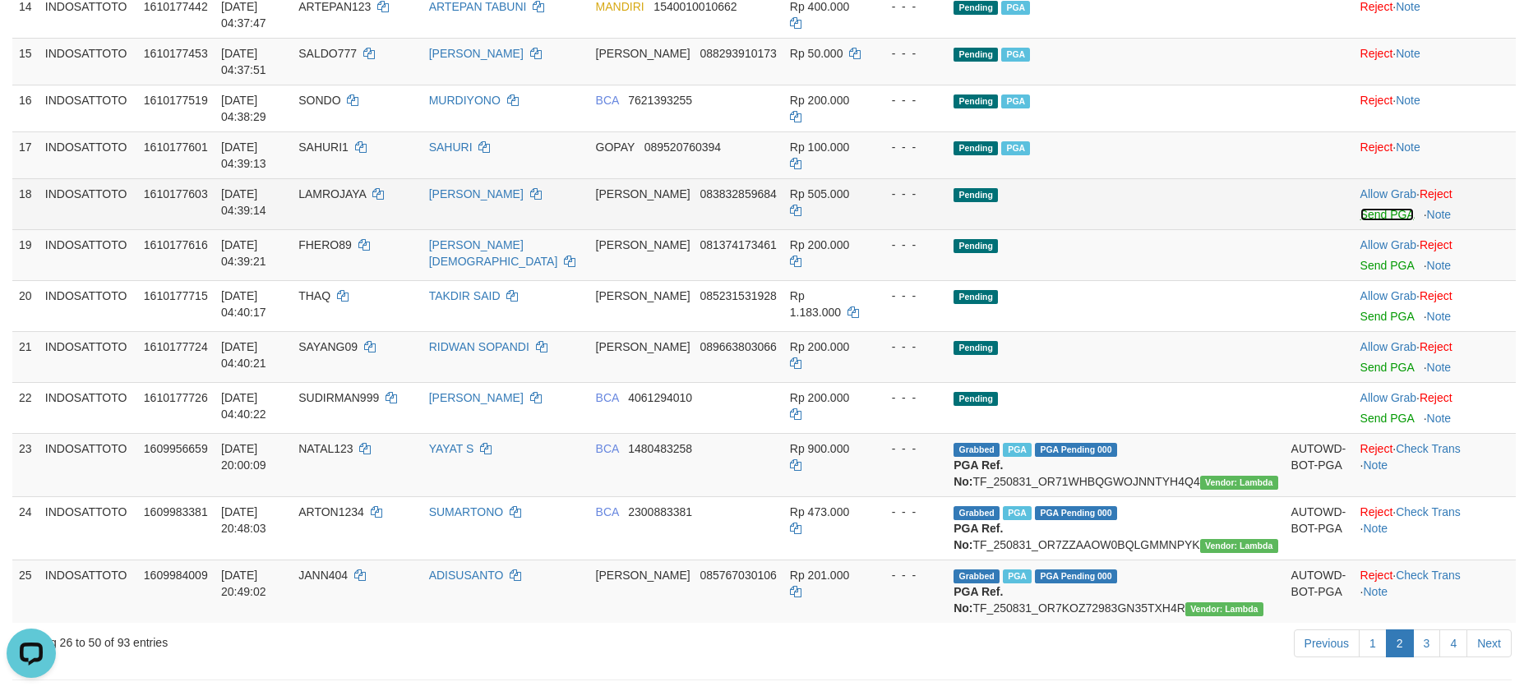
click at [1361, 221] on link "Send PGA" at bounding box center [1387, 214] width 53 height 13
click at [1361, 257] on div at bounding box center [1435, 255] width 149 height 4
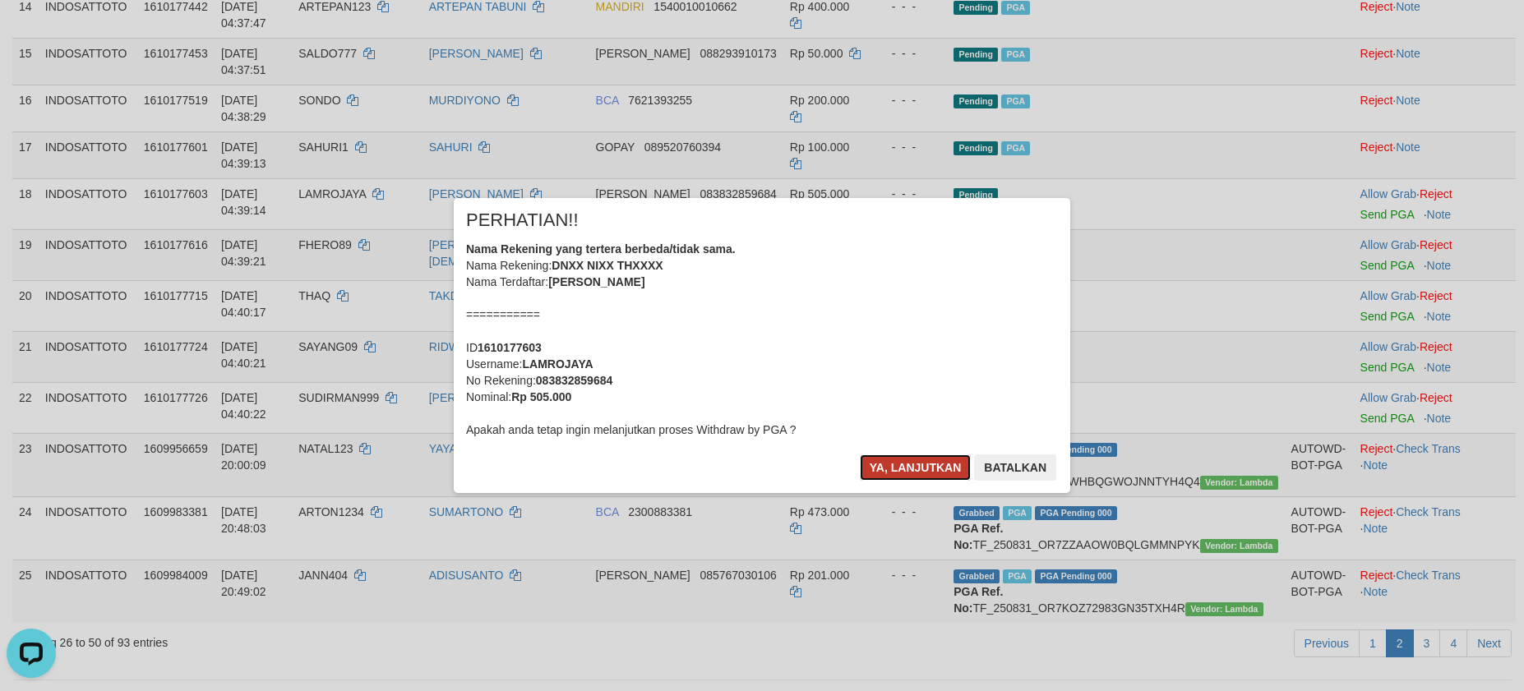
click at [913, 469] on button "Ya, lanjutkan" at bounding box center [916, 468] width 112 height 26
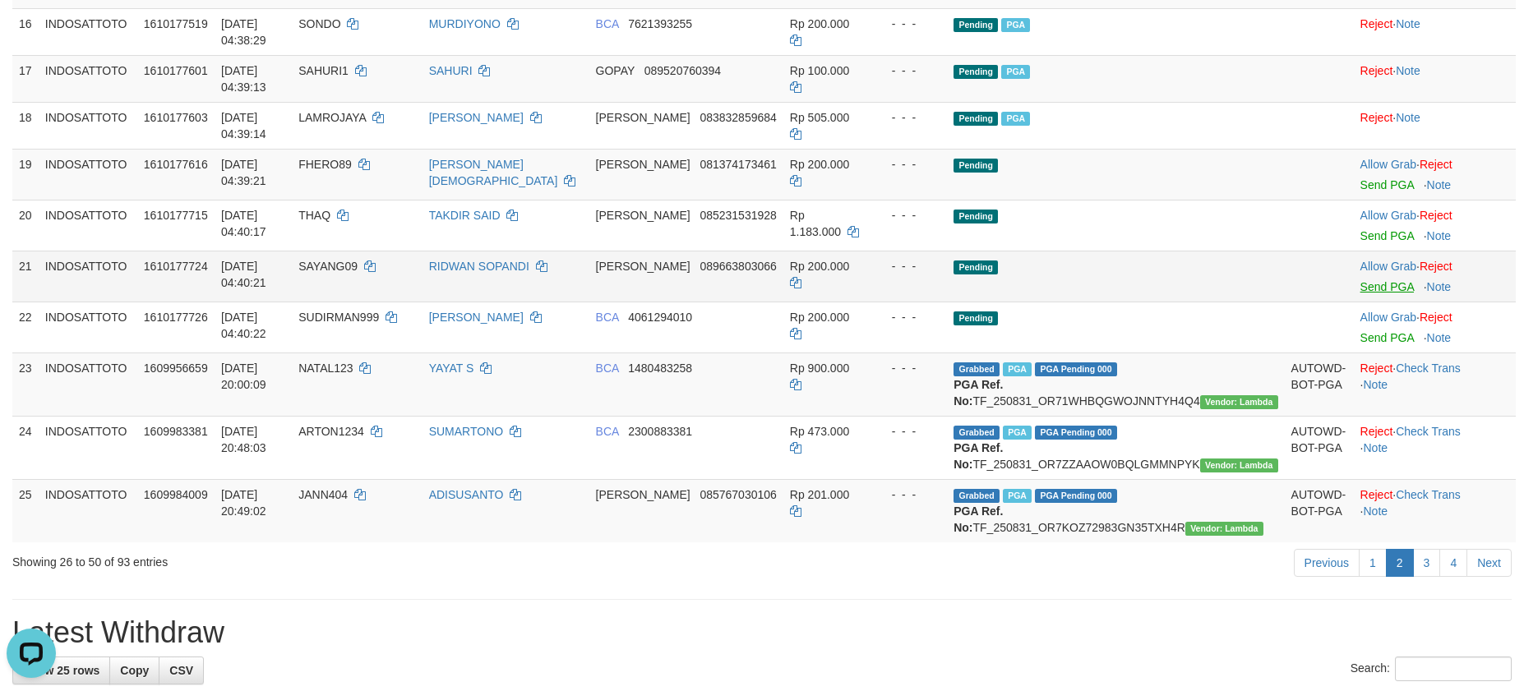
scroll to position [1076, 0]
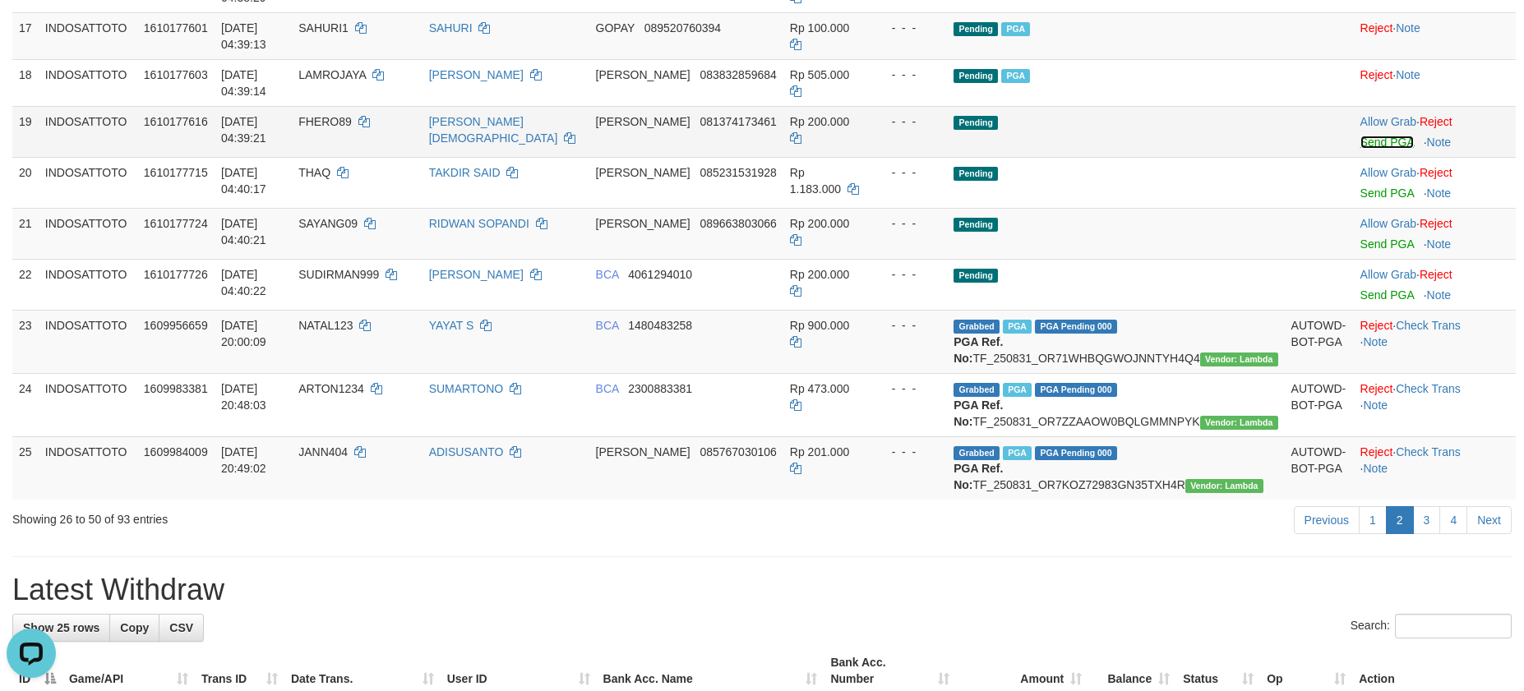
click at [1361, 149] on link "Send PGA" at bounding box center [1387, 142] width 53 height 13
drag, startPoint x: 1338, startPoint y: 215, endPoint x: 1342, endPoint y: 264, distance: 48.7
click at [1361, 200] on link "Send PGA" at bounding box center [1387, 193] width 53 height 13
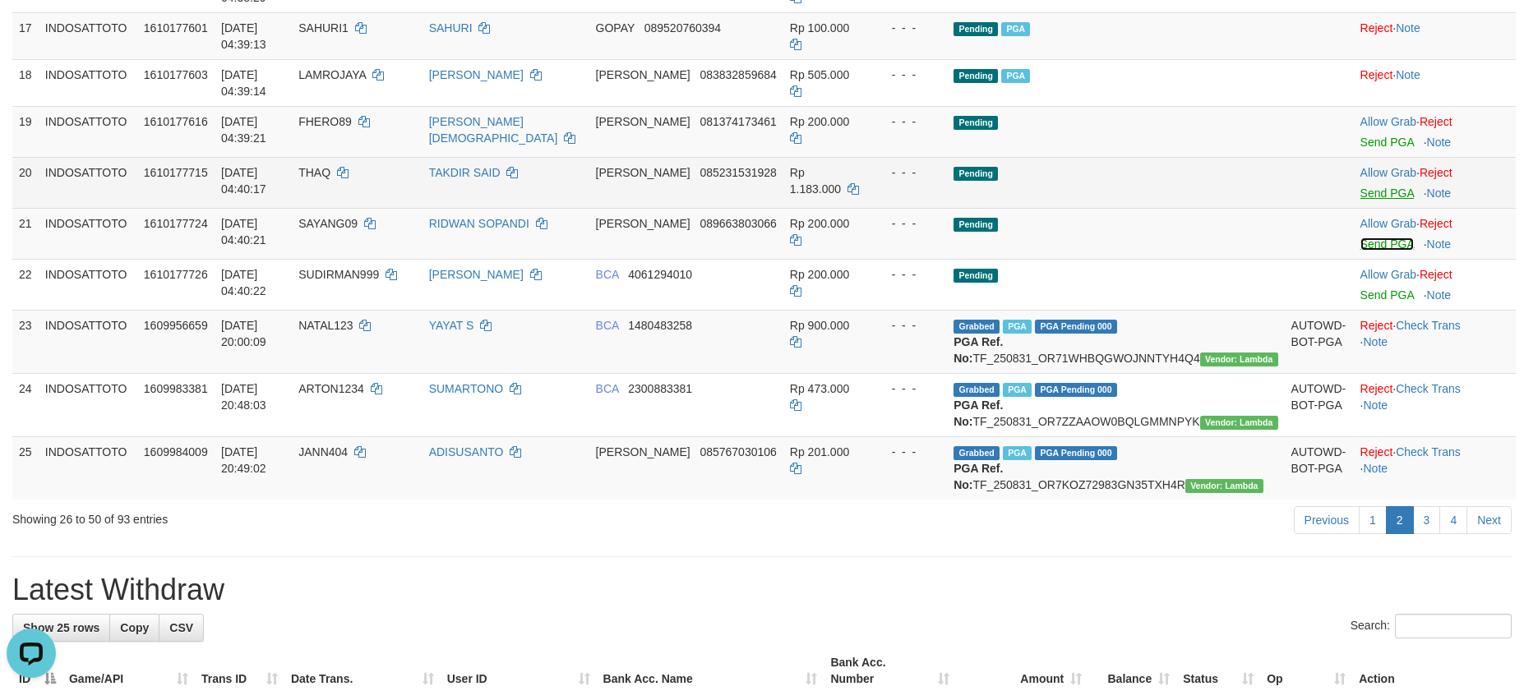
click at [1361, 251] on link "Send PGA" at bounding box center [1387, 244] width 53 height 13
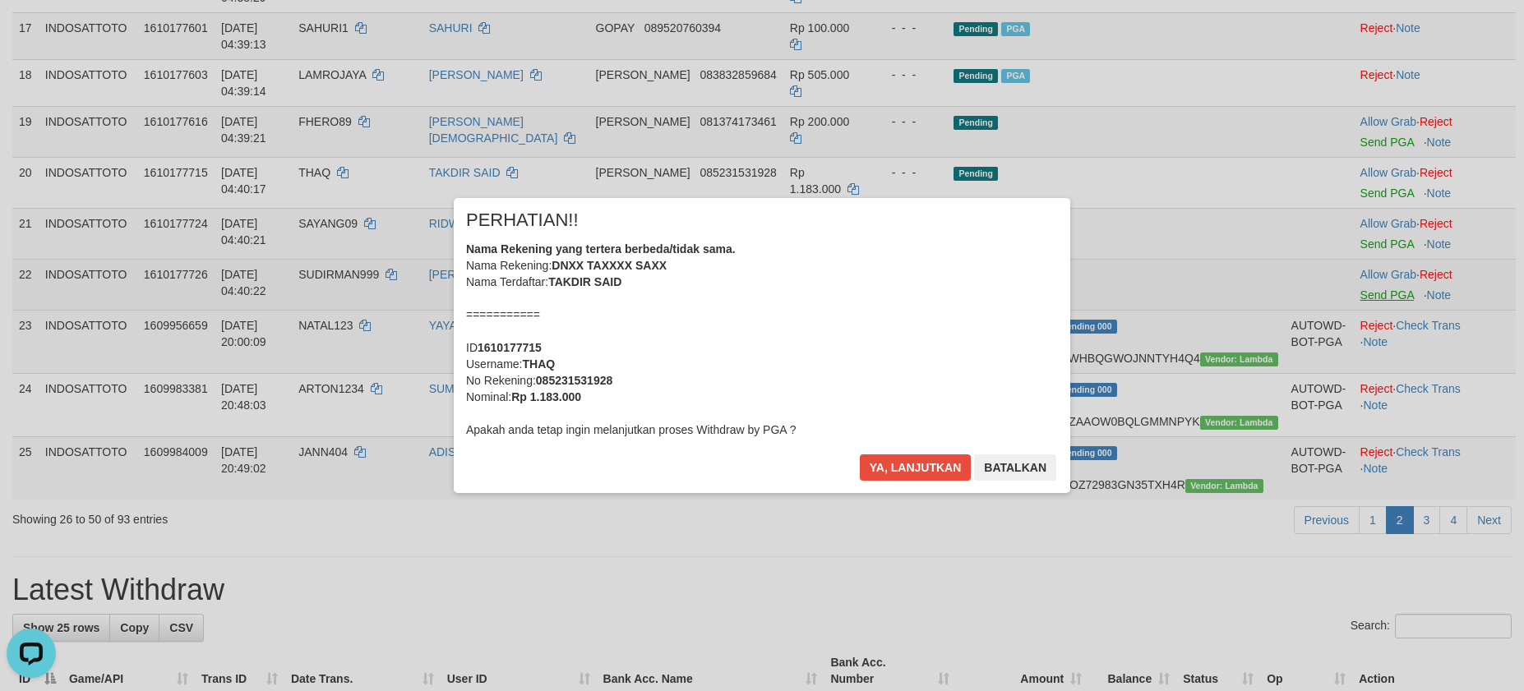
click at [1330, 365] on div "× PERHATIAN!! Nama Rekening yang tertera berbeda/tidak sama. Nama Rekening: DNX…" at bounding box center [762, 345] width 1524 height 360
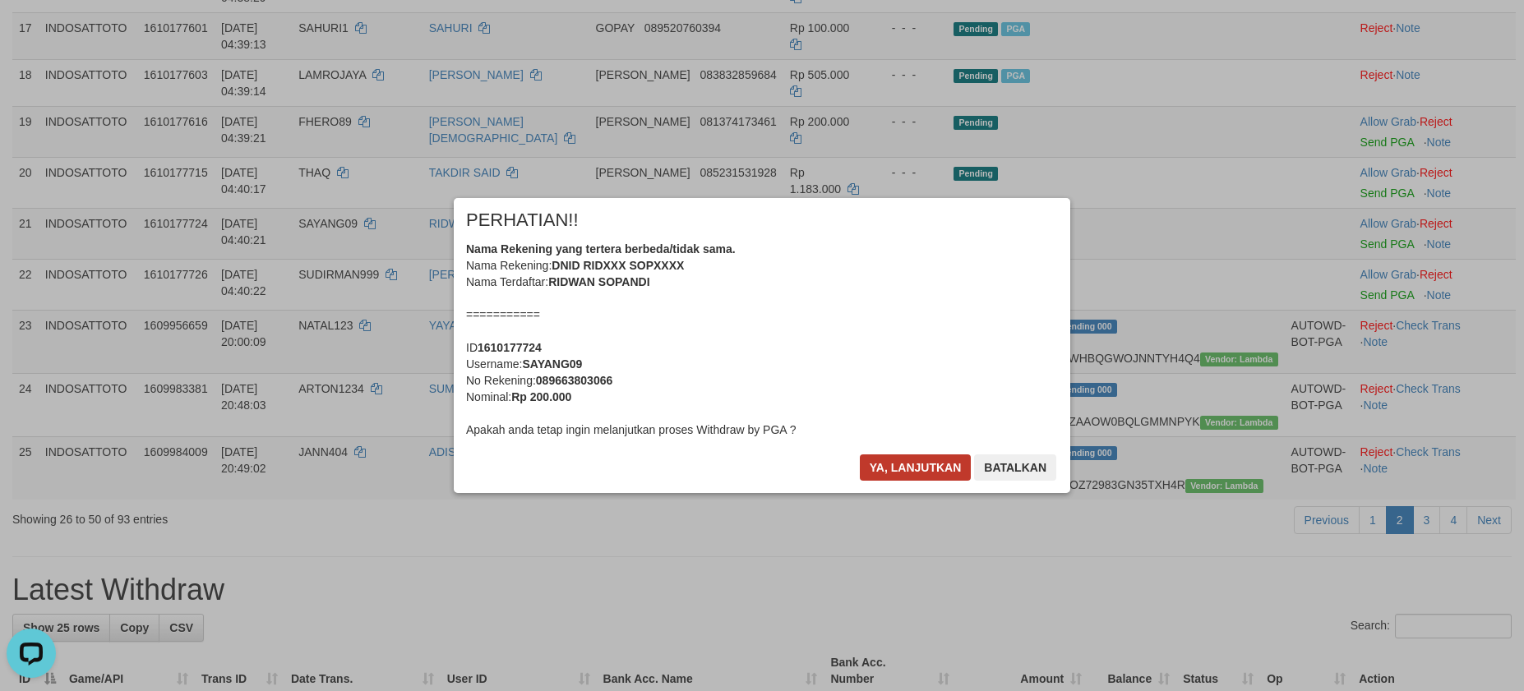
click at [908, 462] on body "Toggle navigation Home Bank Account List Load By Website Group [ITOTO] INDOSATT…" at bounding box center [762, 430] width 1524 height 3012
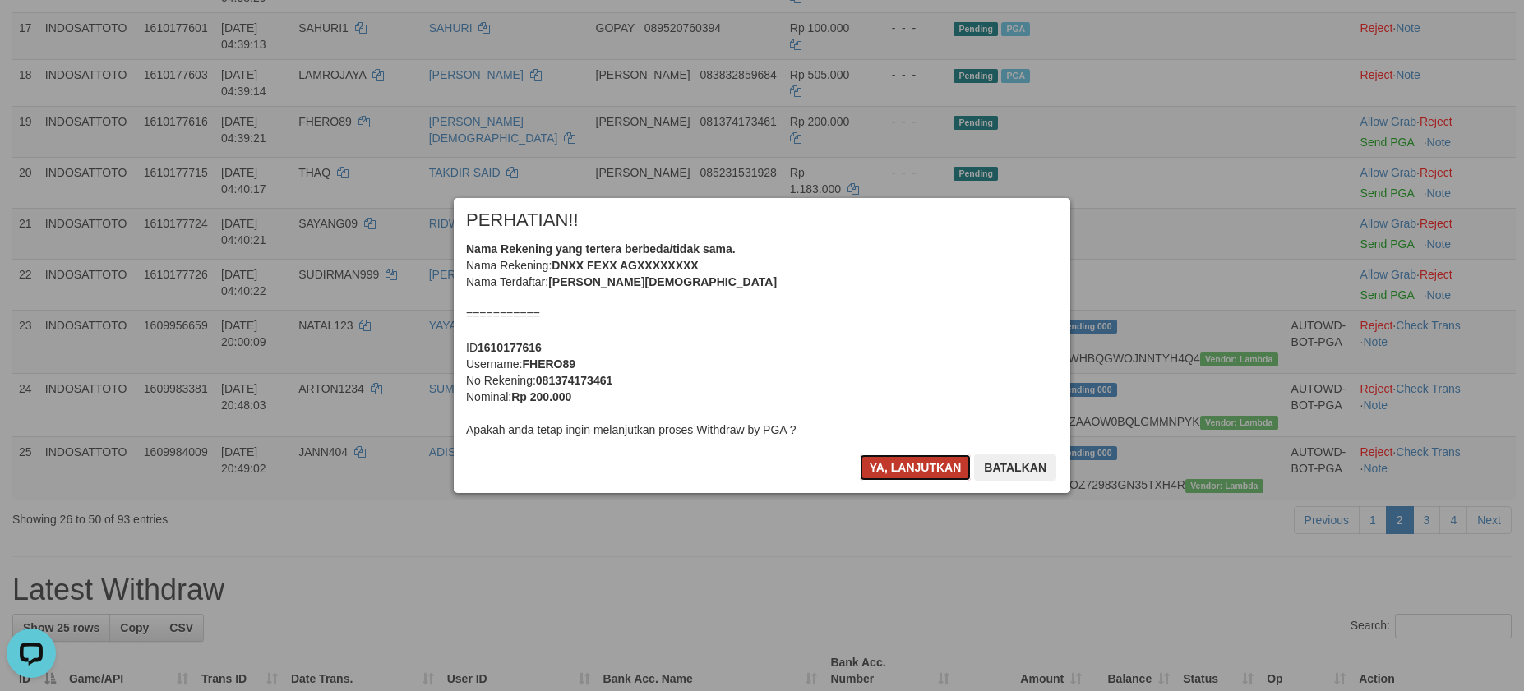
click at [910, 462] on button "Ya, lanjutkan" at bounding box center [916, 468] width 112 height 26
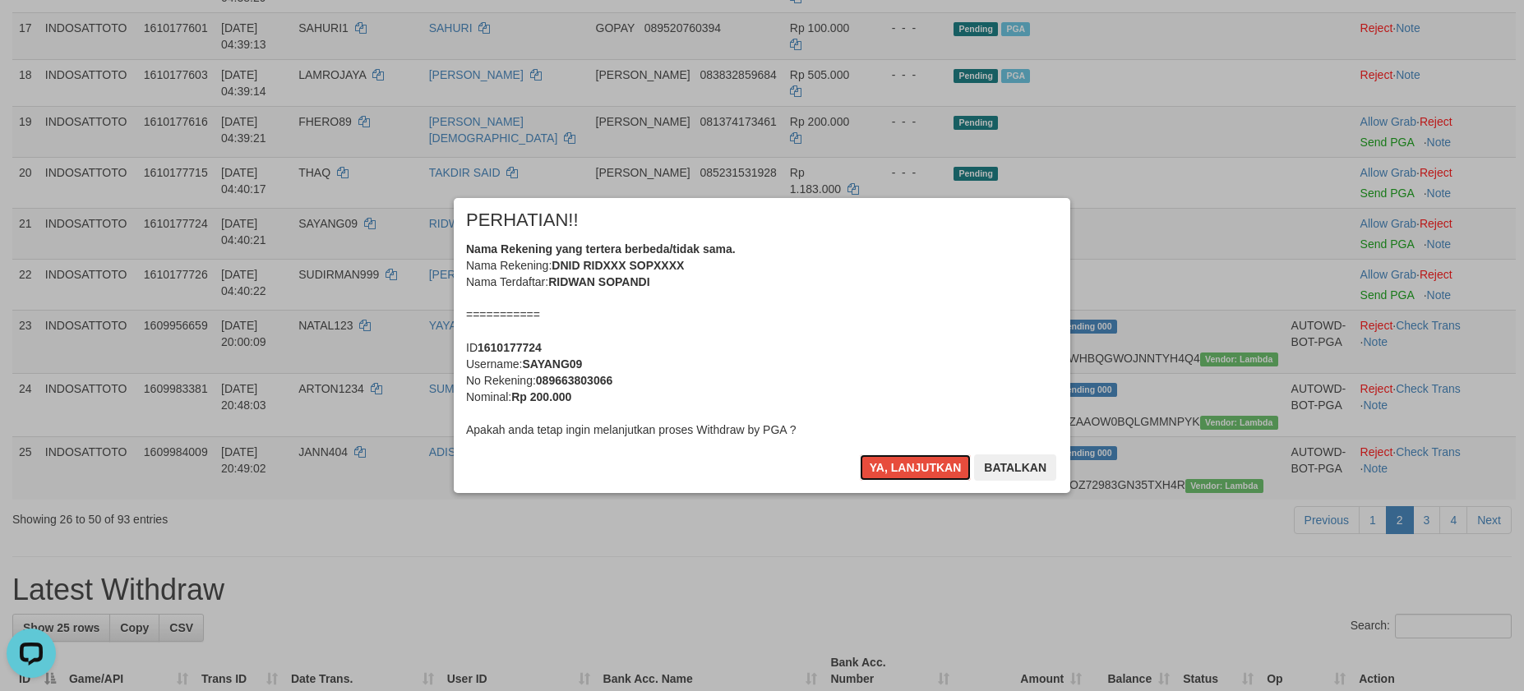
click at [910, 462] on button "Ya, lanjutkan" at bounding box center [916, 468] width 112 height 26
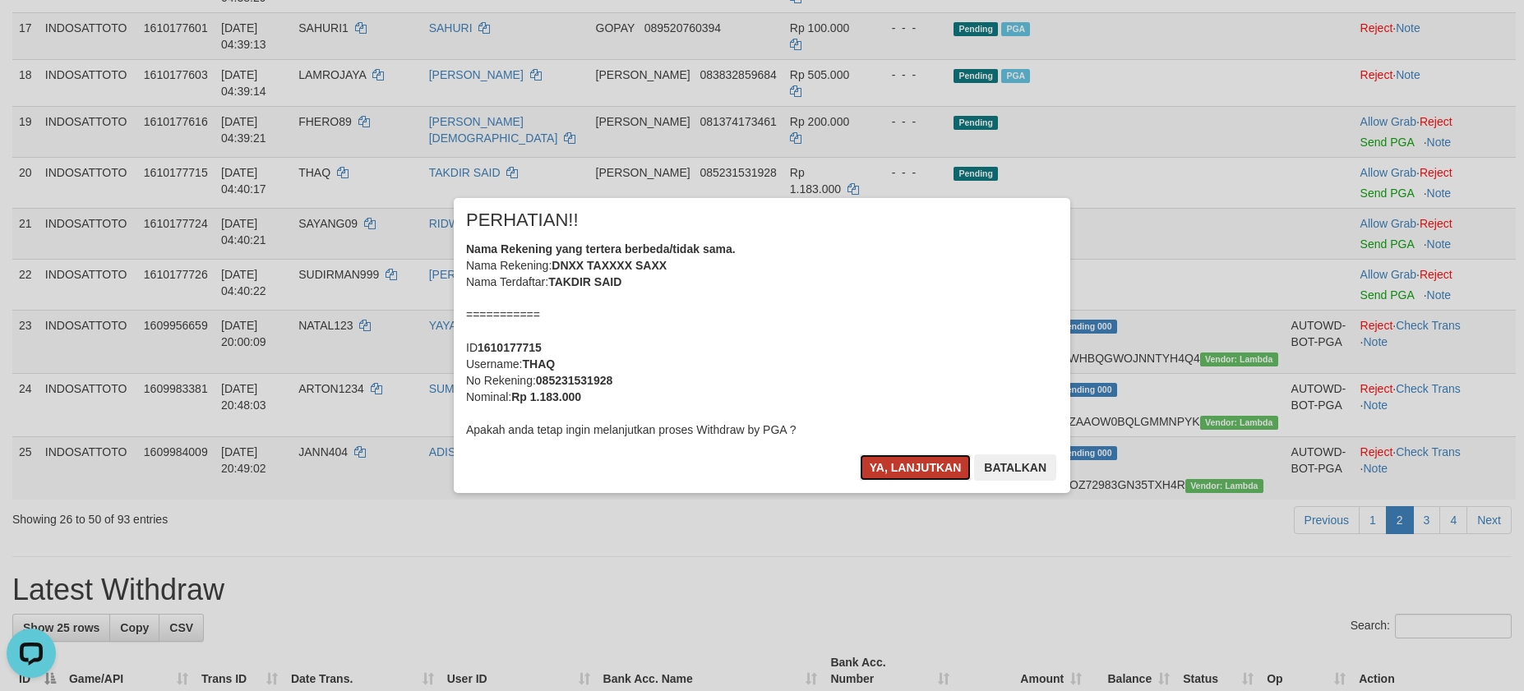
click at [911, 462] on button "Ya, lanjutkan" at bounding box center [916, 468] width 112 height 26
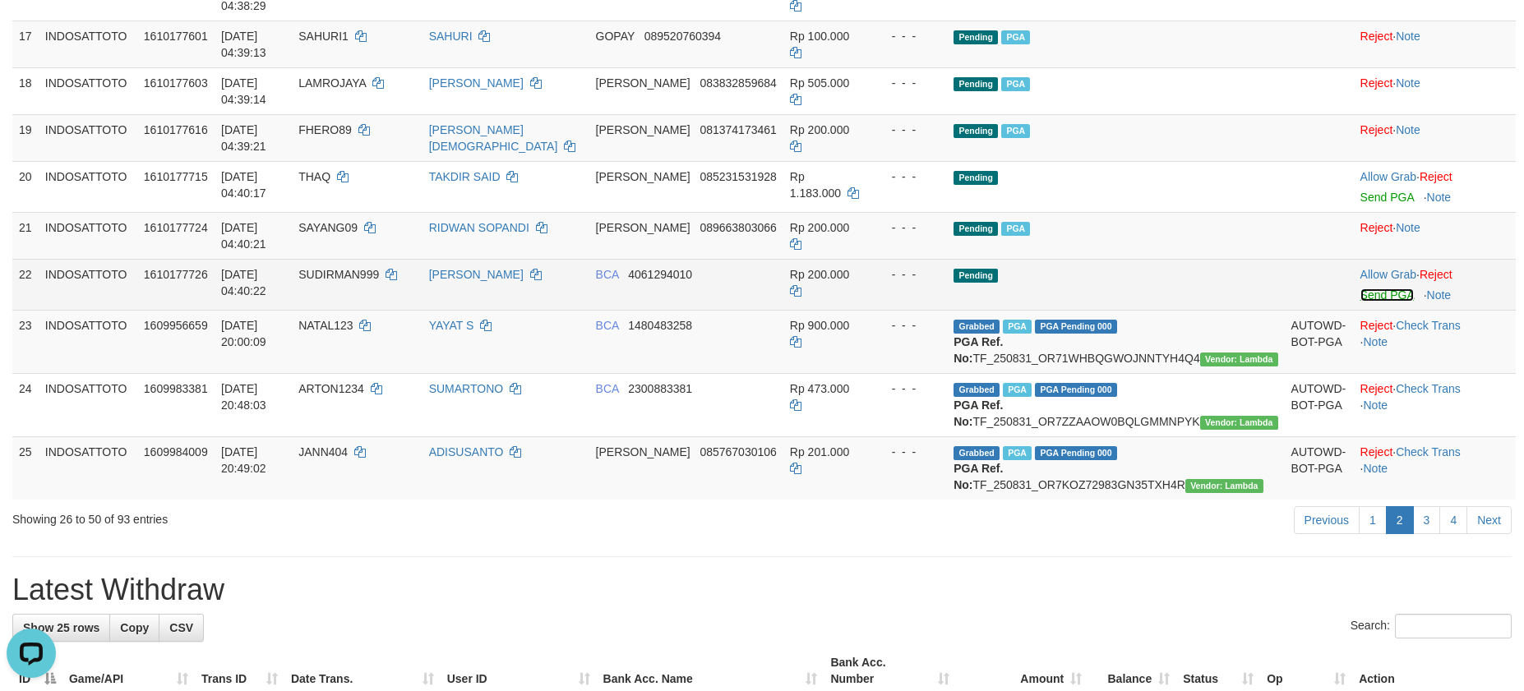
scroll to position [1064, 0]
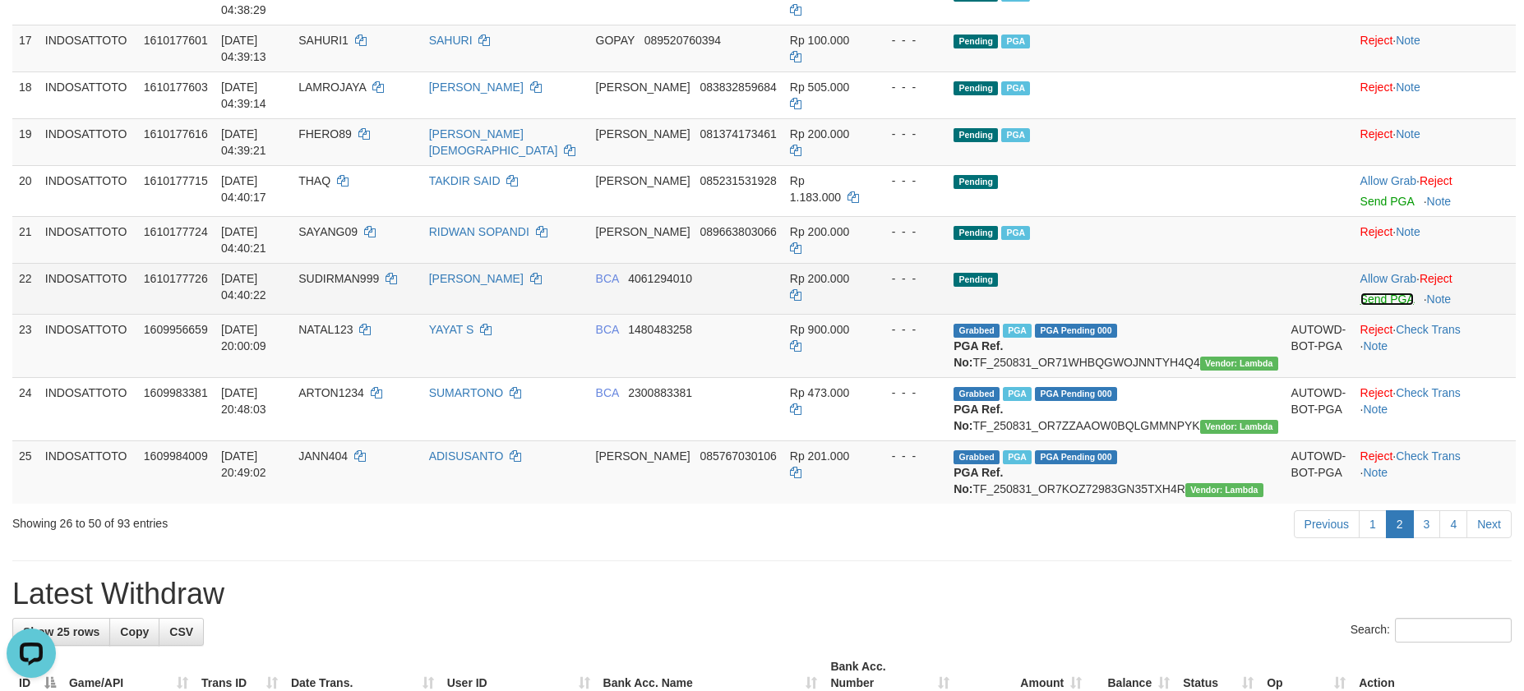
click at [1361, 306] on link "Send PGA" at bounding box center [1387, 299] width 53 height 13
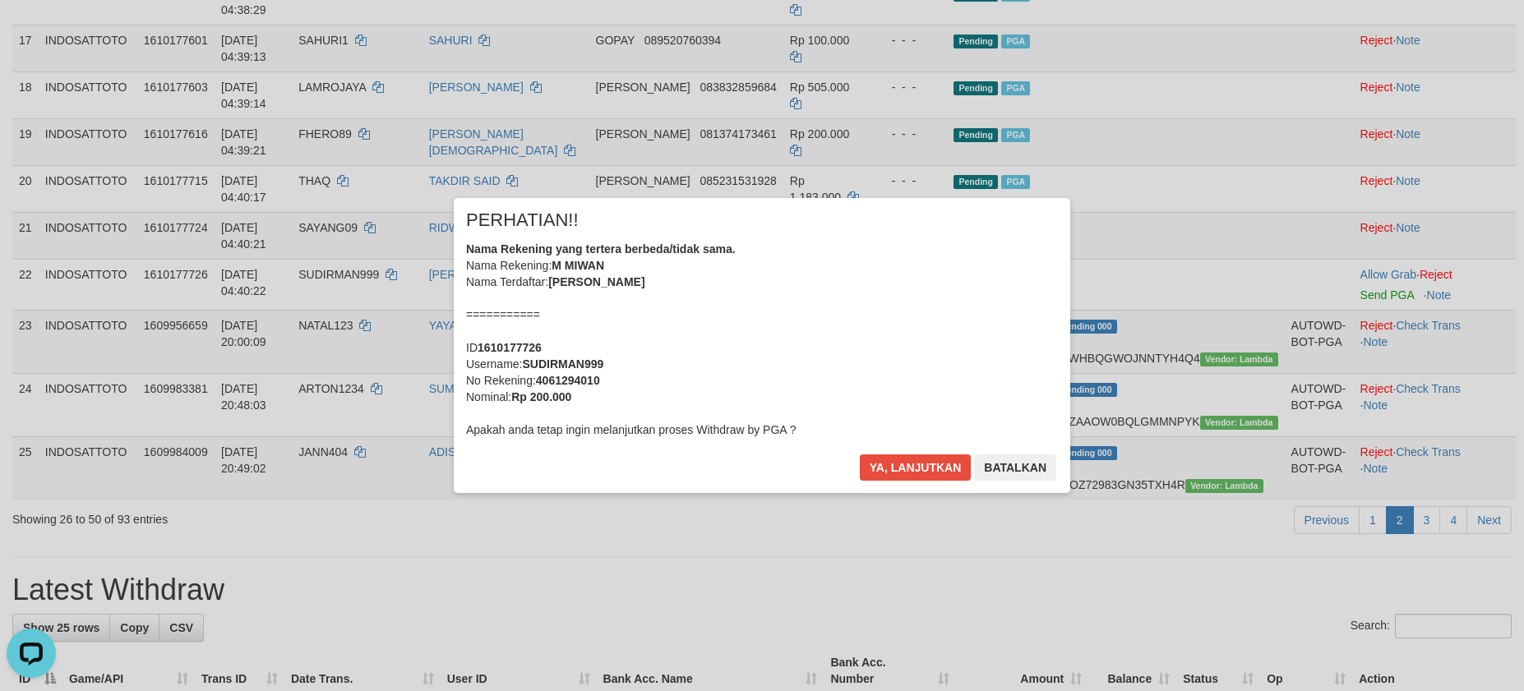
click at [913, 452] on div "× PERHATIAN!! Nama Rekening yang tertera berbeda/tidak sama. Nama Rekening: M M…" at bounding box center [762, 345] width 617 height 294
click at [913, 462] on button "Ya, lanjutkan" at bounding box center [916, 468] width 112 height 26
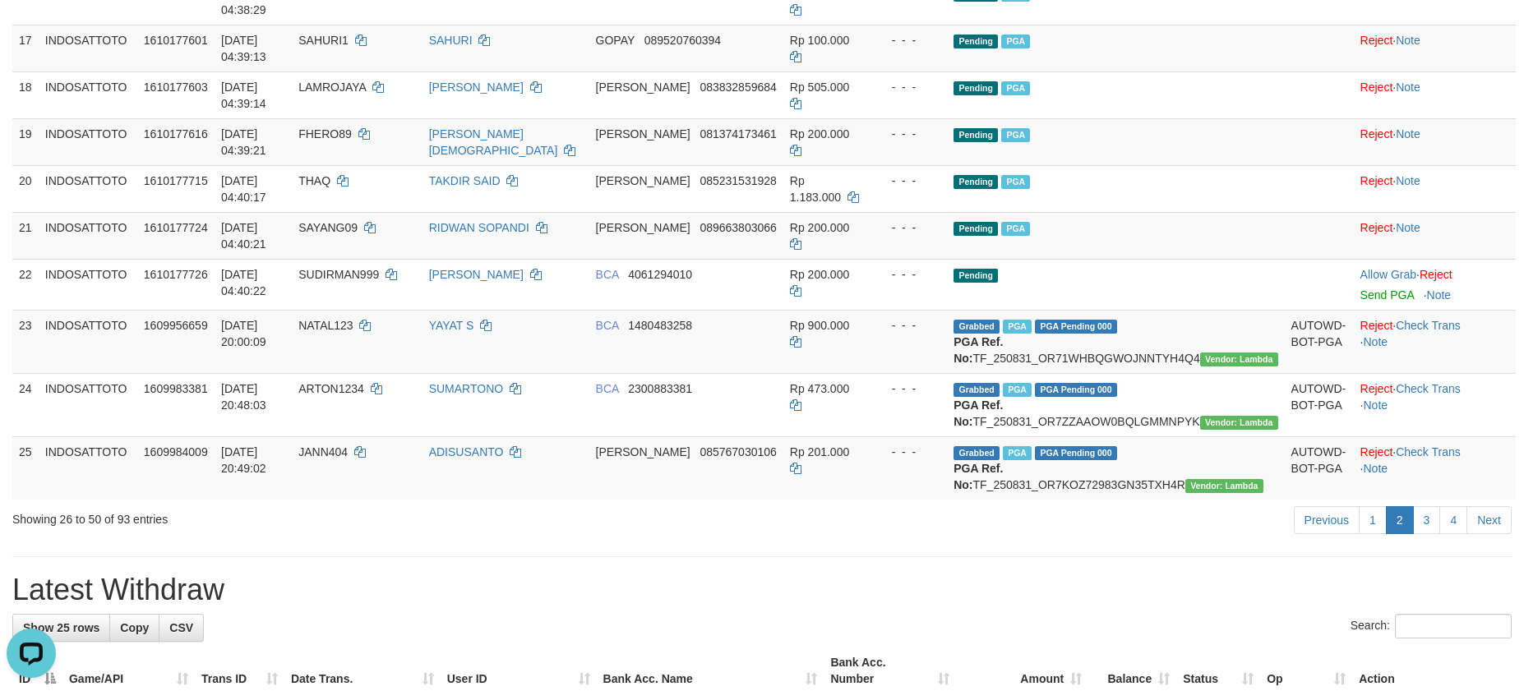
click at [1206, 259] on td "Pending PGA" at bounding box center [1115, 235] width 337 height 47
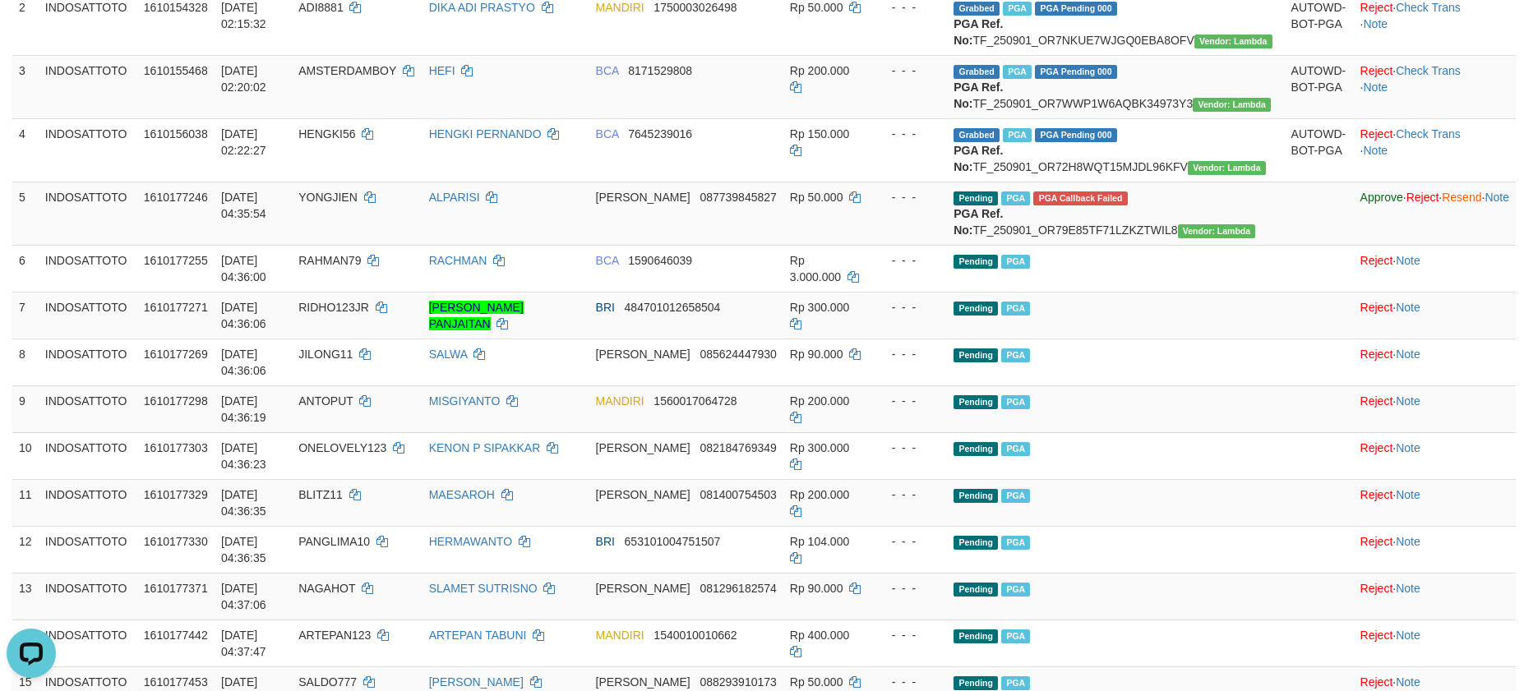
scroll to position [324, 0]
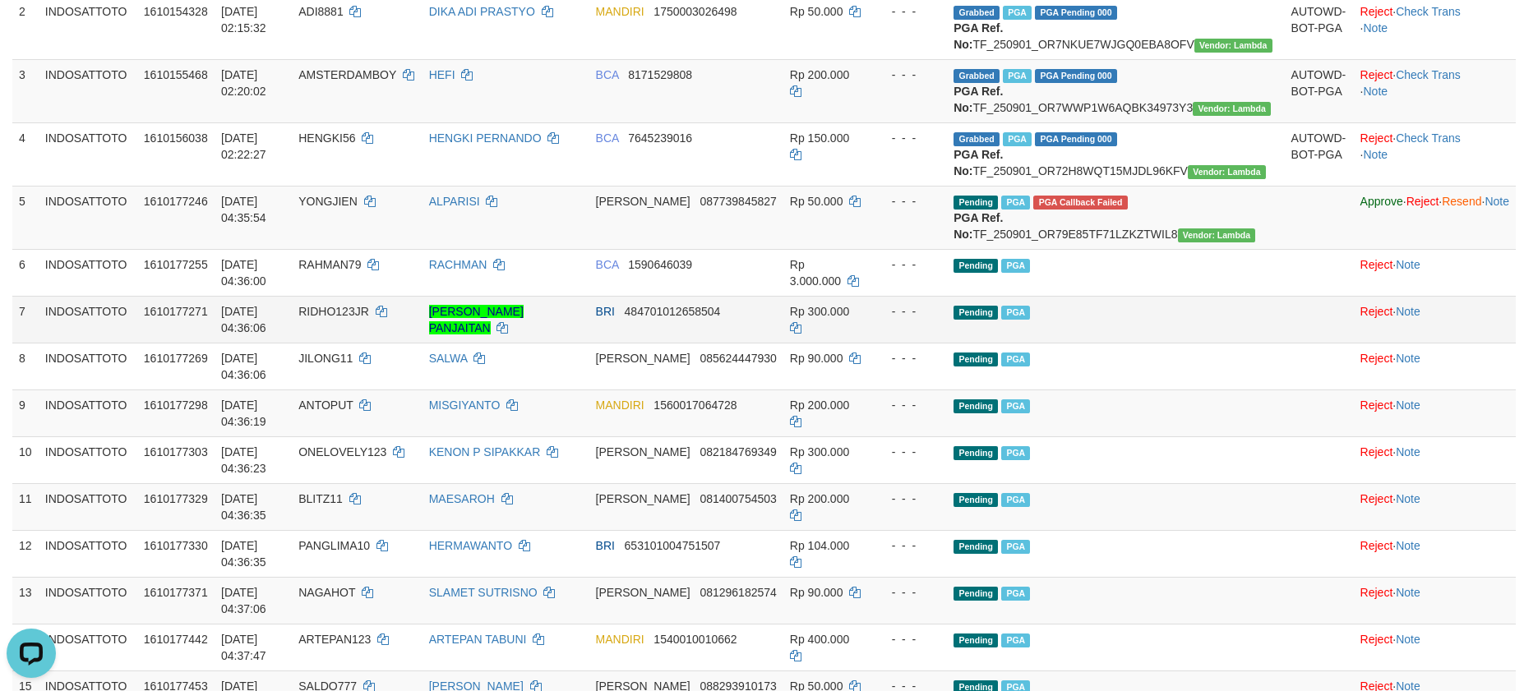
click at [1145, 343] on td "Pending PGA" at bounding box center [1115, 319] width 337 height 47
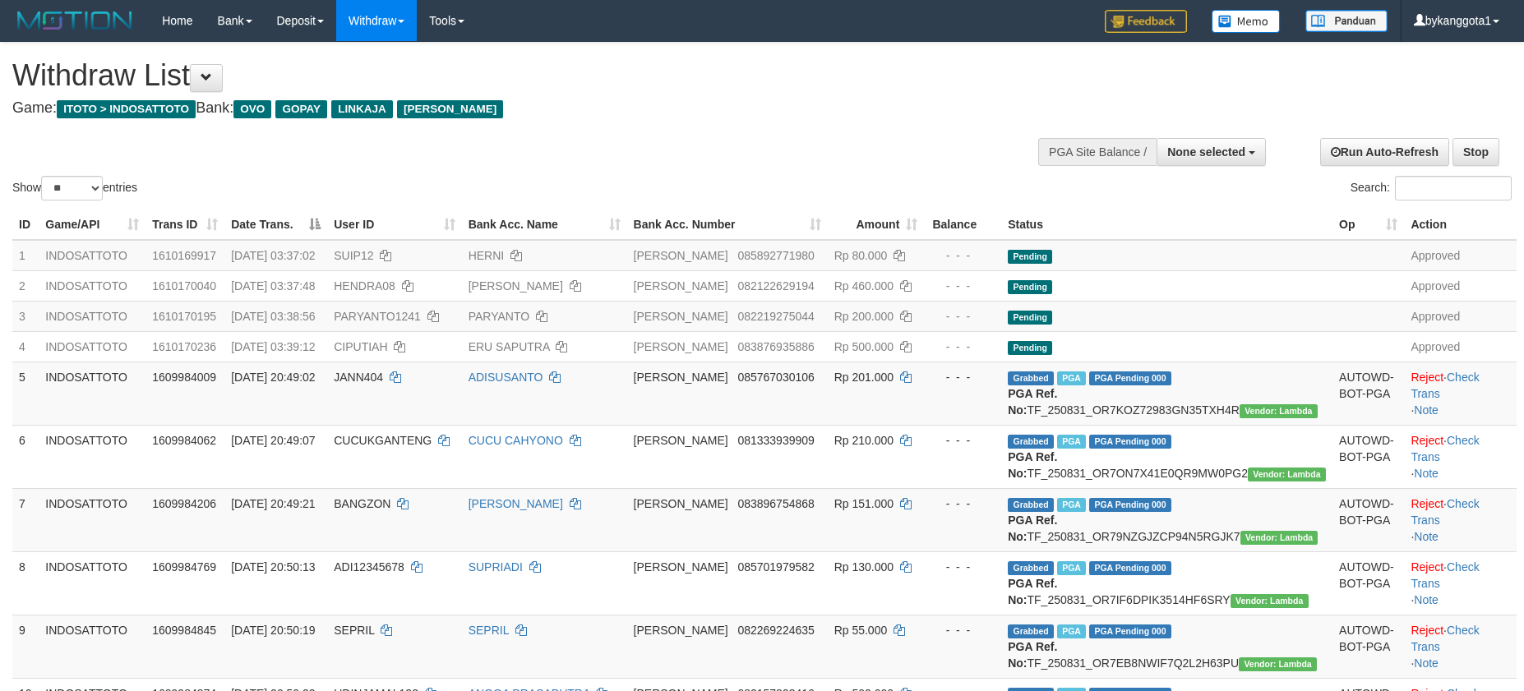
select select
select select "**"
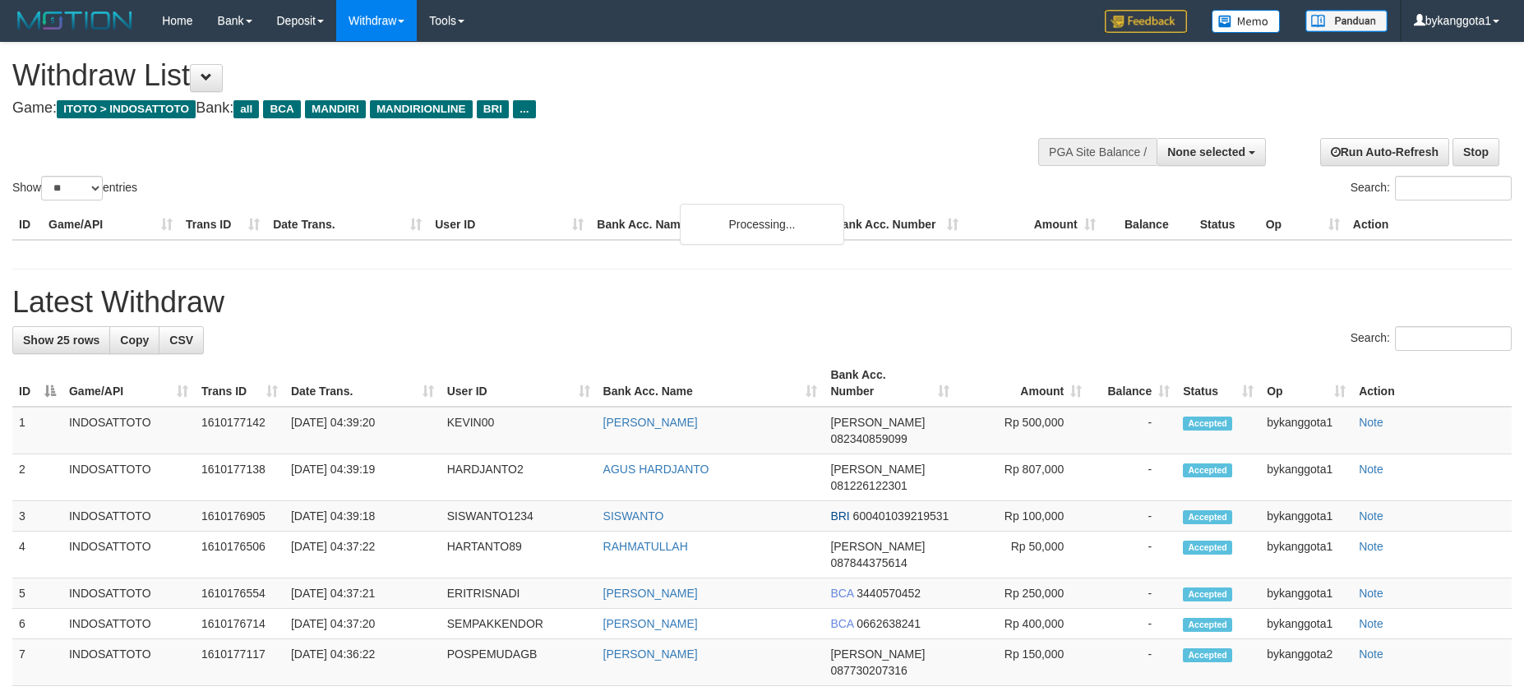
select select
select select "**"
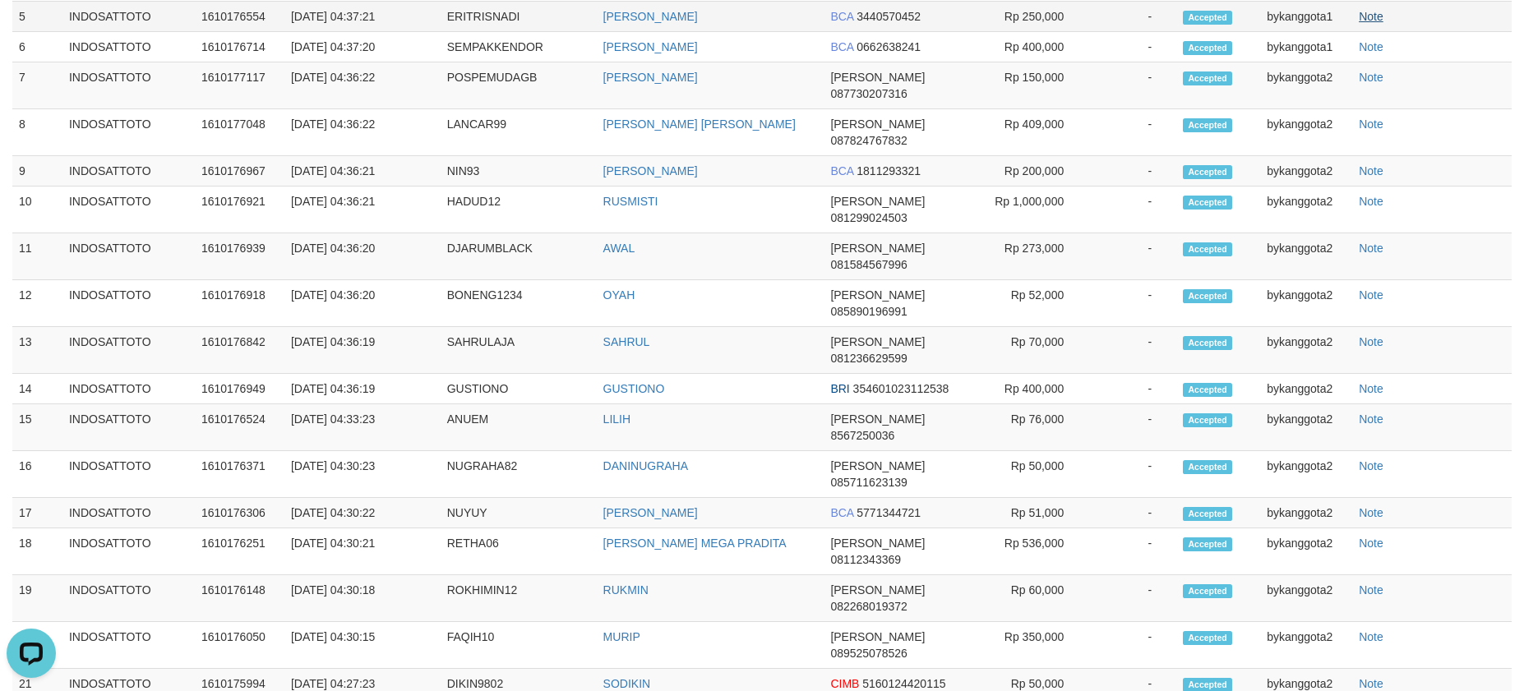
scroll to position [2220, 0]
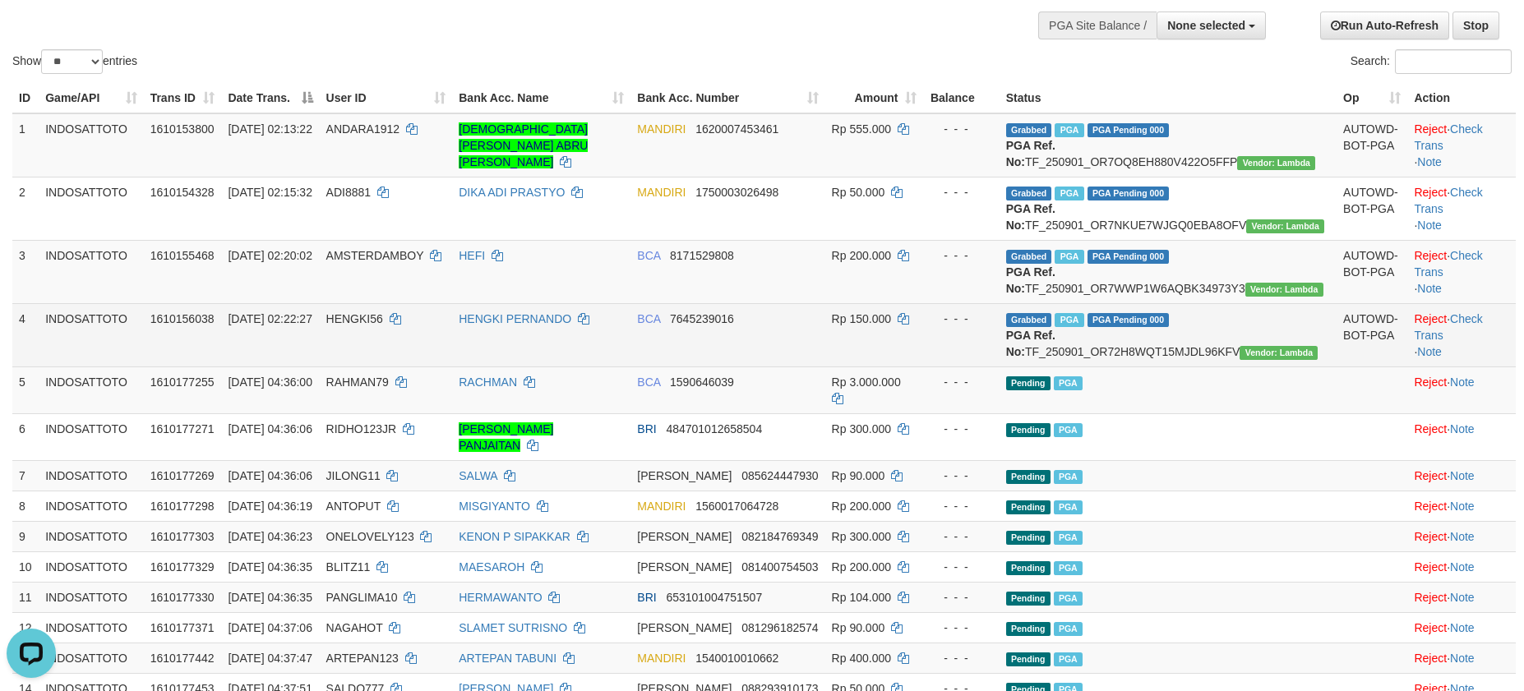
scroll to position [0, 0]
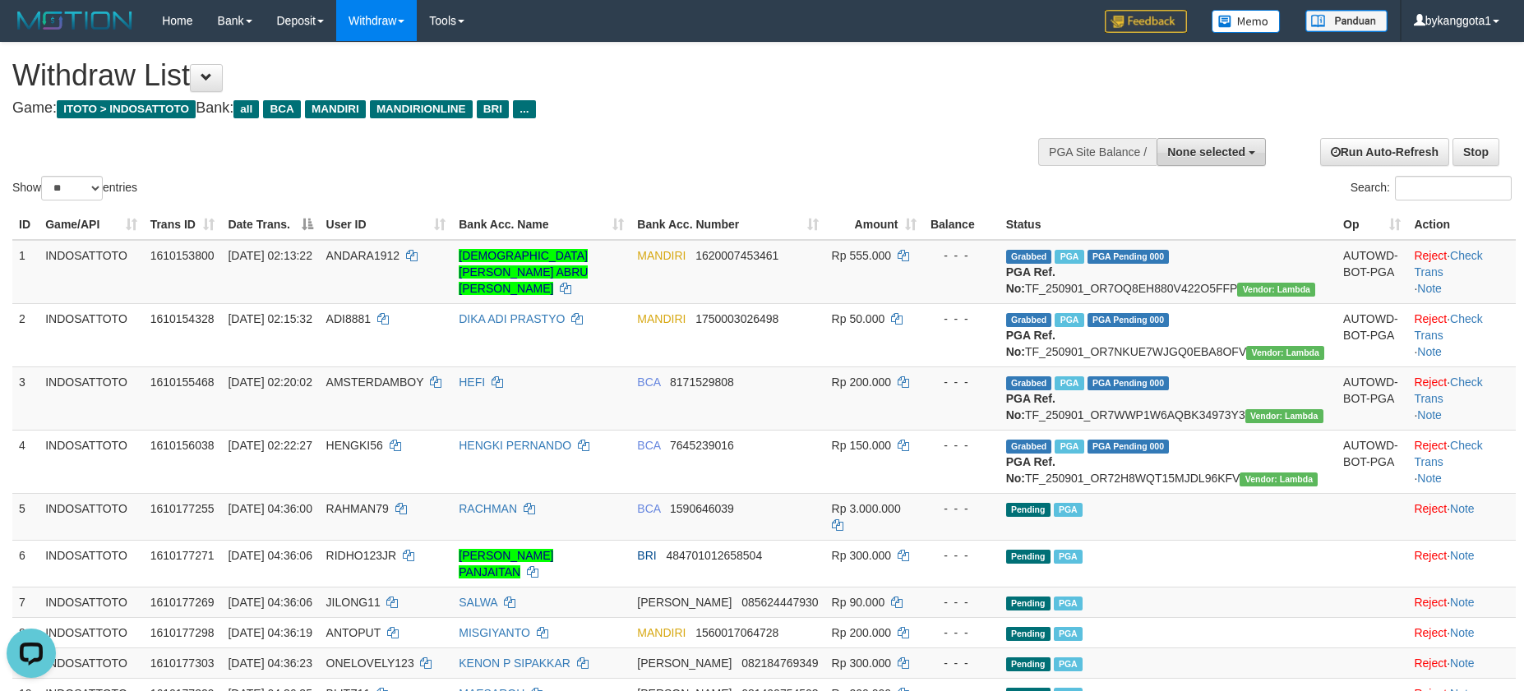
click at [1221, 161] on button "None selected" at bounding box center [1211, 152] width 109 height 28
click at [1185, 233] on label "[ITOTO] INDOSATTOTO" at bounding box center [1177, 234] width 176 height 21
select select "****"
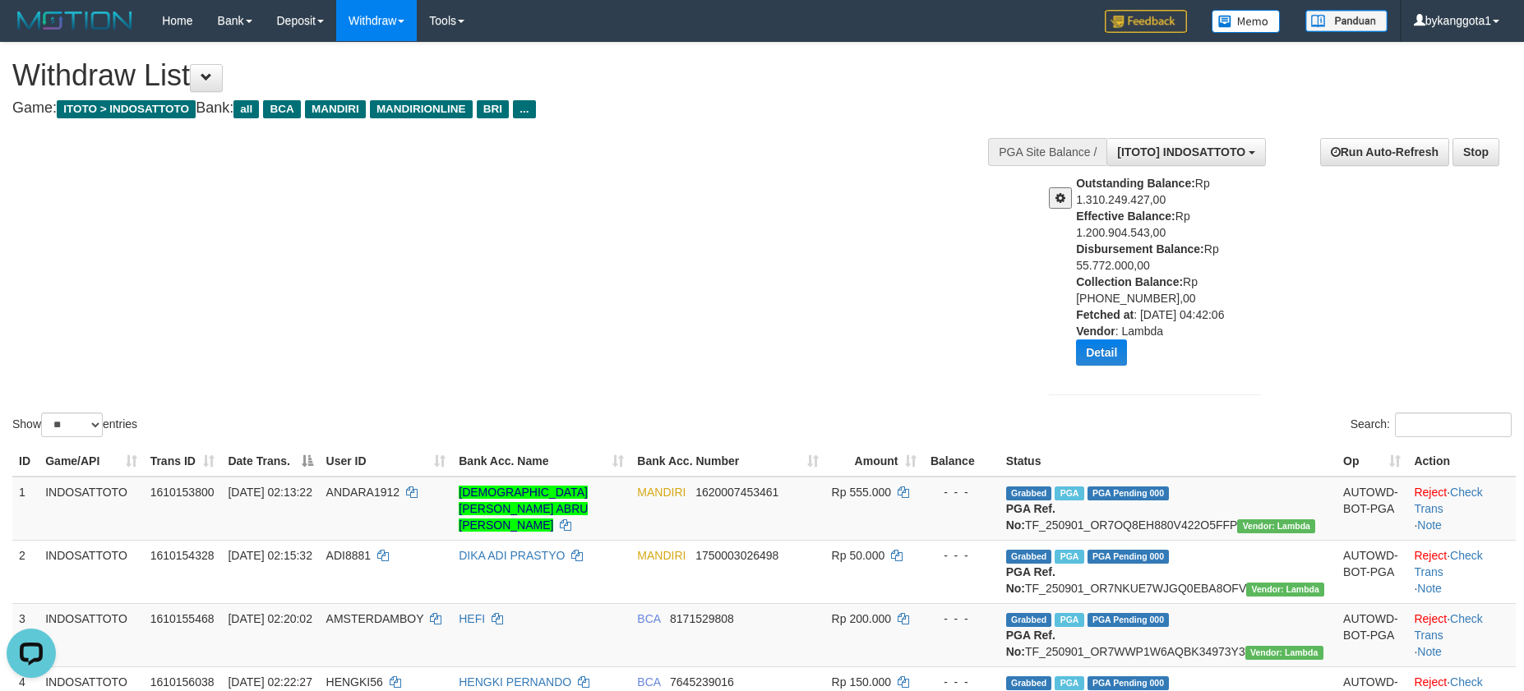
drag, startPoint x: 1070, startPoint y: 244, endPoint x: 1199, endPoint y: 266, distance: 131.0
click at [1199, 266] on div "Outstanding Balance: Rp 1.310.249.427,00 Effective Balance: Rp 1.200.904.543,00…" at bounding box center [1156, 276] width 238 height 203
copy div "Disbursement Balance: Rp 55.772.000,00"
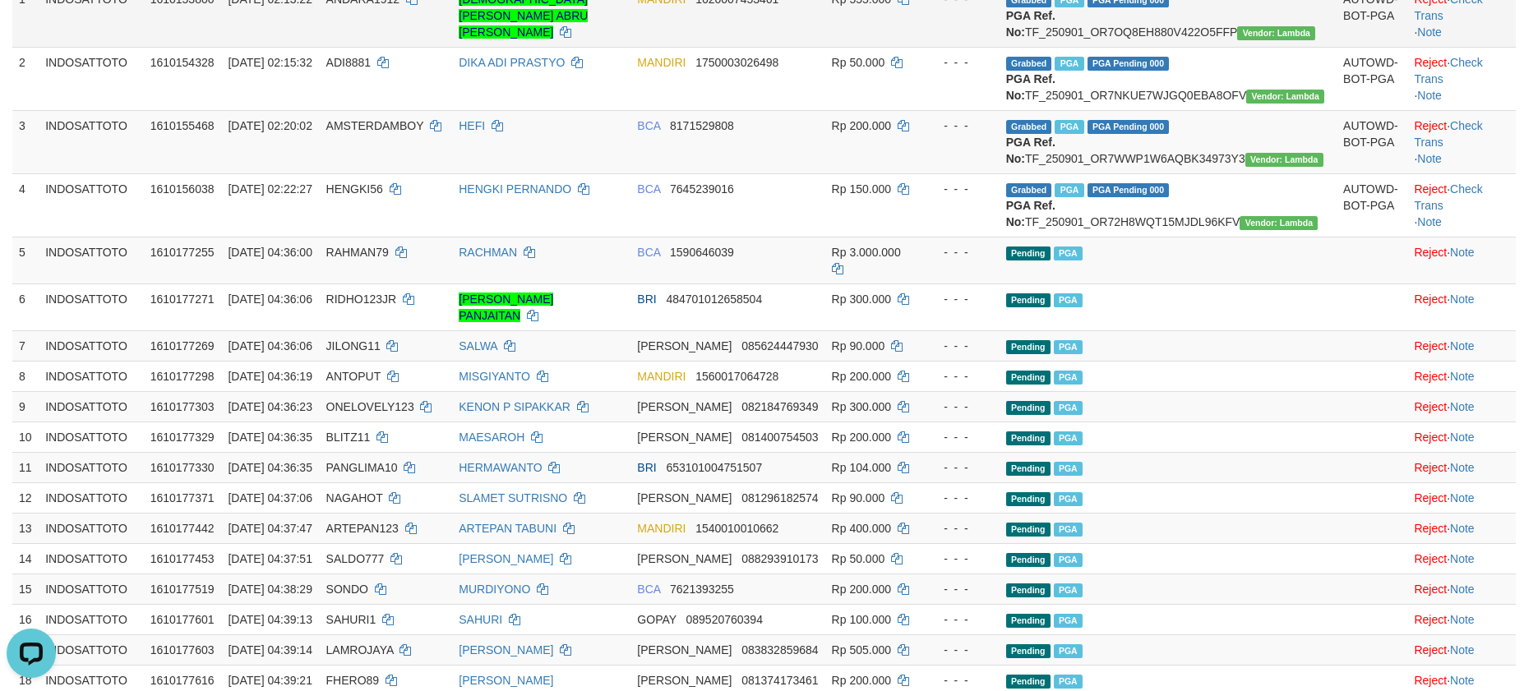
scroll to position [617, 0]
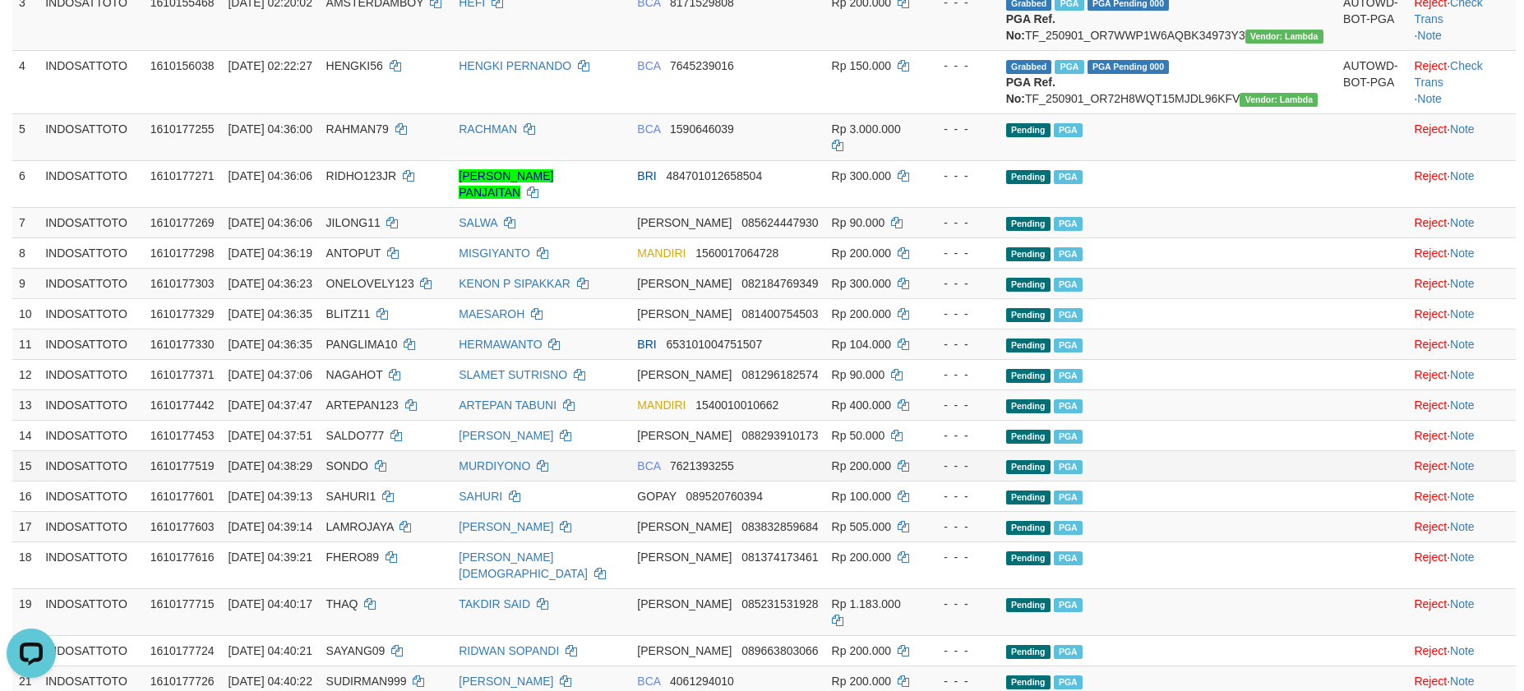
click at [1096, 481] on td "Pending PGA" at bounding box center [1168, 465] width 337 height 30
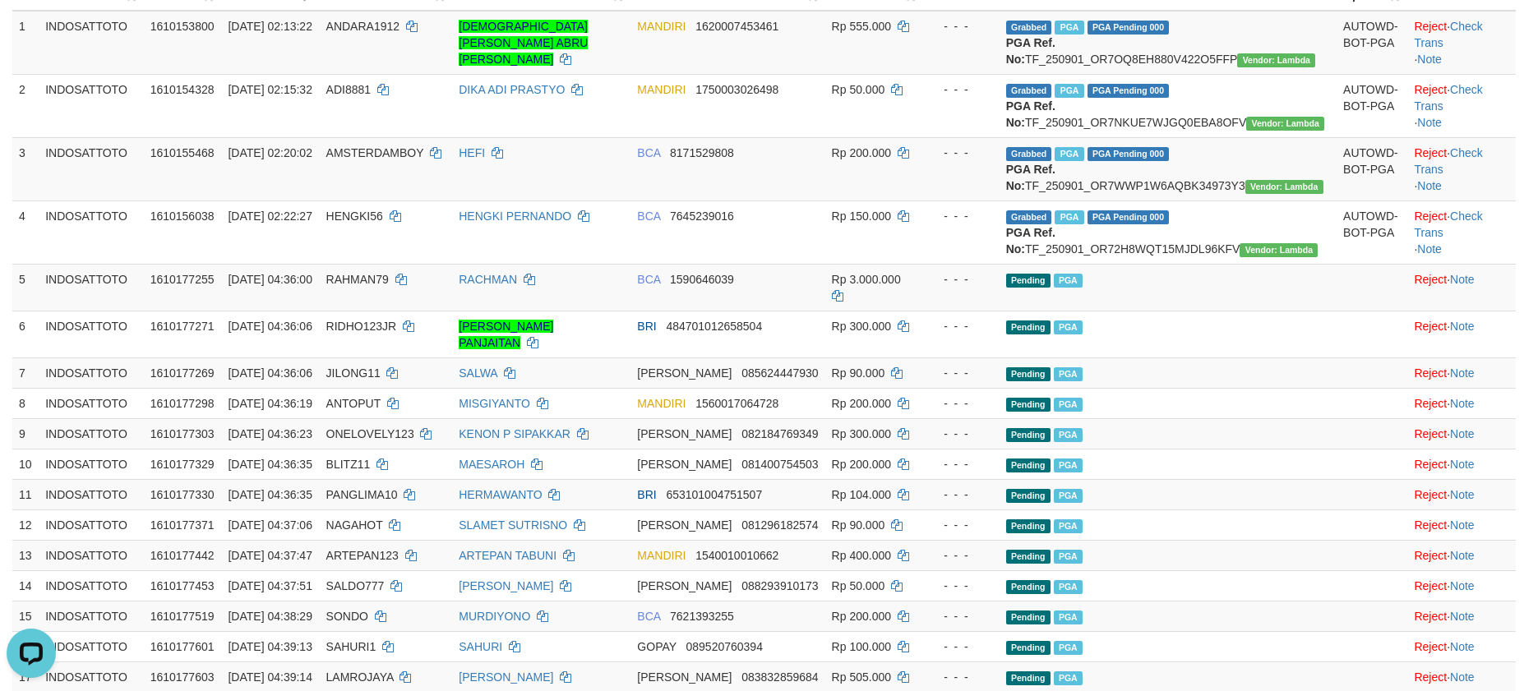
scroll to position [370, 0]
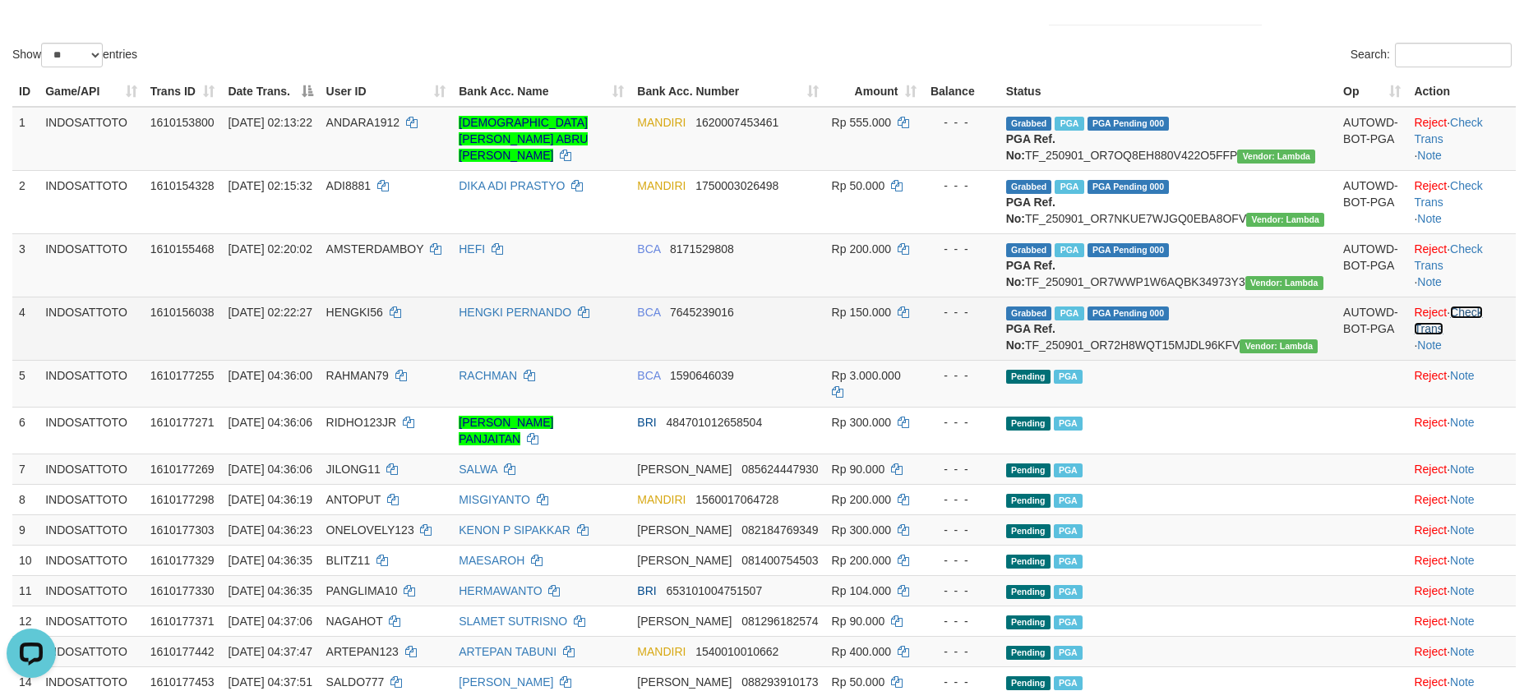
drag, startPoint x: 1472, startPoint y: 363, endPoint x: 1476, endPoint y: 351, distance: 12.8
click at [1472, 335] on link "Check Trans" at bounding box center [1448, 321] width 68 height 30
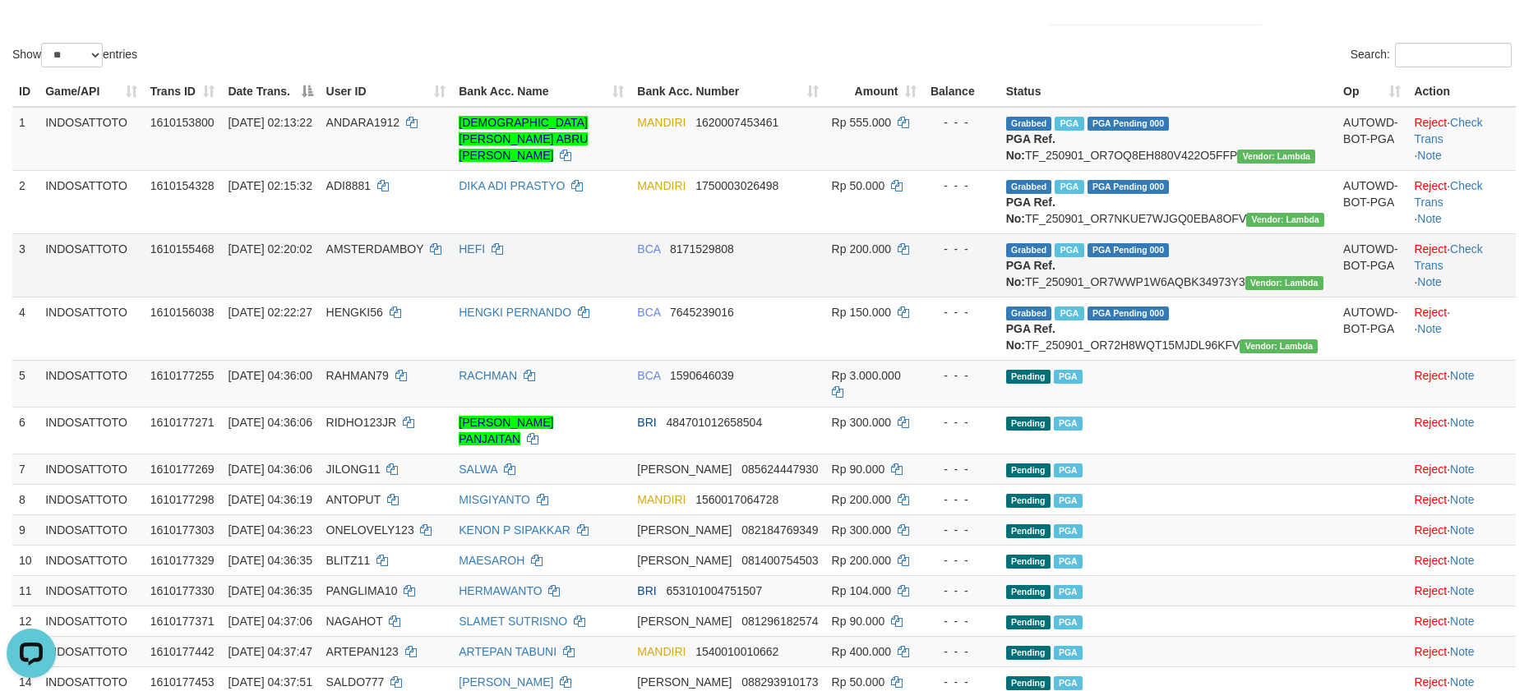
click at [1475, 274] on td "Reject · Check Trans · Note" at bounding box center [1461, 264] width 109 height 63
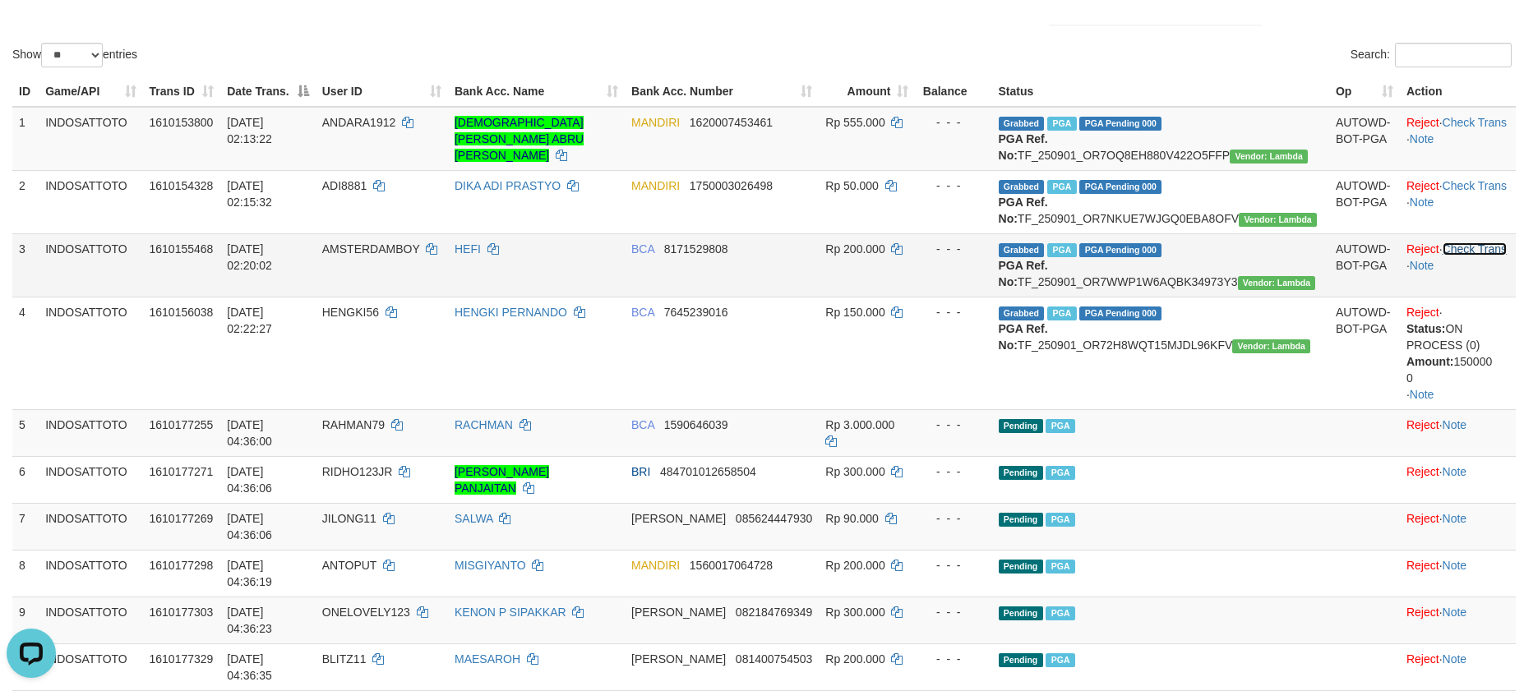
click at [1468, 256] on link "Check Trans" at bounding box center [1475, 249] width 65 height 13
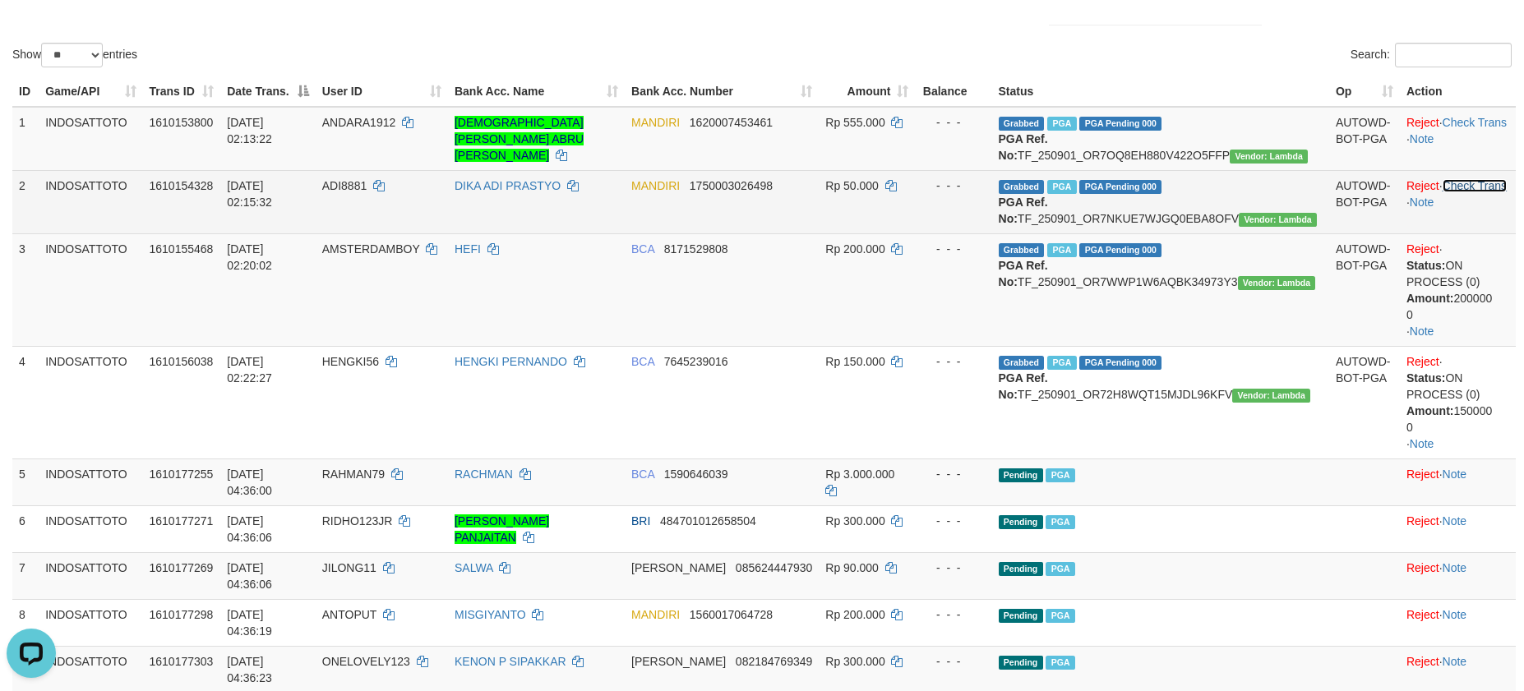
click at [1448, 192] on link "Check Trans" at bounding box center [1475, 185] width 65 height 13
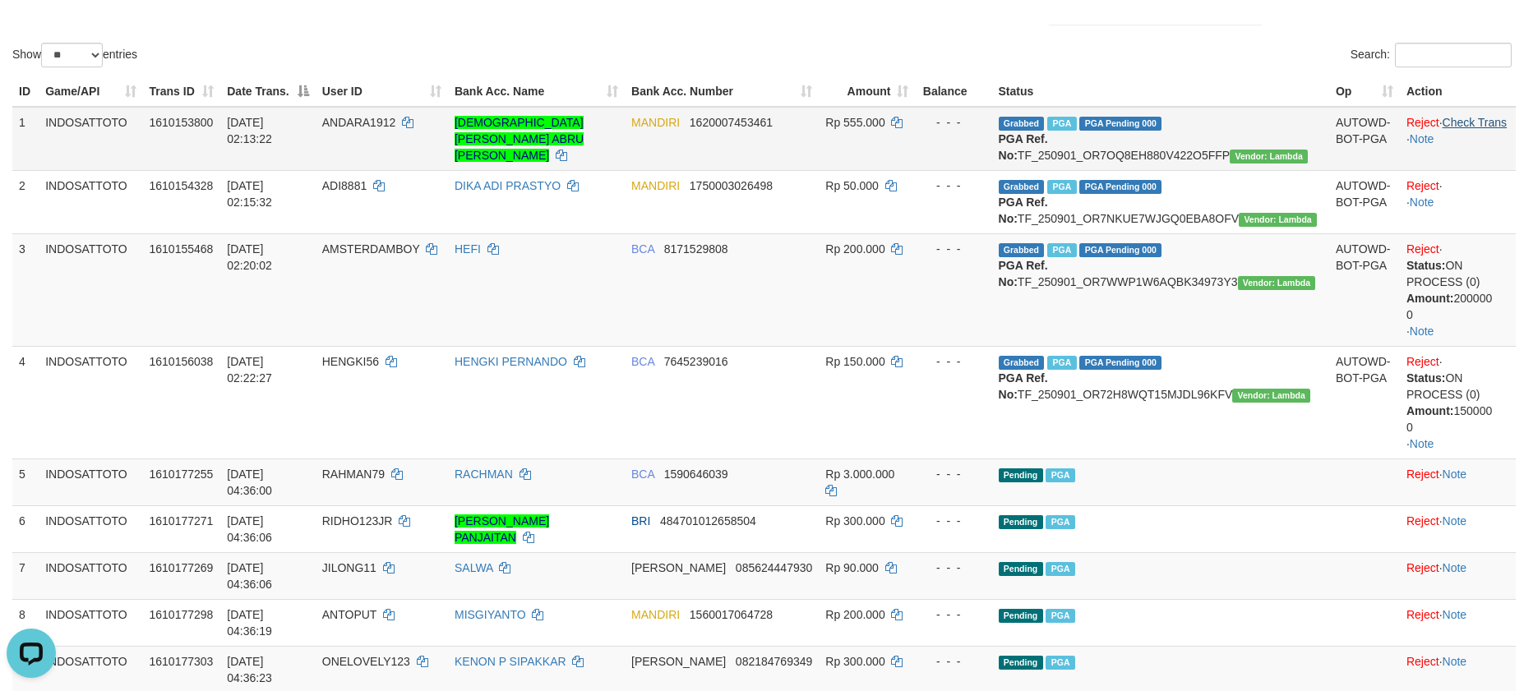
drag, startPoint x: 1453, startPoint y: 133, endPoint x: 1453, endPoint y: 121, distance: 12.3
click at [1453, 133] on td "Reject · Check Trans · Note" at bounding box center [1458, 139] width 116 height 64
click at [1453, 121] on link "Check Trans" at bounding box center [1475, 122] width 65 height 13
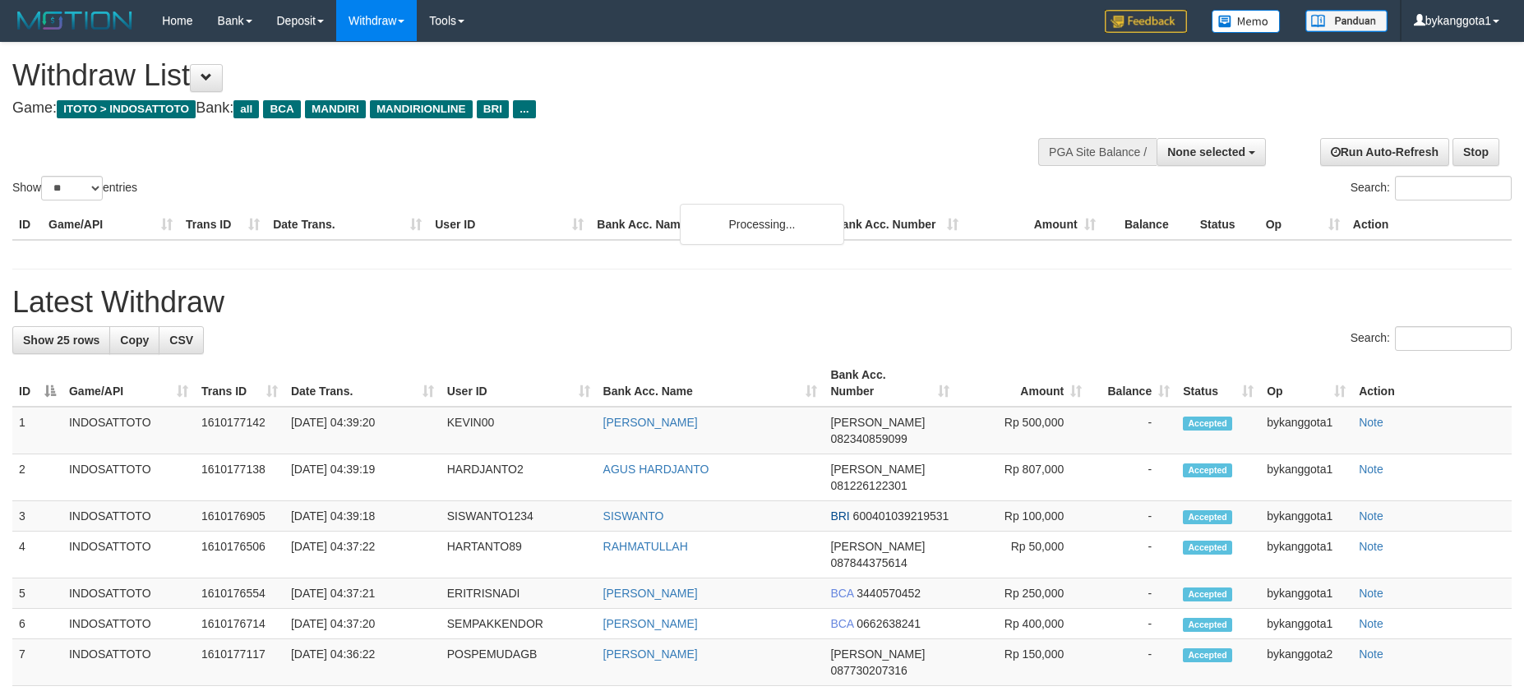
select select
select select "**"
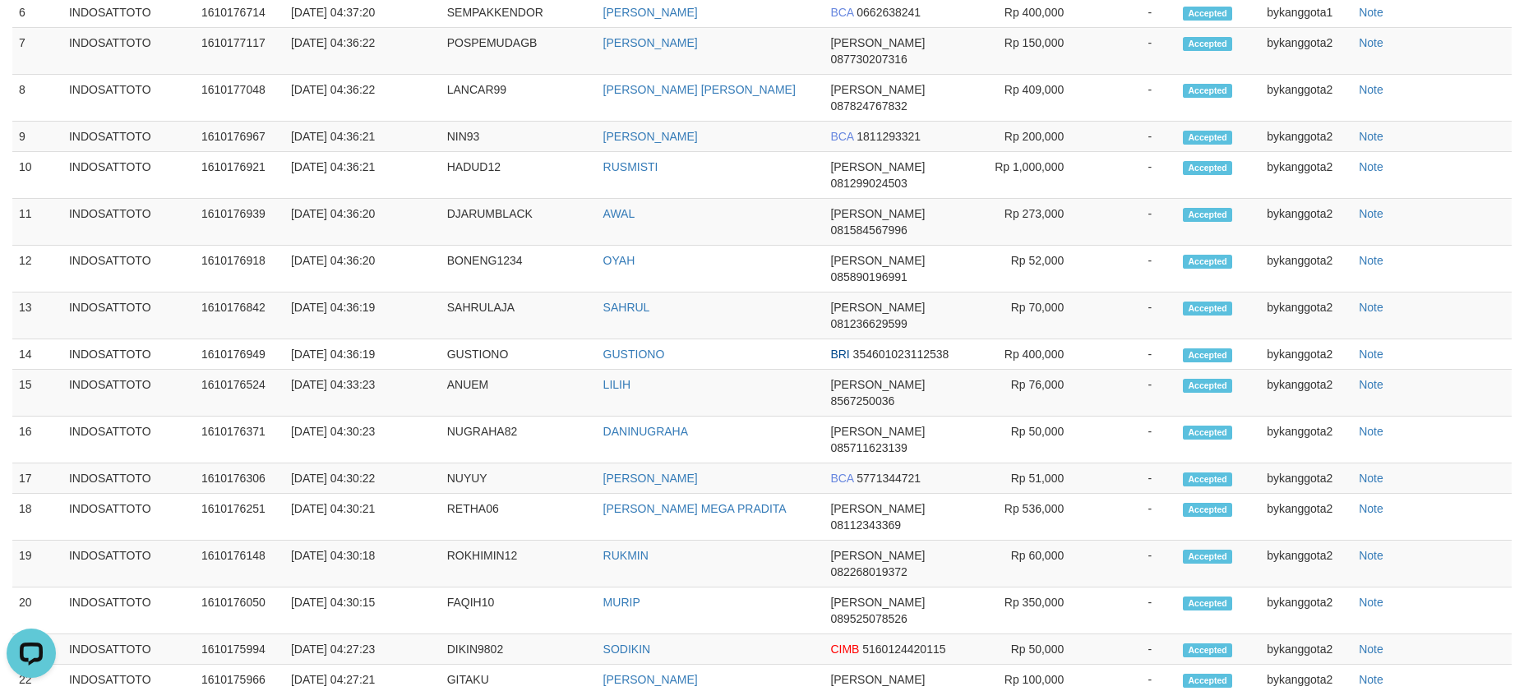
scroll to position [1850, 0]
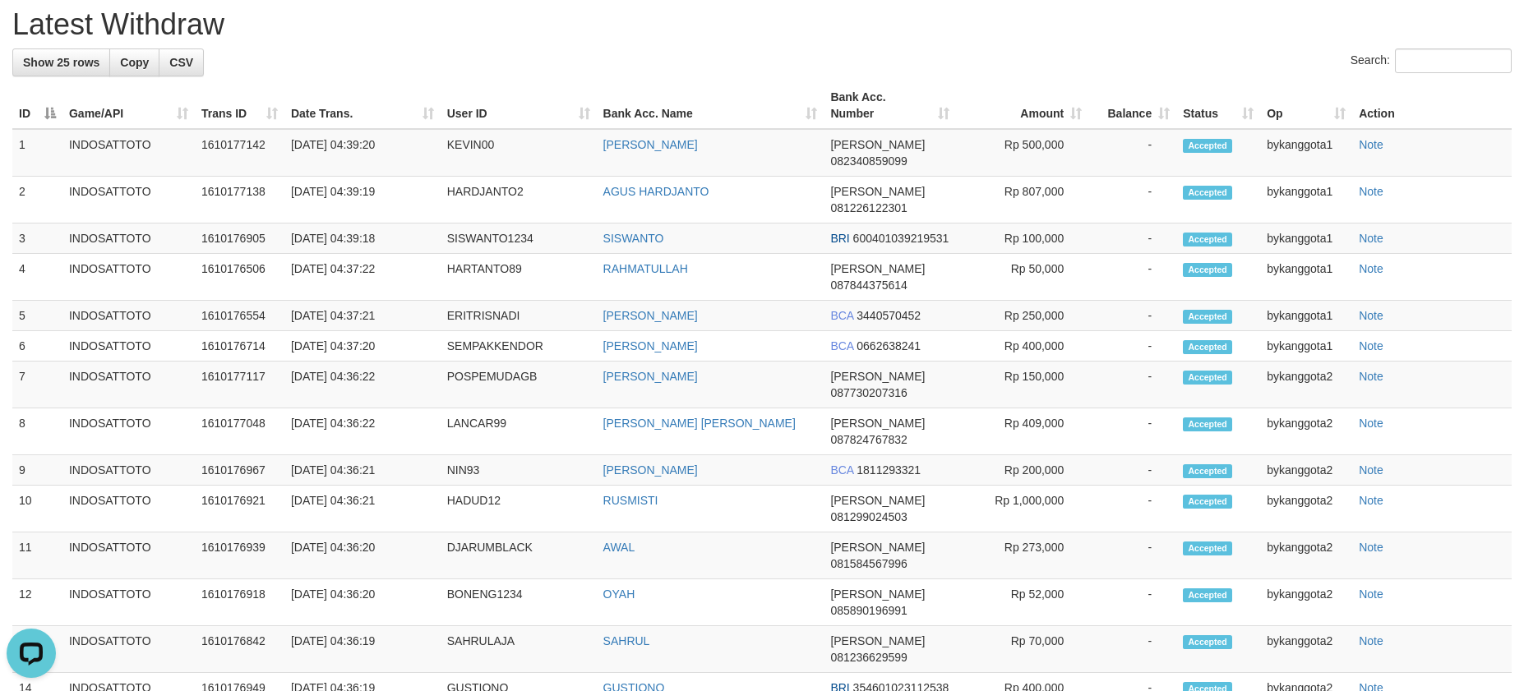
scroll to position [1726, 0]
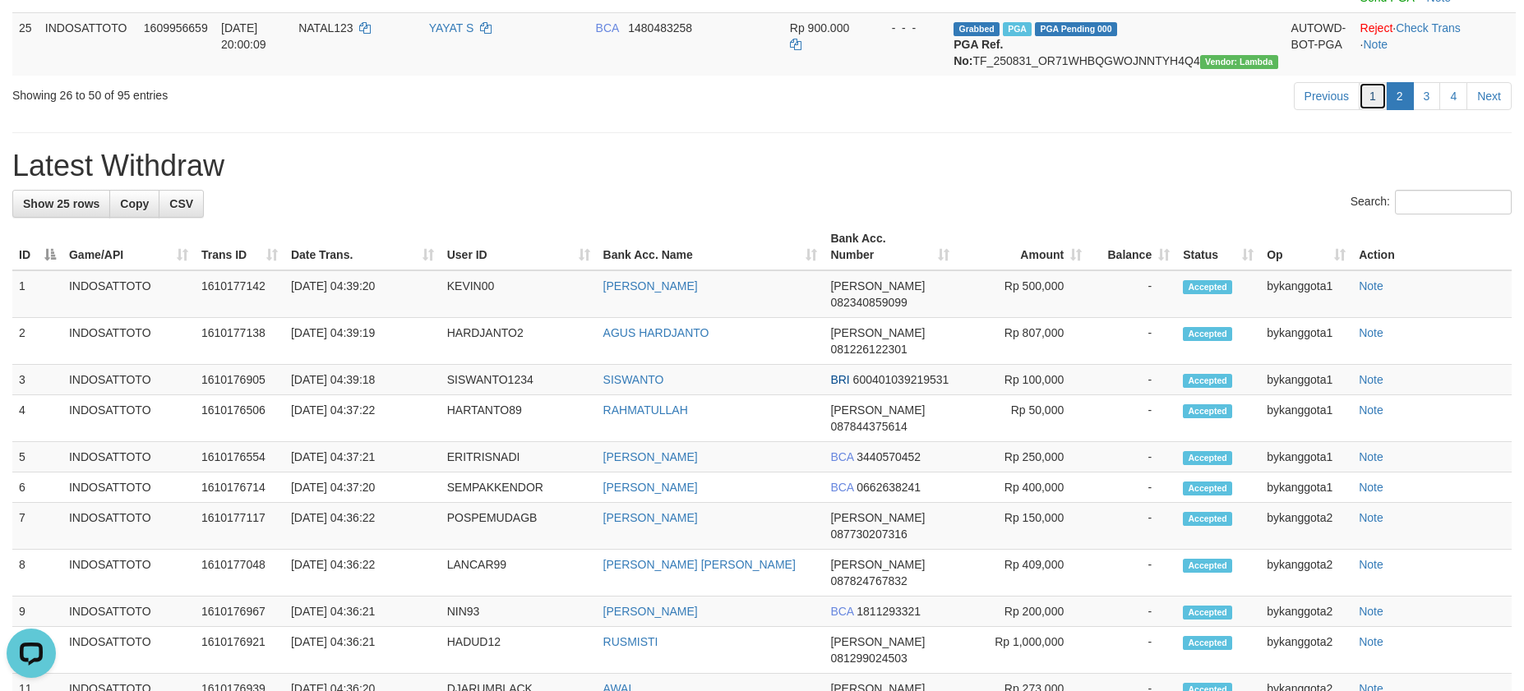
click at [1375, 110] on link "1" at bounding box center [1373, 96] width 28 height 28
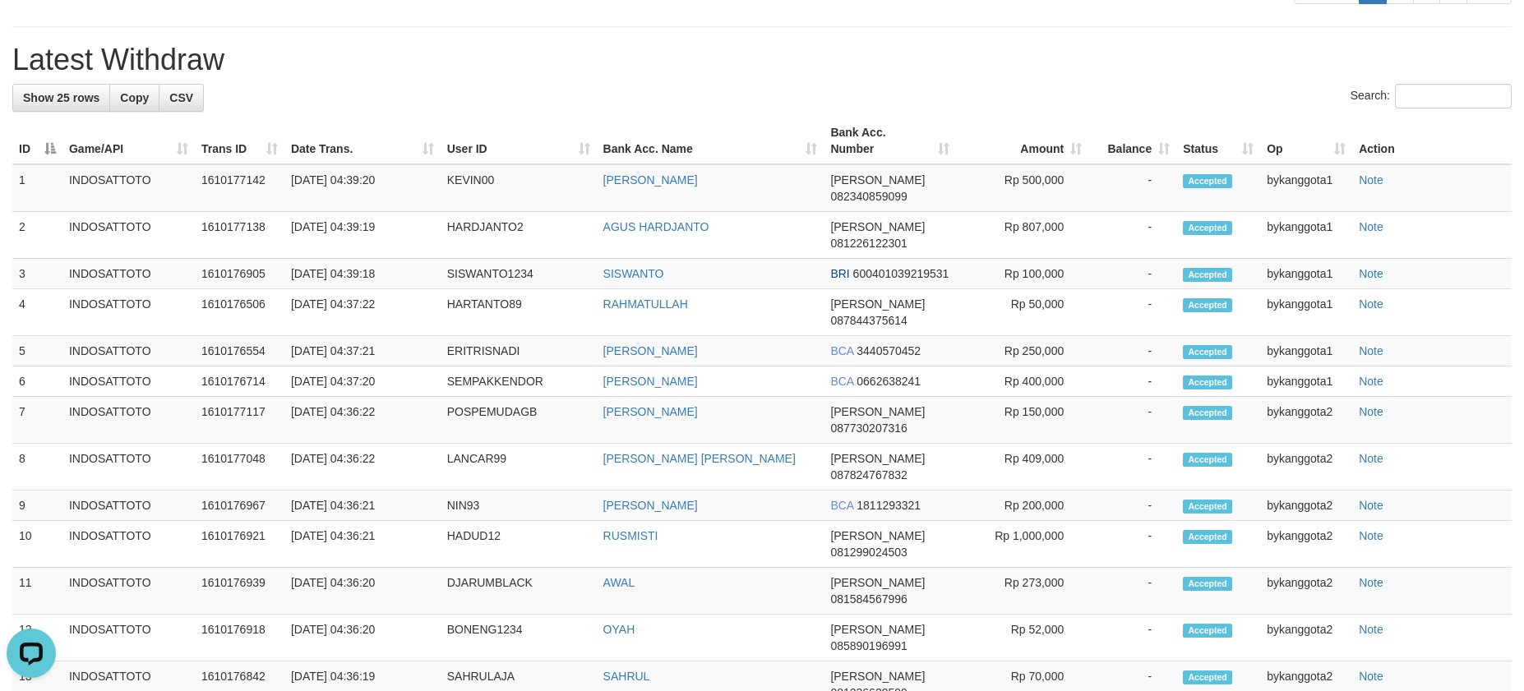
scroll to position [1850, 0]
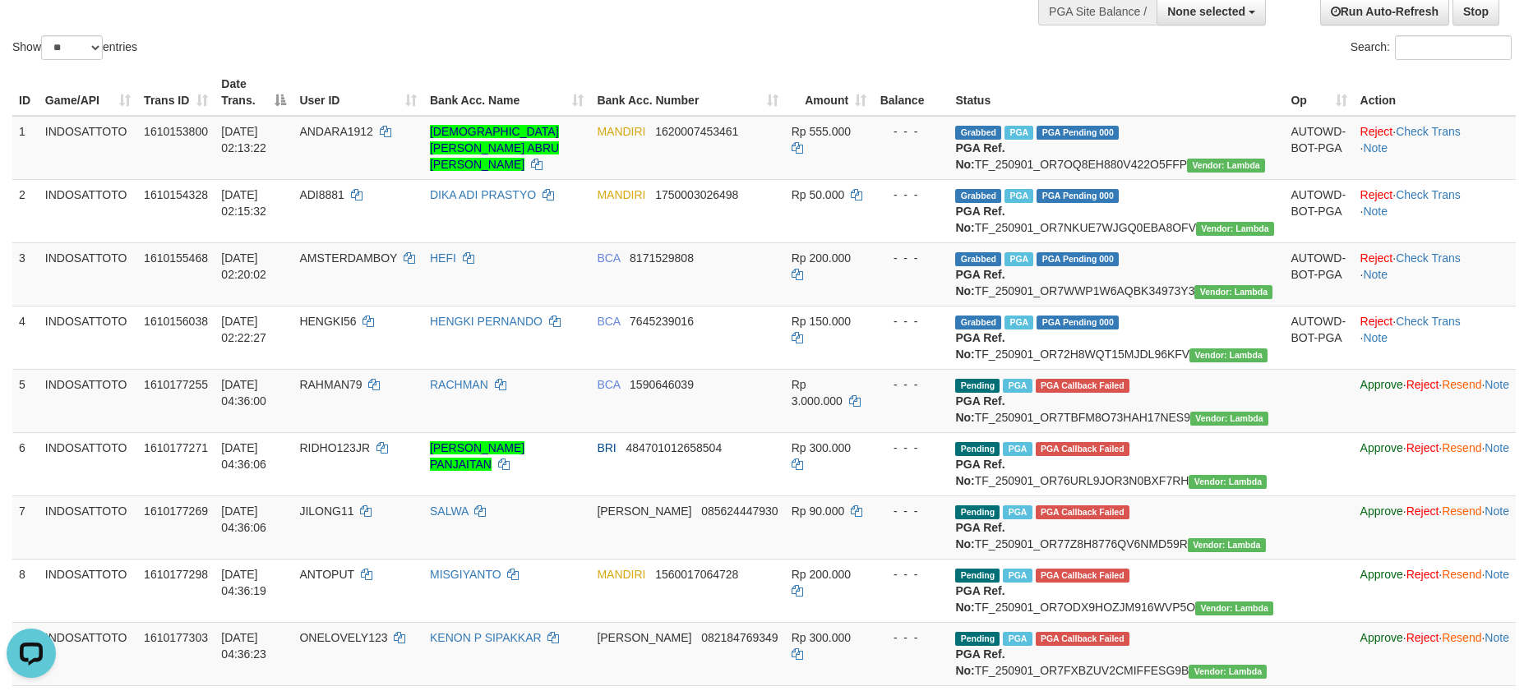
scroll to position [123, 0]
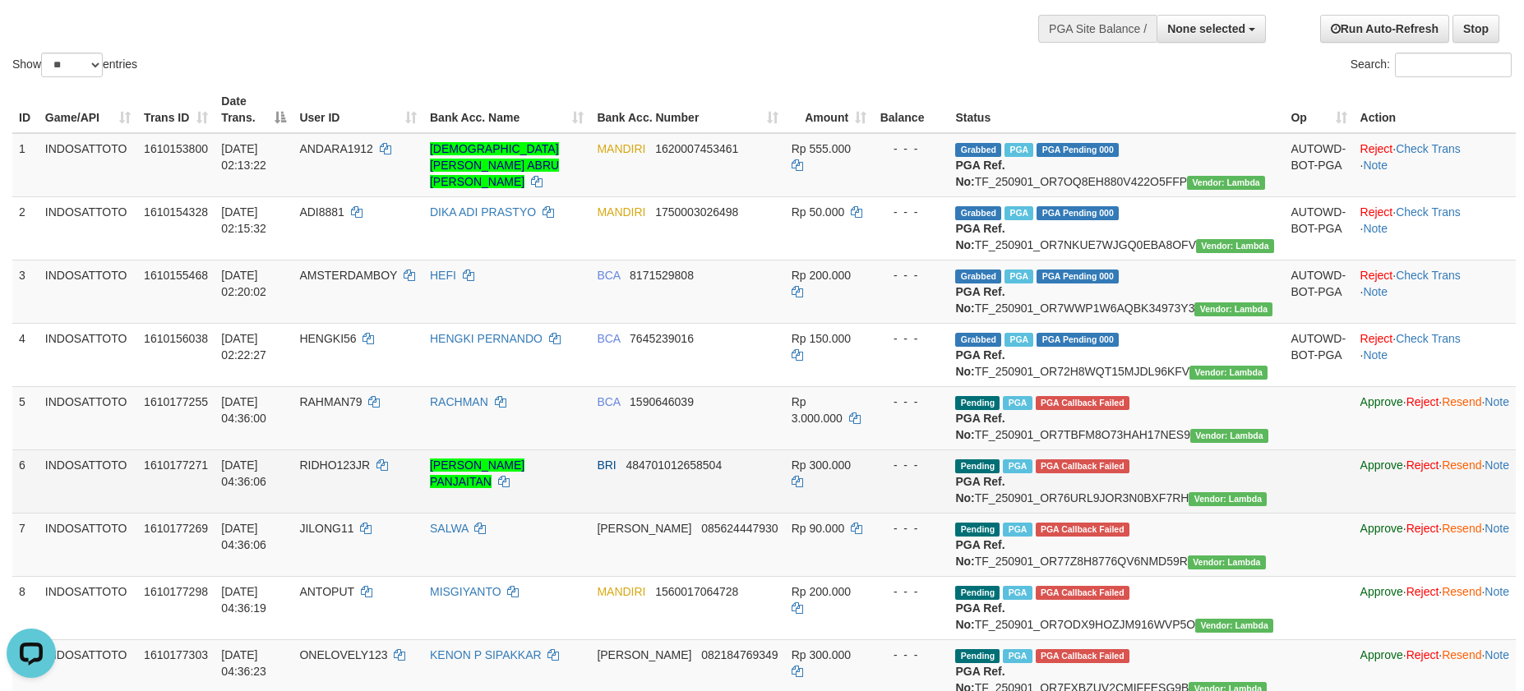
click at [1226, 513] on td "Pending PGA PGA Callback Failed {"signature":"0df3640391ba5483d388aeeccd309f48d…" at bounding box center [1116, 481] width 335 height 63
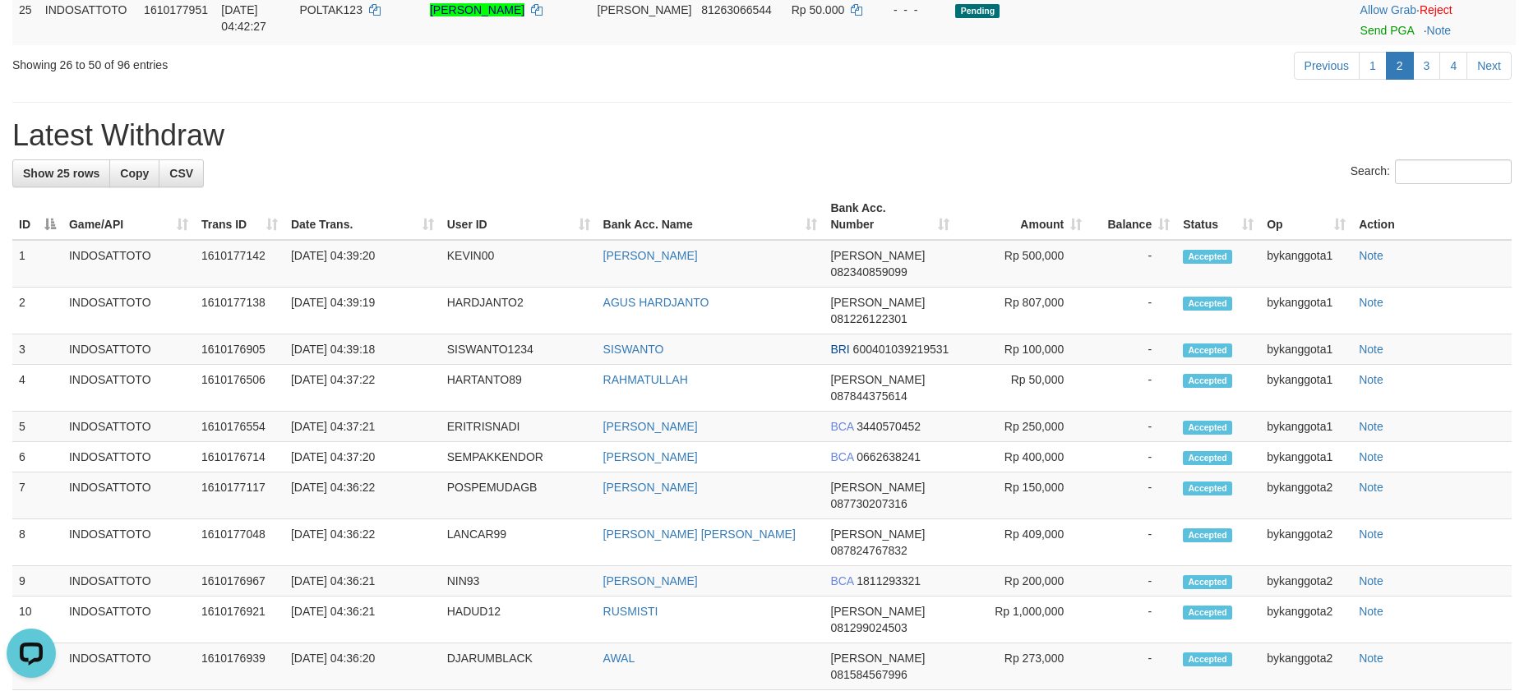
scroll to position [1498, 0]
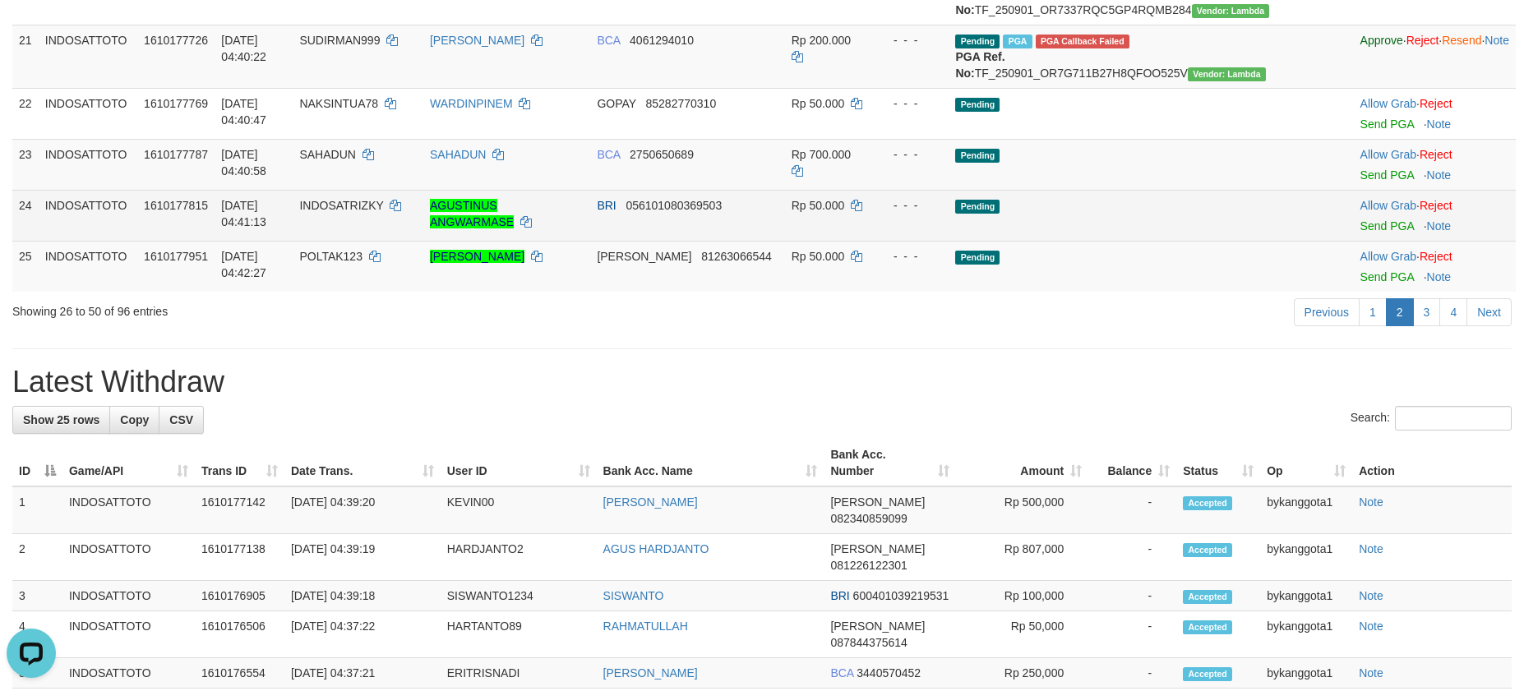
click at [1209, 241] on td "Pending" at bounding box center [1116, 215] width 335 height 51
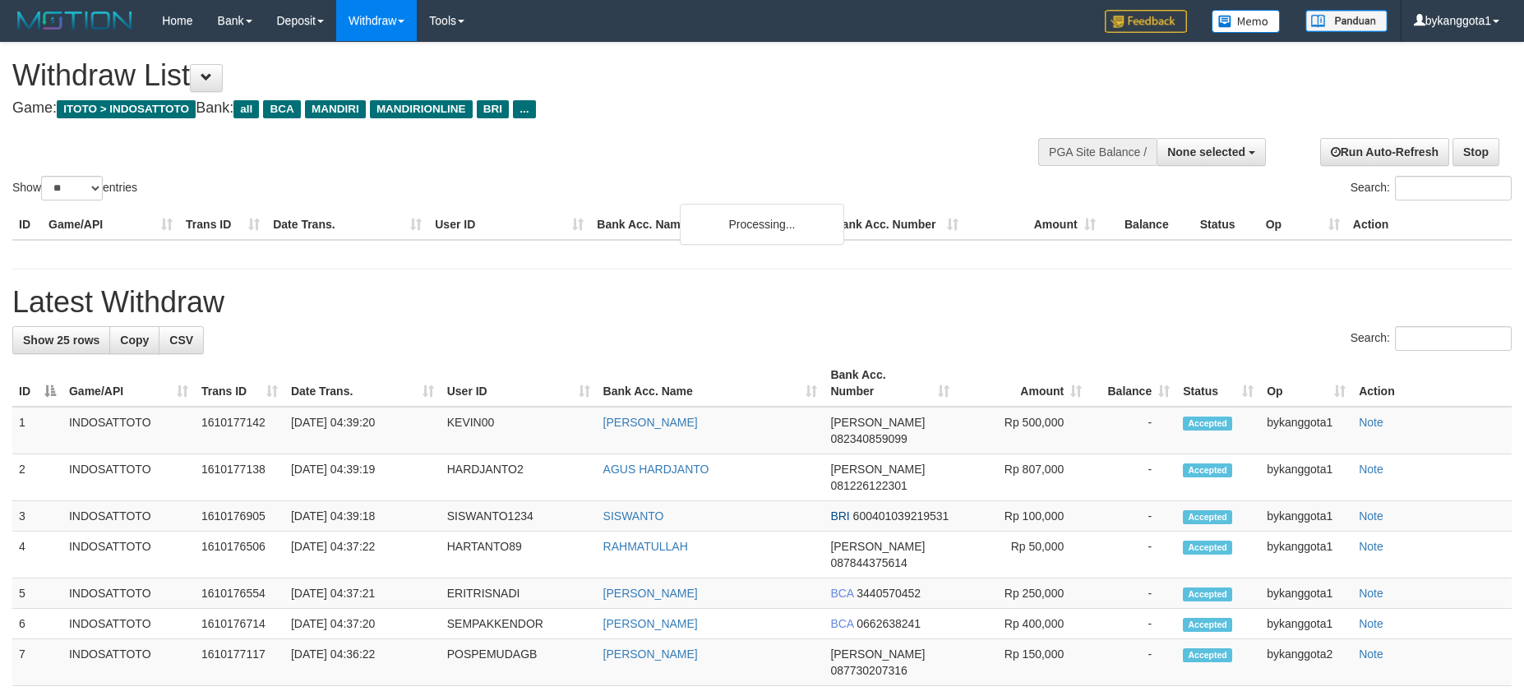
select select
select select "**"
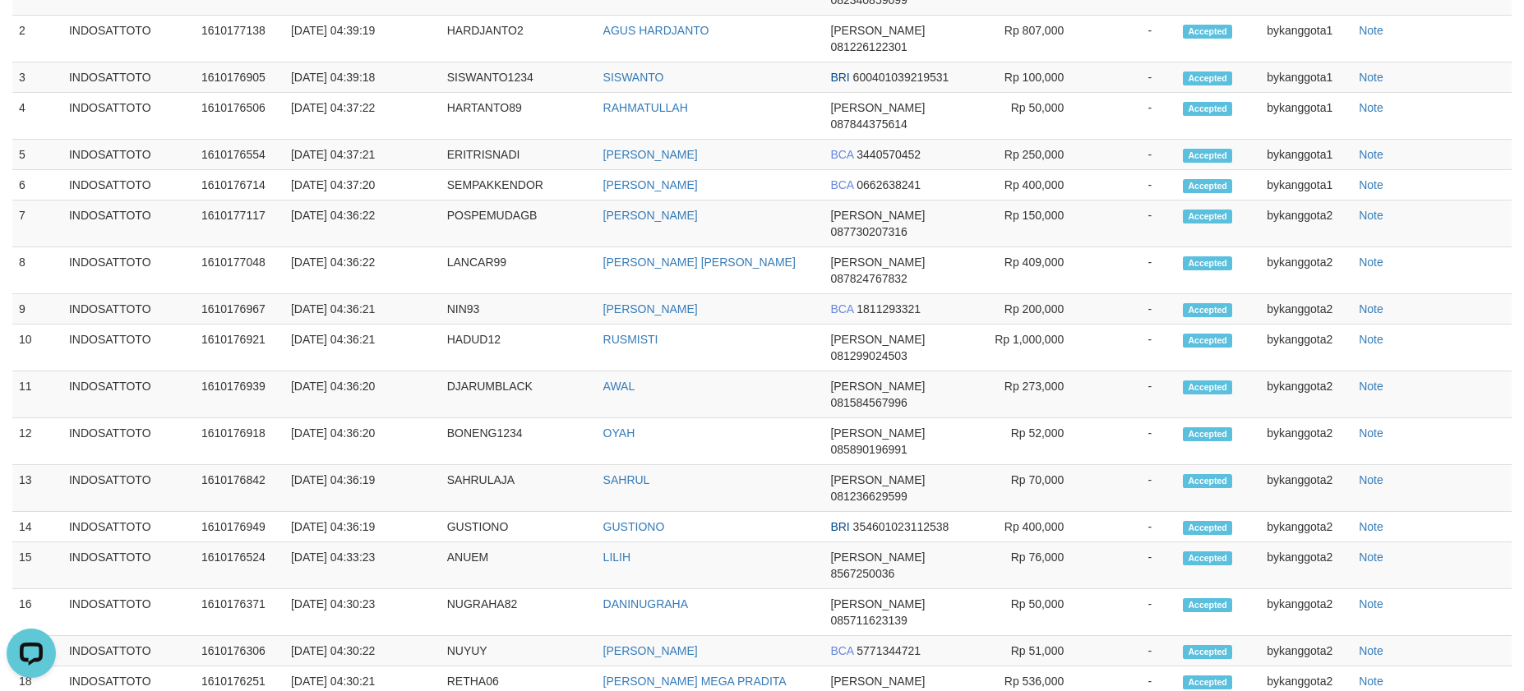
scroll to position [1991, 0]
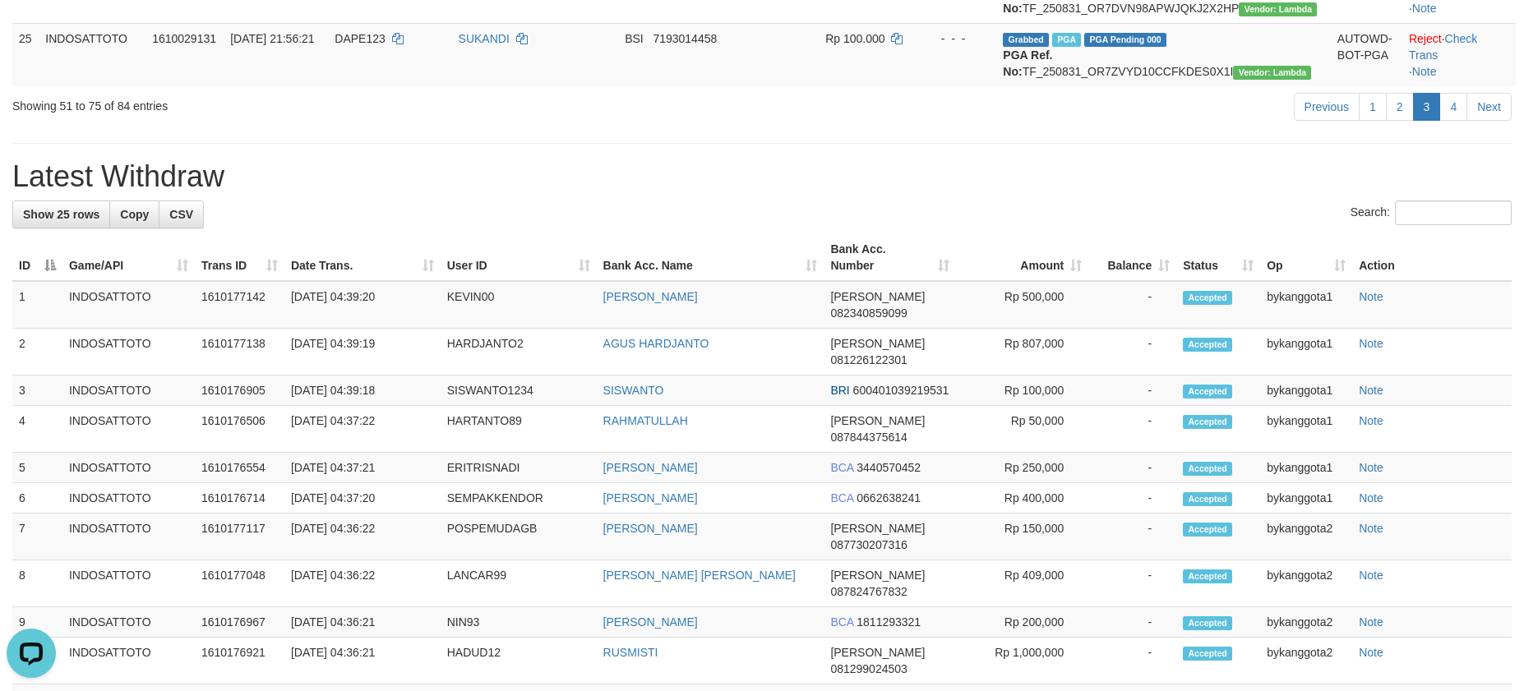
scroll to position [1868, 0]
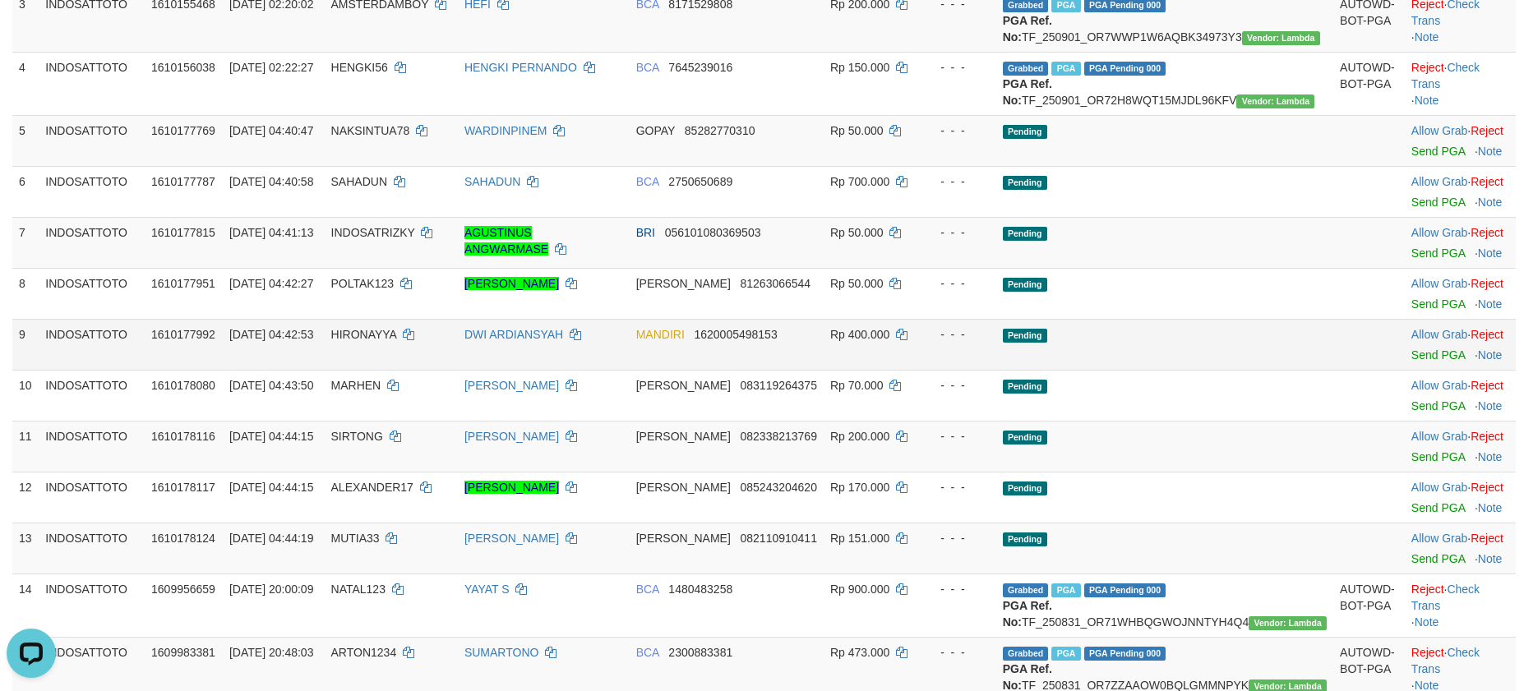
scroll to position [388, 0]
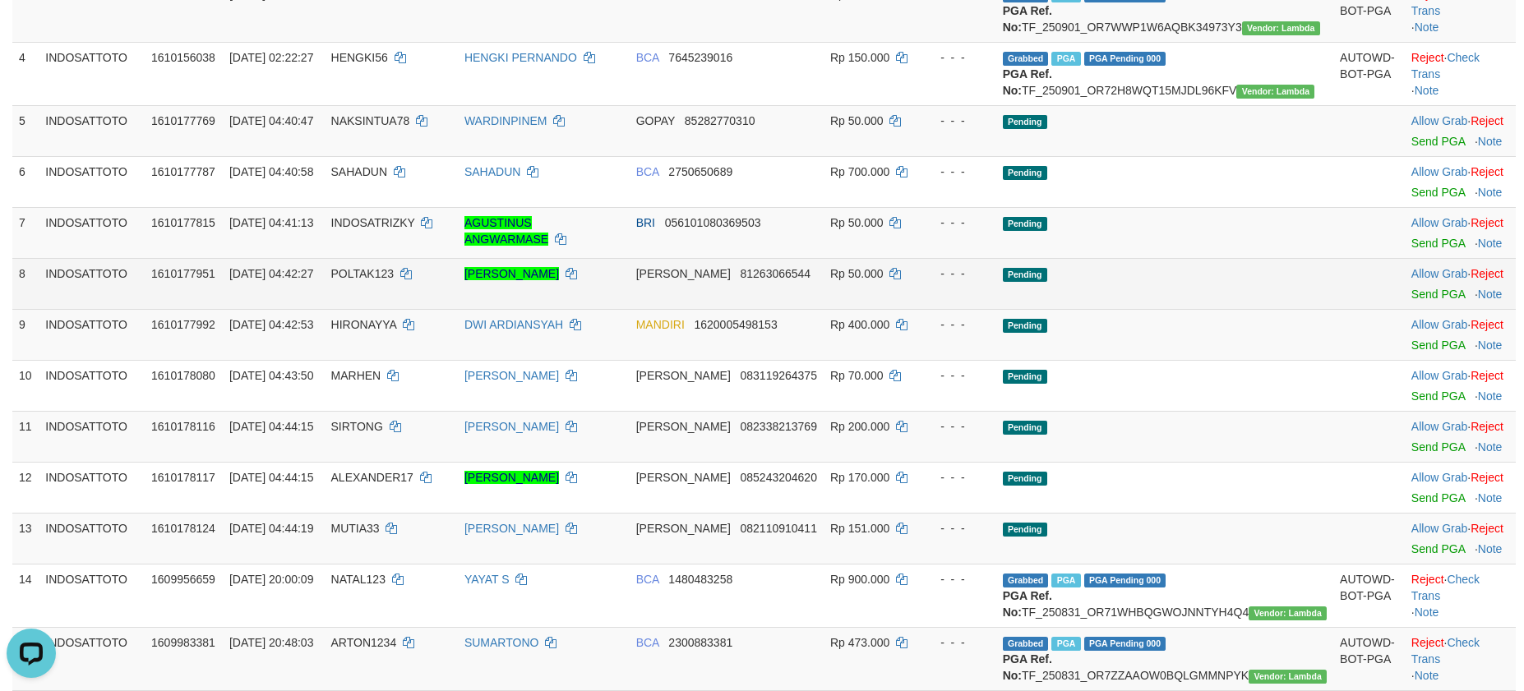
click at [325, 309] on td "[DATE] 04:42:27" at bounding box center [274, 283] width 102 height 51
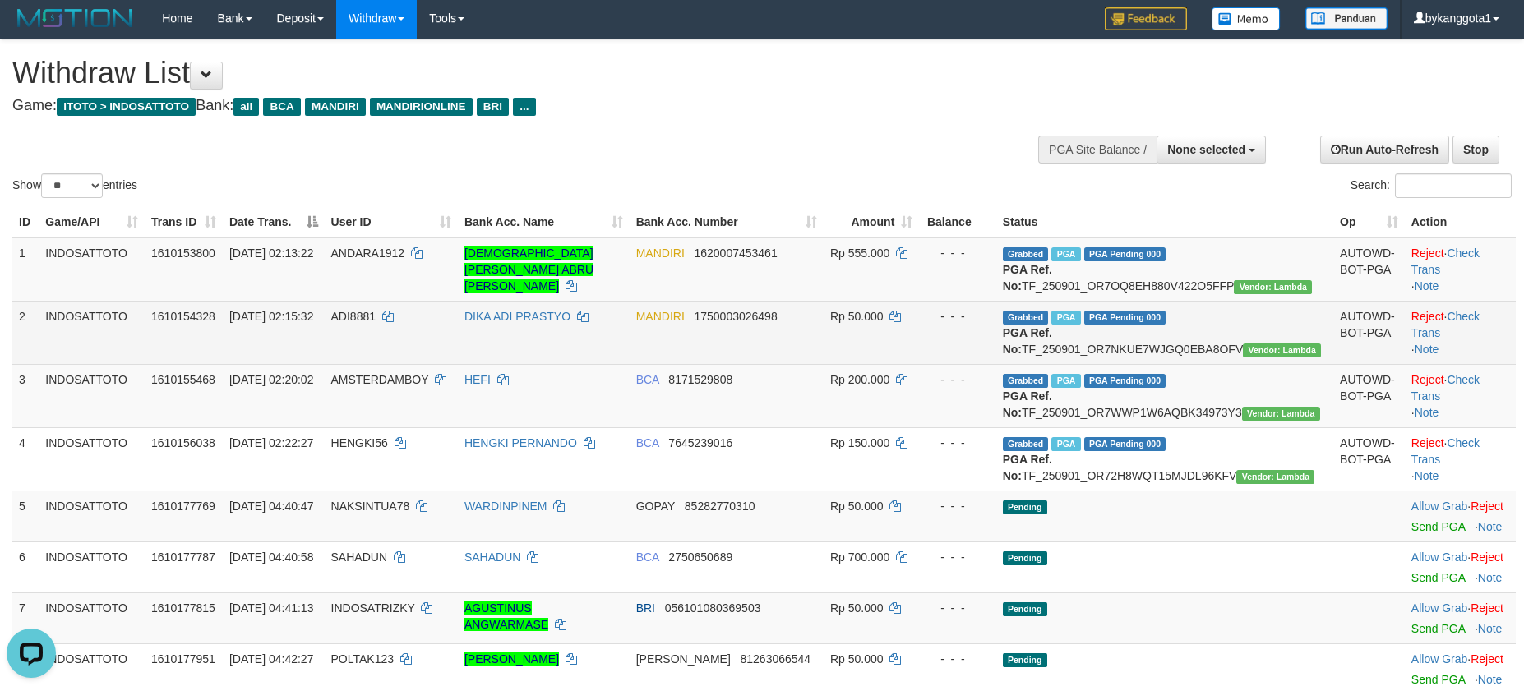
scroll to position [0, 0]
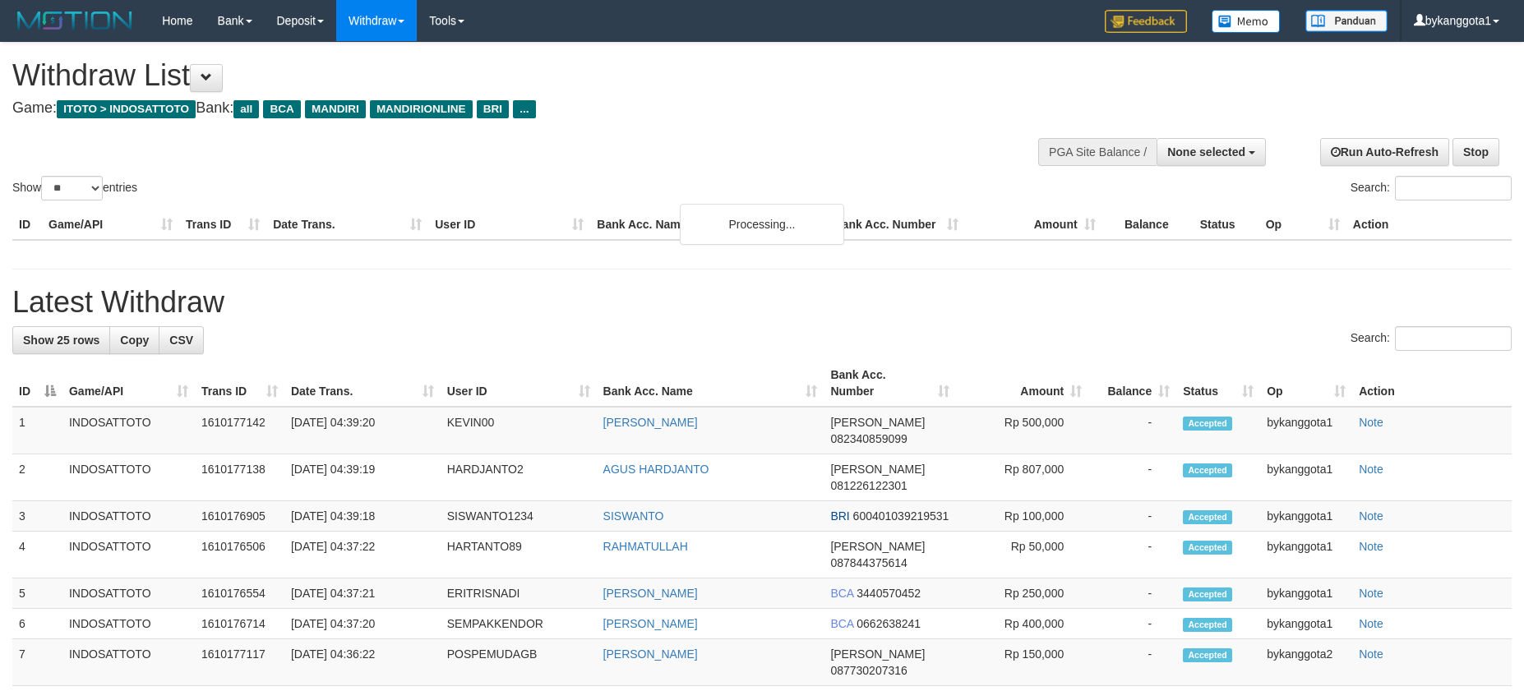
select select
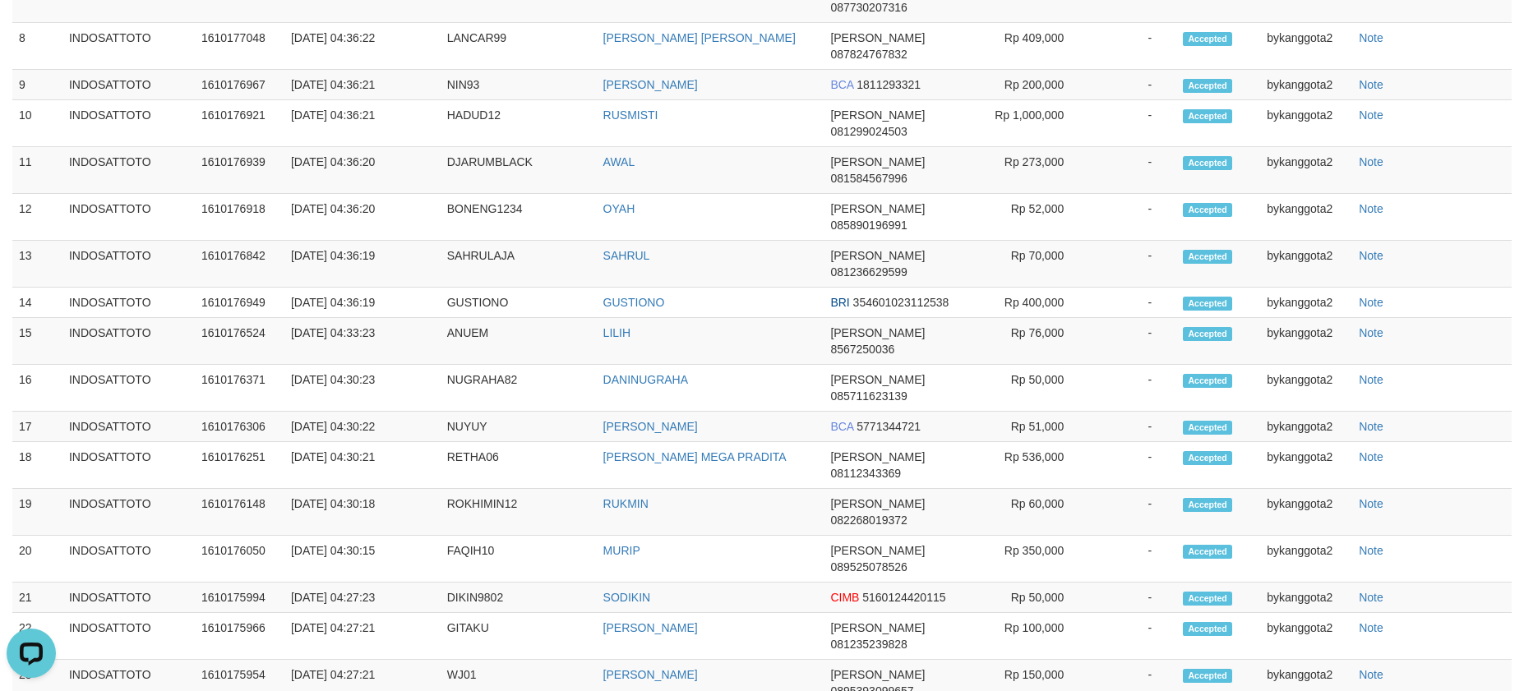
scroll to position [1963, 0]
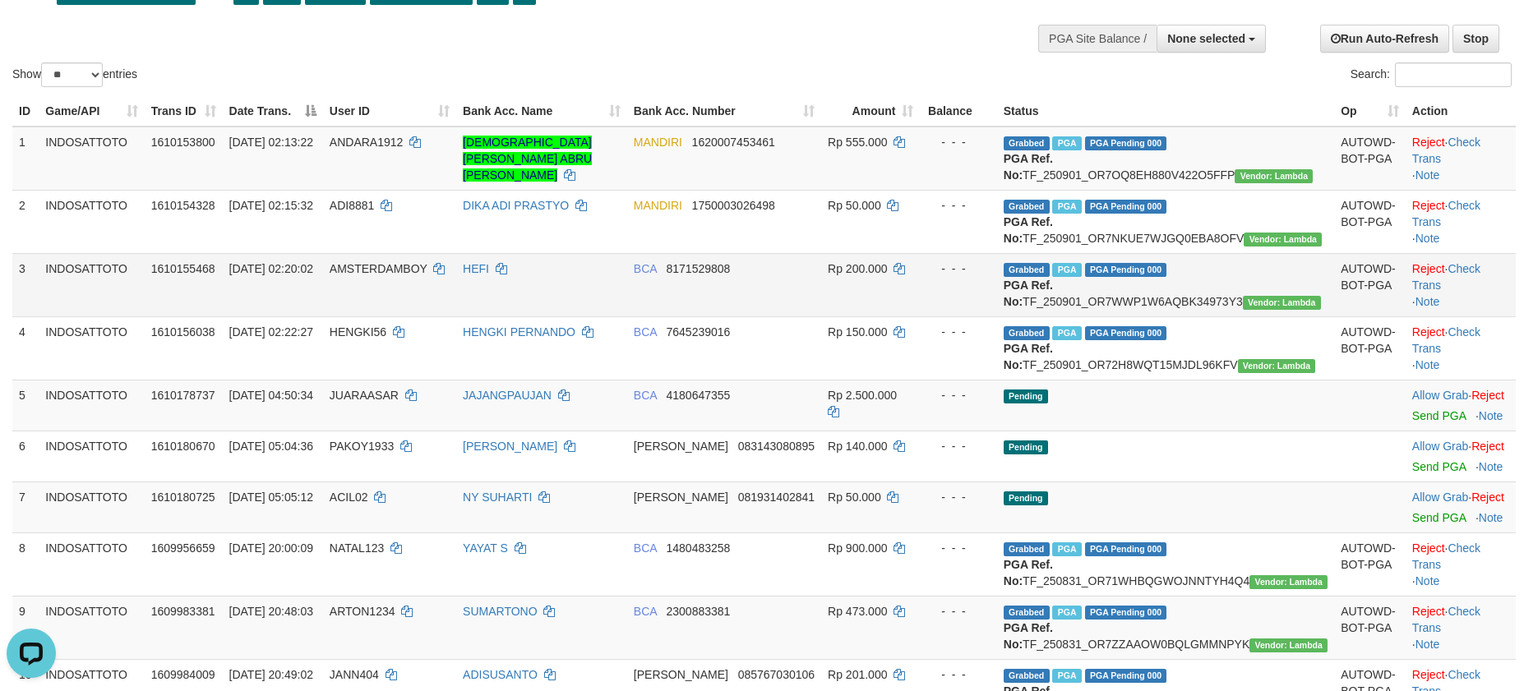
scroll to position [0, 0]
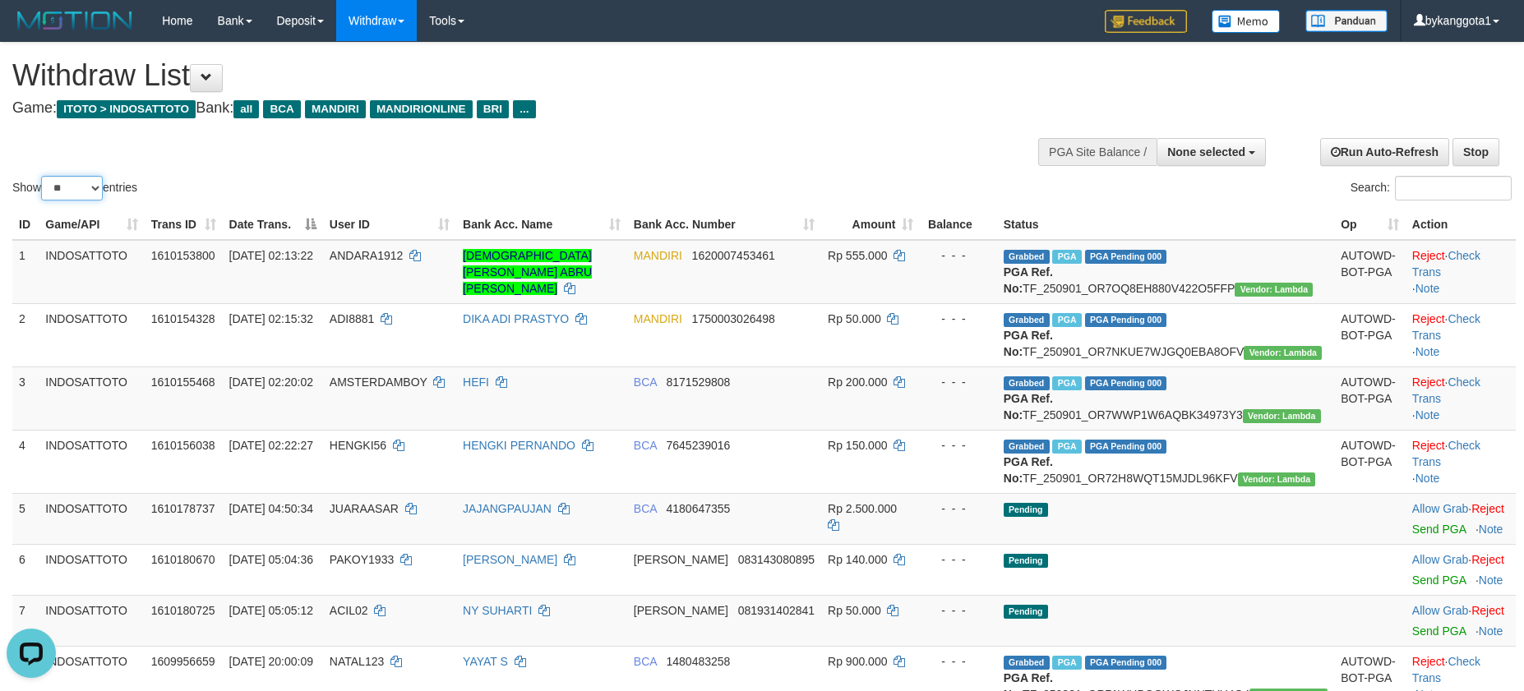
click at [76, 186] on select "** ** ** ***" at bounding box center [72, 188] width 62 height 25
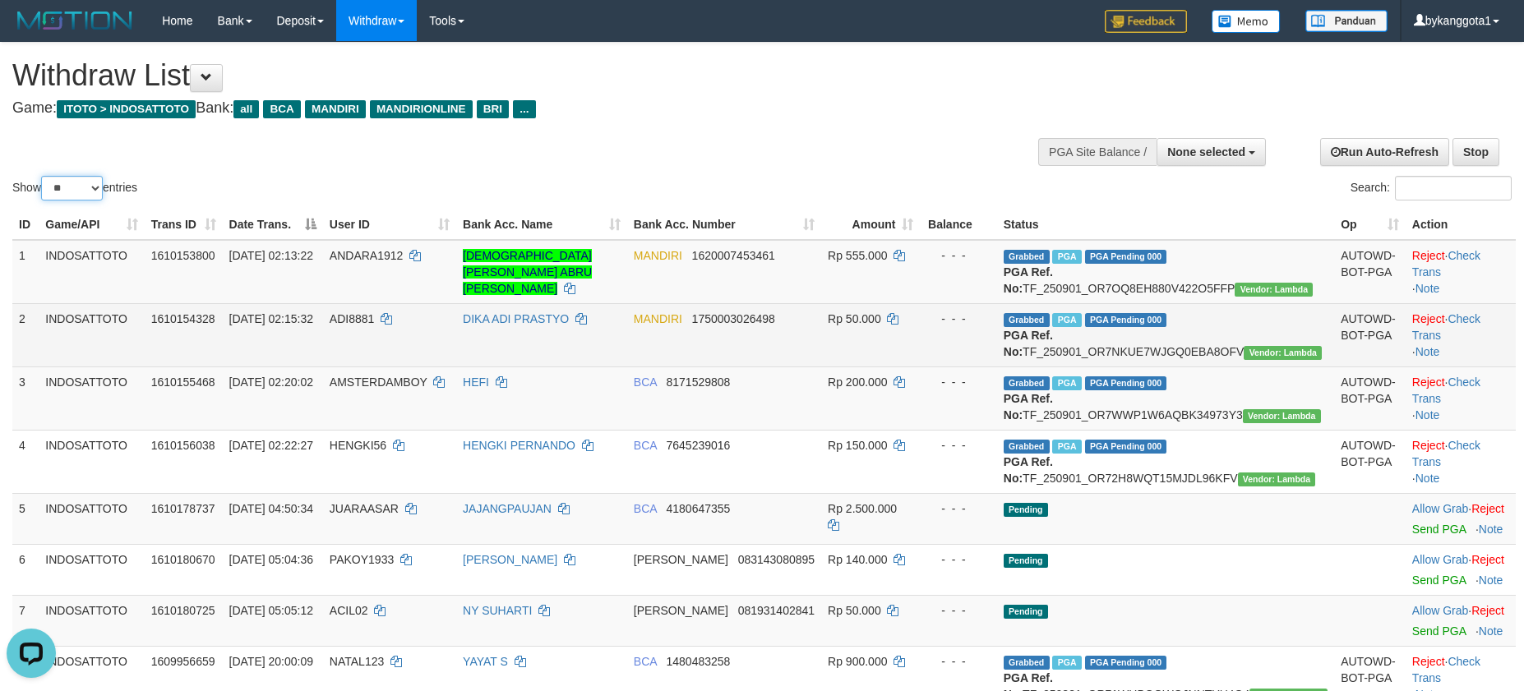
select select "***"
click at [44, 176] on select "** ** ** ***" at bounding box center [72, 188] width 62 height 25
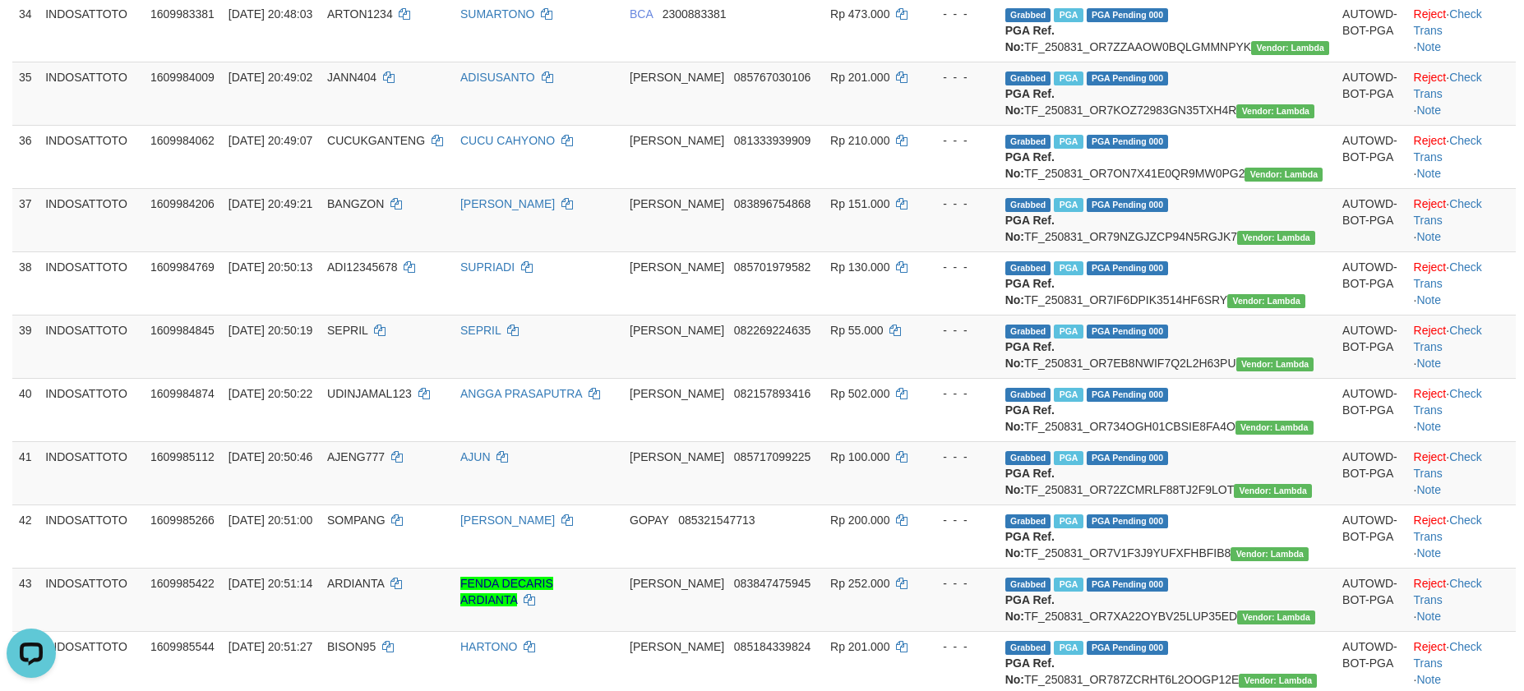
scroll to position [2220, 0]
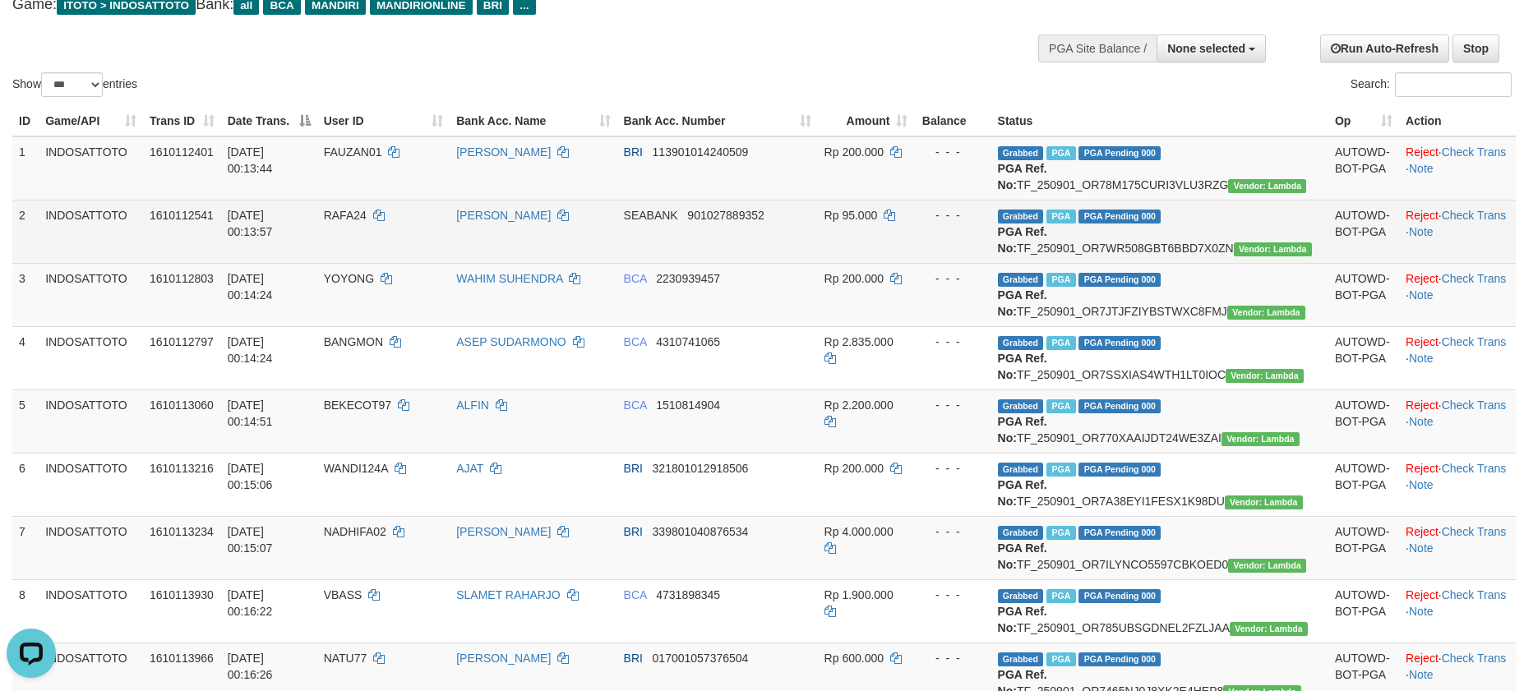
scroll to position [0, 0]
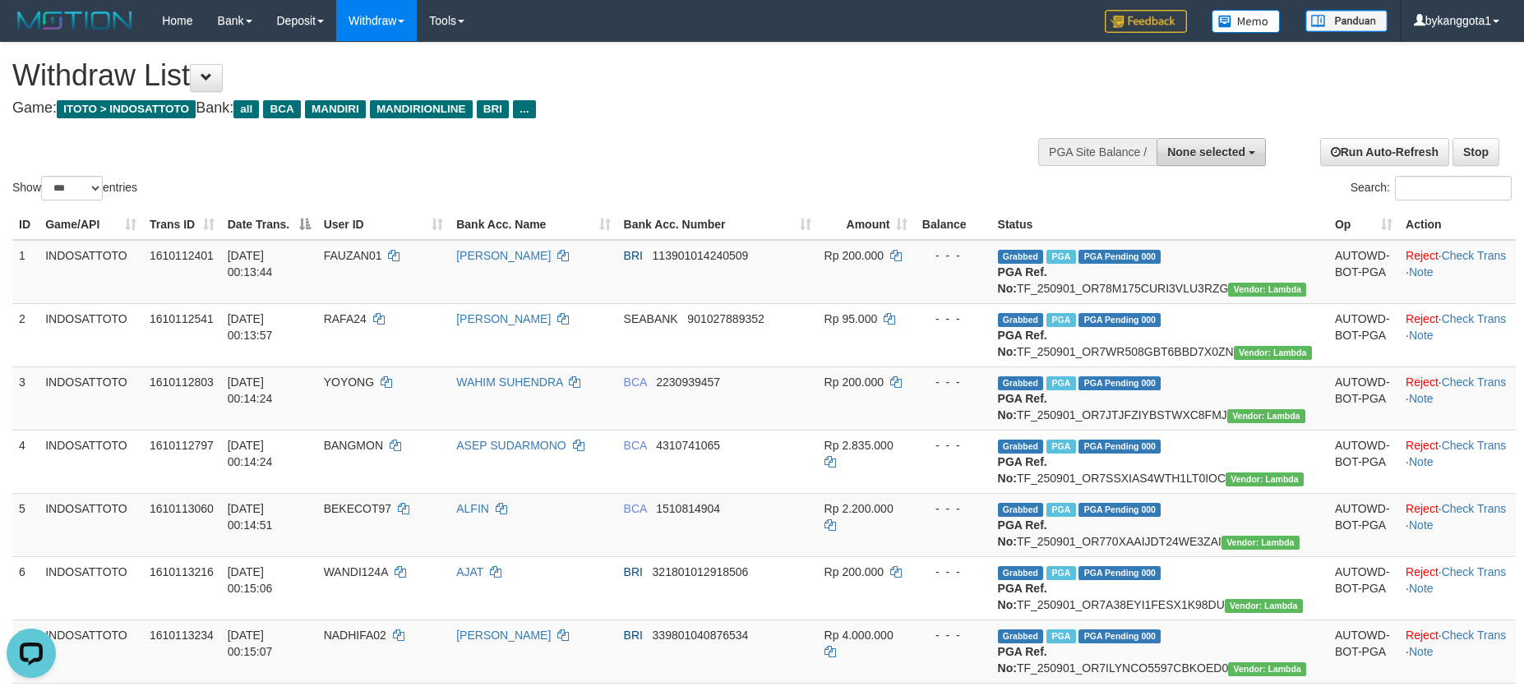
click at [1182, 143] on button "None selected" at bounding box center [1211, 152] width 109 height 28
click at [1160, 240] on label "[ITOTO] INDOSATTOTO" at bounding box center [1177, 234] width 176 height 21
select select "****"
